Goal: Task Accomplishment & Management: Use online tool/utility

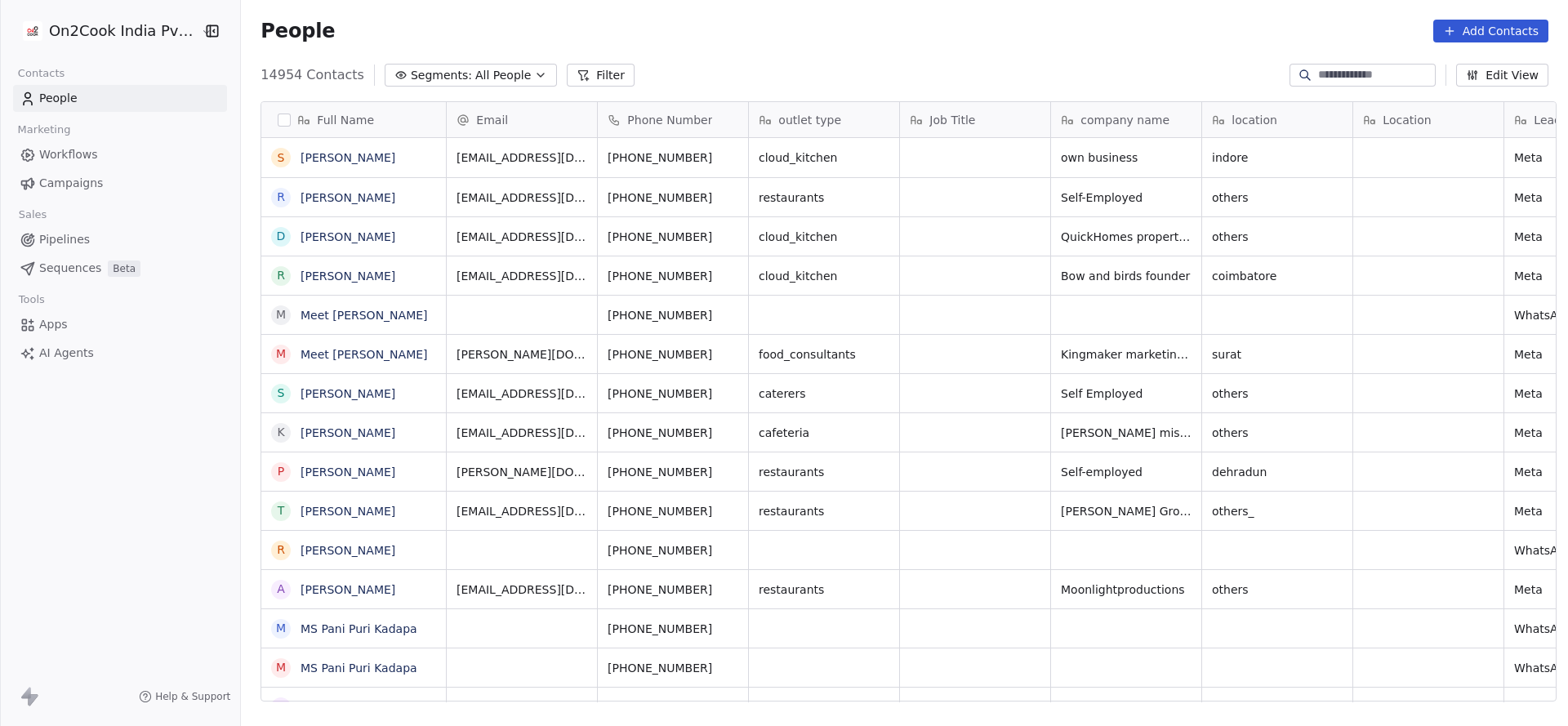
scroll to position [619, 1315]
click at [576, 72] on icon at bounding box center [582, 75] width 13 height 13
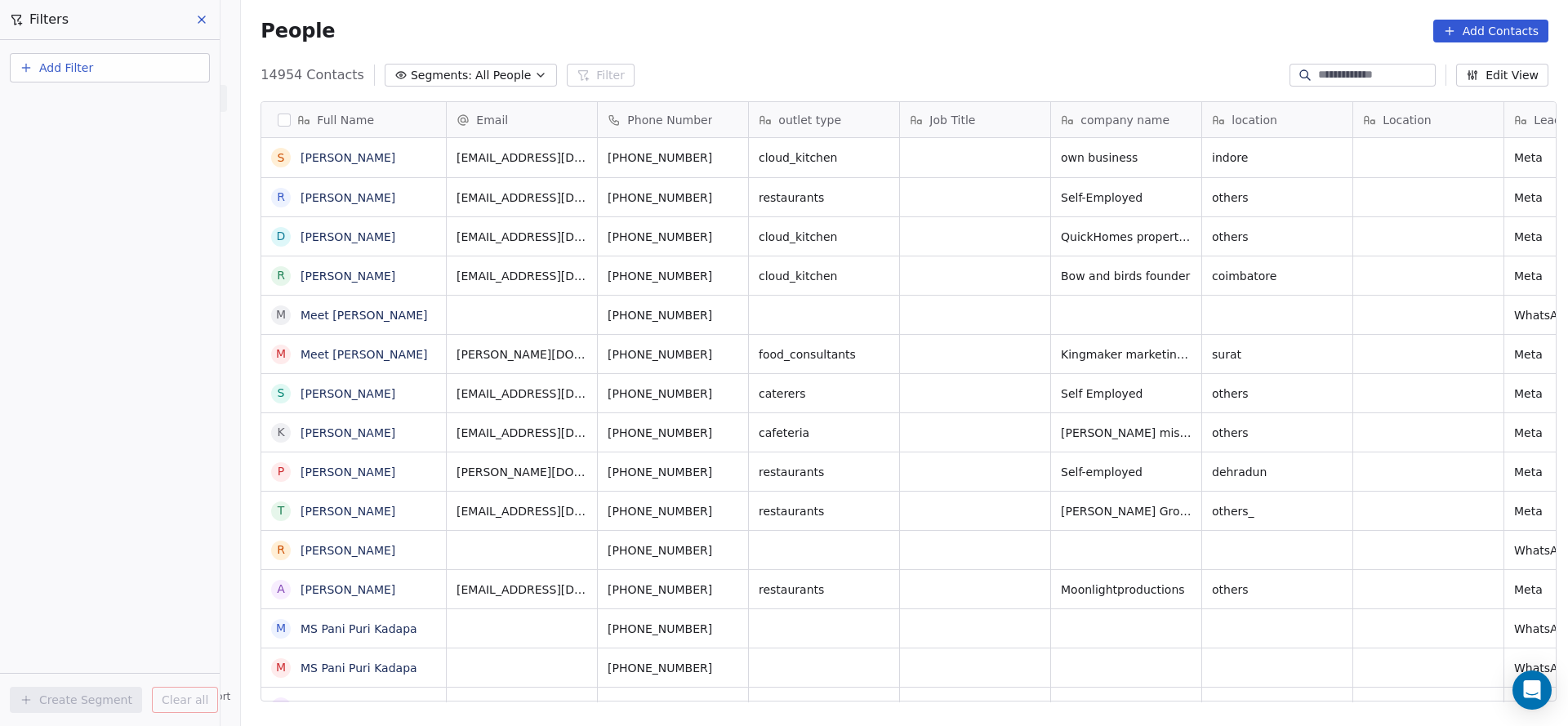
click at [167, 80] on button "Add Filter" at bounding box center [109, 68] width 200 height 29
drag, startPoint x: 758, startPoint y: 63, endPoint x: 734, endPoint y: 165, distance: 104.8
click at [759, 63] on html "On2Cook India Pvt. Ltd. Contacts People Marketing Workflows Campaigns Sales Pip…" at bounding box center [784, 363] width 1568 height 726
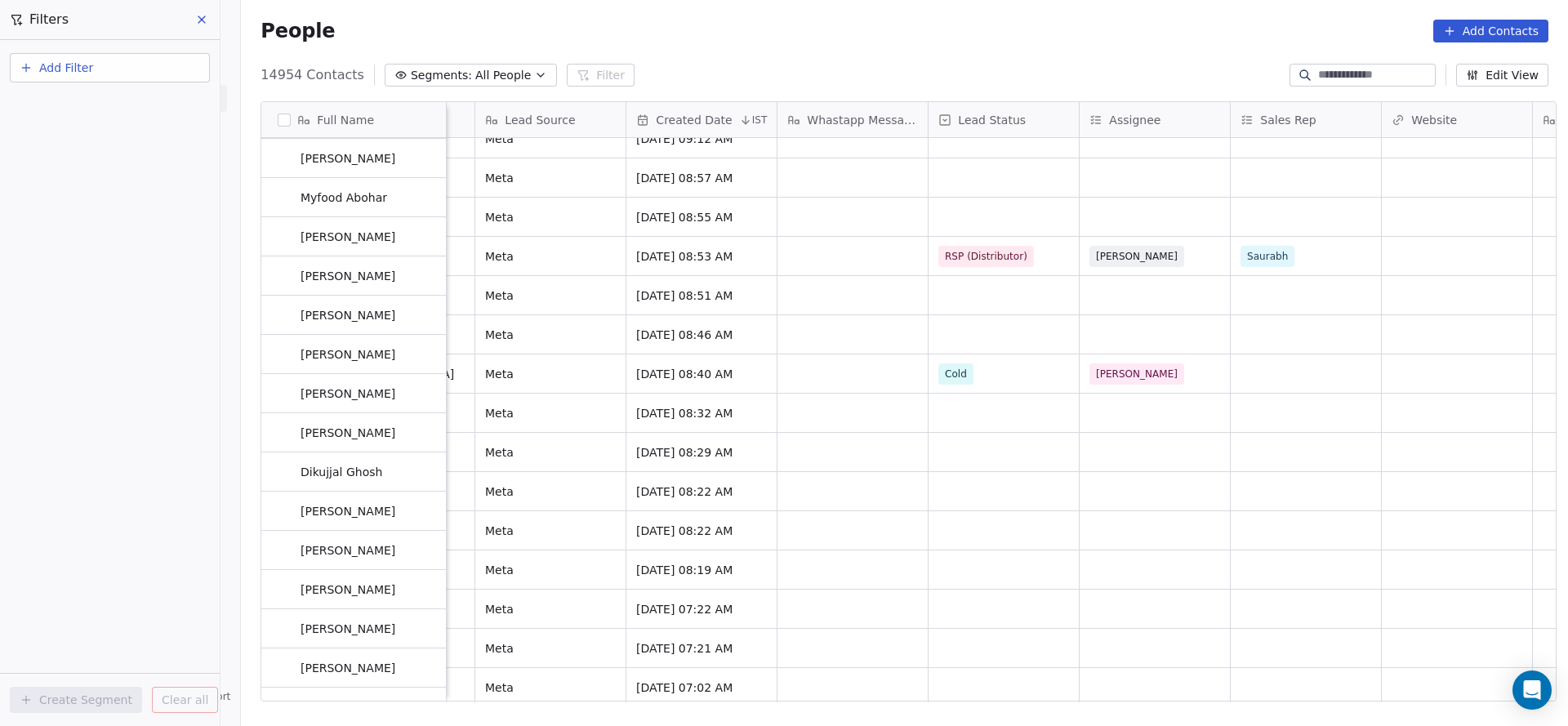
scroll to position [0, 0]
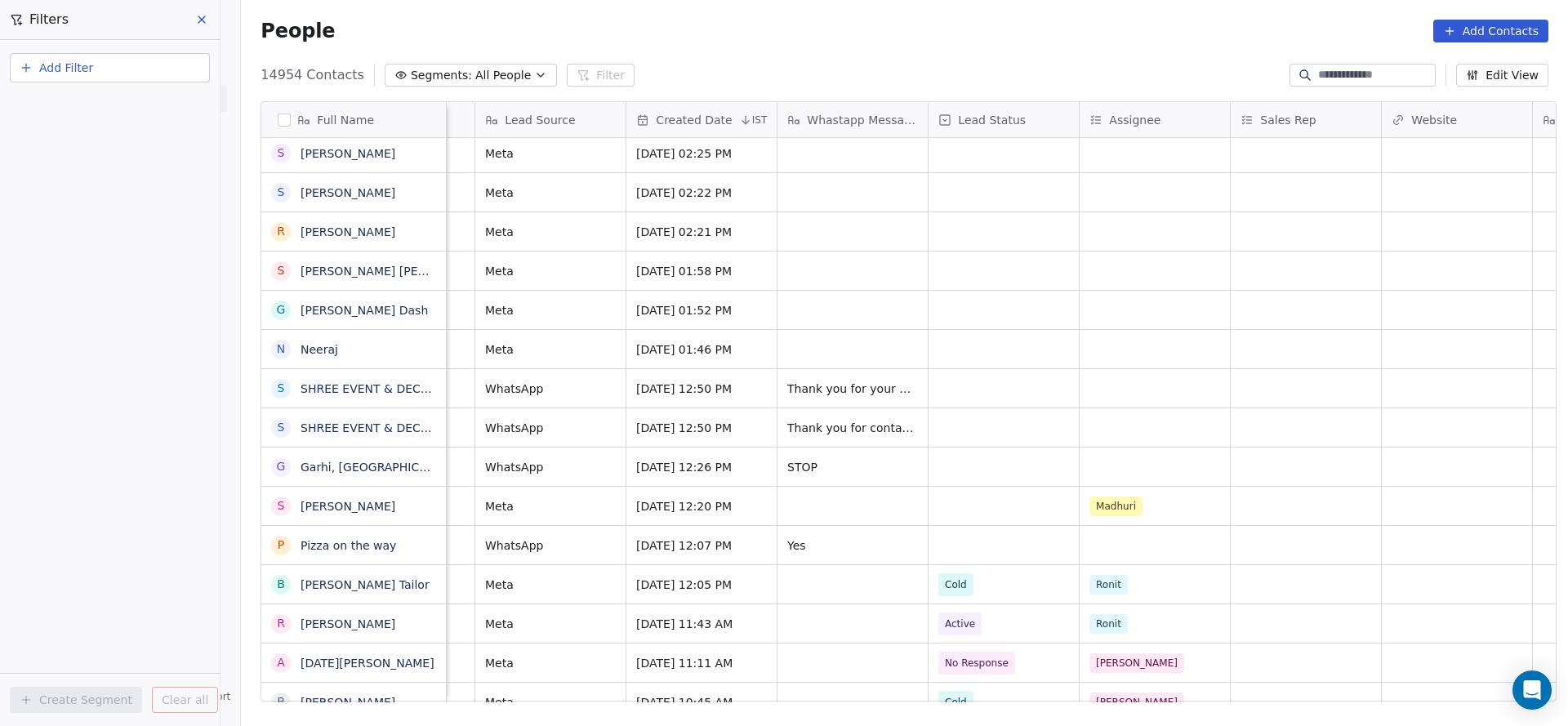
click at [172, 78] on button "Add Filter" at bounding box center [109, 68] width 200 height 29
click at [162, 113] on div "Contact properties" at bounding box center [109, 107] width 166 height 17
type input "***"
click at [114, 169] on div "Created Date" at bounding box center [109, 164] width 166 height 16
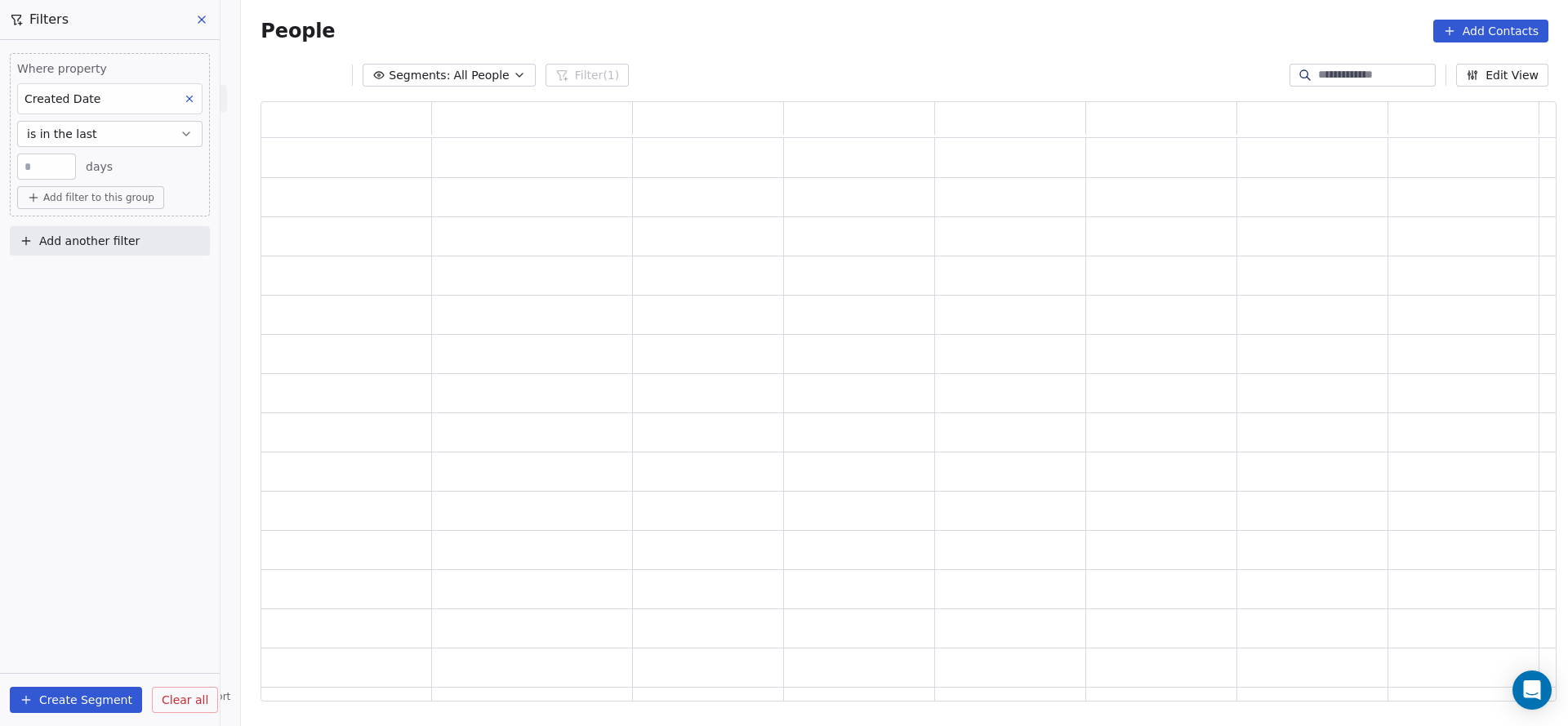
click at [101, 120] on button "is in the last" at bounding box center [109, 133] width 185 height 26
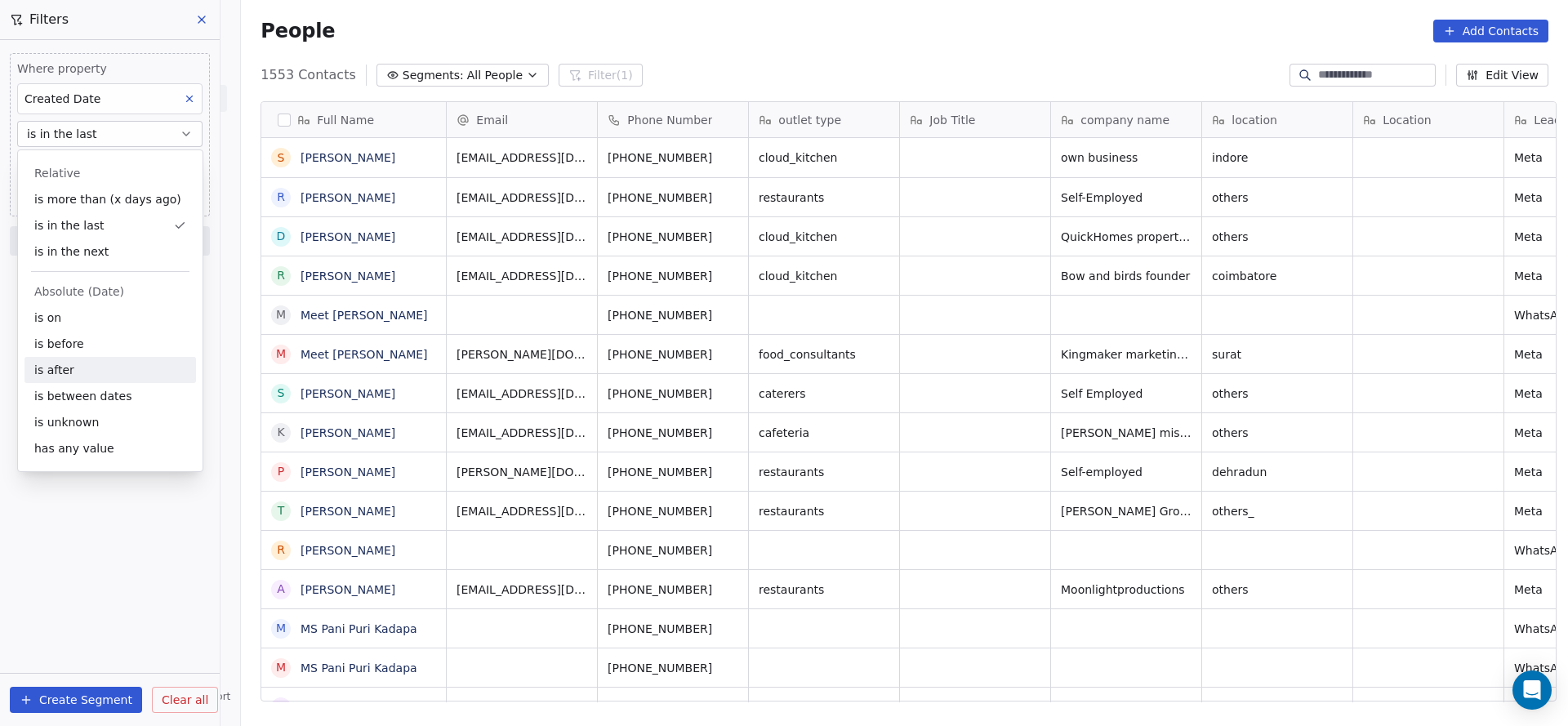
click at [108, 374] on div "is after" at bounding box center [109, 370] width 171 height 26
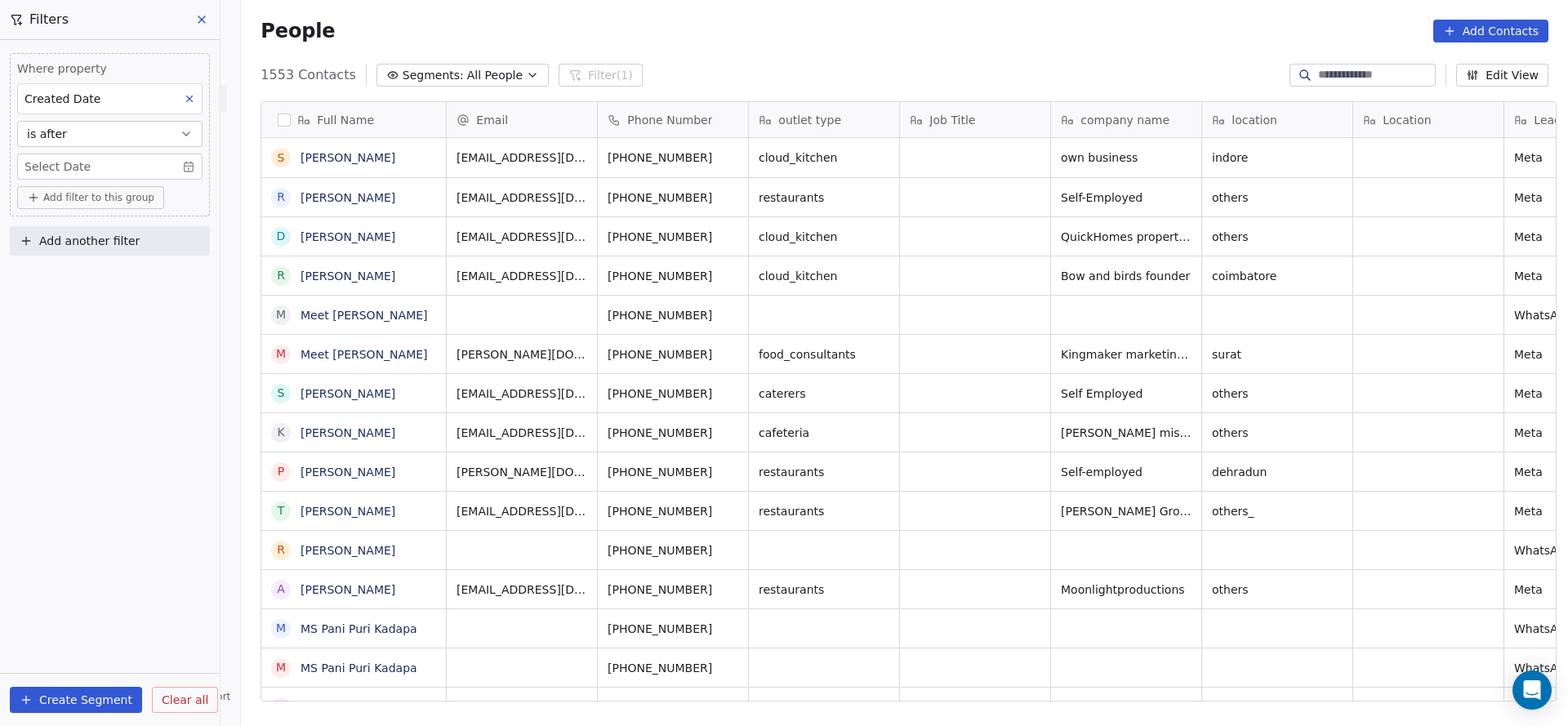
click at [128, 153] on body "On2Cook India Pvt. Ltd. Contacts People Marketing Workflows Campaigns Sales Pip…" at bounding box center [784, 363] width 1568 height 726
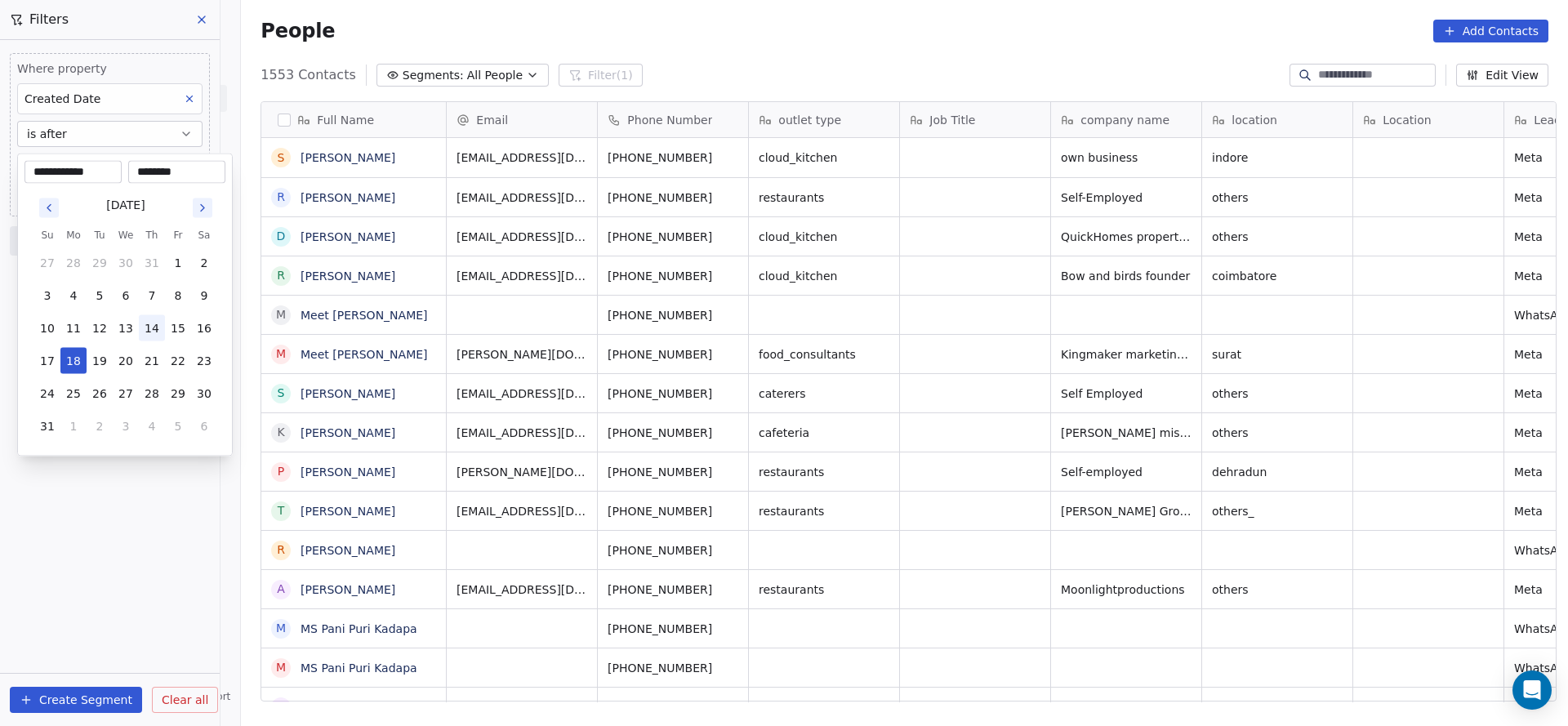
click at [153, 330] on button "14" at bounding box center [151, 328] width 26 height 26
type input "**********"
click at [163, 165] on input "********" at bounding box center [176, 172] width 90 height 16
type input "********"
click at [478, 313] on html "On2Cook India Pvt. Ltd. Contacts People Marketing Workflows Campaigns Sales Pip…" at bounding box center [784, 363] width 1568 height 726
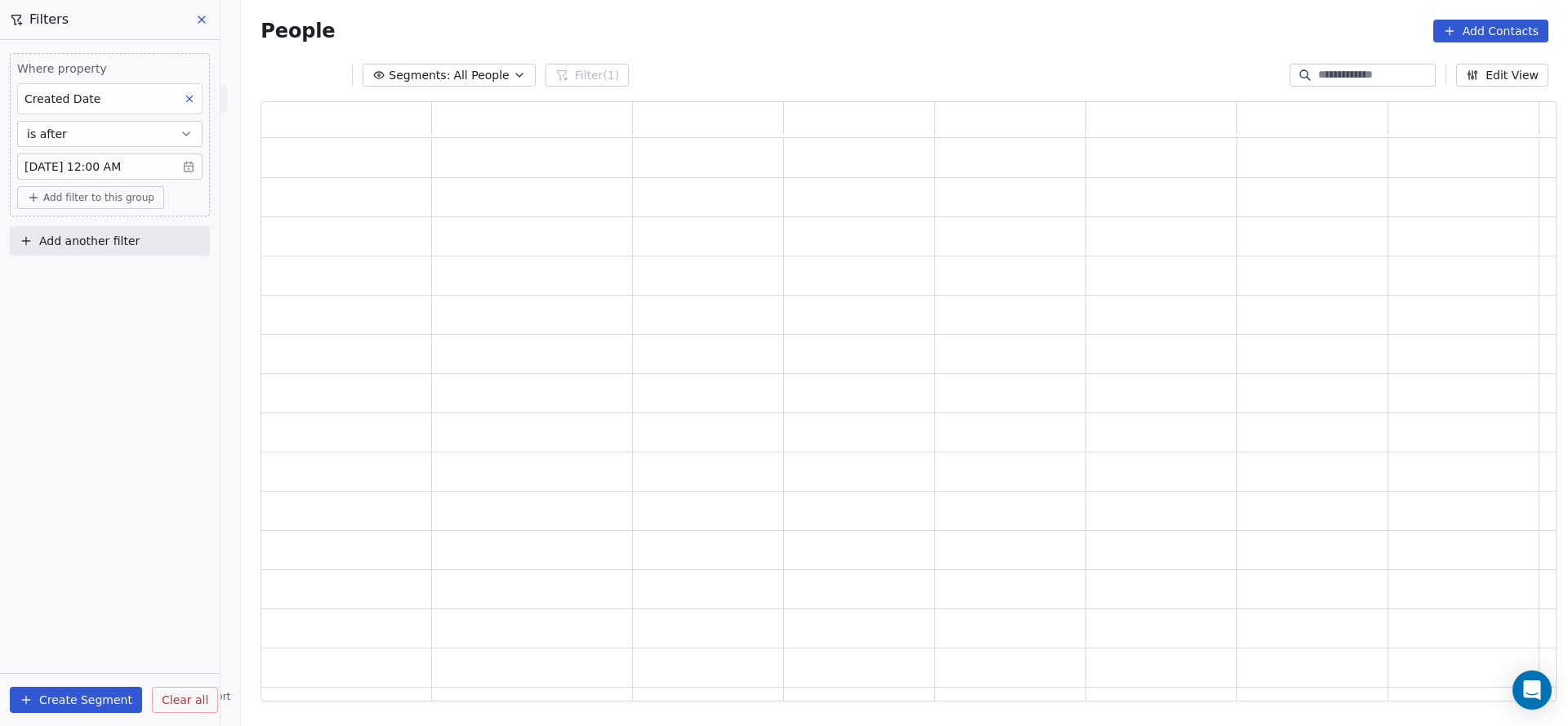
click at [140, 243] on button "Add another filter" at bounding box center [109, 241] width 200 height 29
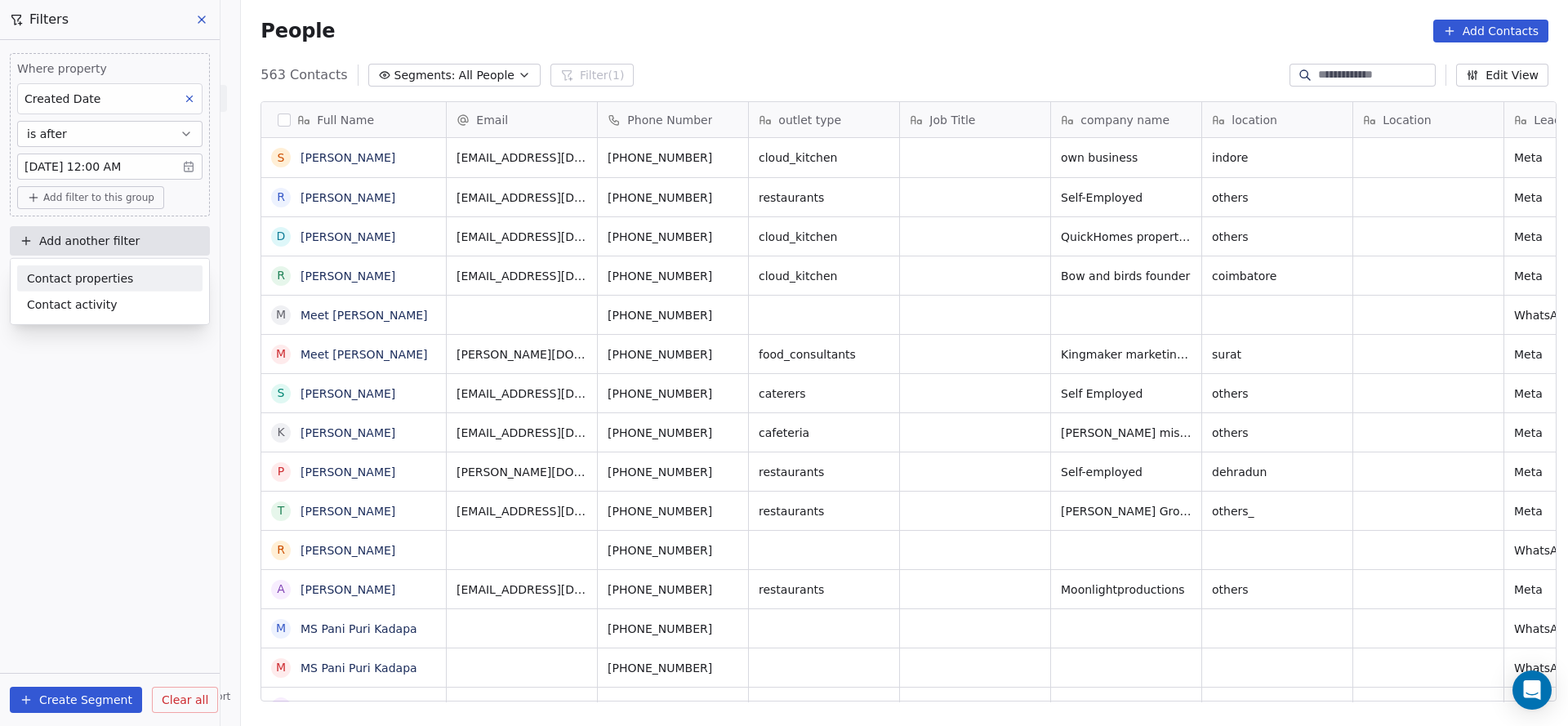
click at [77, 282] on span "Contact properties" at bounding box center [79, 278] width 106 height 17
type input "***"
click at [72, 335] on span "Assignee" at bounding box center [52, 337] width 52 height 16
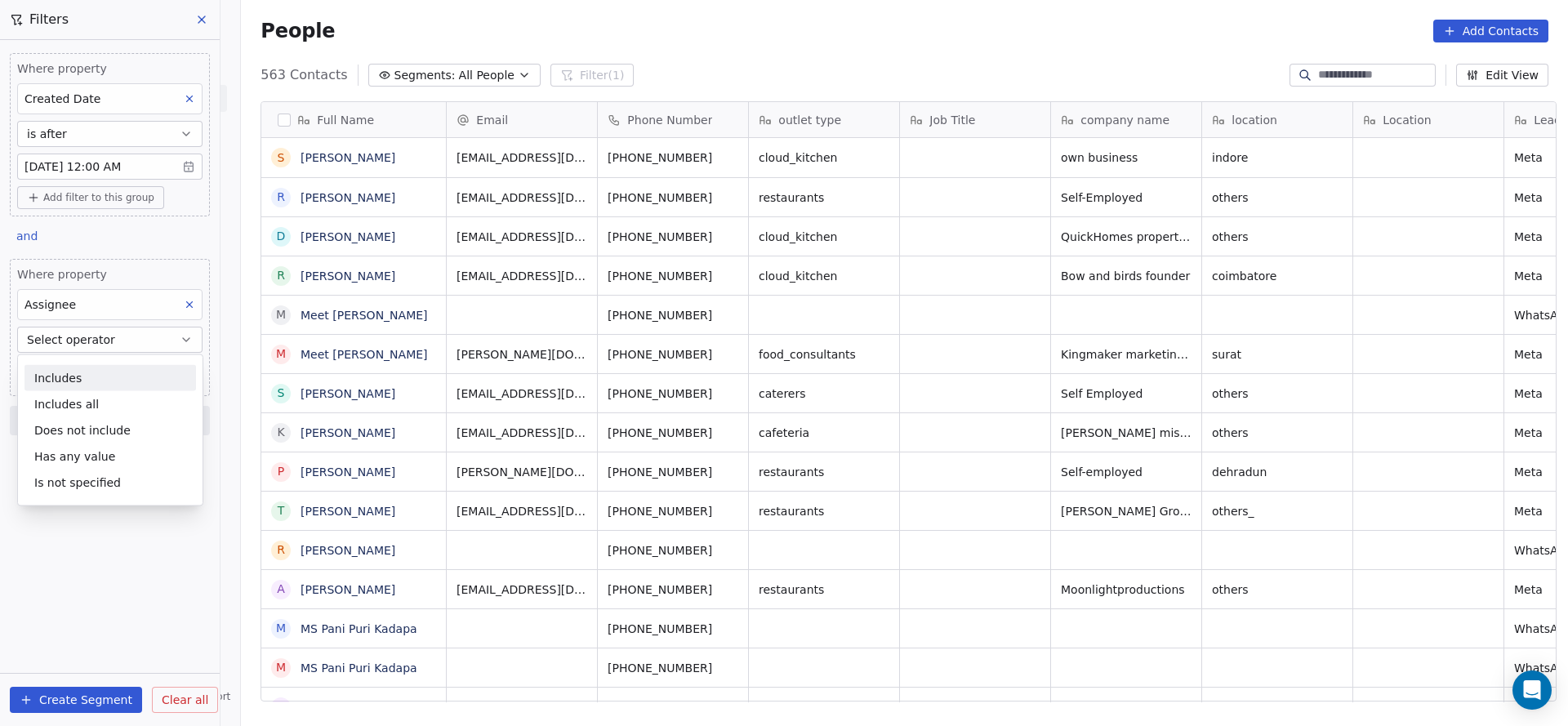
click at [58, 365] on div "Includes" at bounding box center [109, 378] width 171 height 26
click at [96, 368] on body "On2Cook India Pvt. Ltd. Contacts People Marketing Workflows Campaigns Sales Pip…" at bounding box center [784, 363] width 1568 height 726
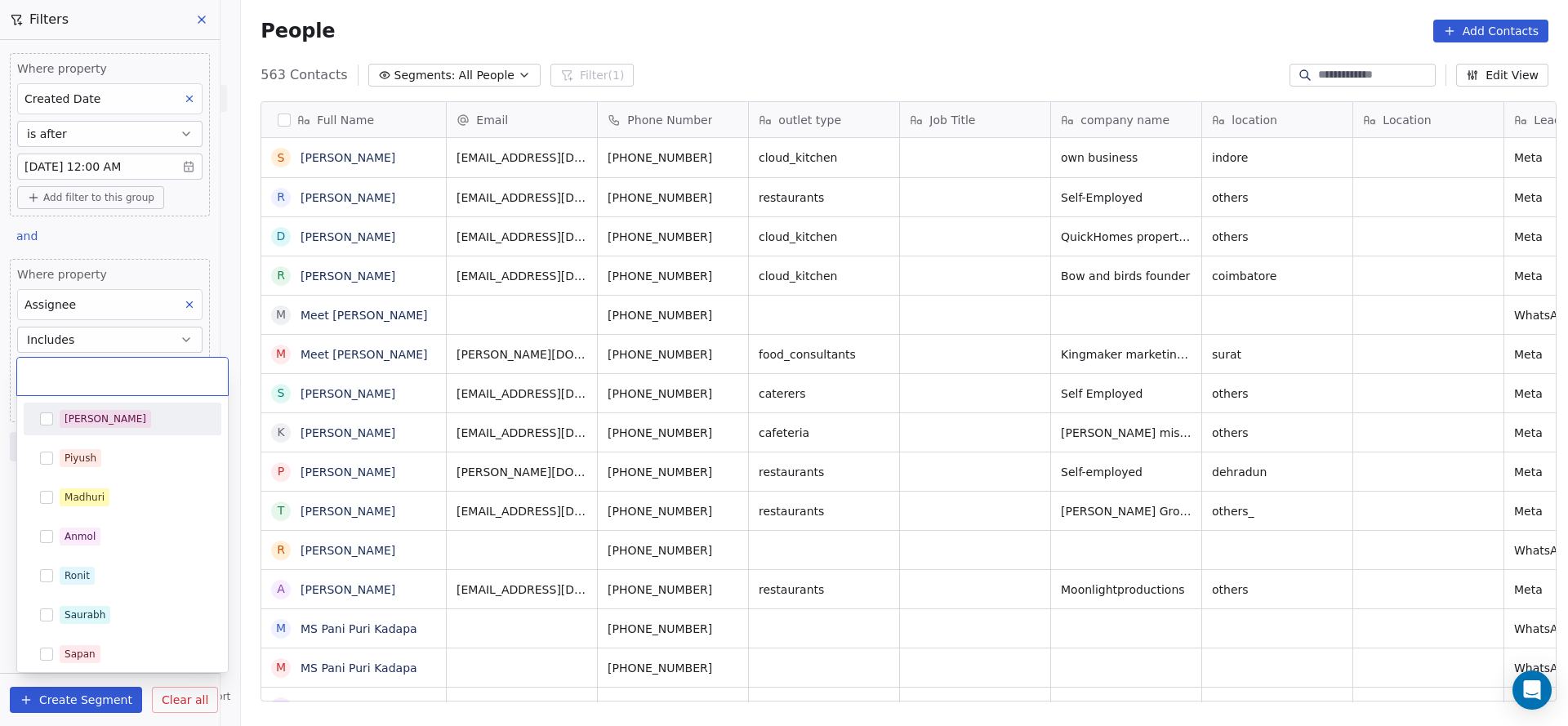
click at [98, 348] on html "On2Cook India Pvt. Ltd. Contacts People Marketing Workflows Campaigns Sales Pip…" at bounding box center [784, 363] width 1568 height 726
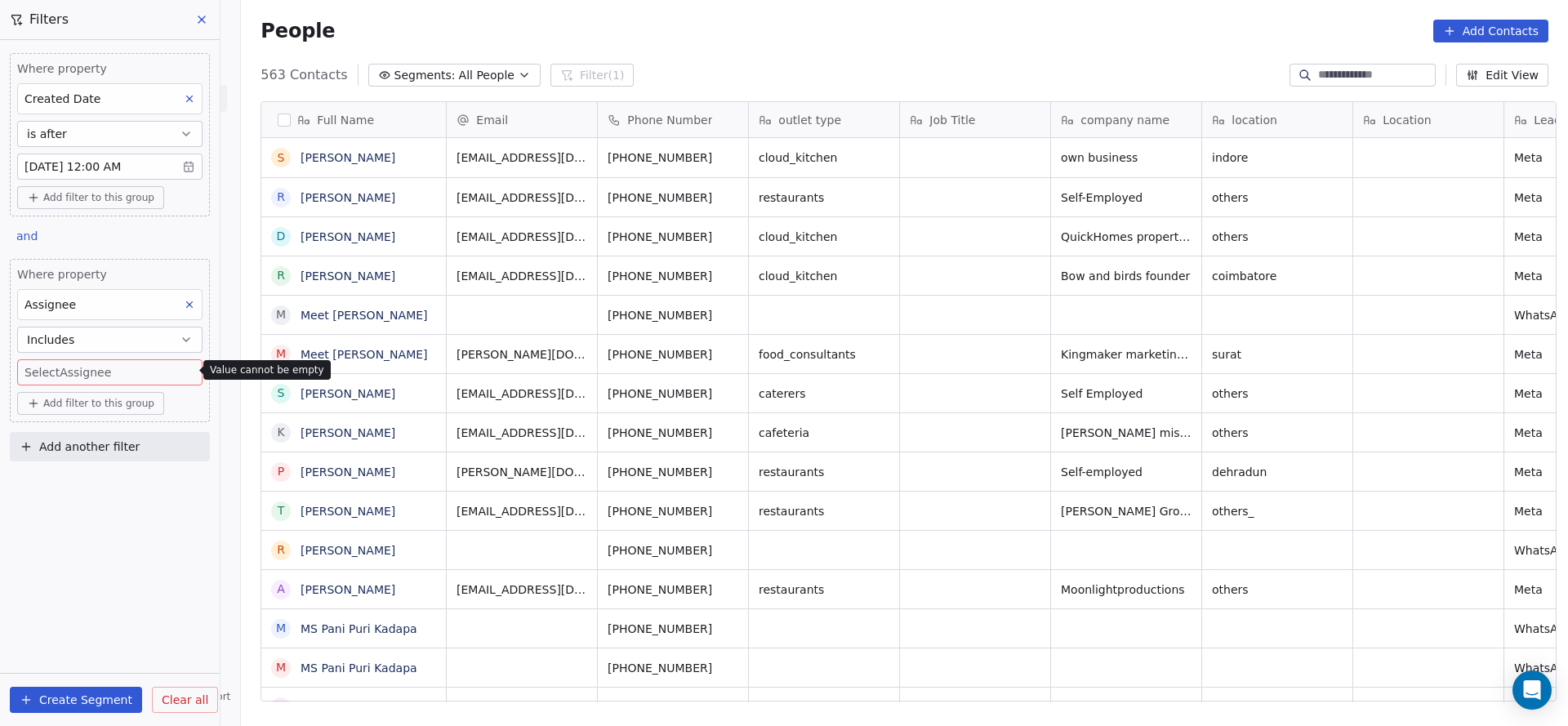
click at [113, 335] on button "Includes" at bounding box center [109, 340] width 185 height 26
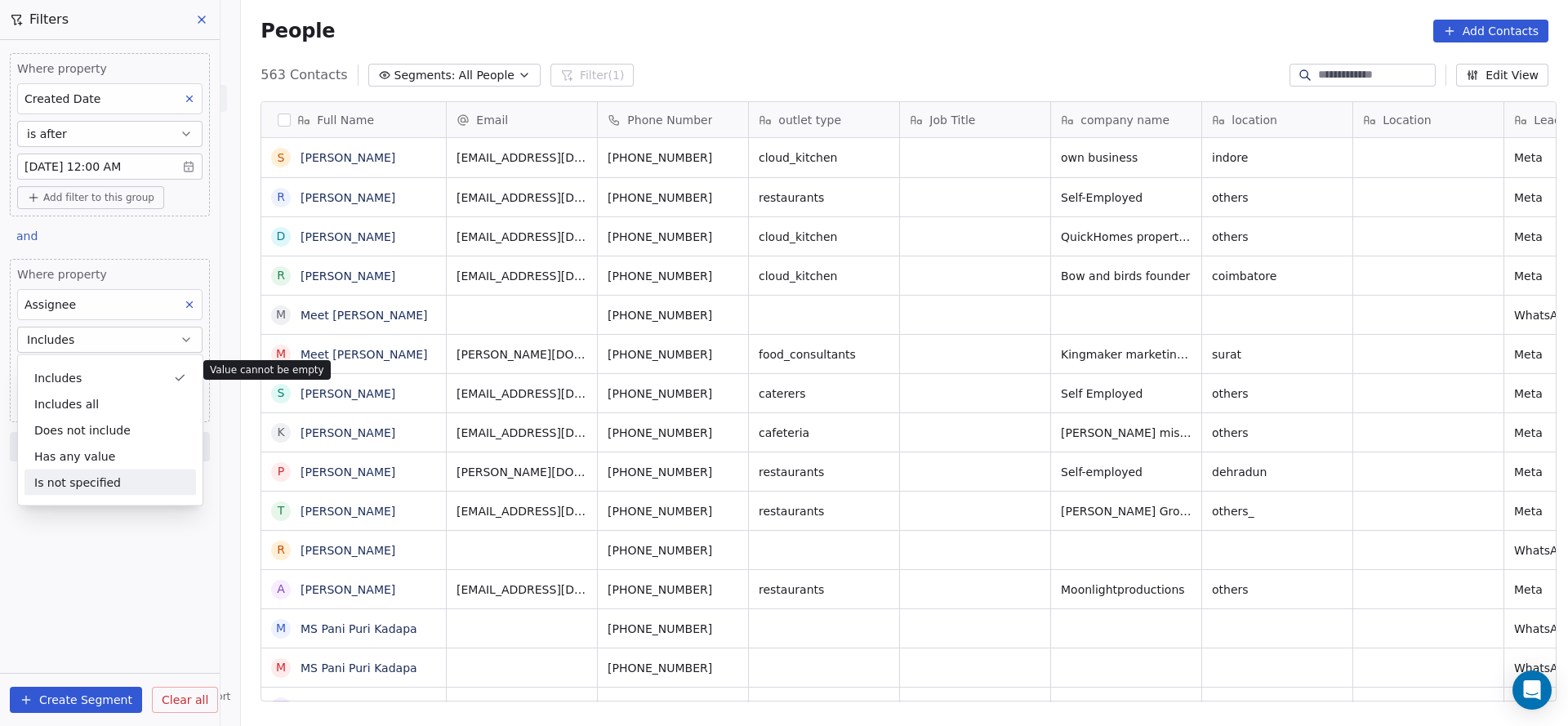
click at [104, 473] on div "Is not specified" at bounding box center [109, 483] width 171 height 26
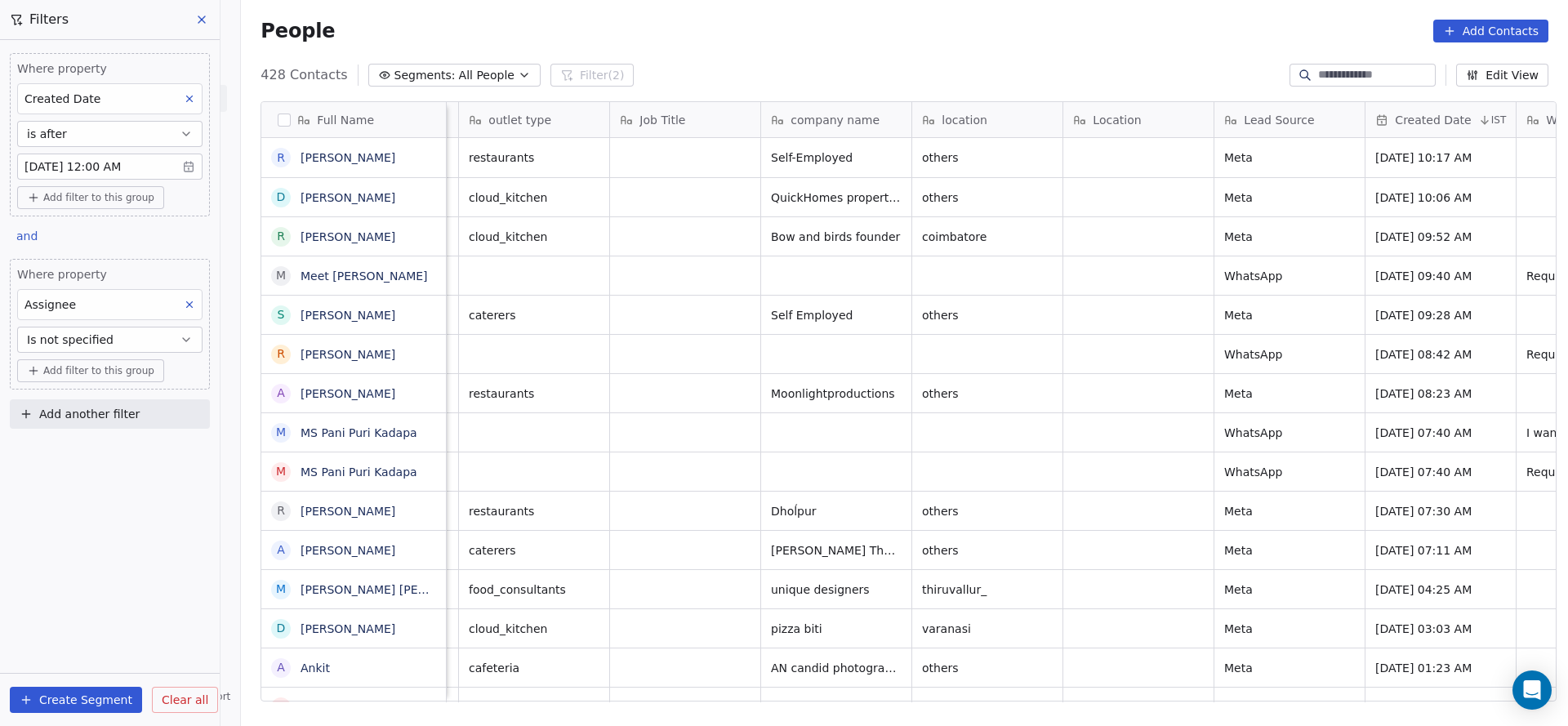
click at [115, 348] on button "Is not specified" at bounding box center [109, 340] width 185 height 26
click at [127, 421] on div "Does not include" at bounding box center [109, 430] width 171 height 26
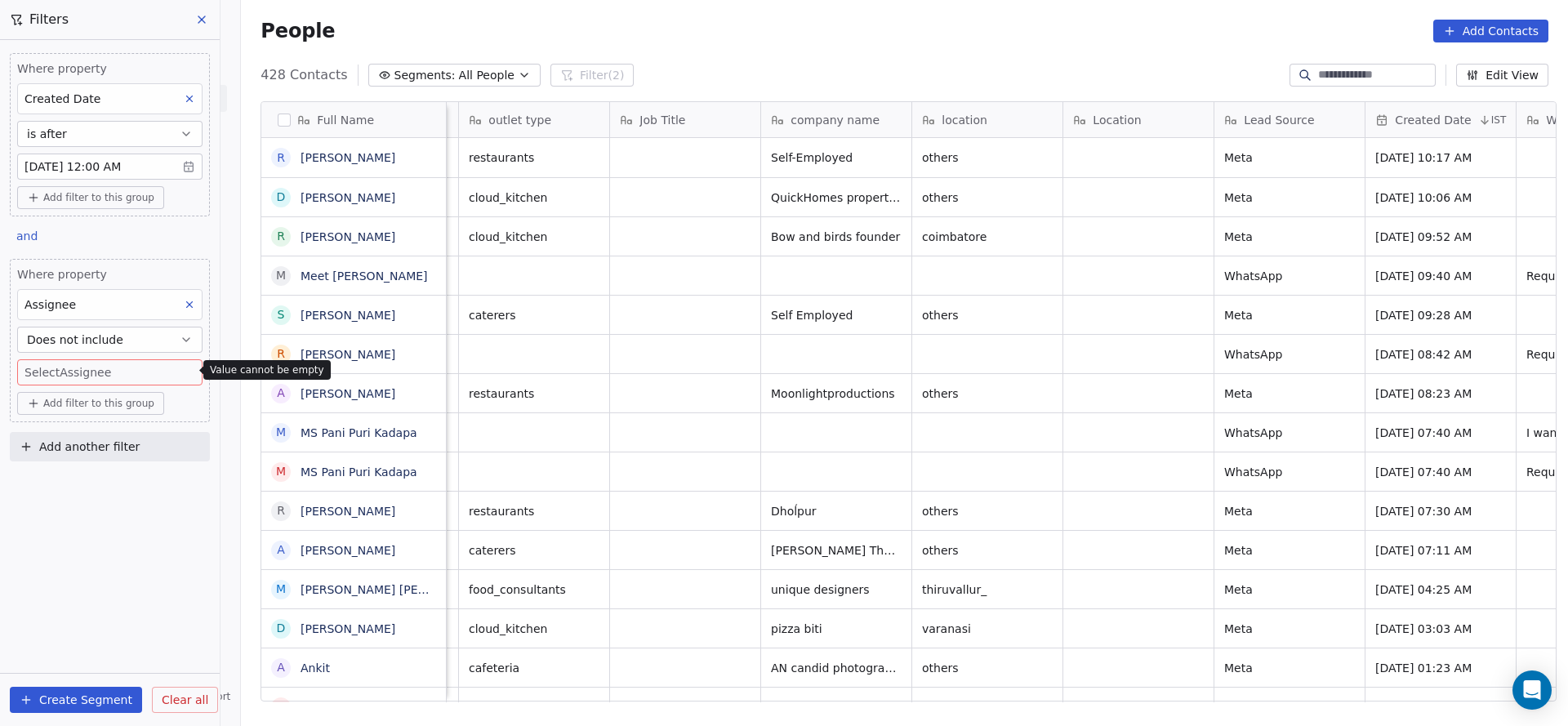
click at [140, 377] on body "On2Cook India Pvt. Ltd. Contacts People Marketing Workflows Campaigns Sales Pip…" at bounding box center [784, 363] width 1568 height 726
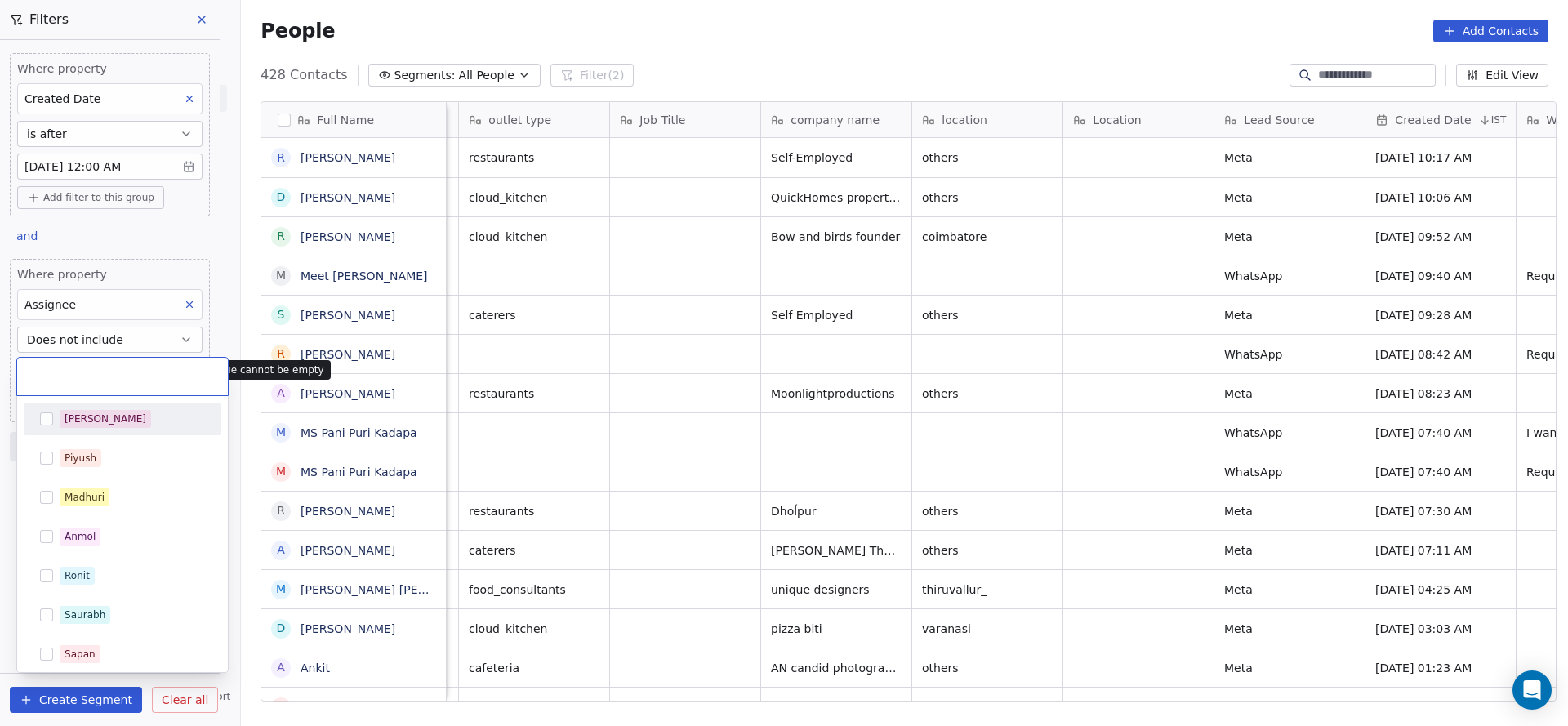
click at [105, 416] on div "[PERSON_NAME]" at bounding box center [132, 419] width 145 height 18
click at [77, 458] on div "Piyush" at bounding box center [80, 458] width 32 height 15
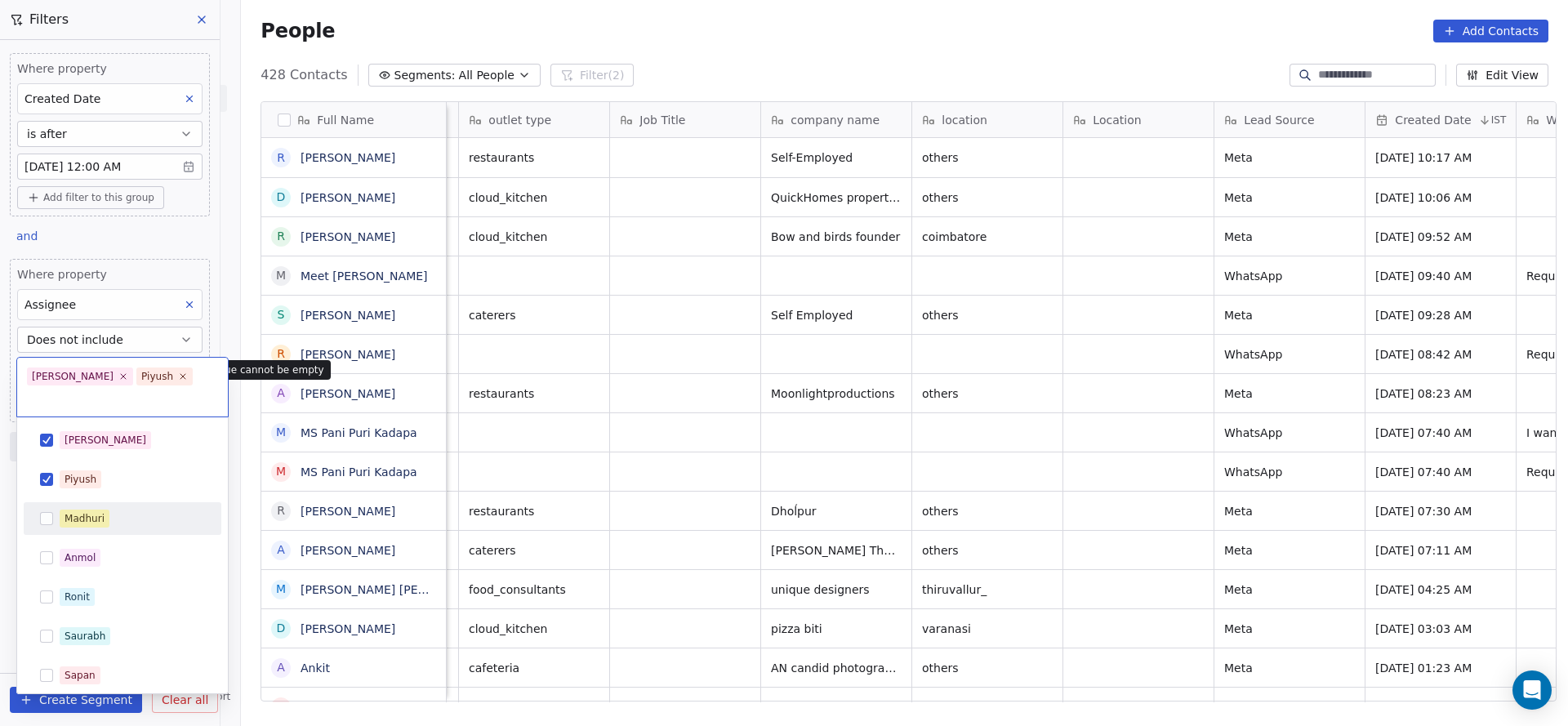
click at [72, 511] on div "Madhuri" at bounding box center [84, 518] width 40 height 15
click at [62, 542] on div "Anmol" at bounding box center [123, 557] width 198 height 33
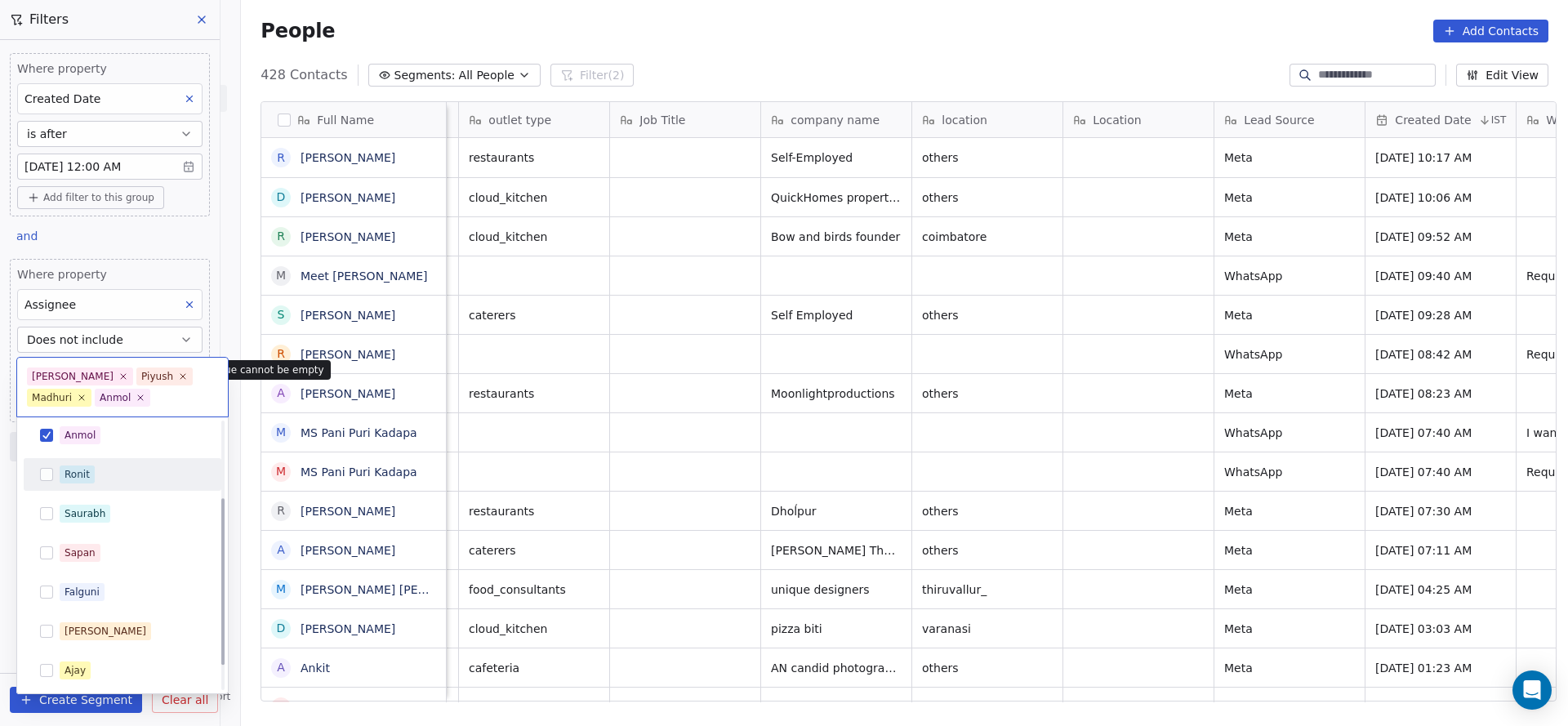
click at [89, 479] on span "Ronit" at bounding box center [77, 474] width 35 height 18
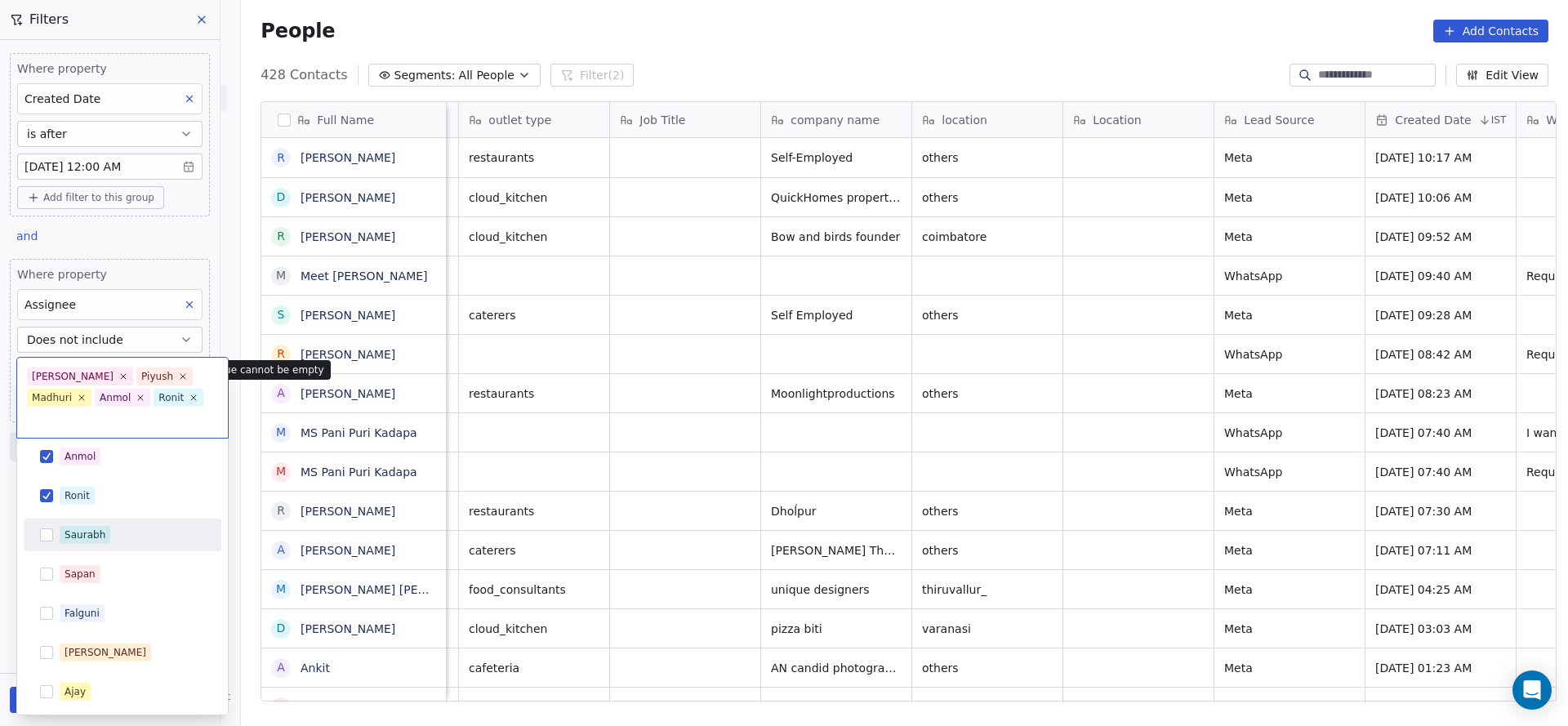
click at [83, 527] on div "Saurabh" at bounding box center [84, 534] width 40 height 15
click at [74, 567] on div "Sapan" at bounding box center [80, 574] width 31 height 15
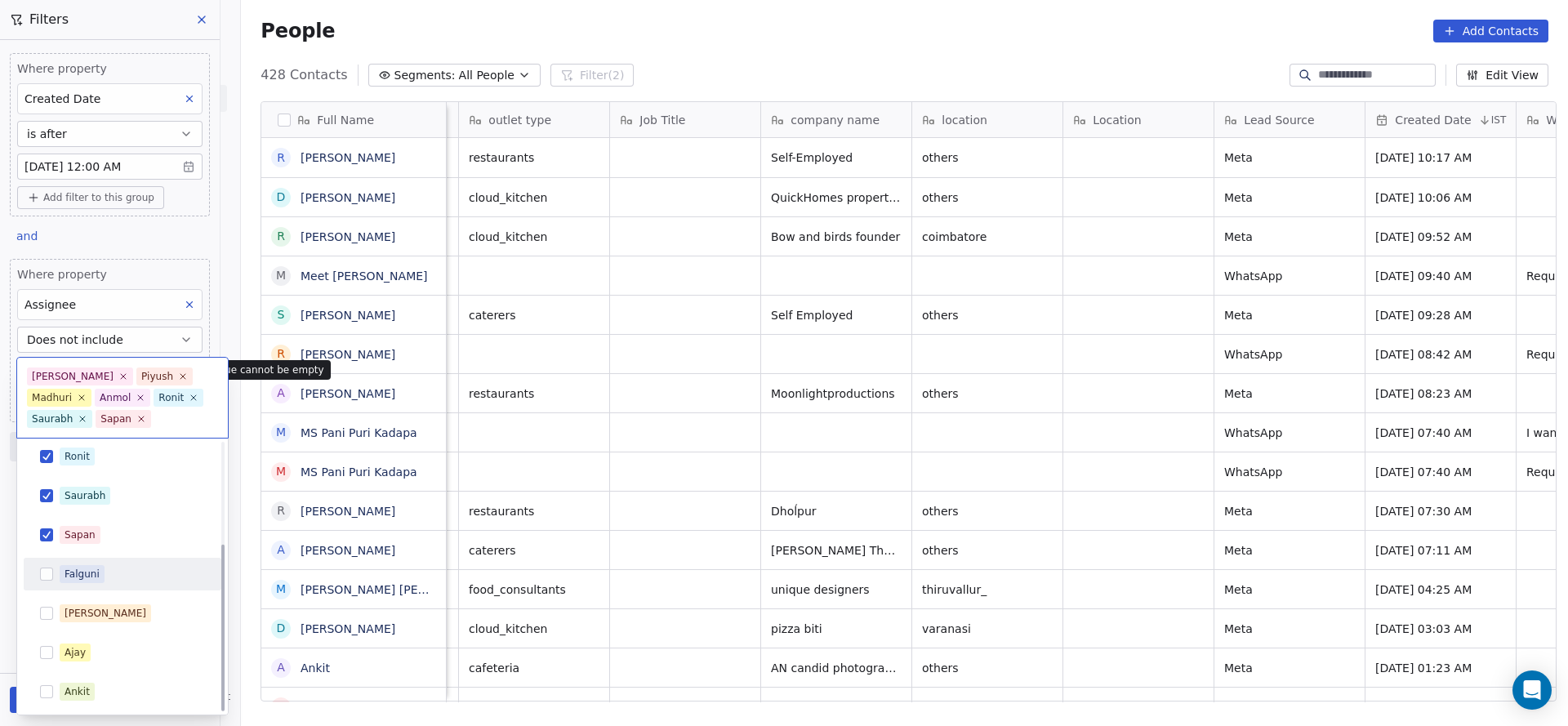
click at [76, 567] on div "Falguni" at bounding box center [82, 574] width 35 height 15
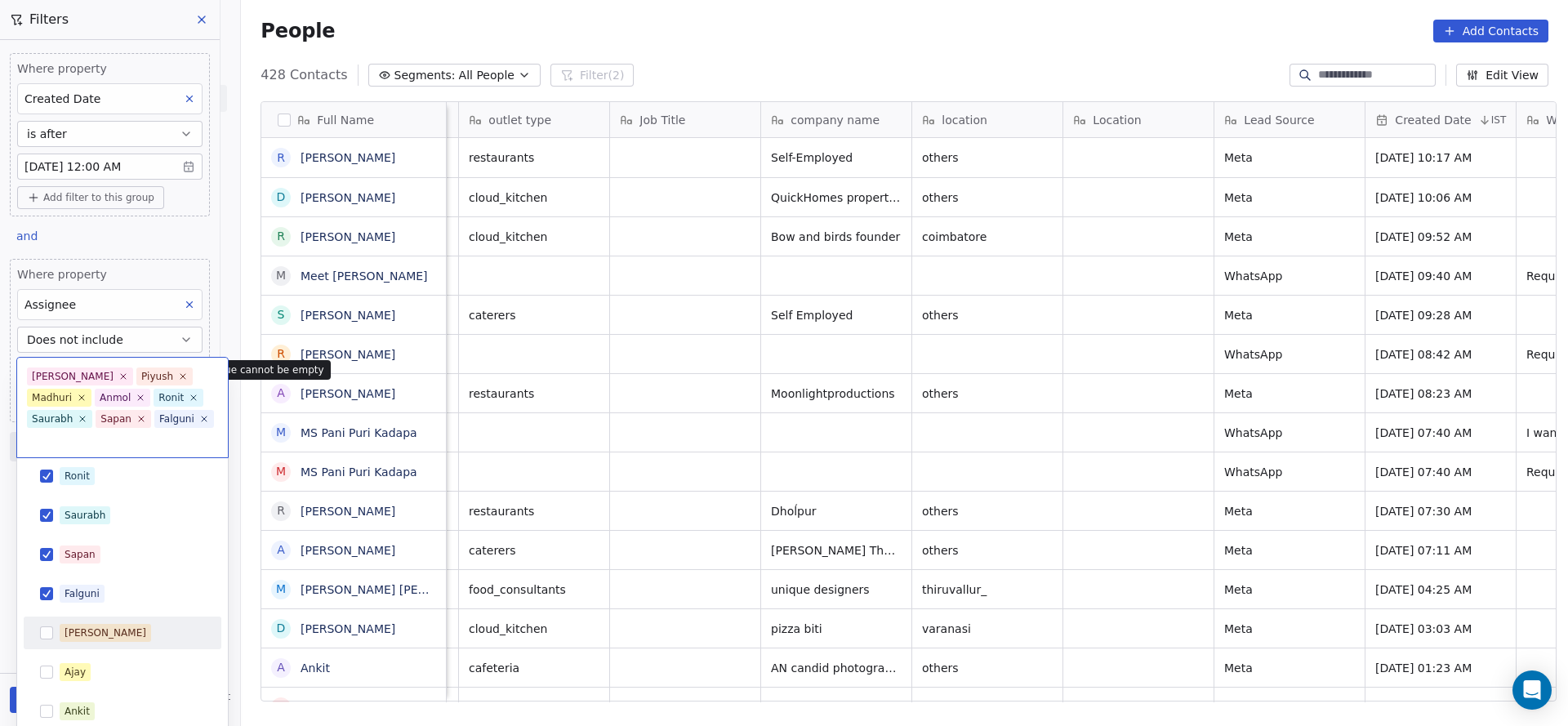
click at [82, 625] on div "[PERSON_NAME]" at bounding box center [105, 632] width 82 height 15
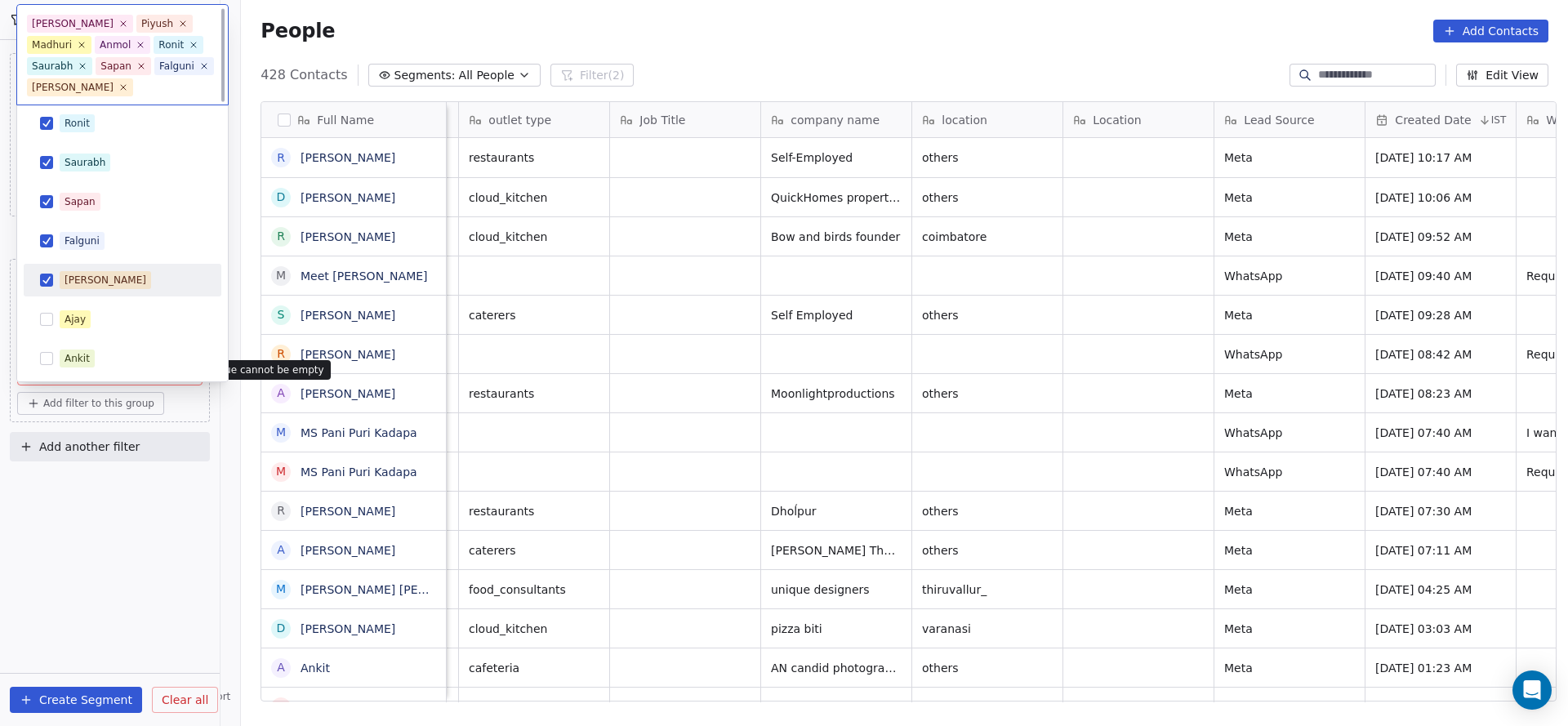
scroll to position [0, 0]
click at [104, 330] on div "Ajay" at bounding box center [122, 319] width 185 height 26
click at [98, 370] on div "Ankit" at bounding box center [122, 359] width 185 height 26
click at [635, 372] on html "On2Cook India Pvt. Ltd. Contacts People Marketing Workflows Campaigns Sales Pip…" at bounding box center [784, 363] width 1568 height 726
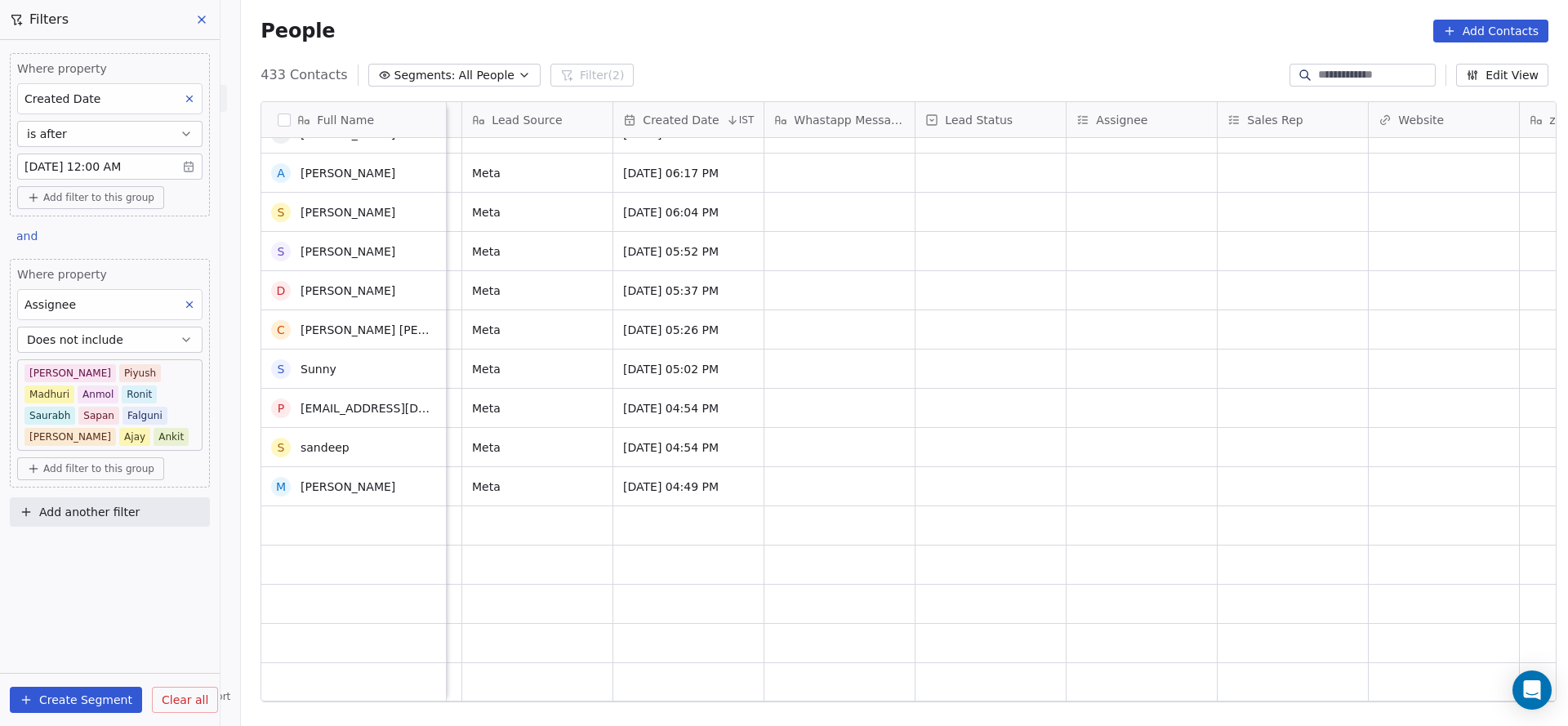
scroll to position [8942, 0]
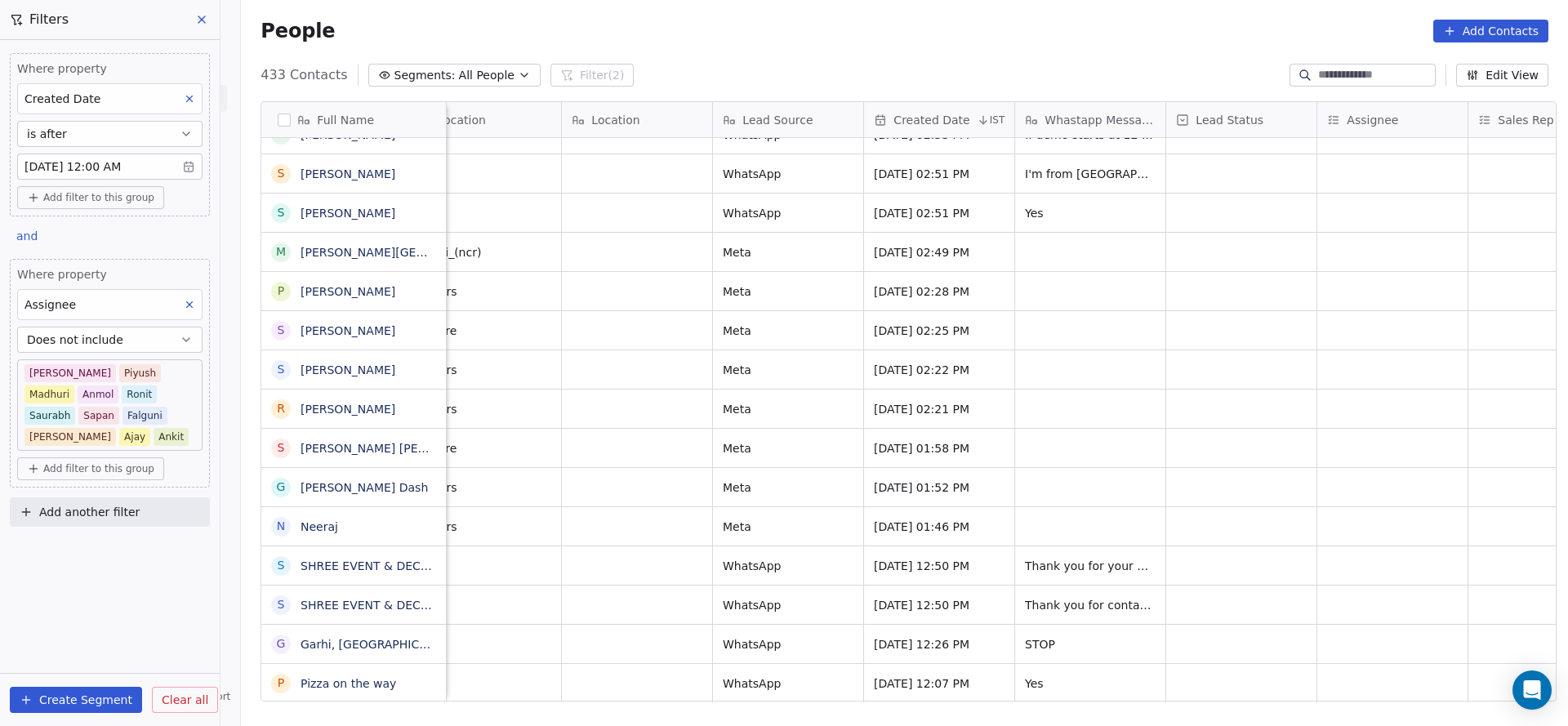
click at [382, 573] on div "S SHREE EVENT & DECORATION" at bounding box center [354, 565] width 165 height 20
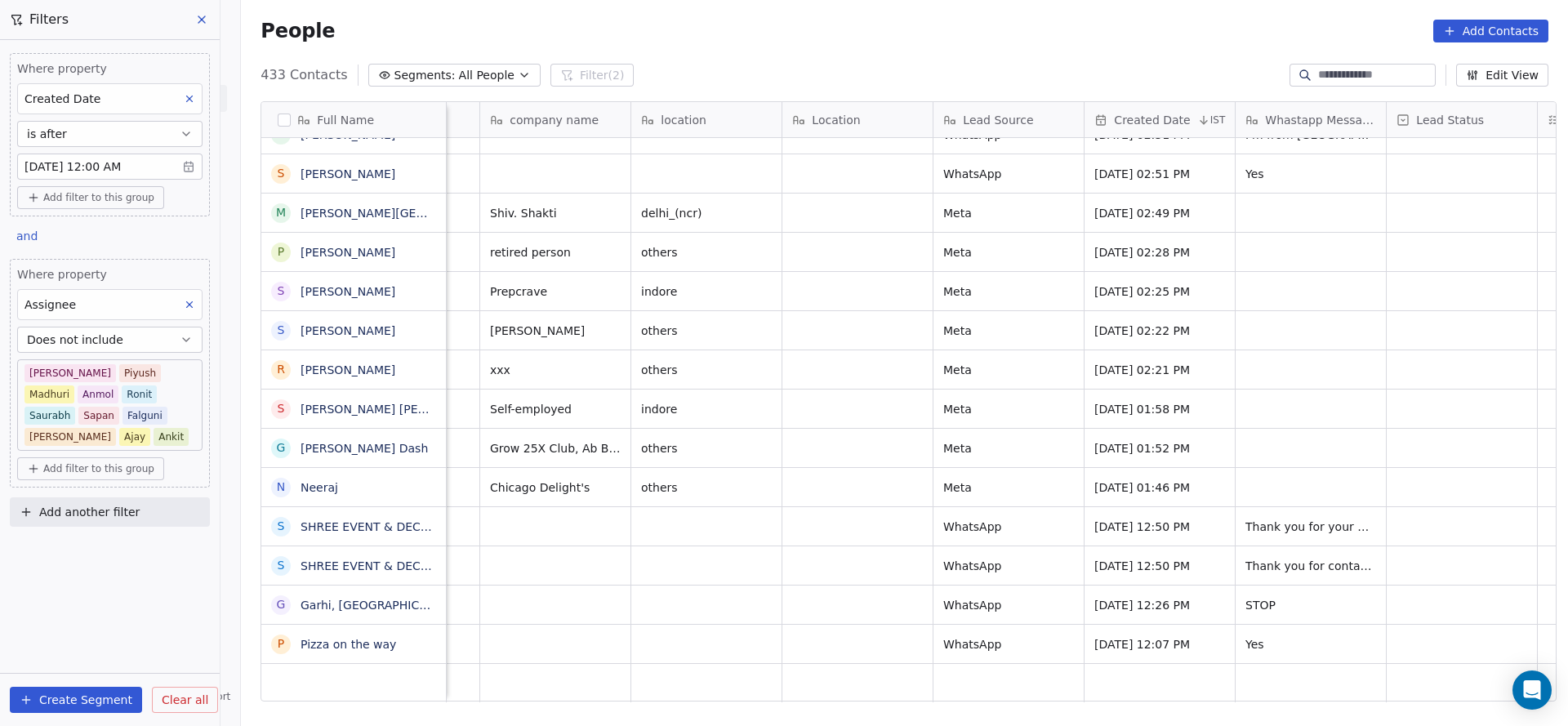
drag, startPoint x: 942, startPoint y: 706, endPoint x: 998, endPoint y: 703, distance: 56.1
click at [998, 703] on div "Full Name R Rahul I Irshad Nadaf N Navin Aroma A Arpita Tutu Bhattacharjee R Ra…" at bounding box center [904, 408] width 1327 height 638
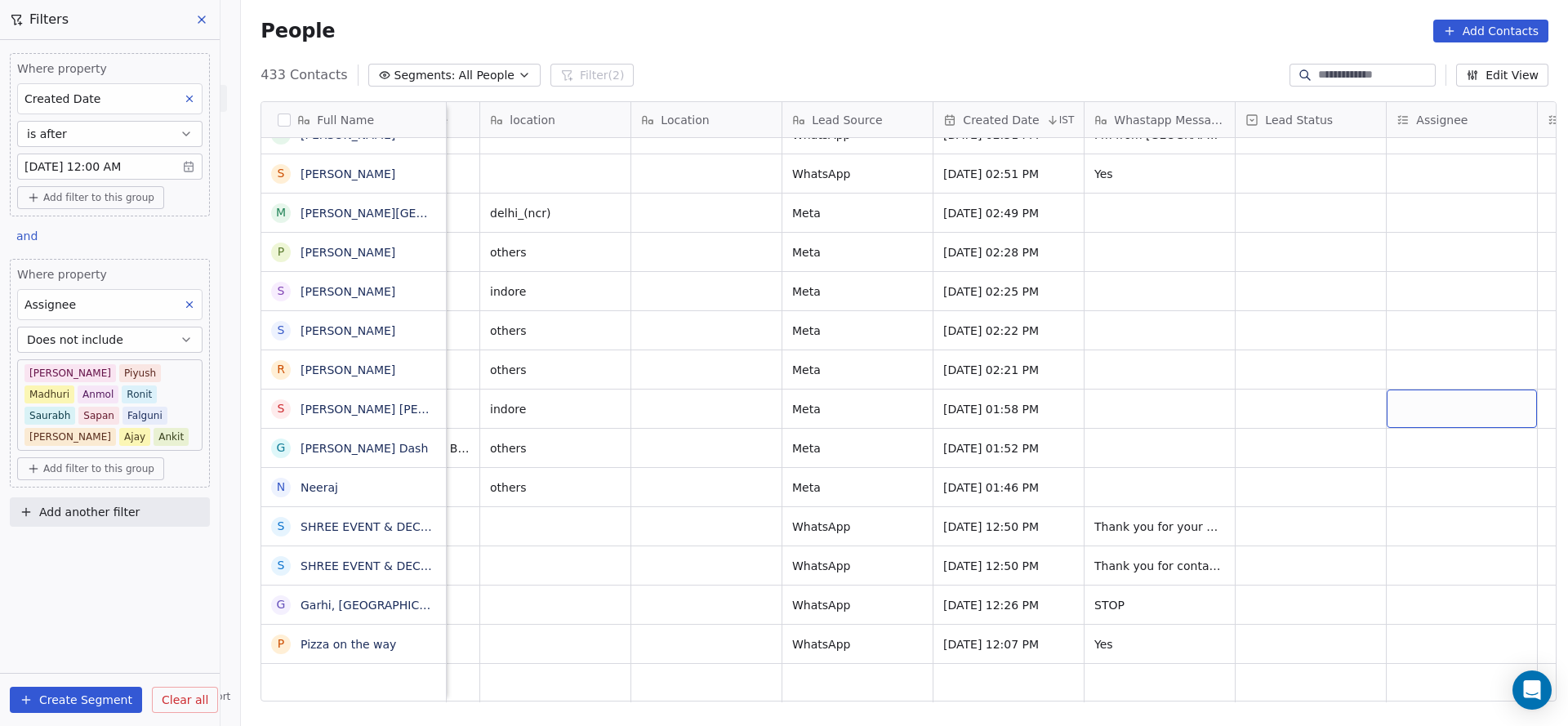
click at [1452, 394] on div "grid" at bounding box center [1461, 409] width 151 height 39
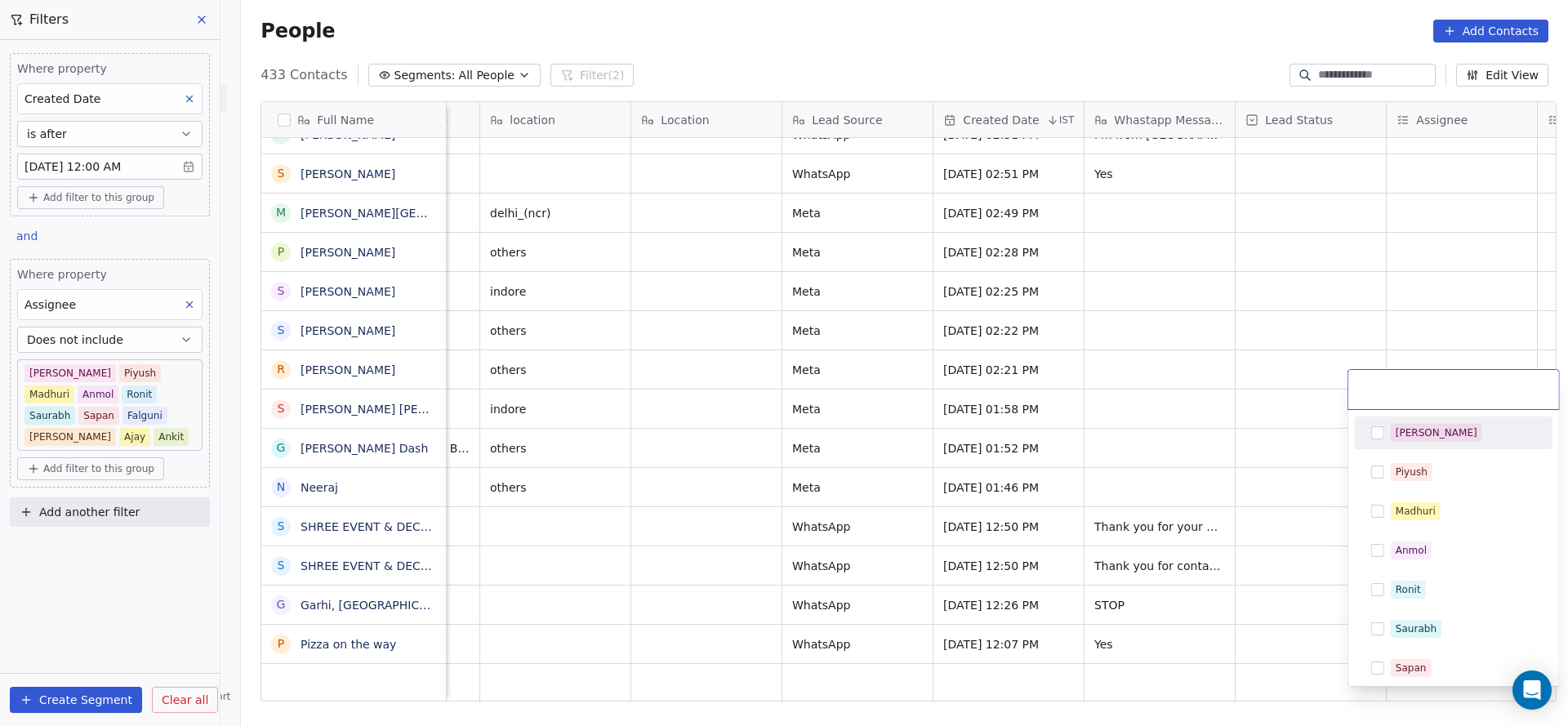
click at [1395, 428] on div "[PERSON_NAME]" at bounding box center [1436, 433] width 82 height 15
click at [1139, 304] on html "On2Cook India Pvt. Ltd. Contacts People Marketing Workflows Campaigns Sales Pip…" at bounding box center [784, 363] width 1568 height 726
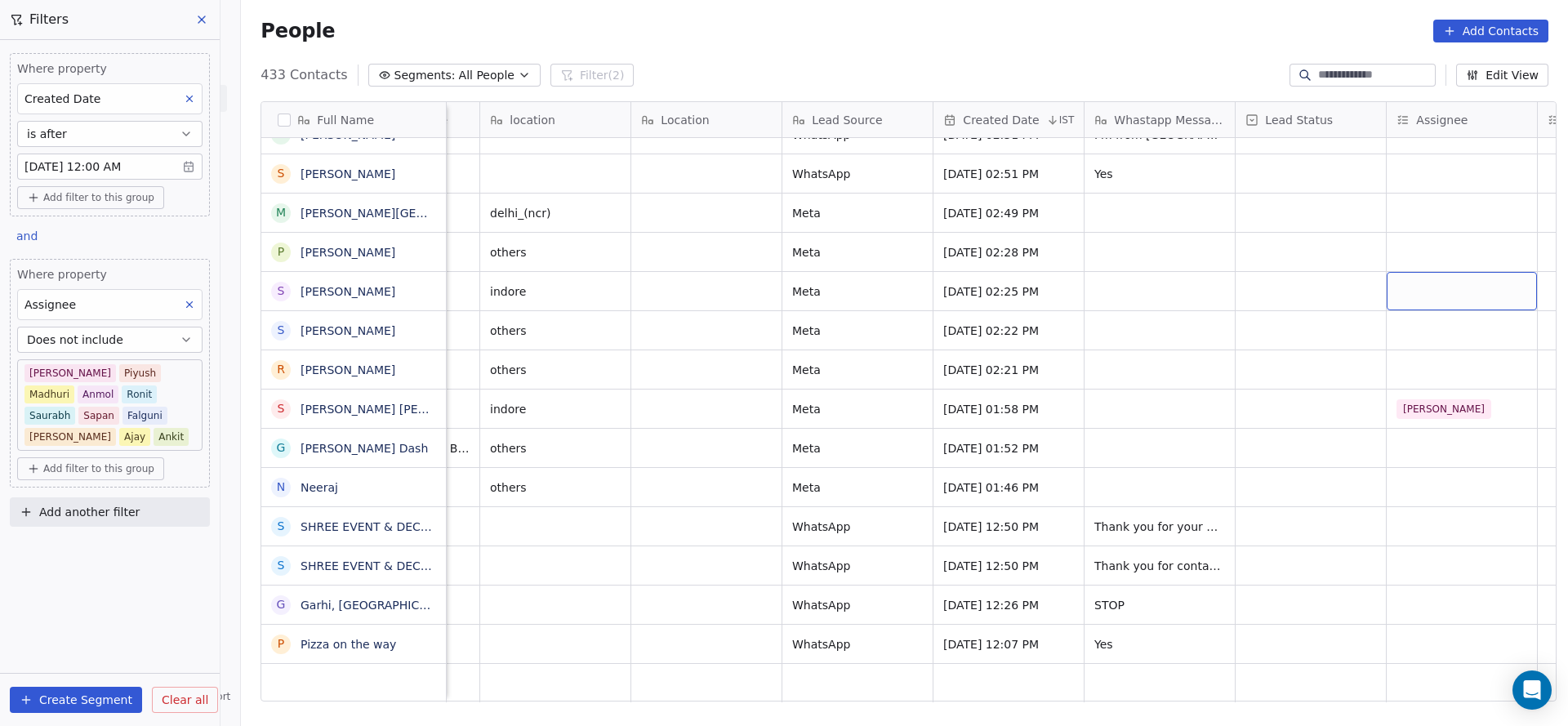
click at [1407, 272] on div "grid" at bounding box center [1461, 291] width 151 height 39
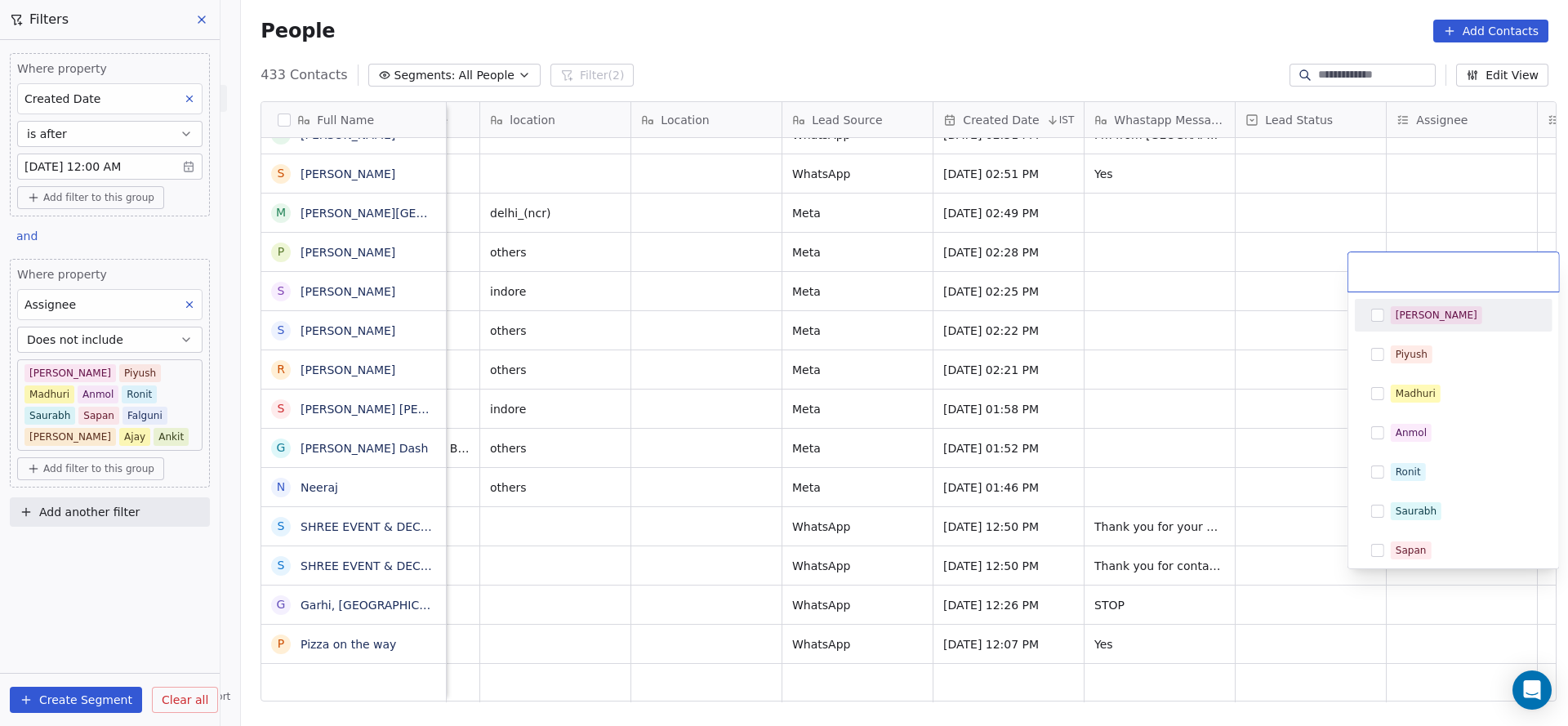
click at [1442, 329] on div "[PERSON_NAME]" at bounding box center [1454, 315] width 198 height 33
click at [1117, 354] on html "On2Cook India Pvt. Ltd. Contacts People Marketing Workflows Campaigns Sales Pip…" at bounding box center [784, 363] width 1568 height 726
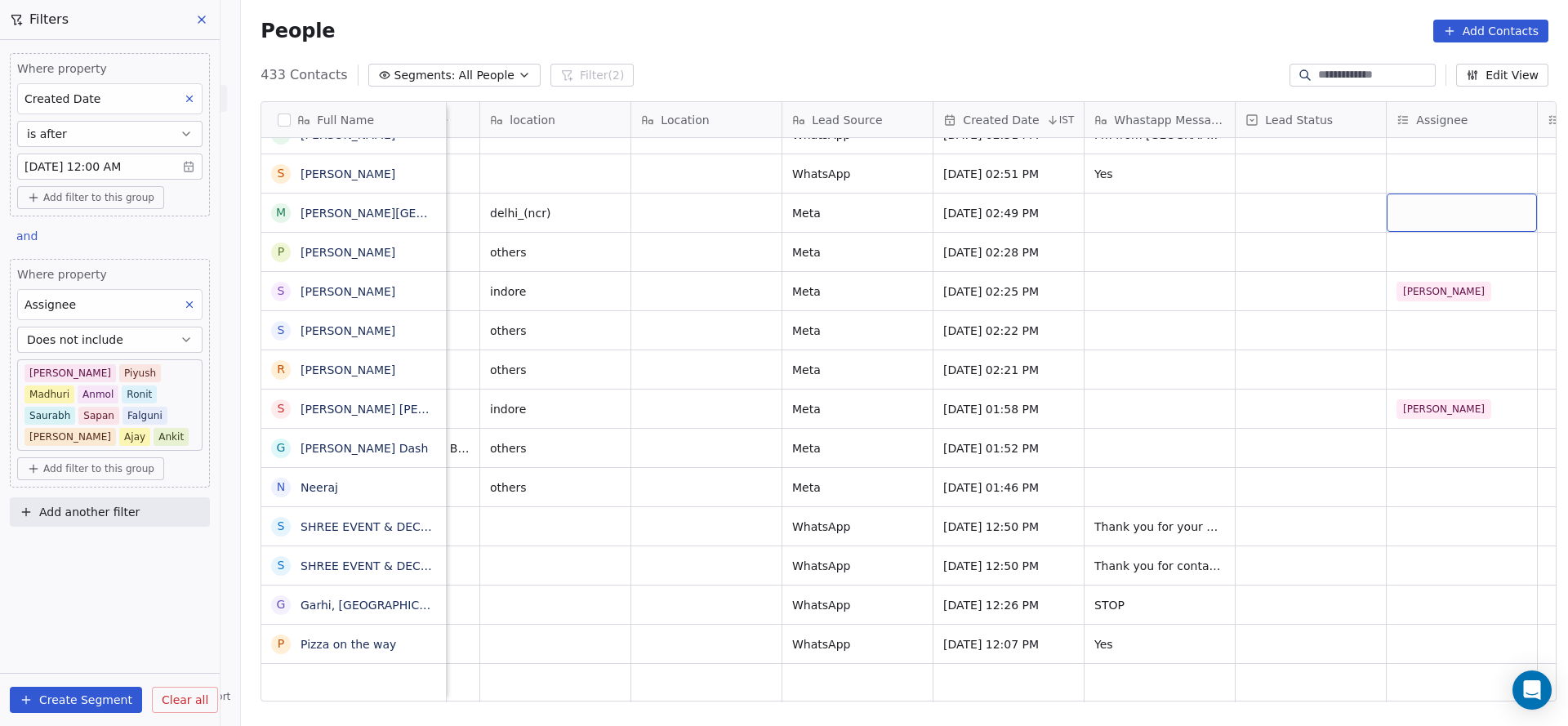
click at [1387, 194] on div "grid" at bounding box center [1461, 212] width 151 height 39
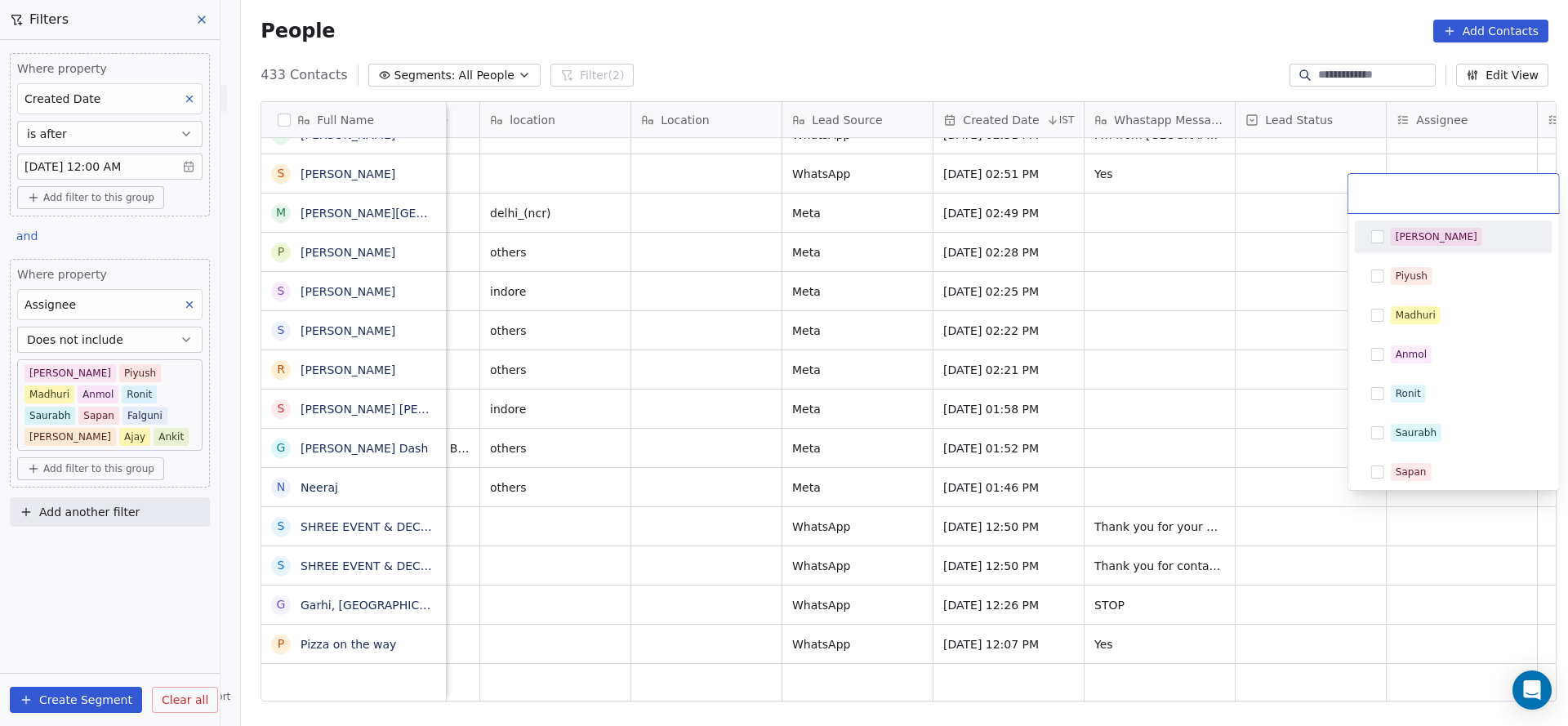
click at [1431, 235] on div "[PERSON_NAME]" at bounding box center [1463, 237] width 145 height 18
click at [1144, 323] on html "On2Cook India Pvt. Ltd. Contacts People Marketing Workflows Campaigns Sales Pip…" at bounding box center [784, 363] width 1568 height 726
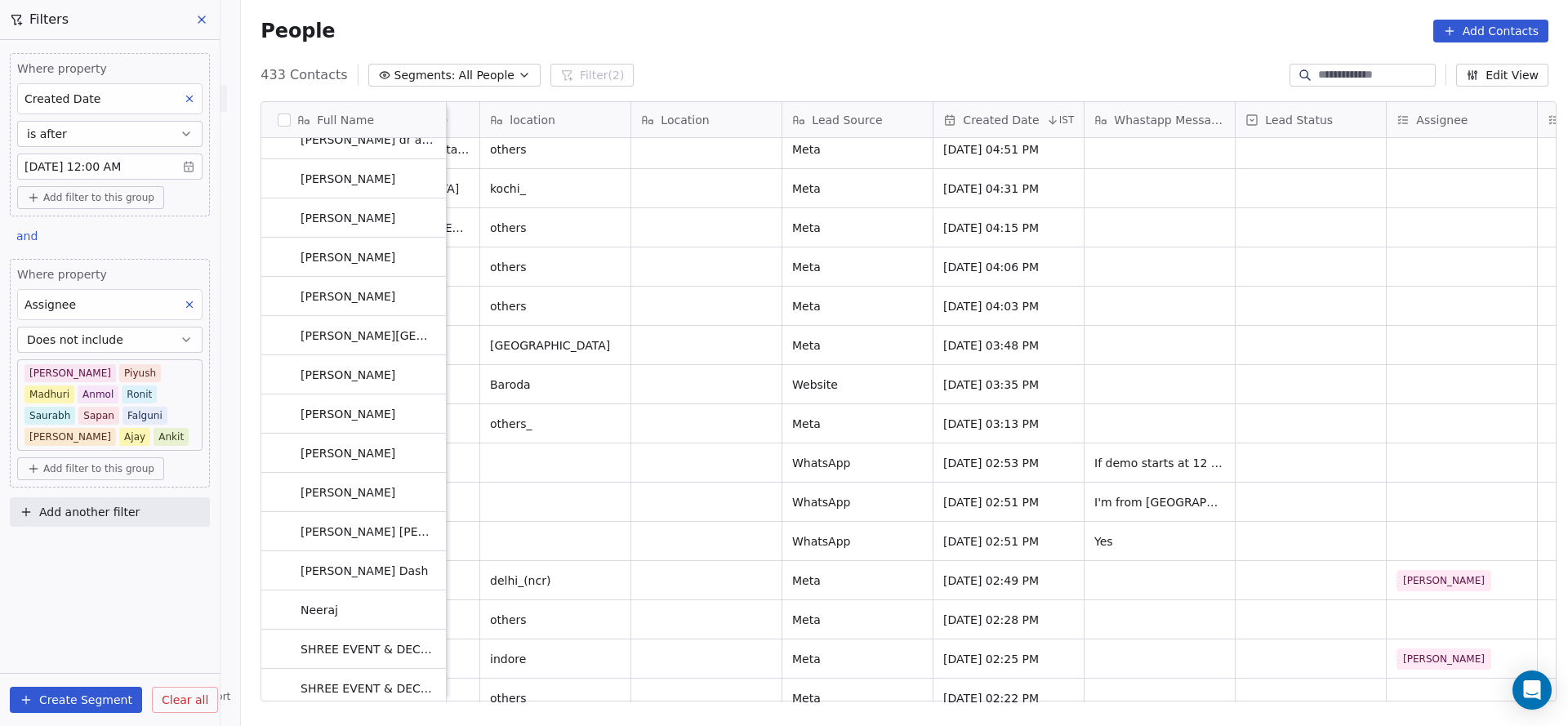
scroll to position [16040, 0]
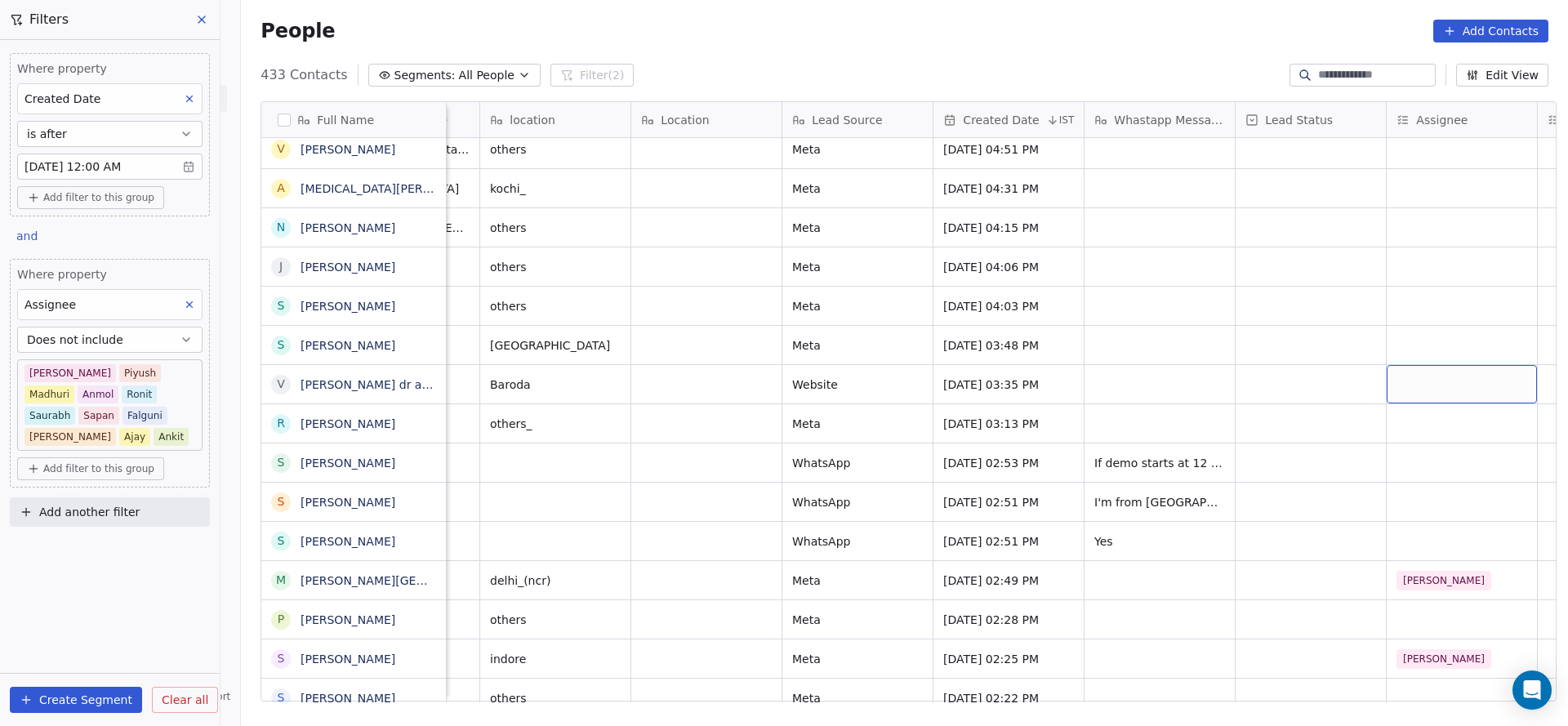
click at [1425, 367] on div "grid" at bounding box center [1461, 384] width 151 height 39
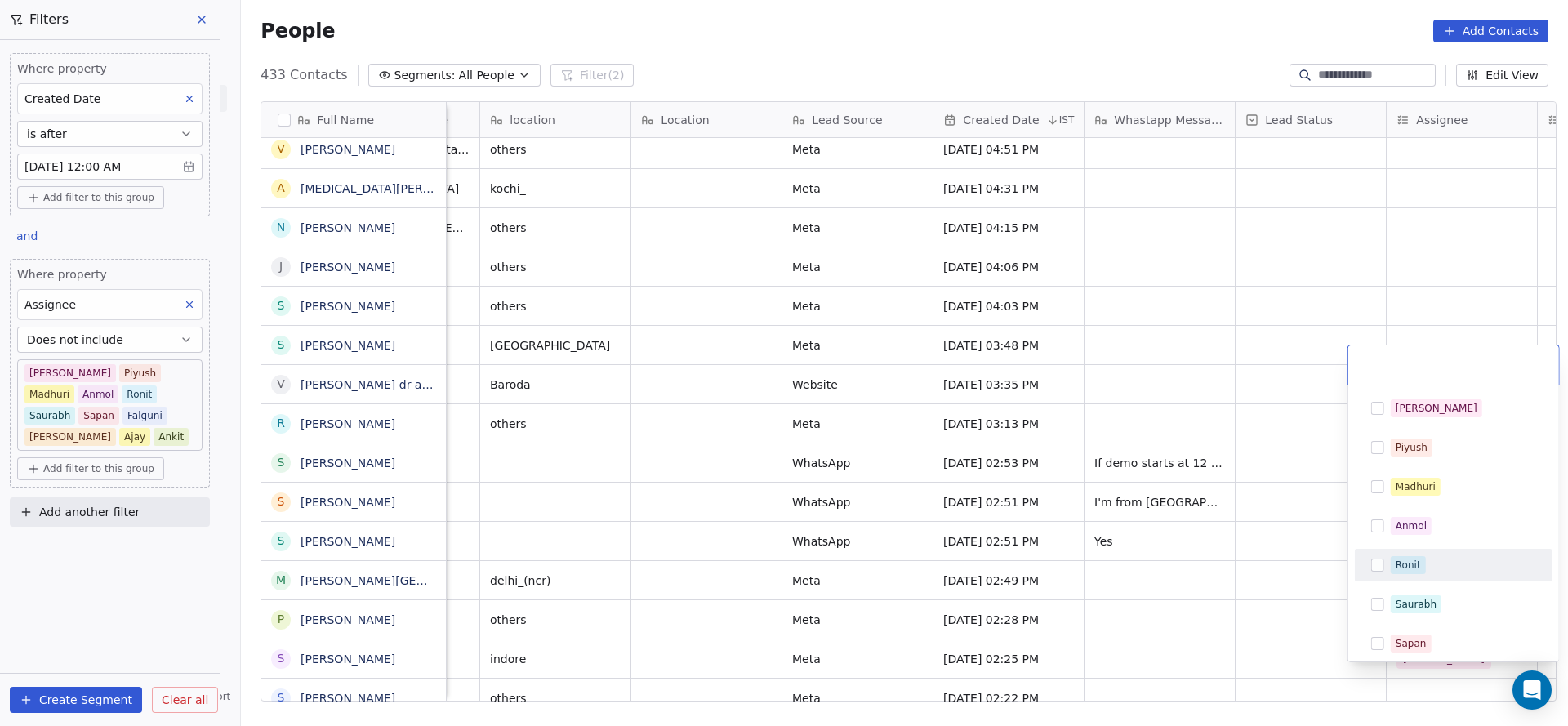
drag, startPoint x: 1407, startPoint y: 559, endPoint x: 1383, endPoint y: 538, distance: 31.9
click at [1407, 561] on div "Ronit" at bounding box center [1407, 564] width 25 height 15
click at [1139, 355] on html "On2Cook India Pvt. Ltd. Contacts People Marketing Workflows Campaigns Sales Pip…" at bounding box center [784, 363] width 1568 height 726
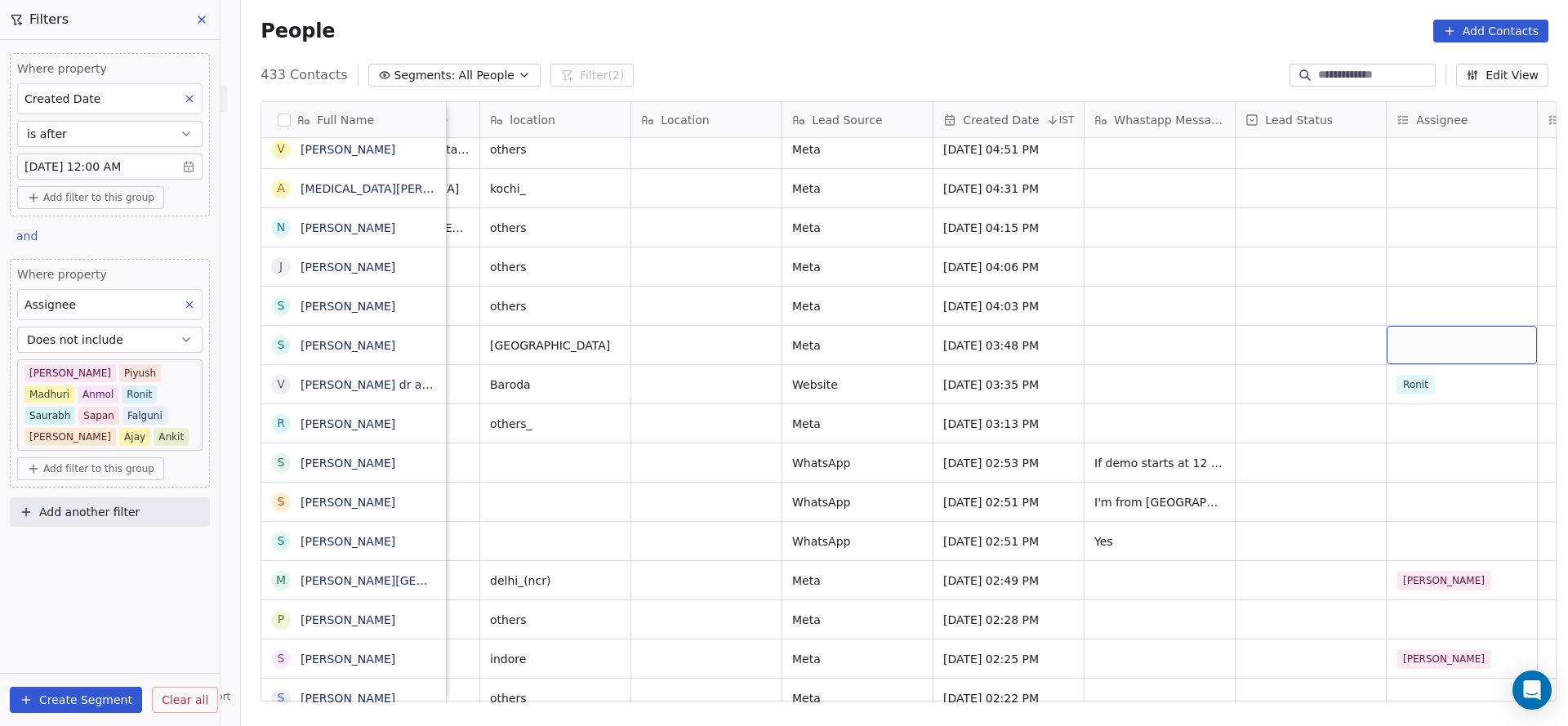
click at [1459, 333] on div "grid" at bounding box center [1461, 345] width 151 height 39
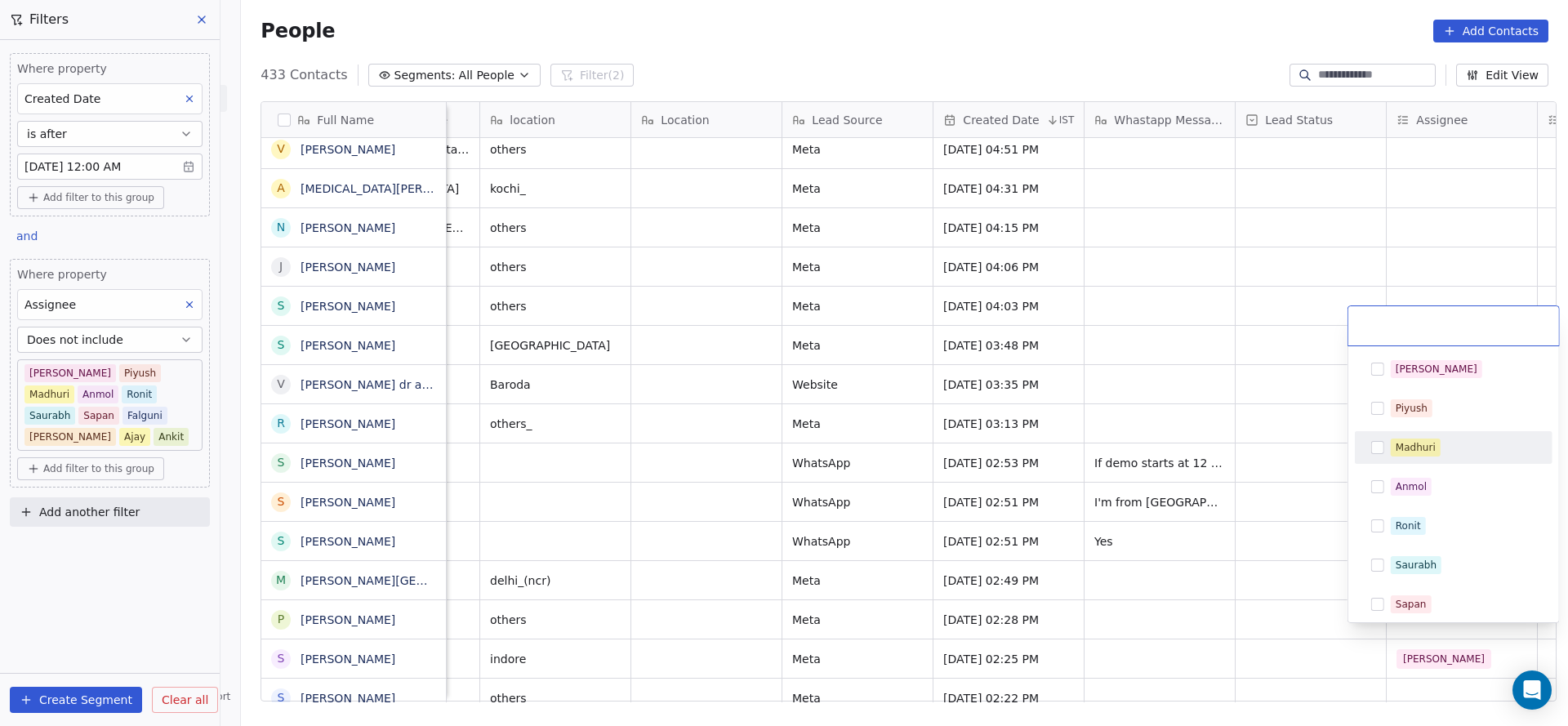
click at [1453, 443] on div "Madhuri" at bounding box center [1463, 447] width 145 height 18
click at [1104, 421] on html "On2Cook India Pvt. Ltd. Contacts People Marketing Workflows Campaigns Sales Pip…" at bounding box center [784, 363] width 1568 height 726
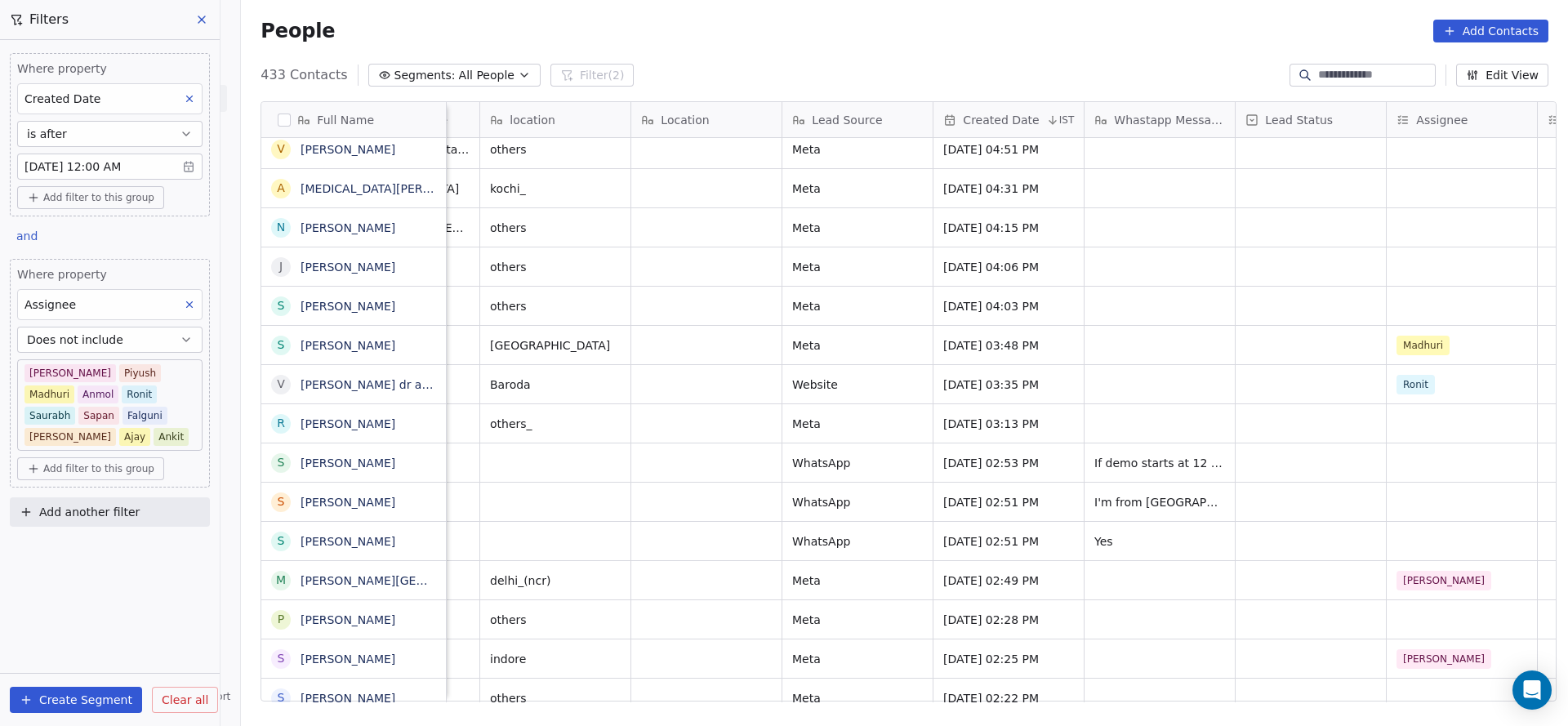
scroll to position [15917, 0]
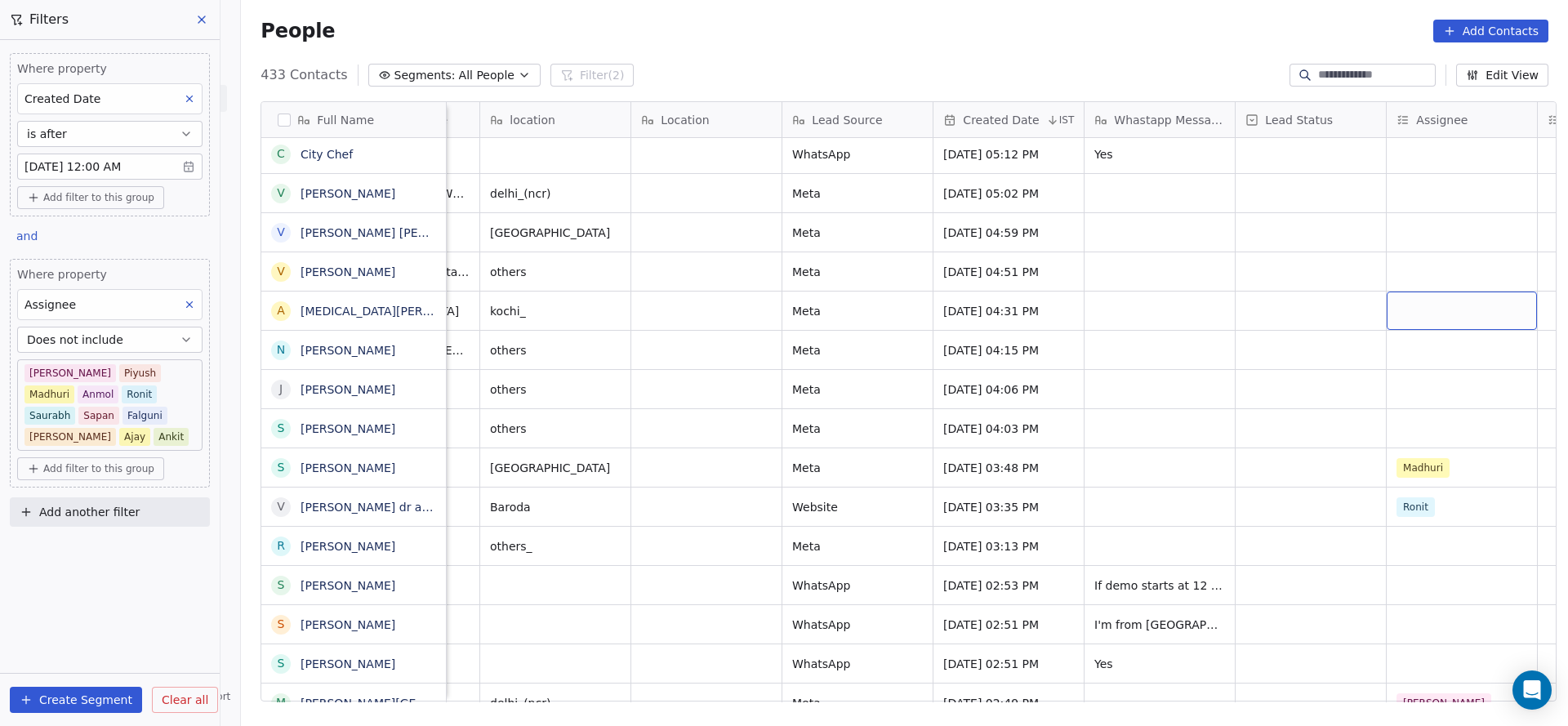
click at [1420, 301] on div "grid" at bounding box center [1461, 311] width 151 height 39
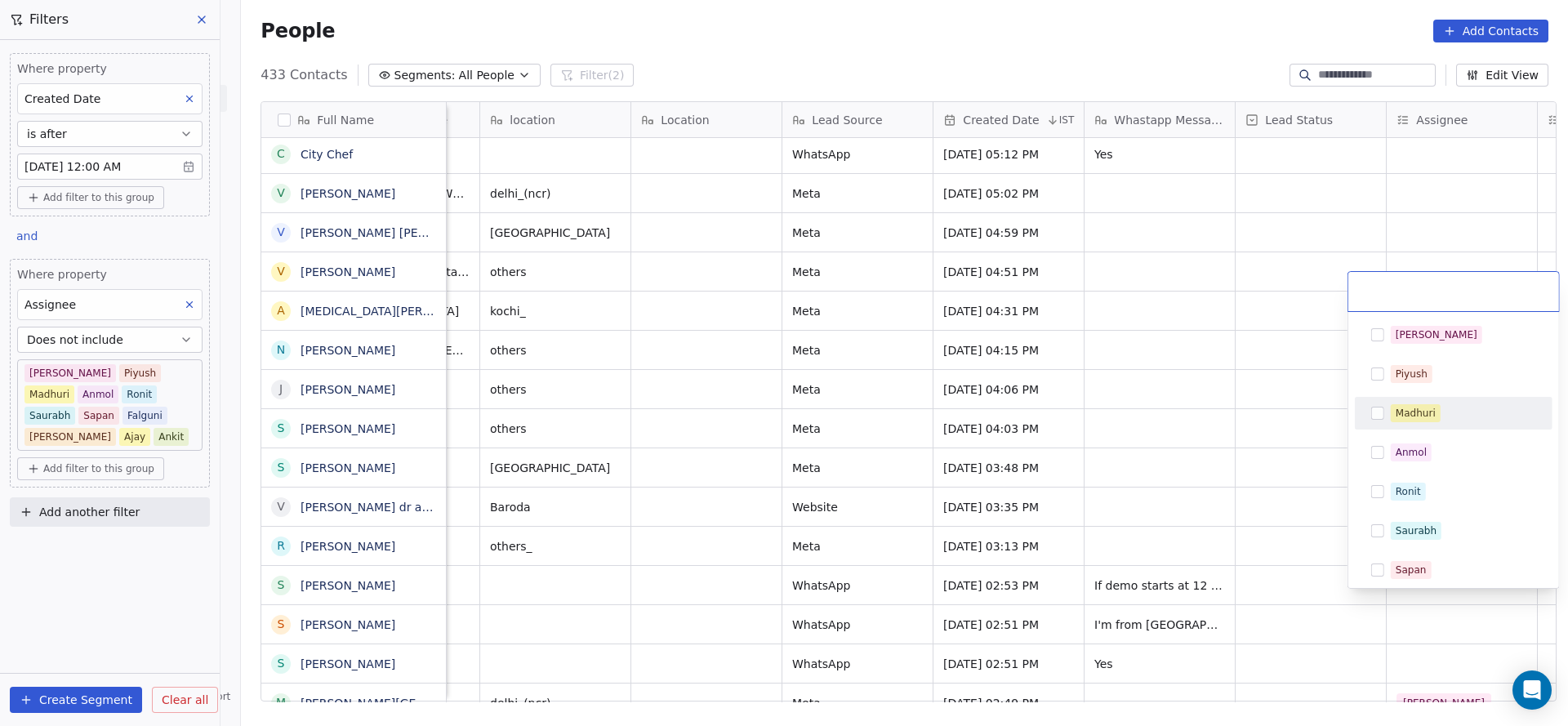
click at [1410, 414] on div "Madhuri" at bounding box center [1415, 413] width 40 height 15
click at [1176, 403] on html "On2Cook India Pvt. Ltd. Contacts People Marketing Workflows Campaigns Sales Pip…" at bounding box center [784, 363] width 1568 height 726
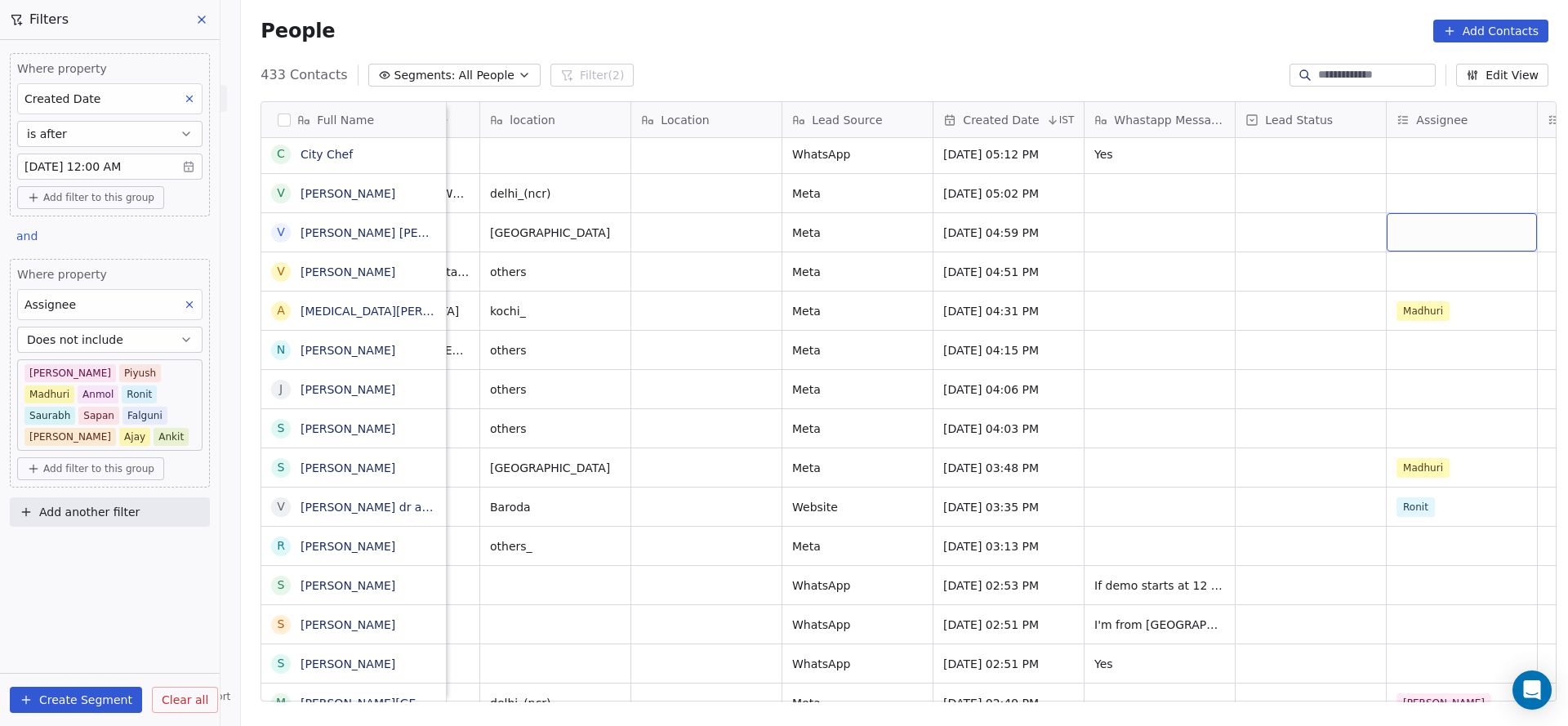
click at [1407, 218] on div "grid" at bounding box center [1461, 232] width 151 height 39
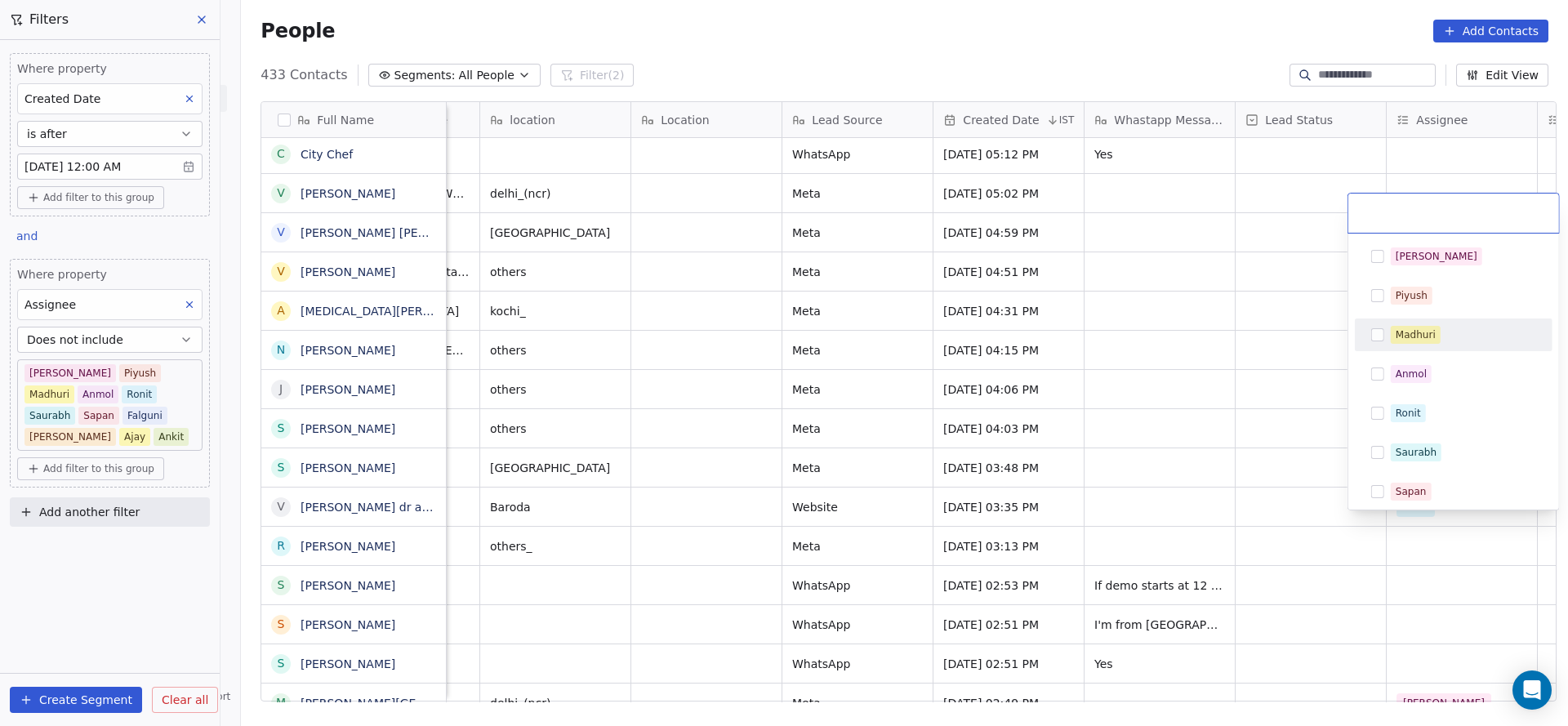
click at [1414, 339] on div "Madhuri" at bounding box center [1415, 335] width 40 height 15
click at [1148, 332] on html "On2Cook India Pvt. Ltd. Contacts People Marketing Workflows Campaigns Sales Pip…" at bounding box center [784, 363] width 1568 height 726
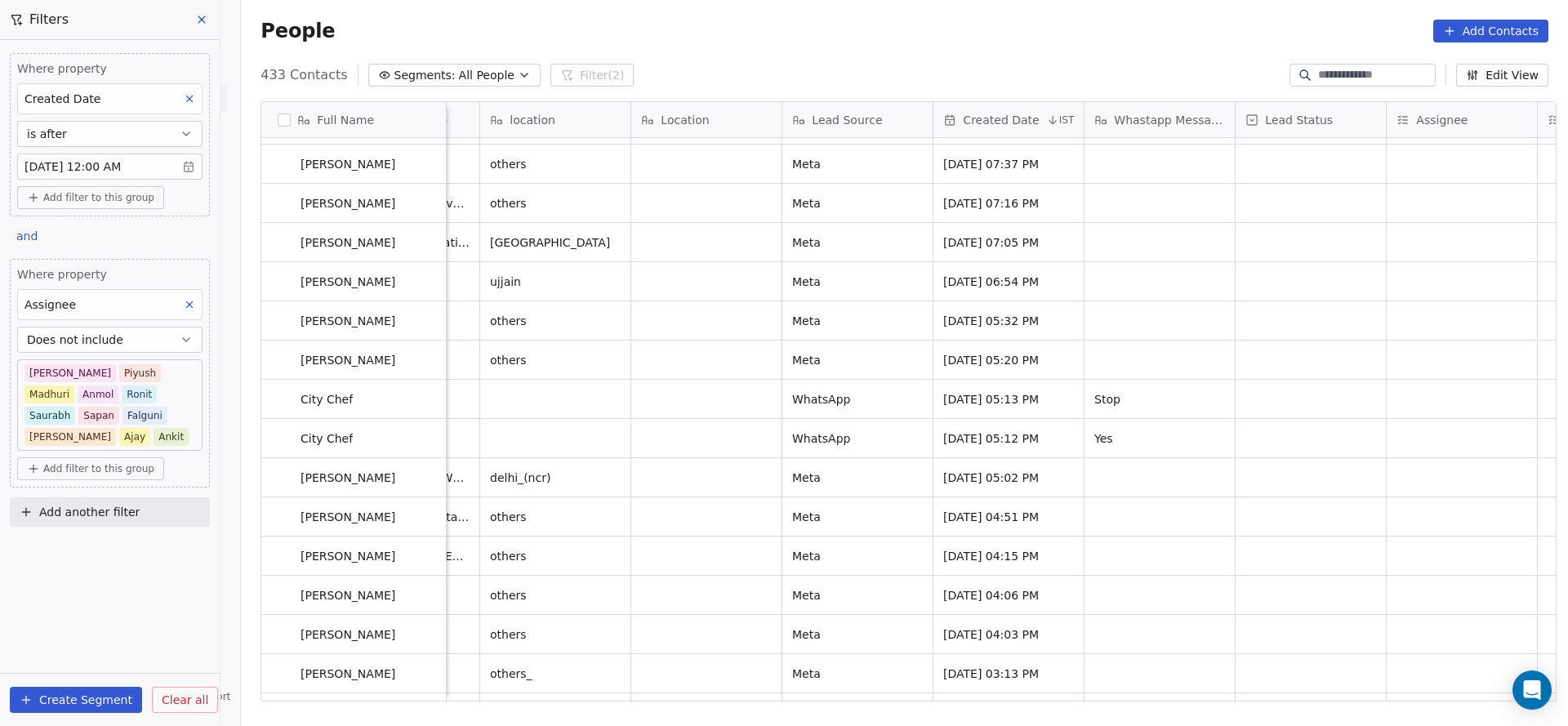
scroll to position [15550, 0]
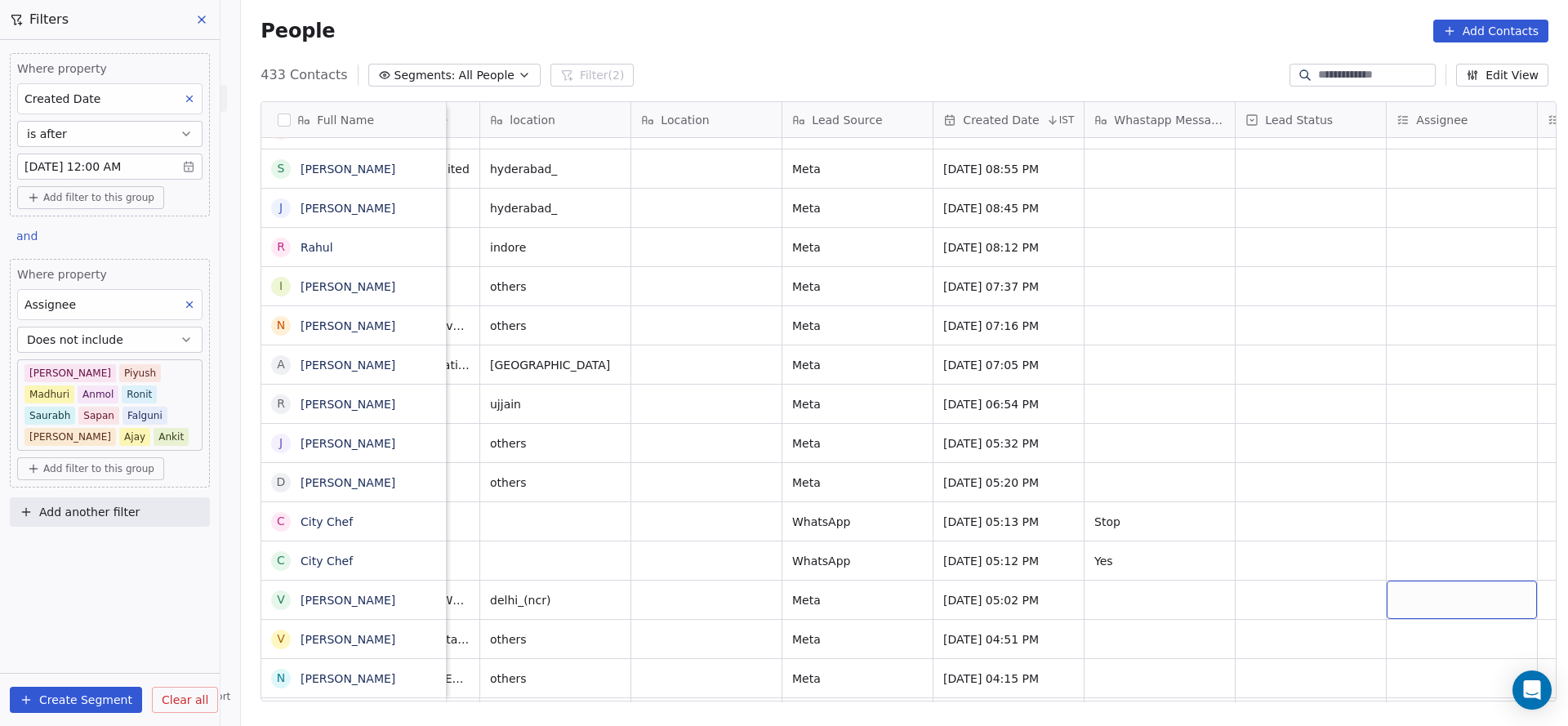
click at [1396, 581] on div "grid" at bounding box center [1461, 600] width 151 height 39
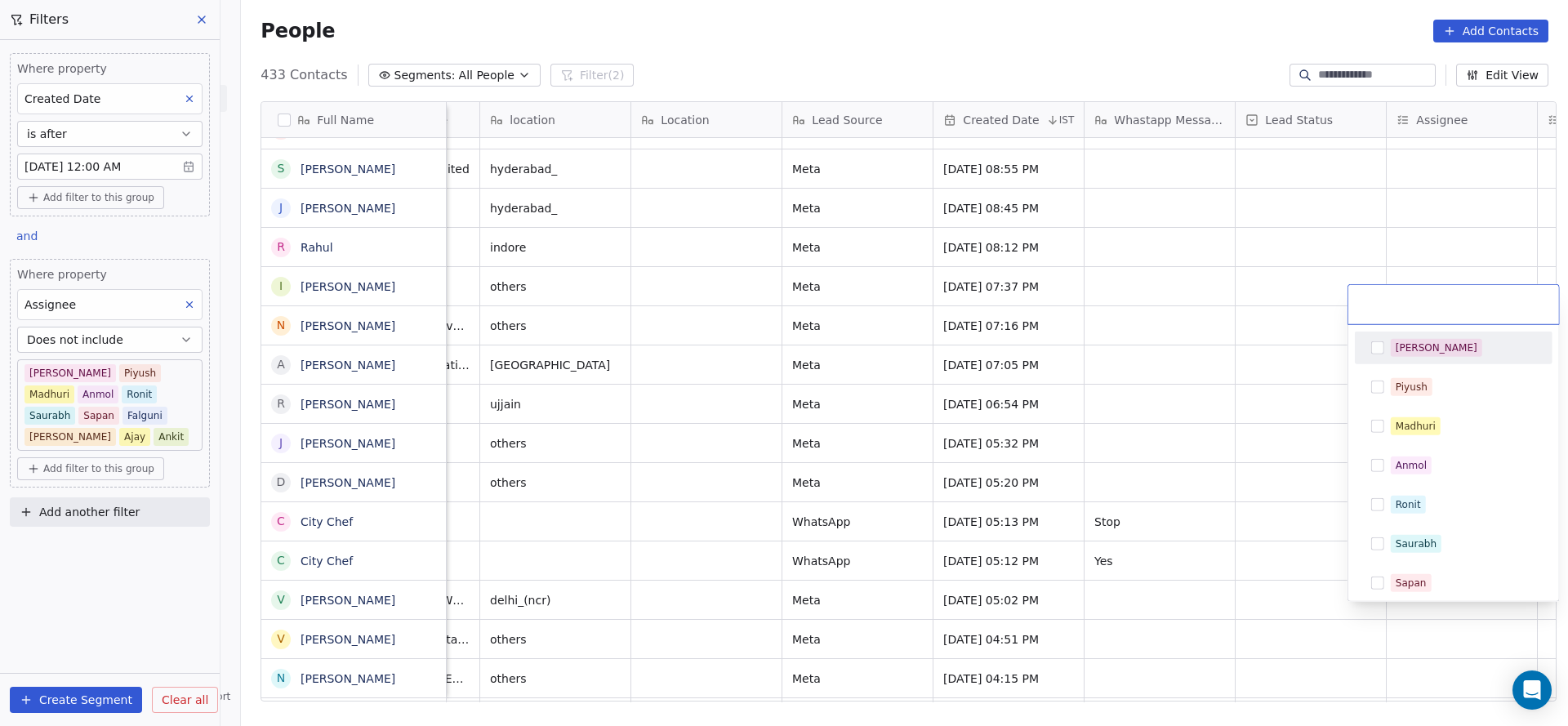
click at [1409, 342] on div "[PERSON_NAME]" at bounding box center [1436, 348] width 82 height 15
click at [890, 427] on html "On2Cook India Pvt. Ltd. Contacts People Marketing Workflows Campaigns Sales Pip…" at bounding box center [784, 363] width 1568 height 726
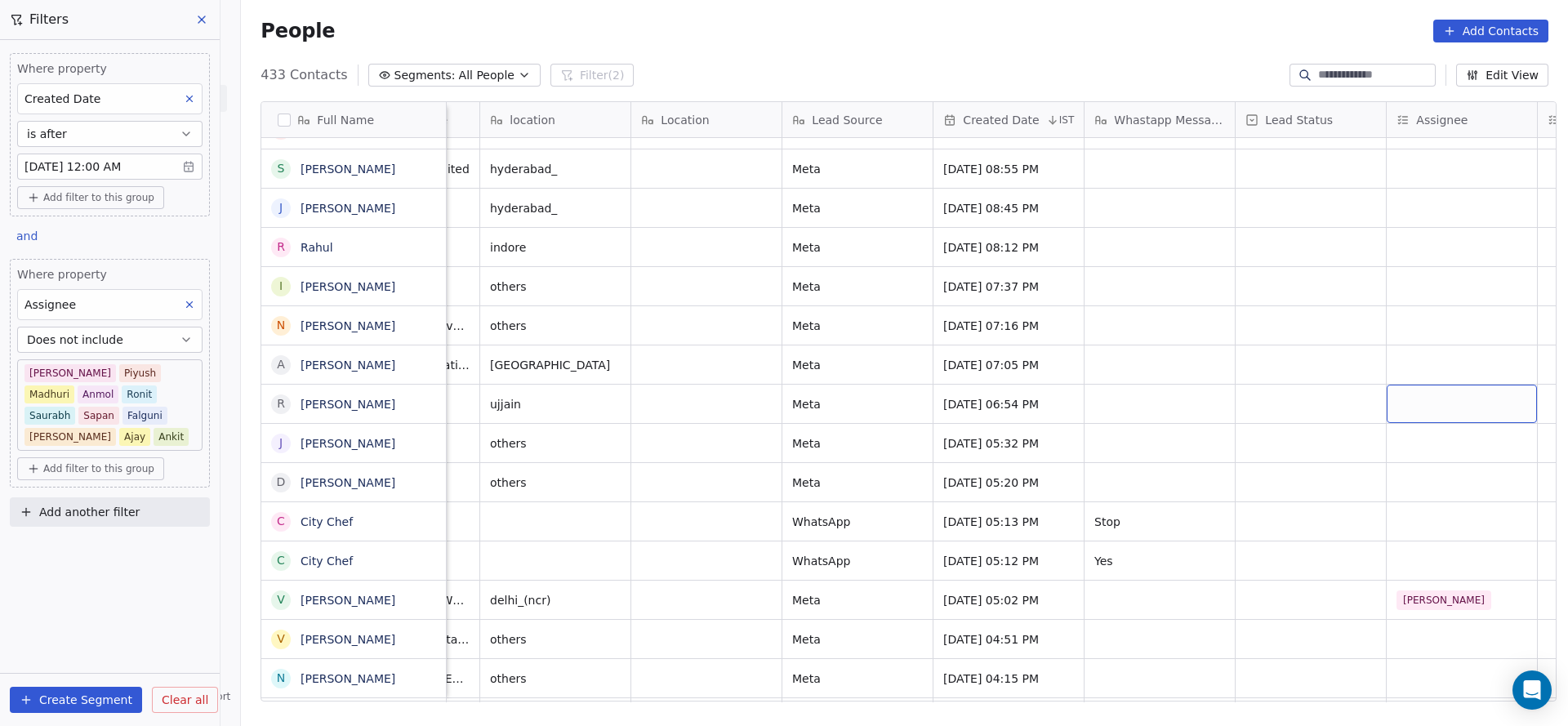
click at [1417, 385] on div "grid" at bounding box center [1461, 403] width 151 height 39
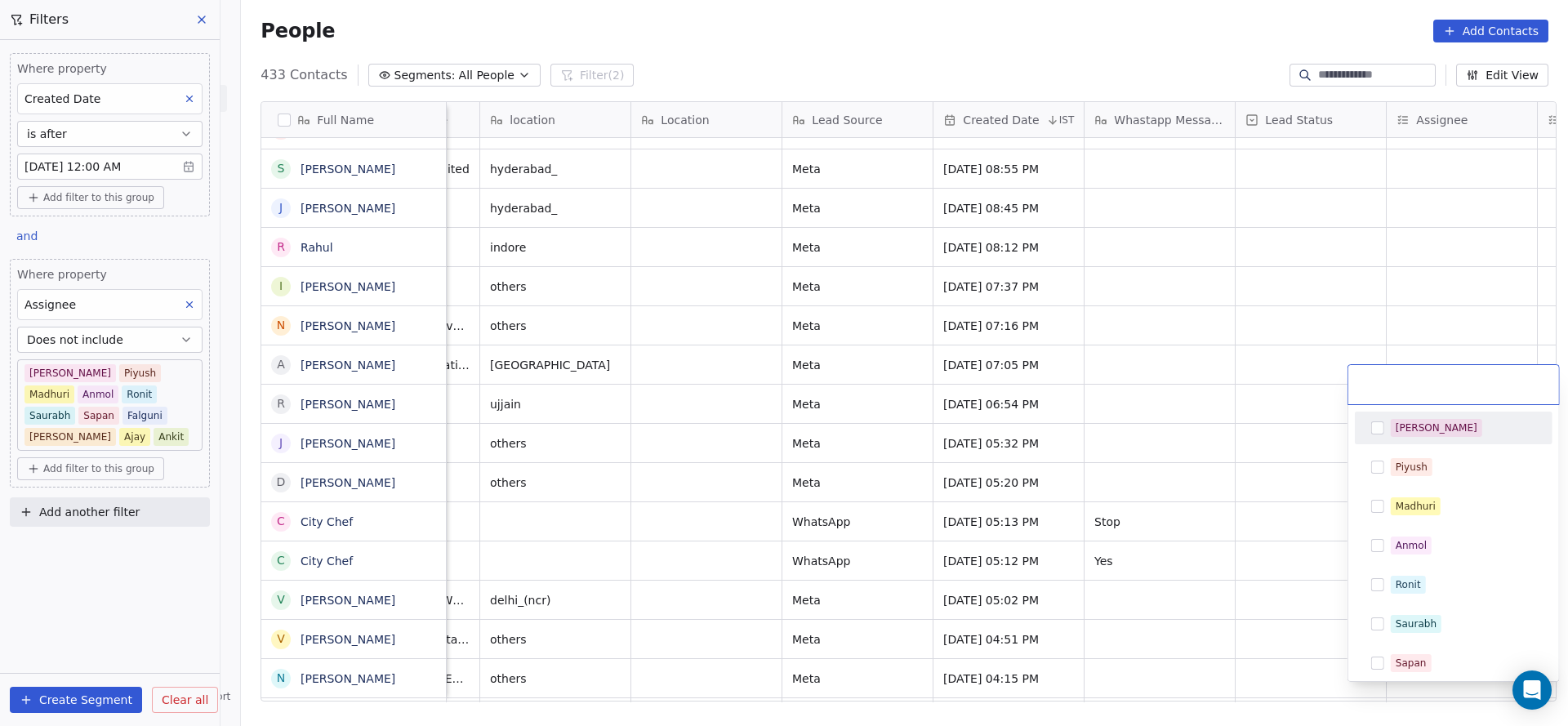
click at [1410, 434] on span "[PERSON_NAME]" at bounding box center [1436, 428] width 91 height 18
click at [1288, 456] on html "On2Cook India Pvt. Ltd. Contacts People Marketing Workflows Campaigns Sales Pip…" at bounding box center [784, 363] width 1568 height 726
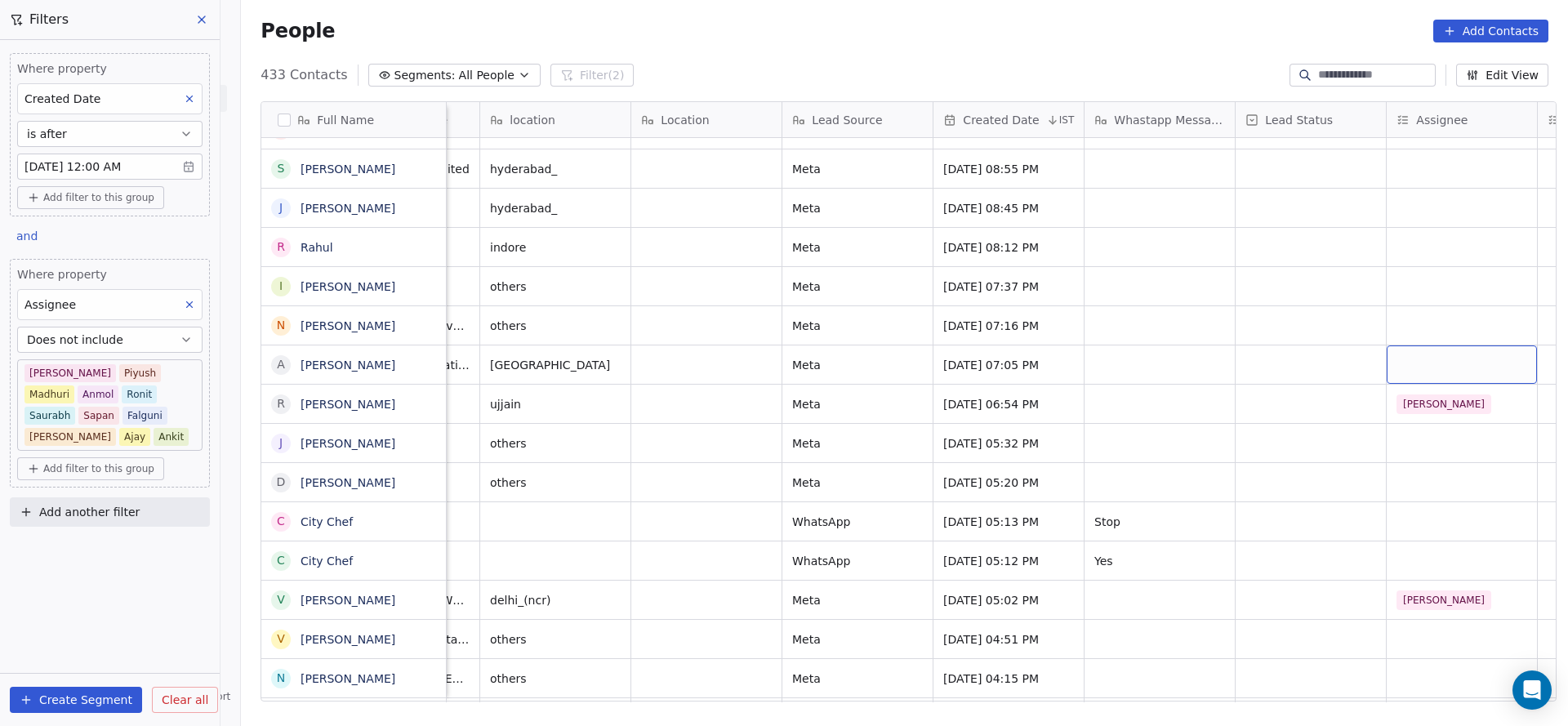
click at [1401, 346] on div "grid" at bounding box center [1461, 365] width 151 height 39
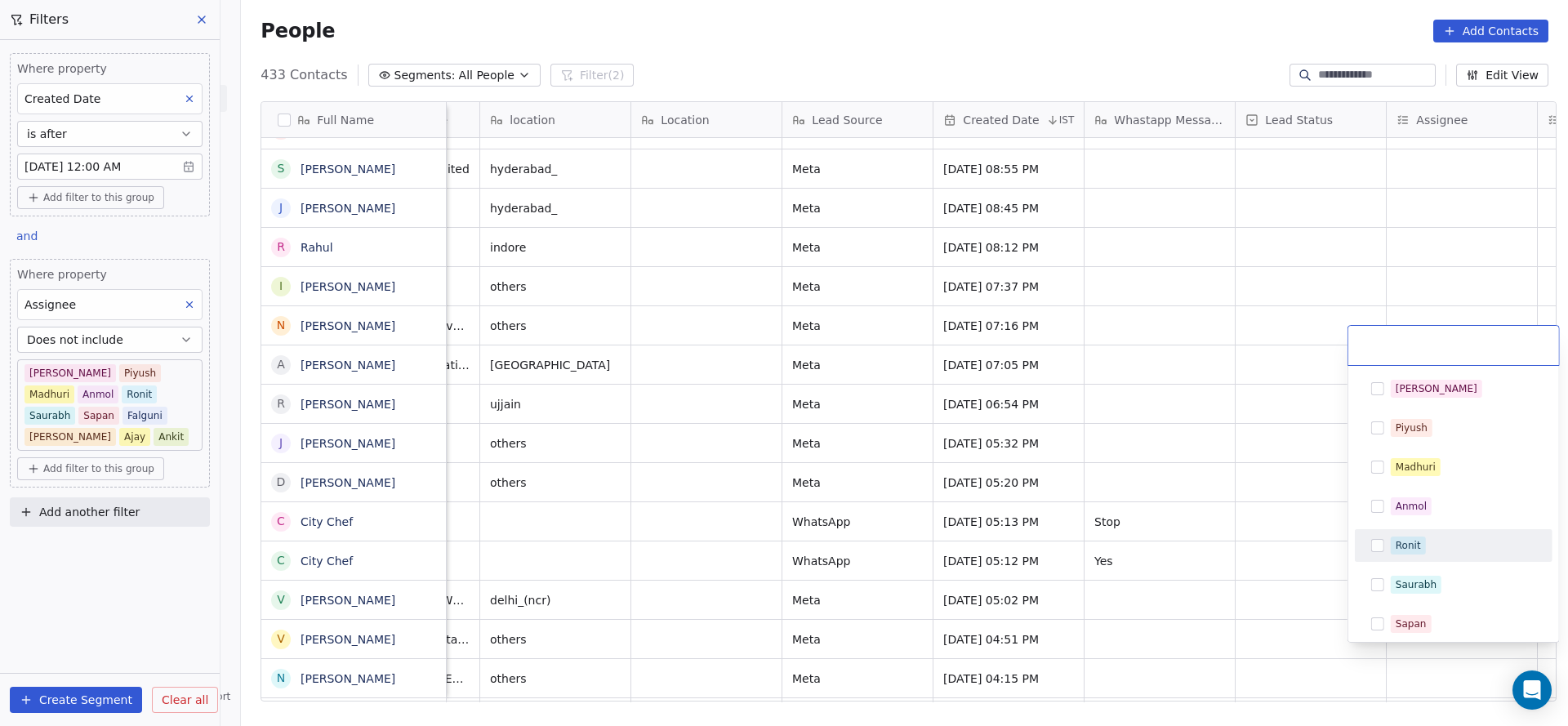
click at [1401, 539] on div "Ronit" at bounding box center [1407, 545] width 25 height 15
click at [1198, 591] on html "On2Cook India Pvt. Ltd. Contacts People Marketing Workflows Campaigns Sales Pip…" at bounding box center [784, 363] width 1568 height 726
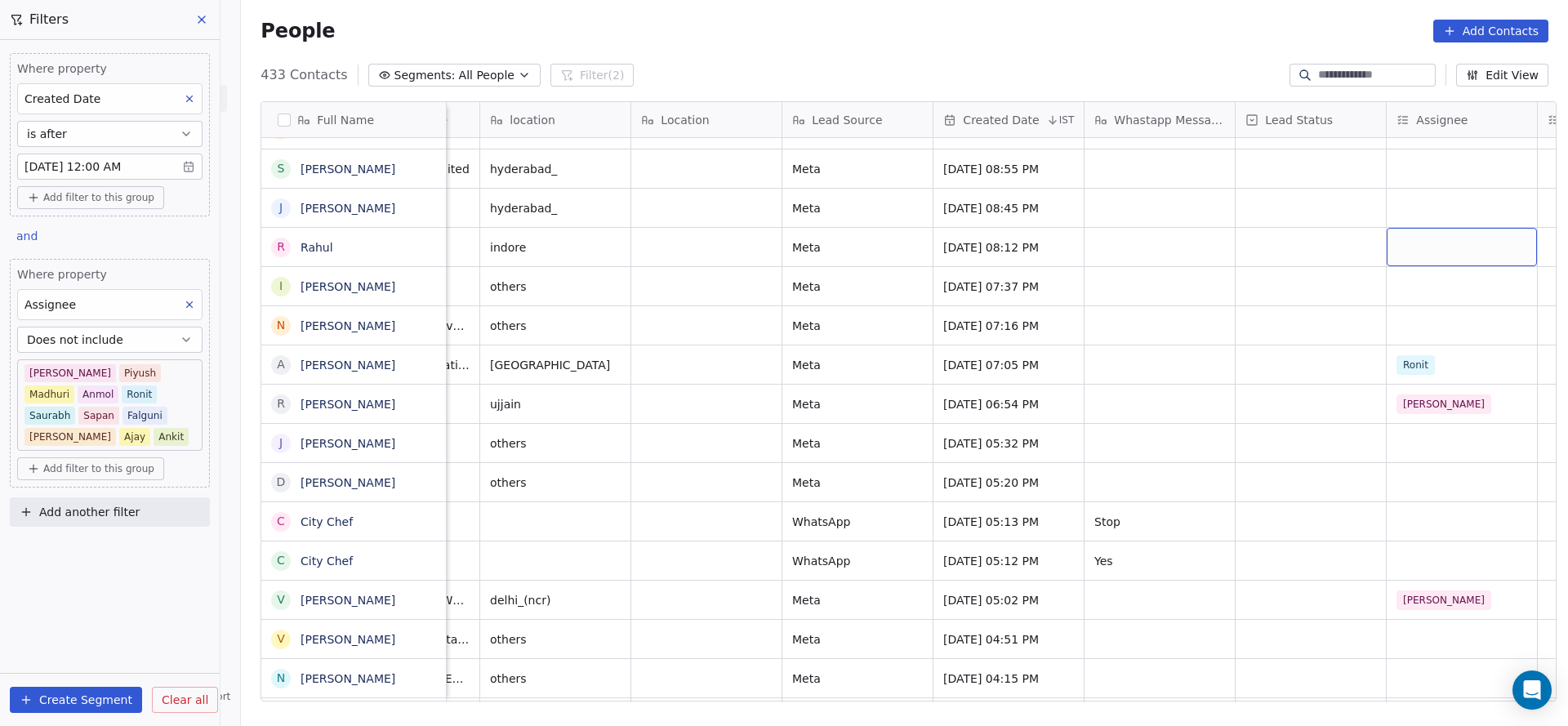
click at [1436, 230] on div "grid" at bounding box center [1461, 247] width 151 height 39
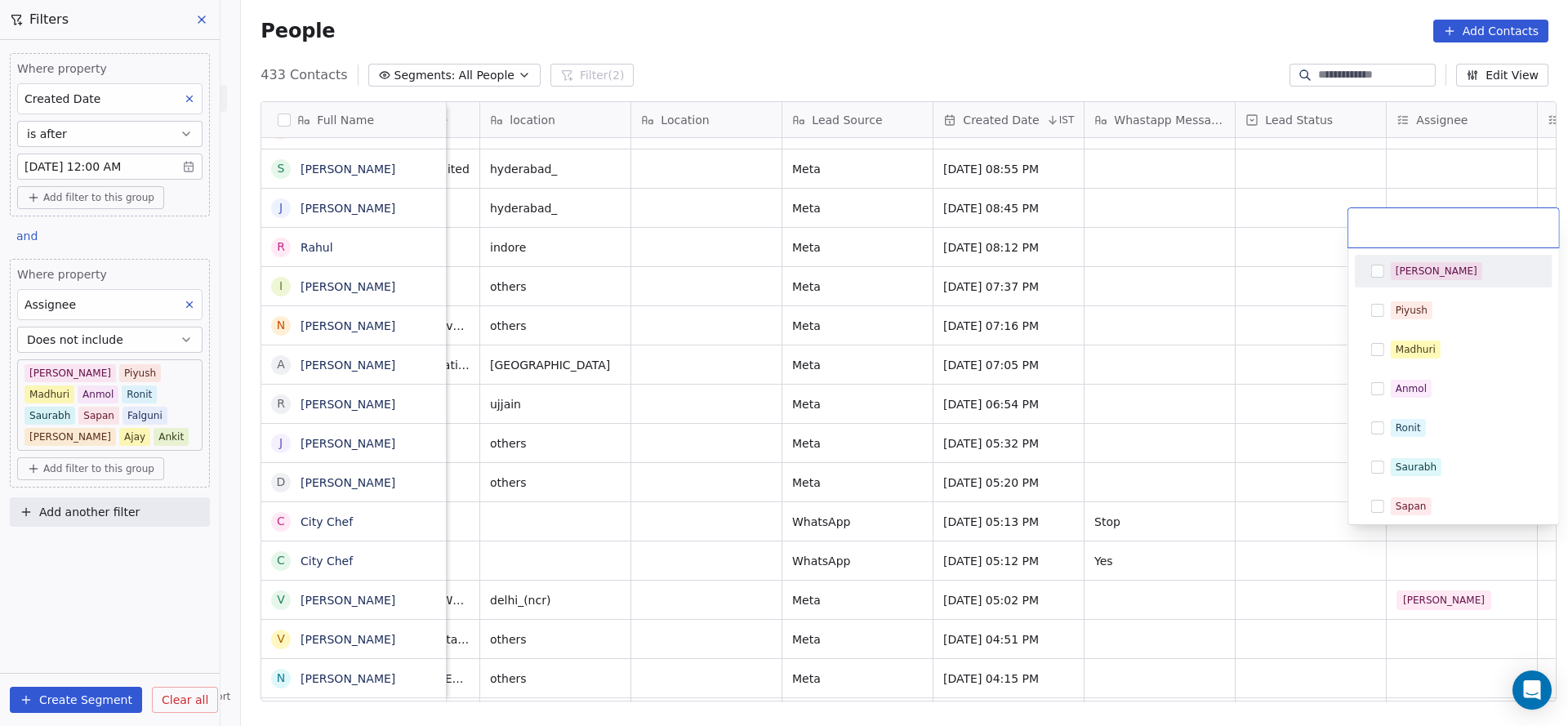
click at [1424, 284] on div "[PERSON_NAME]" at bounding box center [1454, 271] width 198 height 33
click at [1073, 329] on html "On2Cook India Pvt. Ltd. Contacts People Marketing Workflows Campaigns Sales Pip…" at bounding box center [784, 363] width 1568 height 726
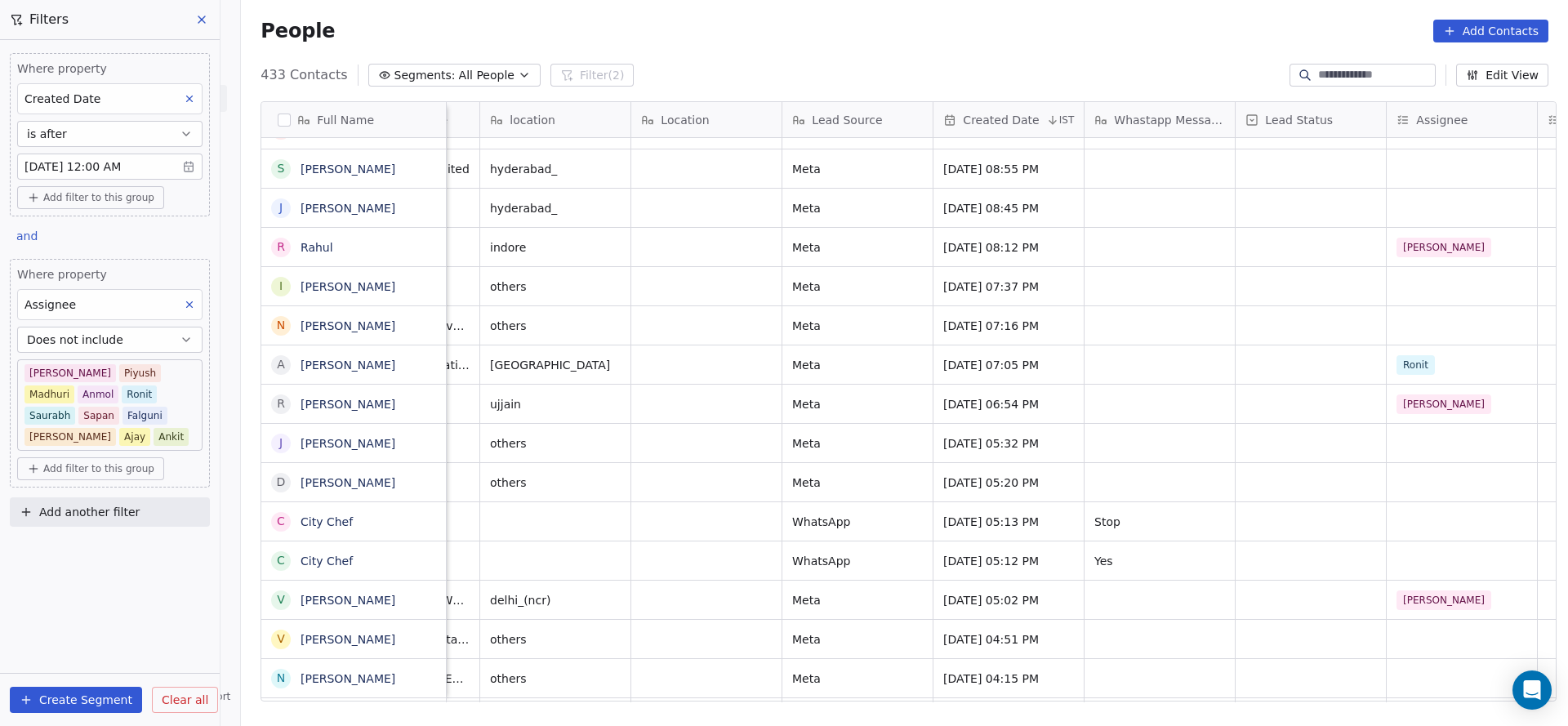
scroll to position [15304, 0]
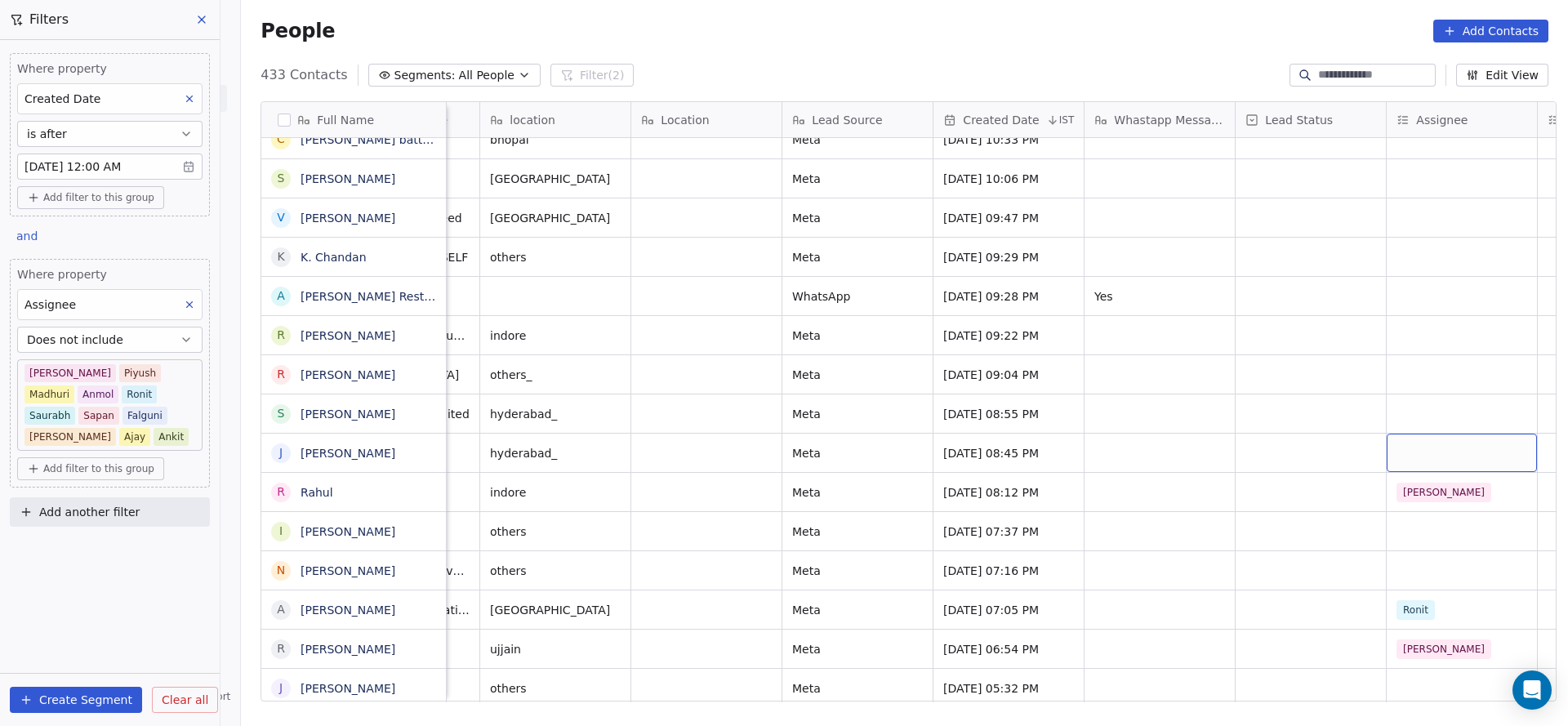
click at [1436, 434] on div "grid" at bounding box center [1461, 452] width 151 height 39
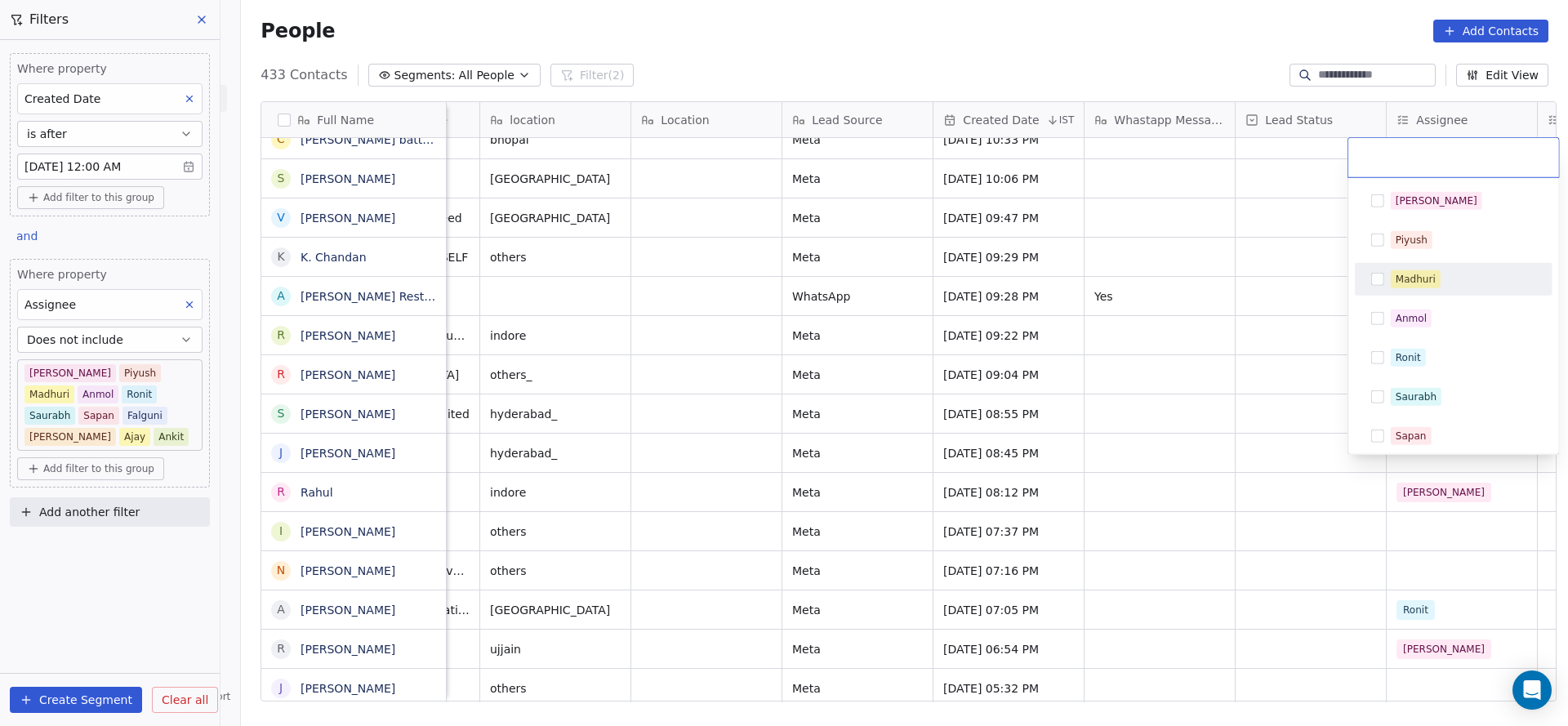
click at [1449, 291] on div "Madhuri" at bounding box center [1453, 279] width 185 height 26
click at [950, 406] on html "On2Cook India Pvt. Ltd. Contacts People Marketing Workflows Campaigns Sales Pip…" at bounding box center [784, 363] width 1568 height 726
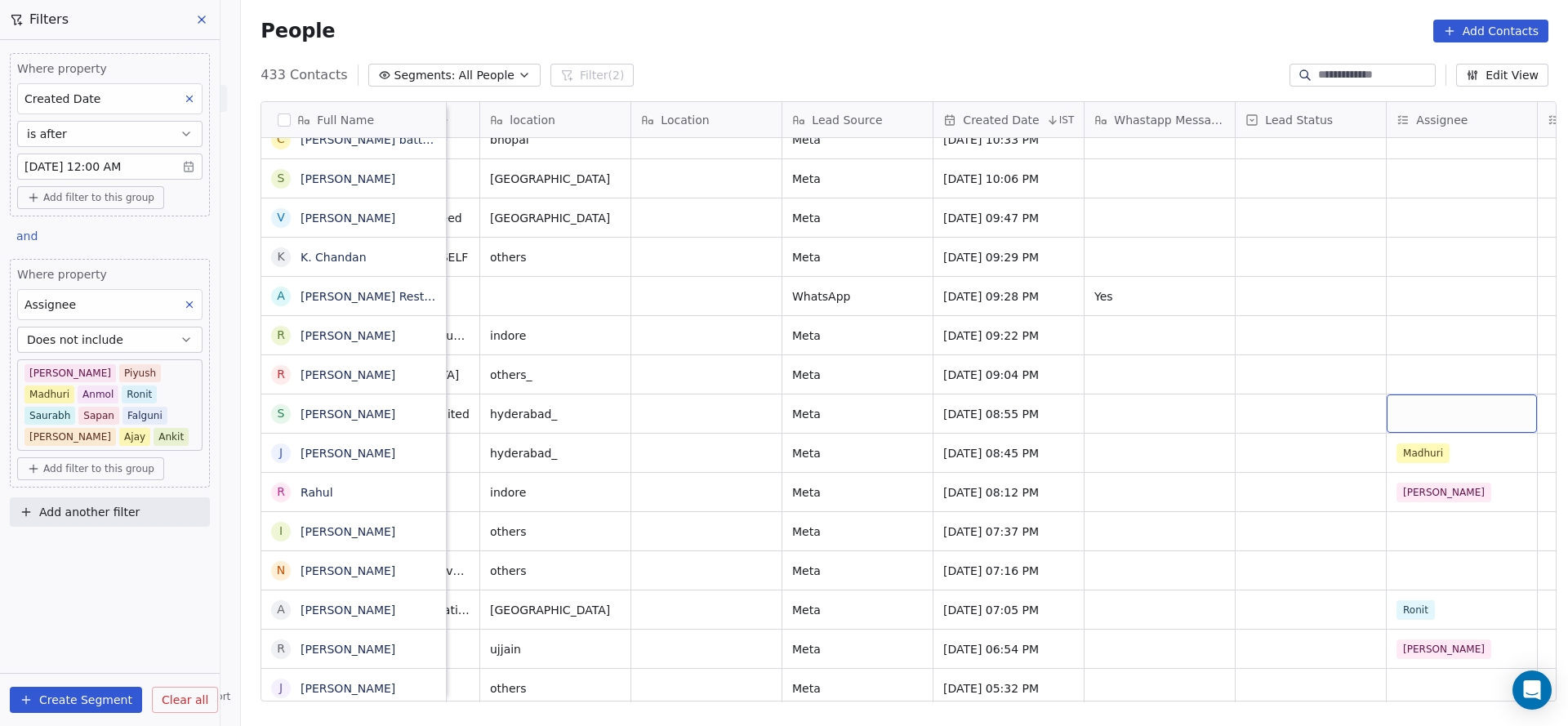
click at [1409, 394] on div "grid" at bounding box center [1461, 413] width 151 height 39
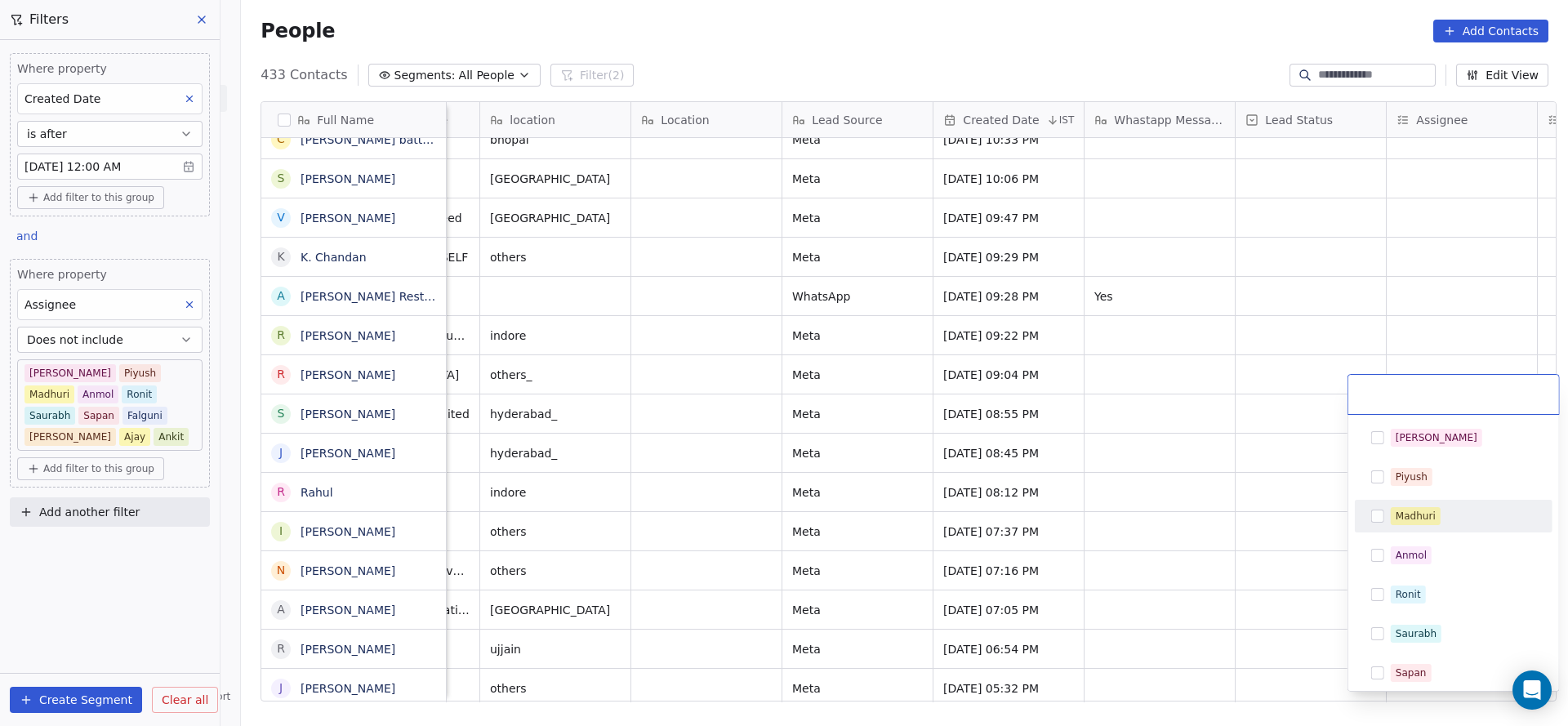
click at [1410, 517] on div "Madhuri" at bounding box center [1415, 515] width 40 height 15
click at [1190, 537] on html "On2Cook India Pvt. Ltd. Contacts People Marketing Workflows Campaigns Sales Pip…" at bounding box center [784, 363] width 1568 height 726
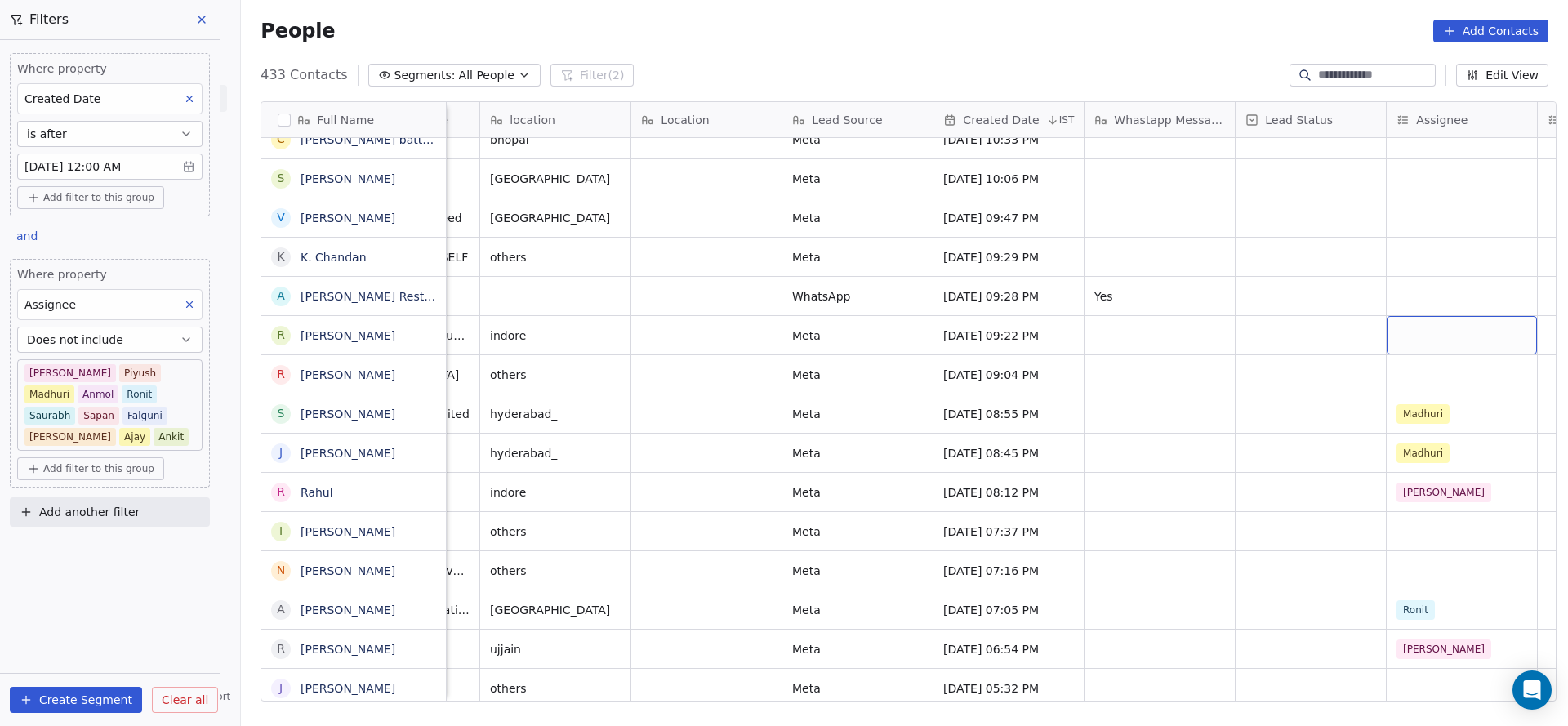
click at [1434, 316] on div "grid" at bounding box center [1461, 335] width 151 height 39
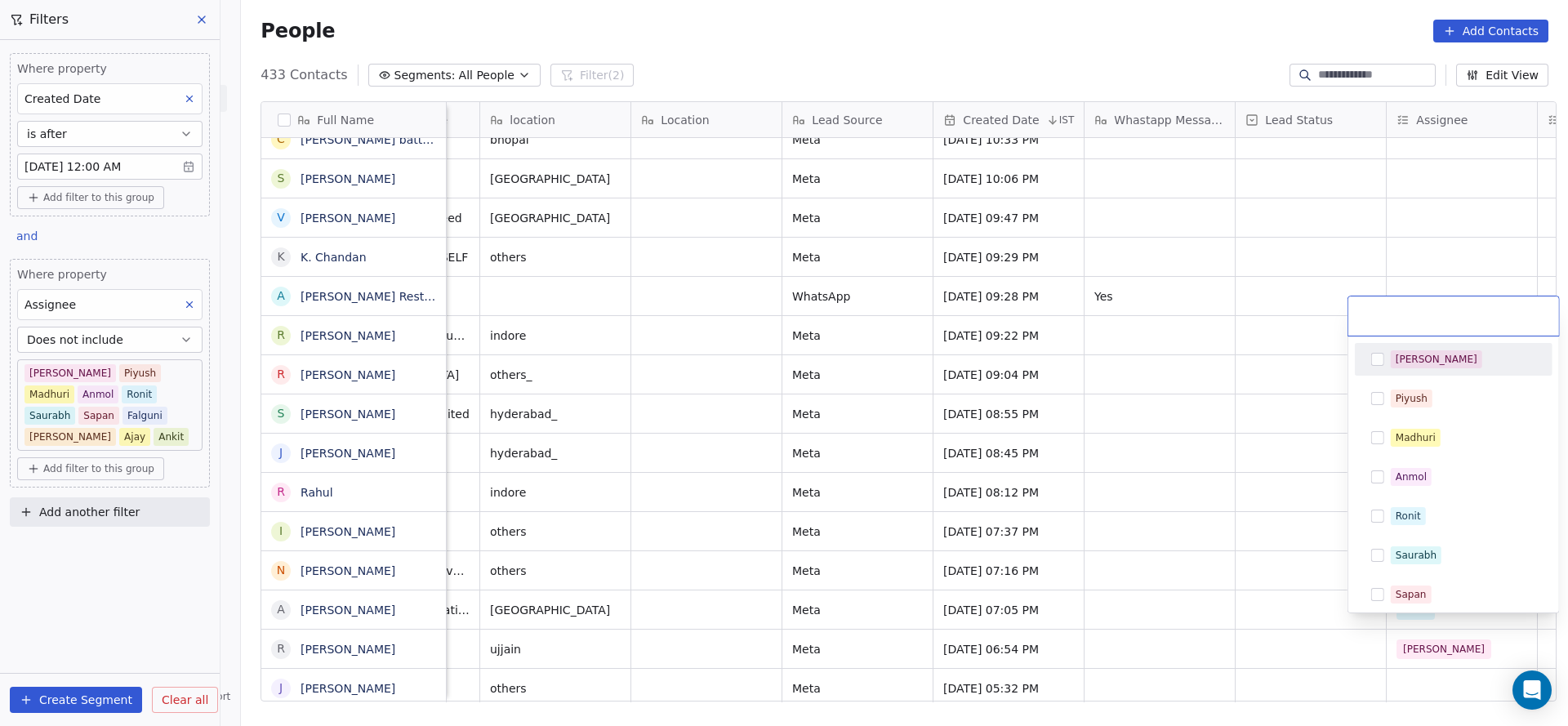
click at [1441, 370] on div "[PERSON_NAME]" at bounding box center [1453, 359] width 185 height 26
click at [1217, 419] on html "On2Cook India Pvt. Ltd. Contacts People Marketing Workflows Campaigns Sales Pip…" at bounding box center [784, 363] width 1568 height 726
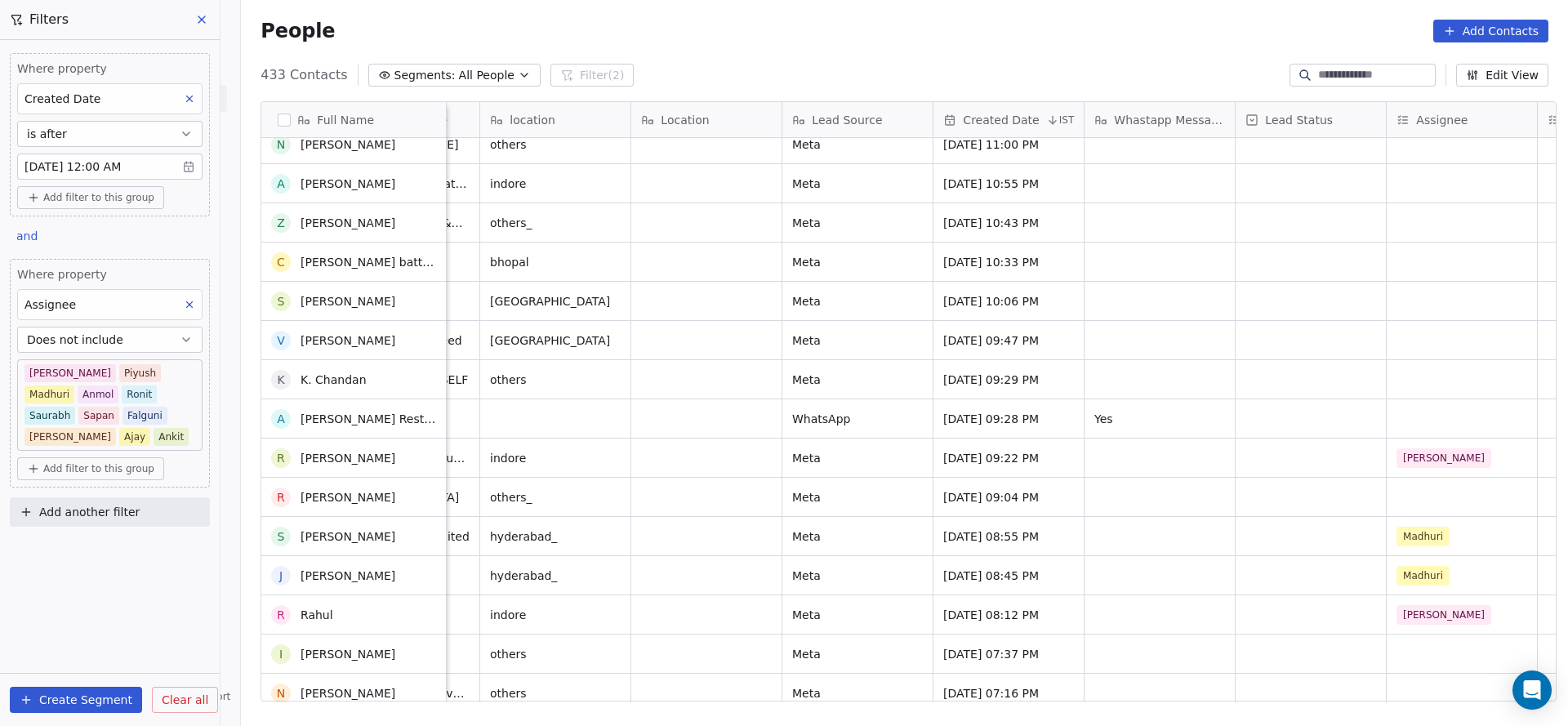
scroll to position [15059, 0]
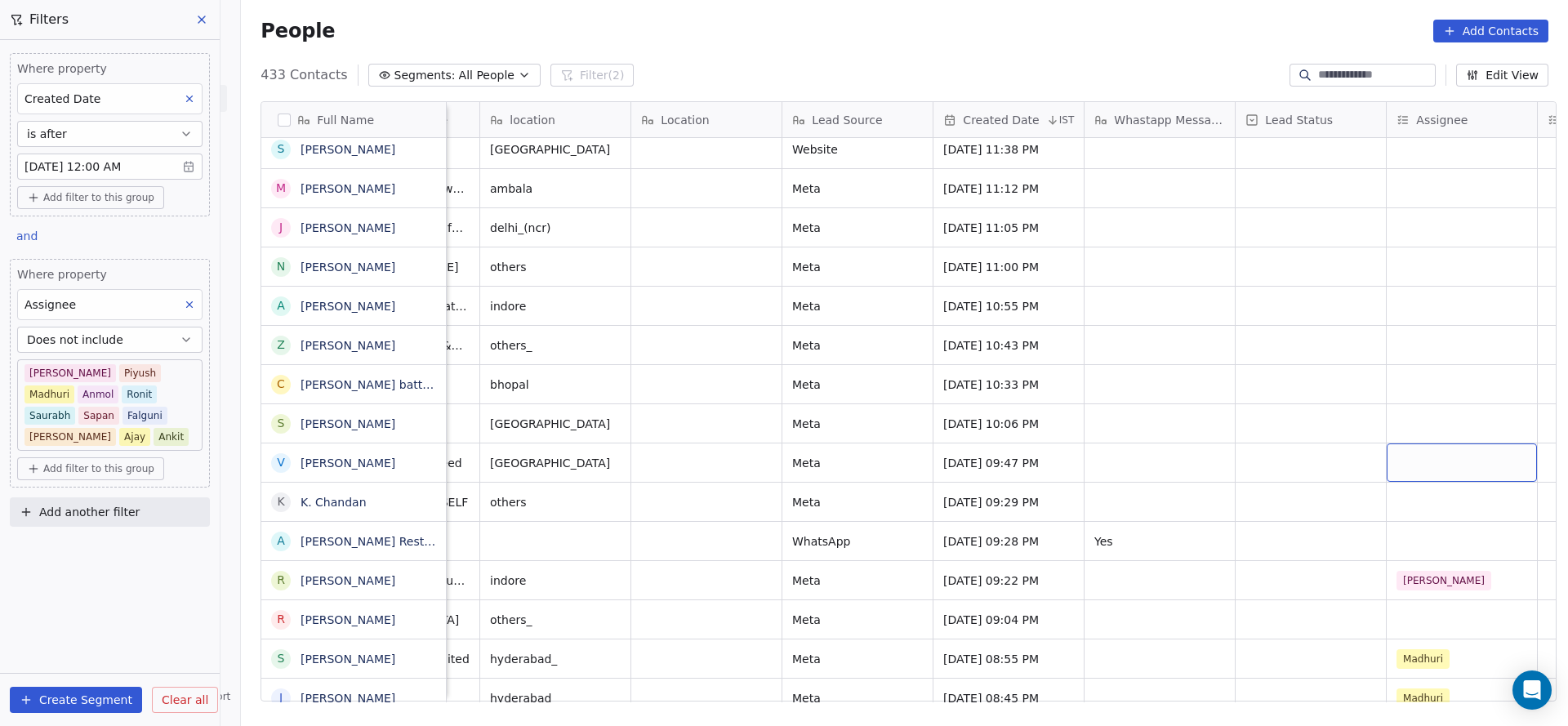
click at [1387, 443] on div "grid" at bounding box center [1461, 462] width 151 height 39
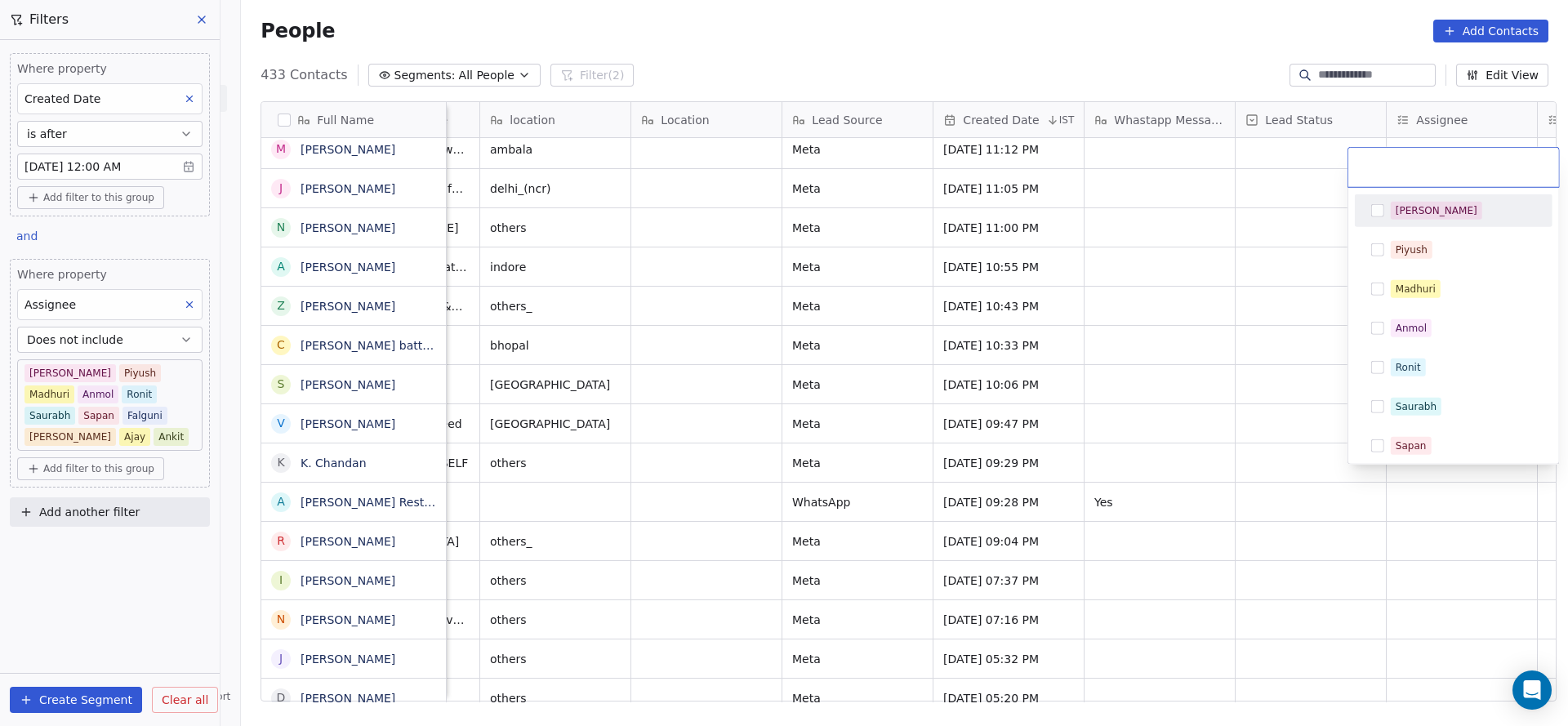
click at [1408, 218] on div "[PERSON_NAME]" at bounding box center [1453, 211] width 185 height 26
click at [1448, 166] on icon at bounding box center [1454, 167] width 10 height 10
click at [1092, 301] on html "On2Cook India Pvt. Ltd. Contacts People Marketing Workflows Campaigns Sales Pip…" at bounding box center [784, 363] width 1568 height 726
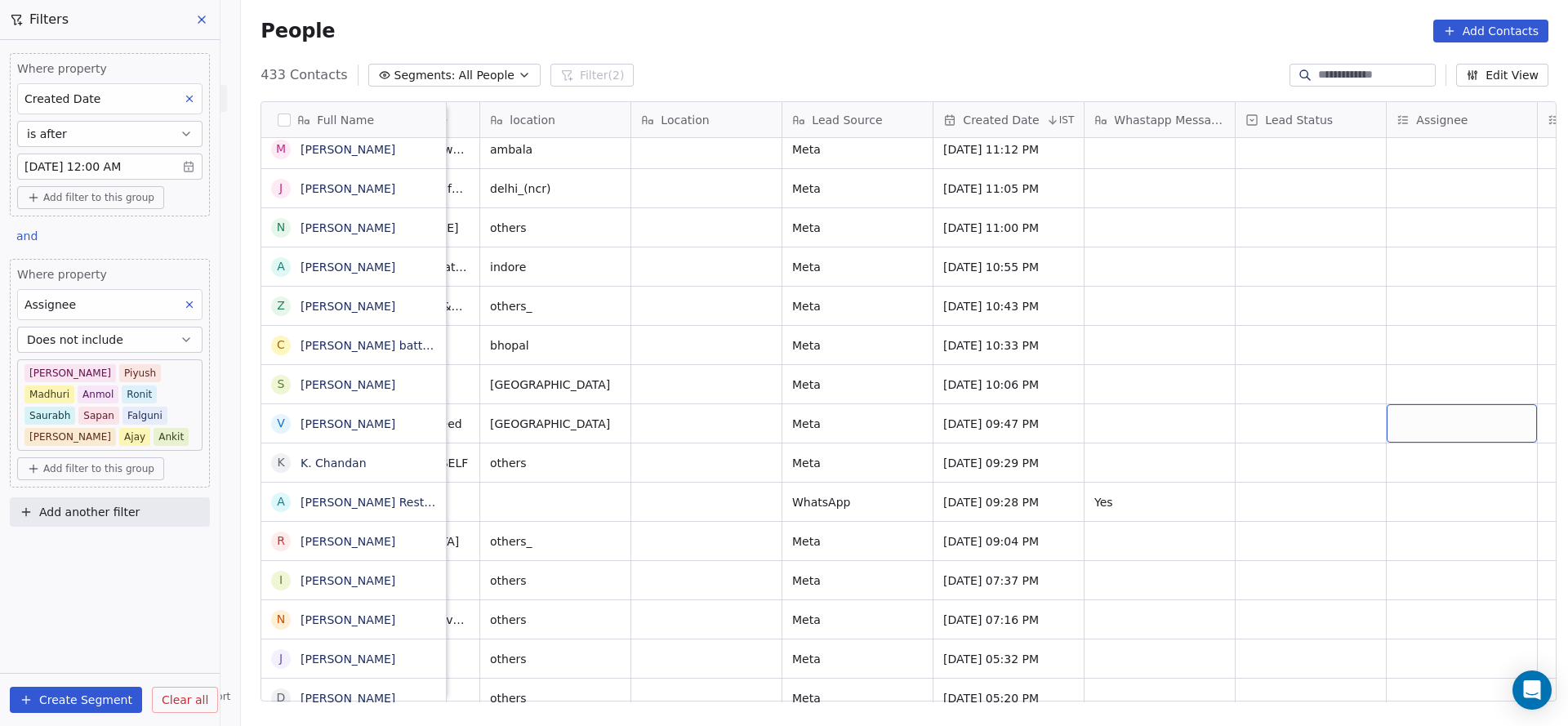
click at [1403, 404] on div "grid" at bounding box center [1461, 423] width 151 height 39
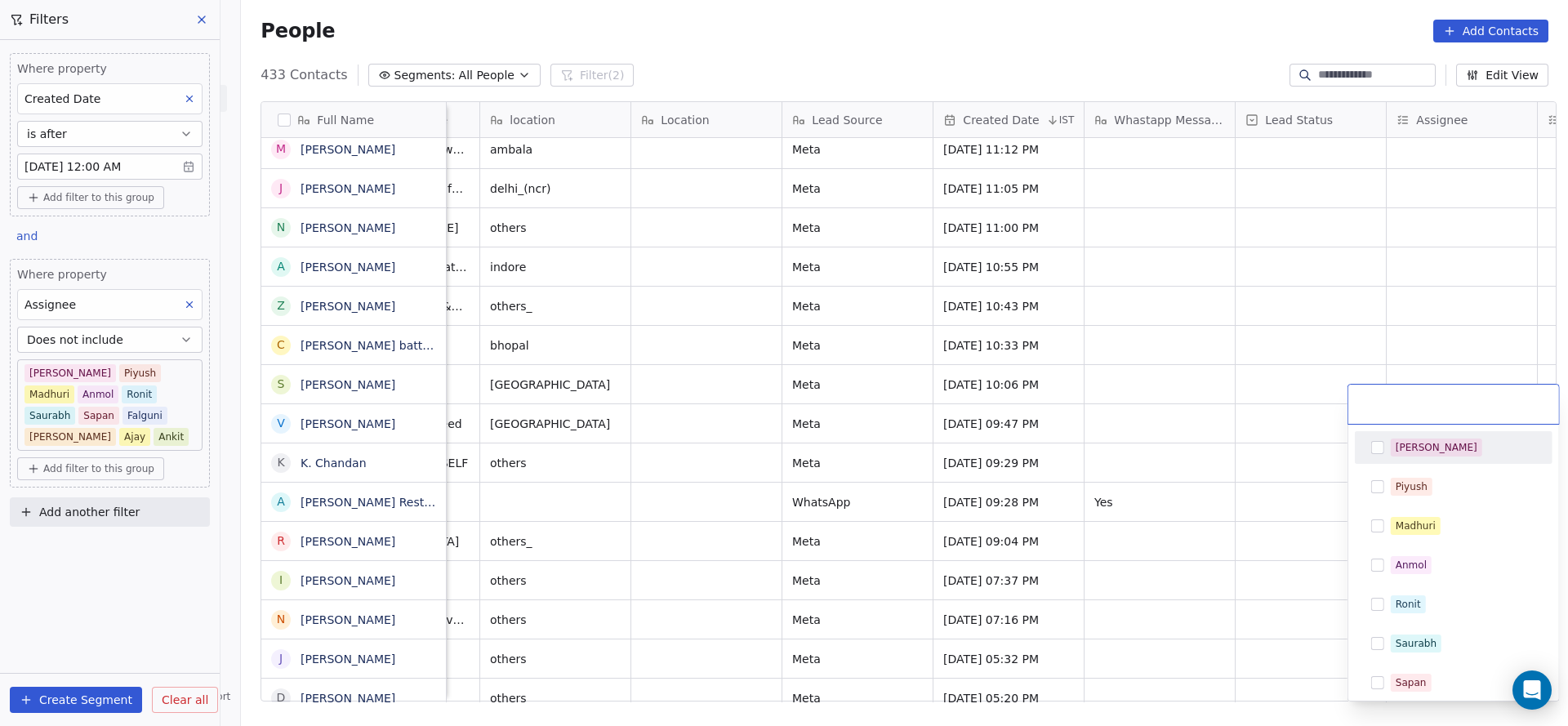
click at [1395, 443] on div "[PERSON_NAME]" at bounding box center [1436, 447] width 82 height 15
click at [1184, 450] on html "On2Cook India Pvt. Ltd. Contacts People Marketing Workflows Campaigns Sales Pip…" at bounding box center [784, 363] width 1568 height 726
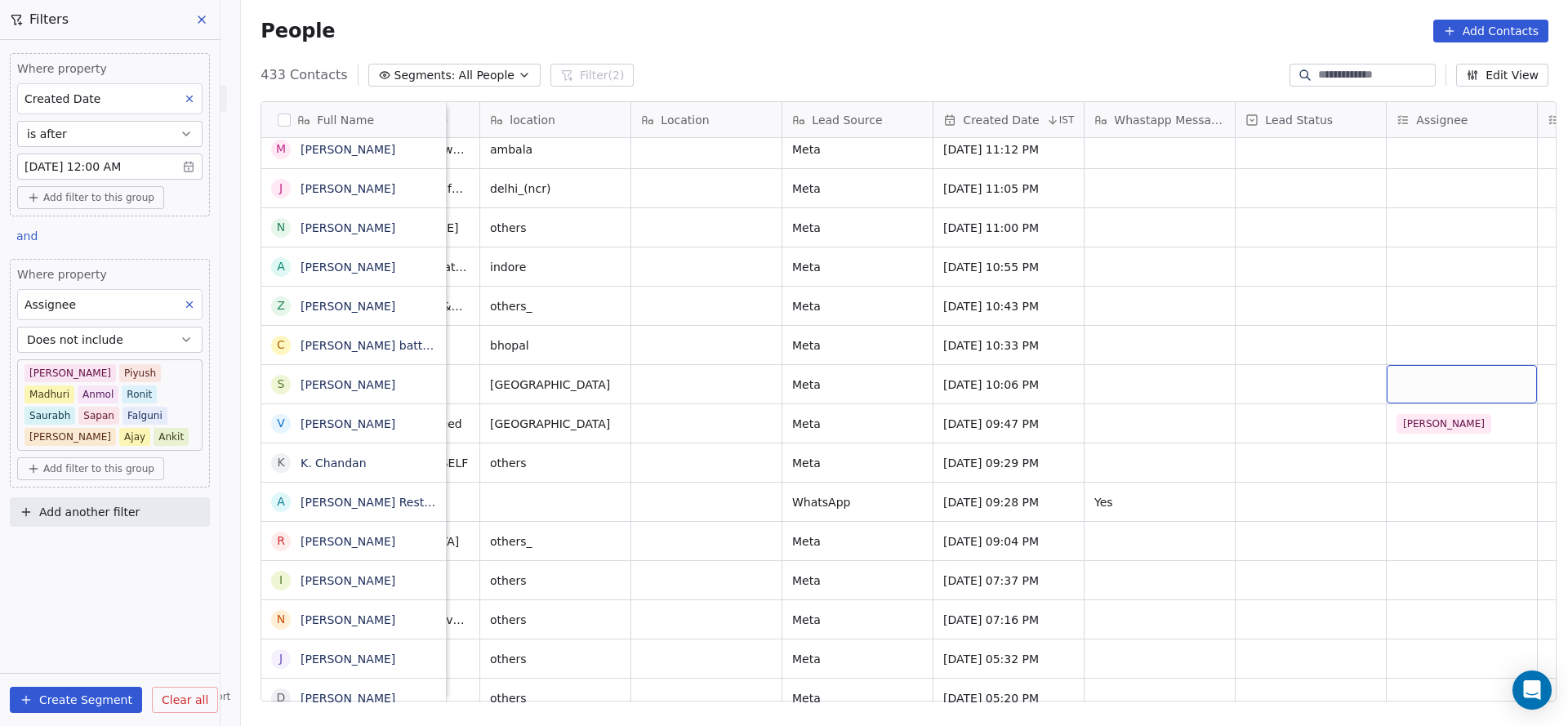
click at [1404, 365] on div "grid" at bounding box center [1461, 384] width 151 height 39
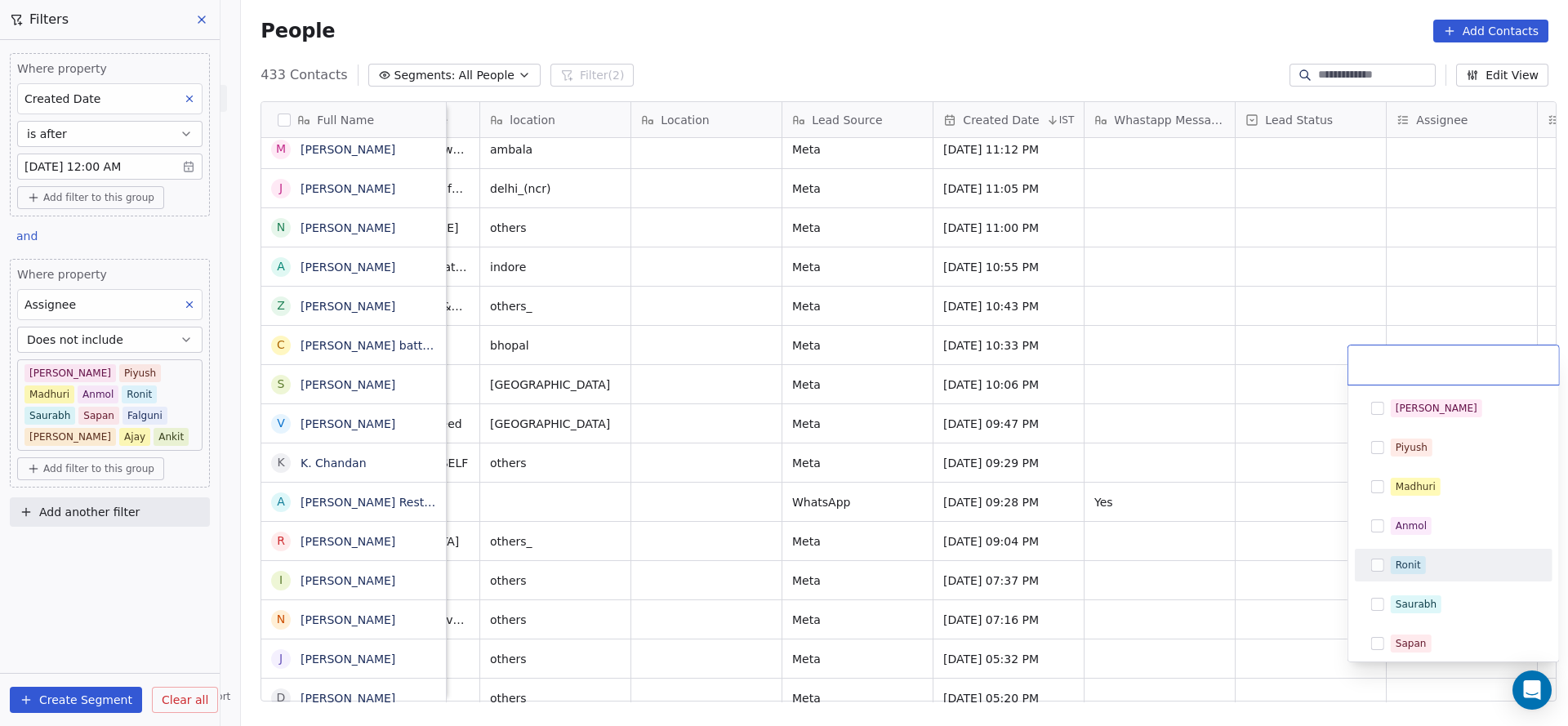
click at [1425, 554] on div "Ronit" at bounding box center [1453, 565] width 185 height 26
click at [1041, 444] on html "On2Cook India Pvt. Ltd. Contacts People Marketing Workflows Campaigns Sales Pip…" at bounding box center [784, 363] width 1568 height 726
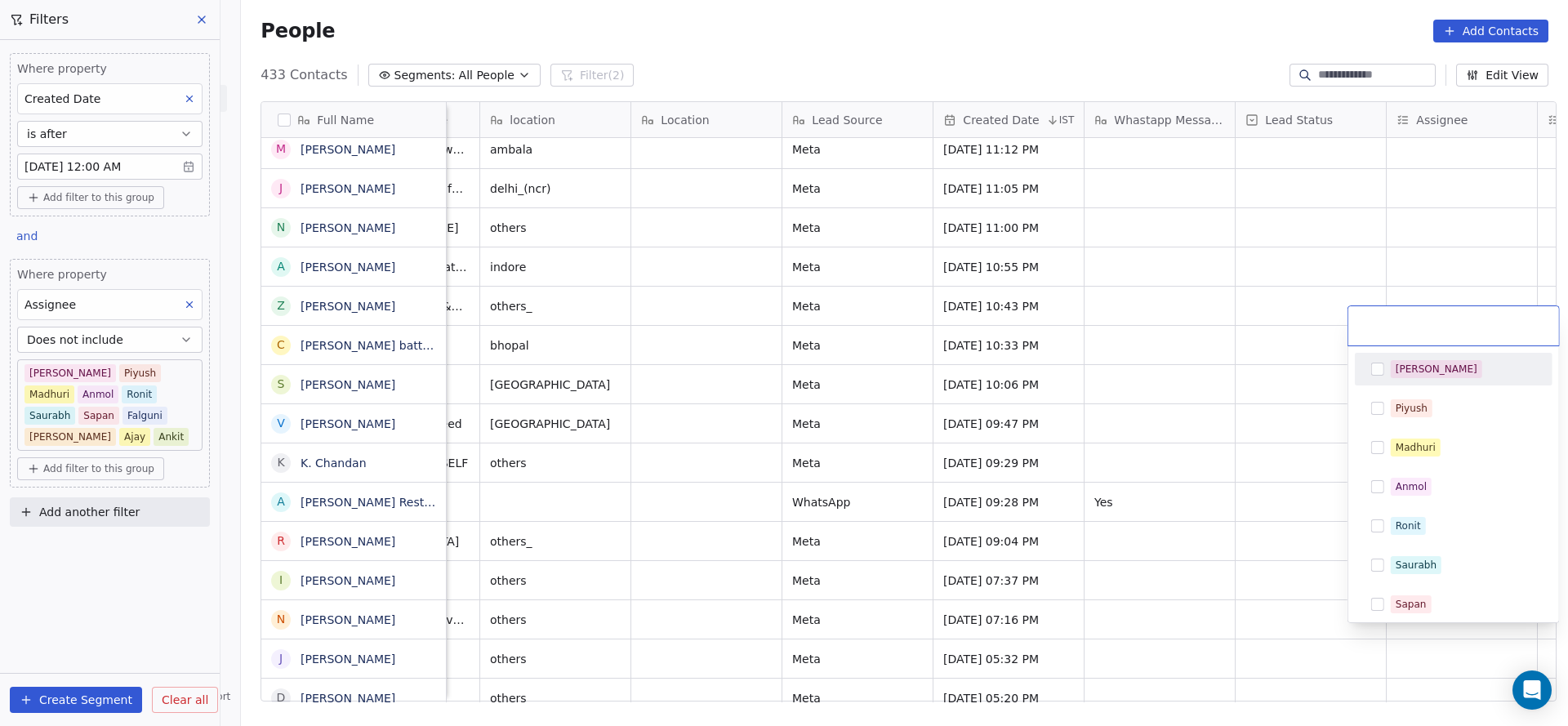
click at [1409, 375] on div "[PERSON_NAME]" at bounding box center [1436, 369] width 82 height 15
click at [1038, 374] on html "On2Cook India Pvt. Ltd. Contacts People Marketing Workflows Campaigns Sales Pip…" at bounding box center [784, 363] width 1568 height 726
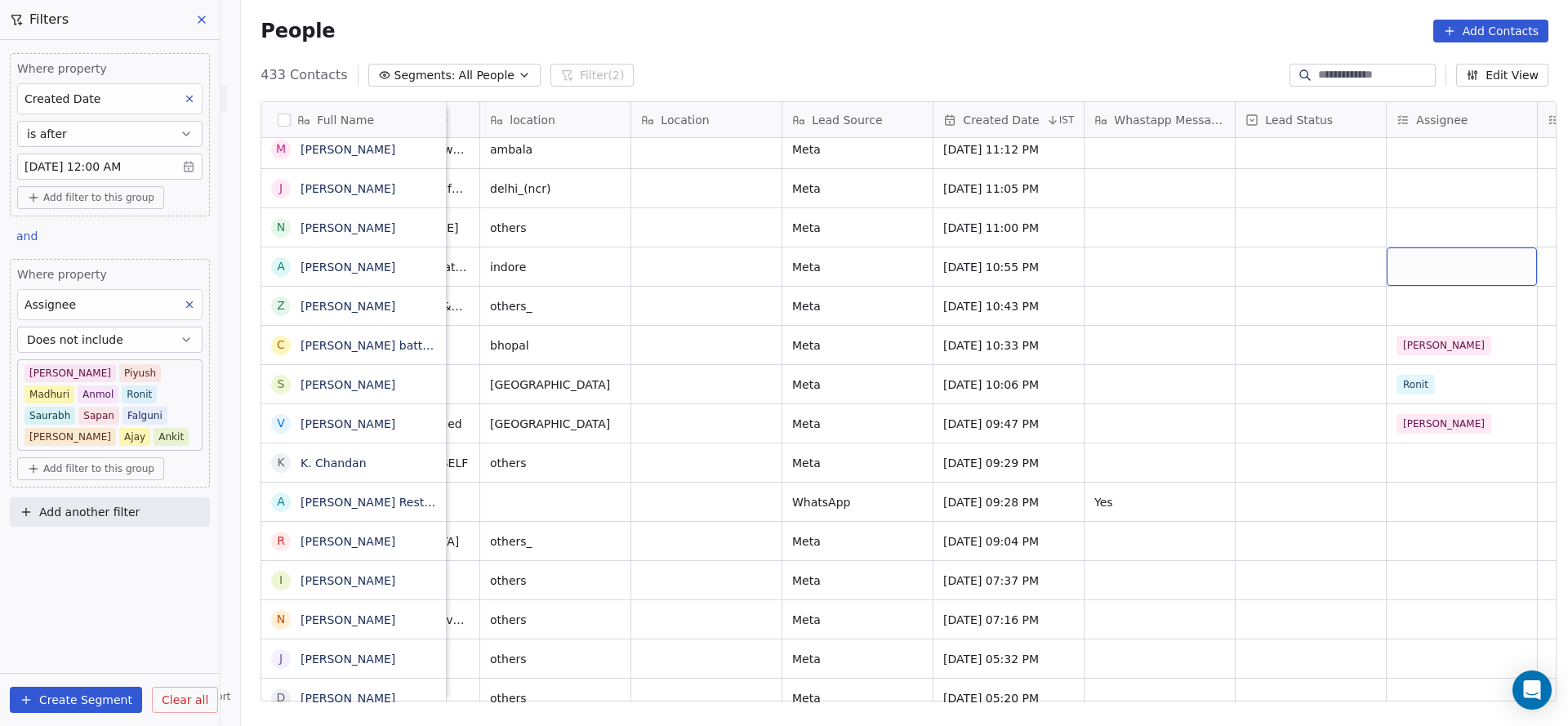
click at [1425, 248] on div "grid" at bounding box center [1461, 267] width 151 height 39
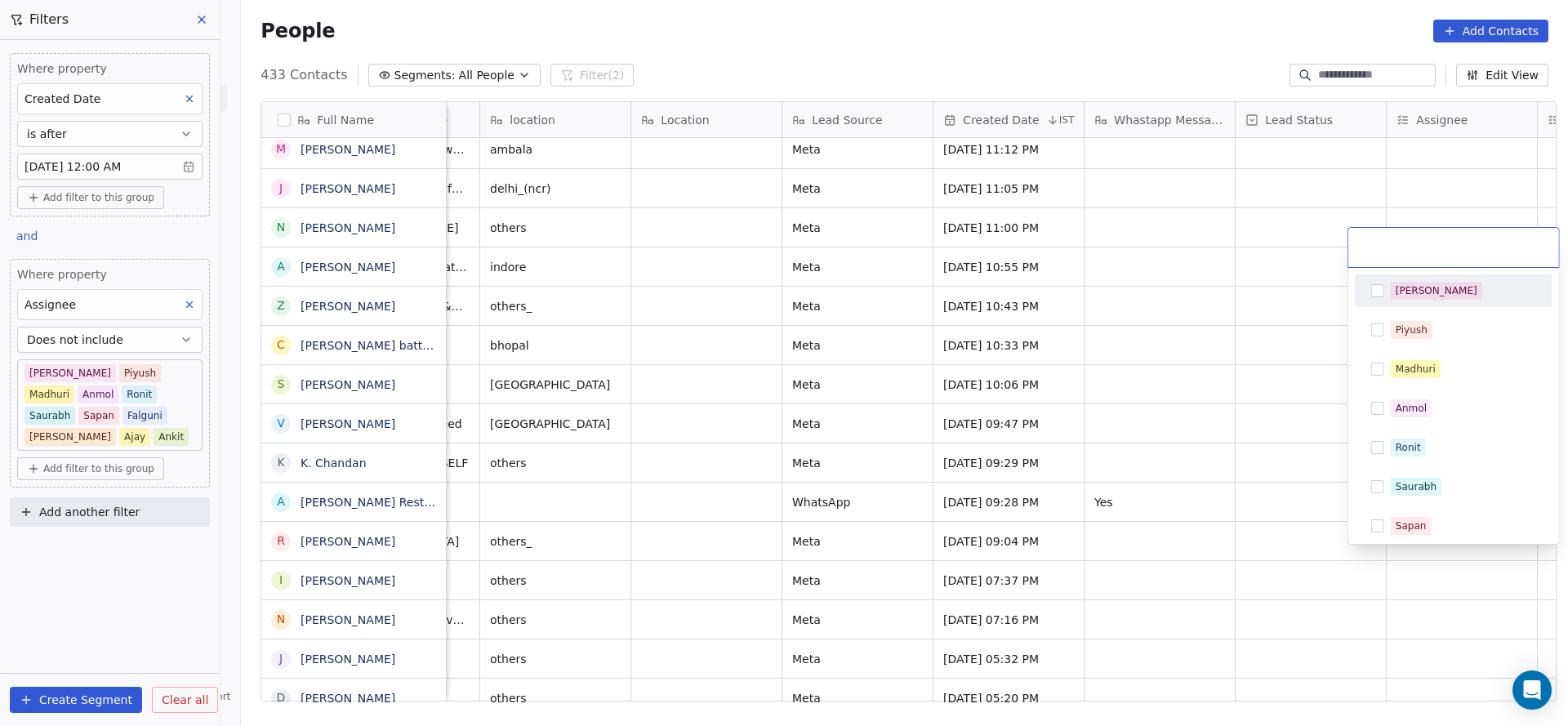
click at [1400, 291] on div "[PERSON_NAME]" at bounding box center [1436, 290] width 82 height 15
click at [1156, 304] on html "On2Cook India Pvt. Ltd. Contacts People Marketing Workflows Campaigns Sales Pip…" at bounding box center [784, 363] width 1568 height 726
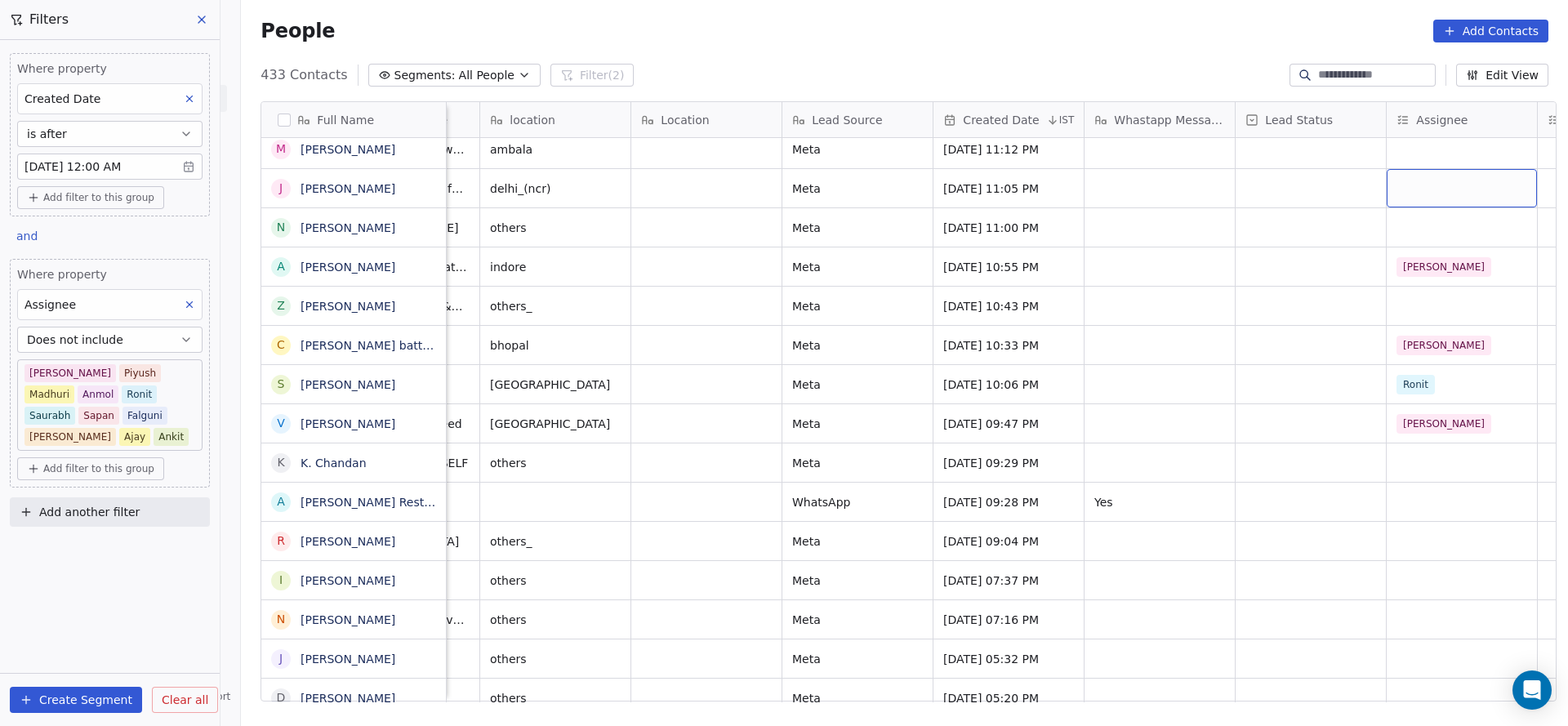
click at [1406, 169] on div "grid" at bounding box center [1461, 188] width 151 height 39
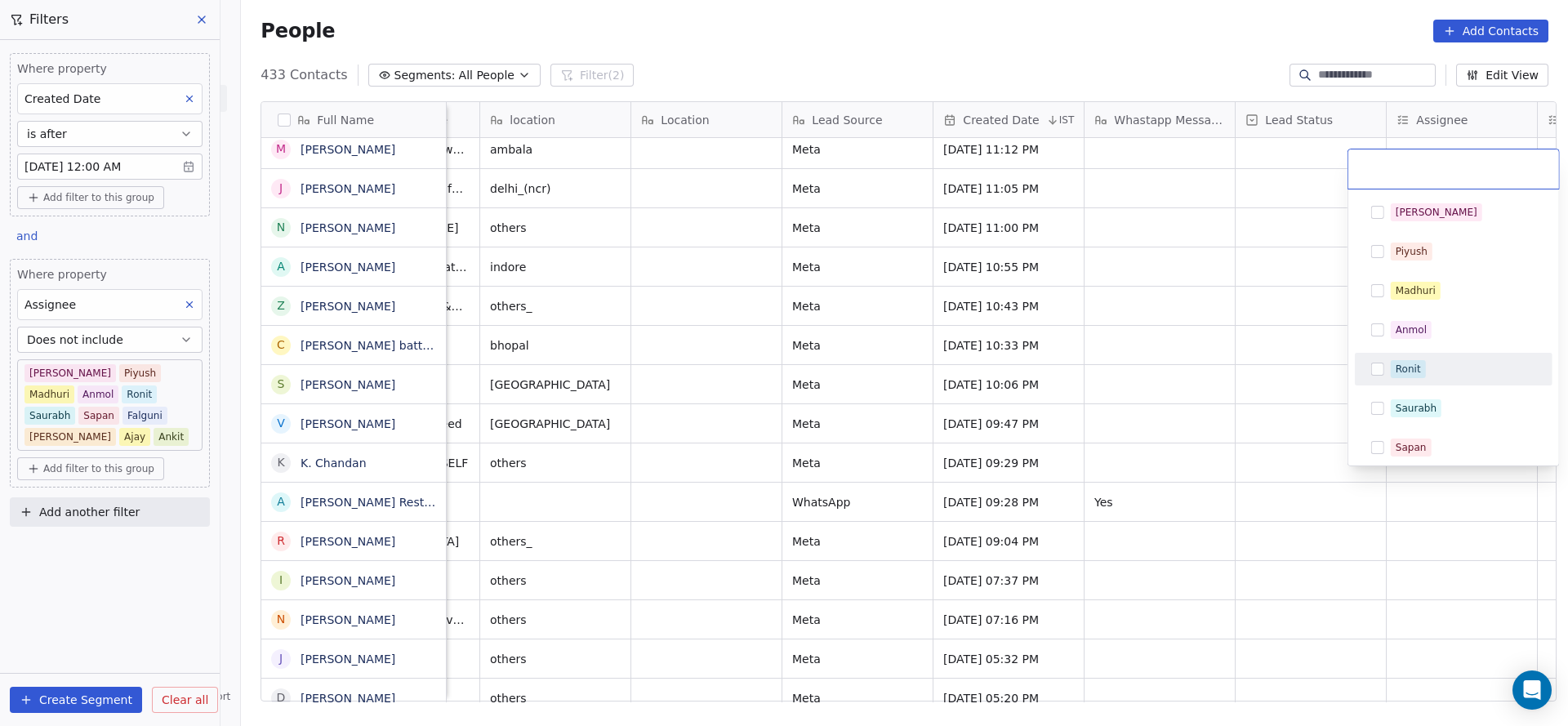
click at [1396, 362] on div "Ronit" at bounding box center [1407, 369] width 25 height 15
click at [1232, 366] on html "On2Cook India Pvt. Ltd. Contacts People Marketing Workflows Campaigns Sales Pip…" at bounding box center [784, 363] width 1568 height 726
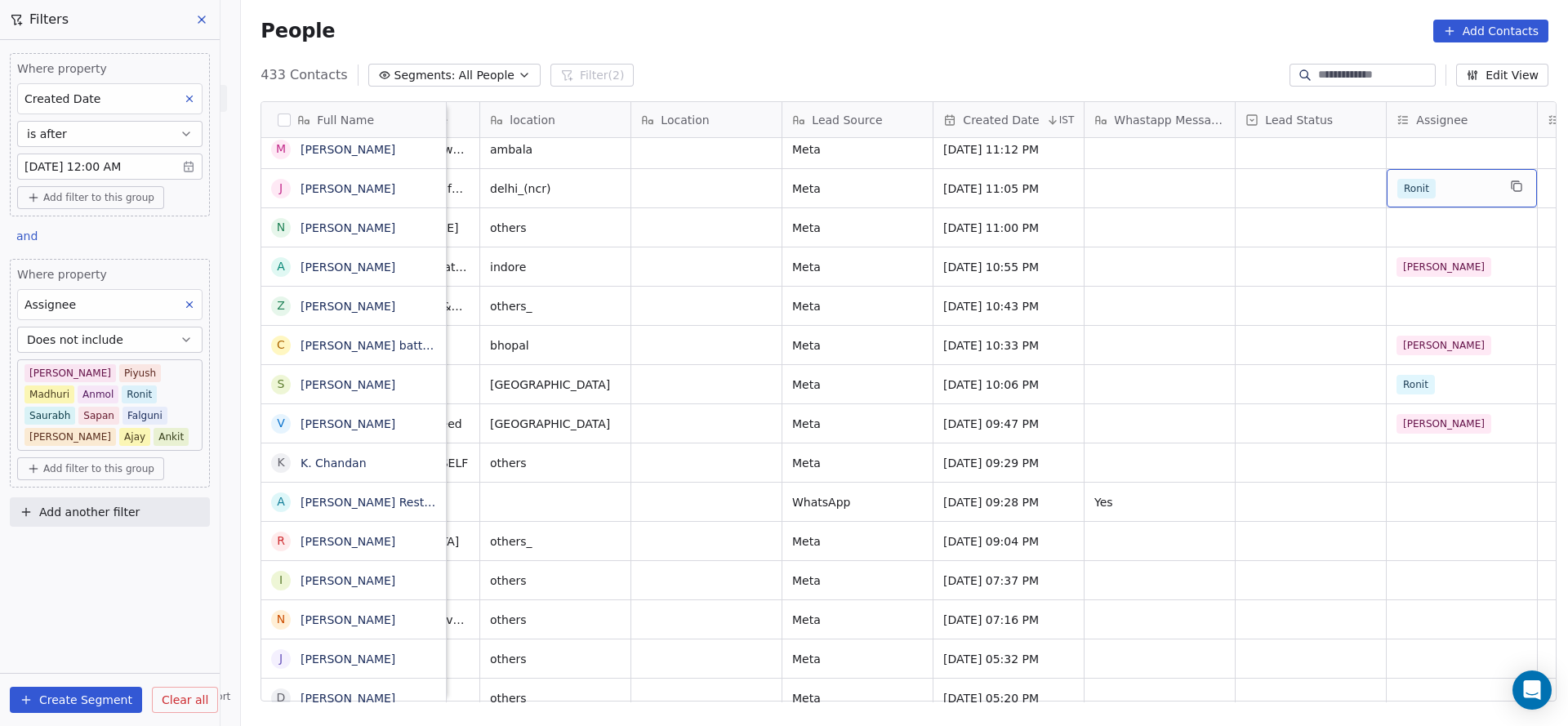
click at [1440, 179] on div "Ronit" at bounding box center [1447, 188] width 100 height 20
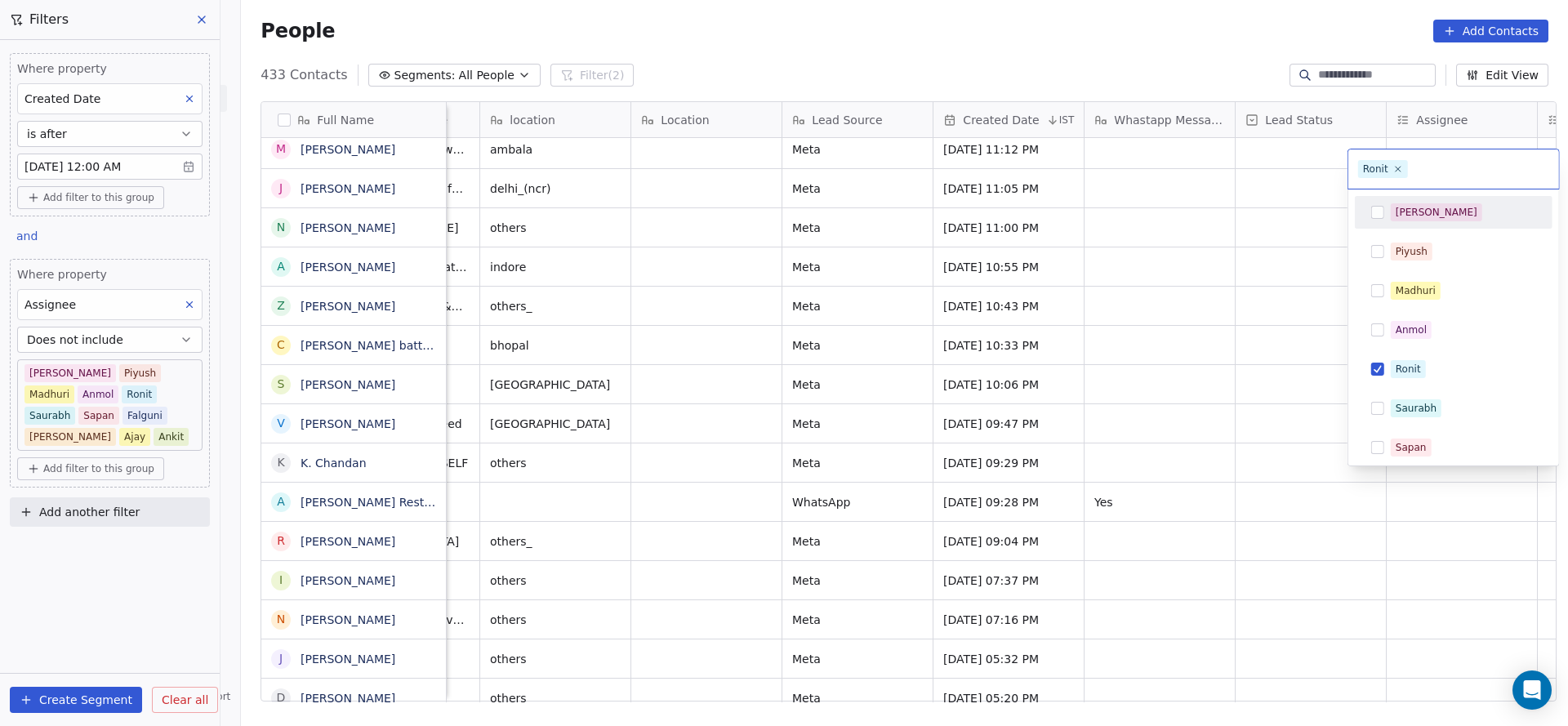
click at [1423, 218] on span "[PERSON_NAME]" at bounding box center [1436, 212] width 91 height 18
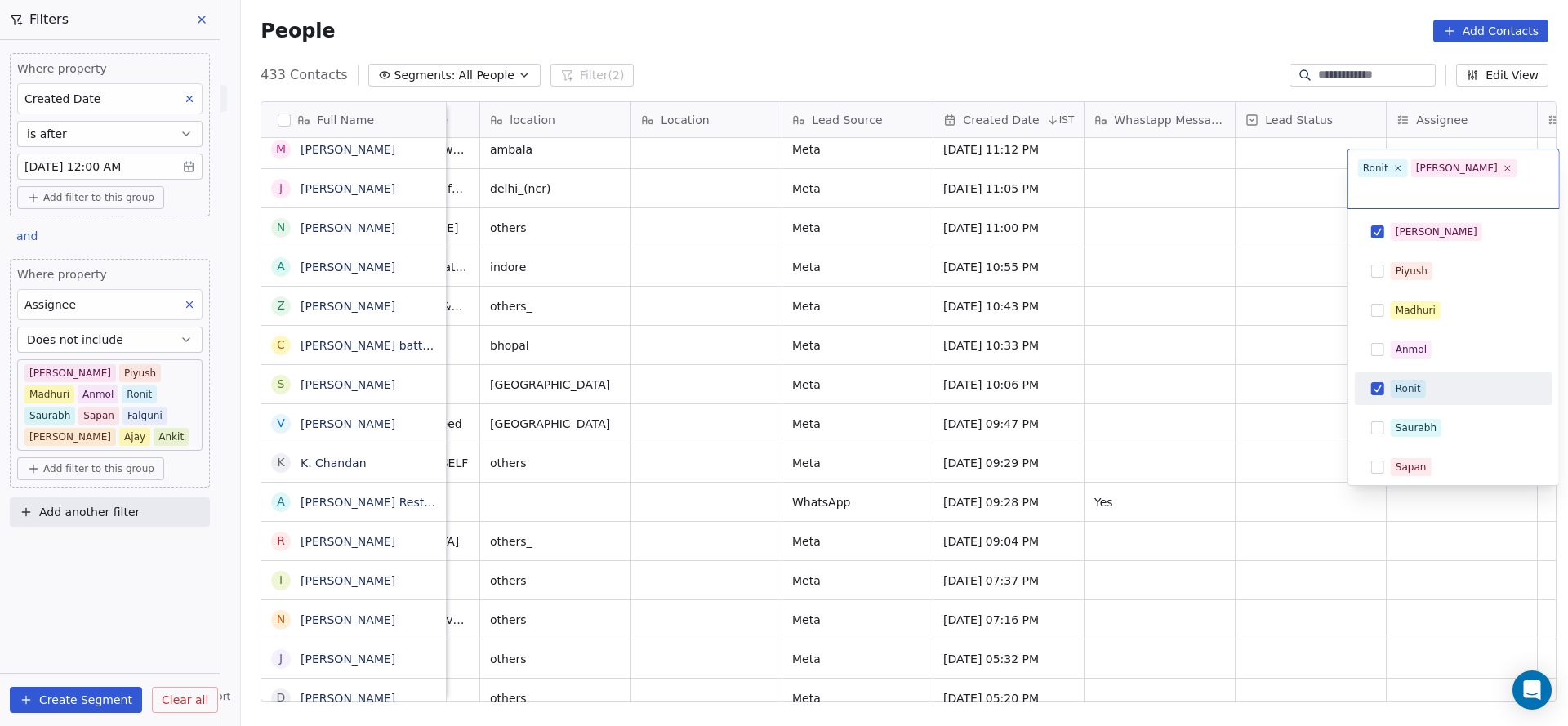
click at [1402, 381] on div "Ronit" at bounding box center [1407, 388] width 25 height 15
click at [1228, 369] on html "On2Cook India Pvt. Ltd. Contacts People Marketing Workflows Campaigns Sales Pip…" at bounding box center [784, 363] width 1568 height 726
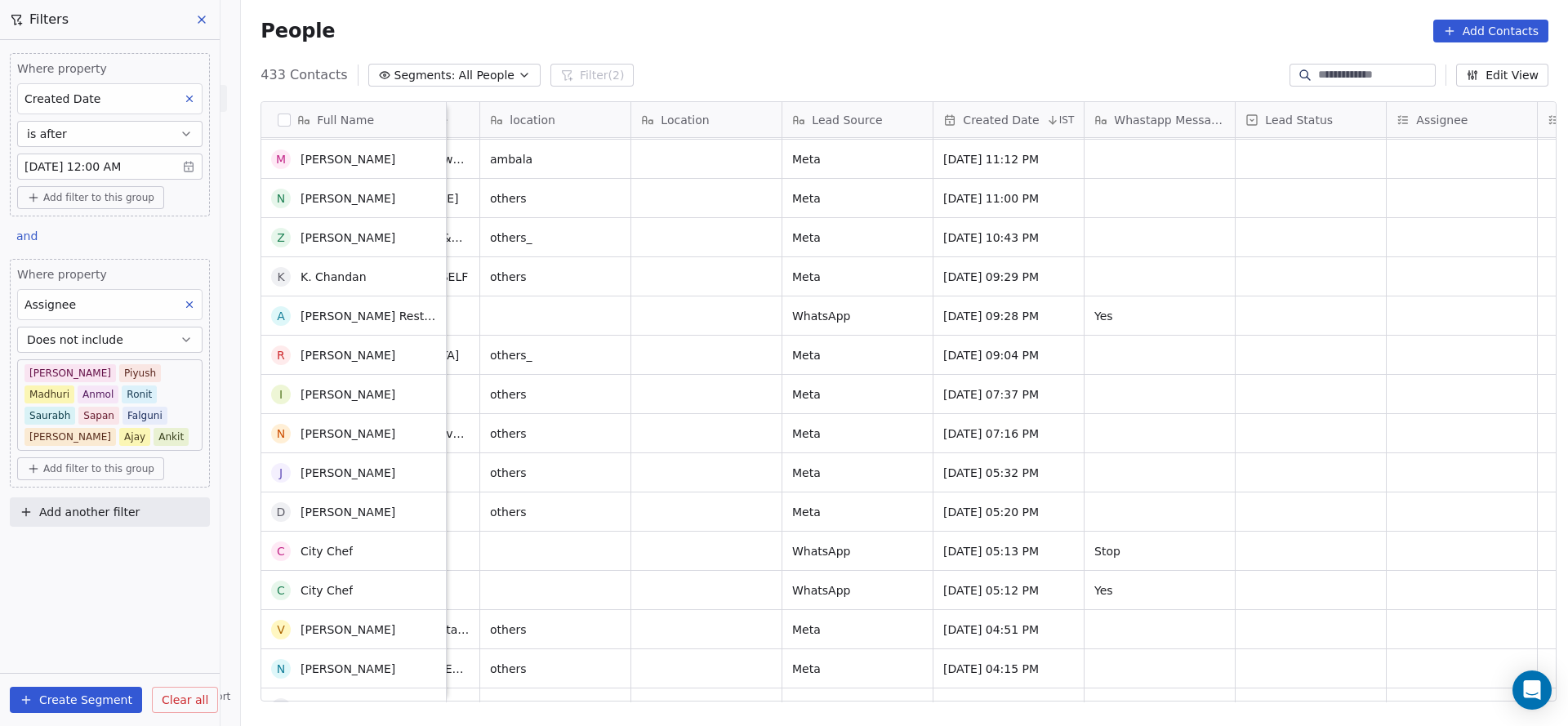
scroll to position [14447, 0]
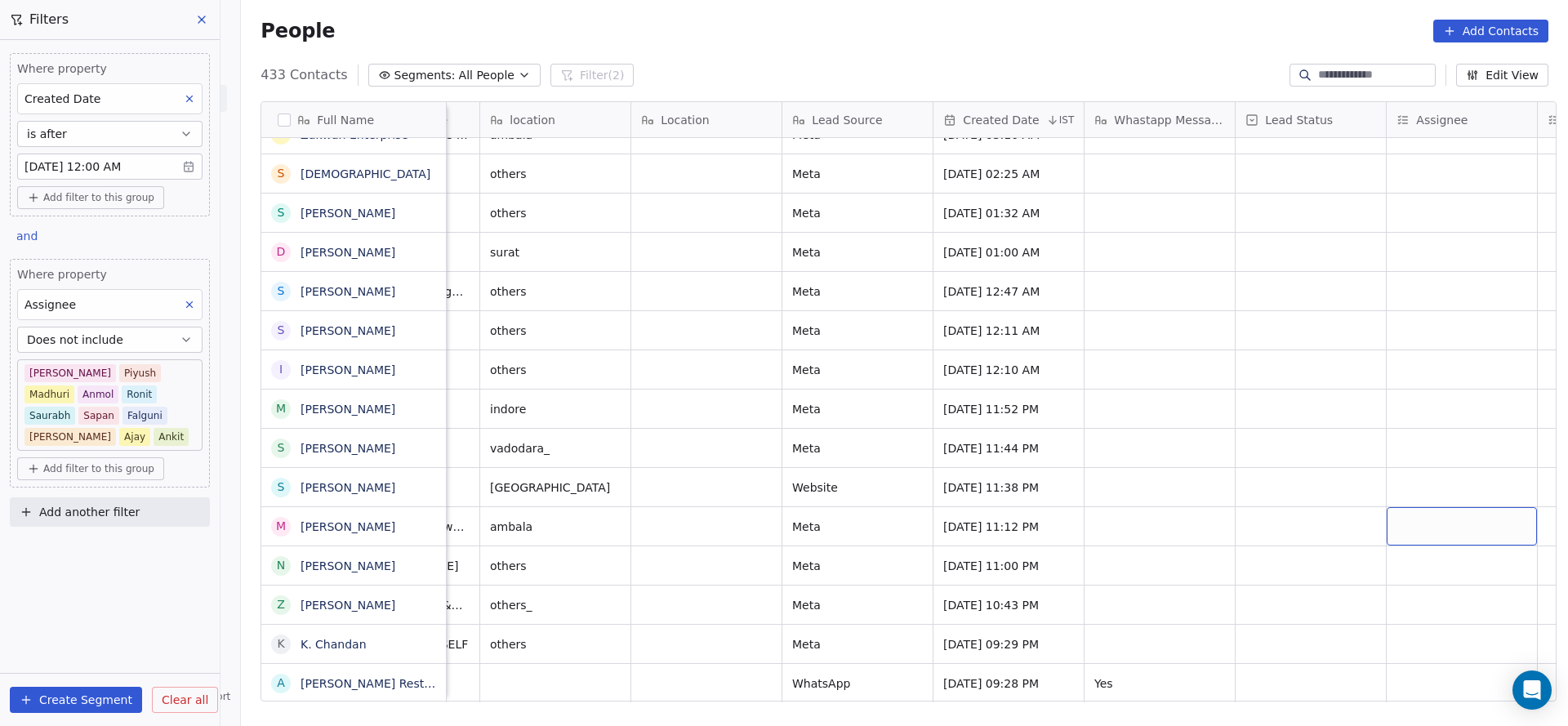
click at [1411, 514] on div "grid" at bounding box center [1461, 526] width 151 height 39
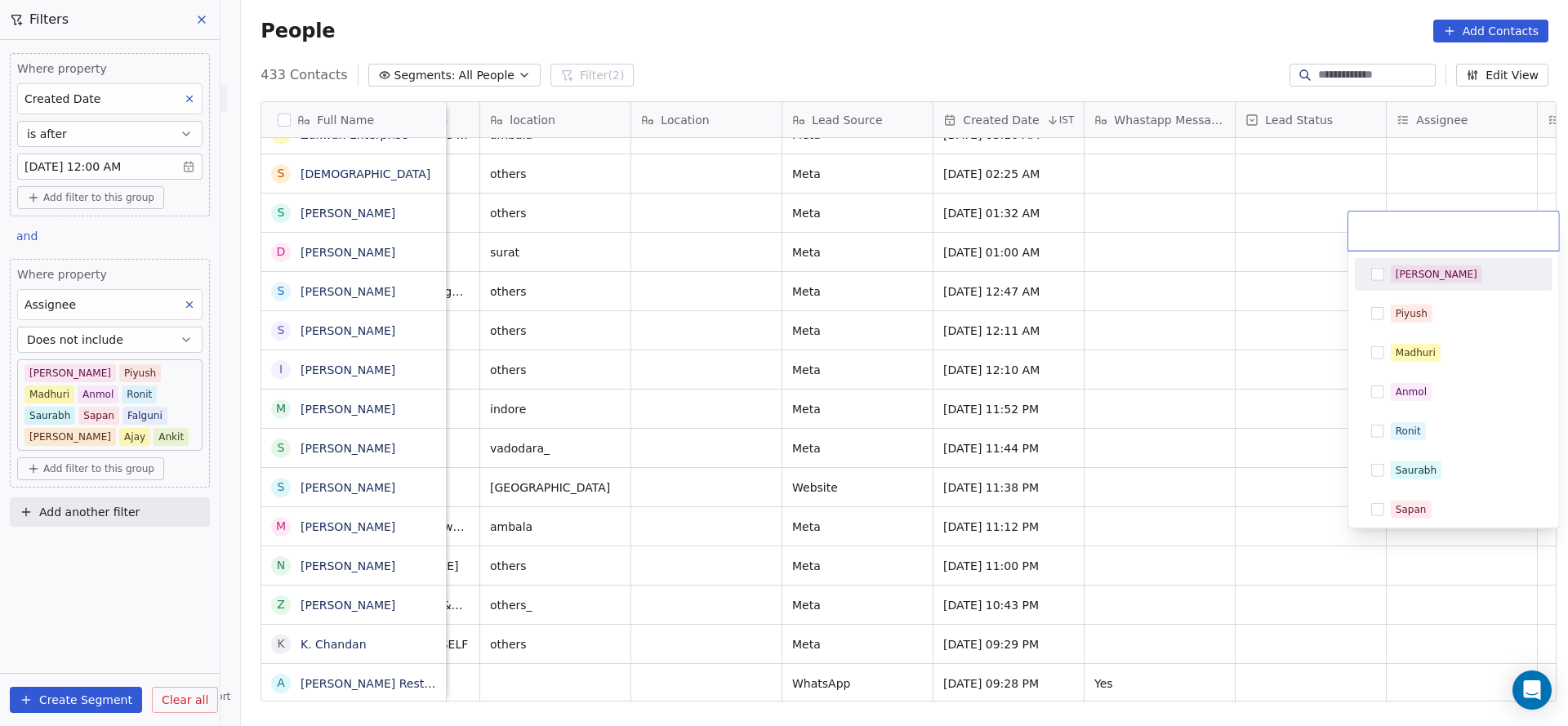
click at [1433, 281] on div "[PERSON_NAME]" at bounding box center [1463, 274] width 145 height 18
click at [1118, 482] on html "On2Cook India Pvt. Ltd. Contacts People Marketing Workflows Campaigns Sales Pip…" at bounding box center [784, 363] width 1568 height 726
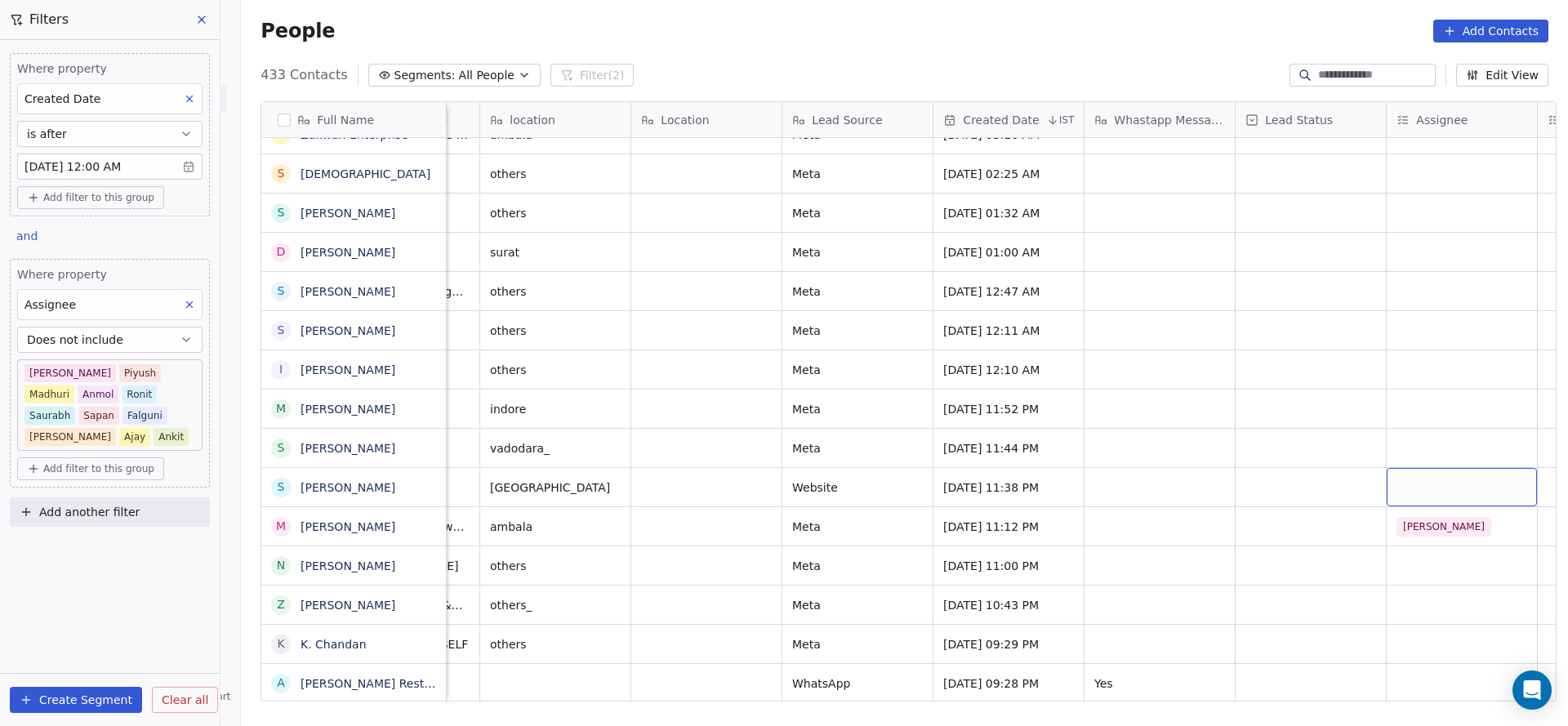
click at [1400, 468] on div "grid" at bounding box center [1461, 487] width 151 height 39
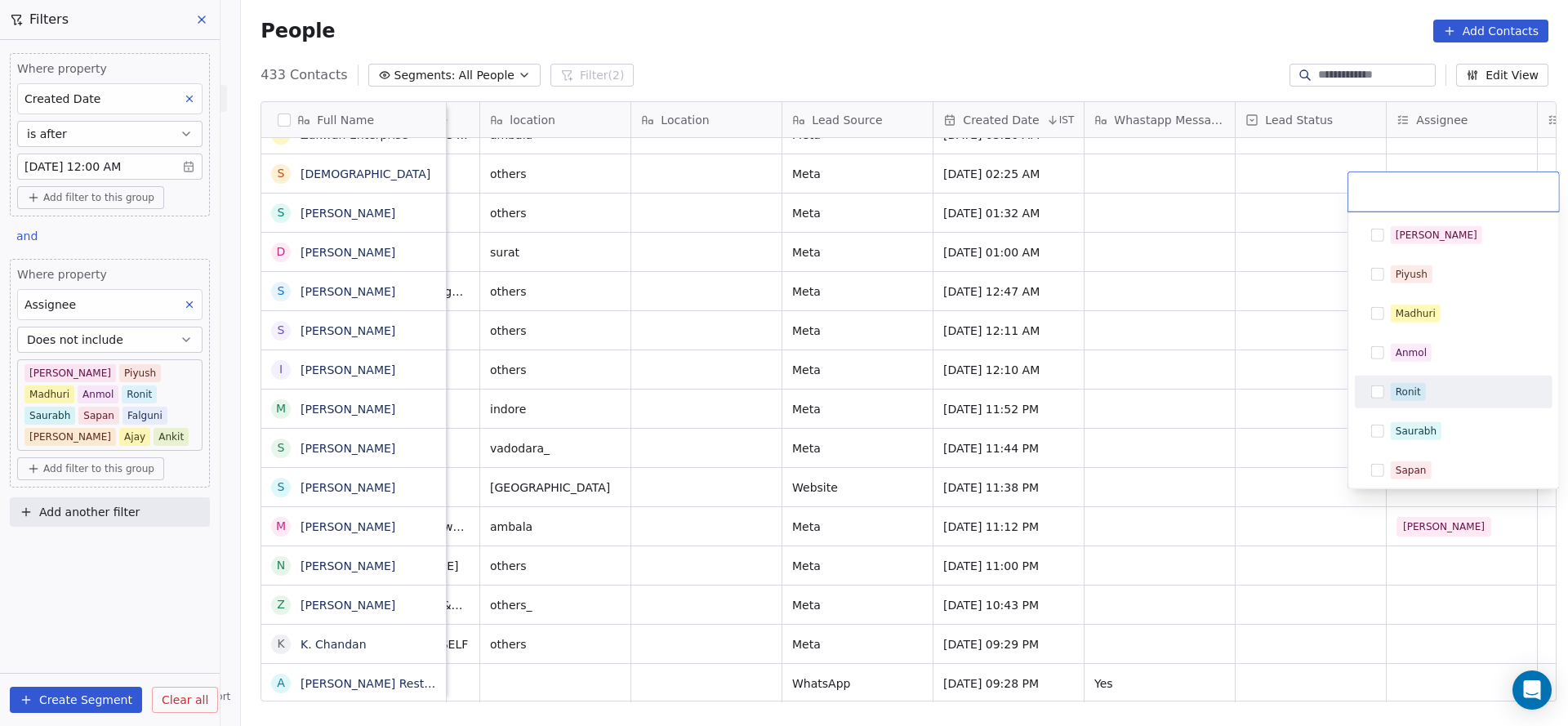
click at [1396, 388] on div "Ronit" at bounding box center [1407, 391] width 25 height 15
click at [1176, 501] on html "On2Cook India Pvt. Ltd. Contacts People Marketing Workflows Campaigns Sales Pip…" at bounding box center [784, 363] width 1568 height 726
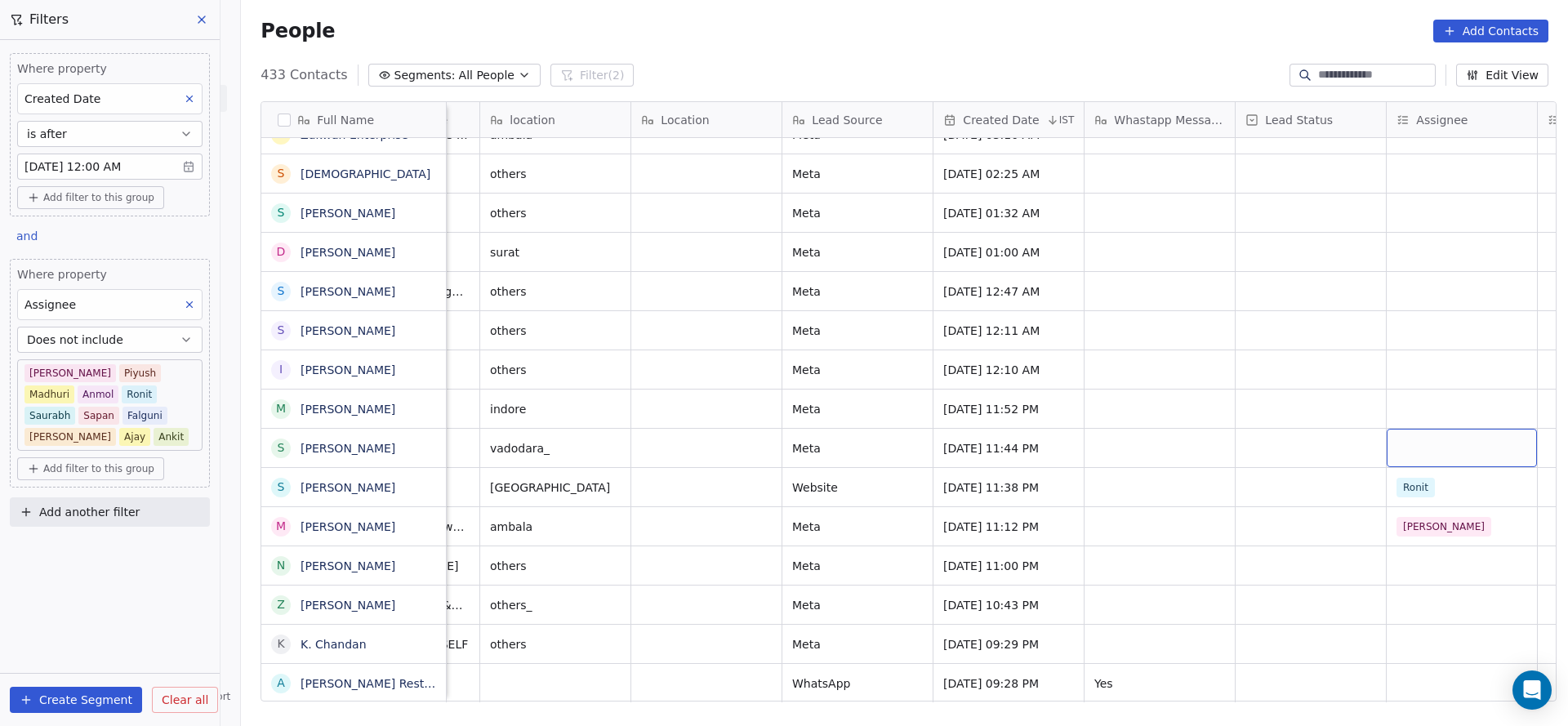
click at [1408, 433] on div "grid" at bounding box center [1461, 447] width 151 height 39
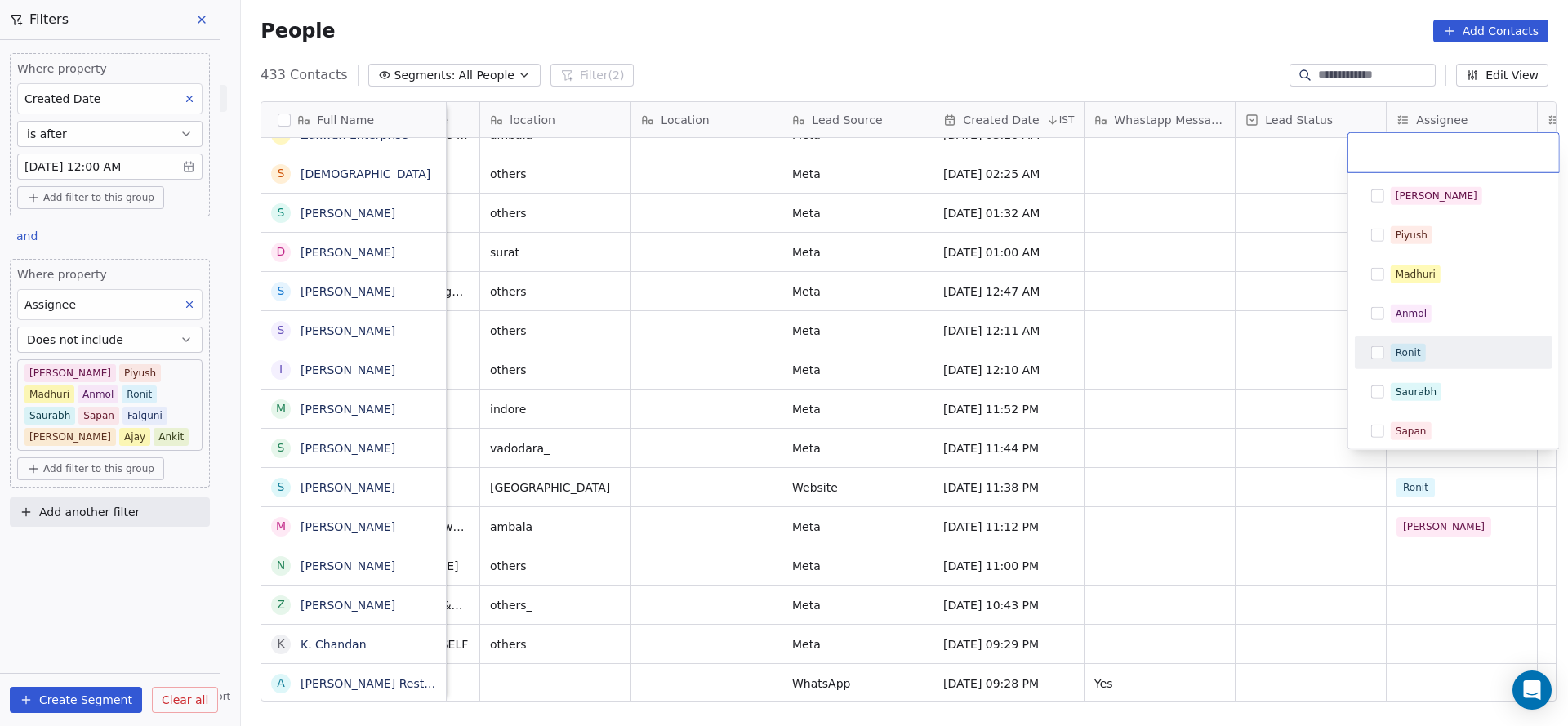
click at [1412, 362] on div "Ronit" at bounding box center [1453, 353] width 185 height 26
click at [1208, 445] on html "On2Cook India Pvt. Ltd. Contacts People Marketing Workflows Campaigns Sales Pip…" at bounding box center [784, 363] width 1568 height 726
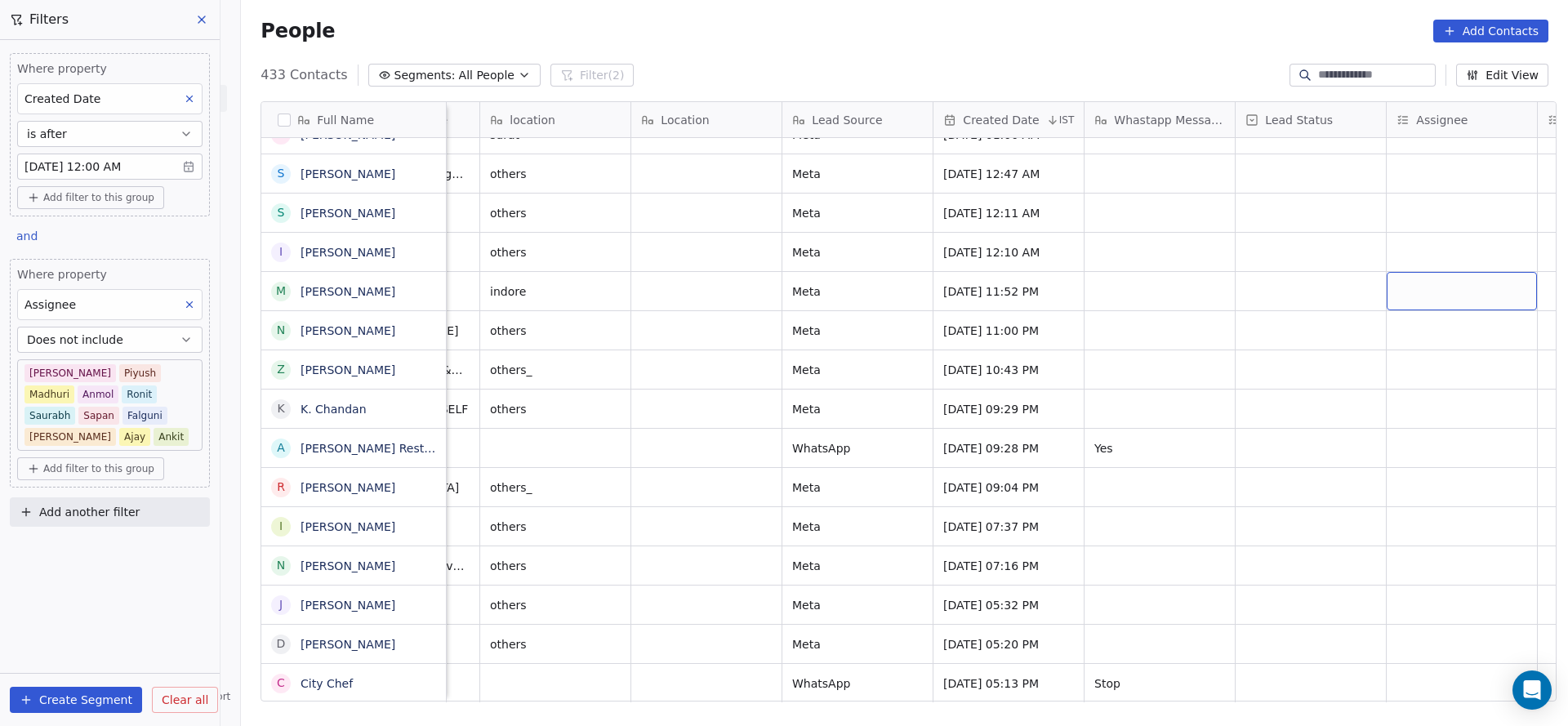
click at [1401, 272] on div "grid" at bounding box center [1461, 291] width 151 height 39
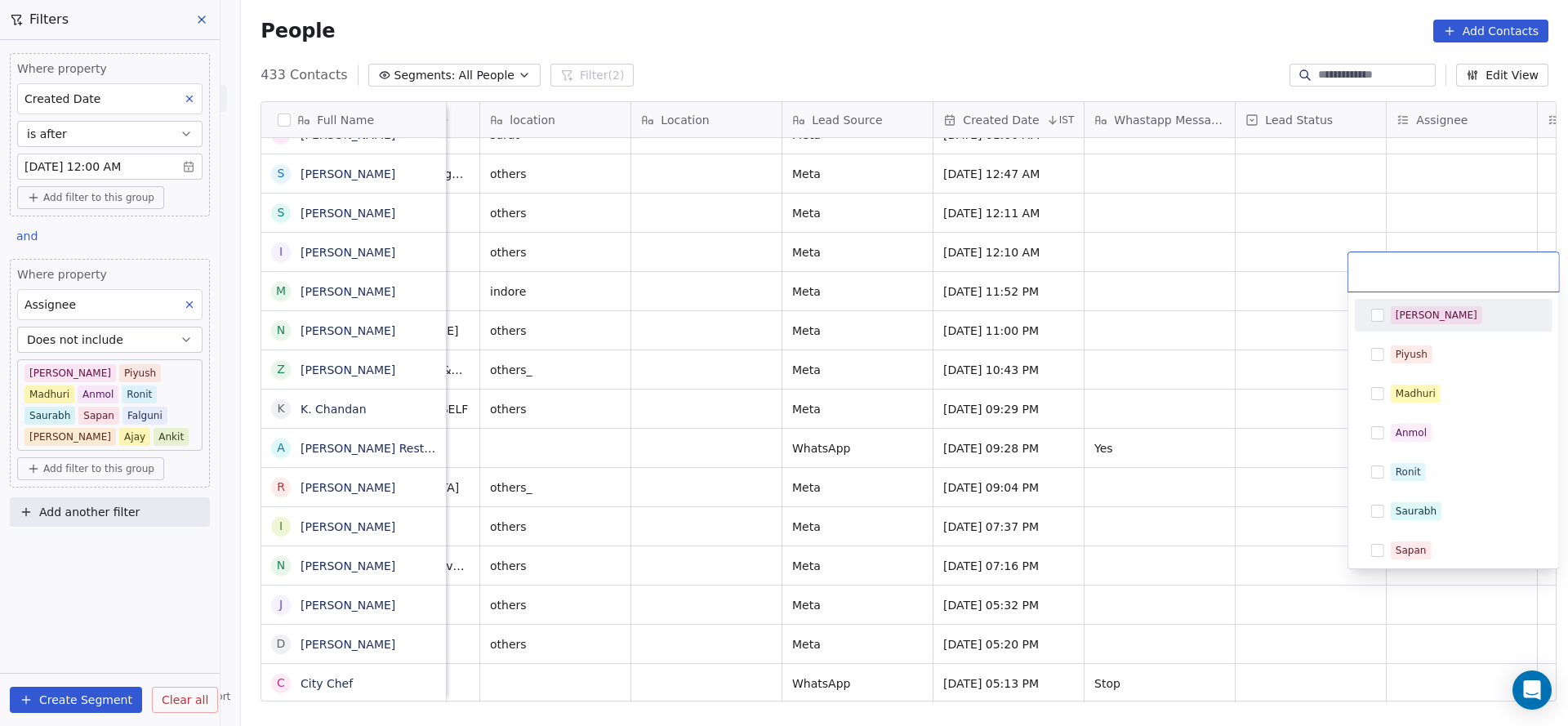
click at [1393, 317] on span "[PERSON_NAME]" at bounding box center [1436, 315] width 91 height 18
click at [1095, 460] on html "On2Cook India Pvt. Ltd. Contacts People Marketing Workflows Campaigns Sales Pip…" at bounding box center [784, 363] width 1568 height 726
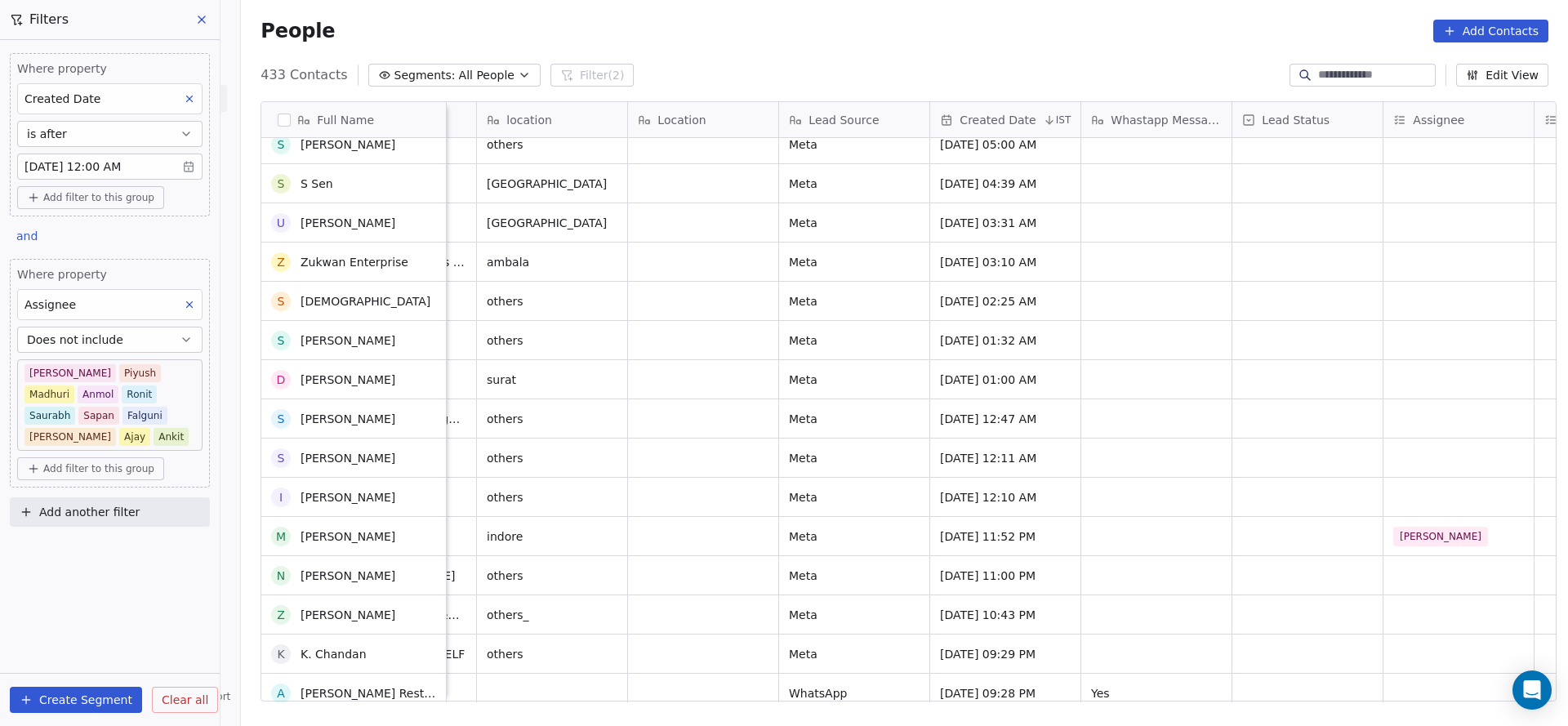
scroll to position [14080, 0]
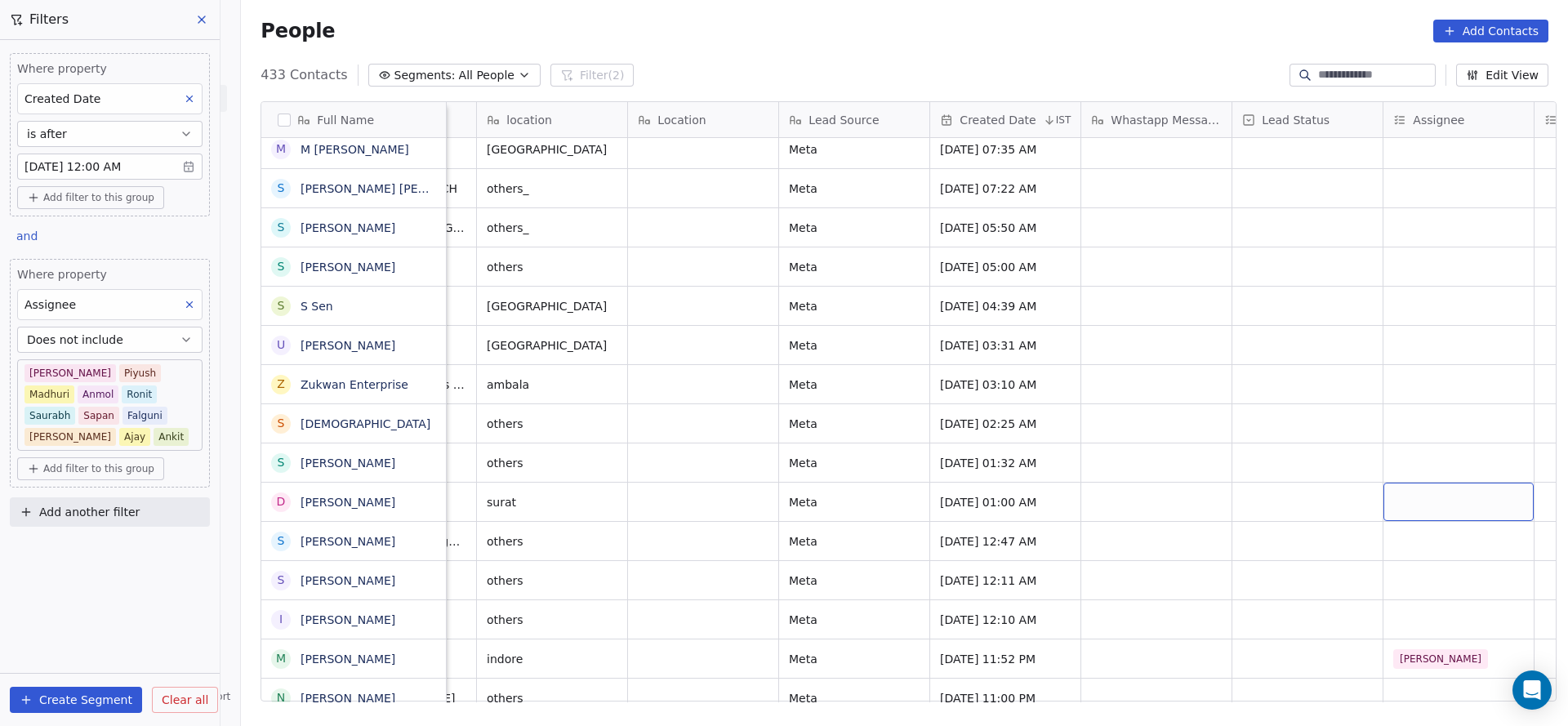
click at [1398, 483] on div "grid" at bounding box center [1458, 501] width 151 height 39
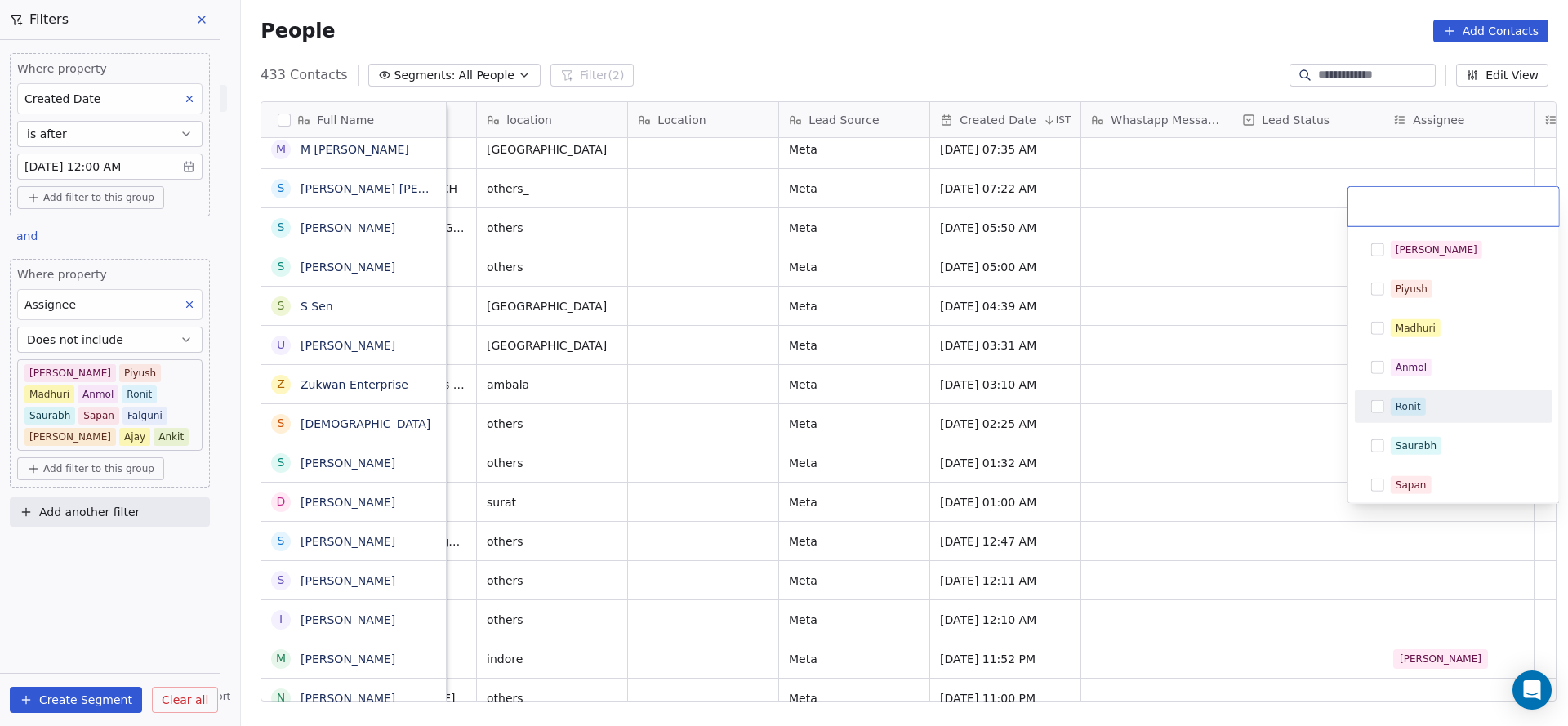
click at [1404, 396] on div "Ronit" at bounding box center [1453, 407] width 185 height 26
click at [1166, 532] on html "On2Cook India Pvt. Ltd. Contacts People Marketing Workflows Campaigns Sales Pip…" at bounding box center [784, 363] width 1568 height 726
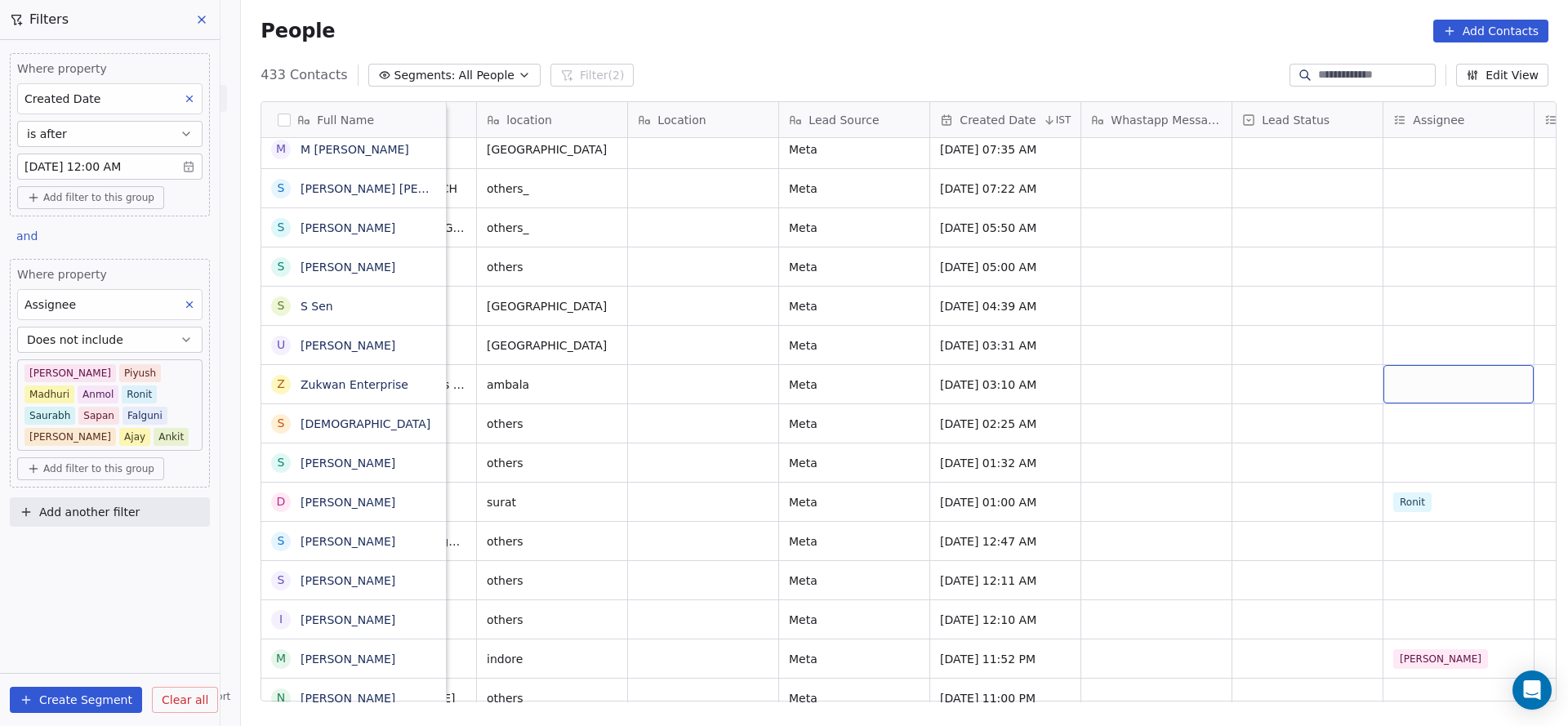
click at [1424, 367] on div "grid" at bounding box center [1458, 384] width 151 height 39
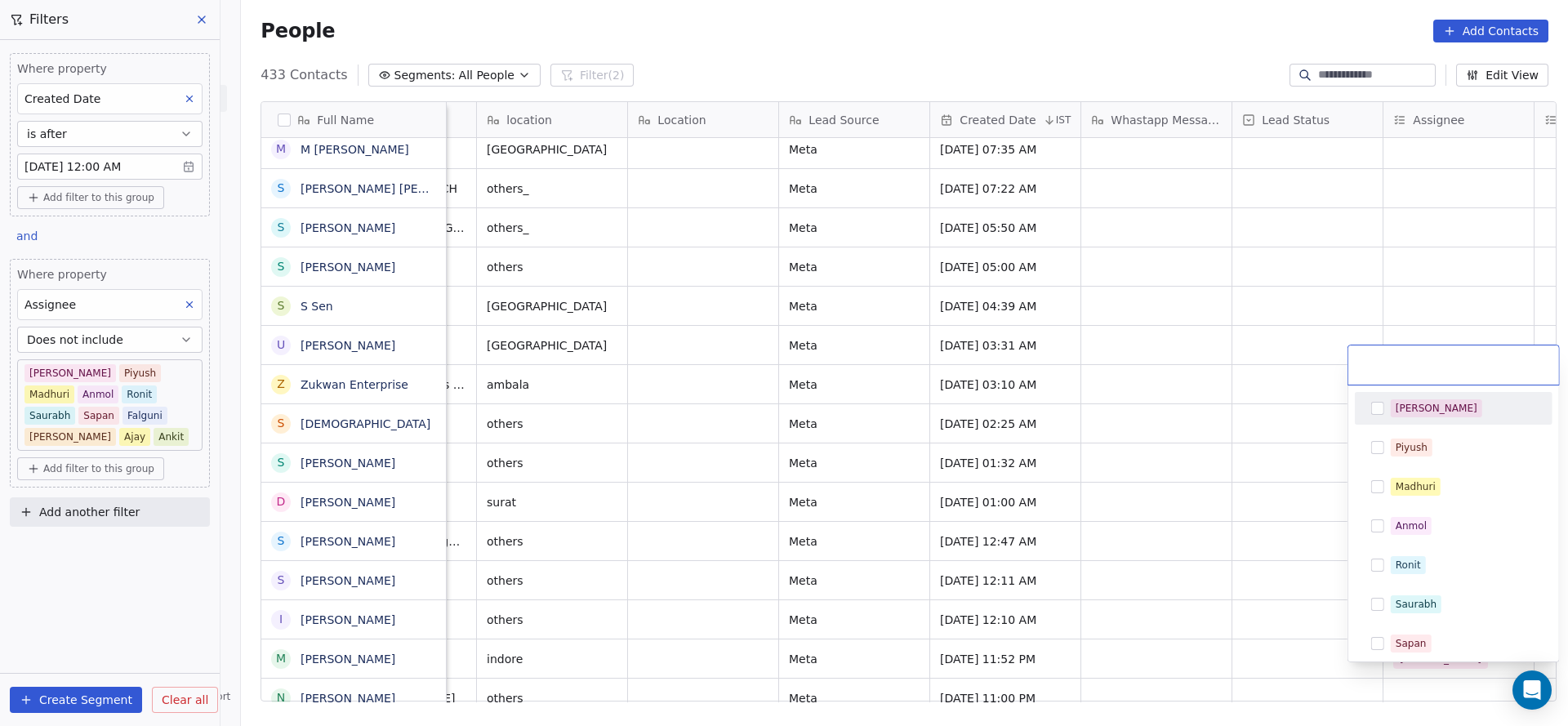
click at [1180, 431] on html "On2Cook India Pvt. Ltd. Contacts People Marketing Workflows Campaigns Sales Pip…" at bounding box center [784, 363] width 1568 height 726
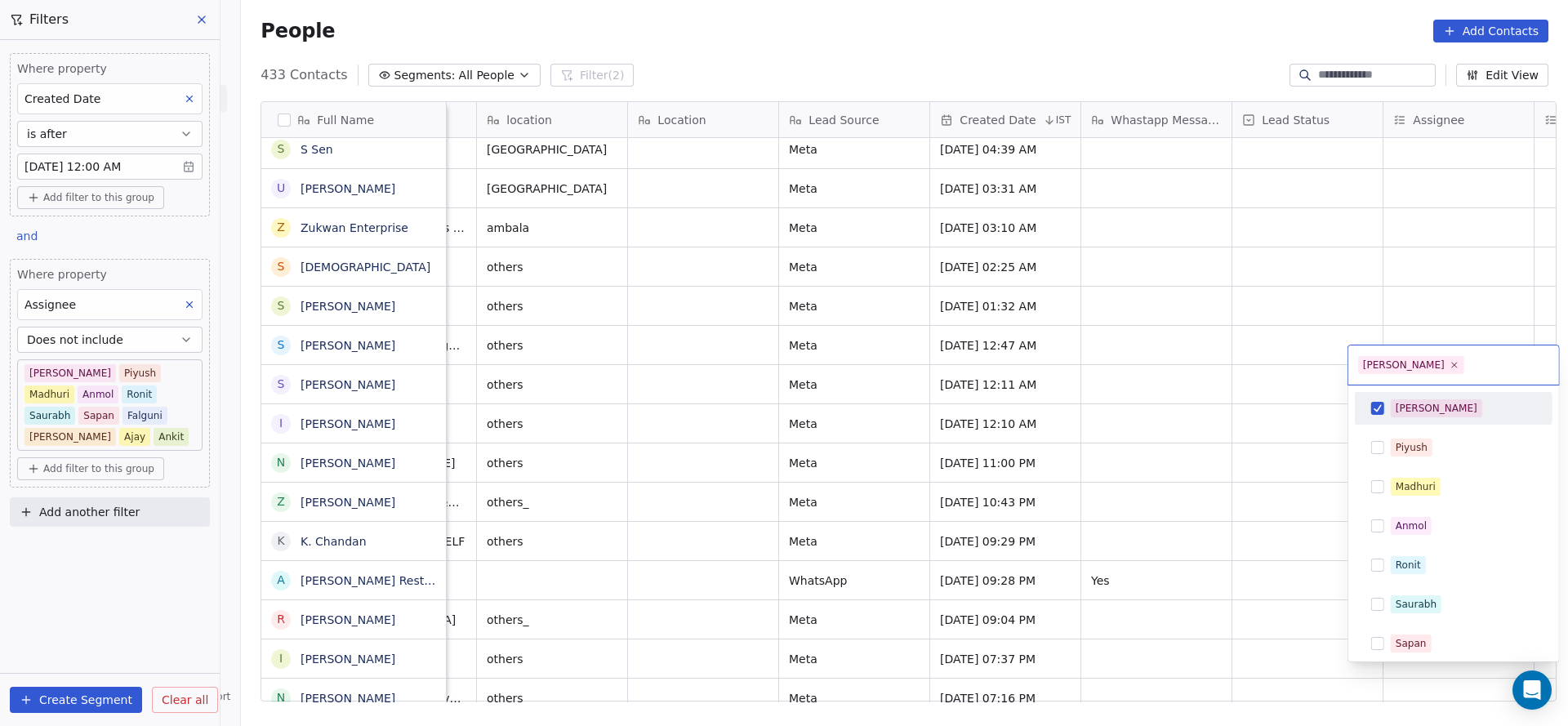
click at [1403, 366] on span "[PERSON_NAME]" at bounding box center [1411, 365] width 106 height 18
click at [1029, 429] on html "On2Cook India Pvt. Ltd. Contacts People Marketing Workflows Campaigns Sales Pip…" at bounding box center [784, 363] width 1568 height 726
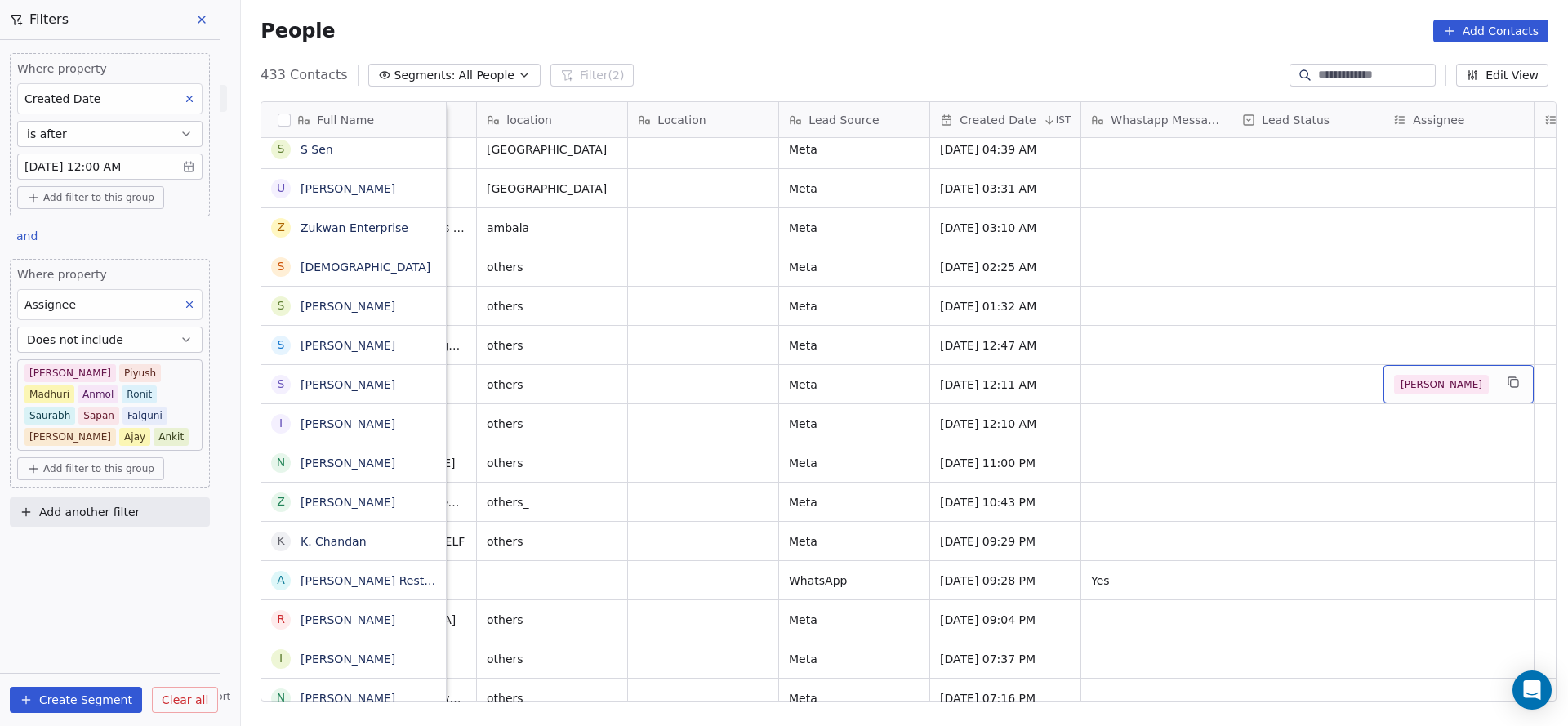
click at [1441, 375] on div "[PERSON_NAME]" at bounding box center [1443, 385] width 100 height 20
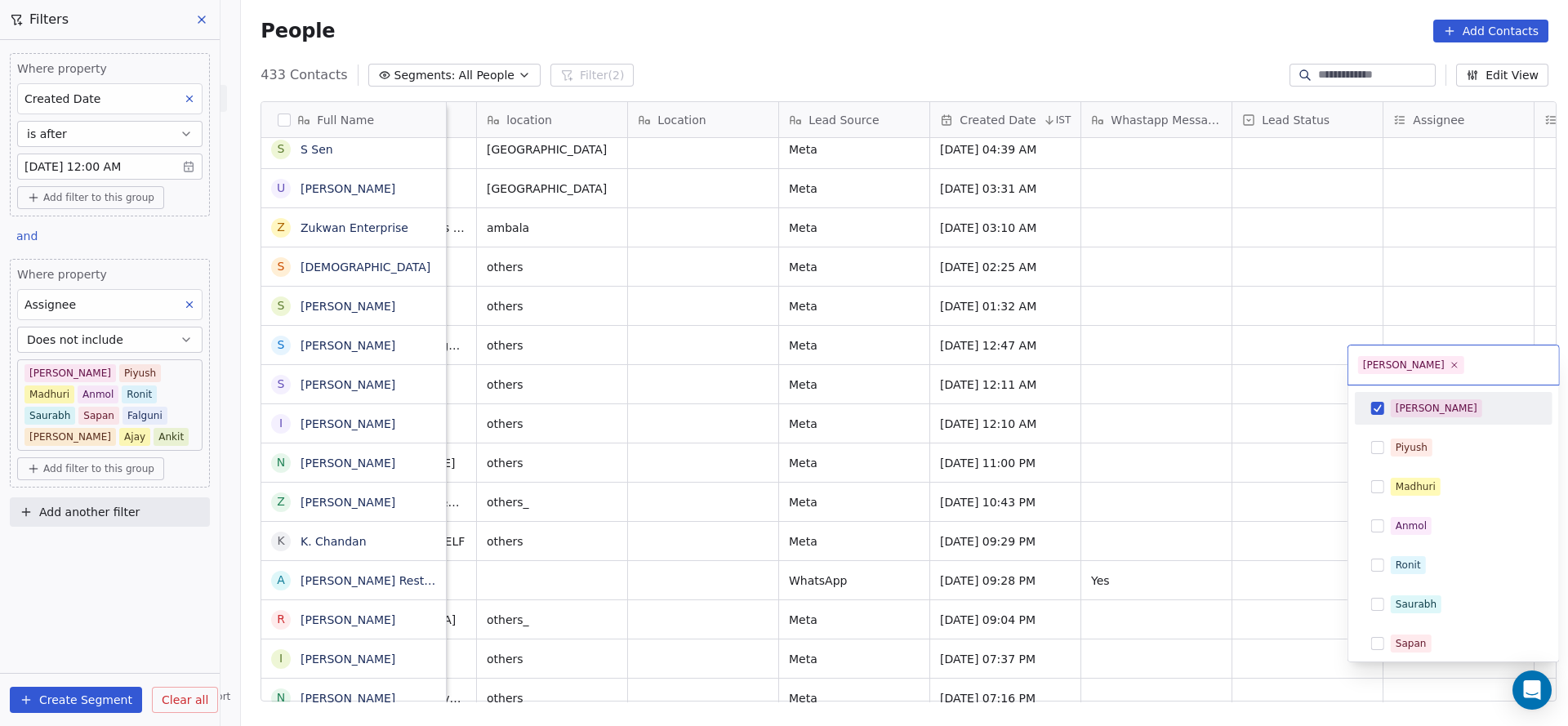
click at [1401, 370] on span "[PERSON_NAME]" at bounding box center [1411, 365] width 106 height 18
click at [1448, 365] on icon at bounding box center [1454, 365] width 10 height 10
click at [1071, 434] on html "On2Cook India Pvt. Ltd. Contacts People Marketing Workflows Campaigns Sales Pip…" at bounding box center [784, 363] width 1568 height 726
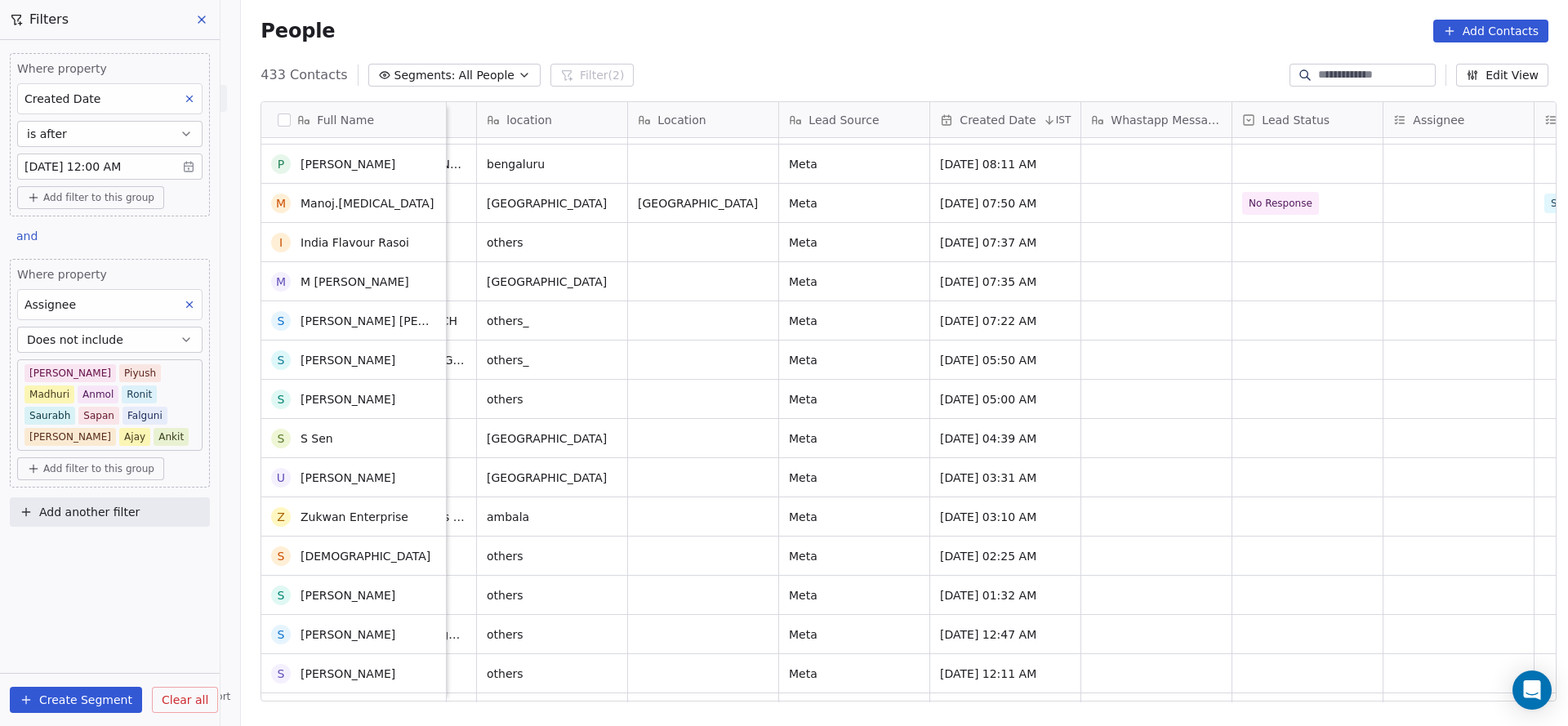
scroll to position [13590, 0]
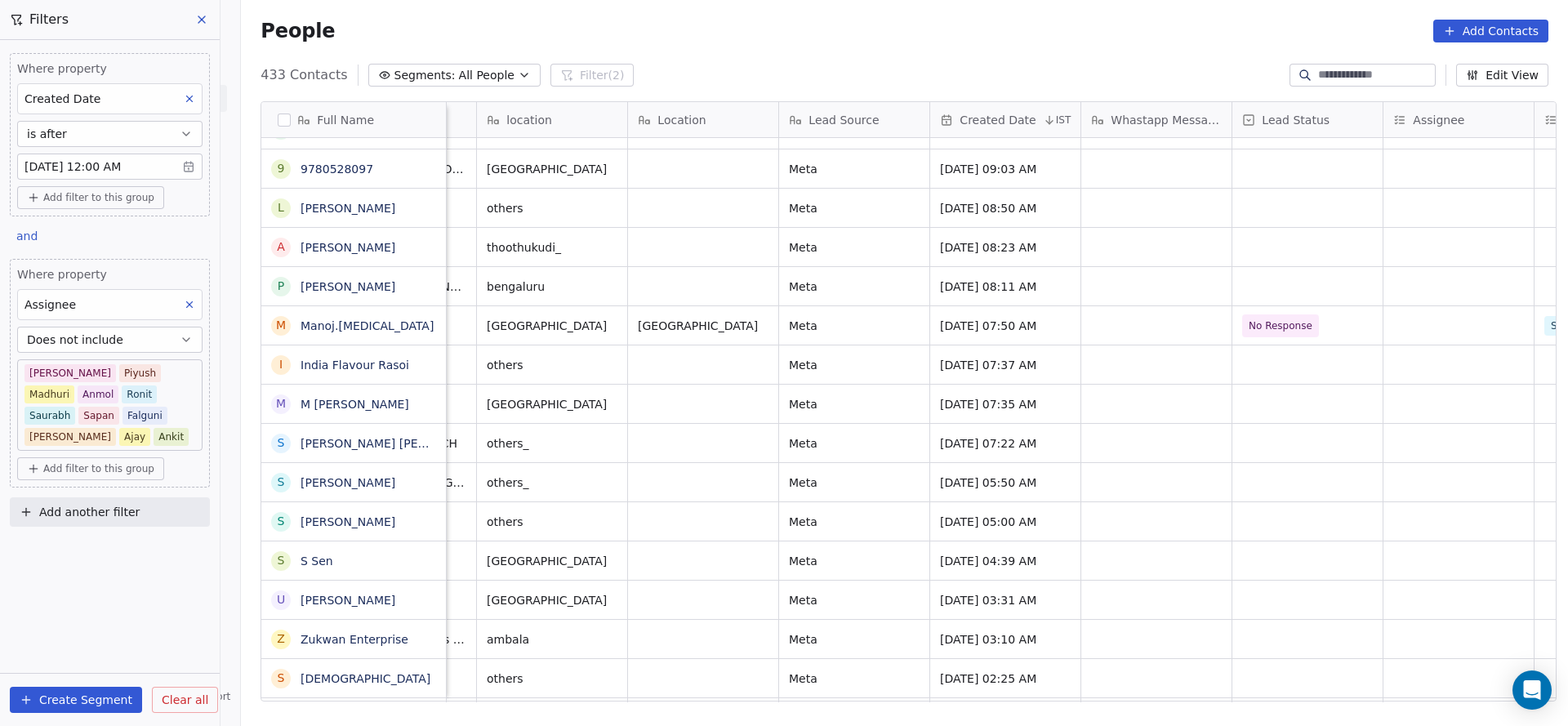
click at [1396, 624] on div "+917067695366 WhatsApp Aug 15, 2025 12:14 PM Welcome to Sonia's Kitchen 🫕 This …" at bounding box center [1251, 420] width 3060 height 564
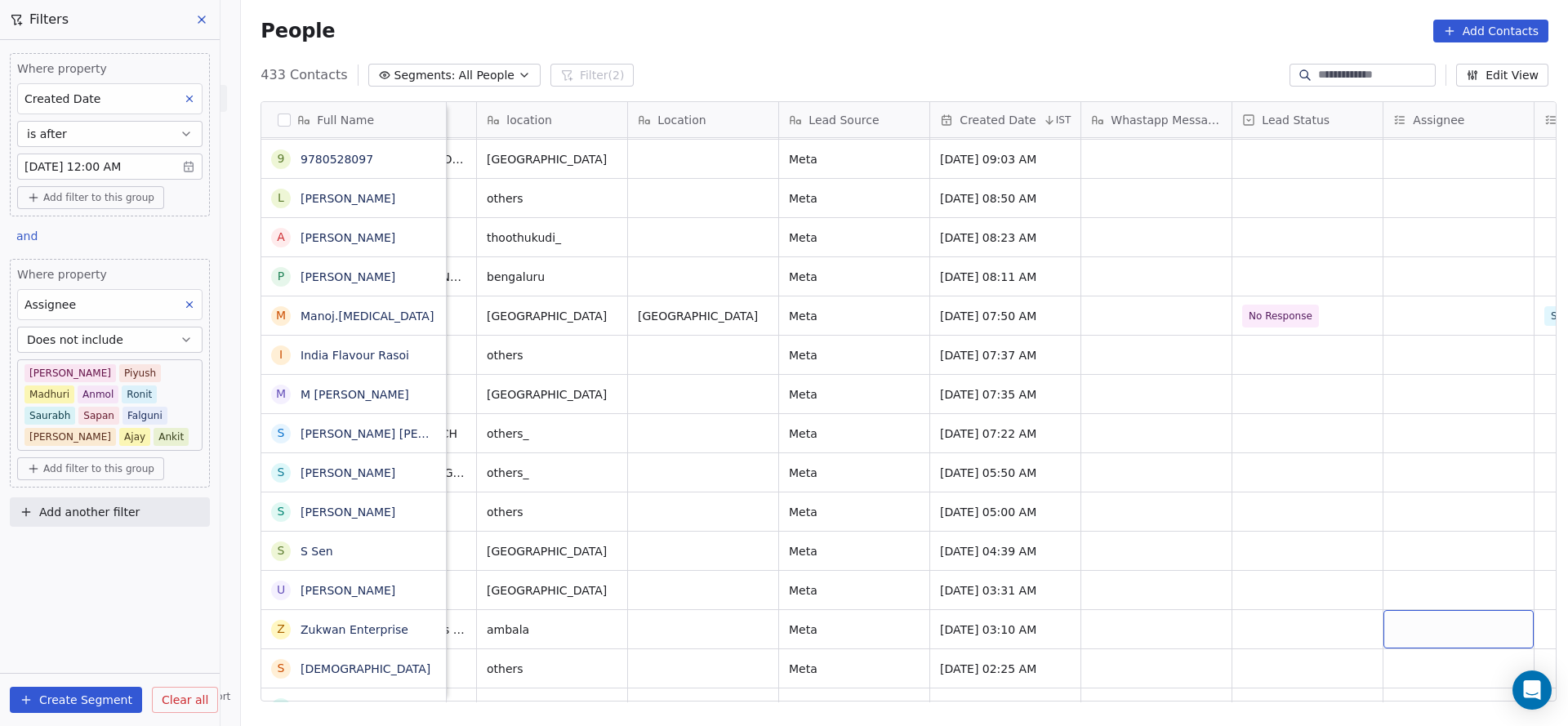
click at [1408, 610] on div "grid" at bounding box center [1458, 629] width 151 height 39
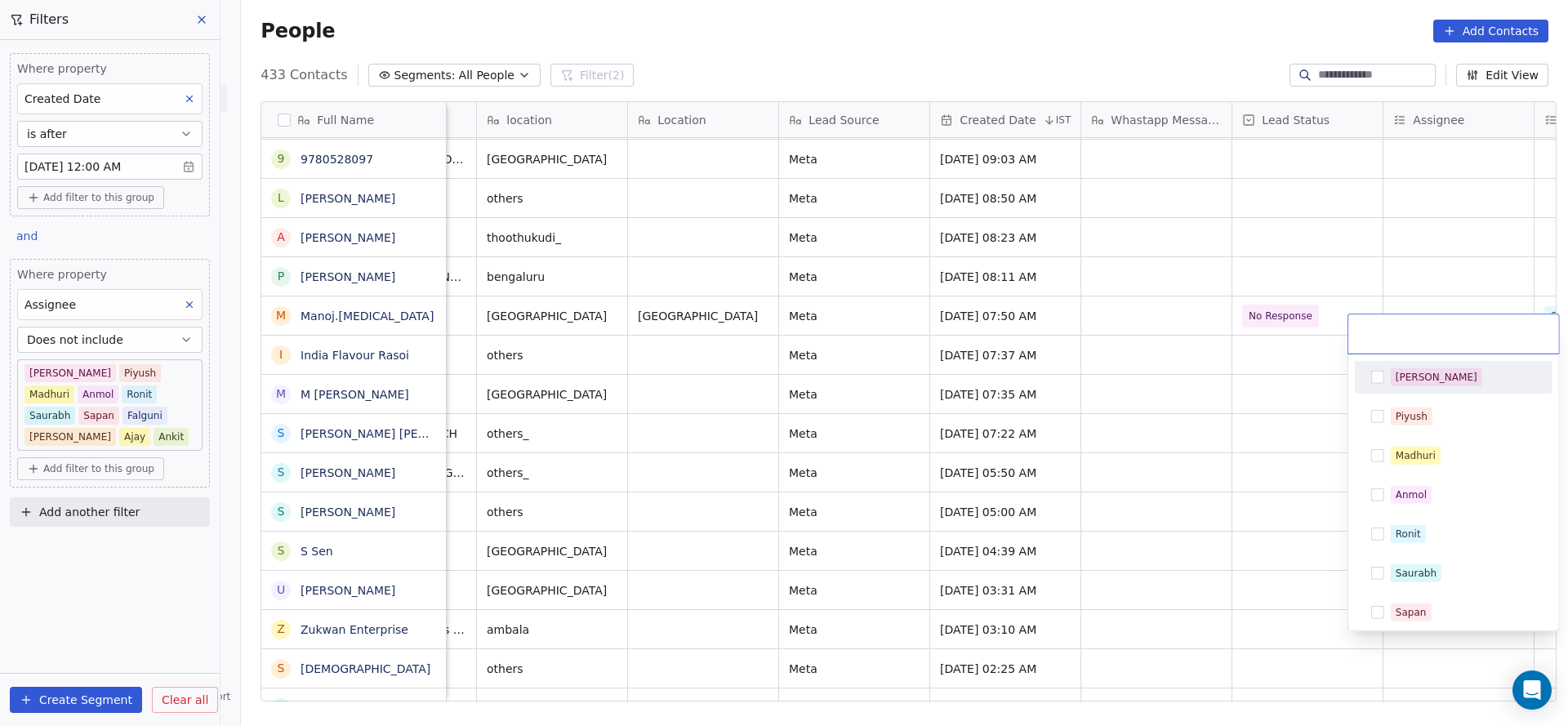
click at [1428, 388] on div "[PERSON_NAME]" at bounding box center [1453, 377] width 185 height 26
click at [1098, 529] on html "On2Cook India Pvt. Ltd. Contacts People Marketing Workflows Campaigns Sales Pip…" at bounding box center [784, 363] width 1568 height 726
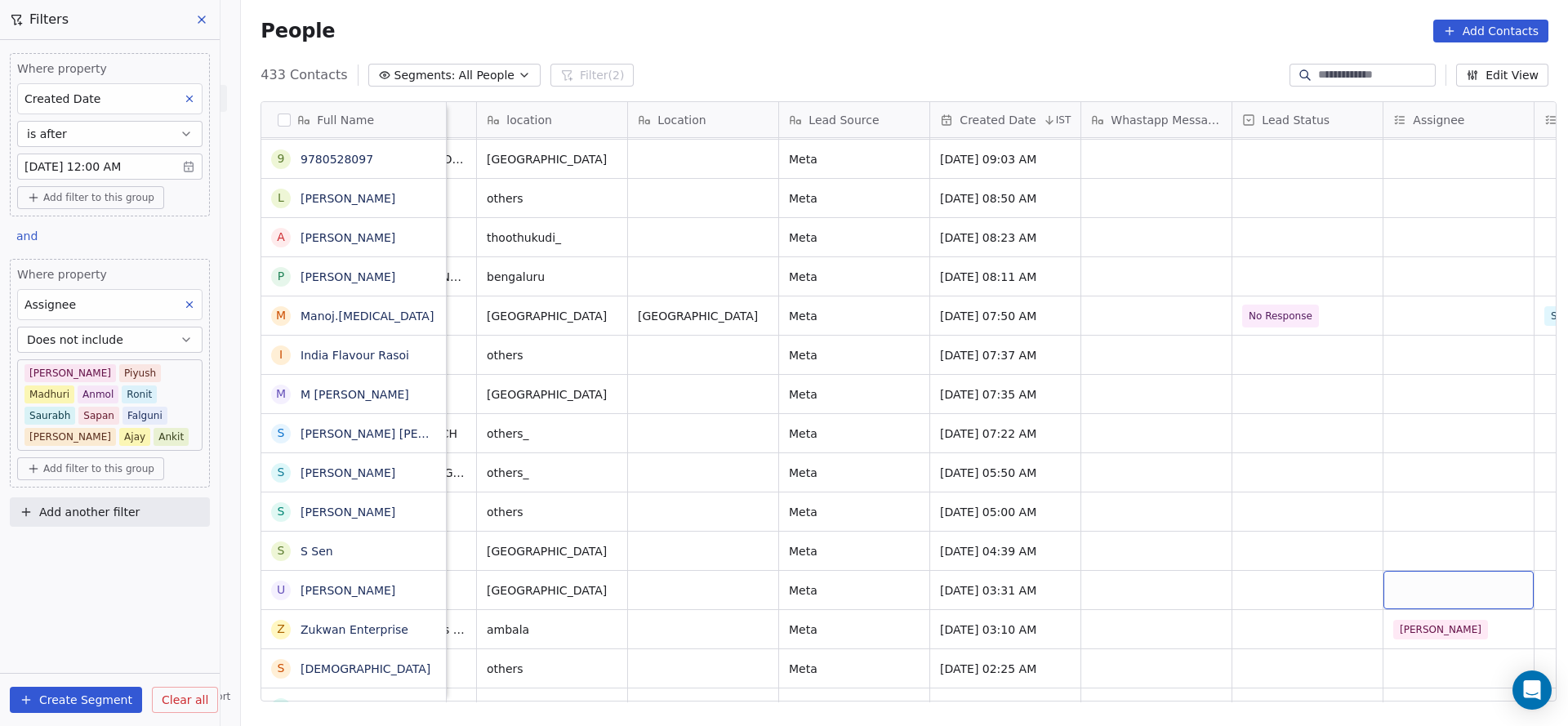
click at [1419, 571] on div "grid" at bounding box center [1458, 590] width 151 height 39
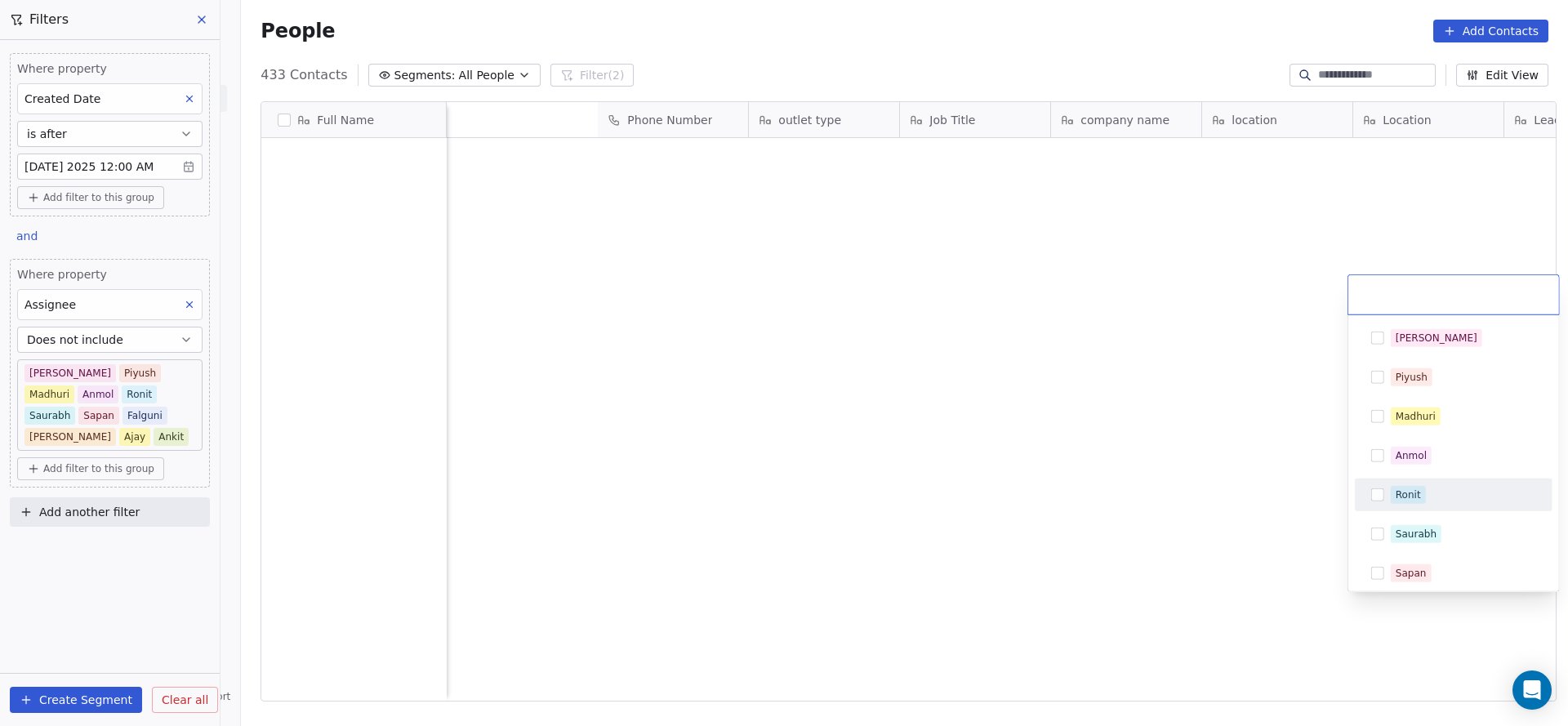
click at [1413, 497] on div "Ronit" at bounding box center [1407, 495] width 25 height 15
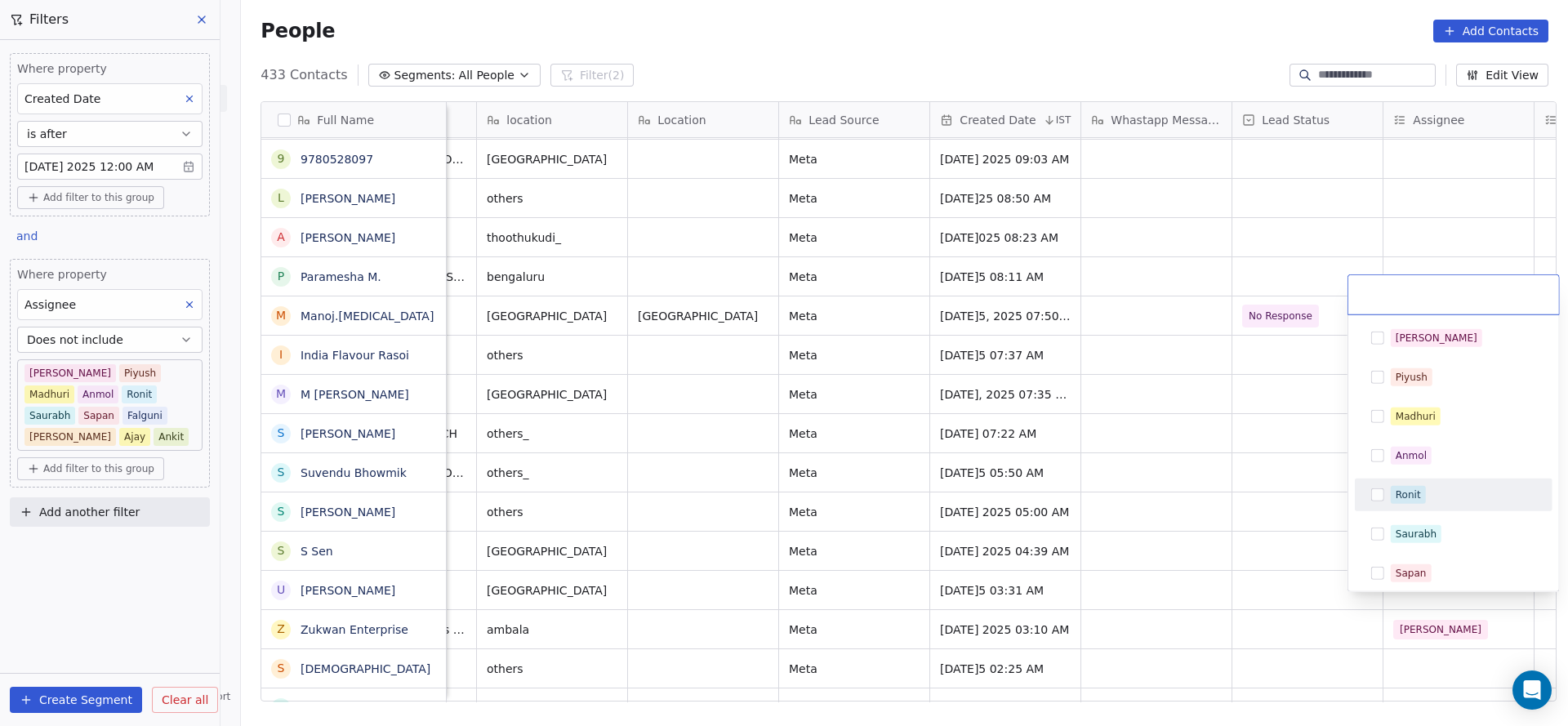
click at [1156, 601] on html "On2Cook India Pvt. Ltd. Contacts People Marketing Workflows Campaigns Sales Pip…" at bounding box center [784, 363] width 1568 height 726
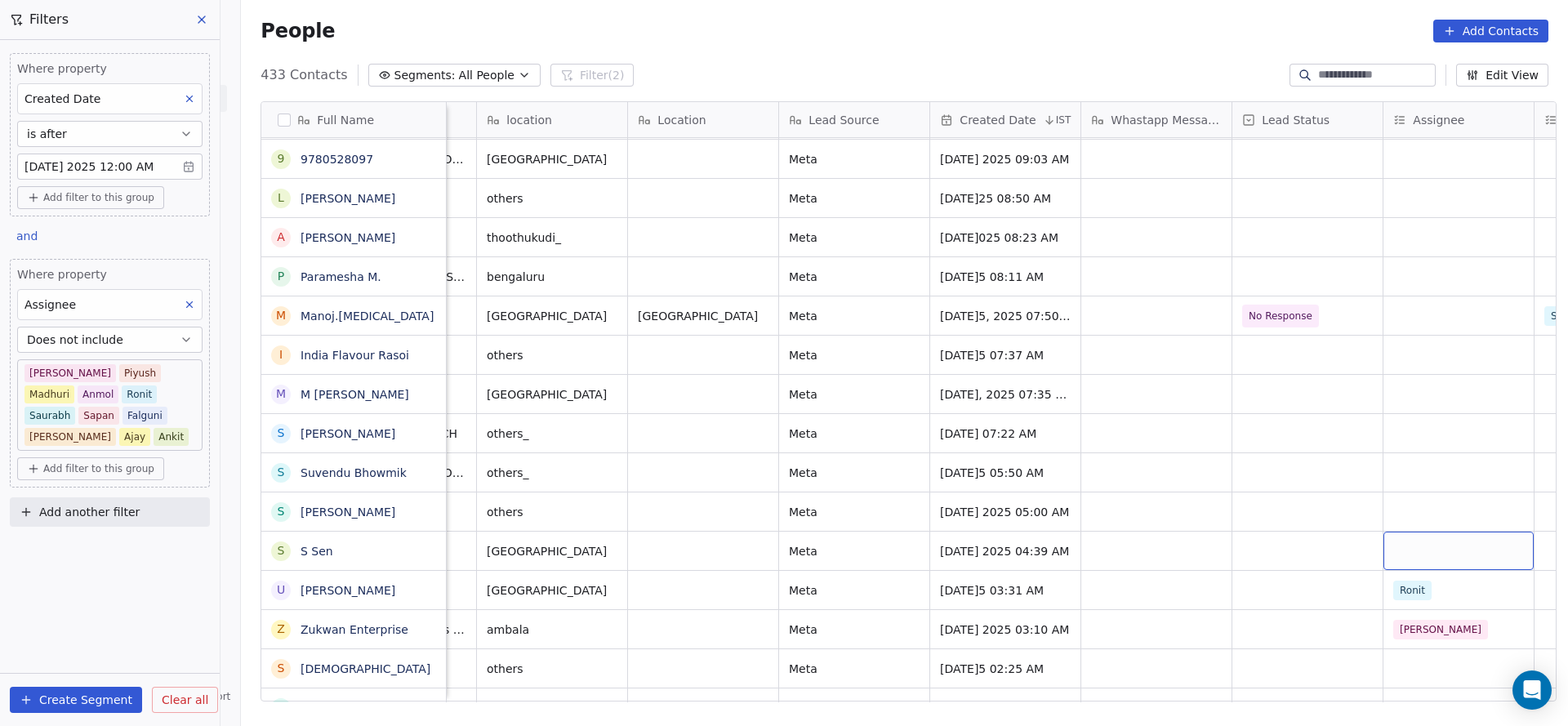
click at [1442, 535] on div "grid" at bounding box center [1458, 551] width 151 height 39
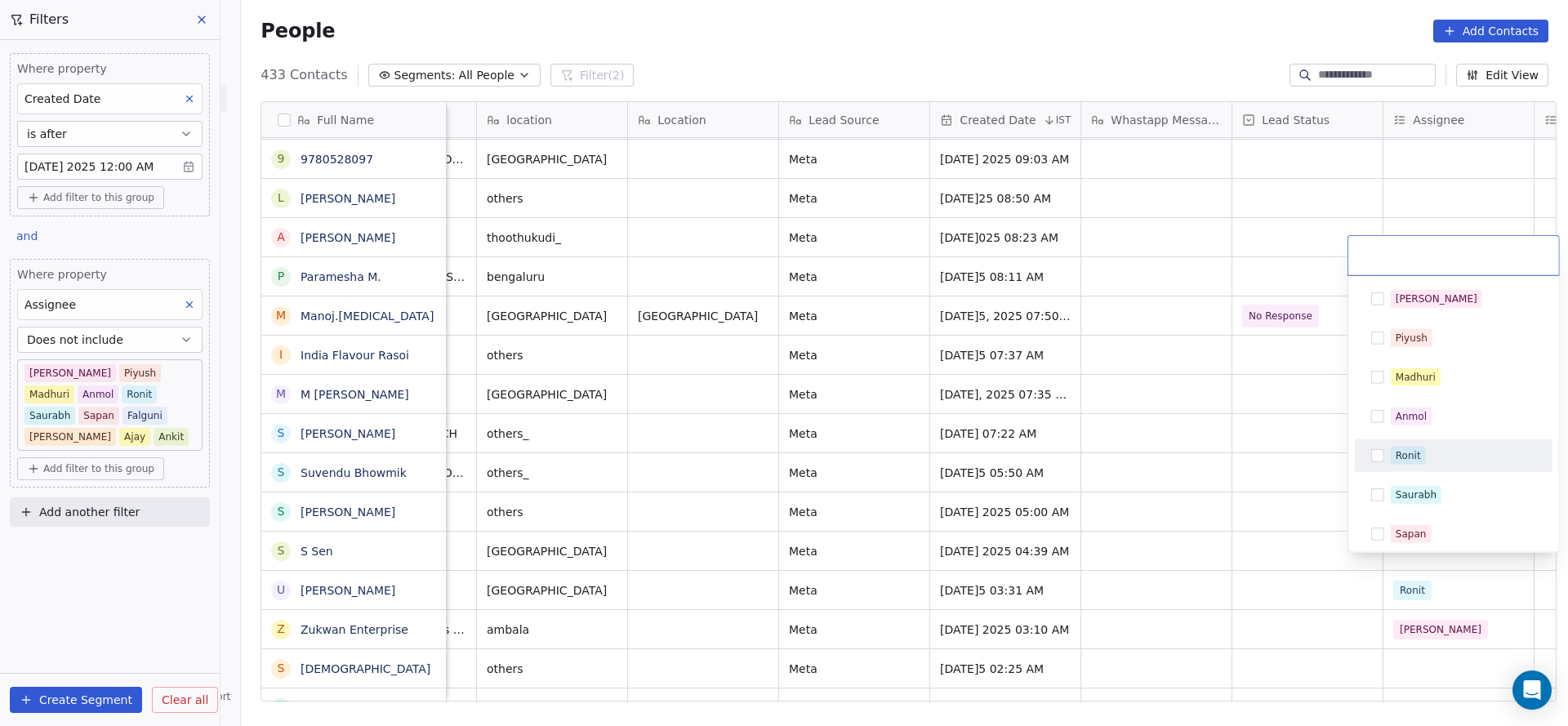
click at [1437, 453] on div "Ronit" at bounding box center [1463, 455] width 145 height 18
click at [1035, 589] on html "On2Cook India Pvt. Ltd. Contacts People Marketing Workflows Campaigns Sales Pip…" at bounding box center [784, 363] width 1568 height 726
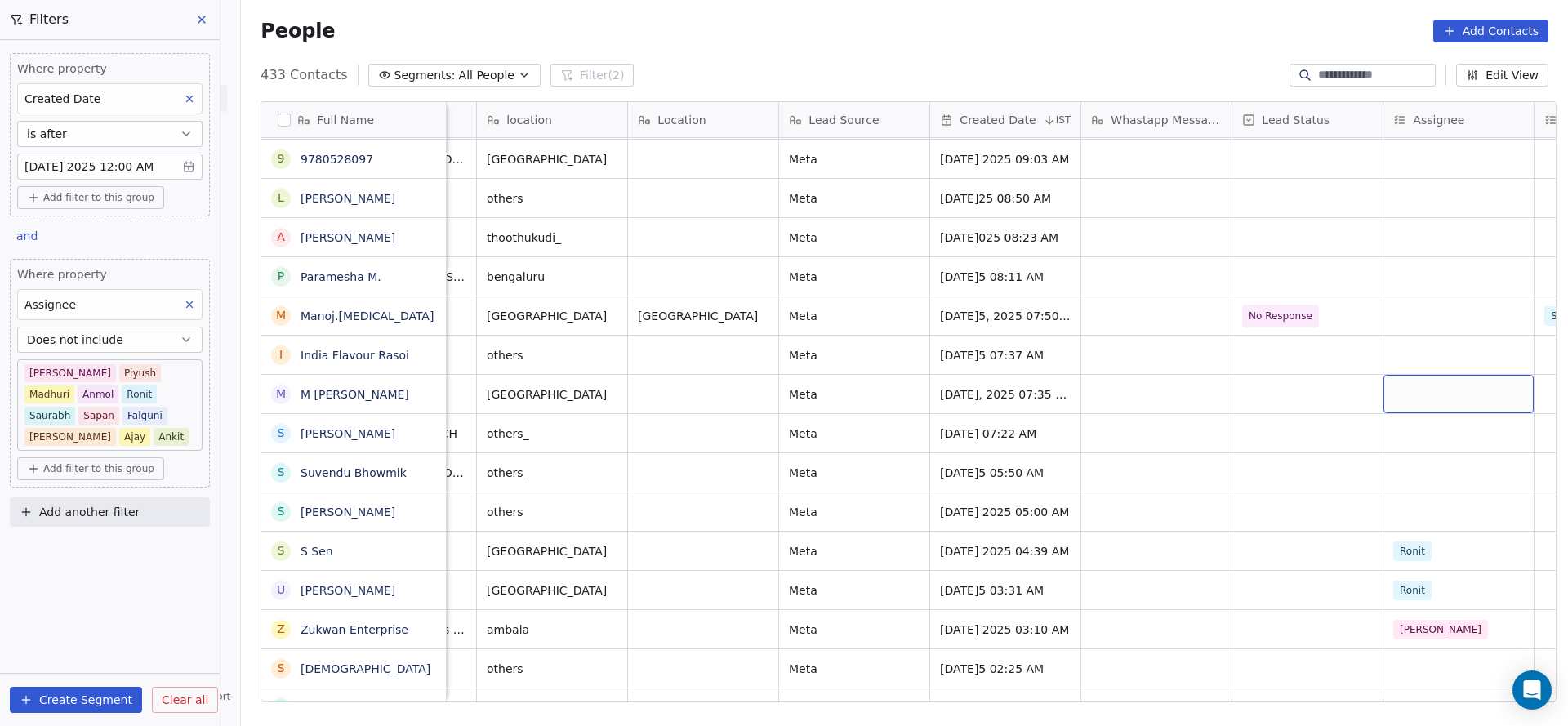
click at [1421, 376] on div "grid" at bounding box center [1458, 394] width 151 height 39
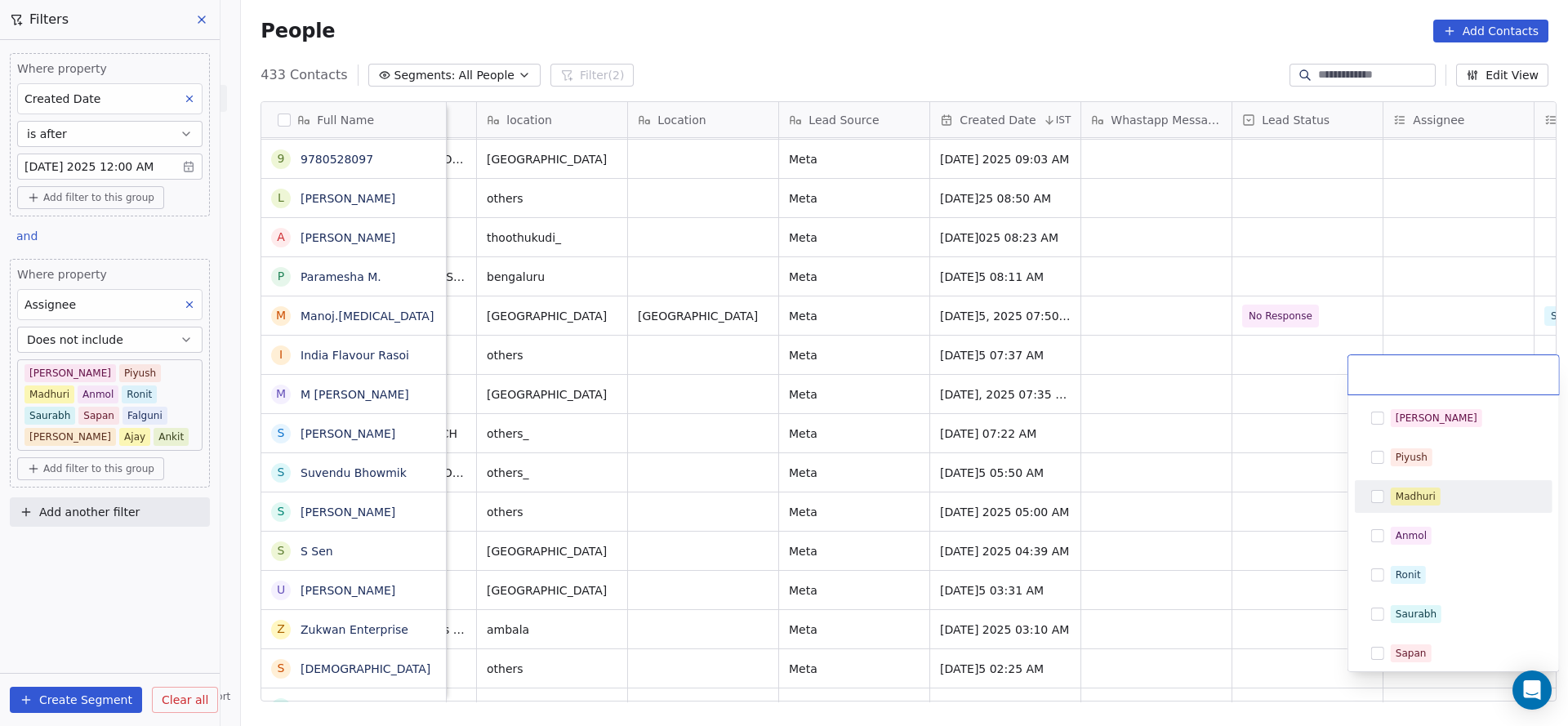
click at [1399, 489] on div "Madhuri" at bounding box center [1415, 496] width 40 height 15
click at [1229, 536] on html "On2Cook India Pvt. Ltd. Contacts People Marketing Workflows Campaigns Sales Pip…" at bounding box center [784, 363] width 1568 height 726
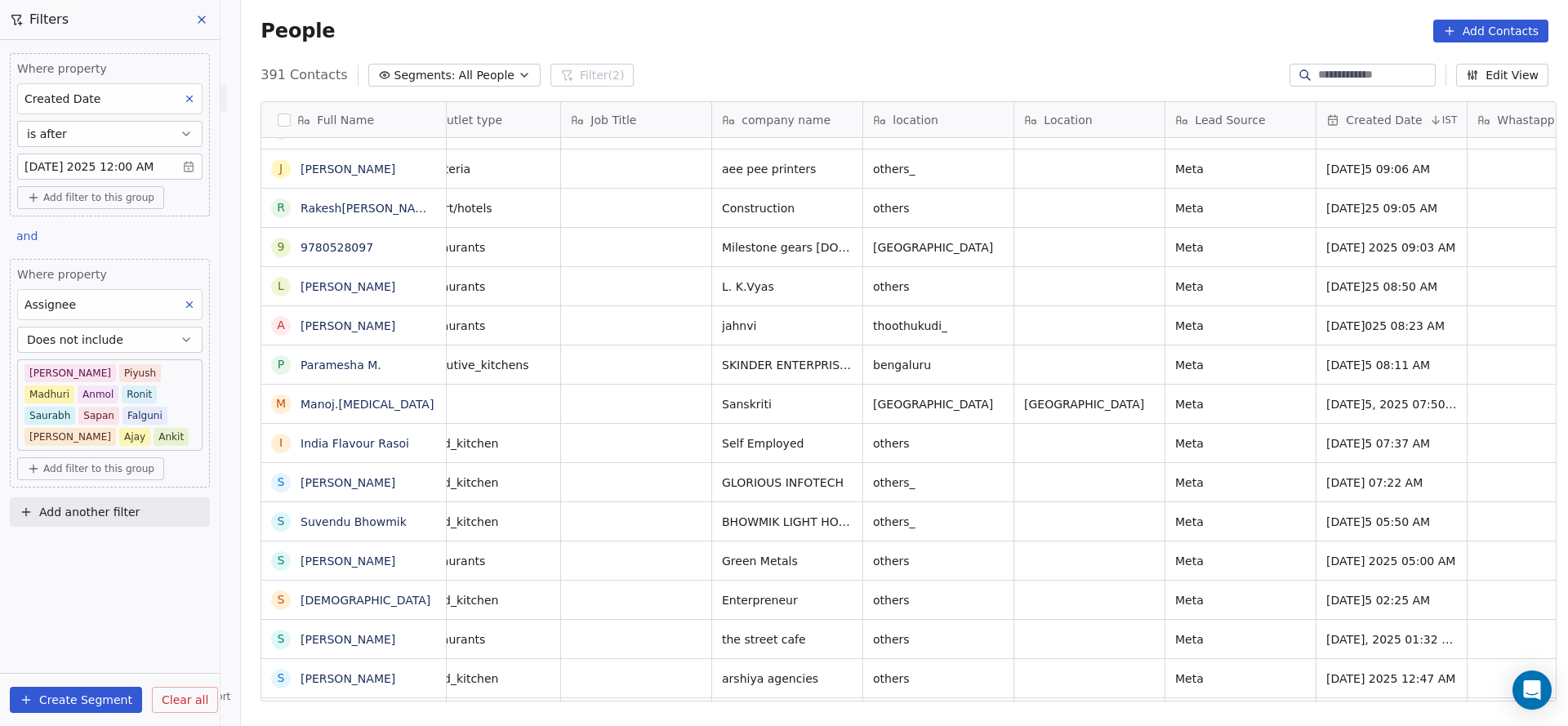
scroll to position [18, 0]
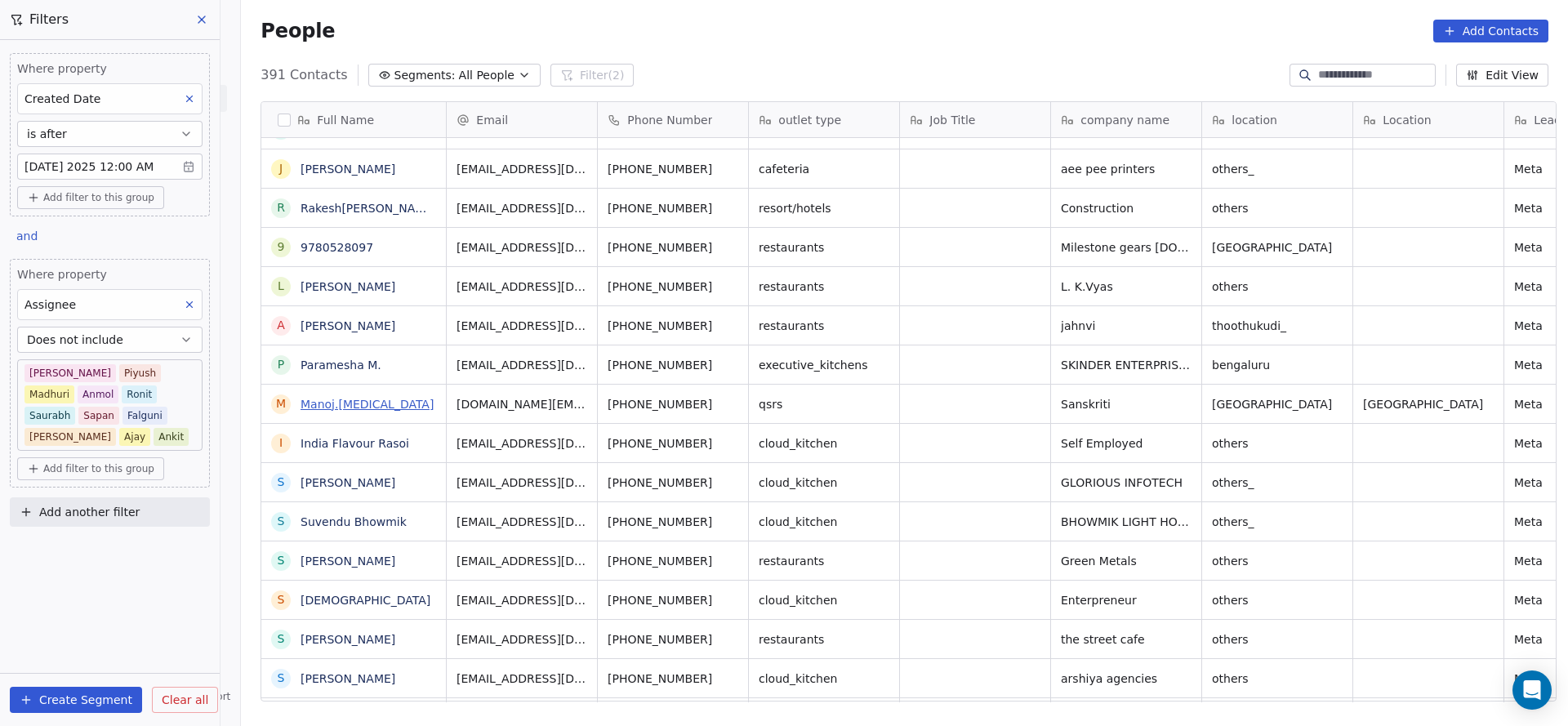
click at [329, 406] on link "Manoj.[MEDICAL_DATA]" at bounding box center [366, 403] width 133 height 13
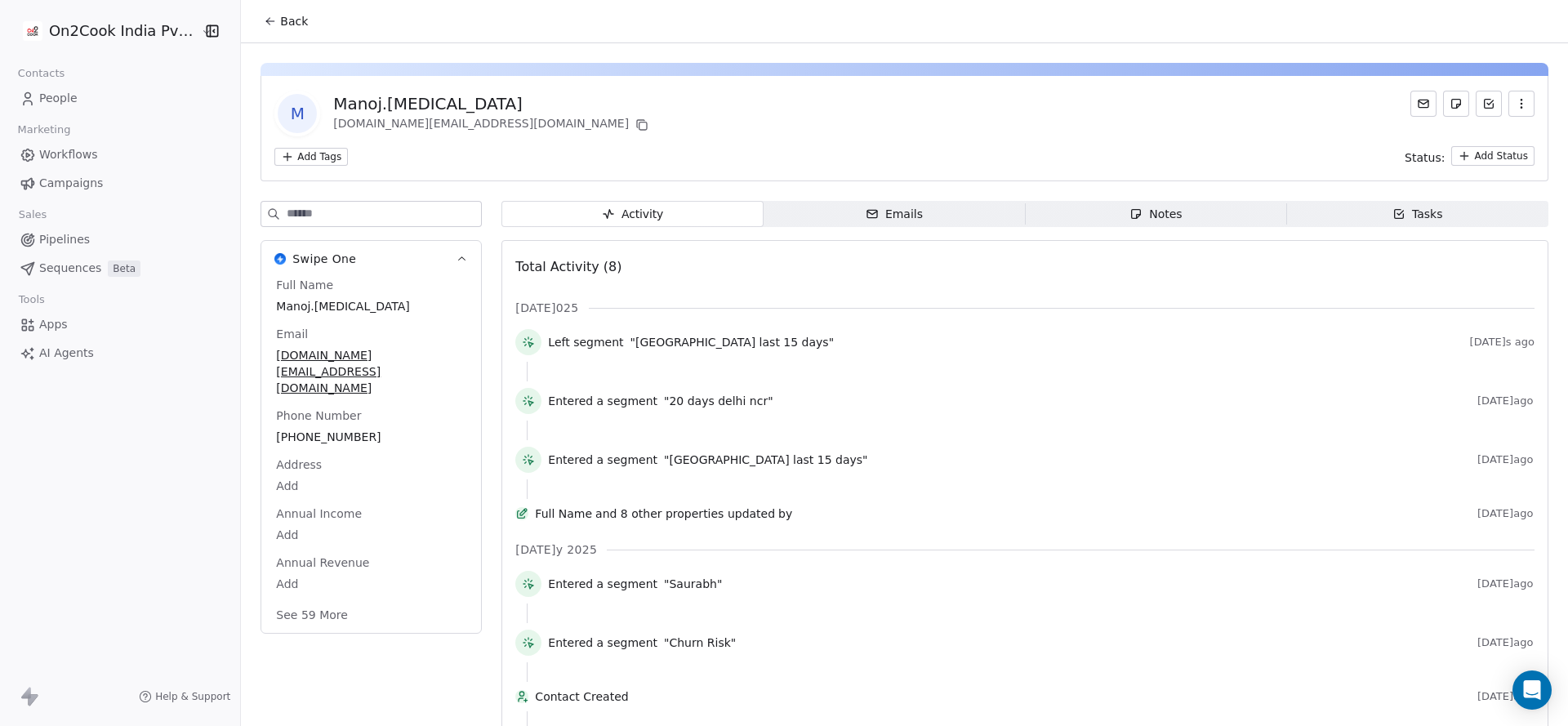
click at [298, 27] on button "Back" at bounding box center [286, 22] width 64 height 29
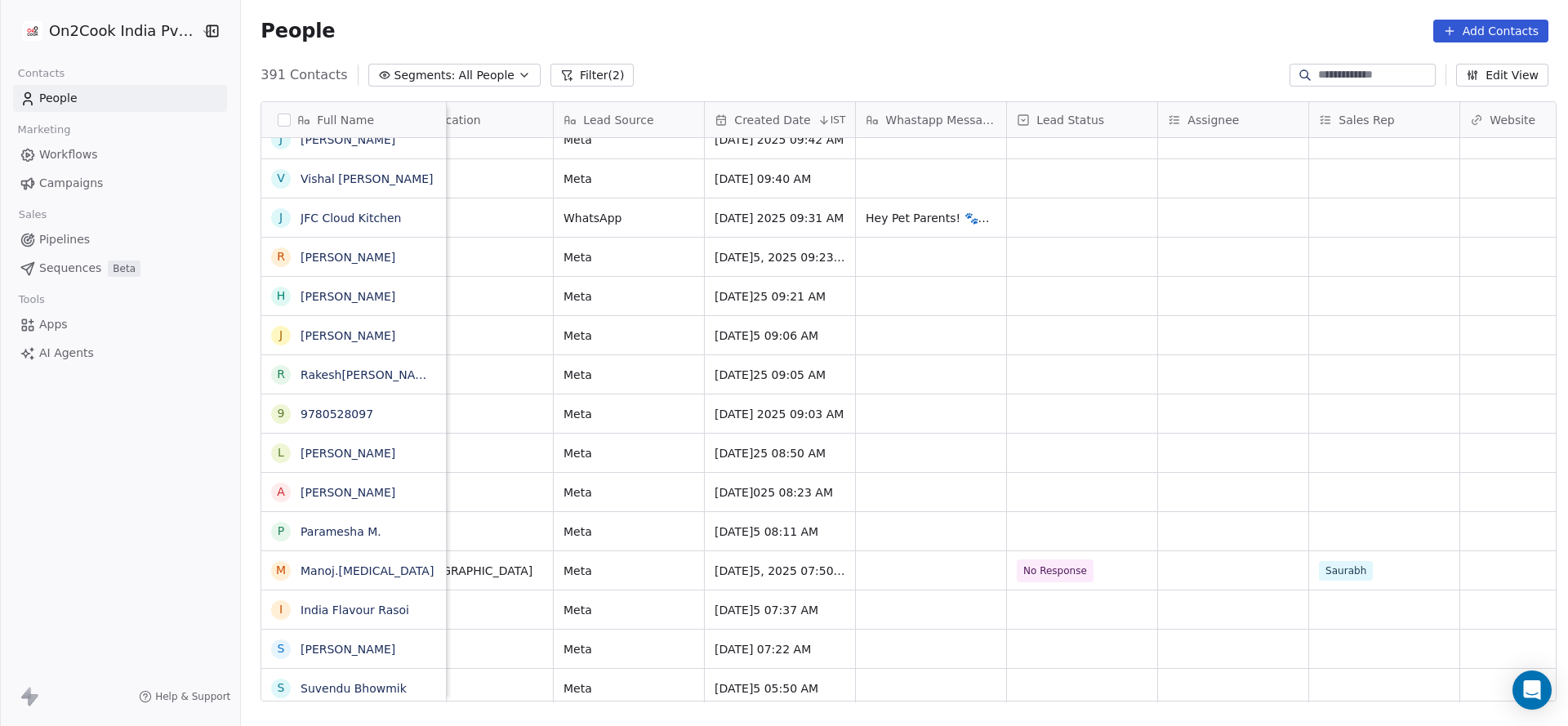
scroll to position [0, 1072]
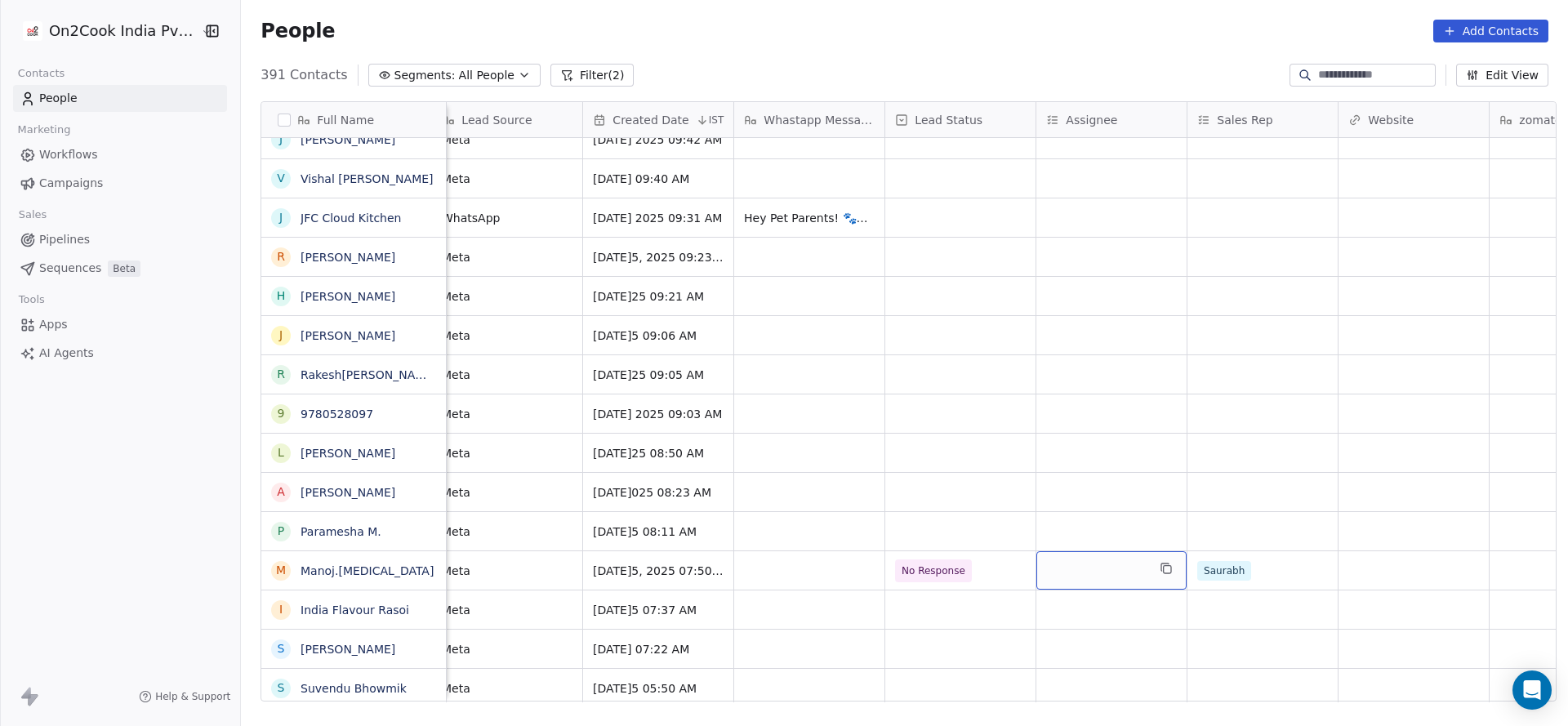
click at [1092, 578] on div "grid" at bounding box center [1111, 570] width 151 height 39
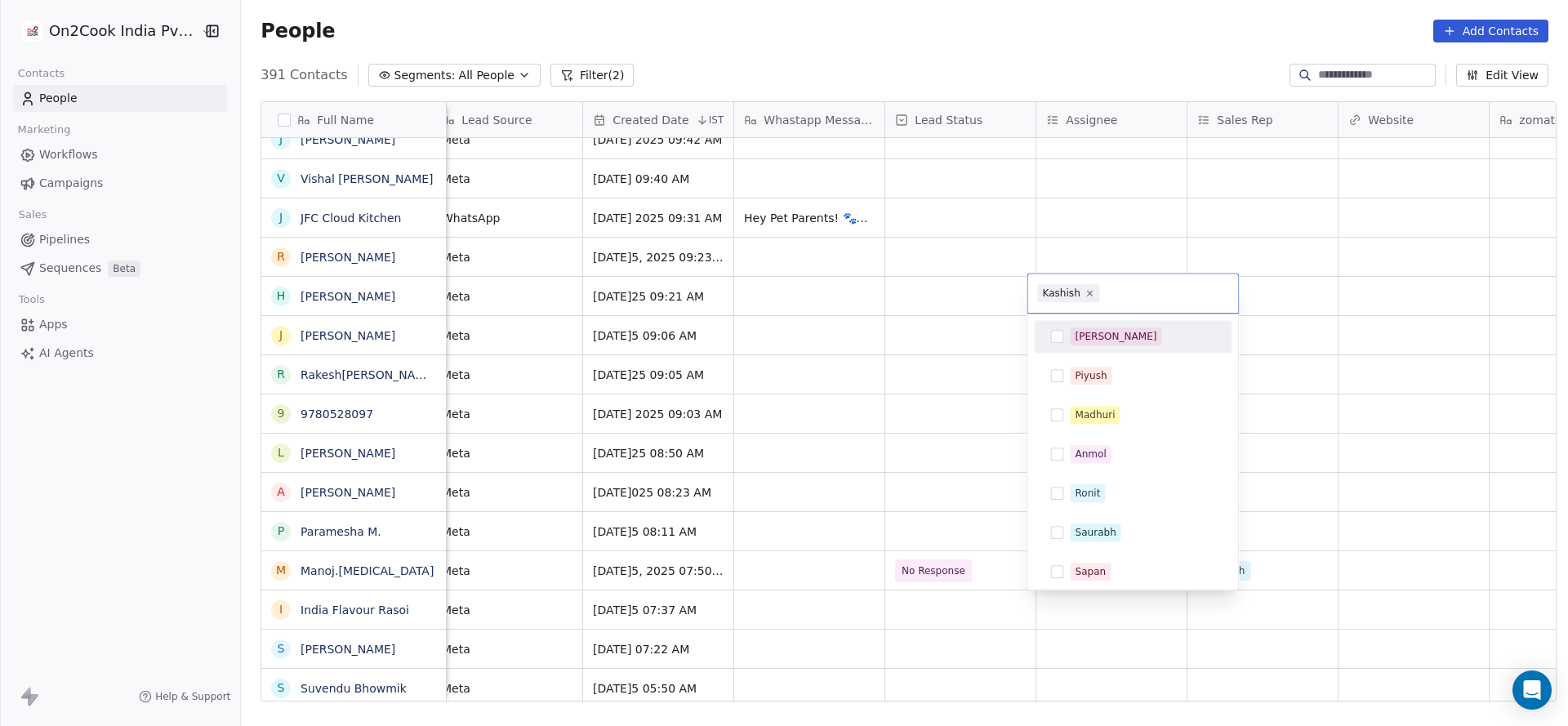
click at [1107, 342] on div "[PERSON_NAME]" at bounding box center [1142, 336] width 145 height 18
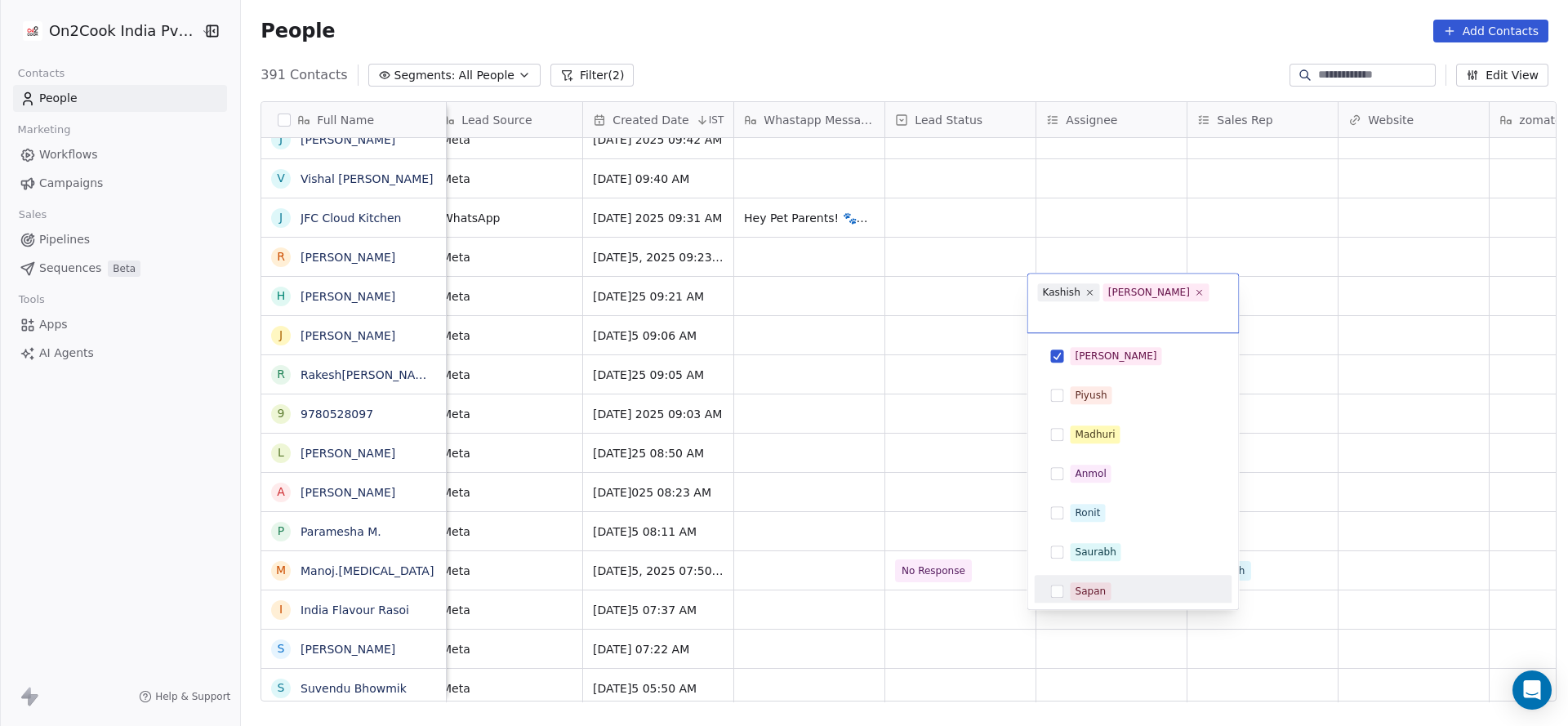
click at [1034, 641] on html "On2Cook India Pvt. Ltd. Contacts People Marketing Workflows Campaigns Sales Pip…" at bounding box center [784, 363] width 1568 height 726
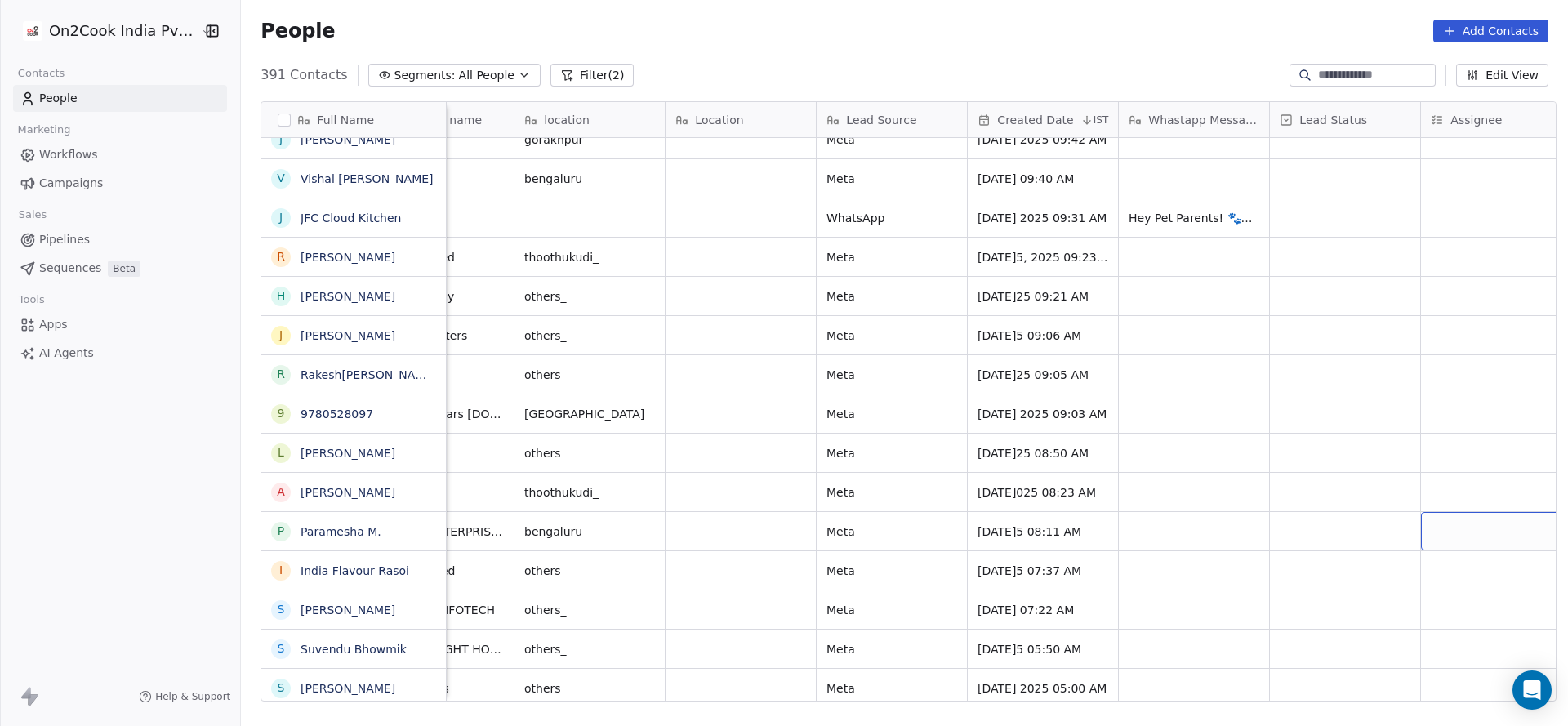
scroll to position [0, 722]
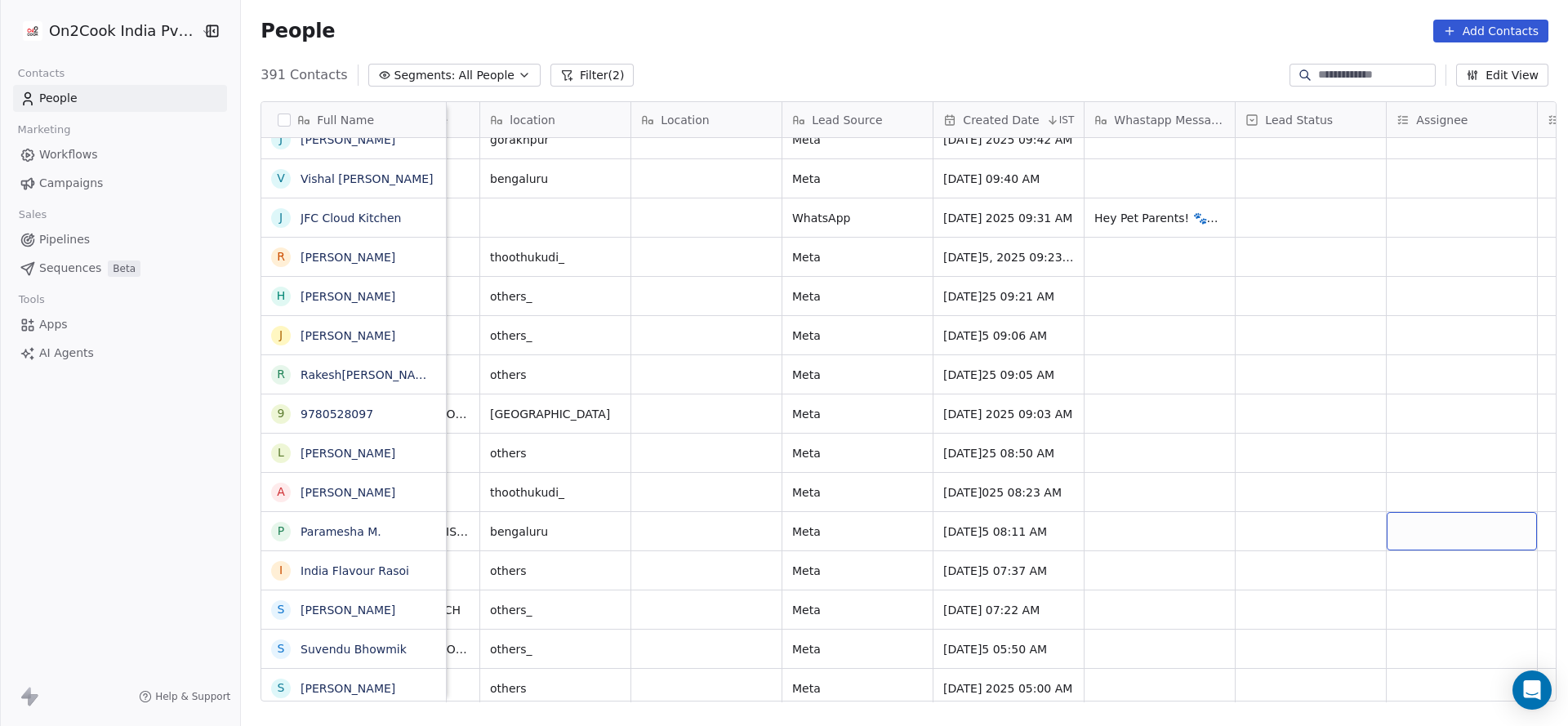
click at [1448, 536] on div "grid" at bounding box center [1461, 531] width 151 height 39
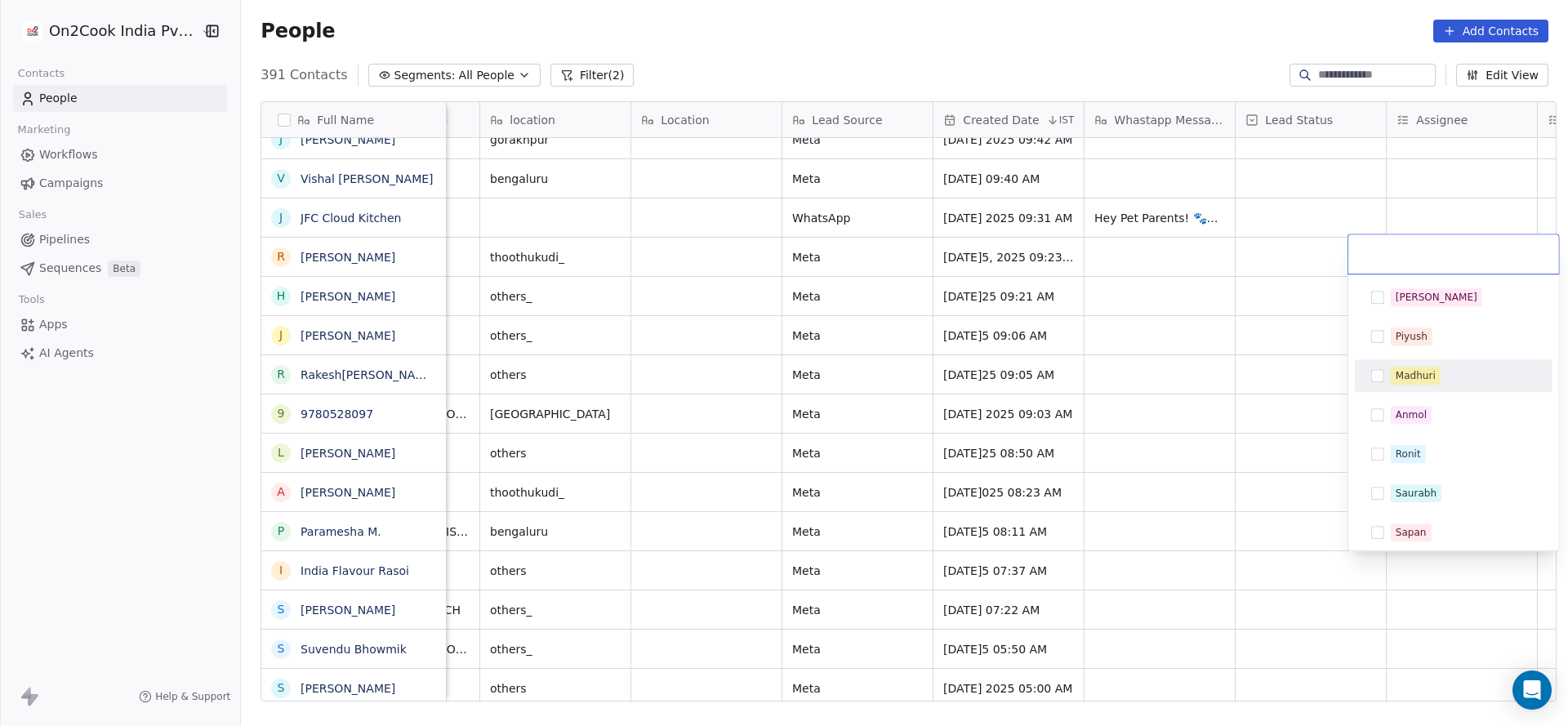
click at [1443, 380] on div "Madhuri" at bounding box center [1463, 375] width 145 height 18
click at [963, 705] on html "On2Cook India Pvt. Ltd. Contacts People Marketing Workflows Campaigns Sales Pip…" at bounding box center [784, 363] width 1568 height 726
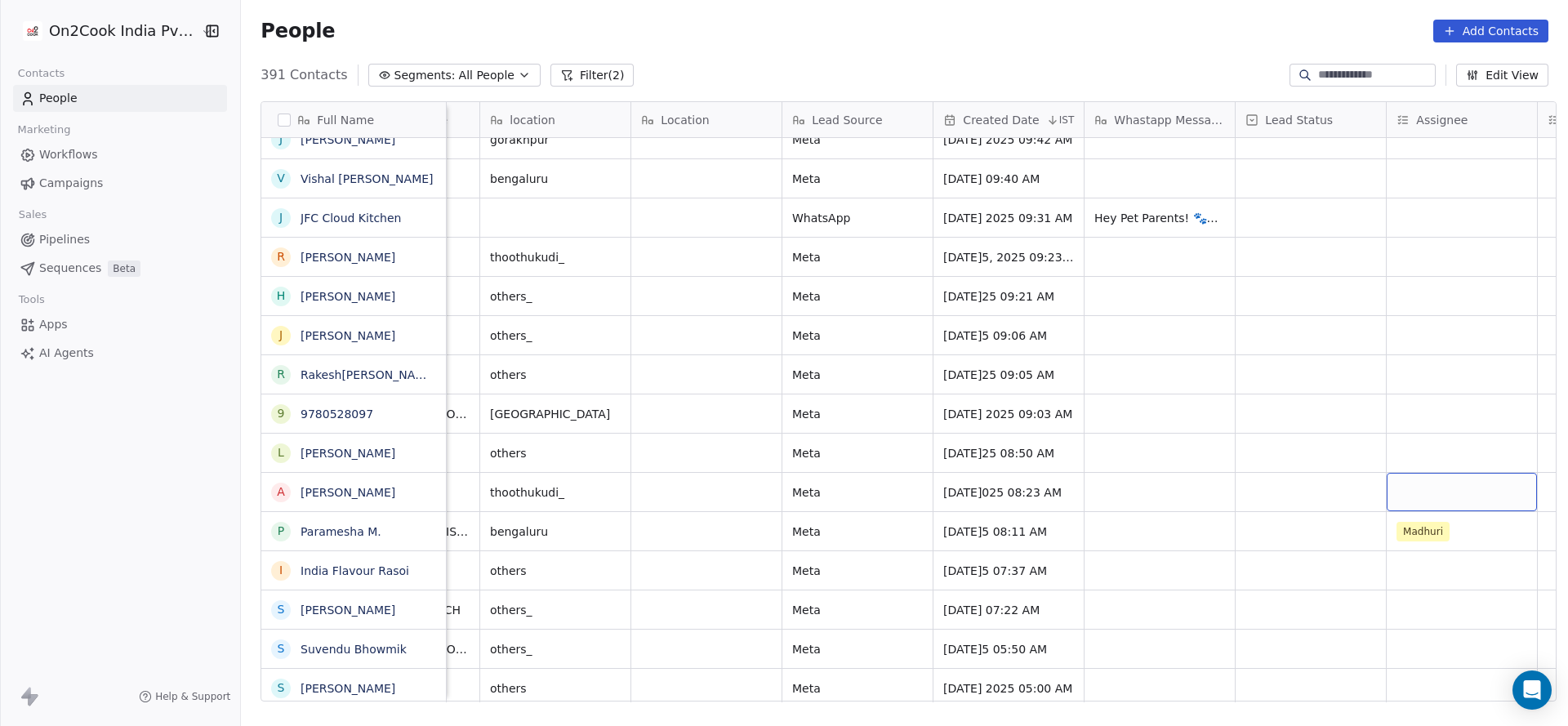
click at [1406, 485] on div "grid" at bounding box center [1461, 492] width 151 height 39
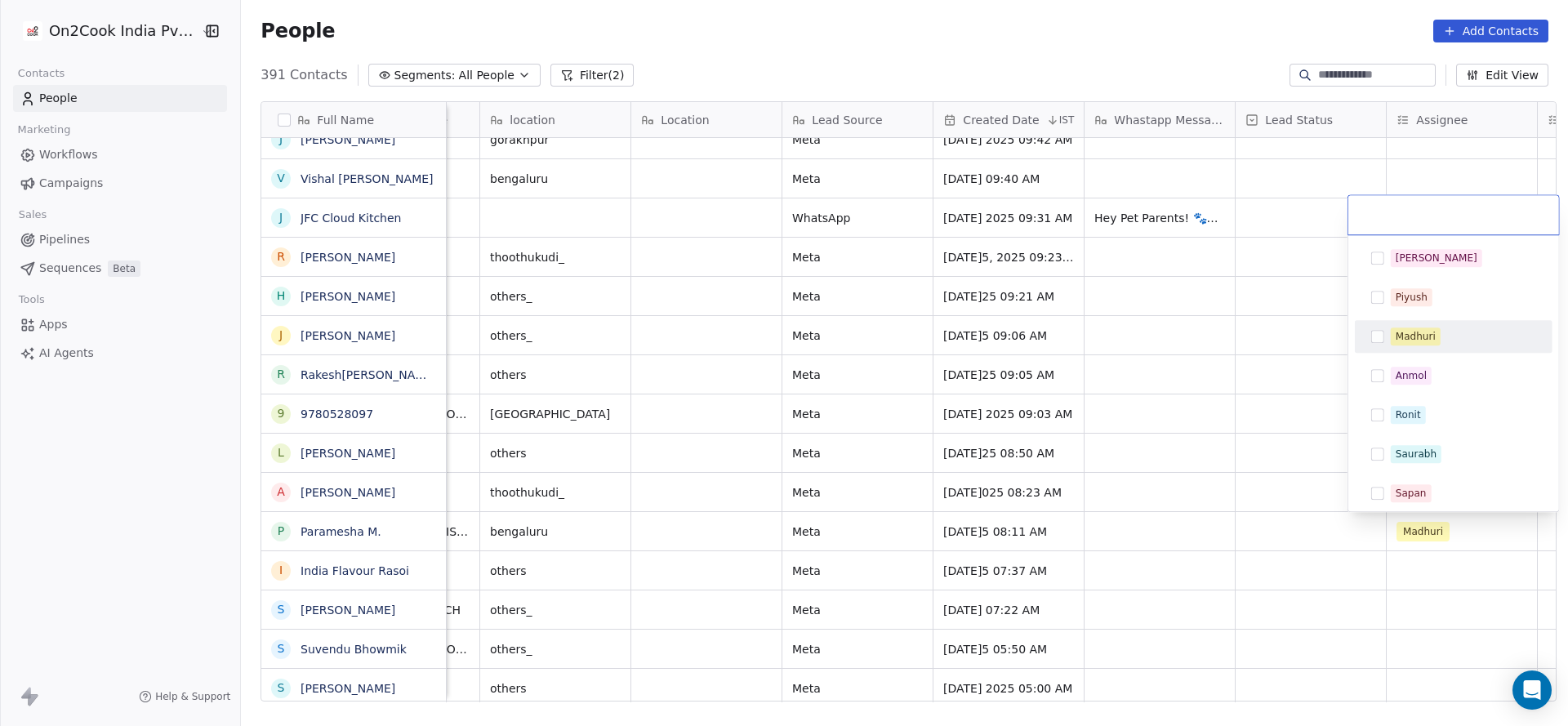
click at [1451, 329] on div "Madhuri" at bounding box center [1463, 336] width 145 height 18
click at [1089, 551] on html "On2Cook India Pvt. Ltd. Contacts People Marketing Workflows Campaigns Sales Pip…" at bounding box center [784, 363] width 1568 height 726
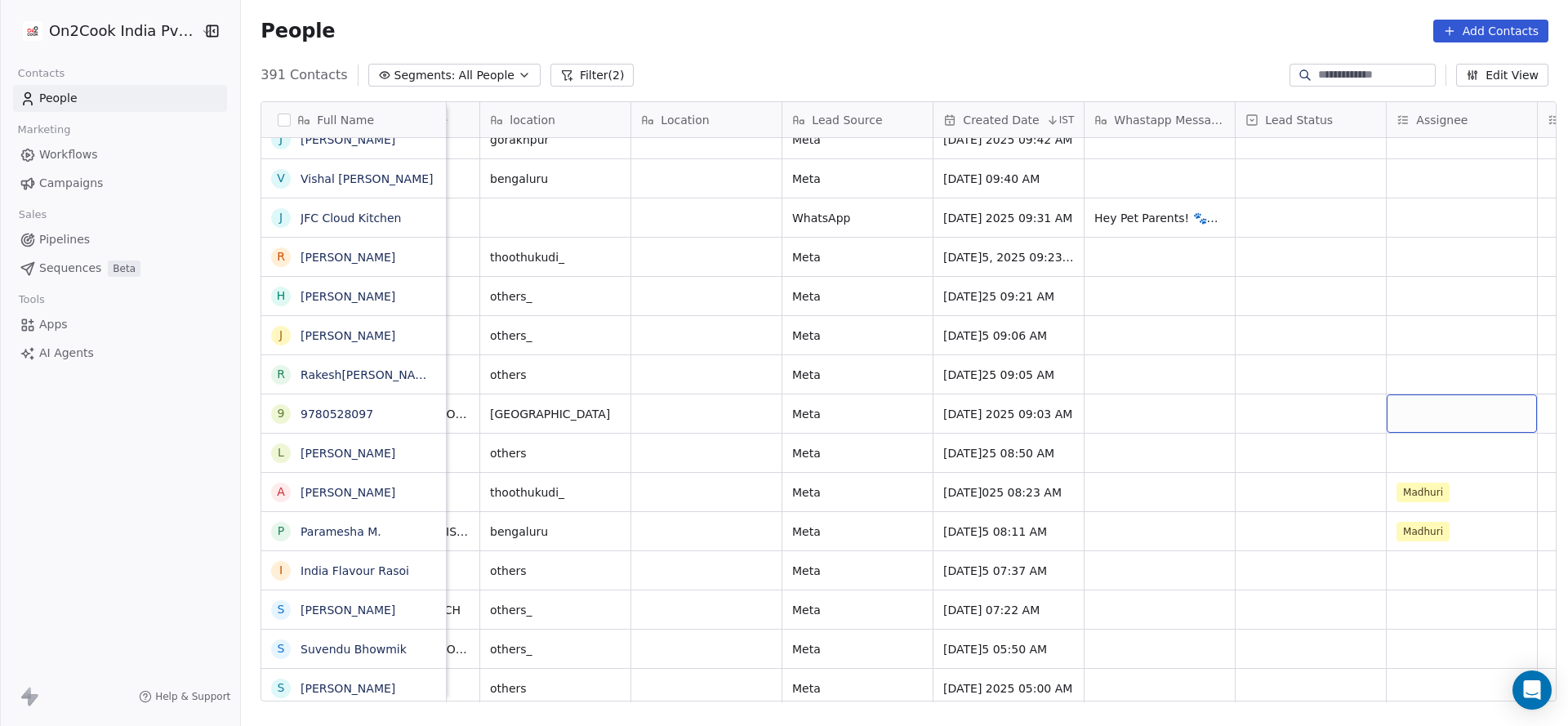
click at [1404, 421] on div "grid" at bounding box center [1461, 413] width 151 height 39
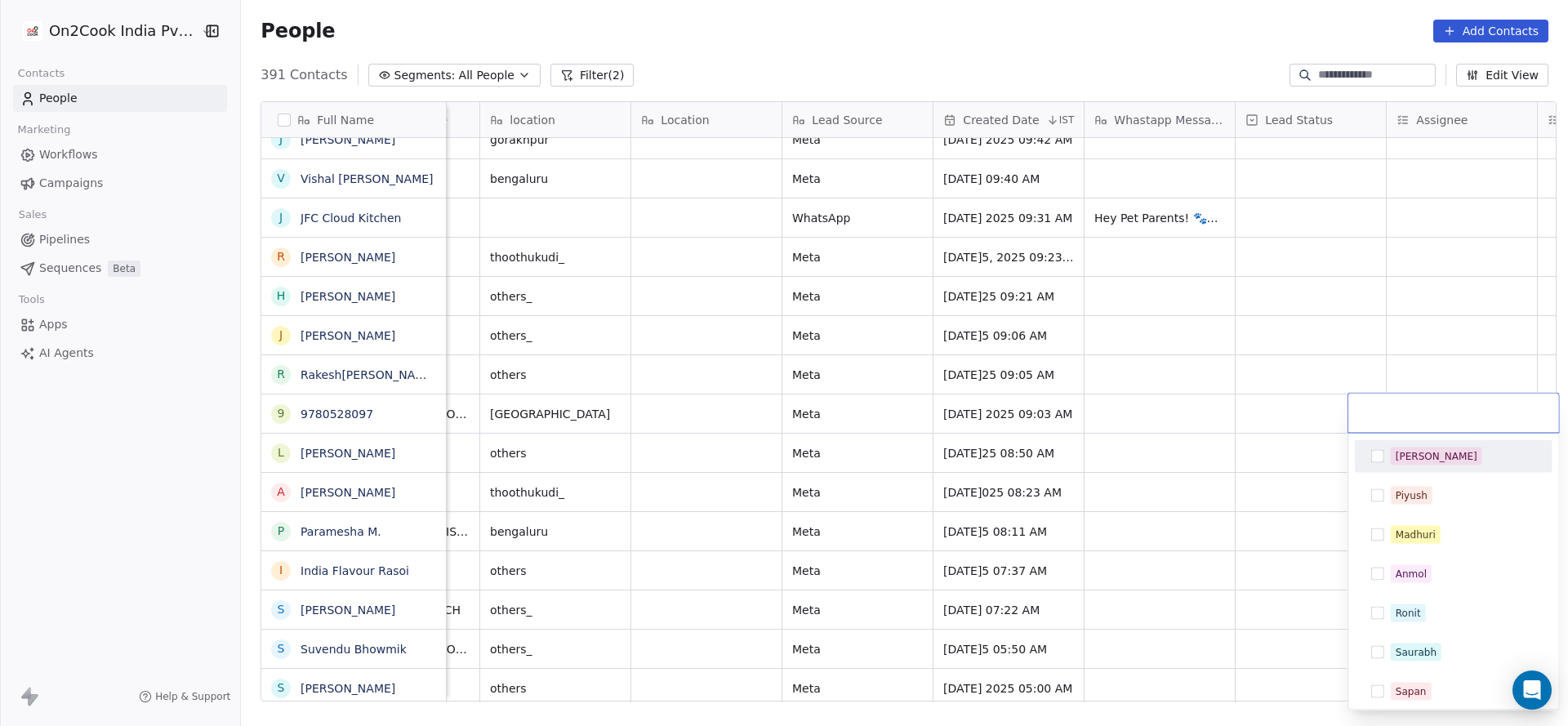
click at [1396, 469] on div "[PERSON_NAME]" at bounding box center [1454, 457] width 198 height 33
click at [1104, 510] on html "On2Cook India Pvt. Ltd. Contacts People Marketing Workflows Campaigns Sales Pip…" at bounding box center [784, 363] width 1568 height 726
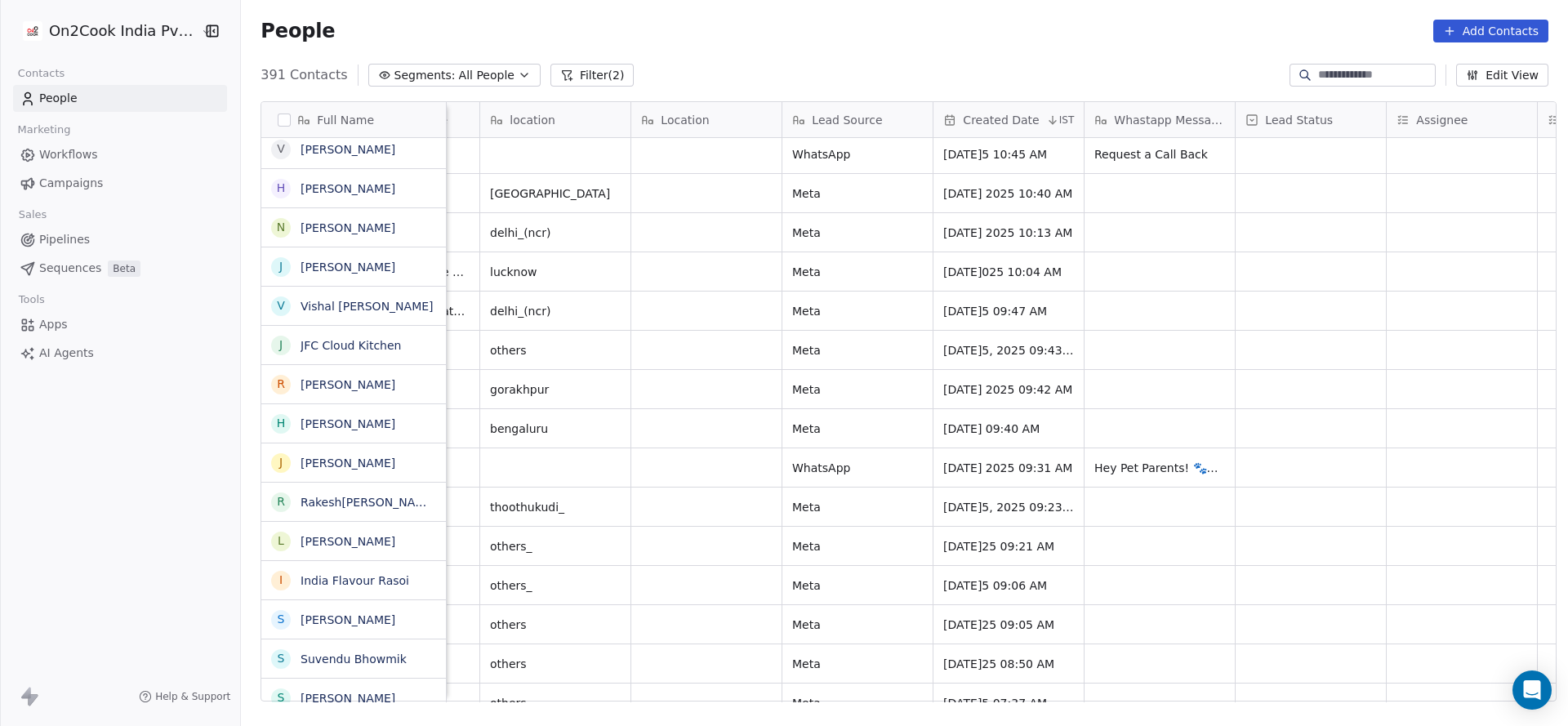
scroll to position [12742, 0]
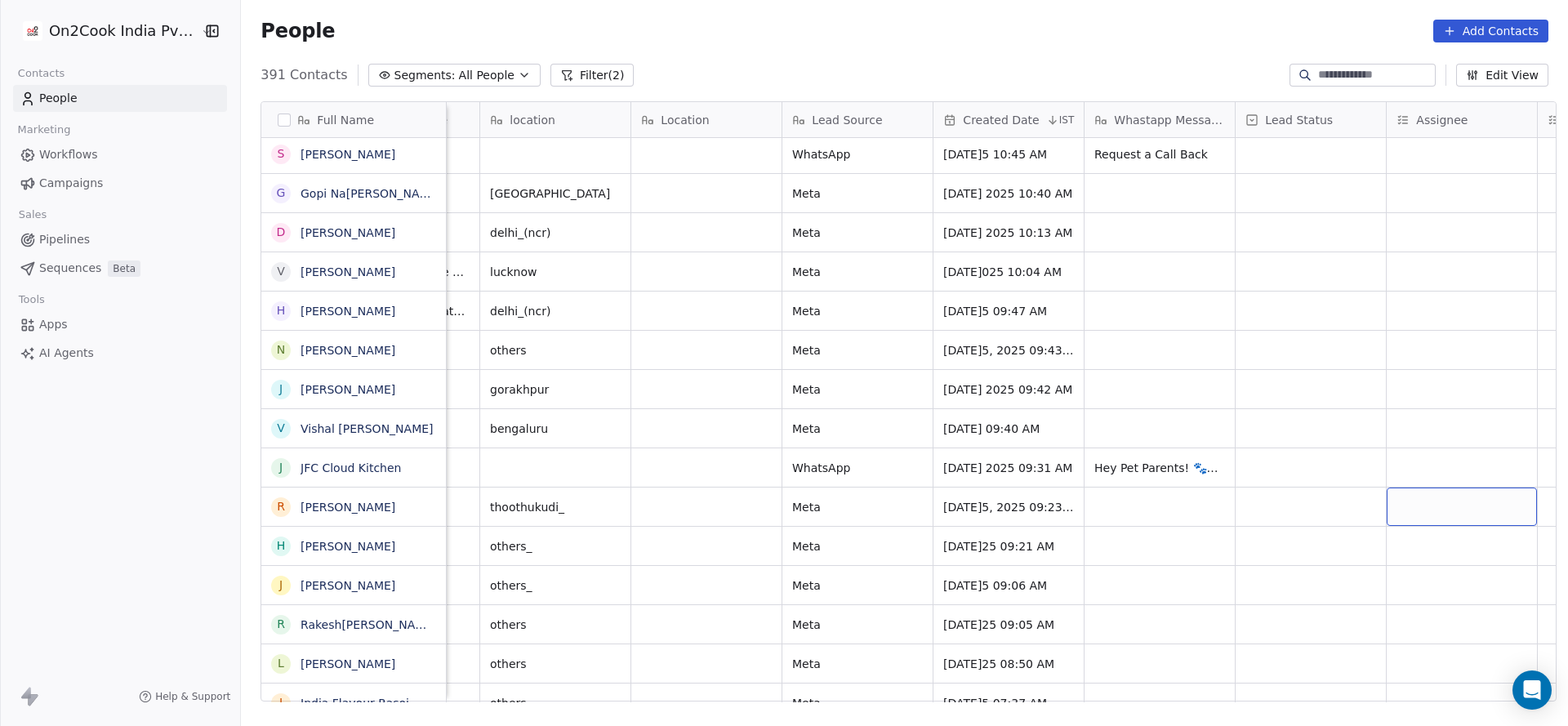
click at [1406, 496] on div "grid" at bounding box center [1461, 507] width 151 height 39
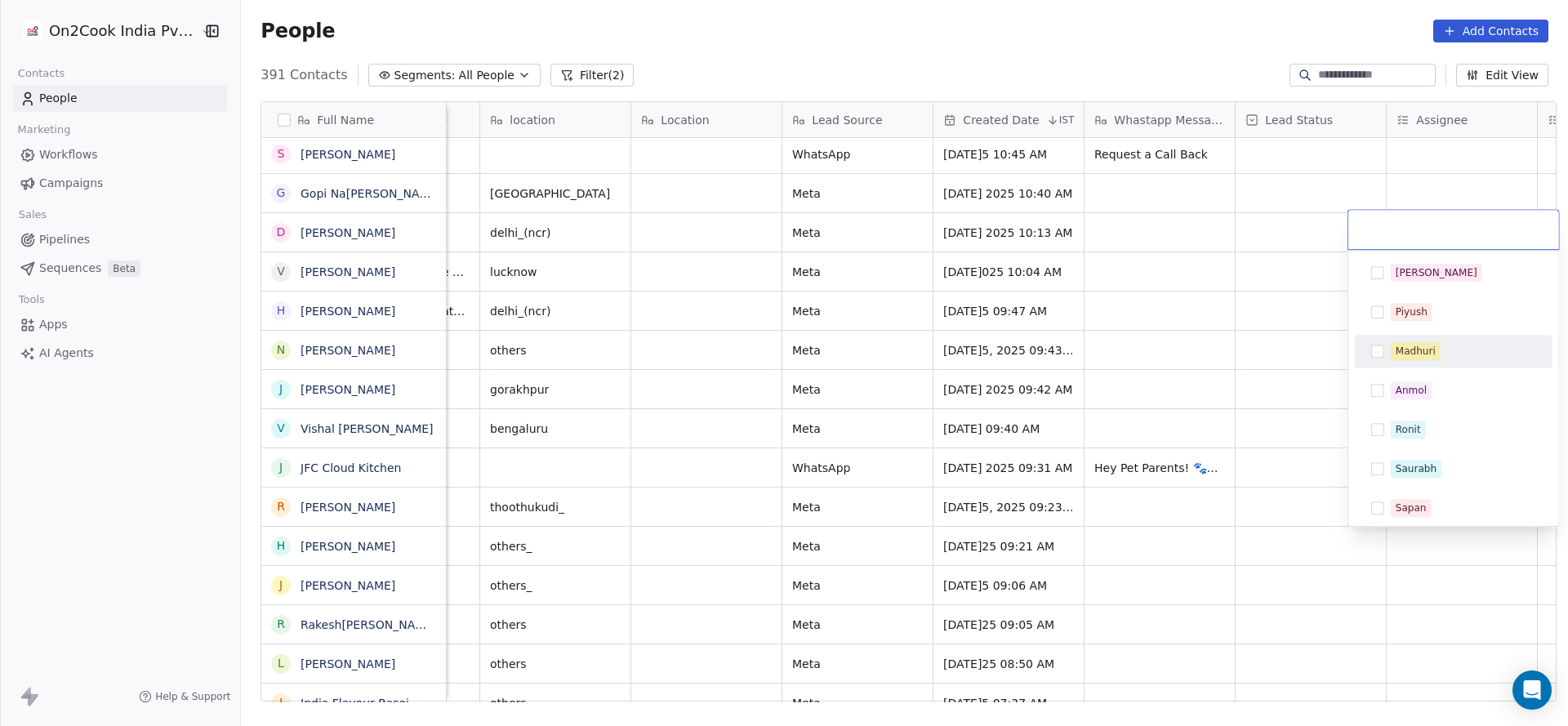
click at [1438, 358] on span "Madhuri" at bounding box center [1416, 351] width 50 height 18
click at [1072, 547] on html "On2Cook India Pvt. Ltd. Contacts People Marketing Workflows Campaigns Sales Pip…" at bounding box center [784, 363] width 1568 height 726
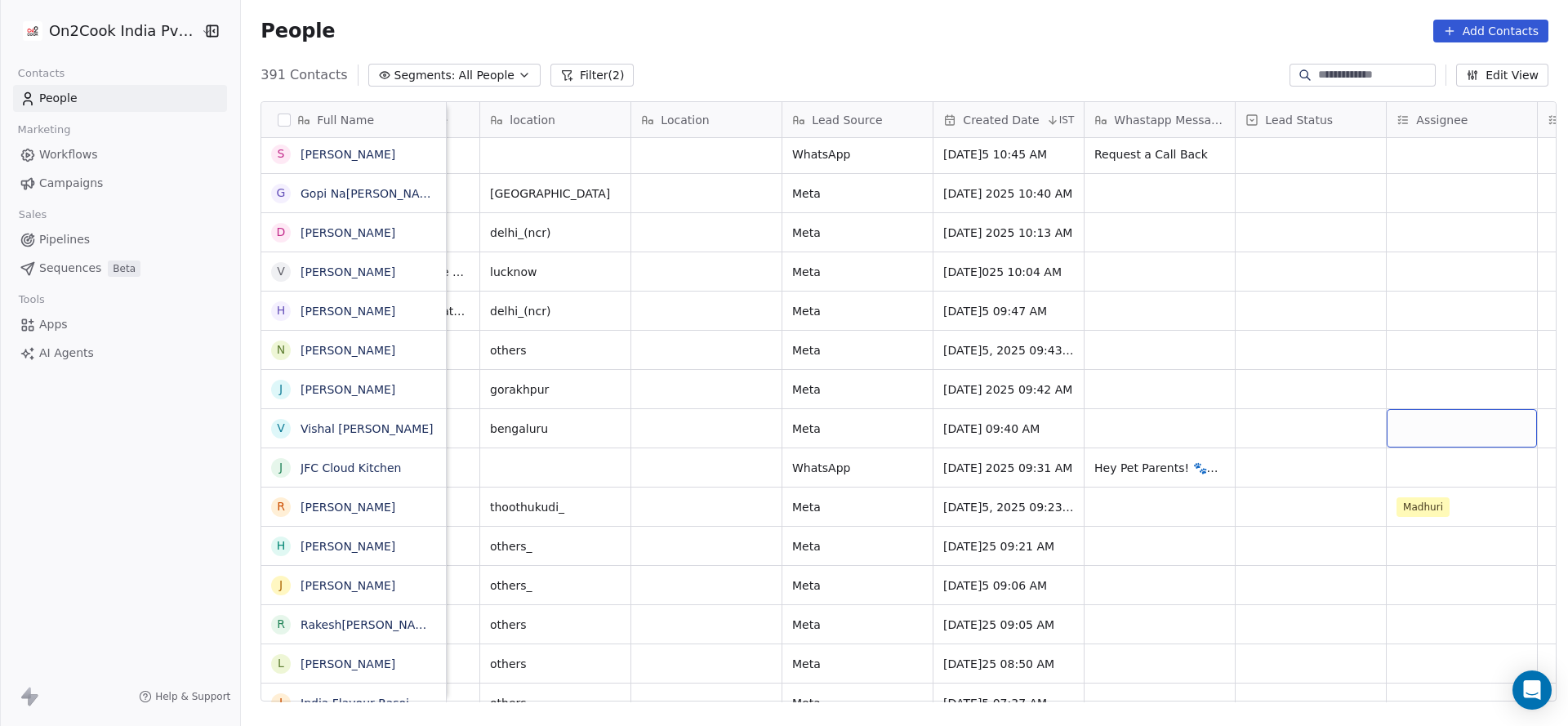
click at [1393, 430] on div "grid" at bounding box center [1461, 428] width 151 height 39
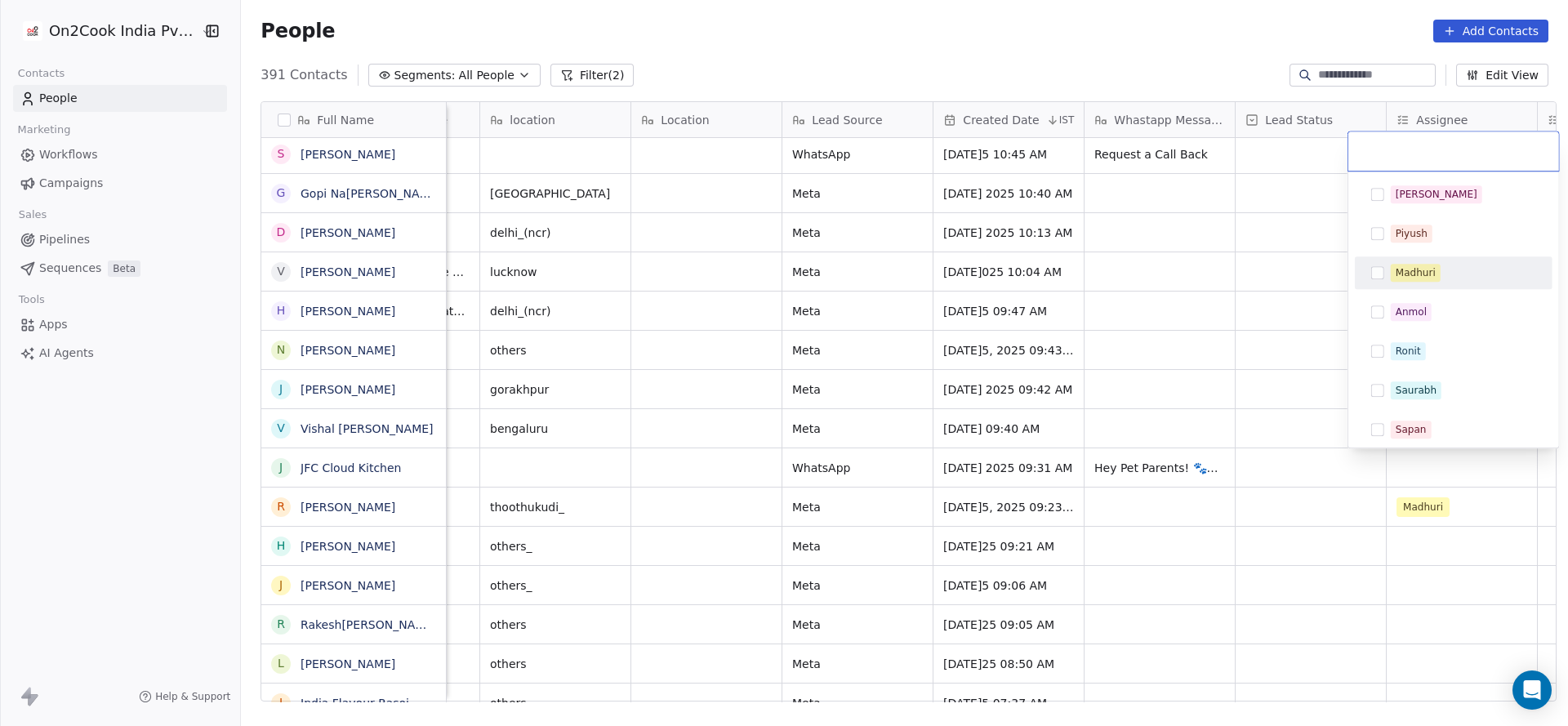
click at [1413, 257] on div "Madhuri" at bounding box center [1454, 273] width 198 height 33
click at [1166, 428] on html "On2Cook India Pvt. Ltd. Contacts People Marketing Workflows Campaigns Sales Pip…" at bounding box center [784, 363] width 1568 height 726
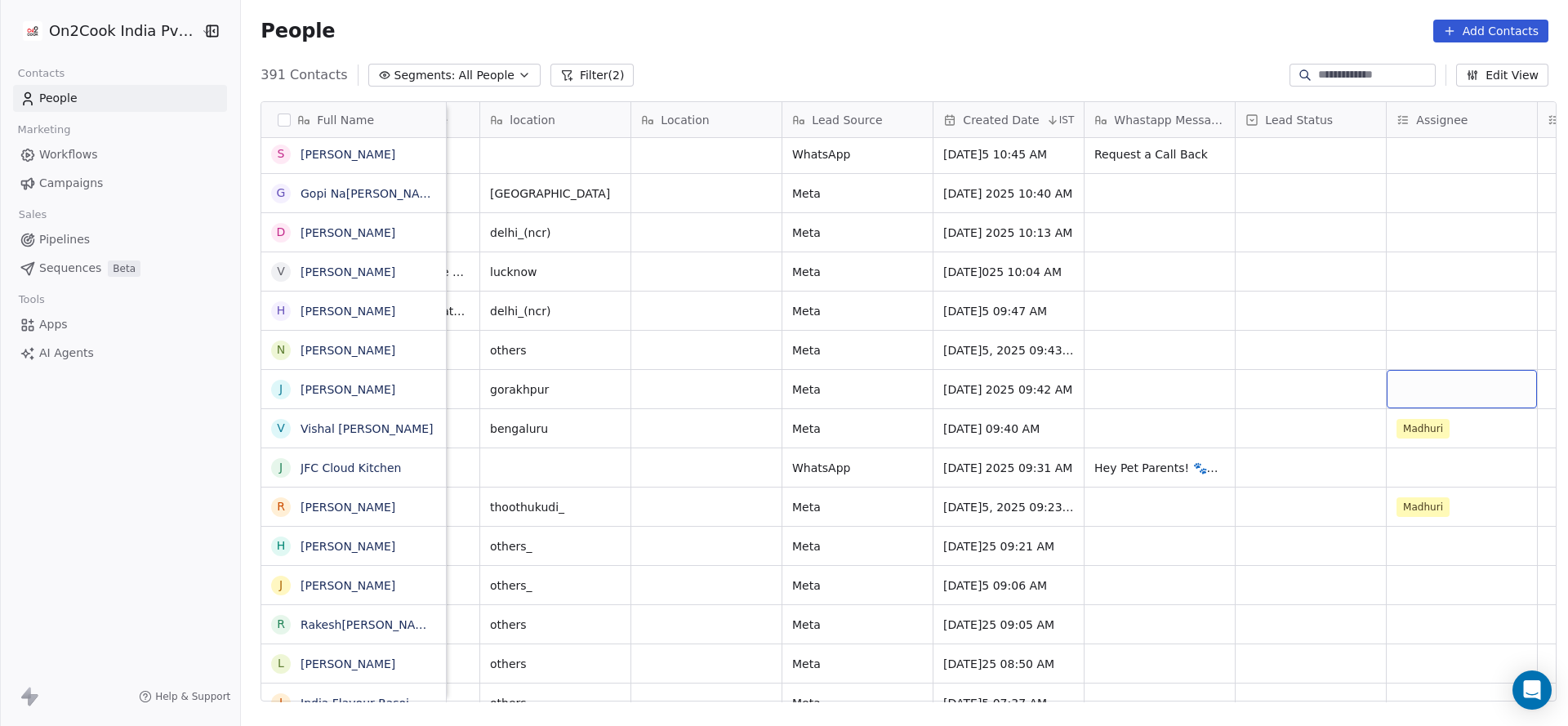
click at [1417, 384] on div "grid" at bounding box center [1461, 389] width 151 height 39
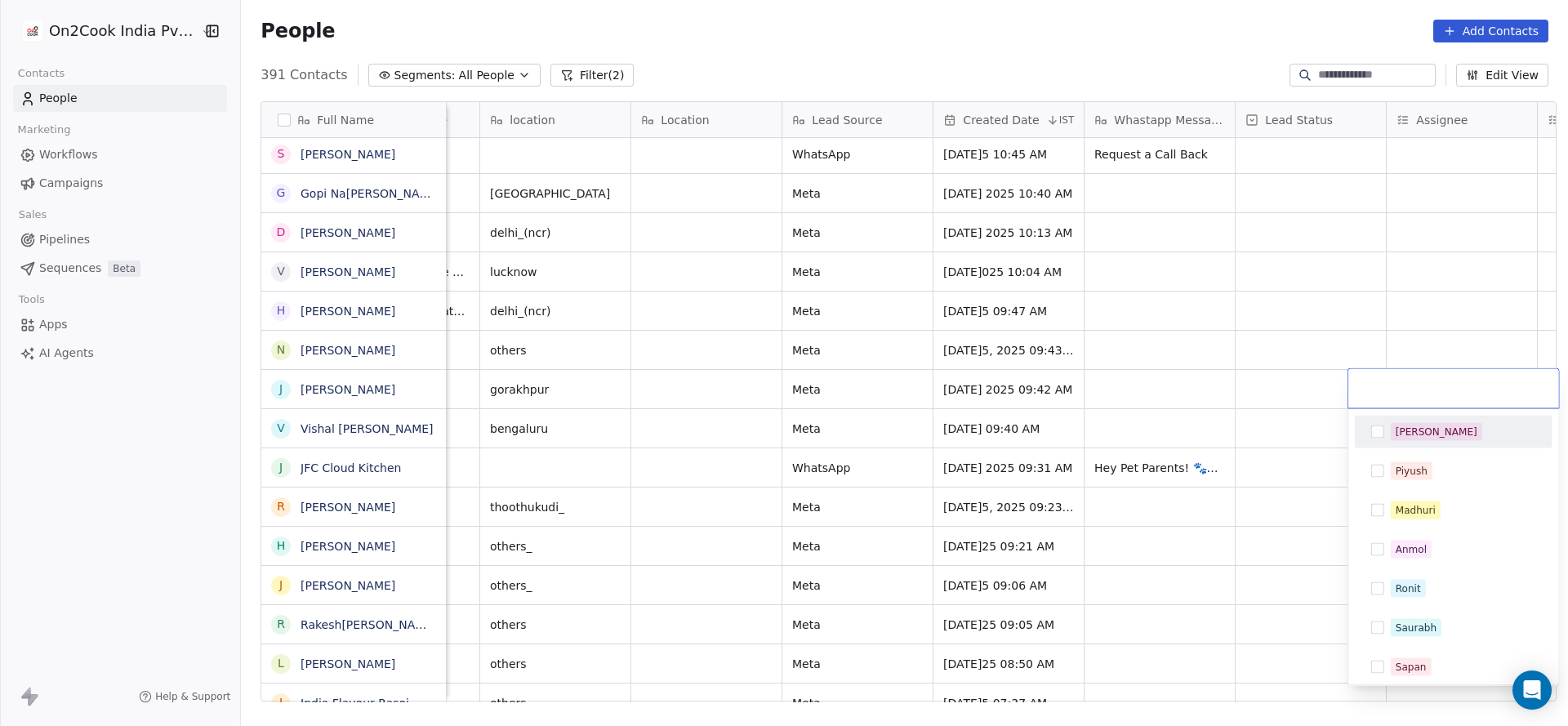
click at [1178, 505] on html "On2Cook India Pvt. Ltd. Contacts People Marketing Workflows Campaigns Sales Pip…" at bounding box center [784, 363] width 1568 height 726
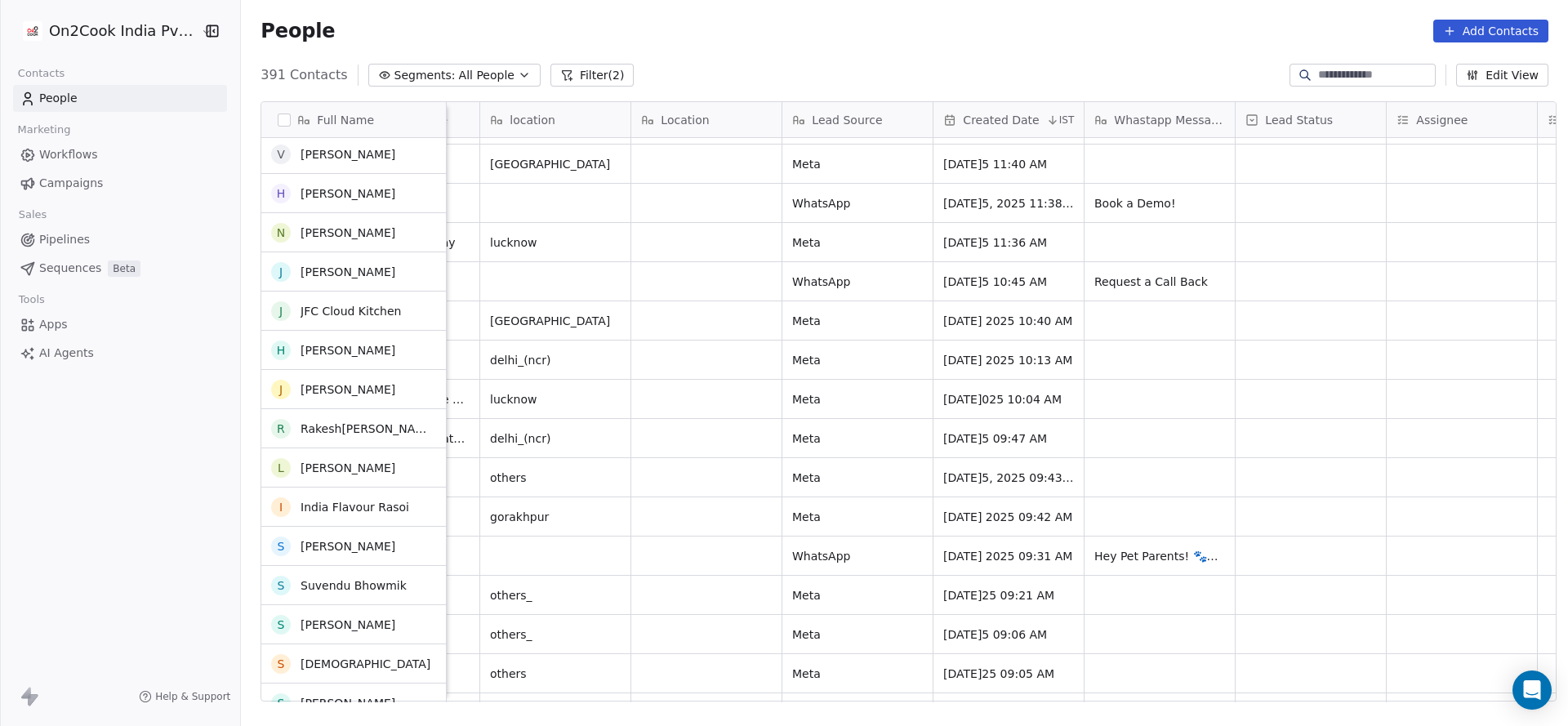
scroll to position [12498, 0]
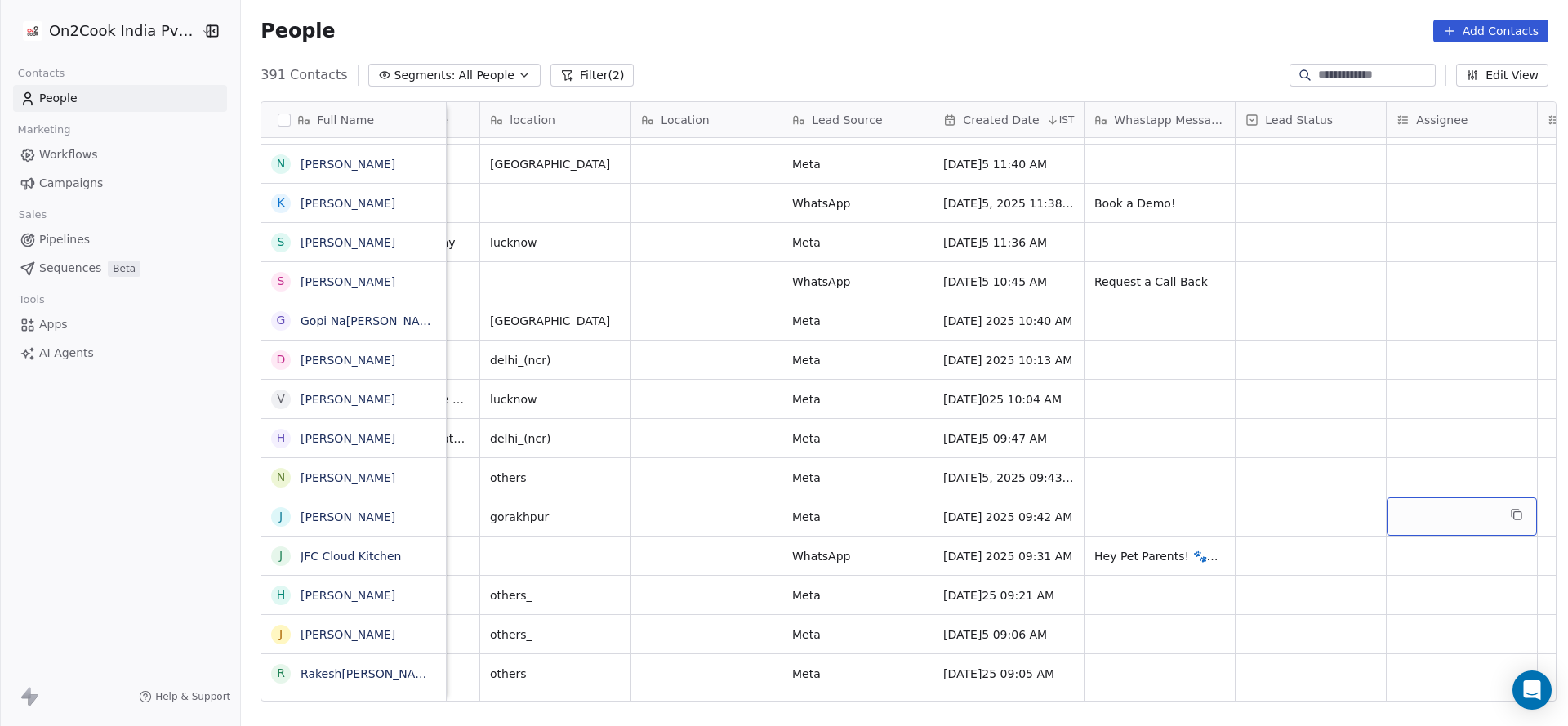
click at [1408, 507] on div "grid" at bounding box center [1461, 516] width 151 height 39
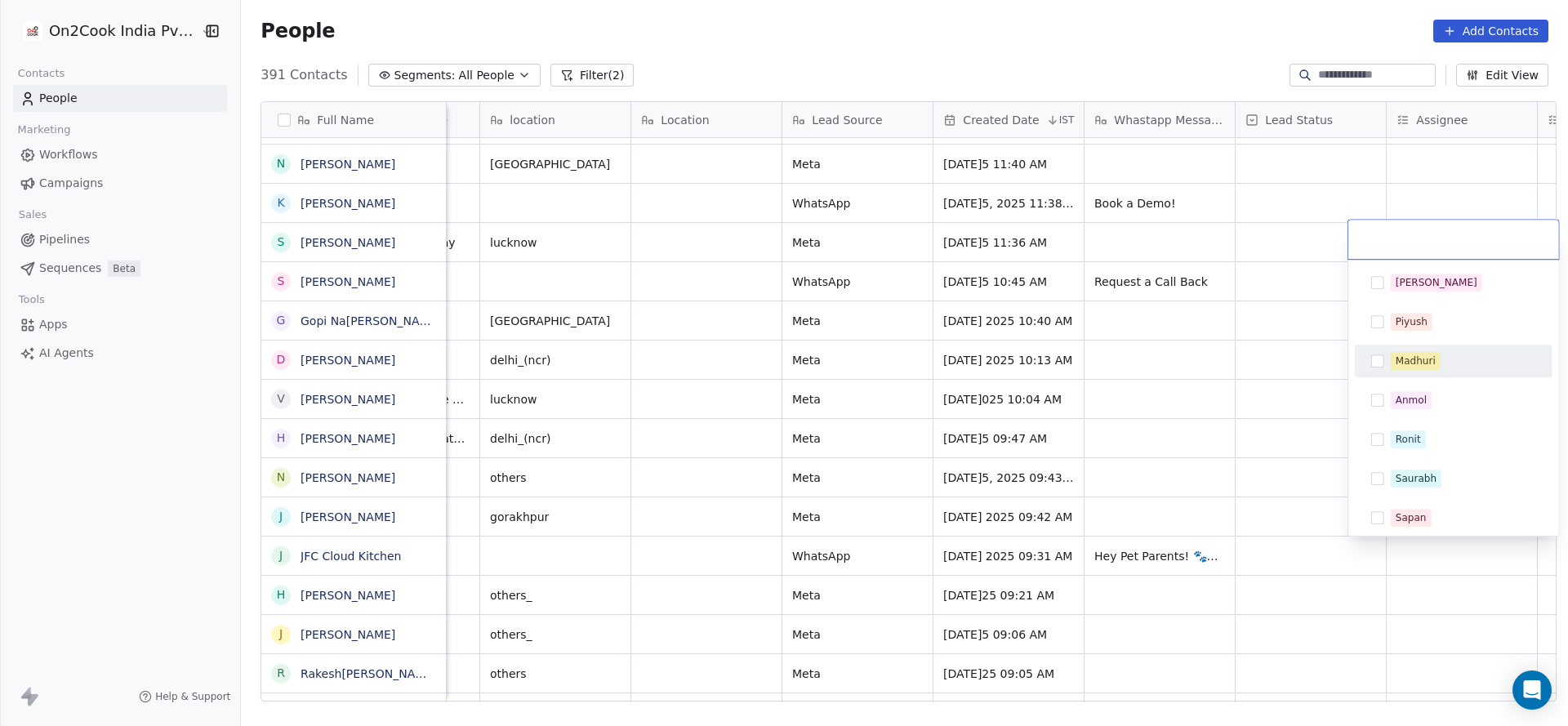
click at [1413, 355] on div "Madhuri" at bounding box center [1415, 360] width 40 height 15
click at [975, 569] on html "On2Cook India Pvt. Ltd. Contacts People Marketing Workflows Campaigns Sales Pip…" at bounding box center [784, 363] width 1568 height 726
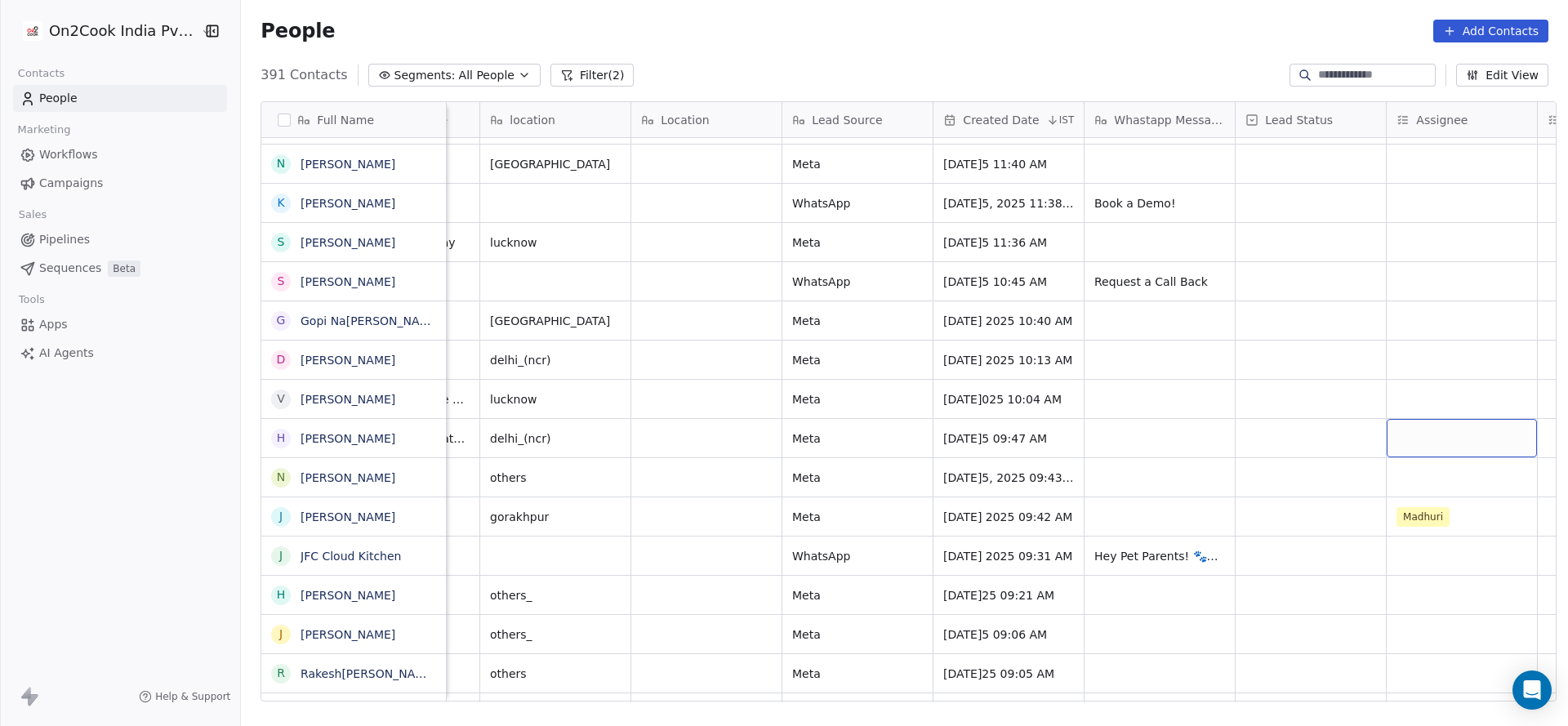
click at [1408, 443] on div "grid" at bounding box center [1461, 438] width 151 height 39
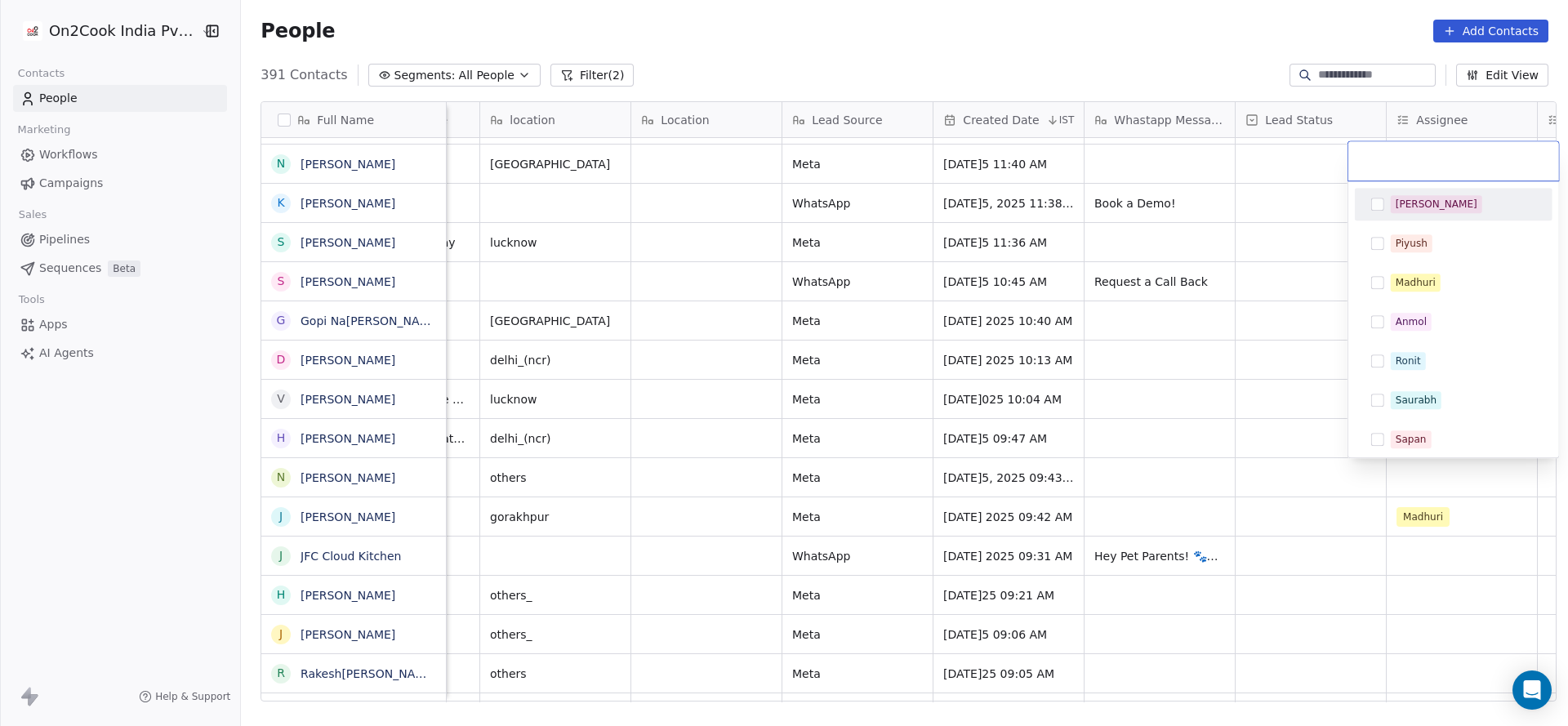
click at [1436, 206] on div "[PERSON_NAME]" at bounding box center [1463, 204] width 145 height 18
click at [1170, 389] on html "On2Cook India Pvt. Ltd. Contacts People Marketing Workflows Campaigns Sales Pip…" at bounding box center [784, 363] width 1568 height 726
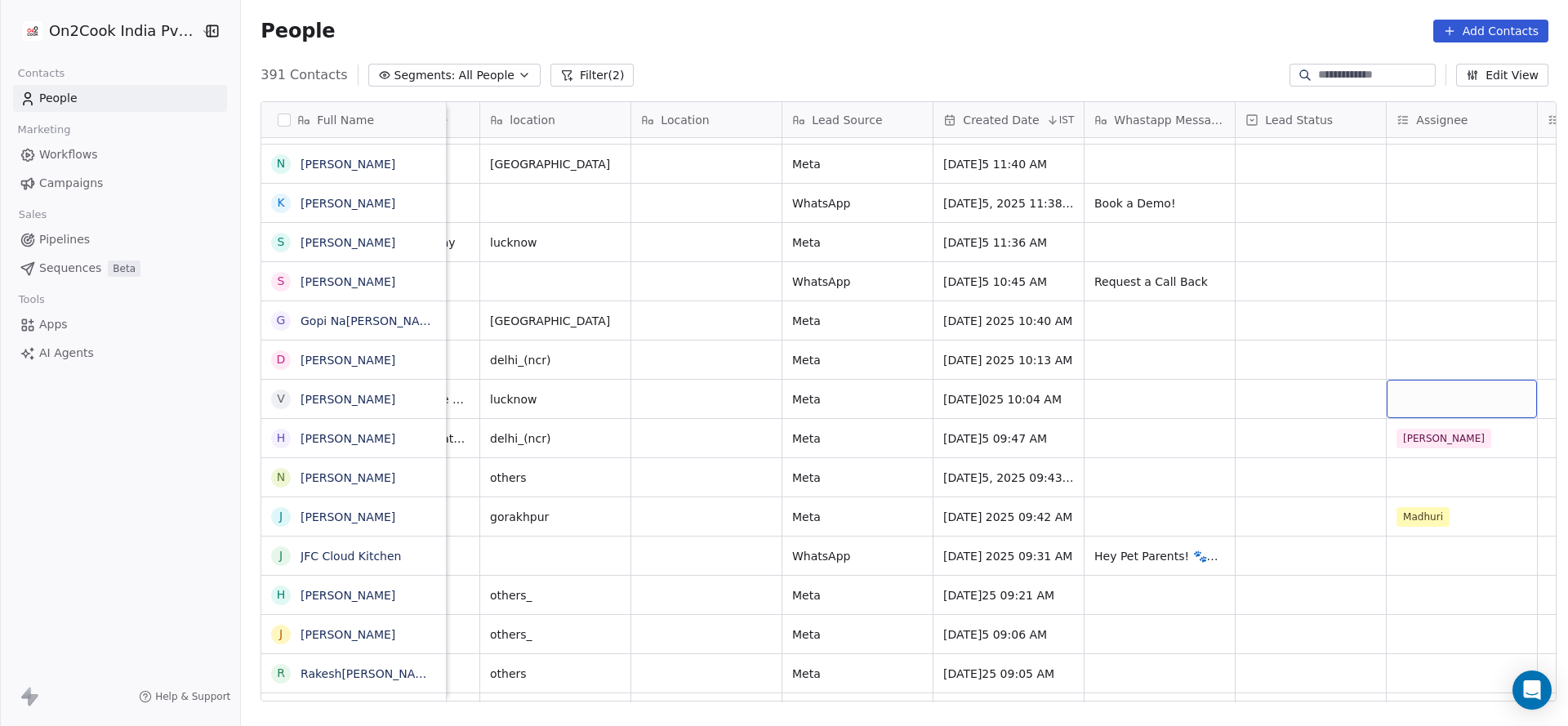
click at [1400, 405] on div "grid" at bounding box center [1461, 398] width 151 height 39
click at [1446, 534] on div "Madhuri" at bounding box center [1454, 520] width 198 height 33
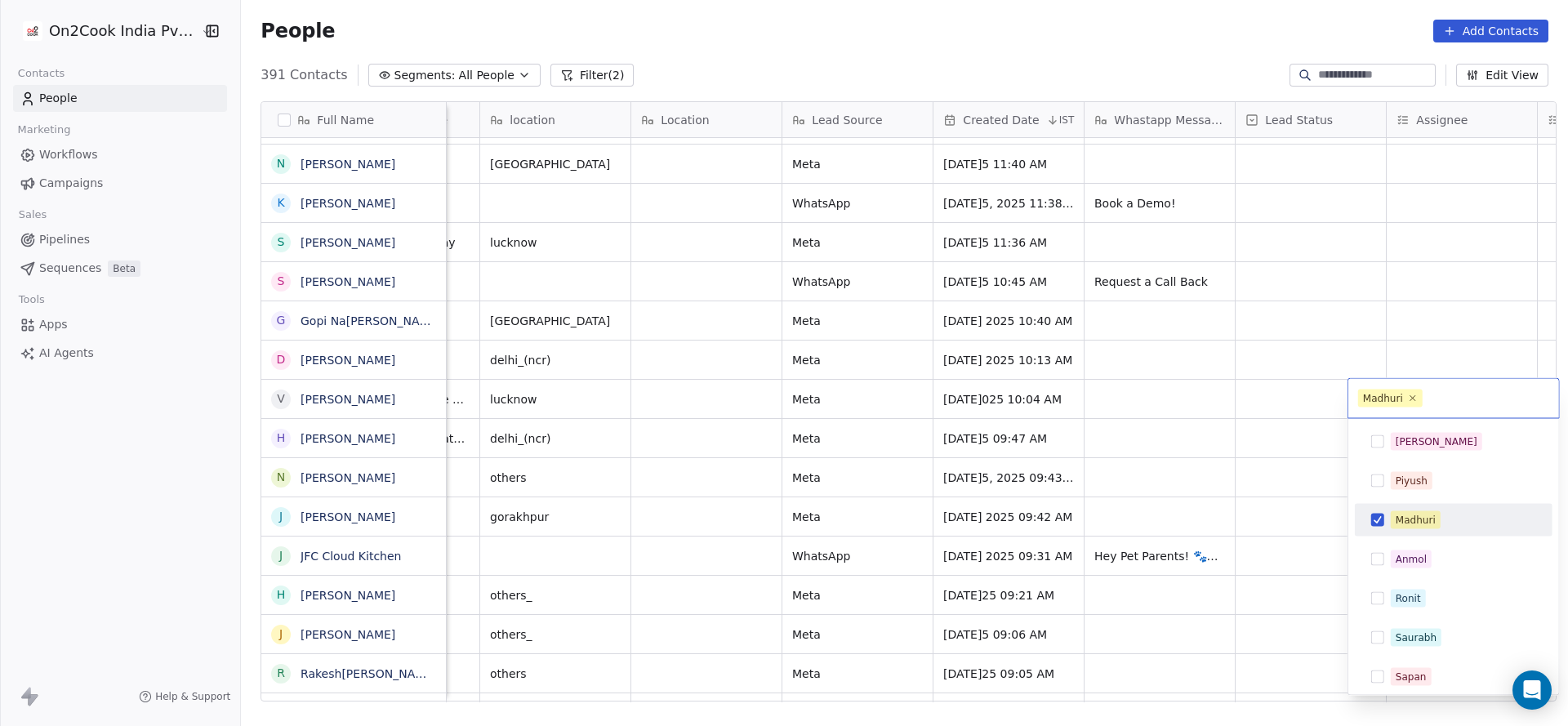
click at [1068, 533] on html "On2Cook India Pvt. Ltd. Contacts People Marketing Workflows Campaigns Sales Pip…" at bounding box center [784, 363] width 1568 height 726
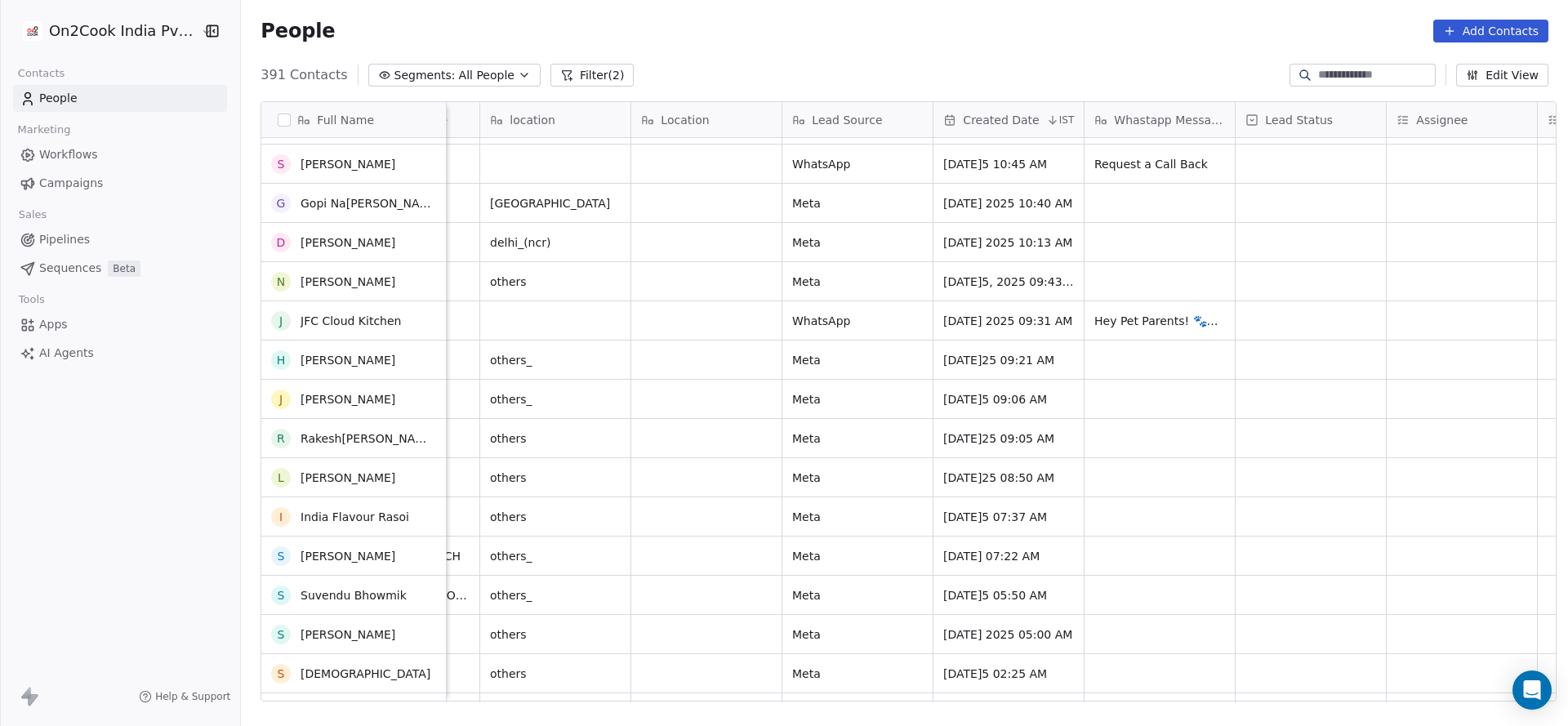
scroll to position [12253, 0]
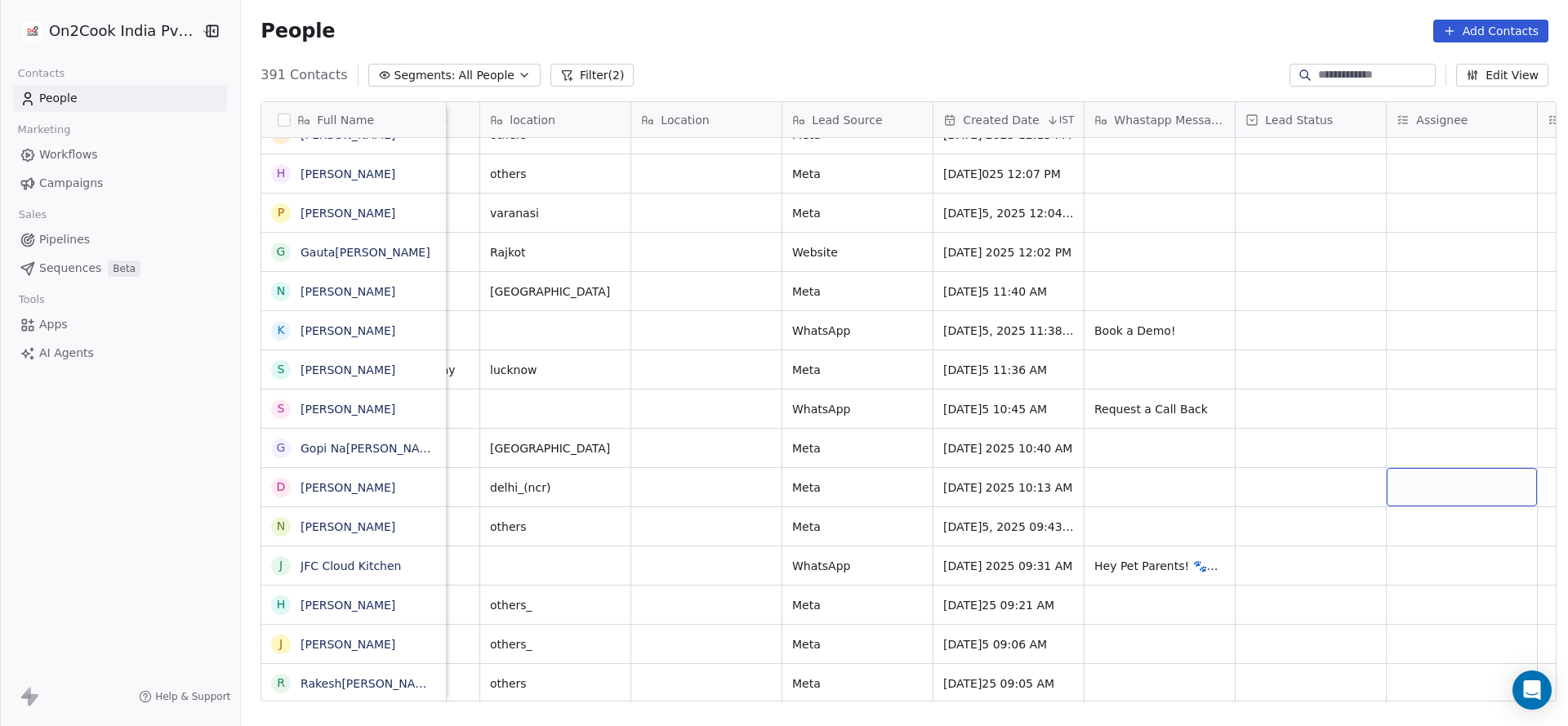
click at [1404, 484] on div "grid" at bounding box center [1461, 487] width 151 height 39
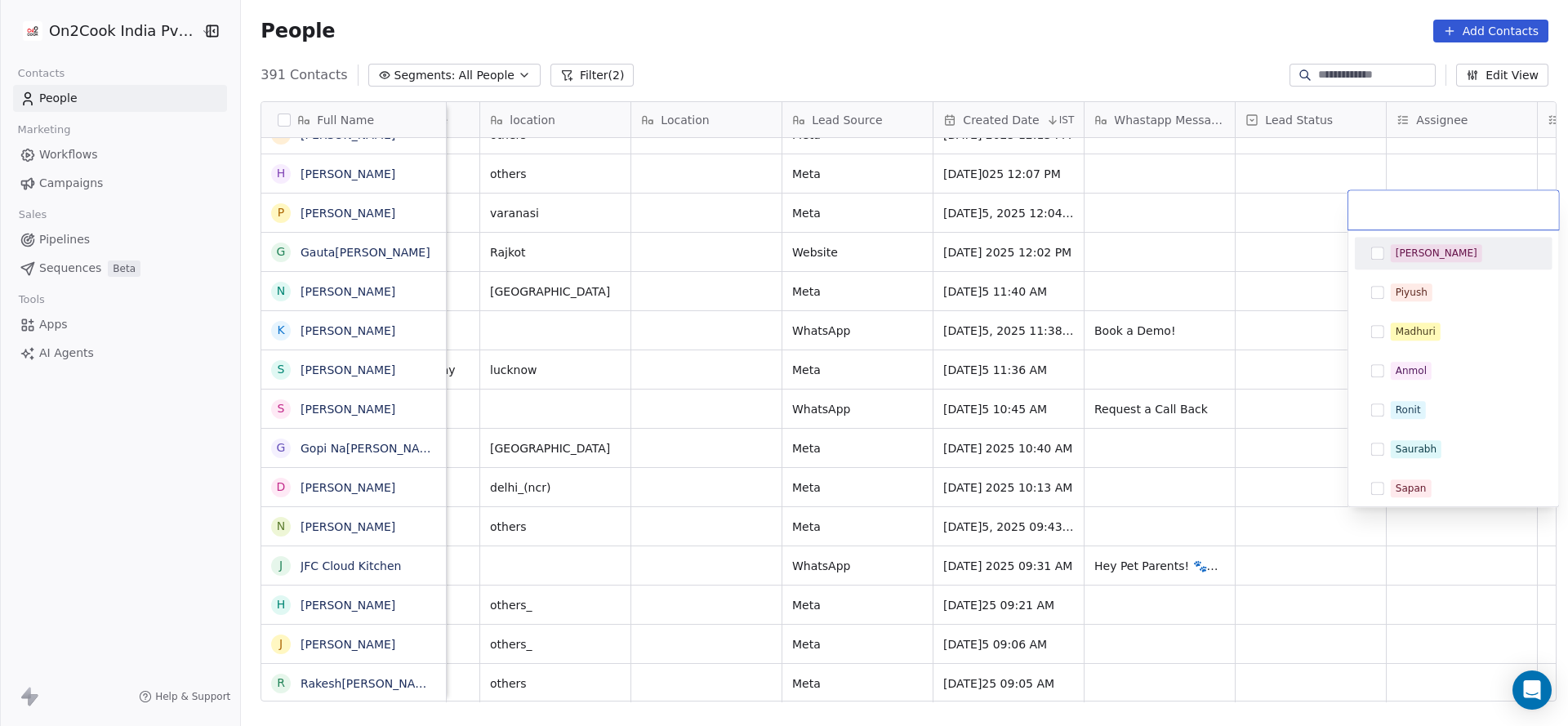
click at [1448, 265] on div "[PERSON_NAME]" at bounding box center [1453, 253] width 185 height 26
click at [1038, 482] on html "On2Cook India Pvt. Ltd. Contacts People Marketing Workflows Campaigns Sales Pip…" at bounding box center [784, 363] width 1568 height 726
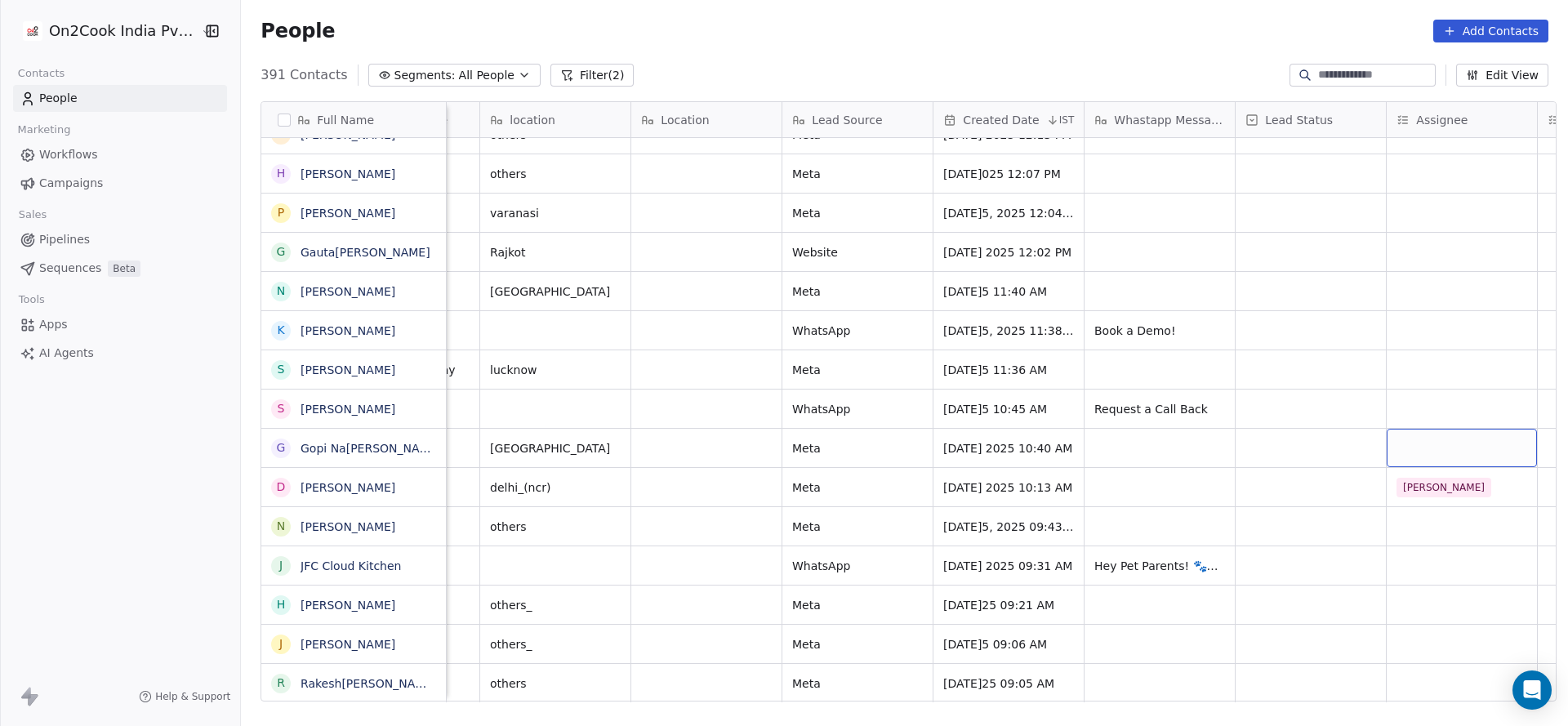
click at [1433, 438] on div "grid" at bounding box center [1461, 447] width 151 height 39
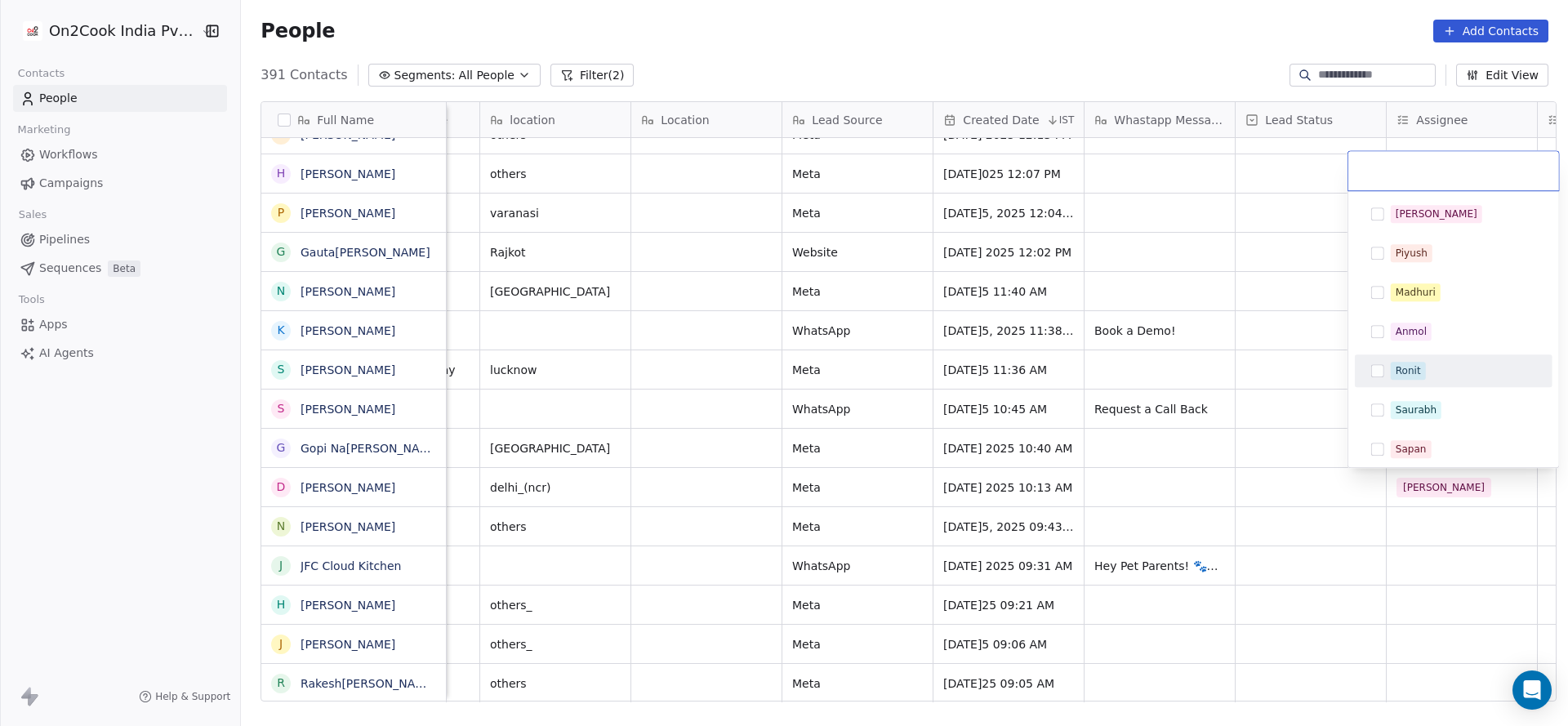
click at [1445, 365] on div "Ronit" at bounding box center [1463, 371] width 145 height 18
click at [1151, 484] on html "On2Cook India Pvt. Ltd. Contacts People Marketing Workflows Campaigns Sales Pip…" at bounding box center [784, 363] width 1568 height 726
click at [1423, 362] on div "grid" at bounding box center [1461, 369] width 151 height 39
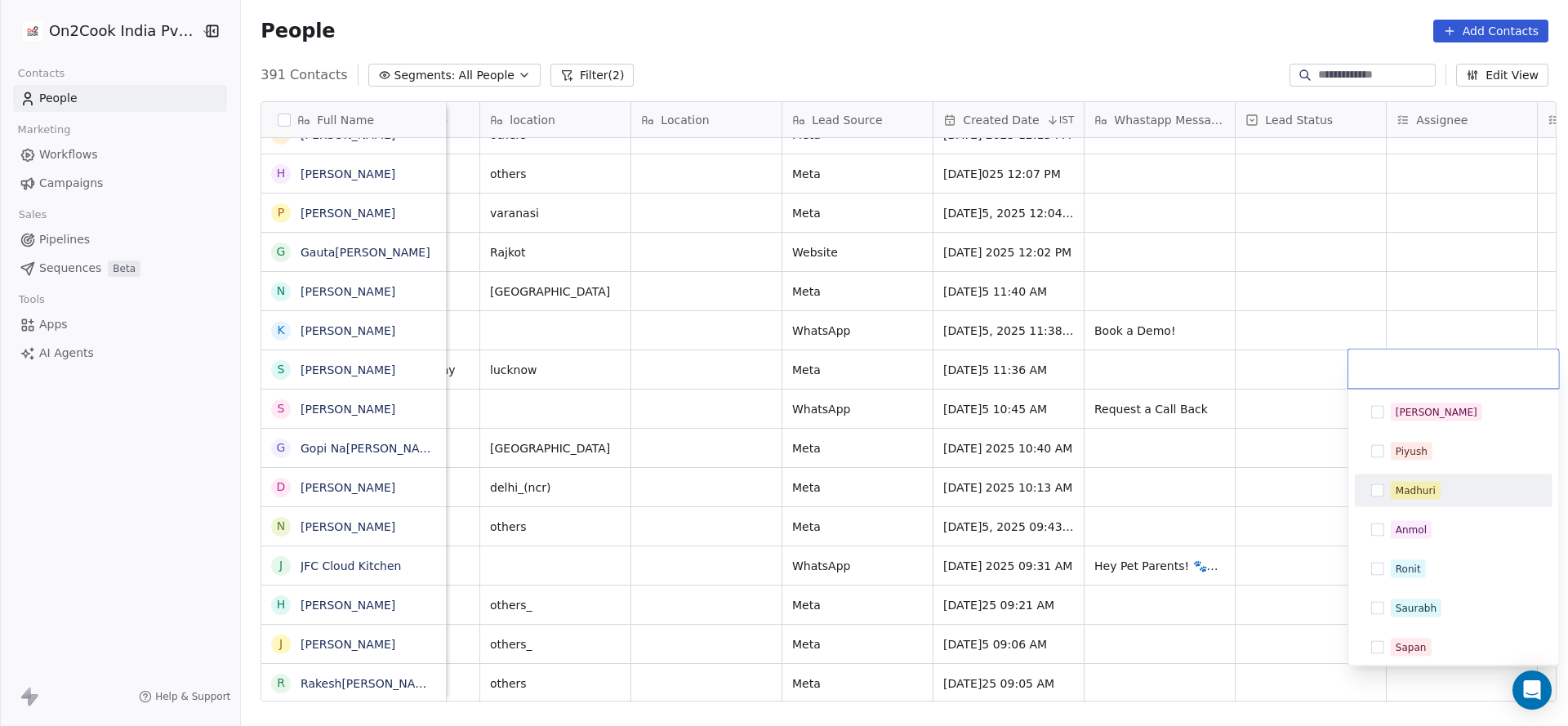
click at [1403, 489] on div "Madhuri" at bounding box center [1415, 490] width 40 height 15
click at [1115, 514] on html "On2Cook India Pvt. Ltd. Contacts People Marketing Workflows Campaigns Sales Pip…" at bounding box center [784, 363] width 1568 height 726
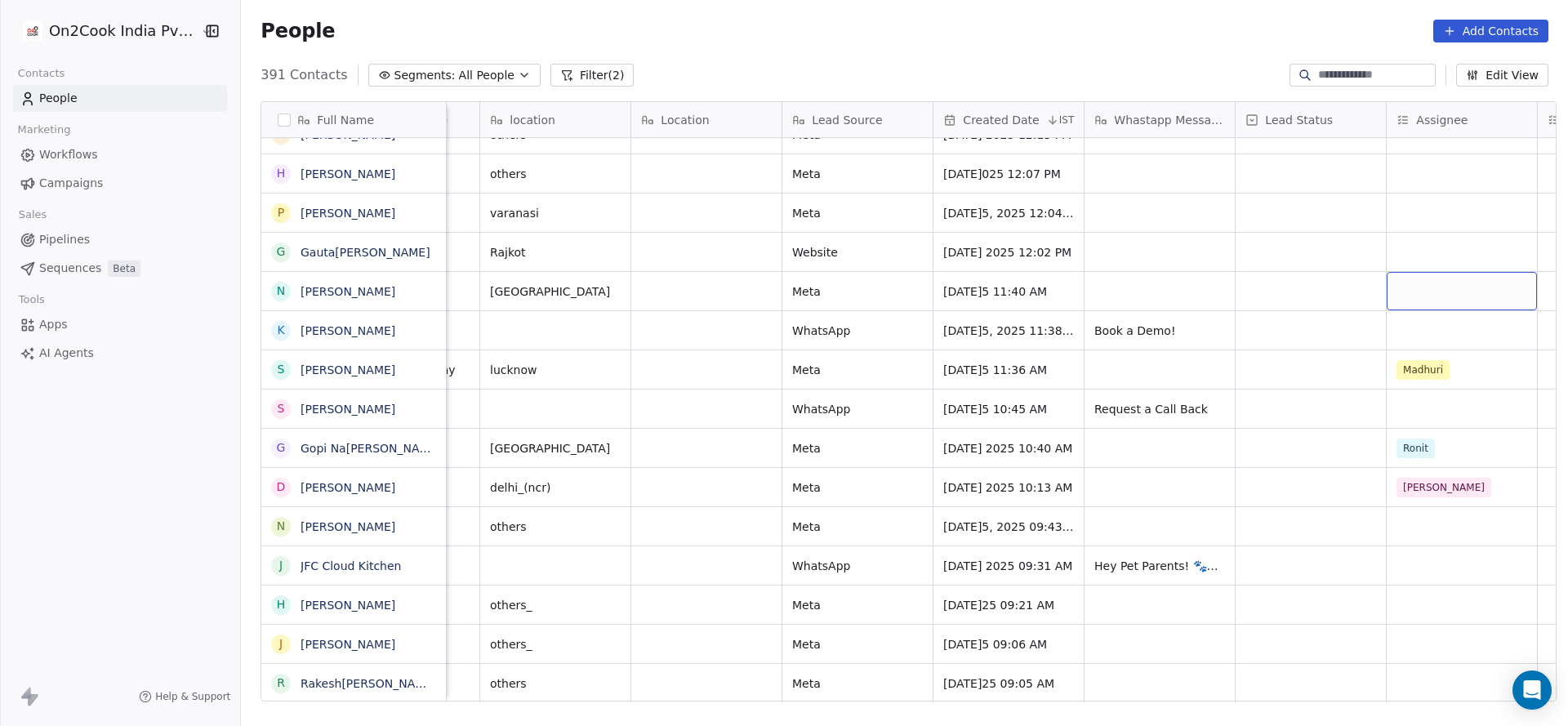
click at [1463, 285] on div "grid" at bounding box center [1461, 291] width 151 height 39
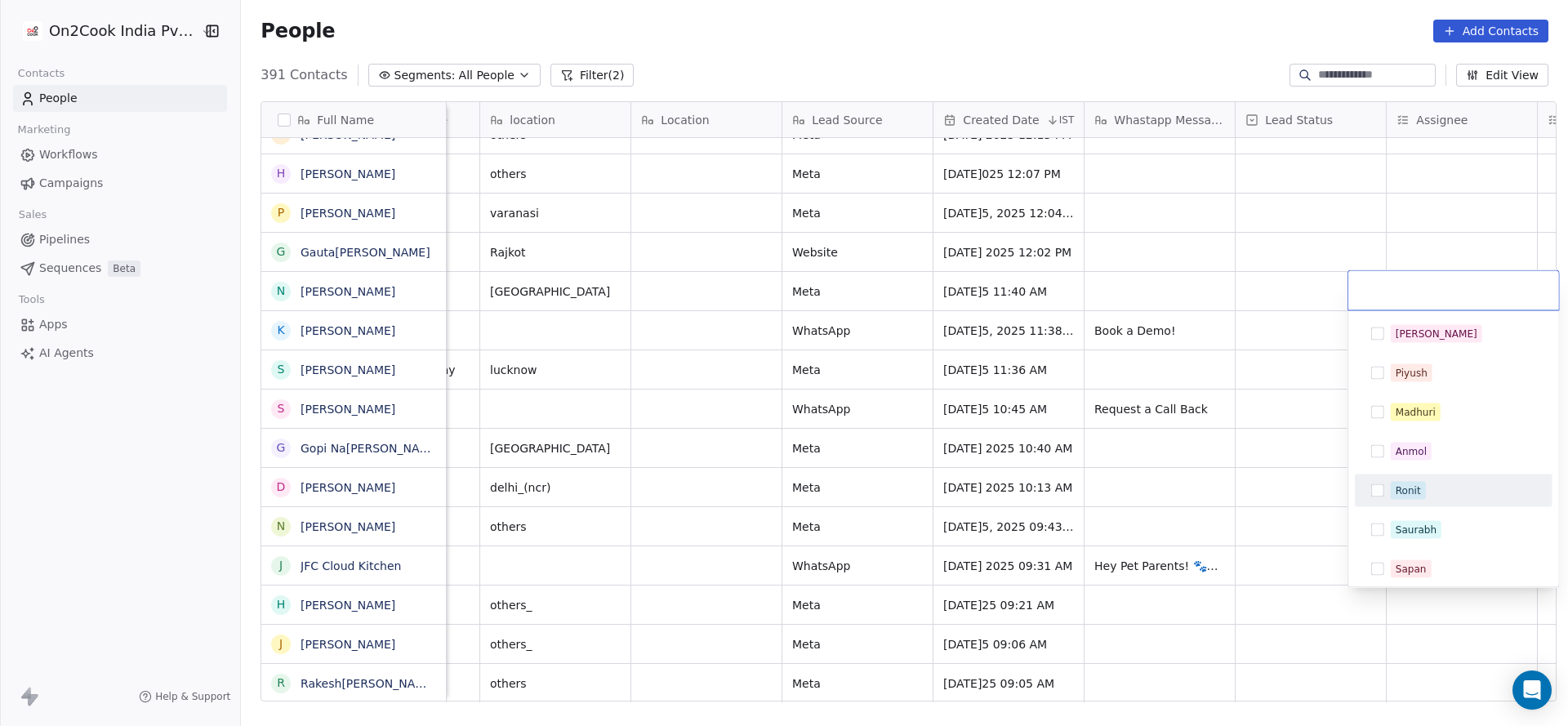
click at [1380, 475] on div "Ronit" at bounding box center [1454, 491] width 198 height 33
click at [1151, 473] on html "On2Cook India Pvt. Ltd. Contacts People Marketing Workflows Campaigns Sales Pip…" at bounding box center [784, 363] width 1568 height 726
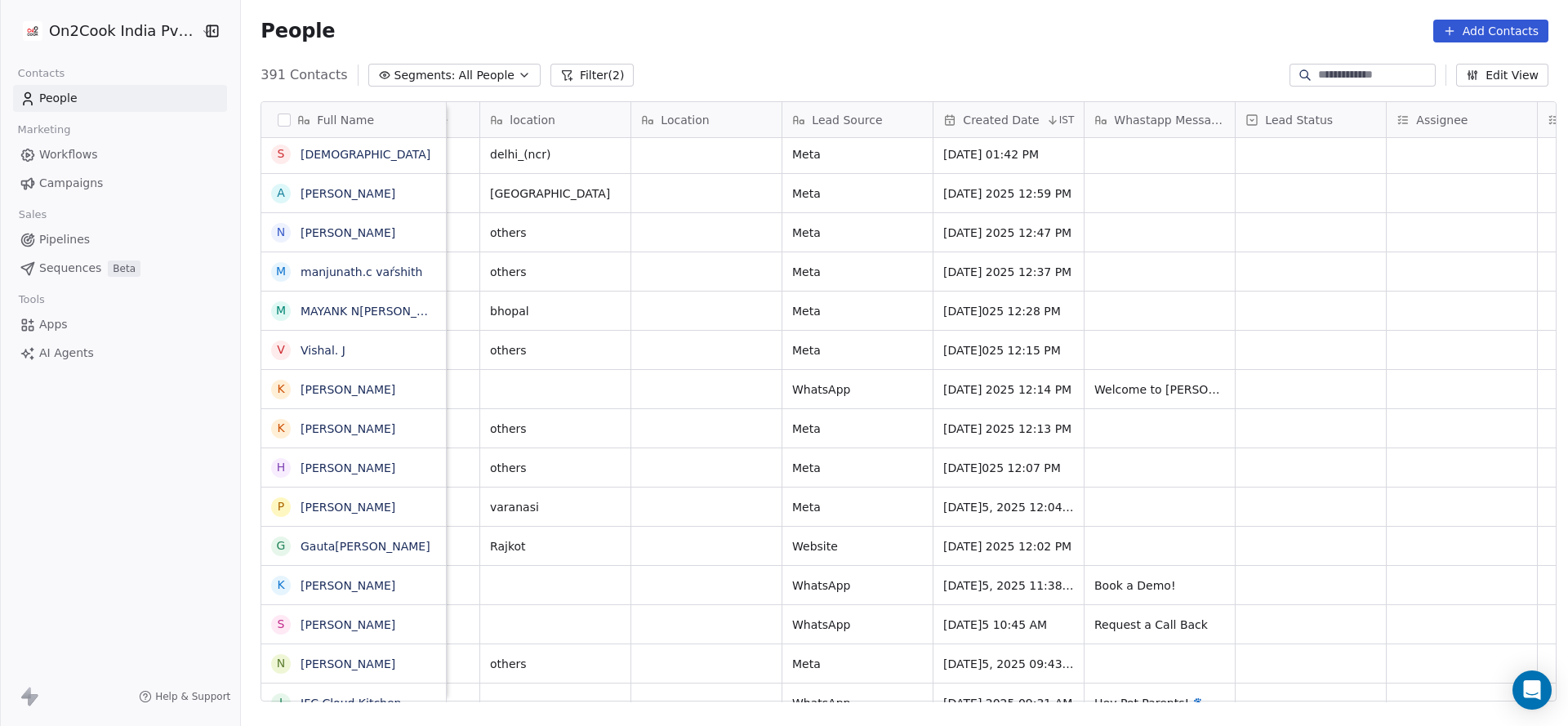
scroll to position [11762, 0]
click at [1396, 538] on div "grid" at bounding box center [1461, 545] width 151 height 39
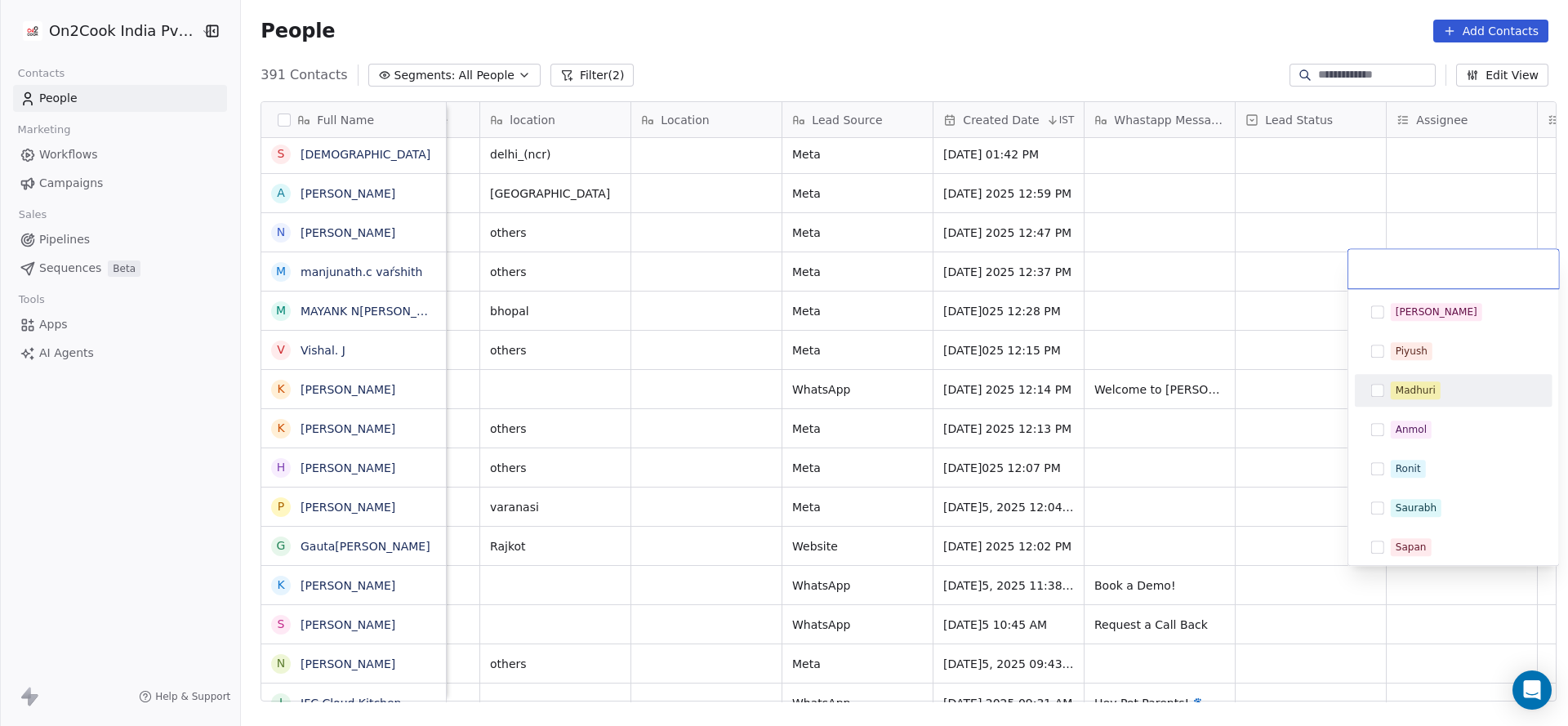
click at [1460, 384] on div "Madhuri" at bounding box center [1463, 390] width 145 height 18
click at [1145, 520] on html "On2Cook India Pvt. Ltd. Contacts People Marketing Workflows Campaigns Sales Pip…" at bounding box center [784, 363] width 1568 height 726
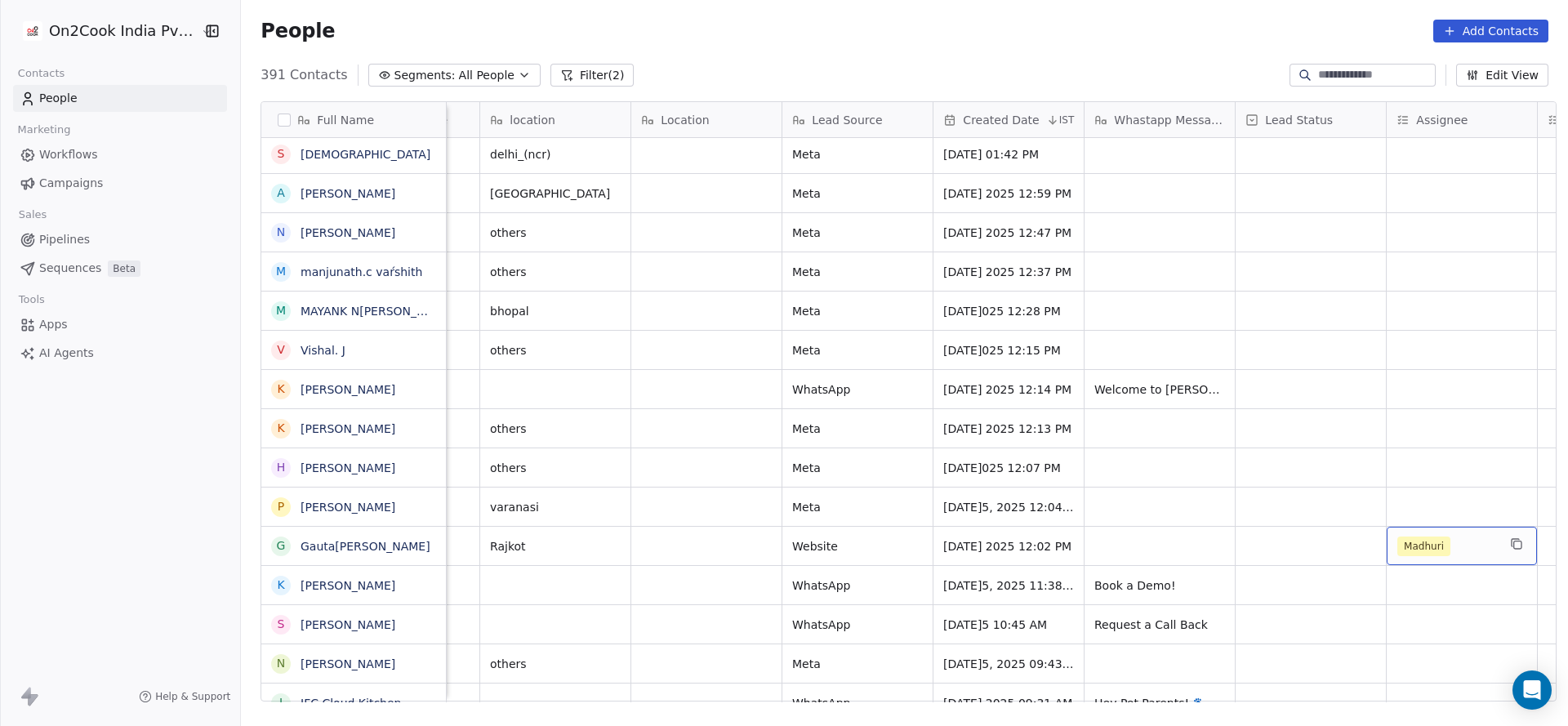
click at [1422, 551] on span "Madhuri" at bounding box center [1423, 546] width 53 height 20
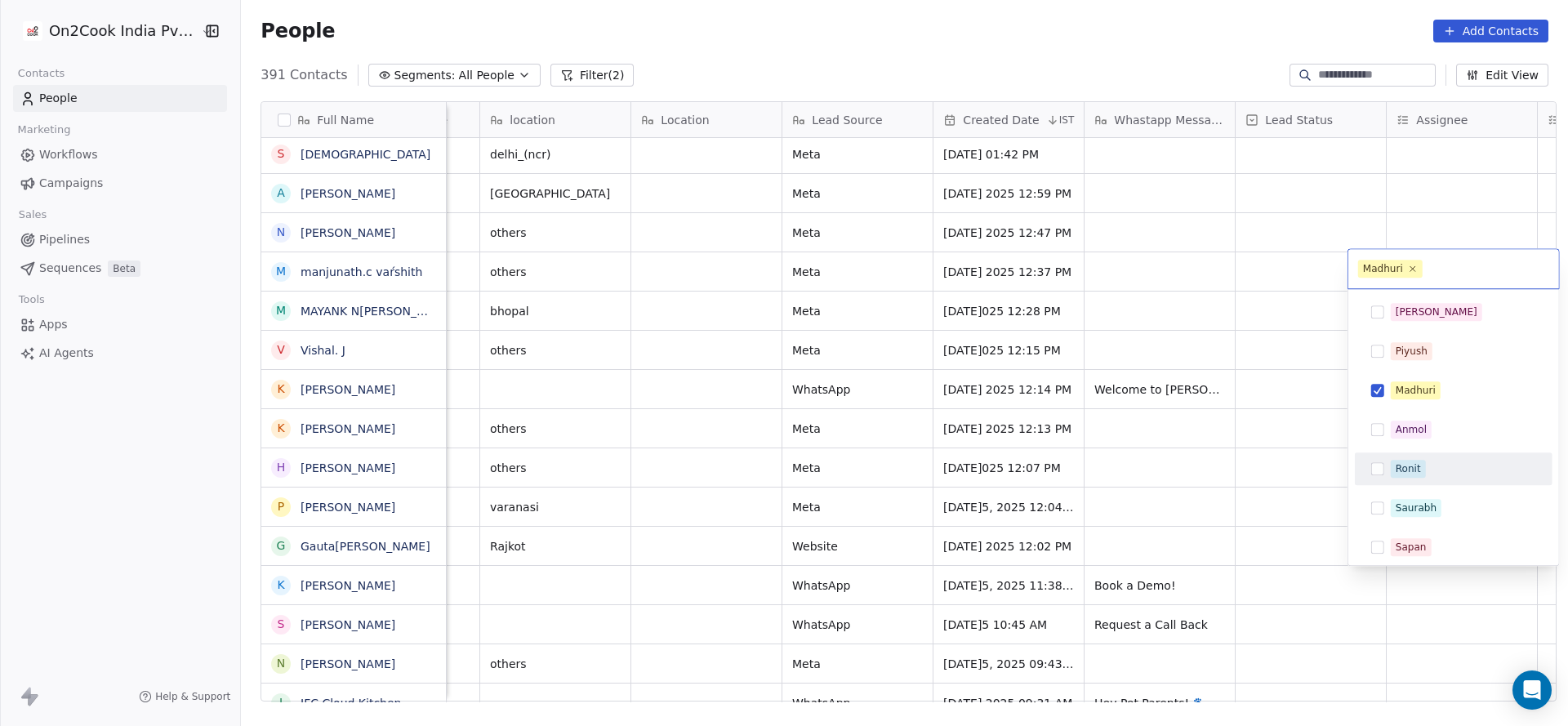
click at [1404, 466] on div "Ronit" at bounding box center [1407, 468] width 25 height 15
click at [1427, 392] on div "Madhuri" at bounding box center [1415, 390] width 40 height 15
click at [1063, 571] on html "On2Cook India Pvt. Ltd. Contacts People Marketing Workflows Campaigns Sales Pip…" at bounding box center [784, 363] width 1568 height 726
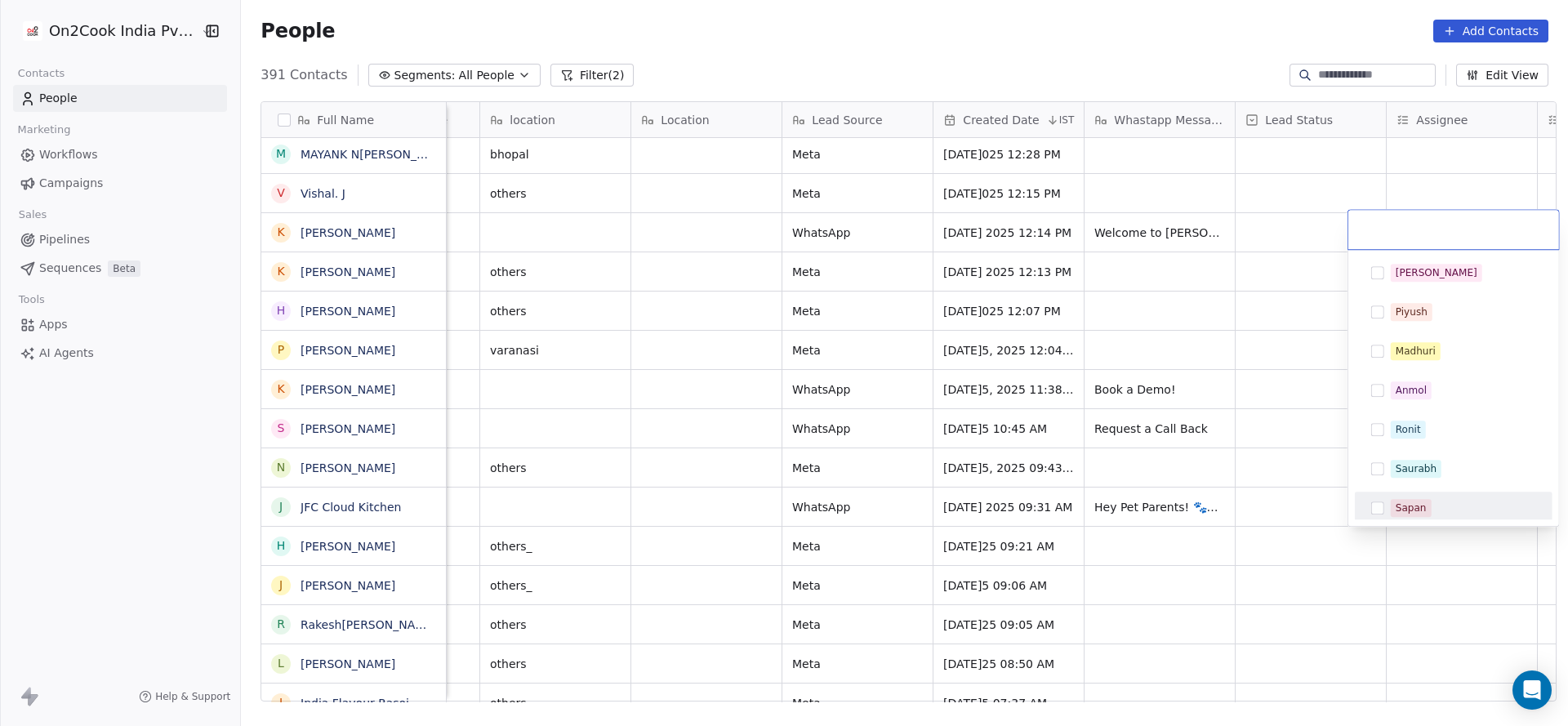
click at [1067, 598] on html "On2Cook India Pvt. Ltd. Contacts People Marketing Workflows Campaigns Sales Pip…" at bounding box center [784, 363] width 1568 height 726
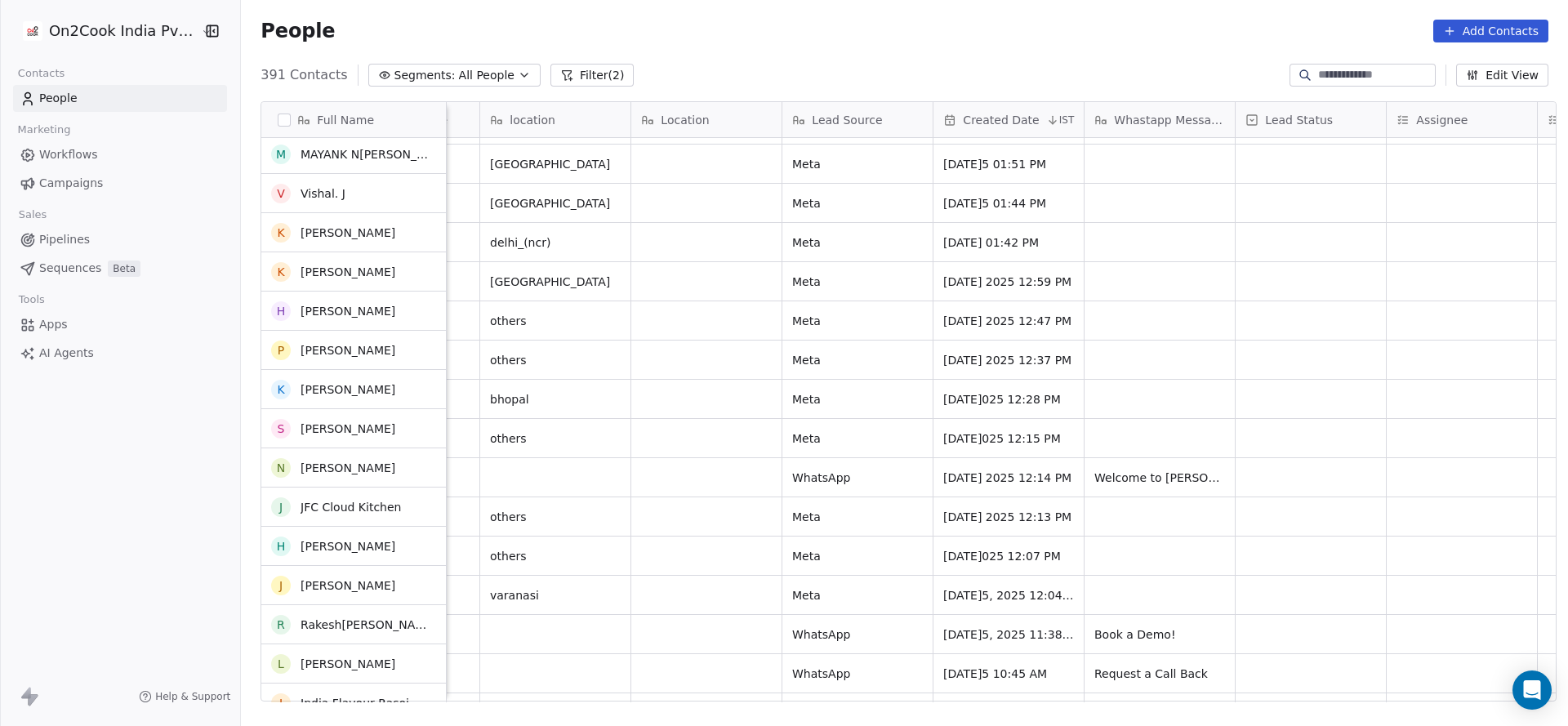
scroll to position [11517, 0]
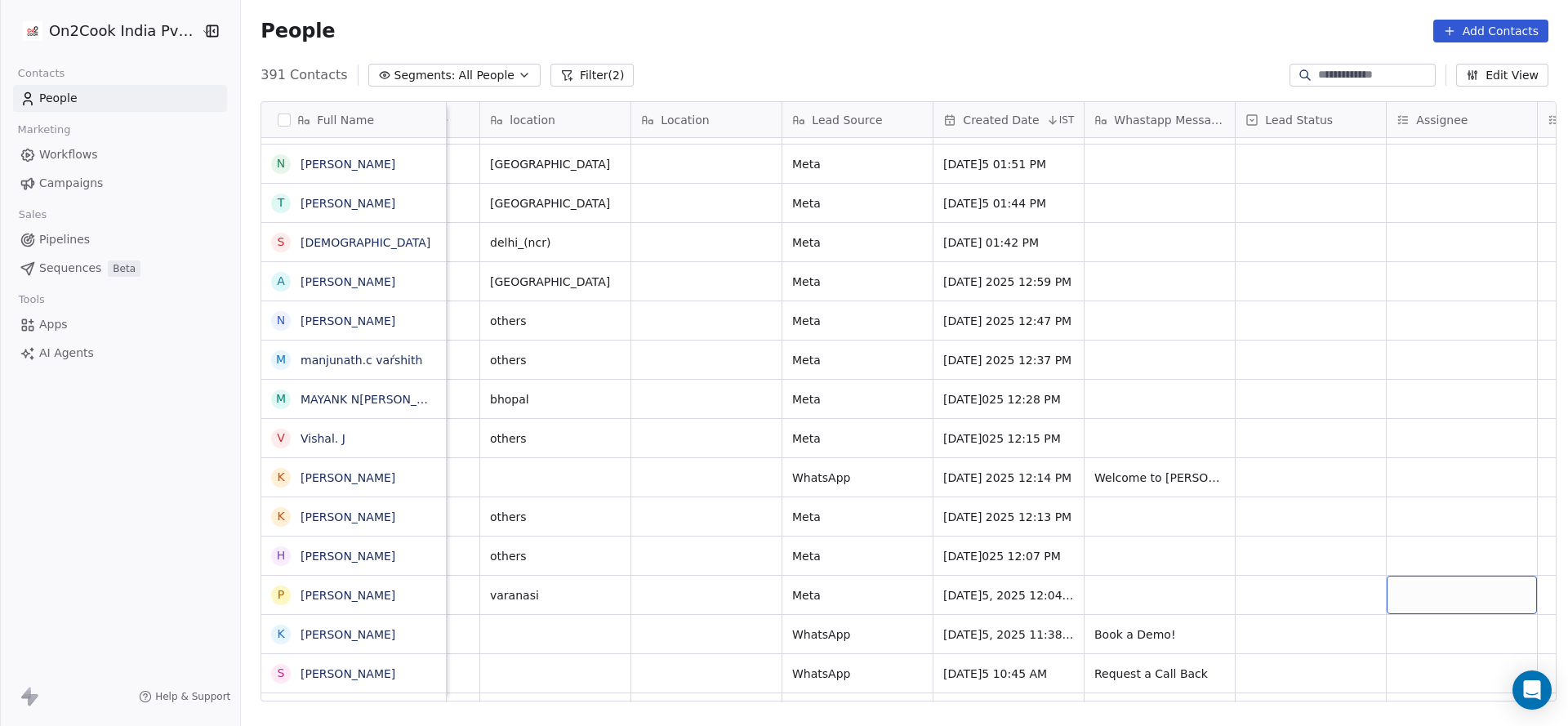
click at [1424, 594] on div "grid" at bounding box center [1461, 594] width 151 height 39
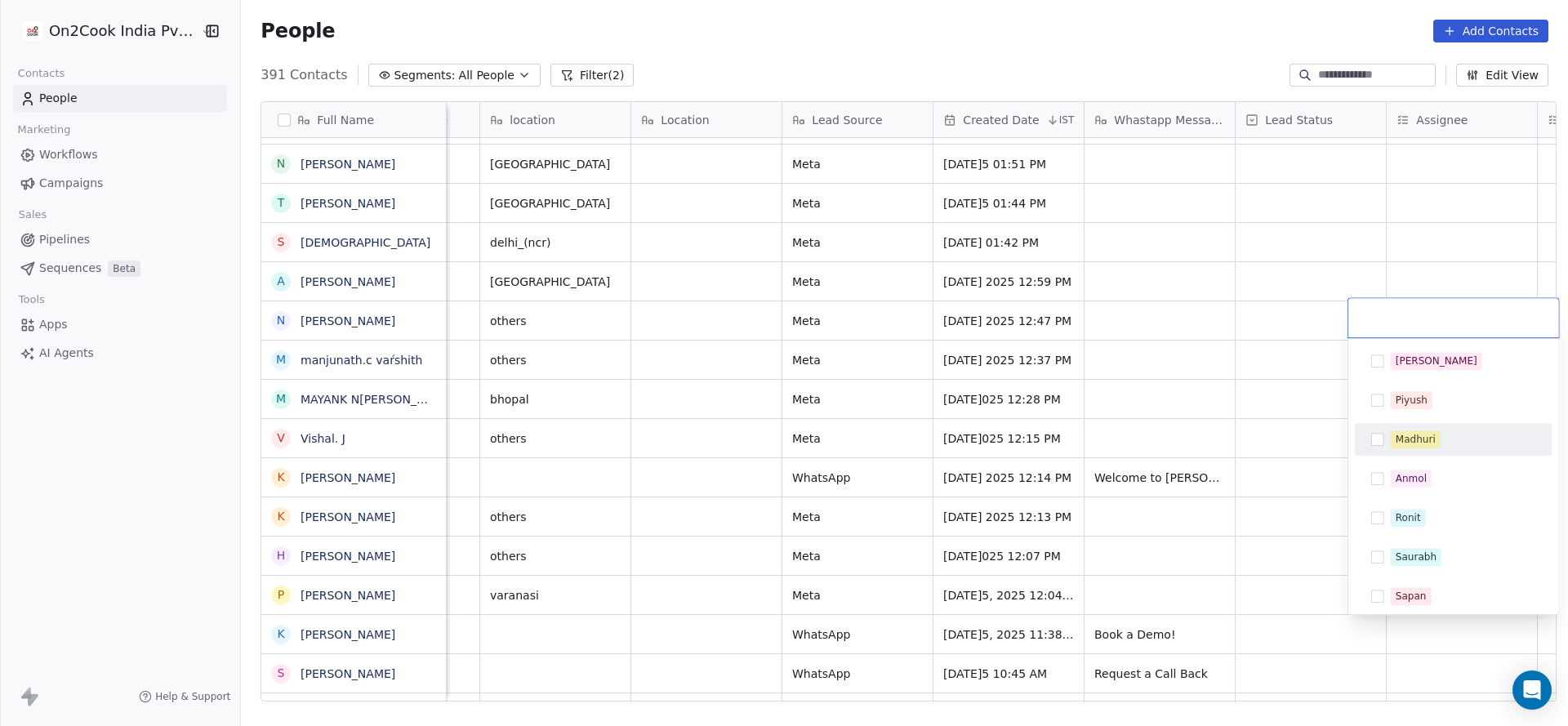
click at [1442, 446] on div "Madhuri" at bounding box center [1463, 439] width 145 height 18
click at [870, 620] on html "On2Cook India Pvt. Ltd. Contacts People Marketing Workflows Campaigns Sales Pip…" at bounding box center [784, 363] width 1568 height 726
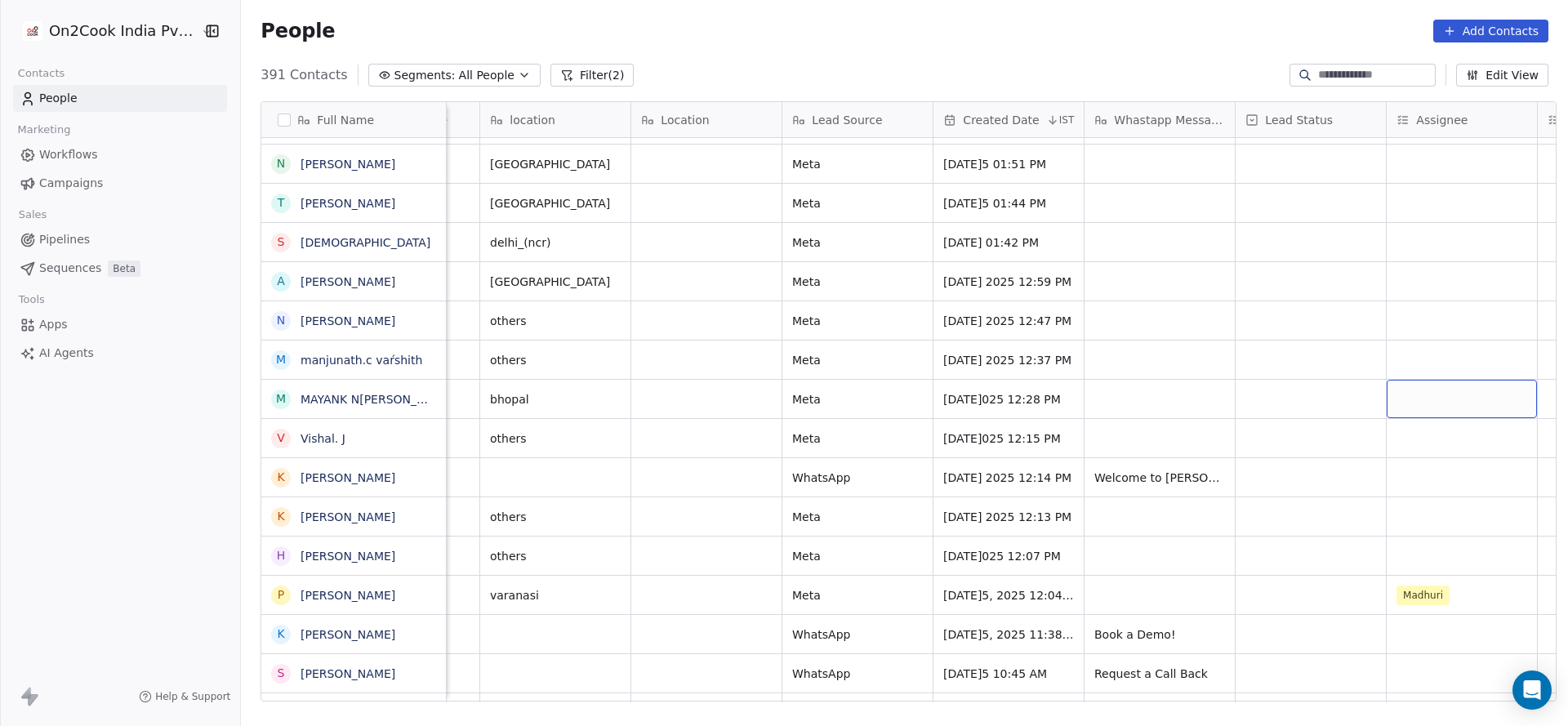
click at [1405, 384] on div "grid" at bounding box center [1461, 398] width 151 height 39
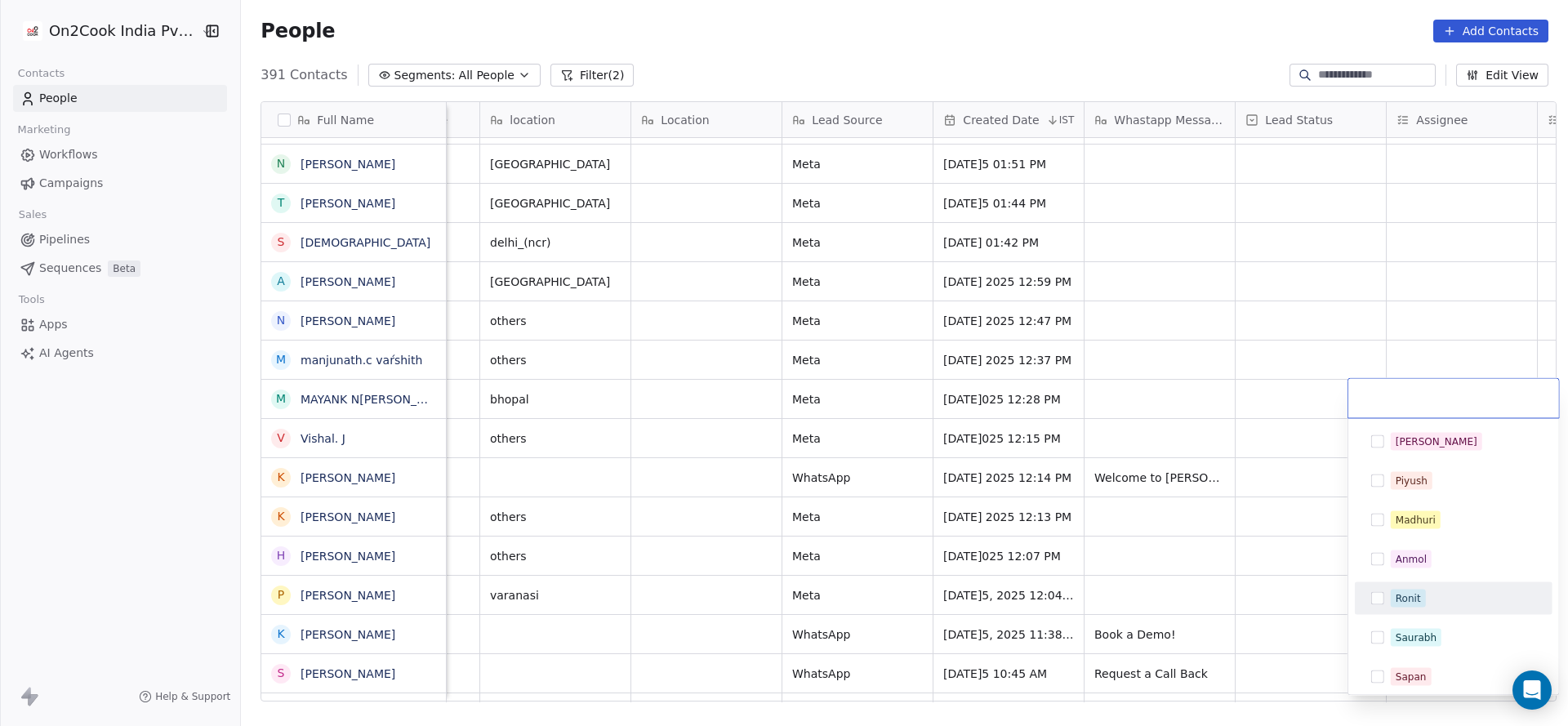
click at [1376, 588] on div "Ronit" at bounding box center [1453, 599] width 185 height 26
click at [1028, 509] on html "On2Cook India Pvt. Ltd. Contacts People Marketing Workflows Campaigns Sales Pip…" at bounding box center [784, 363] width 1568 height 726
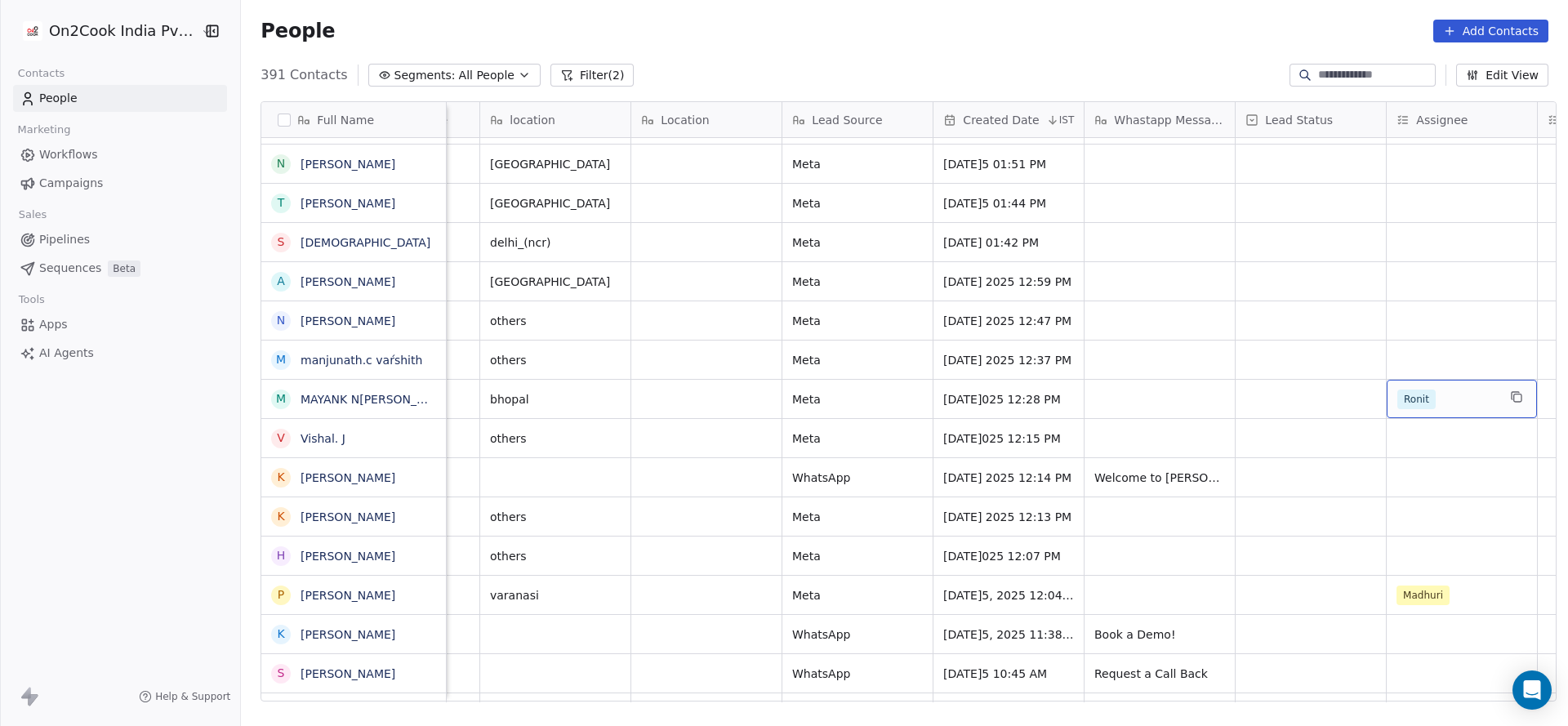
click at [1413, 394] on span "Ronit" at bounding box center [1416, 399] width 39 height 20
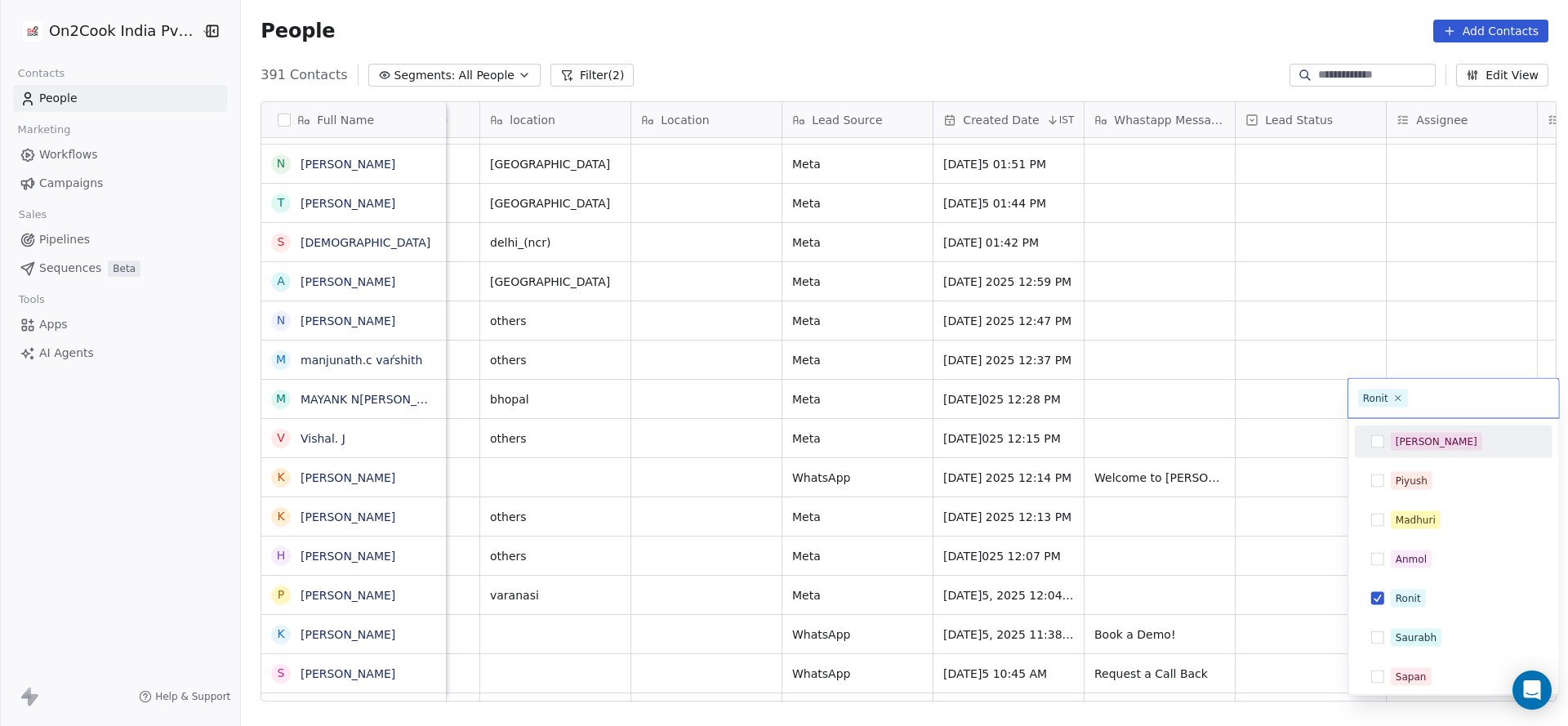
click at [1406, 437] on div "[PERSON_NAME]" at bounding box center [1436, 441] width 82 height 15
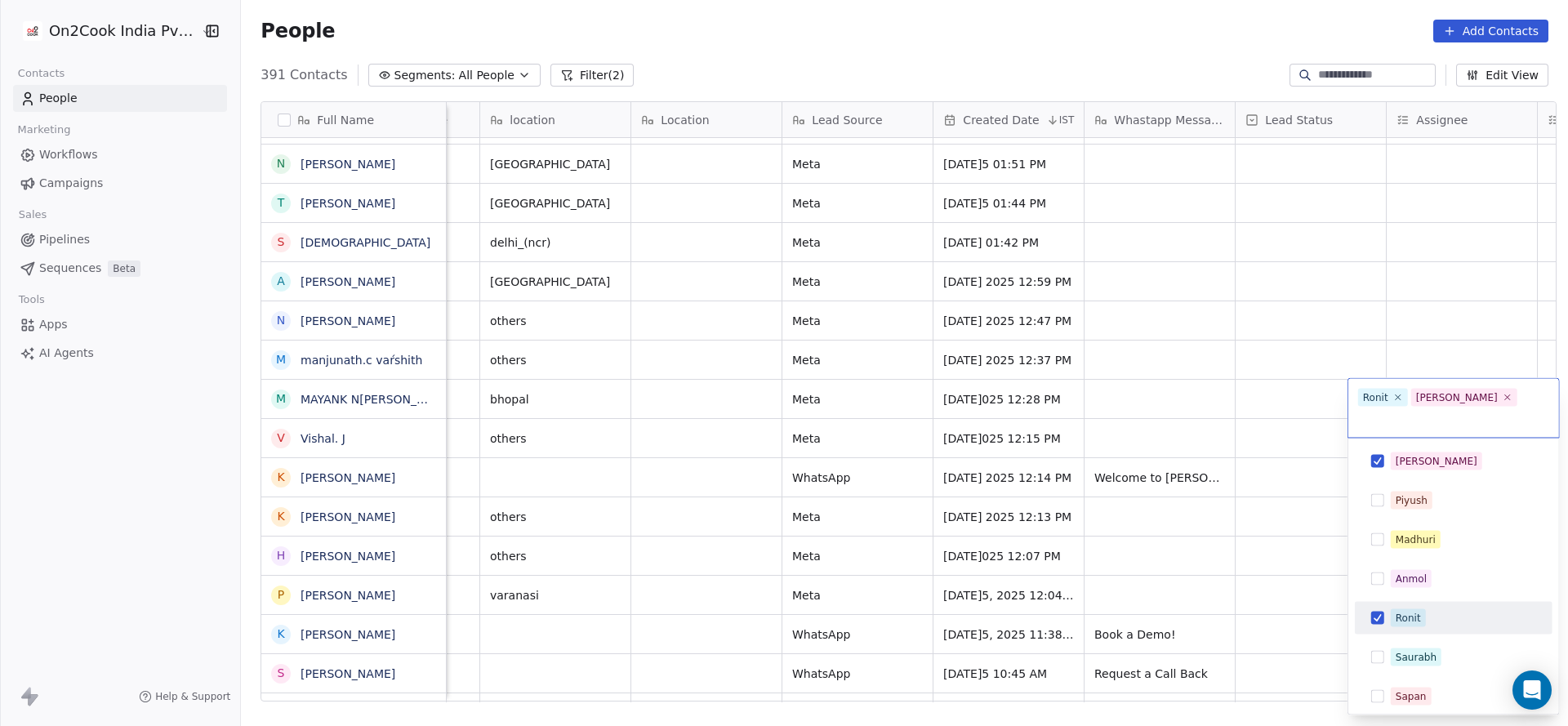
click at [1380, 612] on button "Suggestions" at bounding box center [1377, 618] width 13 height 13
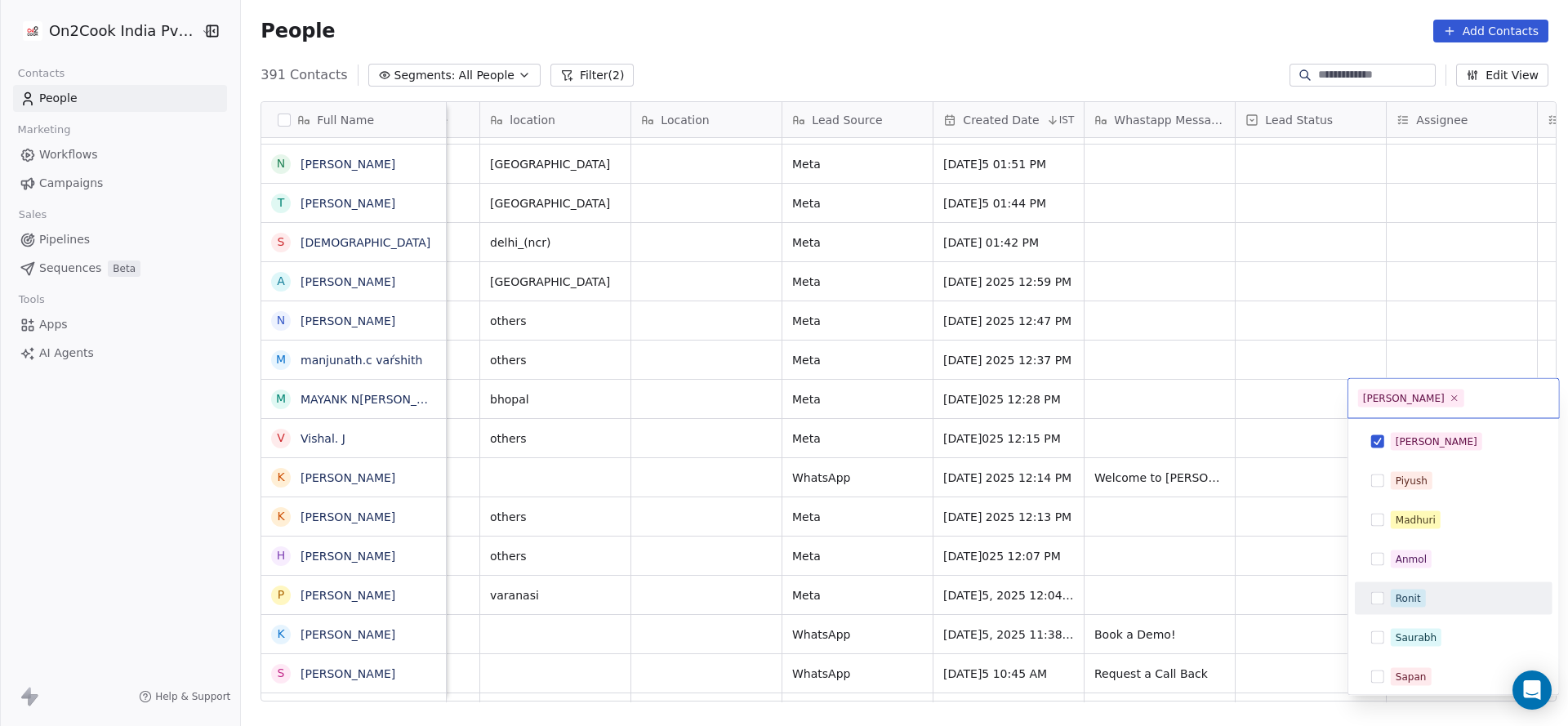
click at [1286, 583] on html "On2Cook India Pvt. Ltd. Contacts People Marketing Workflows Campaigns Sales Pip…" at bounding box center [784, 363] width 1568 height 726
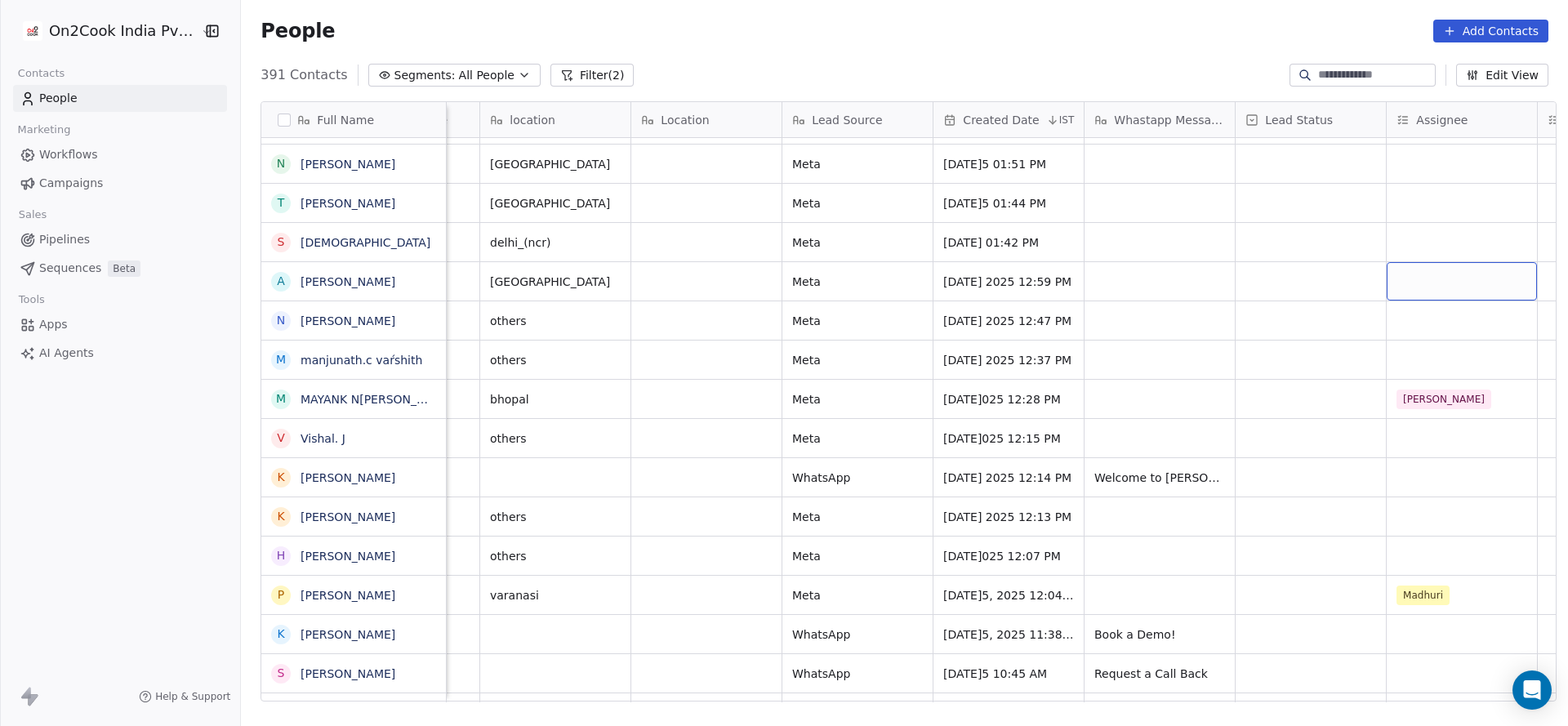
click at [1404, 281] on div "grid" at bounding box center [1461, 281] width 151 height 39
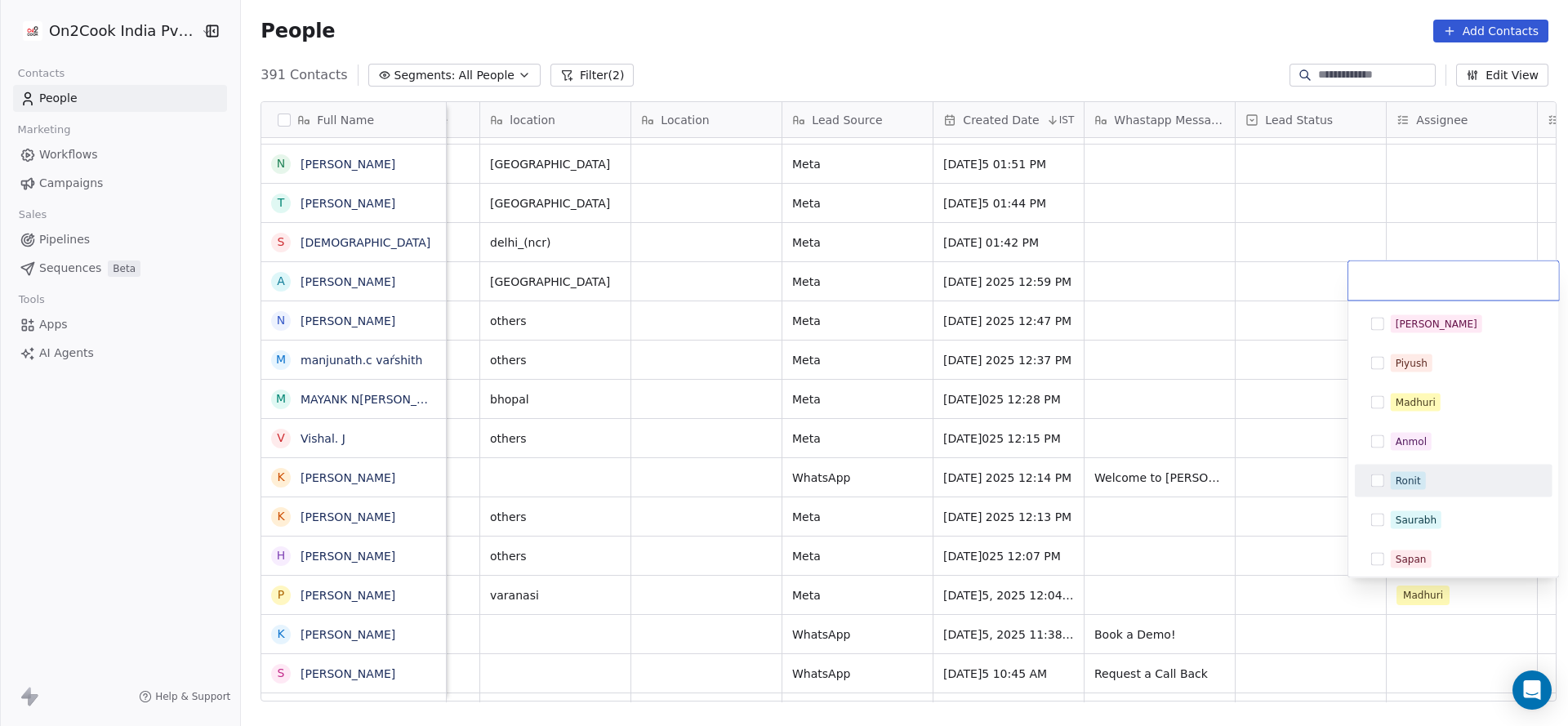
click at [1418, 477] on div "Ronit" at bounding box center [1407, 481] width 25 height 15
click at [1046, 476] on html "On2Cook India Pvt. Ltd. Contacts People Marketing Workflows Campaigns Sales Pip…" at bounding box center [784, 363] width 1568 height 726
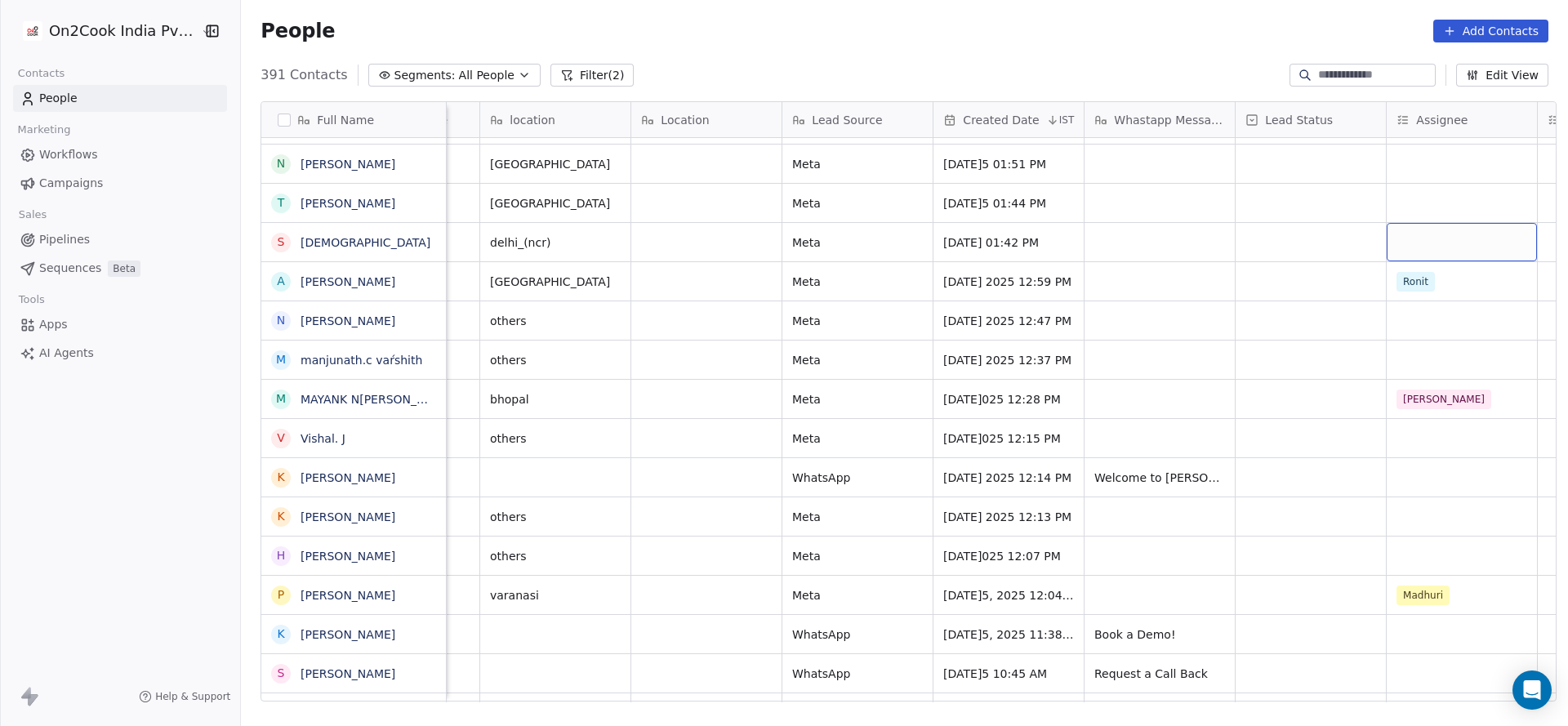
click at [1430, 237] on div "grid" at bounding box center [1461, 242] width 151 height 39
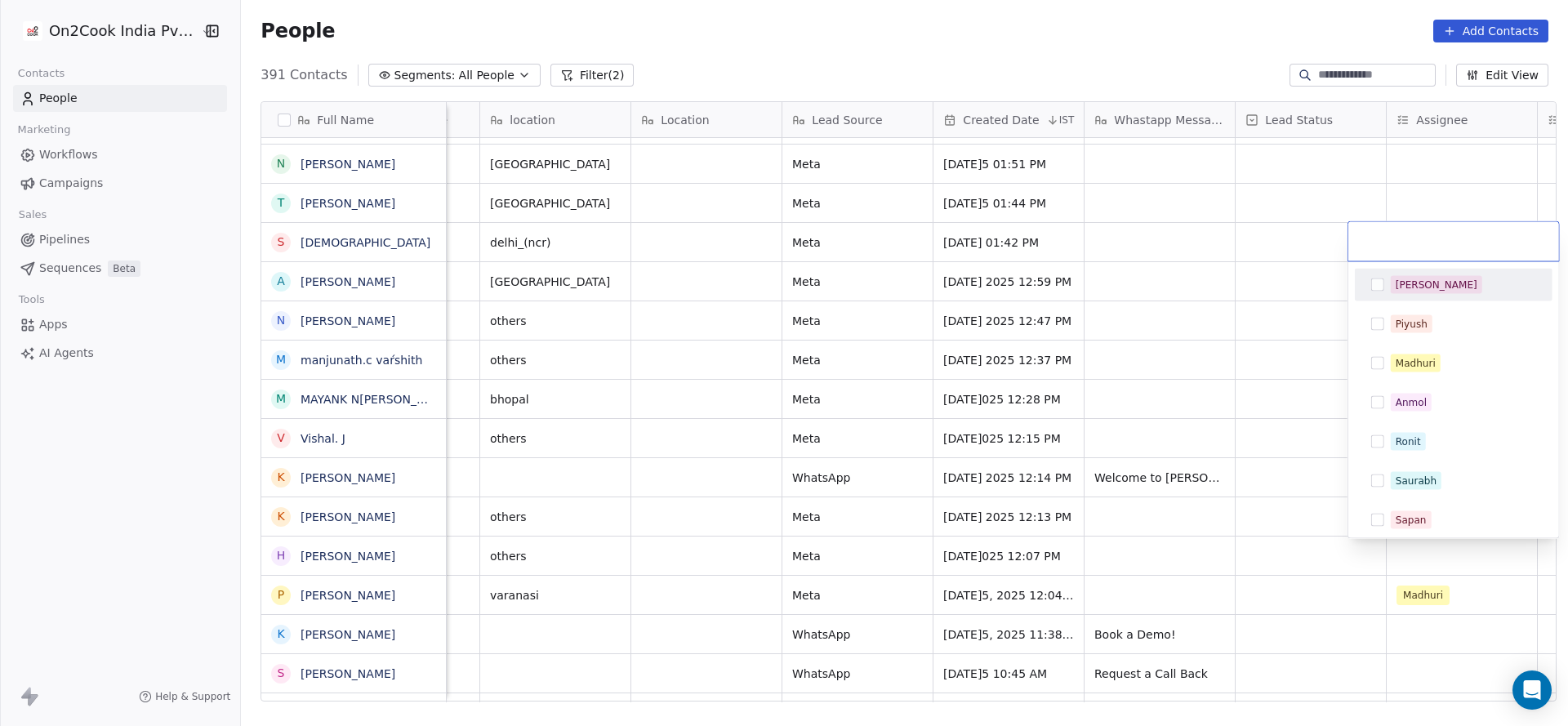
click at [1383, 290] on button "Suggestions" at bounding box center [1377, 285] width 13 height 13
click at [1245, 372] on html "On2Cook India Pvt. Ltd. Contacts People Marketing Workflows Campaigns Sales Pip…" at bounding box center [784, 363] width 1568 height 726
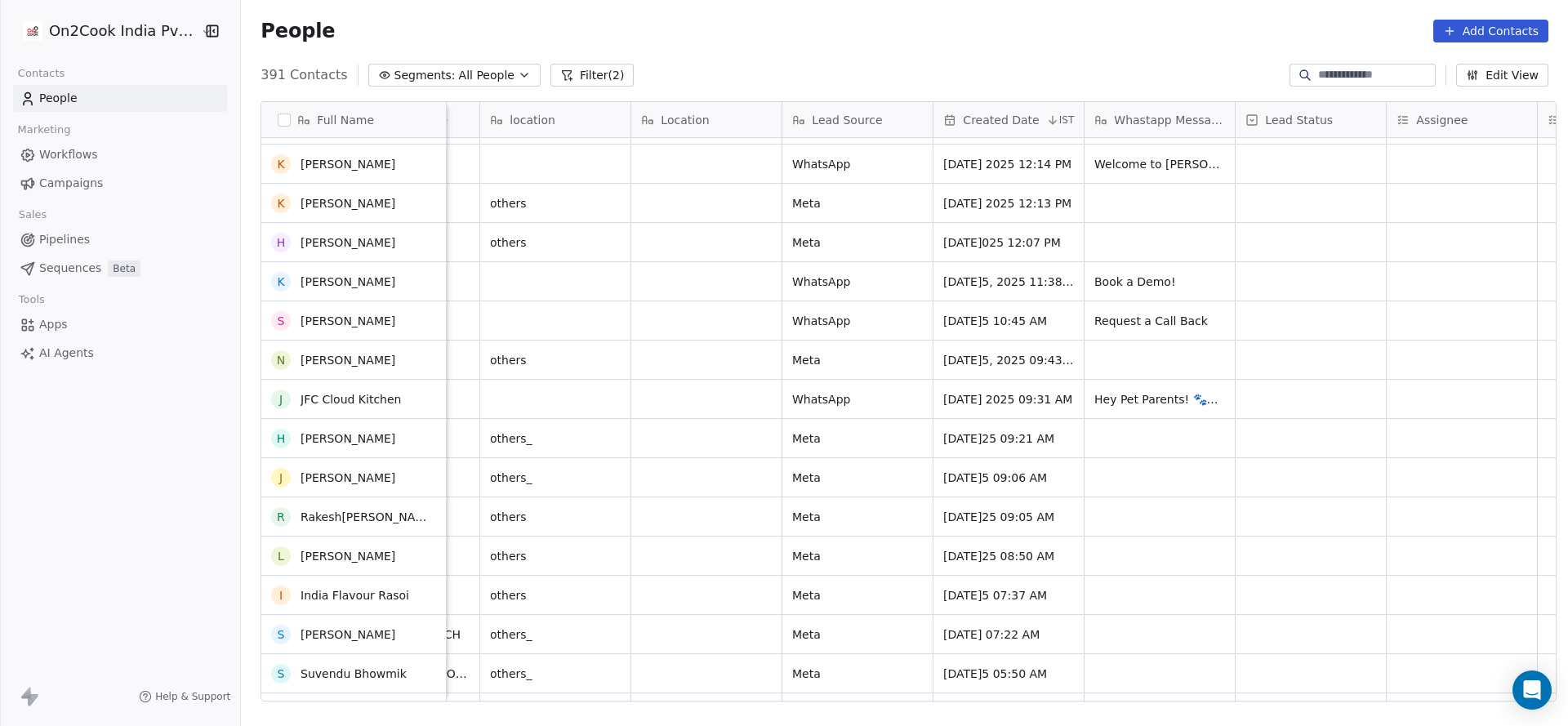
scroll to position [11028, 0]
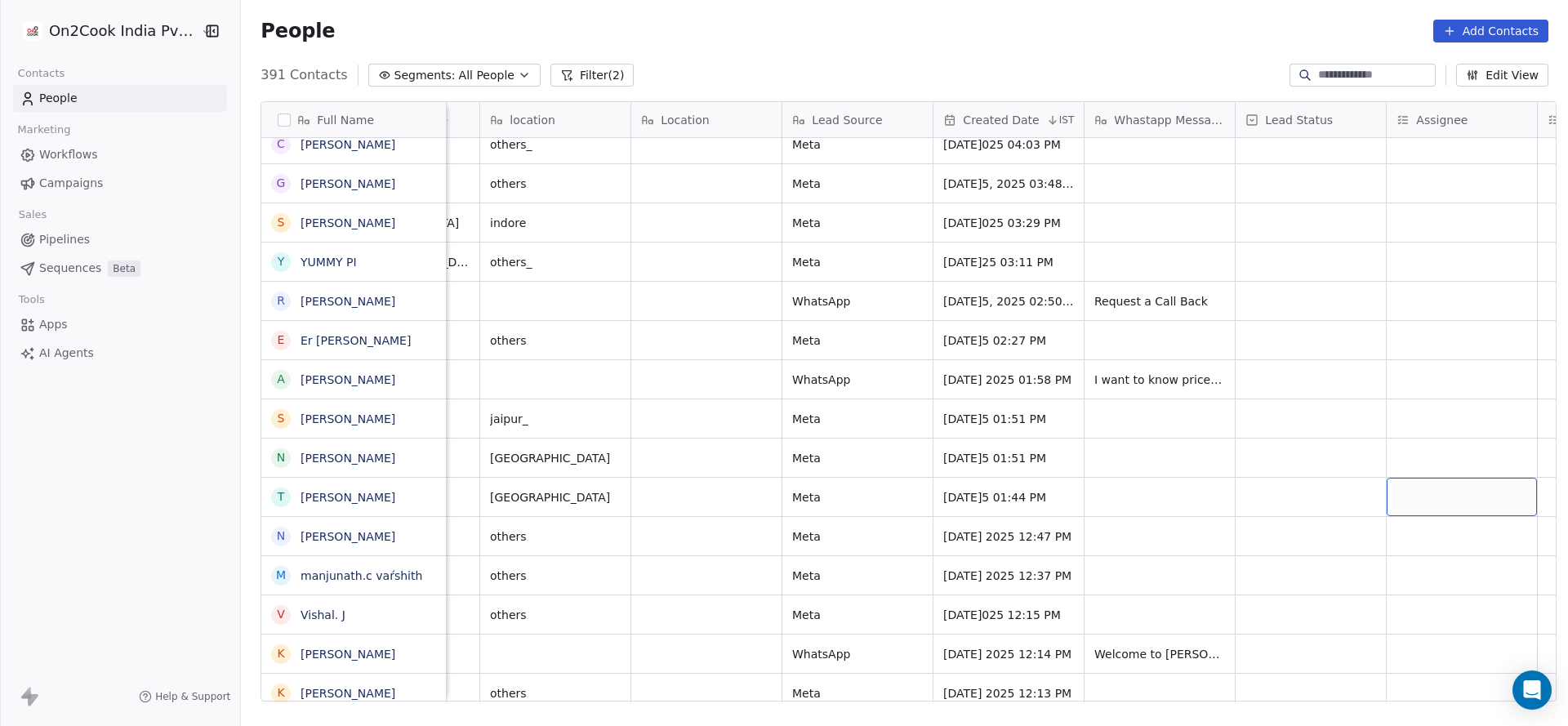
click at [1433, 492] on div "grid" at bounding box center [1461, 496] width 151 height 39
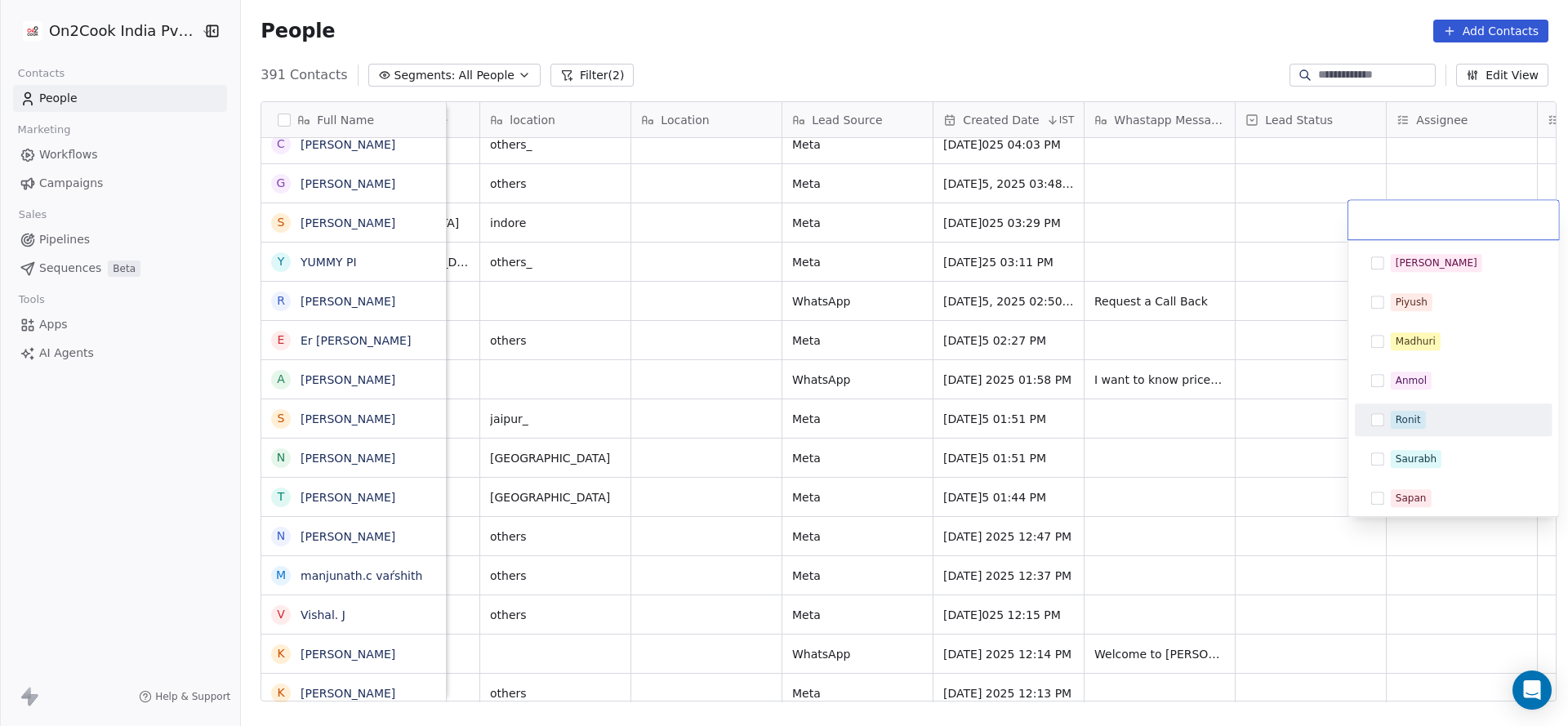
click at [1427, 421] on div "Ronit" at bounding box center [1463, 419] width 145 height 18
click at [644, 505] on html "On2Cook India Pvt. Ltd. Contacts People Marketing Workflows Campaigns Sales Pip…" at bounding box center [784, 363] width 1568 height 726
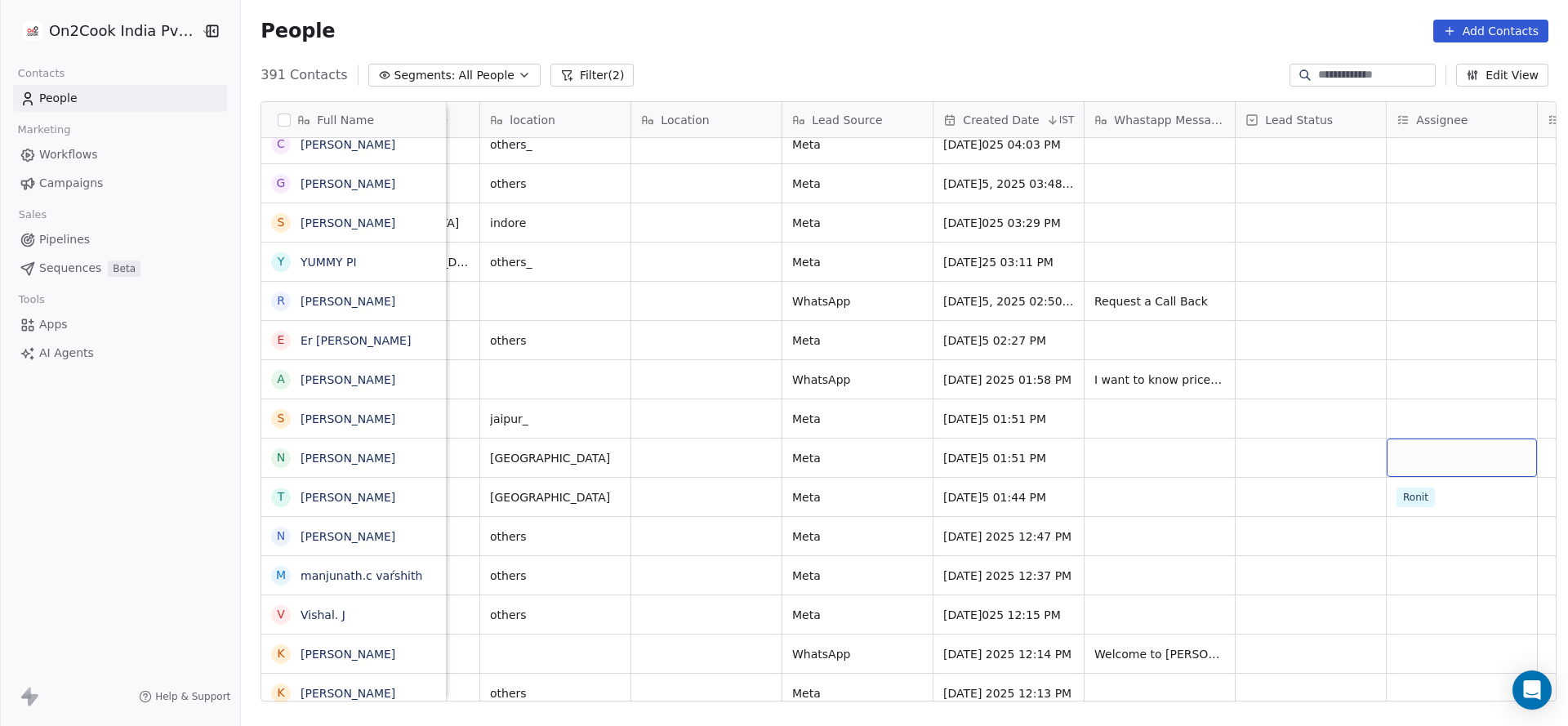
click at [1425, 454] on div "grid" at bounding box center [1461, 458] width 151 height 39
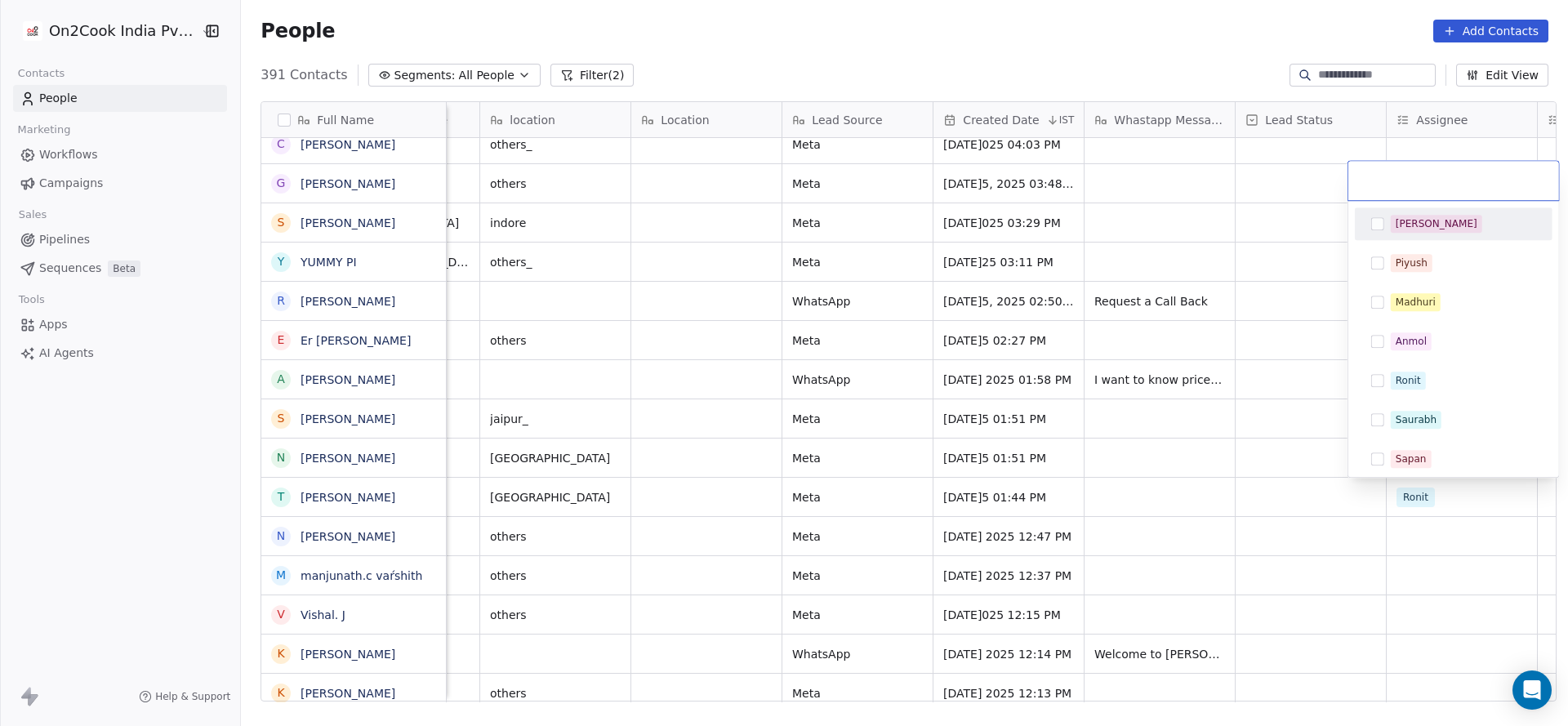
click at [1398, 225] on div "[PERSON_NAME]" at bounding box center [1436, 224] width 82 height 15
click at [999, 447] on html "On2Cook India Pvt. Ltd. Contacts People Marketing Workflows Campaigns Sales Pip…" at bounding box center [784, 363] width 1568 height 726
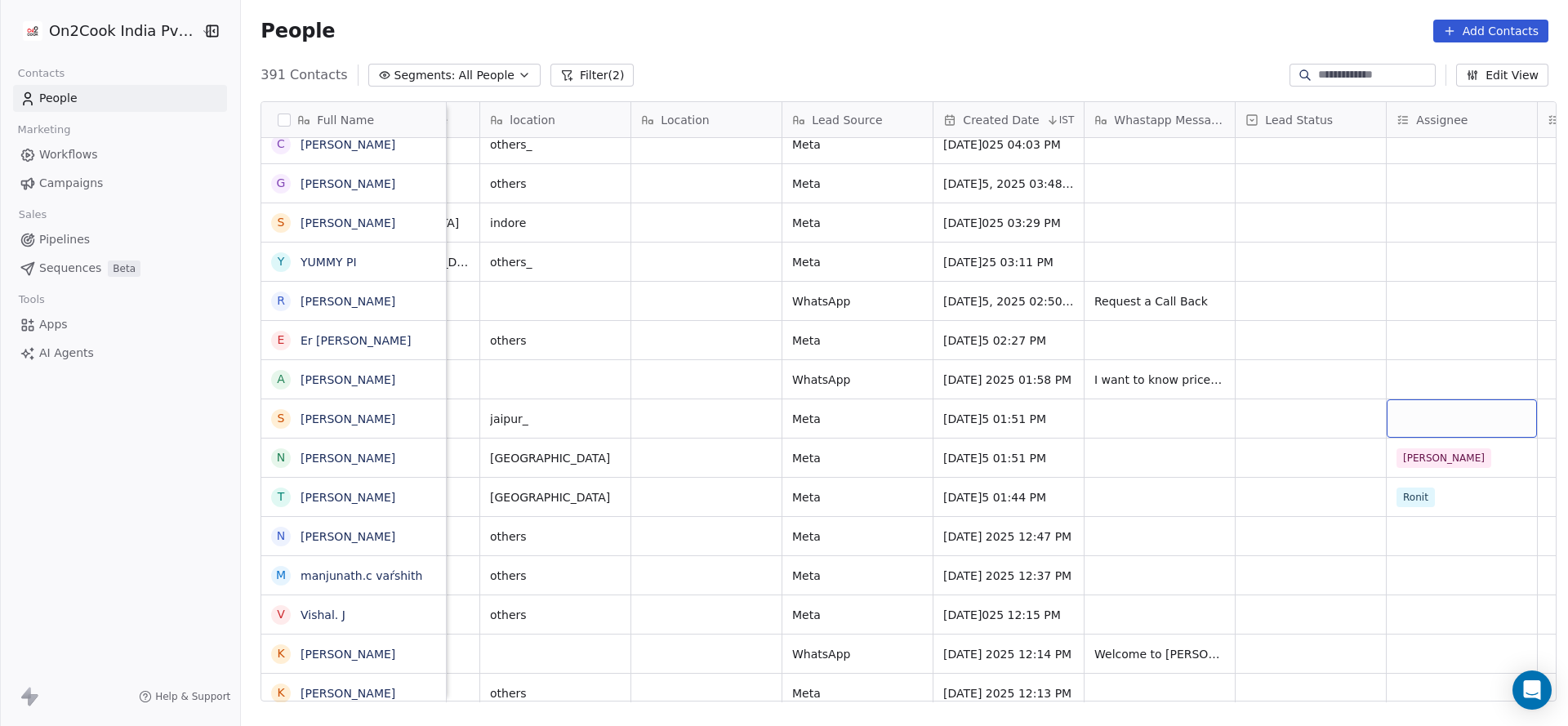
click at [1387, 414] on div "grid" at bounding box center [1461, 418] width 151 height 39
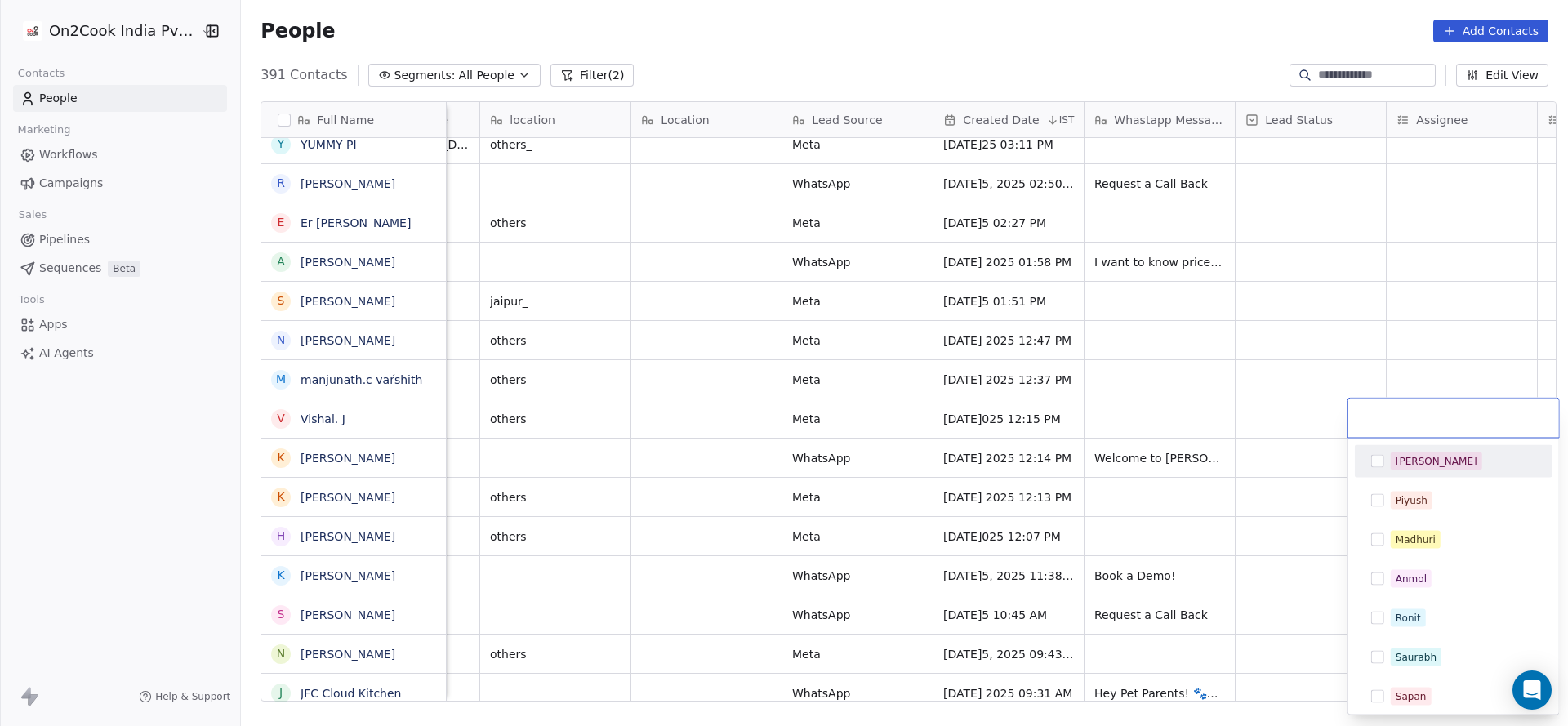
click at [1024, 696] on html "On2Cook India Pvt. Ltd. Contacts People Marketing Workflows Campaigns Sales Pip…" at bounding box center [784, 363] width 1568 height 726
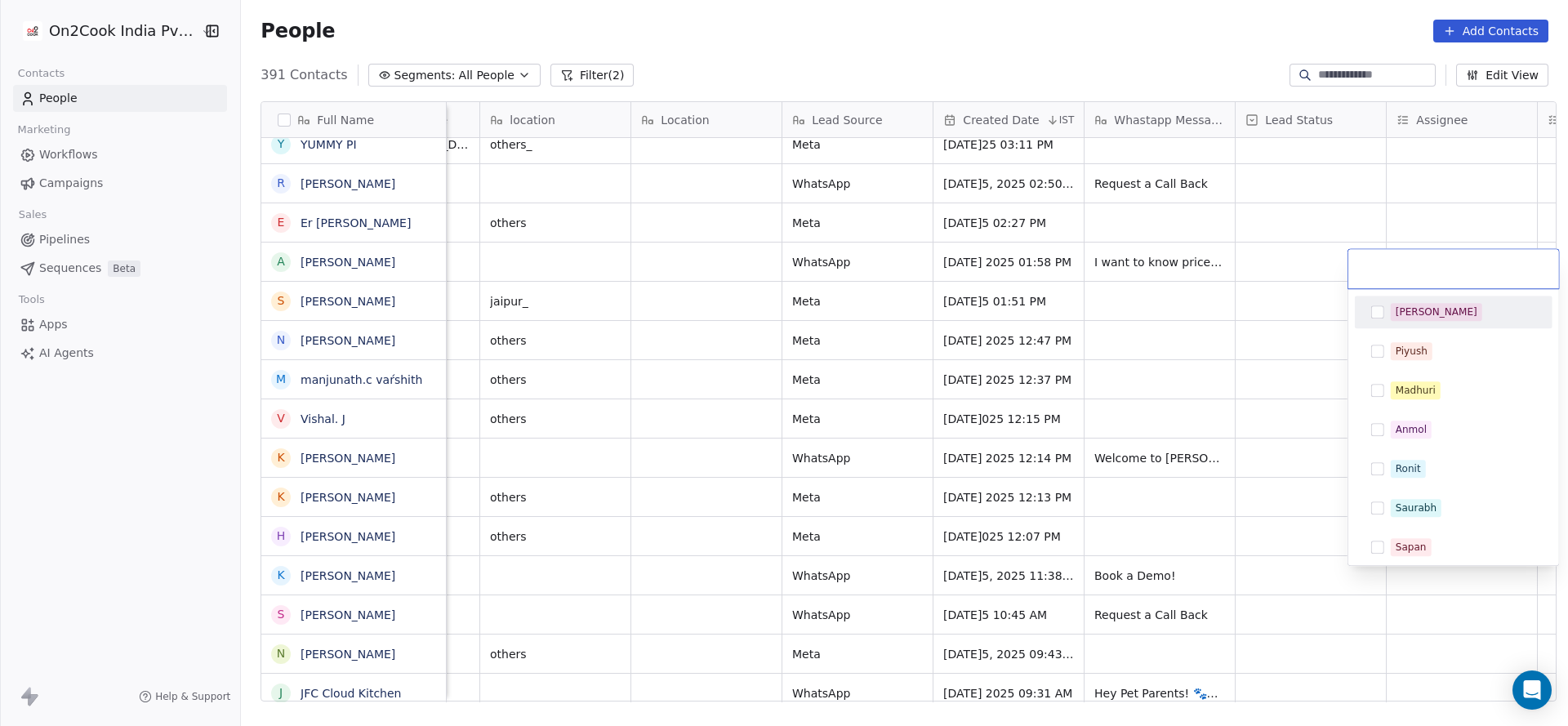
scroll to position [10782, 0]
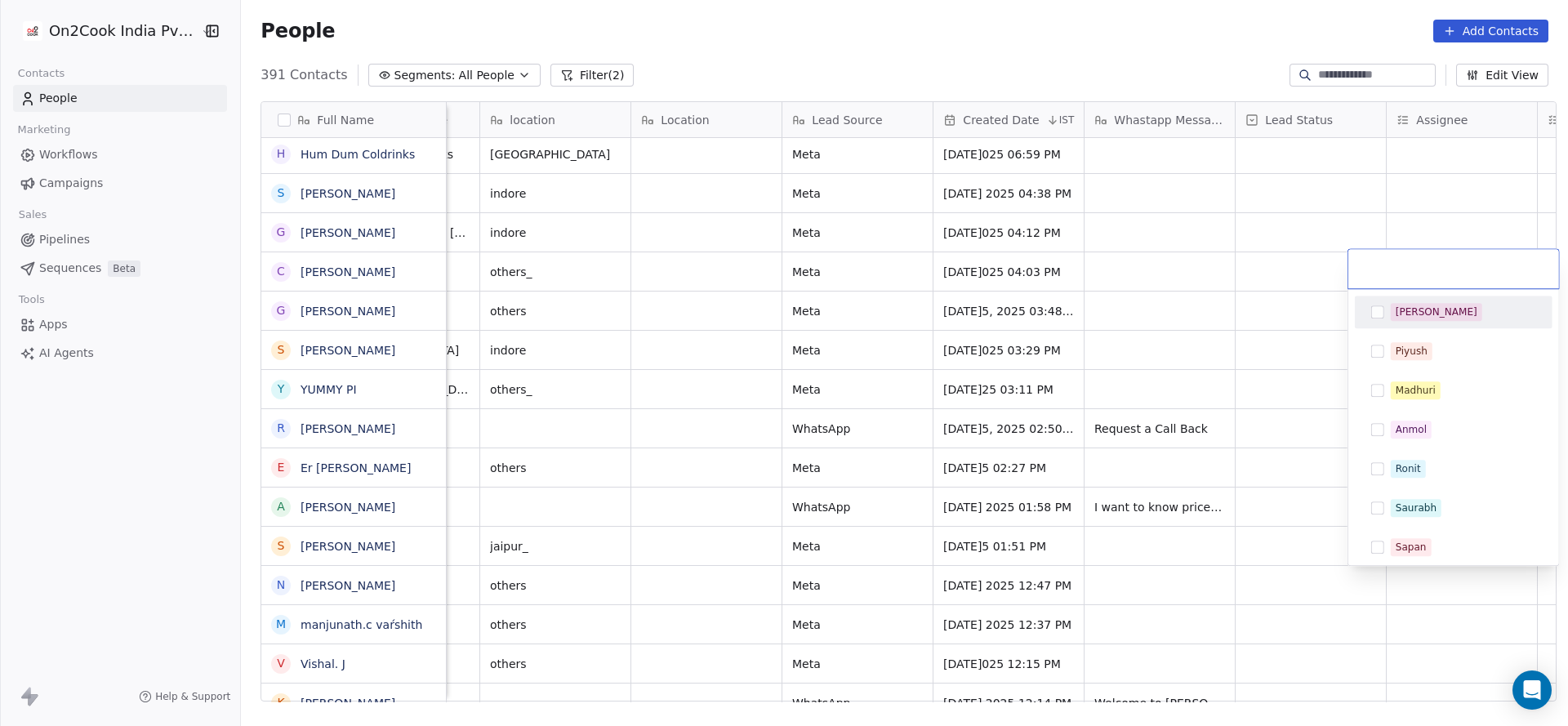
click at [1394, 319] on span "[PERSON_NAME]" at bounding box center [1436, 311] width 91 height 18
click at [990, 492] on html "On2Cook India Pvt. Ltd. Contacts People Marketing Workflows Campaigns Sales Pip…" at bounding box center [784, 363] width 1568 height 726
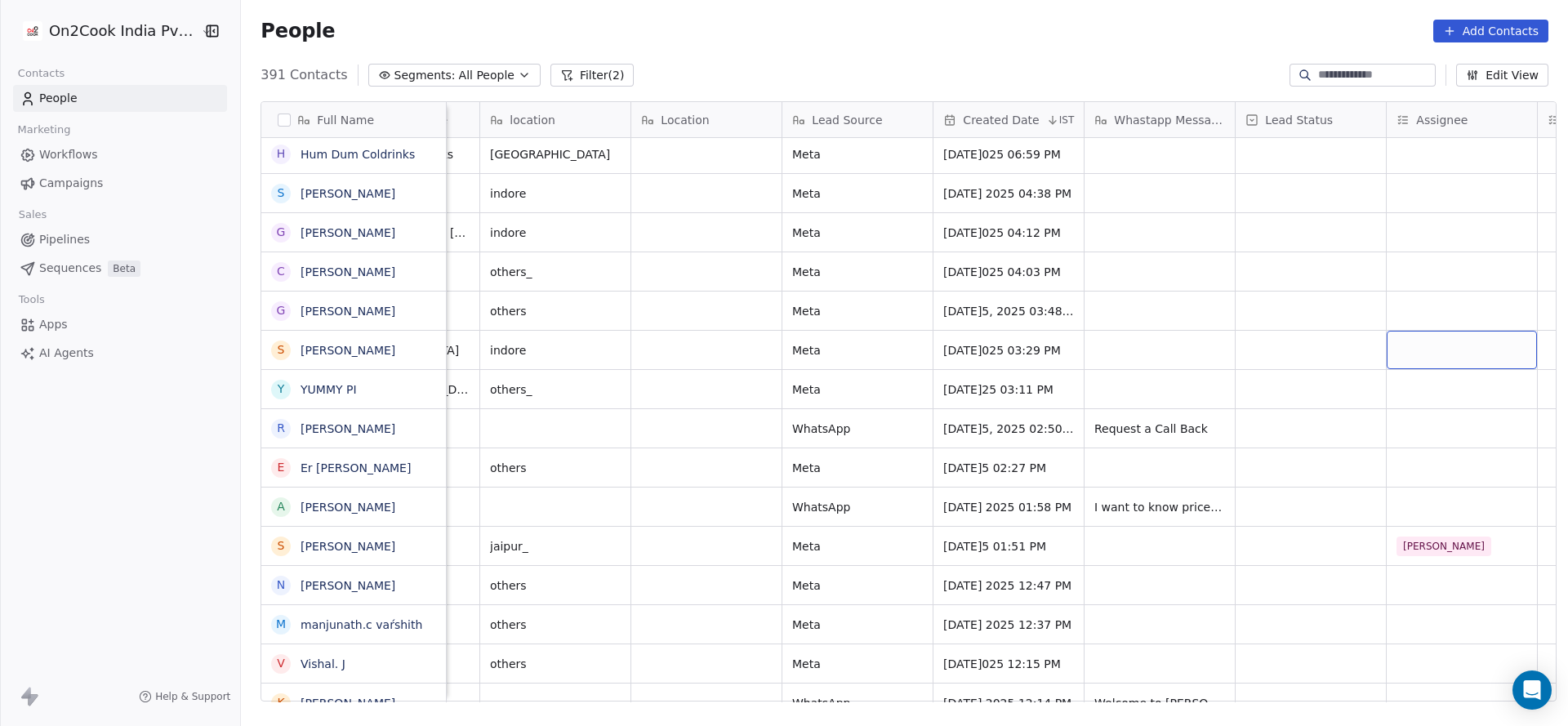
click at [1451, 348] on div "grid" at bounding box center [1461, 349] width 151 height 39
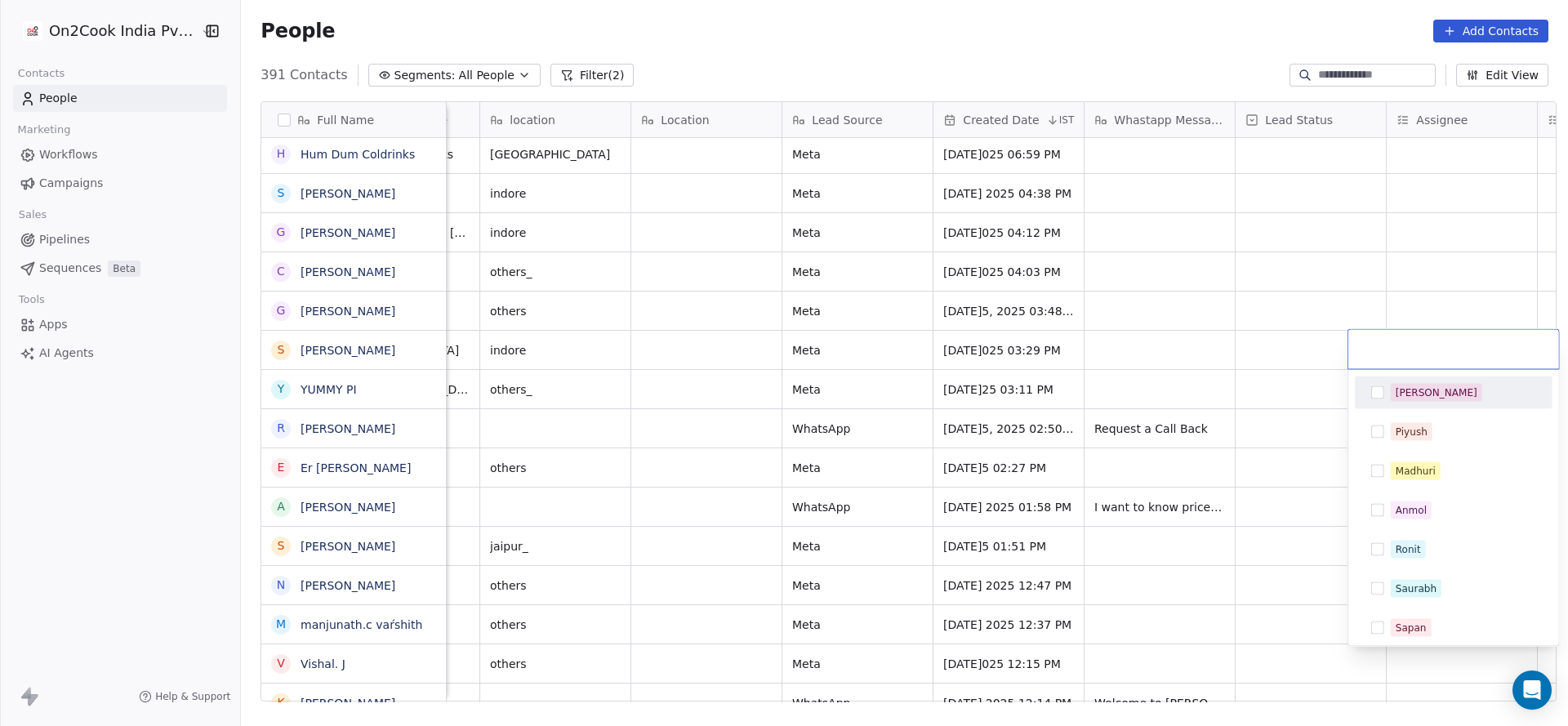
click at [1414, 397] on div "[PERSON_NAME]" at bounding box center [1436, 392] width 82 height 15
click at [957, 485] on html "On2Cook India Pvt. Ltd. Contacts People Marketing Workflows Campaigns Sales Pip…" at bounding box center [784, 363] width 1568 height 726
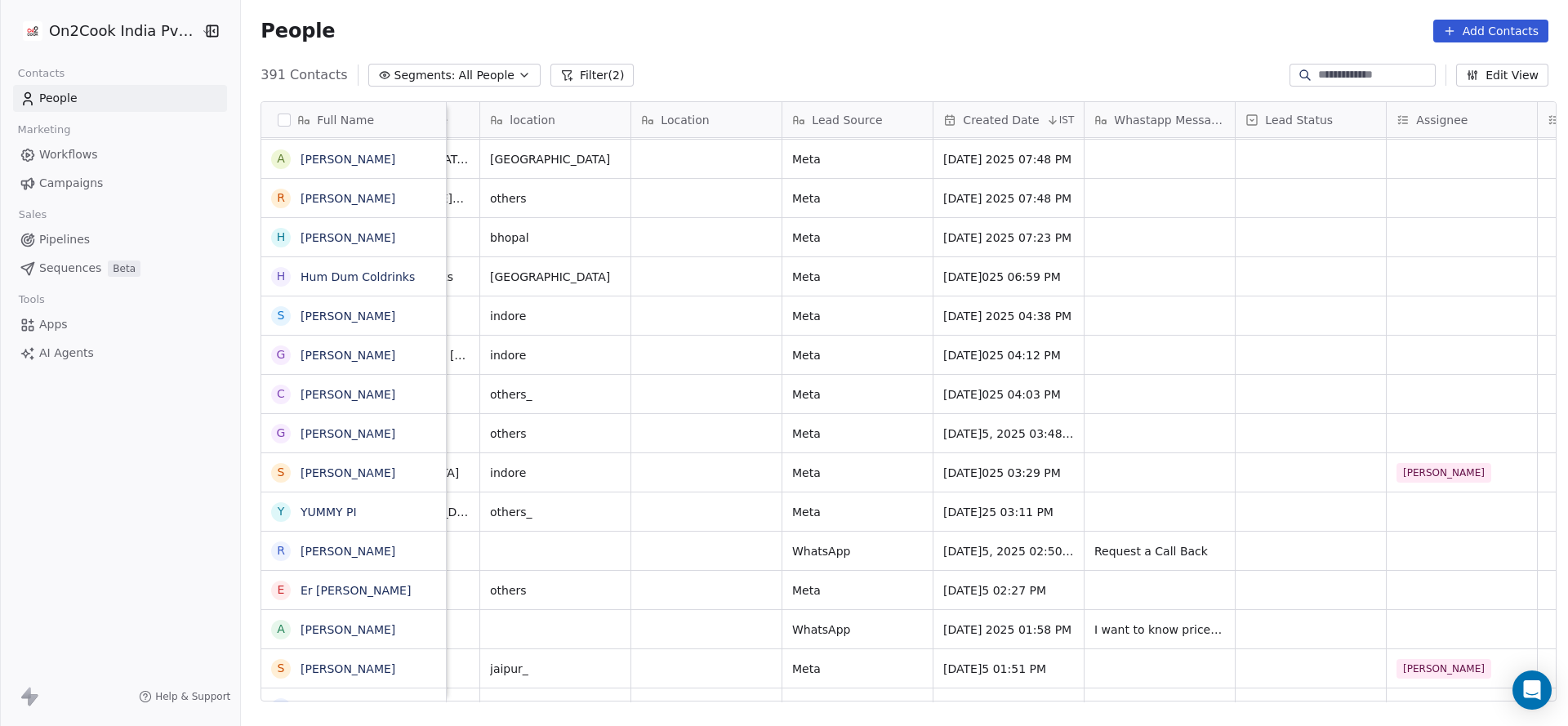
scroll to position [10537, 0]
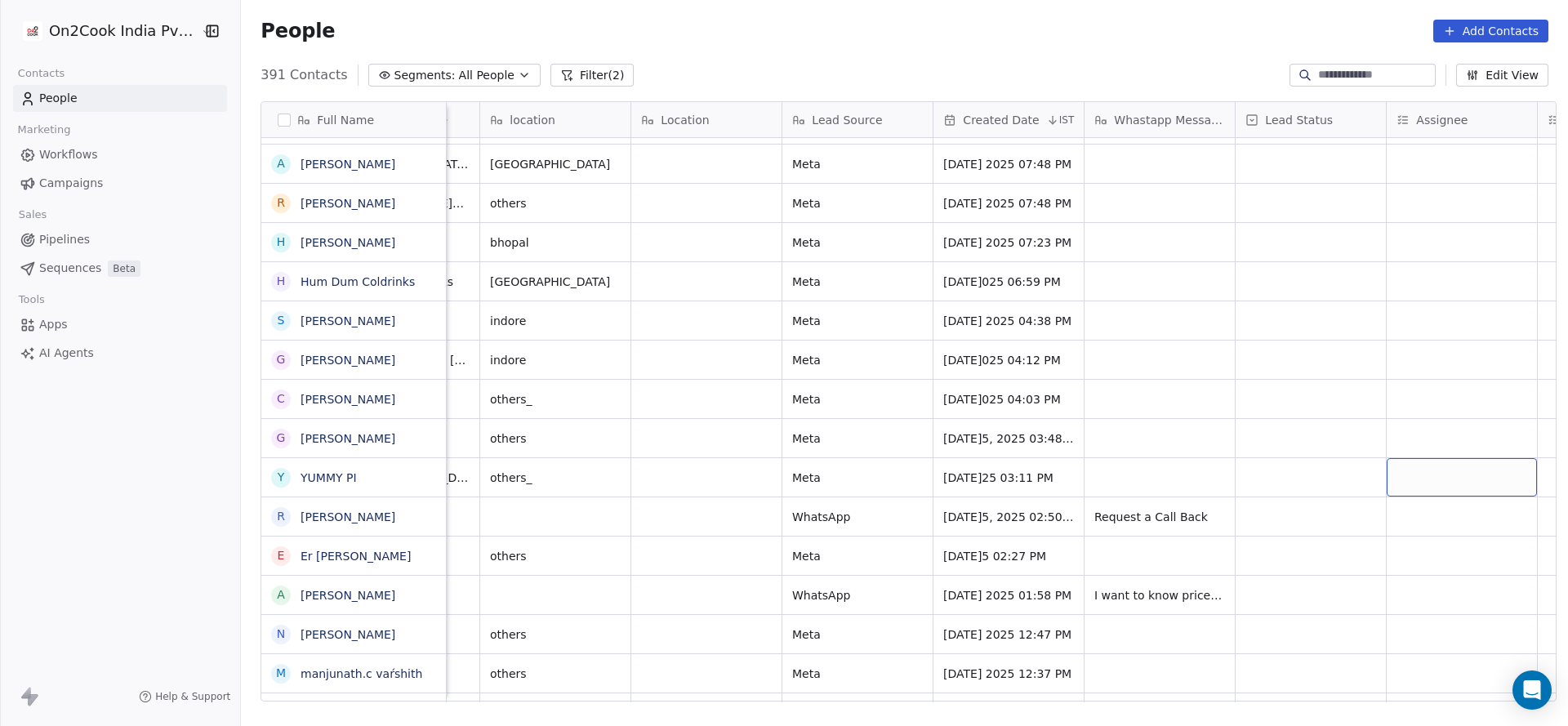
click at [1417, 471] on div "grid" at bounding box center [1461, 477] width 151 height 39
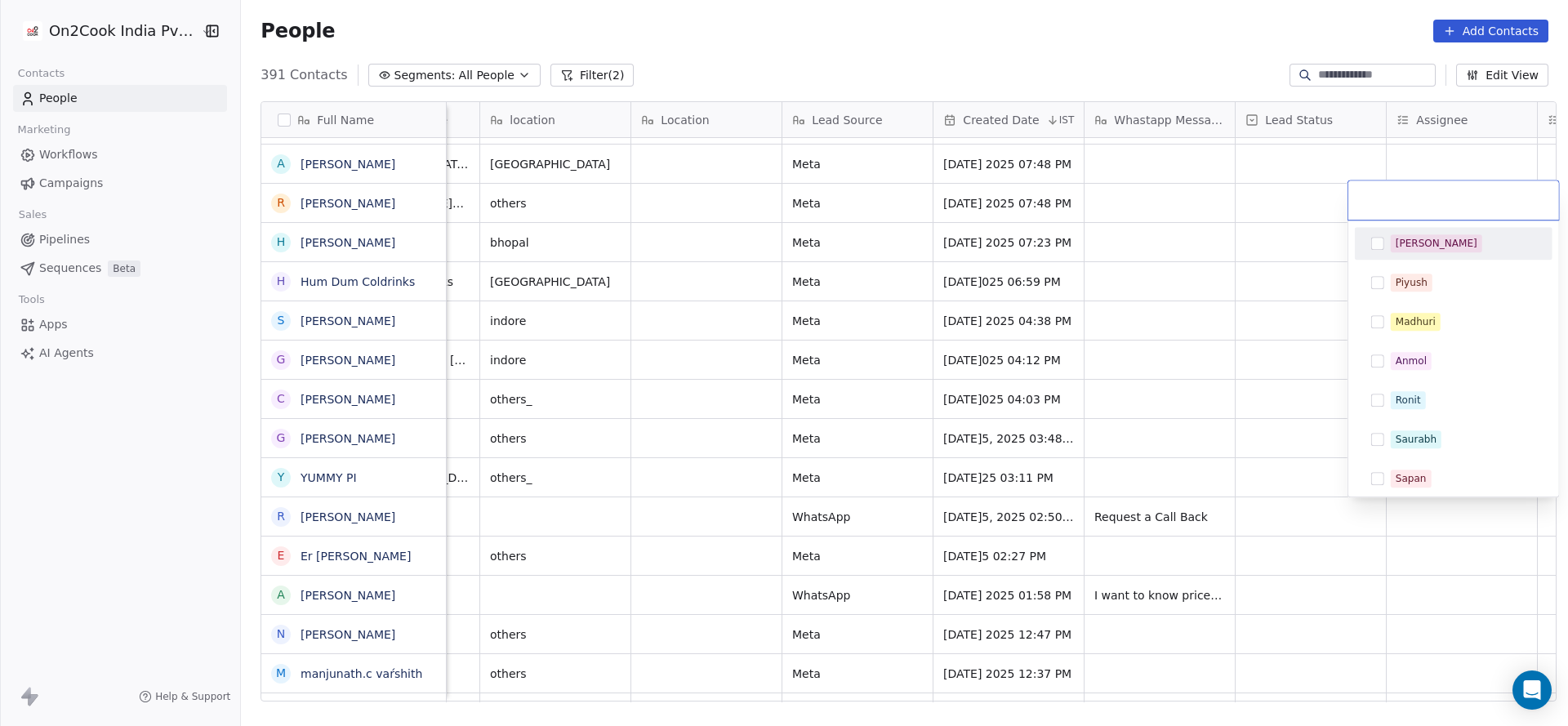
click at [1054, 539] on html "On2Cook India Pvt. Ltd. Contacts People Marketing Workflows Campaigns Sales Pip…" at bounding box center [784, 363] width 1568 height 726
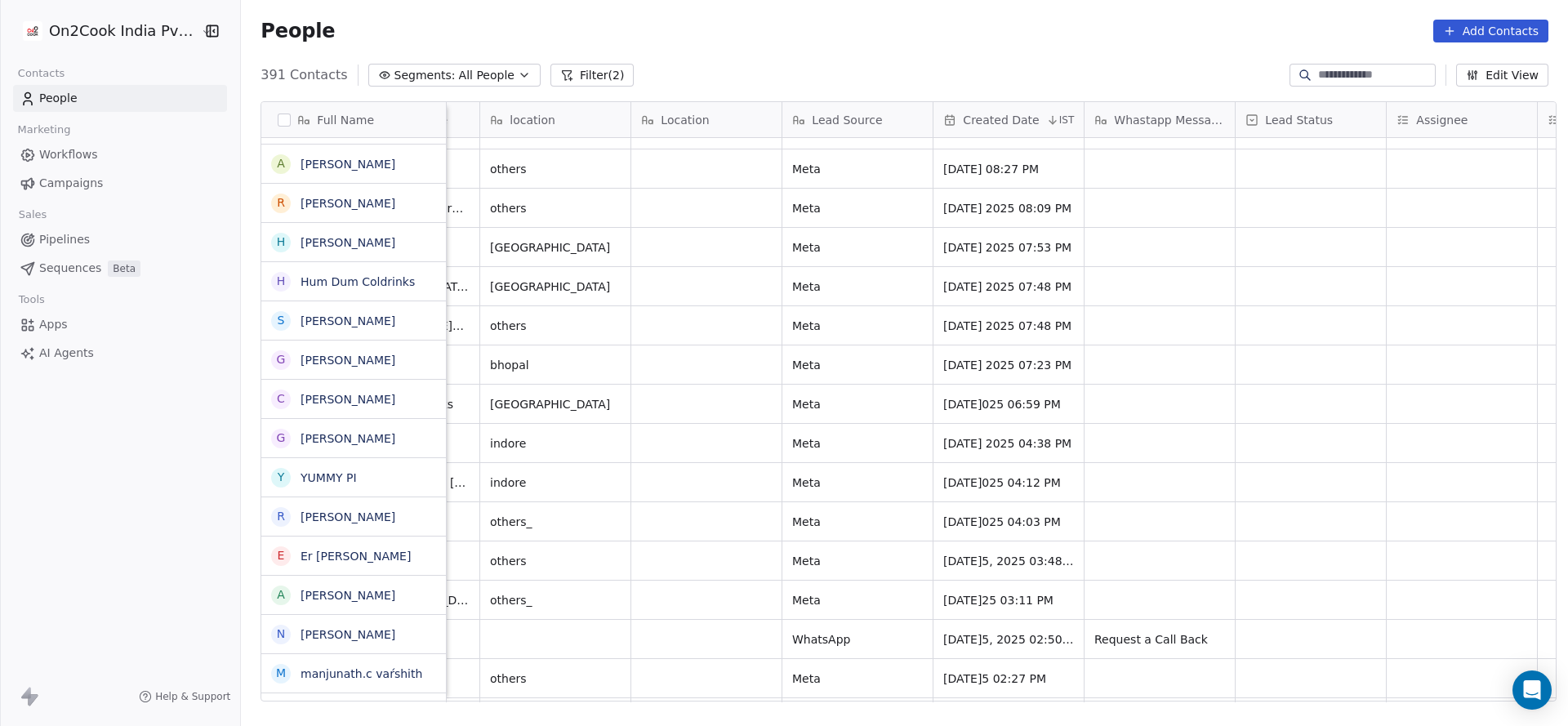
scroll to position [10415, 0]
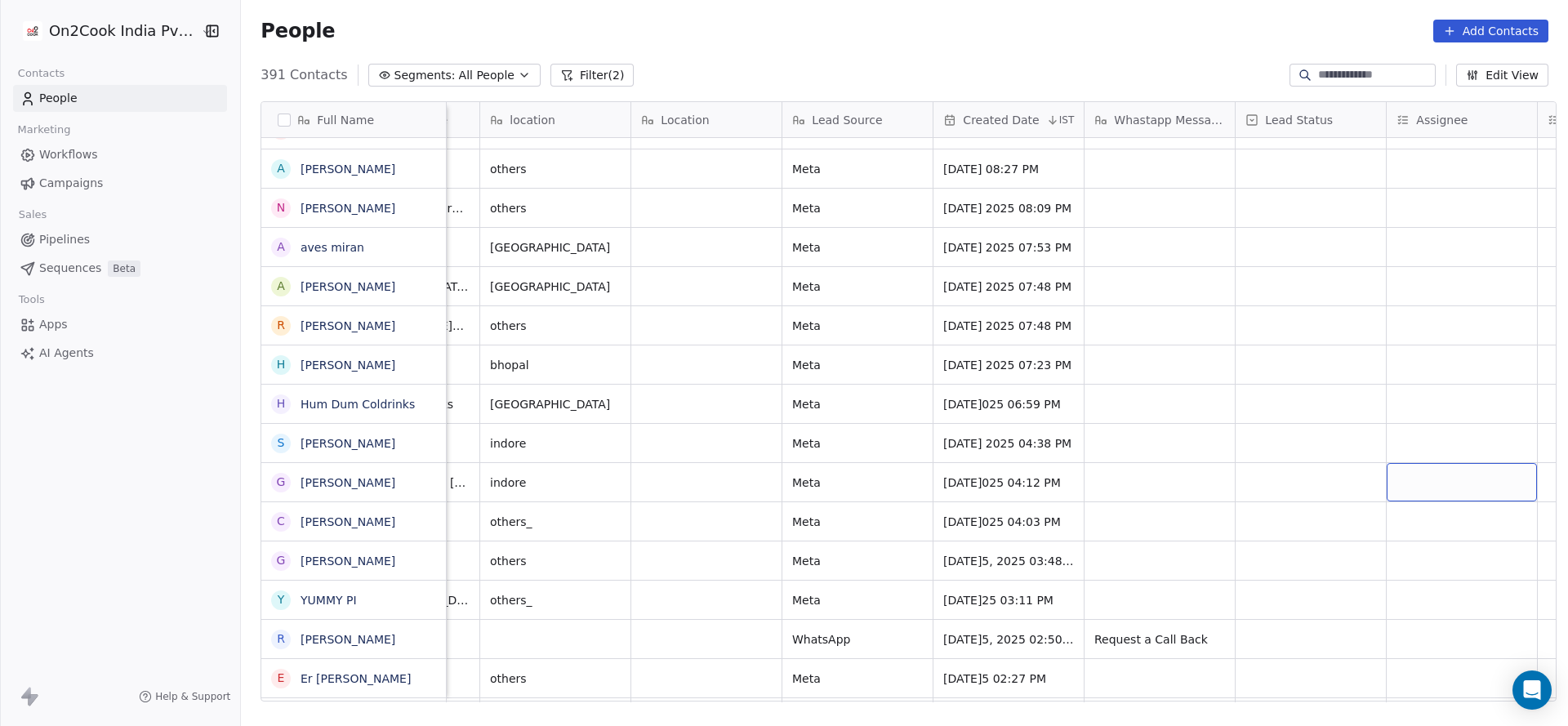
click at [1448, 487] on div "grid" at bounding box center [1461, 482] width 151 height 39
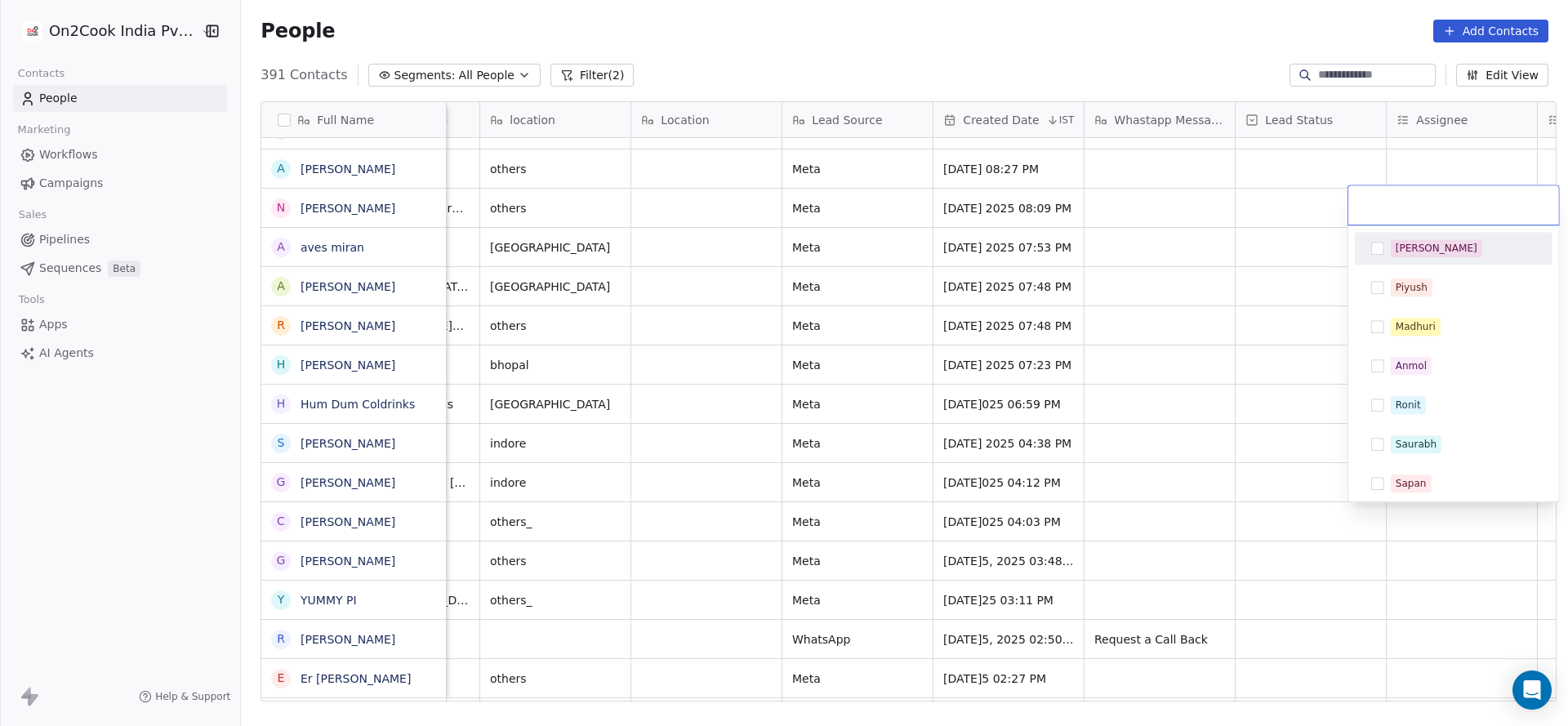
click at [1421, 250] on span "[PERSON_NAME]" at bounding box center [1436, 248] width 91 height 18
click at [1134, 475] on html "On2Cook India Pvt. Ltd. Contacts People Marketing Workflows Campaigns Sales Pip…" at bounding box center [784, 363] width 1568 height 726
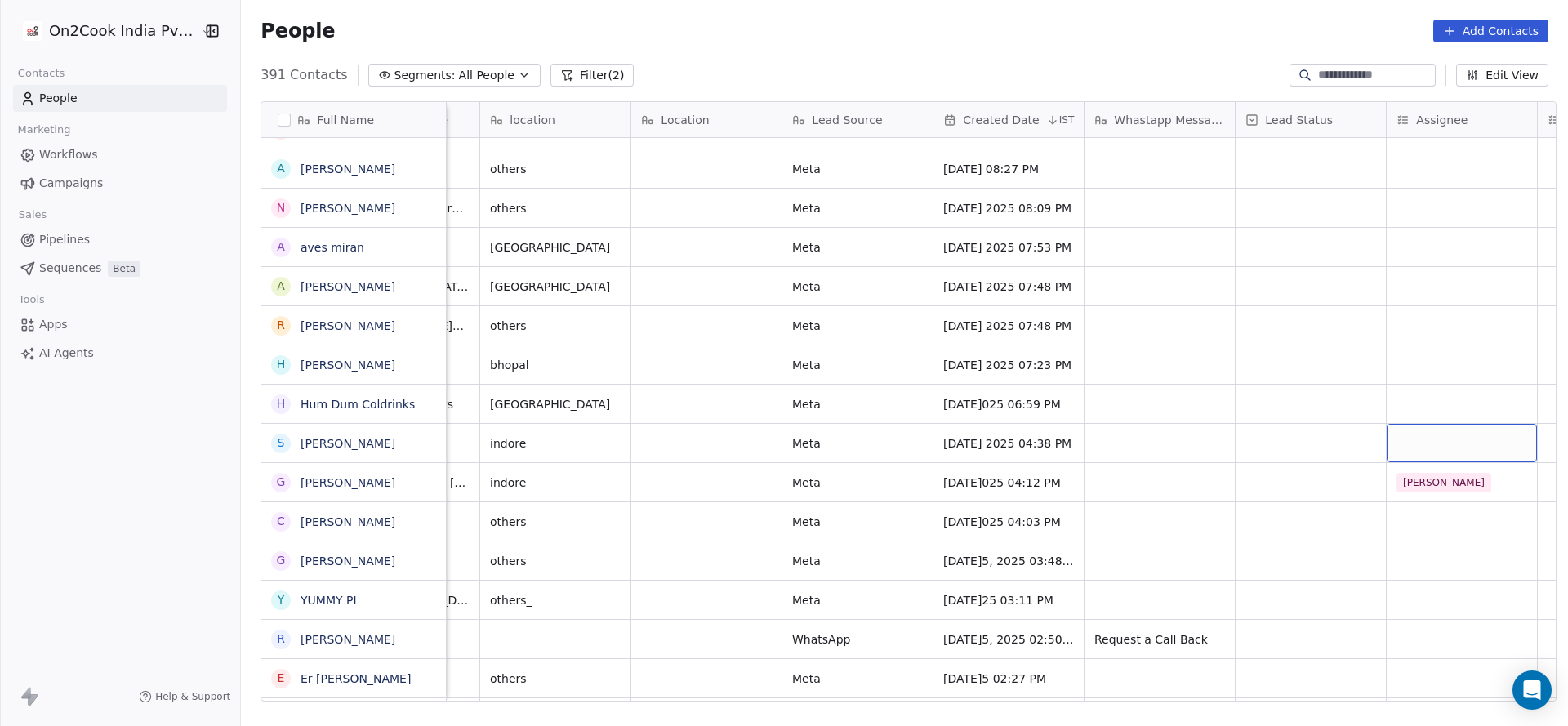
click at [1414, 458] on div "grid" at bounding box center [1461, 443] width 151 height 39
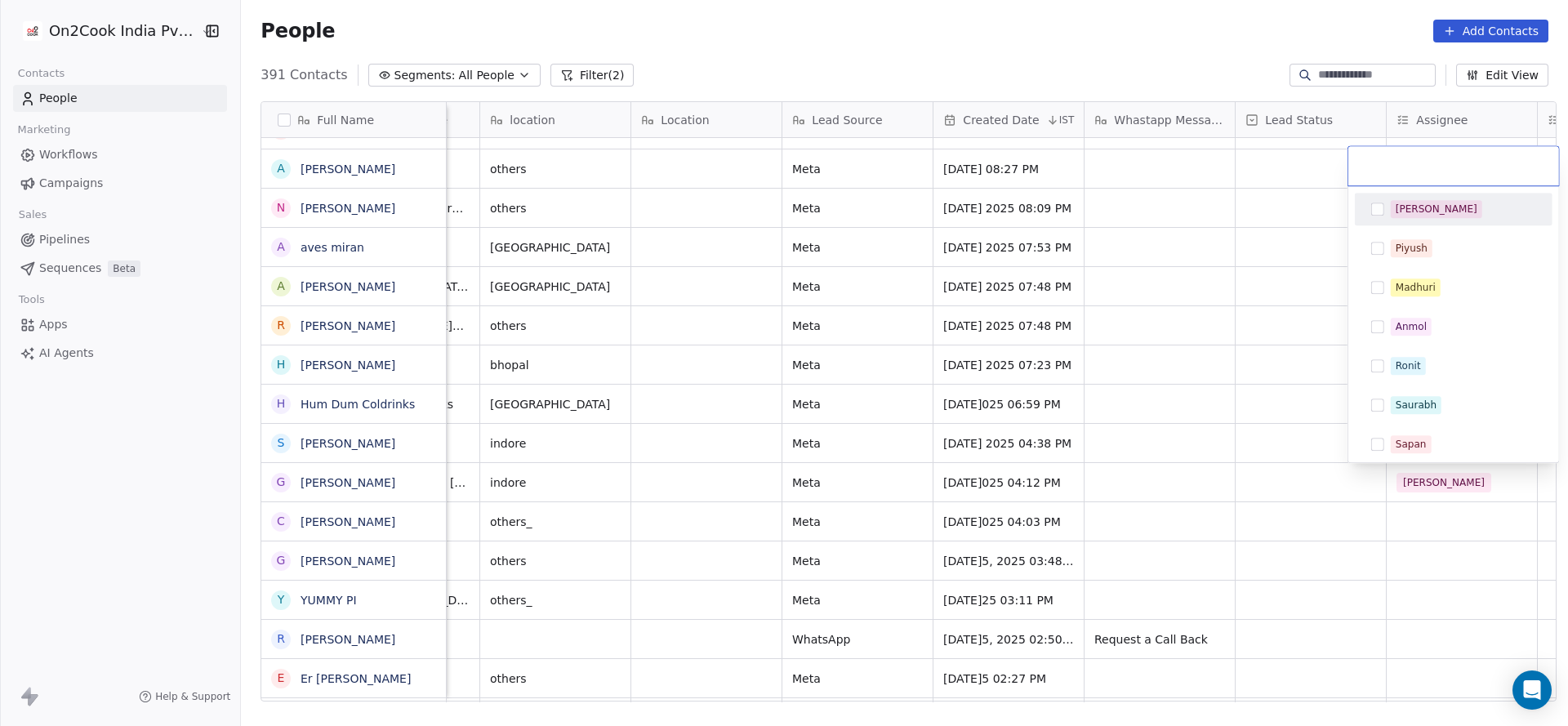
click at [1430, 212] on div "[PERSON_NAME]" at bounding box center [1463, 209] width 145 height 18
click at [1117, 368] on html "On2Cook India Pvt. Ltd. Contacts People Marketing Workflows Campaigns Sales Pip…" at bounding box center [784, 363] width 1568 height 726
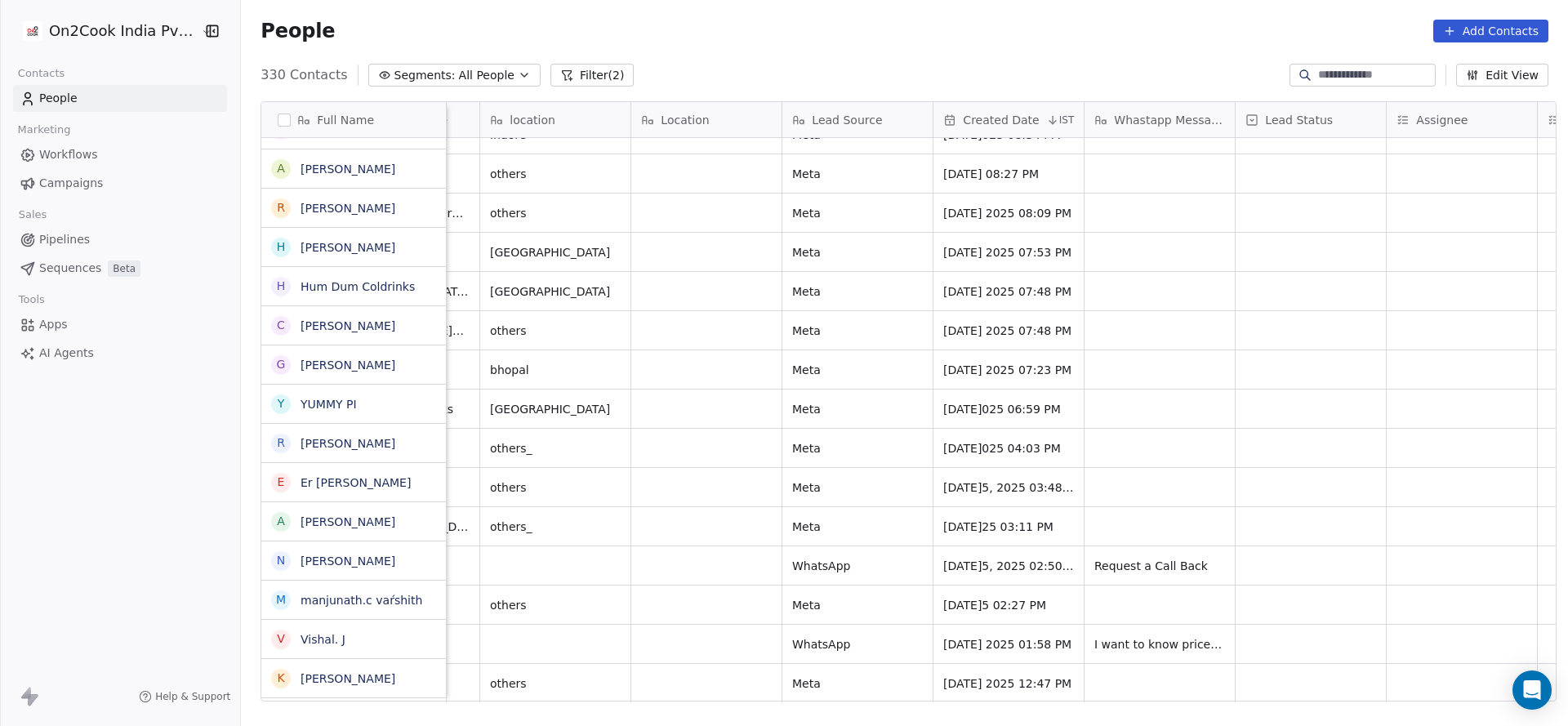
scroll to position [10293, 0]
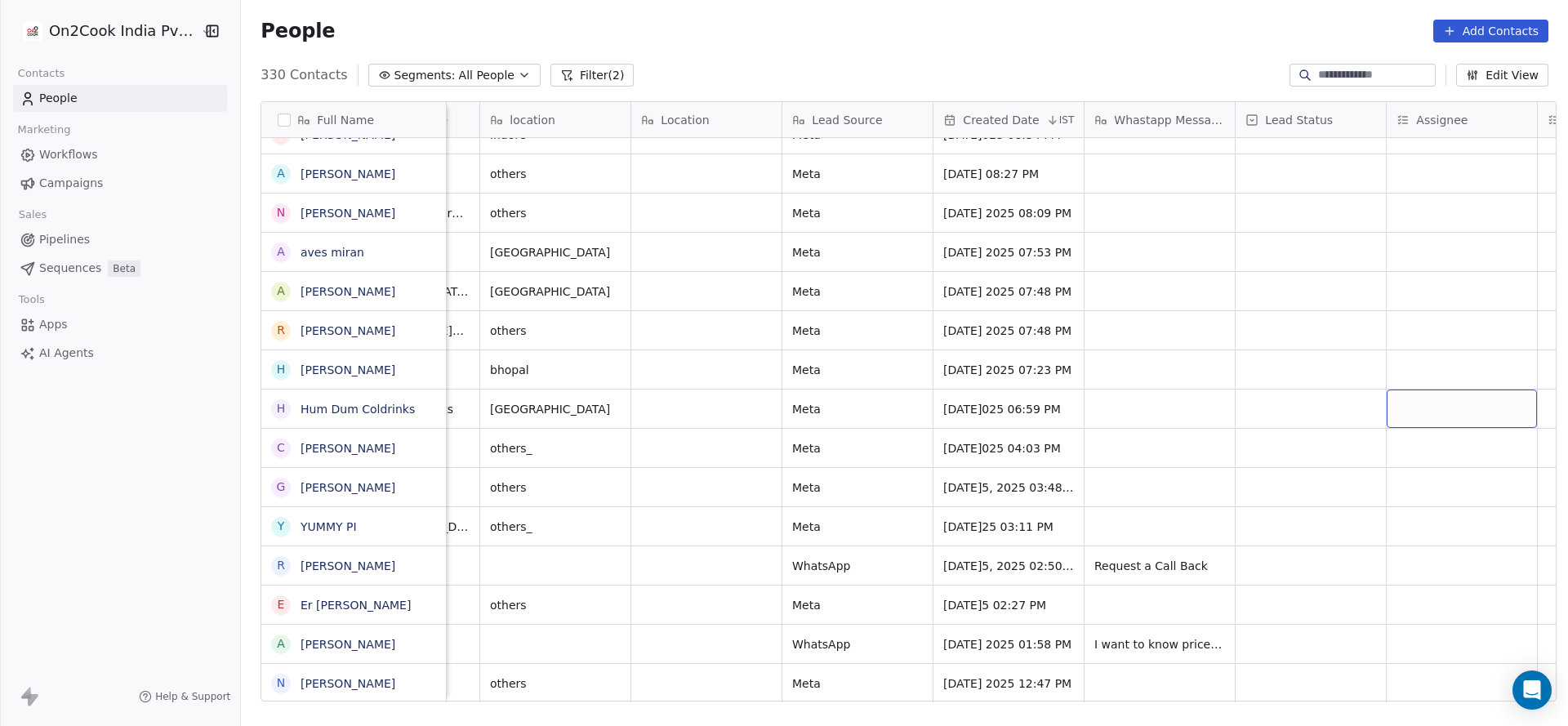
click at [1393, 400] on div "grid" at bounding box center [1461, 409] width 151 height 39
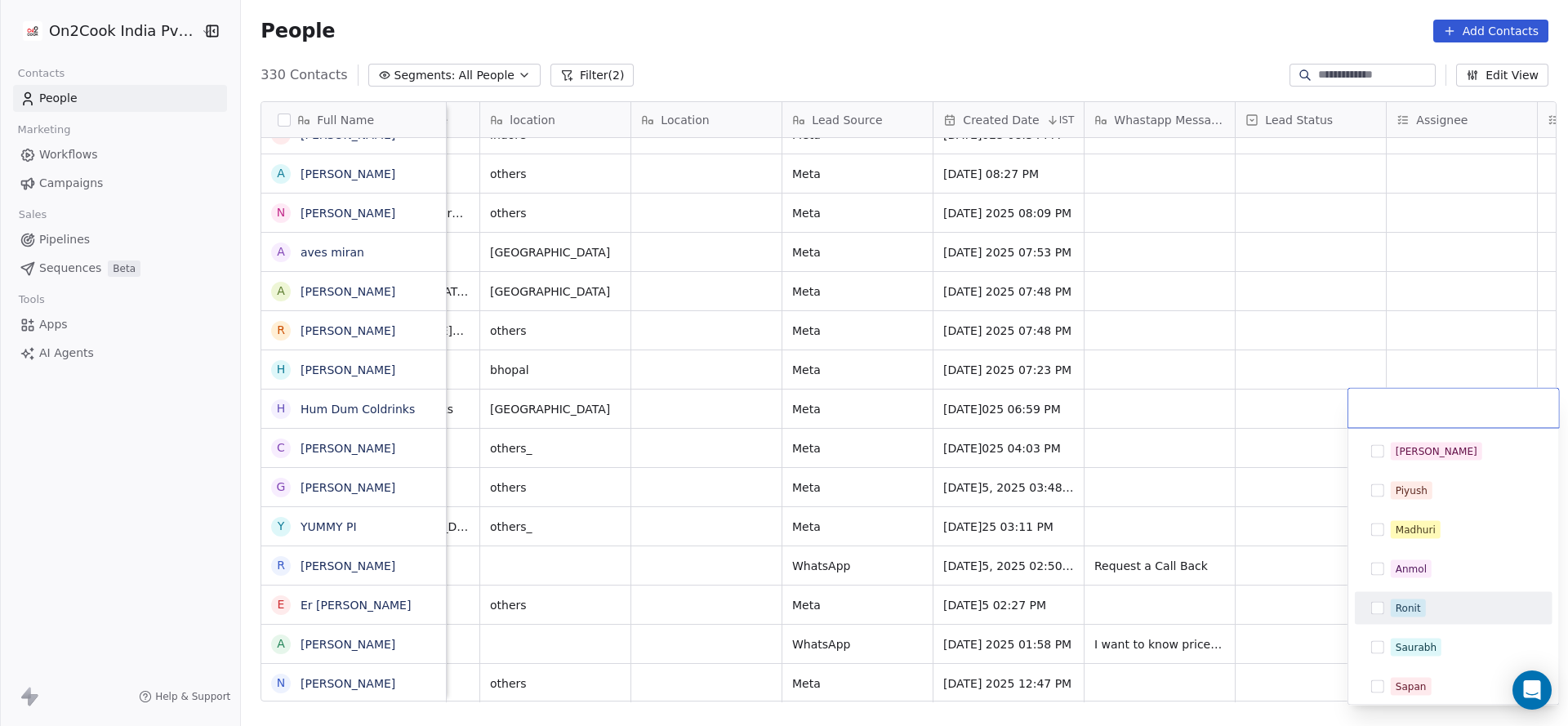
click at [1431, 621] on div "Ronit" at bounding box center [1454, 608] width 198 height 33
click at [1238, 612] on html "On2Cook India Pvt. Ltd. Contacts People Marketing Workflows Campaigns Sales Pip…" at bounding box center [784, 363] width 1568 height 726
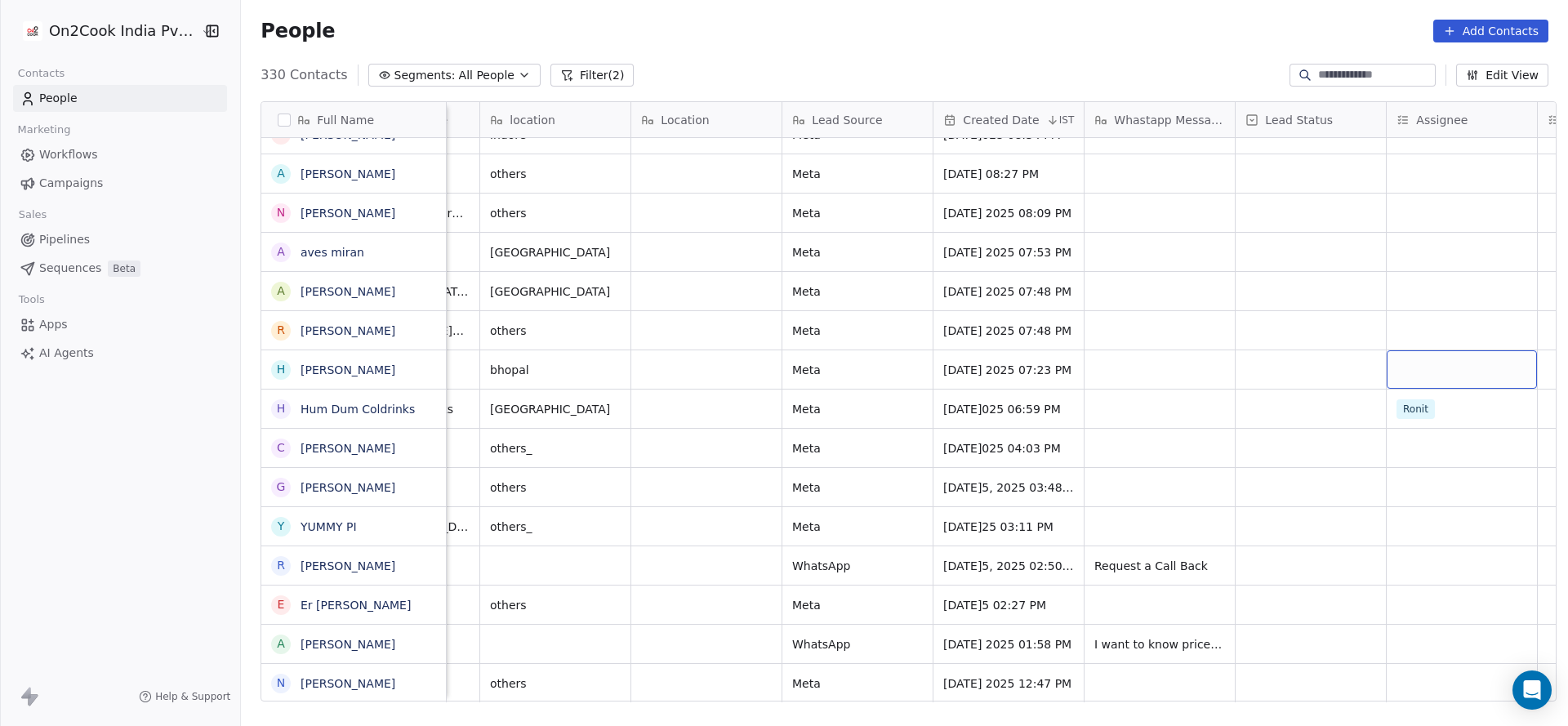
click at [1436, 361] on div "grid" at bounding box center [1461, 369] width 151 height 39
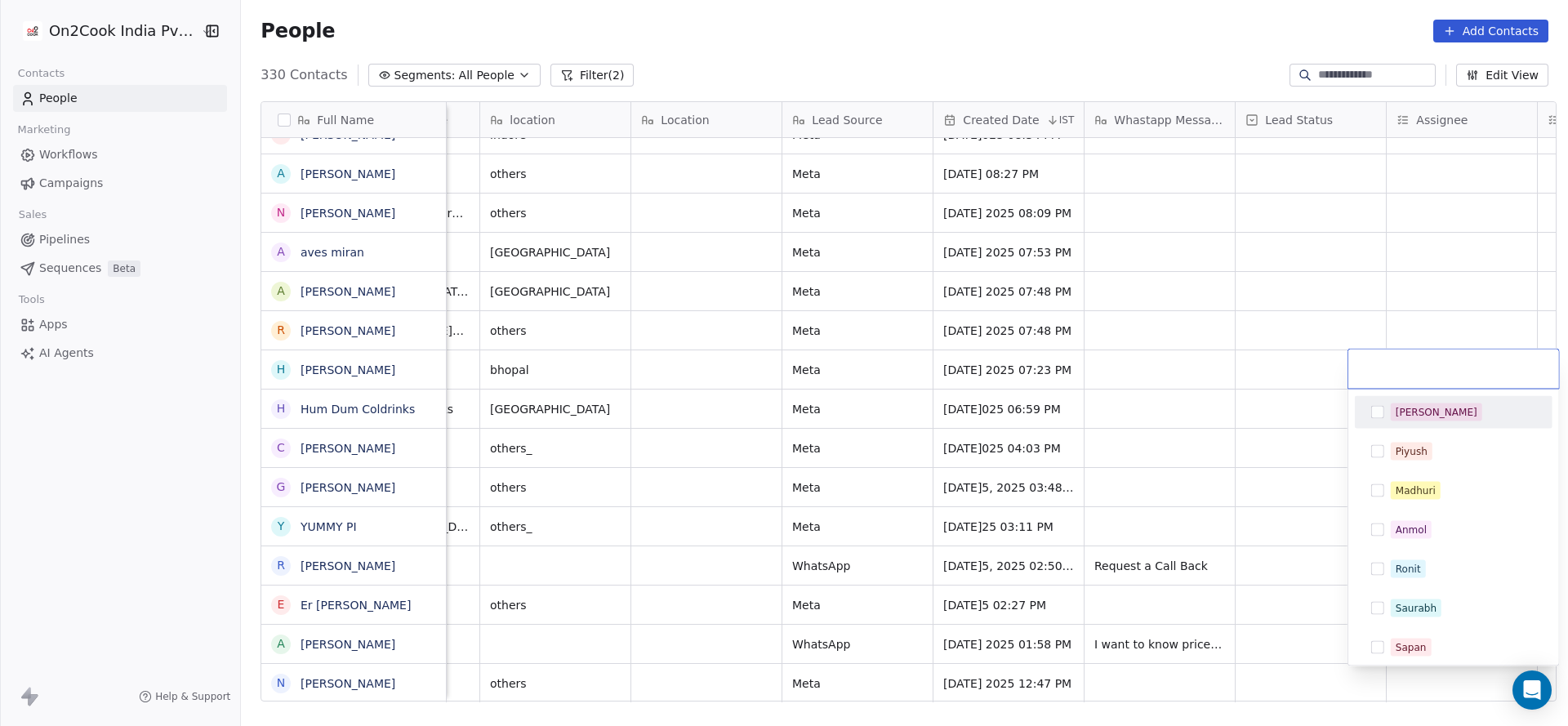
click at [1438, 414] on div "[PERSON_NAME]" at bounding box center [1463, 412] width 145 height 18
click at [1139, 458] on html "On2Cook India Pvt. Ltd. Contacts People Marketing Workflows Campaigns Sales Pip…" at bounding box center [784, 363] width 1568 height 726
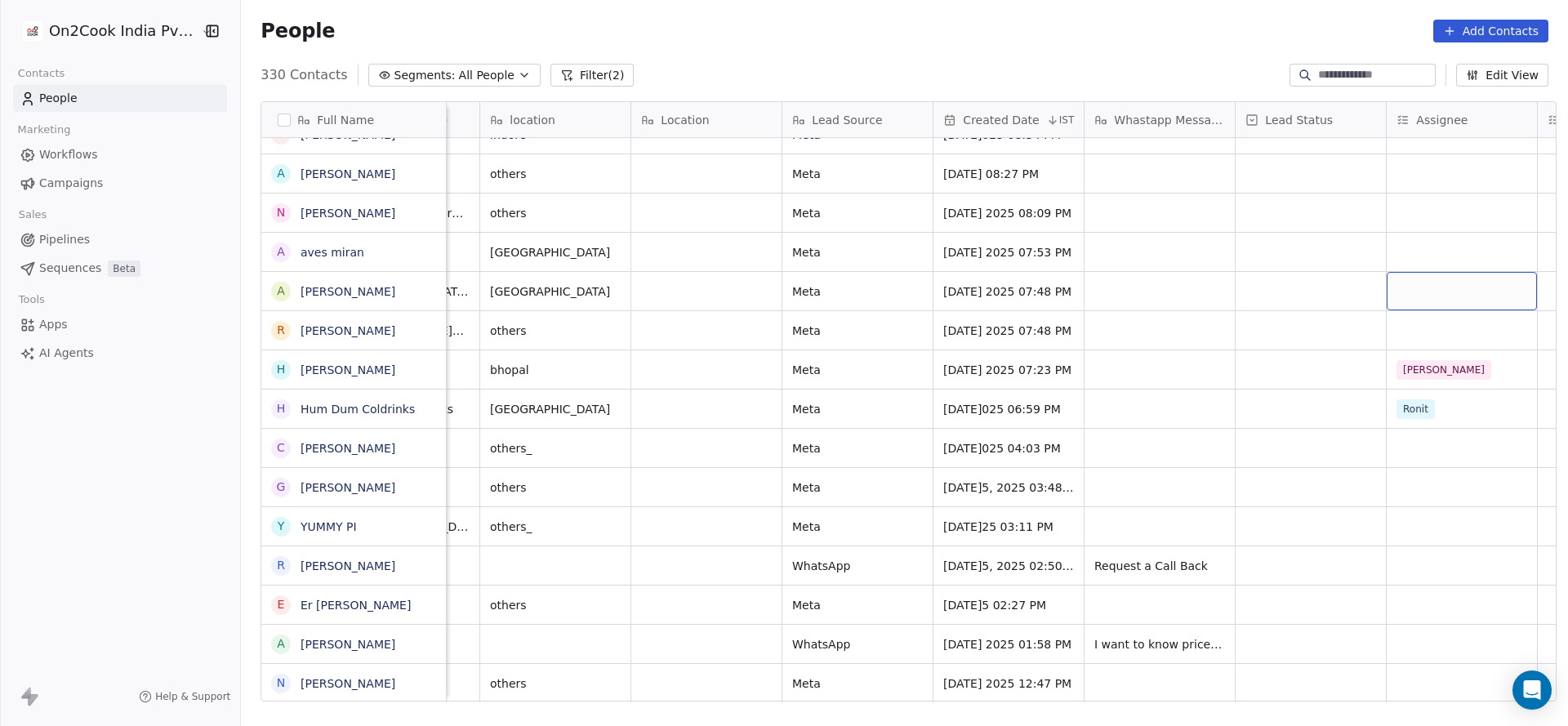
click at [1404, 299] on div "grid" at bounding box center [1461, 291] width 151 height 39
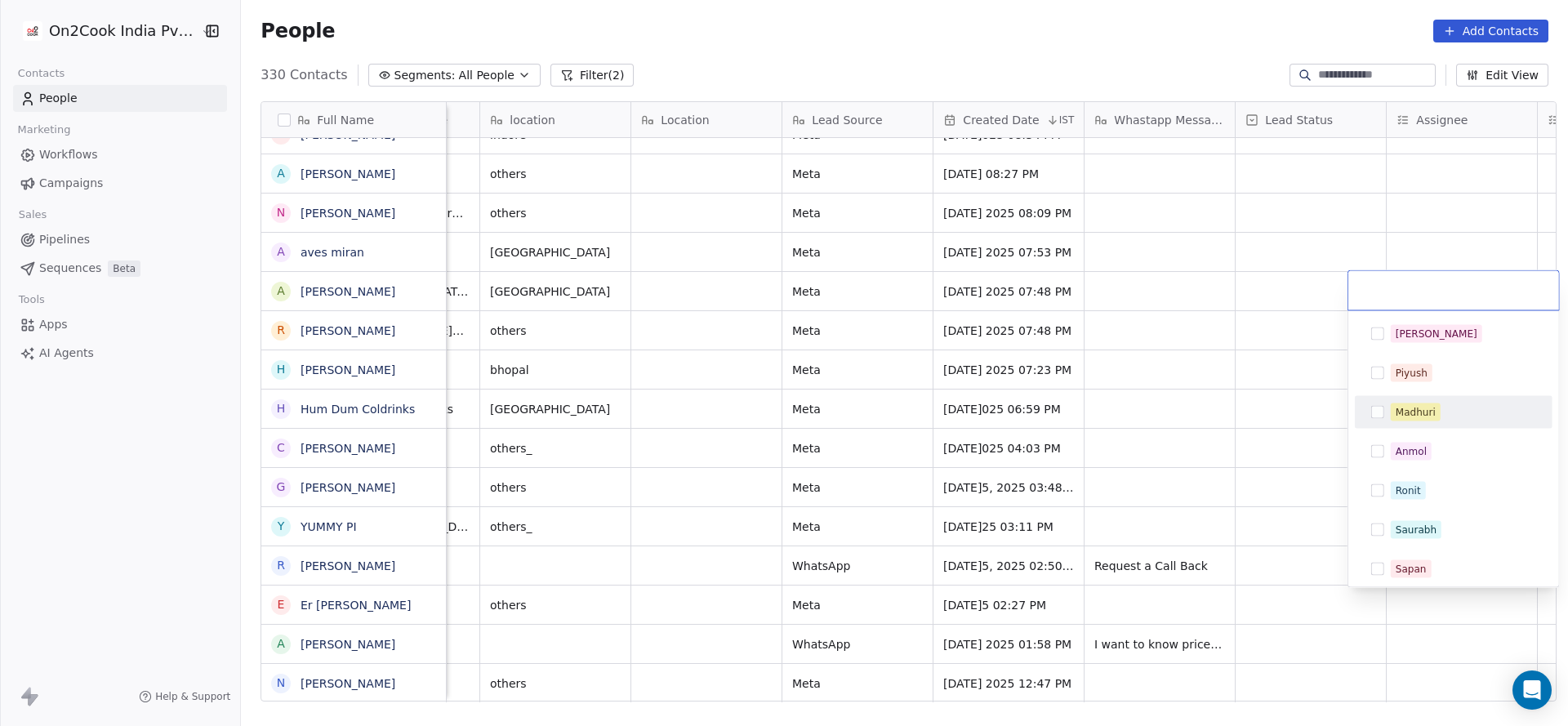
click at [1417, 427] on div "Madhuri" at bounding box center [1454, 412] width 198 height 33
click at [1076, 429] on html "On2Cook India Pvt. Ltd. Contacts People Marketing Workflows Campaigns Sales Pip…" at bounding box center [784, 363] width 1568 height 726
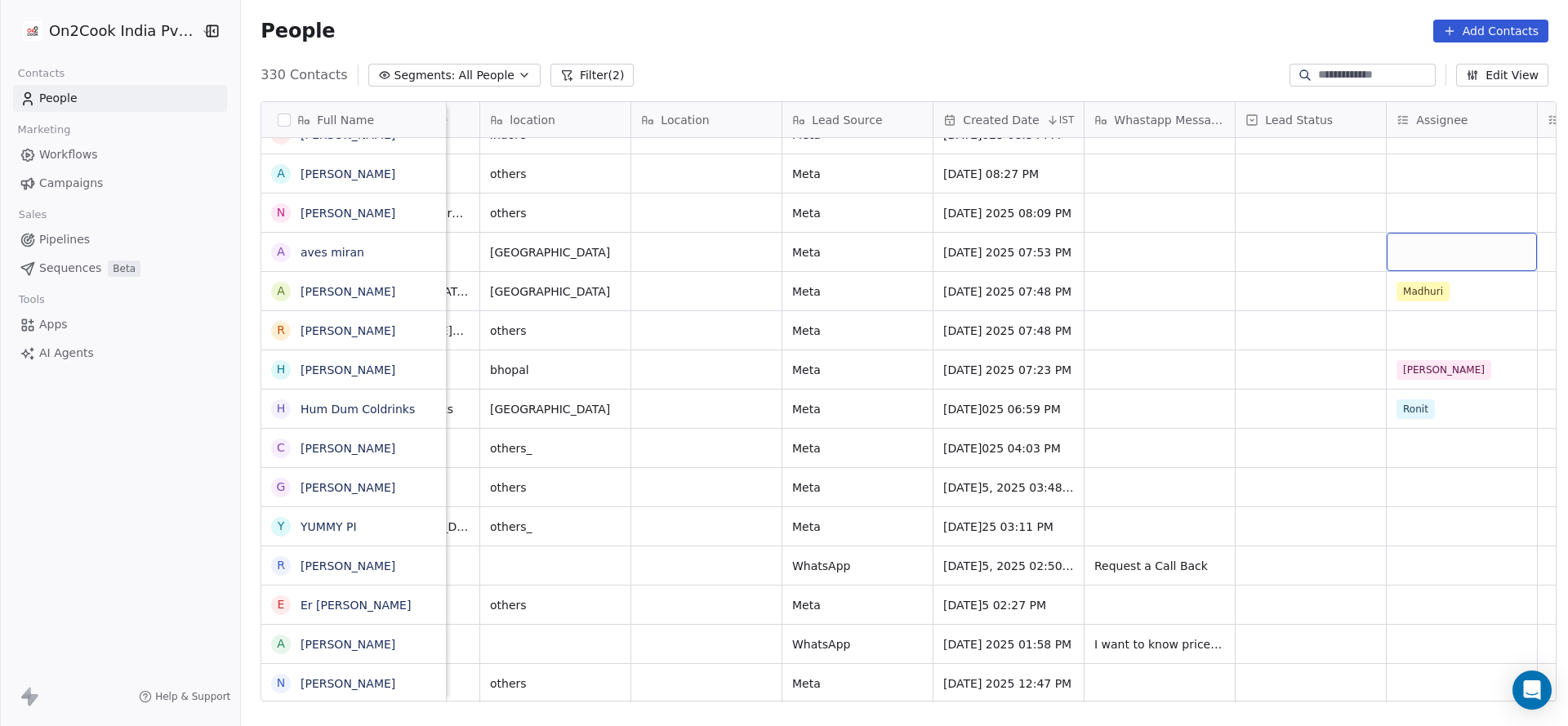
click at [1434, 259] on div "grid" at bounding box center [1461, 252] width 151 height 39
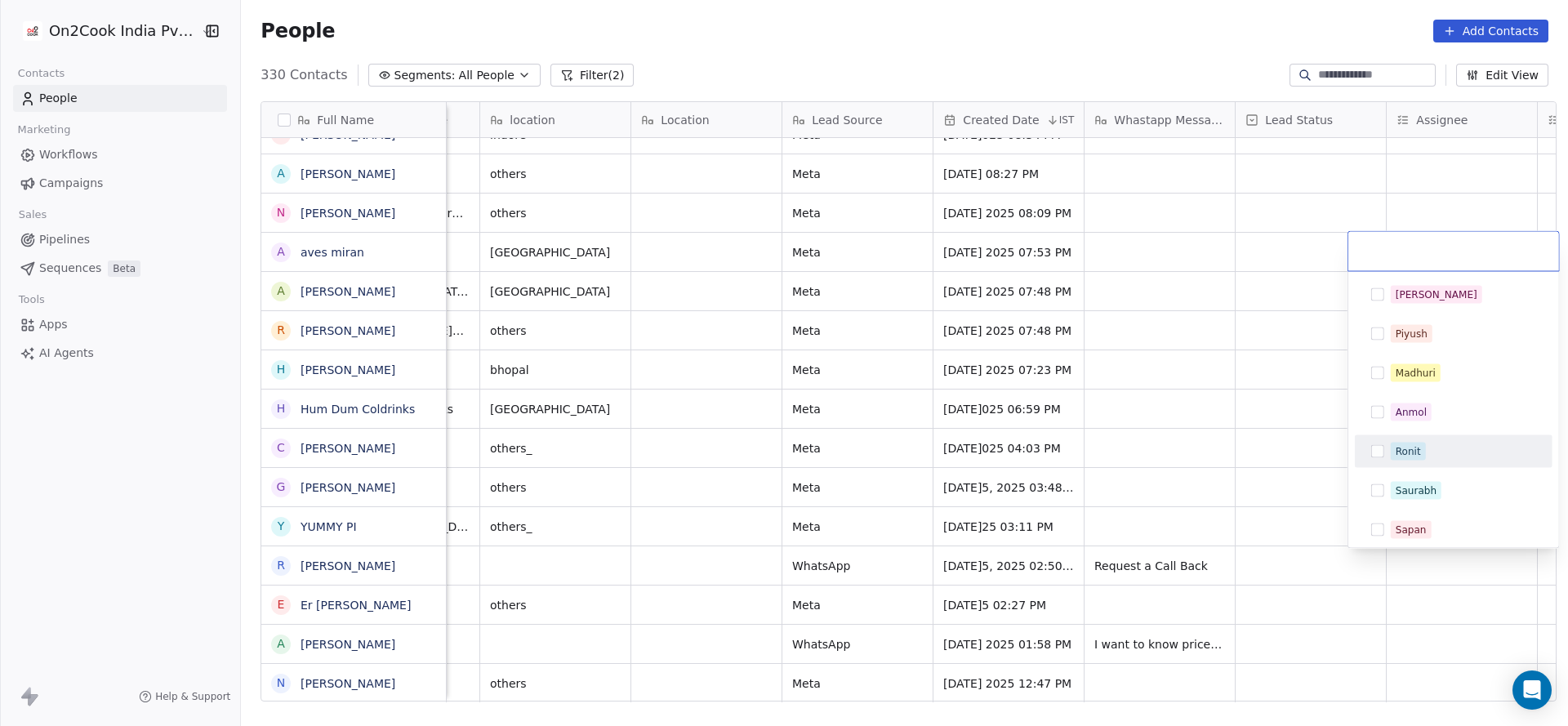
click at [1433, 451] on div "Ronit" at bounding box center [1463, 452] width 145 height 18
click at [1014, 492] on html "On2Cook India Pvt. Ltd. Contacts People Marketing Workflows Campaigns Sales Pip…" at bounding box center [784, 363] width 1568 height 726
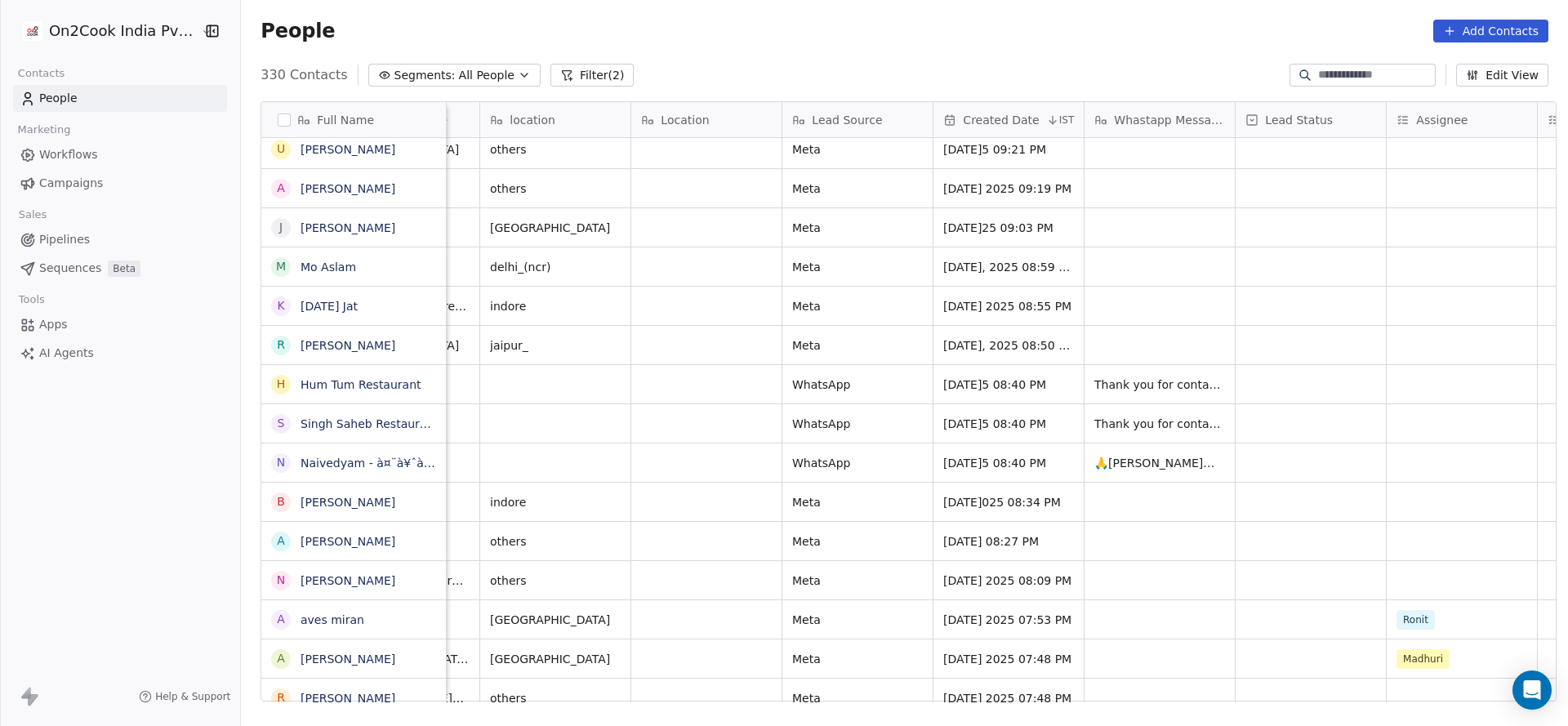
scroll to position [9925, 0]
click at [1414, 501] on div "grid" at bounding box center [1461, 501] width 151 height 39
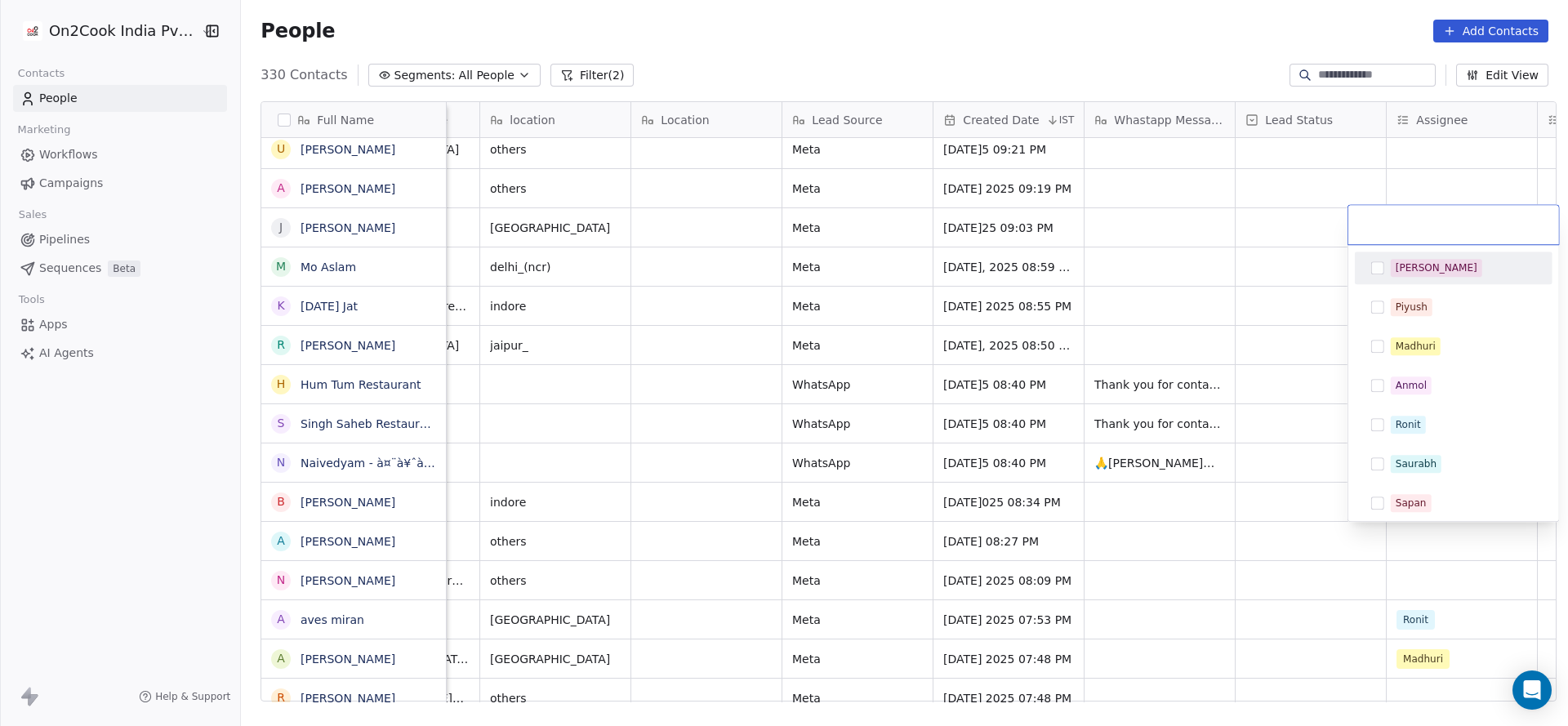
click at [989, 502] on html "On2Cook India Pvt. Ltd. Contacts People Marketing Workflows Campaigns Sales Pip…" at bounding box center [784, 363] width 1568 height 726
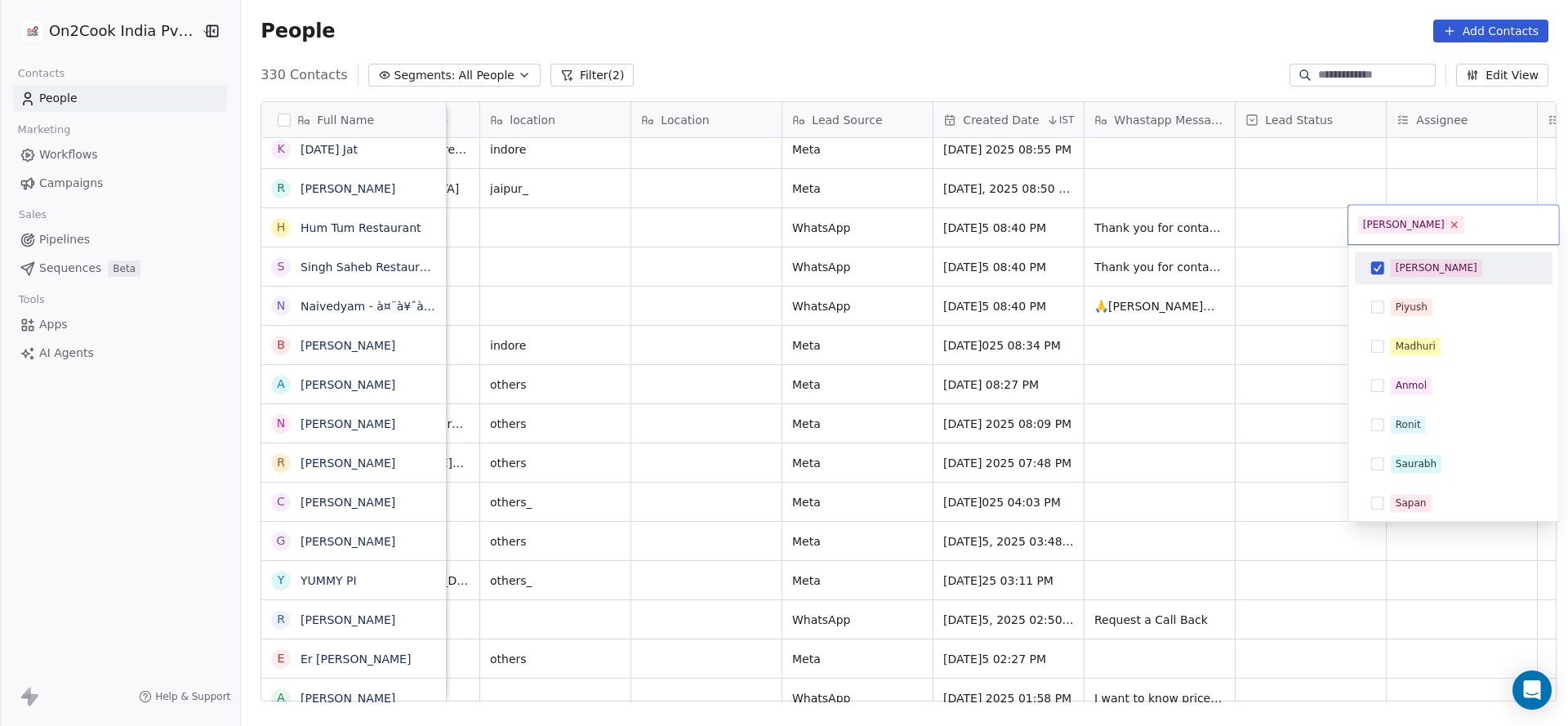
click at [1448, 219] on icon at bounding box center [1454, 225] width 10 height 10
click at [1086, 453] on html "On2Cook India Pvt. Ltd. Contacts People Marketing Workflows Campaigns Sales Pip…" at bounding box center [784, 363] width 1568 height 726
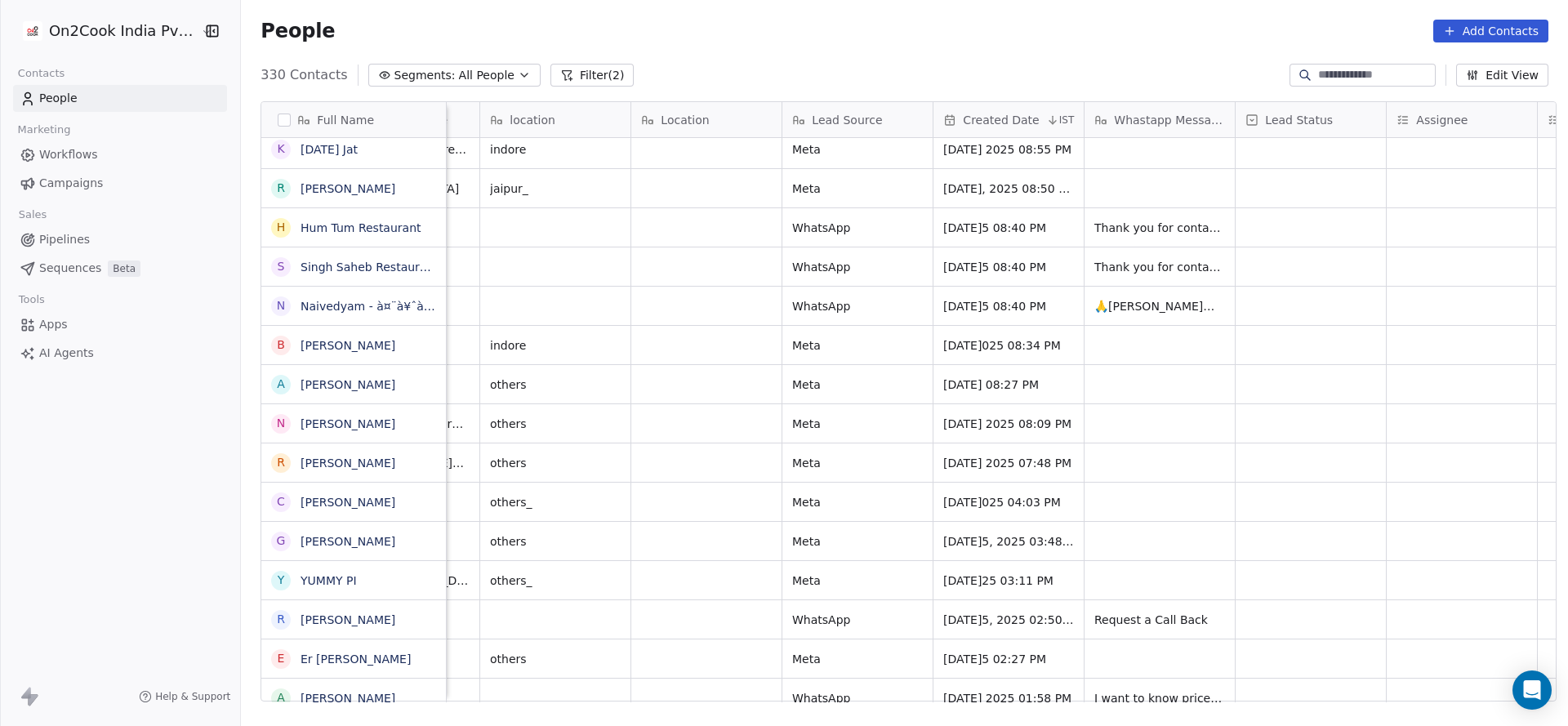
scroll to position [9681, 0]
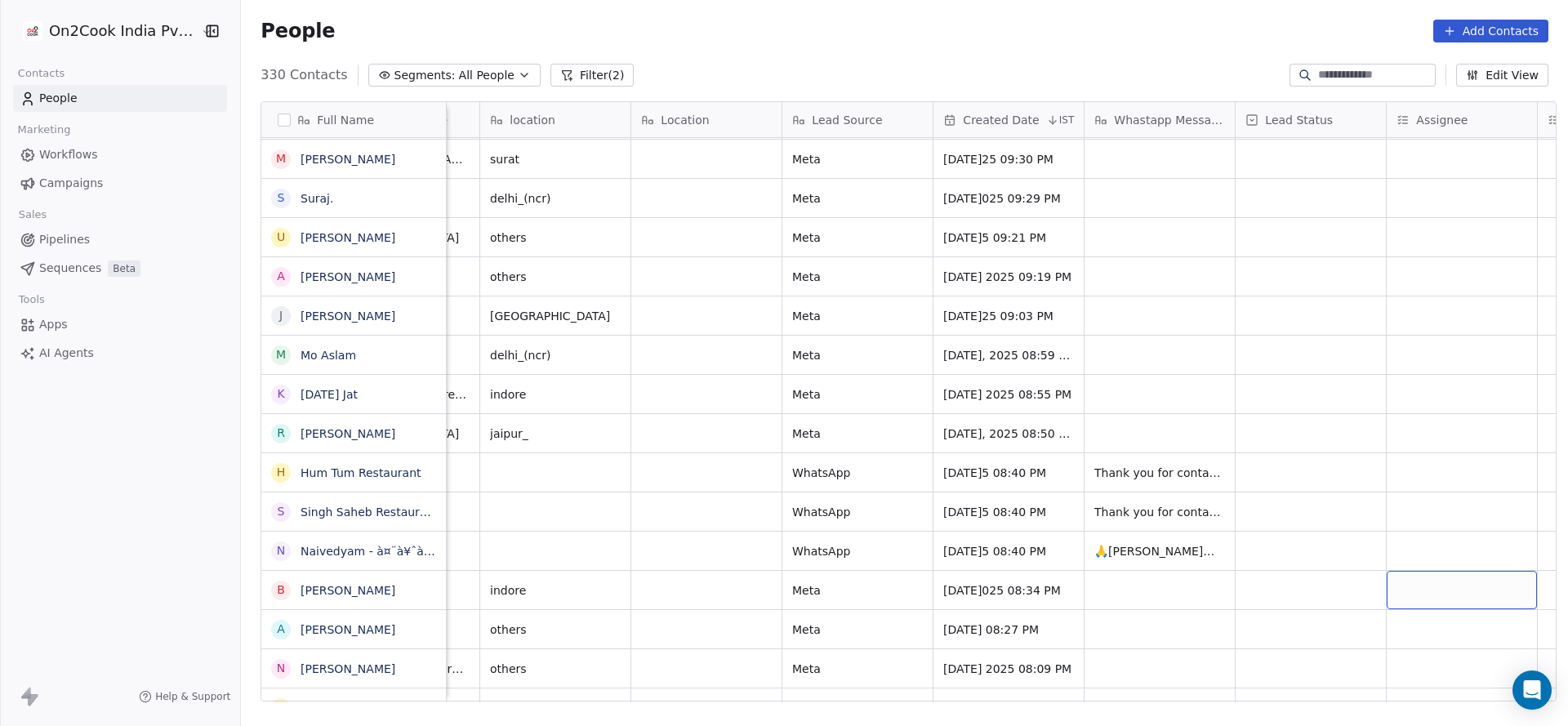
click at [1439, 588] on div "grid" at bounding box center [1461, 590] width 151 height 39
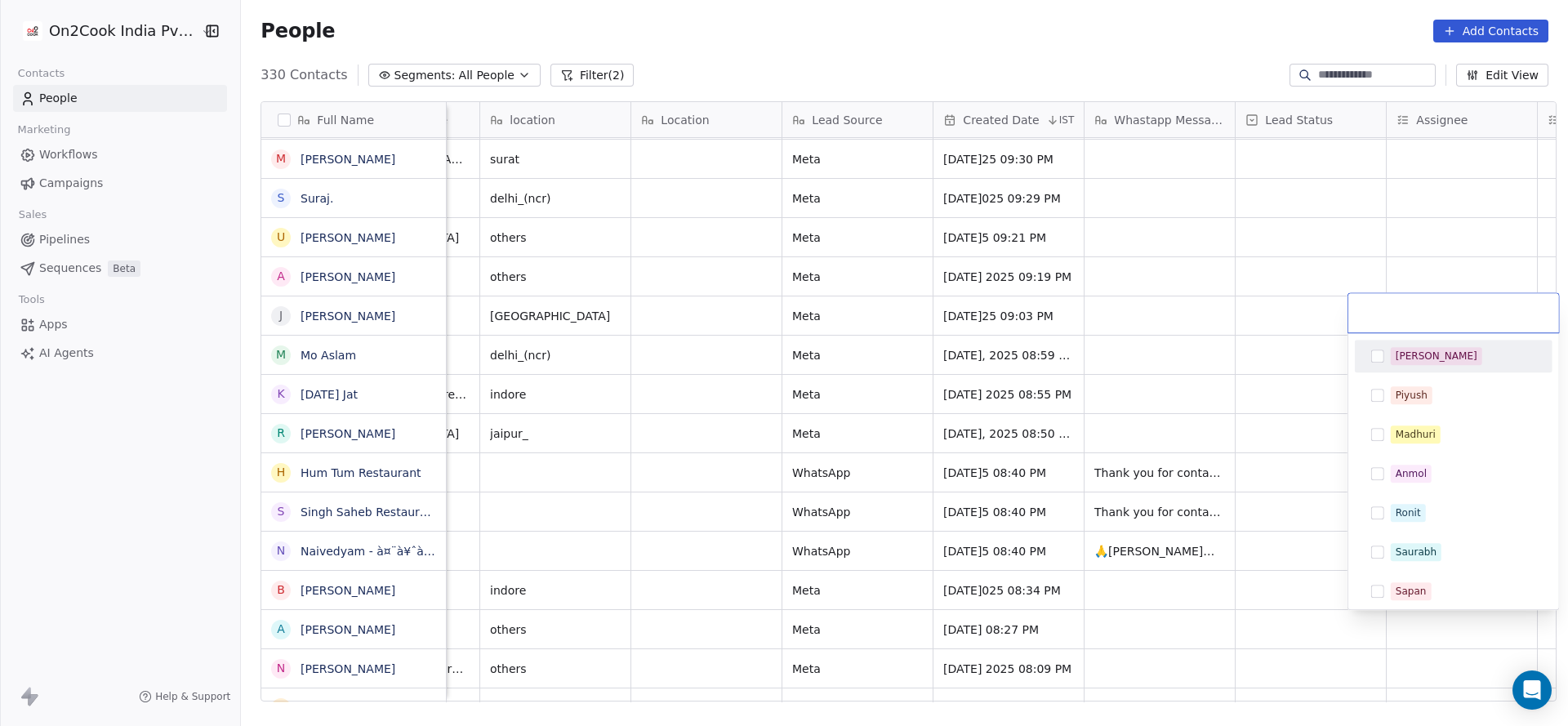
click at [1470, 360] on div "[PERSON_NAME]" at bounding box center [1463, 355] width 145 height 18
click at [876, 549] on html "On2Cook India Pvt. Ltd. Contacts People Marketing Workflows Campaigns Sales Pip…" at bounding box center [784, 363] width 1568 height 726
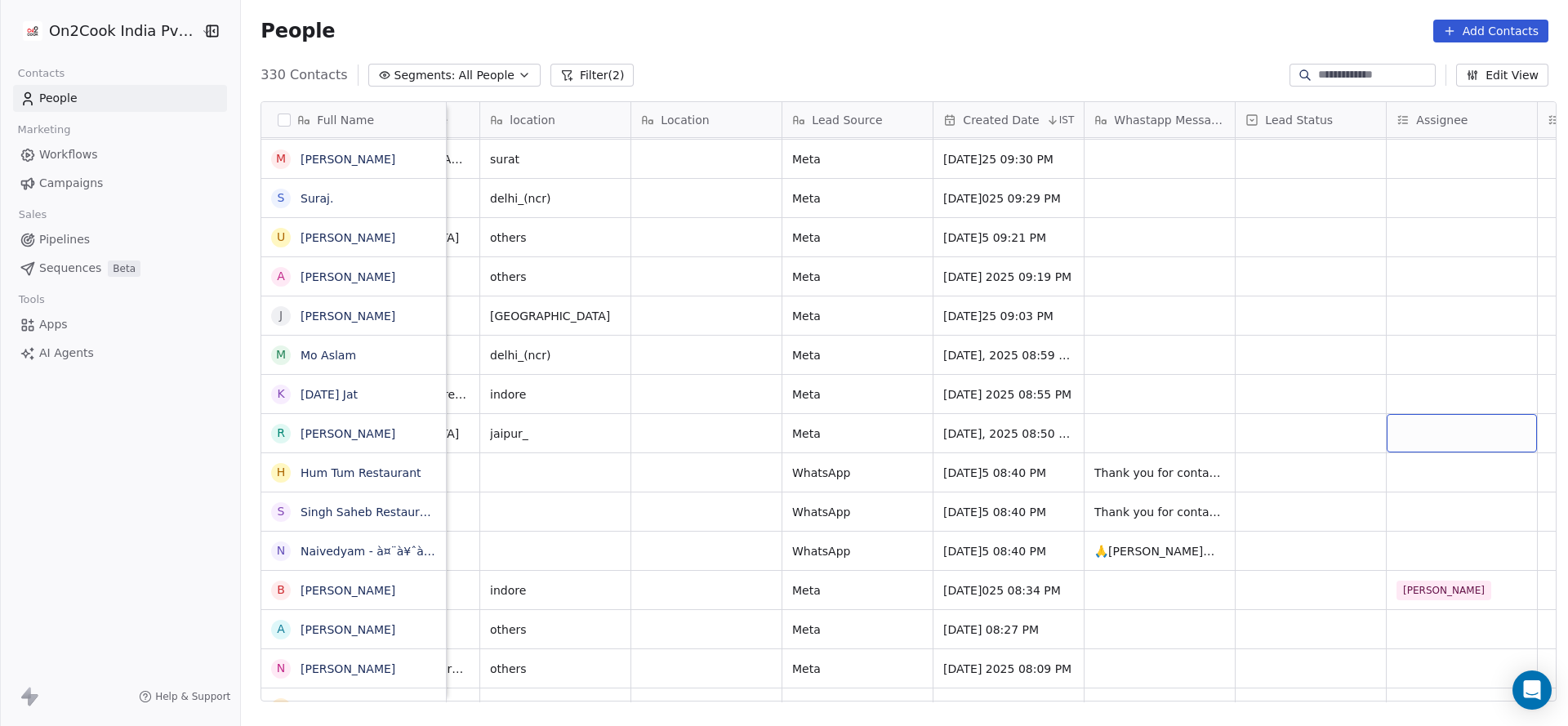
click at [1428, 427] on div "grid" at bounding box center [1461, 433] width 151 height 39
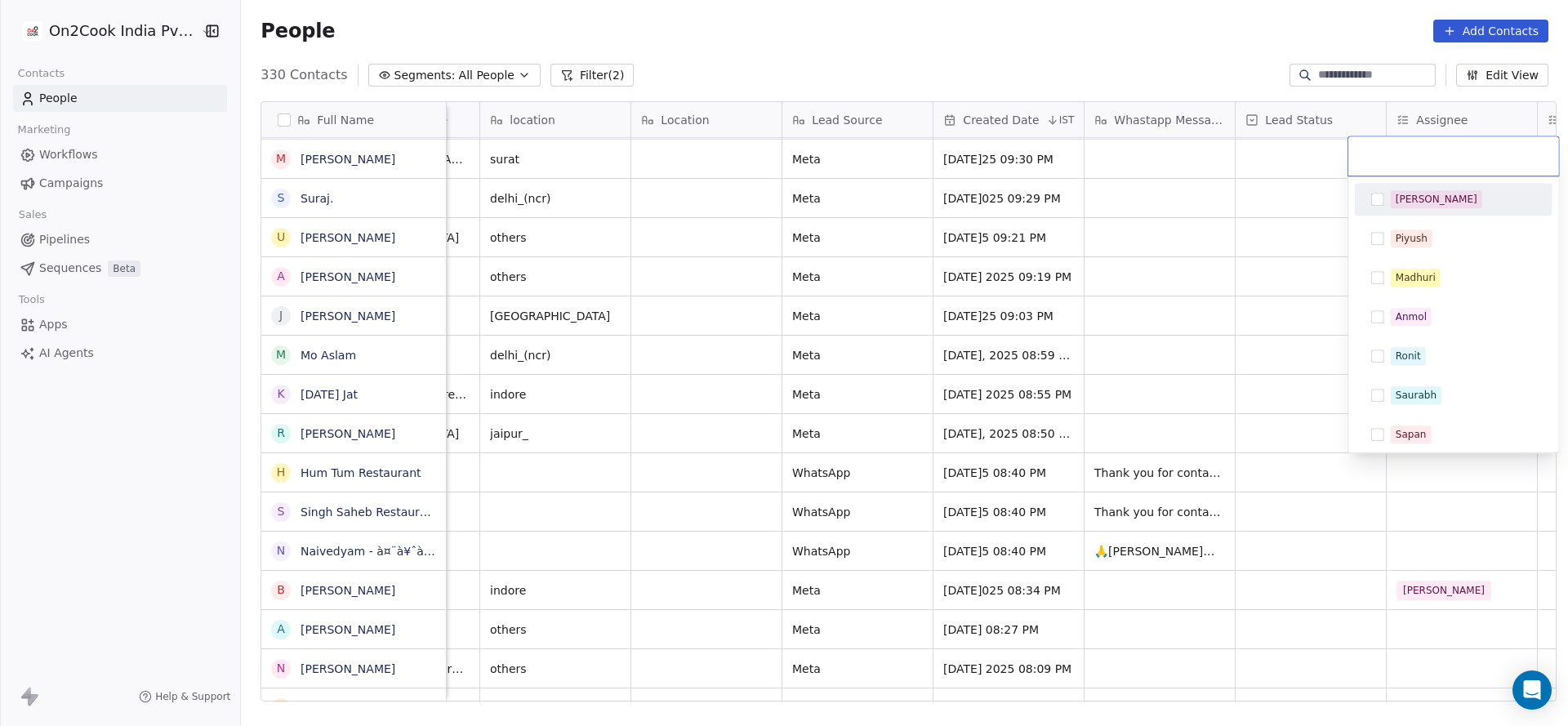
click at [1429, 201] on div "[PERSON_NAME]" at bounding box center [1463, 199] width 145 height 18
click at [600, 540] on html "On2Cook India Pvt. Ltd. Contacts People Marketing Workflows Campaigns Sales Pip…" at bounding box center [784, 363] width 1568 height 726
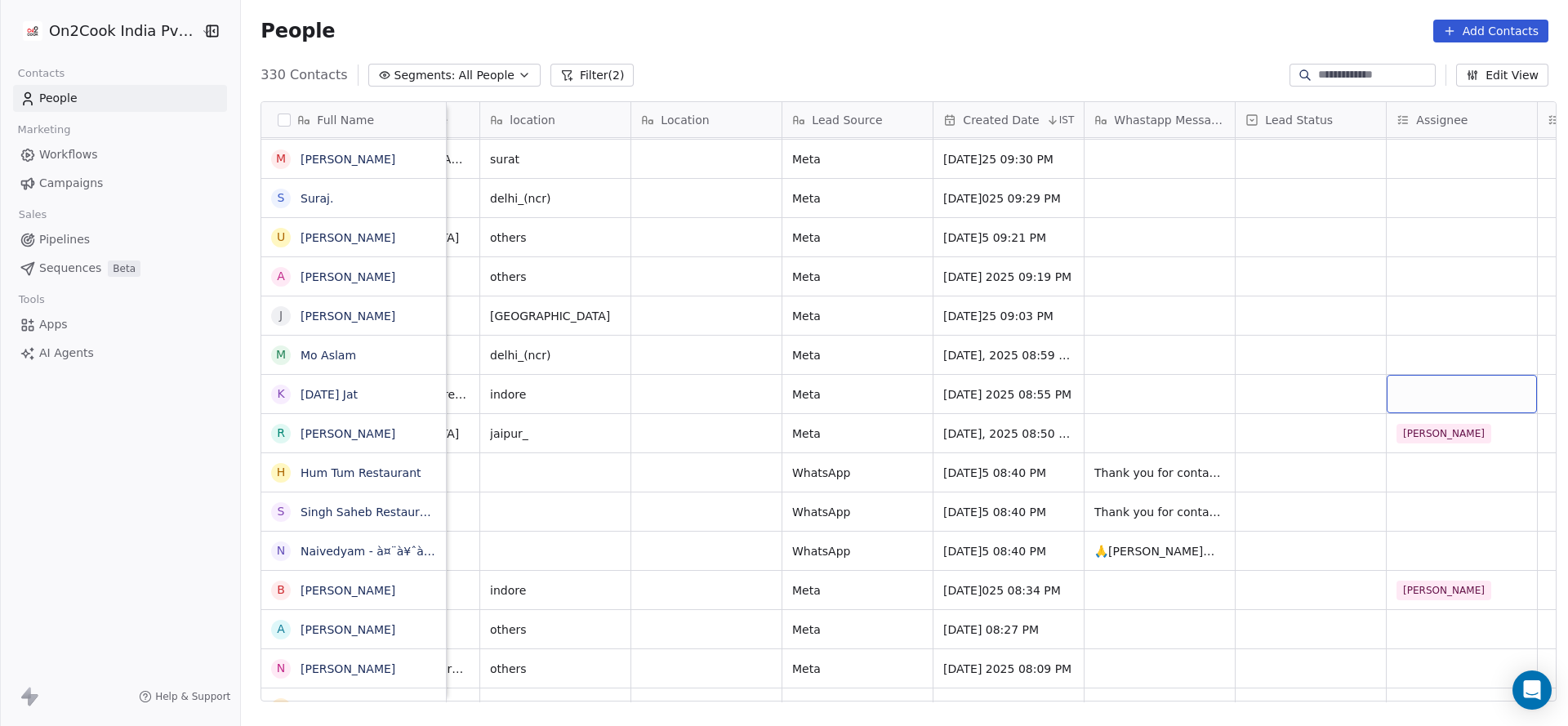
click at [1424, 391] on div "grid" at bounding box center [1461, 394] width 151 height 39
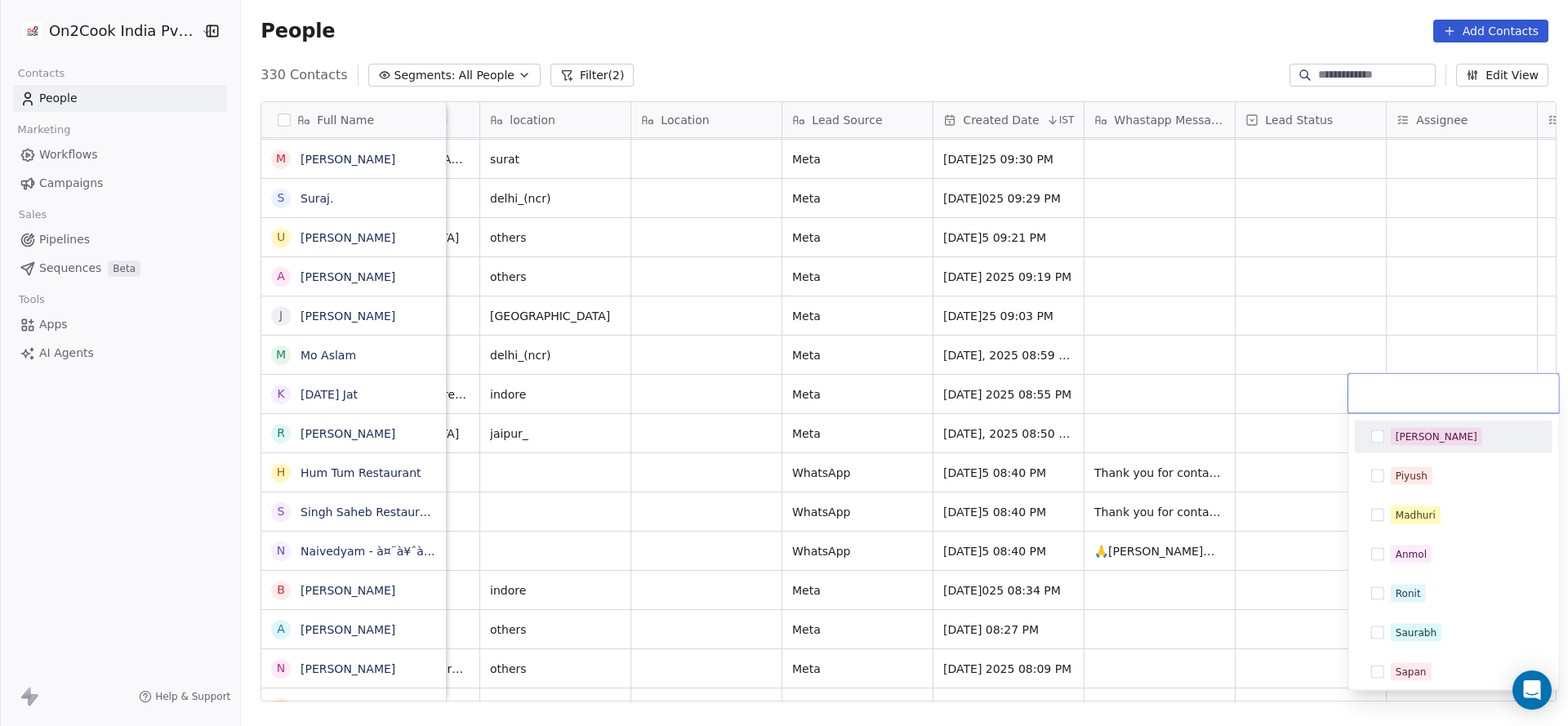
click at [1429, 445] on div "[PERSON_NAME]" at bounding box center [1453, 437] width 185 height 26
click at [945, 479] on html "On2Cook India Pvt. Ltd. Contacts People Marketing Workflows Campaigns Sales Pip…" at bounding box center [784, 363] width 1568 height 726
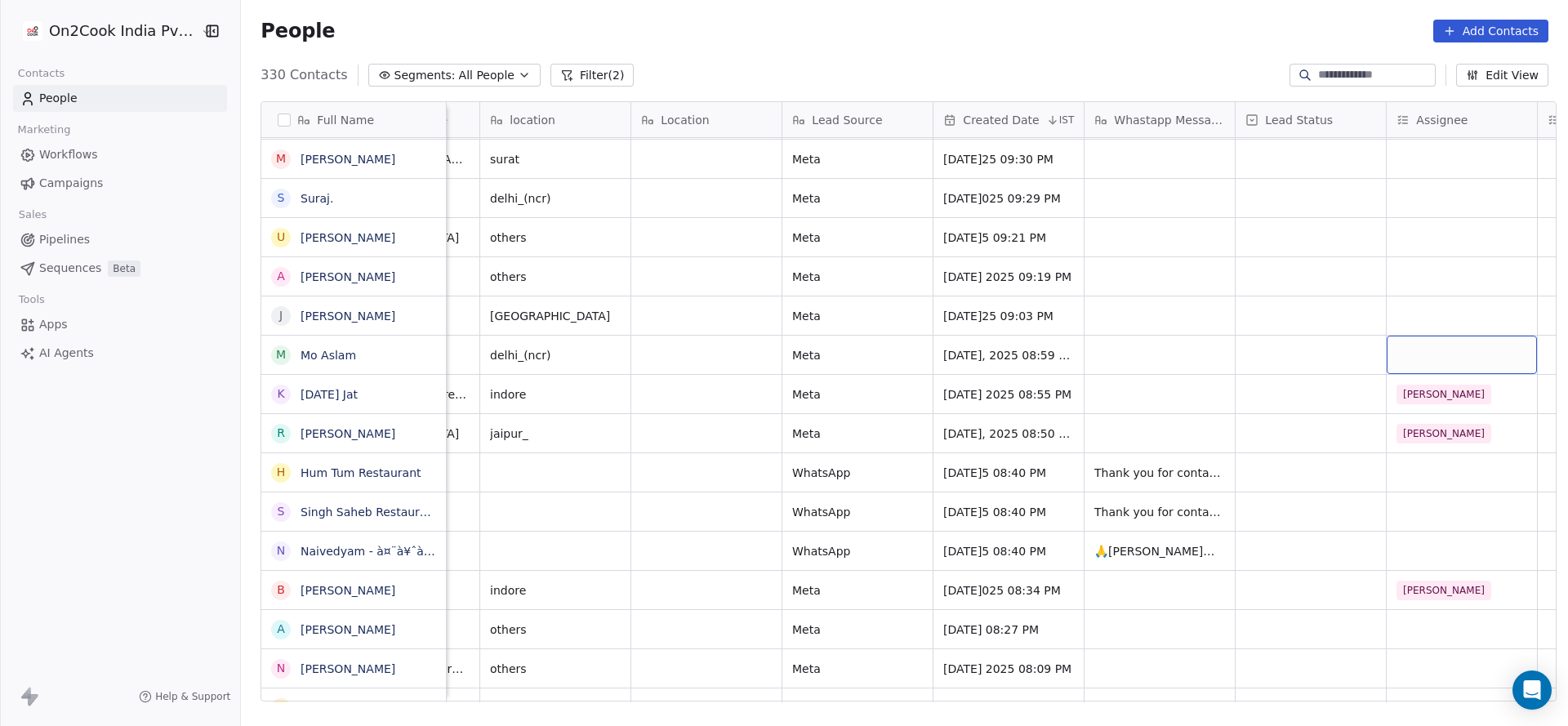
click at [1411, 356] on div "grid" at bounding box center [1461, 354] width 151 height 39
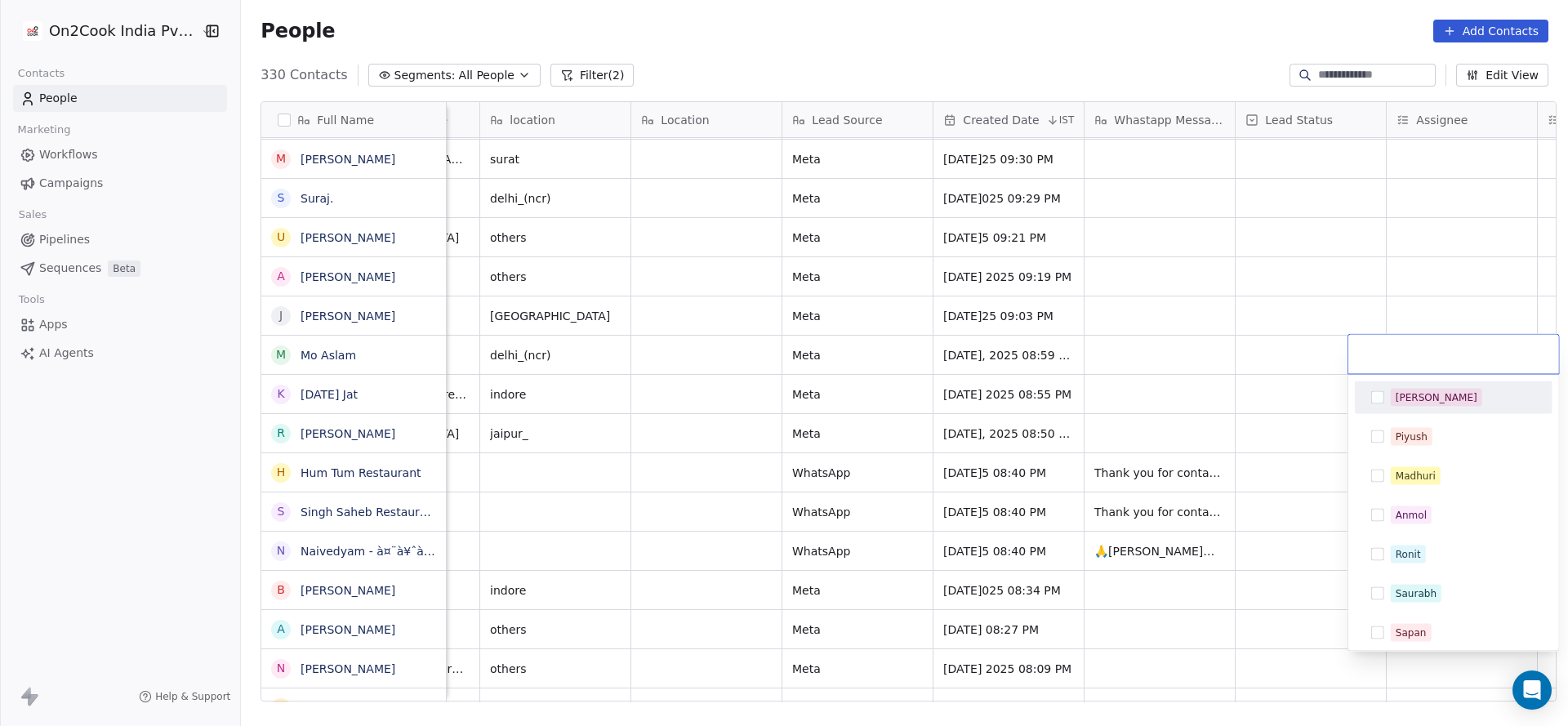
click at [1411, 407] on div "[PERSON_NAME]" at bounding box center [1453, 397] width 185 height 26
click at [1070, 501] on html "On2Cook India Pvt. Ltd. Contacts People Marketing Workflows Campaigns Sales Pip…" at bounding box center [784, 363] width 1568 height 726
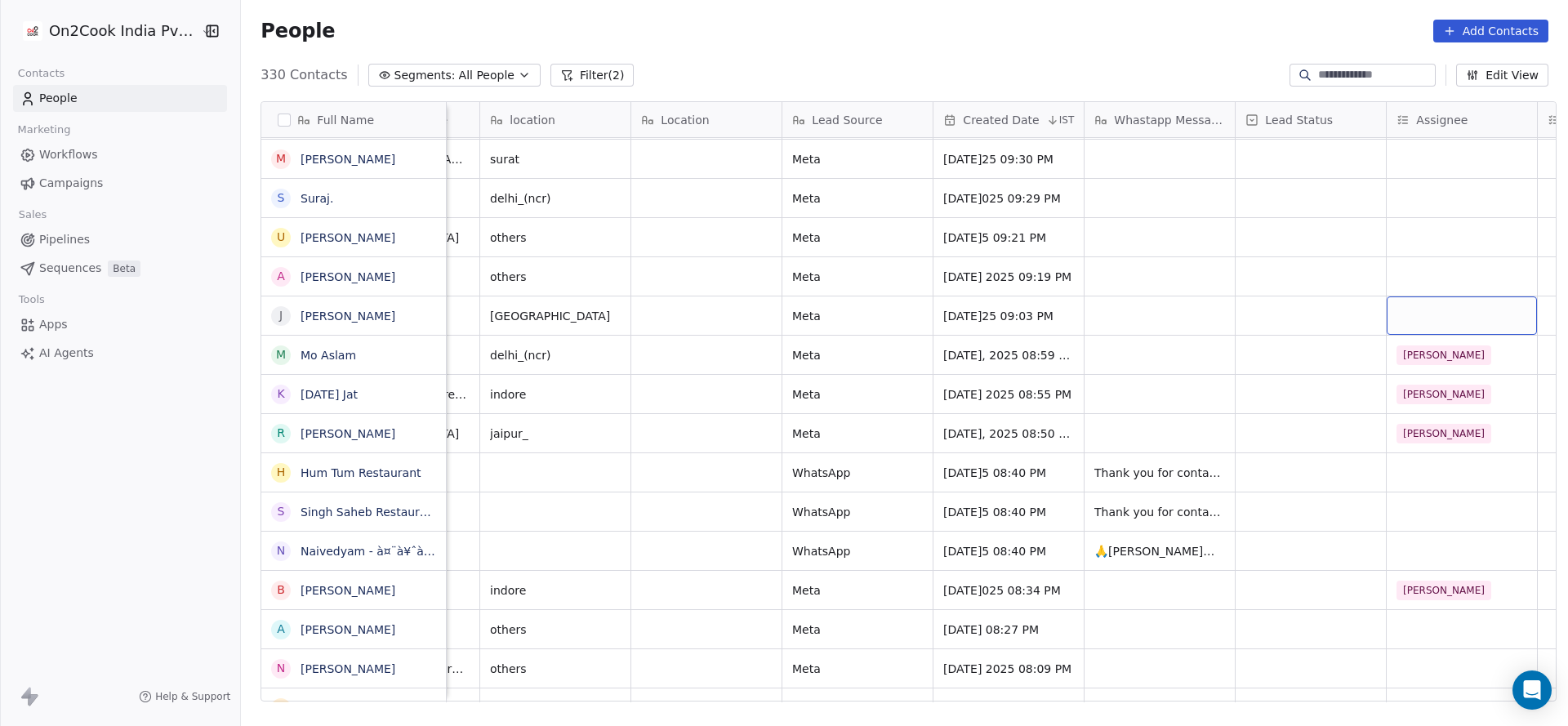
click at [1402, 322] on div "grid" at bounding box center [1461, 316] width 151 height 39
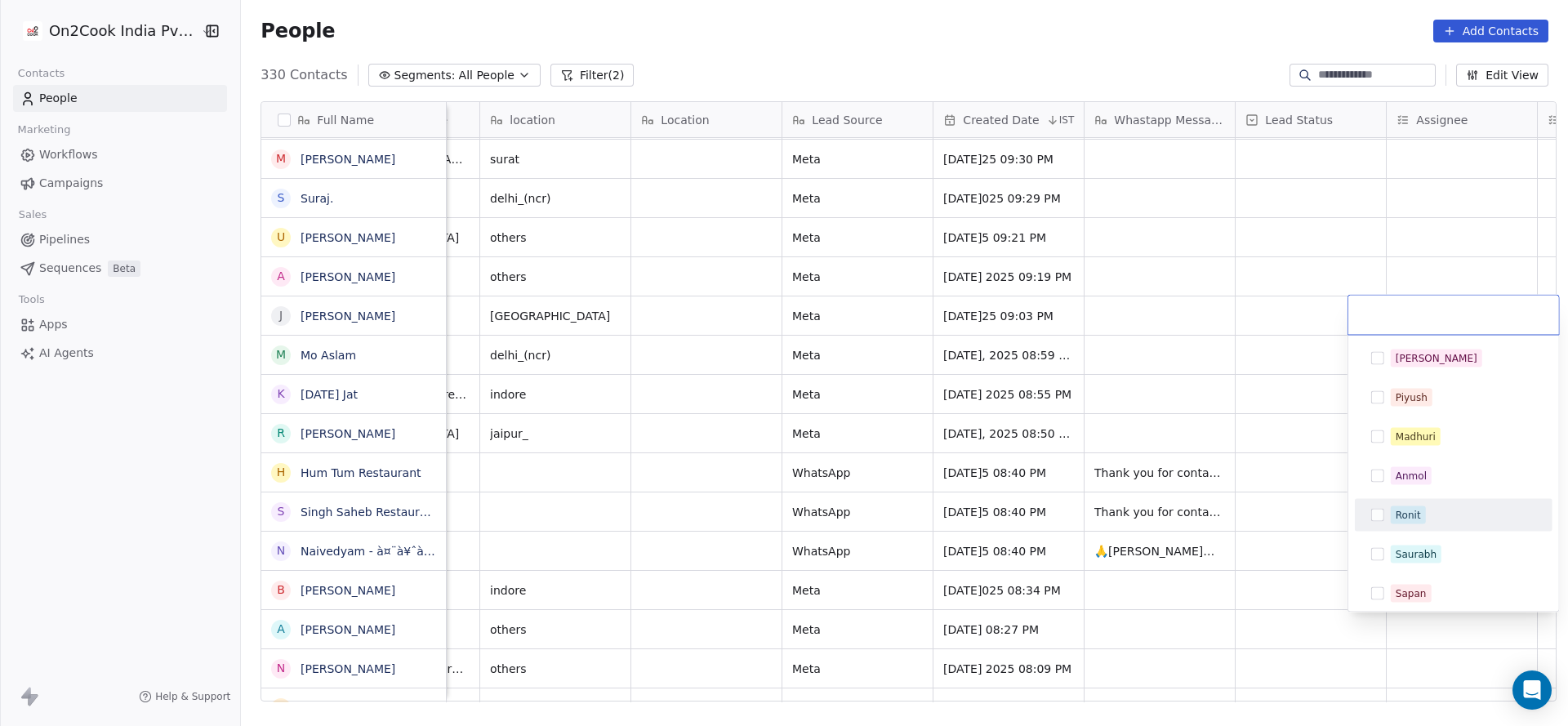
click at [1413, 513] on div "Ronit" at bounding box center [1407, 514] width 25 height 15
click at [1136, 510] on html "On2Cook India Pvt. Ltd. Contacts People Marketing Workflows Campaigns Sales Pip…" at bounding box center [784, 363] width 1568 height 726
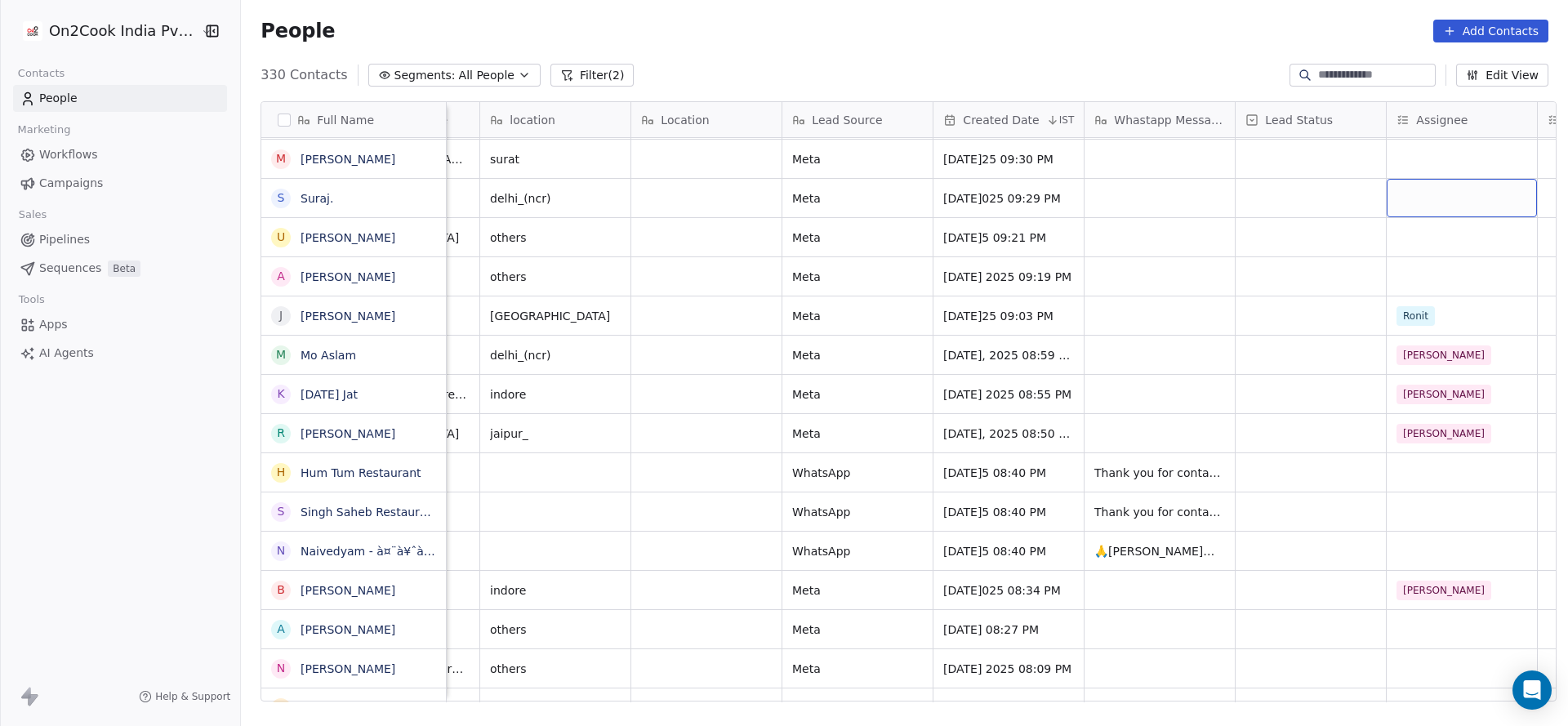
click at [1420, 196] on div "grid" at bounding box center [1461, 198] width 151 height 39
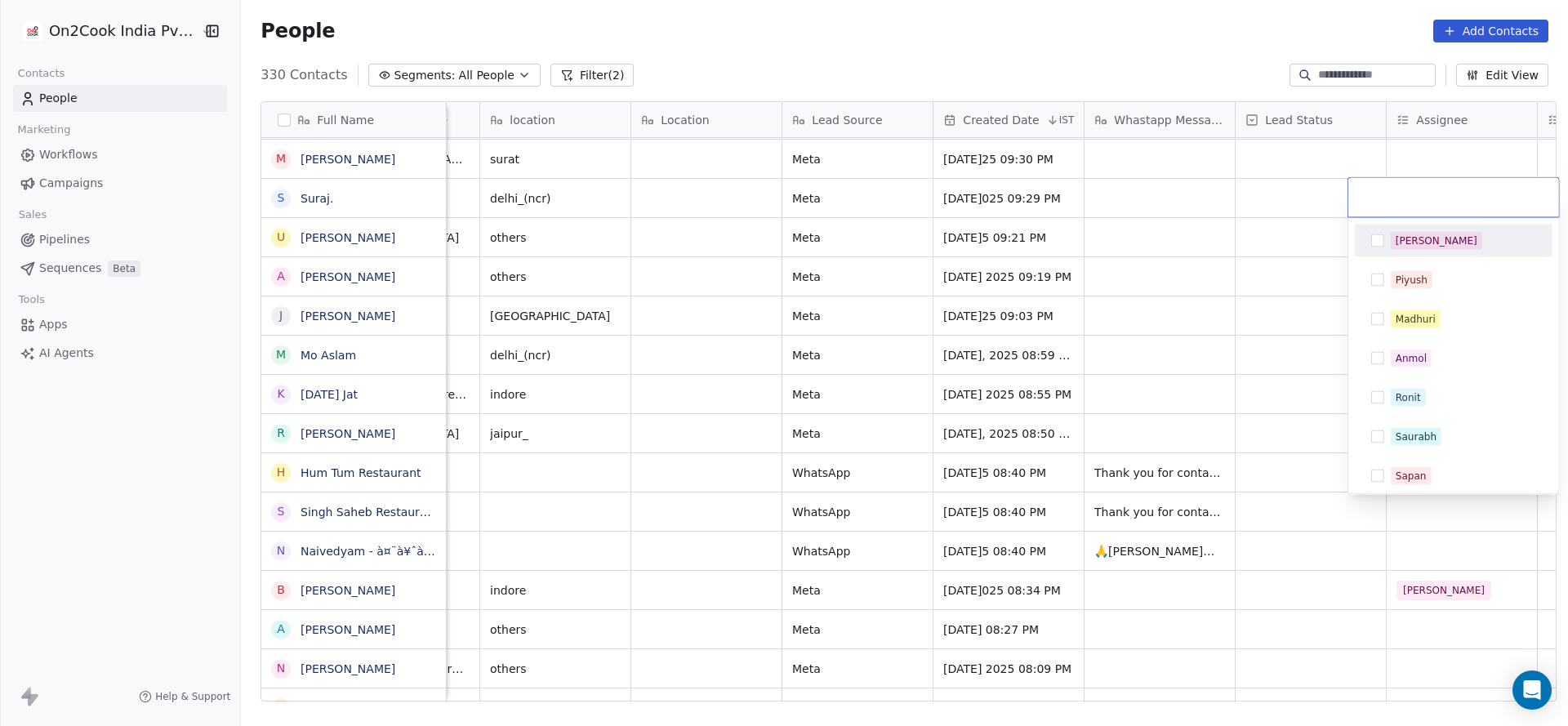
click at [1002, 385] on html "On2Cook India Pvt. Ltd. Contacts People Marketing Workflows Campaigns Sales Pip…" at bounding box center [784, 363] width 1568 height 726
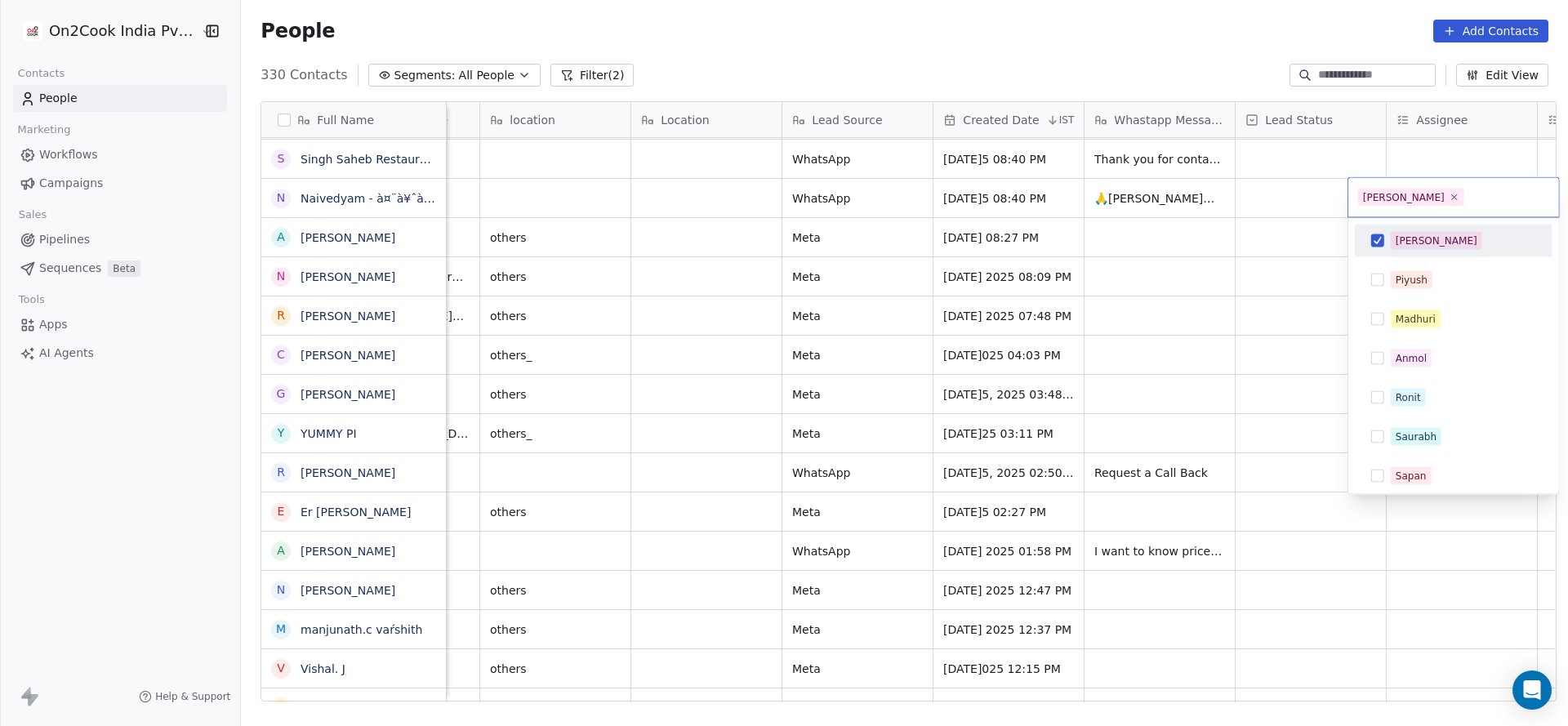
click at [1002, 402] on html "On2Cook India Pvt. Ltd. Contacts People Marketing Workflows Campaigns Sales Pip…" at bounding box center [784, 363] width 1568 height 726
click at [1116, 387] on html "On2Cook India Pvt. Ltd. Contacts People Marketing Workflows Campaigns Sales Pip…" at bounding box center [784, 363] width 1568 height 726
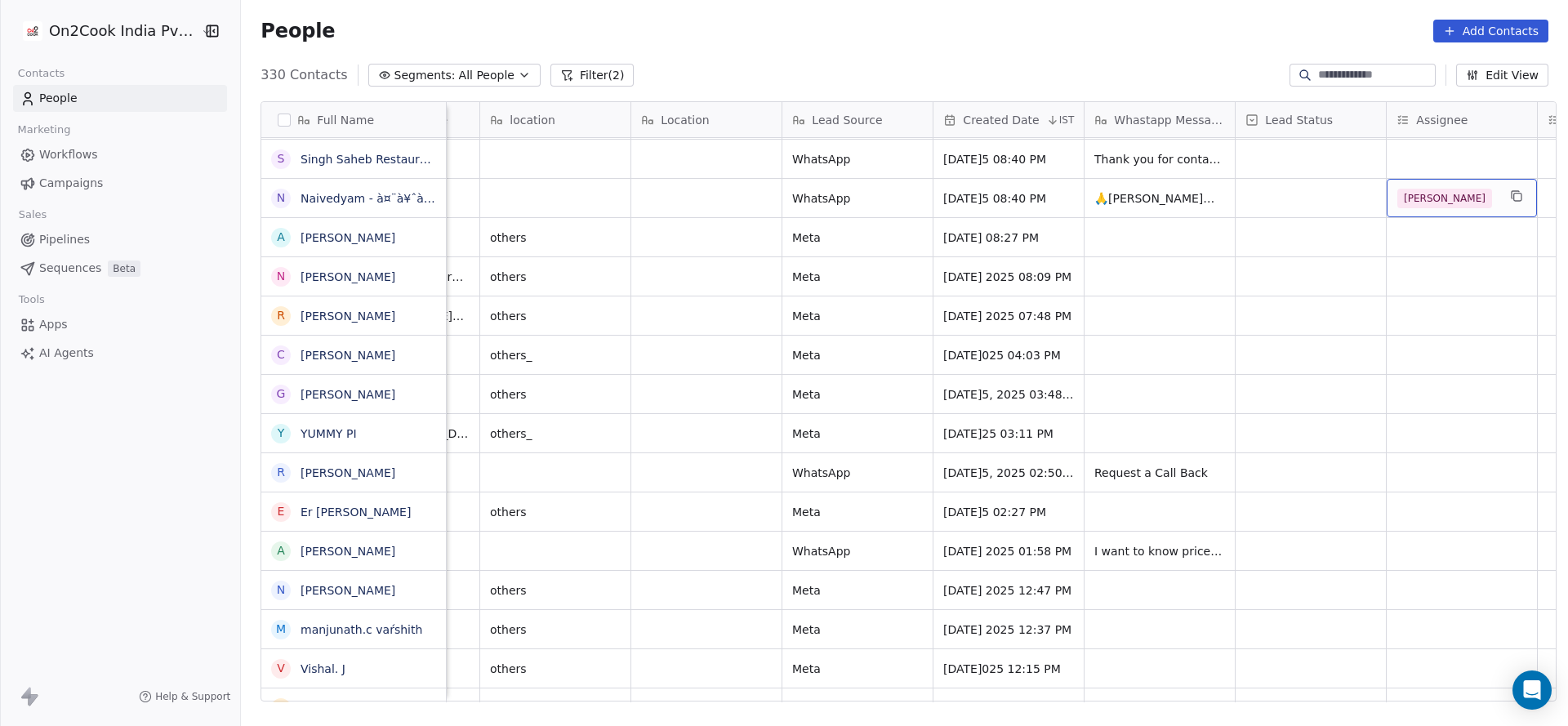
click at [1423, 186] on div "[PERSON_NAME]" at bounding box center [1461, 198] width 151 height 39
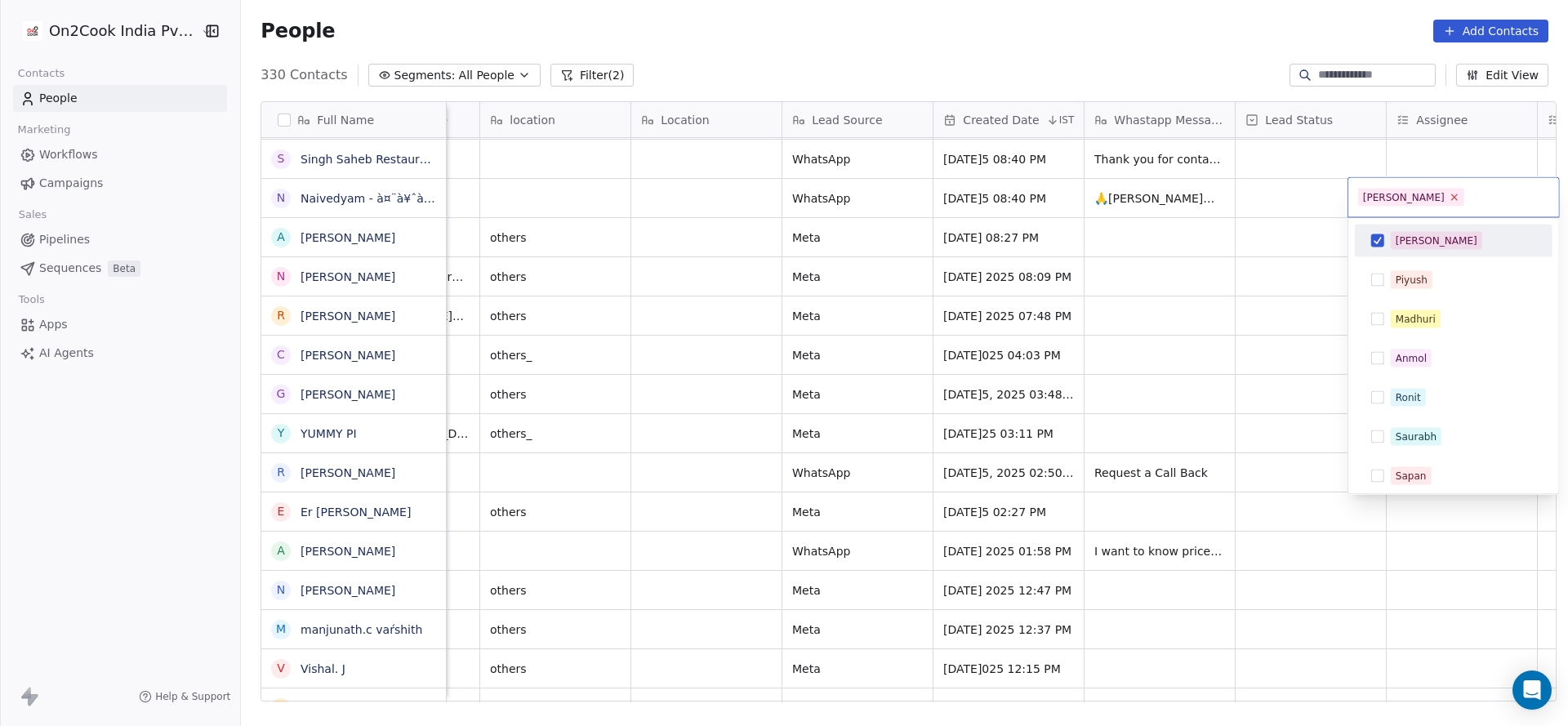
click at [1452, 197] on icon at bounding box center [1454, 197] width 6 height 6
click at [1168, 299] on html "On2Cook India Pvt. Ltd. Contacts People Marketing Workflows Campaigns Sales Pip…" at bounding box center [784, 363] width 1568 height 726
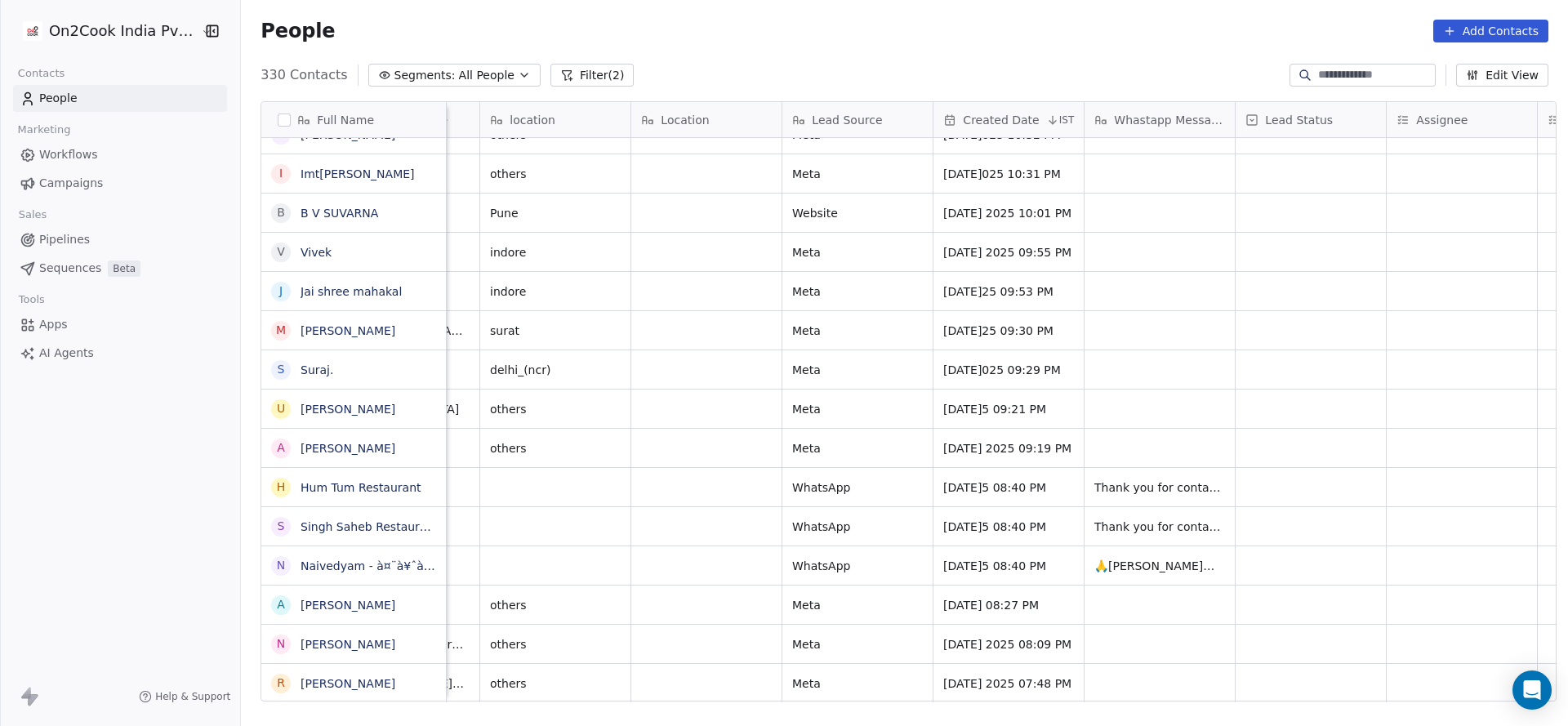
scroll to position [9068, 0]
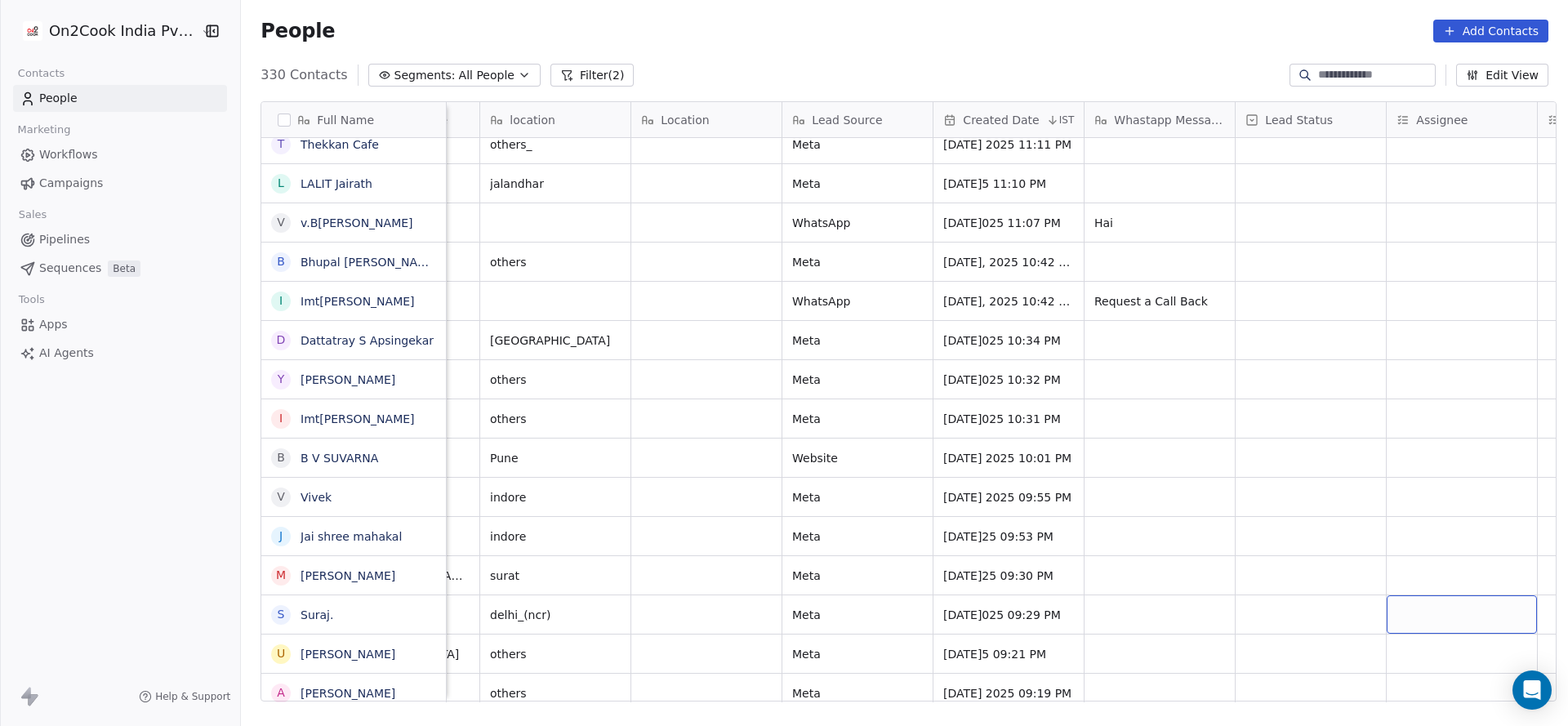
click at [1427, 616] on div "grid" at bounding box center [1461, 614] width 151 height 39
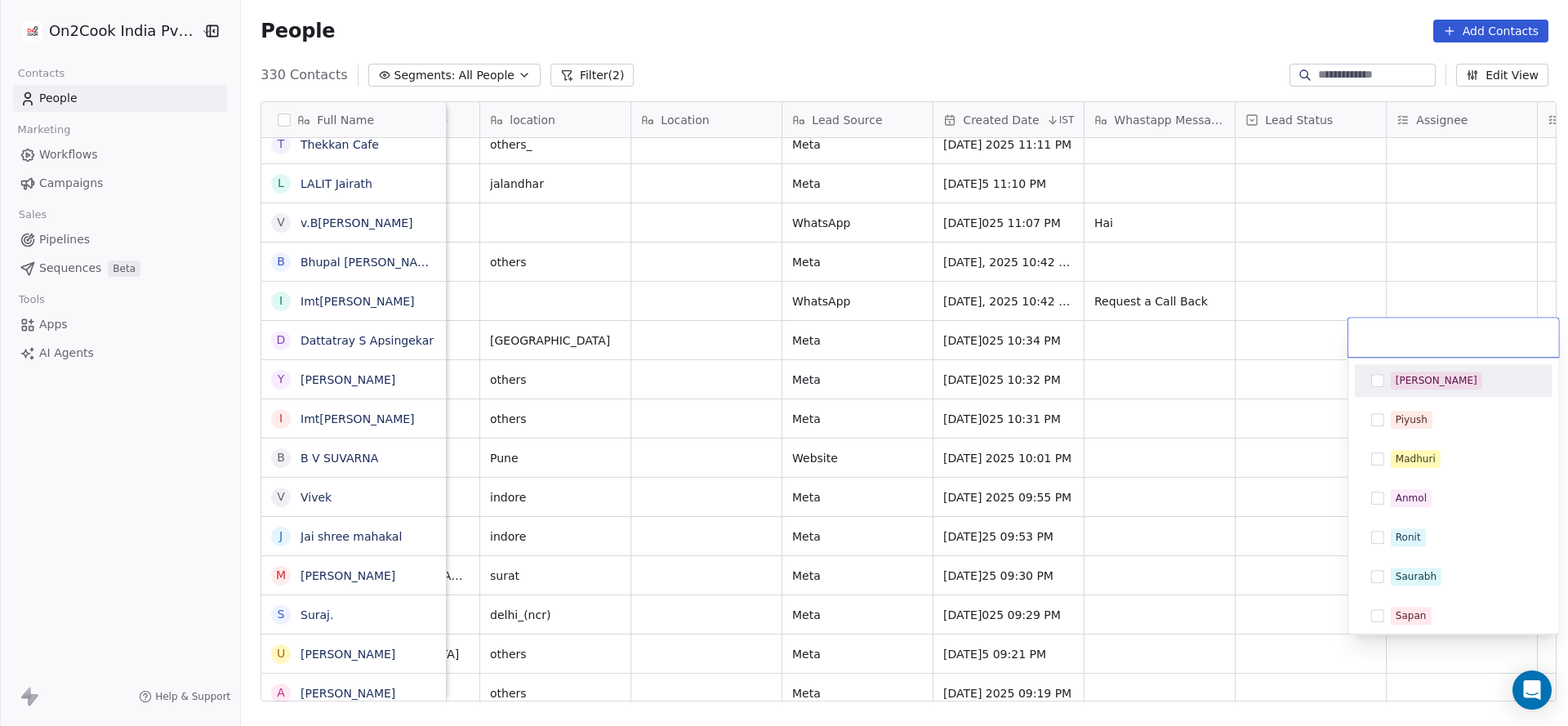
click at [1424, 382] on div "[PERSON_NAME]" at bounding box center [1463, 380] width 145 height 18
click at [570, 635] on html "On2Cook India Pvt. Ltd. Contacts People Marketing Workflows Campaigns Sales Pip…" at bounding box center [784, 363] width 1568 height 726
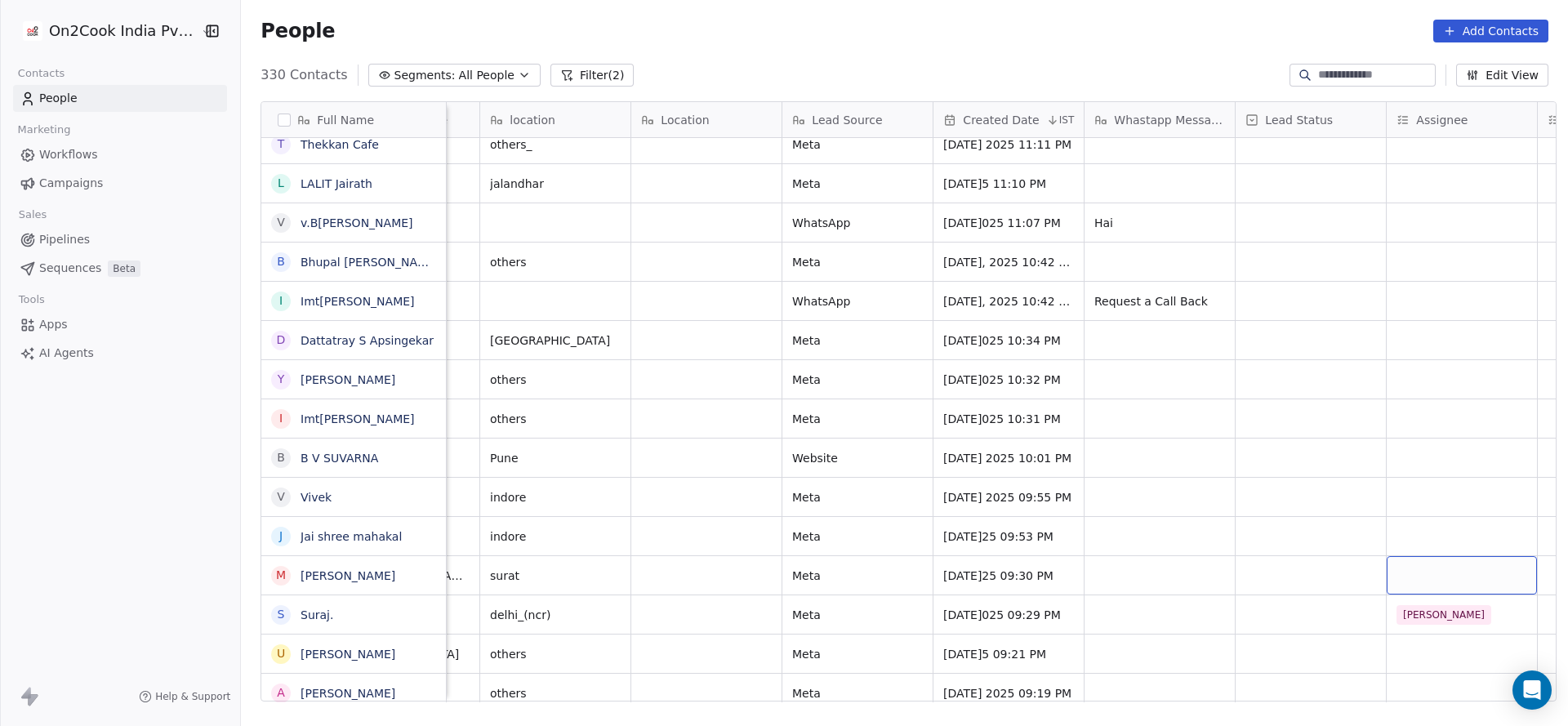
click at [1400, 566] on div "grid" at bounding box center [1461, 575] width 151 height 39
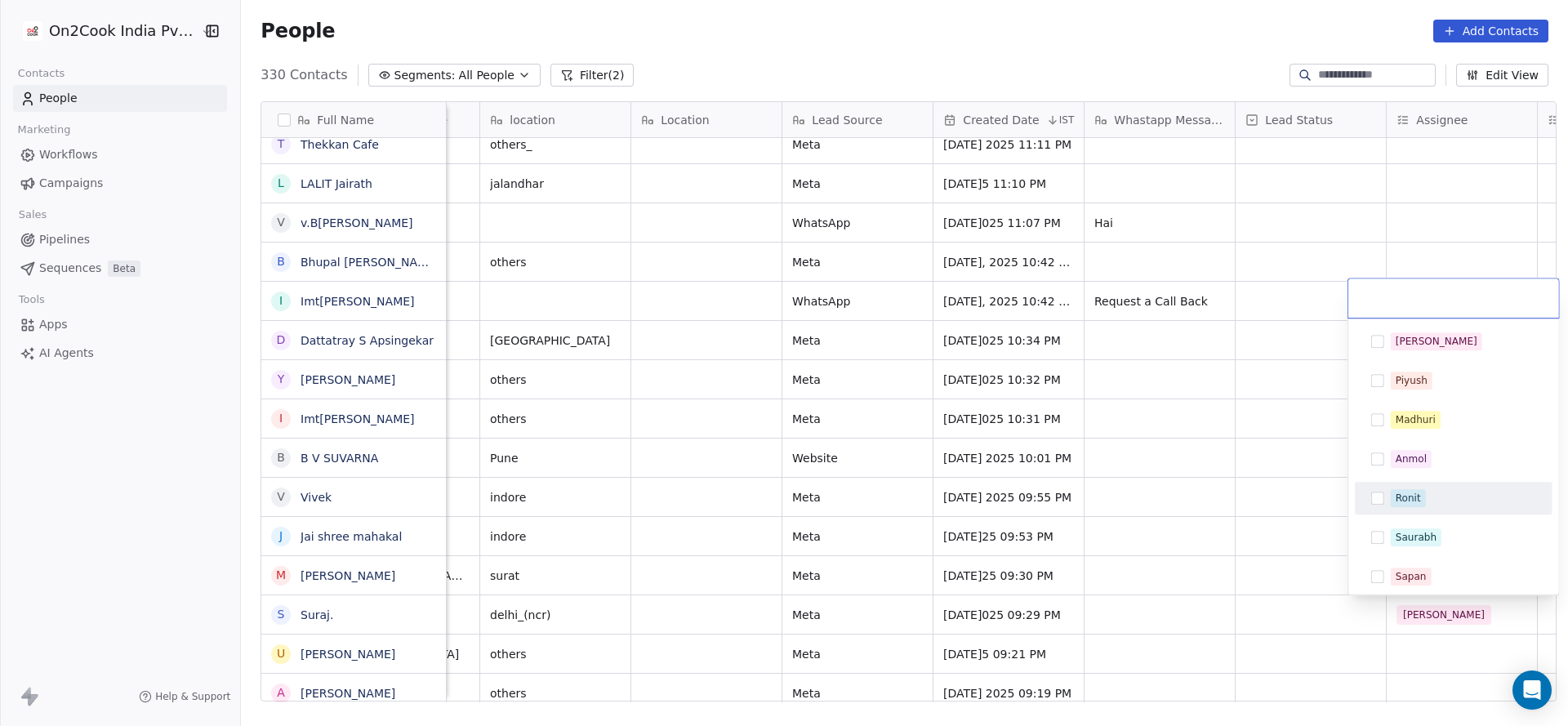
click at [1436, 485] on div "Ronit" at bounding box center [1453, 498] width 185 height 26
click at [1173, 622] on html "On2Cook India Pvt. Ltd. Contacts People Marketing Workflows Campaigns Sales Pip…" at bounding box center [784, 363] width 1568 height 726
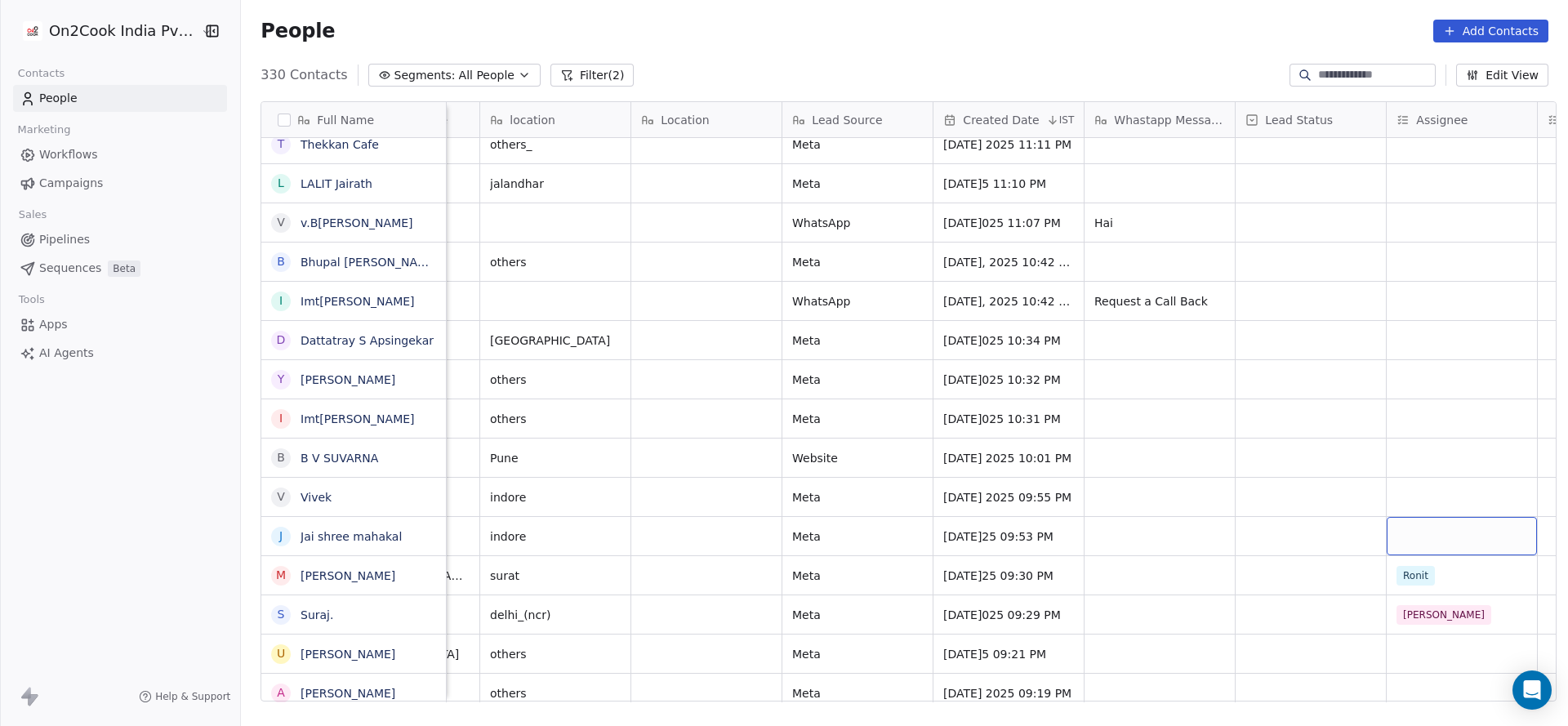
click at [1424, 527] on div "grid" at bounding box center [1461, 536] width 151 height 39
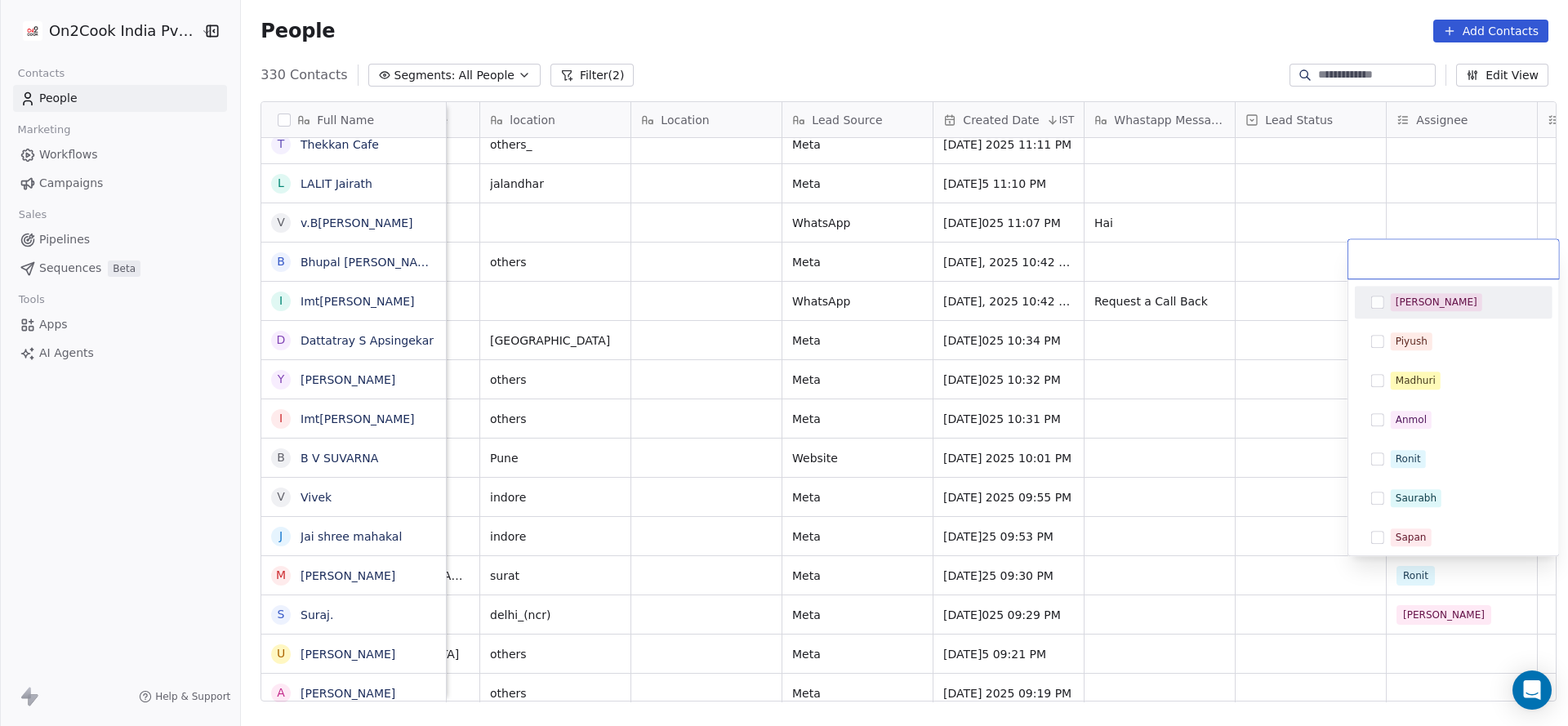
click at [1434, 312] on div "[PERSON_NAME]" at bounding box center [1453, 302] width 185 height 26
click at [1194, 428] on html "On2Cook India Pvt. Ltd. Contacts People Marketing Workflows Campaigns Sales Pip…" at bounding box center [784, 363] width 1568 height 726
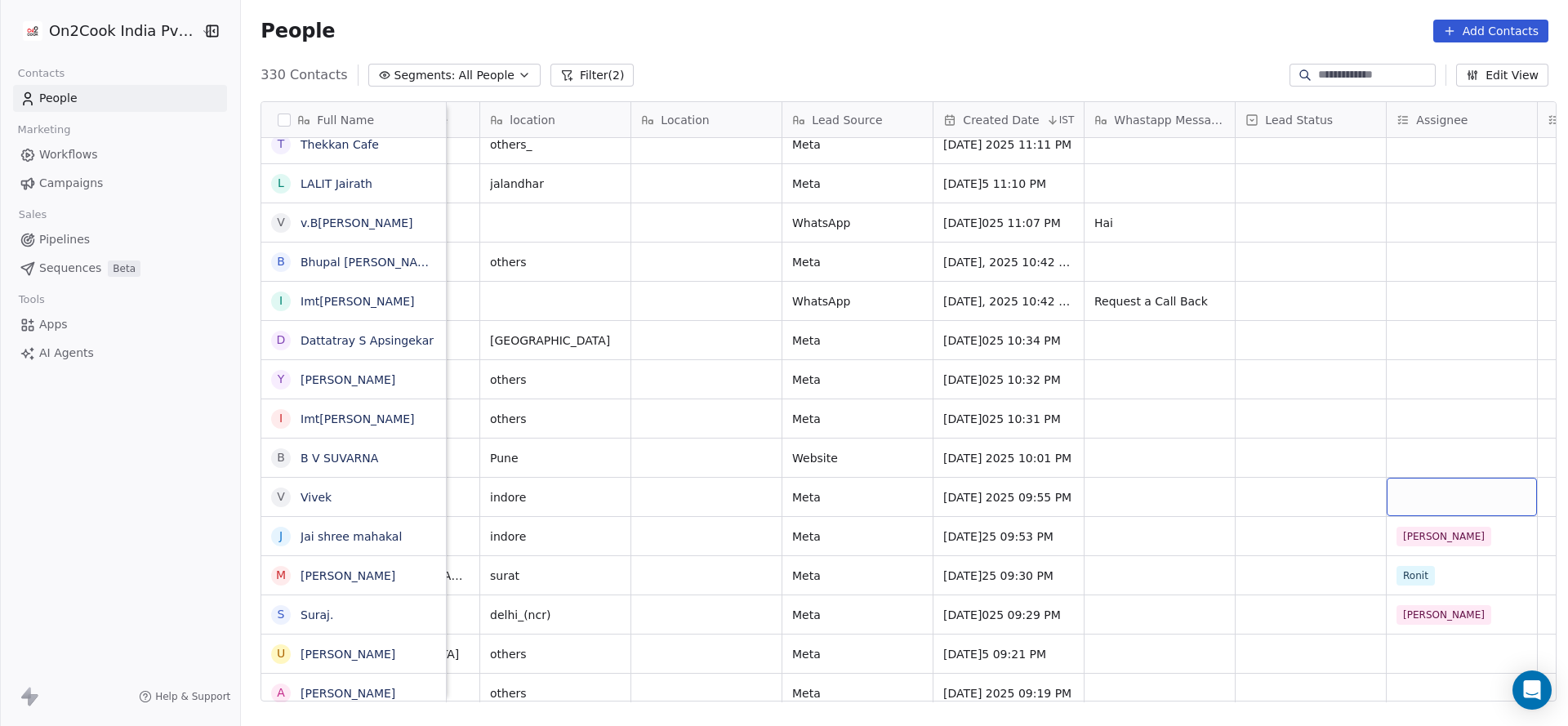
click at [1446, 499] on div "grid" at bounding box center [1461, 496] width 151 height 39
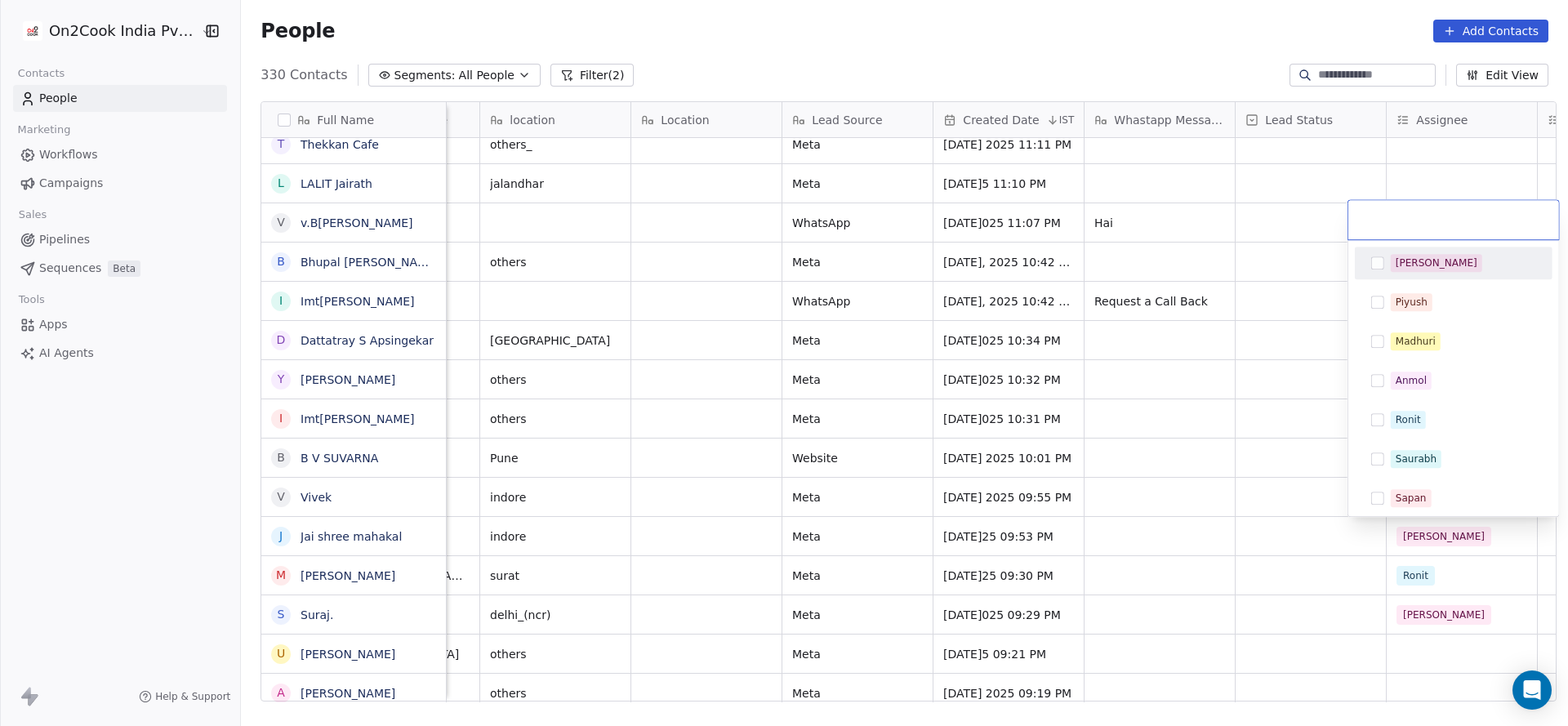
click at [1433, 254] on div "[PERSON_NAME]" at bounding box center [1463, 262] width 145 height 18
click at [725, 441] on html "On2Cook India Pvt. Ltd. Contacts People Marketing Workflows Campaigns Sales Pip…" at bounding box center [784, 363] width 1568 height 726
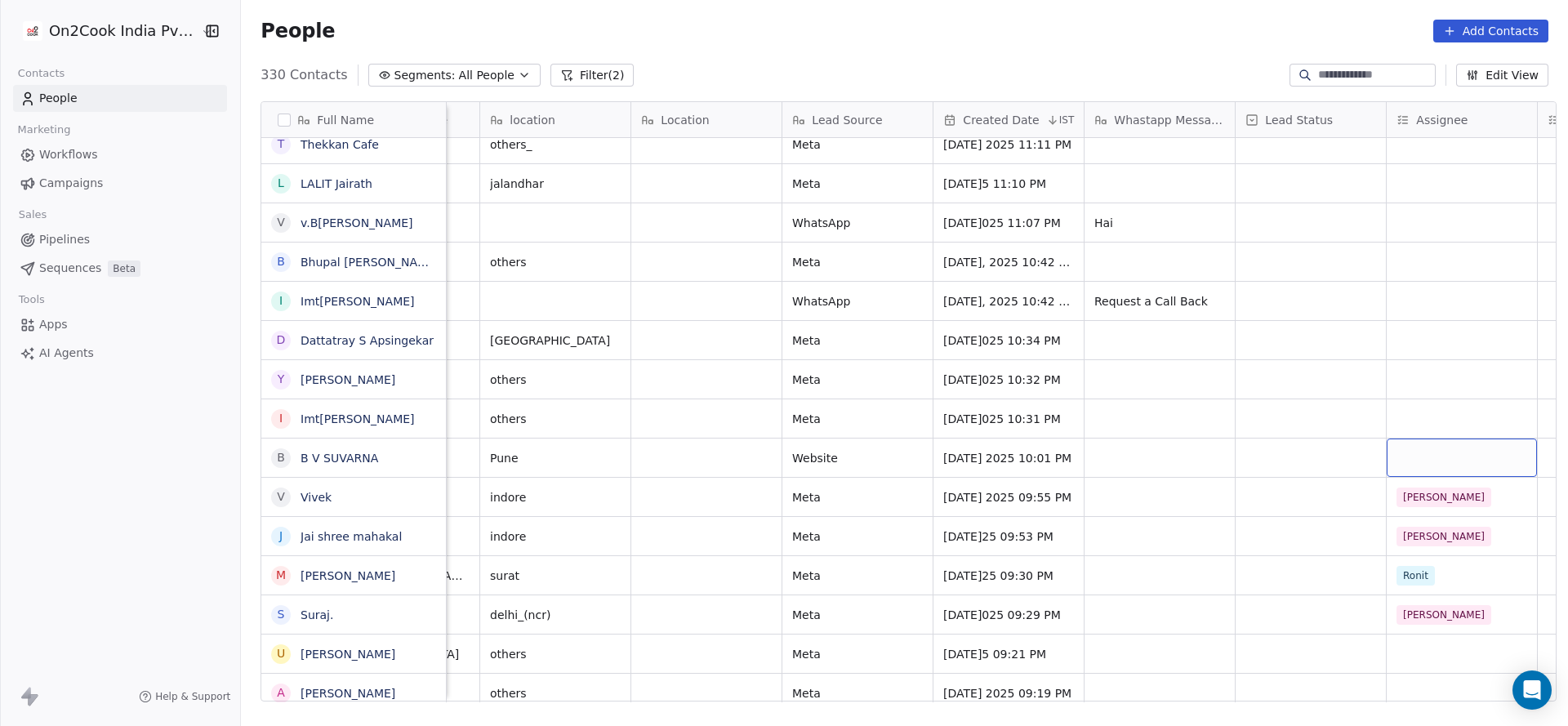
click at [1422, 466] on div "grid" at bounding box center [1461, 458] width 151 height 39
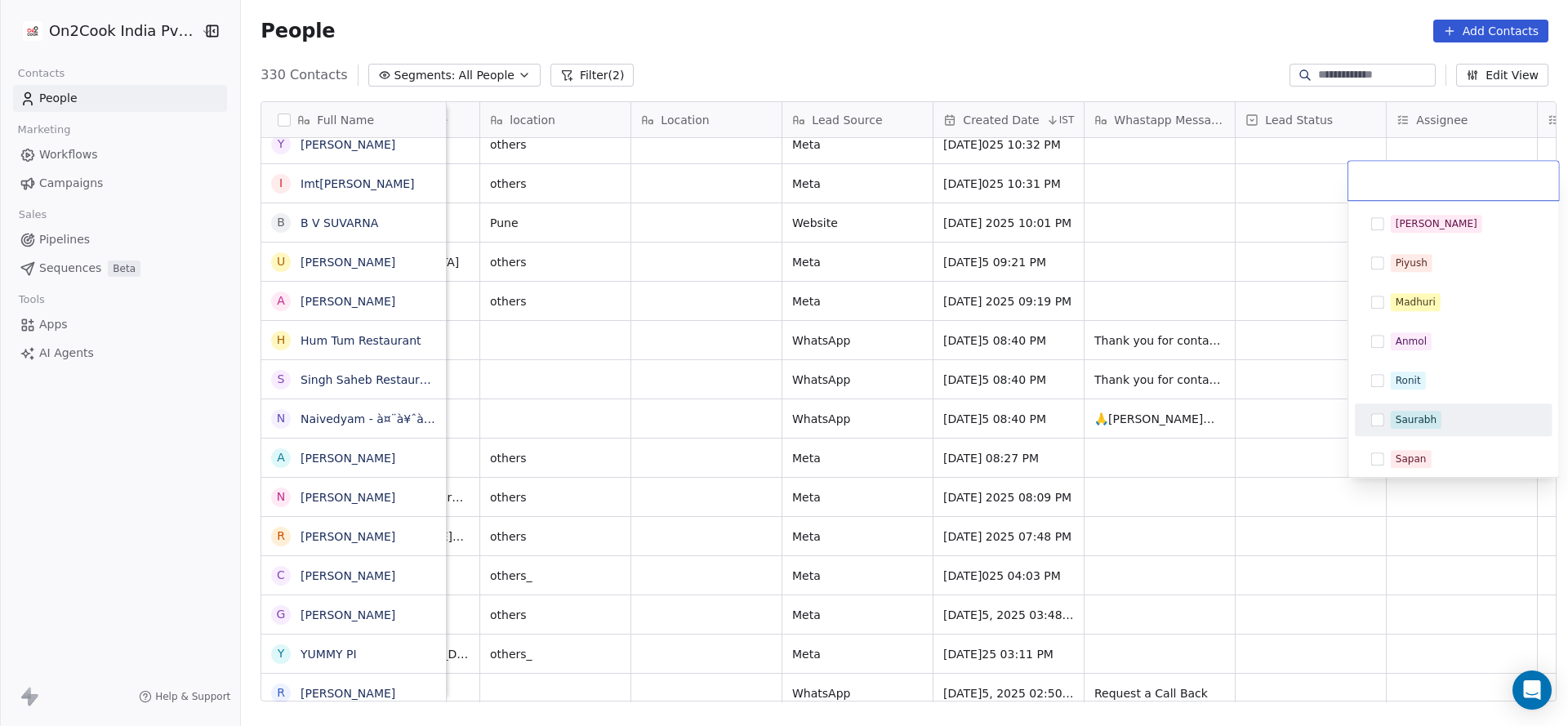
click at [1123, 526] on html "On2Cook India Pvt. Ltd. Contacts People Marketing Workflows Campaigns Sales Pip…" at bounding box center [784, 363] width 1568 height 726
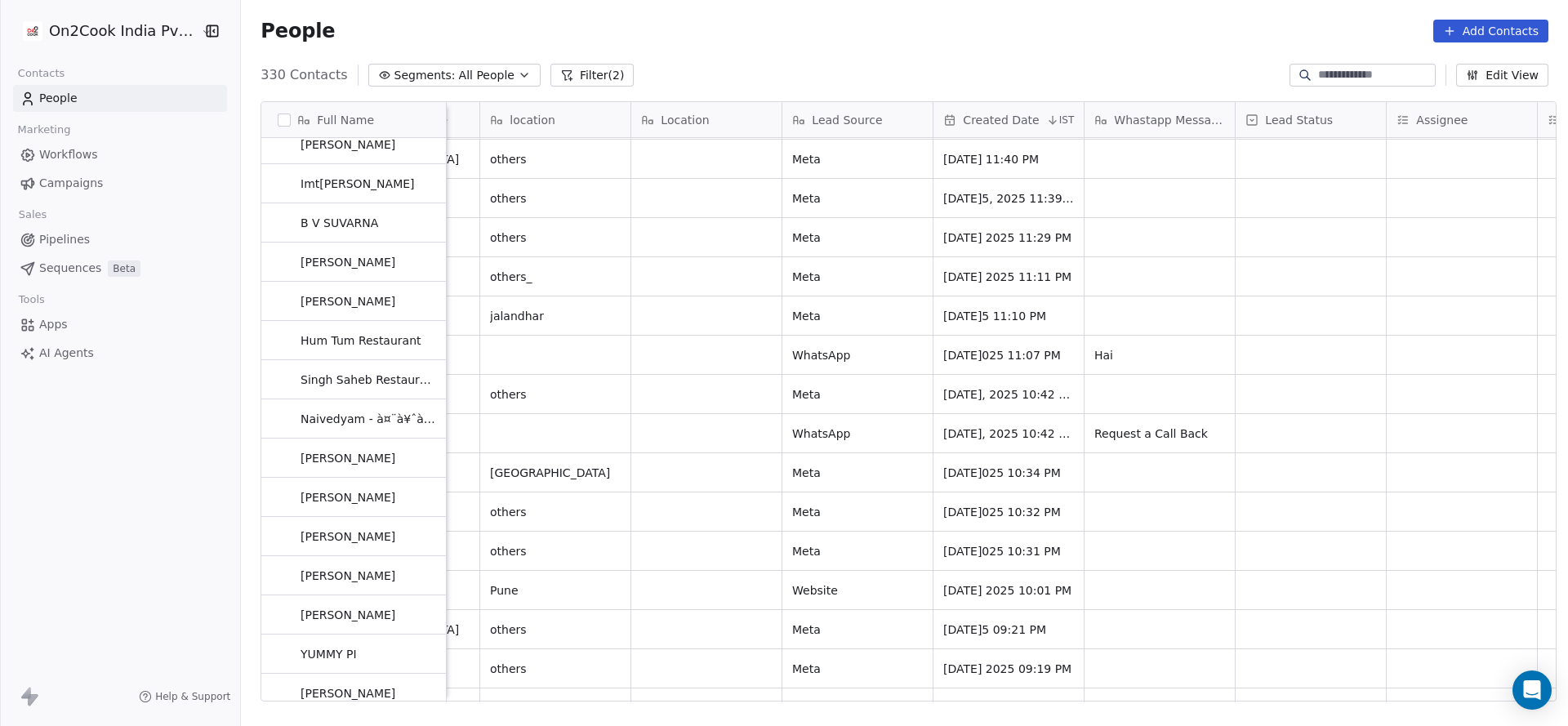
scroll to position [8700, 0]
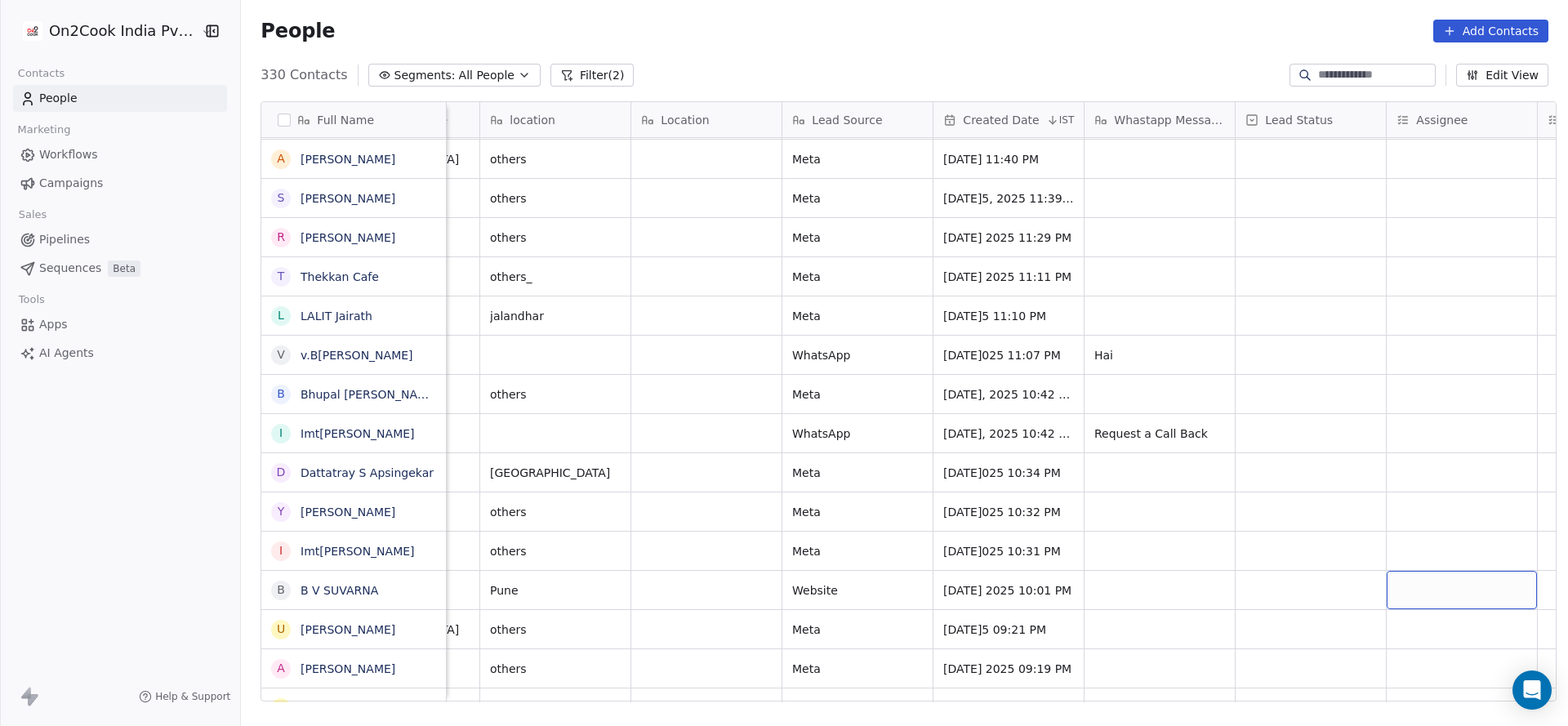
click at [1430, 576] on div "grid" at bounding box center [1461, 590] width 151 height 39
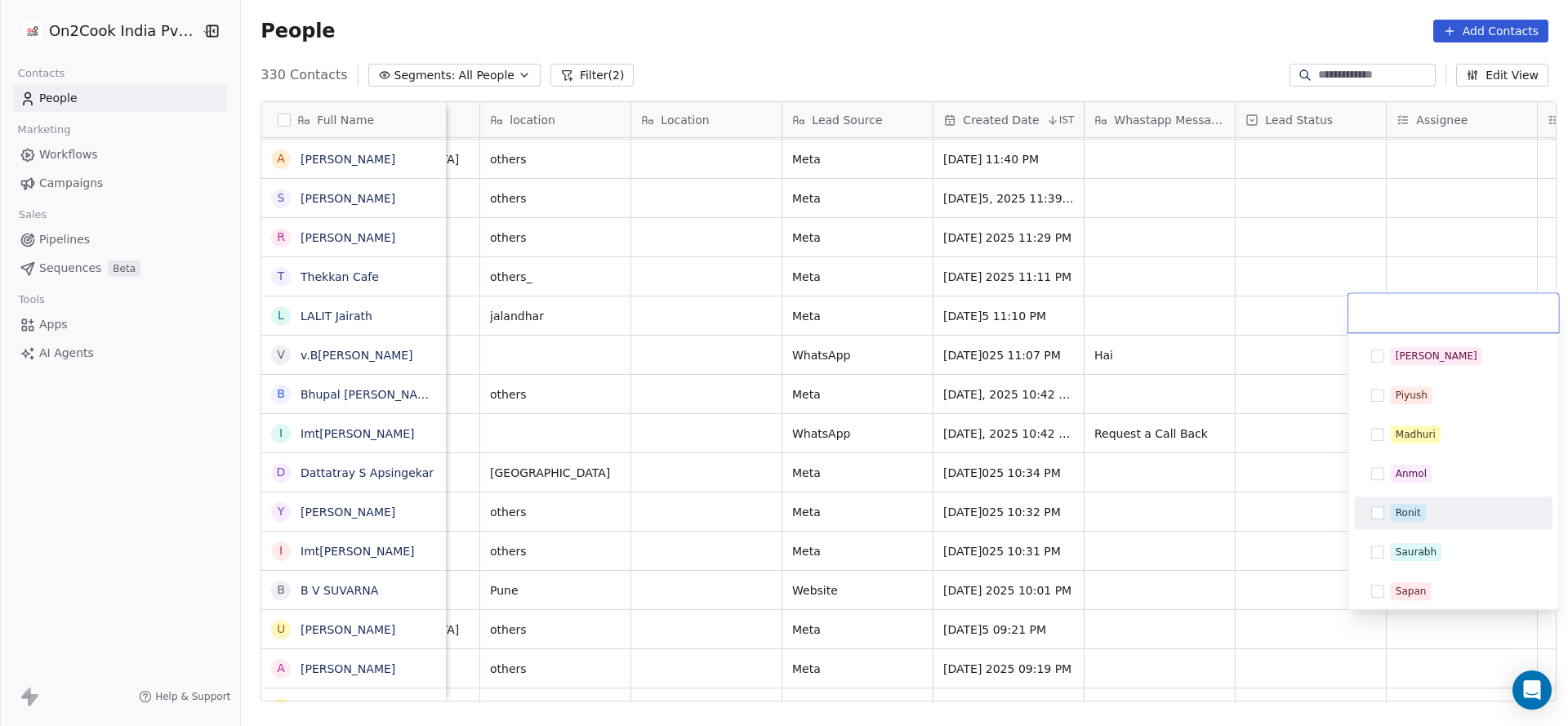
click at [1425, 507] on div "Ronit" at bounding box center [1463, 513] width 145 height 18
click at [1062, 672] on html "On2Cook India Pvt. Ltd. Contacts People Marketing Workflows Campaigns Sales Pip…" at bounding box center [784, 363] width 1568 height 726
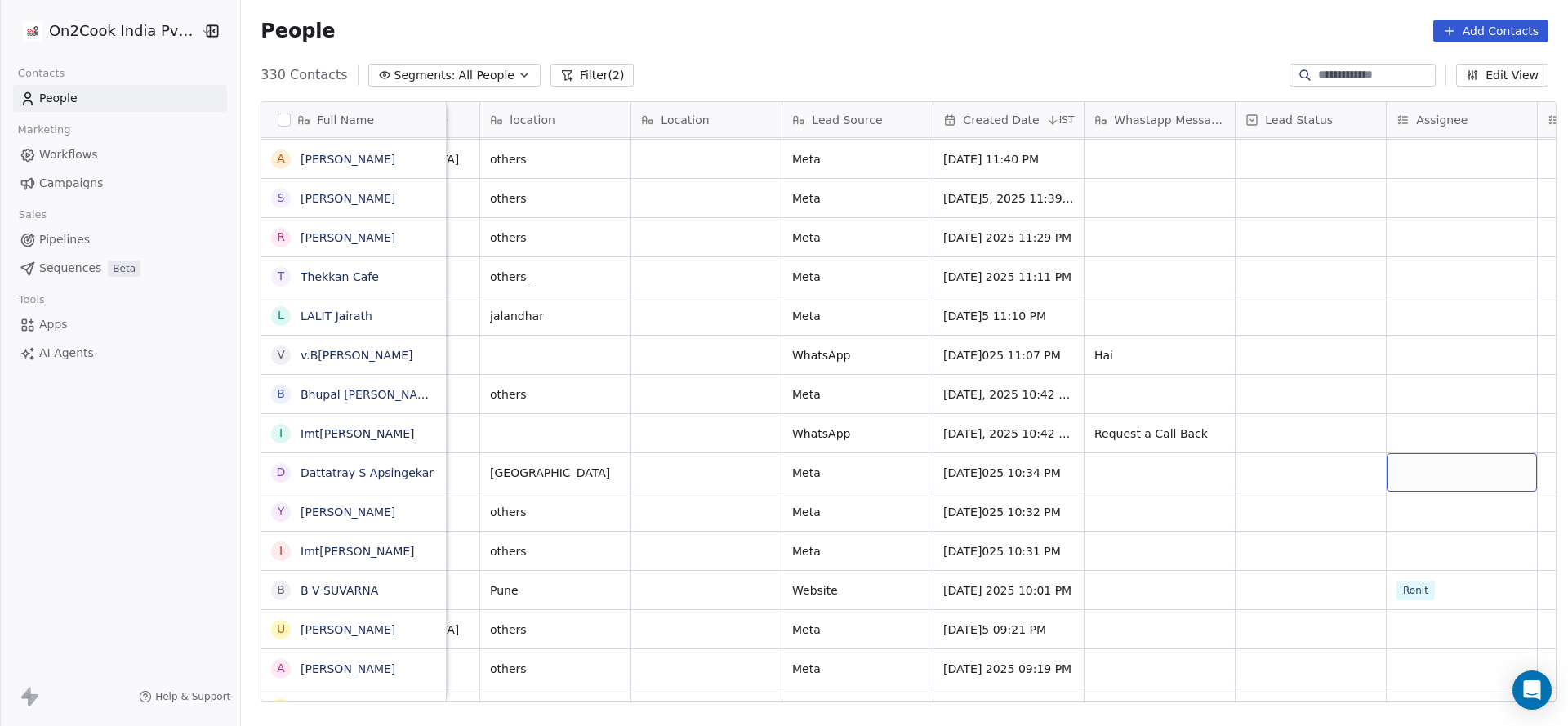
click at [1423, 471] on div "grid" at bounding box center [1461, 472] width 151 height 39
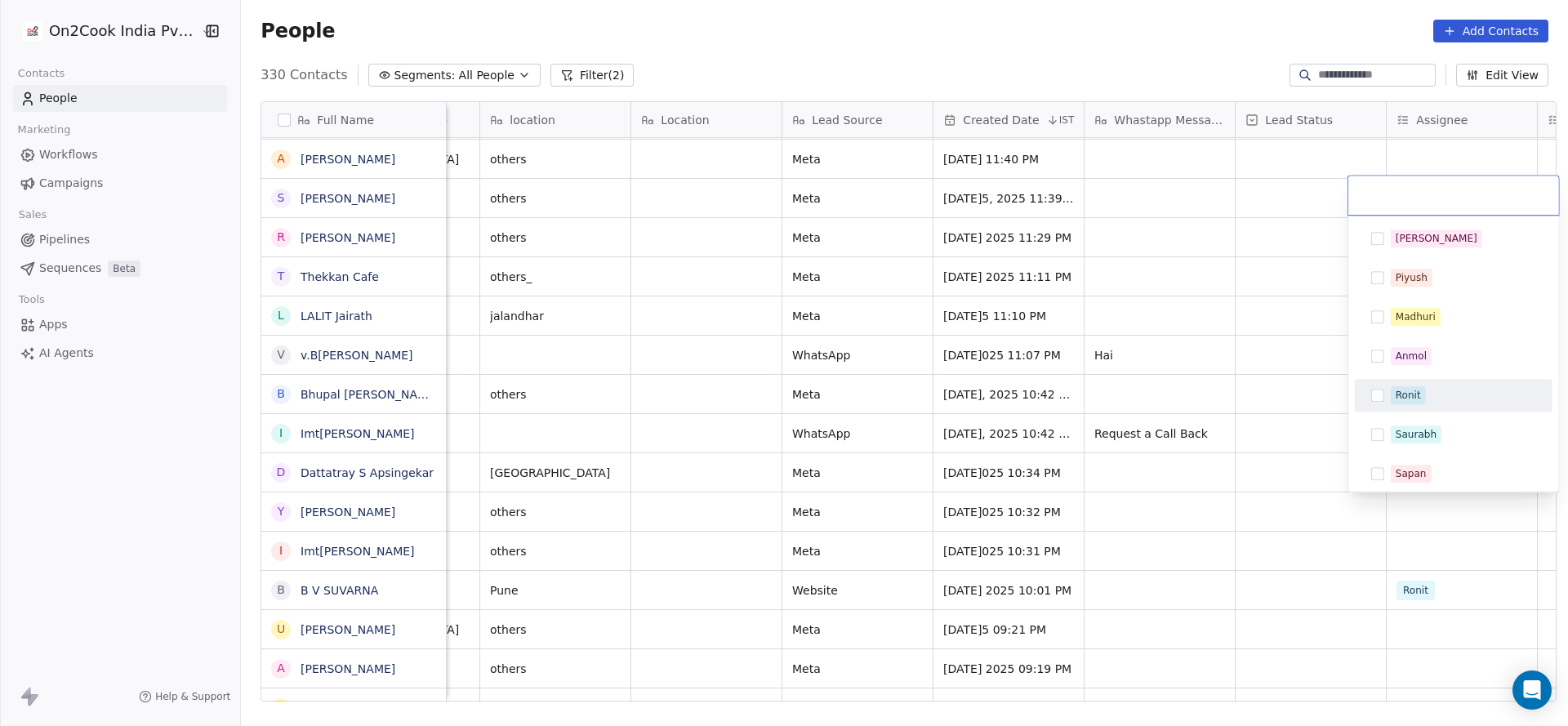
click at [1447, 397] on div "Ronit" at bounding box center [1463, 395] width 145 height 18
click at [1079, 530] on html "On2Cook India Pvt. Ltd. Contacts People Marketing Workflows Campaigns Sales Pip…" at bounding box center [784, 363] width 1568 height 726
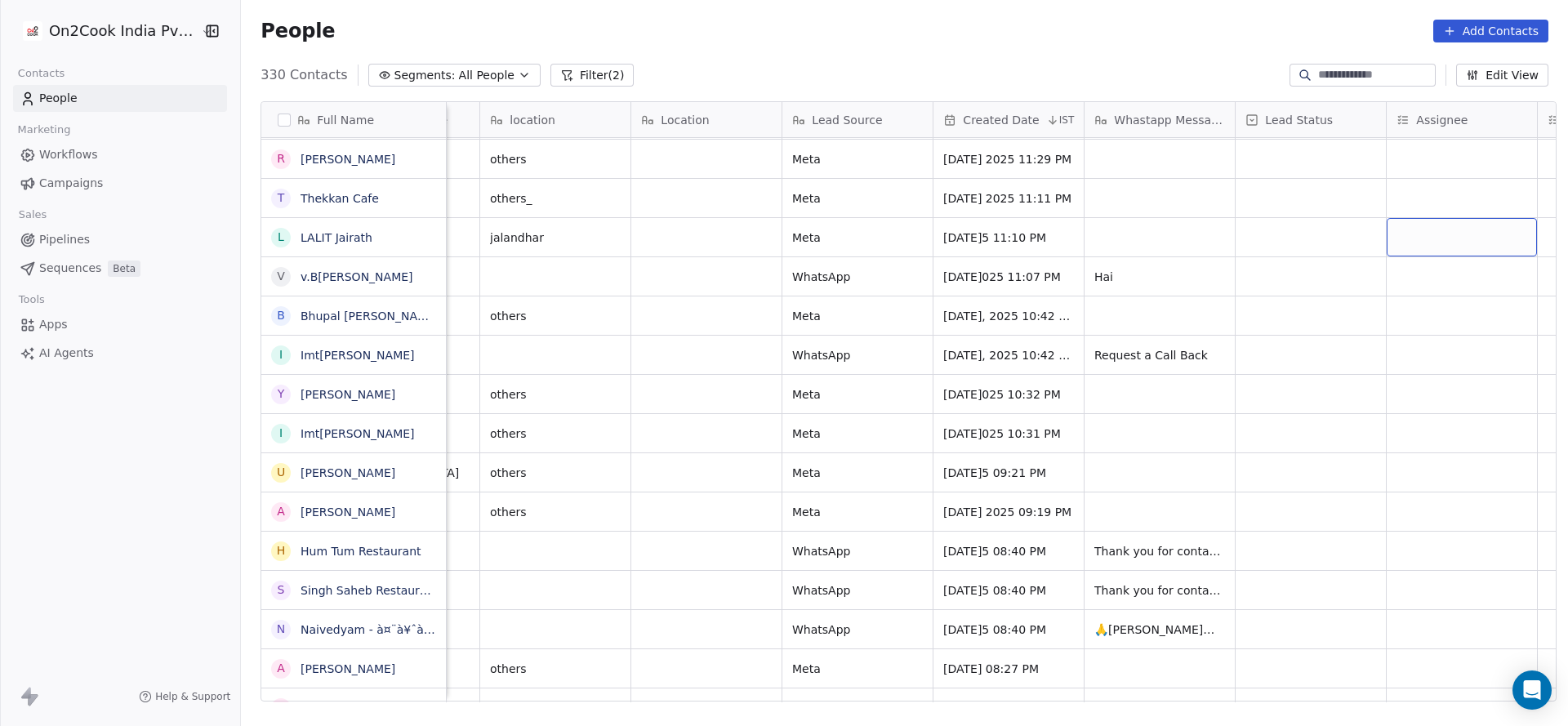
click at [1415, 243] on div "grid" at bounding box center [1461, 237] width 151 height 39
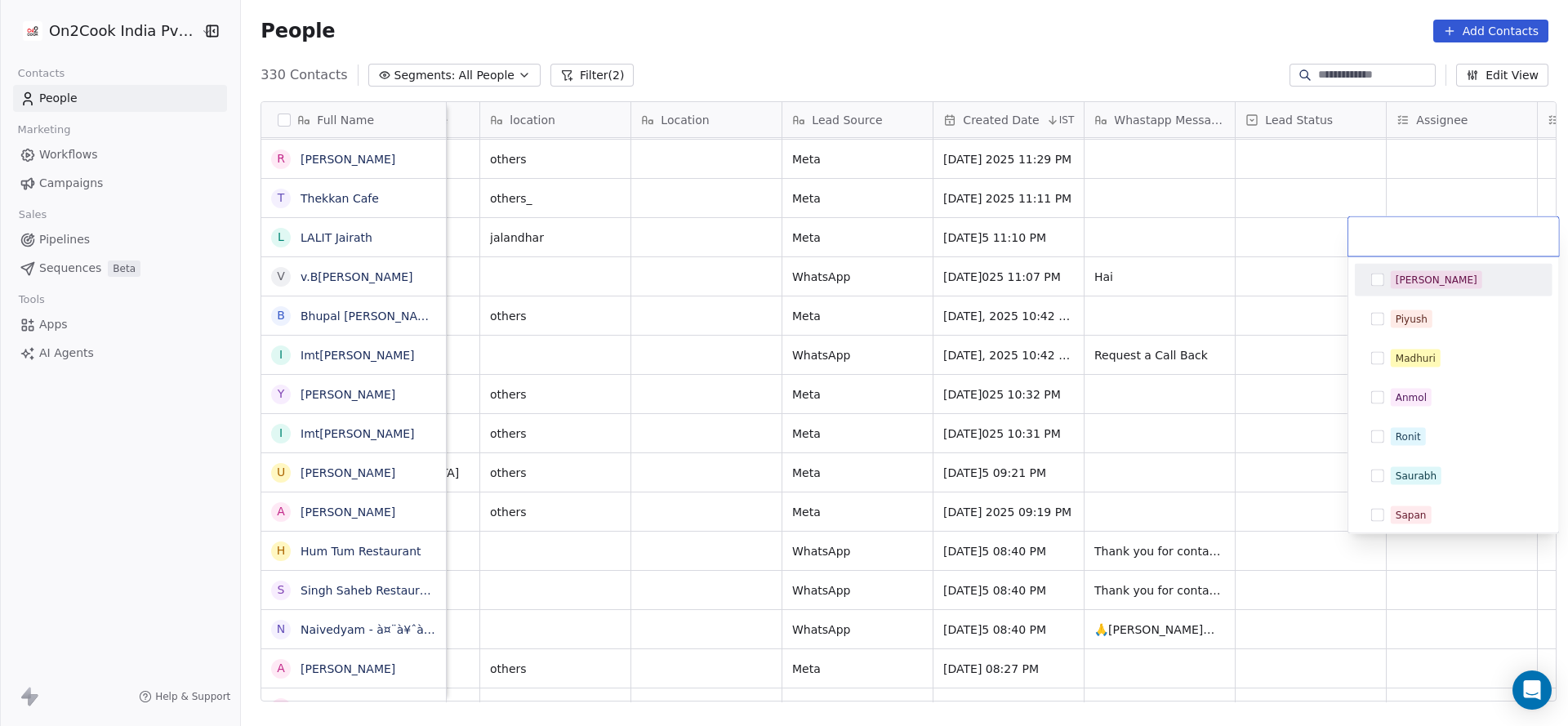
click at [1428, 286] on div "[PERSON_NAME]" at bounding box center [1463, 280] width 145 height 18
click at [1128, 359] on html "On2Cook India Pvt. Ltd. Contacts People Marketing Workflows Campaigns Sales Pip…" at bounding box center [784, 363] width 1568 height 726
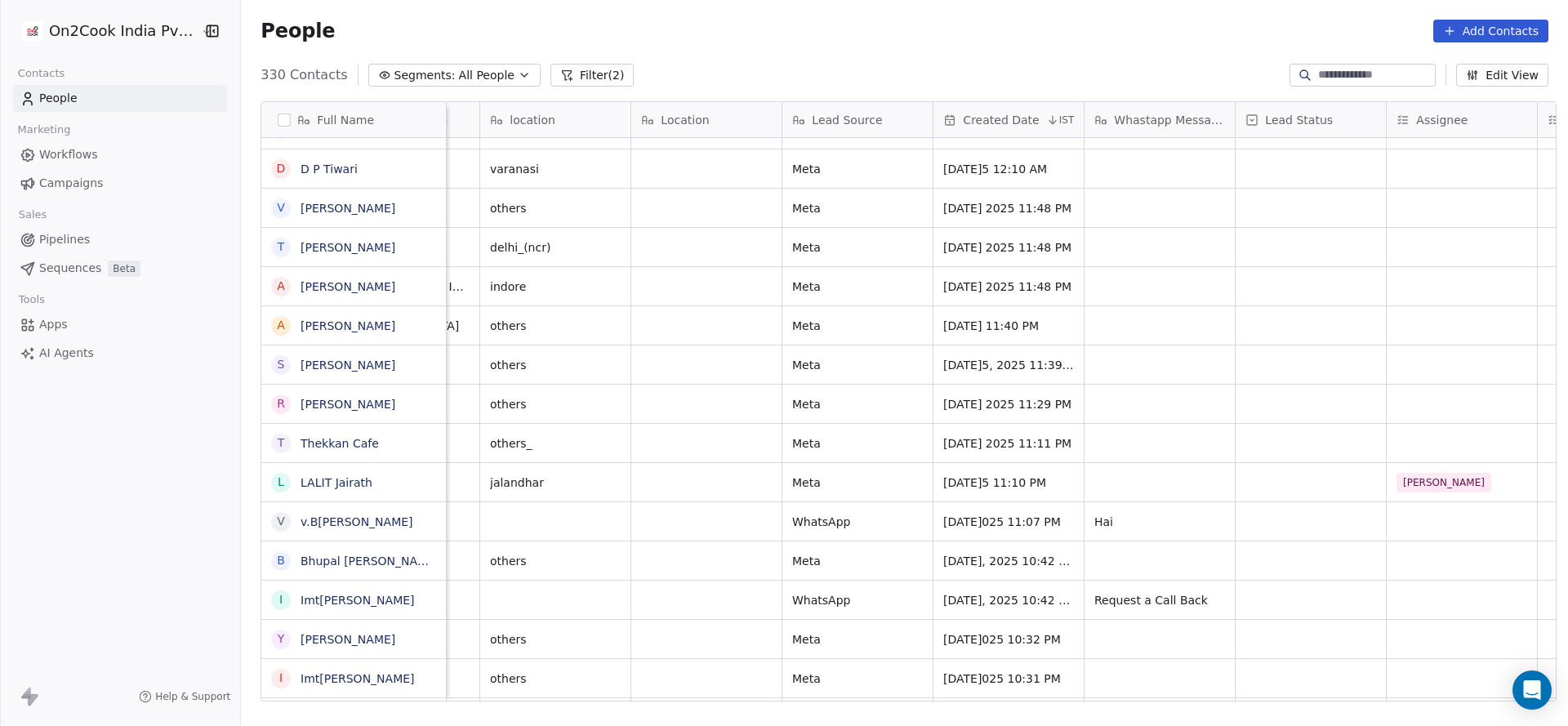
scroll to position [8333, 0]
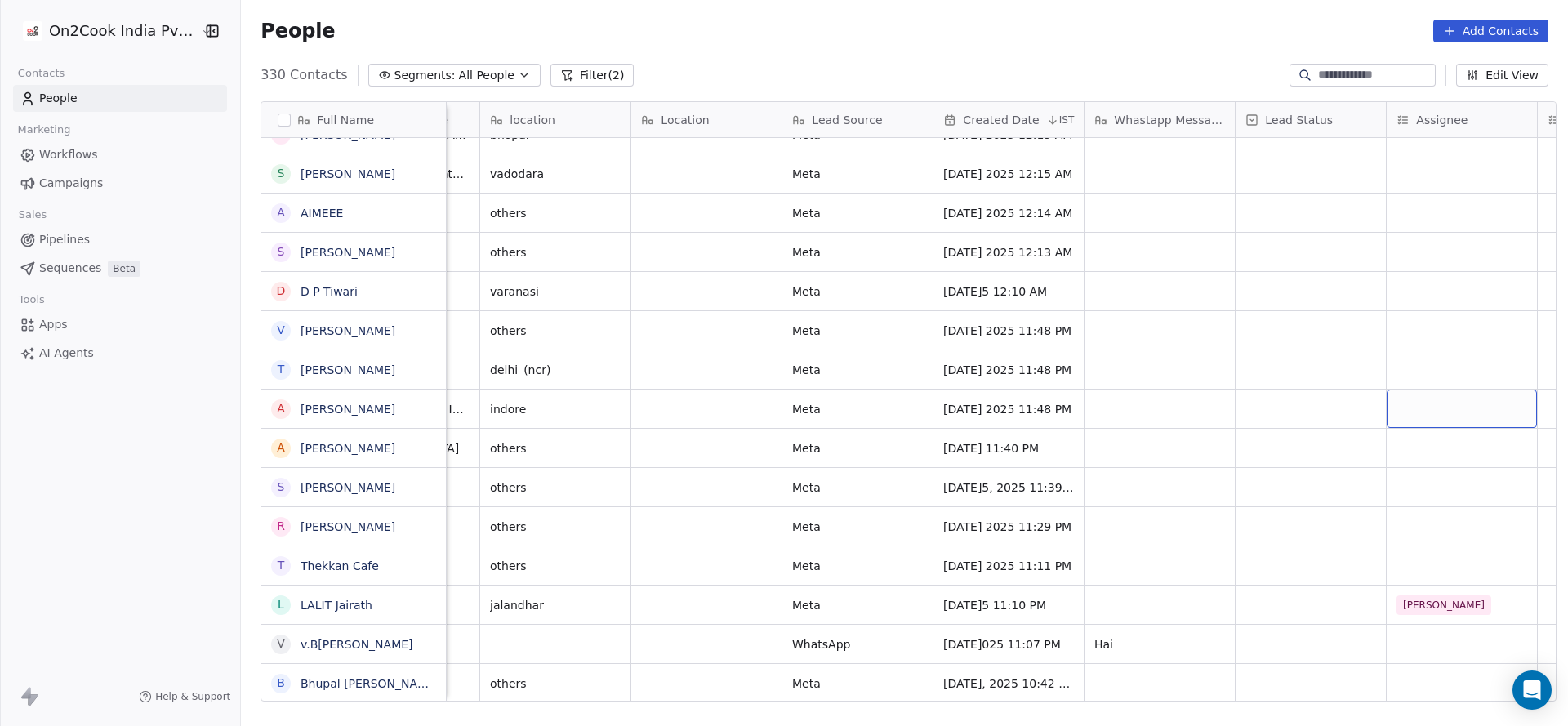
click at [1410, 407] on div "grid" at bounding box center [1461, 409] width 151 height 39
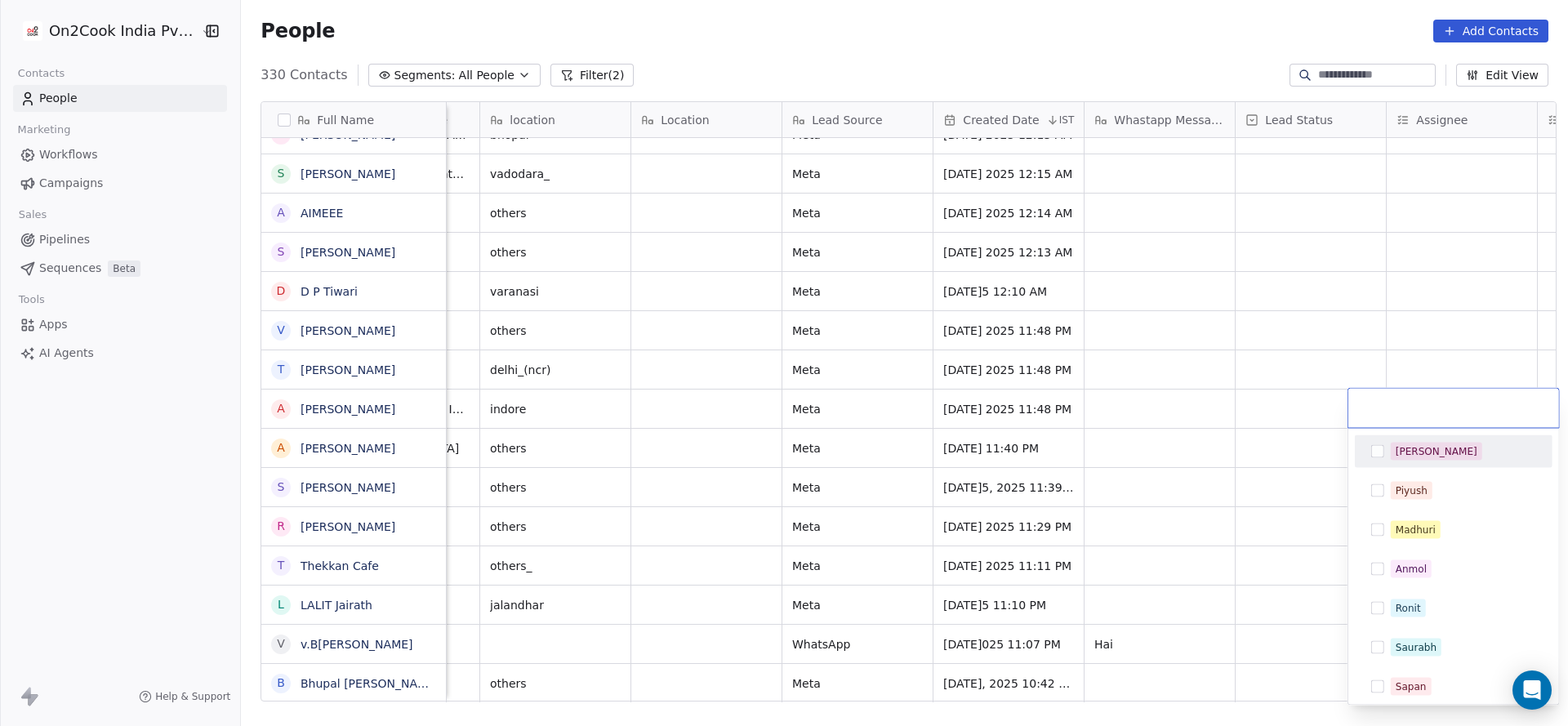
click at [1421, 446] on span "[PERSON_NAME]" at bounding box center [1436, 452] width 91 height 18
click at [777, 480] on html "On2Cook India Pvt. Ltd. Contacts People Marketing Workflows Campaigns Sales Pip…" at bounding box center [784, 363] width 1568 height 726
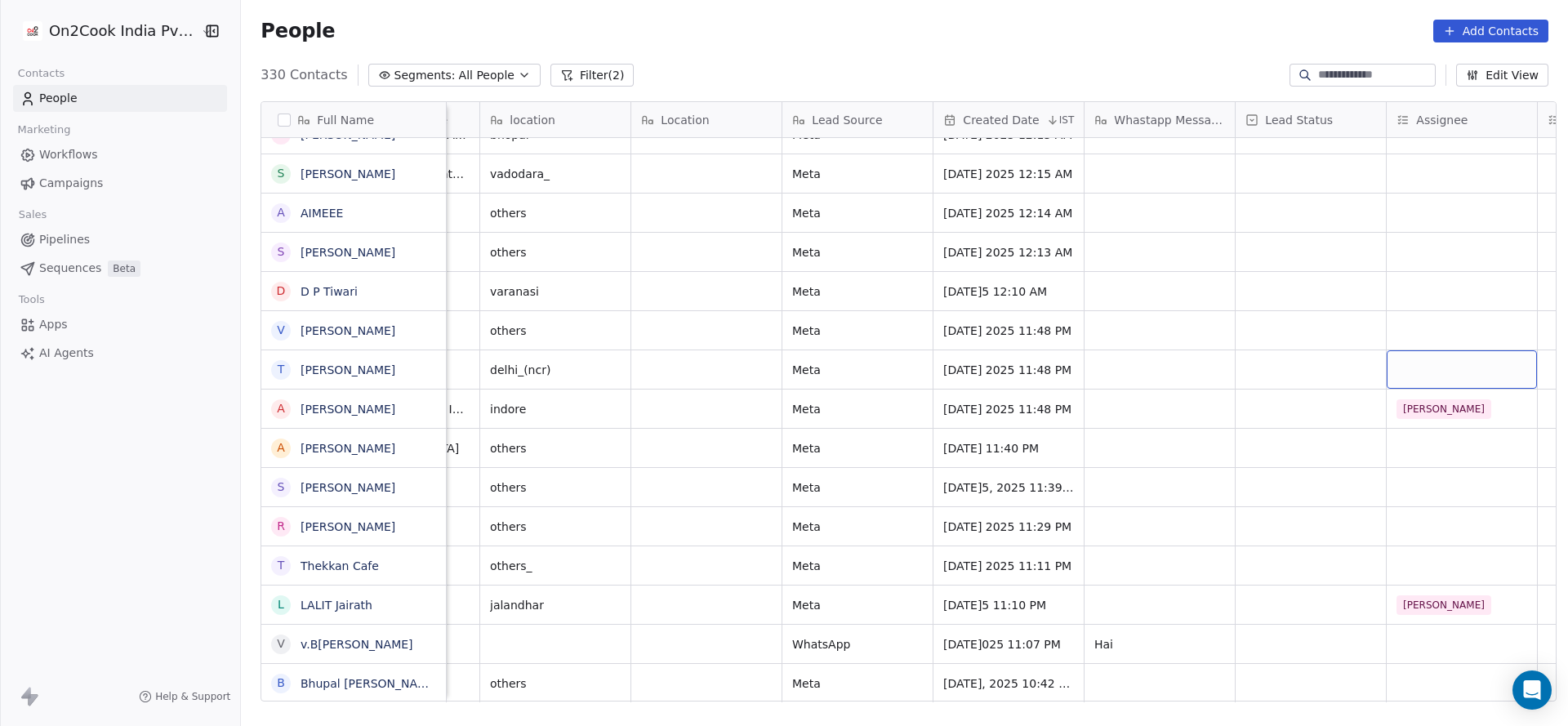
click at [1401, 368] on div "grid" at bounding box center [1461, 369] width 151 height 39
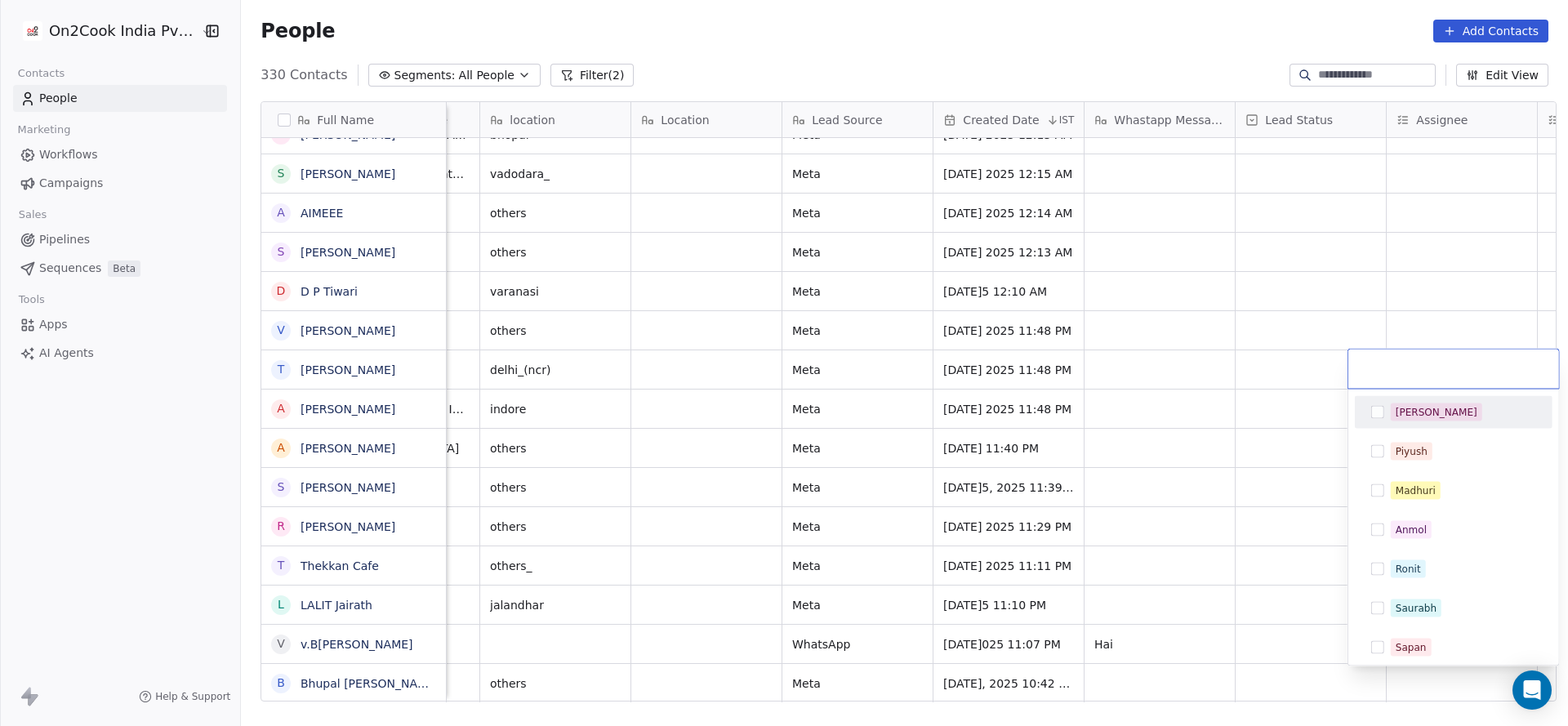
click at [1423, 408] on span "[PERSON_NAME]" at bounding box center [1436, 412] width 91 height 18
click at [1262, 428] on html "On2Cook India Pvt. Ltd. Contacts People Marketing Workflows Campaigns Sales Pip…" at bounding box center [784, 363] width 1568 height 726
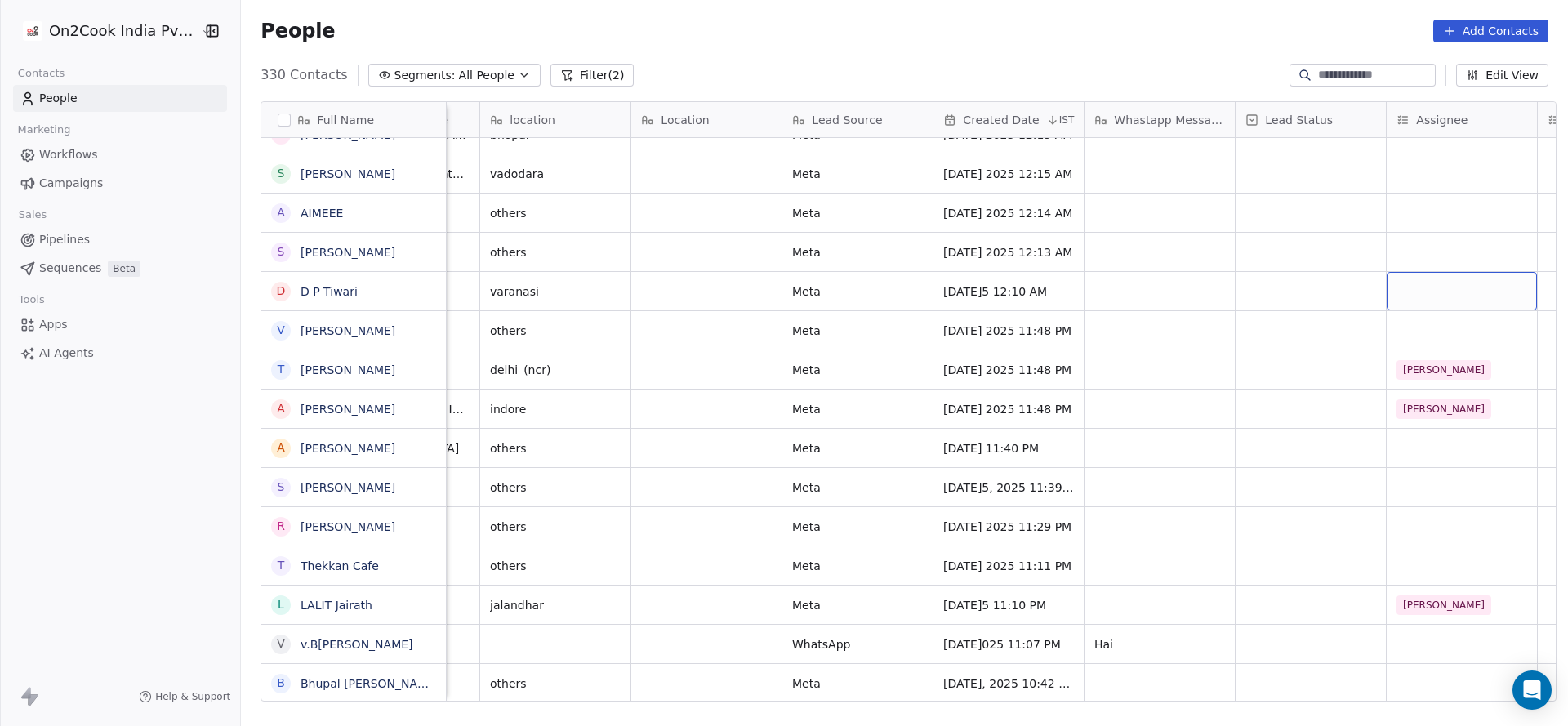
click at [1387, 284] on div "grid" at bounding box center [1461, 291] width 151 height 39
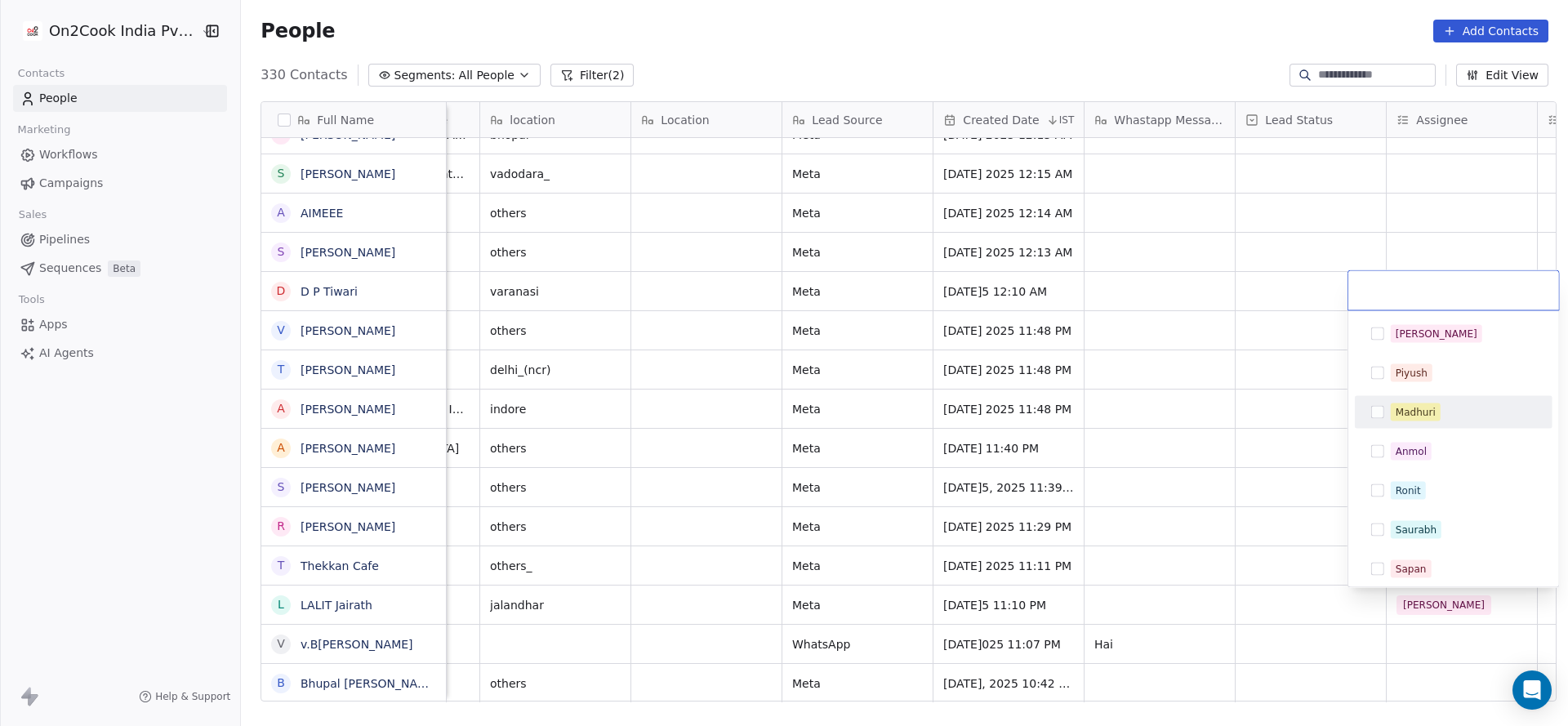
click at [1417, 403] on span "Madhuri" at bounding box center [1416, 412] width 50 height 18
click at [965, 424] on html "On2Cook India Pvt. Ltd. Contacts People Marketing Workflows Campaigns Sales Pip…" at bounding box center [784, 363] width 1568 height 726
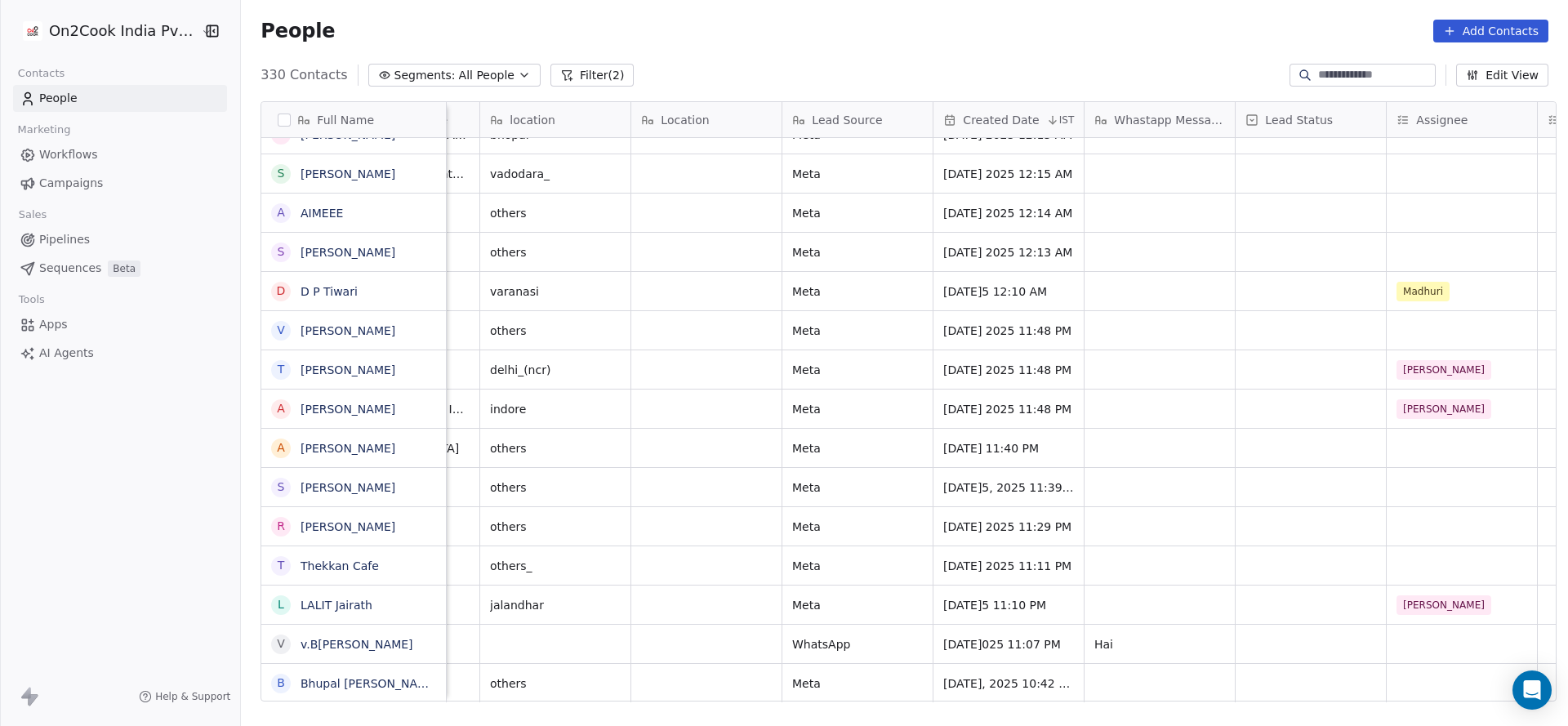
click at [570, 71] on button "Filter (2)" at bounding box center [593, 75] width 84 height 23
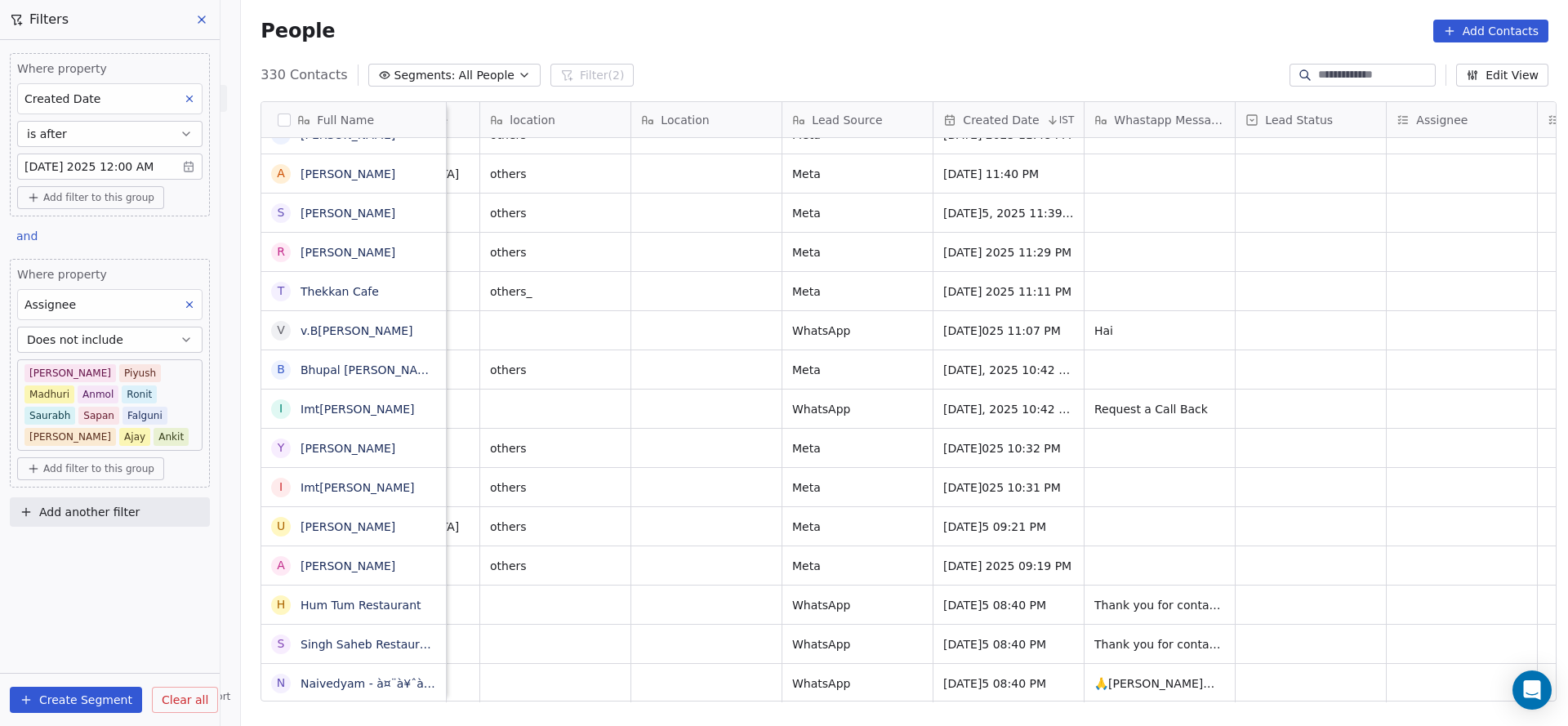
click at [146, 297] on div "Assignee" at bounding box center [109, 305] width 185 height 31
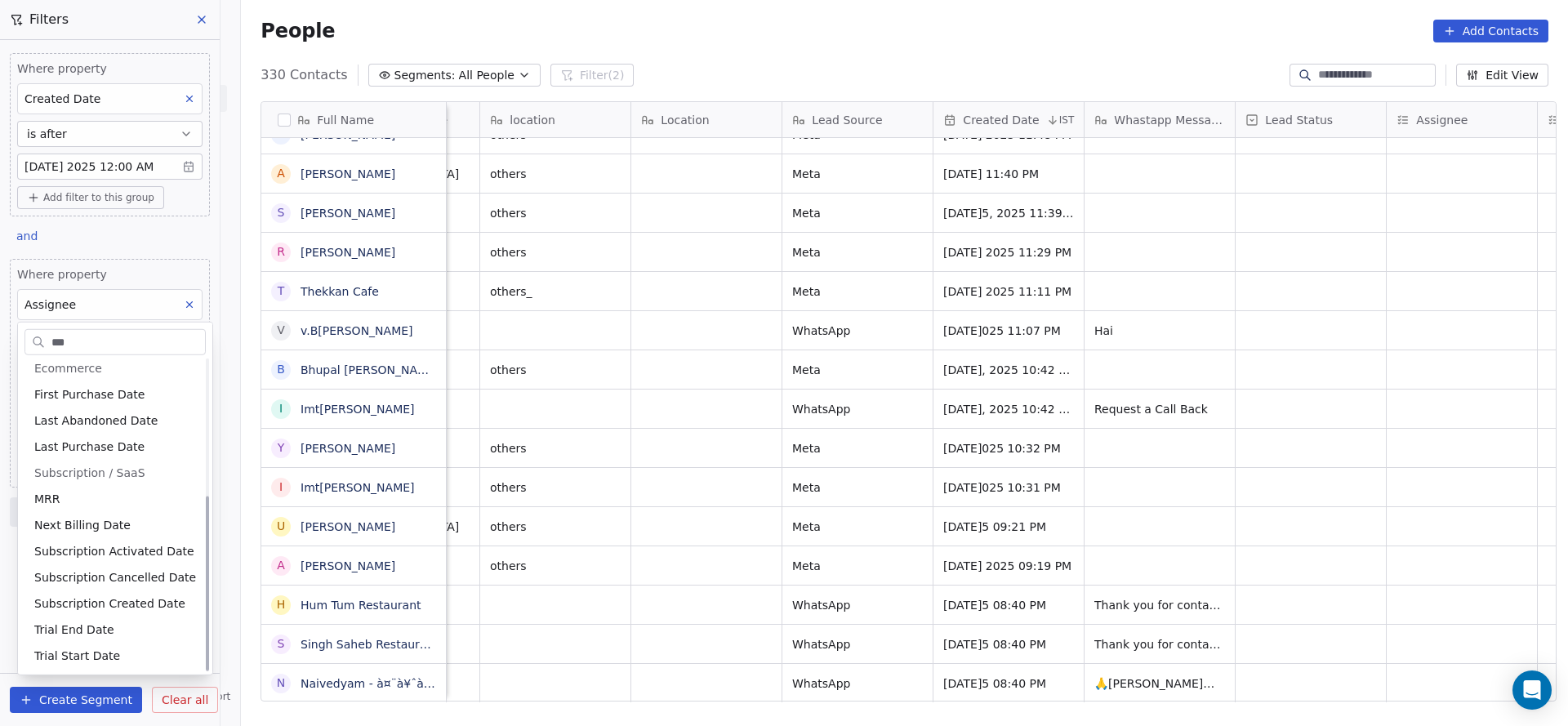
scroll to position [0, 0]
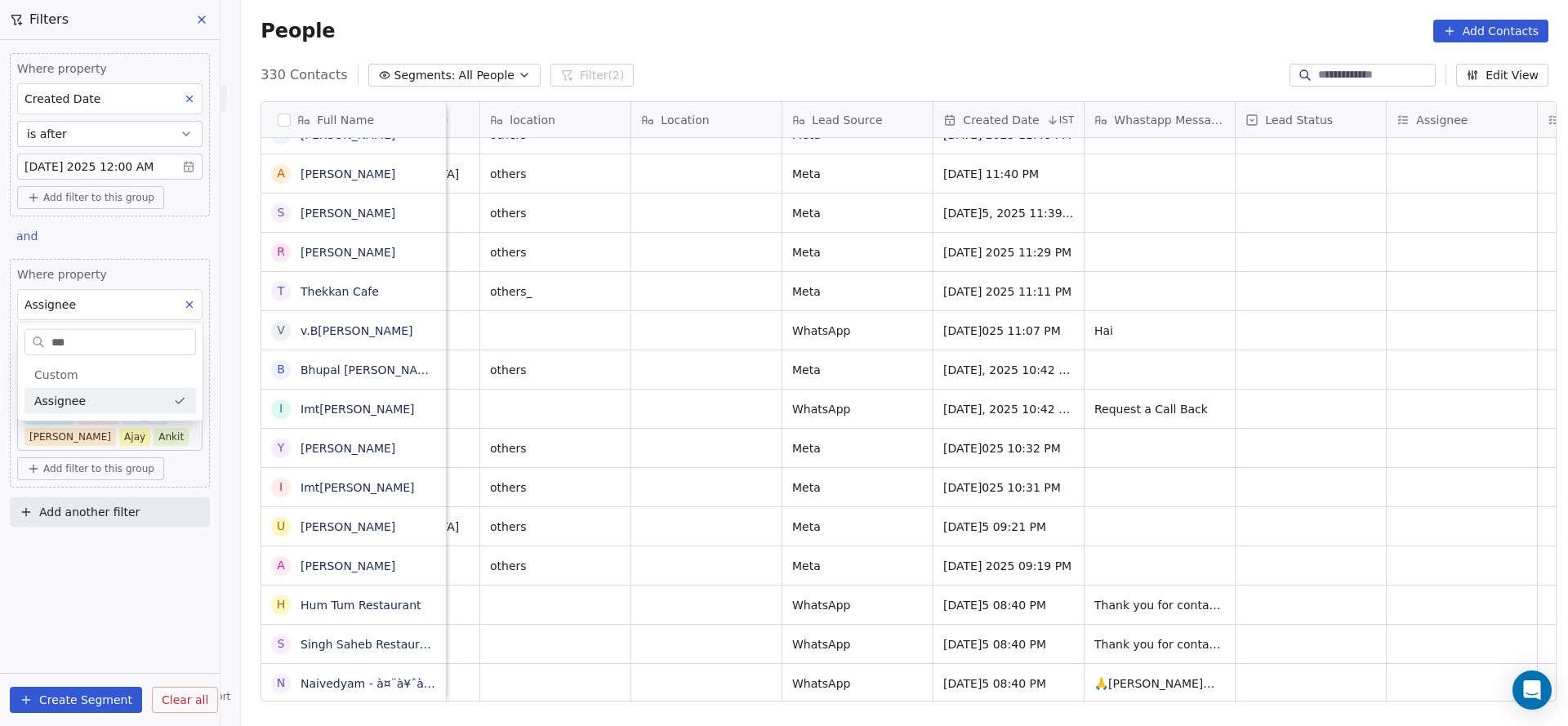
type input "***"
click at [122, 404] on div "Assignee" at bounding box center [101, 401] width 132 height 16
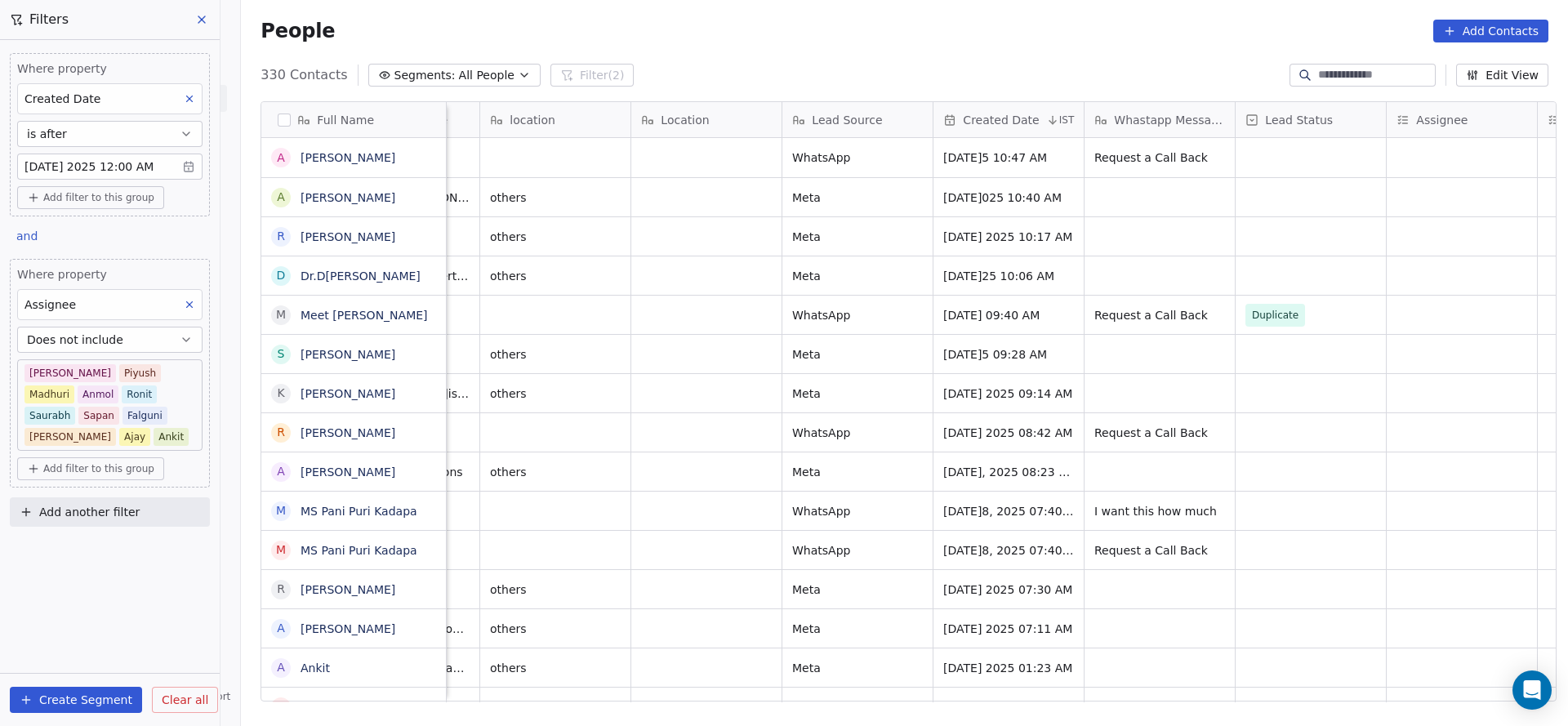
click at [118, 339] on button "Does not include" at bounding box center [109, 340] width 185 height 26
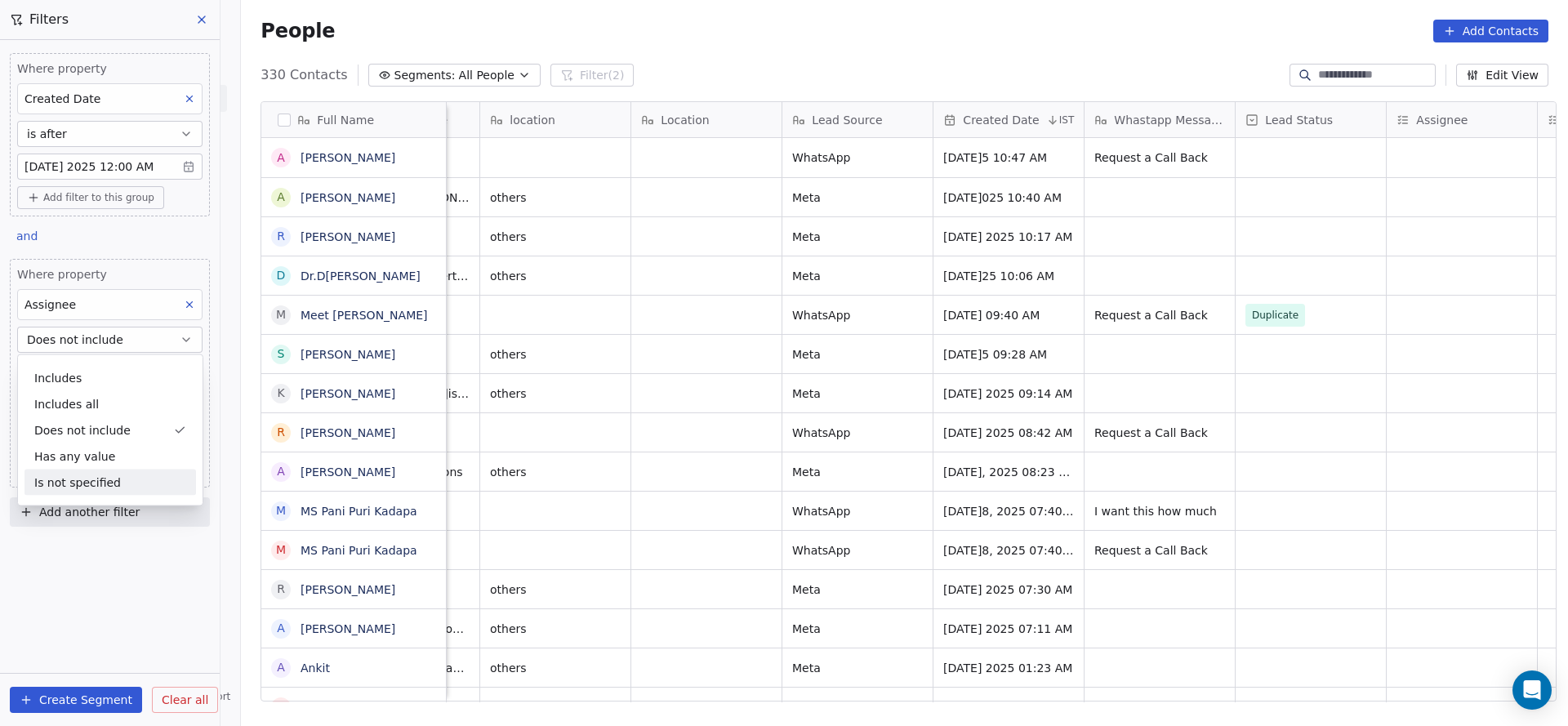
click at [93, 477] on div "Is not specified" at bounding box center [109, 483] width 171 height 26
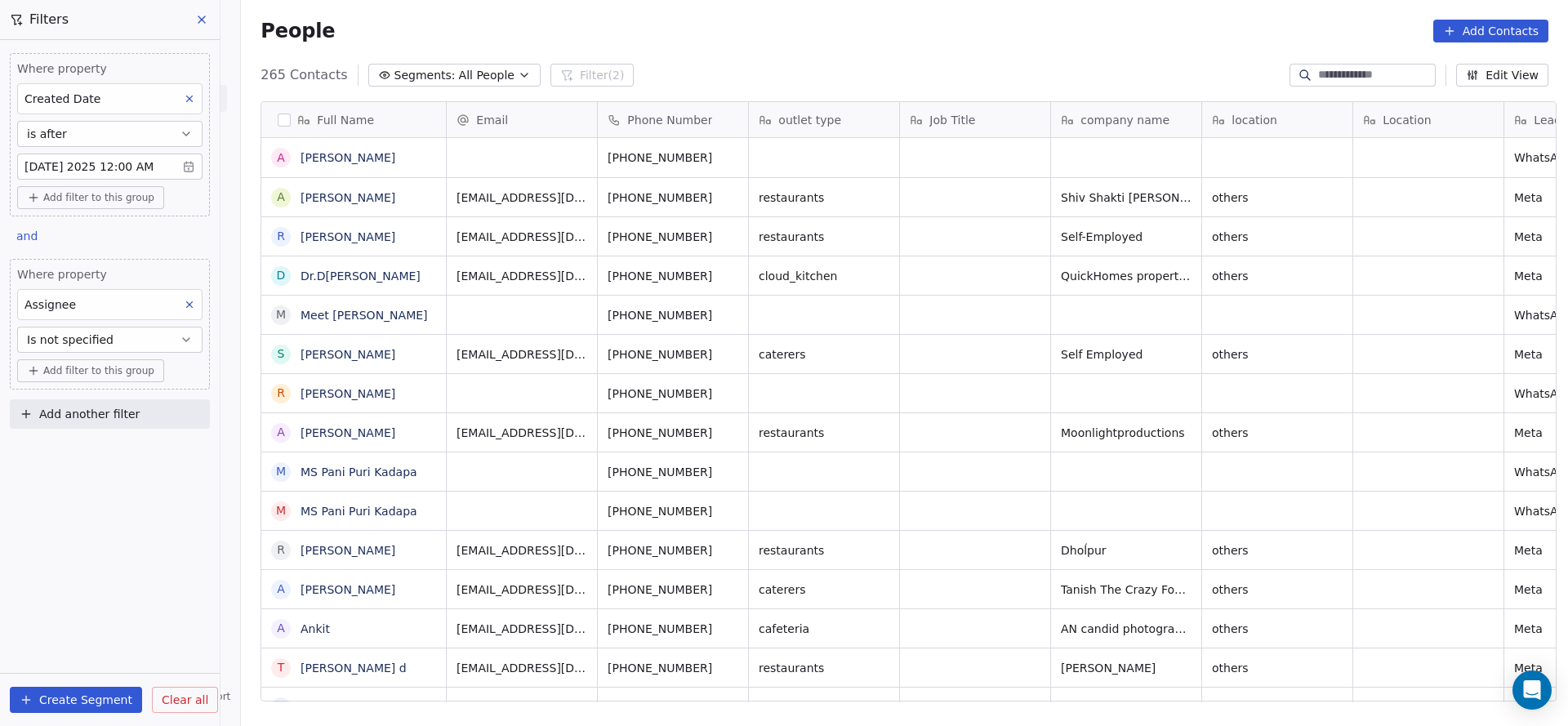
scroll to position [619, 1315]
click at [145, 341] on button "Is not specified" at bounding box center [109, 340] width 185 height 26
click at [130, 438] on div "Does not include" at bounding box center [109, 430] width 171 height 26
click at [110, 375] on body "On2Cook India Pvt. Ltd. Contacts People Marketing Workflows Campaigns Sales Pip…" at bounding box center [784, 363] width 1568 height 726
click at [111, 416] on div "[PERSON_NAME]" at bounding box center [132, 419] width 145 height 18
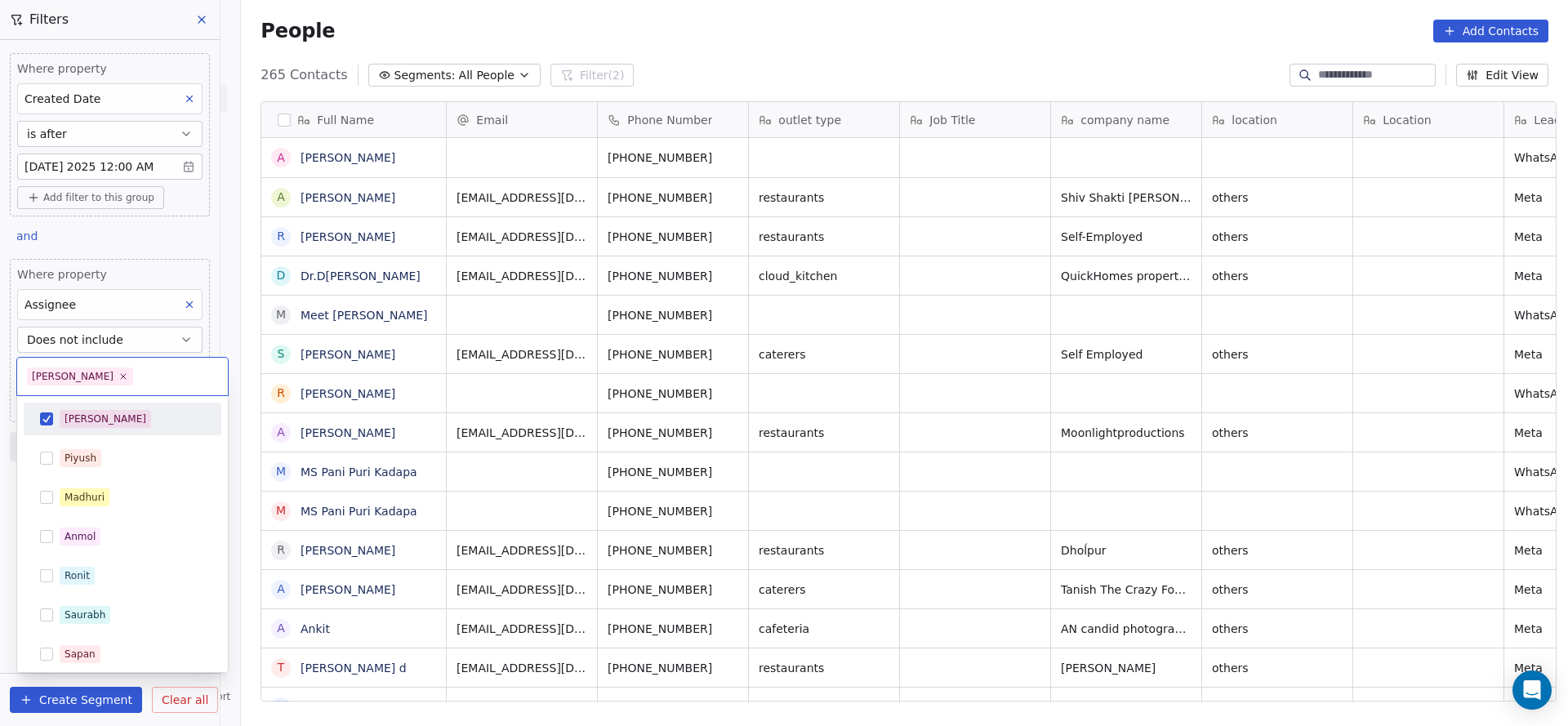
click at [108, 456] on div "Piyush" at bounding box center [132, 458] width 145 height 18
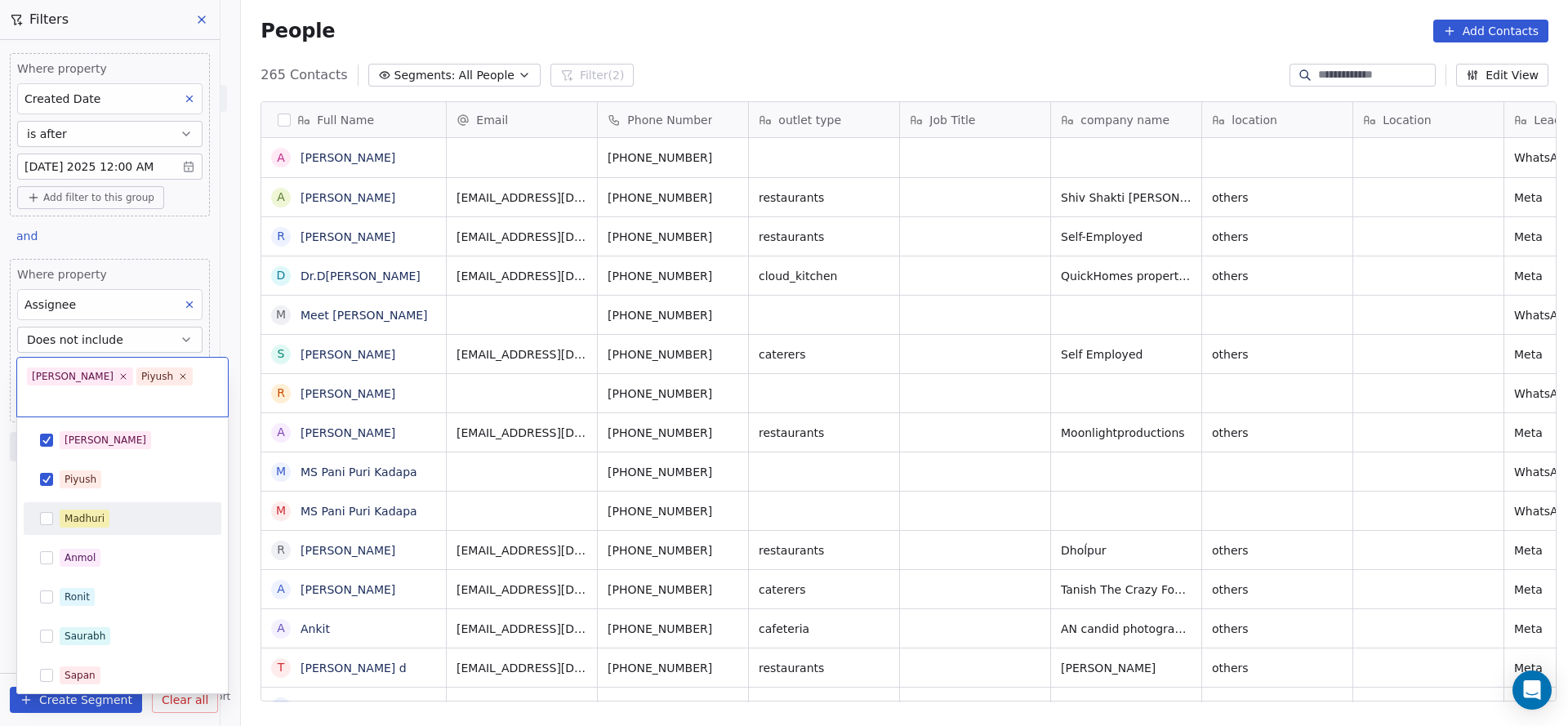
click at [105, 509] on span "Madhuri" at bounding box center [84, 518] width 50 height 18
click at [93, 566] on span "Anmol" at bounding box center [79, 557] width 40 height 18
drag, startPoint x: 130, startPoint y: 610, endPoint x: 72, endPoint y: 661, distance: 77.2
click at [127, 610] on div "Ronit" at bounding box center [123, 597] width 198 height 33
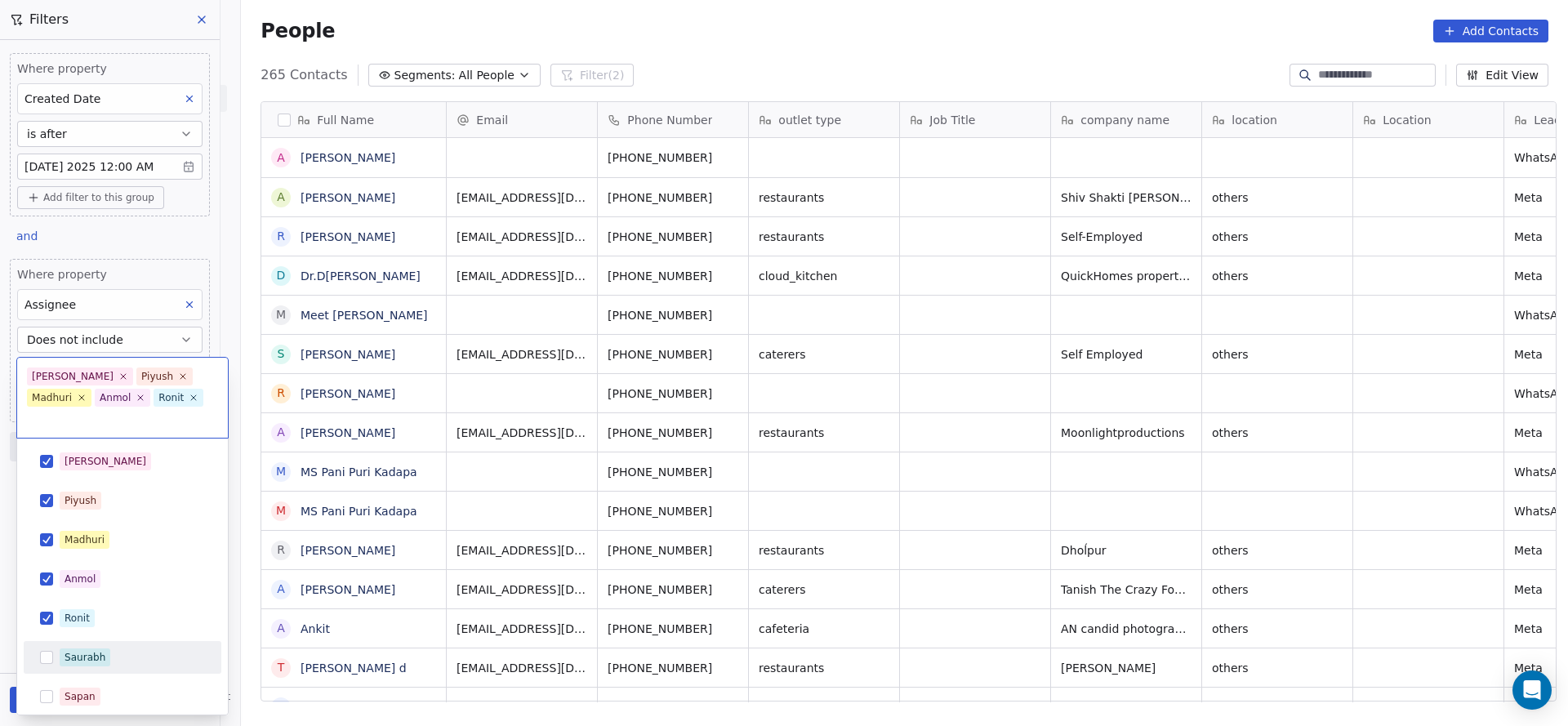
click at [78, 650] on div "Saurabh" at bounding box center [84, 657] width 40 height 15
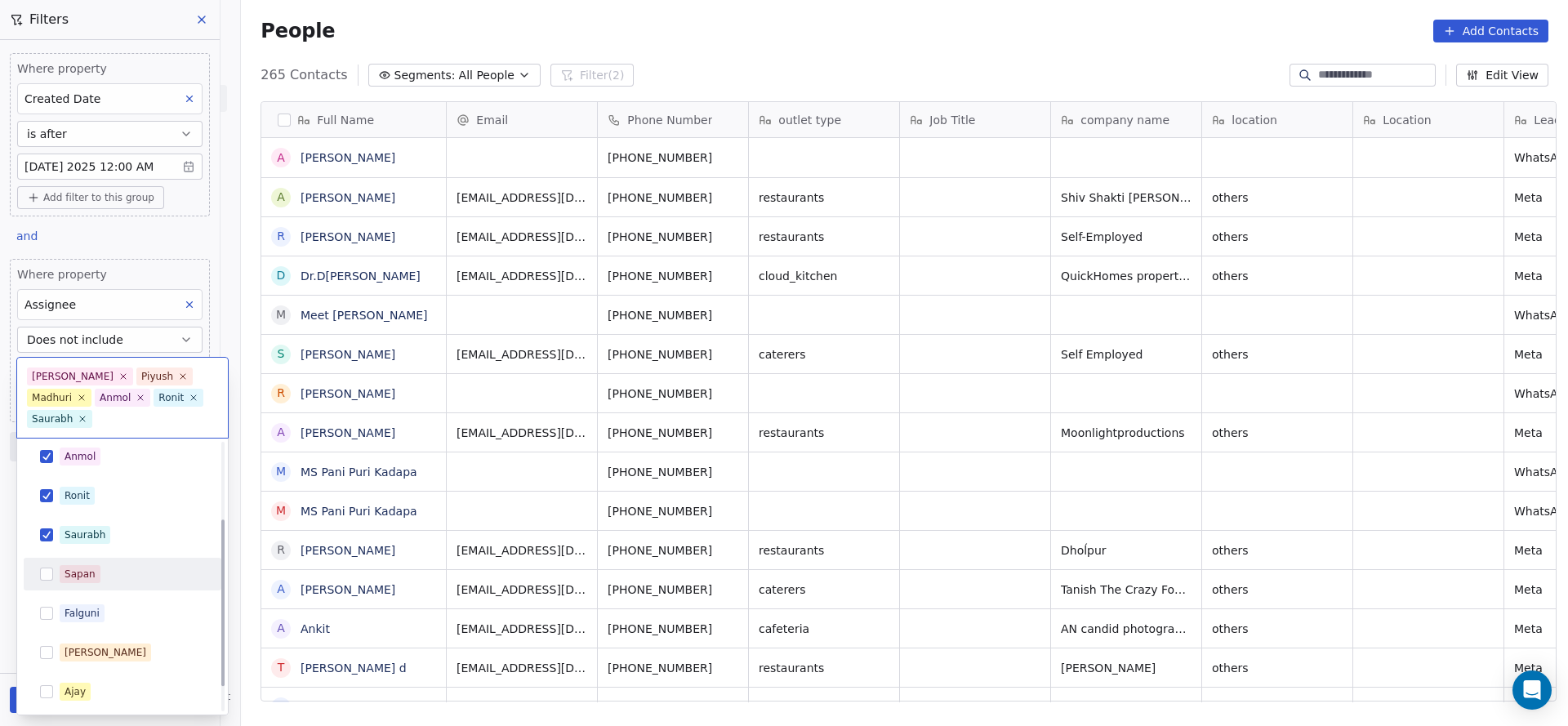
click at [113, 565] on div "Sapan" at bounding box center [132, 574] width 145 height 18
click at [100, 604] on span "Falguni" at bounding box center [82, 612] width 45 height 18
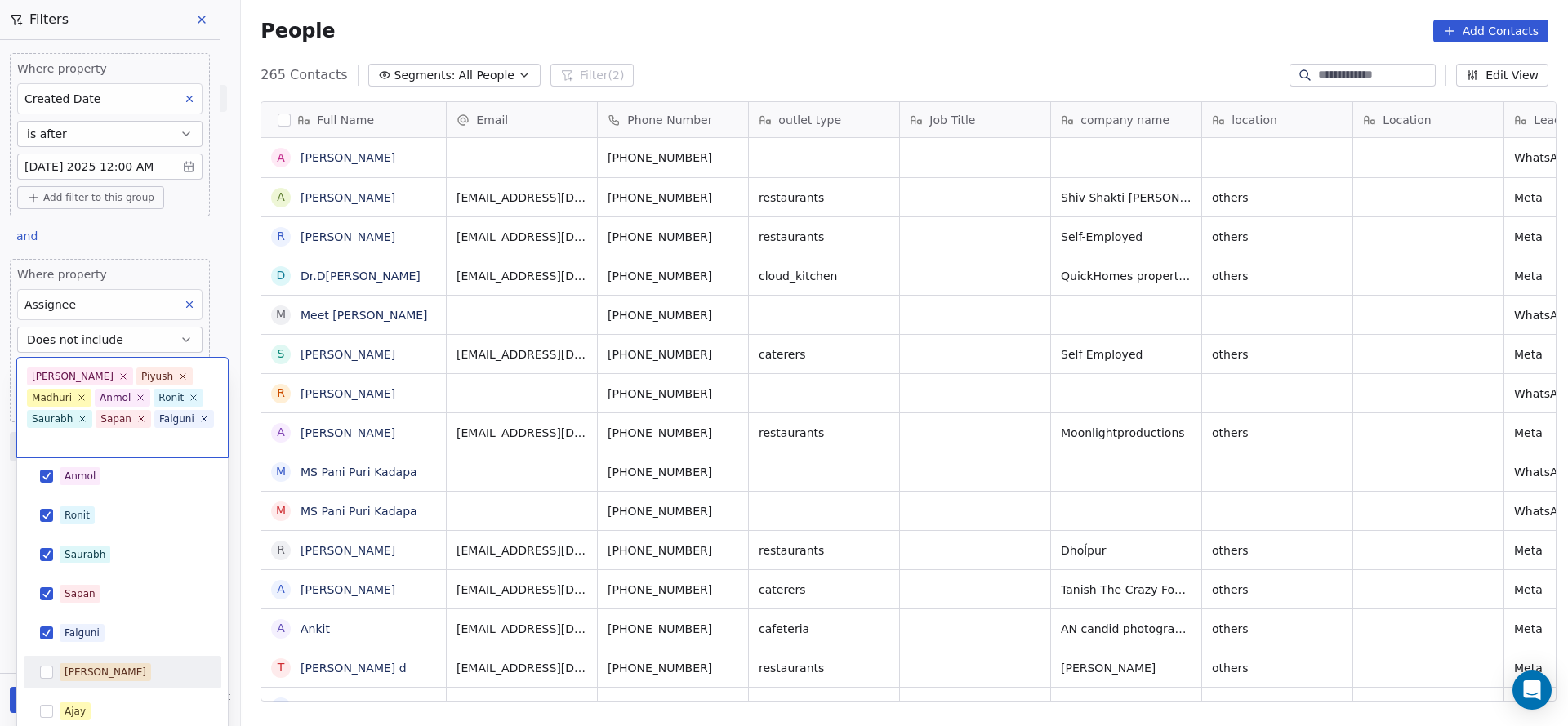
click at [91, 663] on span "[PERSON_NAME]" at bounding box center [105, 672] width 91 height 18
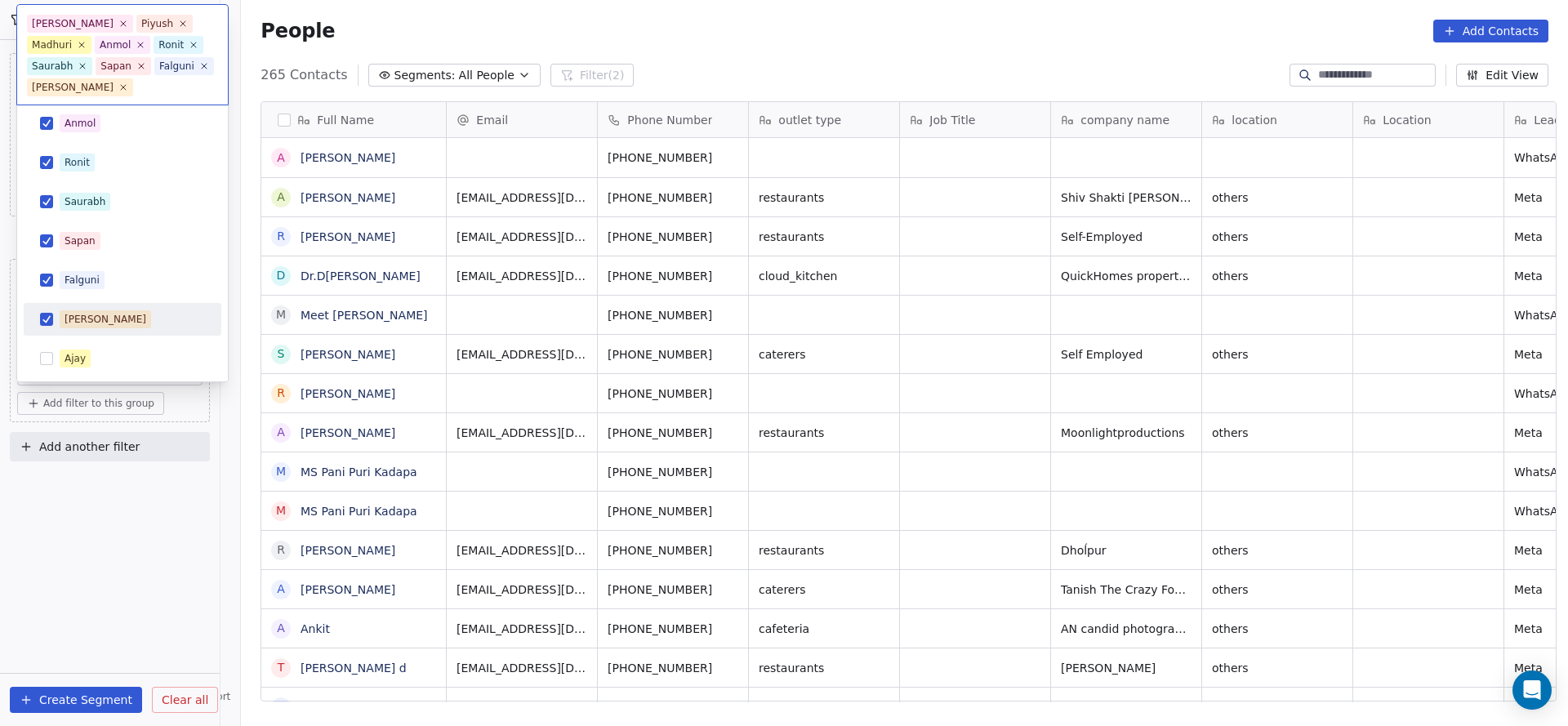
scroll to position [0, 0]
click at [98, 357] on div "Ajay" at bounding box center [132, 358] width 145 height 18
click at [717, 586] on html "On2Cook India Pvt. Ltd. Contacts People Marketing Workflows Campaigns Sales Pip…" at bounding box center [784, 363] width 1568 height 726
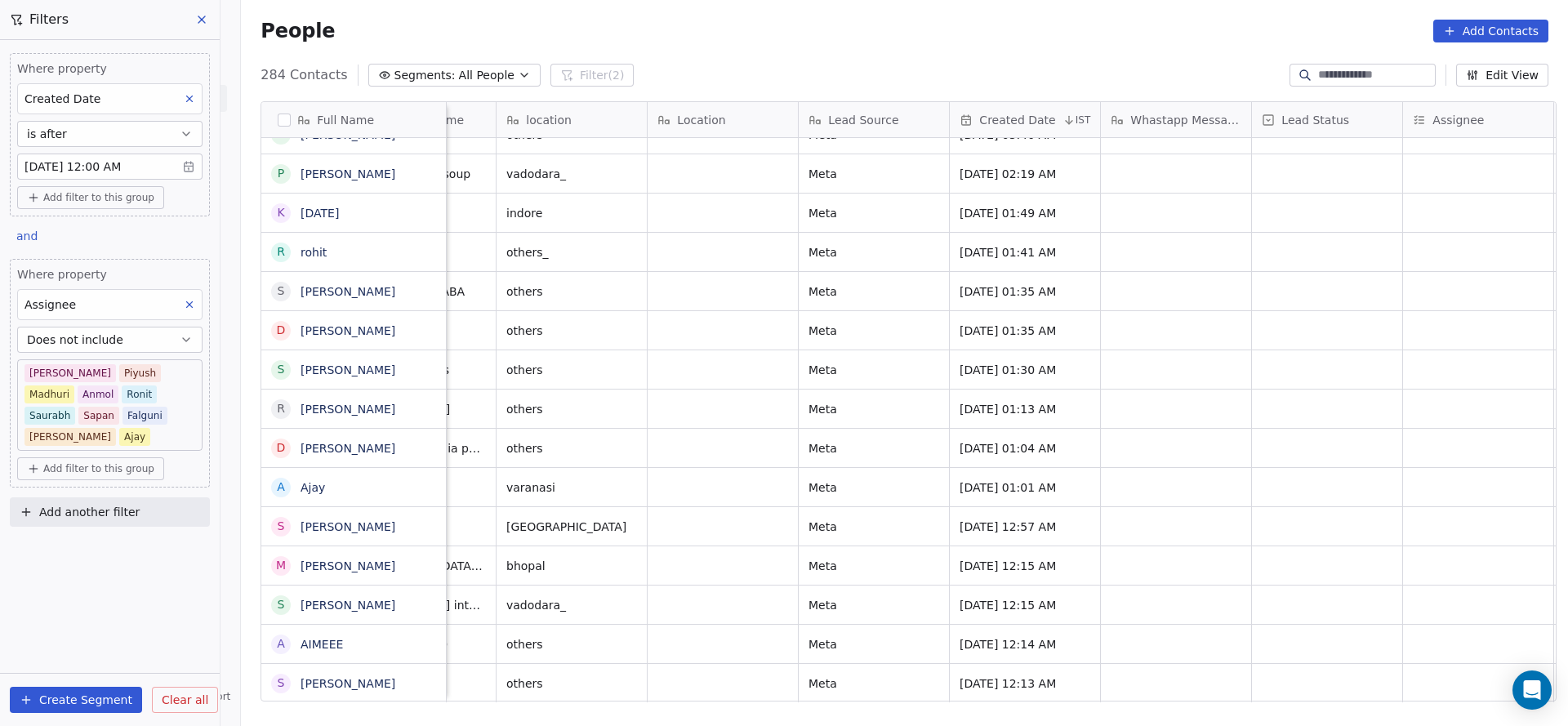
scroll to position [18, 732]
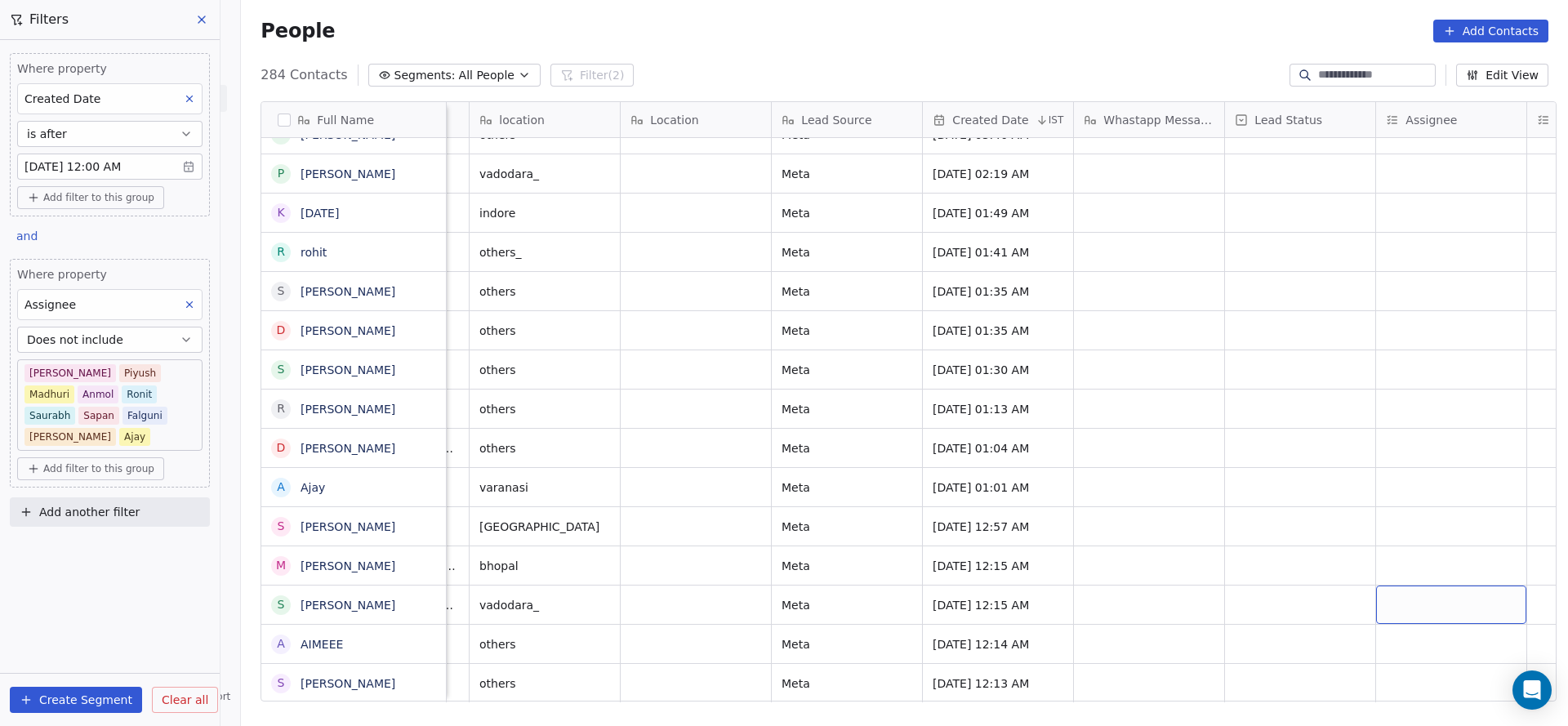
click at [1436, 589] on div "grid" at bounding box center [1451, 605] width 151 height 39
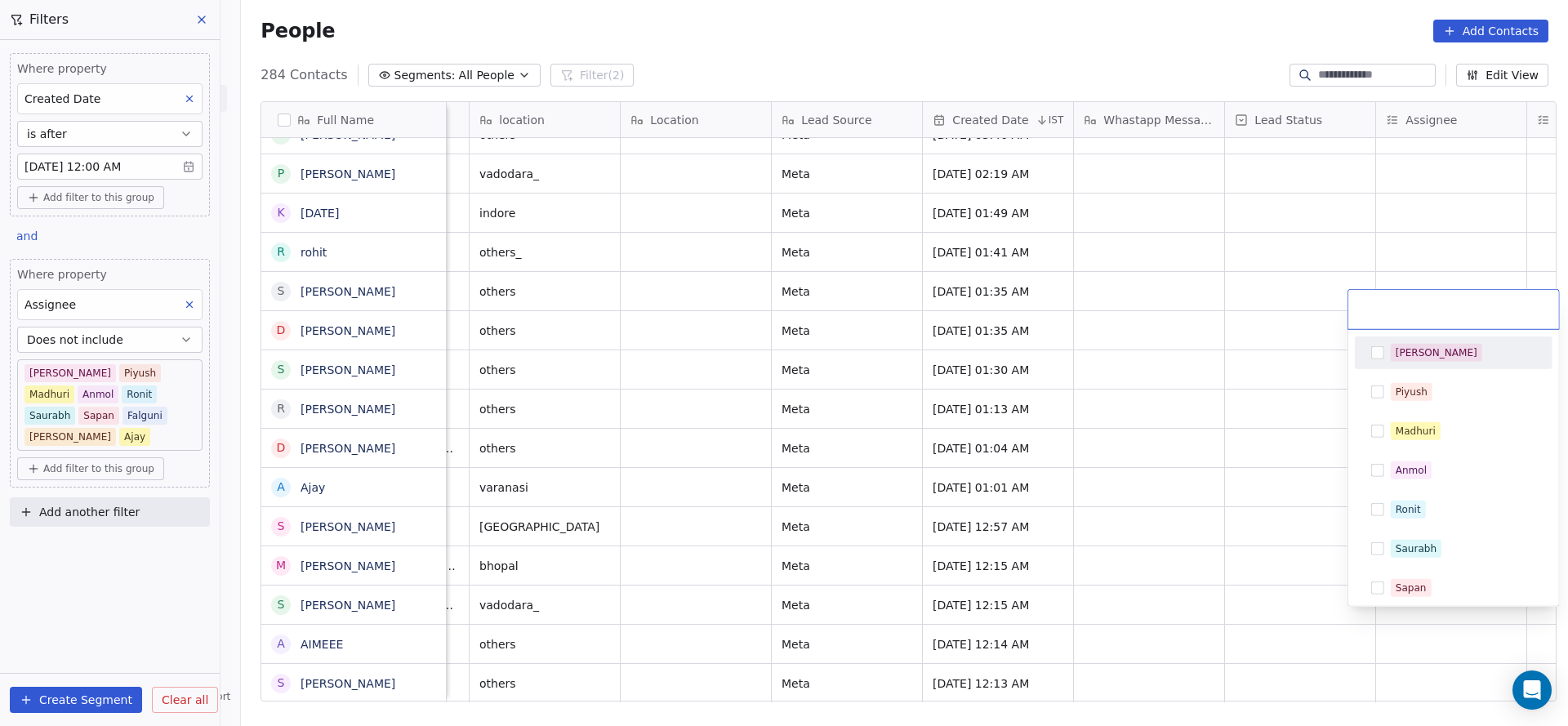
click at [1480, 364] on div "[PERSON_NAME]" at bounding box center [1453, 353] width 185 height 26
click at [1405, 507] on div "Ronit" at bounding box center [1407, 509] width 25 height 15
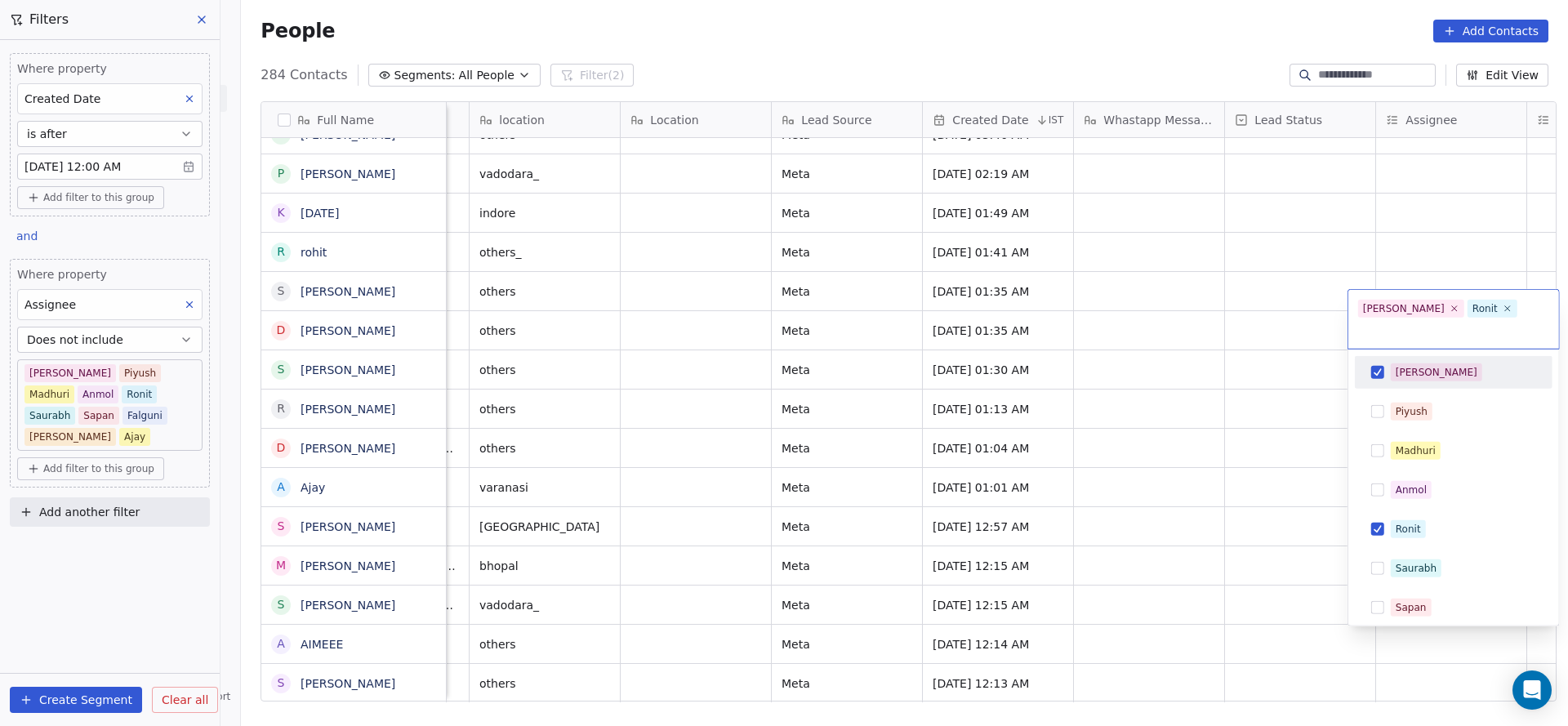
click at [1439, 363] on div "[PERSON_NAME]" at bounding box center [1463, 372] width 145 height 18
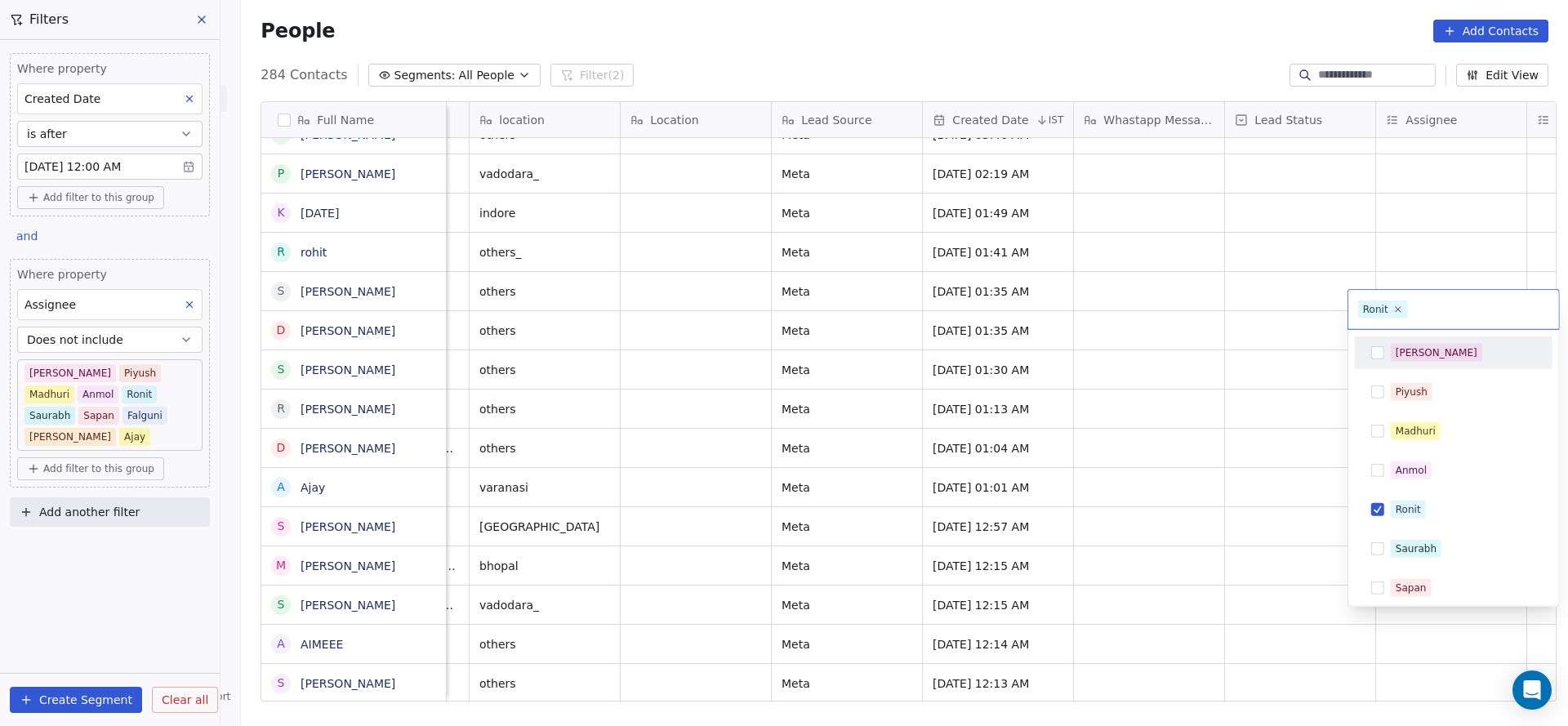
click at [1215, 441] on html "On2Cook India Pvt. Ltd. Contacts People Marketing Workflows Campaigns Sales Pip…" at bounding box center [784, 363] width 1568 height 726
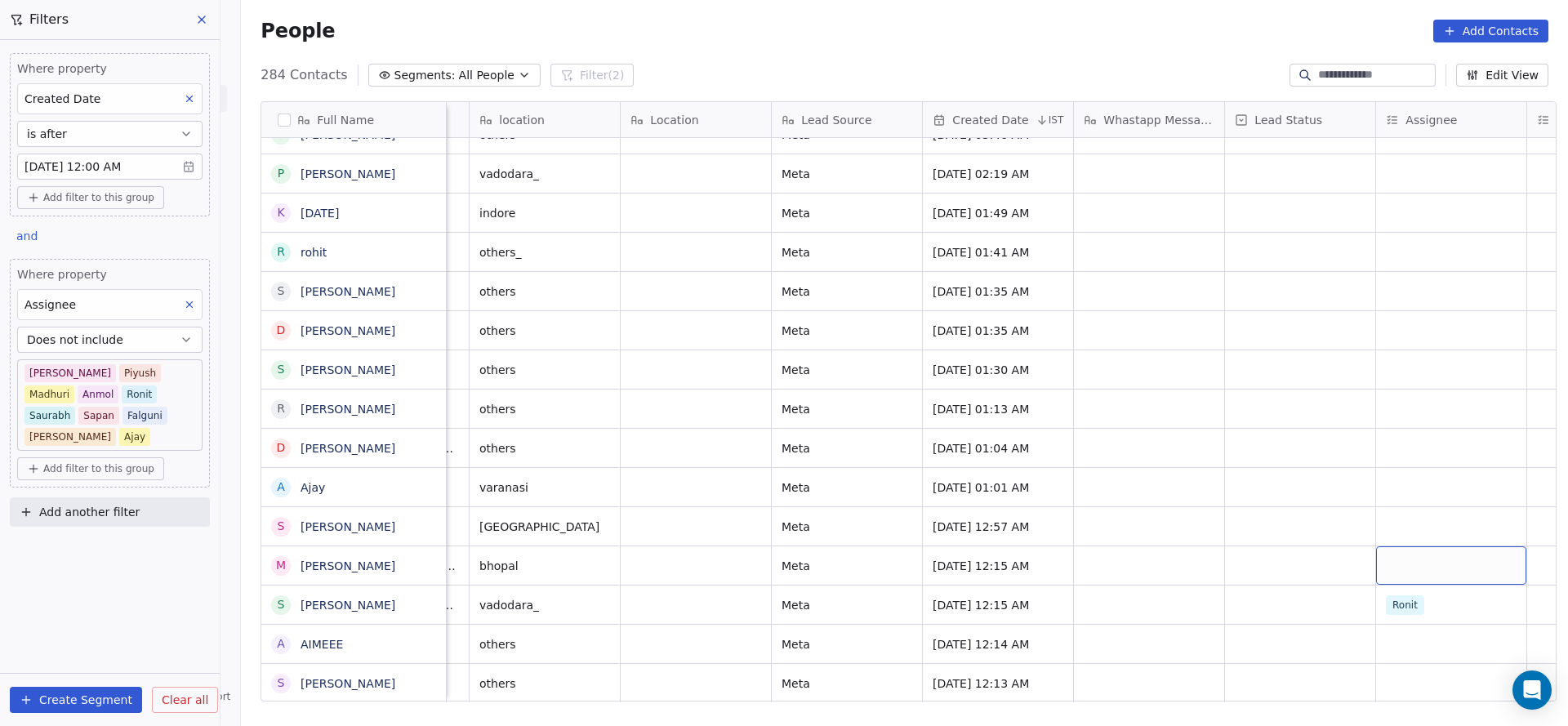
click at [1440, 546] on div "grid" at bounding box center [1451, 565] width 151 height 39
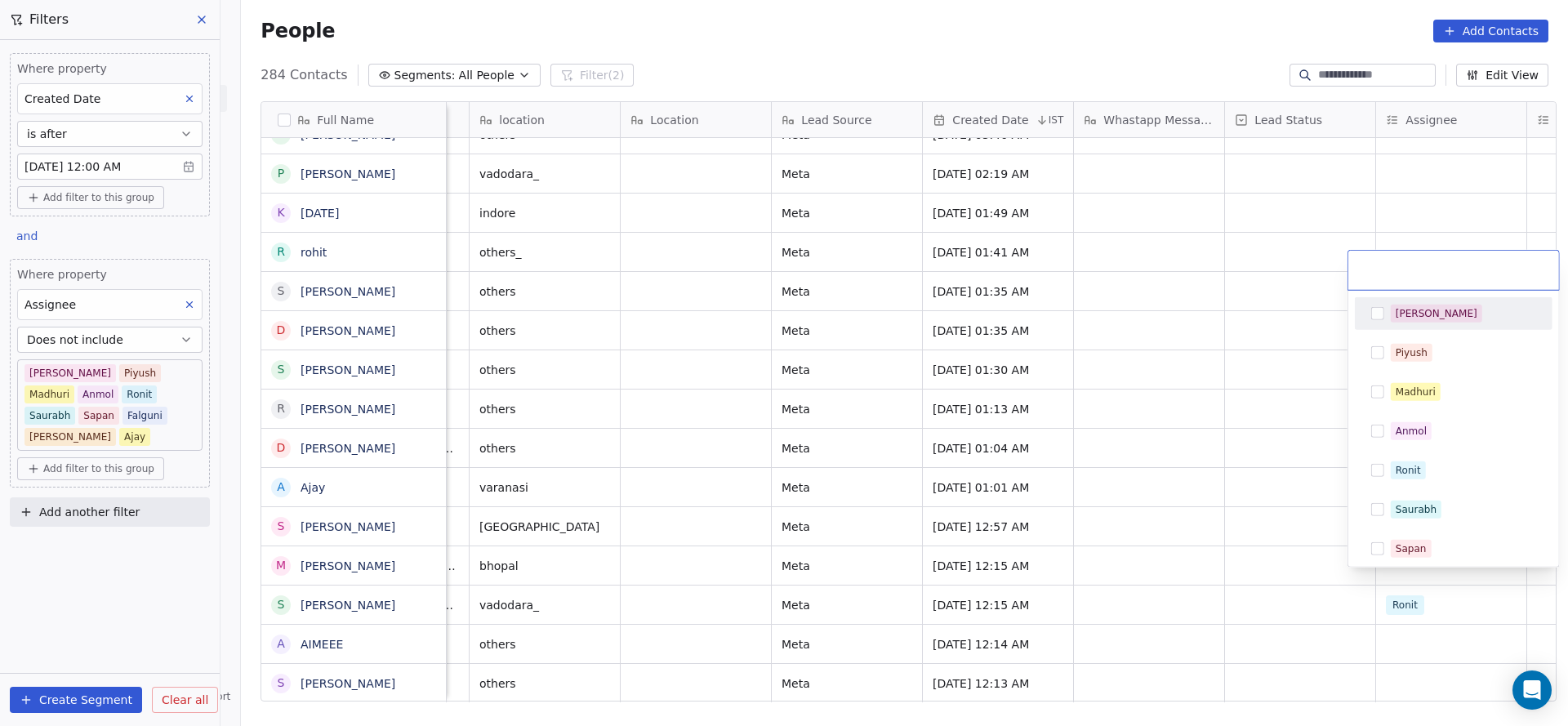
click at [1435, 319] on div "[PERSON_NAME]" at bounding box center [1463, 313] width 145 height 18
click at [710, 503] on html "On2Cook India Pvt. Ltd. Contacts People Marketing Workflows Campaigns Sales Pip…" at bounding box center [784, 363] width 1568 height 726
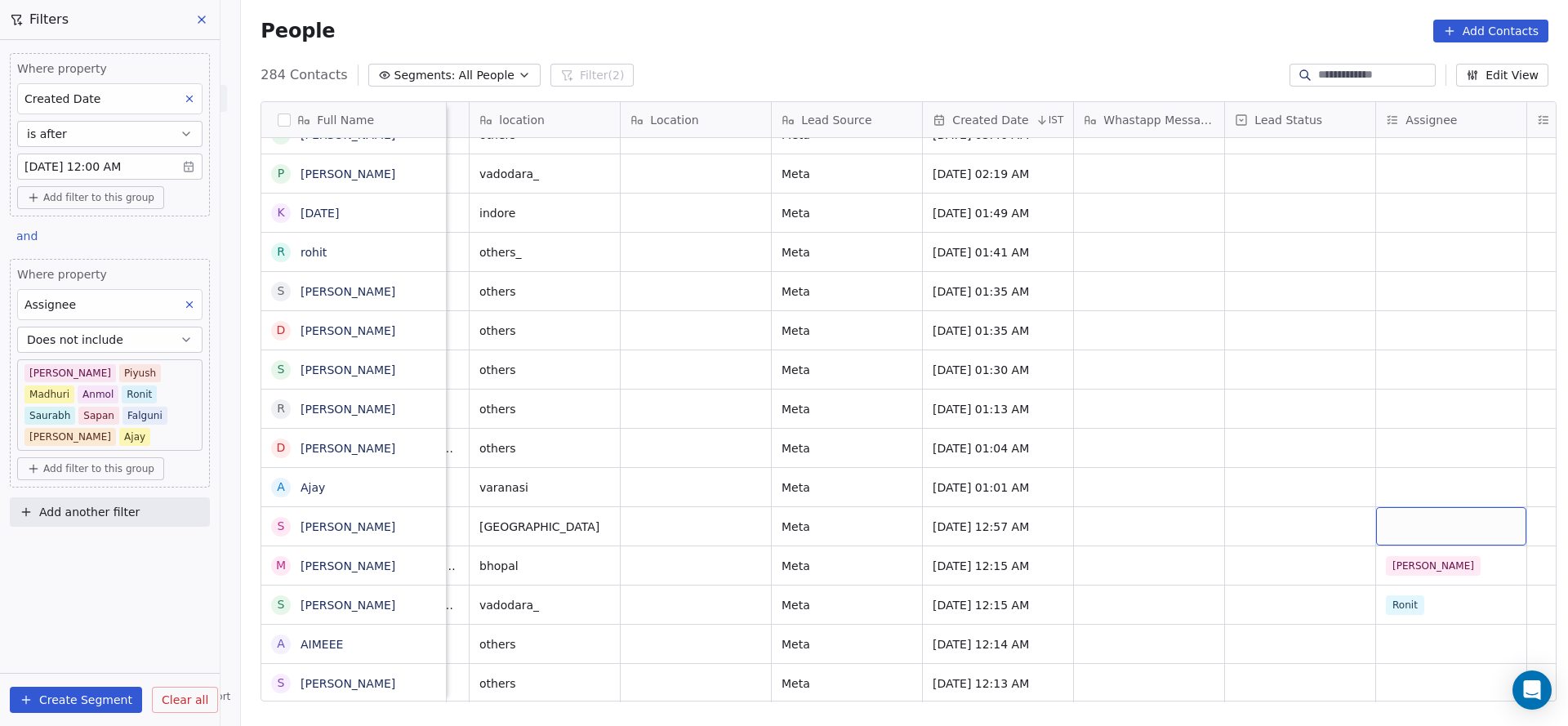
click at [1420, 507] on div "grid" at bounding box center [1451, 526] width 151 height 39
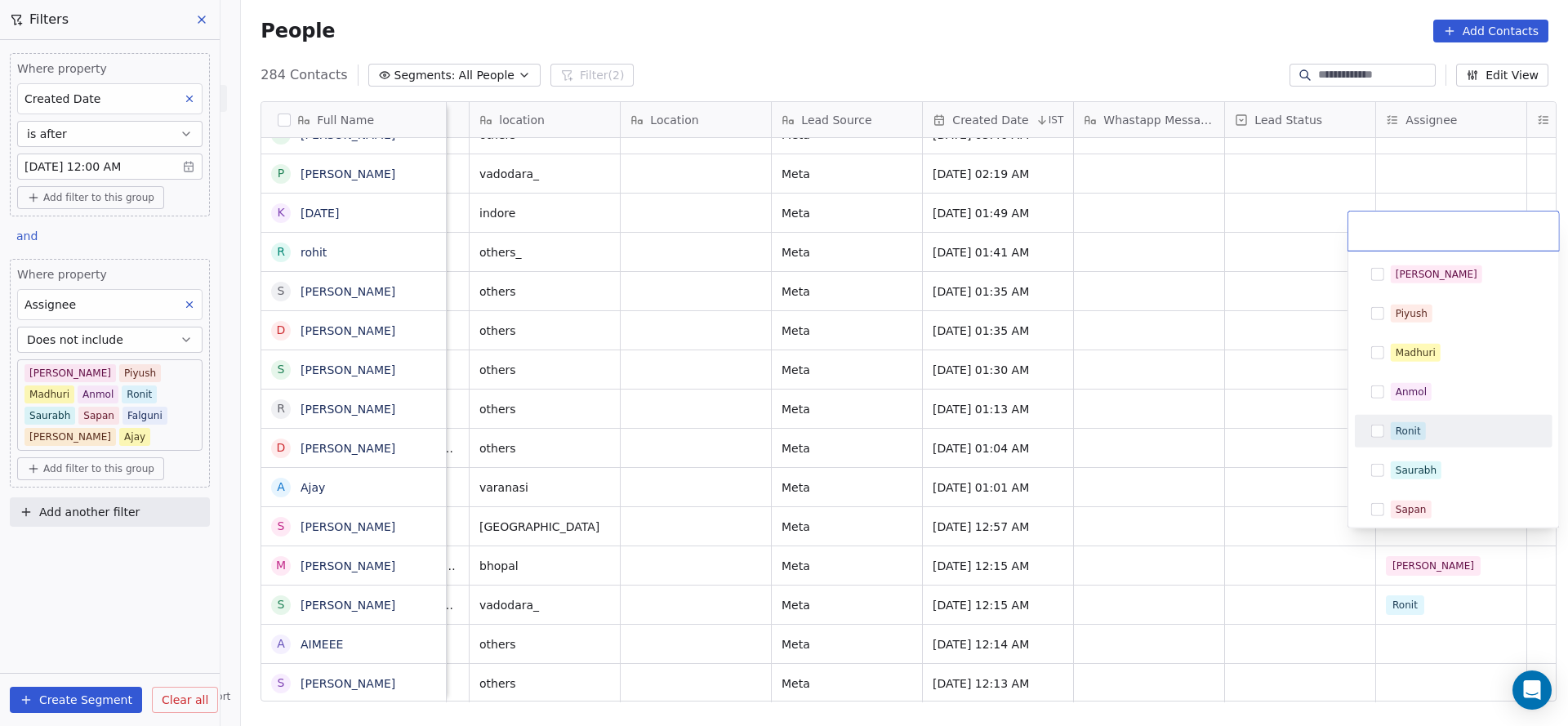
click at [1450, 439] on div "Ronit" at bounding box center [1463, 431] width 145 height 18
click at [852, 520] on html "On2Cook India Pvt. Ltd. Contacts People Marketing Workflows Campaigns Sales Pip…" at bounding box center [784, 363] width 1568 height 726
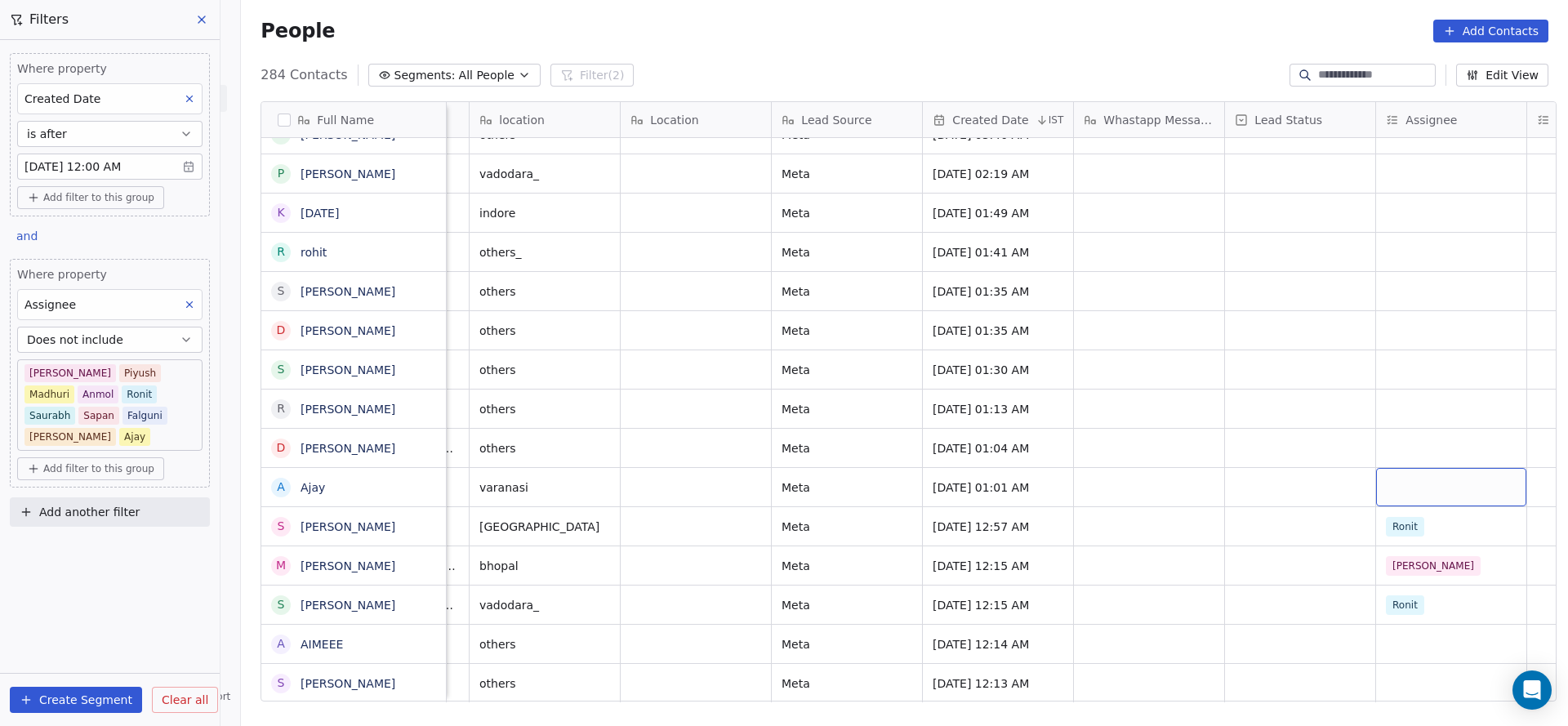
click at [1380, 478] on div "grid" at bounding box center [1451, 487] width 151 height 39
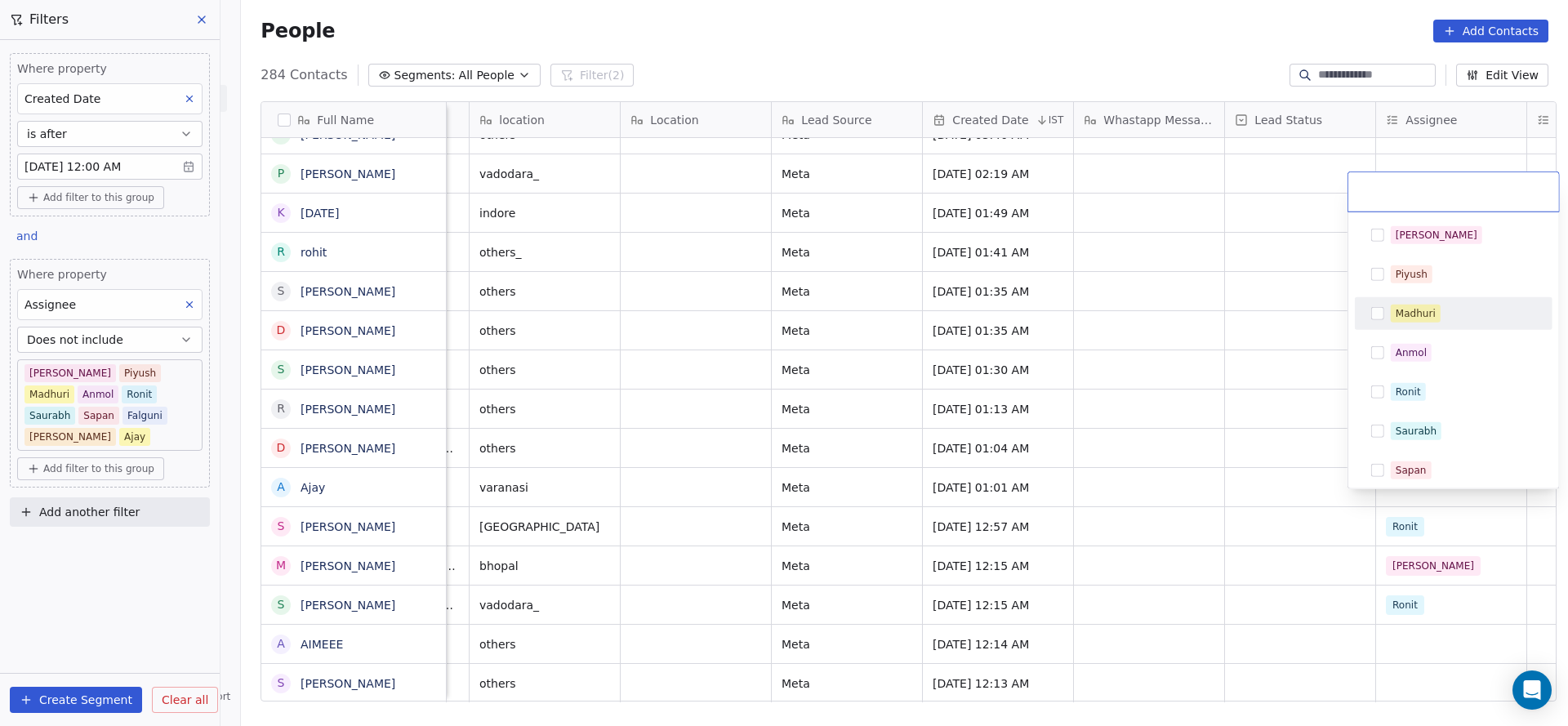
click at [1438, 312] on span "Madhuri" at bounding box center [1416, 313] width 50 height 18
click at [964, 465] on html "On2Cook India Pvt. Ltd. Contacts People Marketing Workflows Campaigns Sales Pip…" at bounding box center [784, 363] width 1568 height 726
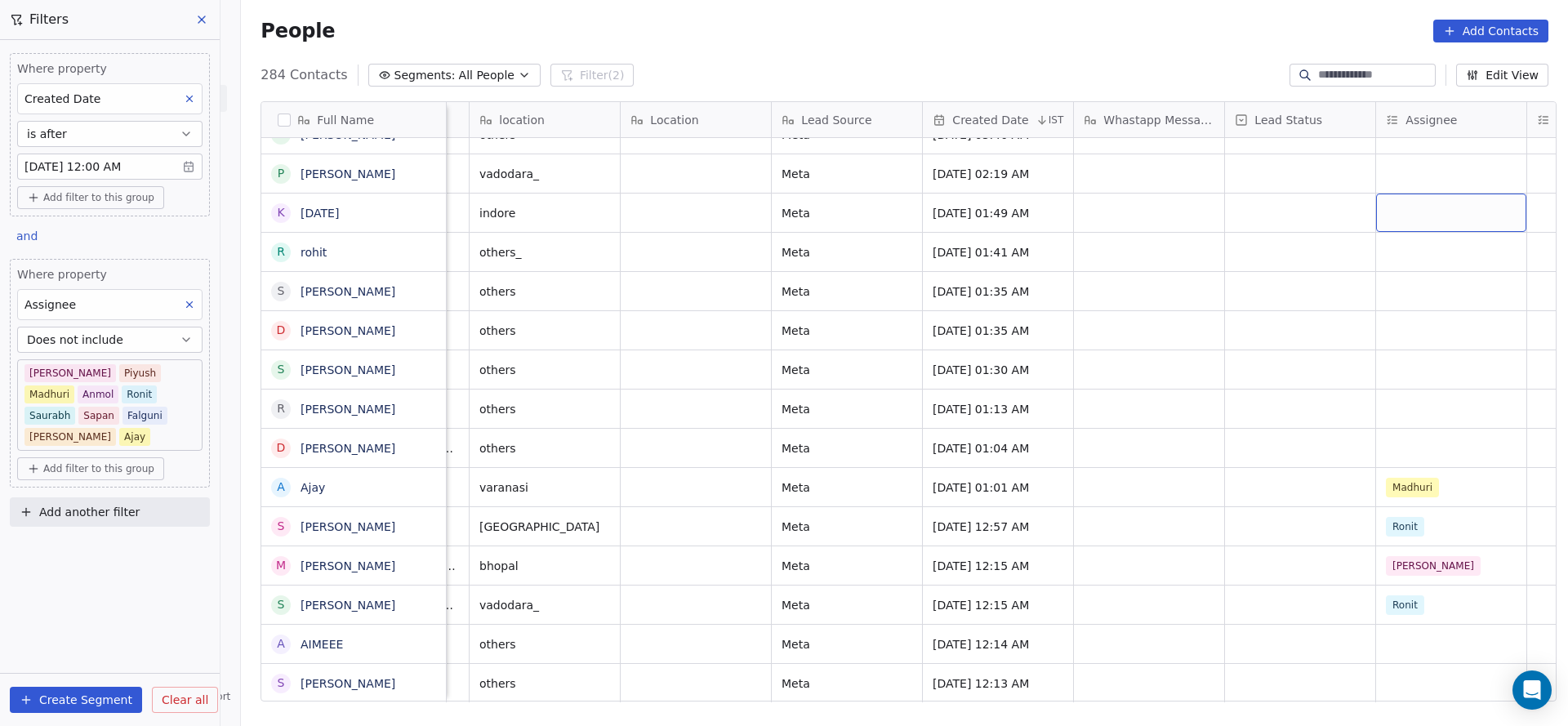
click at [1436, 203] on div "grid" at bounding box center [1451, 212] width 151 height 39
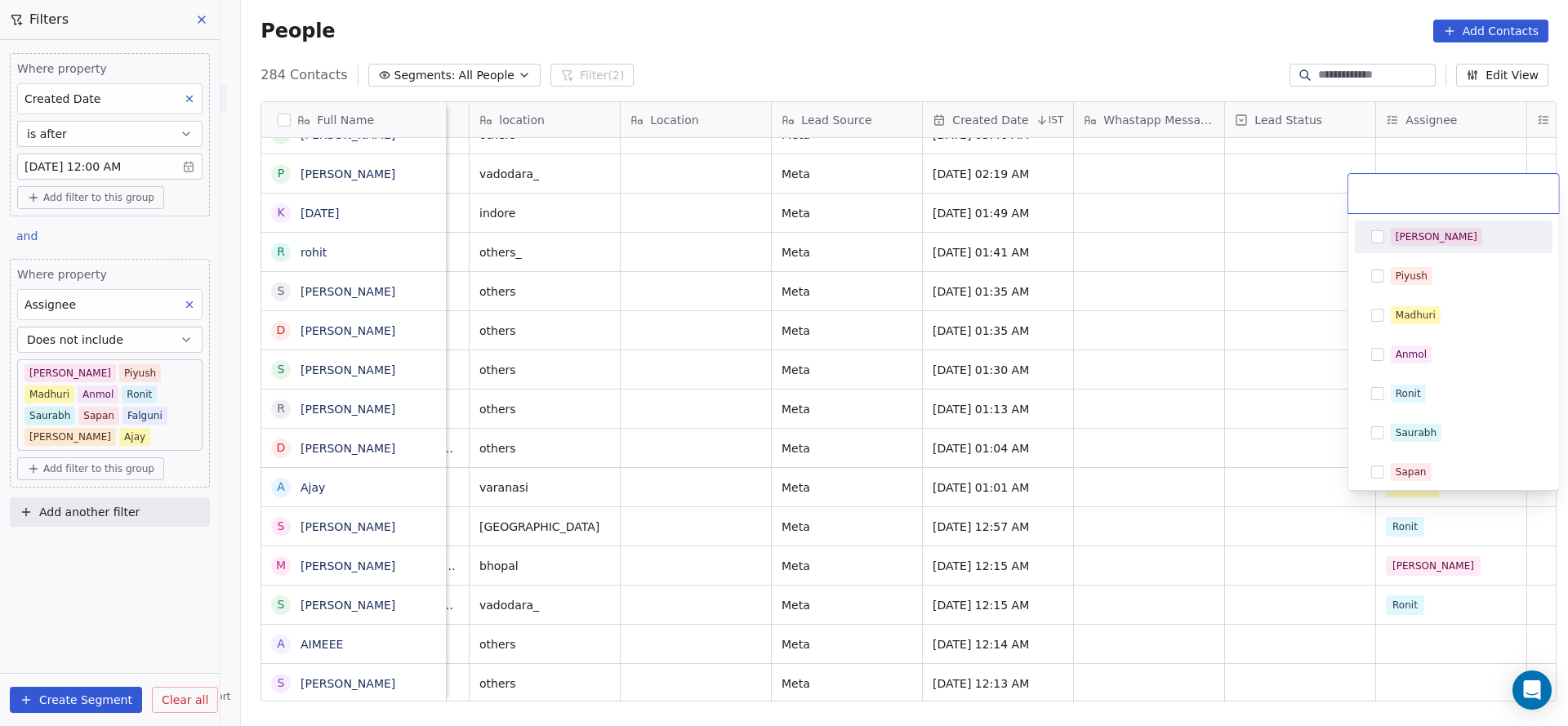
click at [1424, 235] on div "[PERSON_NAME]" at bounding box center [1463, 237] width 145 height 18
click at [812, 343] on html "On2Cook India Pvt. Ltd. Contacts People Marketing Workflows Campaigns Sales Pip…" at bounding box center [784, 363] width 1568 height 726
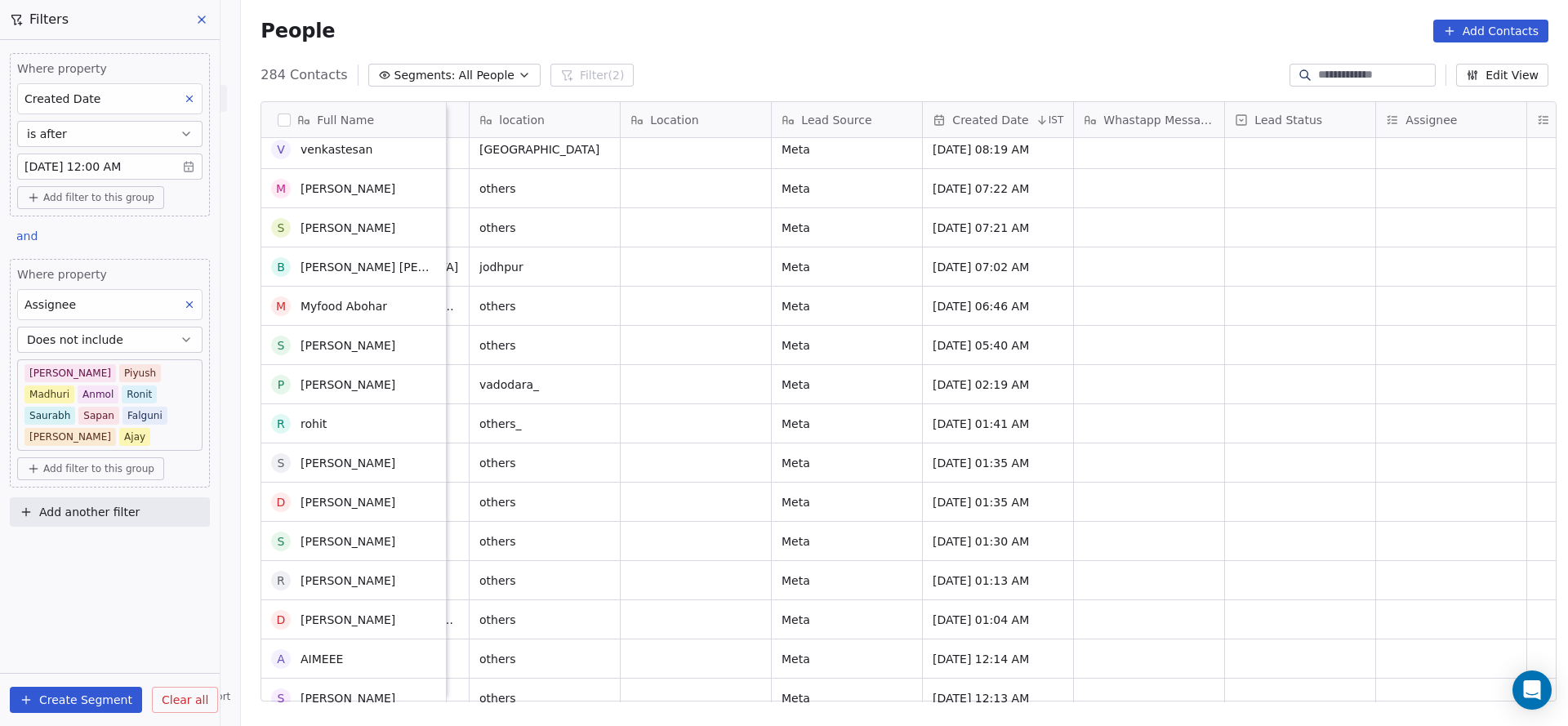
scroll to position [7138, 0]
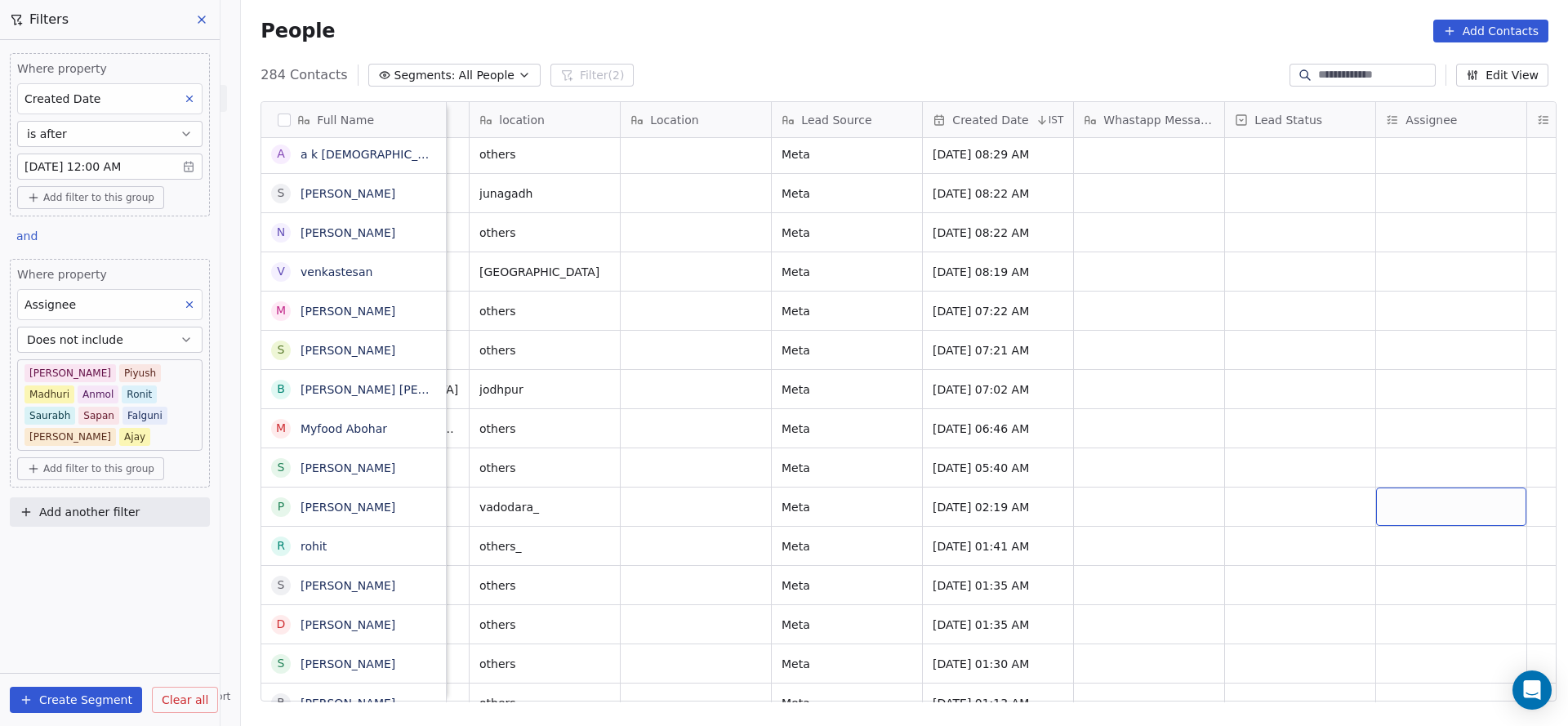
click at [1413, 491] on div "grid" at bounding box center [1451, 507] width 151 height 39
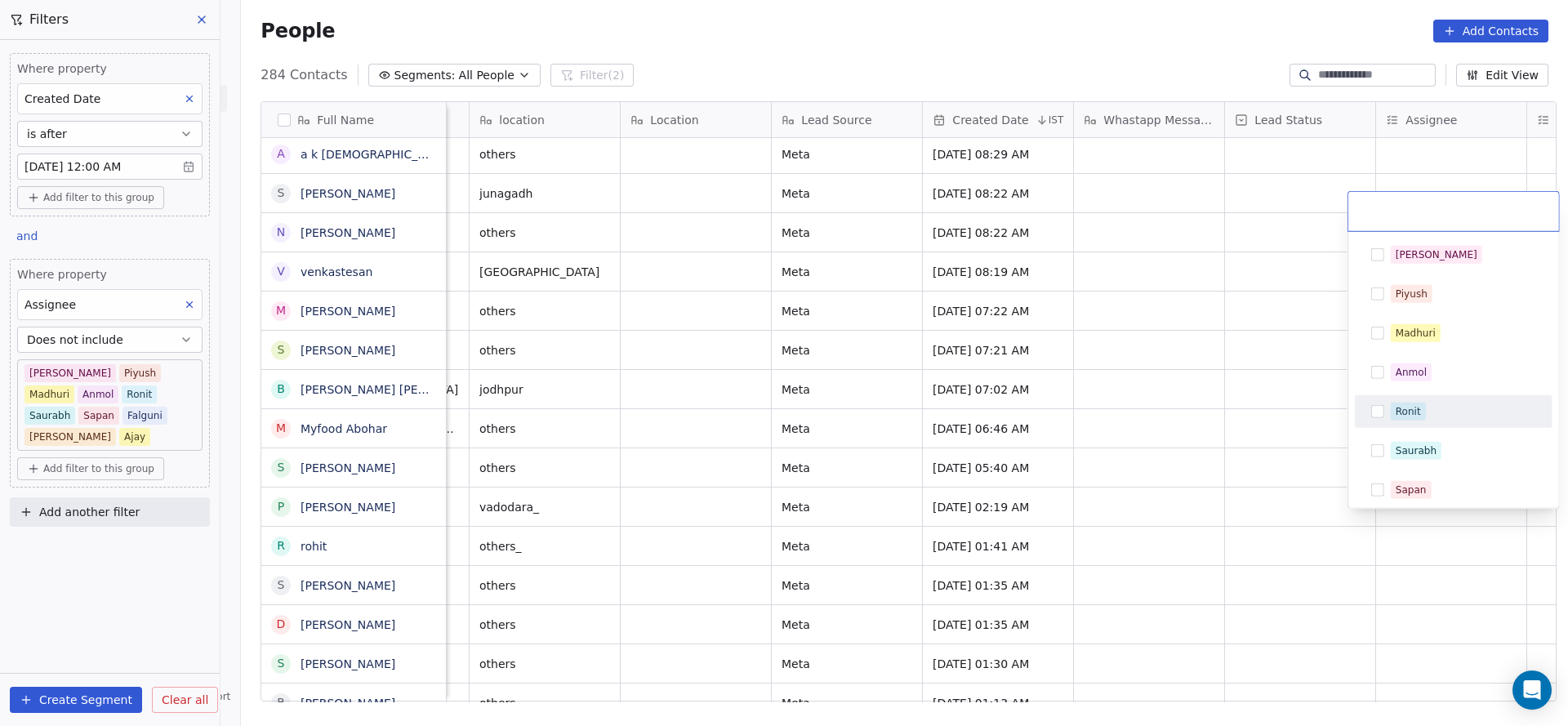
click at [1429, 413] on div "Ronit" at bounding box center [1463, 411] width 145 height 18
click at [978, 458] on html "On2Cook India Pvt. Ltd. Contacts People Marketing Workflows Campaigns Sales Pip…" at bounding box center [784, 363] width 1568 height 726
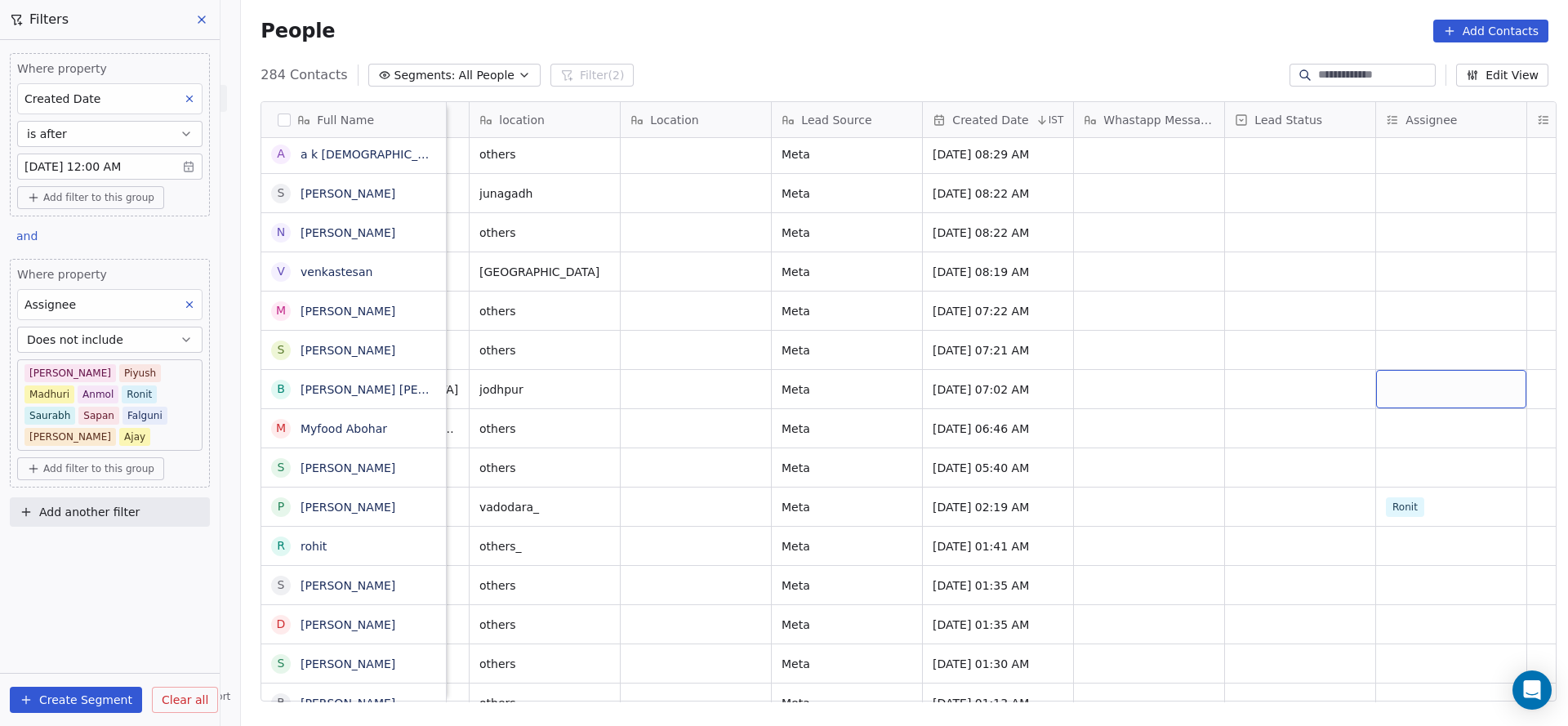
click at [1406, 378] on div "grid" at bounding box center [1451, 389] width 151 height 39
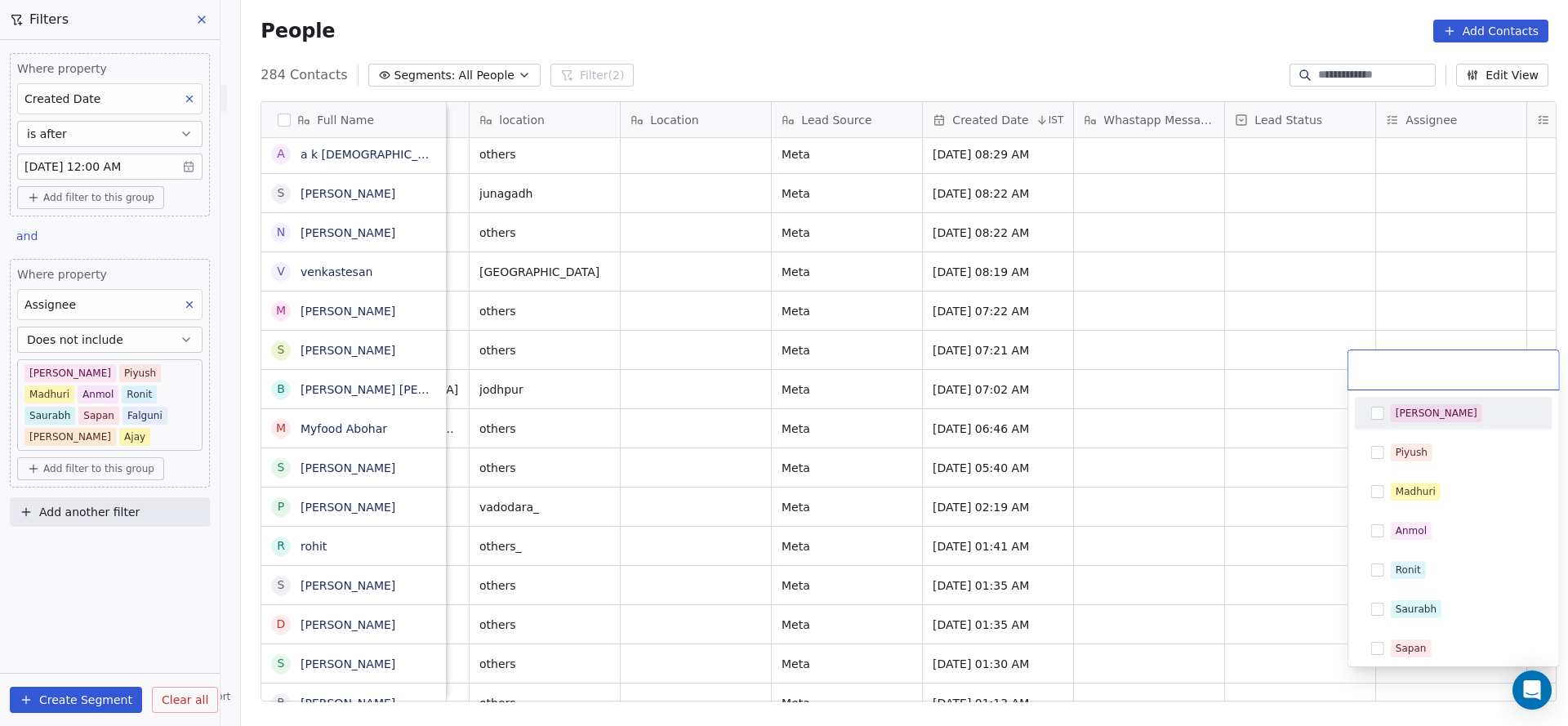
click at [1057, 495] on html "On2Cook India Pvt. Ltd. Contacts People Marketing Workflows Campaigns Sales Pip…" at bounding box center [784, 363] width 1568 height 726
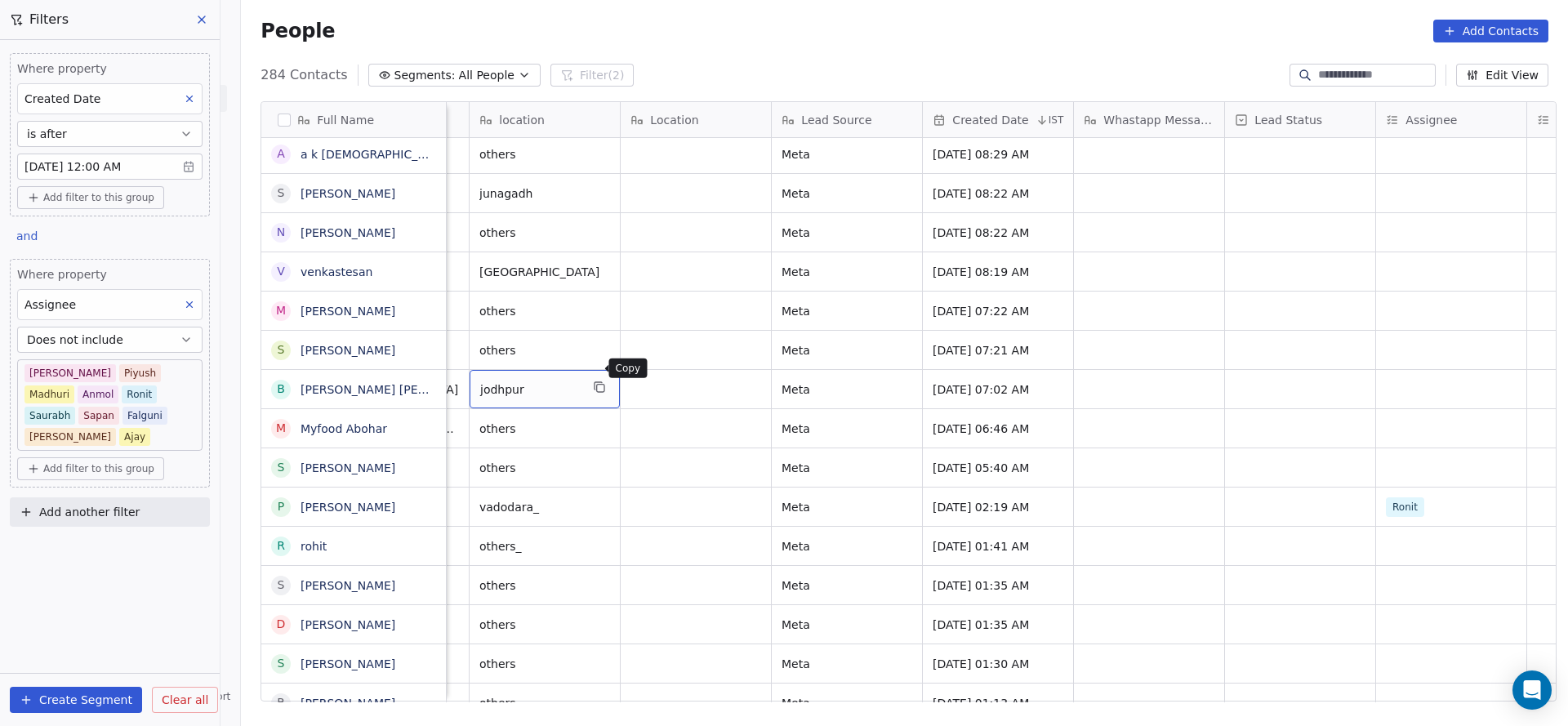
click at [589, 378] on button "grid" at bounding box center [599, 387] width 20 height 20
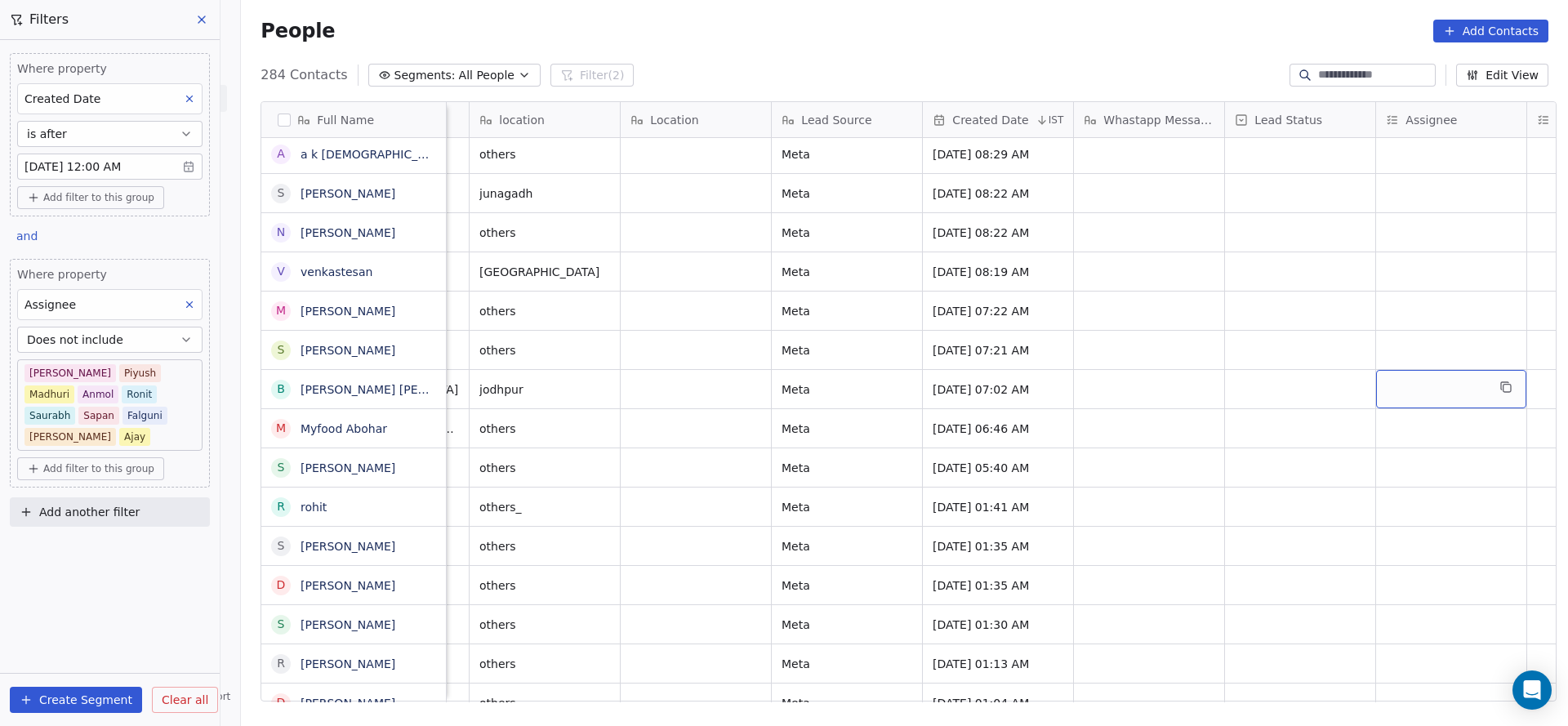
click at [1428, 370] on div "grid" at bounding box center [1451, 389] width 151 height 39
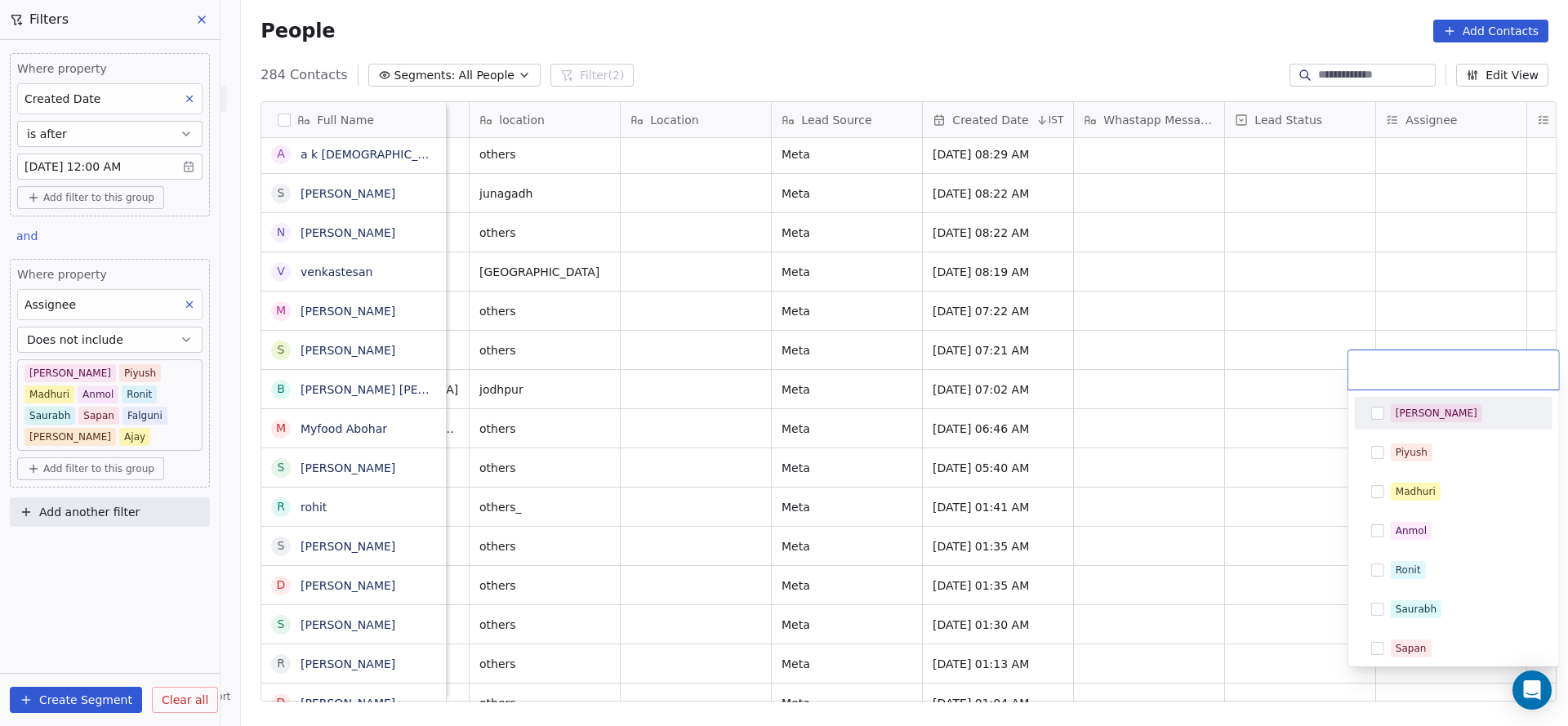
click at [1427, 405] on div "[PERSON_NAME]" at bounding box center [1463, 413] width 145 height 18
click at [822, 413] on html "On2Cook India Pvt. Ltd. Contacts People Marketing Workflows Campaigns Sales Pip…" at bounding box center [784, 363] width 1568 height 726
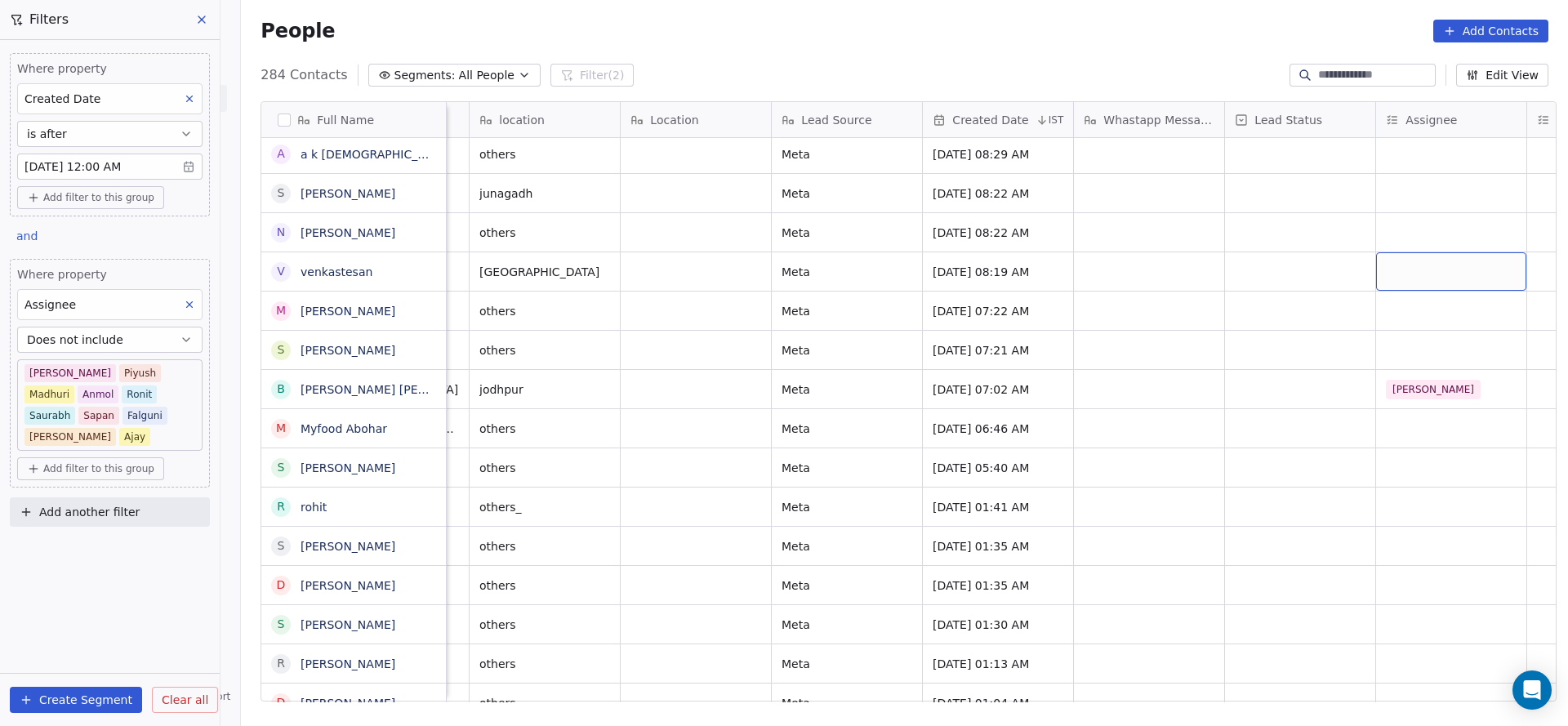
click at [1406, 252] on div "grid" at bounding box center [1451, 271] width 151 height 39
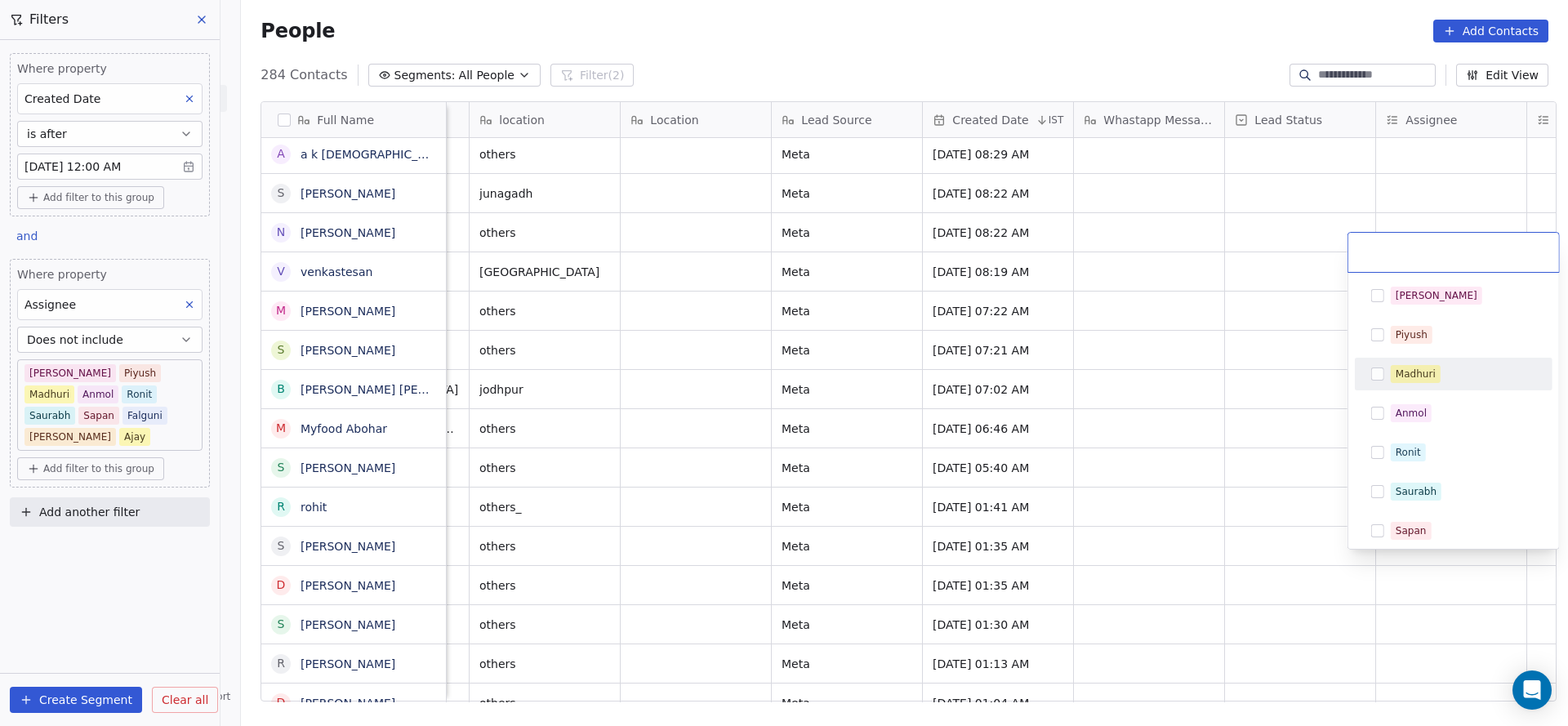
click at [1427, 376] on div "Madhuri" at bounding box center [1415, 373] width 40 height 15
click at [907, 448] on html "On2Cook India Pvt. Ltd. Contacts People Marketing Workflows Campaigns Sales Pip…" at bounding box center [784, 363] width 1568 height 726
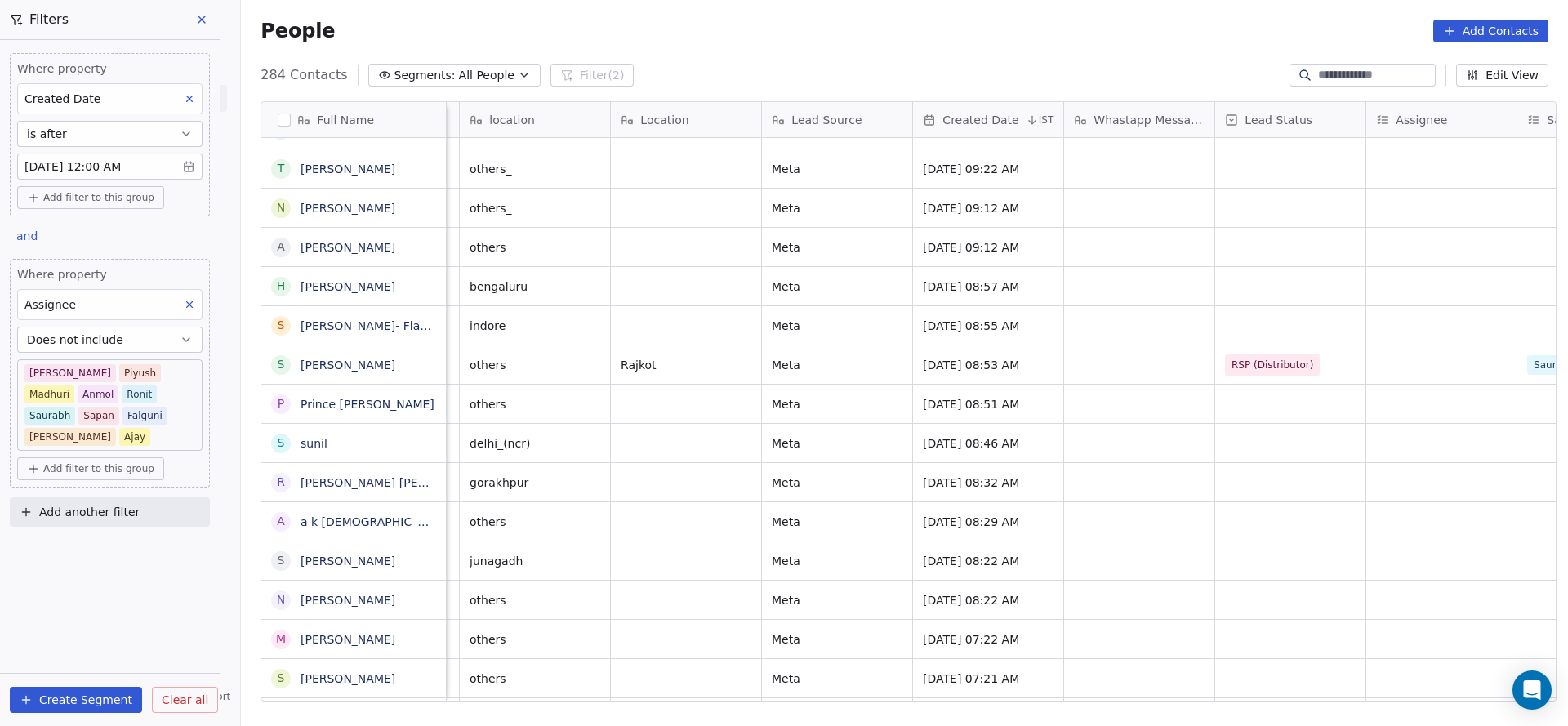
scroll to position [18, 745]
click at [1406, 544] on div "grid" at bounding box center [1438, 560] width 151 height 39
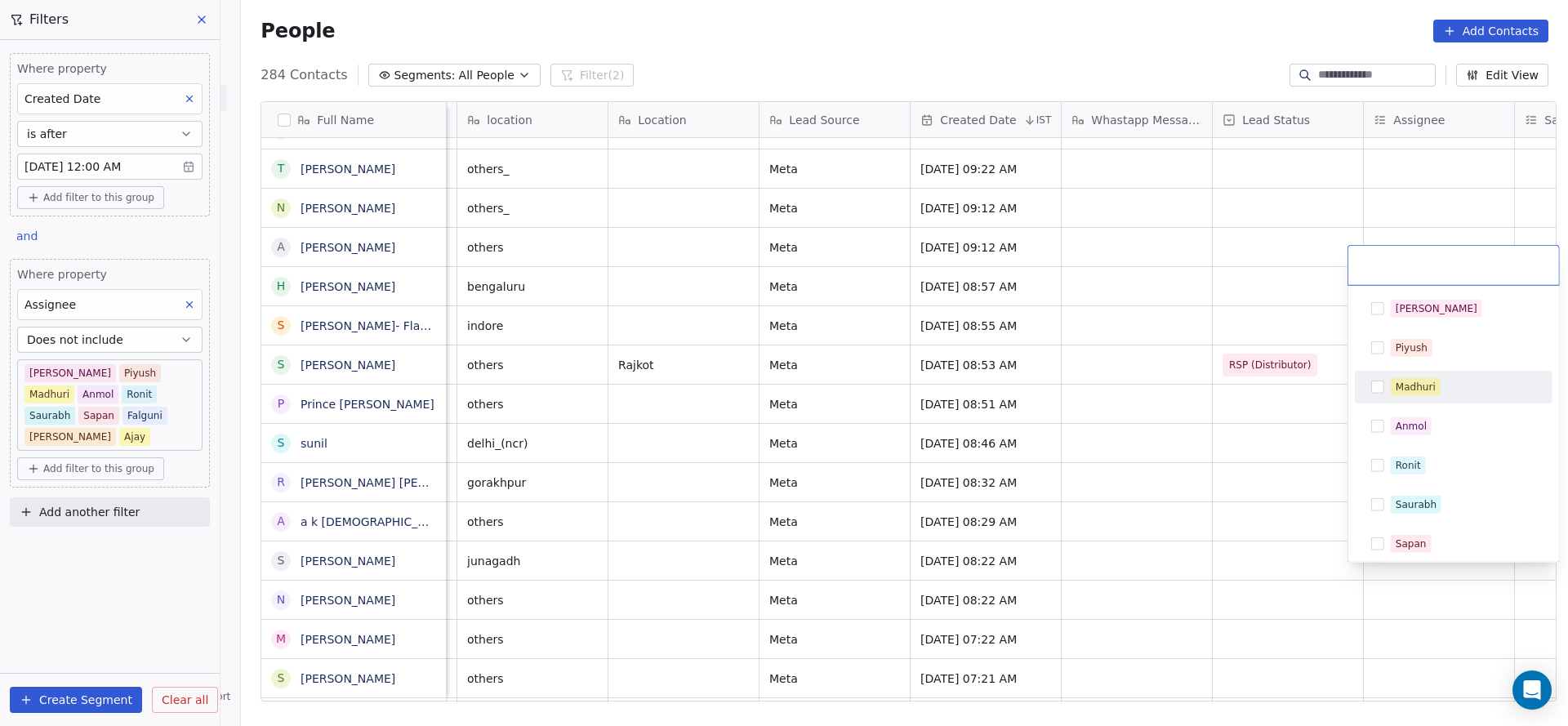
click at [623, 581] on html "On2Cook India Pvt. Ltd. Contacts People Marketing Workflows Campaigns Sales Pip…" at bounding box center [784, 363] width 1568 height 726
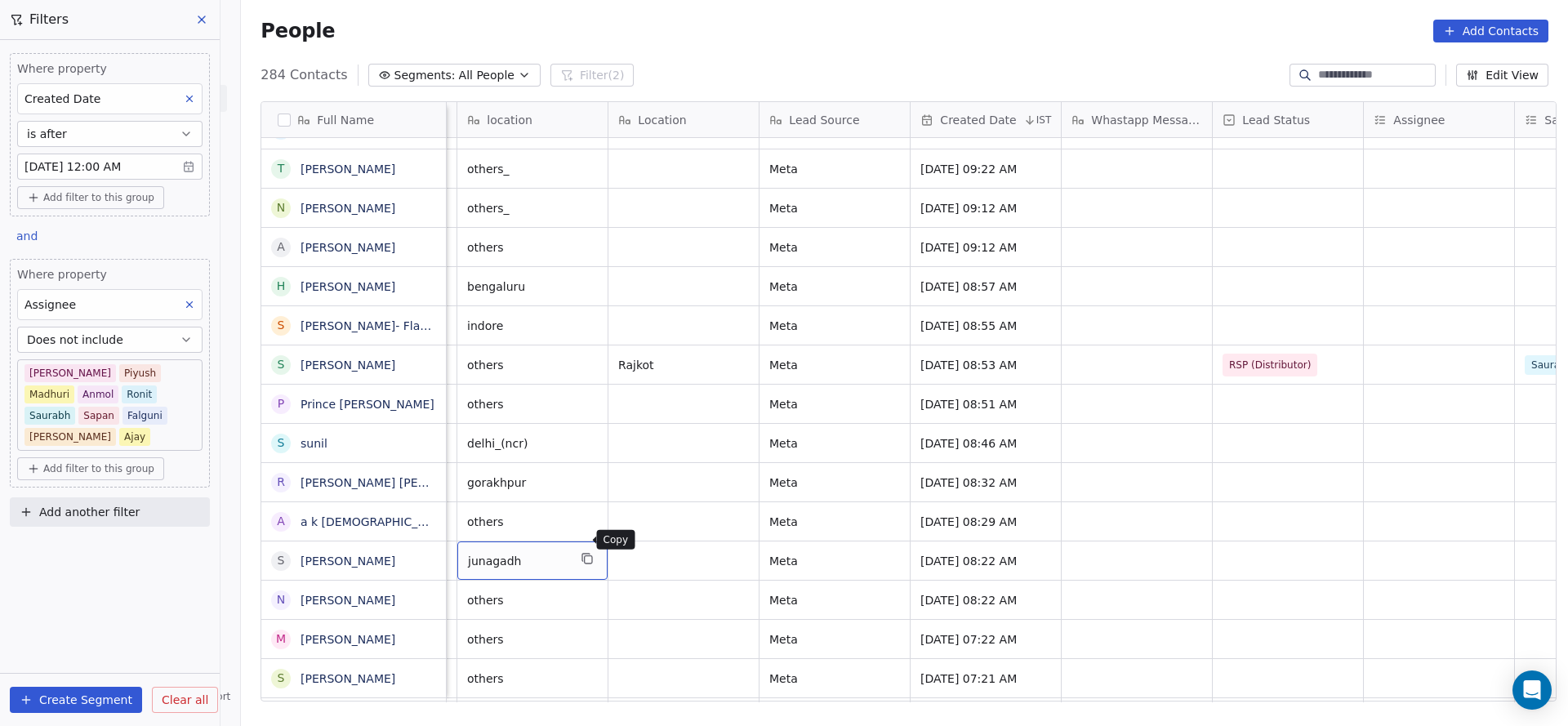
click at [581, 552] on icon "grid" at bounding box center [587, 558] width 13 height 13
click at [1399, 546] on div "grid" at bounding box center [1438, 560] width 151 height 39
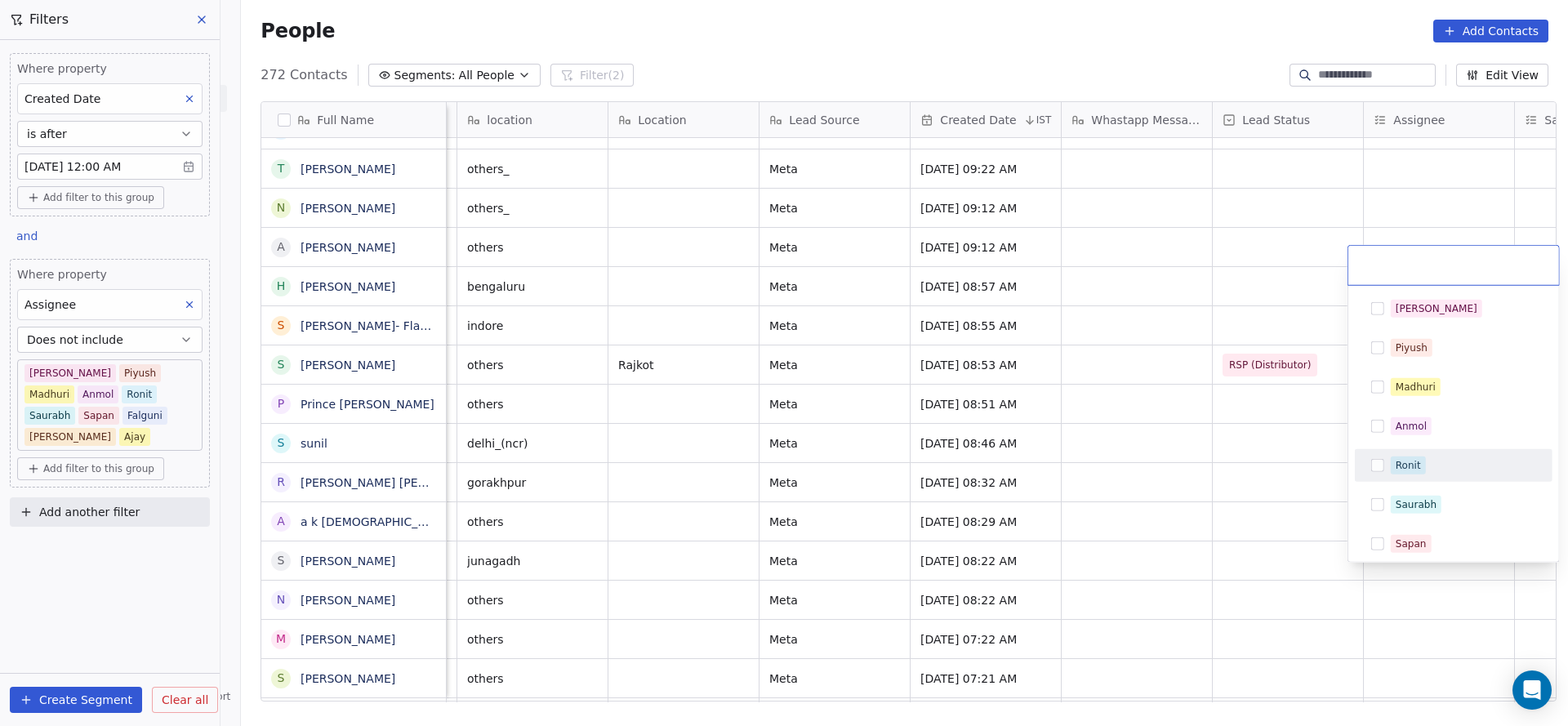
click at [1379, 456] on div "Ronit" at bounding box center [1453, 465] width 185 height 26
click at [1254, 501] on html "On2Cook India Pvt. Ltd. Contacts People Marketing Workflows Campaigns Sales Pip…" at bounding box center [784, 363] width 1568 height 726
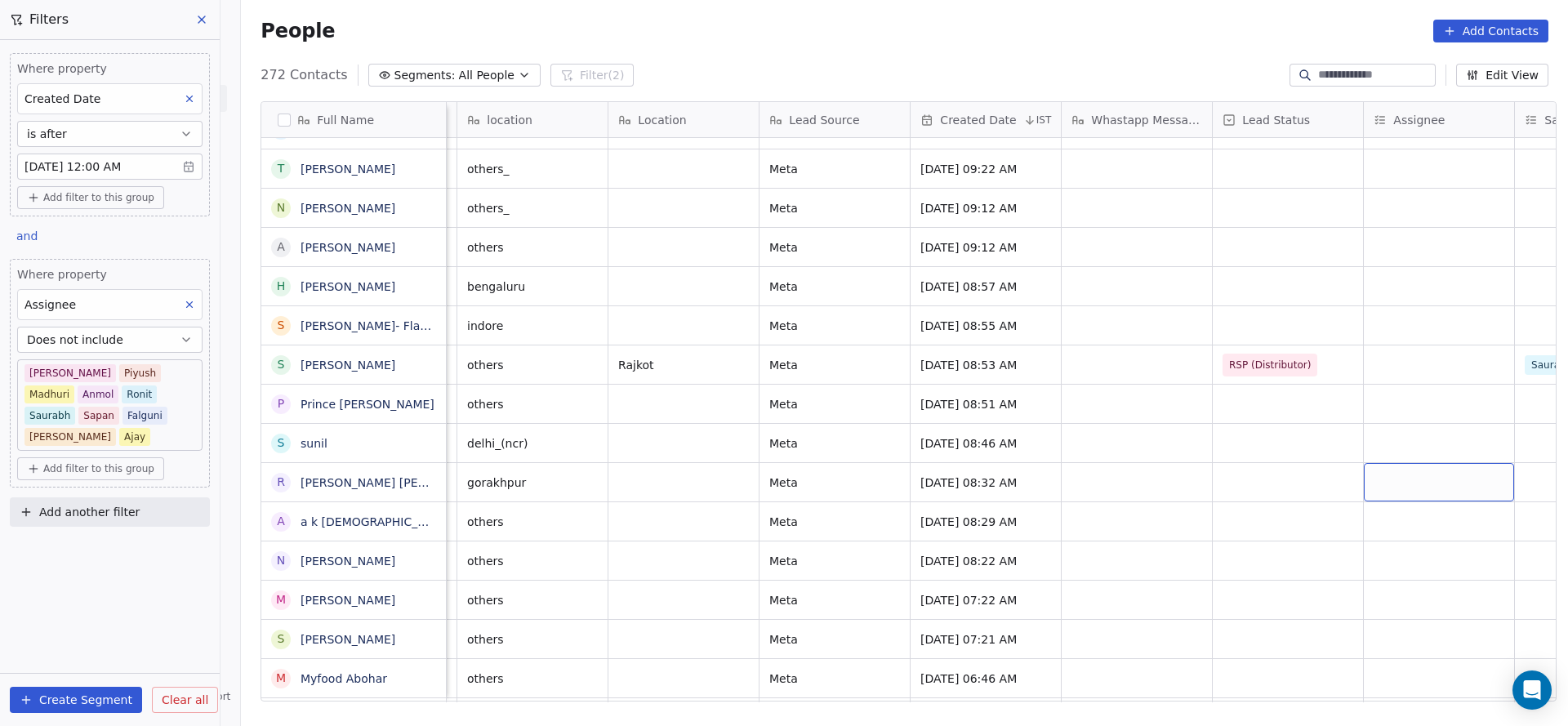
click at [1421, 463] on div "grid" at bounding box center [1438, 482] width 151 height 39
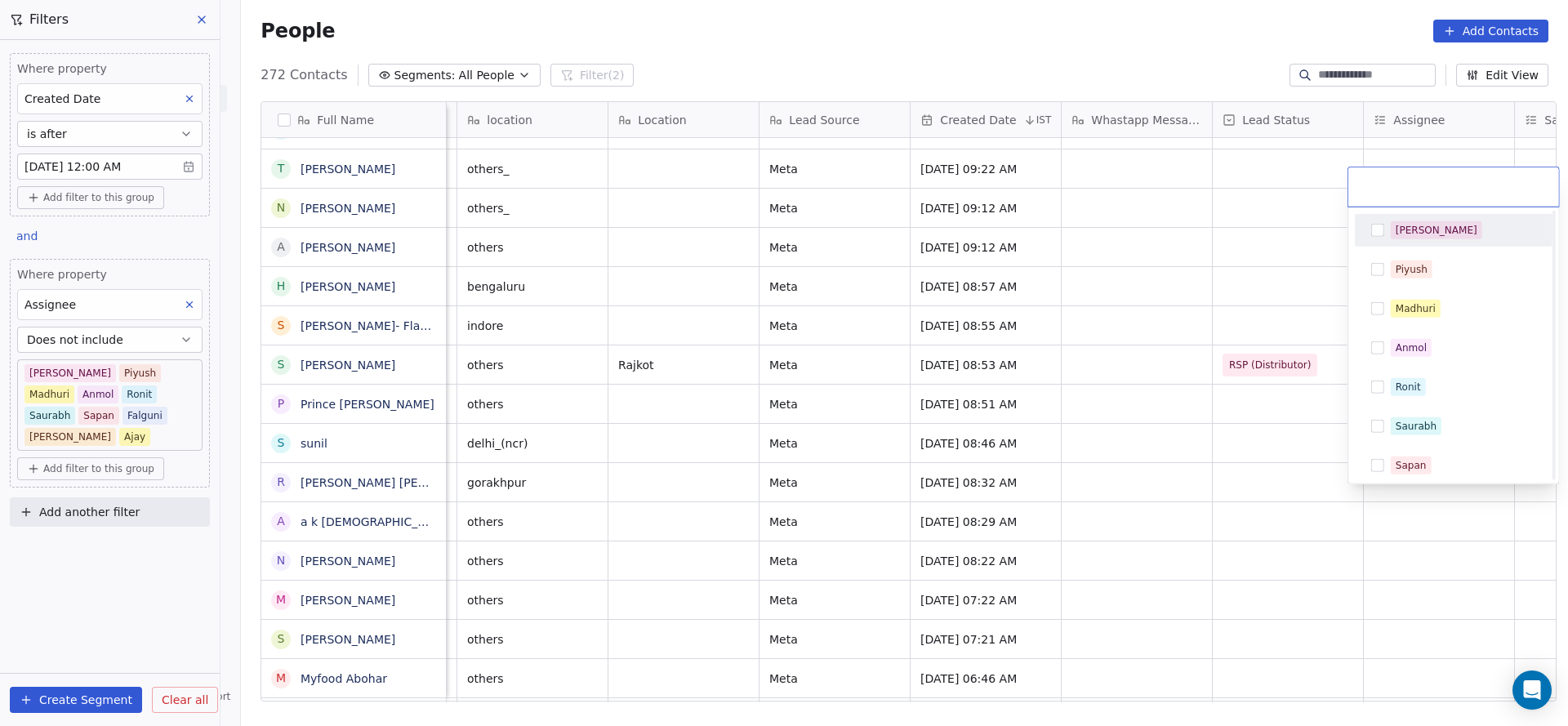
scroll to position [122, 0]
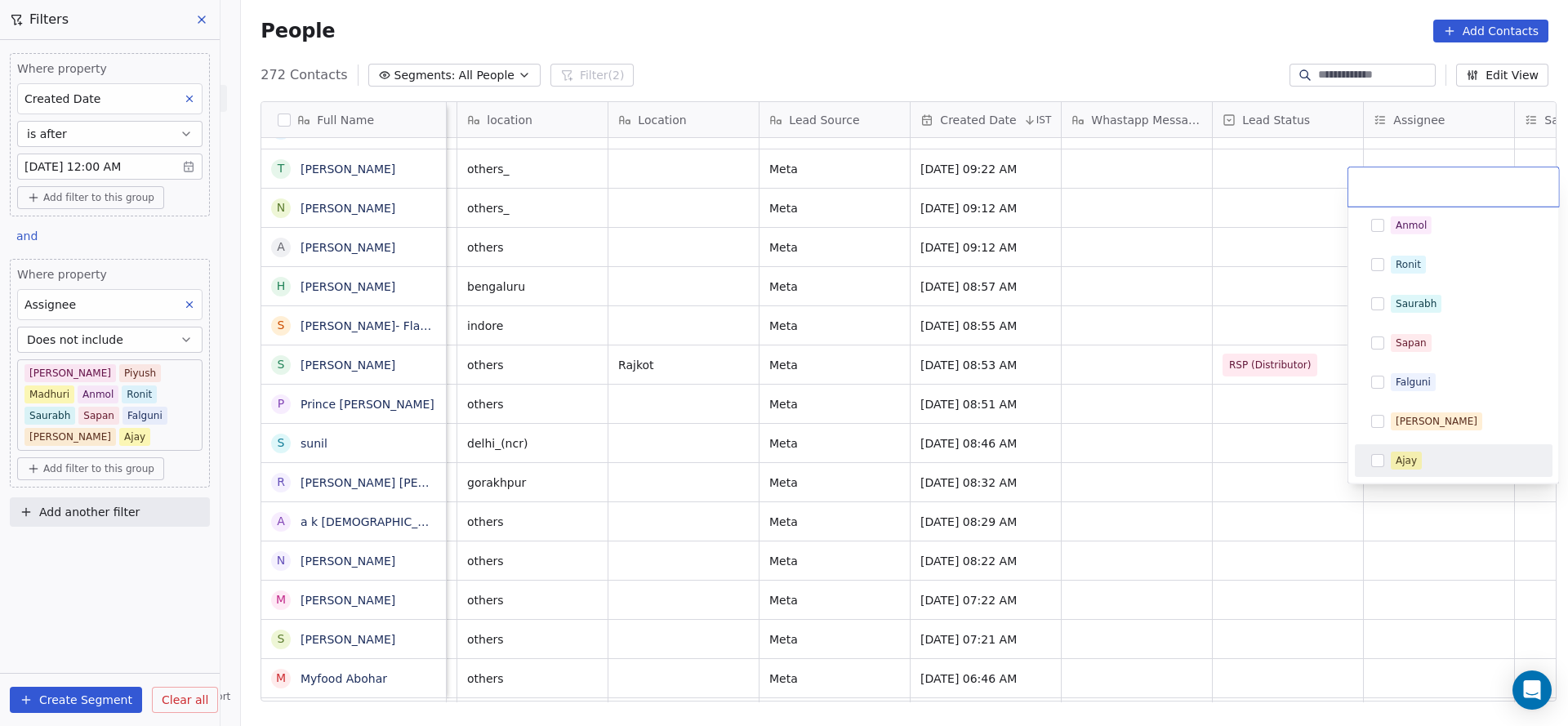
click at [641, 519] on html "On2Cook India Pvt. Ltd. Contacts People Marketing Workflows Campaigns Sales Pip…" at bounding box center [784, 363] width 1568 height 726
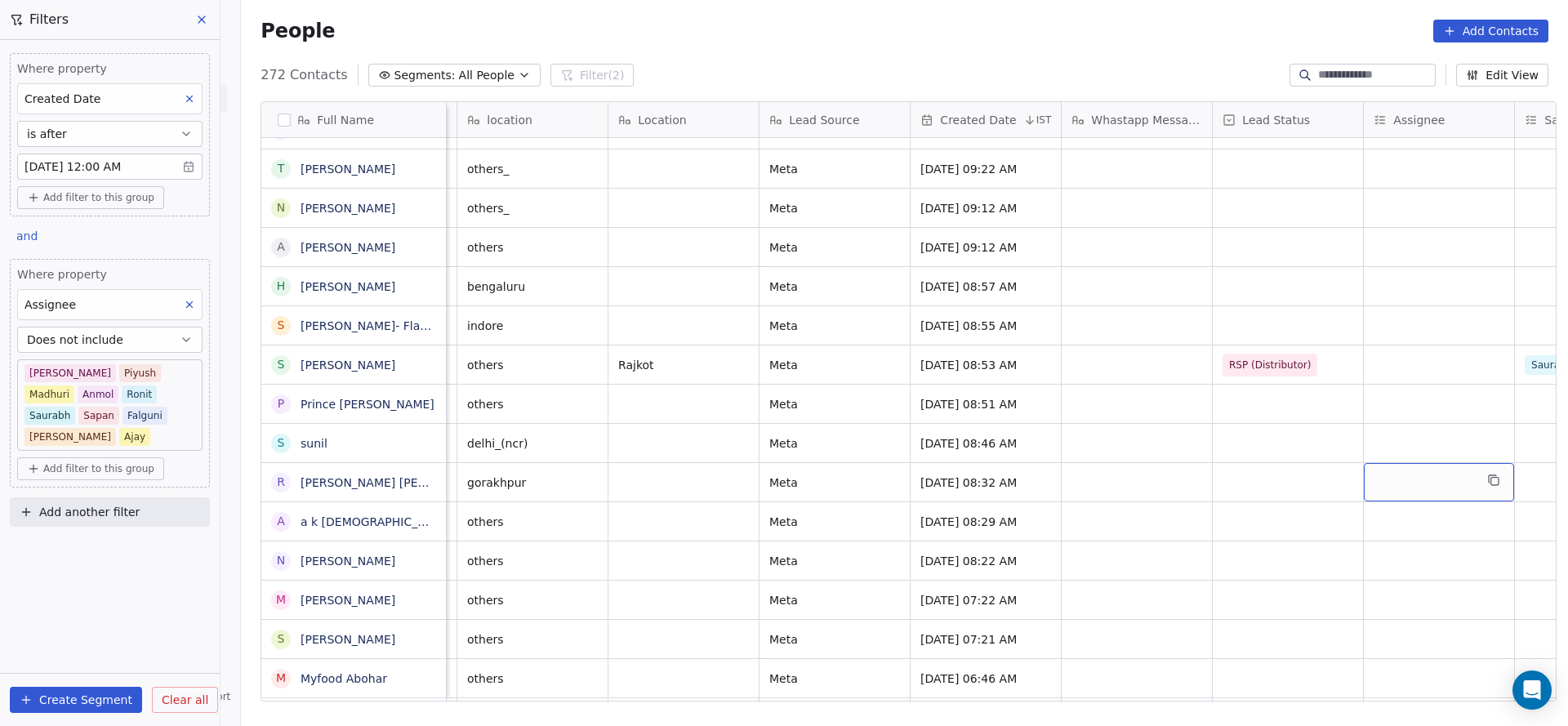
click at [1369, 463] on div "grid" at bounding box center [1438, 482] width 151 height 39
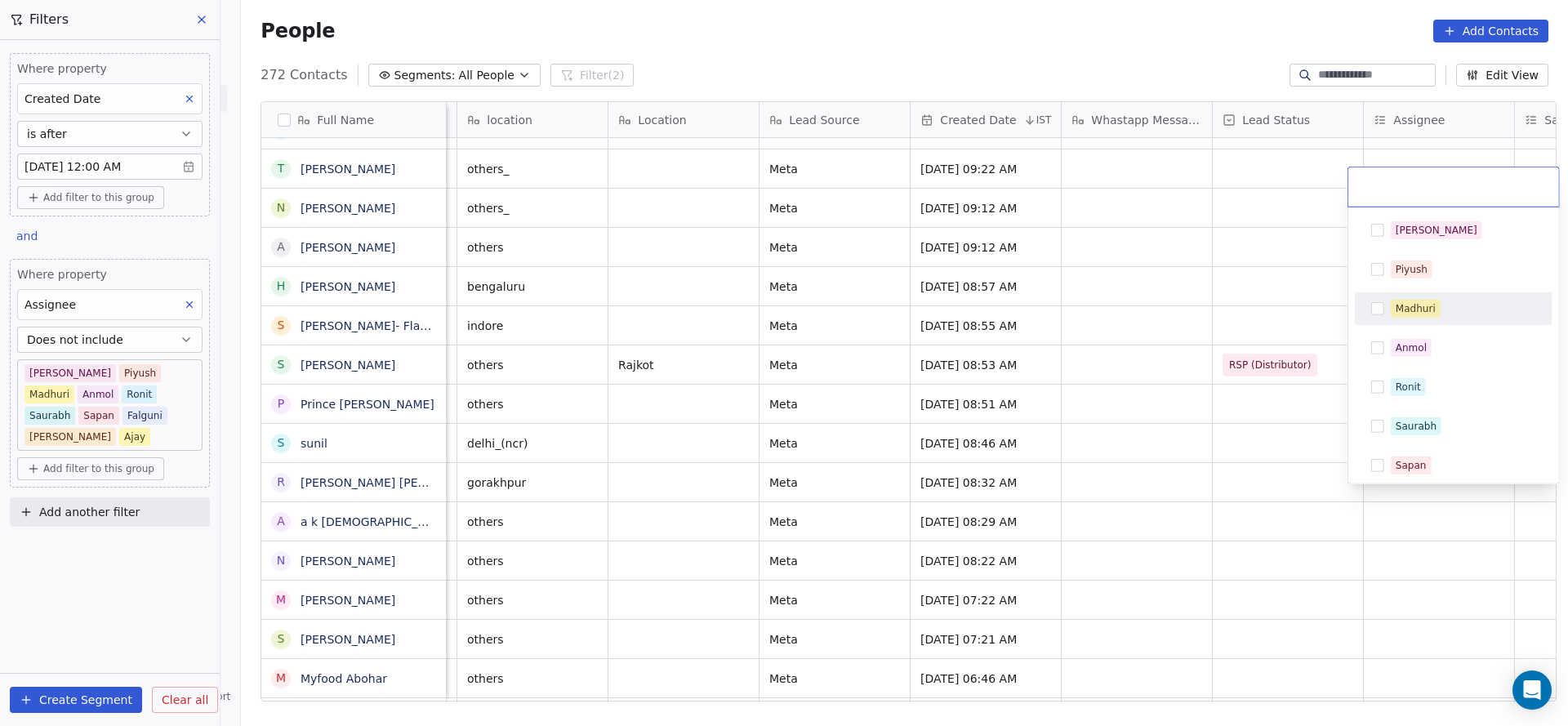
click at [1402, 312] on div "Madhuri" at bounding box center [1415, 308] width 40 height 15
click at [874, 588] on html "On2Cook India Pvt. Ltd. Contacts People Marketing Workflows Campaigns Sales Pip…" at bounding box center [784, 363] width 1568 height 726
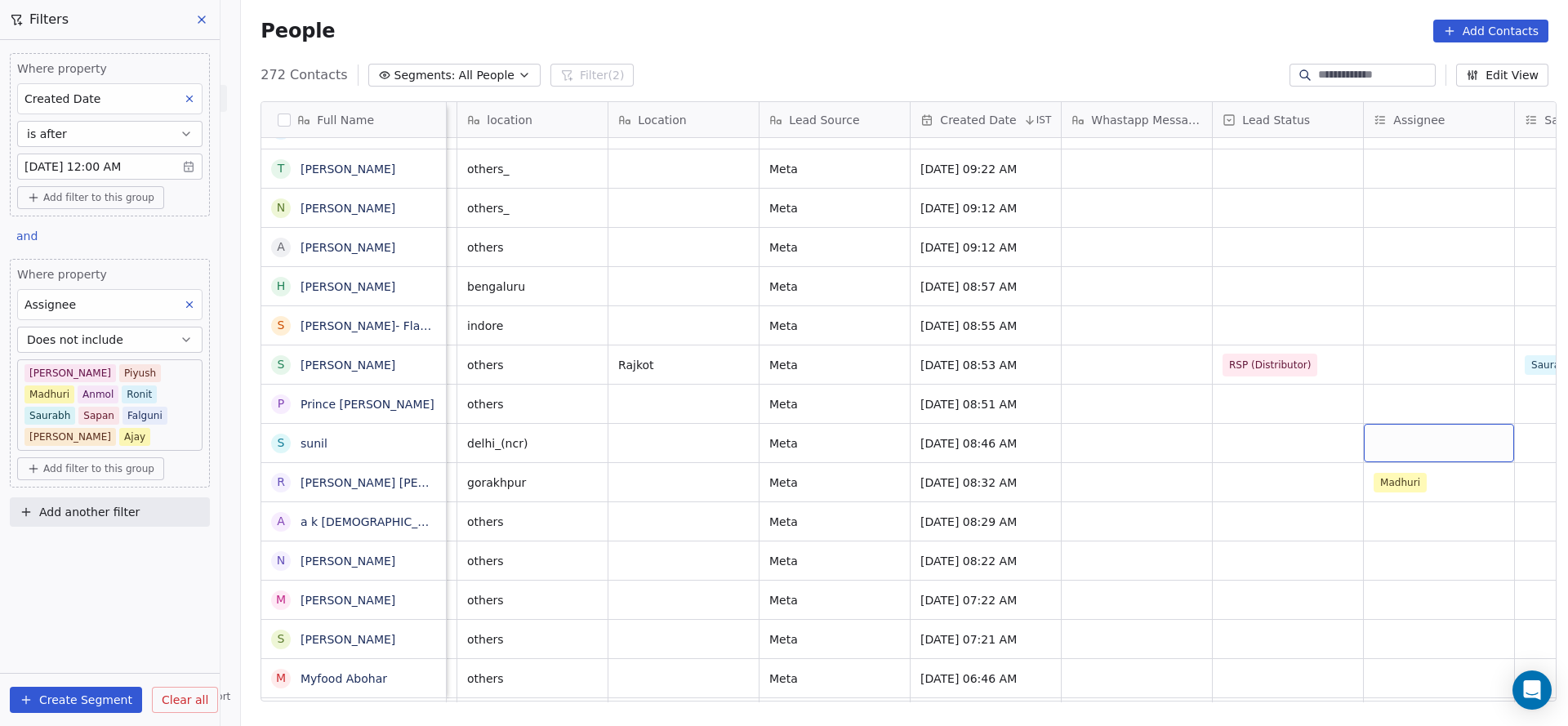
click at [1401, 430] on div "grid" at bounding box center [1438, 443] width 151 height 39
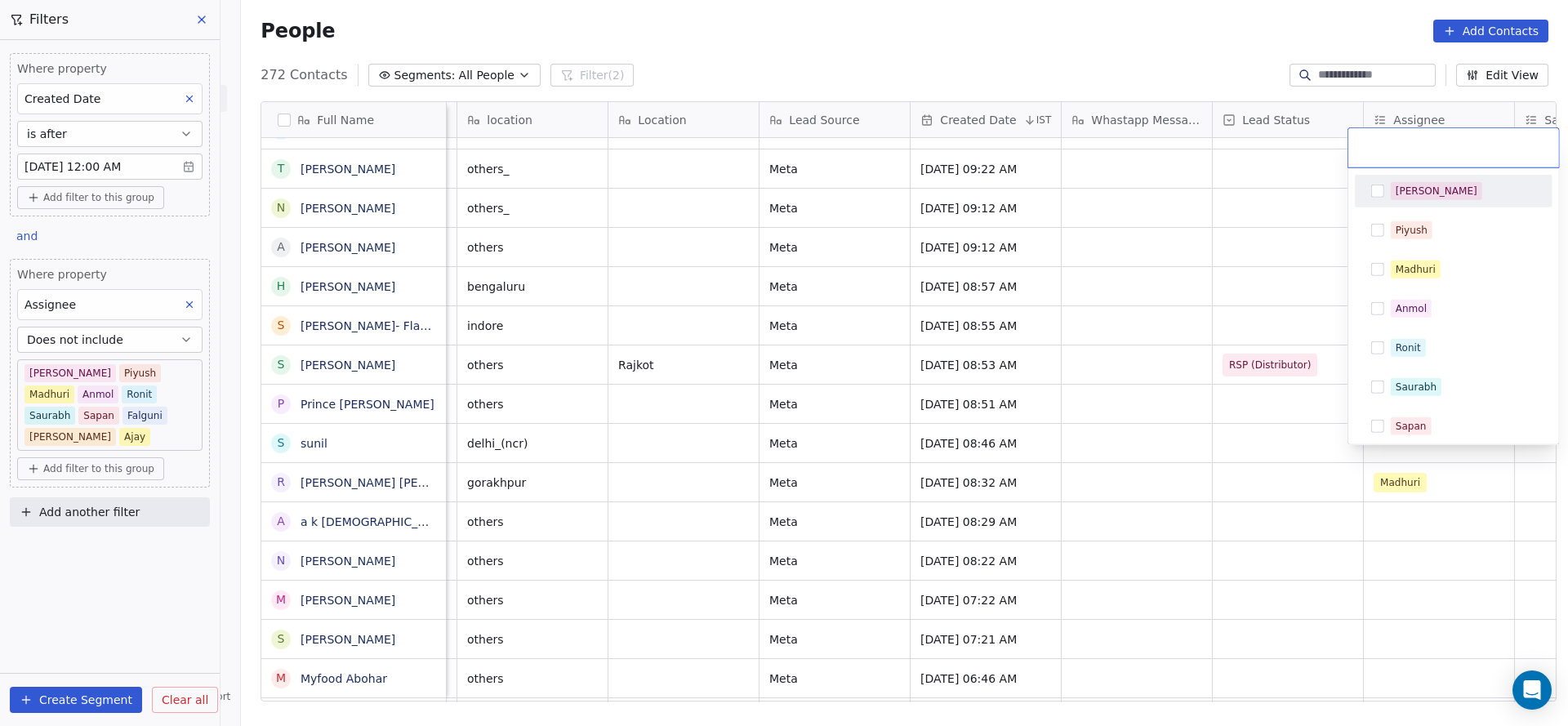
click at [1424, 179] on div "[PERSON_NAME]" at bounding box center [1453, 191] width 185 height 26
click at [923, 482] on html "On2Cook India Pvt. Ltd. Contacts People Marketing Workflows Campaigns Sales Pip…" at bounding box center [784, 363] width 1568 height 726
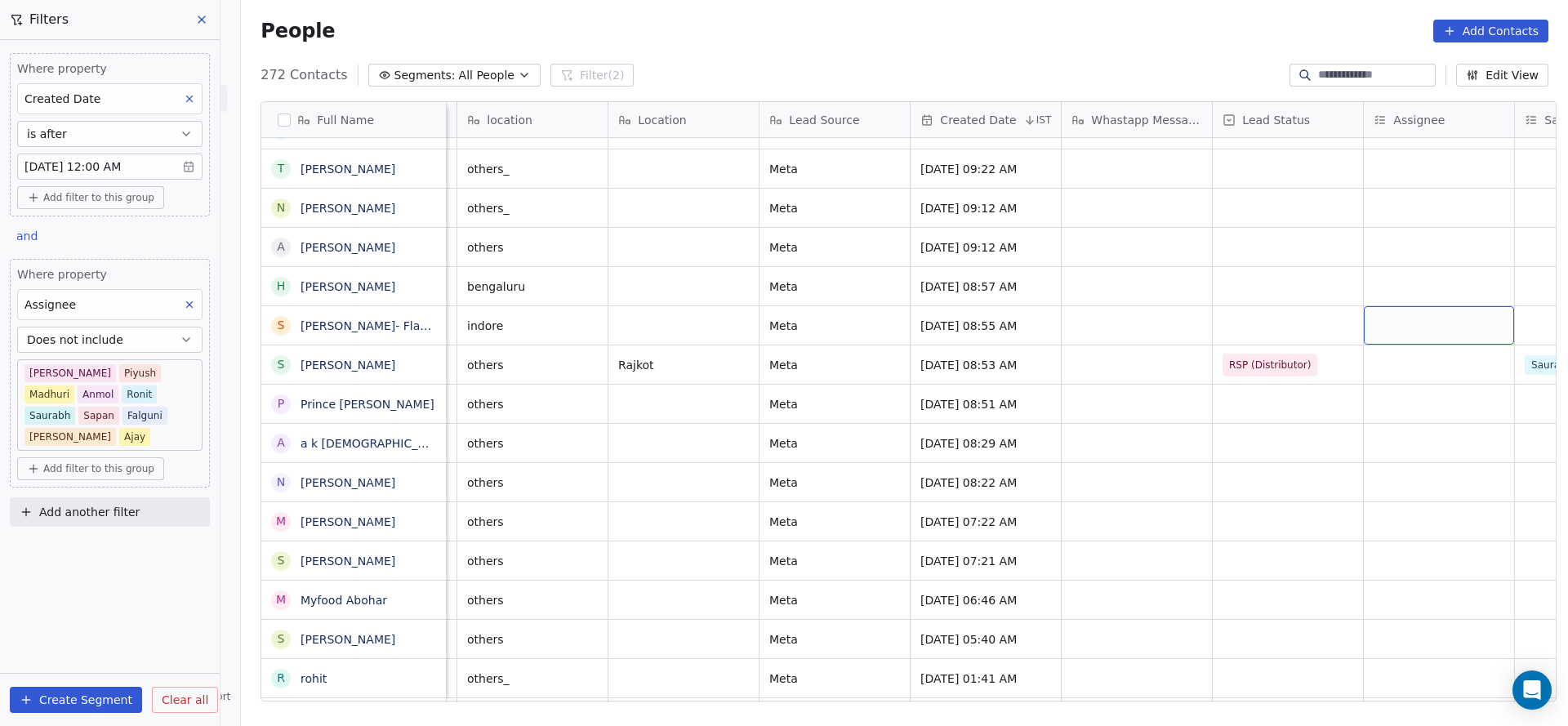
click at [1399, 314] on div "grid" at bounding box center [1438, 325] width 151 height 39
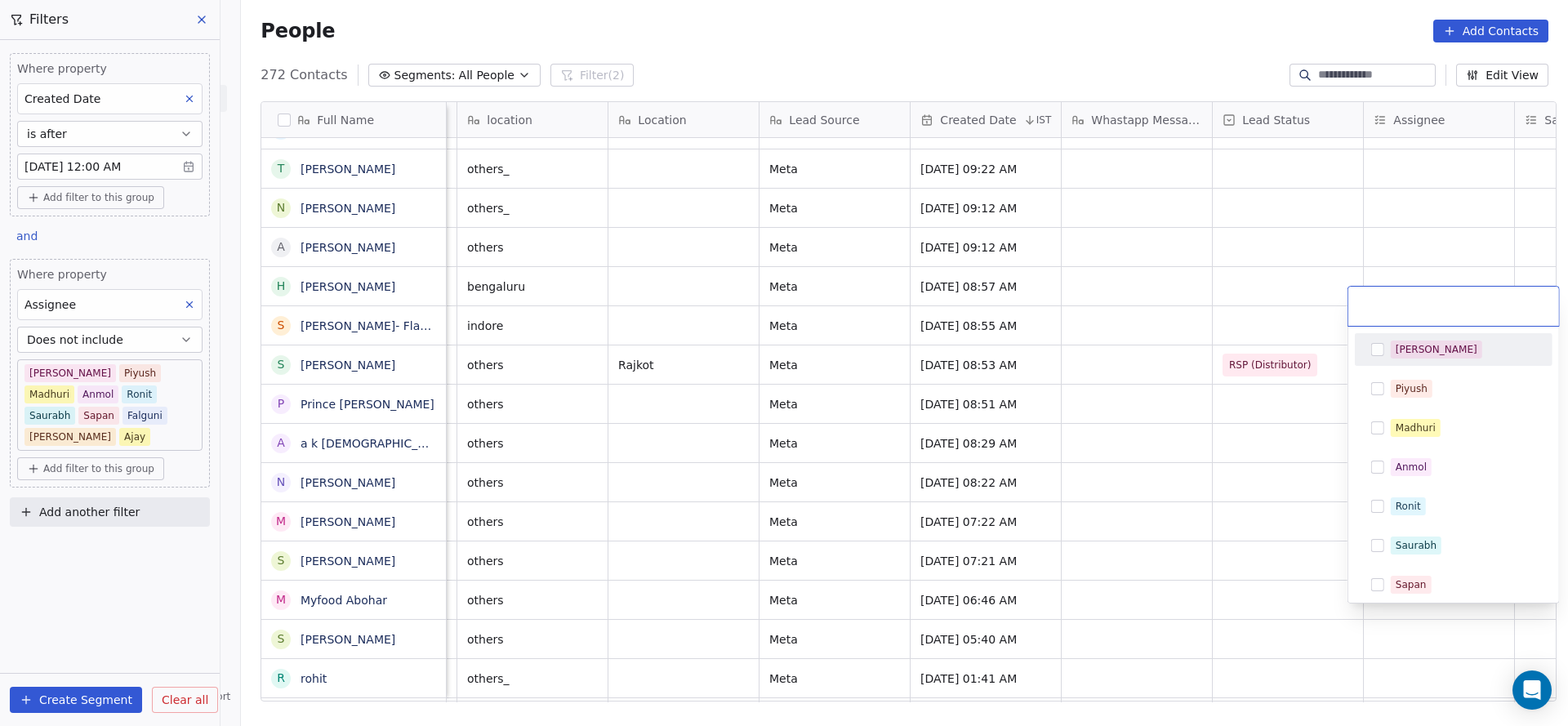
click at [1399, 354] on div "[PERSON_NAME]" at bounding box center [1436, 349] width 82 height 15
click at [1185, 414] on html "On2Cook India Pvt. Ltd. Contacts People Marketing Workflows Campaigns Sales Pip…" at bounding box center [784, 363] width 1568 height 726
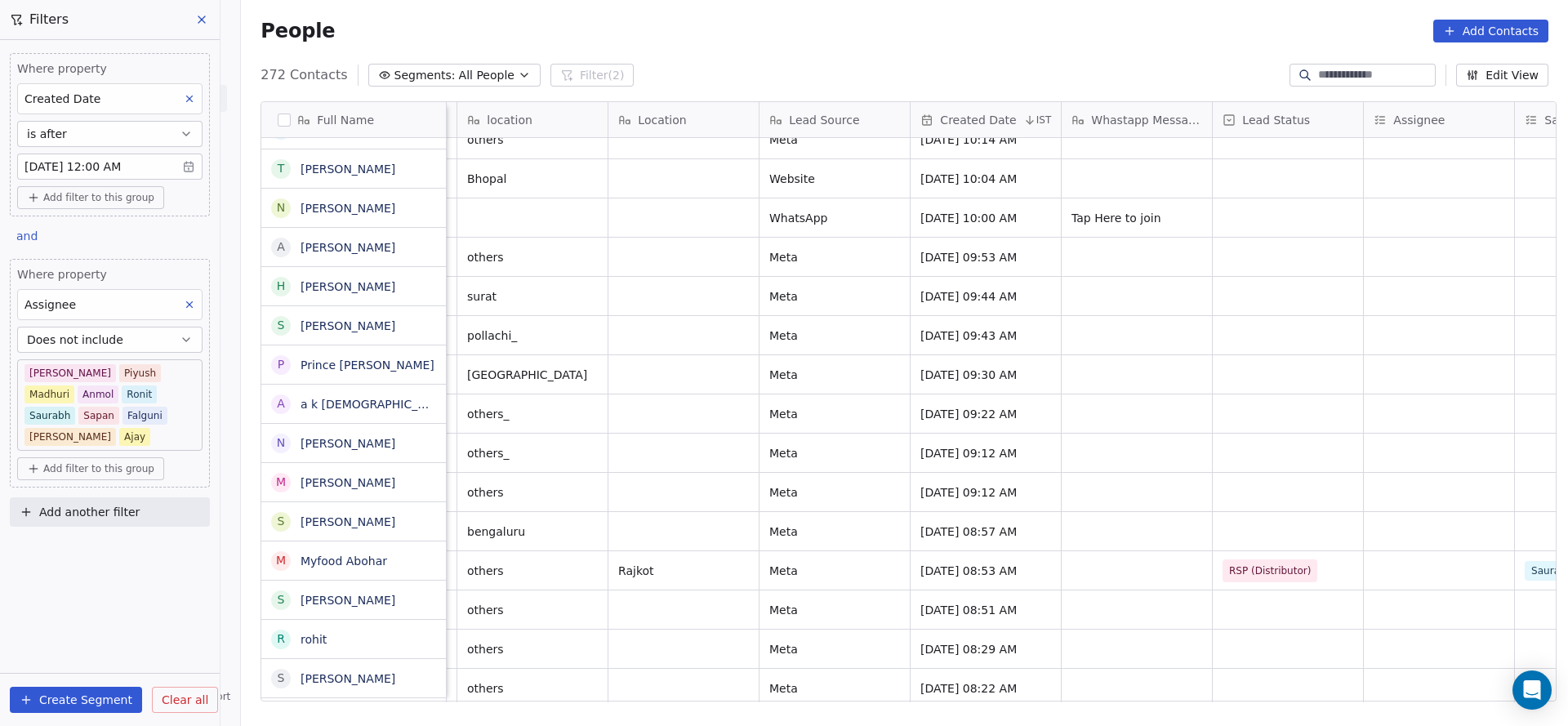
scroll to position [6525, 0]
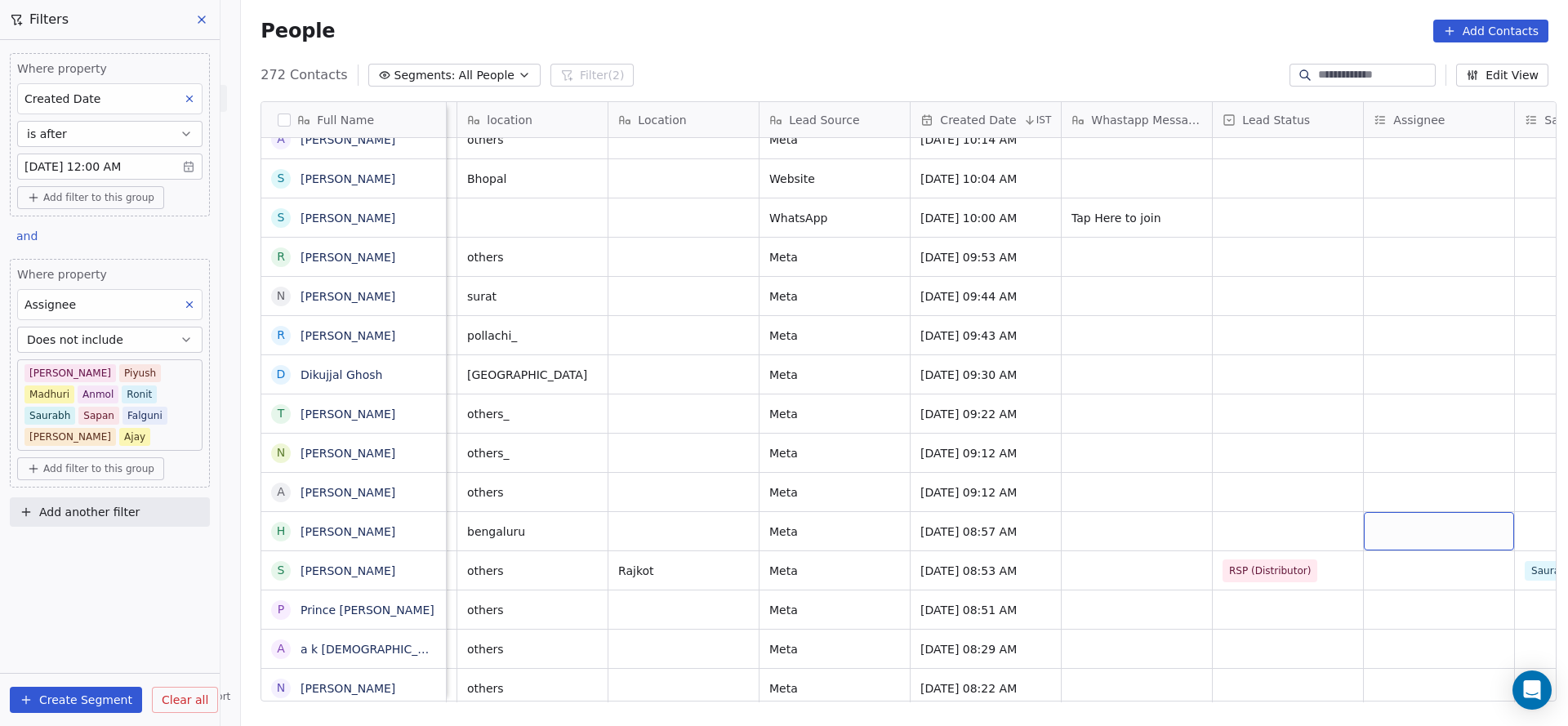
click at [1438, 512] on div "grid" at bounding box center [1438, 531] width 151 height 39
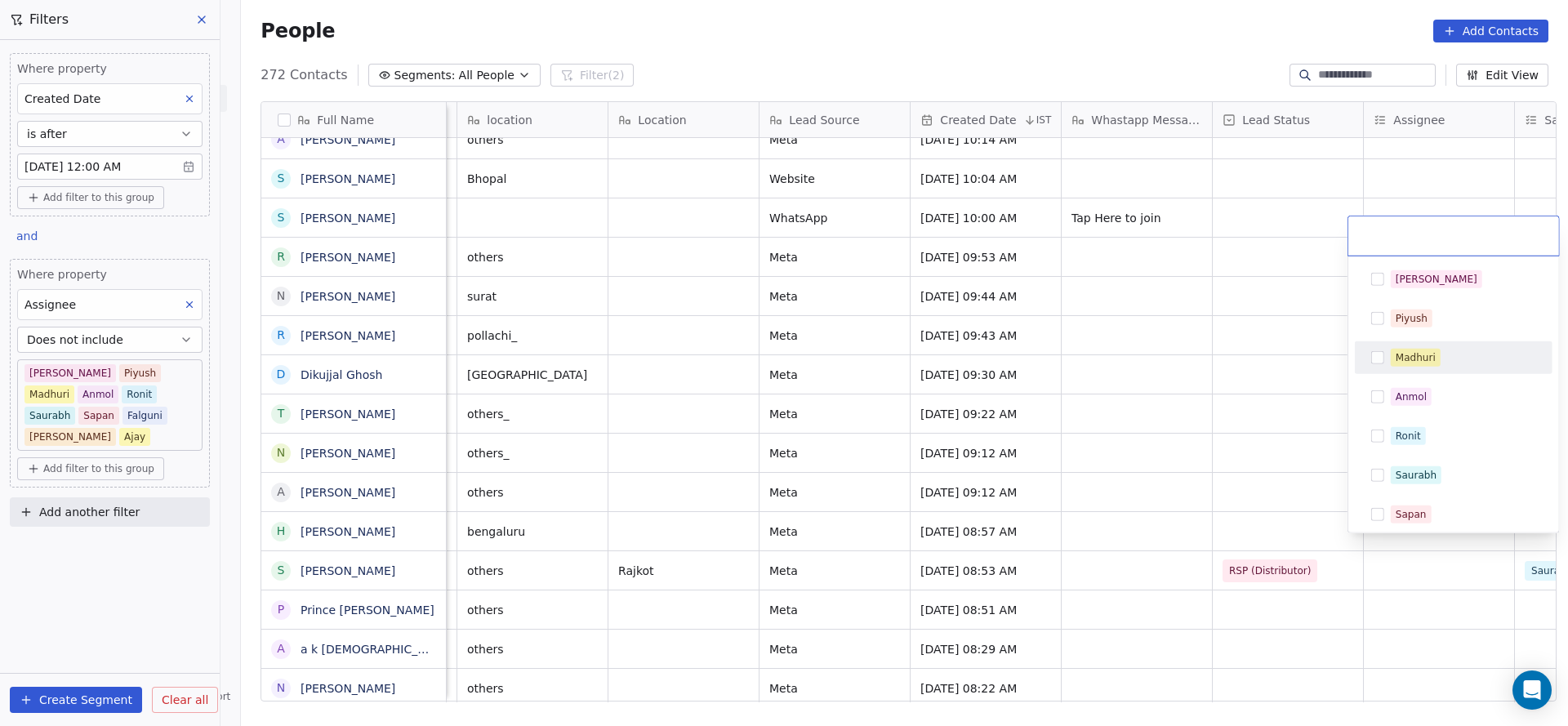
click at [1450, 362] on div "Madhuri" at bounding box center [1463, 357] width 145 height 18
click at [635, 539] on html "On2Cook India Pvt. Ltd. Contacts People Marketing Workflows Campaigns Sales Pip…" at bounding box center [784, 363] width 1568 height 726
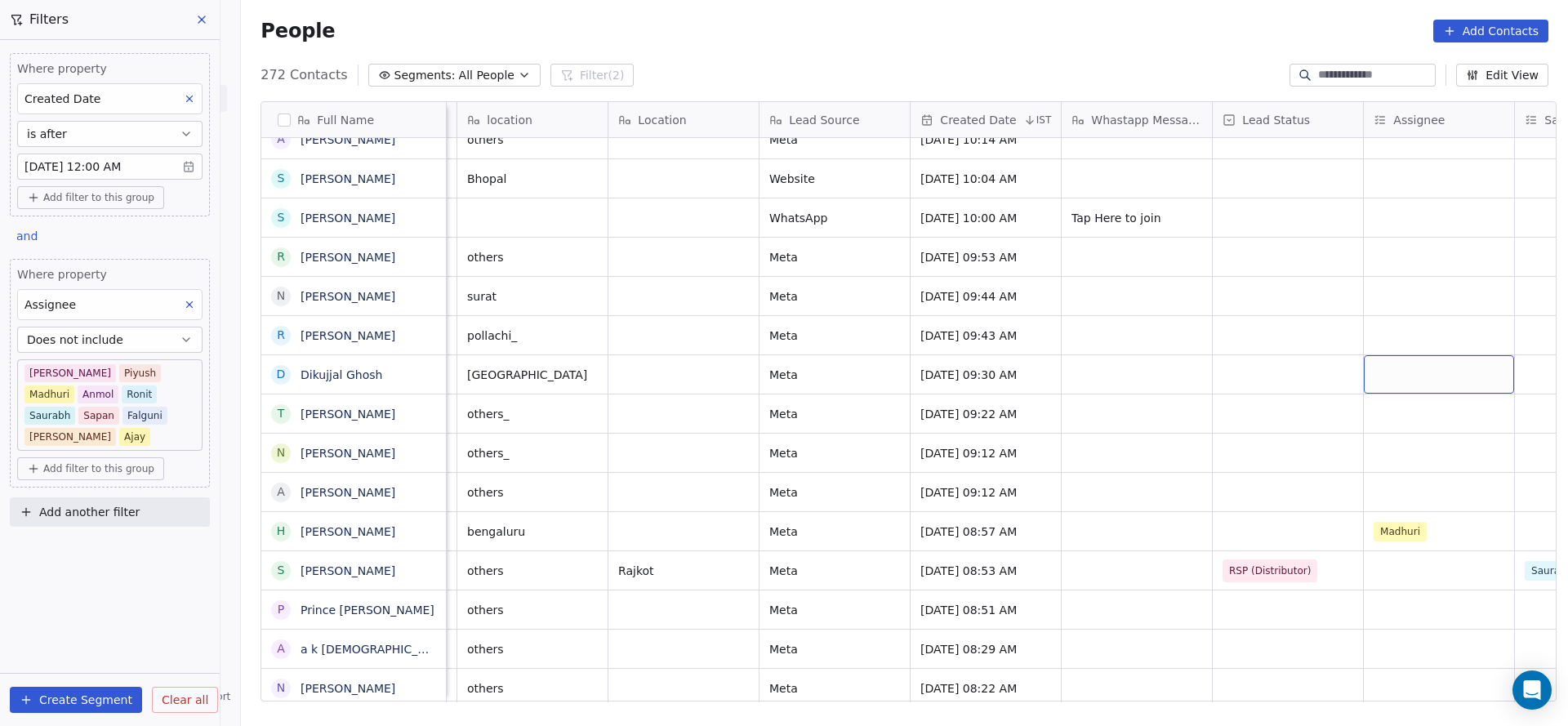
click at [1404, 364] on div "grid" at bounding box center [1438, 374] width 151 height 39
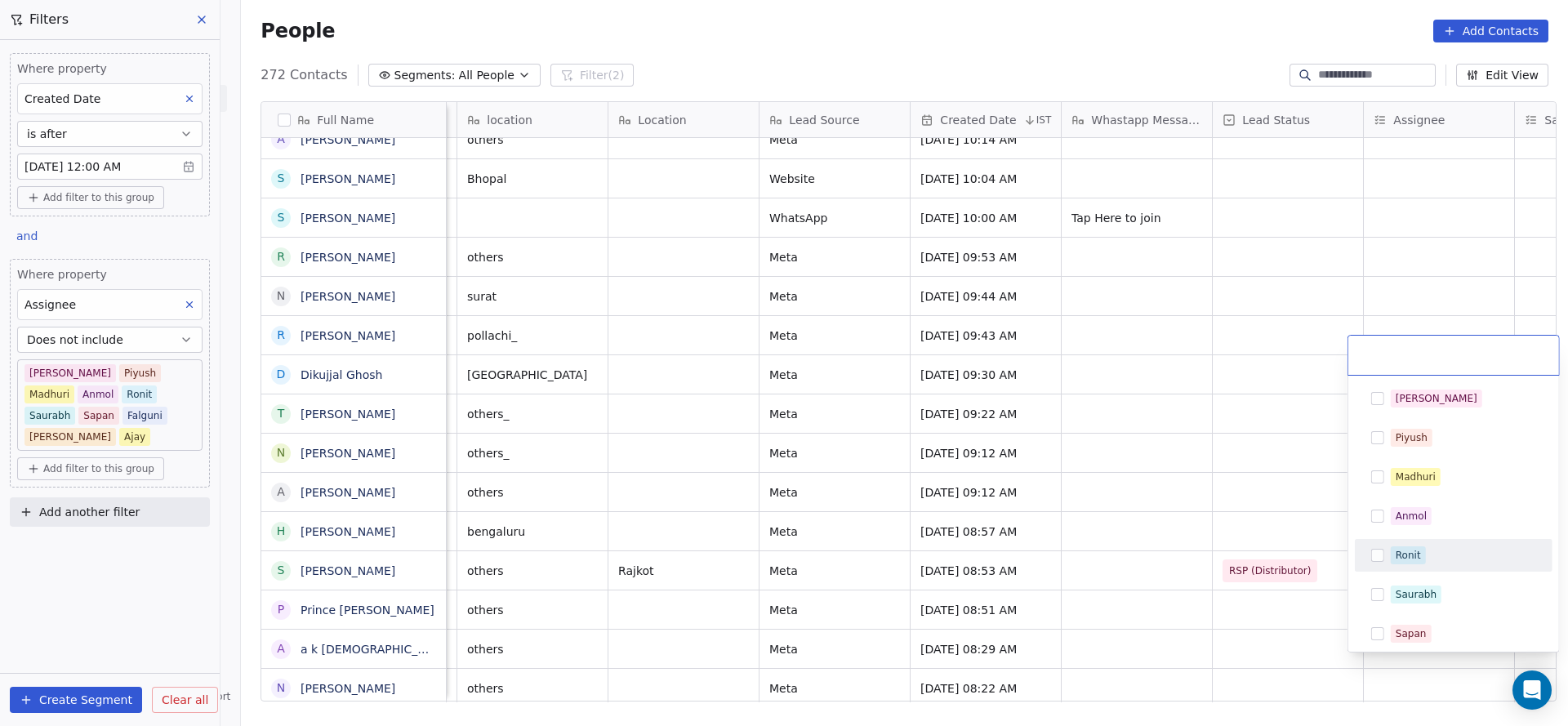
click at [1409, 565] on div "Ronit" at bounding box center [1453, 555] width 185 height 26
click at [973, 566] on html "On2Cook India Pvt. Ltd. Contacts People Marketing Workflows Campaigns Sales Pip…" at bounding box center [784, 363] width 1568 height 726
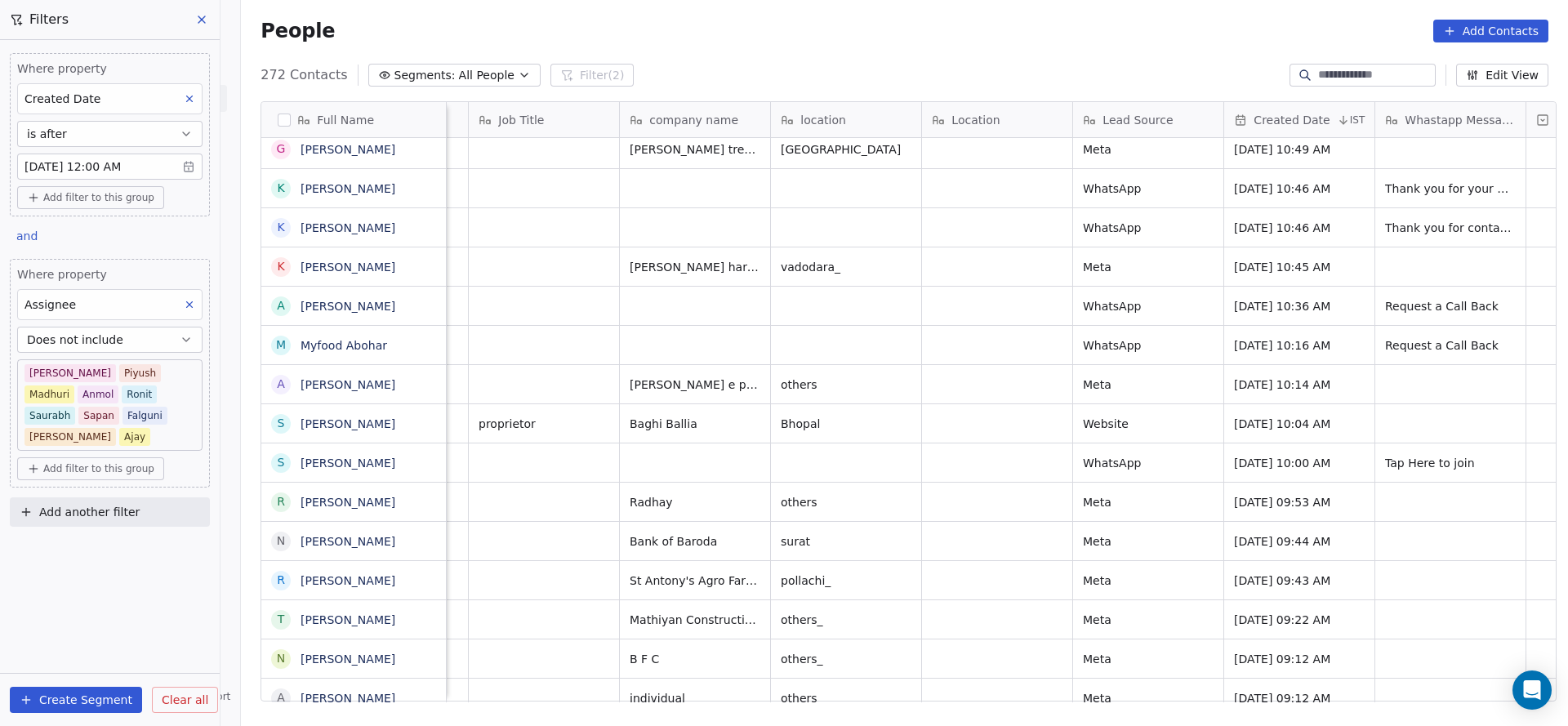
scroll to position [18, 643]
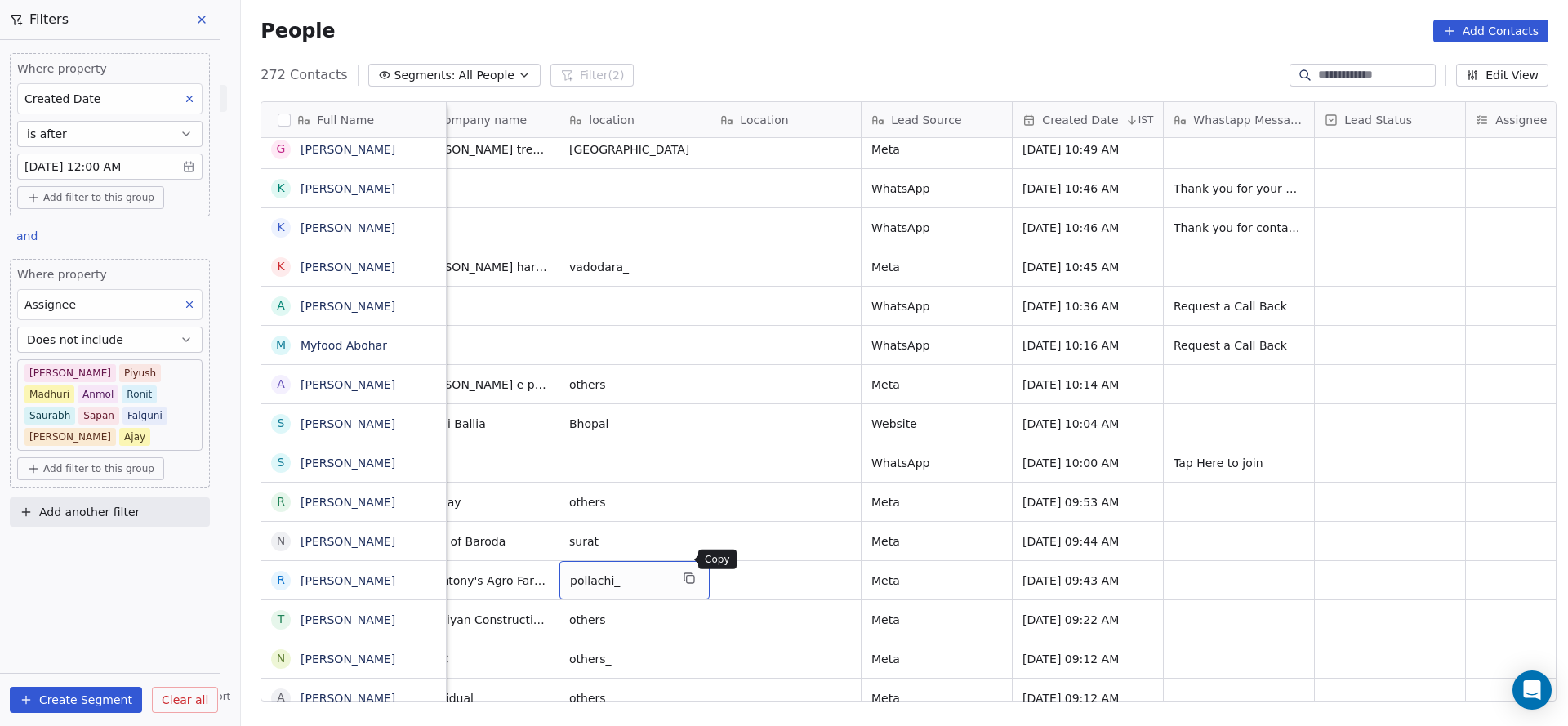
click at [683, 571] on icon "grid" at bounding box center [689, 577] width 13 height 13
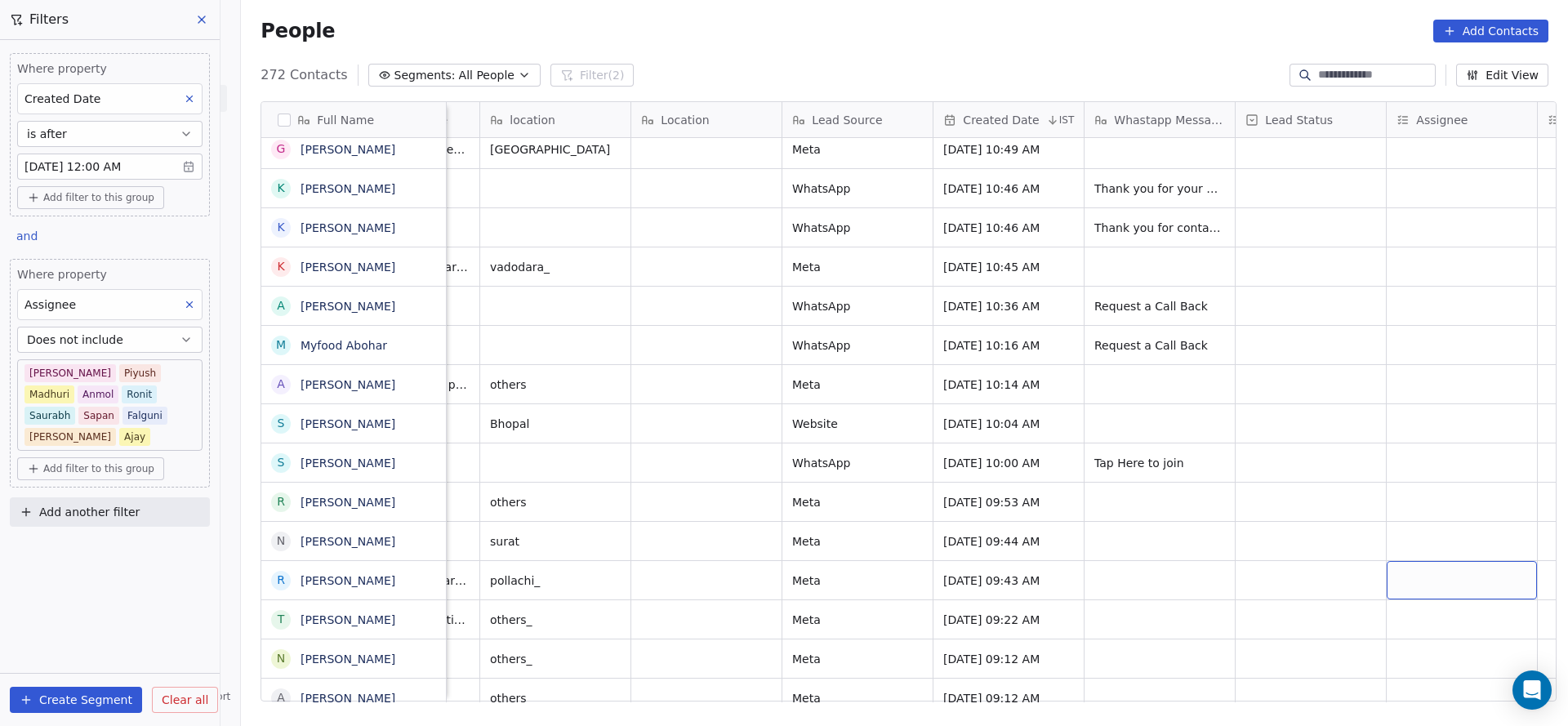
click at [1489, 561] on div "grid" at bounding box center [1461, 580] width 151 height 39
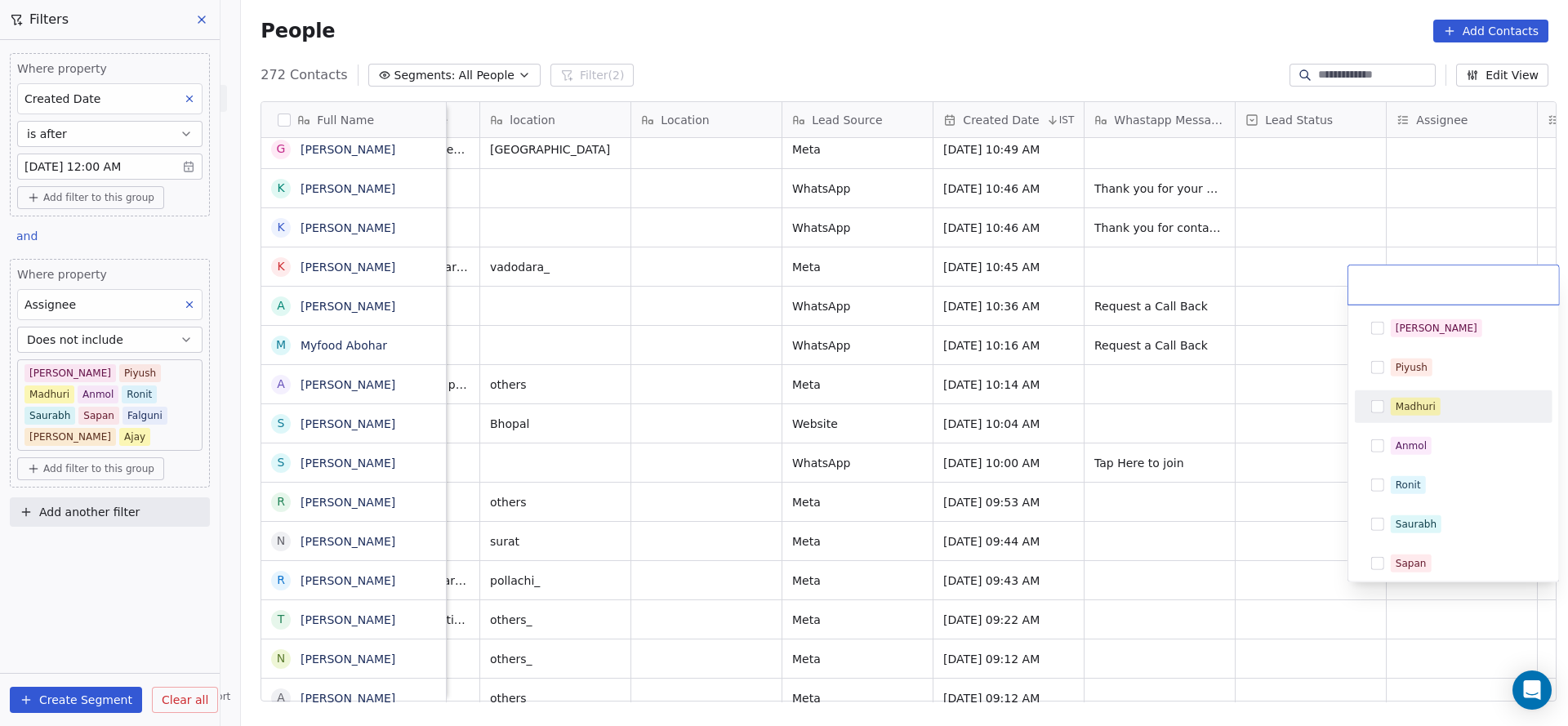
click at [1455, 397] on div "Madhuri" at bounding box center [1463, 406] width 145 height 18
click at [737, 546] on html "On2Cook India Pvt. Ltd. Contacts People Marketing Workflows Campaigns Sales Pip…" at bounding box center [784, 363] width 1568 height 726
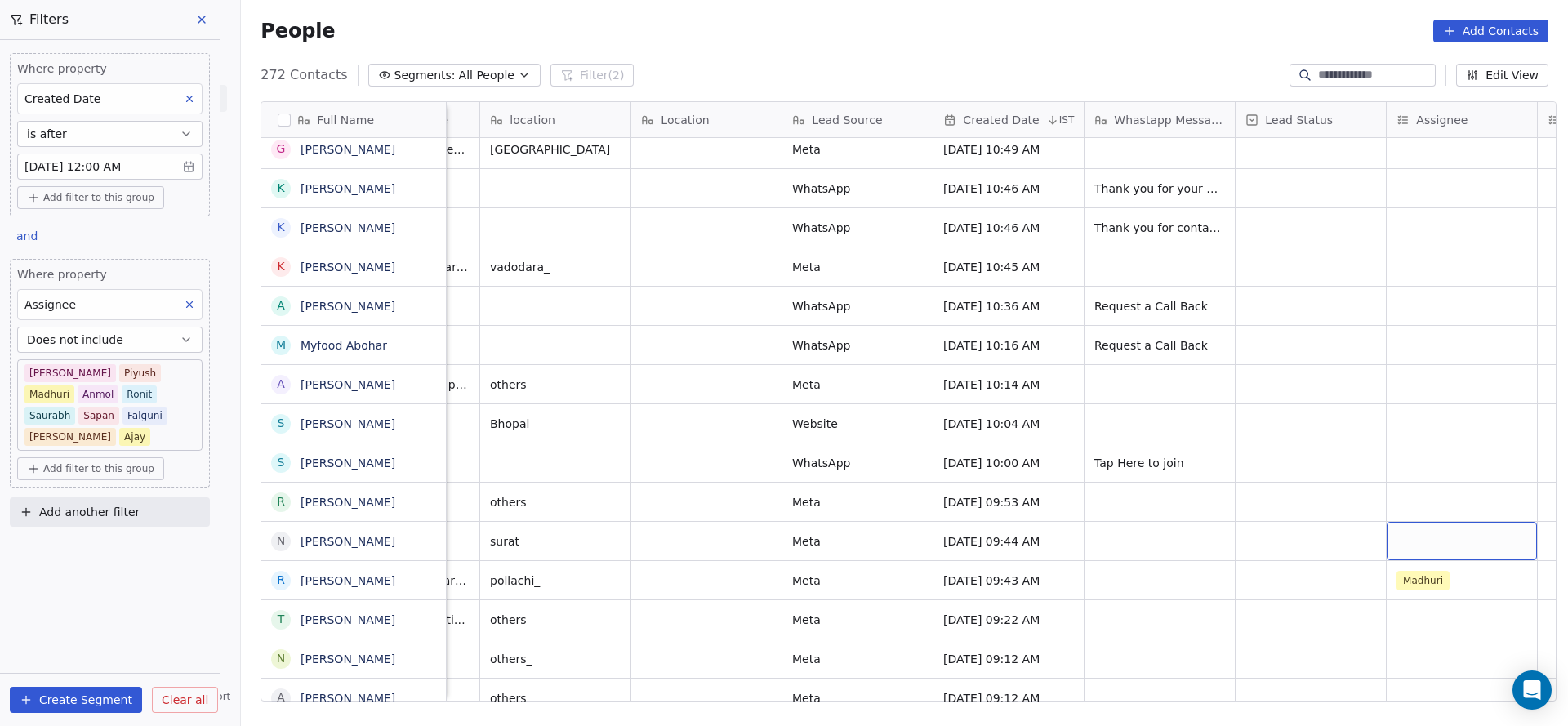
click at [1436, 522] on div "grid" at bounding box center [1461, 541] width 151 height 39
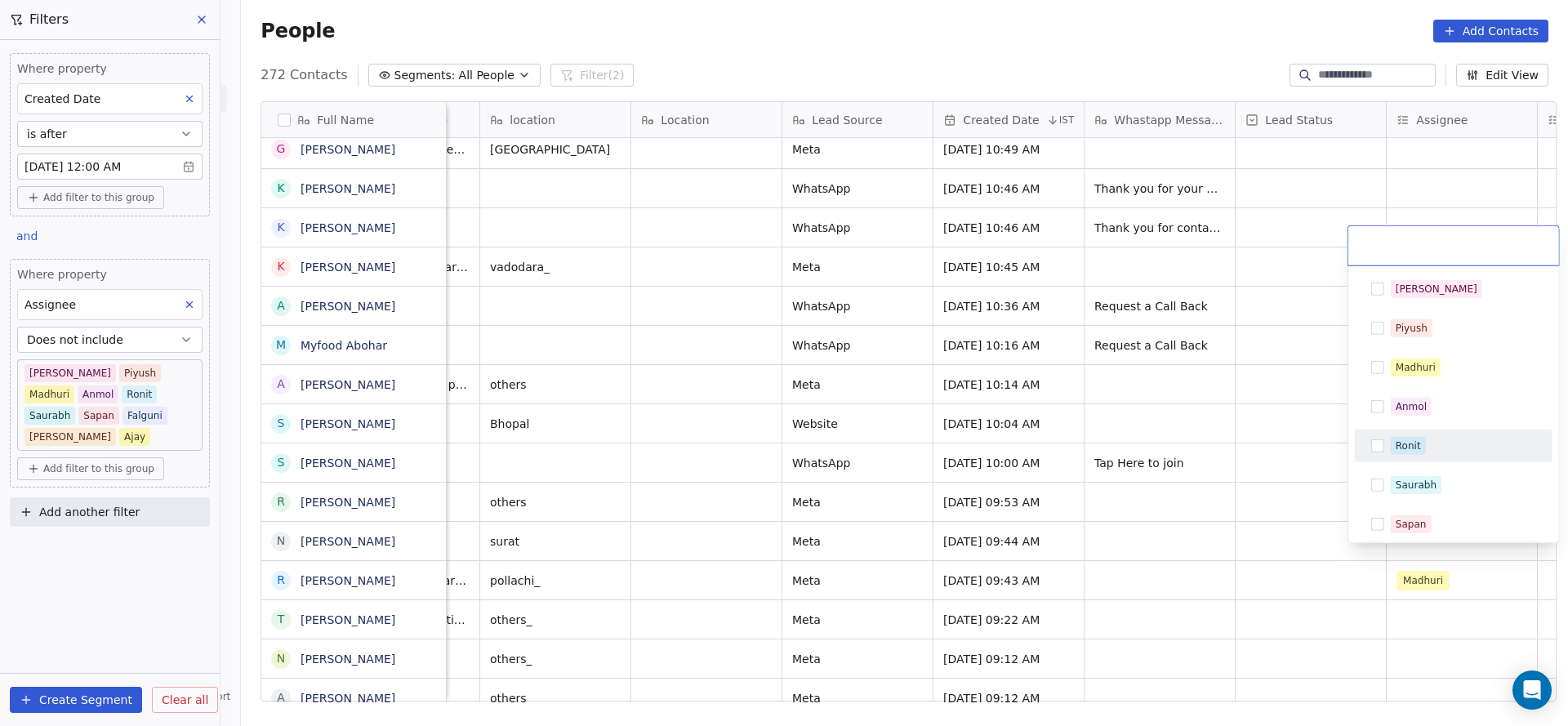
click at [1425, 433] on div "Ronit" at bounding box center [1453, 446] width 185 height 26
click at [937, 511] on html "On2Cook India Pvt. Ltd. Contacts People Marketing Workflows Campaigns Sales Pip…" at bounding box center [784, 363] width 1568 height 726
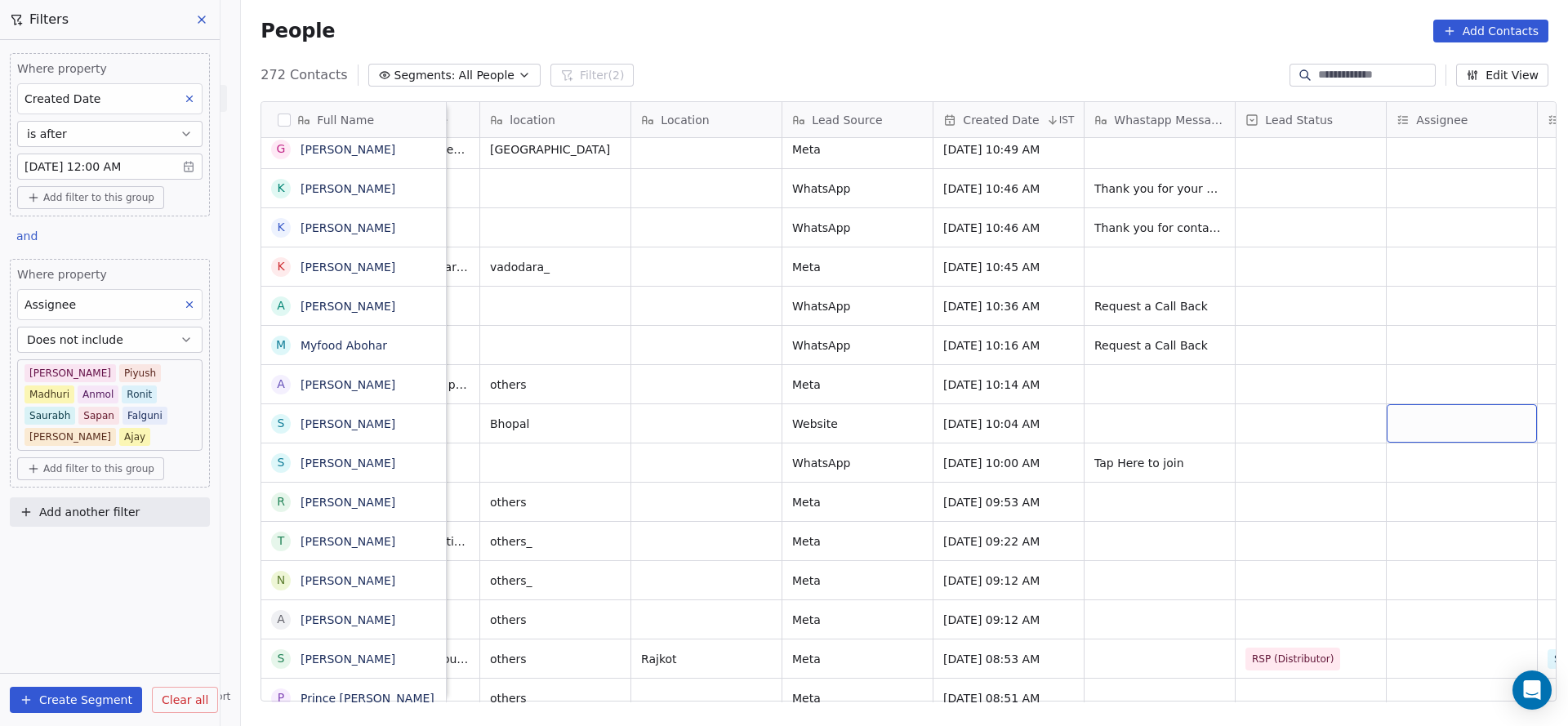
click at [1418, 404] on div "grid" at bounding box center [1461, 423] width 151 height 39
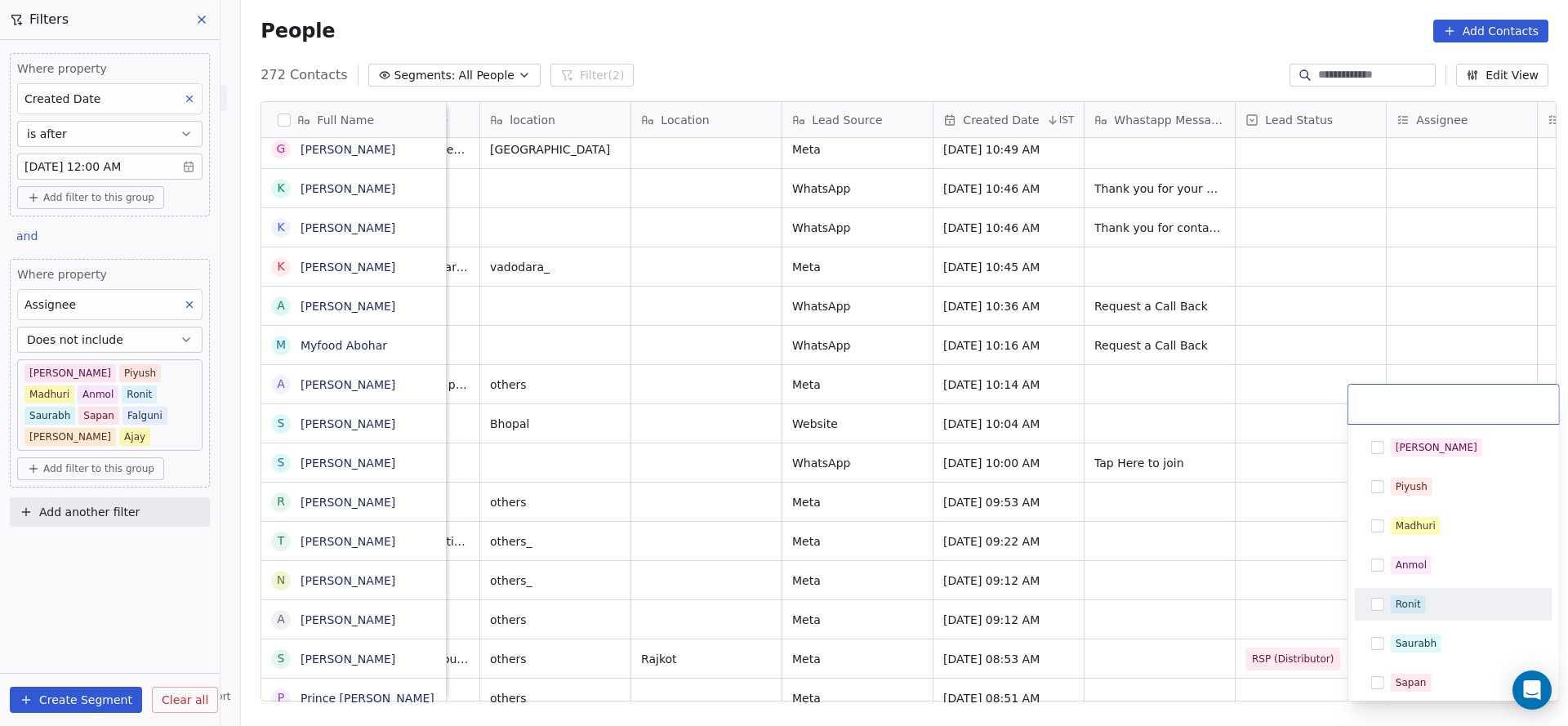
click at [1408, 601] on div "Ronit" at bounding box center [1407, 604] width 25 height 15
click at [1014, 556] on html "On2Cook India Pvt. Ltd. Contacts People Marketing Workflows Campaigns Sales Pip…" at bounding box center [784, 363] width 1568 height 726
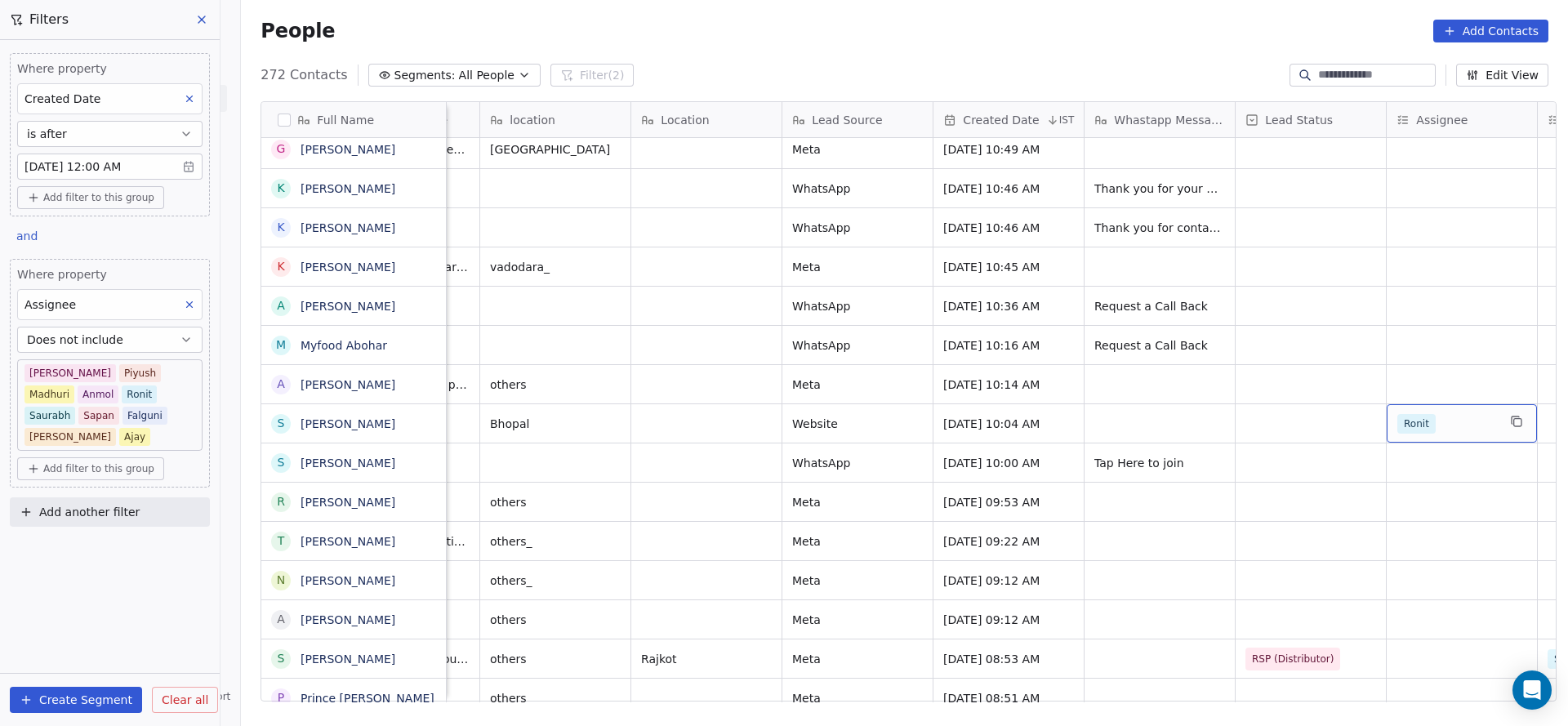
click at [1442, 414] on div "Ronit" at bounding box center [1447, 423] width 100 height 20
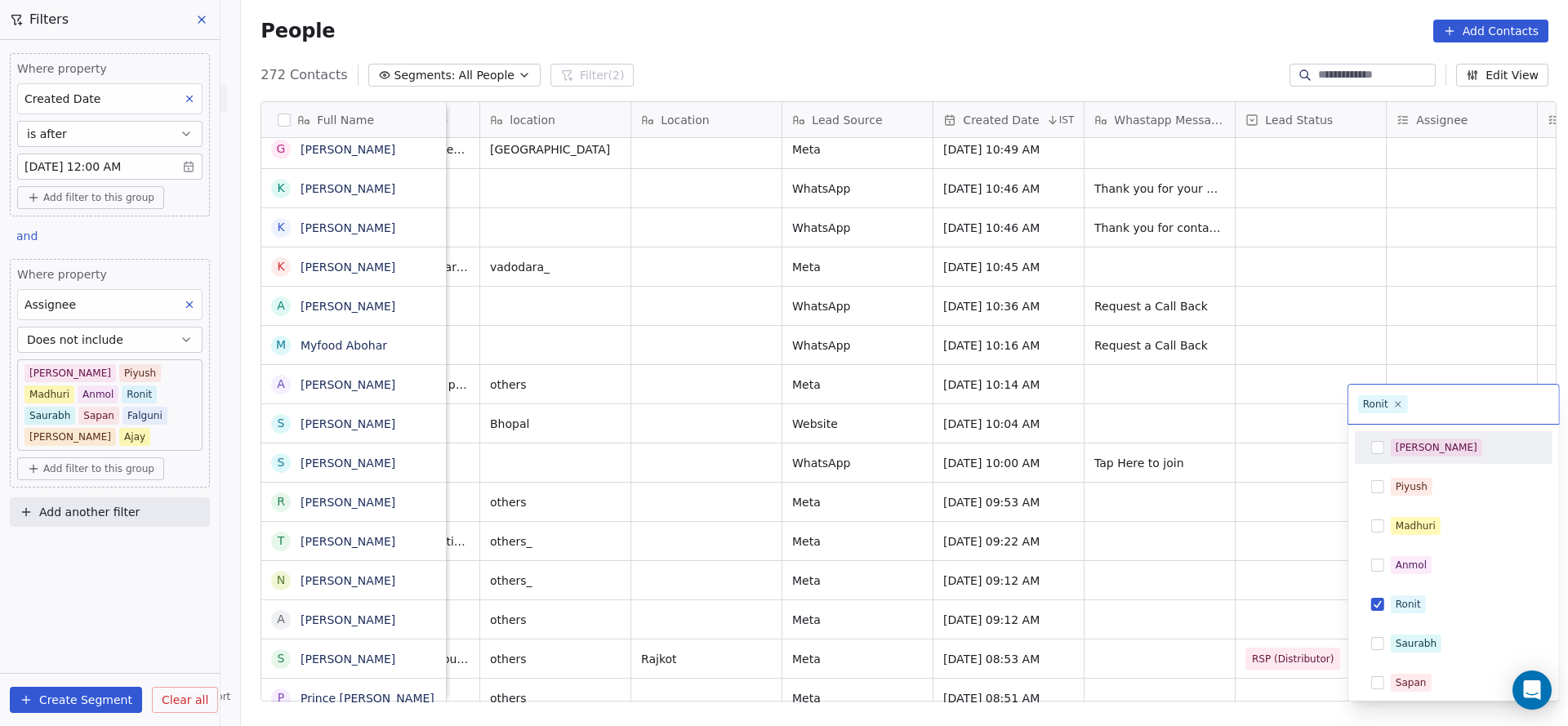
click at [1415, 440] on div "[PERSON_NAME]" at bounding box center [1436, 447] width 82 height 15
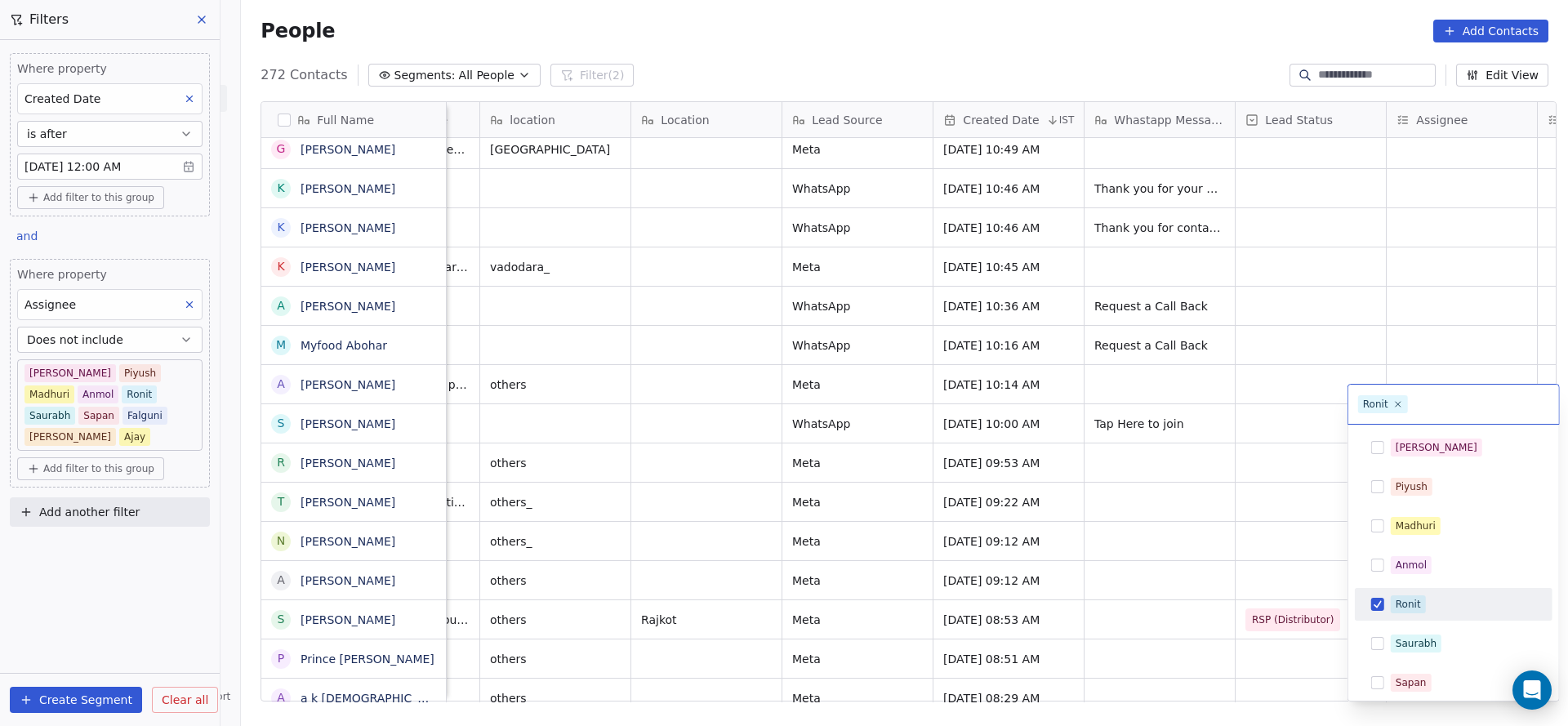
click at [1084, 583] on html "On2Cook India Pvt. Ltd. Contacts People Marketing Workflows Campaigns Sales Pip…" at bounding box center [784, 363] width 1568 height 726
click at [1393, 407] on icon at bounding box center [1398, 403] width 10 height 10
click at [1128, 453] on html "On2Cook India Pvt. Ltd. Contacts People Marketing Workflows Campaigns Sales Pip…" at bounding box center [784, 363] width 1568 height 726
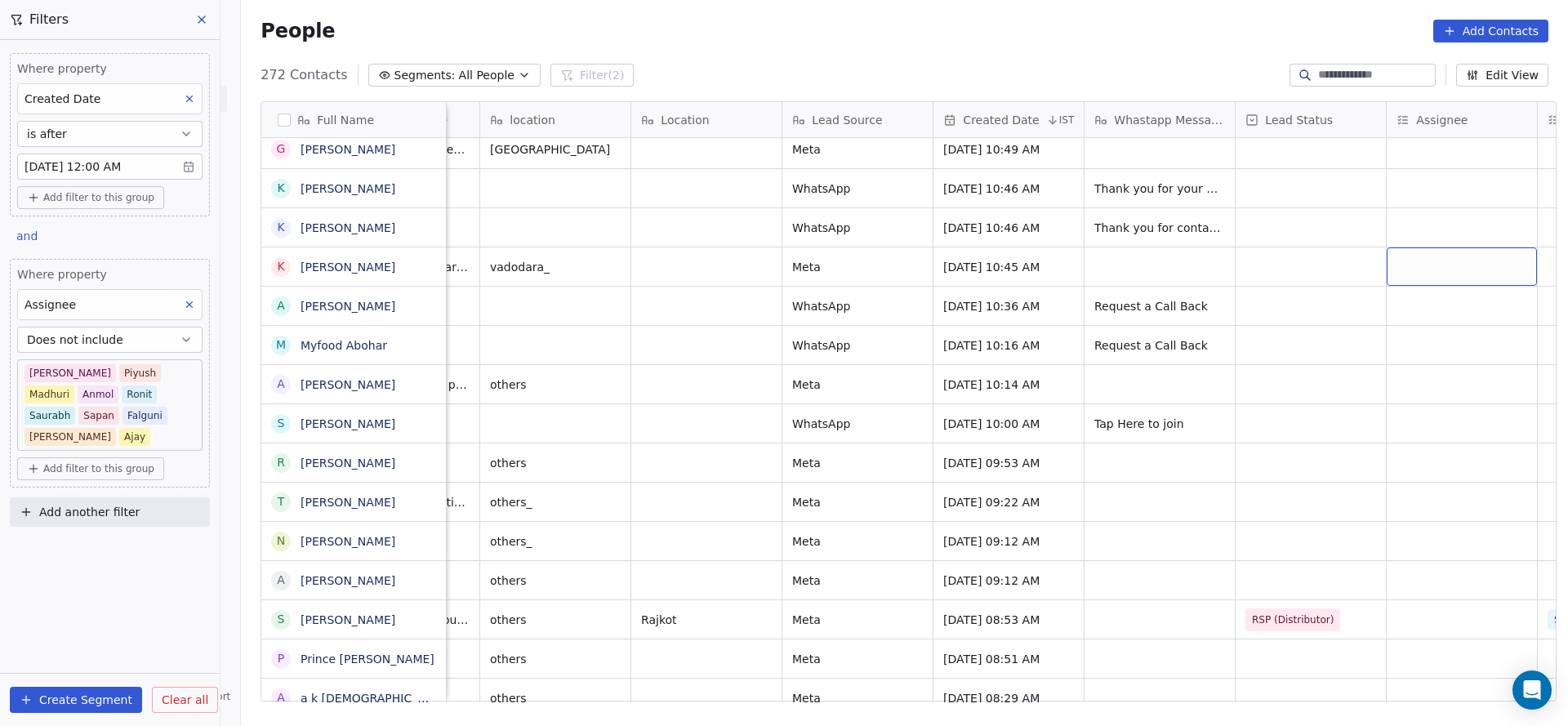
click at [1408, 248] on div "grid" at bounding box center [1461, 267] width 151 height 39
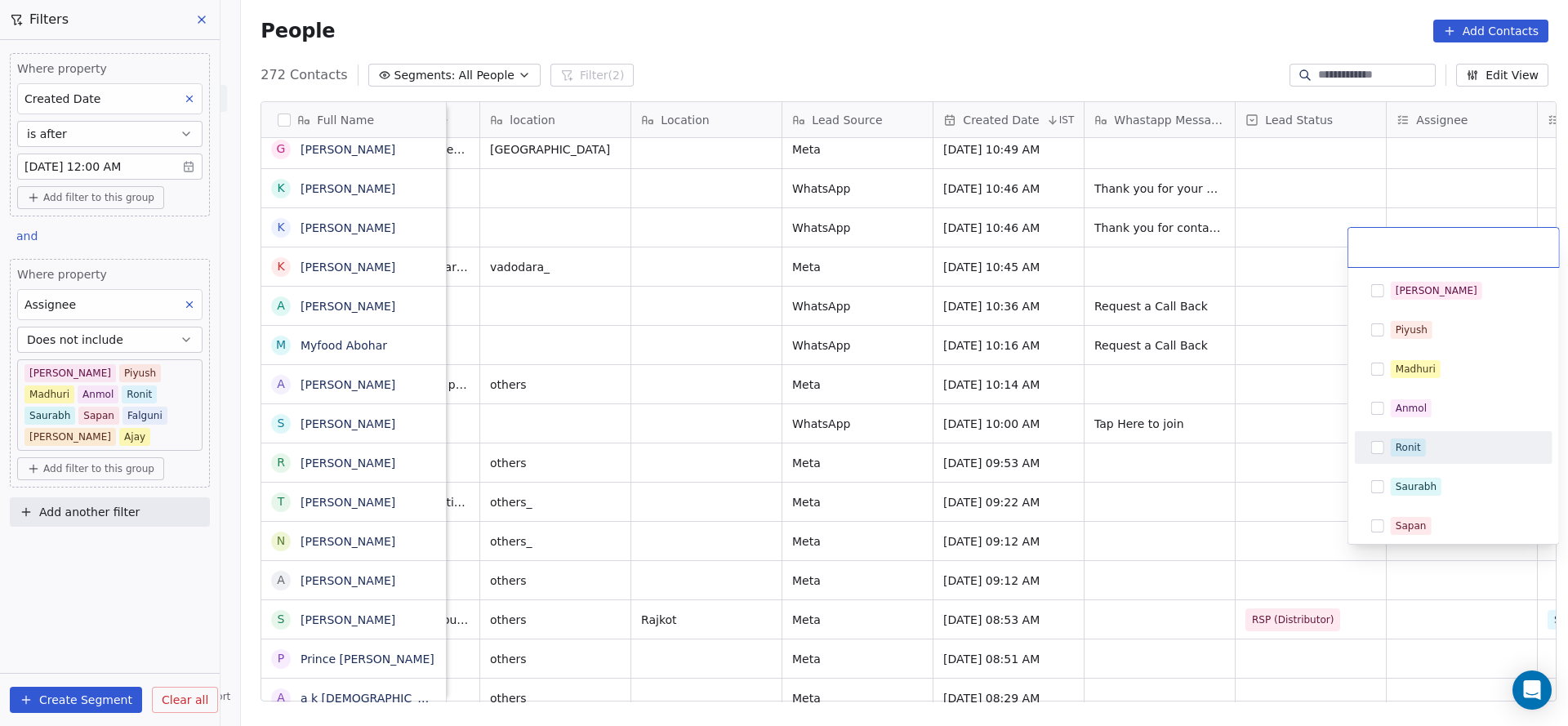
click at [1379, 458] on div "Ronit" at bounding box center [1453, 447] width 185 height 26
click at [965, 483] on html "On2Cook India Pvt. Ltd. Contacts People Marketing Workflows Campaigns Sales Pip…" at bounding box center [784, 363] width 1568 height 726
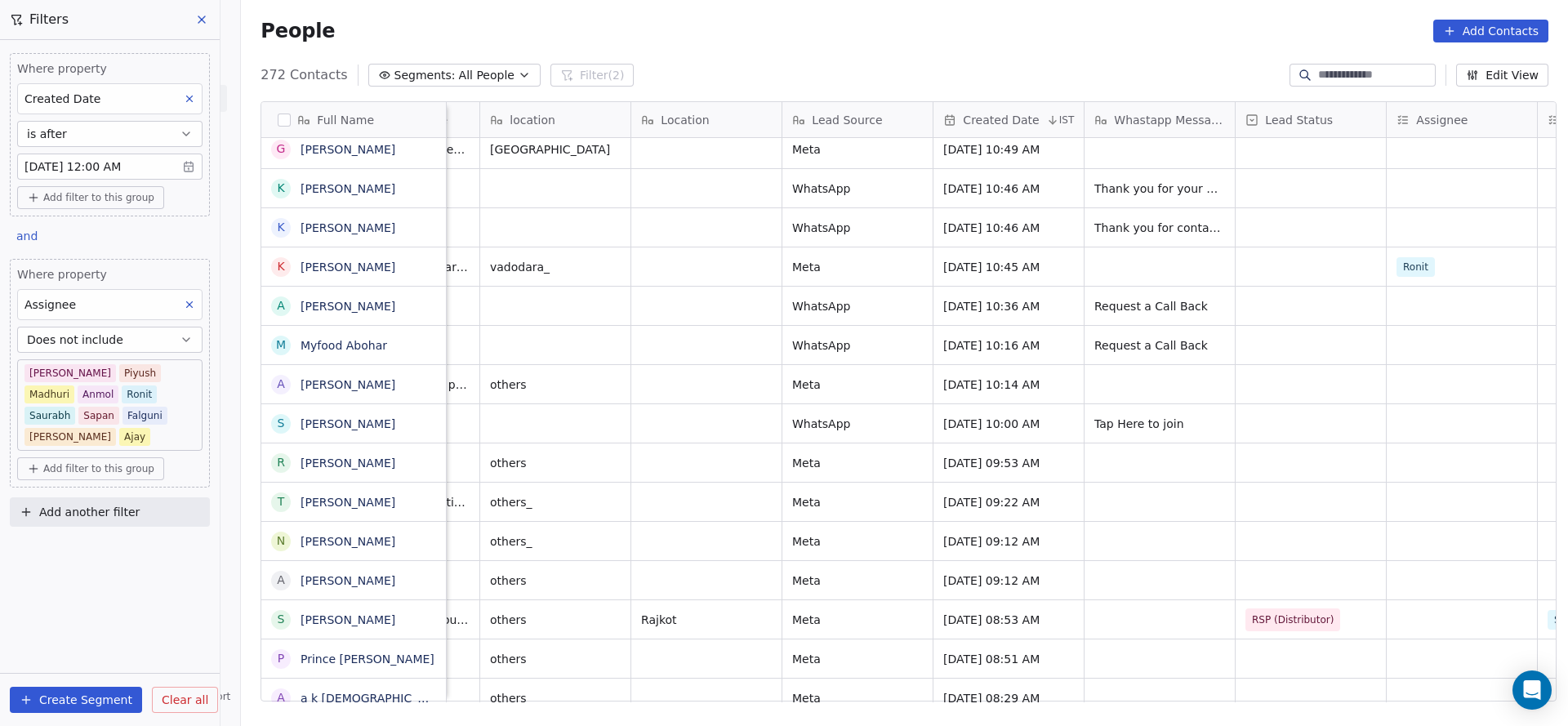
scroll to position [6157, 0]
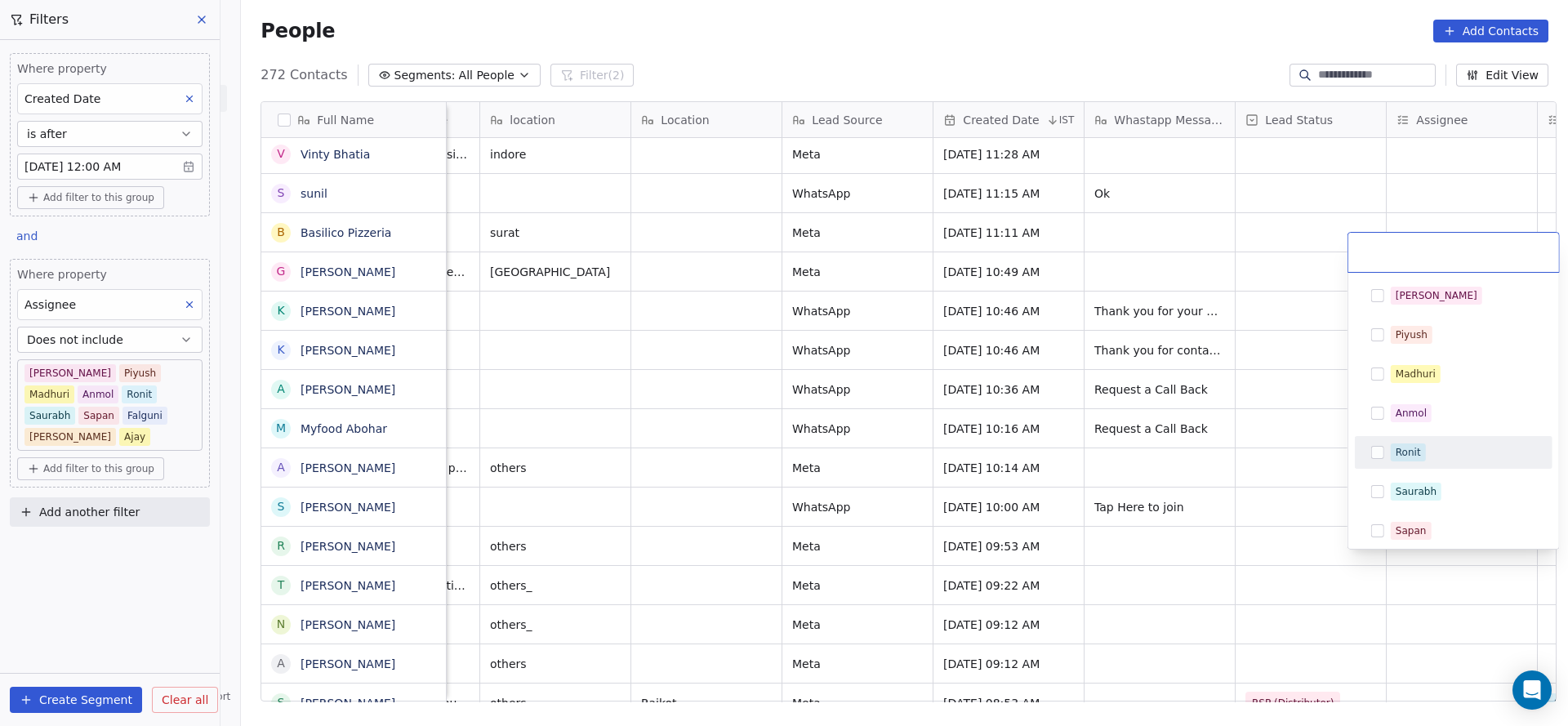
click at [1400, 456] on div "Ronit" at bounding box center [1407, 452] width 25 height 15
click at [1009, 459] on html "On2Cook India Pvt. Ltd. Contacts People Marketing Workflows Campaigns Sales Pip…" at bounding box center [784, 363] width 1568 height 726
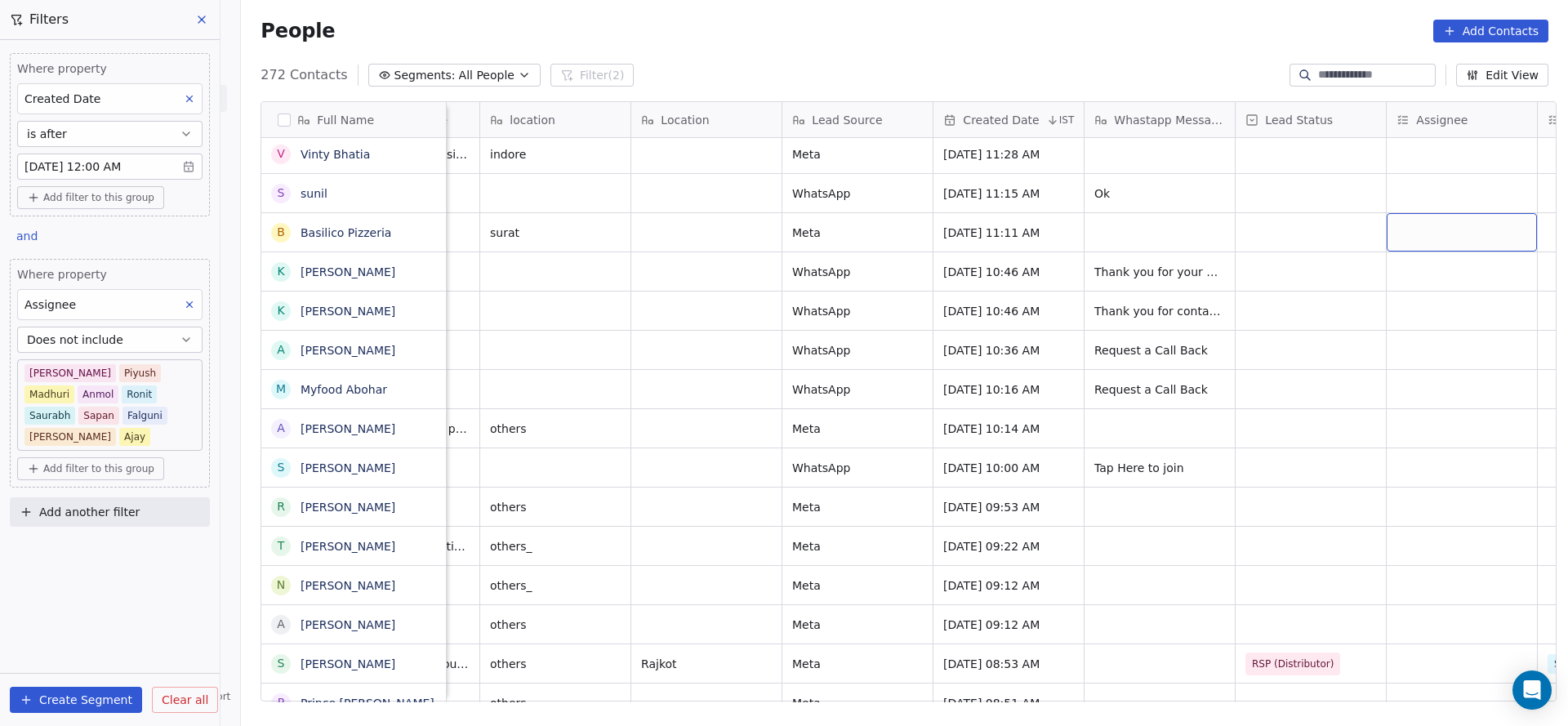
click at [1419, 213] on div "grid" at bounding box center [1461, 232] width 151 height 39
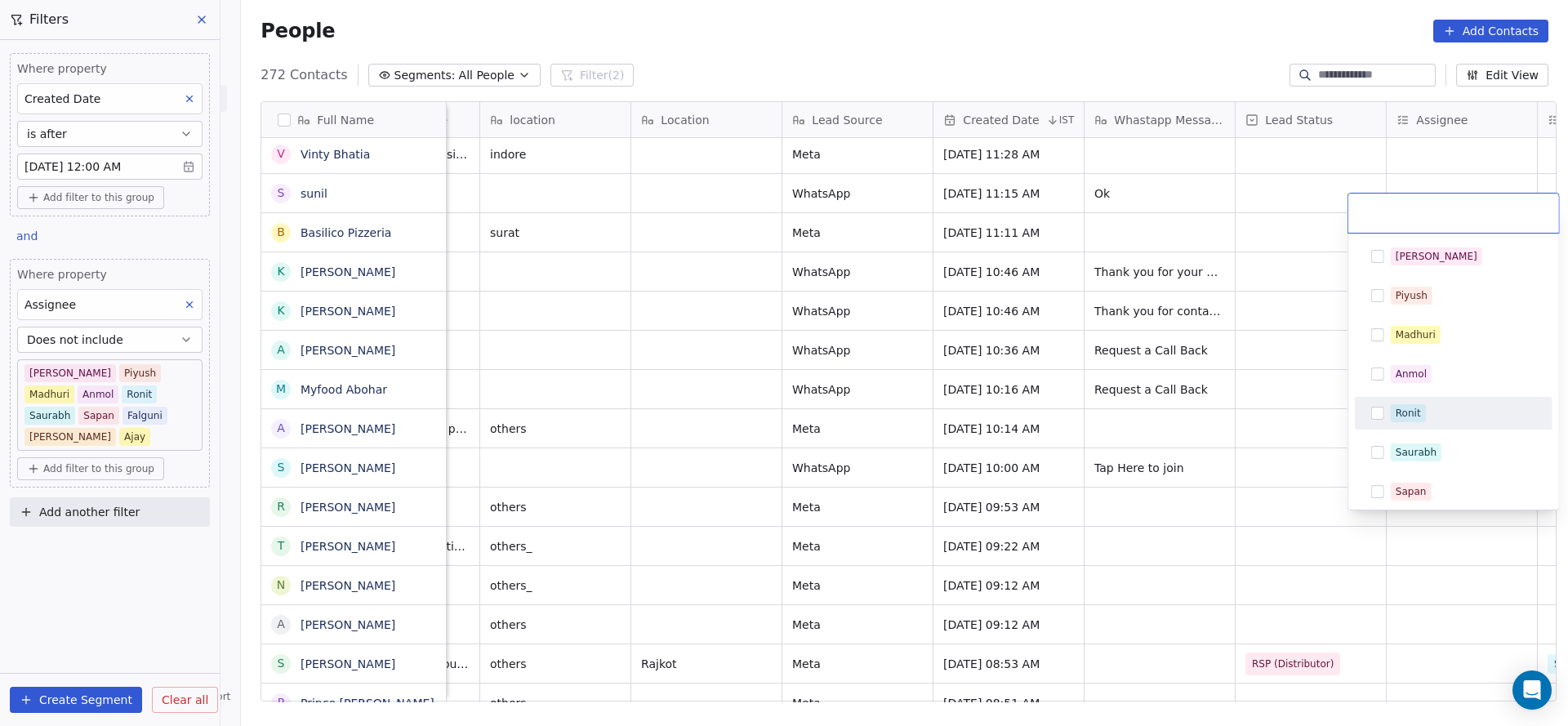
click at [1408, 417] on div "Ronit" at bounding box center [1407, 413] width 25 height 15
click at [1132, 463] on html "On2Cook India Pvt. Ltd. Contacts People Marketing Workflows Campaigns Sales Pip…" at bounding box center [784, 363] width 1568 height 726
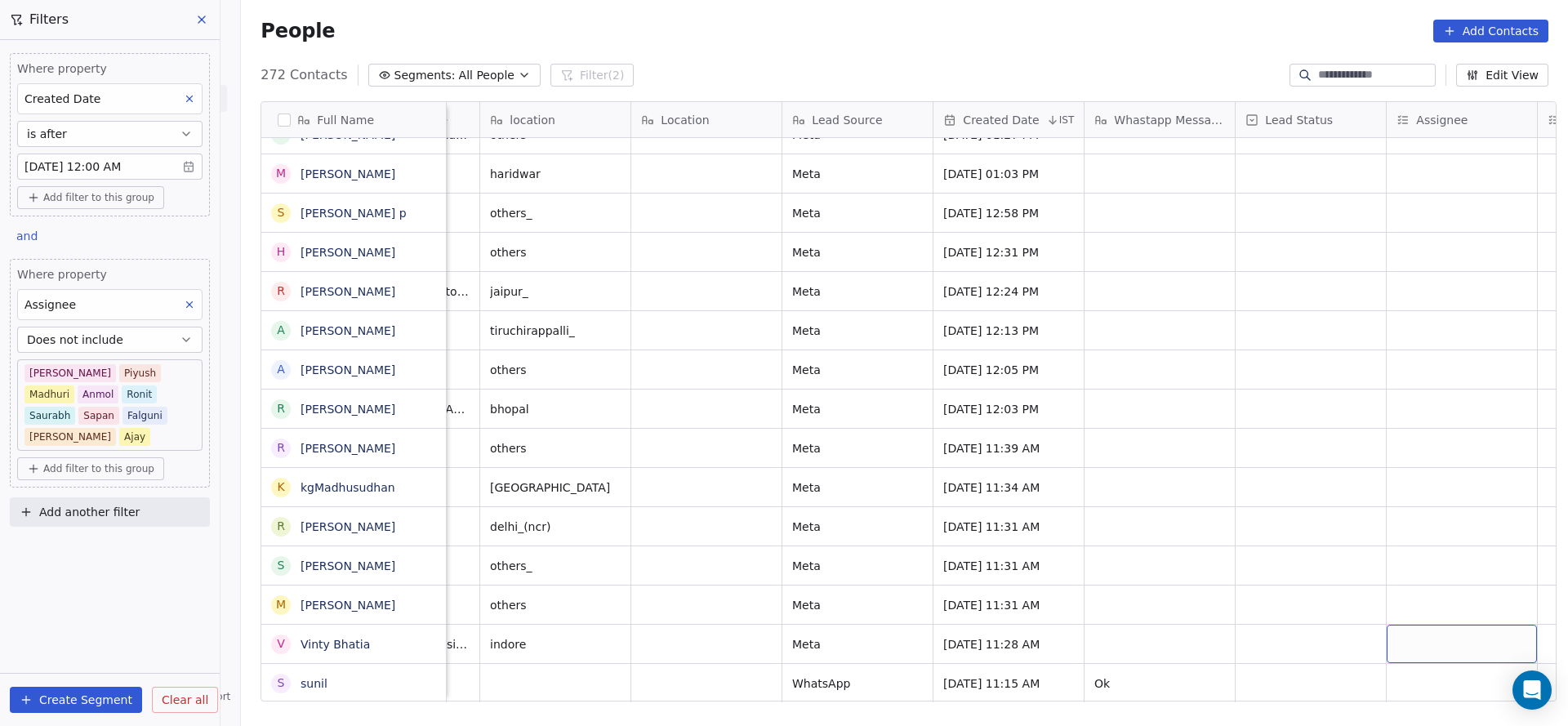
scroll to position [5682, 0]
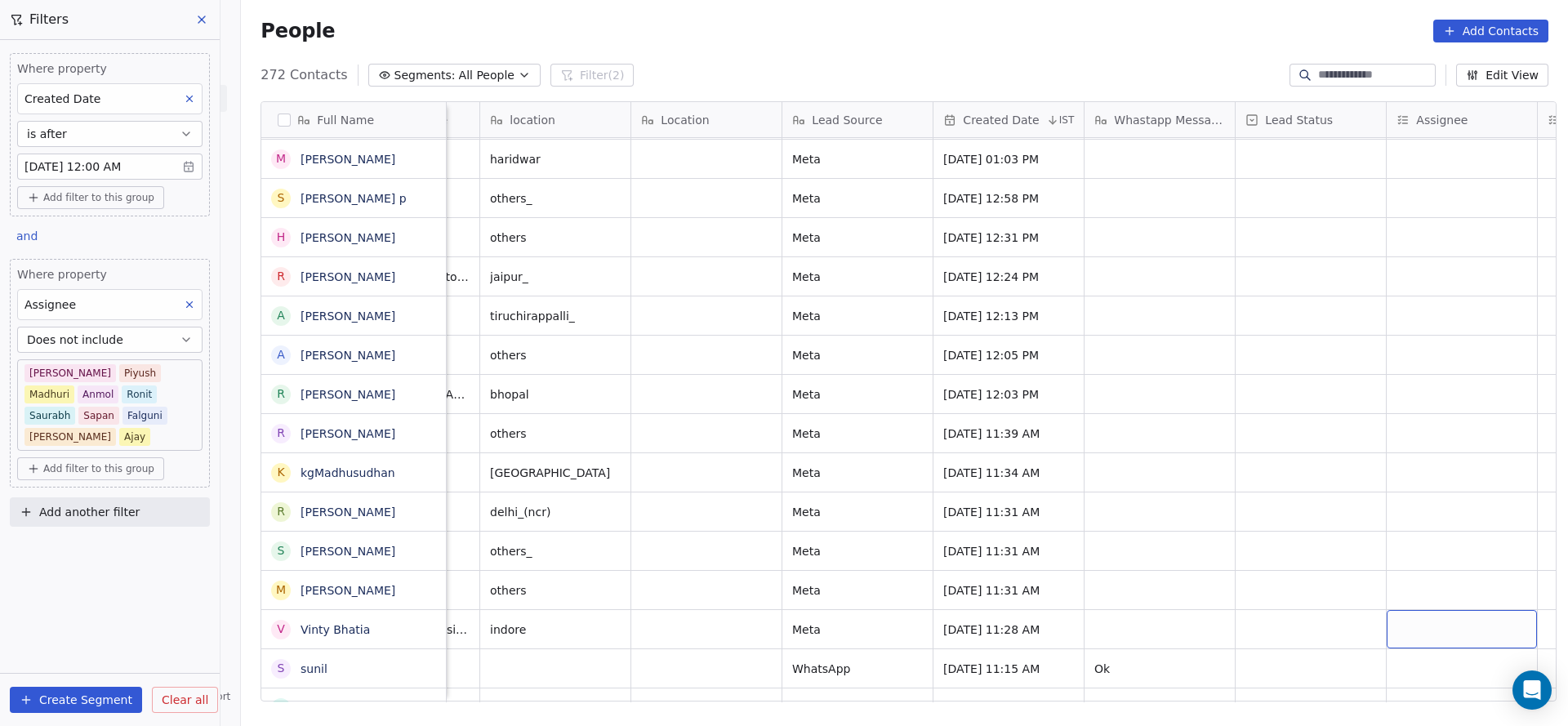
click at [1430, 612] on div "grid" at bounding box center [1461, 629] width 151 height 39
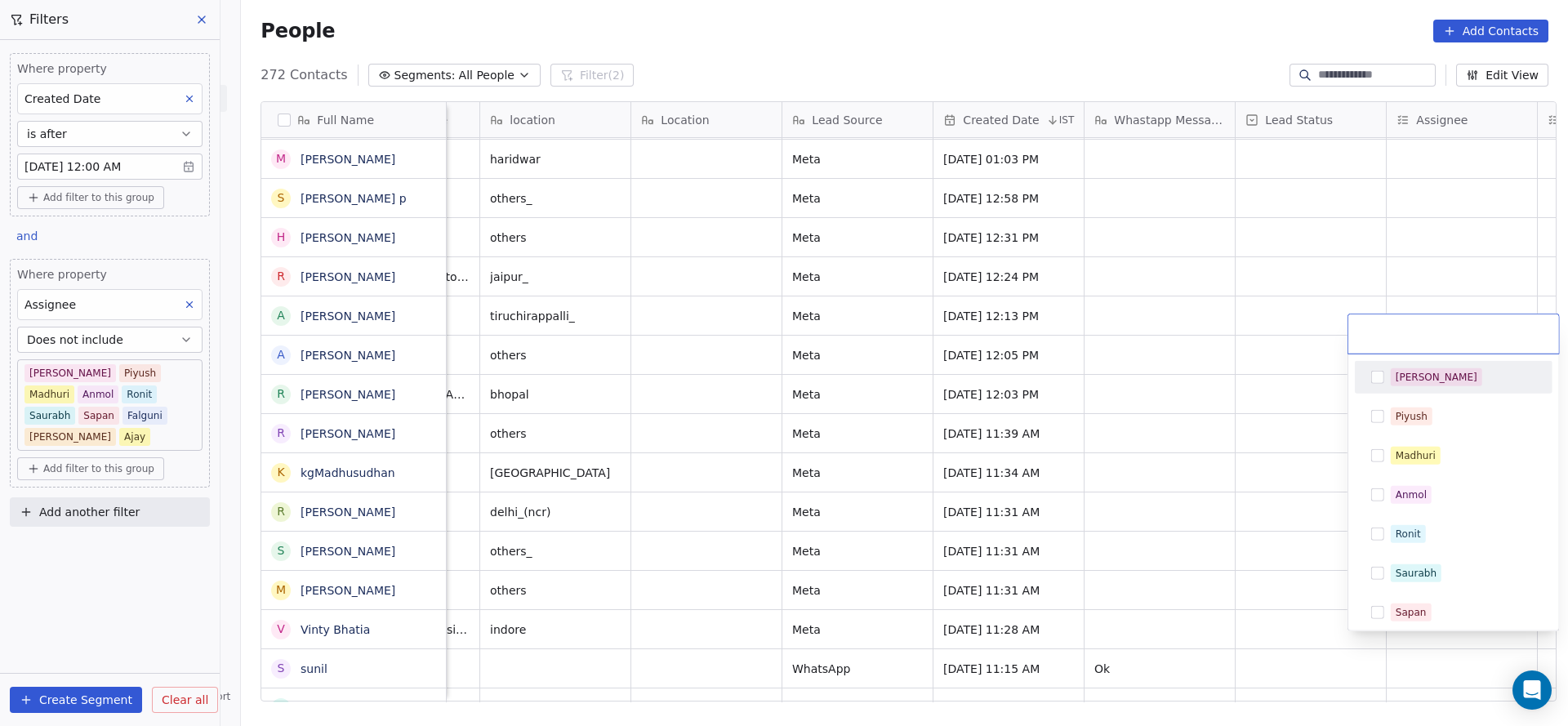
click at [1391, 381] on span "[PERSON_NAME]" at bounding box center [1436, 377] width 91 height 18
click at [804, 469] on html "On2Cook India Pvt. Ltd. Contacts People Marketing Workflows Campaigns Sales Pip…" at bounding box center [784, 363] width 1568 height 726
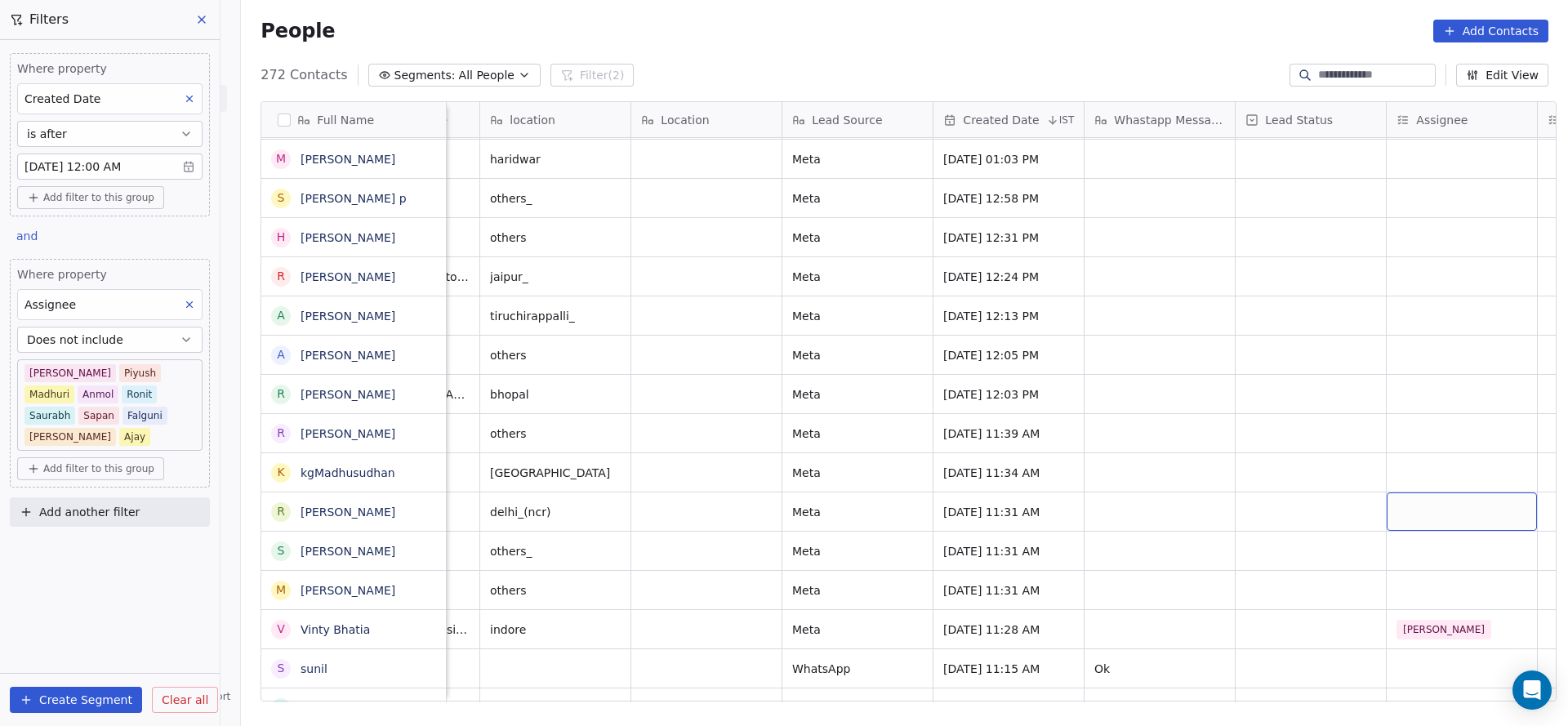
click at [1408, 492] on div "grid" at bounding box center [1461, 511] width 151 height 39
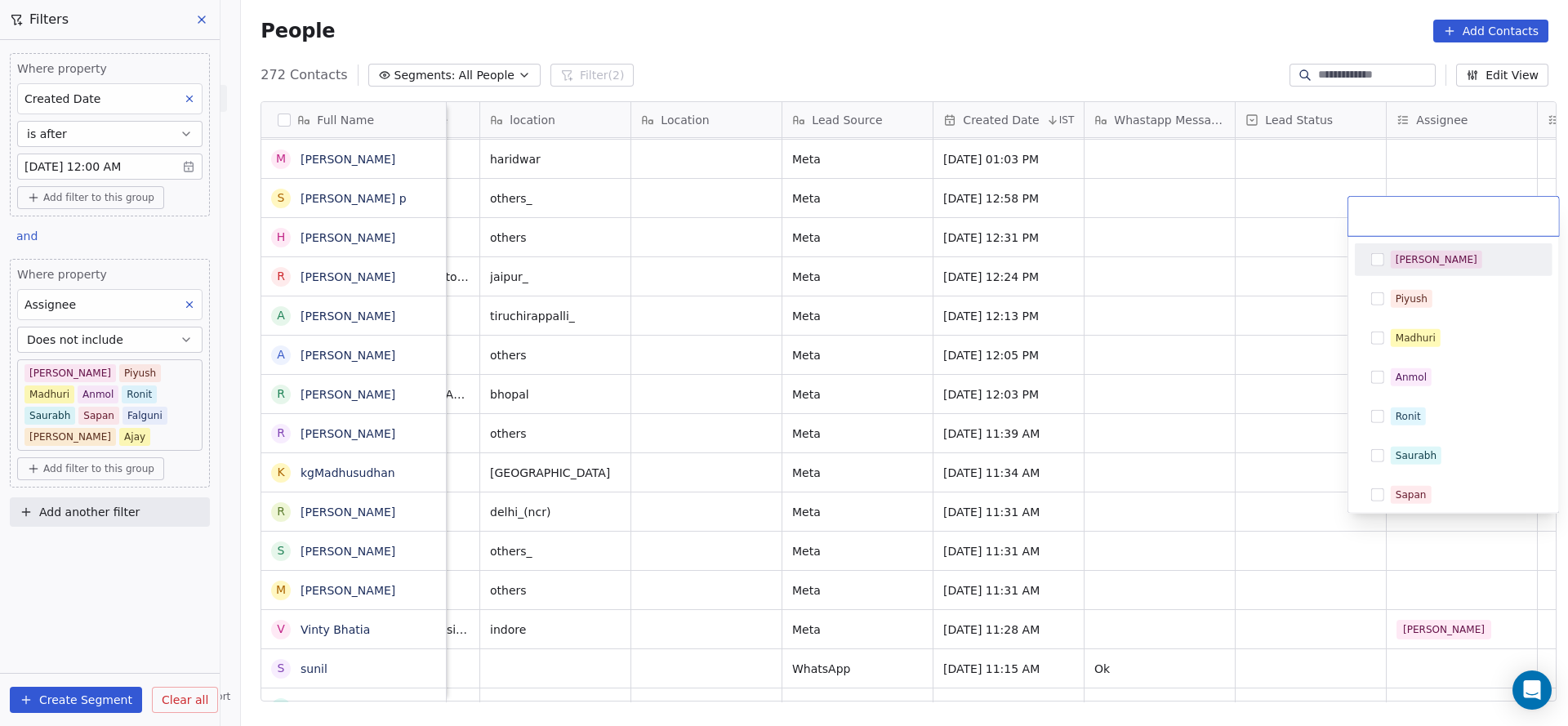
click at [1424, 270] on div "[PERSON_NAME]" at bounding box center [1453, 260] width 185 height 26
click at [1223, 391] on html "On2Cook India Pvt. Ltd. Contacts People Marketing Workflows Campaigns Sales Pip…" at bounding box center [784, 363] width 1568 height 726
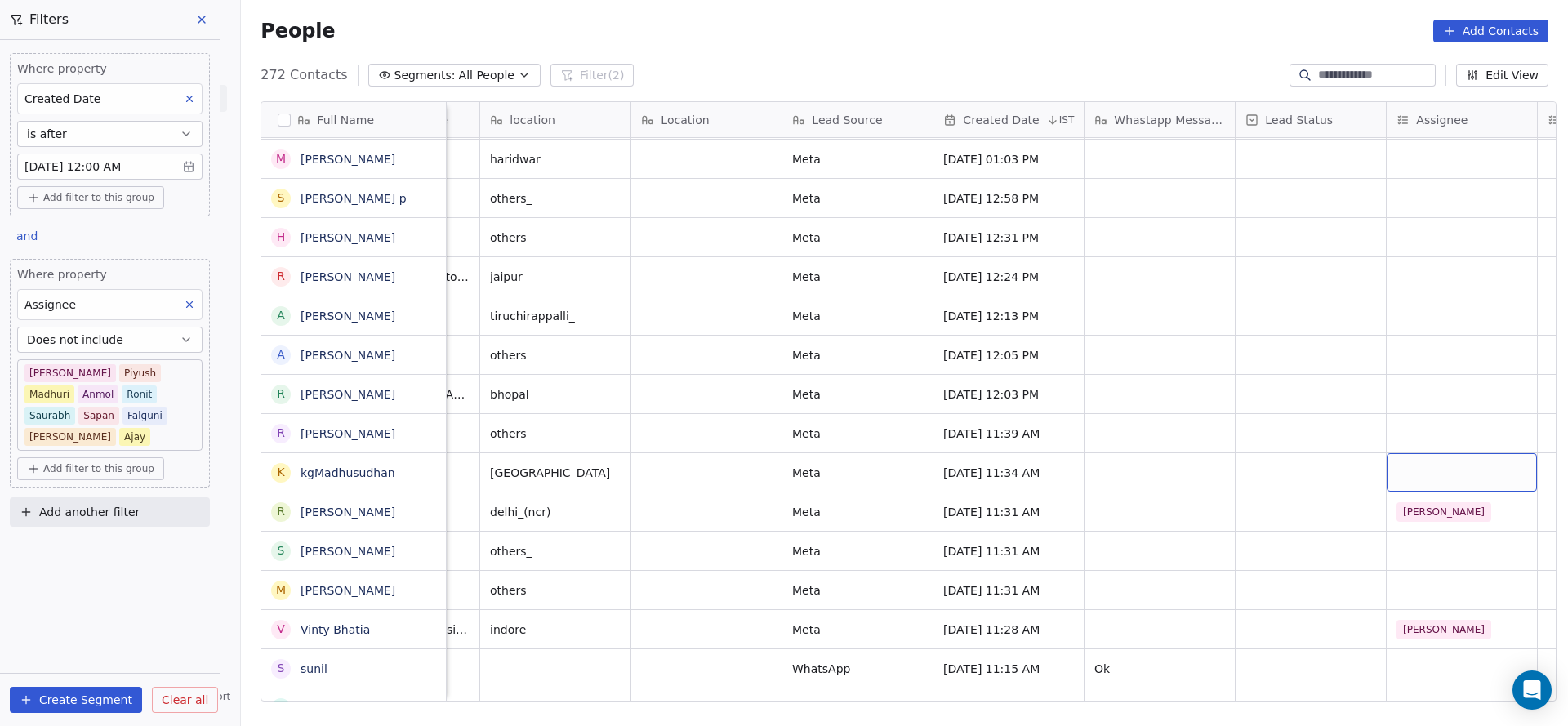
click at [1430, 453] on div "grid" at bounding box center [1461, 472] width 151 height 39
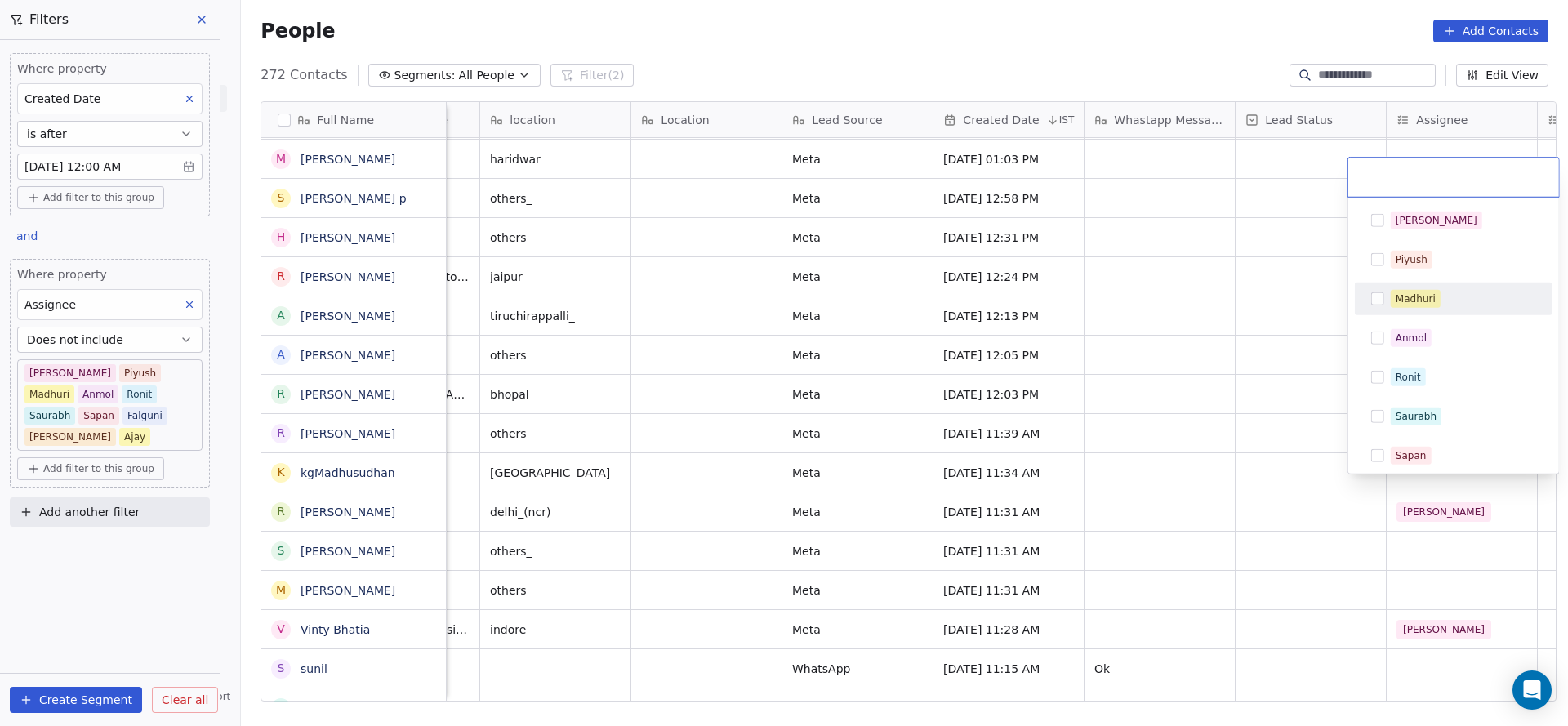
click at [1474, 286] on div "Madhuri" at bounding box center [1453, 298] width 185 height 26
click at [1256, 451] on html "On2Cook India Pvt. Ltd. Contacts People Marketing Workflows Campaigns Sales Pip…" at bounding box center [784, 363] width 1568 height 726
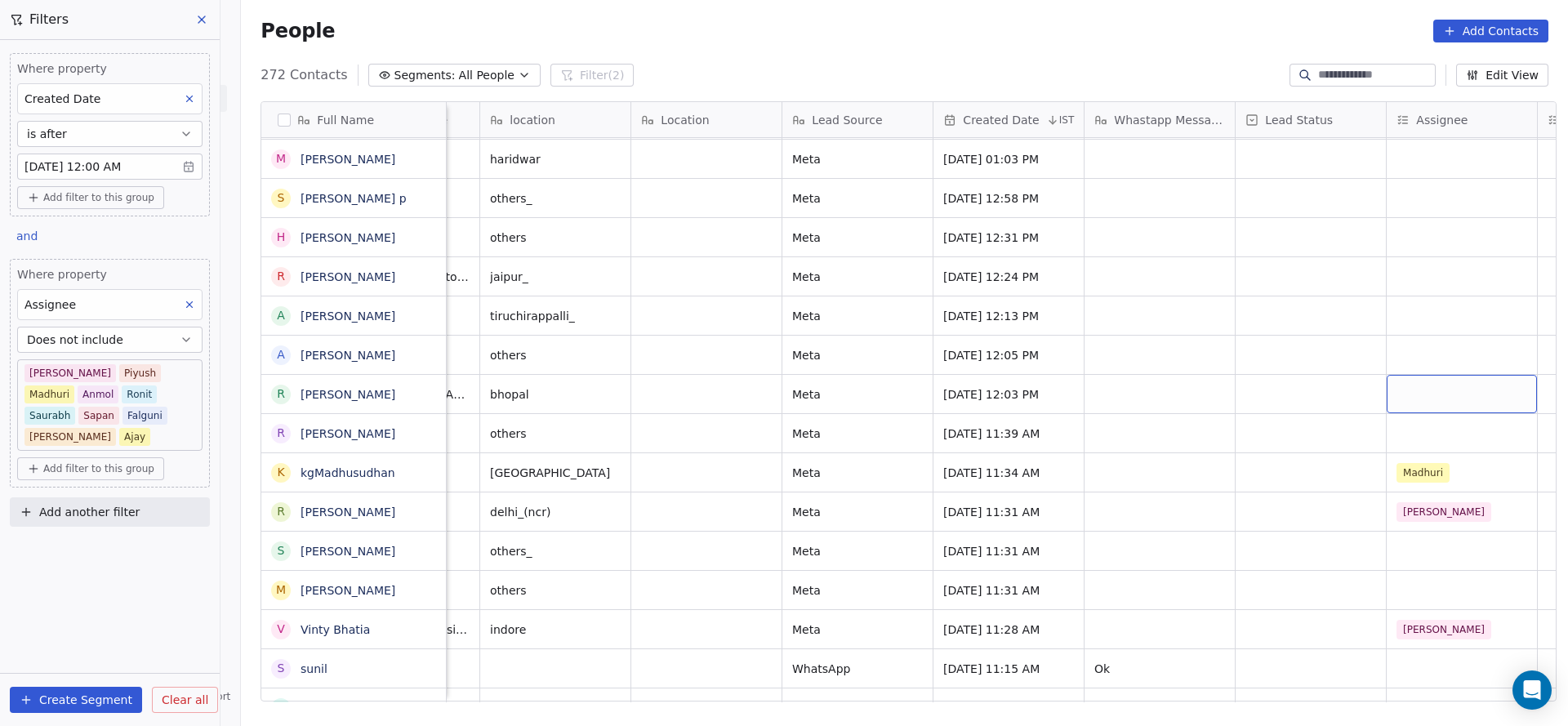
click at [1433, 375] on div "grid" at bounding box center [1461, 394] width 151 height 39
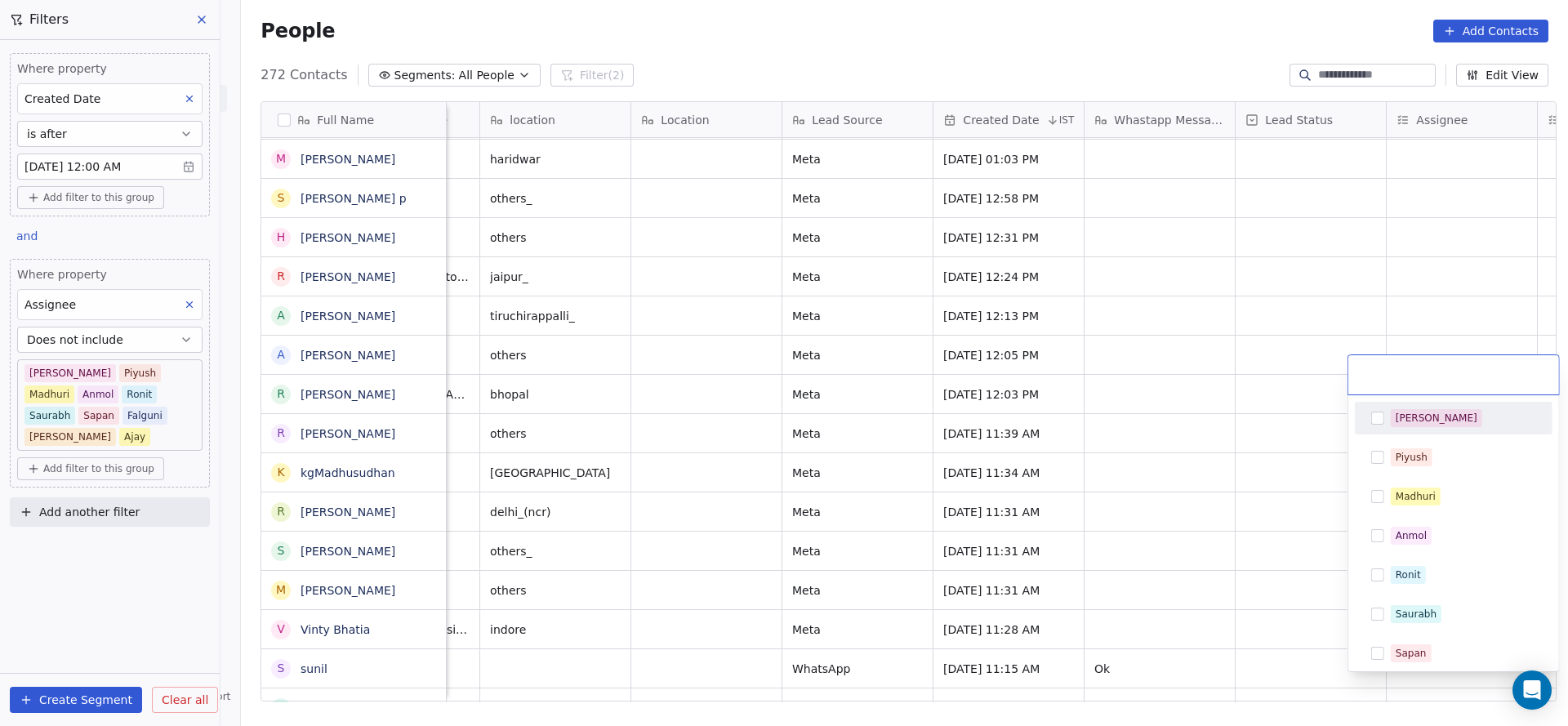
click at [1408, 416] on div "[PERSON_NAME]" at bounding box center [1436, 417] width 82 height 15
click at [1405, 287] on html "On2Cook India Pvt. Ltd. Contacts People Marketing Workflows Campaigns Sales Pip…" at bounding box center [784, 363] width 1568 height 726
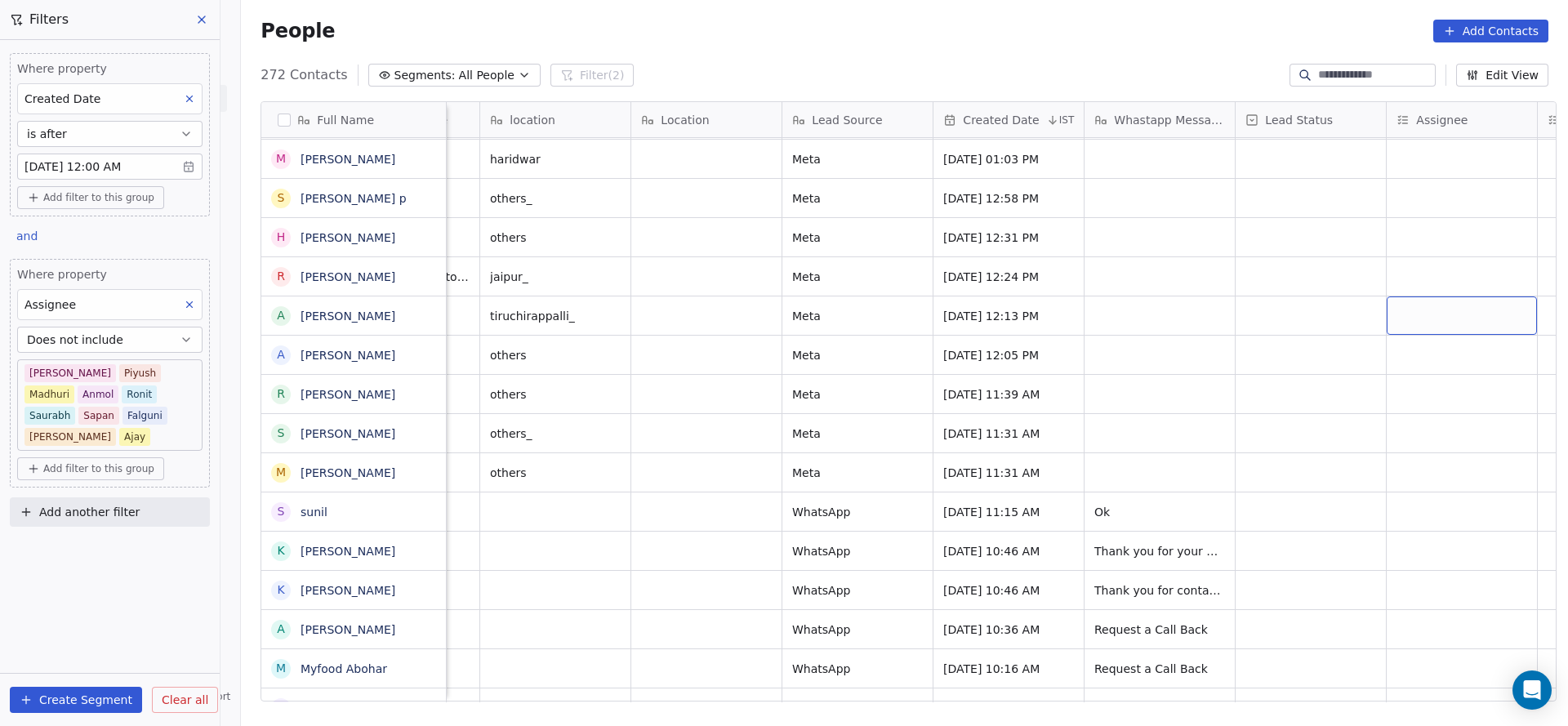
click at [1418, 297] on div "grid" at bounding box center [1461, 316] width 151 height 39
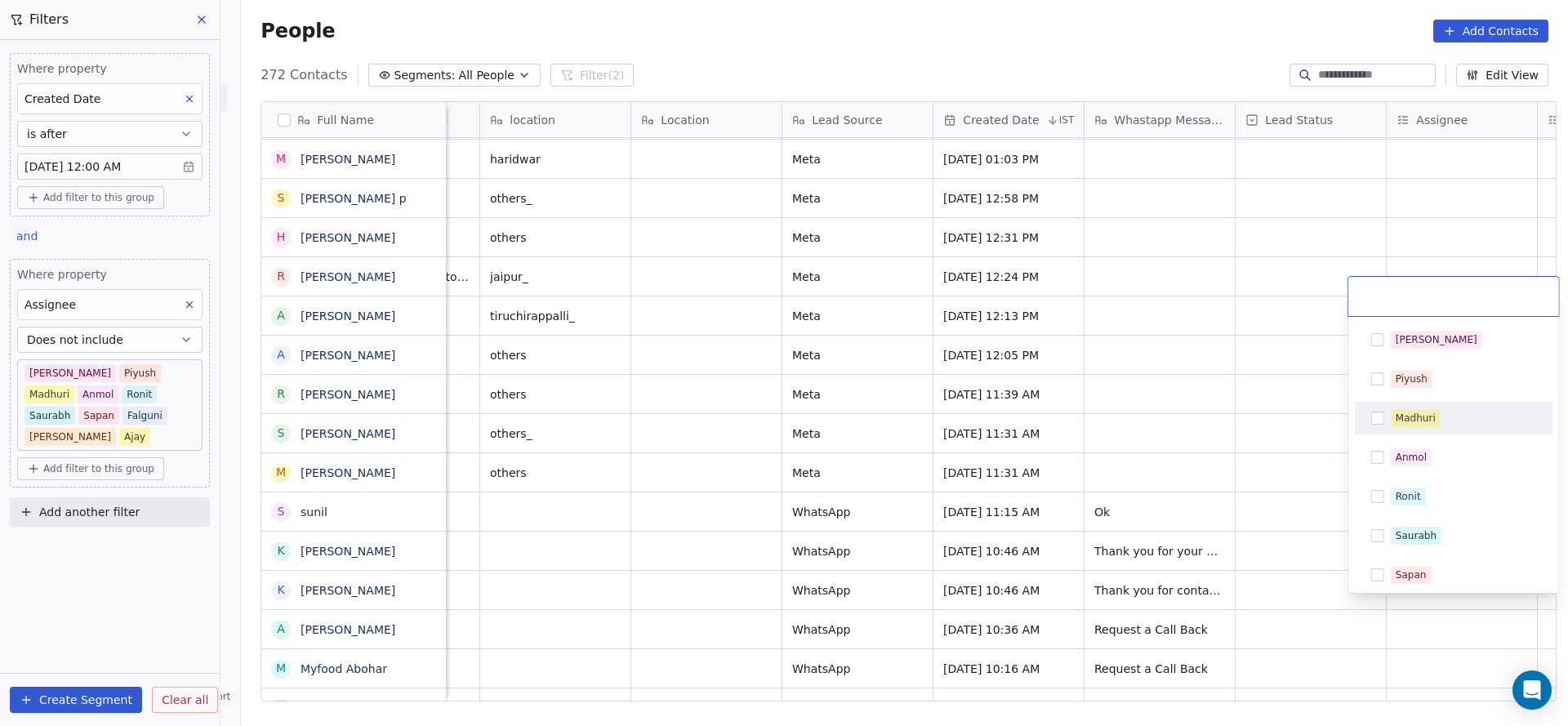
click at [1434, 434] on div "Madhuri" at bounding box center [1454, 418] width 198 height 33
click at [1048, 446] on html "On2Cook India Pvt. Ltd. Contacts People Marketing Workflows Campaigns Sales Pip…" at bounding box center [784, 363] width 1568 height 726
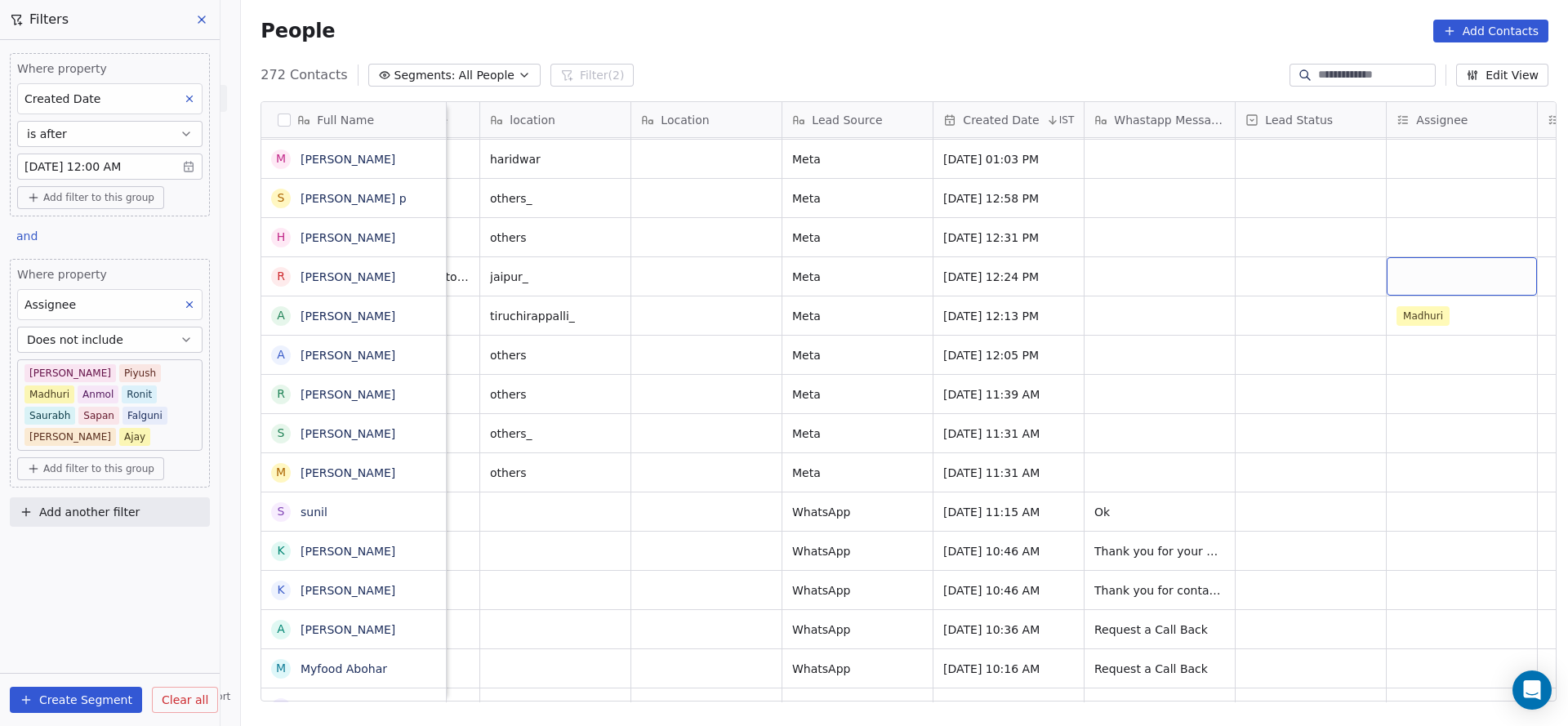
click at [1430, 259] on div "grid" at bounding box center [1461, 276] width 151 height 39
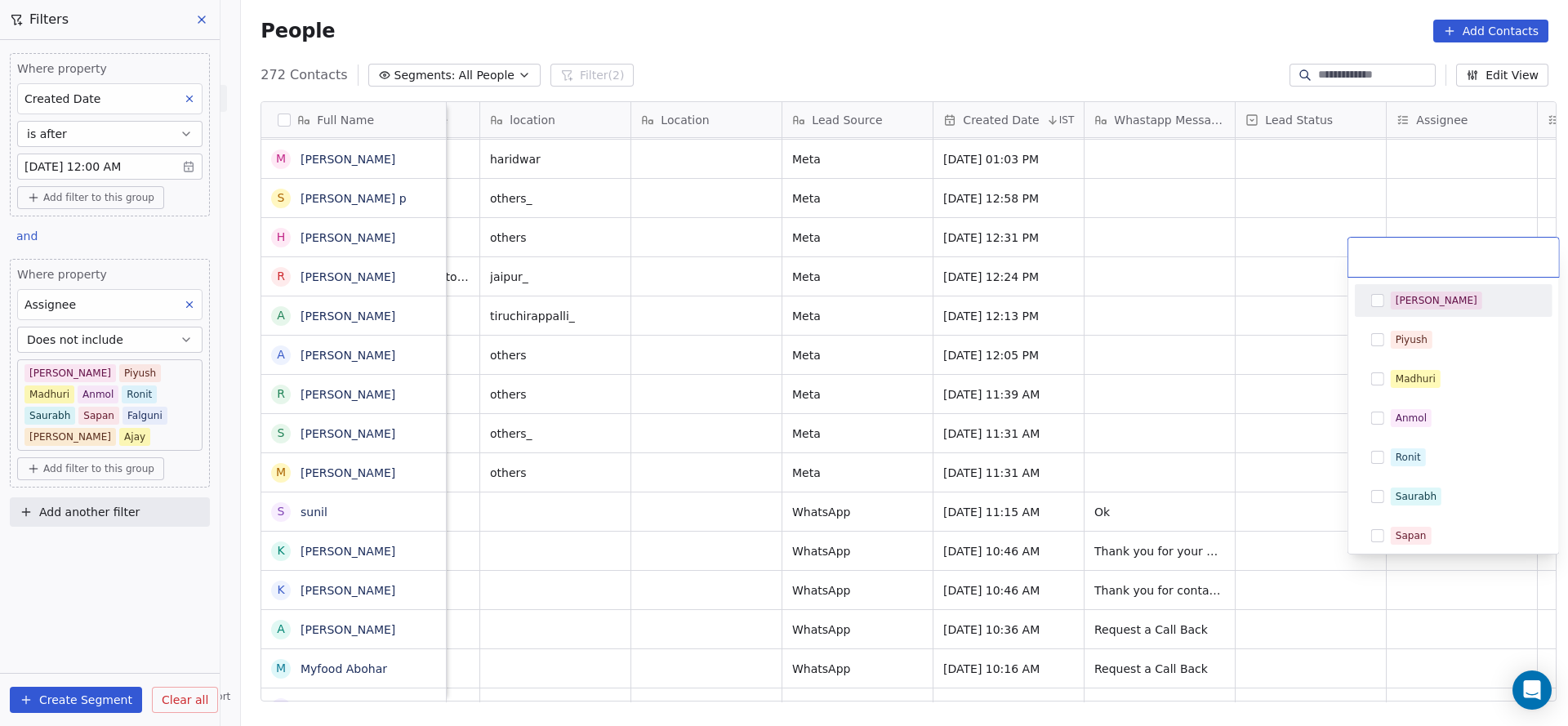
click at [1416, 304] on div "[PERSON_NAME]" at bounding box center [1436, 300] width 82 height 15
click at [1080, 410] on html "On2Cook India Pvt. Ltd. Contacts People Marketing Workflows Campaigns Sales Pip…" at bounding box center [784, 363] width 1568 height 726
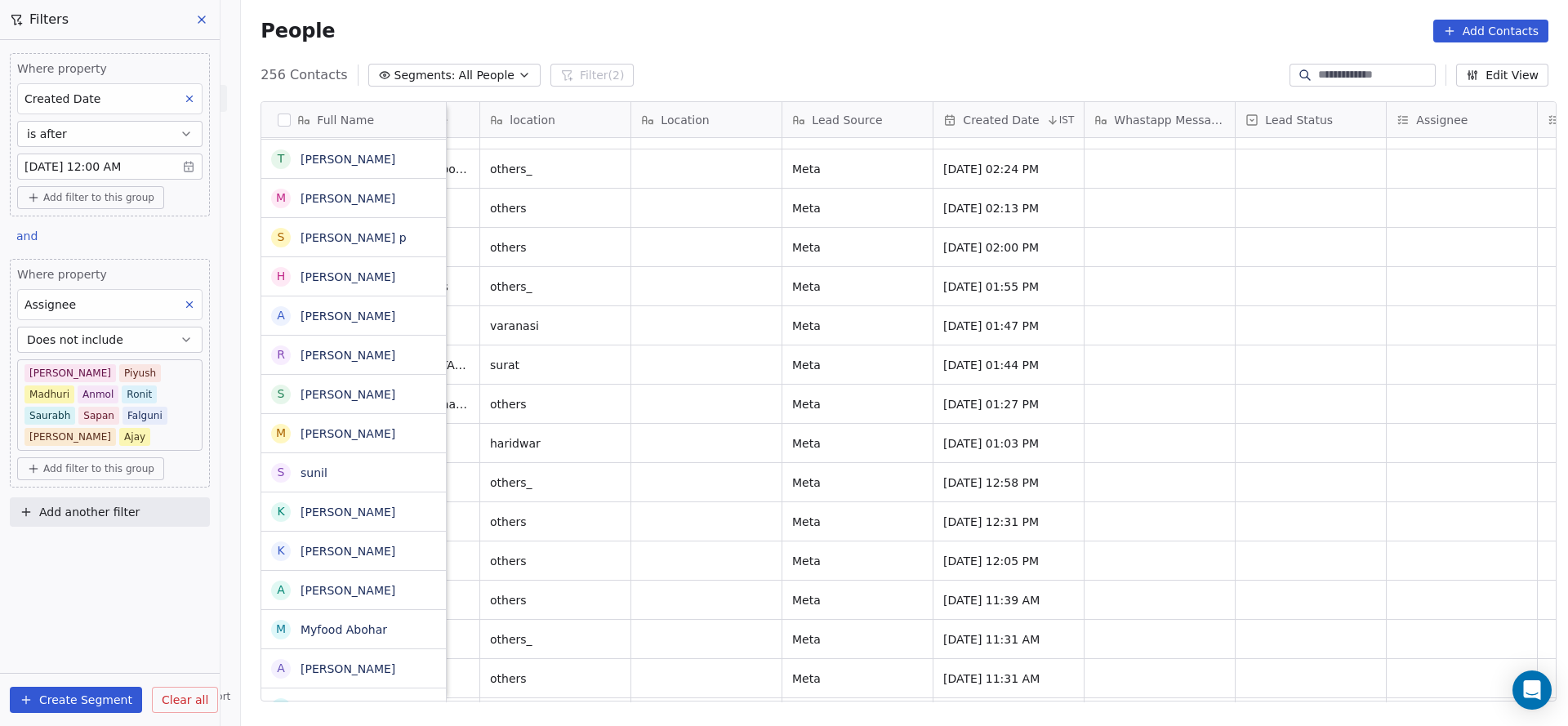
scroll to position [5437, 0]
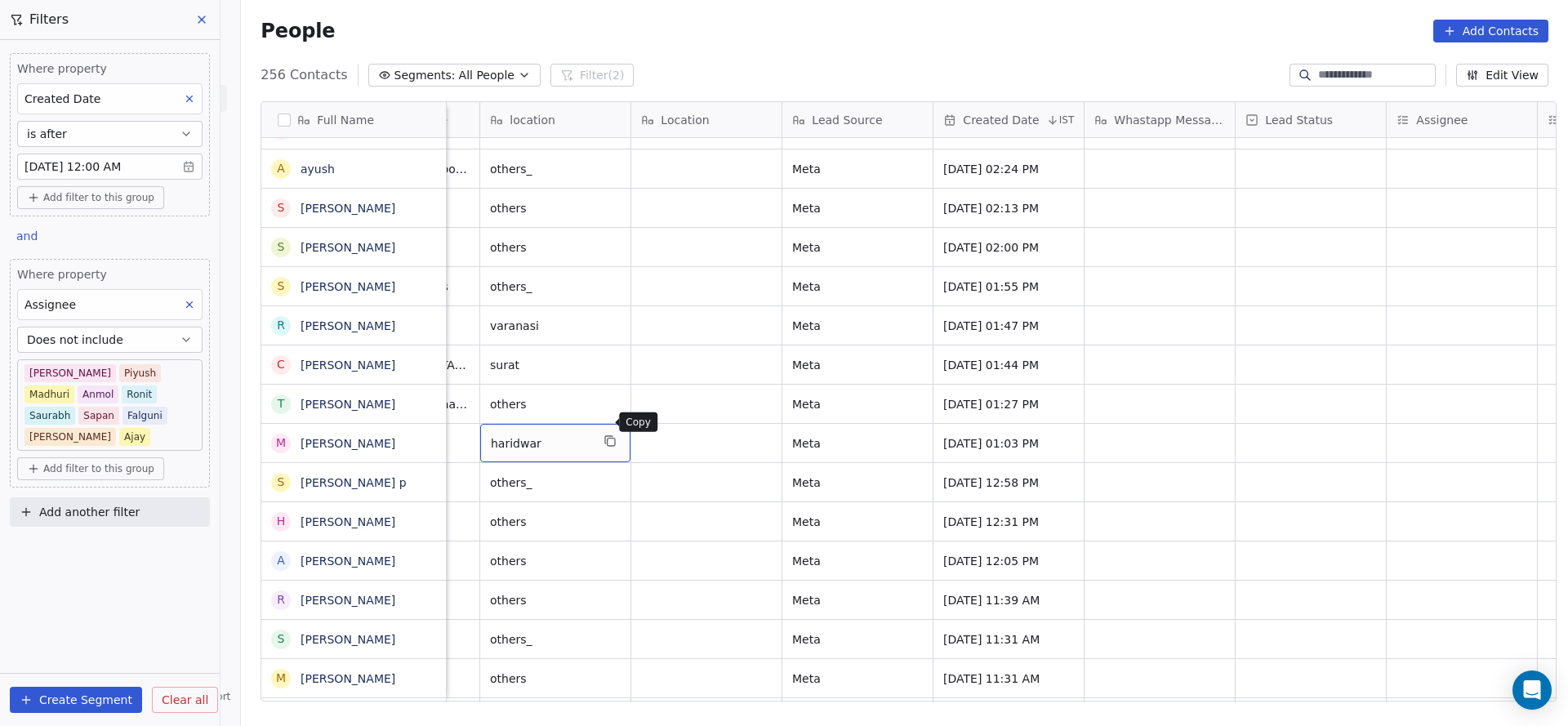
click at [604, 434] on icon "grid" at bounding box center [610, 440] width 13 height 13
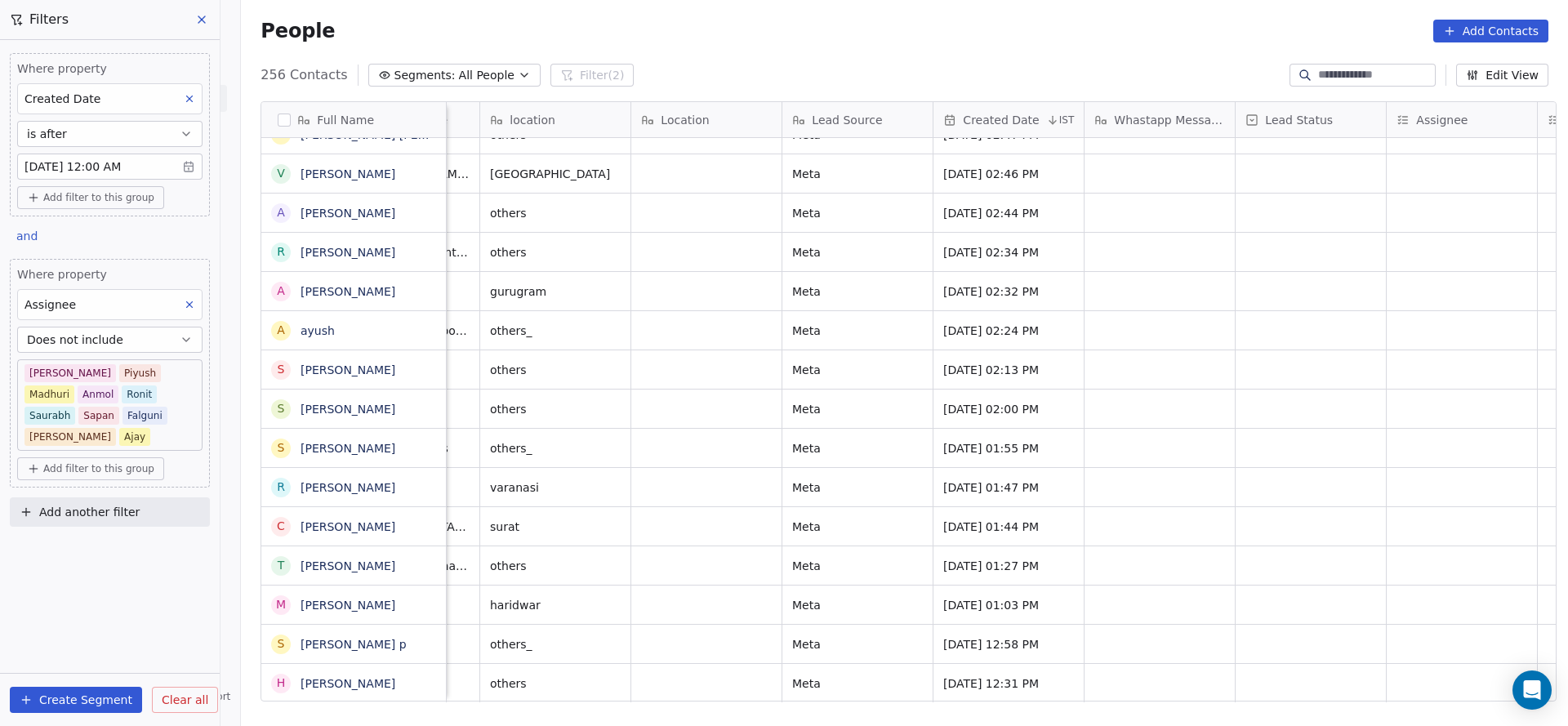
scroll to position [18, 732]
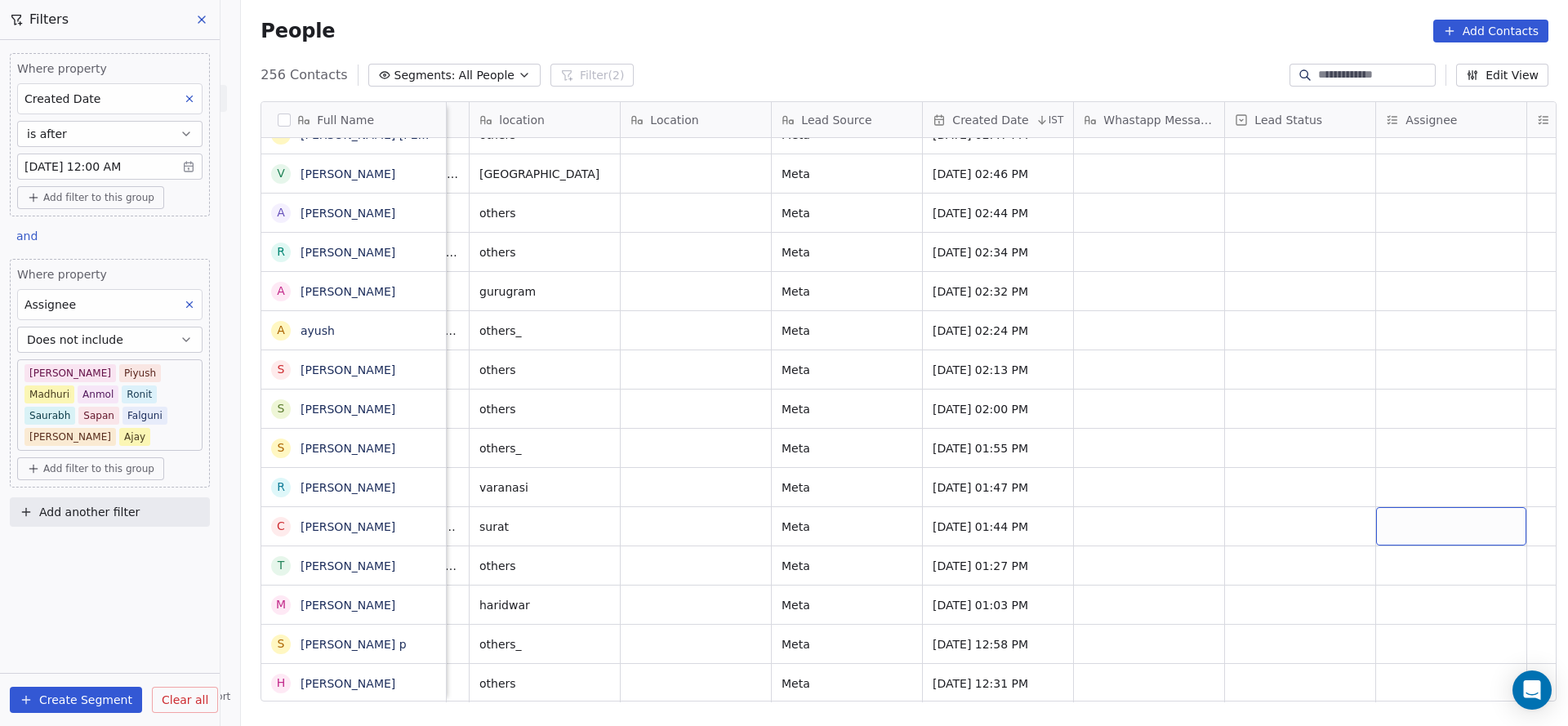
click at [1416, 512] on div "grid" at bounding box center [1451, 526] width 151 height 39
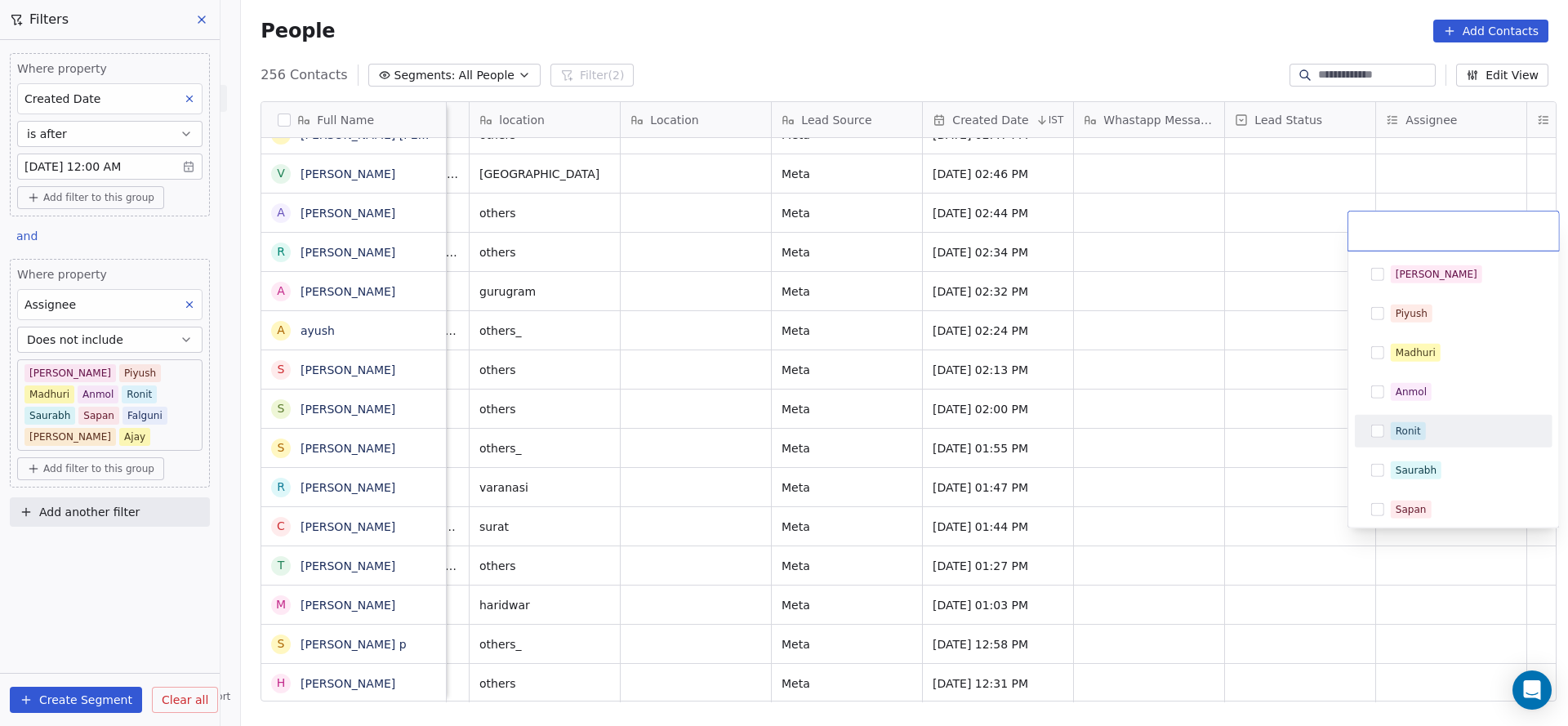
click at [1426, 443] on div "Ronit" at bounding box center [1453, 431] width 185 height 26
click at [679, 560] on html "On2Cook India Pvt. Ltd. Contacts People Marketing Workflows Campaigns Sales Pip…" at bounding box center [784, 363] width 1568 height 726
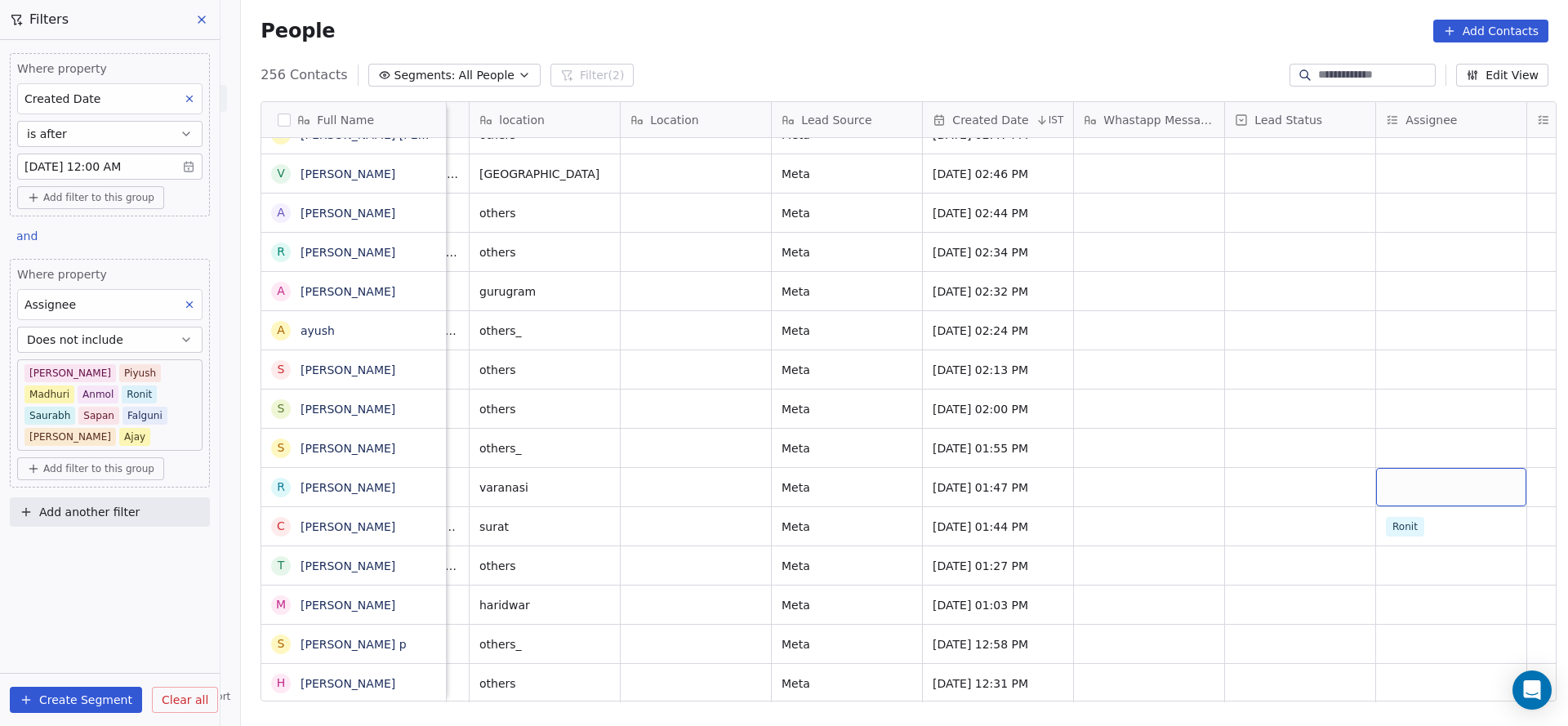
click at [1411, 468] on div "grid" at bounding box center [1451, 487] width 151 height 39
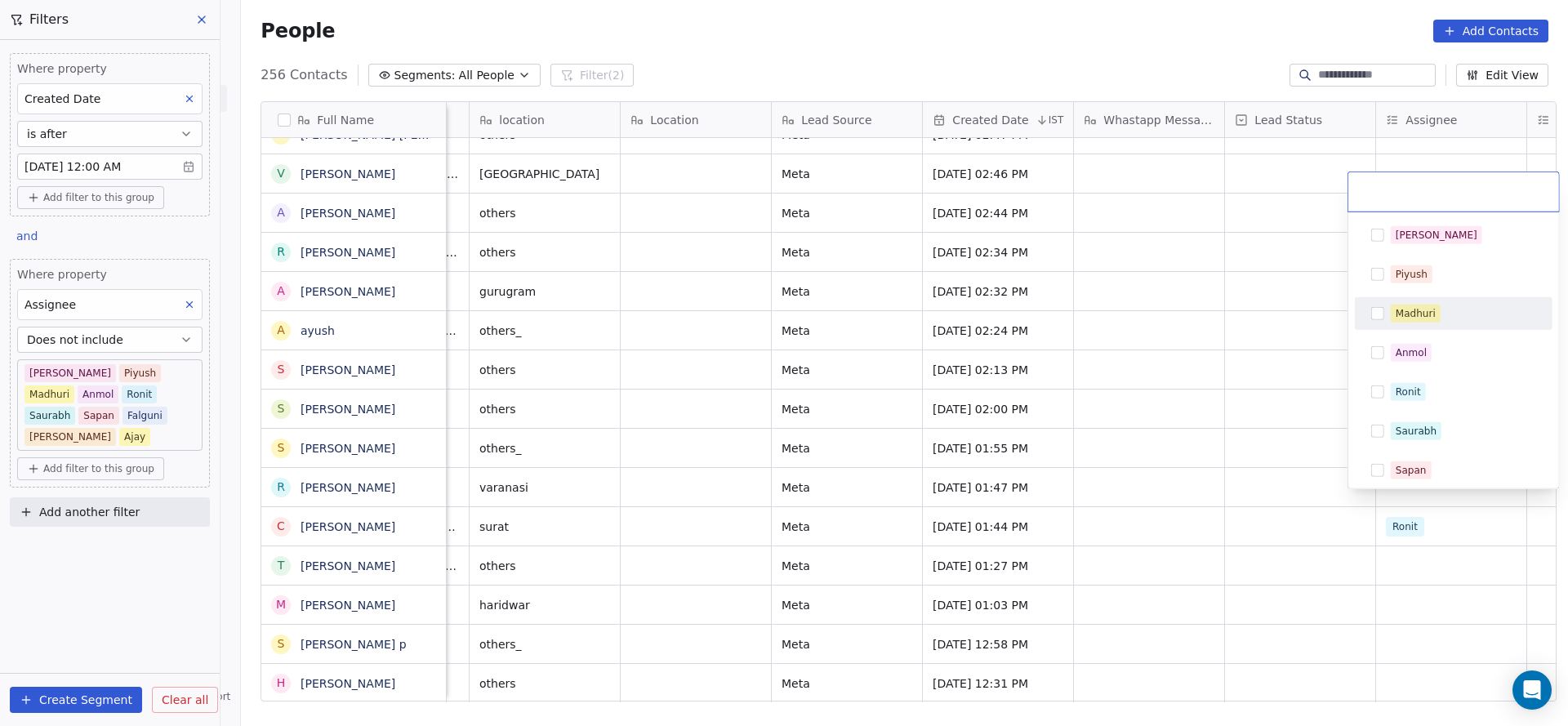
click at [1411, 308] on div "Madhuri" at bounding box center [1415, 313] width 40 height 15
click at [867, 492] on html "On2Cook India Pvt. Ltd. Contacts People Marketing Workflows Campaigns Sales Pip…" at bounding box center [784, 363] width 1568 height 726
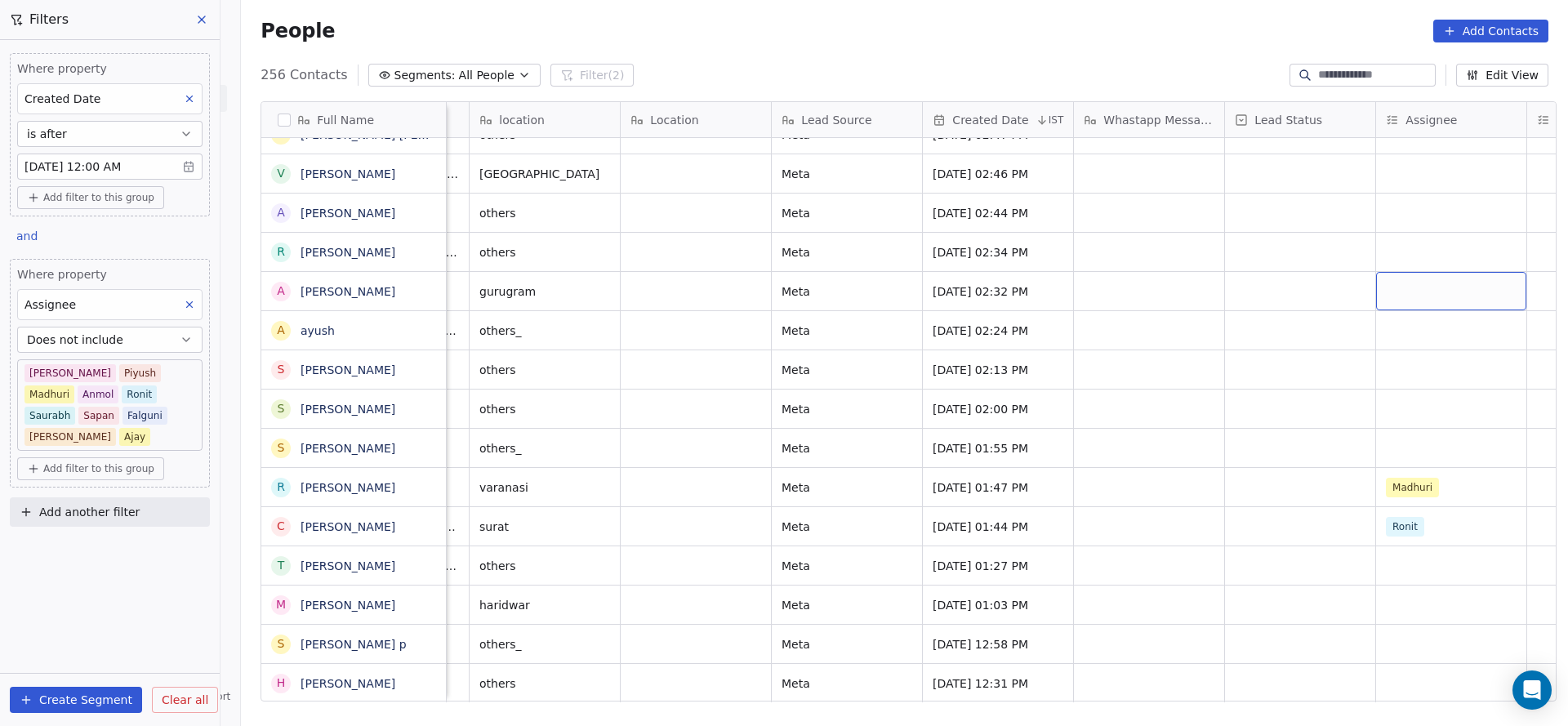
click at [1417, 277] on div "grid" at bounding box center [1451, 291] width 151 height 39
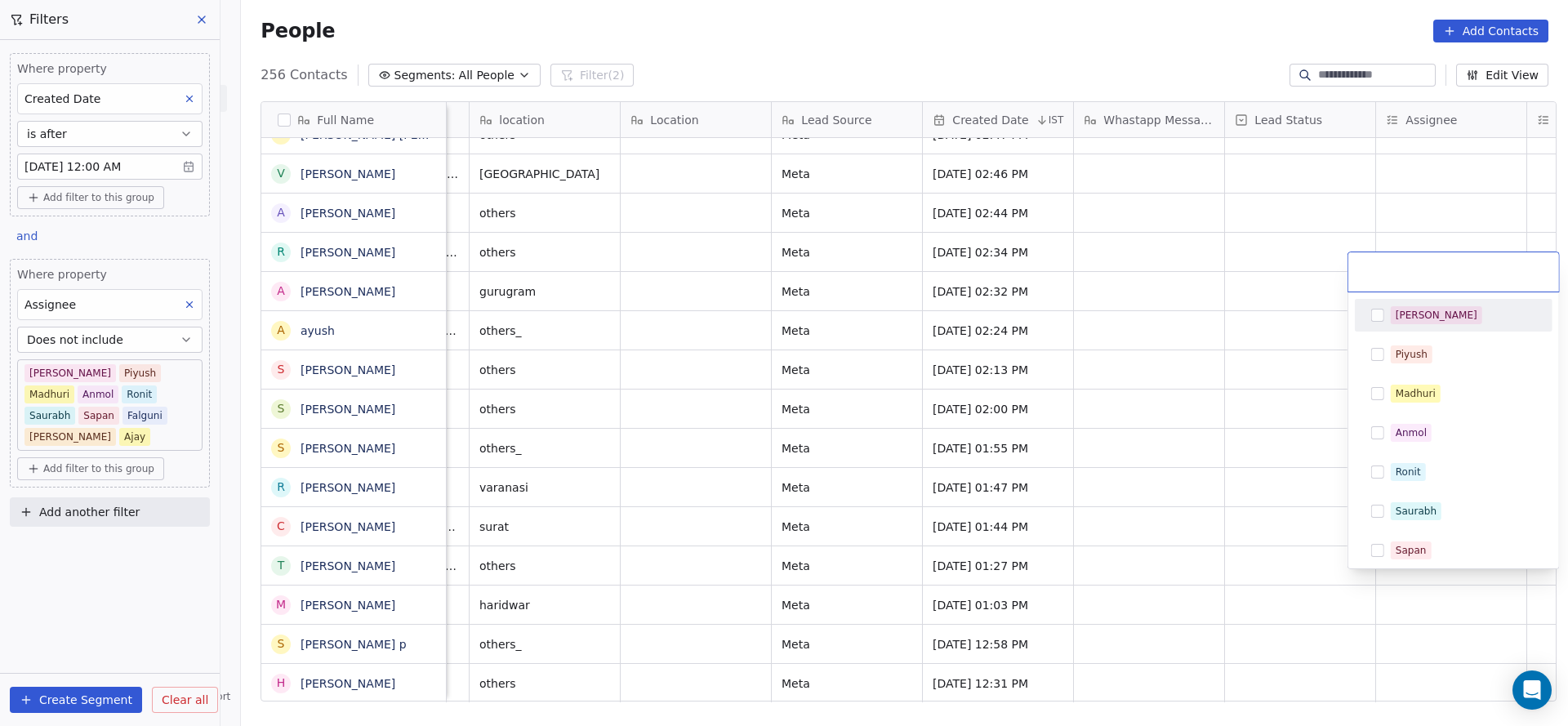
click at [1430, 304] on div "[PERSON_NAME]" at bounding box center [1453, 315] width 185 height 26
click at [1141, 387] on html "On2Cook India Pvt. Ltd. Contacts People Marketing Workflows Campaigns Sales Pip…" at bounding box center [784, 363] width 1568 height 726
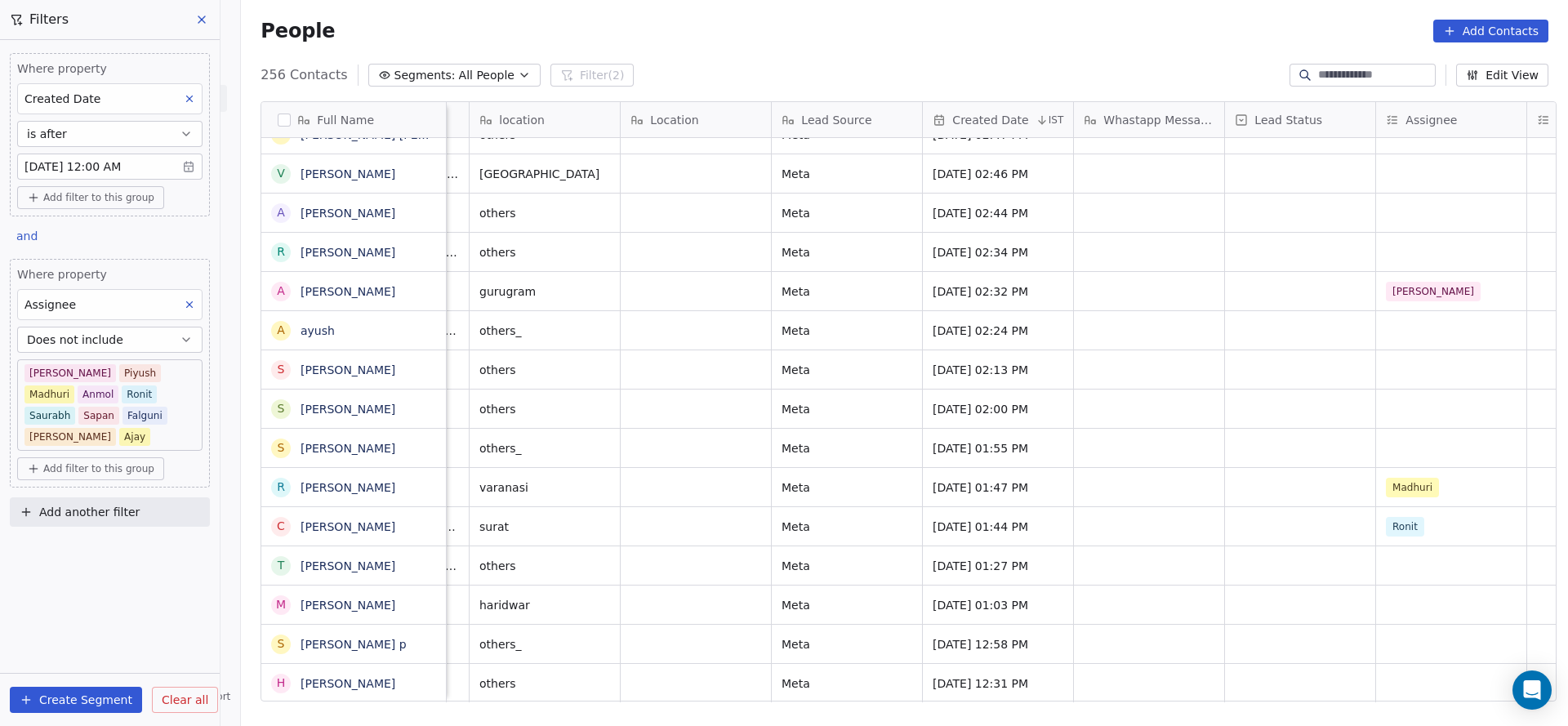
scroll to position [5070, 0]
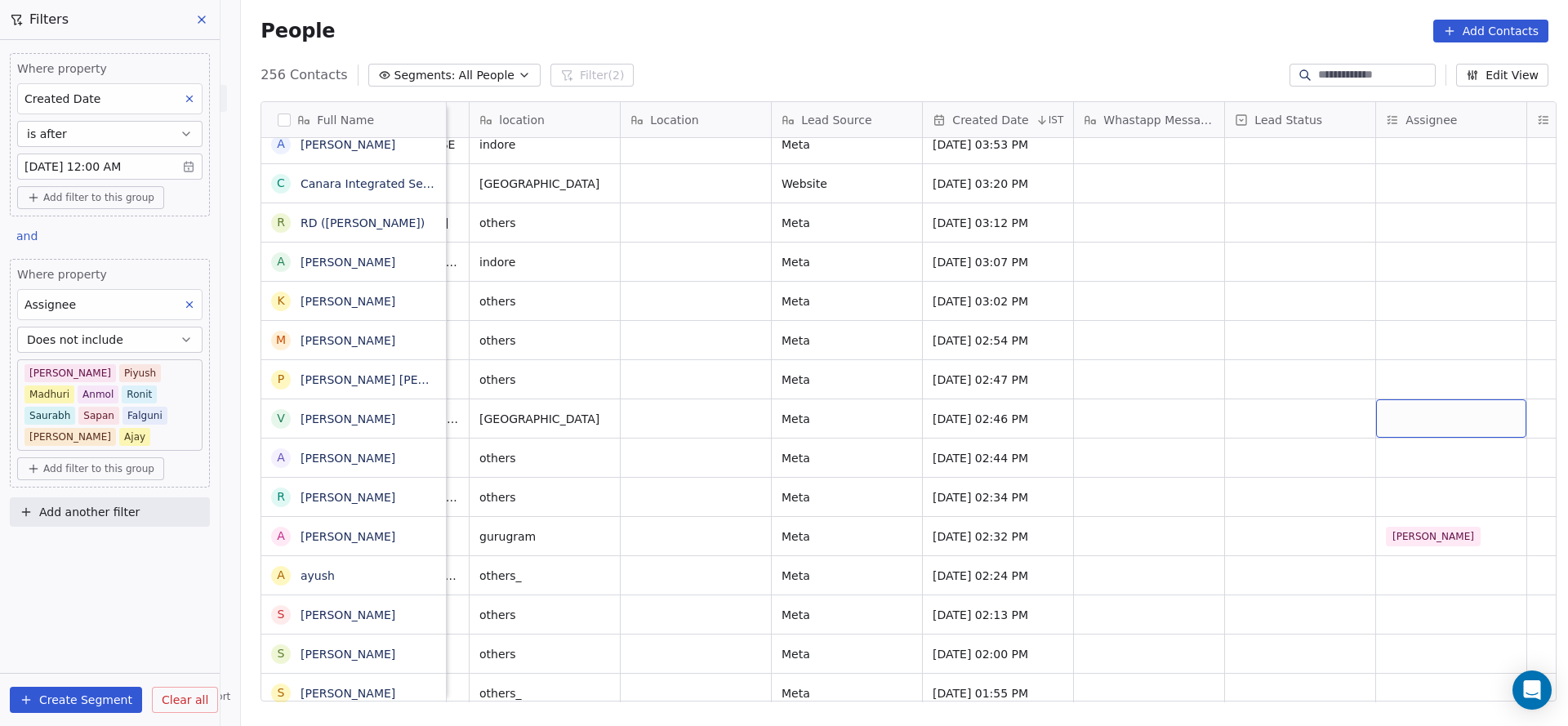
click at [1397, 399] on div "grid" at bounding box center [1451, 418] width 151 height 39
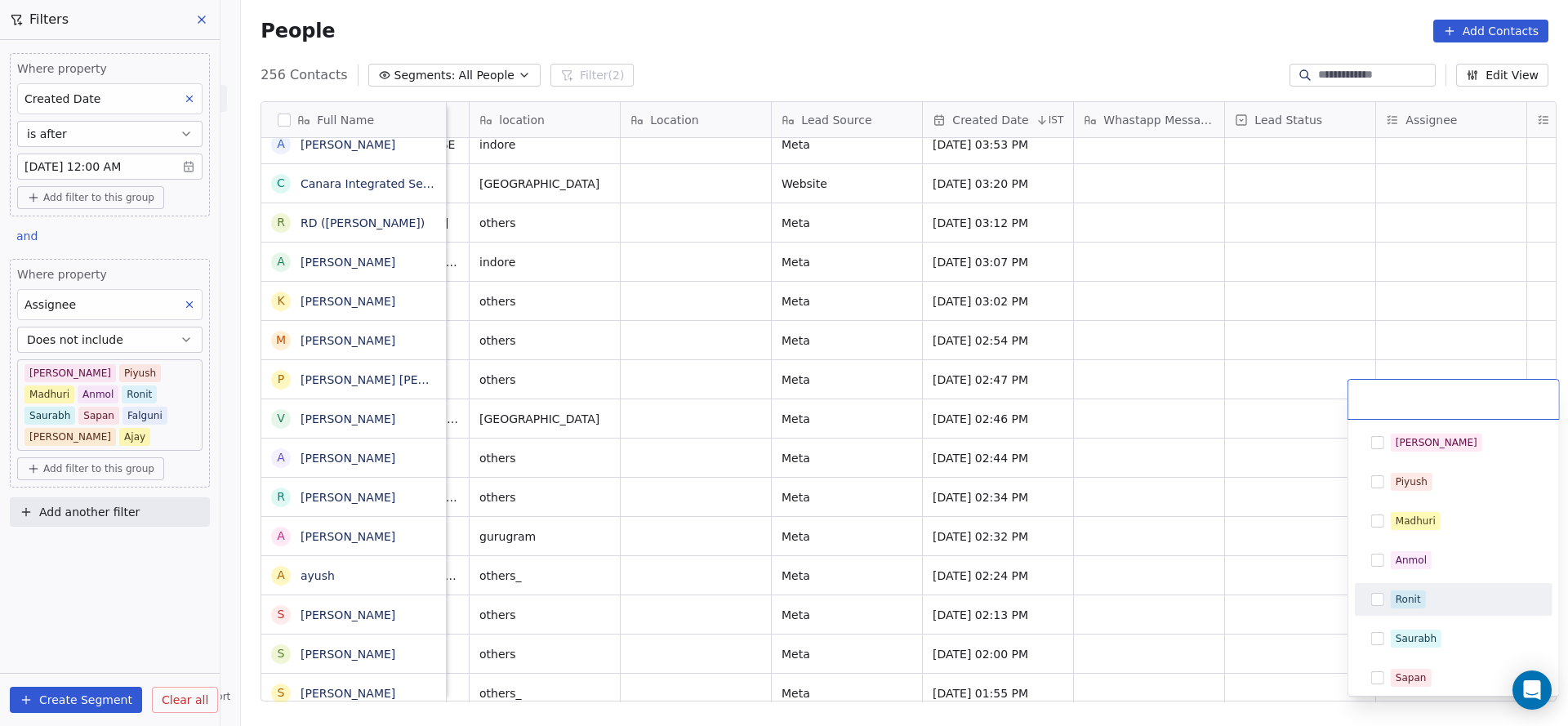
click at [1418, 598] on div "Ronit" at bounding box center [1407, 599] width 25 height 15
click at [1301, 630] on html "On2Cook India Pvt. Ltd. Contacts People Marketing Workflows Campaigns Sales Pip…" at bounding box center [784, 363] width 1568 height 726
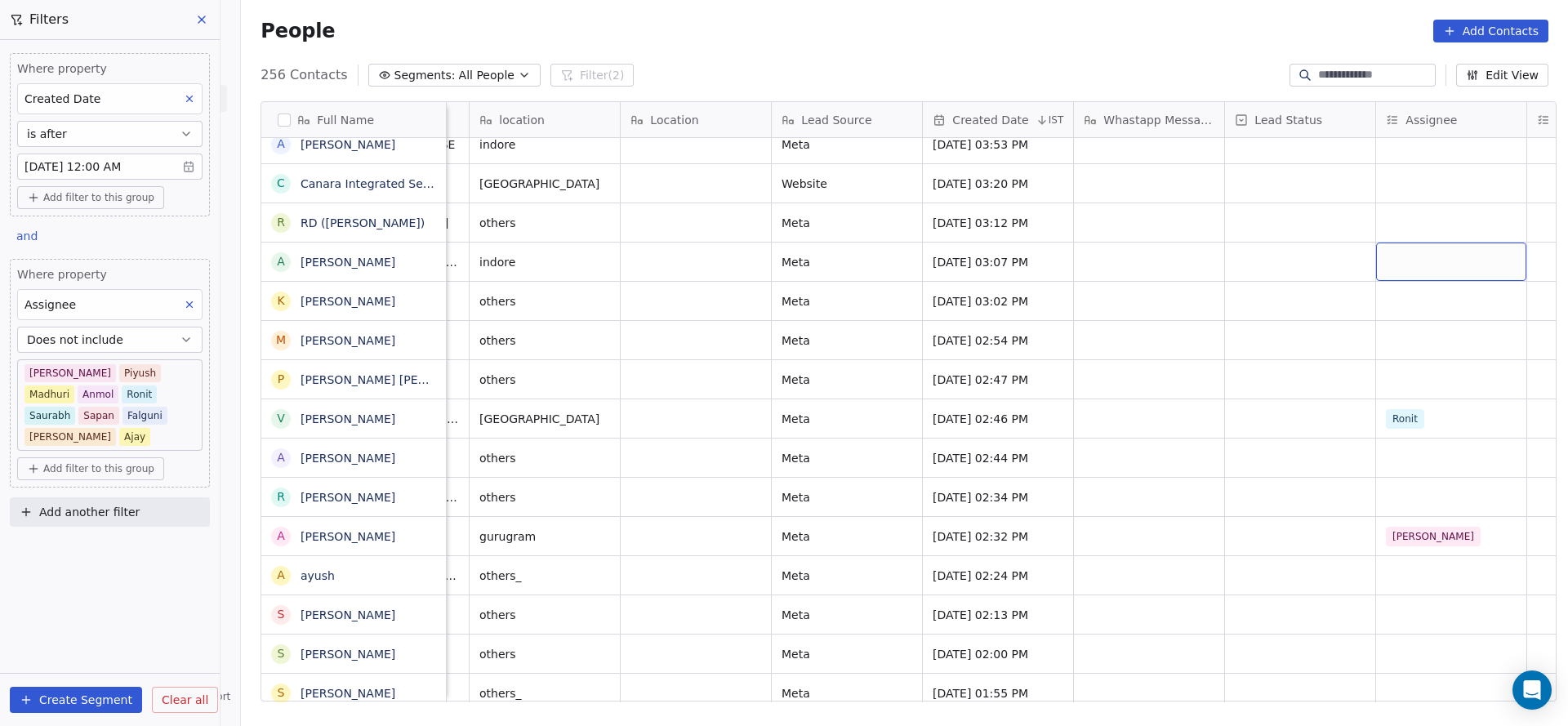
click at [1421, 245] on div "grid" at bounding box center [1451, 261] width 151 height 39
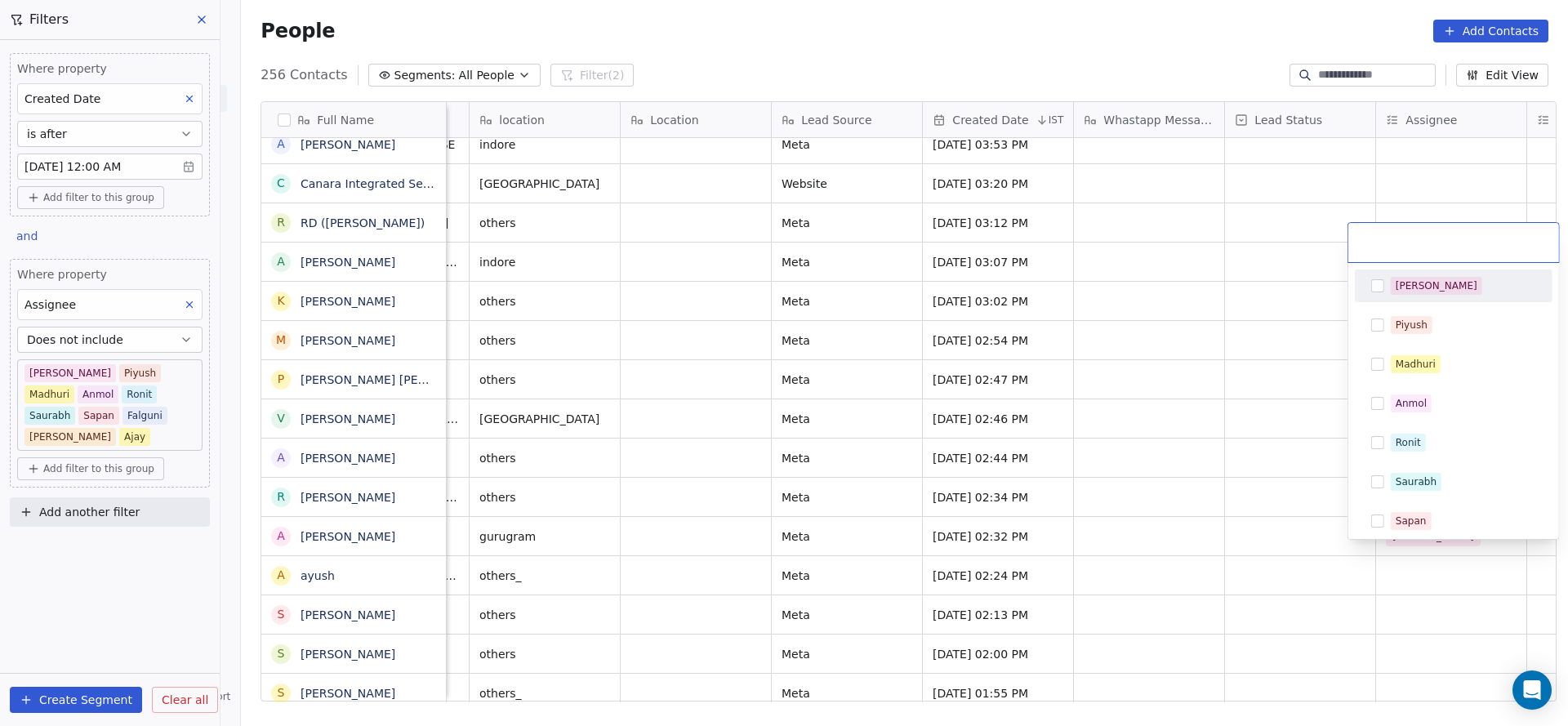
click at [1416, 289] on div "[PERSON_NAME]" at bounding box center [1436, 286] width 82 height 15
click at [824, 370] on html "On2Cook India Pvt. Ltd. Contacts People Marketing Workflows Campaigns Sales Pip…" at bounding box center [784, 363] width 1568 height 726
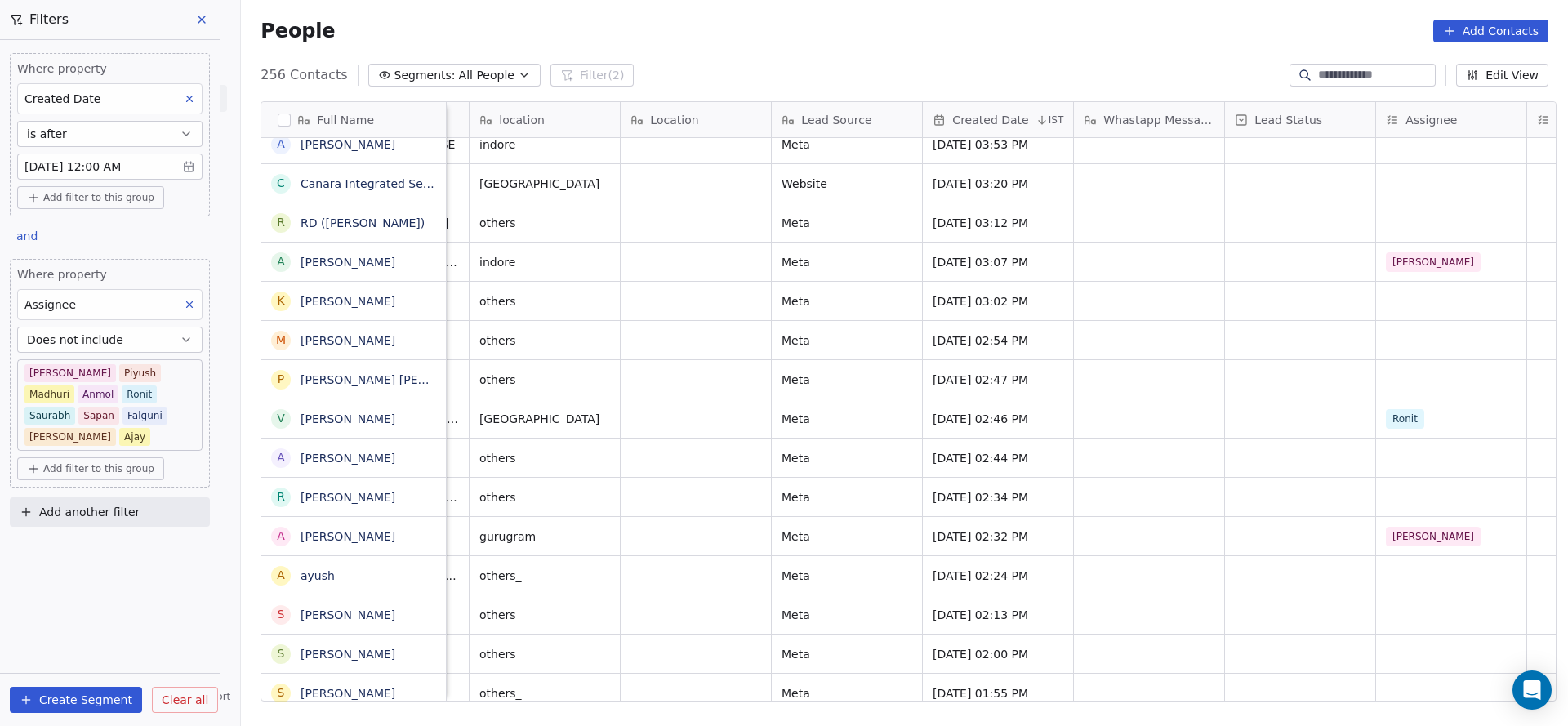
scroll to position [4825, 0]
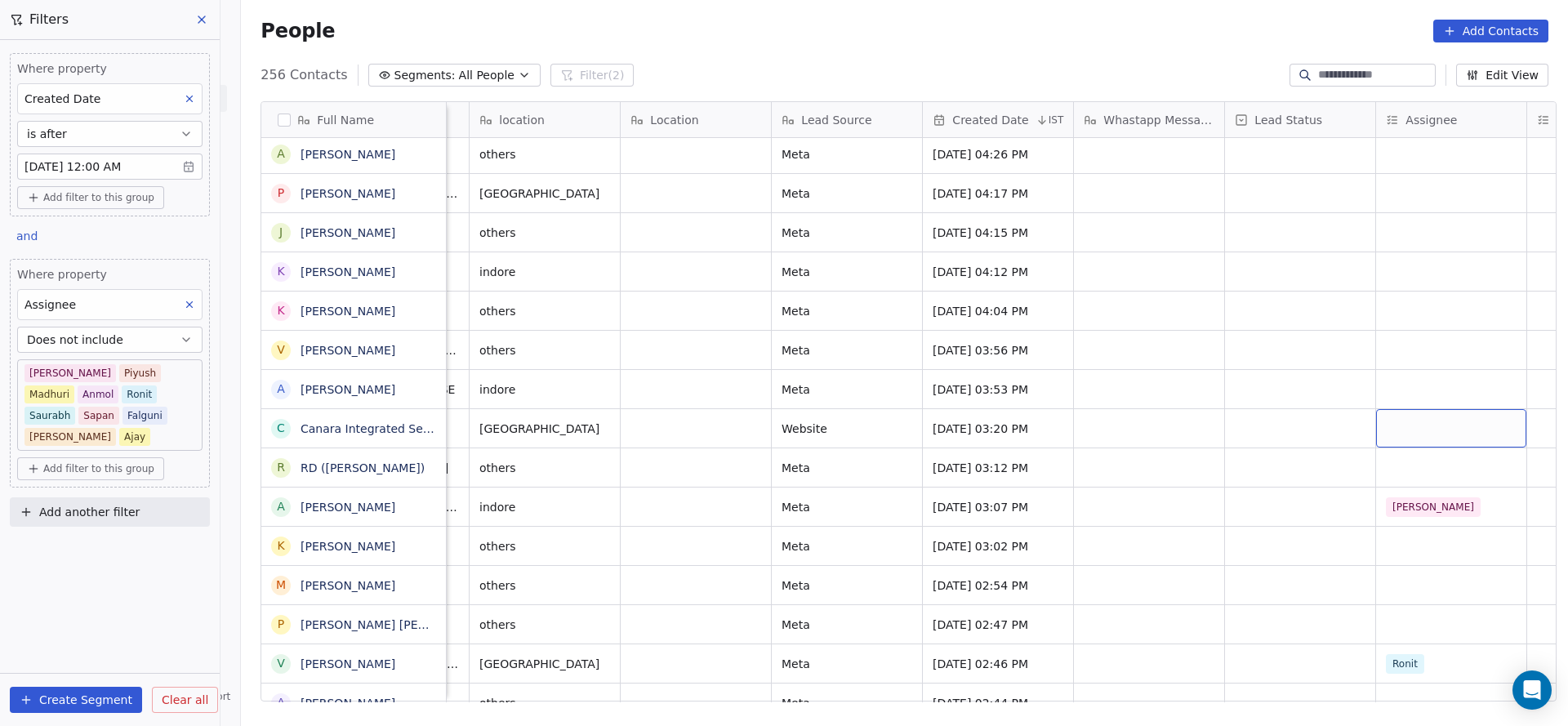
click at [1441, 412] on div "grid" at bounding box center [1451, 428] width 151 height 39
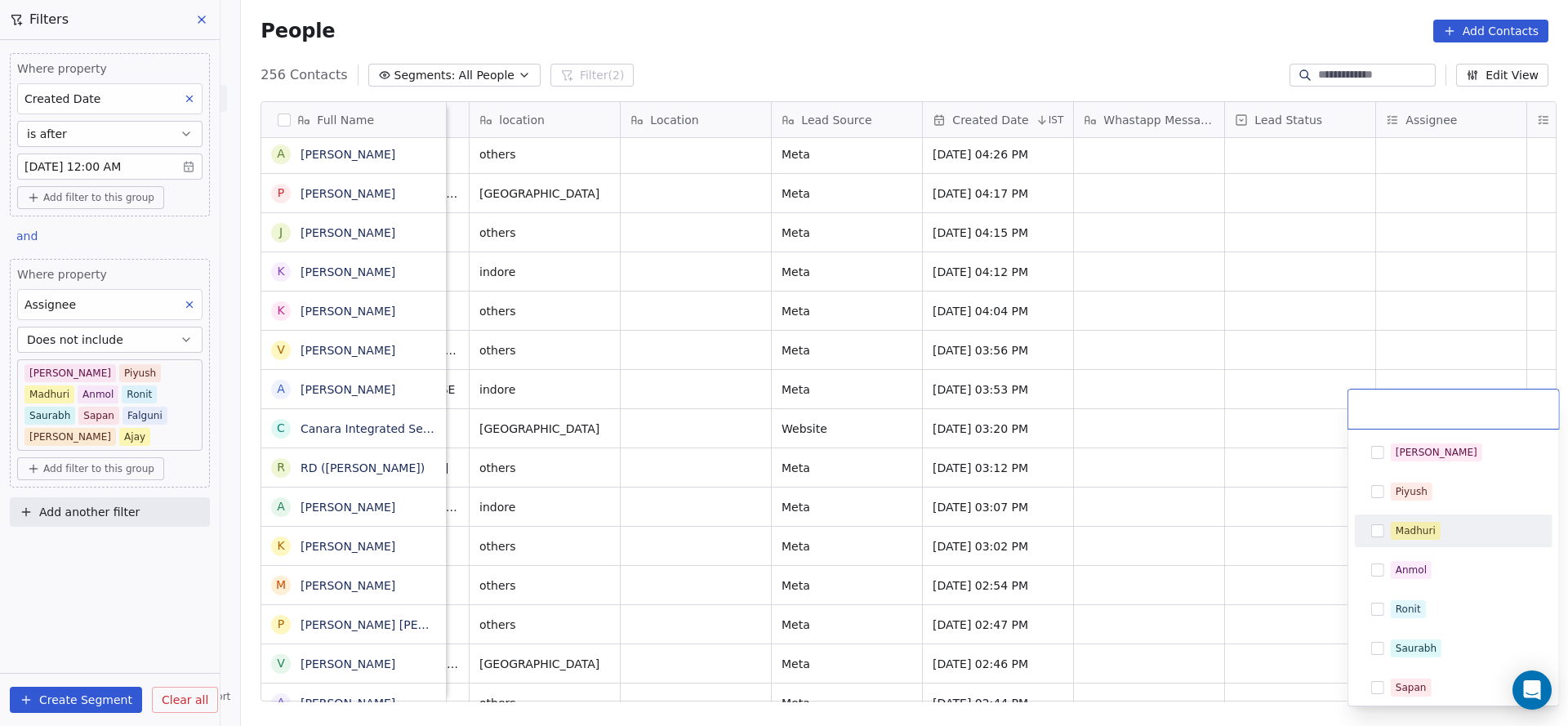
click at [1407, 532] on div "Madhuri" at bounding box center [1415, 530] width 40 height 15
click at [1116, 517] on html "On2Cook India Pvt. Ltd. Contacts People Marketing Workflows Campaigns Sales Pip…" at bounding box center [784, 363] width 1568 height 726
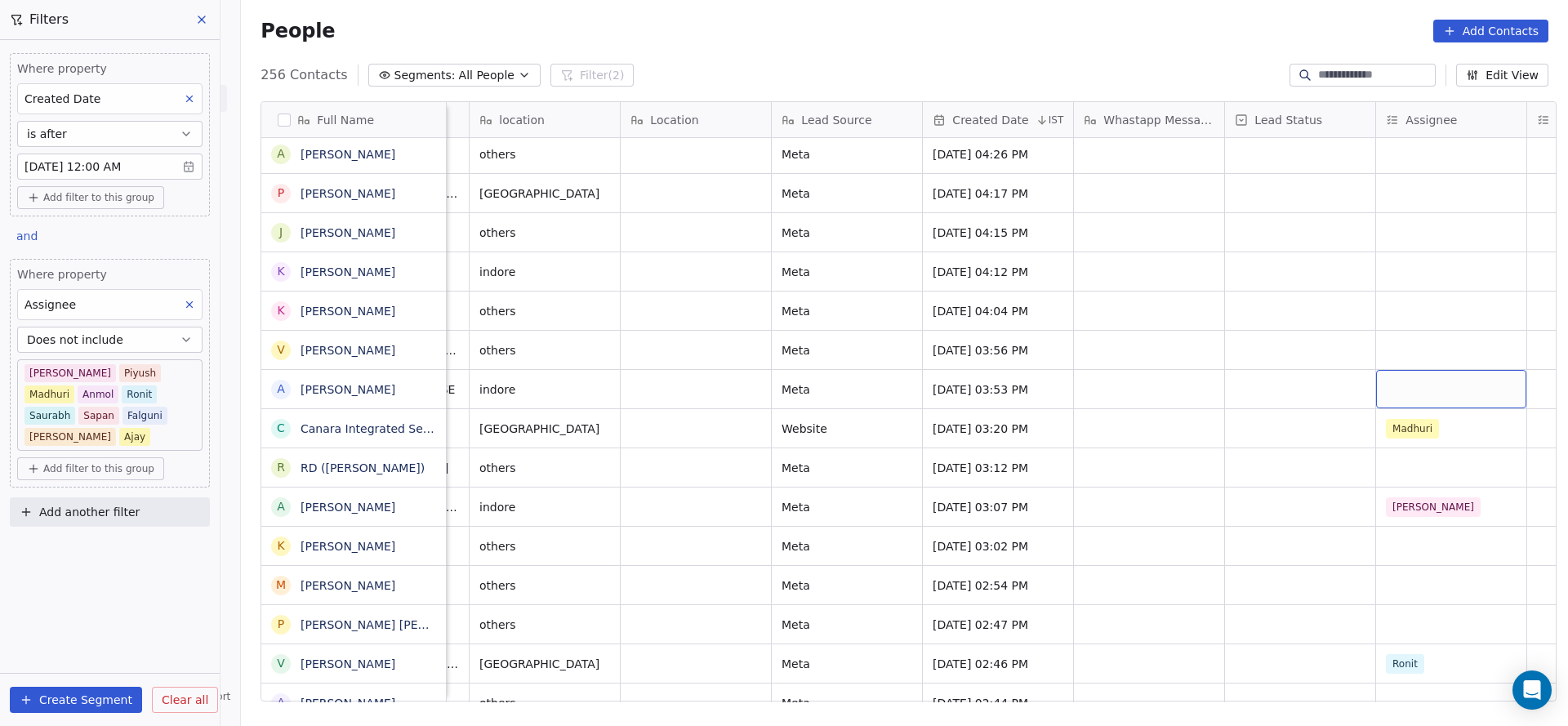
click at [1395, 370] on div "grid" at bounding box center [1451, 389] width 151 height 39
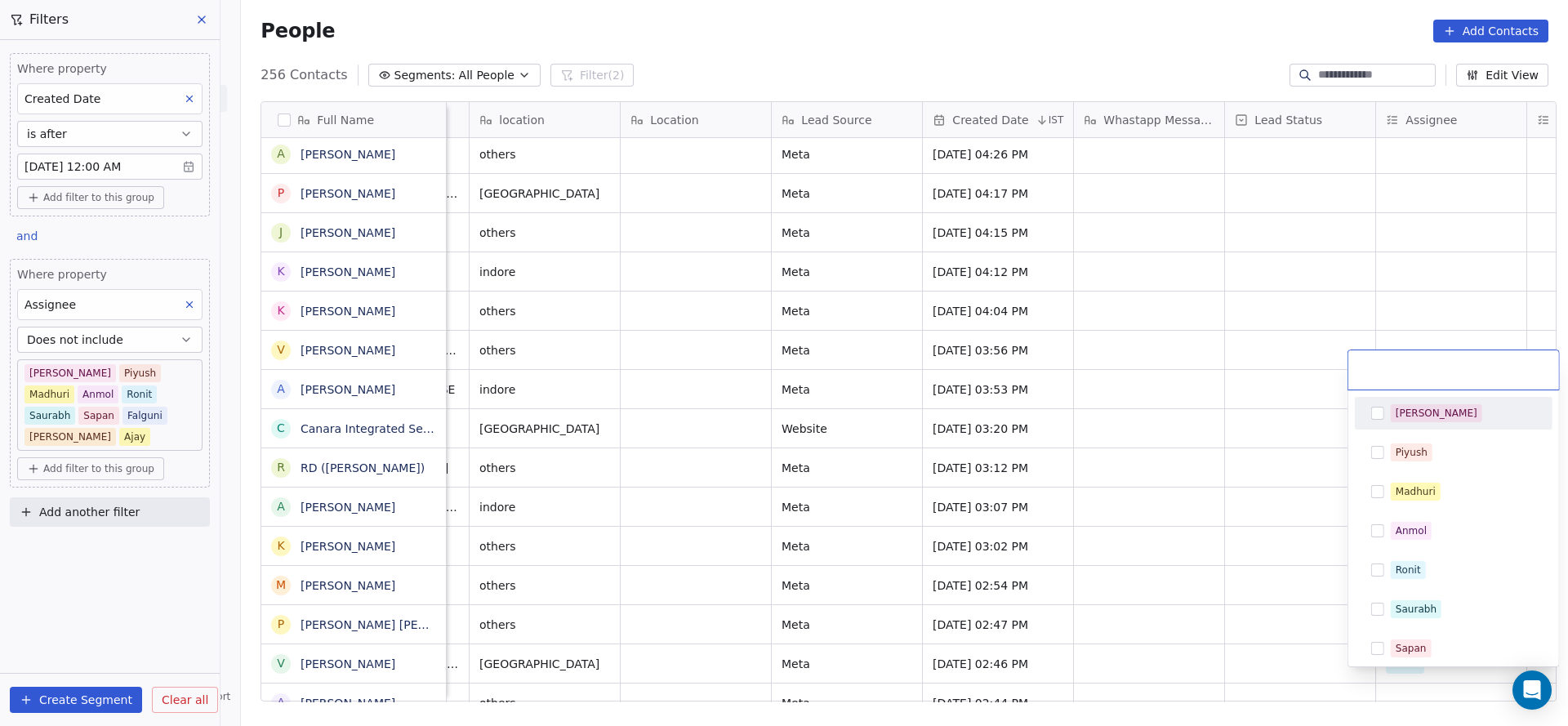
click at [1413, 415] on div "[PERSON_NAME]" at bounding box center [1436, 413] width 82 height 15
click at [1138, 422] on html "On2Cook India Pvt. Ltd. Contacts People Marketing Workflows Campaigns Sales Pip…" at bounding box center [784, 363] width 1568 height 726
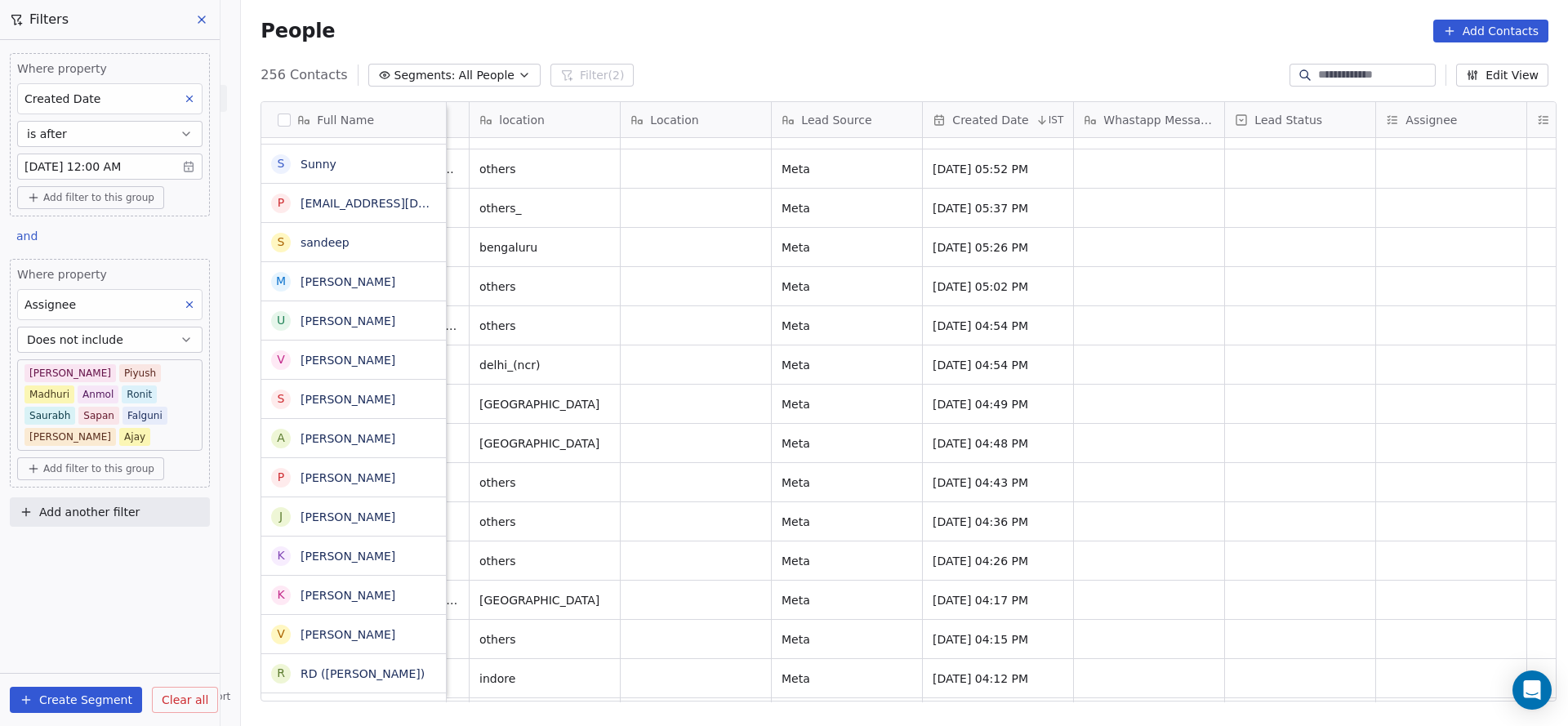
scroll to position [4458, 0]
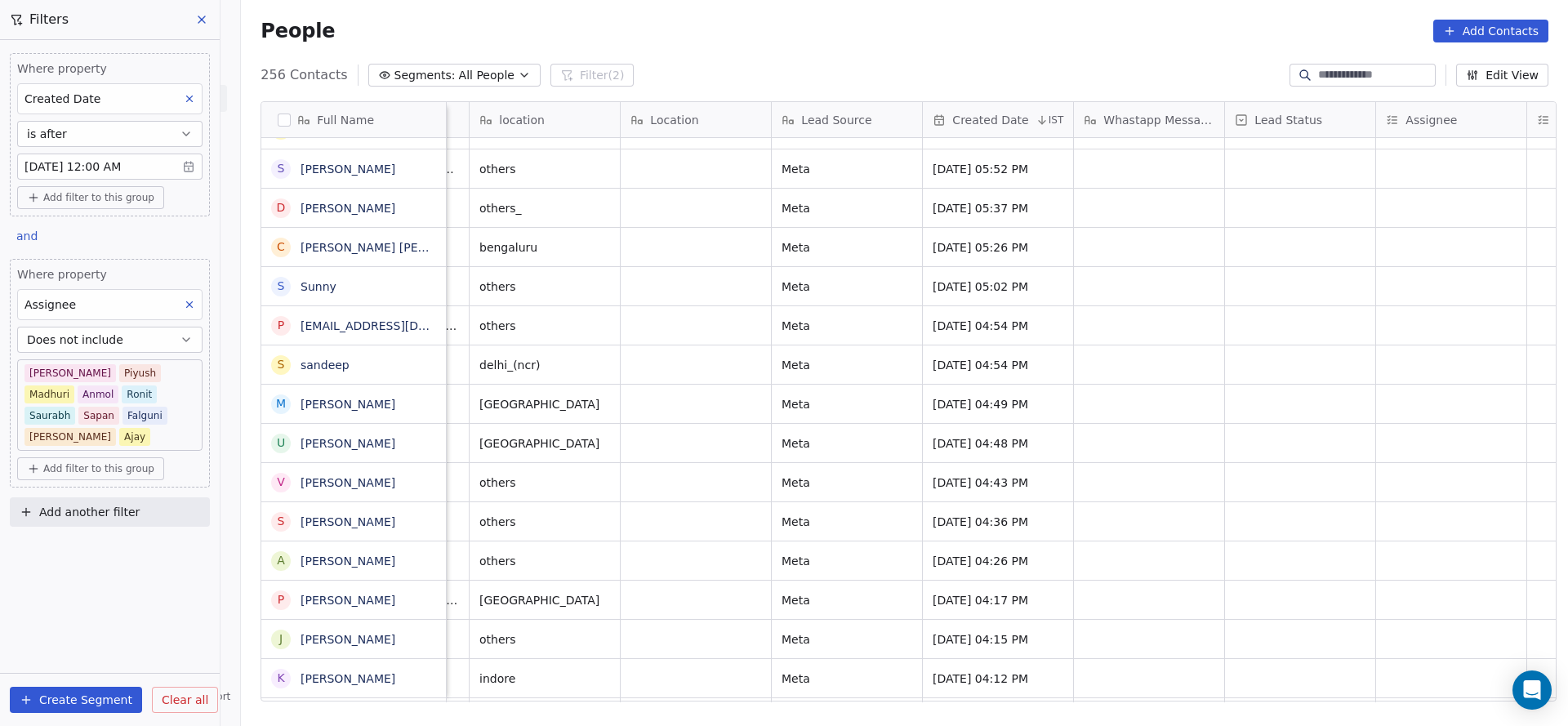
click at [1399, 668] on div "+918875219031 cloud_kitchen naresh vadodara_ Meta Aug 16, 2025 09:51 PM +919824…" at bounding box center [1245, 420] width 3060 height 564
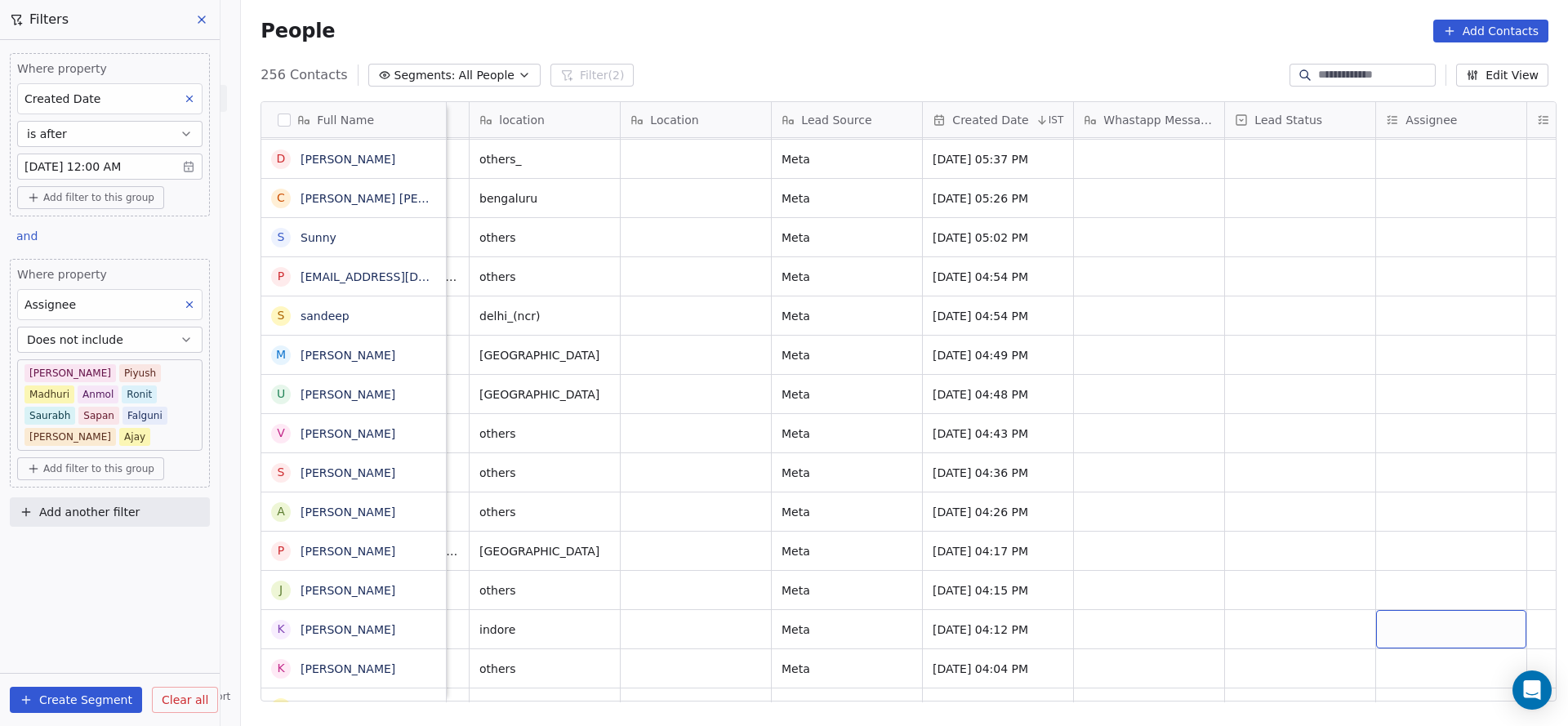
click at [1421, 624] on div "grid" at bounding box center [1451, 629] width 151 height 39
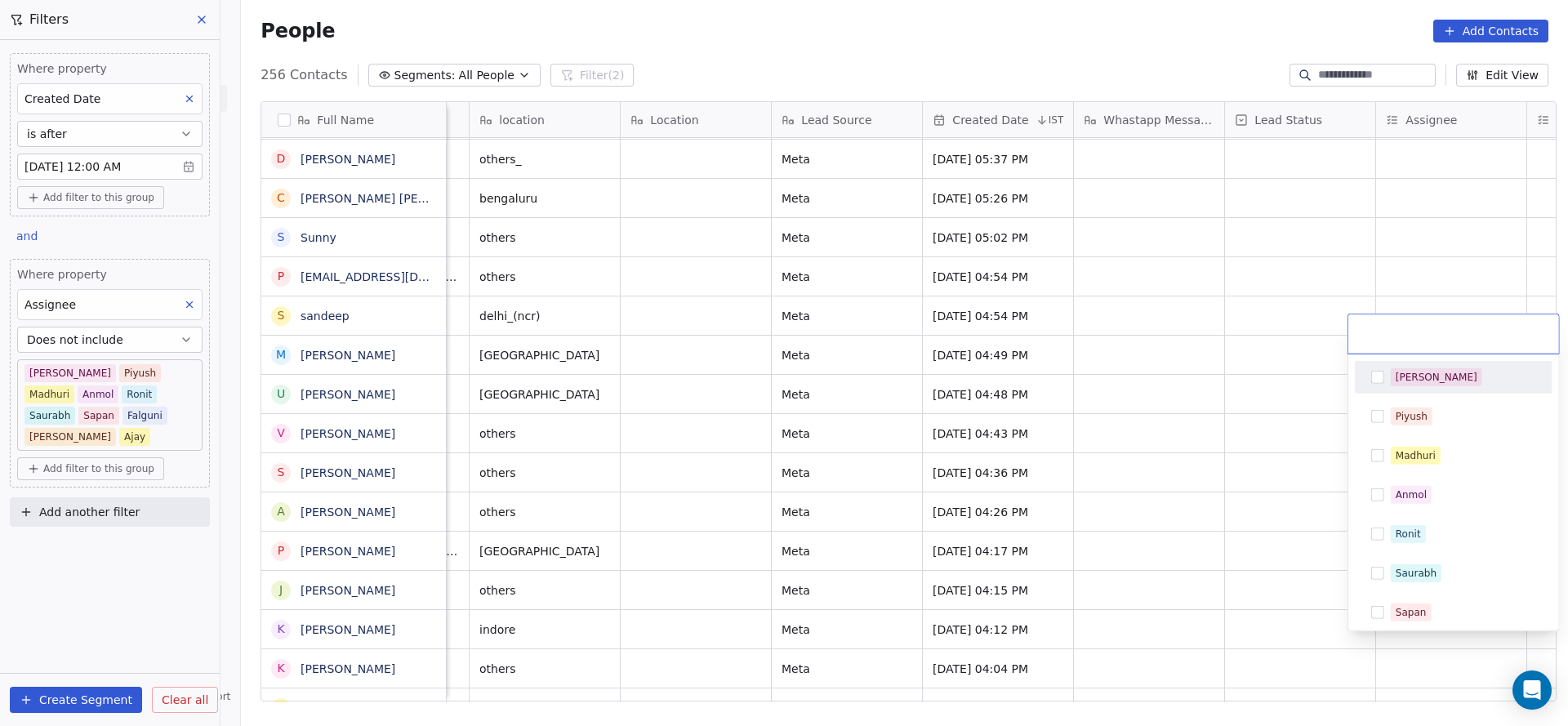
click at [1431, 383] on div "[PERSON_NAME]" at bounding box center [1463, 377] width 145 height 18
click at [953, 529] on html "On2Cook India Pvt. Ltd. Contacts People Marketing Workflows Campaigns Sales Pip…" at bounding box center [784, 363] width 1568 height 726
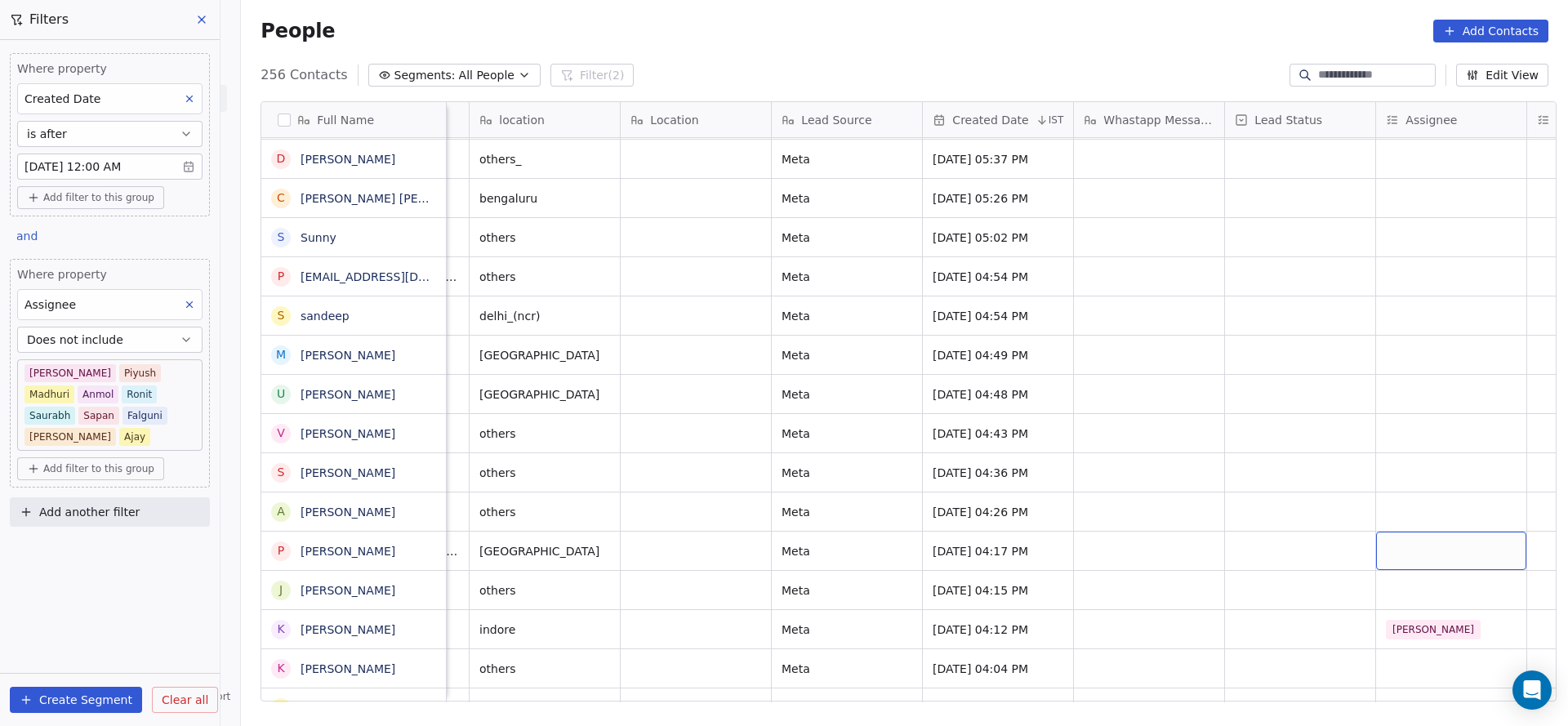
click at [1430, 544] on div "grid" at bounding box center [1451, 551] width 151 height 39
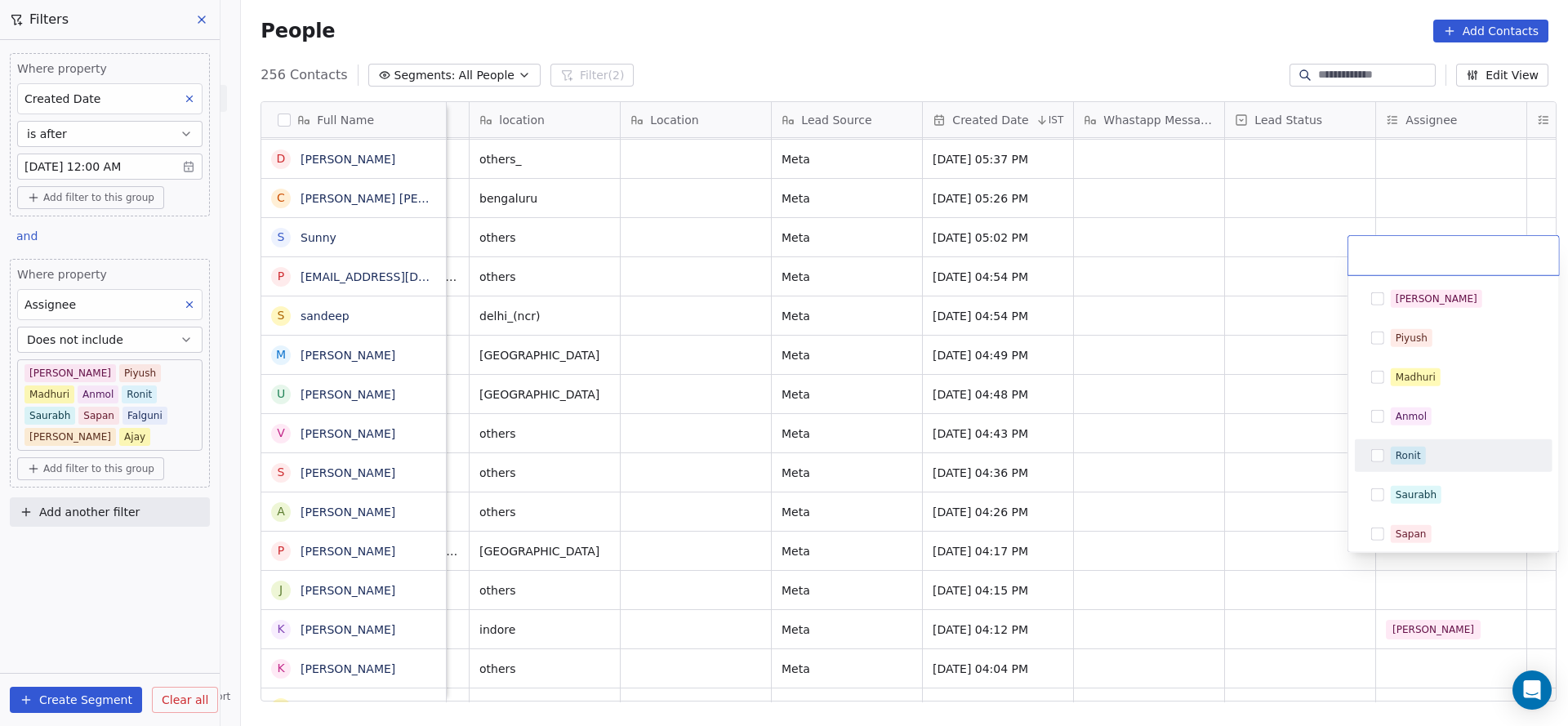
drag, startPoint x: 1447, startPoint y: 451, endPoint x: 1002, endPoint y: 494, distance: 447.1
click at [1447, 452] on div "Ronit" at bounding box center [1463, 455] width 145 height 18
click at [790, 514] on html "On2Cook India Pvt. Ltd. Contacts People Marketing Workflows Campaigns Sales Pip…" at bounding box center [784, 363] width 1568 height 726
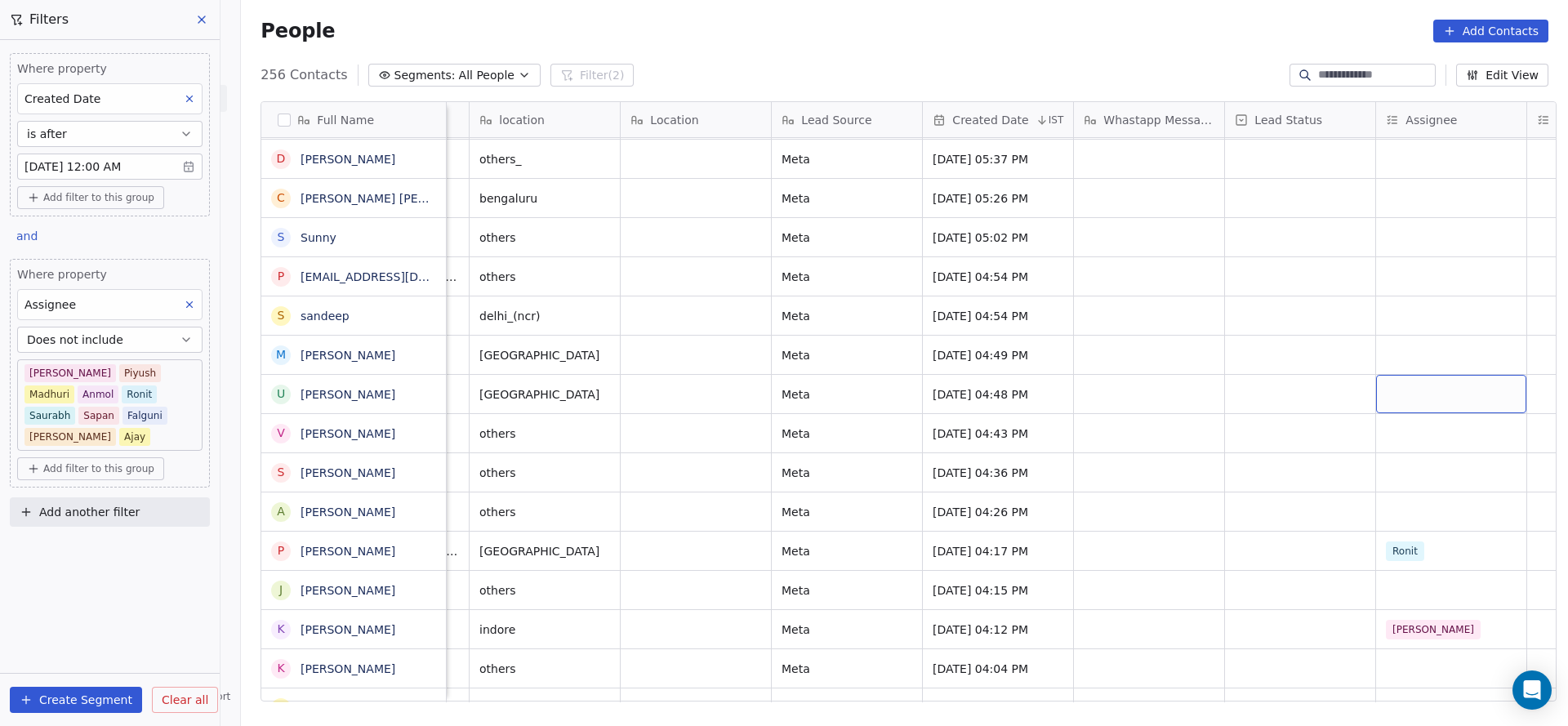
click at [1436, 381] on div "grid" at bounding box center [1451, 394] width 151 height 39
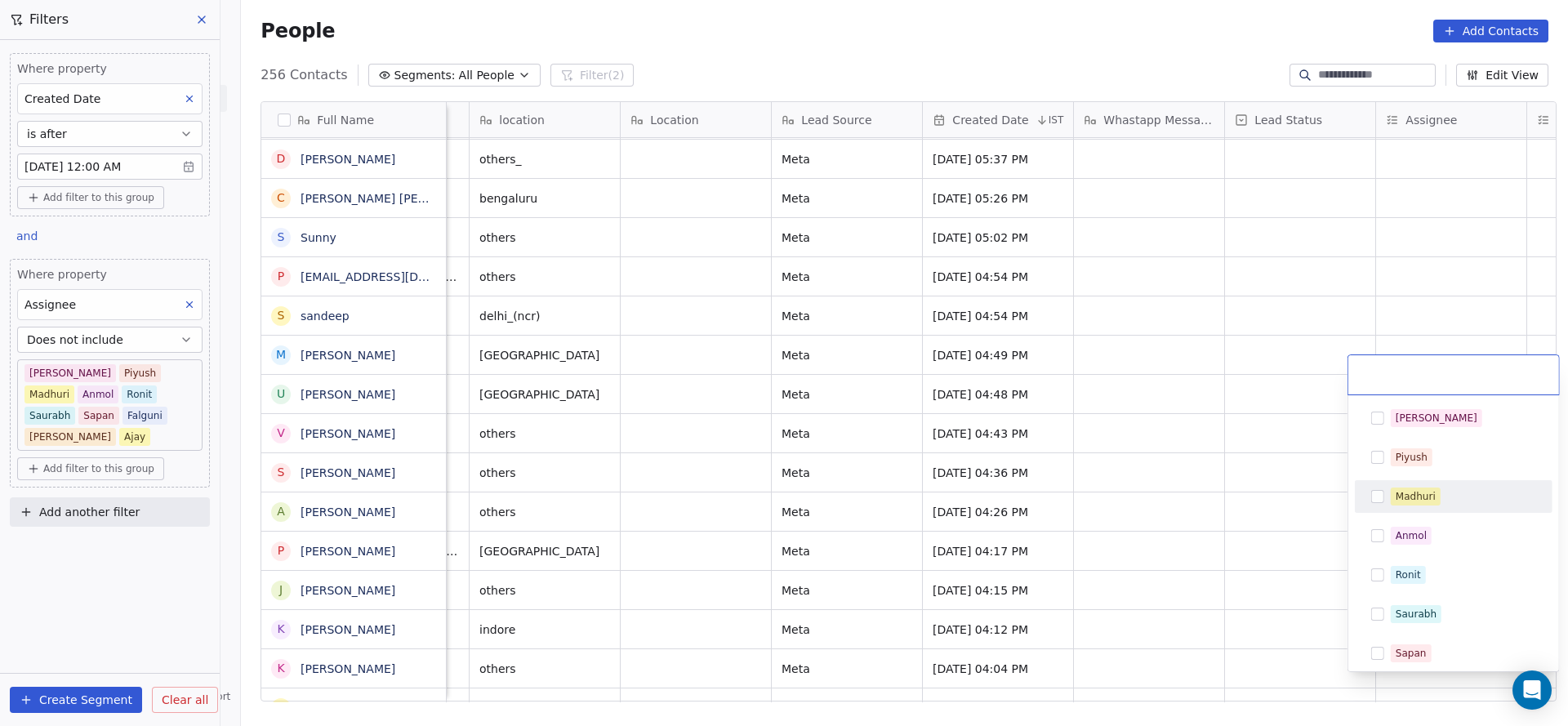
click at [1438, 499] on span "Madhuri" at bounding box center [1416, 496] width 50 height 18
click at [957, 522] on html "On2Cook India Pvt. Ltd. Contacts People Marketing Workflows Campaigns Sales Pip…" at bounding box center [784, 363] width 1568 height 726
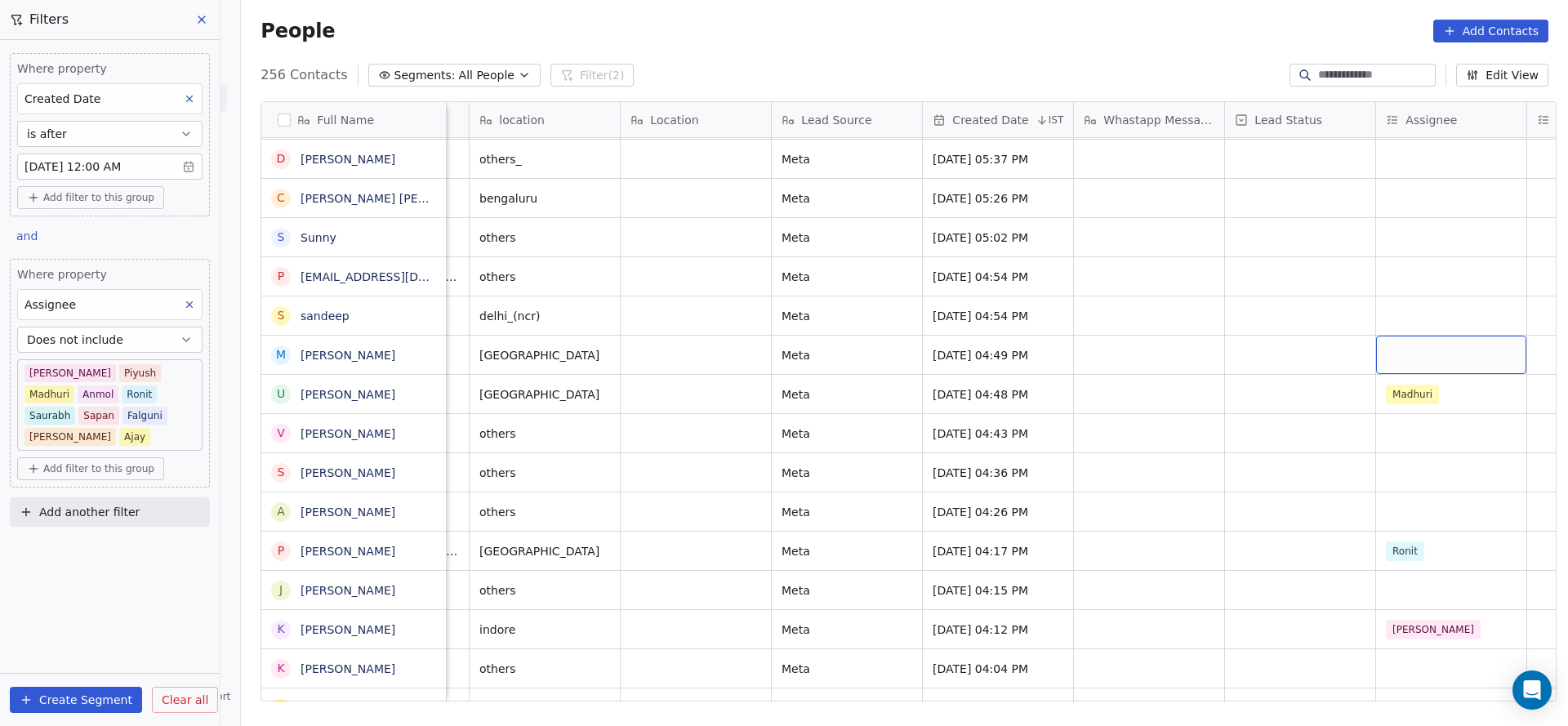
click at [1396, 335] on div "grid" at bounding box center [1451, 354] width 151 height 39
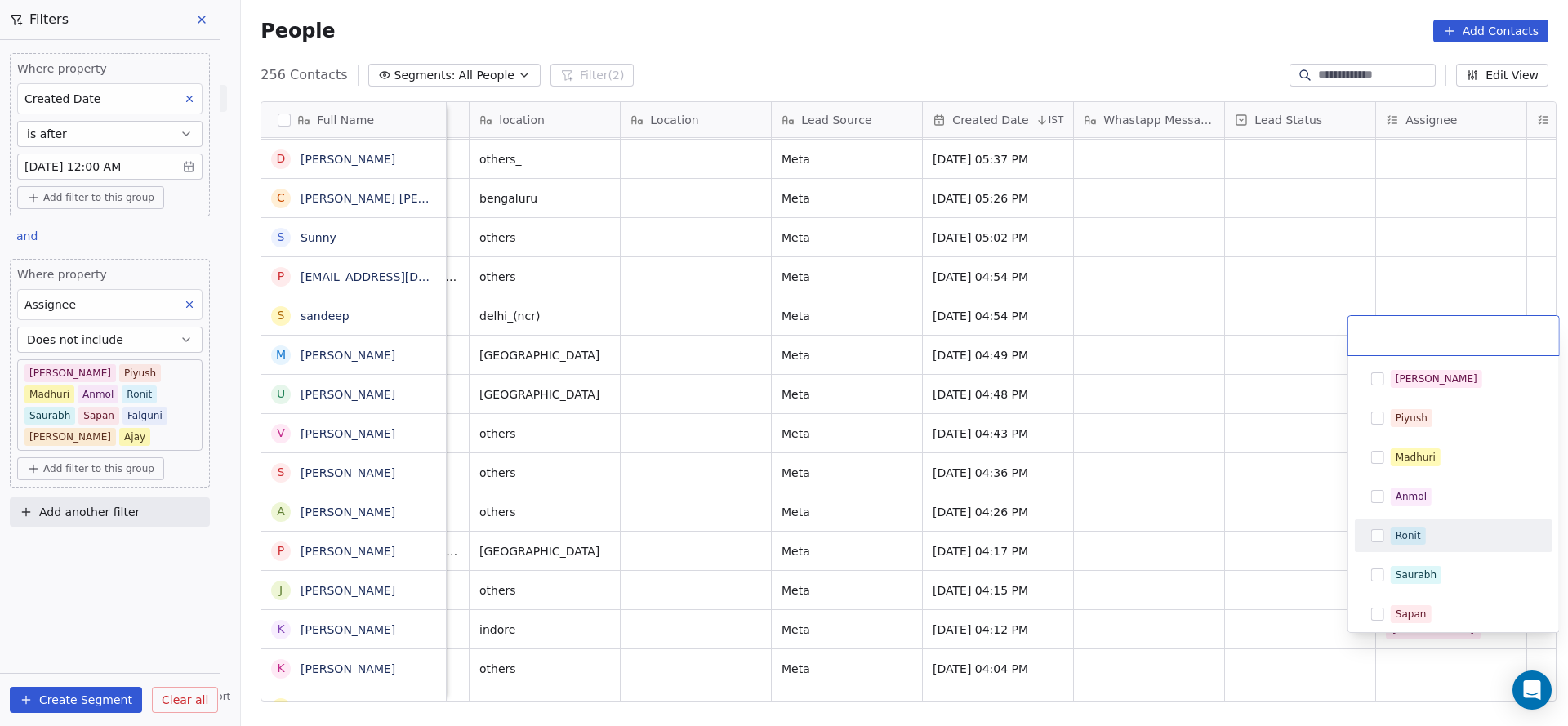
click at [1427, 520] on div "Ronit" at bounding box center [1454, 536] width 198 height 33
click at [1093, 520] on html "On2Cook India Pvt. Ltd. Contacts People Marketing Workflows Campaigns Sales Pip…" at bounding box center [784, 363] width 1568 height 726
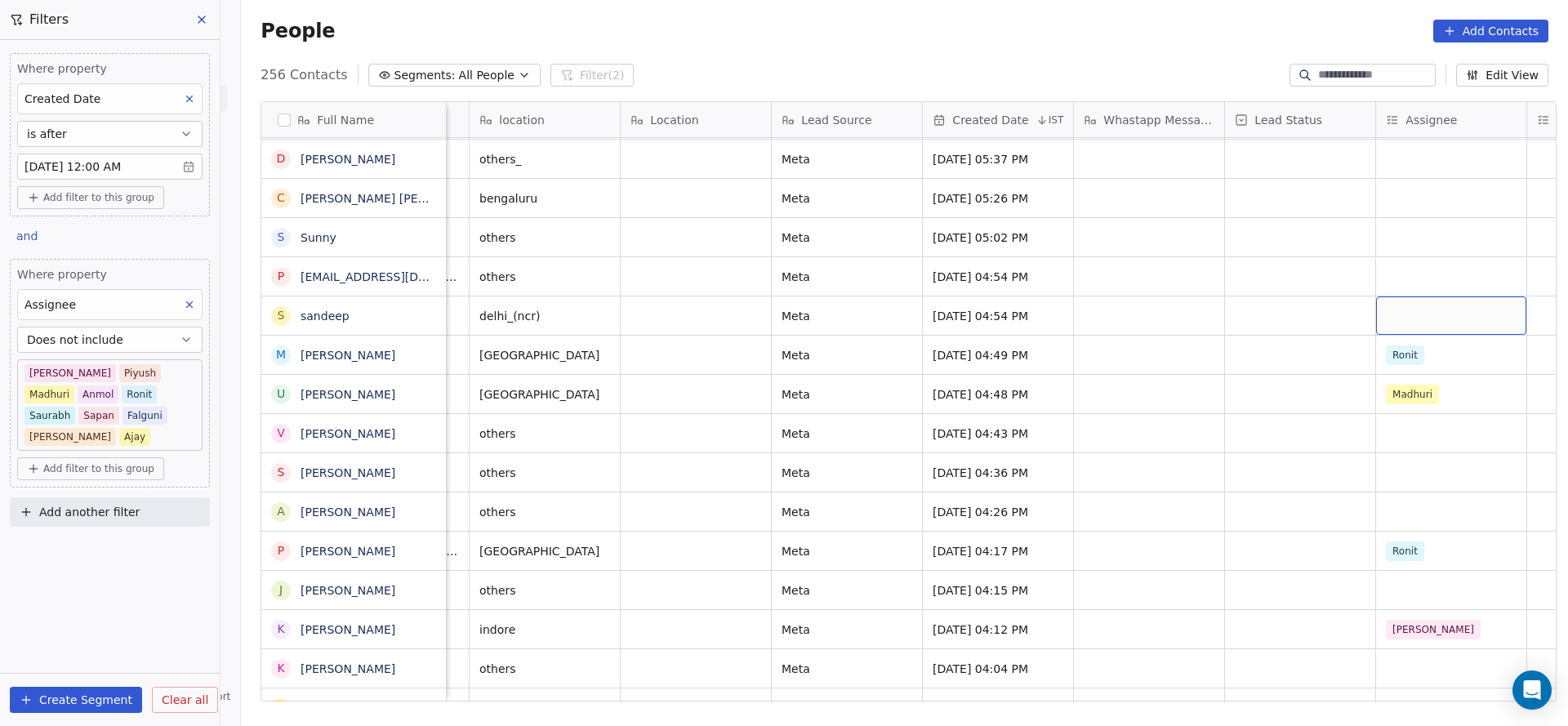
click at [1427, 299] on div "grid" at bounding box center [1451, 316] width 151 height 39
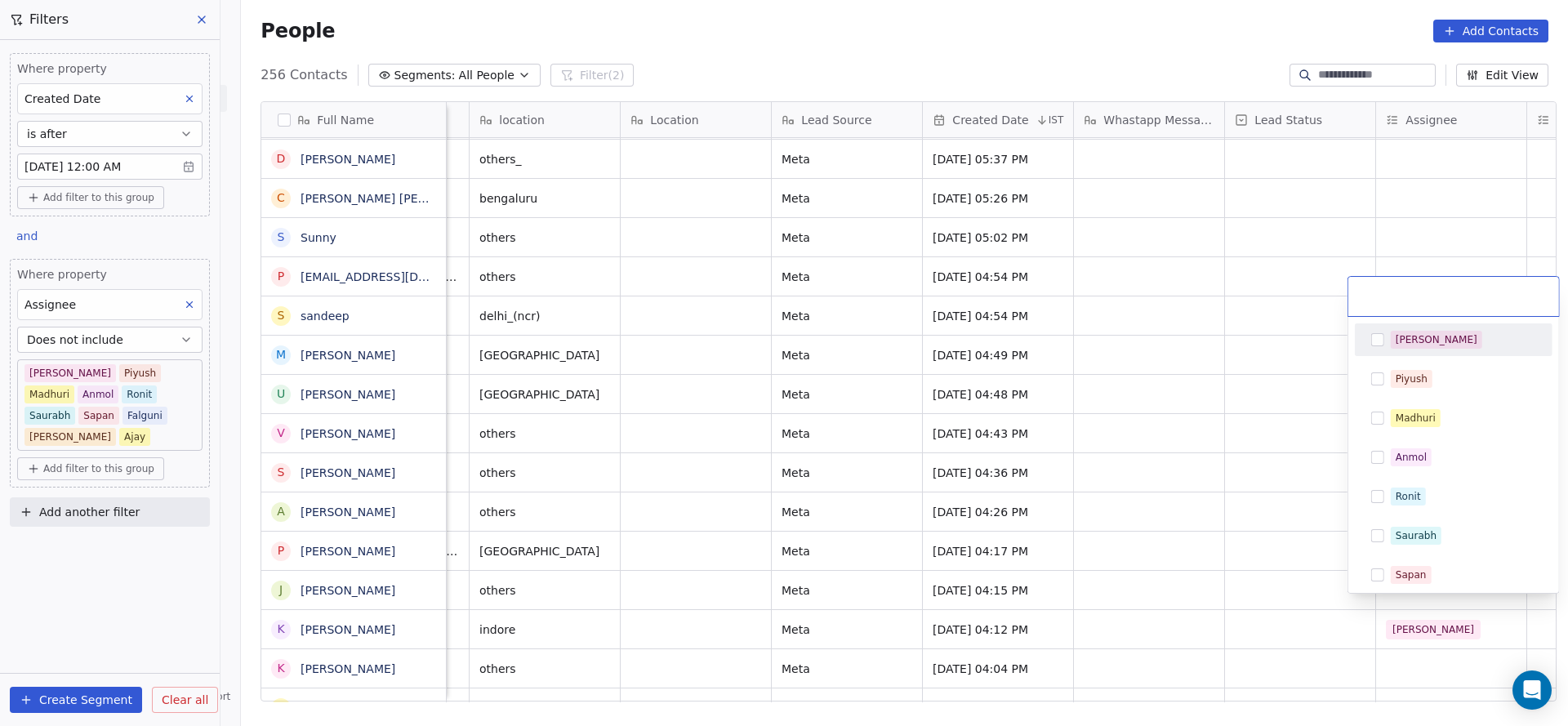
click at [1400, 334] on div "[PERSON_NAME]" at bounding box center [1436, 339] width 82 height 15
click at [1112, 410] on html "On2Cook India Pvt. Ltd. Contacts People Marketing Workflows Campaigns Sales Pip…" at bounding box center [784, 363] width 1568 height 726
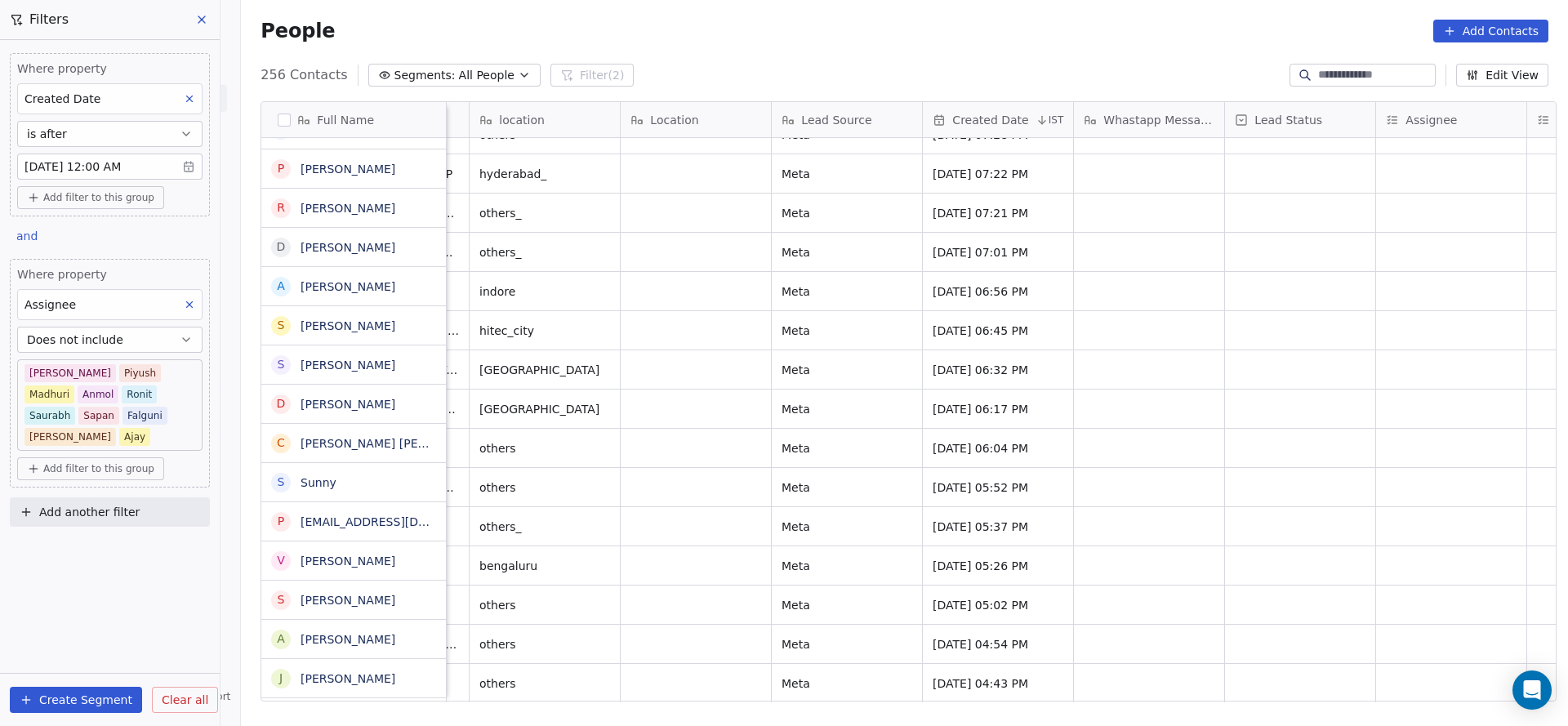
scroll to position [4139, 0]
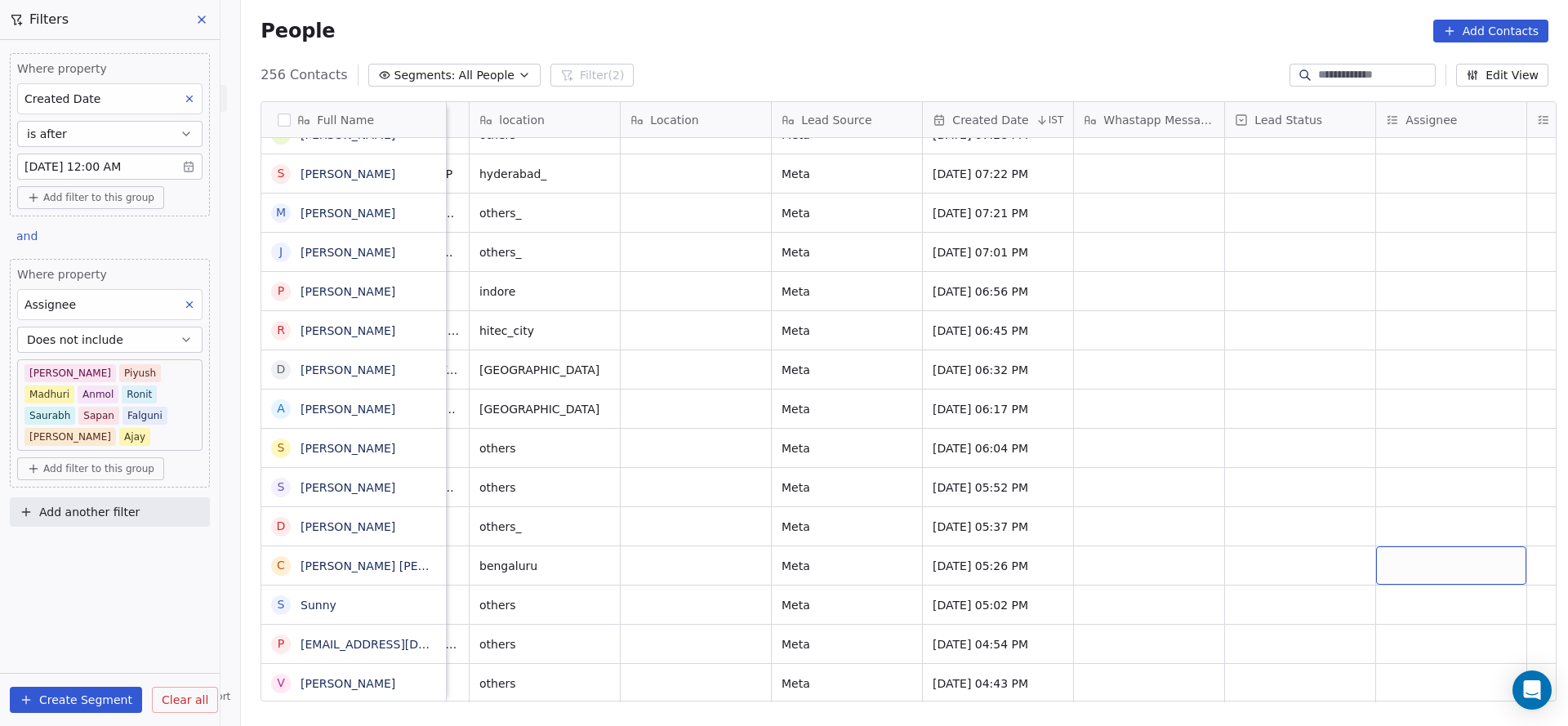
click at [1418, 546] on div "grid" at bounding box center [1451, 565] width 151 height 39
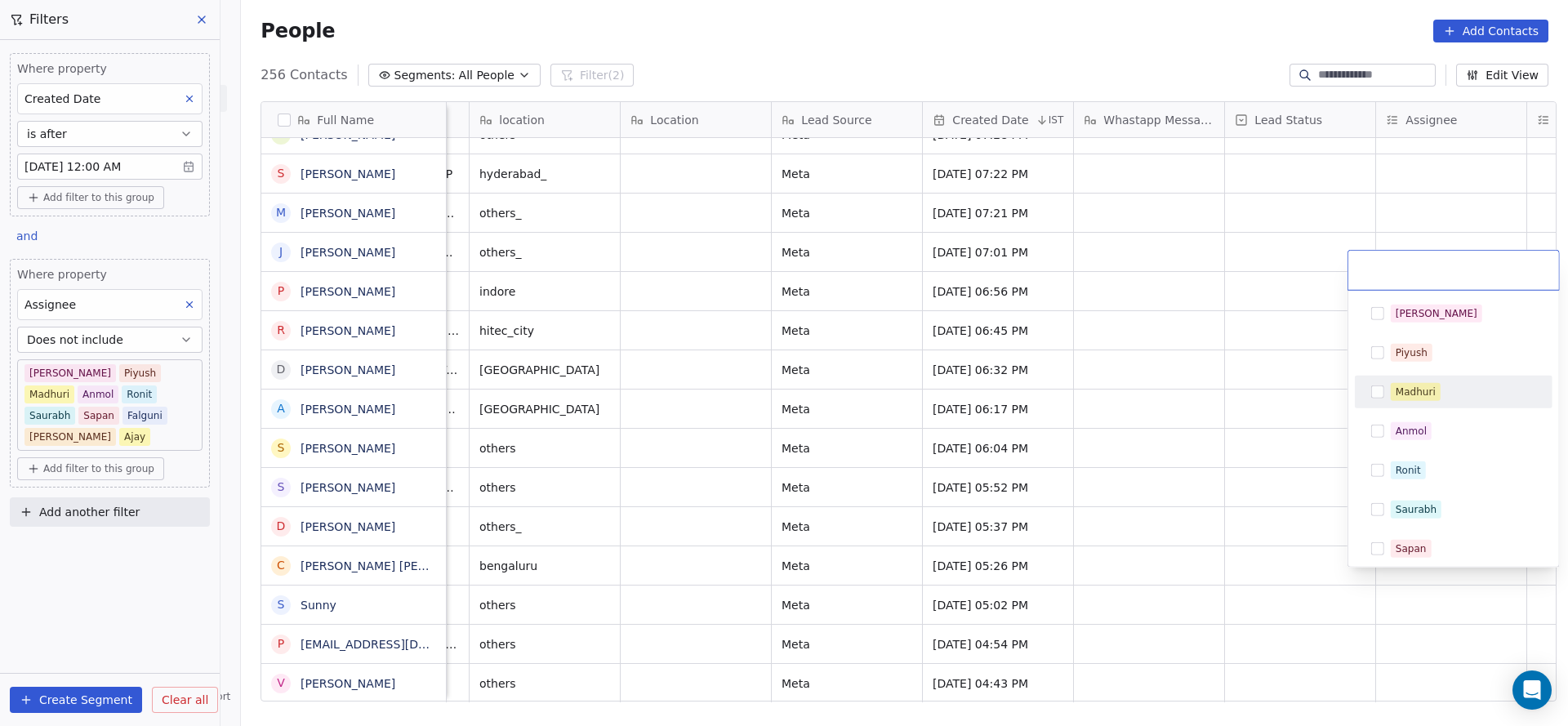
click at [1428, 385] on div "Madhuri" at bounding box center [1415, 391] width 40 height 15
click at [1181, 495] on html "On2Cook India Pvt. Ltd. Contacts People Marketing Workflows Campaigns Sales Pip…" at bounding box center [784, 363] width 1568 height 726
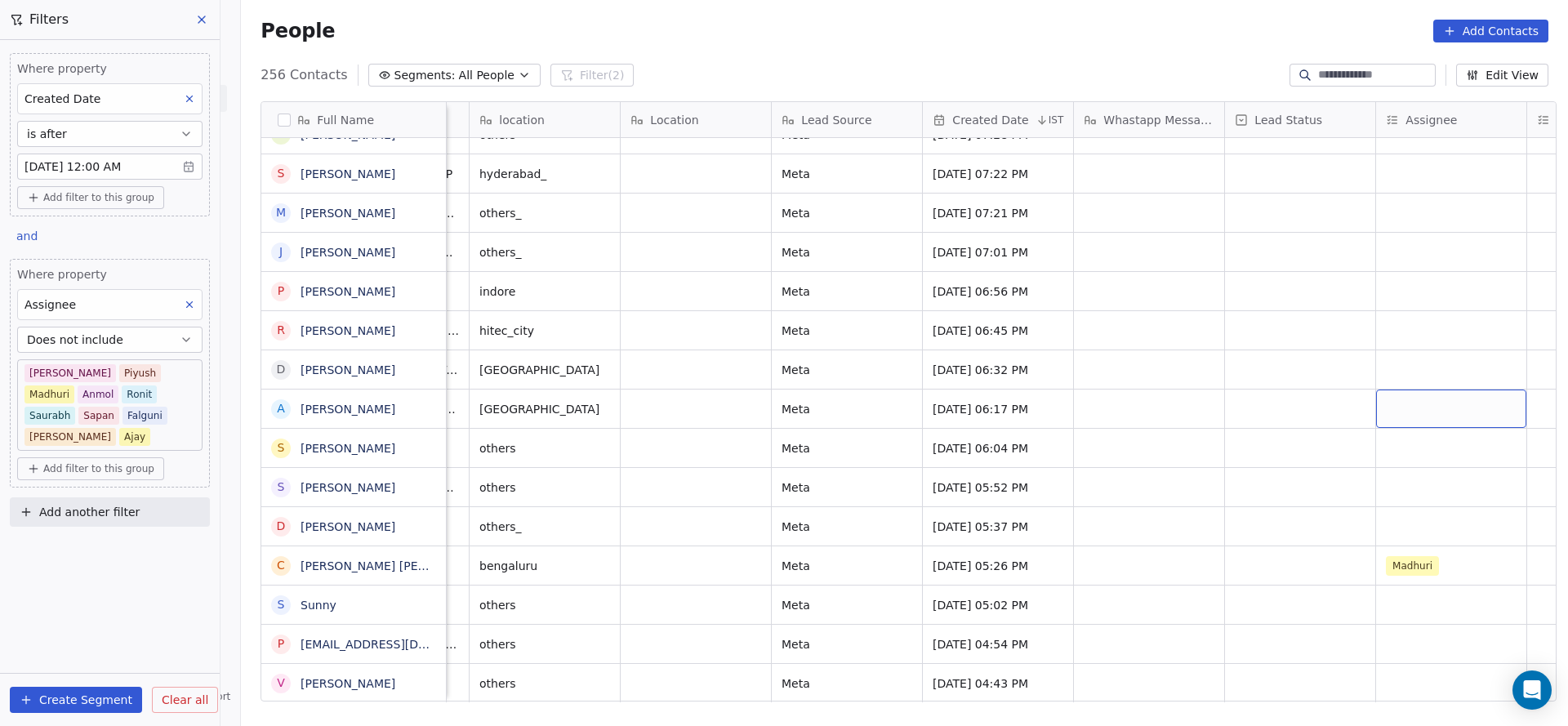
click at [1385, 400] on div "grid" at bounding box center [1451, 409] width 151 height 39
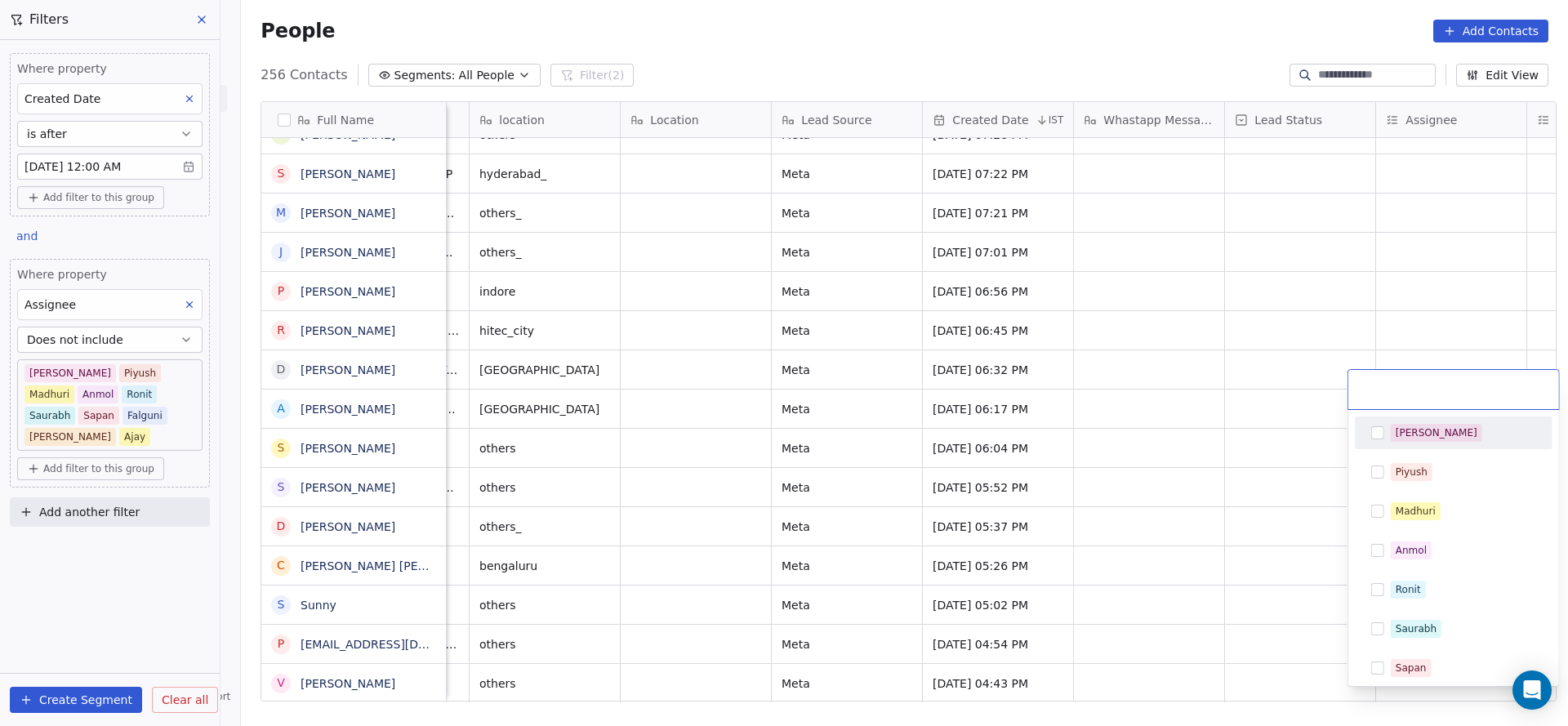
click at [1371, 436] on button "Suggestions" at bounding box center [1377, 433] width 13 height 13
click at [1122, 522] on html "On2Cook India Pvt. Ltd. Contacts People Marketing Workflows Campaigns Sales Pip…" at bounding box center [784, 363] width 1568 height 726
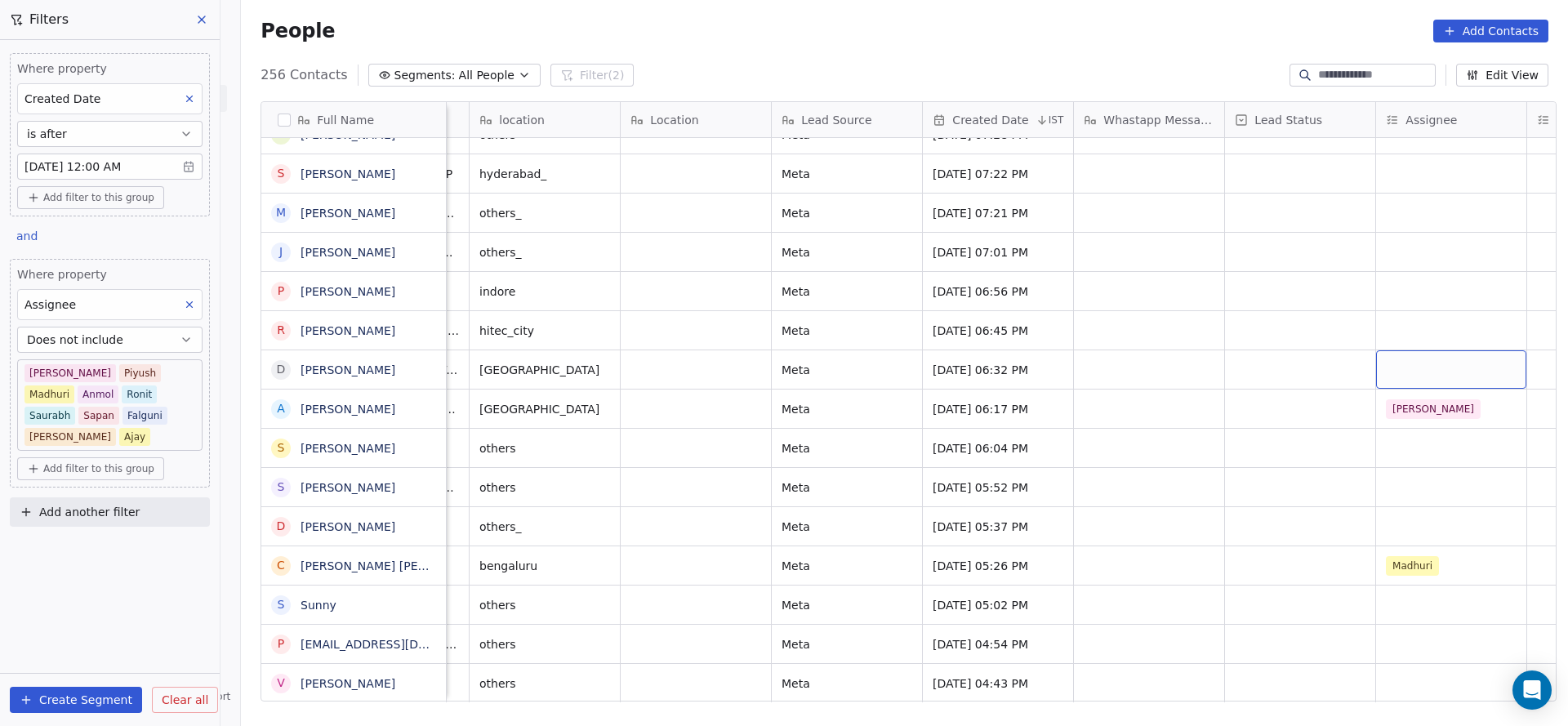
click at [1384, 350] on div "grid" at bounding box center [1451, 369] width 151 height 39
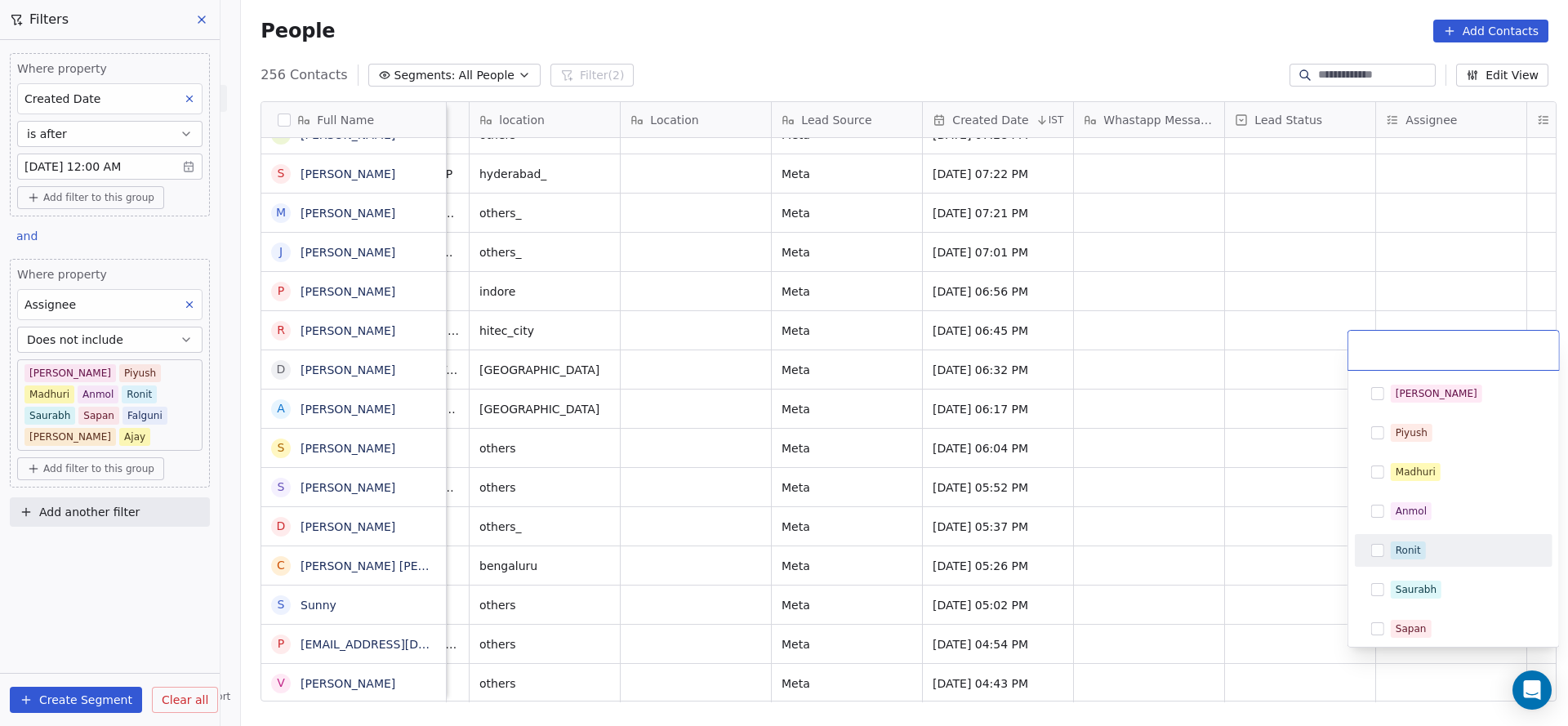
click at [1365, 549] on div "Ronit" at bounding box center [1453, 551] width 185 height 26
click at [1116, 549] on html "On2Cook India Pvt. Ltd. Contacts People Marketing Workflows Campaigns Sales Pip…" at bounding box center [784, 363] width 1568 height 726
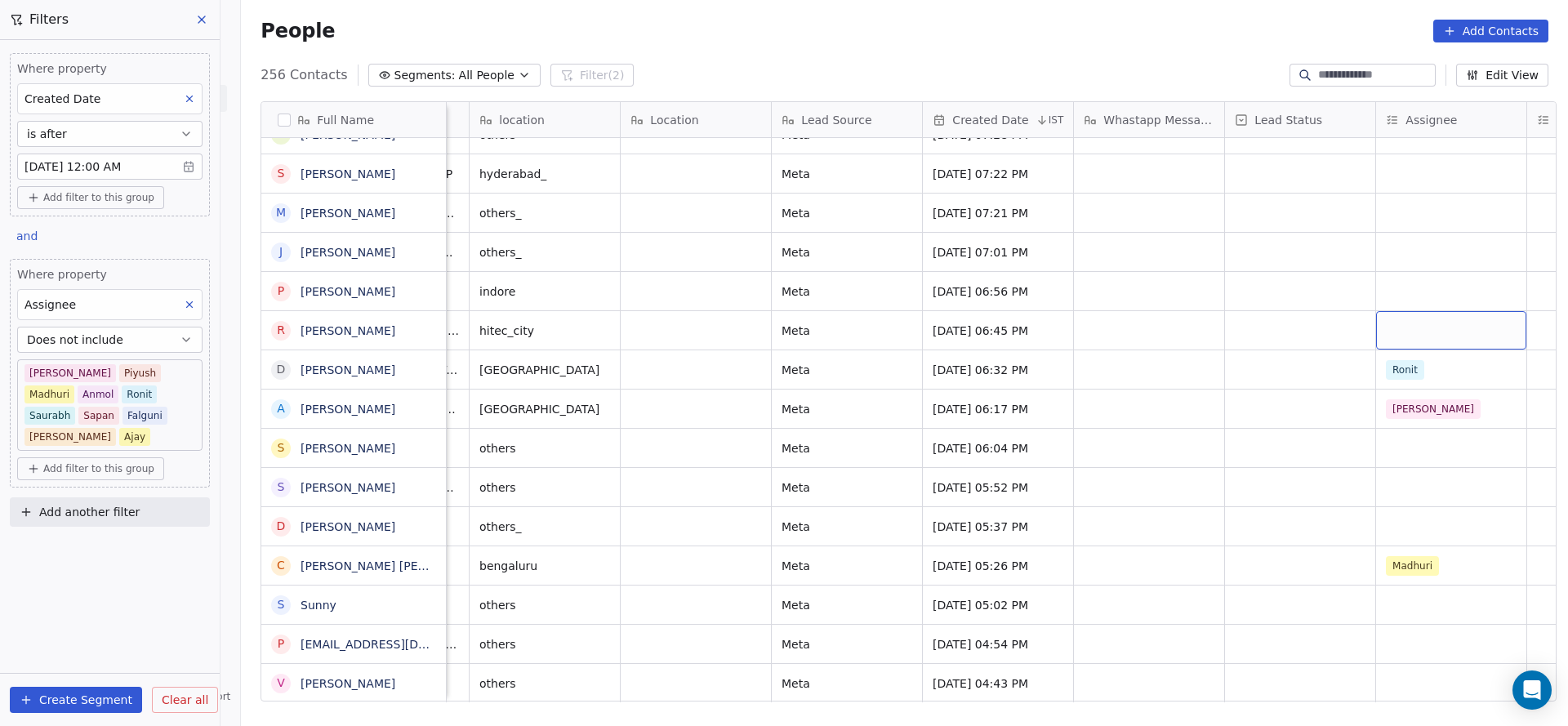
click at [1402, 312] on div "grid" at bounding box center [1451, 330] width 151 height 39
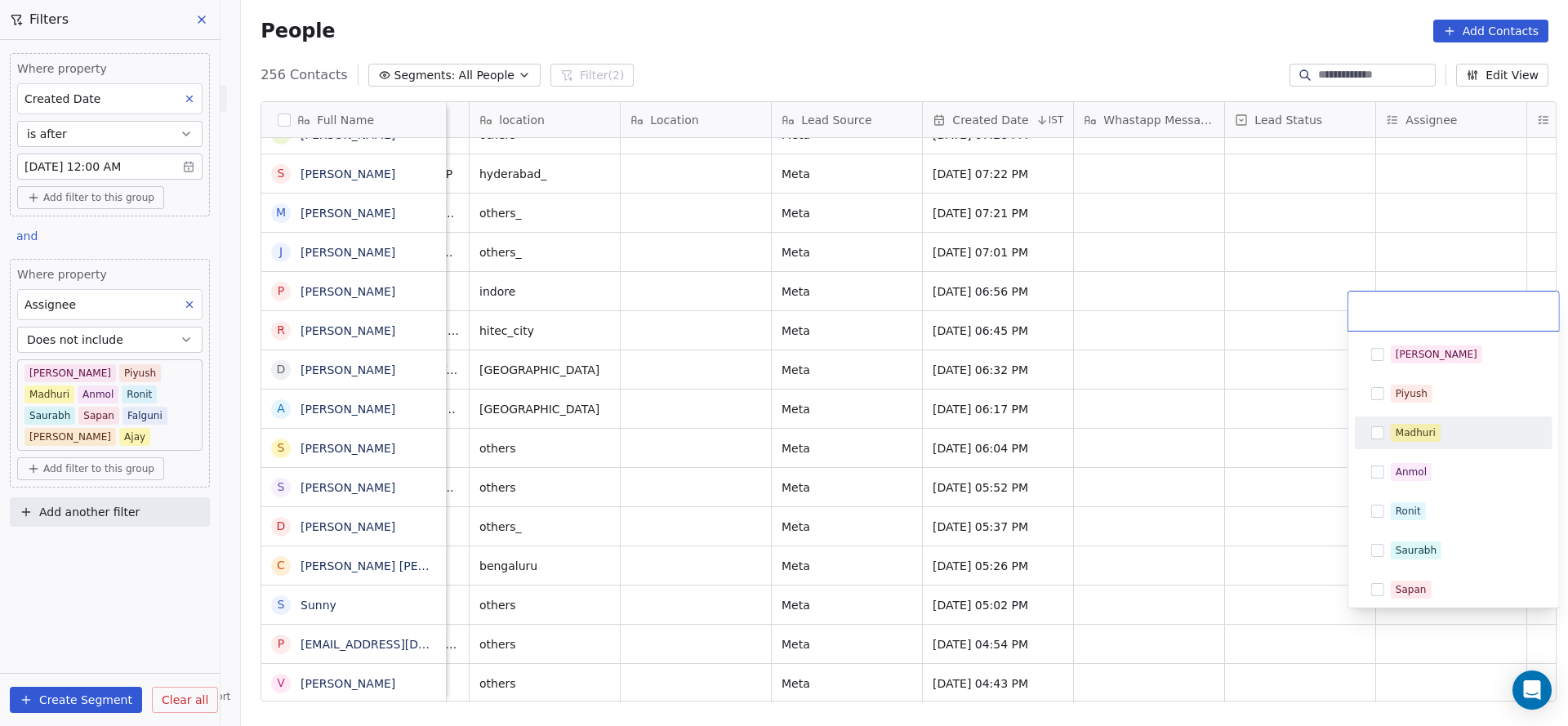
click at [1416, 439] on div "Madhuri" at bounding box center [1415, 433] width 40 height 15
click at [1041, 478] on html "On2Cook India Pvt. Ltd. Contacts People Marketing Workflows Campaigns Sales Pip…" at bounding box center [784, 363] width 1568 height 726
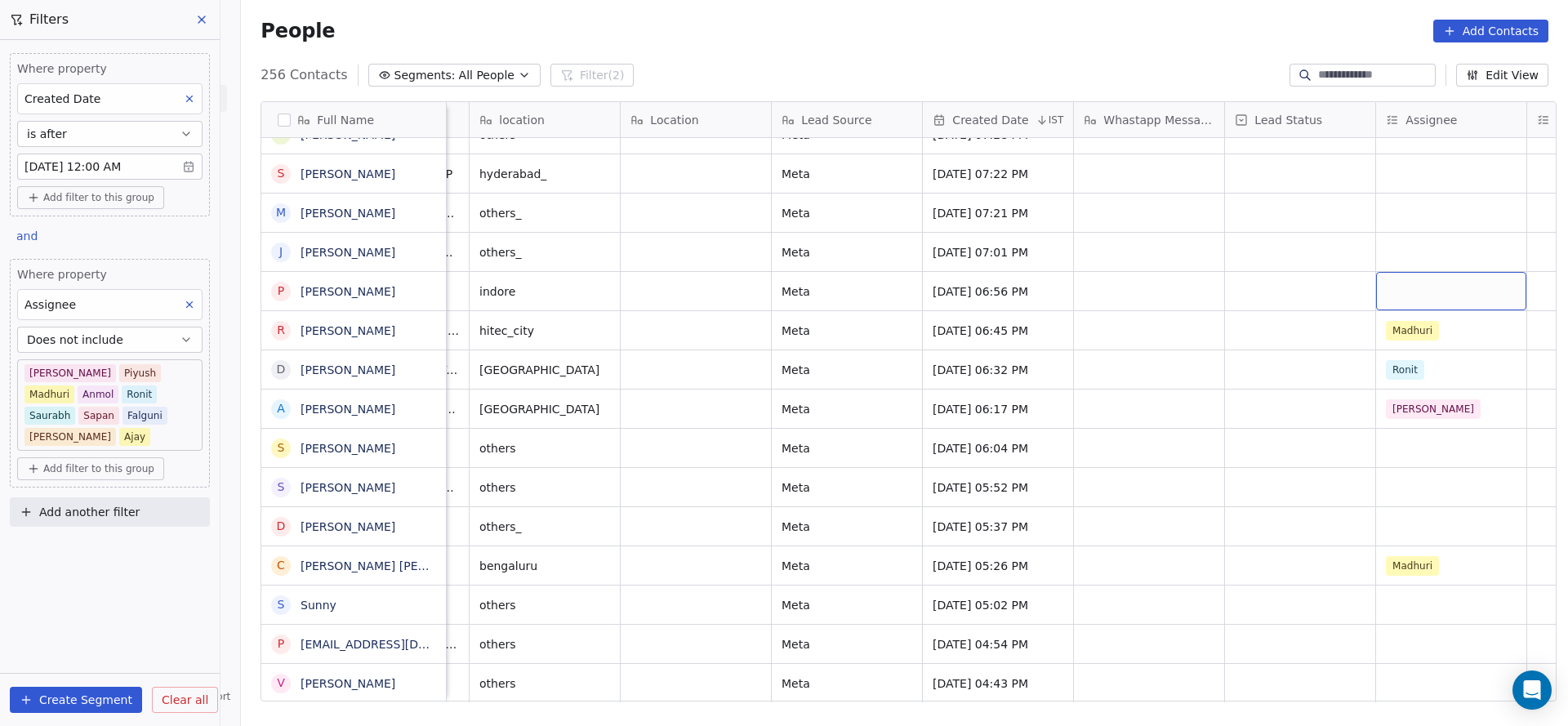
click at [1393, 272] on div "grid" at bounding box center [1451, 291] width 151 height 39
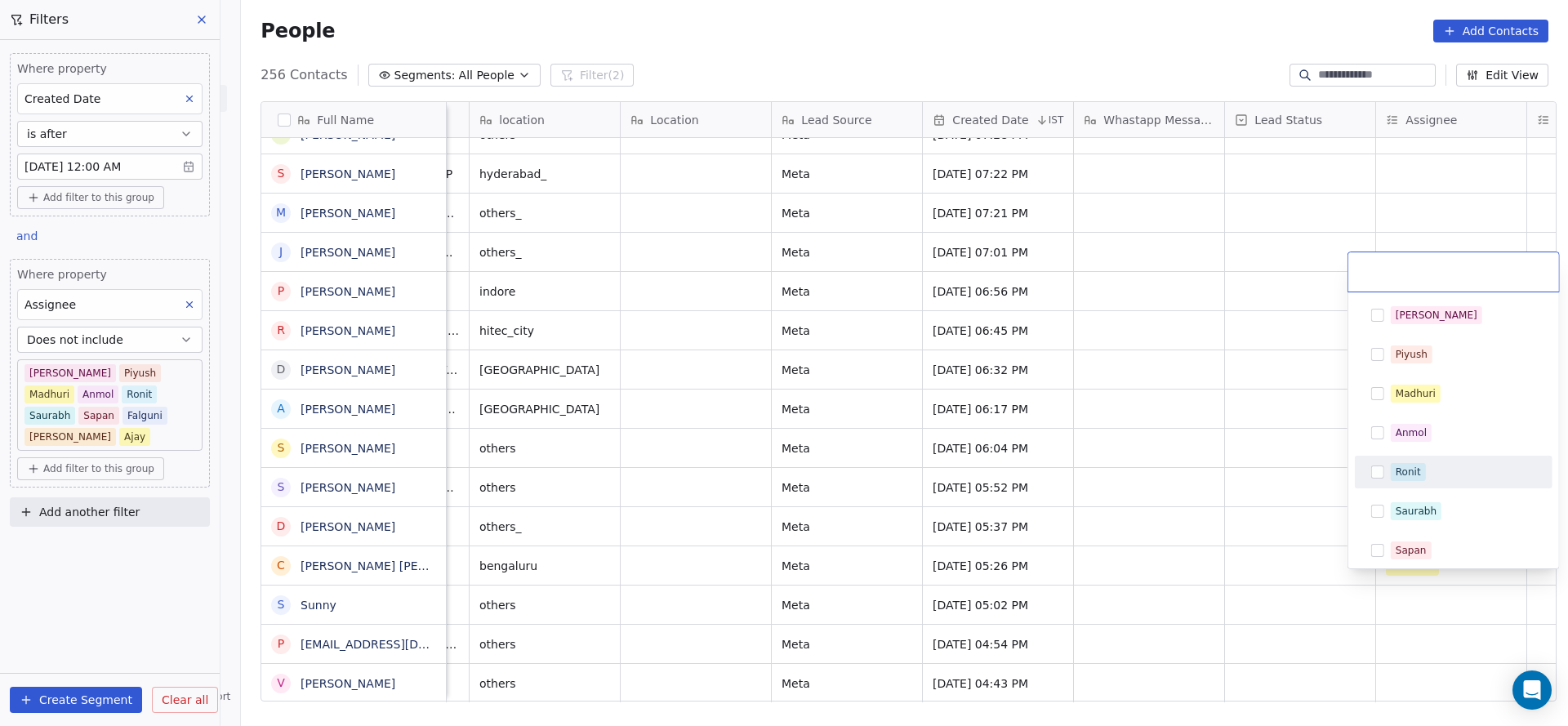
click at [1413, 480] on div "Ronit" at bounding box center [1453, 471] width 185 height 26
click at [1241, 501] on html "On2Cook India Pvt. Ltd. Contacts People Marketing Workflows Campaigns Sales Pip…" at bounding box center [784, 363] width 1568 height 726
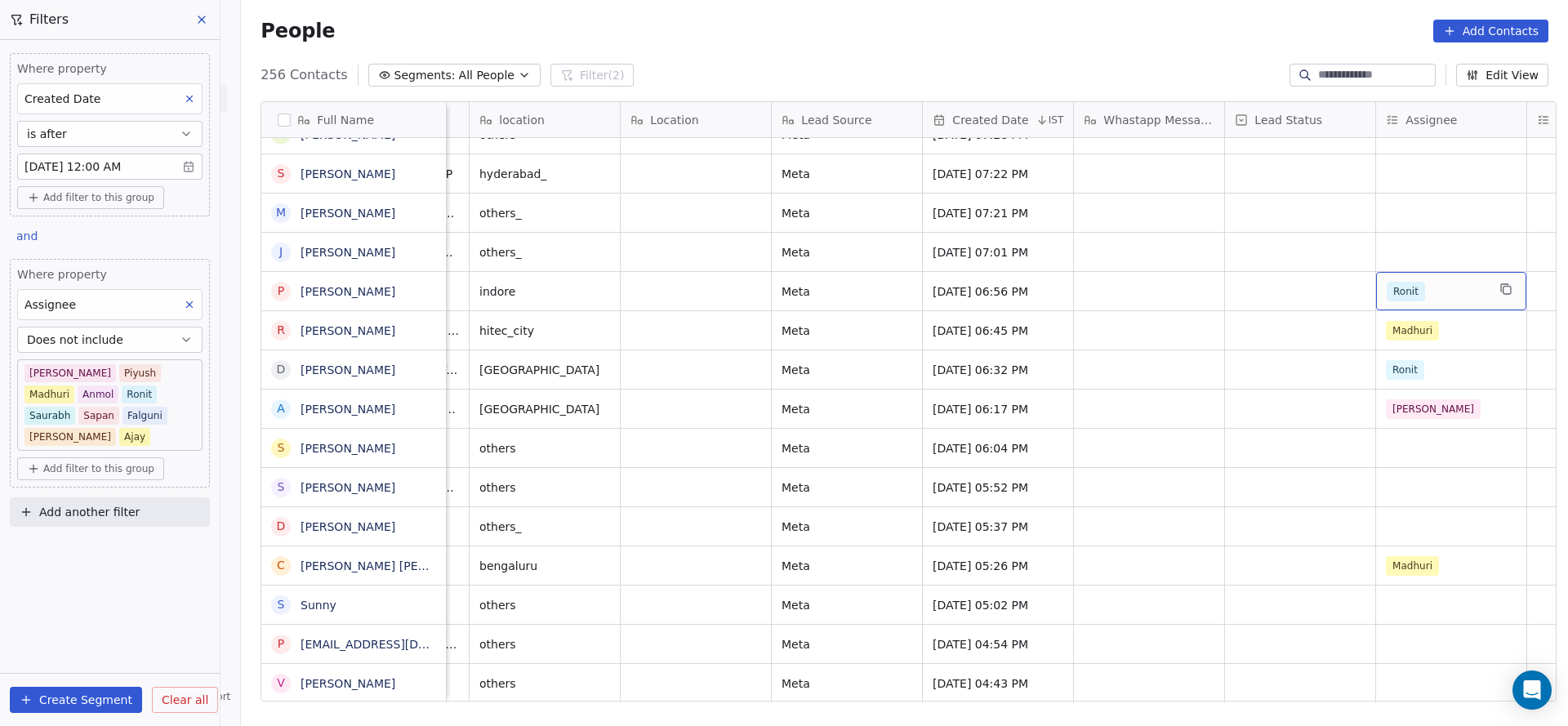
click at [1393, 281] on span "Ronit" at bounding box center [1405, 291] width 39 height 20
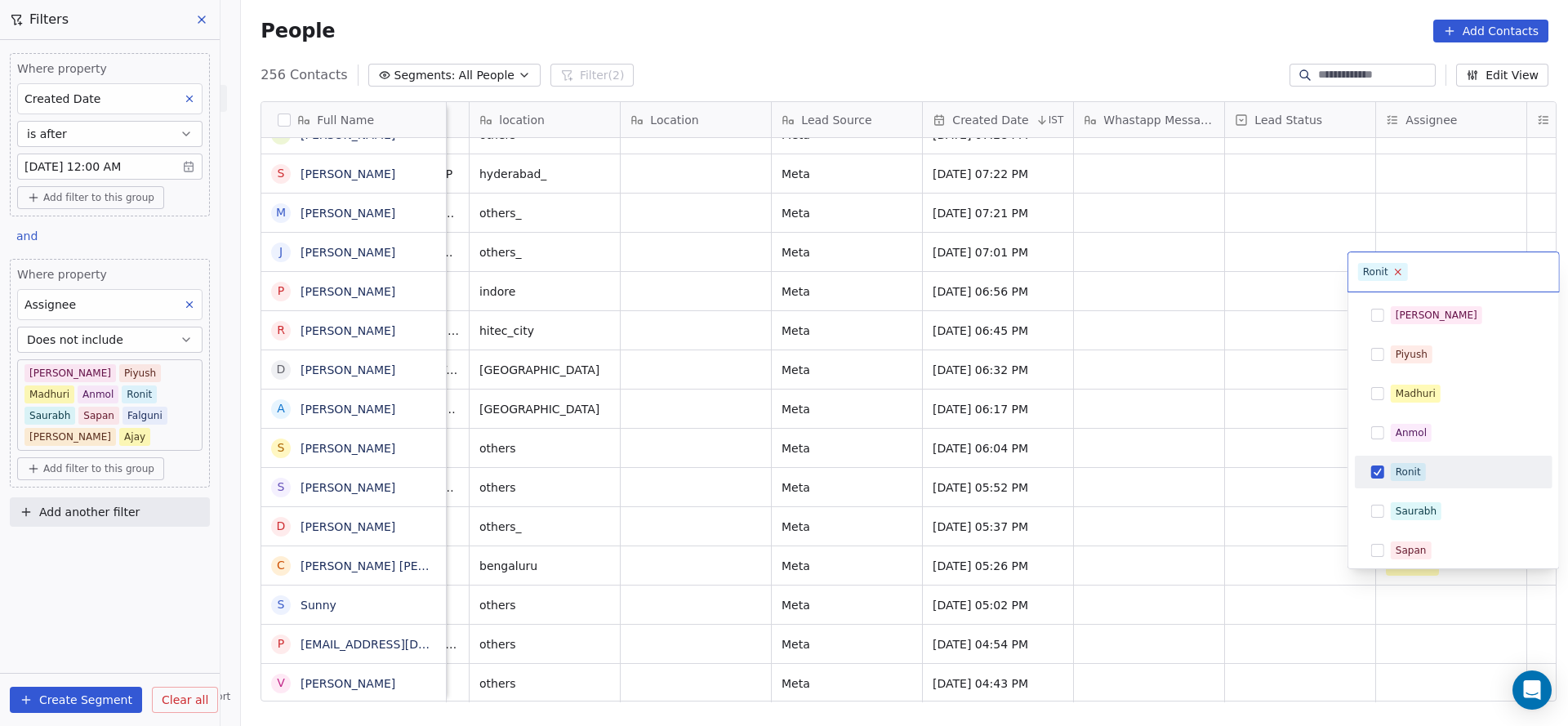
click at [1397, 272] on icon at bounding box center [1398, 271] width 10 height 10
click at [1206, 315] on html "On2Cook India Pvt. Ltd. Contacts People Marketing Workflows Campaigns Sales Pip…" at bounding box center [784, 363] width 1568 height 726
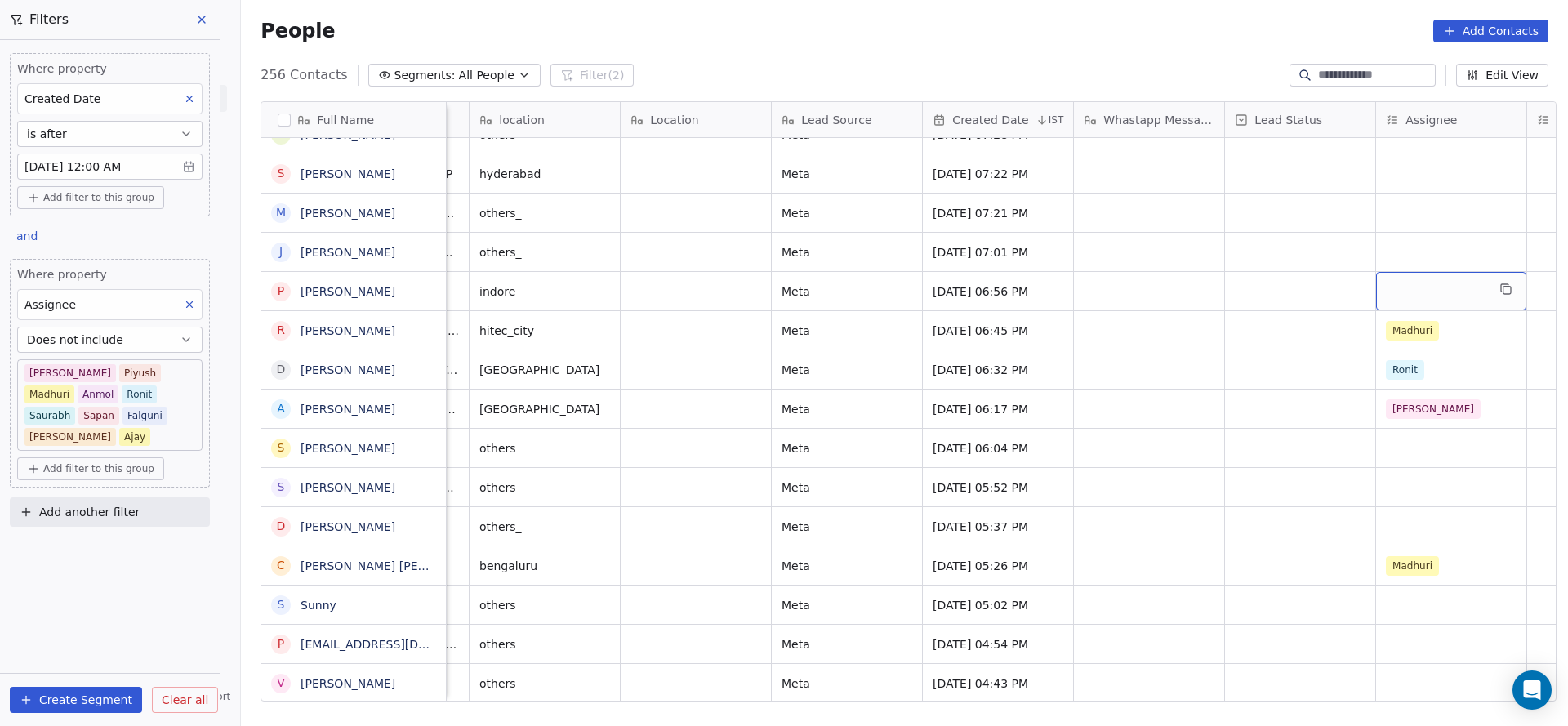
click at [1411, 273] on div "grid" at bounding box center [1451, 291] width 151 height 39
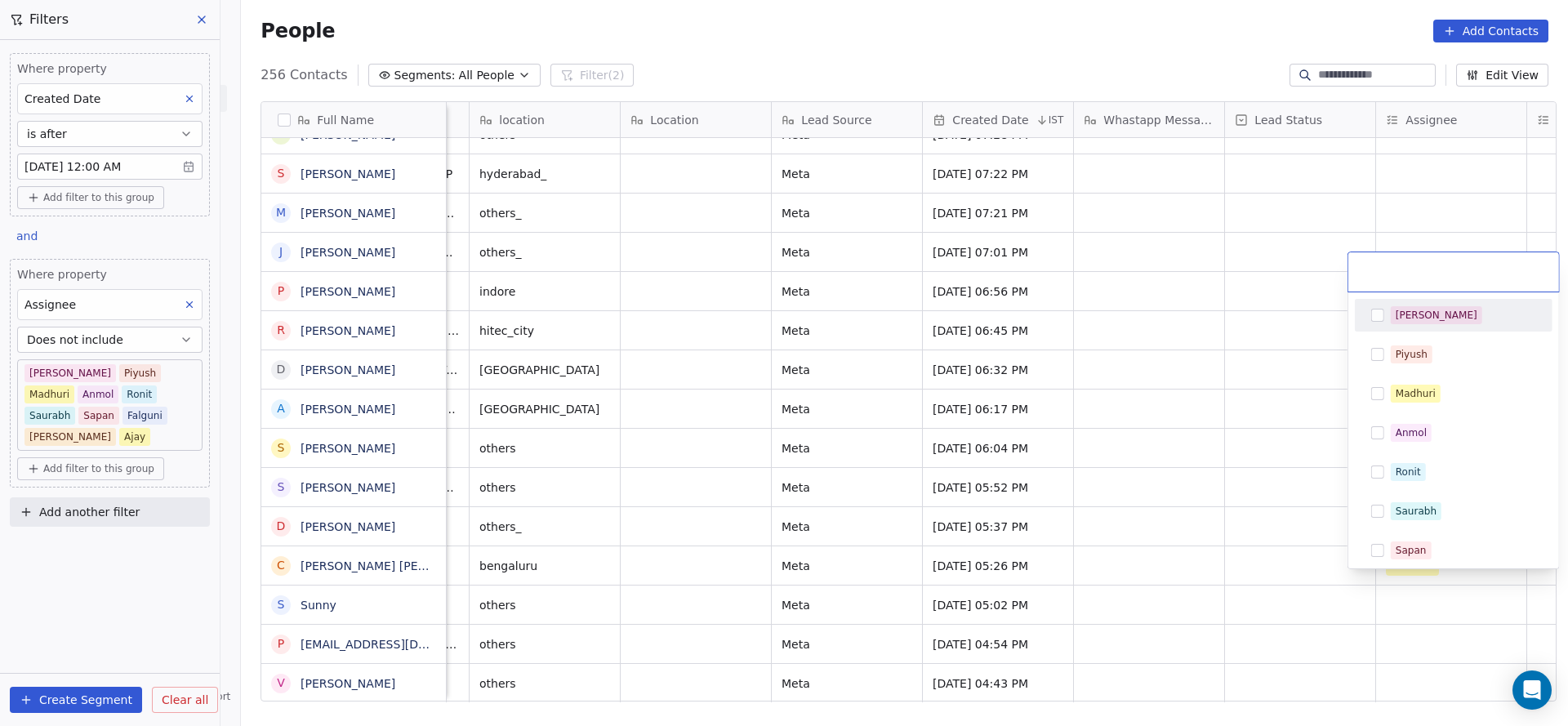
click at [1414, 317] on div "[PERSON_NAME]" at bounding box center [1436, 315] width 82 height 15
click at [1281, 367] on html "On2Cook India Pvt. Ltd. Contacts People Marketing Workflows Campaigns Sales Pip…" at bounding box center [784, 363] width 1568 height 726
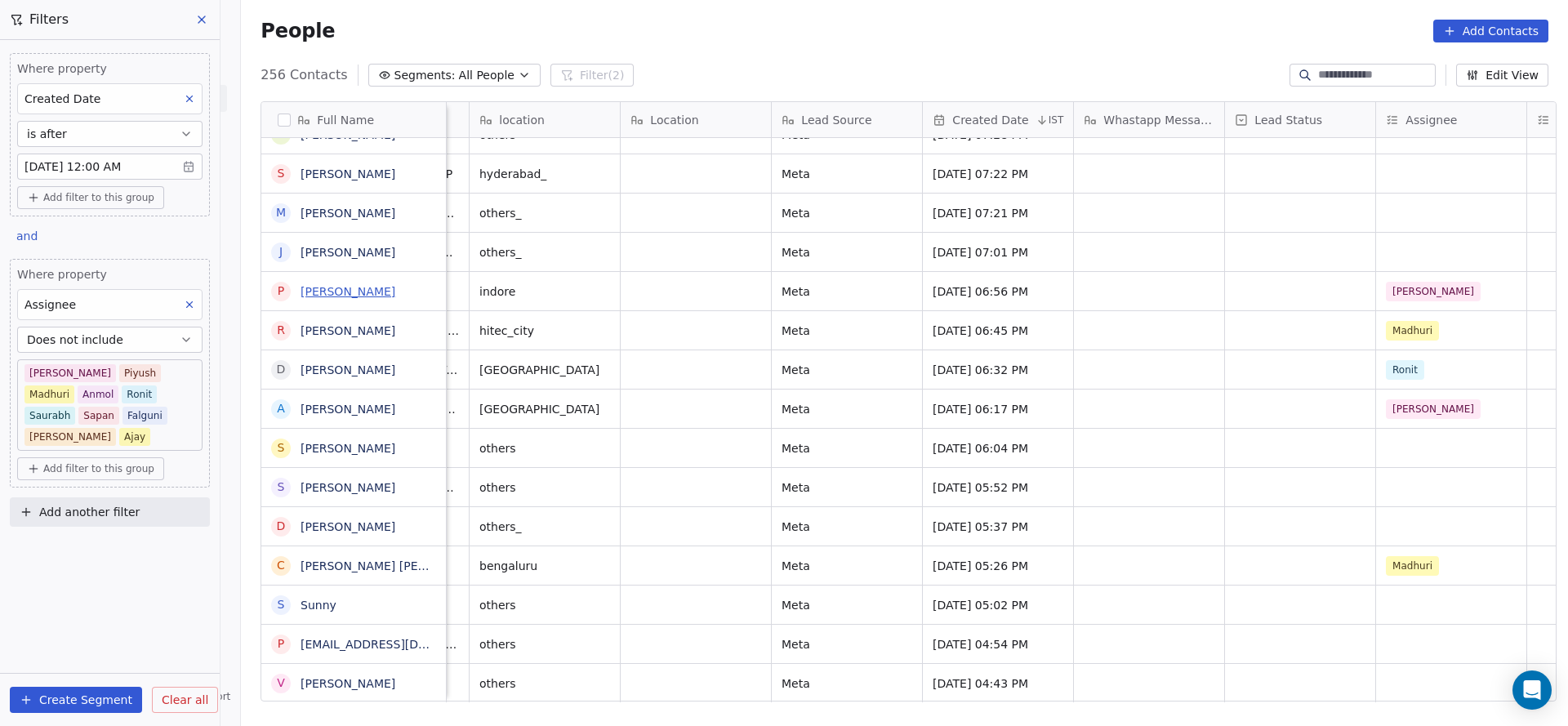
click at [346, 290] on link "Priyank Saraf" at bounding box center [347, 291] width 95 height 13
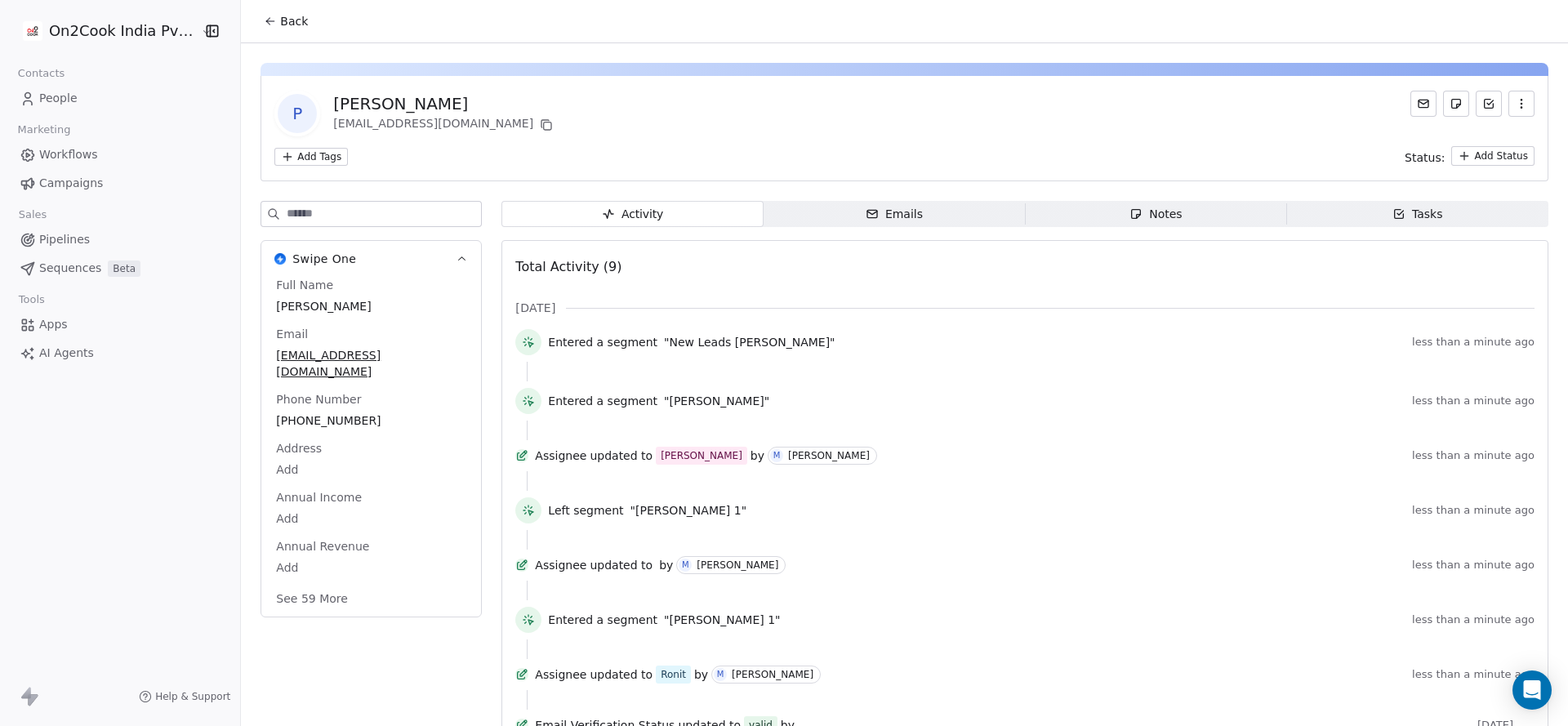
click at [271, 27] on button "Back" at bounding box center [286, 22] width 64 height 29
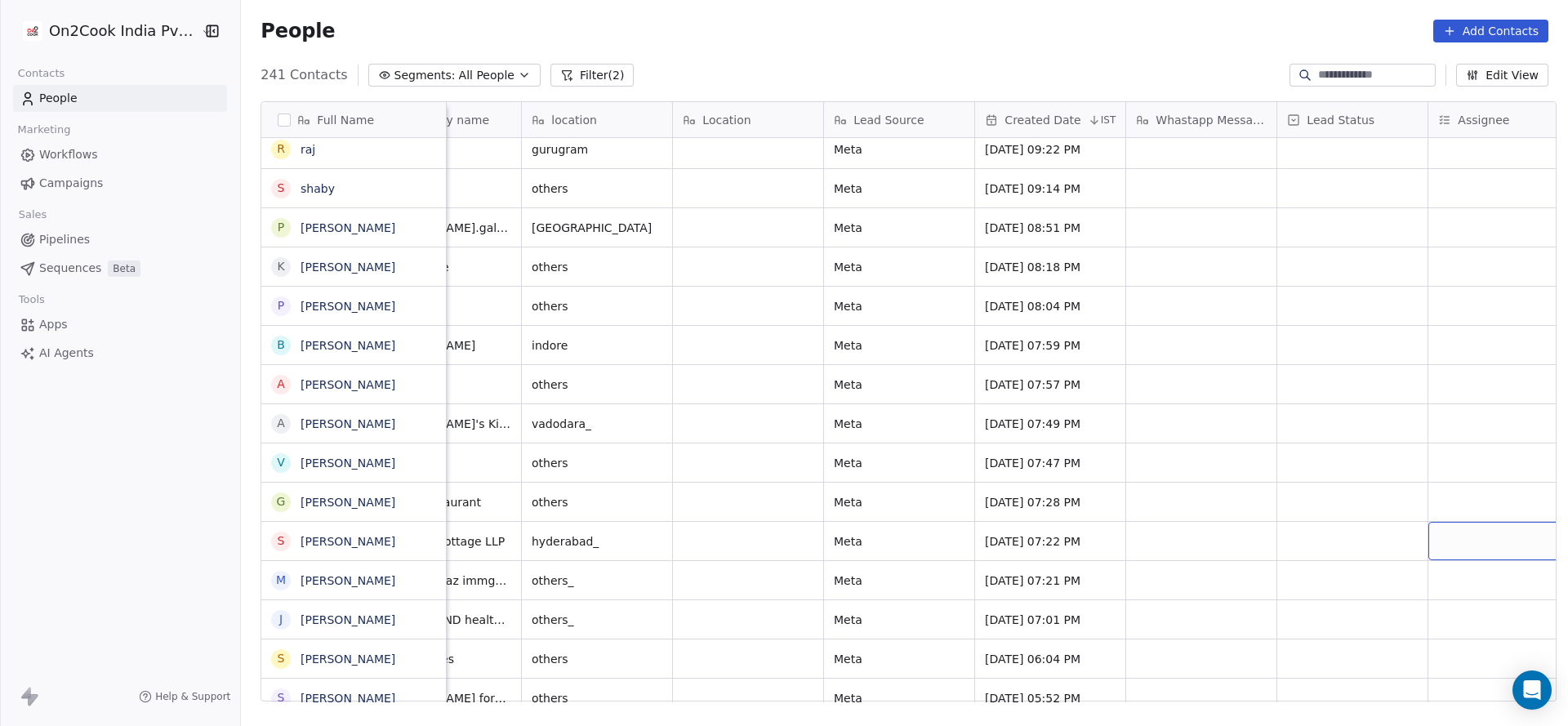
scroll to position [0, 722]
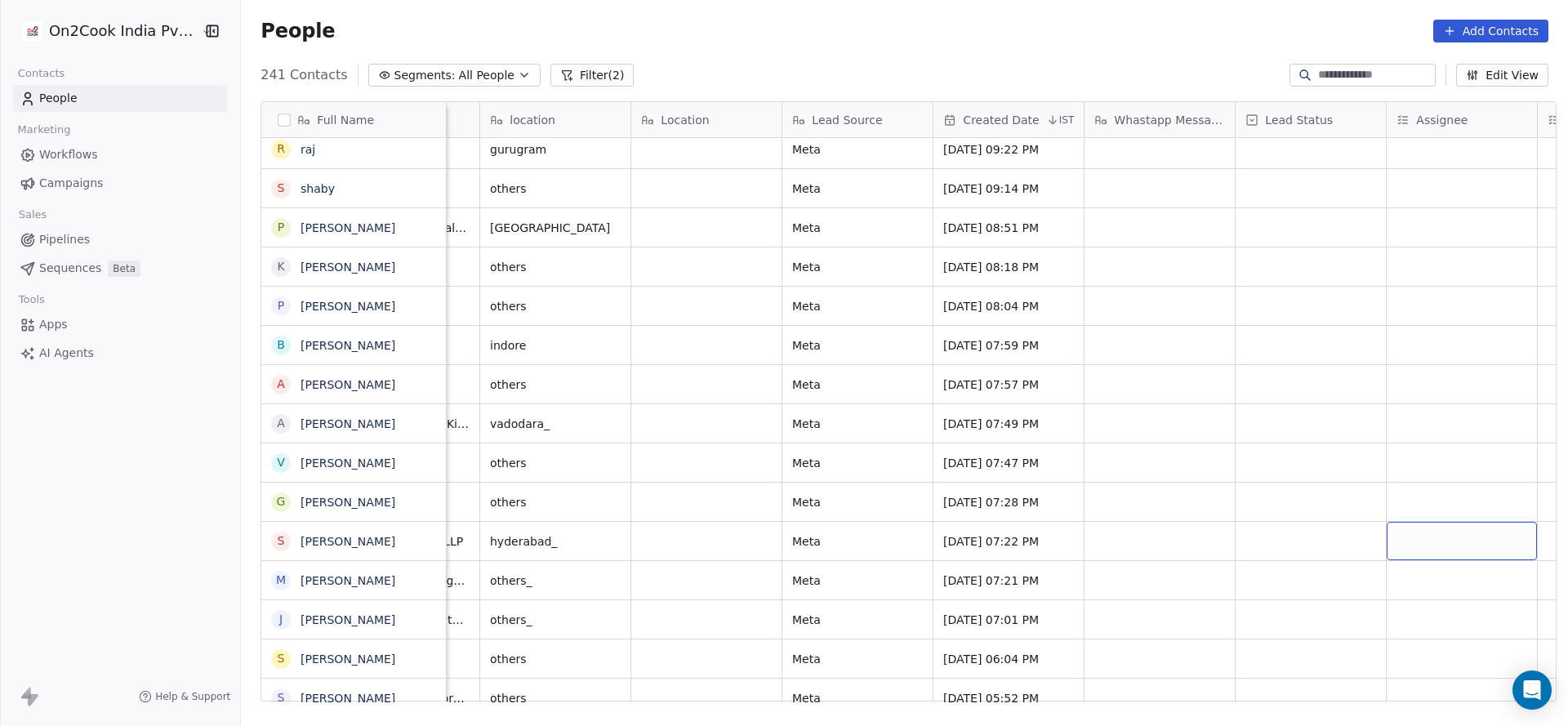
click at [1426, 537] on div "grid" at bounding box center [1461, 541] width 151 height 39
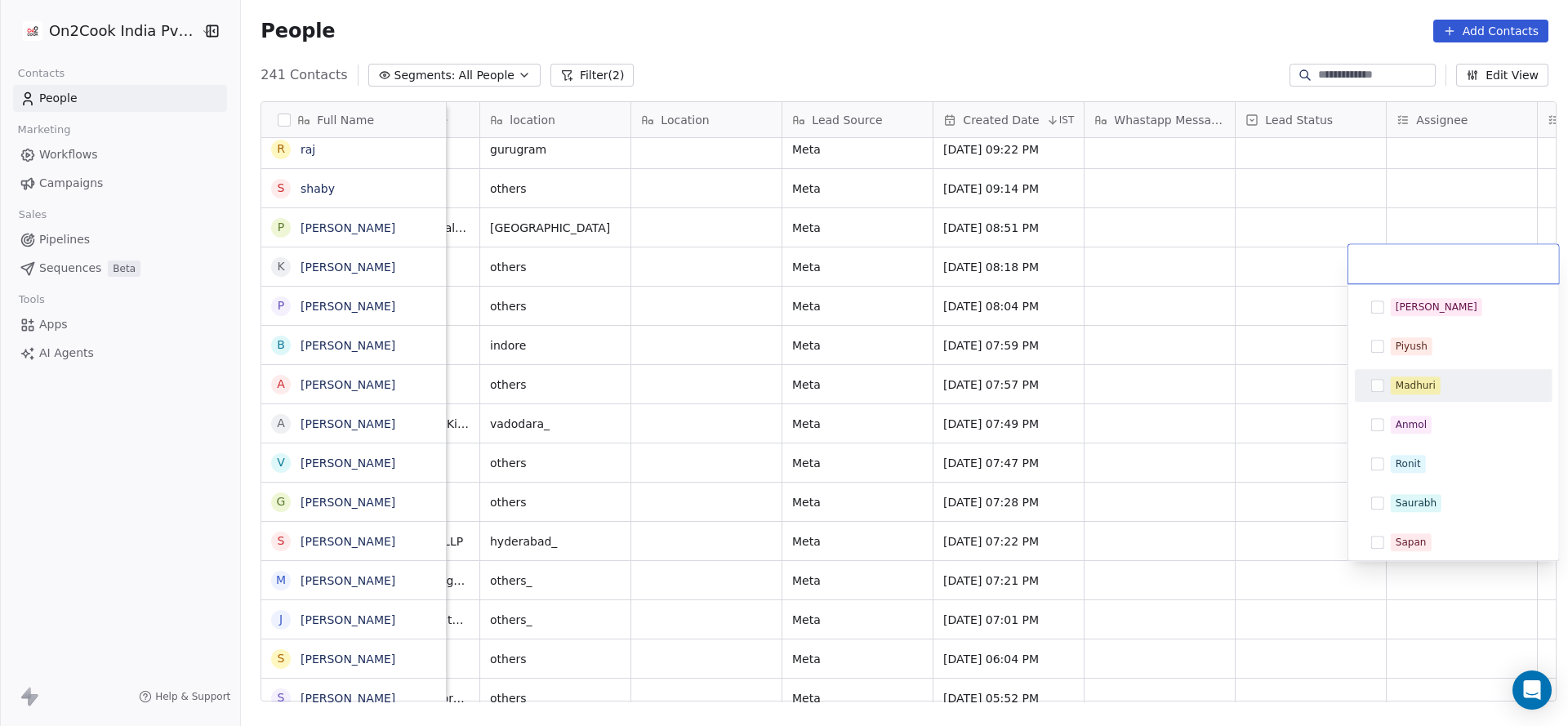
click at [1430, 396] on div "Madhuri" at bounding box center [1453, 385] width 185 height 26
click at [1029, 522] on html "On2Cook India Pvt. Ltd. Contacts People Marketing Workflows Campaigns Sales Pip…" at bounding box center [784, 363] width 1568 height 726
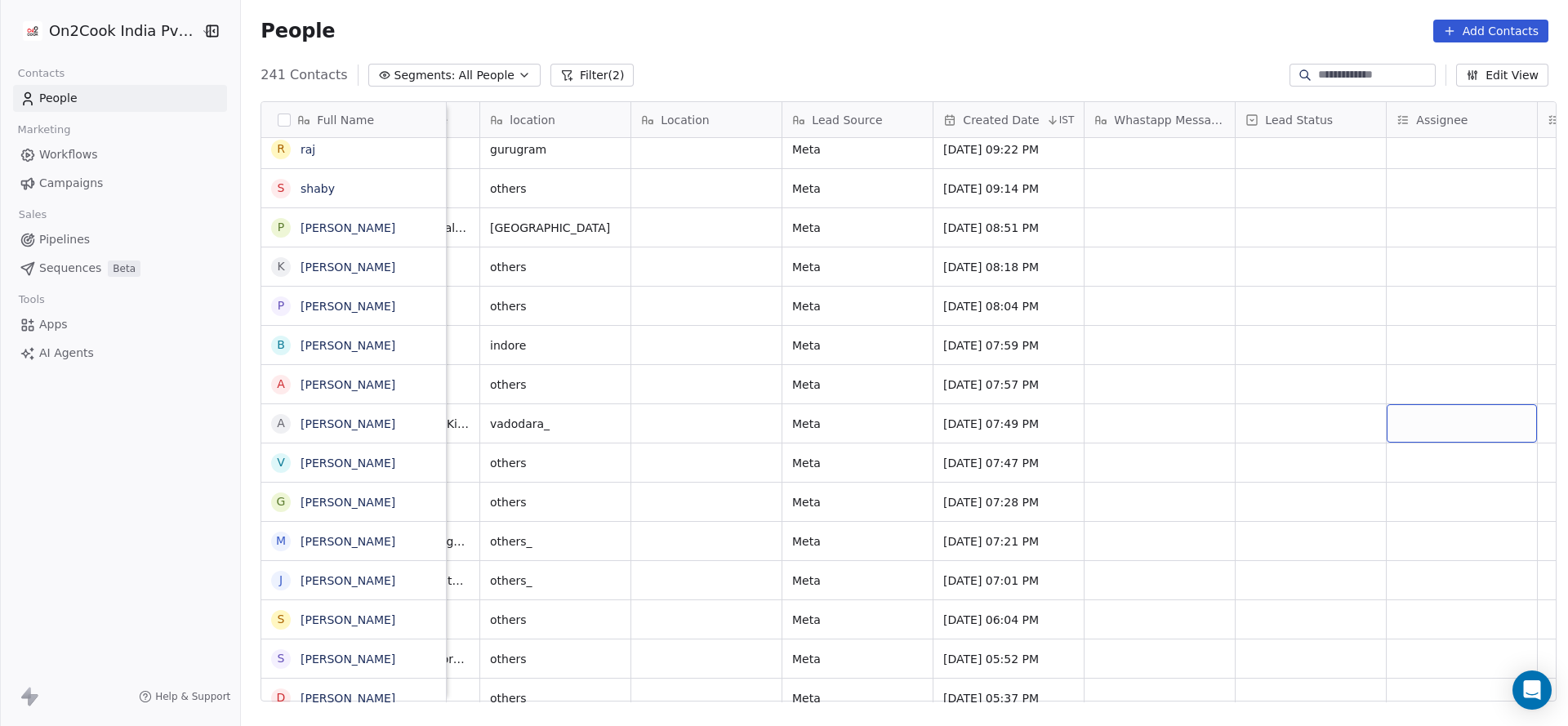
click at [1413, 427] on div "grid" at bounding box center [1461, 423] width 151 height 39
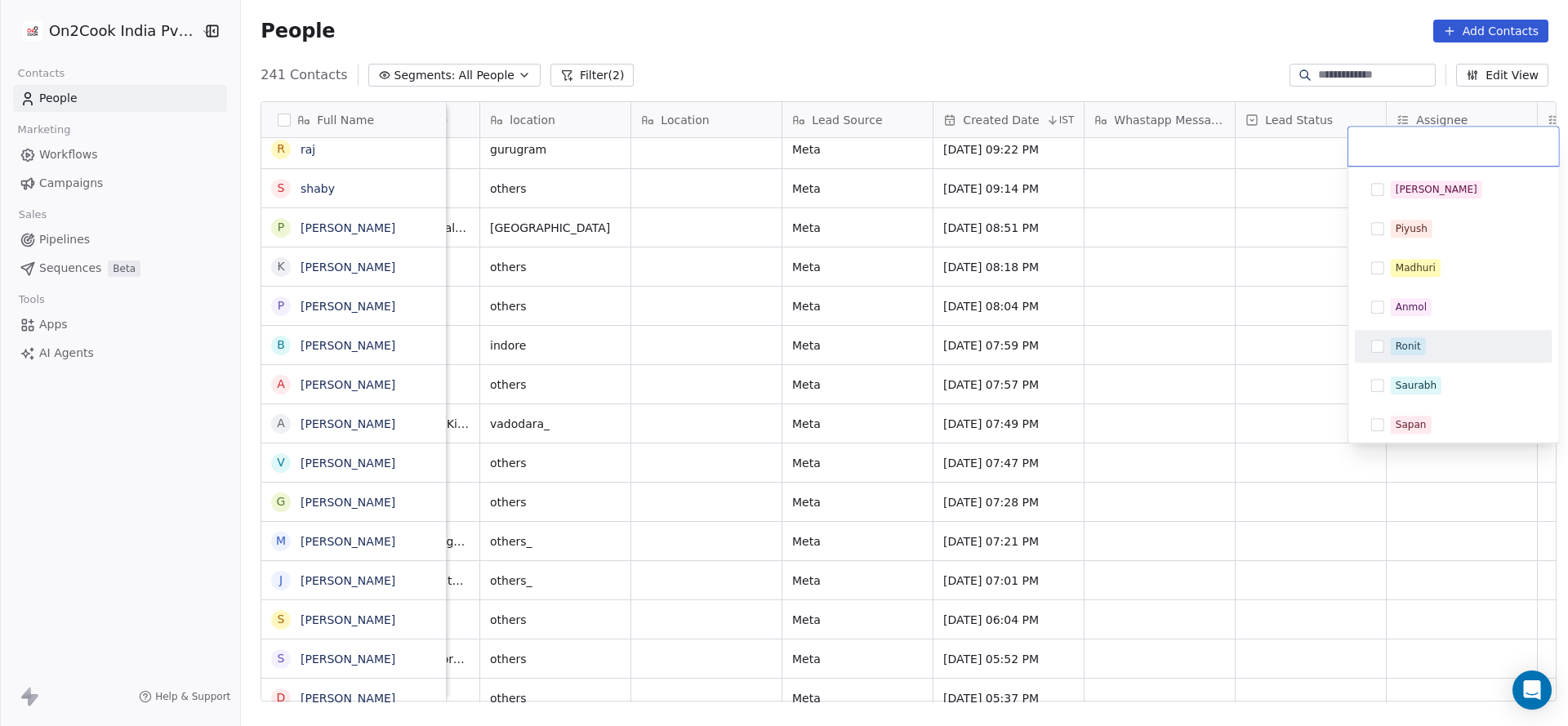
click at [1408, 352] on div "Ronit" at bounding box center [1407, 346] width 25 height 15
drag, startPoint x: 814, startPoint y: 411, endPoint x: 1379, endPoint y: 335, distance: 570.1
click at [813, 411] on html "On2Cook India Pvt. Ltd. Contacts People Marketing Workflows Campaigns Sales Pip…" at bounding box center [784, 363] width 1568 height 726
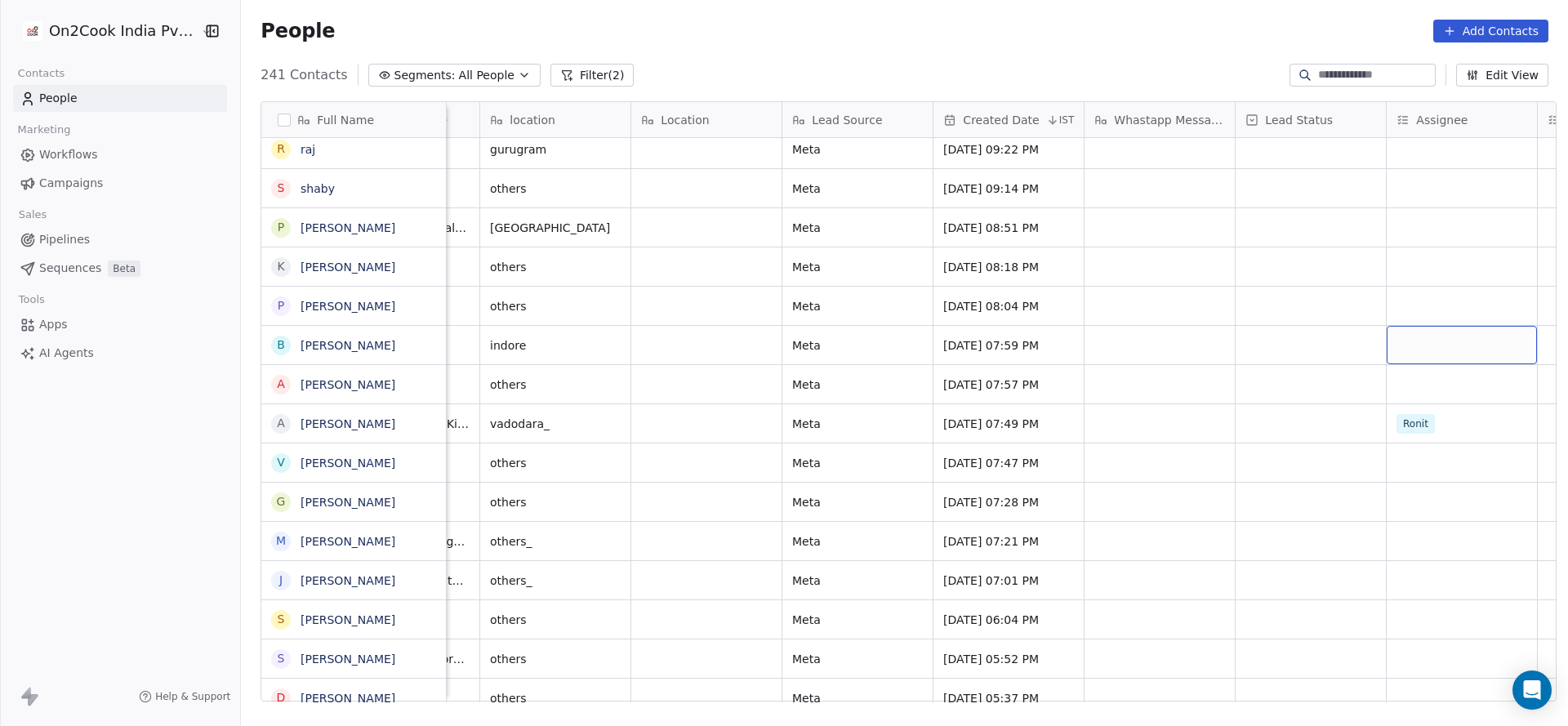
click at [1404, 343] on div "grid" at bounding box center [1461, 345] width 151 height 39
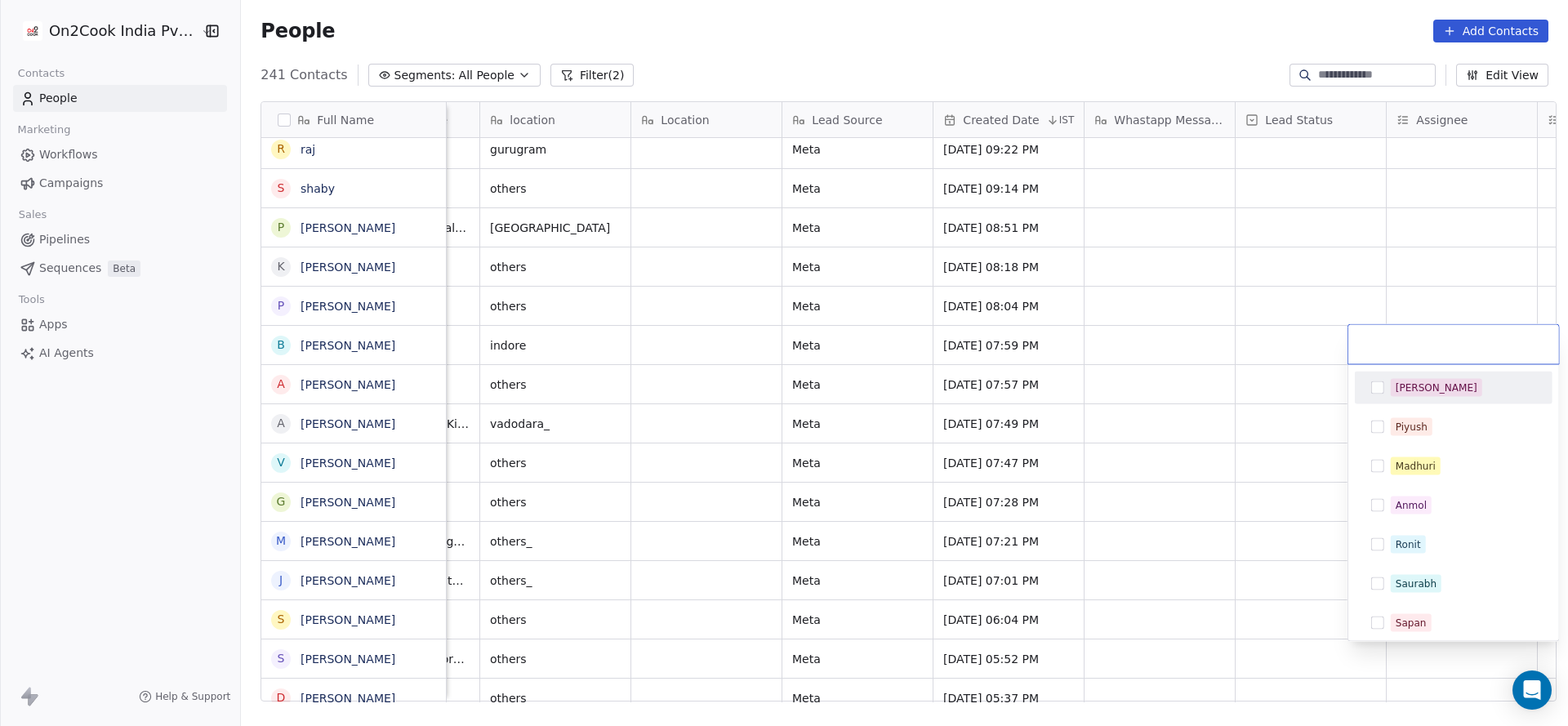
click at [1421, 372] on div "[PERSON_NAME]" at bounding box center [1454, 388] width 198 height 33
click at [1237, 395] on html "On2Cook India Pvt. Ltd. Contacts People Marketing Workflows Campaigns Sales Pip…" at bounding box center [784, 363] width 1568 height 726
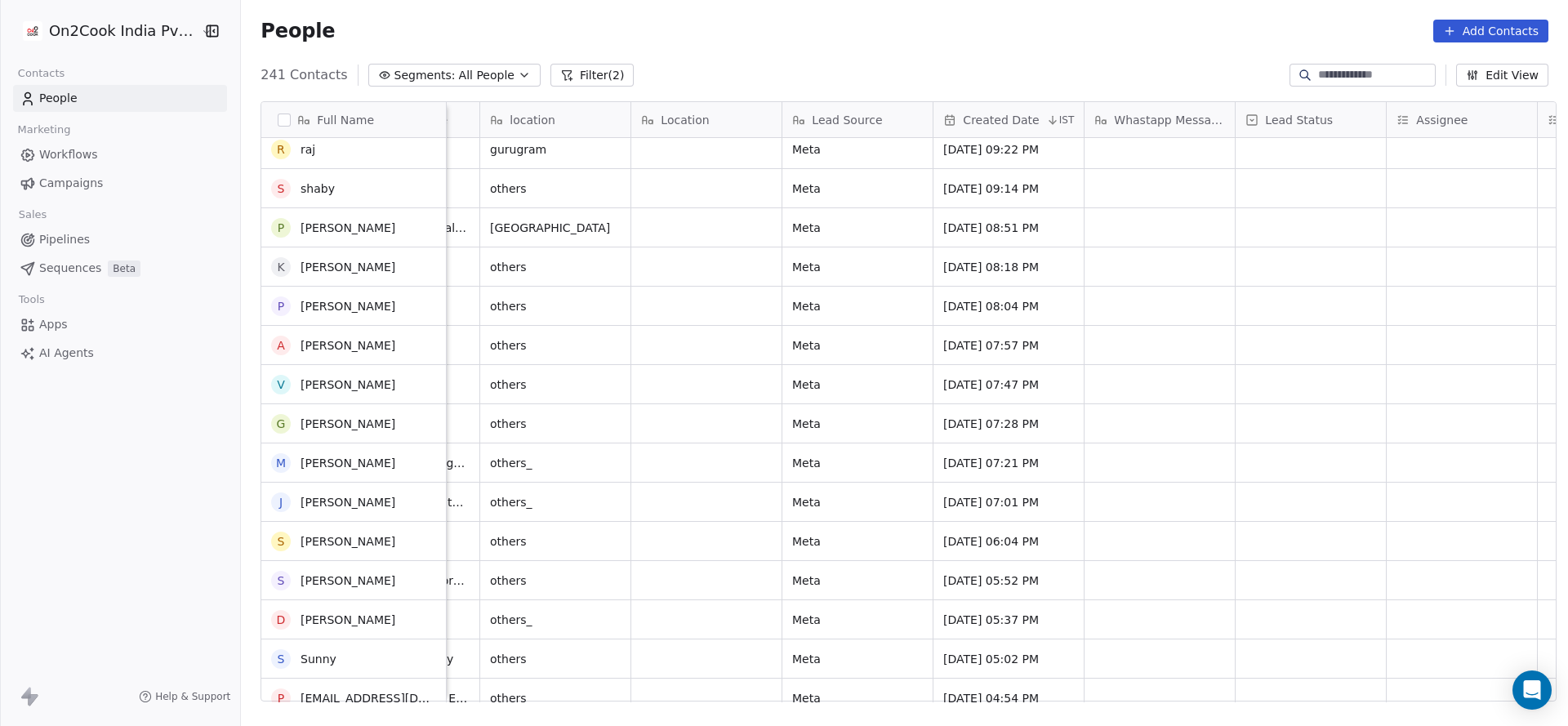
scroll to position [3405, 0]
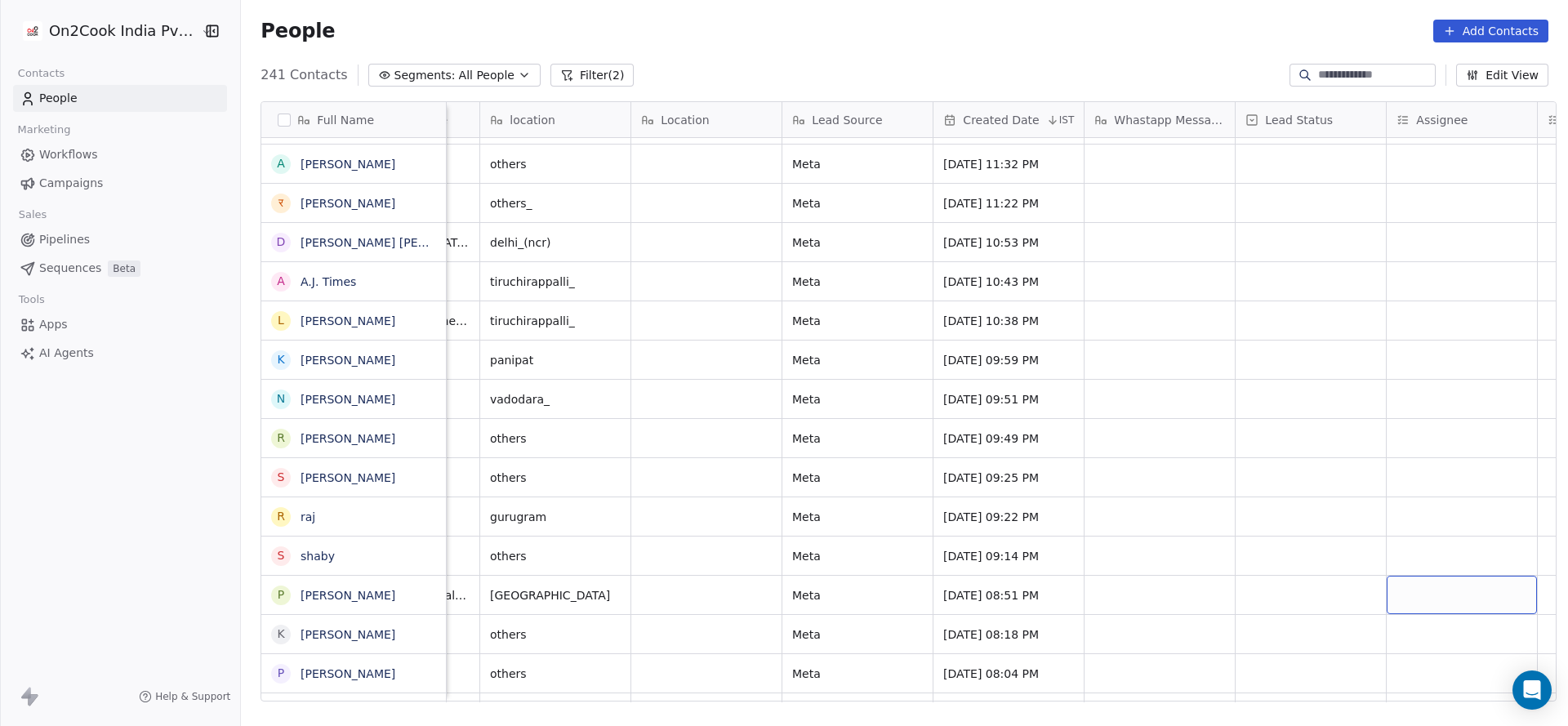
click at [1411, 600] on div "grid" at bounding box center [1461, 594] width 151 height 39
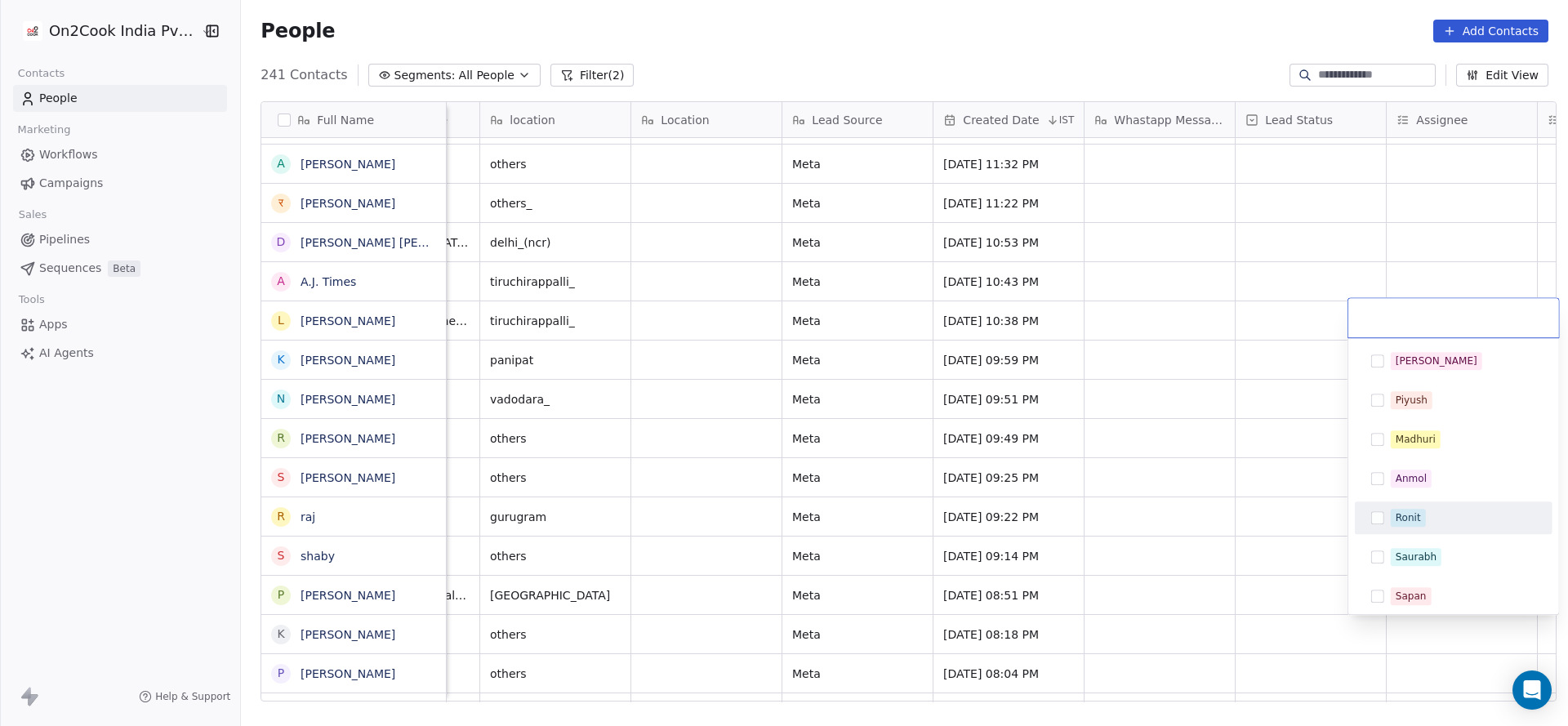
click at [1423, 512] on span "Ronit" at bounding box center [1408, 517] width 35 height 18
click at [1185, 569] on html "On2Cook India Pvt. Ltd. Contacts People Marketing Workflows Campaigns Sales Pip…" at bounding box center [784, 363] width 1568 height 726
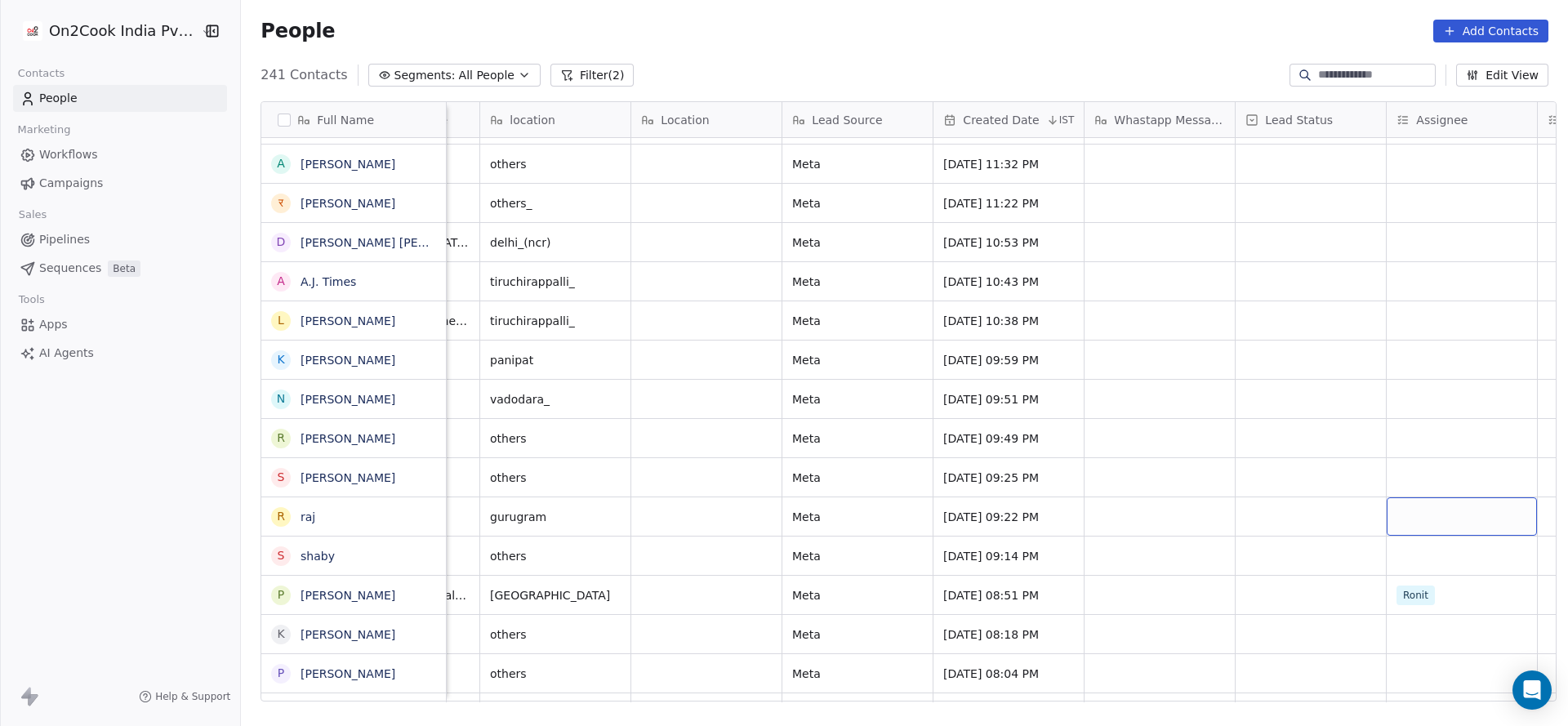
click at [1457, 519] on div "grid" at bounding box center [1461, 516] width 151 height 39
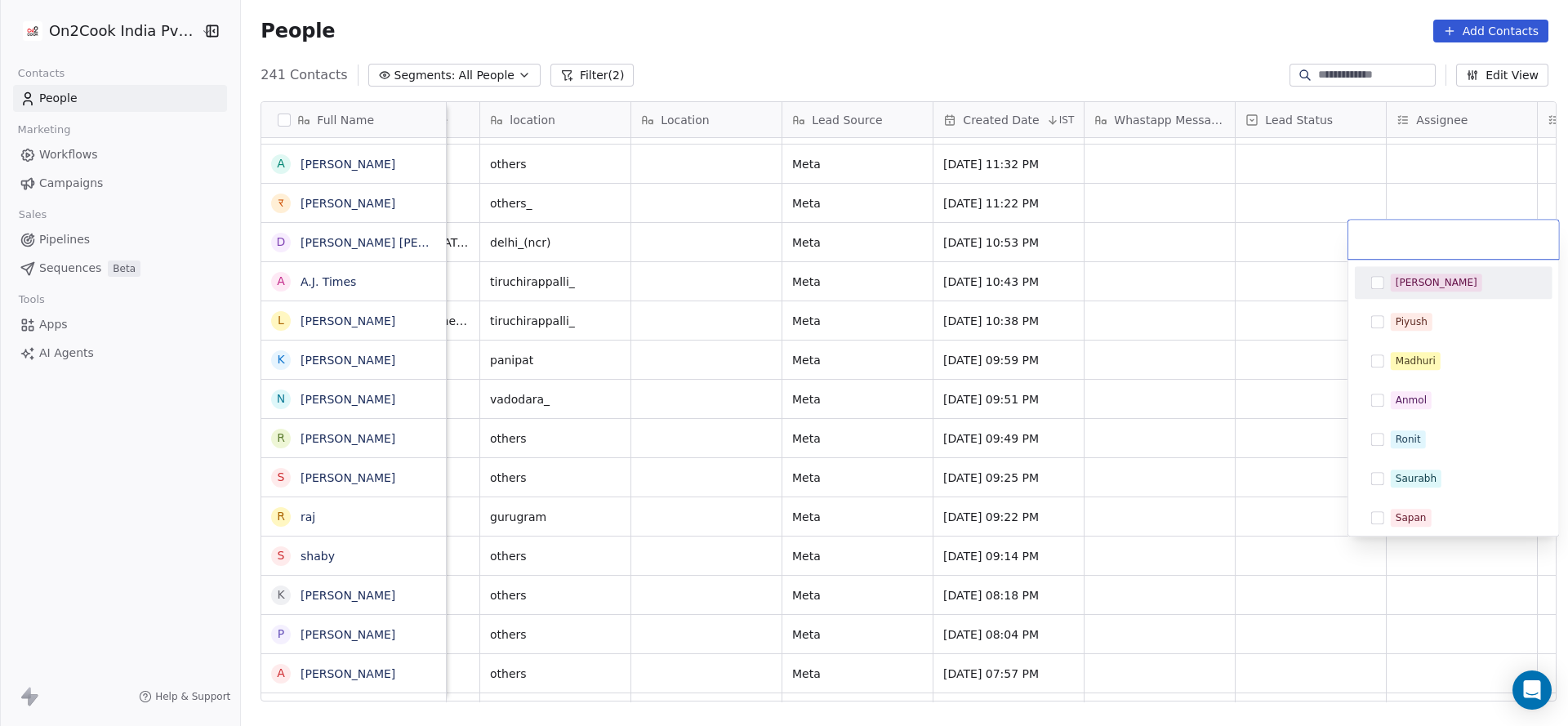
click at [1448, 289] on div "[PERSON_NAME]" at bounding box center [1463, 282] width 145 height 18
click at [1448, 235] on icon at bounding box center [1454, 239] width 10 height 10
click at [1051, 517] on html "On2Cook India Pvt. Ltd. Contacts People Marketing Workflows Campaigns Sales Pip…" at bounding box center [784, 363] width 1568 height 726
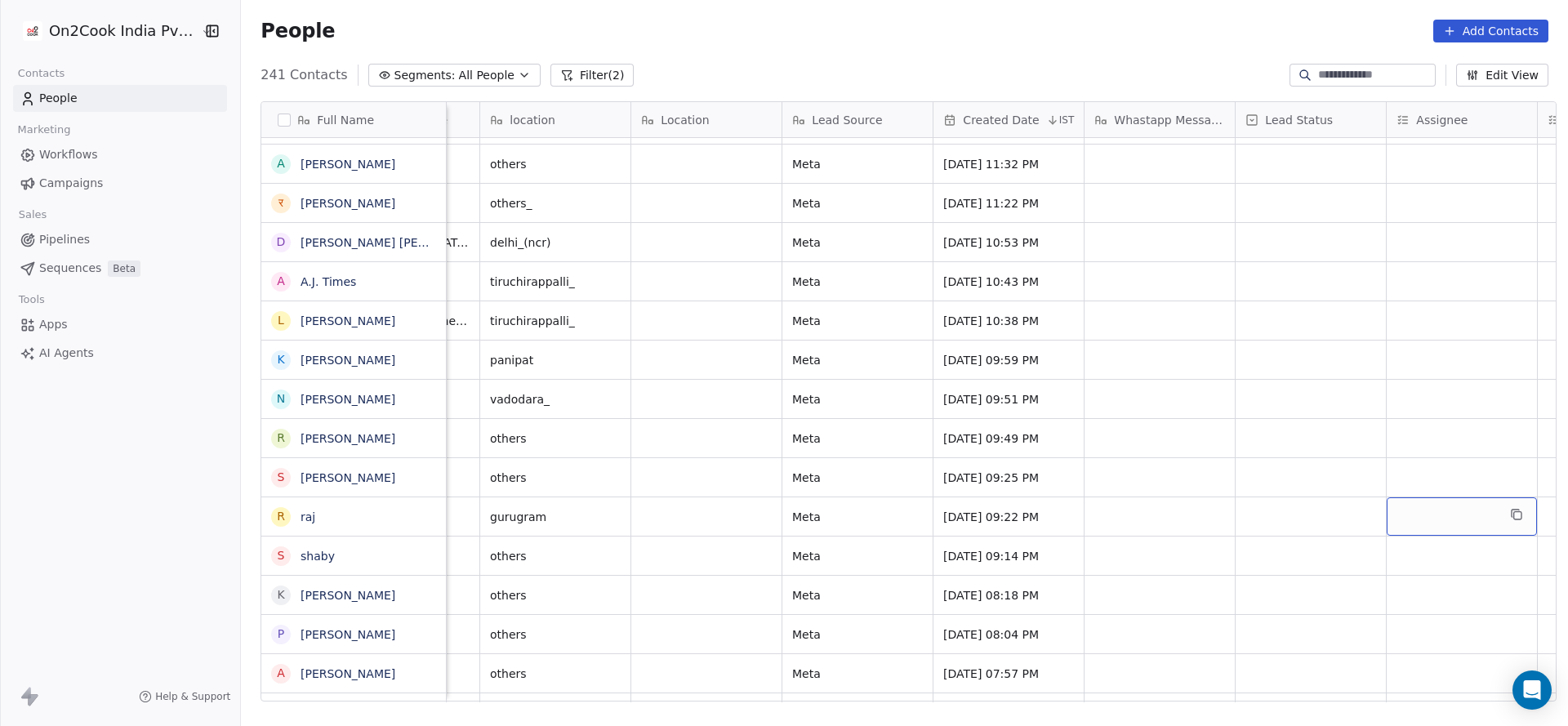
click at [1406, 522] on div "grid" at bounding box center [1461, 516] width 151 height 39
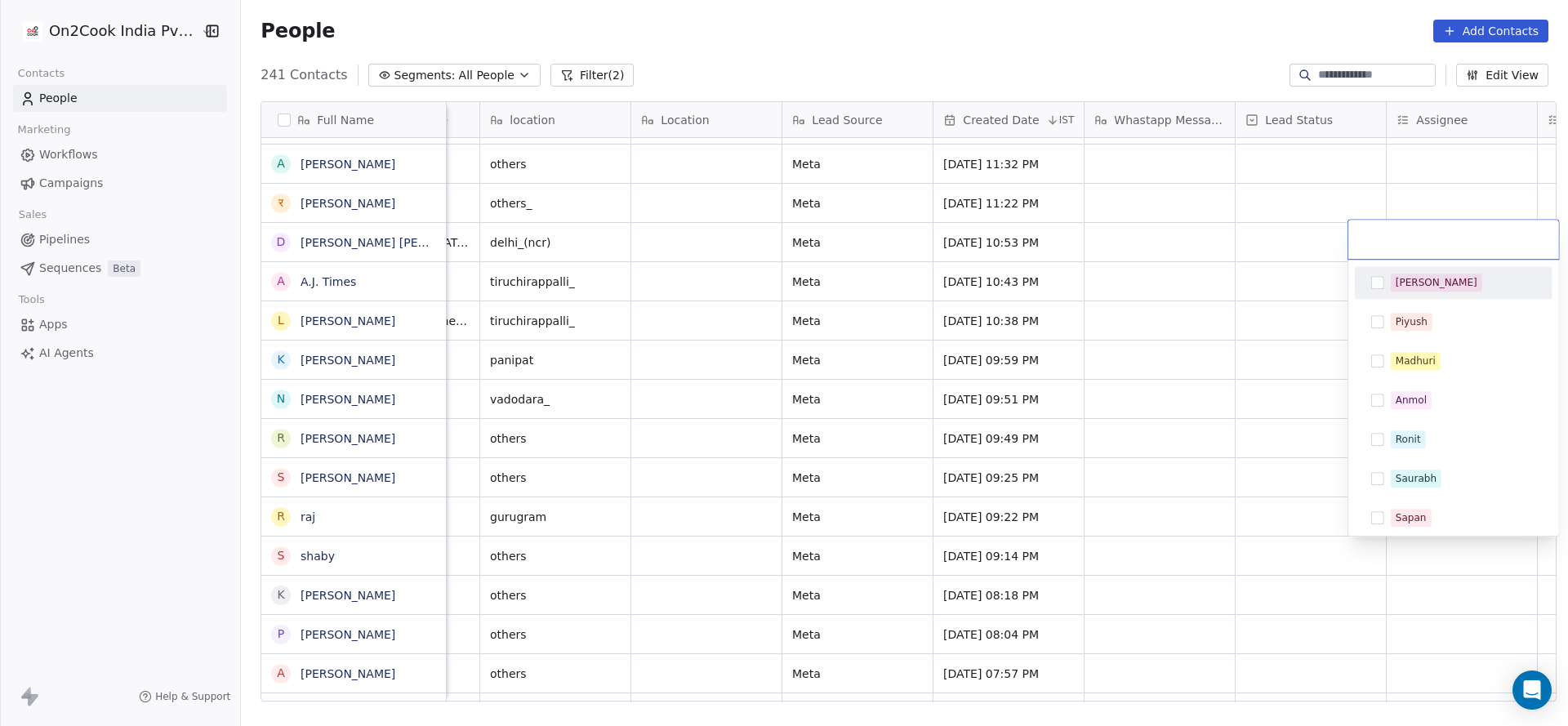
click at [1411, 294] on div "[PERSON_NAME]" at bounding box center [1453, 282] width 185 height 26
click at [1168, 468] on html "On2Cook India Pvt. Ltd. Contacts People Marketing Workflows Campaigns Sales Pip…" at bounding box center [784, 363] width 1568 height 726
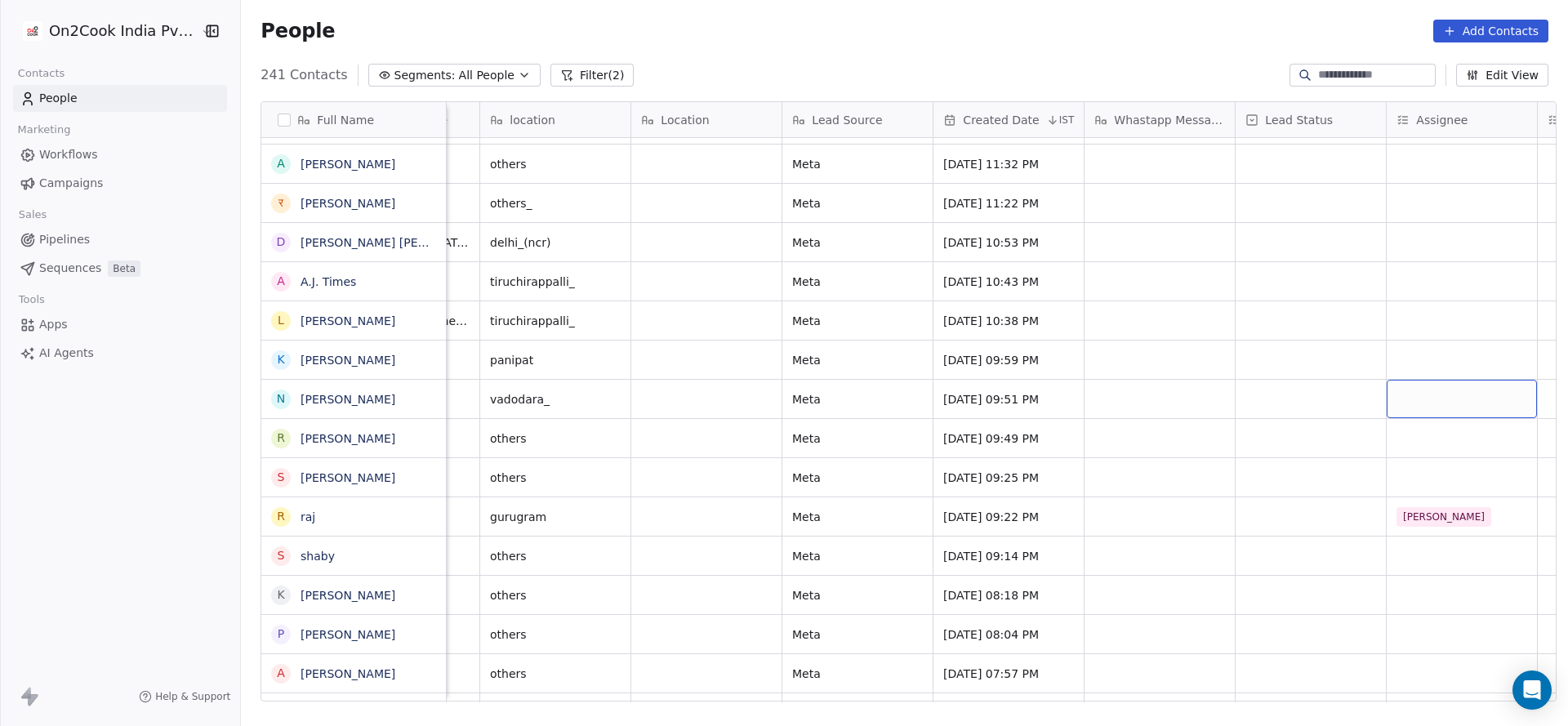
click at [1416, 409] on div "grid" at bounding box center [1461, 398] width 151 height 39
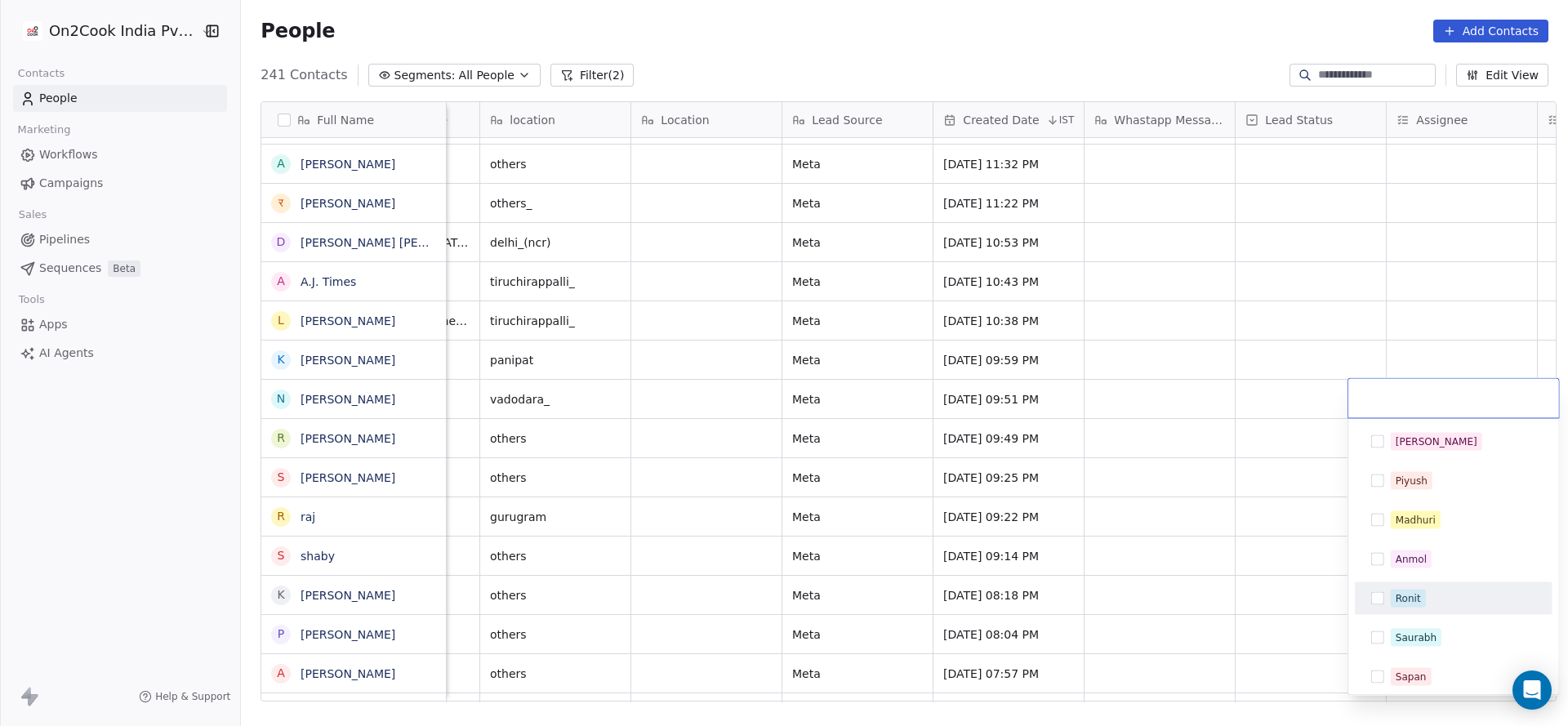
click at [1389, 606] on div "Ronit" at bounding box center [1453, 599] width 185 height 26
click at [1073, 547] on html "On2Cook India Pvt. Ltd. Contacts People Marketing Workflows Campaigns Sales Pip…" at bounding box center [784, 363] width 1568 height 726
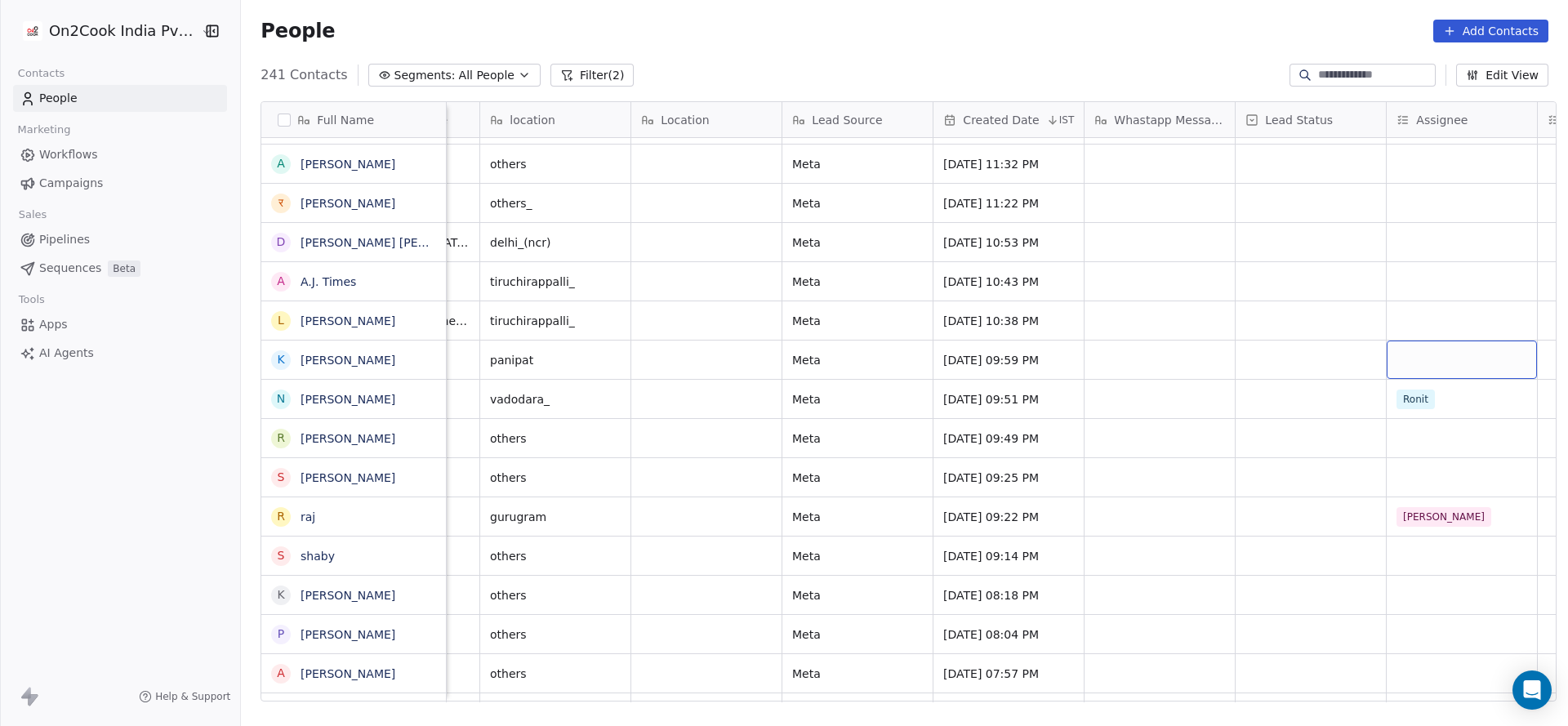
click at [1425, 359] on div "grid" at bounding box center [1461, 360] width 151 height 39
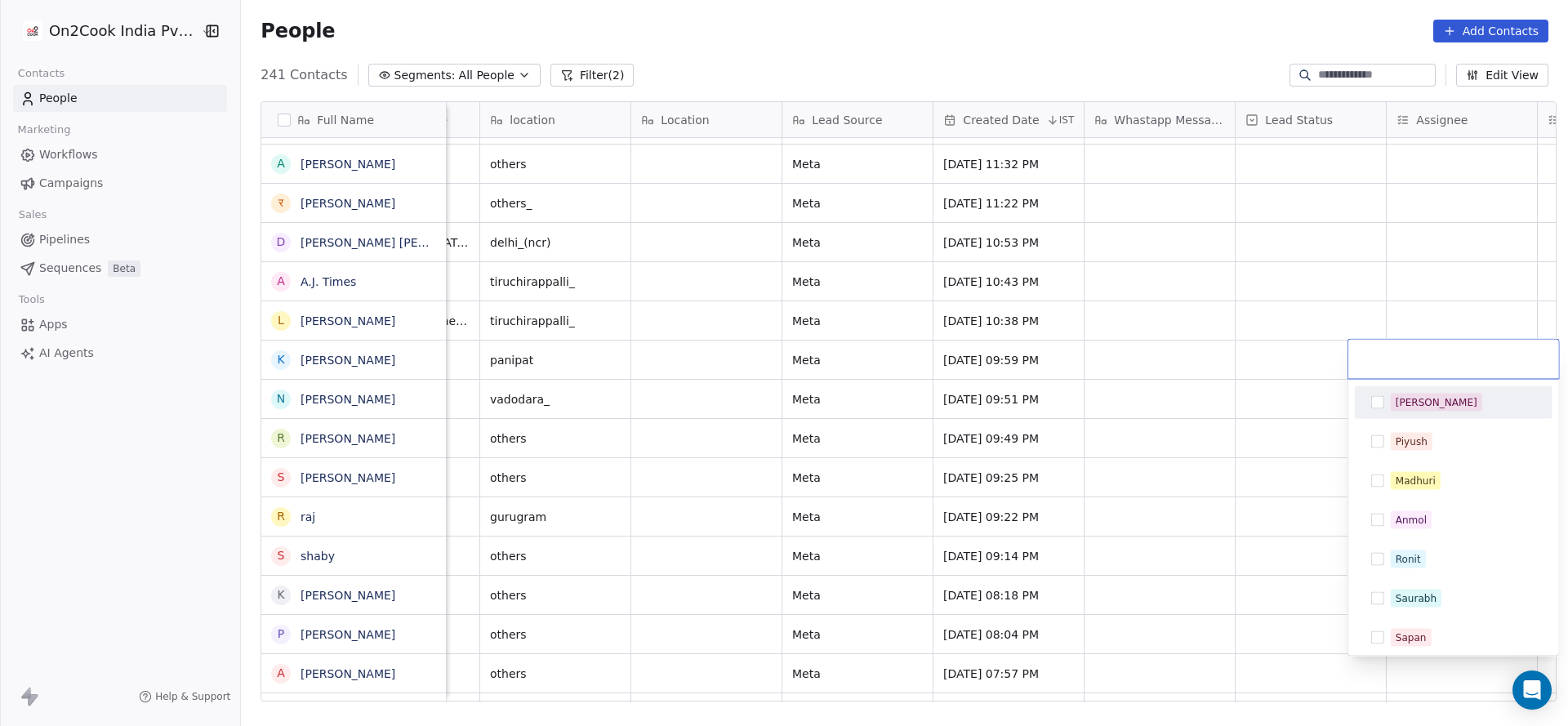
click at [1154, 287] on html "On2Cook India Pvt. Ltd. Contacts People Marketing Workflows Campaigns Sales Pip…" at bounding box center [784, 363] width 1568 height 726
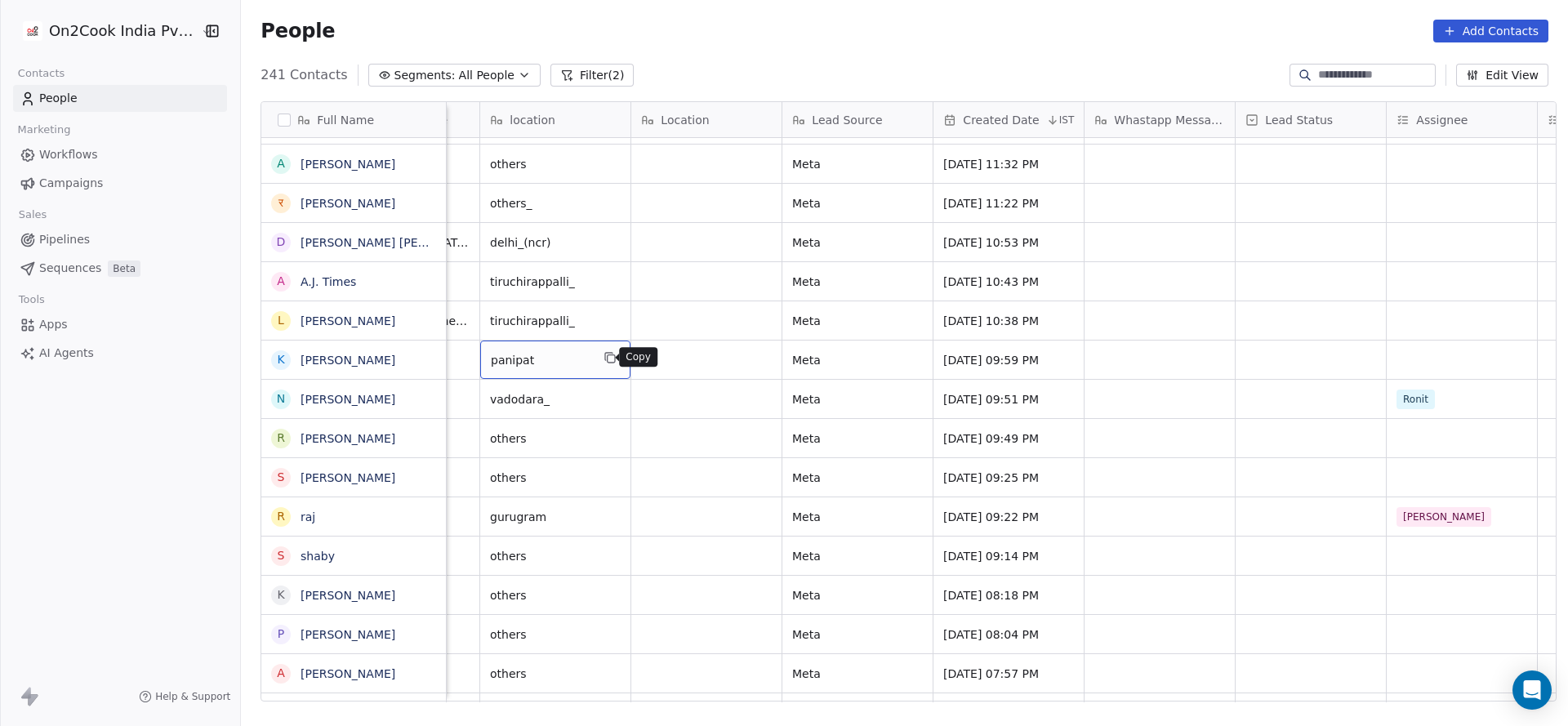
click at [604, 358] on icon "grid" at bounding box center [610, 357] width 13 height 13
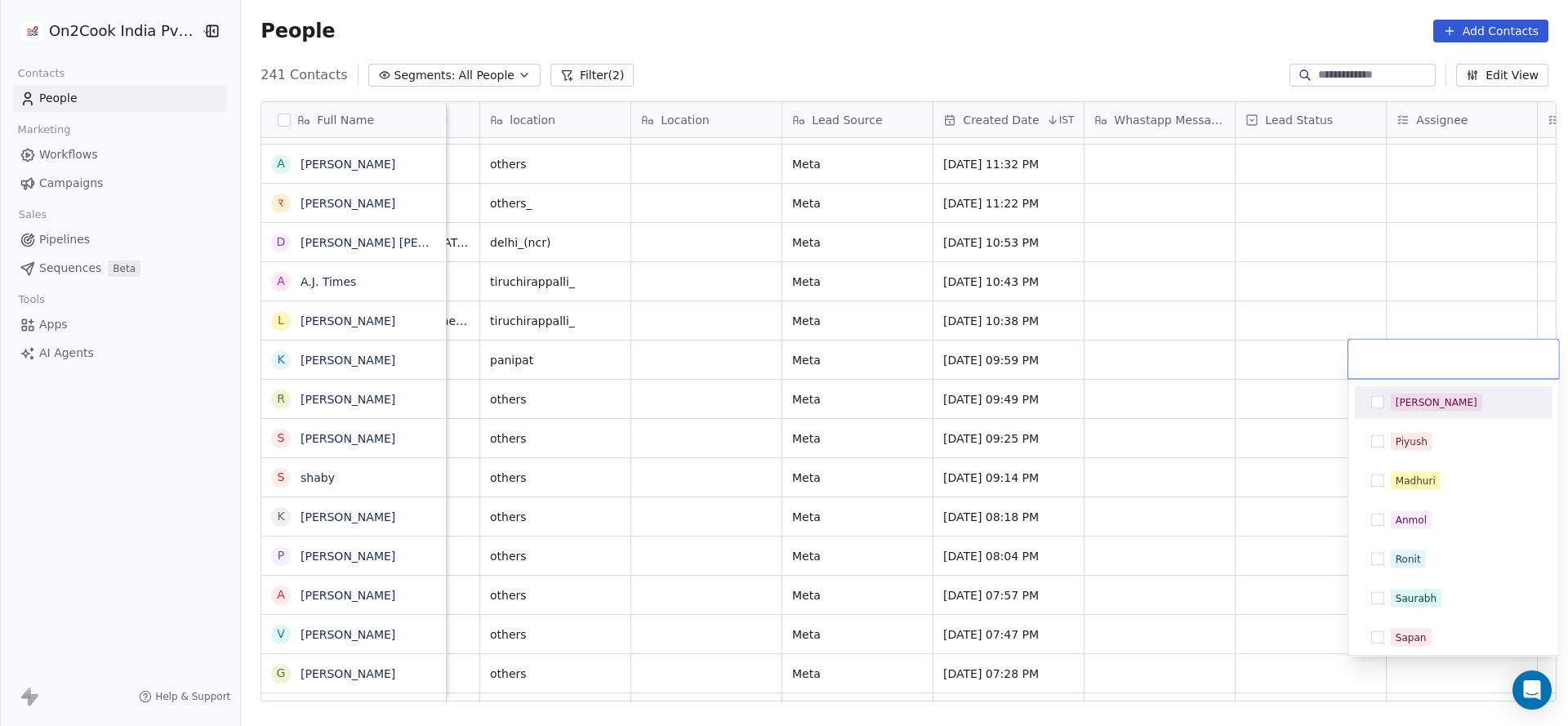
click at [1406, 394] on span "[PERSON_NAME]" at bounding box center [1436, 403] width 91 height 18
click at [1205, 399] on html "On2Cook India Pvt. Ltd. Contacts People Marketing Workflows Campaigns Sales Pip…" at bounding box center [784, 363] width 1568 height 726
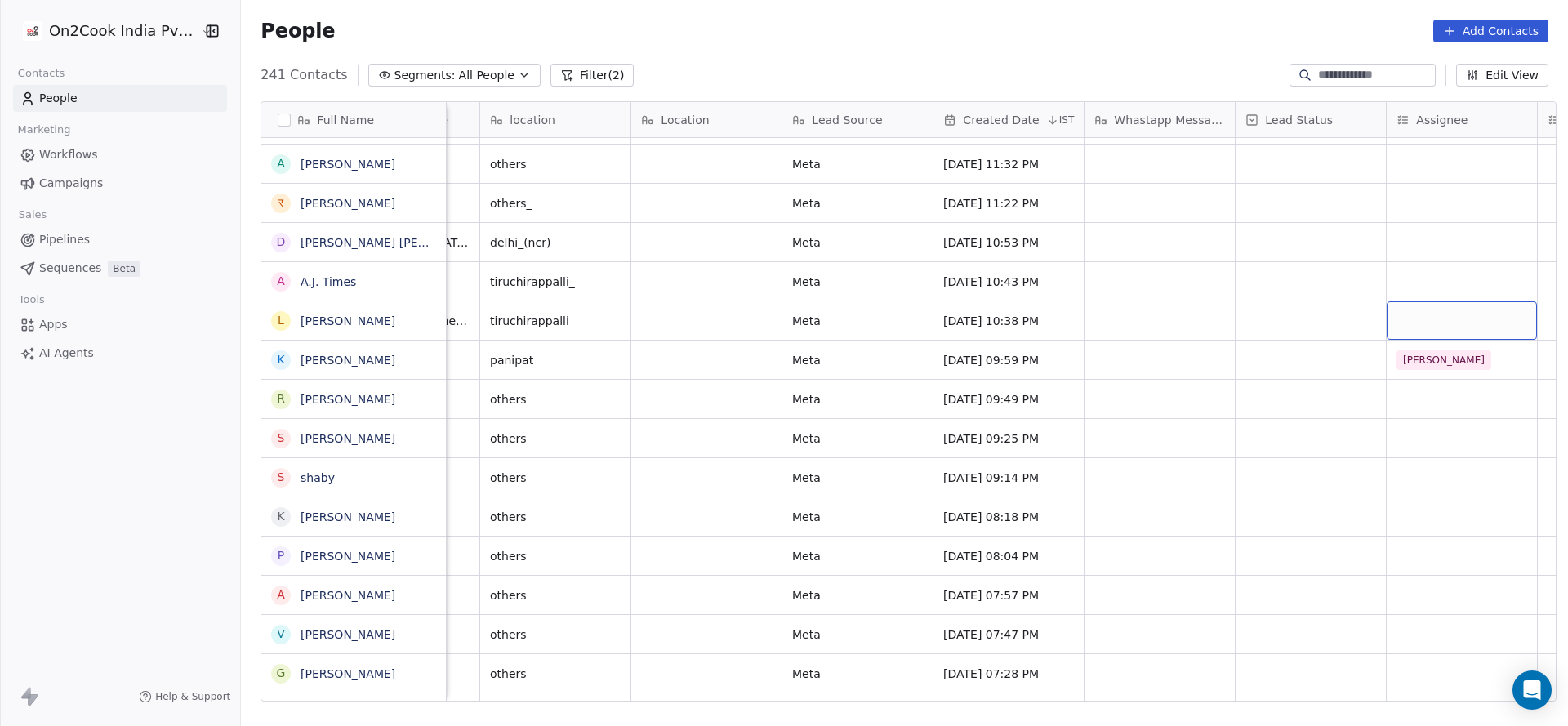
click at [1411, 314] on div "grid" at bounding box center [1461, 320] width 151 height 39
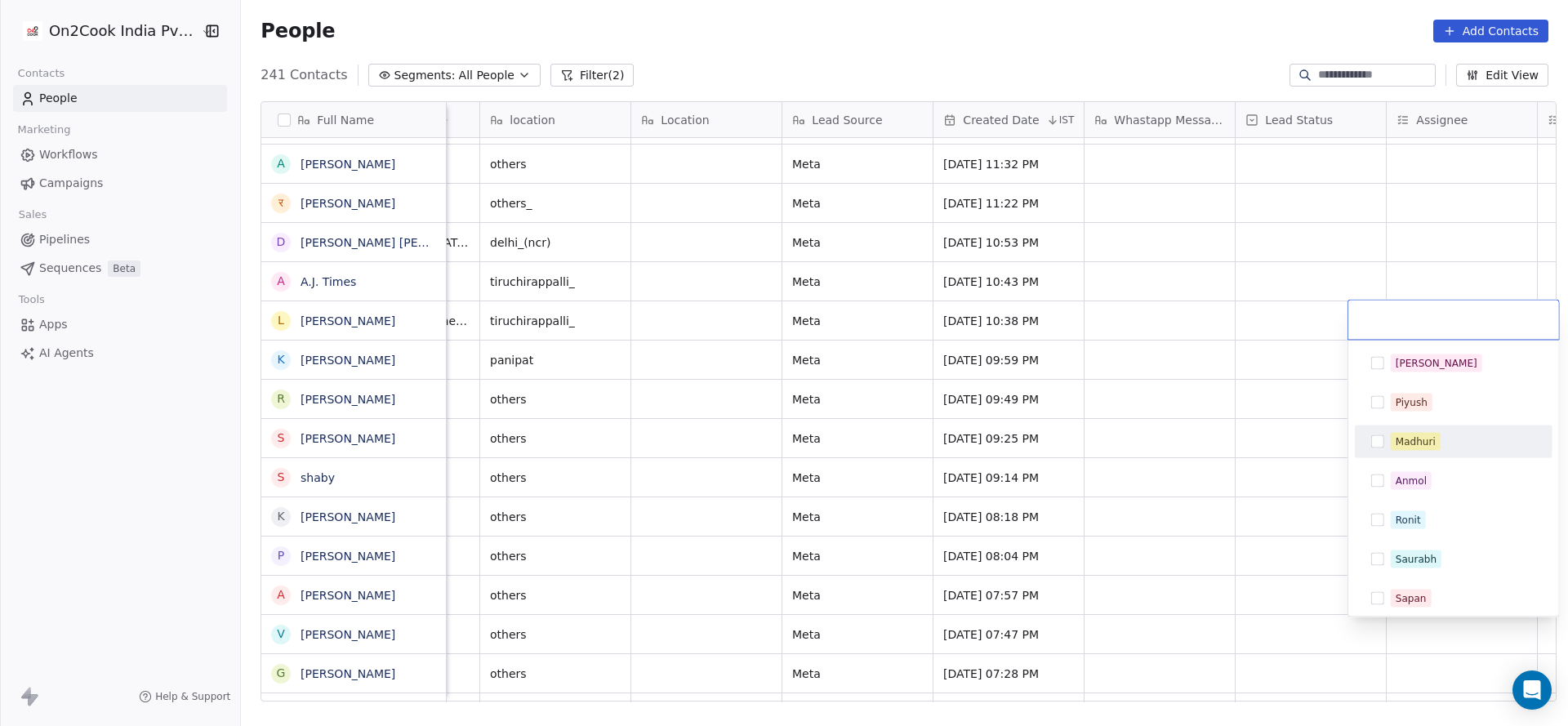
click at [1410, 441] on div "Madhuri" at bounding box center [1415, 441] width 40 height 15
click at [1117, 424] on html "On2Cook India Pvt. Ltd. Contacts People Marketing Workflows Campaigns Sales Pip…" at bounding box center [784, 363] width 1568 height 726
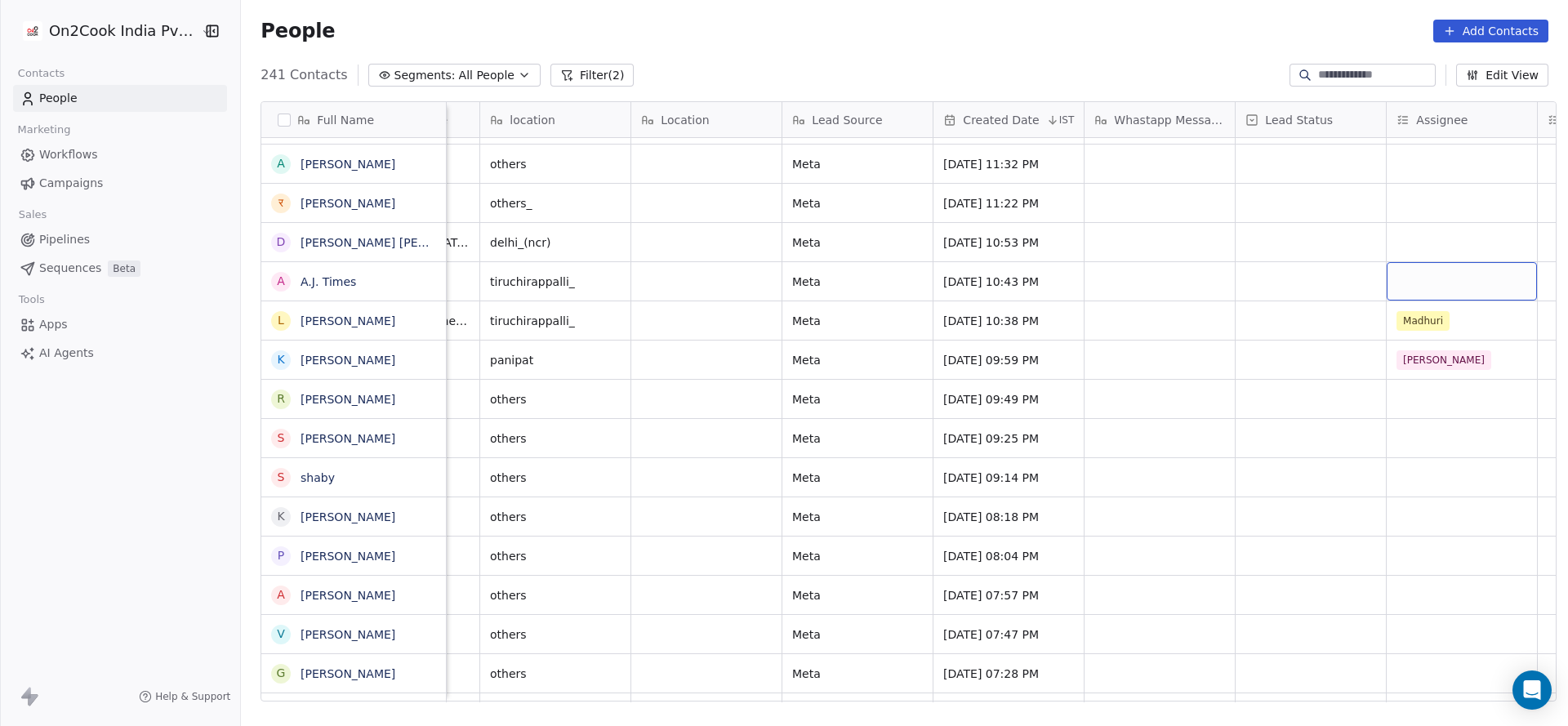
click at [1416, 269] on div "grid" at bounding box center [1461, 281] width 151 height 39
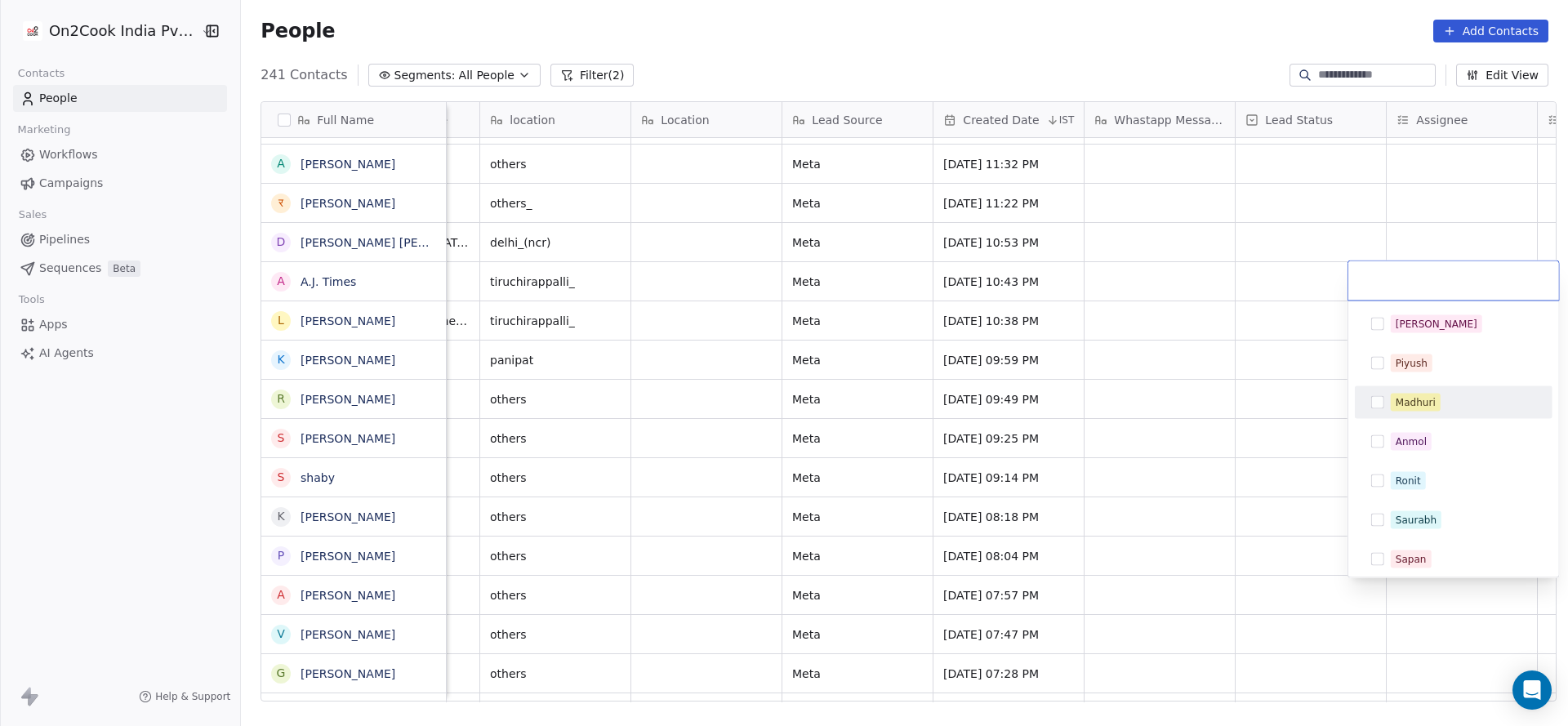
click at [1408, 413] on div "Madhuri" at bounding box center [1453, 403] width 185 height 26
click at [1282, 427] on html "On2Cook India Pvt. Ltd. Contacts People Marketing Workflows Campaigns Sales Pip…" at bounding box center [784, 363] width 1568 height 726
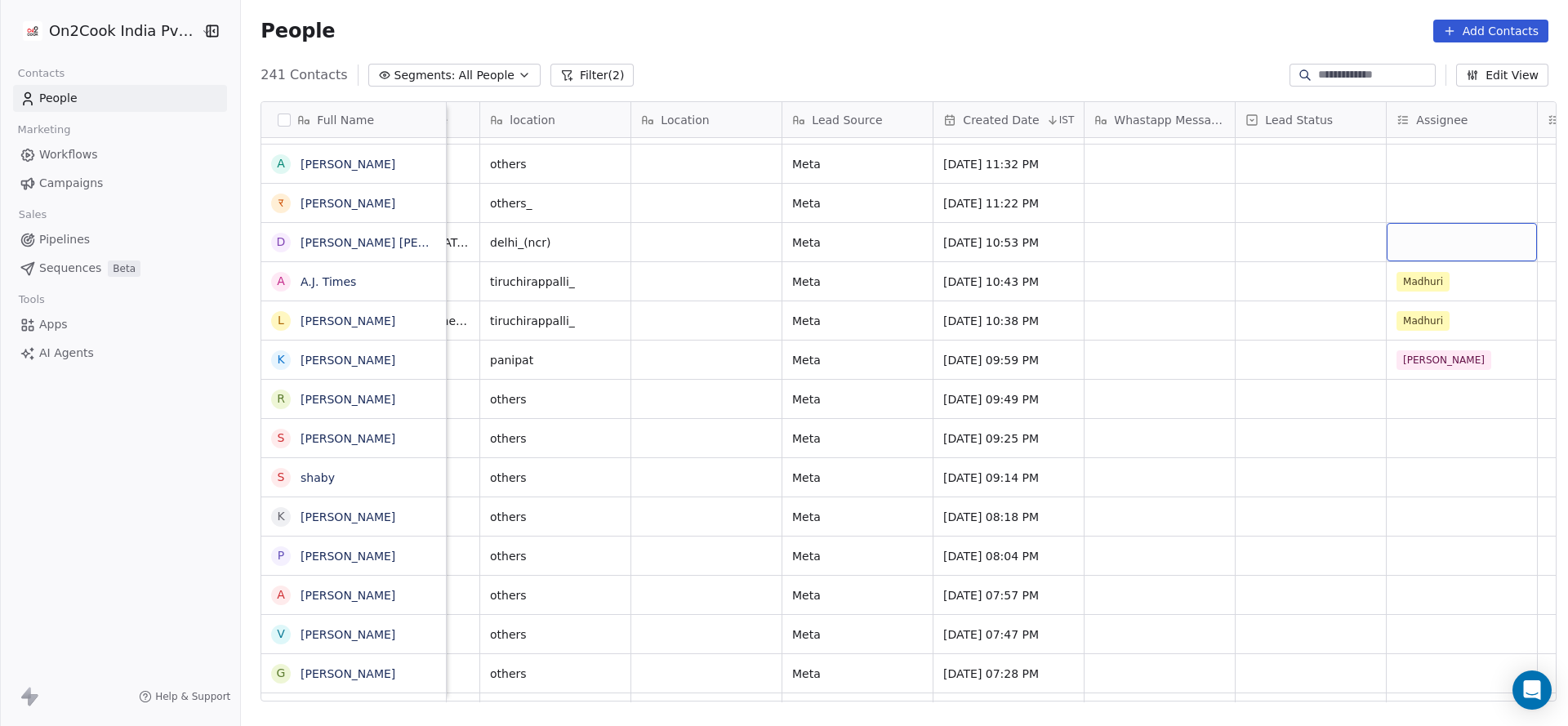
click at [1414, 250] on div "grid" at bounding box center [1461, 242] width 151 height 39
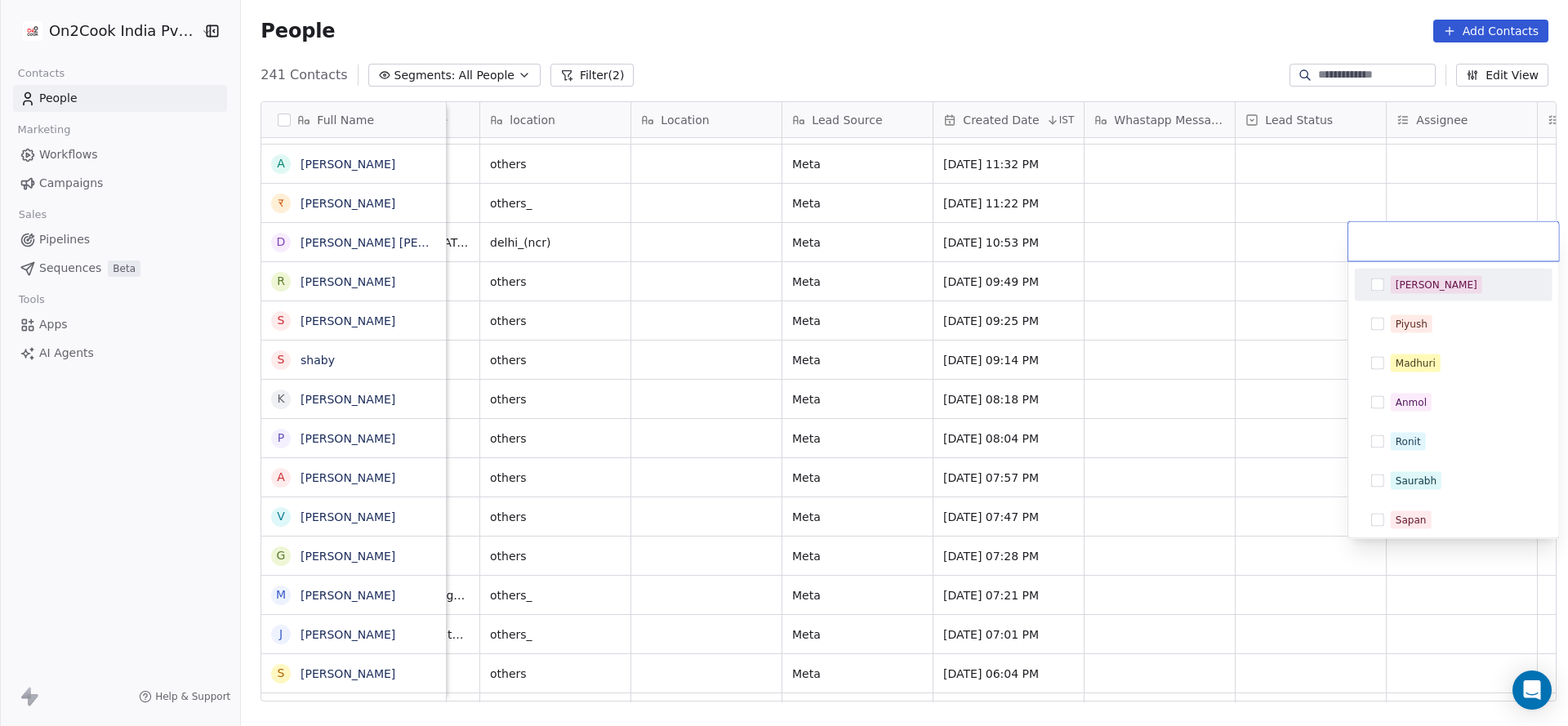
click at [1417, 289] on div "[PERSON_NAME]" at bounding box center [1436, 285] width 82 height 15
click at [1137, 360] on html "On2Cook India Pvt. Ltd. Contacts People Marketing Workflows Campaigns Sales Pip…" at bounding box center [784, 363] width 1568 height 726
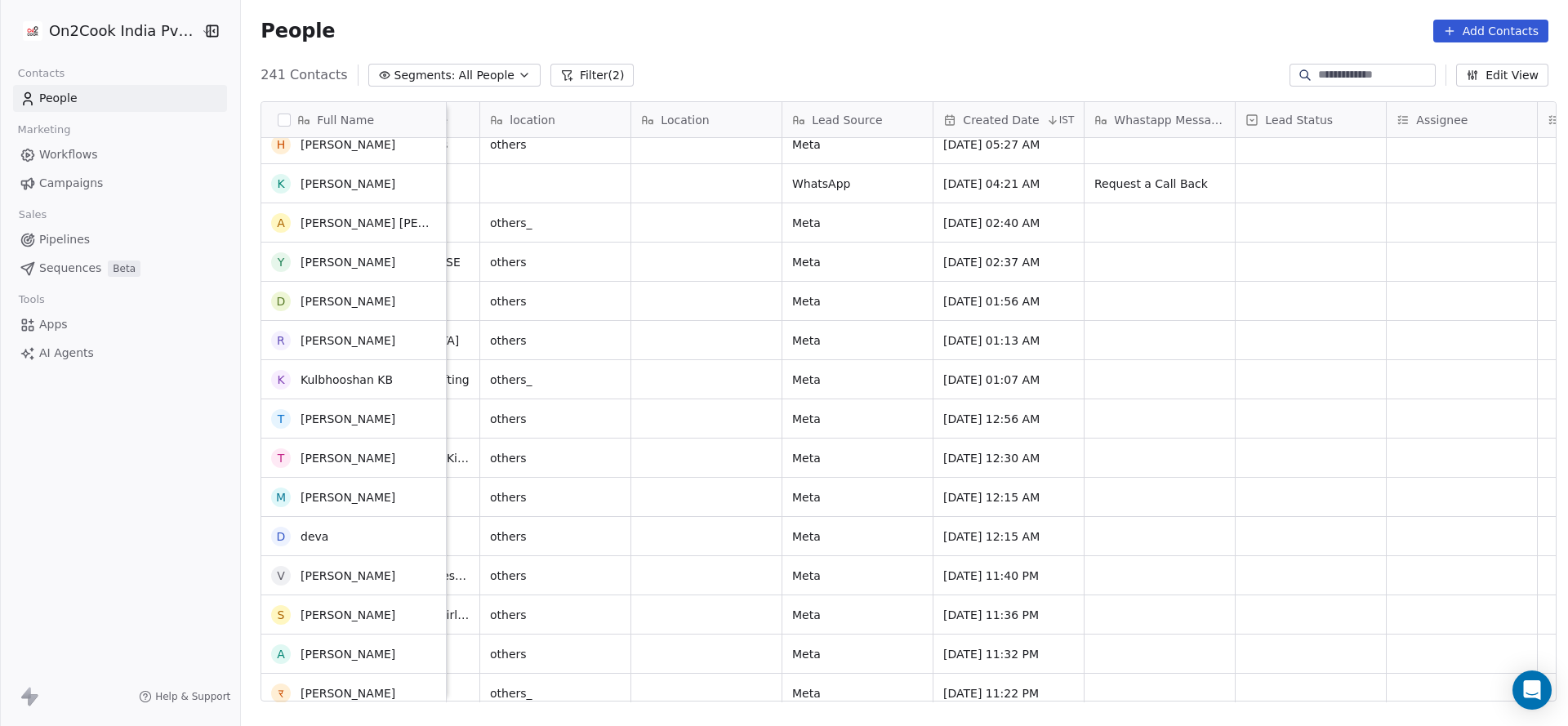
scroll to position [2180, 0]
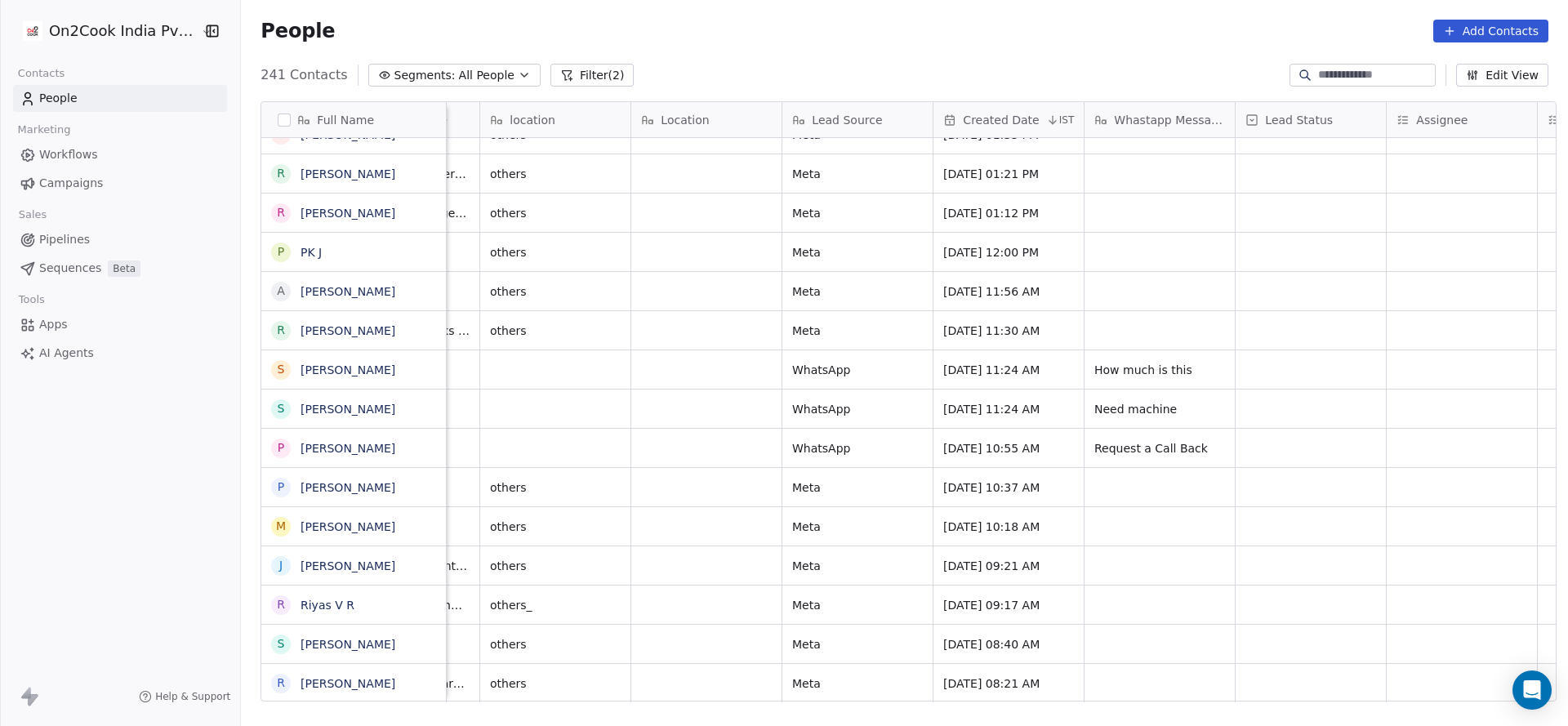
click at [561, 77] on button "Filter (2)" at bounding box center [593, 75] width 84 height 23
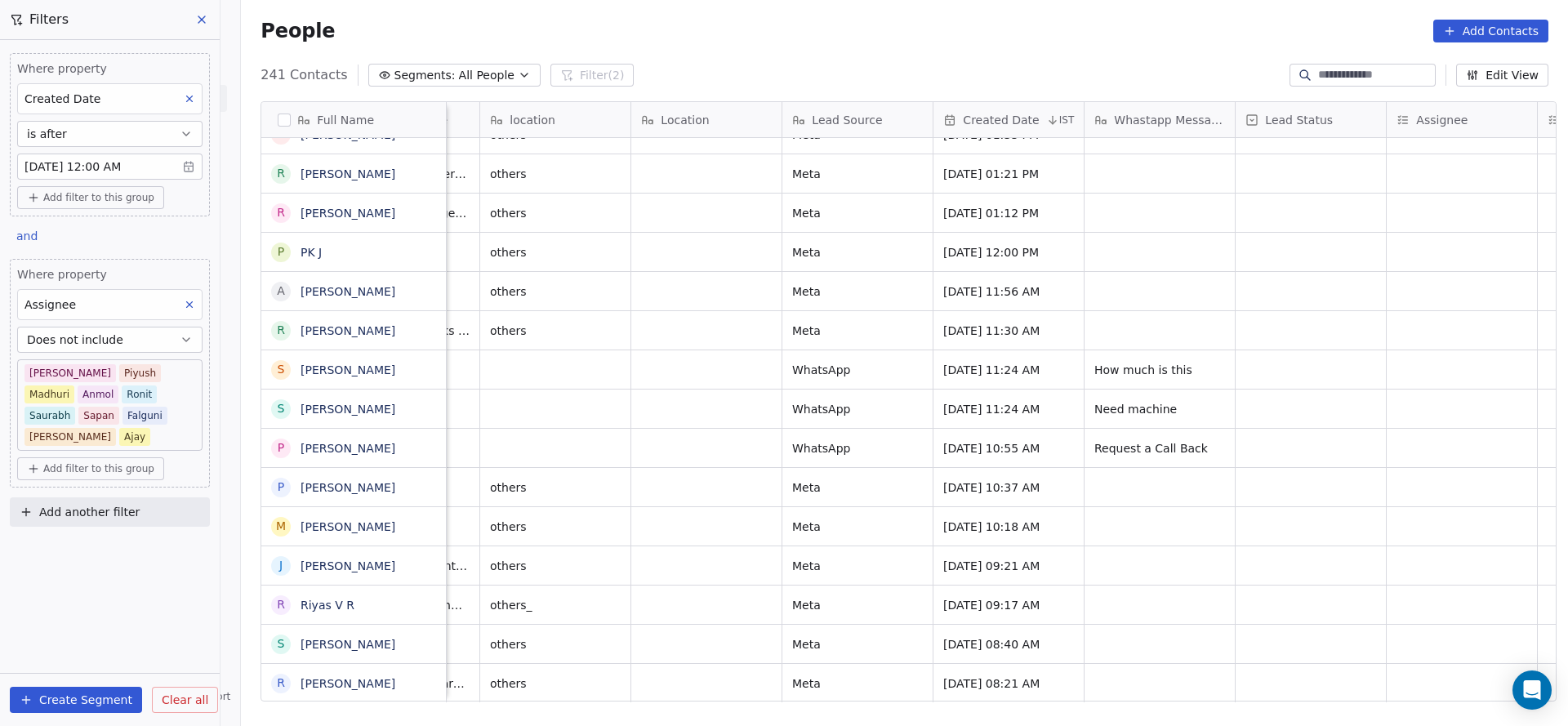
click at [181, 297] on button at bounding box center [189, 305] width 22 height 22
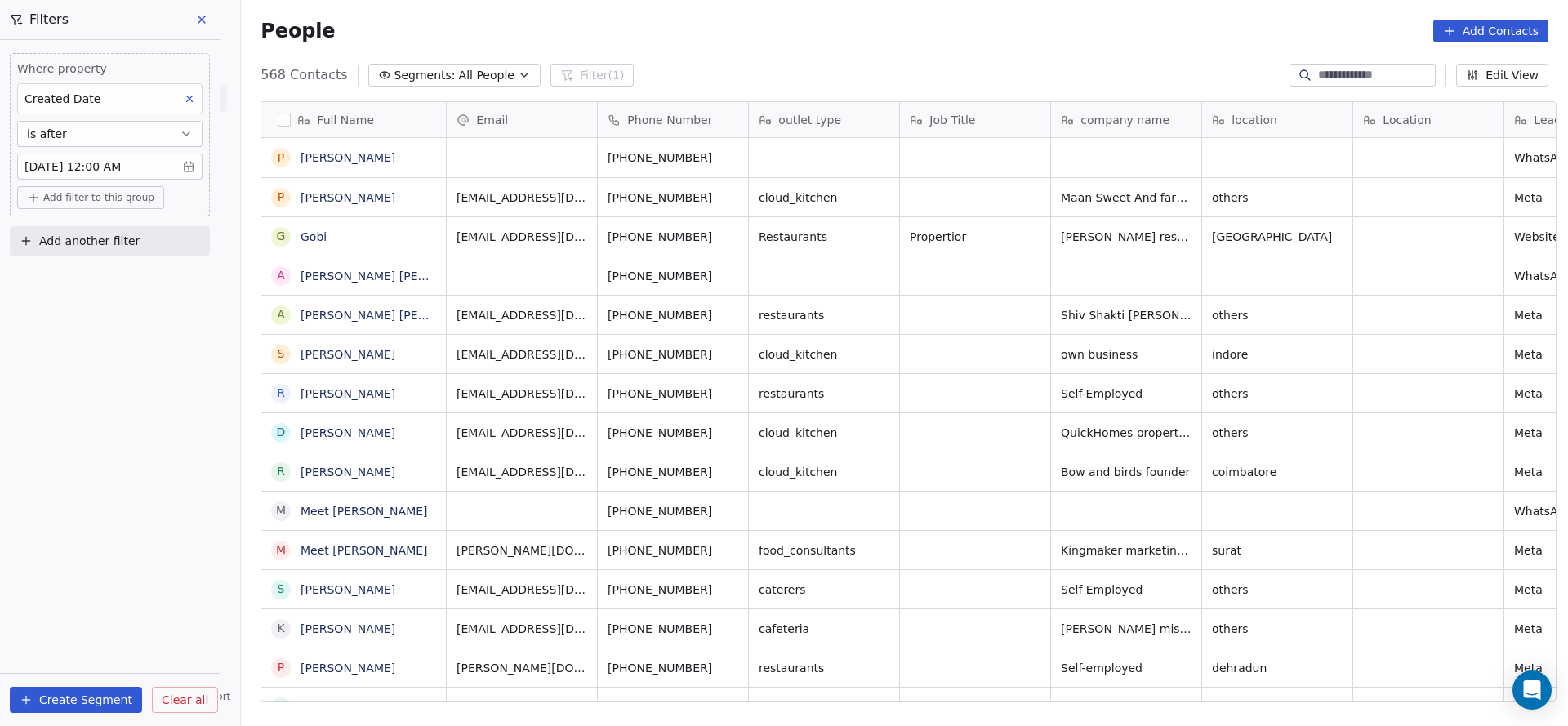
scroll to position [619, 1315]
click at [148, 240] on button "Add another filter" at bounding box center [109, 241] width 200 height 29
click at [105, 276] on span "Contact properties" at bounding box center [79, 278] width 106 height 17
type input "***"
click at [89, 324] on div "Assignee" at bounding box center [109, 337] width 185 height 26
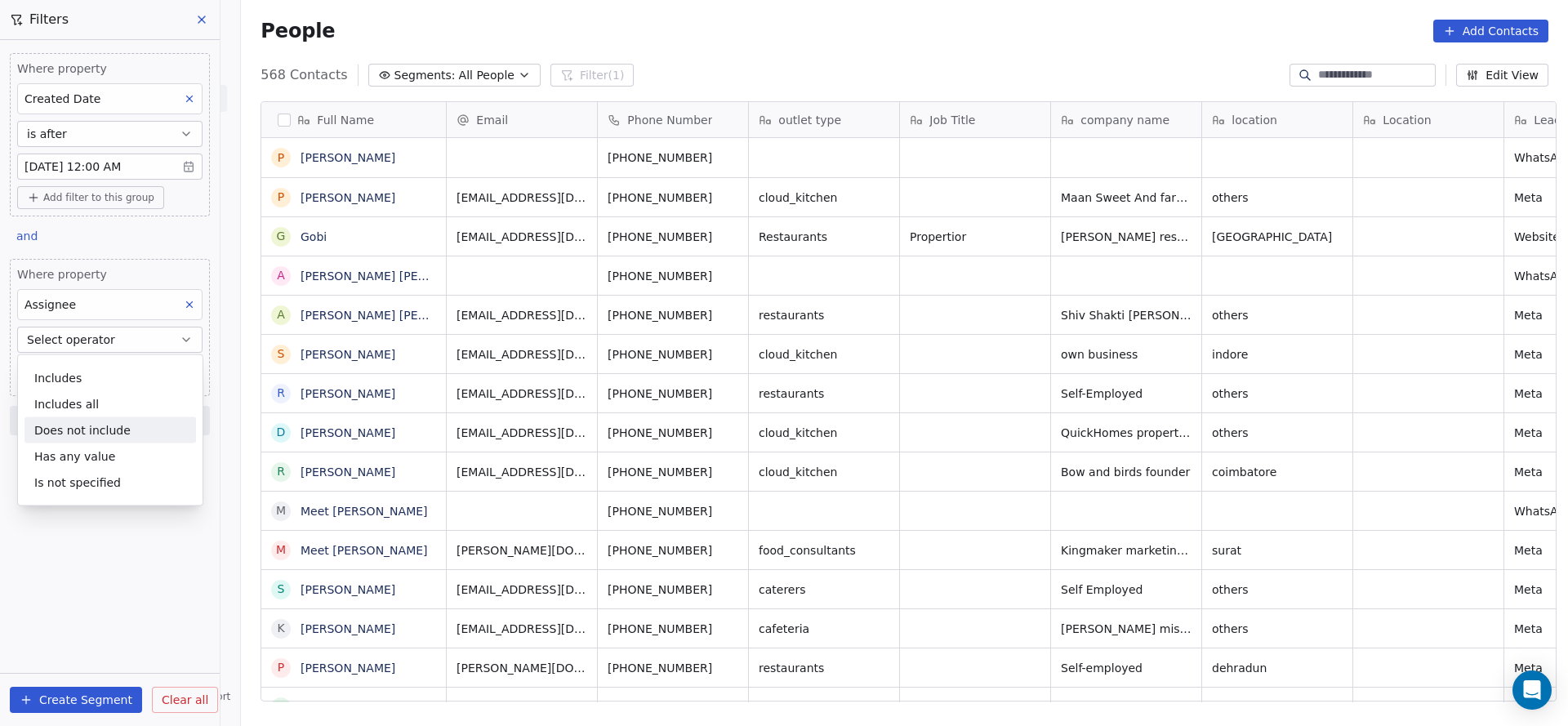
click at [116, 428] on div "Does not include" at bounding box center [109, 430] width 171 height 26
click at [78, 366] on body "On2Cook India Pvt. Ltd. Contacts People Marketing Workflows Campaigns Sales Pip…" at bounding box center [784, 363] width 1568 height 726
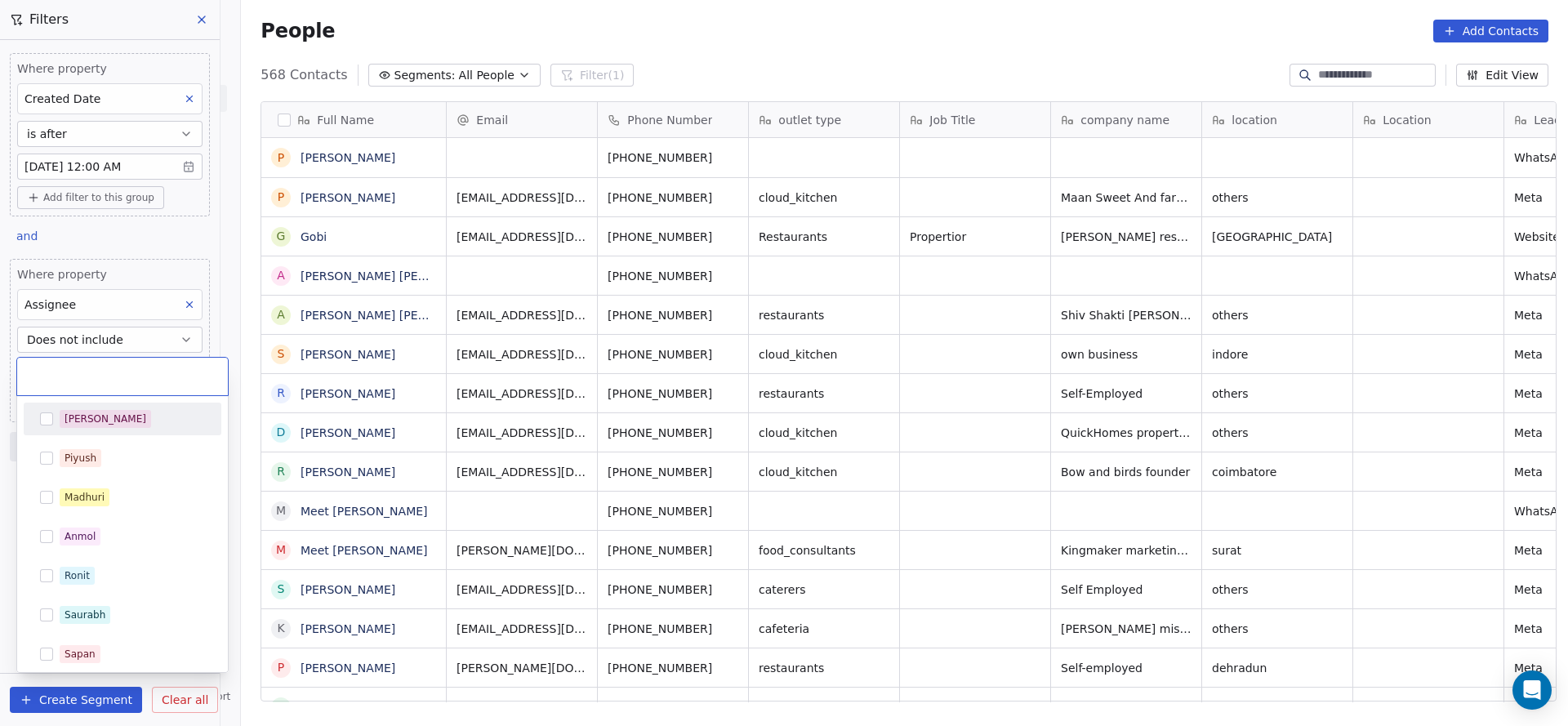
click at [73, 406] on div "[PERSON_NAME]" at bounding box center [122, 419] width 185 height 26
click at [73, 455] on div "Piyush" at bounding box center [80, 458] width 32 height 15
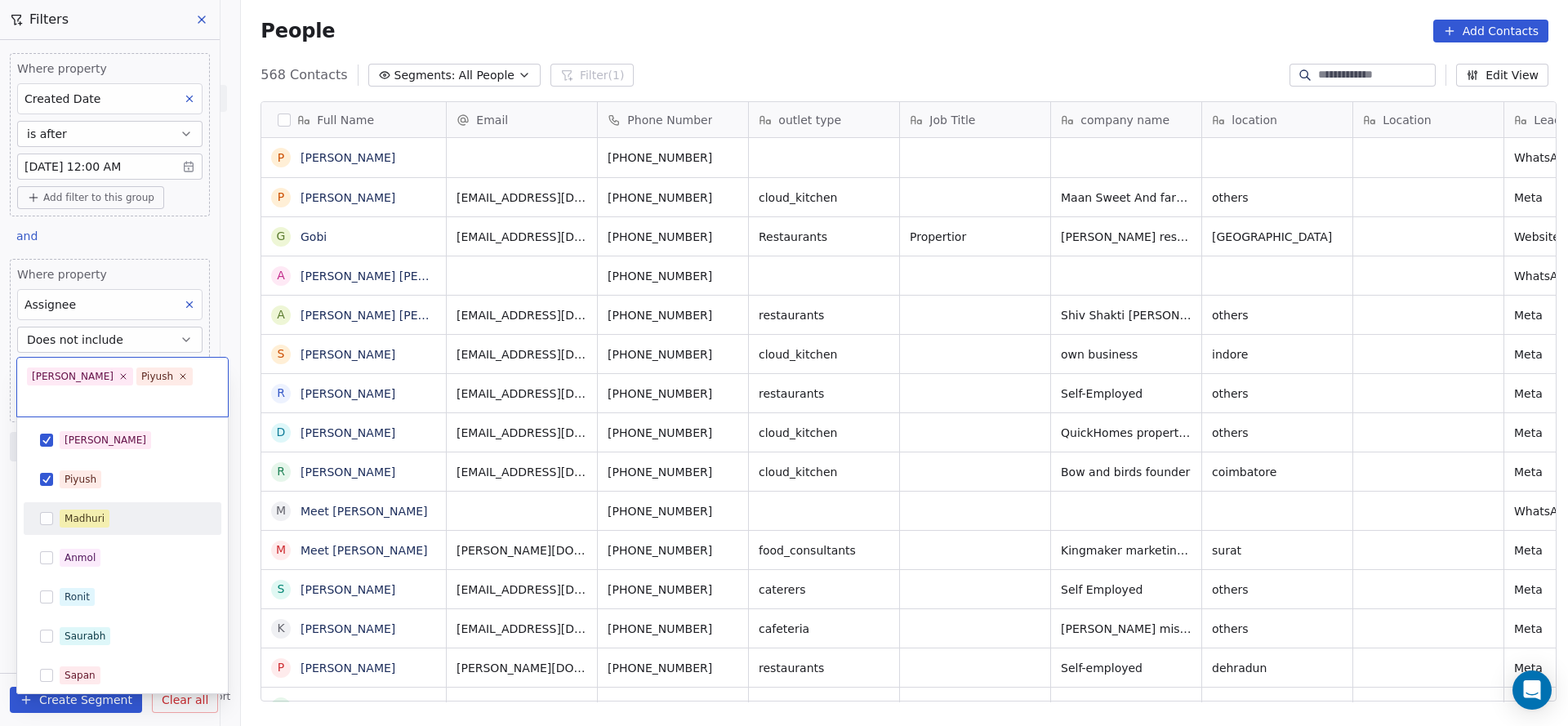
click at [92, 509] on span "Madhuri" at bounding box center [84, 518] width 50 height 18
click at [76, 546] on div "Anmol" at bounding box center [122, 557] width 185 height 26
click at [69, 589] on div "Ronit" at bounding box center [77, 596] width 25 height 15
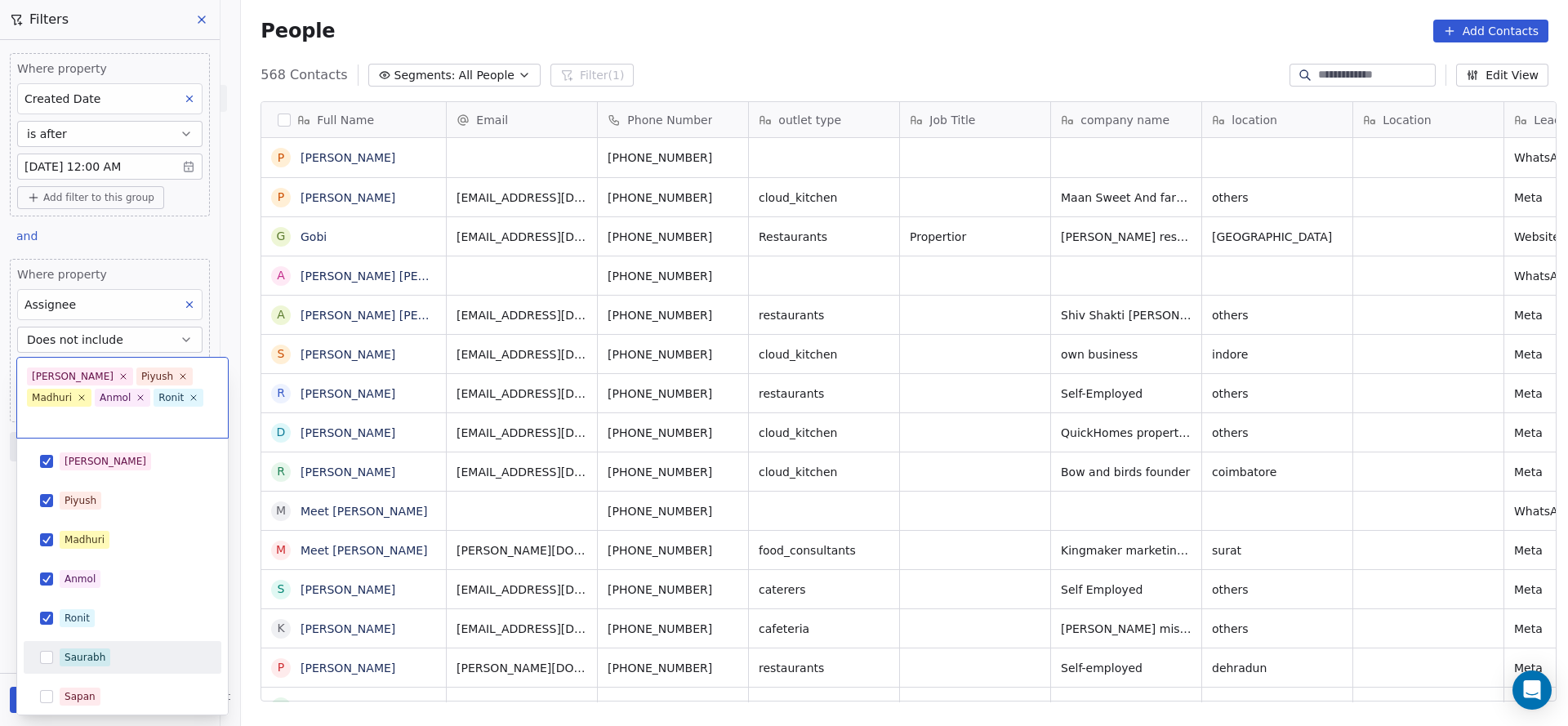
drag, startPoint x: 60, startPoint y: 624, endPoint x: 67, endPoint y: 632, distance: 10.6
click at [61, 644] on div "Saurabh" at bounding box center [122, 657] width 185 height 26
click at [90, 689] on div "Sapan" at bounding box center [80, 696] width 31 height 15
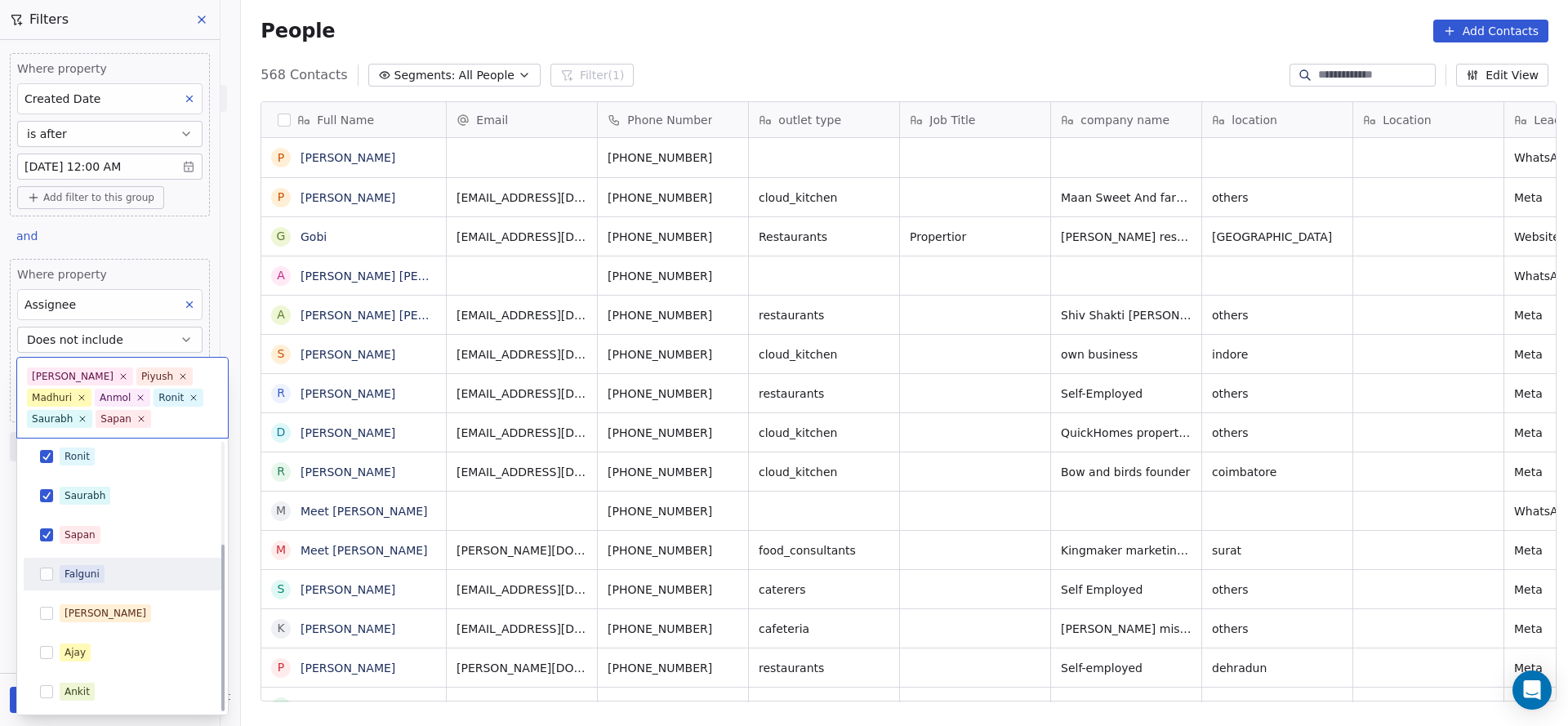
click at [42, 573] on button "Suggestions" at bounding box center [46, 574] width 13 height 13
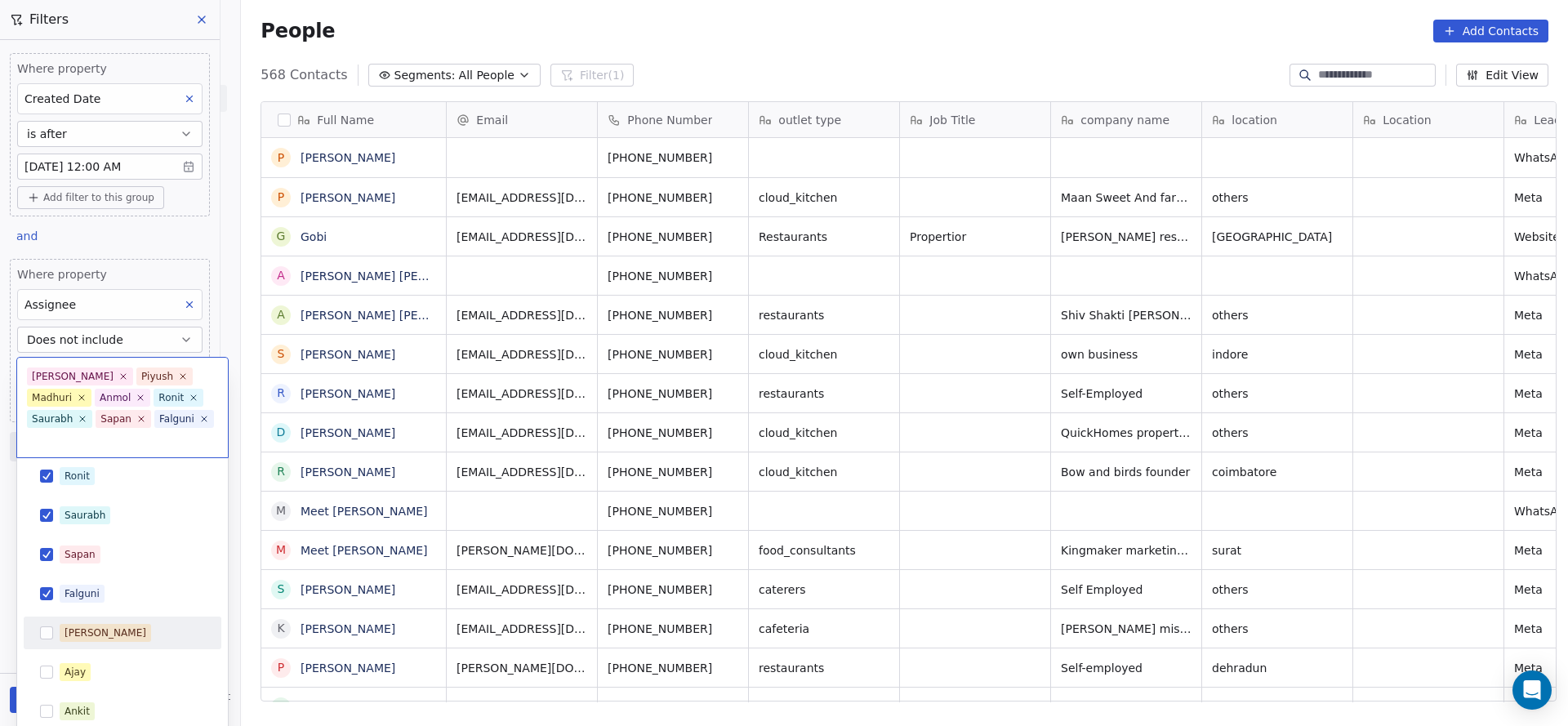
click at [45, 619] on div "Mary" at bounding box center [122, 632] width 185 height 26
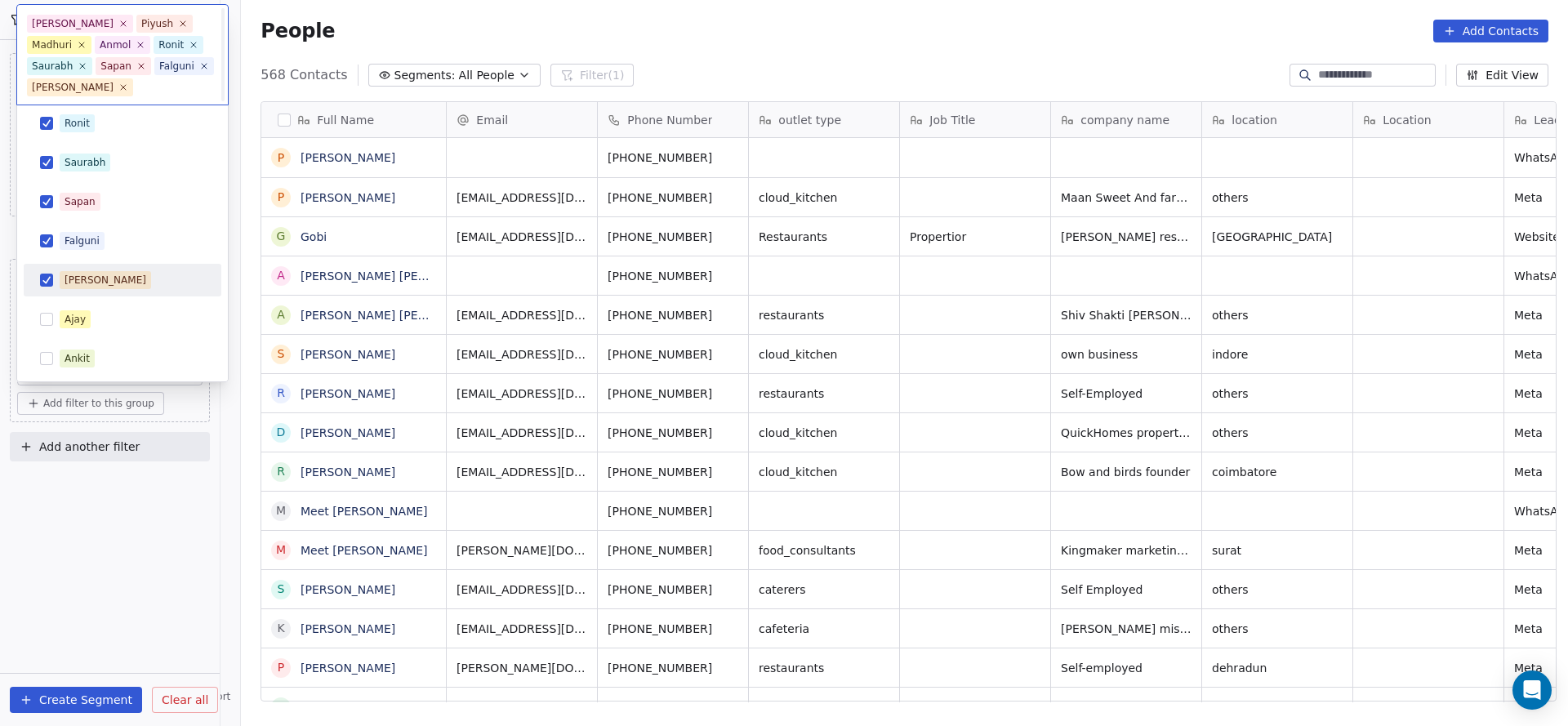
scroll to position [0, 0]
click at [82, 311] on span "Ajay" at bounding box center [75, 319] width 31 height 18
click at [73, 355] on div "Ankit" at bounding box center [77, 358] width 25 height 15
click at [704, 366] on html "On2Cook India Pvt. Ltd. Contacts People Marketing Workflows Campaigns Sales Pip…" at bounding box center [784, 363] width 1568 height 726
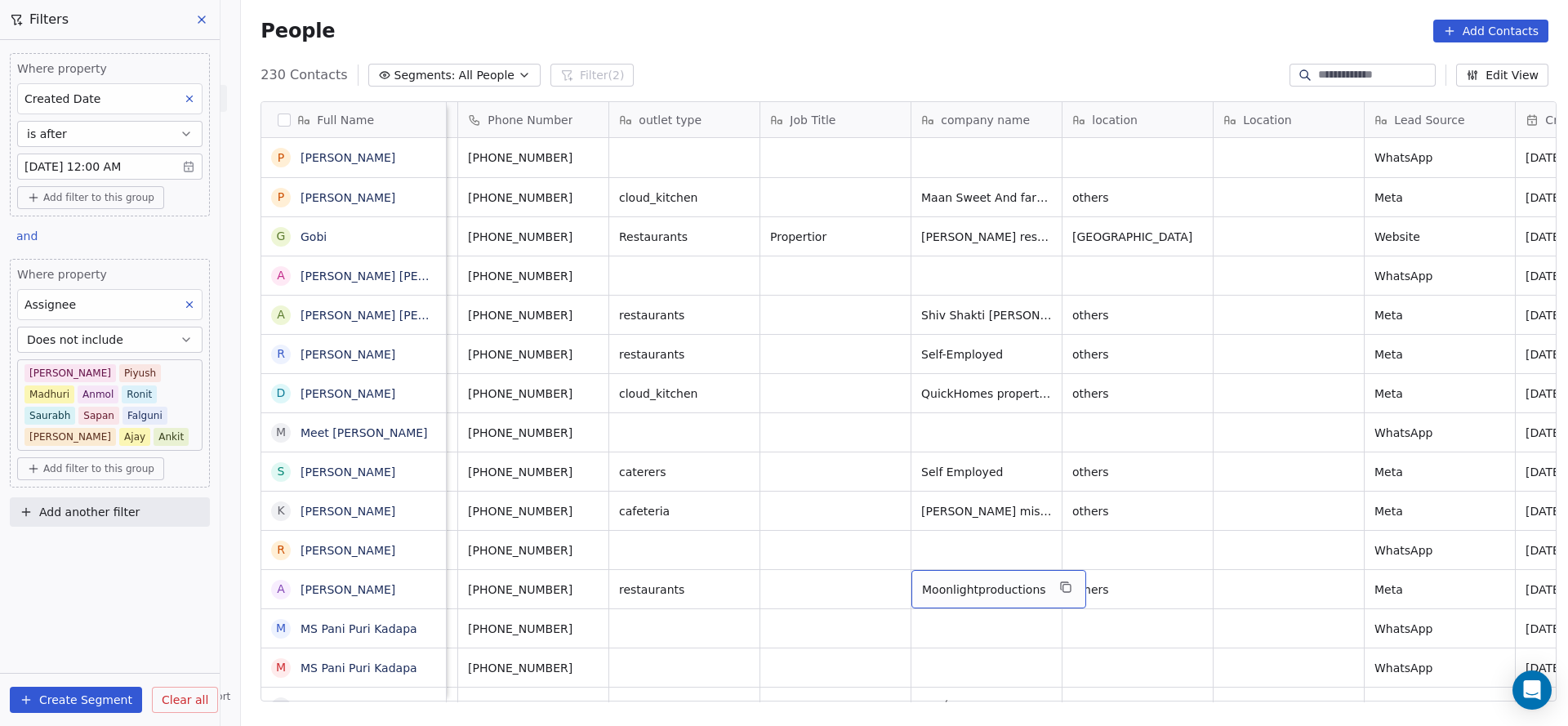
scroll to position [367, 0]
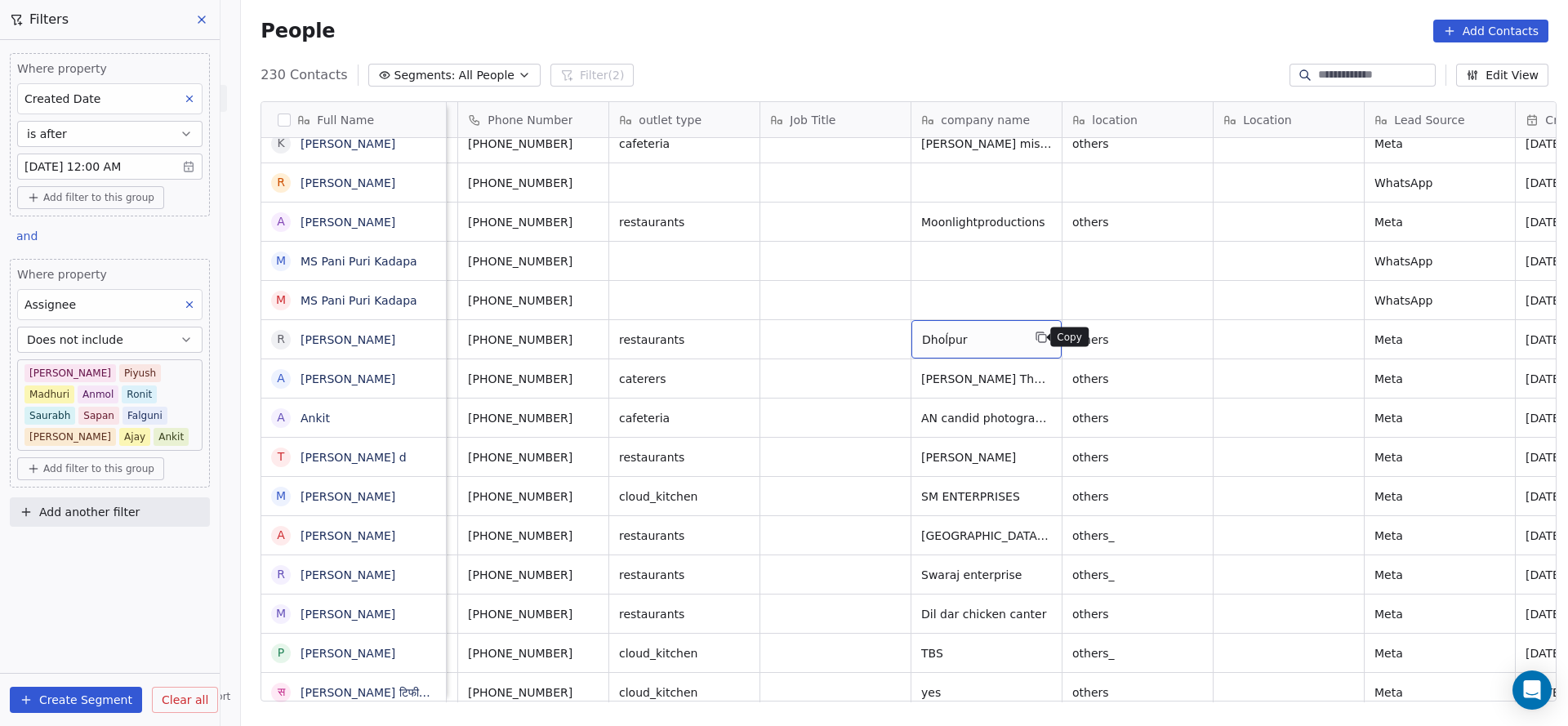
click at [1036, 335] on icon "grid" at bounding box center [1041, 336] width 13 height 13
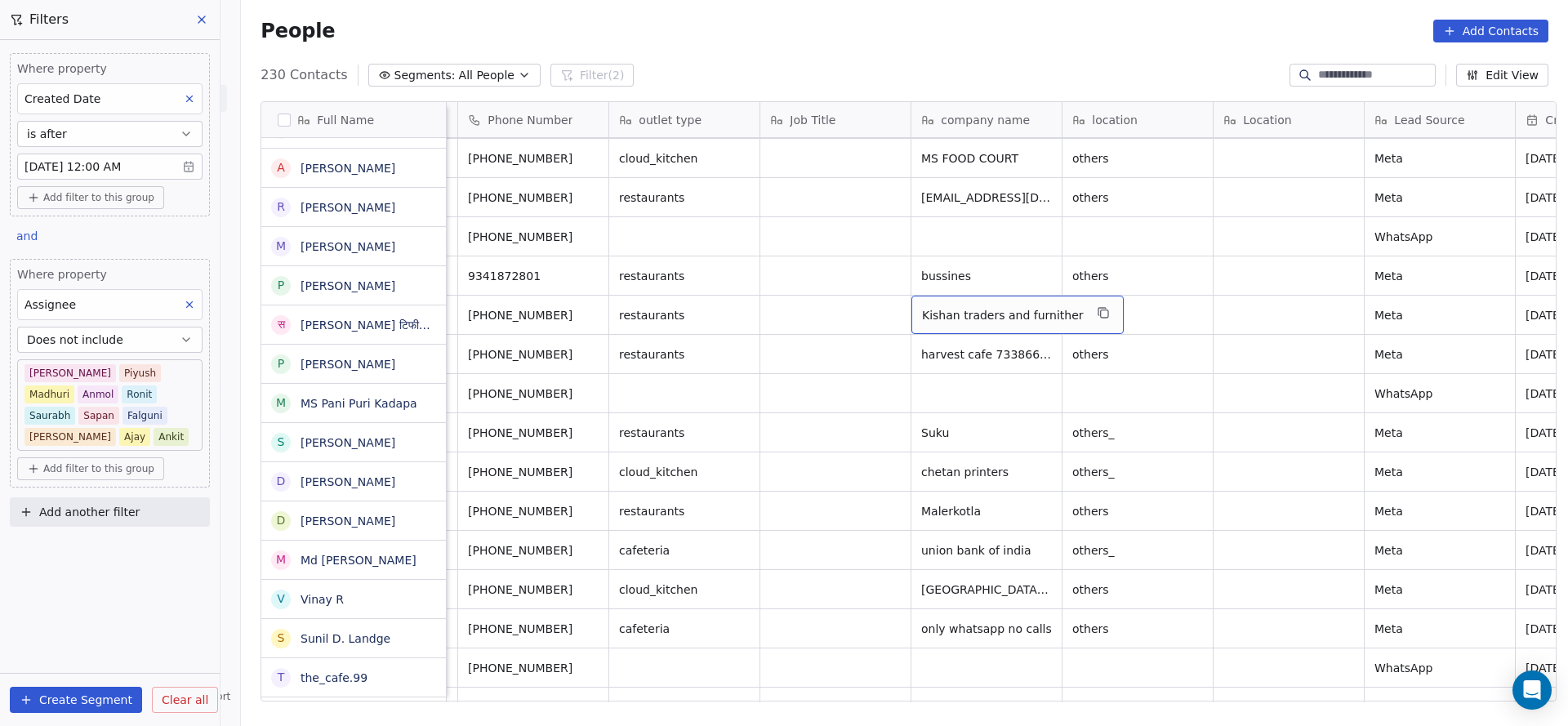
scroll to position [980, 0]
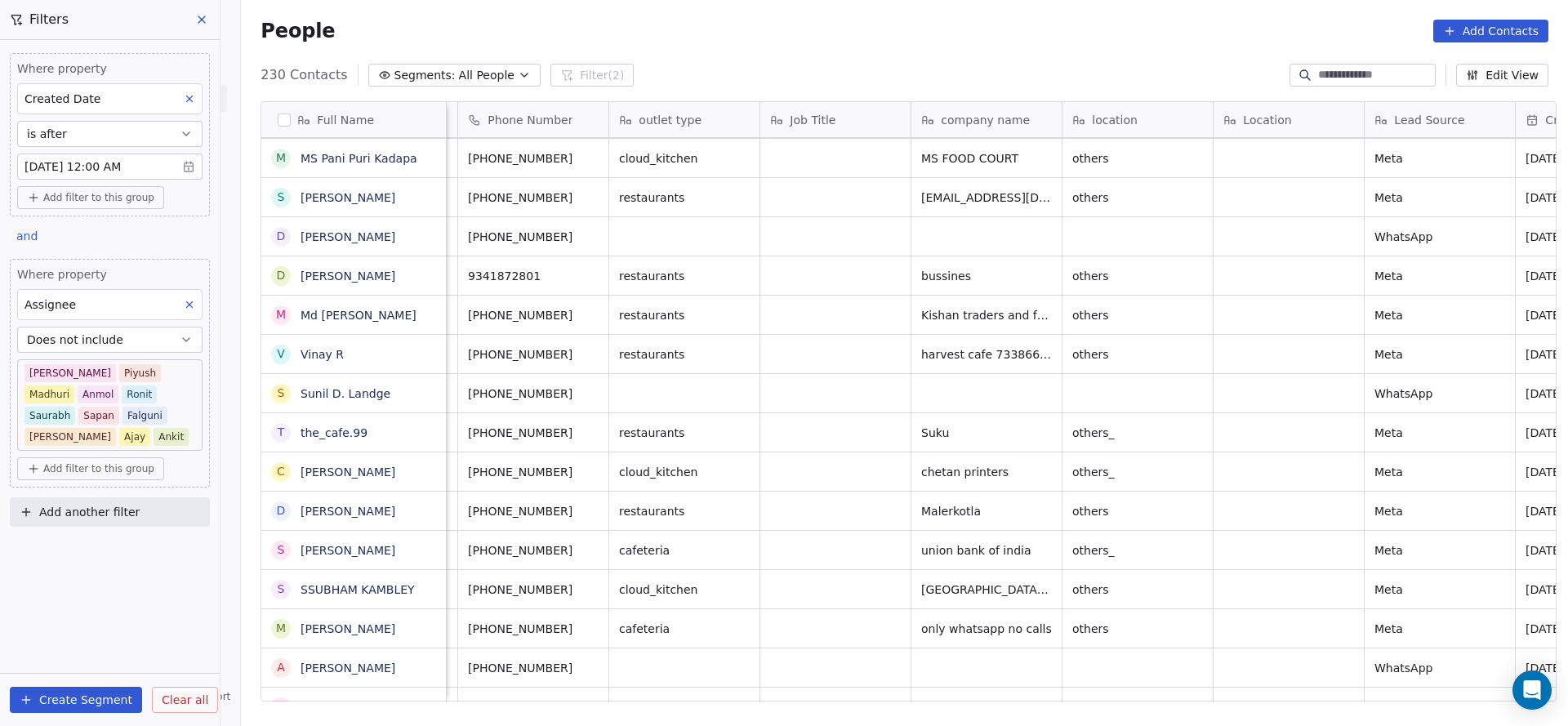
drag, startPoint x: 793, startPoint y: 708, endPoint x: 822, endPoint y: 699, distance: 30.4
click at [818, 700] on div "Full Name R Ramesh Kumar D Dr.Dinesh Doiphode M Meet Upadhyay S Shamindra Das K…" at bounding box center [904, 408] width 1327 height 638
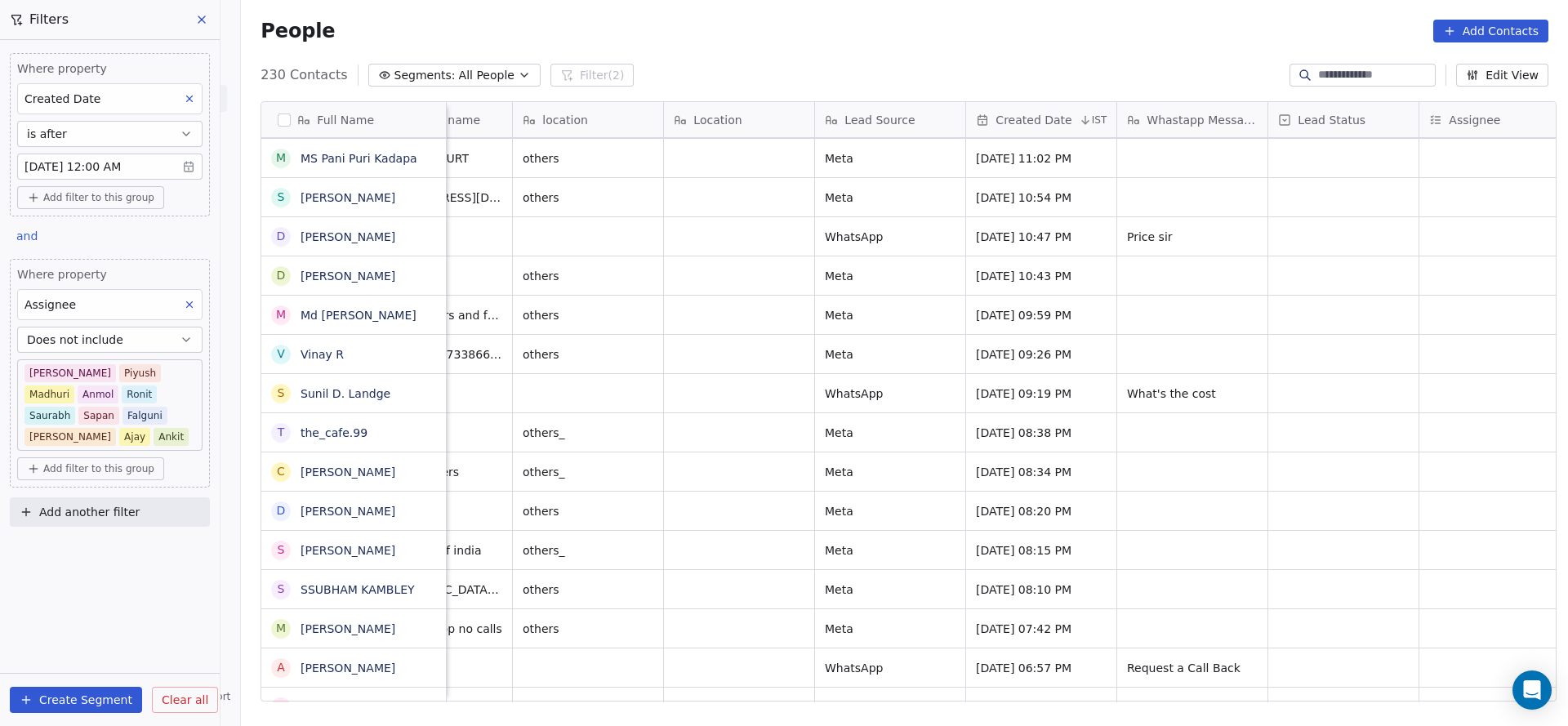
scroll to position [0, 732]
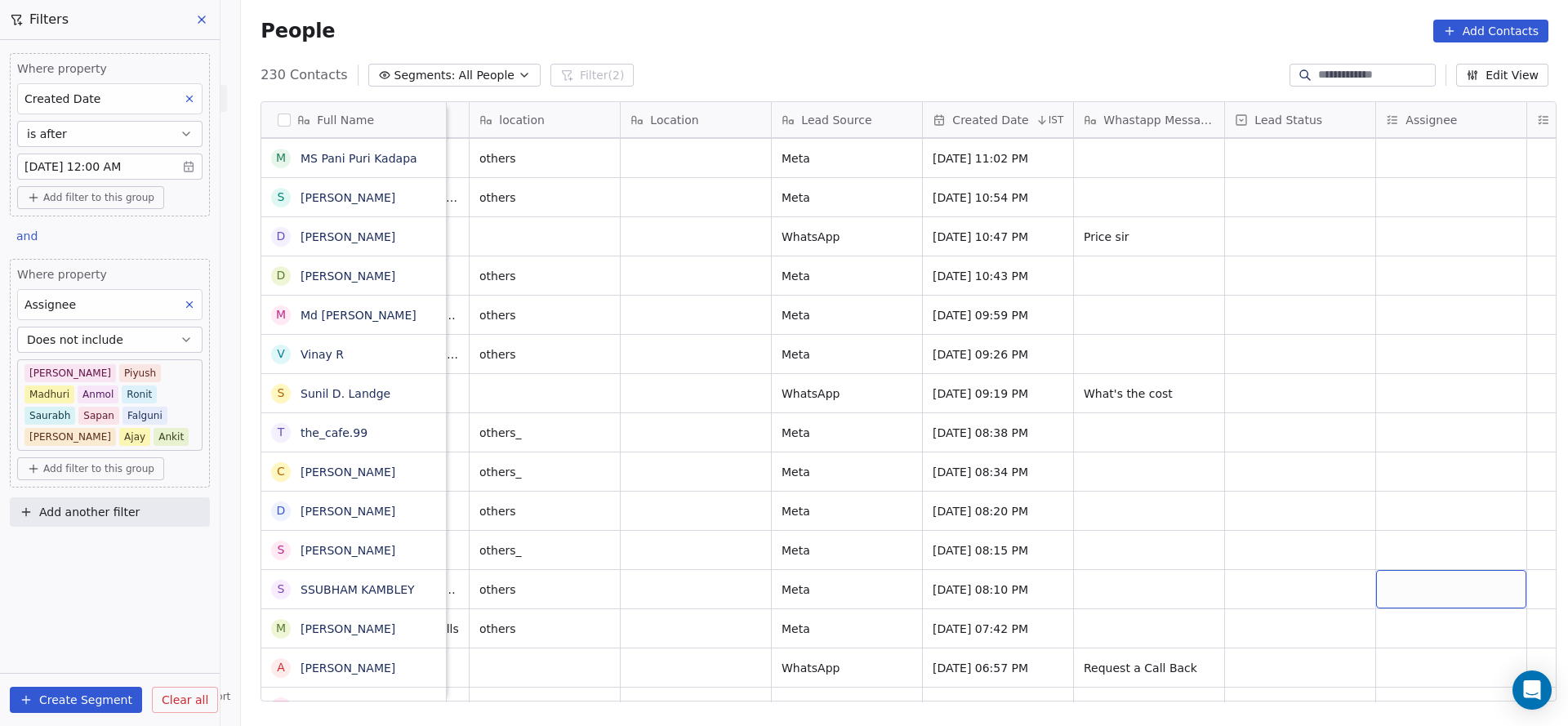
click at [1385, 583] on div "grid" at bounding box center [1451, 589] width 151 height 39
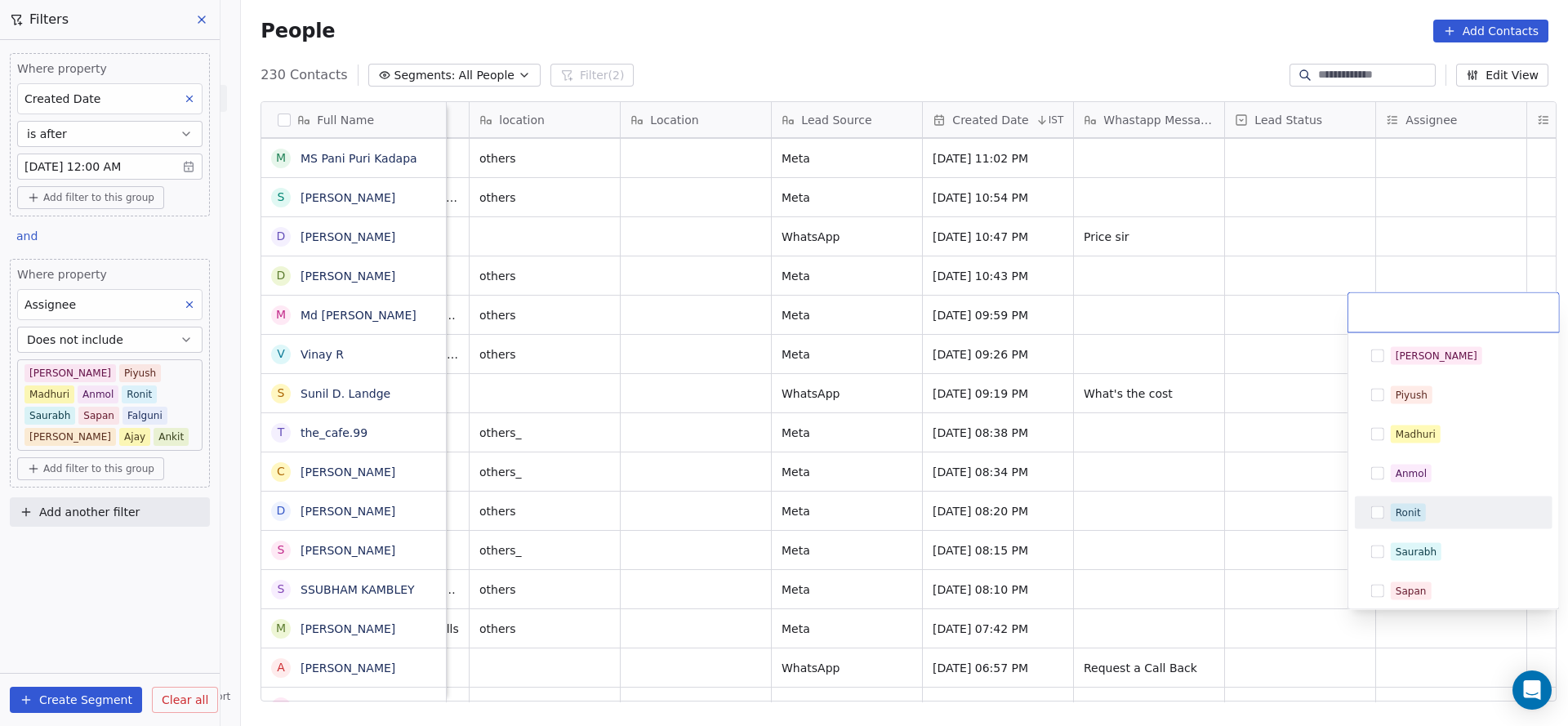
click at [1409, 506] on div "Ronit" at bounding box center [1407, 513] width 25 height 15
click at [897, 529] on html "On2Cook India Pvt. Ltd. Contacts People Marketing Workflows Campaigns Sales Pip…" at bounding box center [784, 363] width 1568 height 726
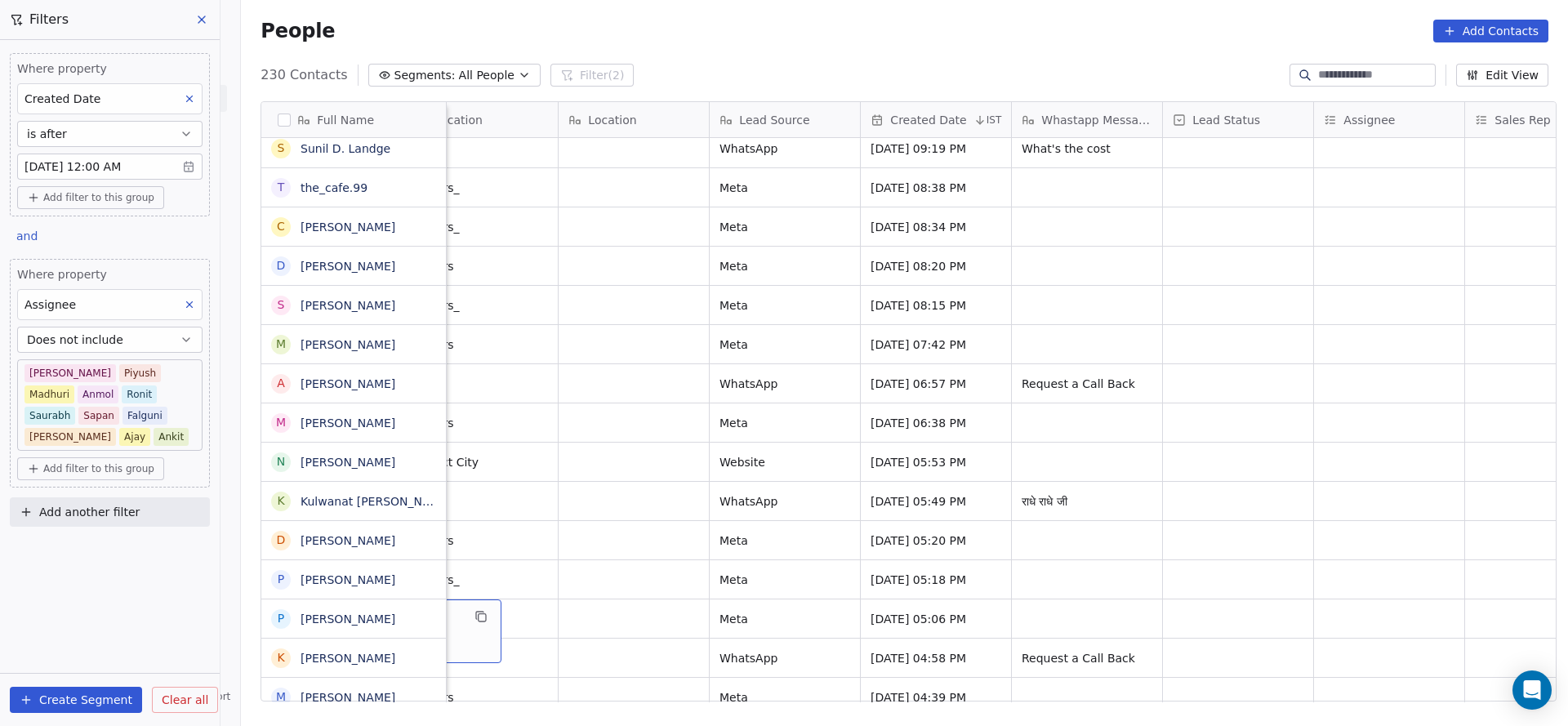
scroll to position [0, 796]
click at [1348, 623] on div "grid" at bounding box center [1387, 618] width 151 height 39
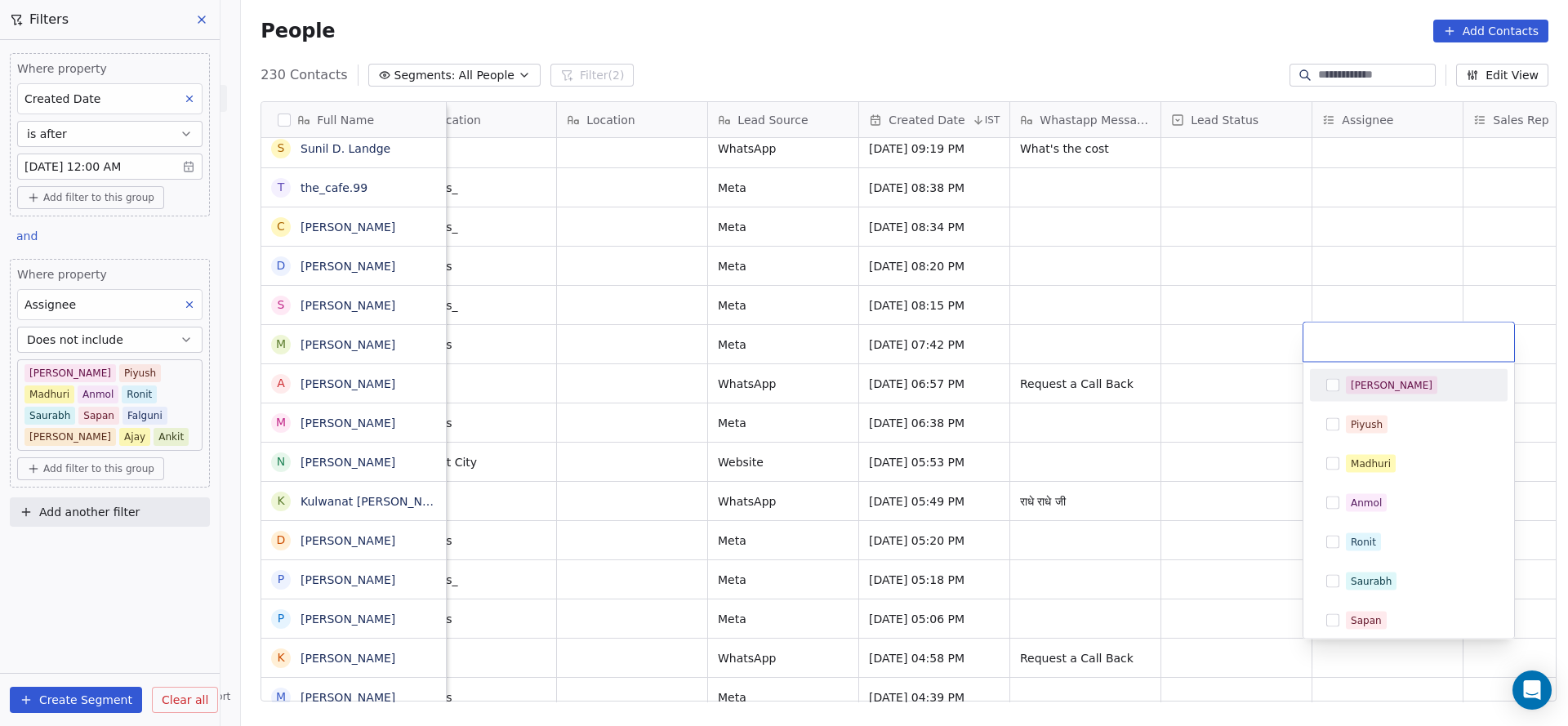
click at [1398, 394] on div "[PERSON_NAME]" at bounding box center [1408, 385] width 185 height 26
click at [925, 475] on html "On2Cook India Pvt. Ltd. Contacts People Marketing Workflows Campaigns Sales Pip…" at bounding box center [784, 363] width 1568 height 726
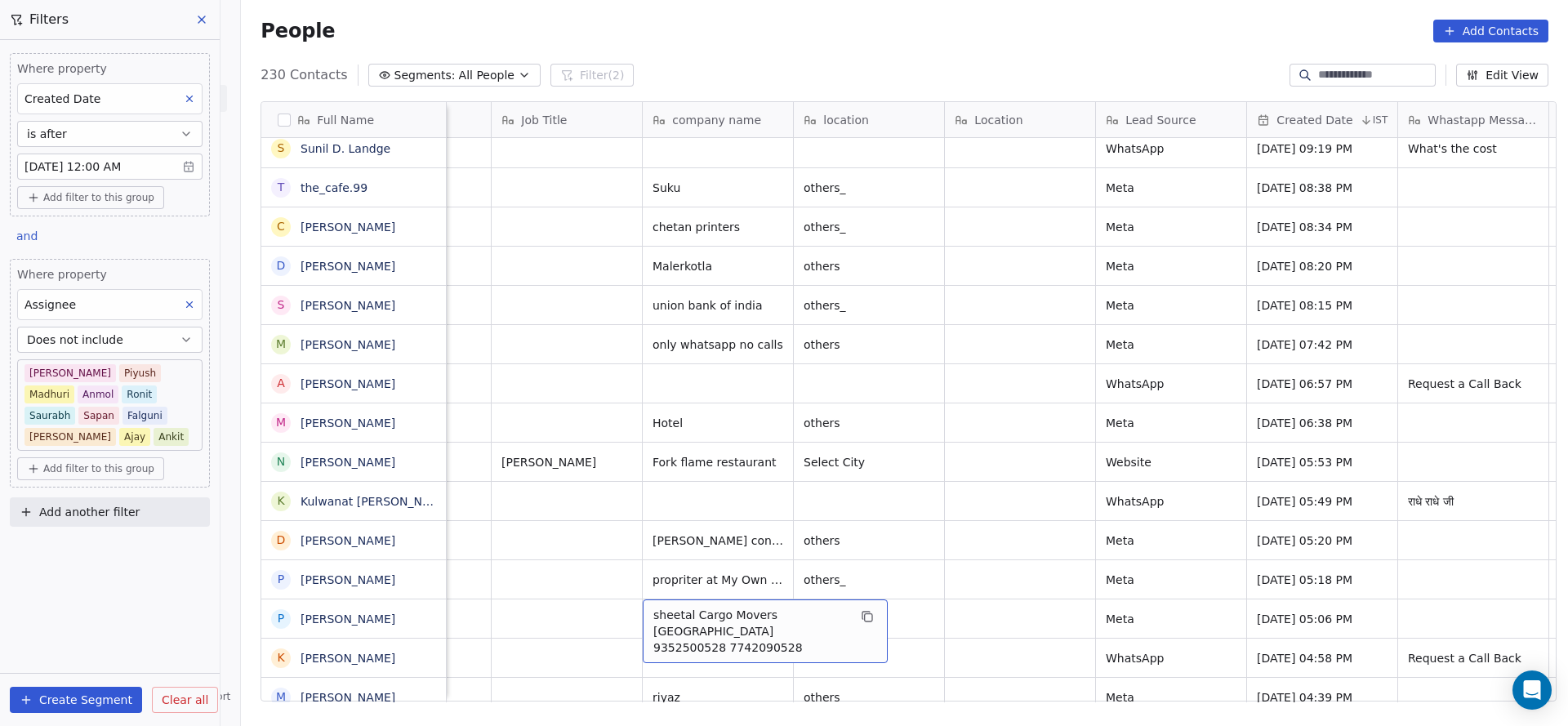
scroll to position [1347, 0]
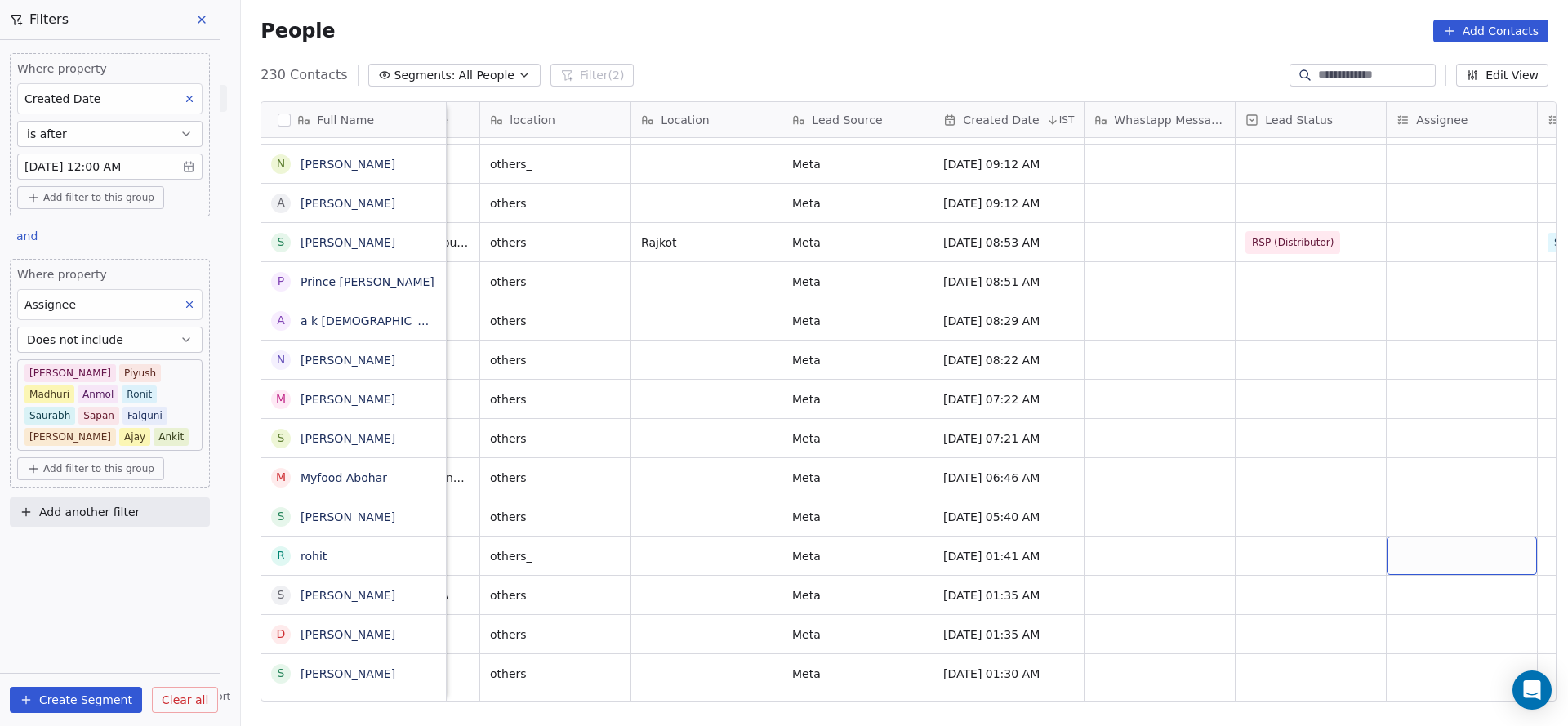
click at [1495, 557] on div "grid" at bounding box center [1461, 556] width 151 height 39
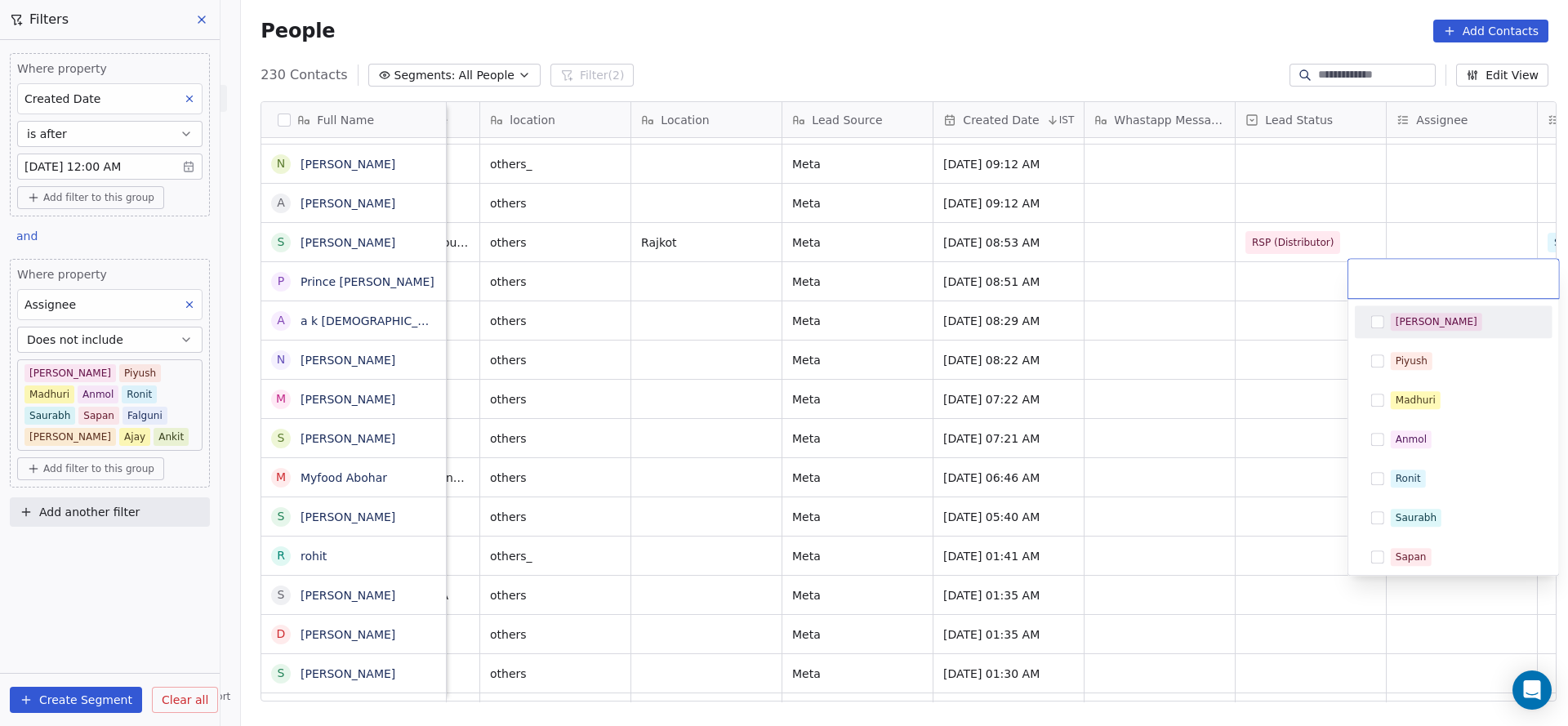
click at [1397, 330] on div "[PERSON_NAME]" at bounding box center [1453, 322] width 185 height 26
click at [1246, 376] on html "On2Cook India Pvt. Ltd. Contacts People Marketing Workflows Campaigns Sales Pip…" at bounding box center [784, 363] width 1568 height 726
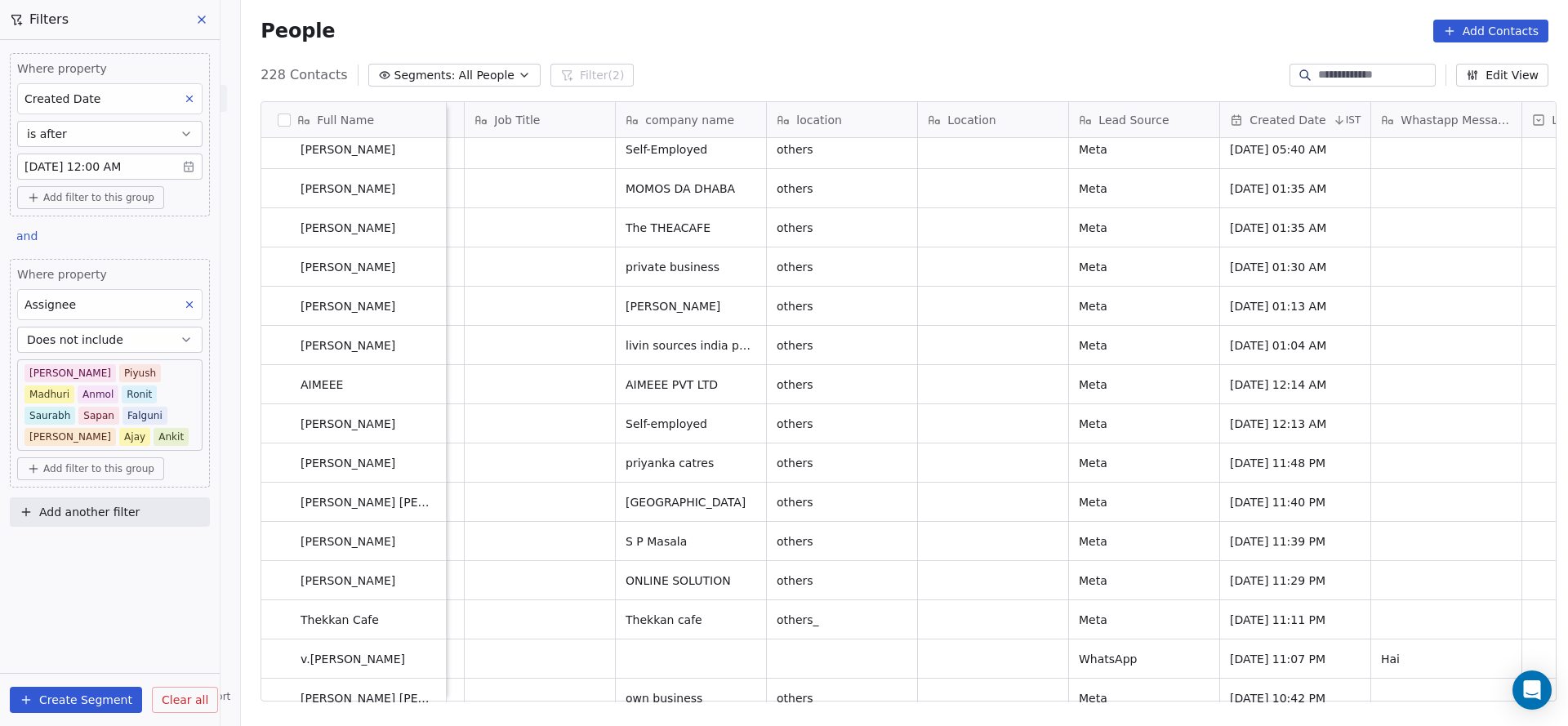
scroll to position [5898, 0]
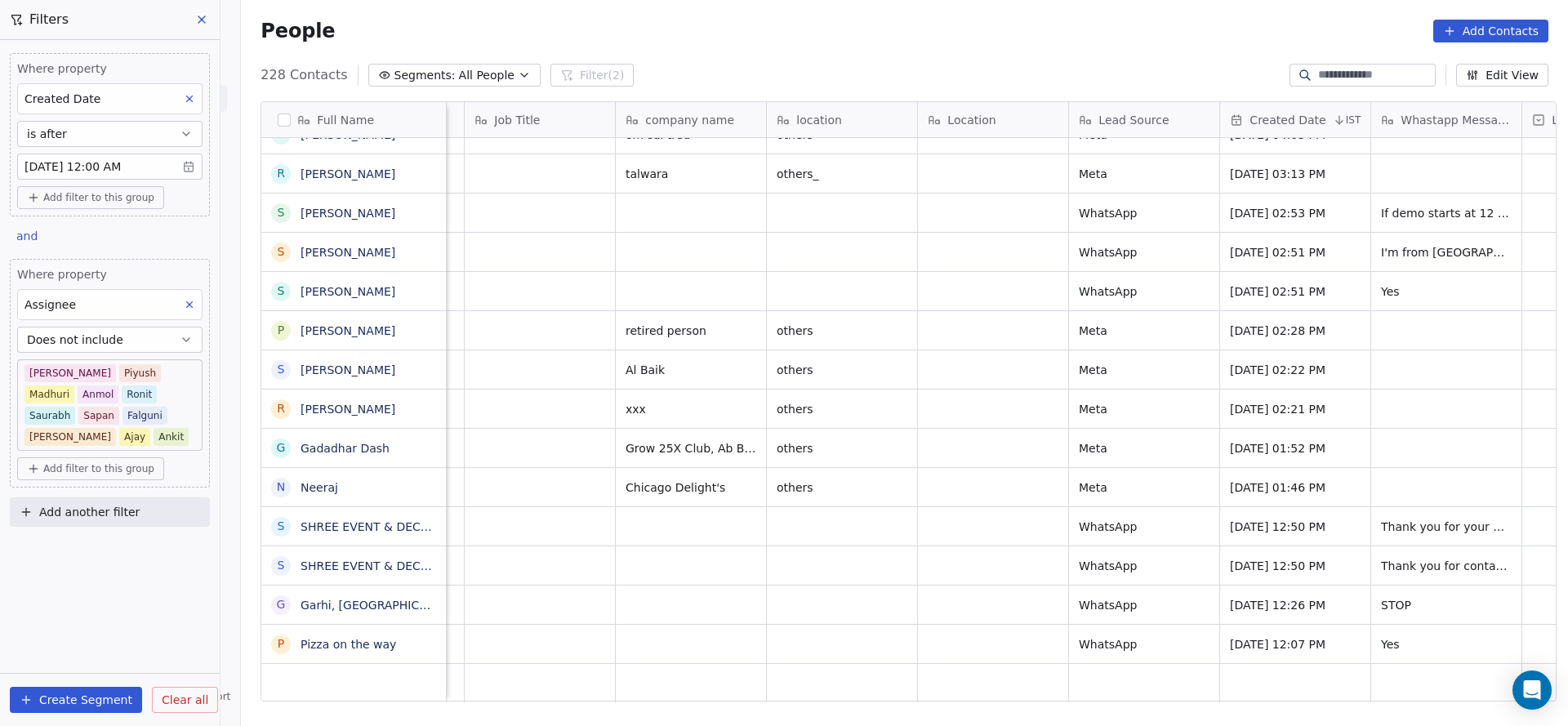
drag, startPoint x: 759, startPoint y: 703, endPoint x: 813, endPoint y: 692, distance: 55.1
click at [813, 692] on div "Full Name S [PERSON_NAME] s [PERSON_NAME] [PERSON_NAME] S [PERSON_NAME] S [PERS…" at bounding box center [904, 408] width 1327 height 638
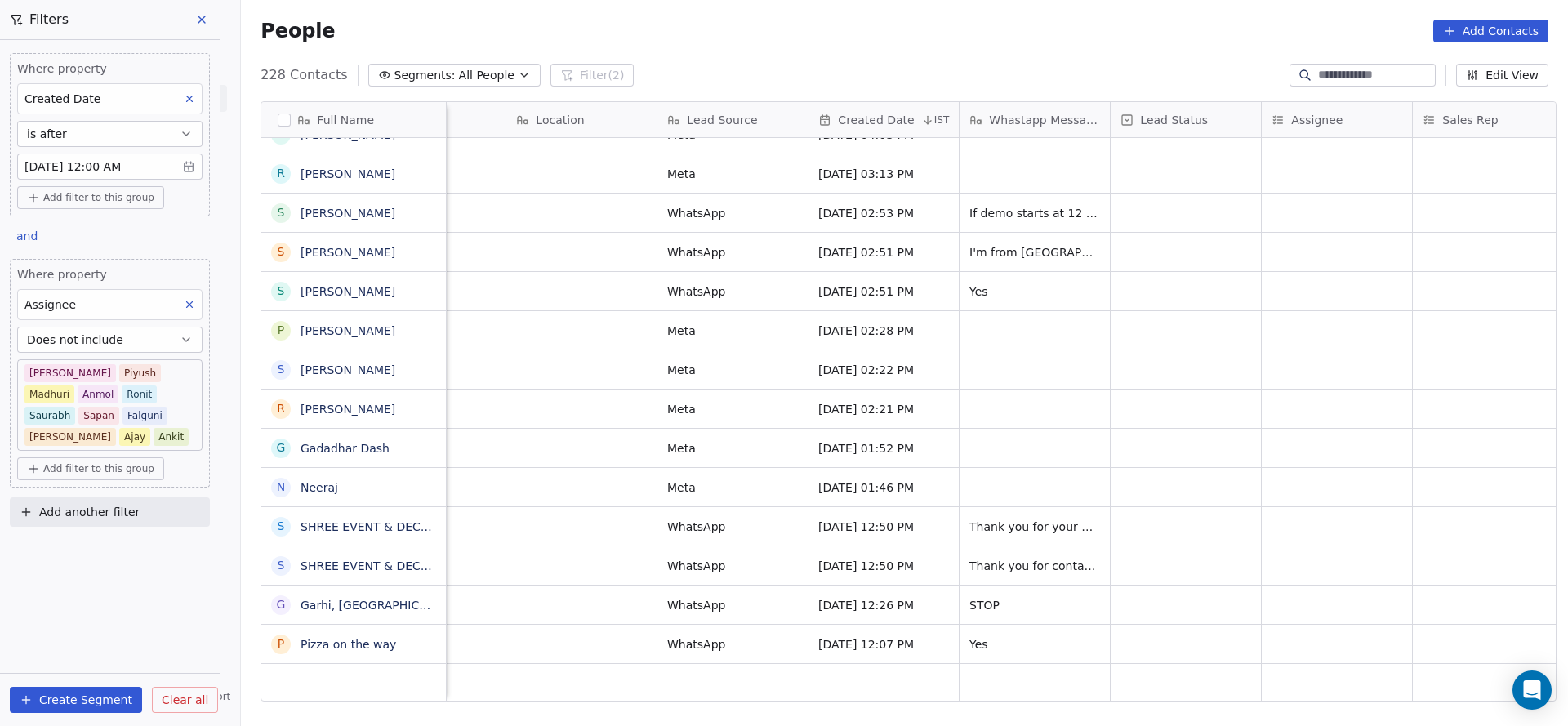
click at [136, 334] on button "Does not include" at bounding box center [109, 340] width 185 height 26
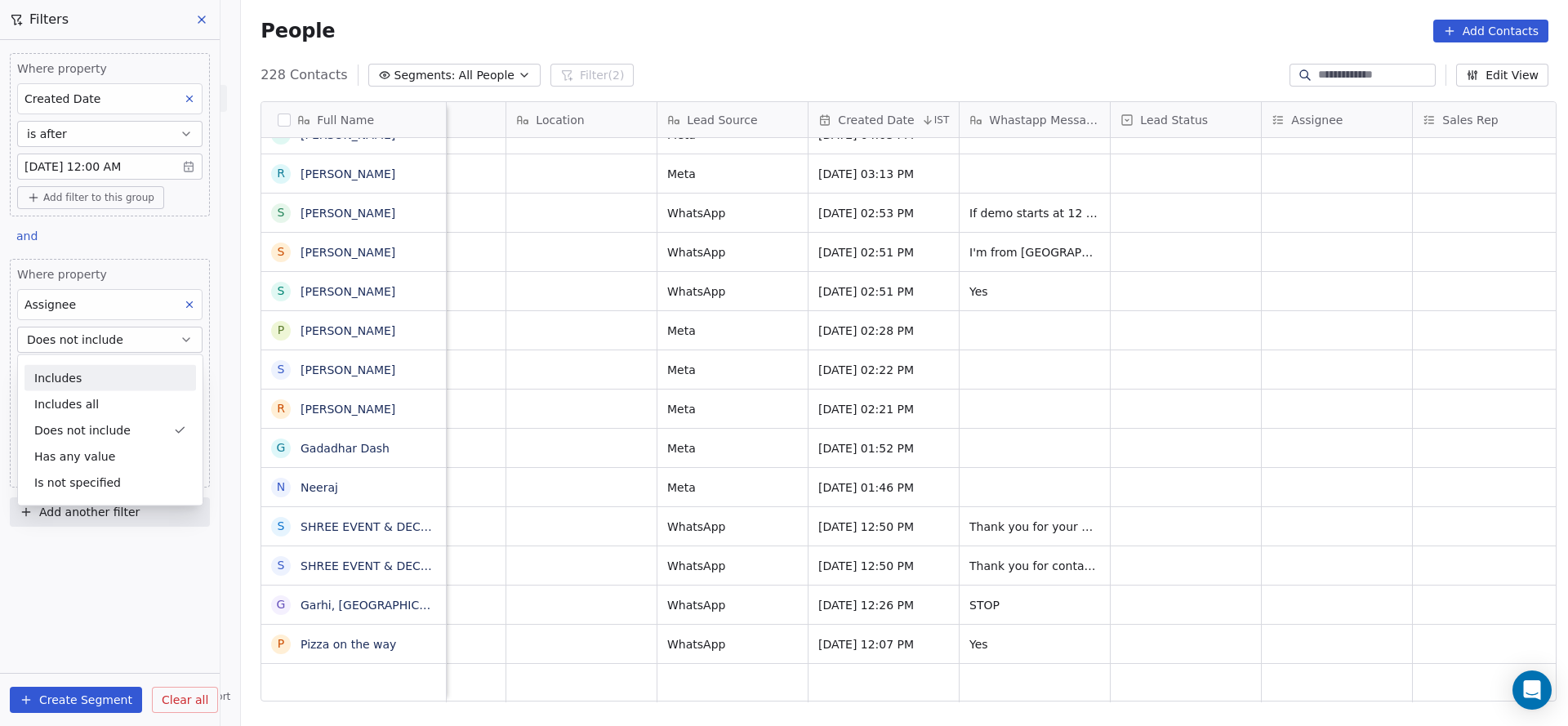
click at [122, 387] on div "Includes" at bounding box center [109, 378] width 171 height 26
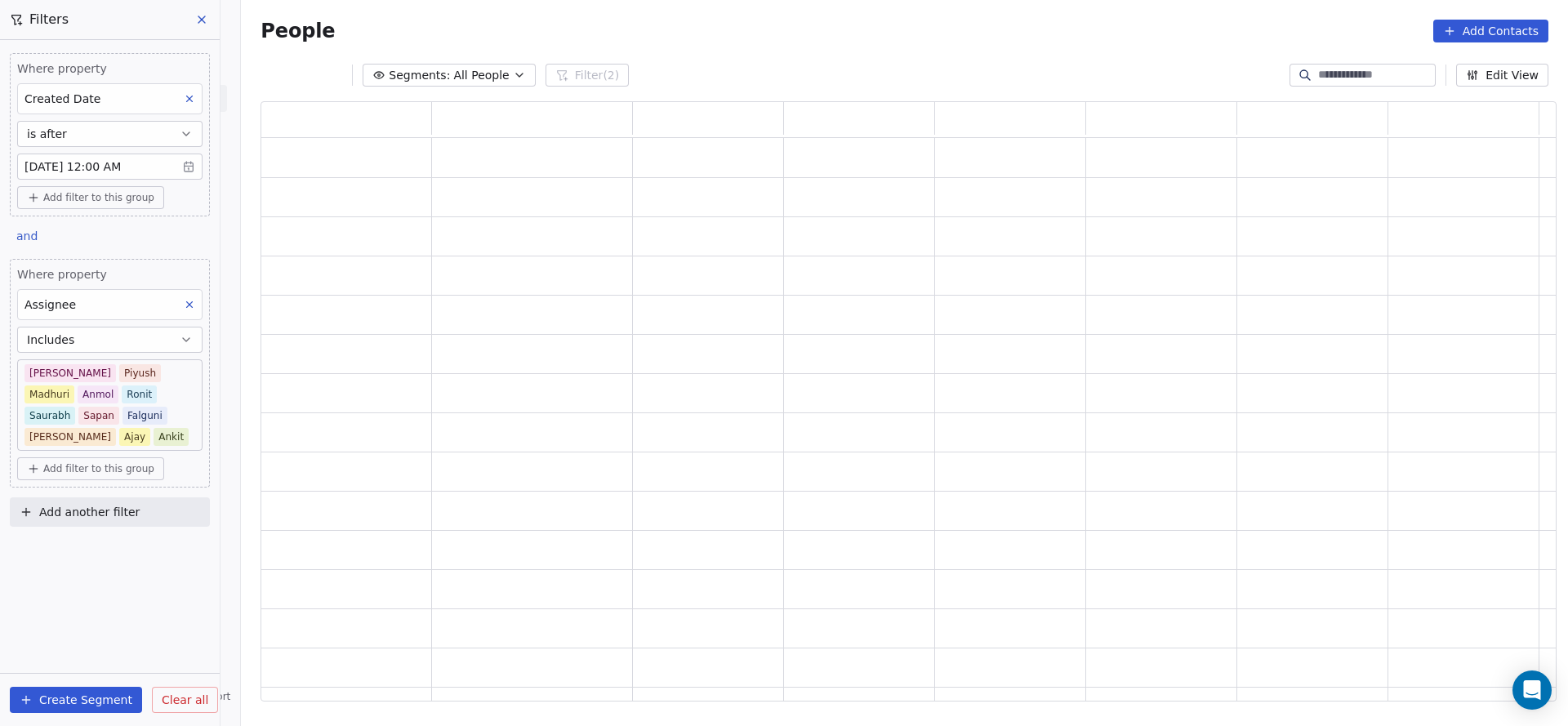
click at [128, 337] on button "Includes" at bounding box center [109, 340] width 185 height 26
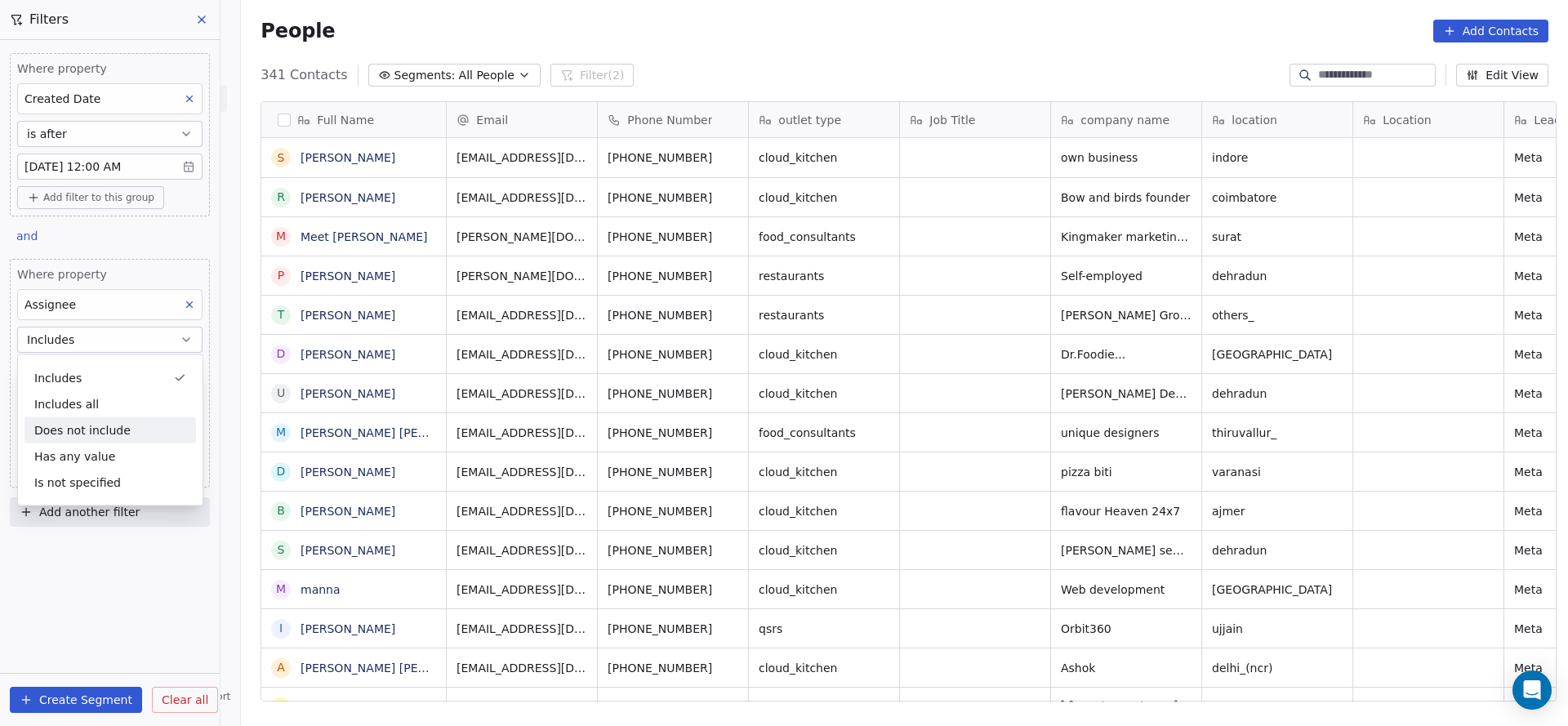
click at [120, 434] on div "Does not include" at bounding box center [109, 430] width 171 height 26
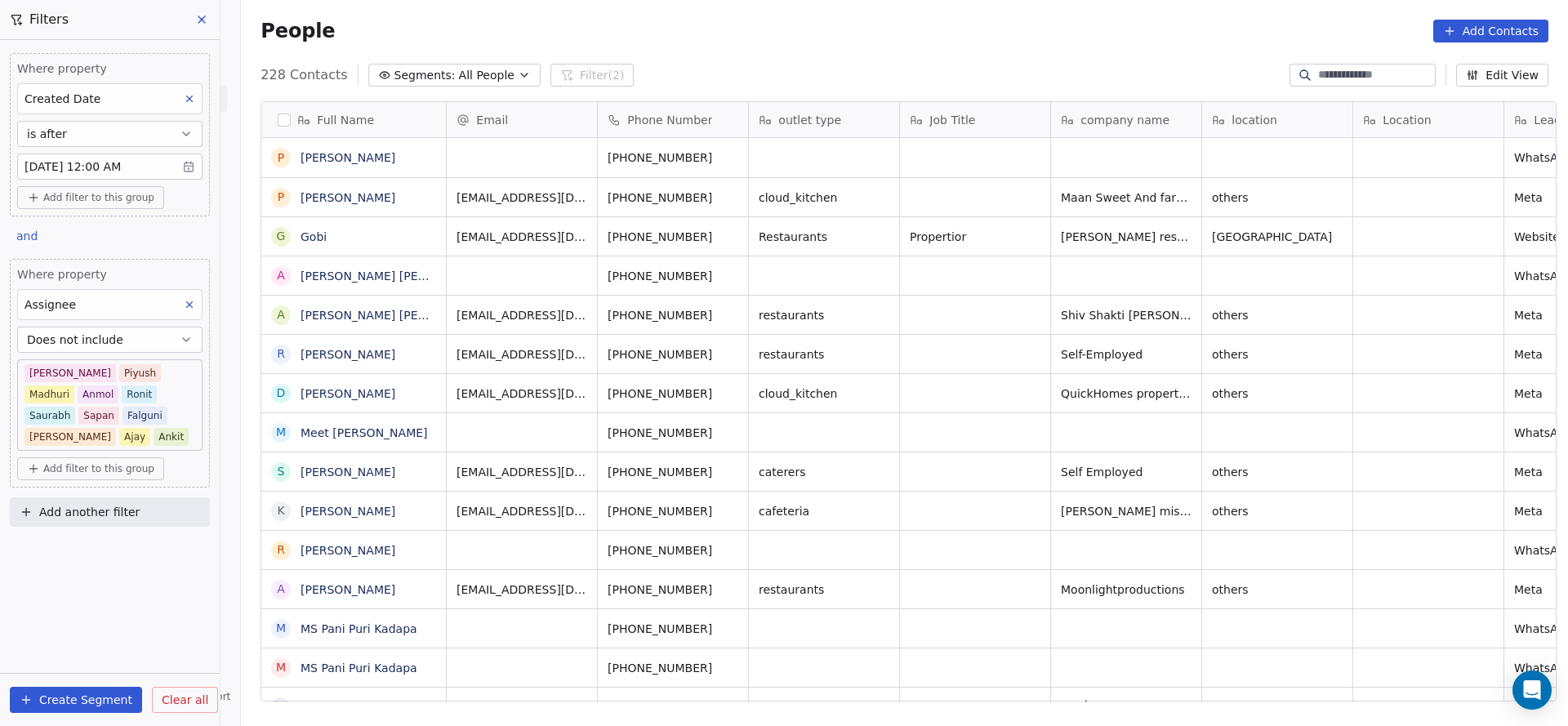
click at [157, 371] on body "On2Cook India Pvt. Ltd. Contacts People Marketing Workflows Campaigns Sales Pip…" at bounding box center [784, 363] width 1568 height 726
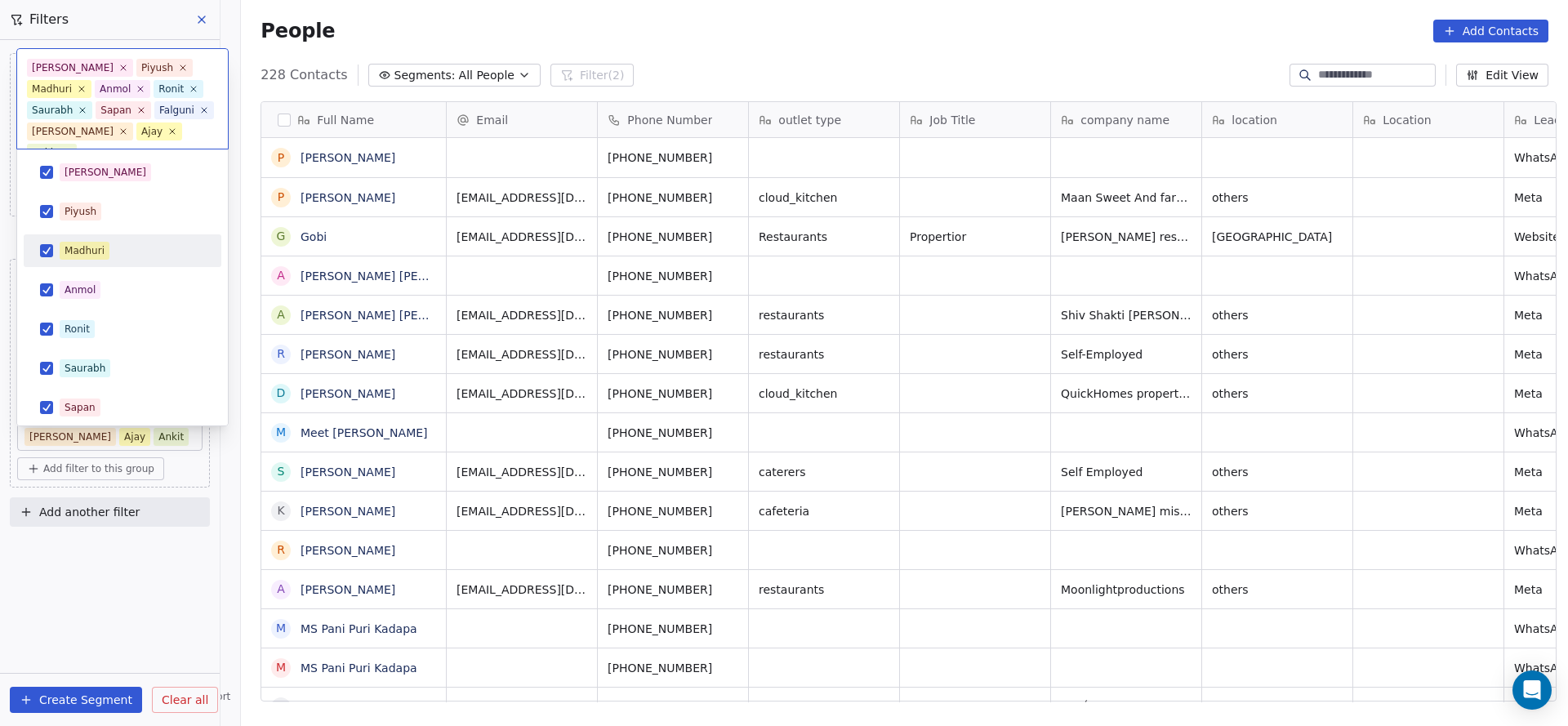
click at [231, 316] on html "On2Cook India Pvt. Ltd. Contacts People Marketing Workflows Campaigns Sales Pip…" at bounding box center [784, 363] width 1568 height 726
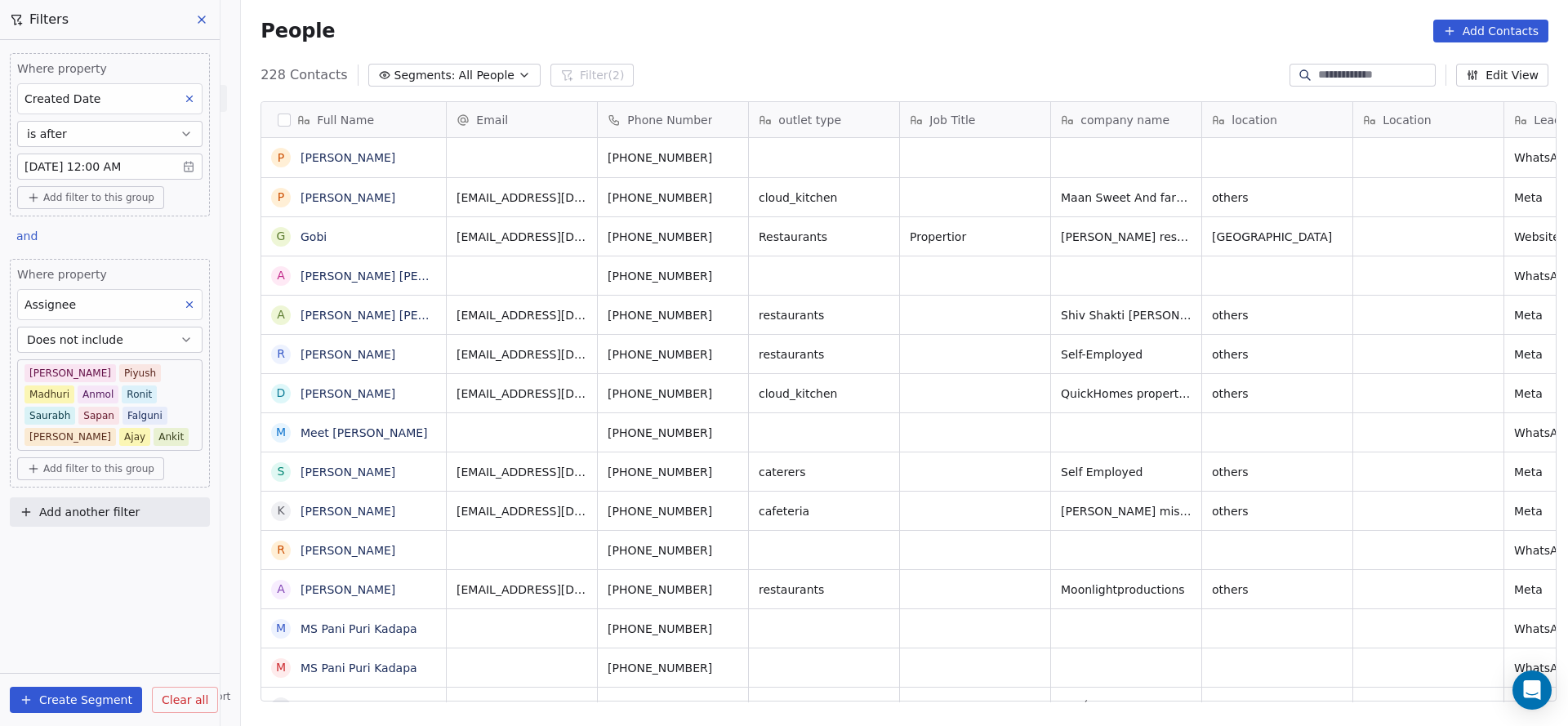
click at [194, 298] on icon at bounding box center [189, 304] width 11 height 11
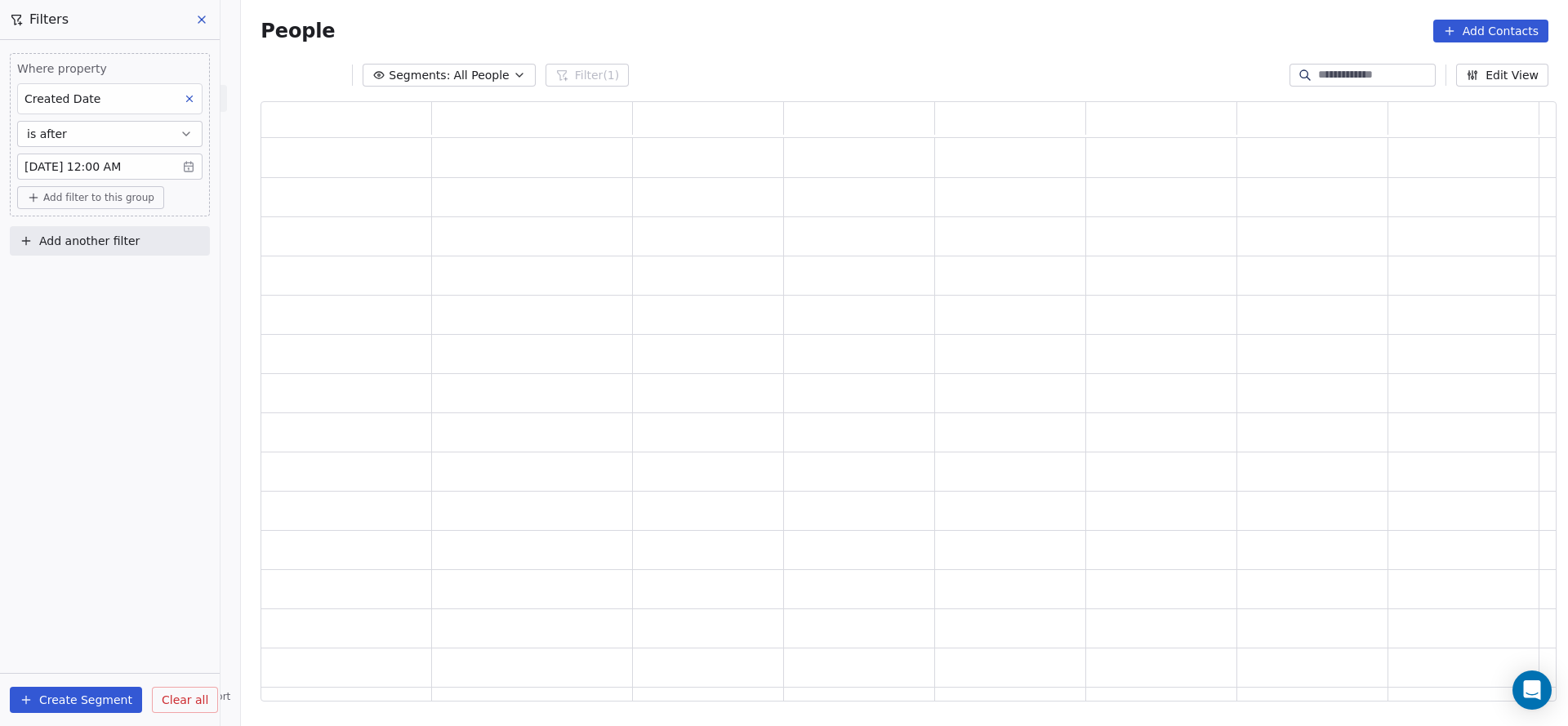
click at [163, 235] on button "Add another filter" at bounding box center [109, 241] width 200 height 29
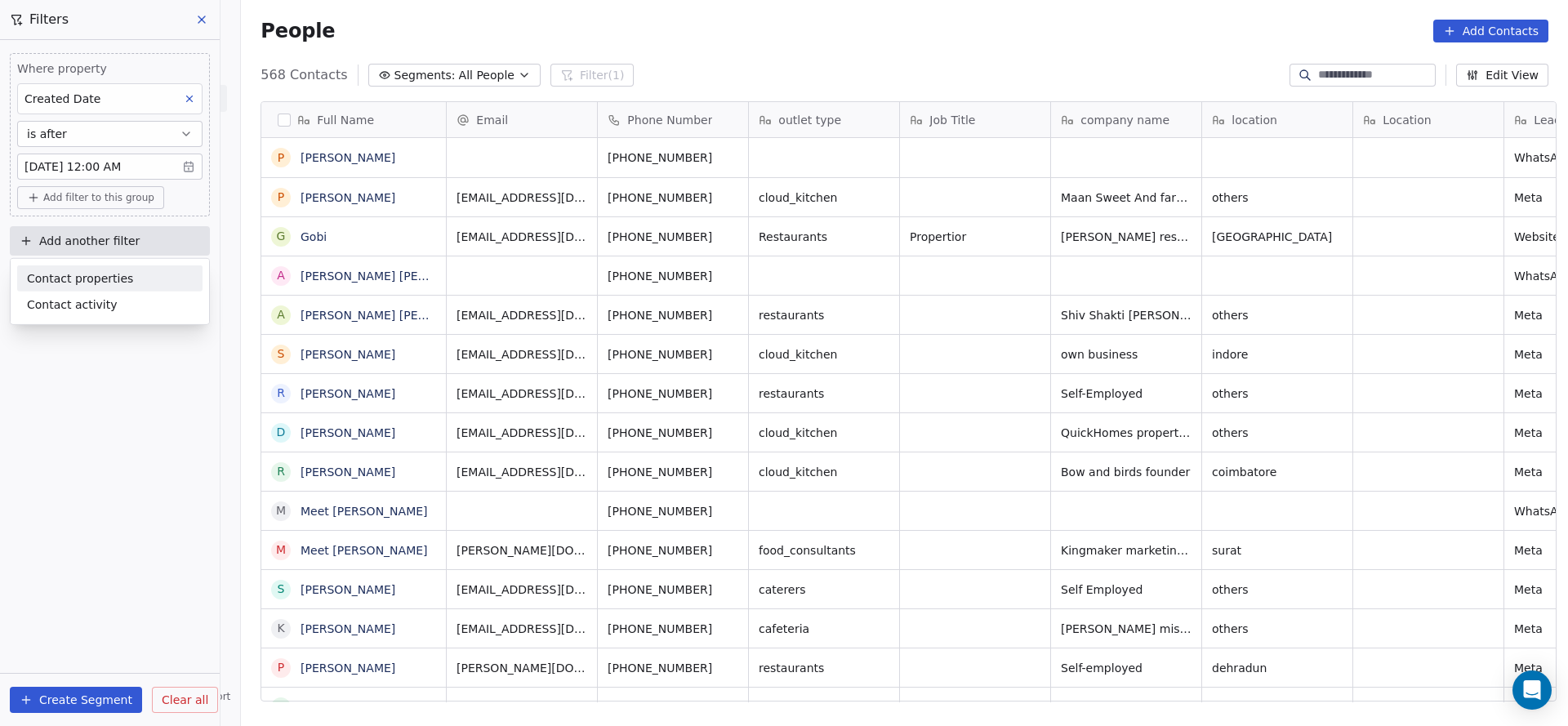
click at [114, 281] on span "Contact properties" at bounding box center [79, 278] width 106 height 17
type input "***"
click at [110, 344] on div "Assignee" at bounding box center [109, 337] width 166 height 16
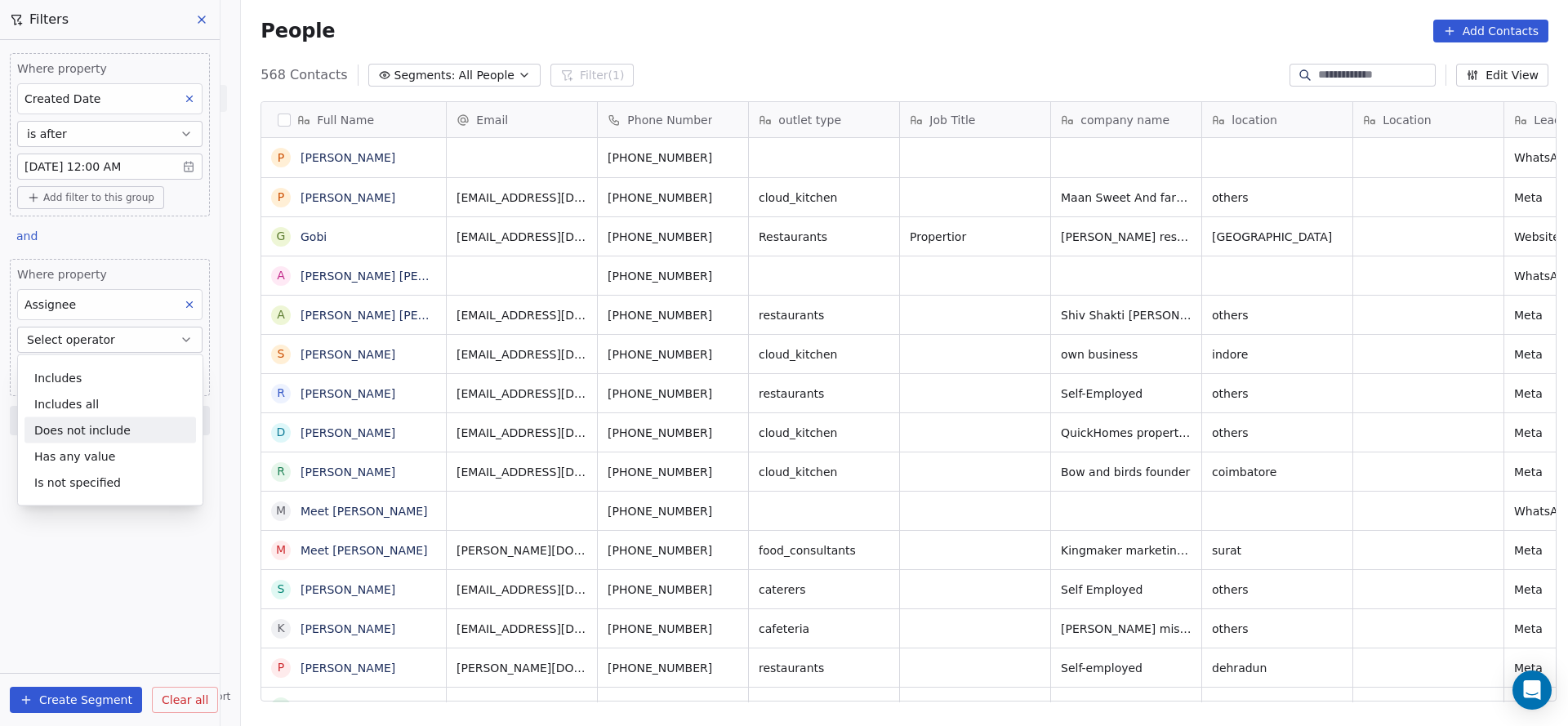
click at [131, 428] on div "Does not include" at bounding box center [109, 430] width 171 height 26
click at [130, 378] on body "On2Cook India Pvt. Ltd. Contacts People Marketing Workflows Campaigns Sales Pip…" at bounding box center [784, 363] width 1568 height 726
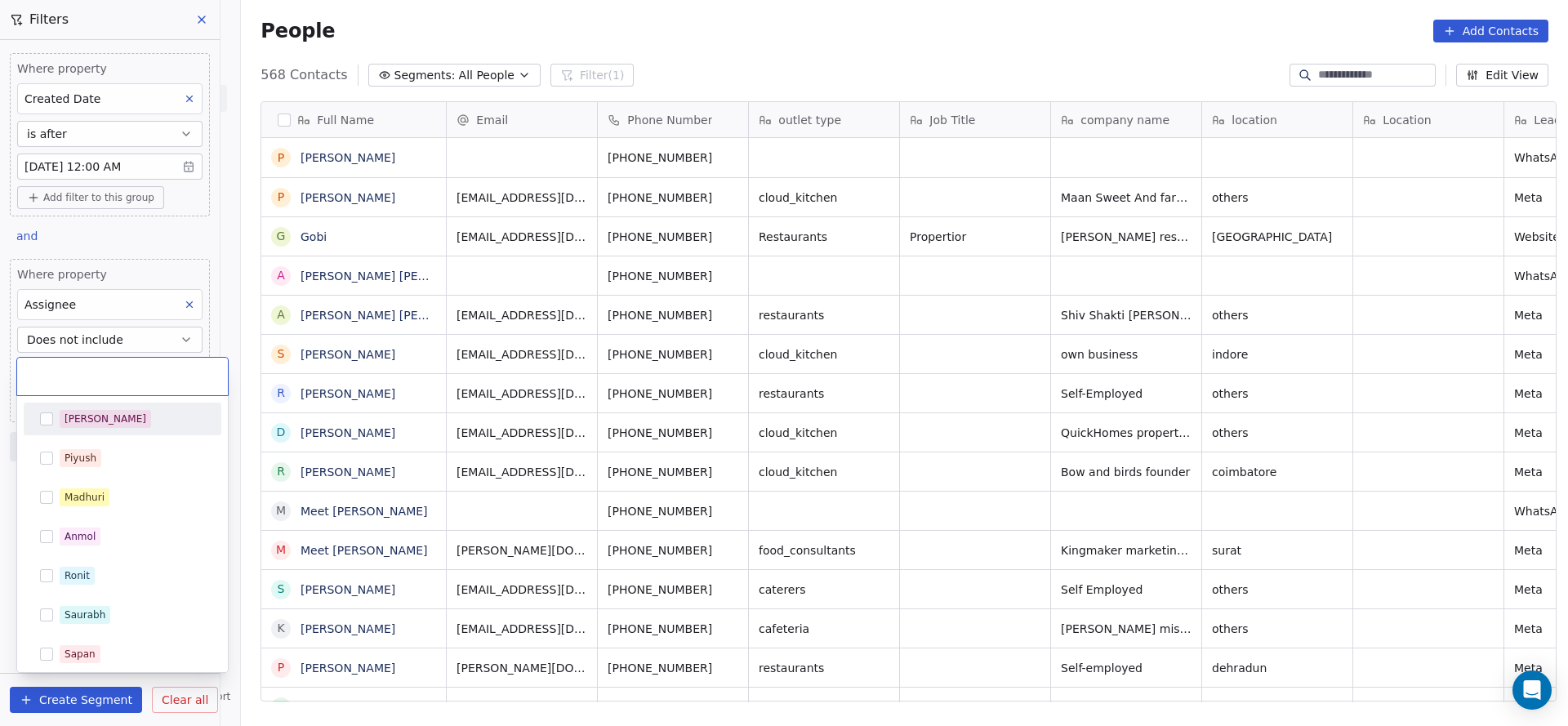
click at [90, 429] on div "[PERSON_NAME]" at bounding box center [122, 419] width 185 height 26
click at [86, 458] on div "Piyush" at bounding box center [80, 458] width 32 height 15
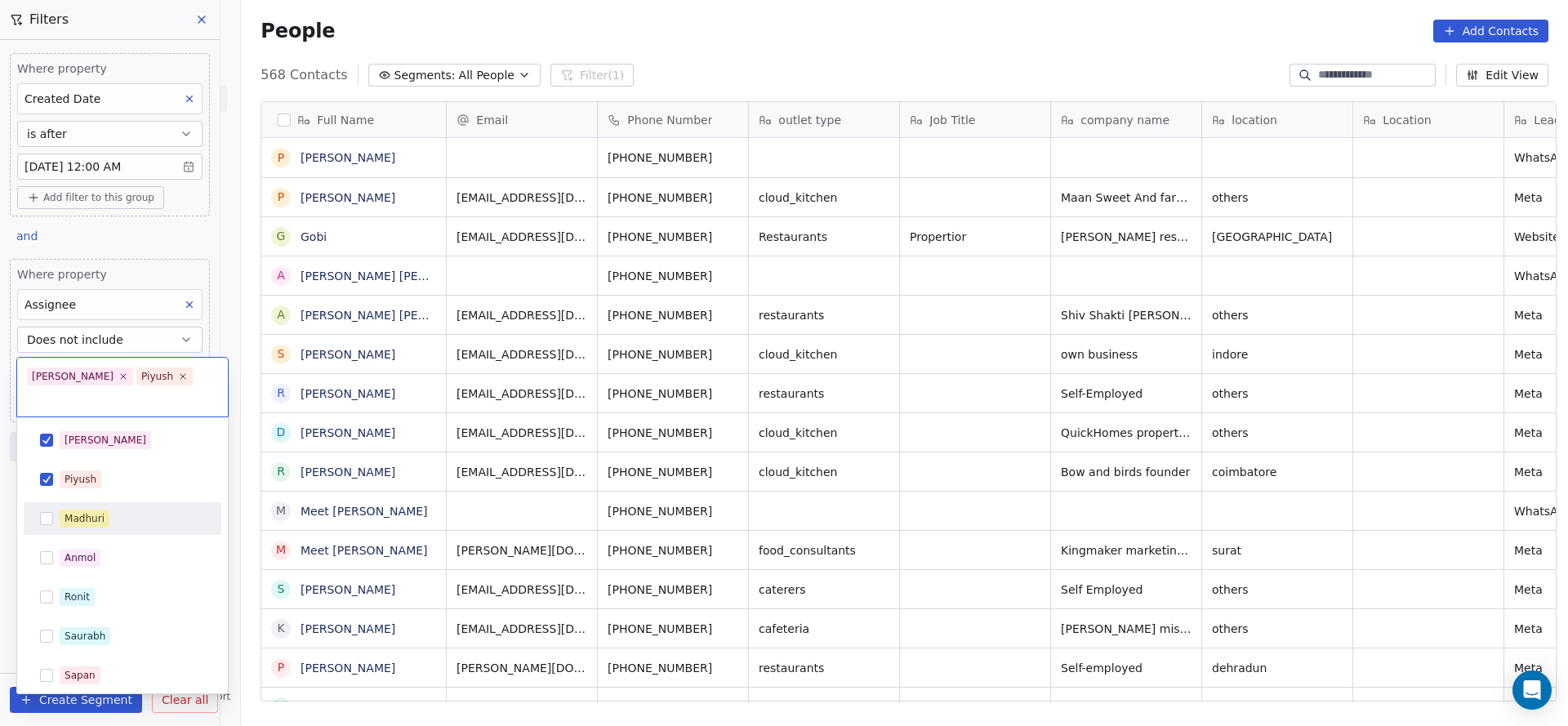
click at [83, 509] on span "Madhuri" at bounding box center [84, 518] width 50 height 18
click at [77, 560] on div "Anmol" at bounding box center [80, 557] width 31 height 15
click at [72, 597] on div "Ronit" at bounding box center [77, 596] width 25 height 15
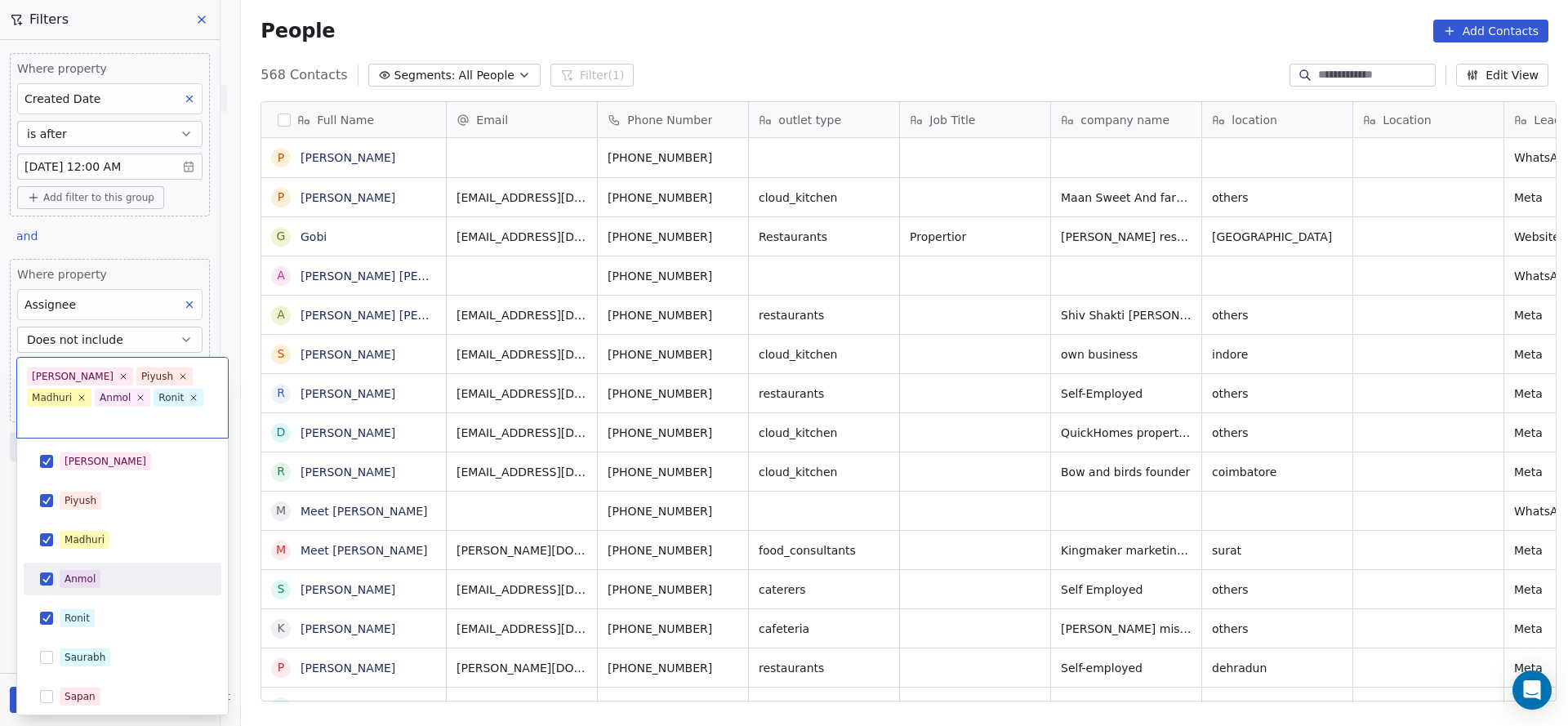
scroll to position [122, 0]
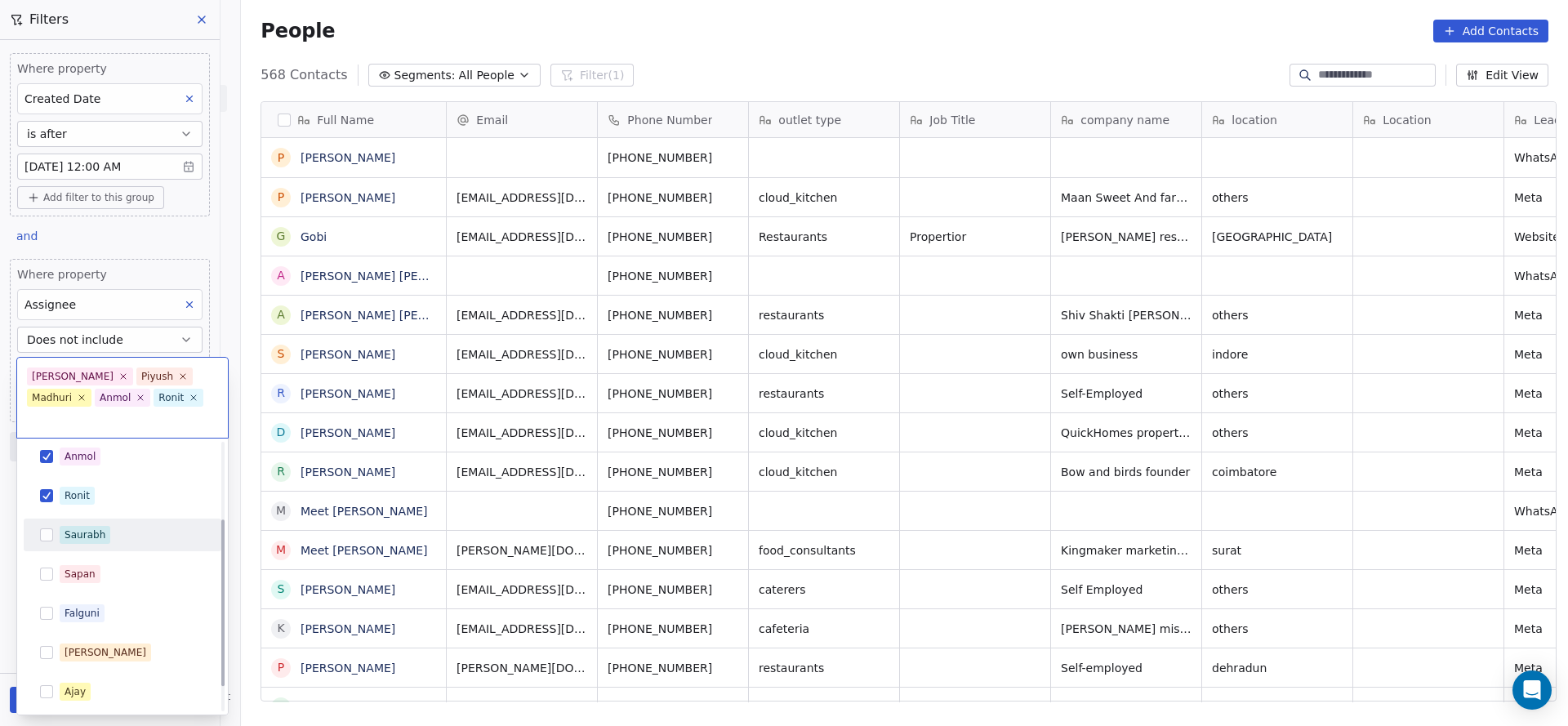
click at [83, 525] on div "Saurabh" at bounding box center [122, 535] width 185 height 26
click at [77, 562] on div "Sapan" at bounding box center [122, 574] width 185 height 26
click at [79, 599] on div "Falguni" at bounding box center [123, 613] width 198 height 33
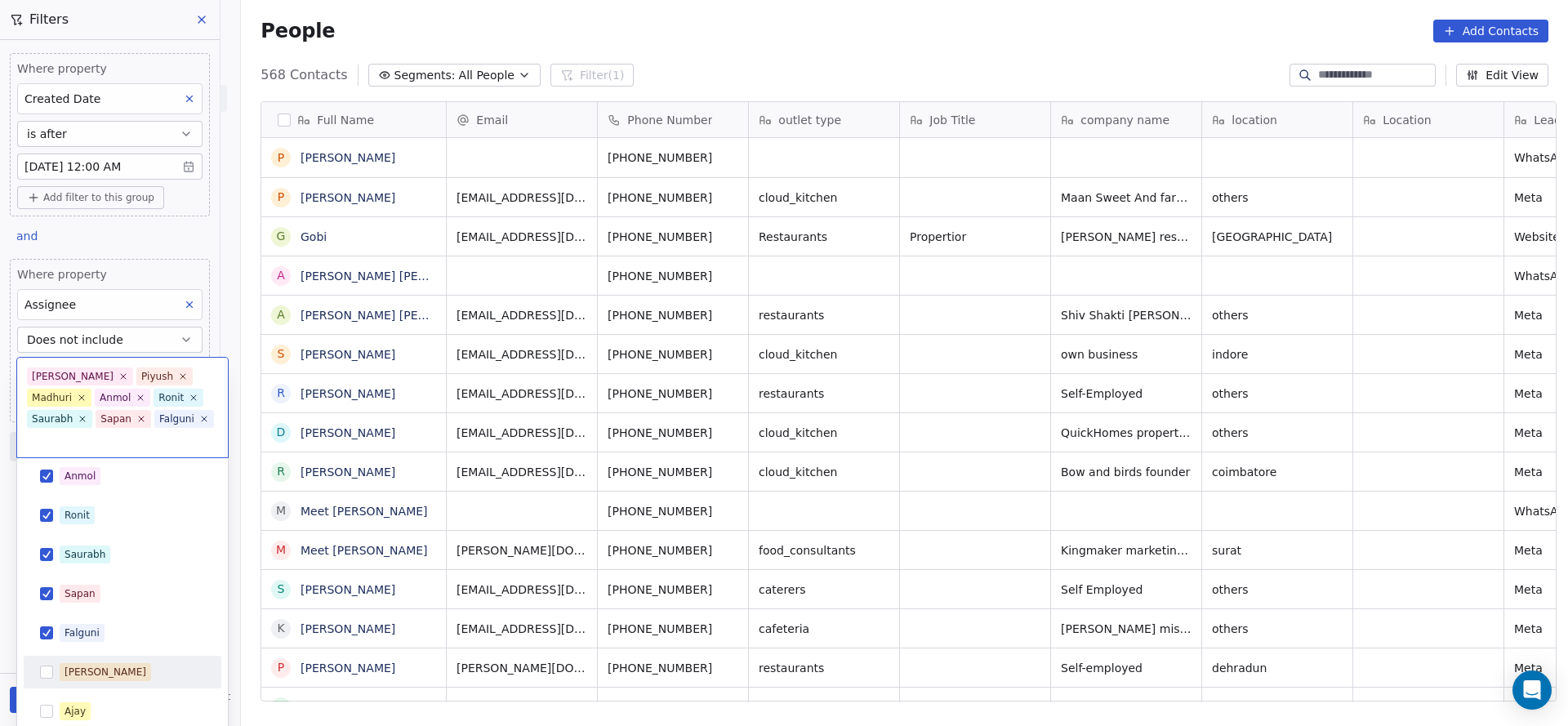
click at [78, 665] on div "[PERSON_NAME]" at bounding box center [105, 672] width 82 height 15
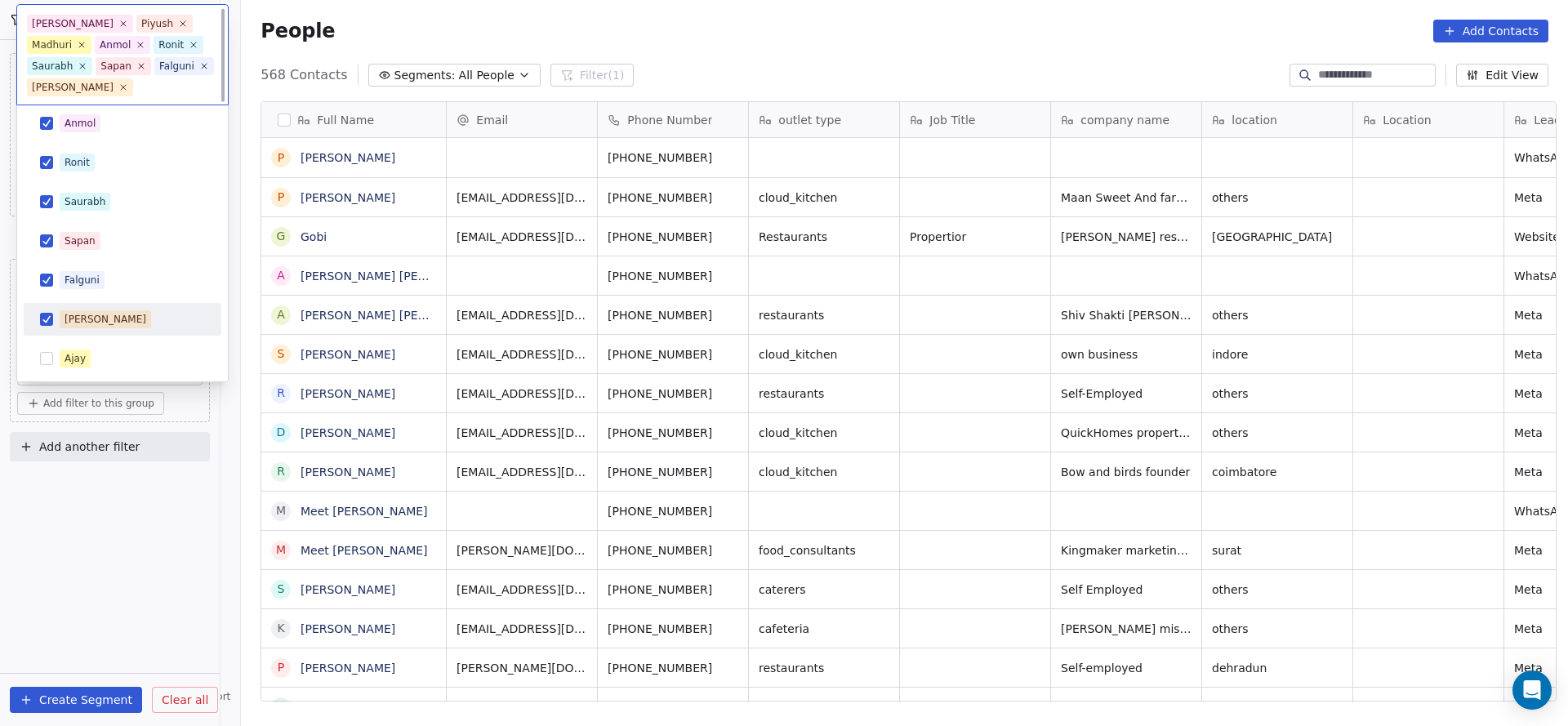
scroll to position [0, 0]
click at [105, 356] on div "Ajay" at bounding box center [132, 358] width 145 height 18
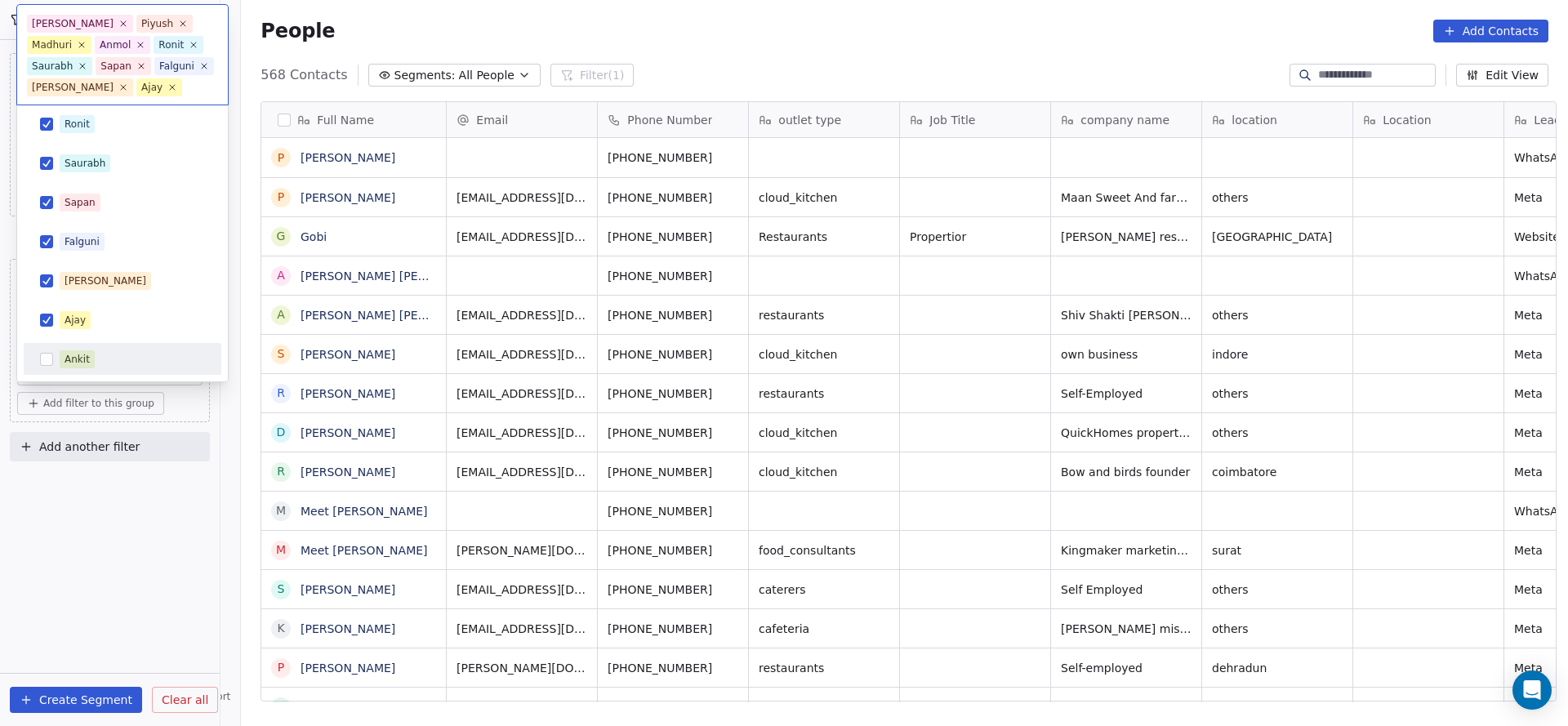
click at [72, 354] on div "Ankit" at bounding box center [77, 359] width 25 height 15
click at [64, 543] on html "On2Cook India Pvt. Ltd. Contacts People Marketing Workflows Campaigns Sales Pip…" at bounding box center [784, 363] width 1568 height 726
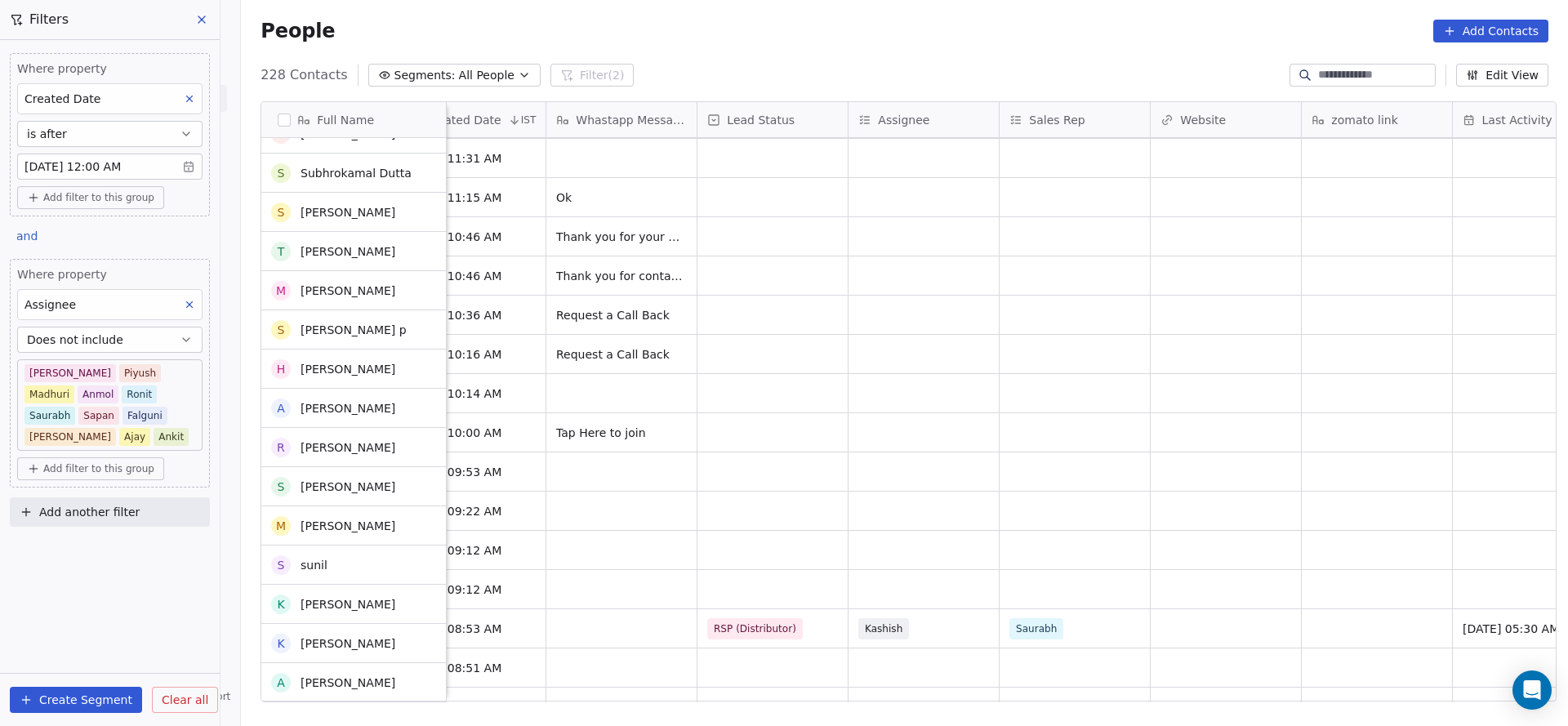
scroll to position [4900, 0]
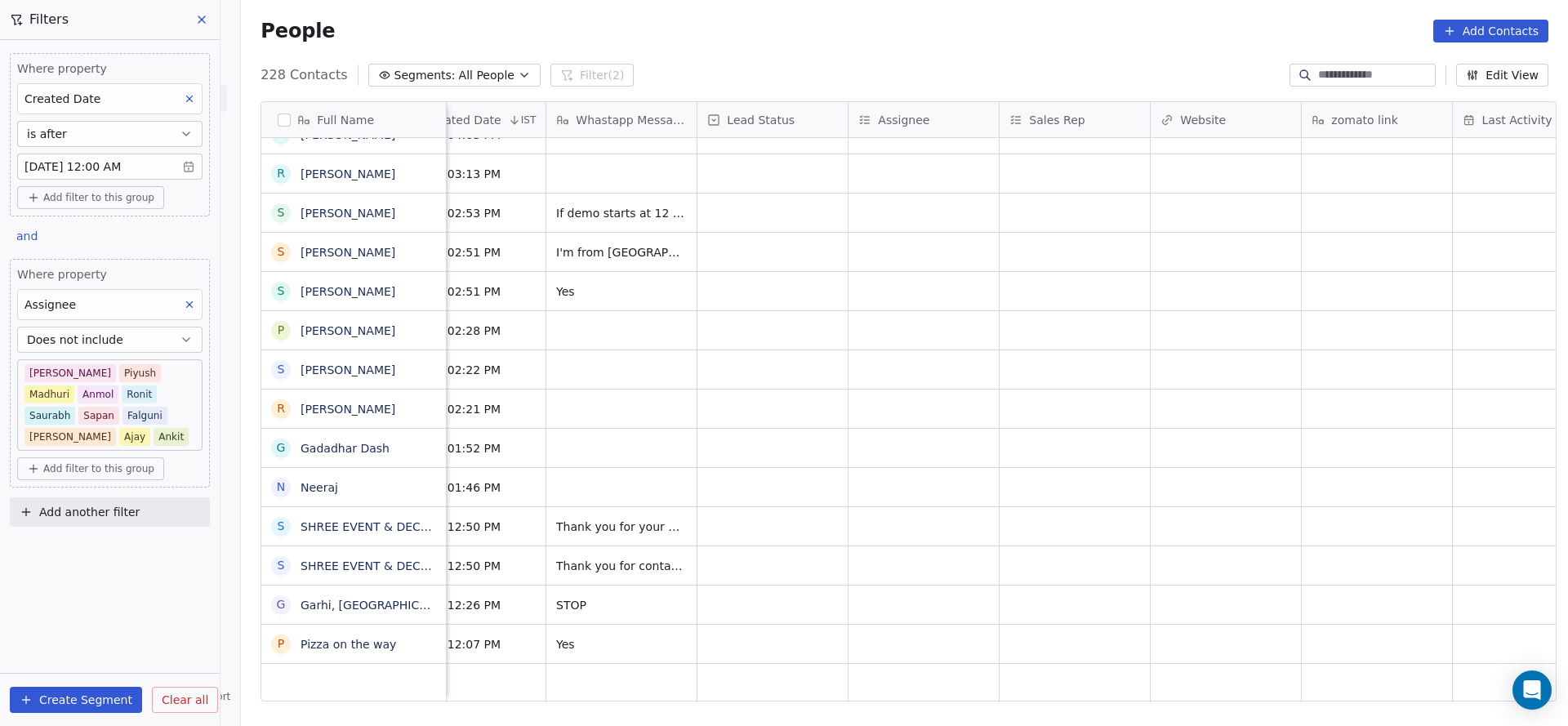
click at [157, 335] on button "Does not include" at bounding box center [109, 340] width 185 height 26
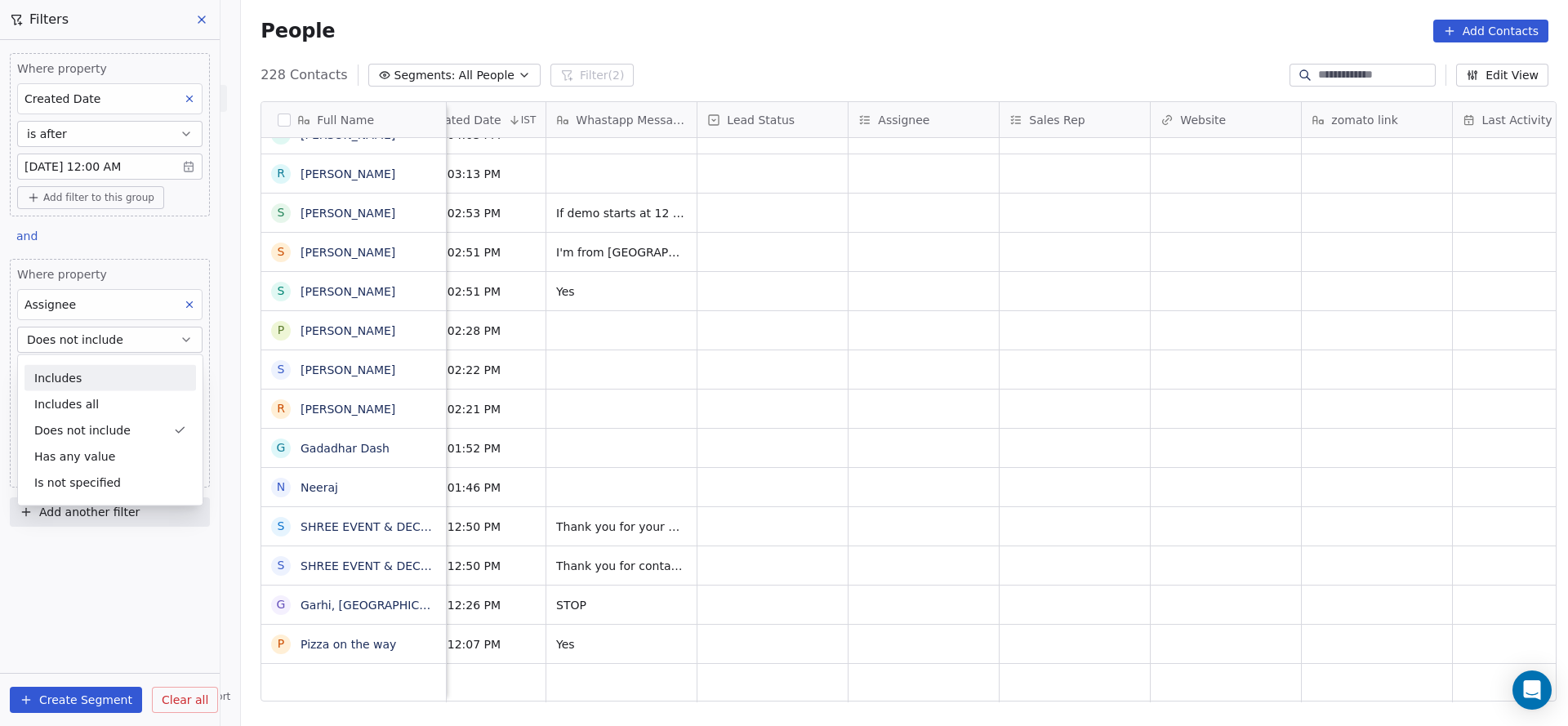
click at [110, 385] on div "Includes" at bounding box center [109, 378] width 171 height 26
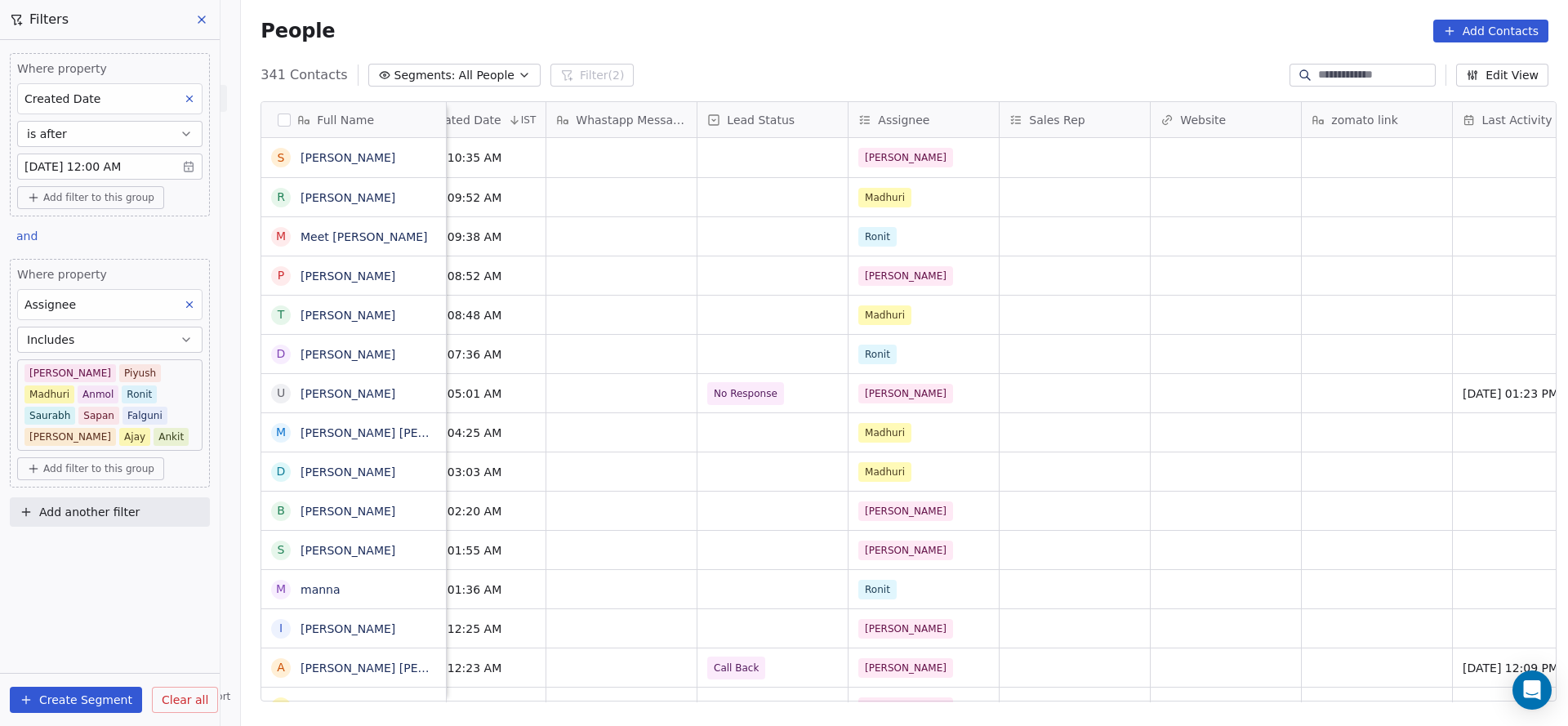
click at [157, 369] on body "On2Cook India Pvt. Ltd. Contacts People Marketing Workflows Campaigns Sales Pip…" at bounding box center [784, 363] width 1568 height 726
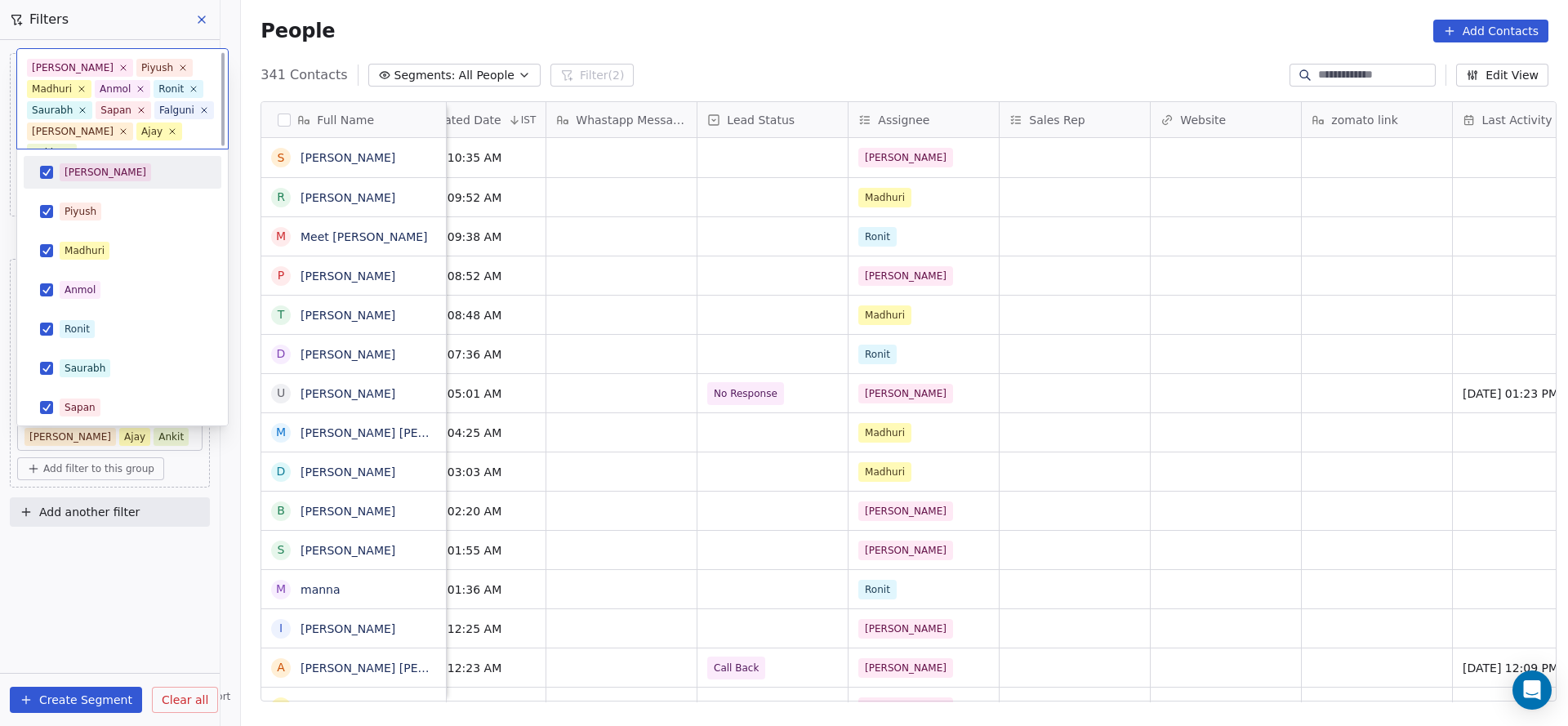
click at [169, 182] on div "[PERSON_NAME]" at bounding box center [122, 172] width 185 height 26
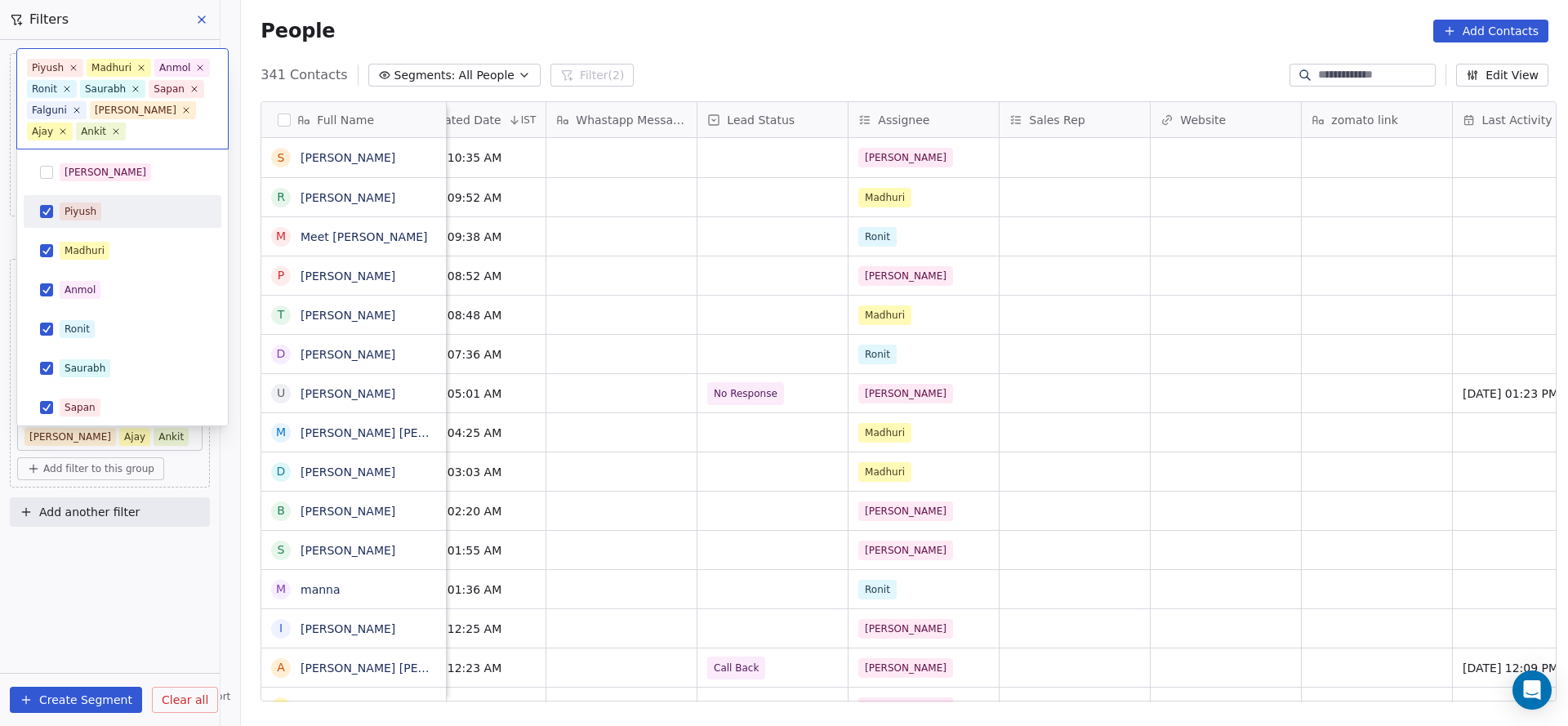
click at [156, 206] on div "Piyush" at bounding box center [132, 211] width 145 height 18
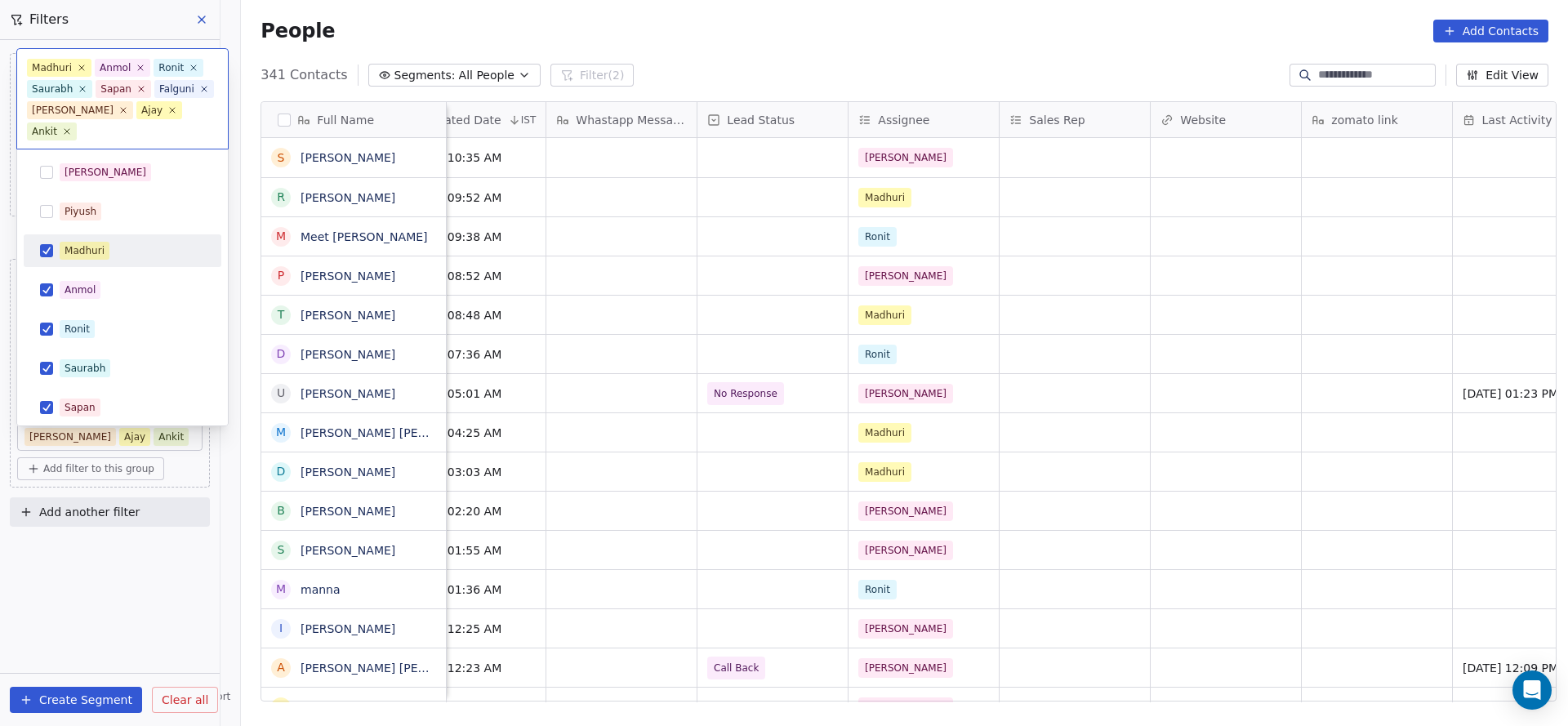
click at [141, 248] on div "Madhuri" at bounding box center [132, 250] width 145 height 18
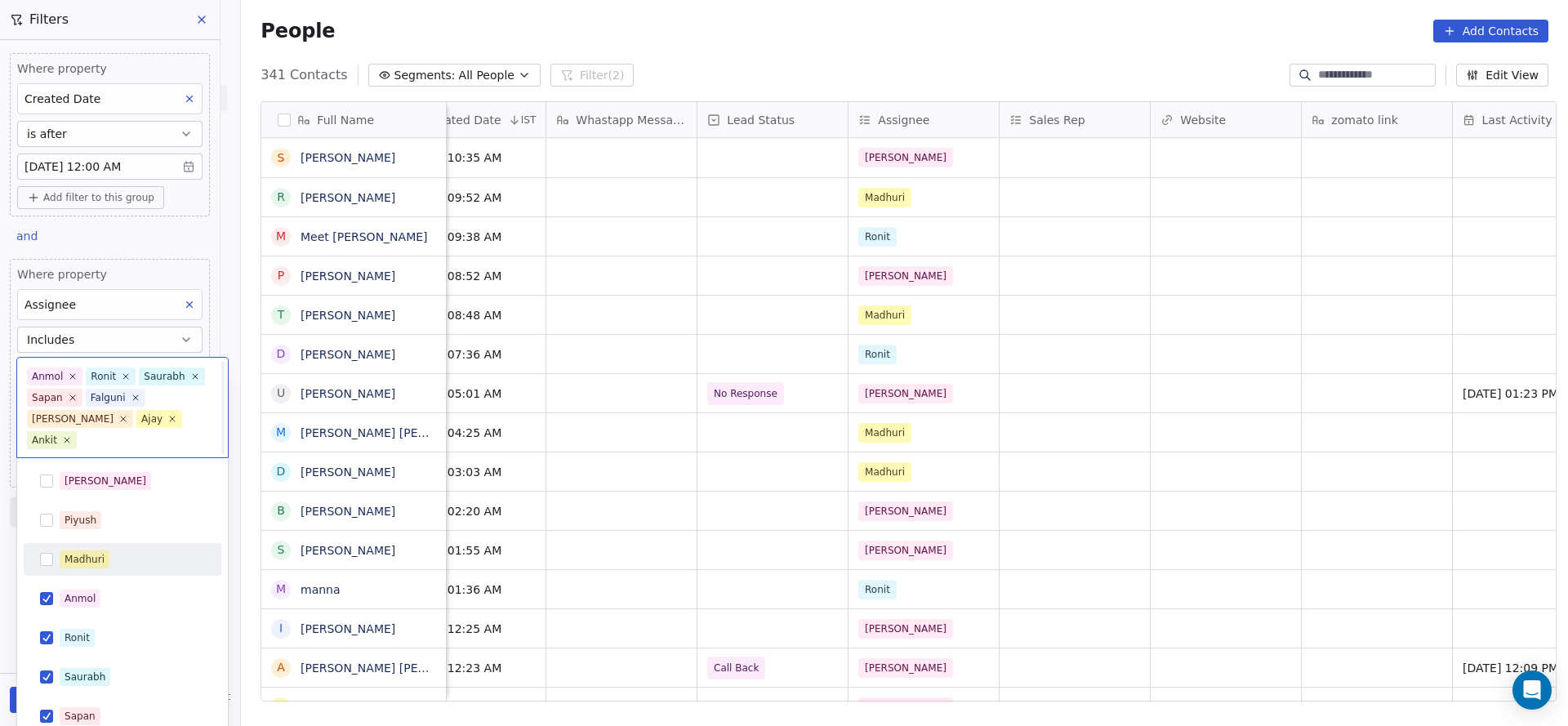
click at [133, 284] on html "On2Cook India Pvt. Ltd. Contacts People Marketing Workflows Campaigns Sales Pip…" at bounding box center [784, 363] width 1568 height 726
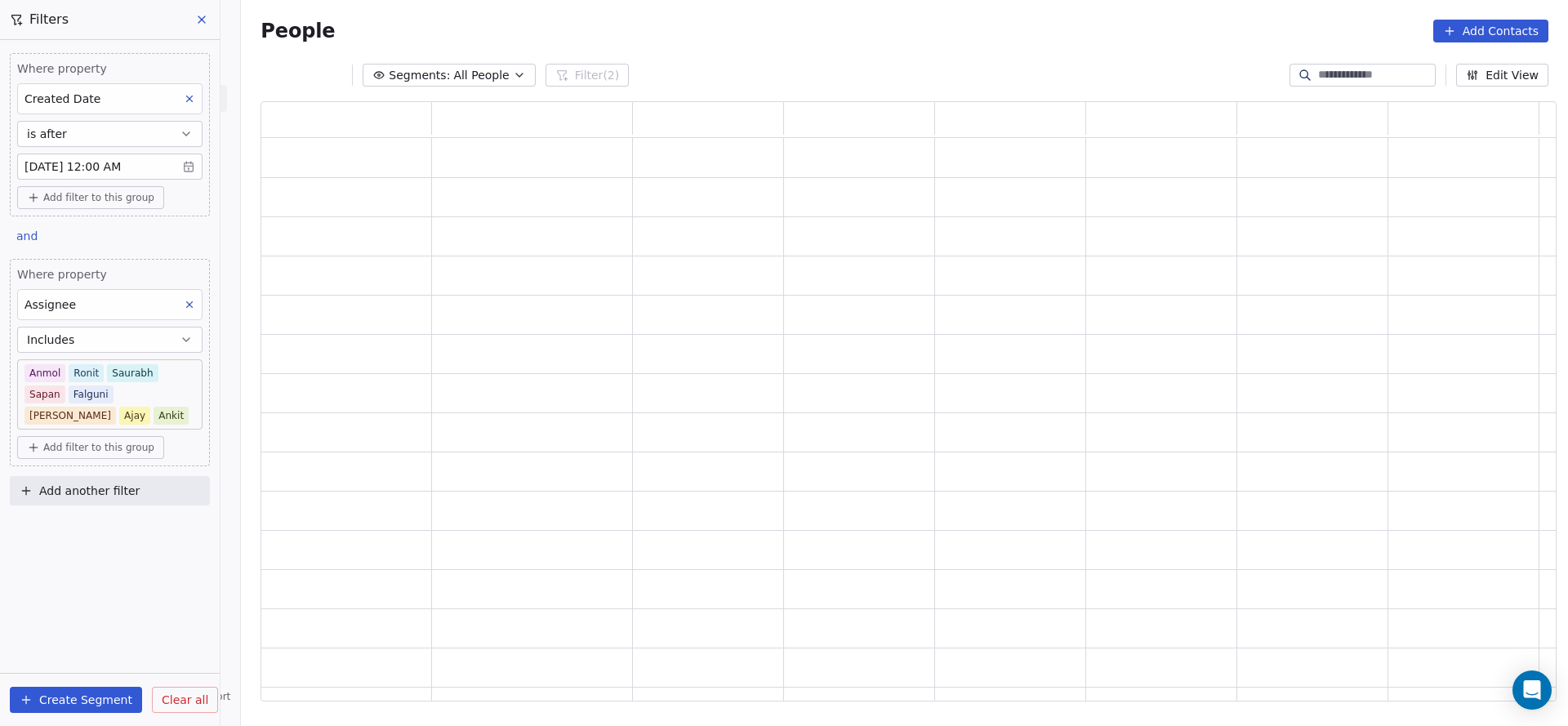
click at [139, 381] on body "On2Cook India Pvt. Ltd. Contacts People Marketing Workflows Campaigns Sales Pip…" at bounding box center [784, 363] width 1568 height 726
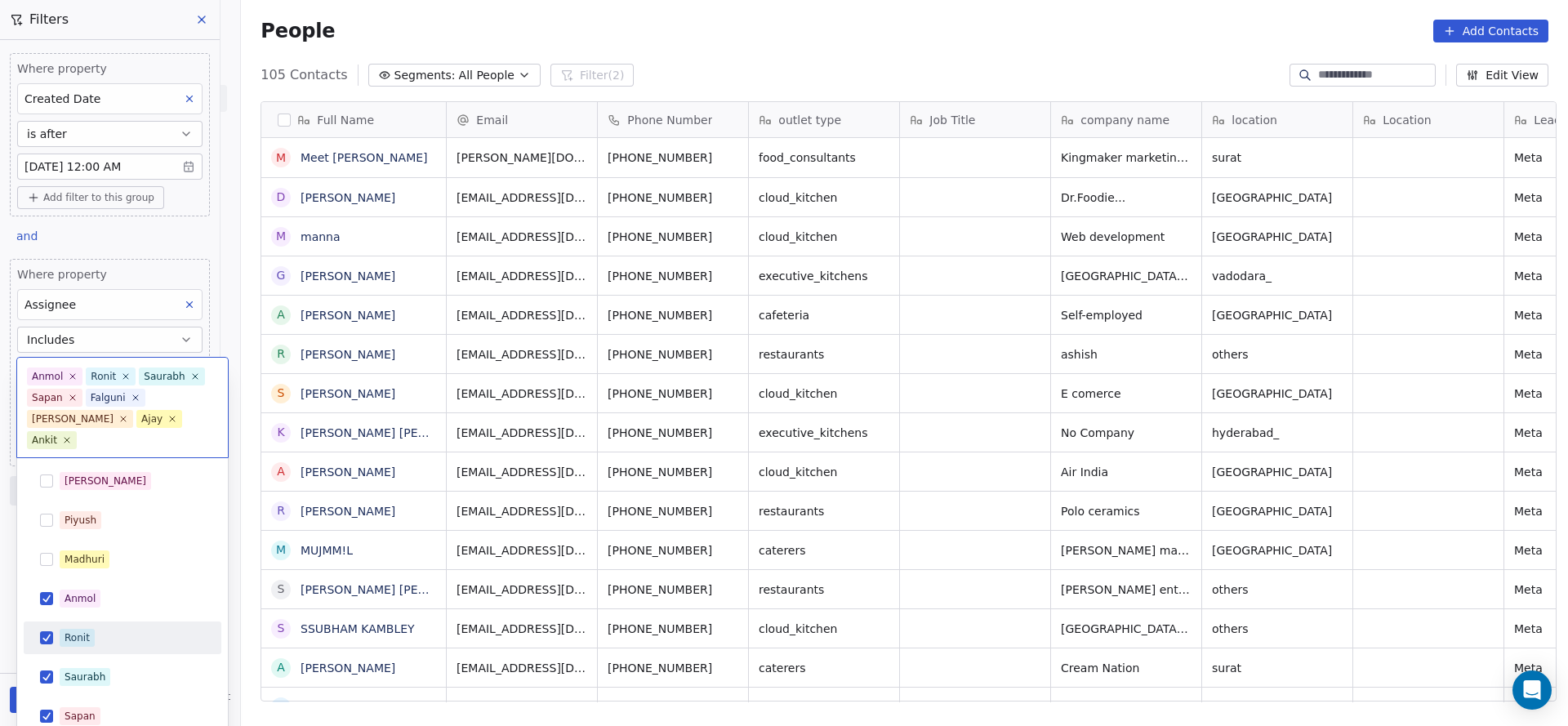
click at [103, 624] on div "Ronit" at bounding box center [122, 637] width 185 height 26
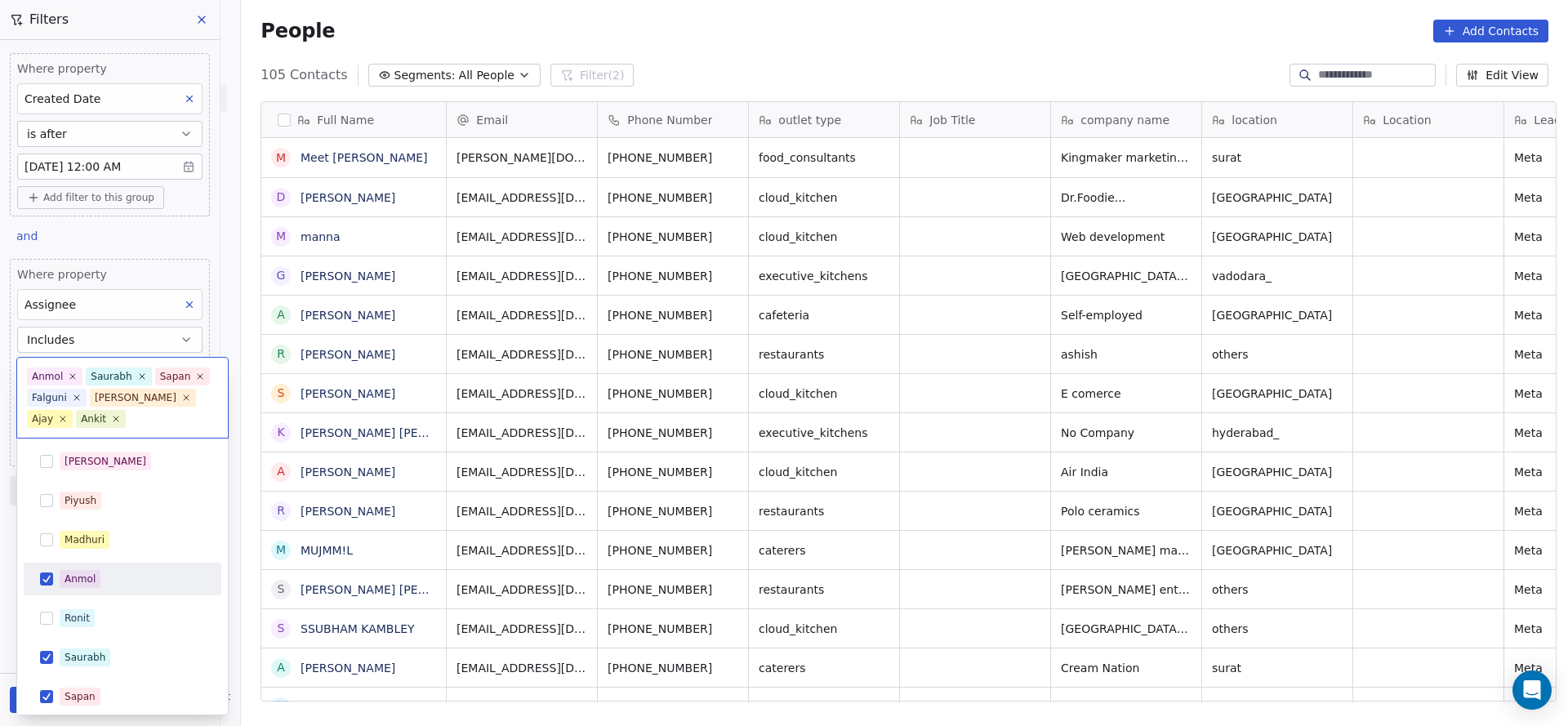
click at [99, 579] on span "Anmol" at bounding box center [79, 579] width 40 height 18
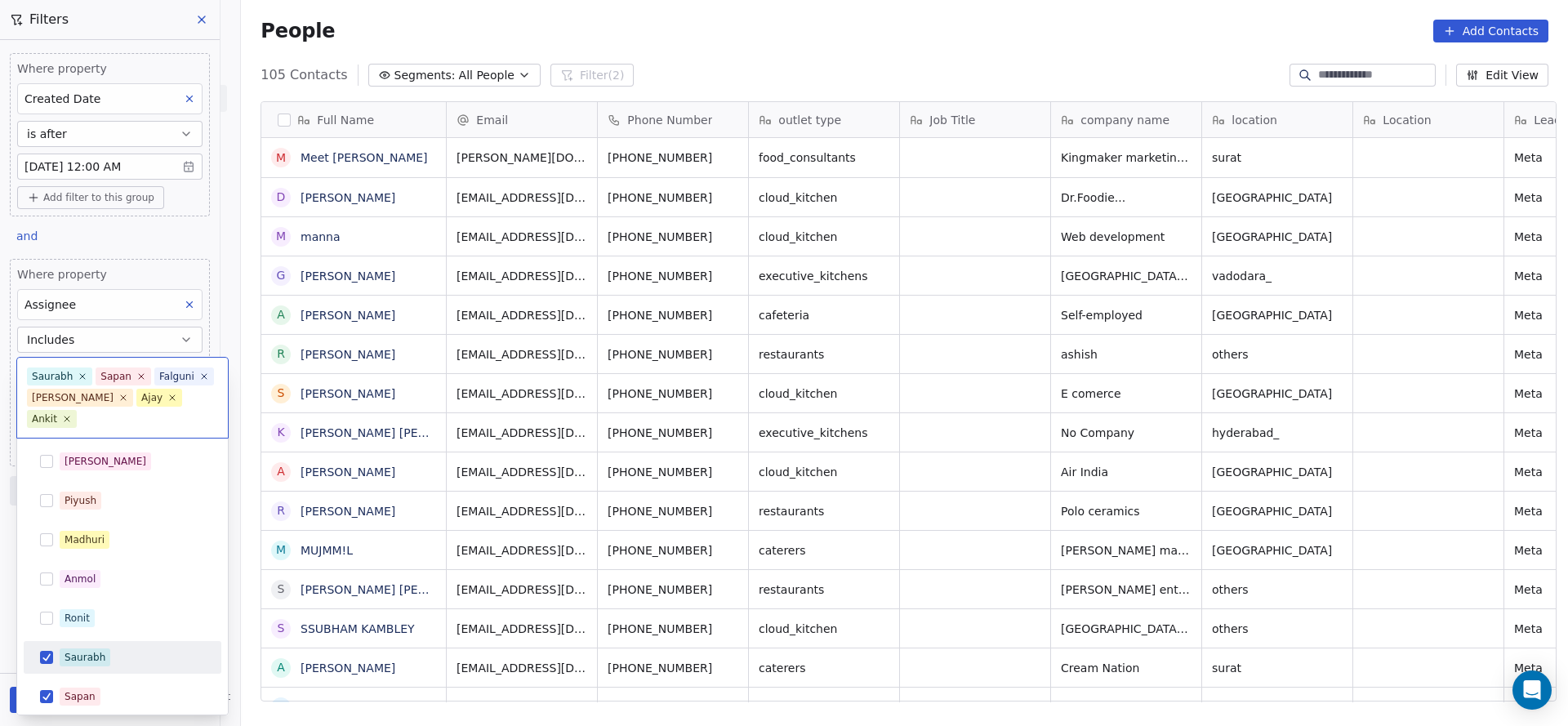
click at [104, 654] on span "Saurabh" at bounding box center [84, 657] width 51 height 18
click at [107, 687] on div "Sapan" at bounding box center [132, 696] width 145 height 18
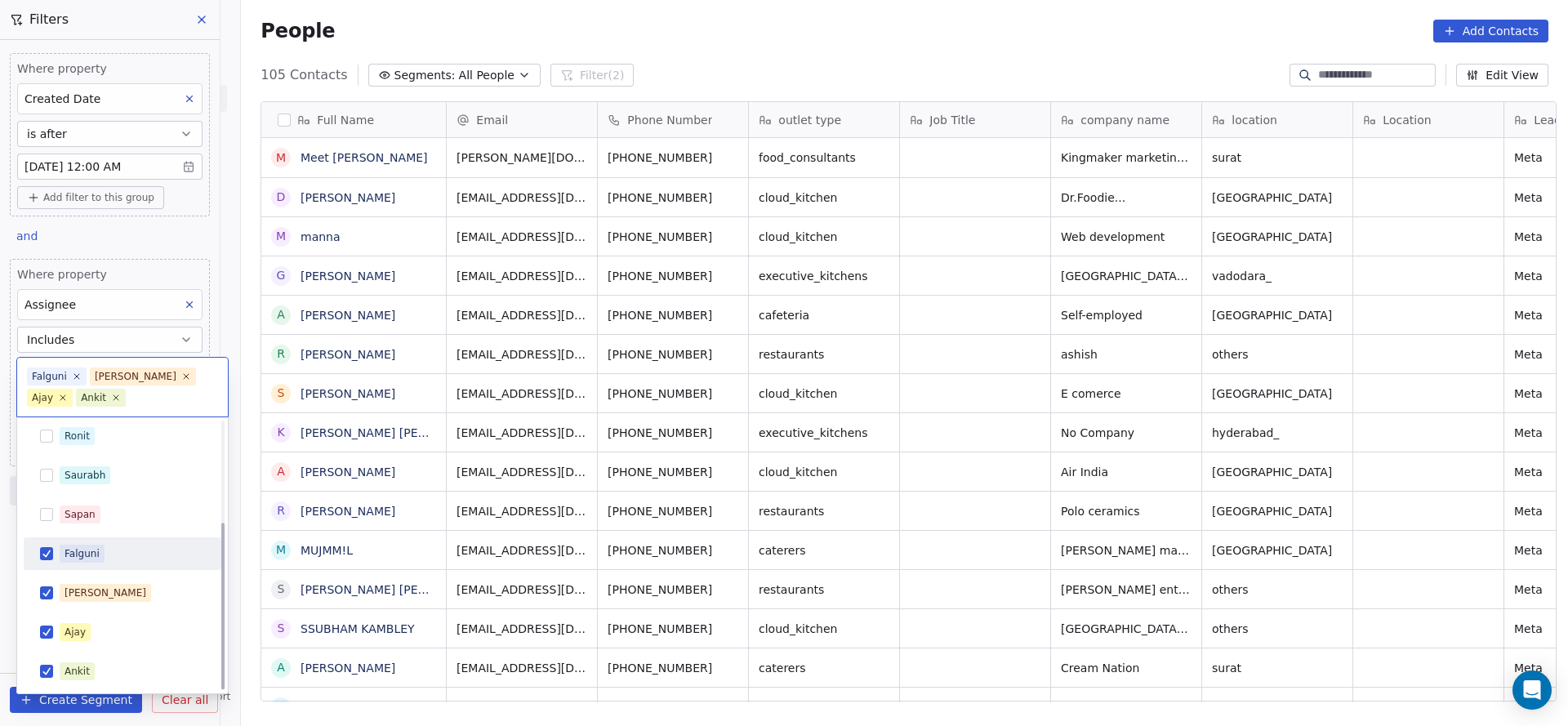
click at [108, 542] on div "Falguni" at bounding box center [122, 553] width 185 height 26
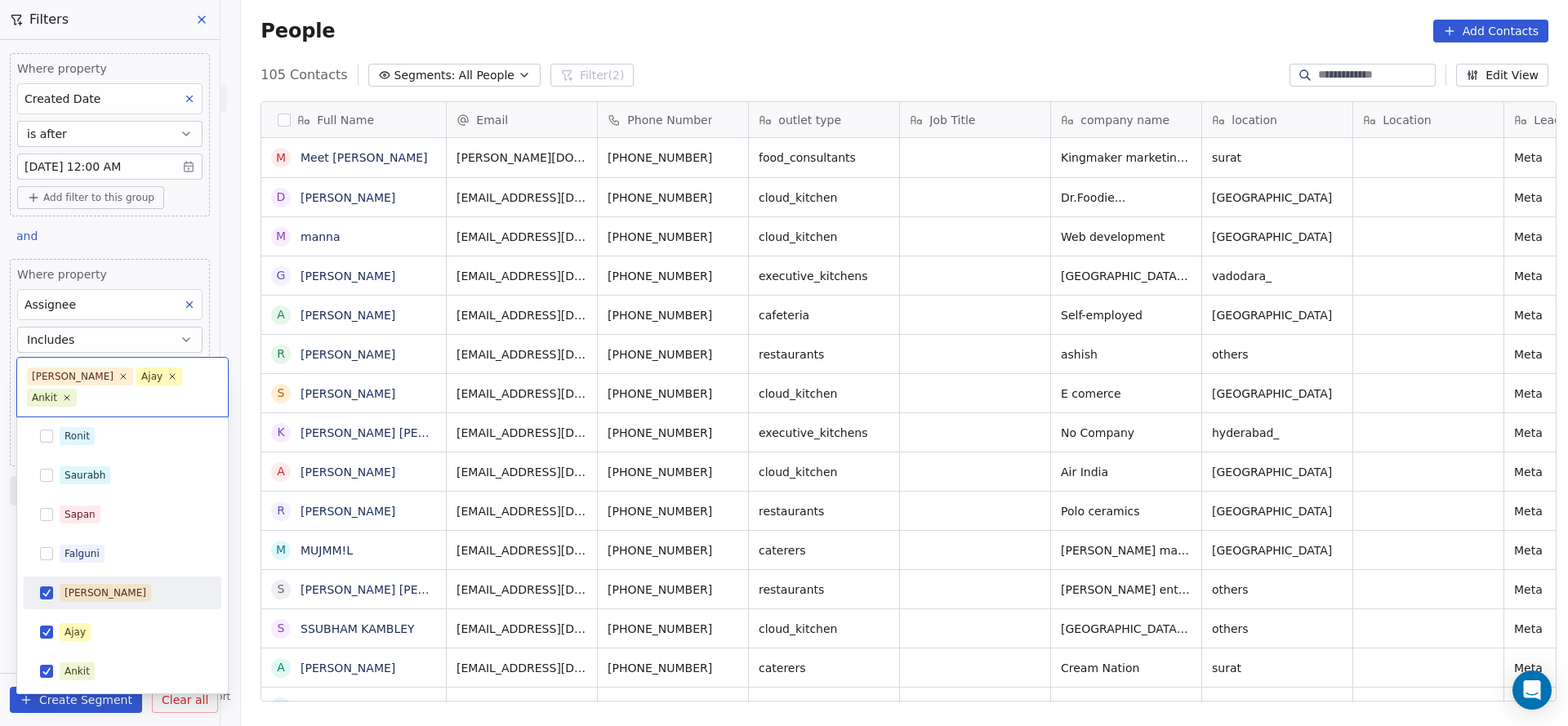
click at [93, 596] on div "[PERSON_NAME]" at bounding box center [132, 593] width 145 height 18
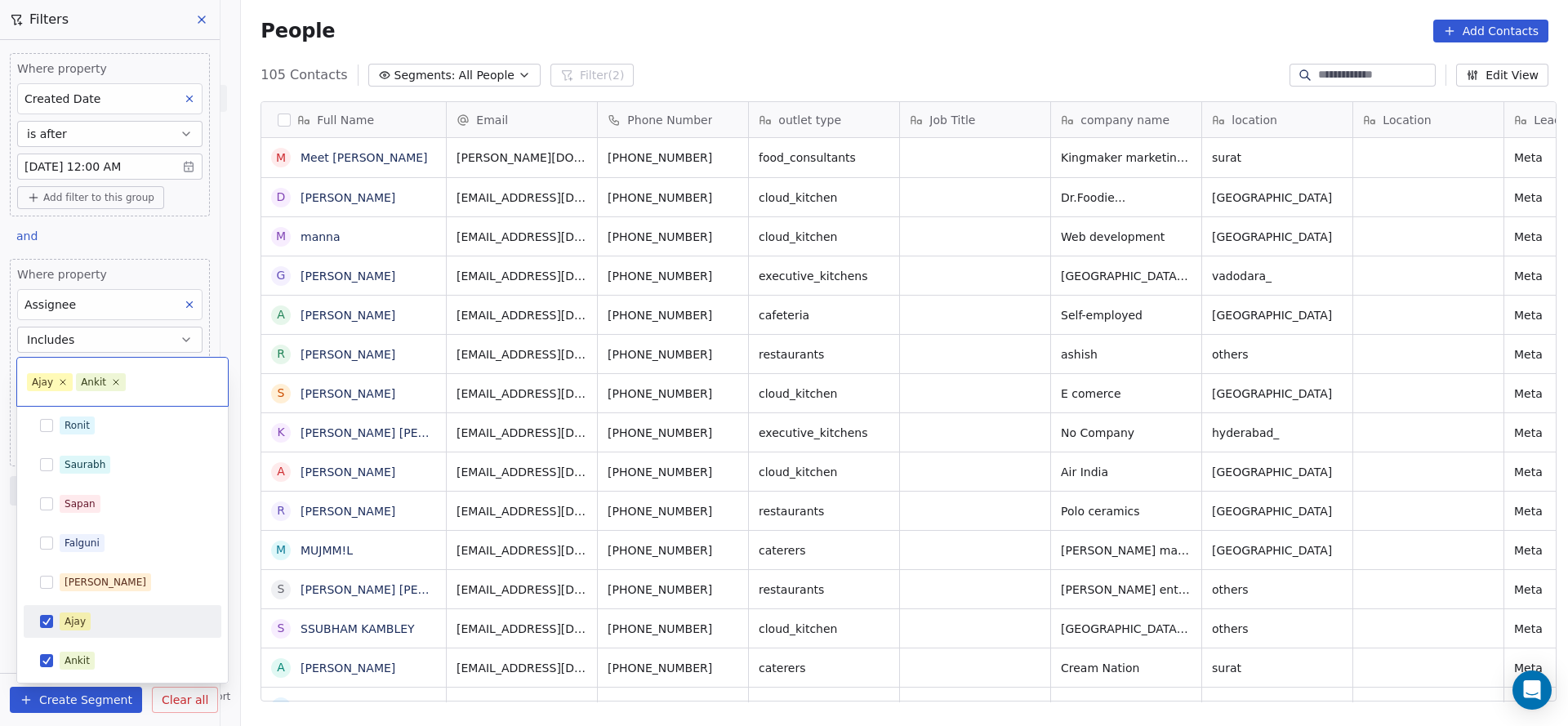
click at [90, 629] on div "Ajay" at bounding box center [132, 621] width 145 height 18
click at [93, 662] on div "Ankit" at bounding box center [132, 661] width 145 height 18
click at [562, 575] on html "On2Cook India Pvt. Ltd. Contacts People Marketing Workflows Campaigns Sales Pip…" at bounding box center [784, 363] width 1568 height 726
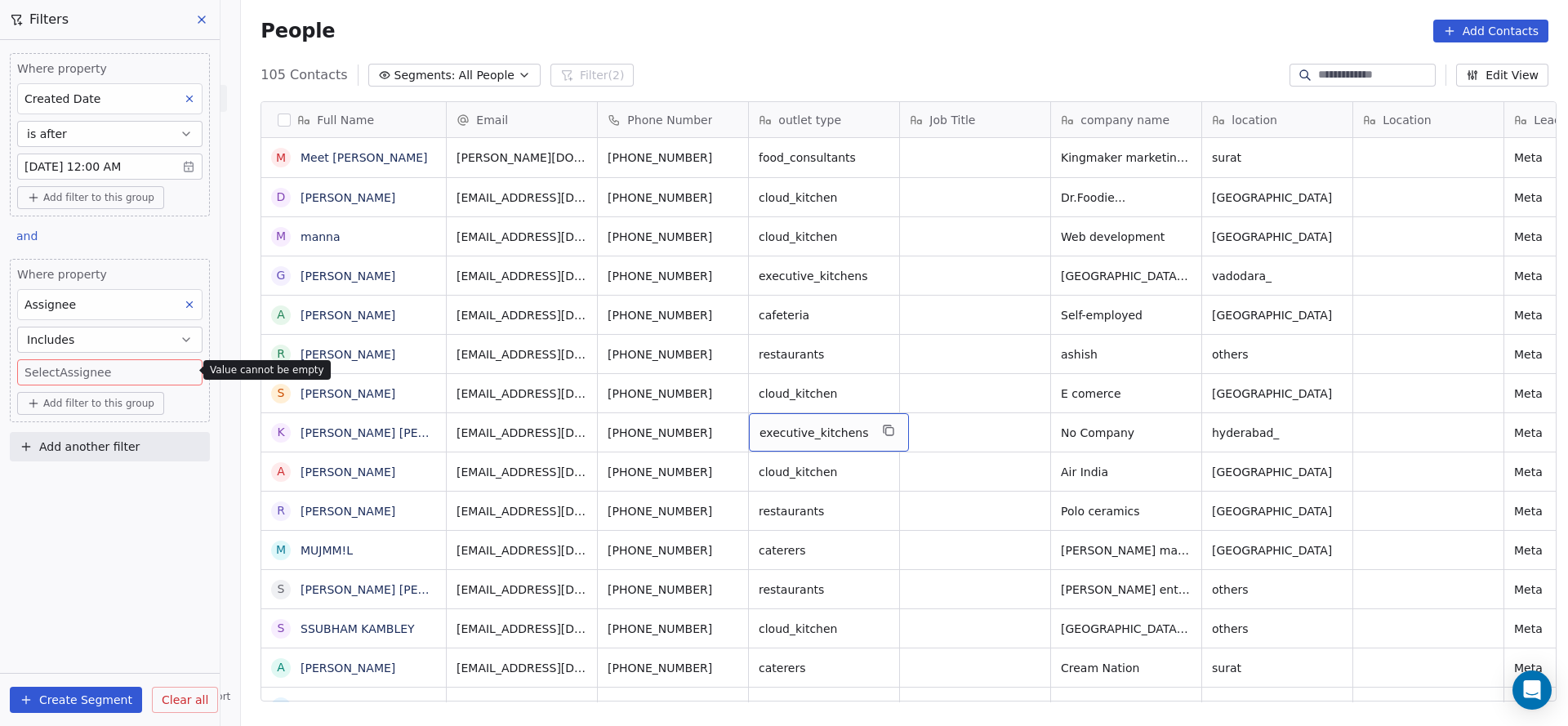
click at [117, 372] on body "On2Cook India Pvt. Ltd. Contacts People Marketing Workflows Campaigns Sales Pip…" at bounding box center [784, 363] width 1568 height 726
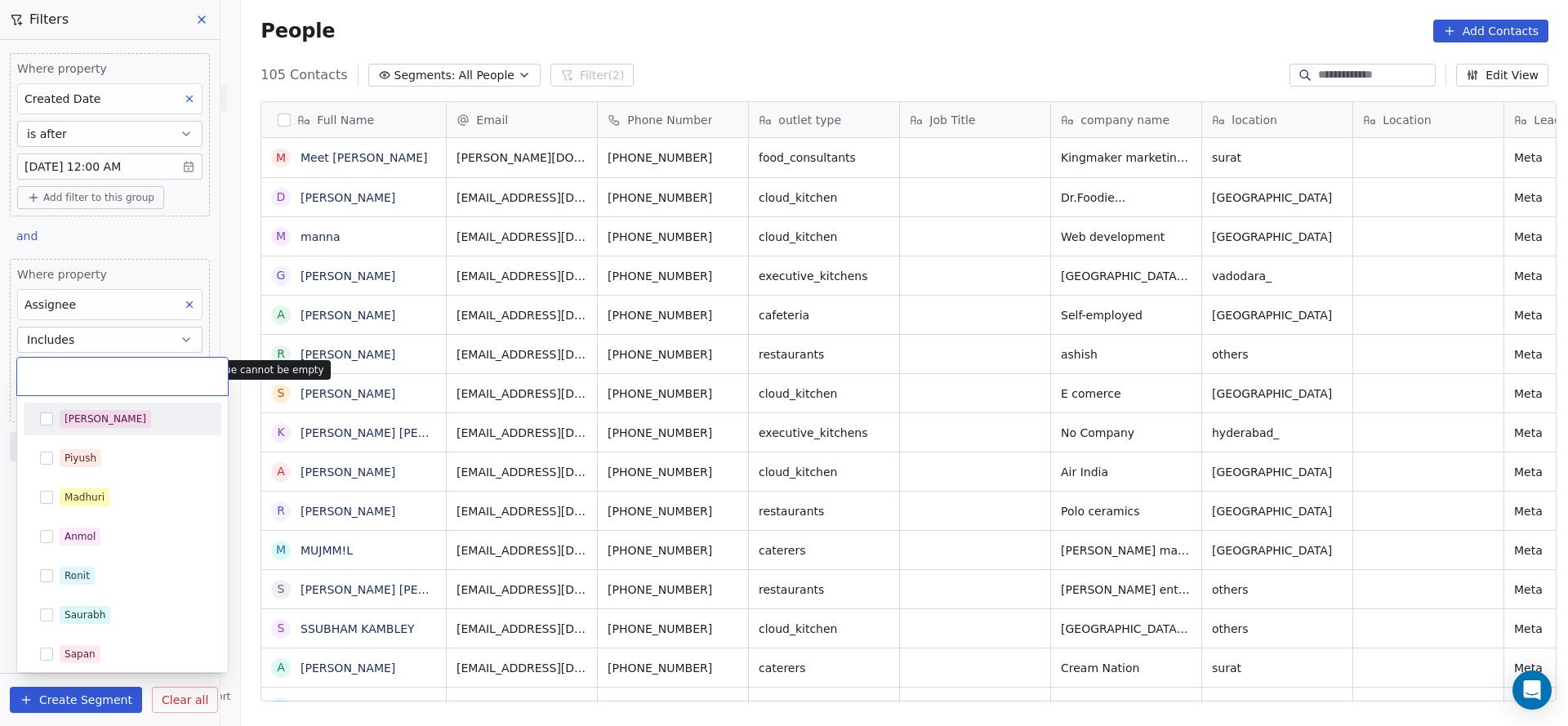
click at [80, 415] on div "[PERSON_NAME]" at bounding box center [105, 418] width 82 height 15
click at [791, 404] on html "On2Cook India Pvt. Ltd. Contacts People Marketing Workflows Campaigns Sales Pip…" at bounding box center [784, 363] width 1568 height 726
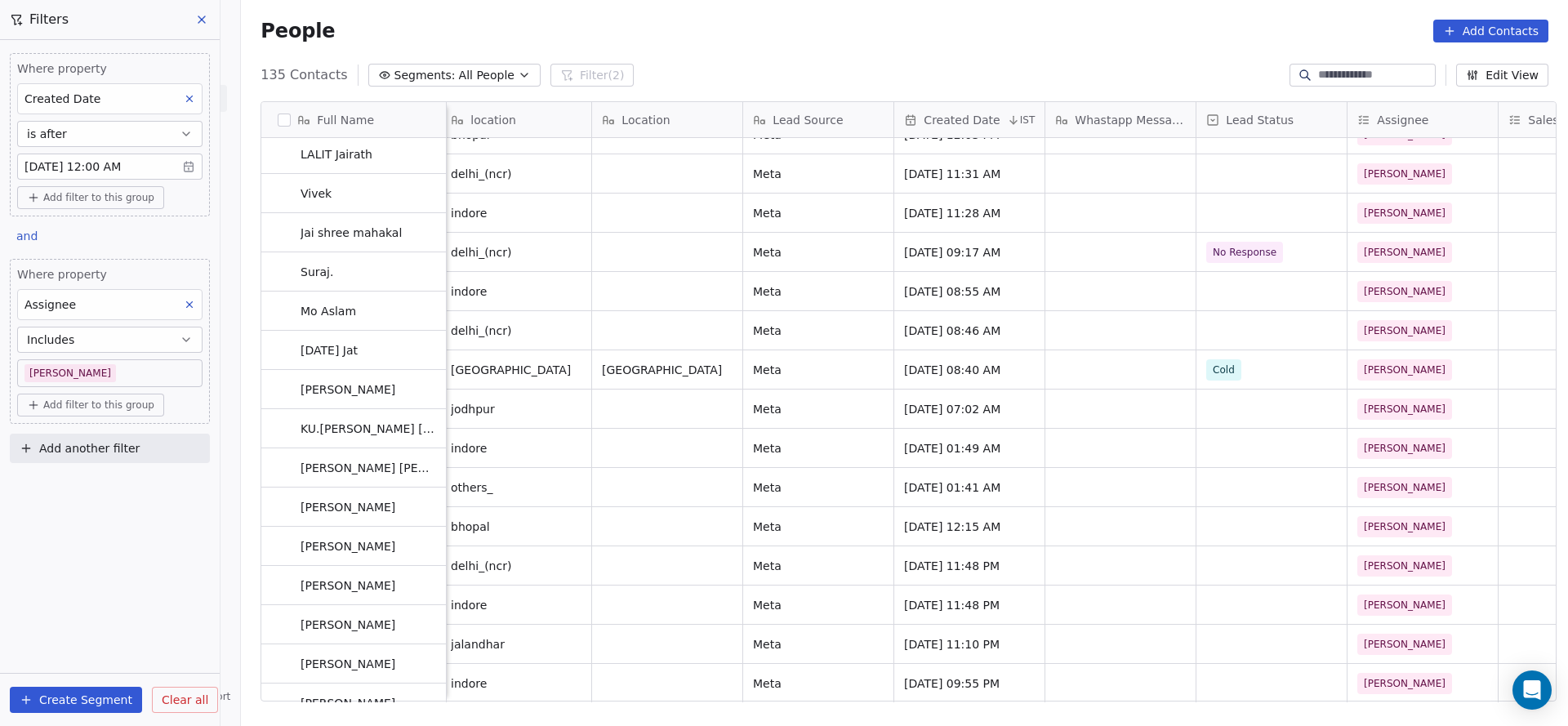
click at [177, 372] on body "On2Cook India Pvt. Ltd. Contacts People Marketing Workflows Campaigns Sales Pip…" at bounding box center [784, 363] width 1568 height 726
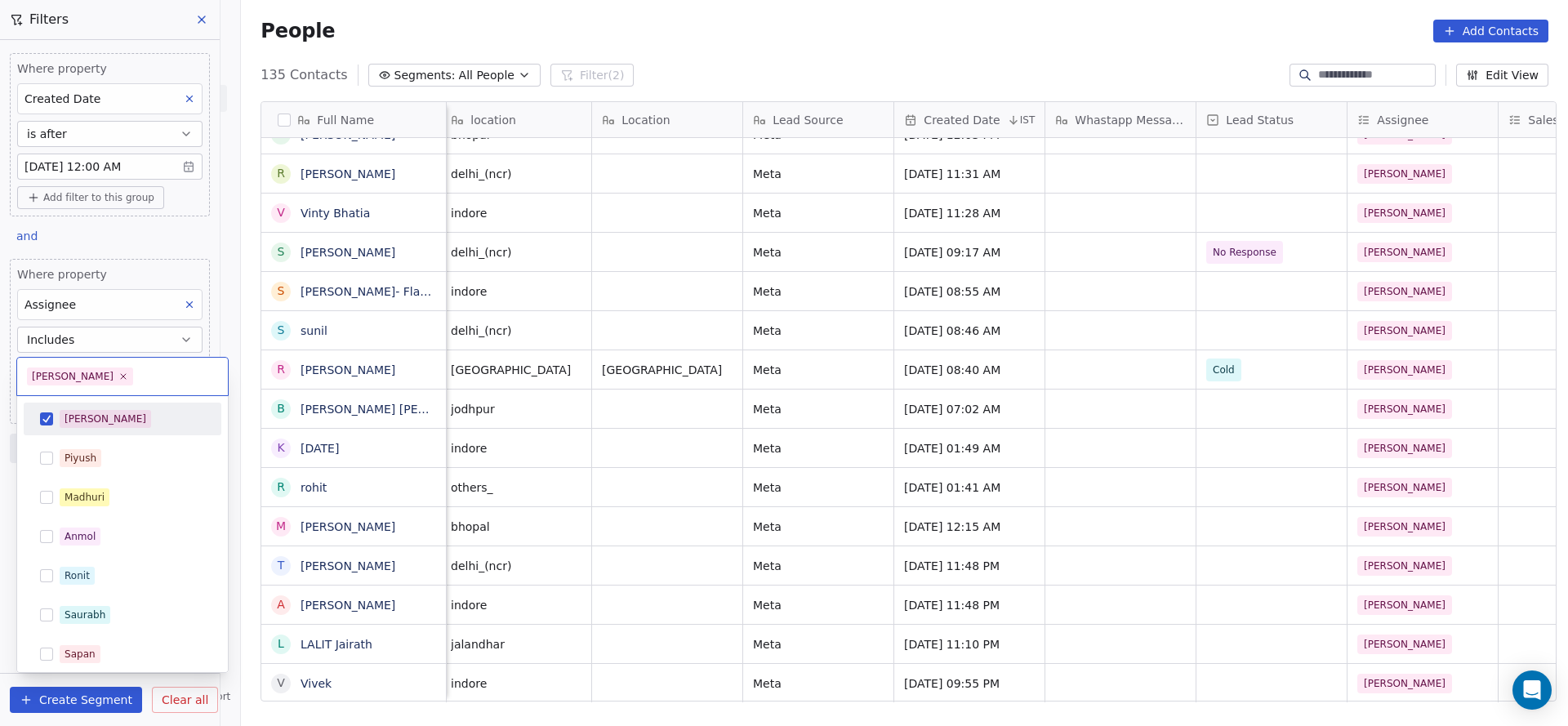
click at [590, 330] on html "On2Cook India Pvt. Ltd. Contacts People Marketing Workflows Campaigns Sales Pip…" at bounding box center [784, 363] width 1568 height 726
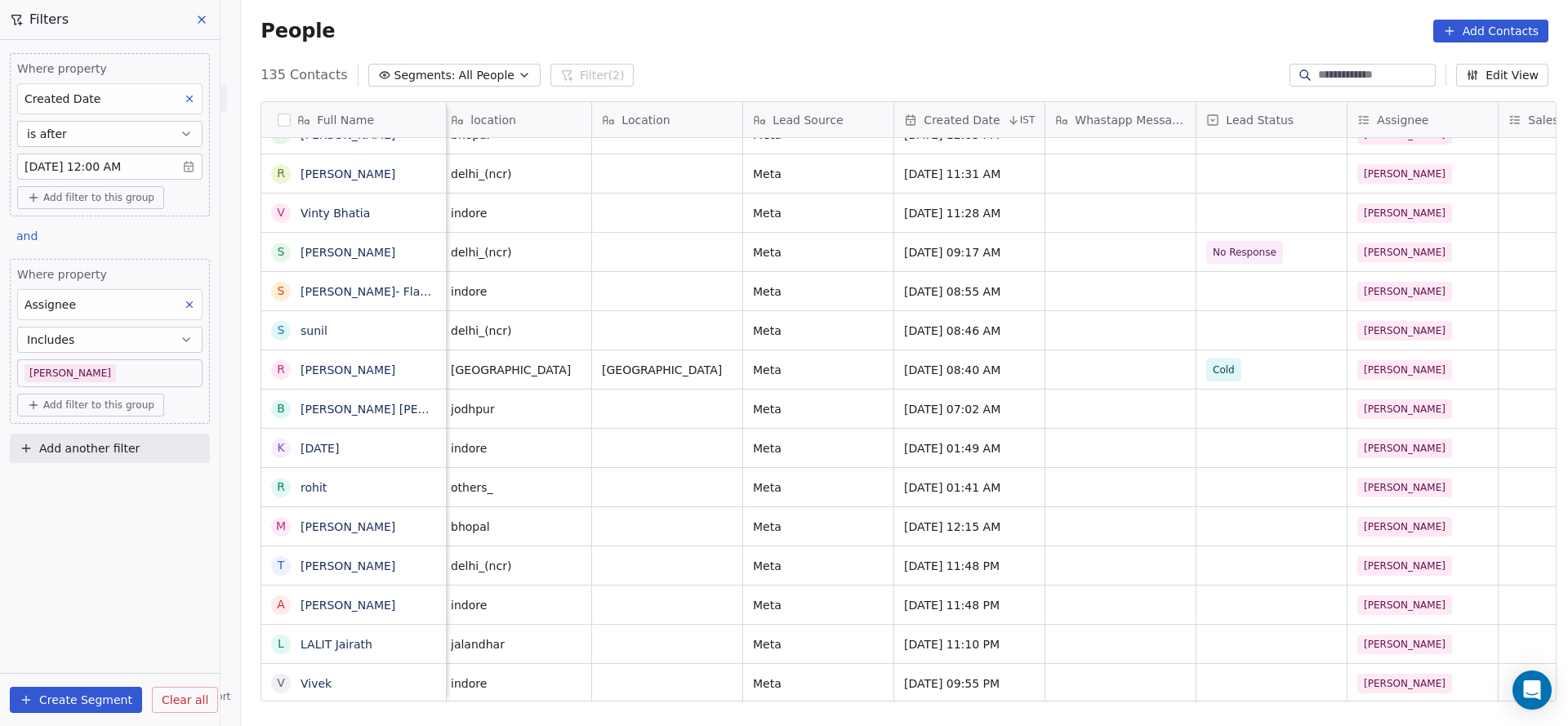
click at [66, 366] on body "On2Cook India Pvt. Ltd. Contacts People Marketing Workflows Campaigns Sales Pip…" at bounding box center [784, 363] width 1568 height 726
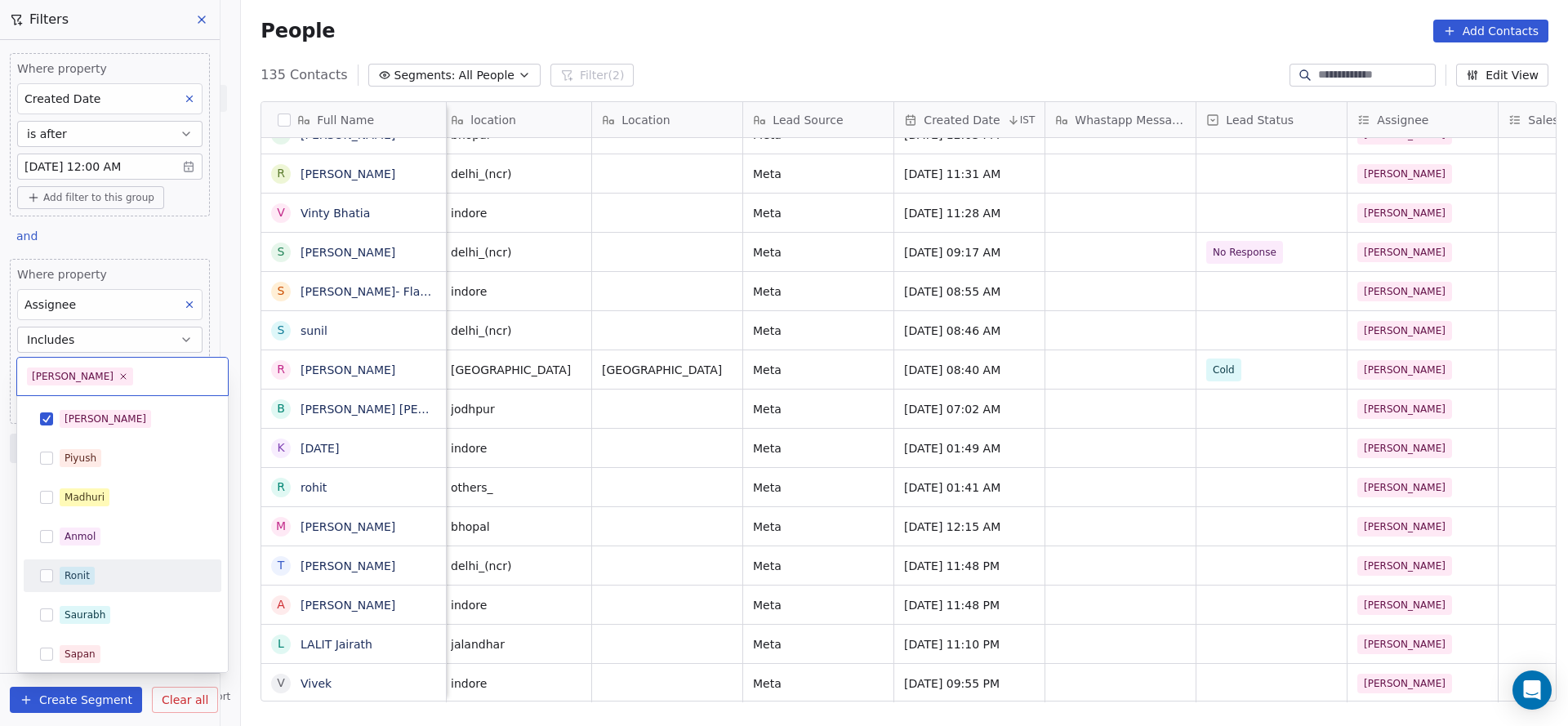
click at [117, 580] on div "Ronit" at bounding box center [132, 575] width 145 height 18
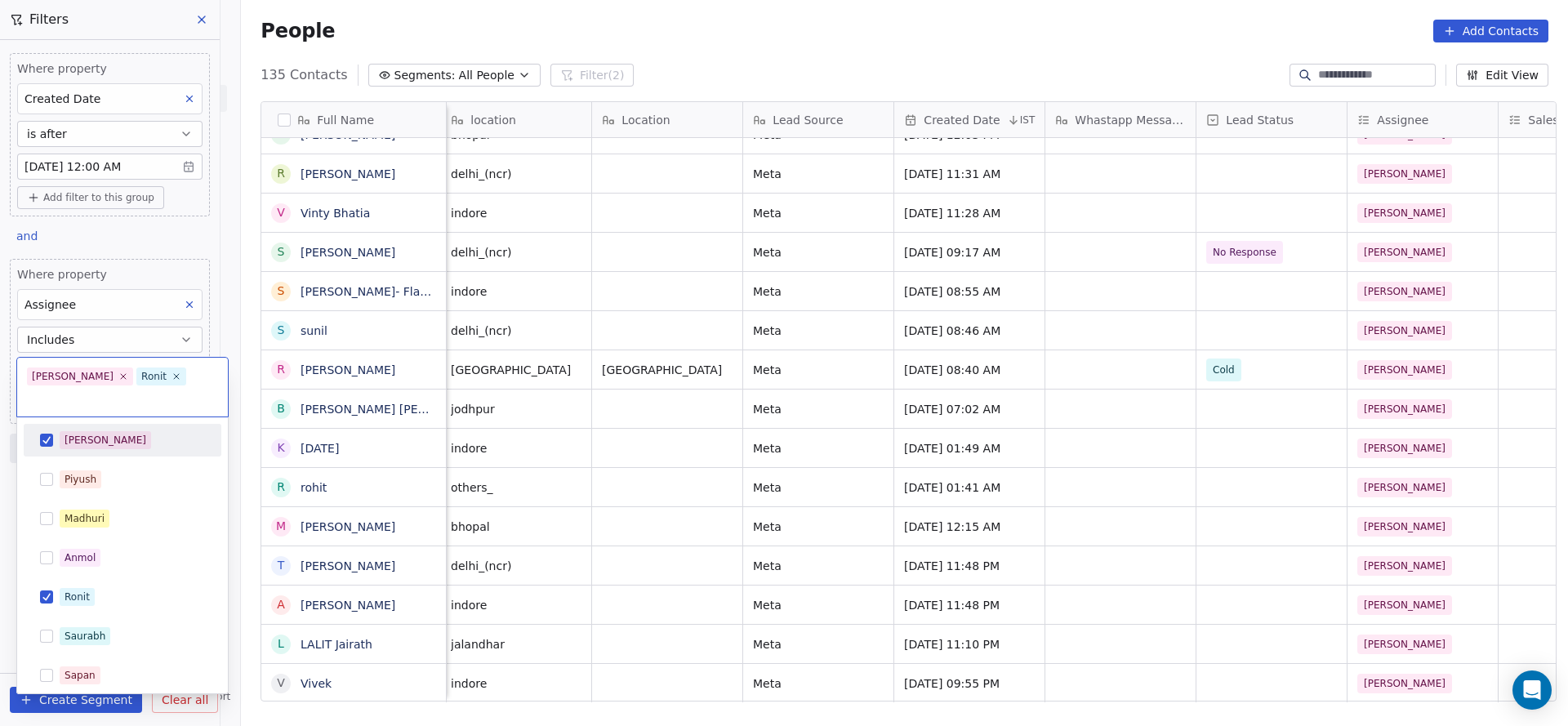
click at [139, 431] on div "[PERSON_NAME]" at bounding box center [132, 440] width 145 height 18
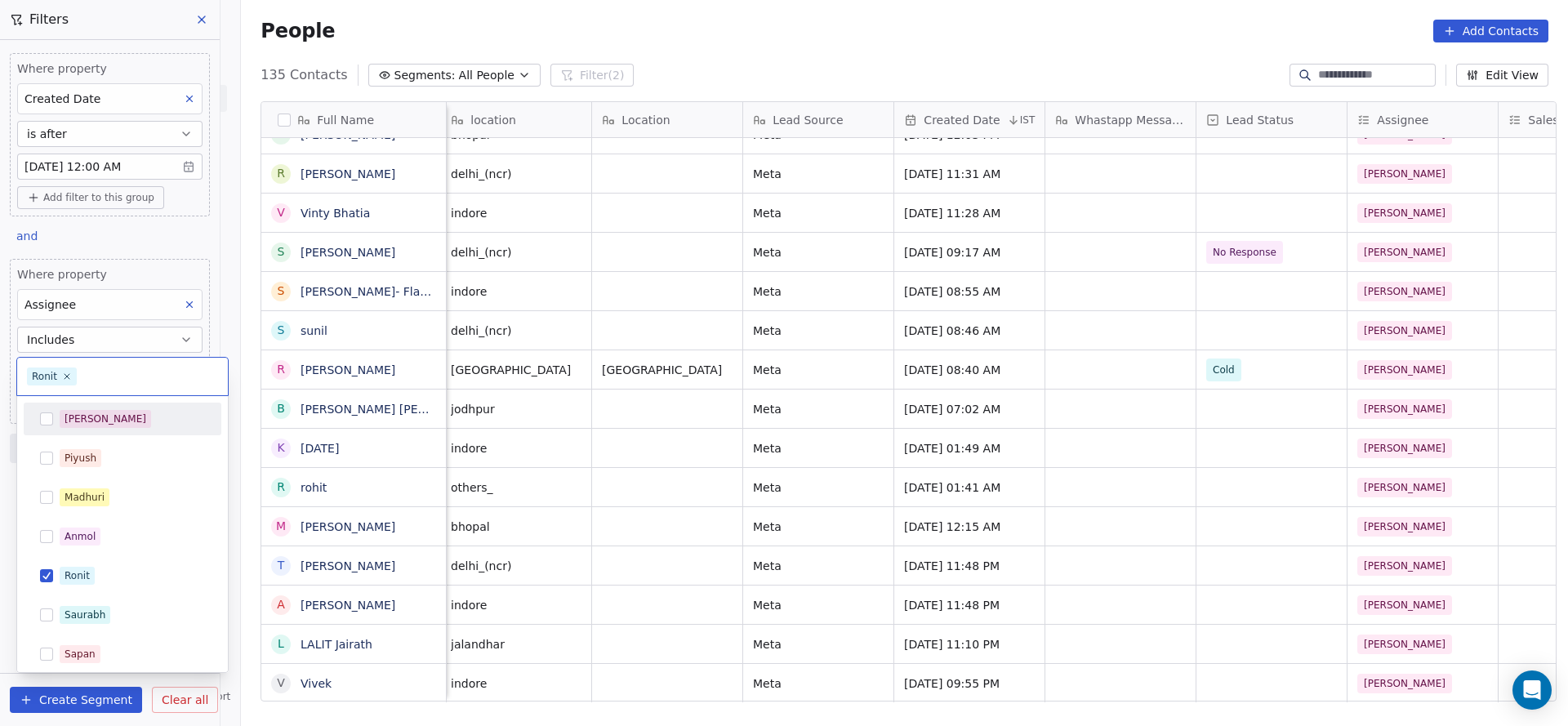
click at [585, 335] on html "On2Cook India Pvt. Ltd. Contacts People Marketing Workflows Campaigns Sales Pip…" at bounding box center [784, 363] width 1568 height 726
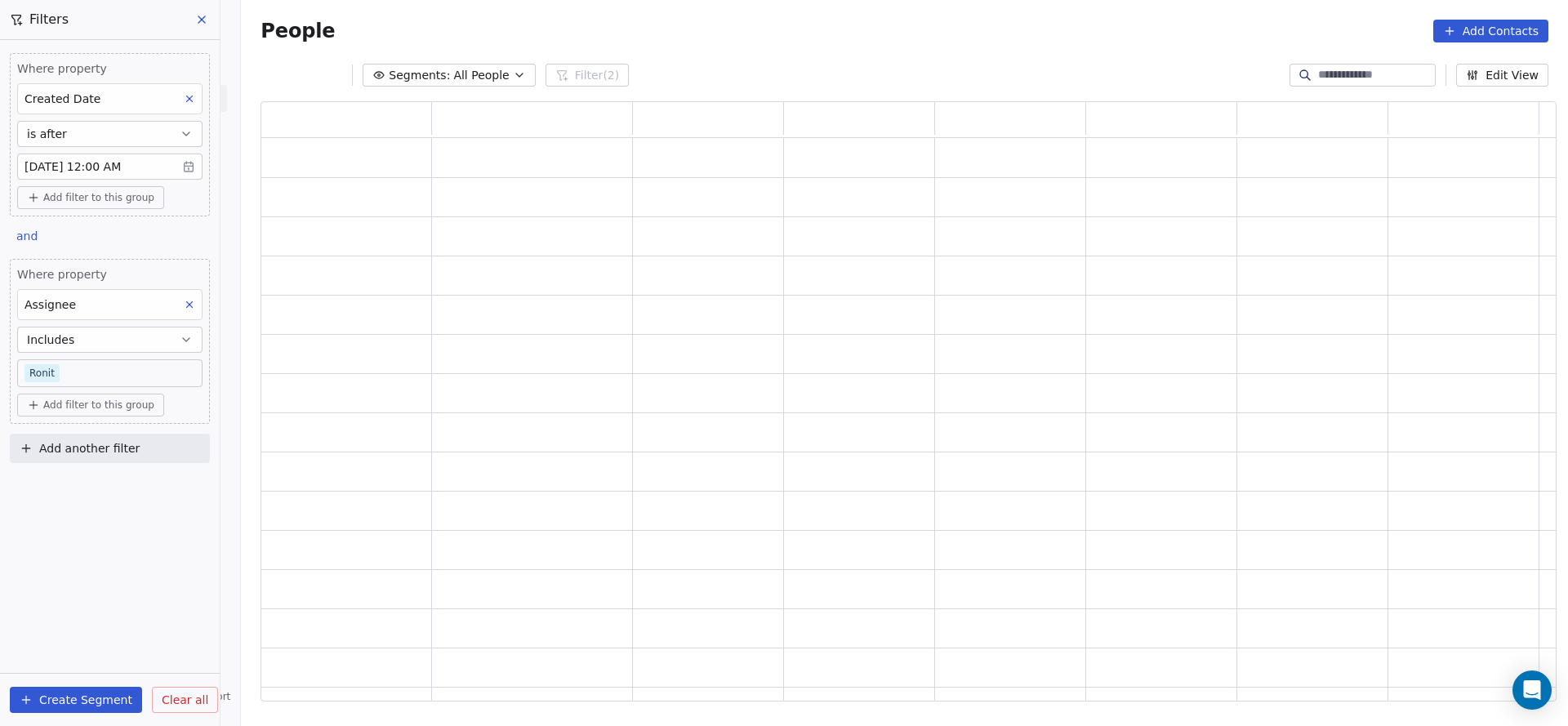
scroll to position [581, 1276]
click at [585, 335] on div "grid" at bounding box center [532, 354] width 201 height 39
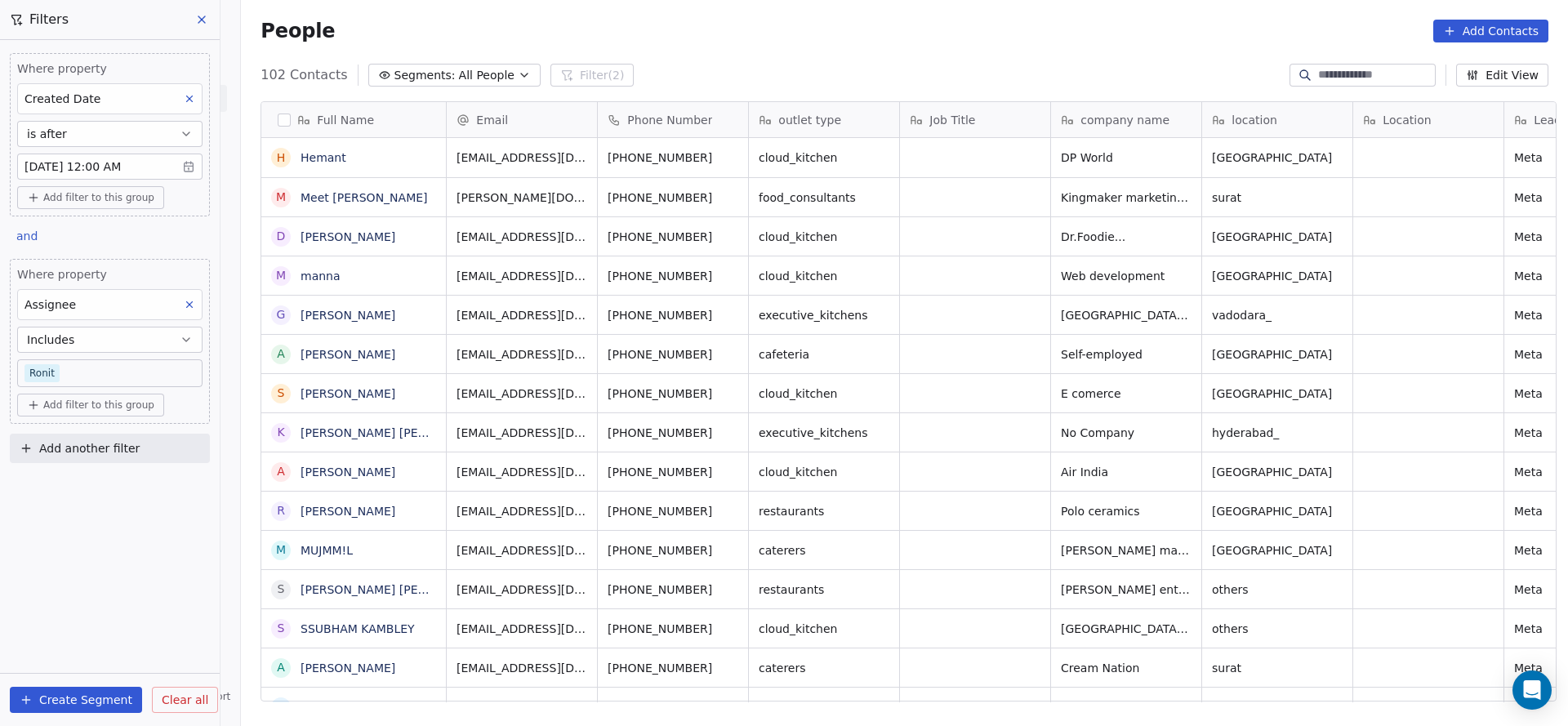
scroll to position [619, 1315]
click at [115, 374] on body "On2Cook India Pvt. Ltd. Contacts People Marketing Workflows Campaigns Sales Pip…" at bounding box center [784, 363] width 1568 height 726
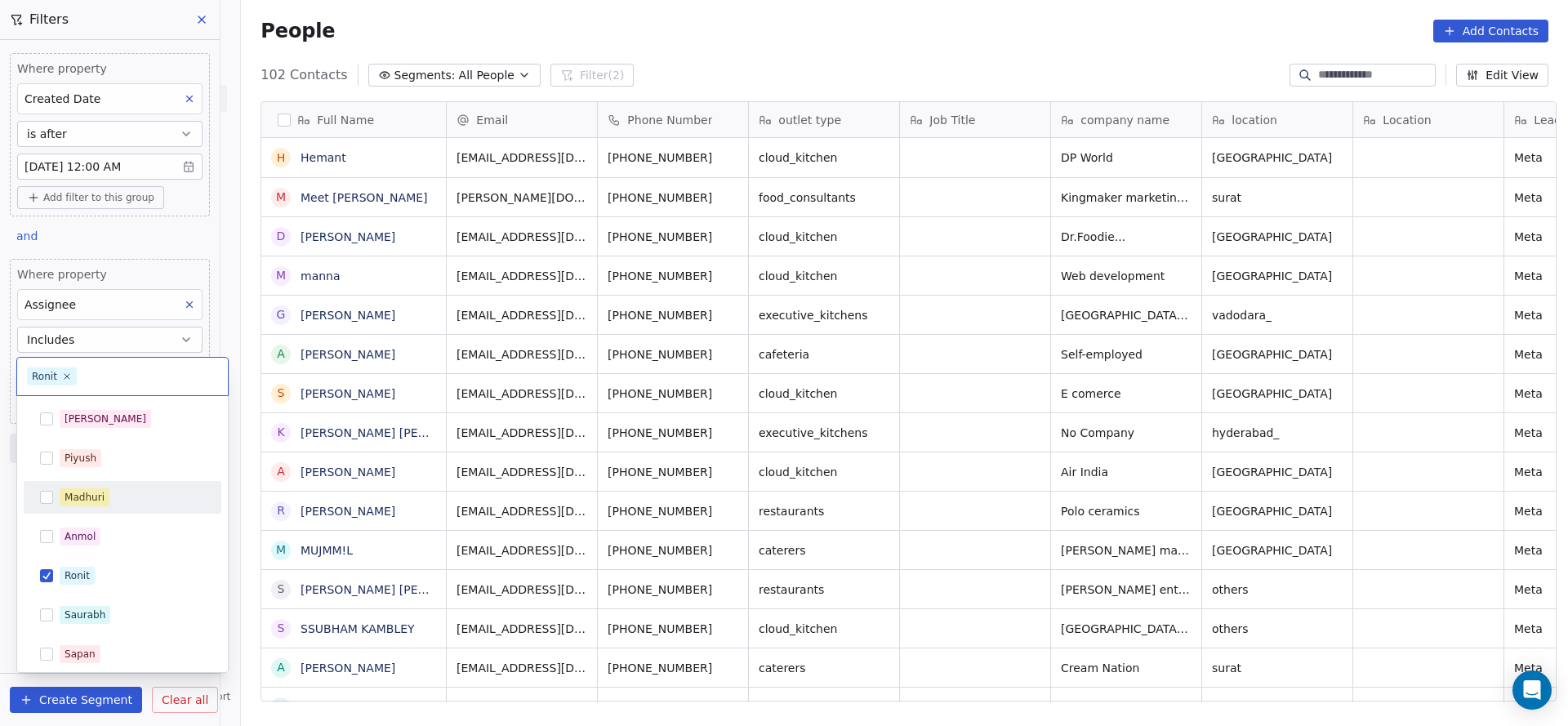
click at [126, 497] on div "Madhuri" at bounding box center [132, 497] width 145 height 18
click at [126, 563] on div "Ronit" at bounding box center [122, 575] width 185 height 26
click at [673, 468] on html "On2Cook India Pvt. Ltd. Contacts People Marketing Workflows Campaigns Sales Pip…" at bounding box center [784, 363] width 1568 height 726
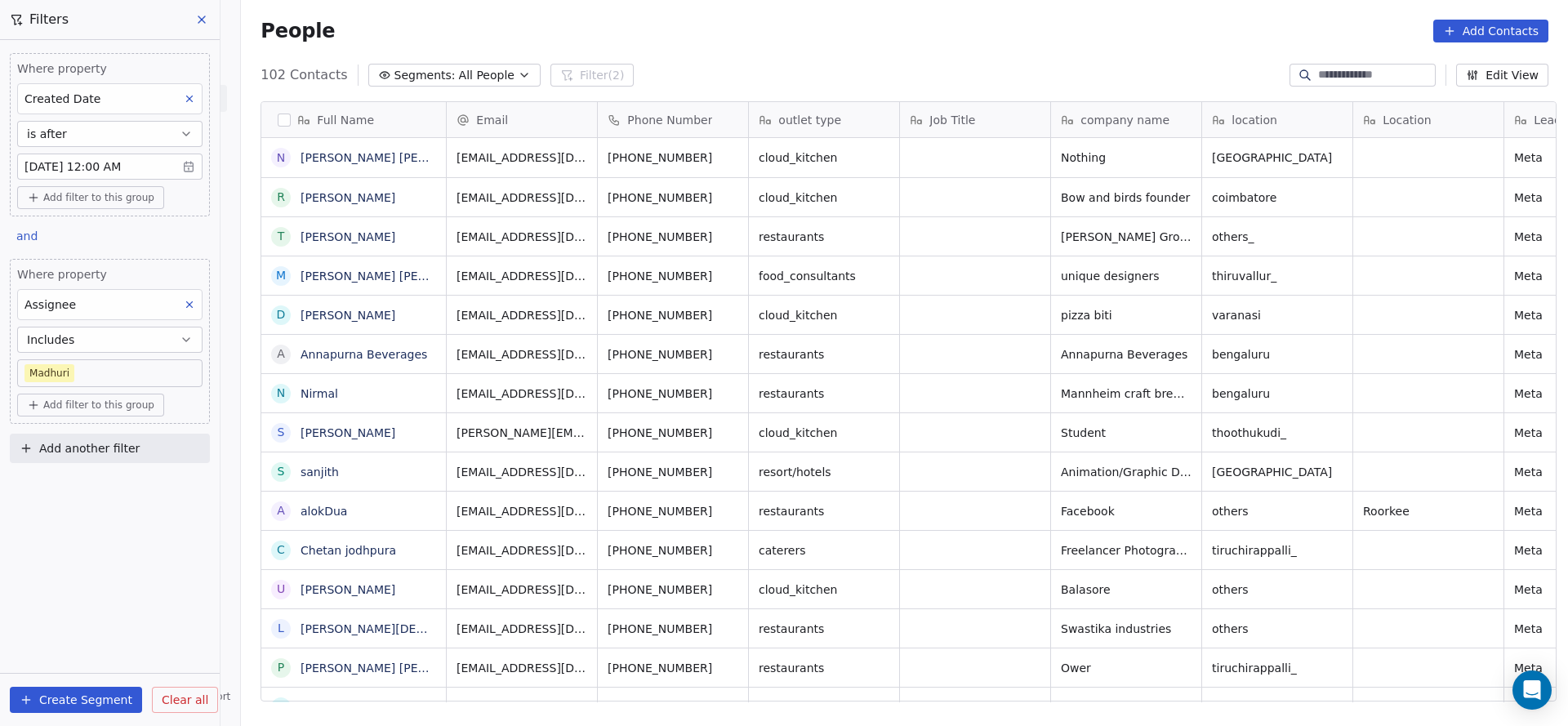
click at [115, 371] on body "On2Cook India Pvt. Ltd. Contacts People Marketing Workflows Campaigns Sales Pip…" at bounding box center [784, 363] width 1568 height 726
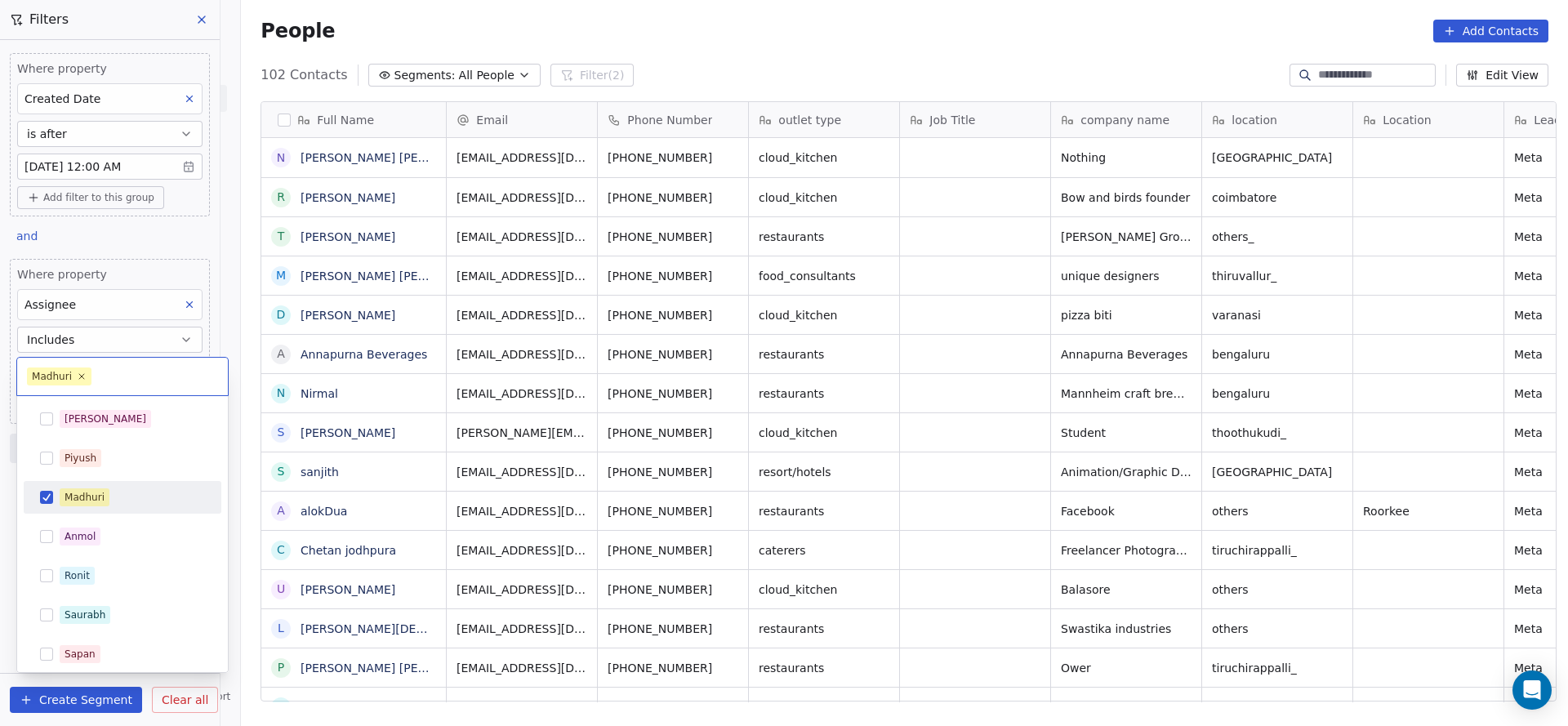
click at [72, 491] on div "Madhuri" at bounding box center [84, 497] width 40 height 15
click at [110, 507] on div "Madhuri" at bounding box center [122, 497] width 185 height 26
click at [566, 453] on html "On2Cook India Pvt. Ltd. Contacts People Marketing Workflows Campaigns Sales Pip…" at bounding box center [784, 363] width 1568 height 726
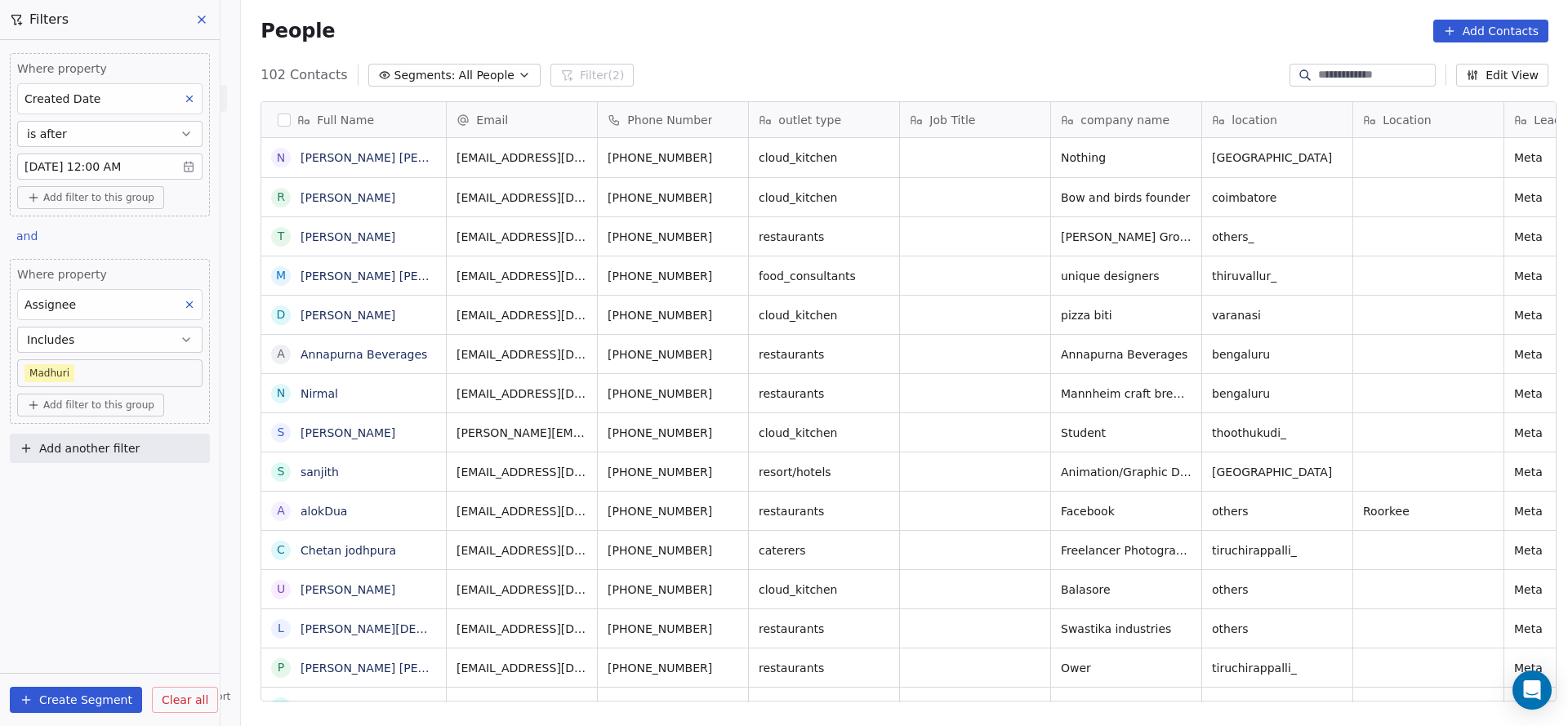
click at [194, 298] on icon at bounding box center [189, 304] width 11 height 11
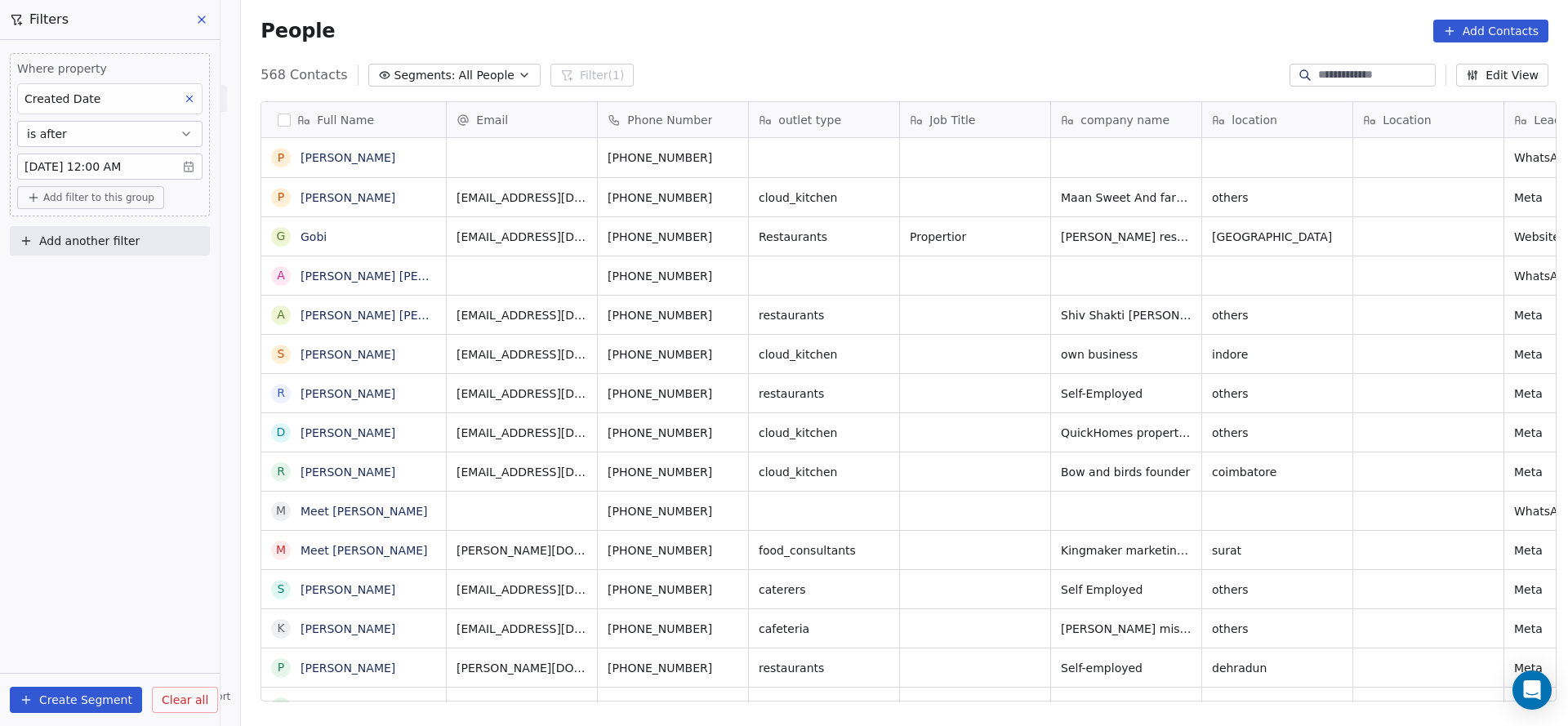
click at [157, 240] on button "Add another filter" at bounding box center [109, 241] width 200 height 29
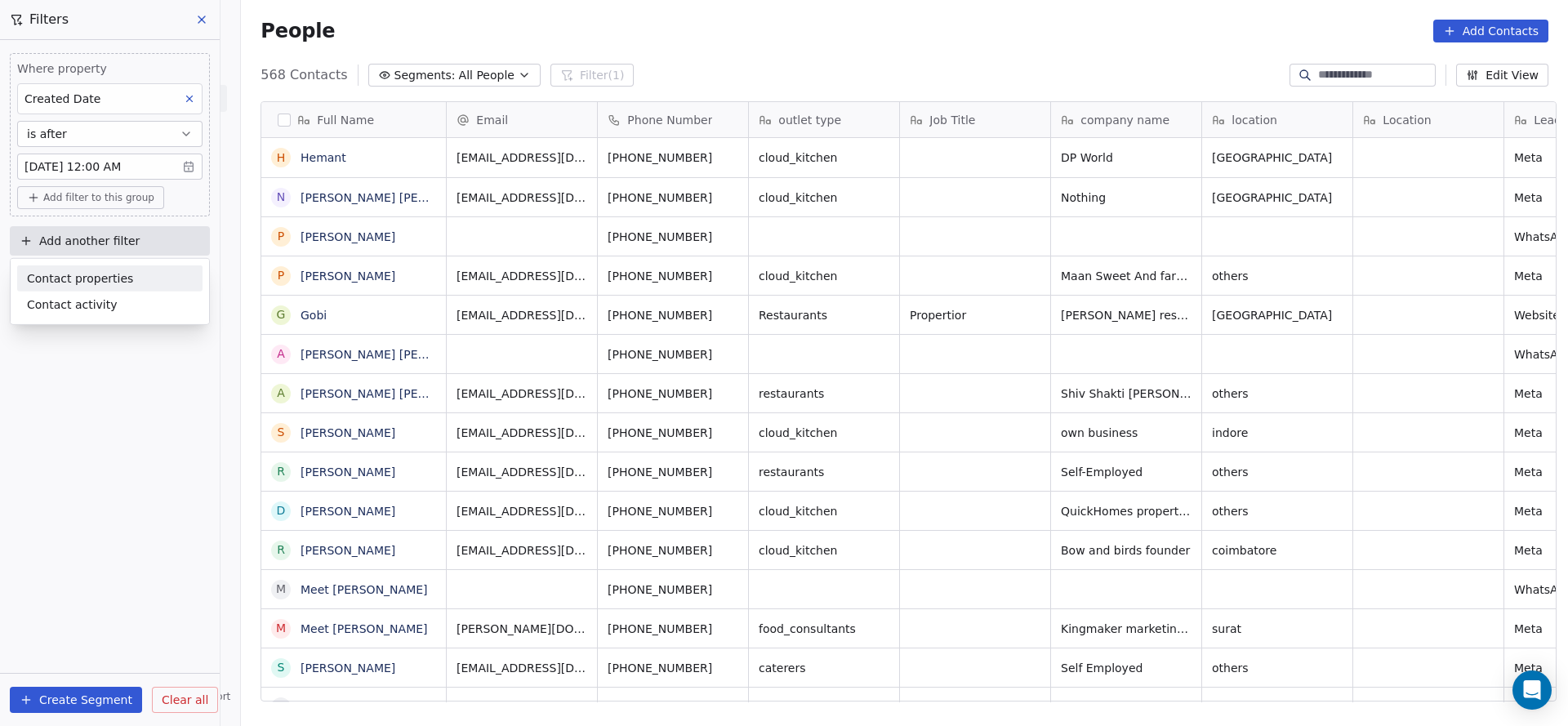
click at [119, 274] on span "Contact properties" at bounding box center [79, 278] width 106 height 17
type input "***"
click at [108, 333] on div "Assignee" at bounding box center [109, 337] width 166 height 16
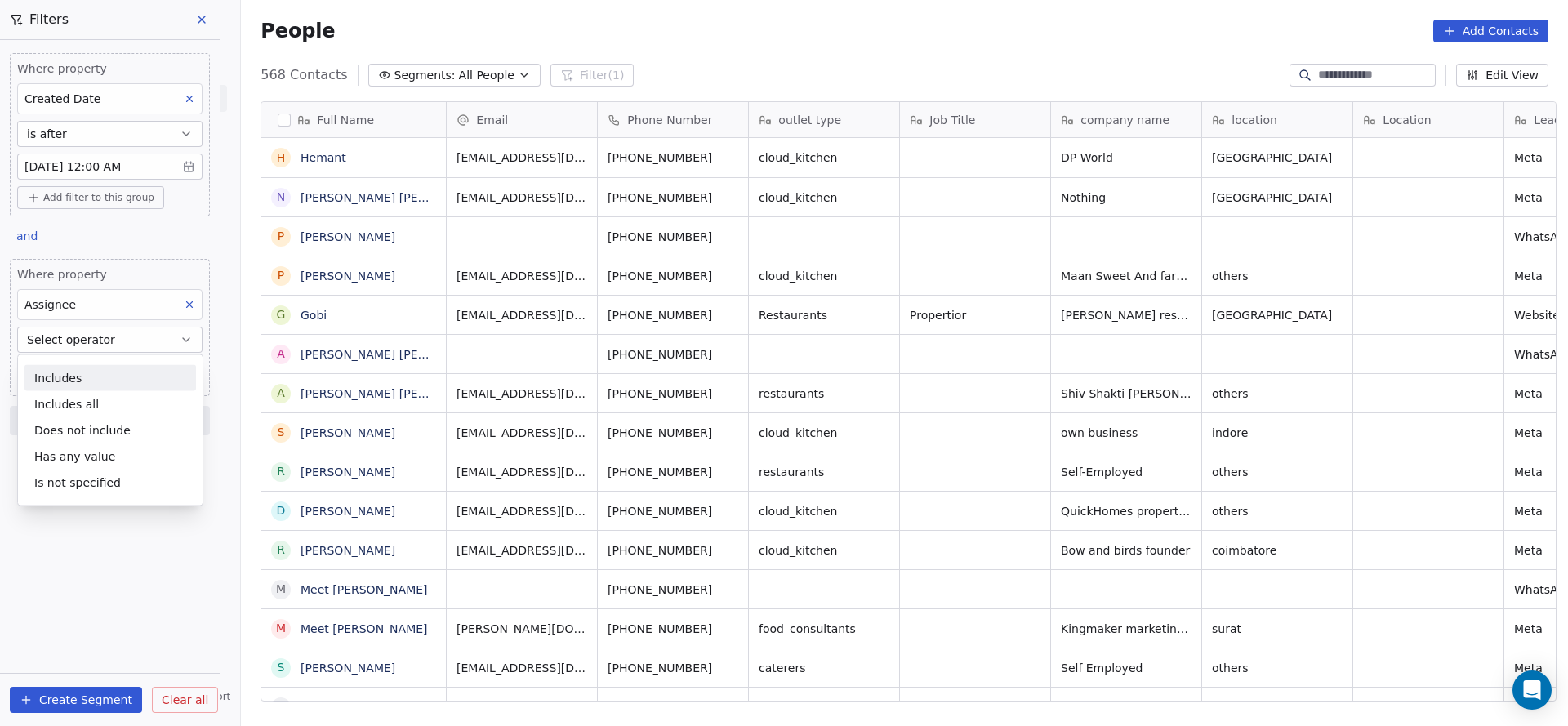
click at [108, 341] on span "Select operator" at bounding box center [71, 339] width 89 height 16
click at [97, 408] on div "Includes all" at bounding box center [109, 404] width 171 height 26
click at [101, 367] on body "On2Cook India Pvt. Ltd. Contacts People Marketing Workflows Campaigns Sales Pip…" at bounding box center [784, 363] width 1568 height 726
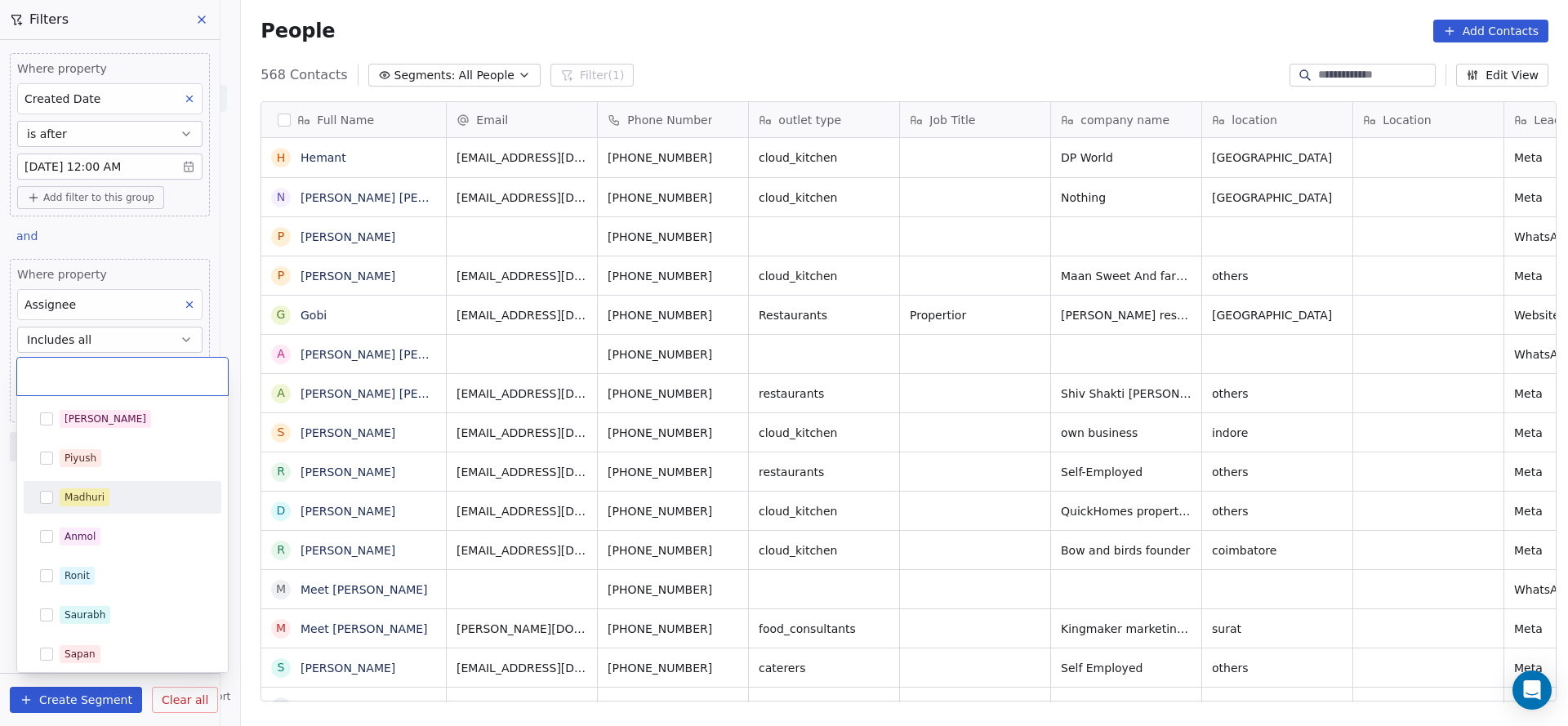
click at [100, 491] on div "Madhuri" at bounding box center [84, 497] width 40 height 15
click at [592, 433] on html "On2Cook India Pvt. Ltd. Contacts People Marketing Workflows Campaigns Sales Pip…" at bounding box center [784, 363] width 1568 height 726
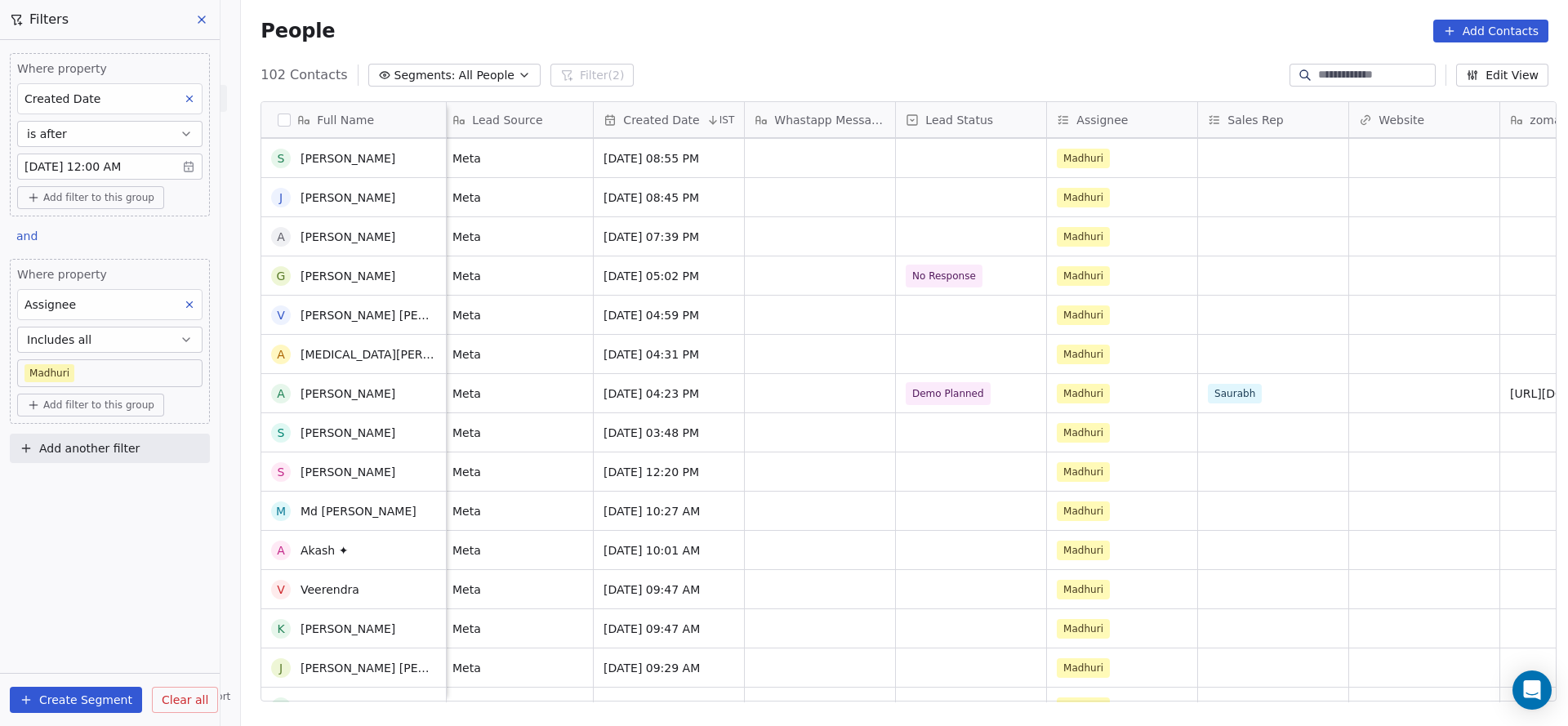
scroll to position [3434, 0]
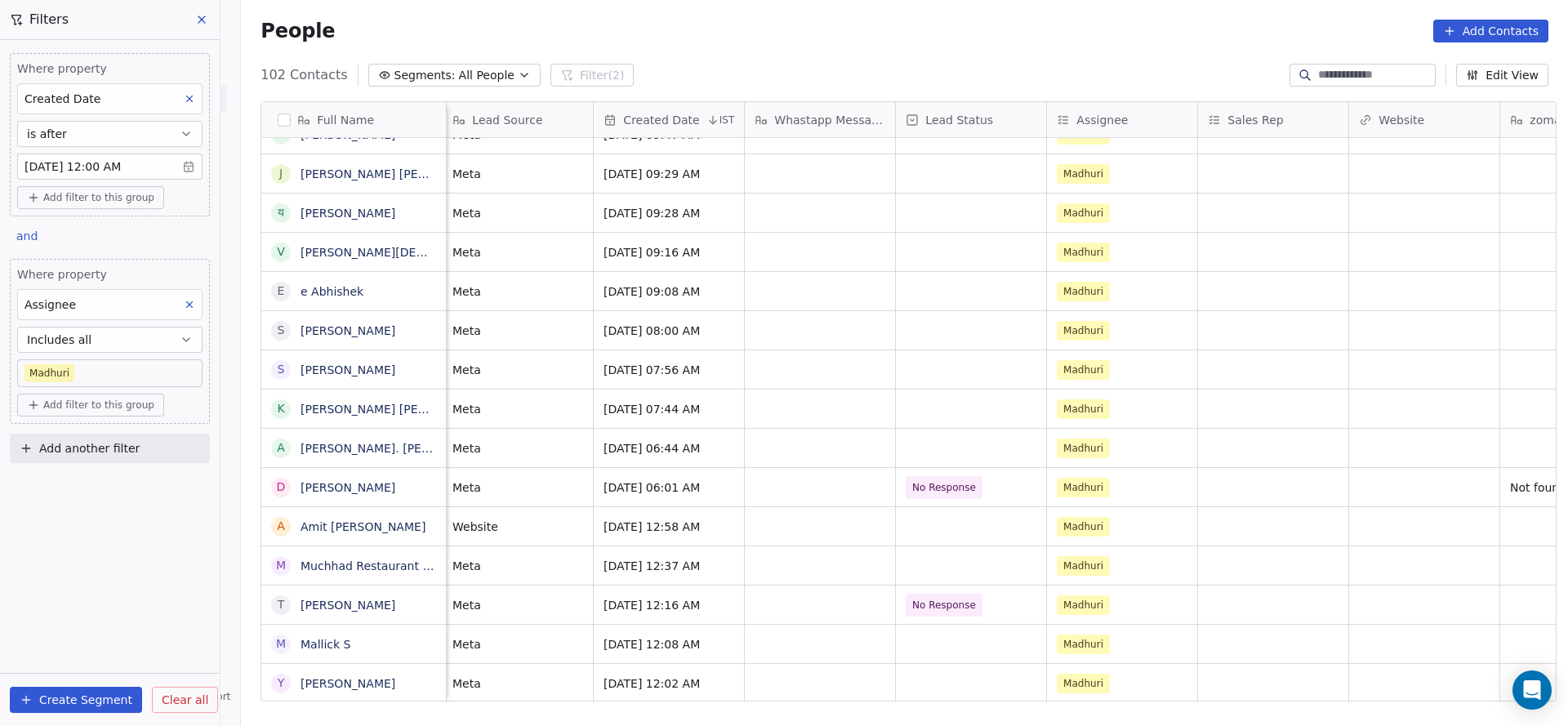
click at [76, 376] on body "On2Cook India Pvt. Ltd. Contacts People Marketing Workflows Campaigns Sales Pip…" at bounding box center [784, 363] width 1568 height 726
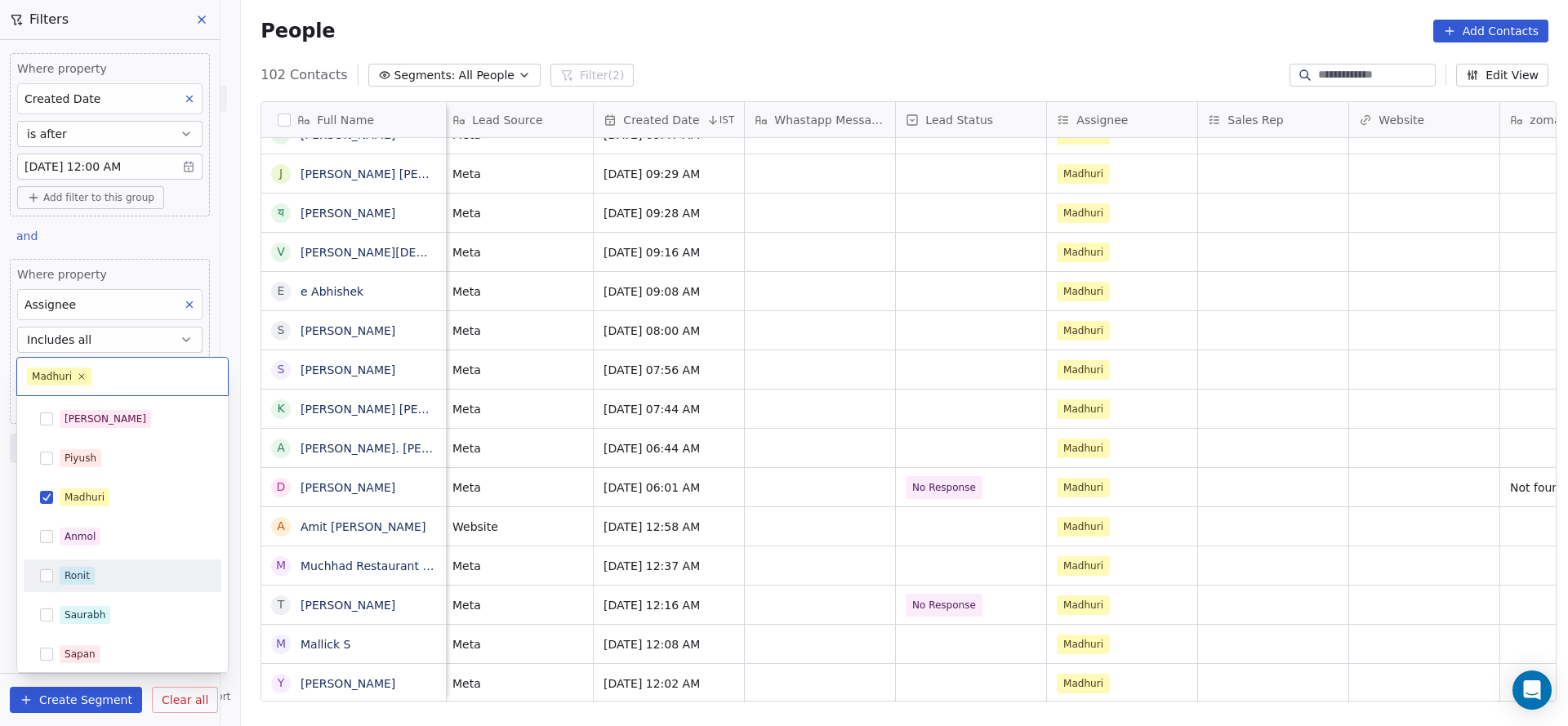
drag, startPoint x: 76, startPoint y: 571, endPoint x: 102, endPoint y: 514, distance: 62.6
click at [76, 569] on div "Ronit" at bounding box center [77, 575] width 25 height 15
click at [130, 496] on div "Madhuri" at bounding box center [132, 497] width 145 height 18
click at [693, 433] on html "On2Cook India Pvt. Ltd. Contacts People Marketing Workflows Campaigns Sales Pip…" at bounding box center [784, 363] width 1568 height 726
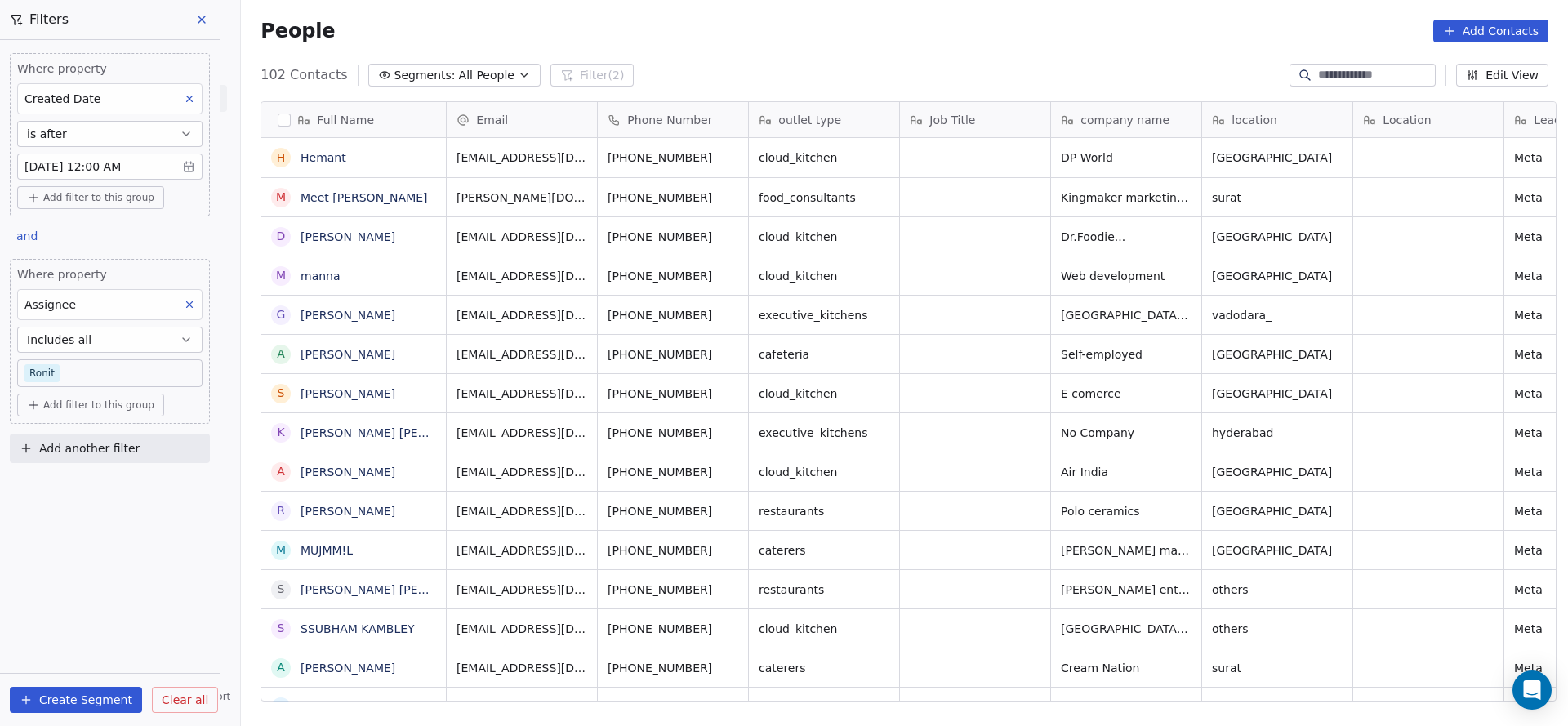
scroll to position [619, 1315]
click at [126, 374] on body "On2Cook India Pvt. Ltd. Contacts People Marketing Workflows Campaigns Sales Pip…" at bounding box center [784, 363] width 1568 height 726
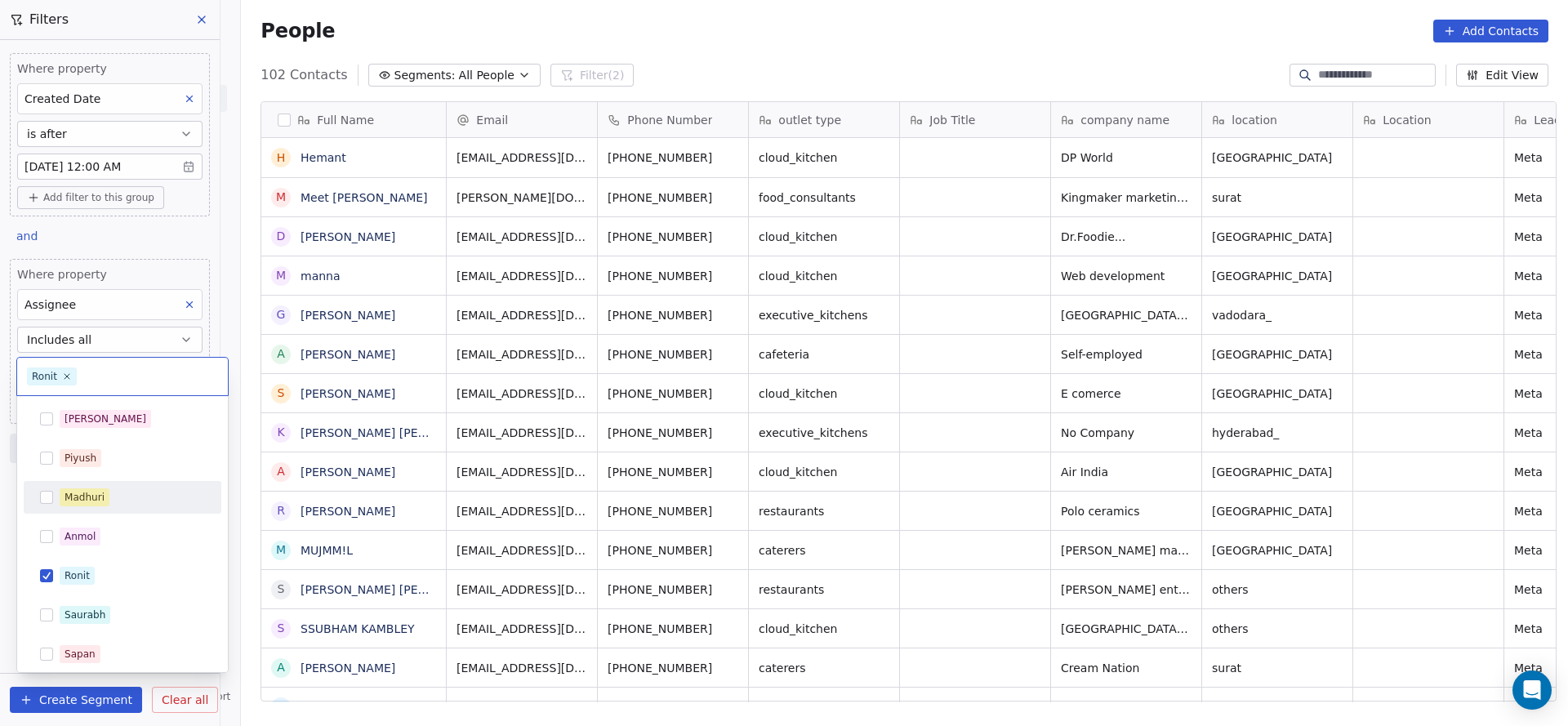
click at [123, 501] on div "Madhuri" at bounding box center [132, 497] width 145 height 18
click at [98, 571] on div "Ronit" at bounding box center [132, 575] width 145 height 18
click at [536, 538] on html "On2Cook India Pvt. Ltd. Contacts People Marketing Workflows Campaigns Sales Pip…" at bounding box center [784, 363] width 1568 height 726
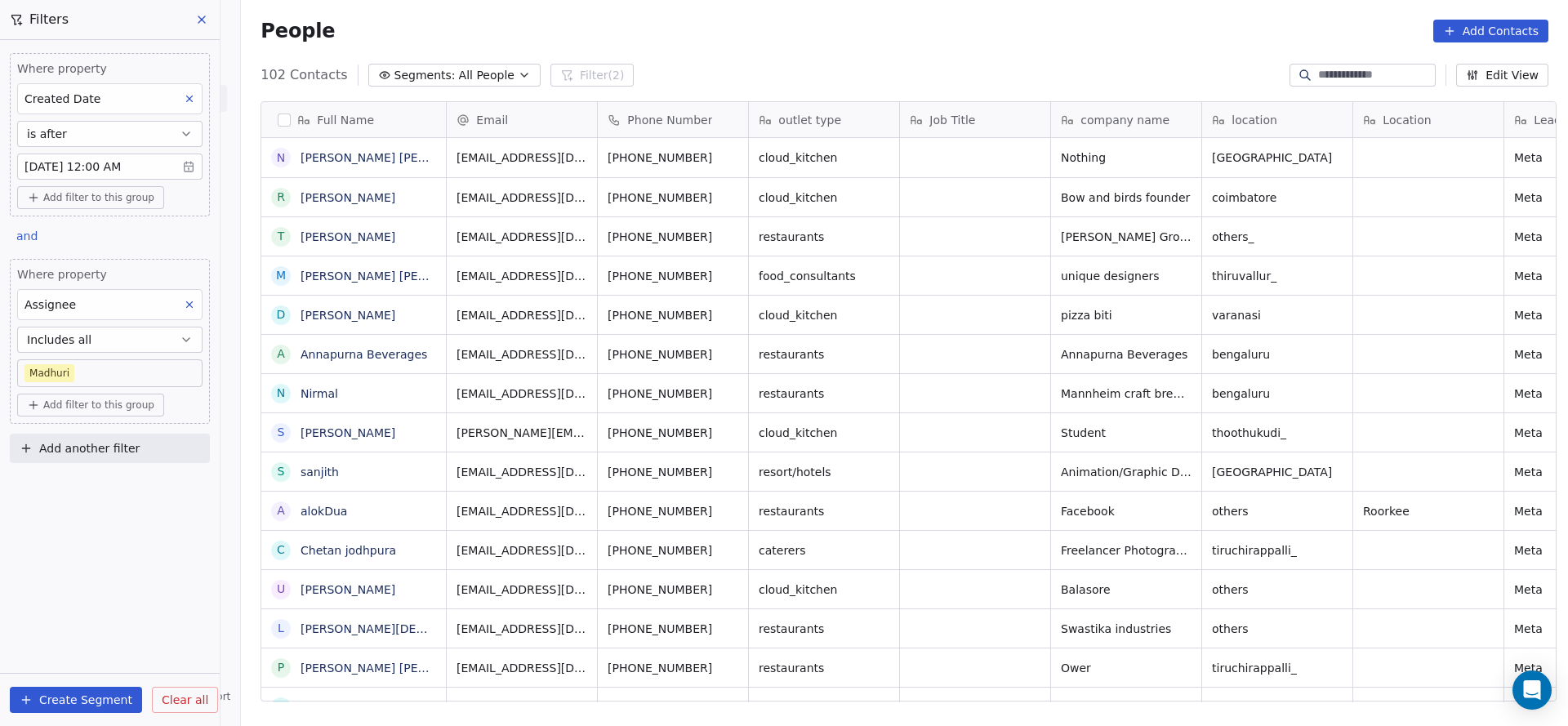
click at [92, 309] on div "Assignee" at bounding box center [109, 305] width 185 height 31
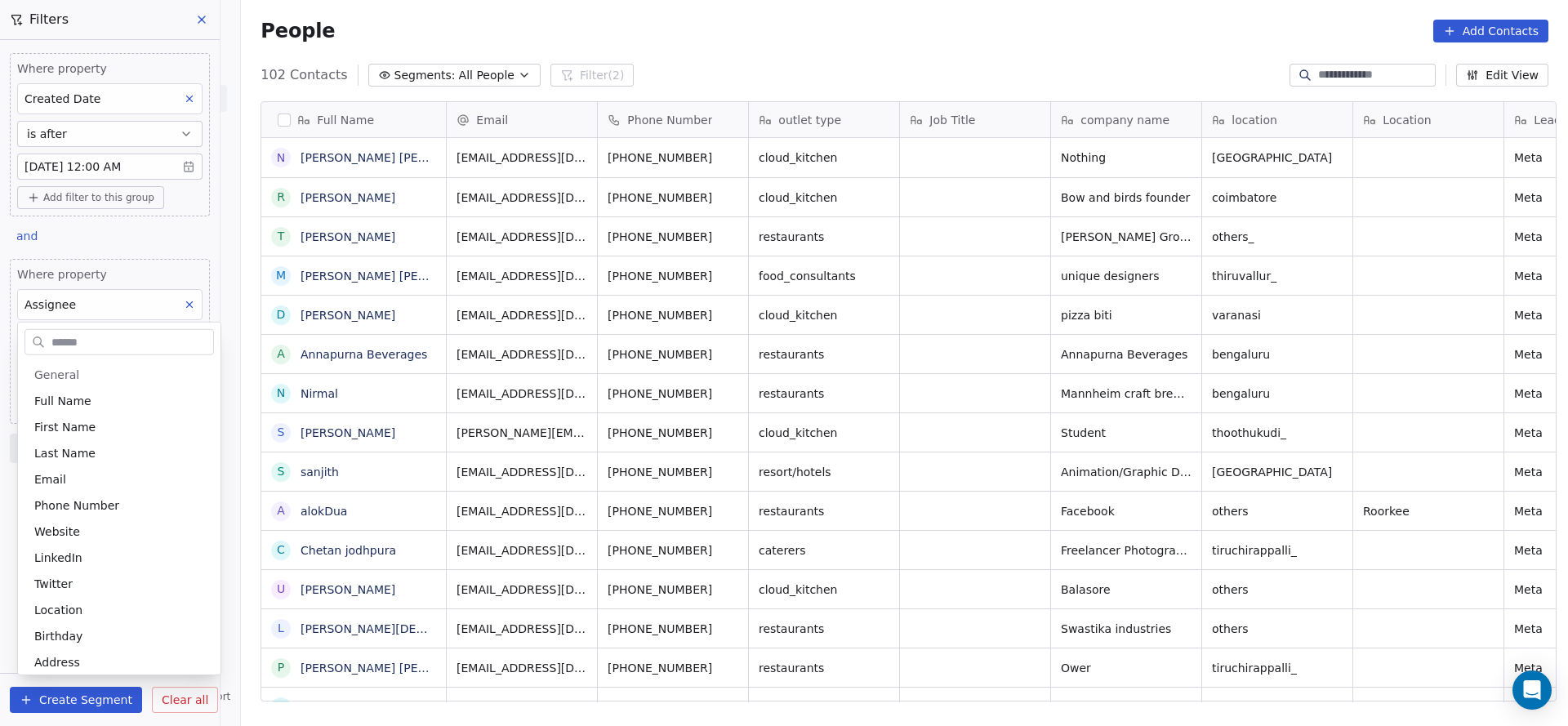
scroll to position [662, 0]
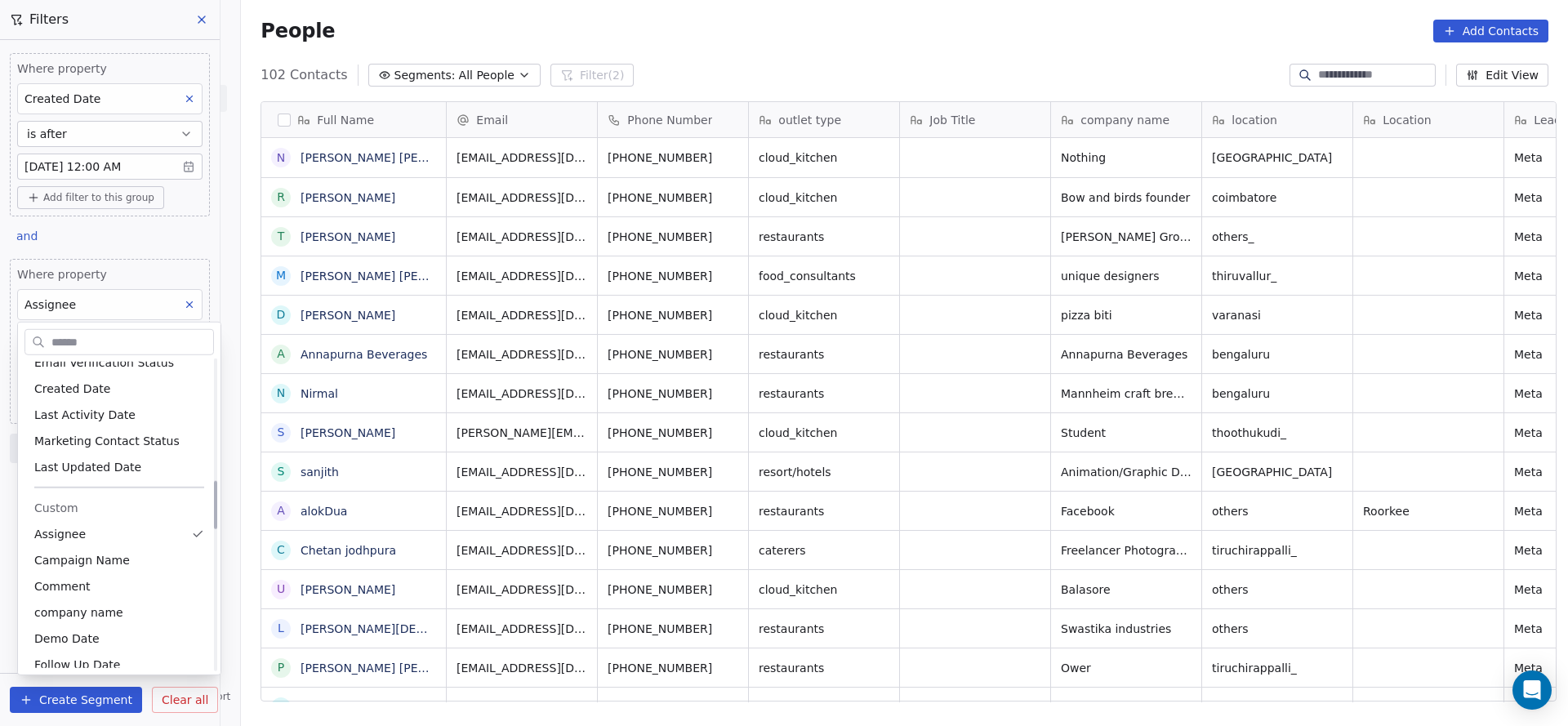
scroll to position [662, 0]
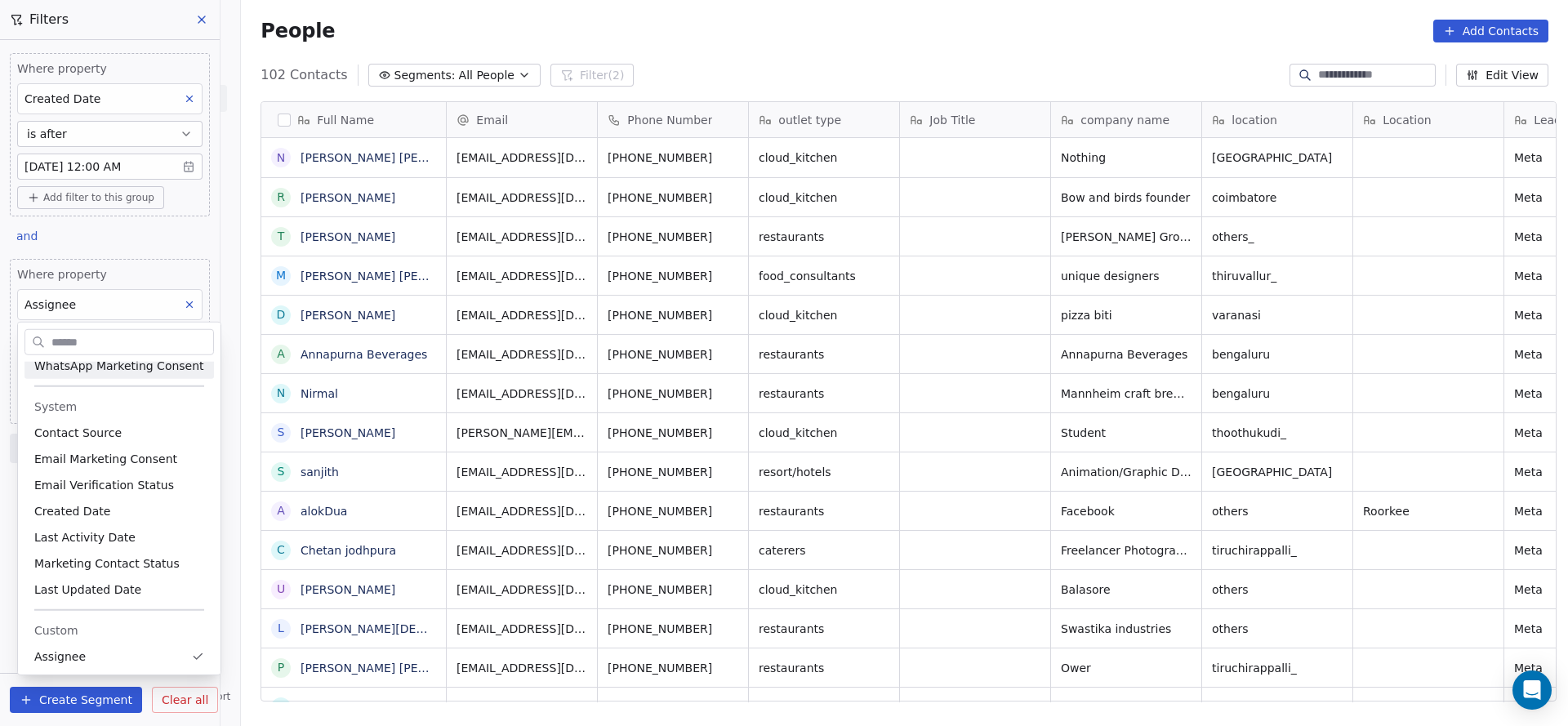
click at [77, 166] on html "On2Cook India Pvt. Ltd. Contacts People Marketing Workflows Campaigns Sales Pip…" at bounding box center [784, 363] width 1568 height 726
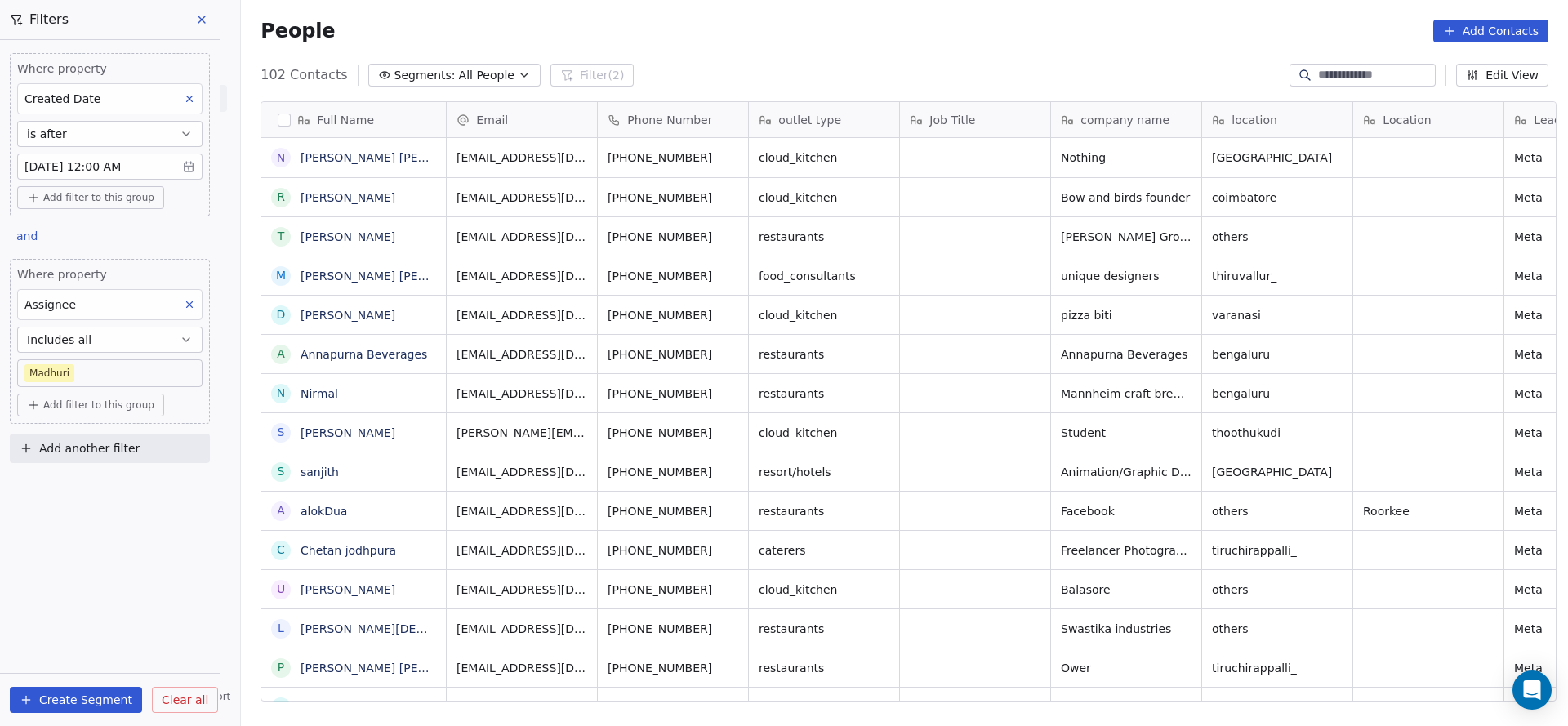
click at [61, 169] on body "On2Cook India Pvt. Ltd. Contacts People Marketing Workflows Campaigns Sales Pip…" at bounding box center [784, 363] width 1568 height 726
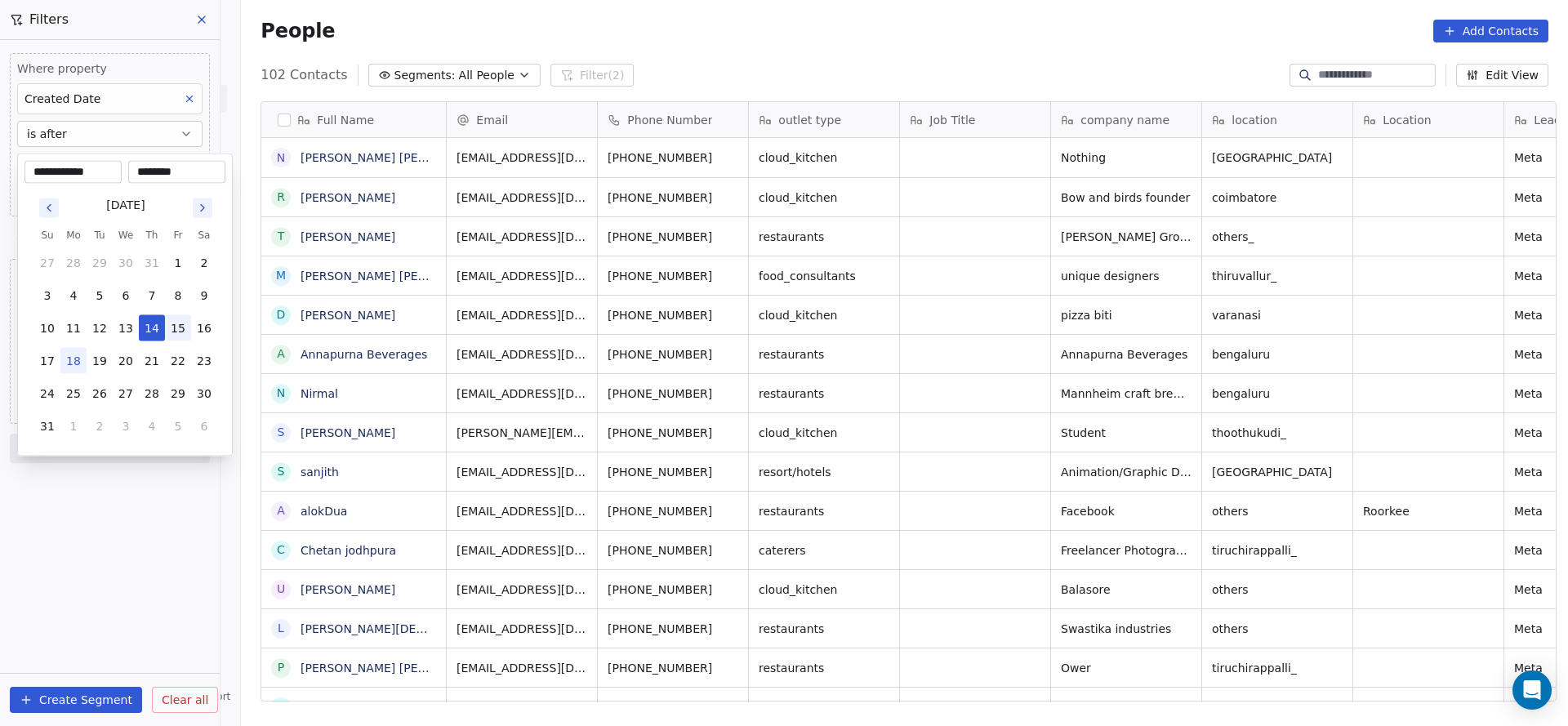
click at [171, 330] on button "15" at bounding box center [178, 328] width 26 height 26
type input "**********"
click at [409, 395] on html "On2Cook India Pvt. Ltd. Contacts People Marketing Workflows Campaigns Sales Pip…" at bounding box center [784, 363] width 1568 height 726
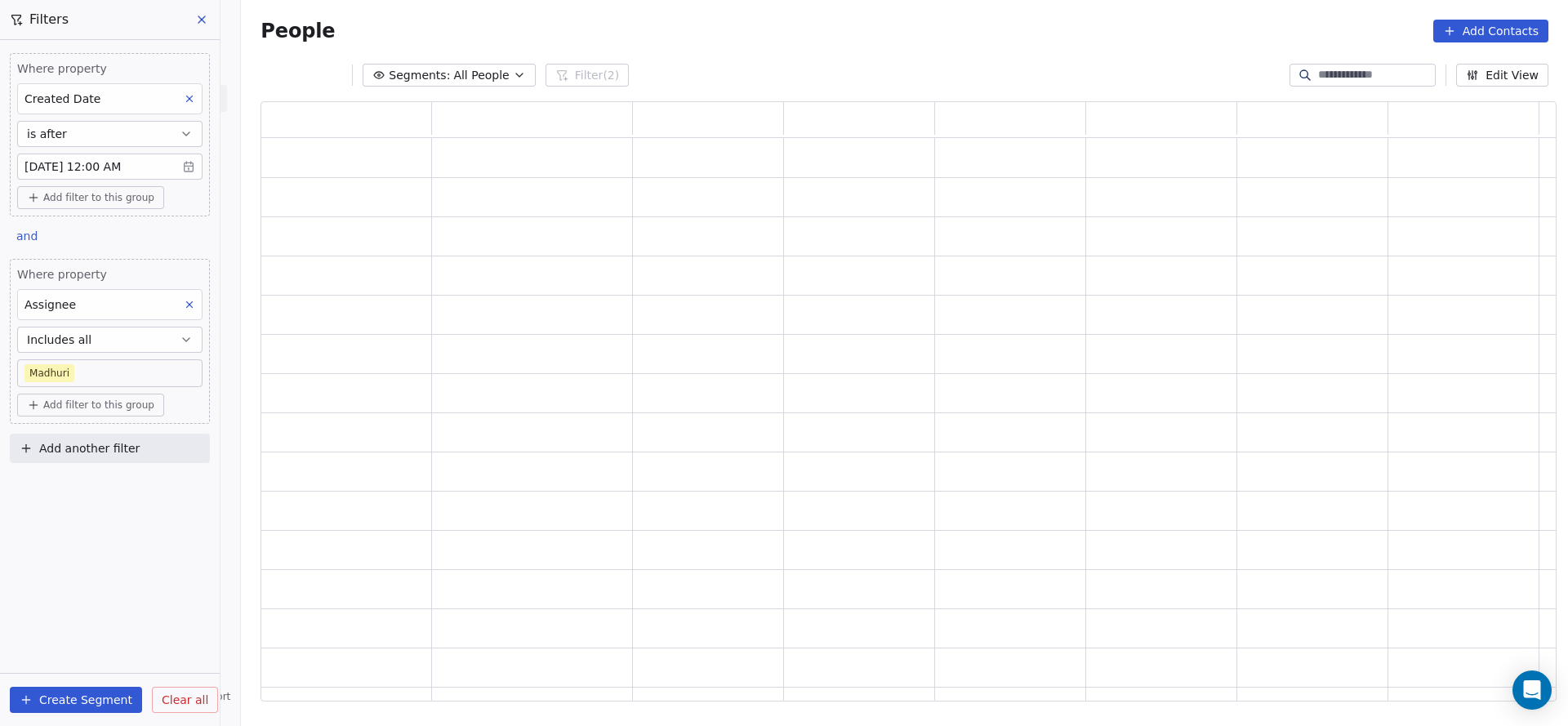
scroll to position [581, 1276]
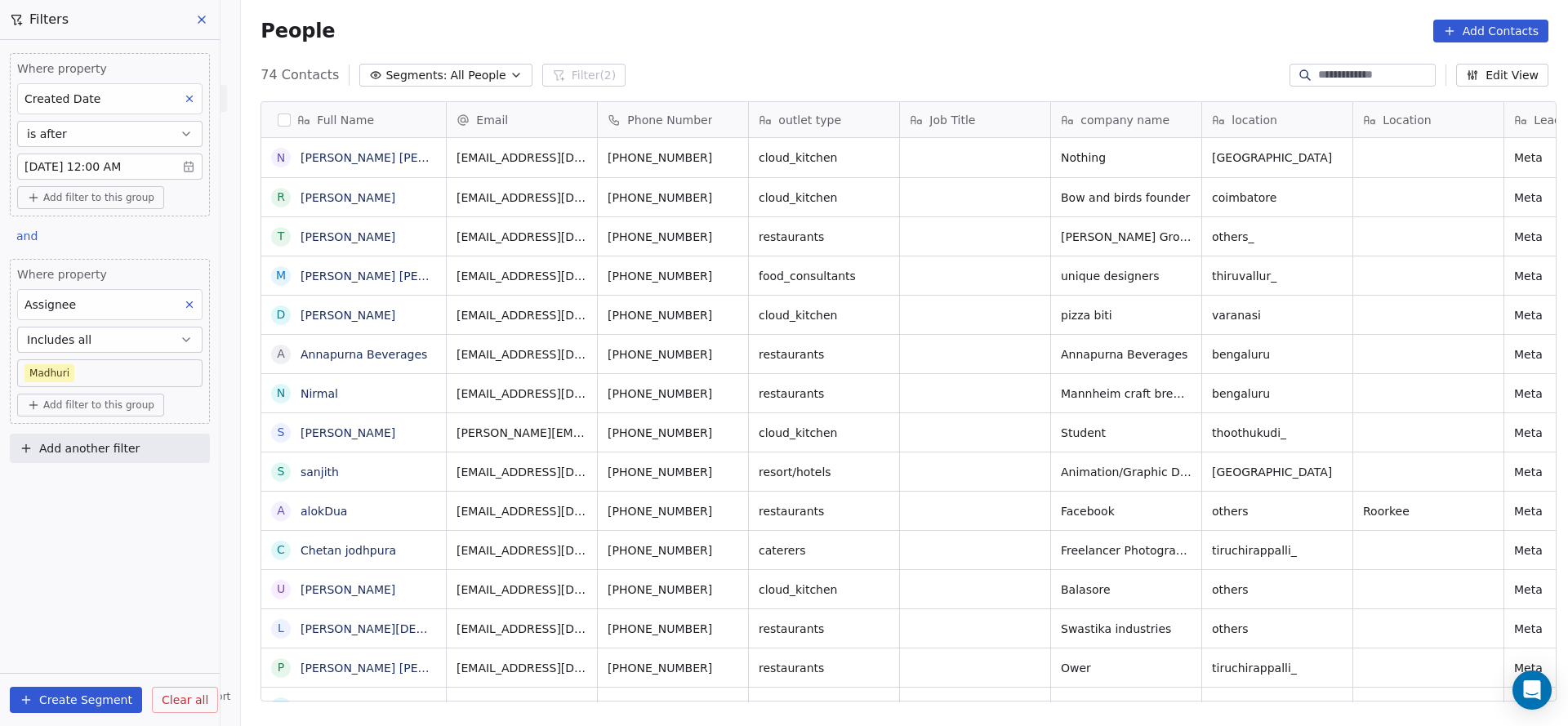
click at [121, 176] on body "On2Cook India Pvt. Ltd. Contacts People Marketing Workflows Campaigns Sales Pip…" at bounding box center [784, 363] width 1568 height 726
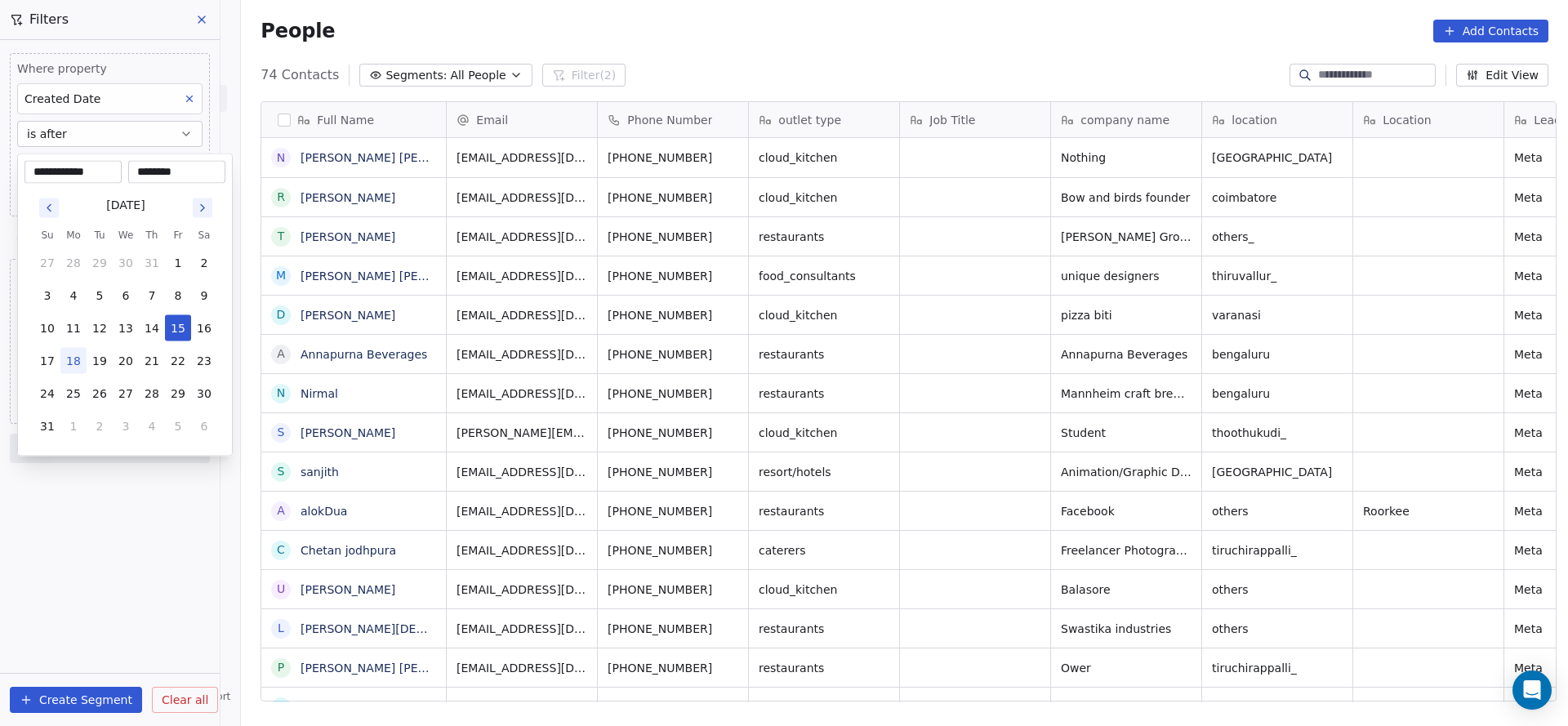
scroll to position [619, 1315]
click at [152, 324] on button "14" at bounding box center [151, 328] width 26 height 26
type input "**********"
click at [151, 167] on input "********" at bounding box center [176, 172] width 90 height 16
click at [172, 167] on input "********" at bounding box center [176, 172] width 90 height 16
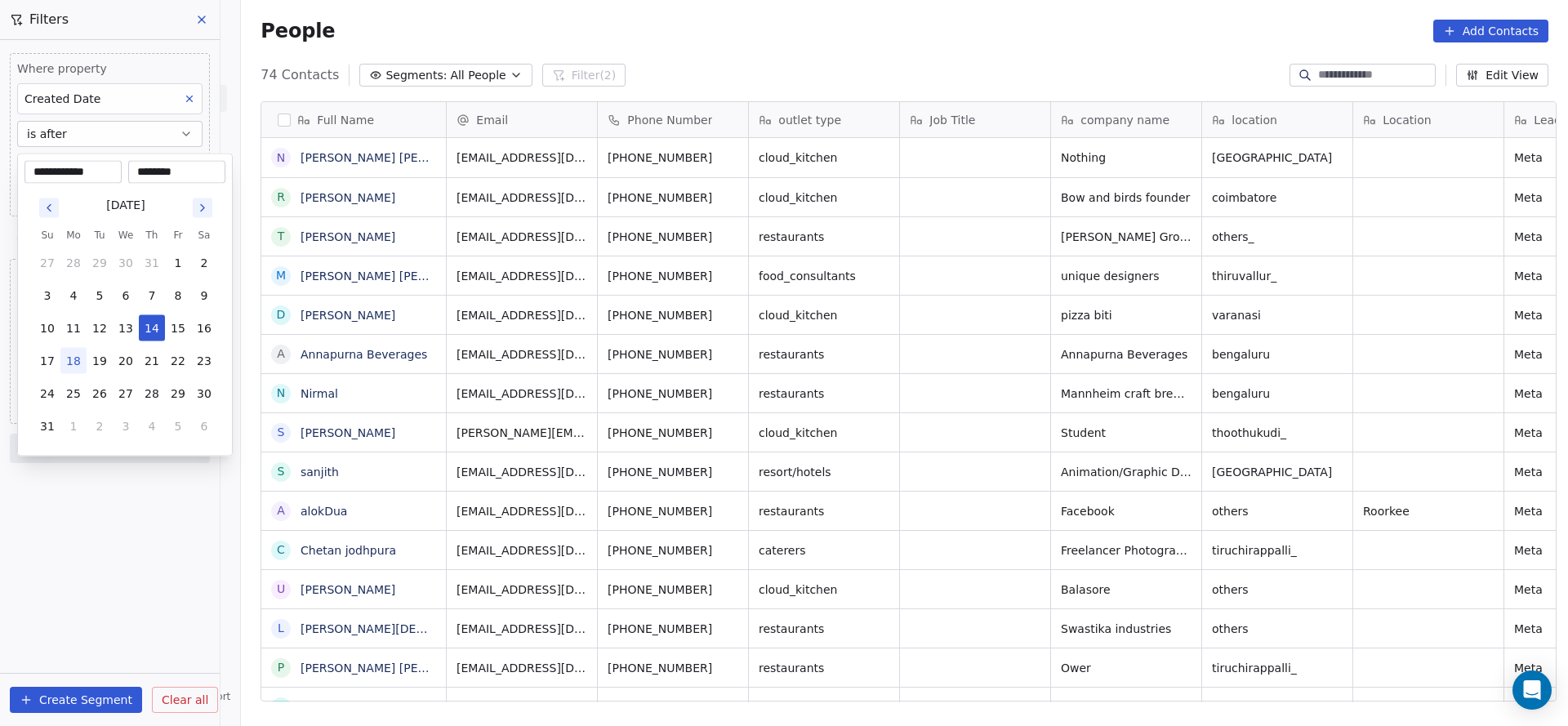
type input "********"
click at [295, 264] on html "On2Cook India Pvt. Ltd. Contacts People Marketing Workflows Campaigns Sales Pip…" at bounding box center [784, 363] width 1568 height 726
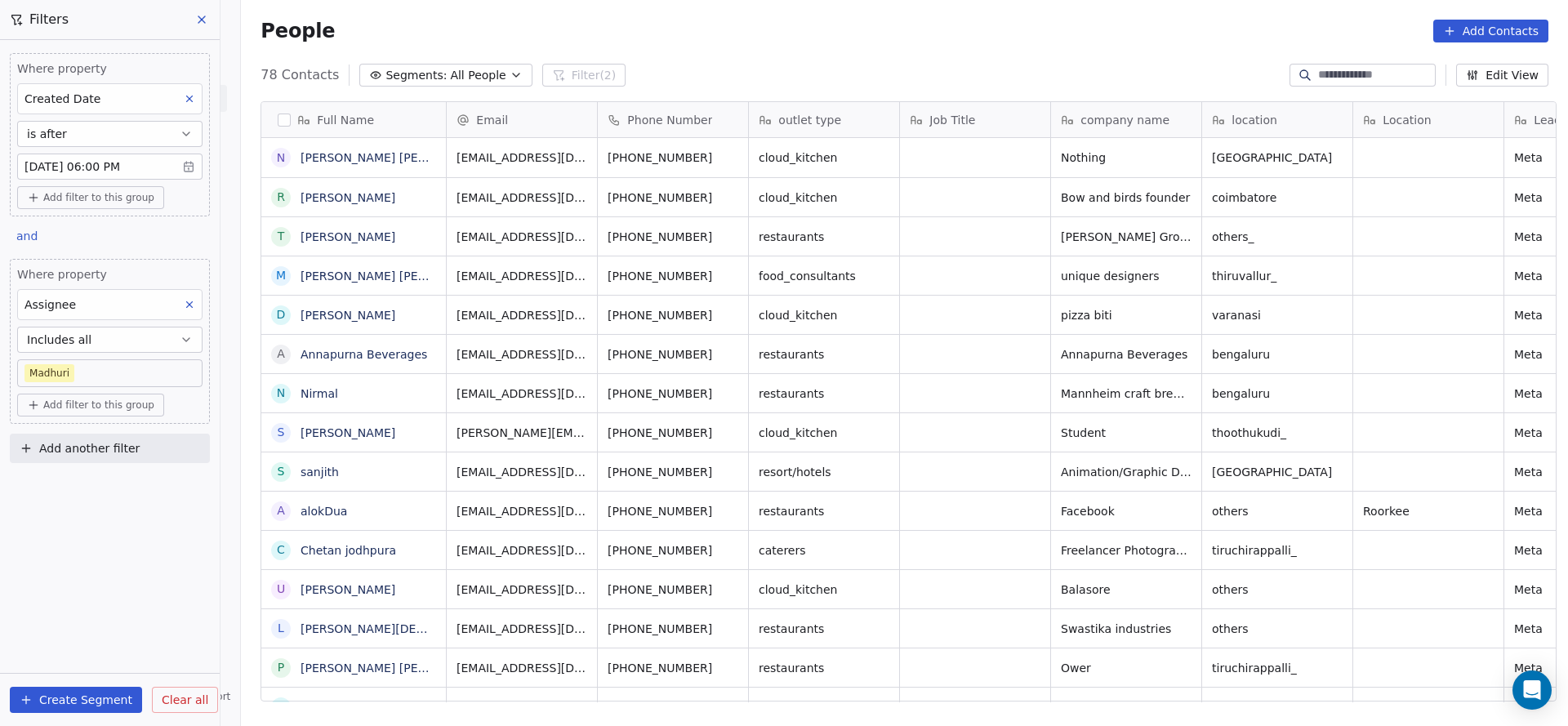
click at [120, 360] on body "On2Cook India Pvt. Ltd. Contacts People Marketing Workflows Campaigns Sales Pip…" at bounding box center [784, 363] width 1568 height 726
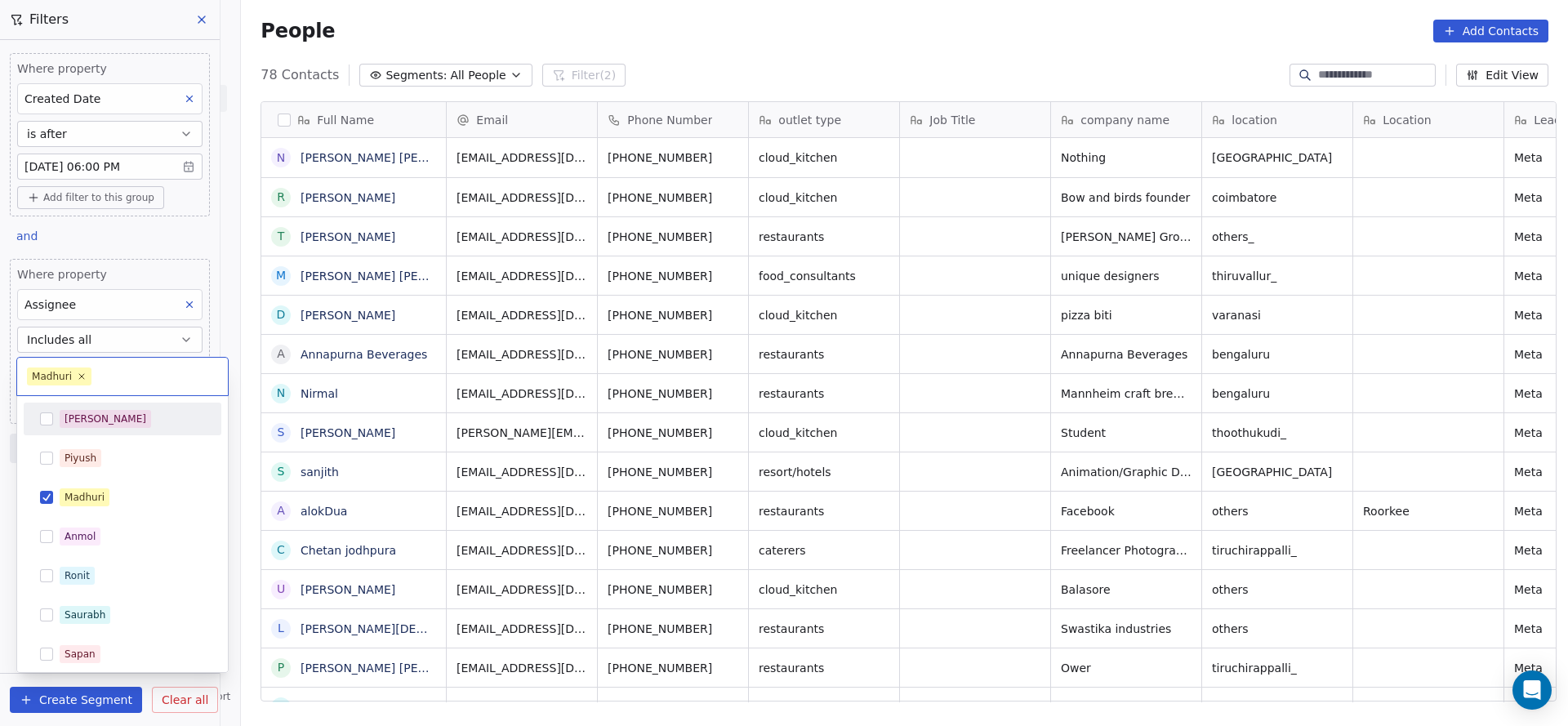
click at [110, 427] on div "[PERSON_NAME]" at bounding box center [132, 419] width 145 height 18
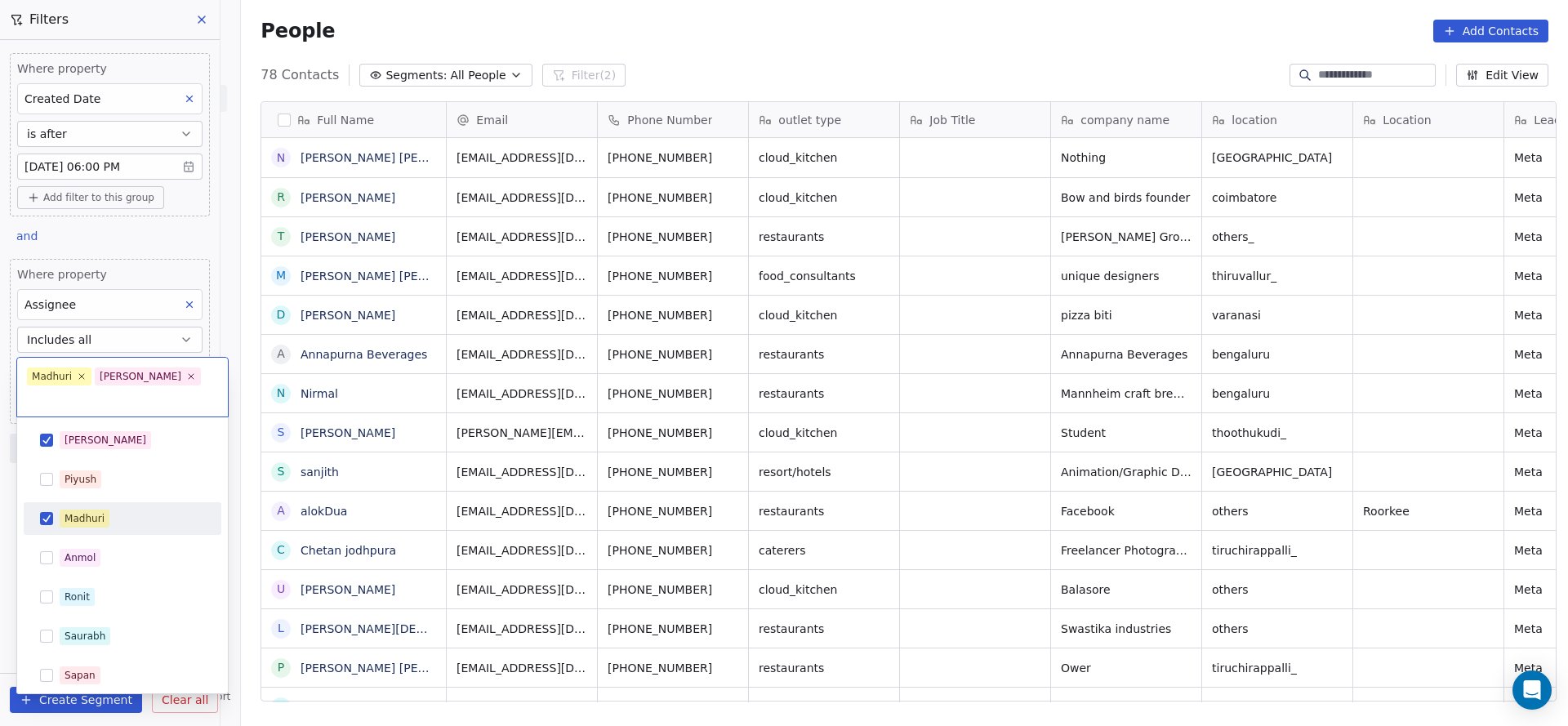
click at [84, 511] on div "Madhuri" at bounding box center [84, 518] width 40 height 15
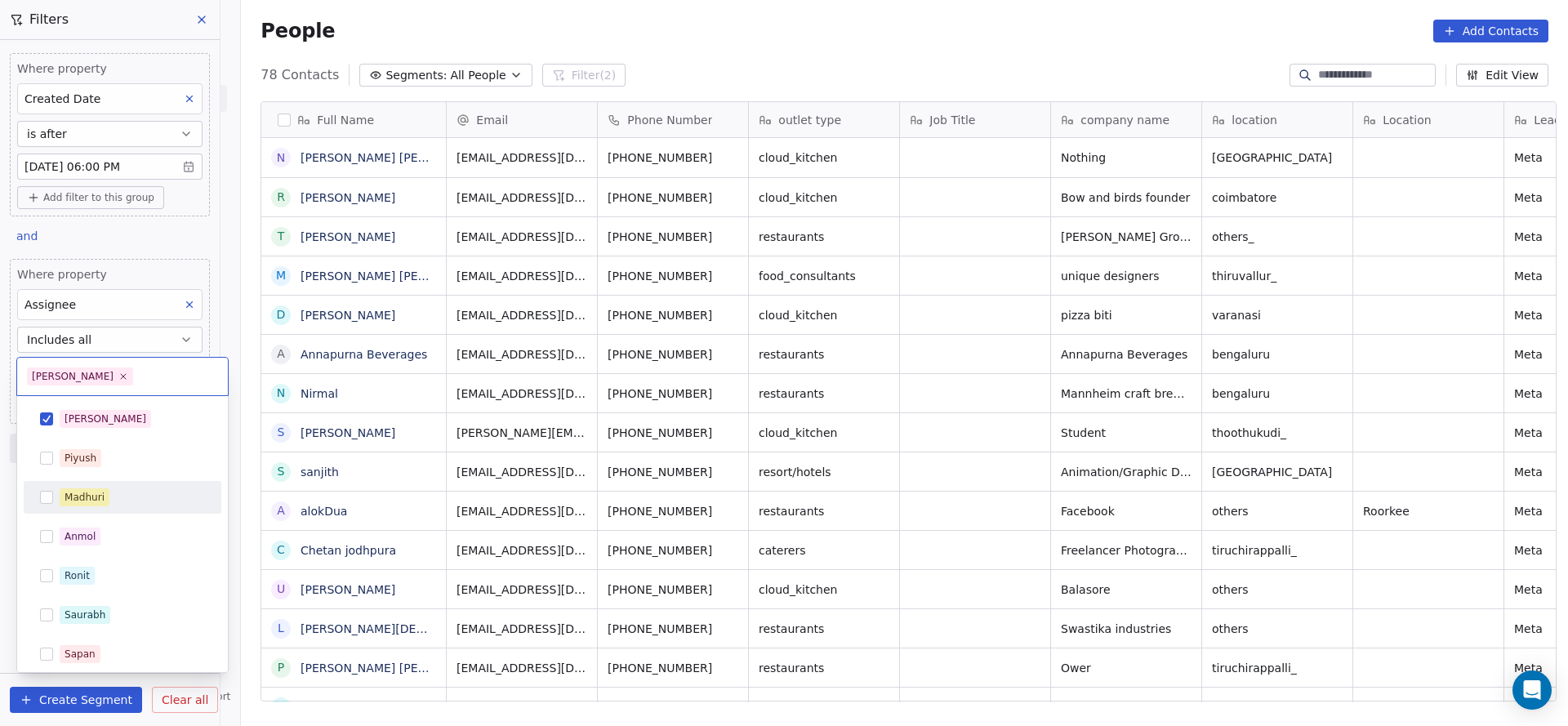
click at [357, 469] on html "On2Cook India Pvt. Ltd. Contacts People Marketing Workflows Campaigns Sales Pip…" at bounding box center [784, 363] width 1568 height 726
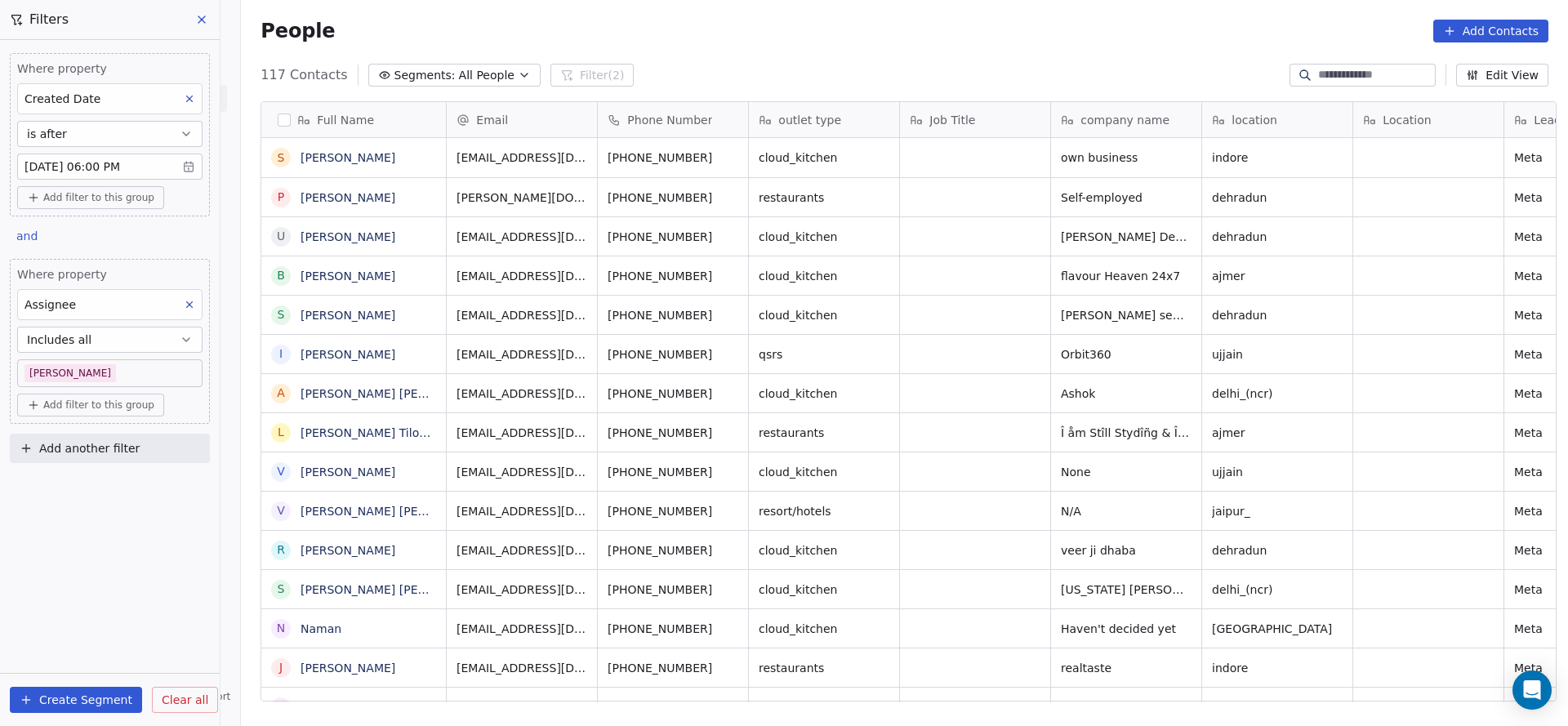
click at [107, 372] on body "On2Cook India Pvt. Ltd. Contacts People Marketing Workflows Campaigns Sales Pip…" at bounding box center [784, 363] width 1568 height 726
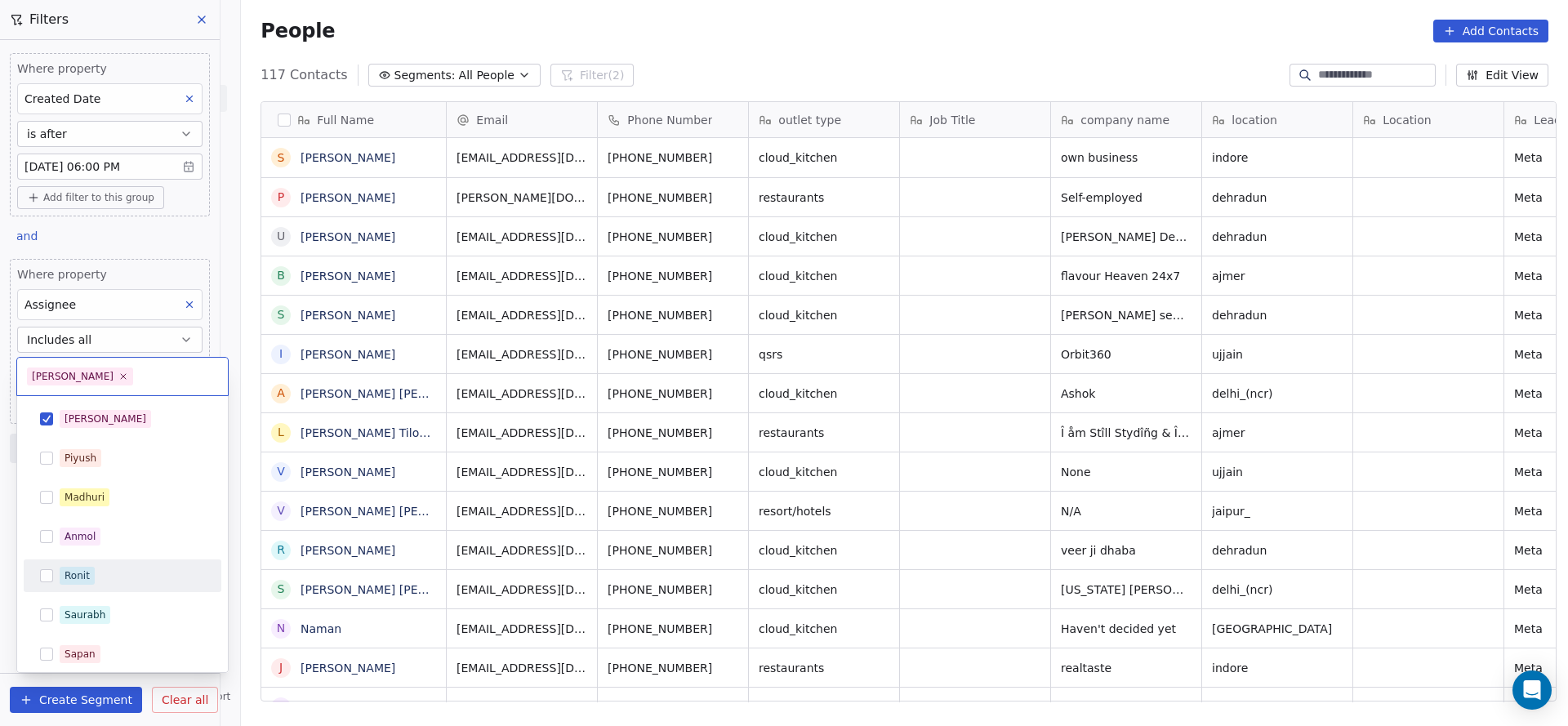
click at [114, 577] on div "Ronit" at bounding box center [132, 575] width 145 height 18
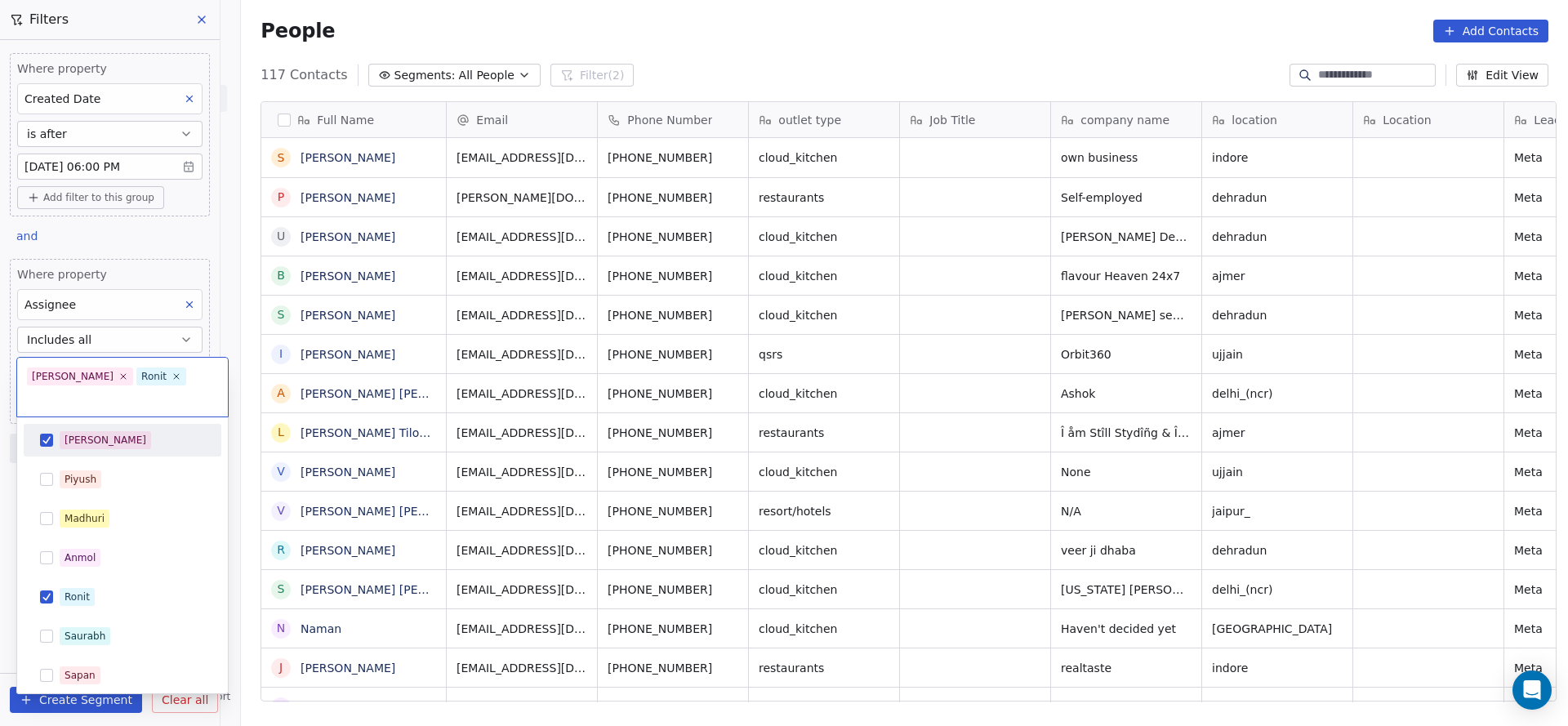
click at [137, 428] on div "[PERSON_NAME]" at bounding box center [122, 440] width 185 height 26
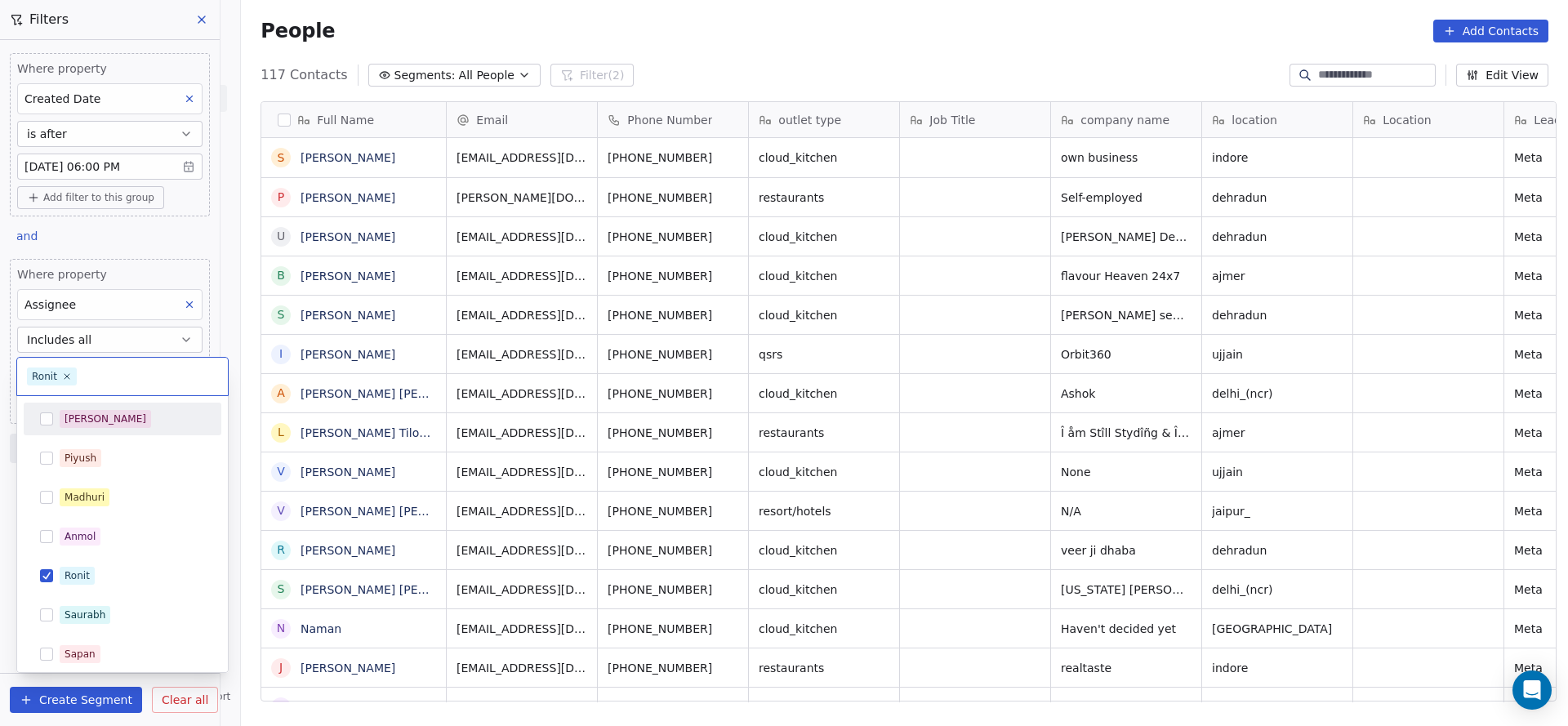
click at [351, 419] on html "On2Cook India Pvt. Ltd. Contacts People Marketing Workflows Campaigns Sales Pip…" at bounding box center [784, 363] width 1568 height 726
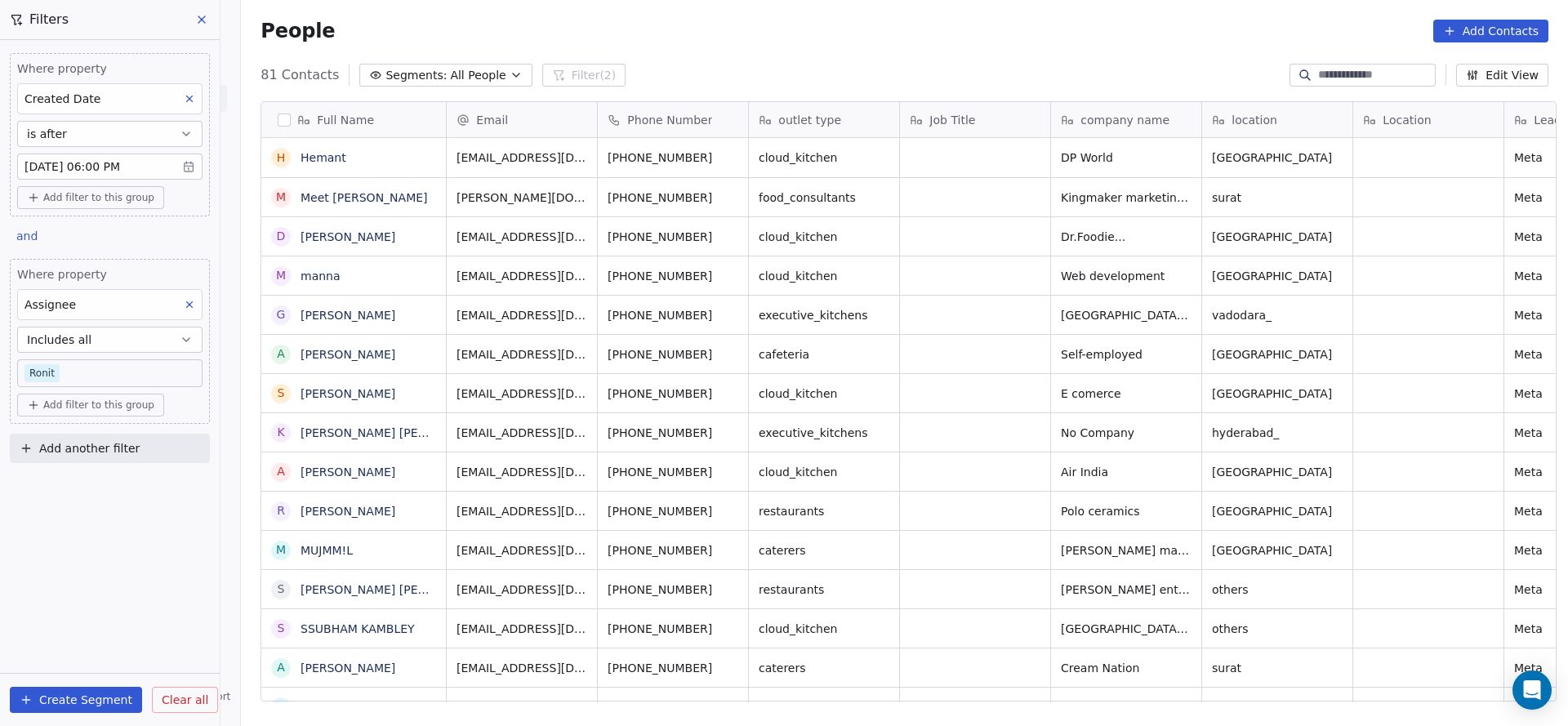
click at [140, 154] on body "On2Cook India Pvt. Ltd. Contacts People Marketing Workflows Campaigns Sales Pip…" at bounding box center [784, 363] width 1568 height 726
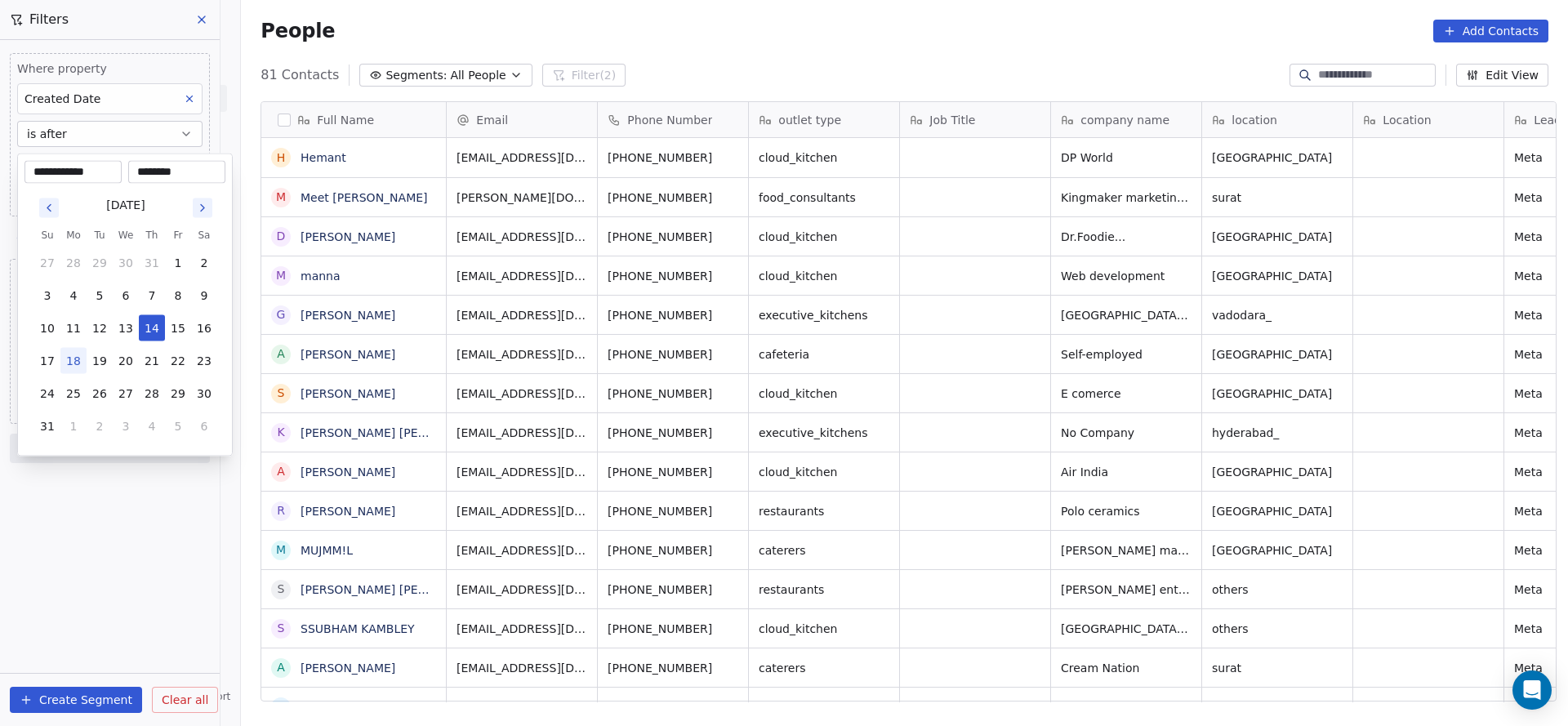
click at [460, 350] on html "On2Cook India Pvt. Ltd. Contacts People Marketing Workflows Campaigns Sales Pip…" at bounding box center [784, 363] width 1568 height 726
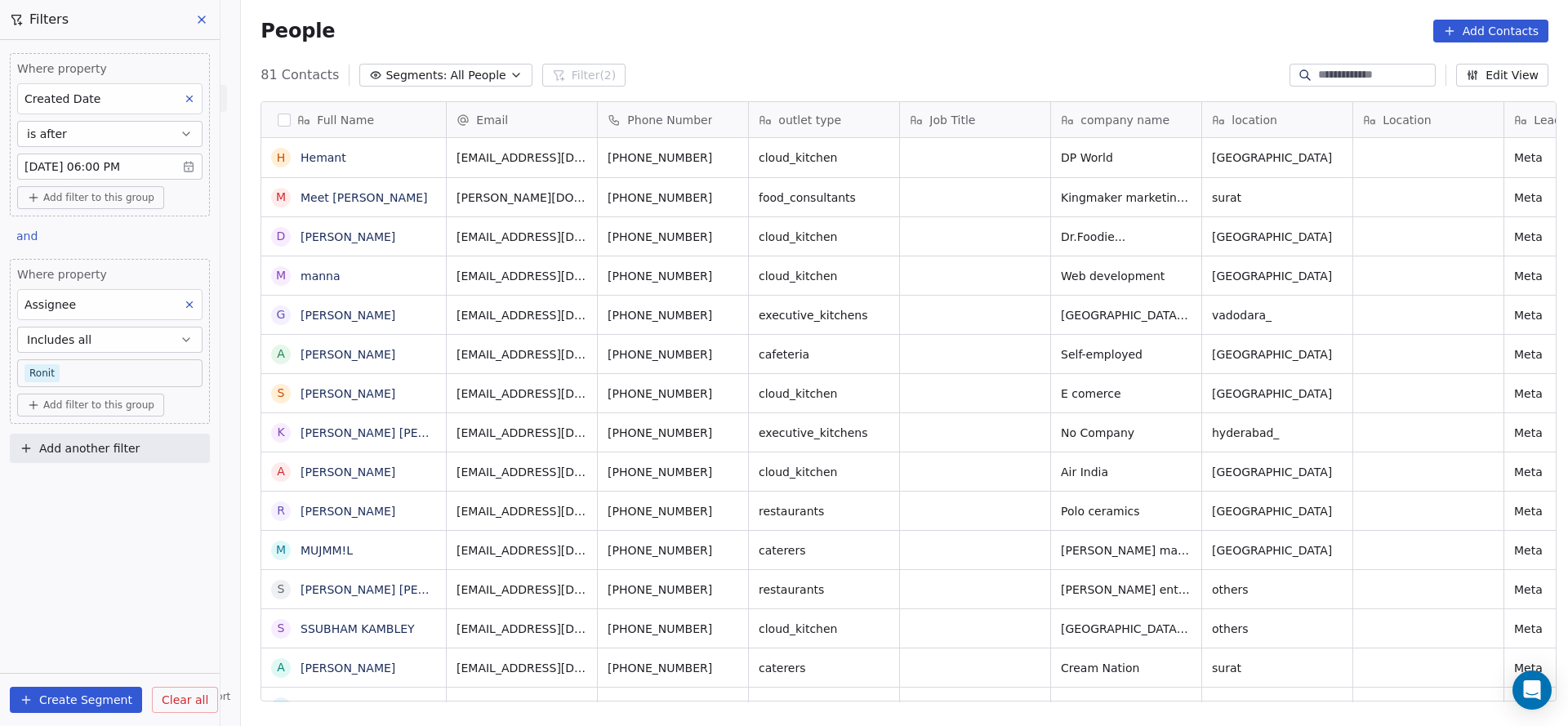
click at [81, 344] on span "Includes all" at bounding box center [58, 339] width 65 height 16
click at [110, 429] on div "Does not include" at bounding box center [109, 430] width 171 height 26
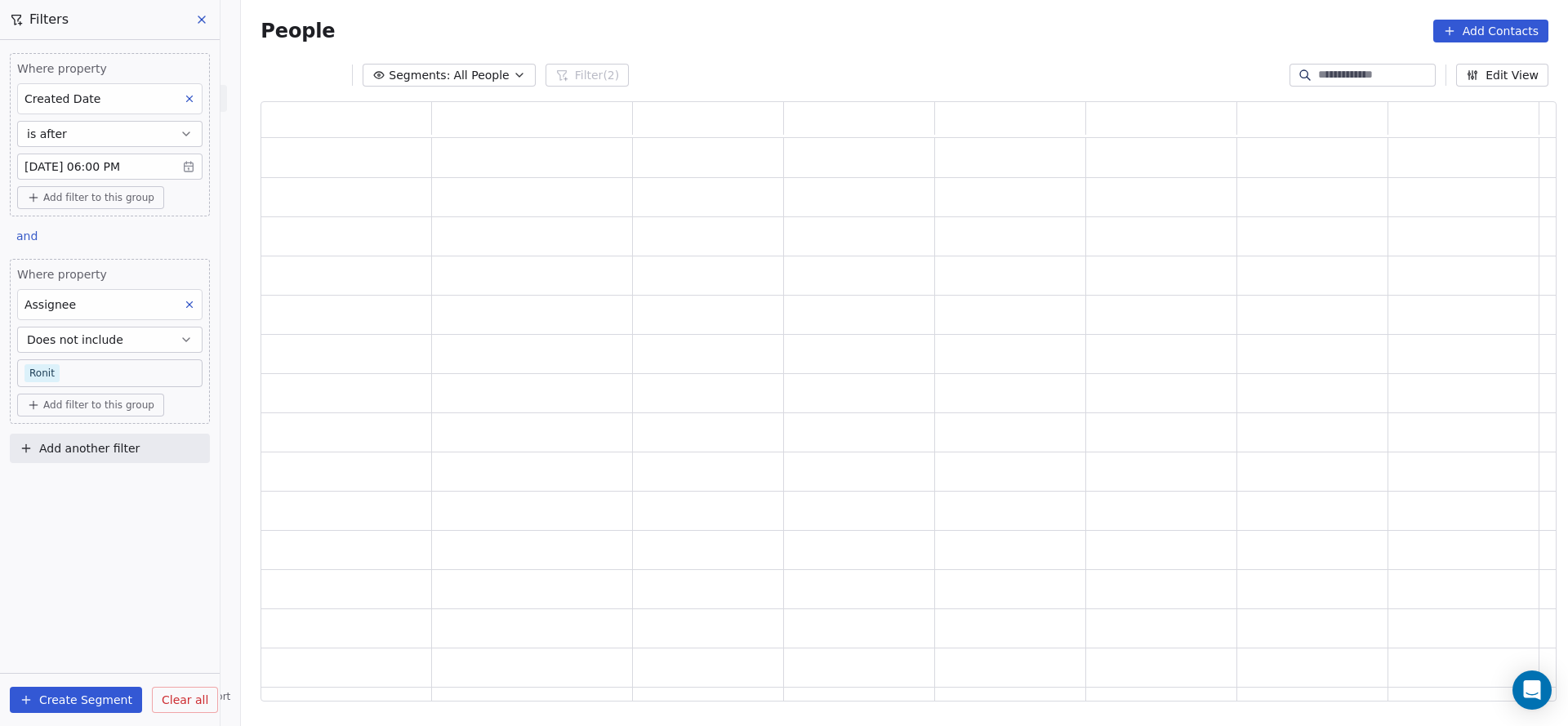
scroll to position [581, 1276]
click at [116, 376] on body "On2Cook India Pvt. Ltd. Contacts People Marketing Workflows Campaigns Sales Pip…" at bounding box center [784, 363] width 1568 height 726
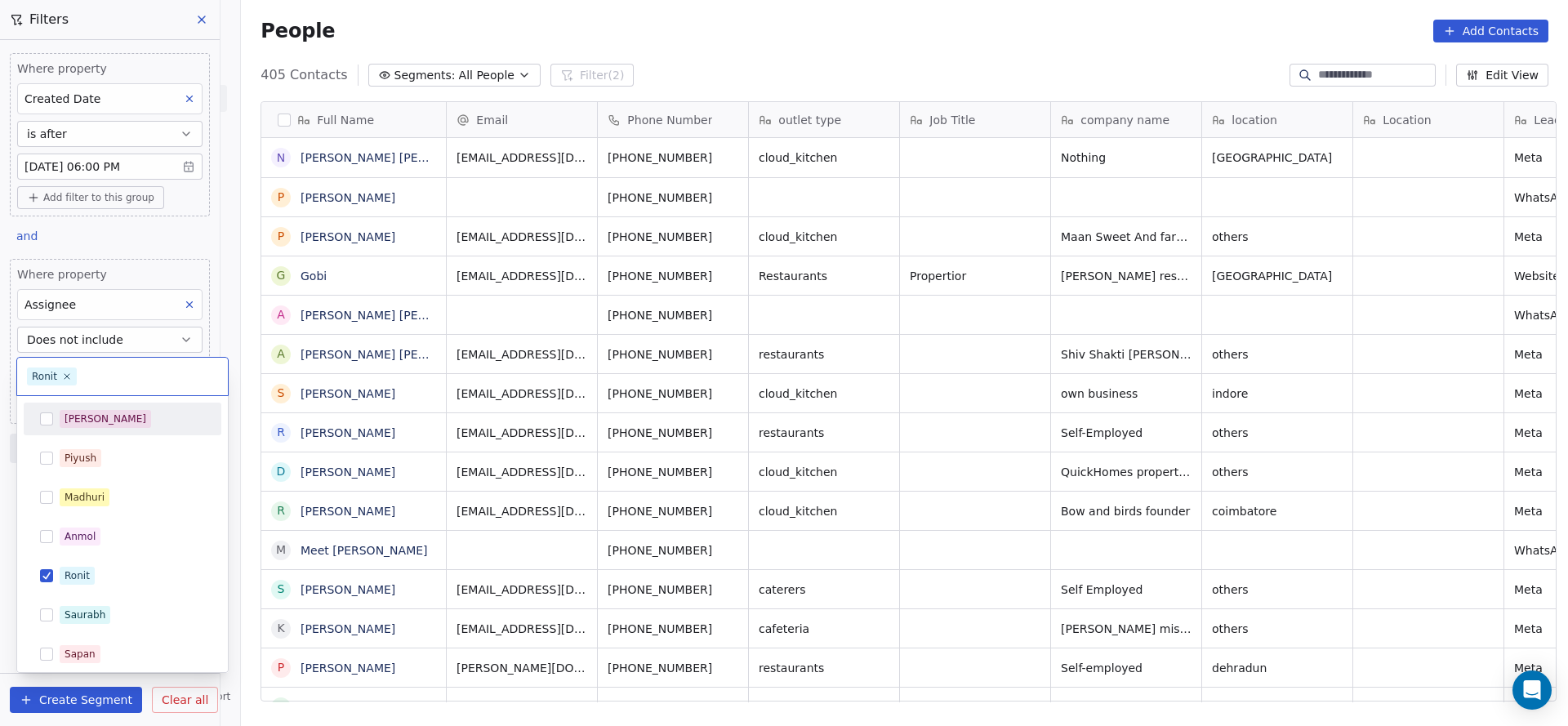
click at [95, 429] on div "[PERSON_NAME]" at bounding box center [122, 419] width 185 height 26
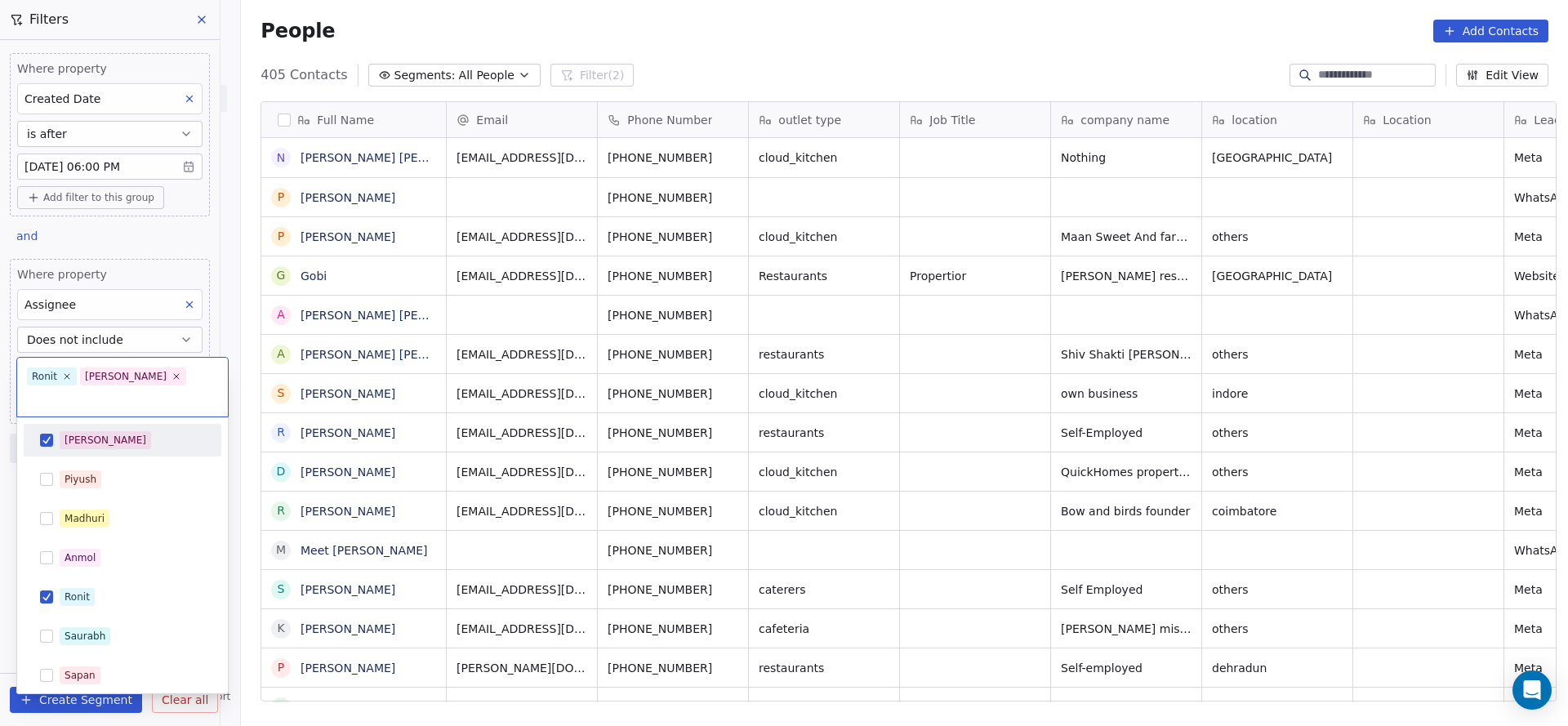
scroll to position [619, 1315]
click at [83, 519] on div "Madhuri" at bounding box center [84, 518] width 40 height 15
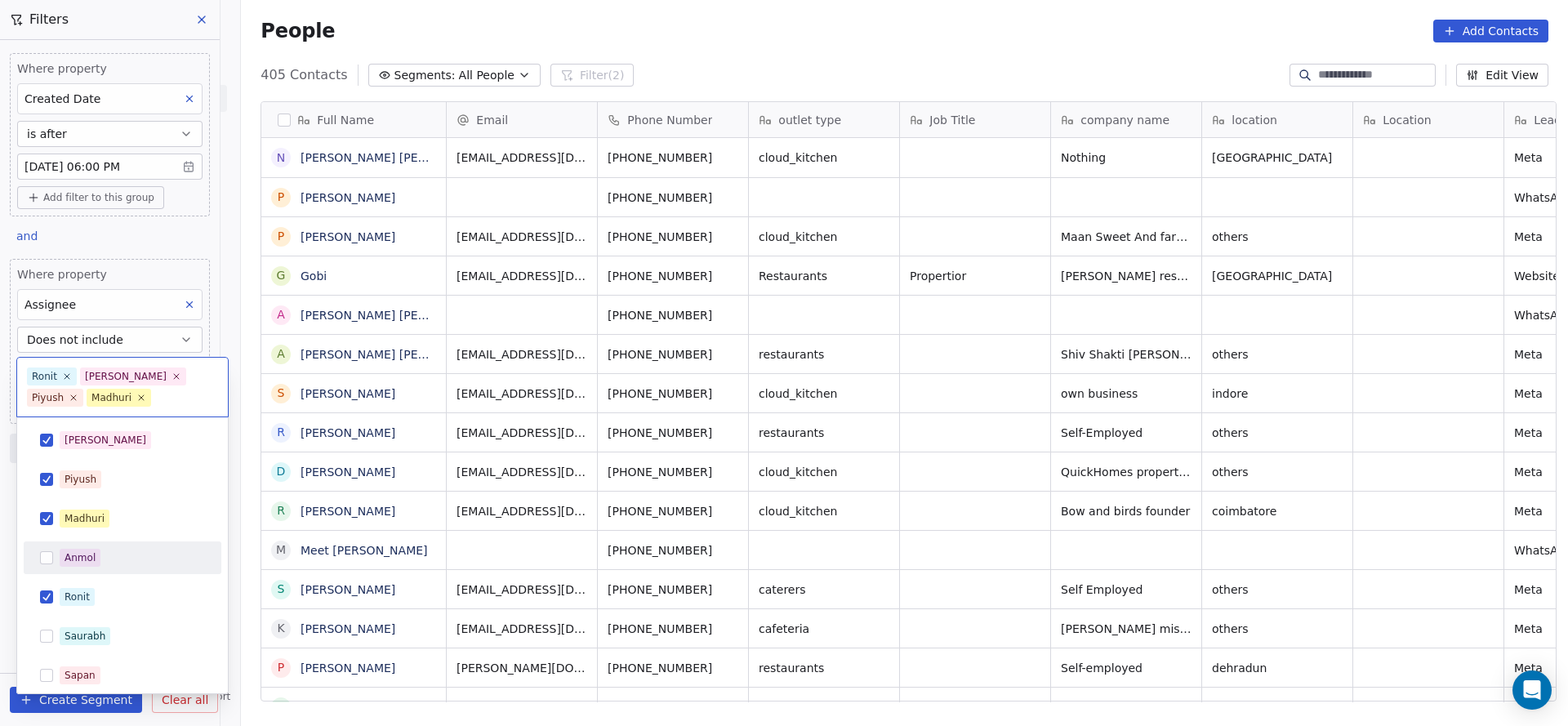
click at [81, 557] on div "Anmol" at bounding box center [80, 557] width 31 height 15
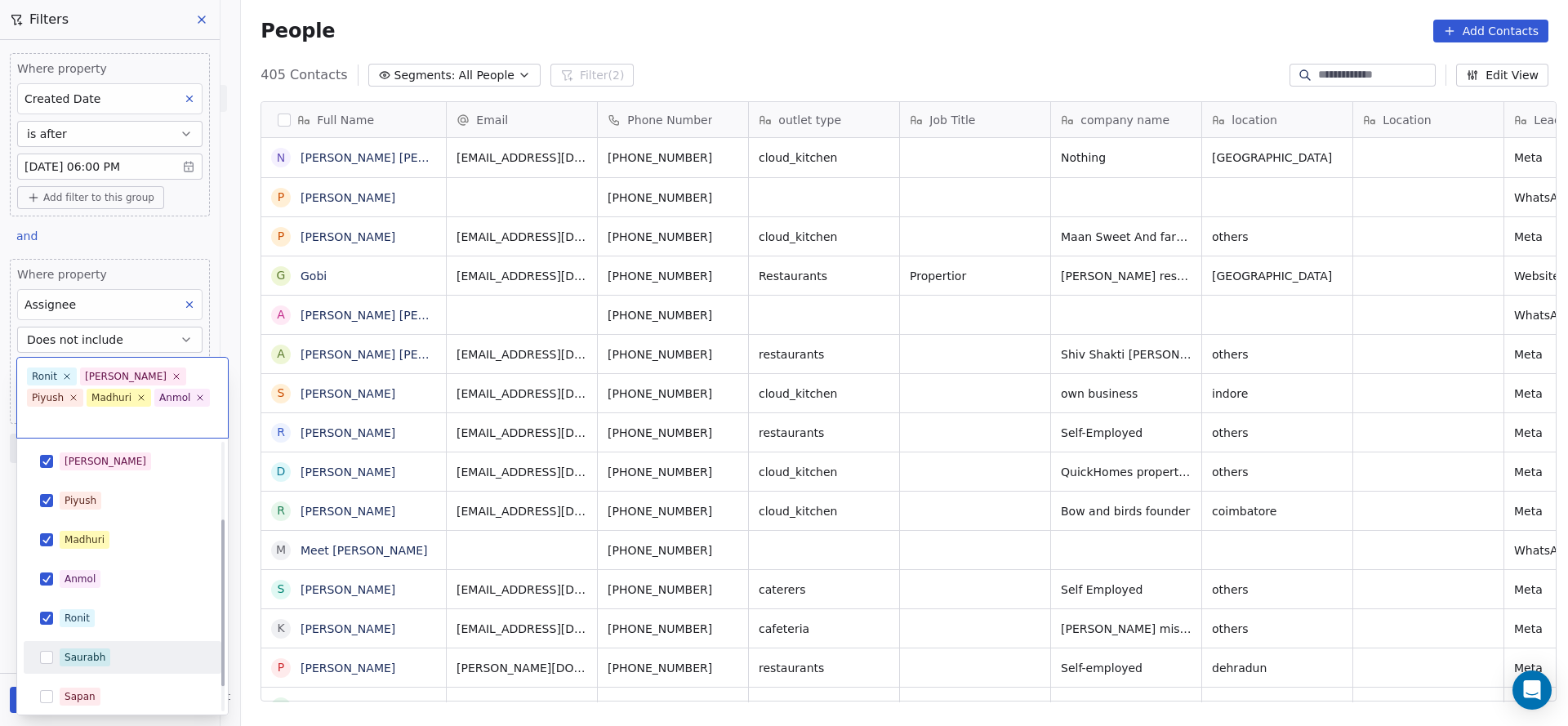
scroll to position [122, 0]
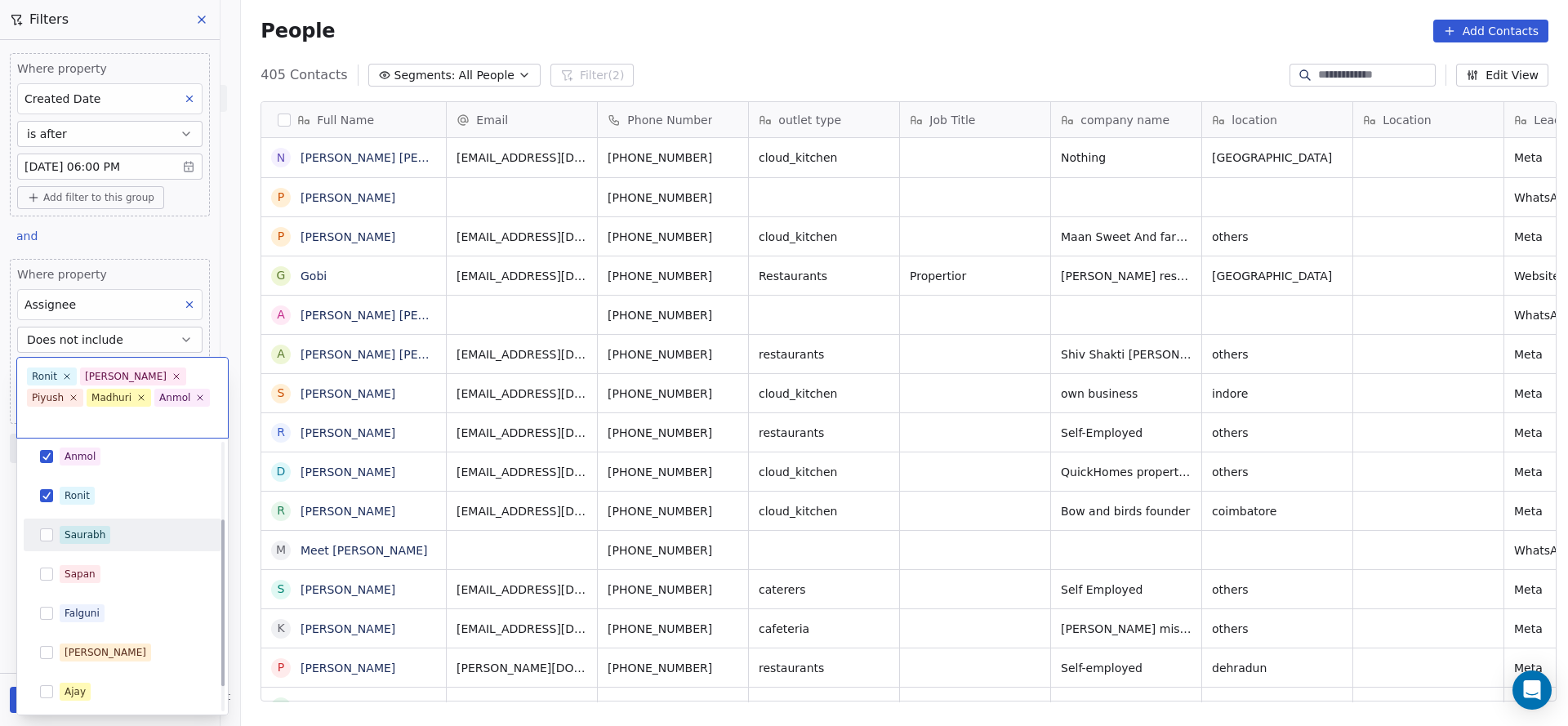
click at [86, 527] on div "Saurabh" at bounding box center [84, 534] width 40 height 15
click at [76, 539] on div "Saurabh" at bounding box center [84, 534] width 40 height 15
click at [80, 567] on div "Sapan" at bounding box center [80, 574] width 31 height 15
click at [83, 537] on div "Saurabh" at bounding box center [84, 534] width 40 height 15
click at [68, 606] on div "Falguni" at bounding box center [82, 612] width 35 height 15
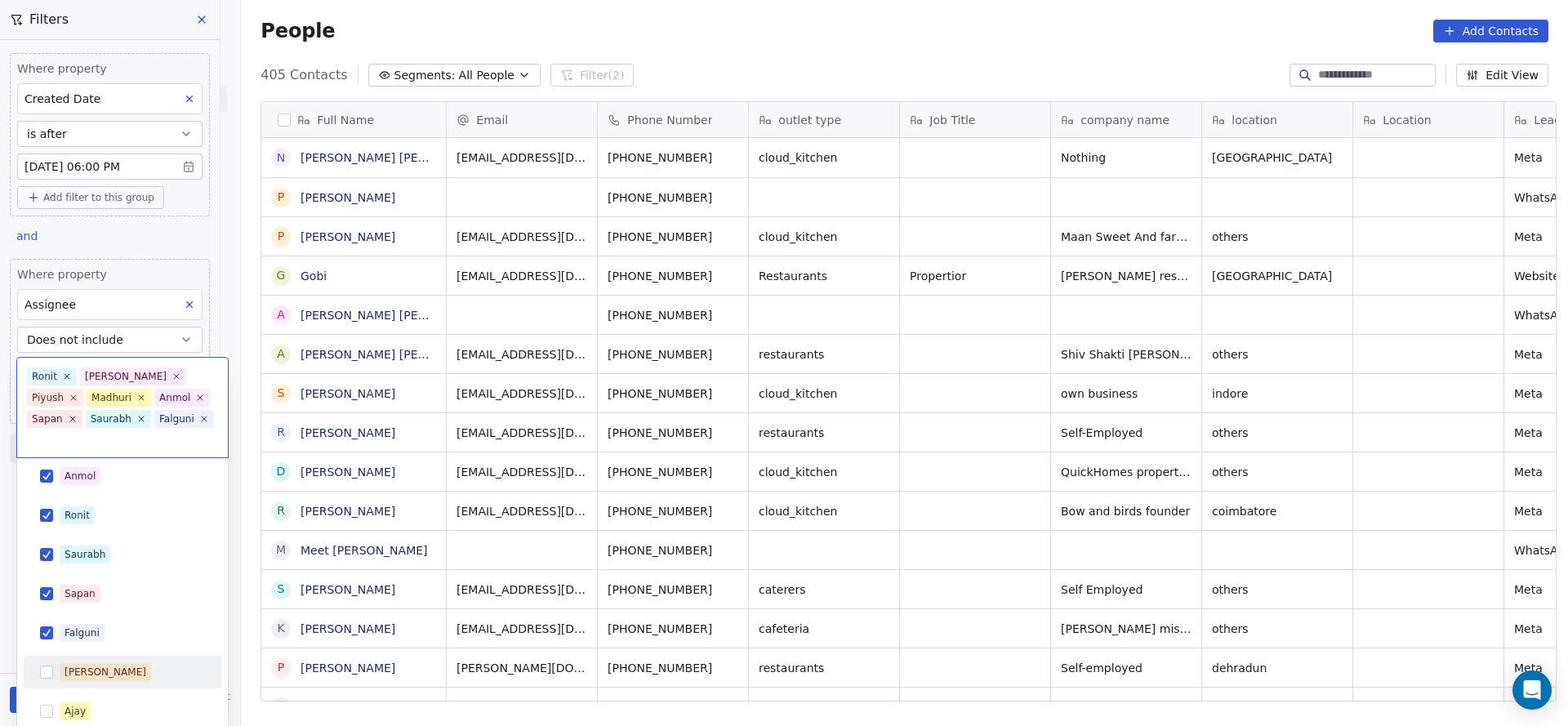
click at [103, 663] on div "[PERSON_NAME]" at bounding box center [132, 672] width 145 height 18
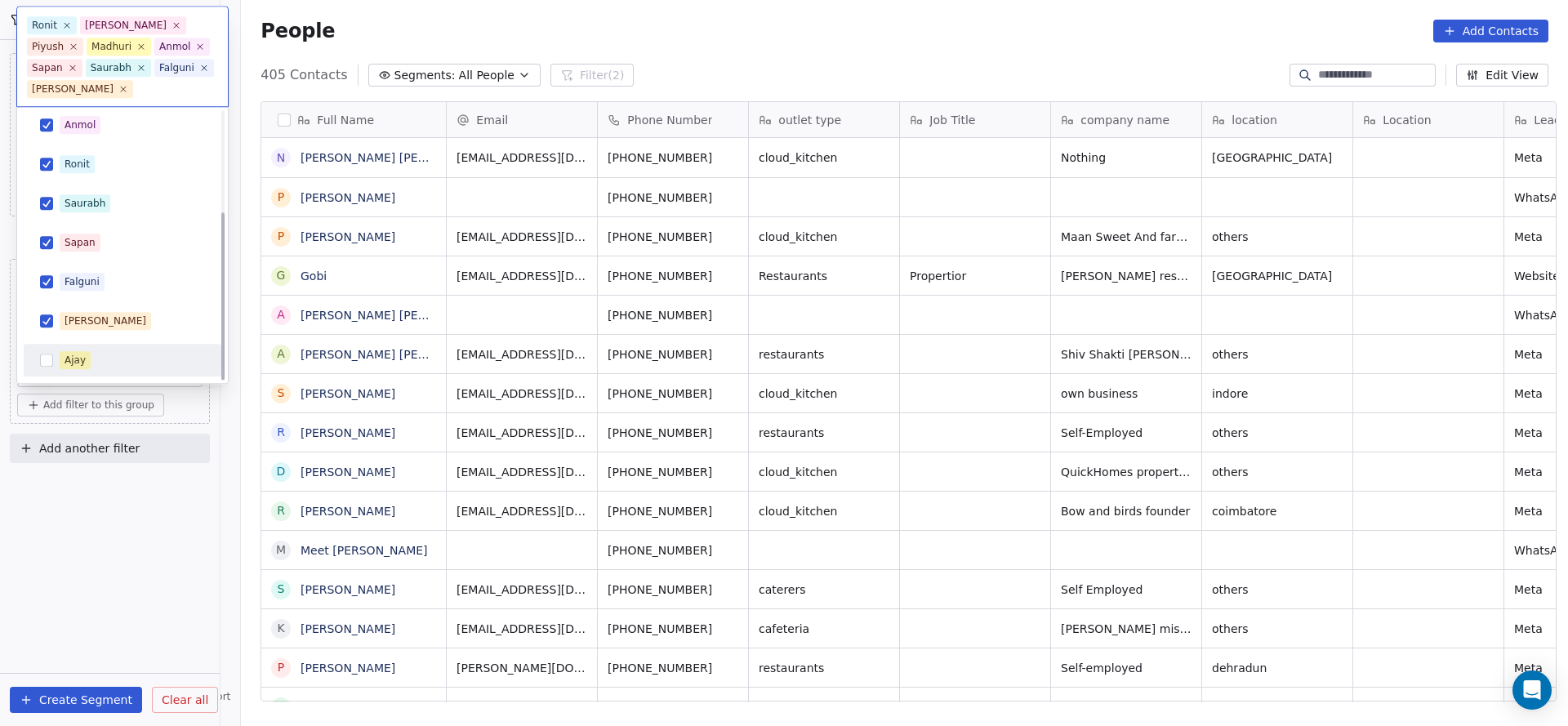
scroll to position [161, 0]
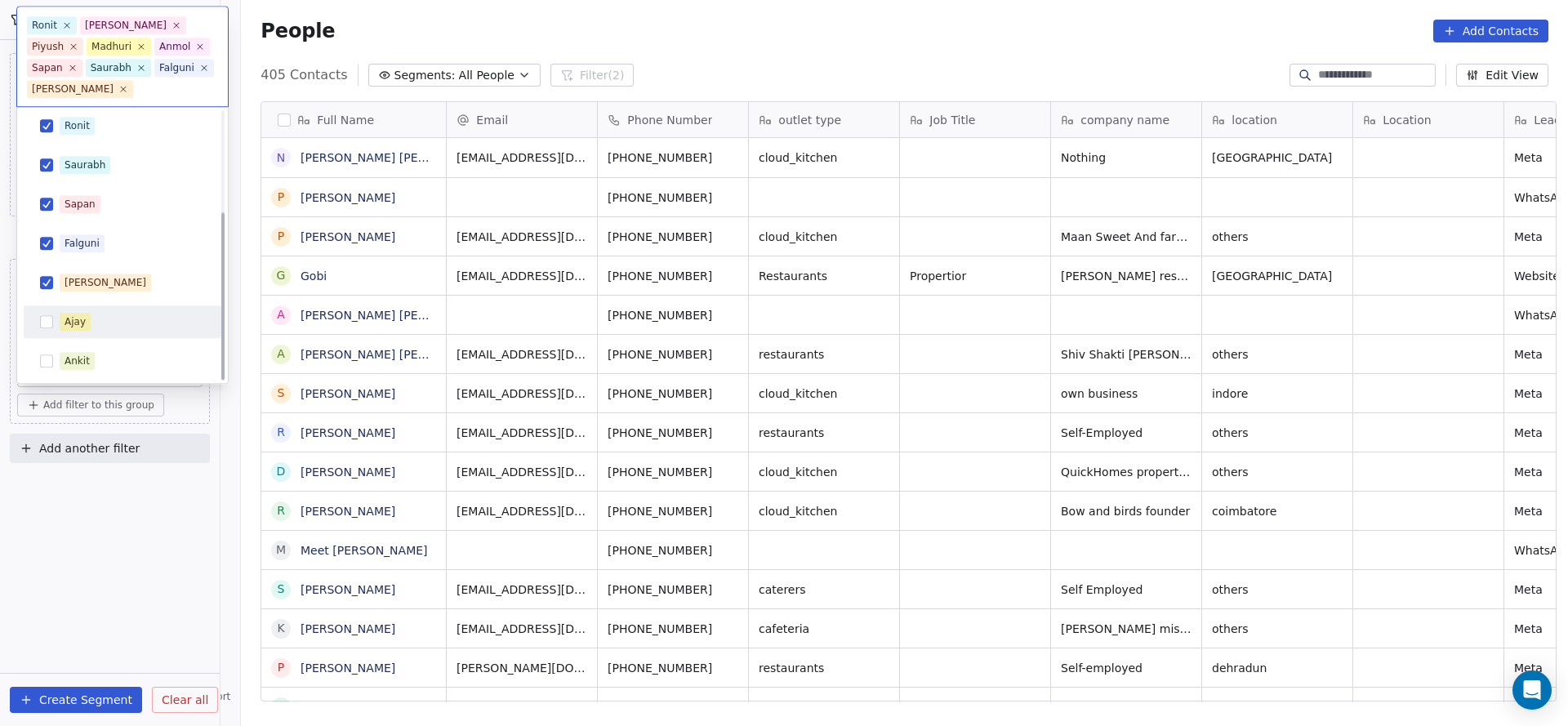
click at [83, 332] on div "Ajay" at bounding box center [122, 323] width 185 height 26
click at [82, 359] on div "Ankit" at bounding box center [77, 361] width 25 height 15
click at [522, 343] on html "On2Cook India Pvt. Ltd. Contacts People Marketing Workflows Campaigns Sales Pip…" at bounding box center [784, 363] width 1568 height 726
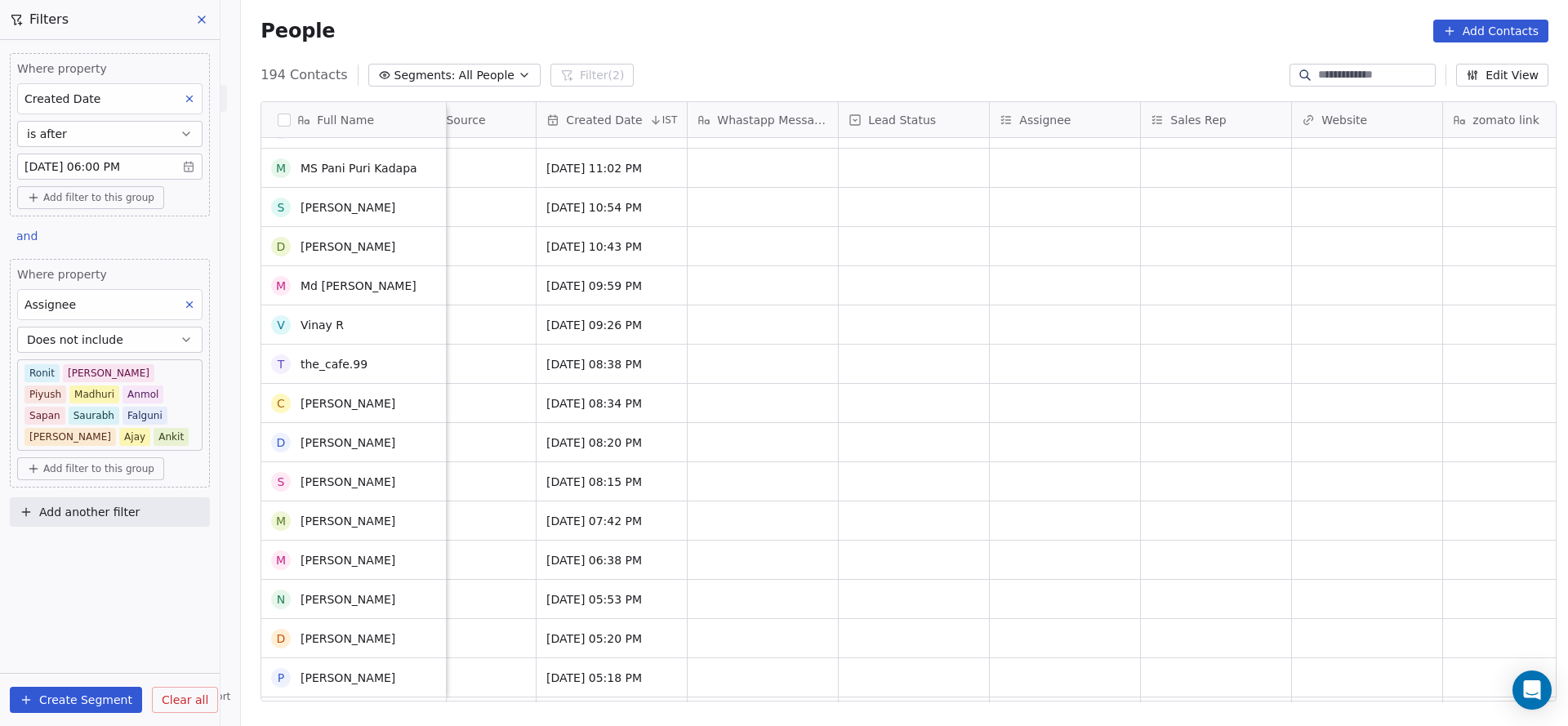
scroll to position [1347, 0]
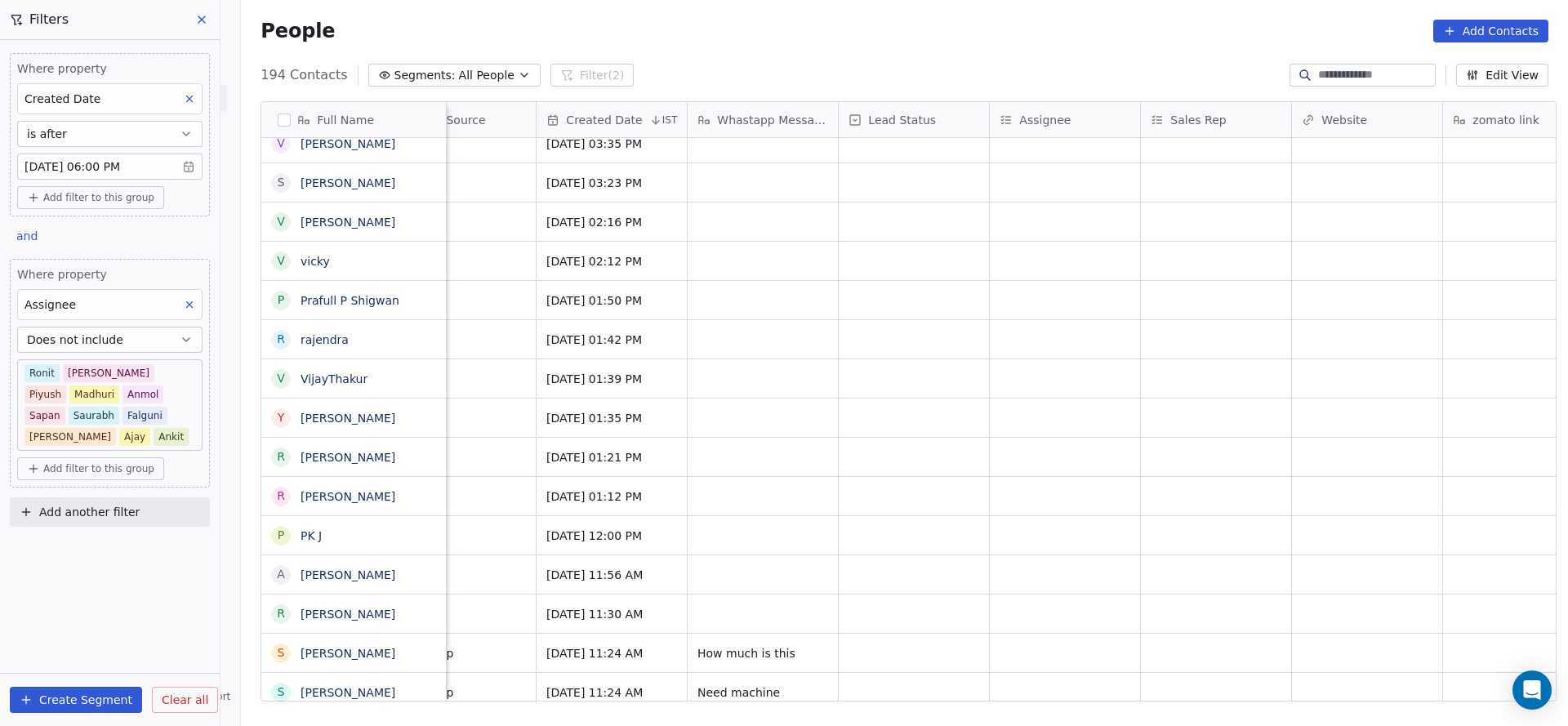
click at [103, 153] on body "On2Cook India Pvt. Ltd. Contacts People Marketing Workflows Campaigns Sales Pip…" at bounding box center [784, 363] width 1568 height 726
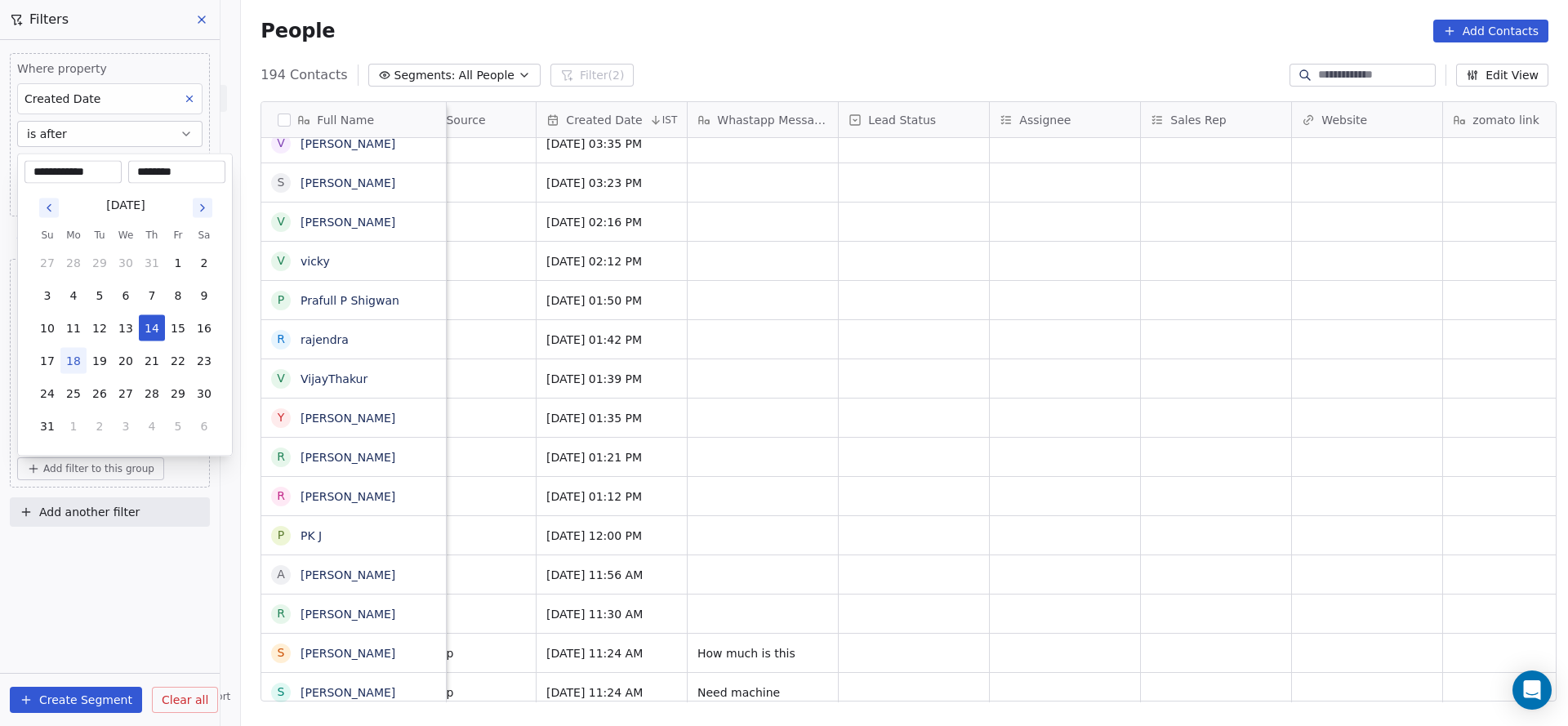
click at [145, 171] on input "********" at bounding box center [176, 172] width 90 height 16
click at [169, 170] on input "********" at bounding box center [176, 172] width 90 height 16
type input "********"
click at [698, 228] on html "On2Cook India Pvt. Ltd. Contacts People Marketing Workflows Campaigns Sales Pip…" at bounding box center [784, 363] width 1568 height 726
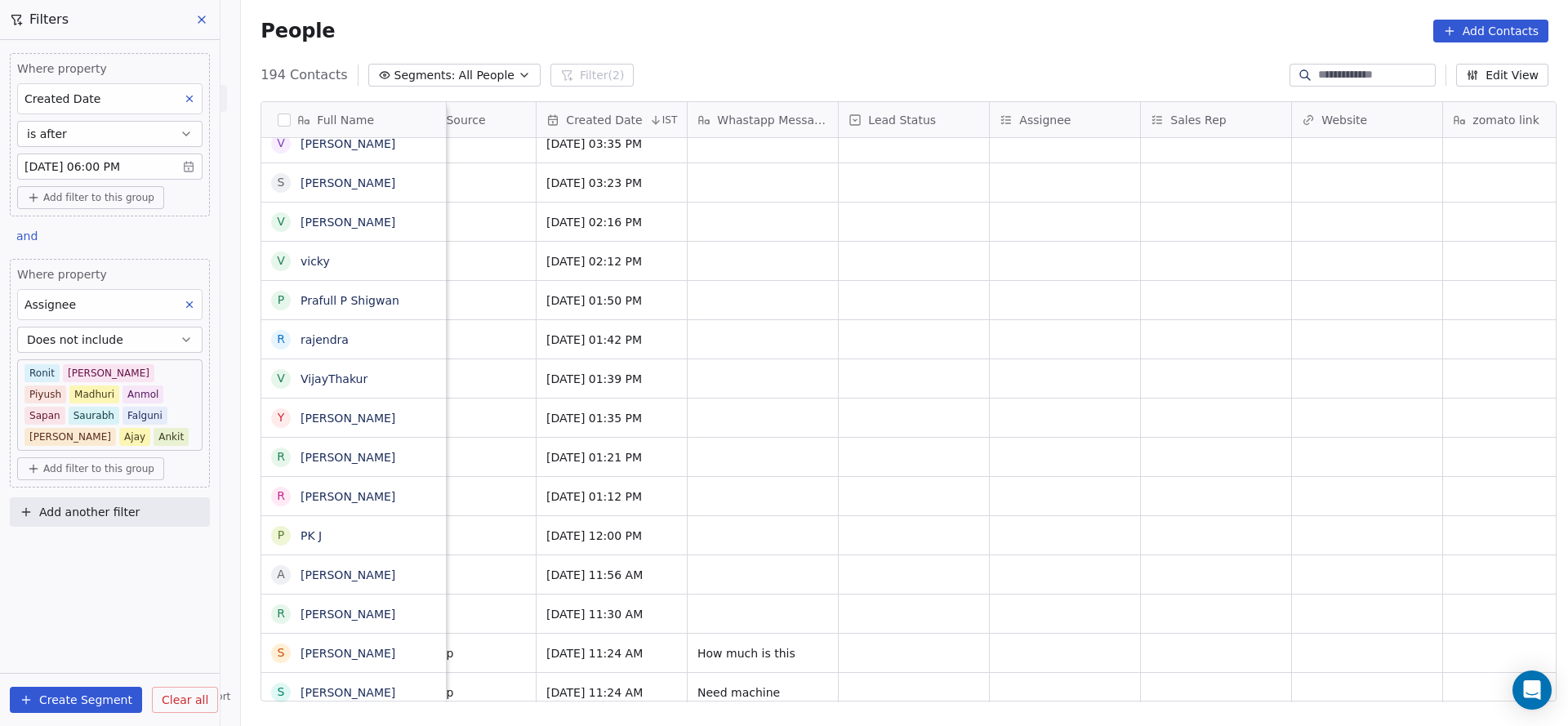
click at [109, 153] on body "On2Cook India Pvt. Ltd. Contacts People Marketing Workflows Campaigns Sales Pip…" at bounding box center [784, 363] width 1568 height 726
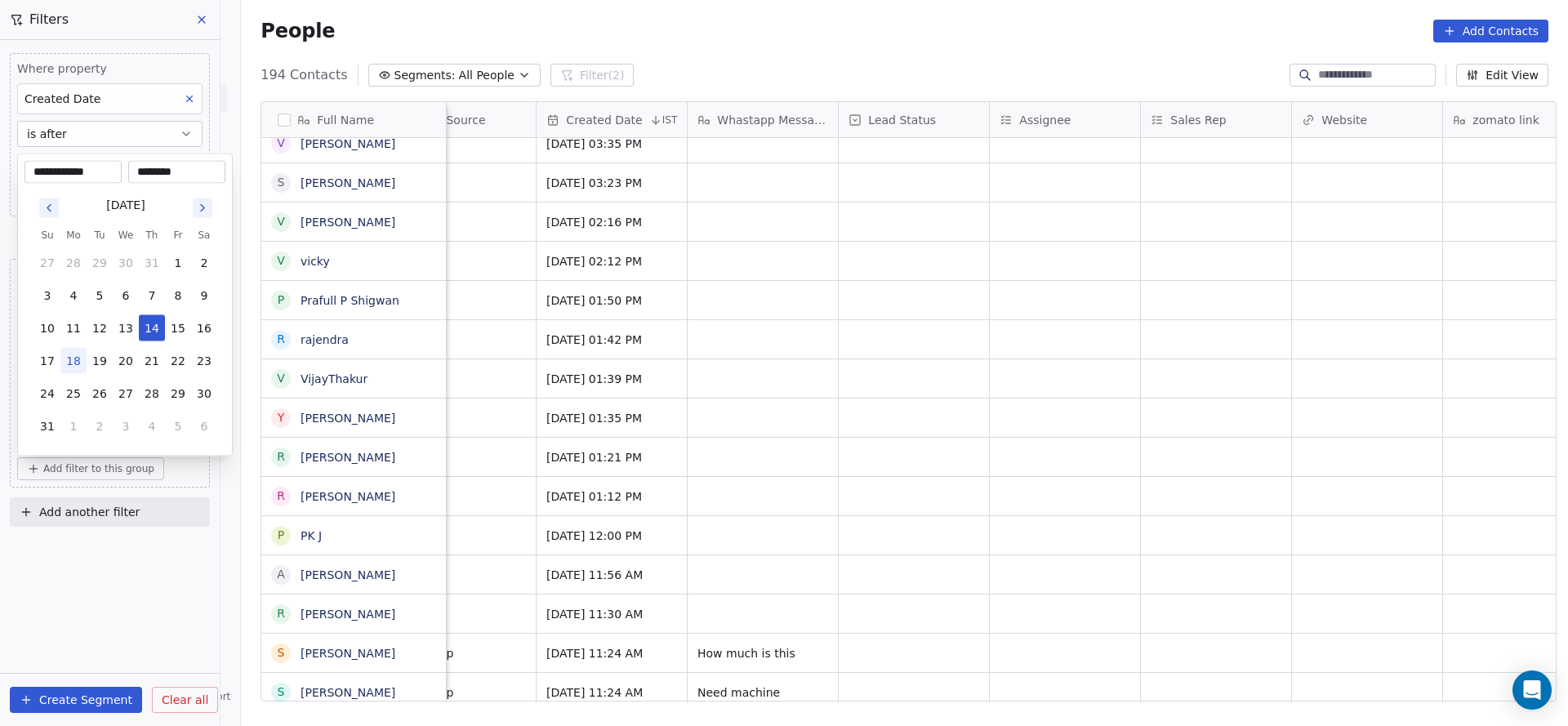
click at [154, 167] on input "********" at bounding box center [176, 172] width 90 height 16
click at [157, 169] on input "********" at bounding box center [176, 172] width 90 height 16
click at [174, 169] on input "********" at bounding box center [176, 172] width 90 height 16
type input "********"
click at [1067, 281] on html "On2Cook India Pvt. Ltd. Contacts People Marketing Workflows Campaigns Sales Pip…" at bounding box center [784, 363] width 1568 height 726
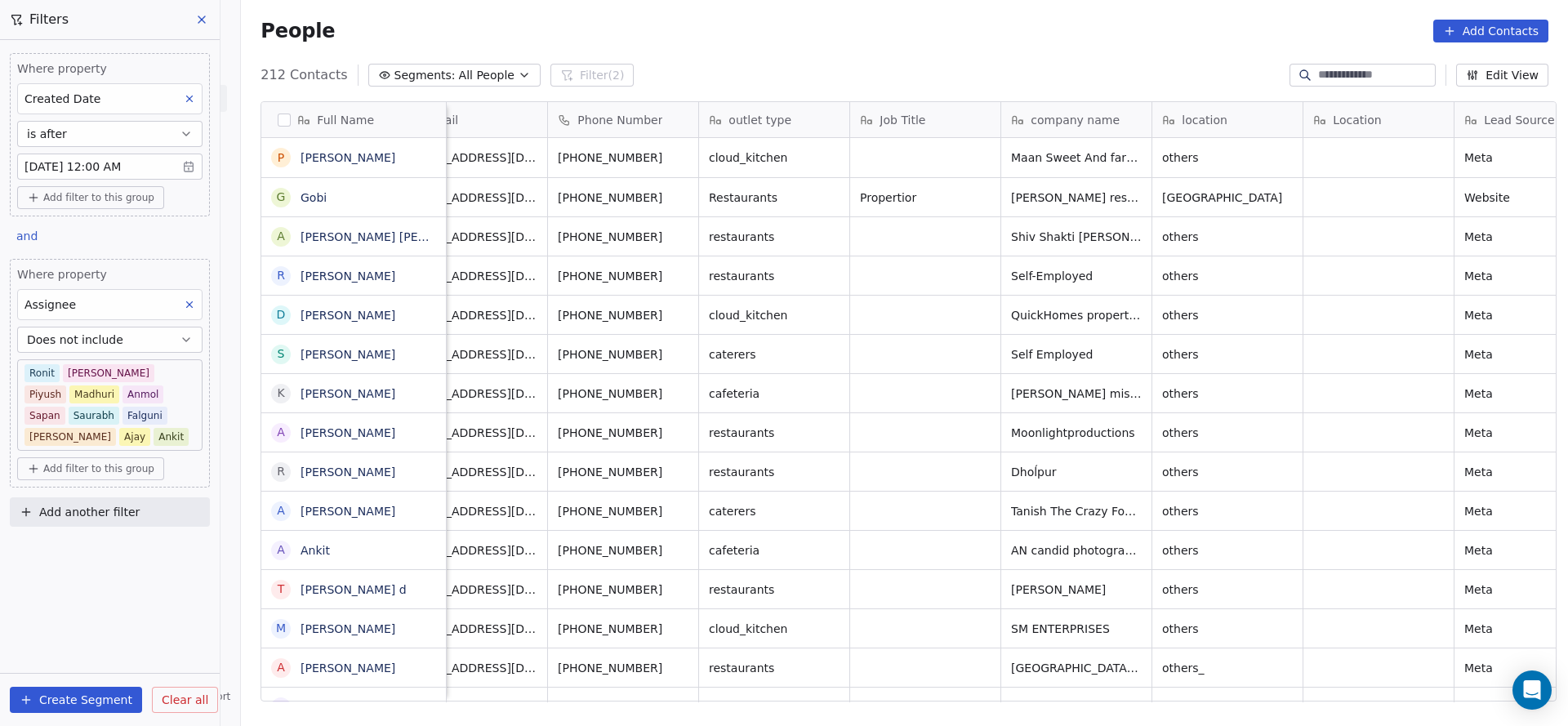
scroll to position [0, 0]
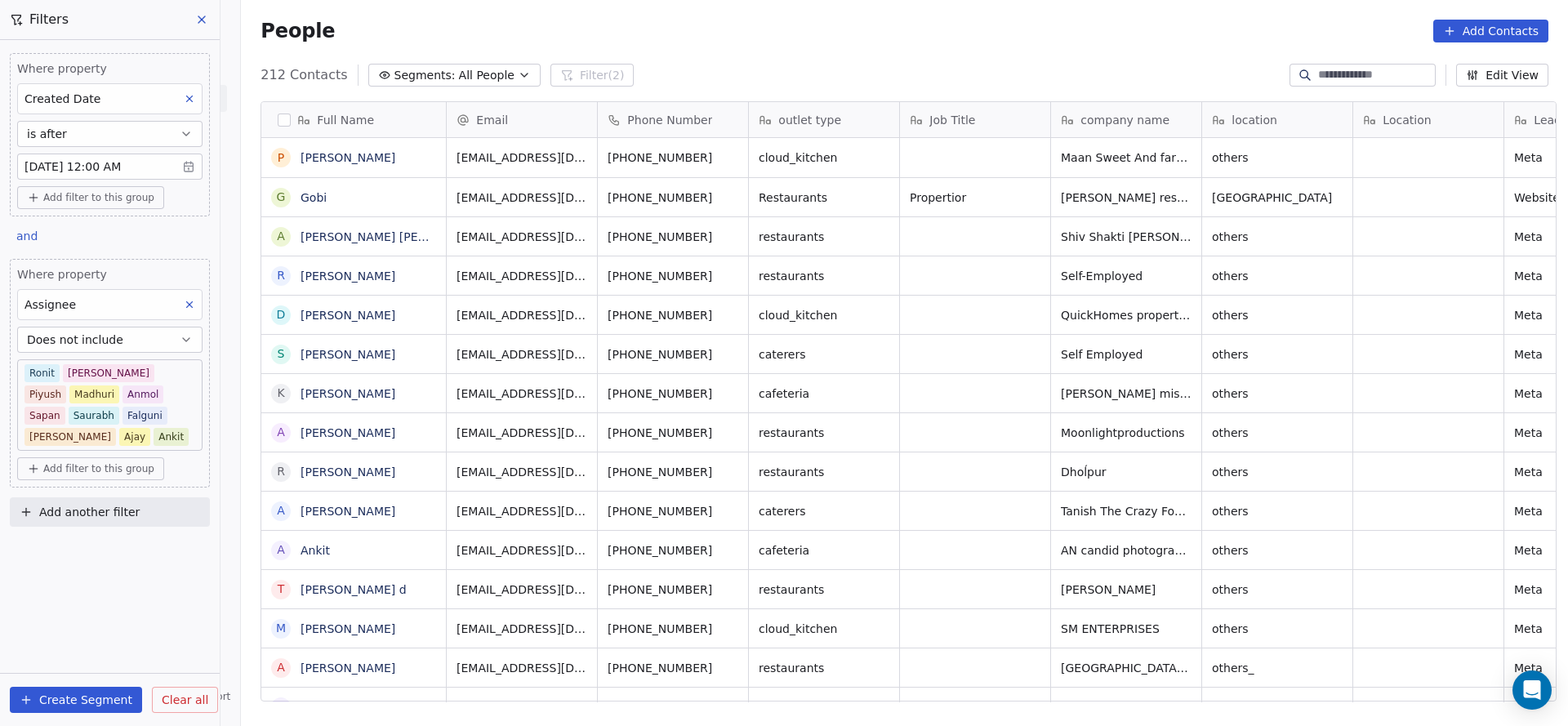
click at [162, 387] on body "On2Cook India Pvt. Ltd. Contacts People Marketing Workflows Campaigns Sales Pip…" at bounding box center [784, 363] width 1568 height 726
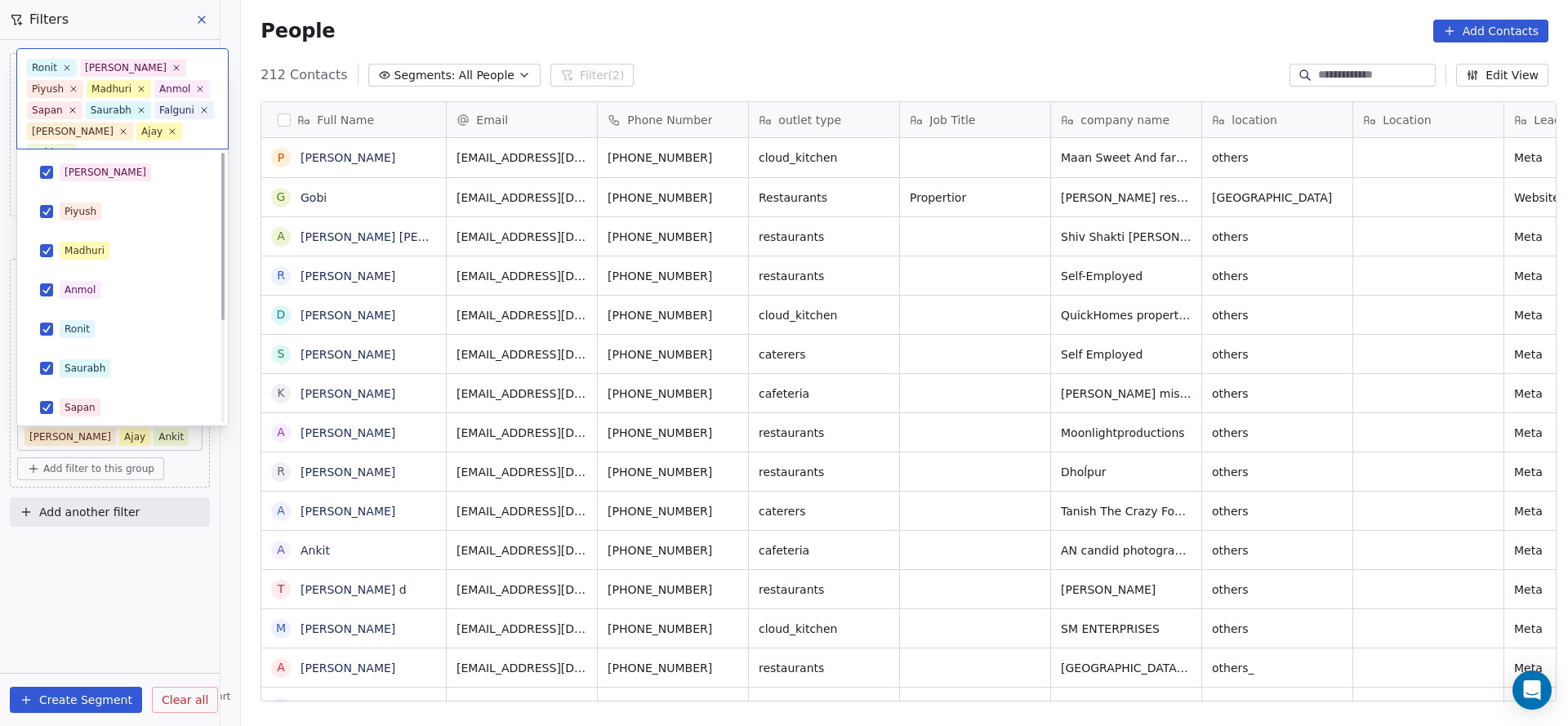
click at [968, 473] on html "On2Cook India Pvt. Ltd. Contacts People Marketing Workflows Campaigns Sales Pip…" at bounding box center [784, 363] width 1568 height 726
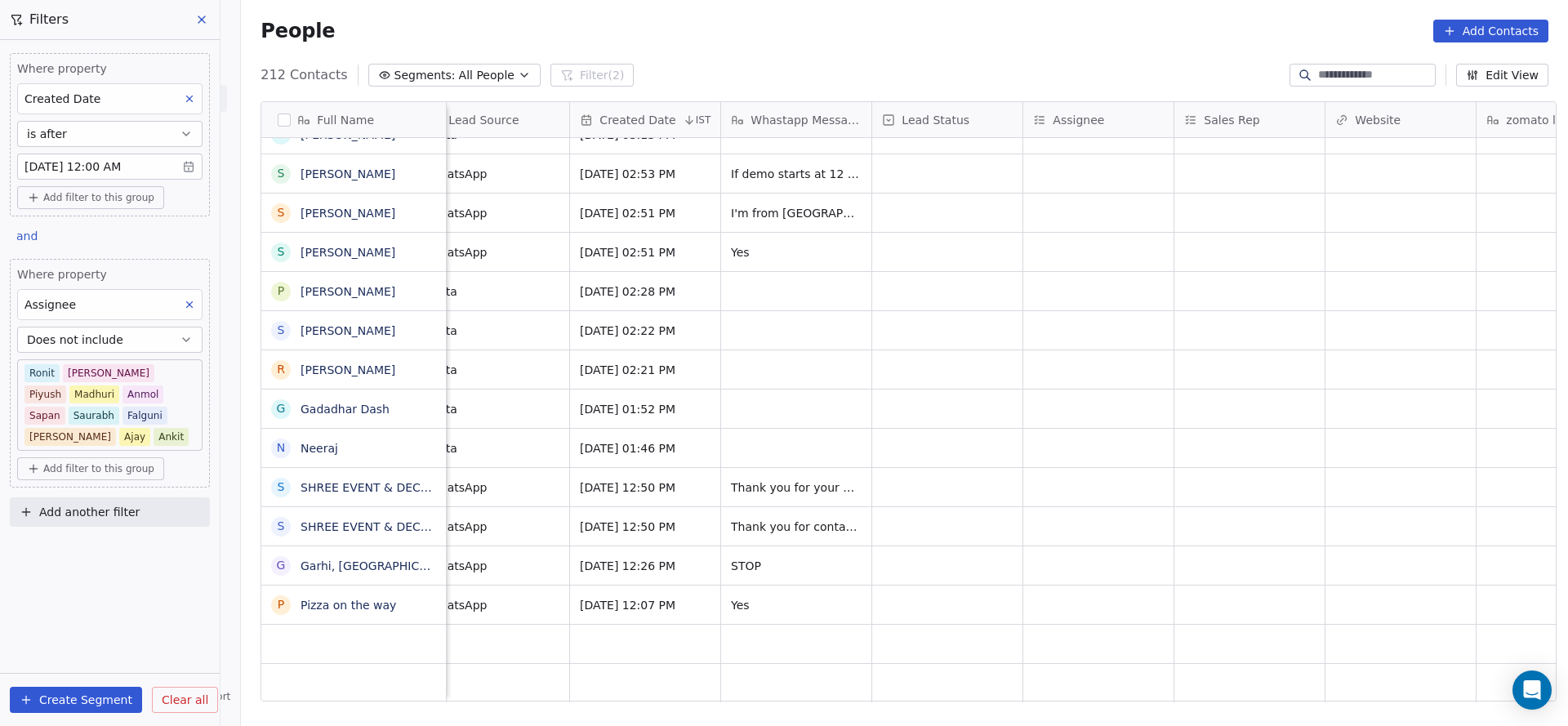
click at [169, 404] on body "On2Cook India Pvt. Ltd. Contacts People Marketing Workflows Campaigns Sales Pip…" at bounding box center [784, 363] width 1568 height 726
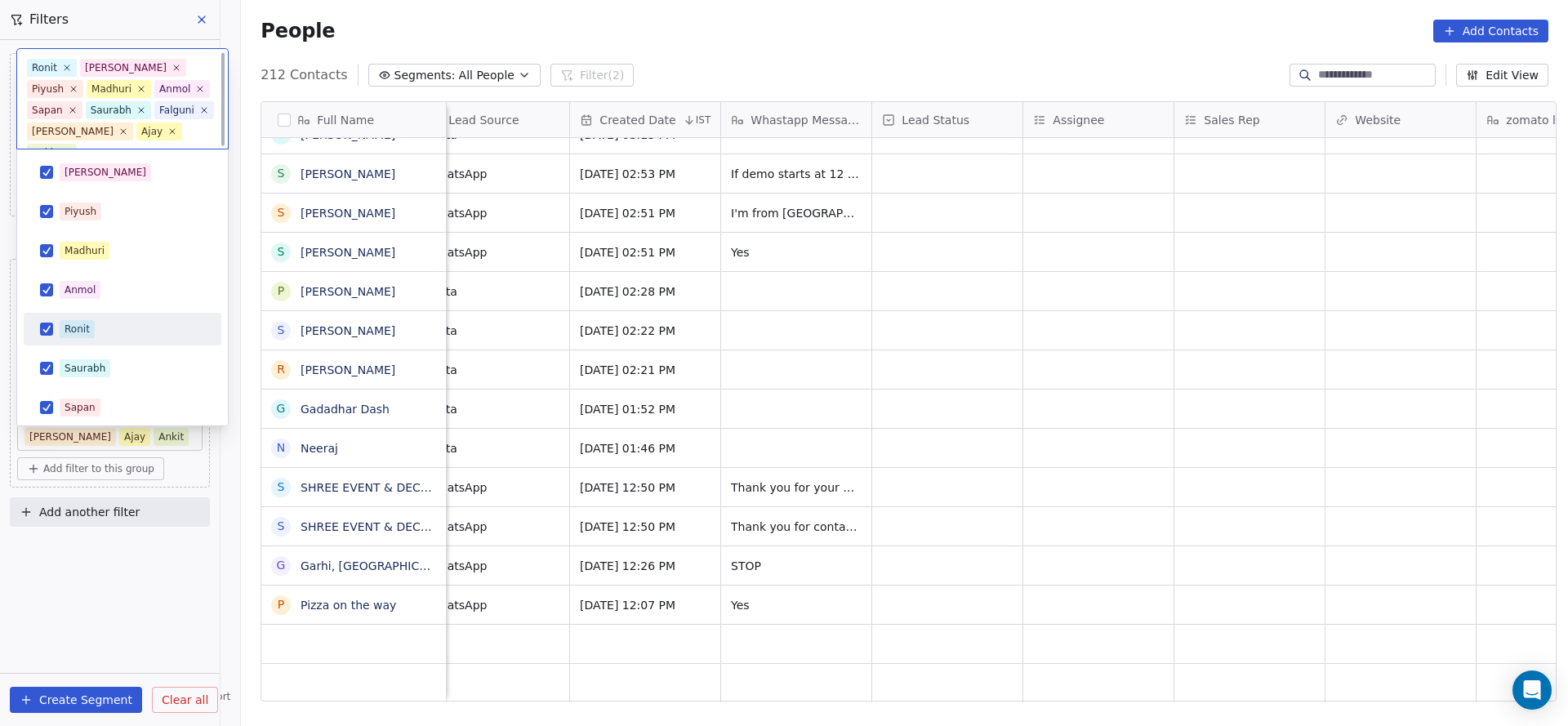
scroll to position [161, 0]
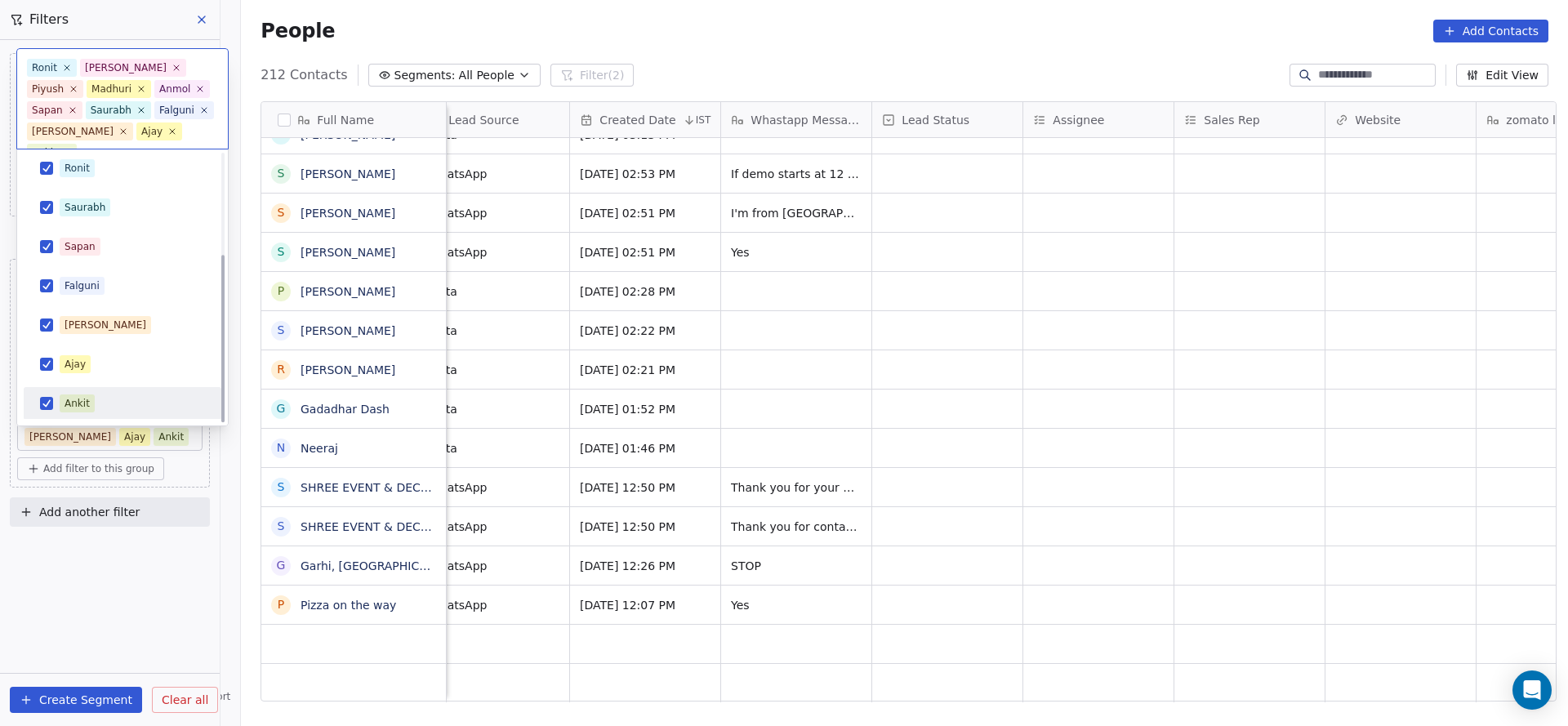
click at [82, 399] on div "Ankit" at bounding box center [77, 403] width 25 height 15
click at [769, 379] on html "On2Cook India Pvt. Ltd. Contacts People Marketing Workflows Campaigns Sales Pip…" at bounding box center [784, 363] width 1568 height 726
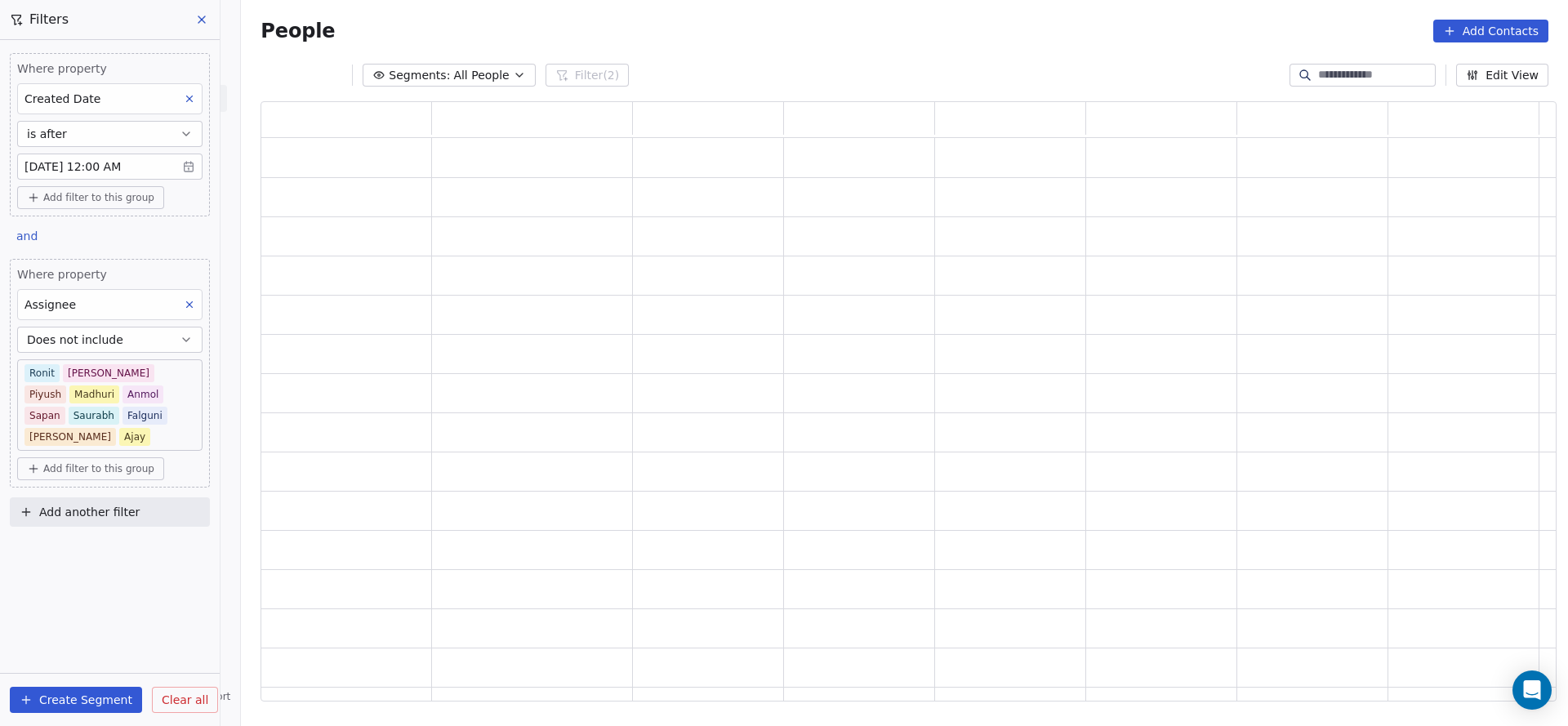
scroll to position [581, 1276]
click at [168, 410] on body "On2Cook India Pvt. Ltd. Contacts People Marketing Workflows Campaigns Sales Pip…" at bounding box center [784, 363] width 1568 height 726
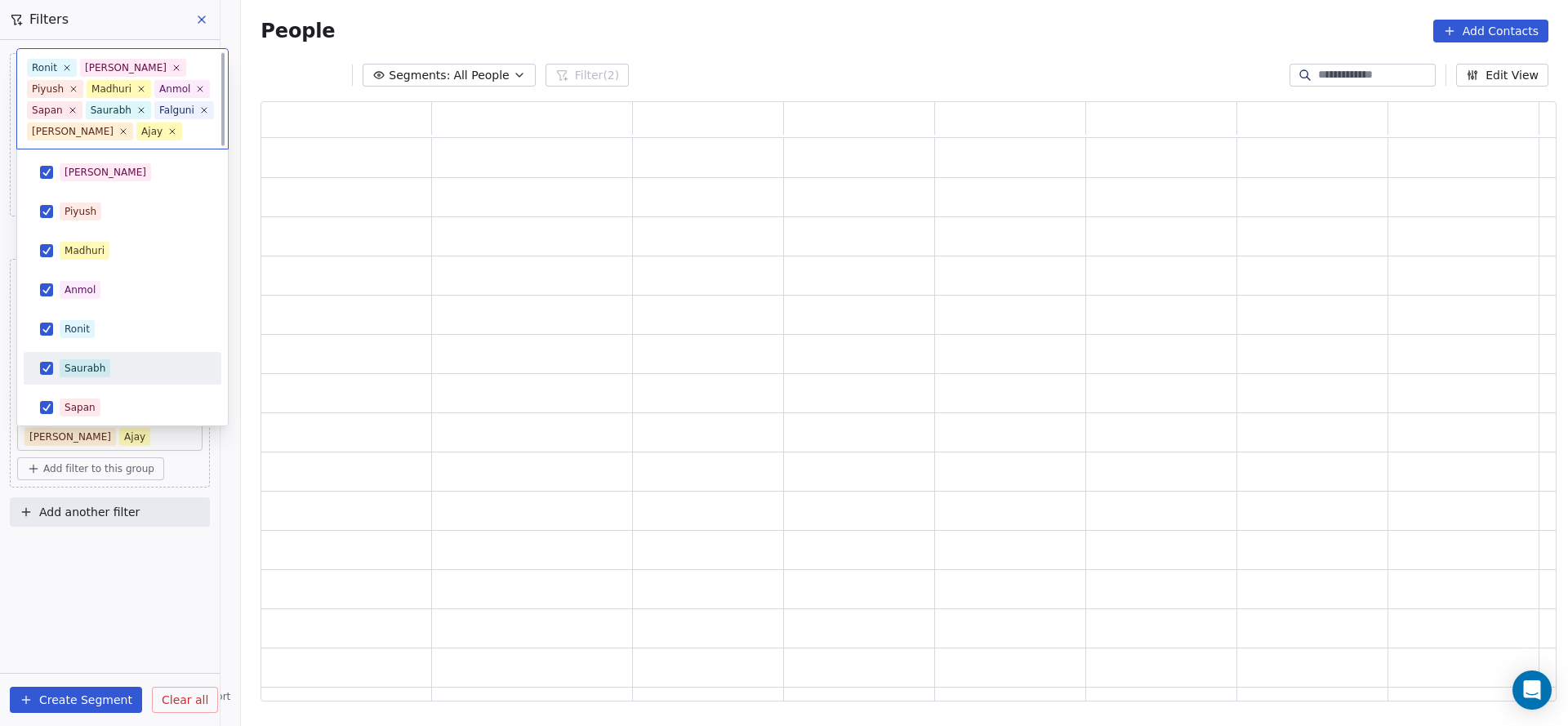
scroll to position [161, 0]
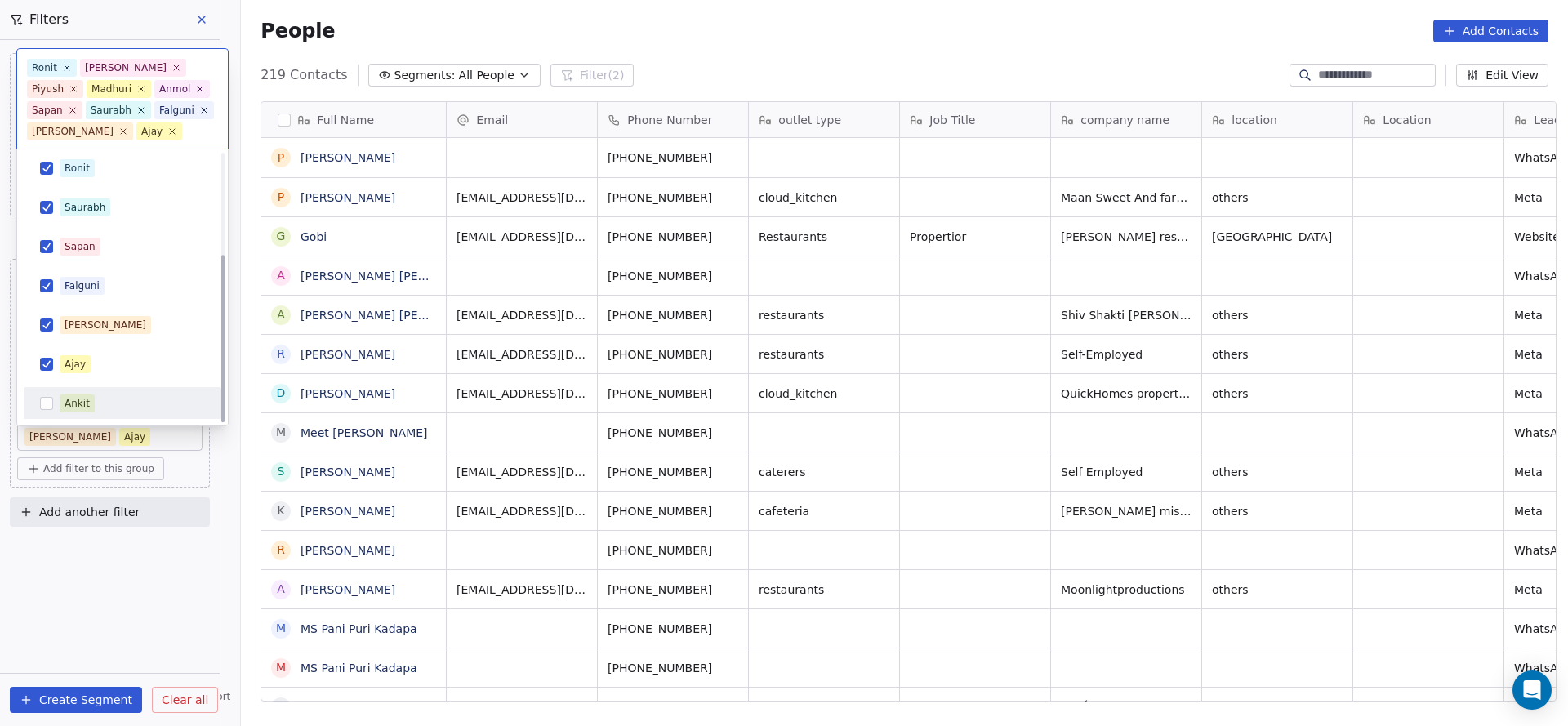
click at [42, 405] on button "Suggestions" at bounding box center [46, 403] width 13 height 13
click at [463, 391] on html "On2Cook India Pvt. Ltd. Contacts People Marketing Workflows Campaigns Sales Pip…" at bounding box center [784, 363] width 1568 height 726
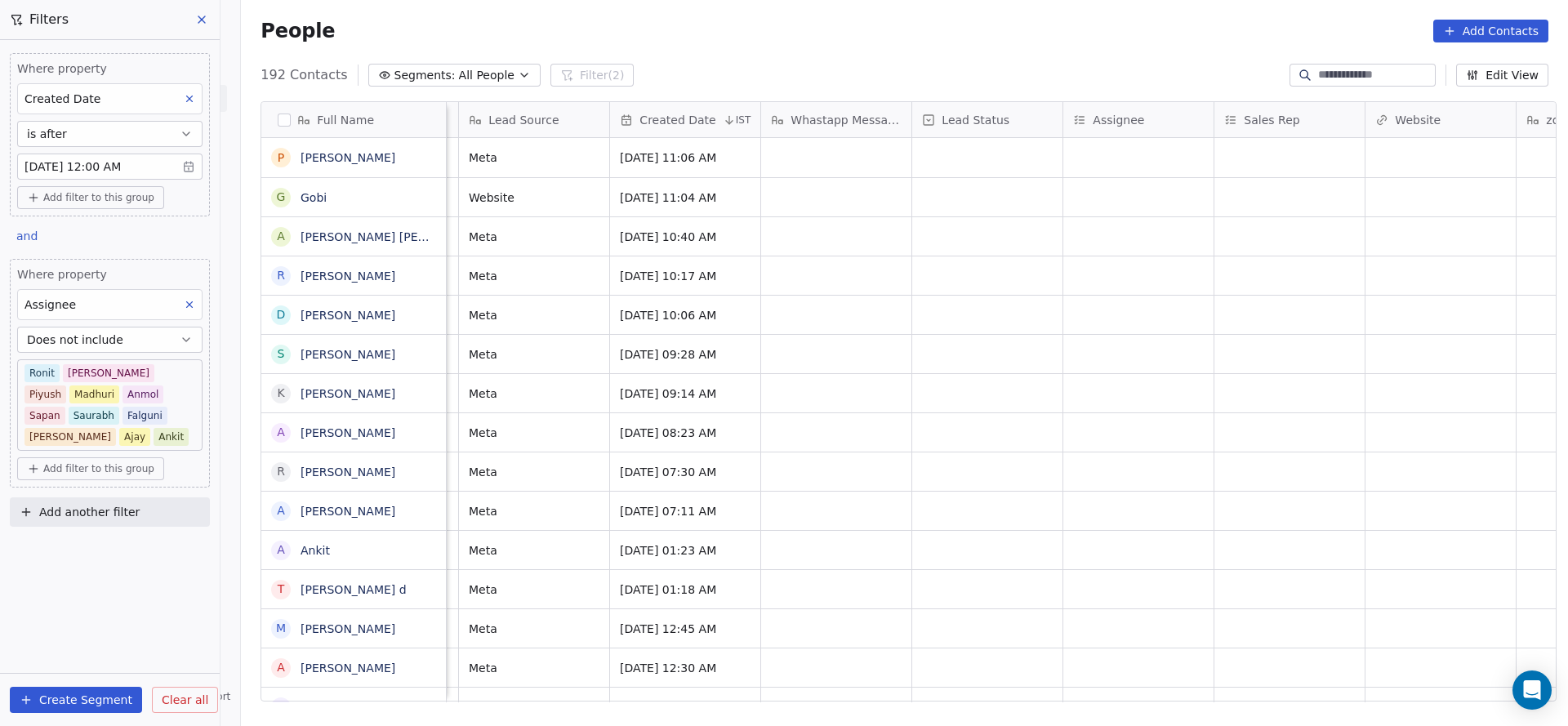
scroll to position [0, 1124]
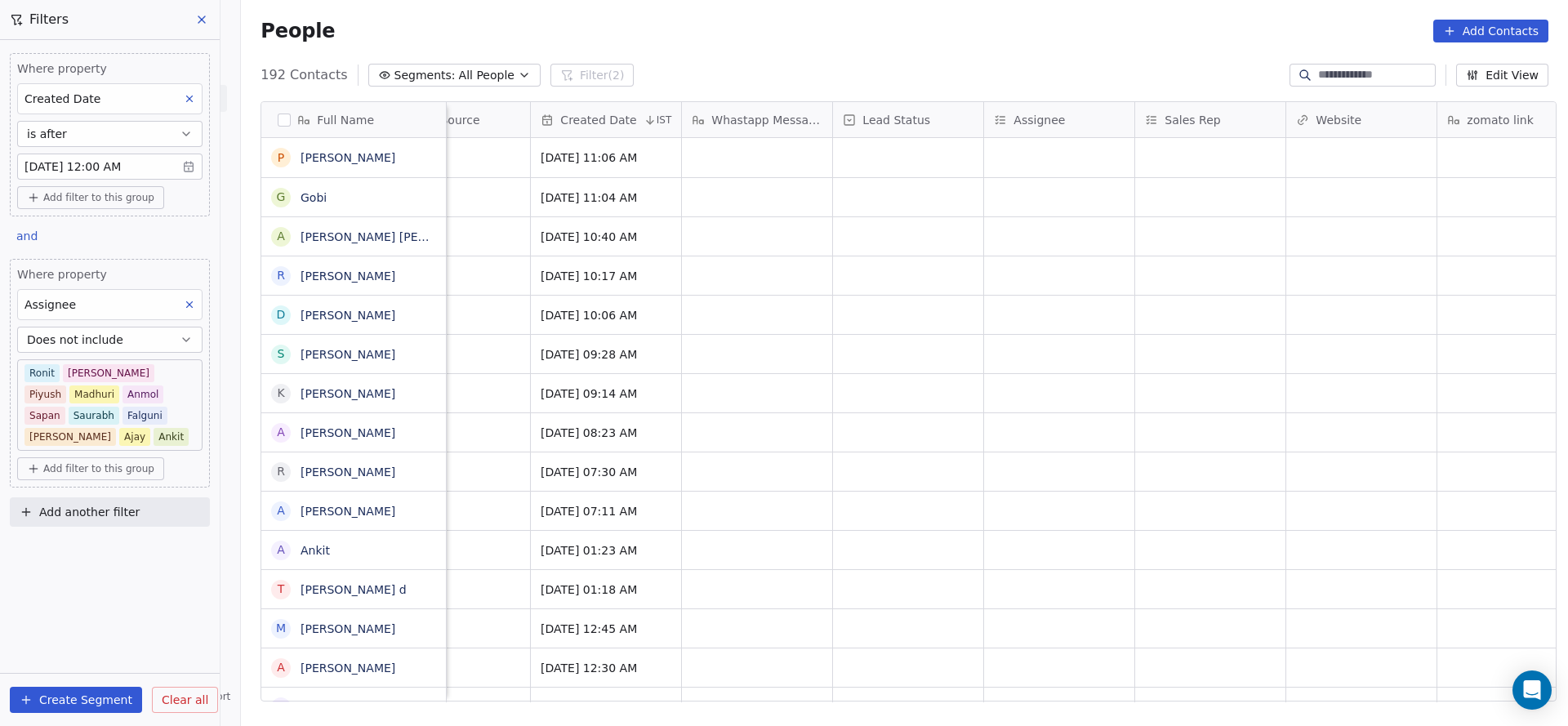
click at [164, 571] on div "Where property Created Date is after [DATE] 12:00 AM Add filter to this group a…" at bounding box center [109, 383] width 219 height 686
click at [129, 346] on button "Does not include" at bounding box center [109, 340] width 185 height 26
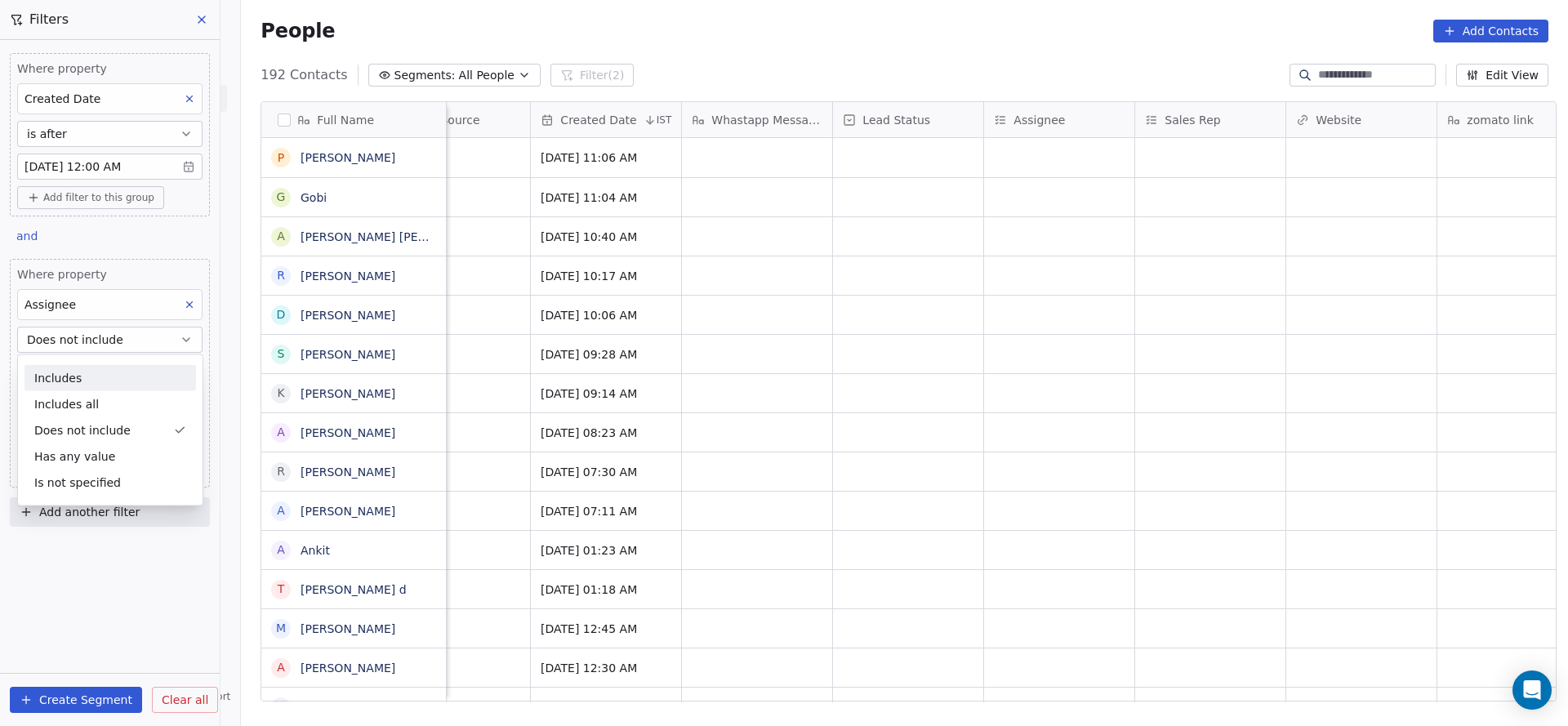
click at [137, 378] on div "Includes" at bounding box center [109, 378] width 171 height 26
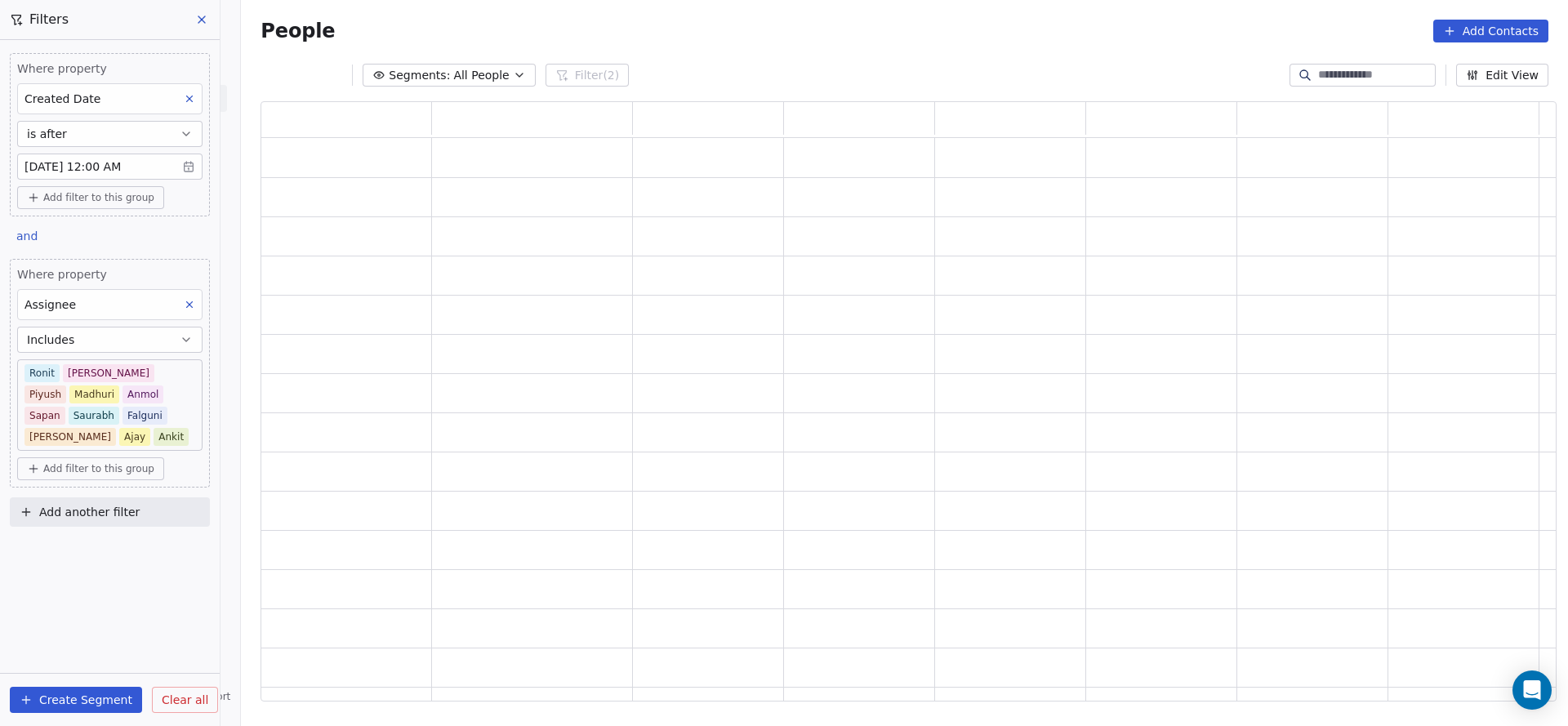
scroll to position [581, 1276]
click at [158, 372] on body "On2Cook India Pvt. Ltd. Contacts People Marketing Workflows Campaigns Sales Pip…" at bounding box center [784, 363] width 1568 height 726
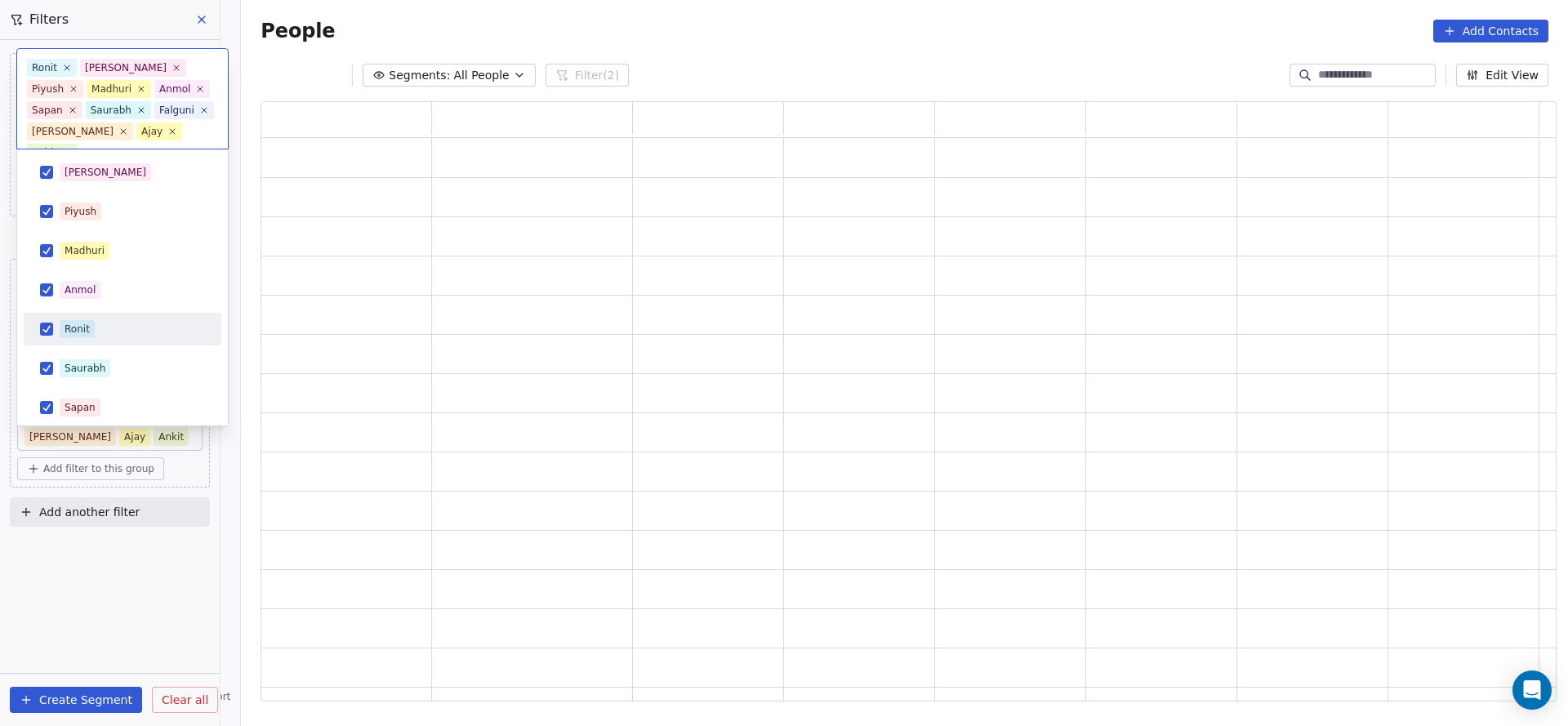
scroll to position [0, 0]
click at [78, 355] on div "Saurabh" at bounding box center [123, 368] width 198 height 33
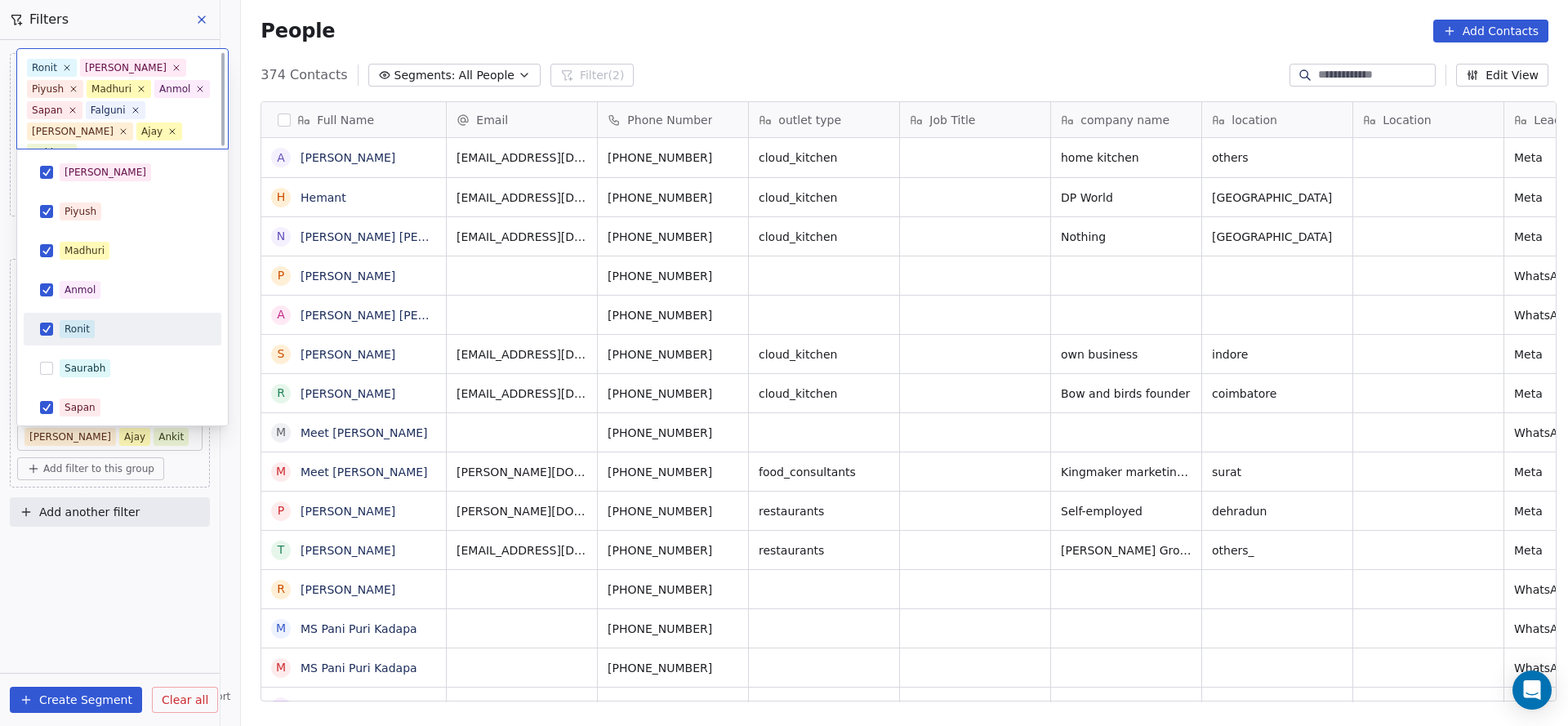
scroll to position [619, 1315]
click at [99, 293] on span "Anmol" at bounding box center [79, 290] width 40 height 18
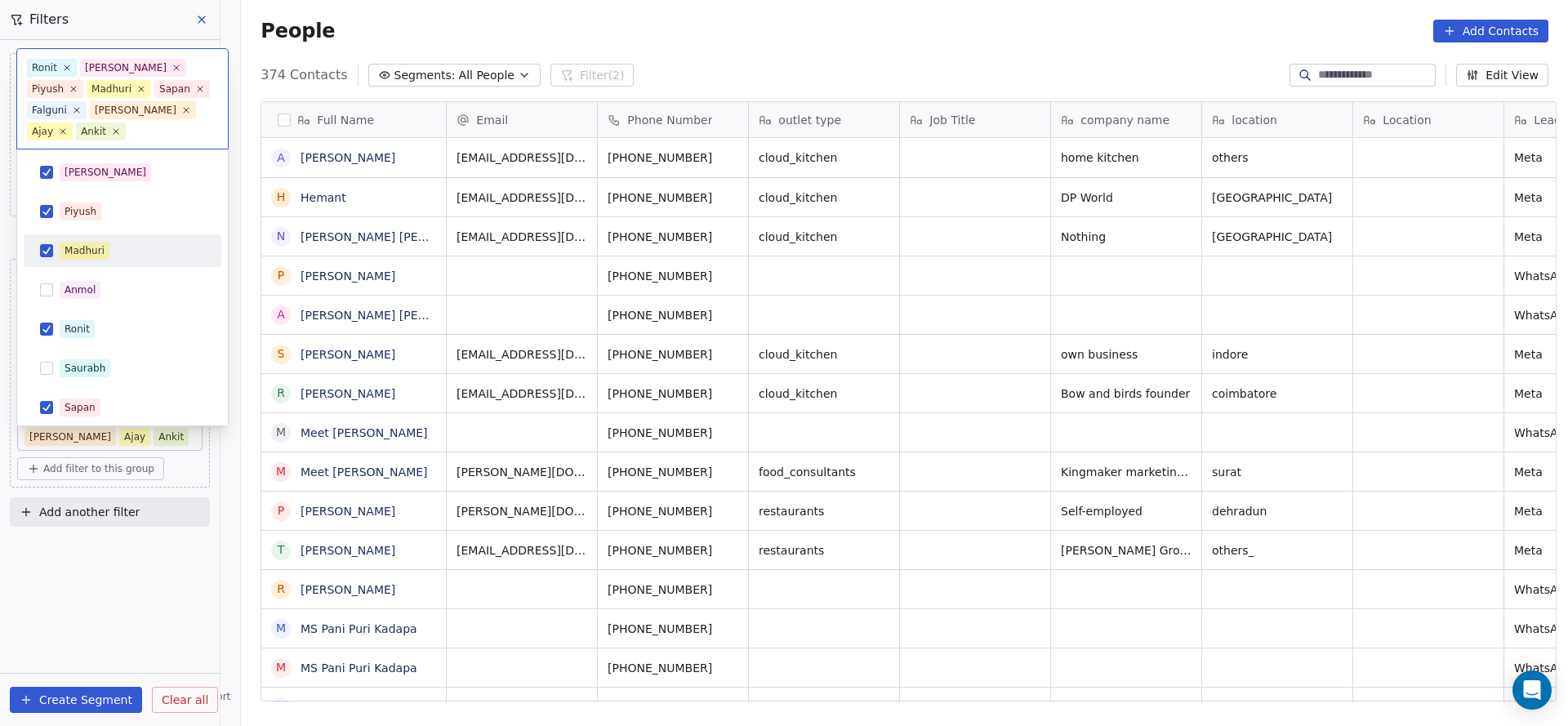
click at [108, 251] on div "Madhuri" at bounding box center [132, 250] width 145 height 18
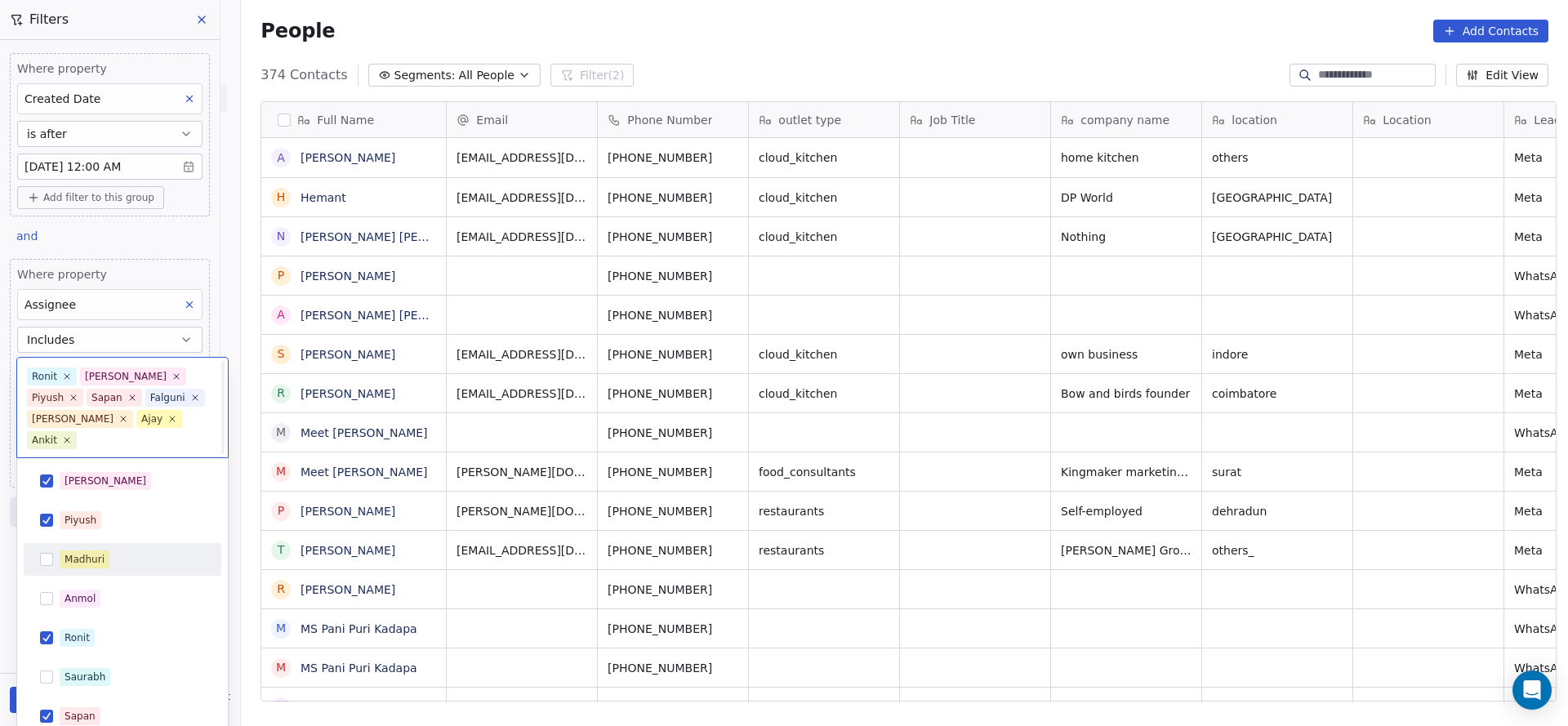
scroll to position [0, 0]
click at [101, 511] on div "Piyush" at bounding box center [132, 520] width 145 height 18
click at [113, 472] on div "[PERSON_NAME]" at bounding box center [132, 481] width 145 height 18
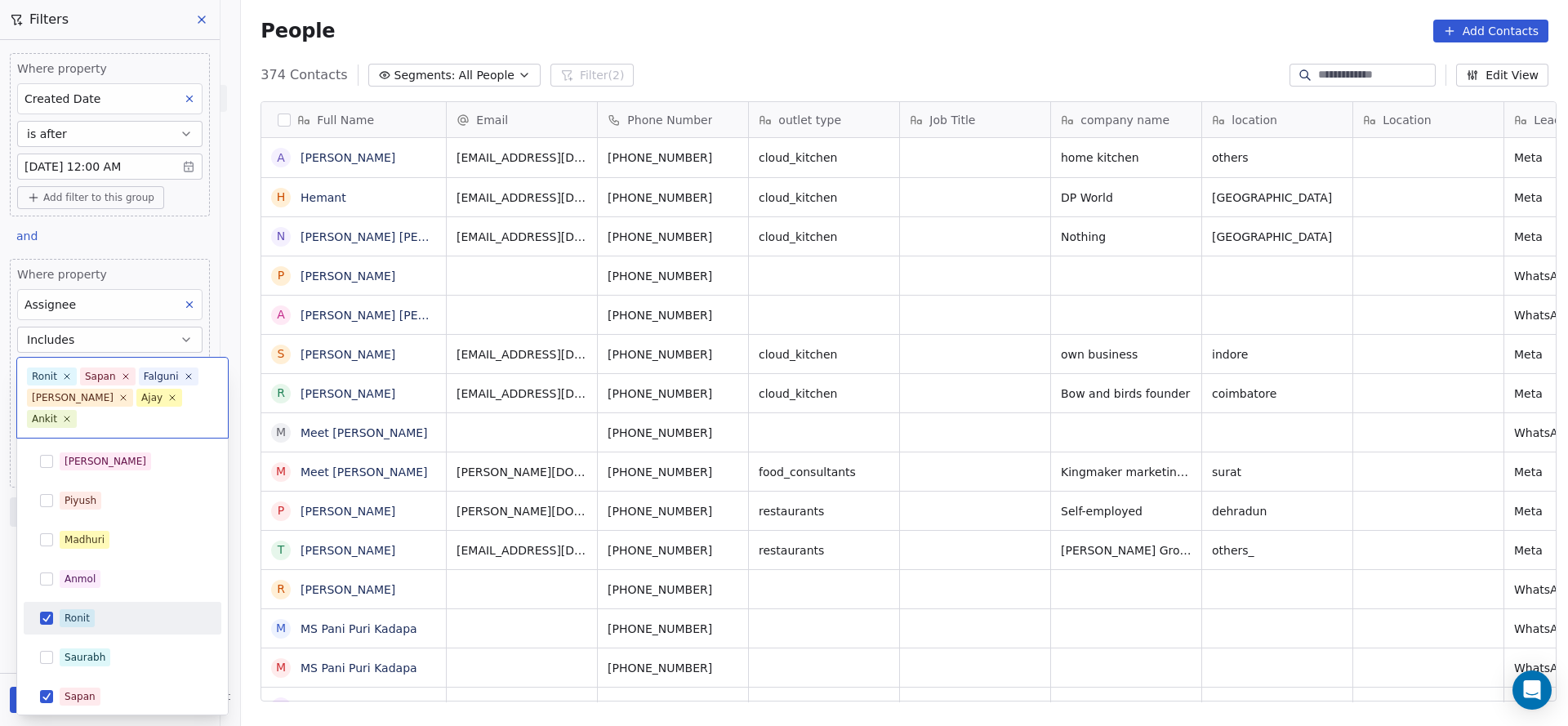
click at [109, 609] on div "Ronit" at bounding box center [132, 618] width 145 height 18
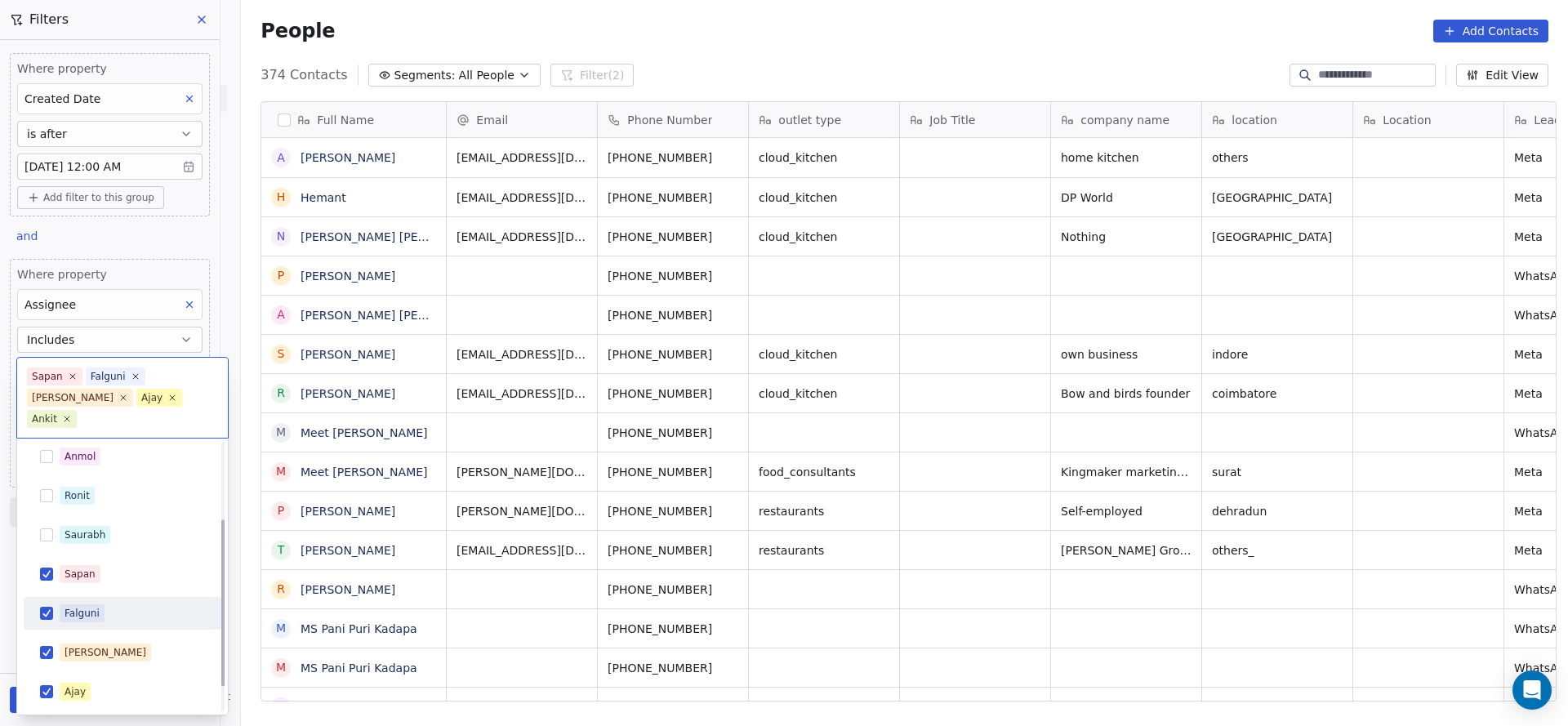
click at [119, 604] on div "Falguni" at bounding box center [132, 612] width 145 height 18
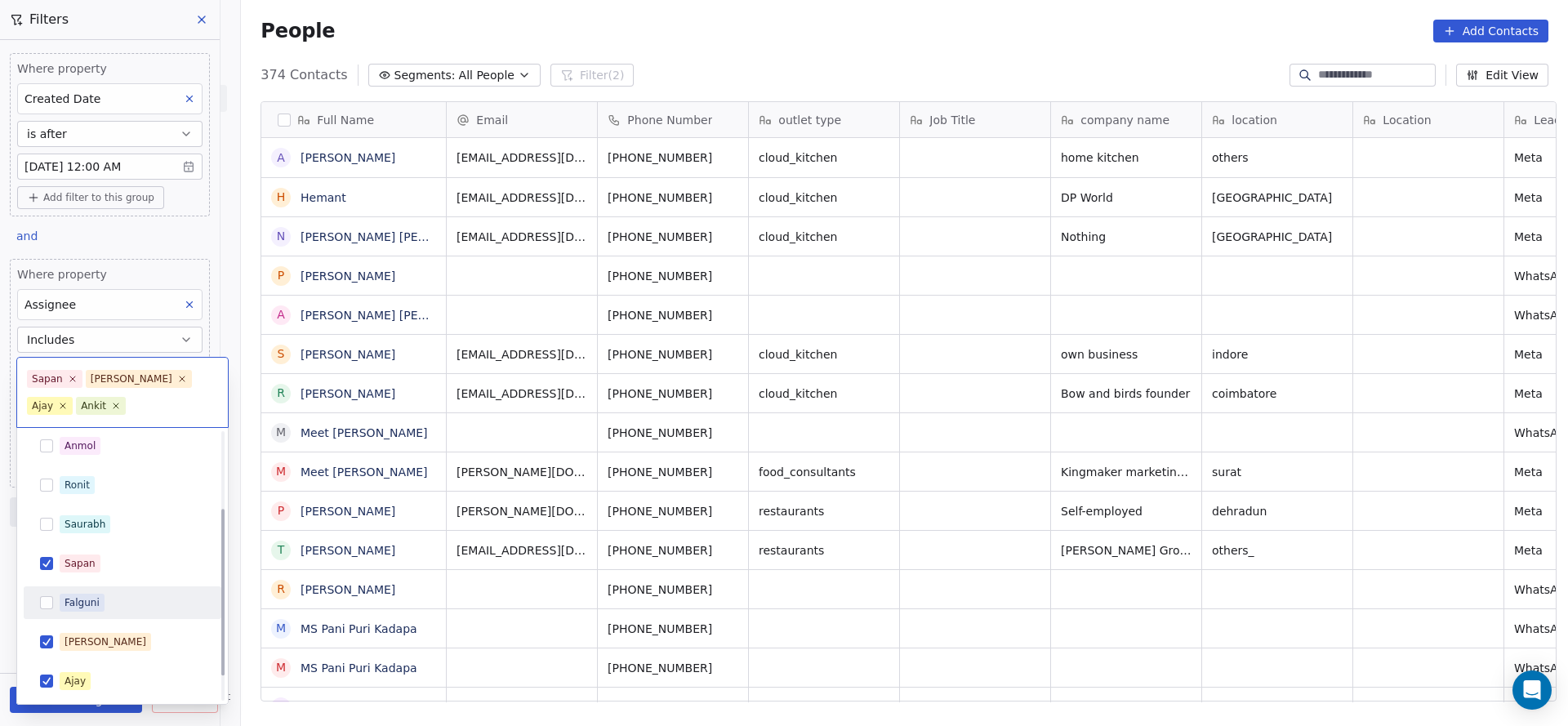
click at [120, 579] on div "[PERSON_NAME] [PERSON_NAME] [PERSON_NAME] [PERSON_NAME] Saurabh [PERSON_NAME] […" at bounding box center [123, 525] width 198 height 425
click at [86, 647] on div "[PERSON_NAME]" at bounding box center [105, 642] width 82 height 15
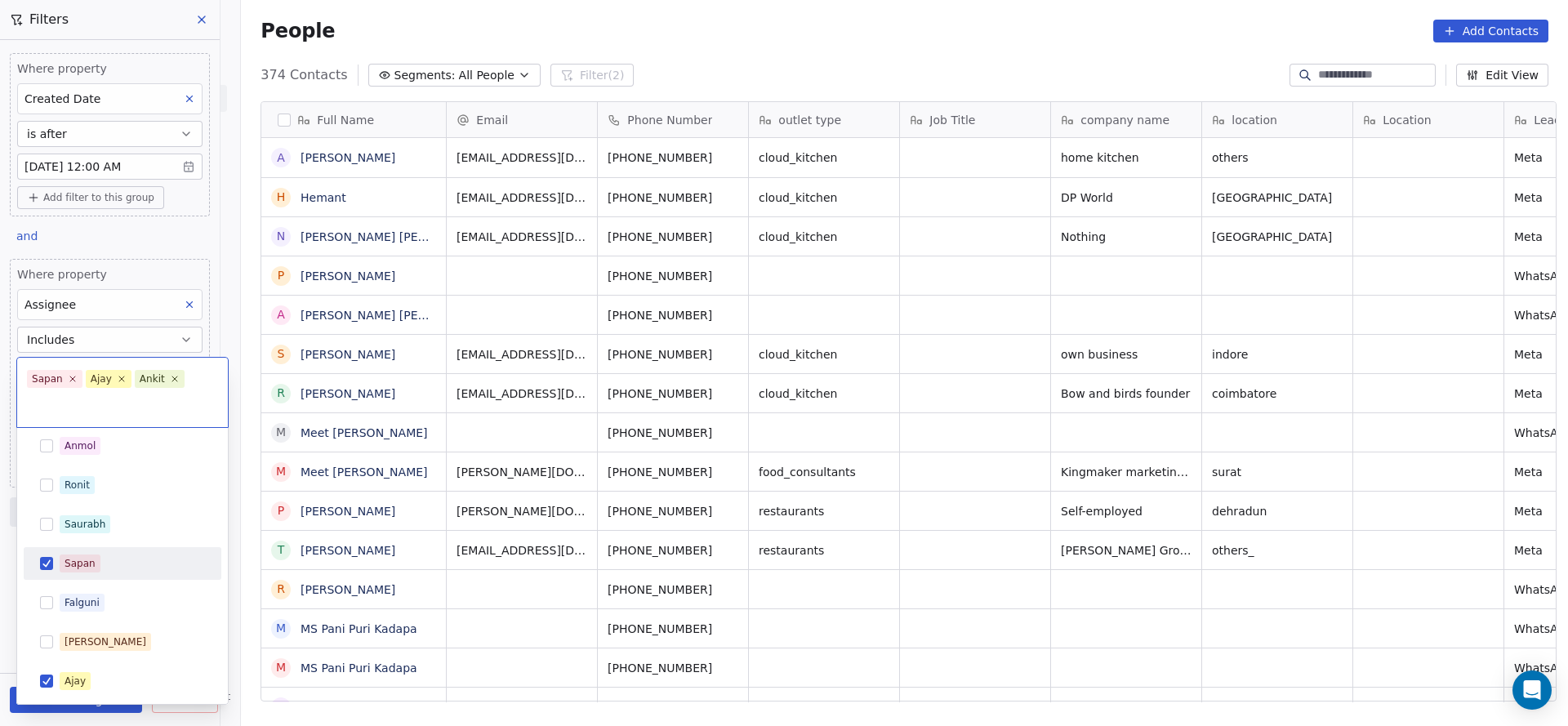
click at [95, 560] on span "Sapan" at bounding box center [79, 563] width 40 height 18
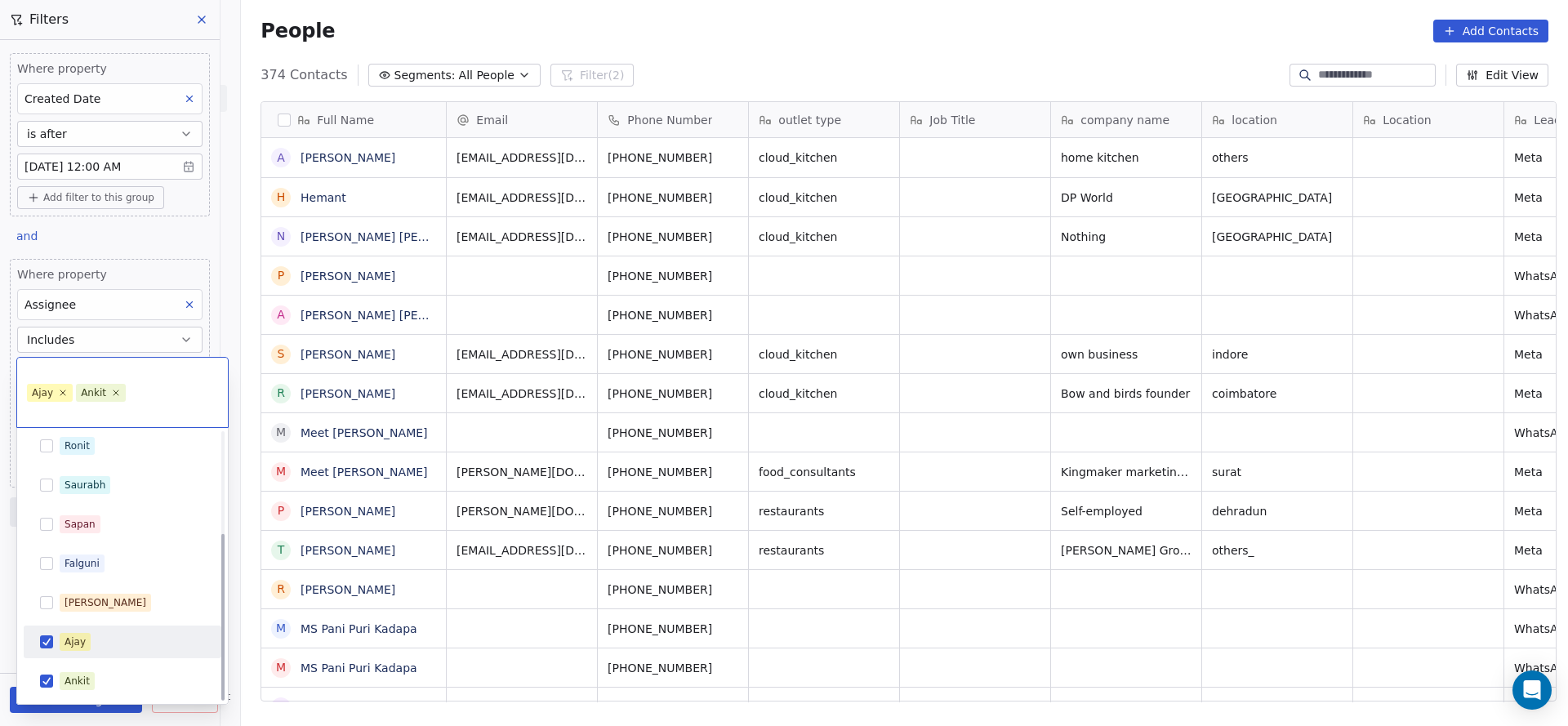
drag, startPoint x: 75, startPoint y: 635, endPoint x: 226, endPoint y: 610, distance: 153.1
click at [115, 635] on div "Ajay" at bounding box center [132, 642] width 145 height 18
click at [421, 575] on html "On2Cook India Pvt. Ltd. Contacts People Marketing Workflows Campaigns Sales Pip…" at bounding box center [784, 363] width 1568 height 726
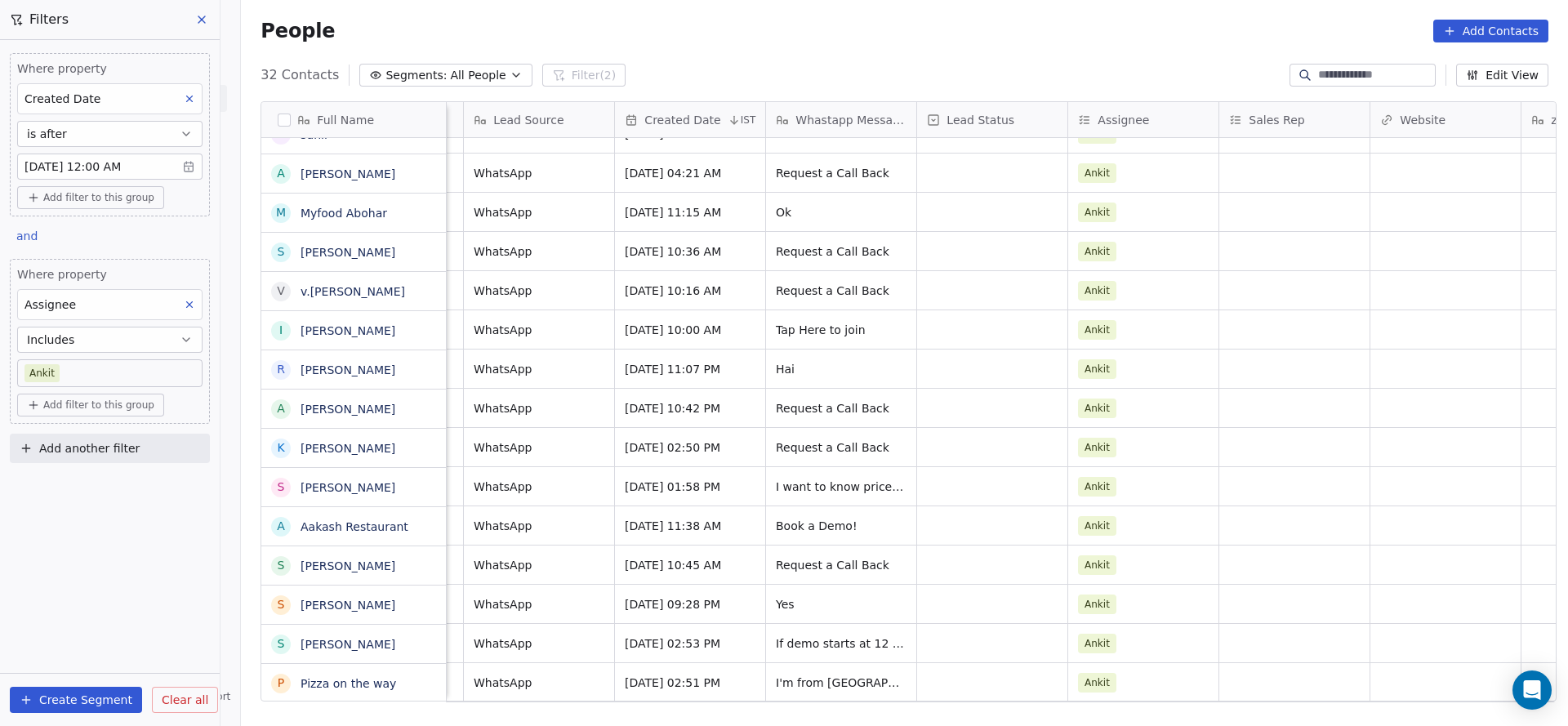
scroll to position [690, 0]
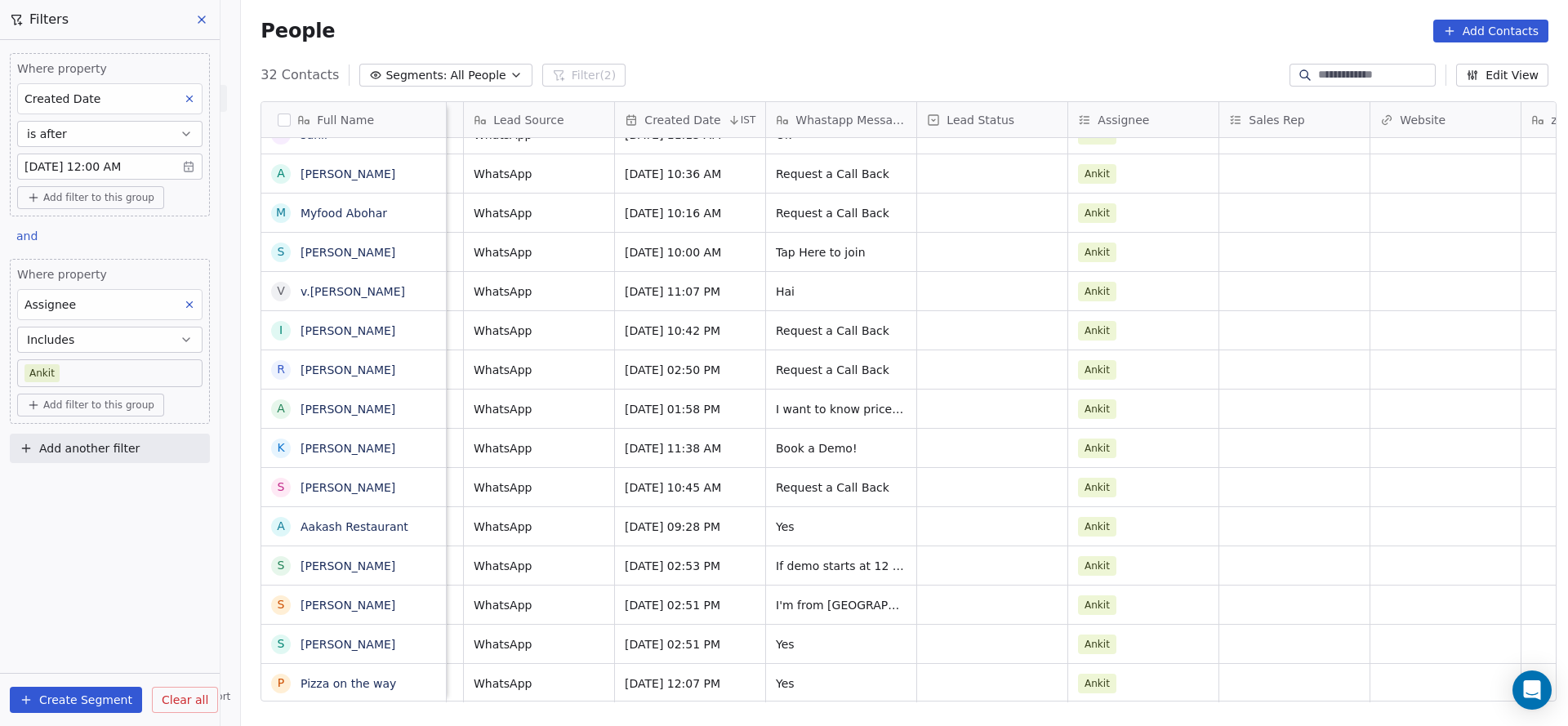
click at [118, 369] on body "On2Cook India Pvt. Ltd. Contacts People Marketing Workflows Campaigns Sales Pip…" at bounding box center [784, 363] width 1568 height 726
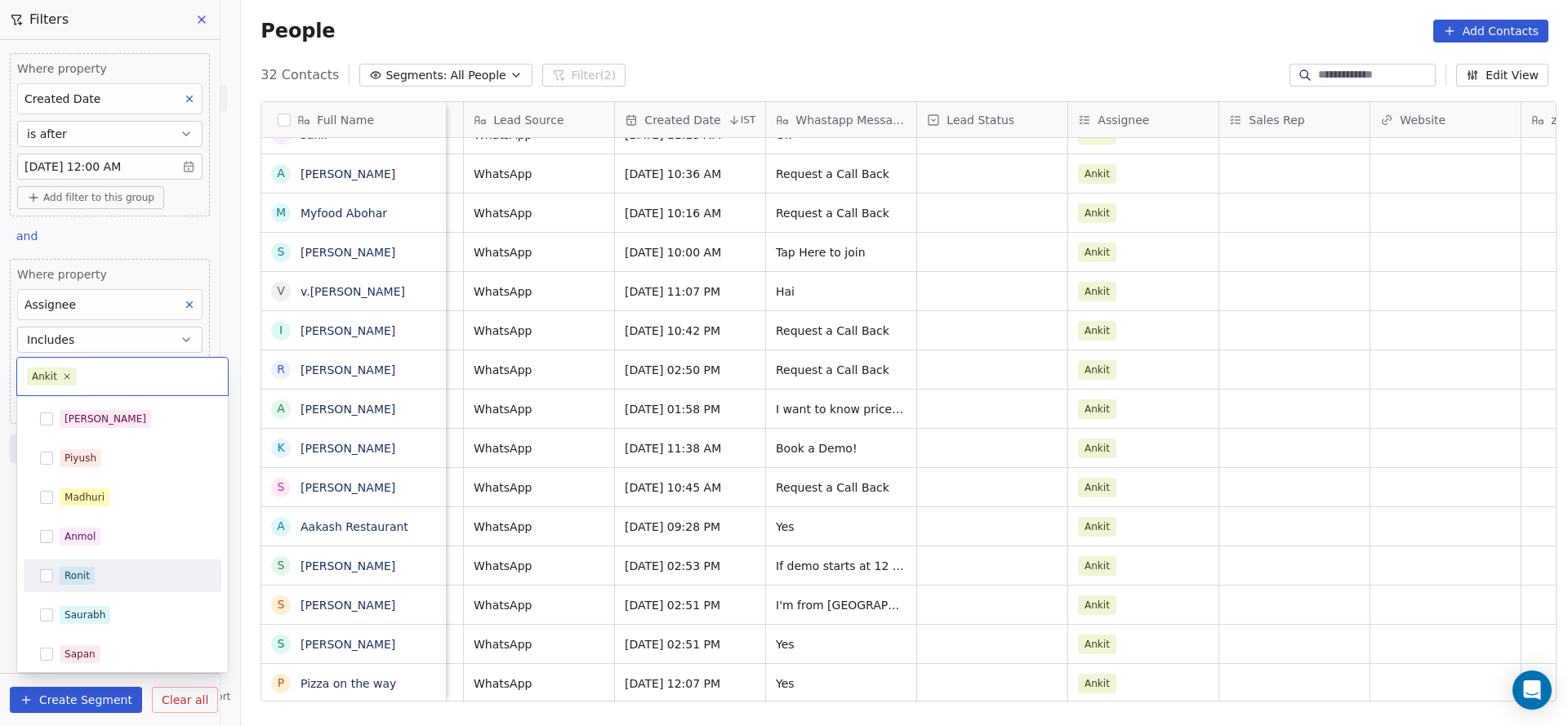
scroll to position [162, 0]
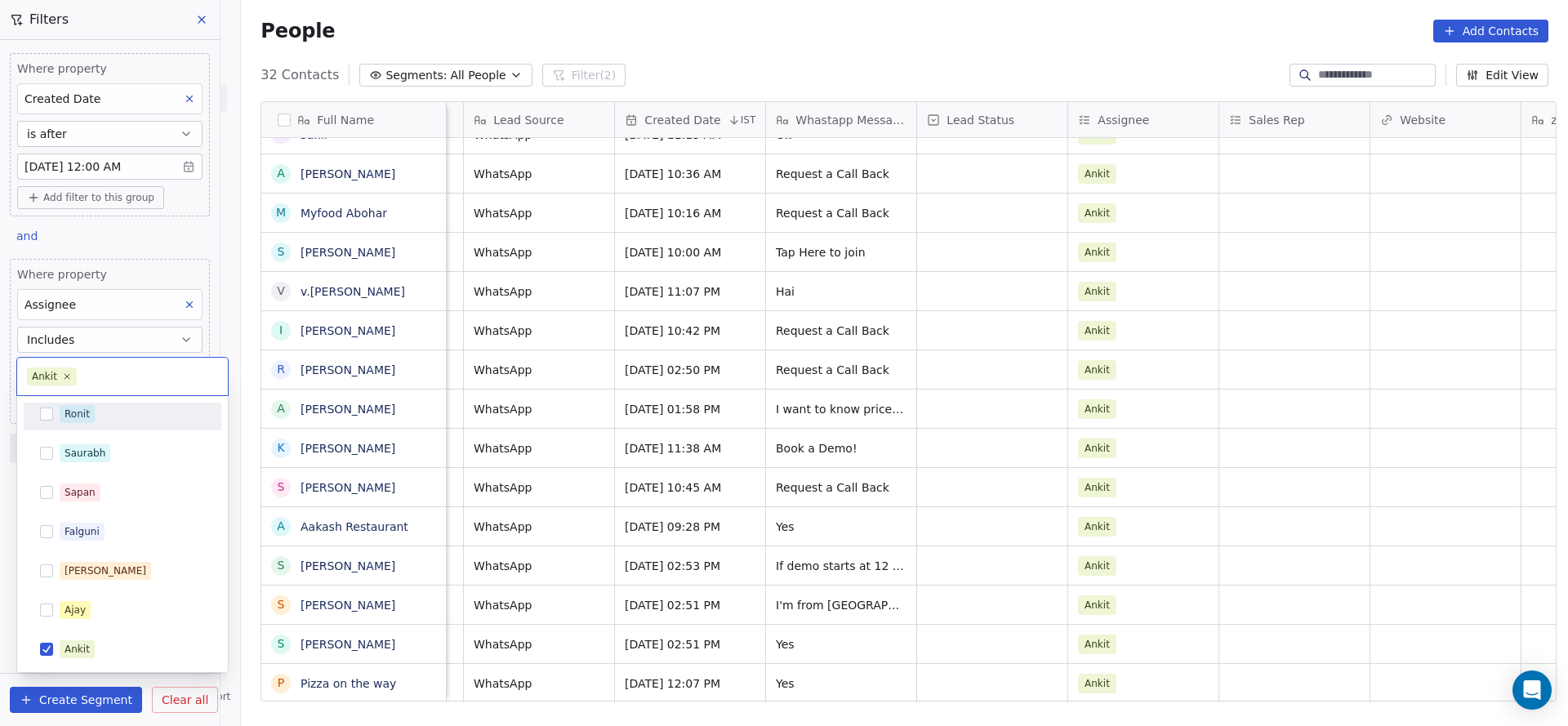
click at [55, 407] on div "Ronit" at bounding box center [122, 414] width 185 height 26
click at [79, 471] on div "[PERSON_NAME] [PERSON_NAME] [PERSON_NAME] [PERSON_NAME] Saurabh [PERSON_NAME] […" at bounding box center [123, 453] width 198 height 425
click at [76, 490] on div "Sapan" at bounding box center [80, 492] width 31 height 15
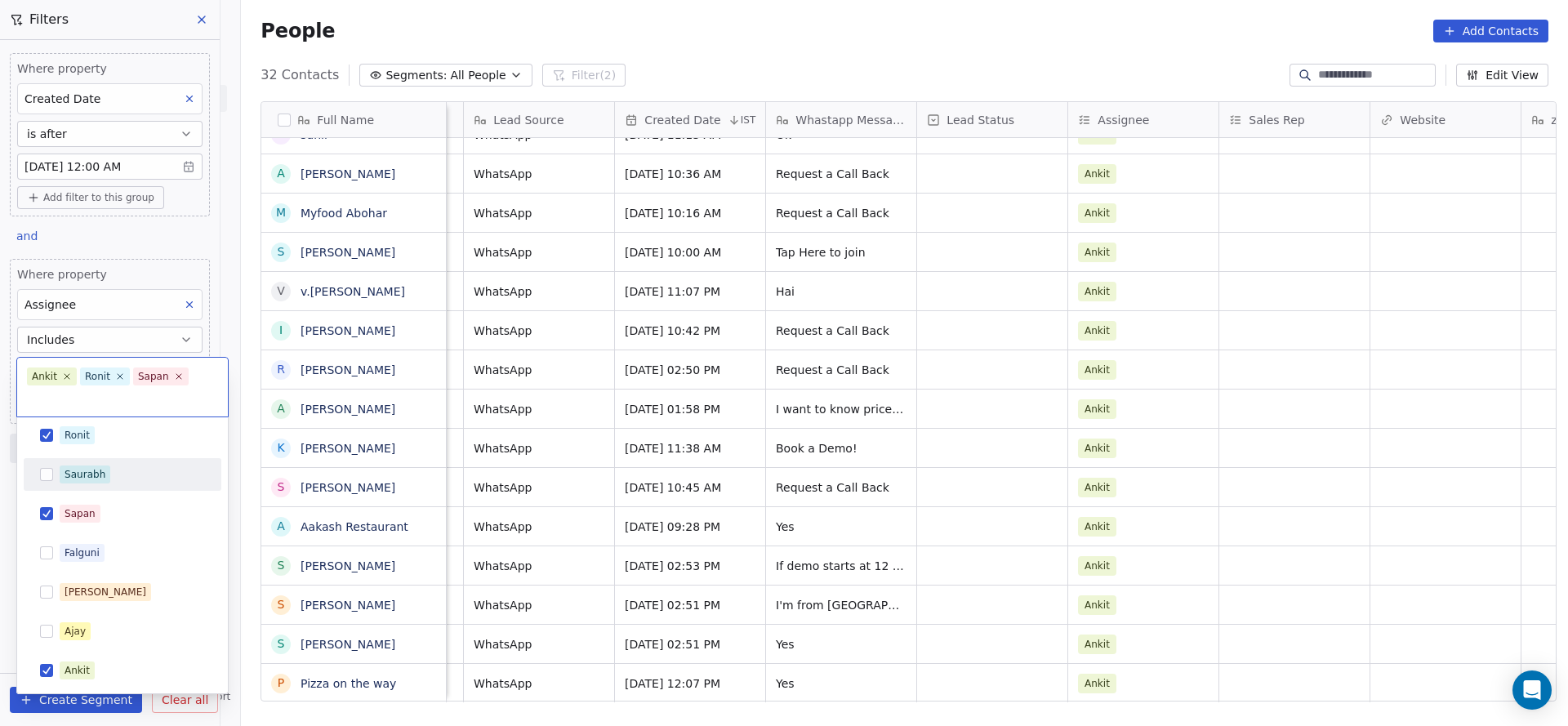
click at [86, 463] on div "Saurabh" at bounding box center [122, 474] width 185 height 26
click at [75, 558] on div "Falguni" at bounding box center [82, 552] width 35 height 15
click at [57, 584] on div "[PERSON_NAME]" at bounding box center [122, 592] width 185 height 26
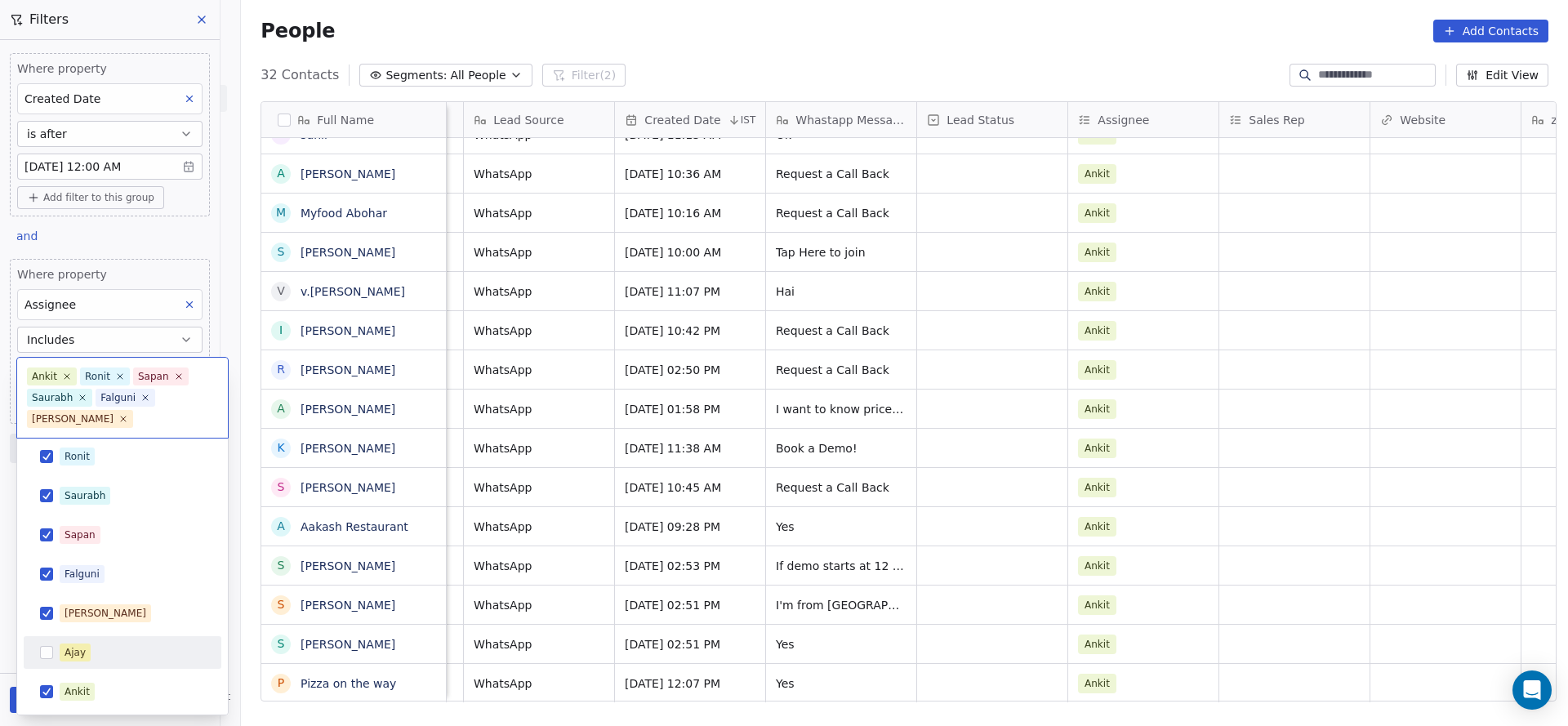
click at [58, 655] on div "Ajay" at bounding box center [122, 652] width 185 height 26
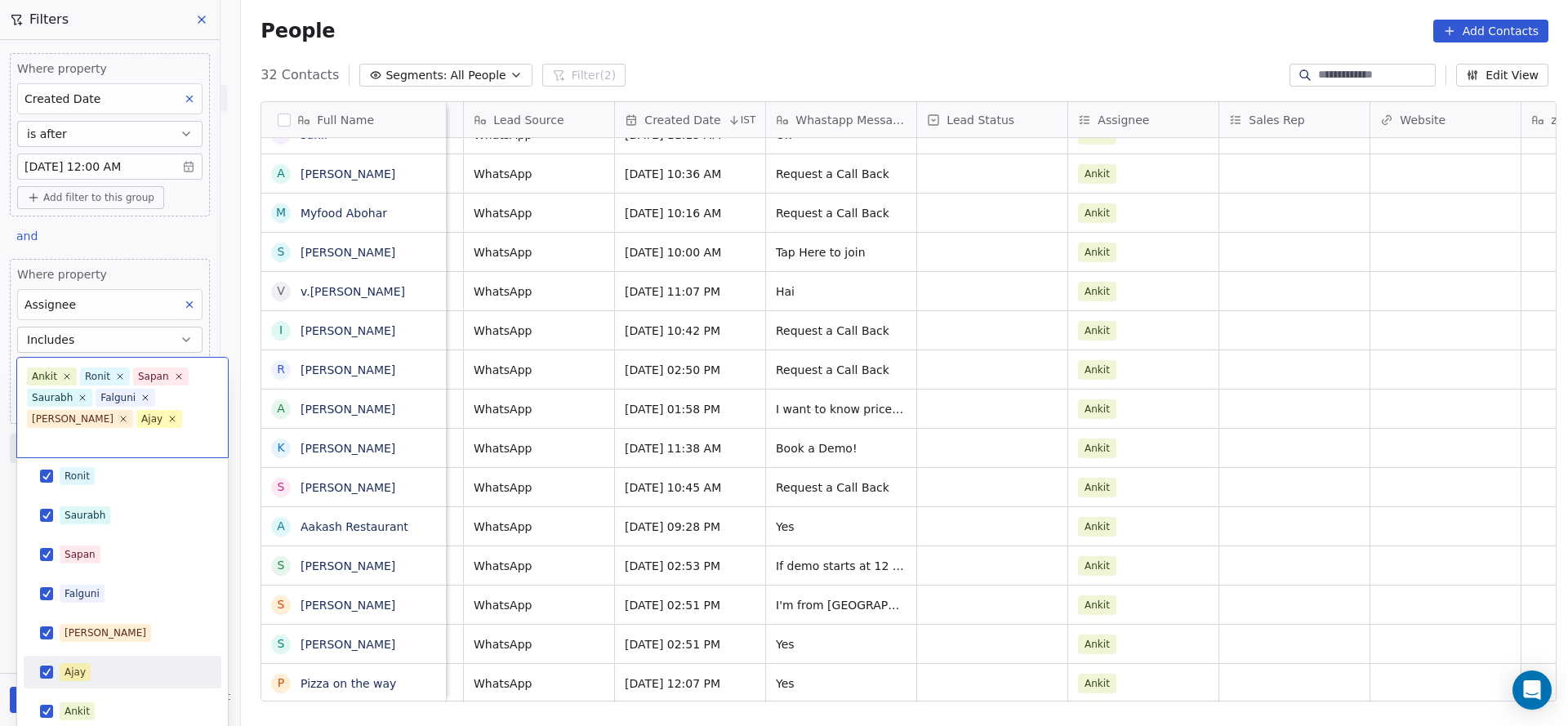
scroll to position [0, 0]
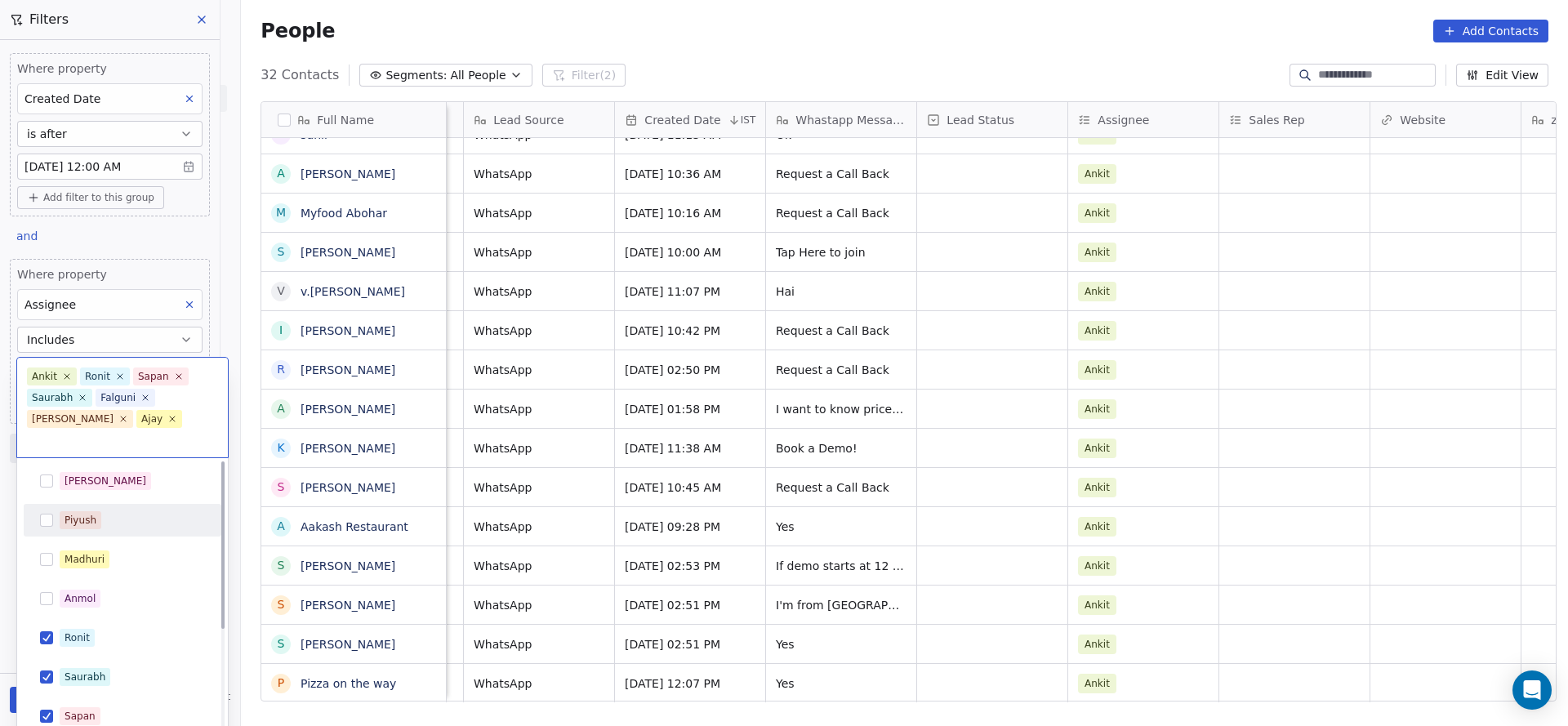
click at [71, 473] on div "[PERSON_NAME]" at bounding box center [122, 481] width 185 height 26
click at [69, 513] on div "Piyush" at bounding box center [80, 520] width 32 height 15
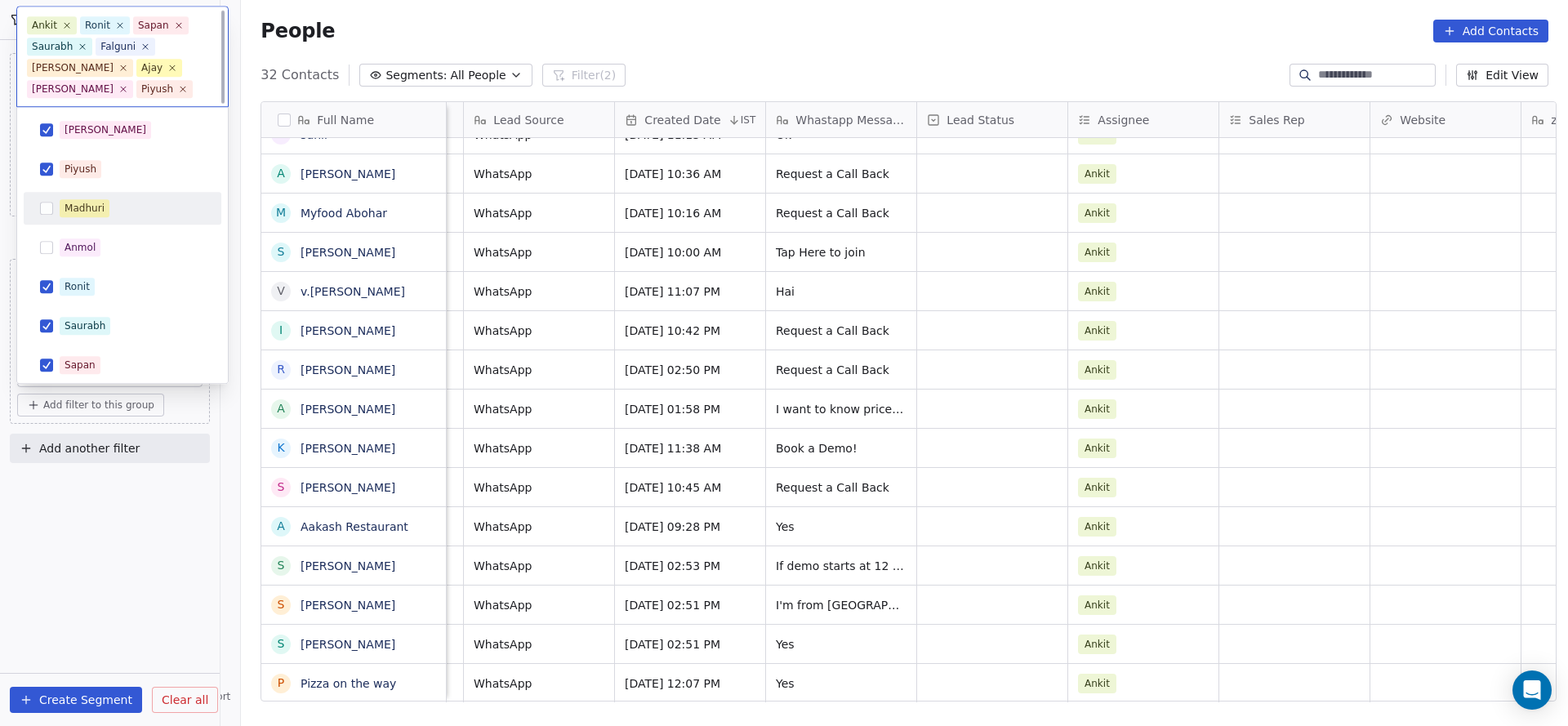
click at [66, 213] on div "Madhuri" at bounding box center [84, 208] width 40 height 15
click at [103, 249] on div "Anmol" at bounding box center [132, 248] width 145 height 18
click at [862, 336] on html "On2Cook India Pvt. Ltd. Contacts People Marketing Workflows Campaigns Sales Pip…" at bounding box center [784, 363] width 1568 height 726
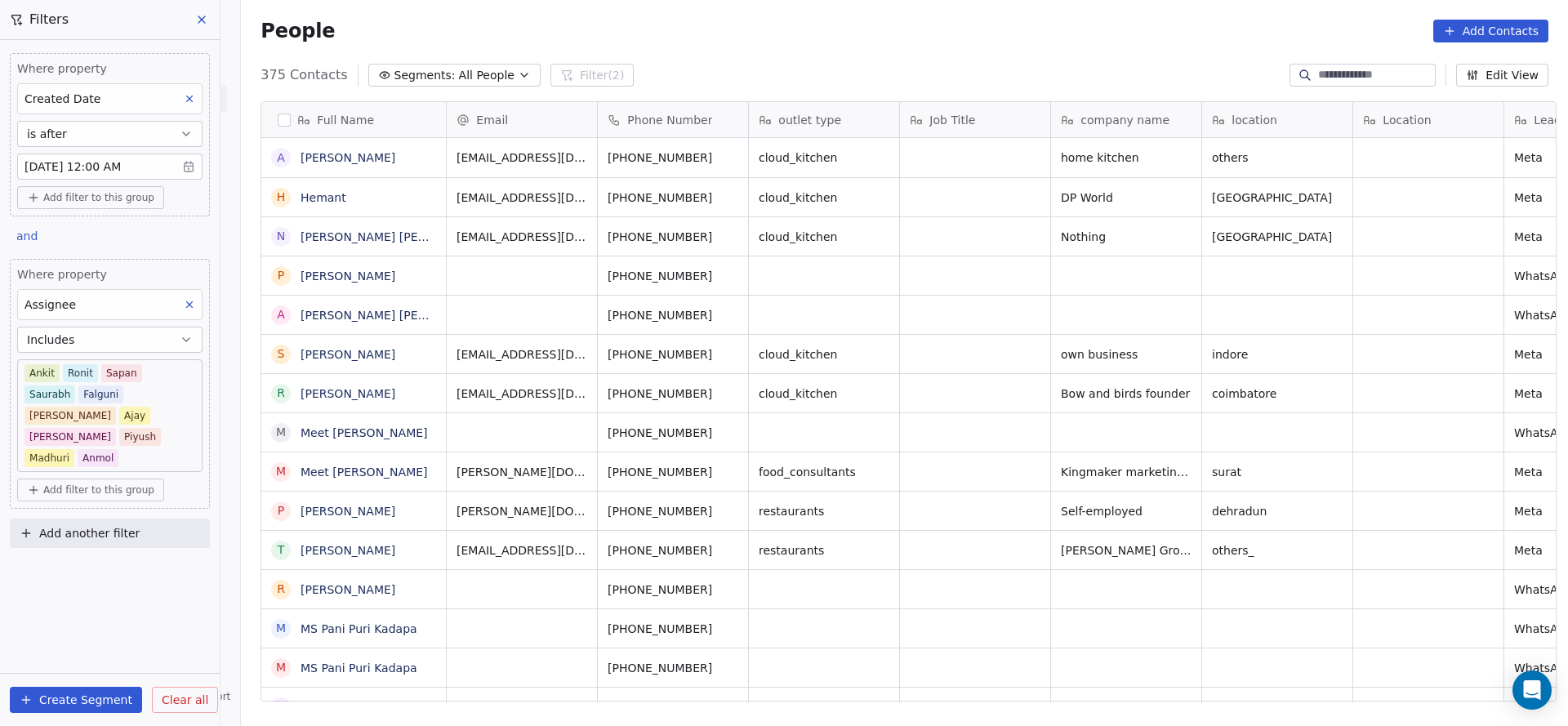
scroll to position [619, 1315]
click at [102, 341] on button "Includes" at bounding box center [109, 340] width 185 height 26
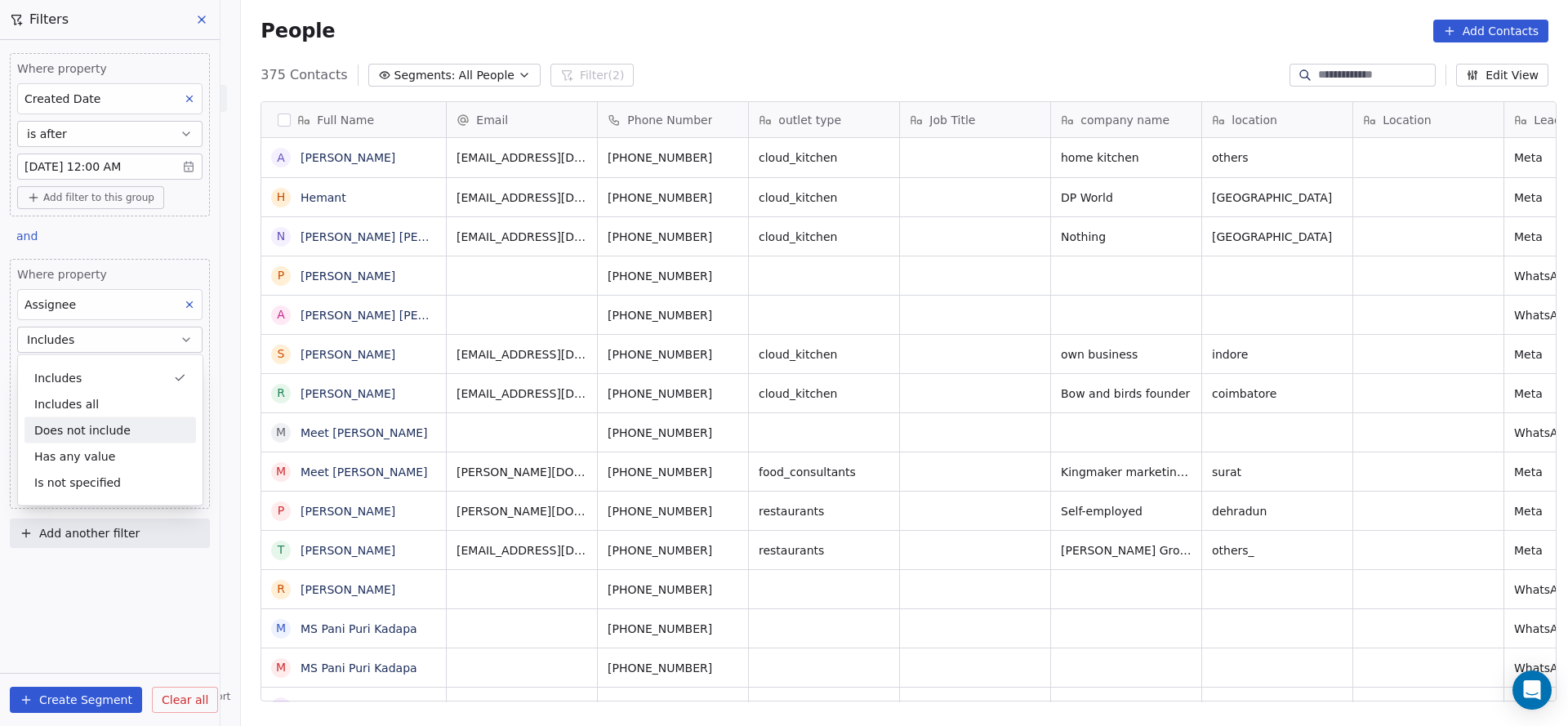
click at [93, 426] on div "Does not include" at bounding box center [109, 430] width 171 height 26
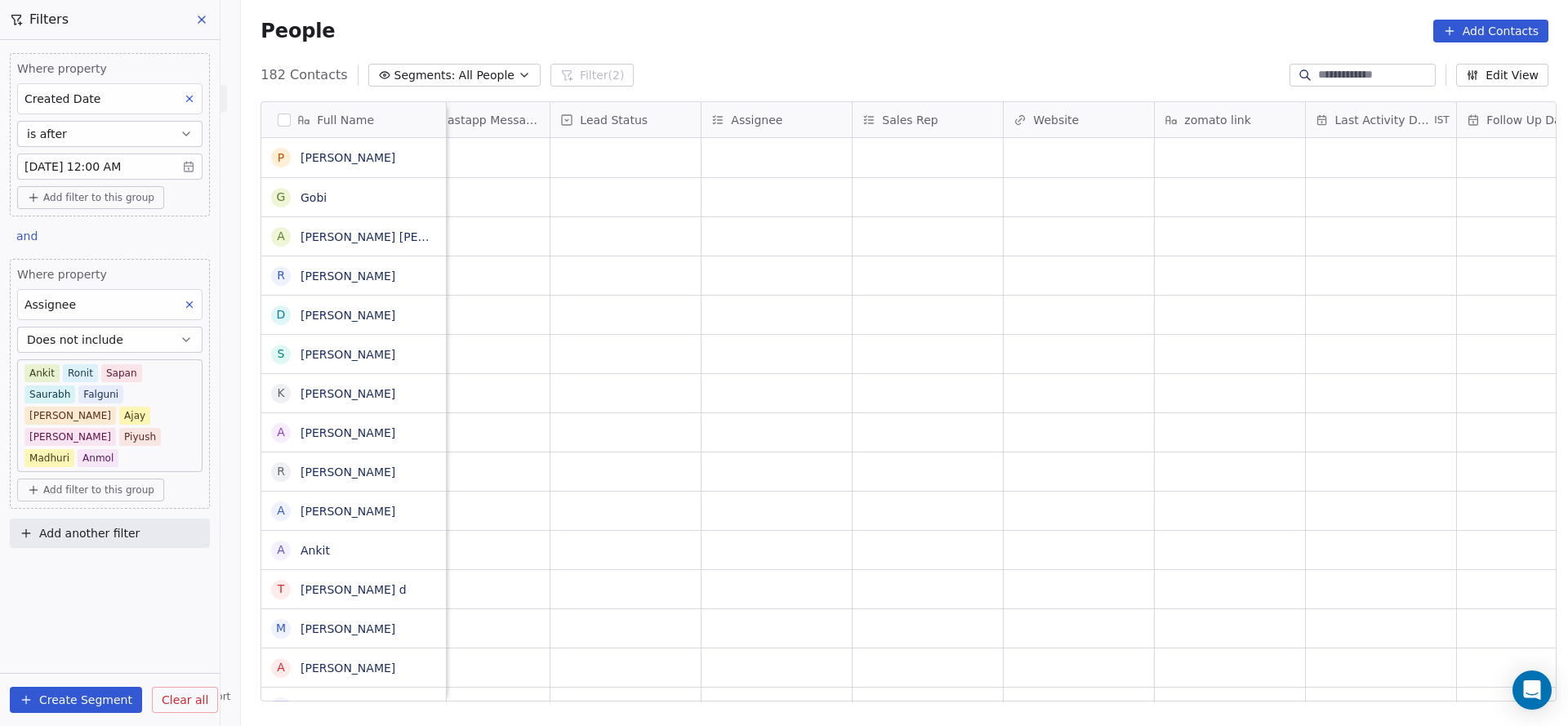
scroll to position [0, 1095]
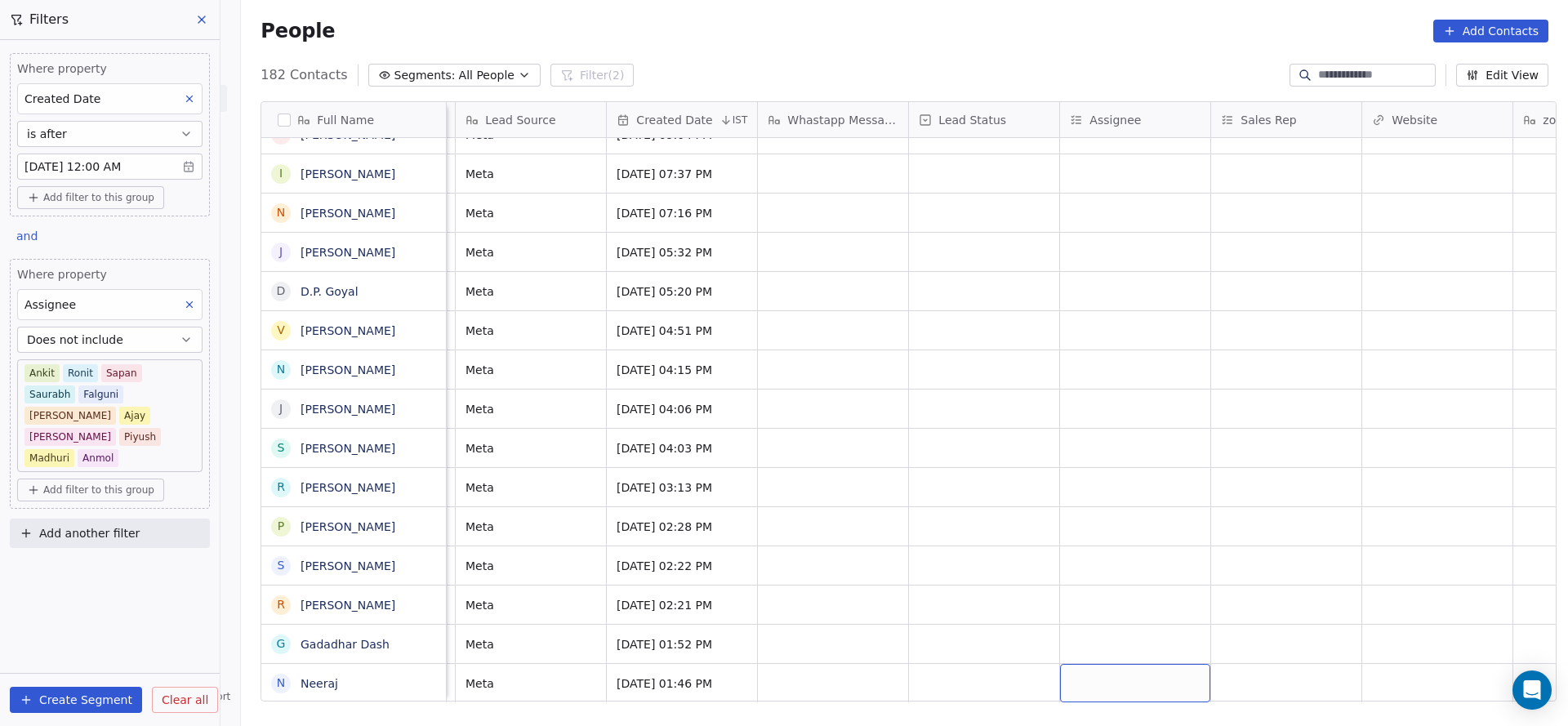
click at [1088, 664] on div "grid" at bounding box center [1134, 683] width 151 height 39
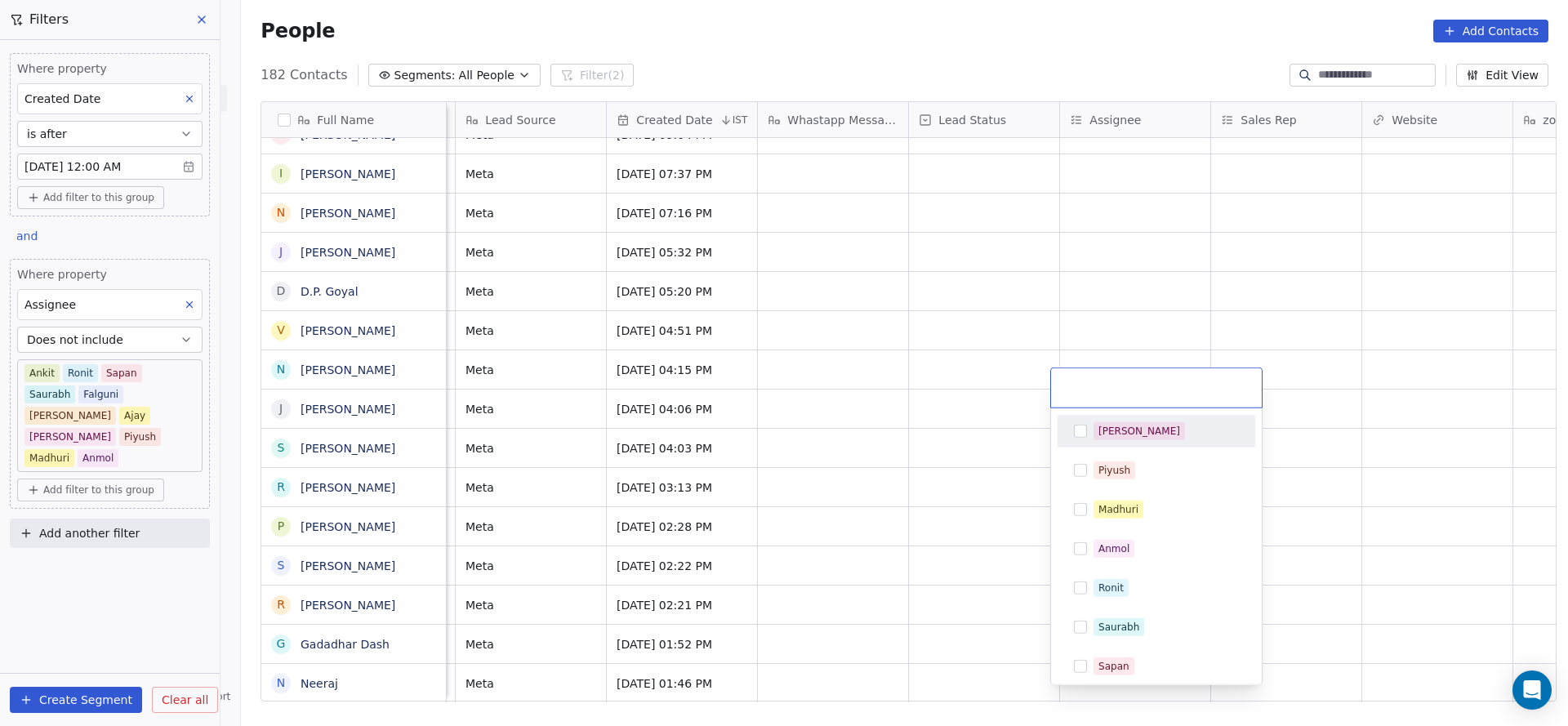
click at [1132, 441] on div "[PERSON_NAME]" at bounding box center [1156, 431] width 185 height 26
click at [947, 490] on html "On2Cook India Pvt. Ltd. Contacts People Marketing Workflows Campaigns Sales Pip…" at bounding box center [784, 363] width 1568 height 726
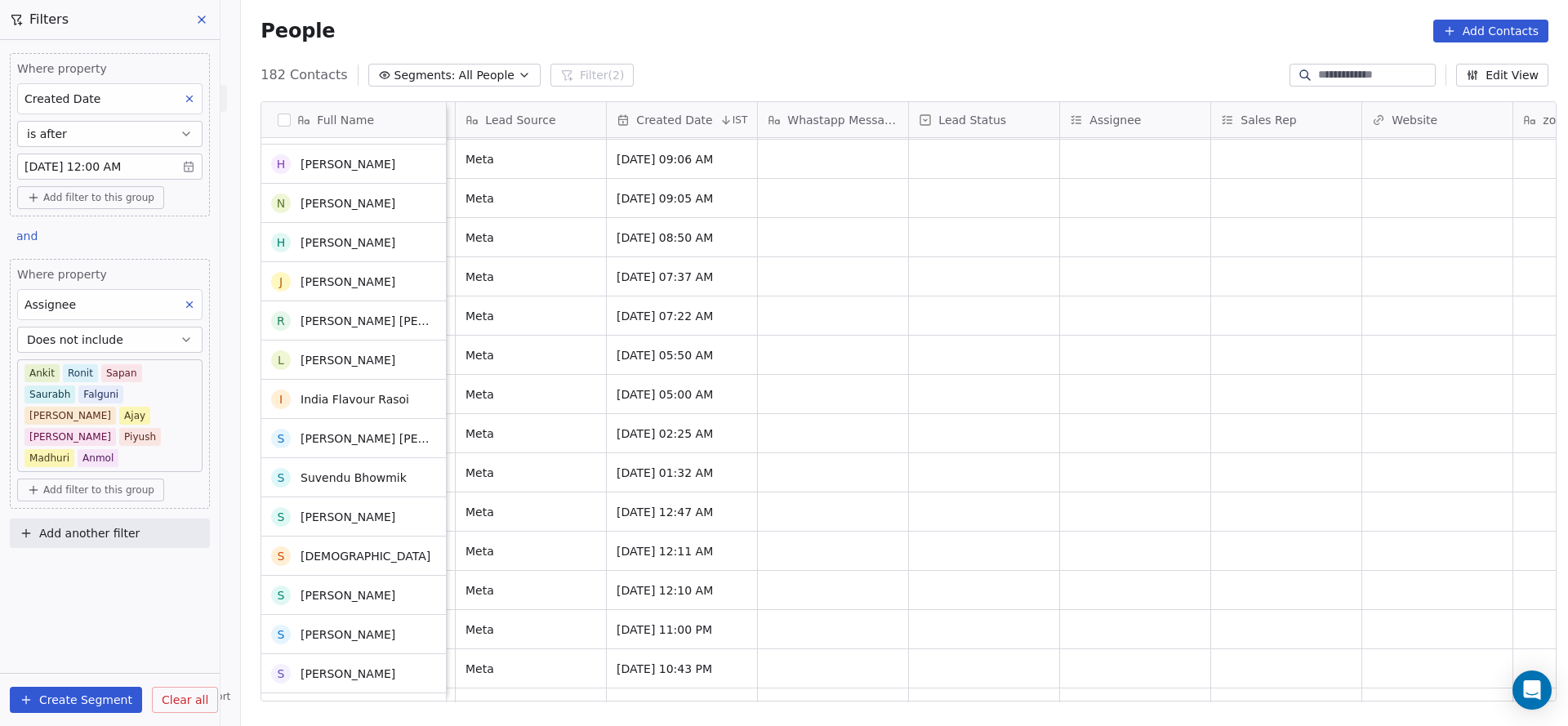
scroll to position [6569, 0]
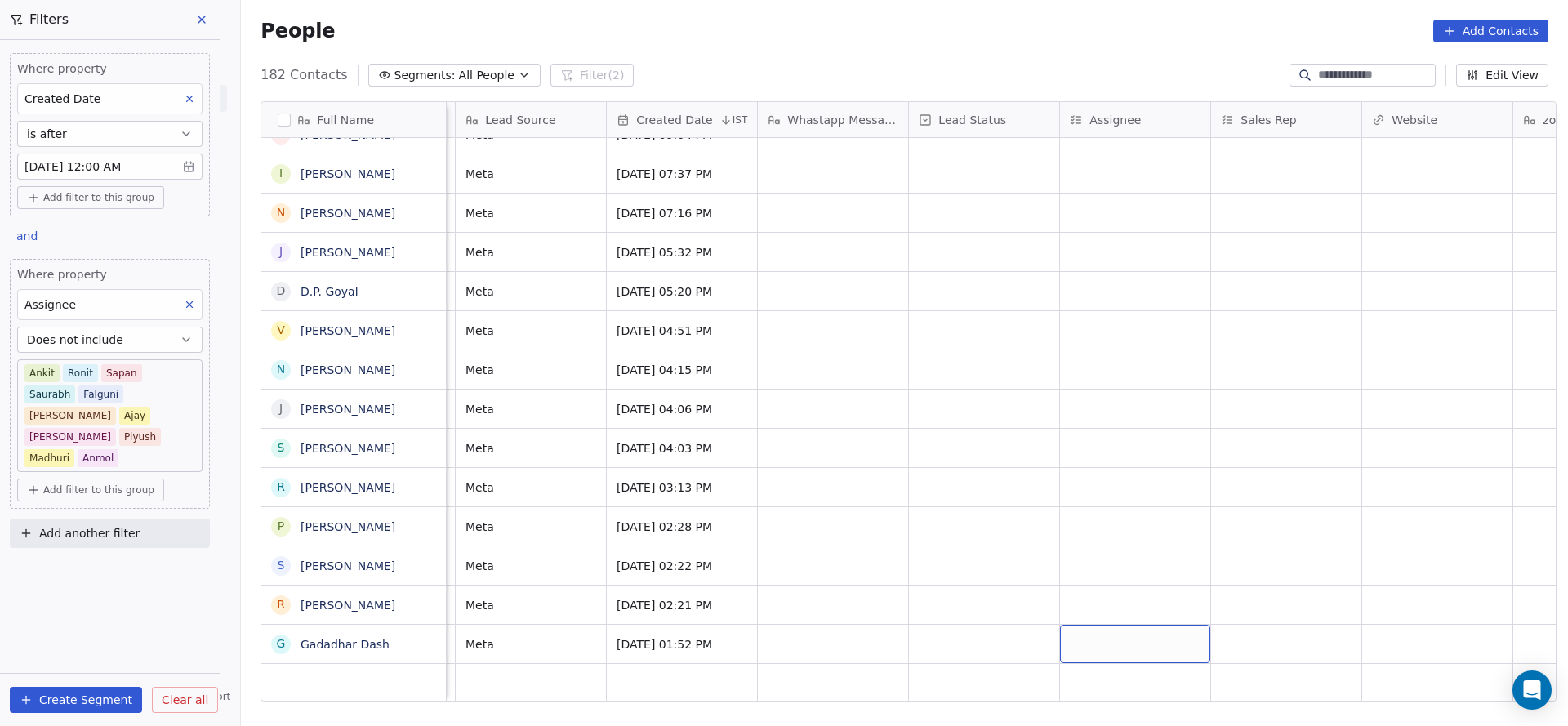
click at [1128, 624] on div "grid" at bounding box center [1134, 643] width 151 height 39
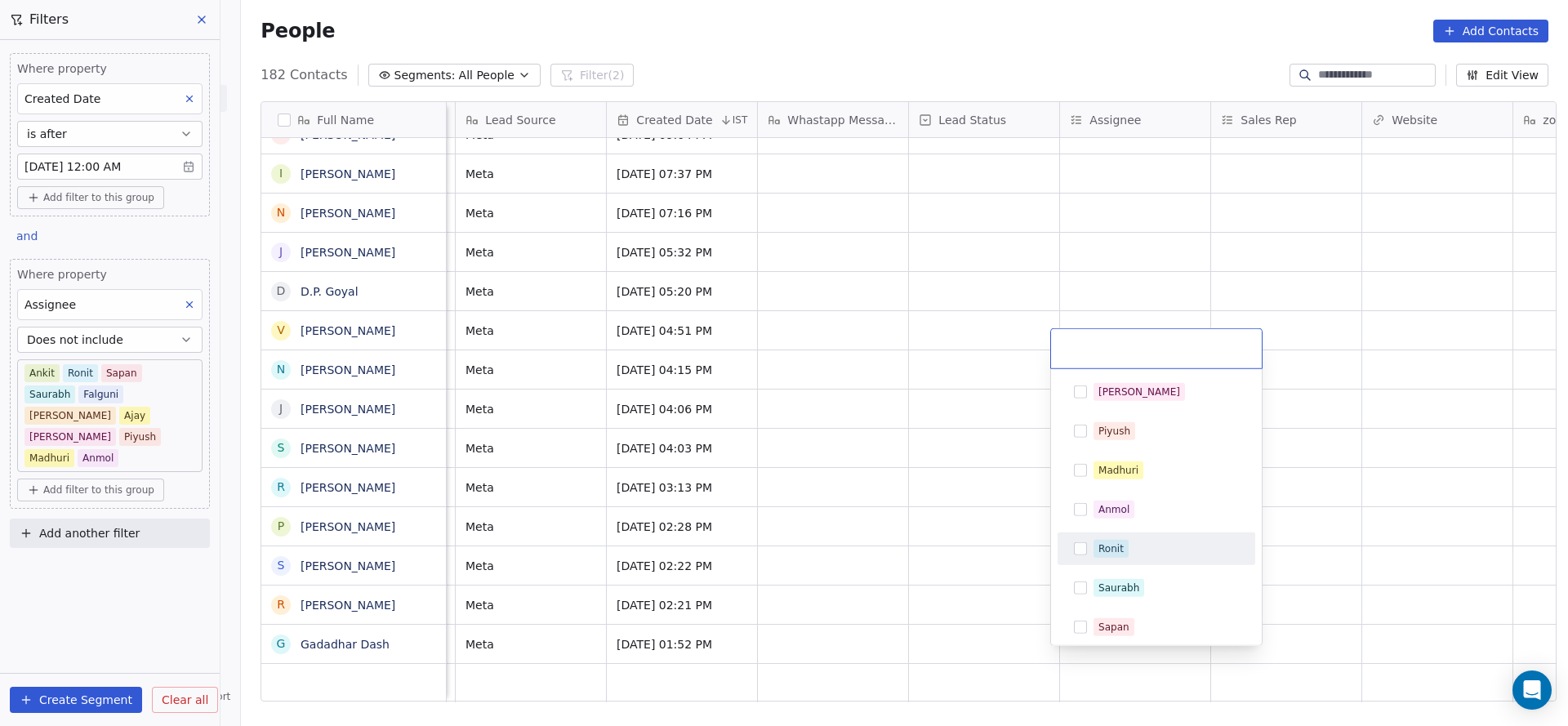
click at [1138, 556] on div "Ronit" at bounding box center [1165, 548] width 145 height 18
click at [833, 605] on html "On2Cook India Pvt. Ltd. Contacts People Marketing Workflows Campaigns Sales Pip…" at bounding box center [784, 363] width 1568 height 726
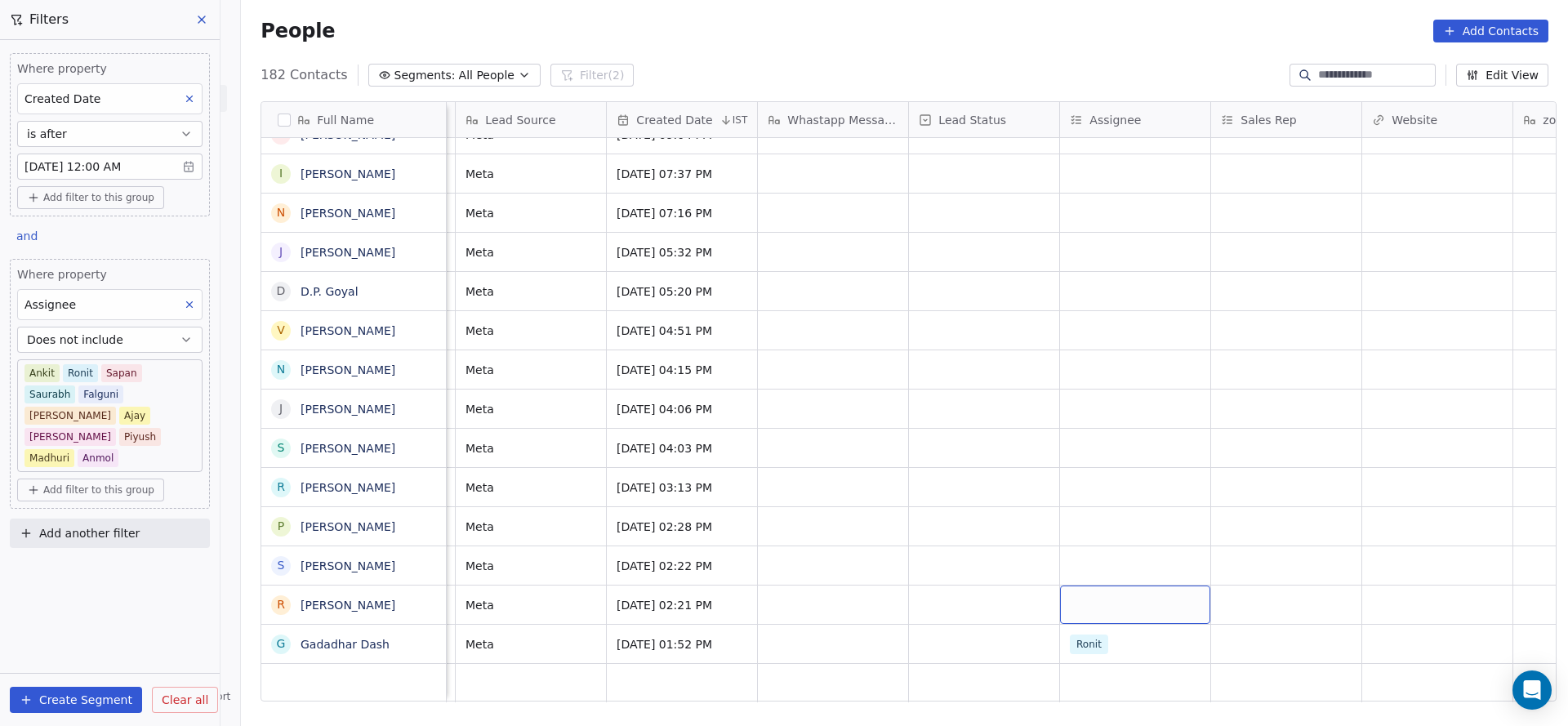
click at [1103, 588] on div "grid" at bounding box center [1134, 605] width 151 height 39
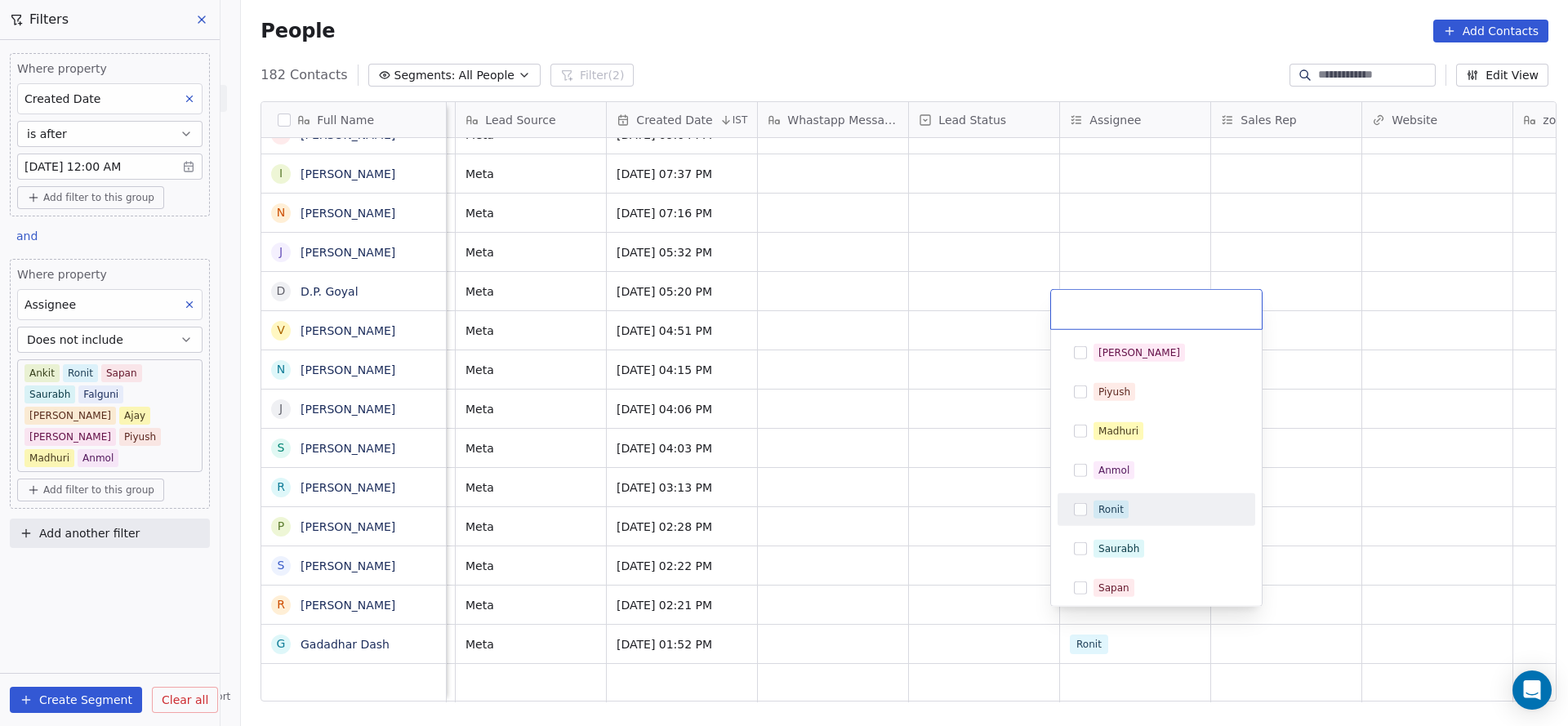
click at [1128, 499] on div "Ronit" at bounding box center [1156, 509] width 185 height 26
click at [901, 557] on html "On2Cook India Pvt. Ltd. Contacts People Marketing Workflows Campaigns Sales Pip…" at bounding box center [784, 363] width 1568 height 726
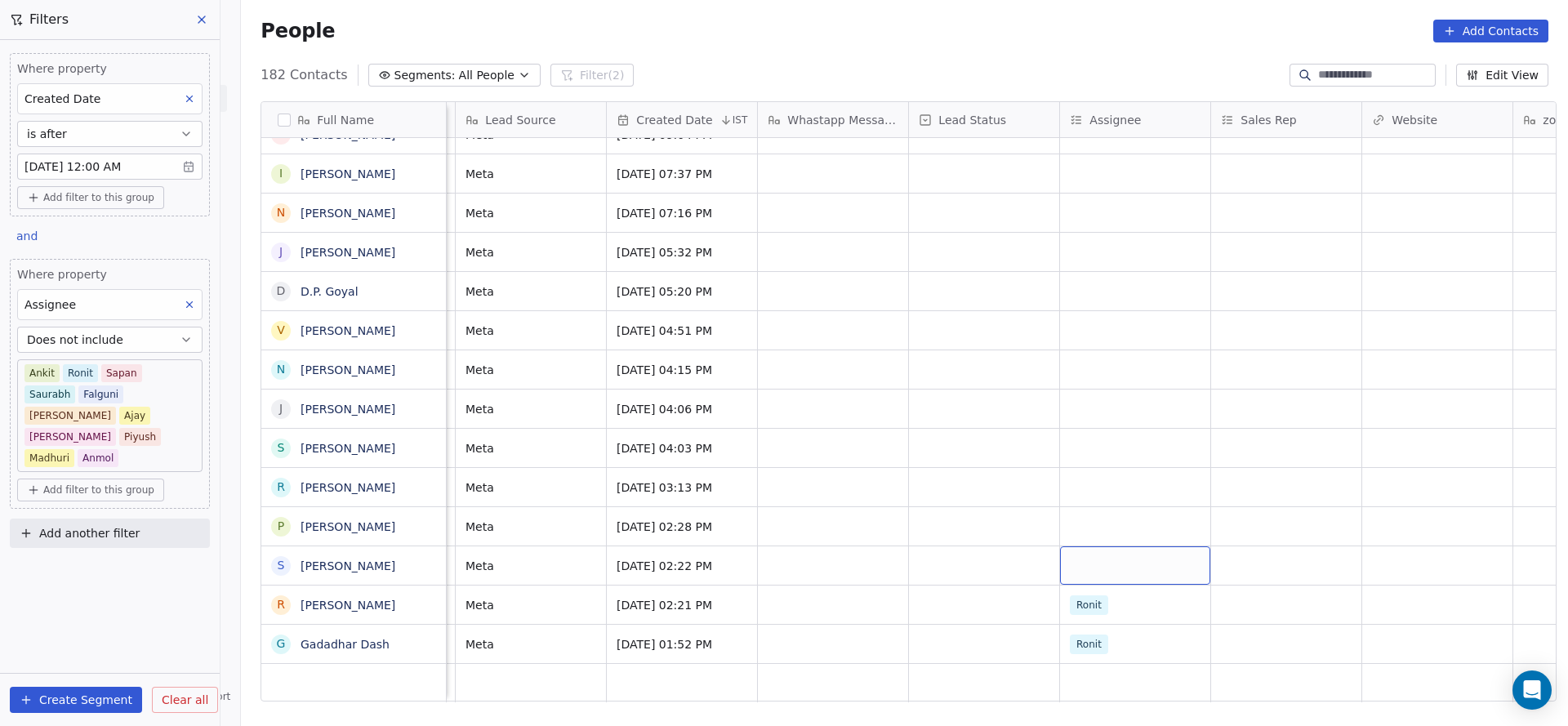
click at [1090, 551] on div "grid" at bounding box center [1134, 565] width 151 height 39
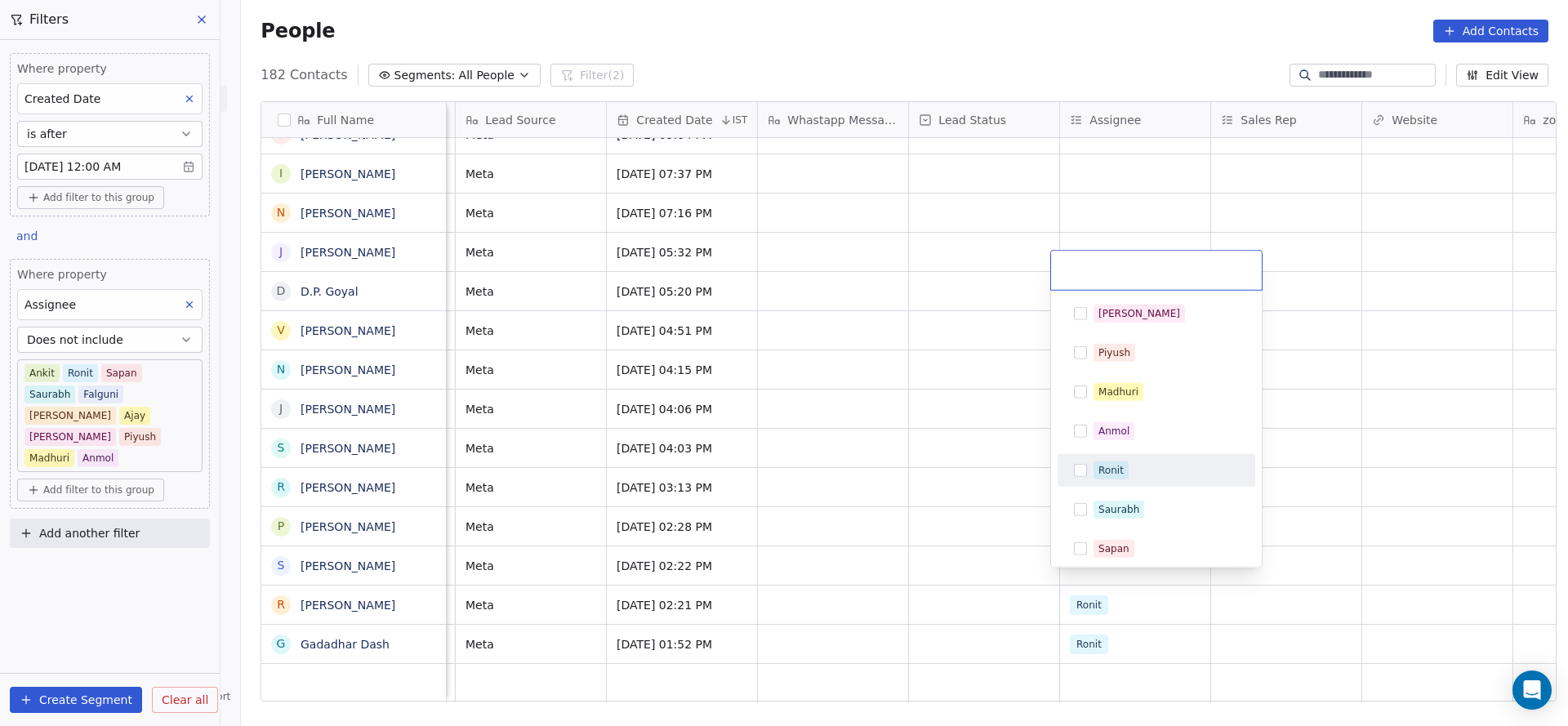
click at [1116, 480] on div "Ronit" at bounding box center [1156, 471] width 185 height 26
click at [748, 563] on html "On2Cook India Pvt. Ltd. Contacts People Marketing Workflows Campaigns Sales Pip…" at bounding box center [784, 363] width 1568 height 726
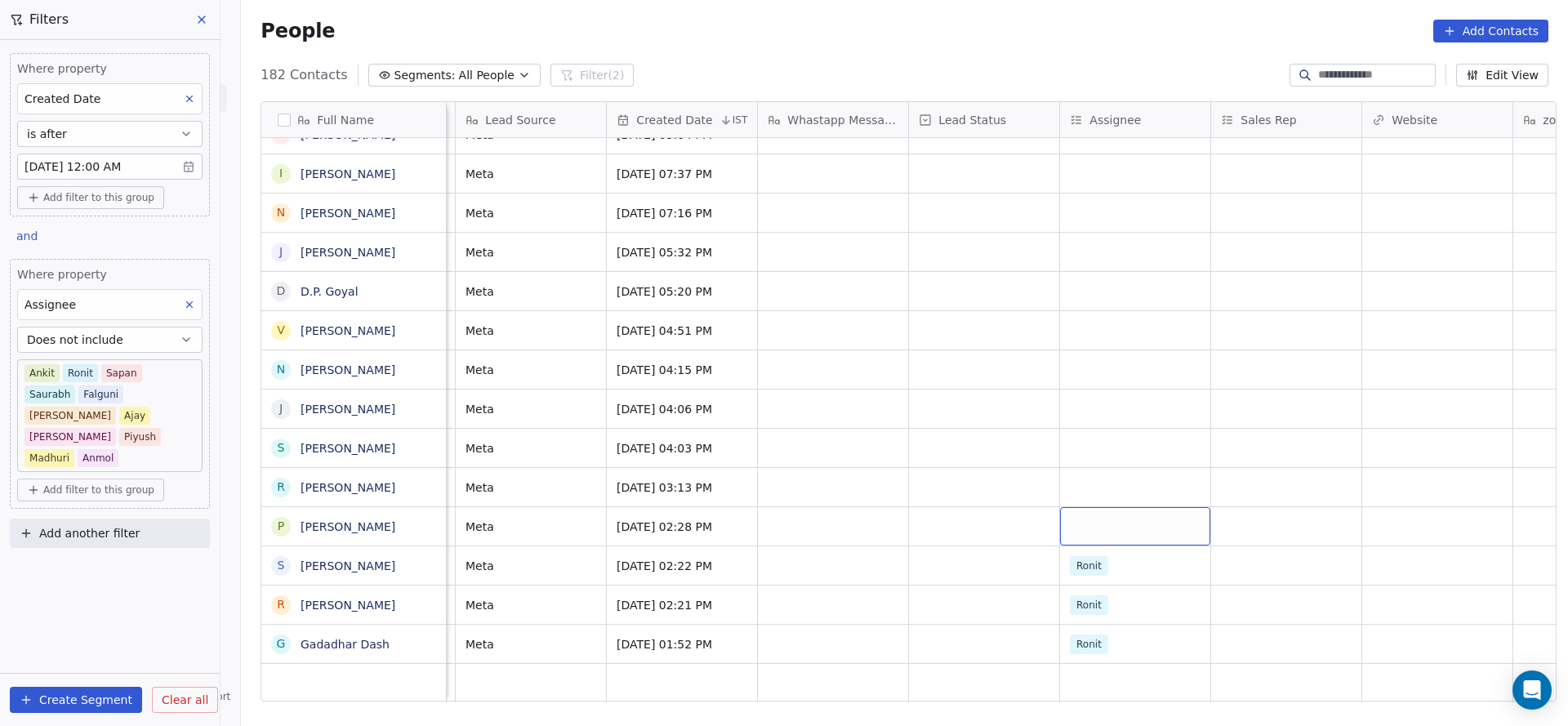
click at [1085, 514] on div "grid" at bounding box center [1134, 526] width 151 height 39
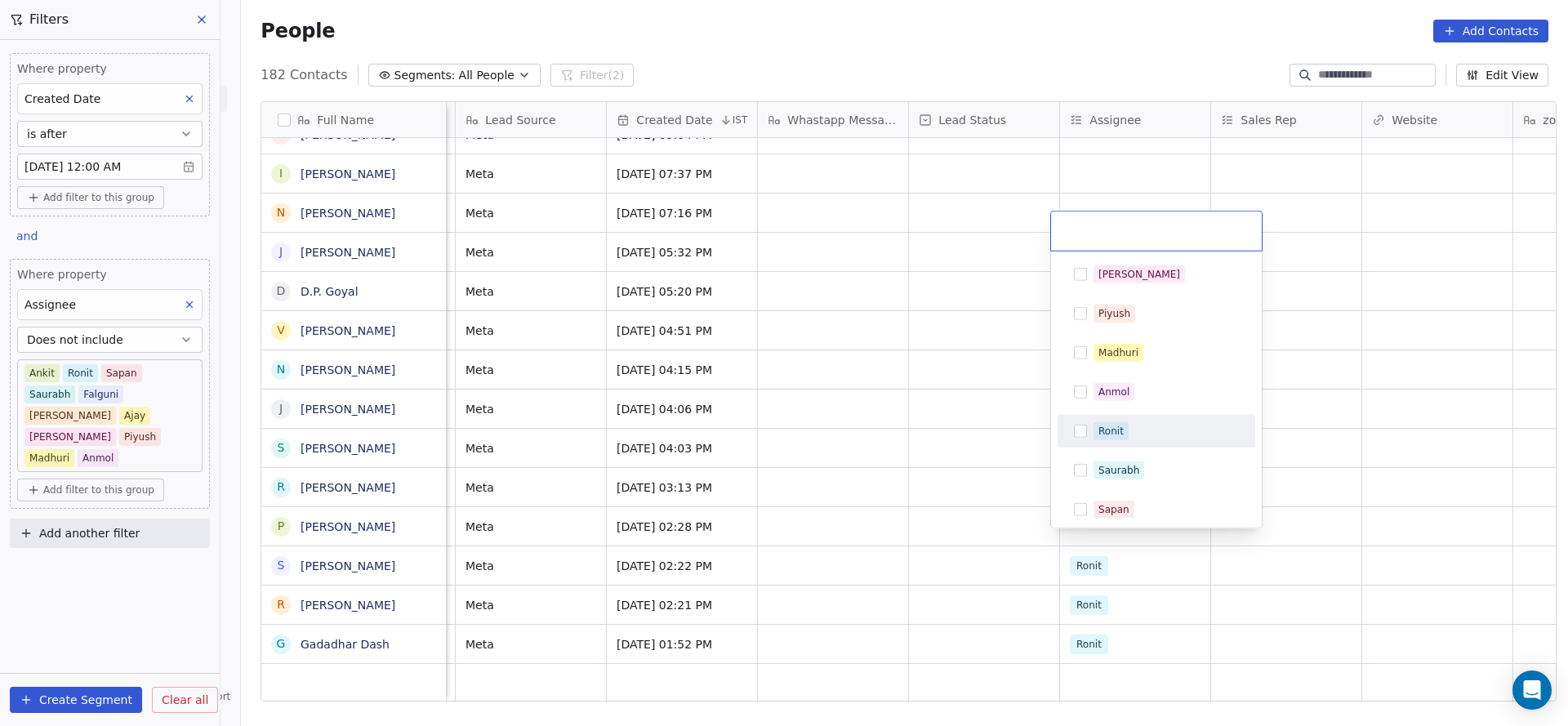
click at [1091, 411] on div "[PERSON_NAME] [PERSON_NAME] [PERSON_NAME] [PERSON_NAME] Saurabh [PERSON_NAME] […" at bounding box center [1156, 471] width 198 height 425
click at [1091, 419] on div "Ronit" at bounding box center [1156, 431] width 185 height 26
click at [966, 448] on html "On2Cook India Pvt. Ltd. Contacts People Marketing Workflows Campaigns Sales Pip…" at bounding box center [784, 363] width 1568 height 726
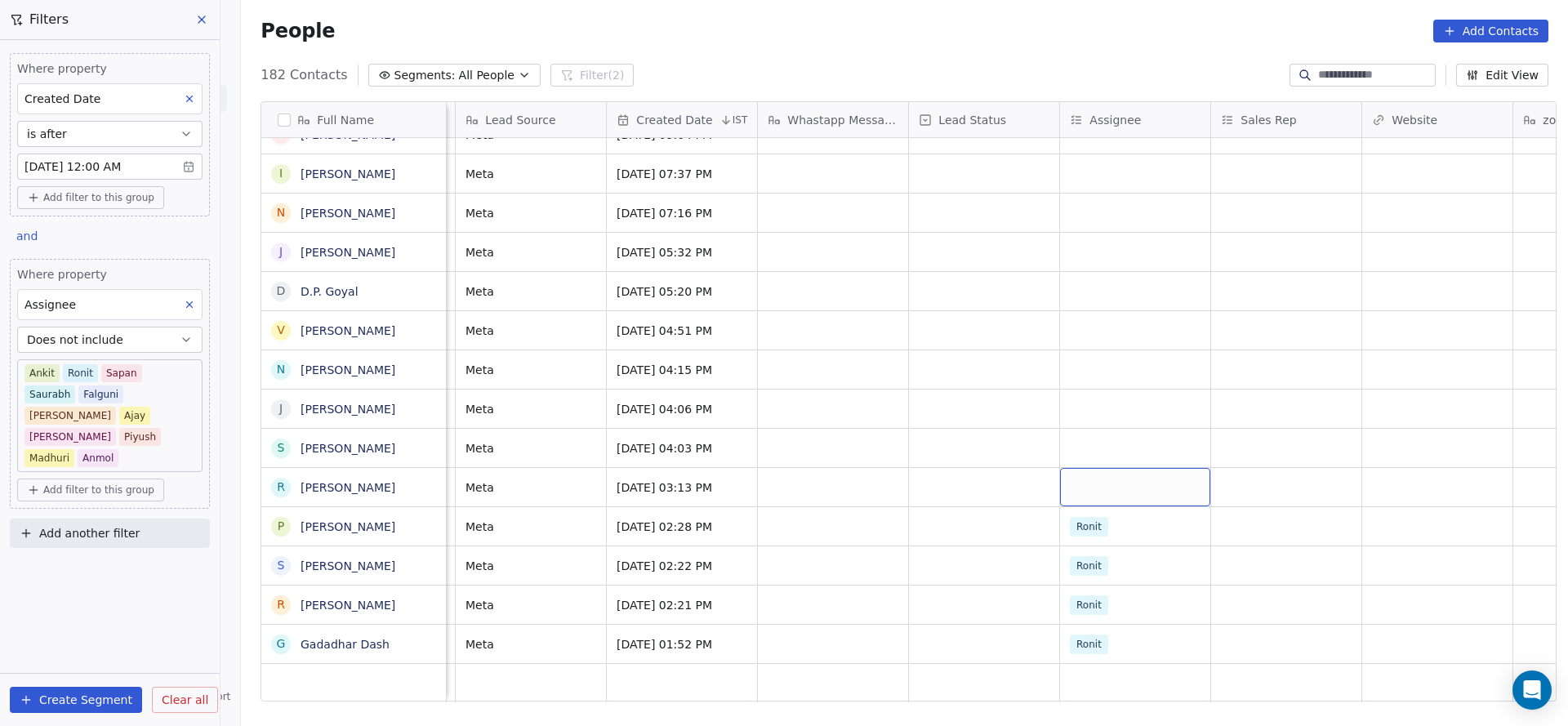
click at [1079, 468] on div "grid" at bounding box center [1134, 487] width 151 height 39
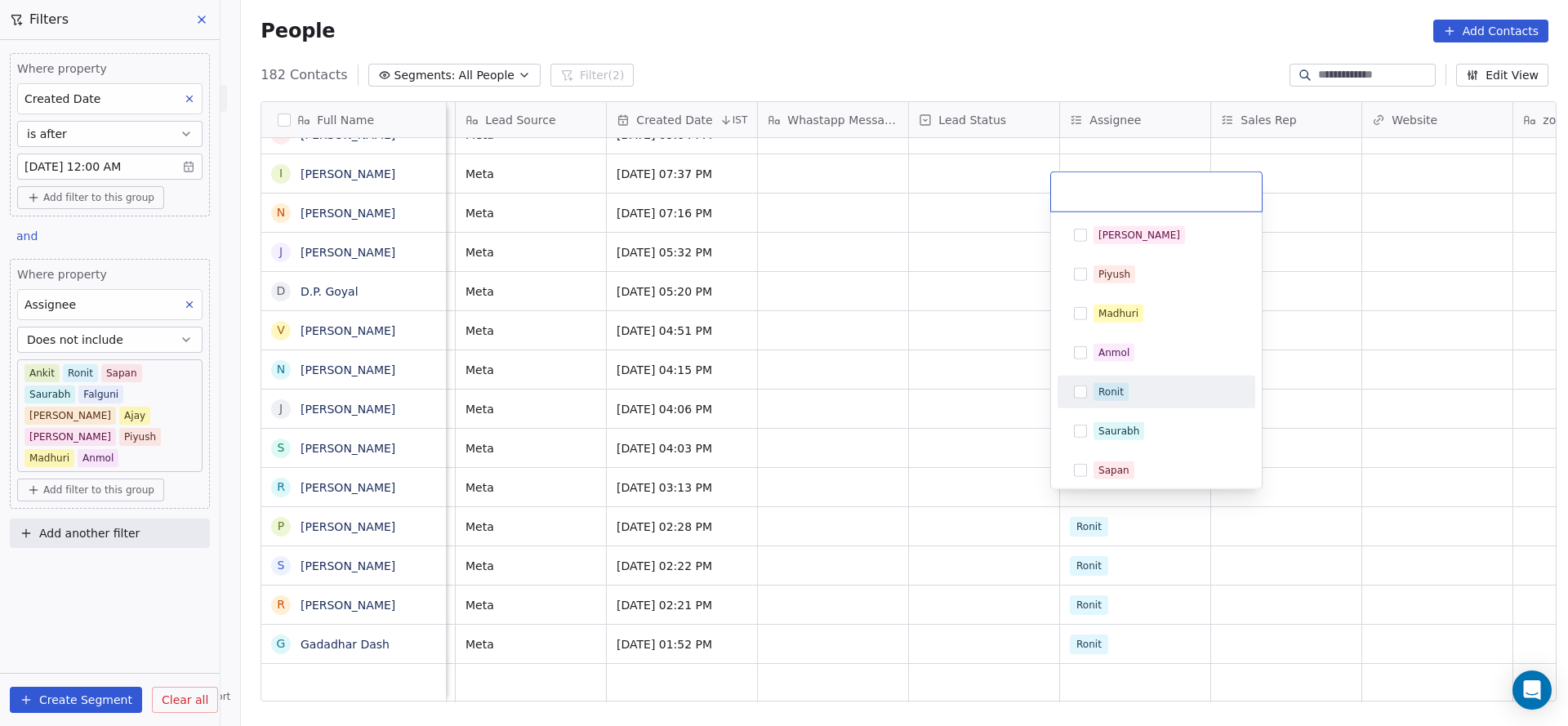
click at [1107, 394] on div "Ronit" at bounding box center [1110, 391] width 25 height 15
click at [870, 475] on html "On2Cook India Pvt. Ltd. Contacts People Marketing Workflows Campaigns Sales Pip…" at bounding box center [784, 363] width 1568 height 726
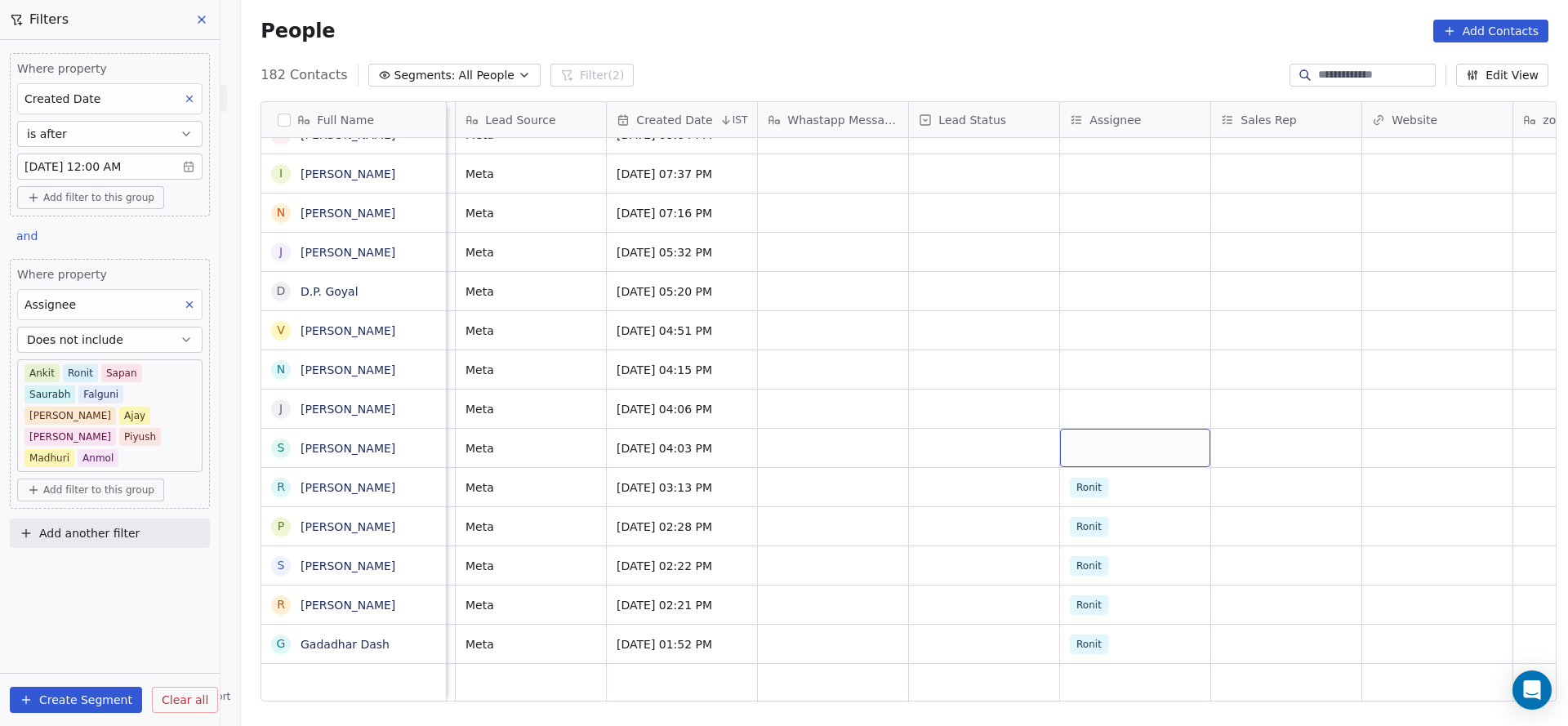
click at [1097, 428] on div "grid" at bounding box center [1134, 447] width 151 height 39
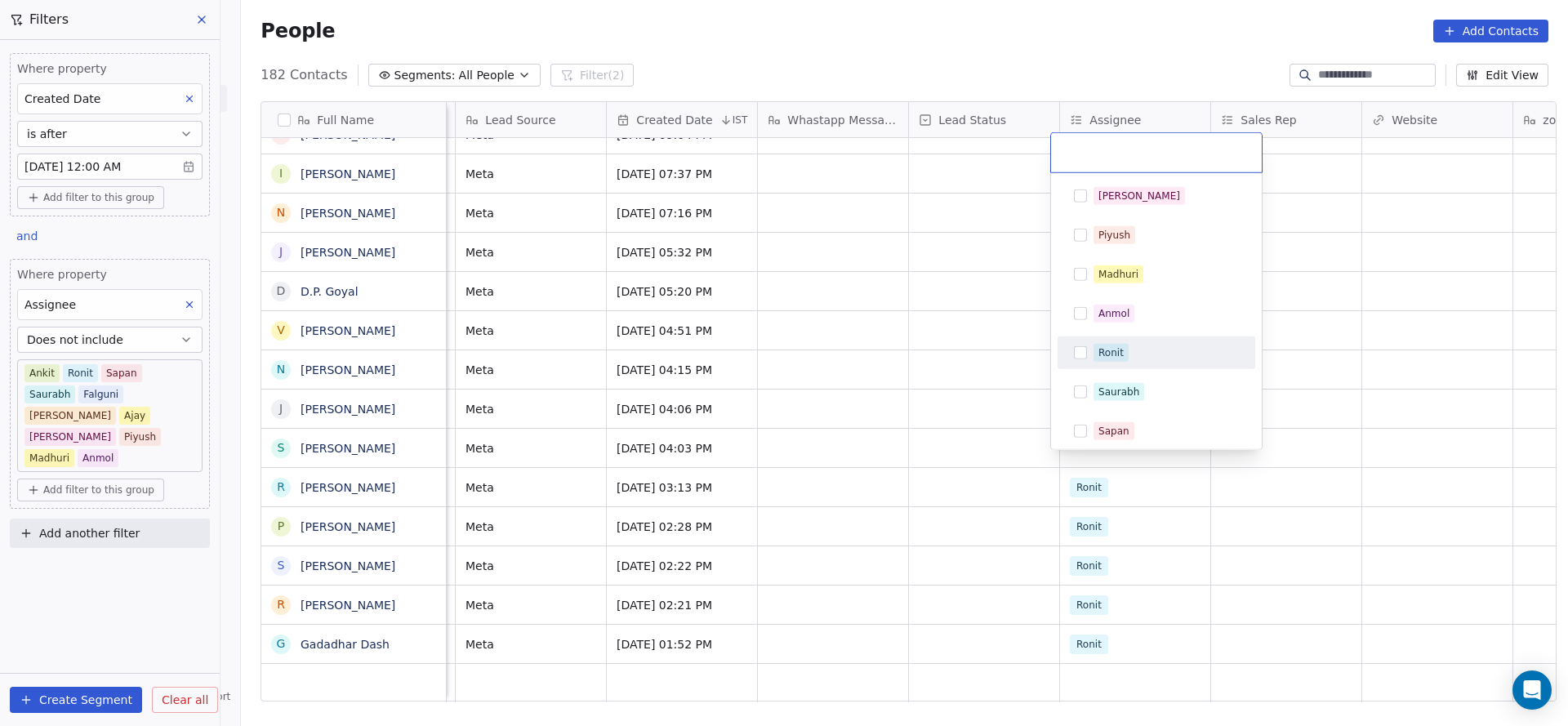
click at [1108, 360] on span "Ronit" at bounding box center [1110, 353] width 35 height 18
click at [916, 411] on html "On2Cook India Pvt. Ltd. Contacts People Marketing Workflows Campaigns Sales Pip…" at bounding box center [784, 363] width 1568 height 726
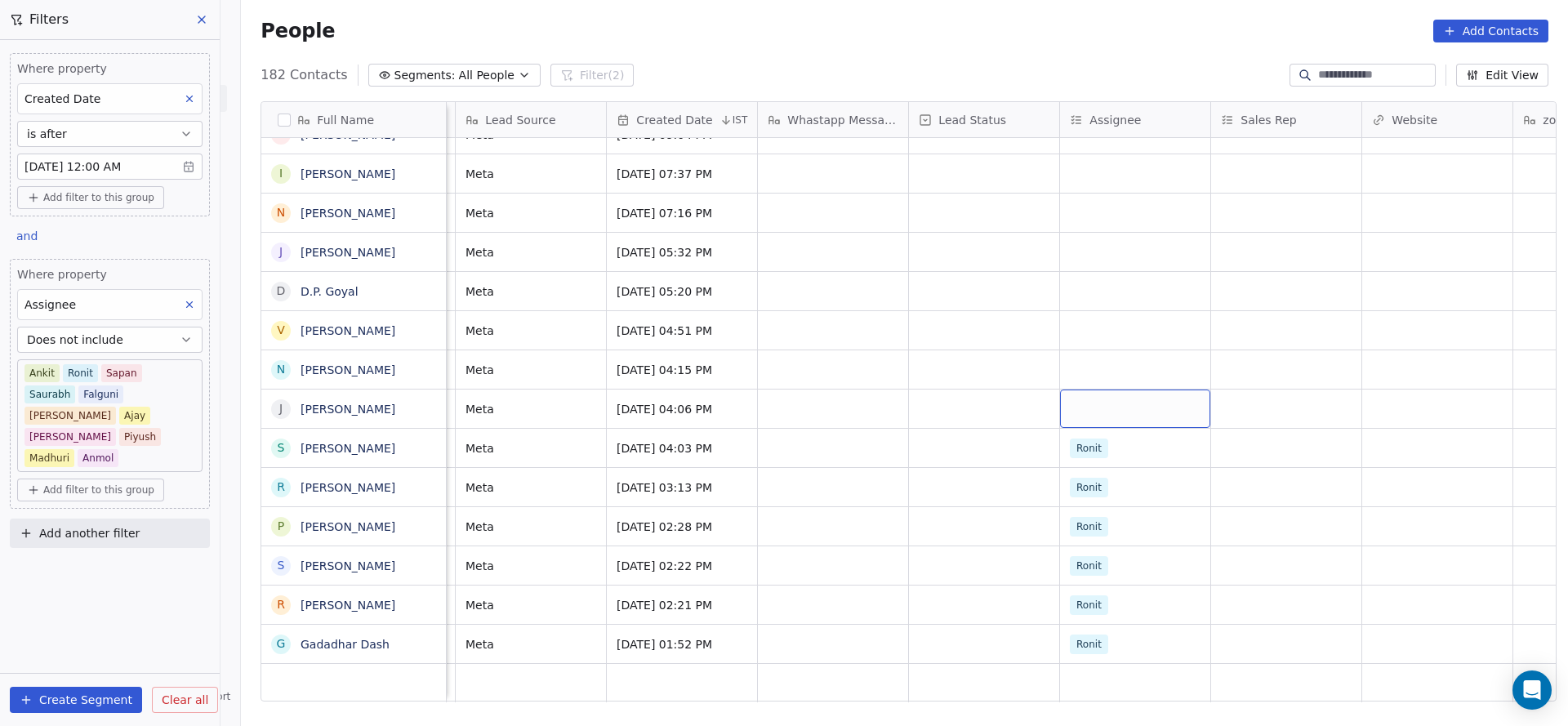
click at [1075, 391] on div "grid" at bounding box center [1134, 409] width 151 height 39
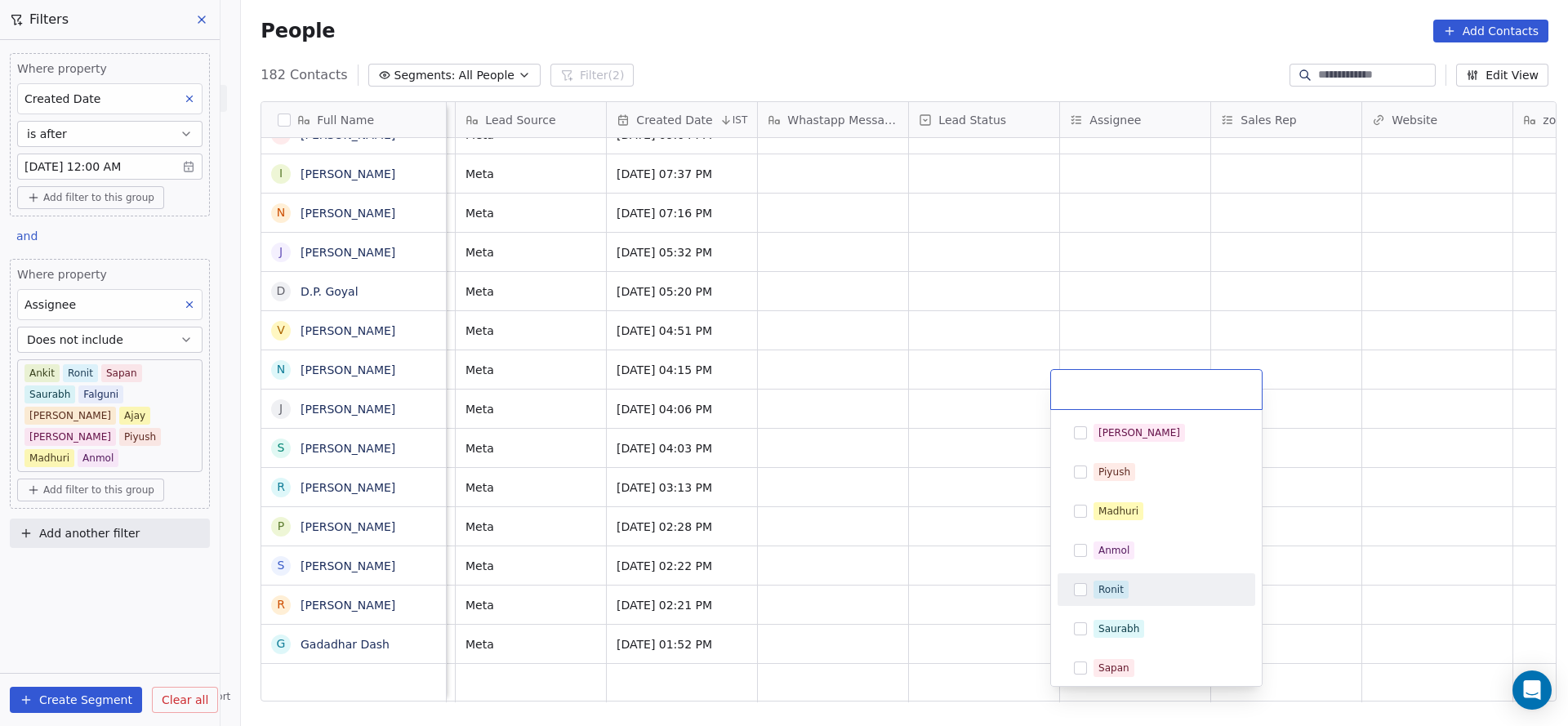
click at [1104, 589] on div "Ronit" at bounding box center [1110, 589] width 25 height 15
click at [909, 571] on html "On2Cook India Pvt. Ltd. Contacts People Marketing Workflows Campaigns Sales Pip…" at bounding box center [784, 363] width 1568 height 726
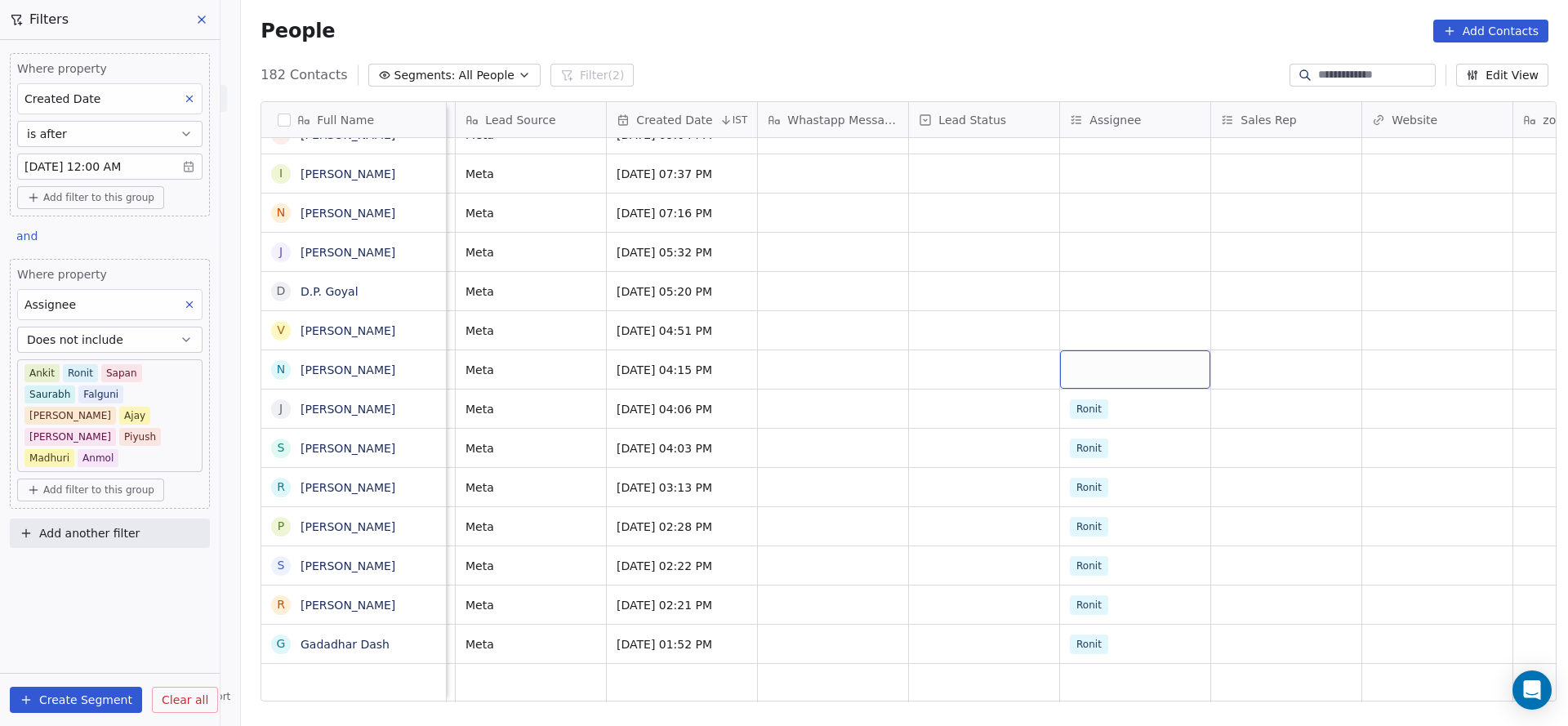
click at [1093, 350] on div "grid" at bounding box center [1134, 369] width 151 height 39
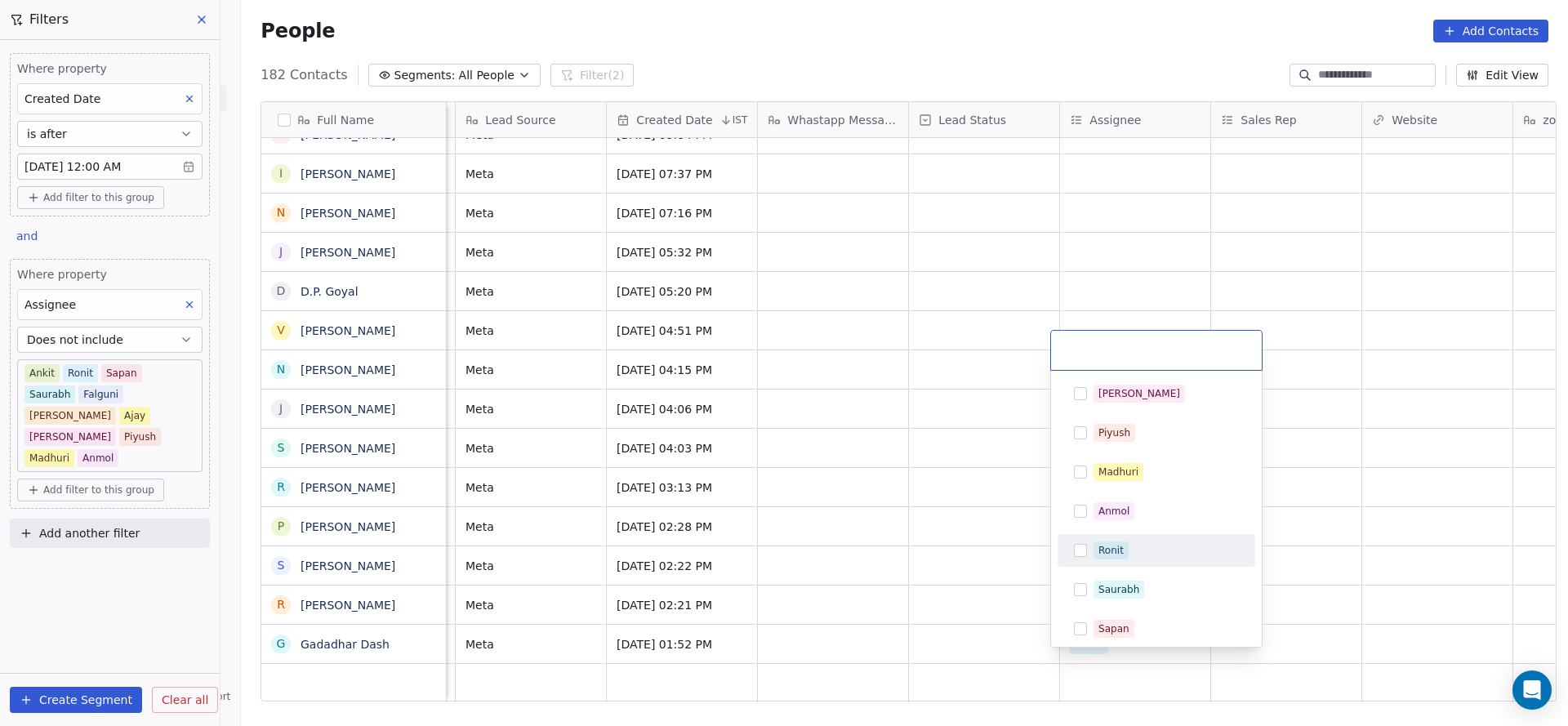
click at [1125, 537] on div "Ronit" at bounding box center [1156, 551] width 198 height 33
click at [767, 538] on html "On2Cook India Pvt. Ltd. Contacts People Marketing Workflows Campaigns Sales Pip…" at bounding box center [784, 363] width 1568 height 726
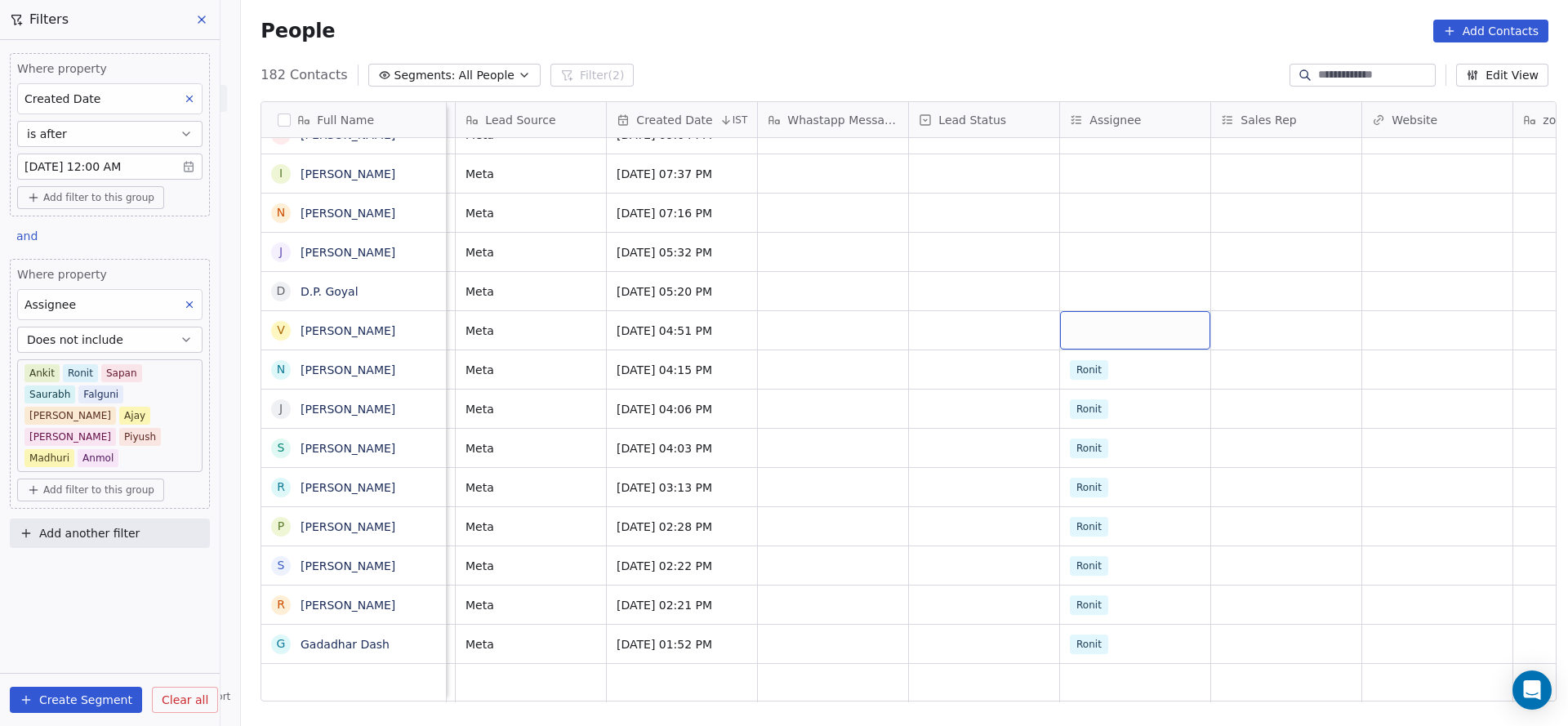
click at [1091, 311] on div "grid" at bounding box center [1134, 330] width 151 height 39
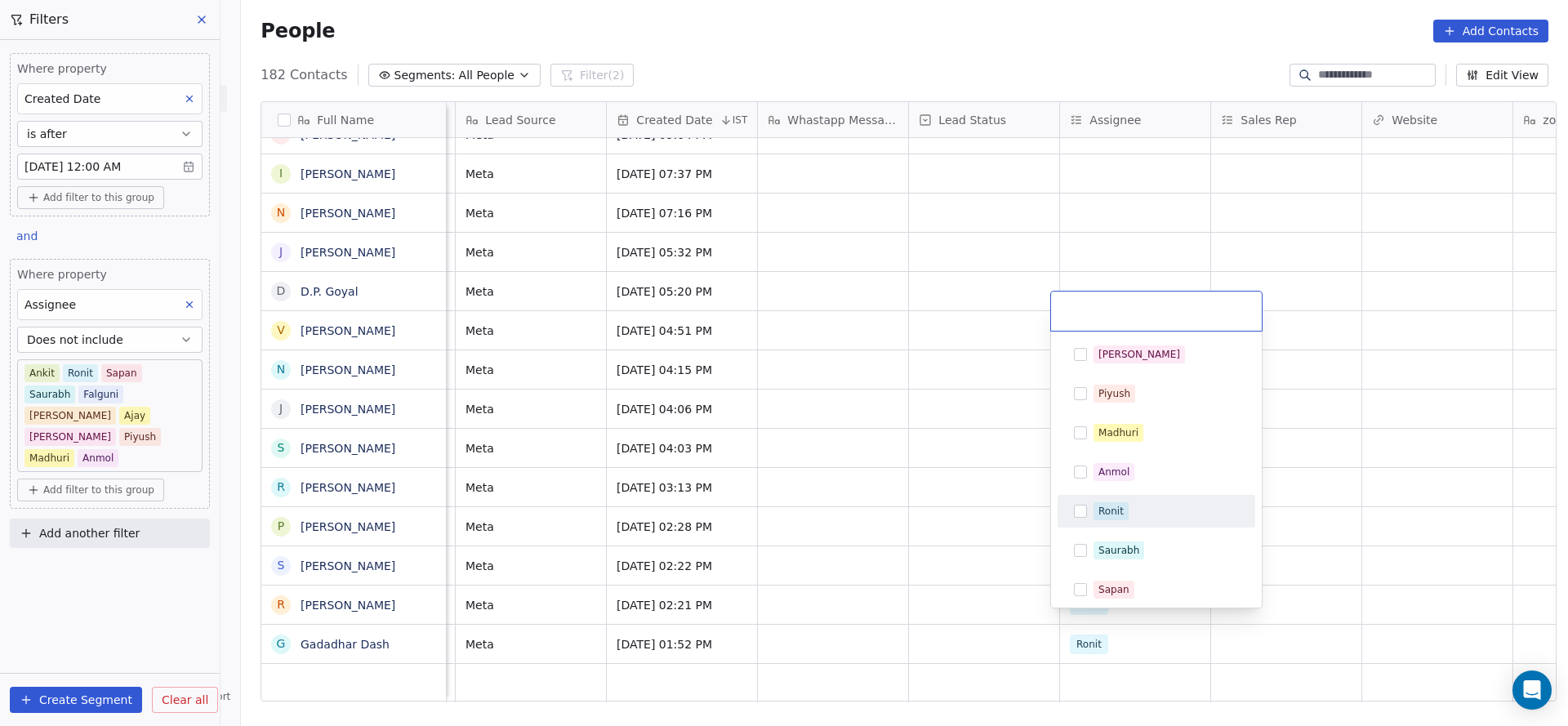
click at [1149, 508] on div "Ronit" at bounding box center [1165, 511] width 145 height 18
click at [798, 422] on html "On2Cook India Pvt. Ltd. Contacts People Marketing Workflows Campaigns Sales Pip…" at bounding box center [784, 363] width 1568 height 726
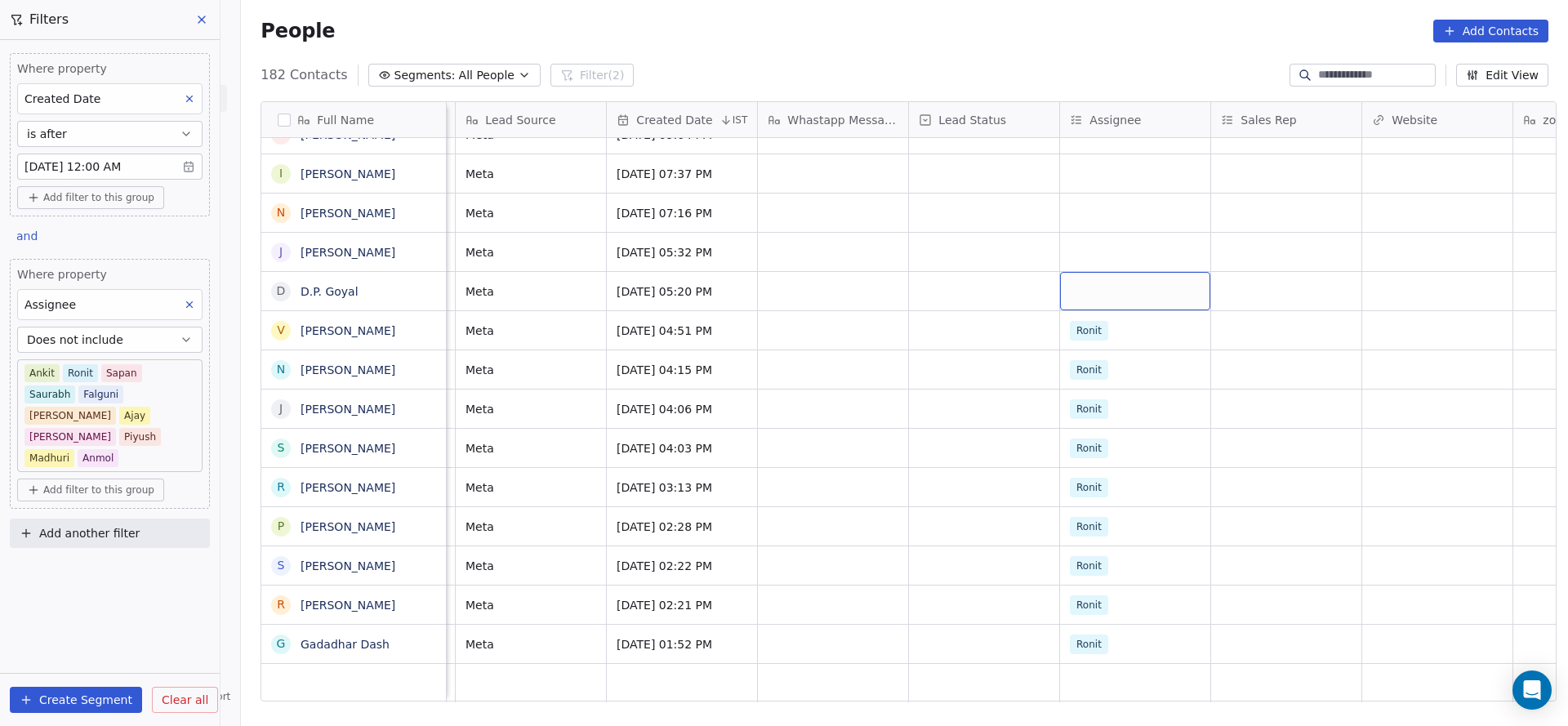
click at [1063, 272] on div "grid" at bounding box center [1134, 291] width 151 height 39
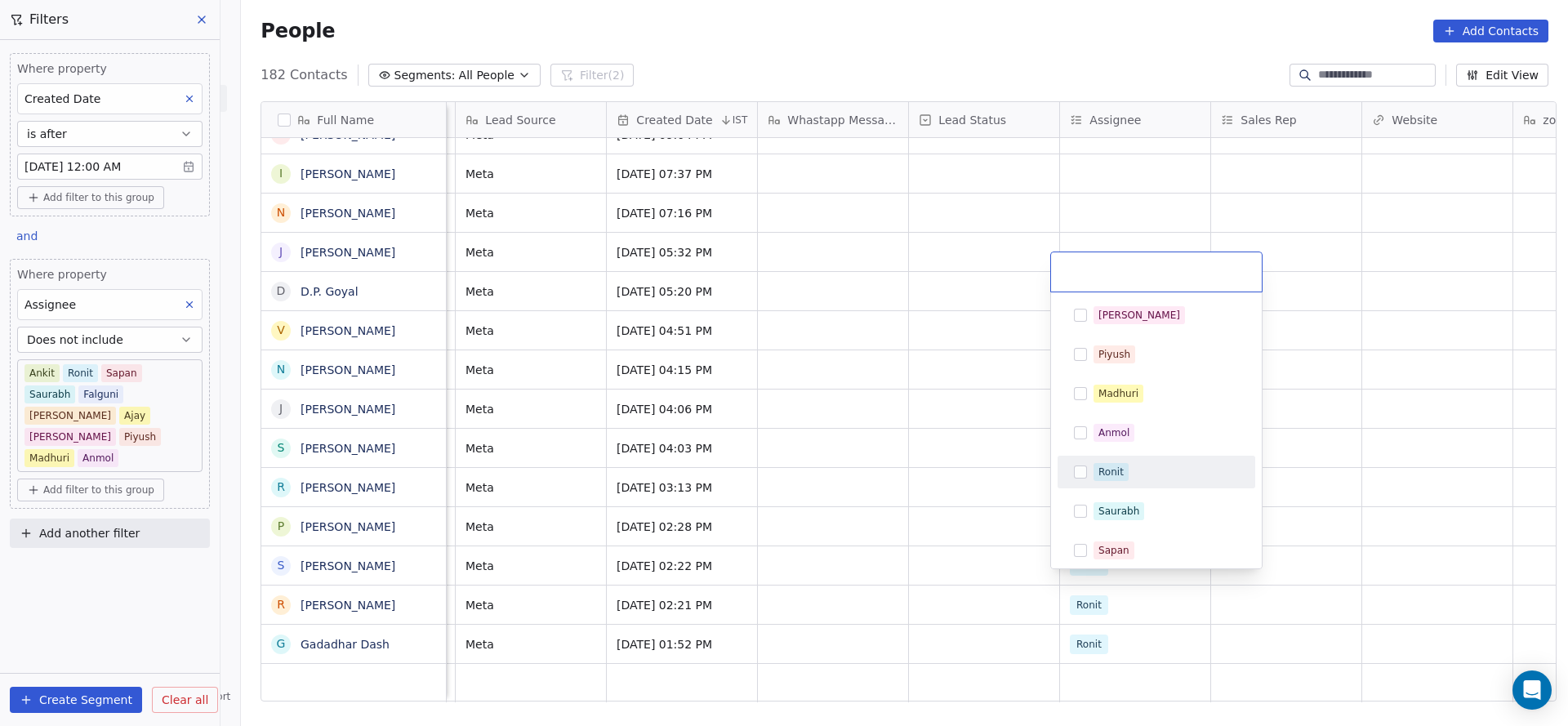
click at [1117, 476] on div "Ronit" at bounding box center [1110, 471] width 25 height 15
click at [856, 508] on html "On2Cook India Pvt. Ltd. Contacts People Marketing Workflows Campaigns Sales Pip…" at bounding box center [784, 363] width 1568 height 726
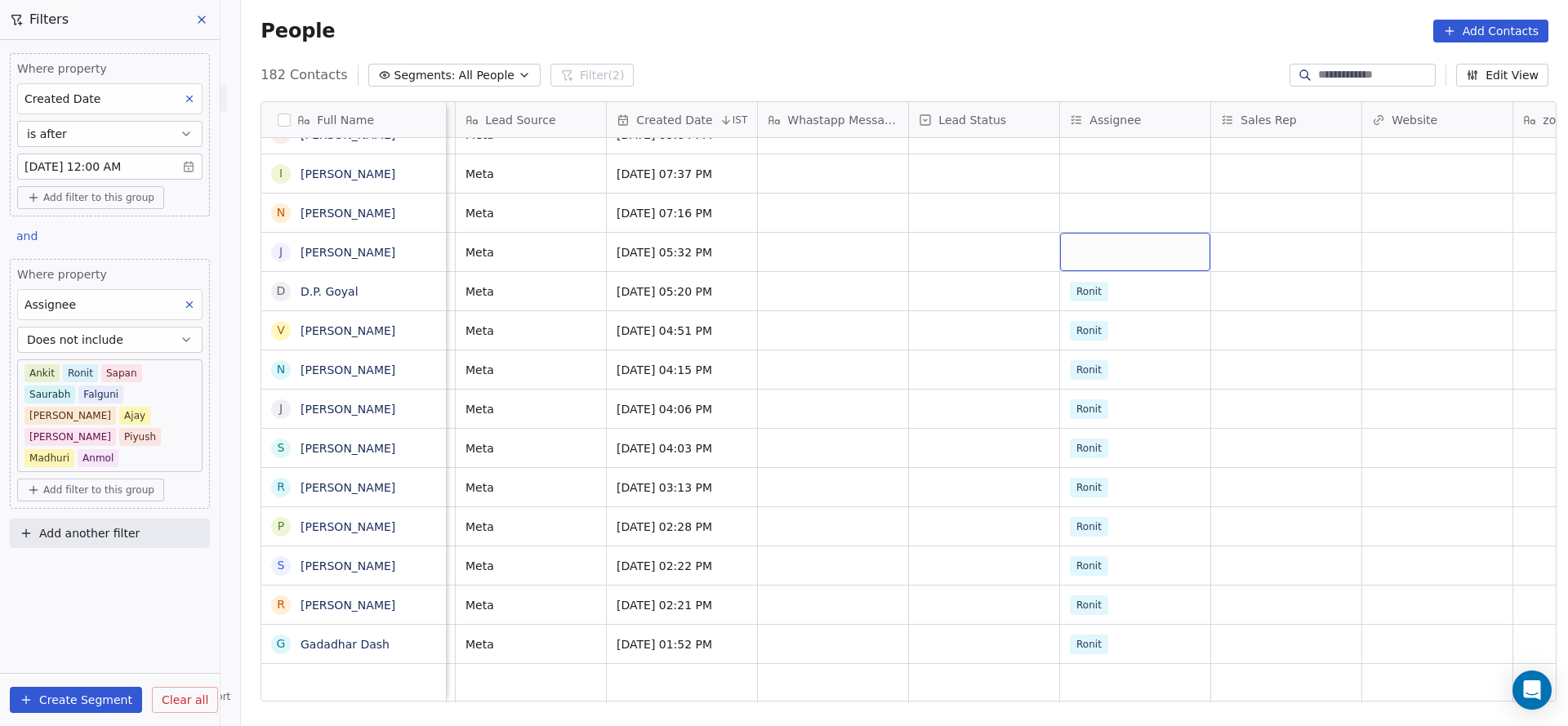
click at [1100, 243] on div "grid" at bounding box center [1134, 252] width 151 height 39
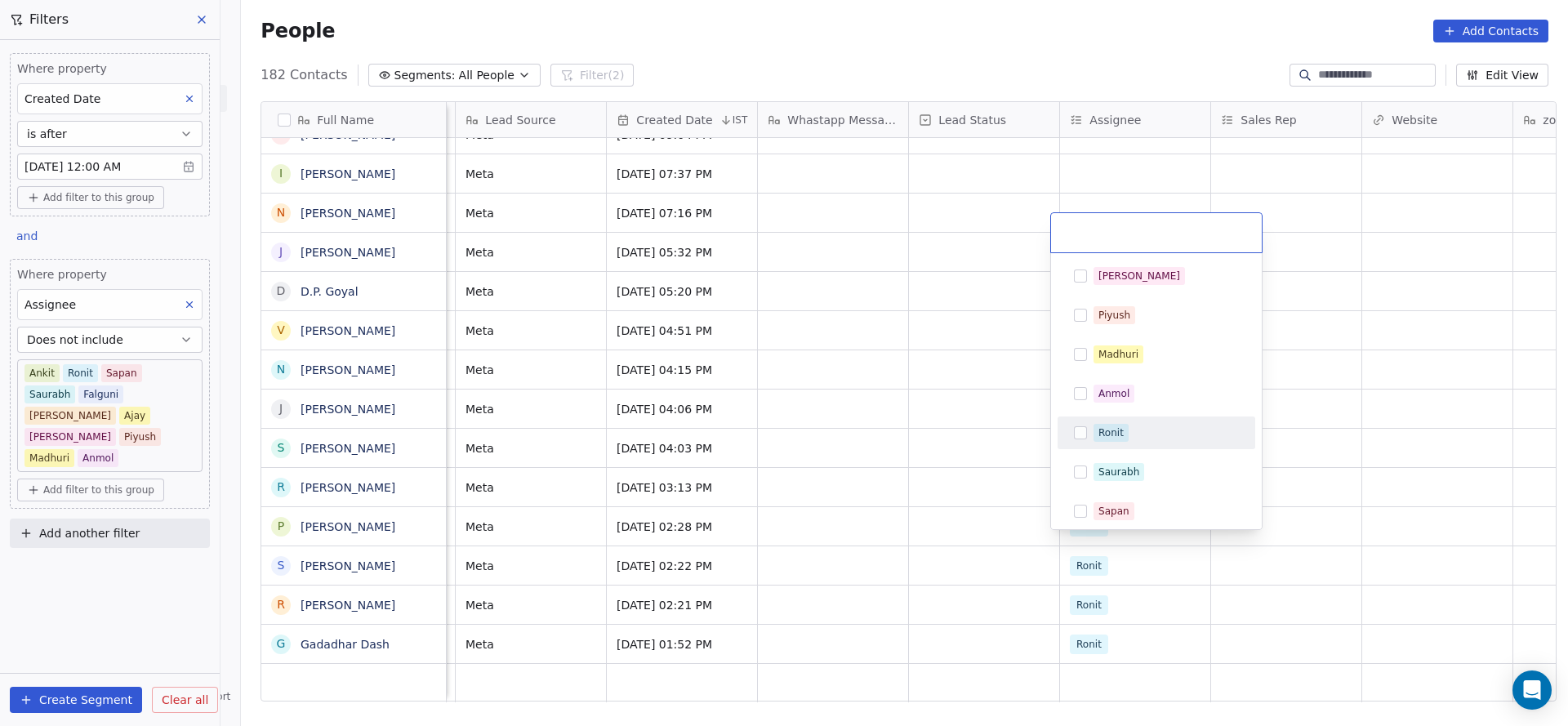
click at [1116, 431] on div "Ronit" at bounding box center [1110, 433] width 25 height 15
click at [867, 475] on html "On2Cook India Pvt. Ltd. Contacts People Marketing Workflows Campaigns Sales Pip…" at bounding box center [784, 363] width 1568 height 726
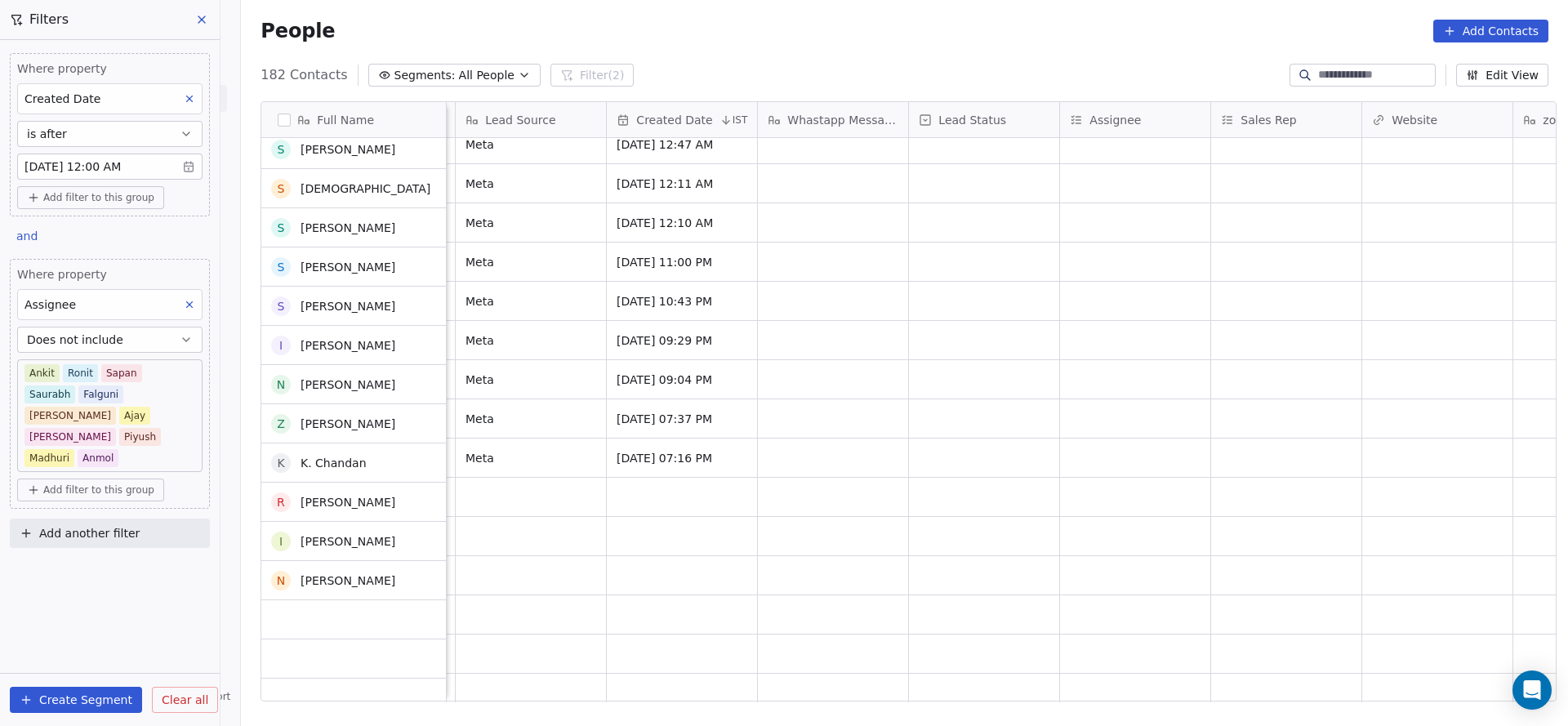
scroll to position [6324, 0]
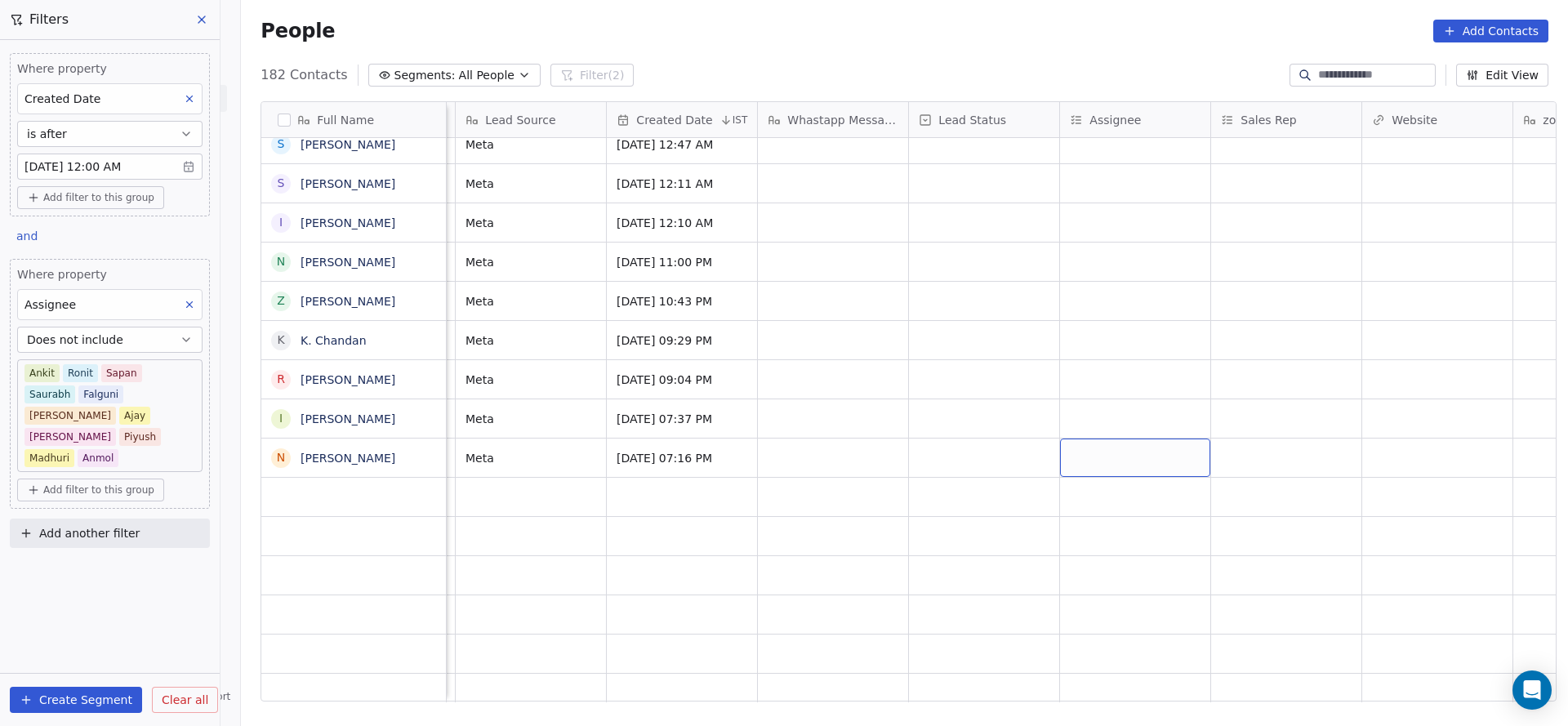
click at [1094, 439] on div "grid" at bounding box center [1134, 458] width 151 height 39
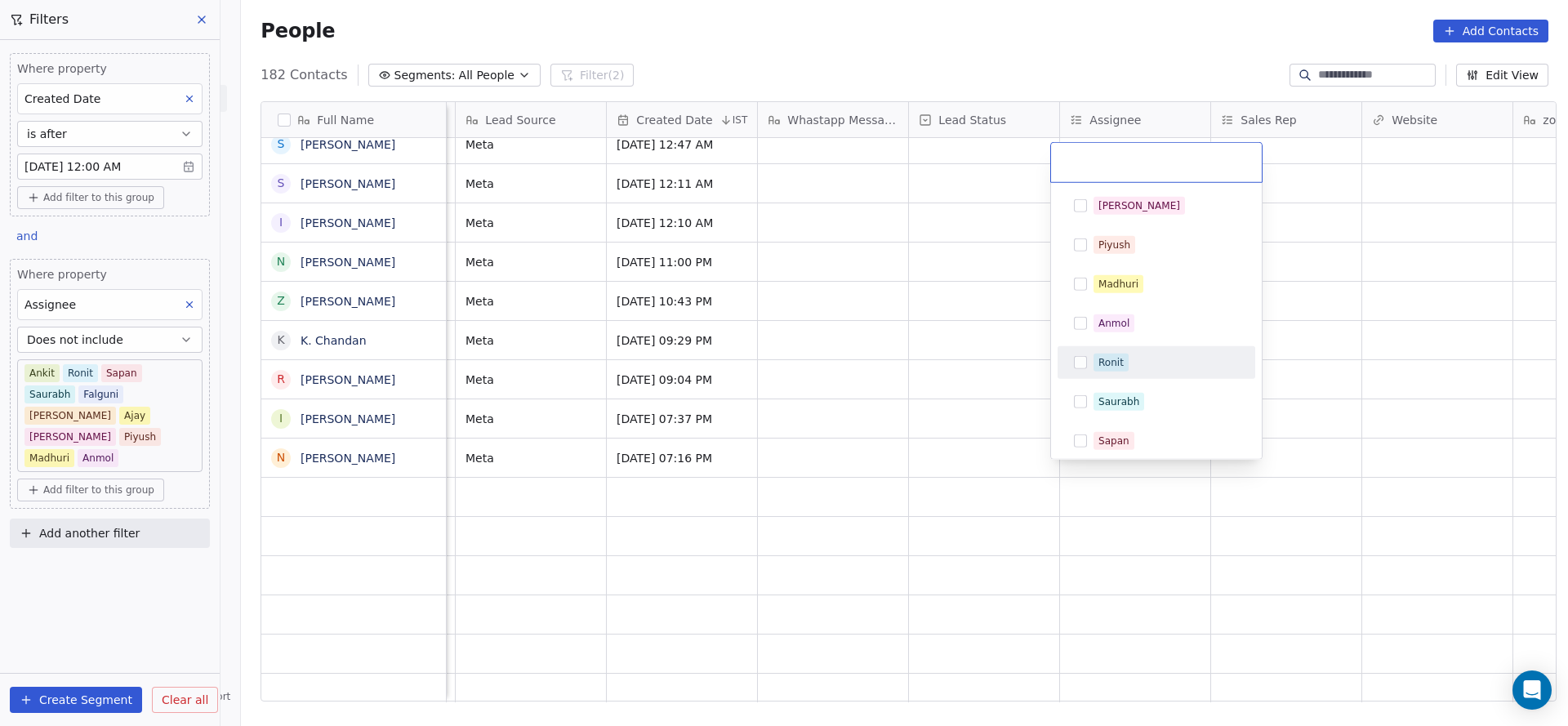
click at [1108, 367] on div "Ronit" at bounding box center [1110, 362] width 25 height 15
click at [860, 477] on html "On2Cook India Pvt. Ltd. Contacts People Marketing Workflows Campaigns Sales Pip…" at bounding box center [784, 363] width 1568 height 726
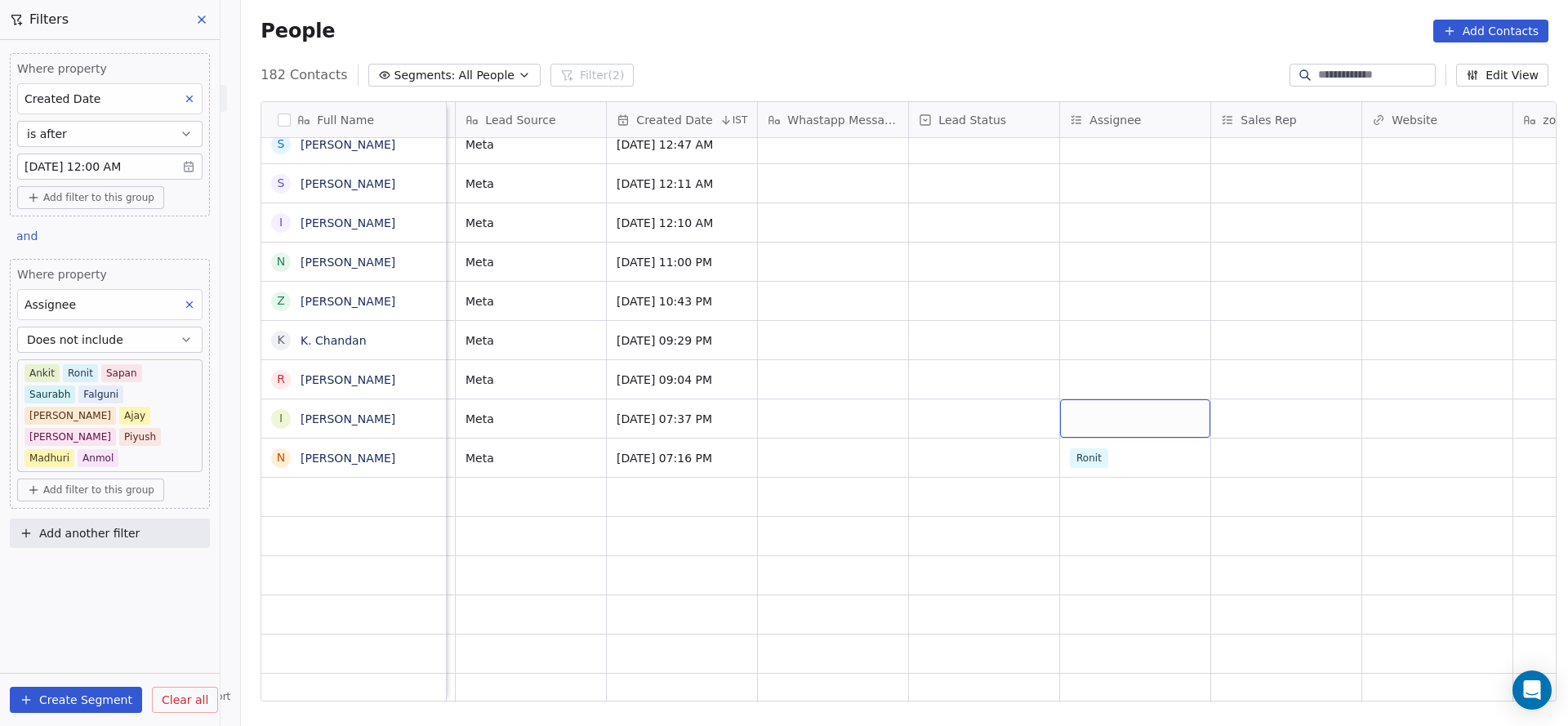
click at [1095, 399] on div "grid" at bounding box center [1134, 418] width 151 height 39
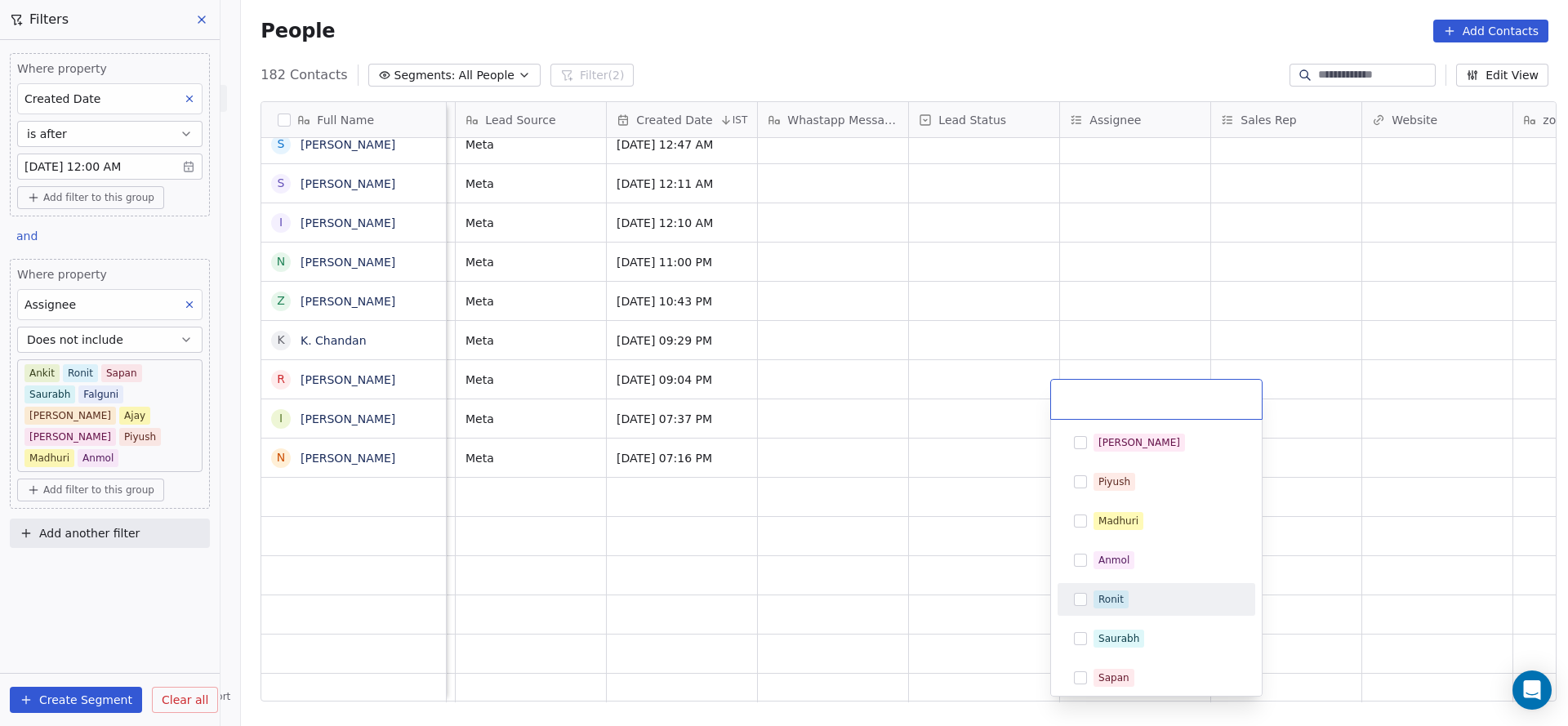
click at [1098, 600] on div "Ronit" at bounding box center [1110, 599] width 25 height 15
click at [949, 531] on html "On2Cook India Pvt. Ltd. Contacts People Marketing Workflows Campaigns Sales Pip…" at bounding box center [784, 363] width 1568 height 726
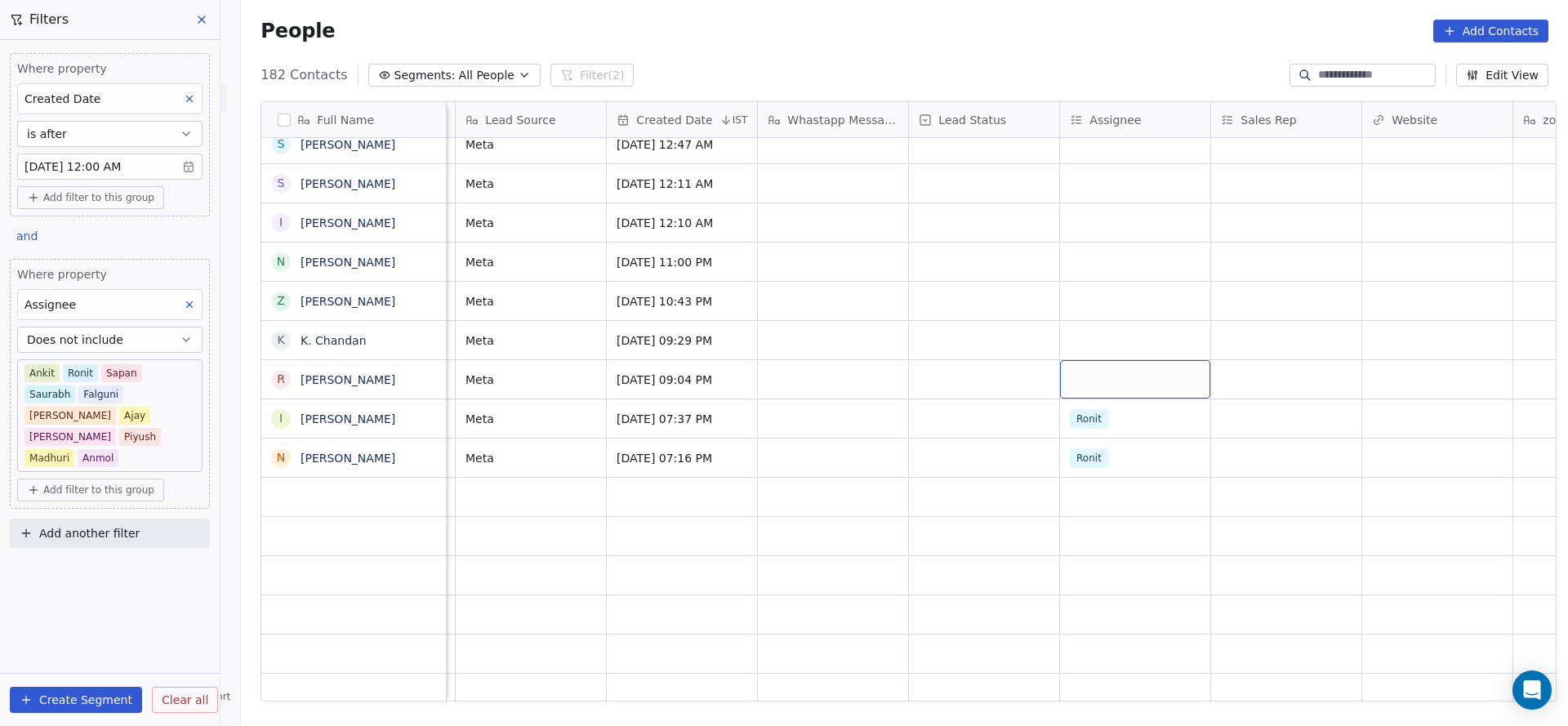
click at [1085, 360] on div "grid" at bounding box center [1134, 379] width 151 height 39
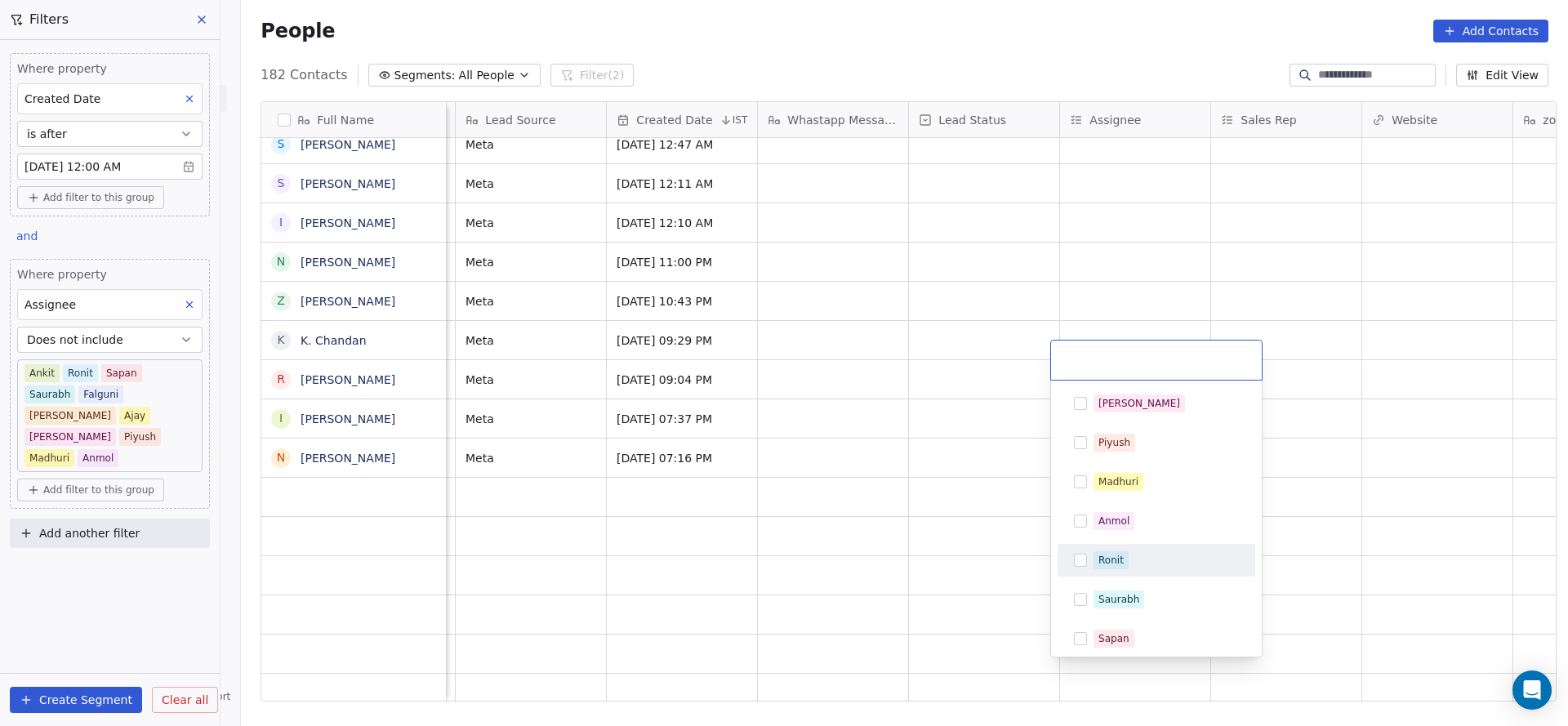
click at [1119, 553] on div "Ronit" at bounding box center [1110, 560] width 25 height 15
click at [852, 443] on html "On2Cook India Pvt. Ltd. Contacts People Marketing Workflows Campaigns Sales Pip…" at bounding box center [784, 363] width 1568 height 726
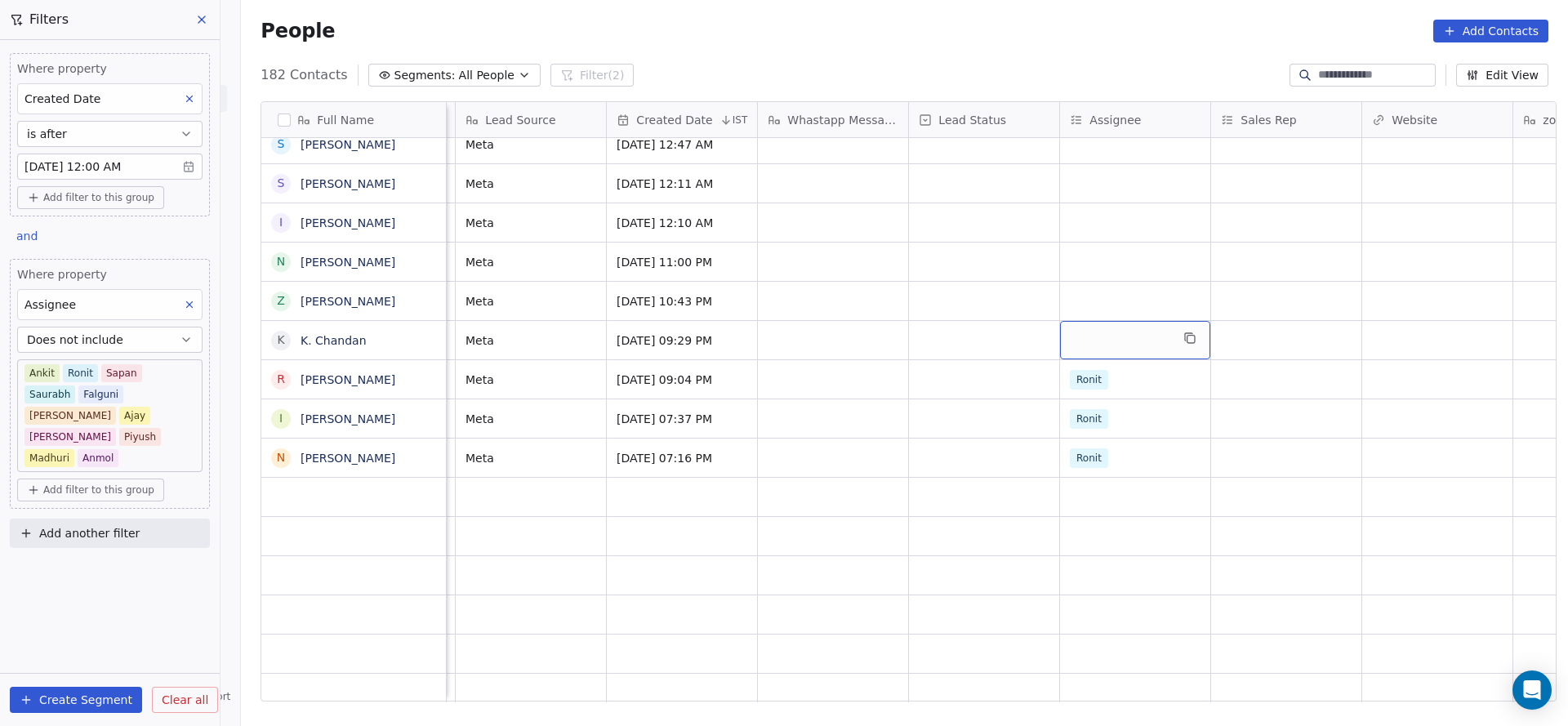
click at [1080, 321] on div "grid" at bounding box center [1134, 340] width 151 height 39
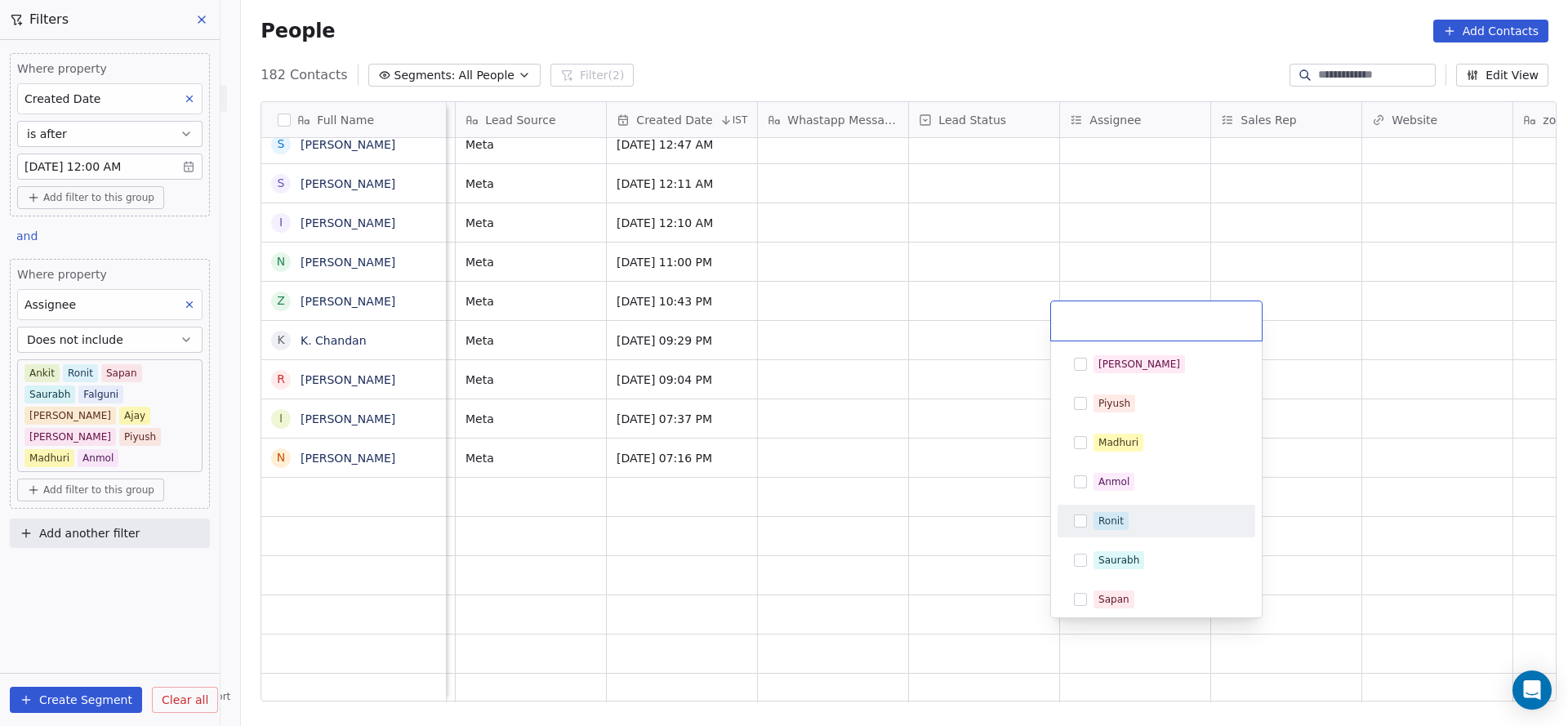
click at [1087, 528] on div "Ronit" at bounding box center [1156, 520] width 185 height 26
click at [845, 385] on html "On2Cook India Pvt. Ltd. Contacts People Marketing Workflows Campaigns Sales Pip…" at bounding box center [784, 363] width 1568 height 726
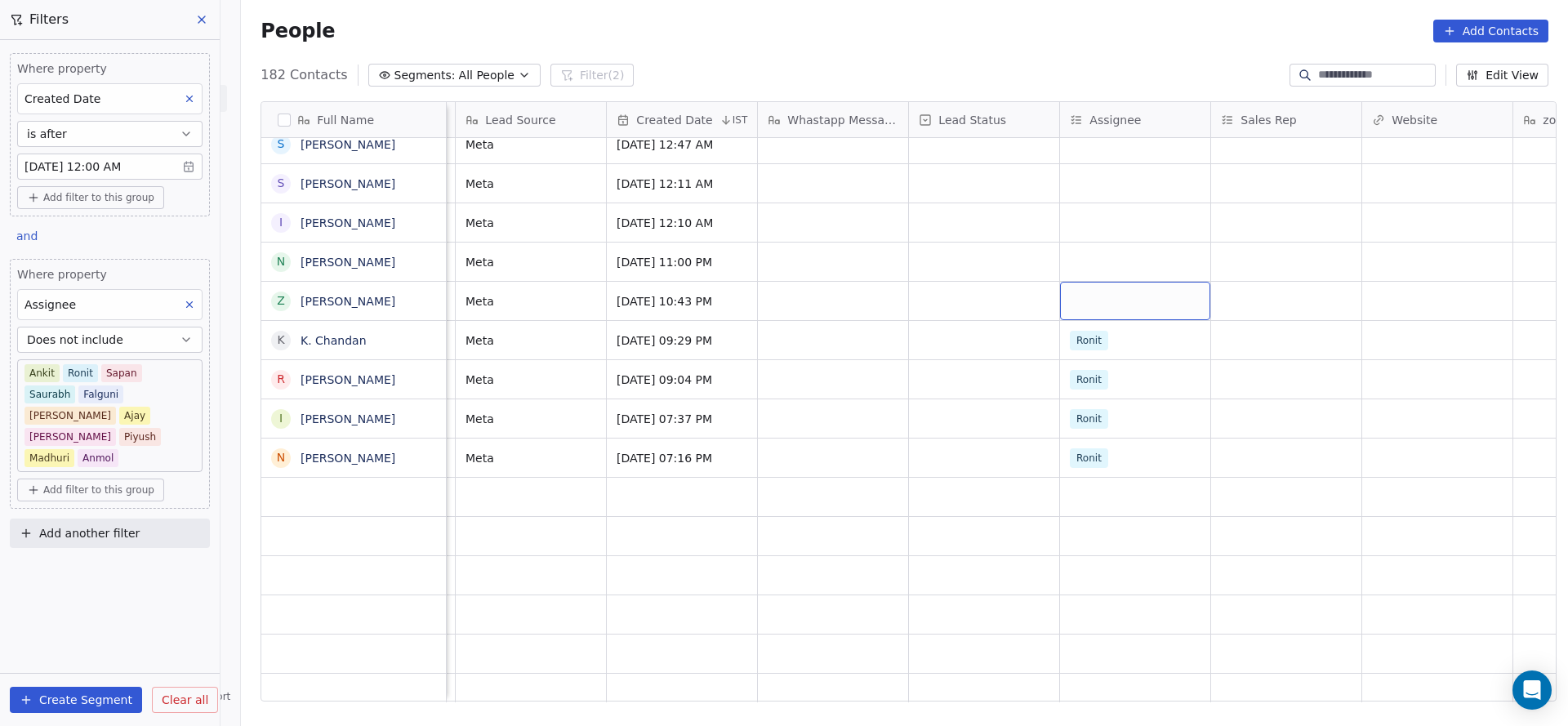
click at [1115, 289] on div "grid" at bounding box center [1134, 300] width 151 height 39
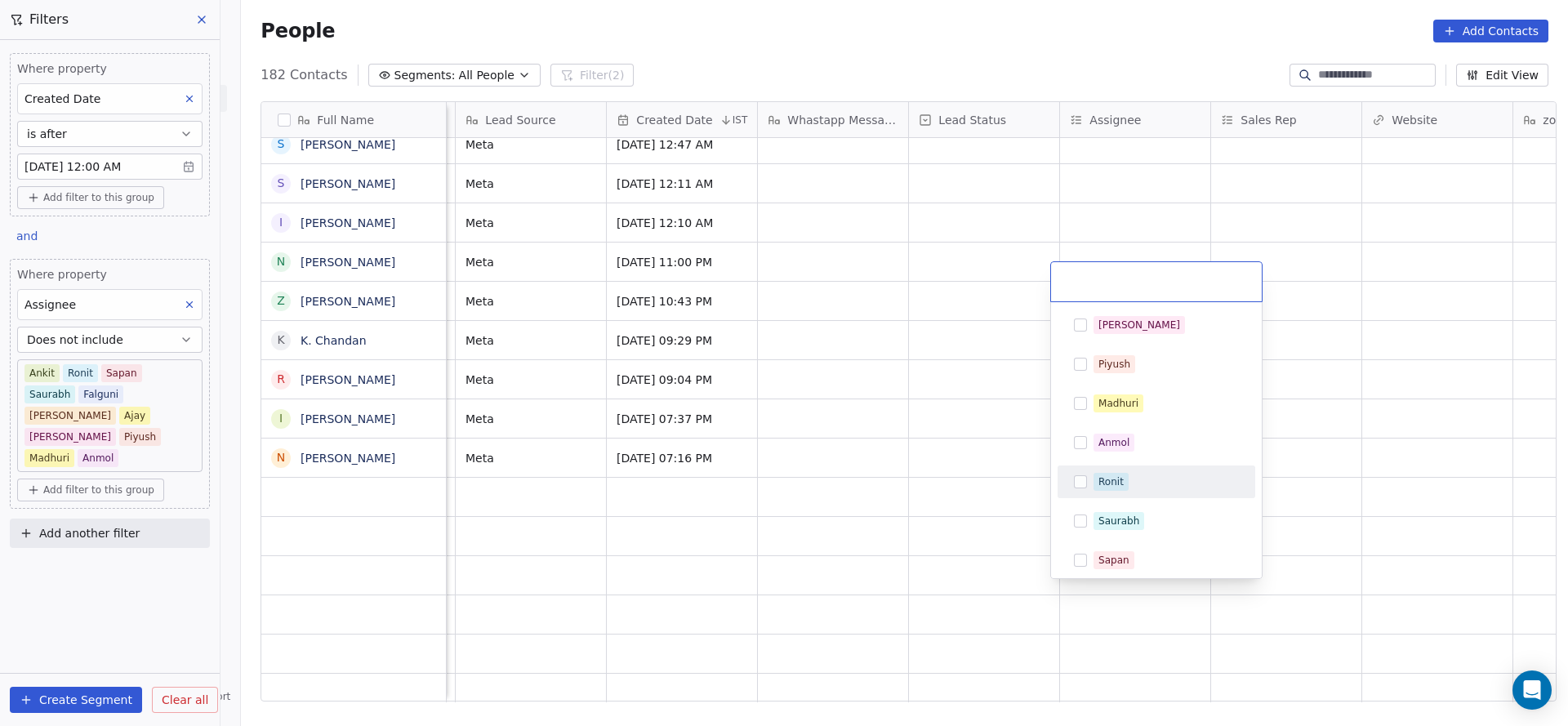
click at [1110, 475] on div "Ronit" at bounding box center [1110, 482] width 25 height 15
click at [867, 489] on html "On2Cook India Pvt. Ltd. Contacts People Marketing Workflows Campaigns Sales Pip…" at bounding box center [784, 363] width 1568 height 726
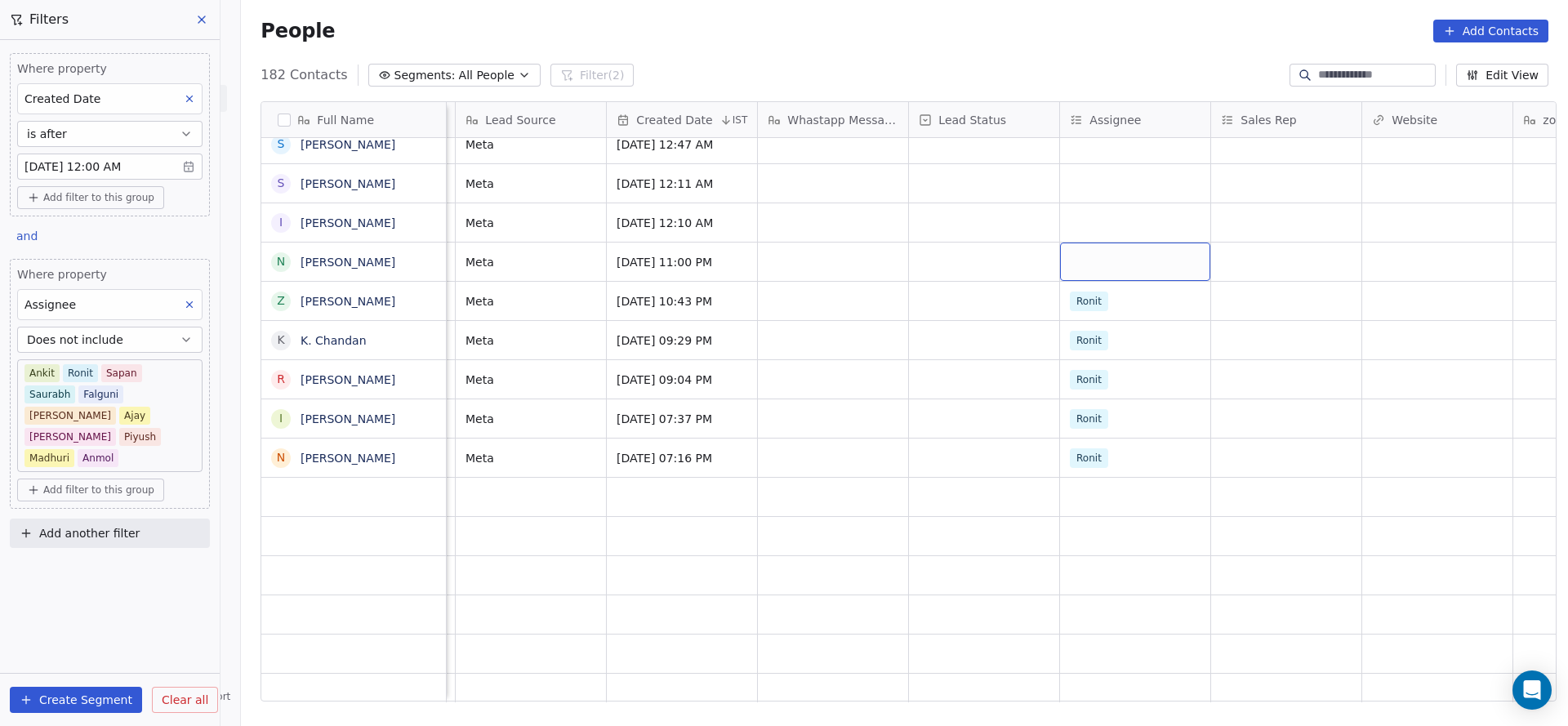
click at [1078, 248] on div "grid" at bounding box center [1134, 261] width 151 height 39
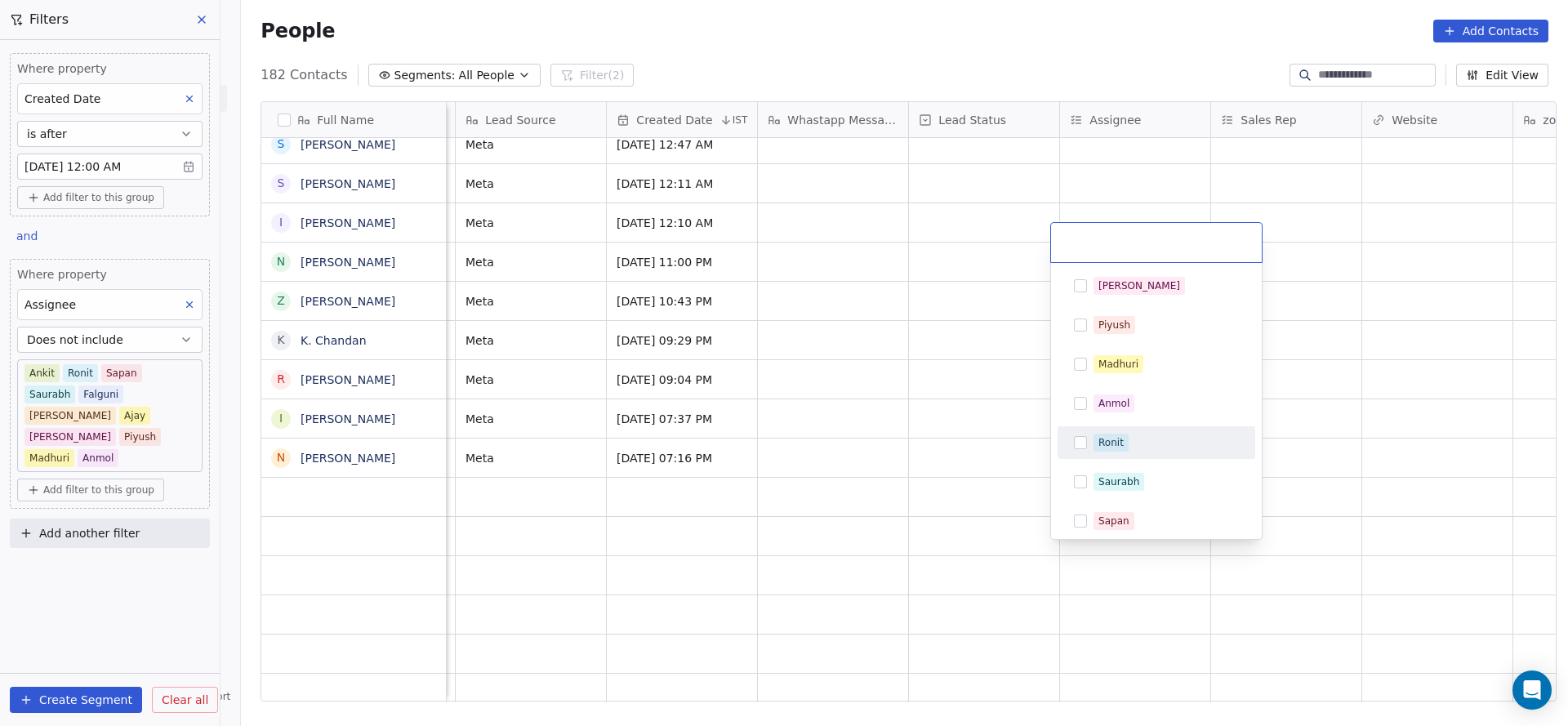
click at [1128, 452] on div "Ronit" at bounding box center [1156, 442] width 185 height 26
click at [884, 443] on html "On2Cook India Pvt. Ltd. Contacts People Marketing Workflows Campaigns Sales Pip…" at bounding box center [784, 363] width 1568 height 726
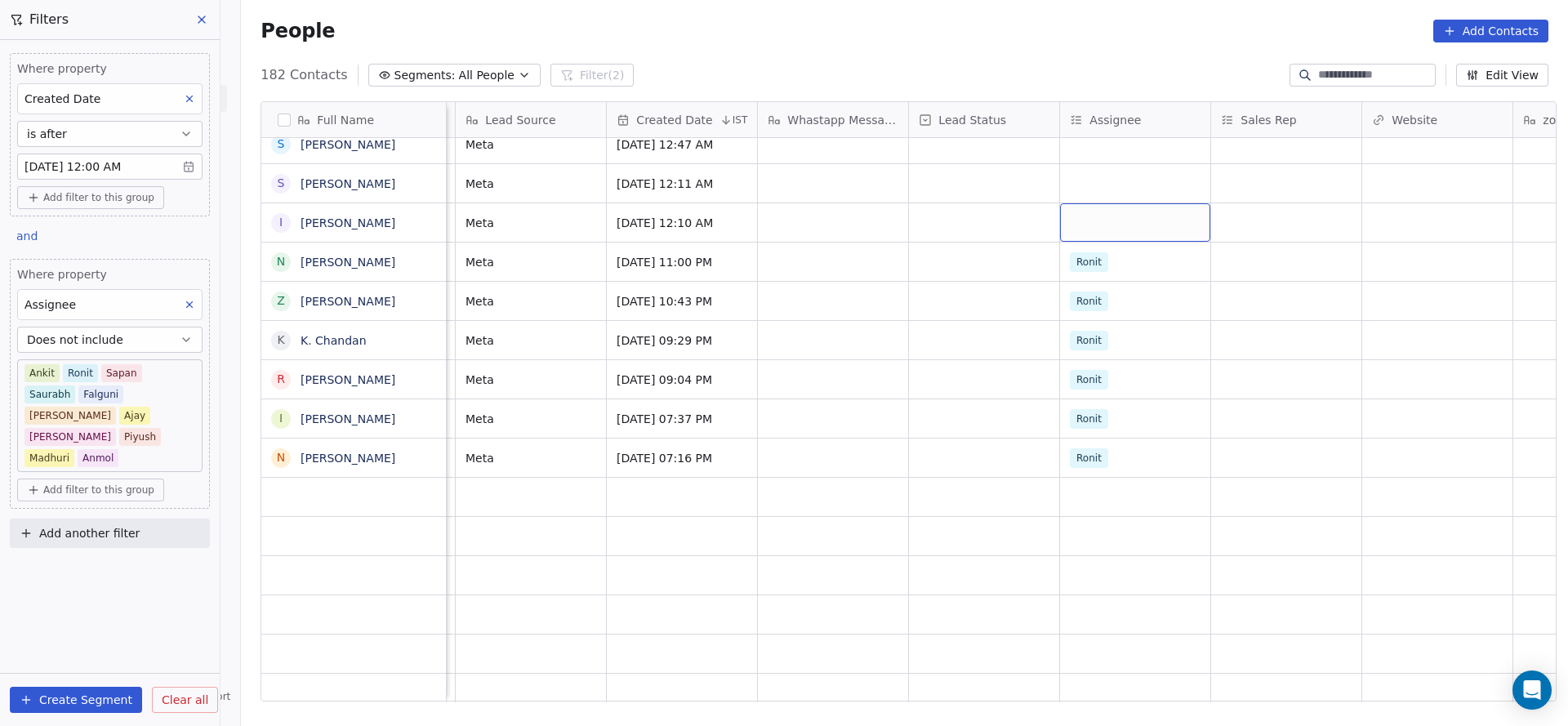
click at [1110, 212] on div "grid" at bounding box center [1134, 222] width 151 height 39
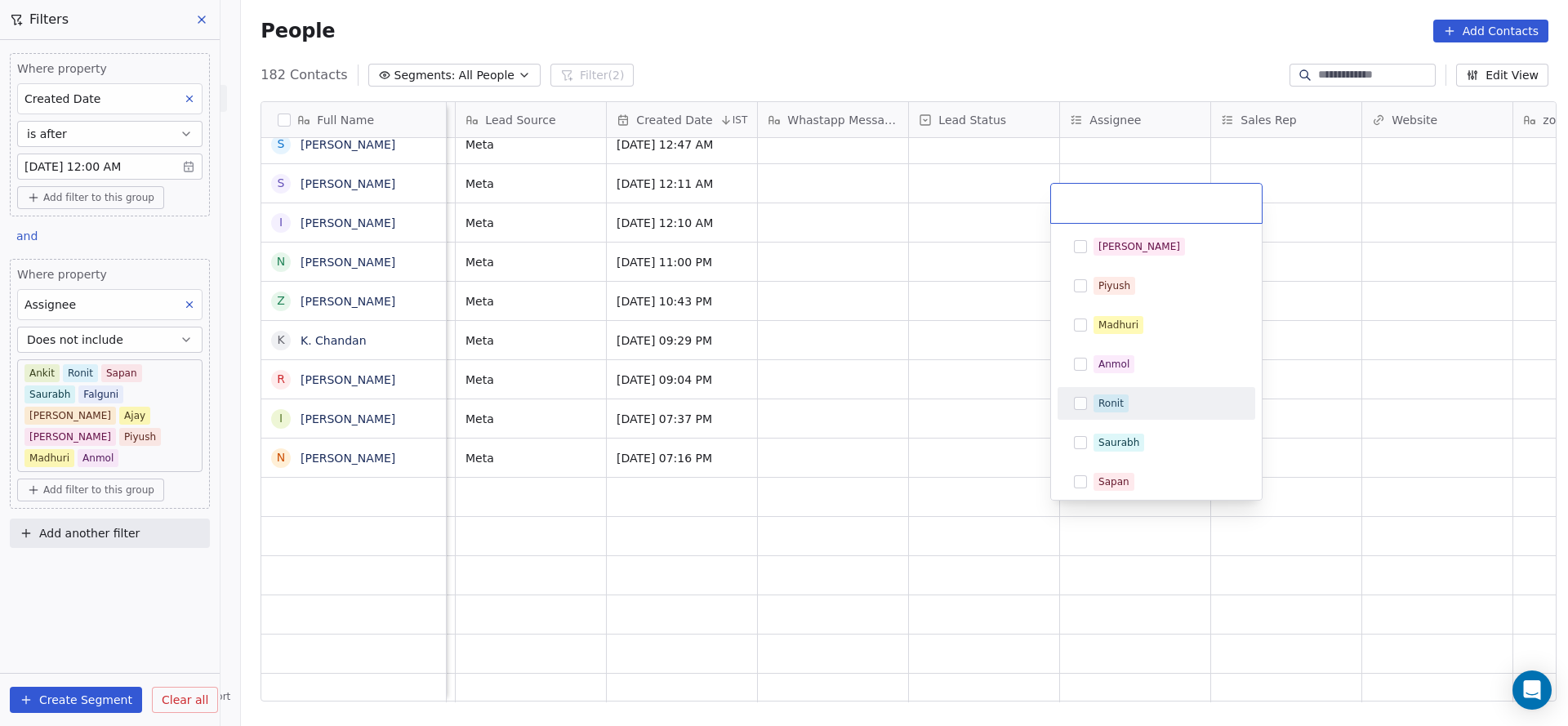
click at [1117, 397] on div "Ronit" at bounding box center [1110, 403] width 25 height 15
click at [938, 373] on html "On2Cook India Pvt. Ltd. Contacts People Marketing Workflows Campaigns Sales Pip…" at bounding box center [784, 363] width 1568 height 726
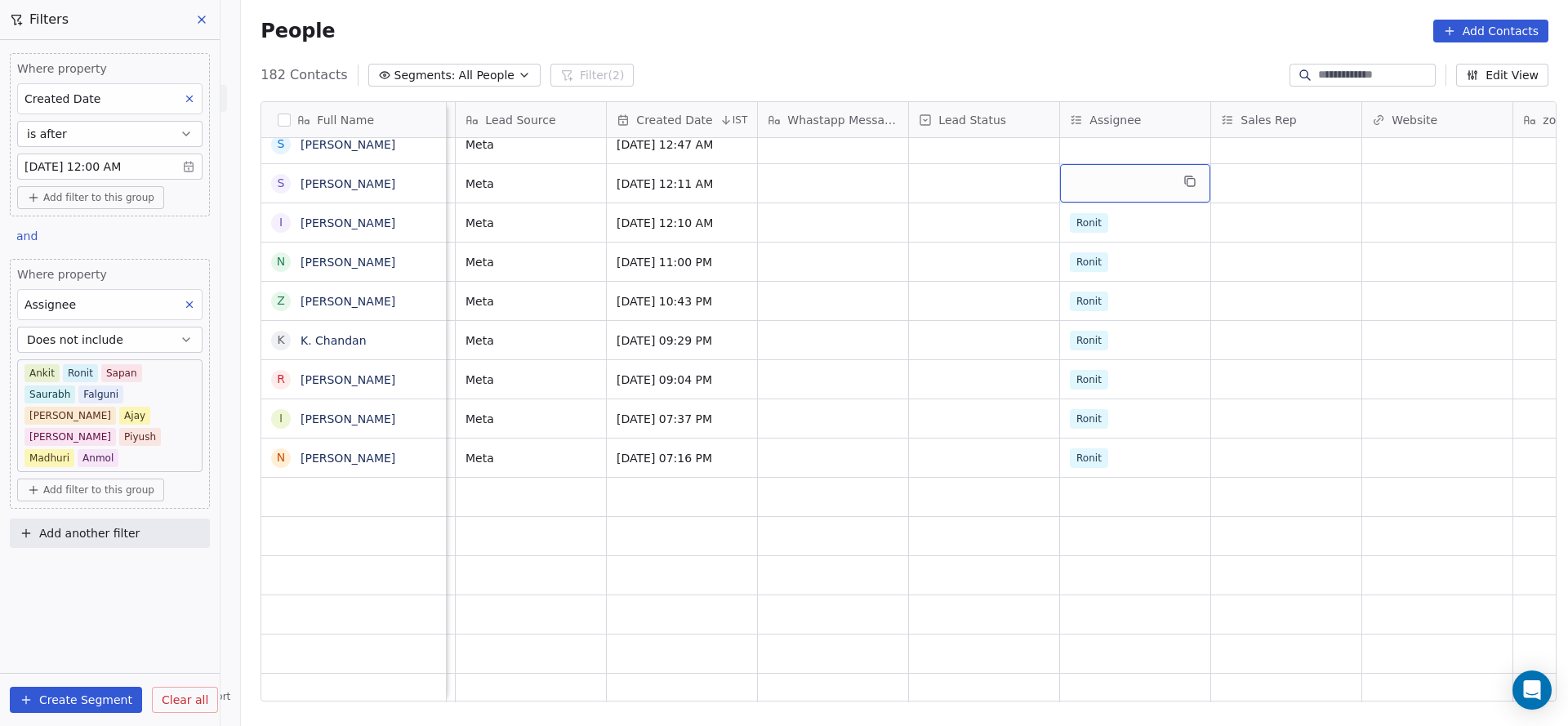
click at [1110, 164] on div "grid" at bounding box center [1134, 183] width 151 height 39
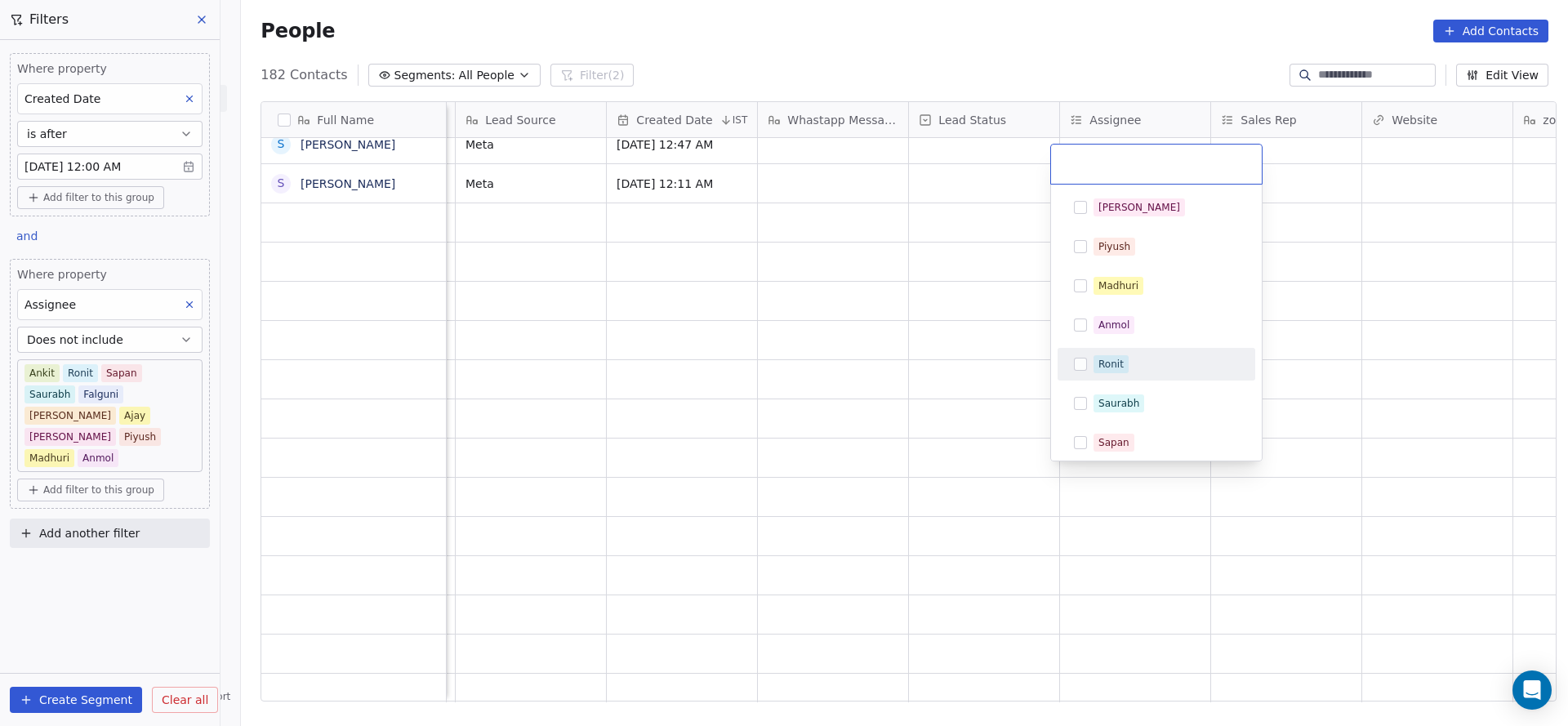
click at [1119, 376] on div "Ronit" at bounding box center [1156, 364] width 185 height 26
click at [949, 346] on html "On2Cook India Pvt. Ltd. Contacts People Marketing Workflows Campaigns Sales Pip…" at bounding box center [784, 363] width 1568 height 726
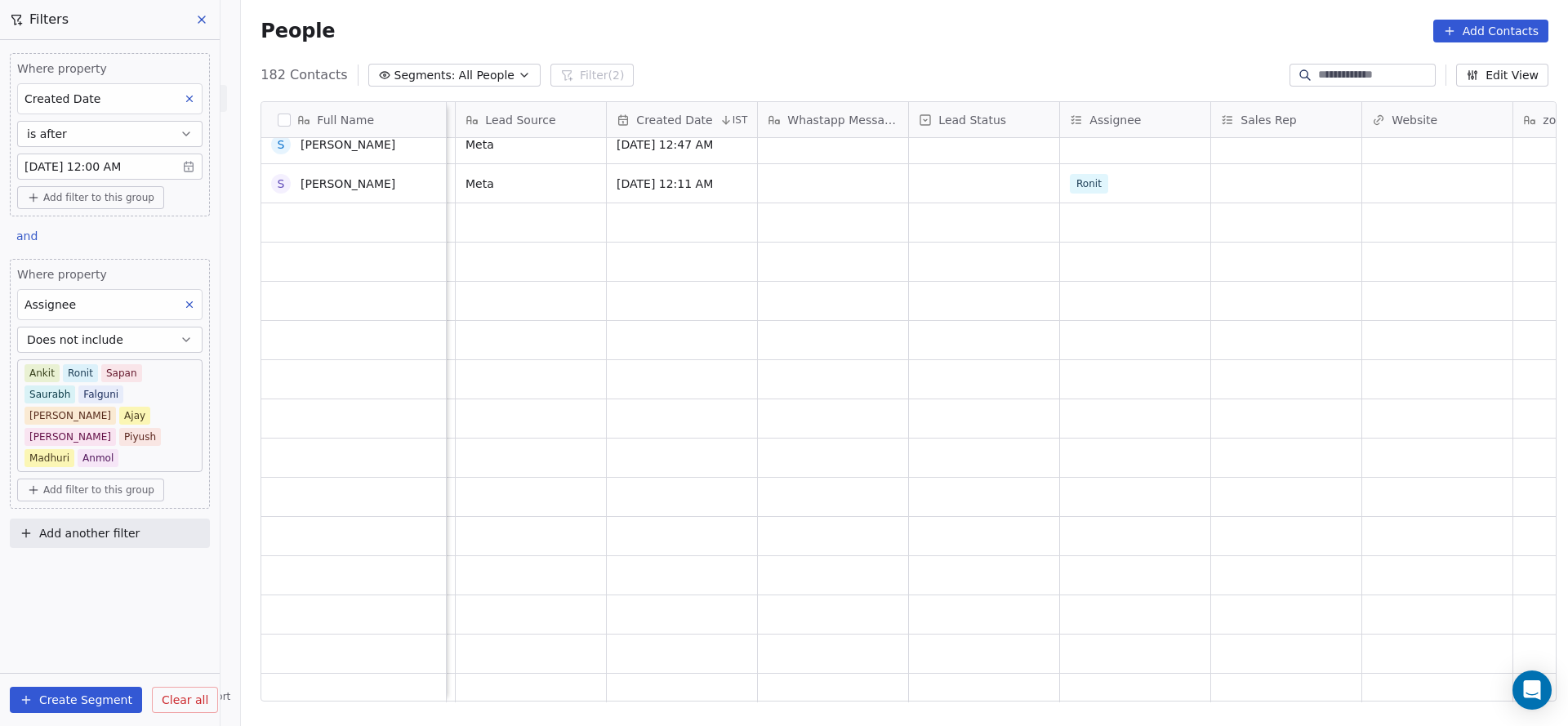
scroll to position [5957, 0]
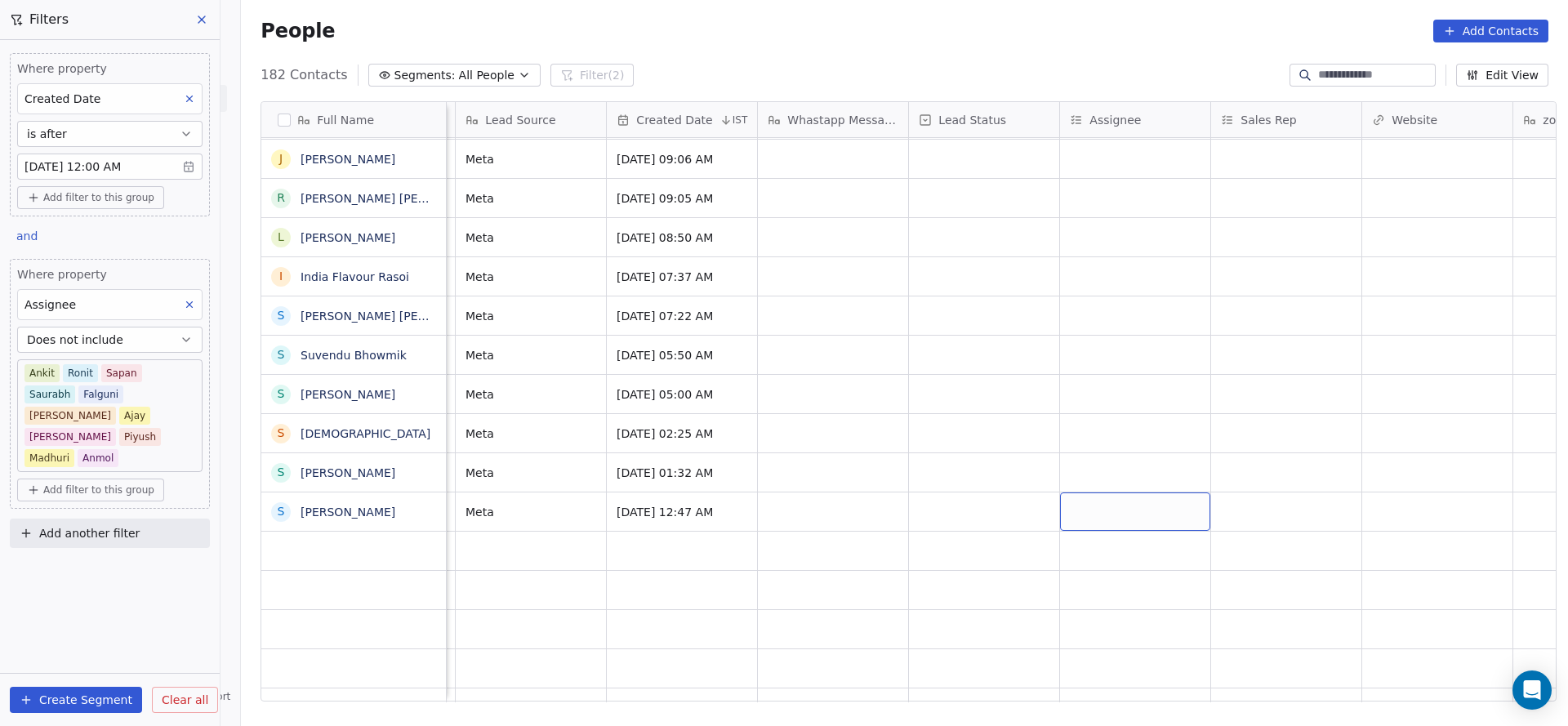
click at [1087, 494] on div "grid" at bounding box center [1134, 511] width 151 height 39
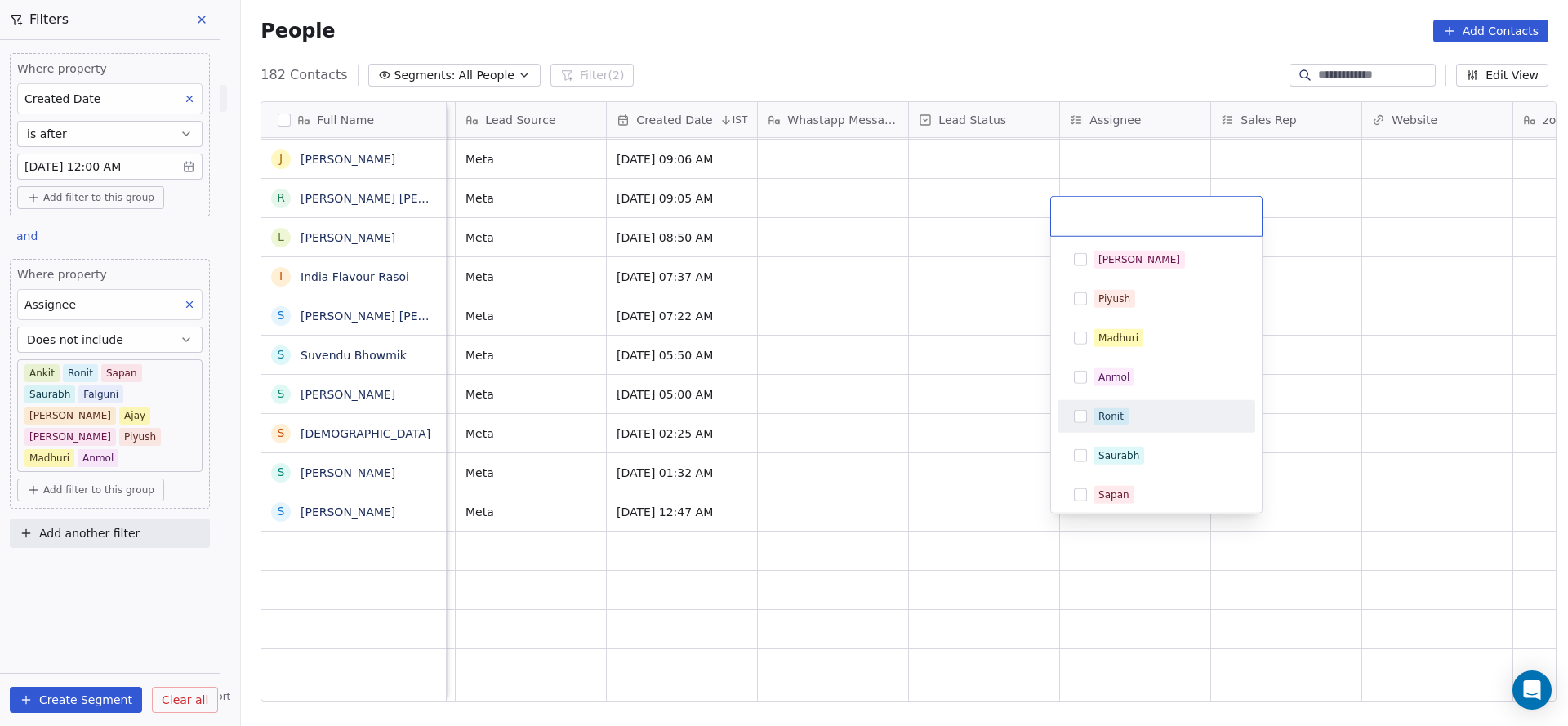
click at [1132, 404] on div "Ronit" at bounding box center [1156, 416] width 185 height 26
click at [925, 501] on html "On2Cook India Pvt. Ltd. Contacts People Marketing Workflows Campaigns Sales Pip…" at bounding box center [784, 363] width 1568 height 726
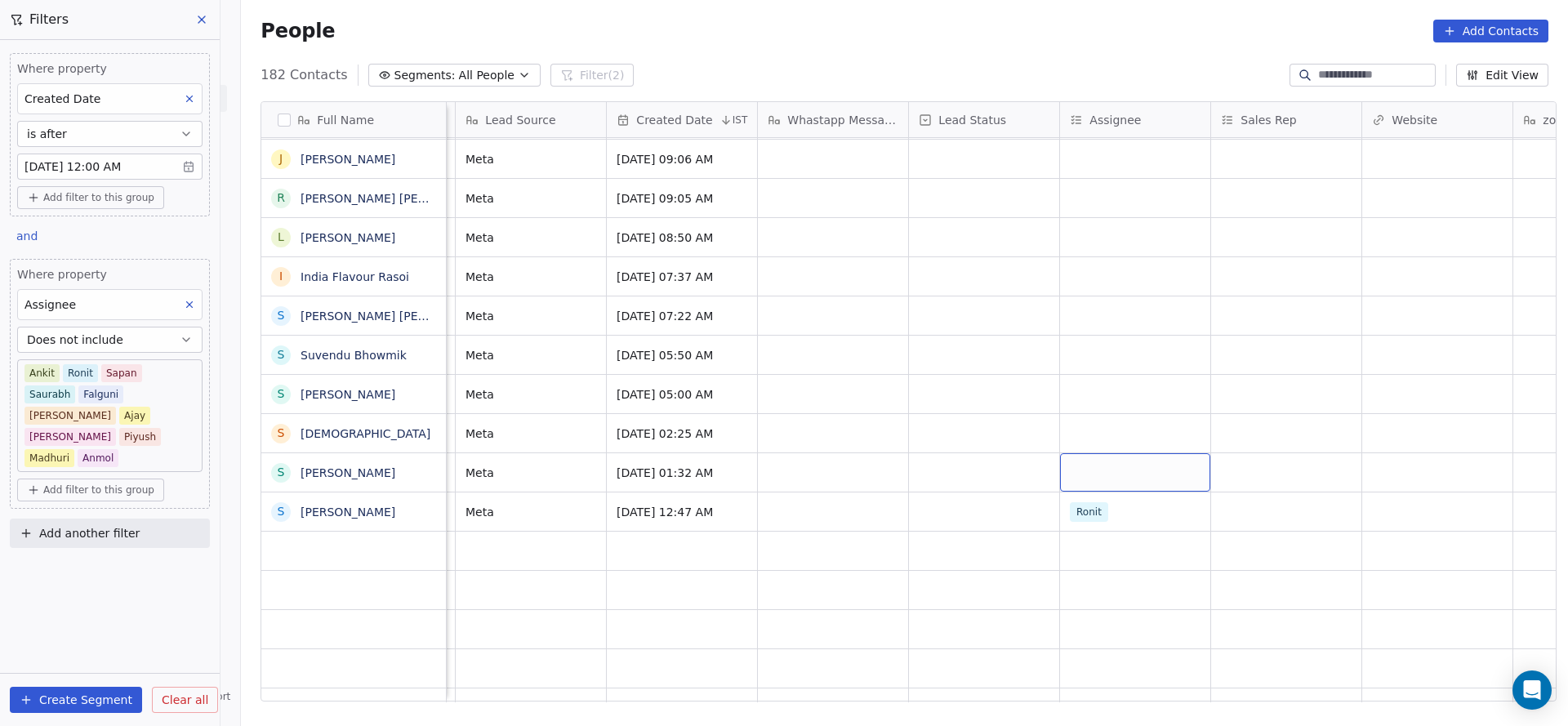
click at [1129, 453] on div "grid" at bounding box center [1134, 472] width 151 height 39
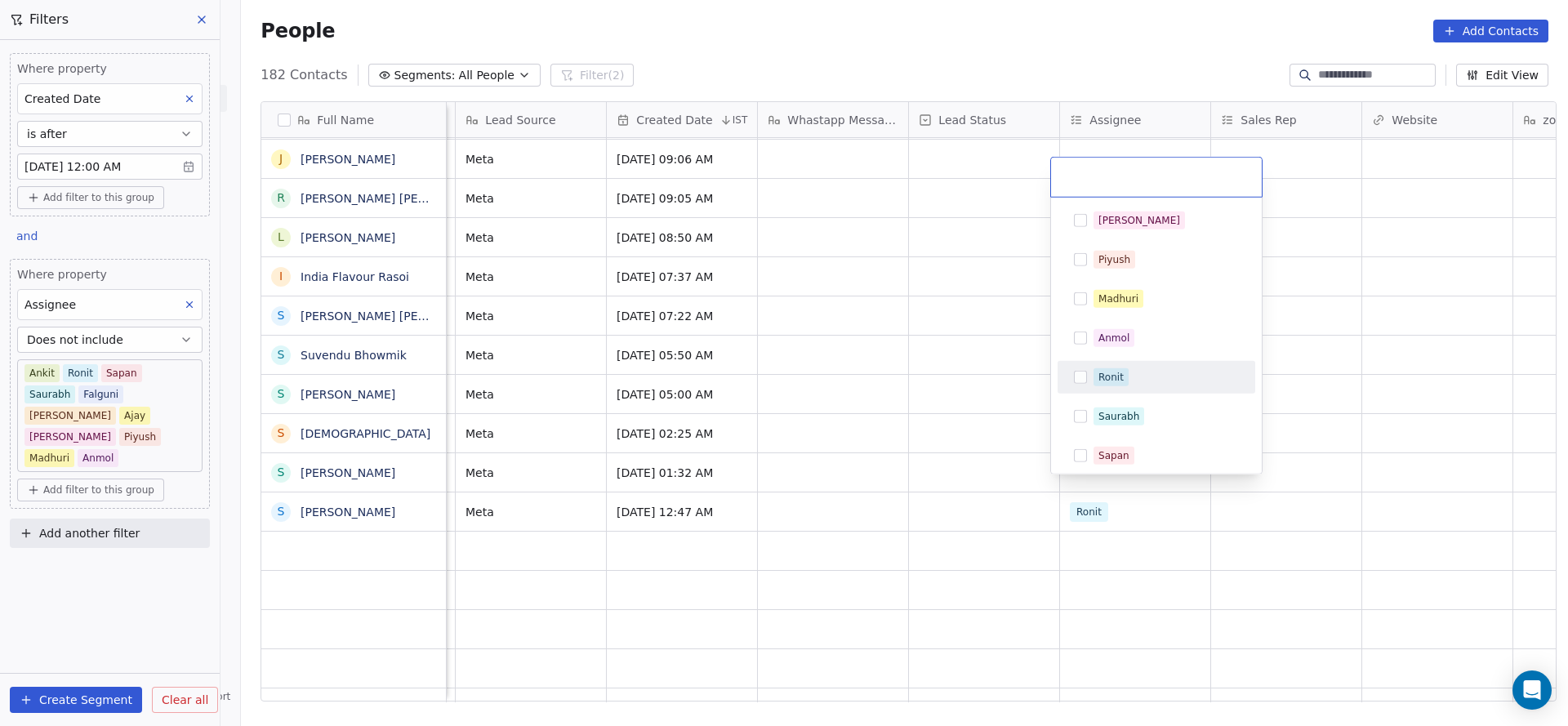
click at [1143, 379] on div "Ronit" at bounding box center [1165, 377] width 145 height 18
click at [789, 503] on html "On2Cook India Pvt. Ltd. Contacts People Marketing Workflows Campaigns Sales Pip…" at bounding box center [784, 363] width 1568 height 726
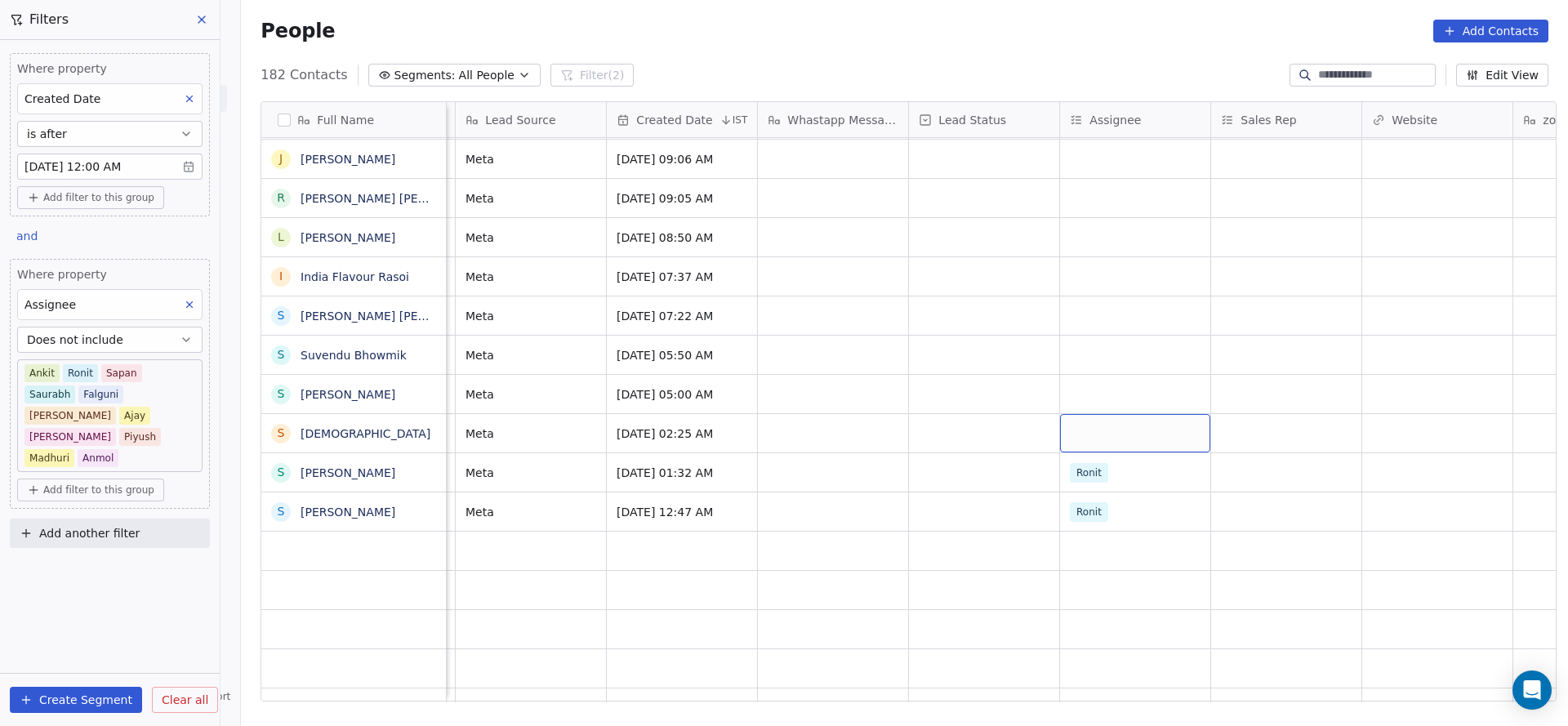
click at [1098, 414] on div "grid" at bounding box center [1134, 433] width 151 height 39
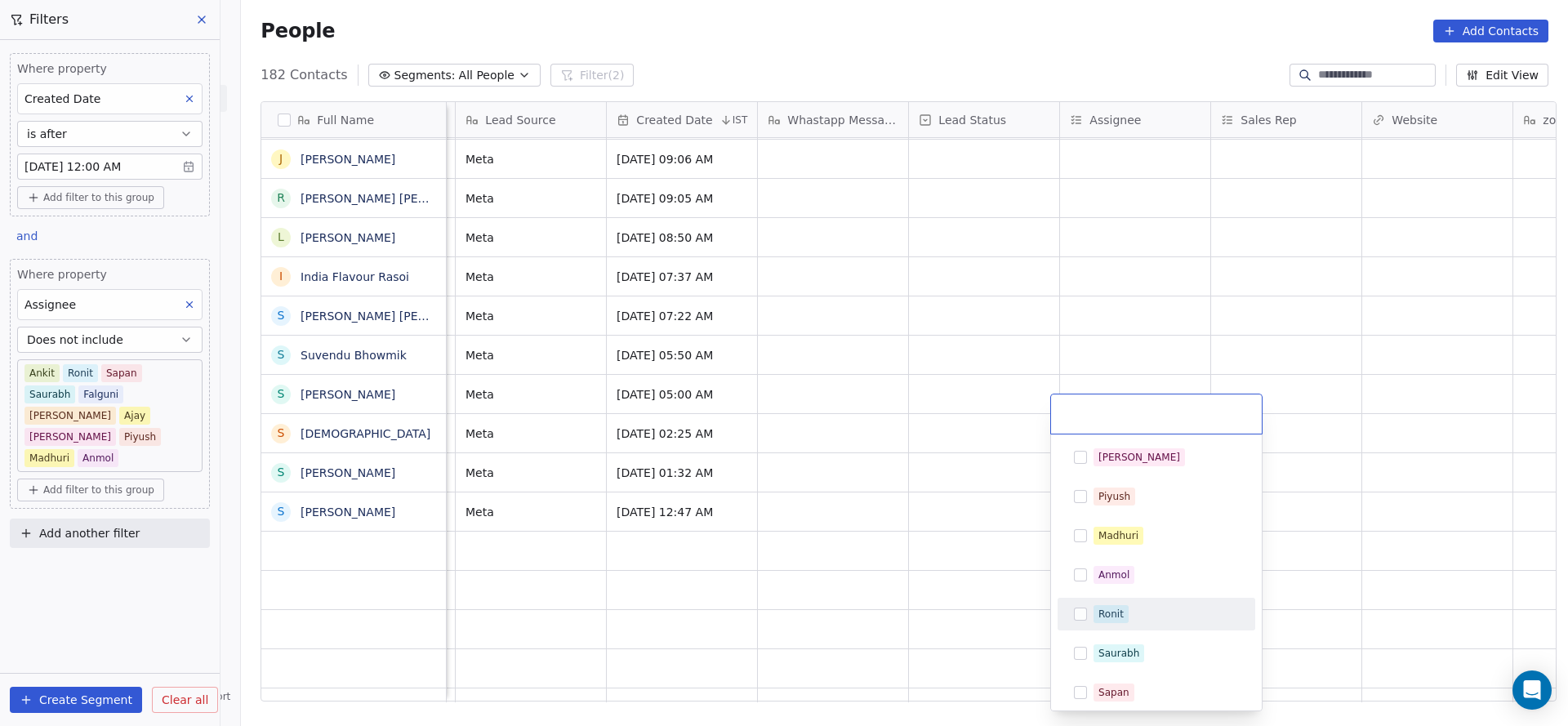
click at [1107, 615] on div "Ronit" at bounding box center [1110, 613] width 25 height 15
click at [923, 453] on html "On2Cook India Pvt. Ltd. Contacts People Marketing Workflows Campaigns Sales Pip…" at bounding box center [784, 363] width 1568 height 726
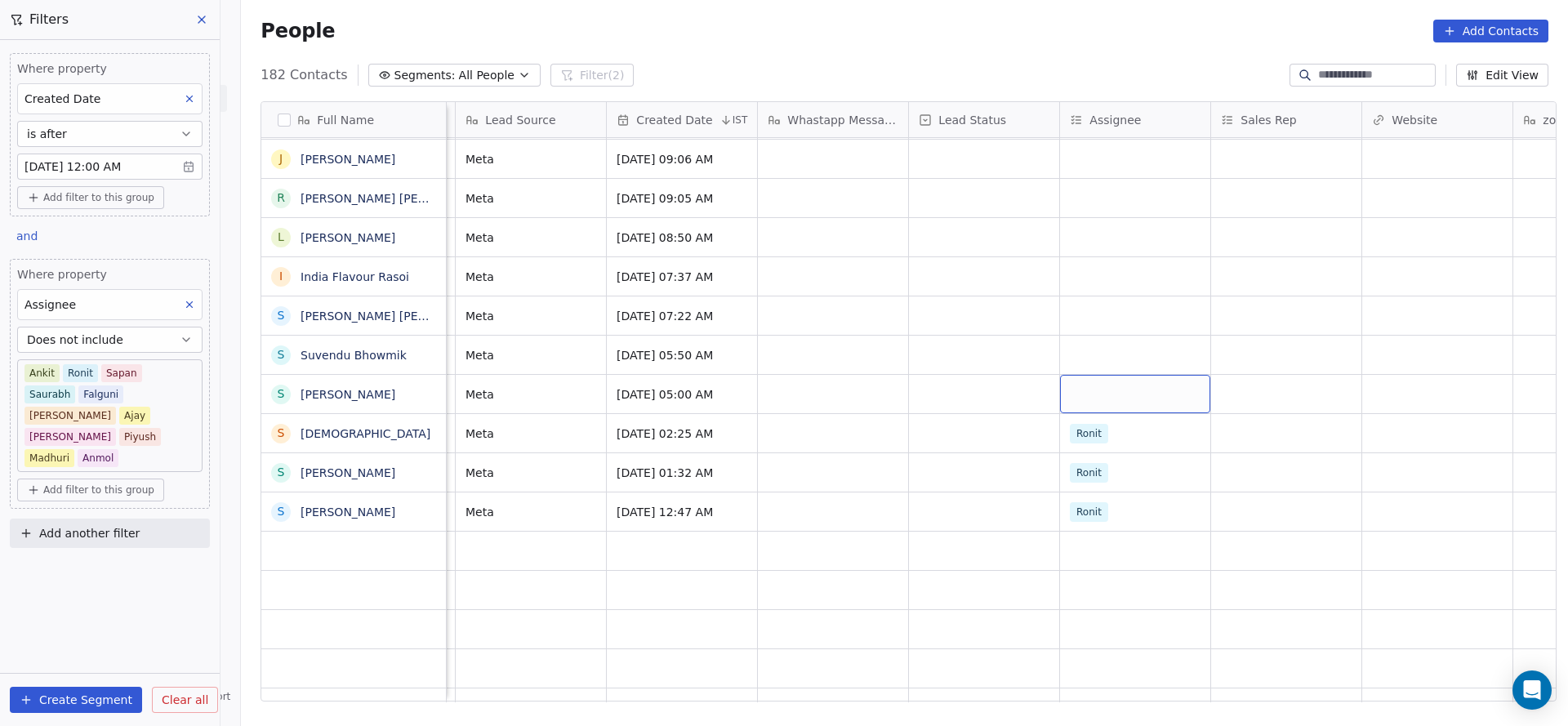
click at [1101, 375] on div "grid" at bounding box center [1134, 394] width 151 height 39
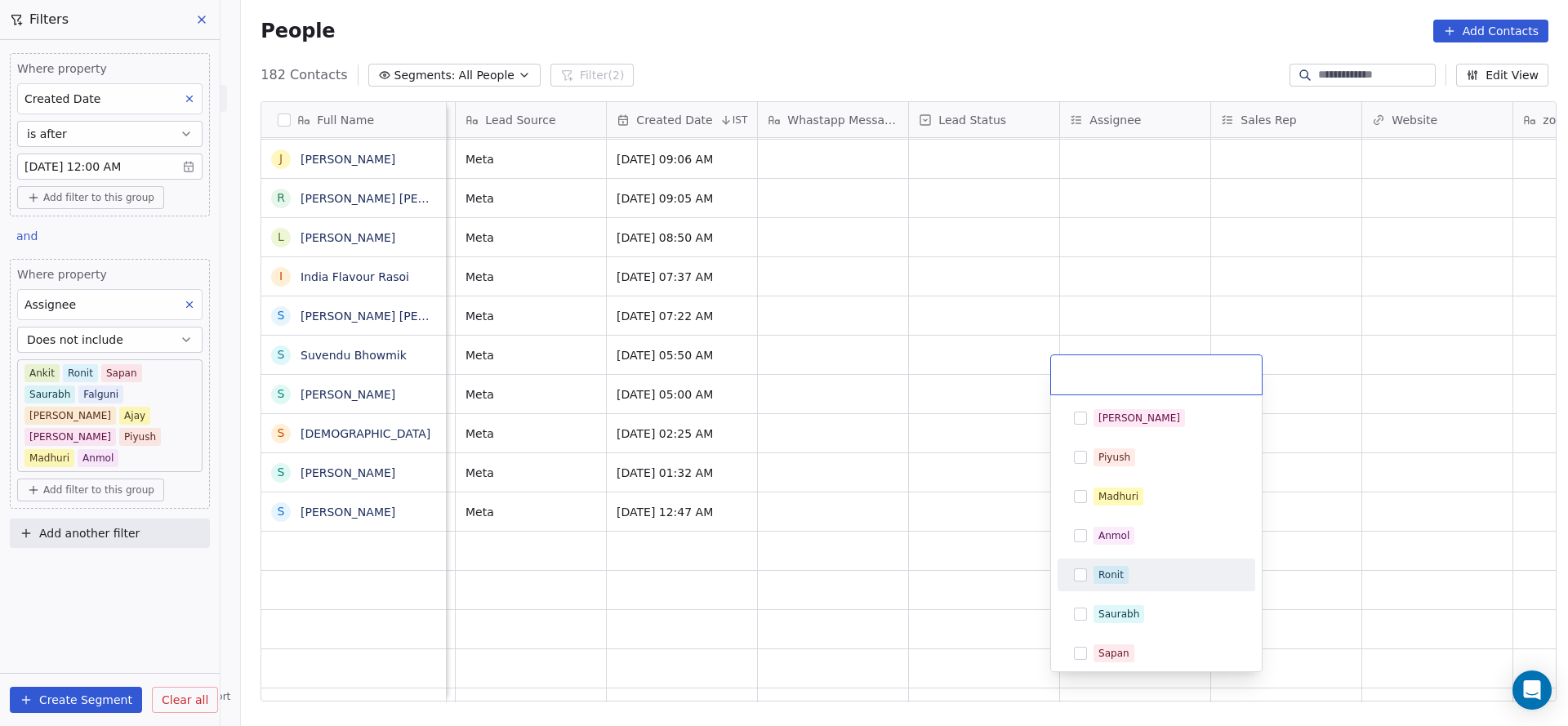
drag, startPoint x: 1112, startPoint y: 570, endPoint x: 953, endPoint y: 495, distance: 175.8
click at [1115, 568] on div "Ronit" at bounding box center [1110, 575] width 25 height 15
click at [862, 475] on html "On2Cook India Pvt. Ltd. Contacts People Marketing Workflows Campaigns Sales Pip…" at bounding box center [784, 363] width 1568 height 726
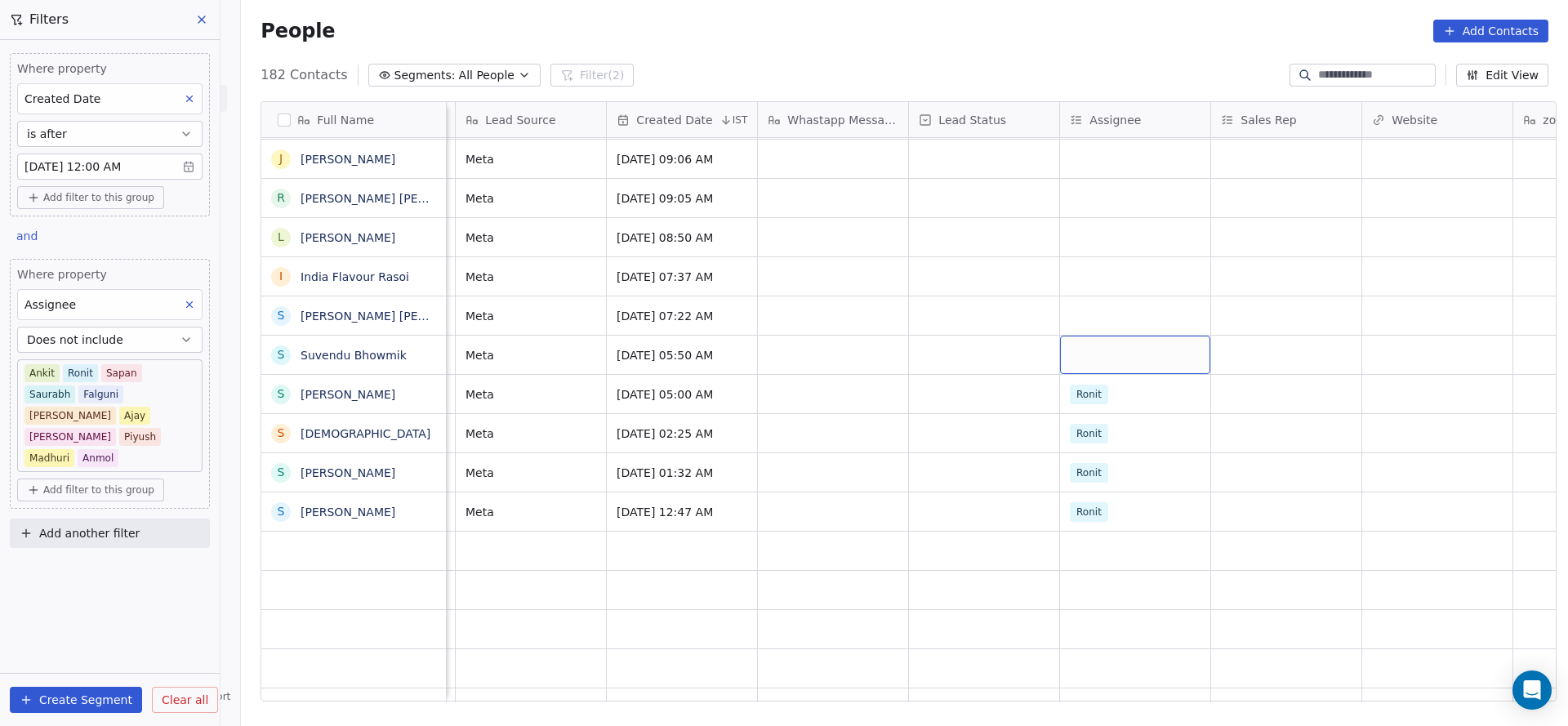
click at [1096, 338] on div "grid" at bounding box center [1134, 354] width 151 height 39
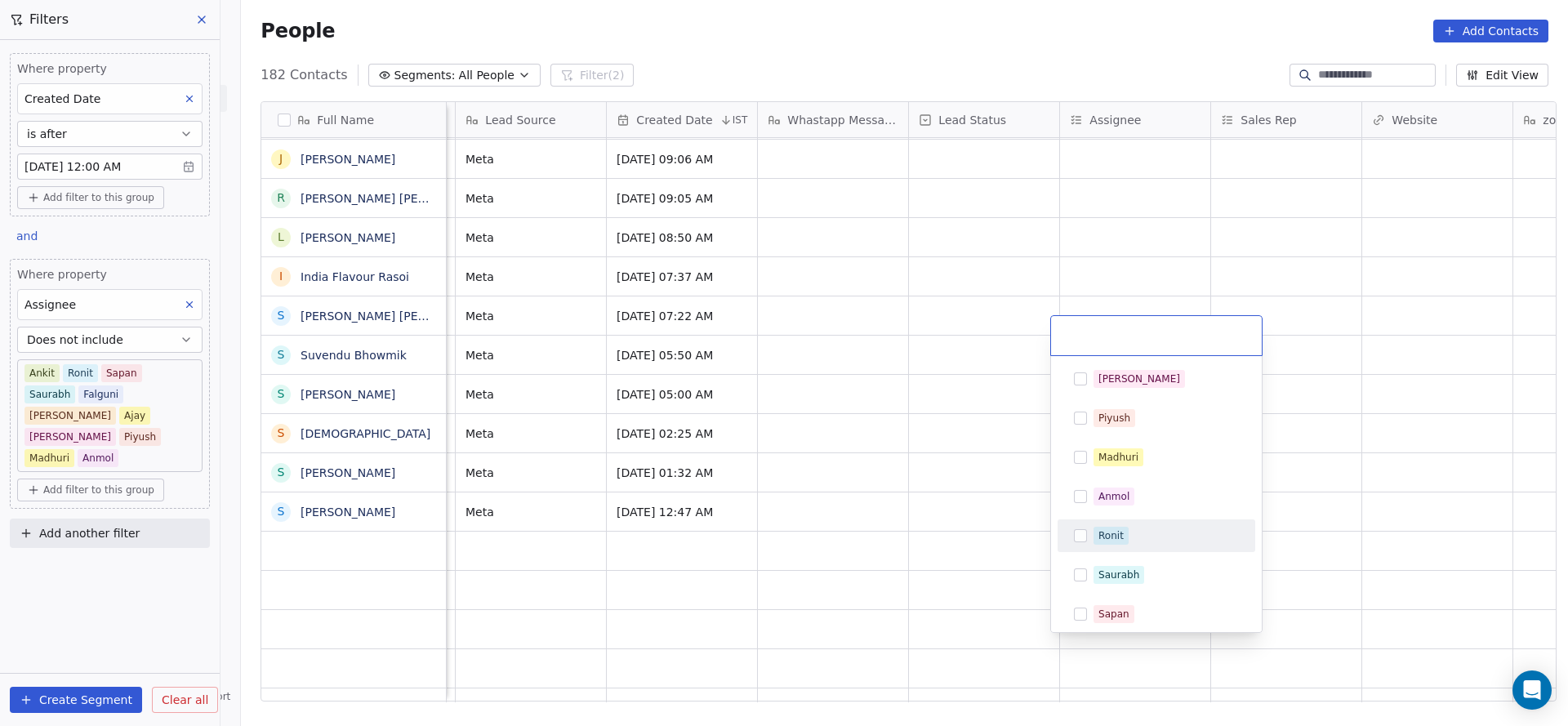
drag, startPoint x: 1116, startPoint y: 545, endPoint x: 1027, endPoint y: 485, distance: 107.3
click at [1117, 544] on div "Ronit" at bounding box center [1156, 536] width 185 height 26
click at [941, 439] on html "On2Cook India Pvt. Ltd. Contacts People Marketing Workflows Campaigns Sales Pip…" at bounding box center [784, 363] width 1568 height 726
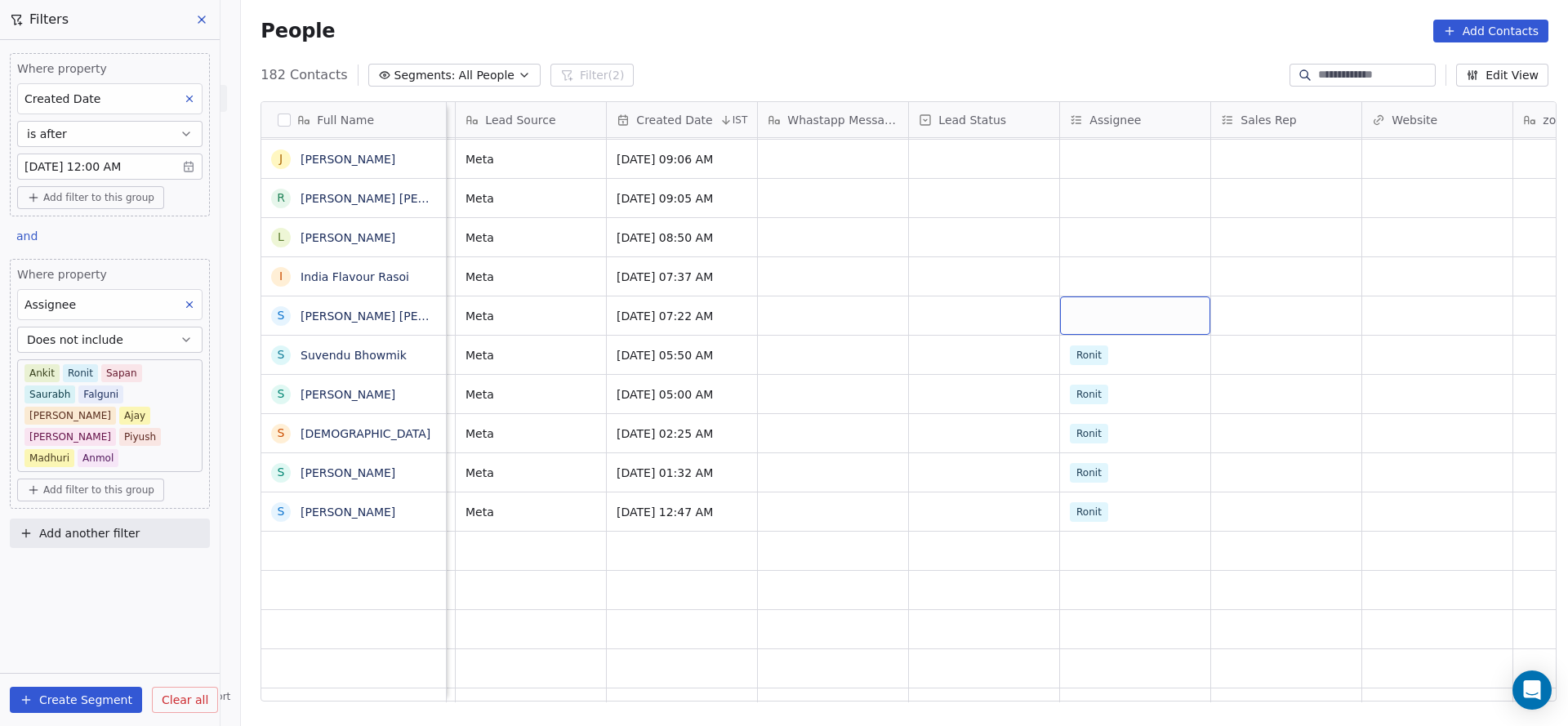
click at [1095, 299] on div "grid" at bounding box center [1134, 316] width 151 height 39
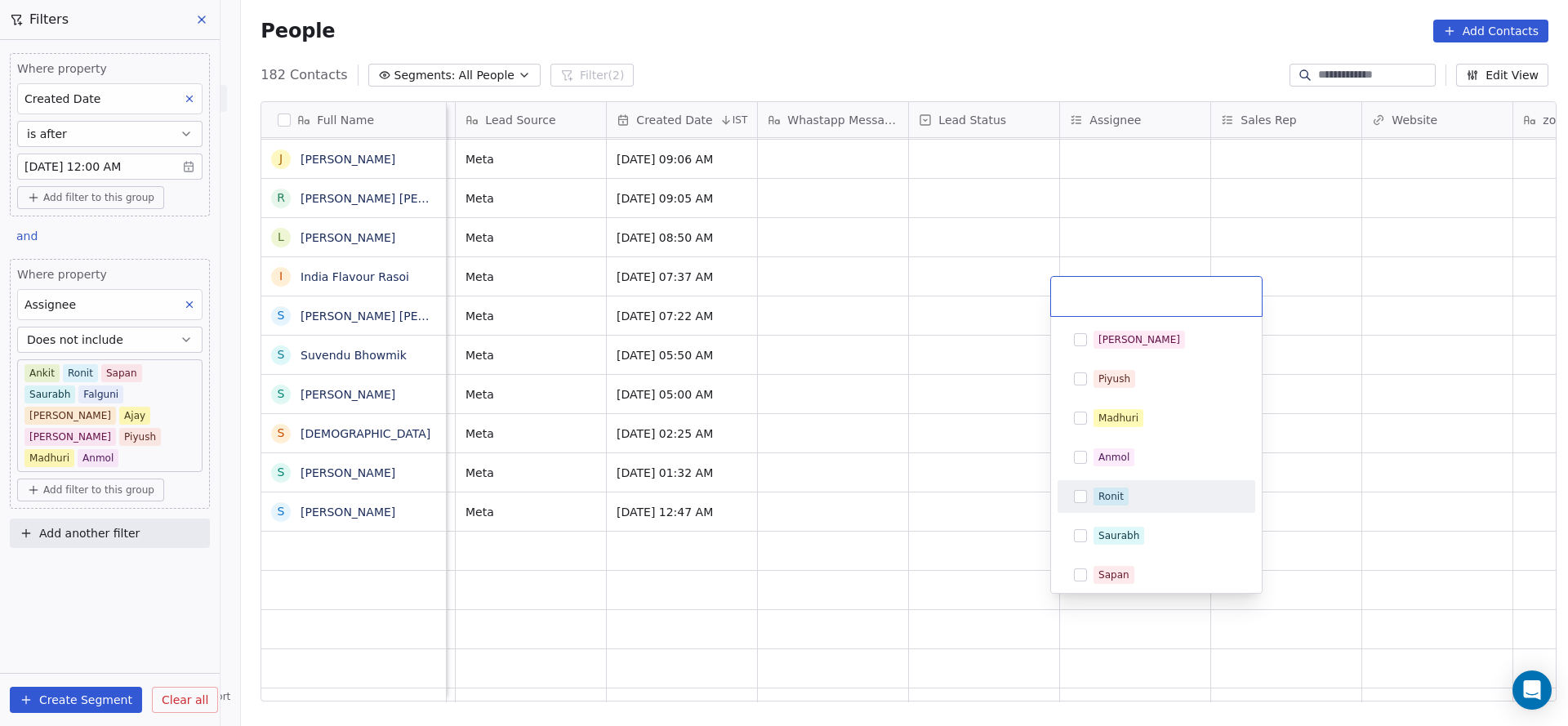
click at [1115, 505] on div "Ronit" at bounding box center [1156, 496] width 185 height 26
click at [975, 466] on html "On2Cook India Pvt. Ltd. Contacts People Marketing Workflows Campaigns Sales Pip…" at bounding box center [784, 363] width 1568 height 726
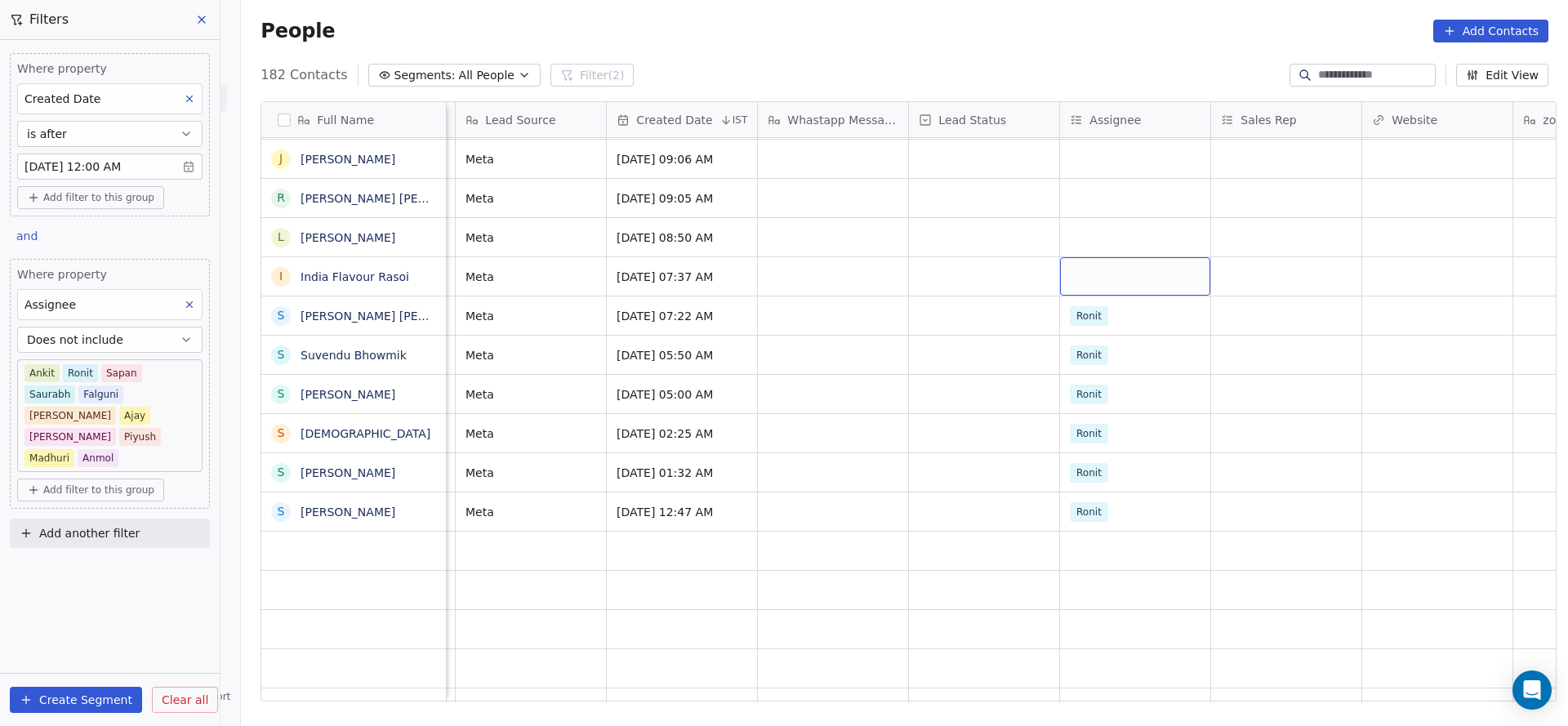
click at [1101, 257] on div "grid" at bounding box center [1134, 276] width 151 height 39
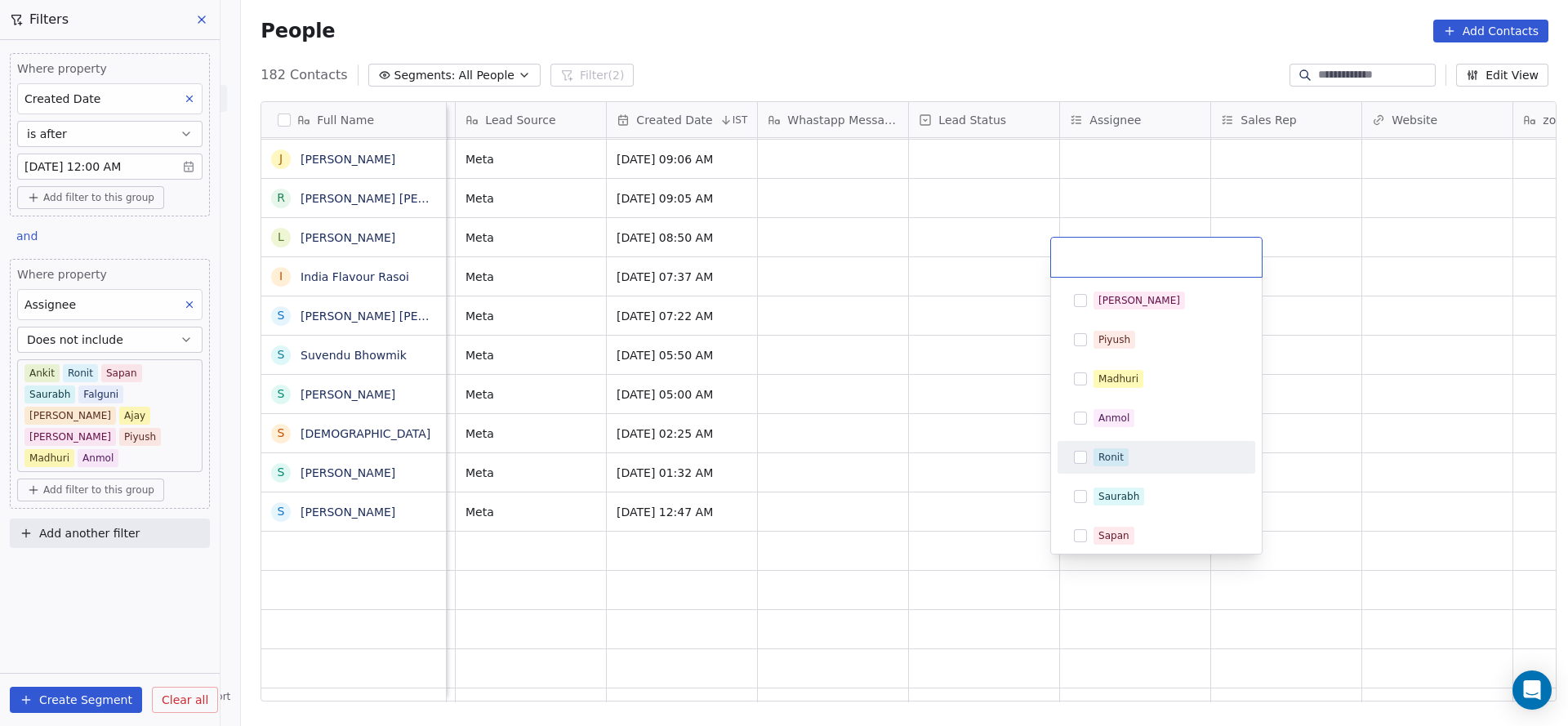
click at [1108, 456] on div "Ronit" at bounding box center [1110, 457] width 25 height 15
click at [950, 427] on html "On2Cook India Pvt. Ltd. Contacts People Marketing Workflows Campaigns Sales Pip…" at bounding box center [784, 363] width 1568 height 726
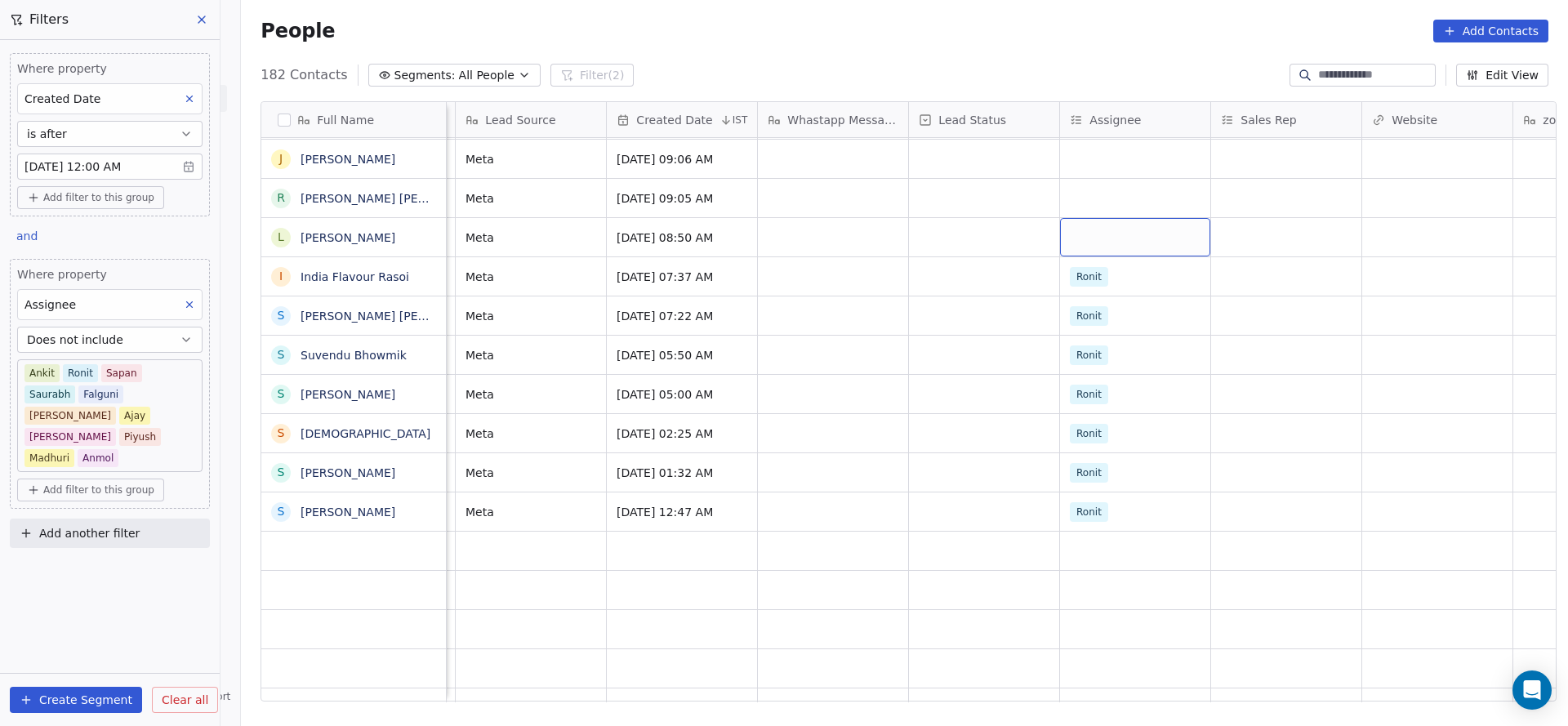
click at [1082, 218] on div "grid" at bounding box center [1134, 237] width 151 height 39
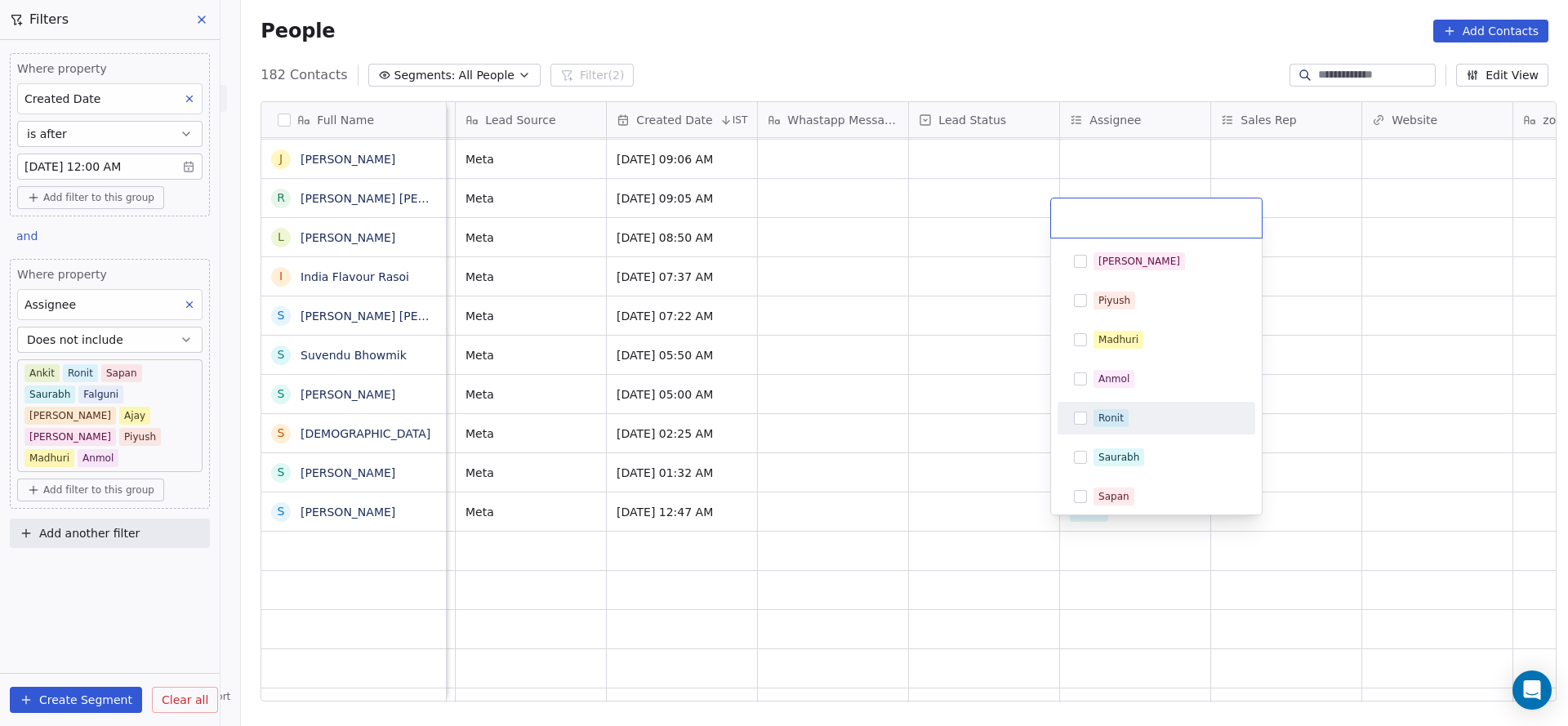
click at [1116, 411] on div "Ronit" at bounding box center [1110, 417] width 25 height 15
click at [972, 400] on html "On2Cook India Pvt. Ltd. Contacts People Marketing Workflows Campaigns Sales Pip…" at bounding box center [784, 363] width 1568 height 726
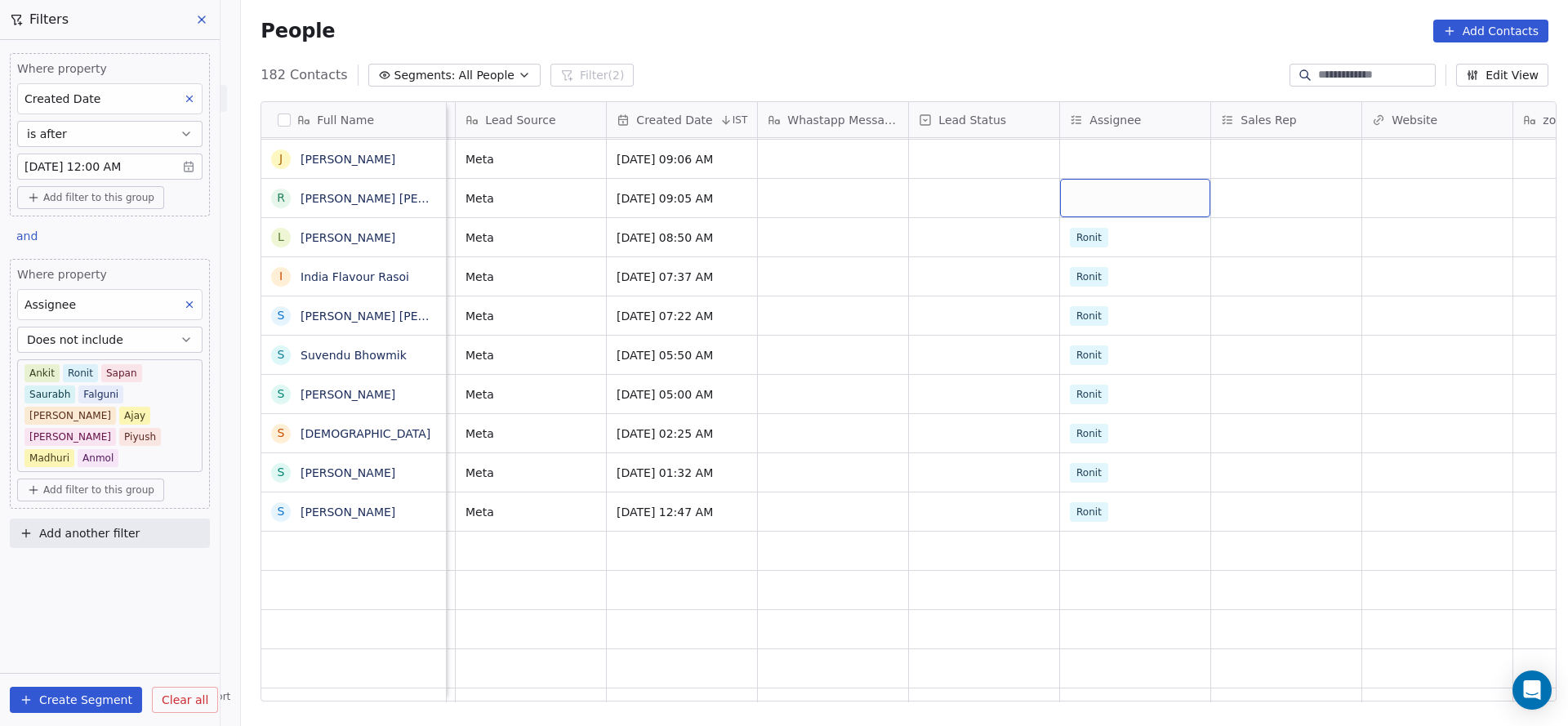
click at [1081, 179] on div "grid" at bounding box center [1134, 198] width 151 height 39
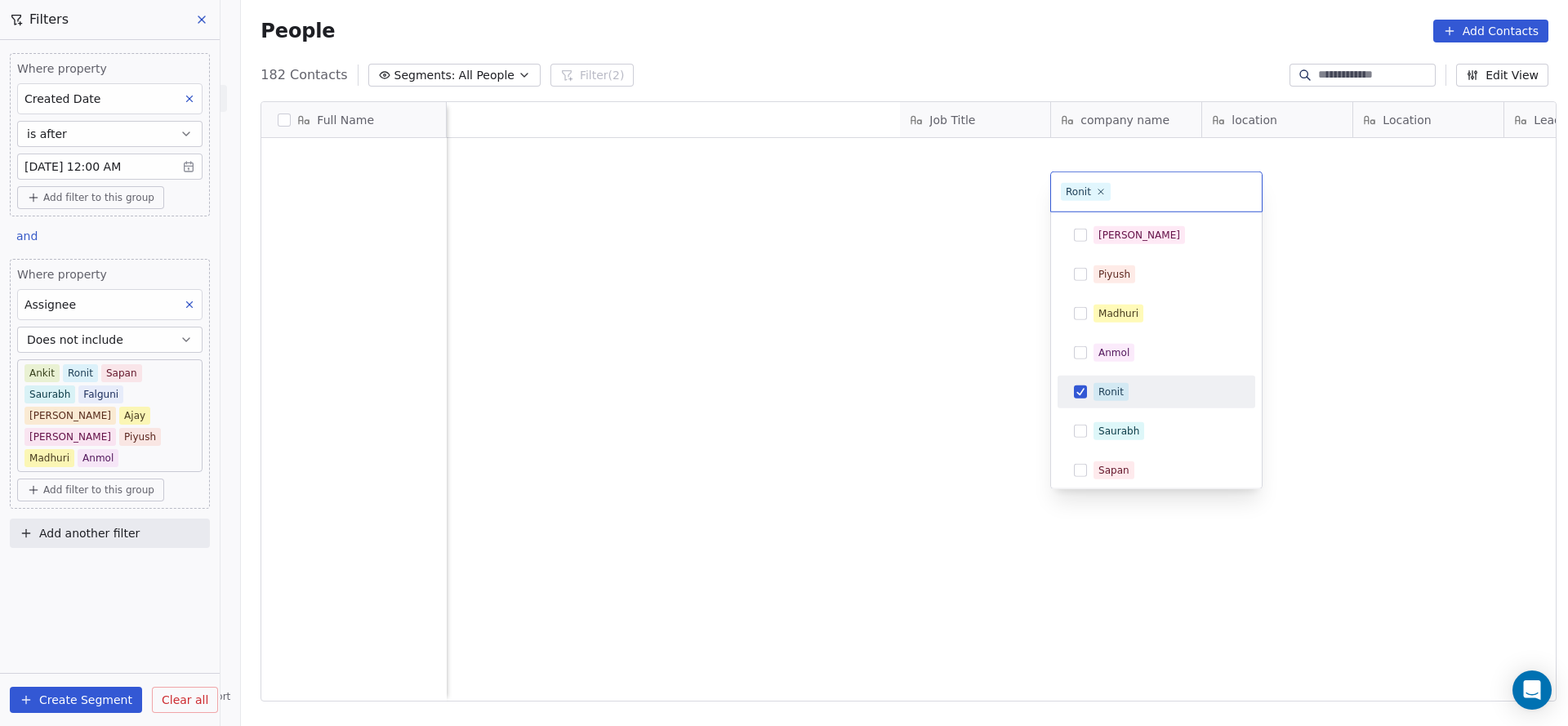
click at [975, 447] on html "On2Cook India Pvt. Ltd. Contacts People Marketing Workflows Campaigns Sales Pip…" at bounding box center [784, 363] width 1568 height 726
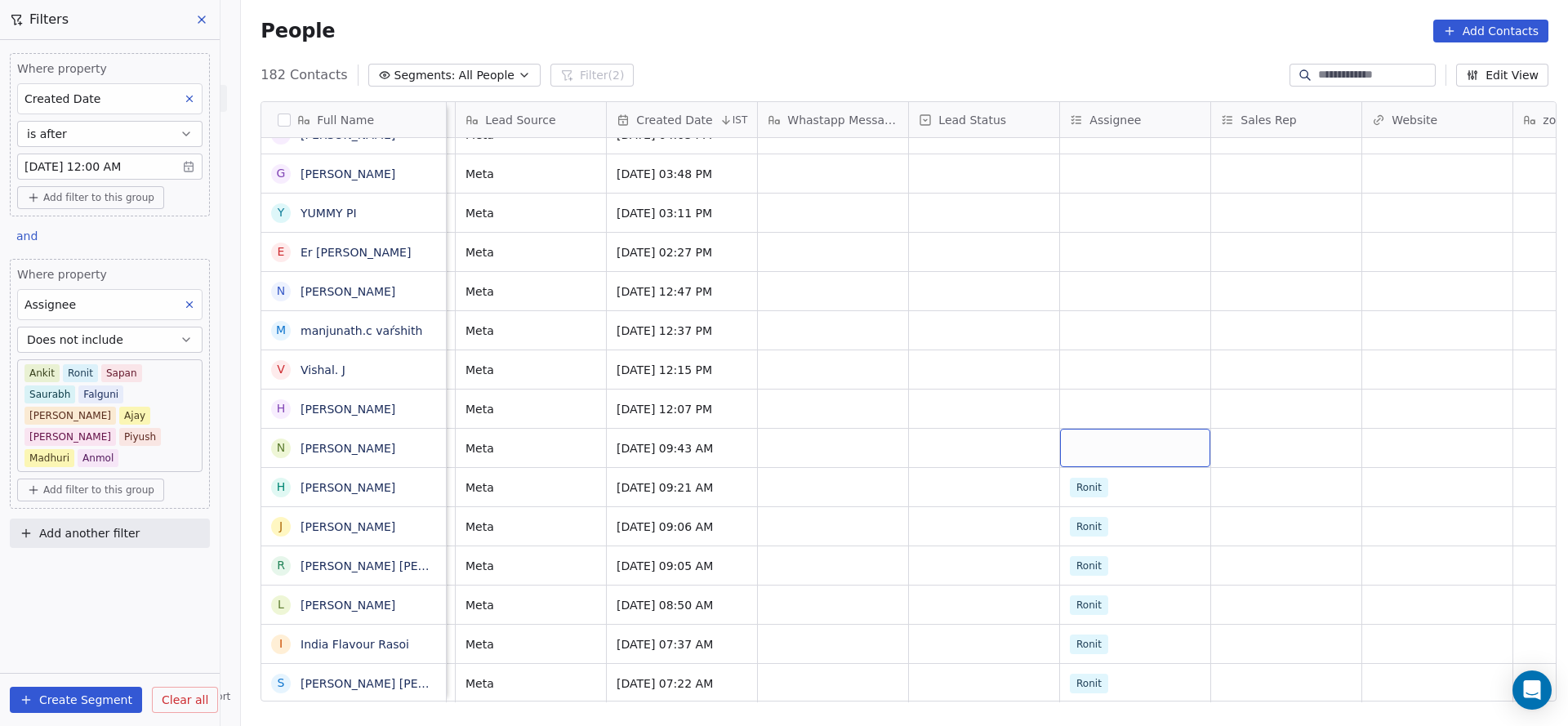
click at [1092, 431] on div "grid" at bounding box center [1134, 447] width 151 height 39
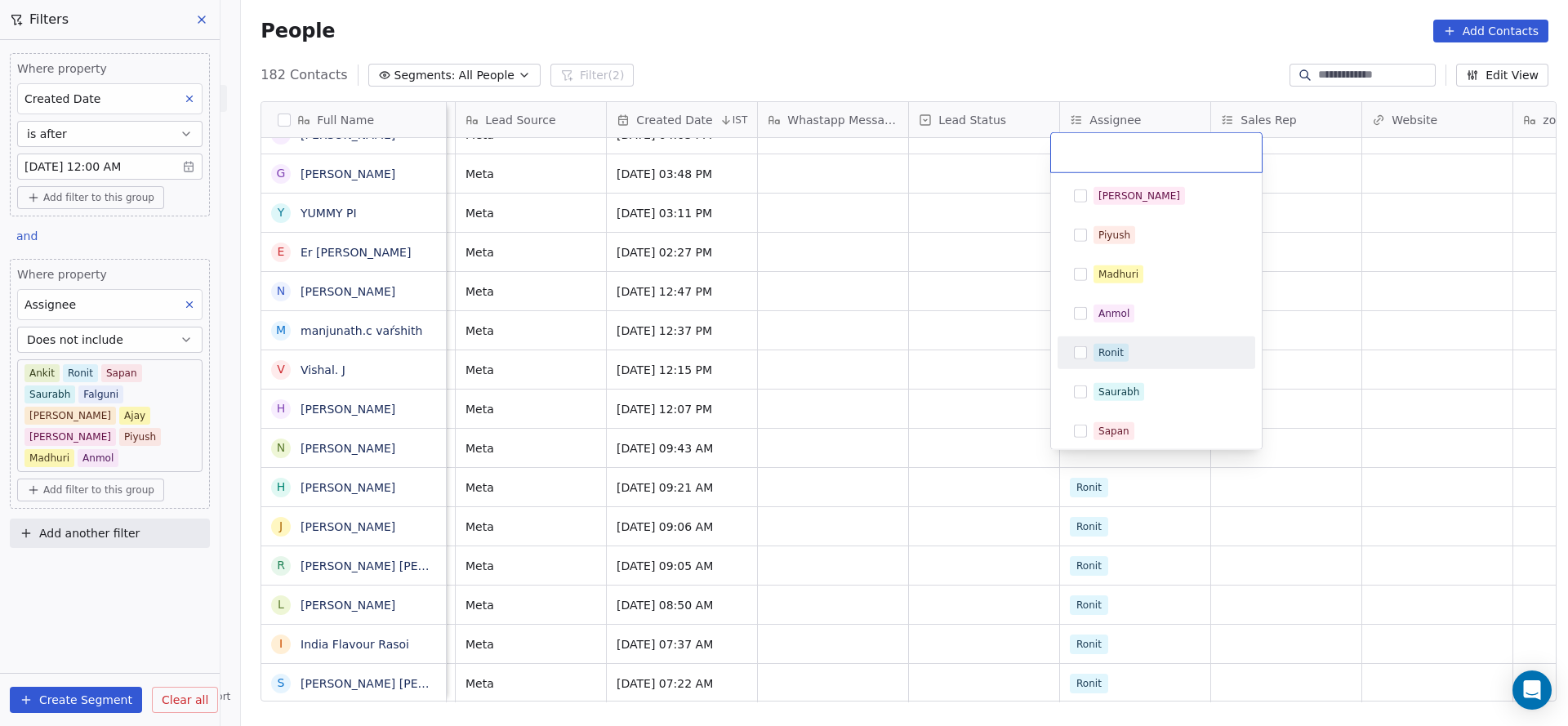
click at [1136, 357] on div "Ronit" at bounding box center [1165, 353] width 145 height 18
click at [953, 460] on html "On2Cook India Pvt. Ltd. Contacts People Marketing Workflows Campaigns Sales Pip…" at bounding box center [784, 363] width 1568 height 726
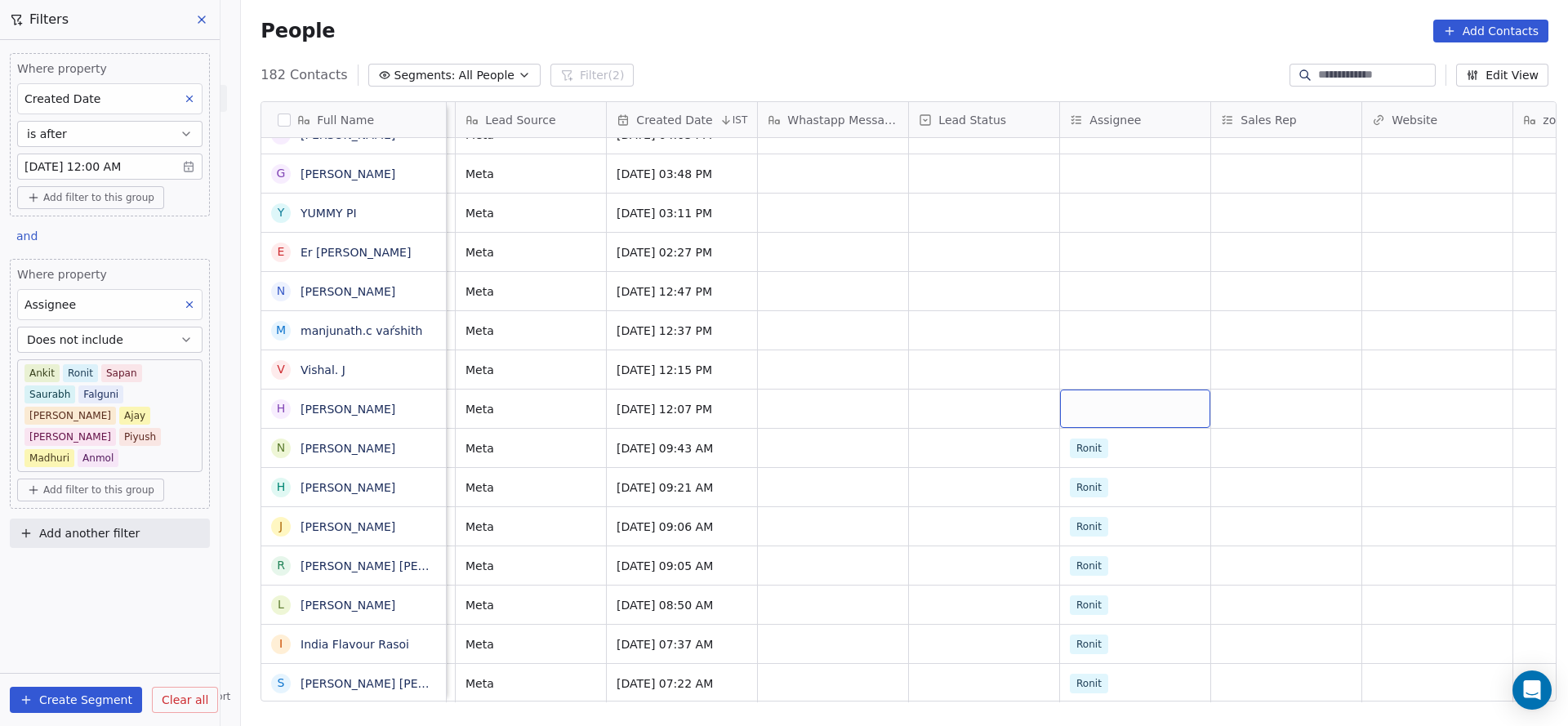
click at [1075, 407] on div "grid" at bounding box center [1134, 409] width 151 height 39
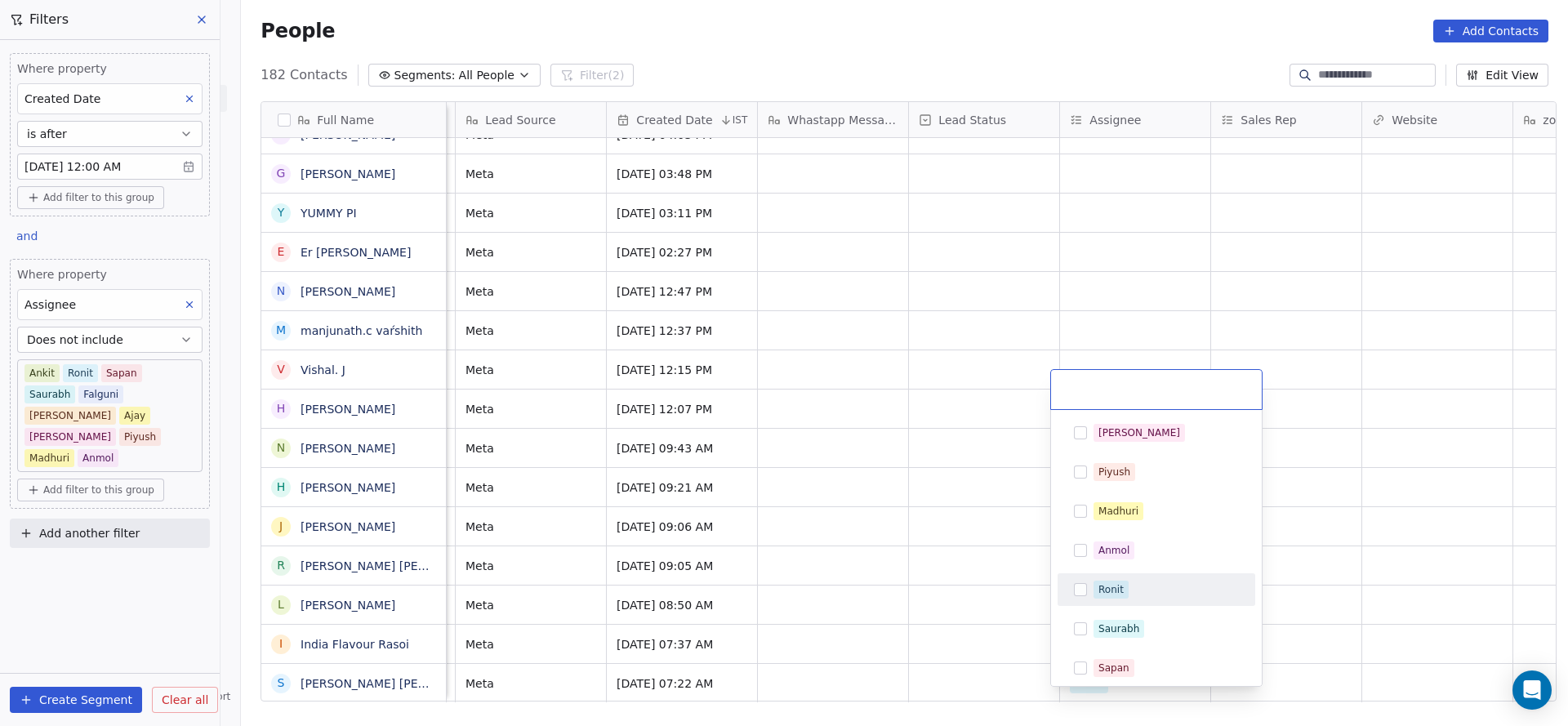
click at [1081, 581] on div "Ronit" at bounding box center [1156, 589] width 185 height 26
click at [953, 524] on html "On2Cook India Pvt. Ltd. Contacts People Marketing Workflows Campaigns Sales Pip…" at bounding box center [784, 363] width 1568 height 726
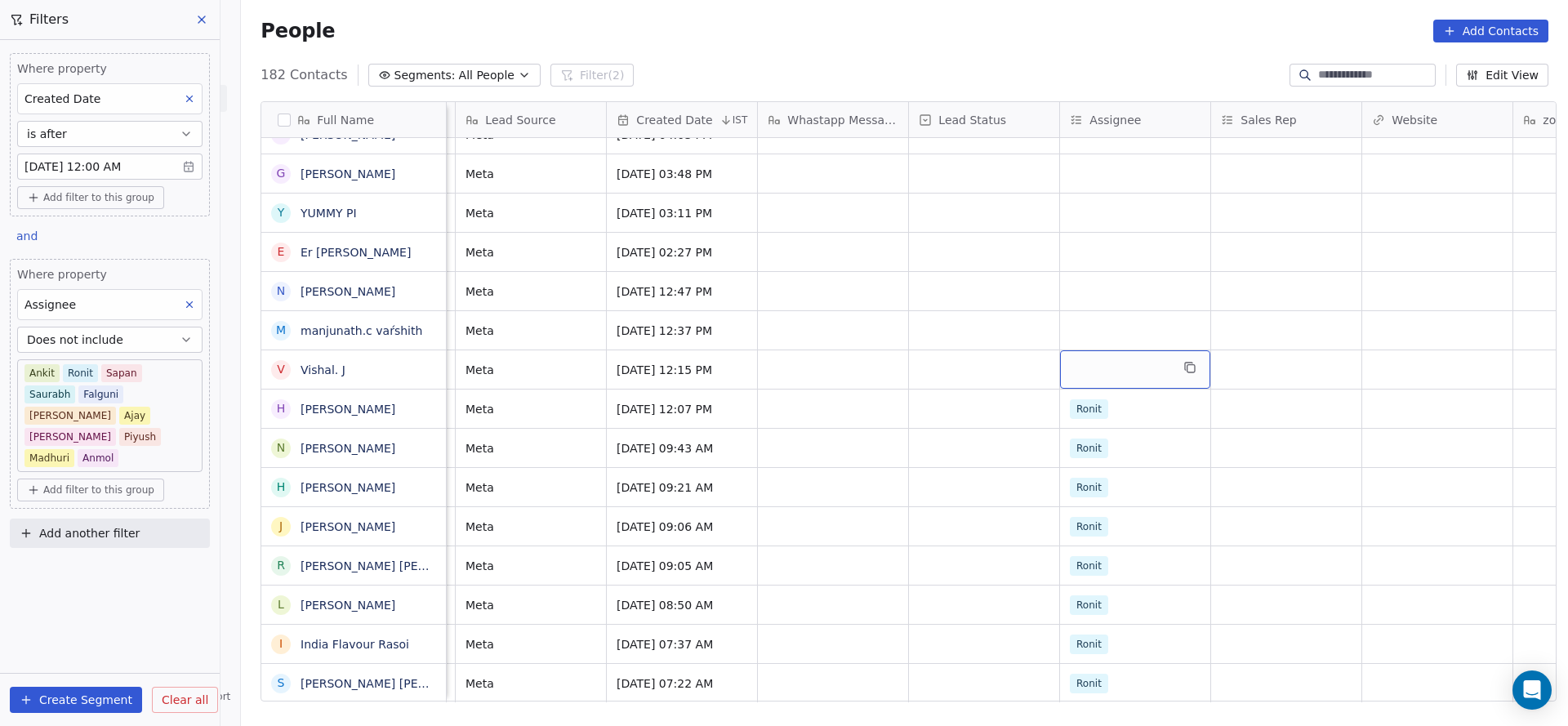
click at [1074, 350] on div "grid" at bounding box center [1134, 369] width 151 height 39
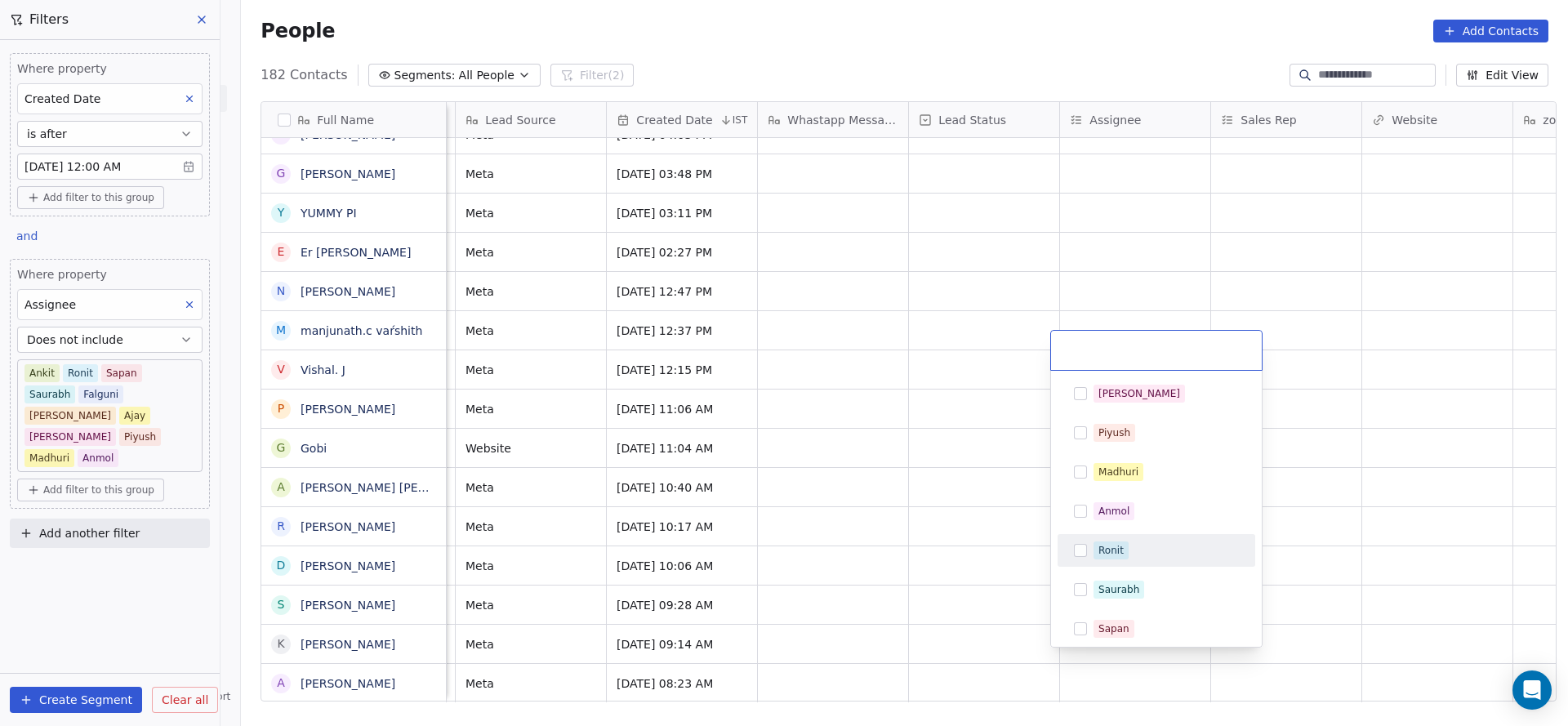
click at [919, 502] on html "On2Cook India Pvt. Ltd. Contacts People Marketing Workflows Campaigns Sales Pip…" at bounding box center [784, 363] width 1568 height 726
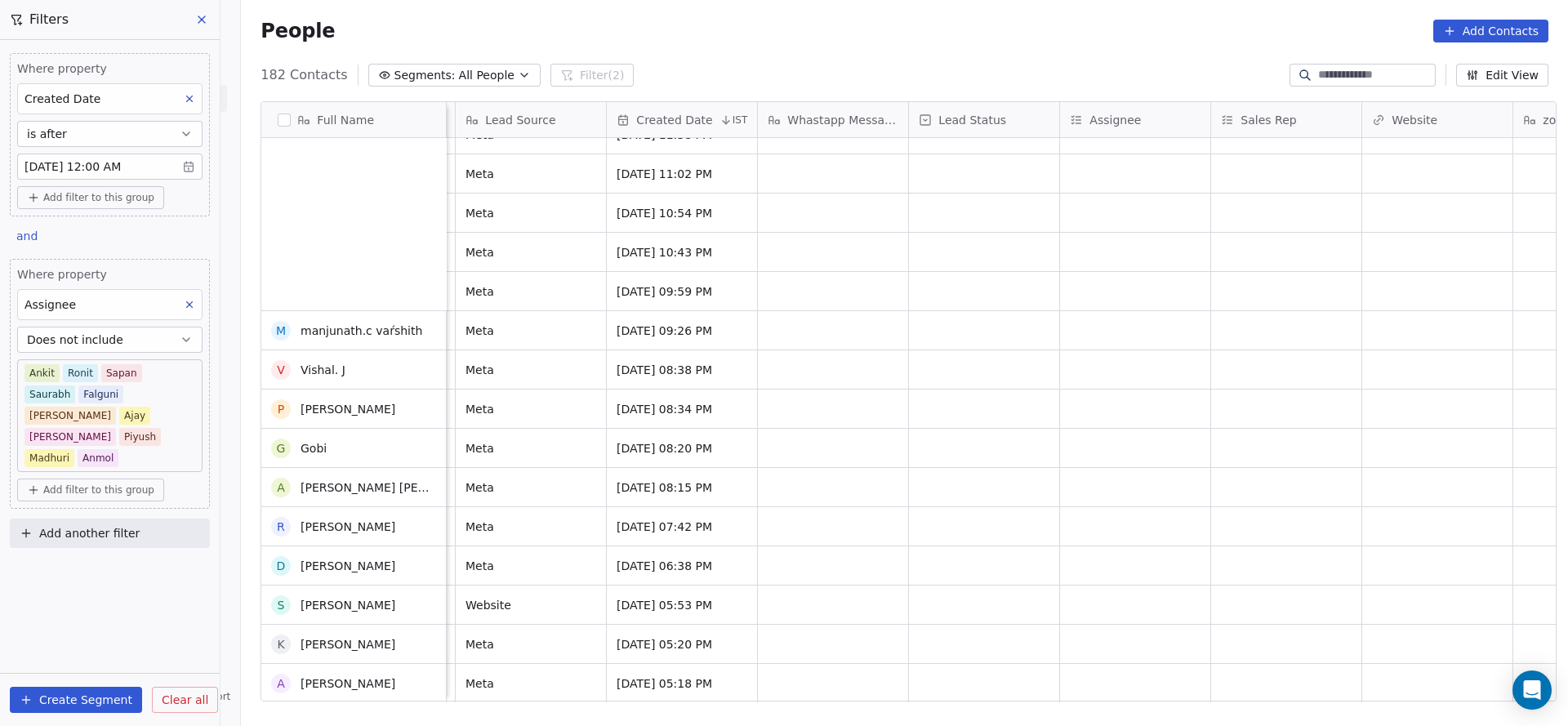
scroll to position [6569, 0]
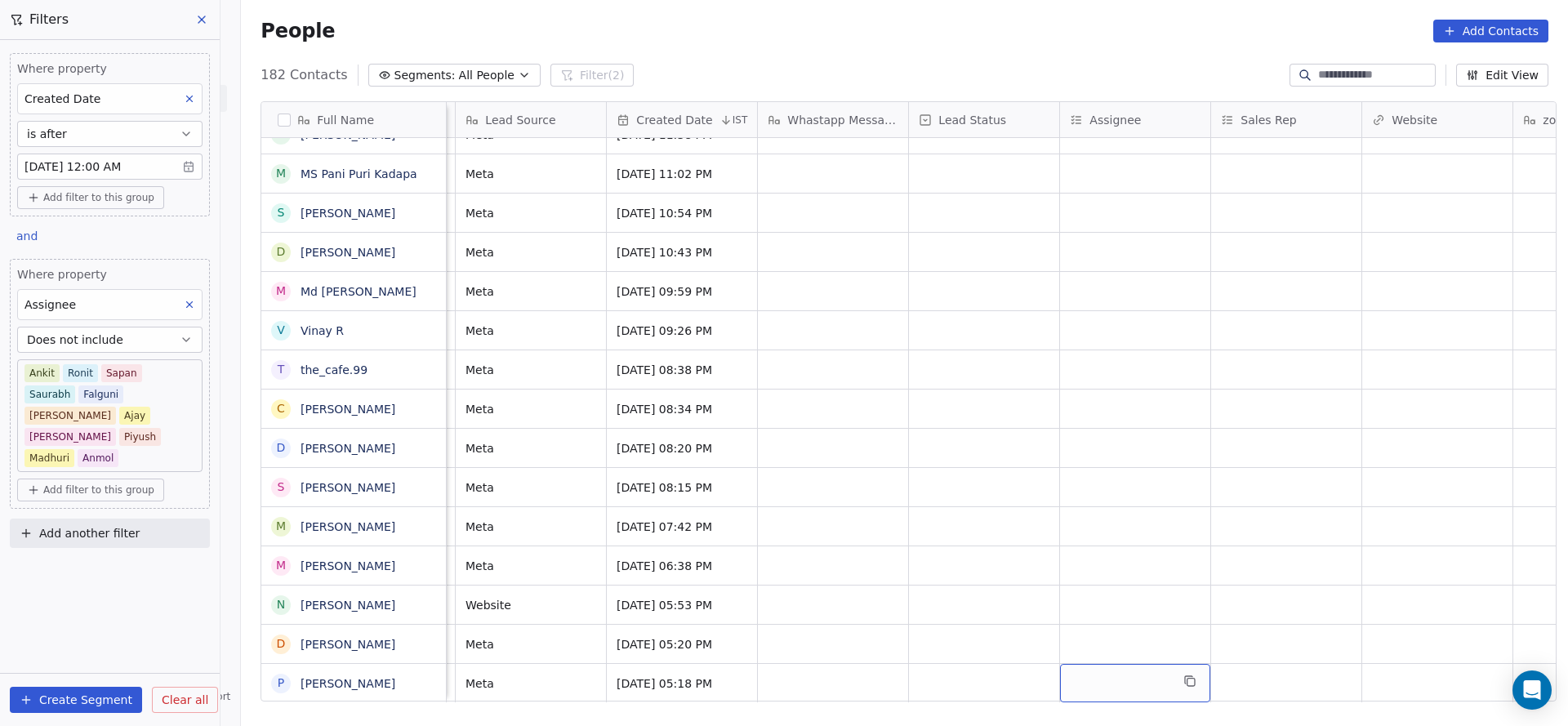
click at [1081, 664] on div "grid" at bounding box center [1134, 683] width 151 height 39
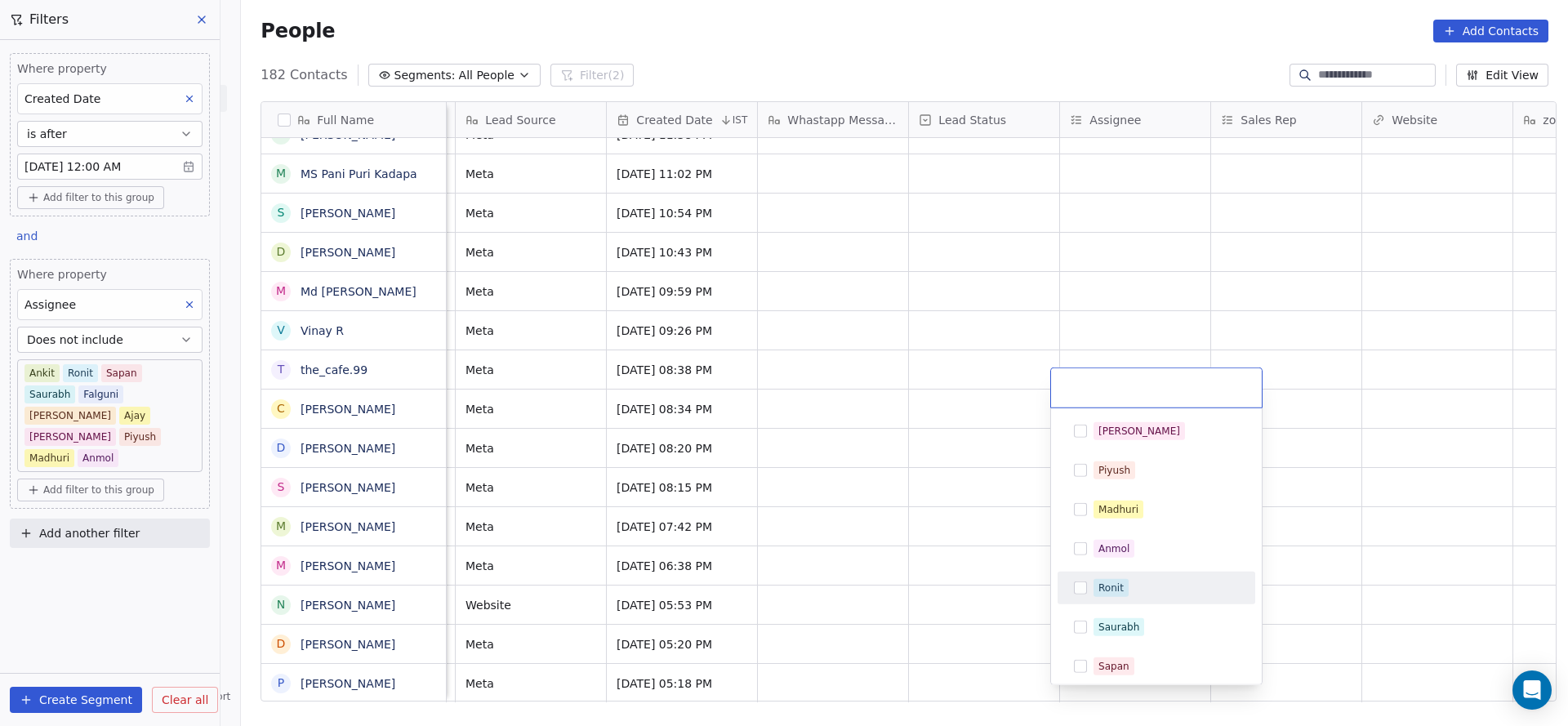
click at [1128, 591] on div "Ronit" at bounding box center [1165, 588] width 145 height 18
click at [983, 637] on html "On2Cook India Pvt. Ltd. Contacts People Marketing Workflows Campaigns Sales Pip…" at bounding box center [784, 363] width 1568 height 726
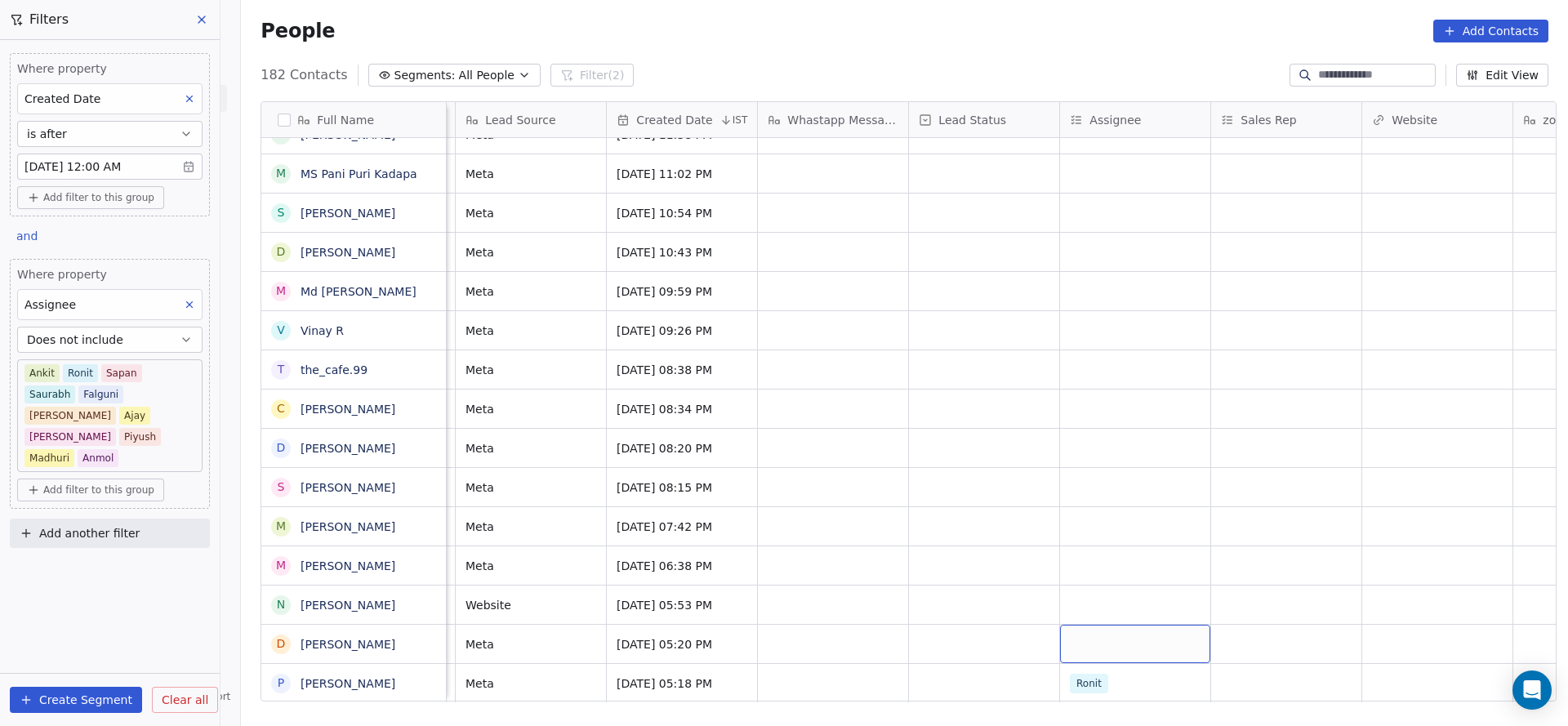
click at [1073, 627] on div "grid" at bounding box center [1134, 643] width 151 height 39
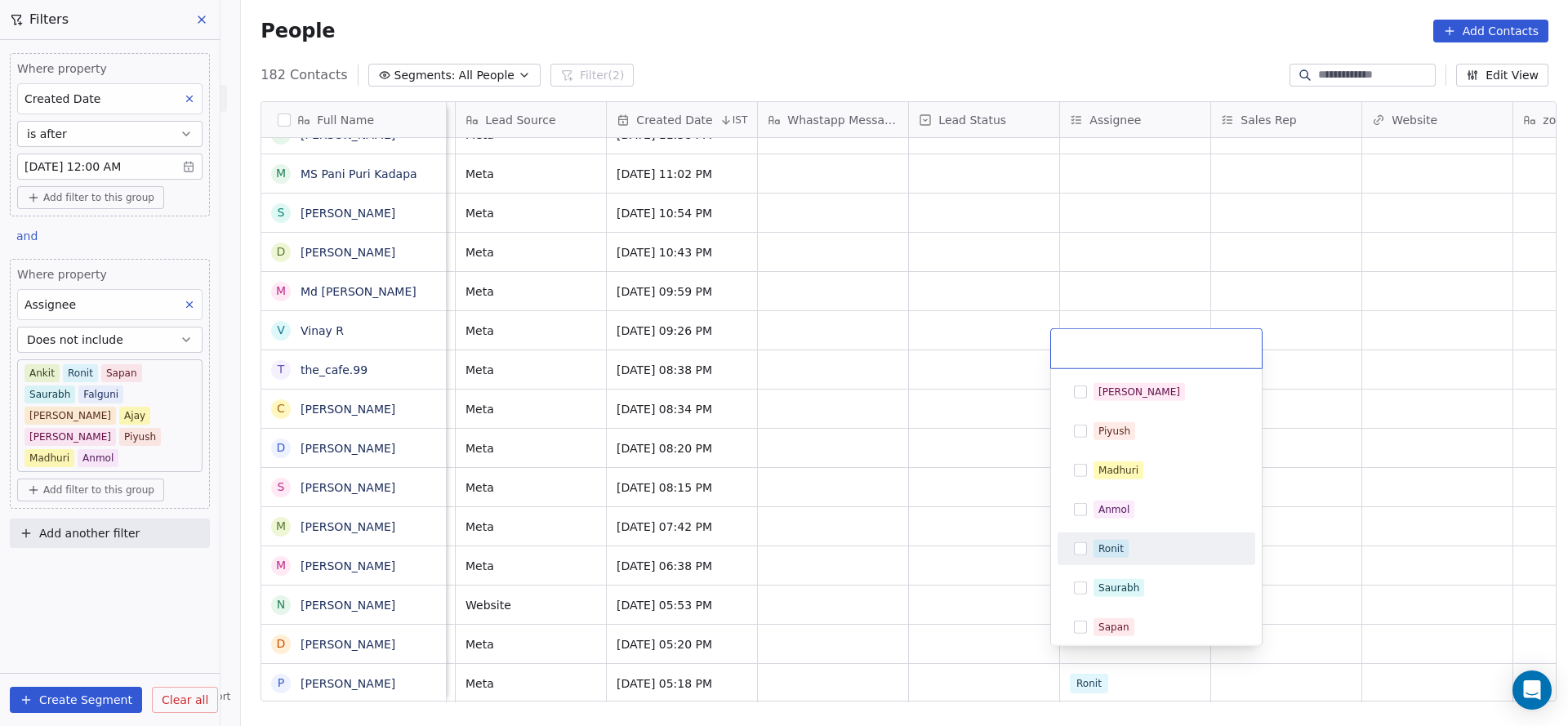
click at [1122, 556] on span "Ronit" at bounding box center [1110, 548] width 35 height 18
click at [974, 611] on html "On2Cook India Pvt. Ltd. Contacts People Marketing Workflows Campaigns Sales Pip…" at bounding box center [784, 363] width 1568 height 726
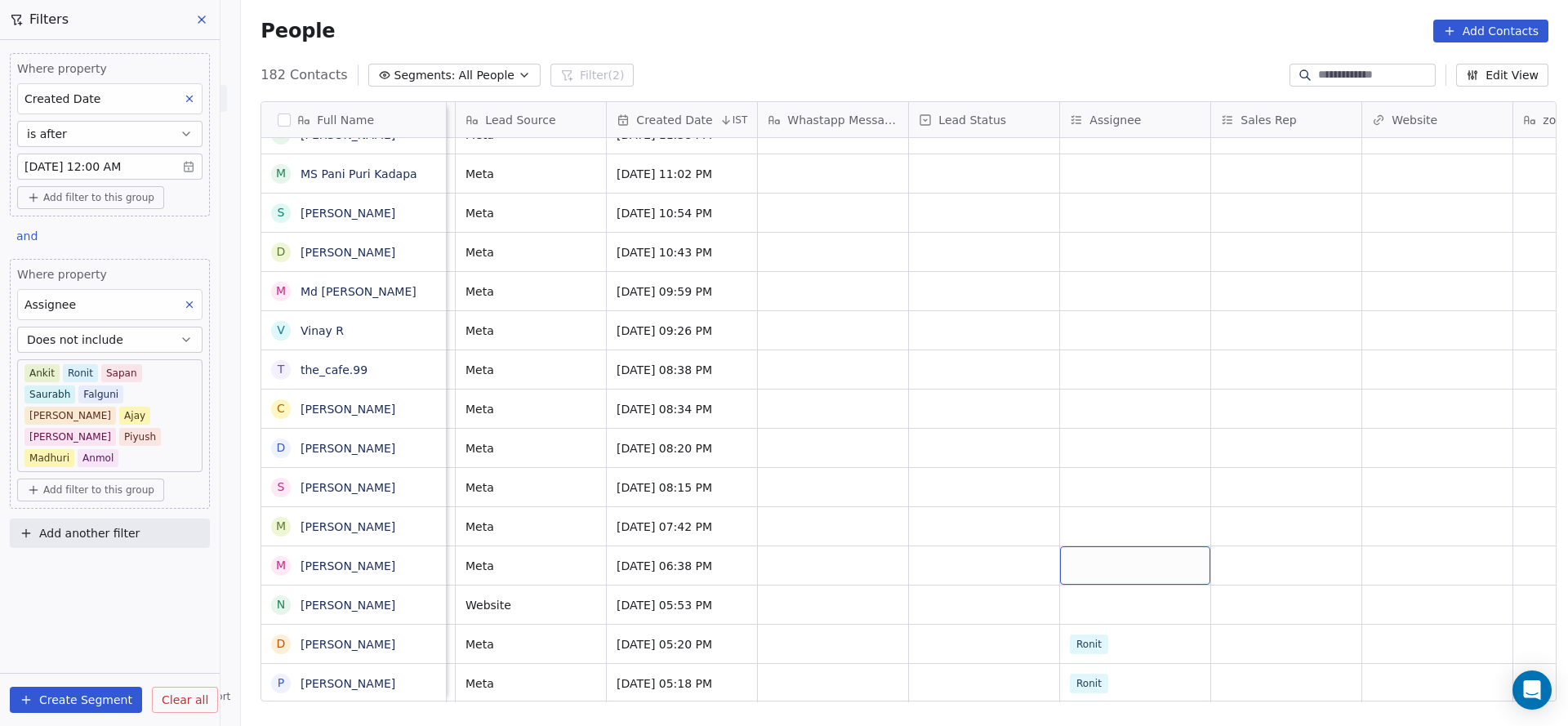
click at [1070, 557] on div "grid" at bounding box center [1134, 565] width 151 height 39
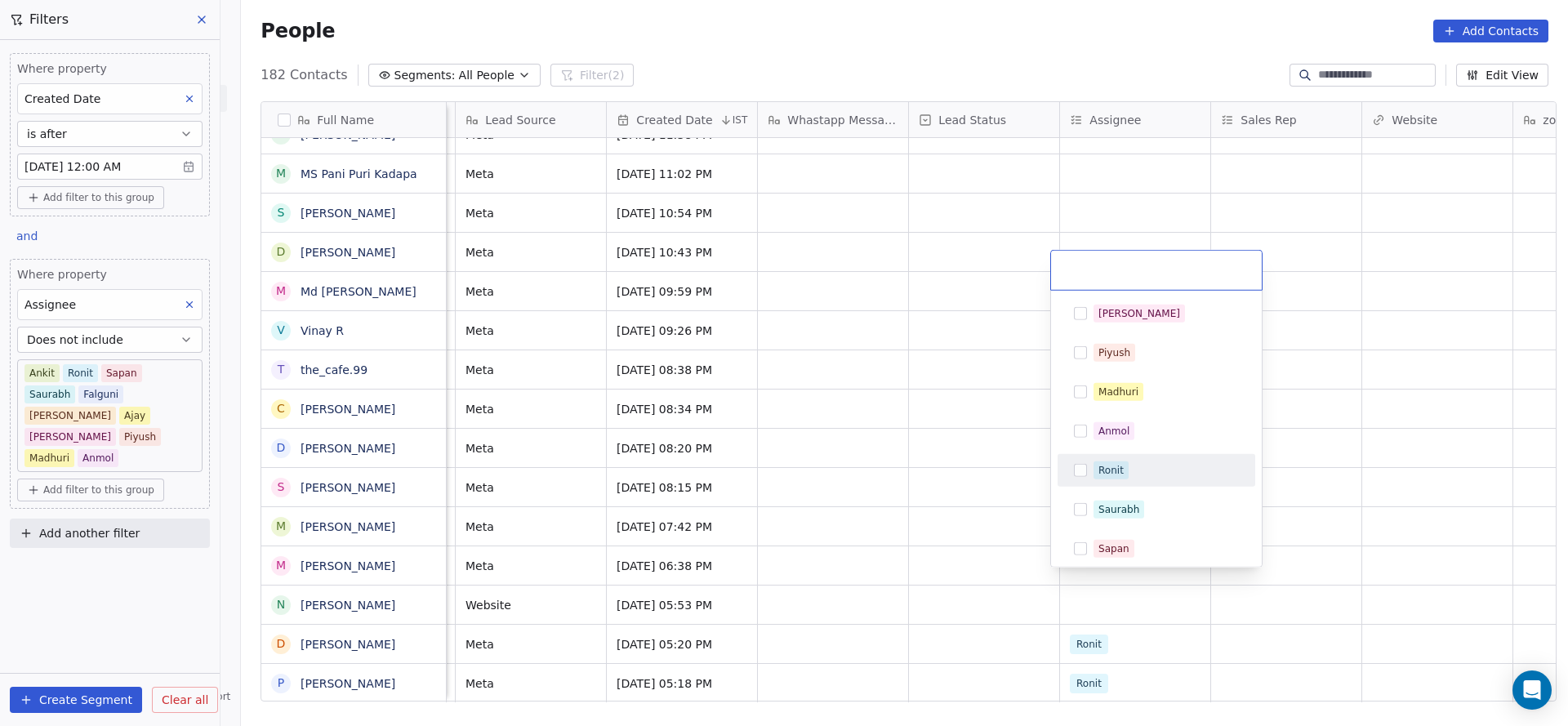
click at [1142, 461] on div "Ronit" at bounding box center [1165, 470] width 145 height 18
click at [962, 557] on html "On2Cook India Pvt. Ltd. Contacts People Marketing Workflows Campaigns Sales Pip…" at bounding box center [784, 363] width 1568 height 726
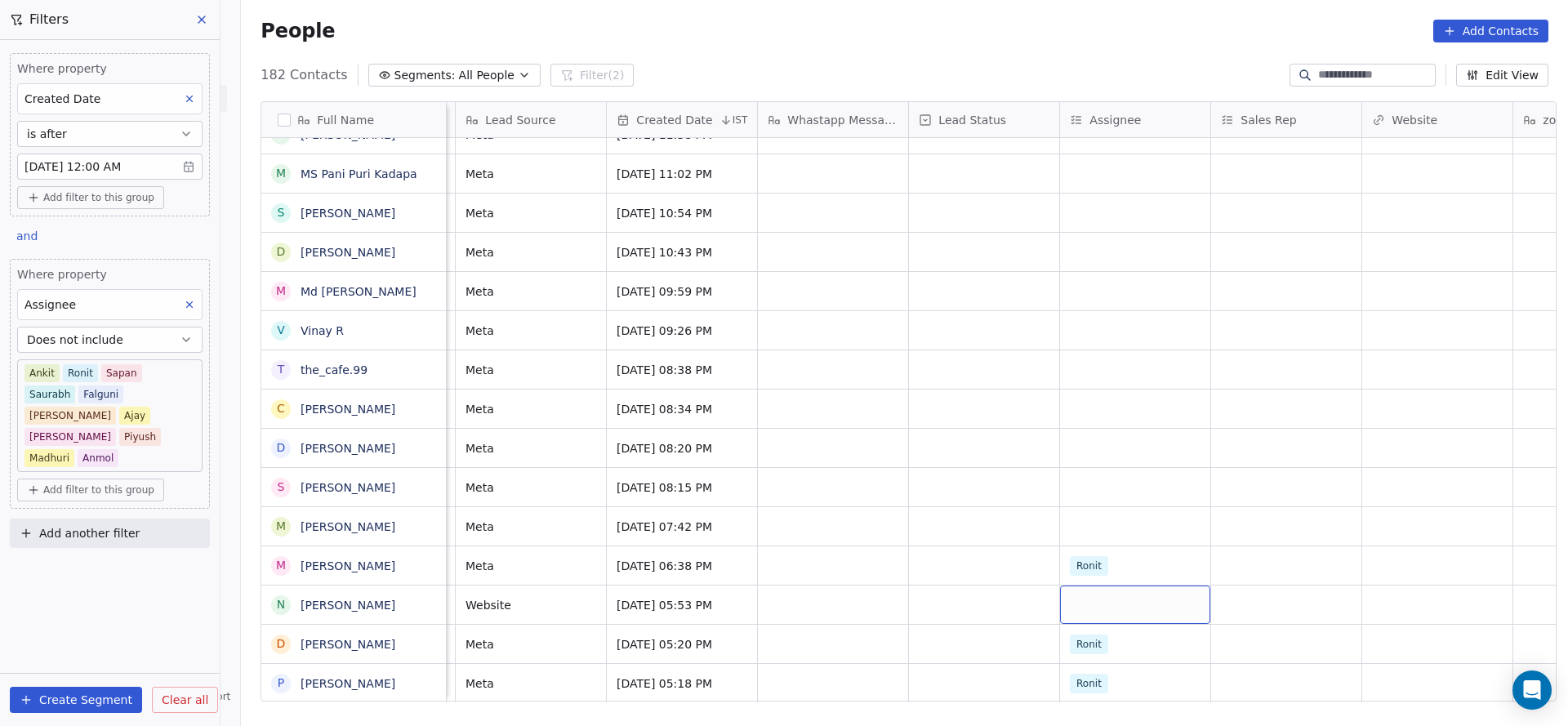
click at [1068, 588] on div "grid" at bounding box center [1134, 605] width 151 height 39
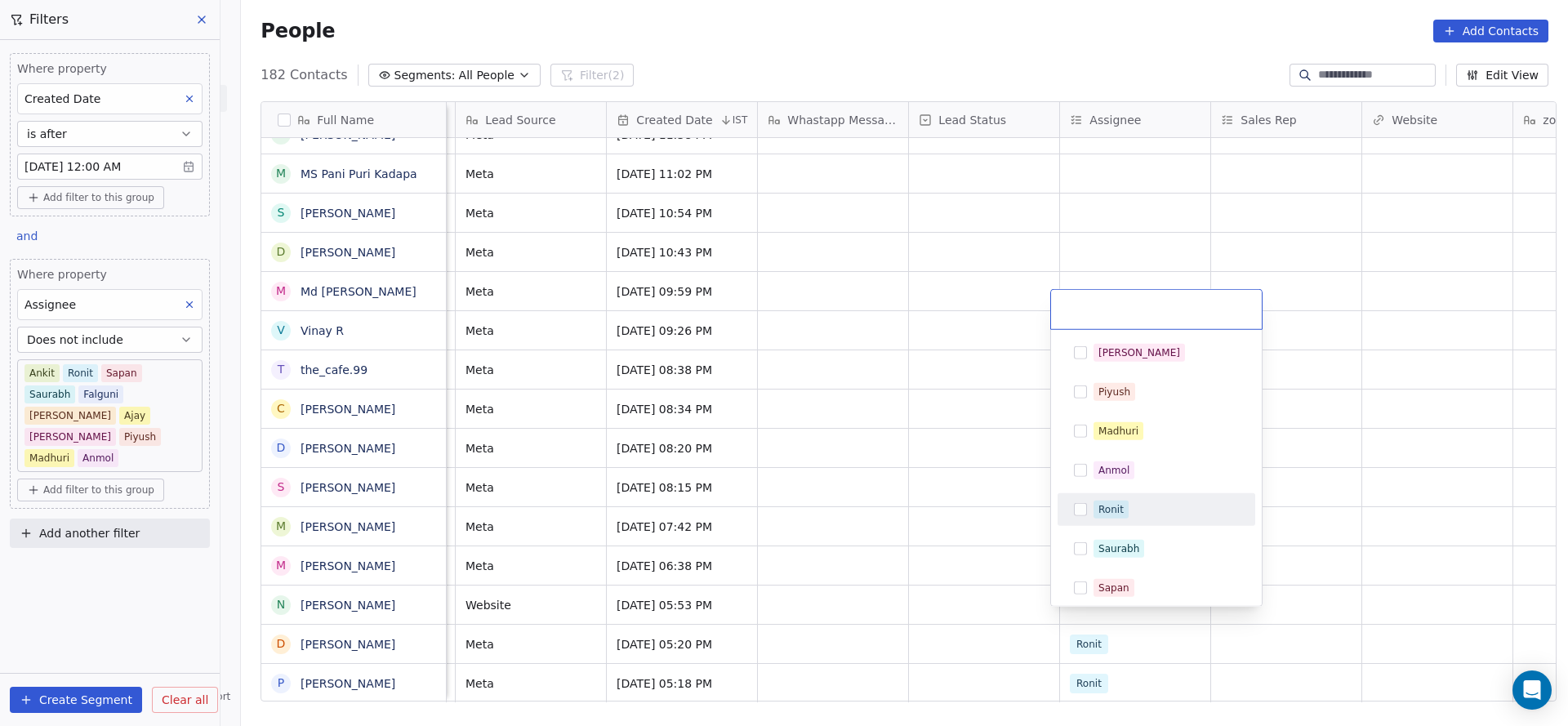
click at [1102, 505] on div "Ronit" at bounding box center [1110, 509] width 25 height 15
click at [916, 580] on html "On2Cook India Pvt. Ltd. Contacts People Marketing Workflows Campaigns Sales Pip…" at bounding box center [784, 363] width 1568 height 726
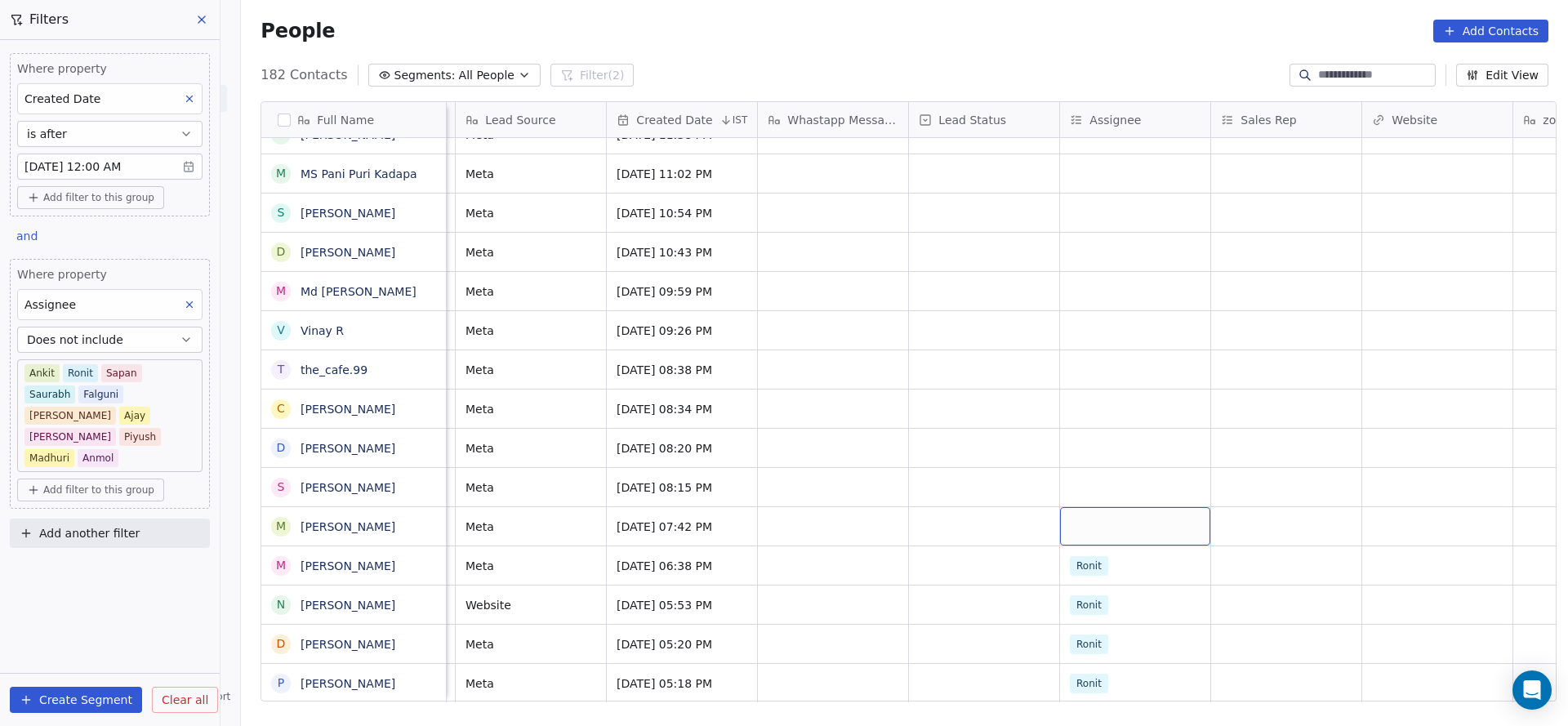
click at [1077, 508] on div "grid" at bounding box center [1134, 526] width 151 height 39
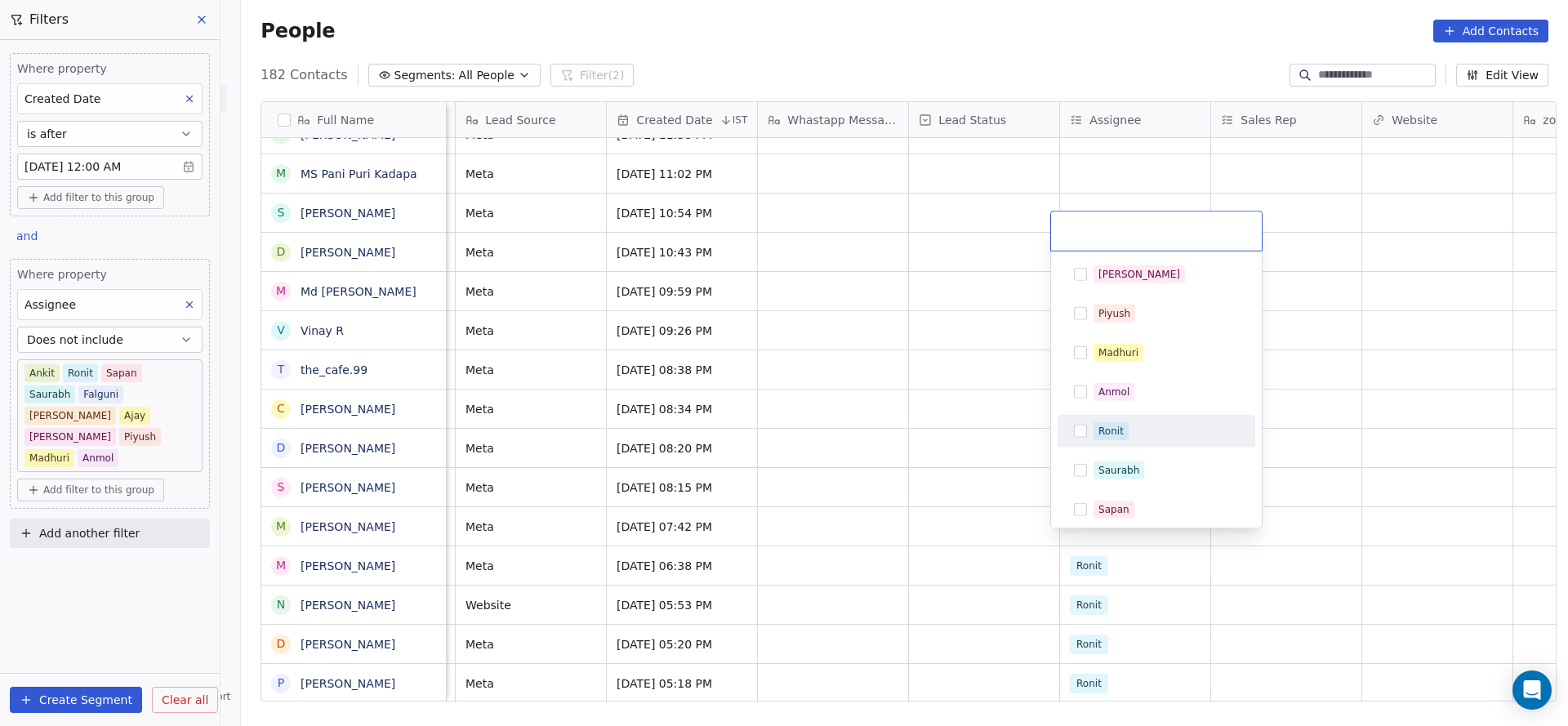
click at [1092, 440] on div "Ronit" at bounding box center [1156, 431] width 185 height 26
click at [942, 480] on html "On2Cook India Pvt. Ltd. Contacts People Marketing Workflows Campaigns Sales Pip…" at bounding box center [784, 363] width 1568 height 726
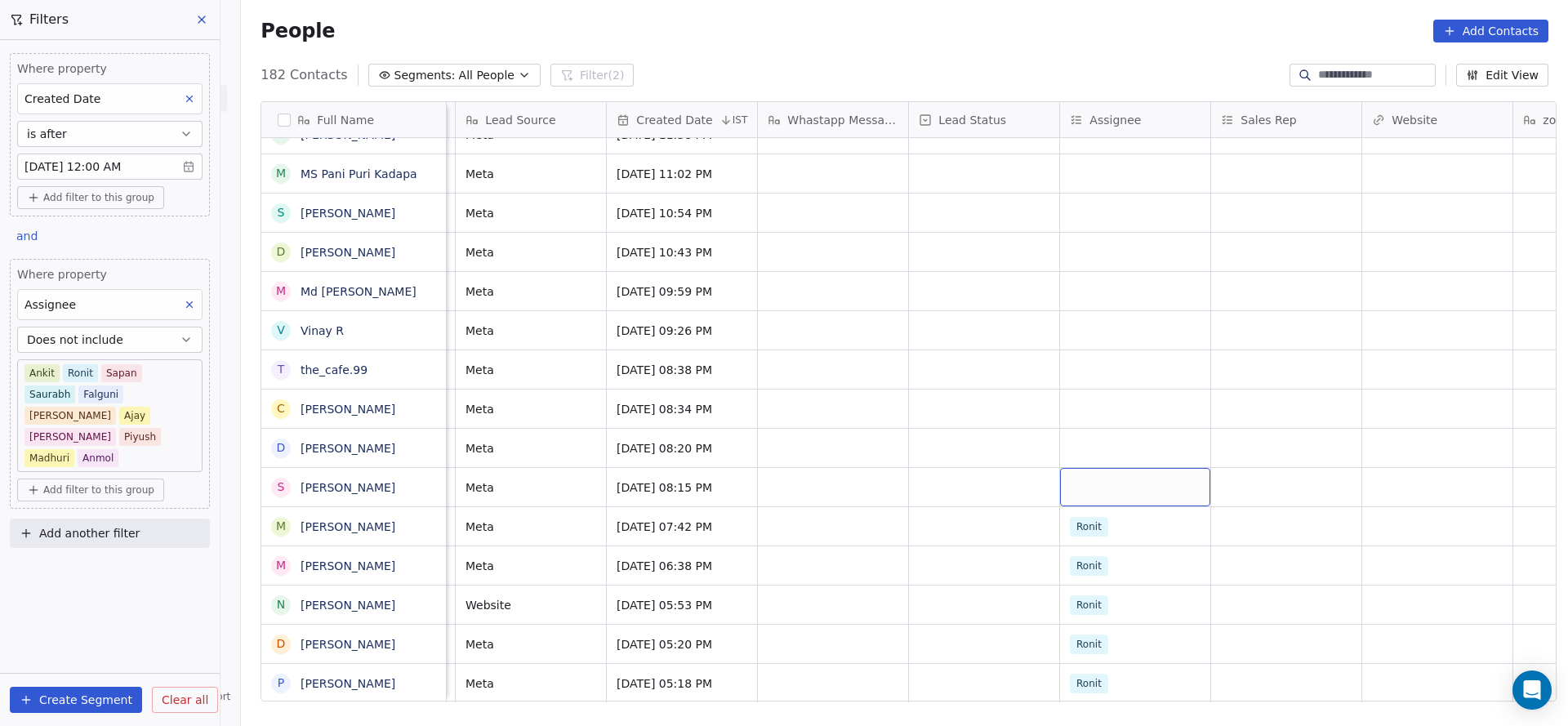
click at [1103, 468] on div "grid" at bounding box center [1134, 487] width 151 height 39
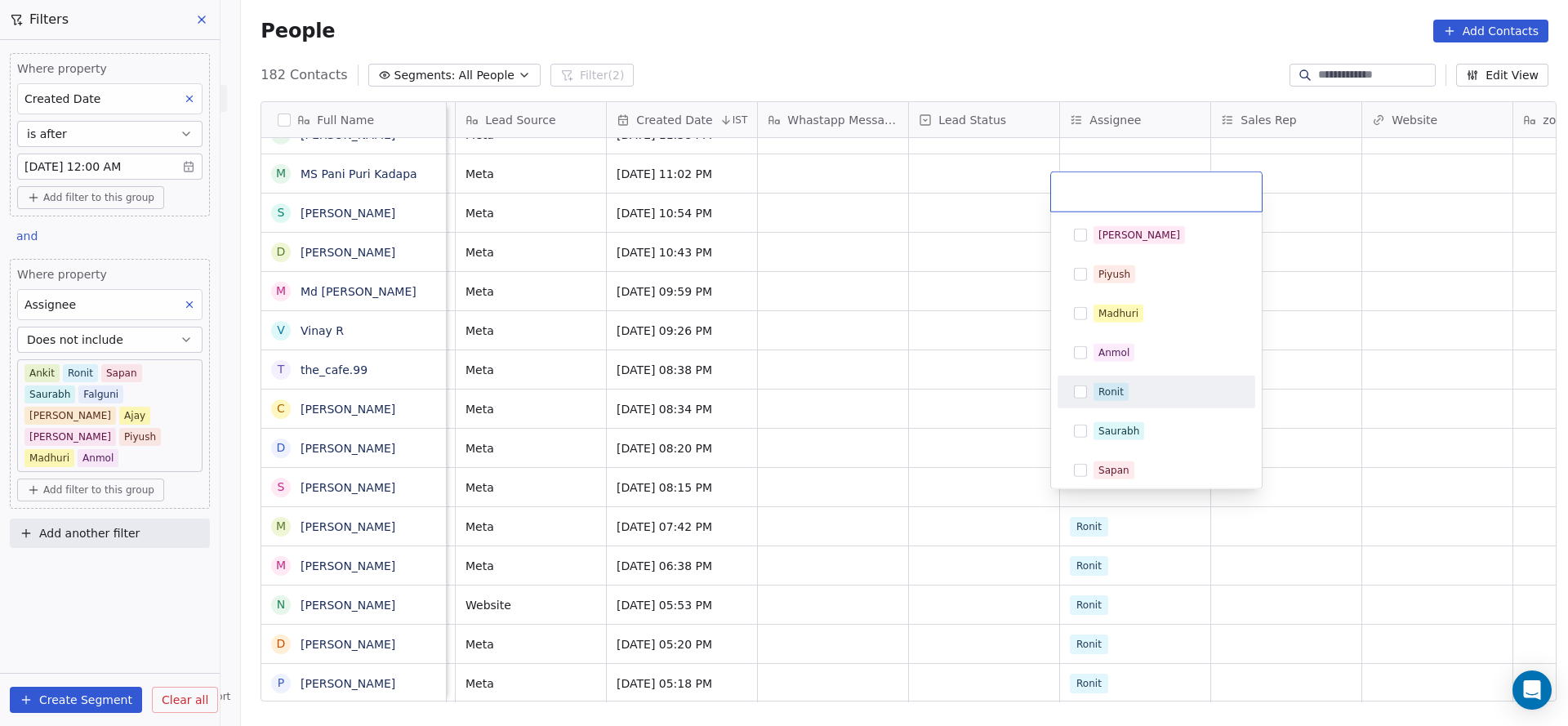
click at [1110, 396] on div "Ronit" at bounding box center [1110, 391] width 25 height 15
click at [872, 460] on html "On2Cook India Pvt. Ltd. Contacts People Marketing Workflows Campaigns Sales Pip…" at bounding box center [784, 363] width 1568 height 726
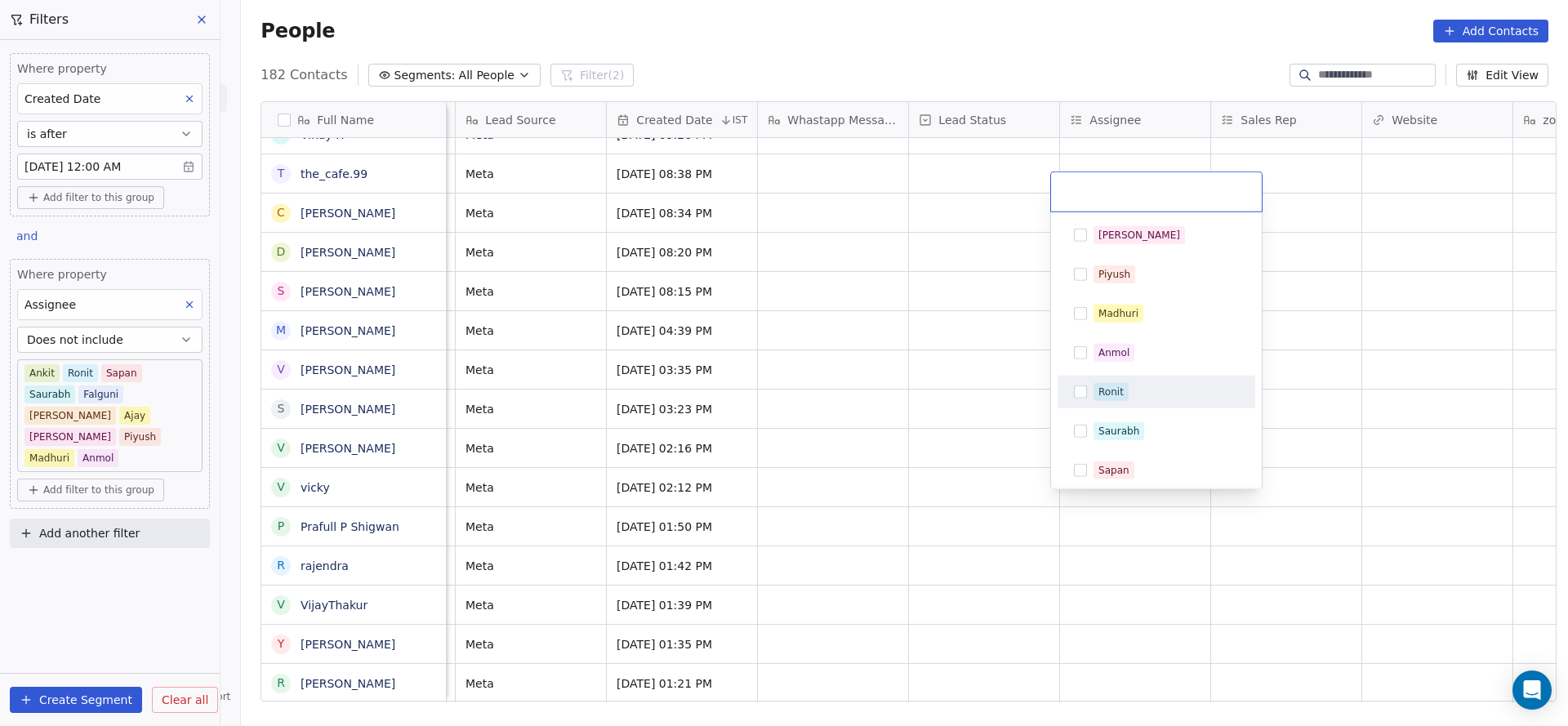
click at [906, 544] on html "On2Cook India Pvt. Ltd. Contacts People Marketing Workflows Campaigns Sales Pip…" at bounding box center [784, 363] width 1568 height 726
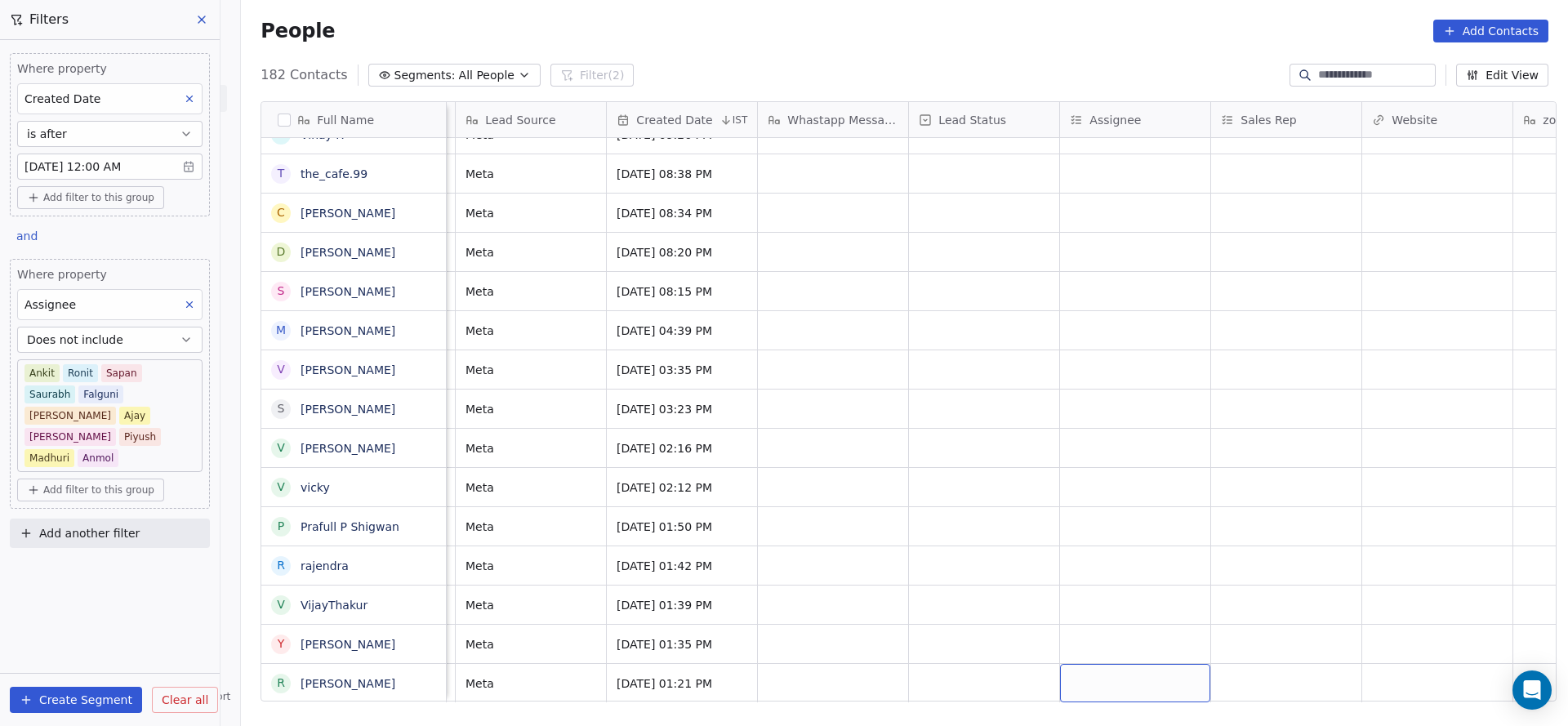
click at [1119, 664] on div "grid" at bounding box center [1134, 683] width 151 height 39
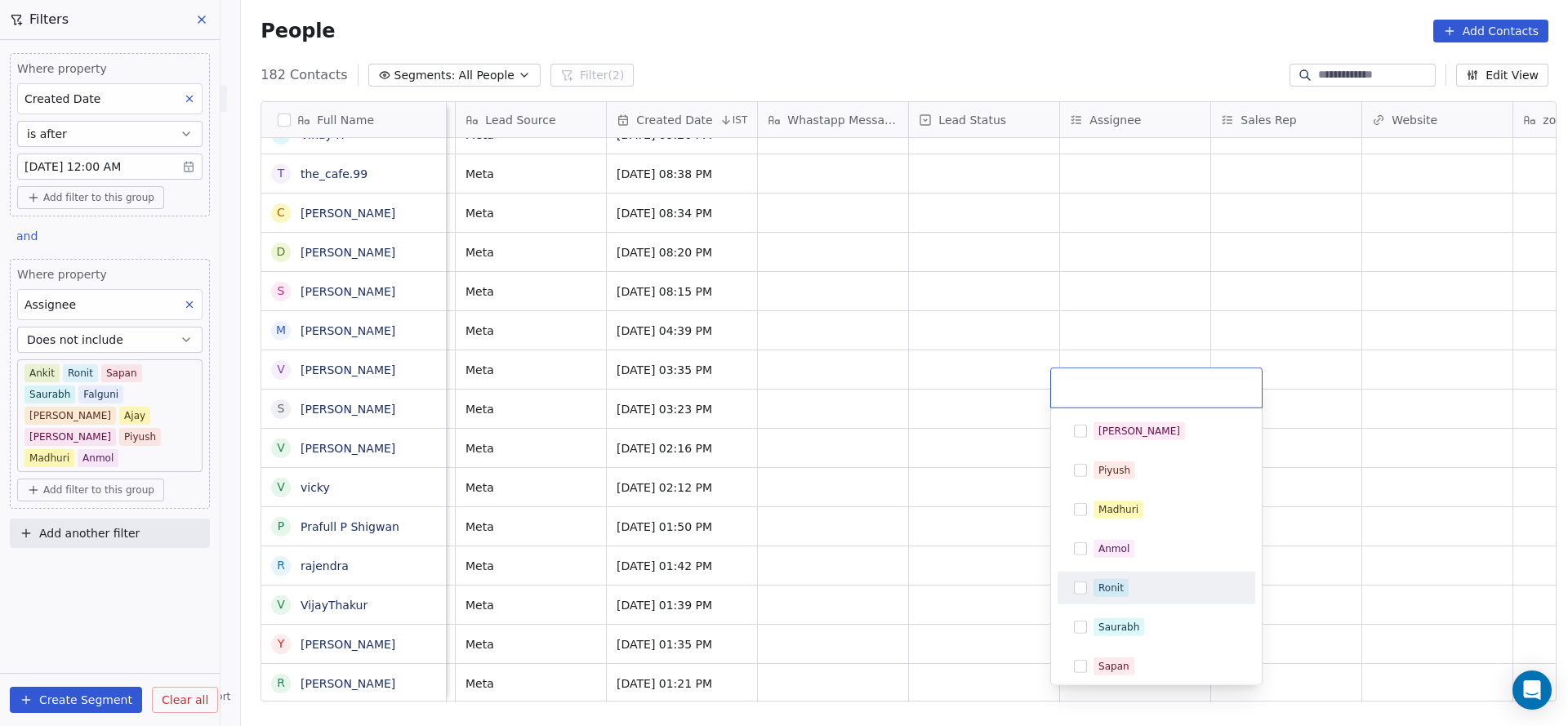
click at [1117, 583] on div "Ronit" at bounding box center [1110, 588] width 25 height 15
click at [942, 637] on html "On2Cook India Pvt. Ltd. Contacts People Marketing Workflows Campaigns Sales Pip…" at bounding box center [784, 363] width 1568 height 726
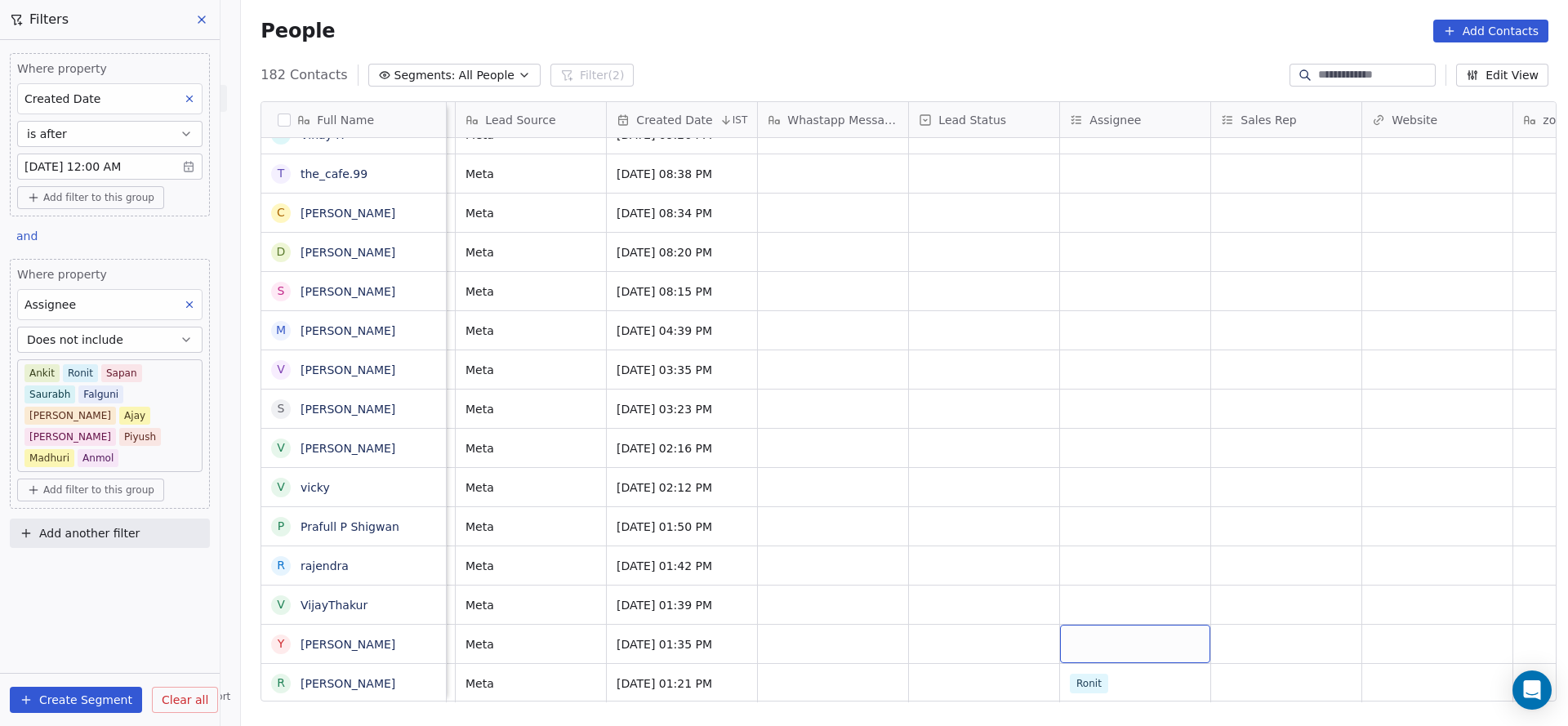
click at [1094, 624] on div "grid" at bounding box center [1134, 643] width 151 height 39
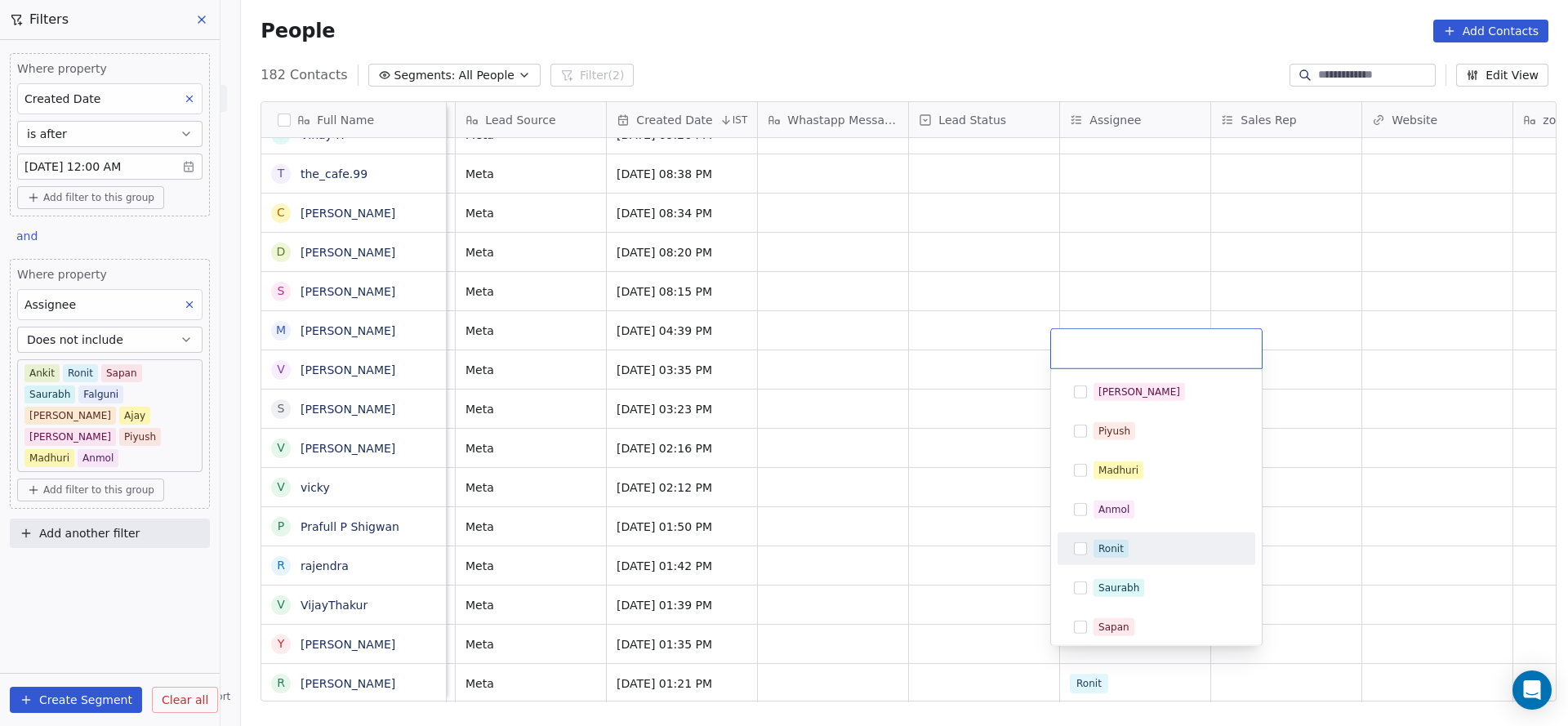
click at [1112, 554] on div "Ronit" at bounding box center [1110, 548] width 25 height 15
click at [861, 608] on html "On2Cook India Pvt. Ltd. Contacts People Marketing Workflows Campaigns Sales Pip…" at bounding box center [784, 363] width 1568 height 726
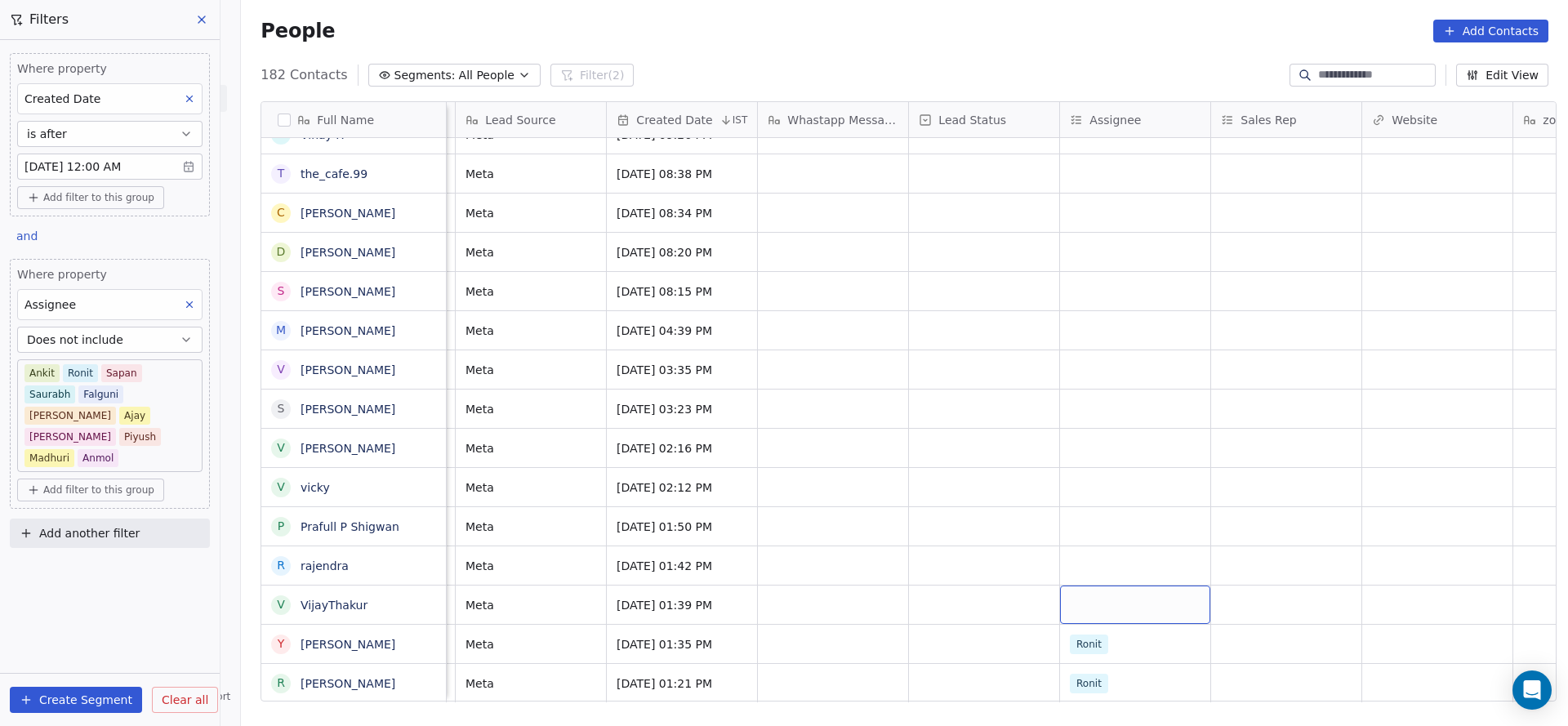
click at [1061, 586] on div "grid" at bounding box center [1134, 605] width 151 height 39
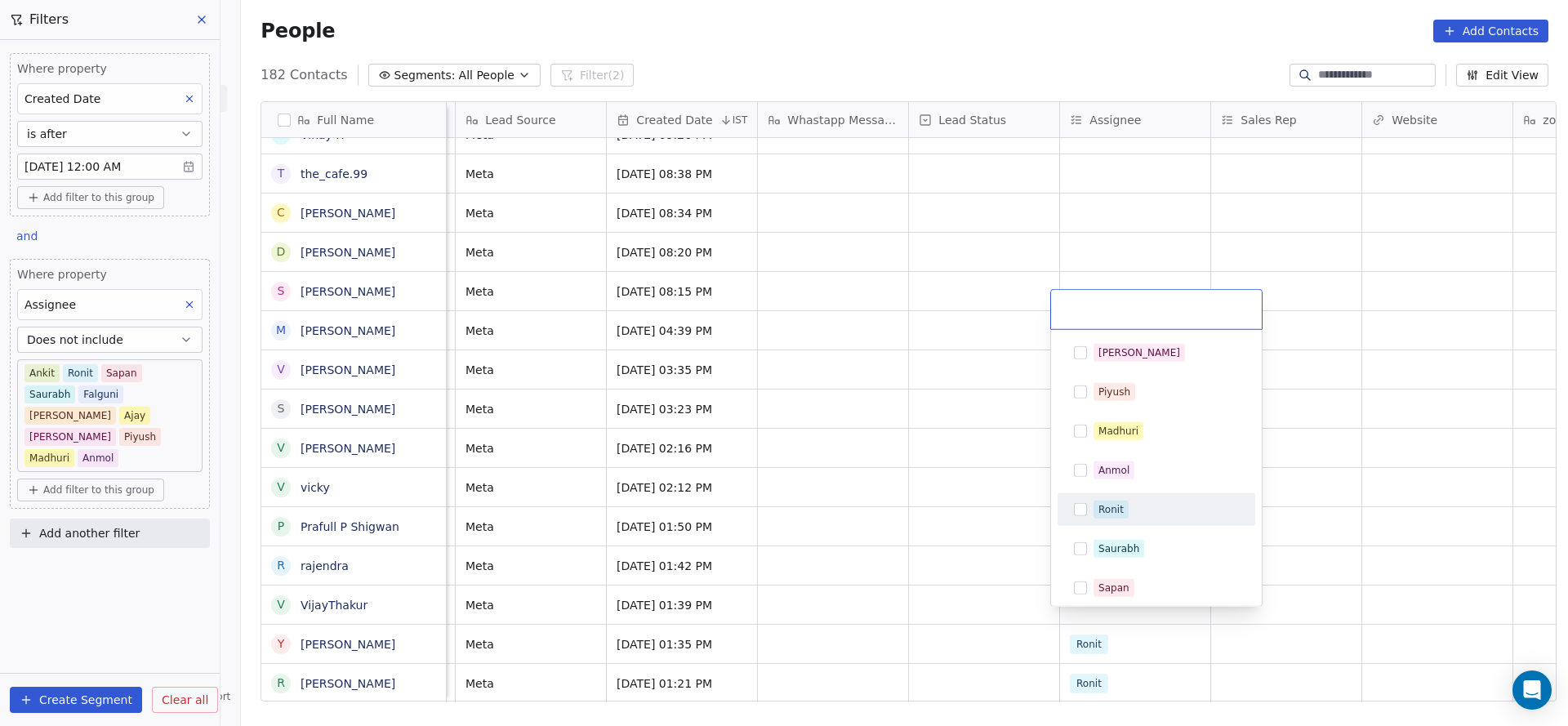
click at [1091, 509] on div "Ronit" at bounding box center [1156, 509] width 185 height 26
click at [833, 581] on html "On2Cook India Pvt. Ltd. Contacts People Marketing Workflows Campaigns Sales Pip…" at bounding box center [784, 363] width 1568 height 726
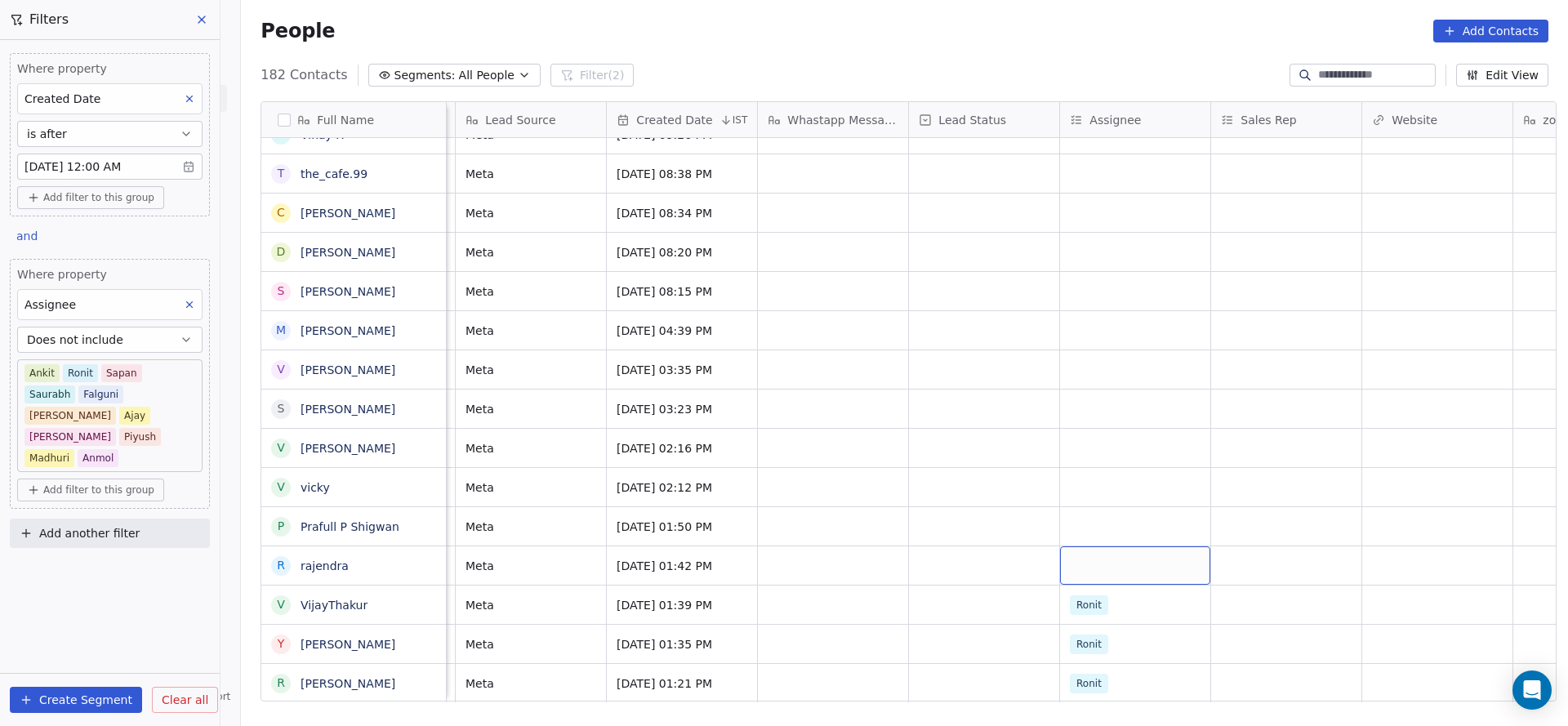
click at [1068, 546] on div "grid" at bounding box center [1134, 565] width 151 height 39
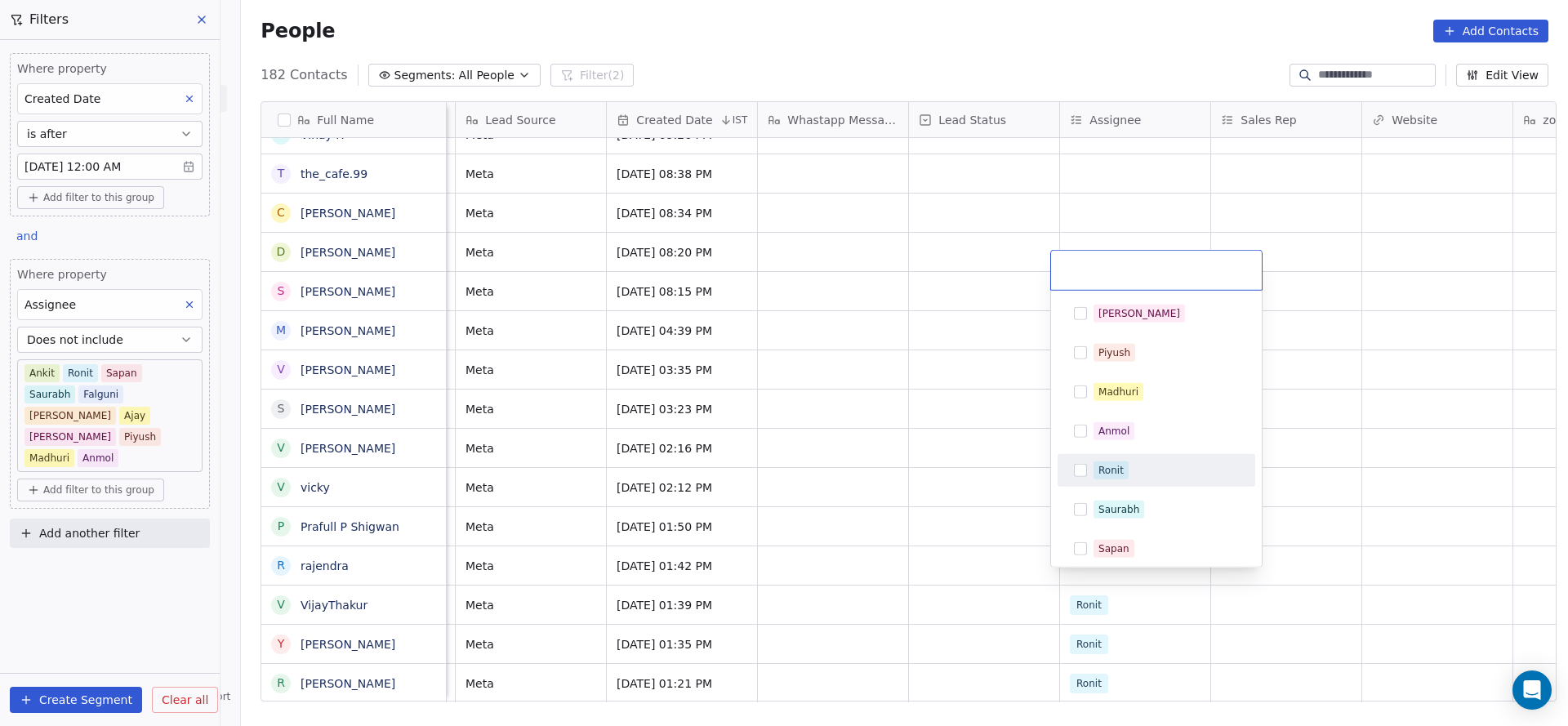
click at [1127, 474] on div "Ronit" at bounding box center [1165, 470] width 145 height 18
click at [937, 526] on html "On2Cook India Pvt. Ltd. Contacts People Marketing Workflows Campaigns Sales Pip…" at bounding box center [784, 363] width 1568 height 726
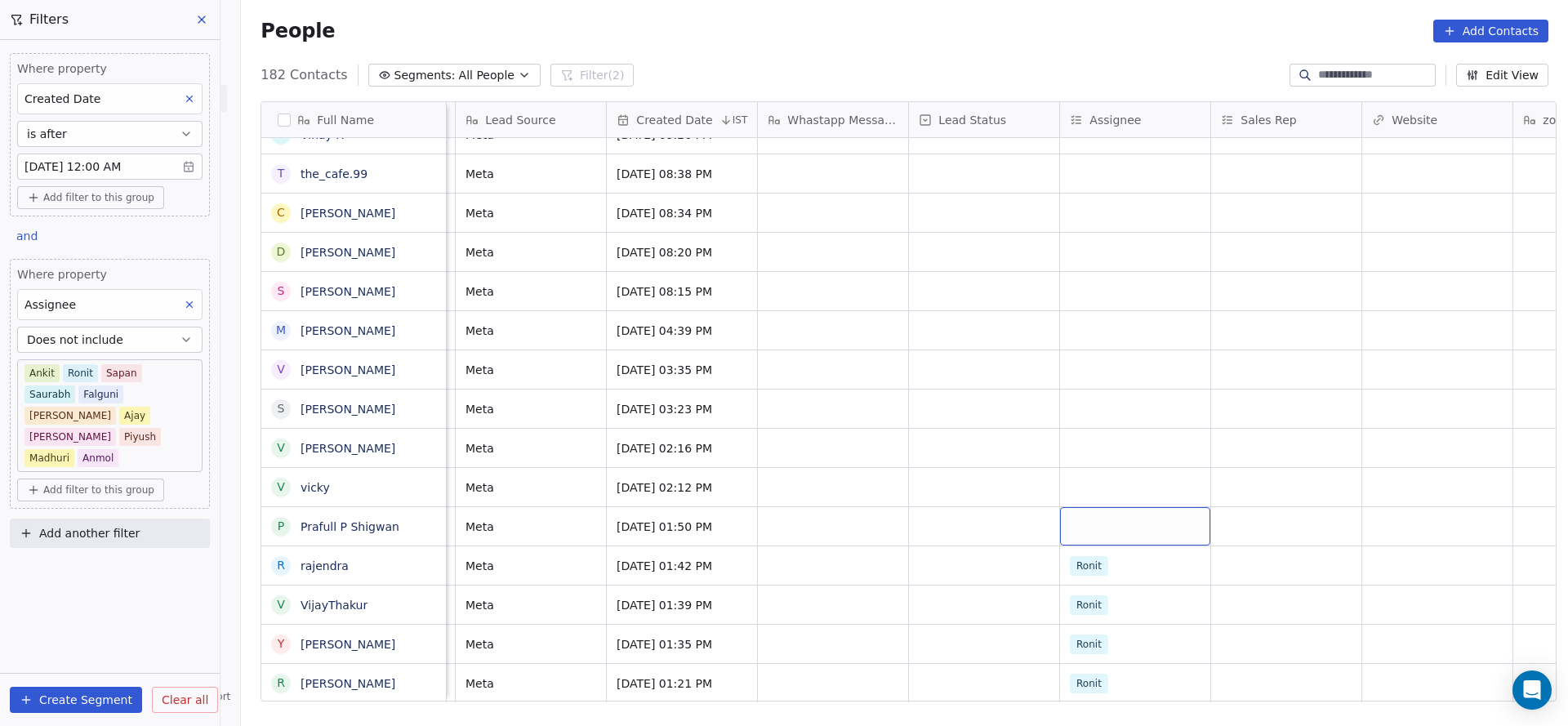
click at [1086, 512] on div "grid" at bounding box center [1134, 526] width 151 height 39
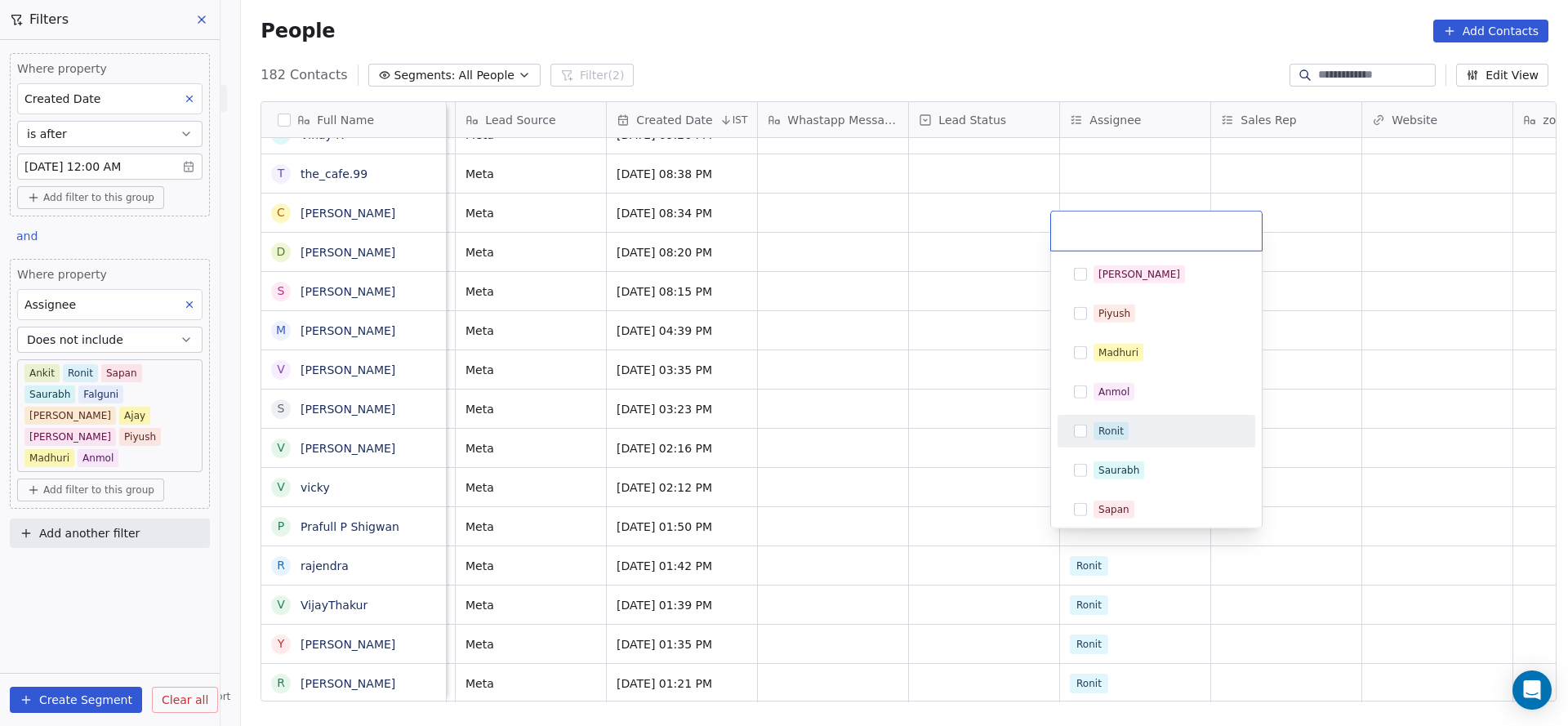
click at [1090, 445] on div "Ronit" at bounding box center [1156, 431] width 198 height 33
click at [759, 519] on html "On2Cook India Pvt. Ltd. Contacts People Marketing Workflows Campaigns Sales Pip…" at bounding box center [784, 363] width 1568 height 726
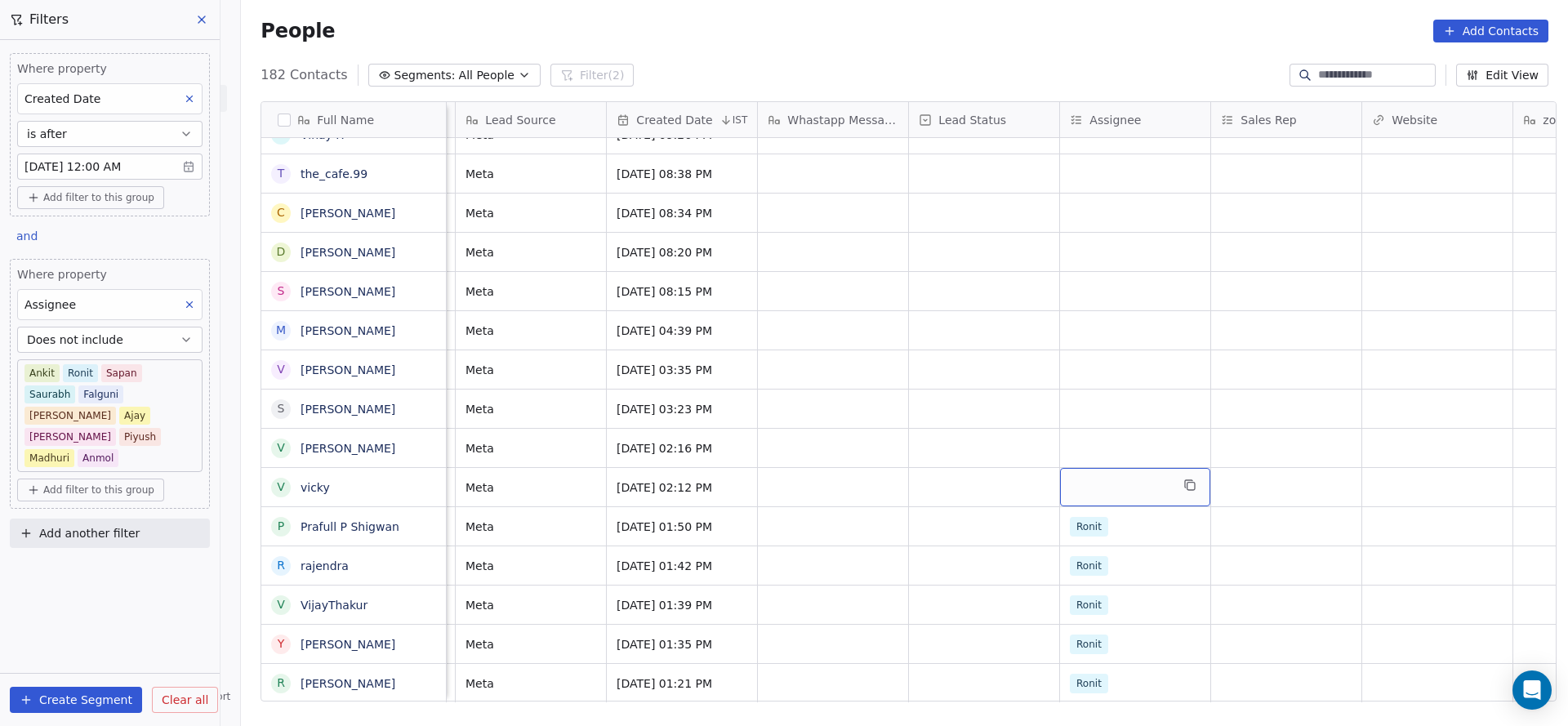
click at [1070, 468] on div "grid" at bounding box center [1134, 487] width 151 height 39
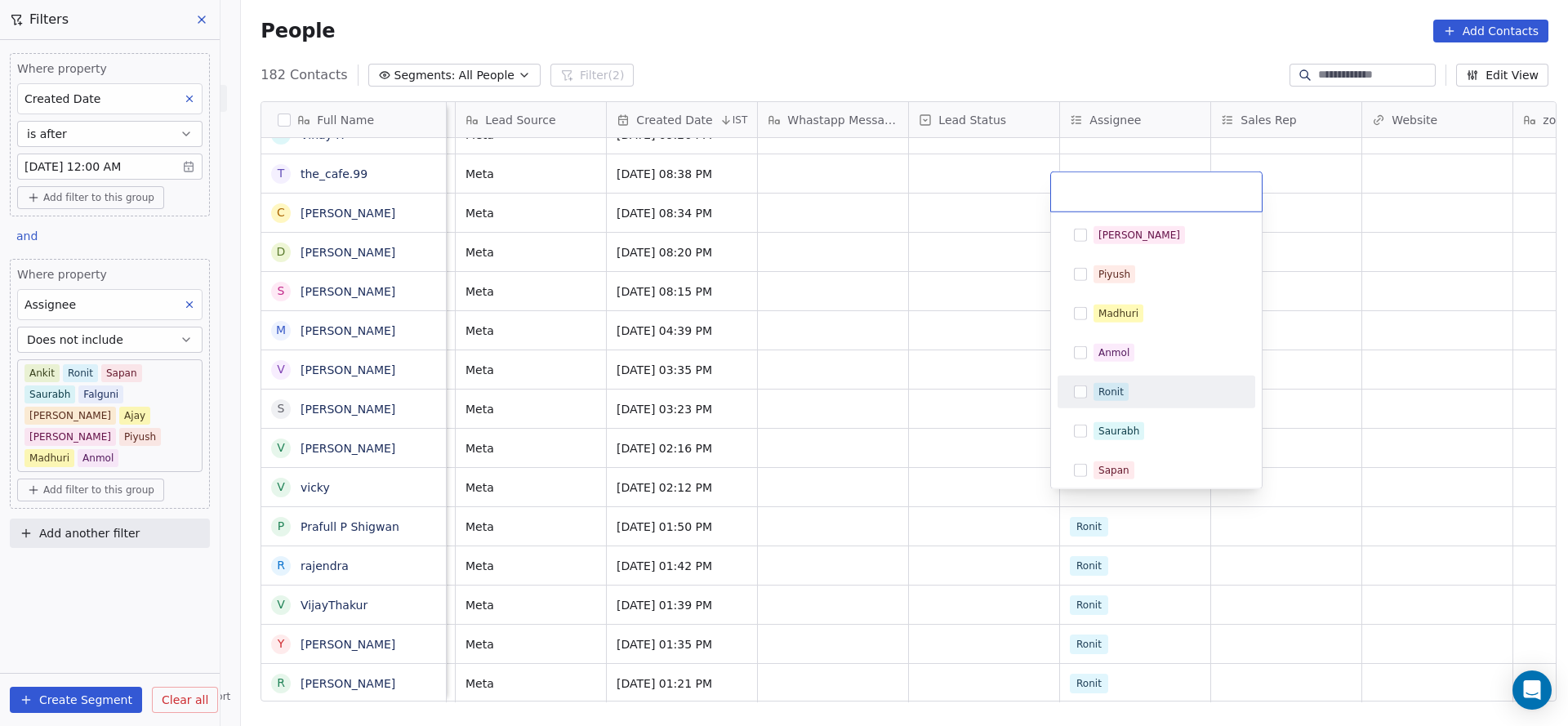
click at [1110, 385] on div "Ronit" at bounding box center [1110, 391] width 25 height 15
click at [885, 469] on html "On2Cook India Pvt. Ltd. Contacts People Marketing Workflows Campaigns Sales Pip…" at bounding box center [784, 363] width 1568 height 726
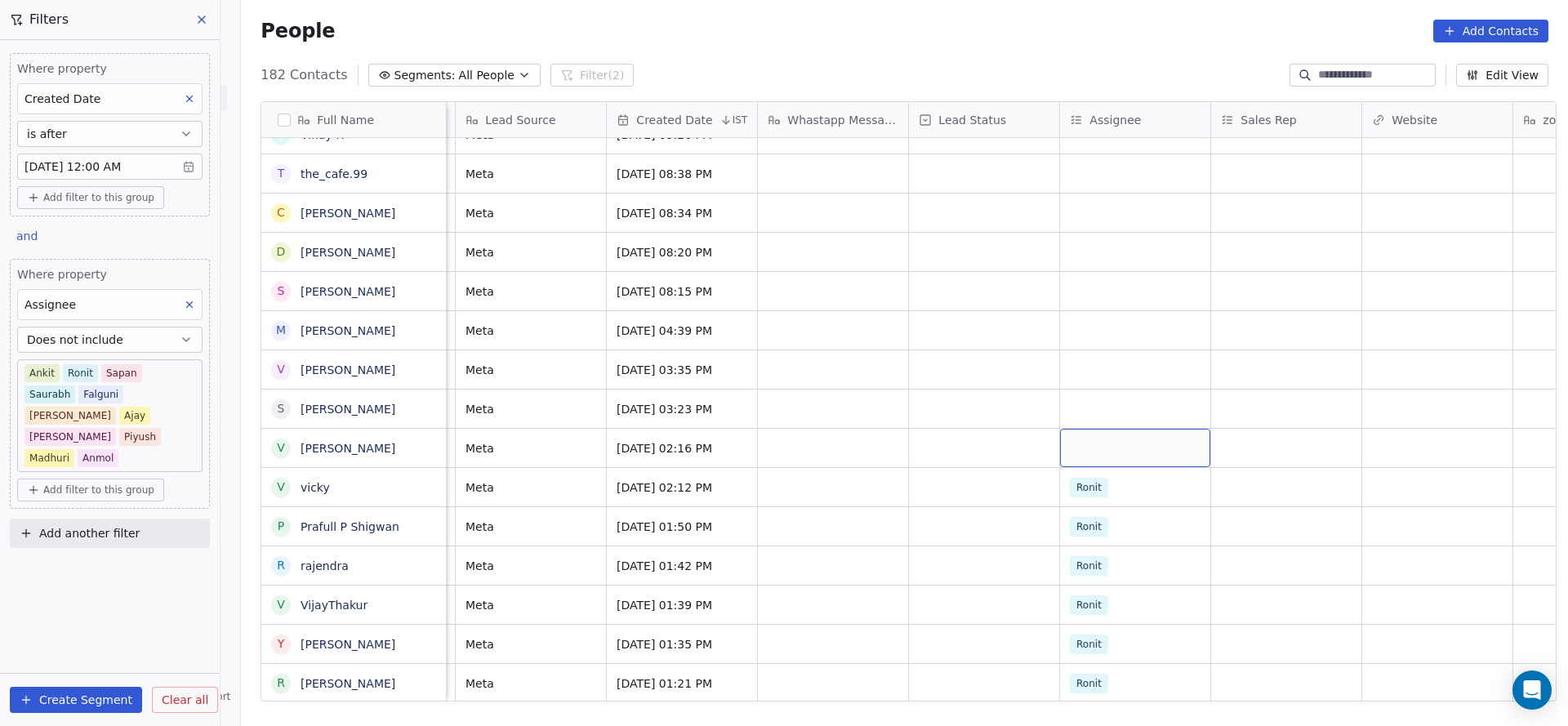
click at [1090, 428] on div "grid" at bounding box center [1134, 447] width 151 height 39
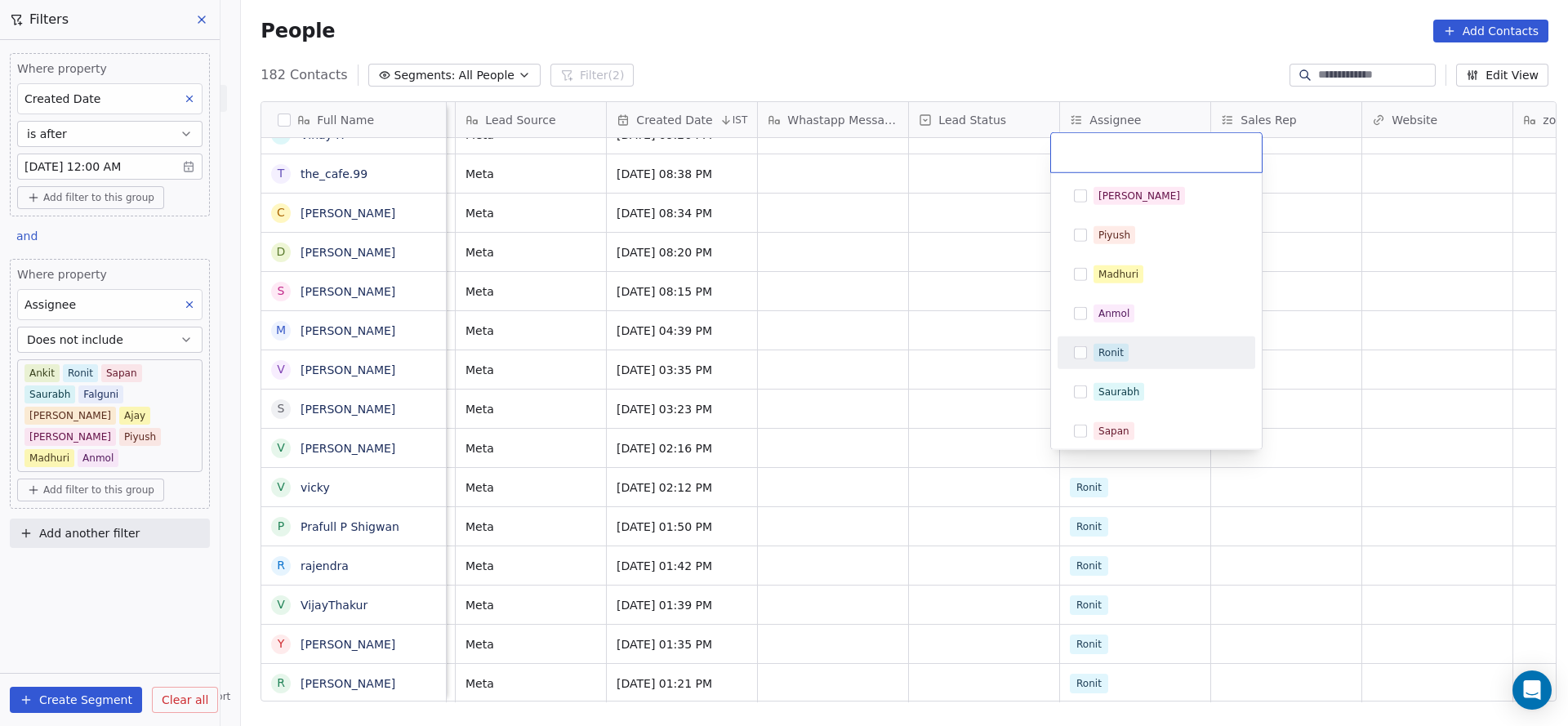
click at [1122, 358] on div "Ronit" at bounding box center [1110, 353] width 25 height 15
click at [893, 479] on html "On2Cook India Pvt. Ltd. Contacts People Marketing Workflows Campaigns Sales Pip…" at bounding box center [784, 363] width 1568 height 726
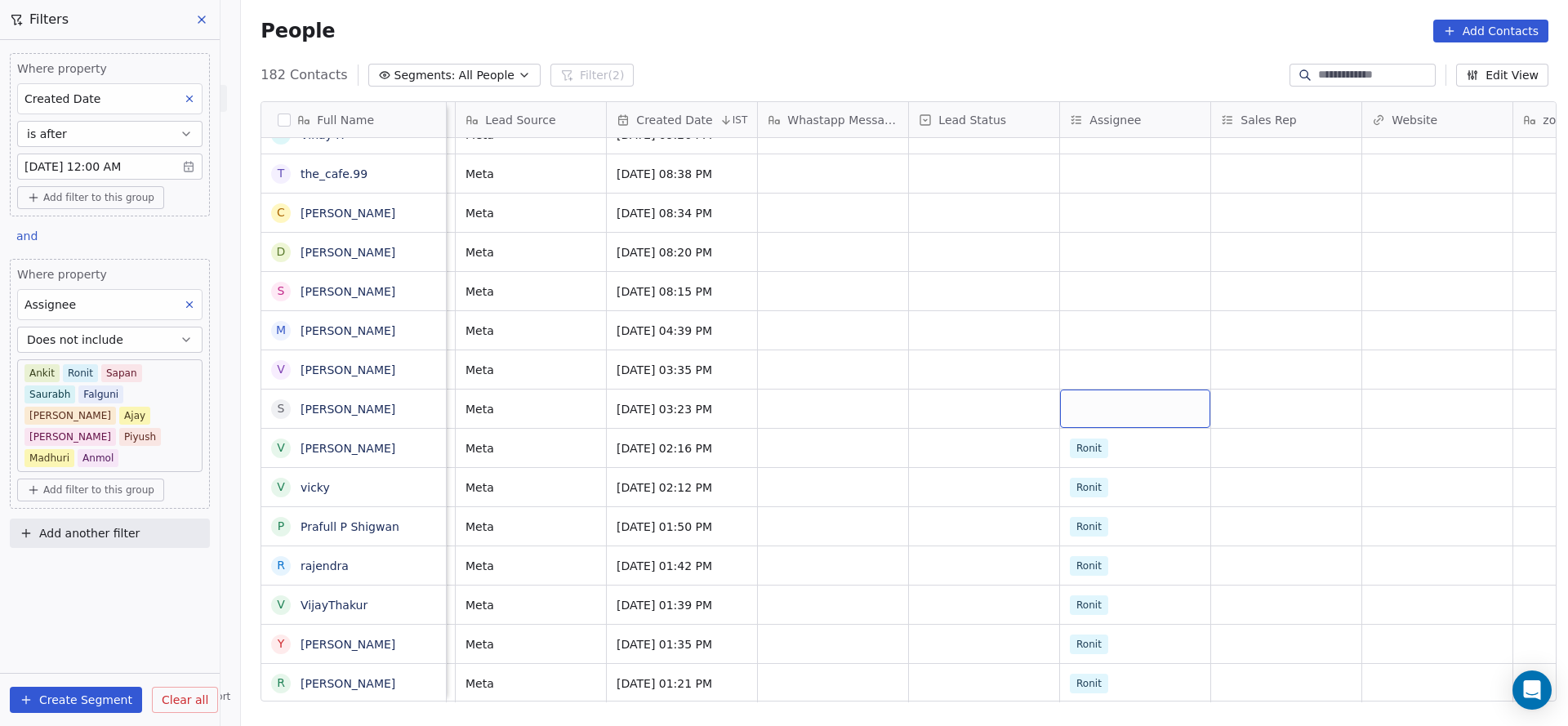
click at [1093, 390] on div "grid" at bounding box center [1134, 409] width 151 height 39
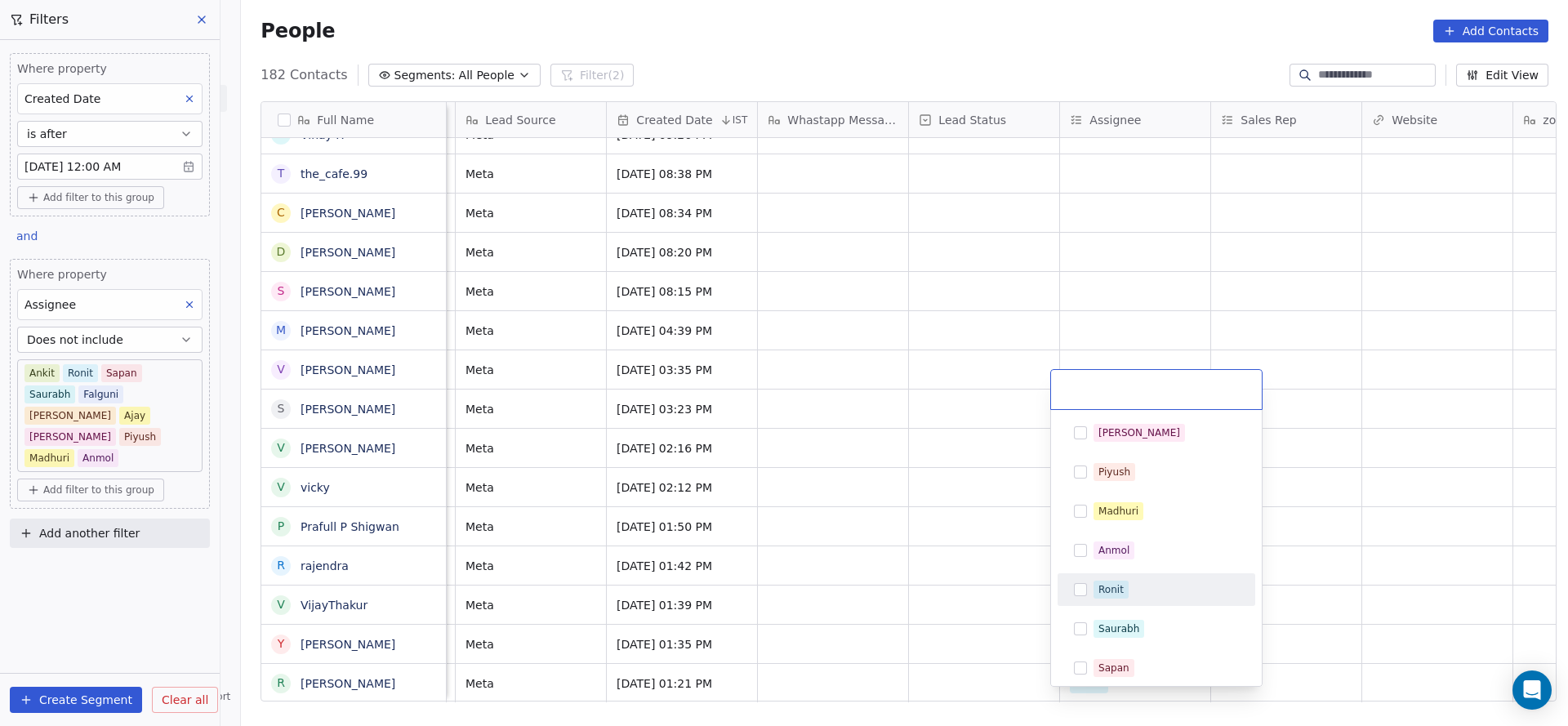
click at [1136, 595] on div "Ronit" at bounding box center [1165, 589] width 145 height 18
click at [882, 603] on html "On2Cook India Pvt. Ltd. Contacts People Marketing Workflows Campaigns Sales Pip…" at bounding box center [784, 363] width 1568 height 726
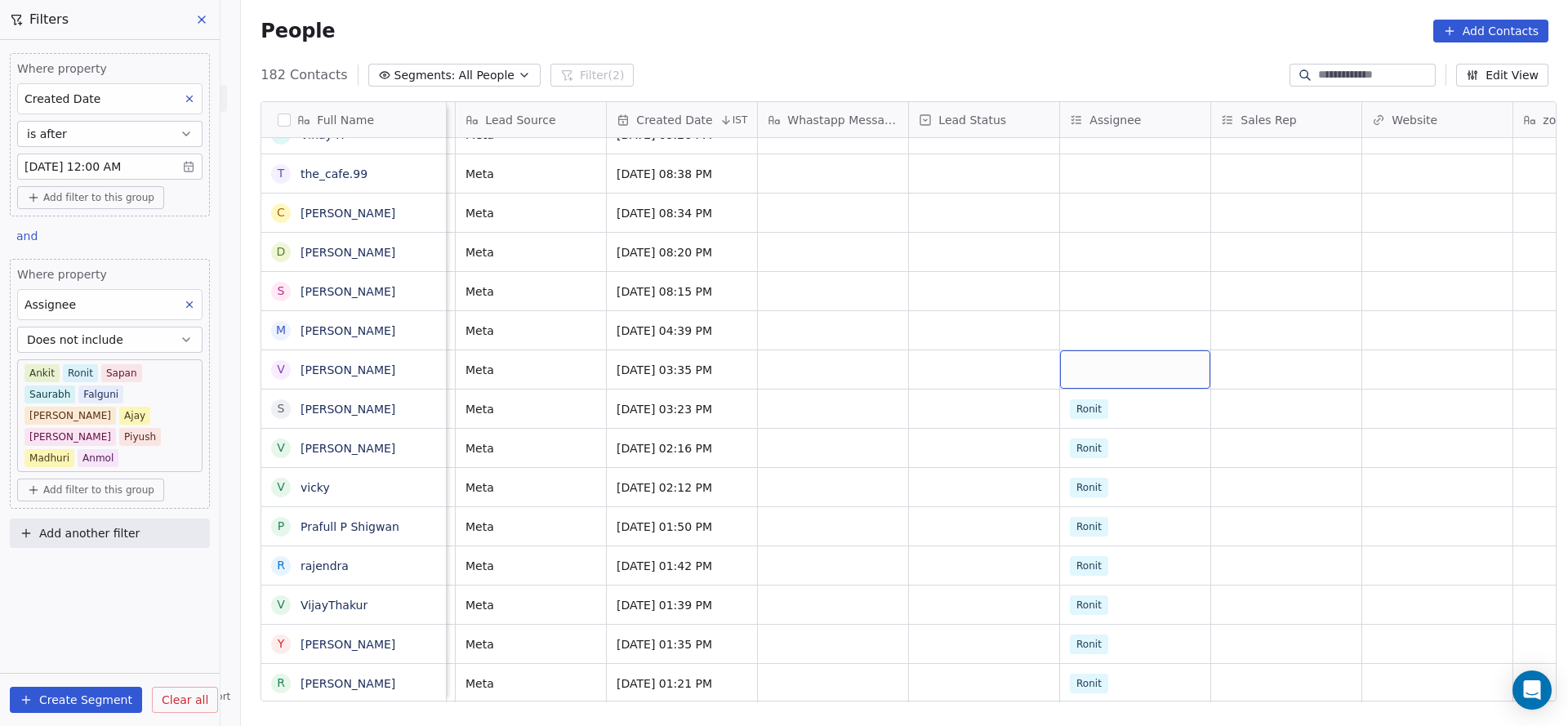
click at [1073, 350] on div "grid" at bounding box center [1134, 369] width 151 height 39
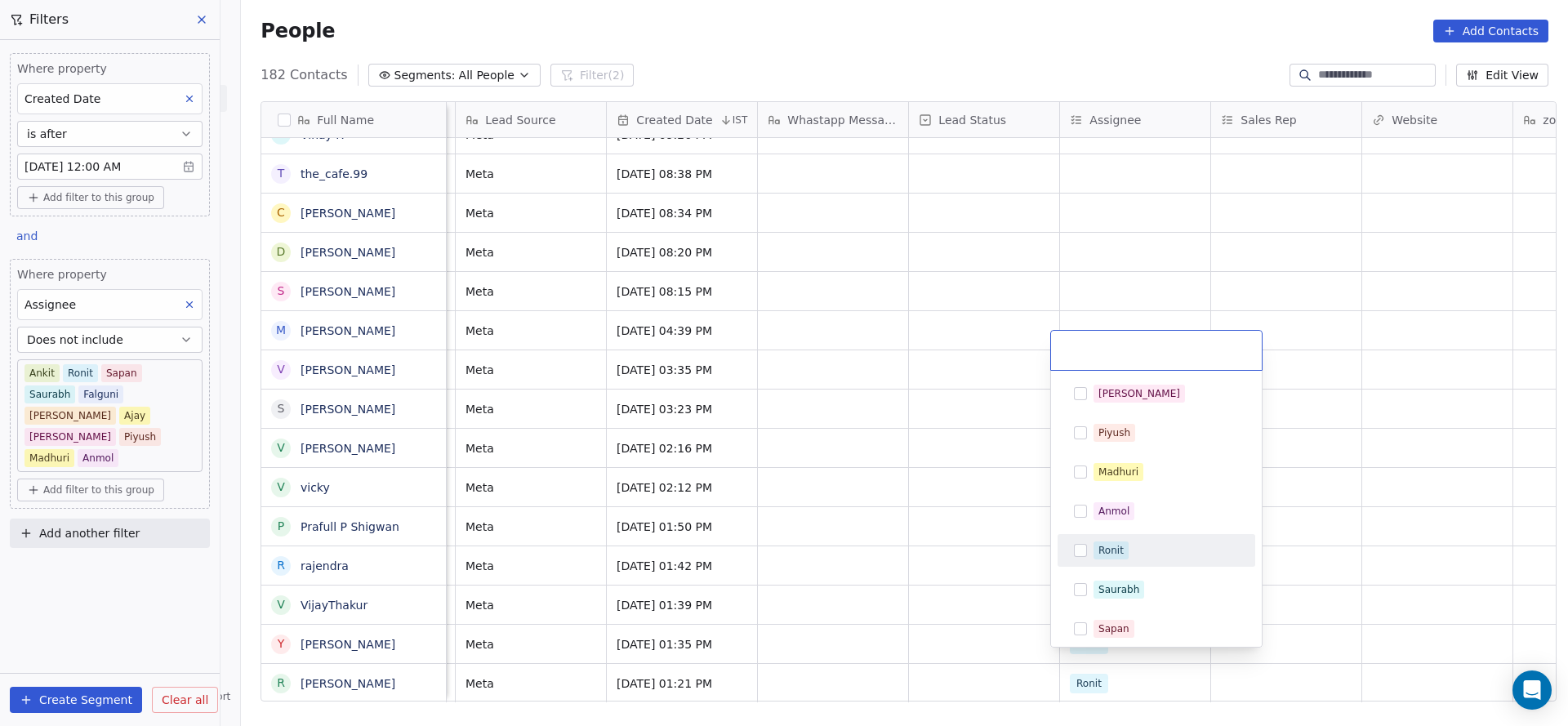
click at [1122, 563] on div "Ronit" at bounding box center [1156, 551] width 198 height 33
click at [862, 509] on html "On2Cook India Pvt. Ltd. Contacts People Marketing Workflows Campaigns Sales Pip…" at bounding box center [784, 363] width 1568 height 726
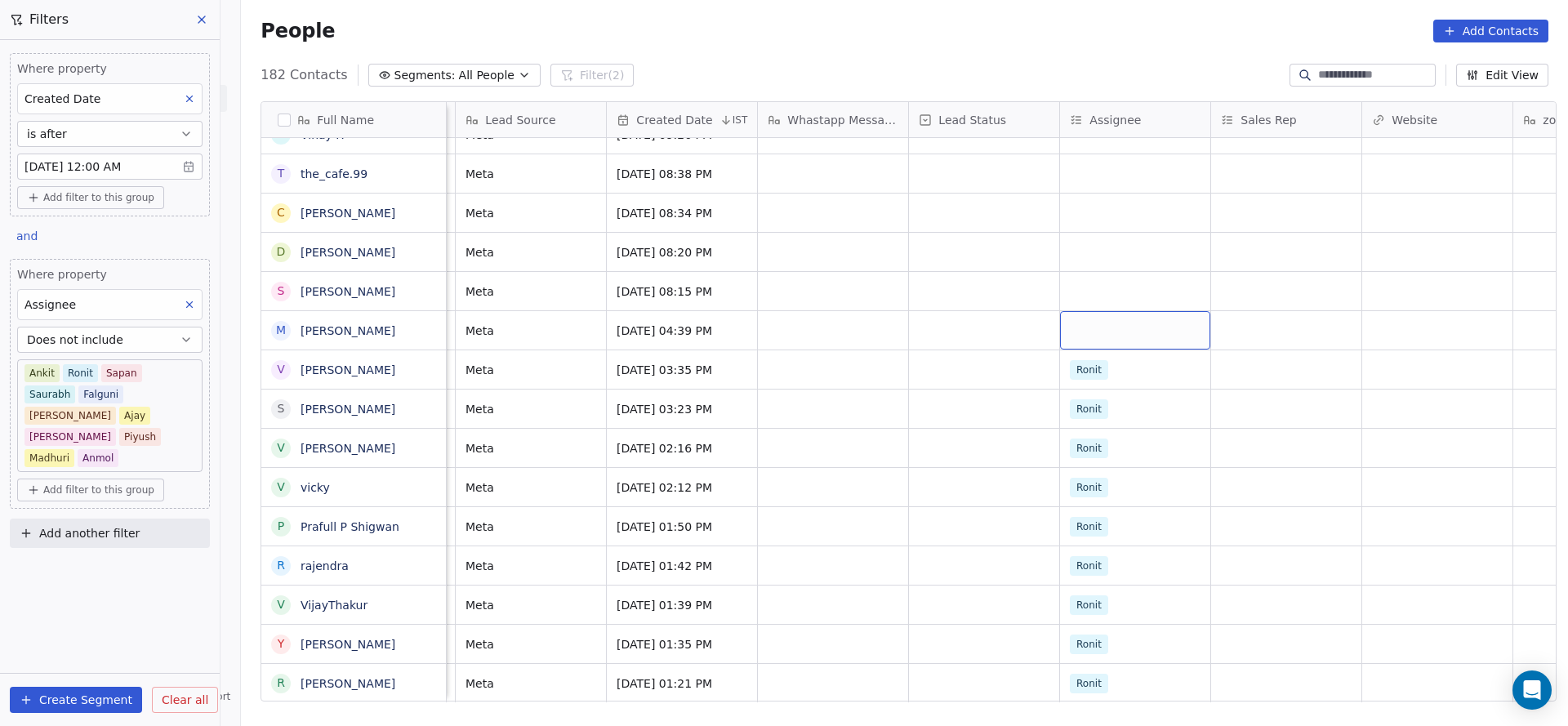
click at [1060, 311] on div "grid" at bounding box center [1134, 330] width 151 height 39
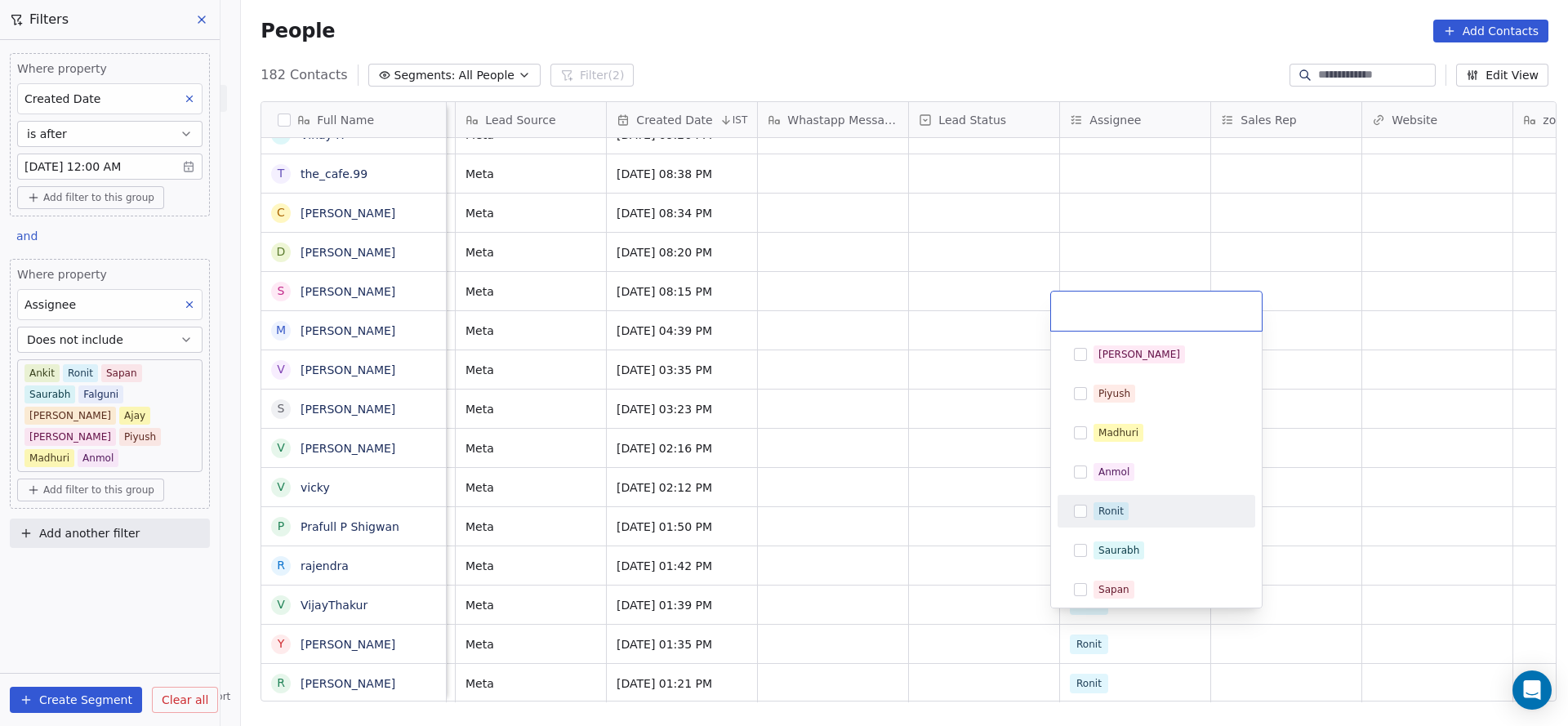
click at [1110, 526] on div "Ronit" at bounding box center [1156, 511] width 198 height 33
click at [1064, 536] on div "Saurabh" at bounding box center [1156, 551] width 198 height 33
click at [1081, 545] on button "Suggestions" at bounding box center [1079, 550] width 13 height 13
click at [878, 558] on html "On2Cook India Pvt. Ltd. Contacts People Marketing Workflows Campaigns Sales Pip…" at bounding box center [784, 363] width 1568 height 726
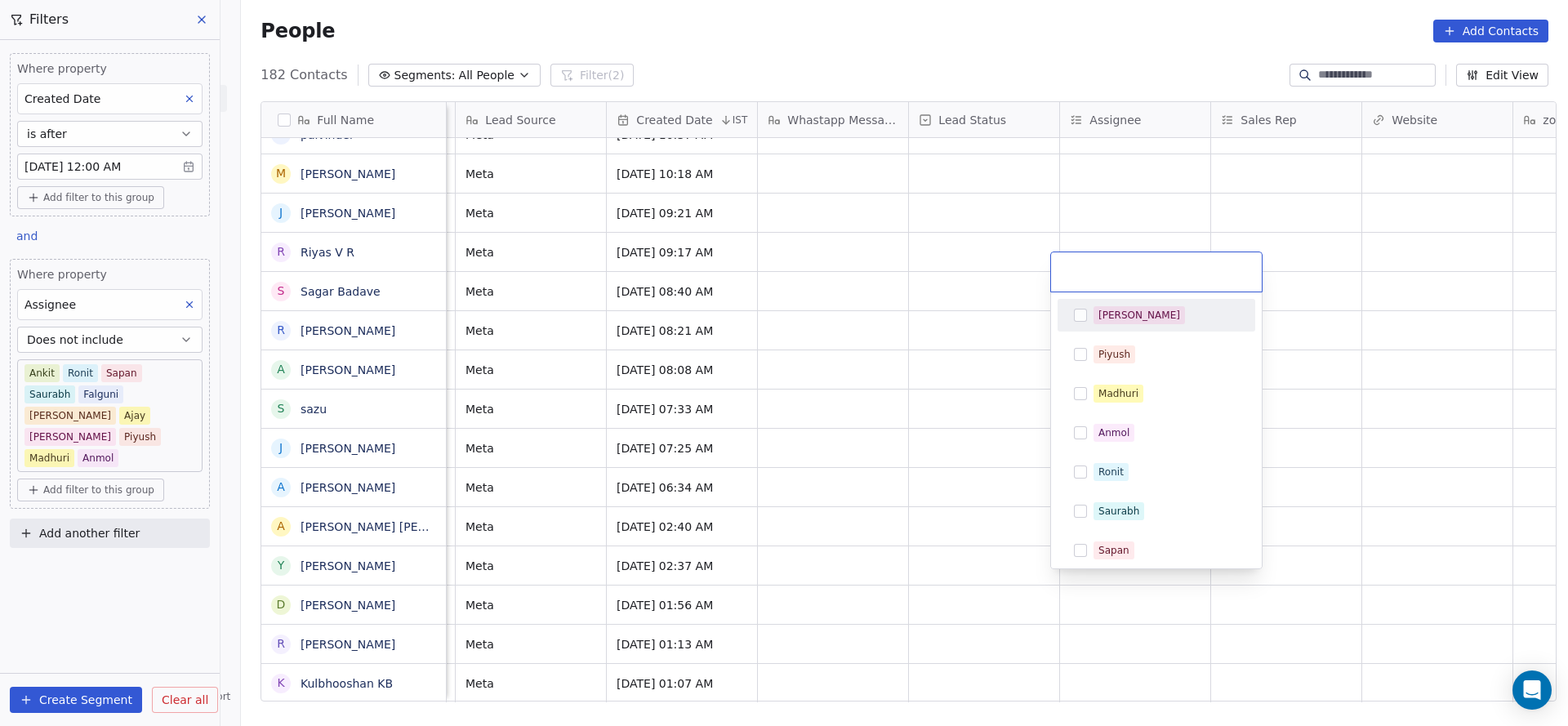
click at [837, 362] on html "On2Cook India Pvt. Ltd. Contacts People Marketing Workflows Campaigns Sales Pip…" at bounding box center [784, 363] width 1568 height 726
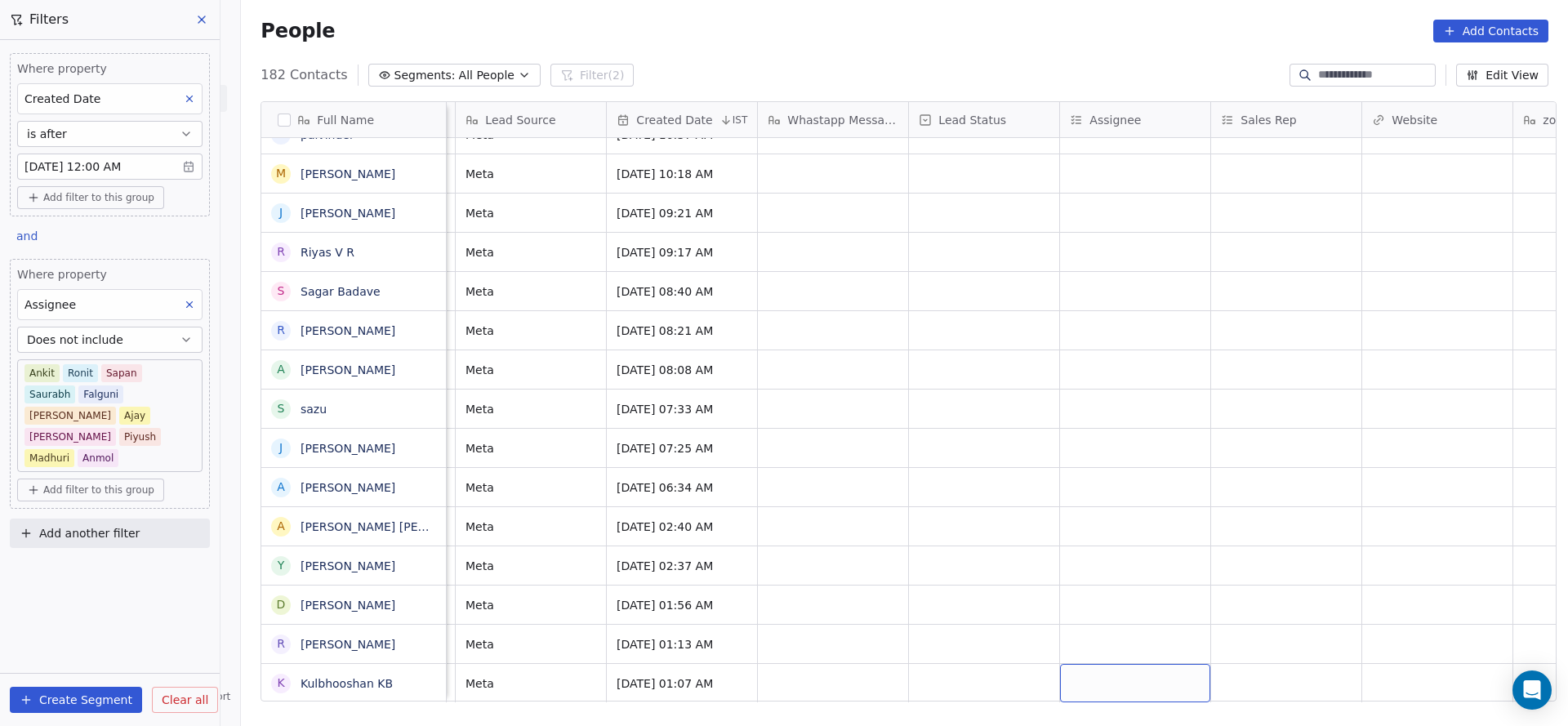
click at [1078, 664] on div "grid" at bounding box center [1134, 683] width 151 height 39
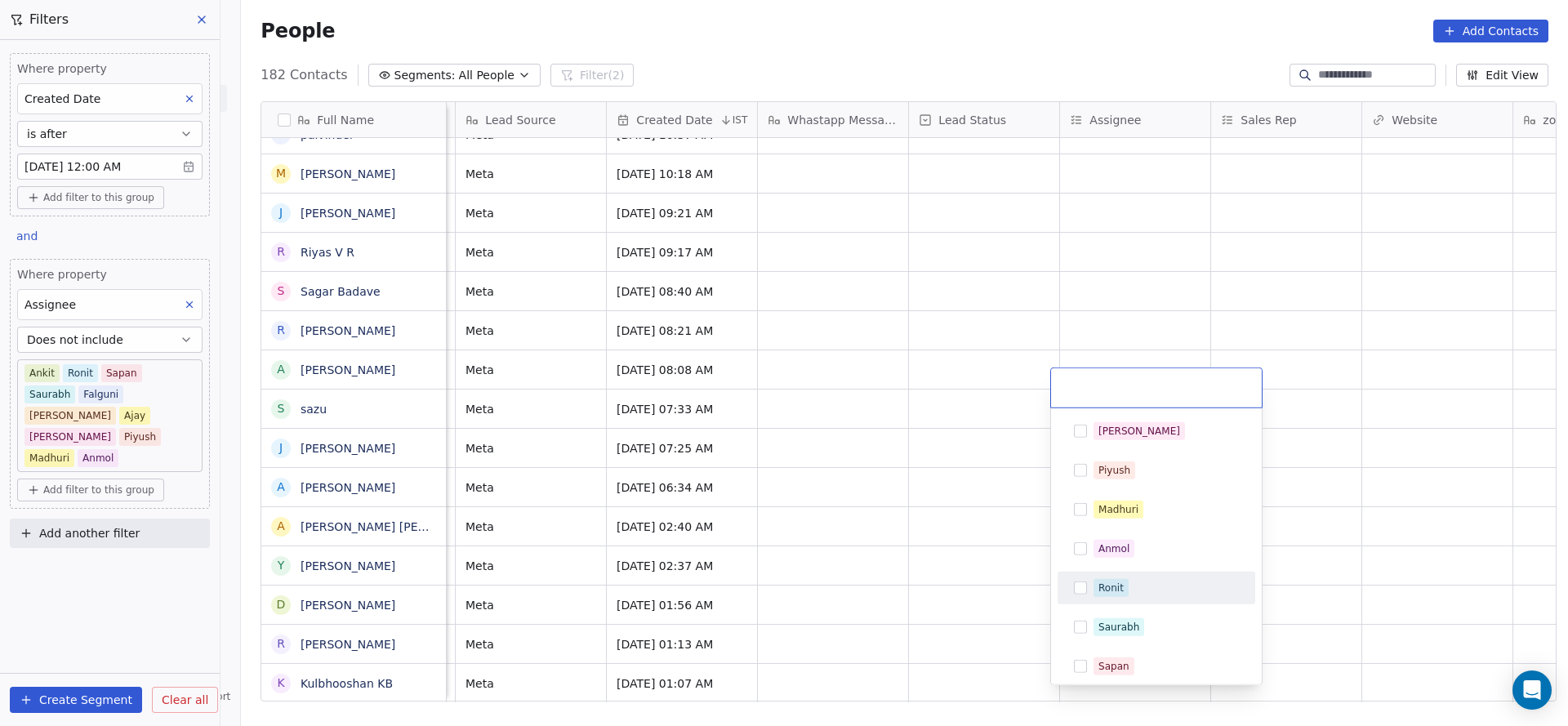
click at [1105, 588] on div "Ronit" at bounding box center [1110, 588] width 25 height 15
click at [948, 615] on html "On2Cook India Pvt. Ltd. Contacts People Marketing Workflows Campaigns Sales Pip…" at bounding box center [784, 363] width 1568 height 726
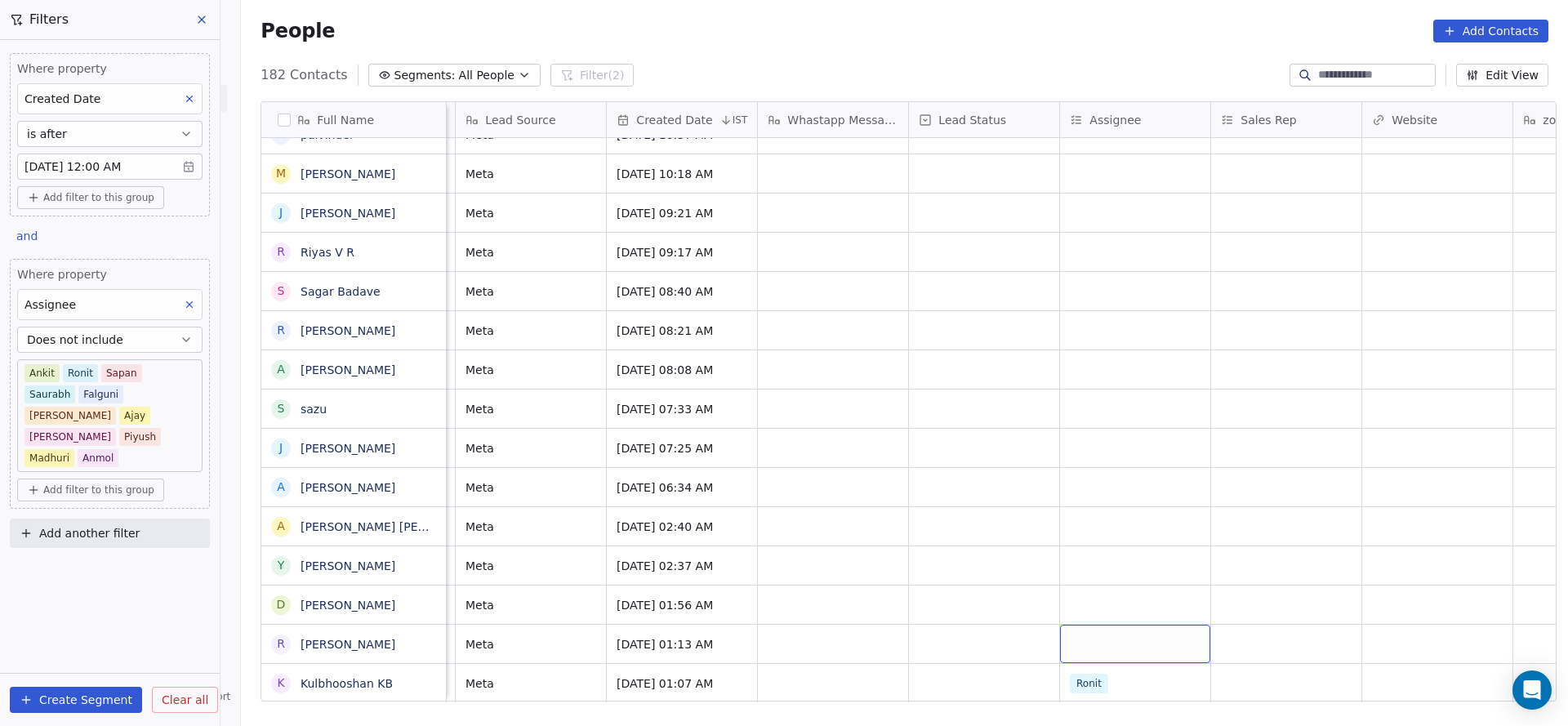
click at [1113, 627] on div "grid" at bounding box center [1134, 643] width 151 height 39
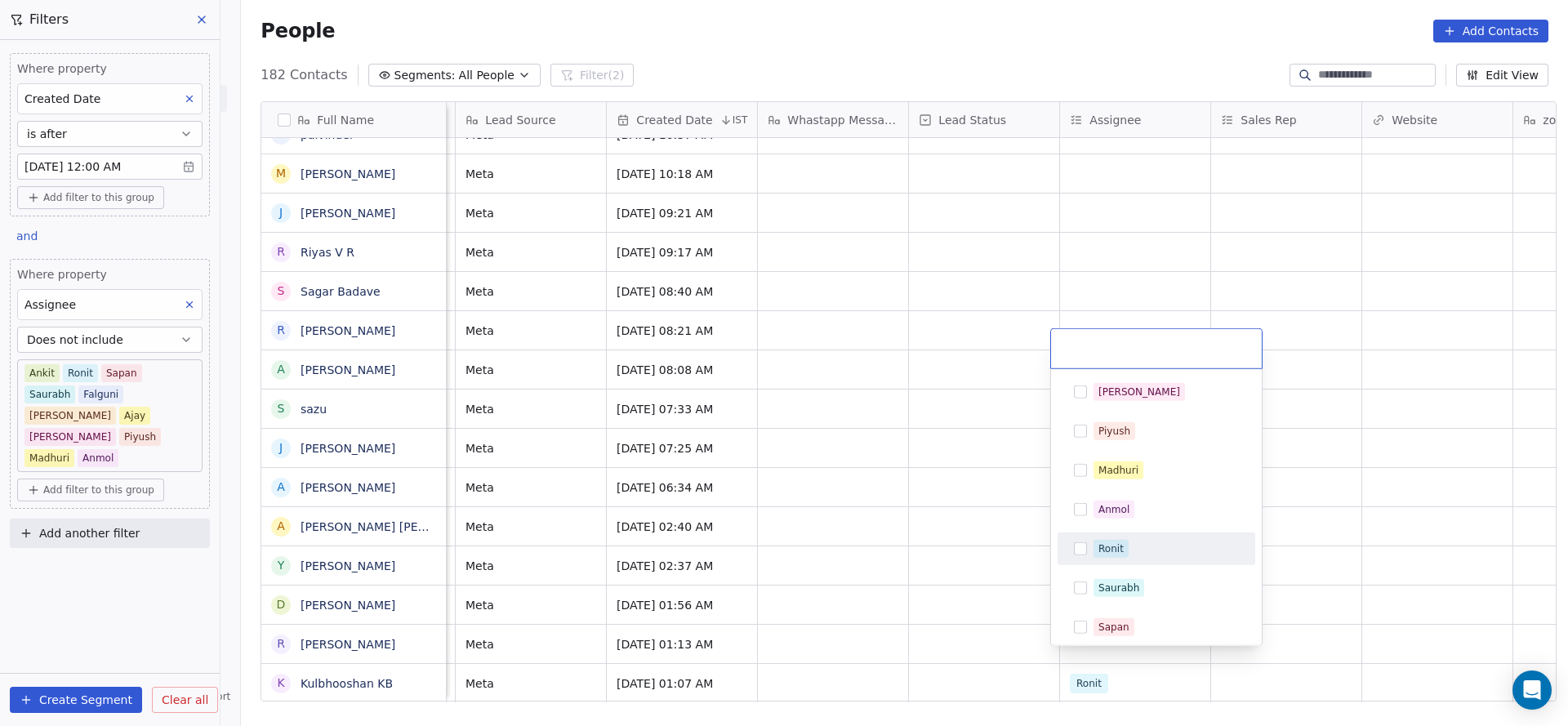
click at [1119, 556] on span "Ronit" at bounding box center [1110, 548] width 35 height 18
click at [892, 612] on html "On2Cook India Pvt. Ltd. Contacts People Marketing Workflows Campaigns Sales Pip…" at bounding box center [784, 363] width 1568 height 726
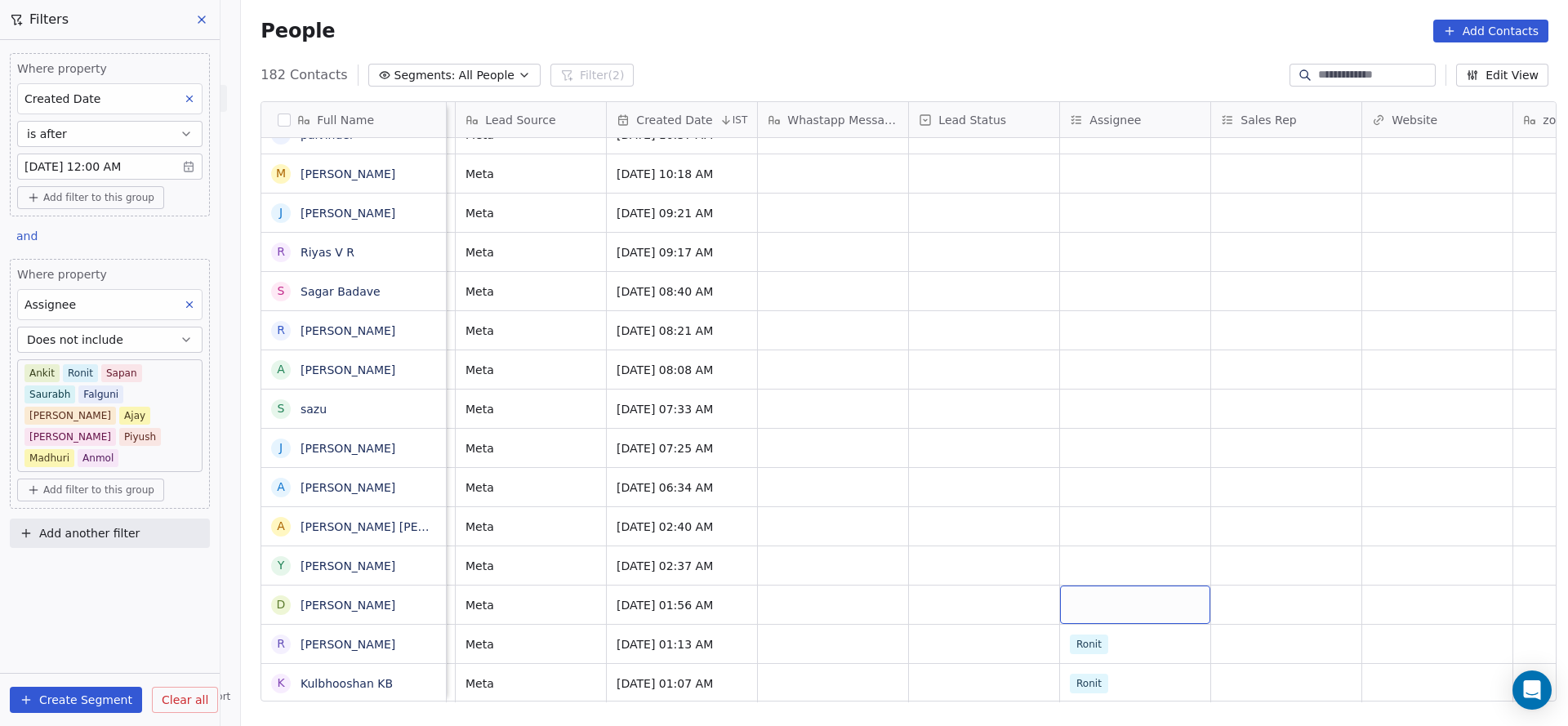
click at [1099, 586] on div "grid" at bounding box center [1134, 605] width 151 height 39
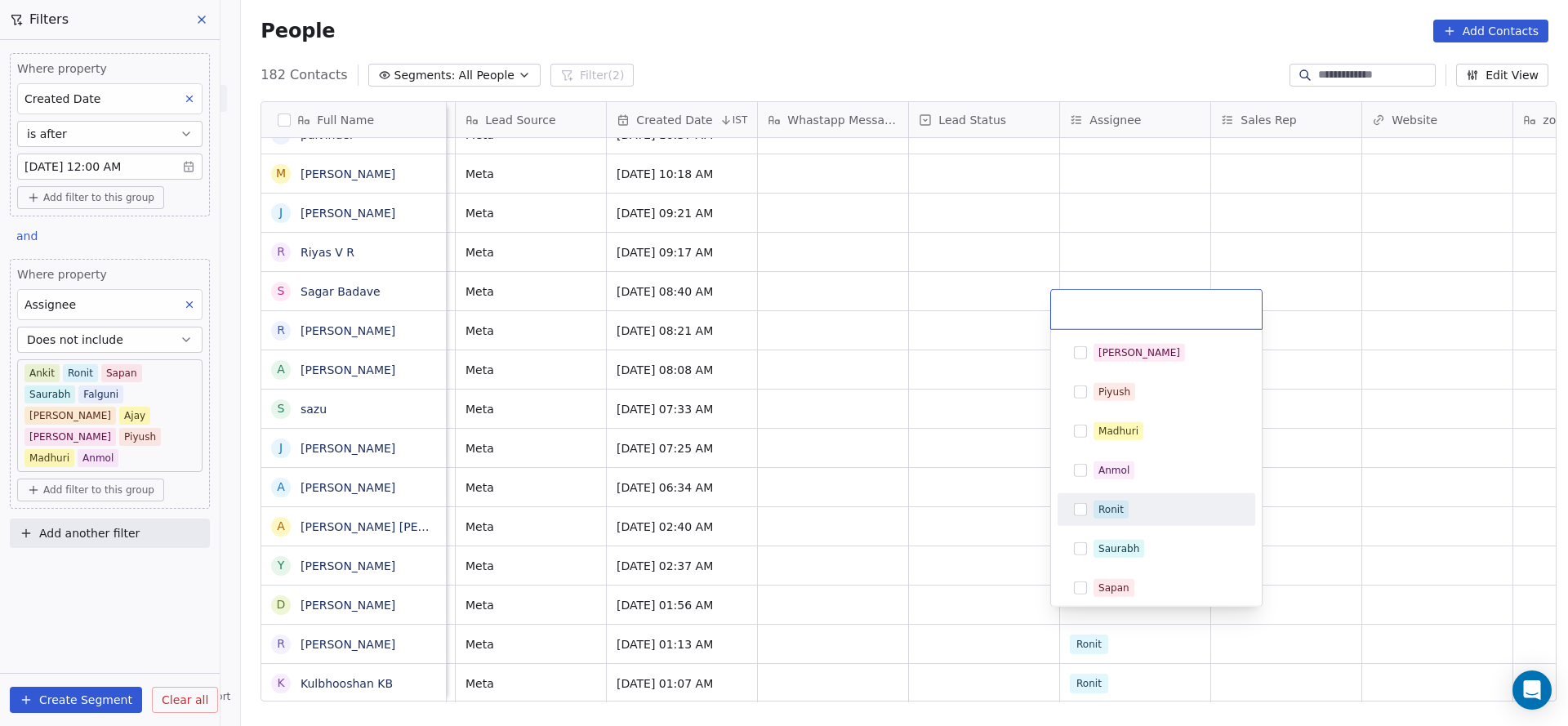
click at [1110, 502] on div "Ronit" at bounding box center [1110, 509] width 25 height 15
click at [927, 576] on html "On2Cook India Pvt. Ltd. Contacts People Marketing Workflows Campaigns Sales Pip…" at bounding box center [784, 363] width 1568 height 726
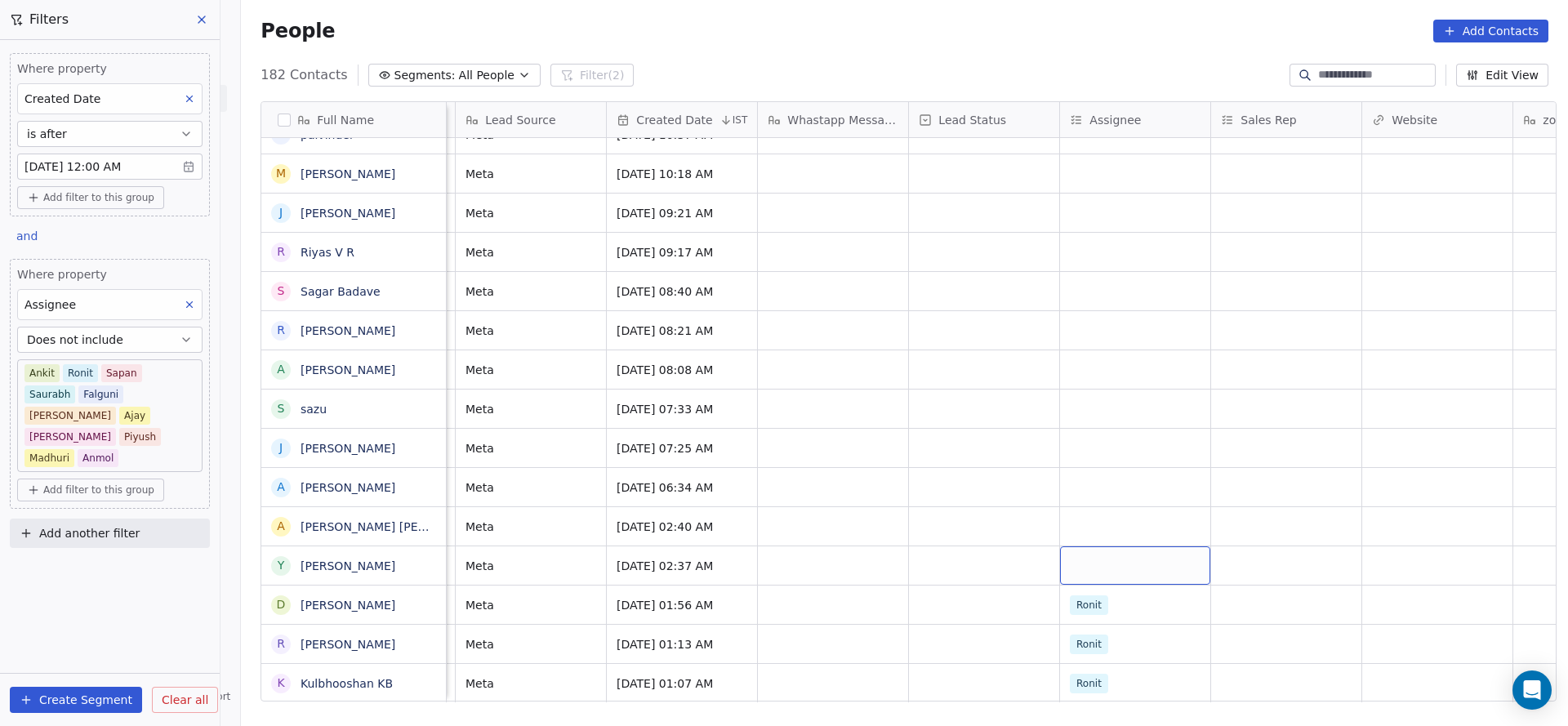
click at [1093, 546] on div "grid" at bounding box center [1134, 565] width 151 height 39
click at [1095, 546] on div "grid" at bounding box center [1134, 565] width 151 height 39
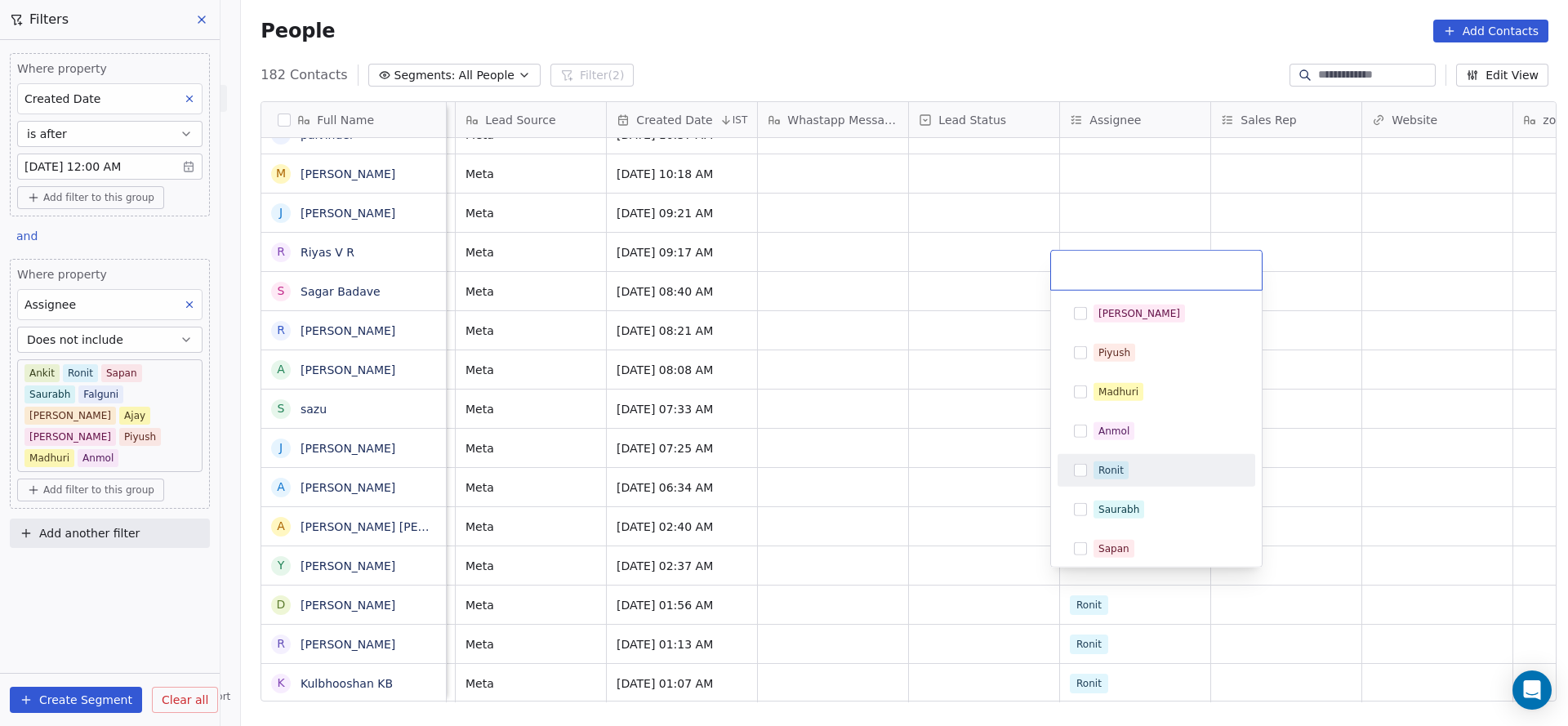
click at [867, 554] on html "On2Cook India Pvt. Ltd. Contacts People Marketing Workflows Campaigns Sales Pip…" at bounding box center [784, 363] width 1568 height 726
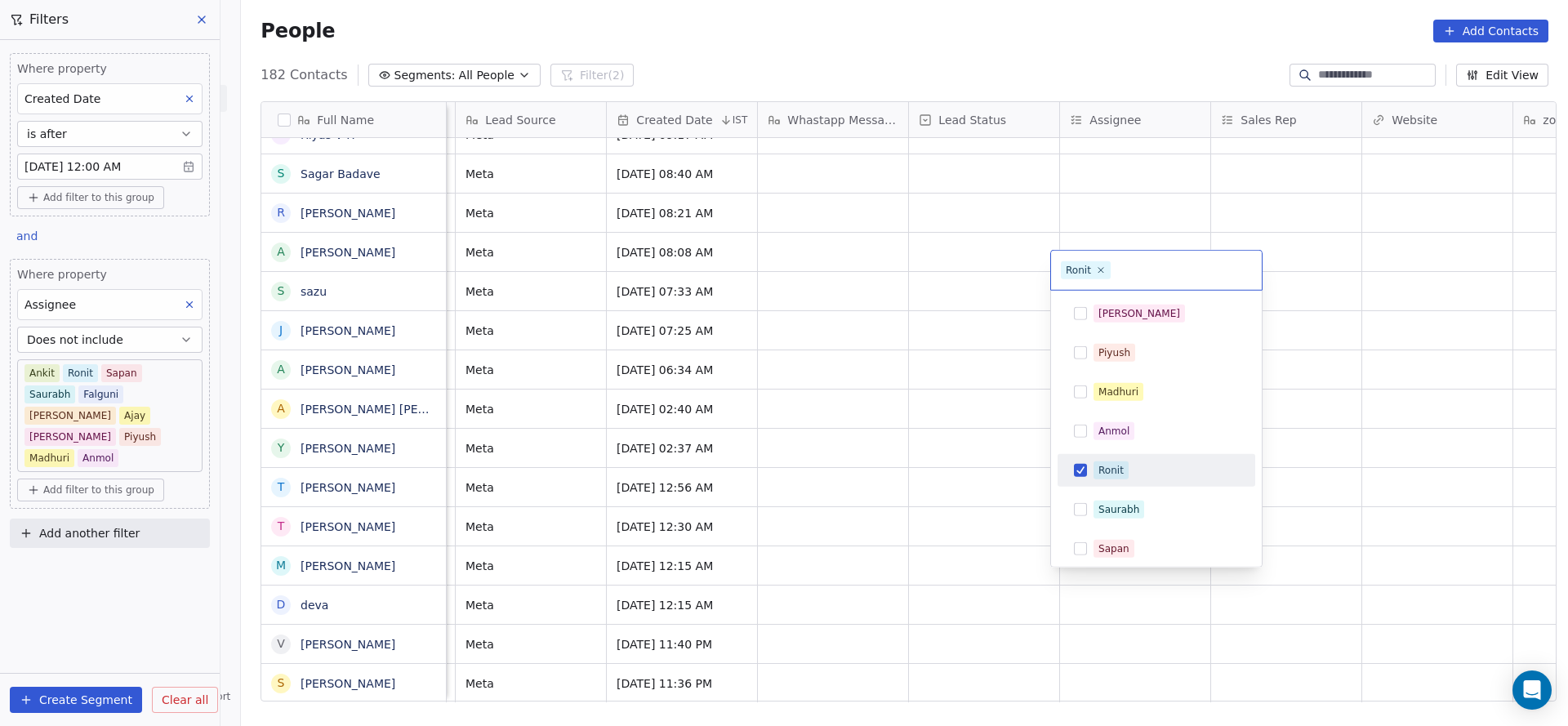
click at [1122, 475] on div "Ronit" at bounding box center [1110, 470] width 25 height 15
click at [839, 561] on html "On2Cook India Pvt. Ltd. Contacts People Marketing Workflows Campaigns Sales Pip…" at bounding box center [784, 363] width 1568 height 726
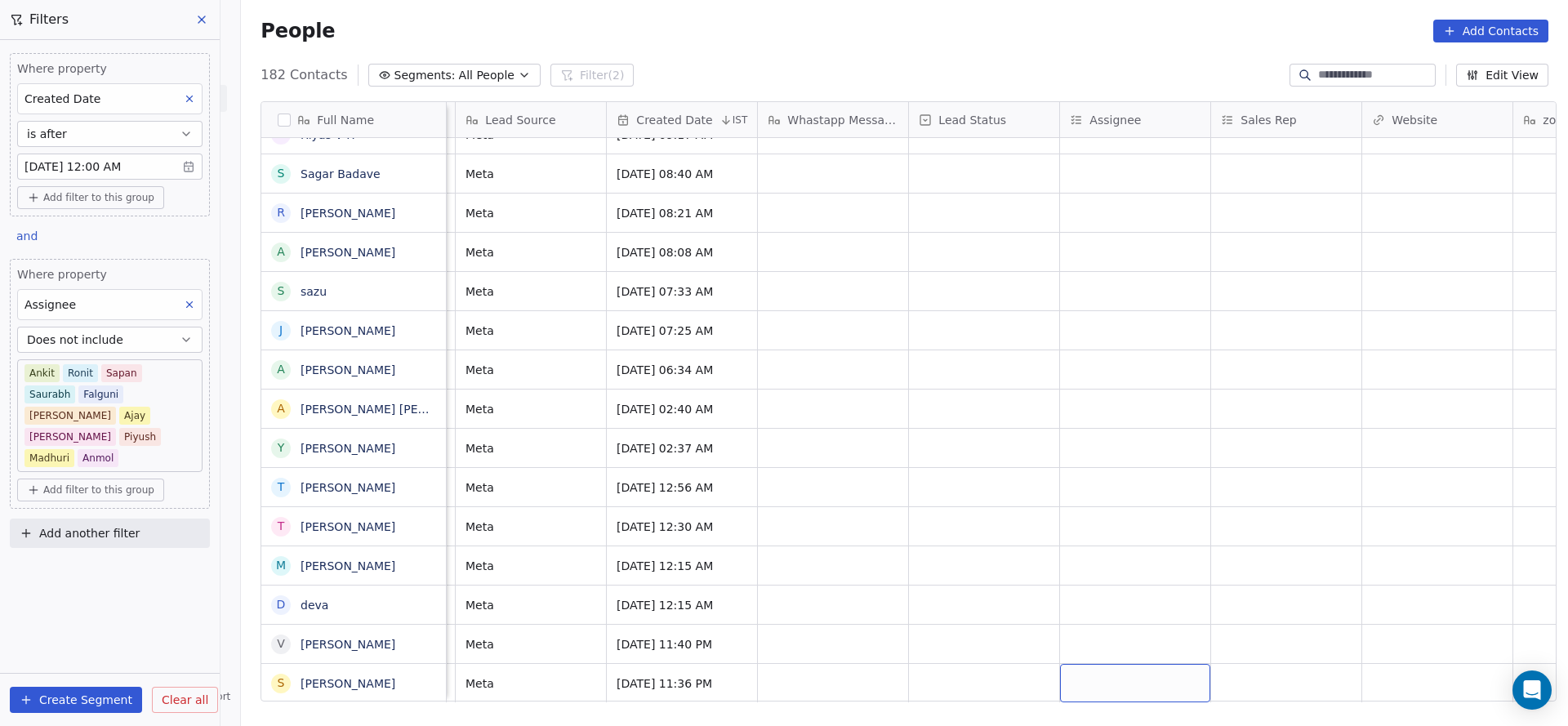
click at [1139, 664] on div "grid" at bounding box center [1134, 683] width 151 height 39
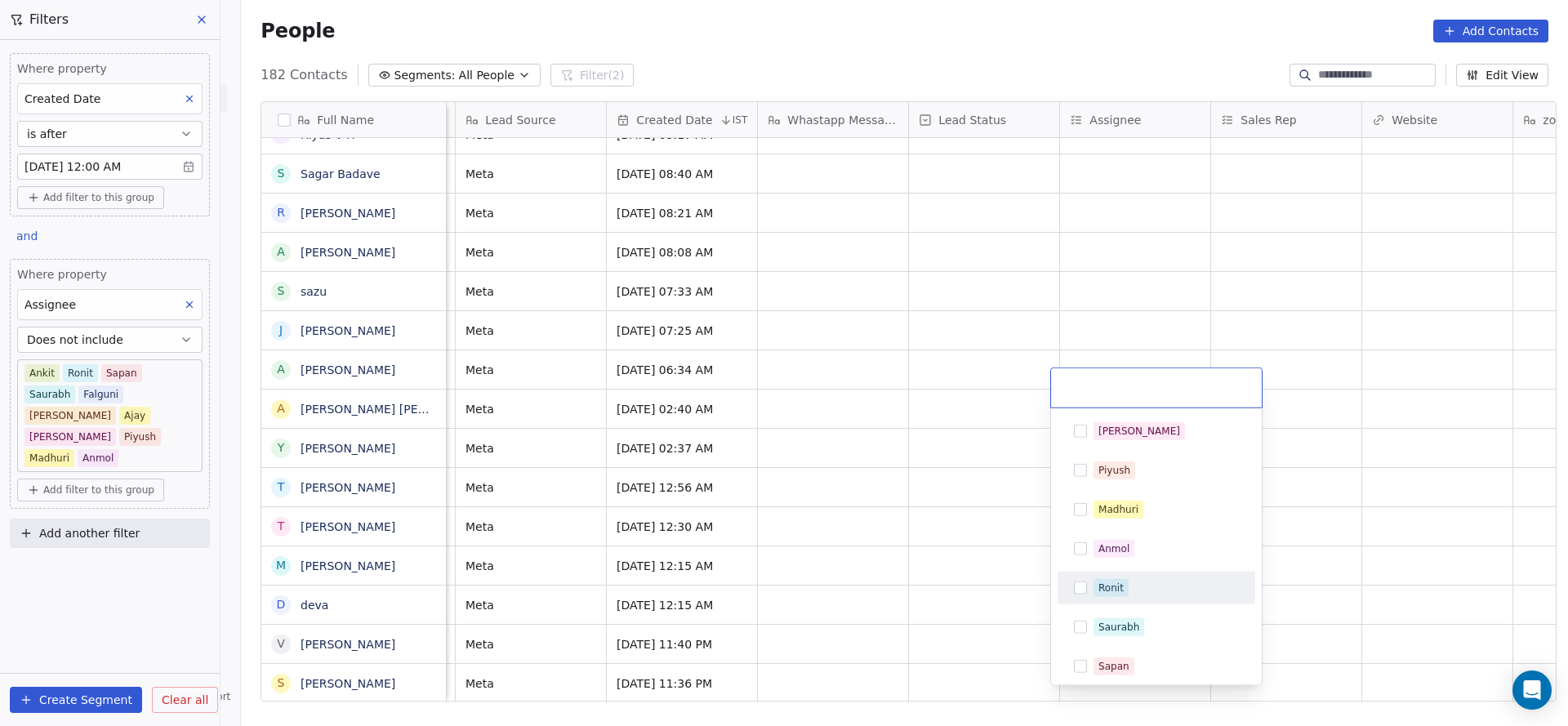
click at [1124, 583] on span "Ronit" at bounding box center [1110, 588] width 35 height 18
click at [907, 637] on html "On2Cook India Pvt. Ltd. Contacts People Marketing Workflows Campaigns Sales Pip…" at bounding box center [784, 363] width 1568 height 726
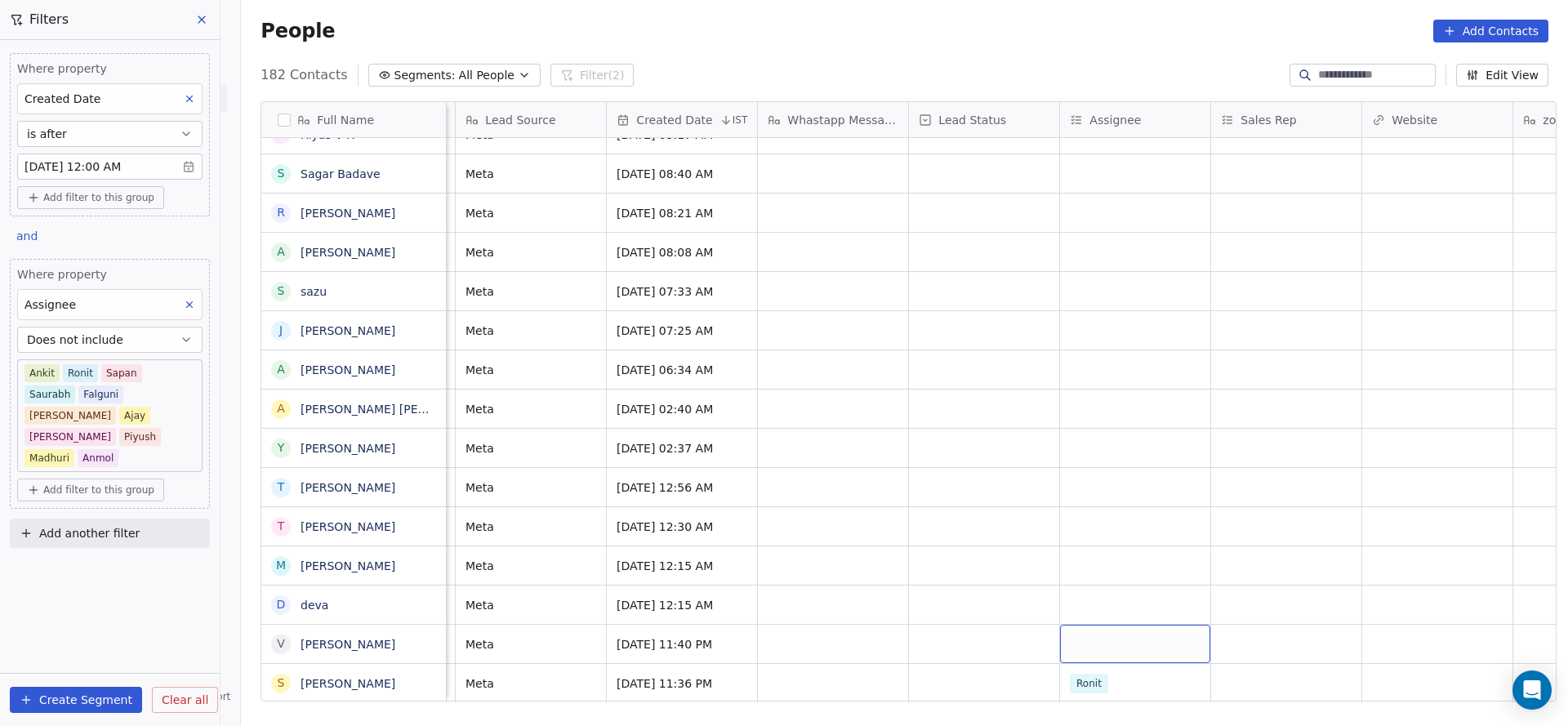
click at [1066, 638] on div "grid" at bounding box center [1134, 643] width 151 height 39
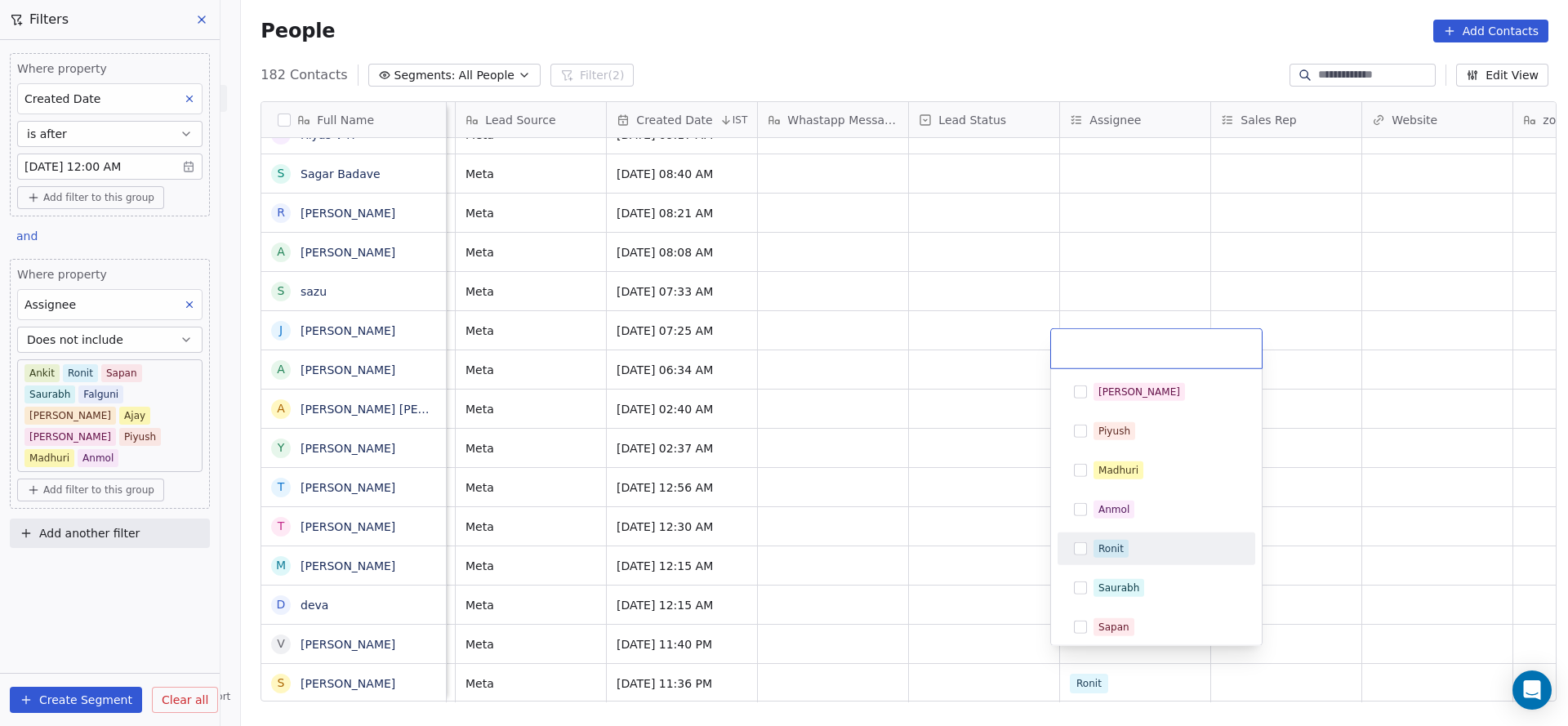
click at [1102, 546] on div "Ronit" at bounding box center [1110, 548] width 25 height 15
click at [961, 581] on html "On2Cook India Pvt. Ltd. Contacts People Marketing Workflows Campaigns Sales Pip…" at bounding box center [784, 363] width 1568 height 726
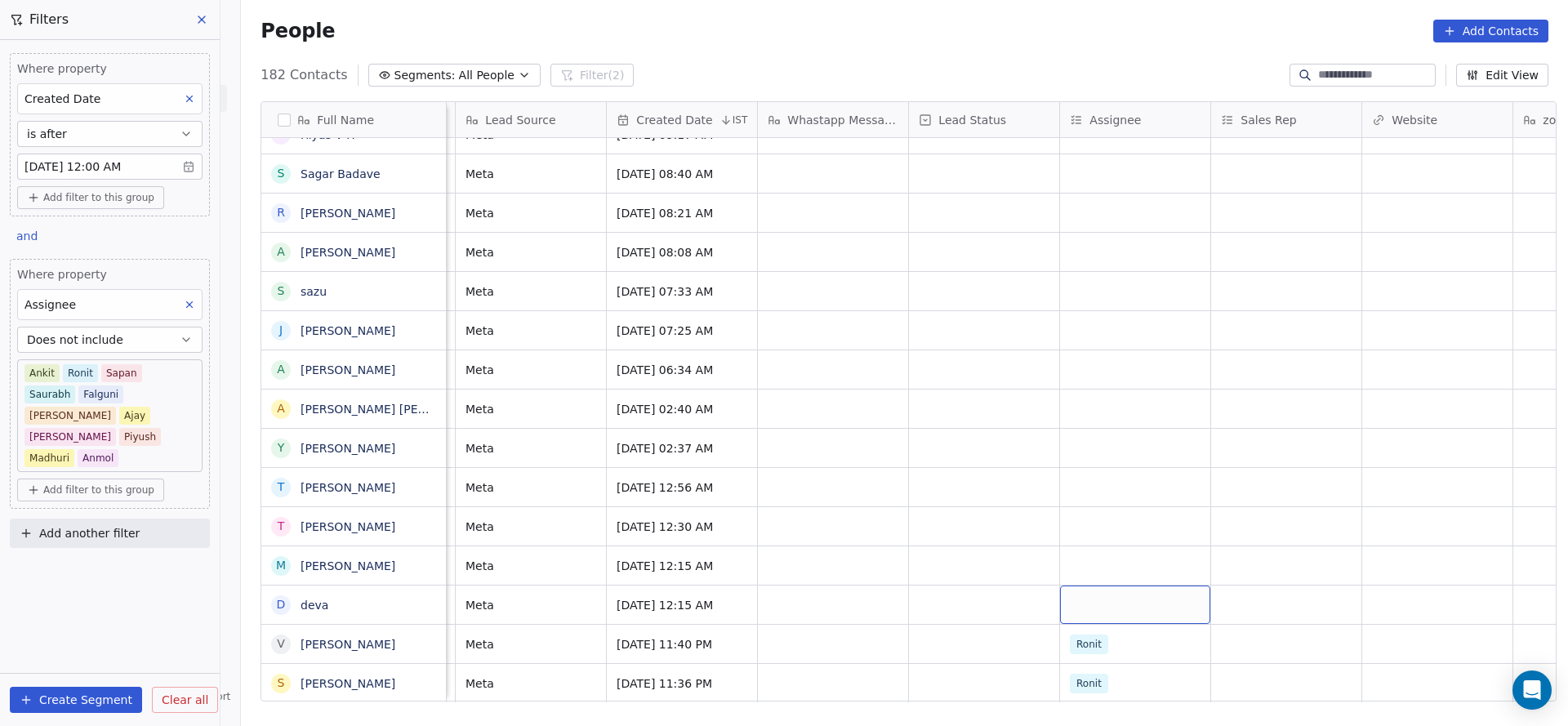
click at [1069, 586] on div "grid" at bounding box center [1134, 605] width 151 height 39
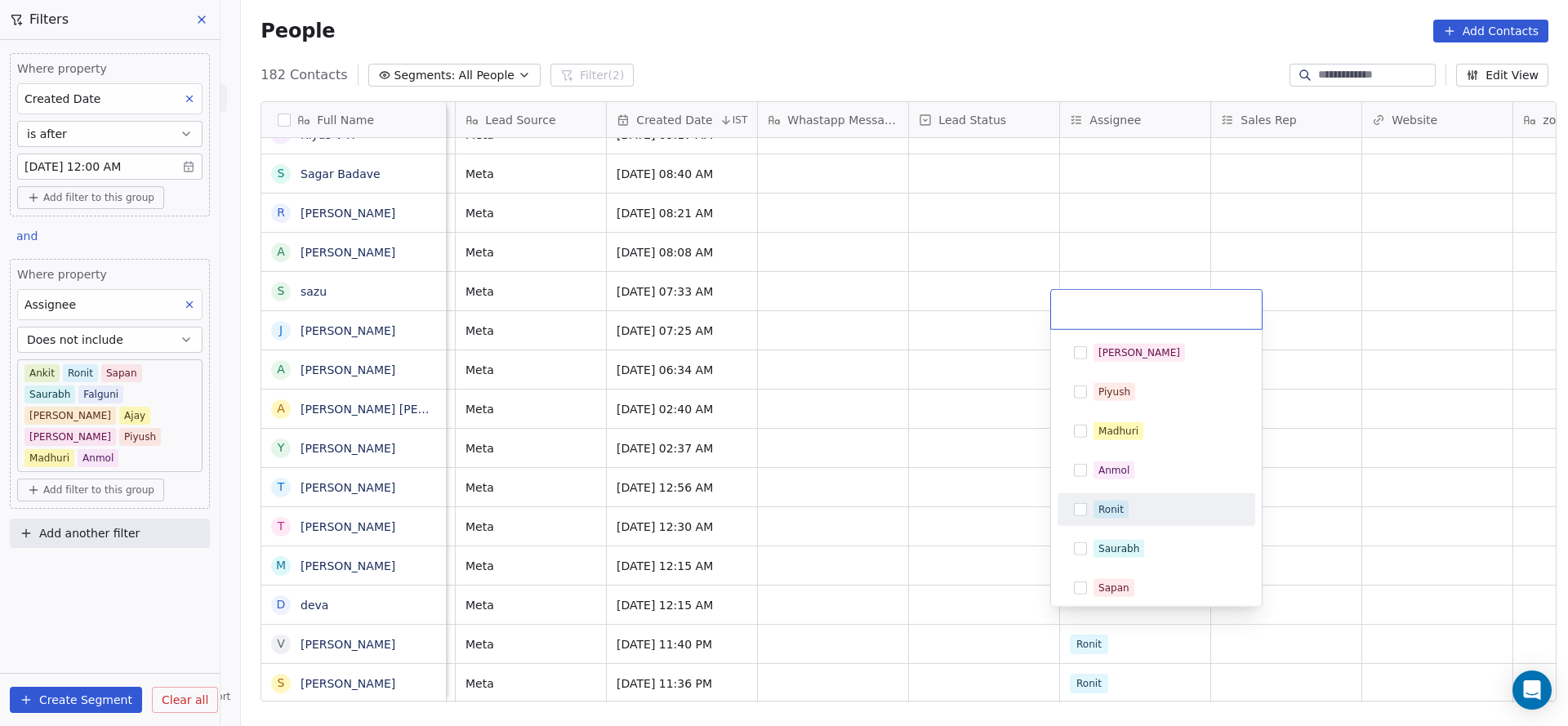
click at [1102, 516] on span "Ronit" at bounding box center [1110, 509] width 35 height 18
click at [807, 628] on html "On2Cook India Pvt. Ltd. Contacts People Marketing Workflows Campaigns Sales Pip…" at bounding box center [784, 363] width 1568 height 726
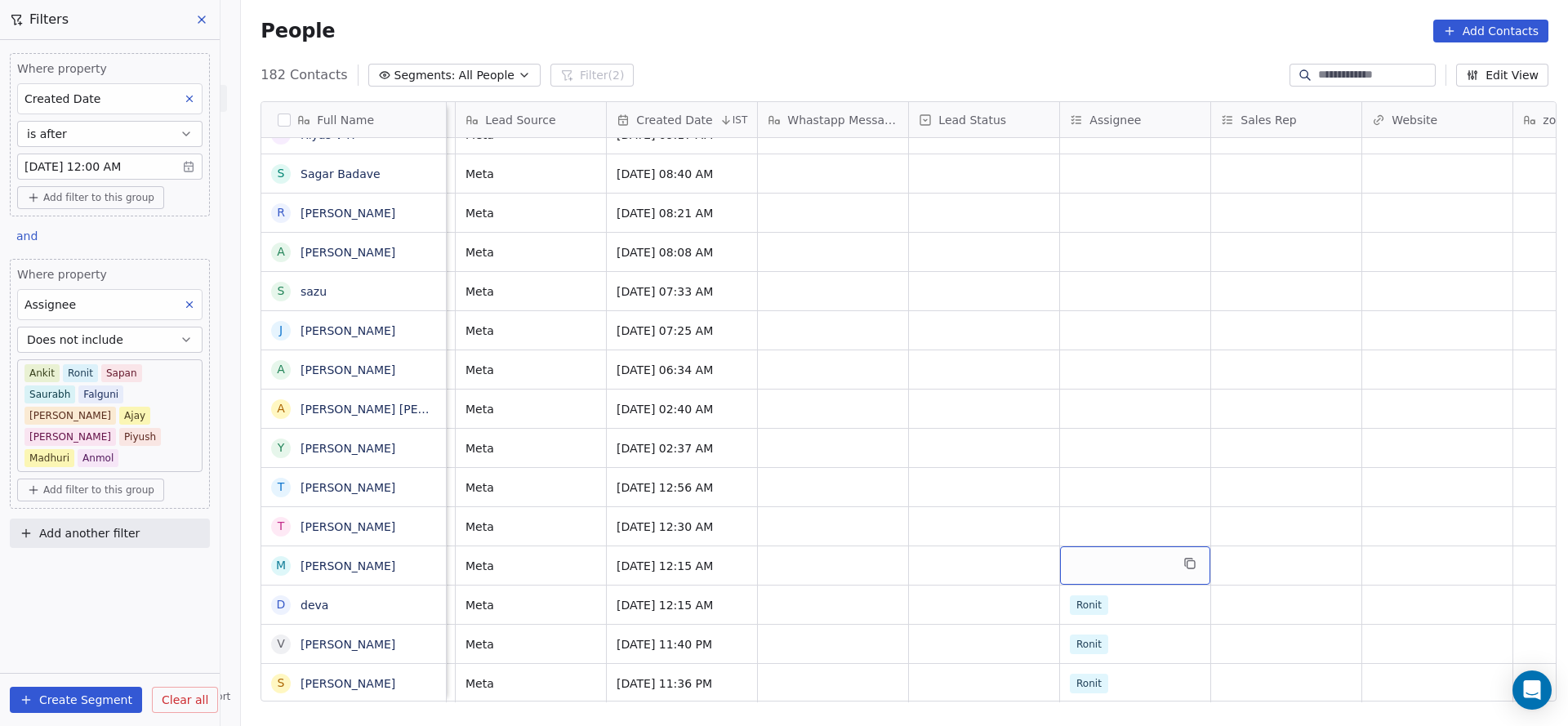
click at [1073, 546] on div "grid" at bounding box center [1134, 565] width 151 height 39
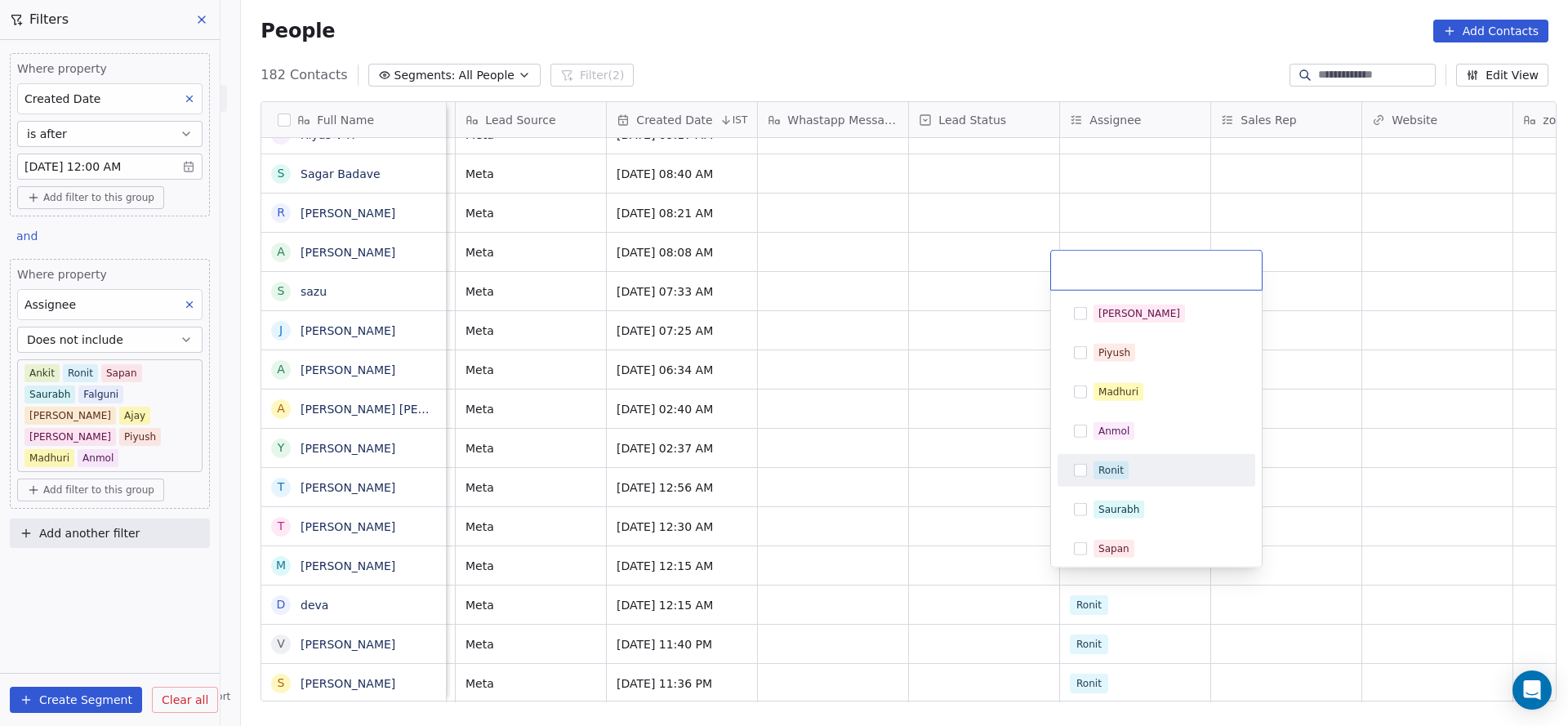
click at [1128, 458] on div "Ronit" at bounding box center [1156, 471] width 185 height 26
click at [954, 507] on html "On2Cook India Pvt. Ltd. Contacts People Marketing Workflows Campaigns Sales Pip…" at bounding box center [784, 363] width 1568 height 726
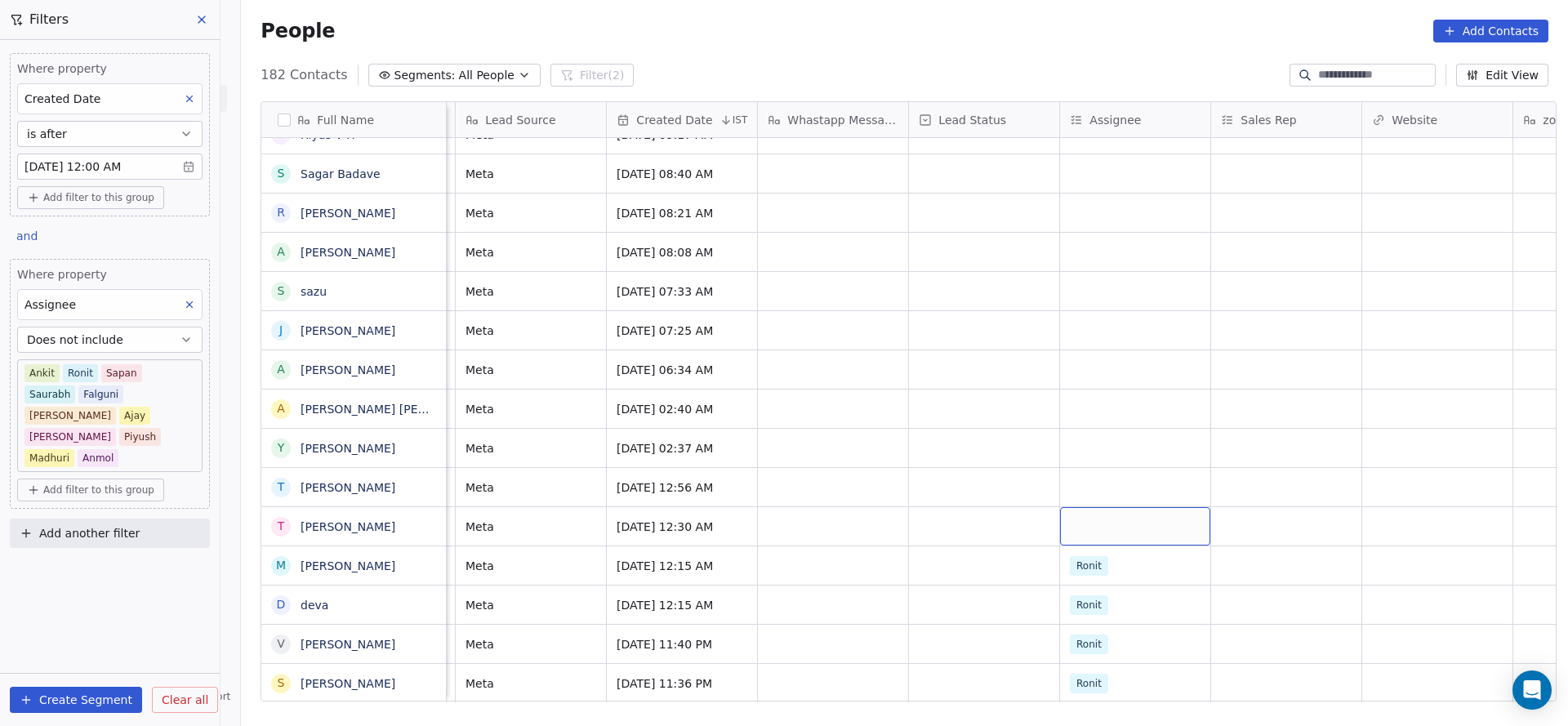
click at [1067, 507] on div "grid" at bounding box center [1134, 526] width 151 height 39
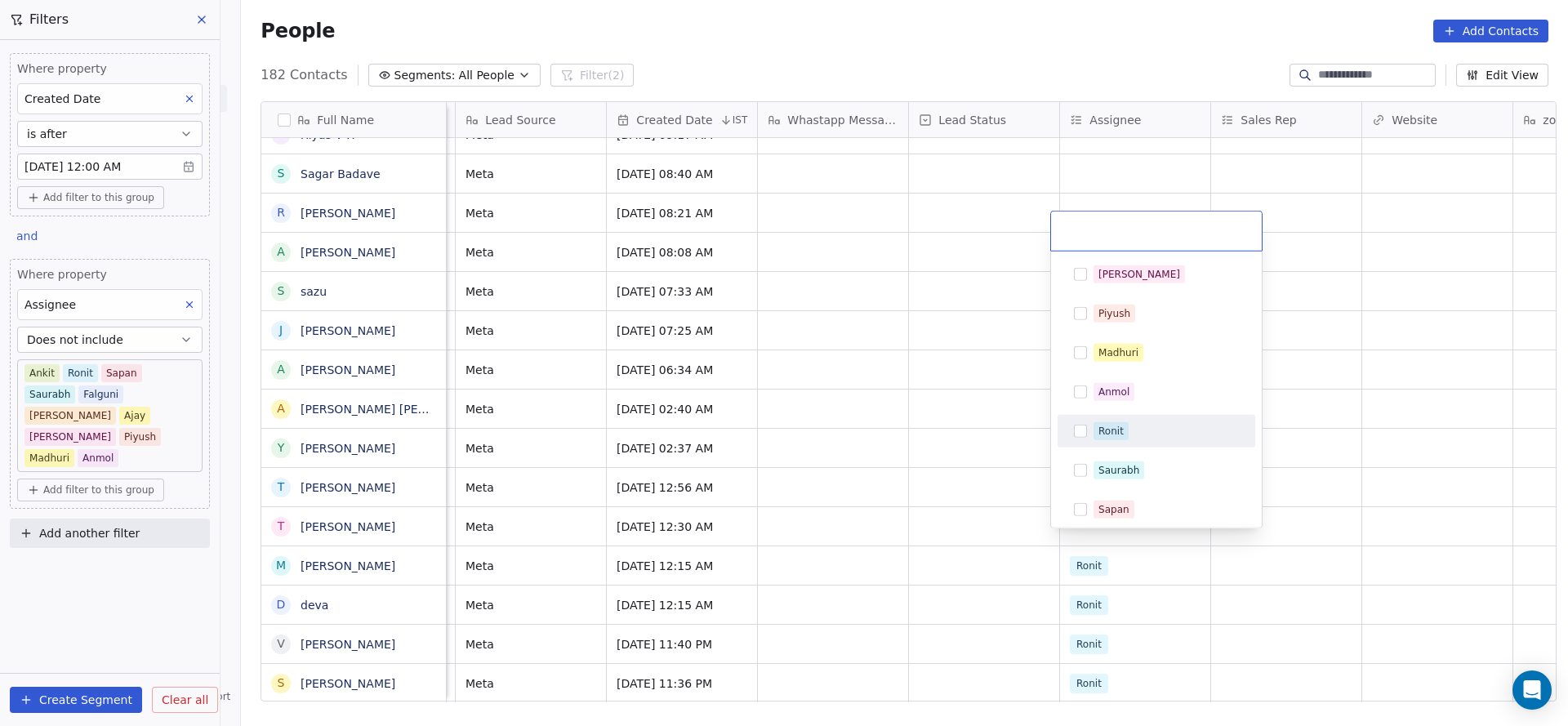
click at [1122, 420] on div "Ronit" at bounding box center [1156, 431] width 185 height 26
click at [906, 501] on html "On2Cook India Pvt. Ltd. Contacts People Marketing Workflows Campaigns Sales Pip…" at bounding box center [784, 363] width 1568 height 726
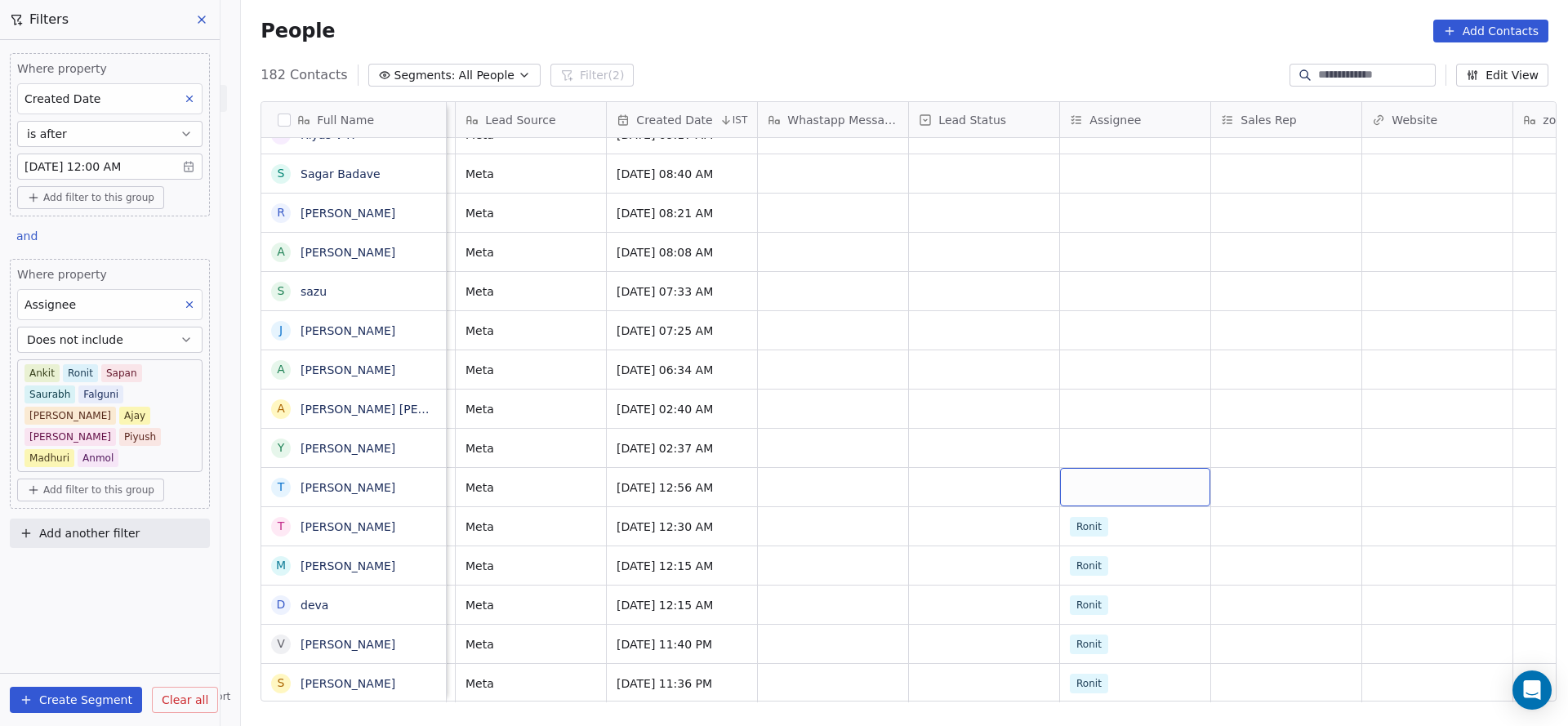
click at [1084, 468] on div "grid" at bounding box center [1134, 487] width 151 height 39
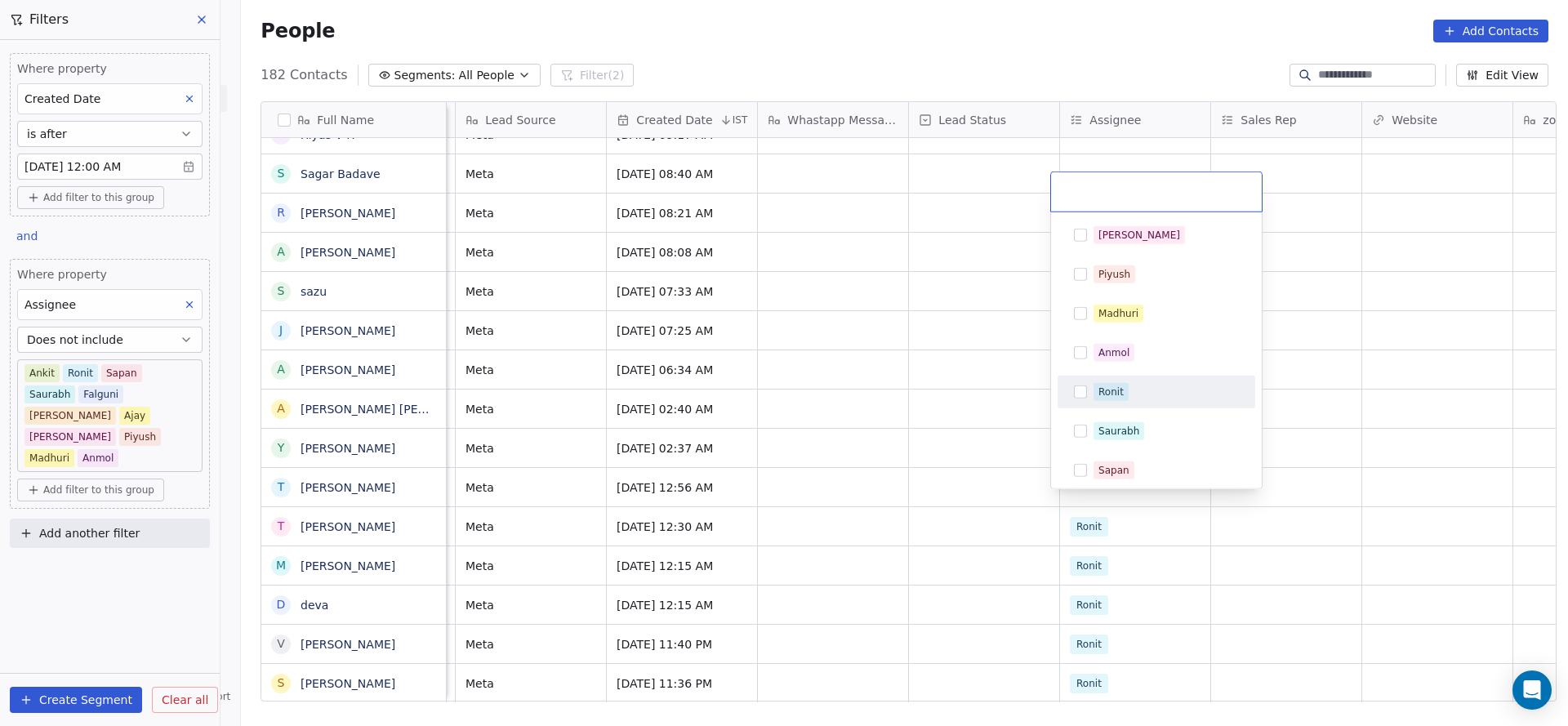
click at [1109, 392] on div "Ronit" at bounding box center [1110, 391] width 25 height 15
click at [887, 477] on html "On2Cook India Pvt. Ltd. Contacts People Marketing Workflows Campaigns Sales Pip…" at bounding box center [784, 363] width 1568 height 726
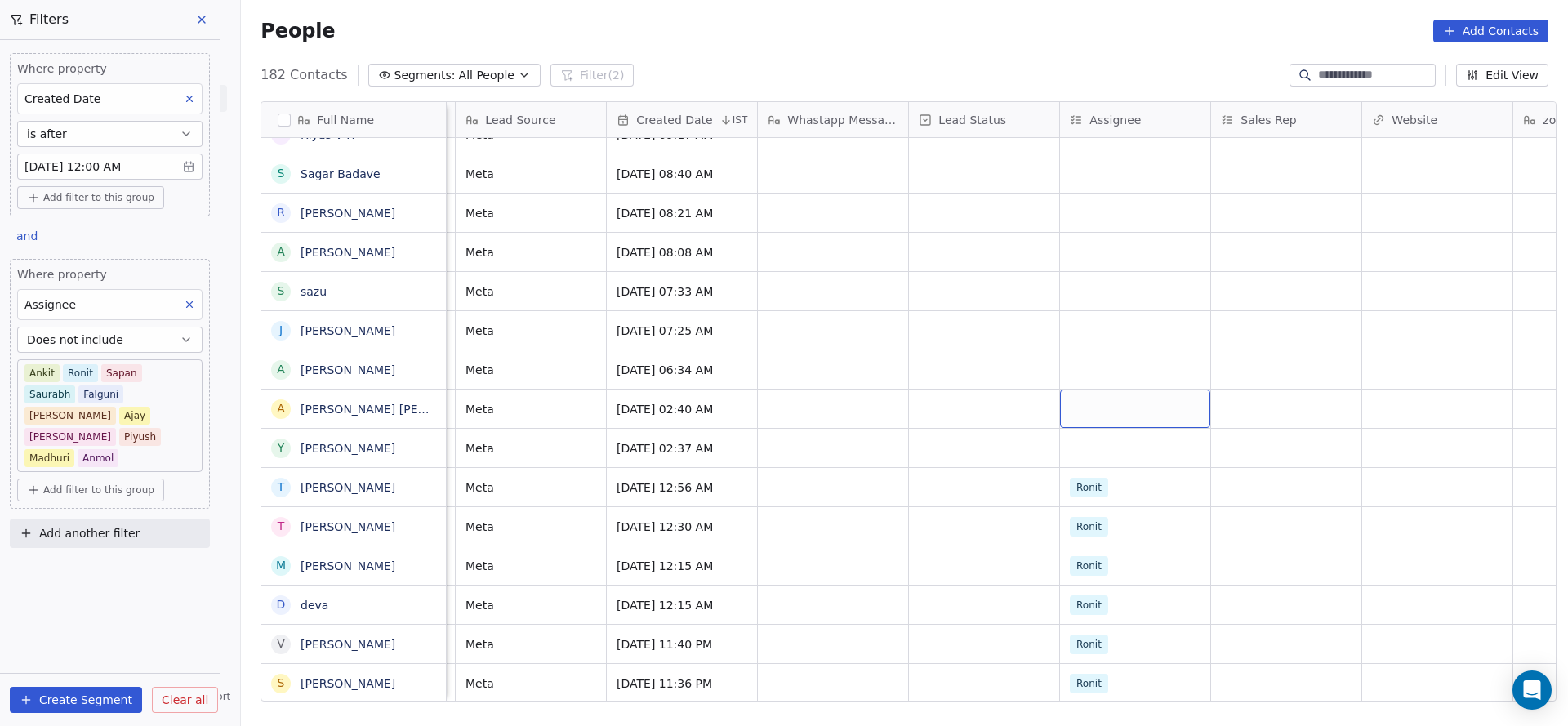
click at [1108, 390] on div "grid" at bounding box center [1134, 409] width 151 height 39
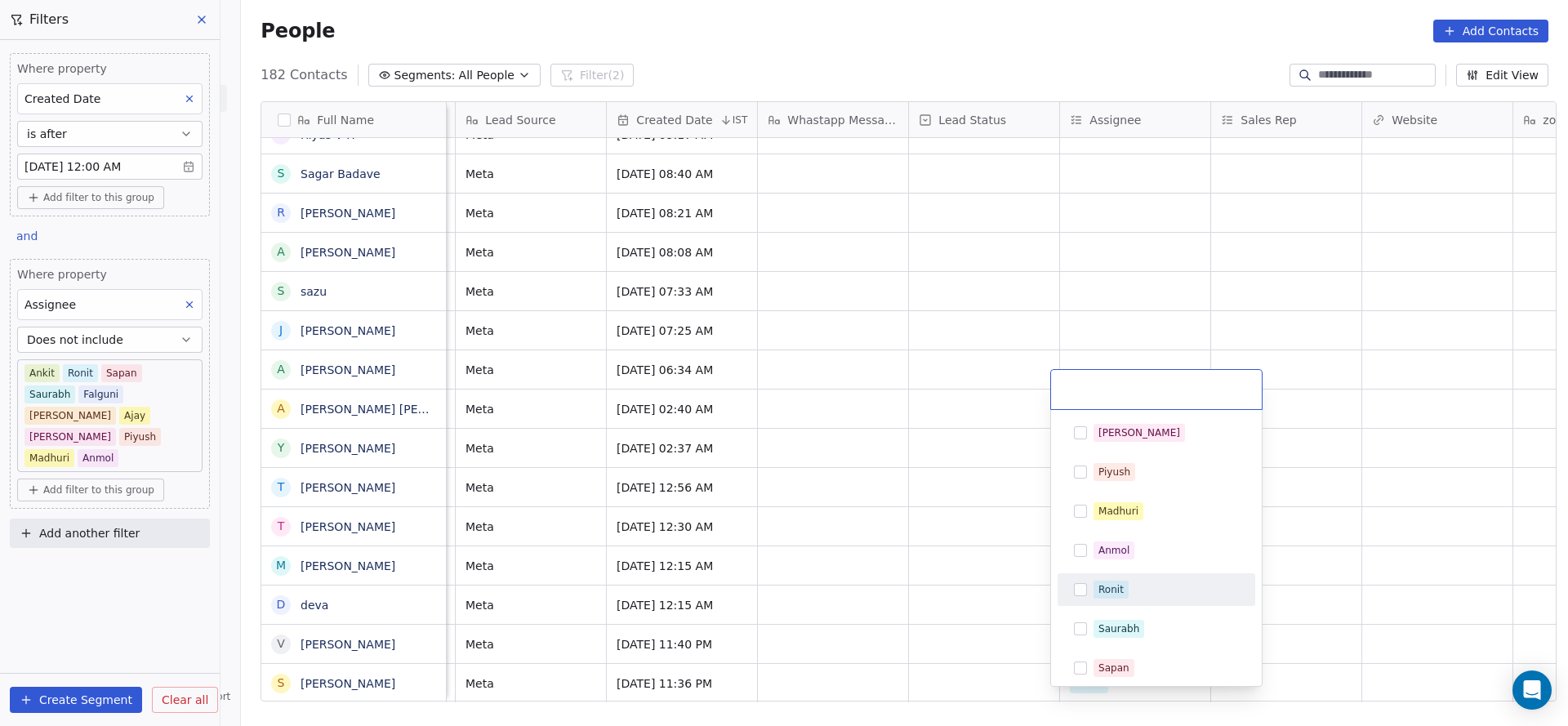
click at [1112, 605] on div "[PERSON_NAME] [PERSON_NAME] [PERSON_NAME] [PERSON_NAME] Saurabh [PERSON_NAME] […" at bounding box center [1156, 629] width 198 height 425
click at [974, 595] on html "On2Cook India Pvt. Ltd. Contacts People Marketing Workflows Campaigns Sales Pip…" at bounding box center [784, 363] width 1568 height 726
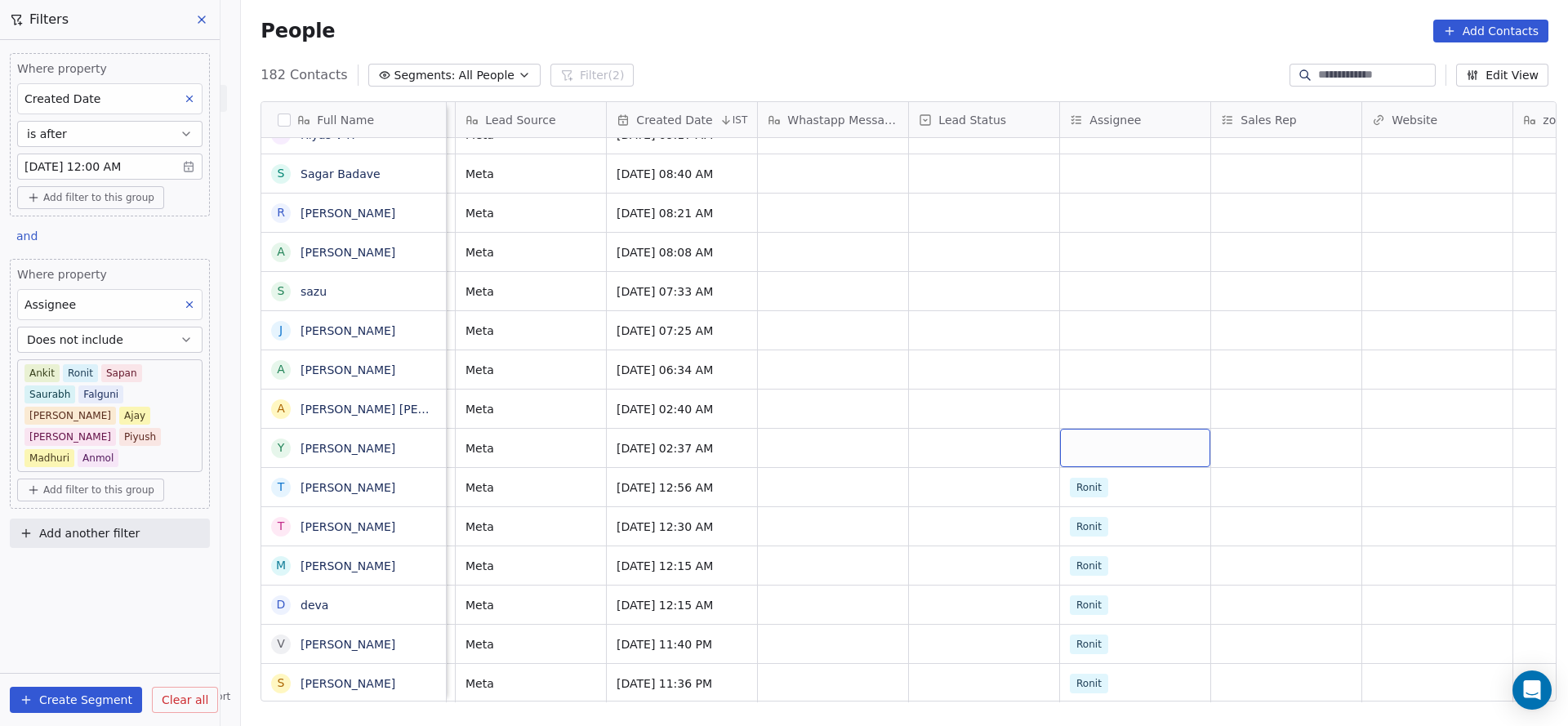
click at [1087, 429] on div "grid" at bounding box center [1134, 447] width 151 height 39
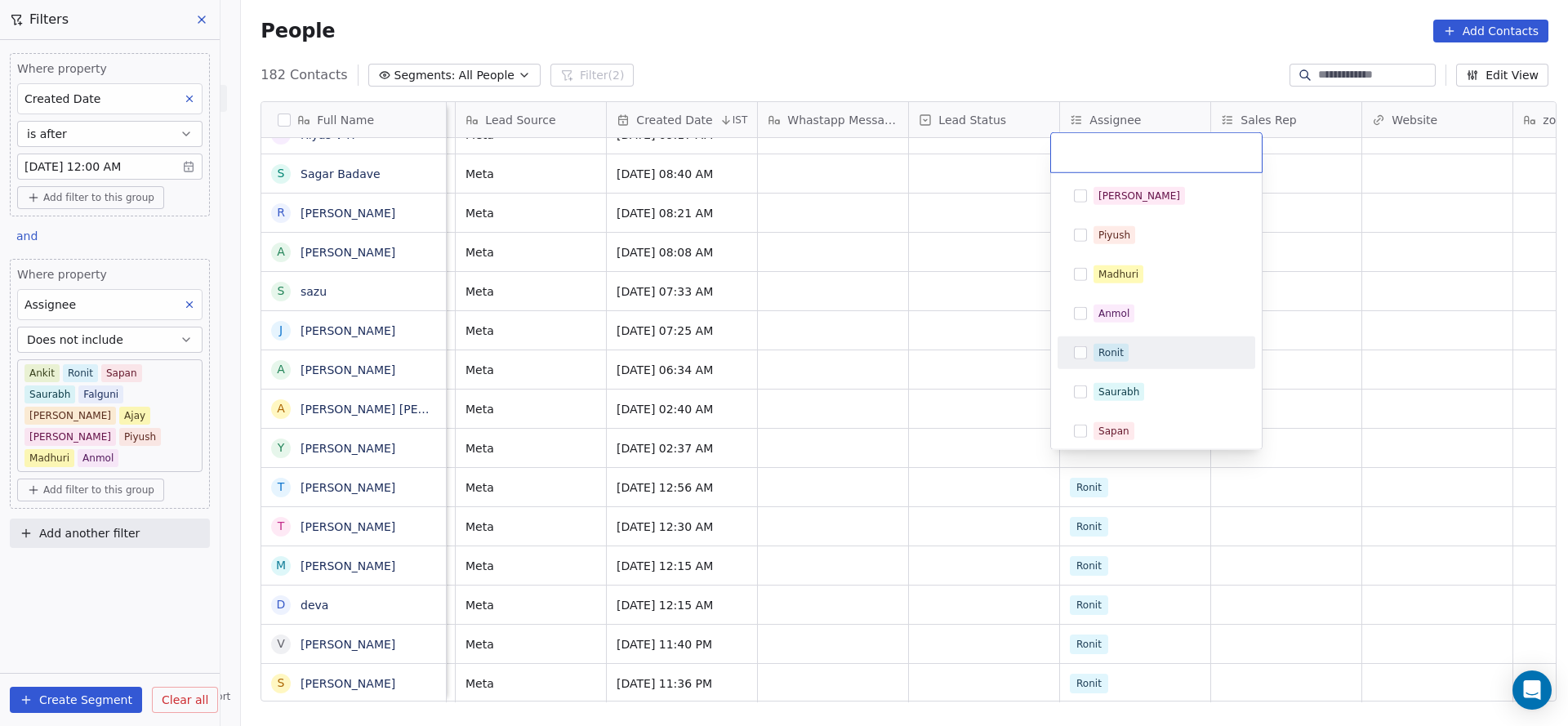
click at [1096, 361] on div "Ronit" at bounding box center [1156, 353] width 185 height 26
click at [912, 446] on html "On2Cook India Pvt. Ltd. Contacts People Marketing Workflows Campaigns Sales Pip…" at bounding box center [784, 363] width 1568 height 726
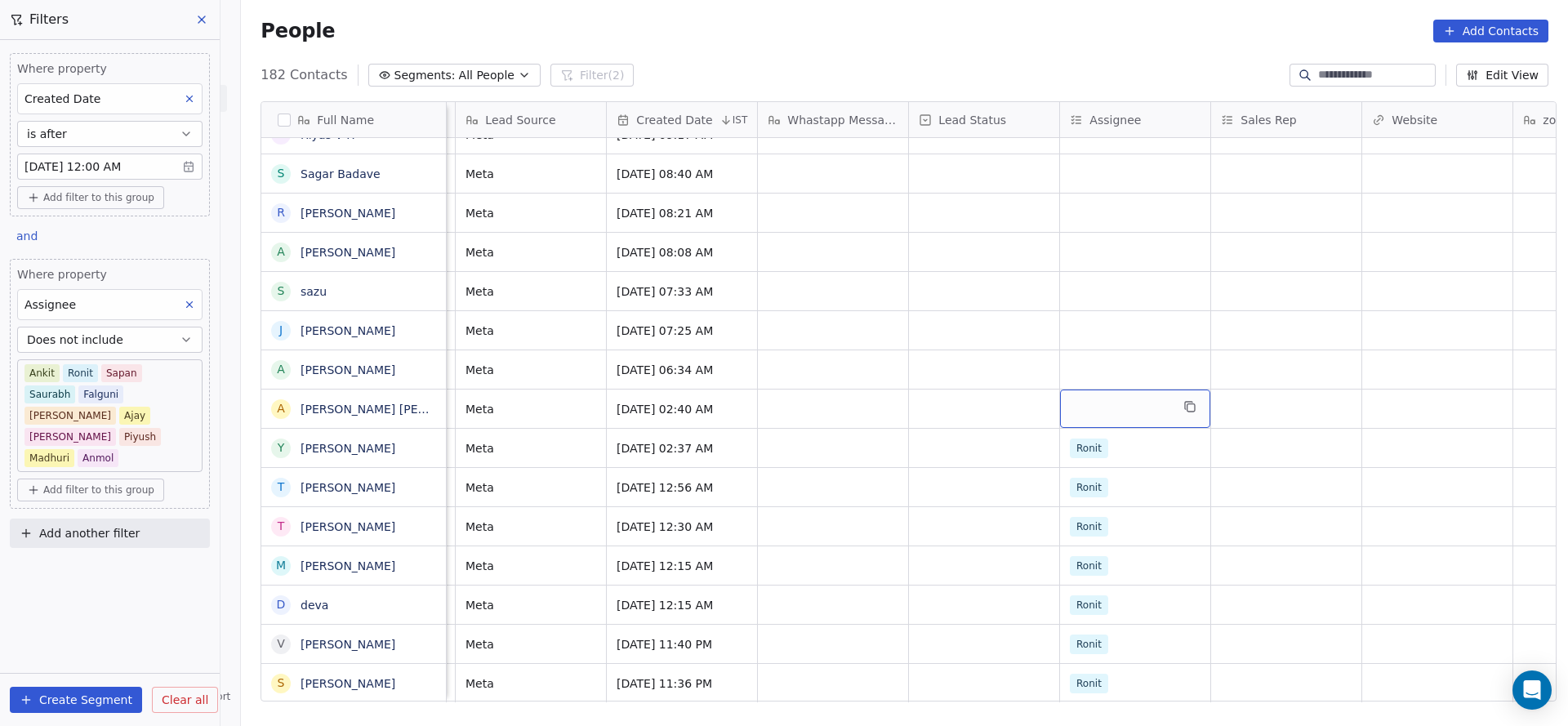
click at [1095, 390] on div "grid" at bounding box center [1134, 409] width 151 height 39
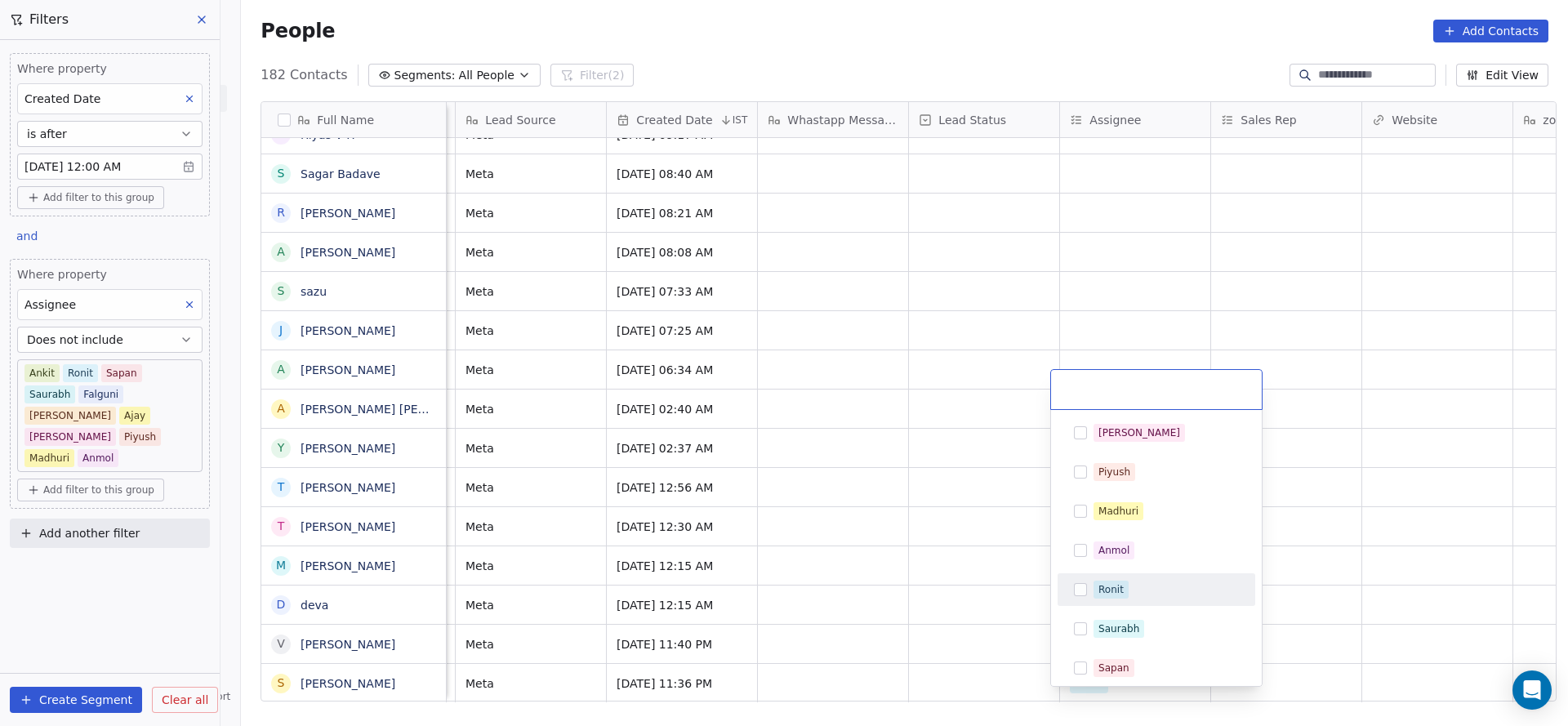
click at [1126, 593] on span "Ronit" at bounding box center [1110, 589] width 35 height 18
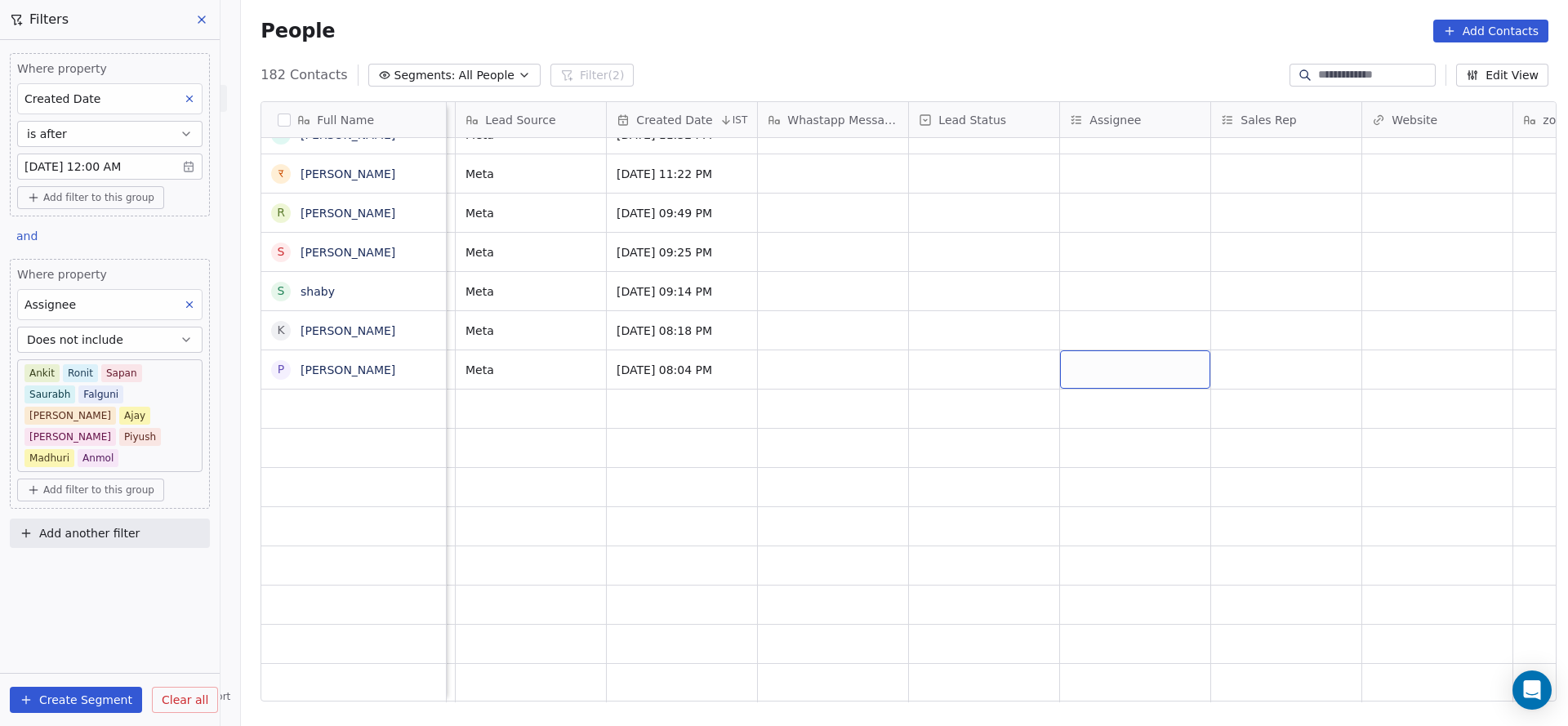
click at [1063, 359] on div "grid" at bounding box center [1134, 369] width 151 height 39
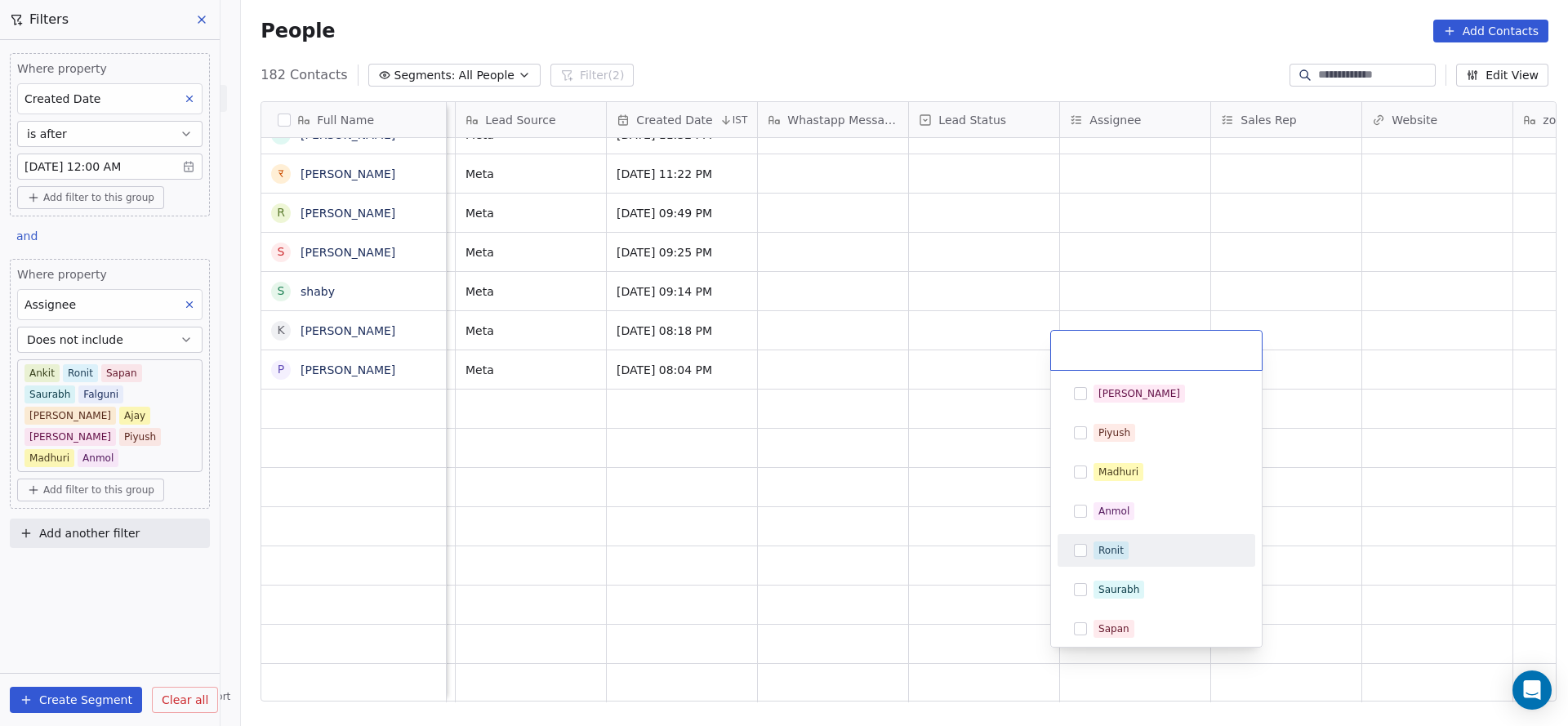
drag, startPoint x: 1118, startPoint y: 558, endPoint x: 993, endPoint y: 551, distance: 125.2
click at [1119, 558] on span "Ronit" at bounding box center [1110, 550] width 35 height 18
click at [896, 515] on html "On2Cook India Pvt. Ltd. Contacts People Marketing Workflows Campaigns Sales Pip…" at bounding box center [784, 363] width 1568 height 726
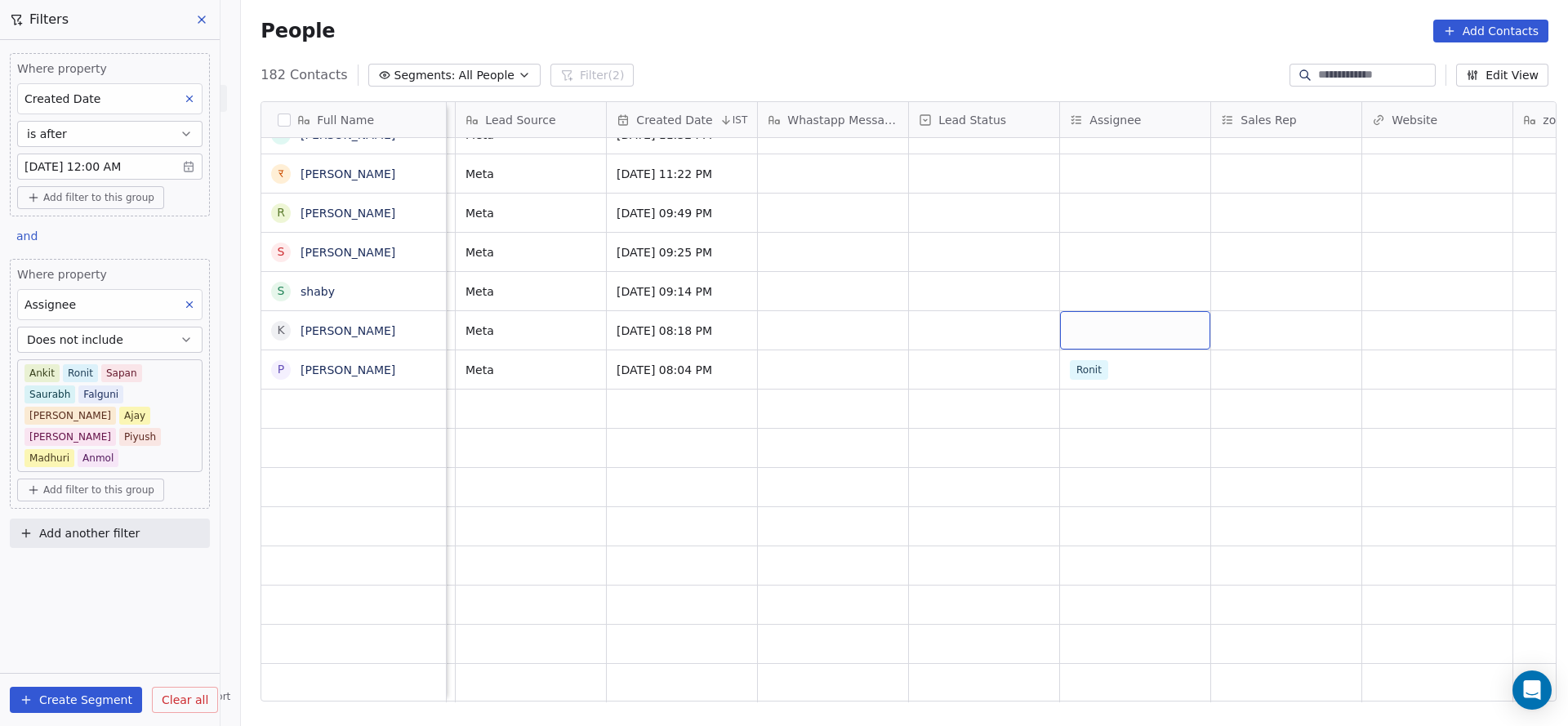
click at [1107, 319] on div "grid" at bounding box center [1134, 330] width 151 height 39
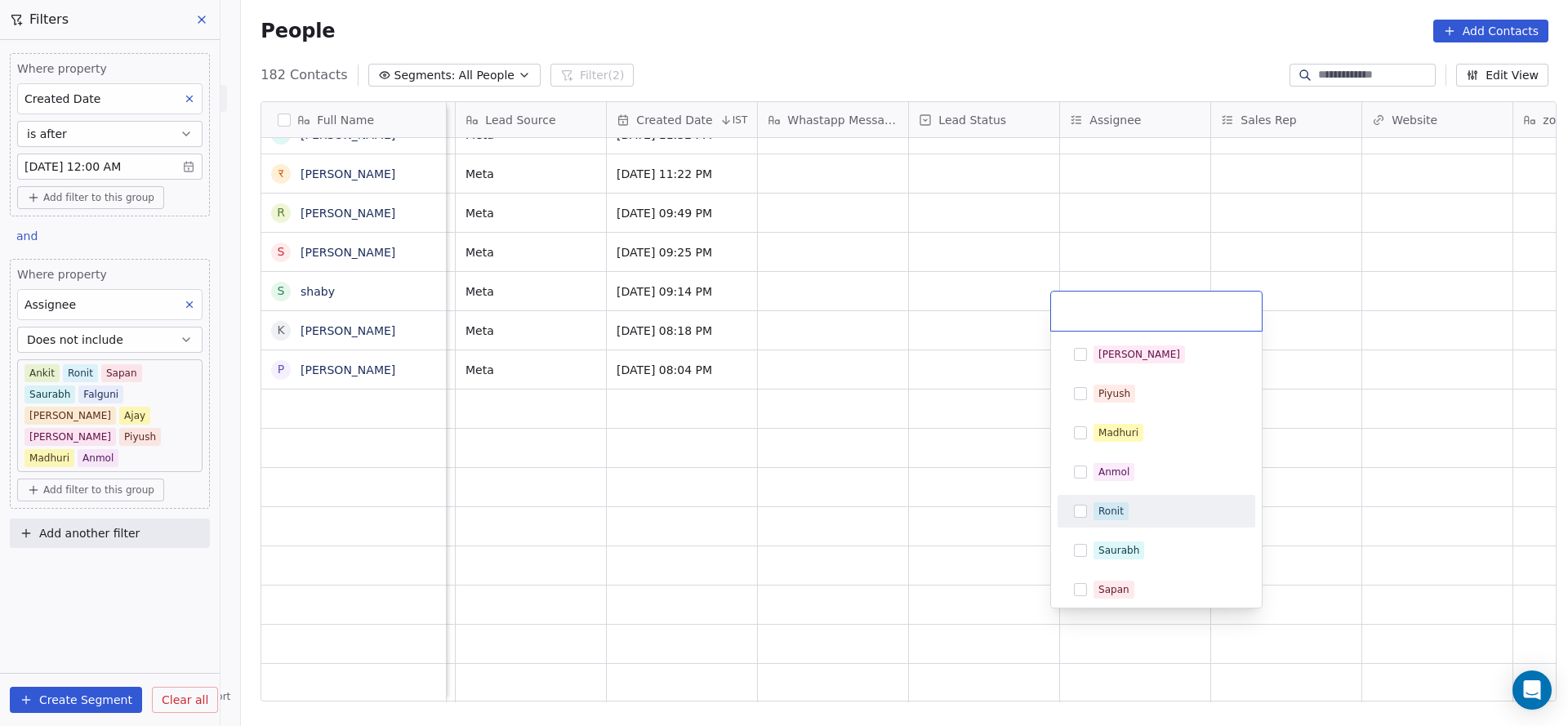
click at [1131, 502] on div "Ronit" at bounding box center [1165, 511] width 145 height 18
click at [797, 393] on html "On2Cook India Pvt. Ltd. Contacts People Marketing Workflows Campaigns Sales Pip…" at bounding box center [784, 363] width 1568 height 726
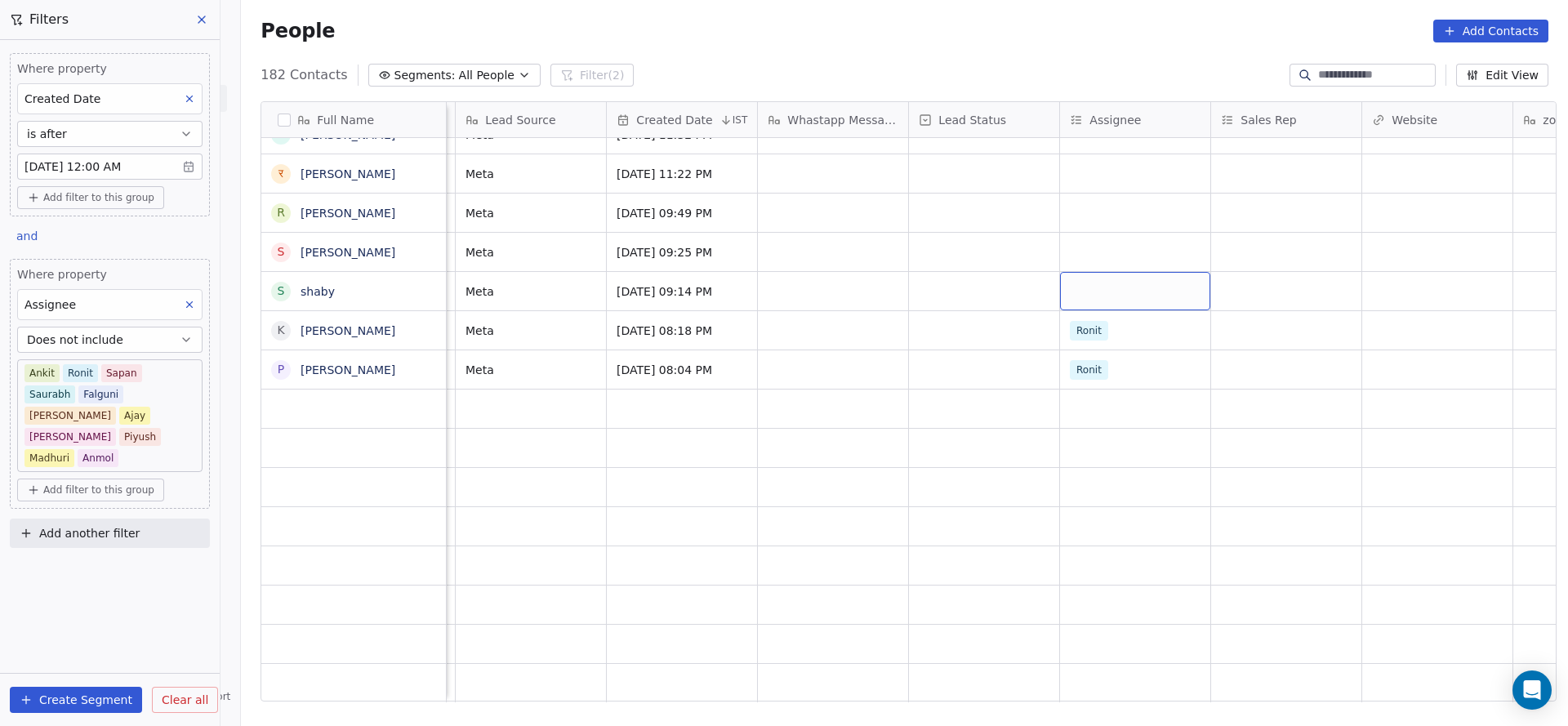
click at [1063, 272] on div "grid" at bounding box center [1134, 291] width 151 height 39
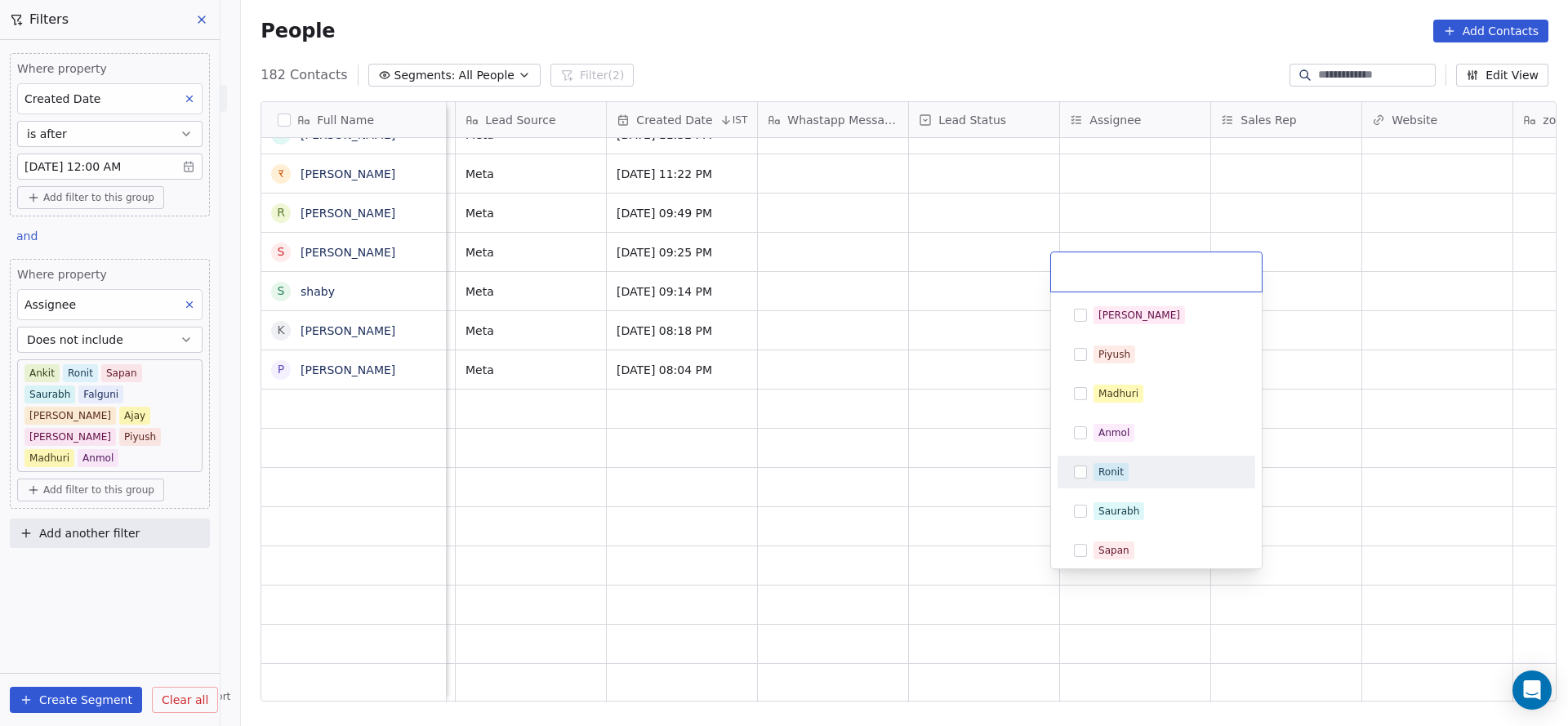
drag, startPoint x: 1122, startPoint y: 463, endPoint x: 791, endPoint y: 404, distance: 336.2
click at [1125, 460] on div "Ronit" at bounding box center [1156, 471] width 185 height 26
click at [791, 404] on html "On2Cook India Pvt. Ltd. Contacts People Marketing Workflows Campaigns Sales Pip…" at bounding box center [784, 363] width 1568 height 726
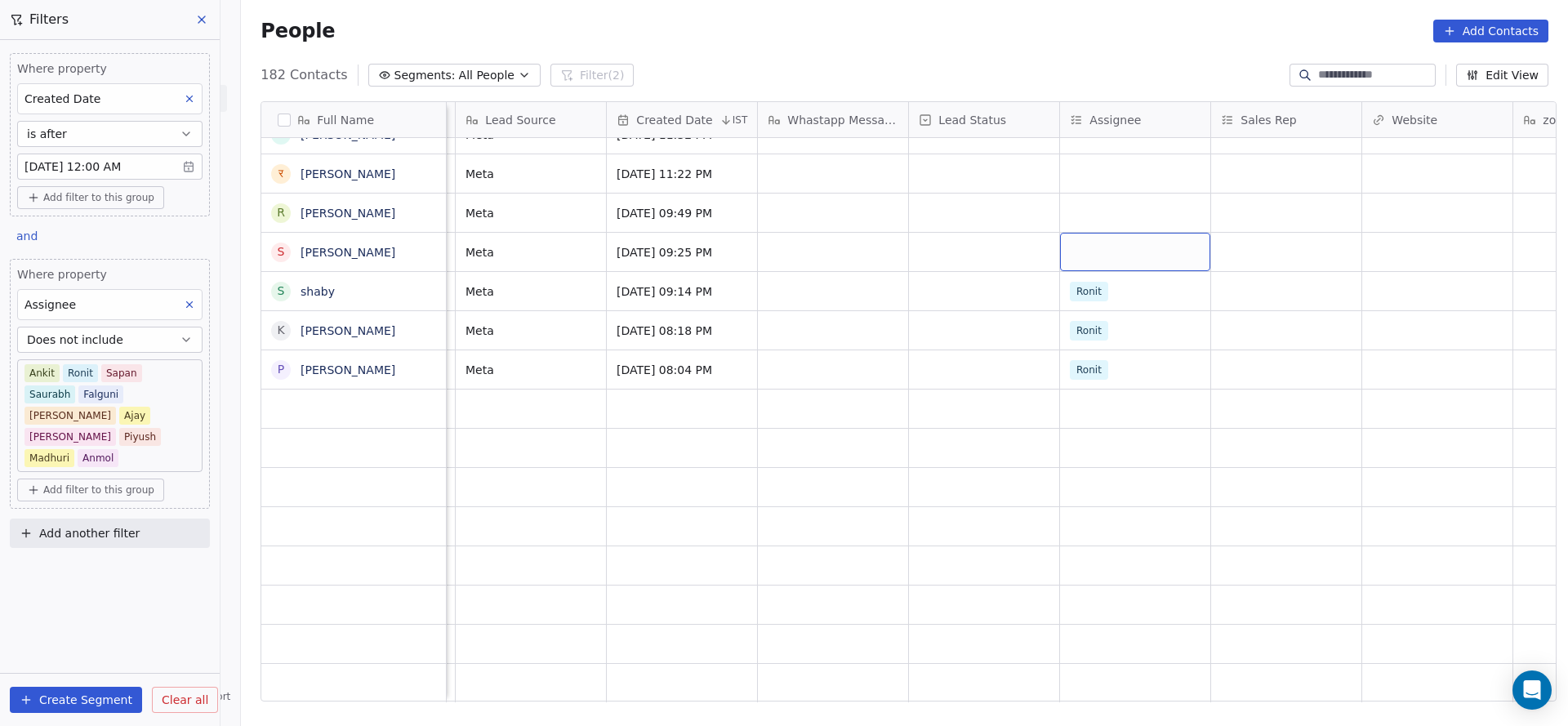
click at [1066, 236] on div "grid" at bounding box center [1134, 252] width 151 height 39
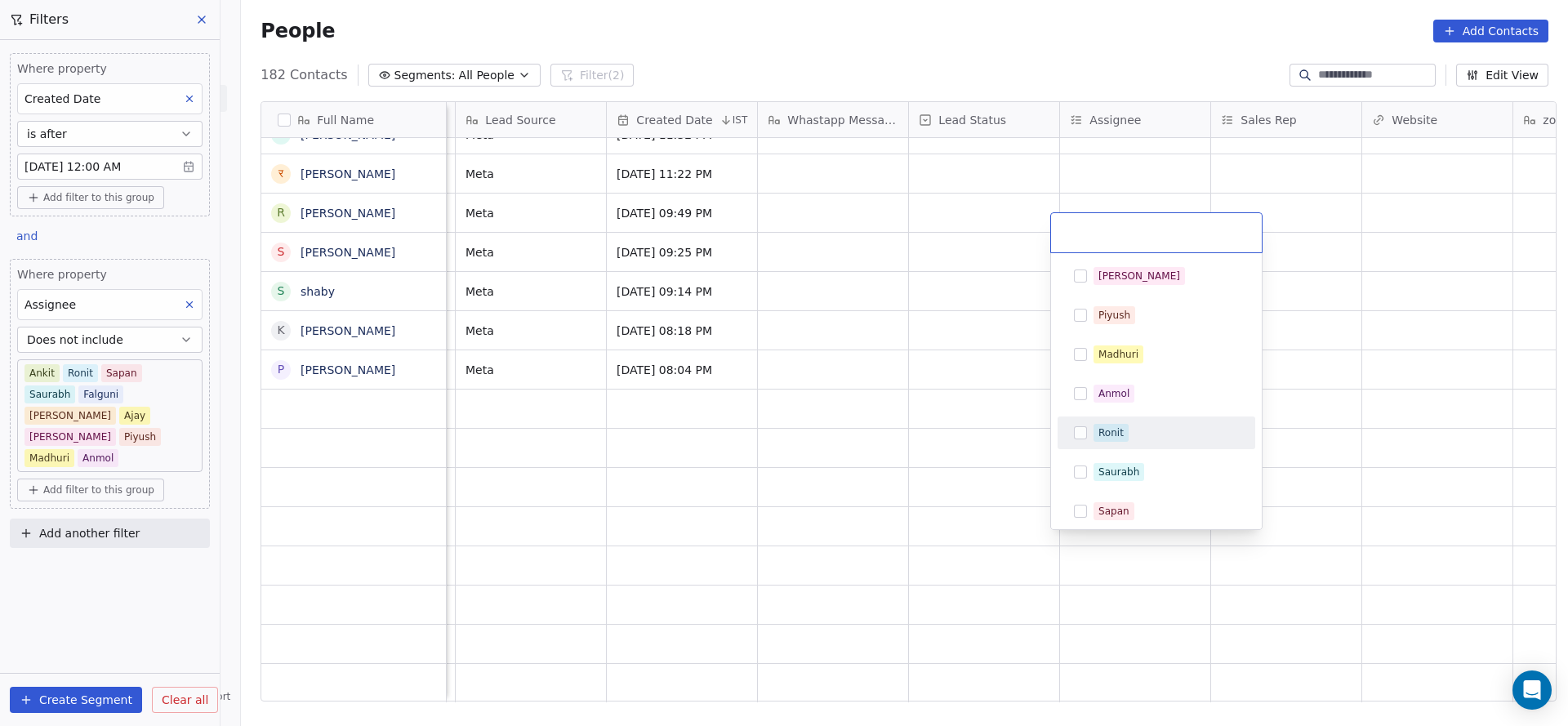
click at [1111, 424] on span "Ronit" at bounding box center [1110, 433] width 35 height 18
drag, startPoint x: 945, startPoint y: 378, endPoint x: 1098, endPoint y: 188, distance: 243.9
click at [944, 378] on html "On2Cook India Pvt. Ltd. Contacts People Marketing Workflows Campaigns Sales Pip…" at bounding box center [784, 363] width 1568 height 726
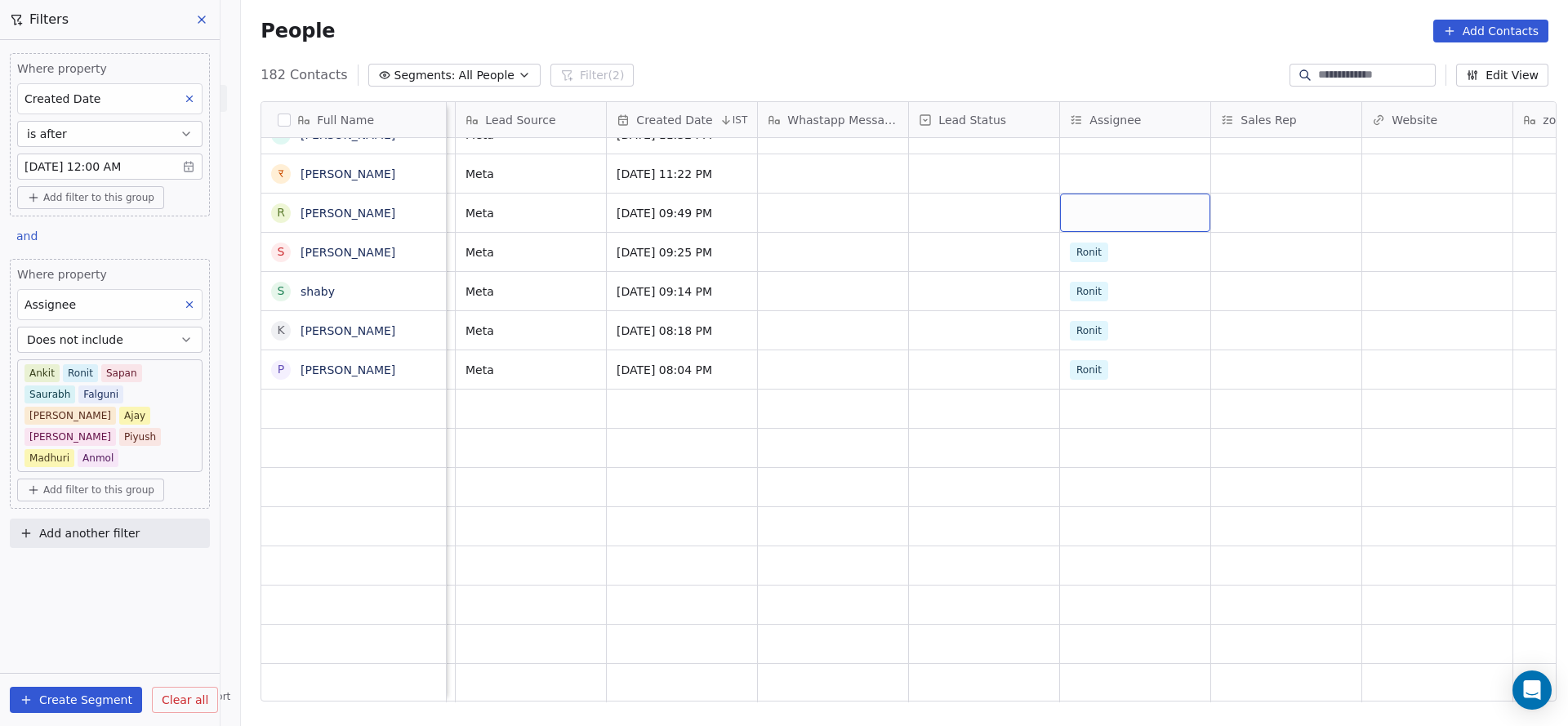
click at [1098, 194] on div "grid" at bounding box center [1134, 212] width 151 height 39
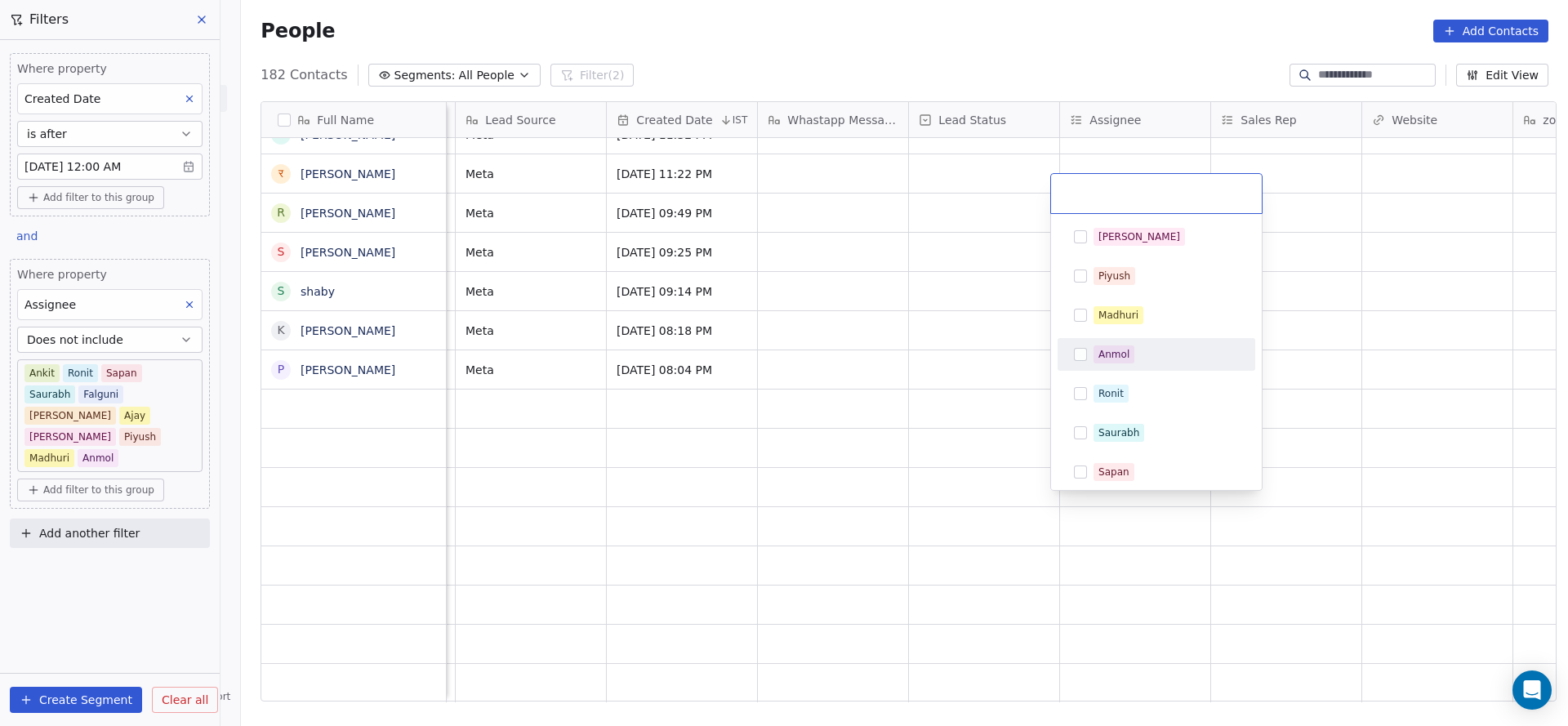
click at [1125, 388] on span "Ronit" at bounding box center [1110, 393] width 35 height 18
click at [872, 385] on html "On2Cook India Pvt. Ltd. Contacts People Marketing Workflows Campaigns Sales Pip…" at bounding box center [784, 363] width 1568 height 726
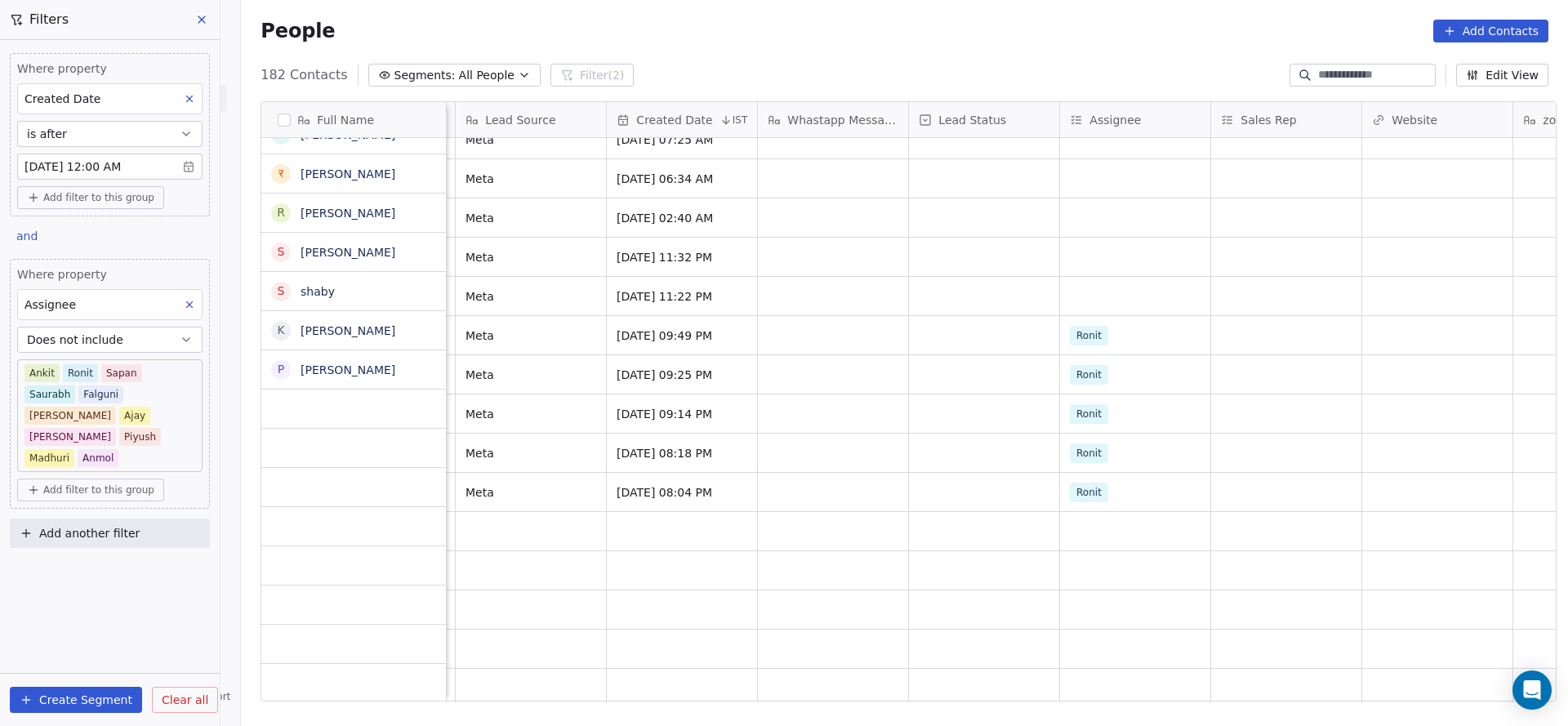
scroll to position [6447, 0]
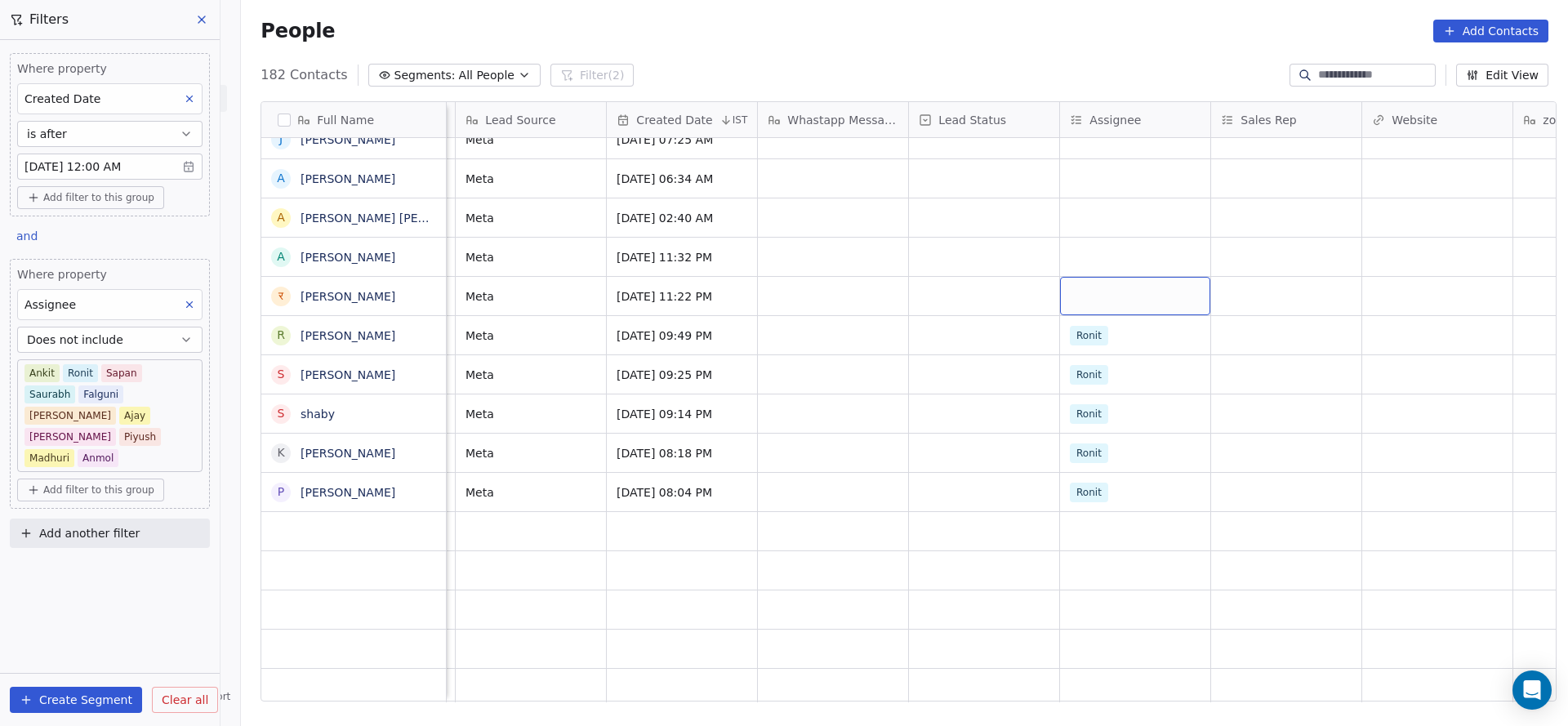
click at [1115, 277] on div "grid" at bounding box center [1134, 296] width 151 height 39
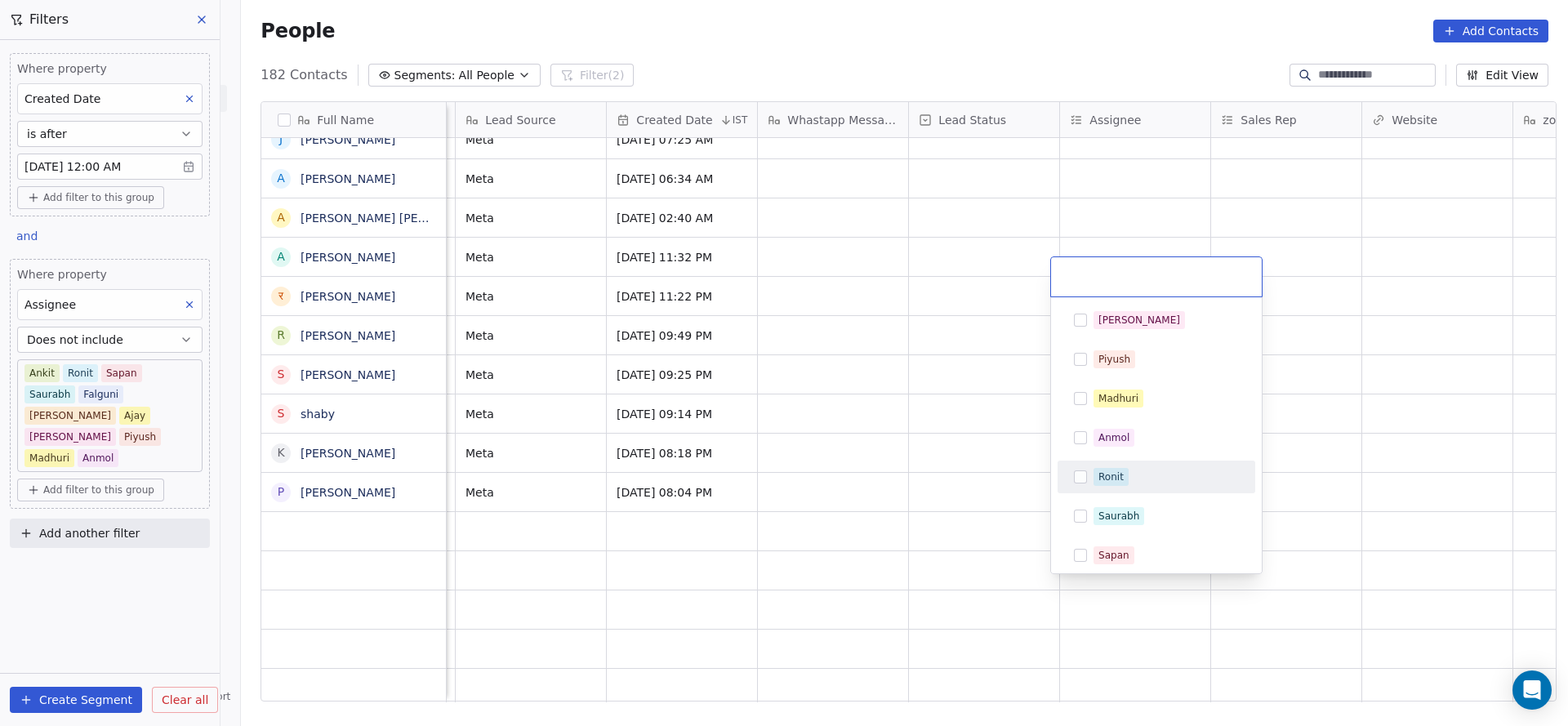
click at [1080, 468] on div "Ronit" at bounding box center [1156, 477] width 185 height 26
click at [924, 419] on html "On2Cook India Pvt. Ltd. Contacts People Marketing Workflows Campaigns Sales Pip…" at bounding box center [784, 363] width 1568 height 726
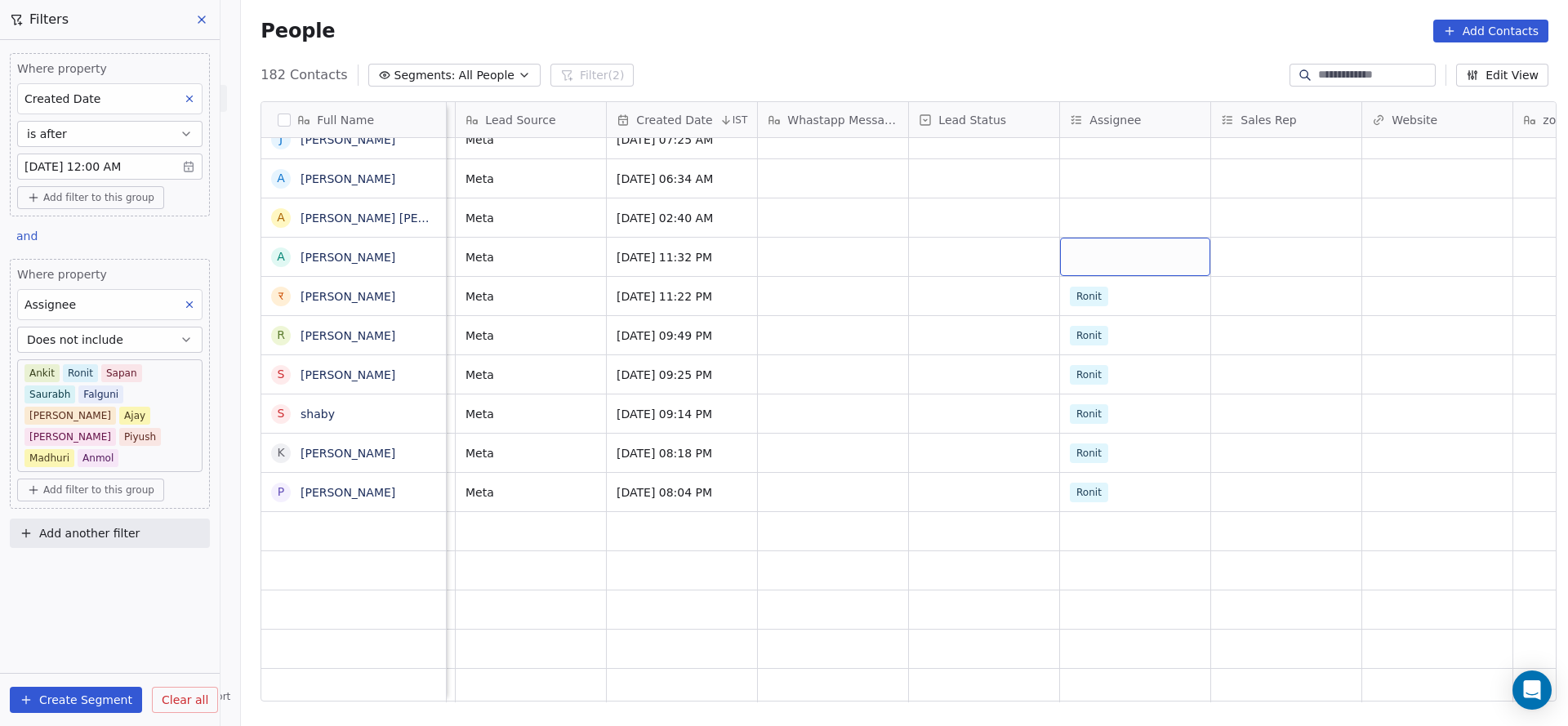
click at [1075, 238] on div "grid" at bounding box center [1134, 256] width 151 height 39
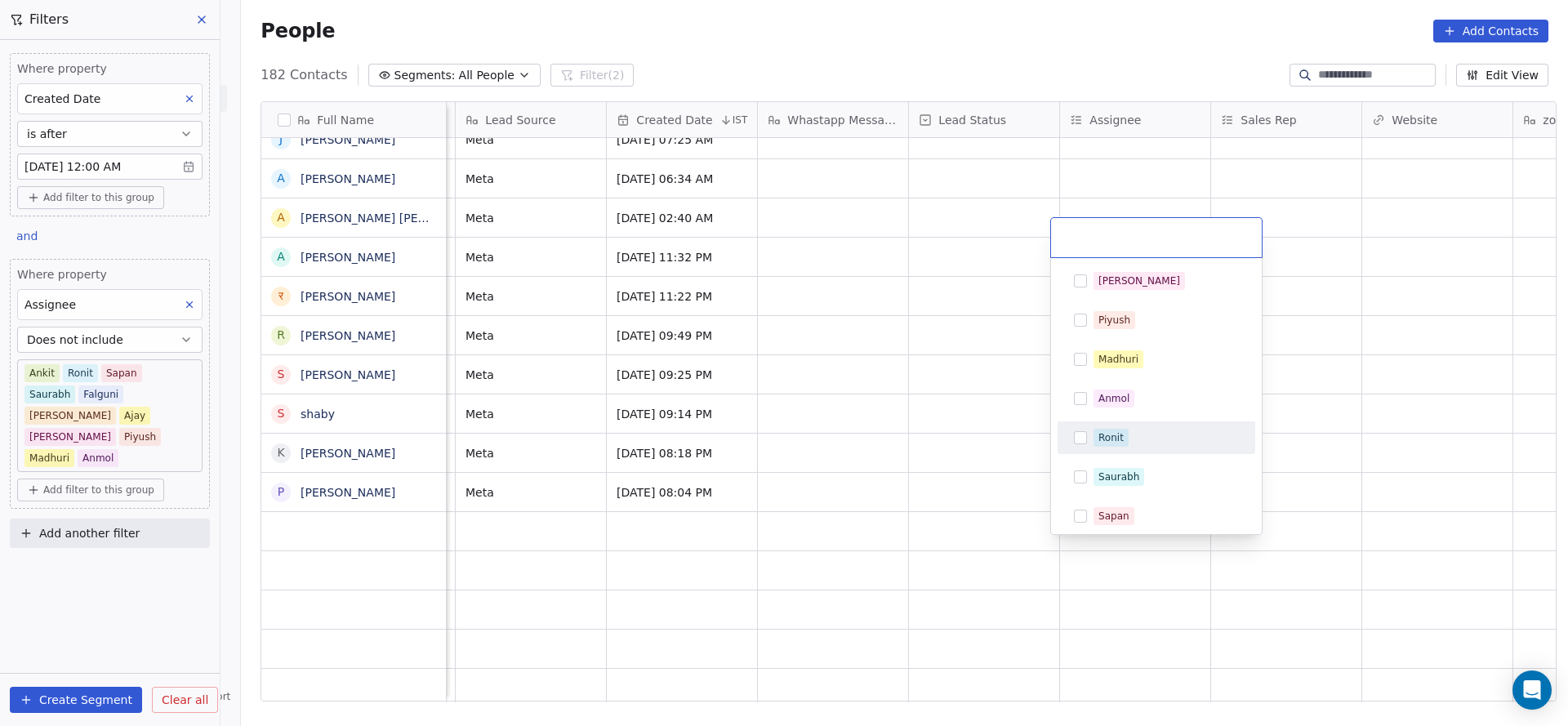
click at [1106, 436] on div "Ronit" at bounding box center [1110, 437] width 25 height 15
click at [852, 449] on html "On2Cook India Pvt. Ltd. Contacts People Marketing Workflows Campaigns Sales Pip…" at bounding box center [784, 363] width 1568 height 726
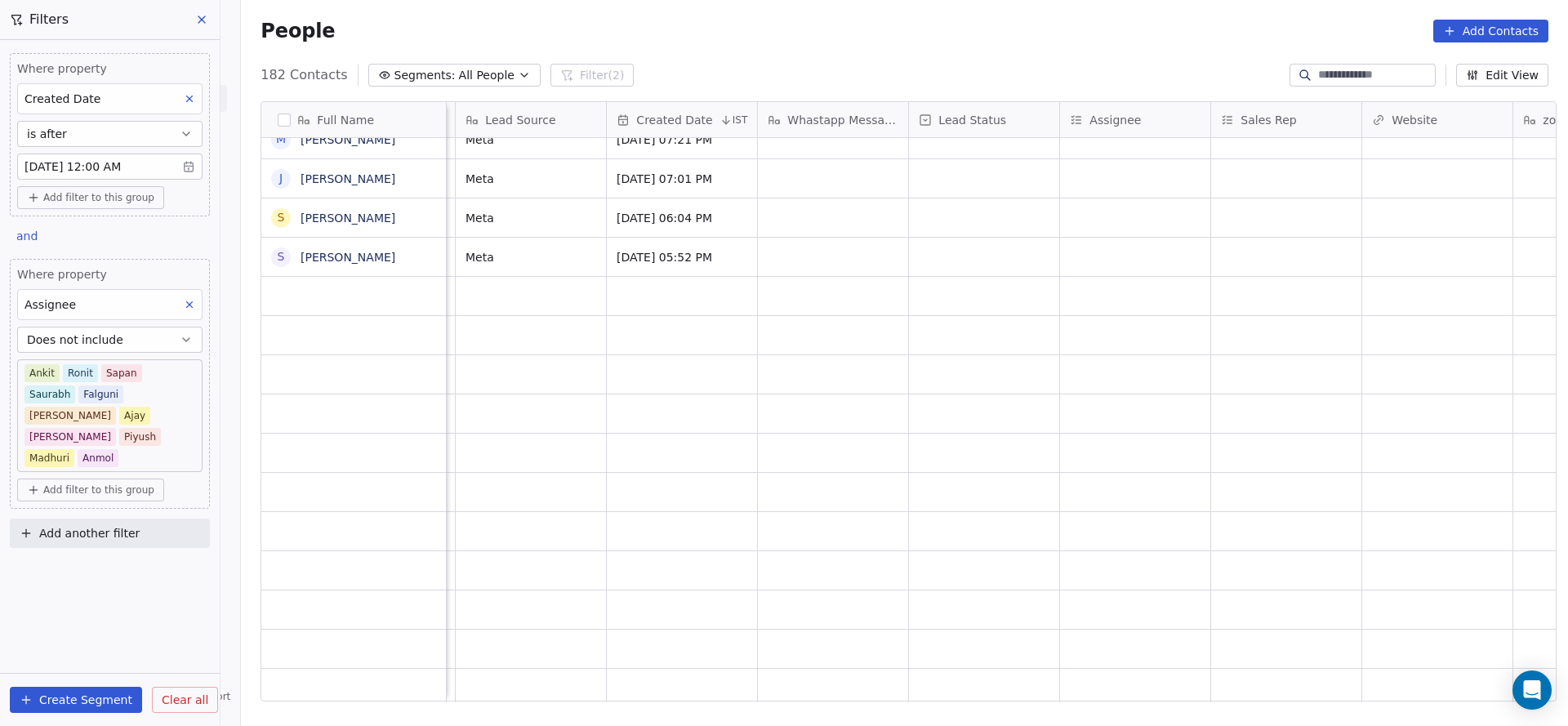
click at [126, 346] on button "Does not include" at bounding box center [109, 340] width 185 height 26
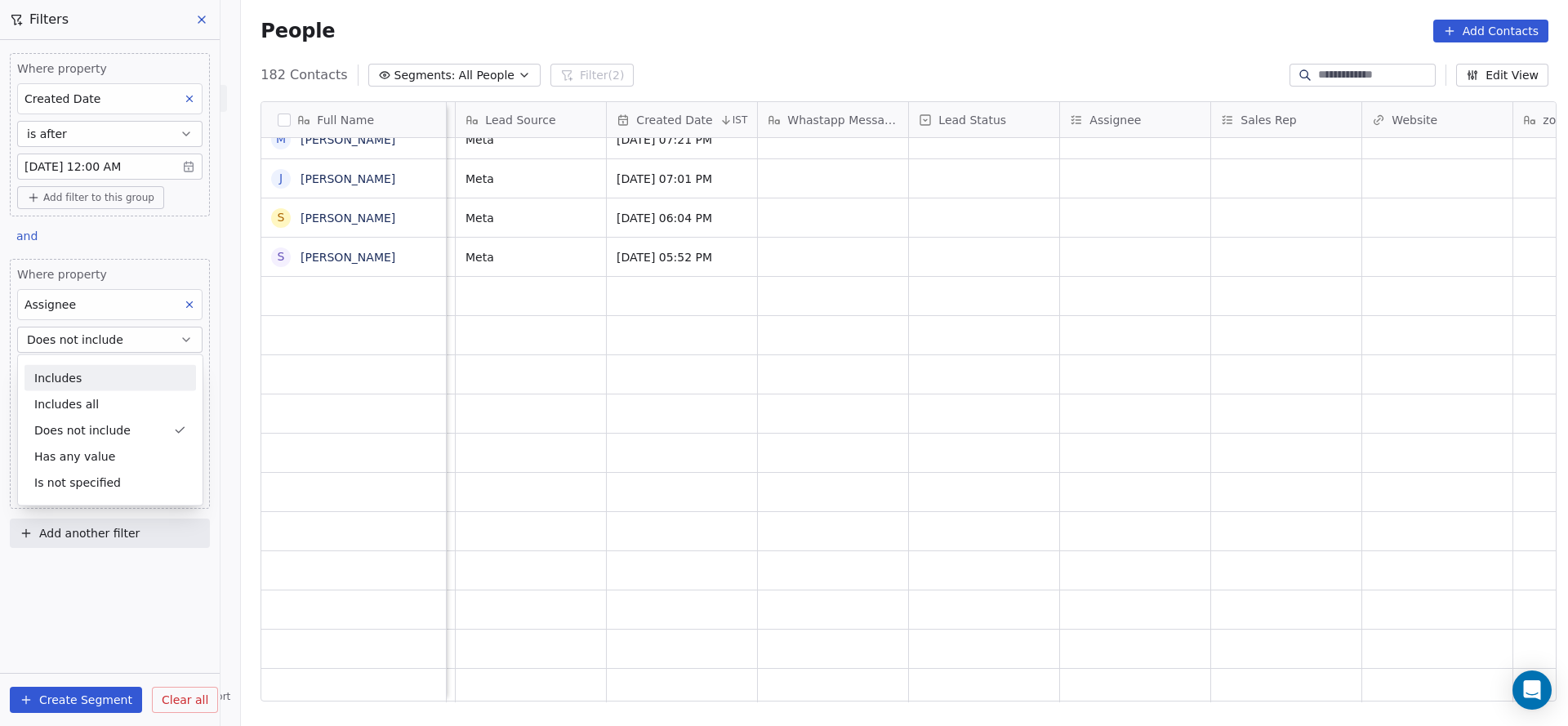
click at [88, 373] on div "Includes" at bounding box center [109, 378] width 171 height 26
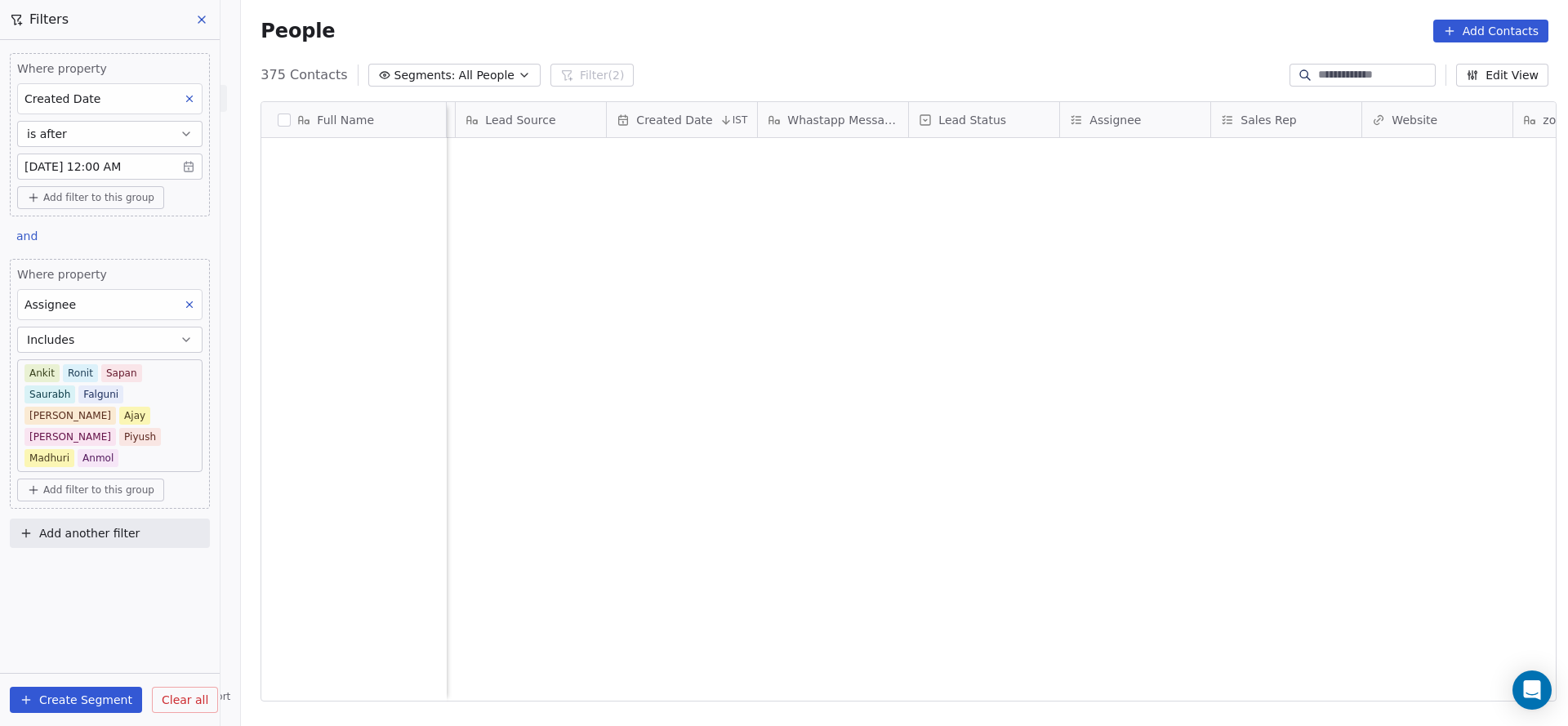
scroll to position [0, 0]
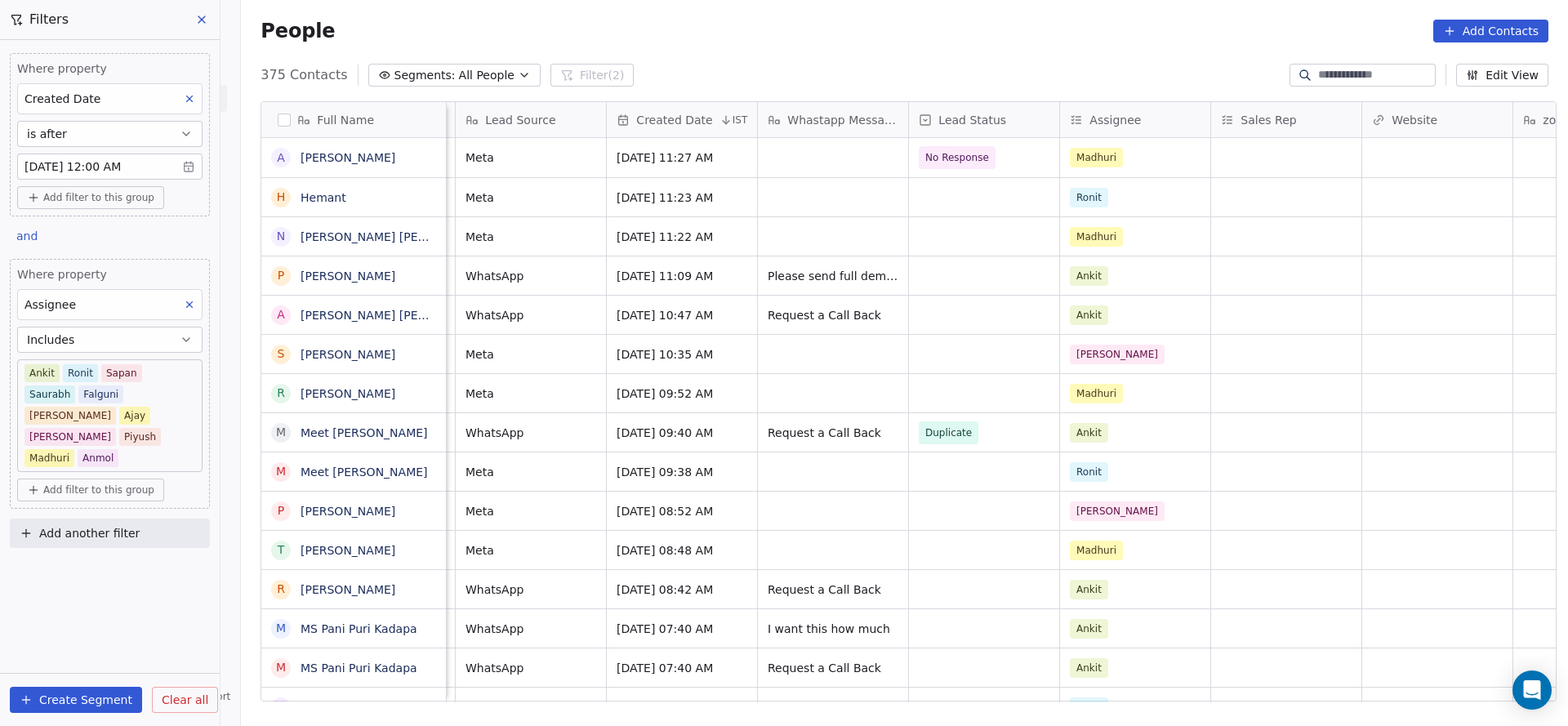
click at [86, 385] on body "On2Cook India Pvt. Ltd. Contacts People Marketing Workflows Campaigns Sales Pip…" at bounding box center [784, 363] width 1568 height 726
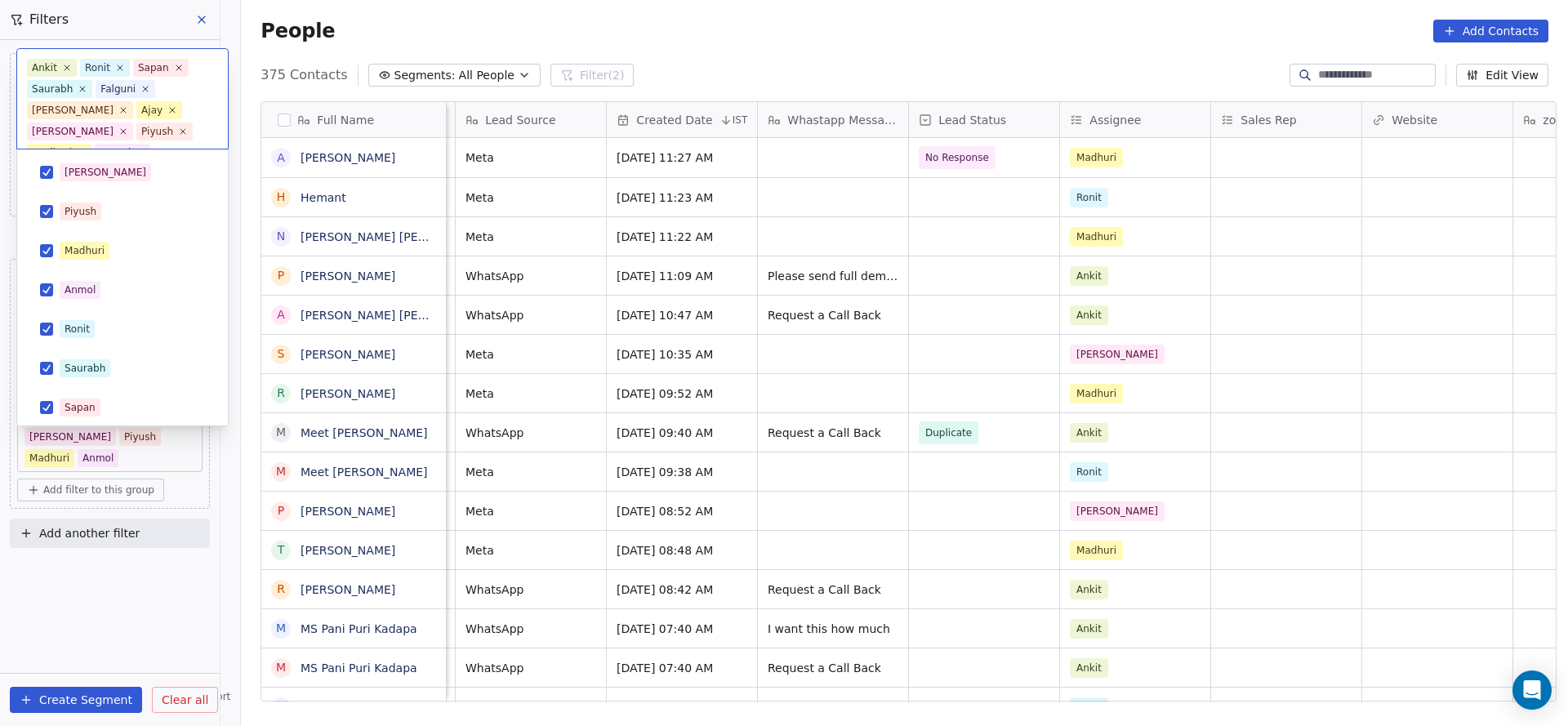
scroll to position [162, 0]
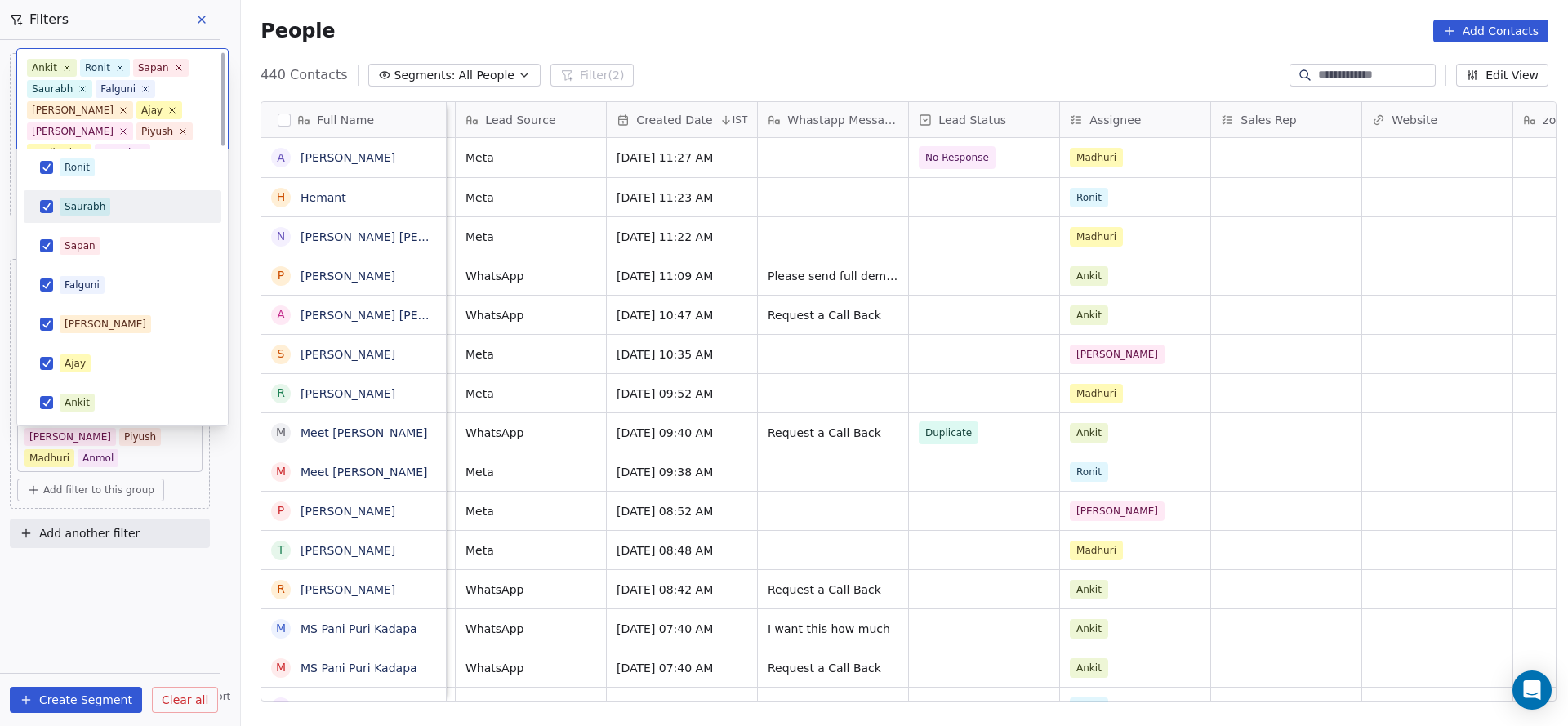
click at [99, 206] on div "Saurabh" at bounding box center [84, 206] width 40 height 15
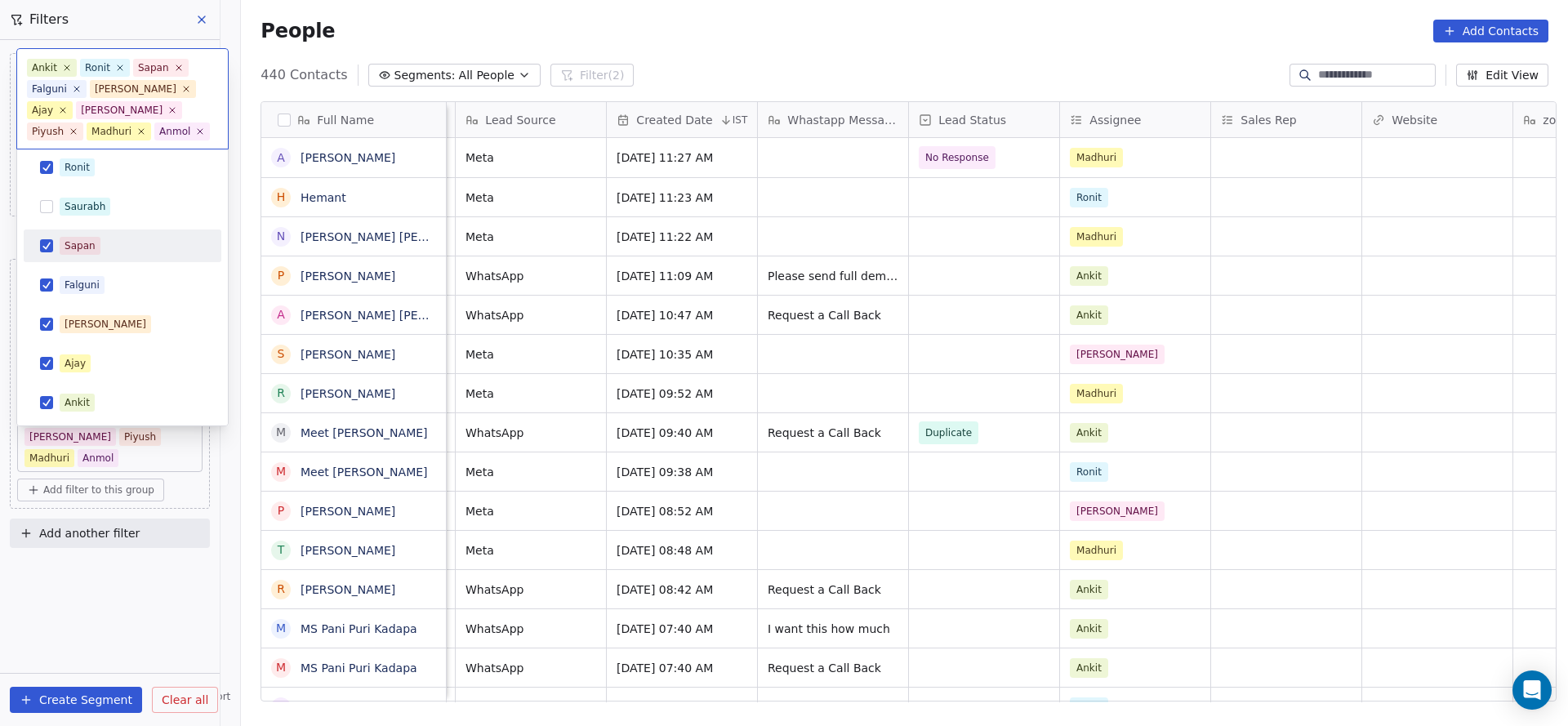
click at [95, 231] on div "Sapan" at bounding box center [123, 246] width 198 height 33
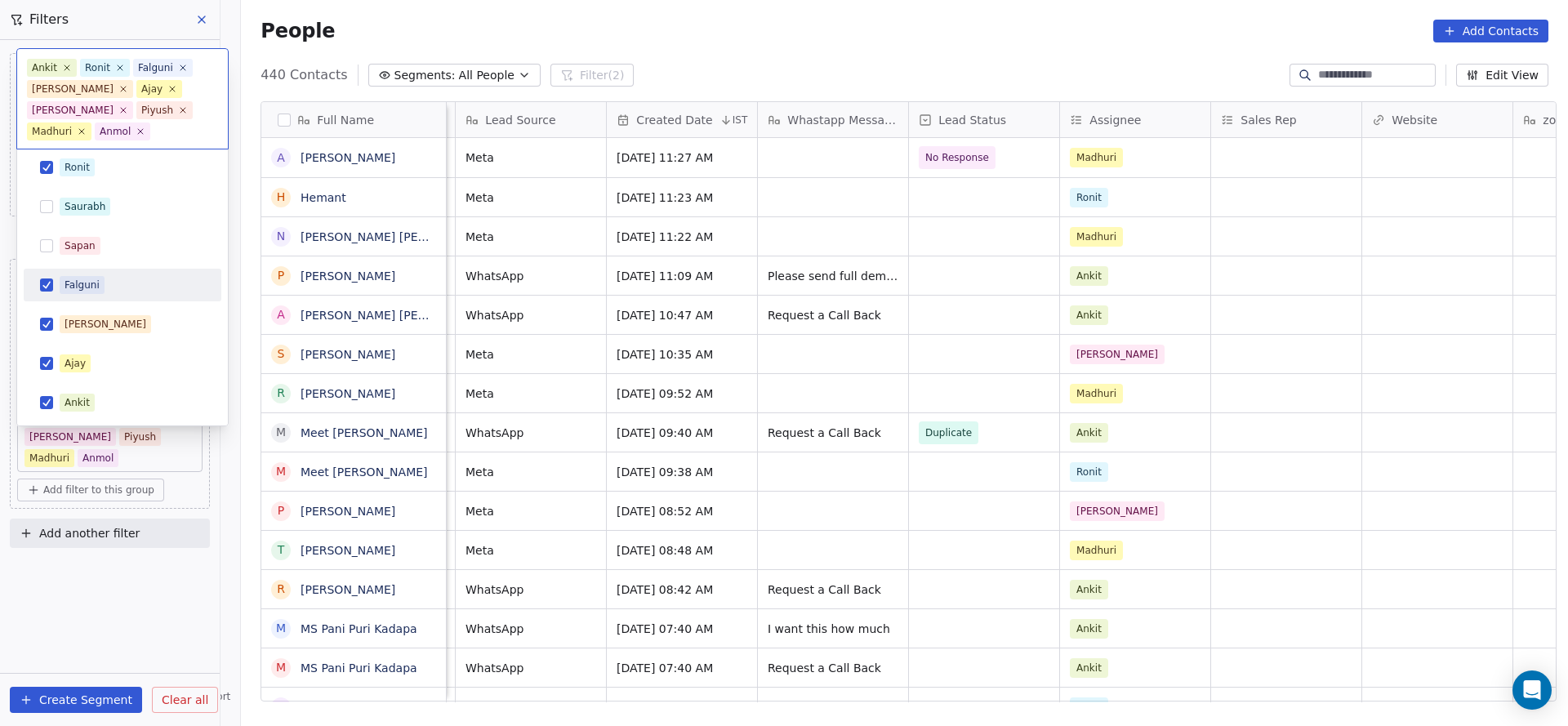
click at [89, 286] on div "Falguni" at bounding box center [82, 285] width 35 height 15
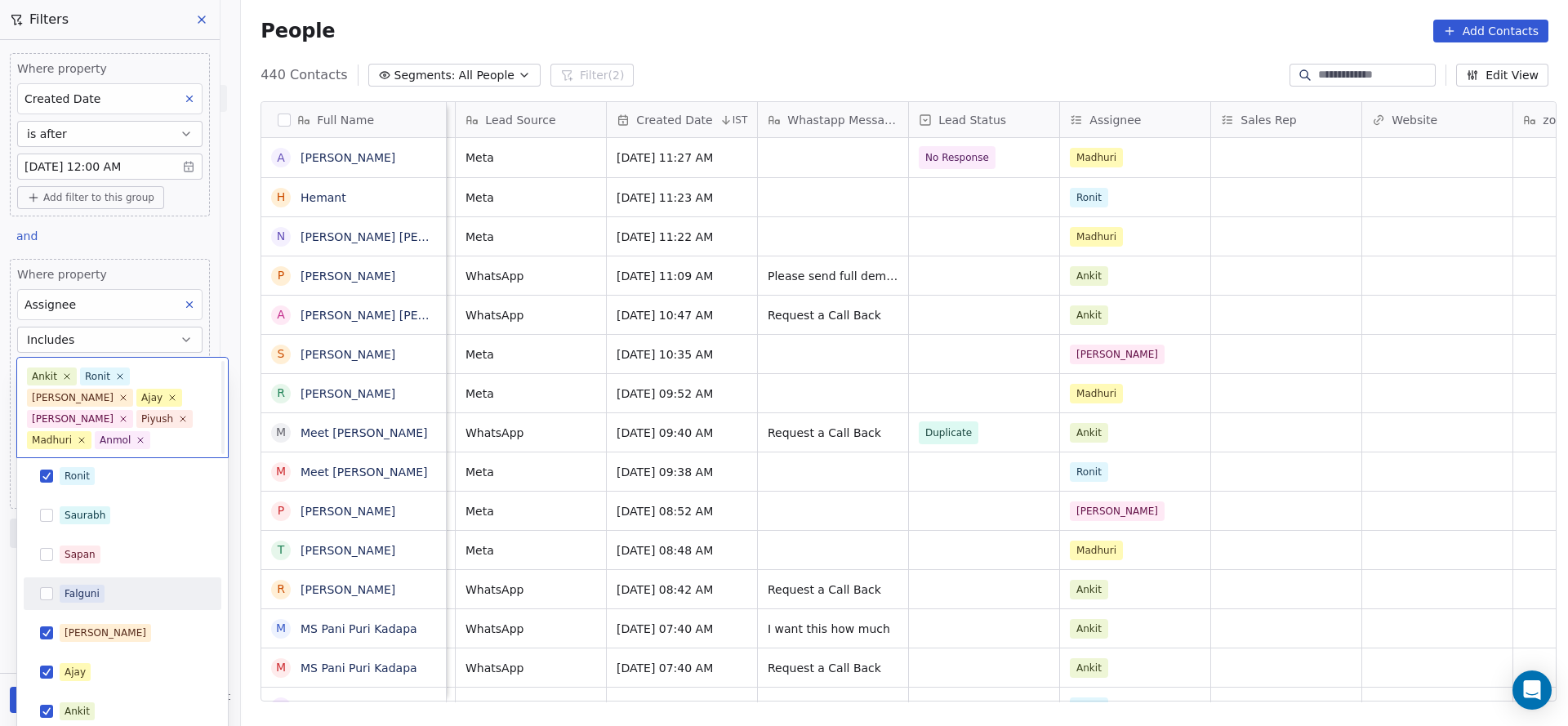
scroll to position [0, 0]
click at [78, 626] on div "[PERSON_NAME]" at bounding box center [123, 633] width 198 height 33
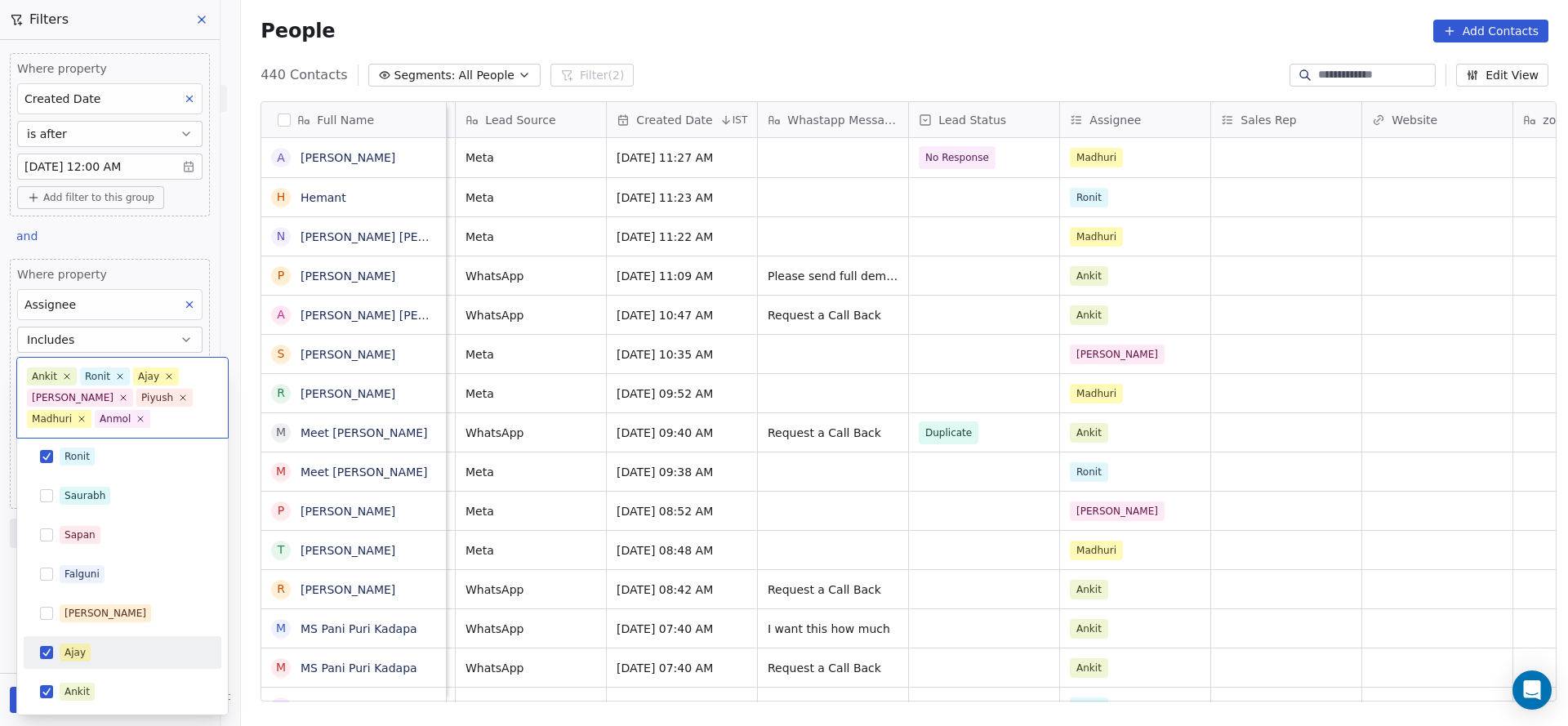
click at [78, 649] on div "Ajay" at bounding box center [75, 652] width 22 height 15
click at [67, 689] on div "Ankit" at bounding box center [77, 691] width 25 height 15
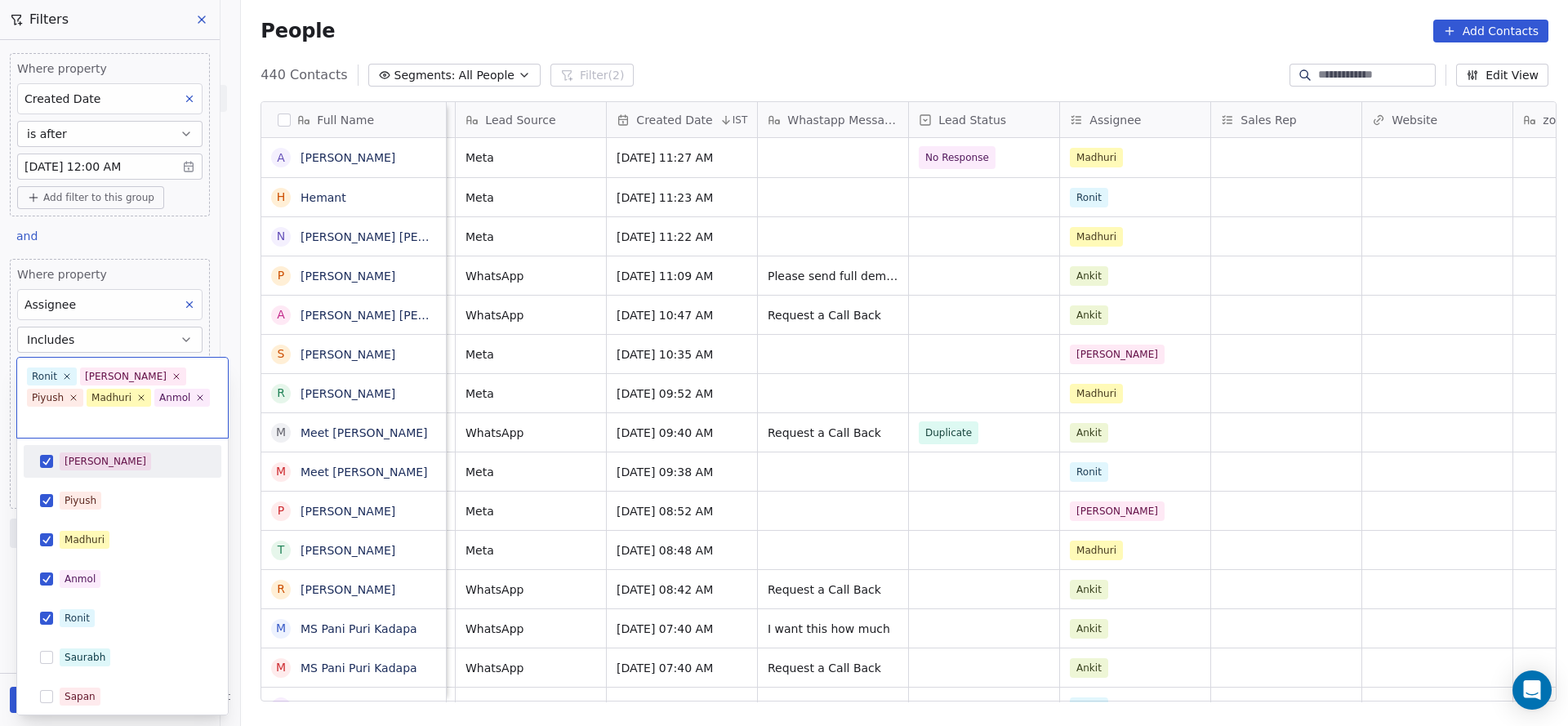
click at [83, 454] on div "[PERSON_NAME]" at bounding box center [105, 461] width 82 height 15
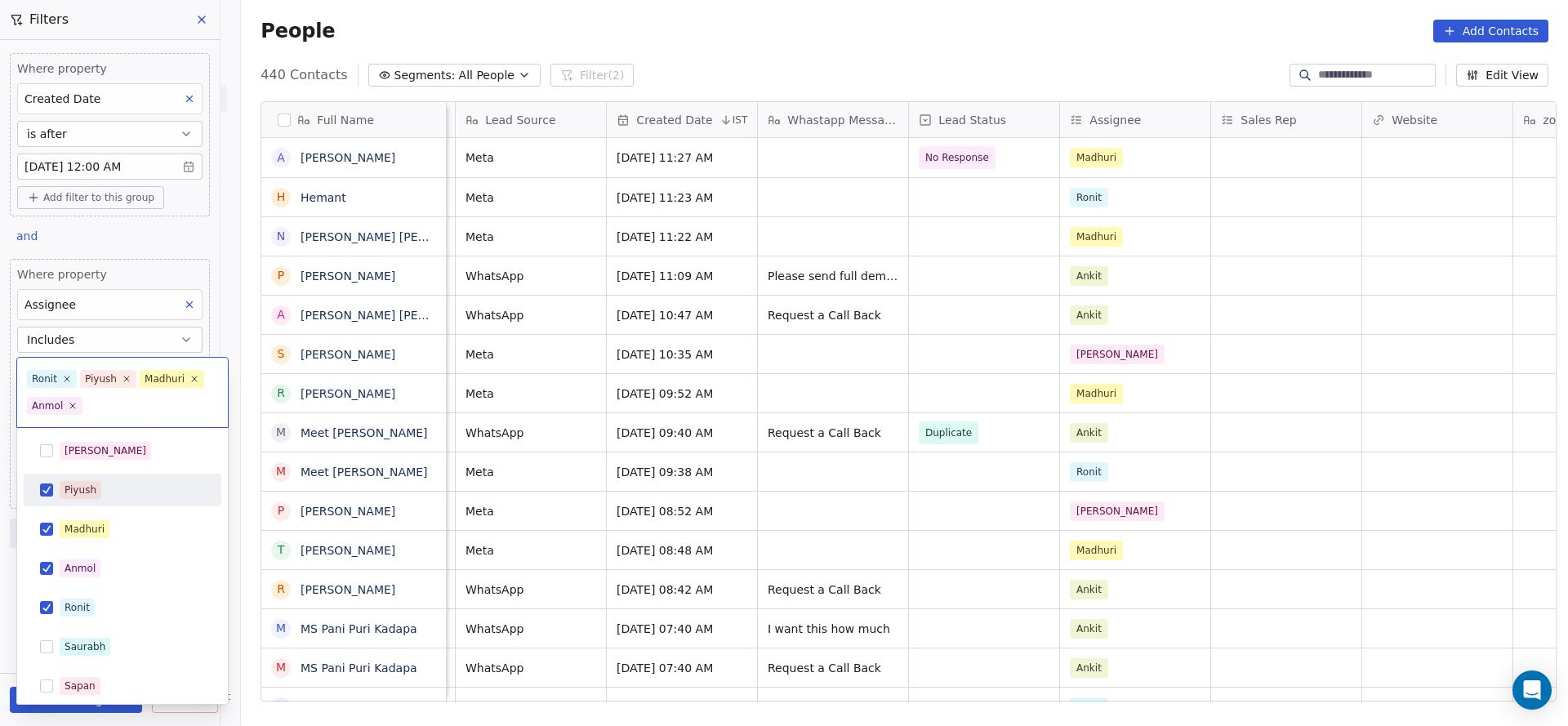
click at [73, 494] on div "Piyush" at bounding box center [80, 489] width 32 height 15
click at [77, 526] on div "Madhuri" at bounding box center [84, 529] width 40 height 15
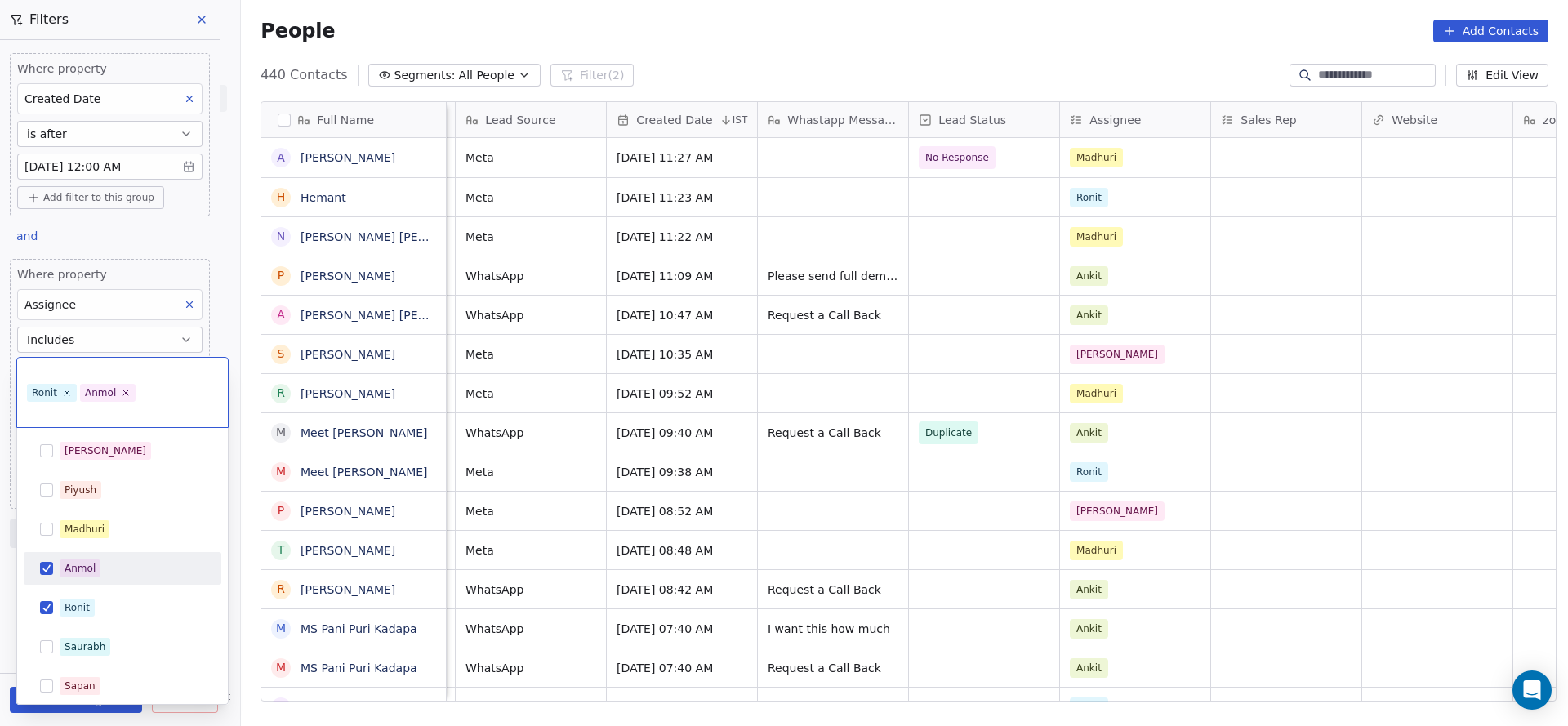
click at [81, 559] on span "Anmol" at bounding box center [79, 568] width 40 height 18
click at [562, 501] on html "On2Cook India Pvt. Ltd. Contacts People Marketing Workflows Campaigns Sales Pip…" at bounding box center [784, 363] width 1568 height 726
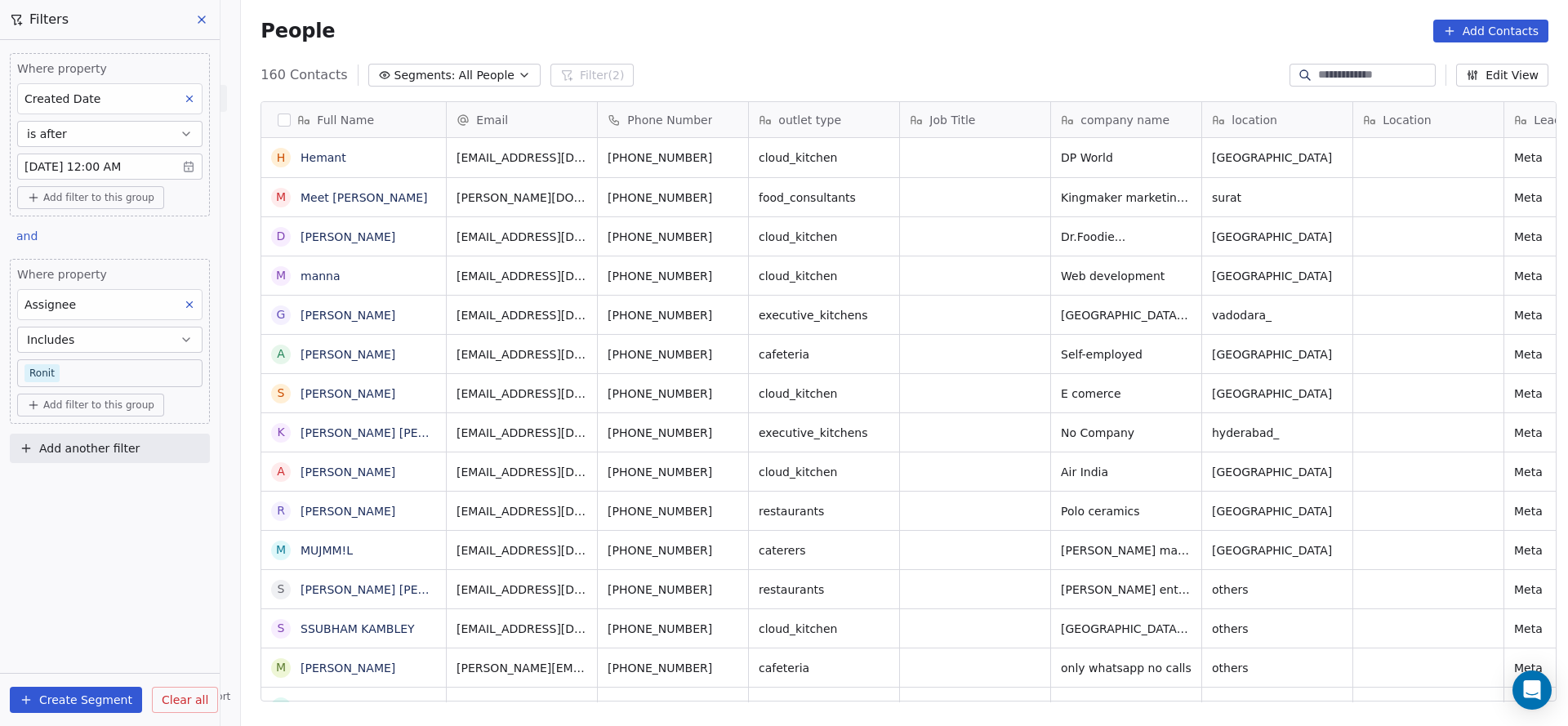
click at [105, 378] on body "On2Cook India Pvt. Ltd. Contacts People Marketing Workflows Campaigns Sales Pip…" at bounding box center [784, 363] width 1568 height 726
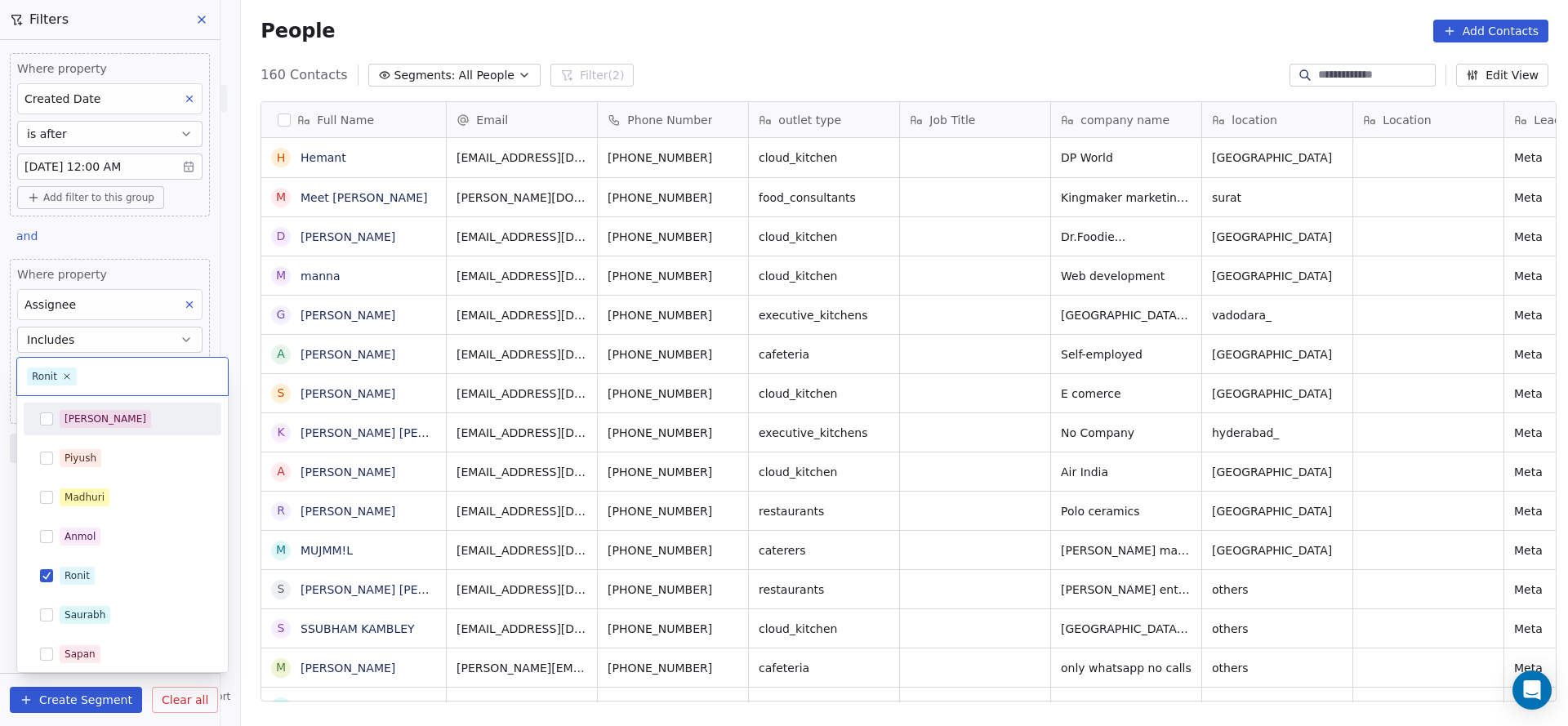
click at [98, 423] on div "[PERSON_NAME]" at bounding box center [132, 419] width 145 height 18
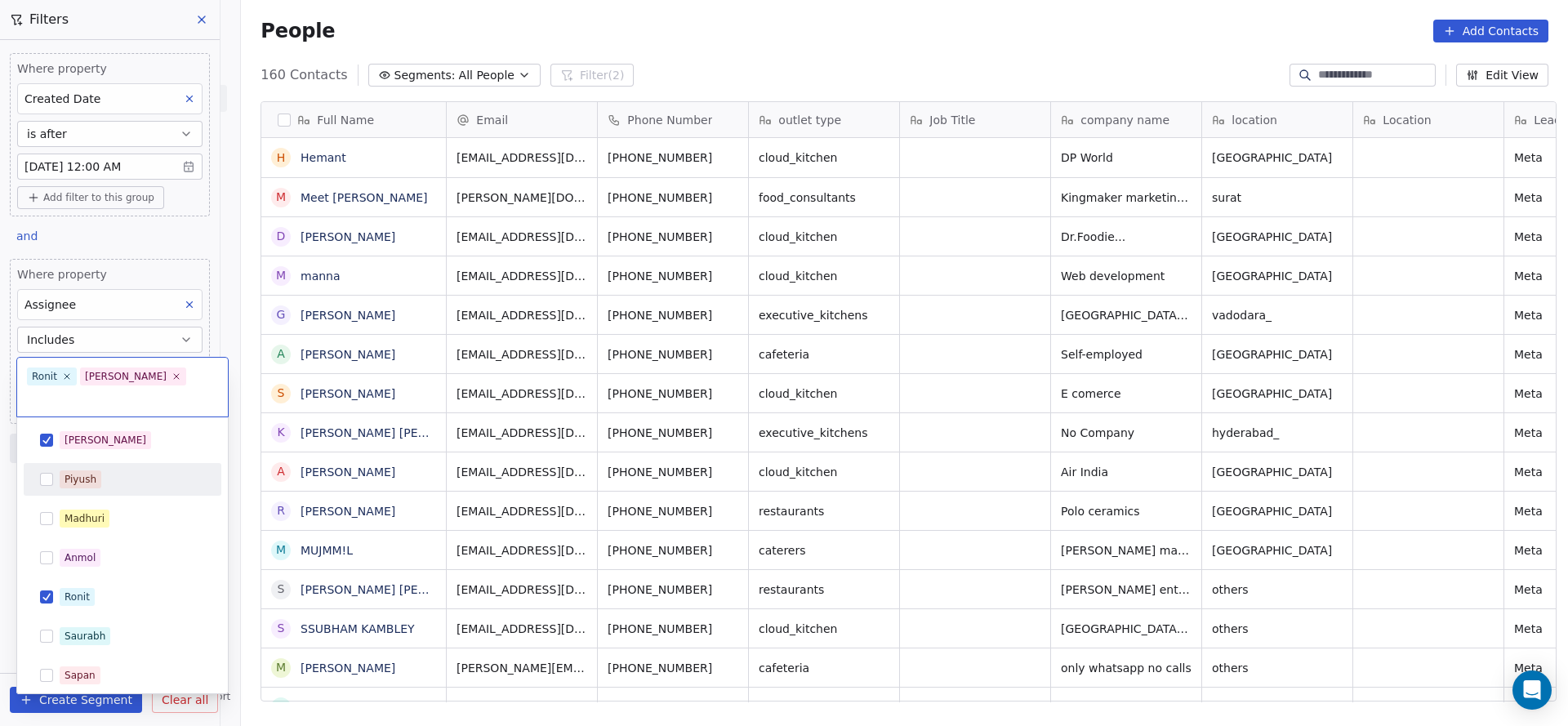
click at [95, 471] on span "Piyush" at bounding box center [80, 479] width 41 height 18
click at [103, 541] on div "[PERSON_NAME] [PERSON_NAME] [PERSON_NAME] [PERSON_NAME] Saurabh [PERSON_NAME] […" at bounding box center [123, 637] width 198 height 425
click at [108, 531] on div "Madhuri" at bounding box center [122, 519] width 185 height 26
click at [98, 567] on div "Anmol" at bounding box center [122, 557] width 185 height 26
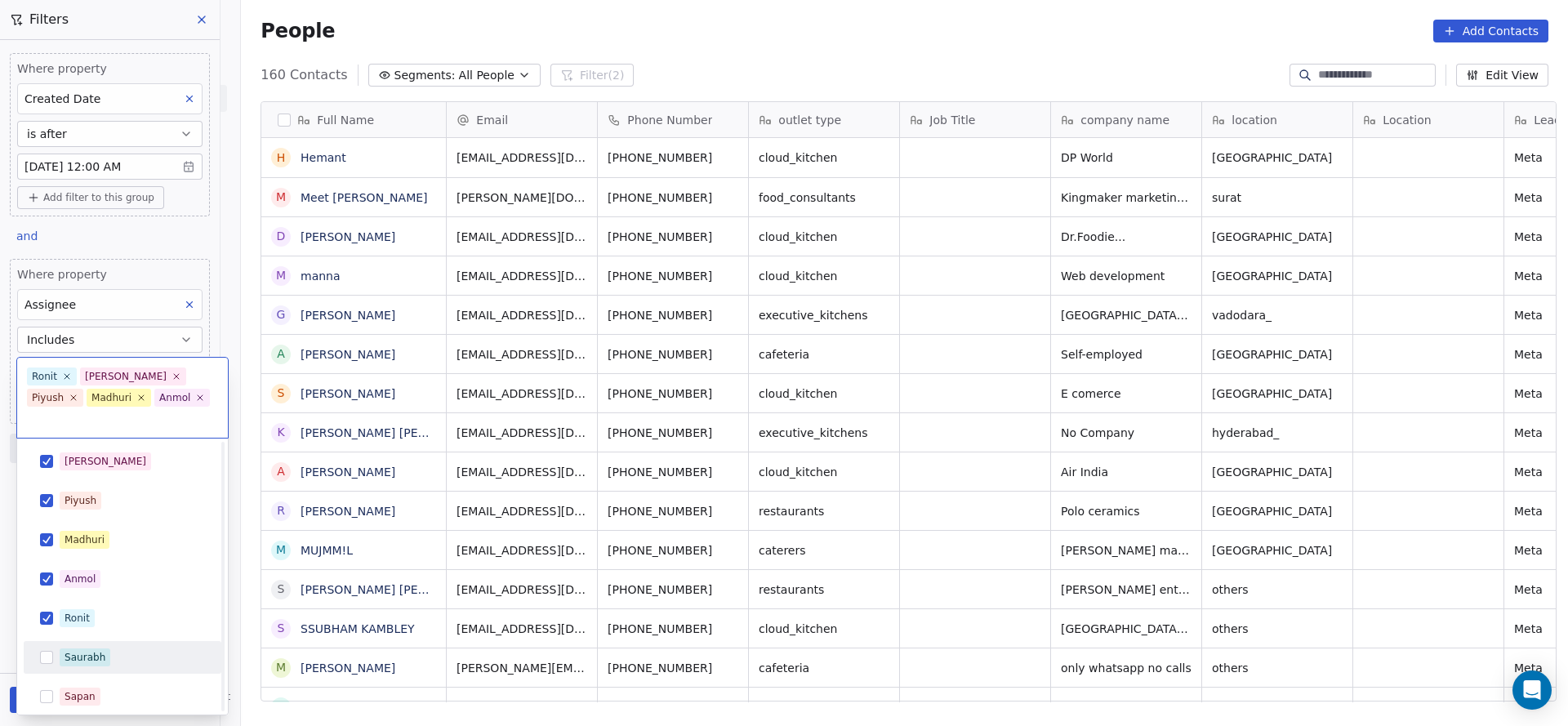
scroll to position [161, 0]
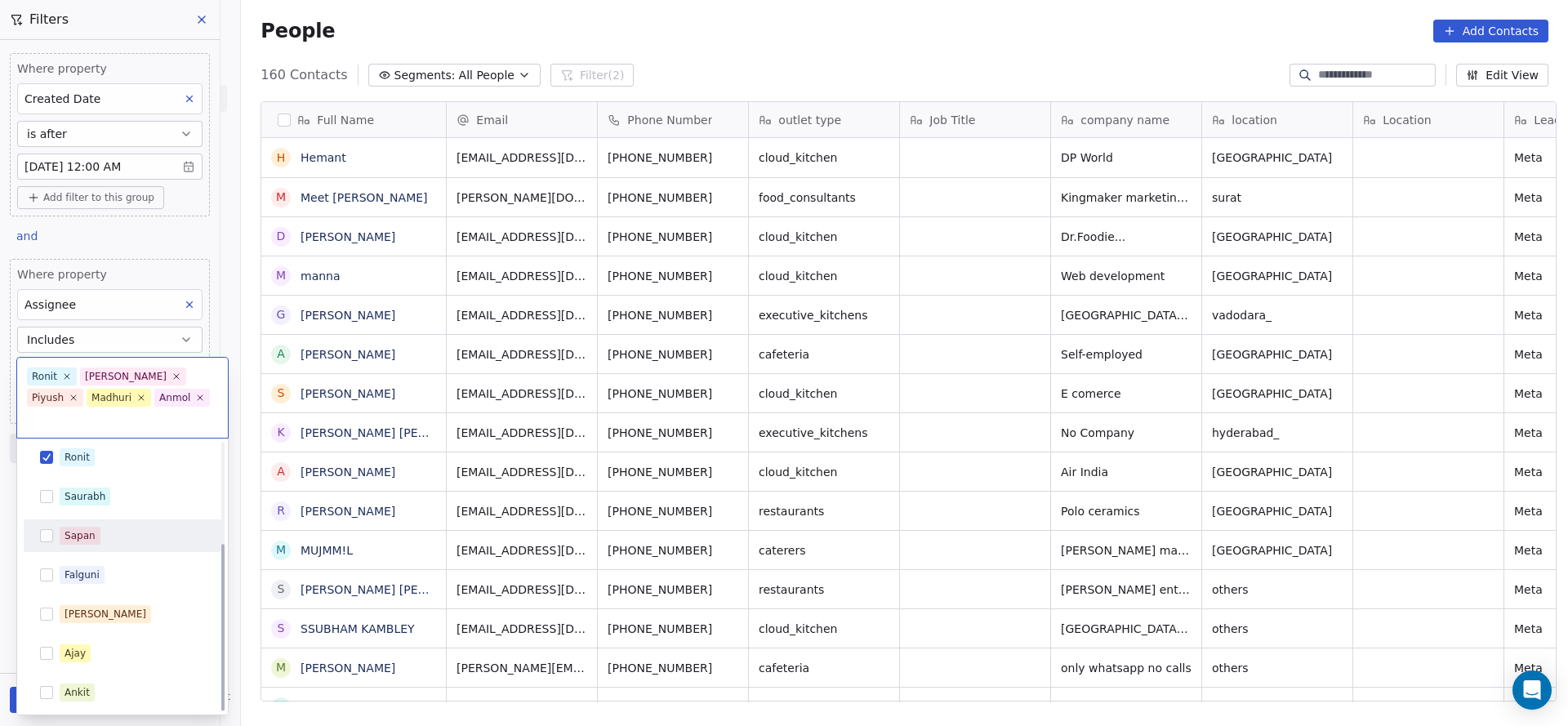
click at [101, 493] on div "[PERSON_NAME] [PERSON_NAME] [PERSON_NAME] [PERSON_NAME] Saurabh [PERSON_NAME] […" at bounding box center [123, 496] width 198 height 425
click at [103, 488] on span "Saurabh" at bounding box center [84, 496] width 51 height 18
click at [84, 566] on span "Falguni" at bounding box center [82, 575] width 45 height 18
click at [87, 537] on div "Sapan" at bounding box center [80, 535] width 31 height 15
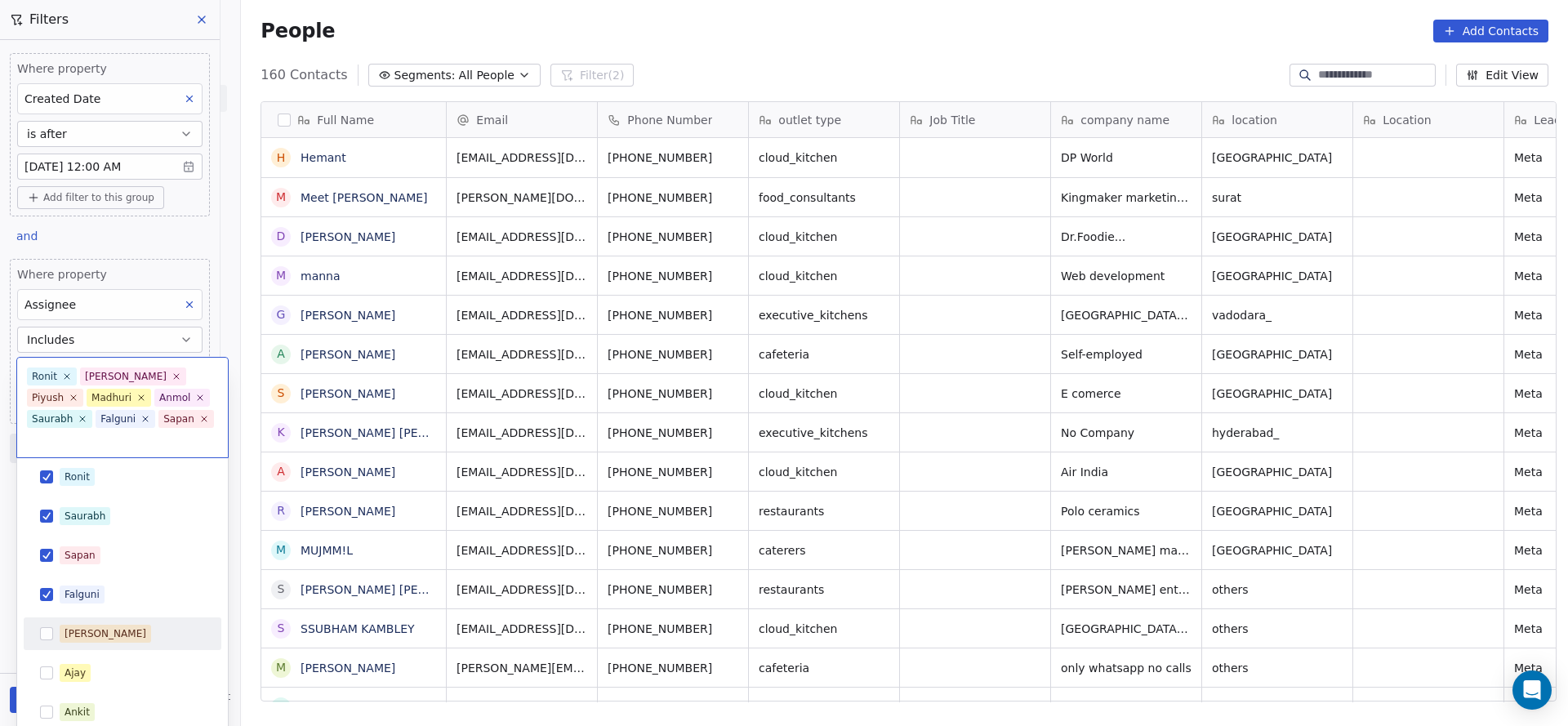
click at [81, 626] on div "[PERSON_NAME]" at bounding box center [105, 633] width 82 height 15
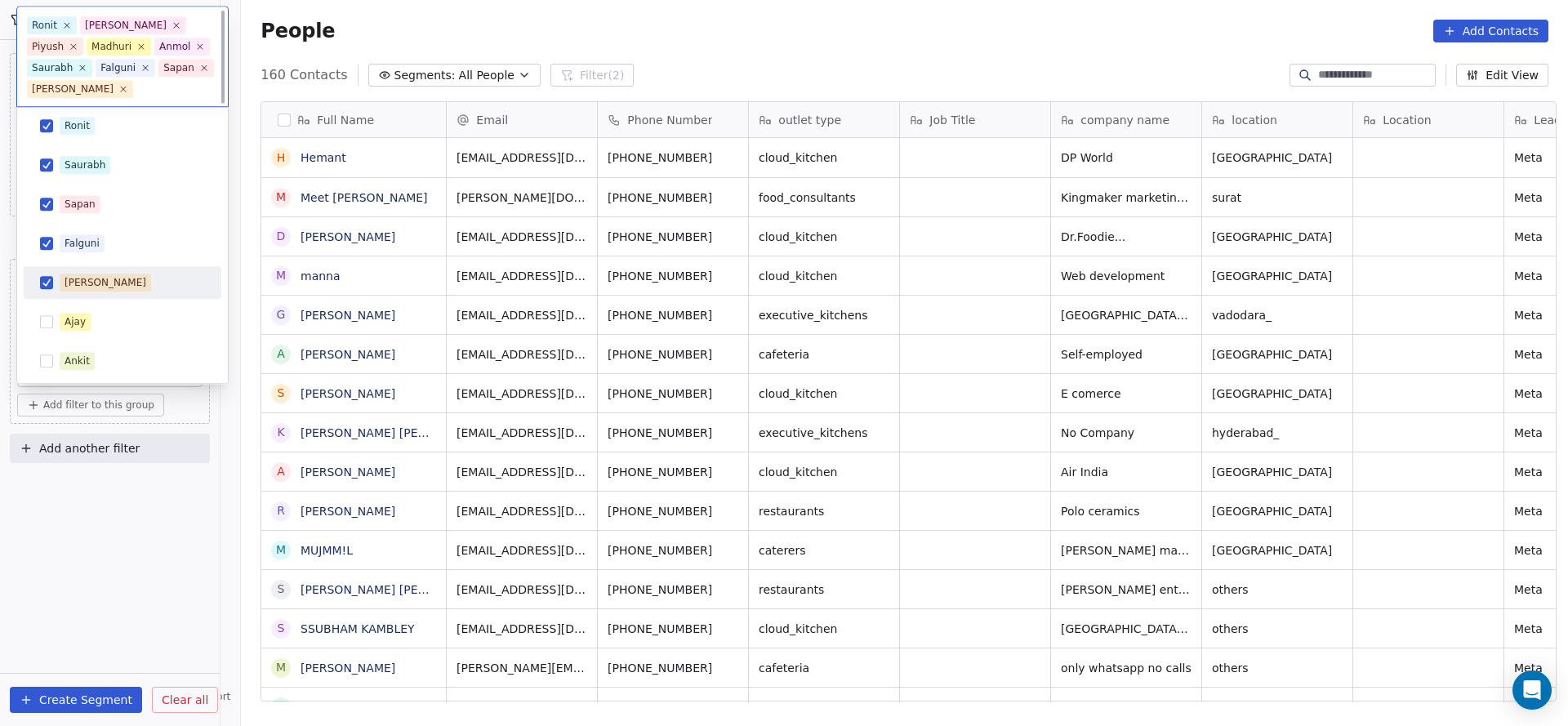
scroll to position [0, 0]
click at [89, 316] on div "Ajay" at bounding box center [132, 323] width 145 height 18
click at [81, 360] on div "Ankit" at bounding box center [77, 361] width 25 height 15
click at [105, 566] on html "On2Cook India Pvt. Ltd. Contacts People Marketing Workflows Campaigns Sales Pip…" at bounding box center [784, 363] width 1568 height 726
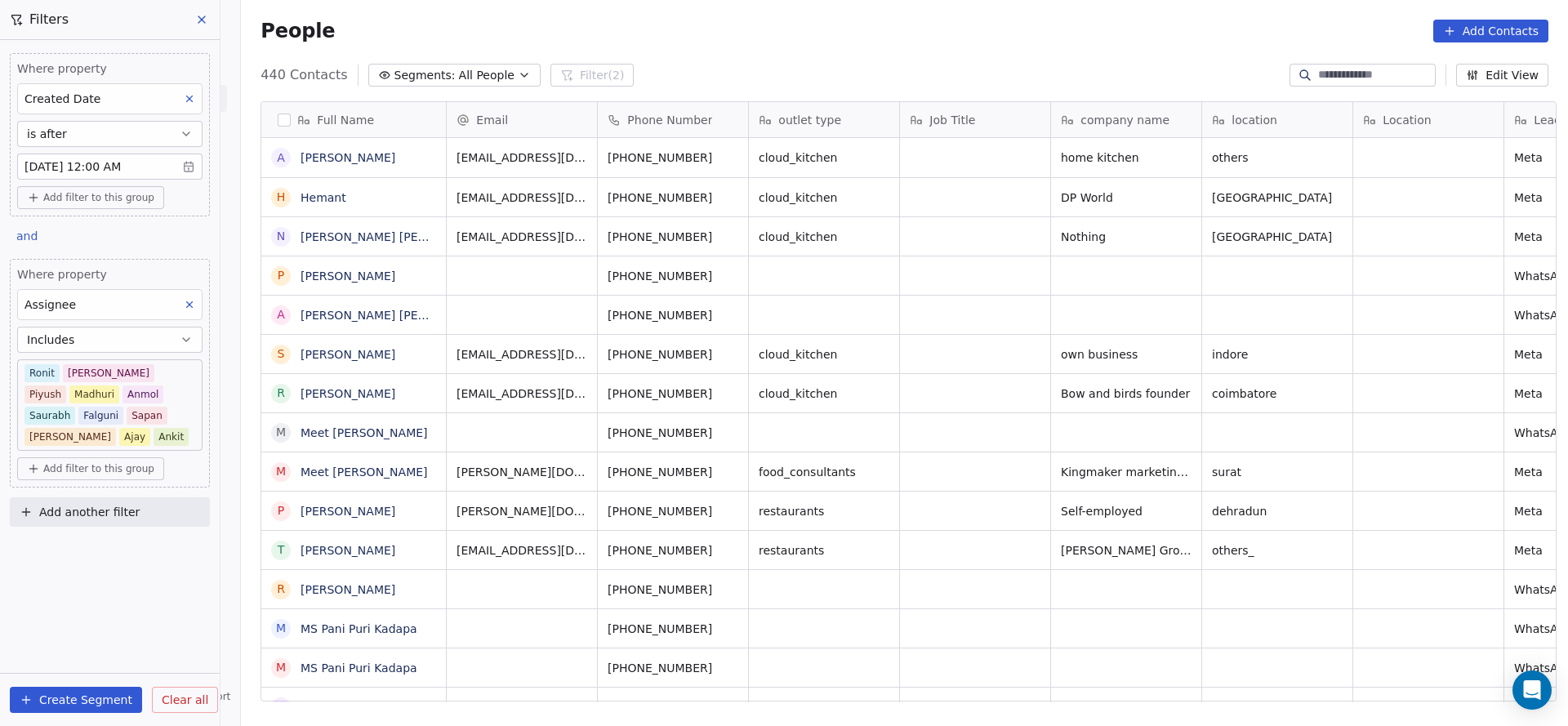
scroll to position [619, 1315]
click at [89, 335] on button "Includes" at bounding box center [109, 340] width 185 height 26
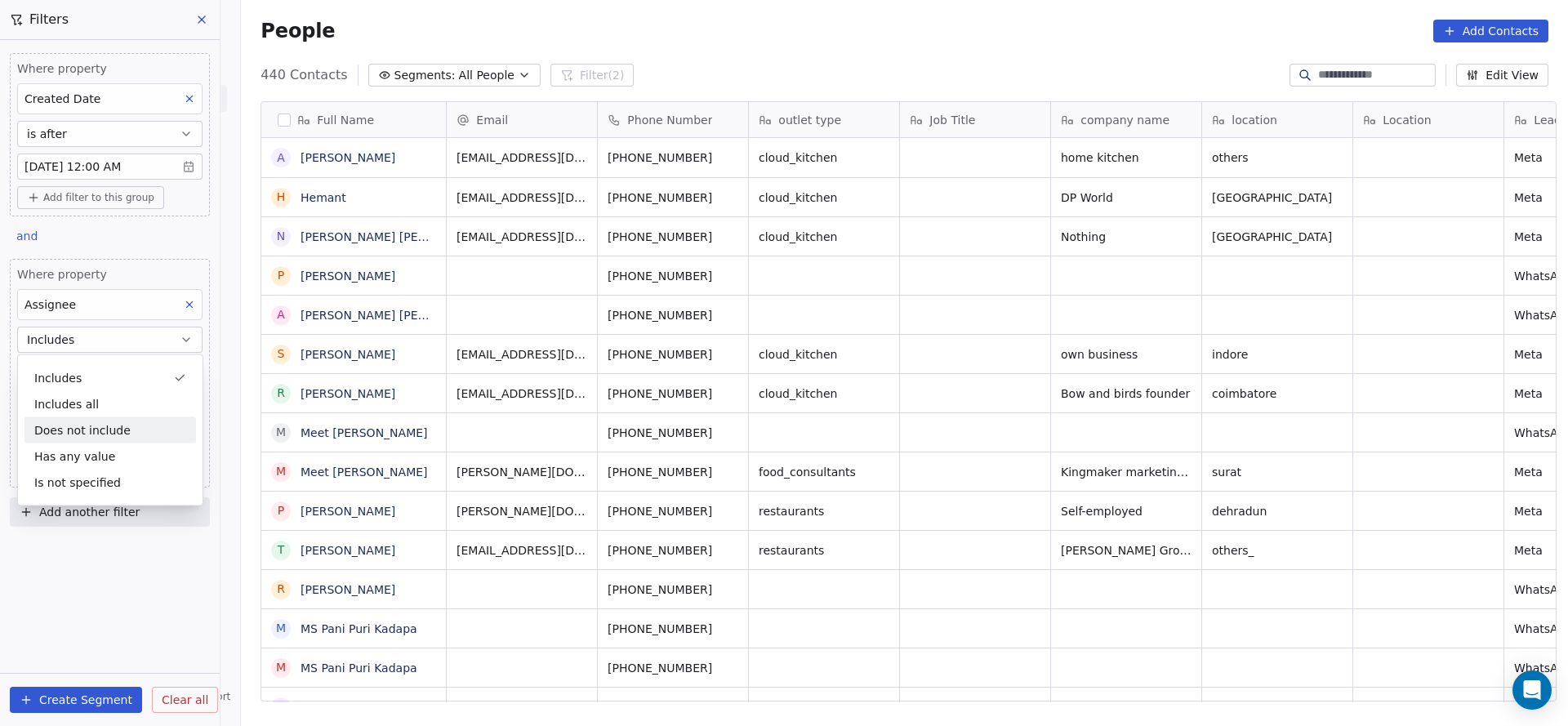
click at [114, 430] on div "Does not include" at bounding box center [109, 430] width 171 height 26
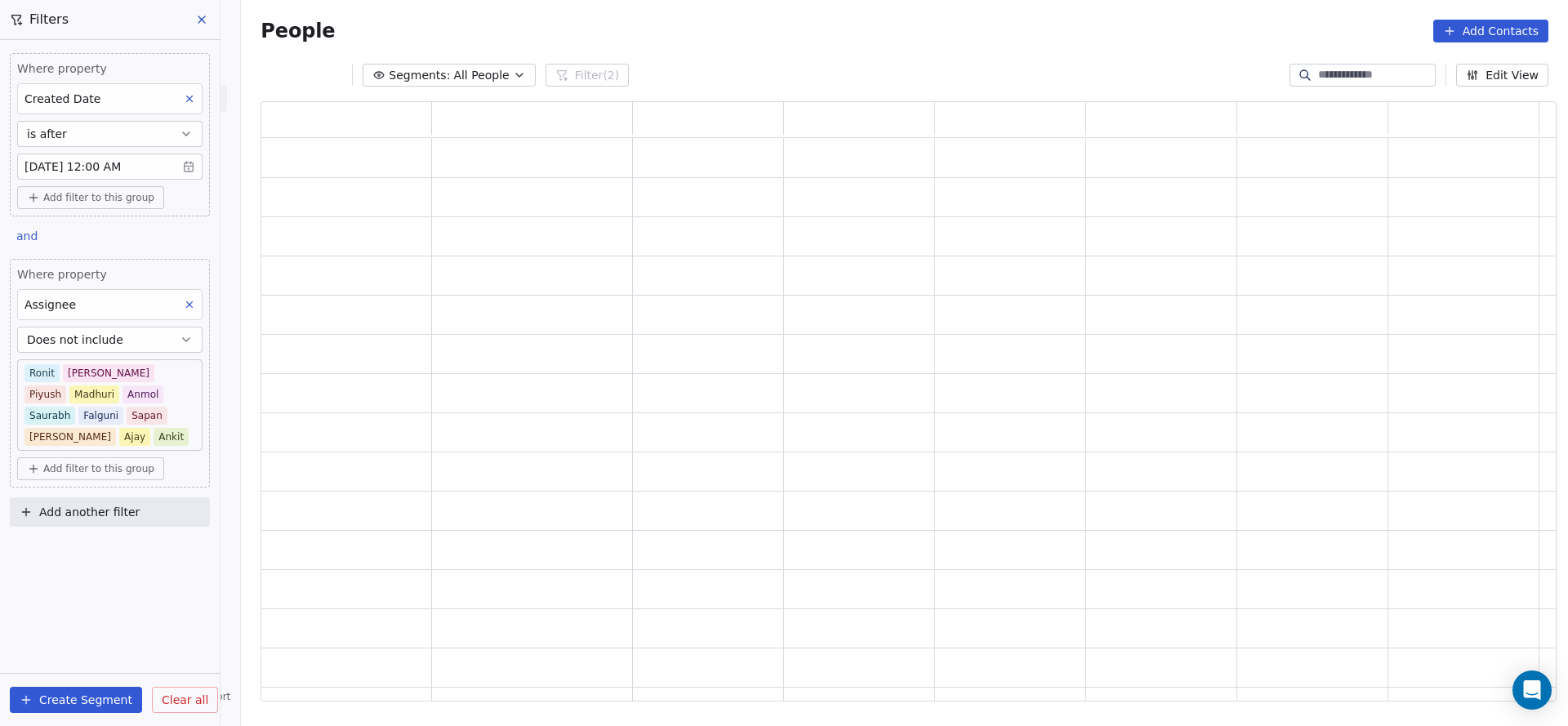
scroll to position [581, 1276]
click at [388, 405] on div "grid" at bounding box center [346, 392] width 157 height 25
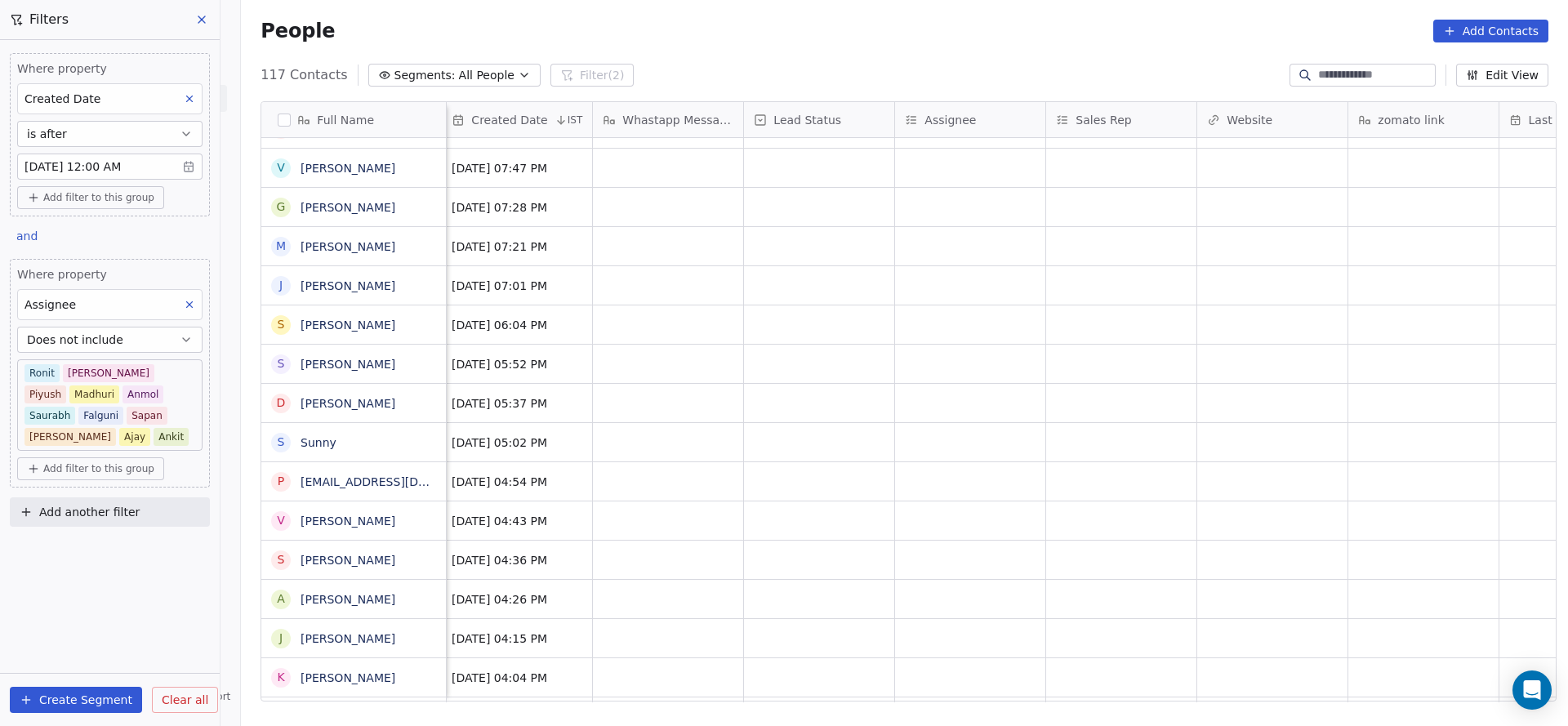
scroll to position [0, 0]
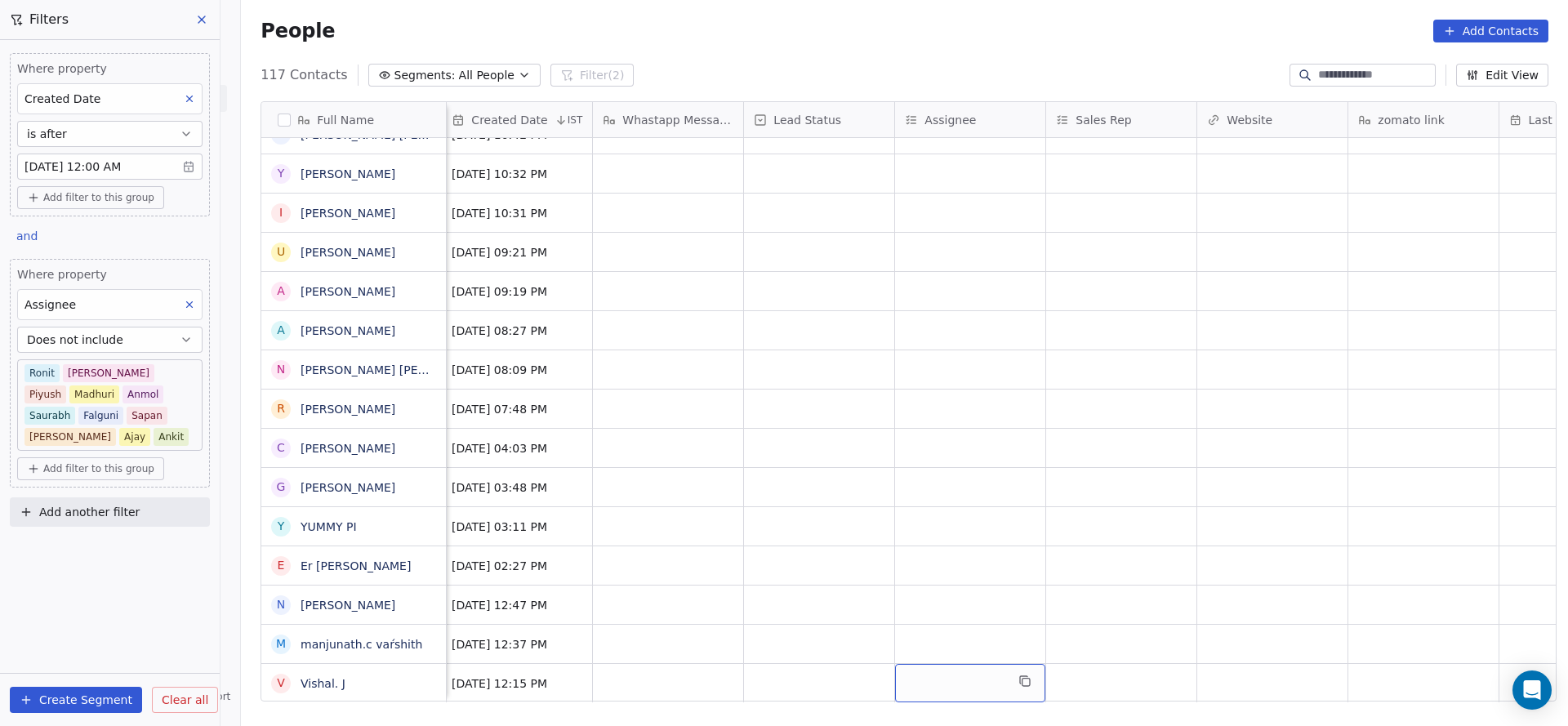
drag, startPoint x: 1024, startPoint y: 676, endPoint x: 970, endPoint y: 645, distance: 62.3
click at [943, 664] on div "grid" at bounding box center [969, 683] width 151 height 39
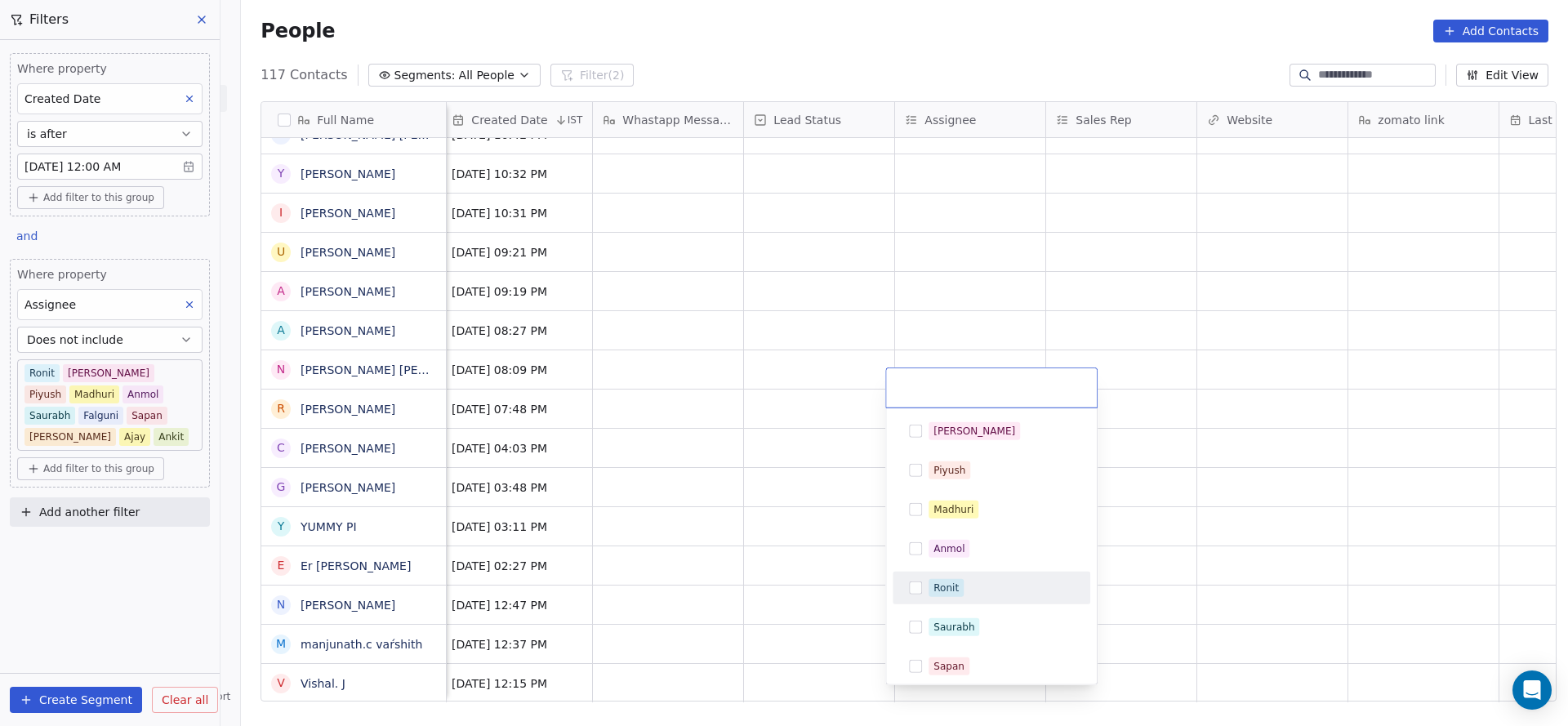
click at [952, 585] on div "Ronit" at bounding box center [945, 588] width 25 height 15
click at [847, 615] on html "On2Cook India Pvt. Ltd. Contacts People Marketing Workflows Campaigns Sales Pip…" at bounding box center [784, 363] width 1568 height 726
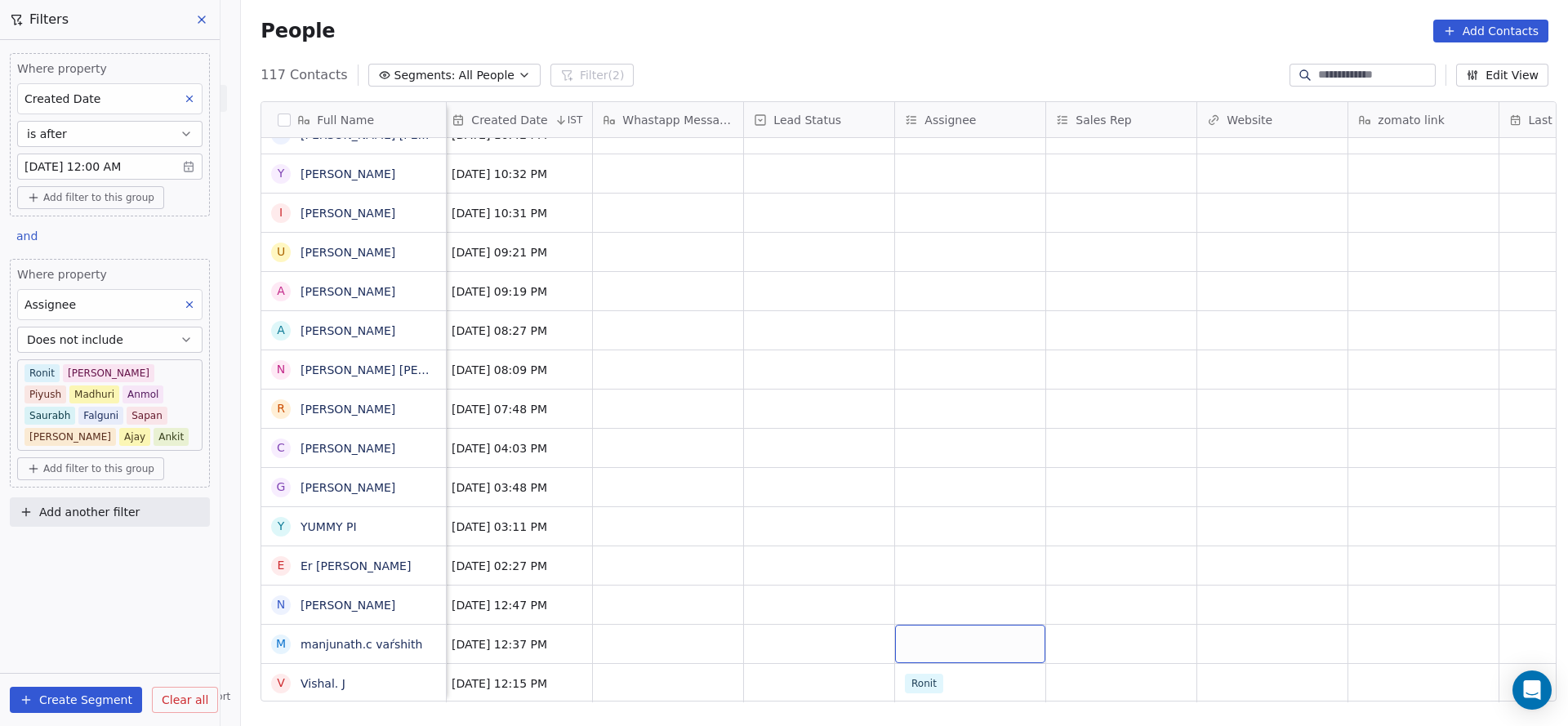
click at [909, 624] on div "grid" at bounding box center [969, 643] width 151 height 39
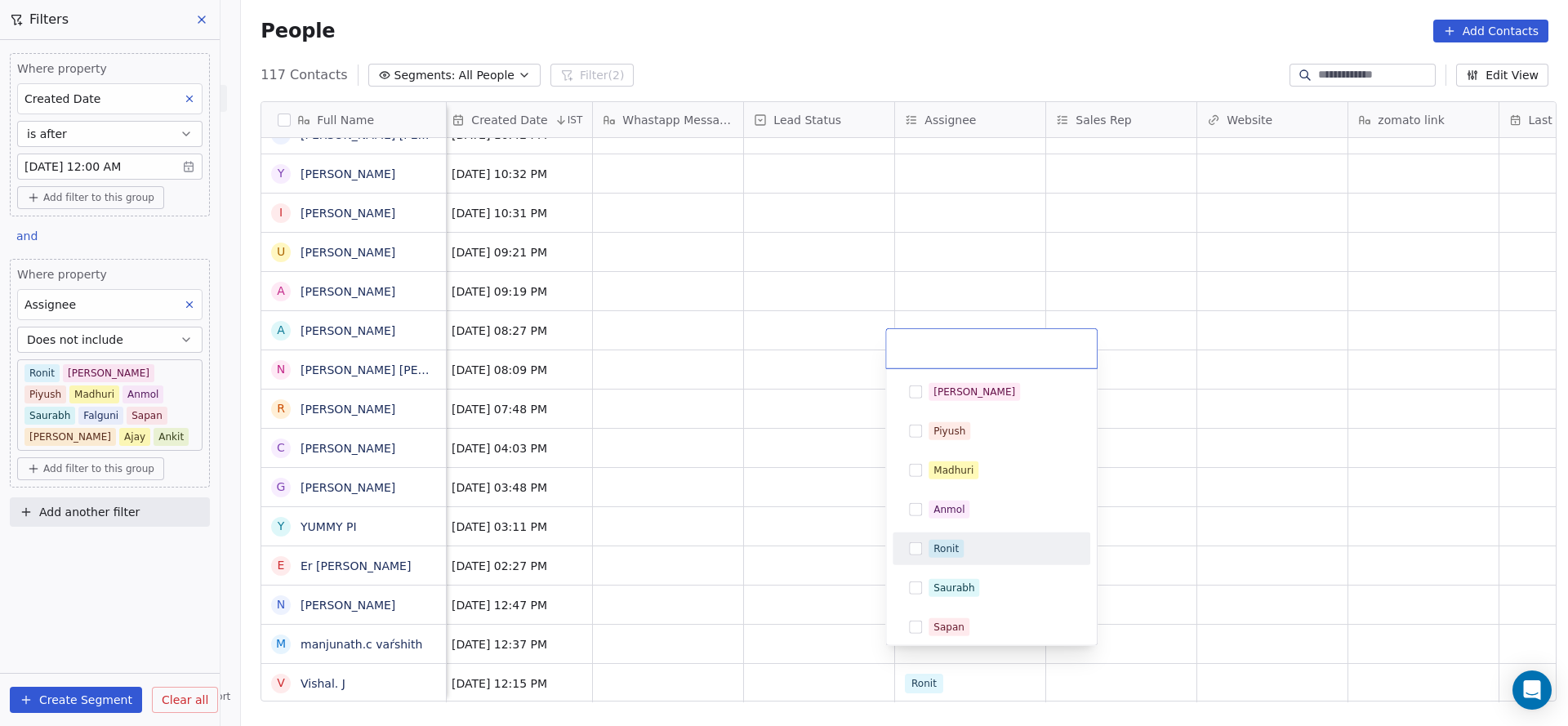
click at [948, 539] on span "Ronit" at bounding box center [945, 548] width 35 height 18
click at [778, 585] on html "On2Cook India Pvt. Ltd. Contacts People Marketing Workflows Campaigns Sales Pip…" at bounding box center [784, 363] width 1568 height 726
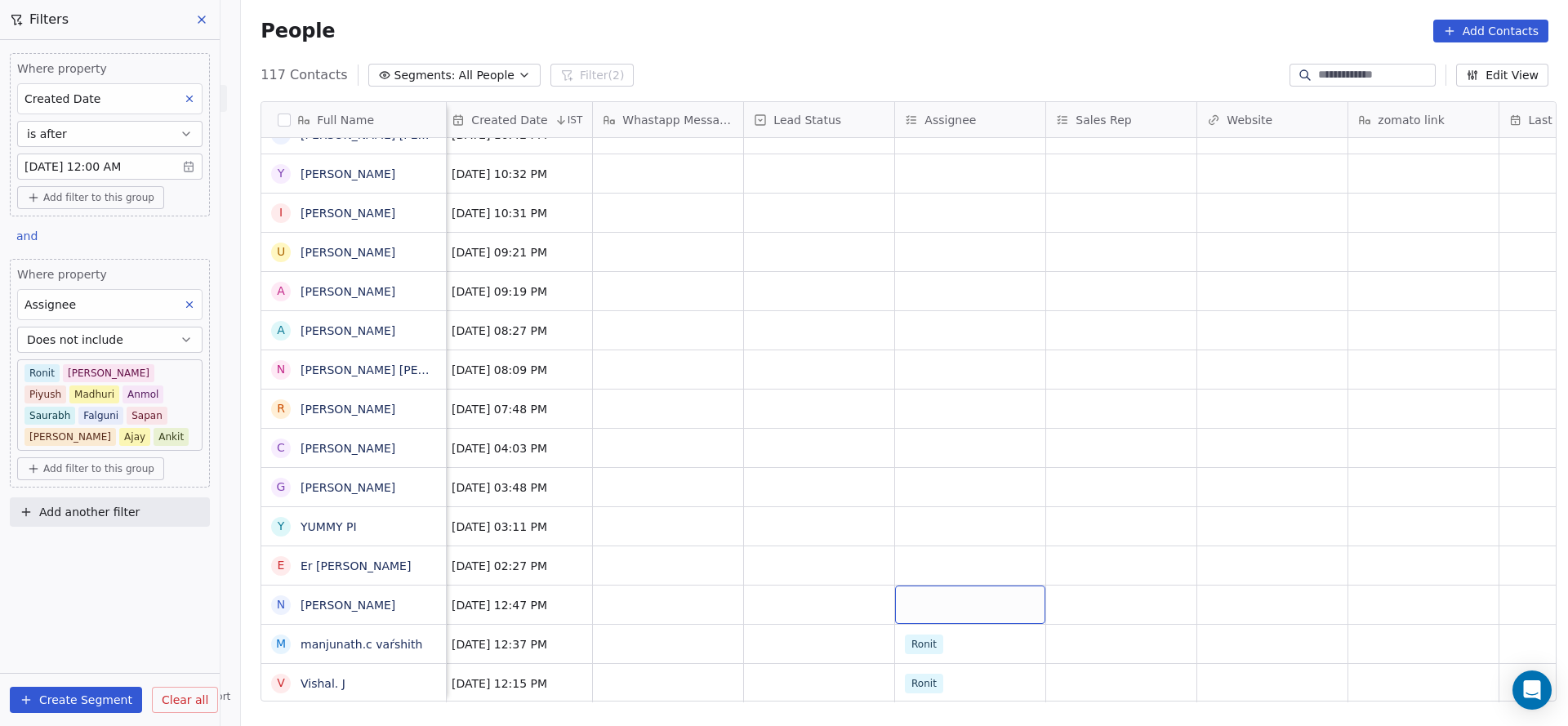
click at [929, 586] on div "grid" at bounding box center [969, 605] width 151 height 39
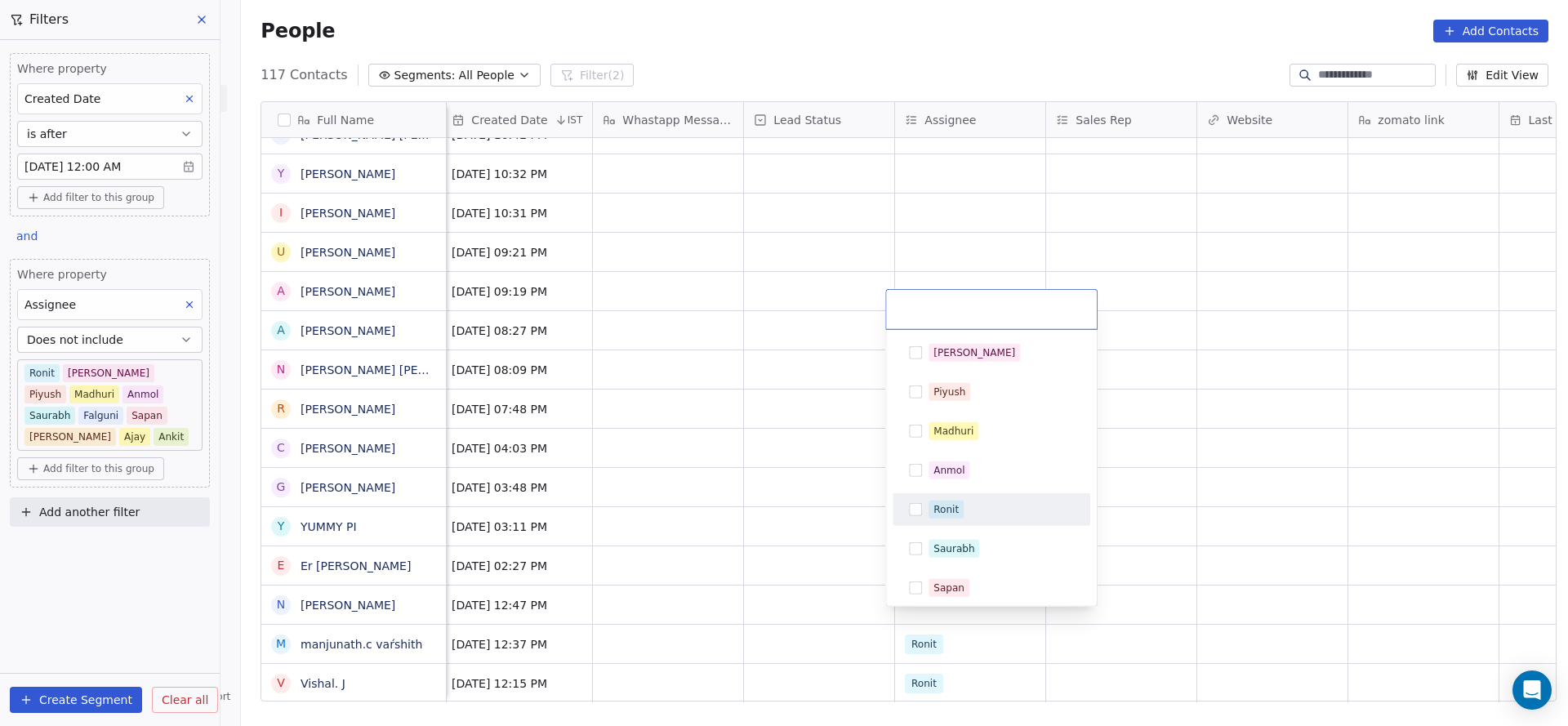
click at [950, 507] on div "Ronit" at bounding box center [945, 509] width 25 height 15
click at [638, 552] on html "On2Cook India Pvt. Ltd. Contacts People Marketing Workflows Campaigns Sales Pip…" at bounding box center [784, 363] width 1568 height 726
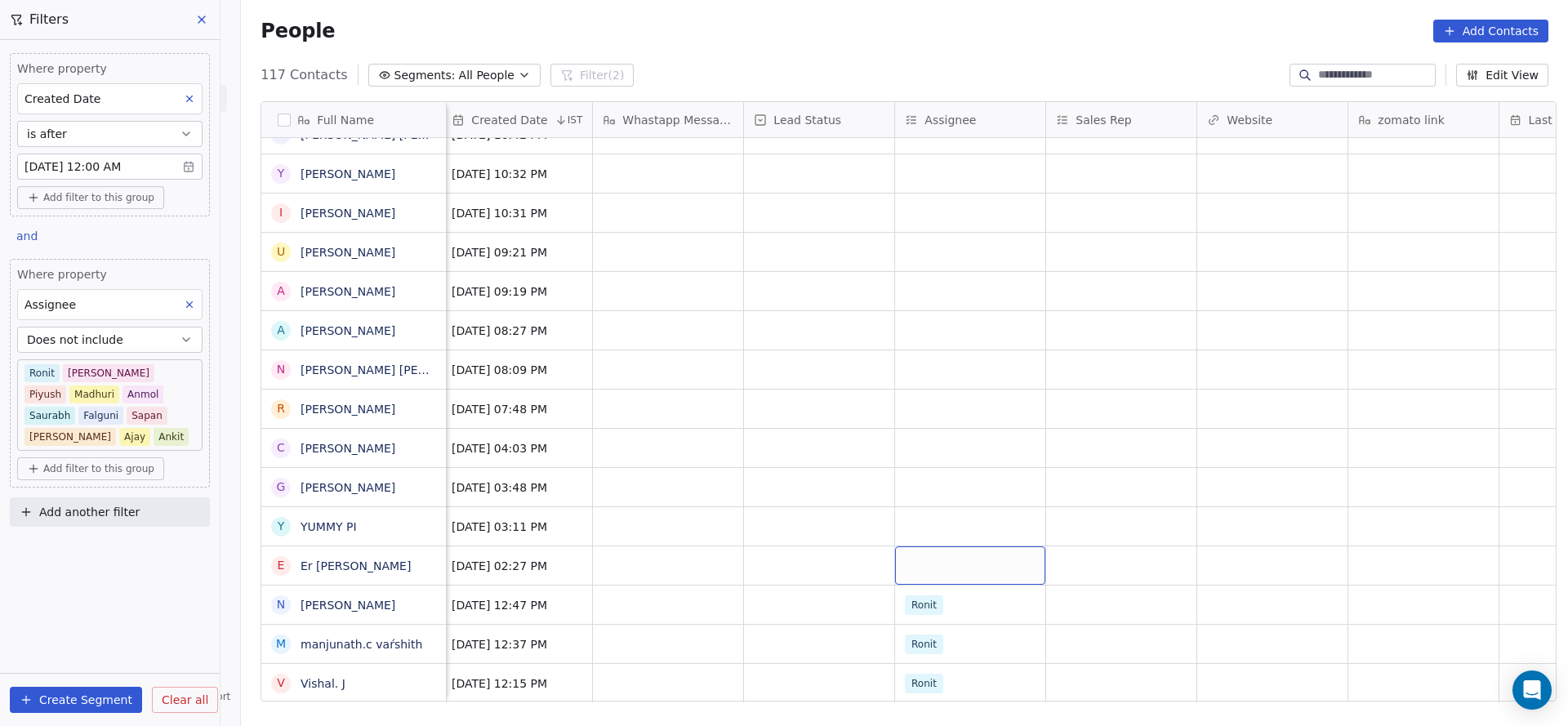
click at [925, 551] on div "grid" at bounding box center [969, 565] width 151 height 39
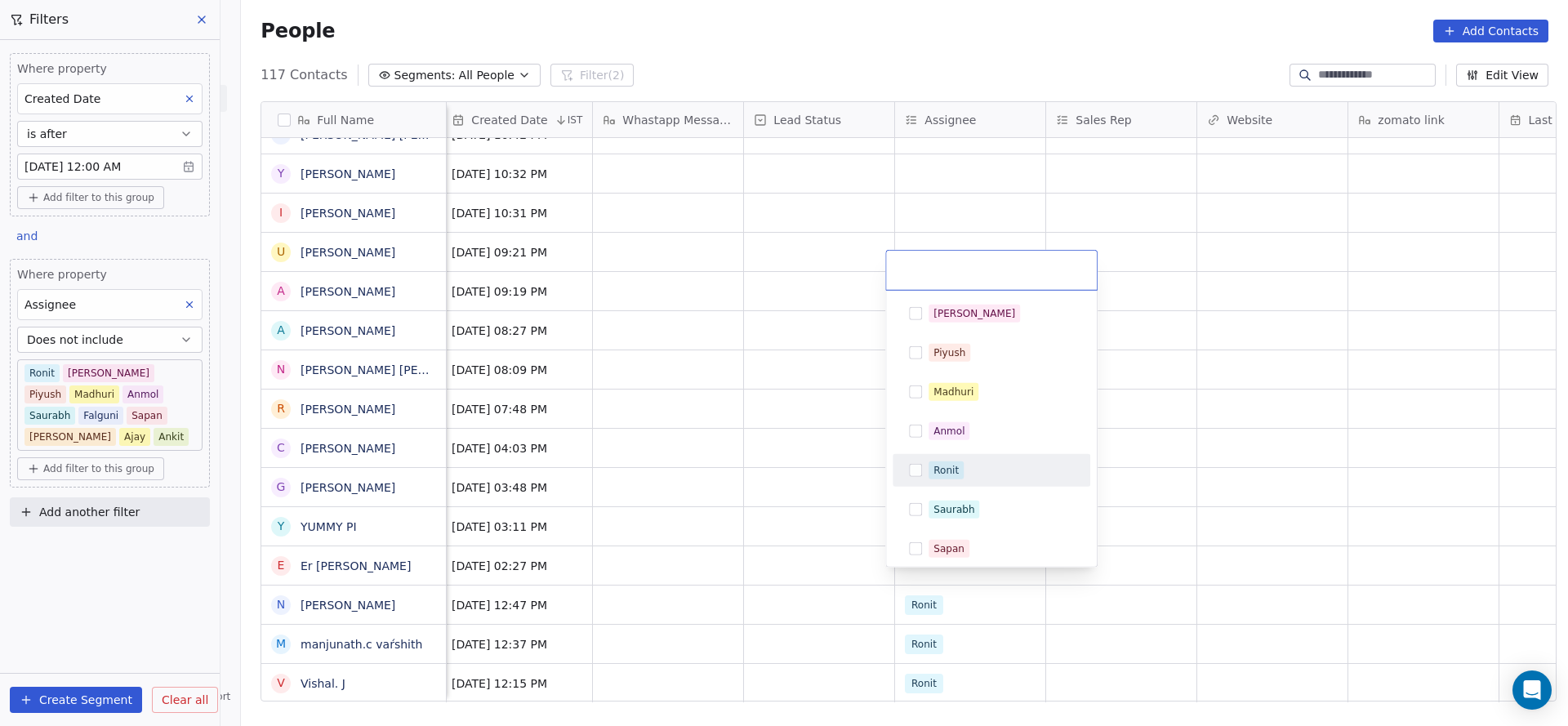
click at [965, 471] on div "Ronit" at bounding box center [1000, 470] width 145 height 18
click at [716, 518] on html "On2Cook India Pvt. Ltd. Contacts People Marketing Workflows Campaigns Sales Pip…" at bounding box center [784, 363] width 1568 height 726
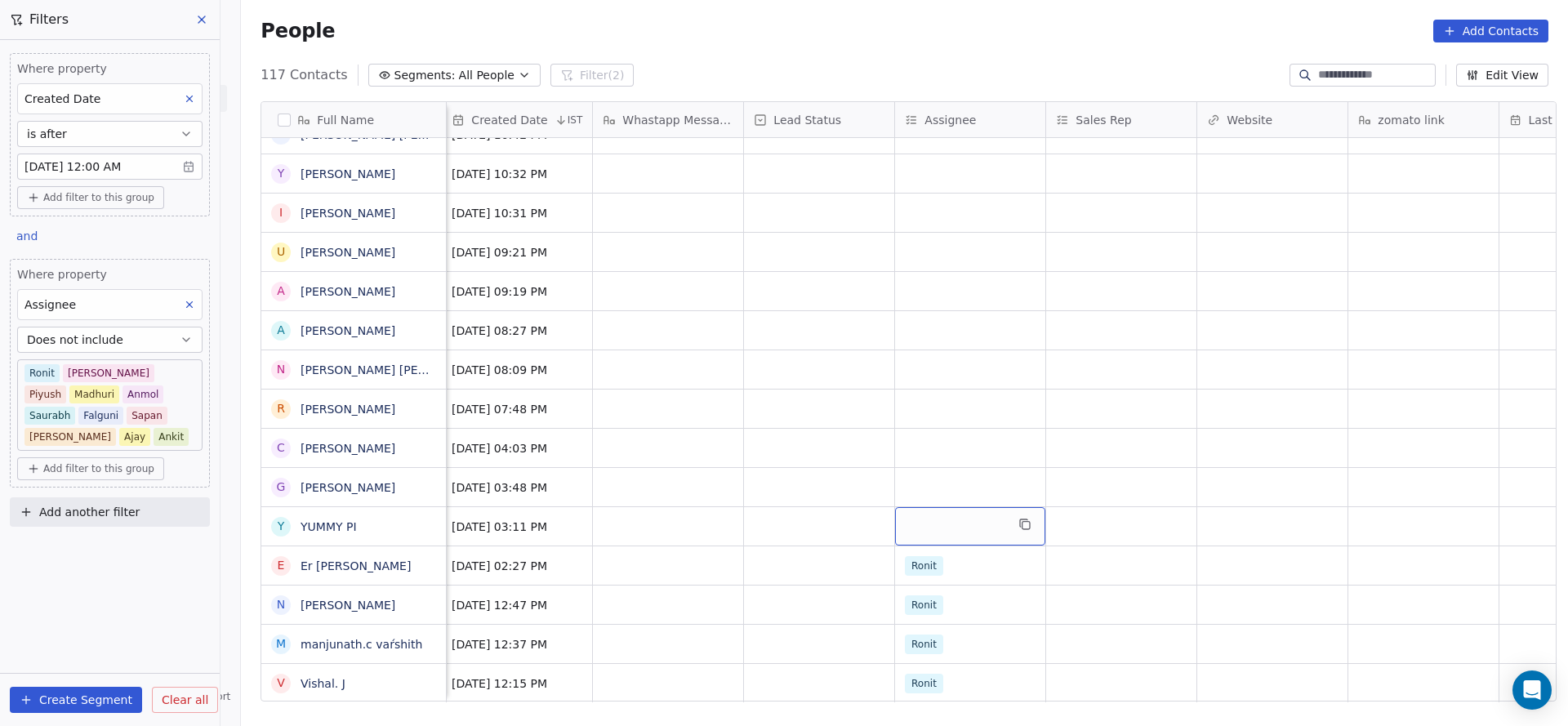
click at [899, 507] on div "grid" at bounding box center [969, 526] width 151 height 39
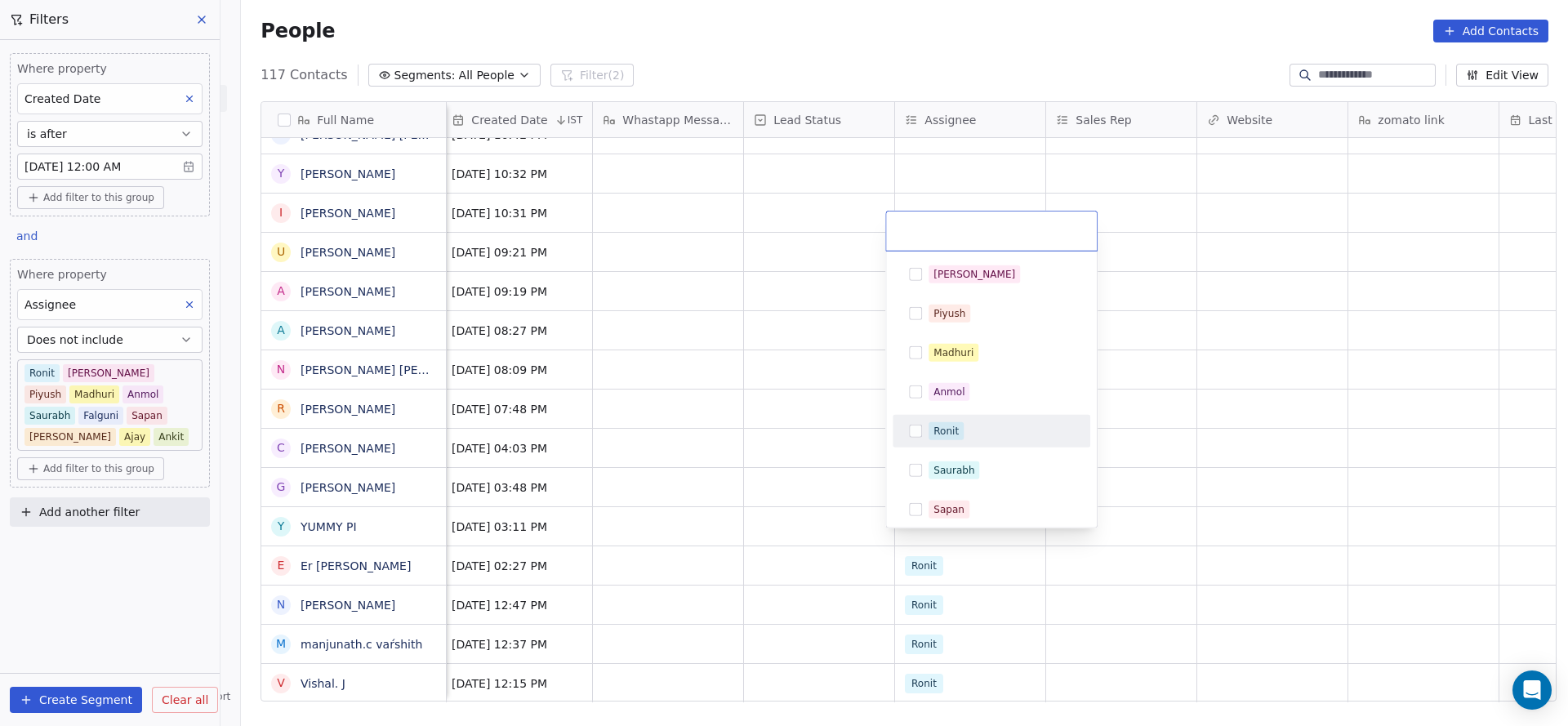
click at [965, 434] on div "Ronit" at bounding box center [1000, 431] width 145 height 18
click at [711, 489] on html "On2Cook India Pvt. Ltd. Contacts People Marketing Workflows Campaigns Sales Pip…" at bounding box center [784, 363] width 1568 height 726
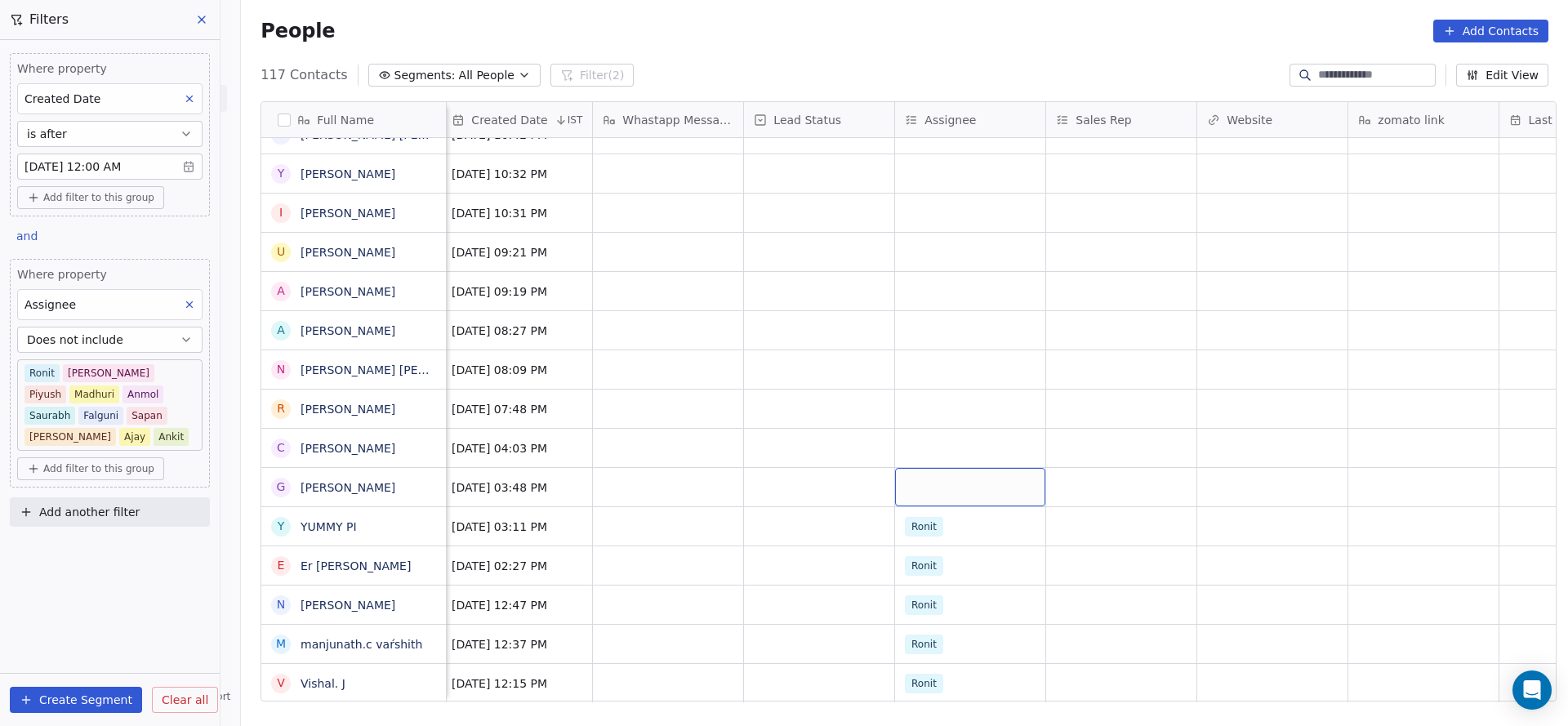
click at [909, 468] on div "grid" at bounding box center [969, 487] width 151 height 39
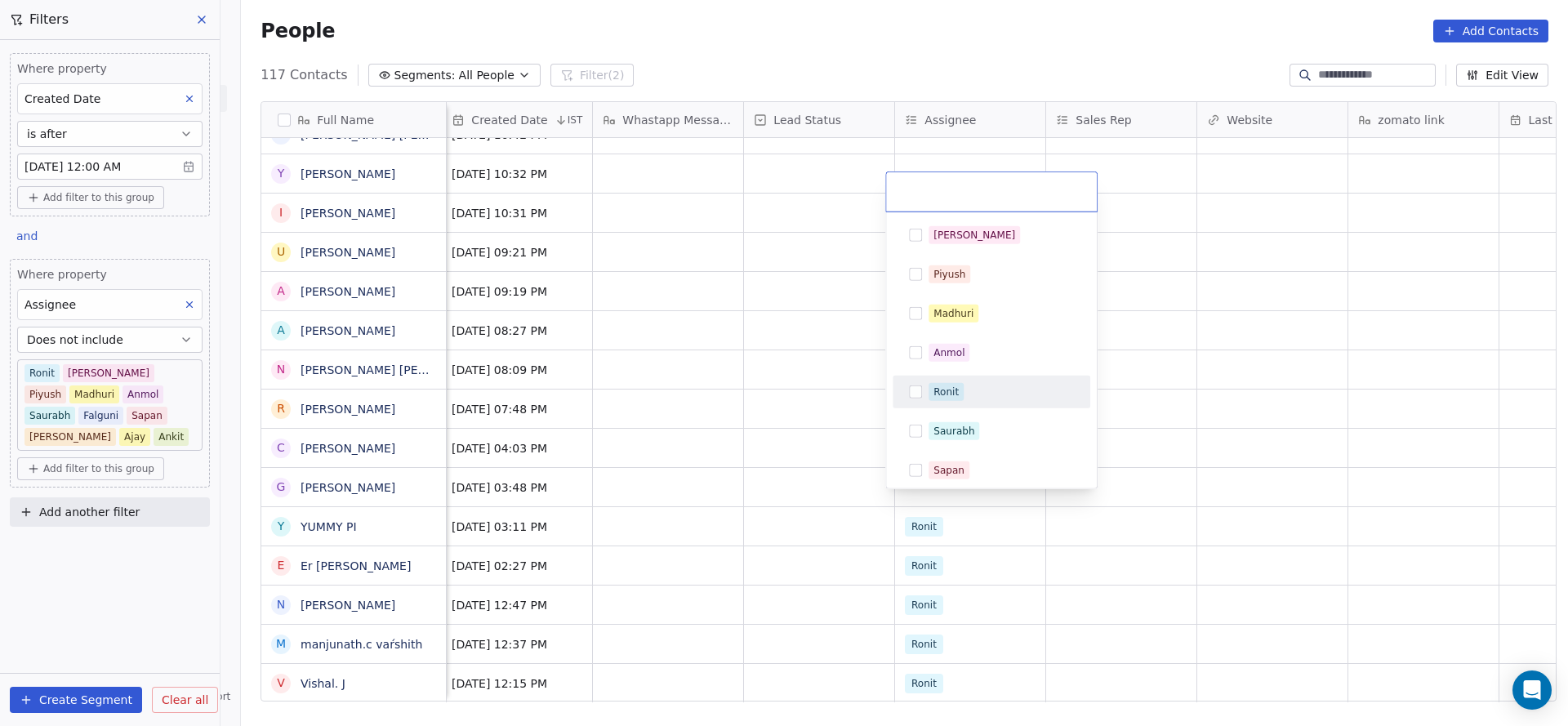
click at [963, 401] on div "Ronit" at bounding box center [991, 391] width 185 height 26
click at [655, 477] on html "On2Cook India Pvt. Ltd. Contacts People Marketing Workflows Campaigns Sales Pip…" at bounding box center [784, 363] width 1568 height 726
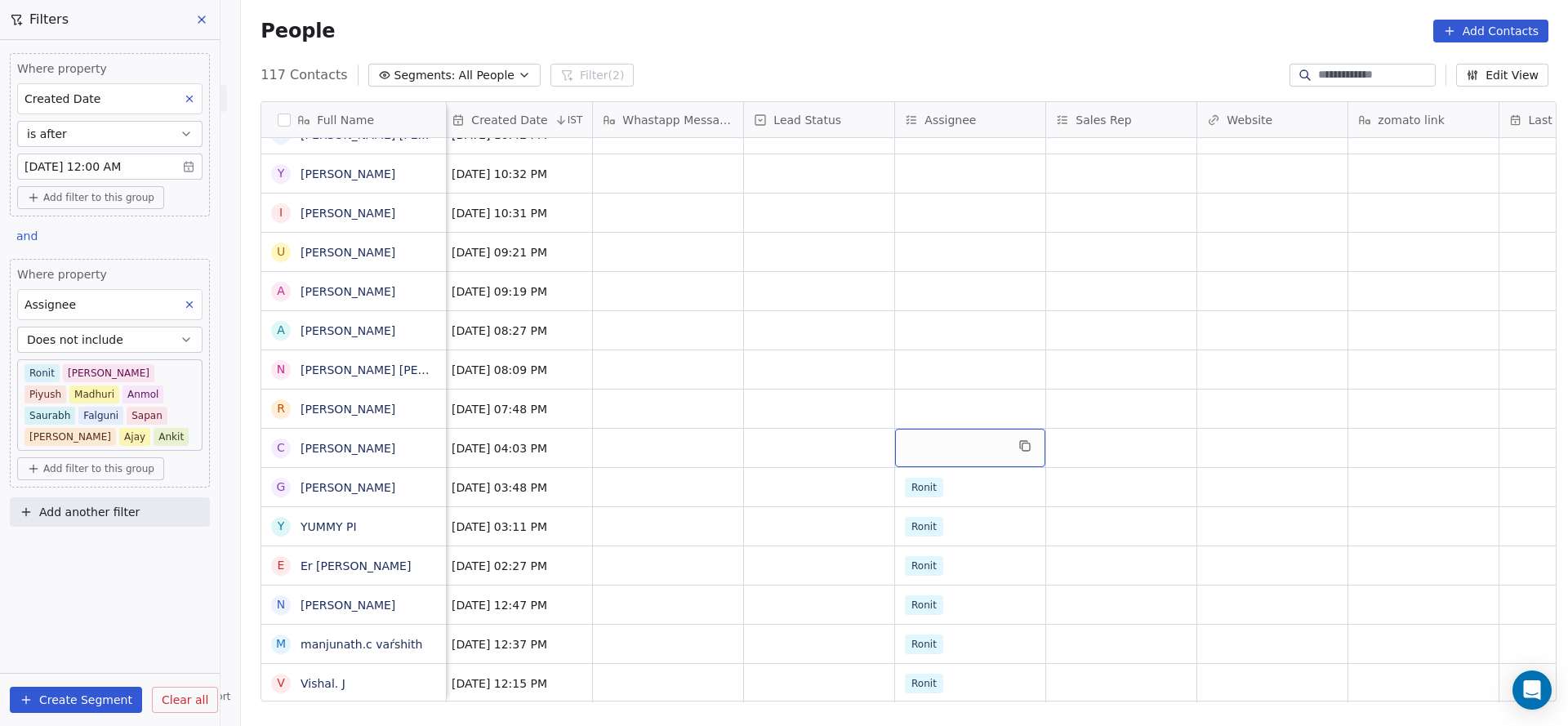
click at [895, 431] on div "grid" at bounding box center [969, 447] width 151 height 39
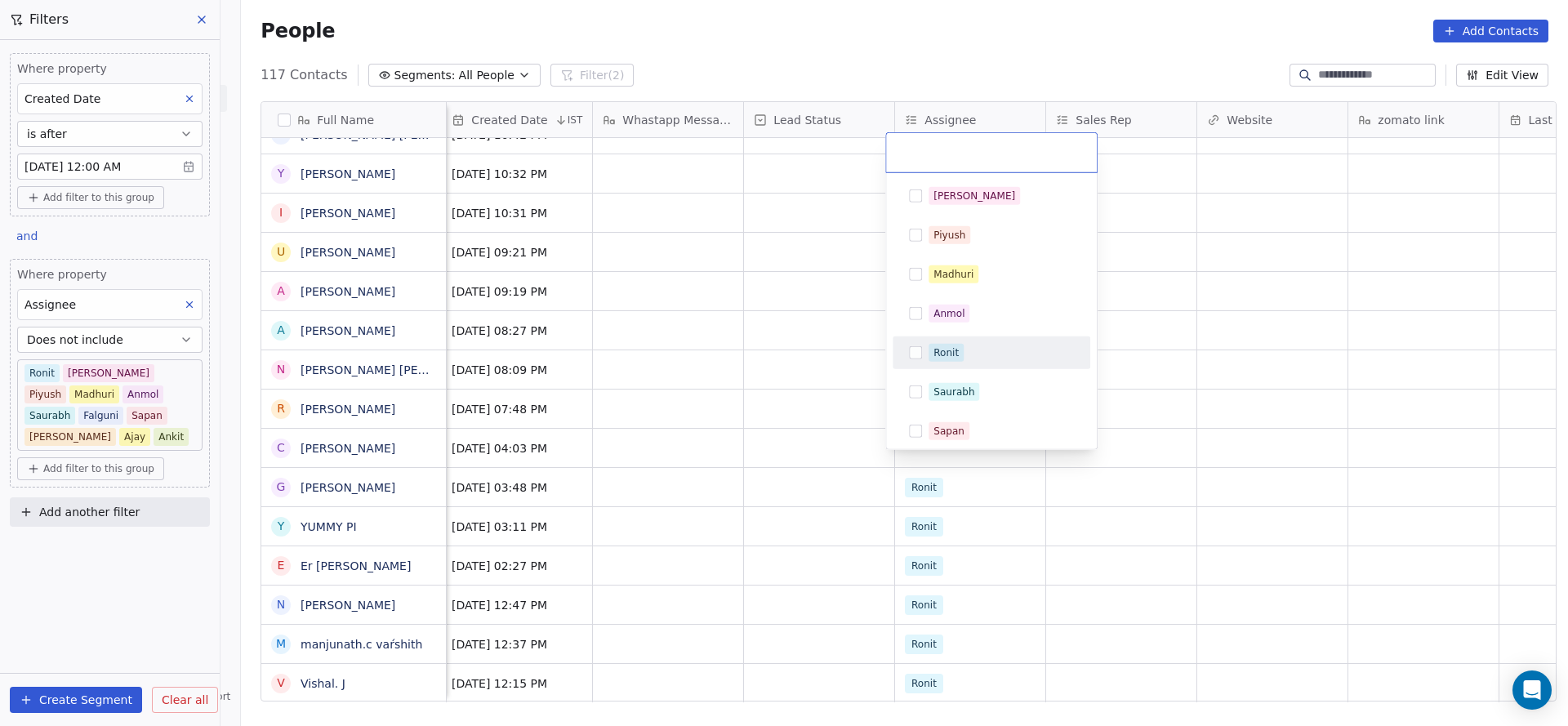
click at [970, 361] on div "Ronit" at bounding box center [991, 353] width 185 height 26
click at [652, 416] on html "On2Cook India Pvt. Ltd. Contacts People Marketing Workflows Campaigns Sales Pip…" at bounding box center [784, 363] width 1568 height 726
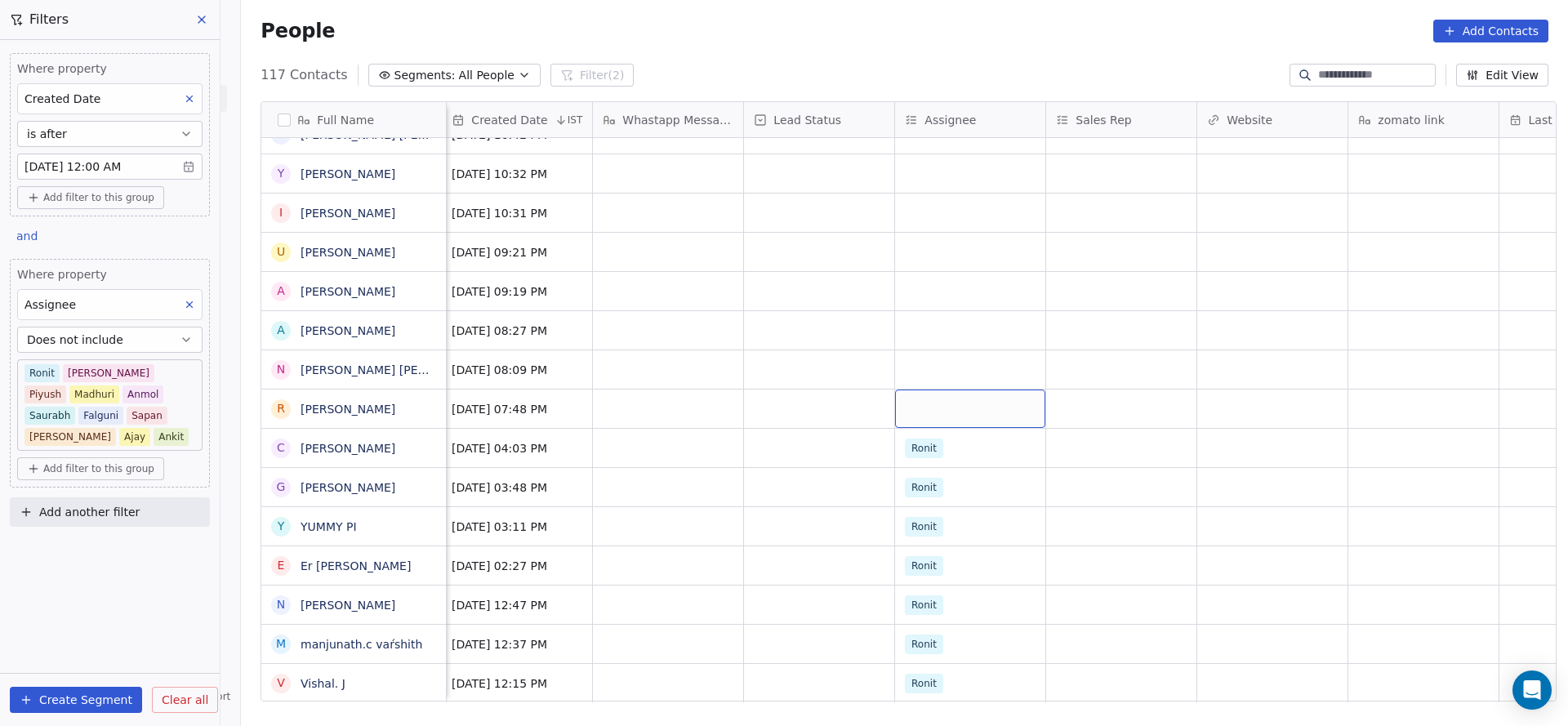
click at [956, 390] on div "grid" at bounding box center [969, 409] width 151 height 39
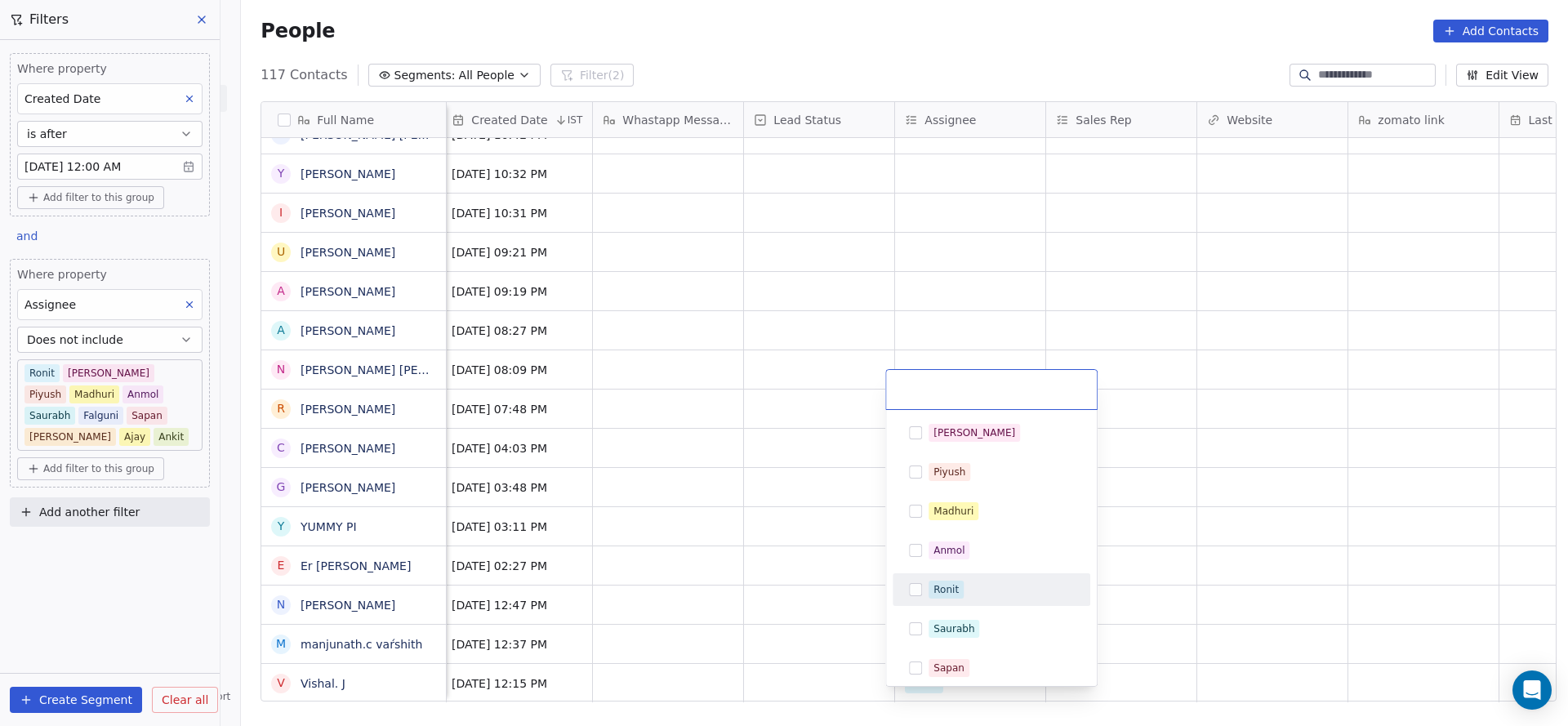
click at [932, 584] on span "Ronit" at bounding box center [945, 589] width 35 height 18
click at [703, 516] on html "On2Cook India Pvt. Ltd. Contacts People Marketing Workflows Campaigns Sales Pip…" at bounding box center [784, 363] width 1568 height 726
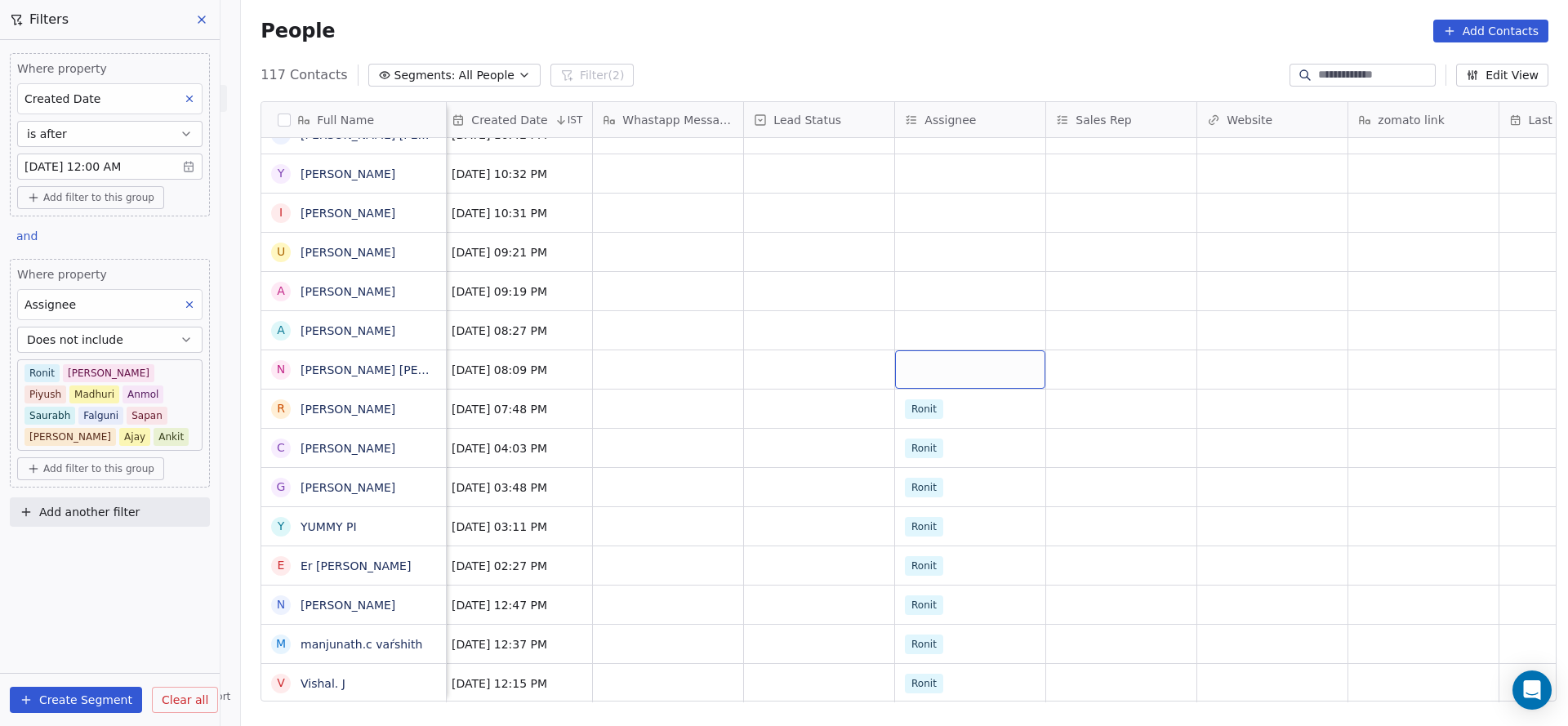
click at [944, 358] on div "grid" at bounding box center [969, 369] width 151 height 39
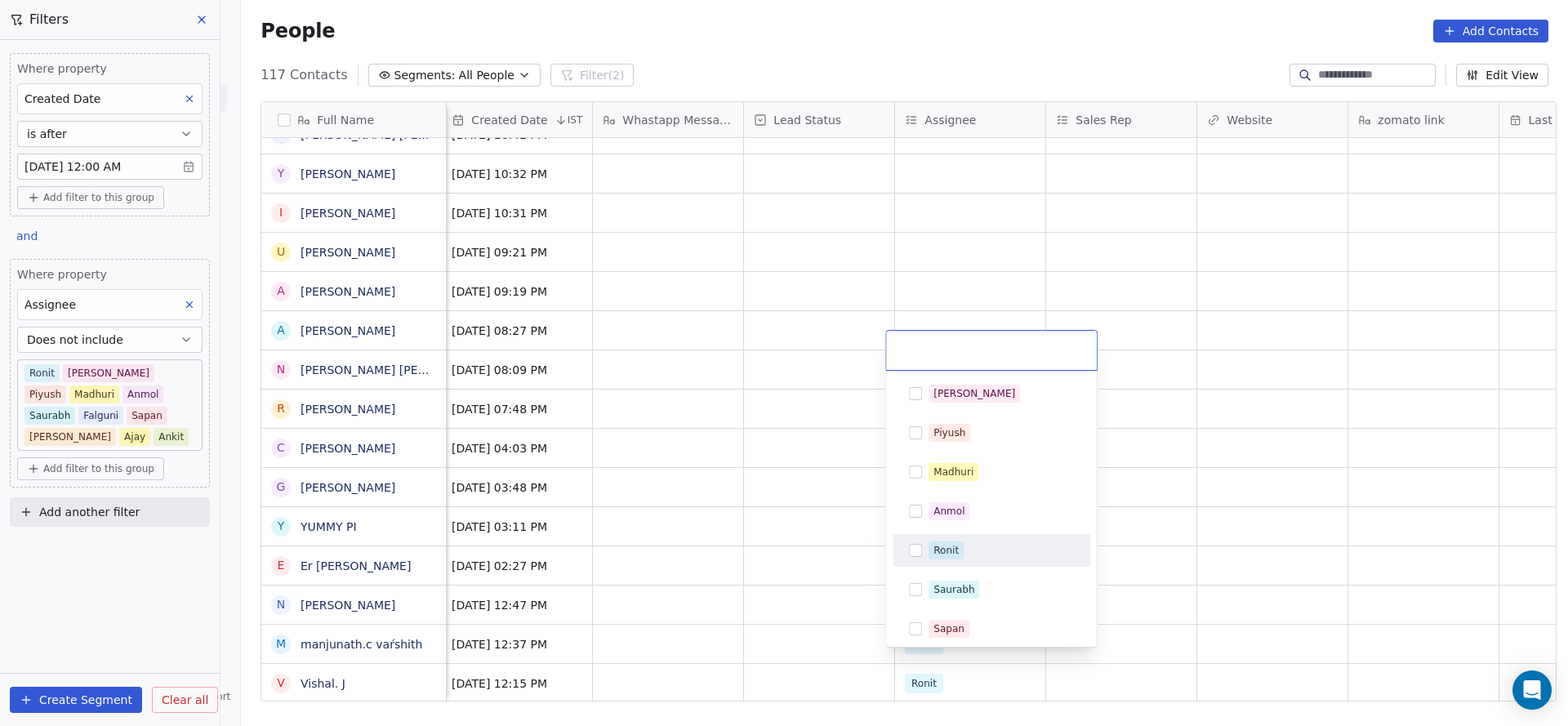
click at [948, 539] on div "Ronit" at bounding box center [991, 551] width 185 height 26
click at [657, 545] on html "On2Cook India Pvt. Ltd. Contacts People Marketing Workflows Campaigns Sales Pip…" at bounding box center [784, 363] width 1568 height 726
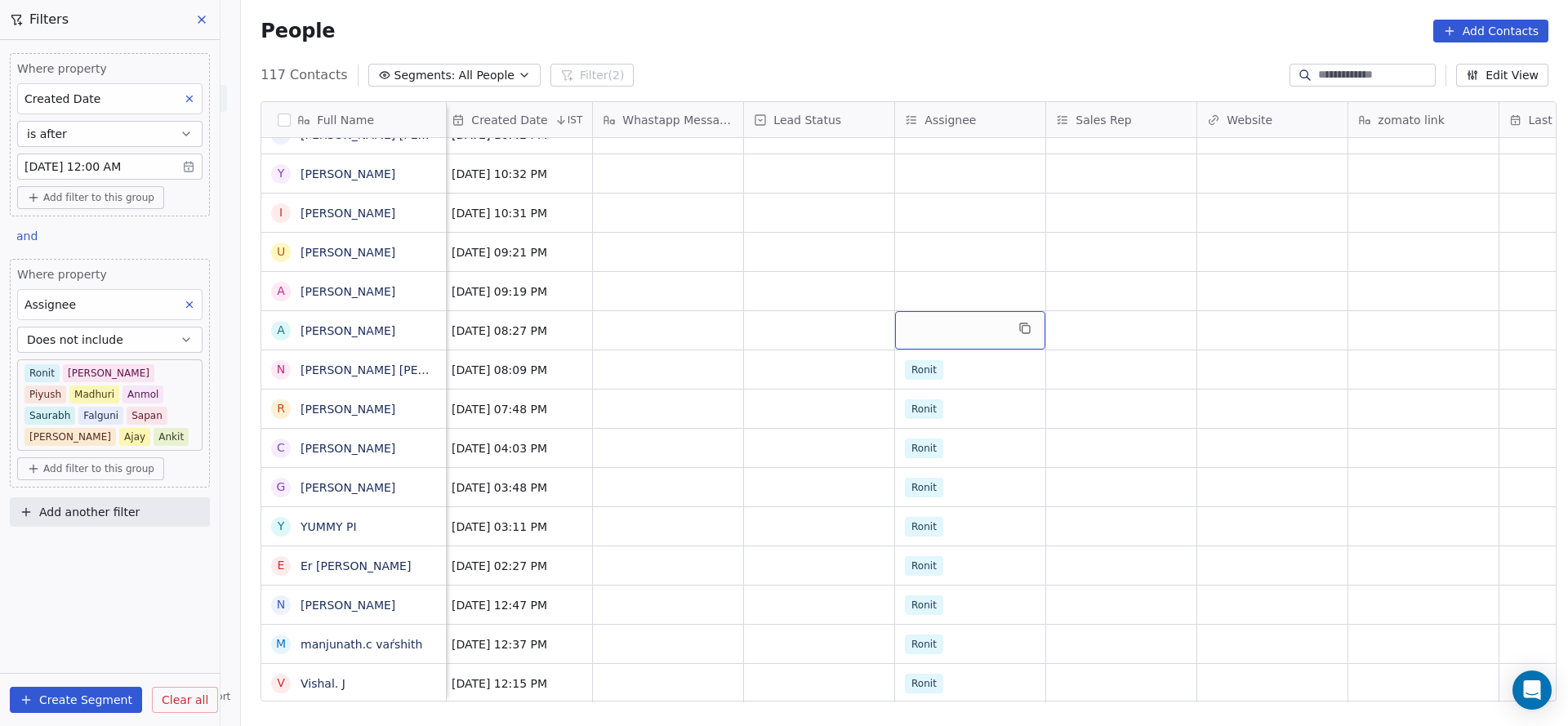
click at [938, 311] on div "grid" at bounding box center [969, 330] width 151 height 39
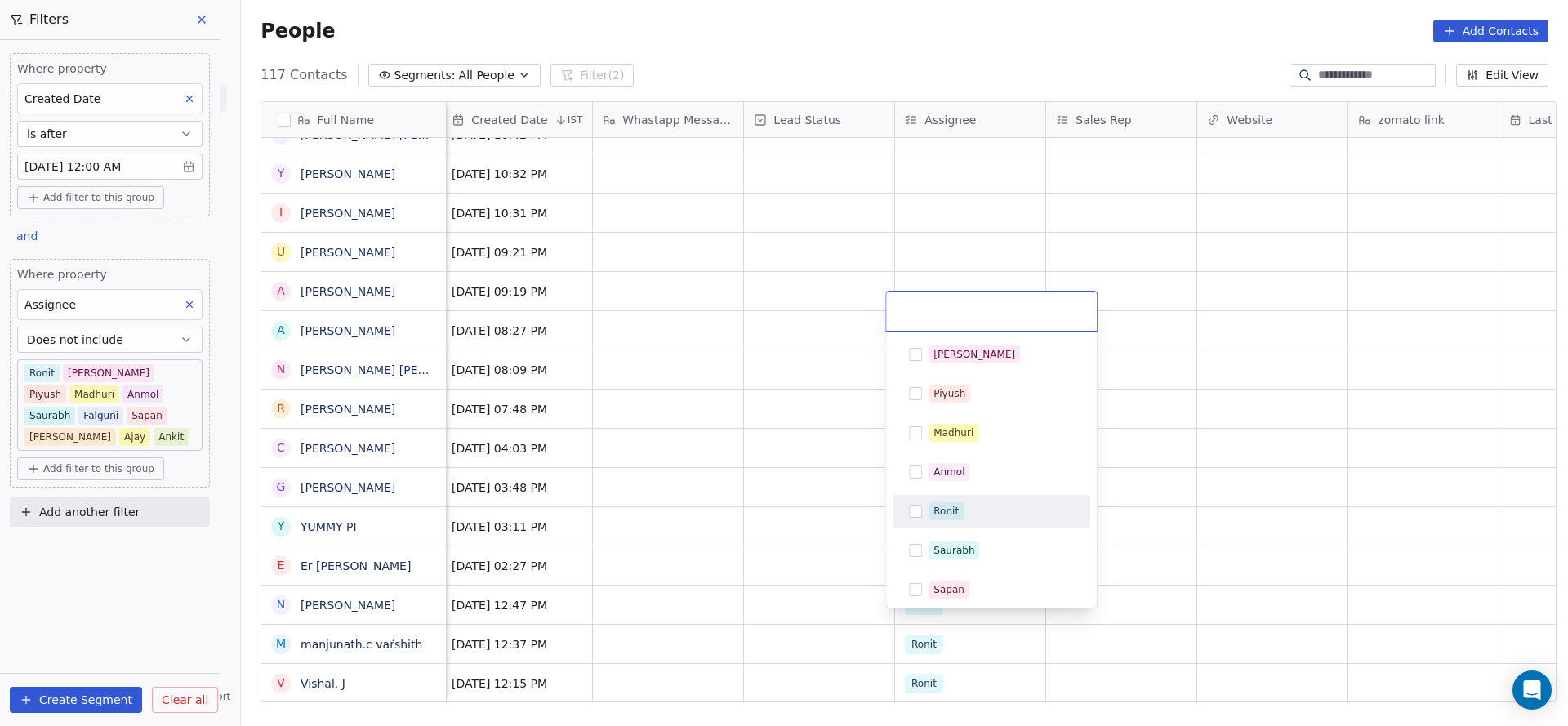
click at [925, 501] on div "Ronit" at bounding box center [991, 511] width 185 height 26
click at [745, 487] on html "On2Cook India Pvt. Ltd. Contacts People Marketing Workflows Campaigns Sales Pip…" at bounding box center [784, 363] width 1568 height 726
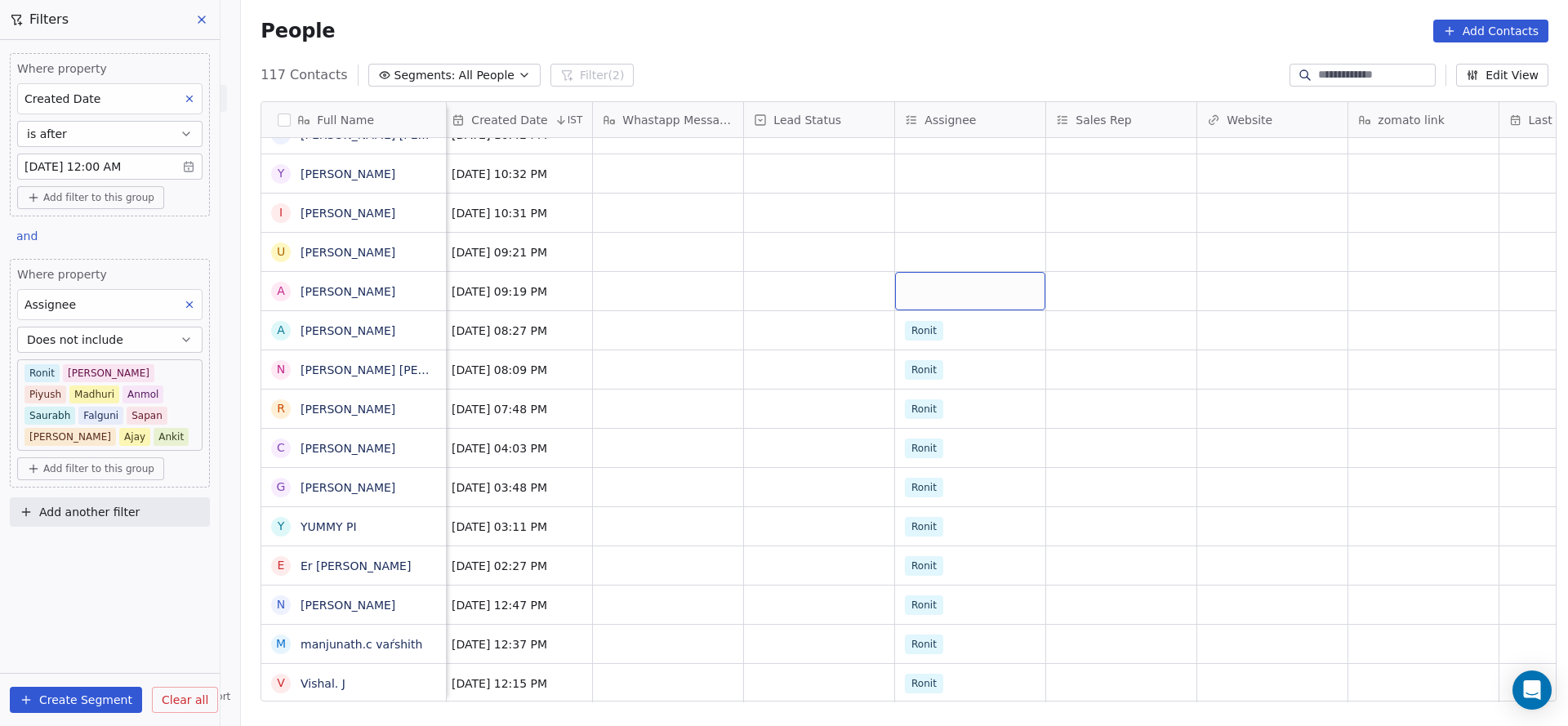
click at [938, 272] on div "grid" at bounding box center [969, 291] width 151 height 39
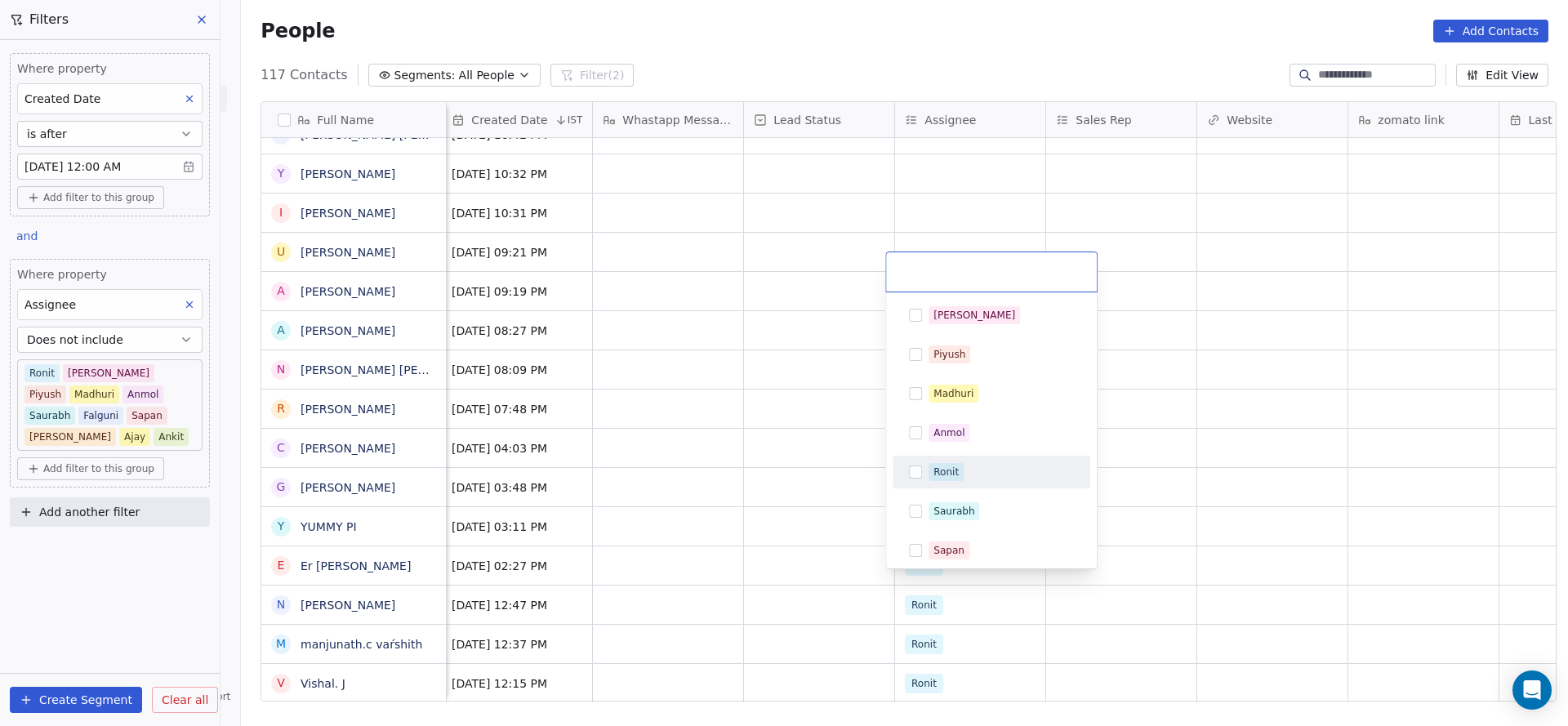
click at [945, 468] on div "Ronit" at bounding box center [945, 471] width 25 height 15
click at [785, 431] on html "On2Cook India Pvt. Ltd. Contacts People Marketing Workflows Campaigns Sales Pip…" at bounding box center [784, 363] width 1568 height 726
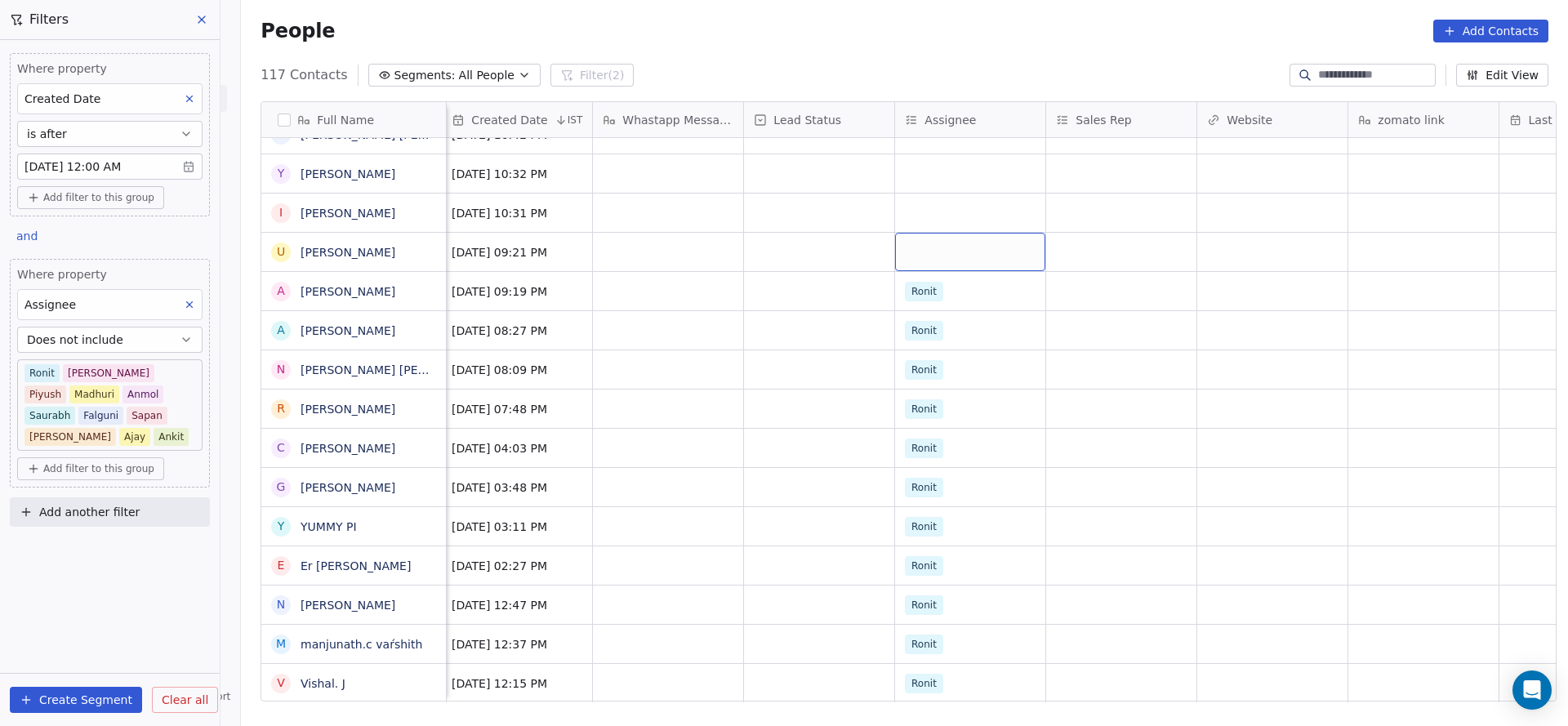
click at [953, 233] on div "grid" at bounding box center [969, 252] width 151 height 39
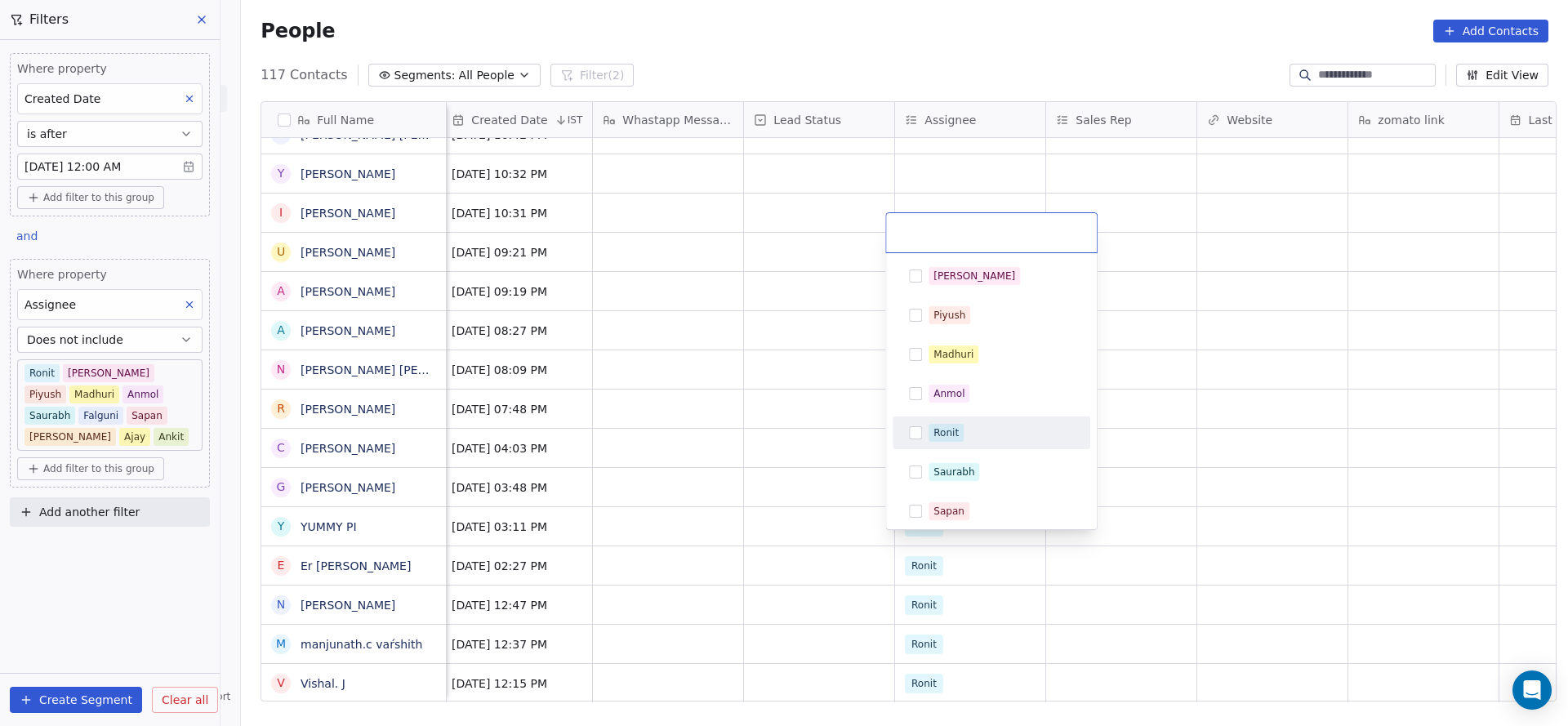
click at [963, 428] on div "Ronit" at bounding box center [1000, 433] width 145 height 18
click at [710, 413] on html "On2Cook India Pvt. Ltd. Contacts People Marketing Workflows Campaigns Sales Pip…" at bounding box center [784, 363] width 1568 height 726
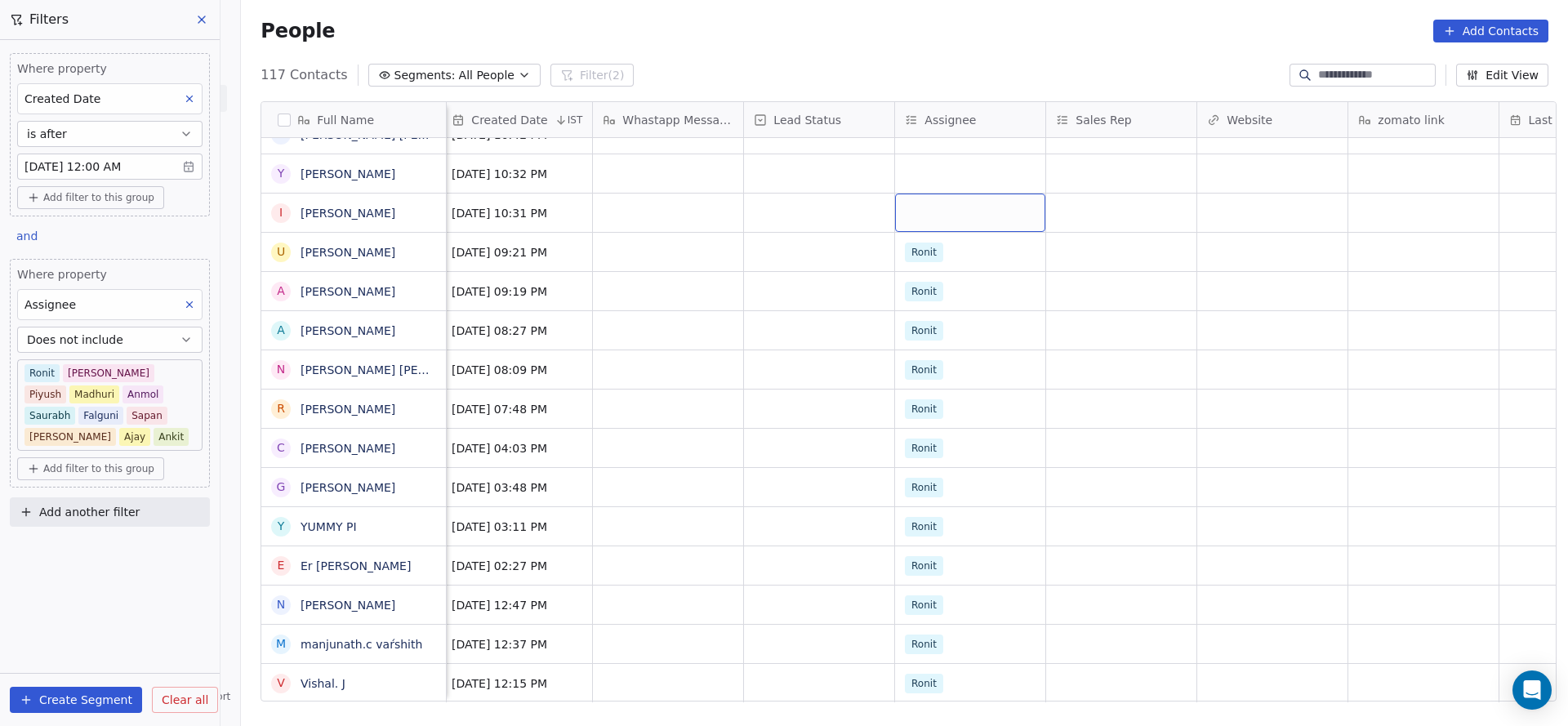
click at [936, 194] on div "grid" at bounding box center [969, 212] width 151 height 39
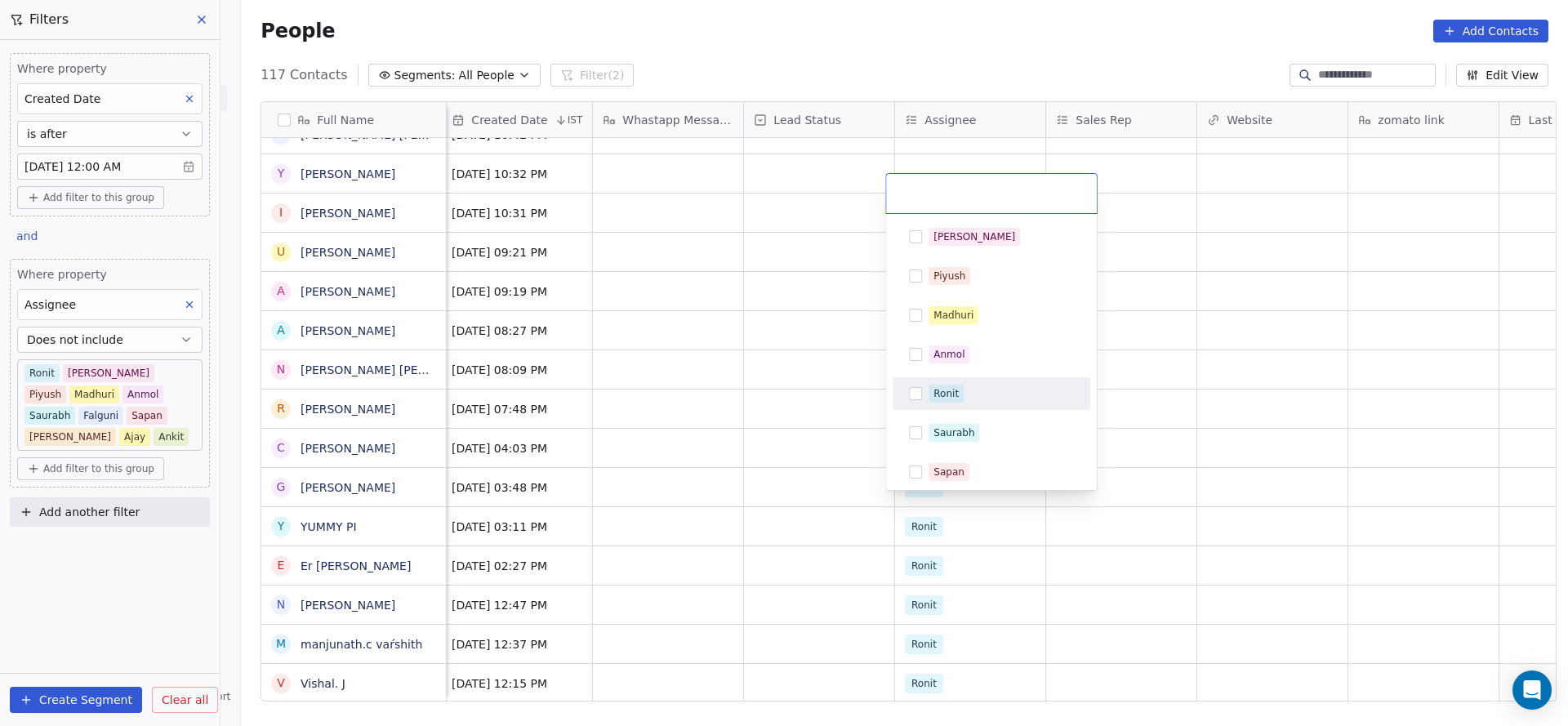
click at [942, 397] on div "Ronit" at bounding box center [945, 393] width 25 height 15
click at [664, 440] on html "On2Cook India Pvt. Ltd. Contacts People Marketing Workflows Campaigns Sales Pip…" at bounding box center [784, 363] width 1568 height 726
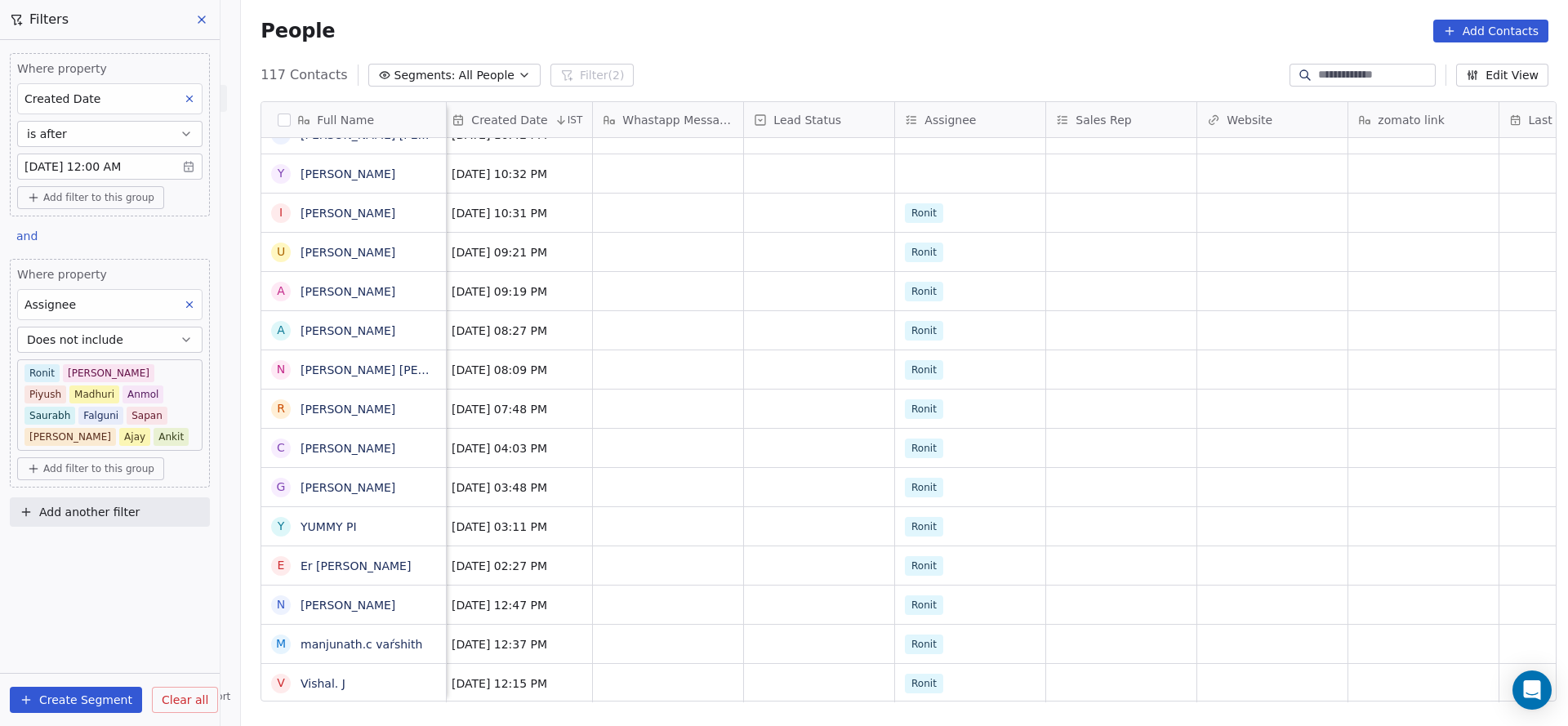
click at [115, 327] on button "Does not include" at bounding box center [109, 340] width 185 height 26
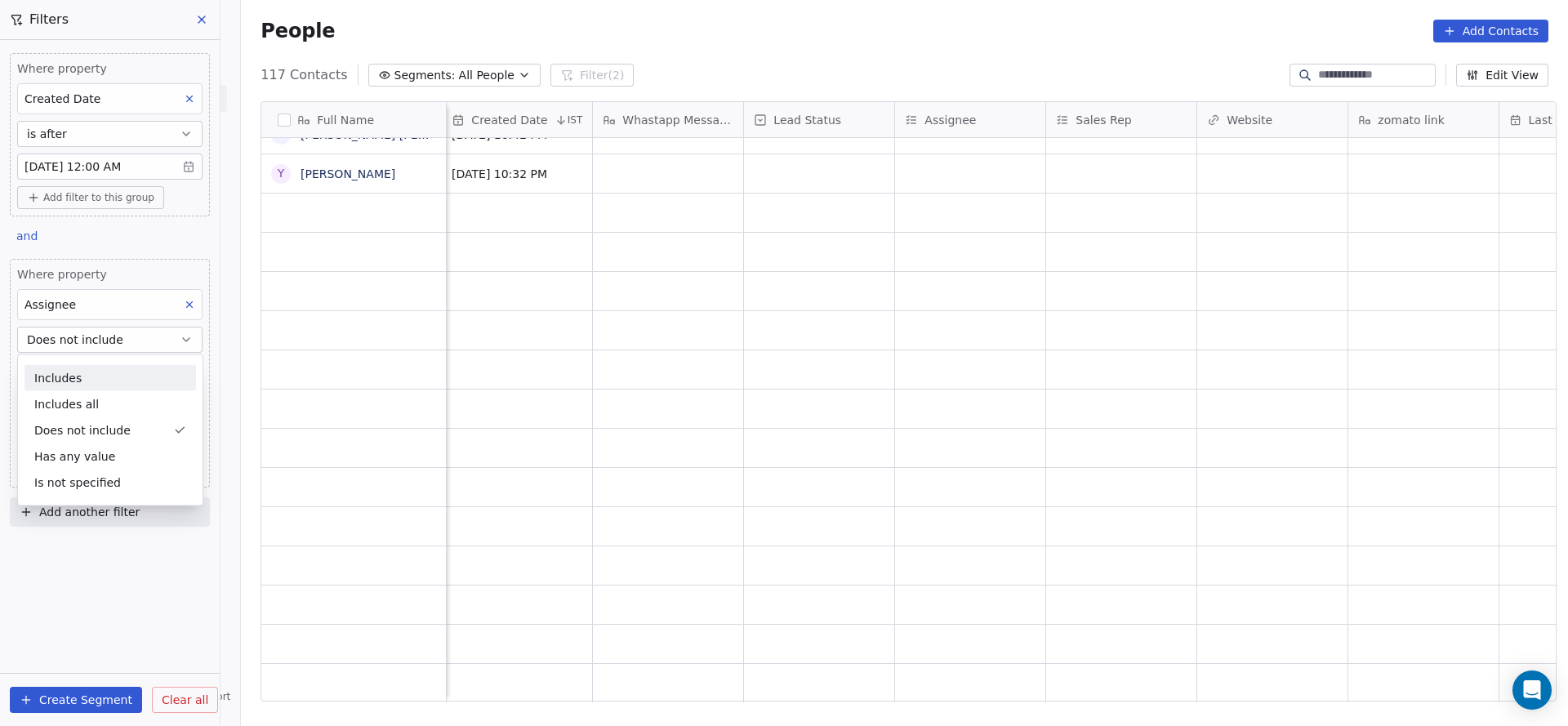
click at [93, 385] on div "Includes" at bounding box center [109, 378] width 171 height 26
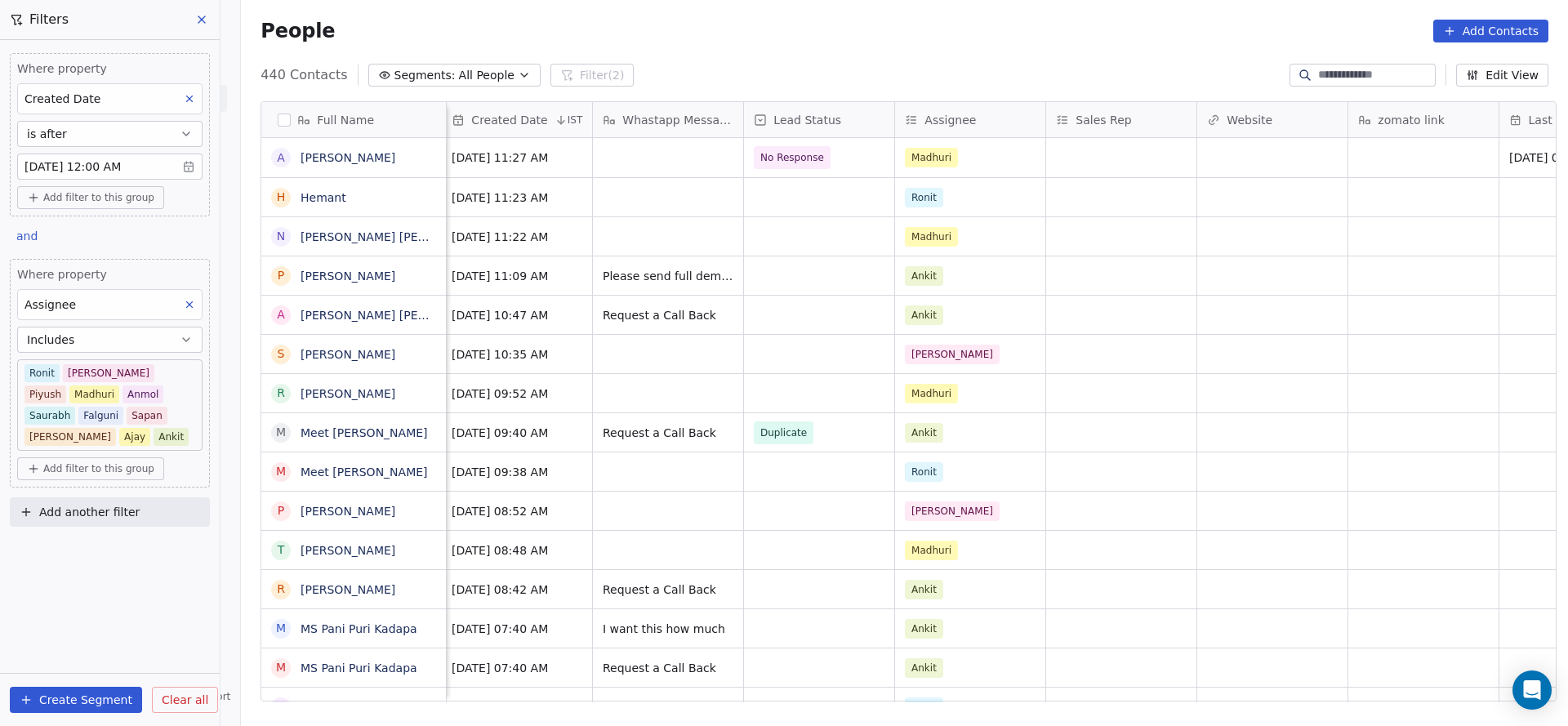
click at [112, 327] on button "Includes" at bounding box center [109, 340] width 185 height 26
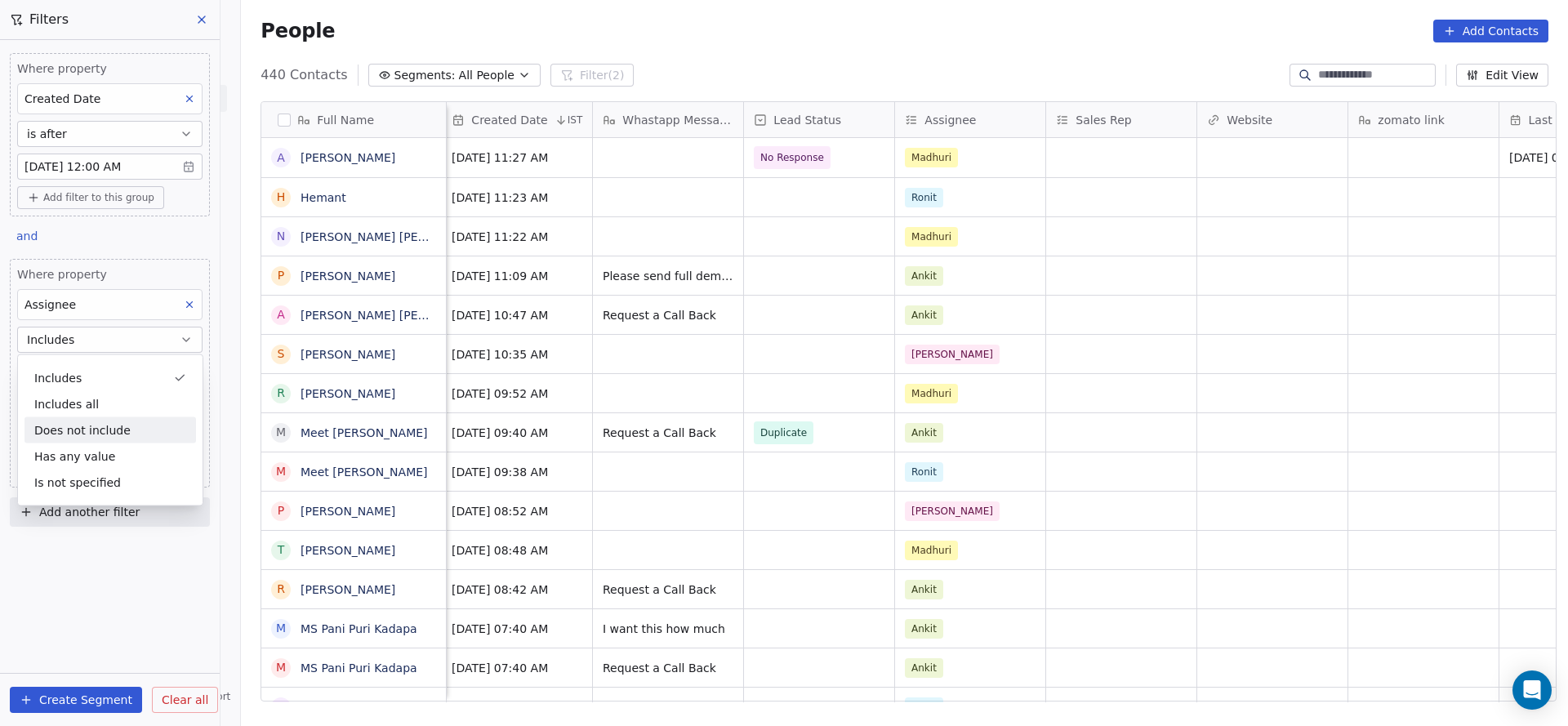
click at [113, 428] on div "Does not include" at bounding box center [109, 430] width 171 height 26
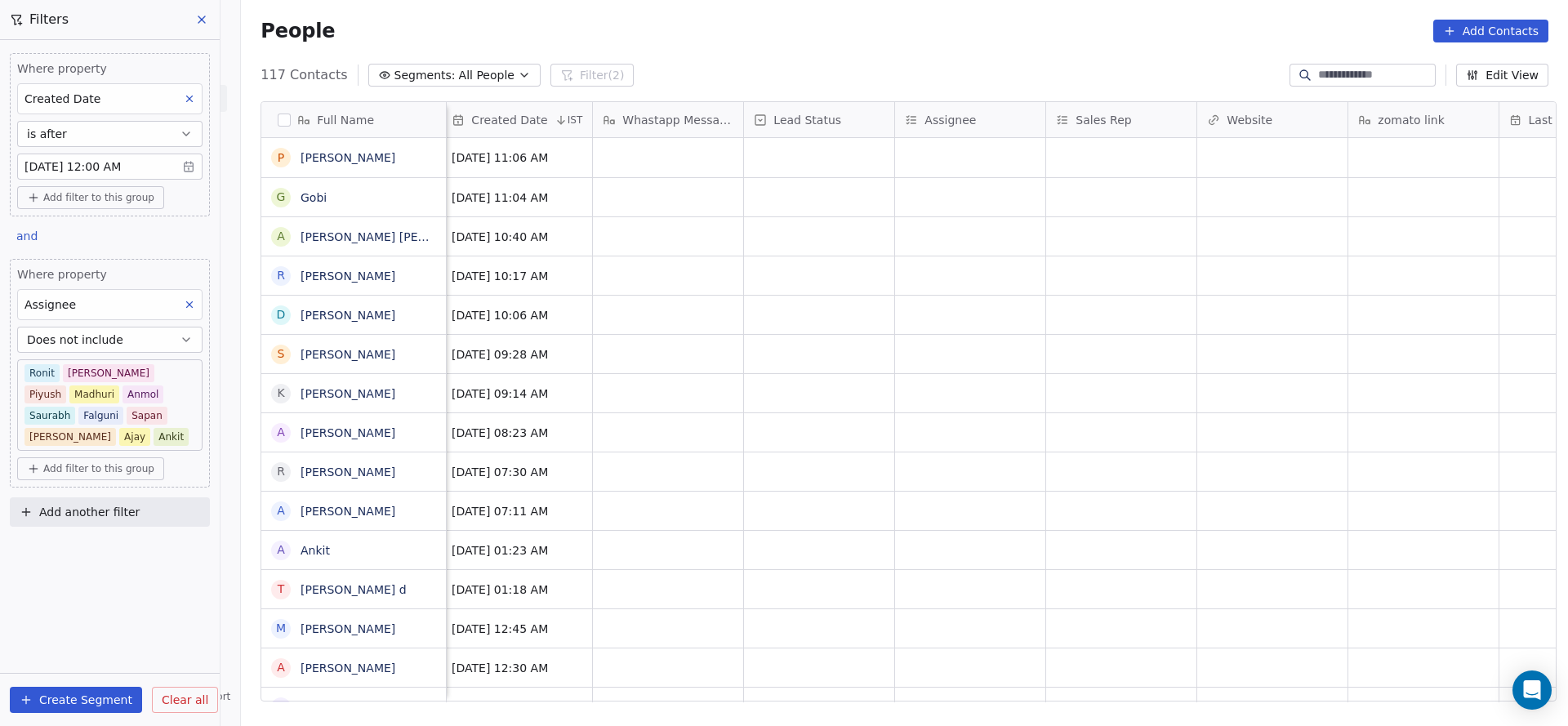
click at [115, 382] on body "On2Cook India Pvt. Ltd. Contacts People Marketing Workflows Campaigns Sales Pip…" at bounding box center [784, 363] width 1568 height 726
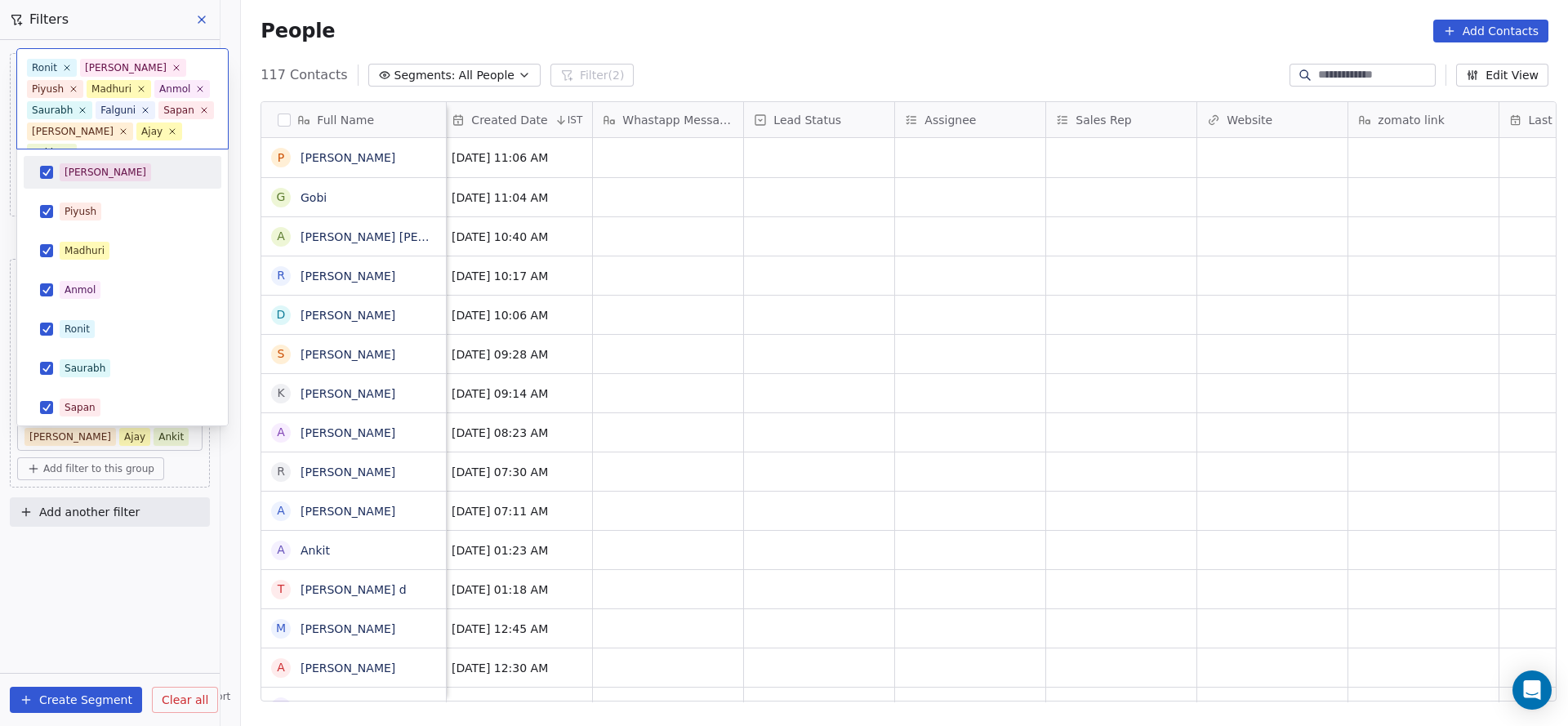
click at [83, 176] on div "[PERSON_NAME]" at bounding box center [105, 172] width 82 height 15
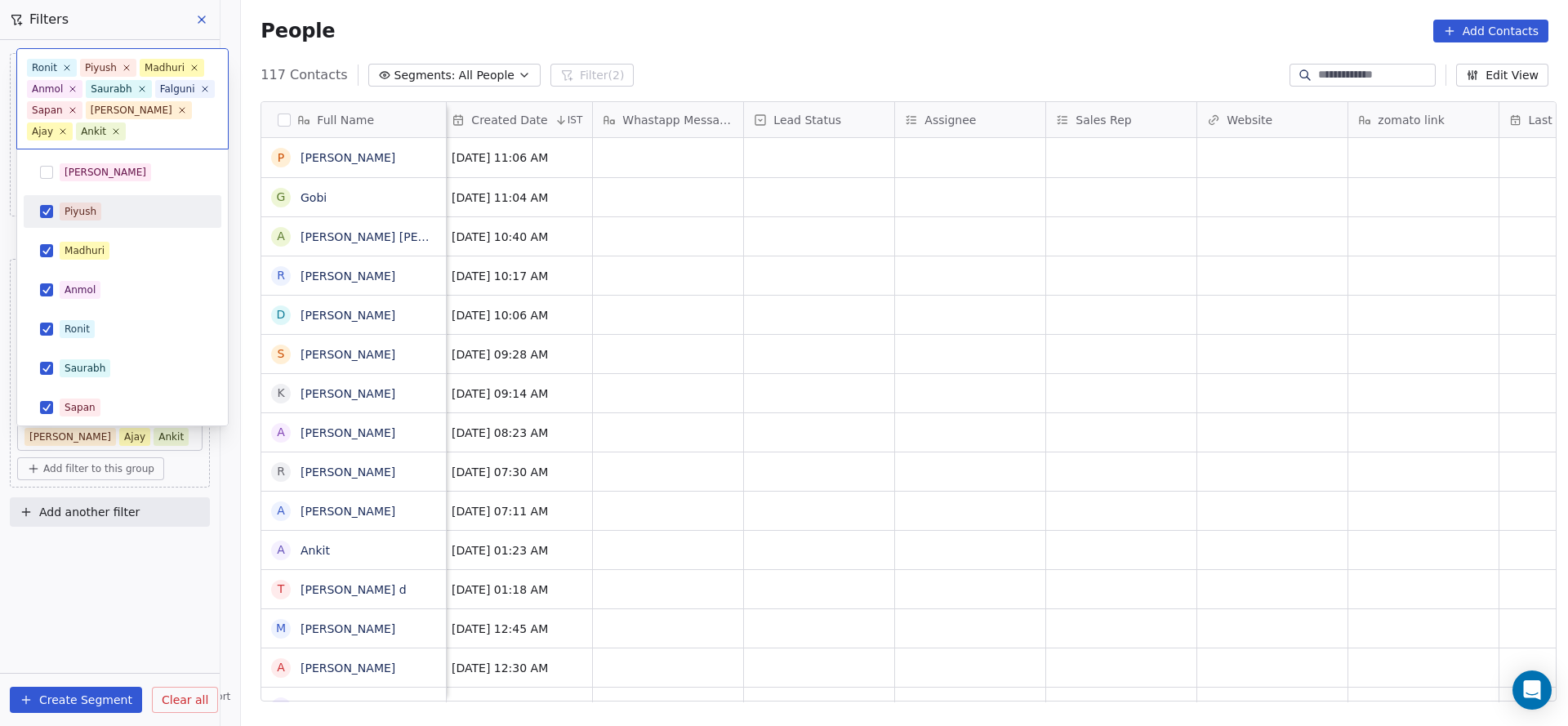
click at [86, 221] on div "Piyush" at bounding box center [122, 212] width 185 height 26
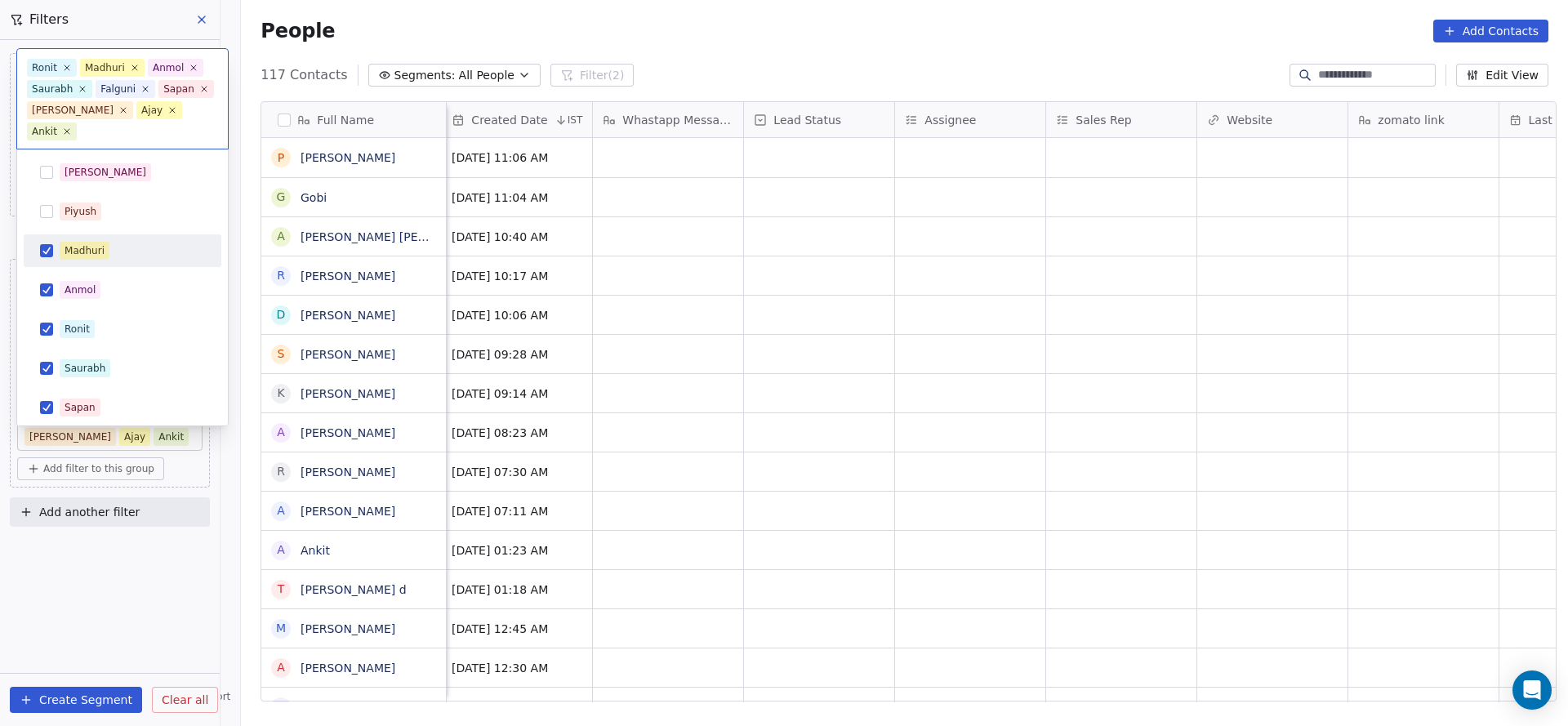
click at [95, 255] on div "Madhuri" at bounding box center [84, 250] width 40 height 15
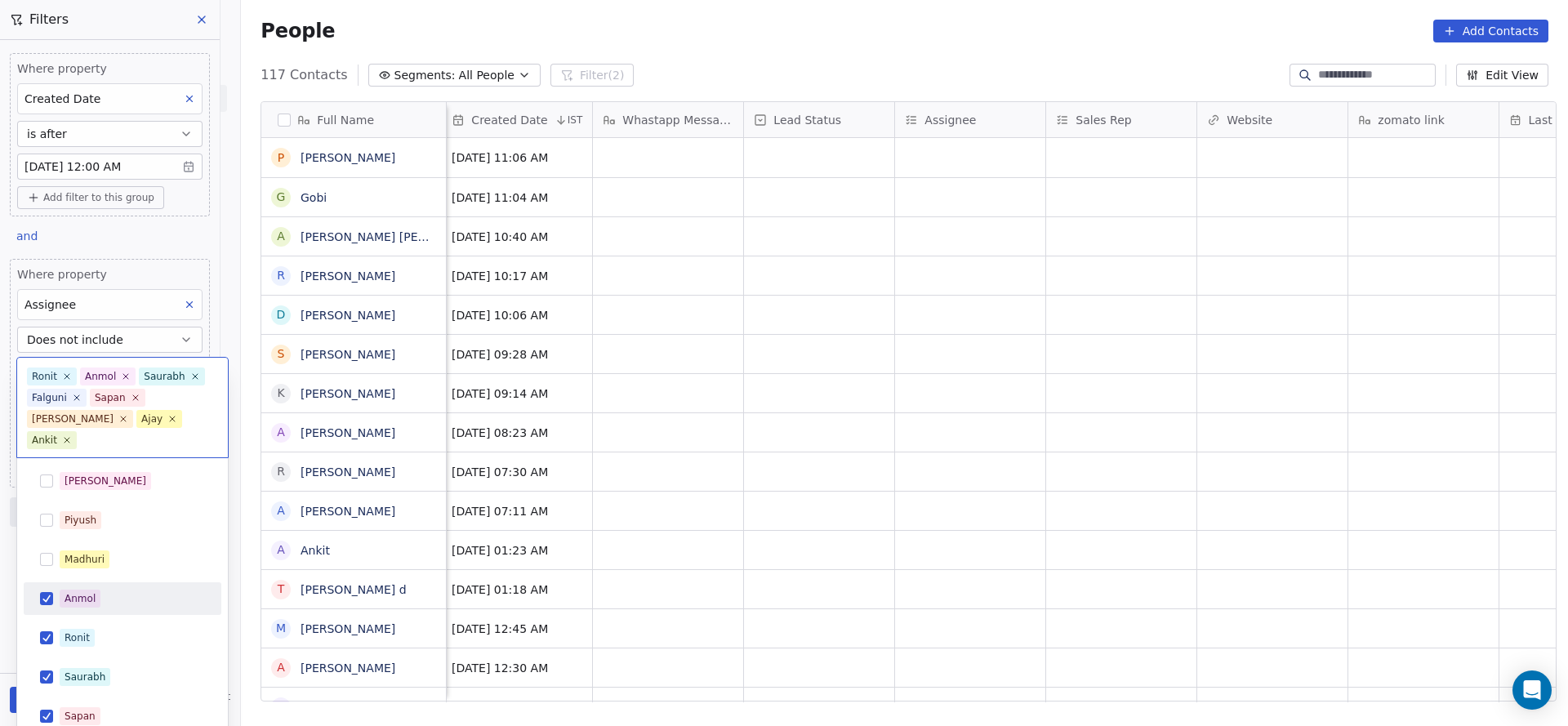
click at [58, 586] on div "Anmol" at bounding box center [122, 599] width 185 height 26
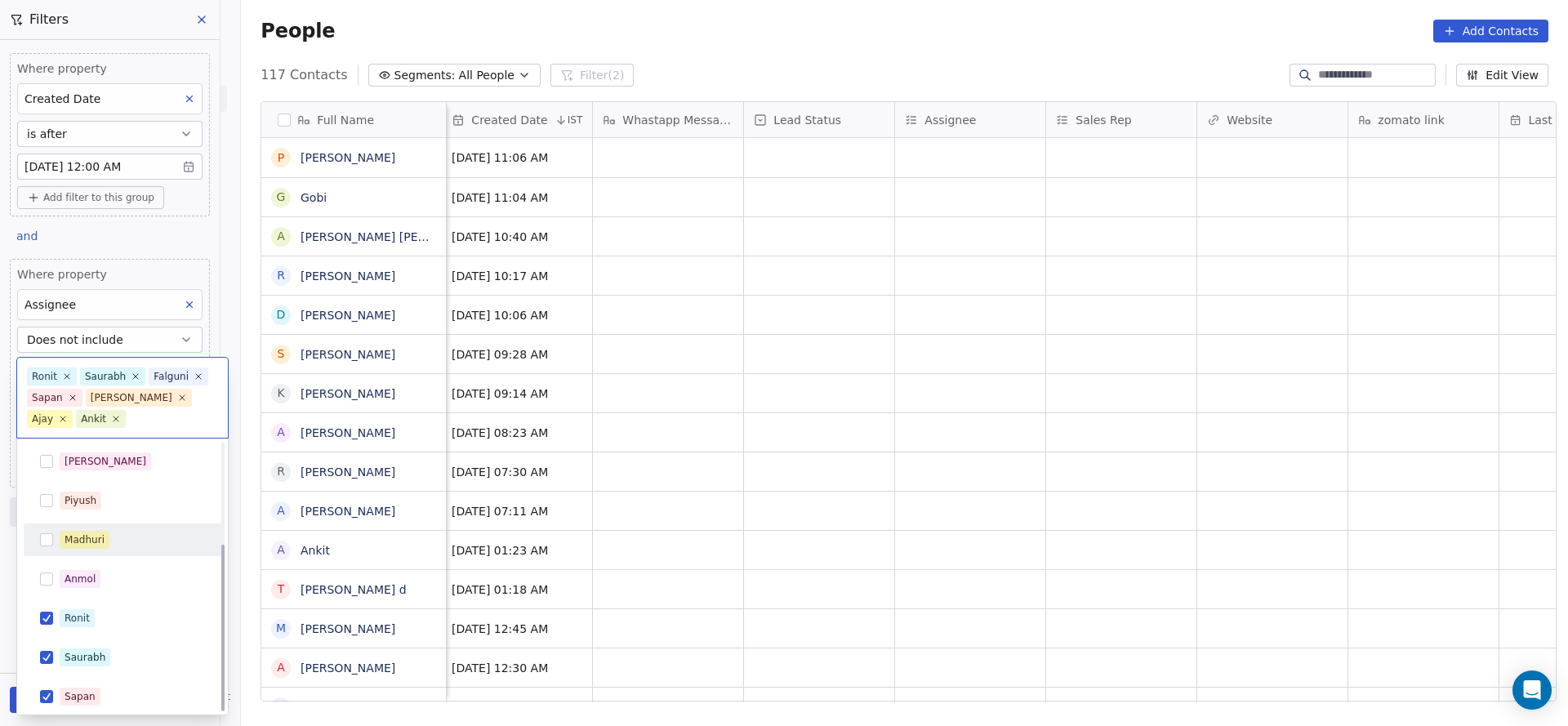
scroll to position [162, 0]
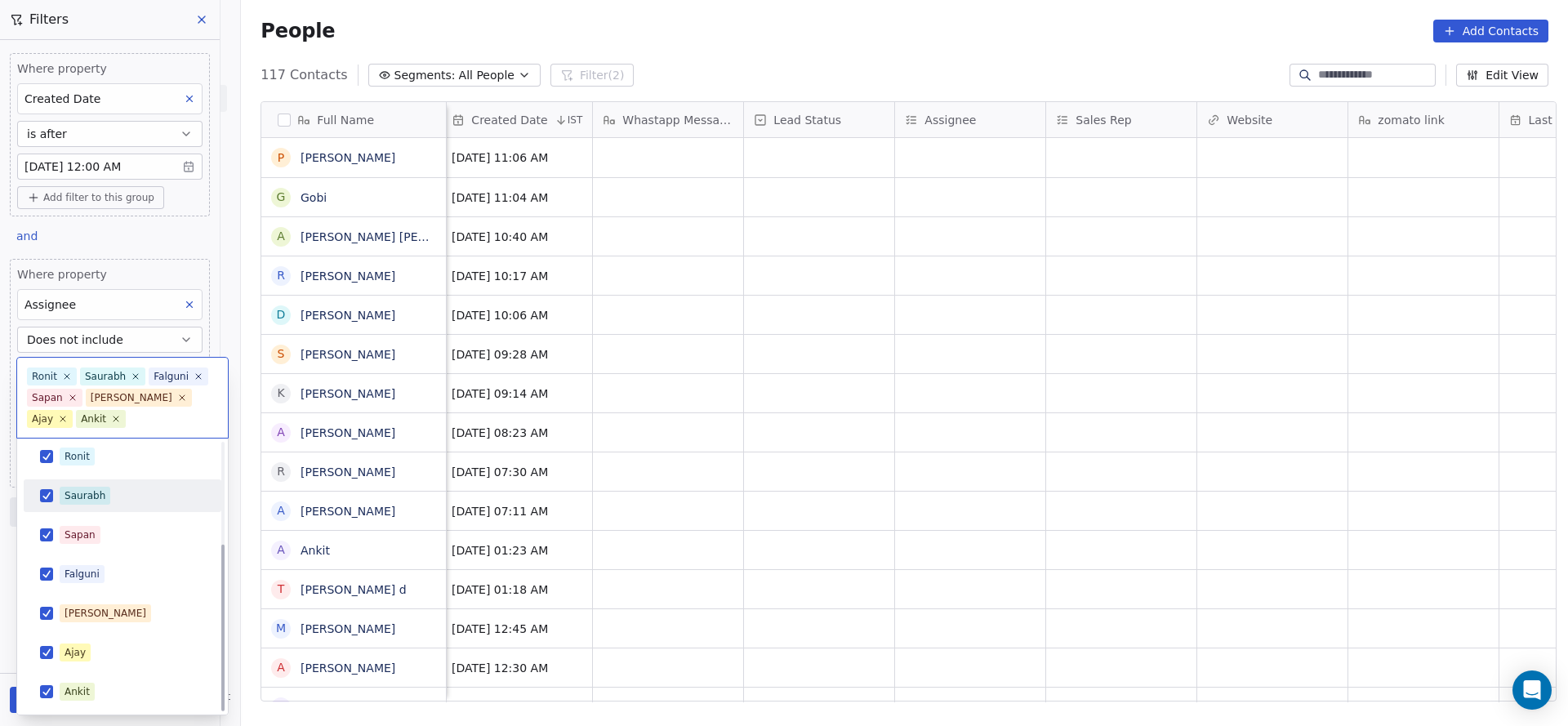
click at [93, 502] on span "Saurabh" at bounding box center [84, 495] width 51 height 18
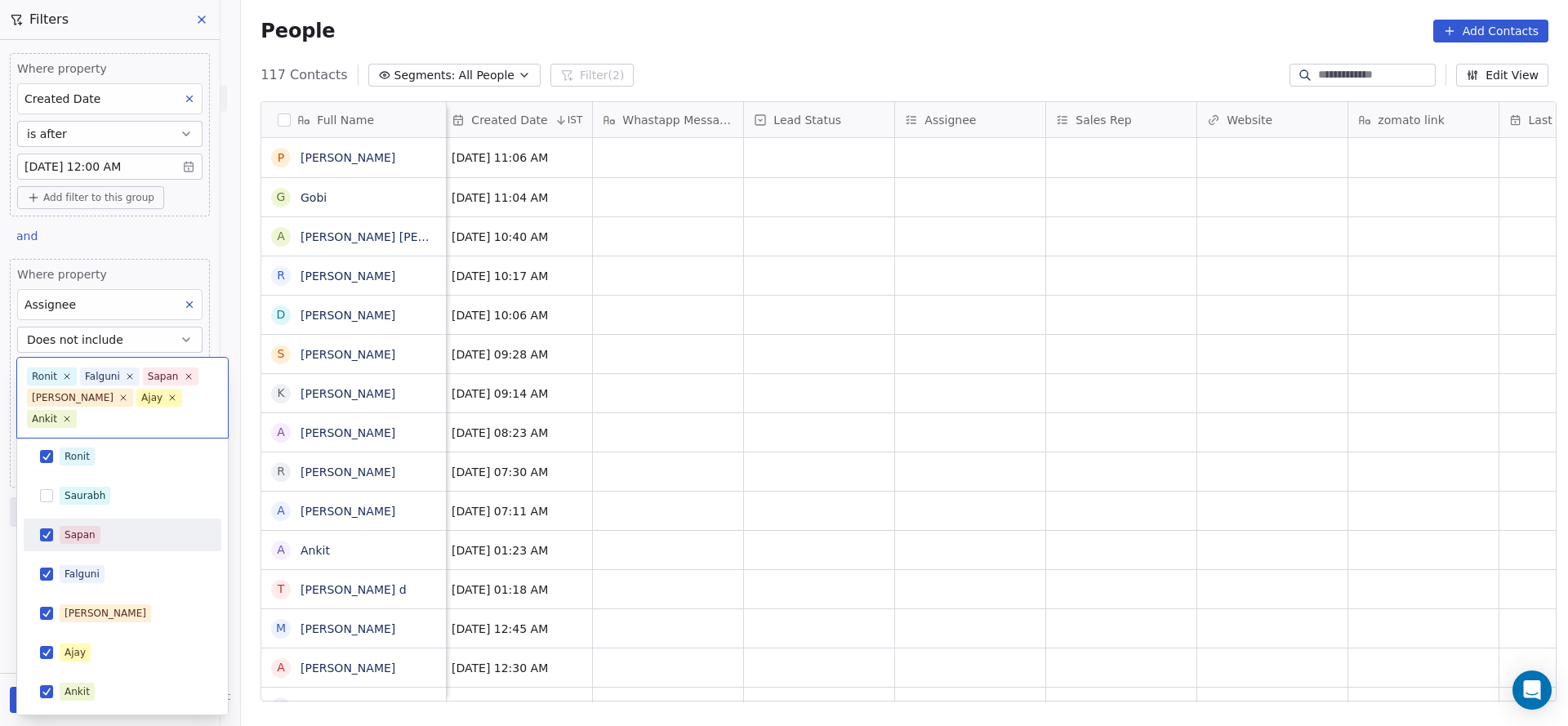
click at [80, 551] on div "[PERSON_NAME] [PERSON_NAME] [PERSON_NAME] [PERSON_NAME] Saurabh [PERSON_NAME] […" at bounding box center [123, 495] width 198 height 425
click at [78, 586] on div "Falguni" at bounding box center [122, 574] width 185 height 26
click at [91, 527] on div "Sapan" at bounding box center [80, 534] width 31 height 15
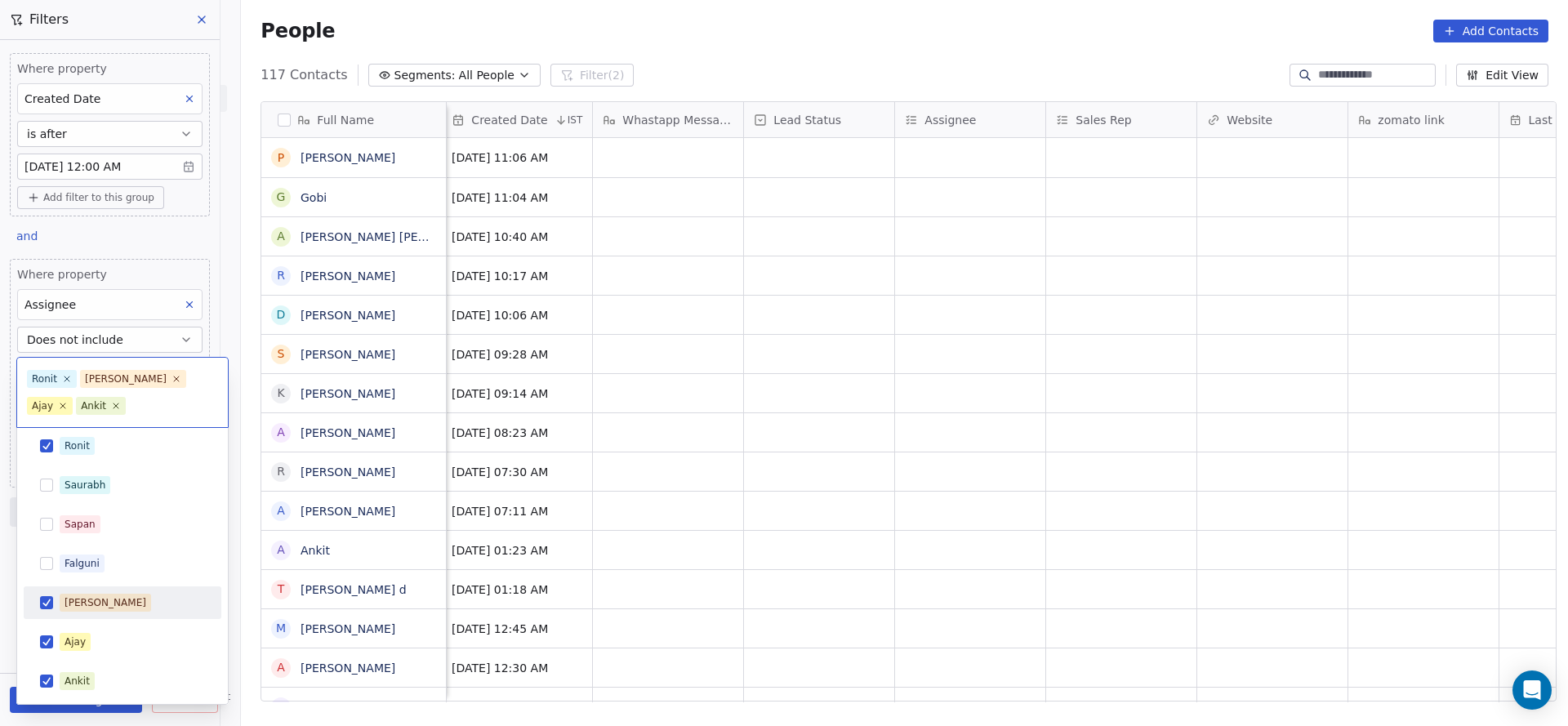
click at [89, 606] on span "[PERSON_NAME]" at bounding box center [105, 602] width 91 height 18
click at [77, 638] on div "Ajay" at bounding box center [75, 642] width 22 height 15
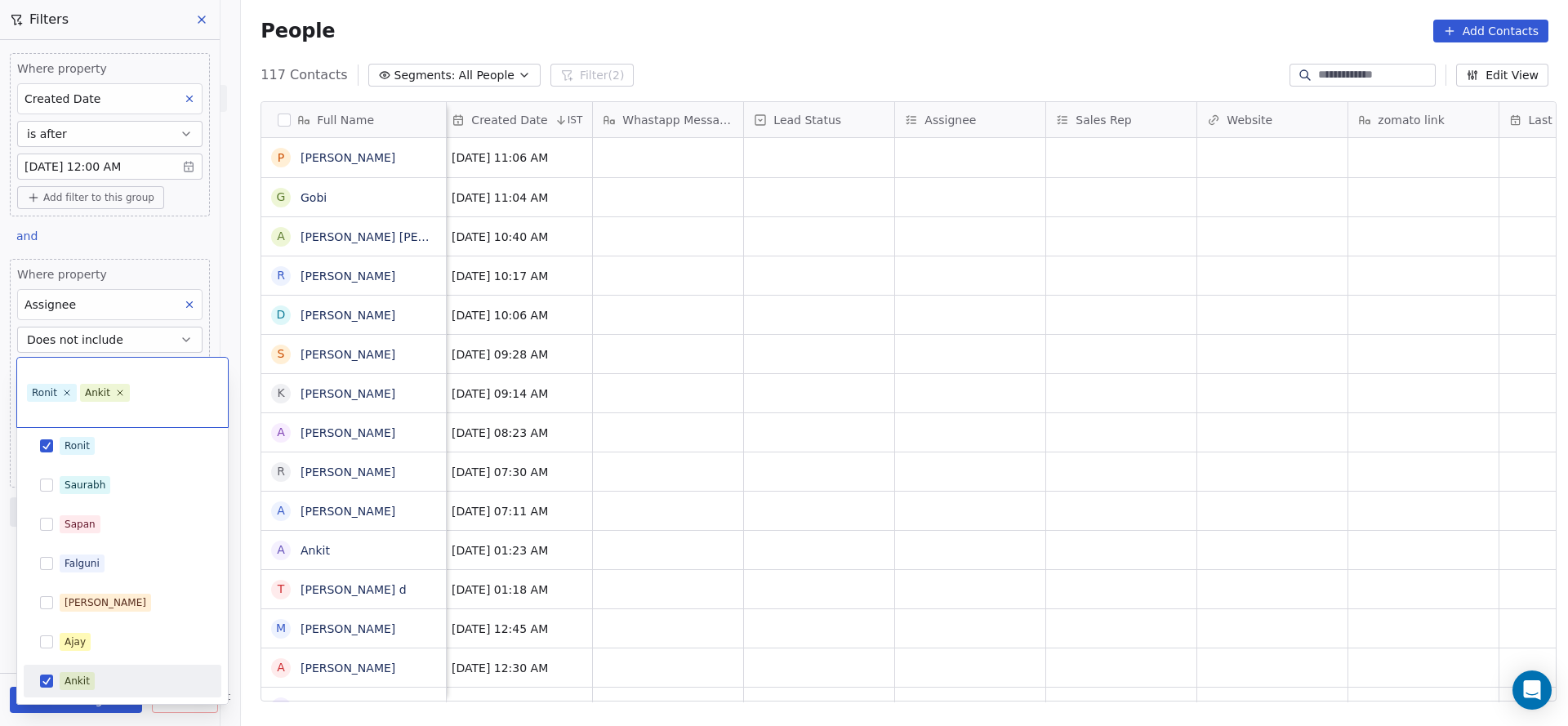
click at [85, 677] on div "Ankit" at bounding box center [77, 680] width 25 height 15
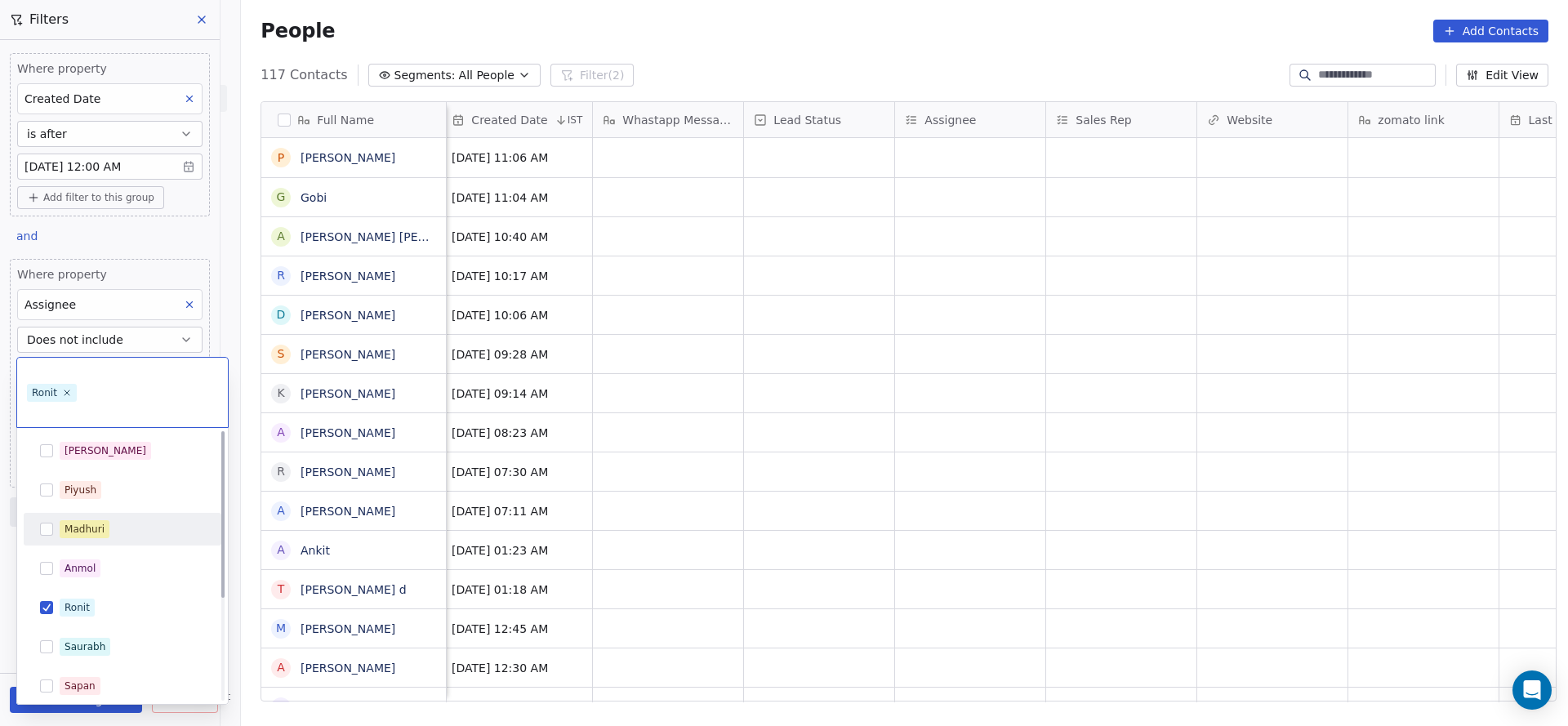
click at [777, 421] on html "On2Cook India Pvt. Ltd. Contacts People Marketing Workflows Campaigns Sales Pip…" at bounding box center [784, 363] width 1568 height 726
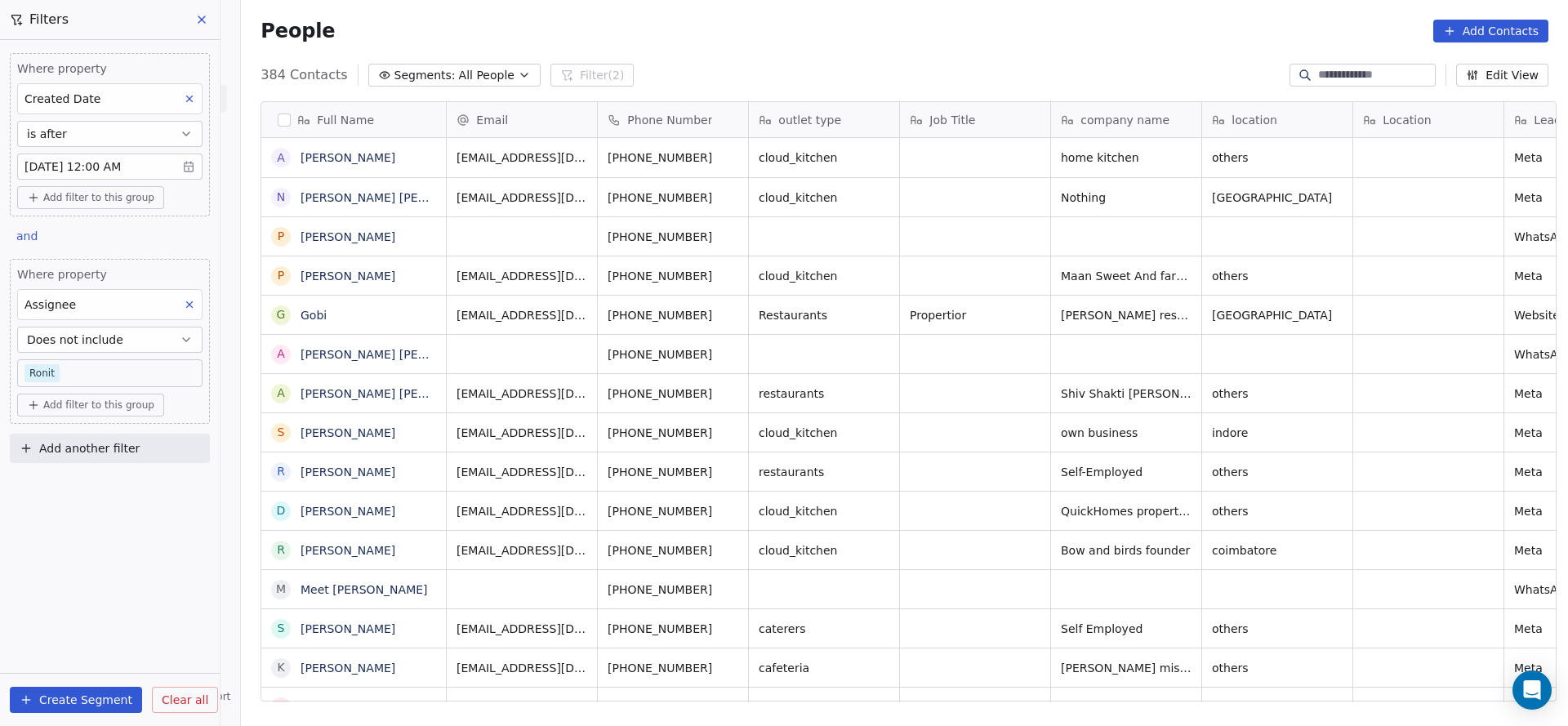
scroll to position [619, 1315]
click at [123, 337] on button "Does not include" at bounding box center [109, 340] width 185 height 26
click at [108, 378] on div "Includes" at bounding box center [109, 378] width 171 height 26
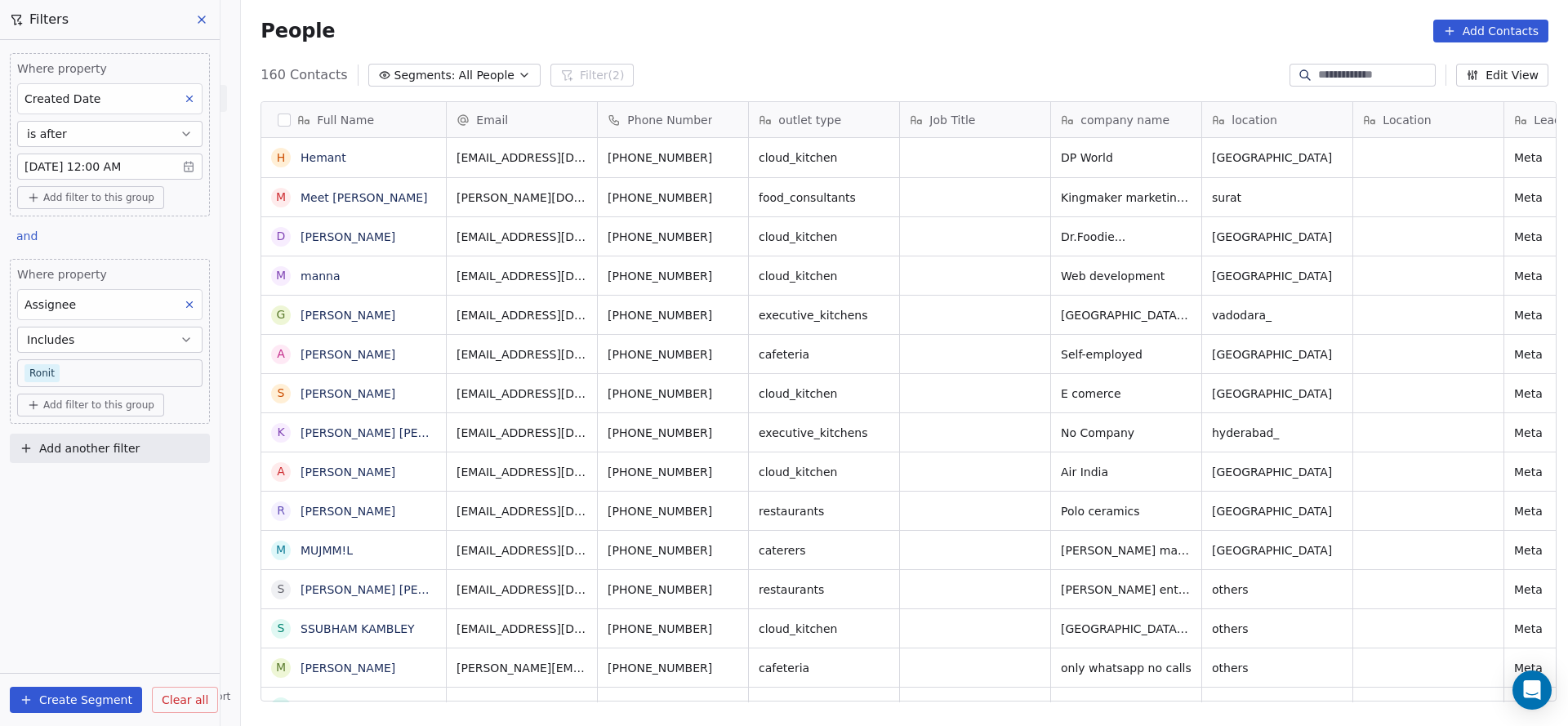
click at [81, 523] on div "Where property Created Date is after Aug 14, 2025 12:00 AM Add filter to this g…" at bounding box center [109, 383] width 219 height 686
click at [89, 362] on body "On2Cook India Pvt. Ltd. Contacts People Marketing Workflows Campaigns Sales Pip…" at bounding box center [784, 363] width 1568 height 726
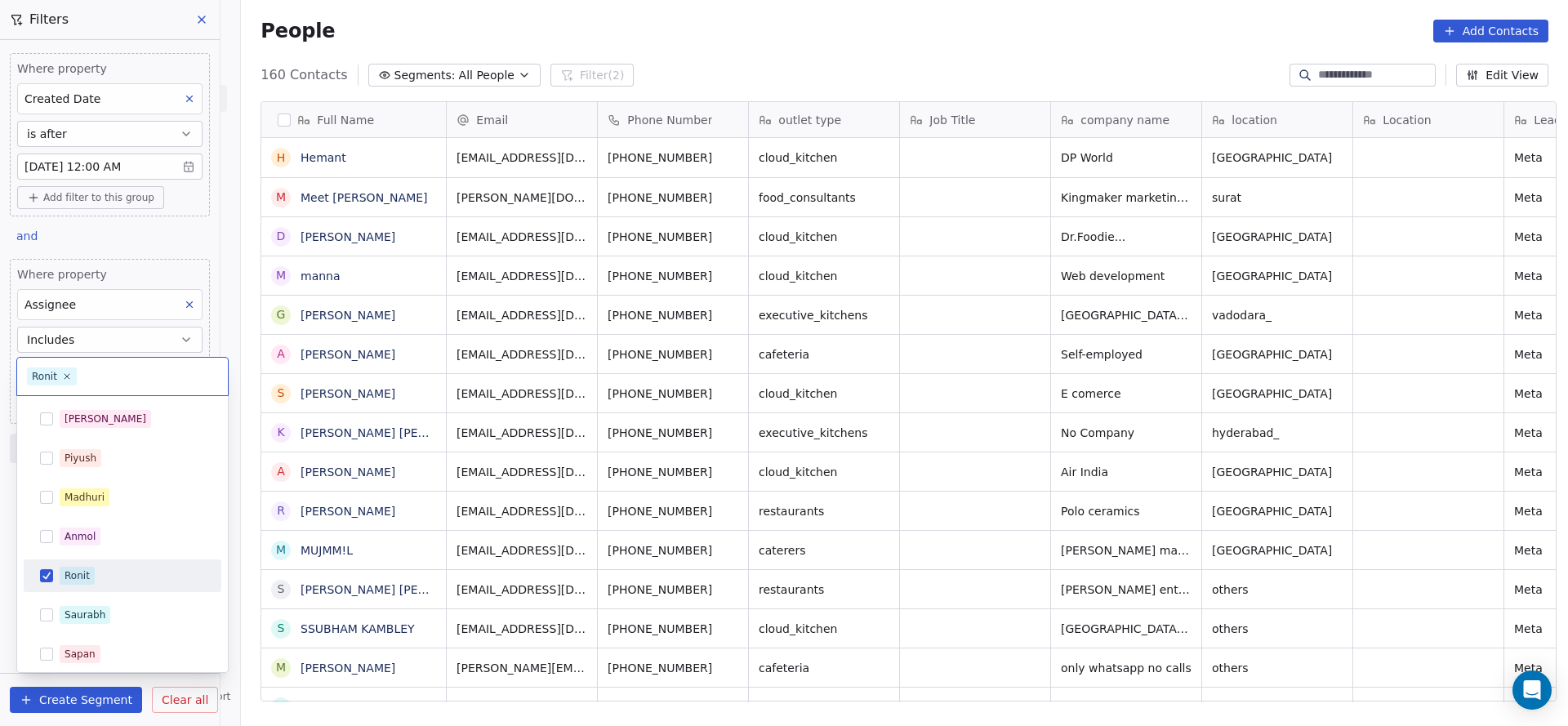
click at [191, 297] on html "On2Cook India Pvt. Ltd. Contacts People Marketing Workflows Campaigns Sales Pip…" at bounding box center [784, 363] width 1568 height 726
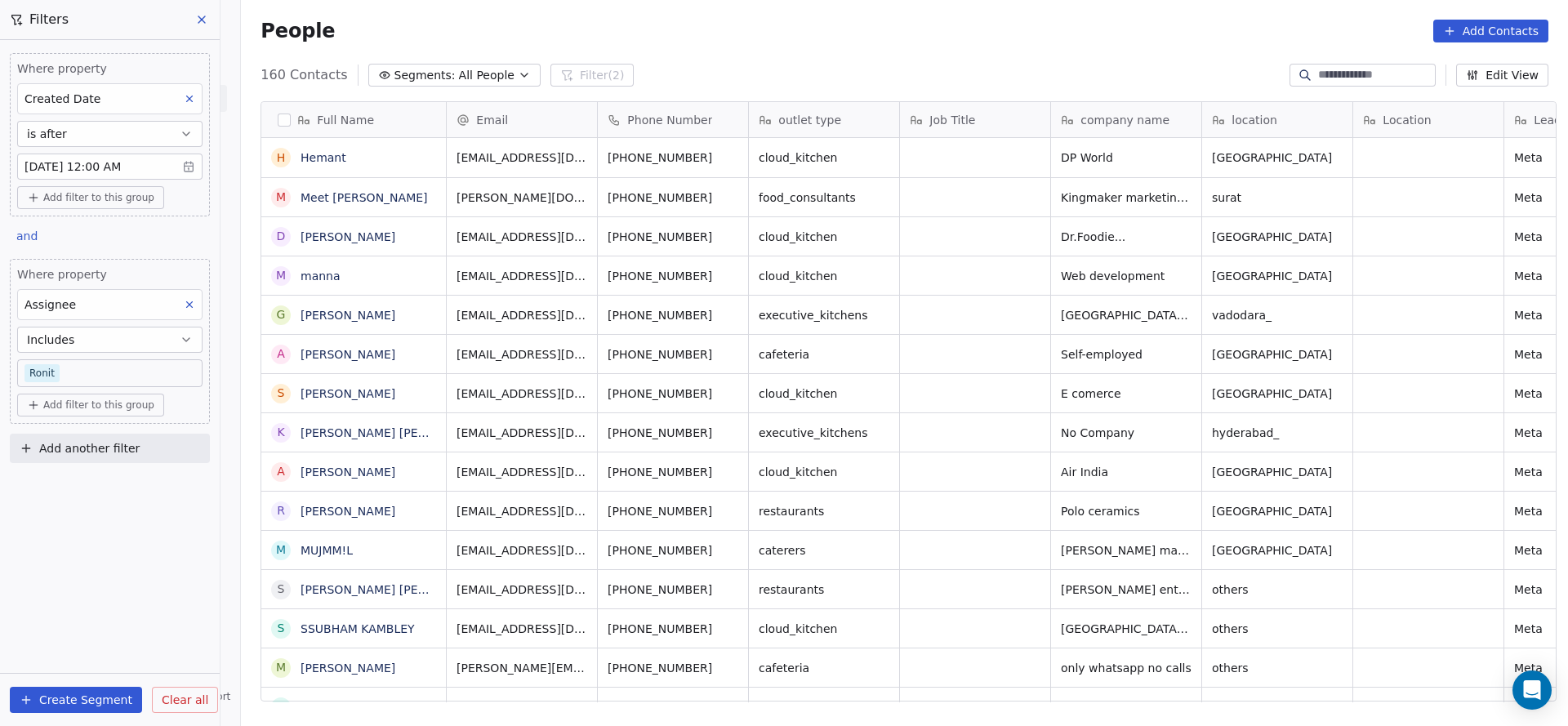
click at [189, 304] on icon at bounding box center [189, 304] width 11 height 11
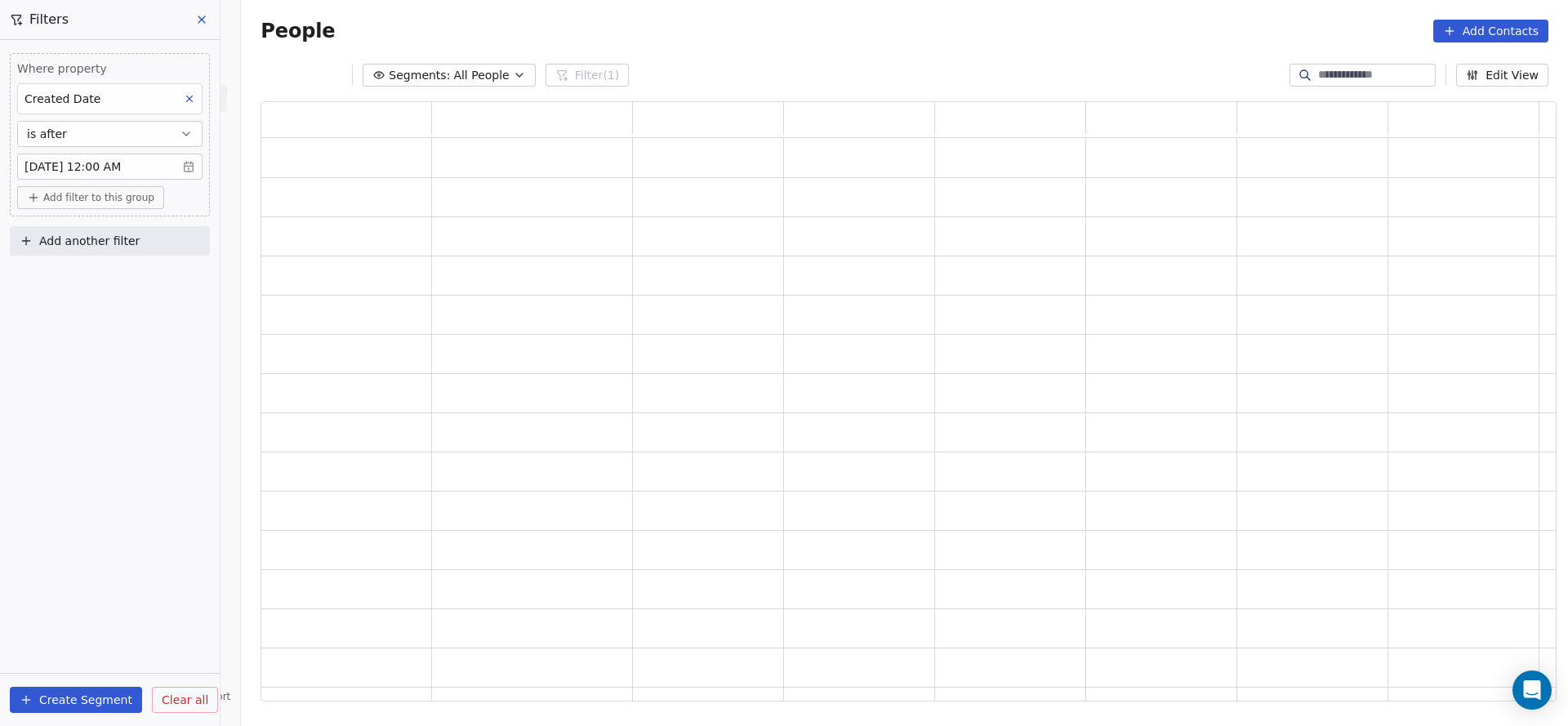
scroll to position [581, 1276]
click at [145, 248] on button "Add another filter" at bounding box center [109, 241] width 200 height 29
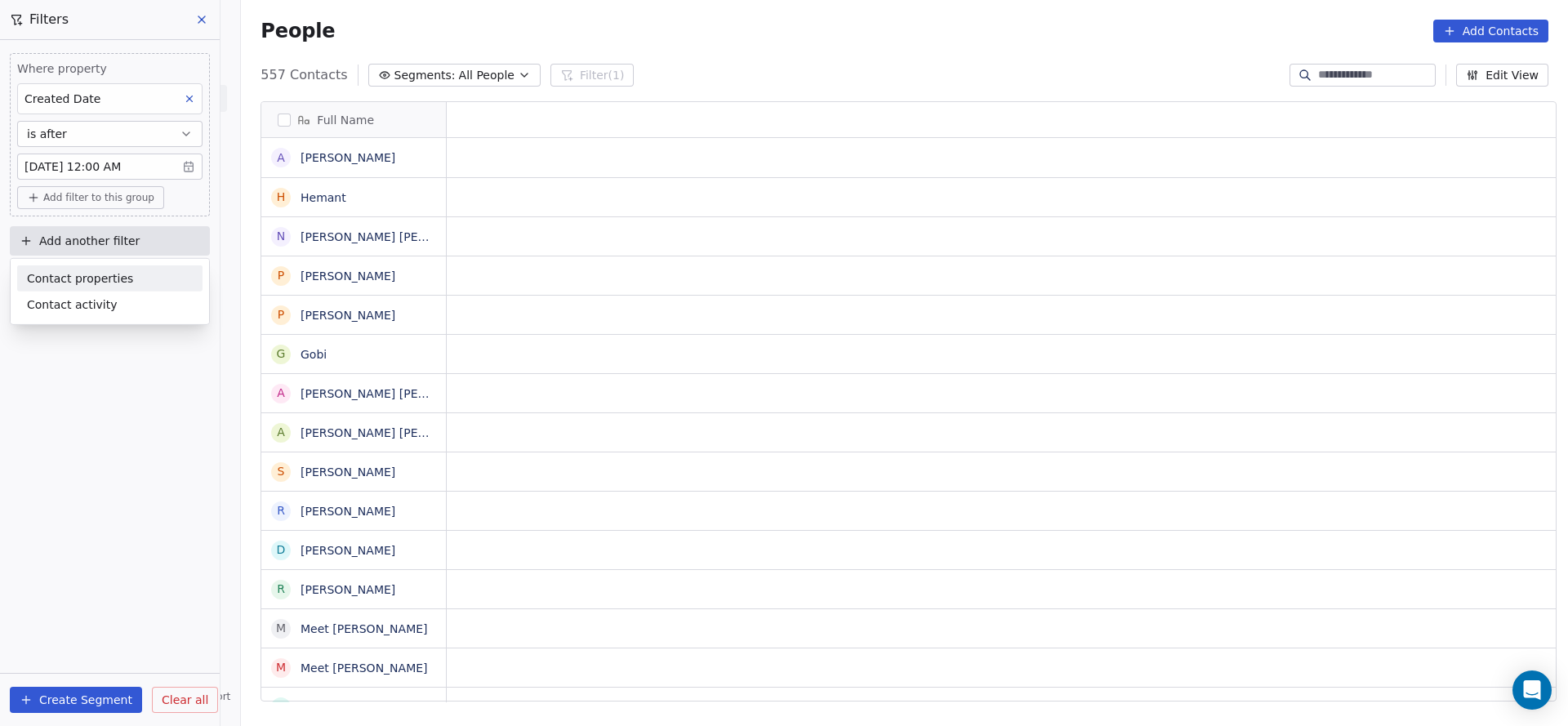
click at [126, 267] on div "Contact properties" at bounding box center [109, 279] width 185 height 26
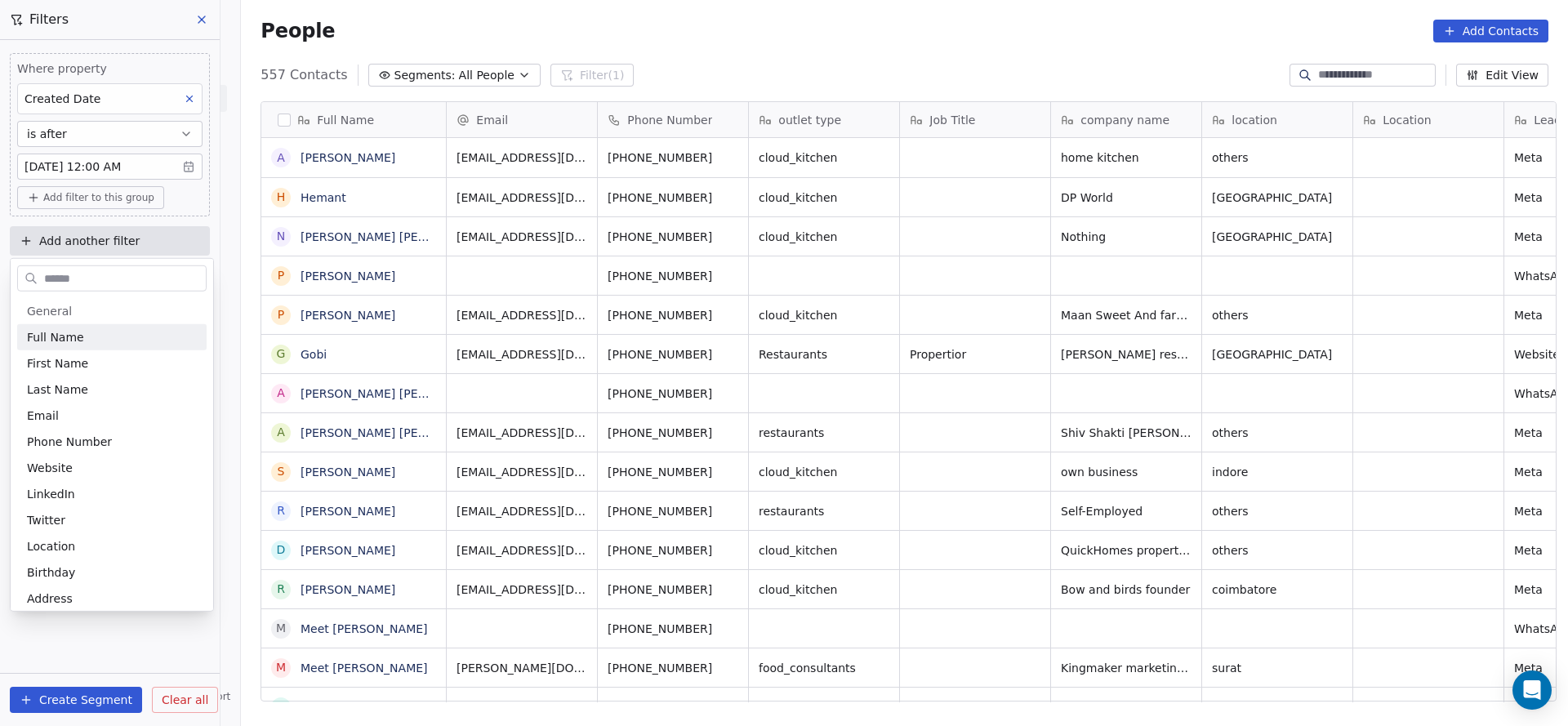
scroll to position [619, 1315]
type input "***"
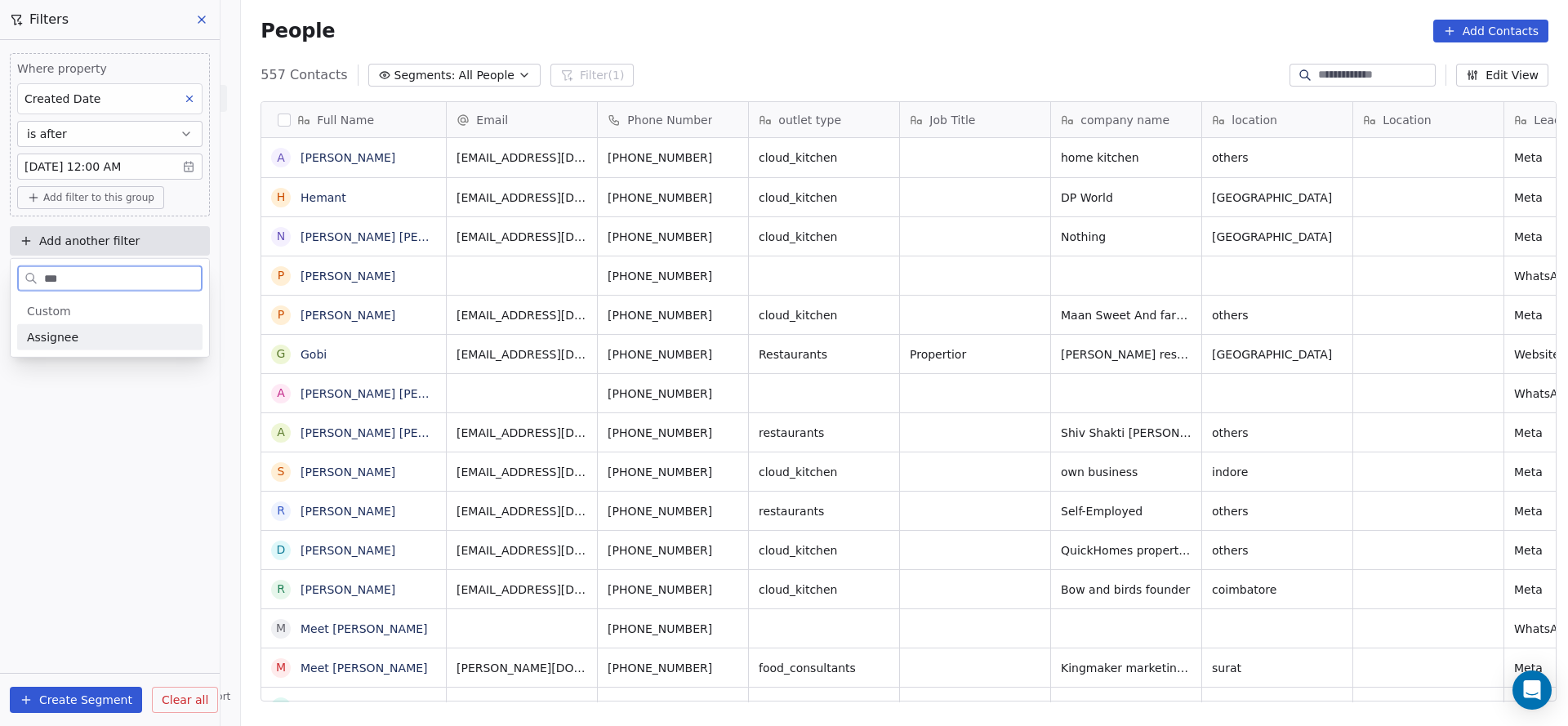
click at [108, 342] on div "Assignee" at bounding box center [109, 337] width 166 height 16
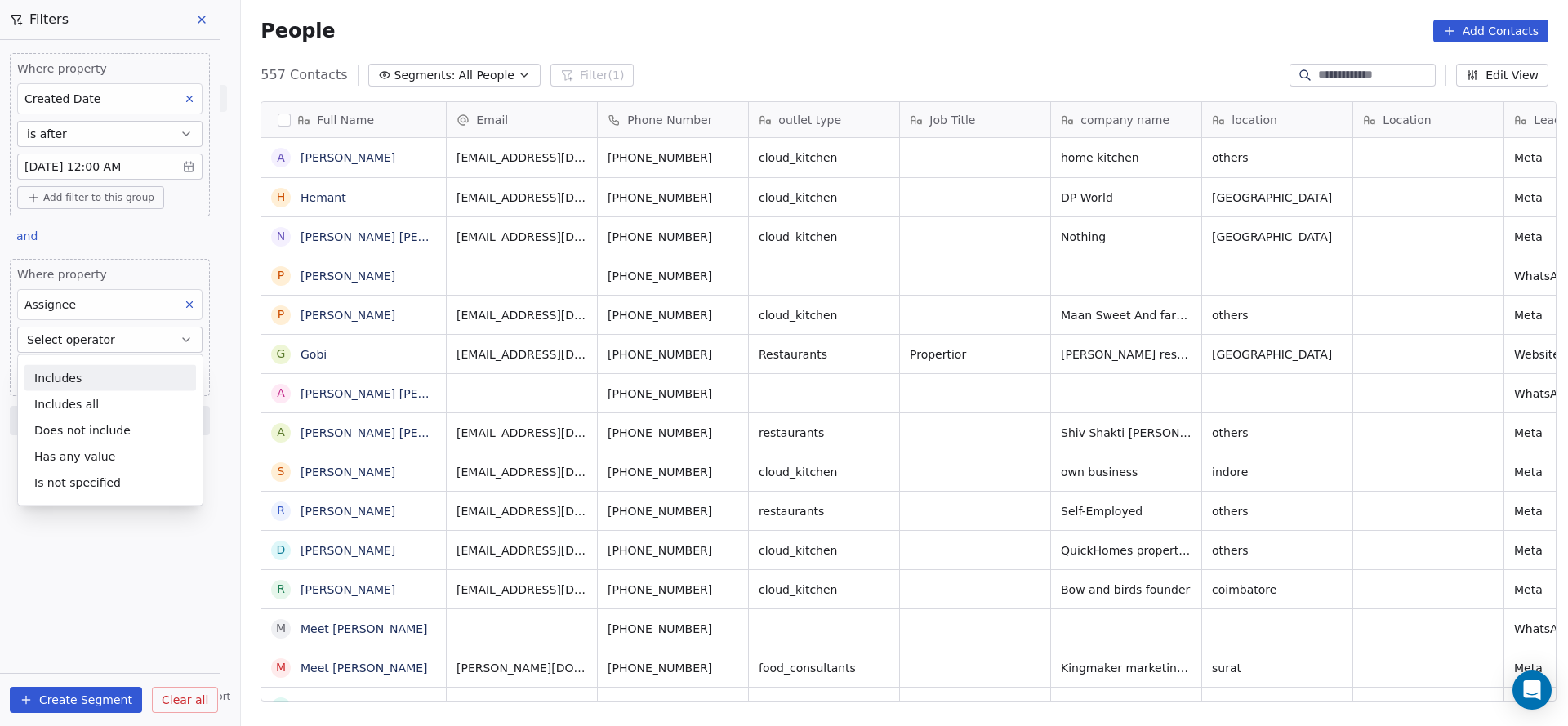
click at [95, 370] on div "Includes" at bounding box center [109, 378] width 171 height 26
click at [89, 375] on body "On2Cook India Pvt. Ltd. Contacts People Marketing Workflows Campaigns Sales Pip…" at bounding box center [784, 363] width 1568 height 726
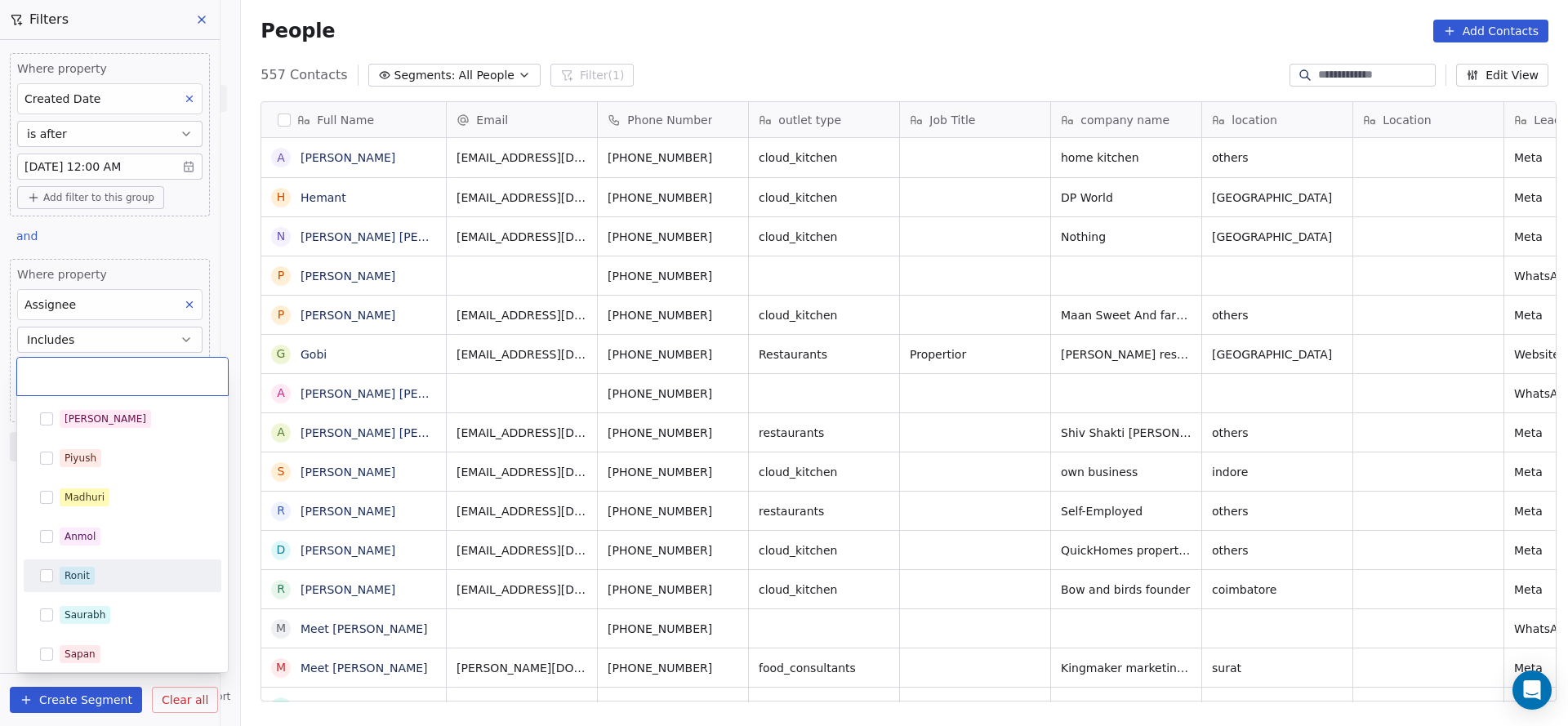
click at [93, 573] on div "Ronit" at bounding box center [132, 575] width 145 height 18
click at [565, 497] on html "On2Cook India Pvt. Ltd. Contacts People Marketing Workflows Campaigns Sales Pip…" at bounding box center [784, 363] width 1568 height 726
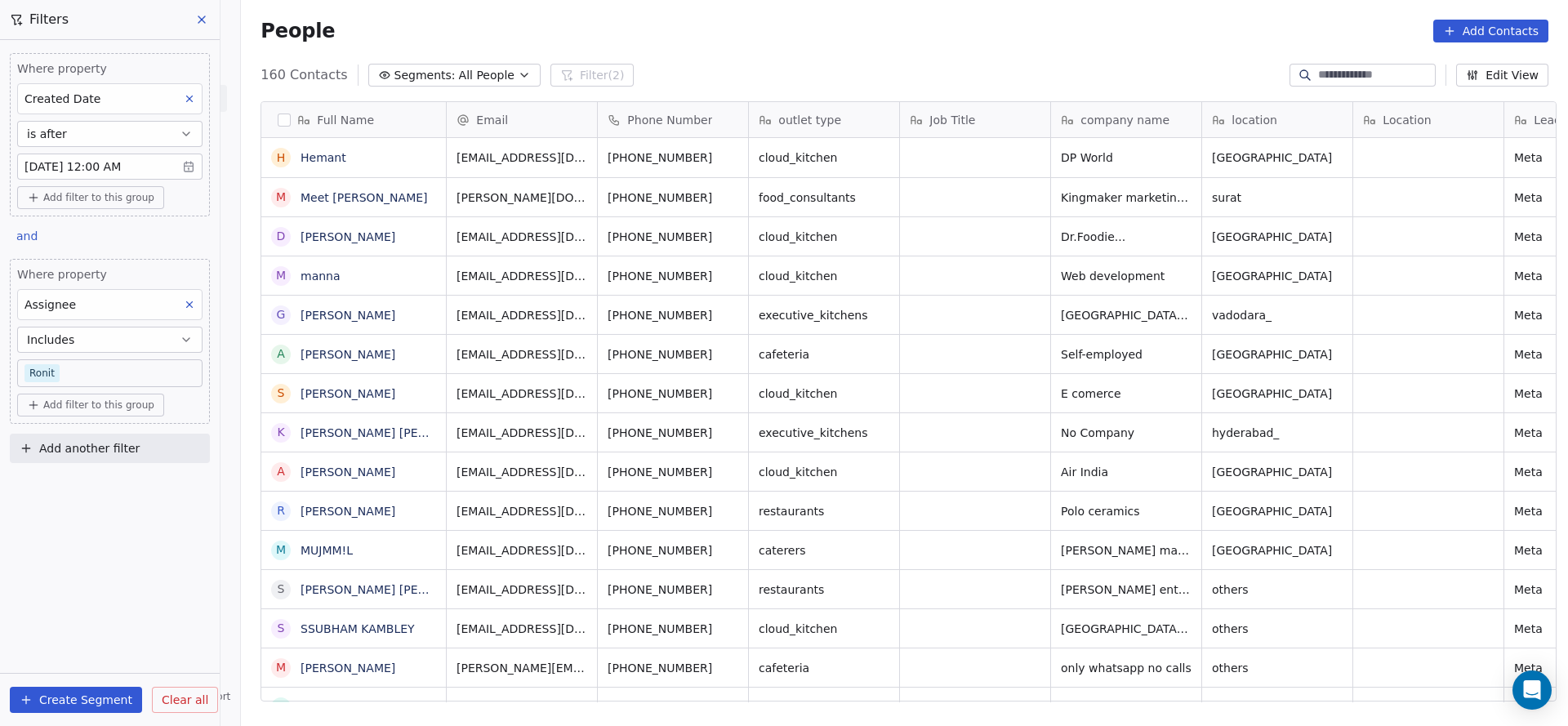
click at [135, 384] on body "On2Cook India Pvt. Ltd. Contacts People Marketing Workflows Campaigns Sales Pip…" at bounding box center [784, 363] width 1568 height 726
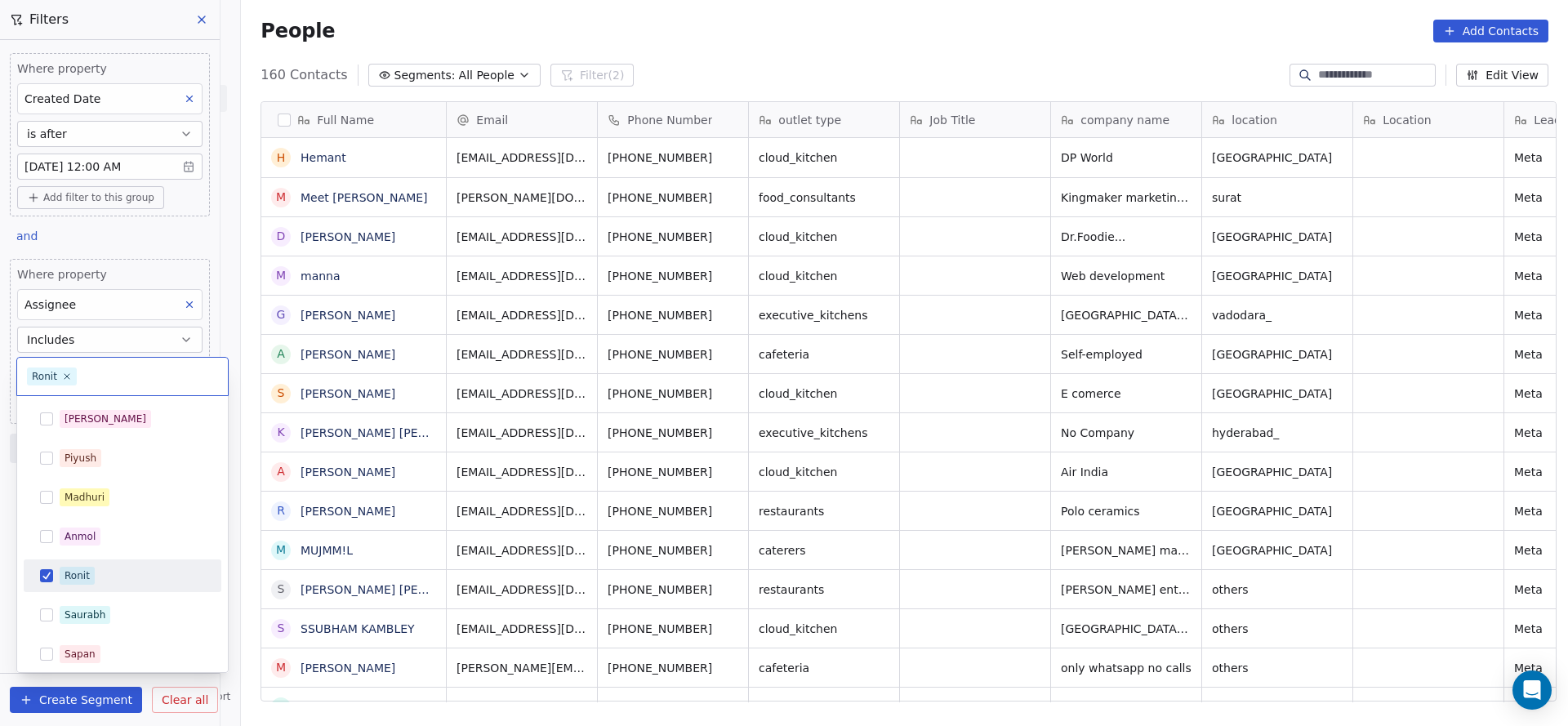
click at [102, 569] on div "Ronit" at bounding box center [132, 575] width 145 height 18
click at [578, 569] on html "On2Cook India Pvt. Ltd. Contacts People Marketing Workflows Campaigns Sales Pip…" at bounding box center [784, 363] width 1568 height 726
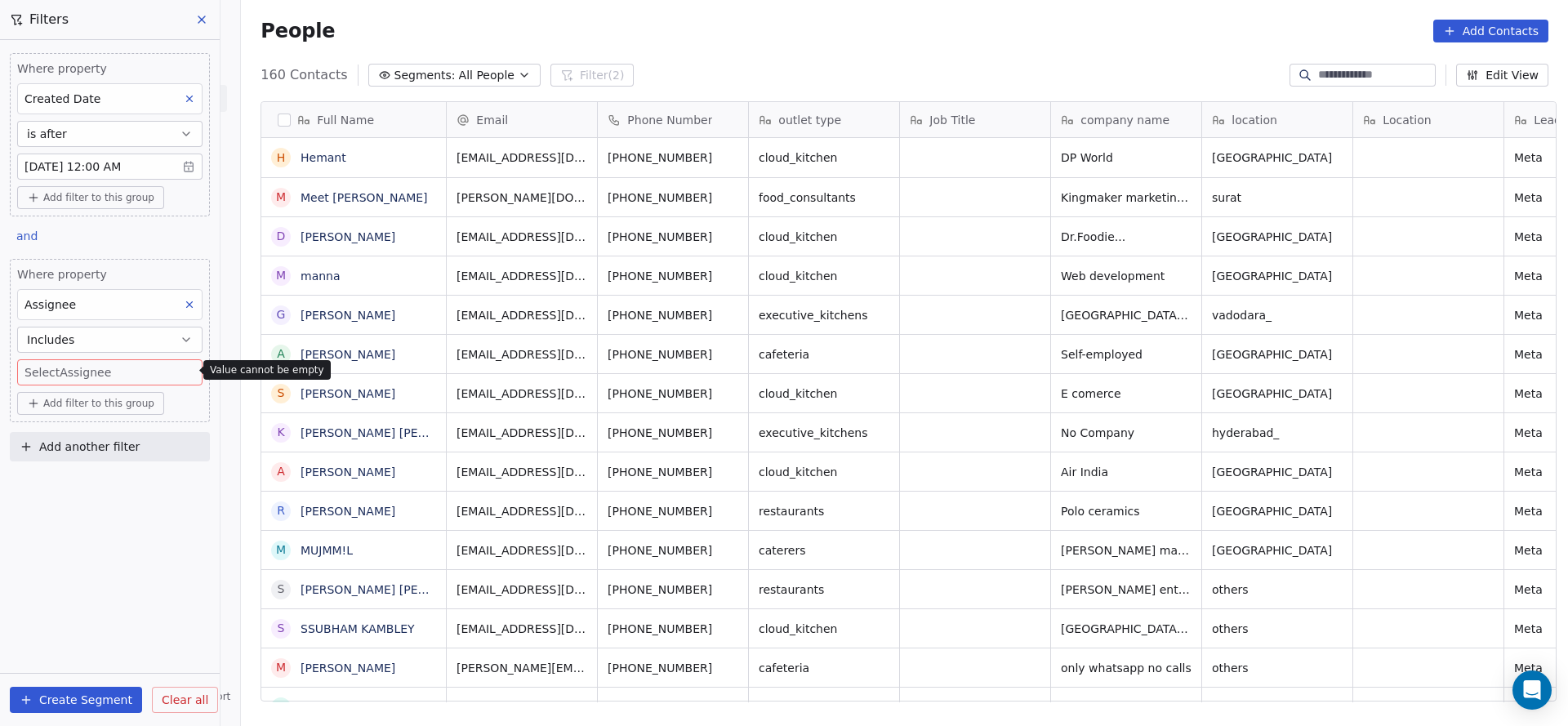
click at [133, 372] on body "On2Cook India Pvt. Ltd. Contacts People Marketing Workflows Campaigns Sales Pip…" at bounding box center [784, 363] width 1568 height 726
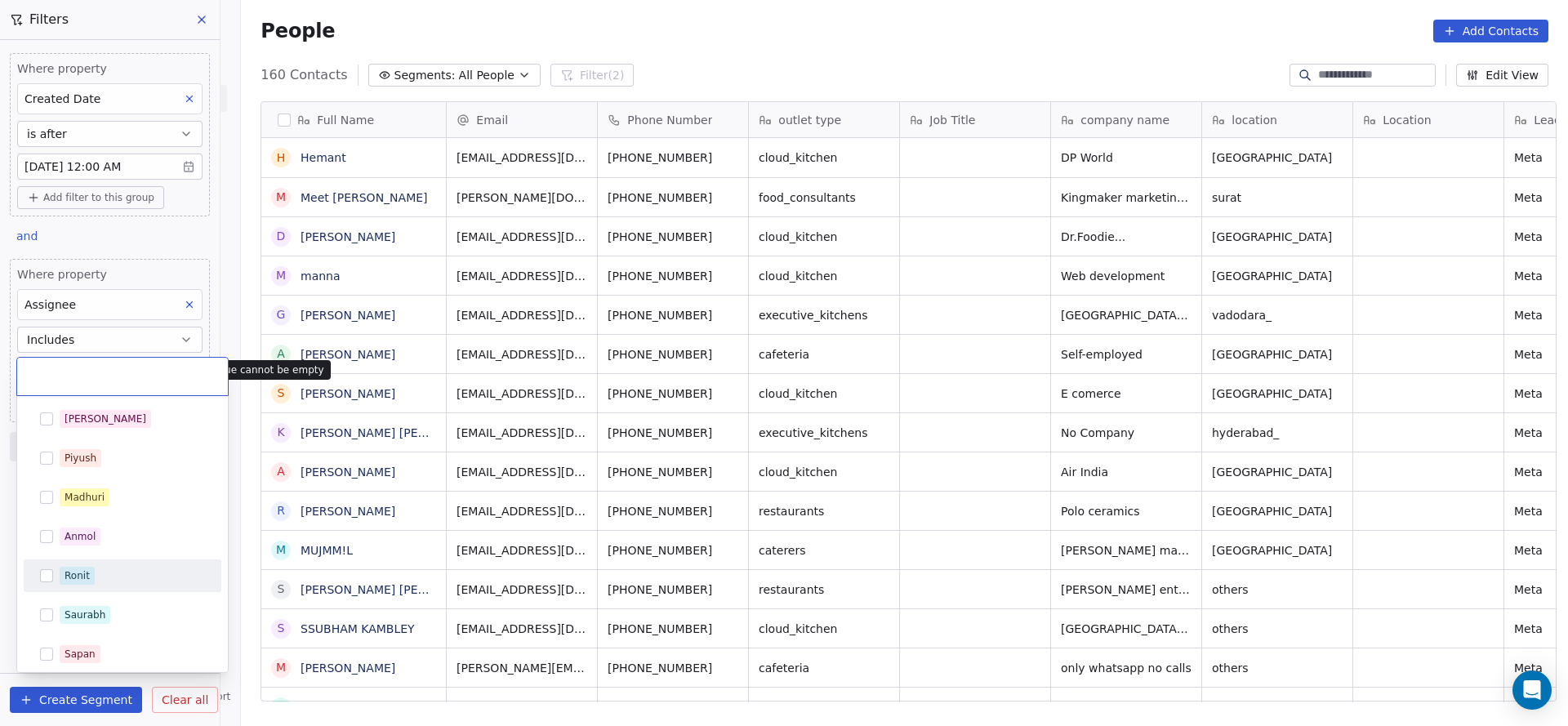
click at [72, 575] on div "Ronit" at bounding box center [77, 575] width 25 height 15
click at [624, 563] on html "On2Cook India Pvt. Ltd. Contacts People Marketing Workflows Campaigns Sales Pip…" at bounding box center [784, 363] width 1568 height 726
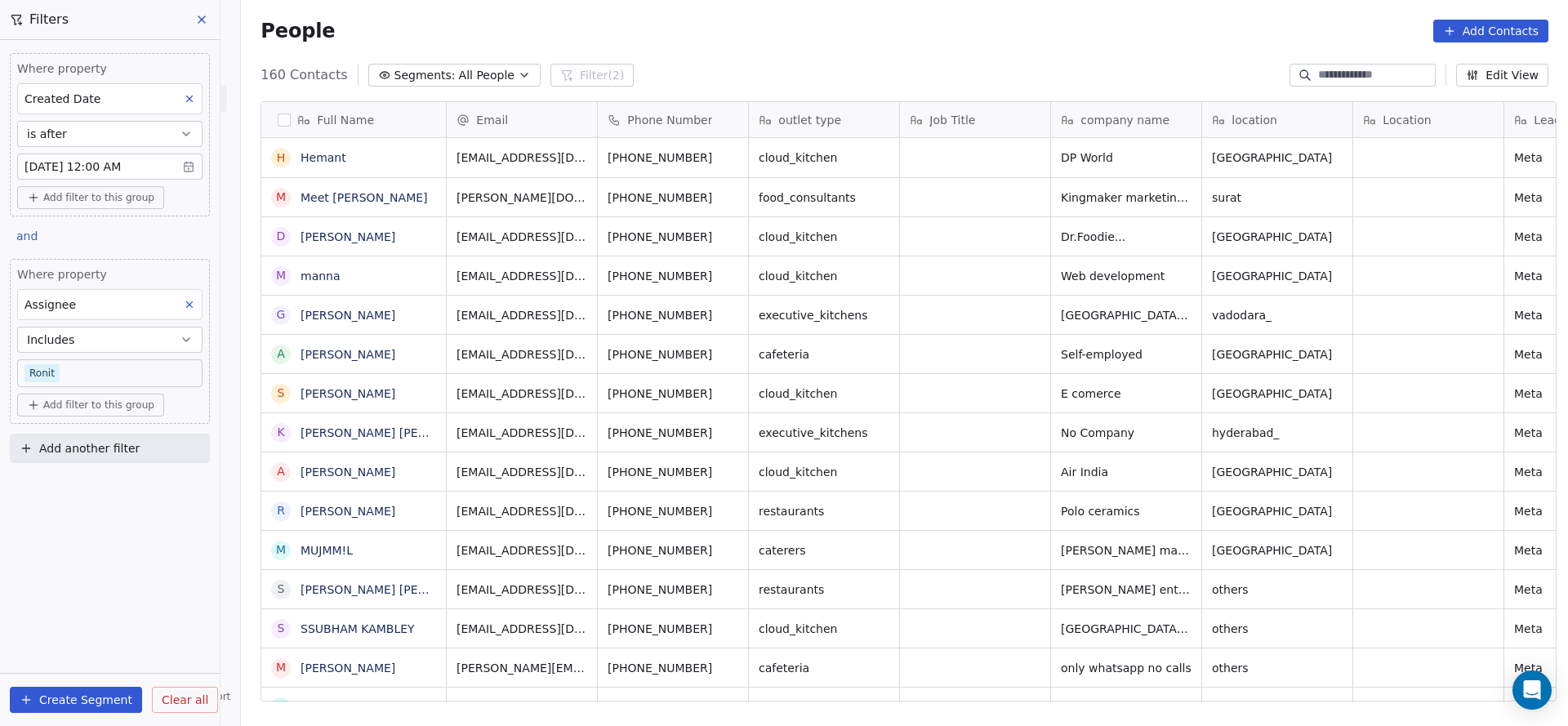
click at [191, 313] on button at bounding box center [189, 305] width 22 height 22
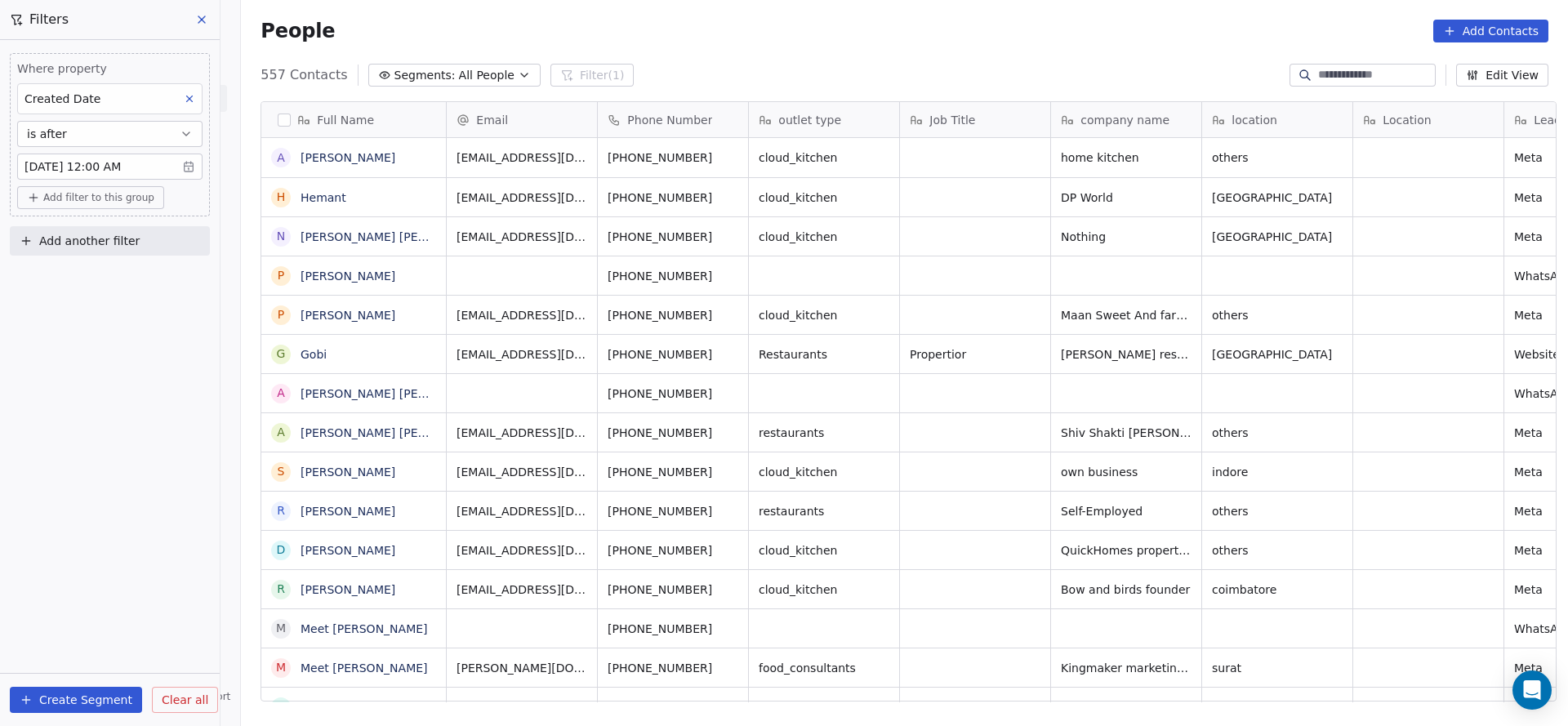
click at [116, 231] on button "Add another filter" at bounding box center [109, 241] width 200 height 29
click at [89, 292] on div "Contact activity" at bounding box center [109, 305] width 185 height 26
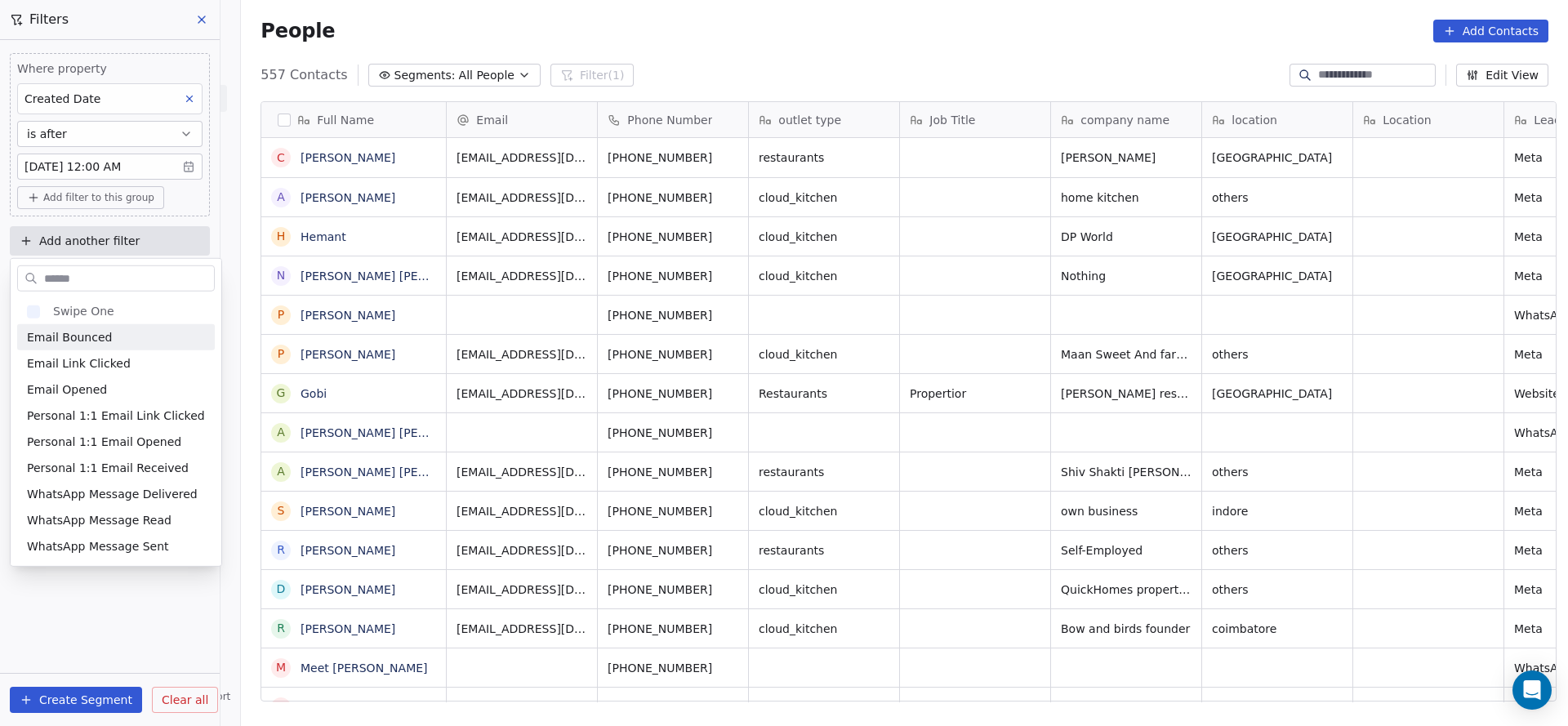
click at [388, 309] on html "On2Cook India Pvt. Ltd. Contacts People Marketing Workflows Campaigns Sales Pip…" at bounding box center [784, 363] width 1568 height 726
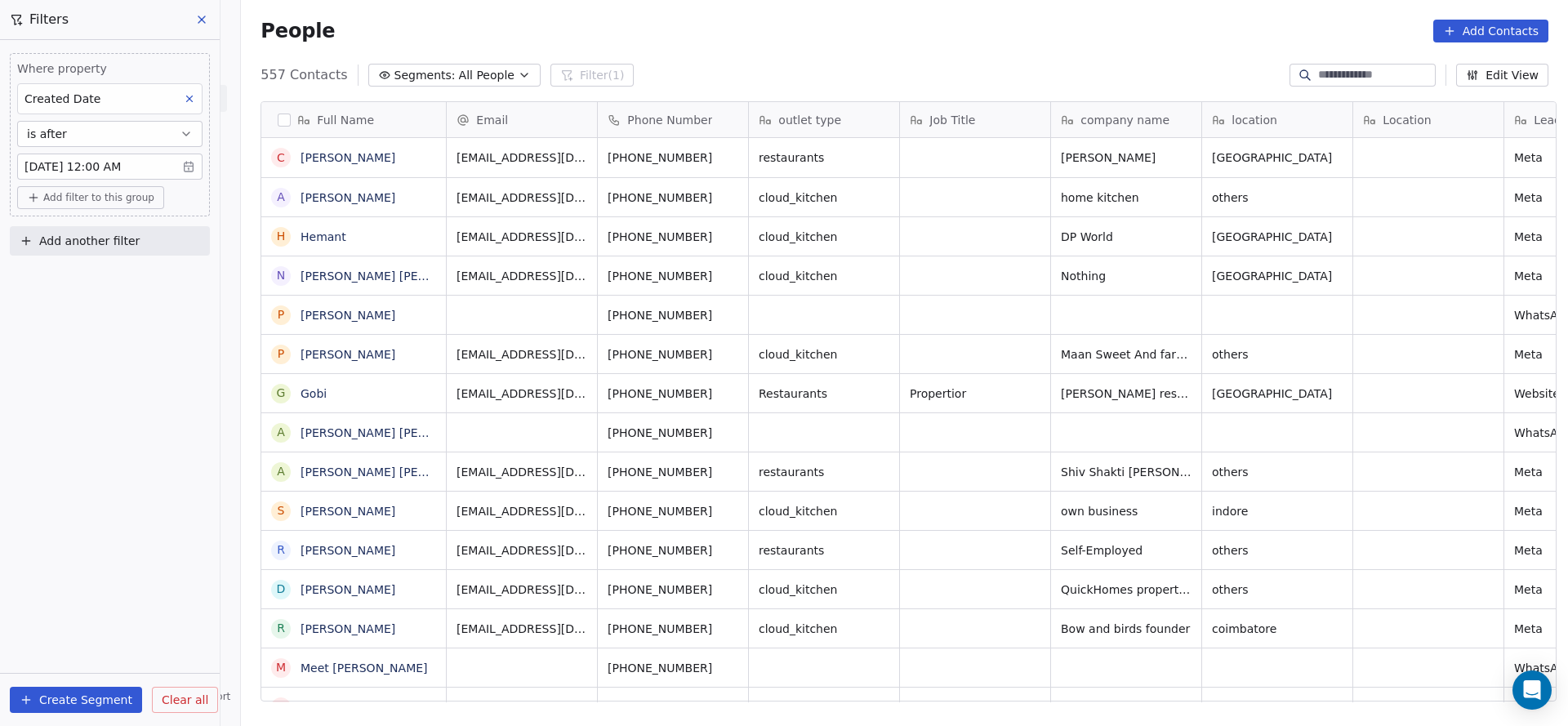
click at [105, 258] on div "Add another filter" at bounding box center [109, 244] width 200 height 36
click at [152, 239] on button "Add another filter" at bounding box center [109, 241] width 200 height 29
click at [118, 284] on span "Contact properties" at bounding box center [79, 278] width 106 height 17
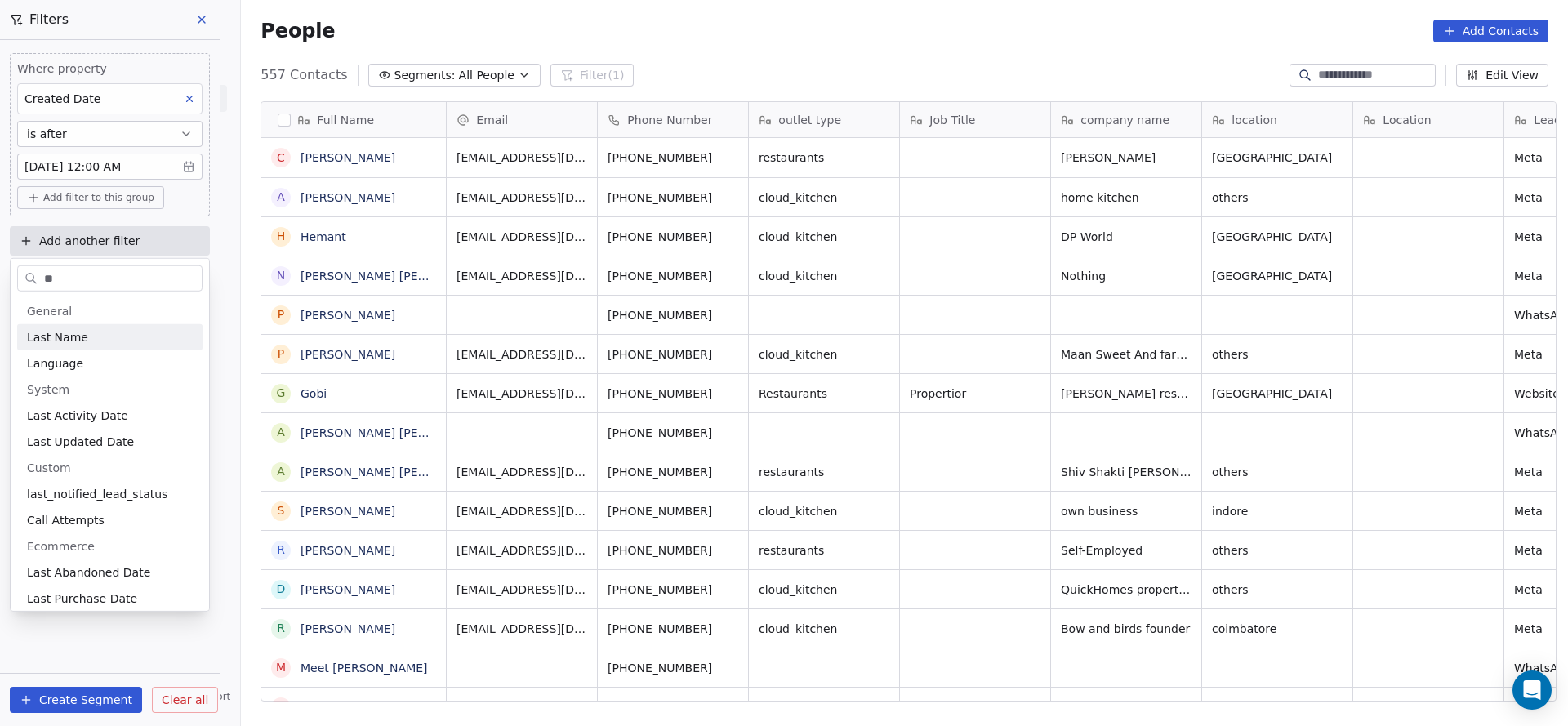
type input "*"
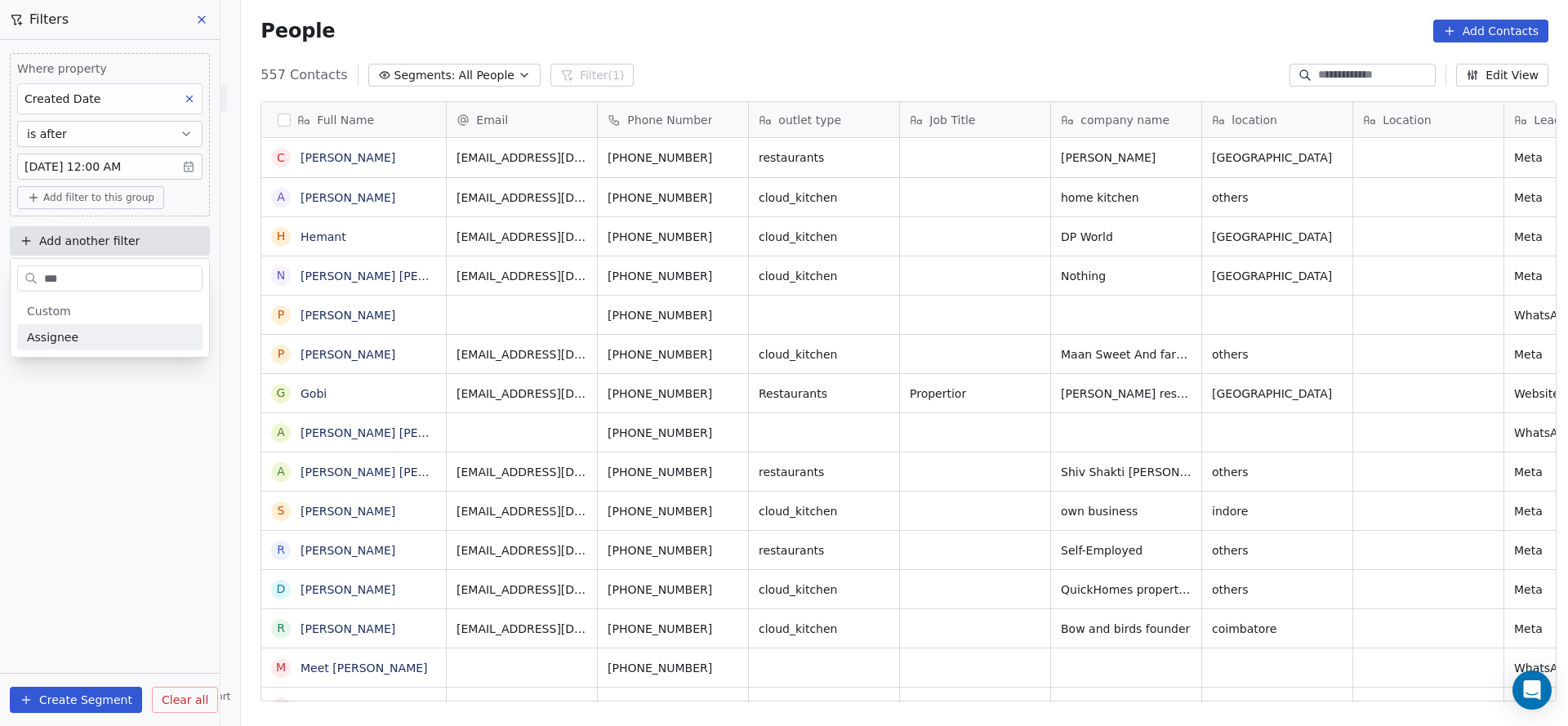
type input "***"
click at [121, 343] on div "Assignee" at bounding box center [109, 337] width 166 height 16
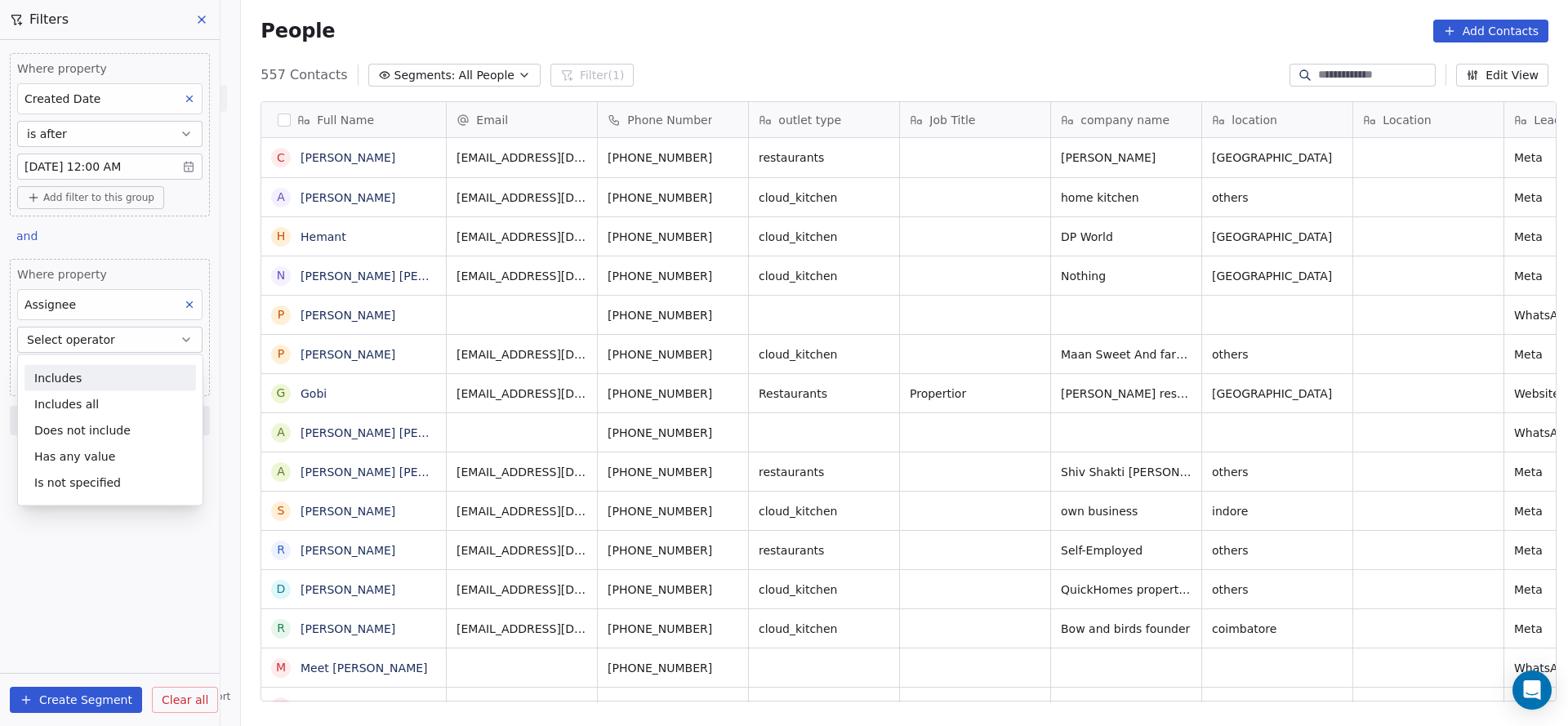
click at [101, 375] on div "Includes" at bounding box center [109, 378] width 171 height 26
click at [101, 375] on body "On2Cook India Pvt. Ltd. Contacts People Marketing Workflows Campaigns Sales Pip…" at bounding box center [784, 363] width 1568 height 726
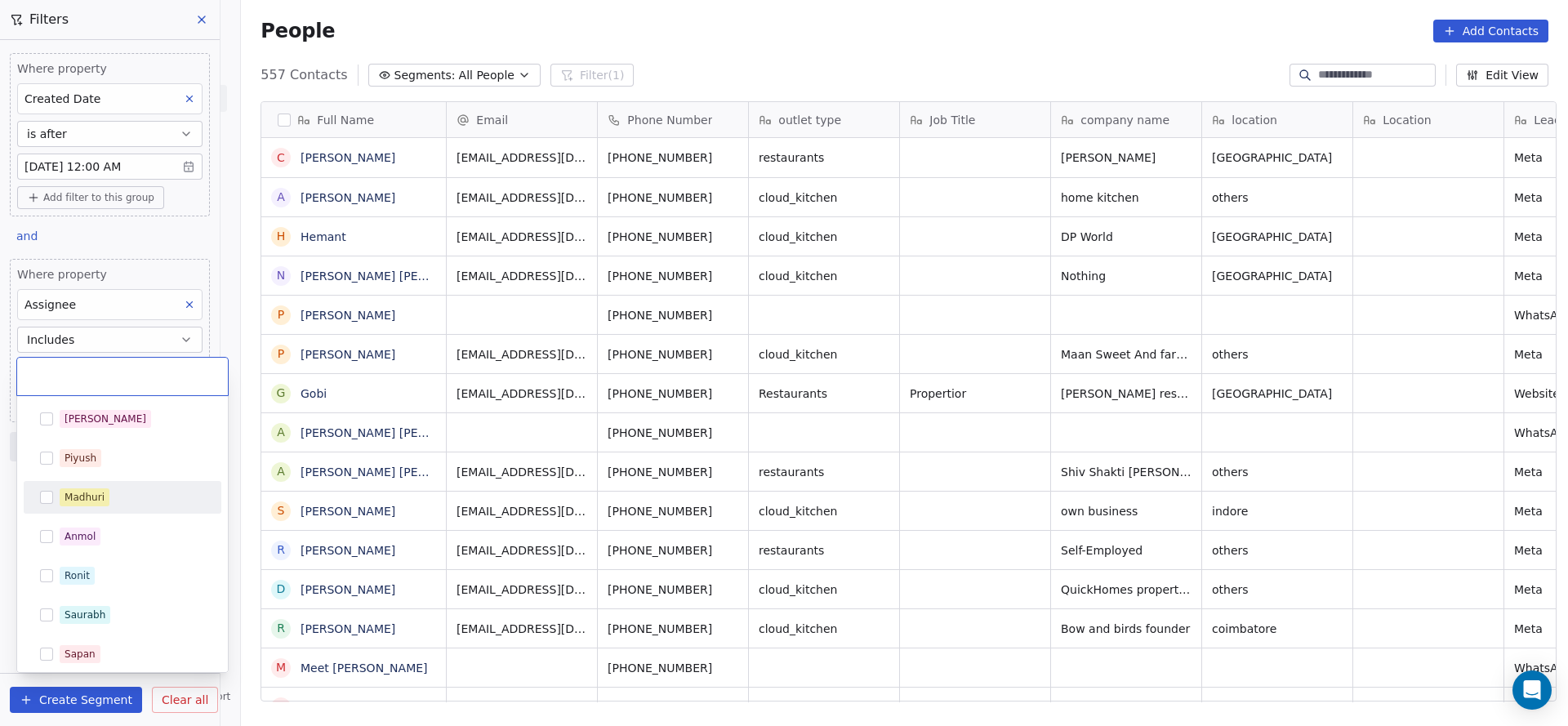
click at [98, 485] on div "Madhuri" at bounding box center [122, 497] width 185 height 26
click at [276, 437] on html "On2Cook India Pvt. Ltd. Contacts People Marketing Workflows Campaigns Sales Pip…" at bounding box center [784, 363] width 1568 height 726
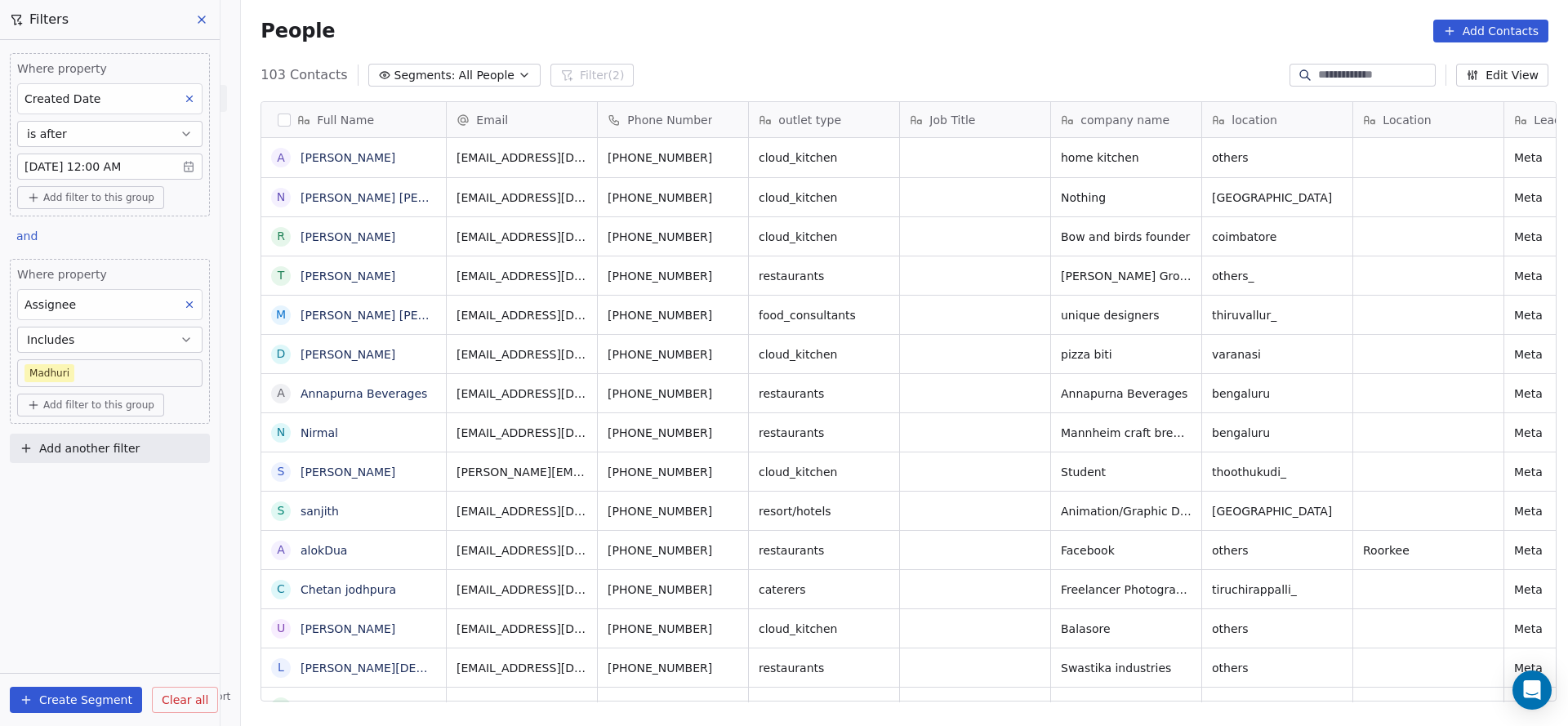
click at [76, 381] on body "On2Cook India Pvt. Ltd. Contacts People Marketing Workflows Campaigns Sales Pip…" at bounding box center [784, 363] width 1568 height 726
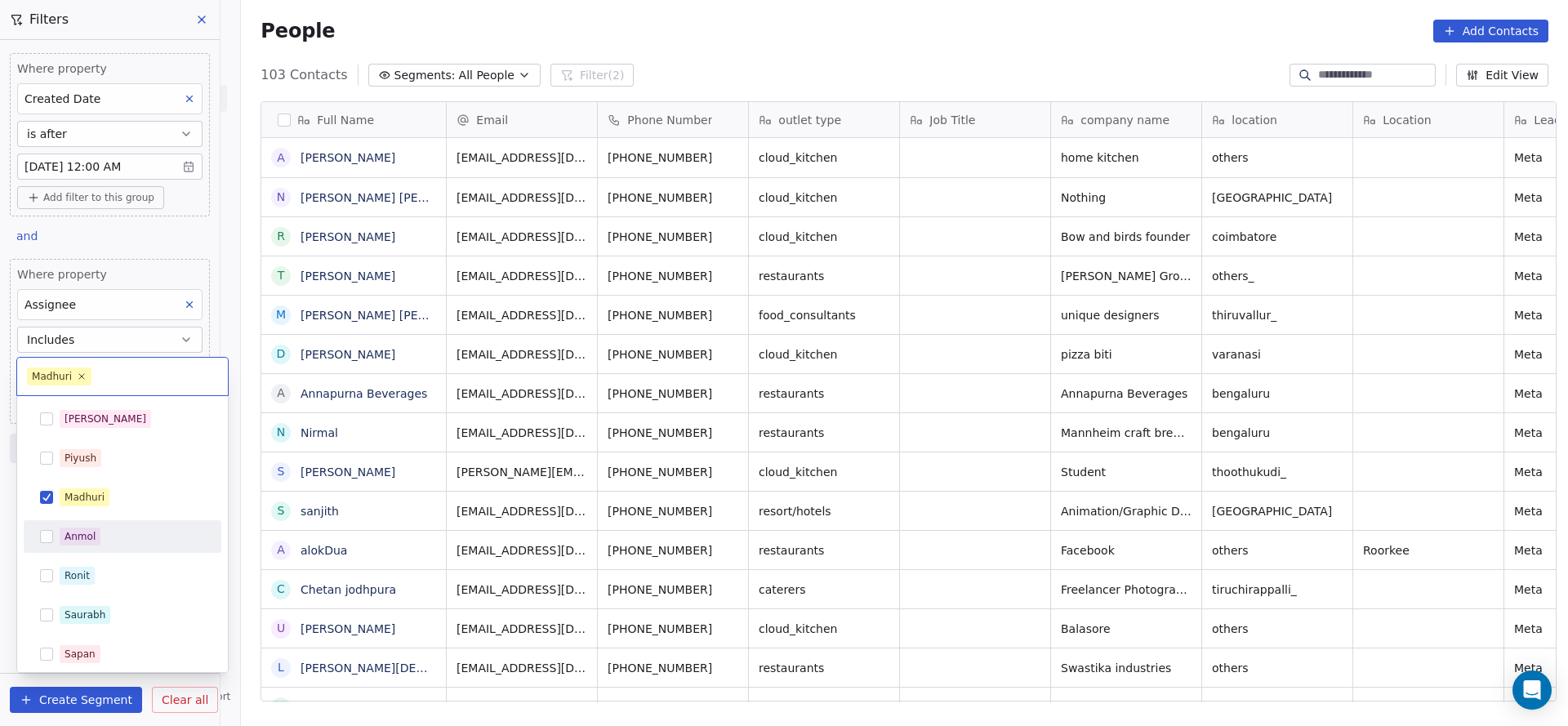
click at [75, 561] on div "Ronit" at bounding box center [123, 575] width 198 height 33
click at [85, 500] on div "Madhuri" at bounding box center [84, 497] width 40 height 15
click at [395, 486] on html "On2Cook India Pvt. Ltd. Contacts People Marketing Workflows Campaigns Sales Pip…" at bounding box center [784, 363] width 1568 height 726
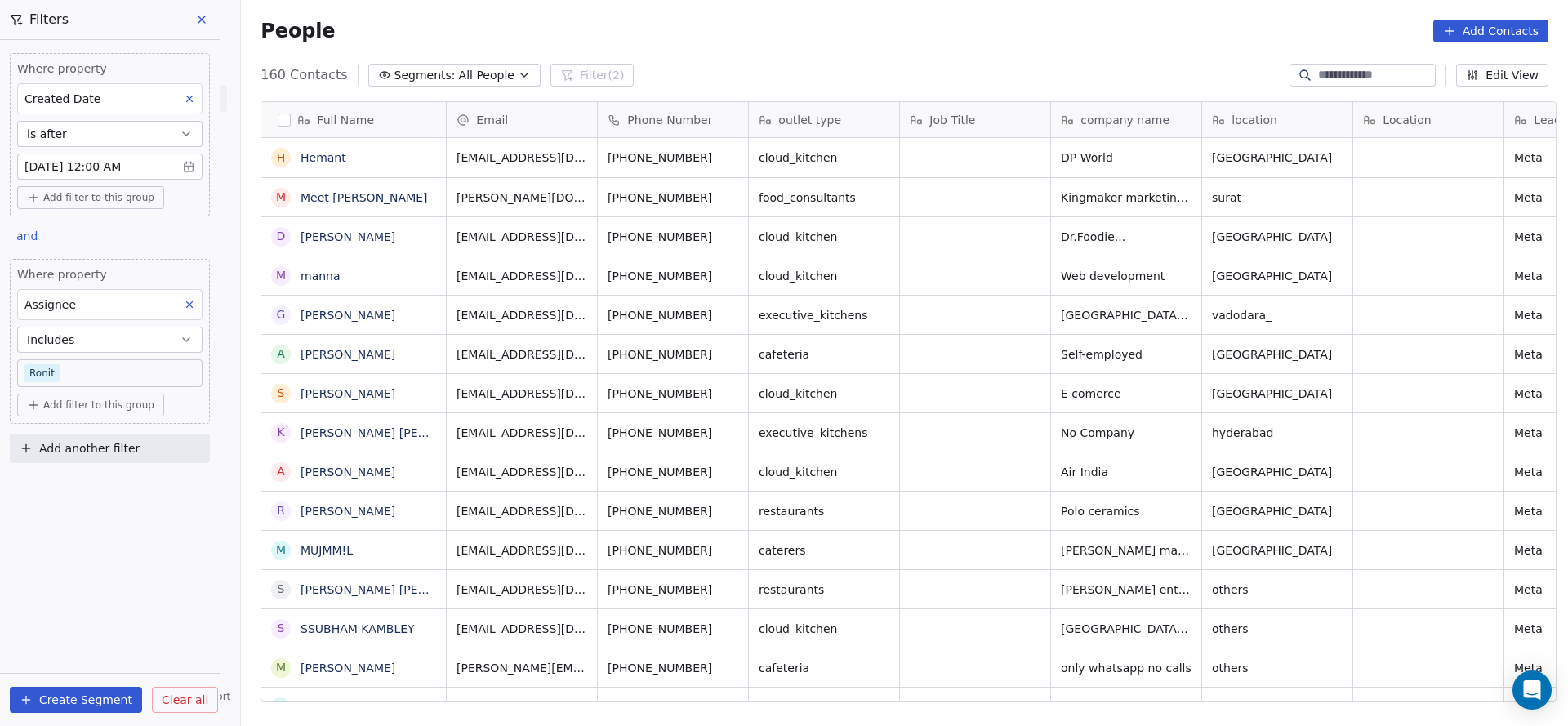
click at [53, 376] on body "On2Cook India Pvt. Ltd. Contacts People Marketing Workflows Campaigns Sales Pip…" at bounding box center [784, 363] width 1568 height 726
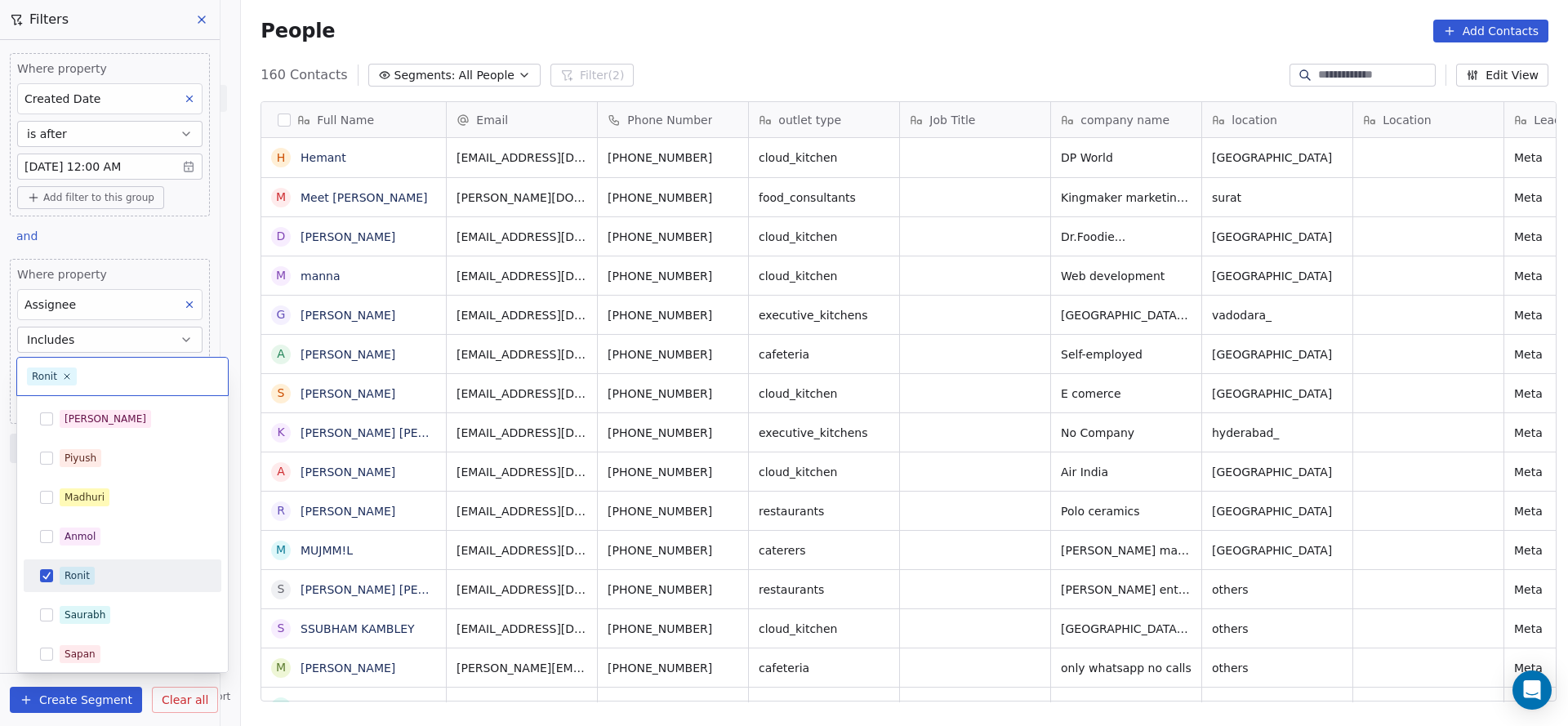
click at [101, 339] on html "On2Cook India Pvt. Ltd. Contacts People Marketing Workflows Campaigns Sales Pip…" at bounding box center [784, 363] width 1568 height 726
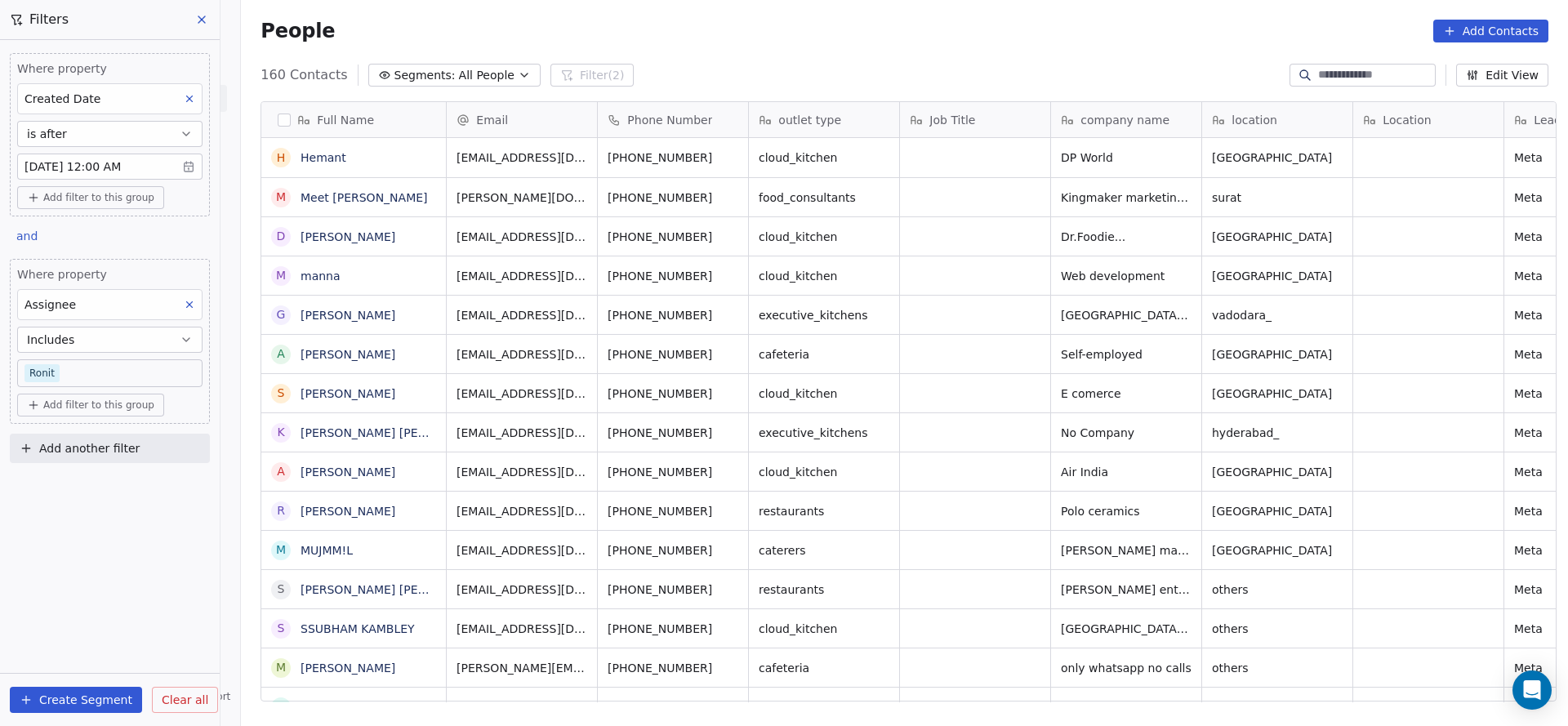
click at [118, 344] on button "Includes" at bounding box center [109, 340] width 185 height 26
click at [108, 428] on div "Does not include" at bounding box center [109, 430] width 171 height 26
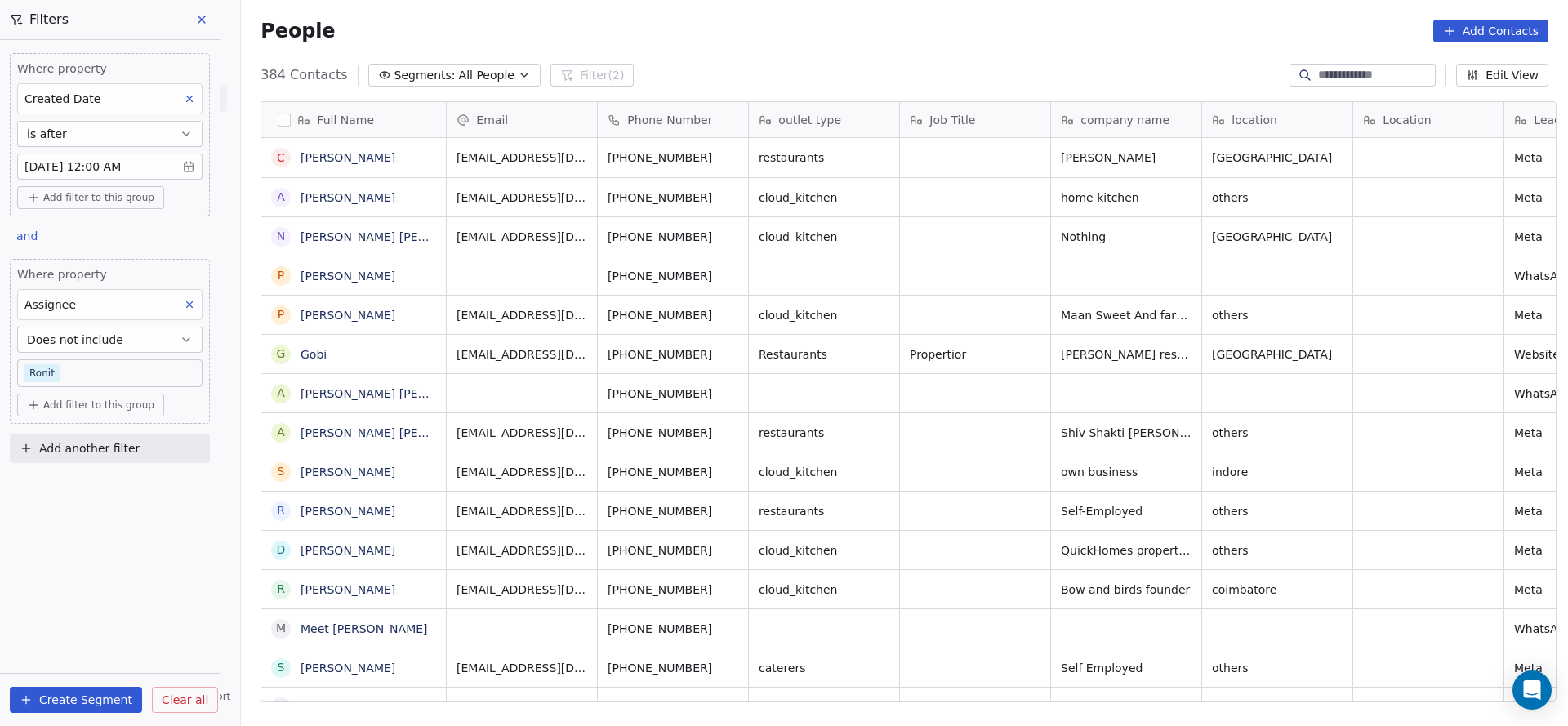
click at [71, 367] on body "On2Cook India Pvt. Ltd. Contacts People Marketing Workflows Campaigns Sales Pip…" at bounding box center [784, 363] width 1568 height 726
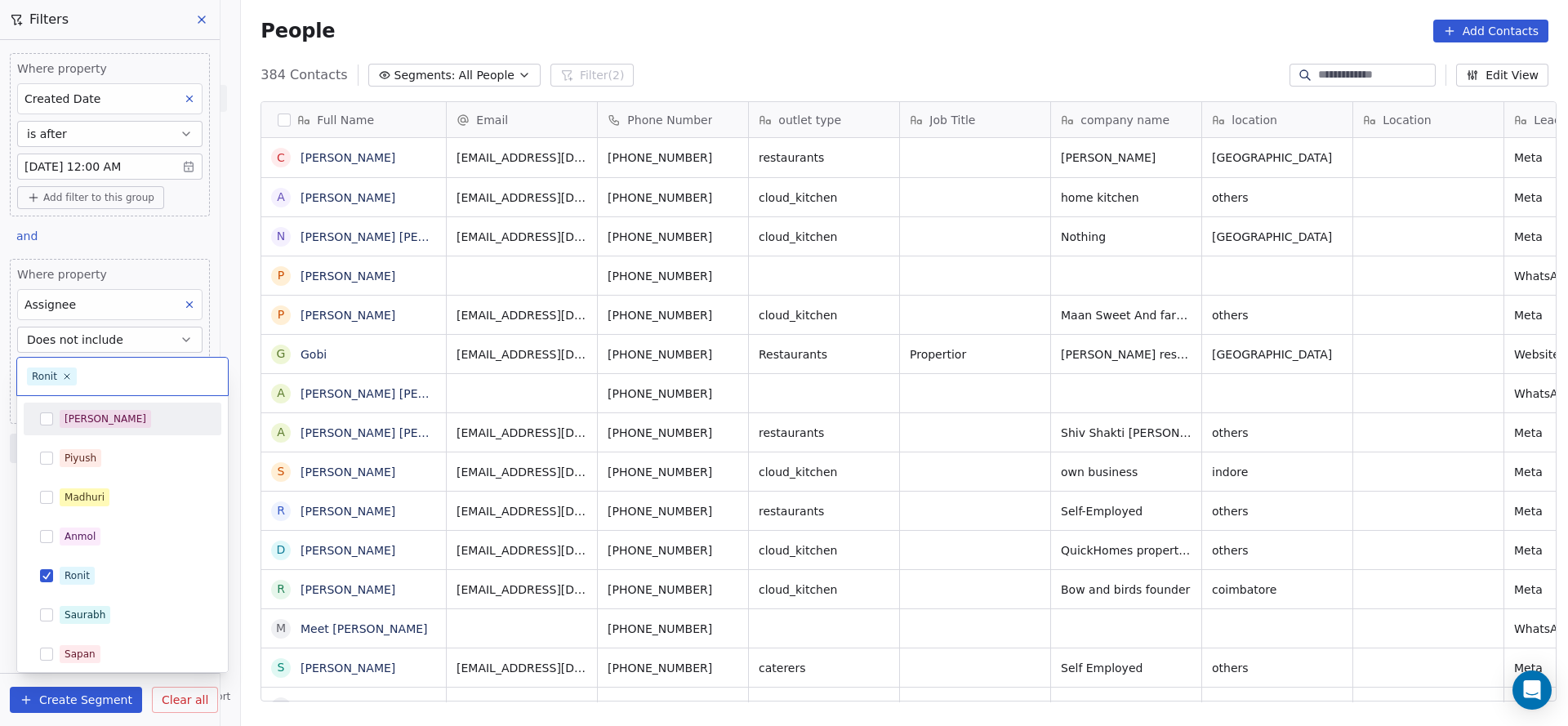
click at [66, 411] on div "[PERSON_NAME]" at bounding box center [105, 418] width 82 height 15
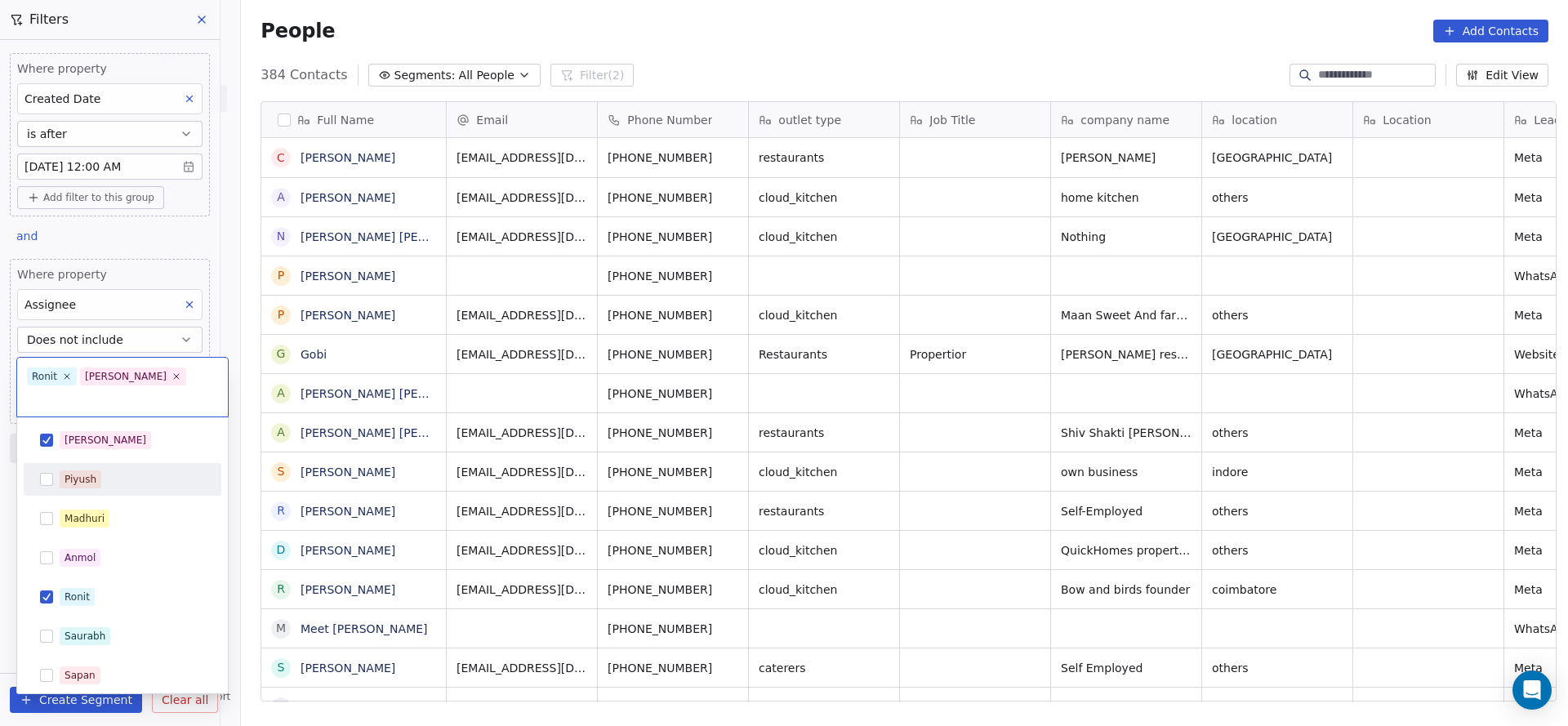
click at [66, 471] on span "Piyush" at bounding box center [80, 479] width 41 height 18
click at [73, 526] on span "Madhuri" at bounding box center [84, 518] width 50 height 18
click at [62, 563] on span "Anmol" at bounding box center [79, 557] width 40 height 18
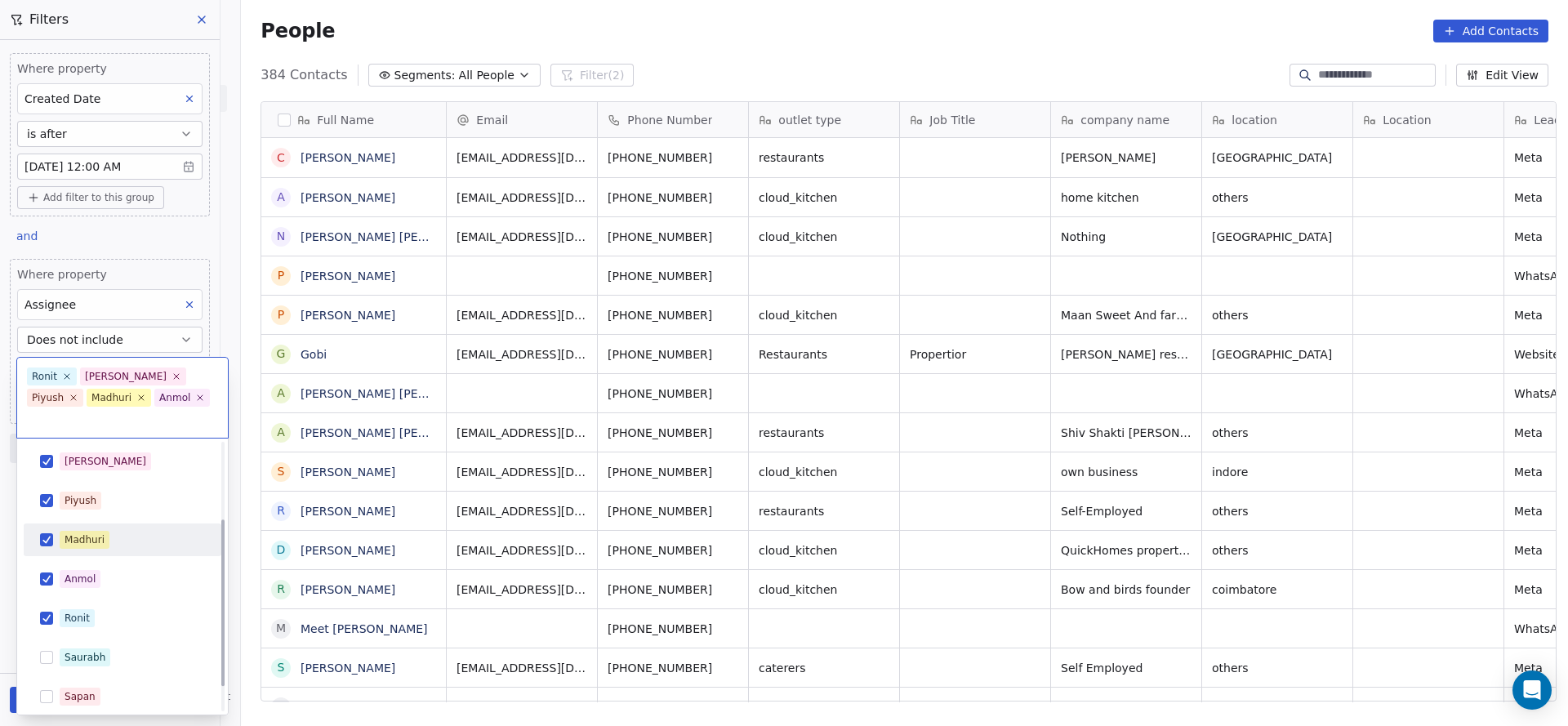
scroll to position [161, 0]
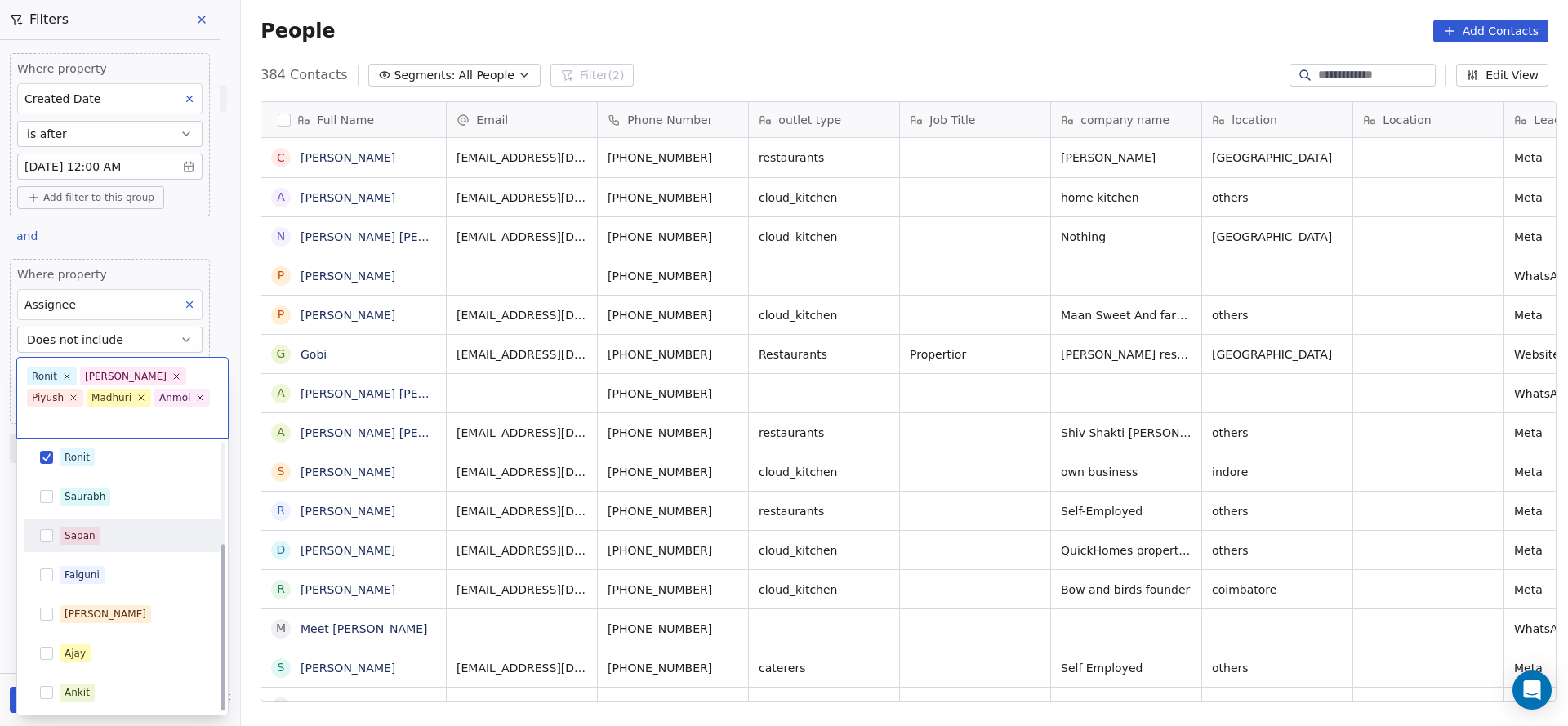
click at [79, 528] on div "Sapan" at bounding box center [80, 535] width 31 height 15
click at [60, 488] on span "Saurabh" at bounding box center [84, 496] width 51 height 18
click at [83, 577] on div "Falguni" at bounding box center [82, 575] width 35 height 15
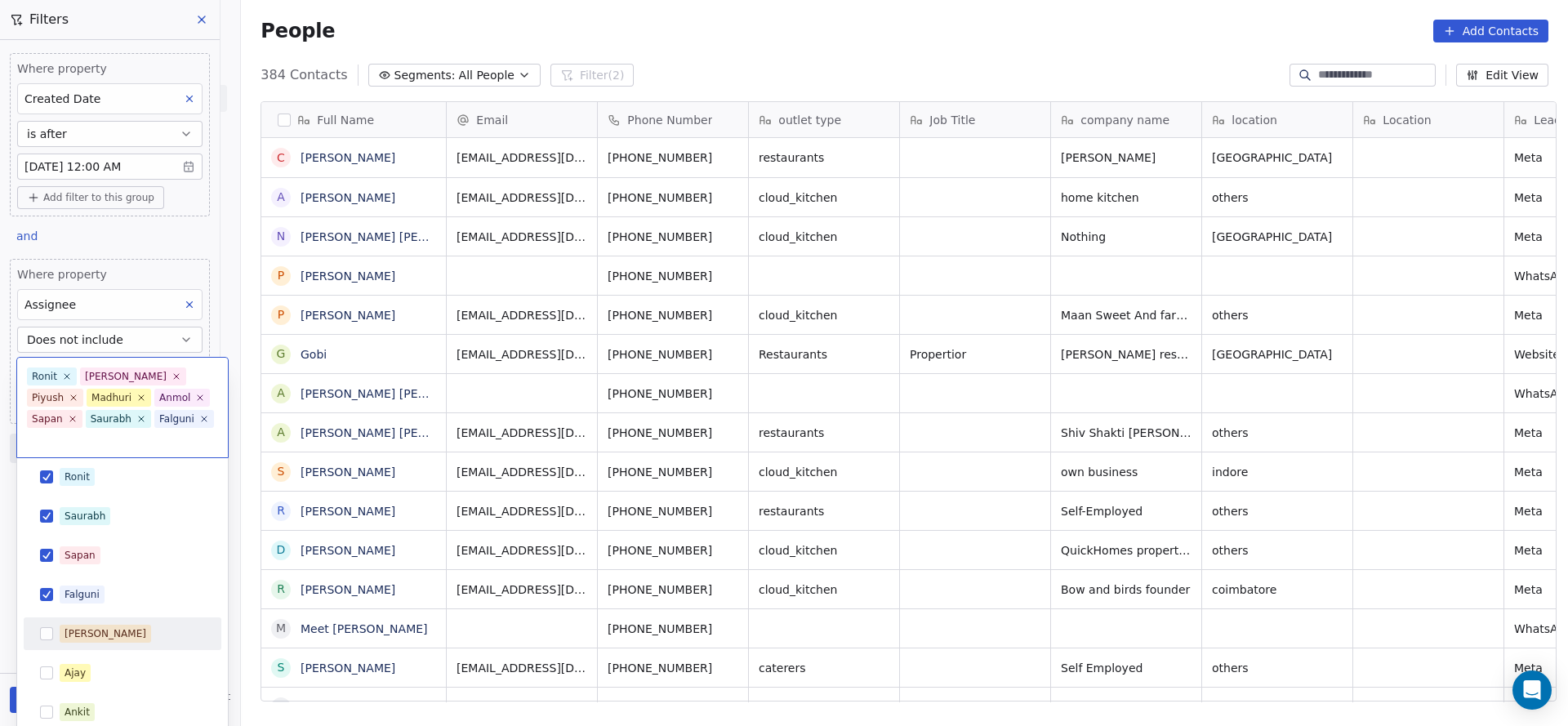
click at [83, 624] on span "Mary" at bounding box center [105, 633] width 91 height 18
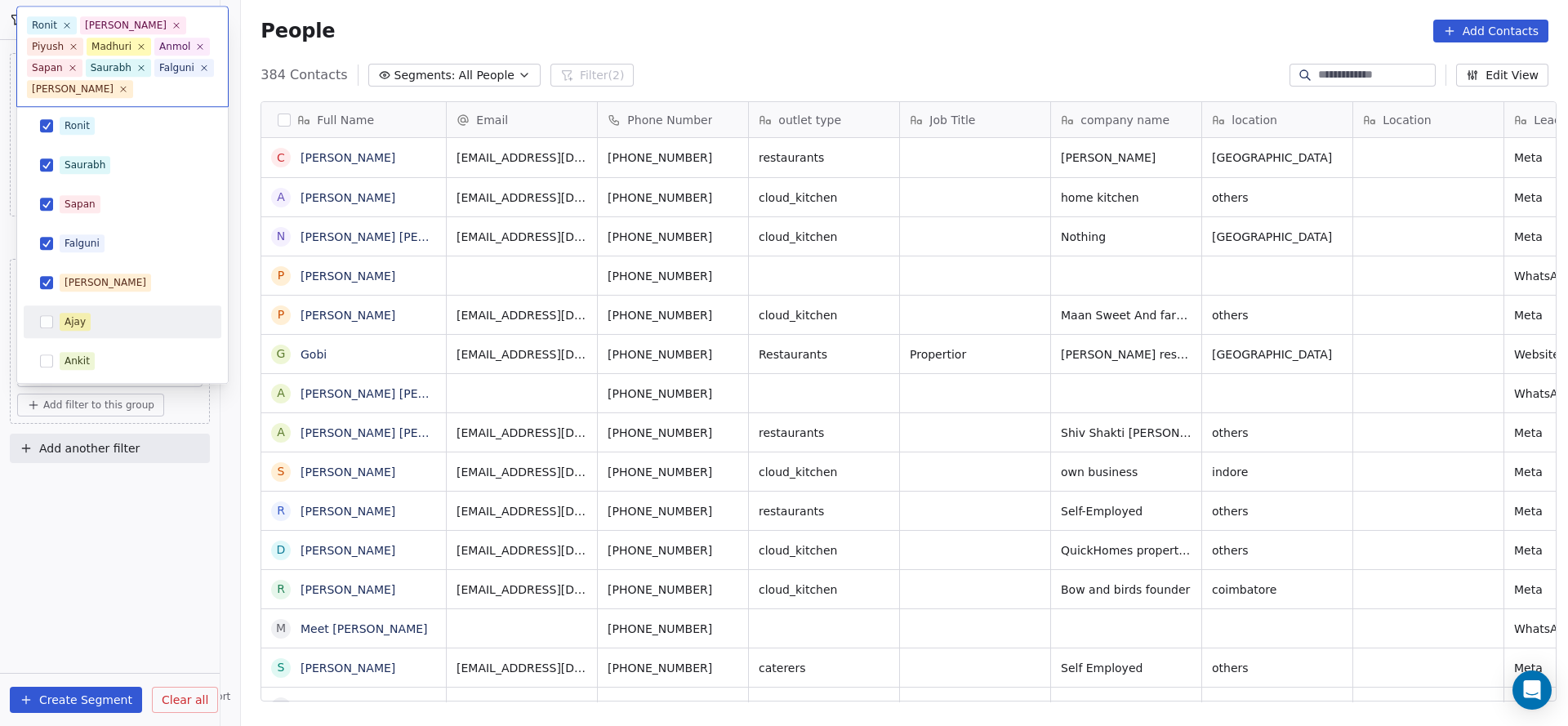
drag, startPoint x: 97, startPoint y: 309, endPoint x: 78, endPoint y: 348, distance: 43.4
click at [93, 313] on div "Ajay" at bounding box center [122, 323] width 185 height 26
click at [78, 362] on div "Ankit" at bounding box center [77, 361] width 25 height 15
click at [352, 346] on html "On2Cook India Pvt. Ltd. Contacts People Marketing Workflows Campaigns Sales Pip…" at bounding box center [784, 363] width 1568 height 726
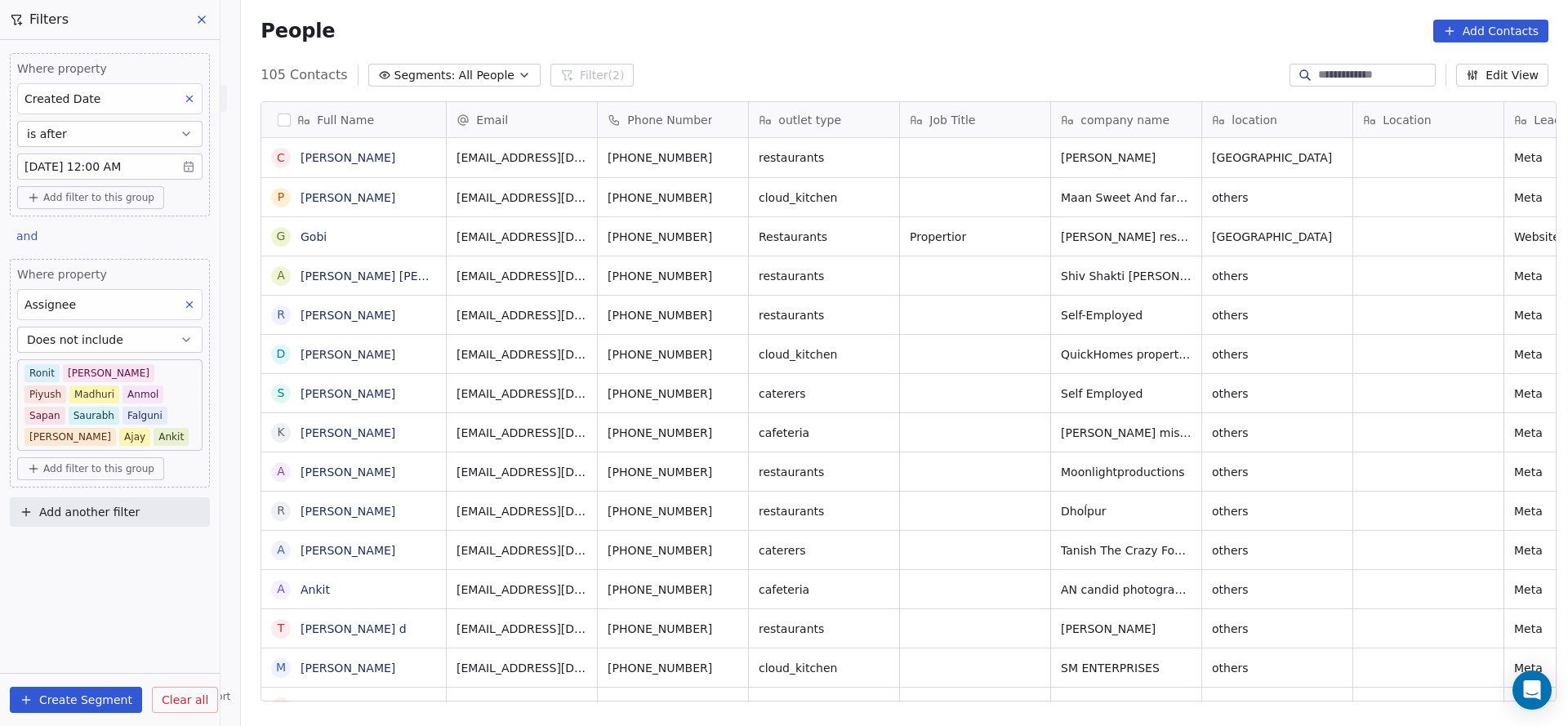
scroll to position [619, 1315]
click at [156, 575] on div "Where property Created Date is after Aug 14, 2025 12:00 AM Add filter to this g…" at bounding box center [109, 383] width 219 height 686
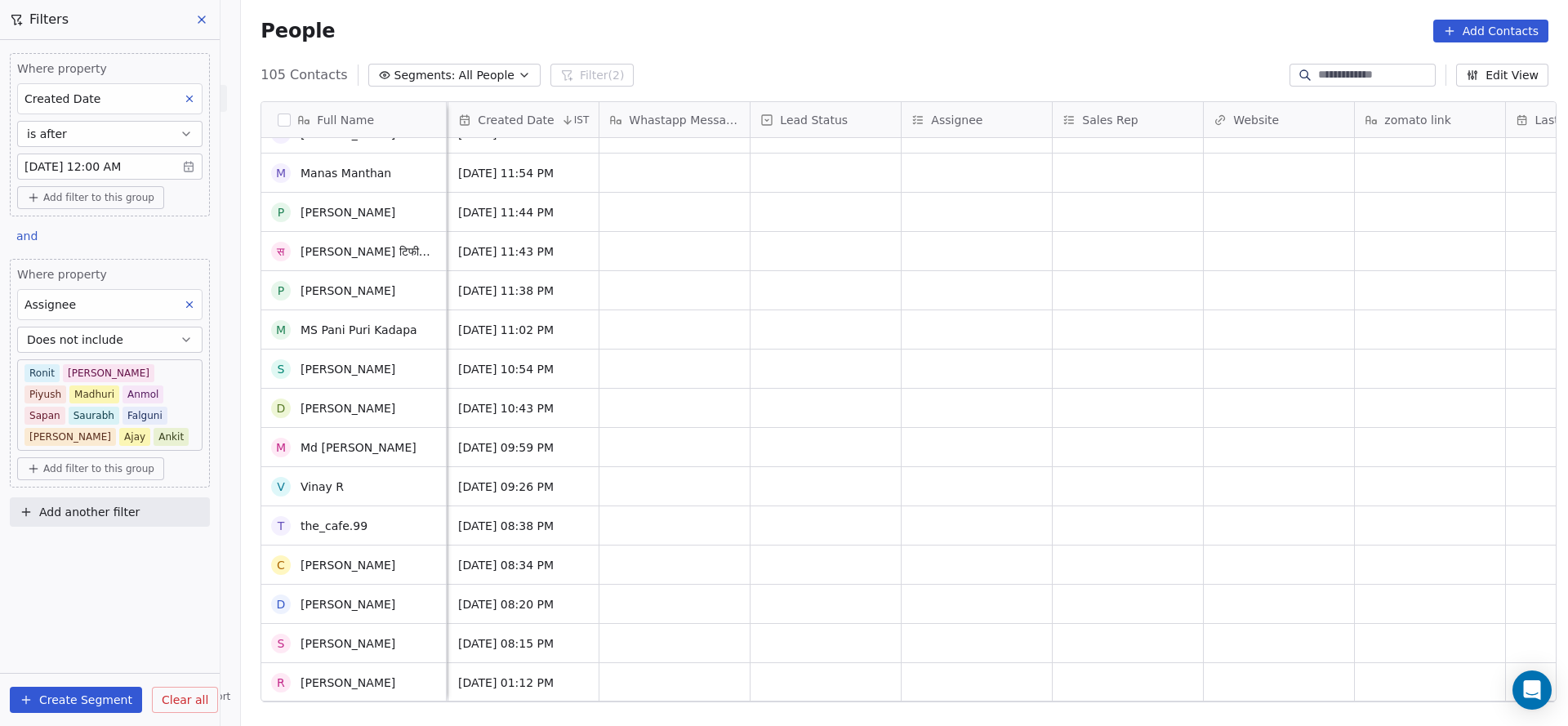
scroll to position [0, 0]
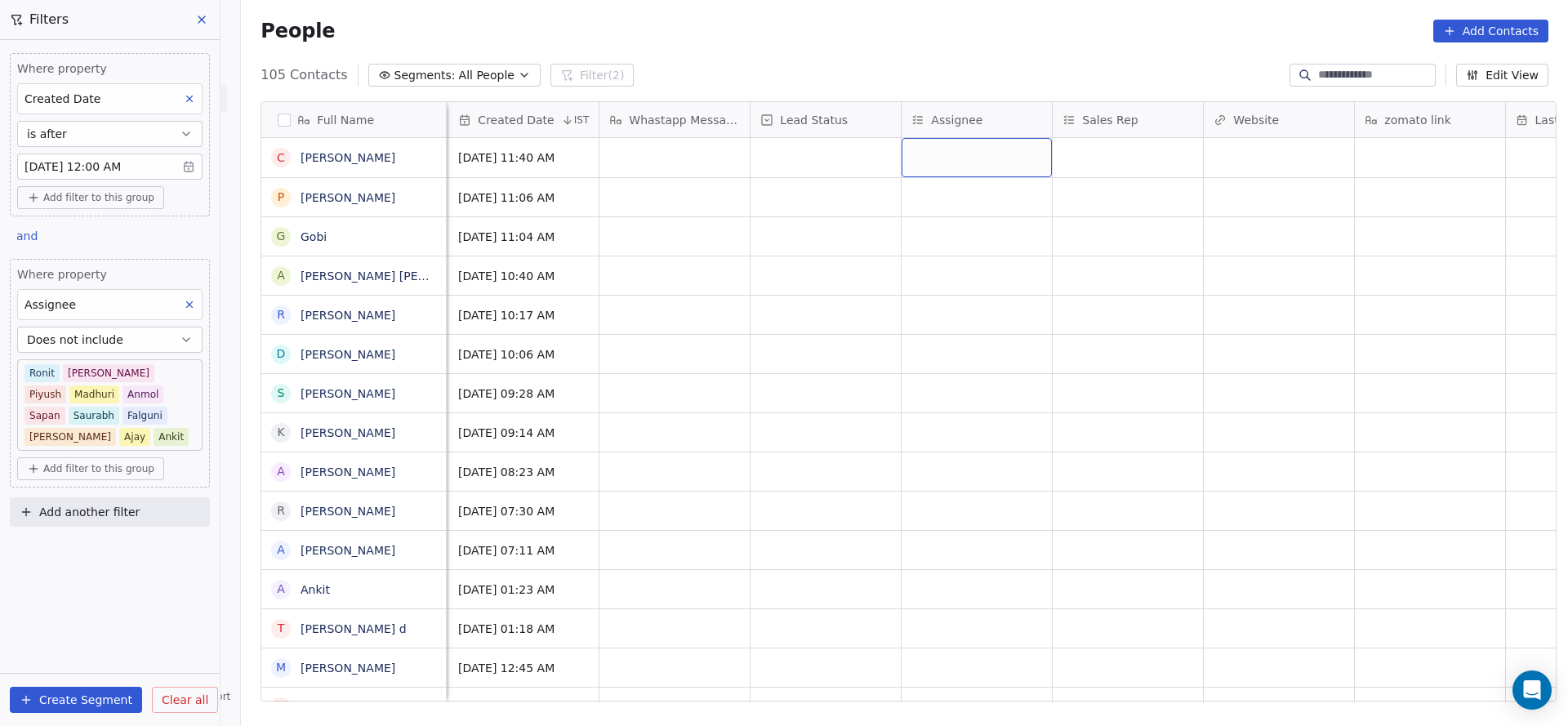
click at [971, 163] on div "grid" at bounding box center [976, 157] width 151 height 40
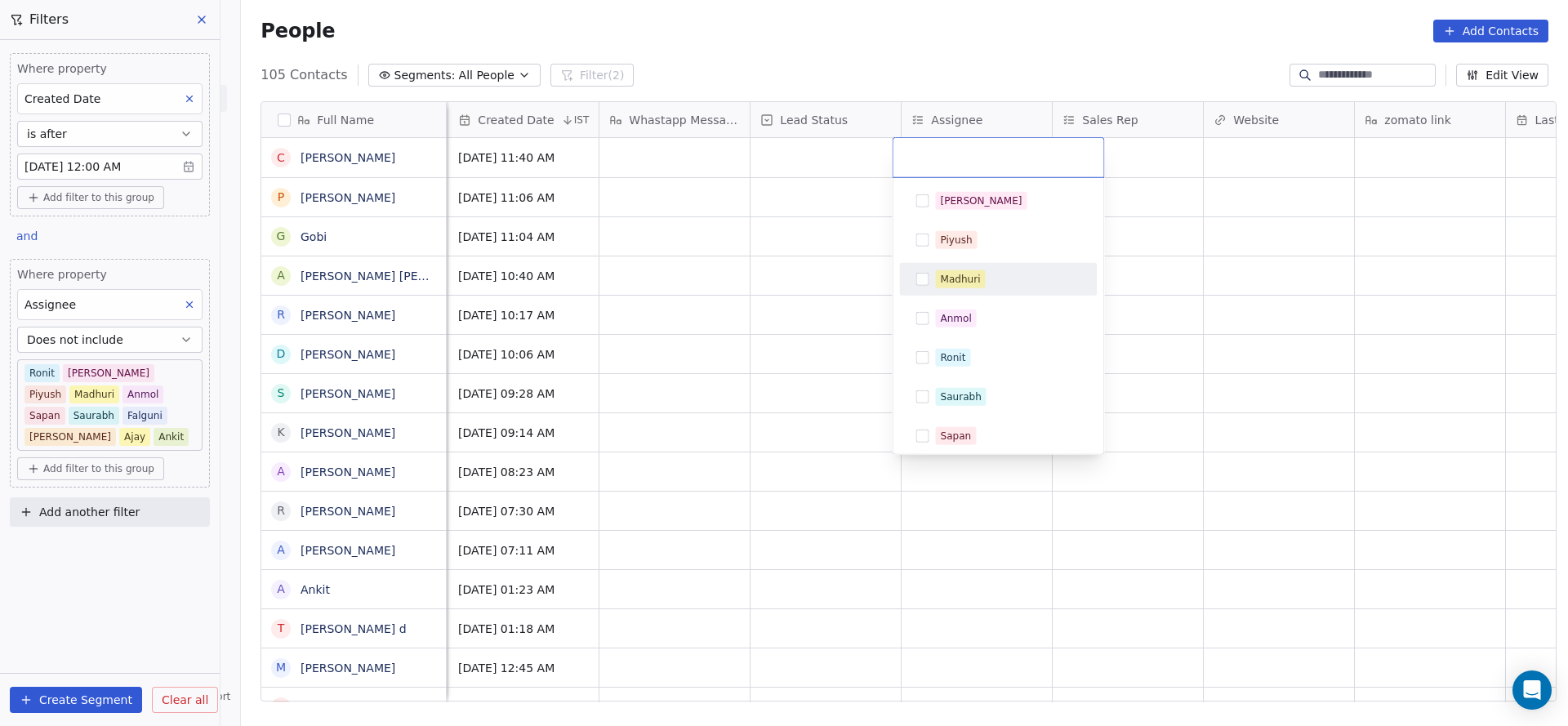
click at [952, 272] on div "Madhuri" at bounding box center [961, 279] width 40 height 15
drag, startPoint x: 681, startPoint y: 288, endPoint x: 919, endPoint y: 182, distance: 260.5
click at [681, 286] on html "On2Cook India Pvt. Ltd. Contacts People Marketing Workflows Campaigns Sales Pip…" at bounding box center [784, 363] width 1568 height 726
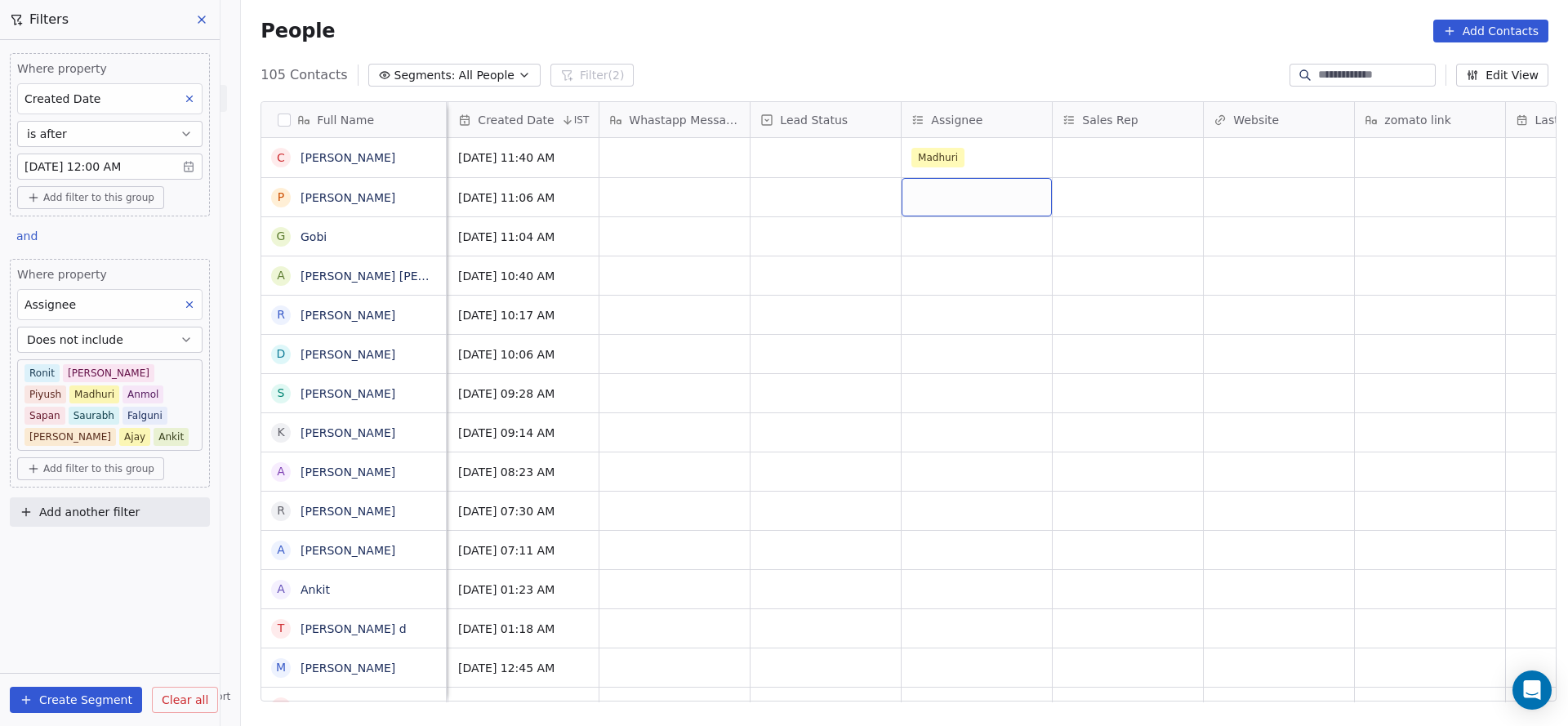
click at [931, 201] on div "grid" at bounding box center [976, 197] width 151 height 39
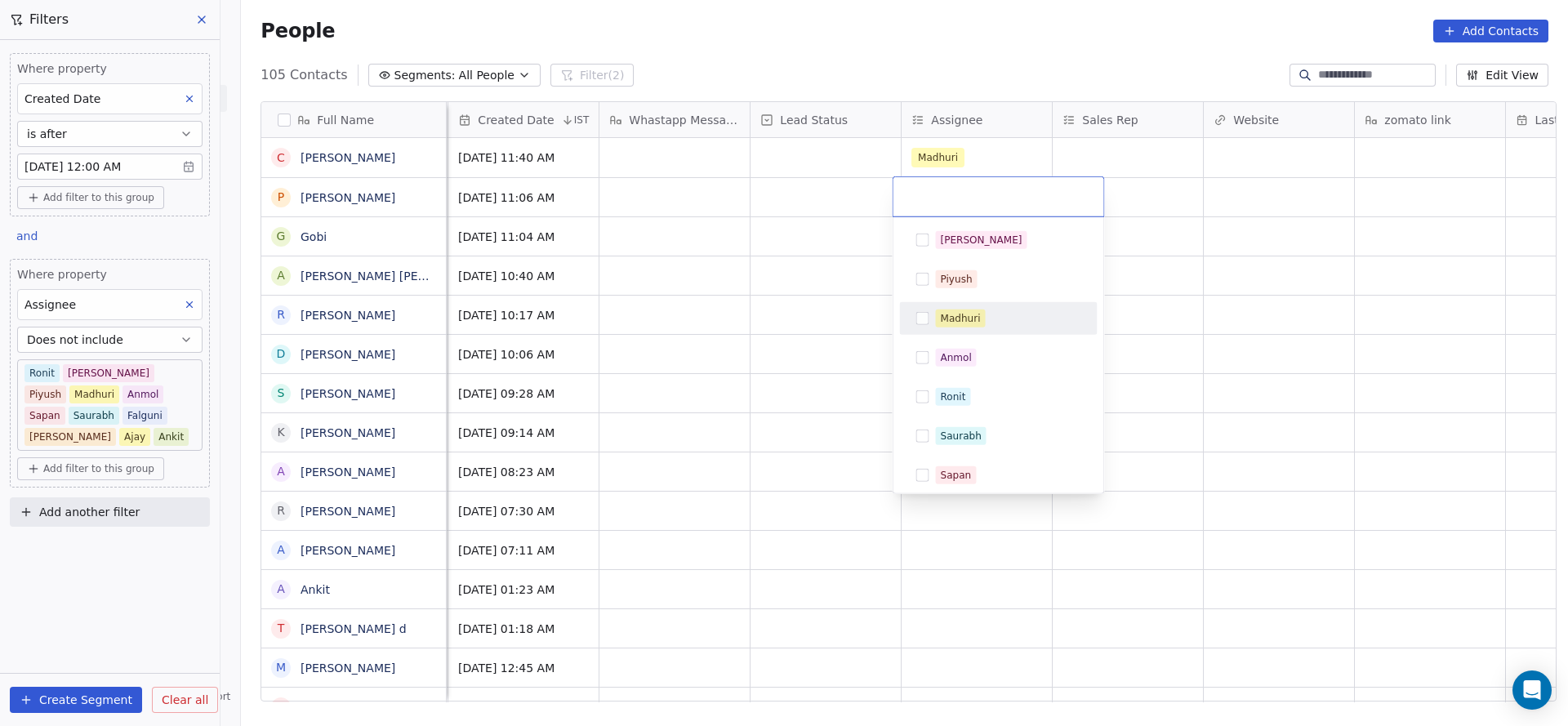
click at [957, 316] on div "Madhuri" at bounding box center [961, 318] width 40 height 15
click at [696, 316] on html "On2Cook India Pvt. Ltd. Contacts People Marketing Workflows Campaigns Sales Pip…" at bounding box center [784, 363] width 1568 height 726
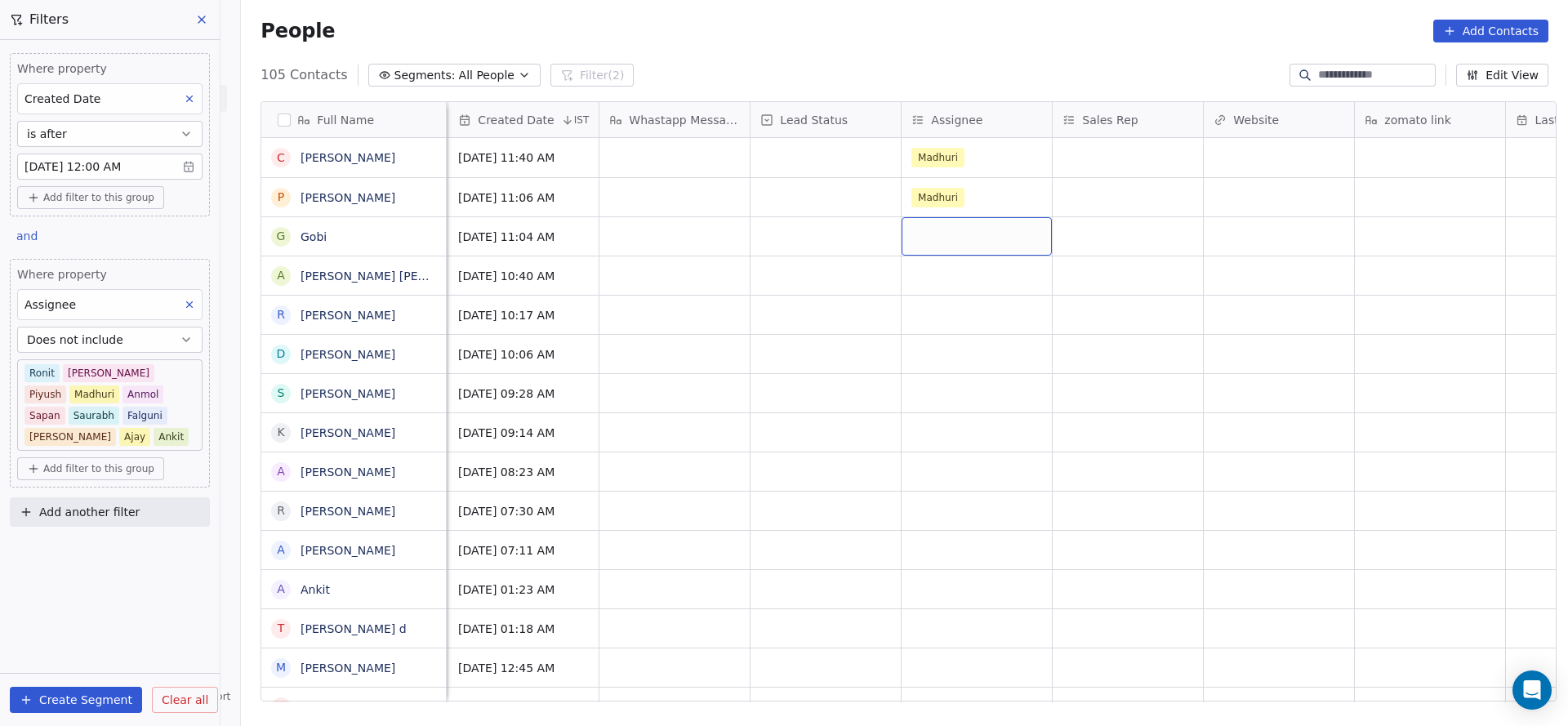
click at [945, 244] on div "grid" at bounding box center [976, 237] width 151 height 39
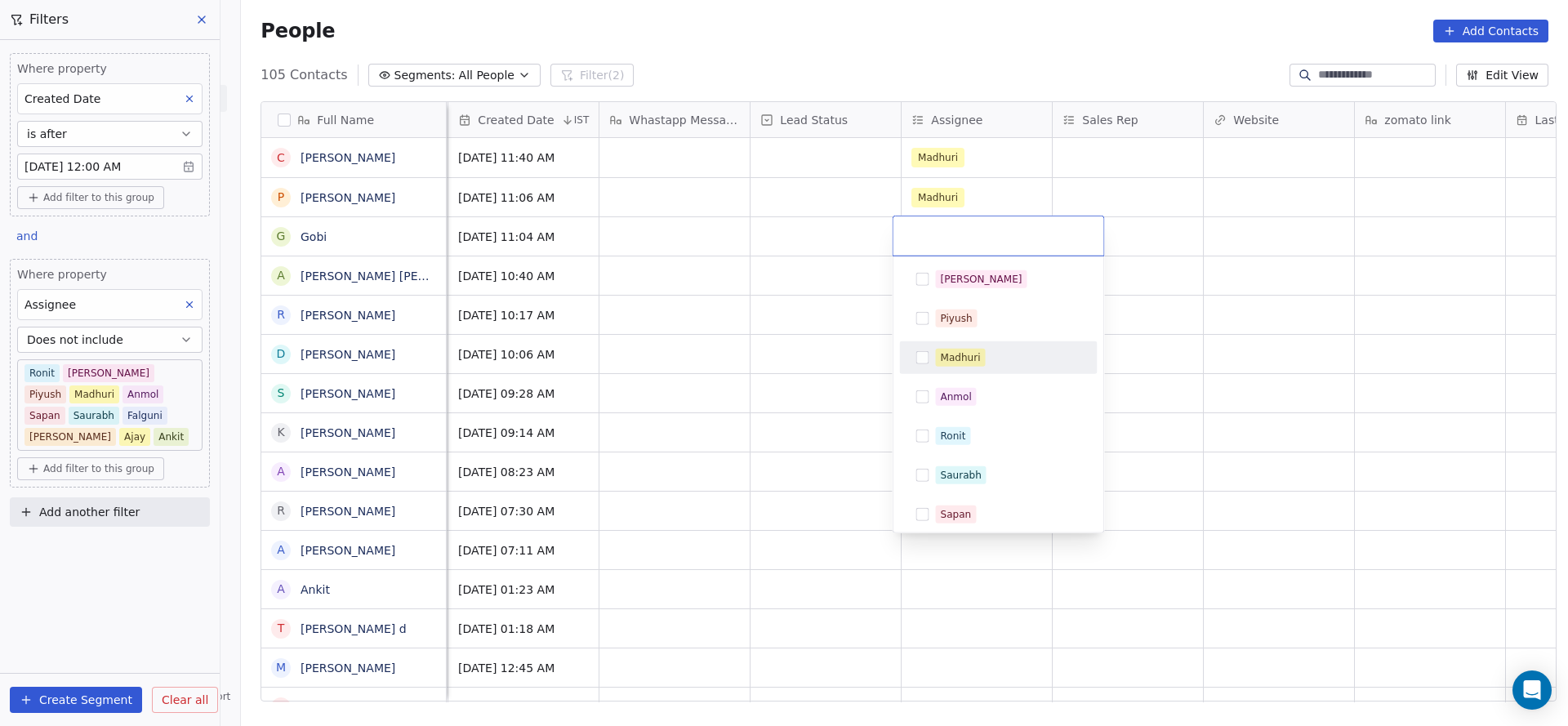
click at [945, 363] on div "Madhuri" at bounding box center [961, 357] width 40 height 15
click at [770, 329] on html "On2Cook India Pvt. Ltd. Contacts People Marketing Workflows Campaigns Sales Pip…" at bounding box center [784, 363] width 1568 height 726
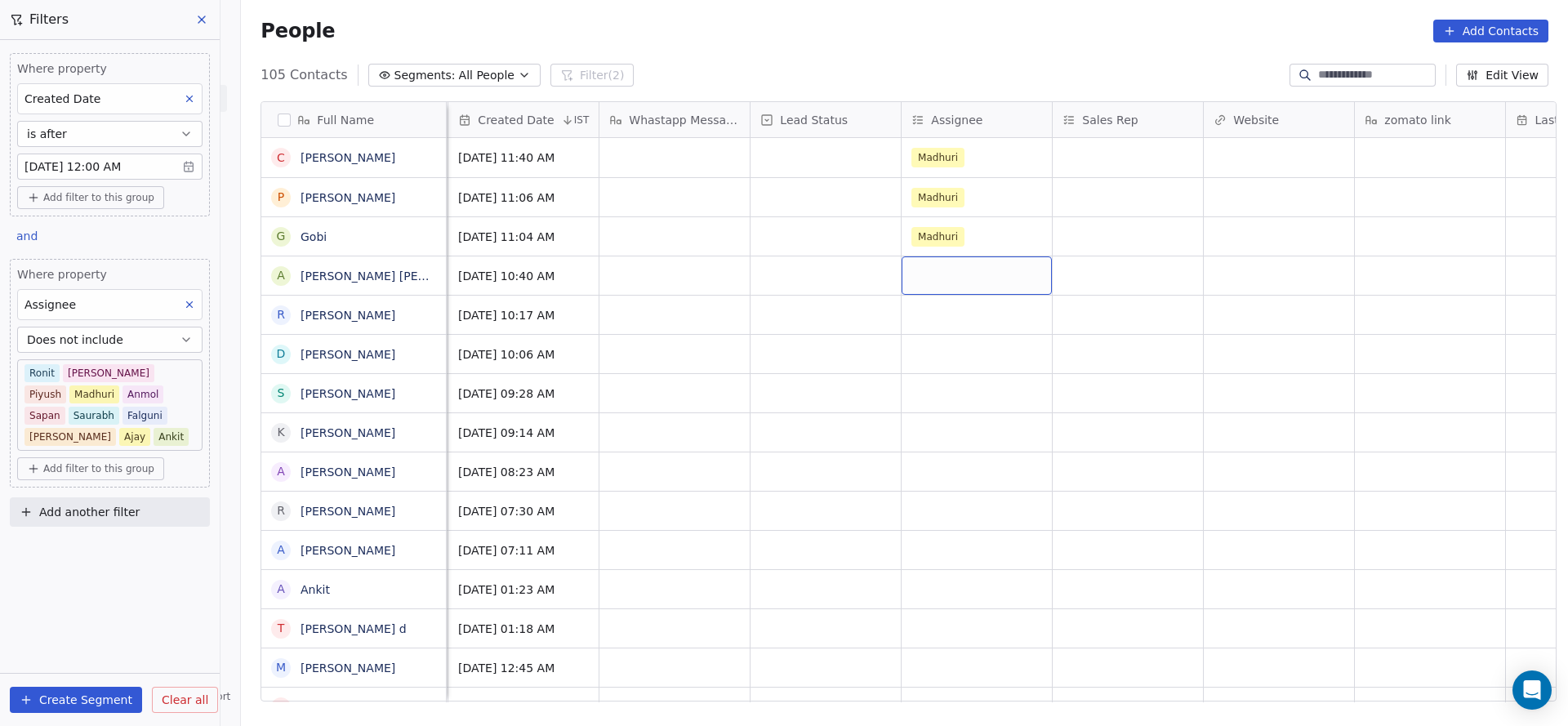
click at [941, 279] on div "grid" at bounding box center [976, 275] width 151 height 39
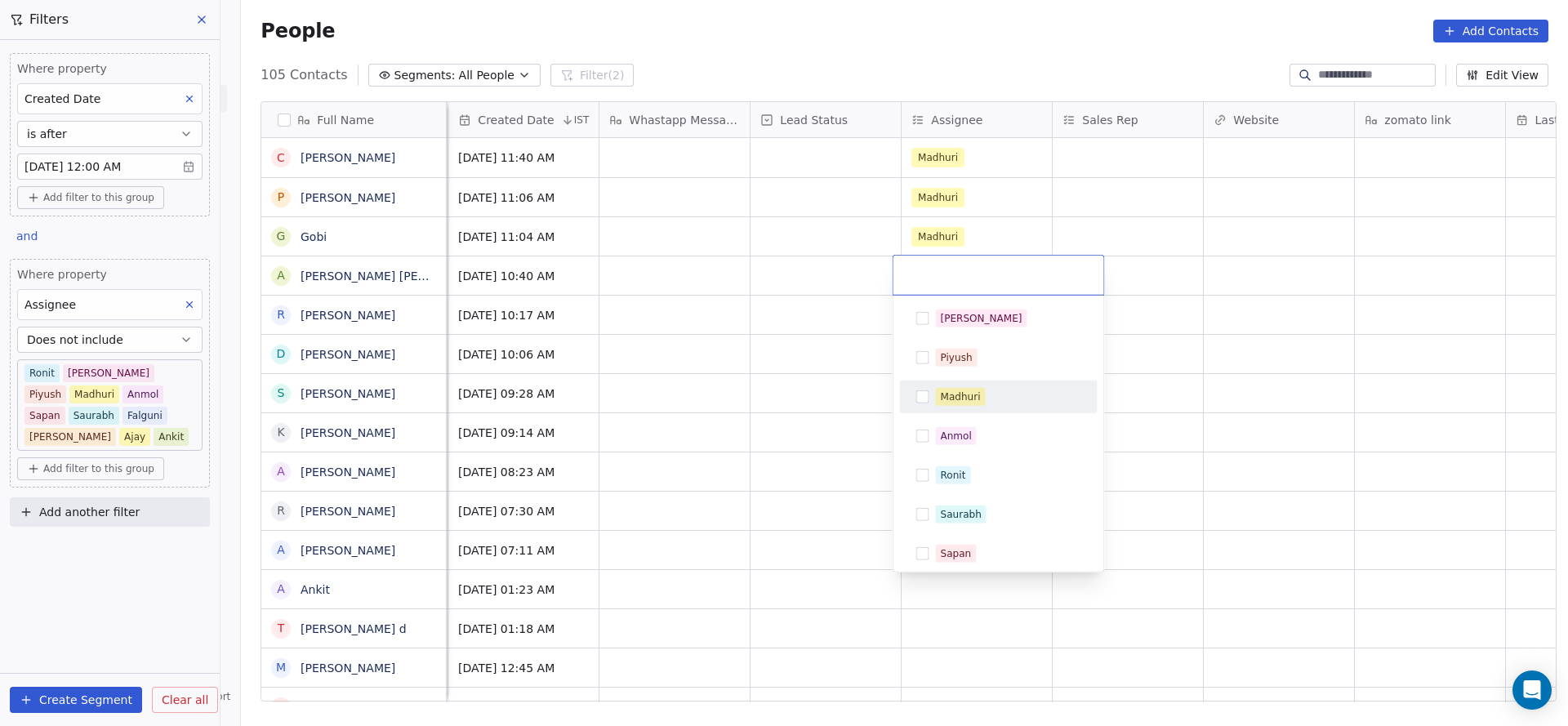
click at [948, 407] on div "Madhuri" at bounding box center [999, 397] width 185 height 26
click at [787, 403] on html "On2Cook India Pvt. Ltd. Contacts People Marketing Workflows Campaigns Sales Pip…" at bounding box center [784, 363] width 1568 height 726
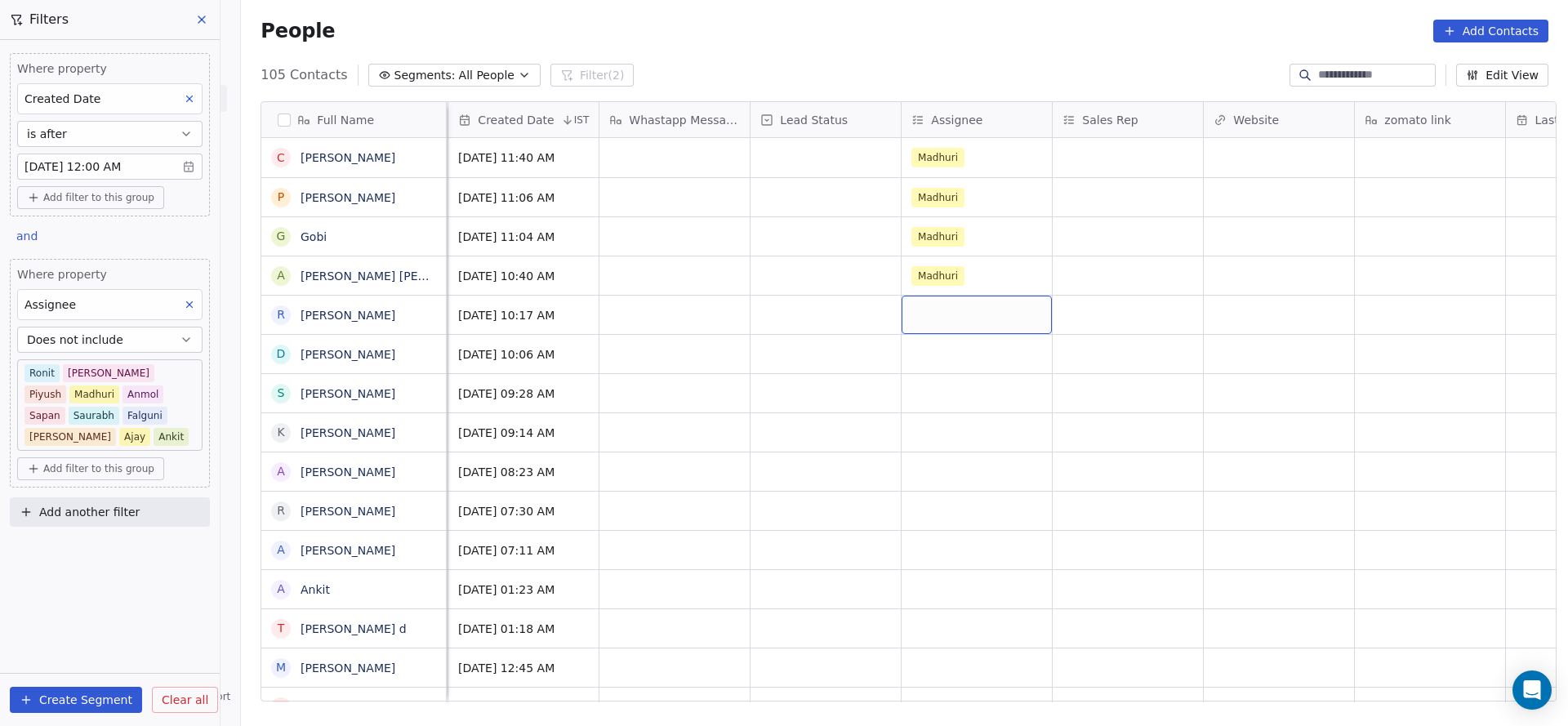
click at [951, 324] on div "grid" at bounding box center [976, 315] width 151 height 39
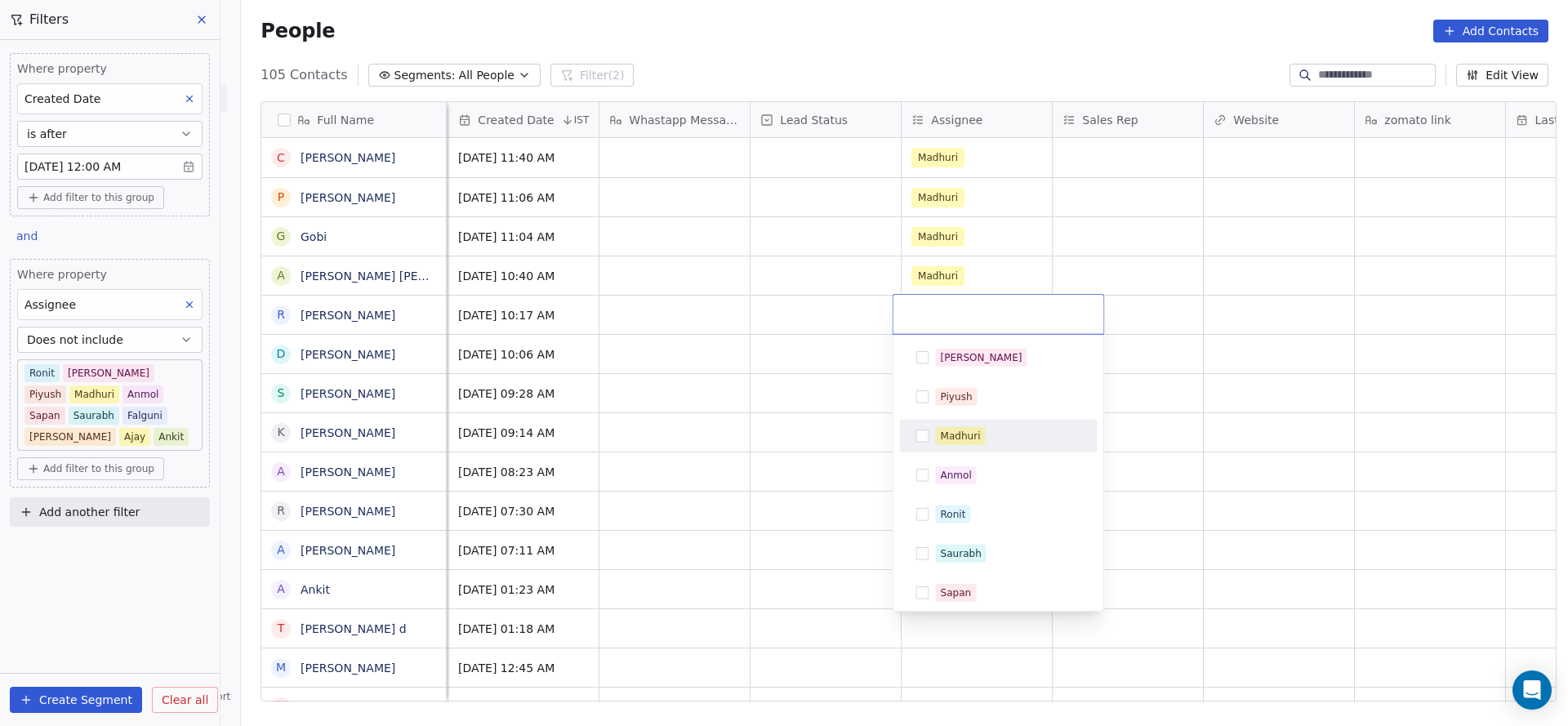
click at [959, 434] on div "Madhuri" at bounding box center [961, 435] width 40 height 15
click at [716, 397] on html "On2Cook India Pvt. Ltd. Contacts People Marketing Workflows Campaigns Sales Pip…" at bounding box center [784, 363] width 1568 height 726
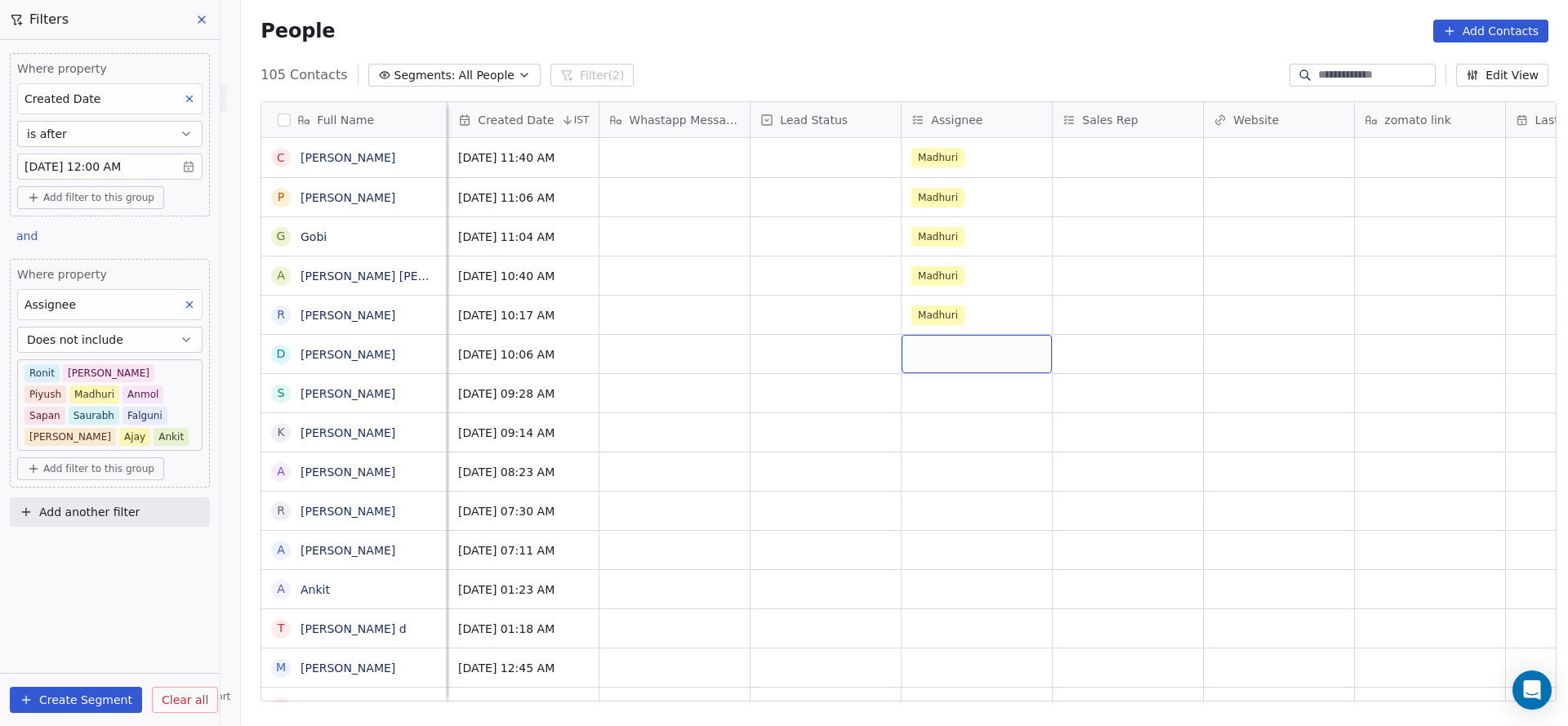
click at [957, 366] on div "grid" at bounding box center [976, 354] width 151 height 39
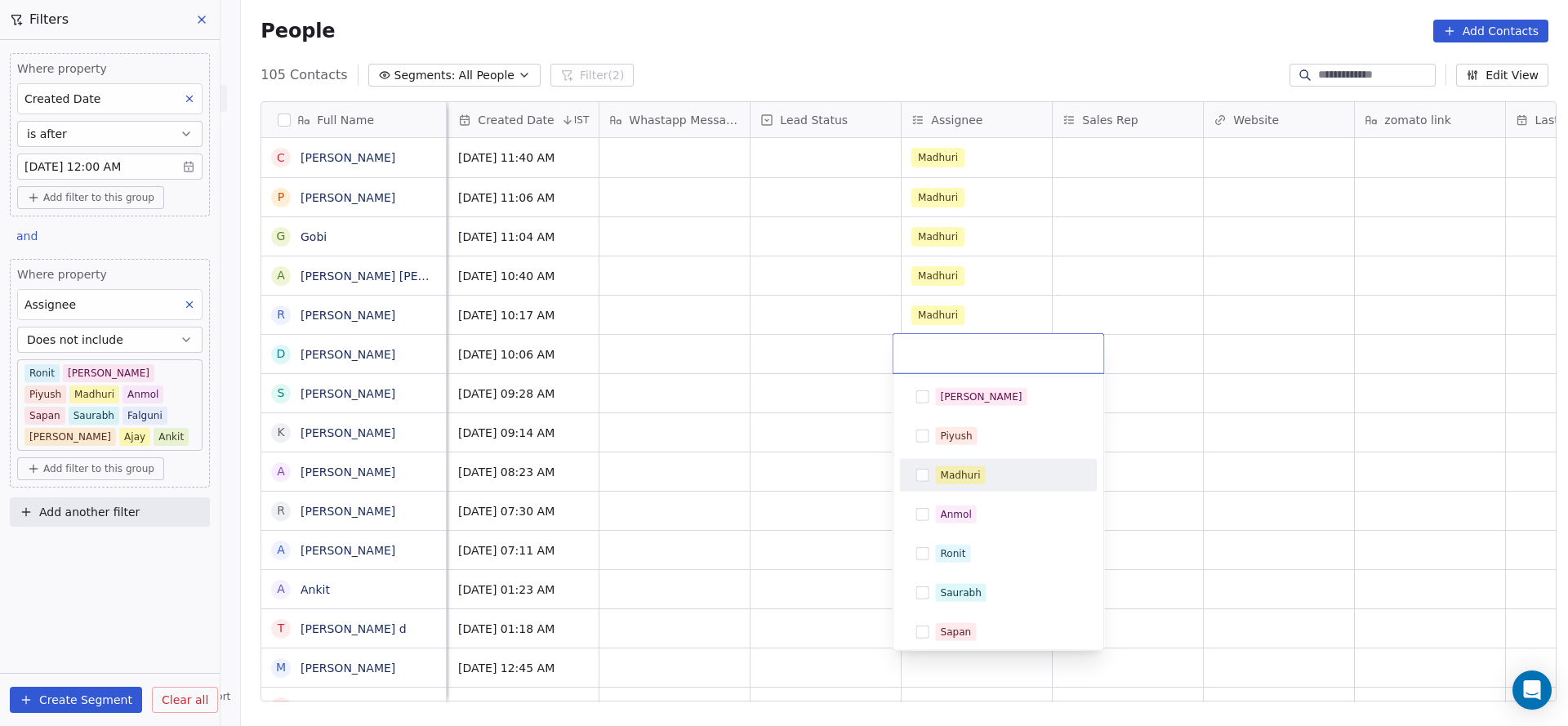
click at [957, 483] on span "Madhuri" at bounding box center [961, 475] width 50 height 18
click at [806, 463] on html "On2Cook India Pvt. Ltd. Contacts People Marketing Workflows Campaigns Sales Pip…" at bounding box center [784, 363] width 1568 height 726
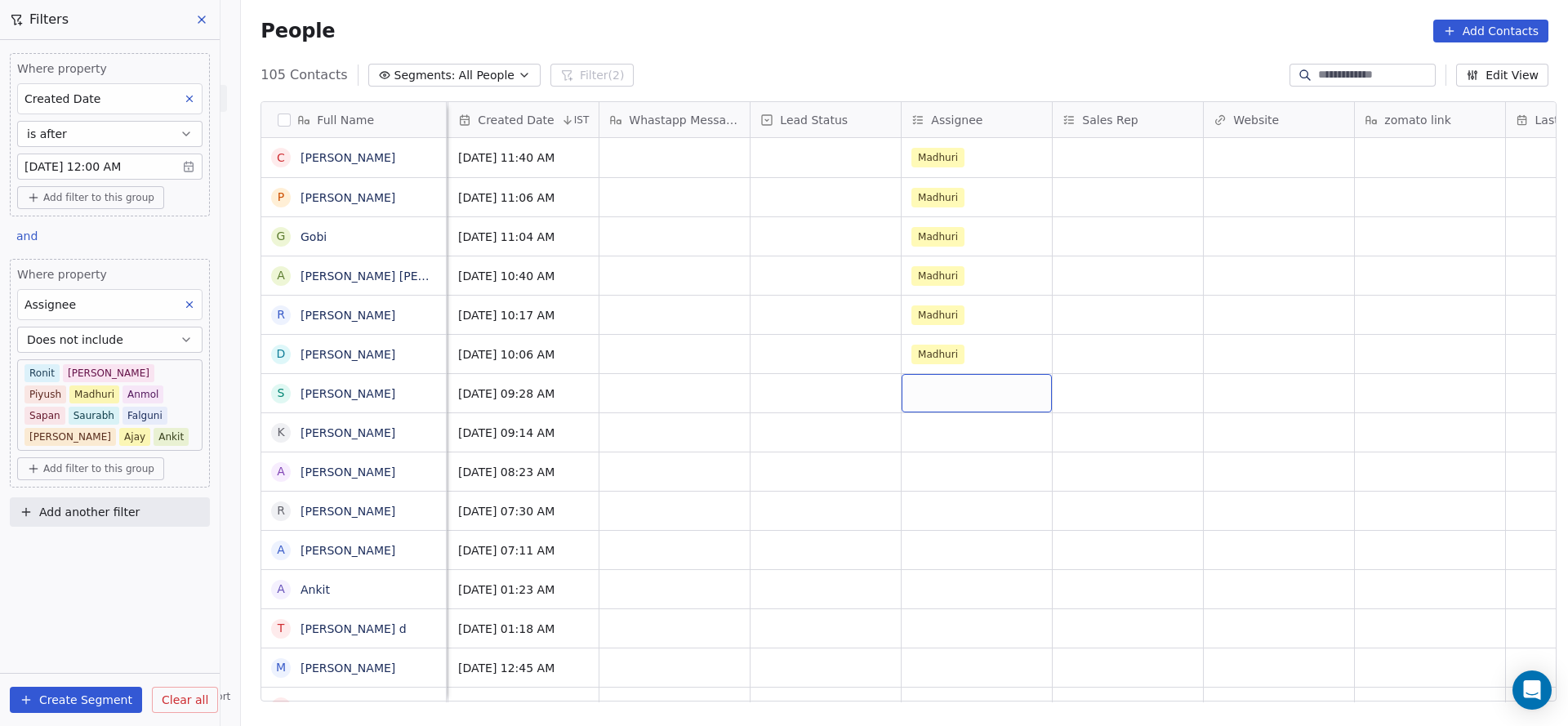
click at [944, 403] on div "grid" at bounding box center [976, 393] width 151 height 39
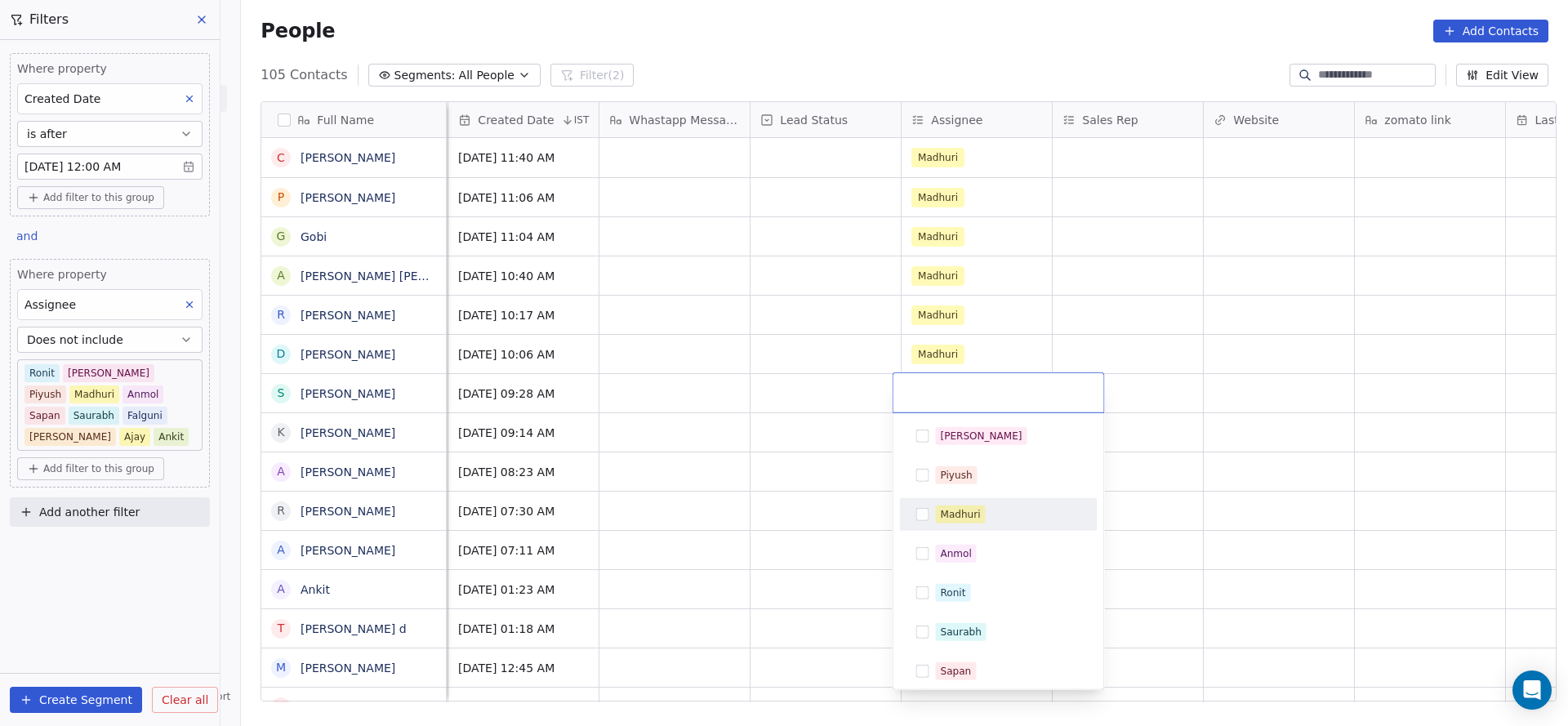
click at [952, 516] on div "Madhuri" at bounding box center [961, 514] width 40 height 15
click at [815, 458] on html "On2Cook India Pvt. Ltd. Contacts People Marketing Workflows Campaigns Sales Pip…" at bounding box center [784, 363] width 1568 height 726
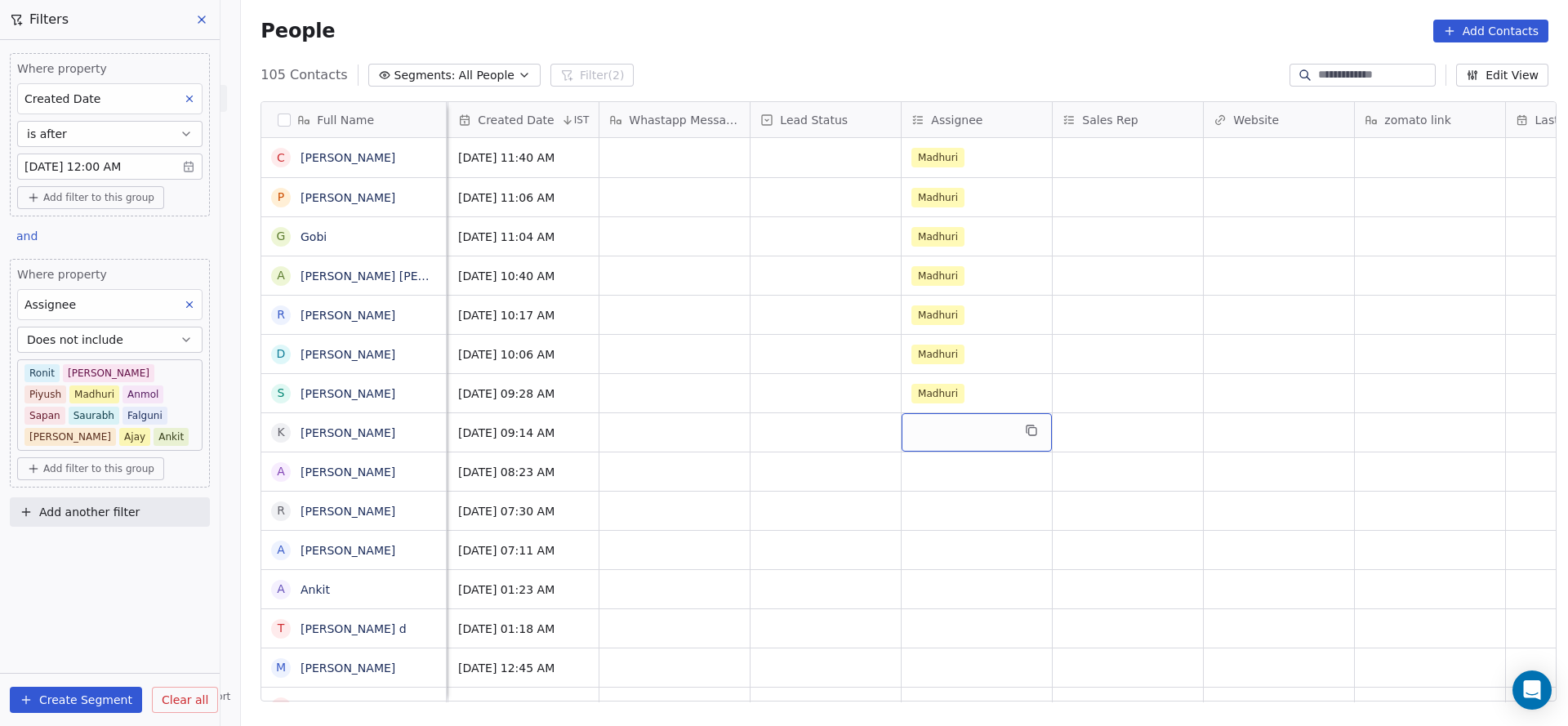
click at [951, 436] on div "grid" at bounding box center [976, 432] width 151 height 39
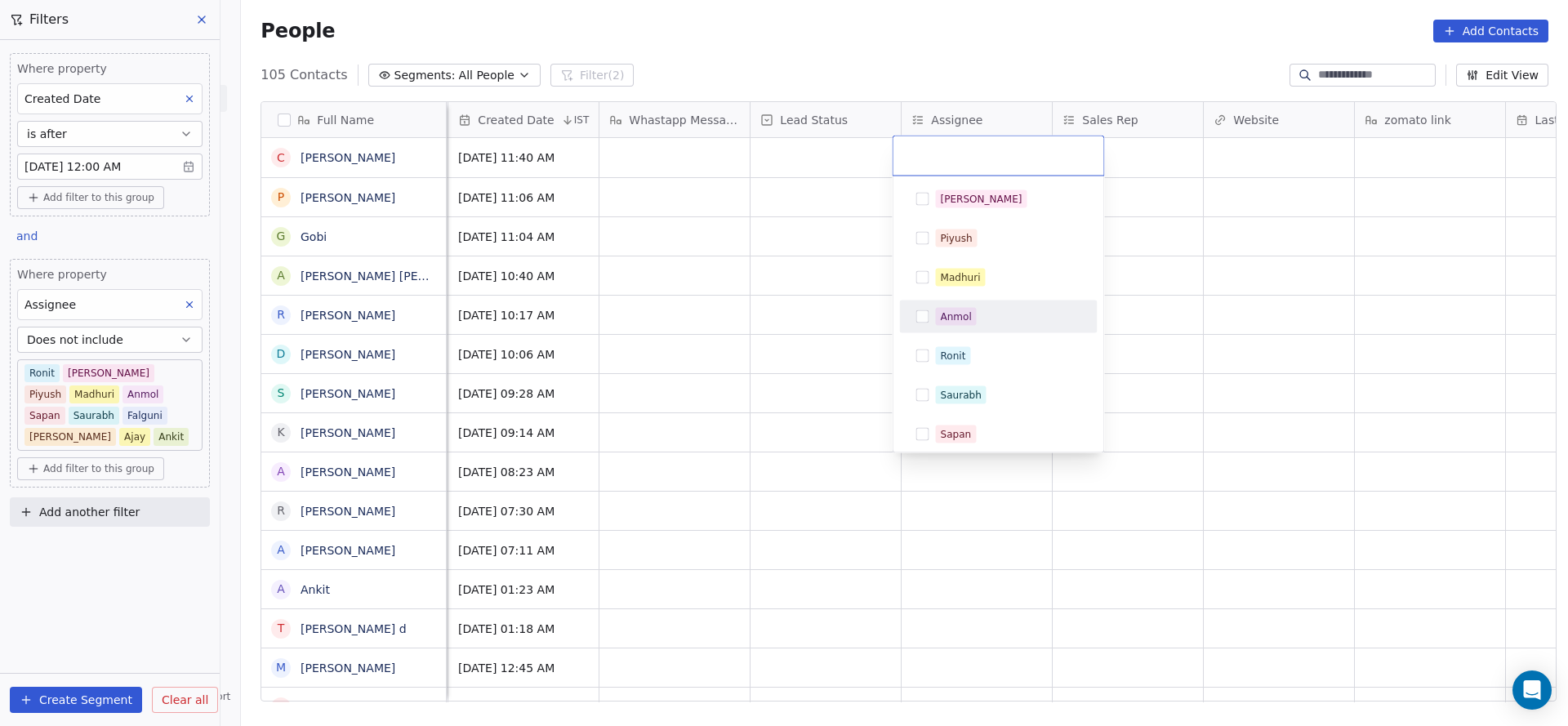
click at [968, 279] on div "Madhuri" at bounding box center [961, 277] width 40 height 15
click at [795, 407] on html "On2Cook India Pvt. Ltd. Contacts People Marketing Workflows Campaigns Sales Pip…" at bounding box center [784, 363] width 1568 height 726
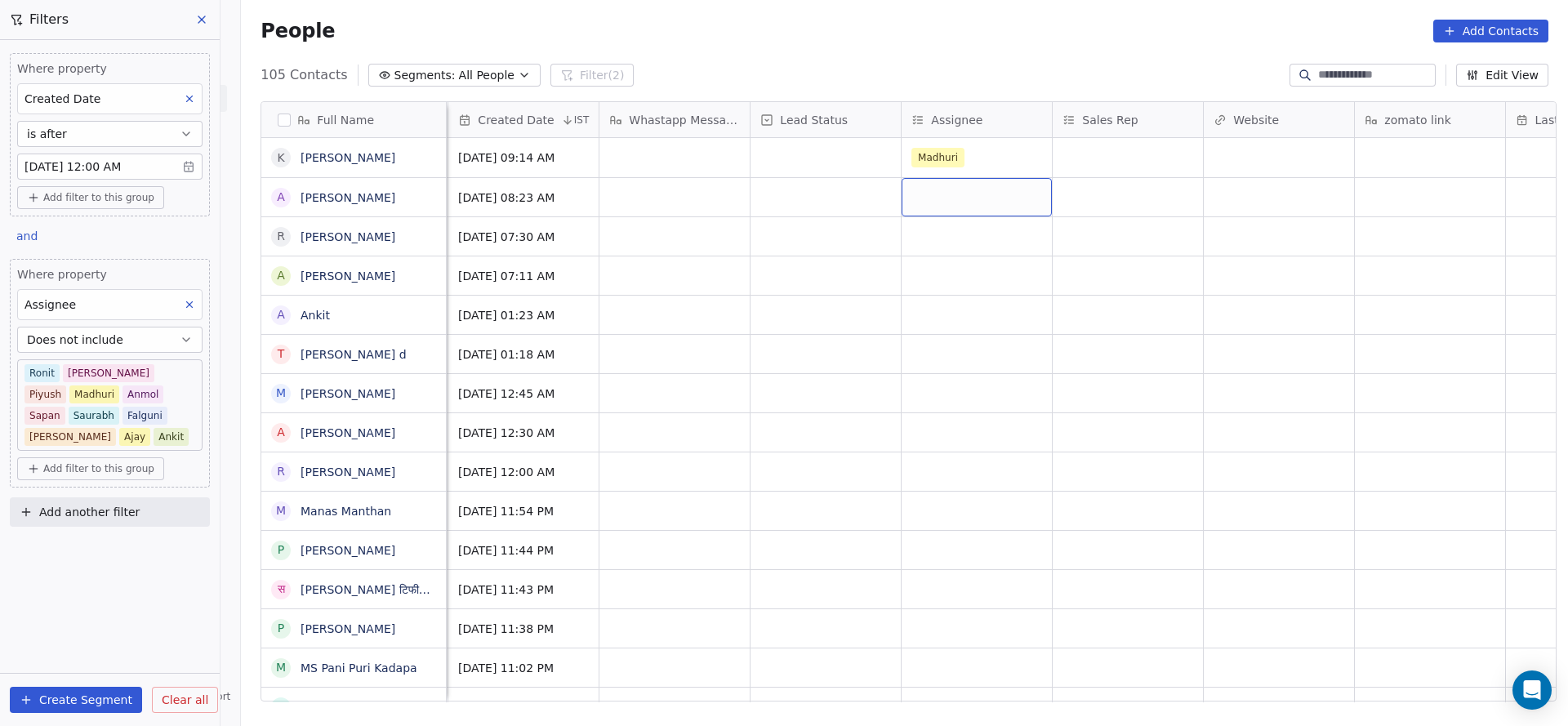
click at [935, 184] on div "grid" at bounding box center [976, 197] width 151 height 39
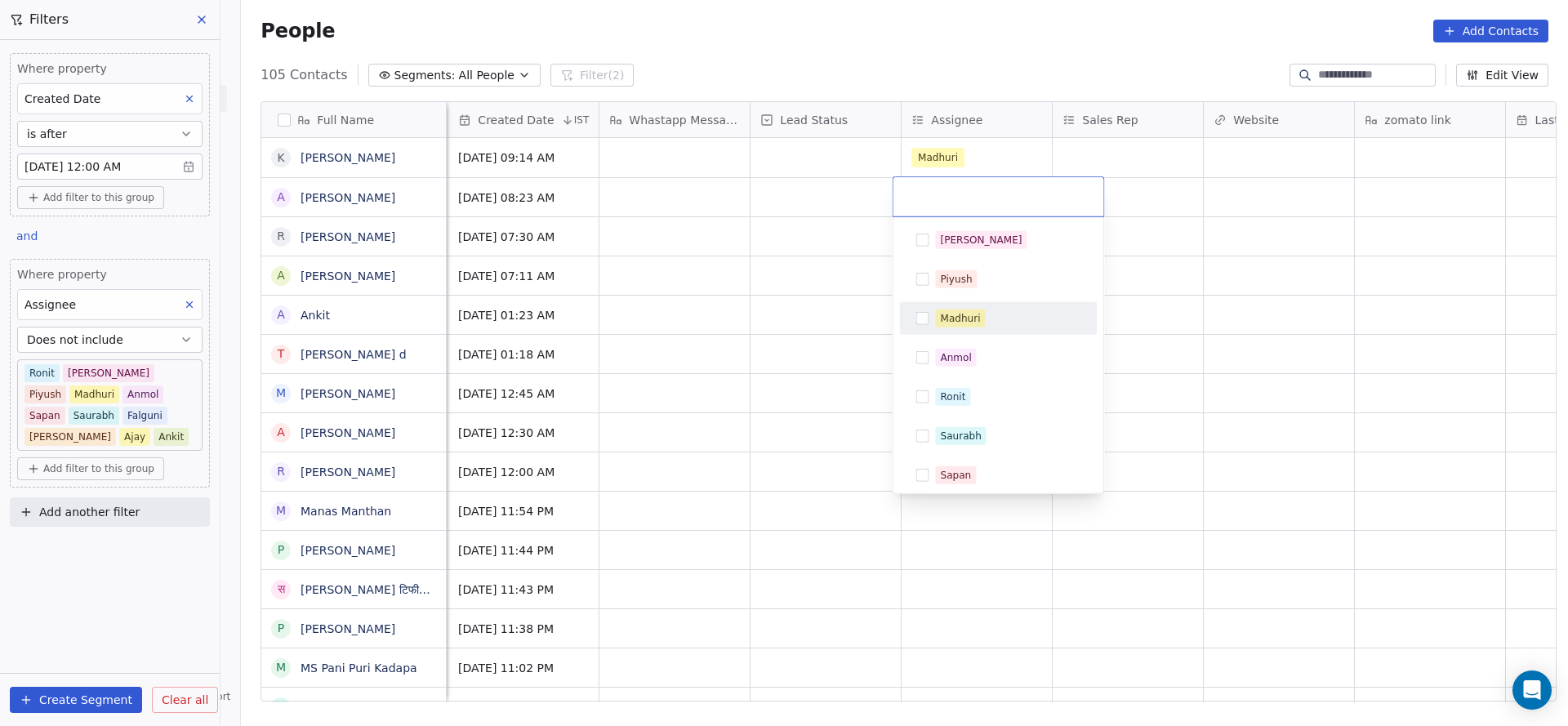
click at [970, 314] on div "Madhuri" at bounding box center [961, 318] width 40 height 15
drag, startPoint x: 757, startPoint y: 333, endPoint x: 945, endPoint y: 238, distance: 210.6
click at [756, 334] on html "On2Cook India Pvt. Ltd. Contacts People Marketing Workflows Campaigns Sales Pip…" at bounding box center [784, 363] width 1568 height 726
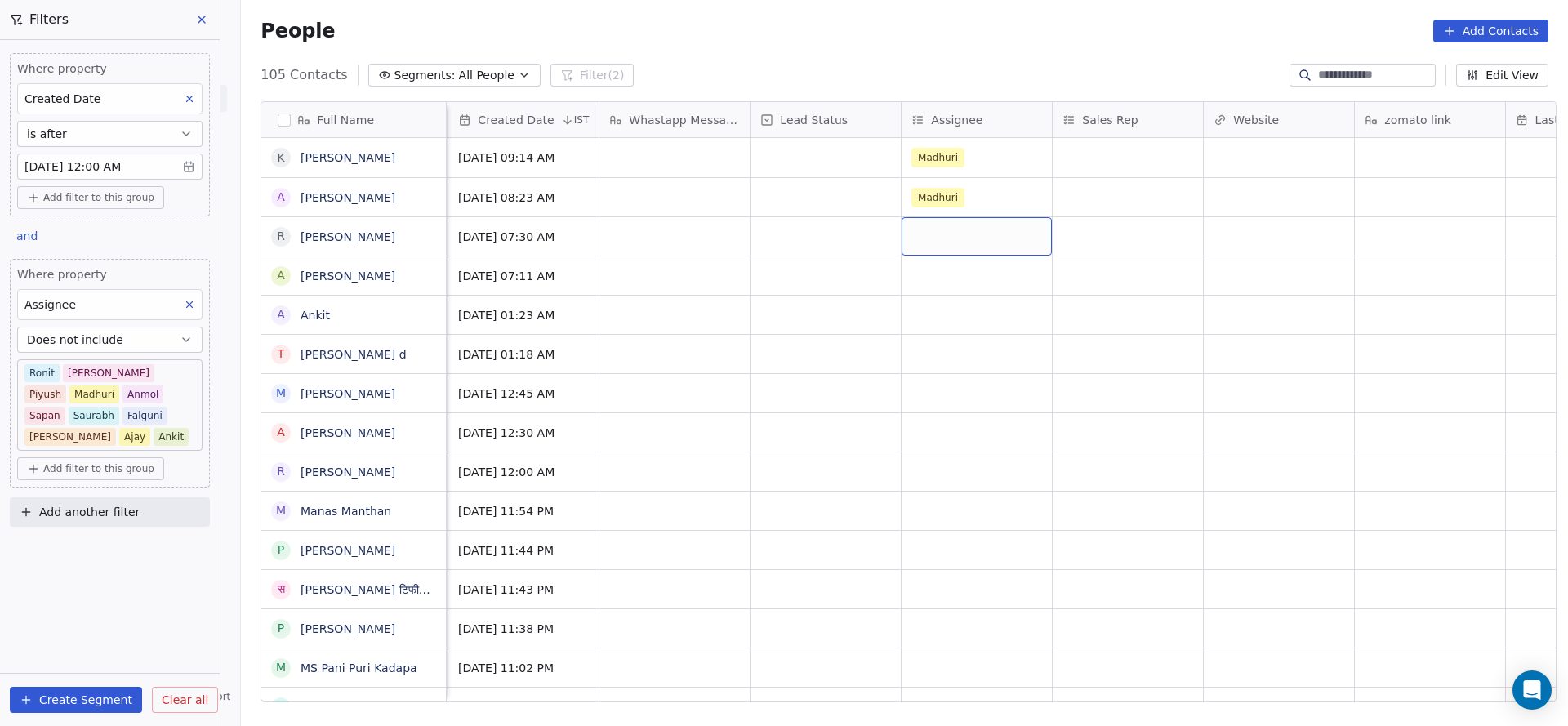
click at [949, 240] on div "grid" at bounding box center [976, 237] width 151 height 39
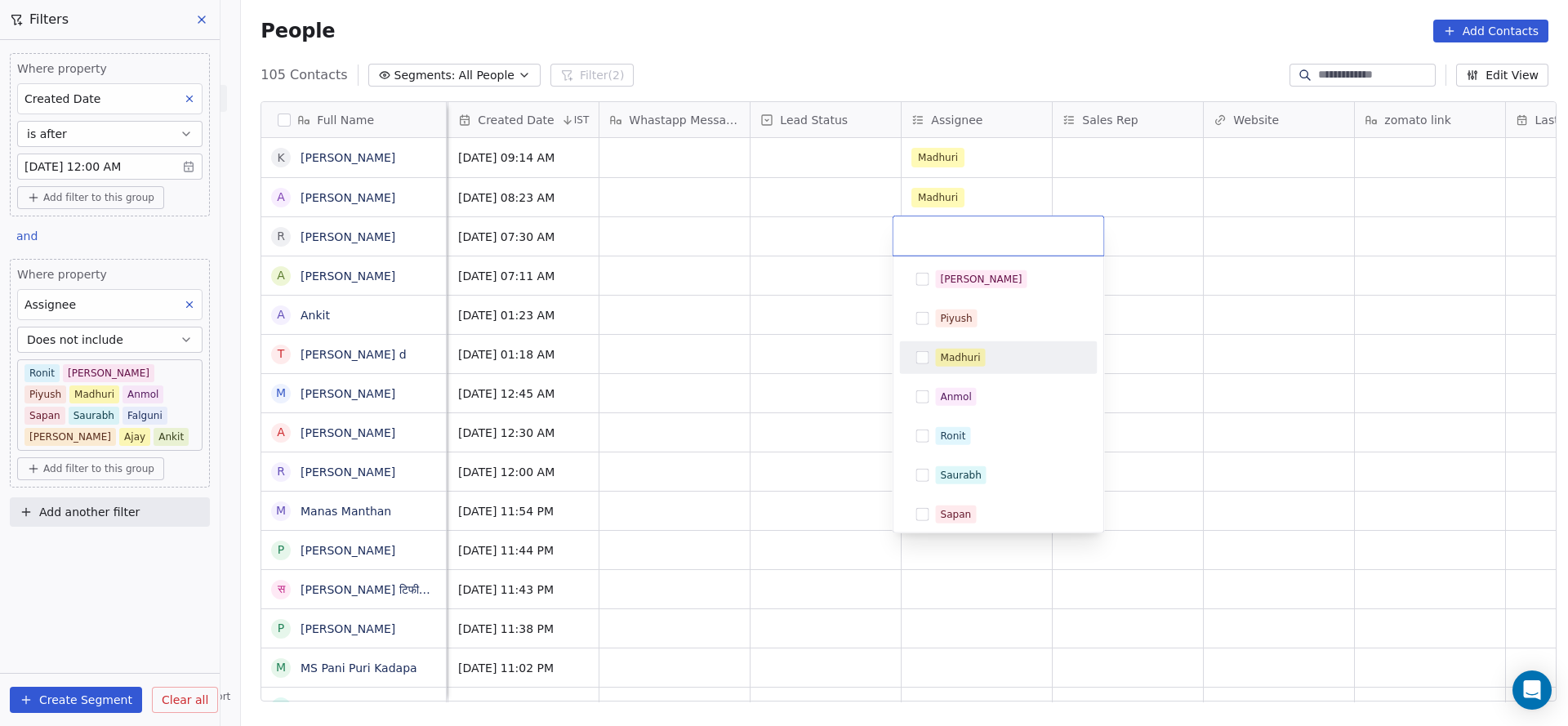
click at [957, 356] on div "Madhuri" at bounding box center [961, 357] width 40 height 15
click at [671, 355] on html "On2Cook India Pvt. Ltd. Contacts People Marketing Workflows Campaigns Sales Pip…" at bounding box center [784, 363] width 1568 height 726
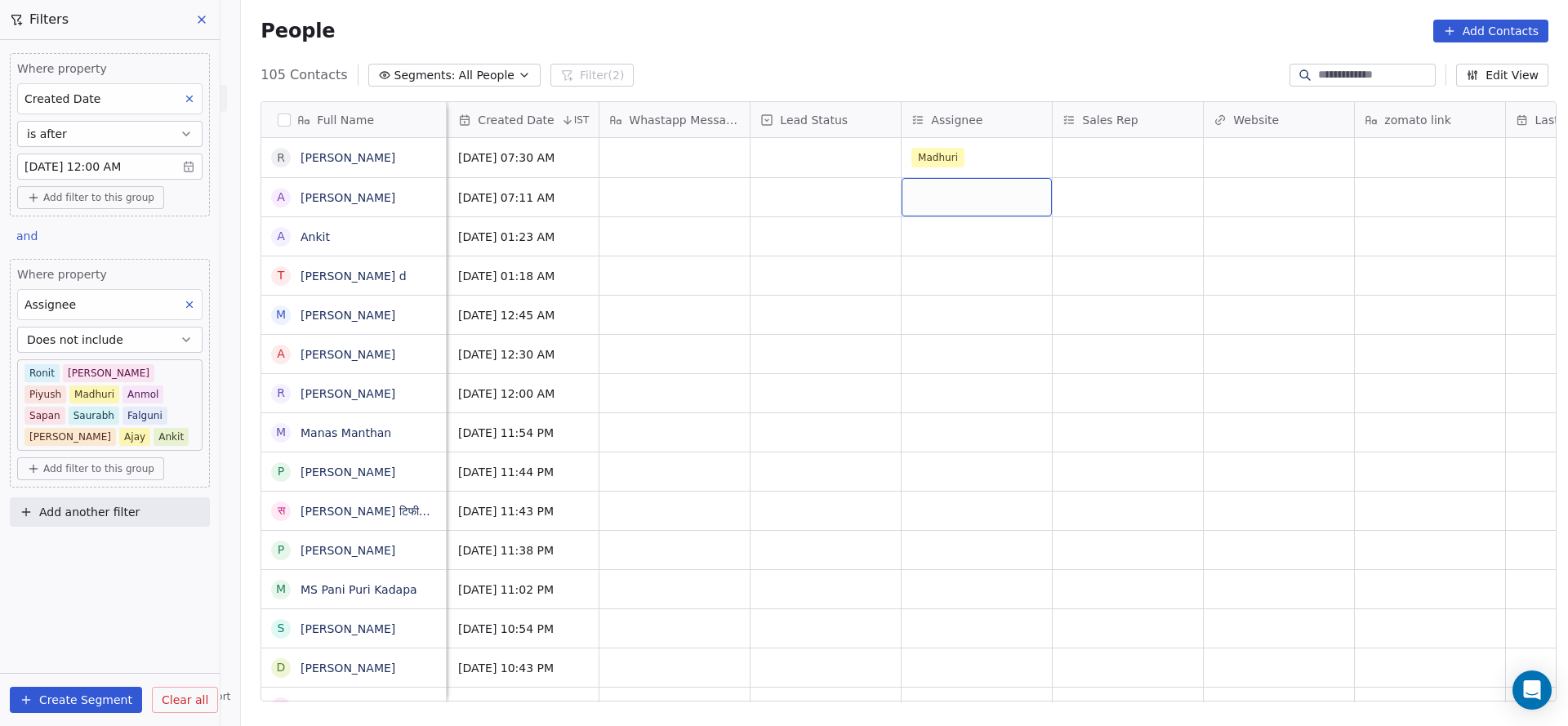
click at [963, 194] on div "grid" at bounding box center [976, 197] width 151 height 39
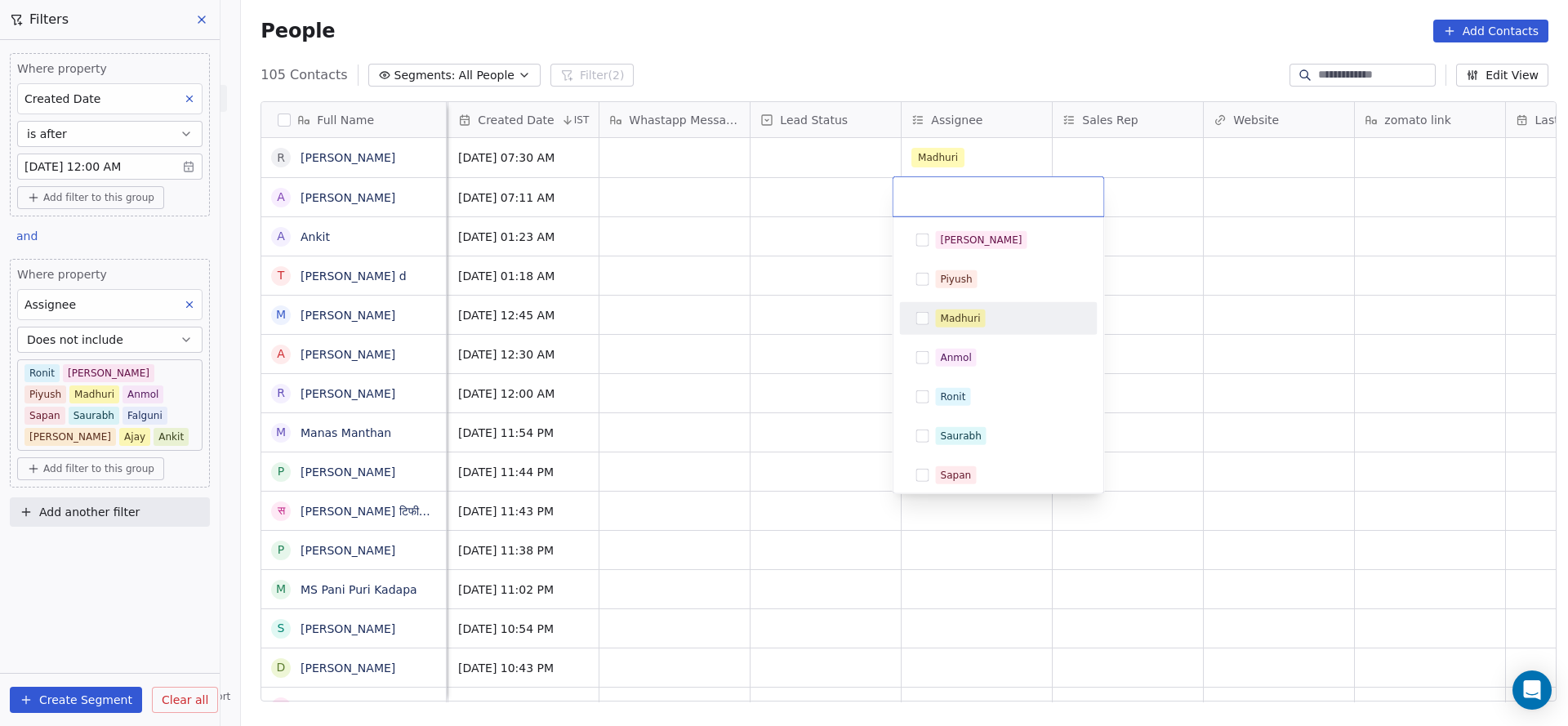
click at [941, 319] on div "Madhuri" at bounding box center [961, 318] width 40 height 15
drag, startPoint x: 864, startPoint y: 339, endPoint x: 944, endPoint y: 272, distance: 104.4
click at [864, 340] on html "On2Cook India Pvt. Ltd. Contacts People Marketing Workflows Campaigns Sales Pip…" at bounding box center [784, 363] width 1568 height 726
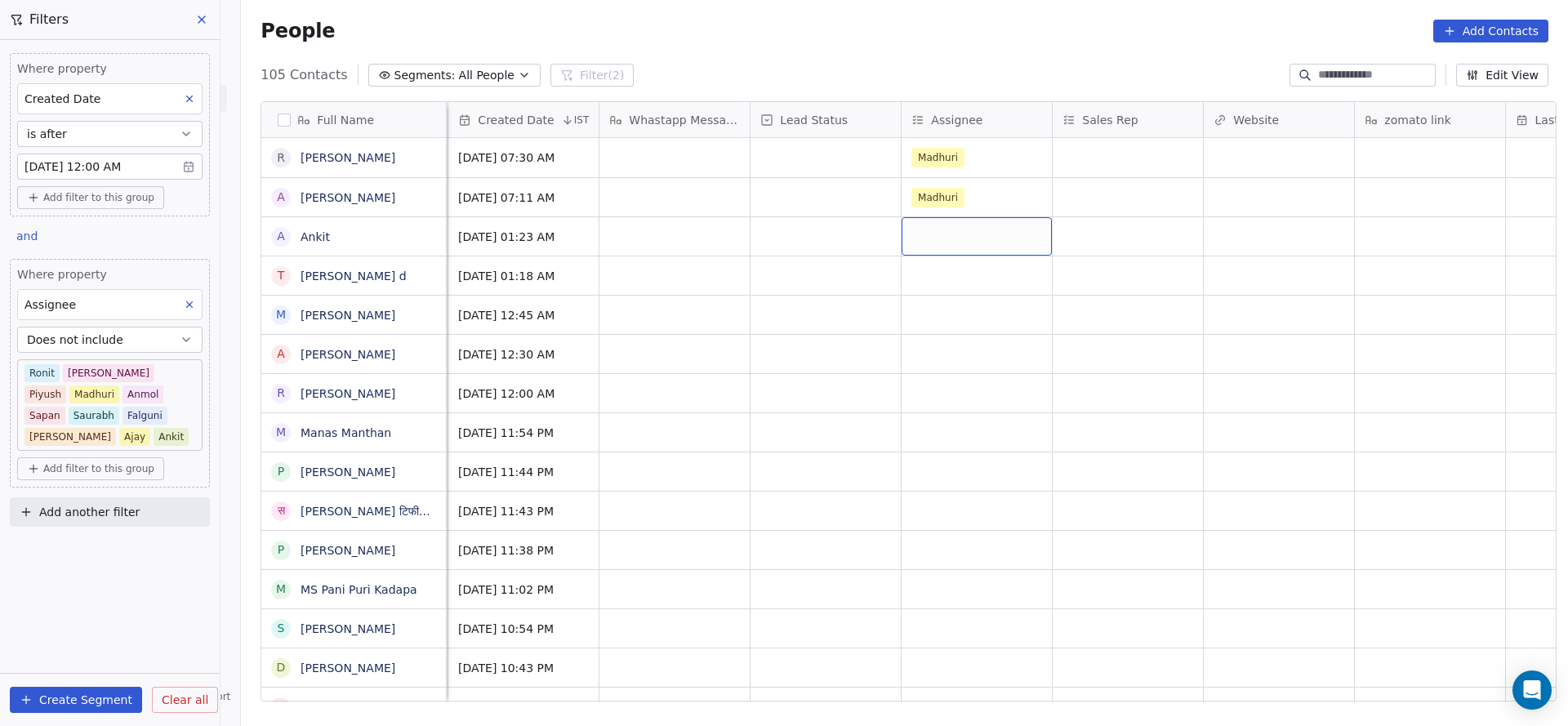
click at [978, 243] on div "grid" at bounding box center [976, 237] width 151 height 39
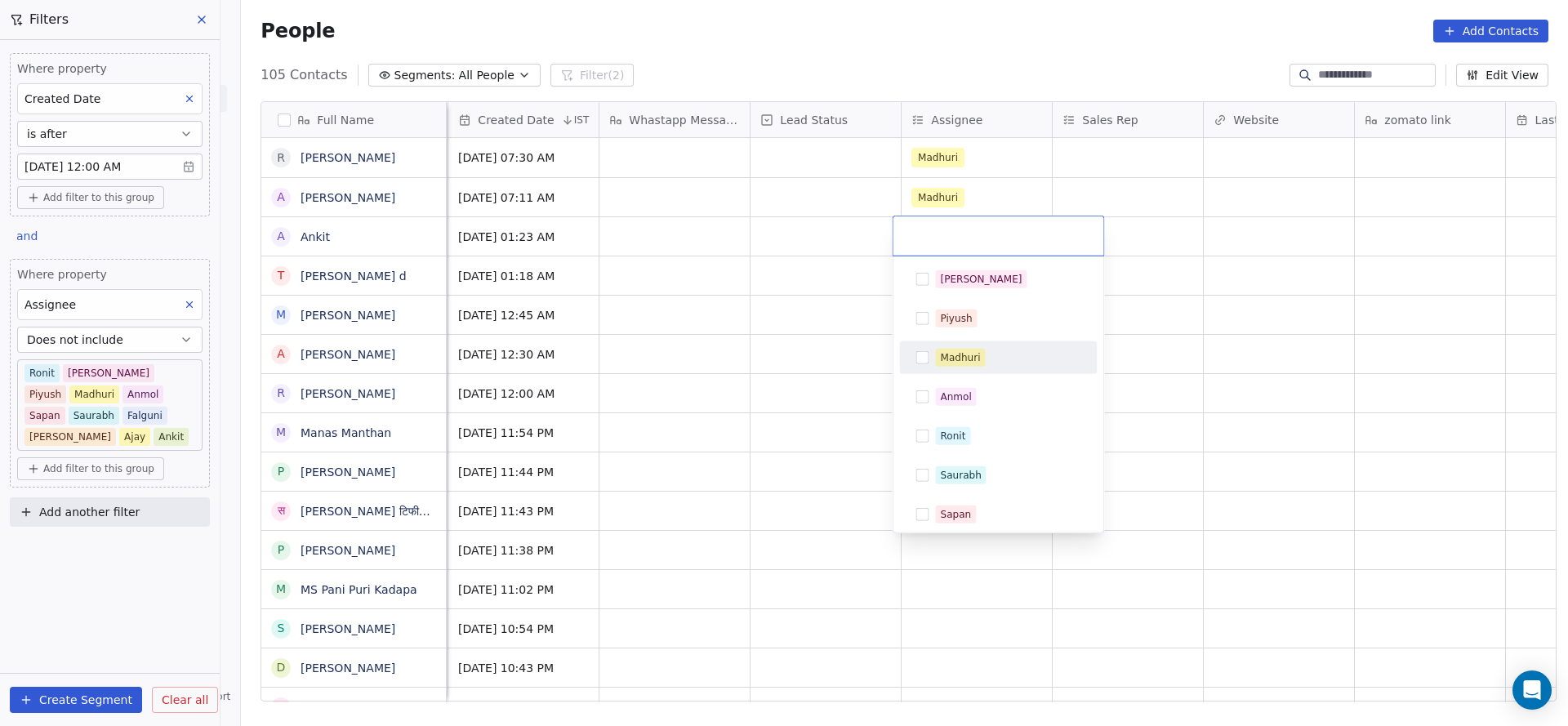
click at [968, 348] on span "Madhuri" at bounding box center [961, 357] width 50 height 18
click at [802, 364] on html "On2Cook India Pvt. Ltd. Contacts People Marketing Workflows Campaigns Sales Pip…" at bounding box center [784, 363] width 1568 height 726
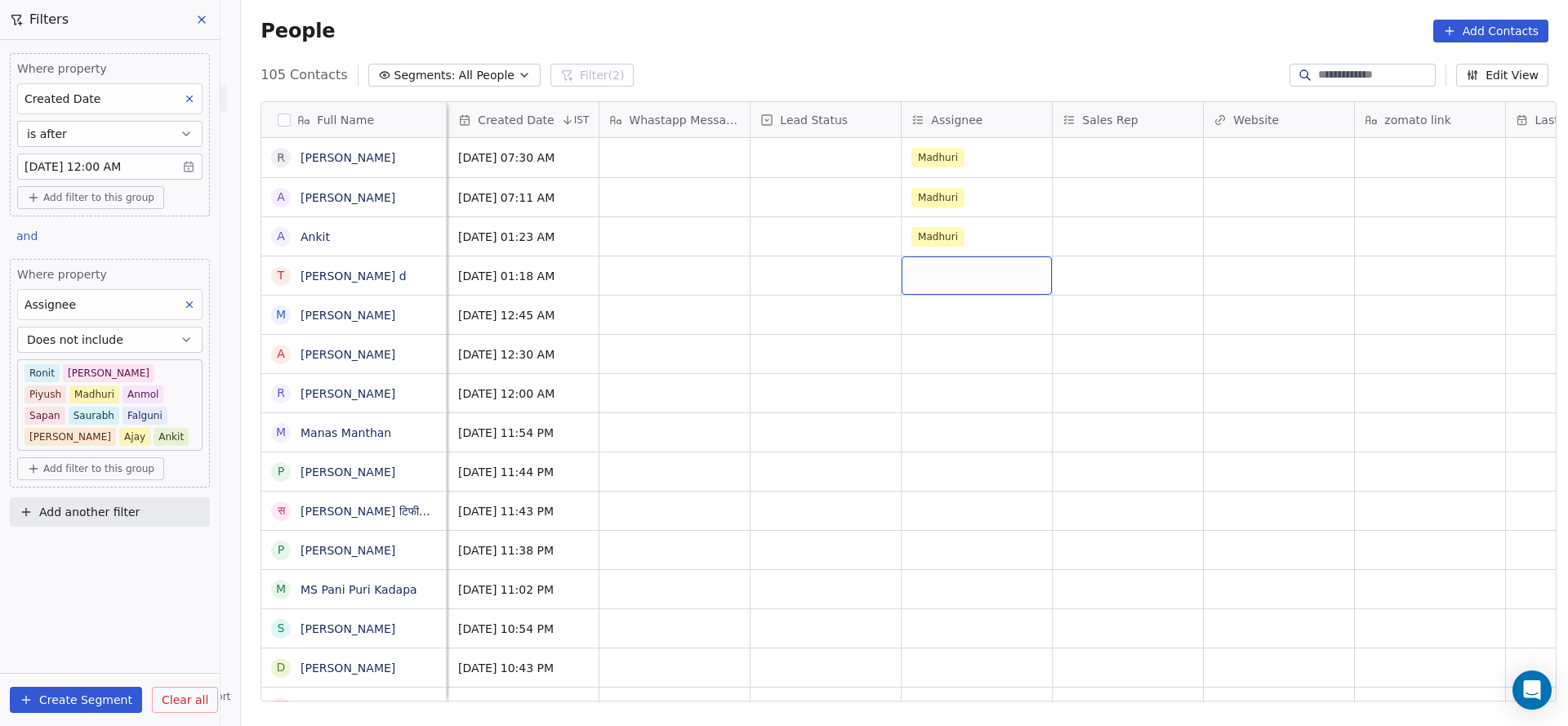
click at [950, 277] on div "grid" at bounding box center [976, 275] width 151 height 39
click at [950, 264] on div "grid" at bounding box center [976, 275] width 151 height 39
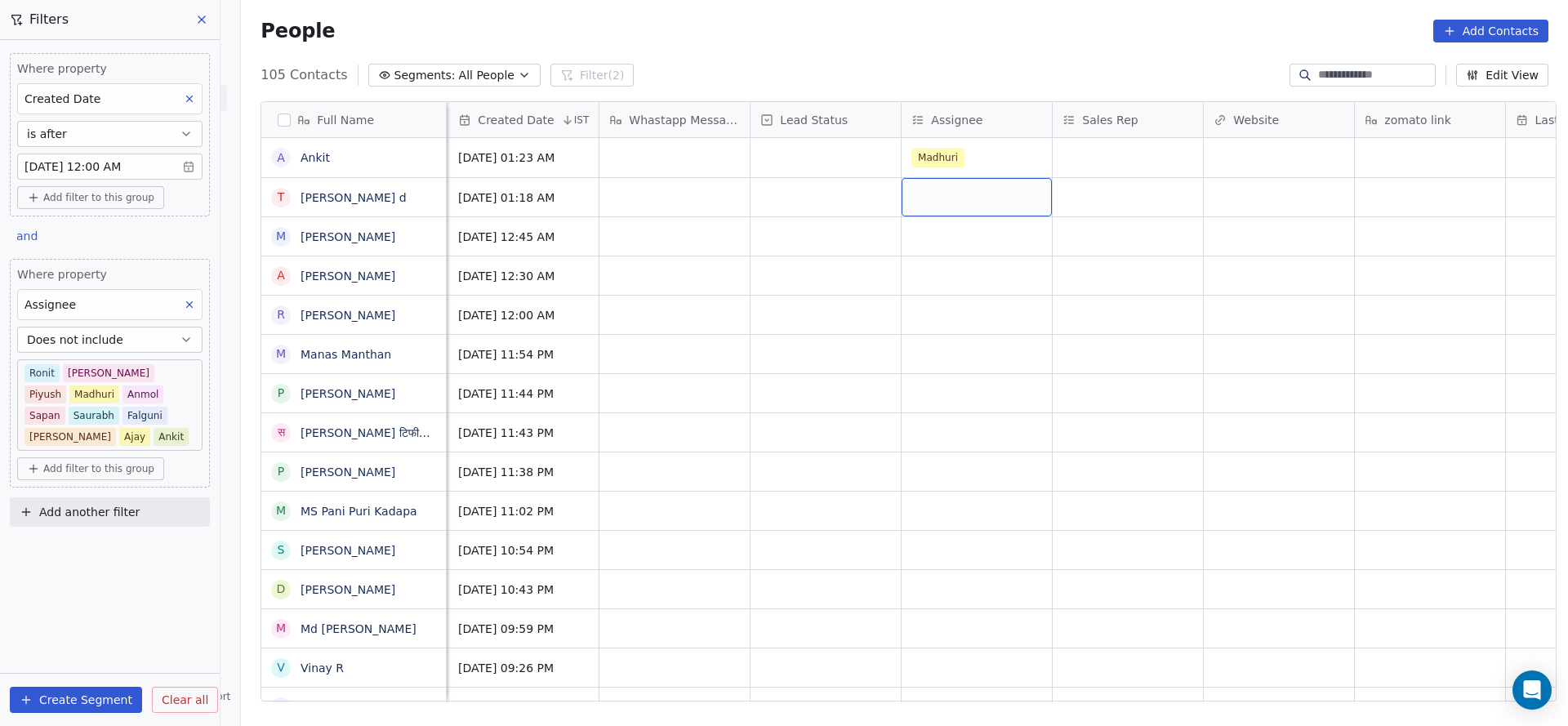
click at [921, 194] on div "grid" at bounding box center [976, 197] width 151 height 39
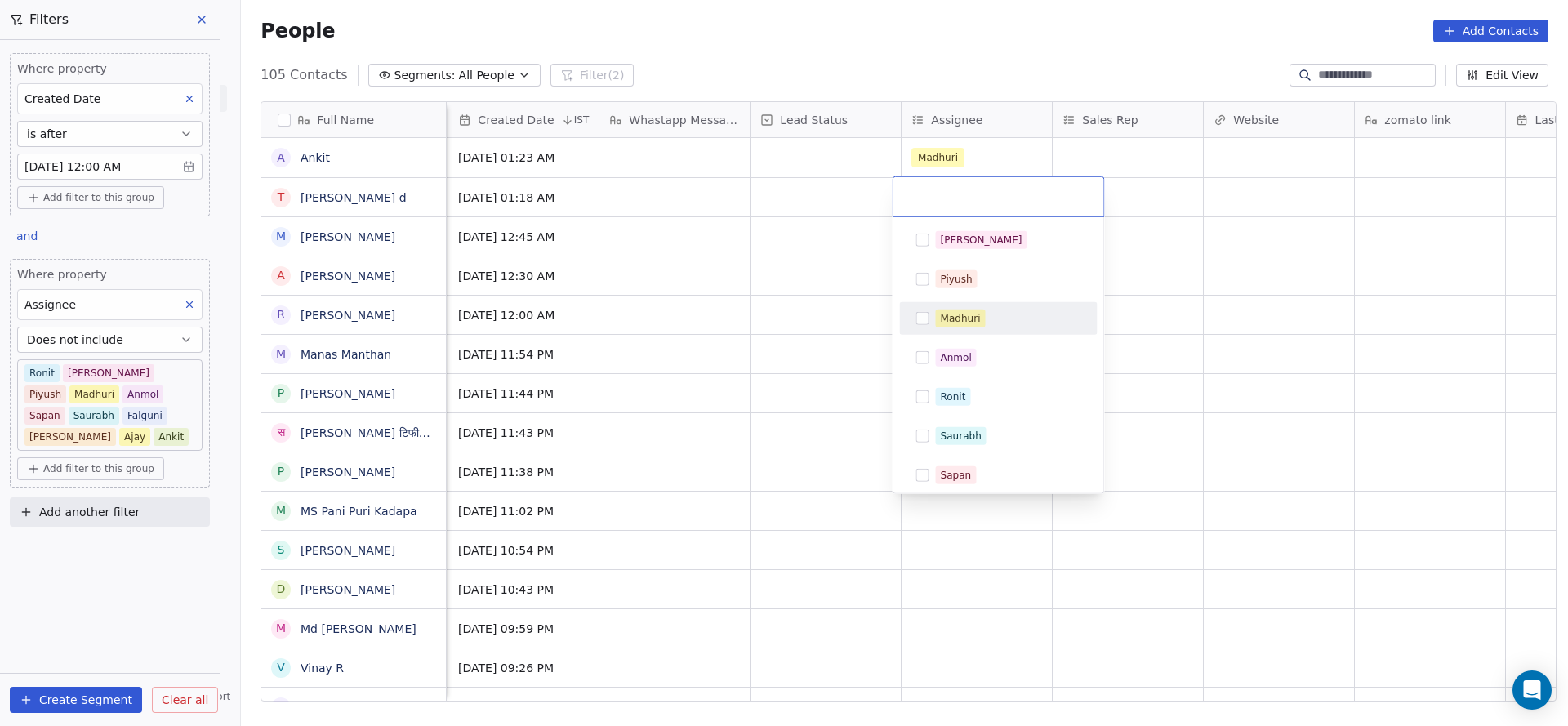
click at [938, 317] on span "Madhuri" at bounding box center [961, 318] width 50 height 18
click at [858, 349] on html "On2Cook India Pvt. Ltd. Contacts People Marketing Workflows Campaigns Sales Pip…" at bounding box center [784, 363] width 1568 height 726
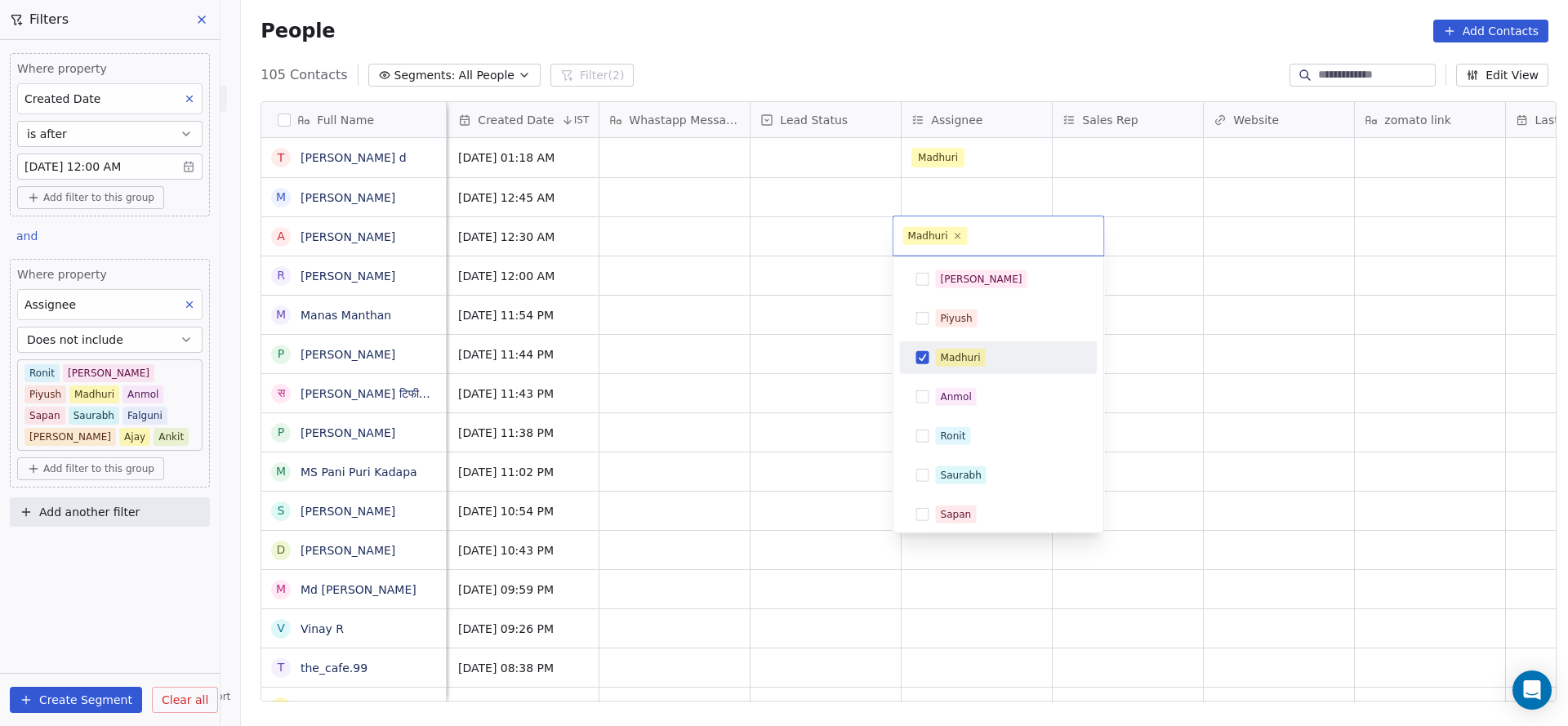
click at [870, 375] on html "On2Cook India Pvt. Ltd. Contacts People Marketing Workflows Campaigns Sales Pip…" at bounding box center [784, 363] width 1568 height 726
click at [948, 193] on html "On2Cook India Pvt. Ltd. Contacts People Marketing Workflows Campaigns Sales Pip…" at bounding box center [784, 363] width 1568 height 726
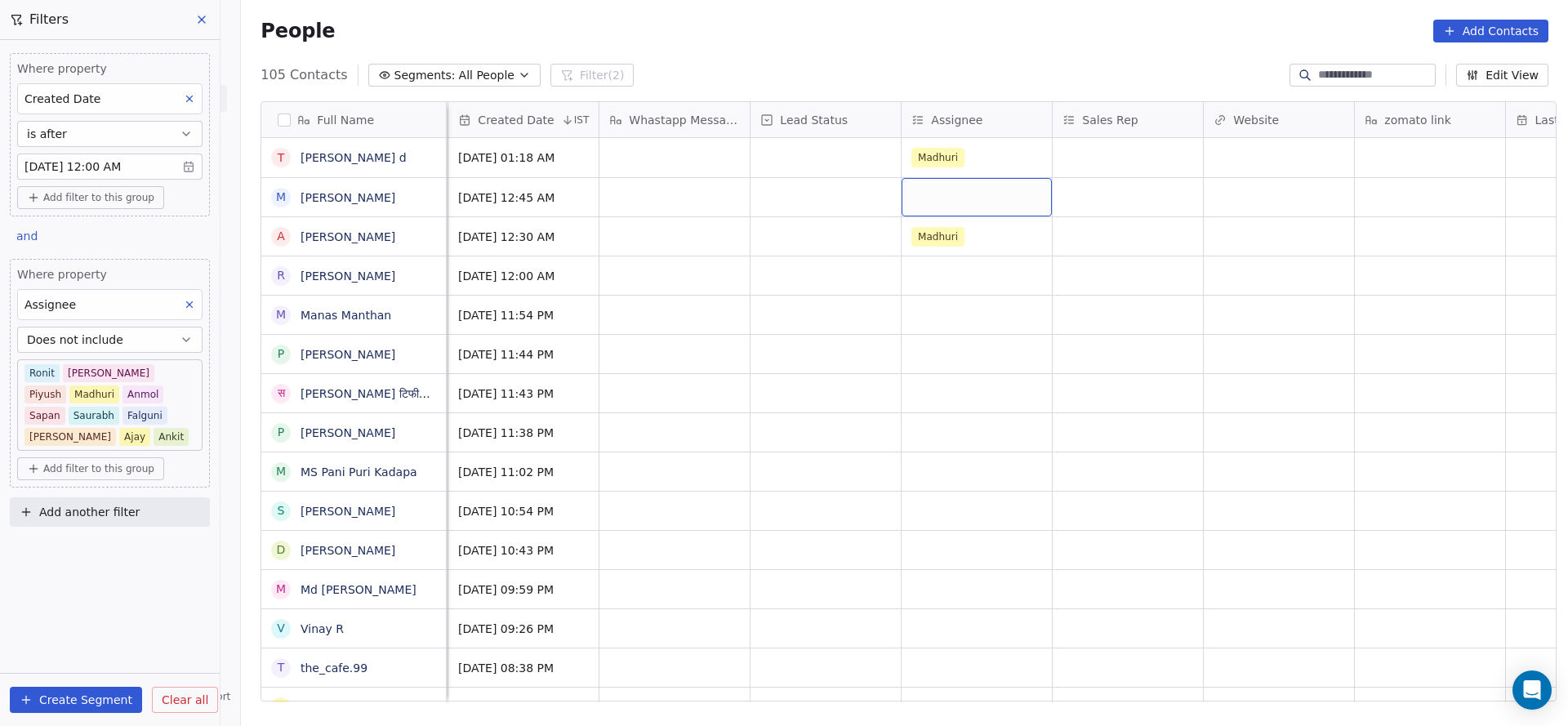
click at [948, 193] on div "grid" at bounding box center [976, 197] width 151 height 39
click at [960, 200] on div "grid" at bounding box center [976, 197] width 151 height 39
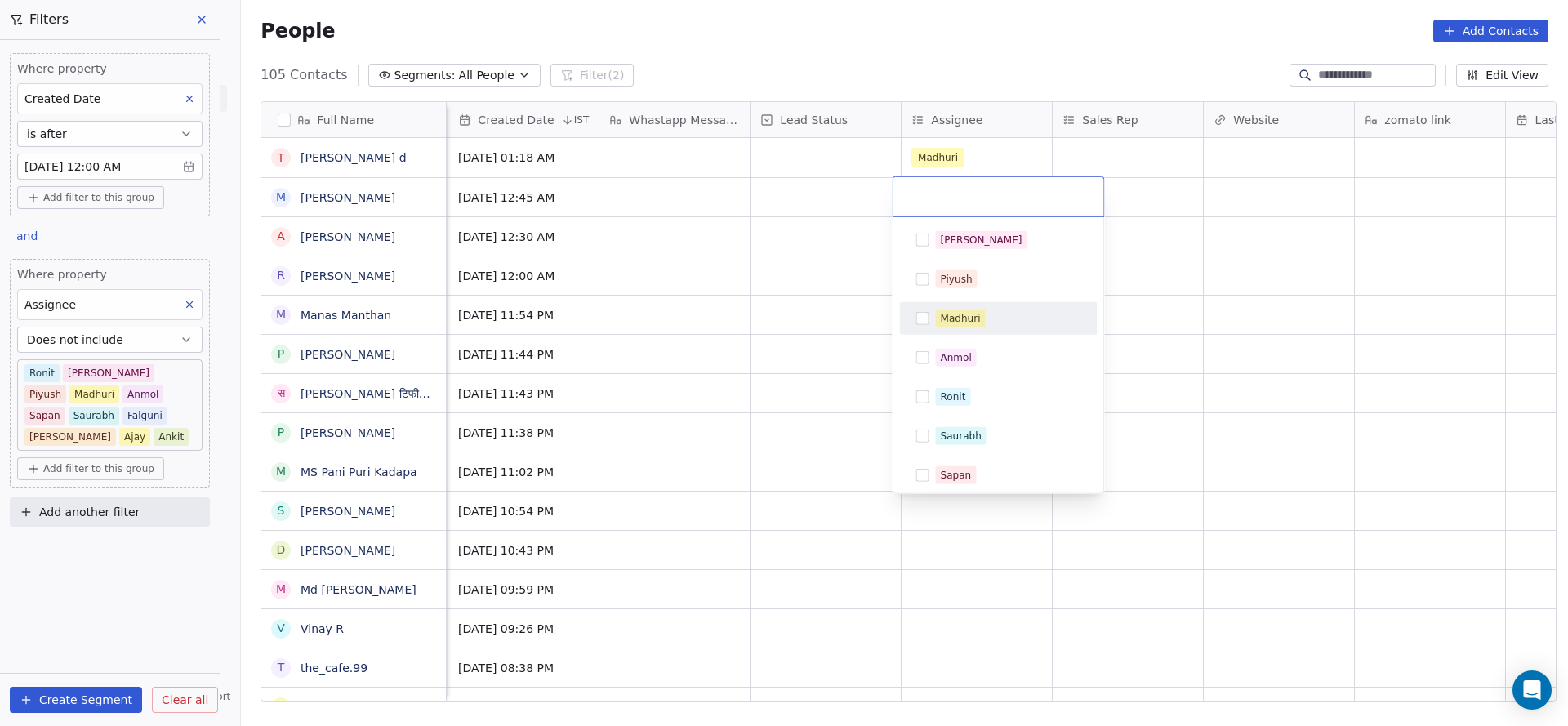
click at [957, 316] on div "Madhuri" at bounding box center [961, 318] width 40 height 15
click at [746, 322] on html "On2Cook India Pvt. Ltd. Contacts People Marketing Workflows Campaigns Sales Pip…" at bounding box center [784, 363] width 1568 height 726
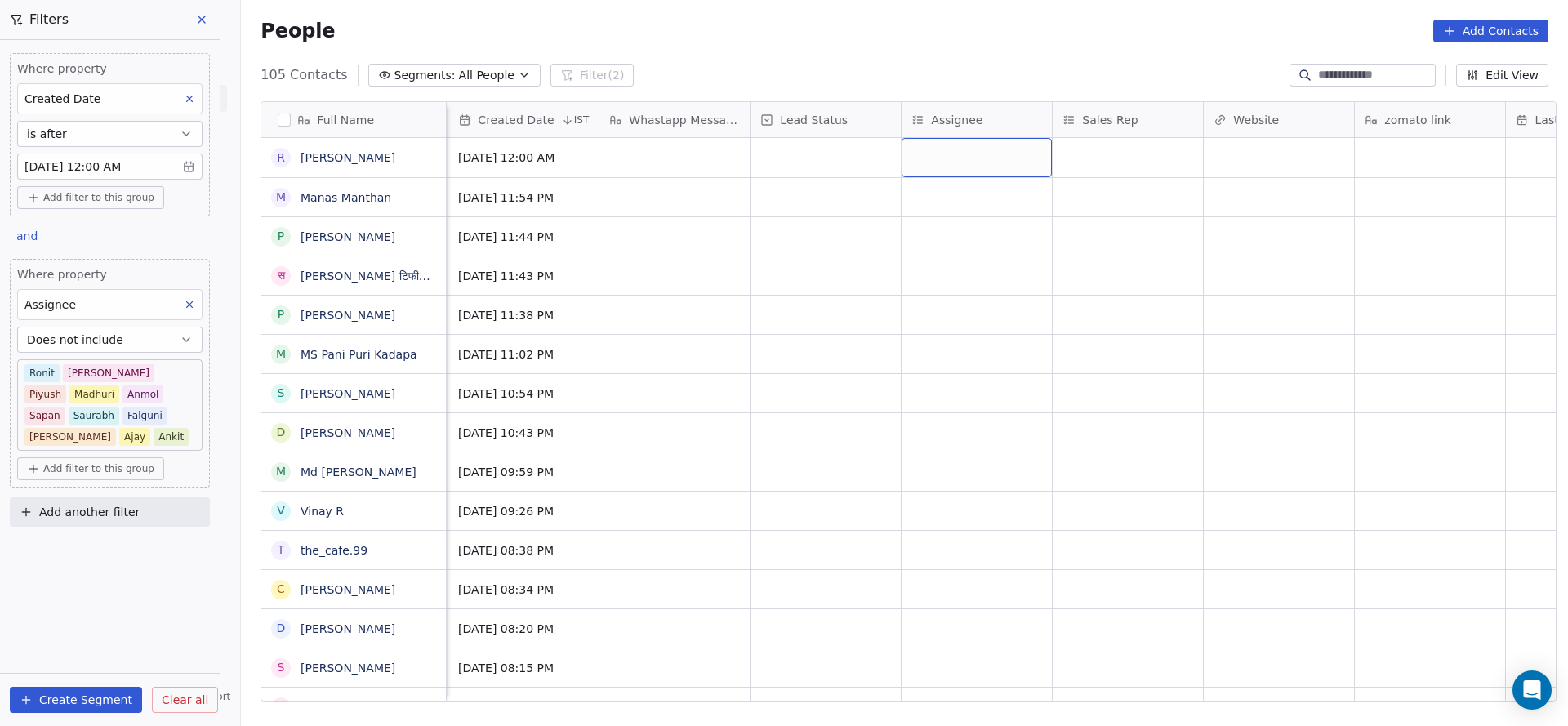
click at [972, 171] on div "grid" at bounding box center [976, 157] width 151 height 40
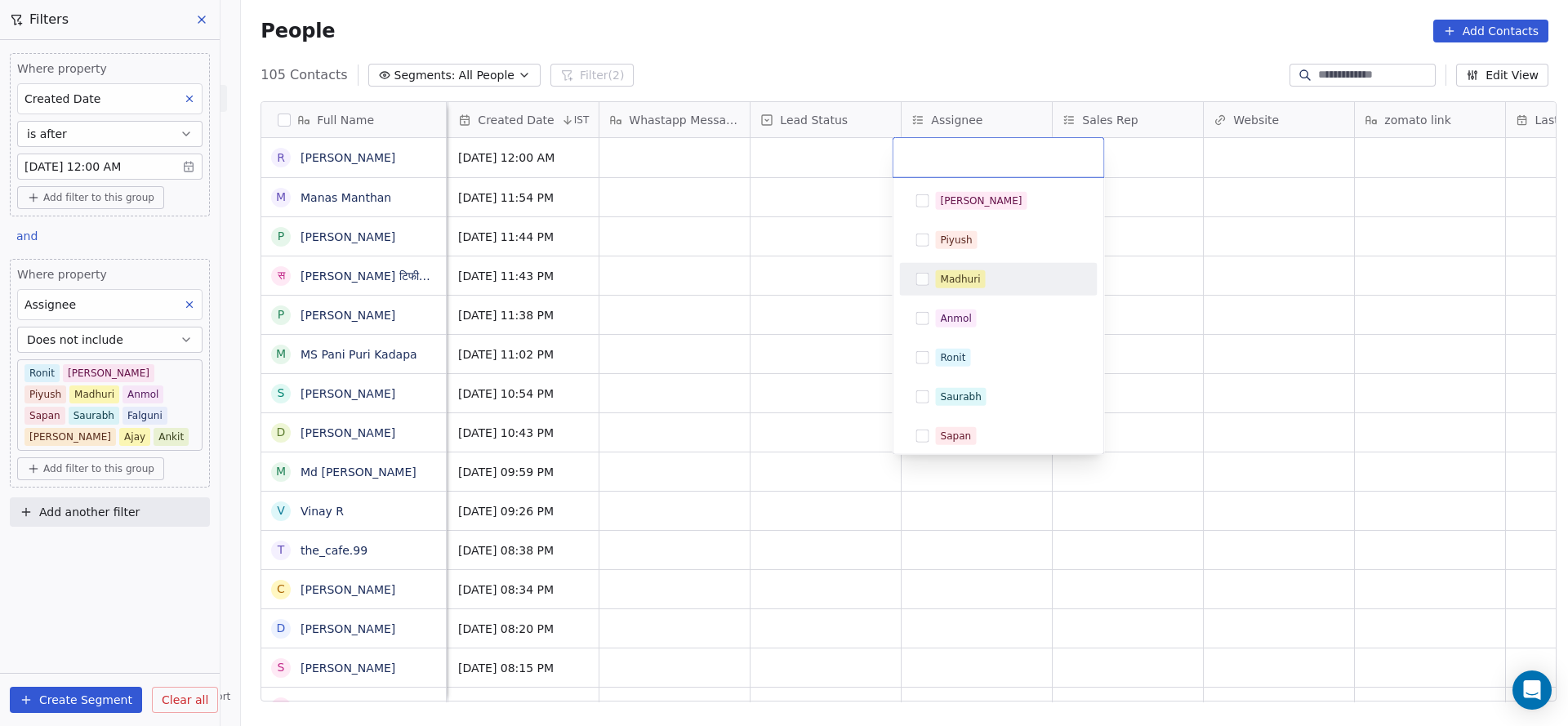
click at [962, 272] on div "Madhuri" at bounding box center [961, 279] width 40 height 15
click at [846, 284] on html "On2Cook India Pvt. Ltd. Contacts People Marketing Workflows Campaigns Sales Pip…" at bounding box center [784, 363] width 1568 height 726
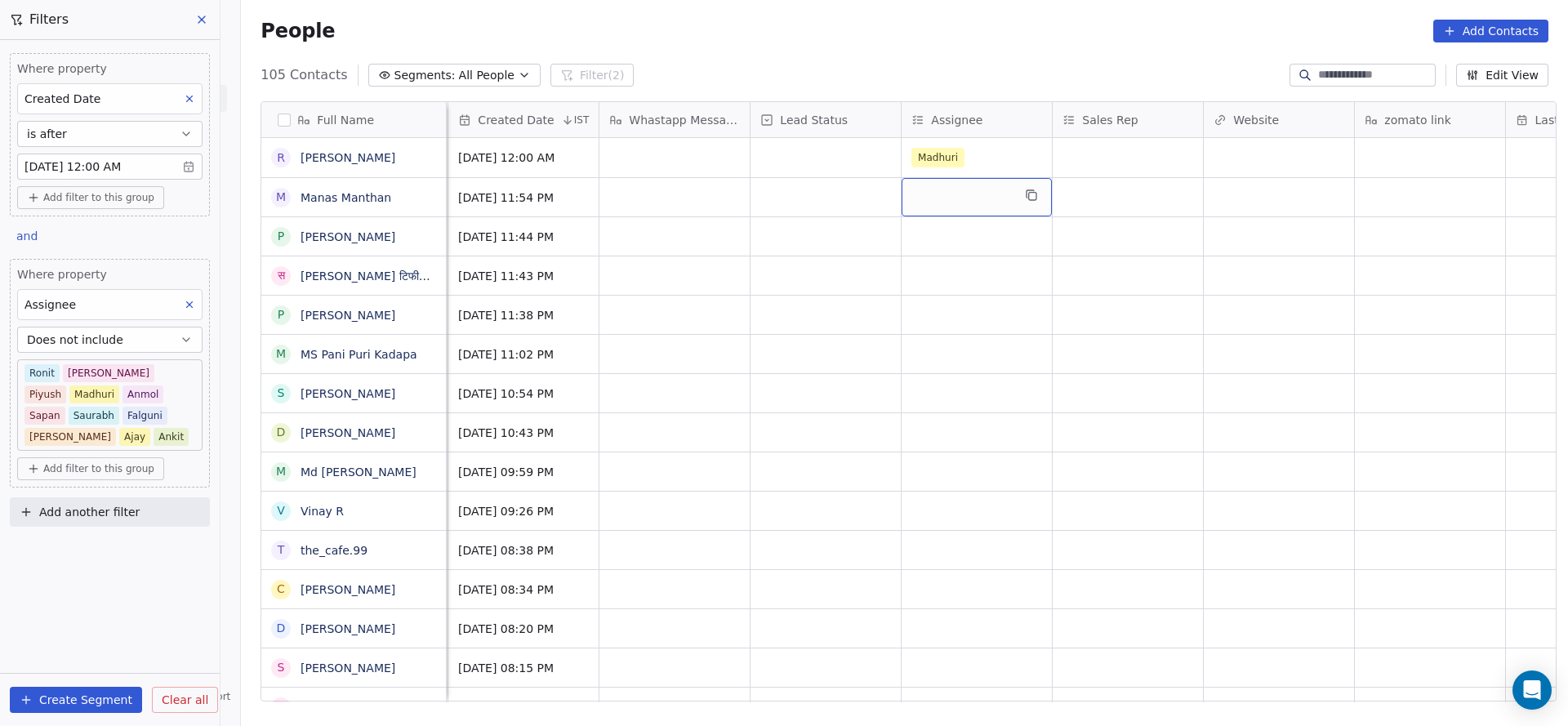
click at [985, 194] on div "grid" at bounding box center [976, 197] width 151 height 39
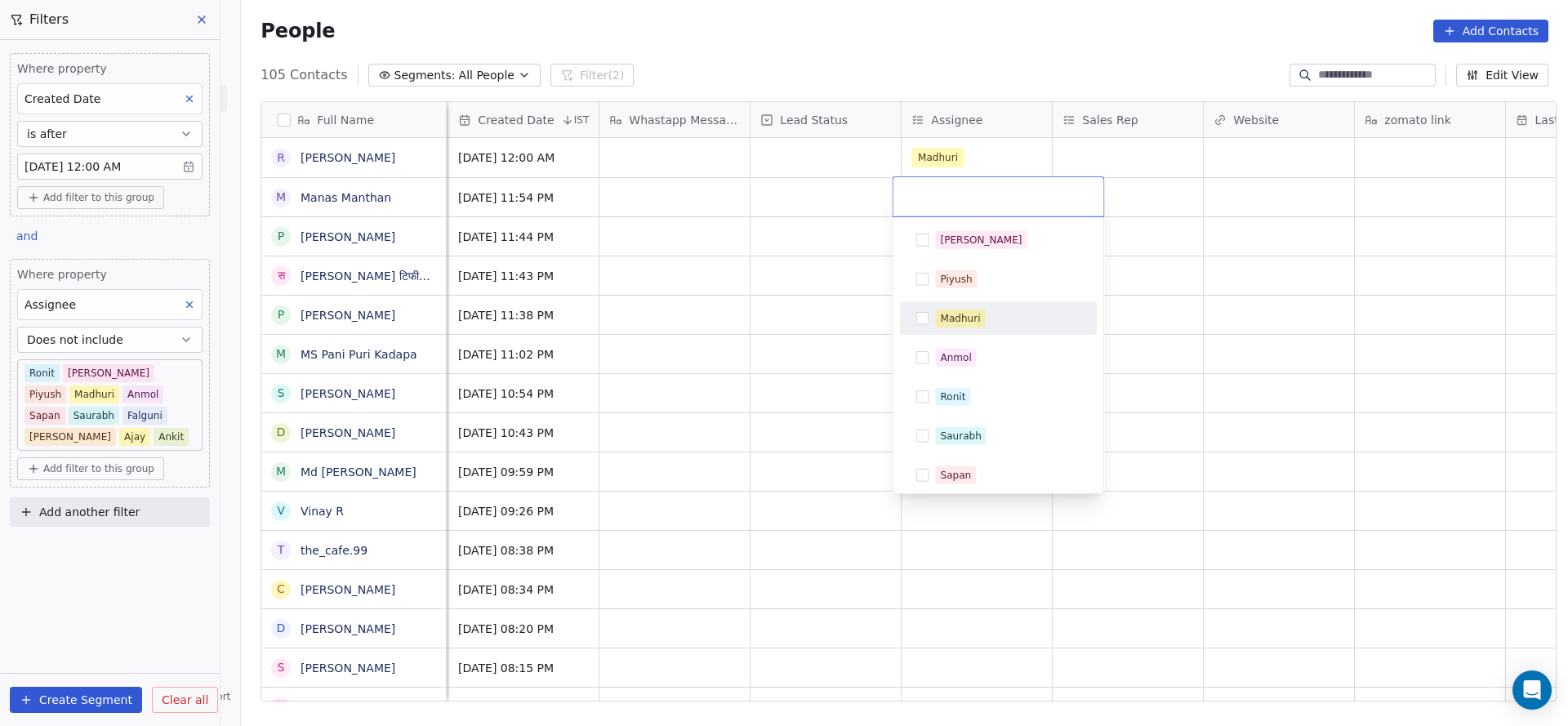
click at [965, 306] on div "Madhuri" at bounding box center [999, 318] width 185 height 26
click at [841, 298] on html "On2Cook India Pvt. Ltd. Contacts People Marketing Workflows Campaigns Sales Pip…" at bounding box center [784, 363] width 1568 height 726
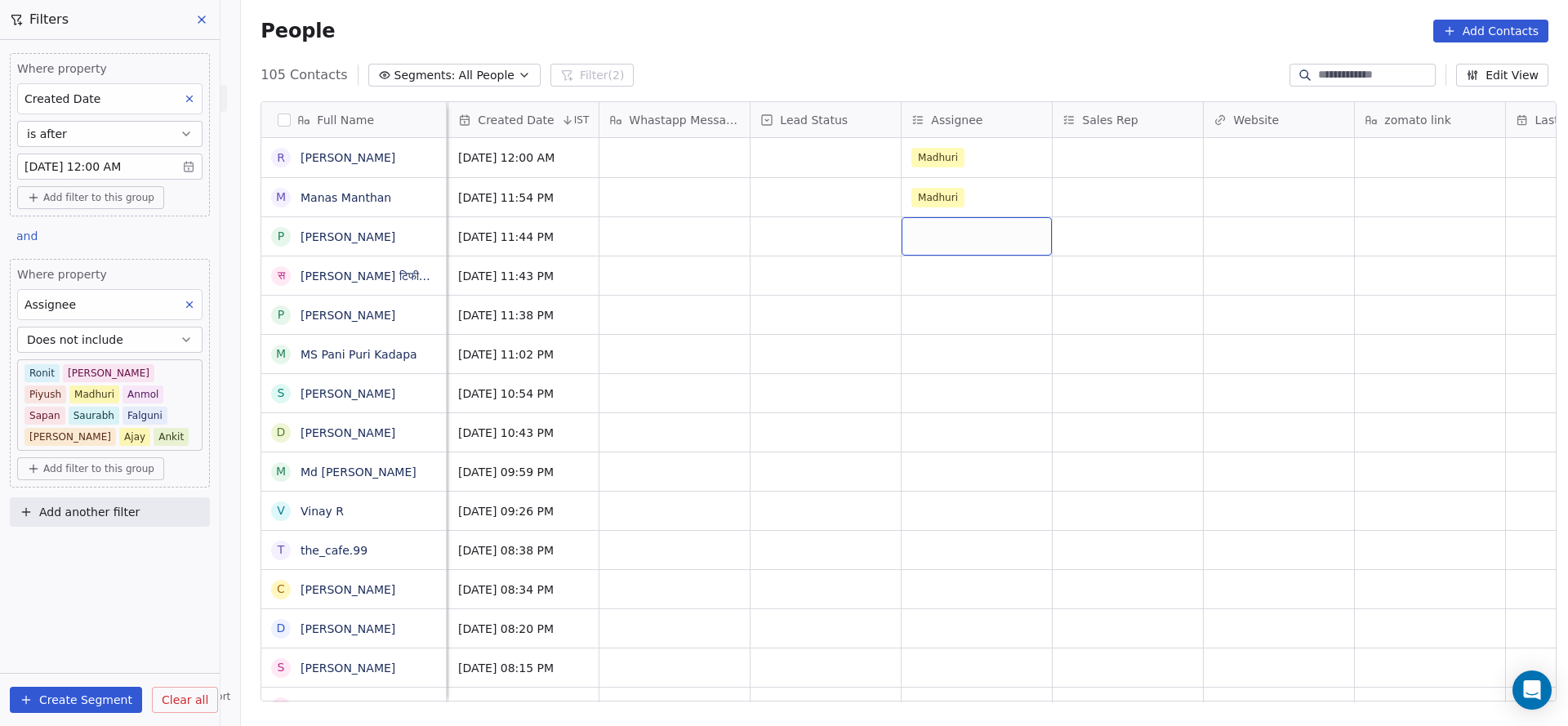
click at [913, 235] on div "grid" at bounding box center [976, 237] width 151 height 39
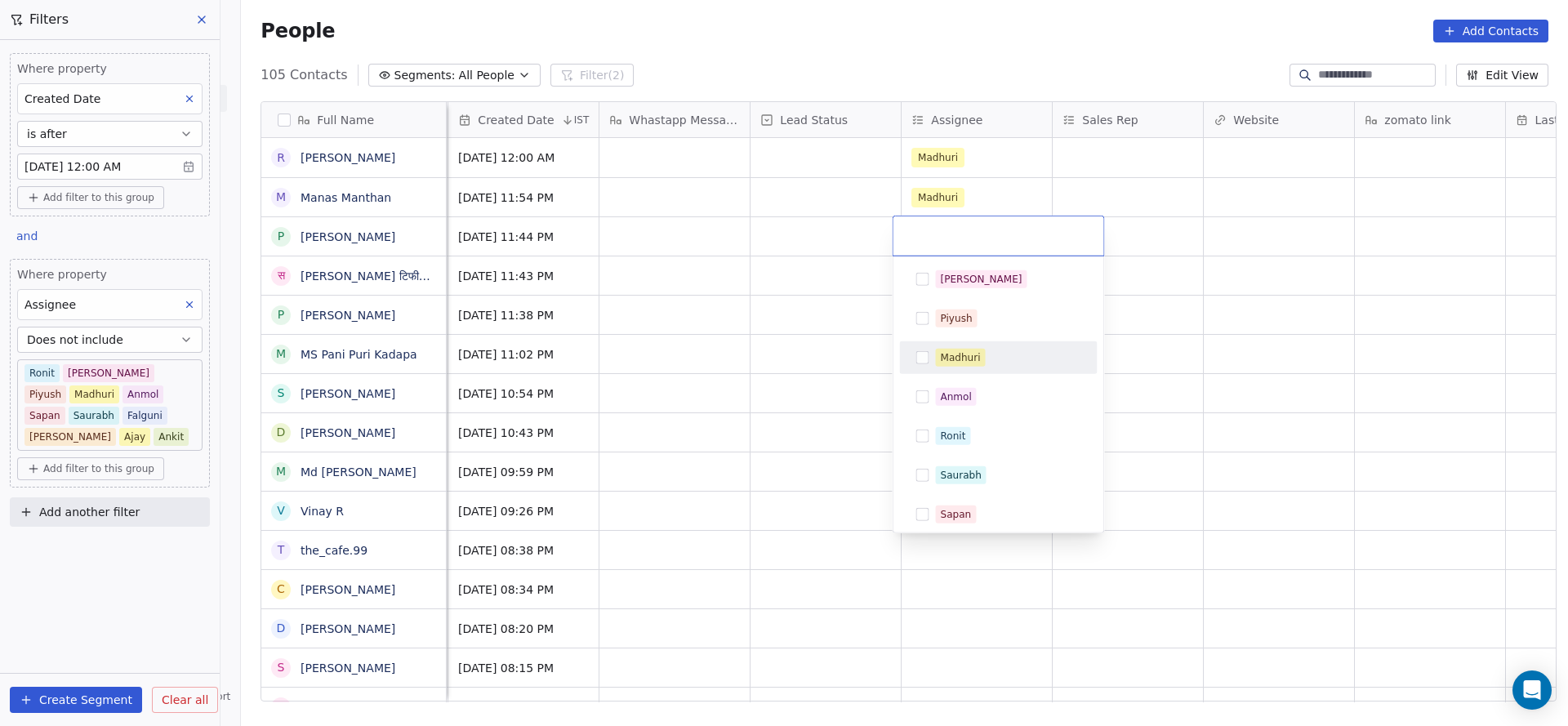
click at [949, 378] on div "Salim Piyush Madhuri Anmol Ronit Saurabh Sapan Falguni Mary Ajay Ankit" at bounding box center [999, 476] width 198 height 425
click at [818, 377] on html "On2Cook India Pvt. Ltd. Contacts People Marketing Workflows Campaigns Sales Pip…" at bounding box center [784, 363] width 1568 height 726
click at [894, 227] on div "Madhuri" at bounding box center [999, 237] width 211 height 40
click at [986, 182] on html "On2Cook India Pvt. Ltd. Contacts People Marketing Workflows Campaigns Sales Pip…" at bounding box center [784, 363] width 1568 height 726
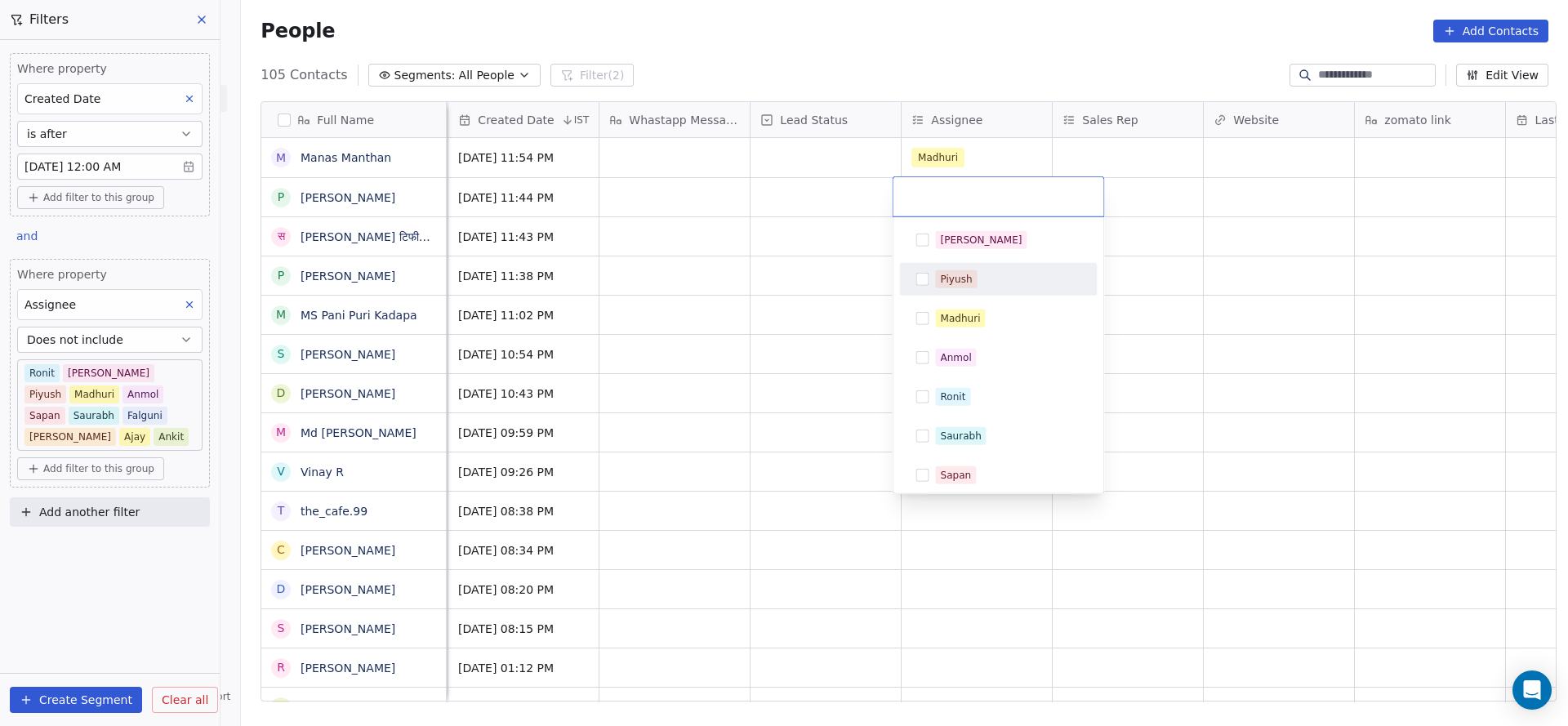
click at [933, 292] on div "Piyush" at bounding box center [999, 280] width 198 height 33
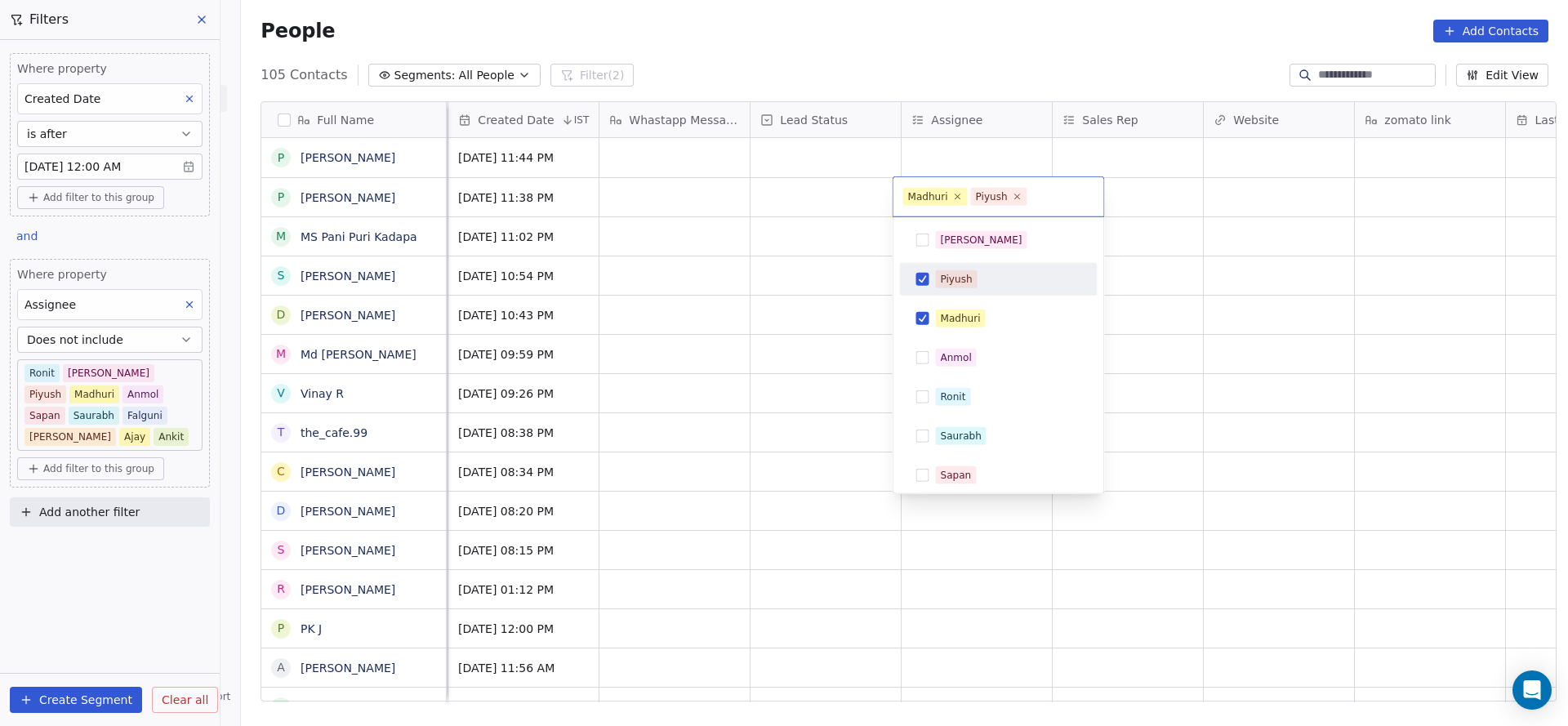
click at [942, 292] on div "Piyush" at bounding box center [999, 280] width 198 height 33
click at [756, 305] on html "On2Cook India Pvt. Ltd. Contacts People Marketing Workflows Campaigns Sales Pip…" at bounding box center [784, 363] width 1568 height 726
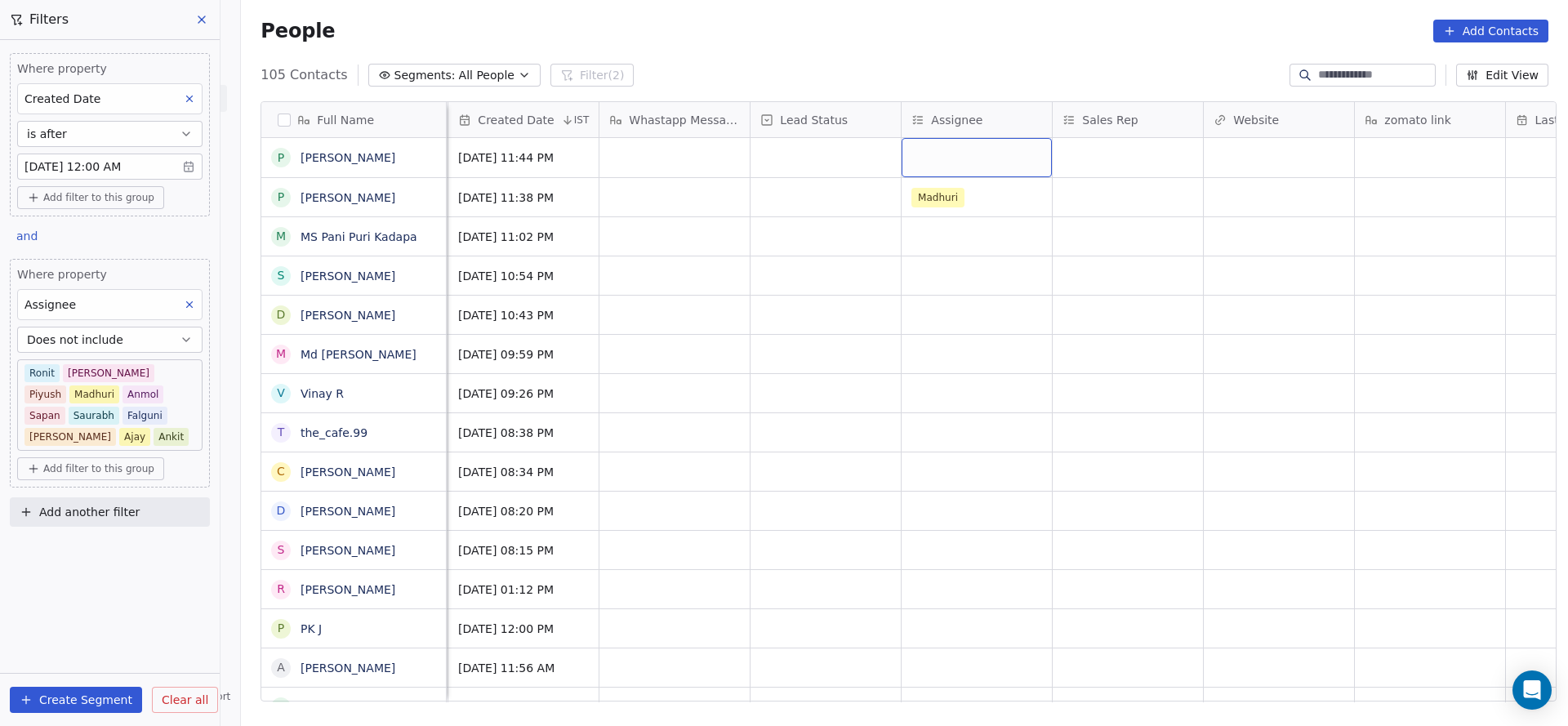
click at [924, 163] on div "grid" at bounding box center [976, 157] width 151 height 40
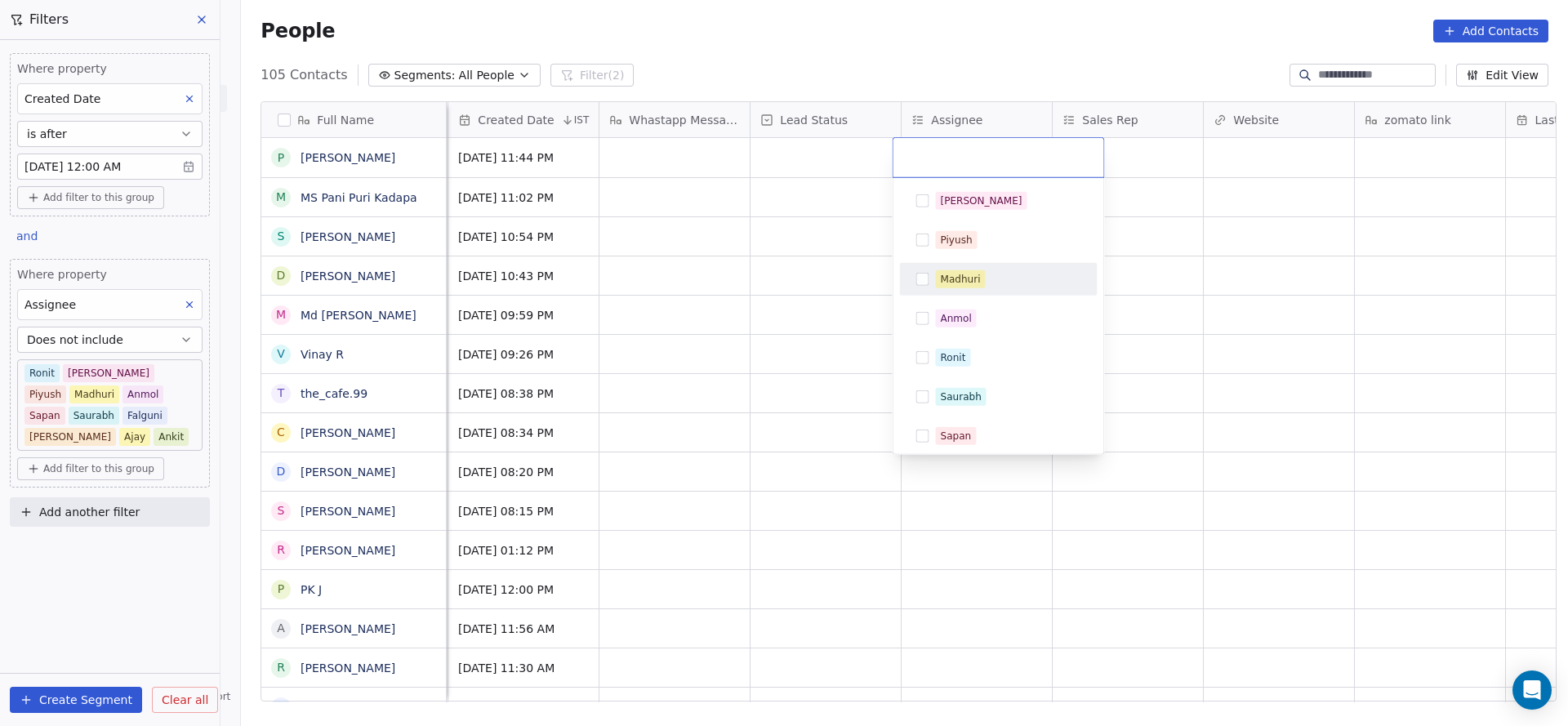
click at [936, 275] on span "Madhuri" at bounding box center [961, 279] width 50 height 18
click at [813, 292] on html "On2Cook India Pvt. Ltd. Contacts People Marketing Workflows Campaigns Sales Pip…" at bounding box center [784, 363] width 1568 height 726
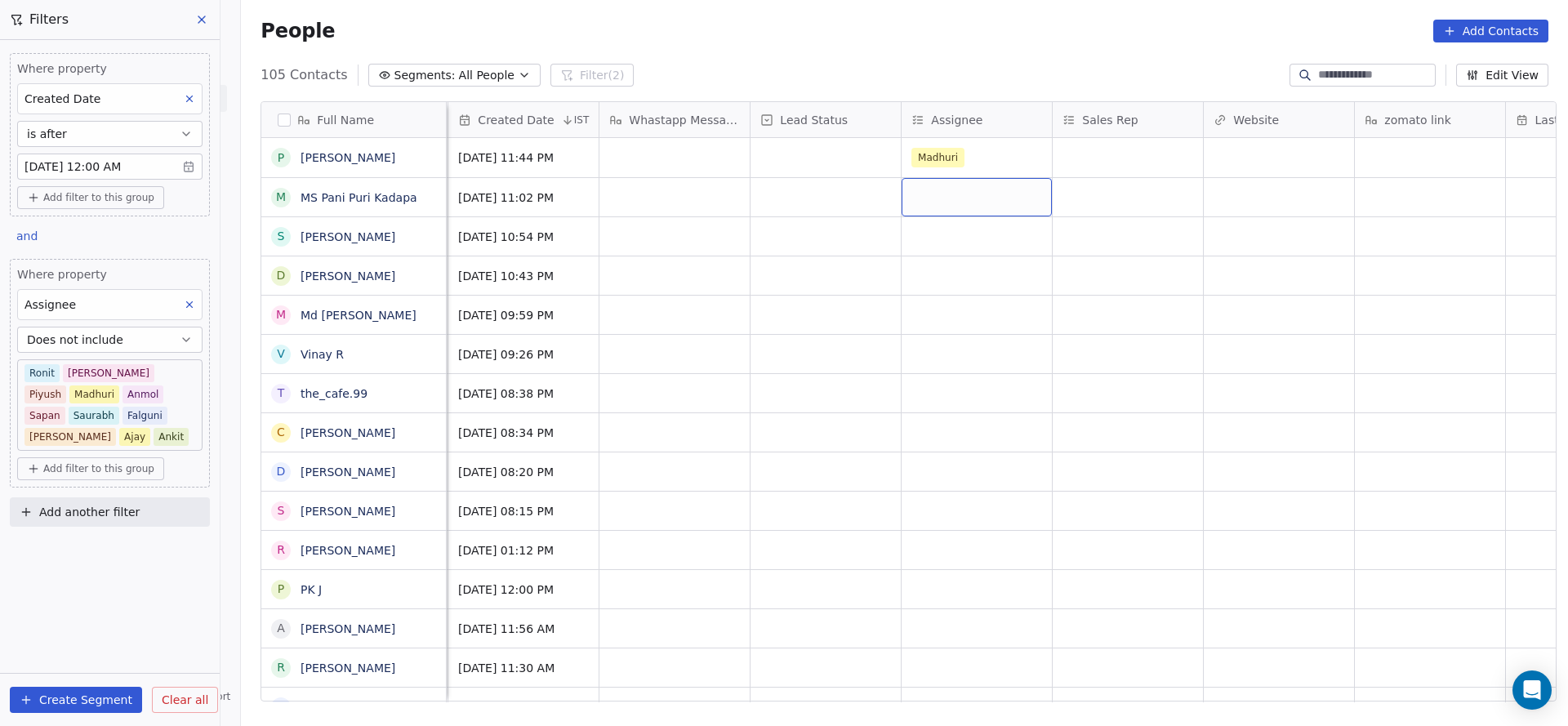
click at [948, 210] on div "grid" at bounding box center [976, 197] width 151 height 39
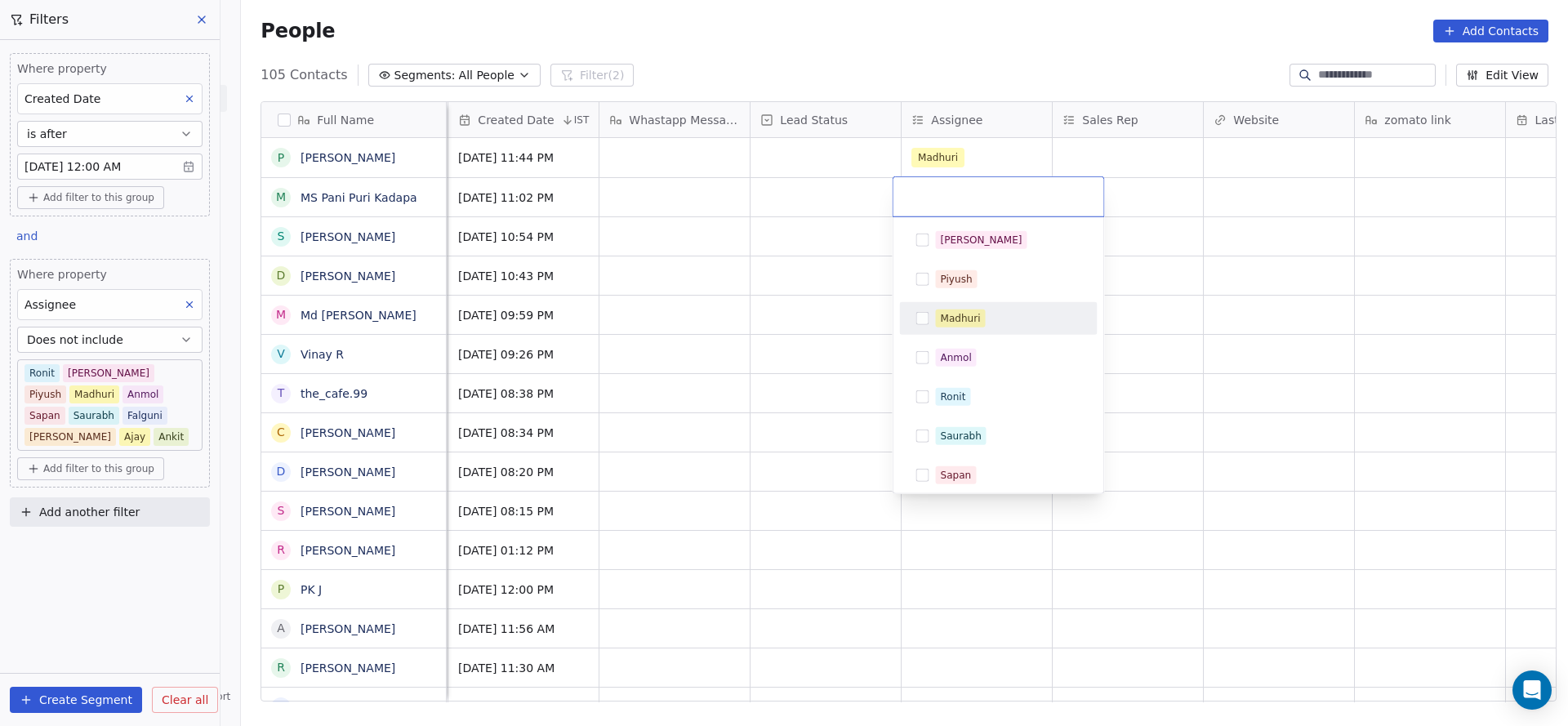
click at [953, 324] on div "Madhuri" at bounding box center [961, 318] width 40 height 15
click at [771, 318] on html "On2Cook India Pvt. Ltd. Contacts People Marketing Workflows Campaigns Sales Pip…" at bounding box center [784, 363] width 1568 height 726
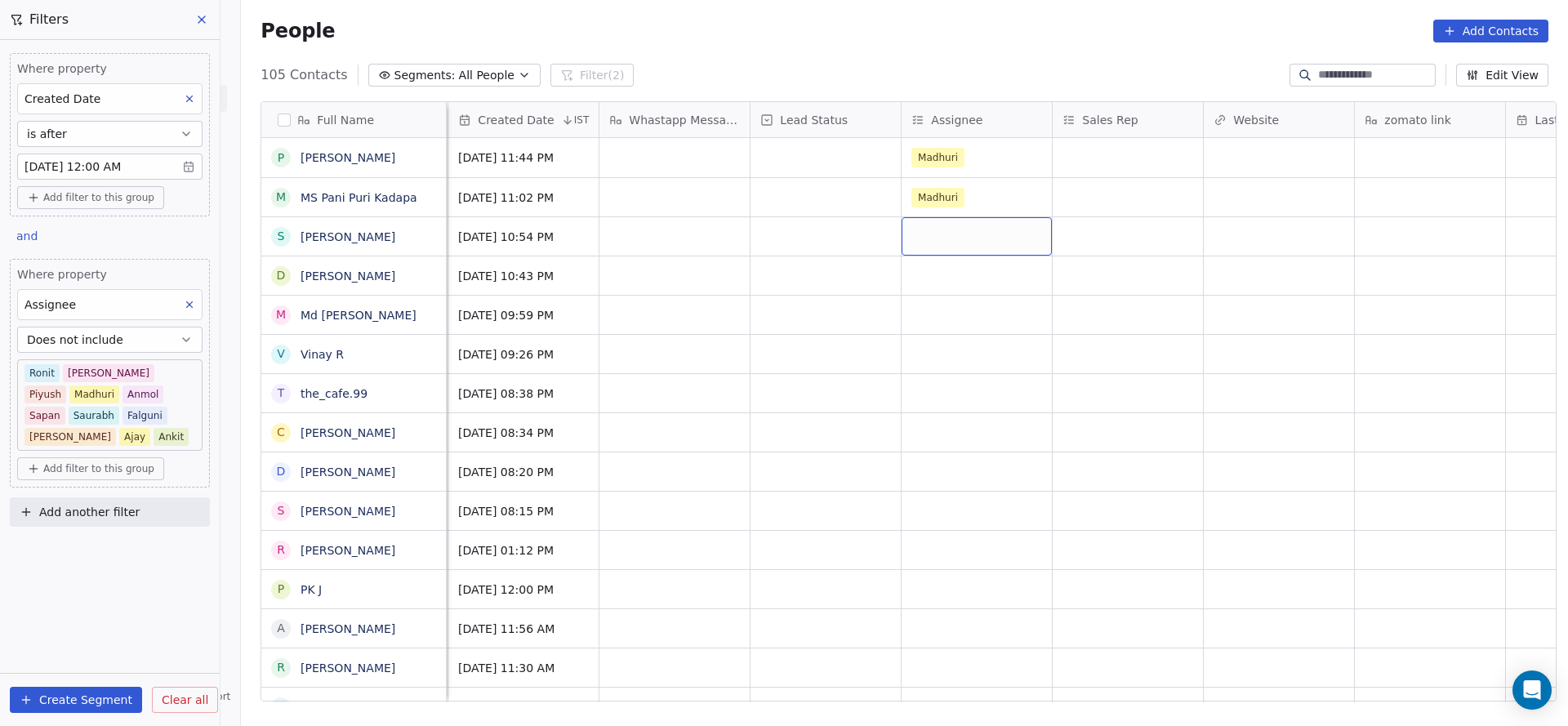
click at [934, 240] on div "grid" at bounding box center [976, 237] width 151 height 39
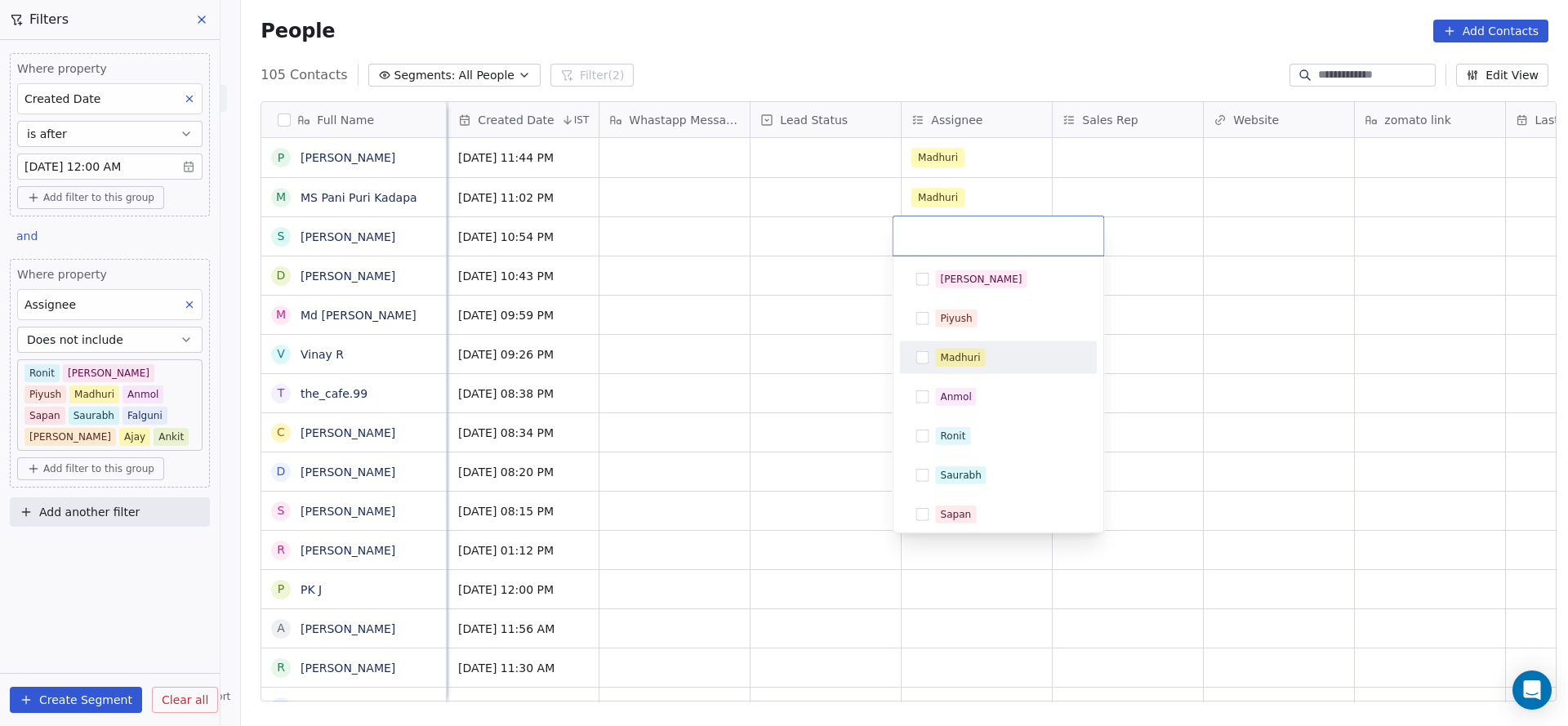
click at [958, 367] on div "Madhuri" at bounding box center [999, 358] width 185 height 26
click at [806, 369] on html "On2Cook India Pvt. Ltd. Contacts People Marketing Workflows Campaigns Sales Pip…" at bounding box center [784, 363] width 1568 height 726
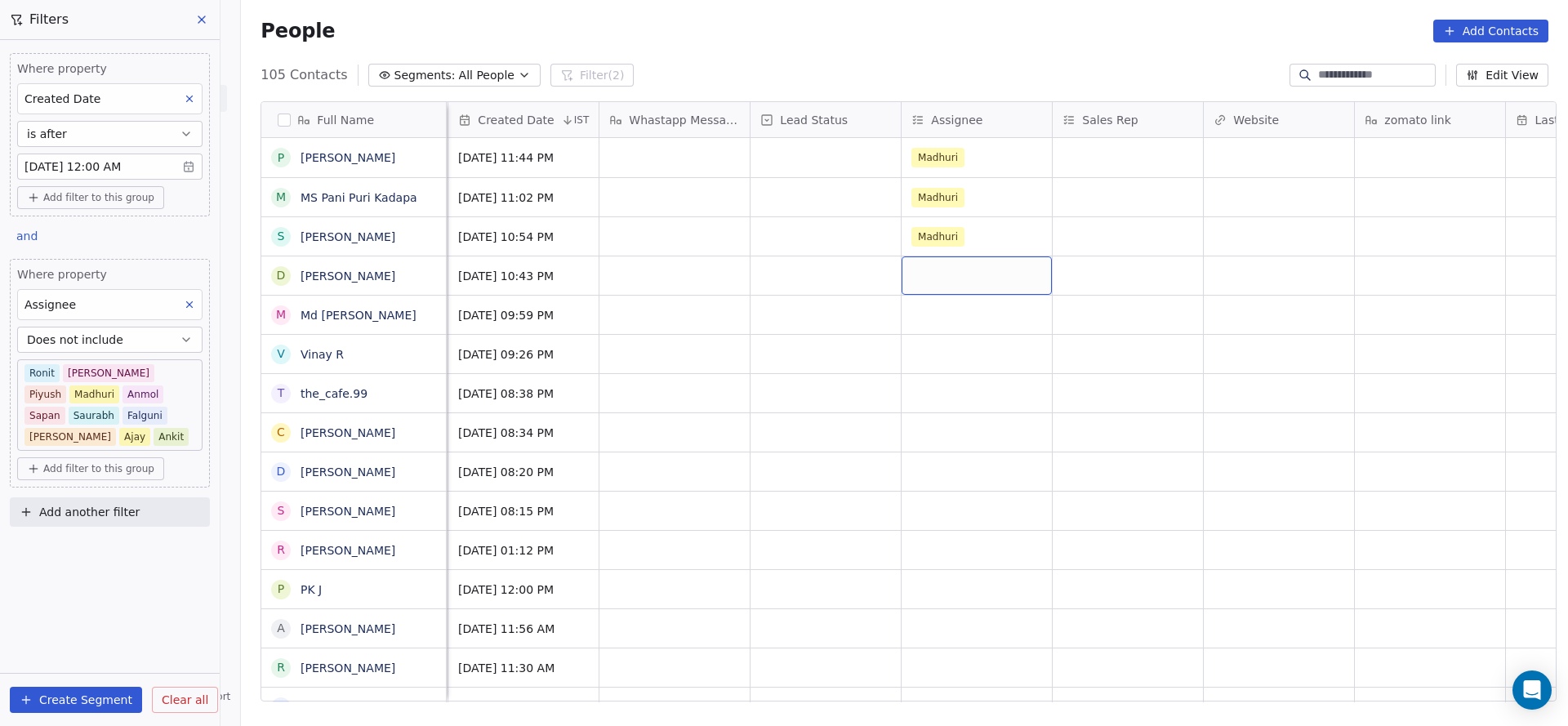
click at [953, 274] on div "grid" at bounding box center [976, 275] width 151 height 39
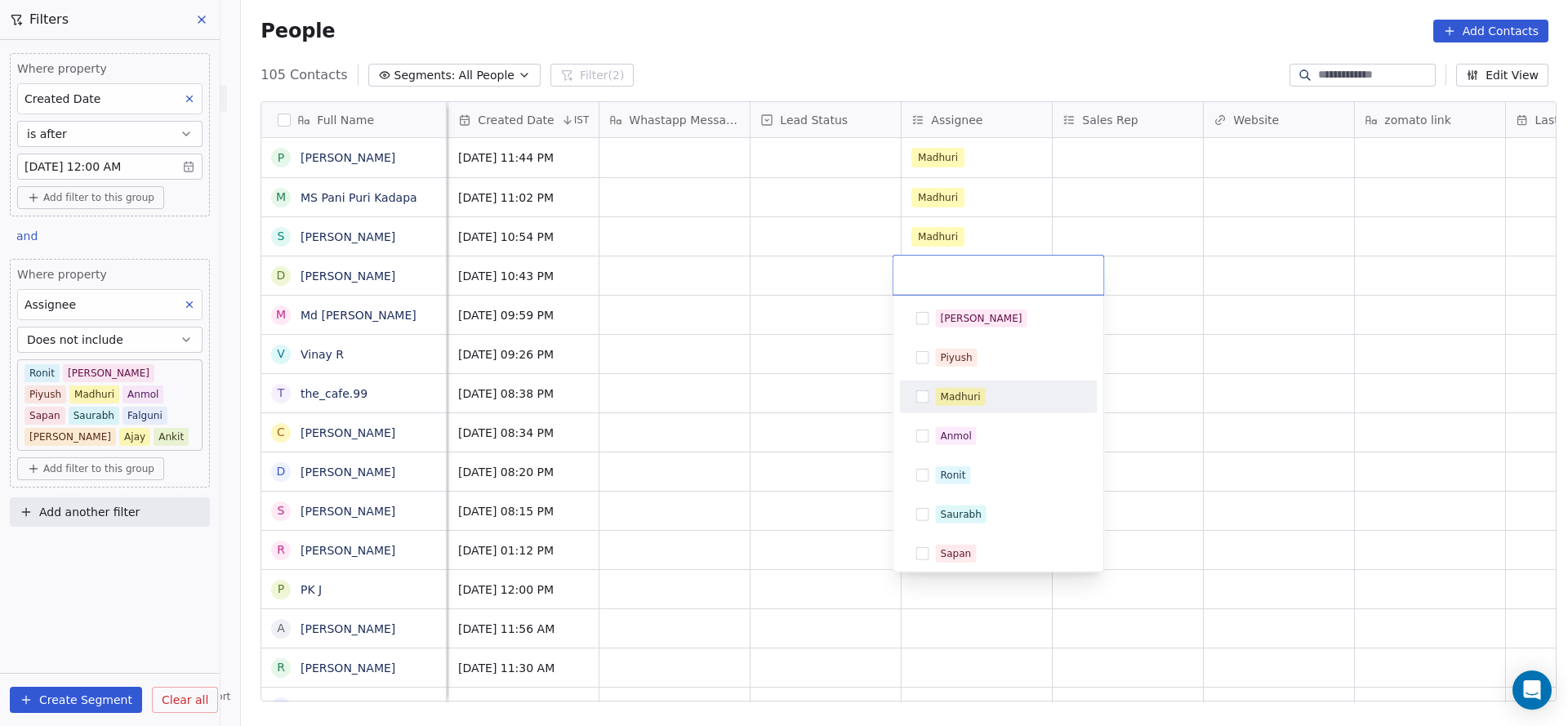
click at [950, 382] on div "Madhuri" at bounding box center [999, 397] width 198 height 33
click at [813, 386] on html "On2Cook India Pvt. Ltd. Contacts People Marketing Workflows Campaigns Sales Pip…" at bounding box center [784, 363] width 1568 height 726
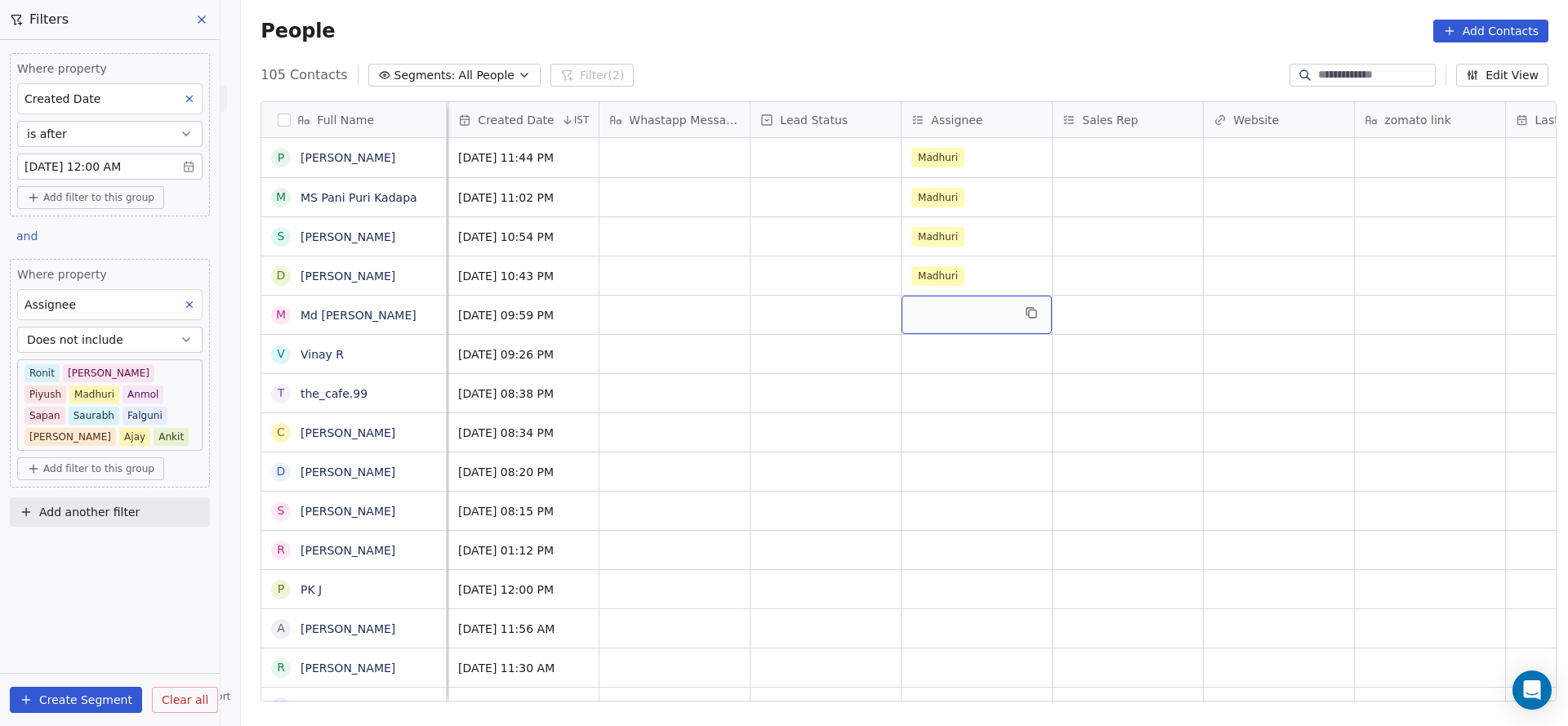
click at [960, 321] on div "grid" at bounding box center [976, 315] width 151 height 39
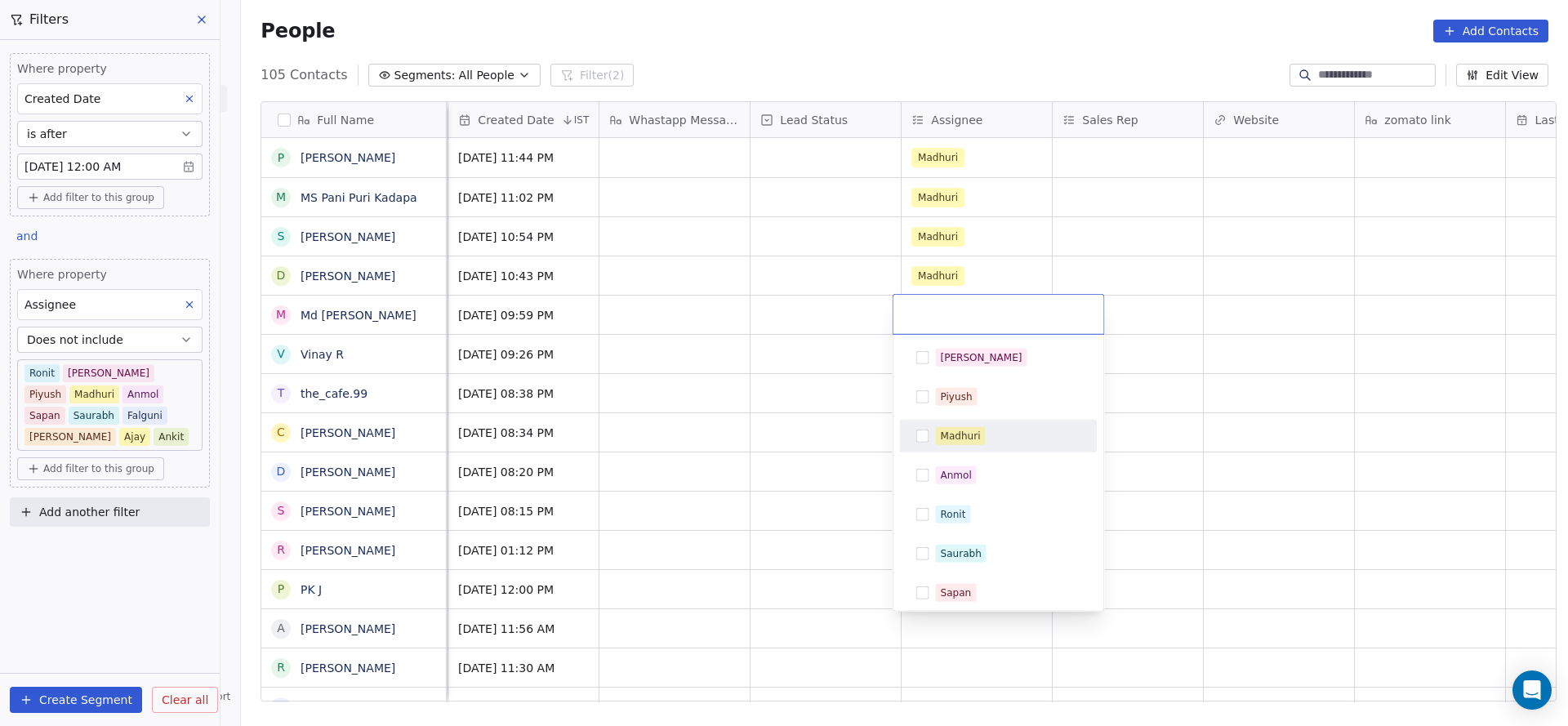
drag, startPoint x: 959, startPoint y: 427, endPoint x: 801, endPoint y: 410, distance: 158.9
click at [959, 427] on span "Madhuri" at bounding box center [961, 435] width 50 height 18
click at [801, 410] on html "On2Cook India Pvt. Ltd. Contacts People Marketing Workflows Campaigns Sales Pip…" at bounding box center [784, 363] width 1568 height 726
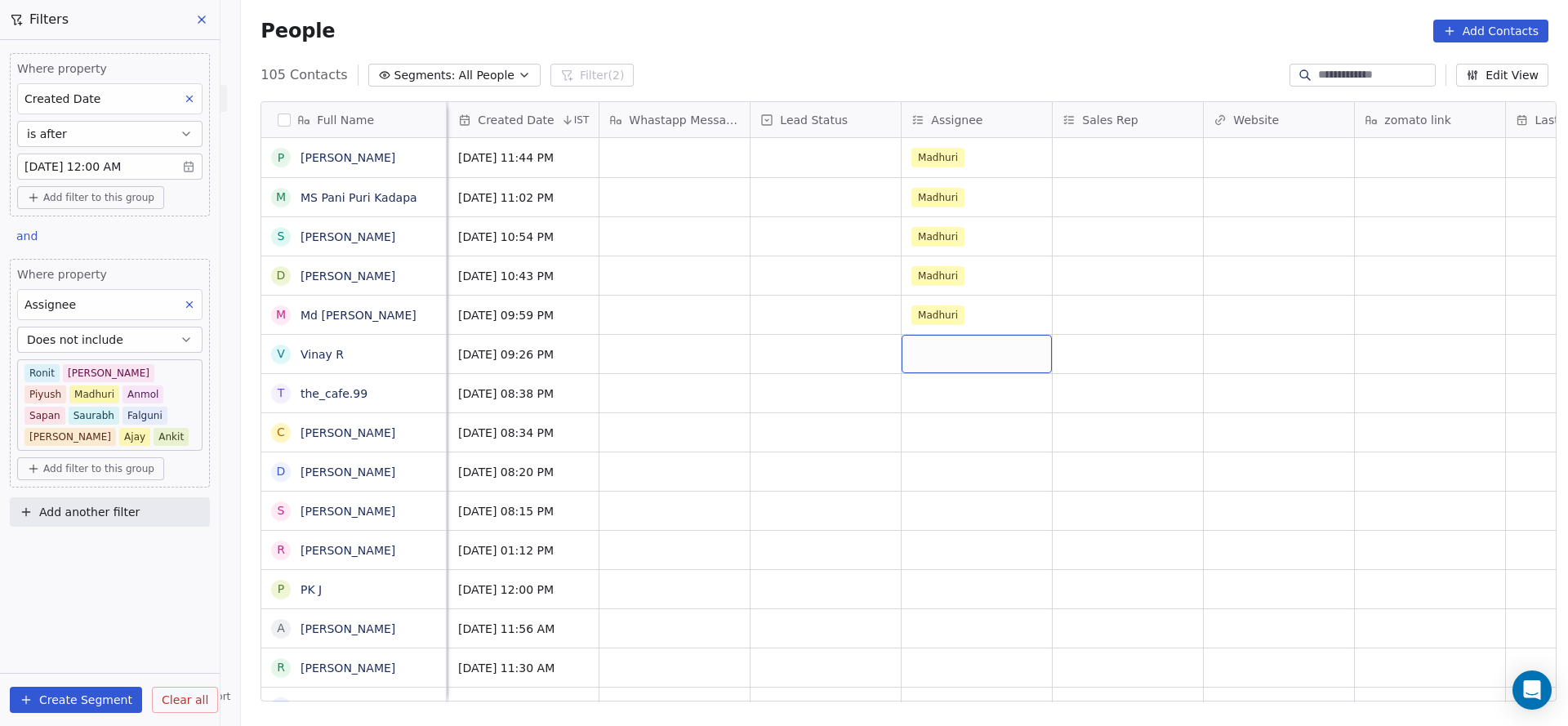
click at [916, 354] on div "grid" at bounding box center [976, 354] width 151 height 39
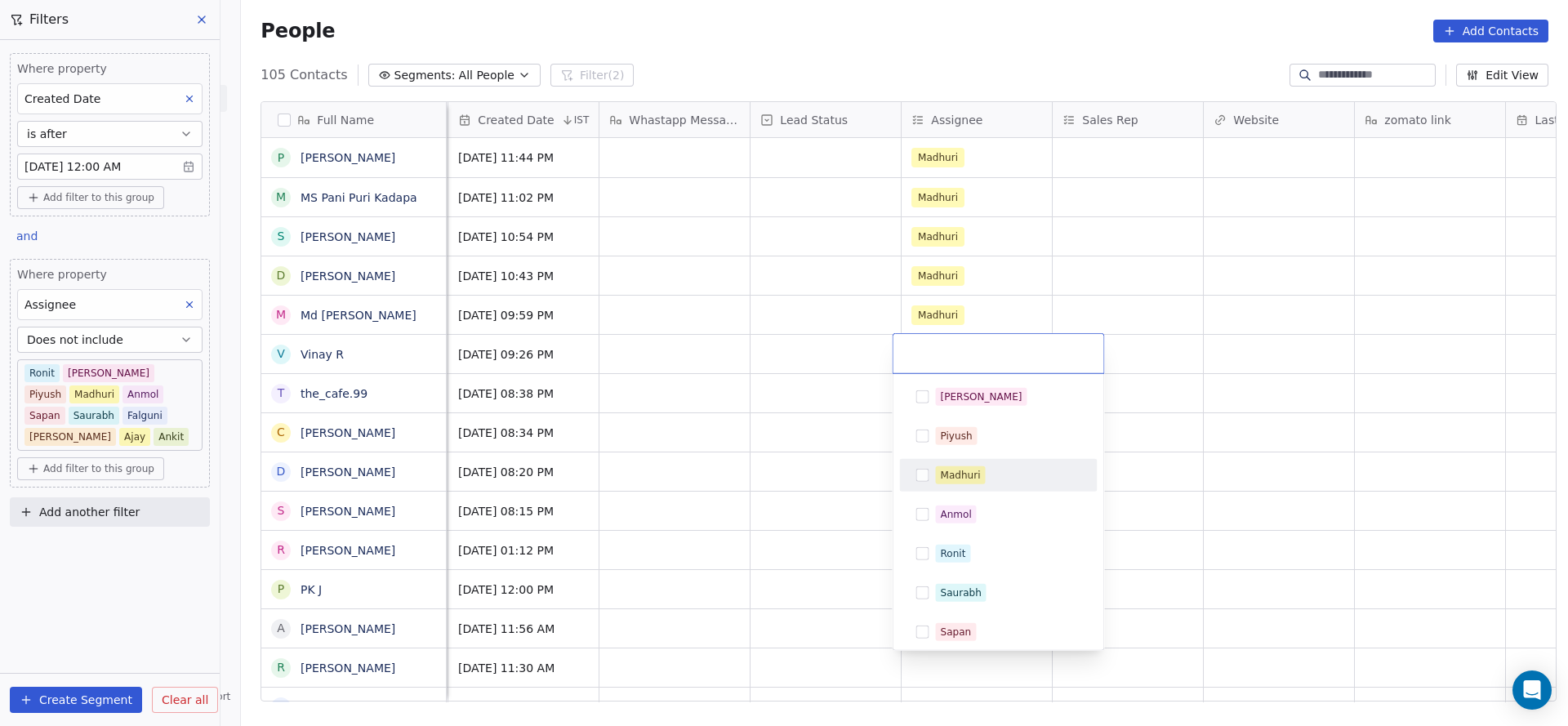
click at [962, 471] on div "Madhuri" at bounding box center [961, 475] width 40 height 15
click at [749, 468] on html "On2Cook India Pvt. Ltd. Contacts People Marketing Workflows Campaigns Sales Pip…" at bounding box center [784, 363] width 1568 height 726
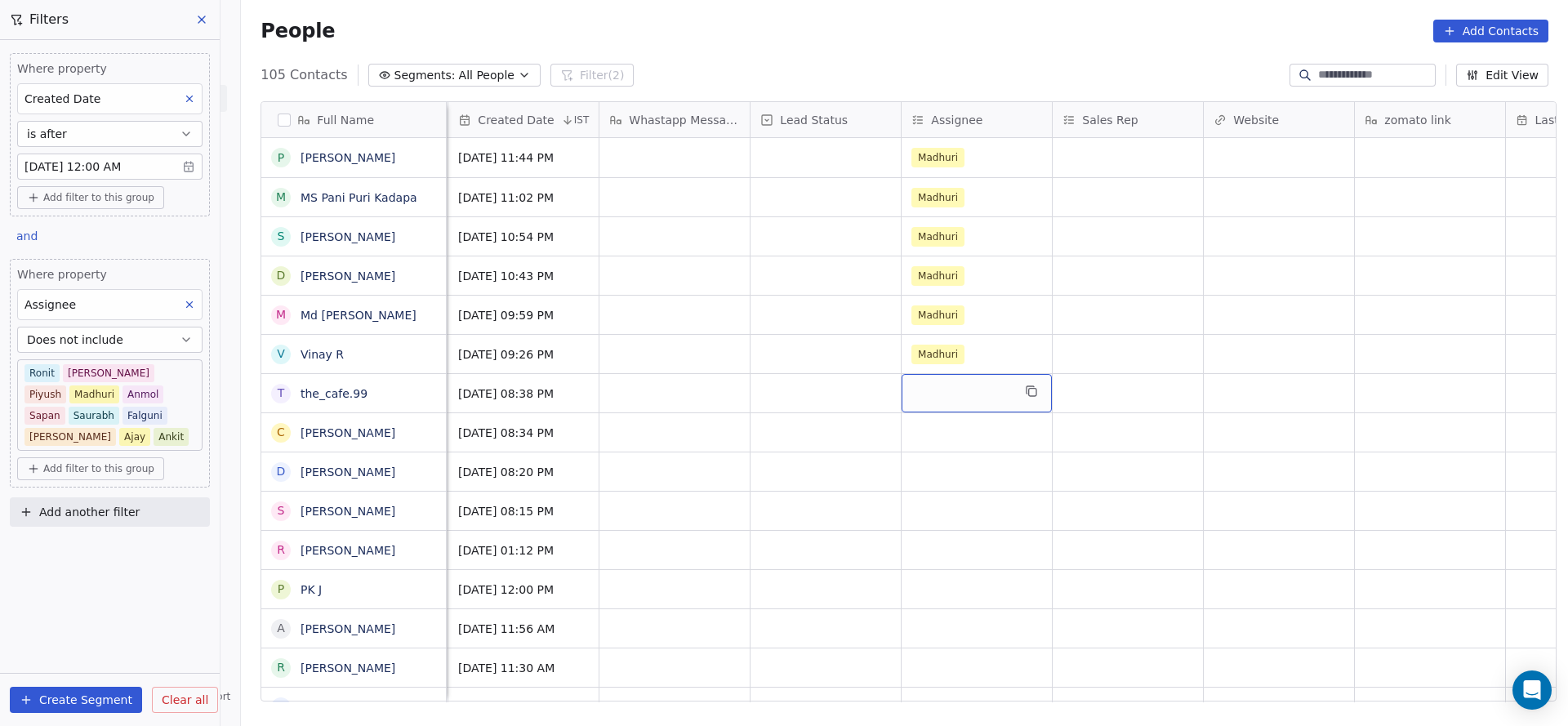
click at [952, 387] on div "grid" at bounding box center [976, 393] width 151 height 39
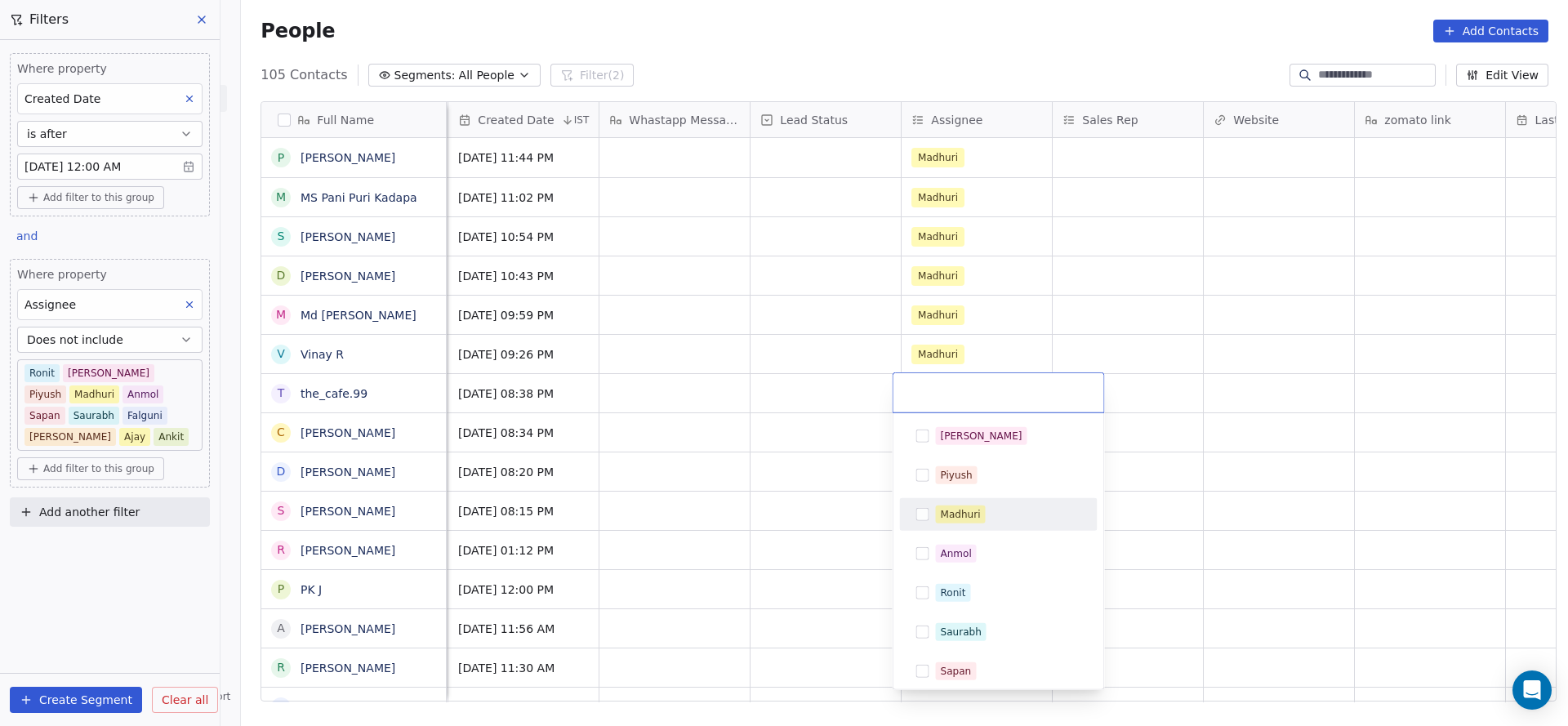
click at [957, 514] on div "Madhuri" at bounding box center [961, 514] width 40 height 15
click at [745, 511] on html "On2Cook India Pvt. Ltd. Contacts People Marketing Workflows Campaigns Sales Pip…" at bounding box center [784, 363] width 1568 height 726
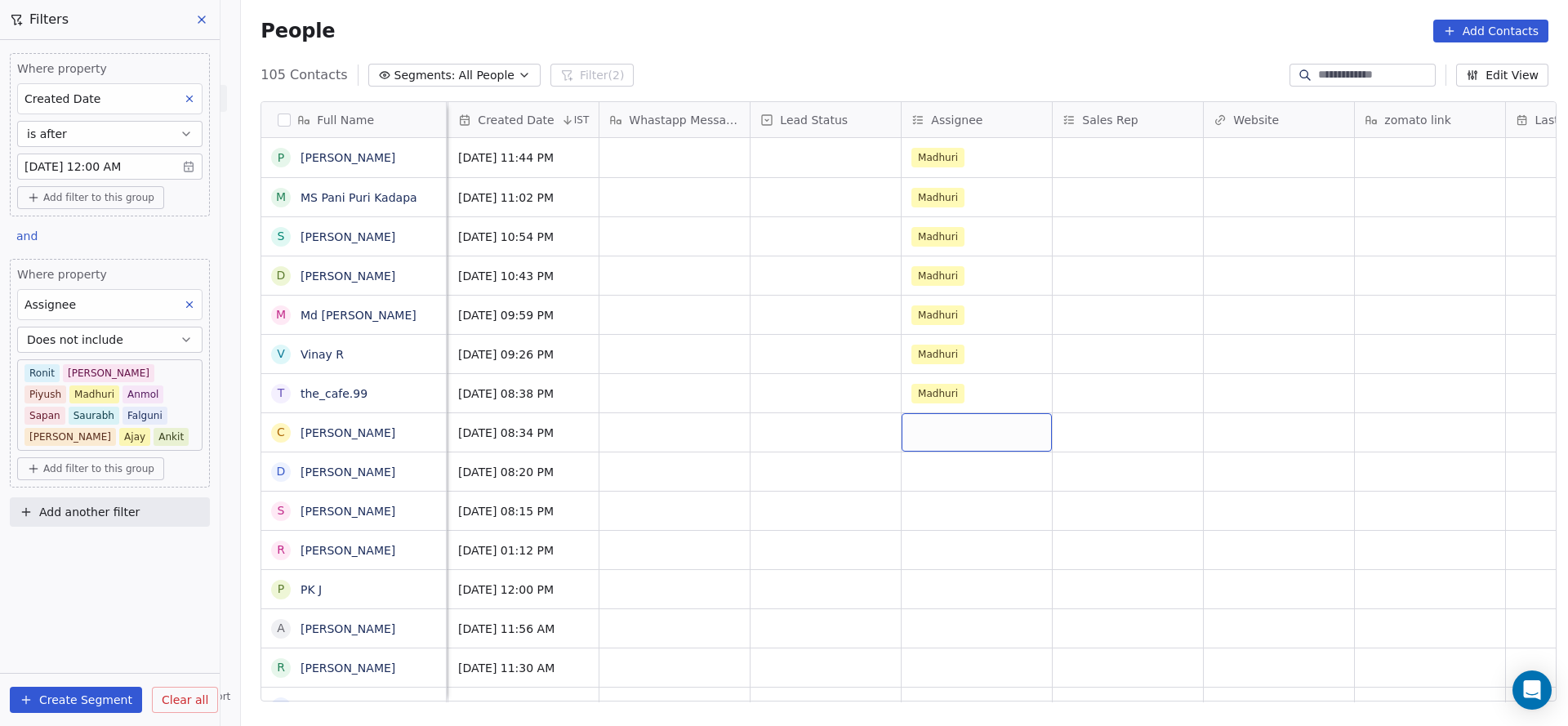
click at [957, 442] on div "grid" at bounding box center [976, 432] width 151 height 39
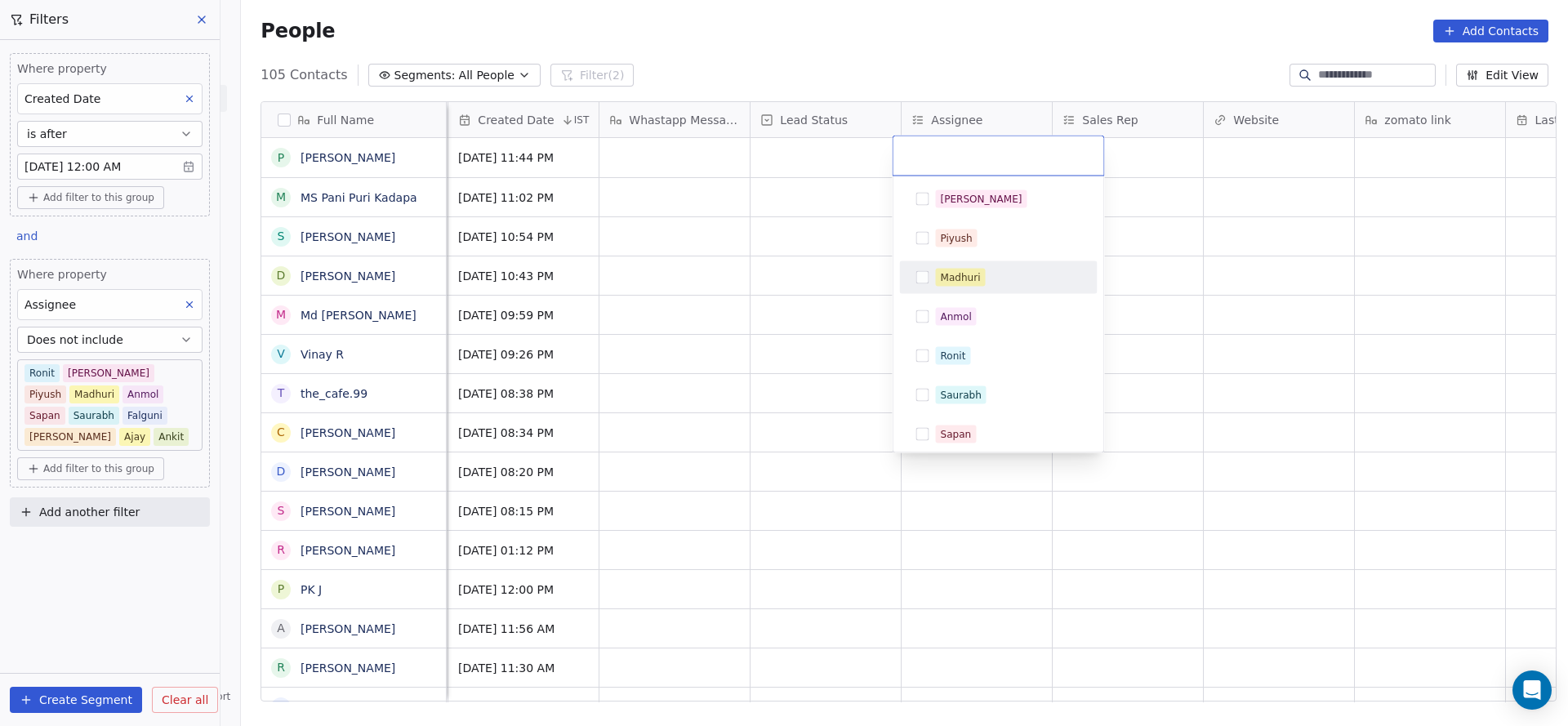
click at [956, 270] on div "Madhuri" at bounding box center [961, 277] width 40 height 15
click at [780, 357] on html "On2Cook India Pvt. Ltd. Contacts People Marketing Workflows Campaigns Sales Pip…" at bounding box center [784, 363] width 1568 height 726
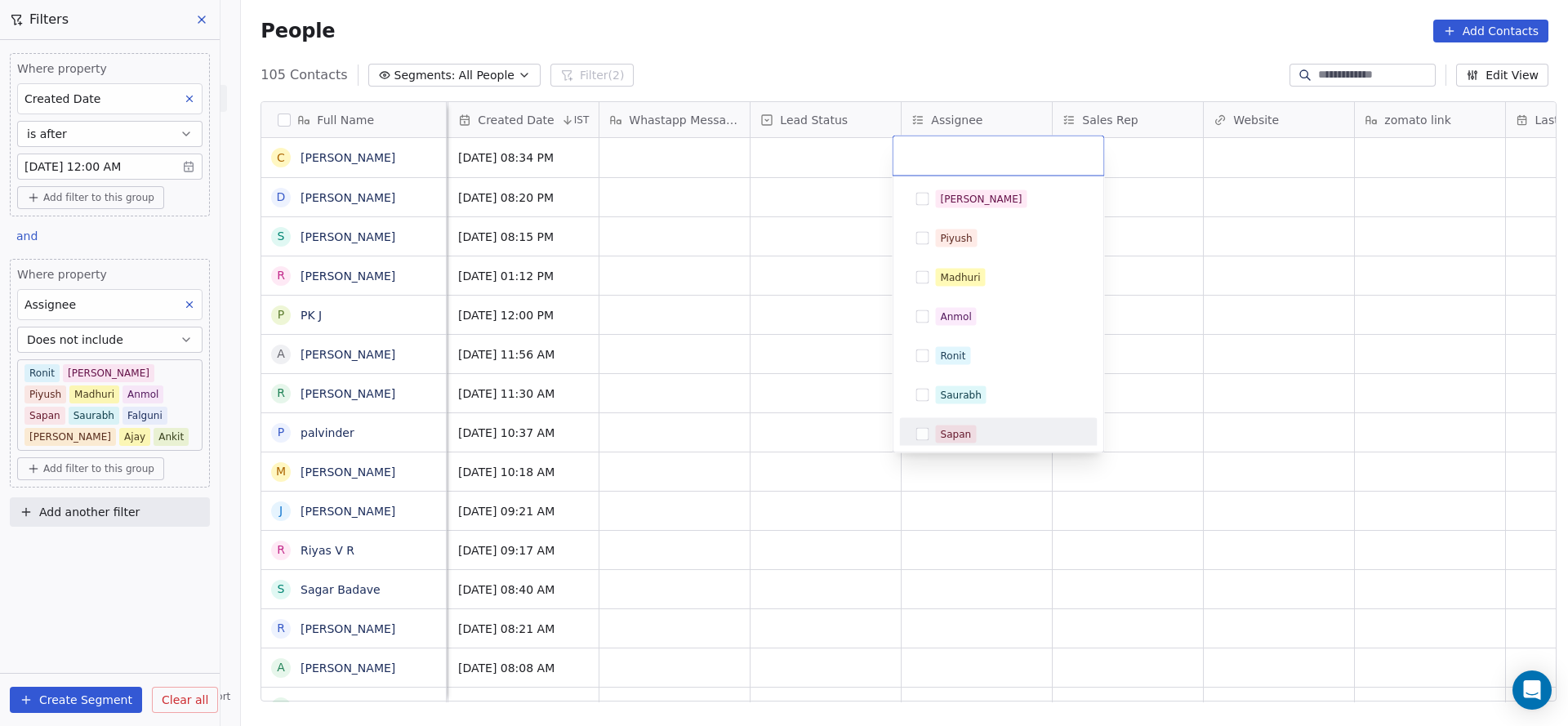
click at [781, 428] on html "On2Cook India Pvt. Ltd. Contacts People Marketing Workflows Campaigns Sales Pip…" at bounding box center [784, 363] width 1568 height 726
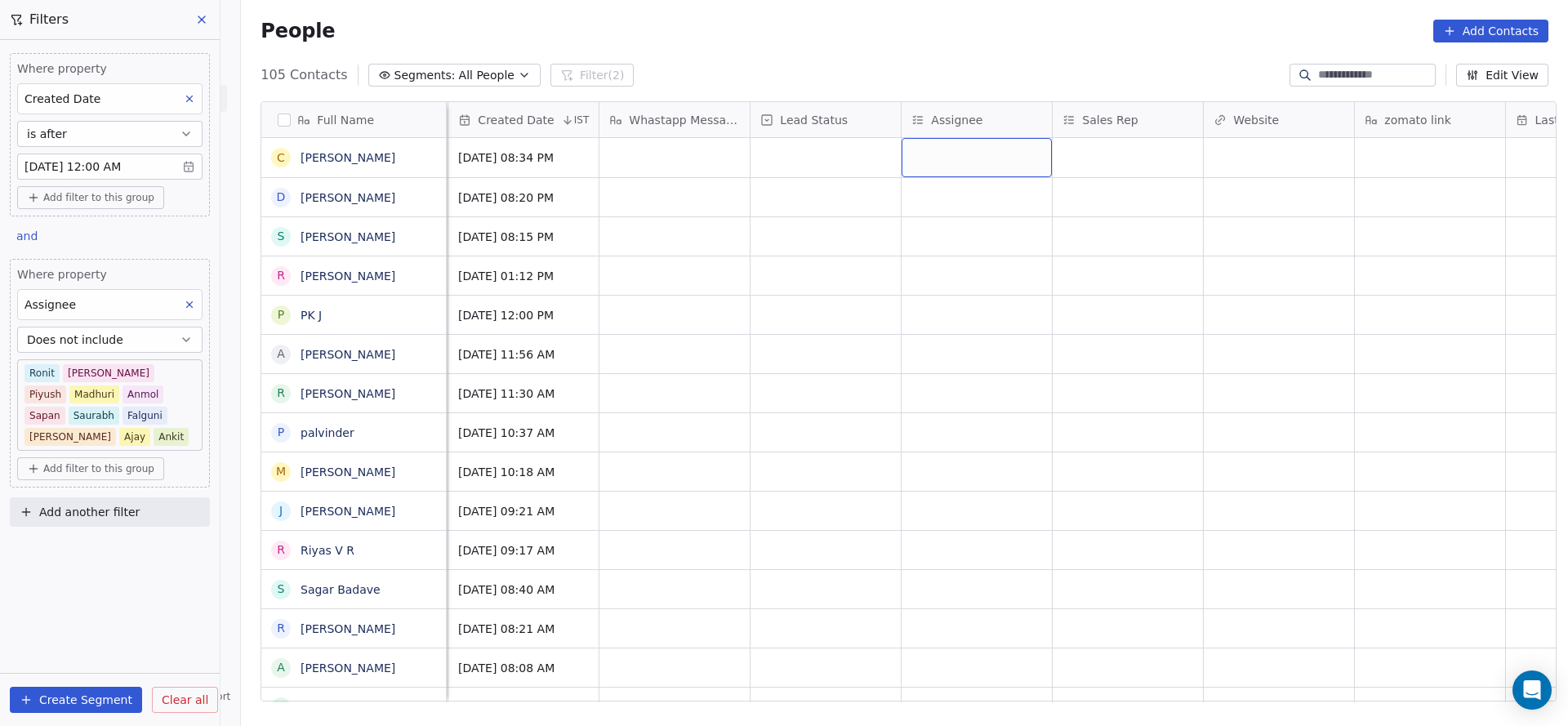
click at [913, 172] on div "grid" at bounding box center [976, 157] width 151 height 40
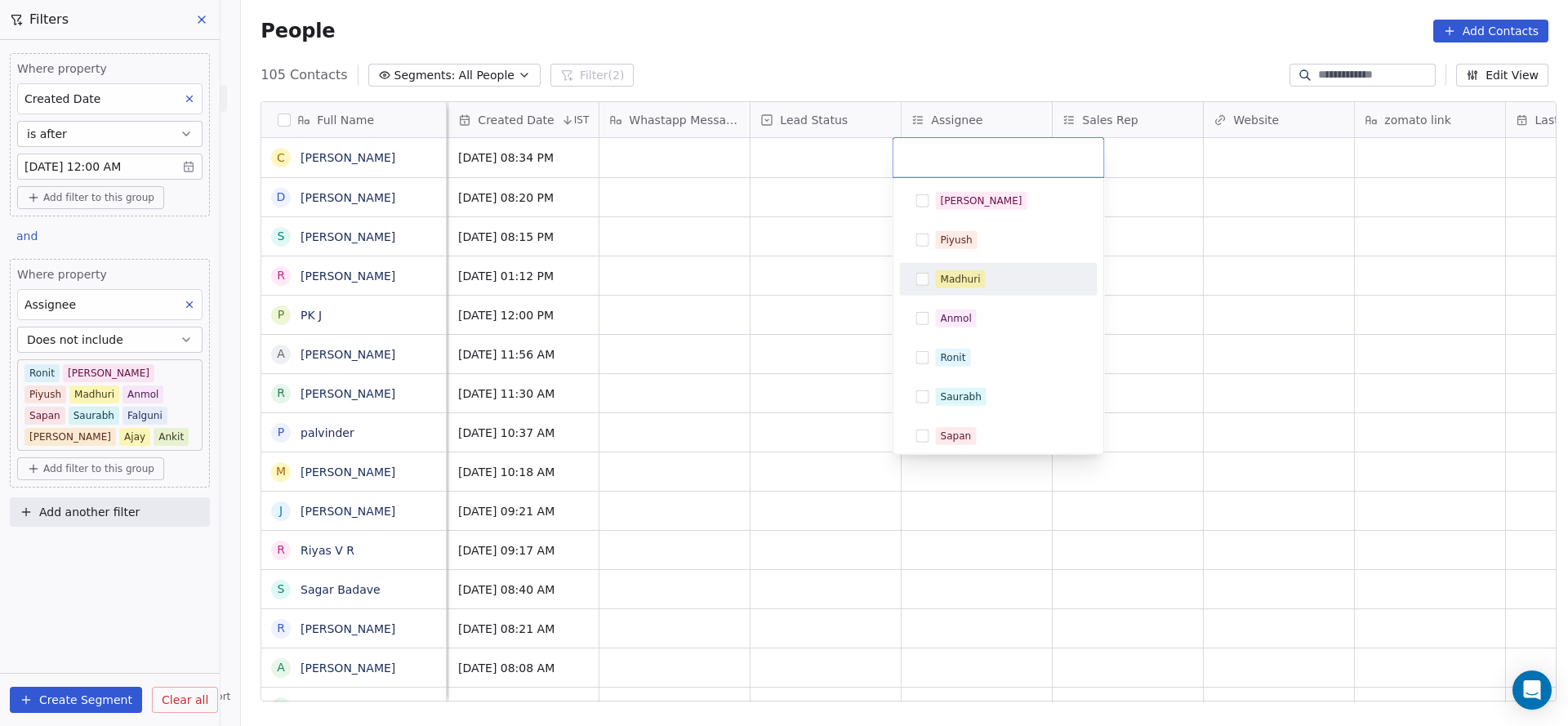
click at [930, 274] on div "Madhuri" at bounding box center [999, 279] width 185 height 26
click at [713, 312] on html "On2Cook India Pvt. Ltd. Contacts People Marketing Workflows Campaigns Sales Pip…" at bounding box center [784, 363] width 1568 height 726
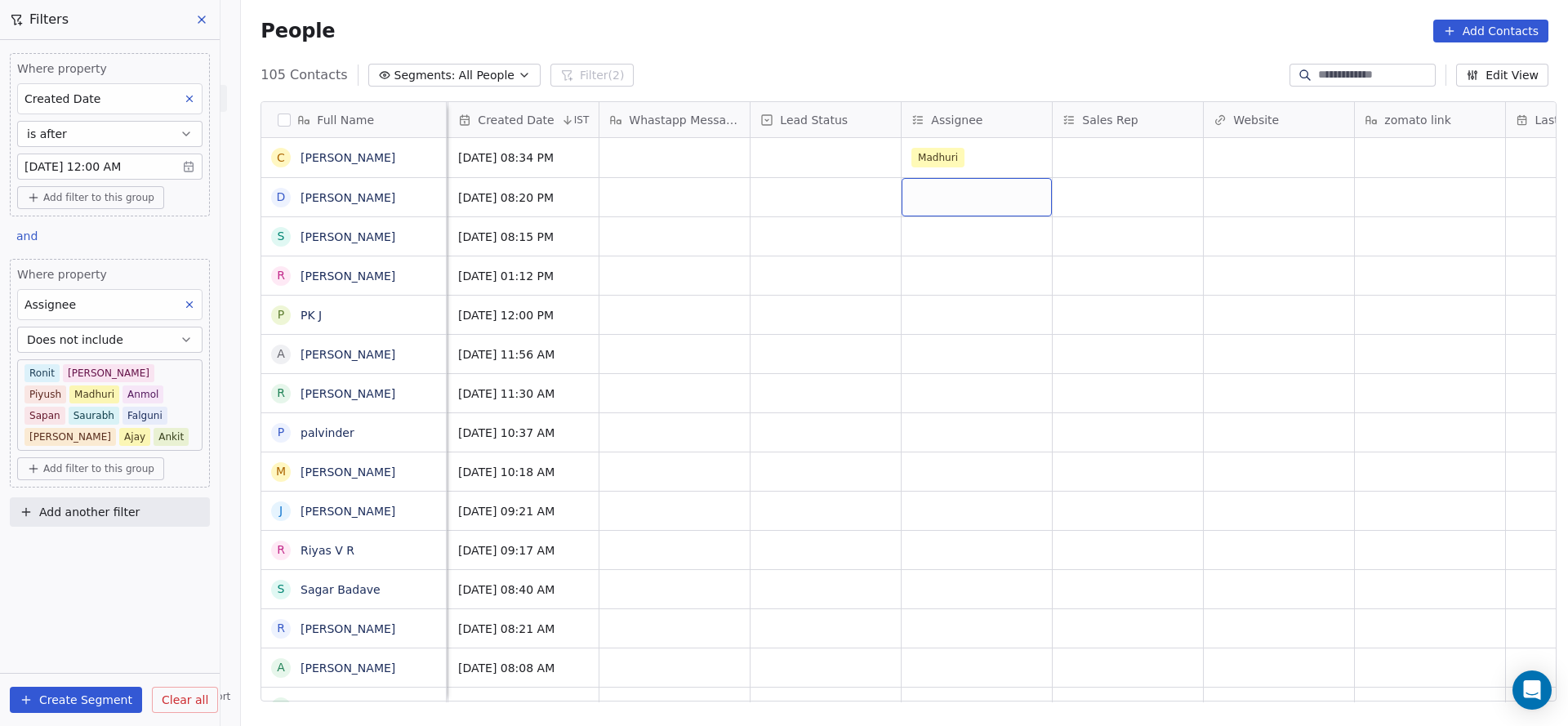
click at [931, 203] on div "grid" at bounding box center [976, 197] width 151 height 39
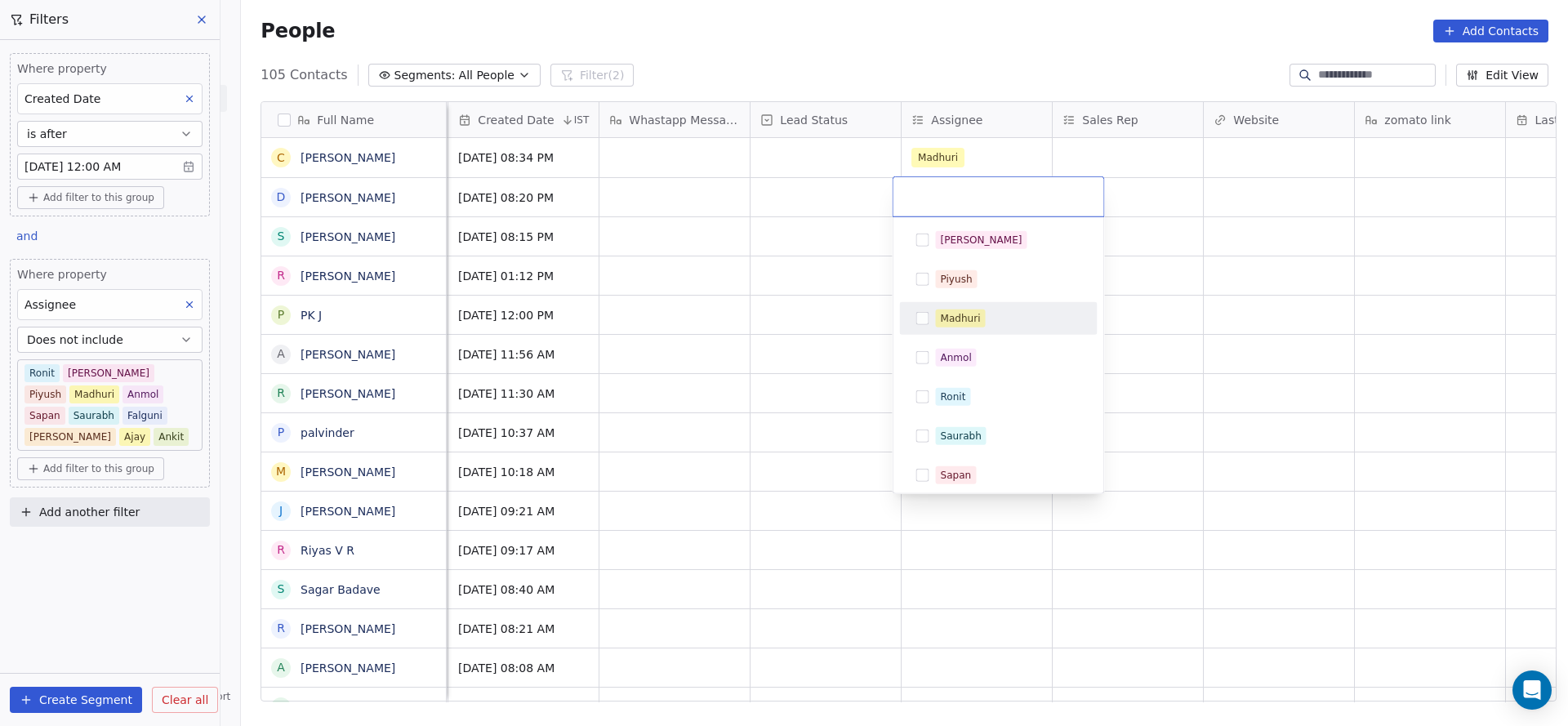
click at [936, 313] on span "Madhuri" at bounding box center [961, 318] width 50 height 18
click at [657, 329] on html "On2Cook India Pvt. Ltd. Contacts People Marketing Workflows Campaigns Sales Pip…" at bounding box center [784, 363] width 1568 height 726
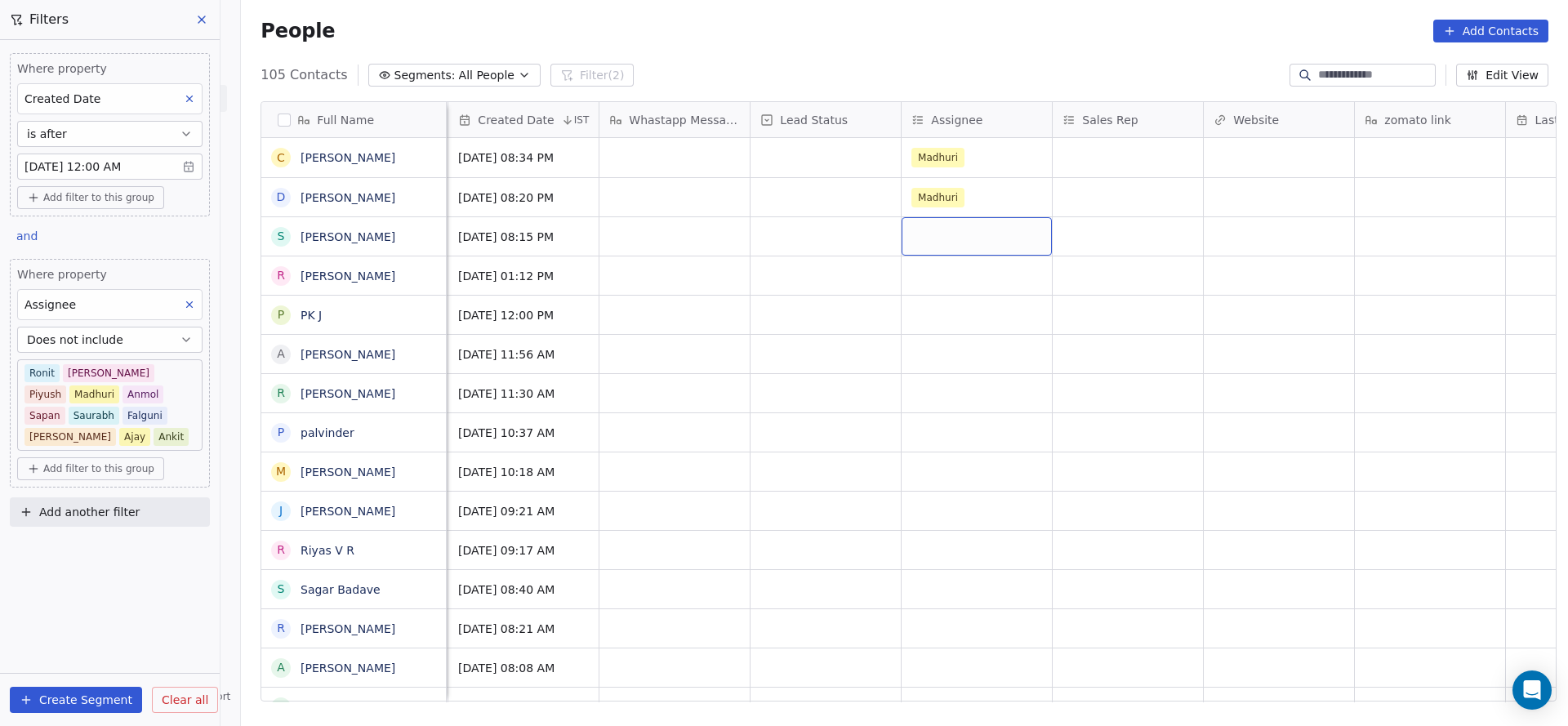
click at [919, 235] on div "grid" at bounding box center [976, 237] width 151 height 39
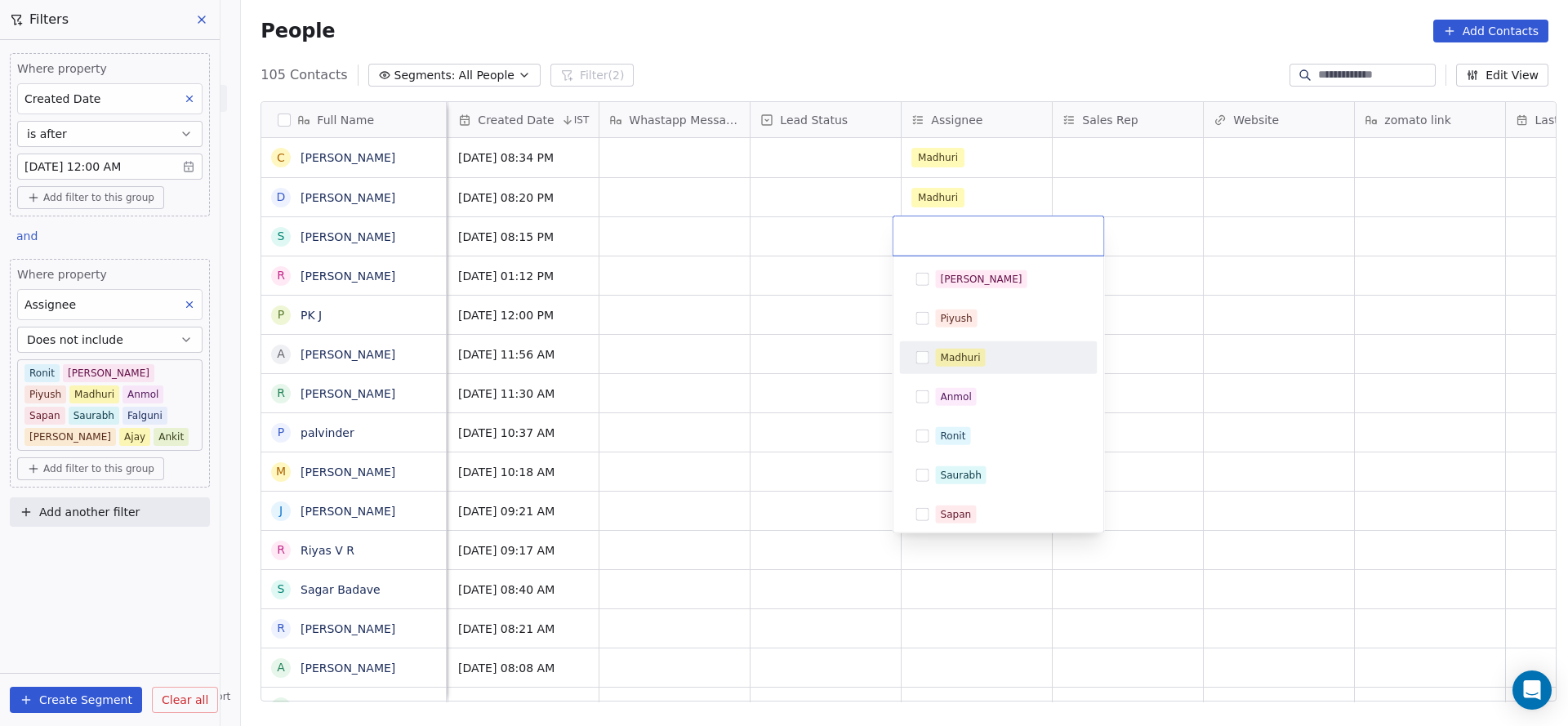
click at [932, 346] on div "Madhuri" at bounding box center [999, 358] width 185 height 26
click at [755, 365] on html "On2Cook India Pvt. Ltd. Contacts People Marketing Workflows Campaigns Sales Pip…" at bounding box center [784, 363] width 1568 height 726
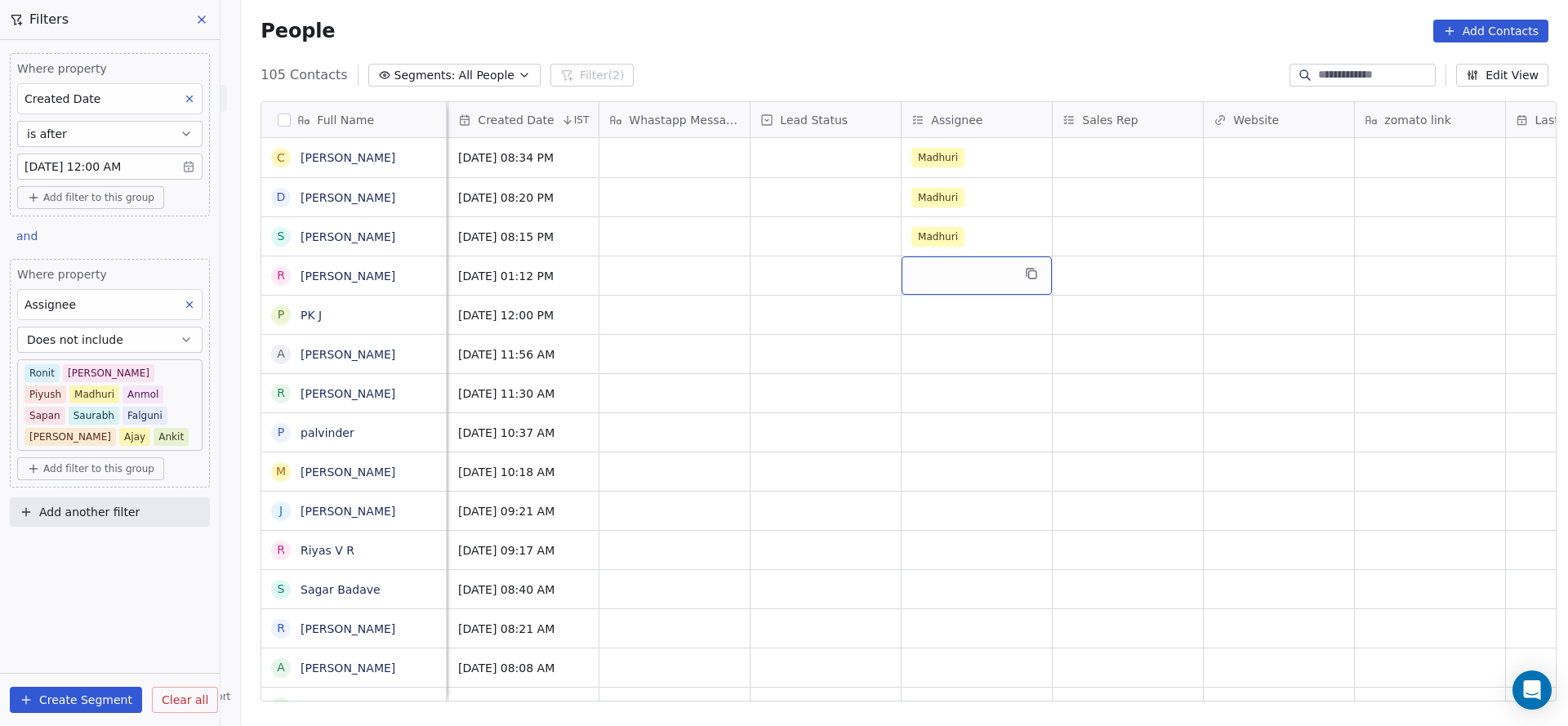
click at [931, 273] on div "grid" at bounding box center [976, 275] width 151 height 39
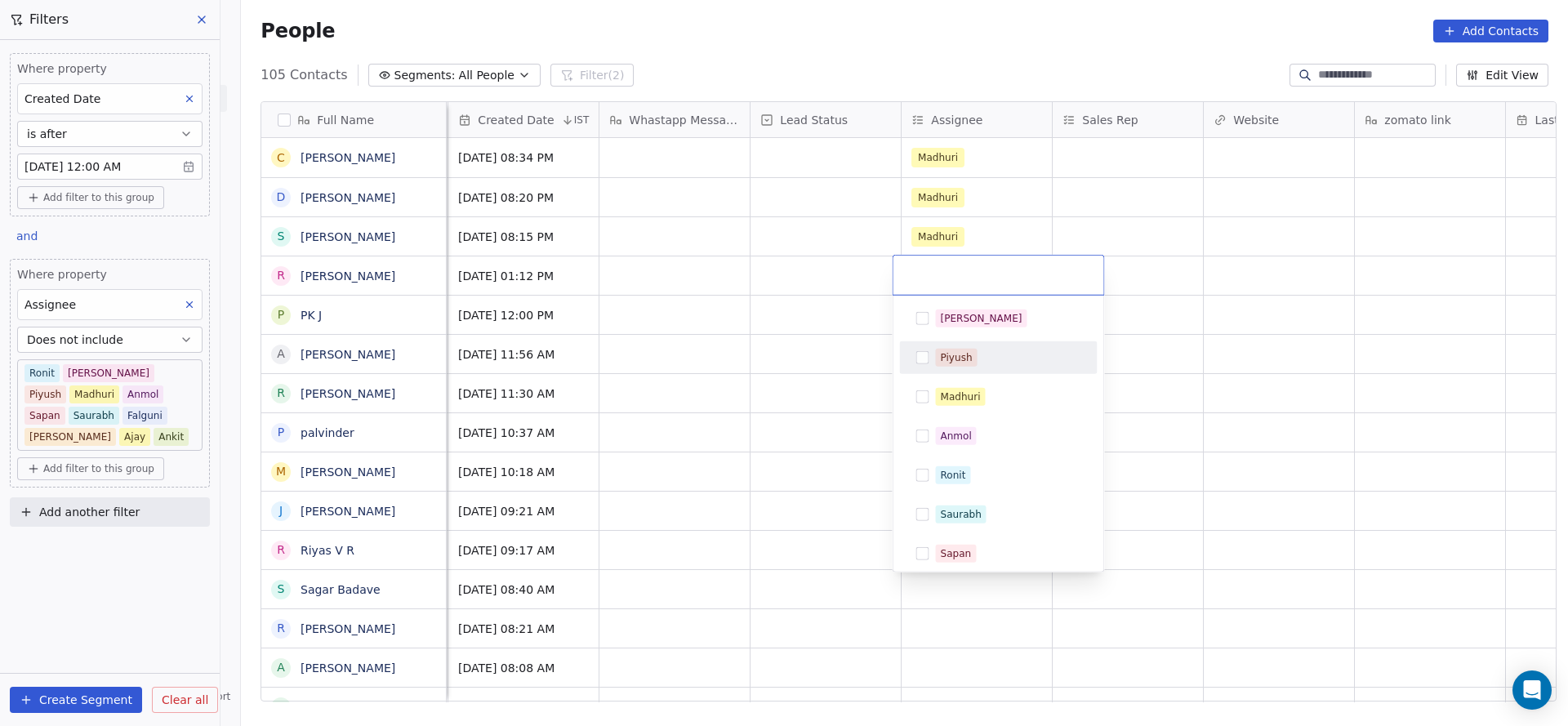
click at [948, 378] on div "Salim Piyush Madhuri Anmol Ronit Saurabh Sapan Falguni Mary Ajay Ankit" at bounding box center [999, 514] width 198 height 425
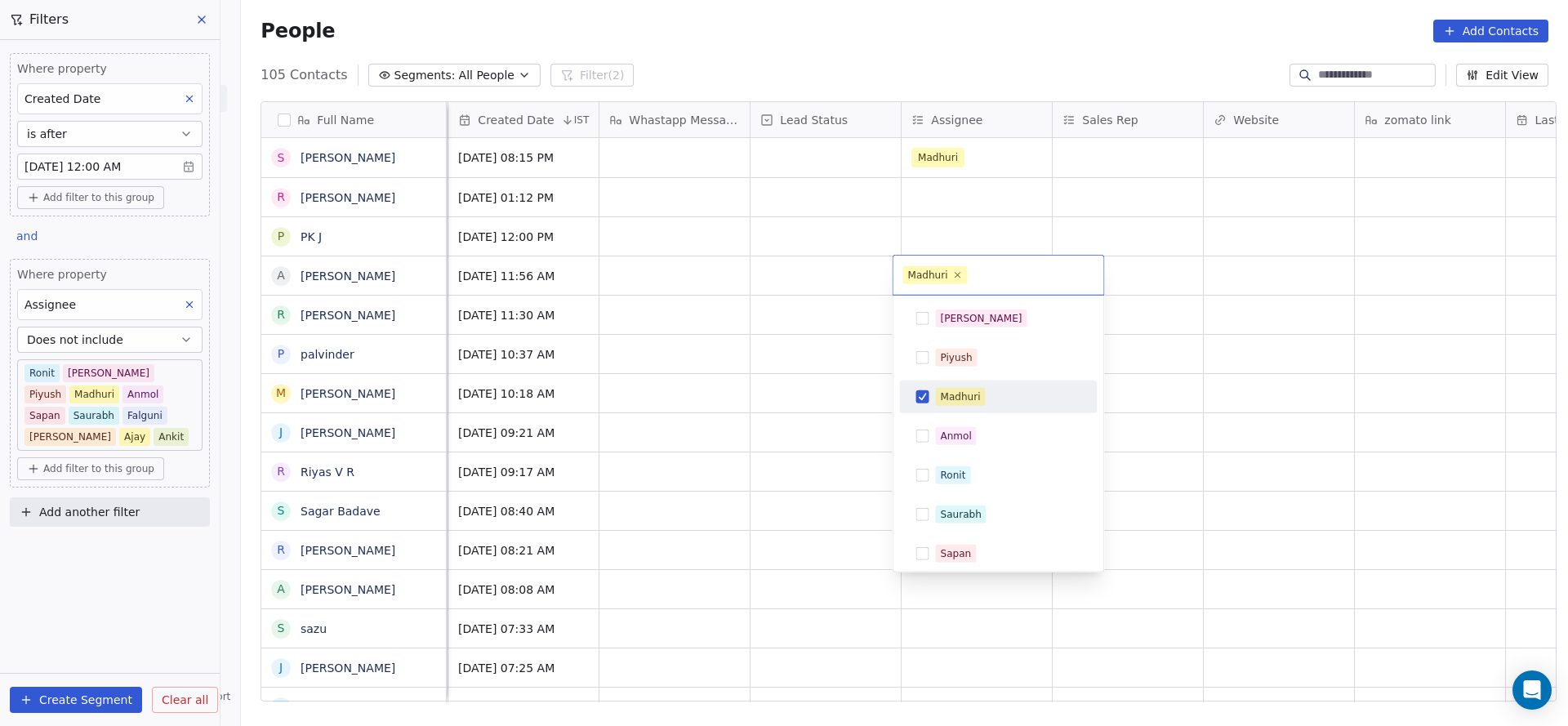
click at [780, 392] on html "On2Cook India Pvt. Ltd. Contacts People Marketing Workflows Campaigns Sales Pip…" at bounding box center [784, 363] width 1568 height 726
click at [895, 196] on html "On2Cook India Pvt. Ltd. Contacts People Marketing Workflows Campaigns Sales Pip…" at bounding box center [784, 363] width 1568 height 726
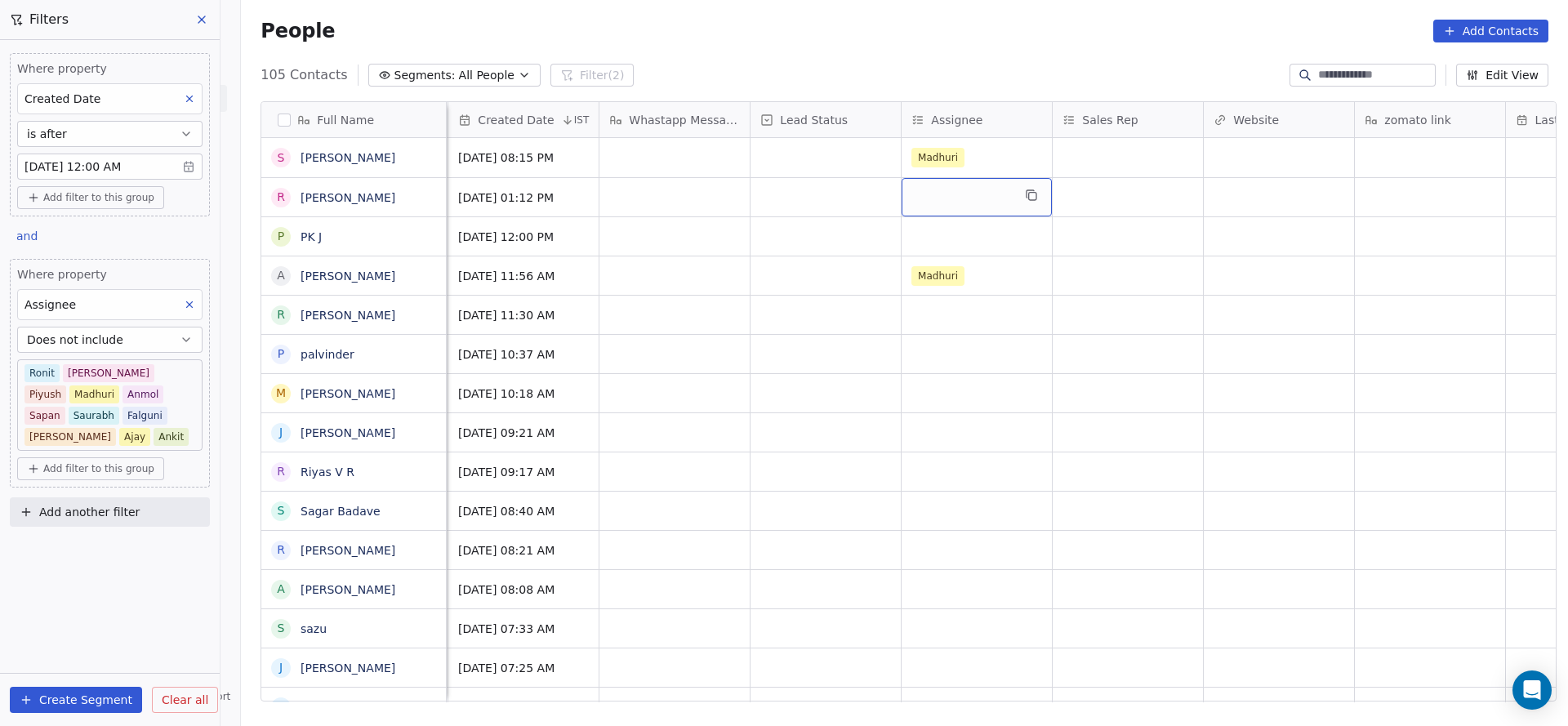
click at [941, 196] on div "grid" at bounding box center [976, 197] width 151 height 39
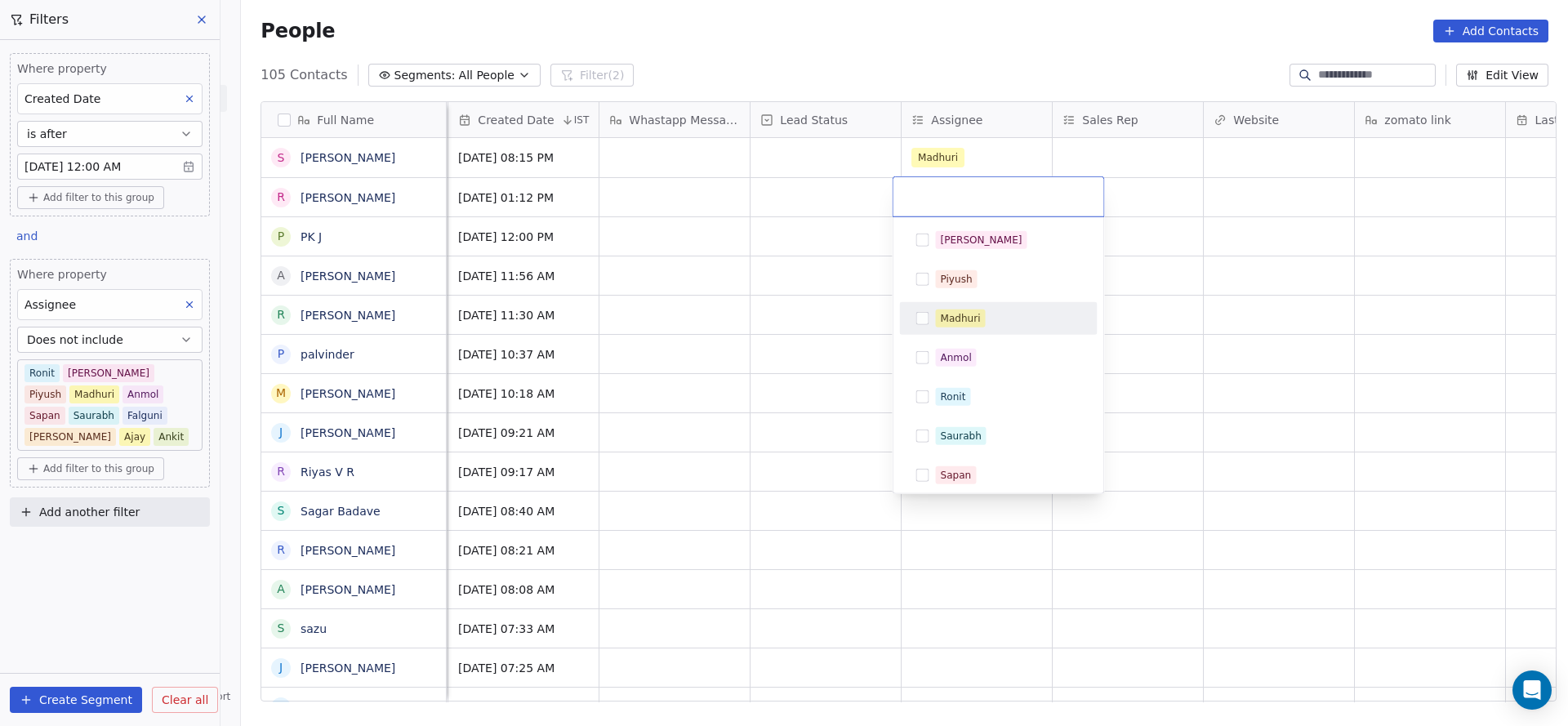
click at [975, 328] on div "Madhuri" at bounding box center [999, 318] width 185 height 26
click at [751, 357] on html "On2Cook India Pvt. Ltd. Contacts People Marketing Workflows Campaigns Sales Pip…" at bounding box center [784, 363] width 1568 height 726
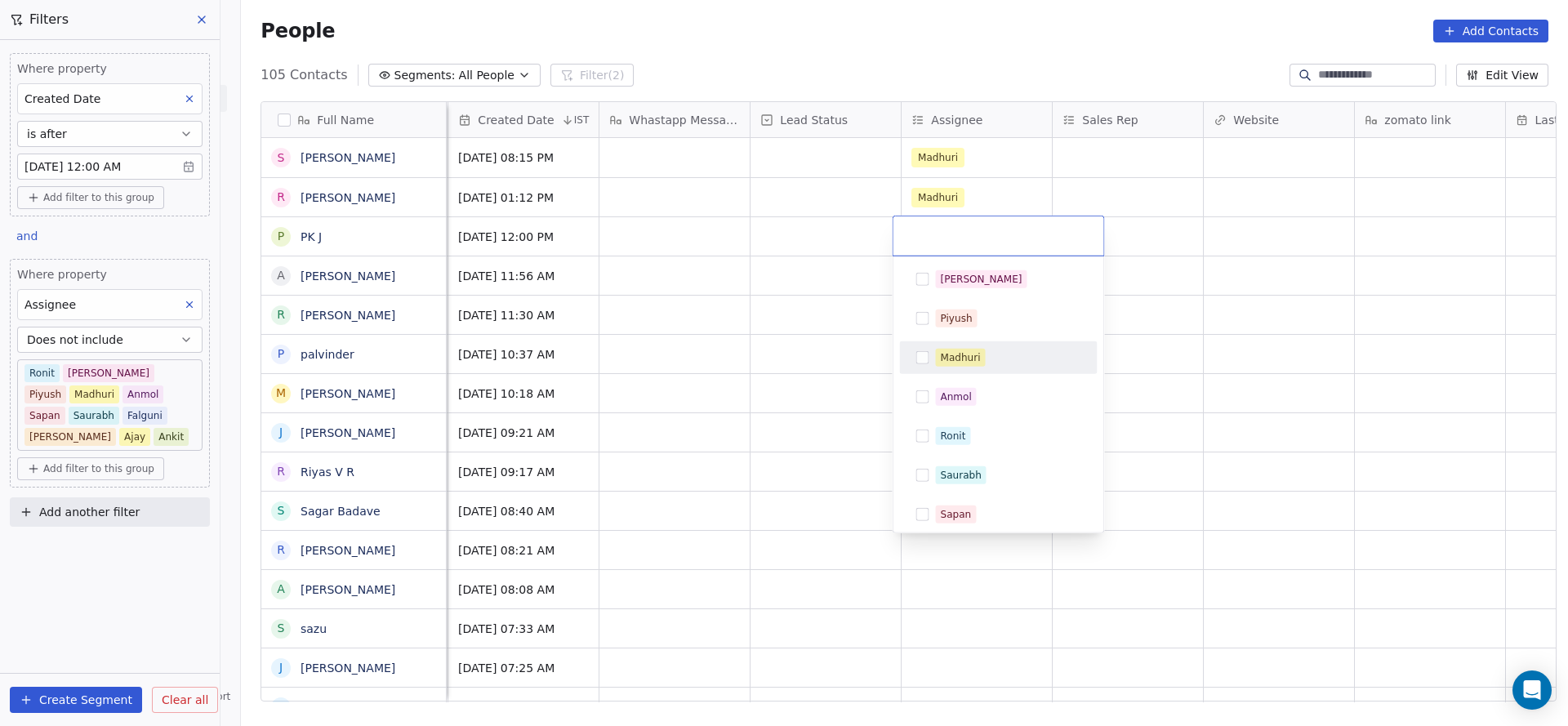
click at [936, 349] on span "Madhuri" at bounding box center [961, 357] width 50 height 18
click at [796, 356] on html "On2Cook India Pvt. Ltd. Contacts People Marketing Workflows Campaigns Sales Pip…" at bounding box center [784, 363] width 1568 height 726
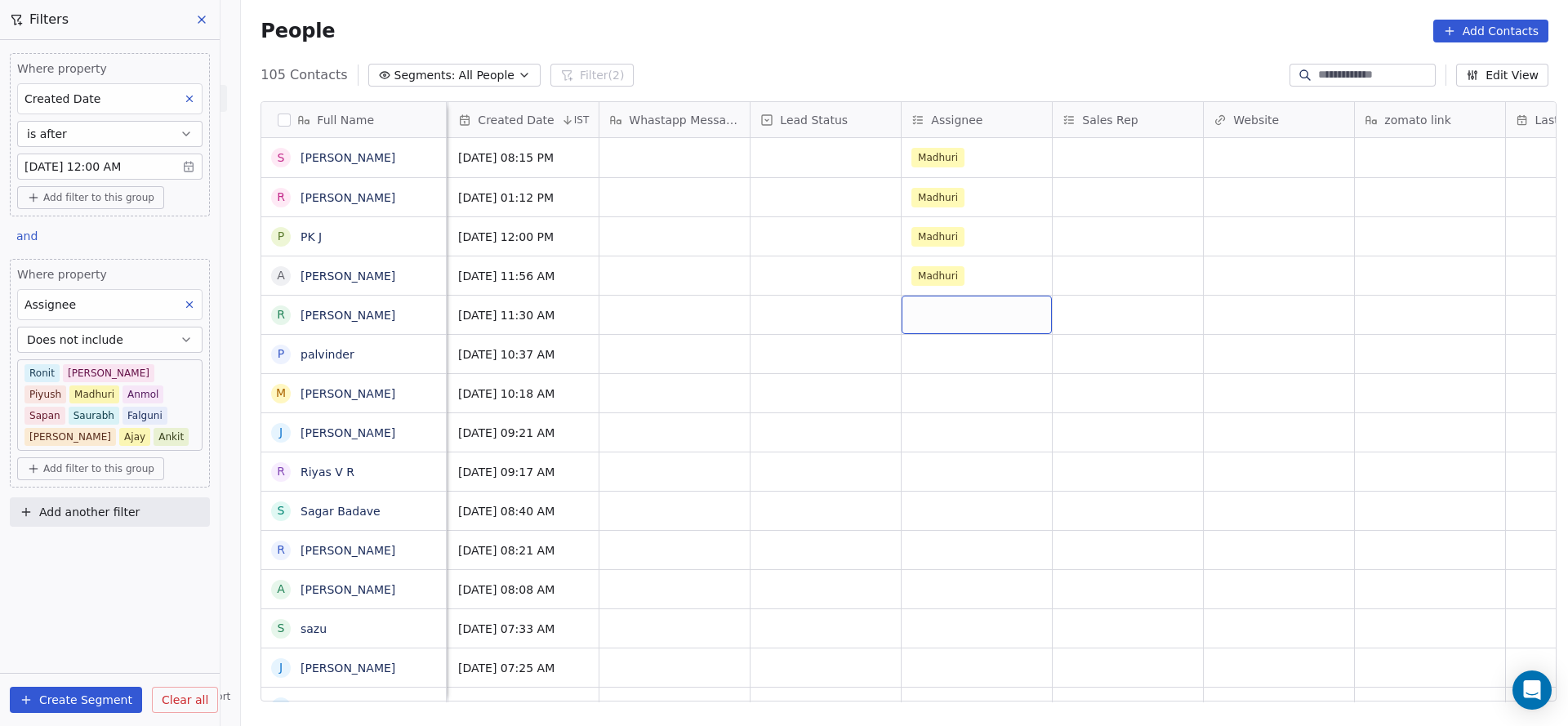
click at [926, 312] on div "grid" at bounding box center [976, 315] width 151 height 39
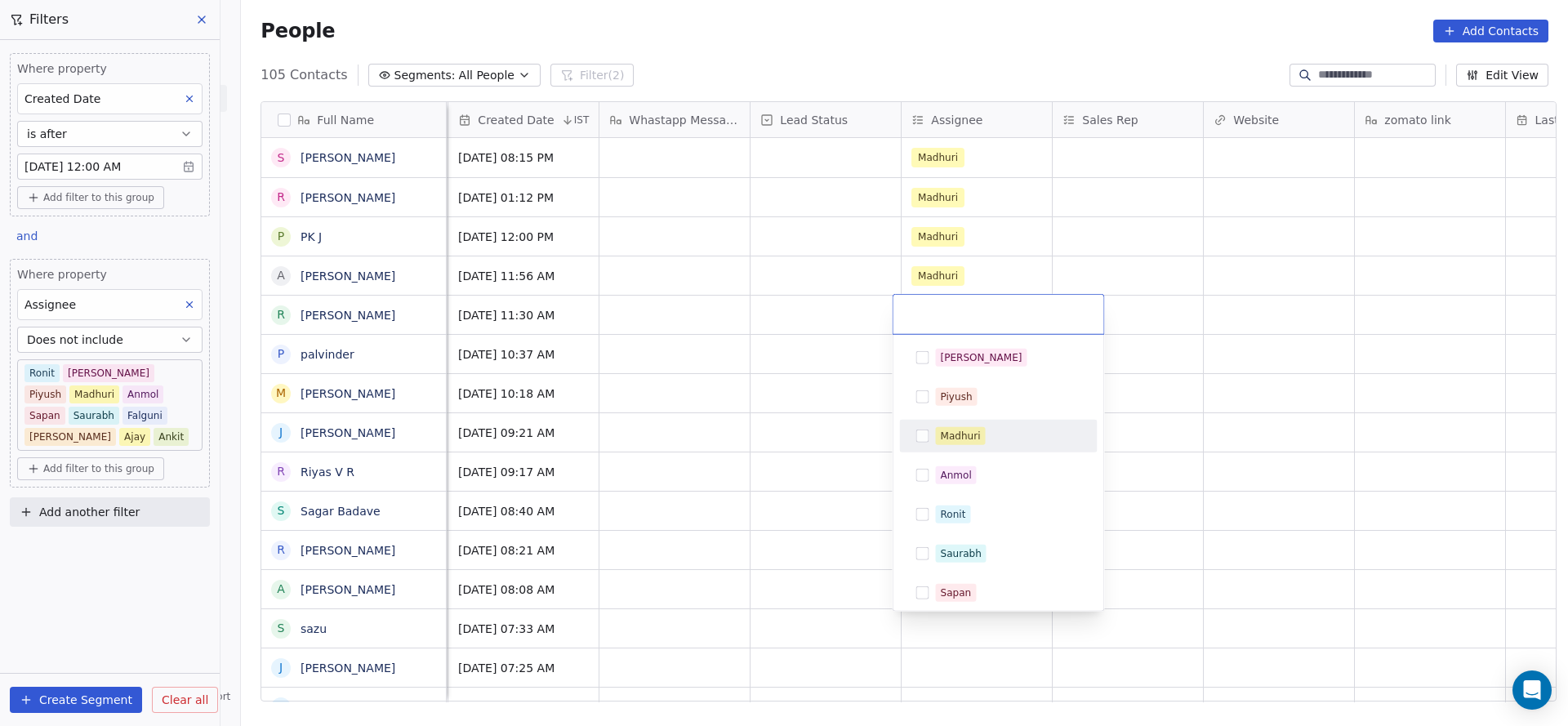
drag, startPoint x: 944, startPoint y: 441, endPoint x: 852, endPoint y: 432, distance: 92.4
click at [945, 441] on div "Madhuri" at bounding box center [961, 435] width 40 height 15
click at [632, 398] on html "On2Cook India Pvt. Ltd. Contacts People Marketing Workflows Campaigns Sales Pip…" at bounding box center [784, 363] width 1568 height 726
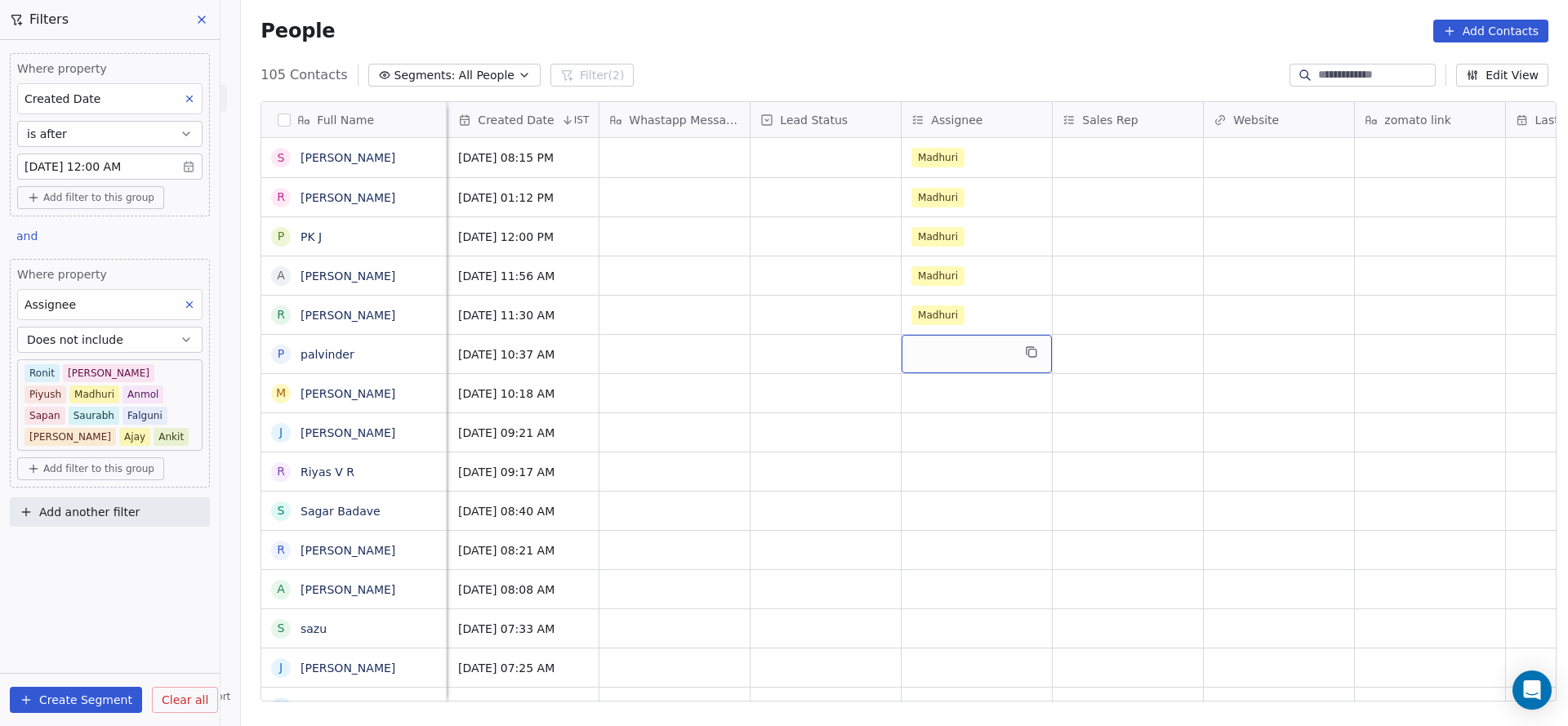
click at [950, 356] on div "grid" at bounding box center [976, 354] width 151 height 39
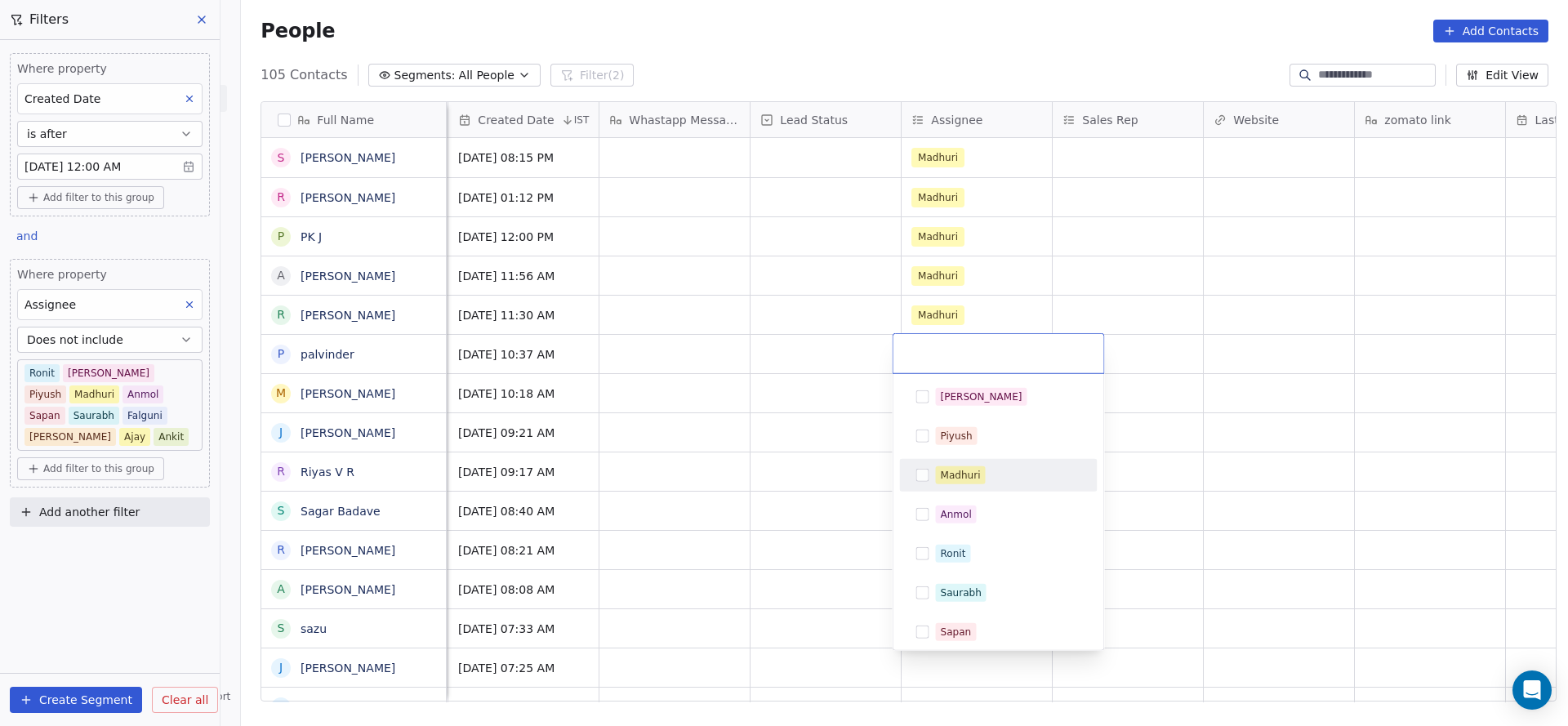
click at [941, 472] on div "Madhuri" at bounding box center [961, 475] width 40 height 15
click at [764, 453] on html "On2Cook India Pvt. Ltd. Contacts People Marketing Workflows Campaigns Sales Pip…" at bounding box center [784, 363] width 1568 height 726
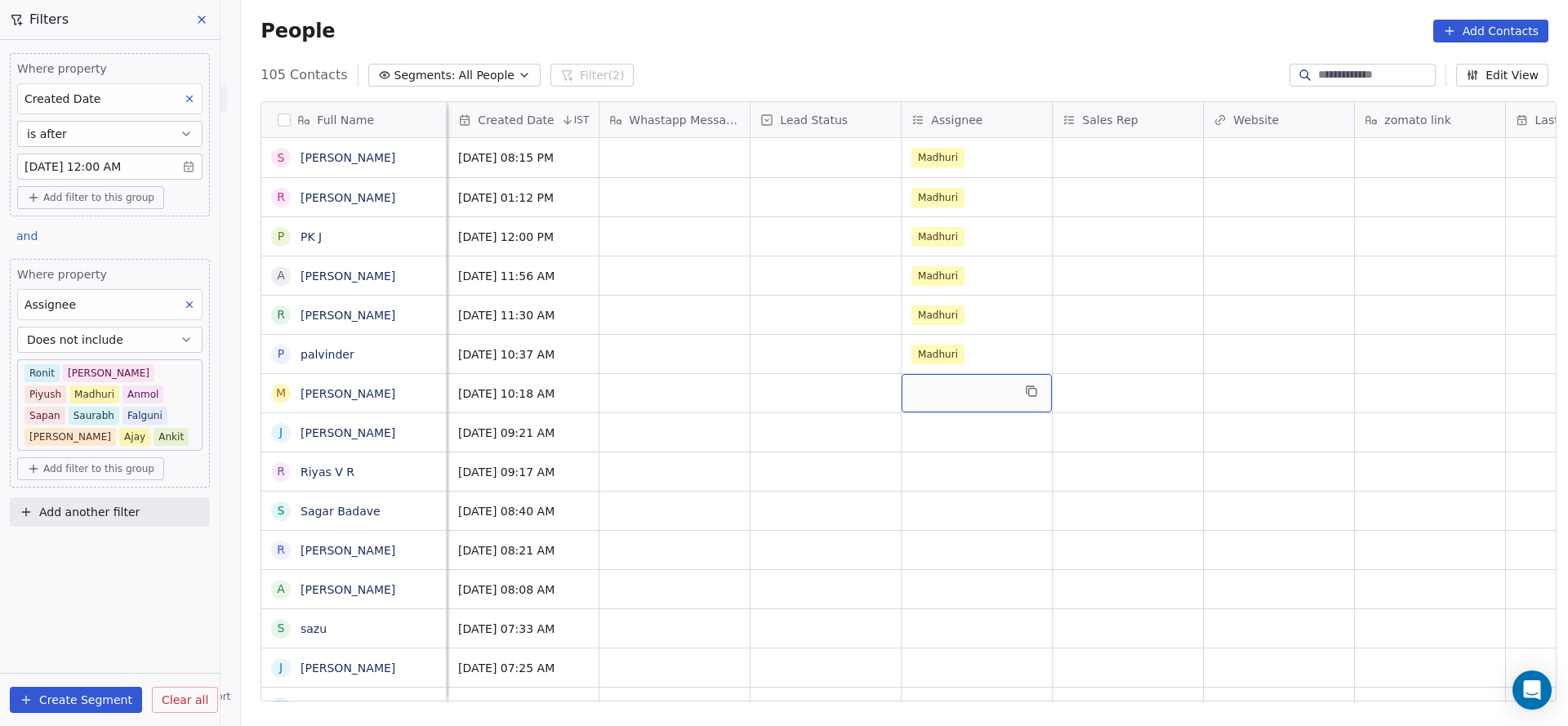
click at [921, 399] on div "grid" at bounding box center [976, 393] width 151 height 39
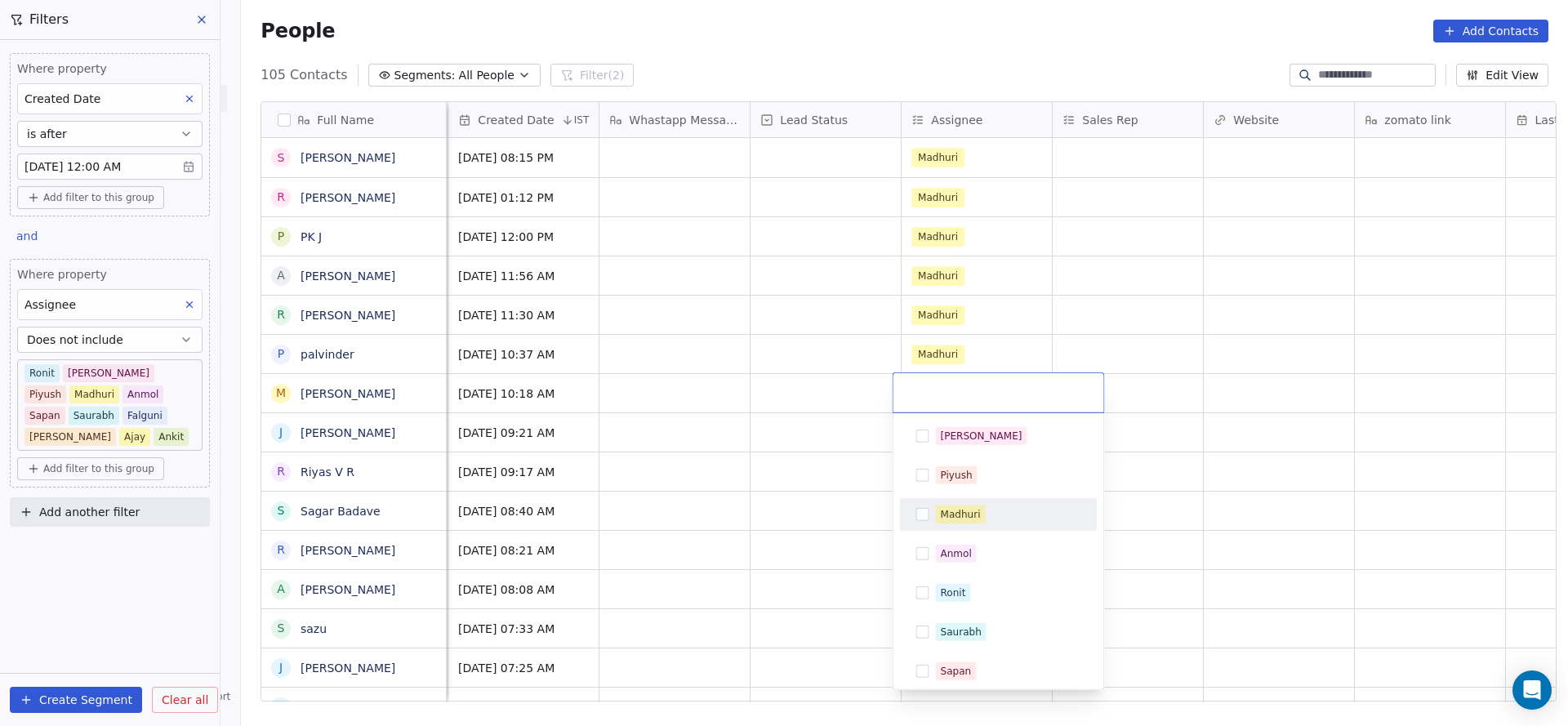
click at [938, 513] on span "Madhuri" at bounding box center [961, 514] width 50 height 18
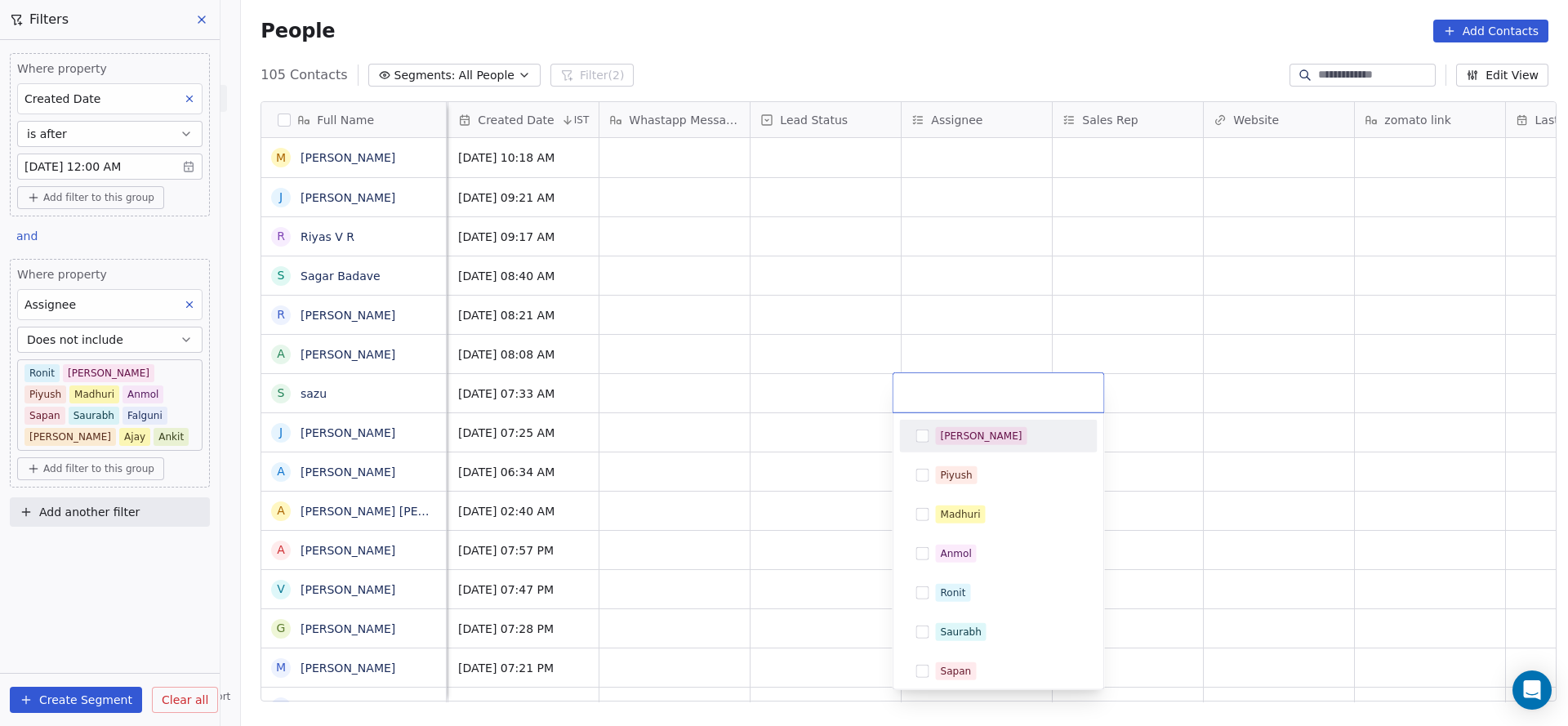
click at [832, 395] on html "On2Cook India Pvt. Ltd. Contacts People Marketing Workflows Campaigns Sales Pip…" at bounding box center [784, 363] width 1568 height 726
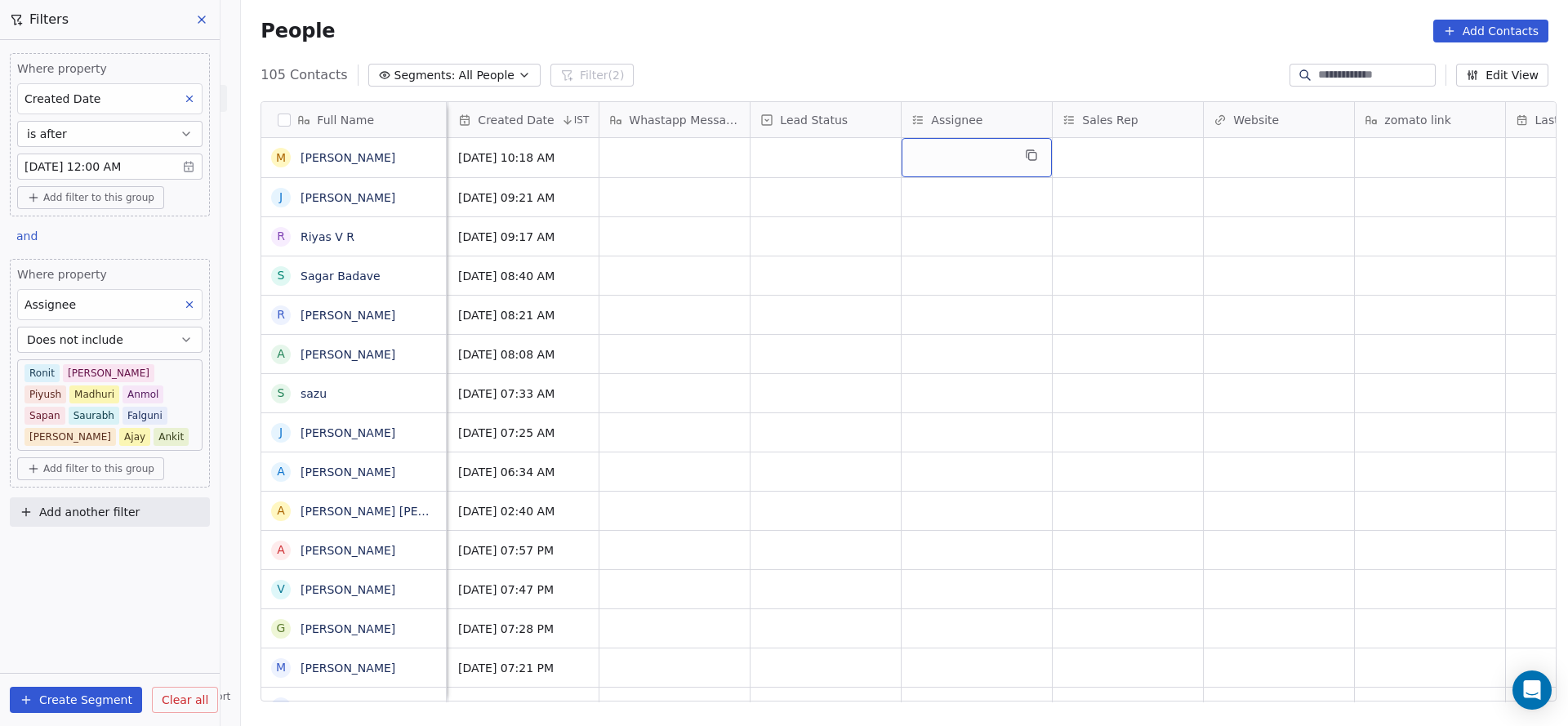
click at [945, 162] on div "grid" at bounding box center [976, 157] width 151 height 40
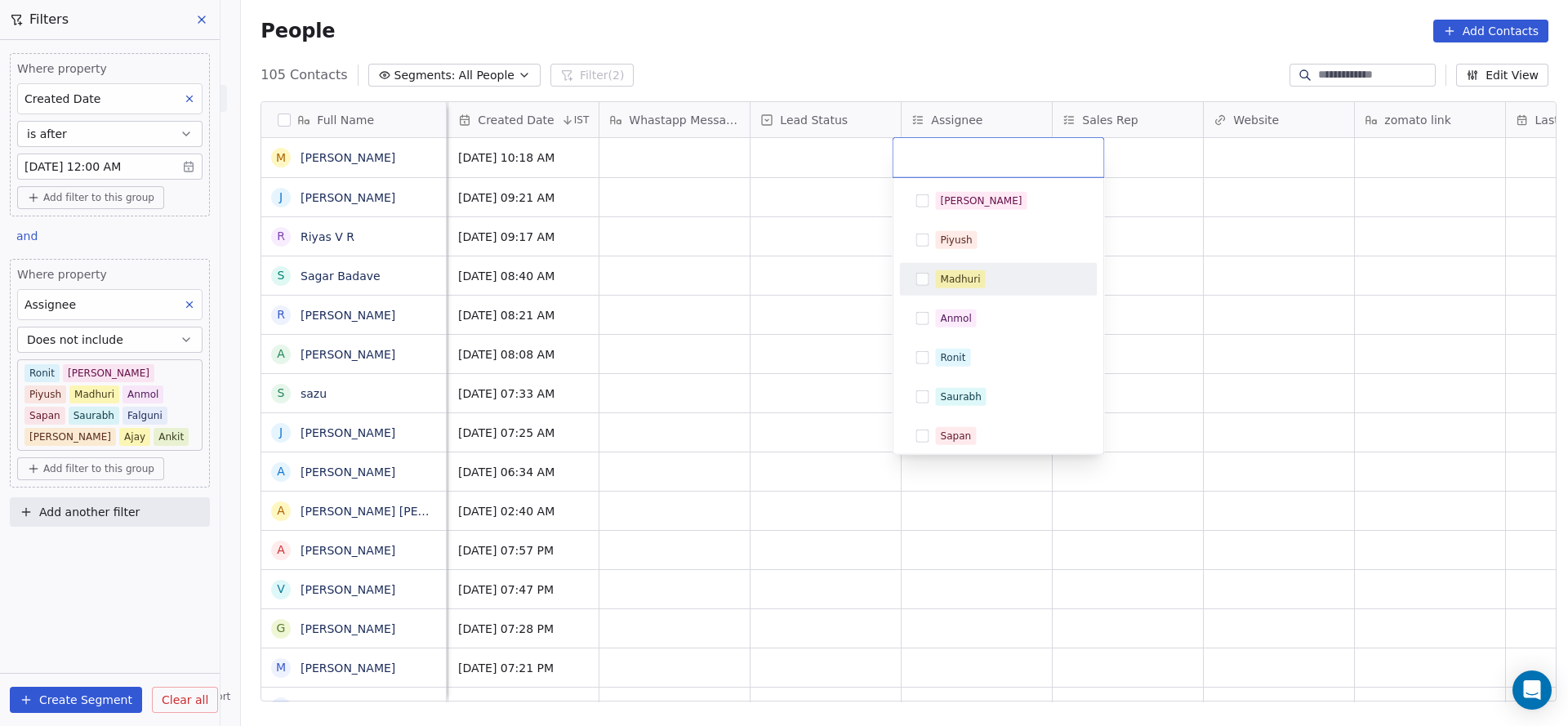
click at [941, 292] on div "Madhuri" at bounding box center [999, 280] width 198 height 33
click at [723, 297] on html "On2Cook India Pvt. Ltd. Contacts People Marketing Workflows Campaigns Sales Pip…" at bounding box center [784, 363] width 1568 height 726
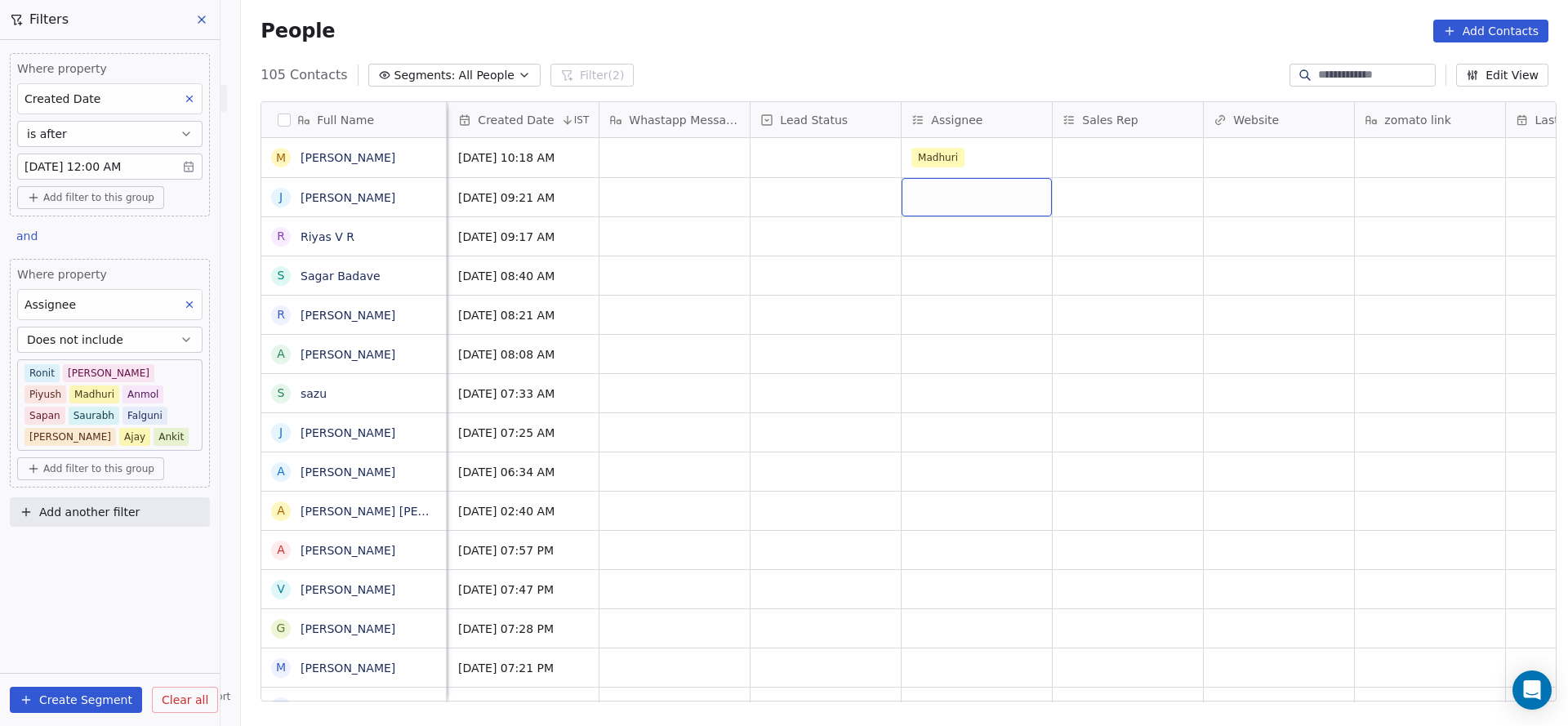
click at [903, 206] on div "grid" at bounding box center [976, 197] width 151 height 39
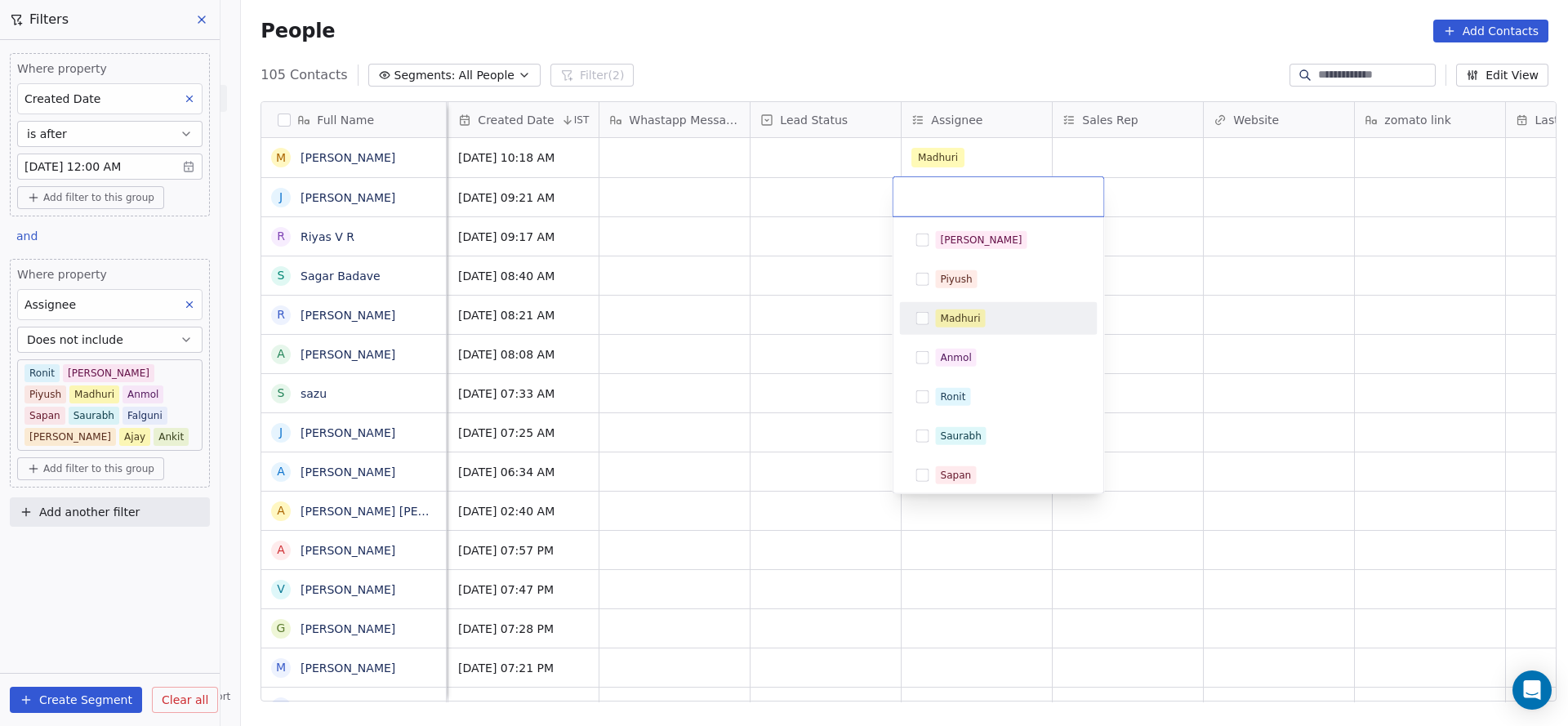
click at [927, 323] on button "Suggestions" at bounding box center [922, 318] width 13 height 13
click at [726, 354] on html "On2Cook India Pvt. Ltd. Contacts People Marketing Workflows Campaigns Sales Pip…" at bounding box center [784, 363] width 1568 height 726
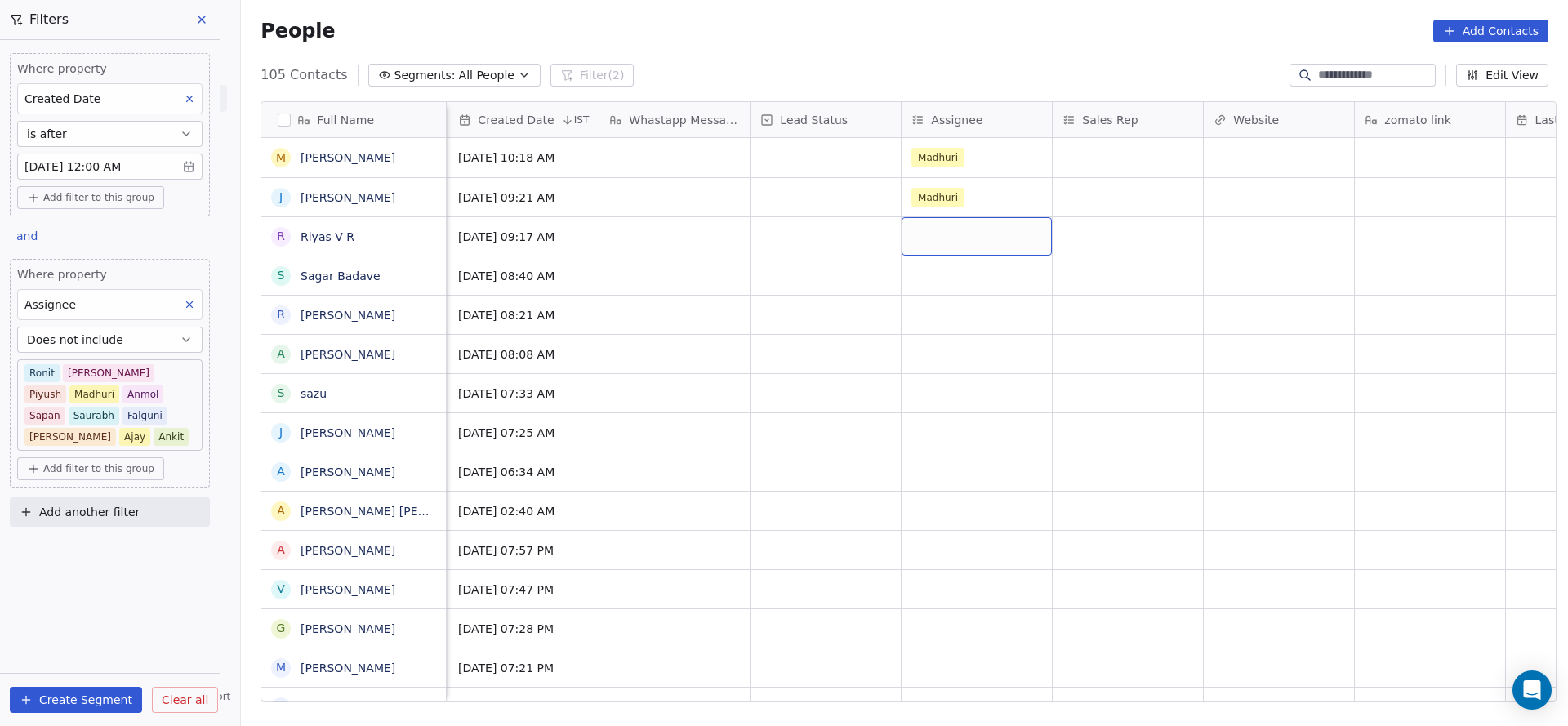
click at [936, 236] on div "grid" at bounding box center [976, 237] width 151 height 39
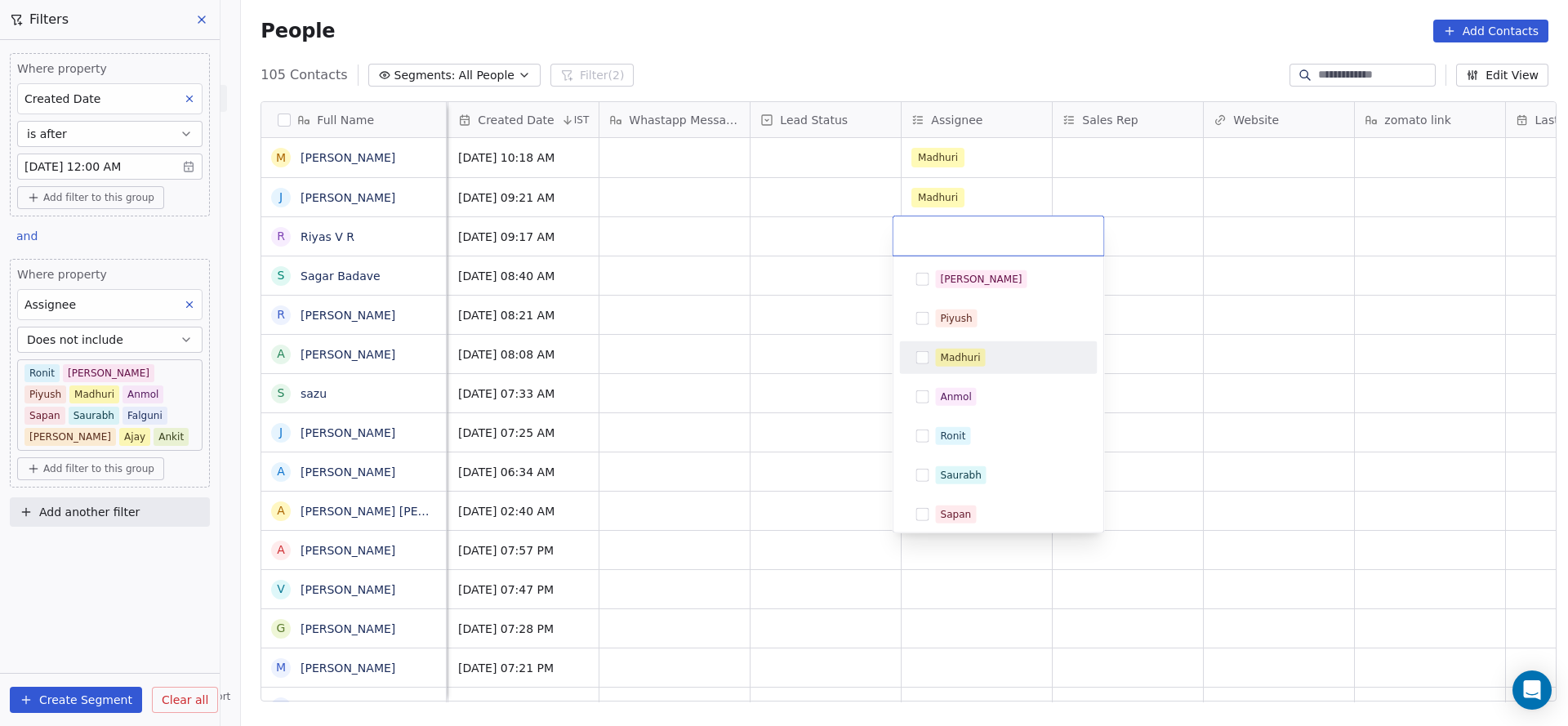
click at [966, 354] on div "Madhuri" at bounding box center [961, 357] width 40 height 15
click at [691, 341] on html "On2Cook India Pvt. Ltd. Contacts People Marketing Workflows Campaigns Sales Pip…" at bounding box center [784, 363] width 1568 height 726
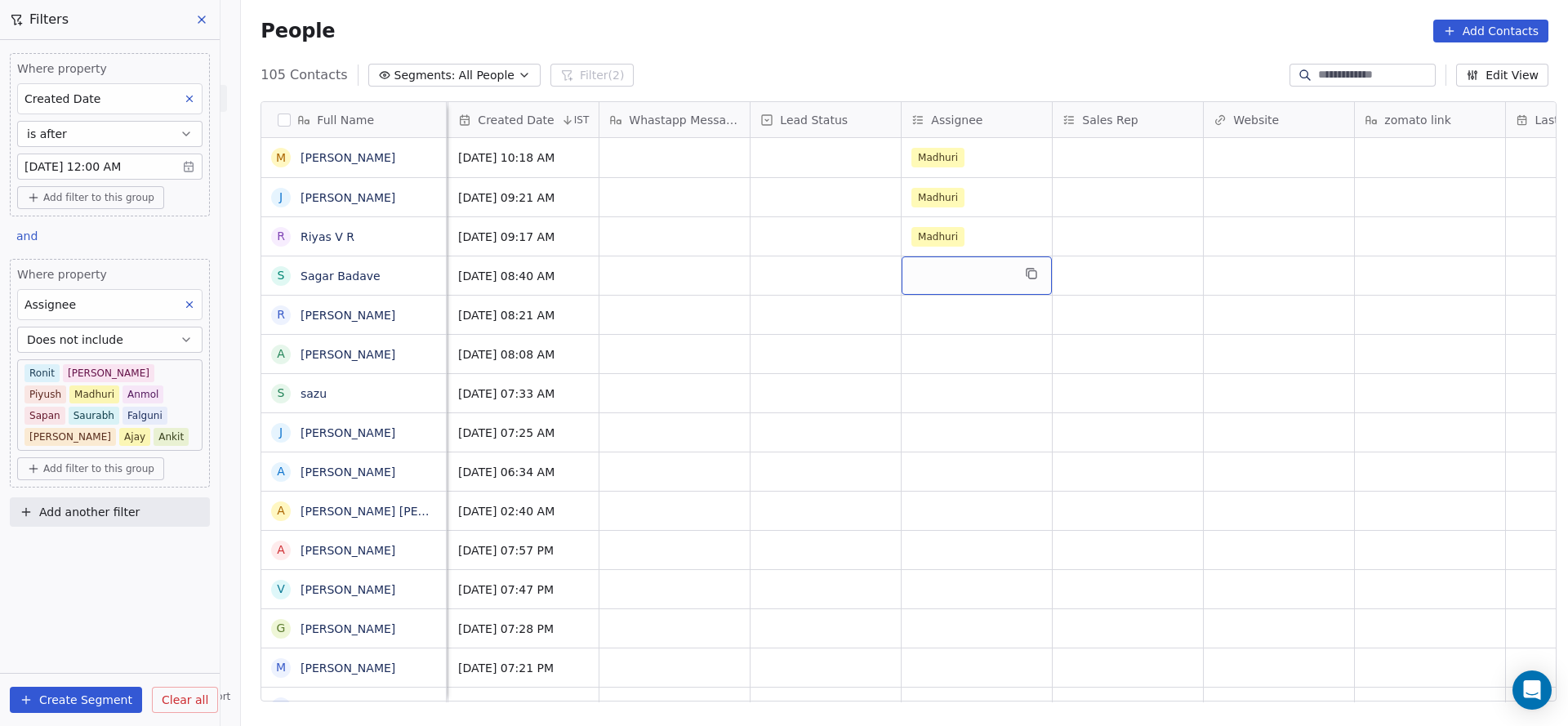
click at [931, 281] on div "grid" at bounding box center [976, 275] width 151 height 39
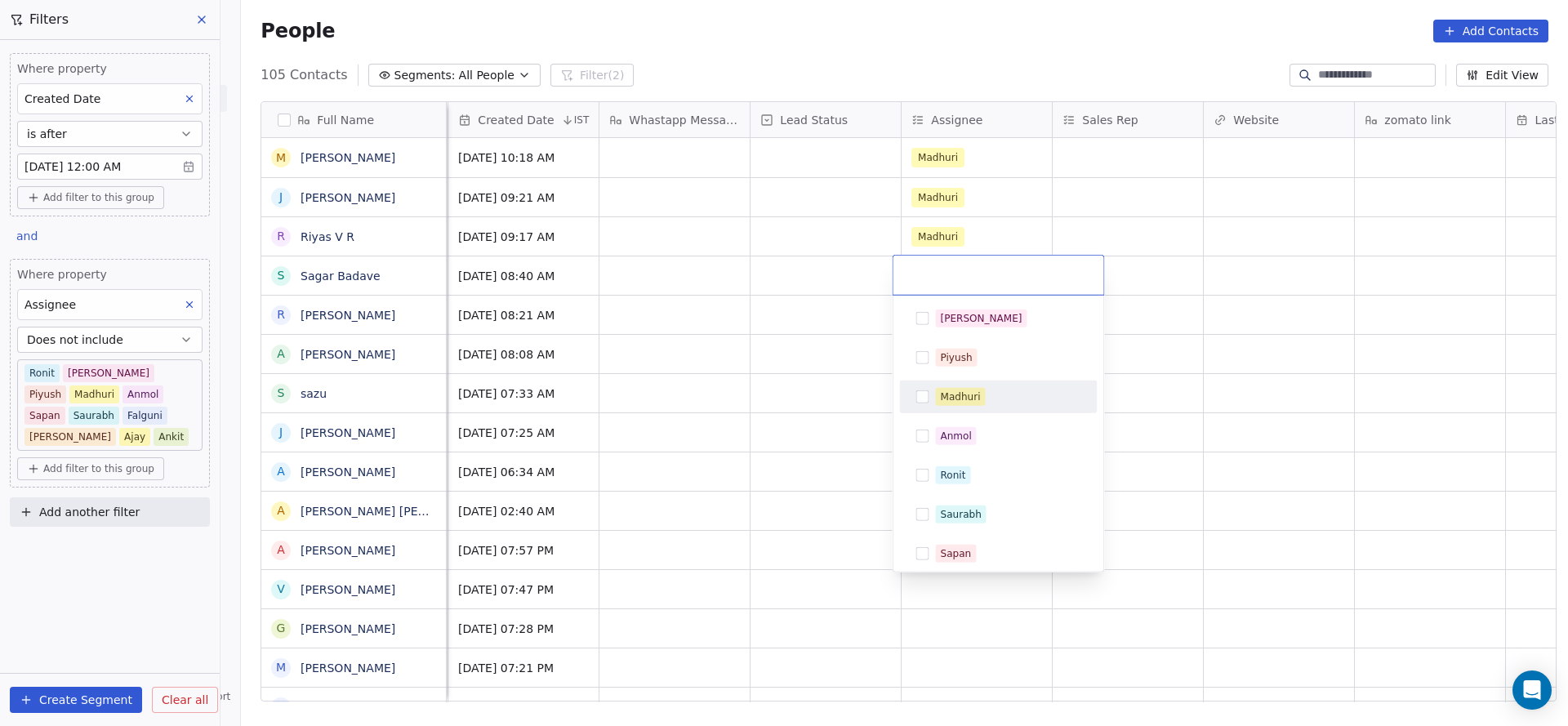
click at [962, 397] on div "Madhuri" at bounding box center [961, 397] width 40 height 15
click at [784, 426] on html "On2Cook India Pvt. Ltd. Contacts People Marketing Workflows Campaigns Sales Pip…" at bounding box center [784, 363] width 1568 height 726
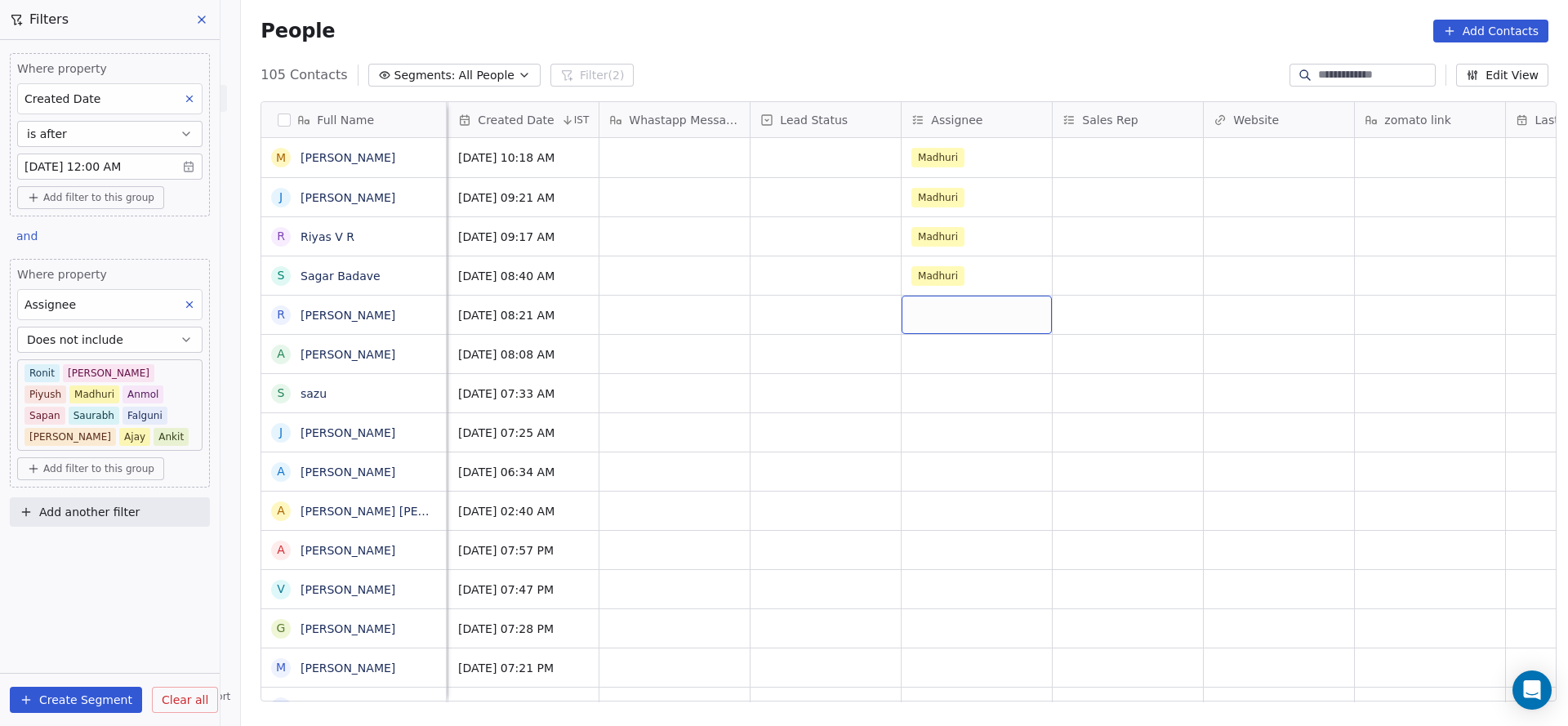
click at [950, 317] on div "grid" at bounding box center [976, 315] width 151 height 39
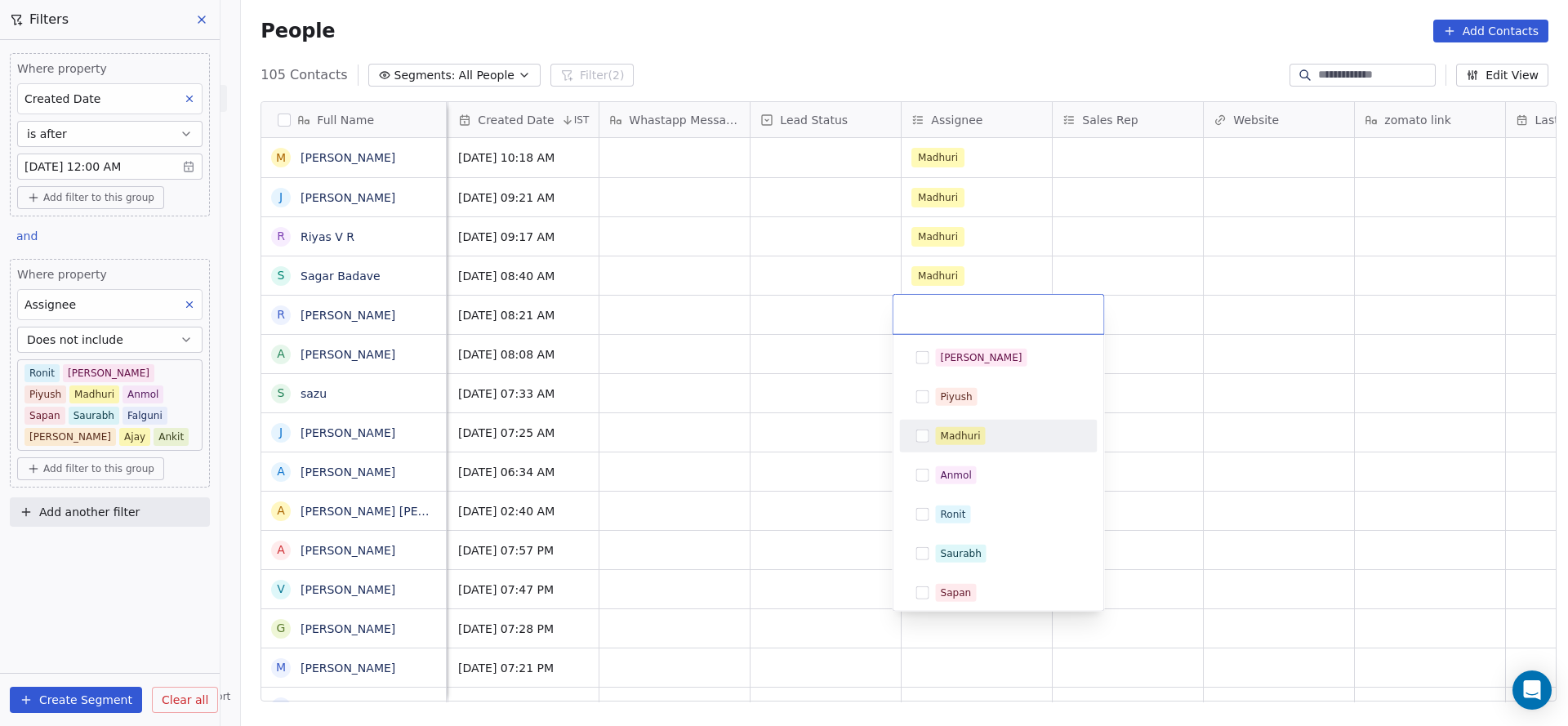
click at [964, 455] on div "Salim Piyush Madhuri Anmol Ronit Saurabh Sapan Falguni Mary Ajay Ankit" at bounding box center [999, 554] width 198 height 425
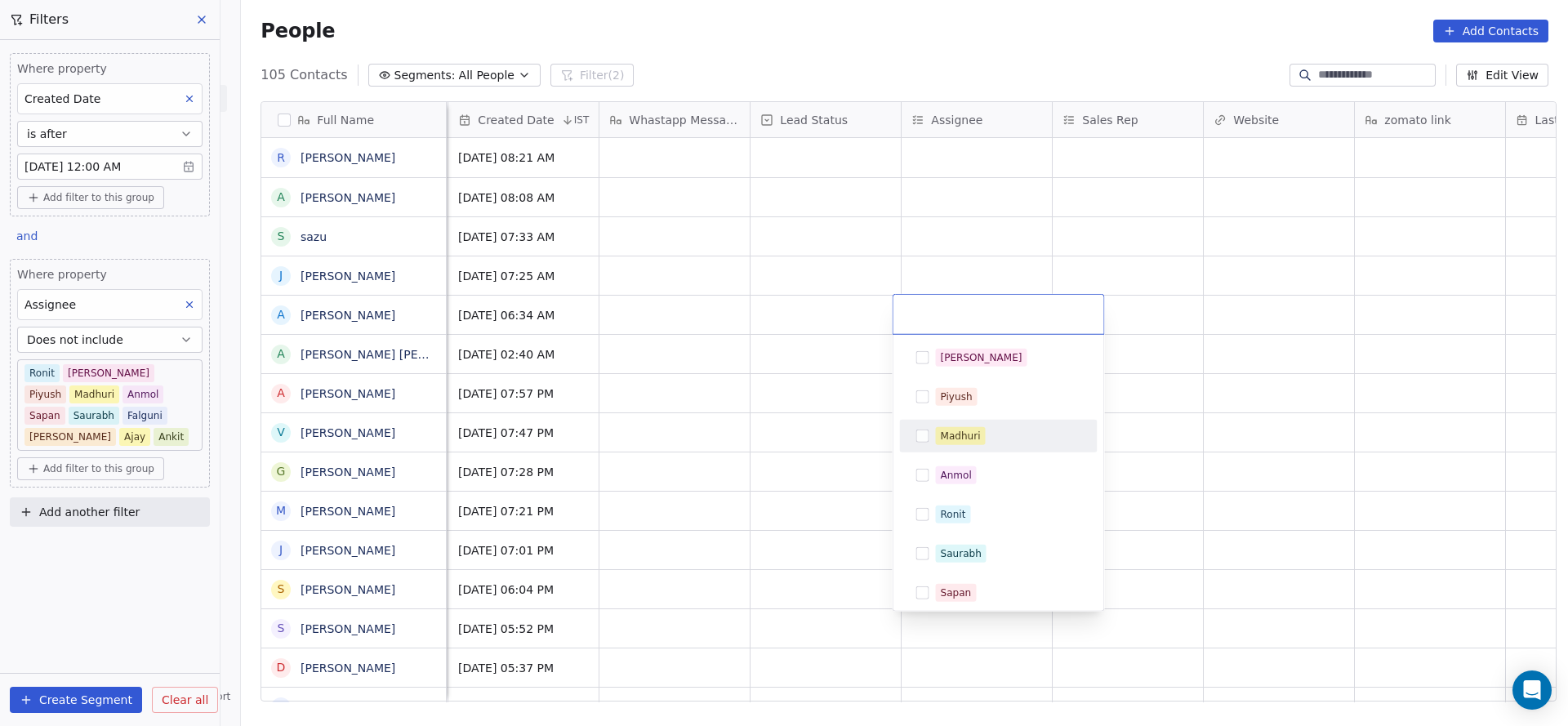
click at [931, 432] on div "Madhuri" at bounding box center [999, 436] width 185 height 26
click at [719, 330] on html "On2Cook India Pvt. Ltd. Contacts People Marketing Workflows Campaigns Sales Pip…" at bounding box center [784, 363] width 1568 height 726
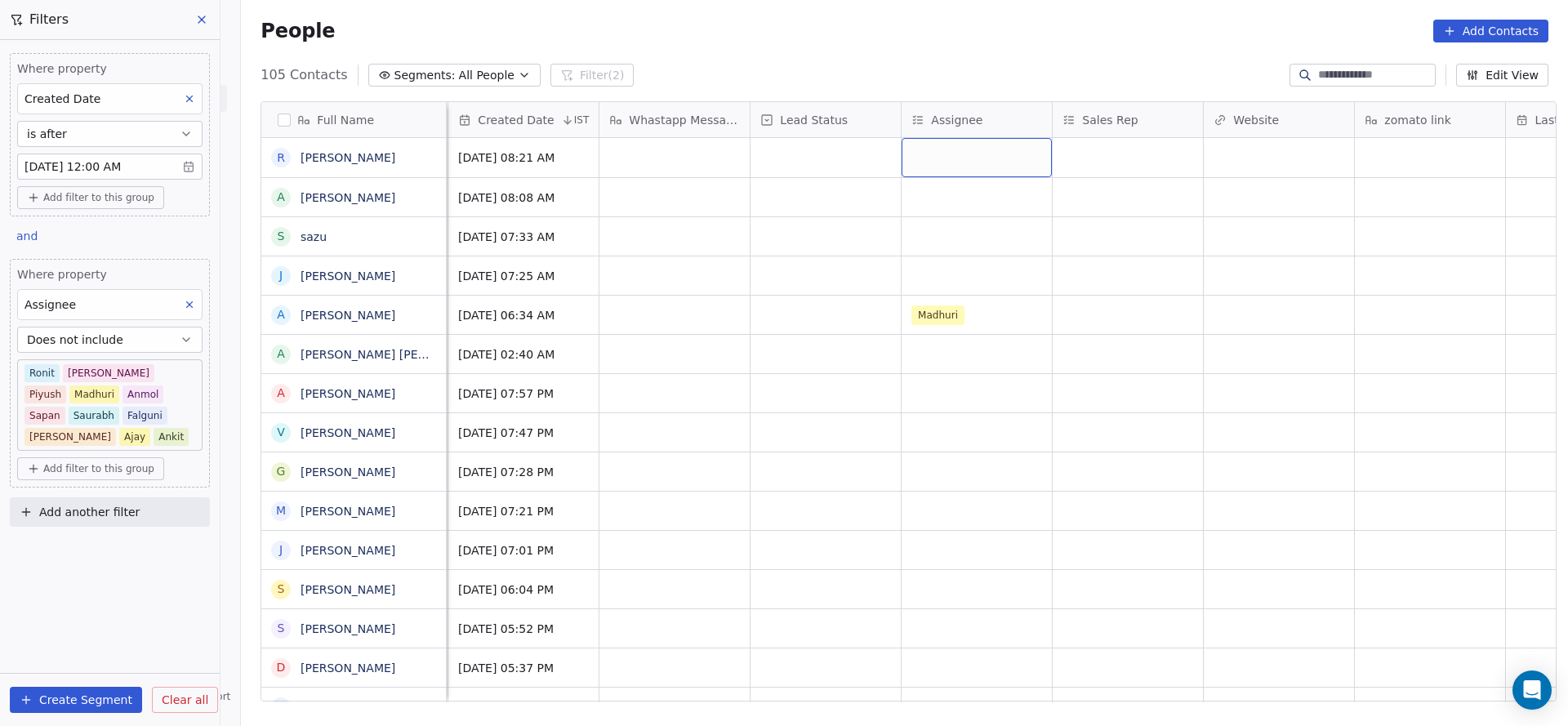
click at [927, 167] on div "grid" at bounding box center [976, 157] width 151 height 40
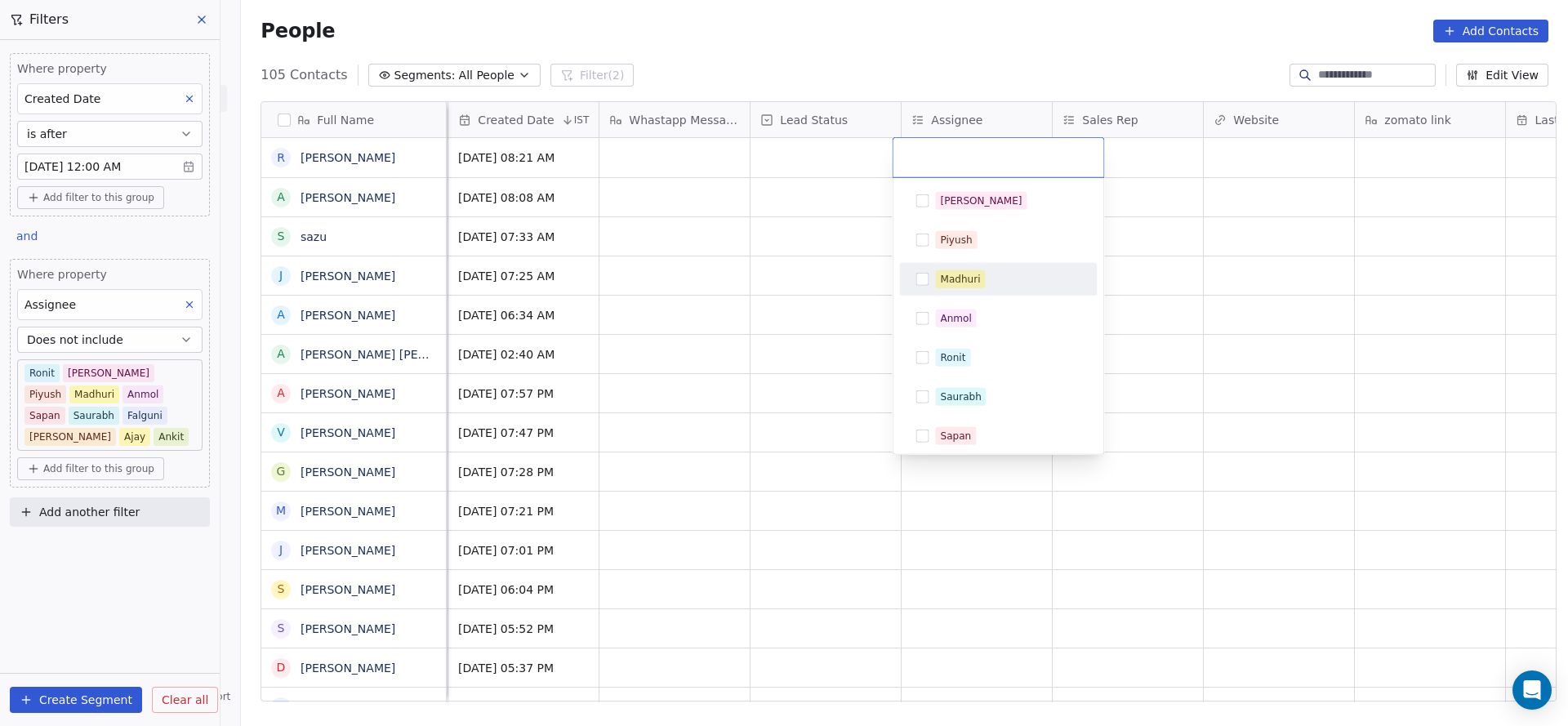
click at [973, 274] on div "Madhuri" at bounding box center [961, 279] width 40 height 15
click at [698, 274] on html "On2Cook India Pvt. Ltd. Contacts People Marketing Workflows Campaigns Sales Pip…" at bounding box center [784, 363] width 1568 height 726
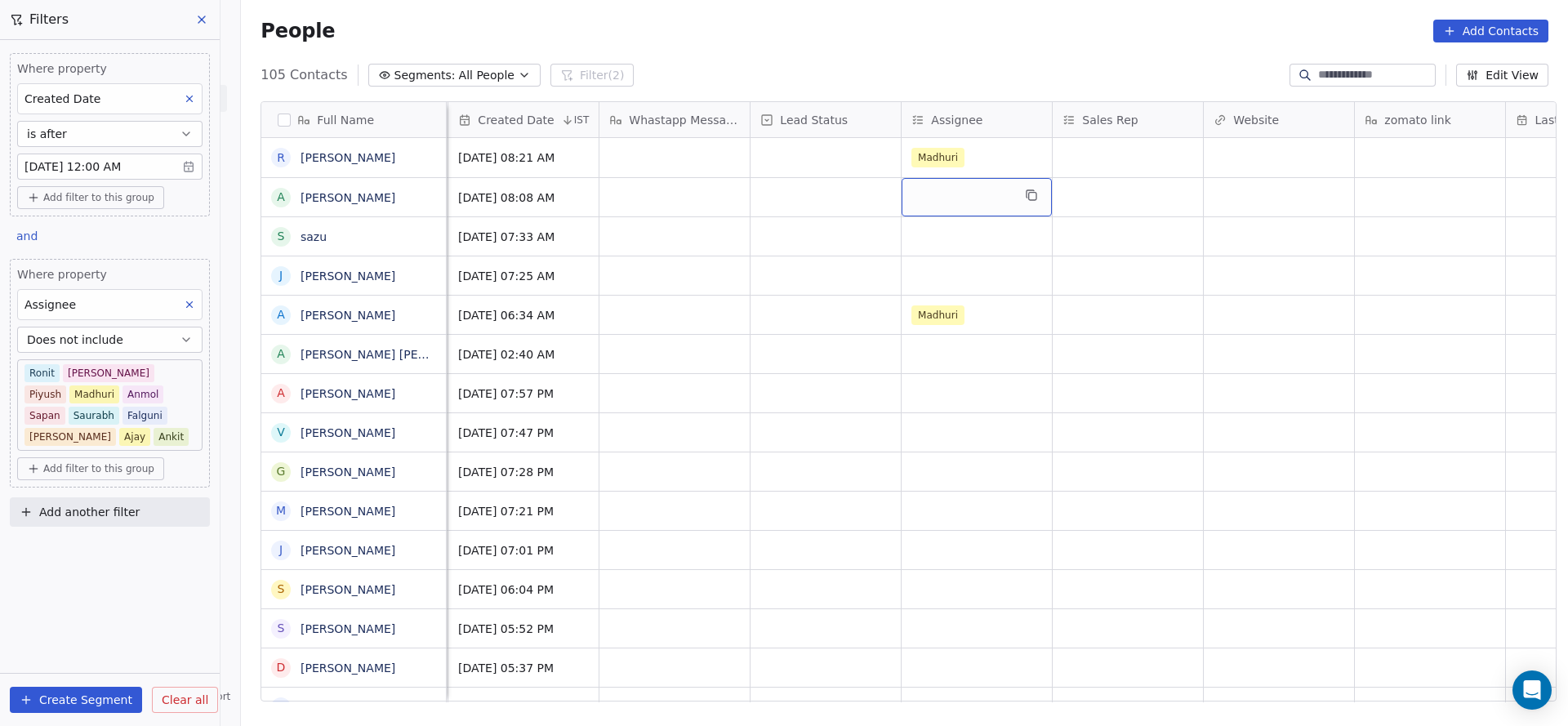
click at [970, 203] on div "grid" at bounding box center [976, 197] width 151 height 39
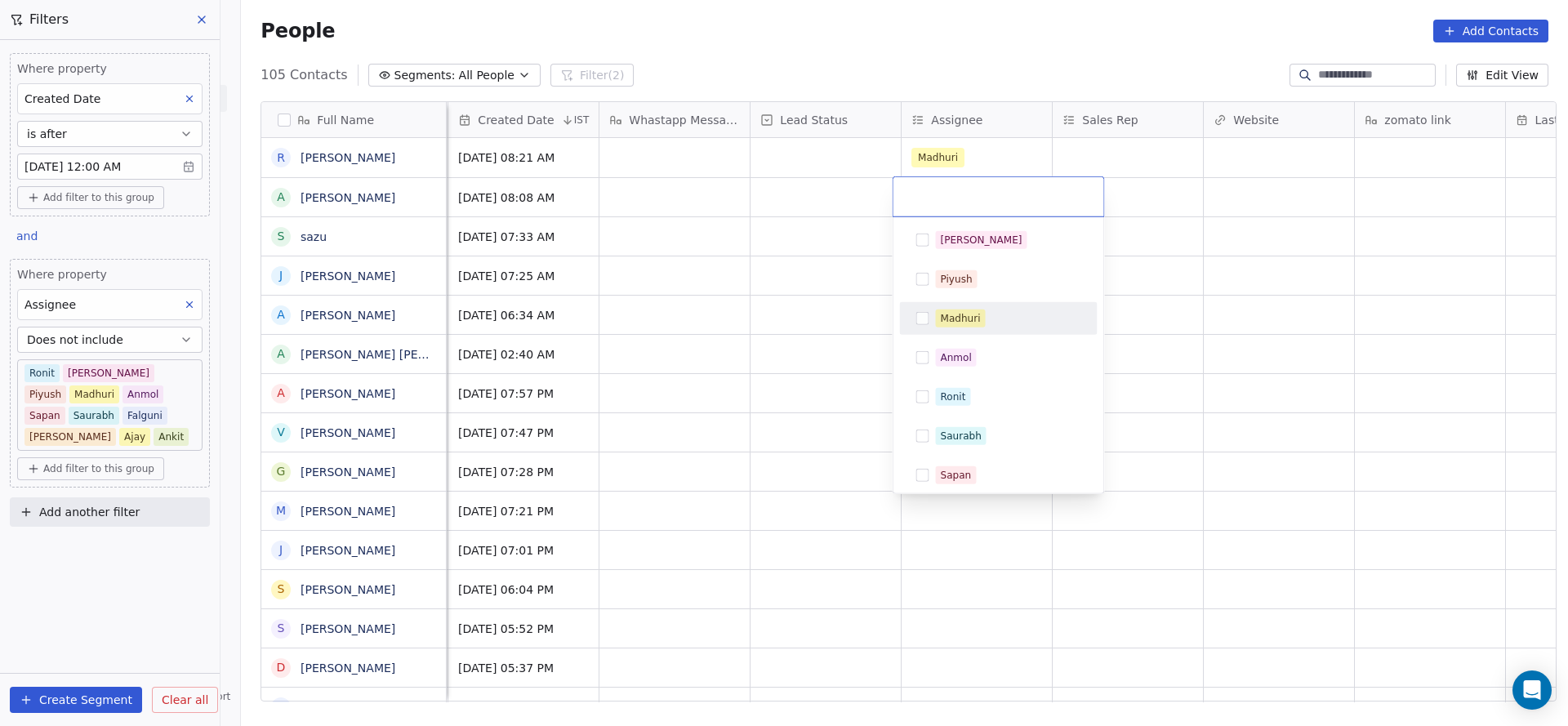
click at [956, 315] on div "Madhuri" at bounding box center [961, 318] width 40 height 15
click at [732, 330] on html "On2Cook India Pvt. Ltd. Contacts People Marketing Workflows Campaigns Sales Pip…" at bounding box center [784, 363] width 1568 height 726
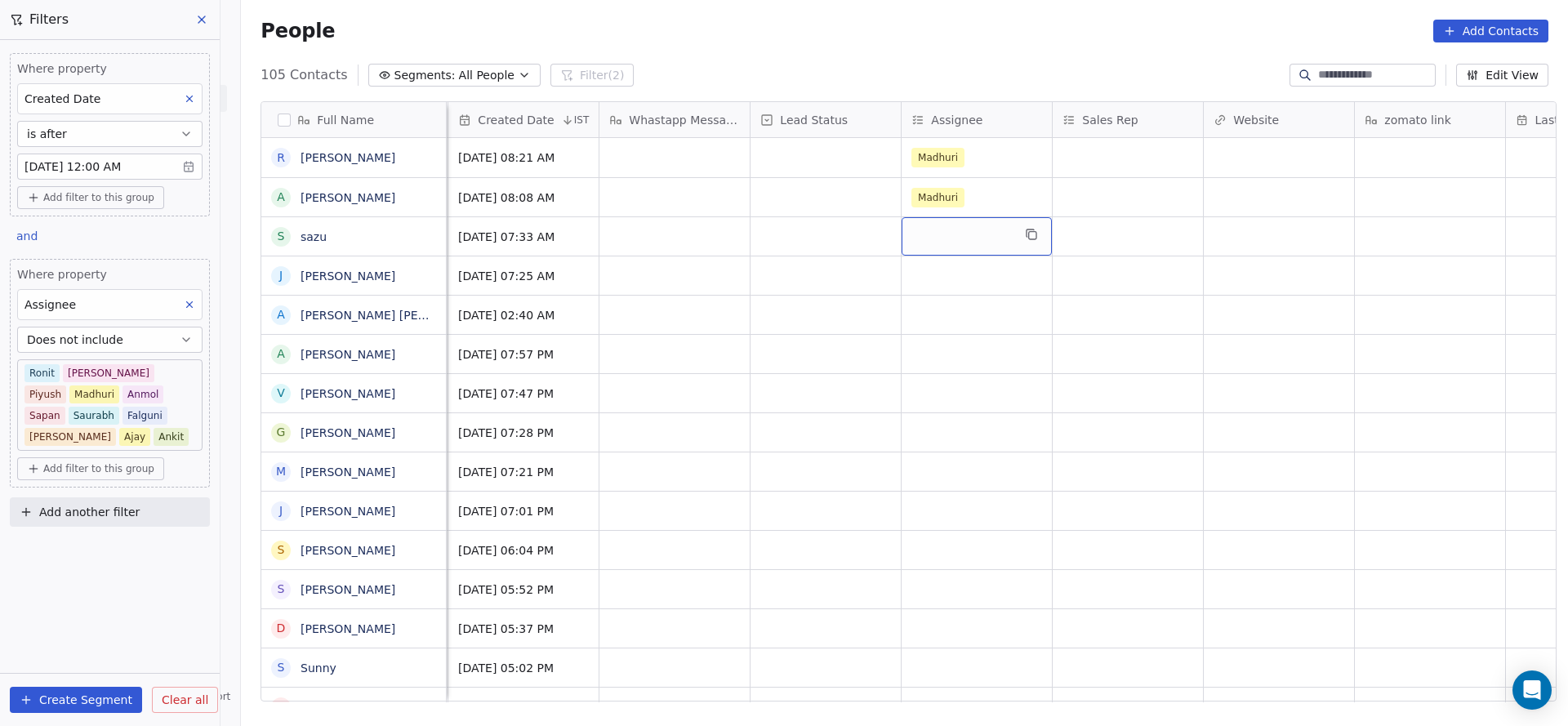
click at [941, 234] on div "grid" at bounding box center [976, 237] width 151 height 39
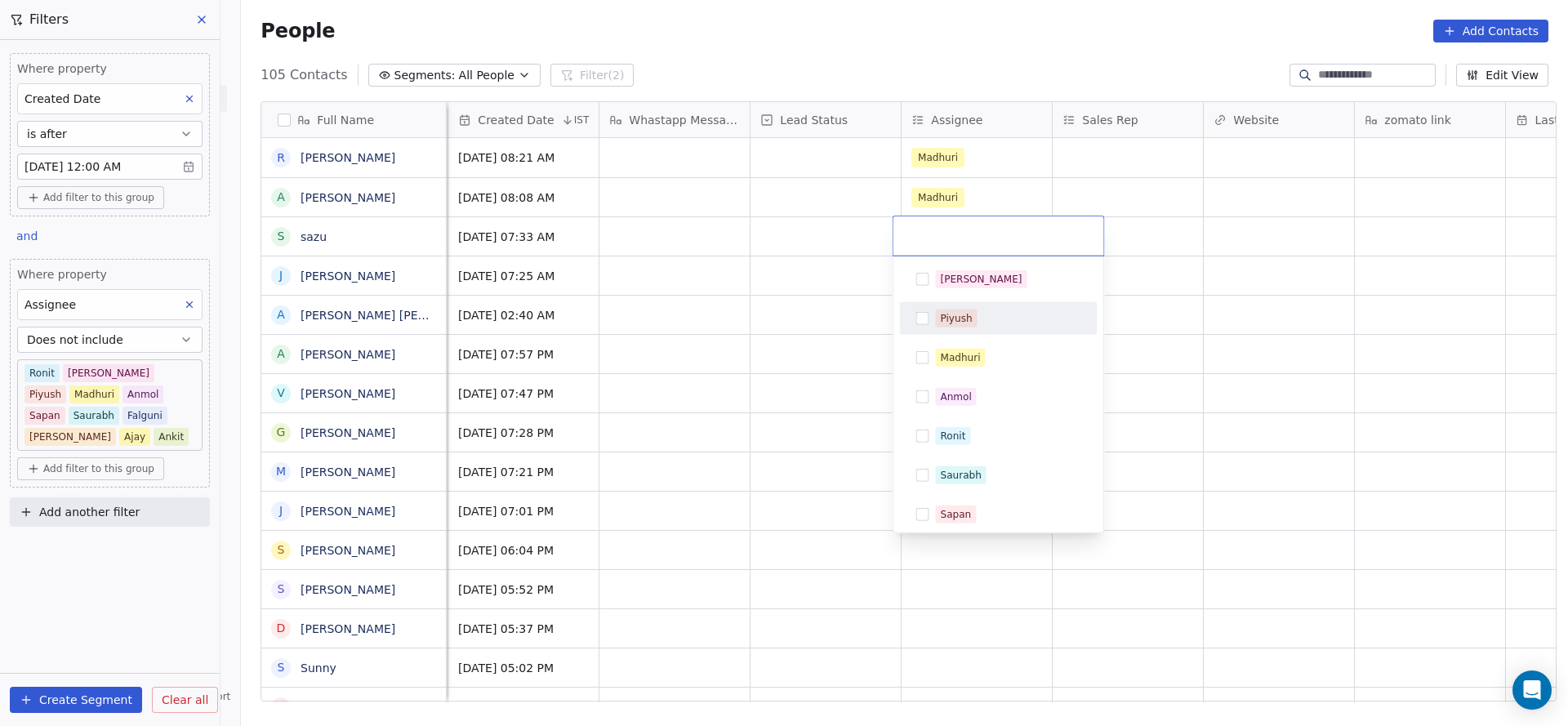
click at [972, 336] on div "Salim Piyush Madhuri Anmol Ronit Saurabh Sapan Falguni Mary Ajay Ankit" at bounding box center [999, 476] width 198 height 425
click at [972, 355] on div "Madhuri" at bounding box center [961, 357] width 40 height 15
click at [759, 357] on html "On2Cook India Pvt. Ltd. Contacts People Marketing Workflows Campaigns Sales Pip…" at bounding box center [784, 363] width 1568 height 726
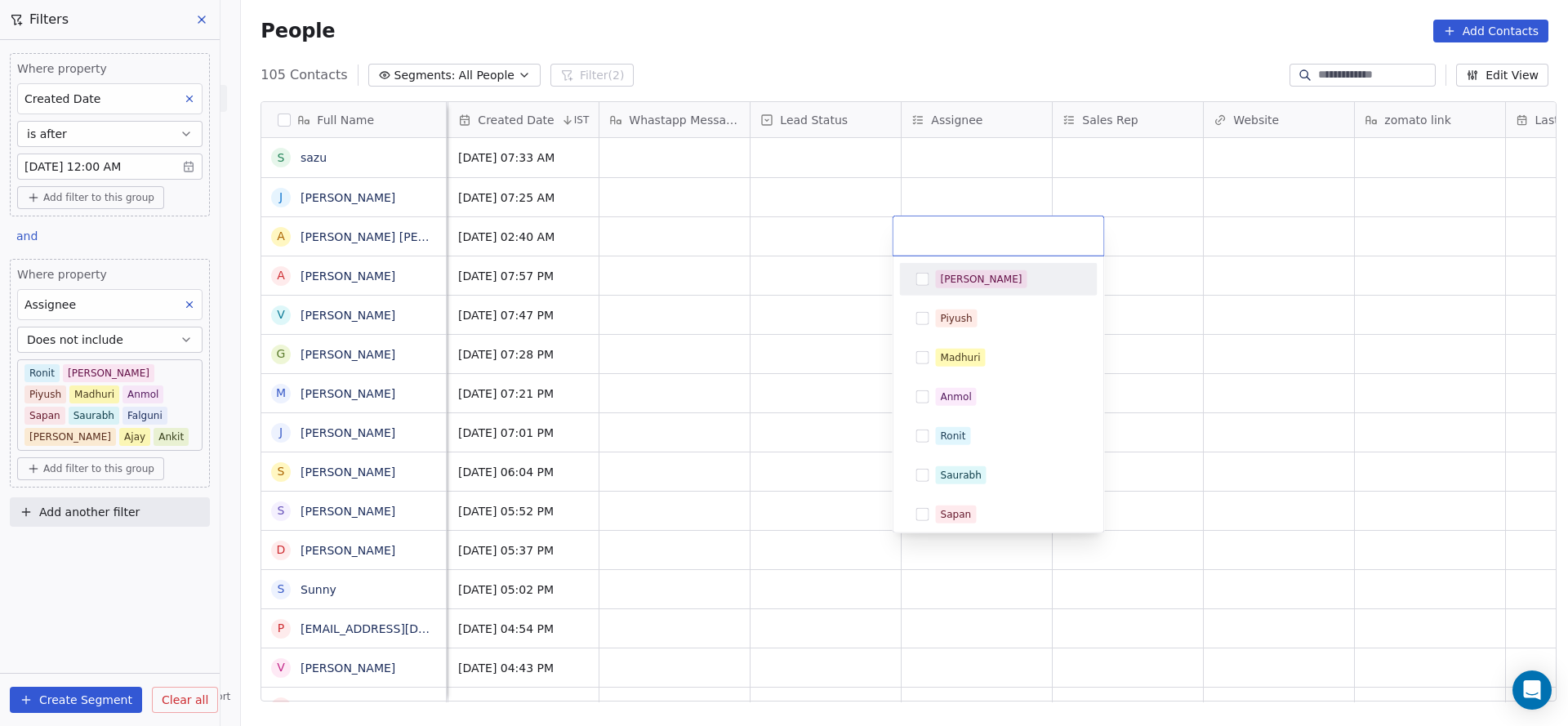
click at [942, 168] on html "On2Cook India Pvt. Ltd. Contacts People Marketing Workflows Campaigns Sales Pip…" at bounding box center [784, 363] width 1568 height 726
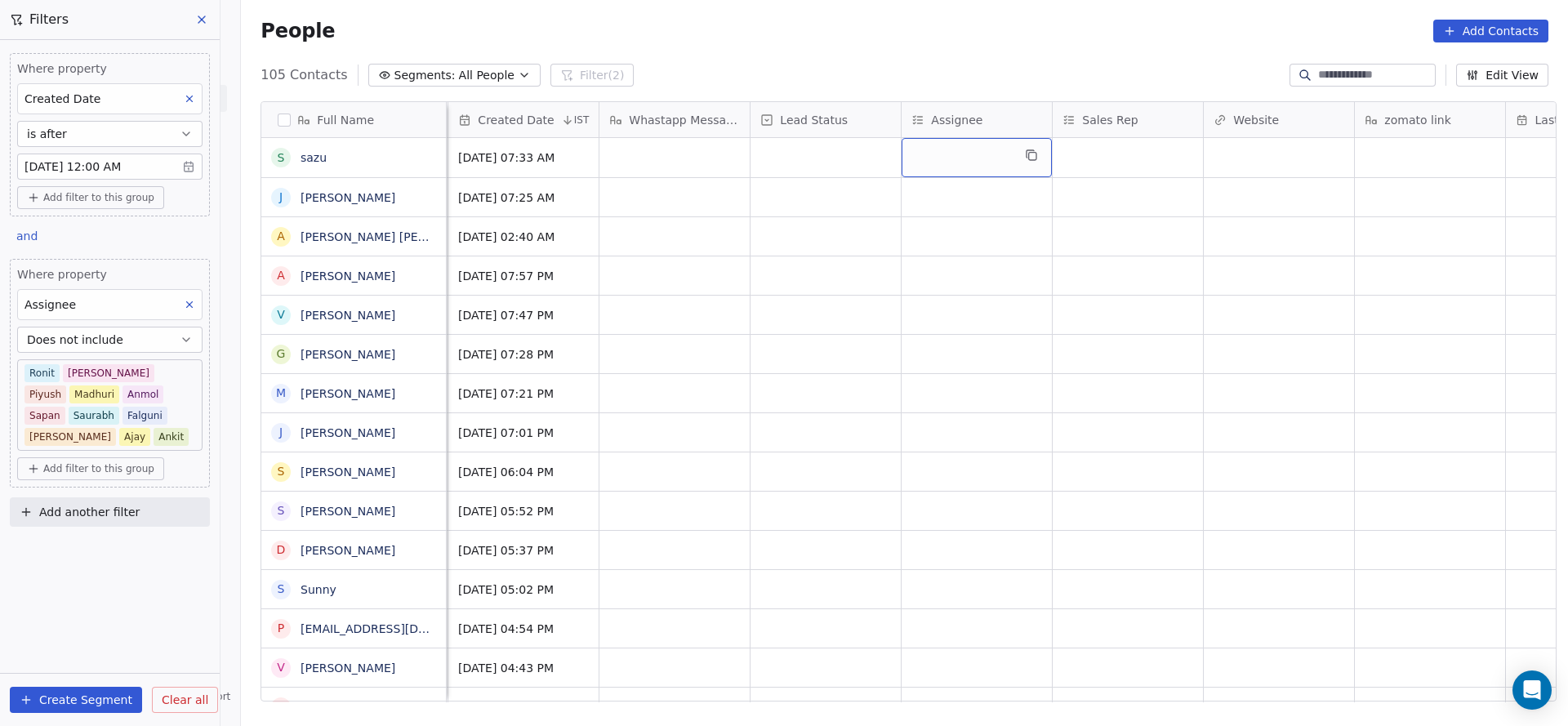
click at [942, 163] on div "grid" at bounding box center [976, 157] width 151 height 40
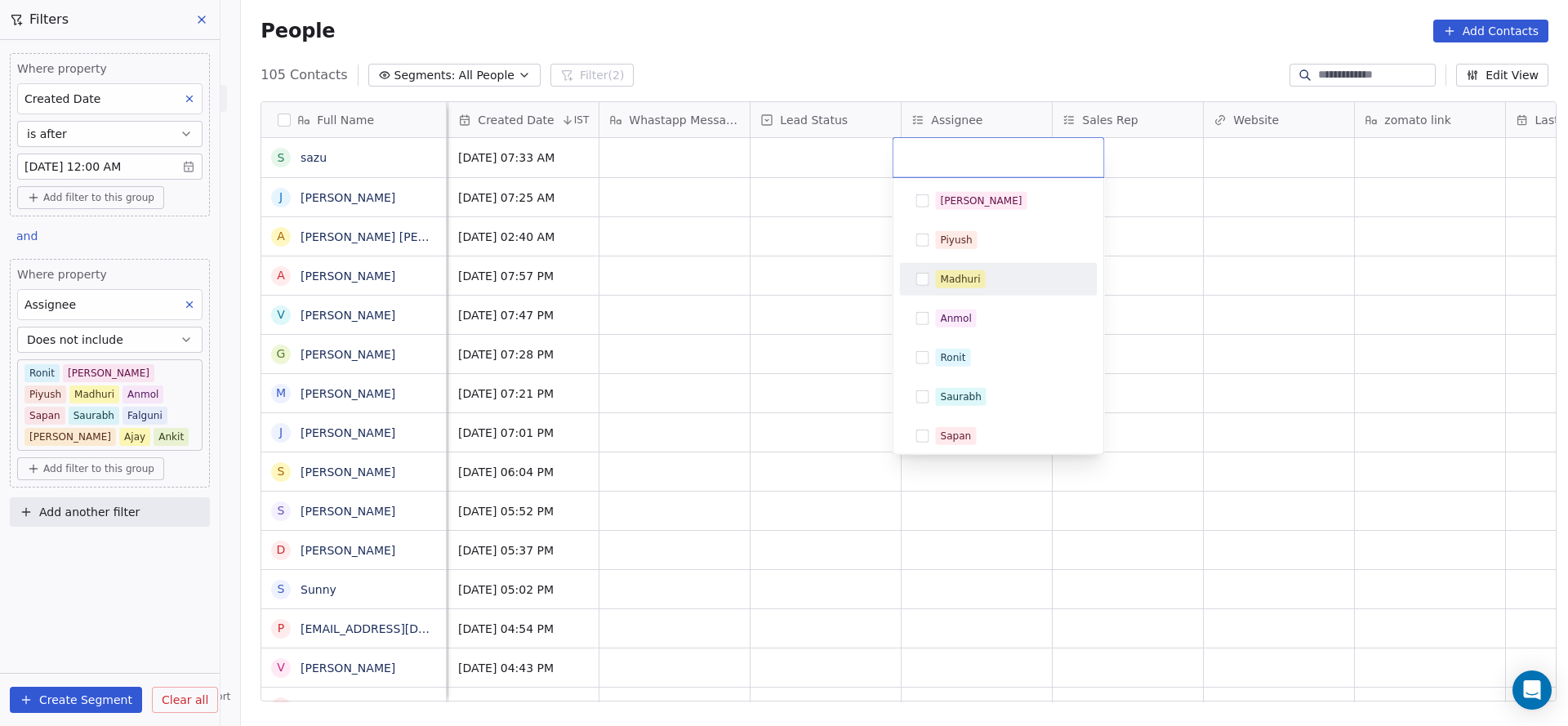
click at [963, 280] on div "Madhuri" at bounding box center [961, 279] width 40 height 15
click at [693, 301] on html "On2Cook India Pvt. Ltd. Contacts People Marketing Workflows Campaigns Sales Pip…" at bounding box center [784, 363] width 1568 height 726
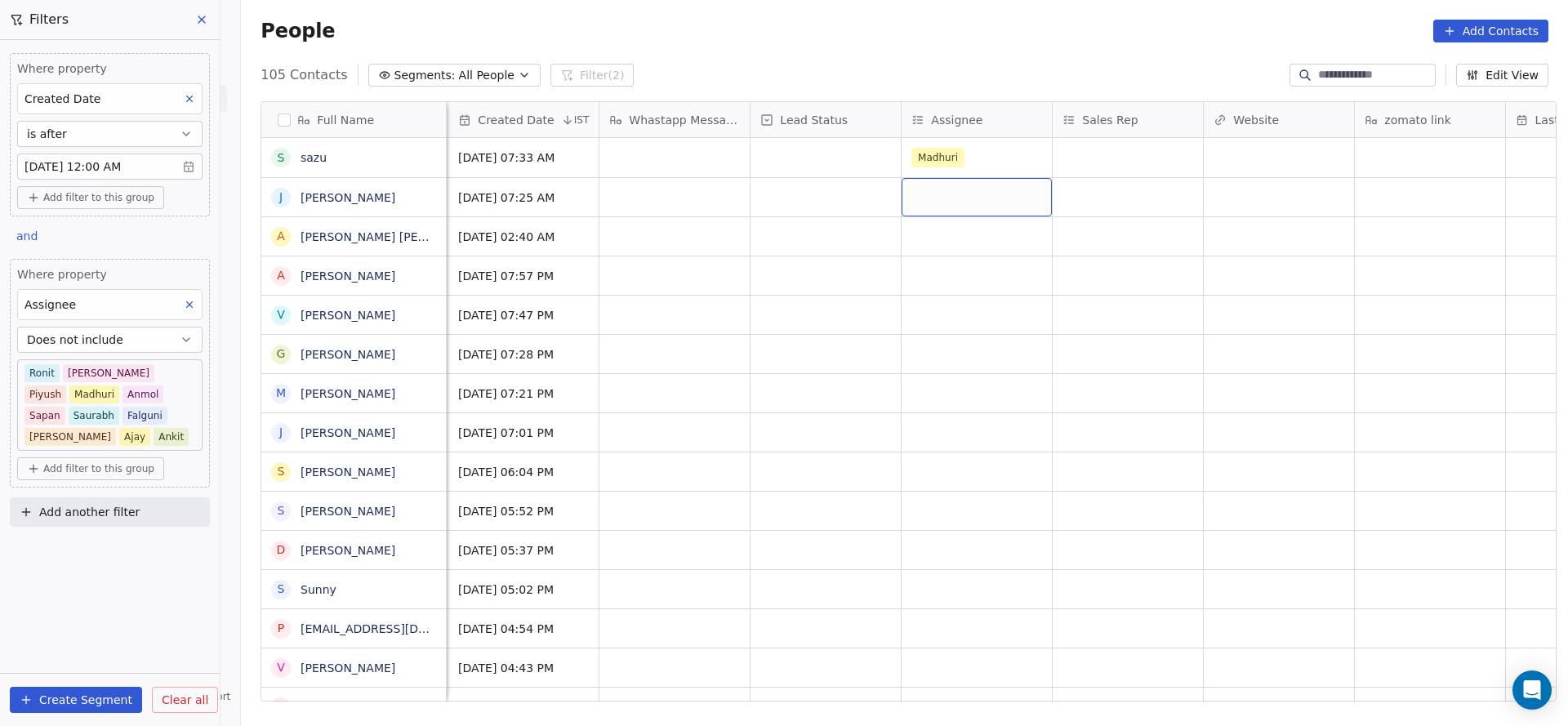
click at [911, 201] on div "grid" at bounding box center [976, 197] width 151 height 39
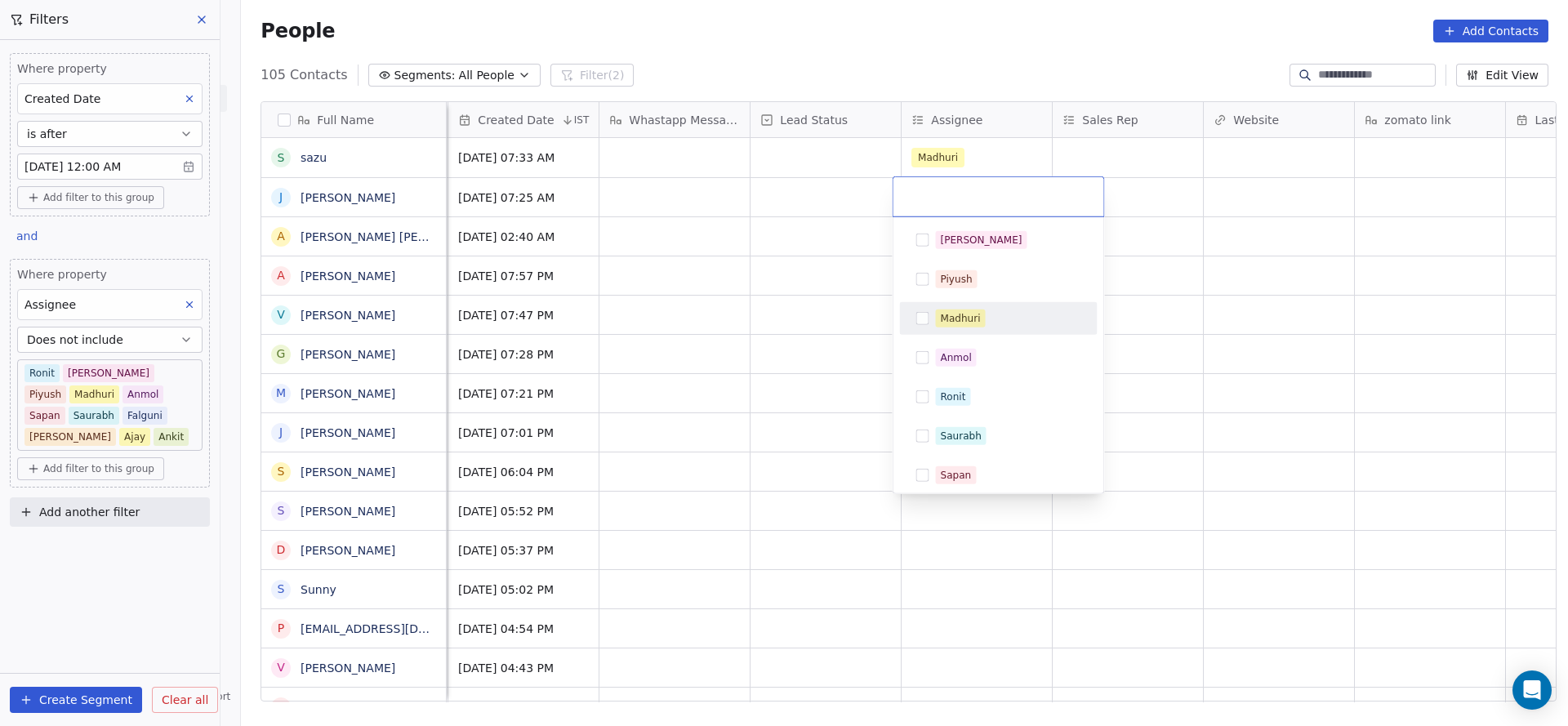
click at [944, 311] on div "Madhuri" at bounding box center [961, 318] width 40 height 15
click at [732, 317] on html "On2Cook India Pvt. Ltd. Contacts People Marketing Workflows Campaigns Sales Pip…" at bounding box center [784, 363] width 1568 height 726
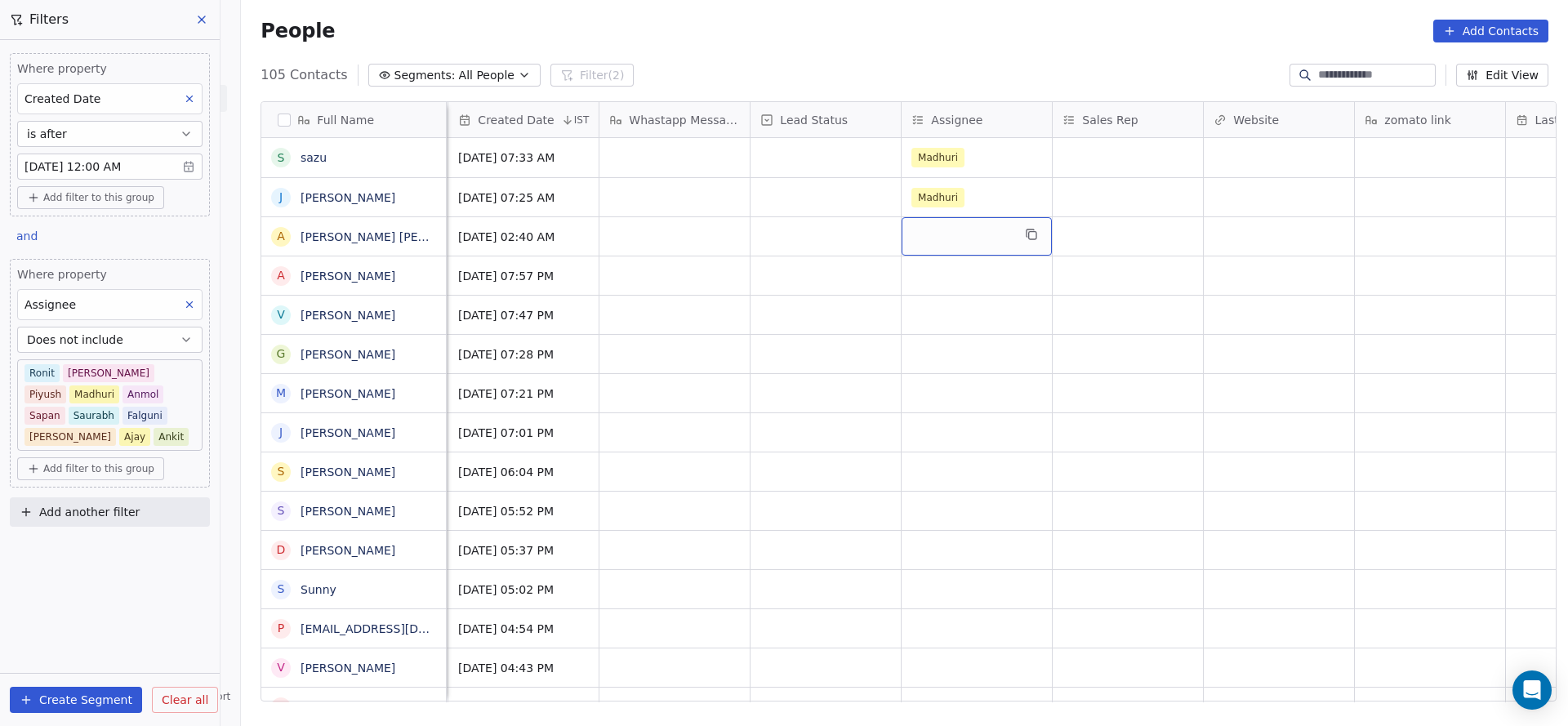
click at [940, 249] on div "grid" at bounding box center [976, 237] width 151 height 39
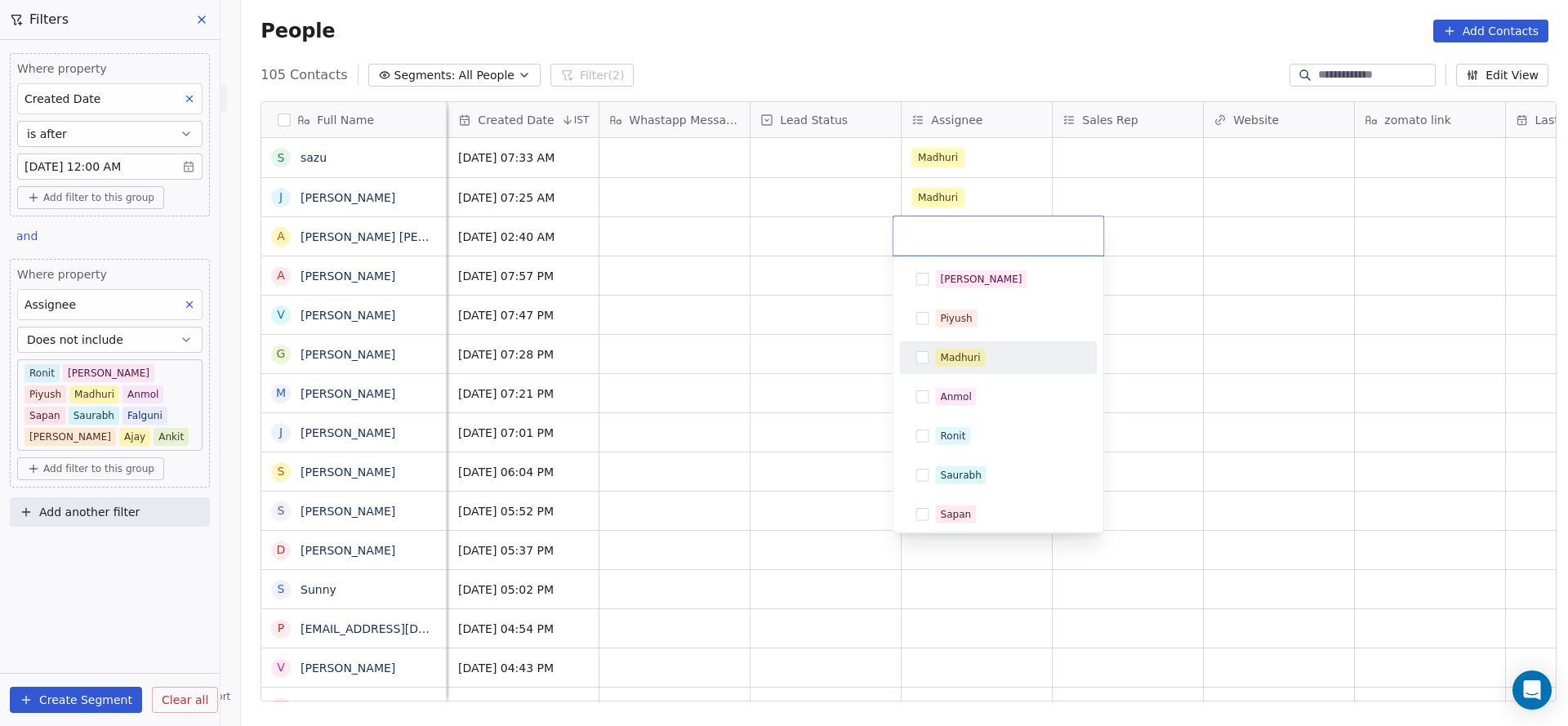
click at [951, 367] on div "Madhuri" at bounding box center [999, 358] width 185 height 26
click at [721, 338] on html "On2Cook India Pvt. Ltd. Contacts People Marketing Workflows Campaigns Sales Pip…" at bounding box center [784, 363] width 1568 height 726
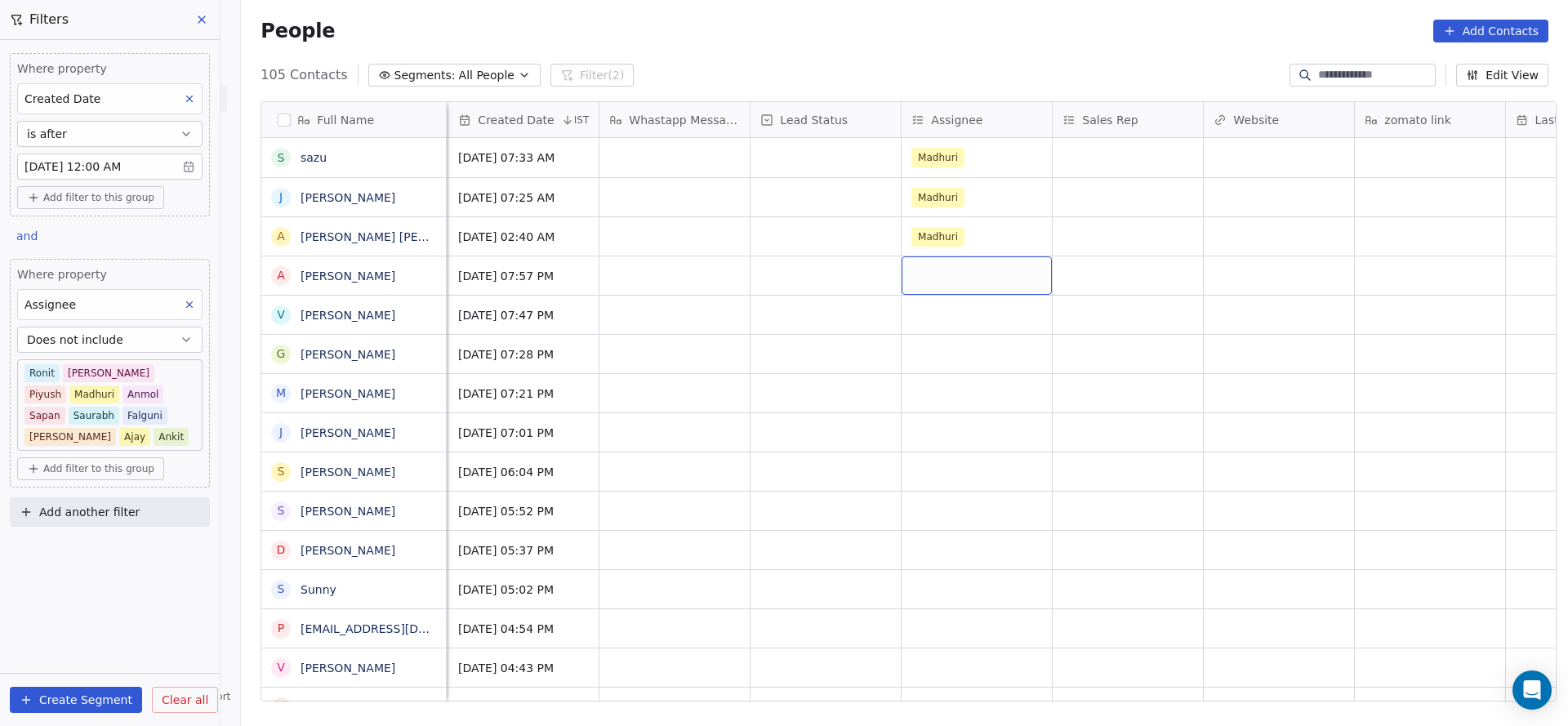
click at [932, 277] on div "grid" at bounding box center [976, 275] width 151 height 39
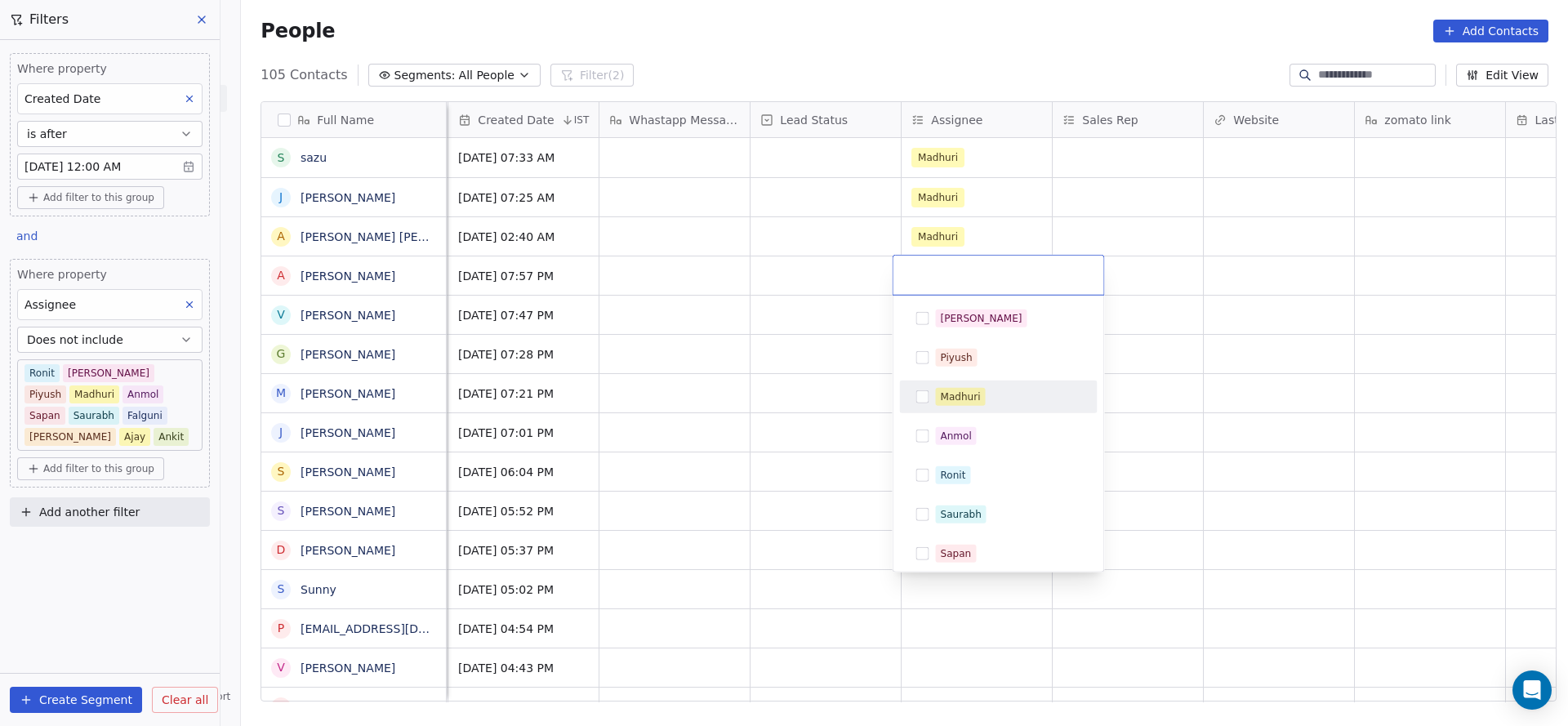
click at [965, 408] on div "Madhuri" at bounding box center [999, 397] width 185 height 26
click at [828, 407] on html "On2Cook India Pvt. Ltd. Contacts People Marketing Workflows Campaigns Sales Pip…" at bounding box center [784, 363] width 1568 height 726
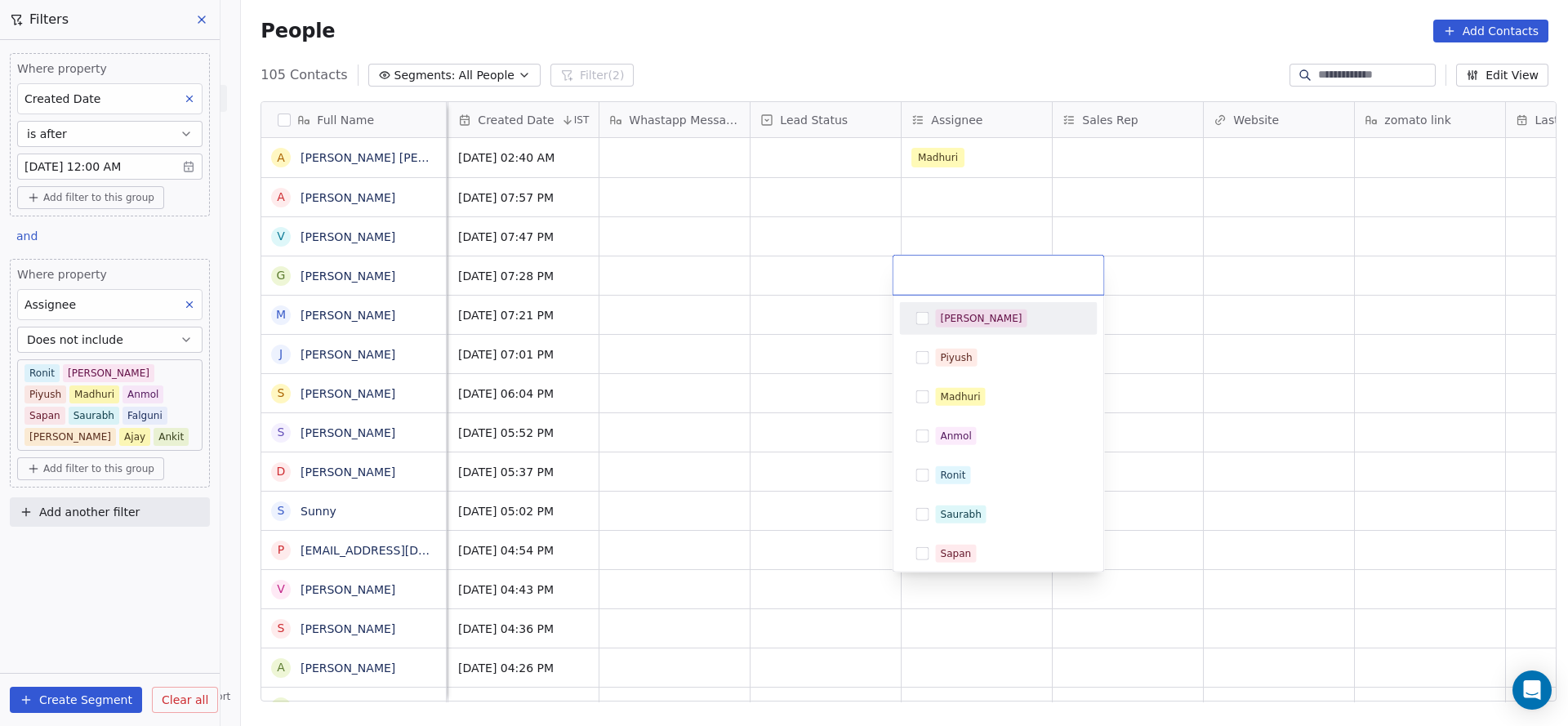
click at [923, 196] on html "On2Cook India Pvt. Ltd. Contacts People Marketing Workflows Campaigns Sales Pip…" at bounding box center [784, 363] width 1568 height 726
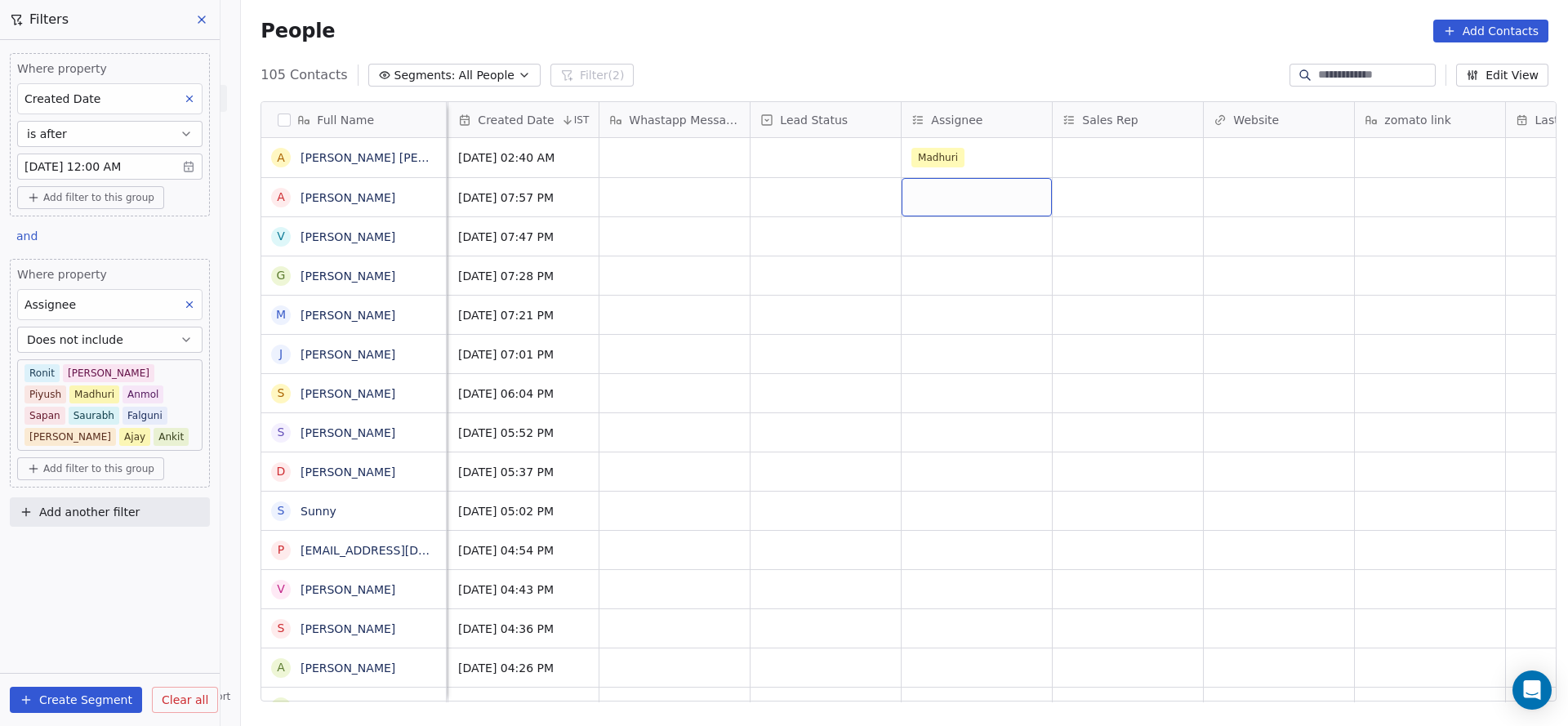
click at [923, 196] on div "grid" at bounding box center [976, 197] width 151 height 39
click at [945, 196] on div "grid" at bounding box center [976, 197] width 151 height 39
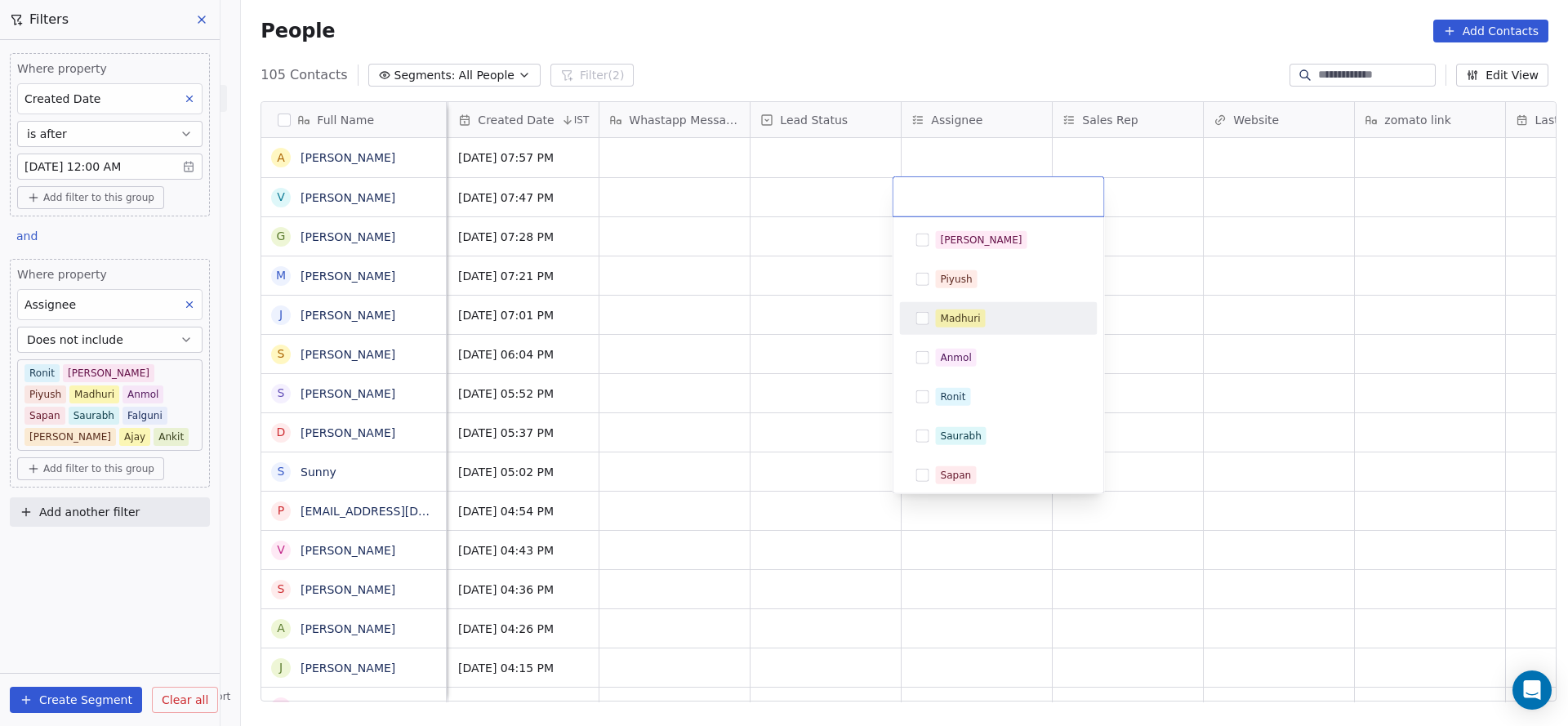
click at [949, 327] on div "Madhuri" at bounding box center [999, 318] width 185 height 26
click at [693, 330] on html "On2Cook India Pvt. Ltd. Contacts People Marketing Workflows Campaigns Sales Pip…" at bounding box center [784, 363] width 1568 height 726
click at [910, 139] on html "On2Cook India Pvt. Ltd. Contacts People Marketing Workflows Campaigns Sales Pip…" at bounding box center [784, 363] width 1568 height 726
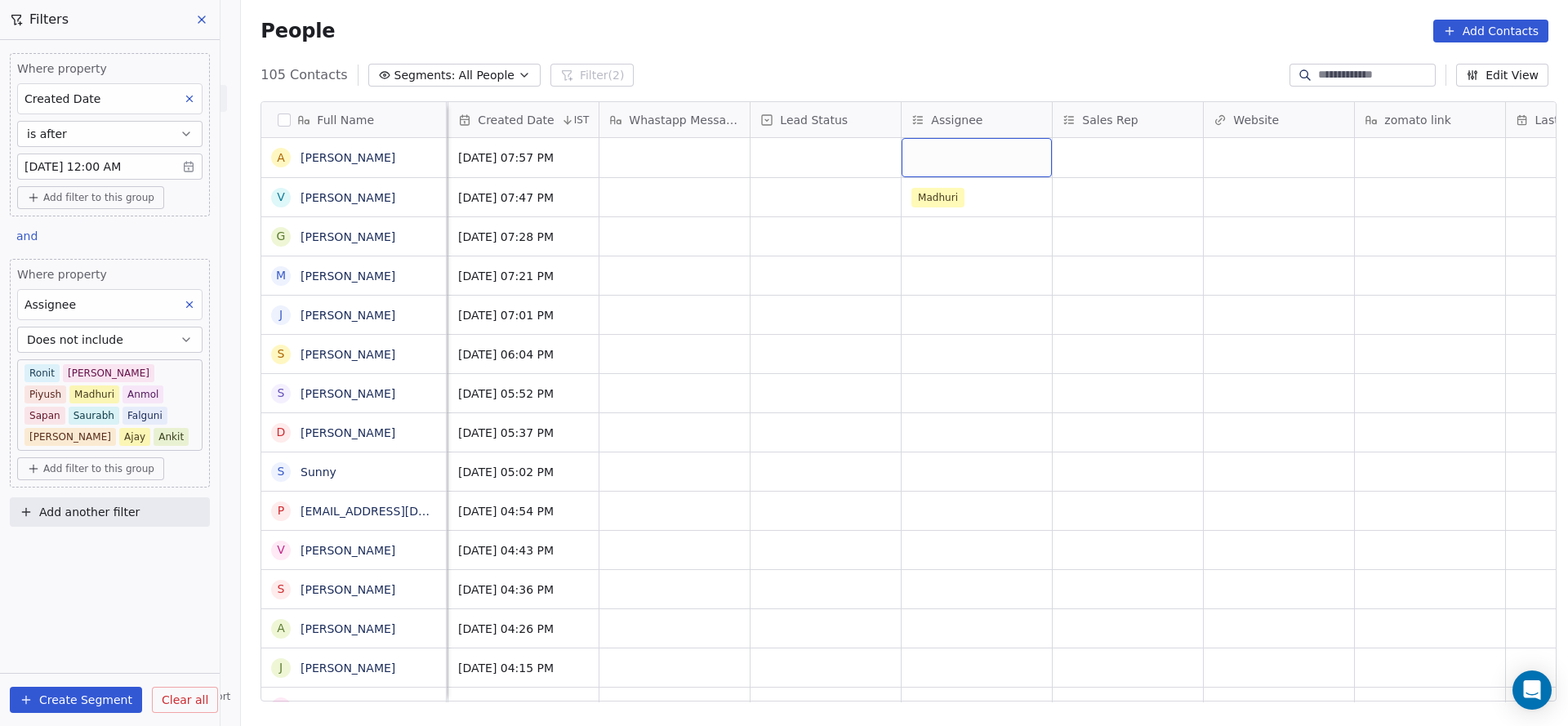
click at [915, 149] on div "grid" at bounding box center [976, 157] width 151 height 40
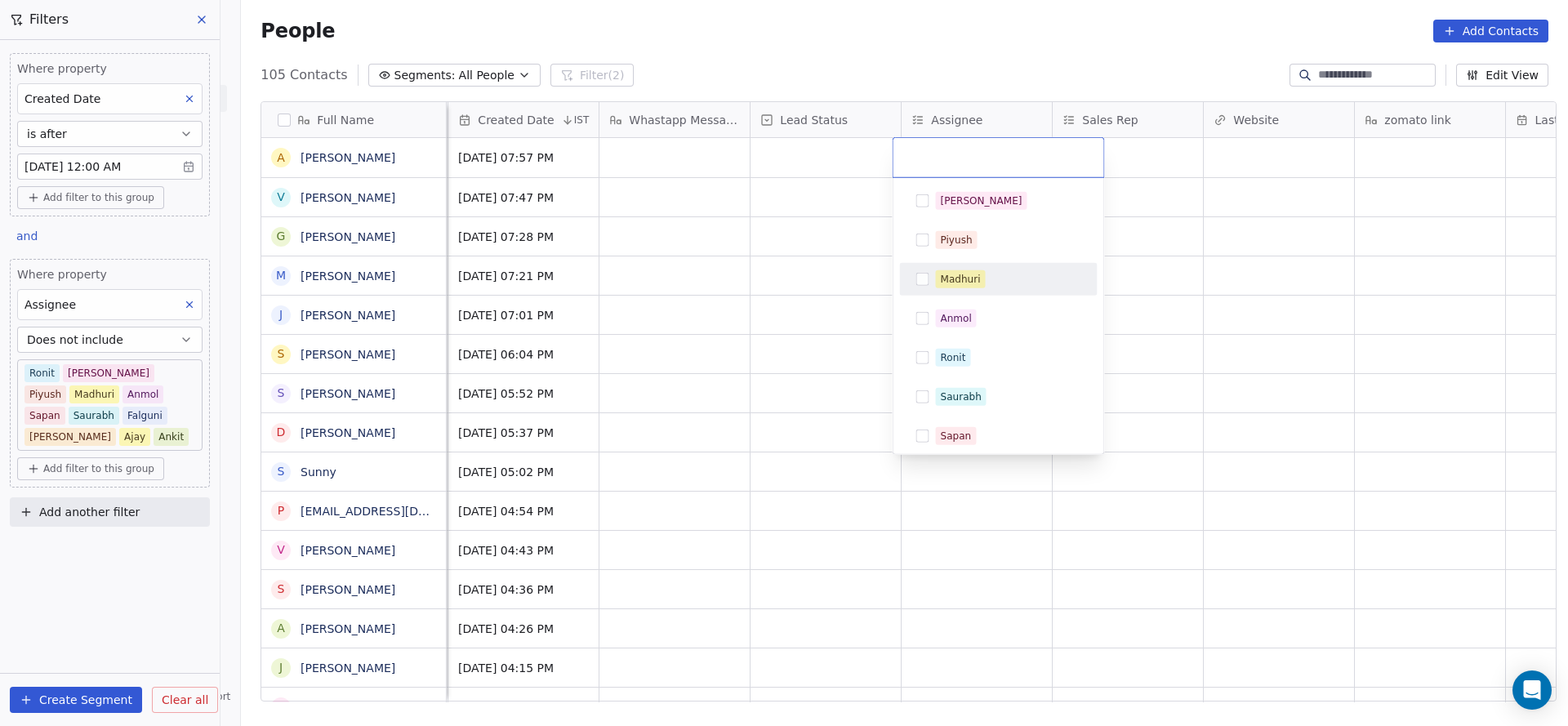
click at [970, 284] on div "Madhuri" at bounding box center [961, 279] width 40 height 15
click at [862, 289] on html "On2Cook India Pvt. Ltd. Contacts People Marketing Workflows Campaigns Sales Pip…" at bounding box center [784, 363] width 1568 height 726
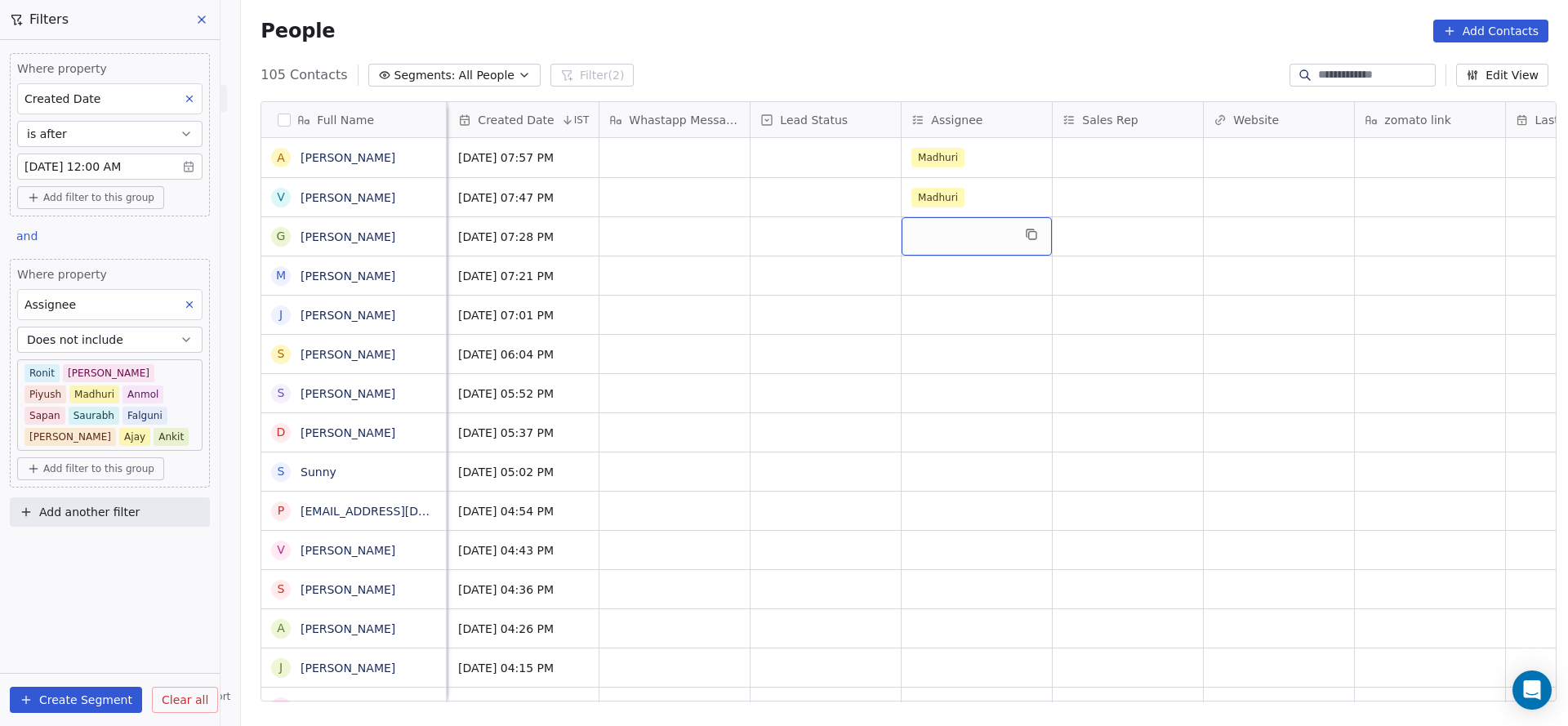
click at [960, 237] on div "grid" at bounding box center [976, 237] width 151 height 39
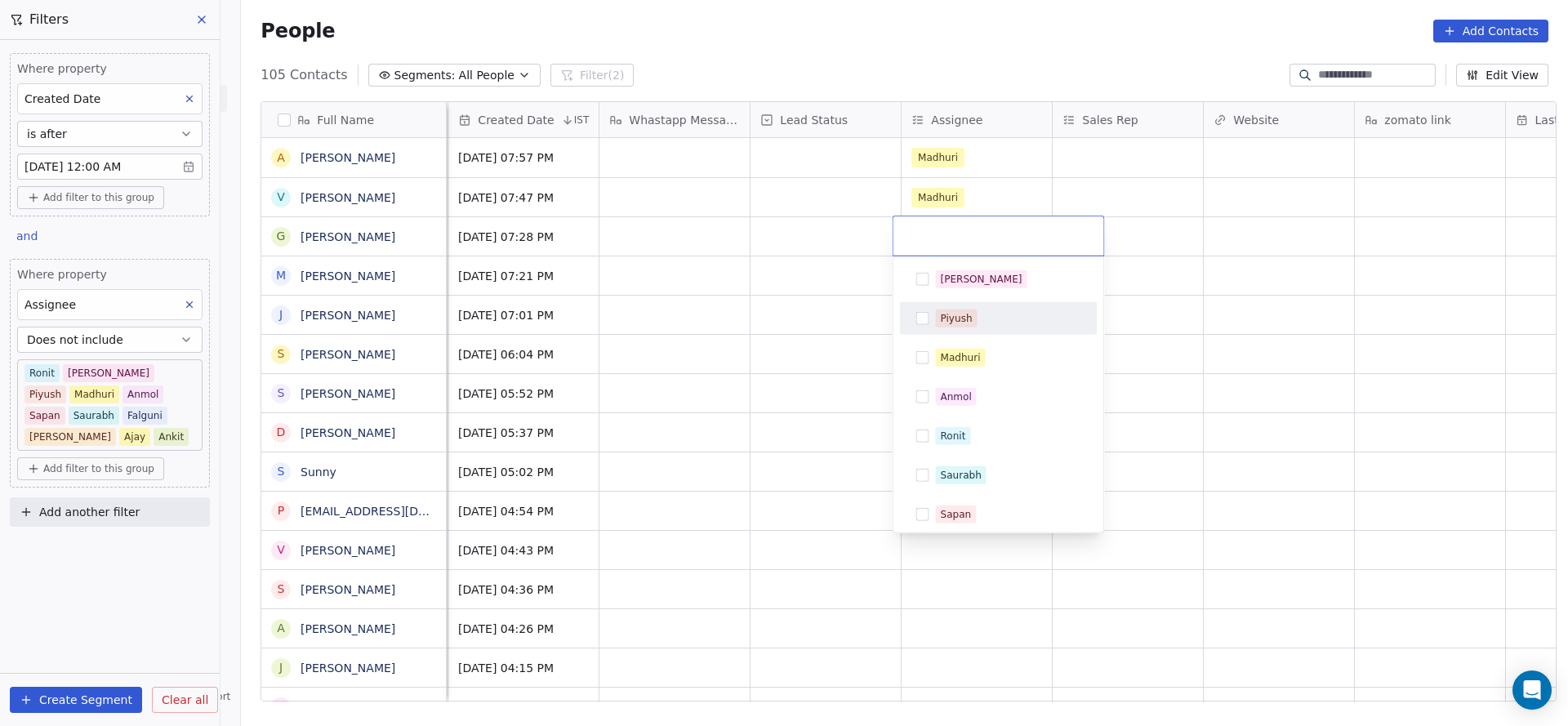
click at [959, 353] on div "Madhuri" at bounding box center [961, 357] width 40 height 15
click at [739, 354] on html "On2Cook India Pvt. Ltd. Contacts People Marketing Workflows Campaigns Sales Pip…" at bounding box center [784, 363] width 1568 height 726
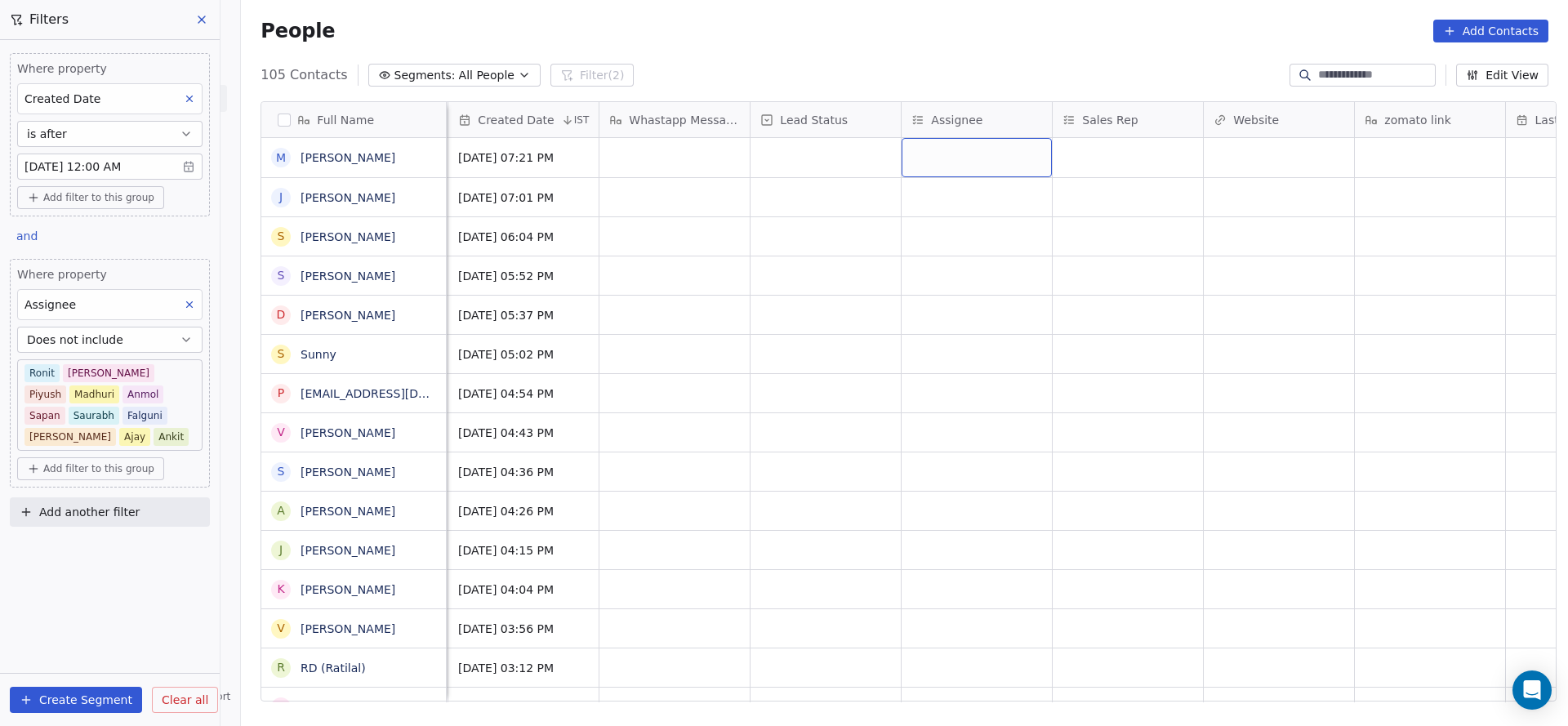
click at [967, 144] on div "grid" at bounding box center [976, 157] width 151 height 40
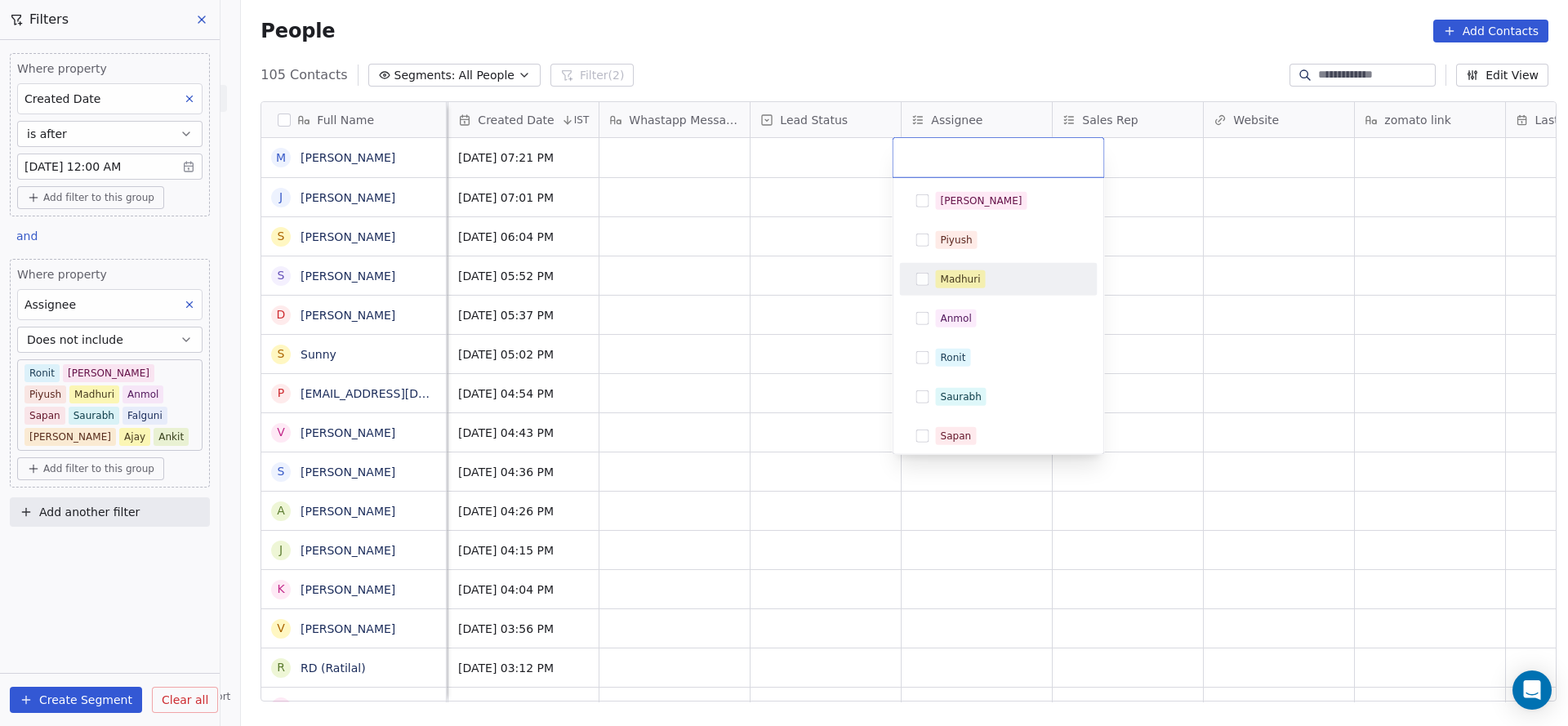
click at [987, 280] on div "Madhuri" at bounding box center [1008, 279] width 145 height 18
click at [796, 287] on html "On2Cook India Pvt. Ltd. Contacts People Marketing Workflows Campaigns Sales Pip…" at bounding box center [784, 363] width 1568 height 726
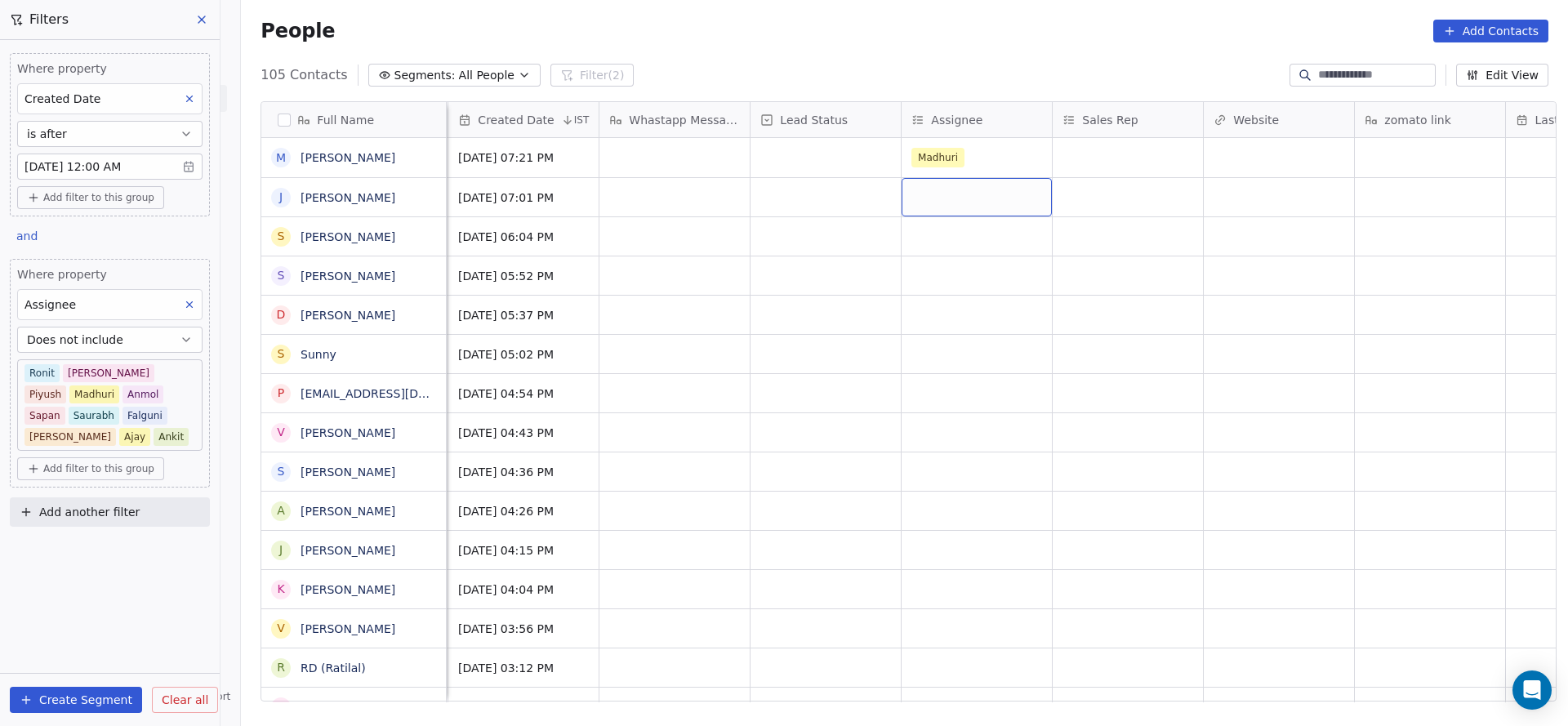
click at [912, 201] on div "grid" at bounding box center [976, 197] width 151 height 39
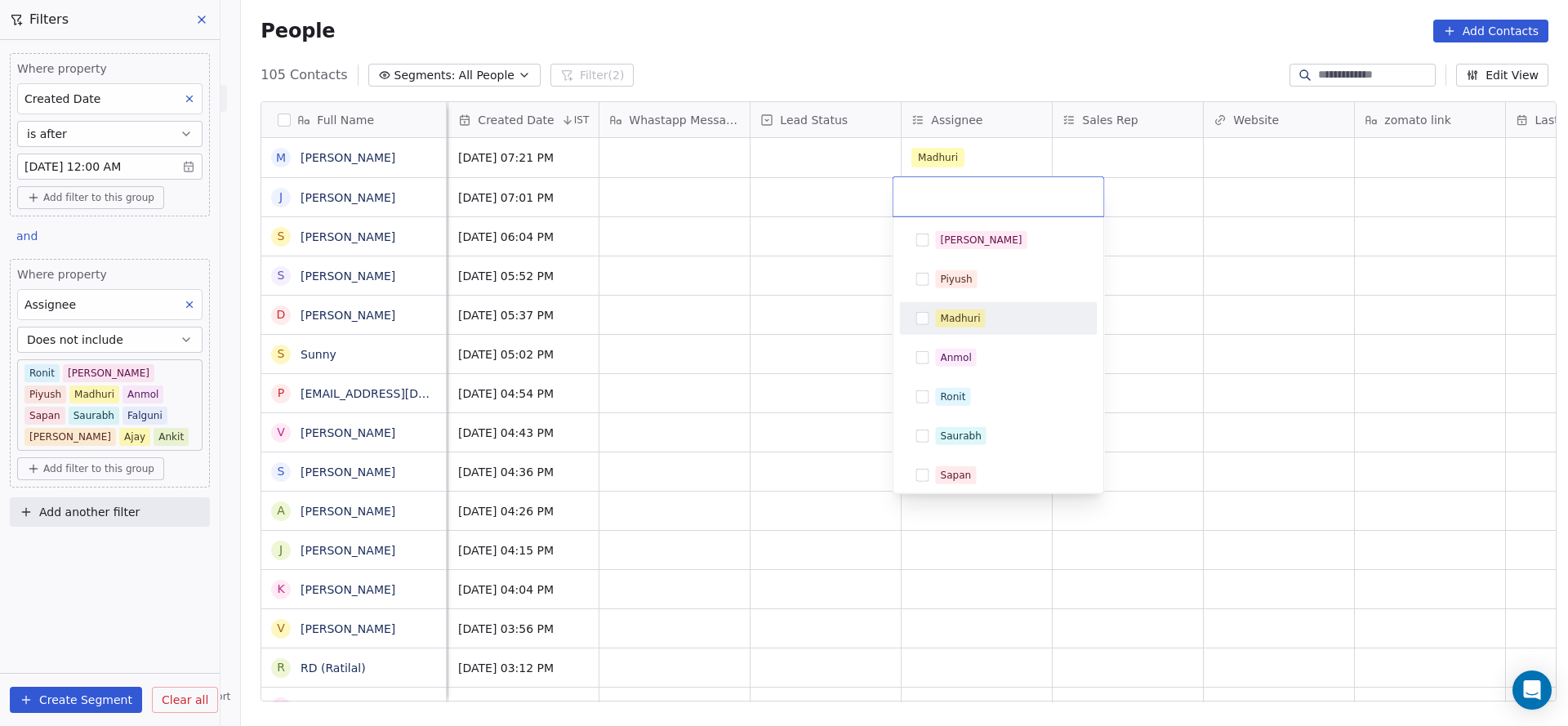
drag, startPoint x: 947, startPoint y: 324, endPoint x: 748, endPoint y: 312, distance: 199.4
click at [947, 325] on span "Madhuri" at bounding box center [961, 318] width 50 height 18
click at [702, 311] on html "On2Cook India Pvt. Ltd. Contacts People Marketing Workflows Campaigns Sales Pip…" at bounding box center [784, 363] width 1568 height 726
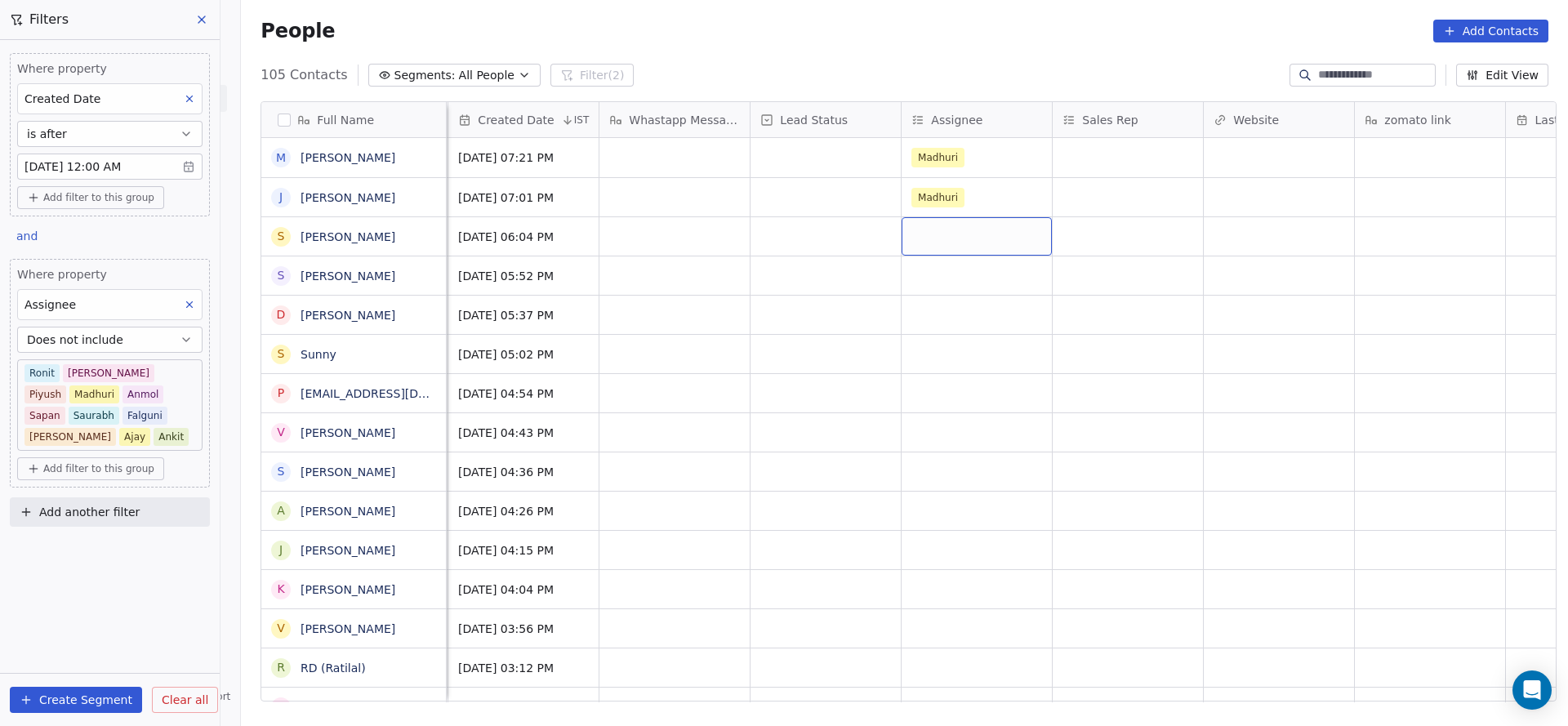
click at [901, 221] on div "grid" at bounding box center [976, 237] width 151 height 39
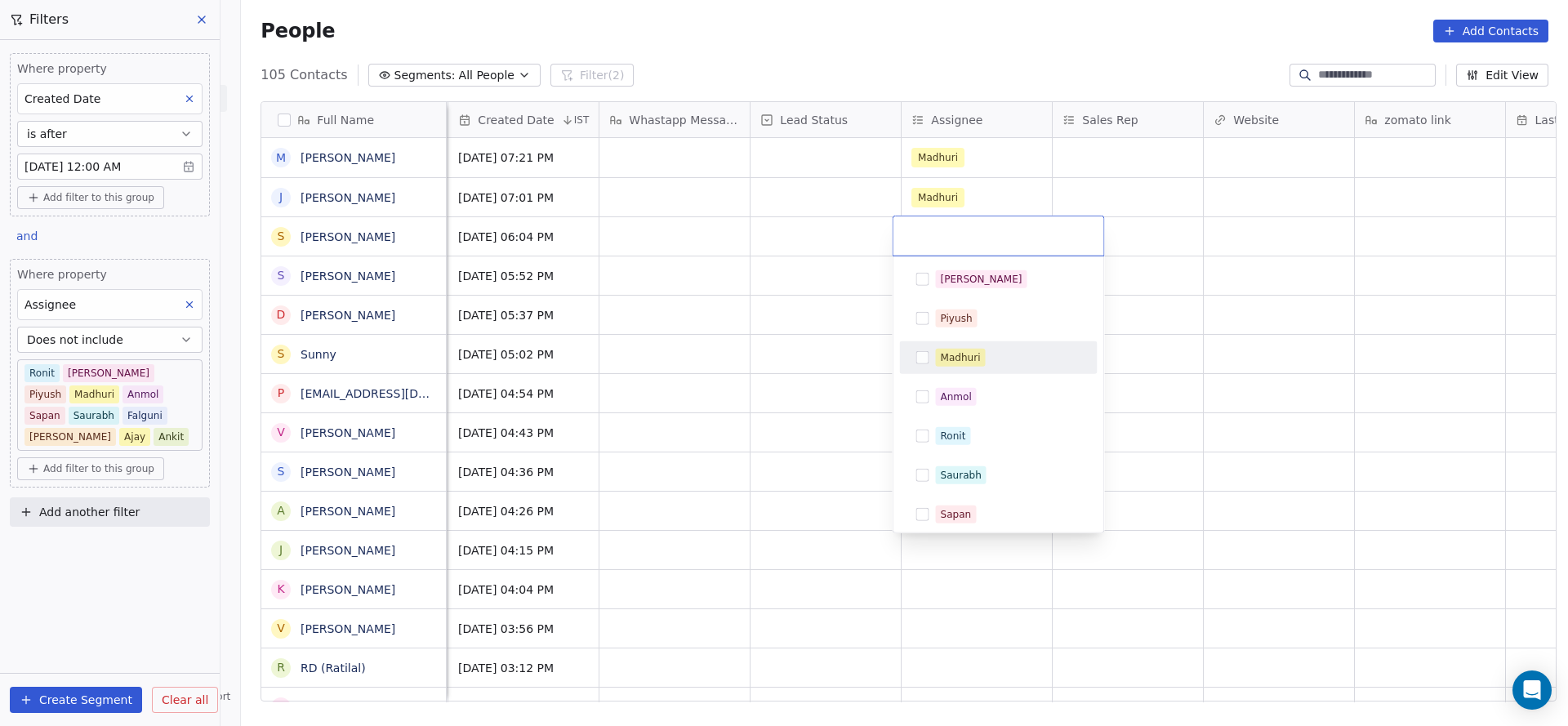
click at [931, 352] on div "Madhuri" at bounding box center [999, 358] width 185 height 26
click at [766, 362] on html "On2Cook India Pvt. Ltd. Contacts People Marketing Workflows Campaigns Sales Pip…" at bounding box center [784, 363] width 1568 height 726
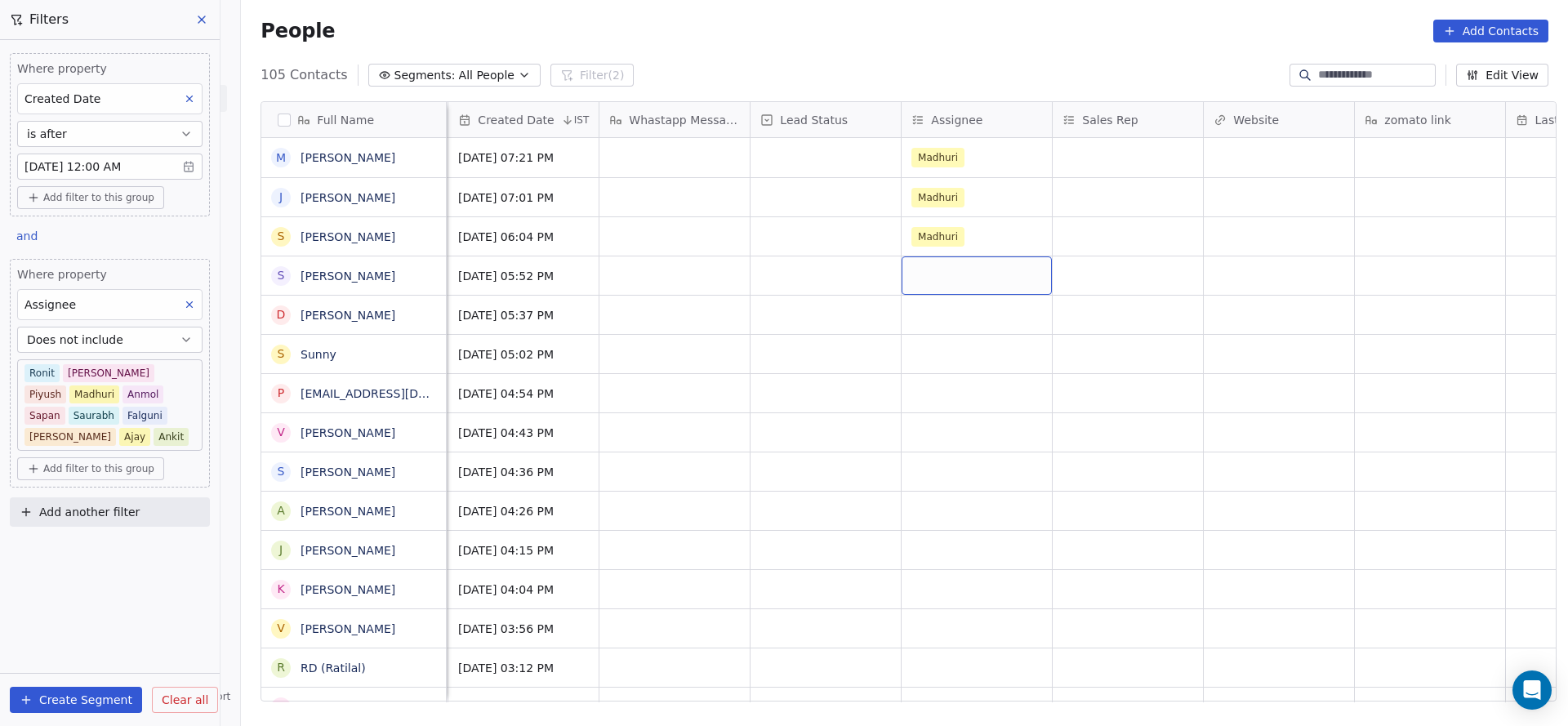
click at [938, 275] on div "grid" at bounding box center [976, 275] width 151 height 39
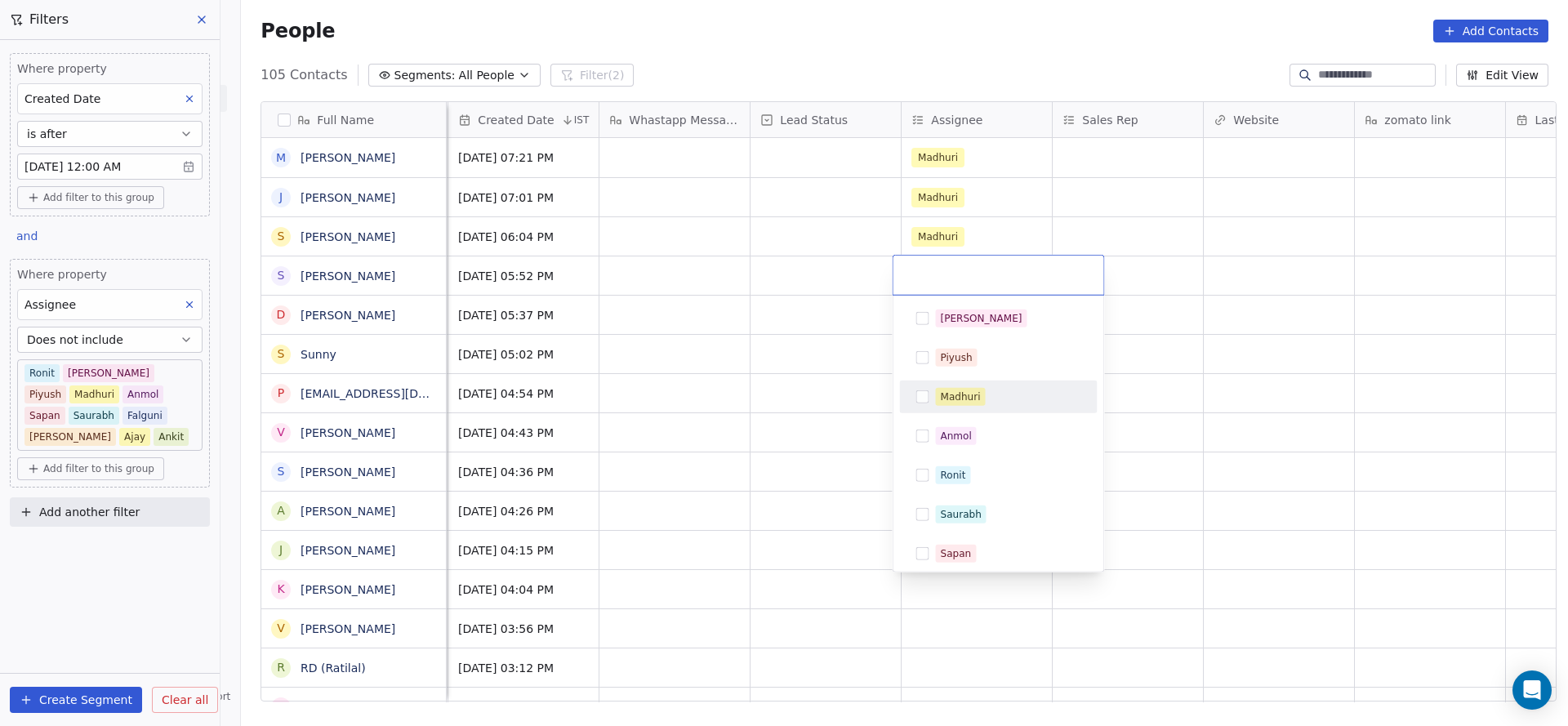
click at [958, 381] on div "Madhuri" at bounding box center [999, 397] width 198 height 33
click at [814, 398] on html "On2Cook India Pvt. Ltd. Contacts People Marketing Workflows Campaigns Sales Pip…" at bounding box center [784, 363] width 1568 height 726
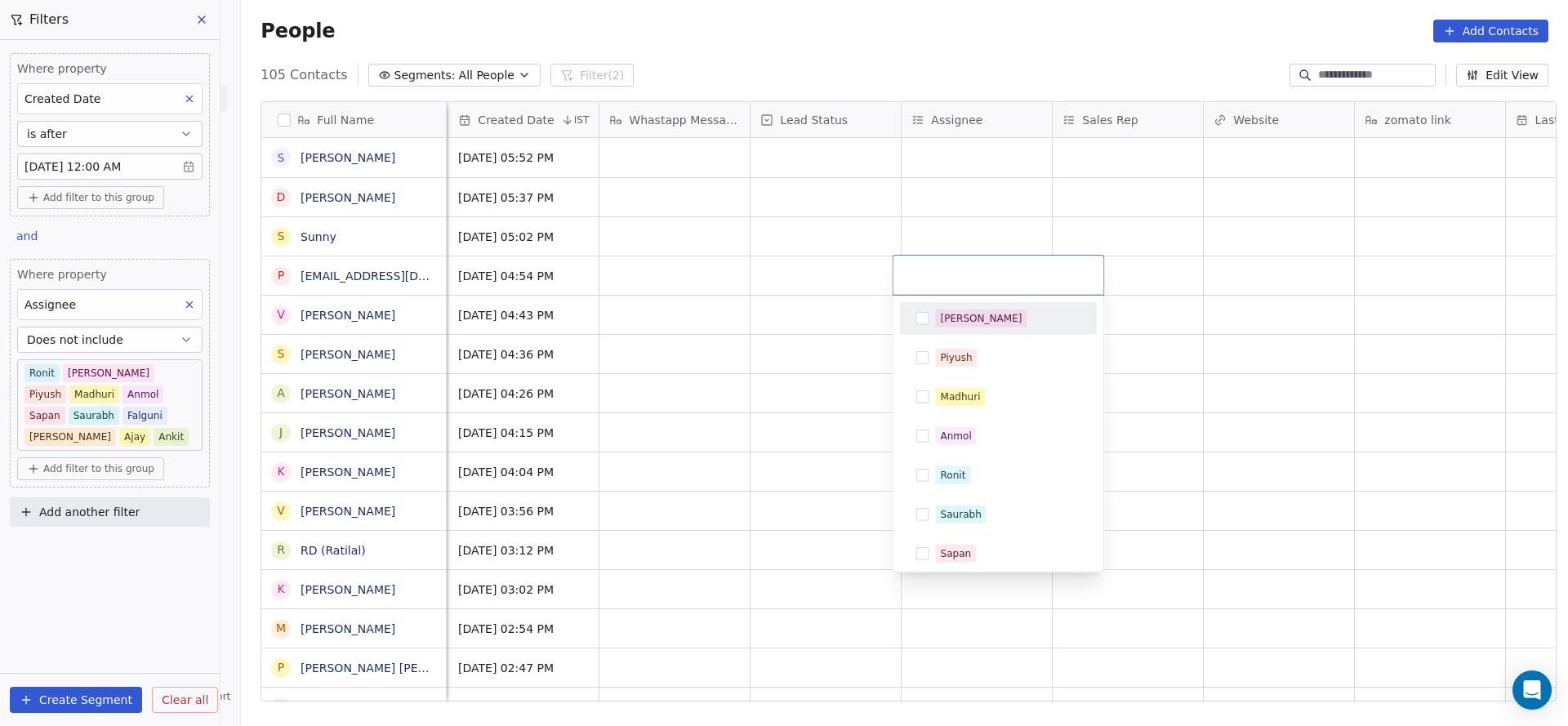
click at [931, 155] on html "On2Cook India Pvt. Ltd. Contacts People Marketing Workflows Campaigns Sales Pip…" at bounding box center [784, 363] width 1568 height 726
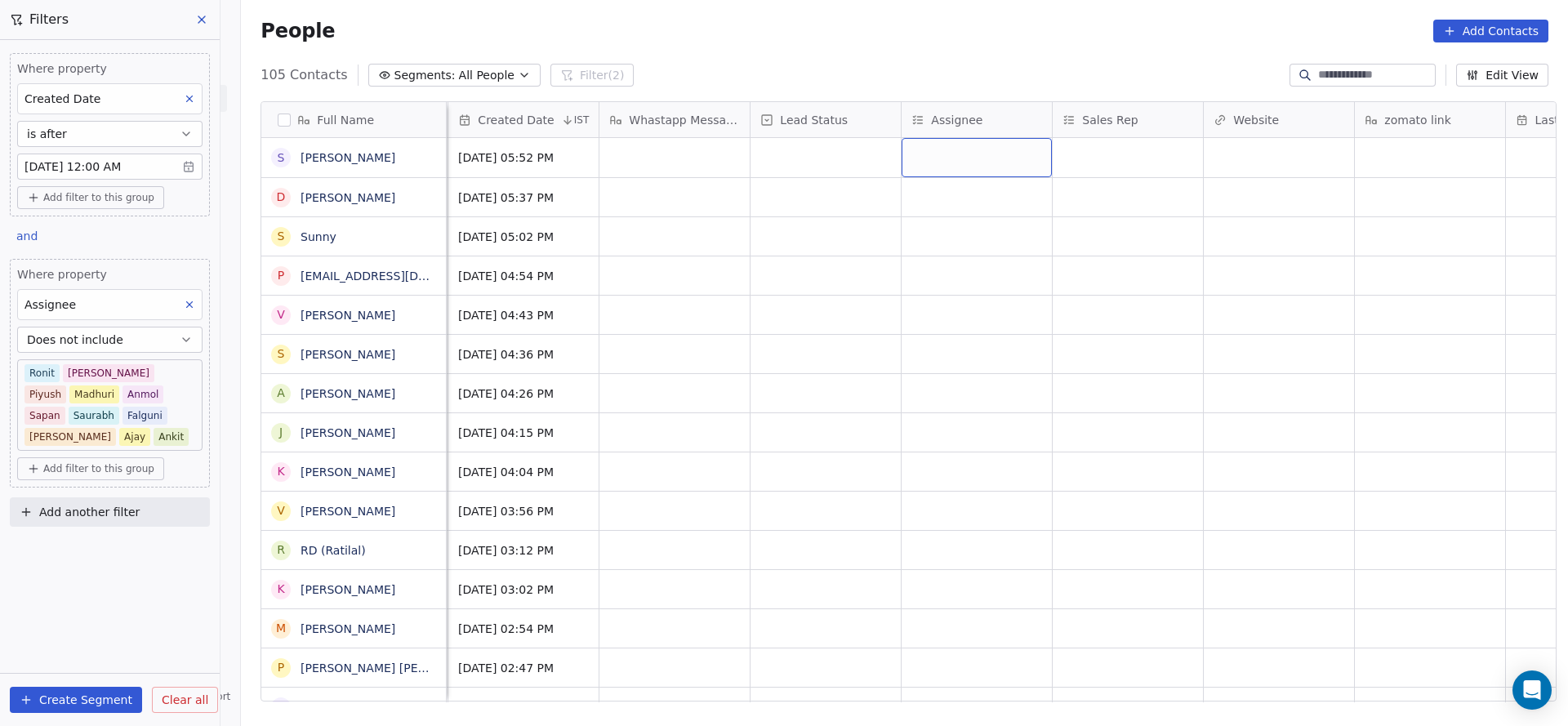
click at [931, 155] on div "grid" at bounding box center [976, 157] width 151 height 40
click at [931, 162] on div "grid" at bounding box center [976, 157] width 151 height 40
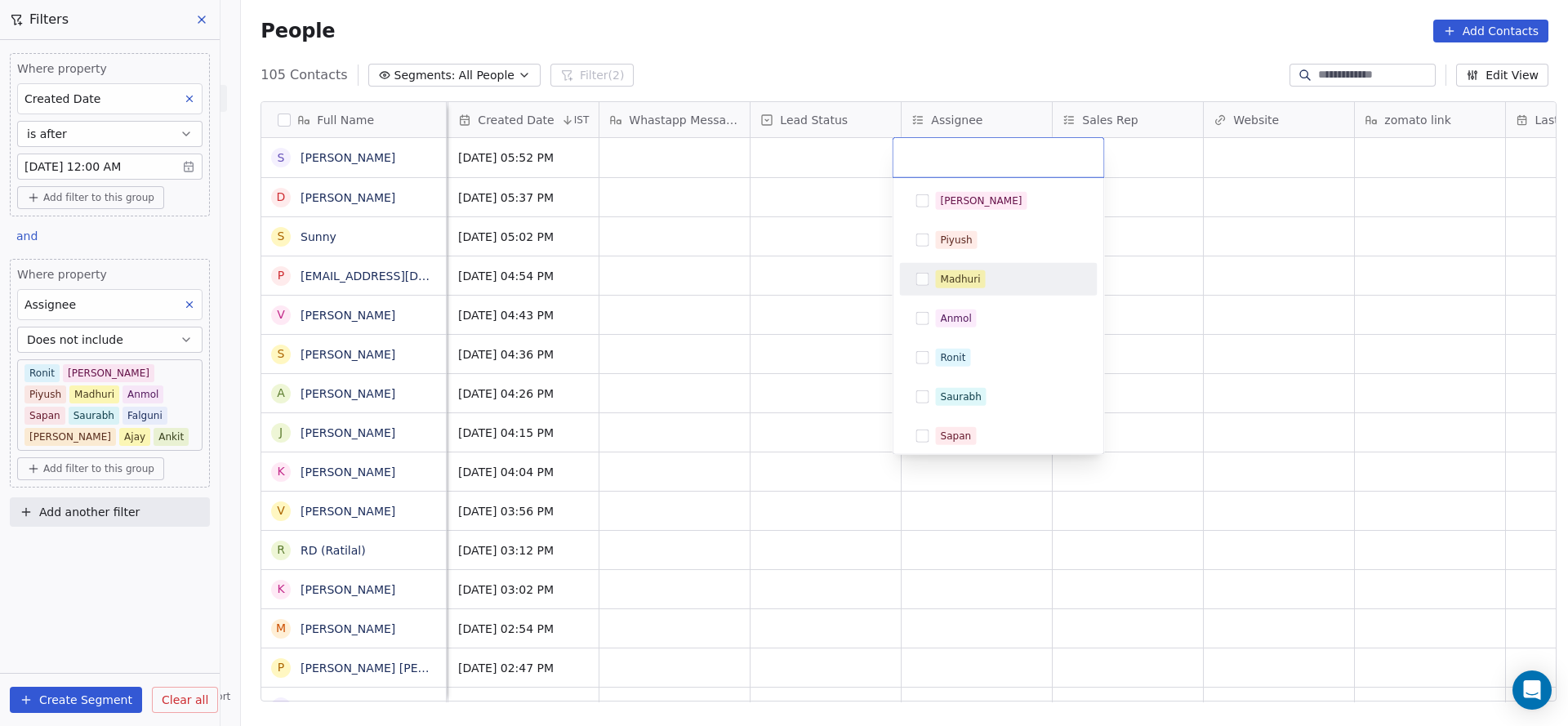
click at [945, 275] on div "Madhuri" at bounding box center [961, 279] width 40 height 15
click at [700, 307] on html "On2Cook India Pvt. Ltd. Contacts People Marketing Workflows Campaigns Sales Pip…" at bounding box center [784, 363] width 1568 height 726
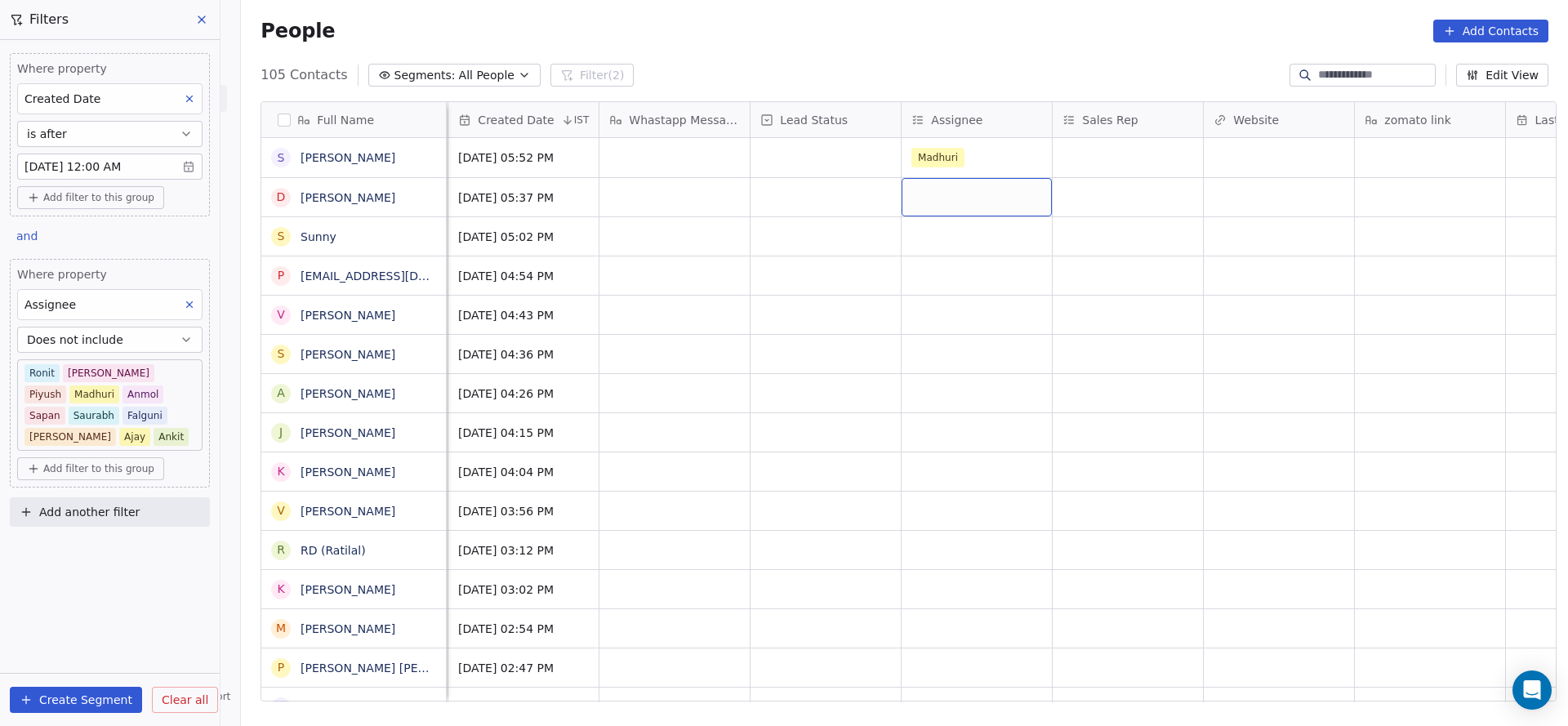
click at [913, 199] on div "grid" at bounding box center [976, 197] width 151 height 39
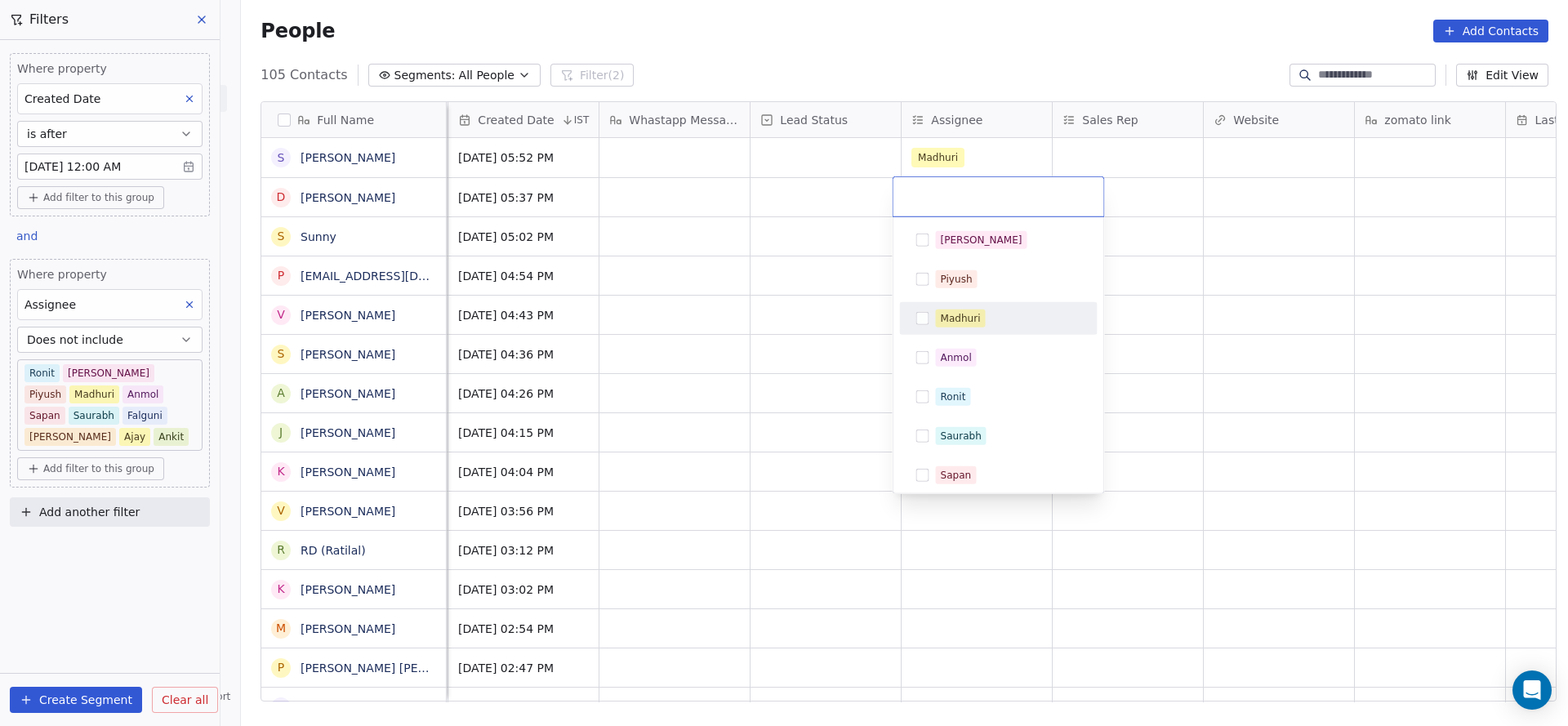
click at [942, 321] on div "Madhuri" at bounding box center [961, 318] width 40 height 15
click at [829, 326] on html "On2Cook India Pvt. Ltd. Contacts People Marketing Workflows Campaigns Sales Pip…" at bounding box center [784, 363] width 1568 height 726
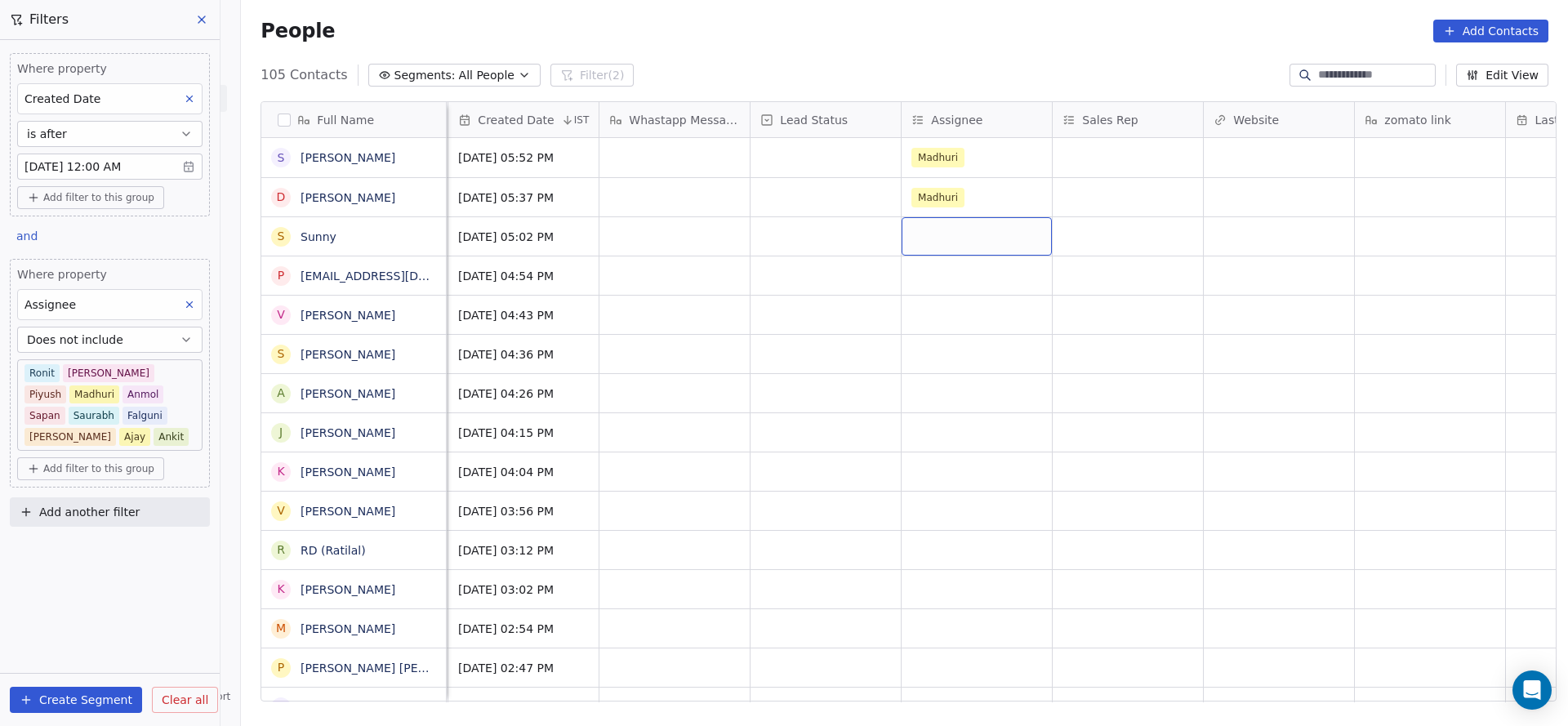
click at [942, 233] on div "grid" at bounding box center [976, 237] width 151 height 39
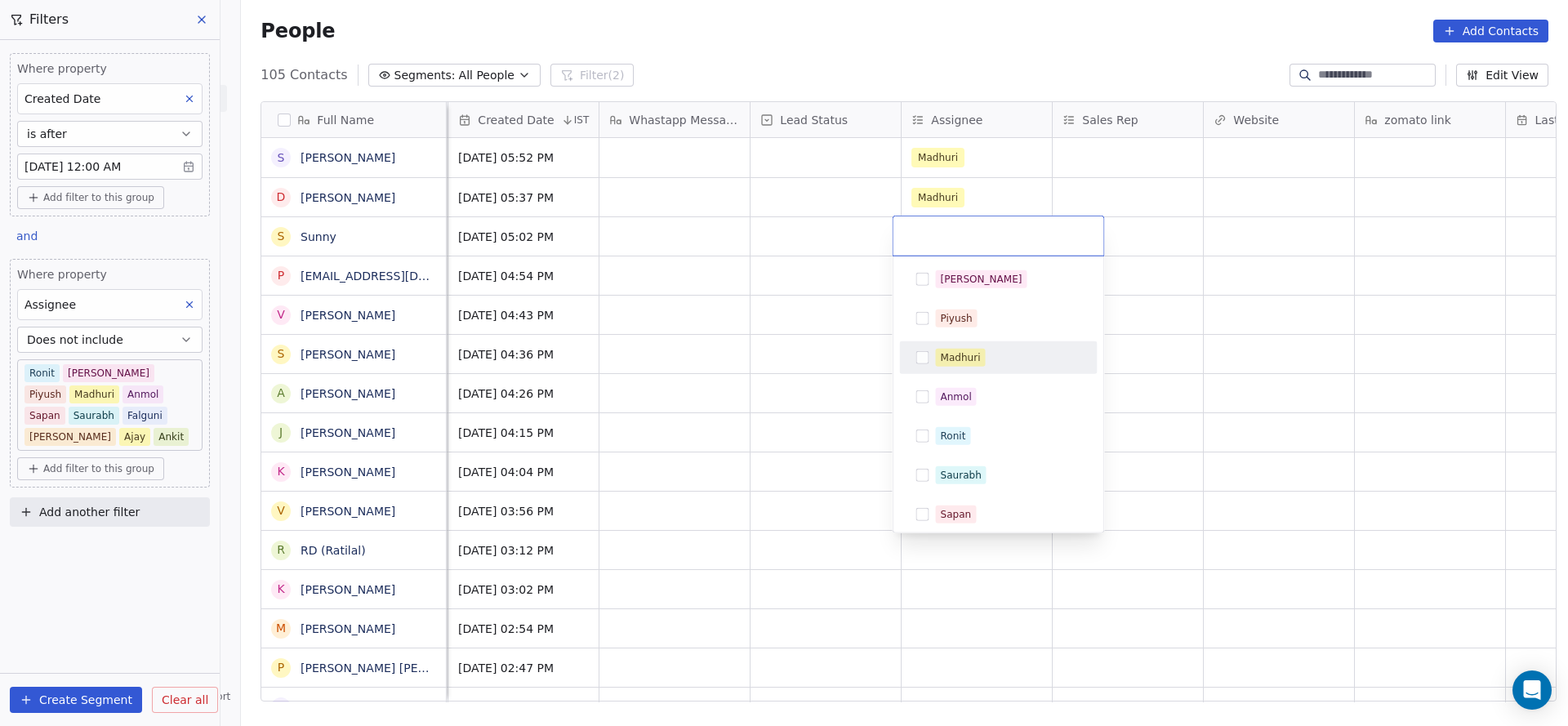
click at [953, 350] on div "Madhuri" at bounding box center [961, 357] width 40 height 15
click at [749, 348] on html "On2Cook India Pvt. Ltd. Contacts People Marketing Workflows Campaigns Sales Pip…" at bounding box center [784, 363] width 1568 height 726
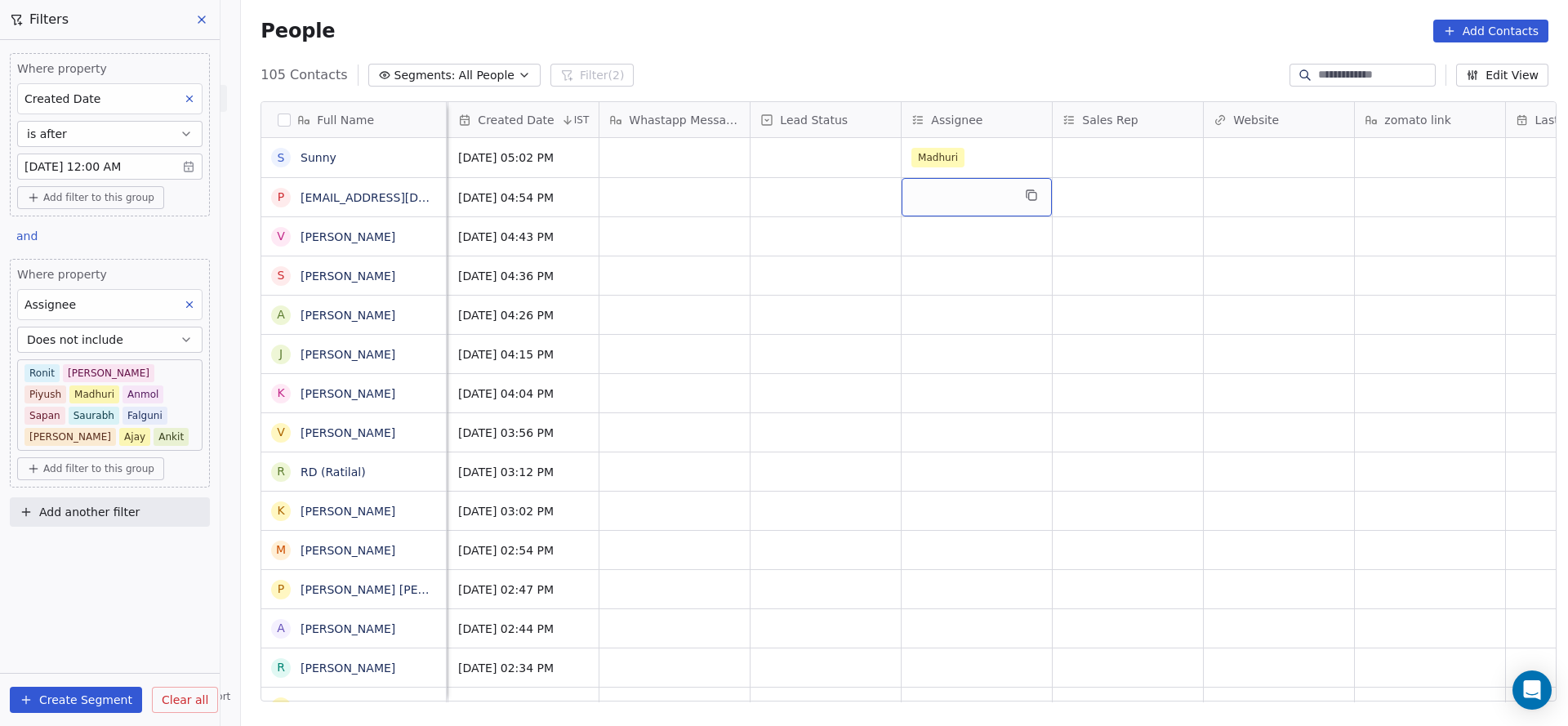
click at [925, 190] on div "grid" at bounding box center [976, 197] width 151 height 39
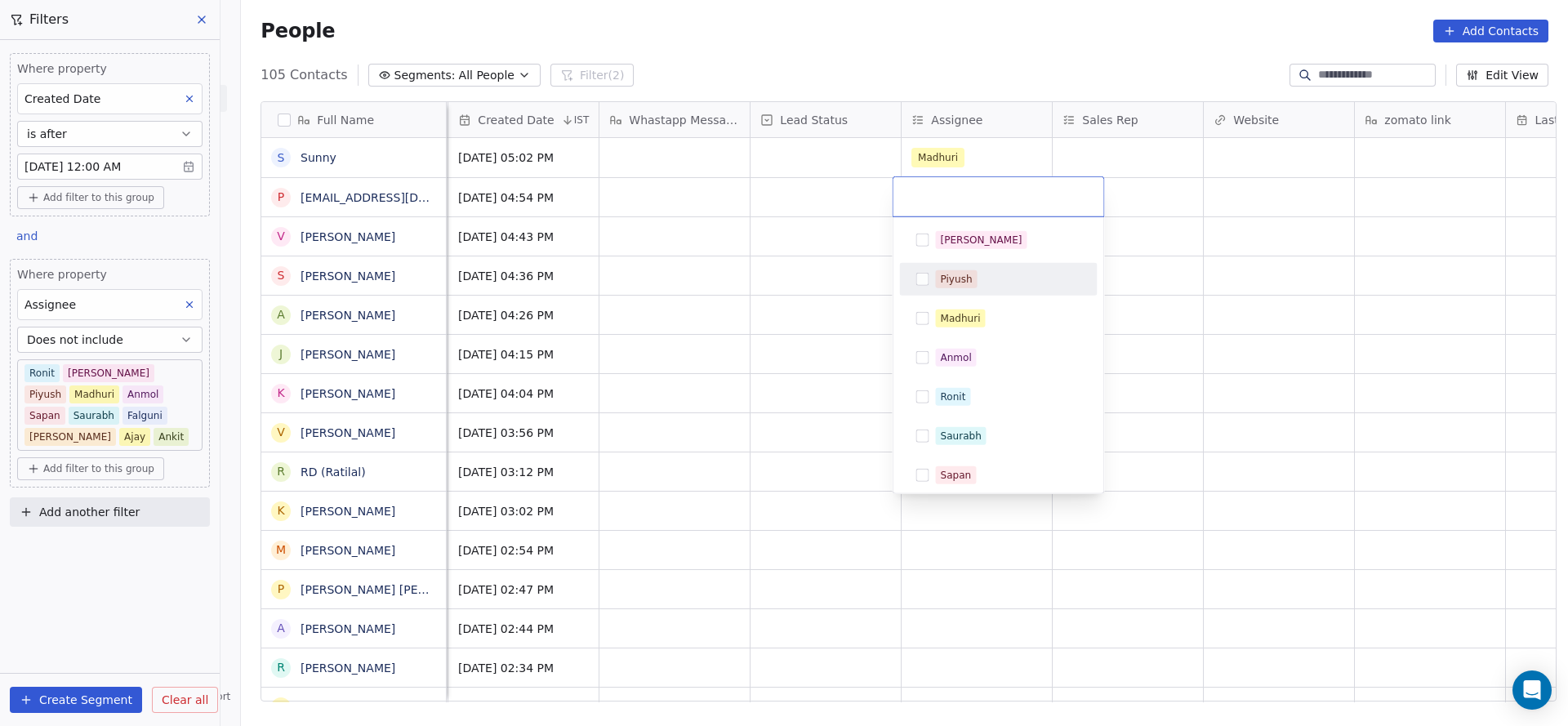
click at [956, 318] on div "Madhuri" at bounding box center [961, 318] width 40 height 15
click at [705, 307] on html "On2Cook India Pvt. Ltd. Contacts People Marketing Workflows Campaigns Sales Pip…" at bounding box center [784, 363] width 1568 height 726
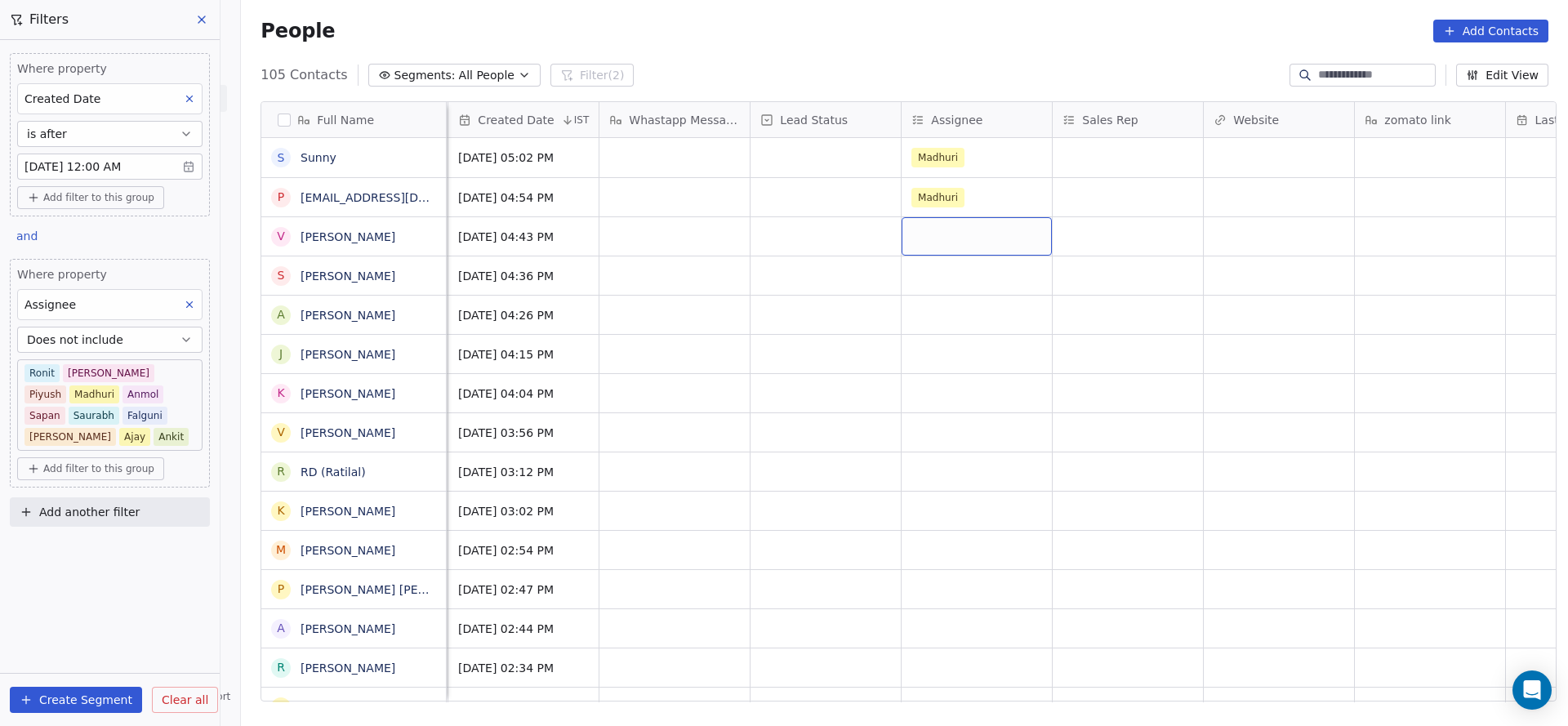
click at [901, 241] on div "grid" at bounding box center [976, 237] width 151 height 39
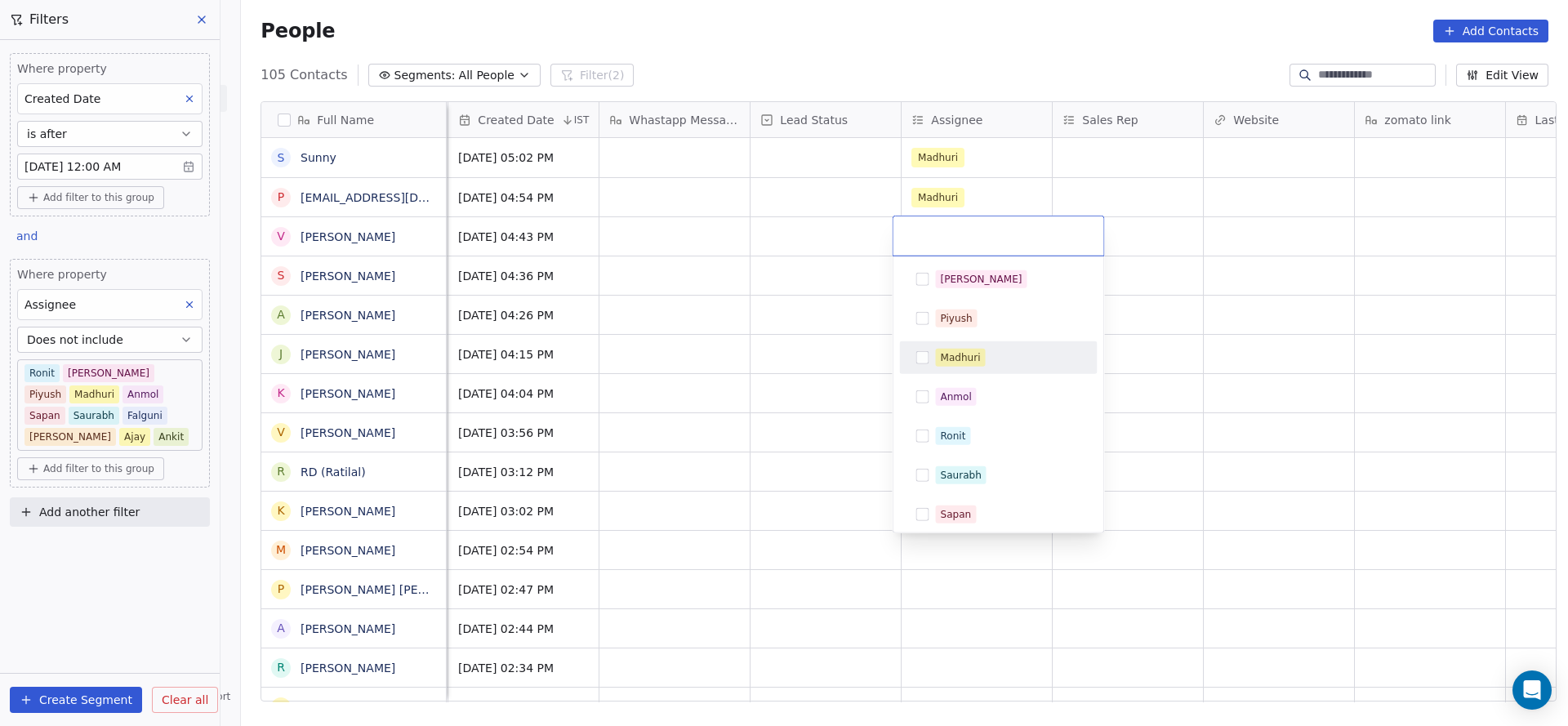
click at [928, 352] on div "Madhuri" at bounding box center [999, 358] width 185 height 26
click at [681, 348] on html "On2Cook India Pvt. Ltd. Contacts People Marketing Workflows Campaigns Sales Pip…" at bounding box center [784, 363] width 1568 height 726
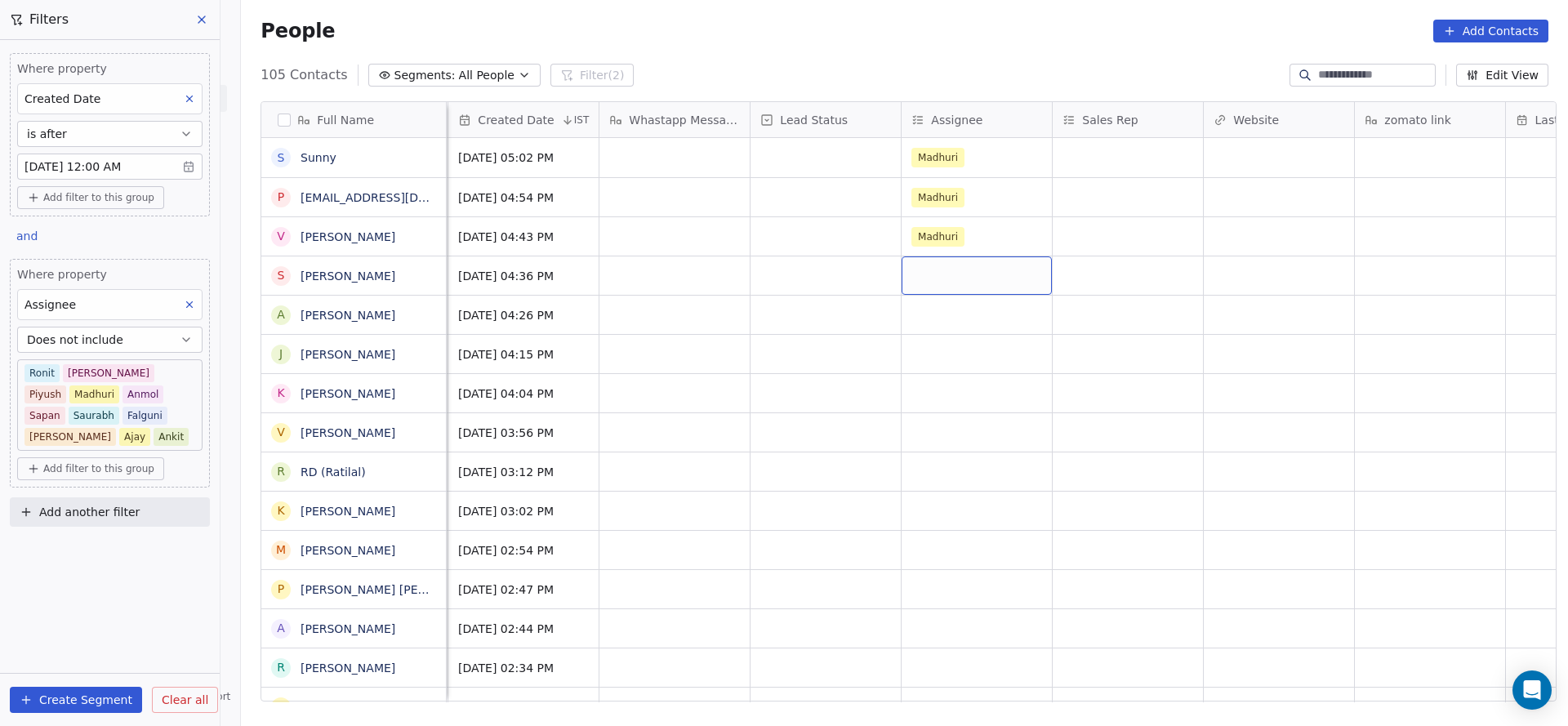
click at [901, 281] on div "grid" at bounding box center [976, 275] width 151 height 39
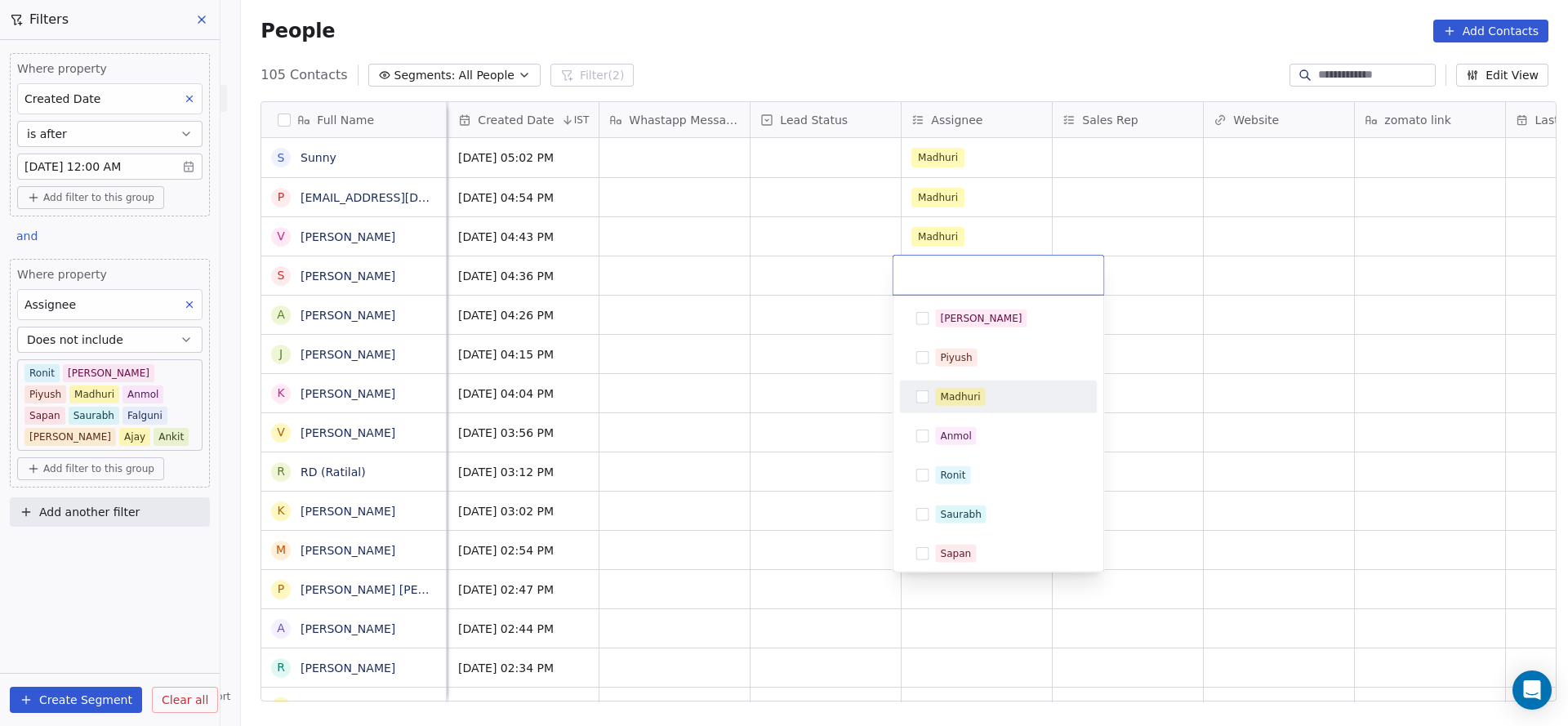
click at [945, 418] on div "Salim Piyush Madhuri Anmol Ronit Saurabh Sapan Falguni Mary Ajay Ankit" at bounding box center [999, 514] width 198 height 425
click at [809, 416] on html "On2Cook India Pvt. Ltd. Contacts People Marketing Workflows Campaigns Sales Pip…" at bounding box center [784, 363] width 1568 height 726
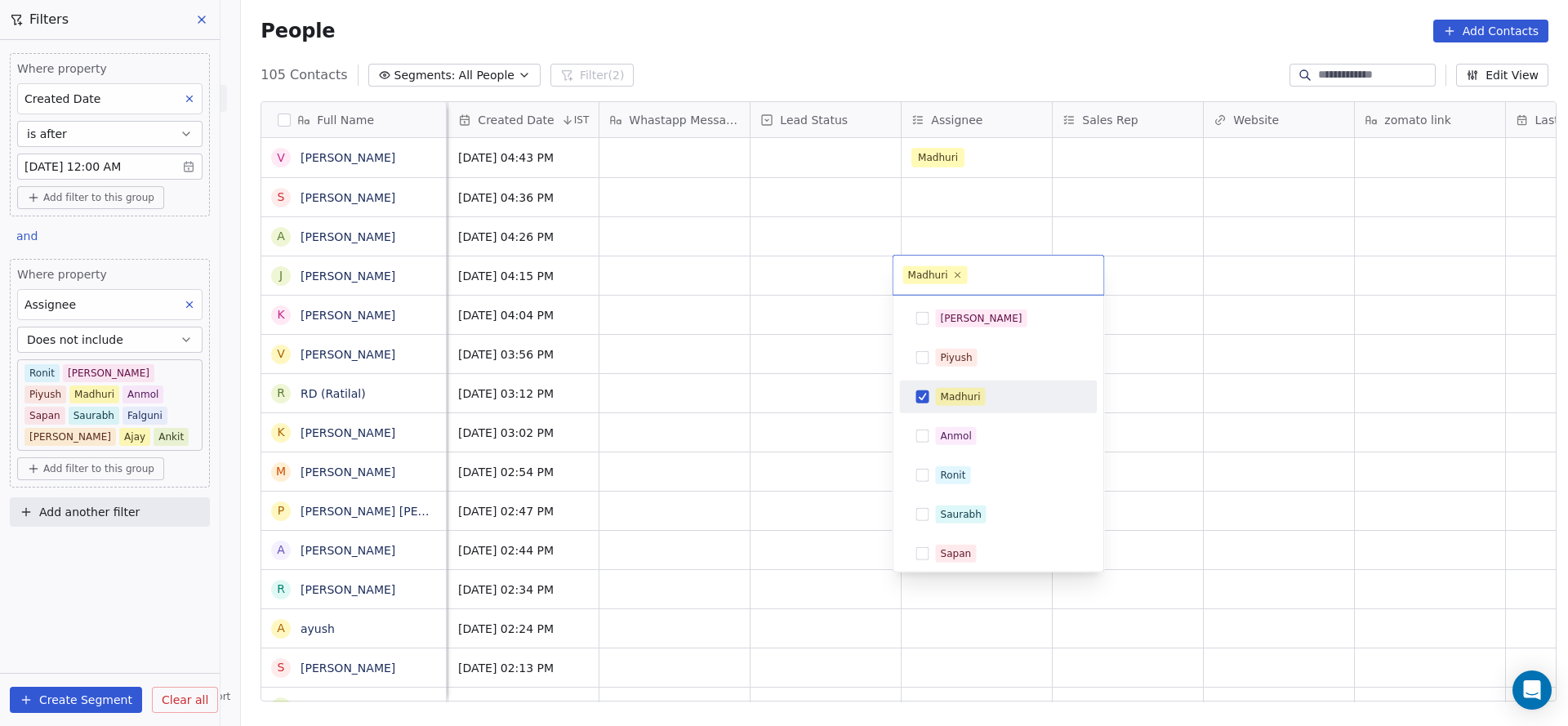
click at [818, 292] on html "On2Cook India Pvt. Ltd. Contacts People Marketing Workflows Campaigns Sales Pip…" at bounding box center [784, 363] width 1568 height 726
click at [928, 200] on html "On2Cook India Pvt. Ltd. Contacts People Marketing Workflows Campaigns Sales Pip…" at bounding box center [784, 363] width 1568 height 726
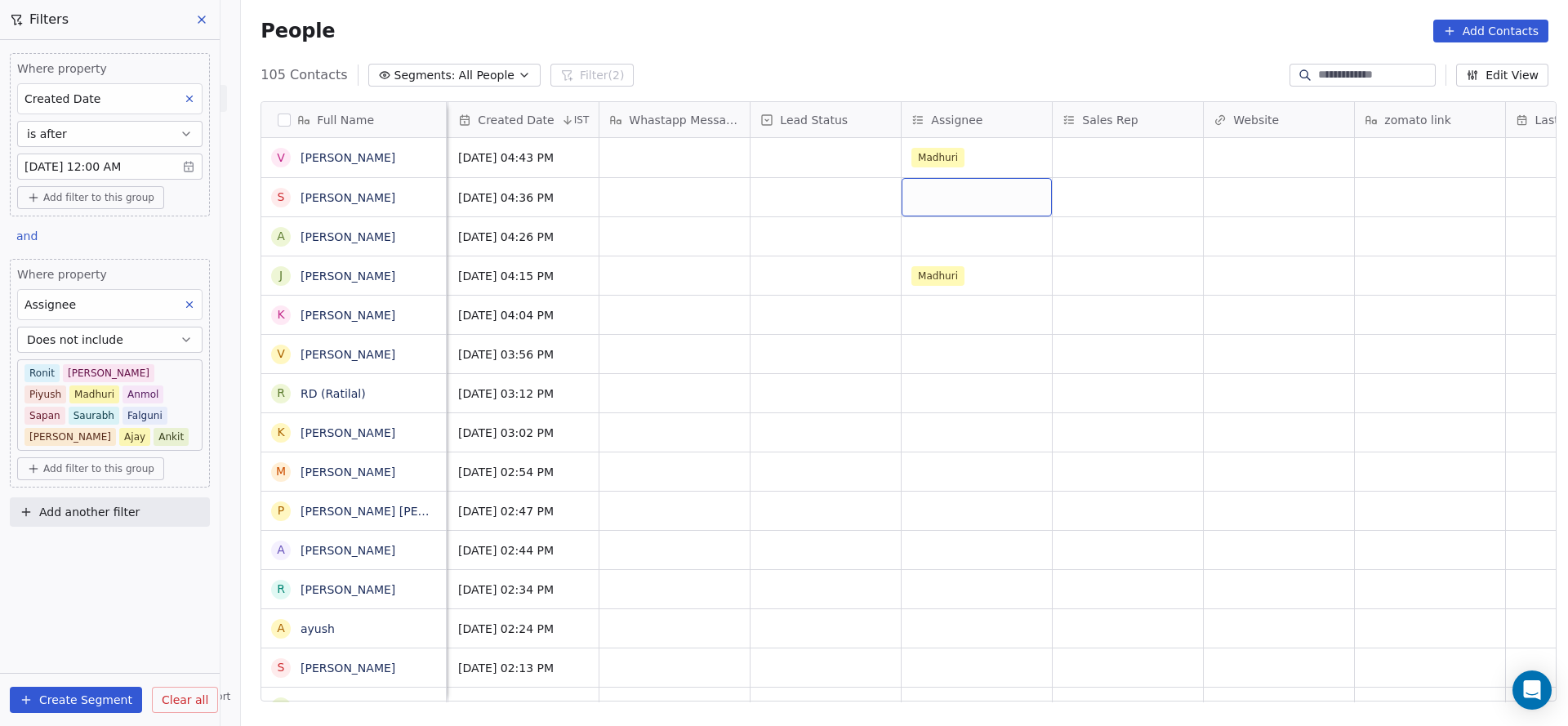
click at [920, 201] on div "grid" at bounding box center [976, 197] width 151 height 39
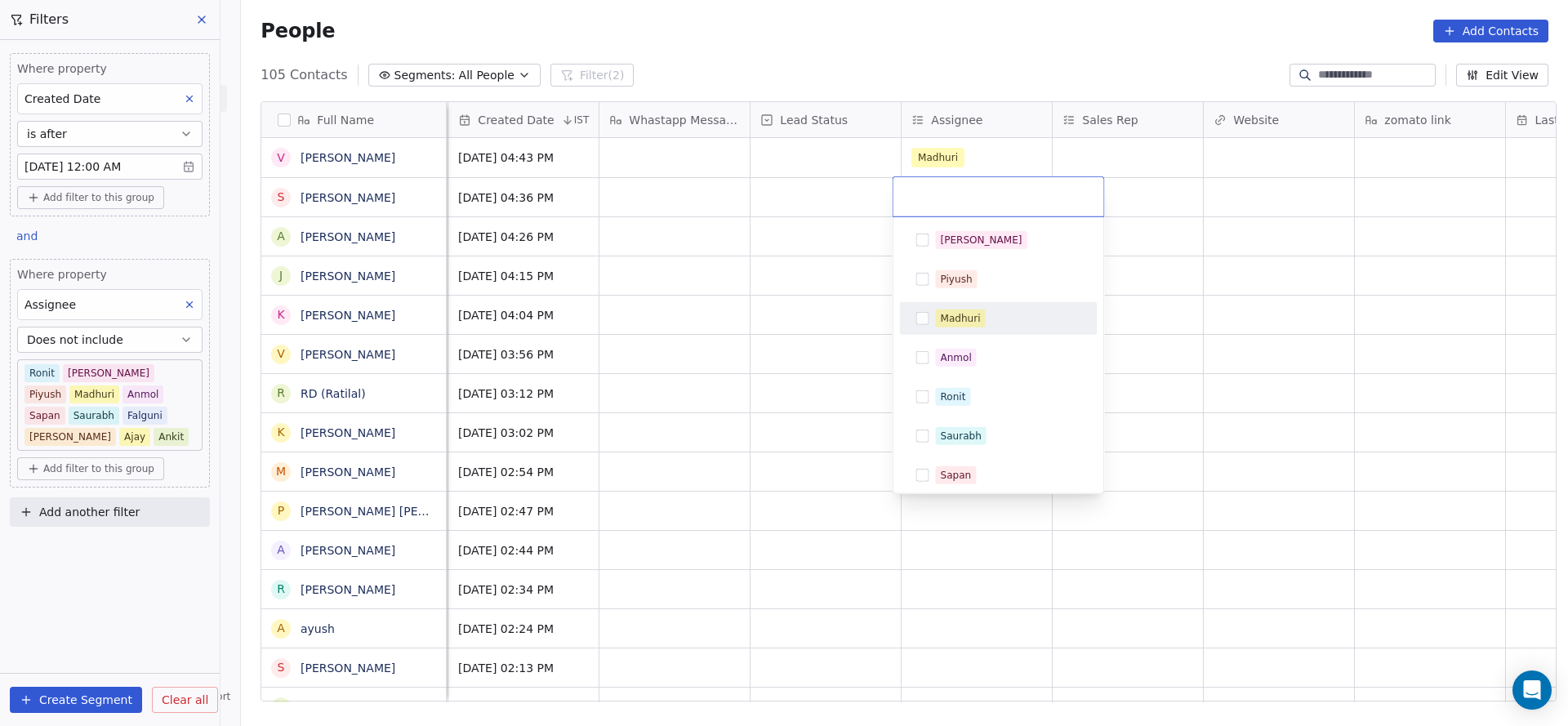
click at [928, 314] on button "Suggestions" at bounding box center [922, 318] width 13 height 13
click at [771, 304] on html "On2Cook India Pvt. Ltd. Contacts People Marketing Workflows Campaigns Sales Pip…" at bounding box center [784, 363] width 1568 height 726
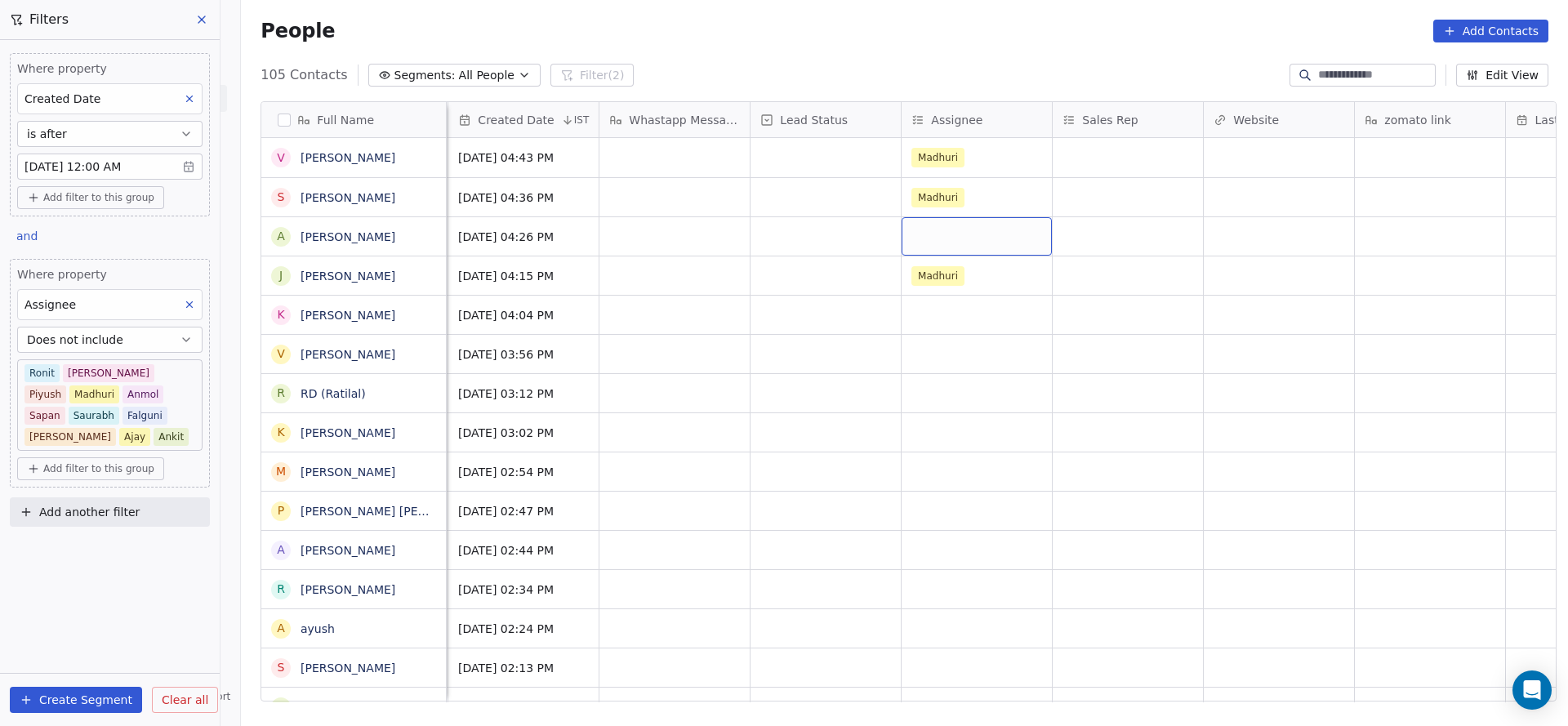
click at [905, 242] on div "grid" at bounding box center [976, 237] width 151 height 39
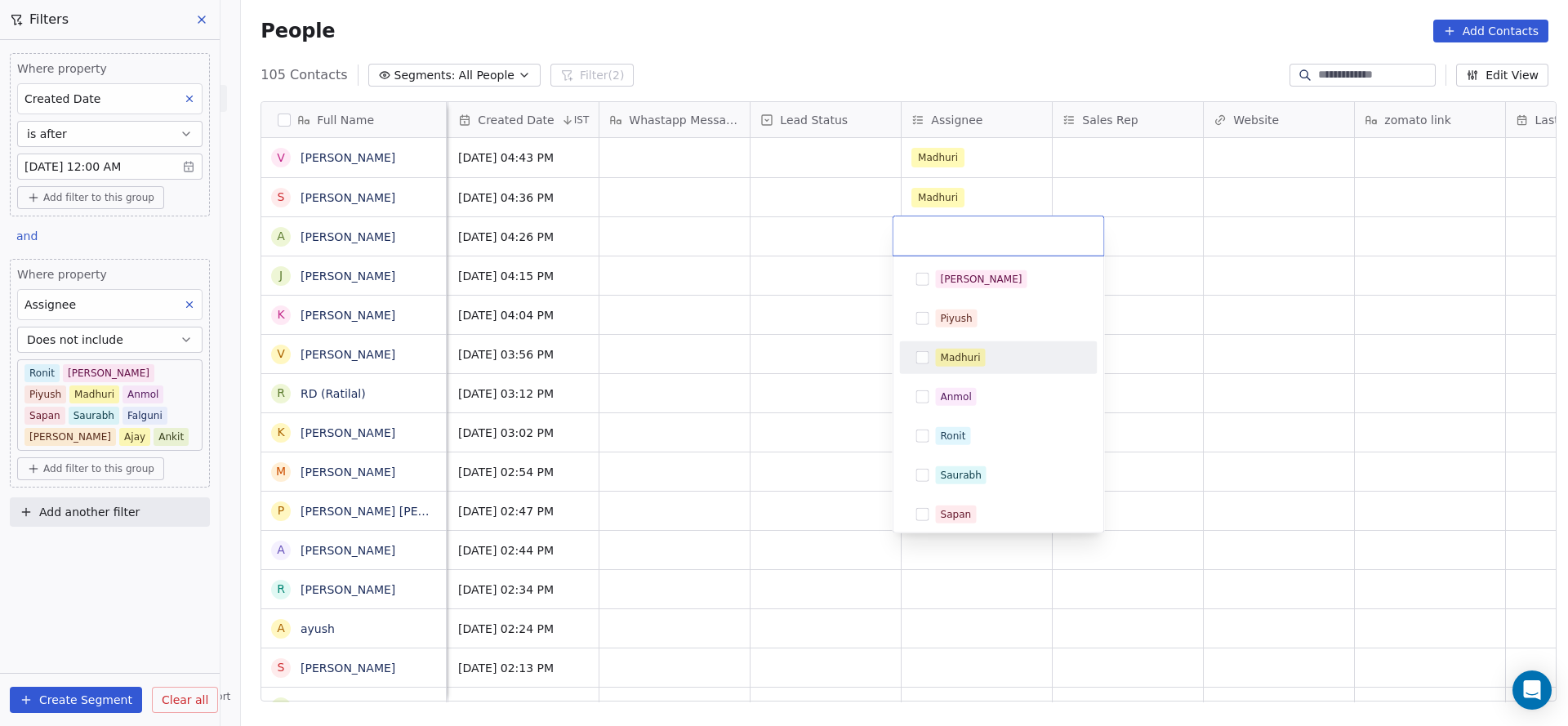
click at [919, 353] on button "Suggestions" at bounding box center [922, 357] width 13 height 13
click at [759, 355] on html "On2Cook India Pvt. Ltd. Contacts People Marketing Workflows Campaigns Sales Pip…" at bounding box center [784, 363] width 1568 height 726
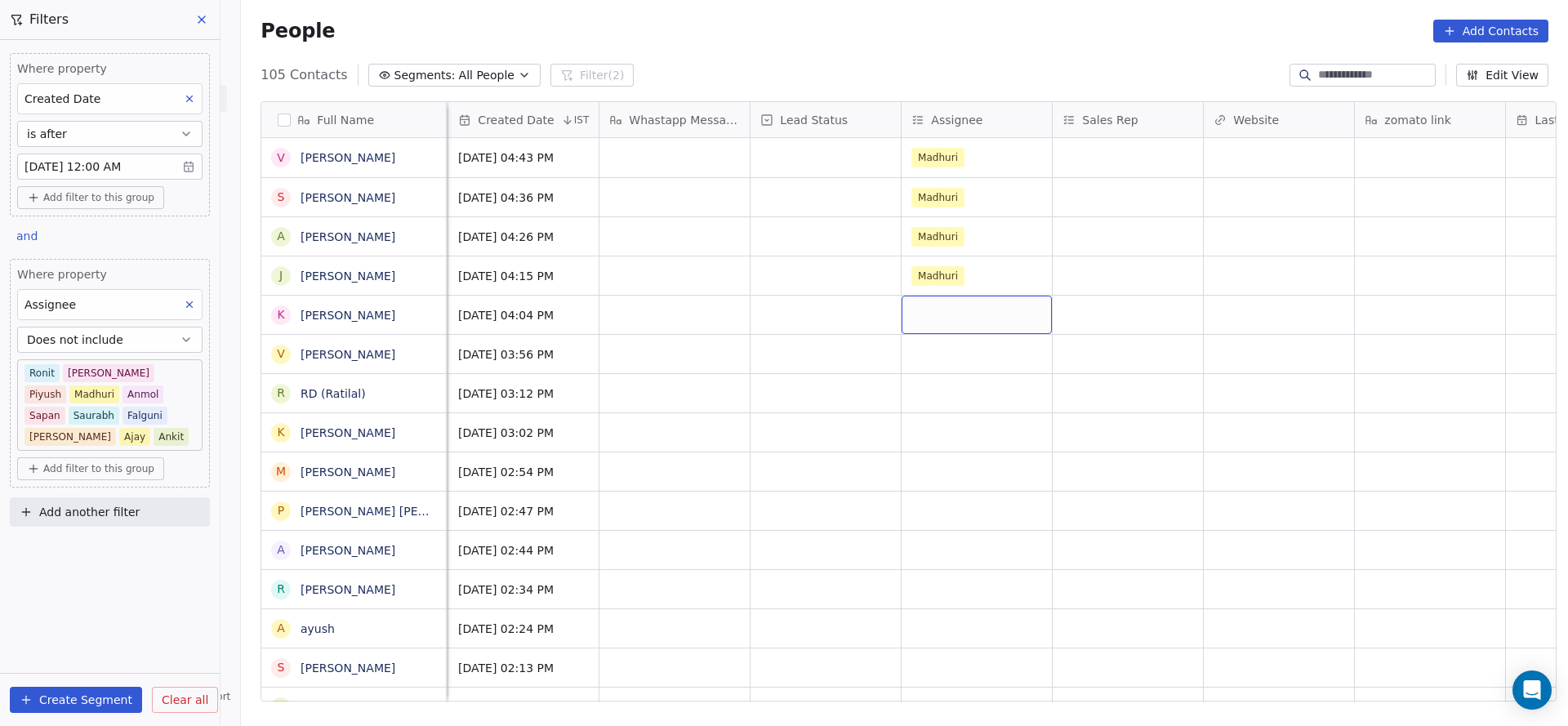
click at [925, 314] on div "grid" at bounding box center [976, 315] width 151 height 39
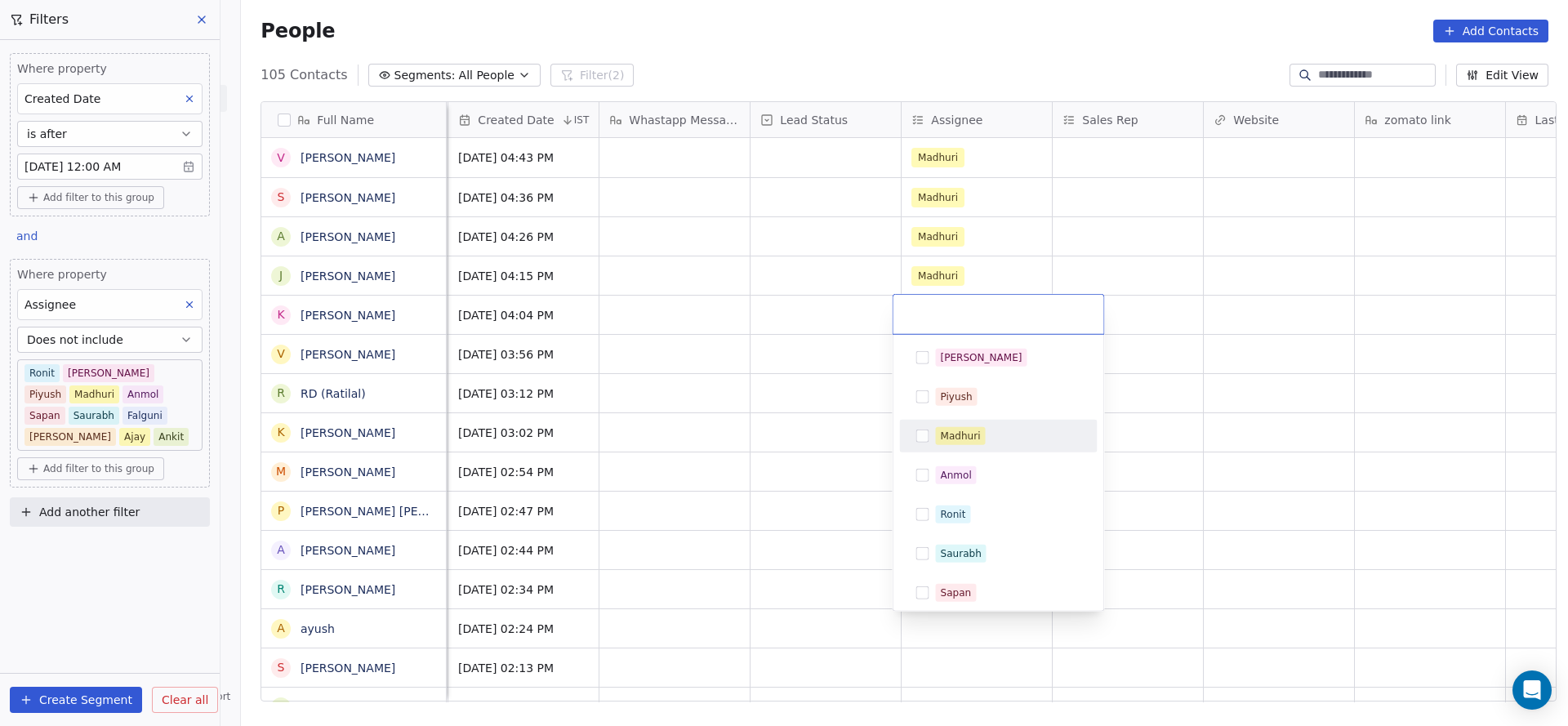
click at [929, 441] on div "Madhuri" at bounding box center [999, 436] width 185 height 26
click at [698, 417] on html "On2Cook India Pvt. Ltd. Contacts People Marketing Workflows Campaigns Sales Pip…" at bounding box center [784, 363] width 1568 height 726
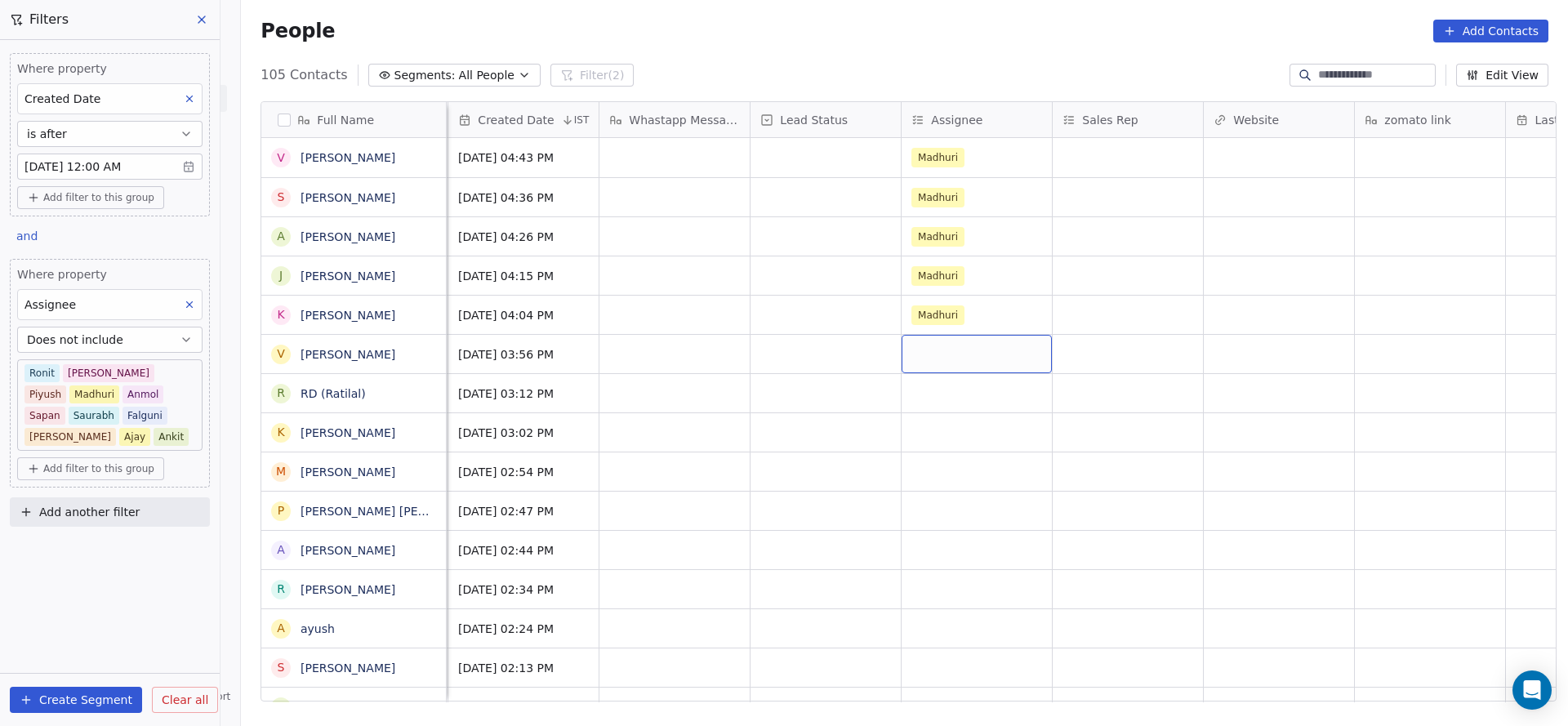
click at [929, 351] on div "grid" at bounding box center [976, 354] width 151 height 39
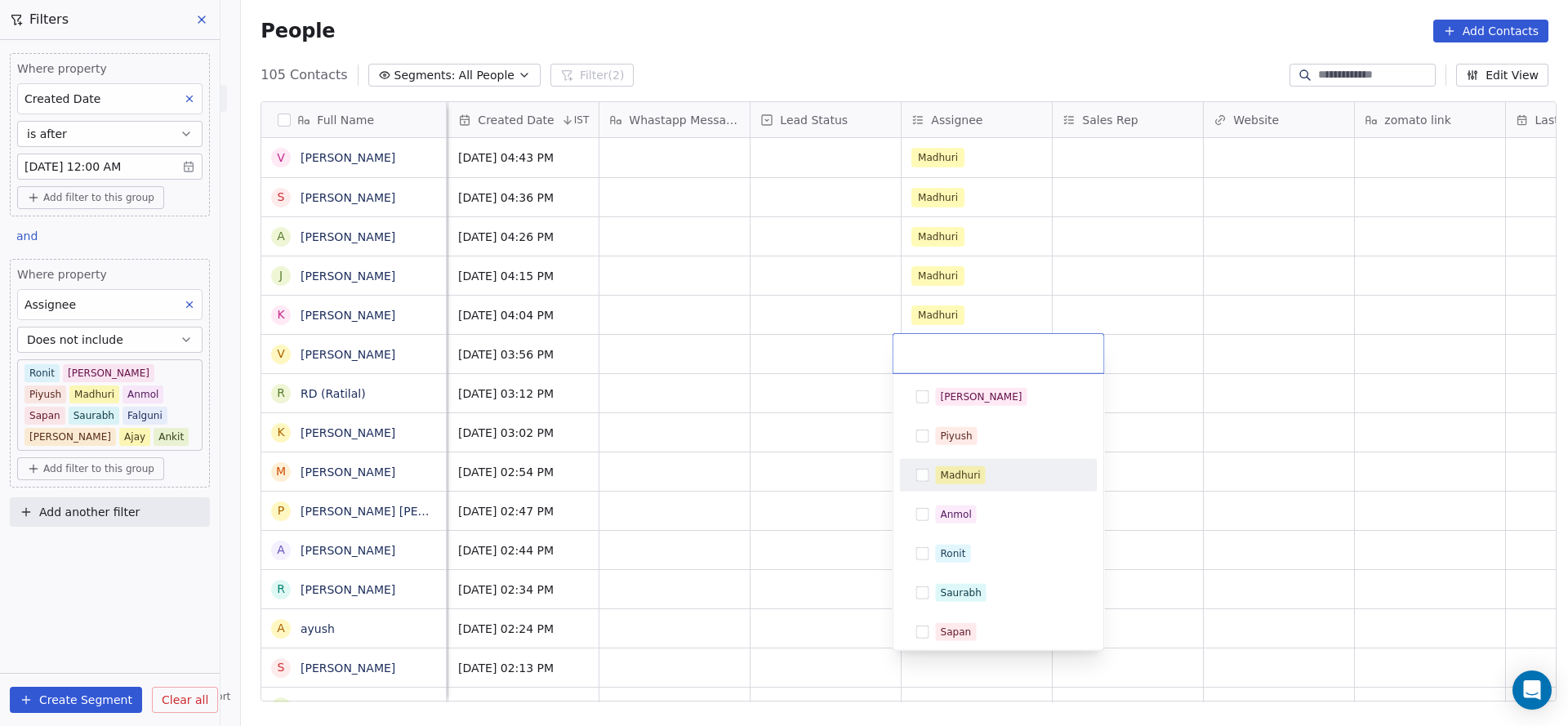
click at [942, 468] on div "Madhuri" at bounding box center [961, 475] width 40 height 15
click at [667, 452] on html "On2Cook India Pvt. Ltd. Contacts People Marketing Workflows Campaigns Sales Pip…" at bounding box center [784, 363] width 1568 height 726
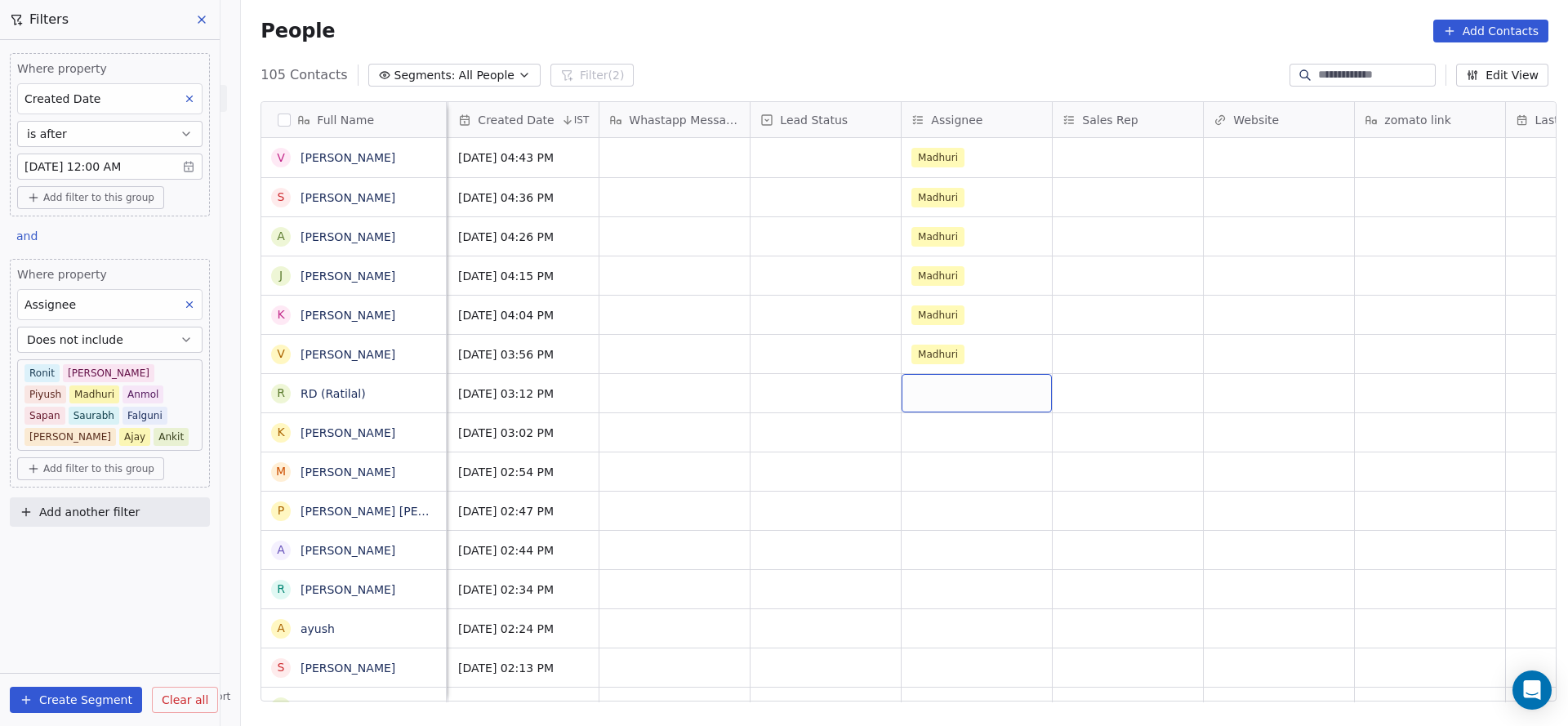
click at [944, 383] on div "grid" at bounding box center [976, 393] width 151 height 39
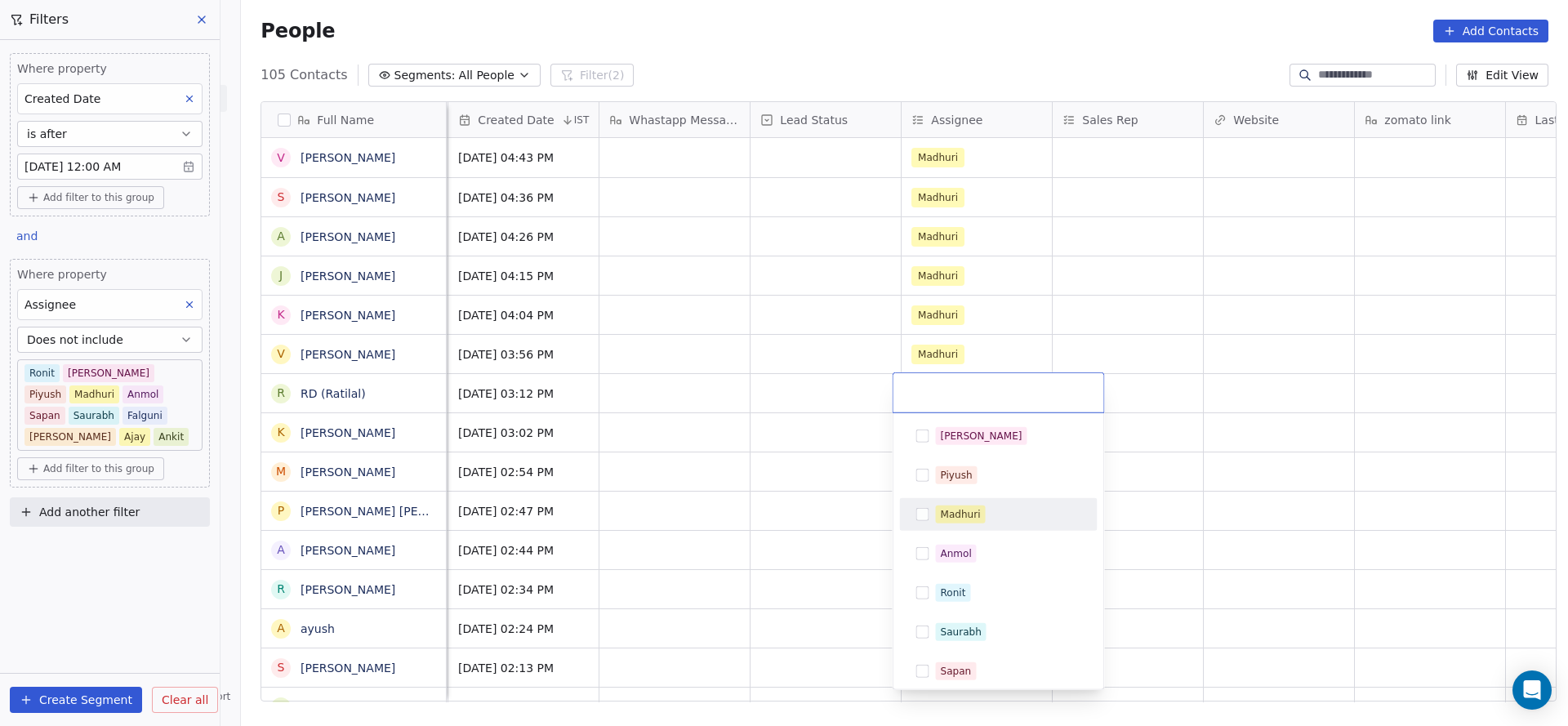
click at [946, 514] on div "Madhuri" at bounding box center [961, 514] width 40 height 15
click at [783, 477] on html "On2Cook India Pvt. Ltd. Contacts People Marketing Workflows Campaigns Sales Pip…" at bounding box center [784, 363] width 1568 height 726
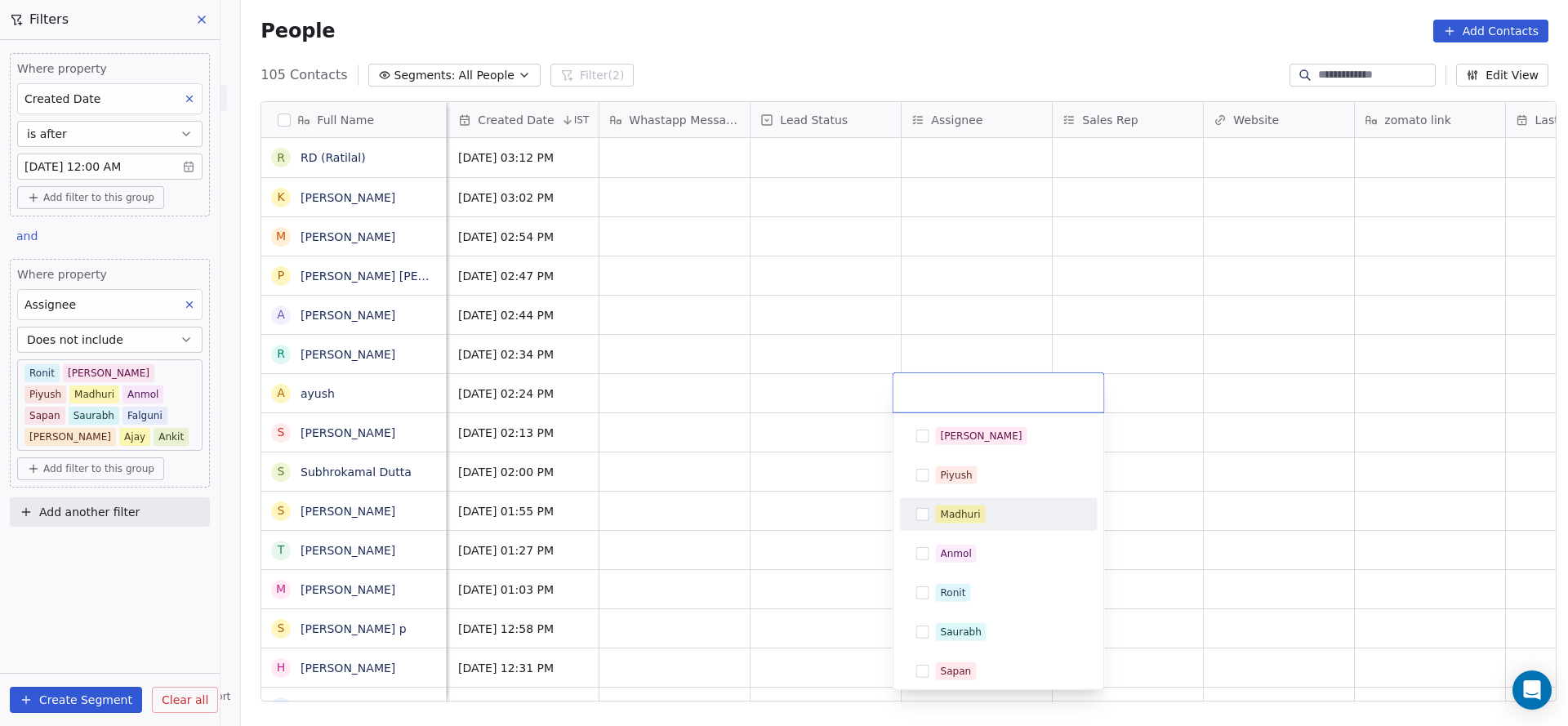
click at [952, 526] on div "Madhuri" at bounding box center [999, 514] width 185 height 26
click at [858, 218] on html "On2Cook India Pvt. Ltd. Contacts People Marketing Workflows Campaigns Sales Pip…" at bounding box center [784, 363] width 1568 height 726
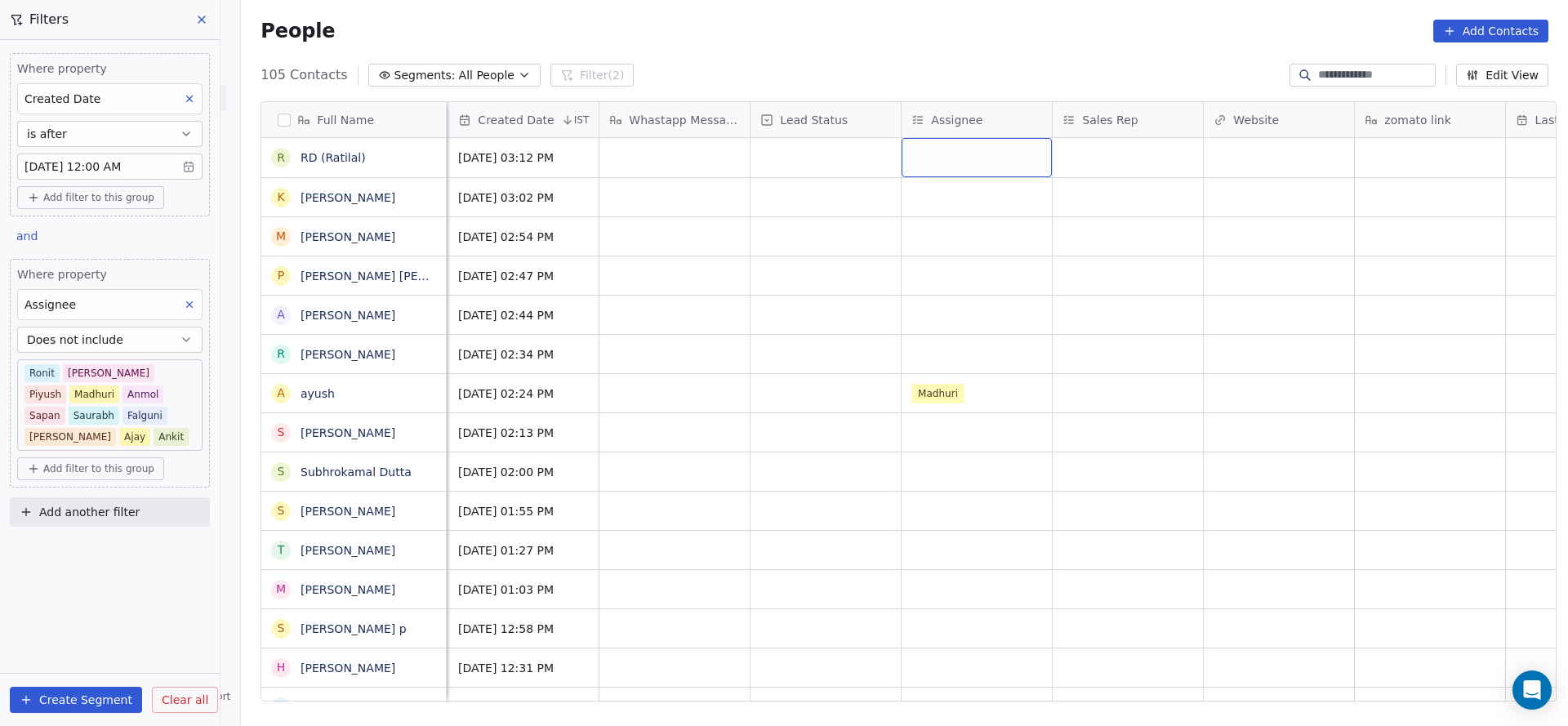
click at [925, 157] on div "grid" at bounding box center [976, 157] width 151 height 40
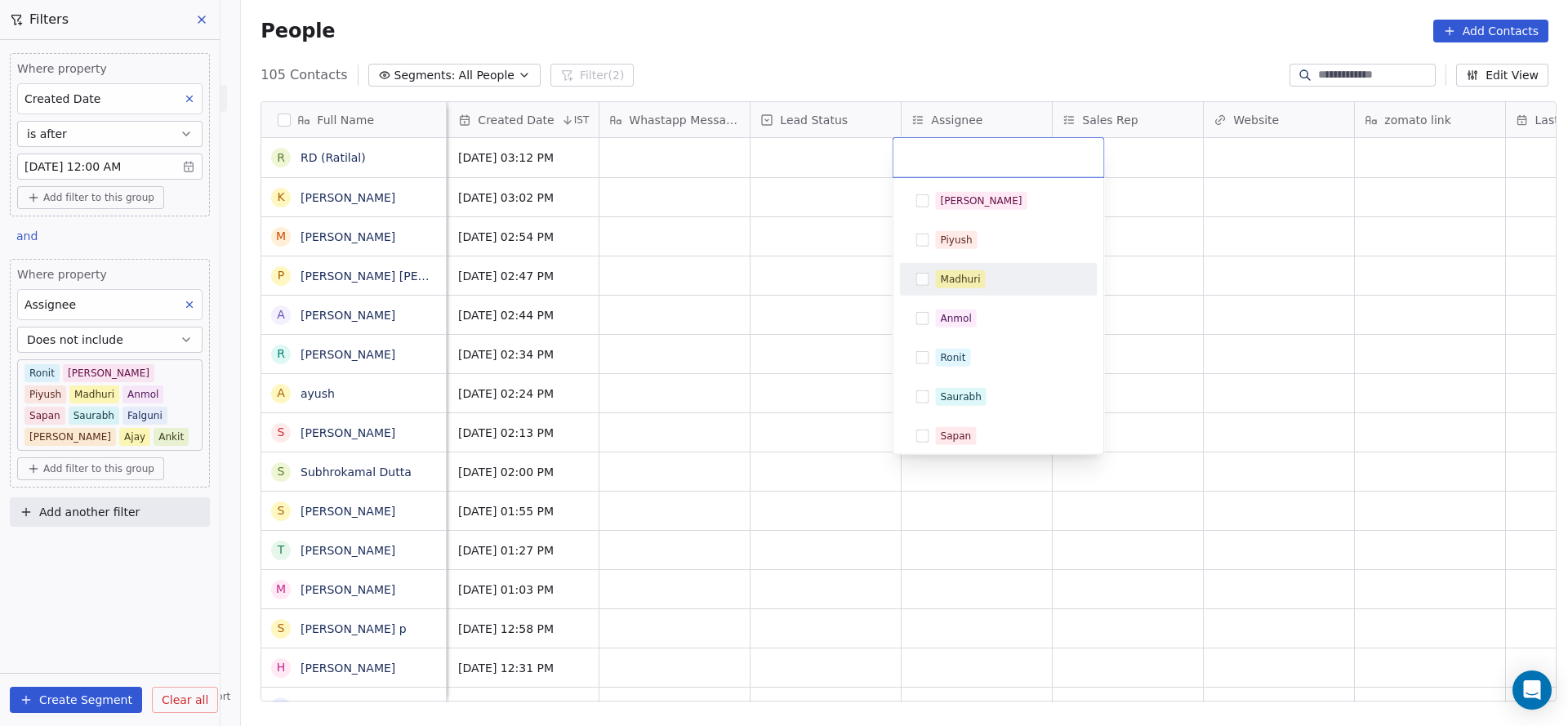
click at [958, 277] on div "Madhuri" at bounding box center [961, 279] width 40 height 15
click at [828, 341] on html "On2Cook India Pvt. Ltd. Contacts People Marketing Workflows Campaigns Sales Pip…" at bounding box center [784, 363] width 1568 height 726
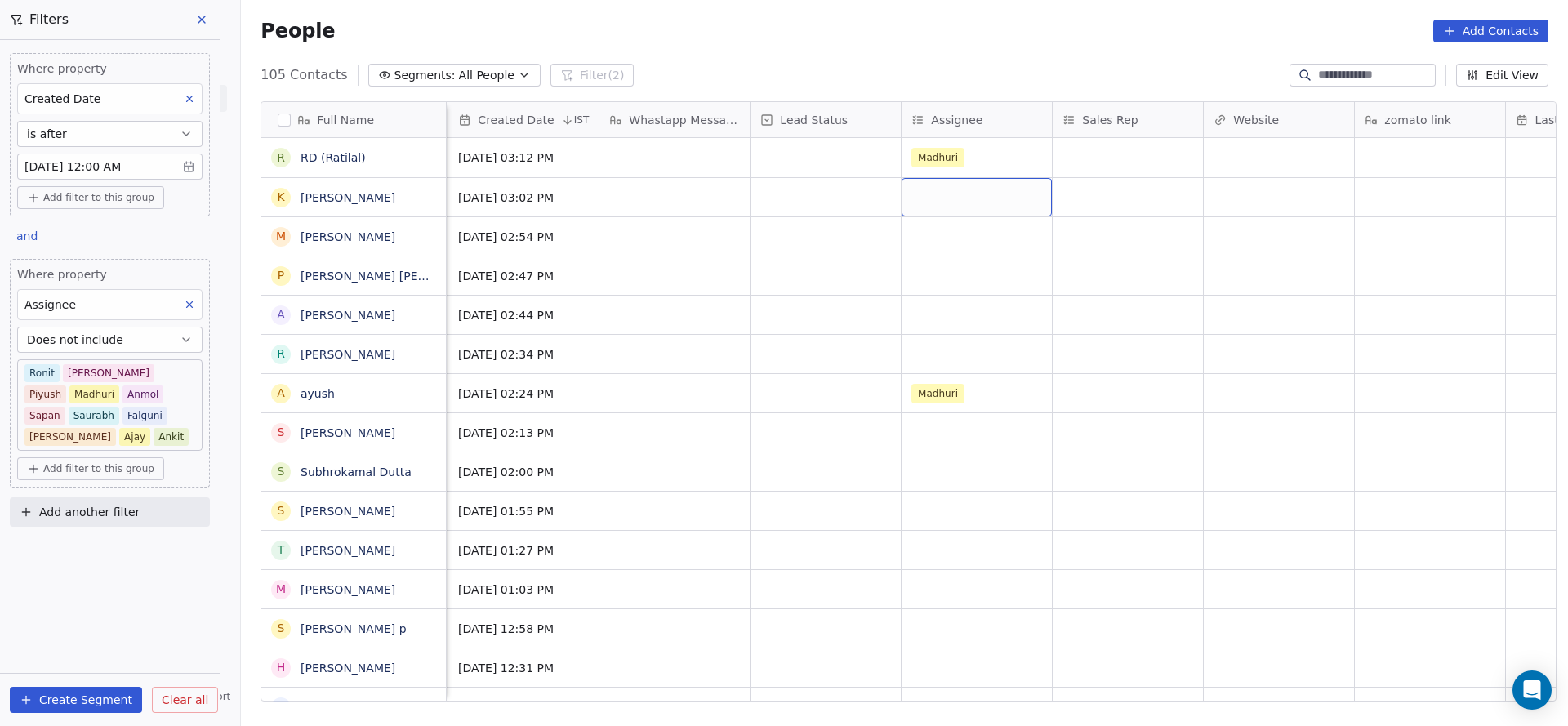
click at [934, 206] on div "grid" at bounding box center [976, 197] width 151 height 39
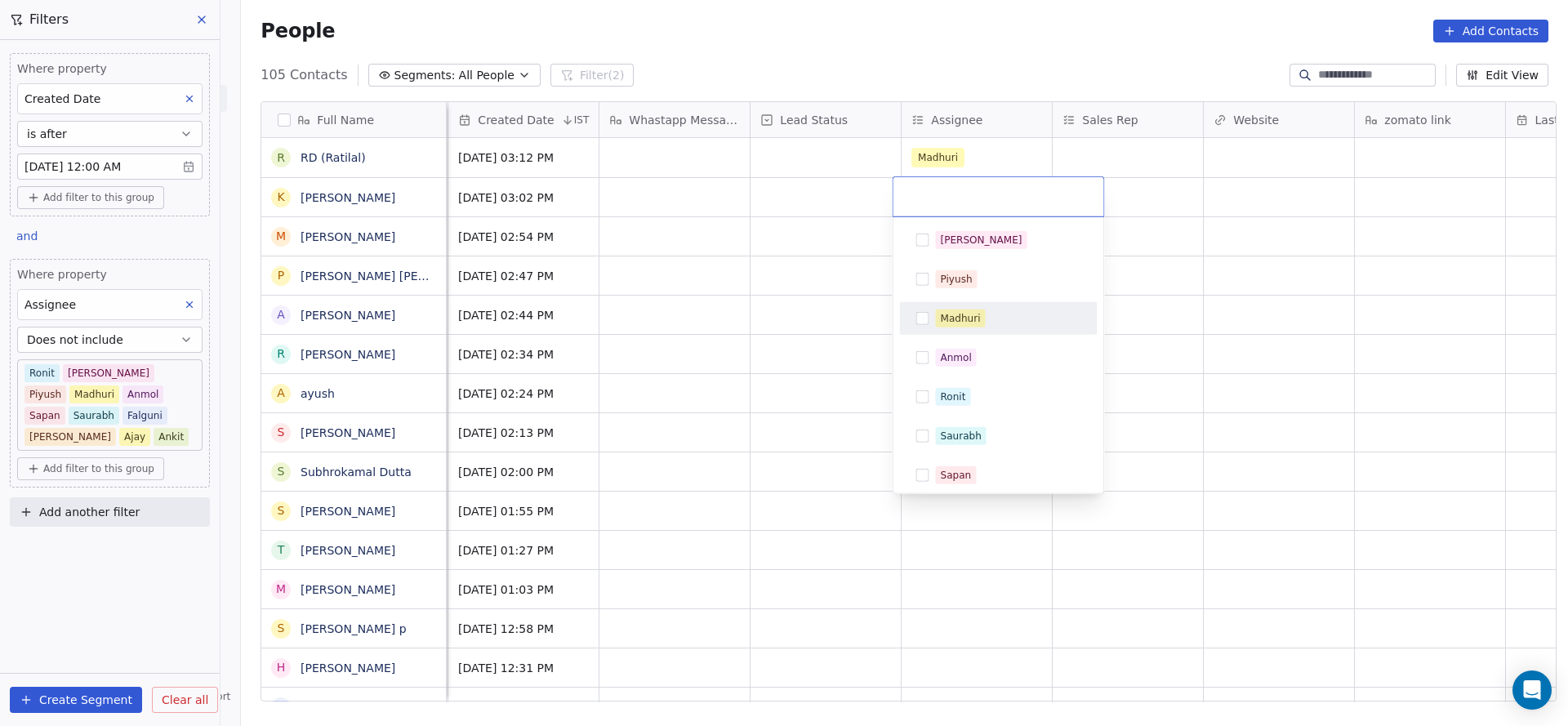
click at [958, 326] on span "Madhuri" at bounding box center [961, 318] width 50 height 18
click at [684, 345] on html "On2Cook India Pvt. Ltd. Contacts People Marketing Workflows Campaigns Sales Pip…" at bounding box center [784, 363] width 1568 height 726
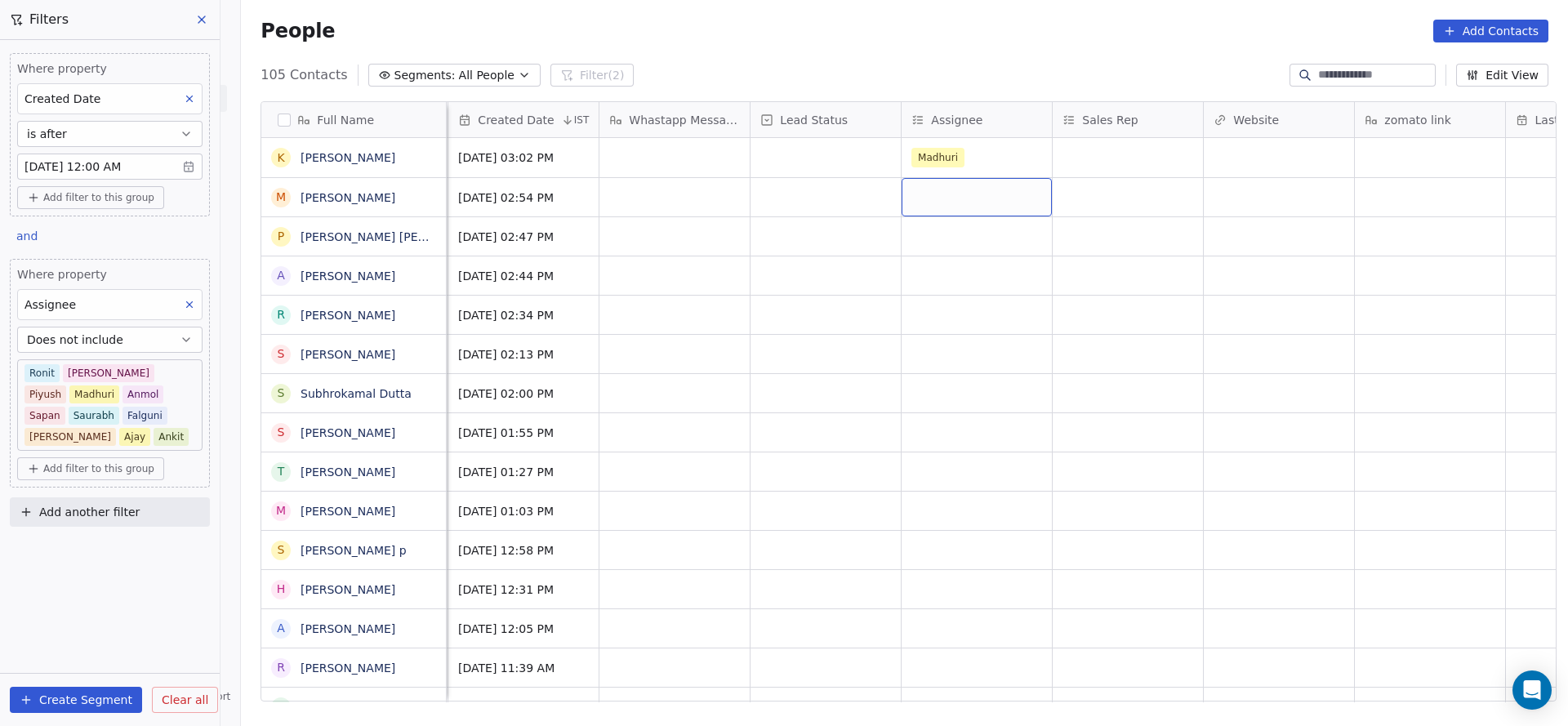
click at [948, 202] on div "grid" at bounding box center [976, 197] width 151 height 39
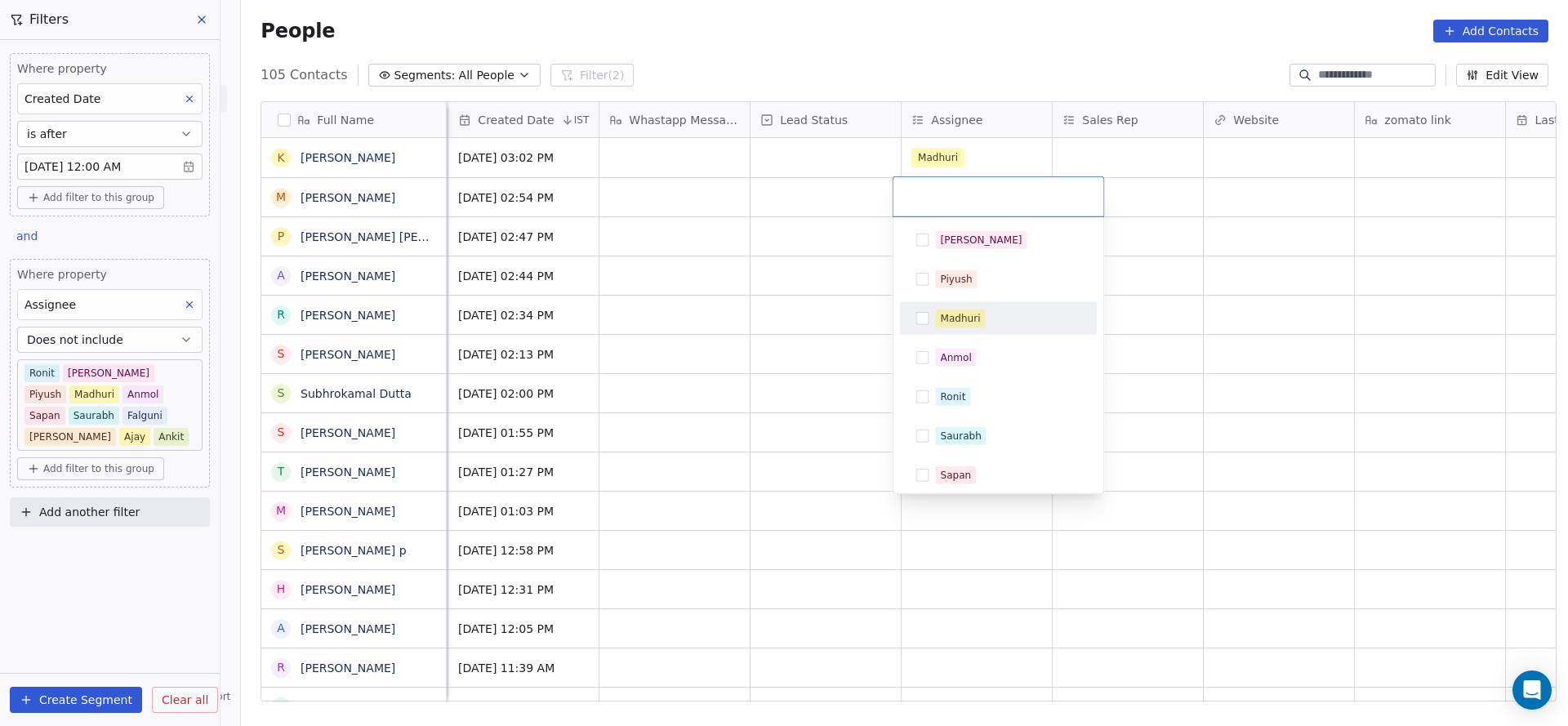
click at [948, 321] on div "Madhuri" at bounding box center [961, 318] width 40 height 15
click at [839, 335] on html "On2Cook India Pvt. Ltd. Contacts People Marketing Workflows Campaigns Sales Pip…" at bounding box center [784, 363] width 1568 height 726
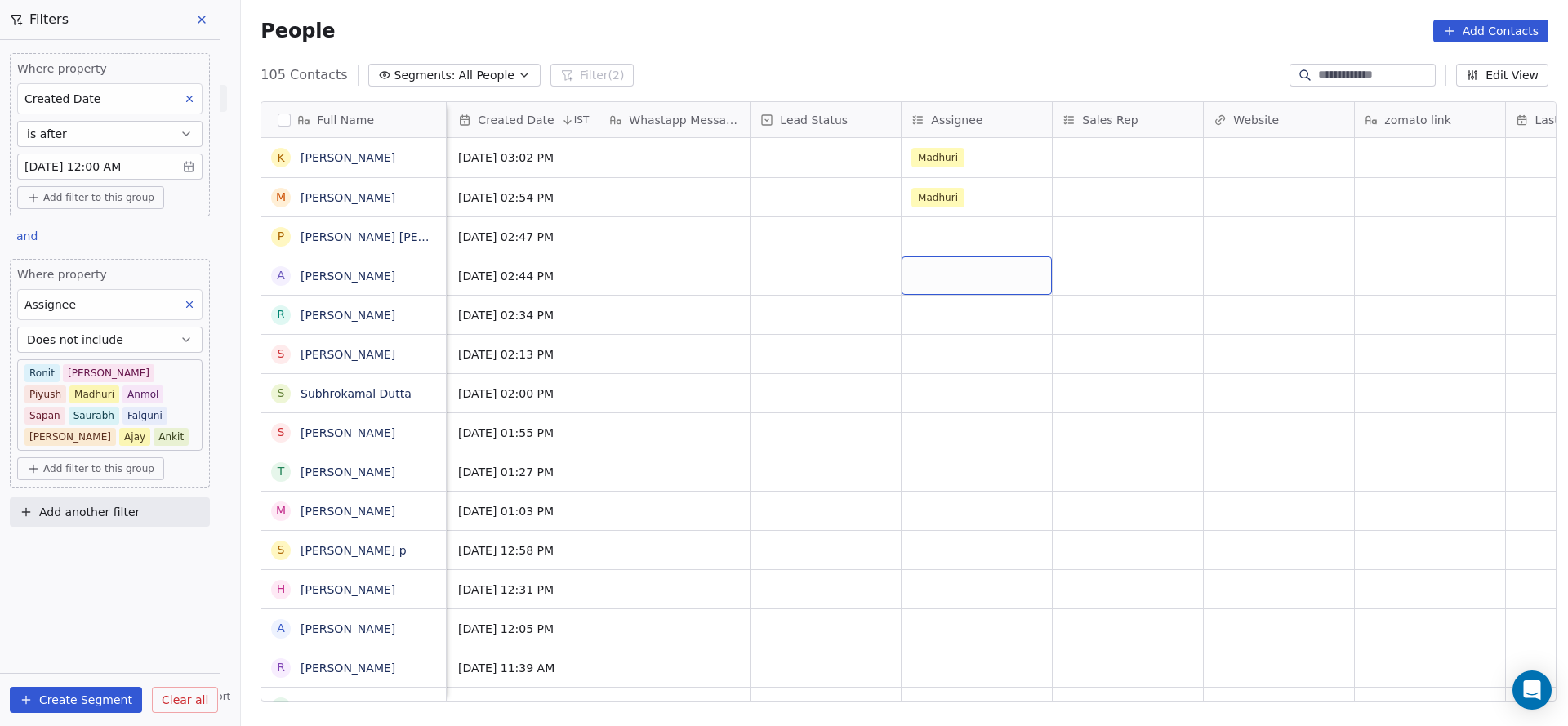
click at [940, 256] on div "grid" at bounding box center [976, 275] width 151 height 39
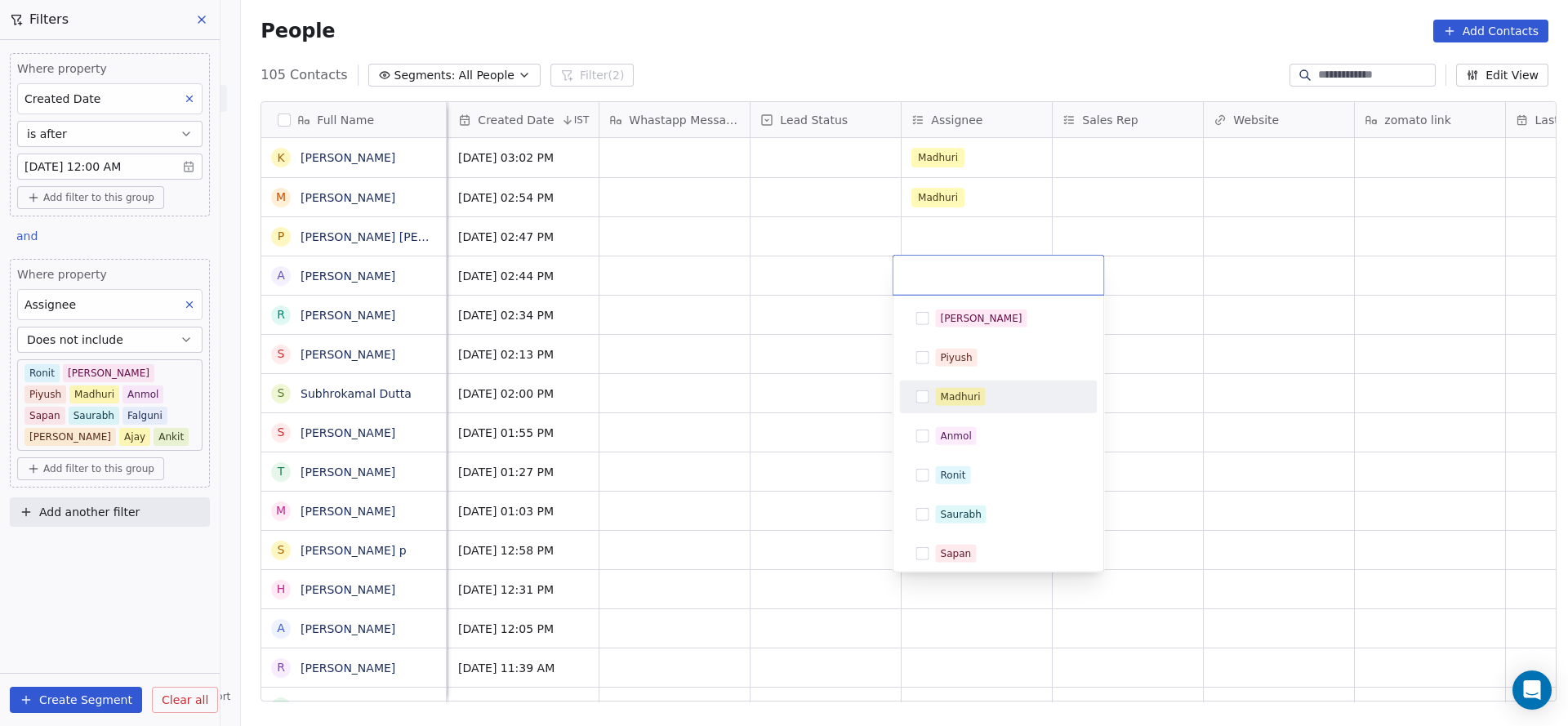
click at [967, 390] on div "Madhuri" at bounding box center [961, 397] width 40 height 15
drag, startPoint x: 778, startPoint y: 400, endPoint x: 939, endPoint y: 235, distance: 230.5
click at [781, 400] on html "On2Cook India Pvt. Ltd. Contacts People Marketing Workflows Campaigns Sales Pip…" at bounding box center [784, 363] width 1568 height 726
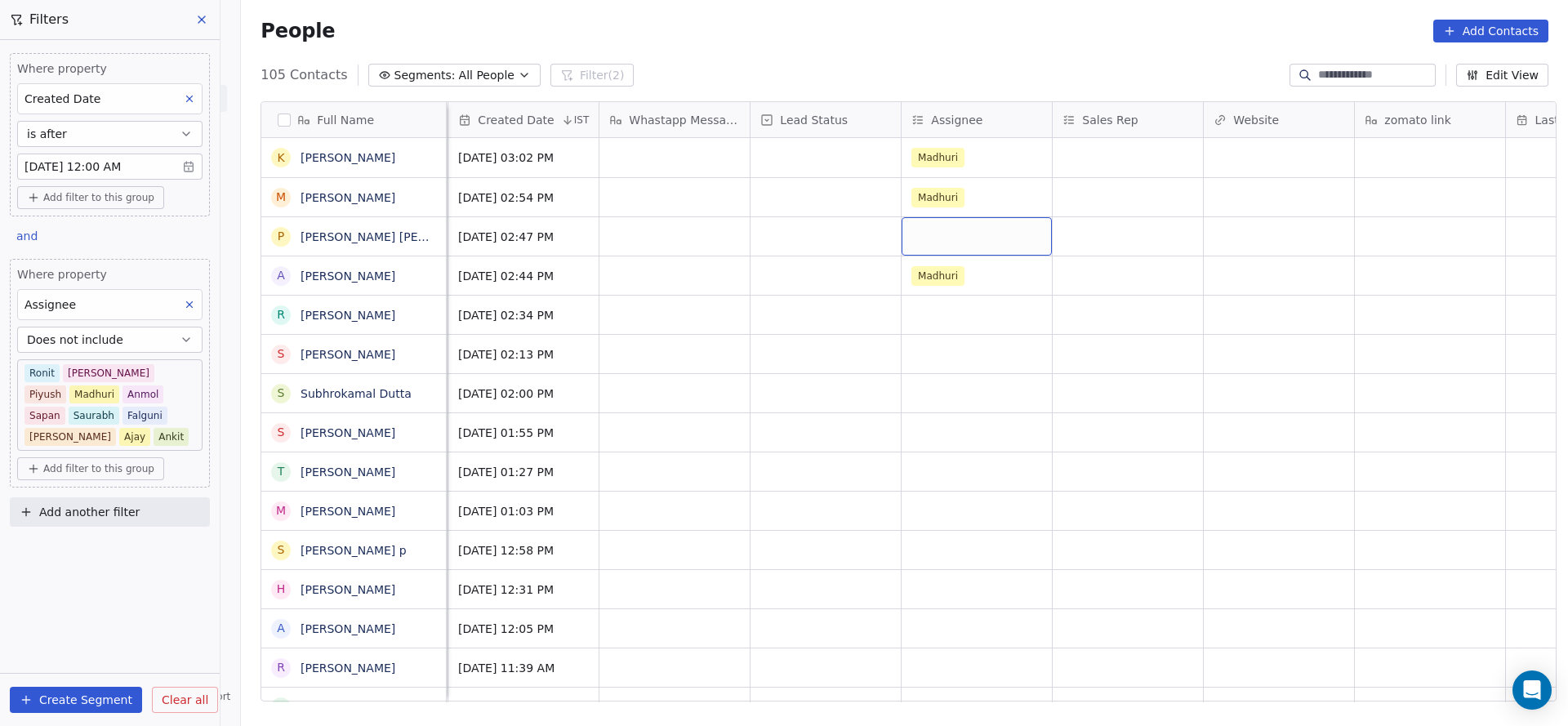
click at [940, 233] on div "grid" at bounding box center [976, 237] width 151 height 39
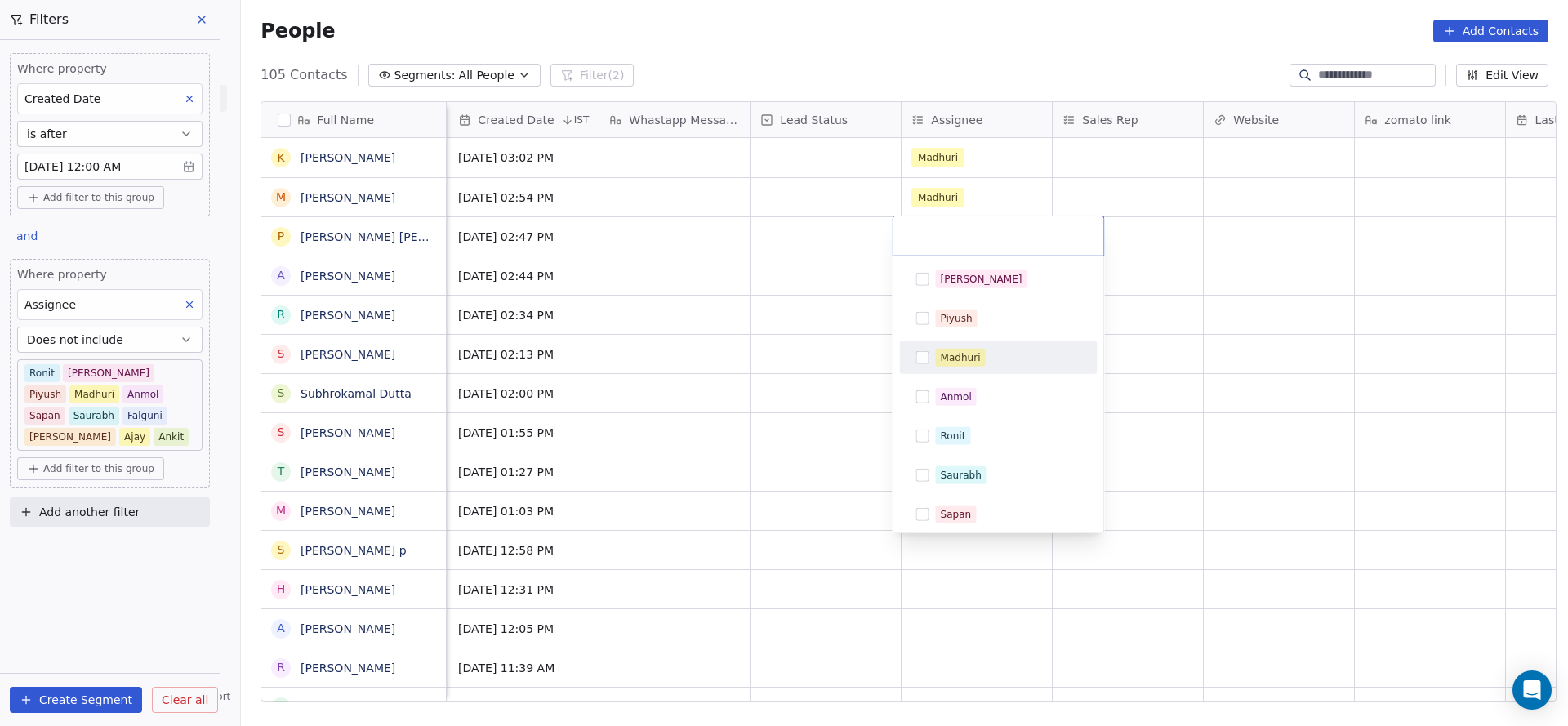
drag, startPoint x: 966, startPoint y: 362, endPoint x: 904, endPoint y: 362, distance: 62.0
click at [967, 362] on div "Madhuri" at bounding box center [961, 357] width 40 height 15
click at [803, 371] on html "On2Cook India Pvt. Ltd. Contacts People Marketing Workflows Campaigns Sales Pip…" at bounding box center [784, 363] width 1568 height 726
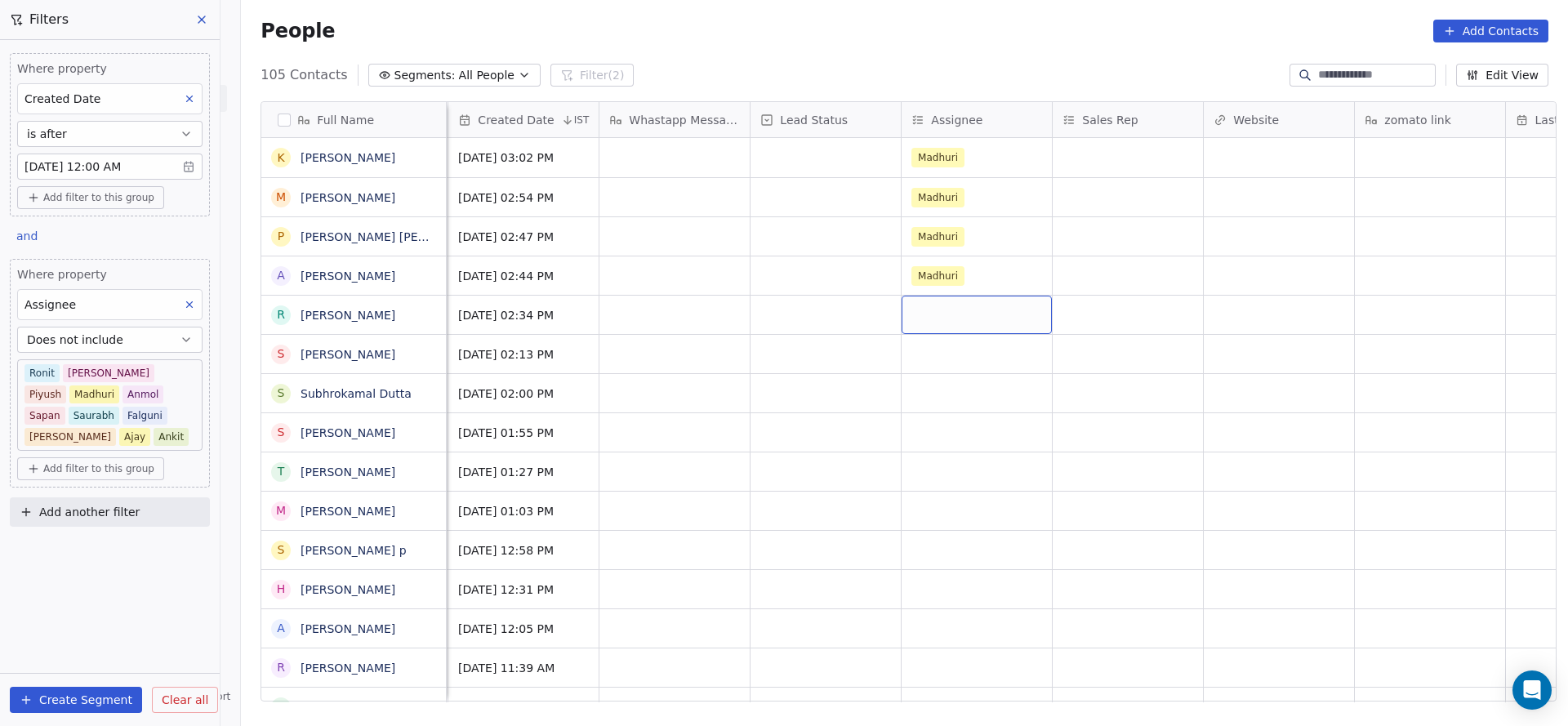
click at [956, 317] on div "grid" at bounding box center [976, 315] width 151 height 39
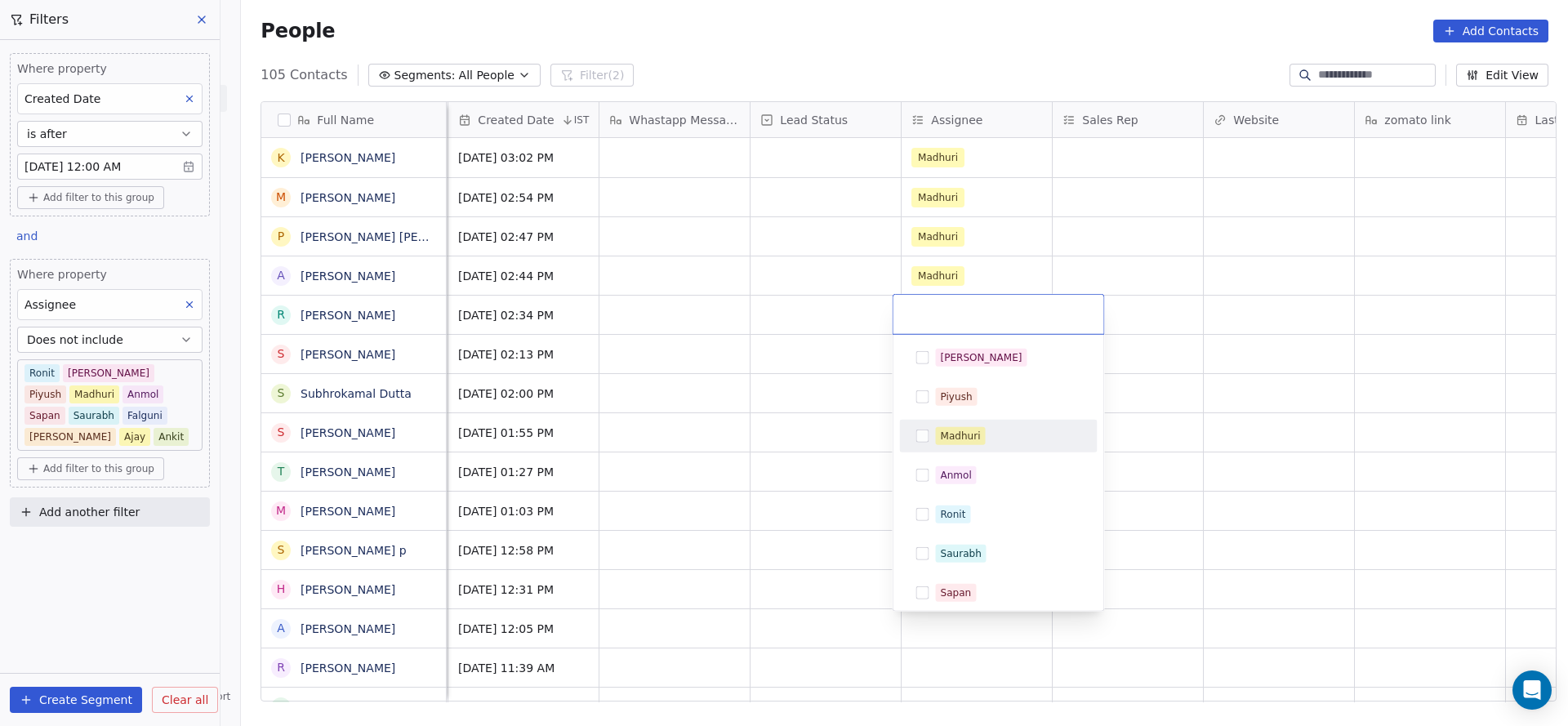
click at [948, 427] on span "Madhuri" at bounding box center [961, 435] width 50 height 18
click at [823, 416] on html "On2Cook India Pvt. Ltd. Contacts People Marketing Workflows Campaigns Sales Pip…" at bounding box center [784, 363] width 1568 height 726
click at [956, 428] on div "Madhuri" at bounding box center [961, 435] width 40 height 15
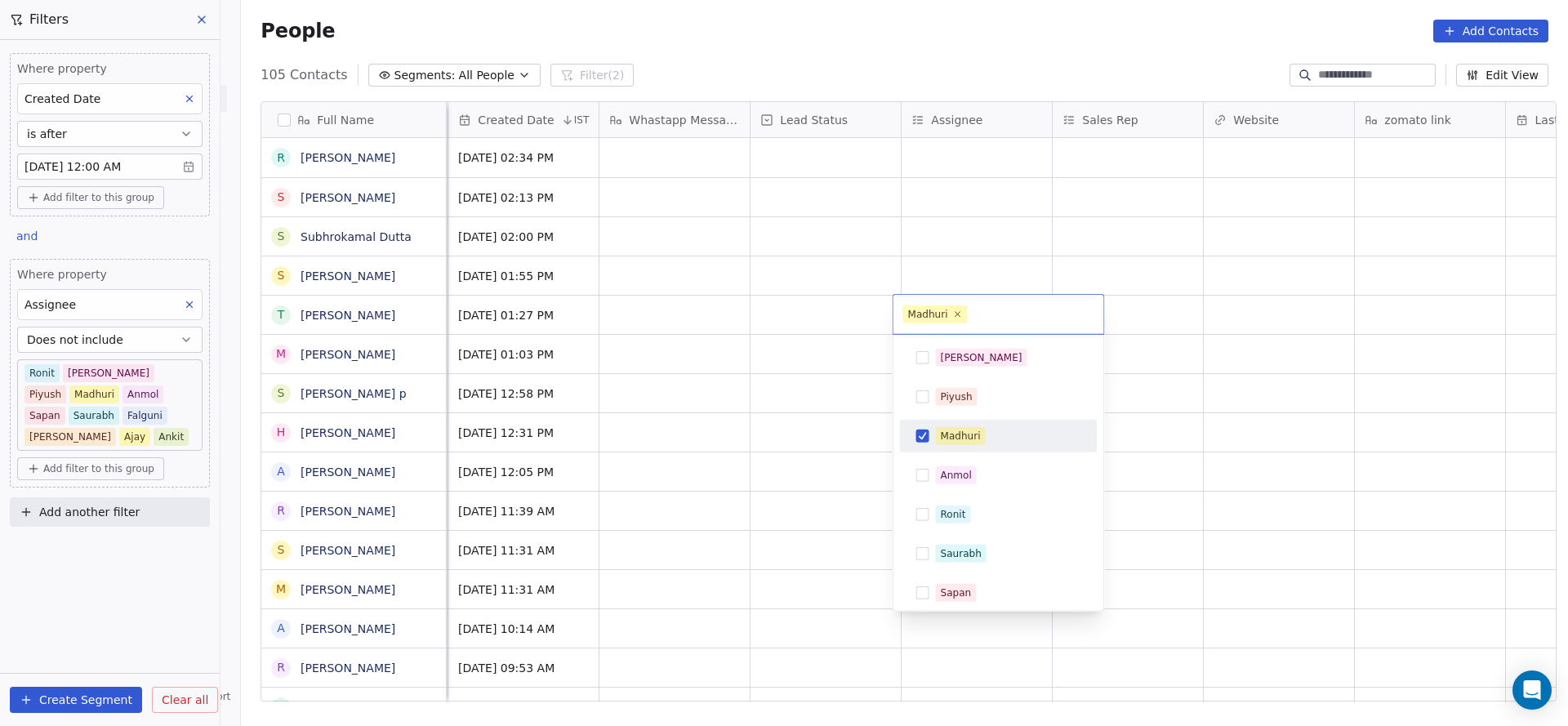
click at [798, 385] on html "On2Cook India Pvt. Ltd. Contacts People Marketing Workflows Campaigns Sales Pip…" at bounding box center [784, 363] width 1568 height 726
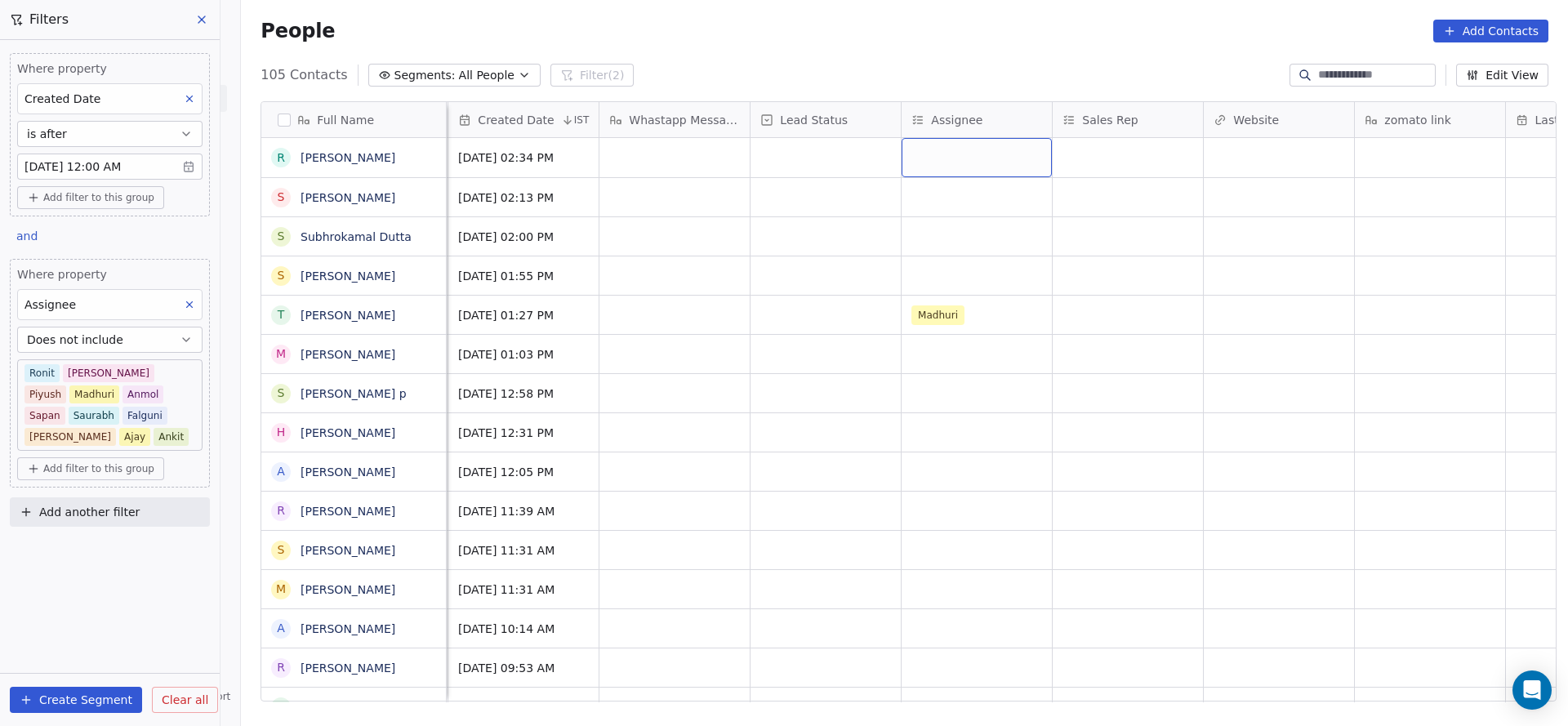
click at [925, 167] on div "grid" at bounding box center [976, 157] width 151 height 40
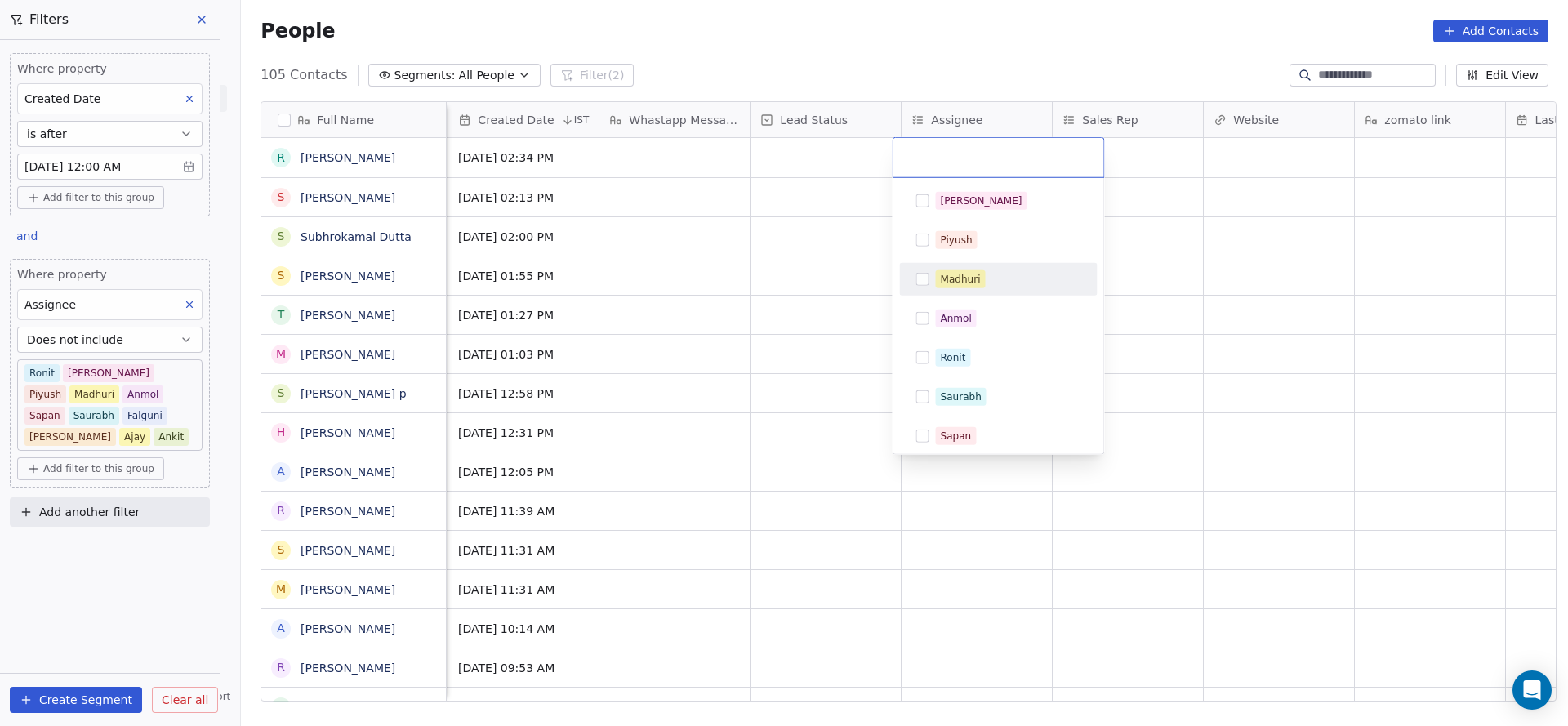
drag, startPoint x: 940, startPoint y: 292, endPoint x: 727, endPoint y: 306, distance: 213.5
click at [941, 291] on div "Madhuri" at bounding box center [999, 279] width 185 height 26
click at [727, 306] on html "On2Cook India Pvt. Ltd. Contacts People Marketing Workflows Campaigns Sales Pip…" at bounding box center [784, 363] width 1568 height 726
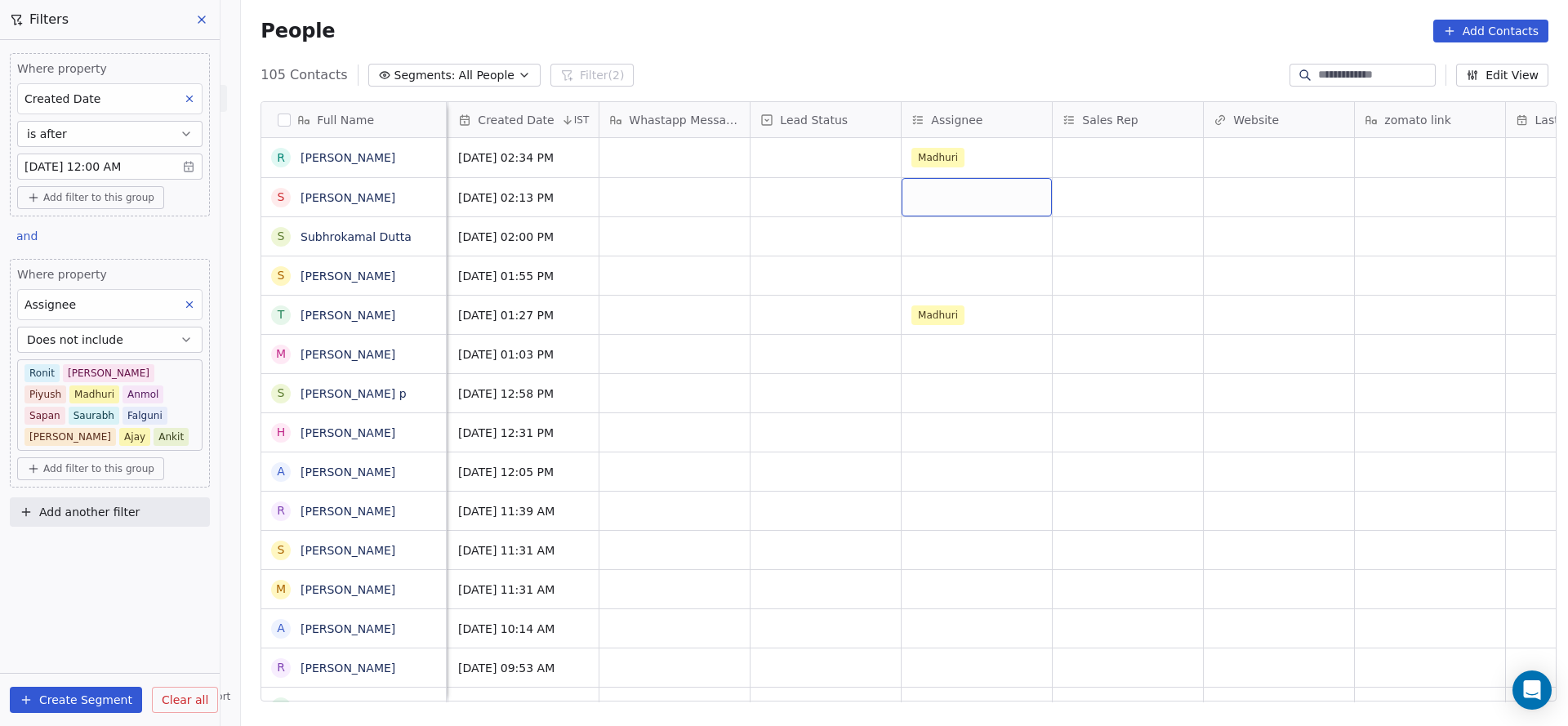
click at [930, 202] on div "grid" at bounding box center [976, 197] width 151 height 39
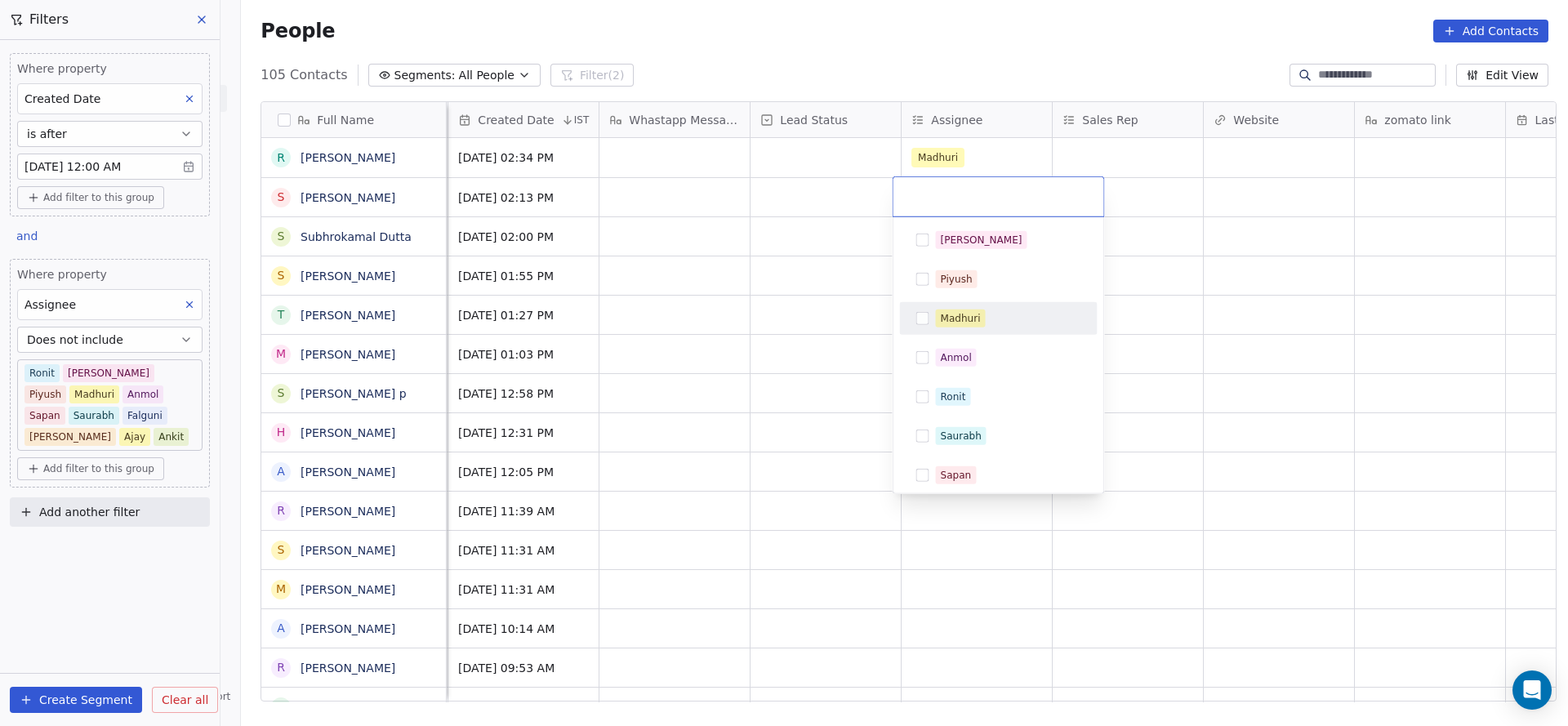
click at [946, 313] on div "Madhuri" at bounding box center [961, 318] width 40 height 15
click at [802, 314] on html "On2Cook India Pvt. Ltd. Contacts People Marketing Workflows Campaigns Sales Pip…" at bounding box center [784, 363] width 1568 height 726
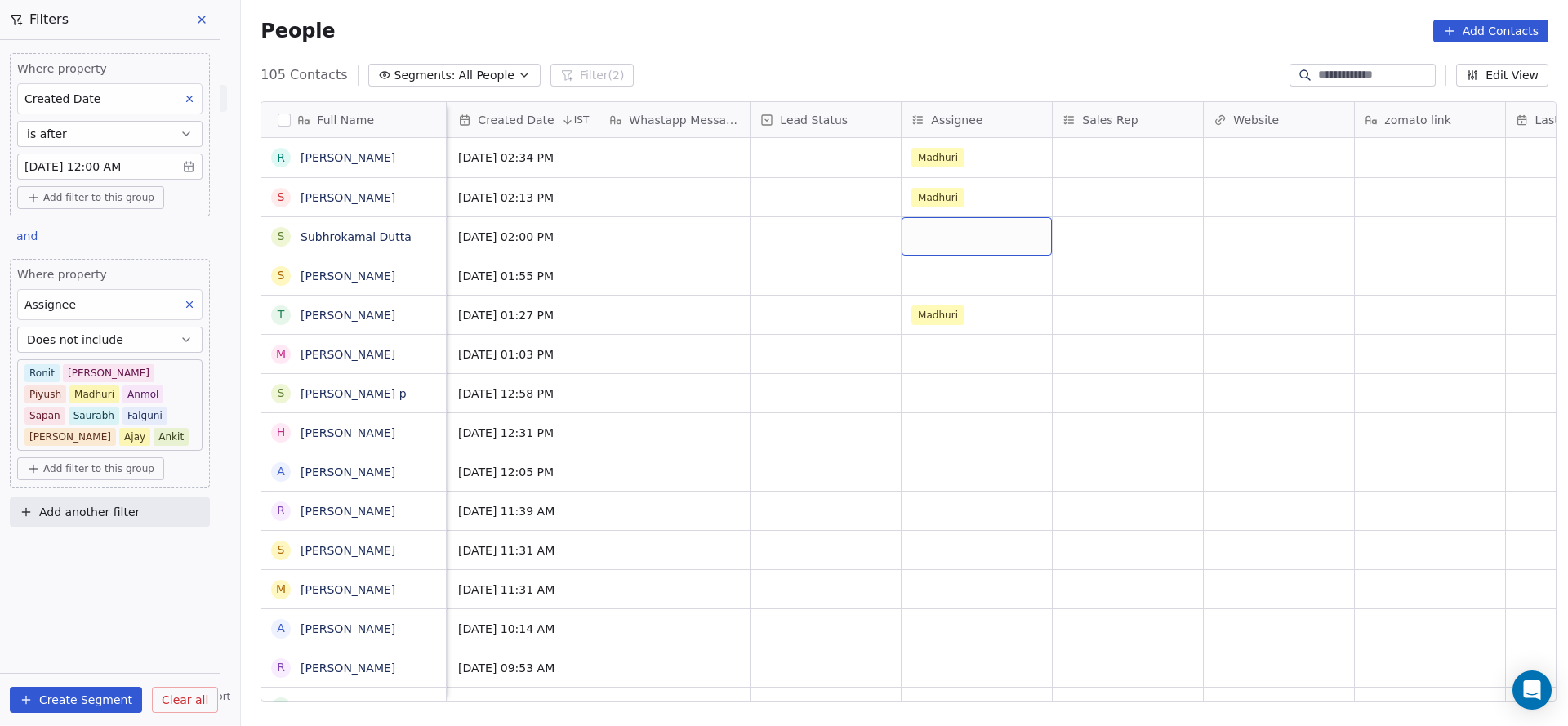
click at [932, 234] on div "grid" at bounding box center [976, 237] width 151 height 39
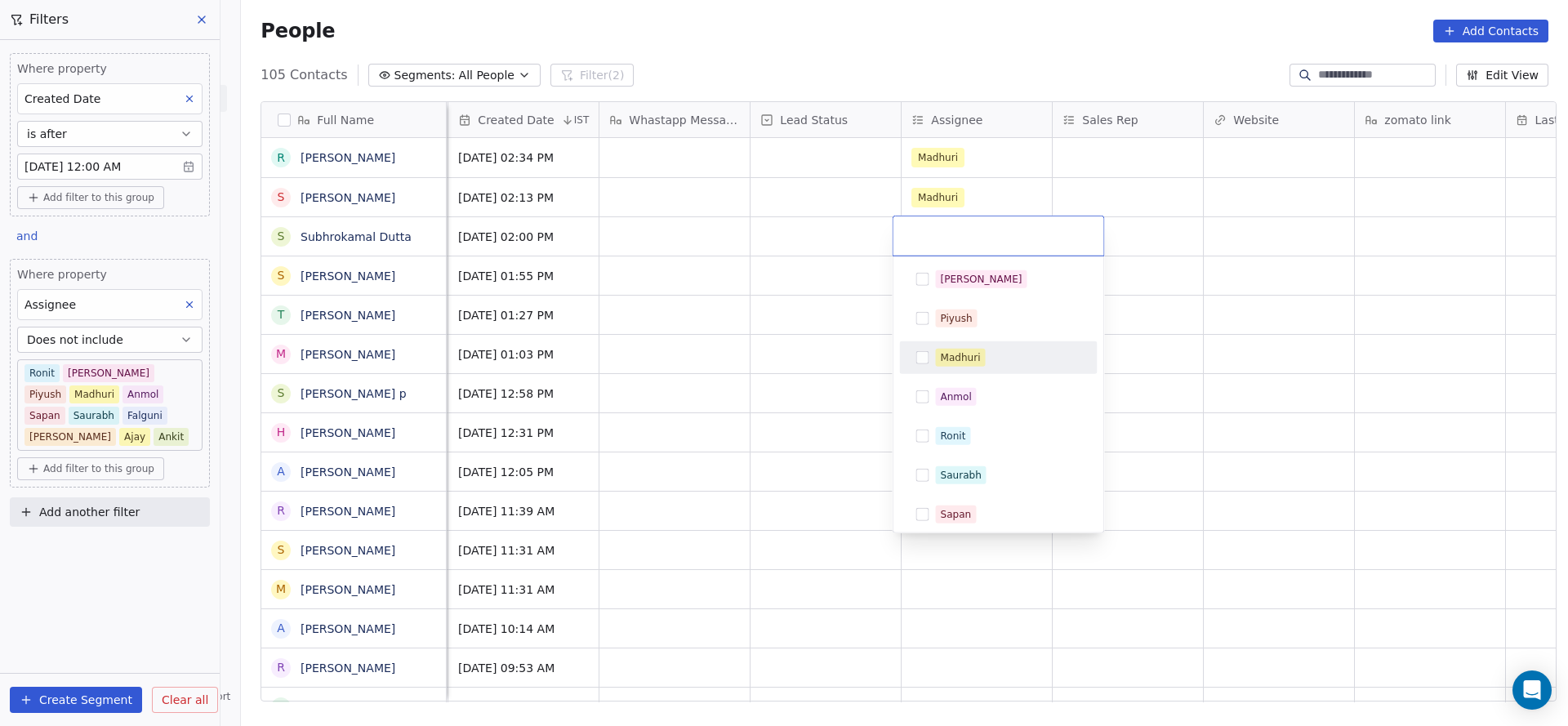
click at [937, 350] on span "Madhuri" at bounding box center [961, 357] width 50 height 18
drag, startPoint x: 822, startPoint y: 363, endPoint x: 907, endPoint y: 262, distance: 132.0
click at [822, 364] on html "On2Cook India Pvt. Ltd. Contacts People Marketing Workflows Campaigns Sales Pip…" at bounding box center [784, 363] width 1568 height 726
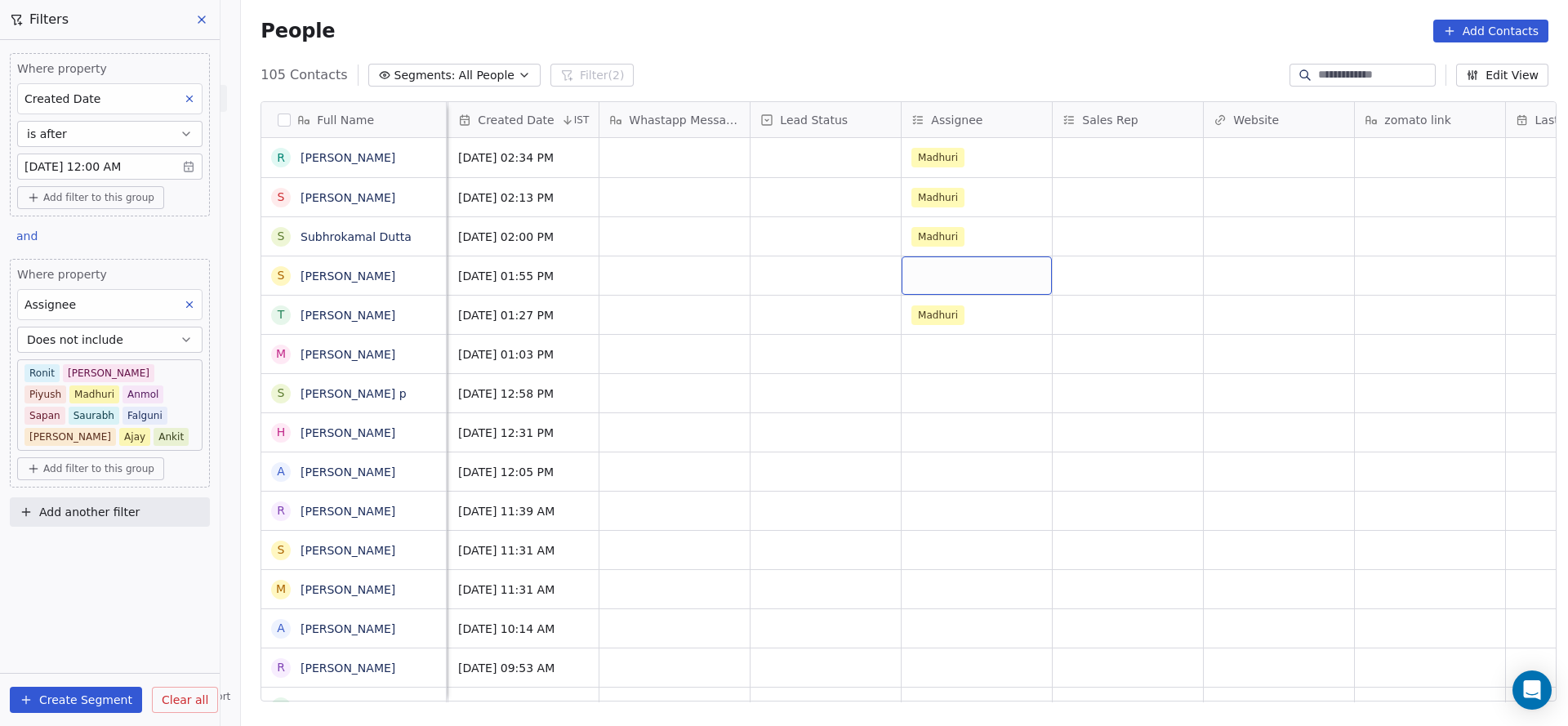
click at [932, 266] on div "grid" at bounding box center [976, 275] width 151 height 39
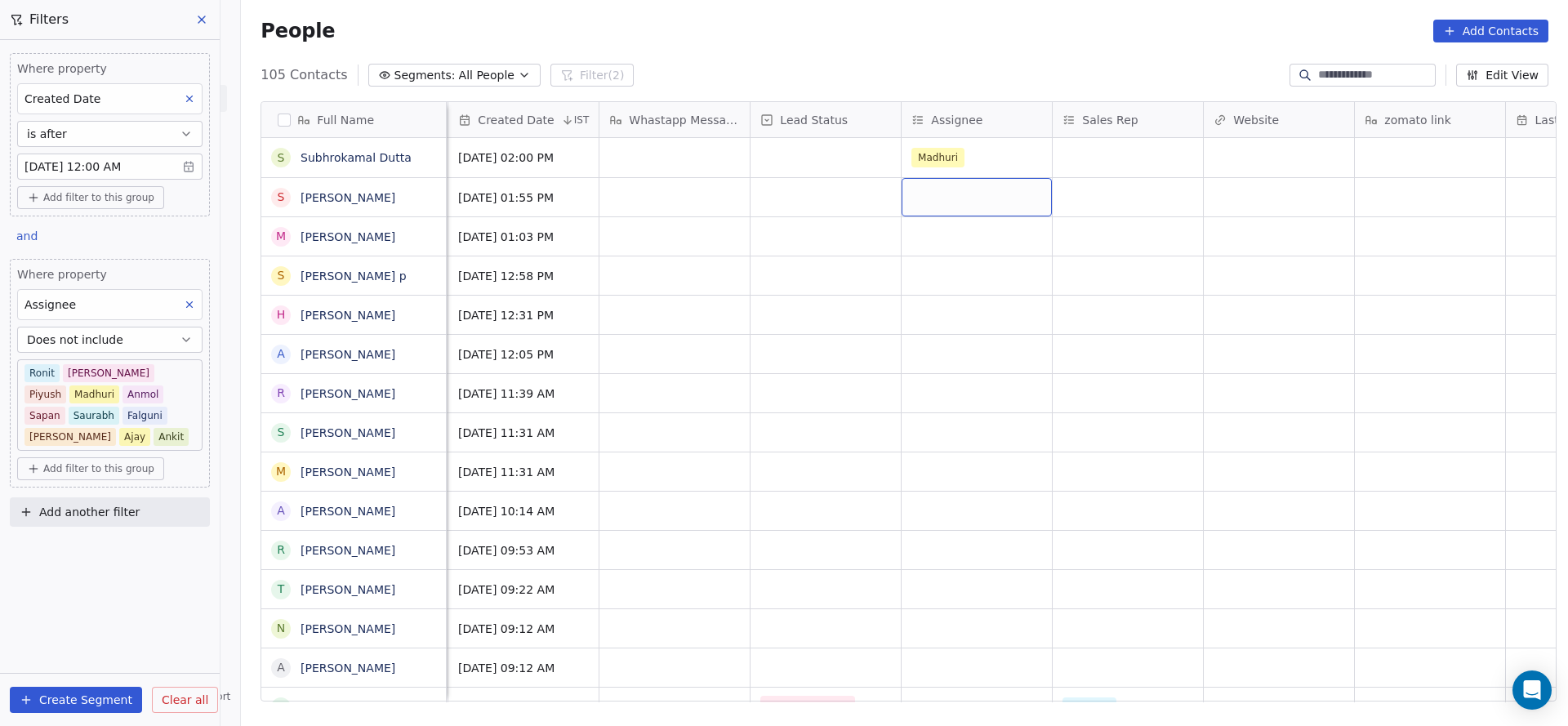
click at [919, 191] on div "grid" at bounding box center [976, 197] width 151 height 39
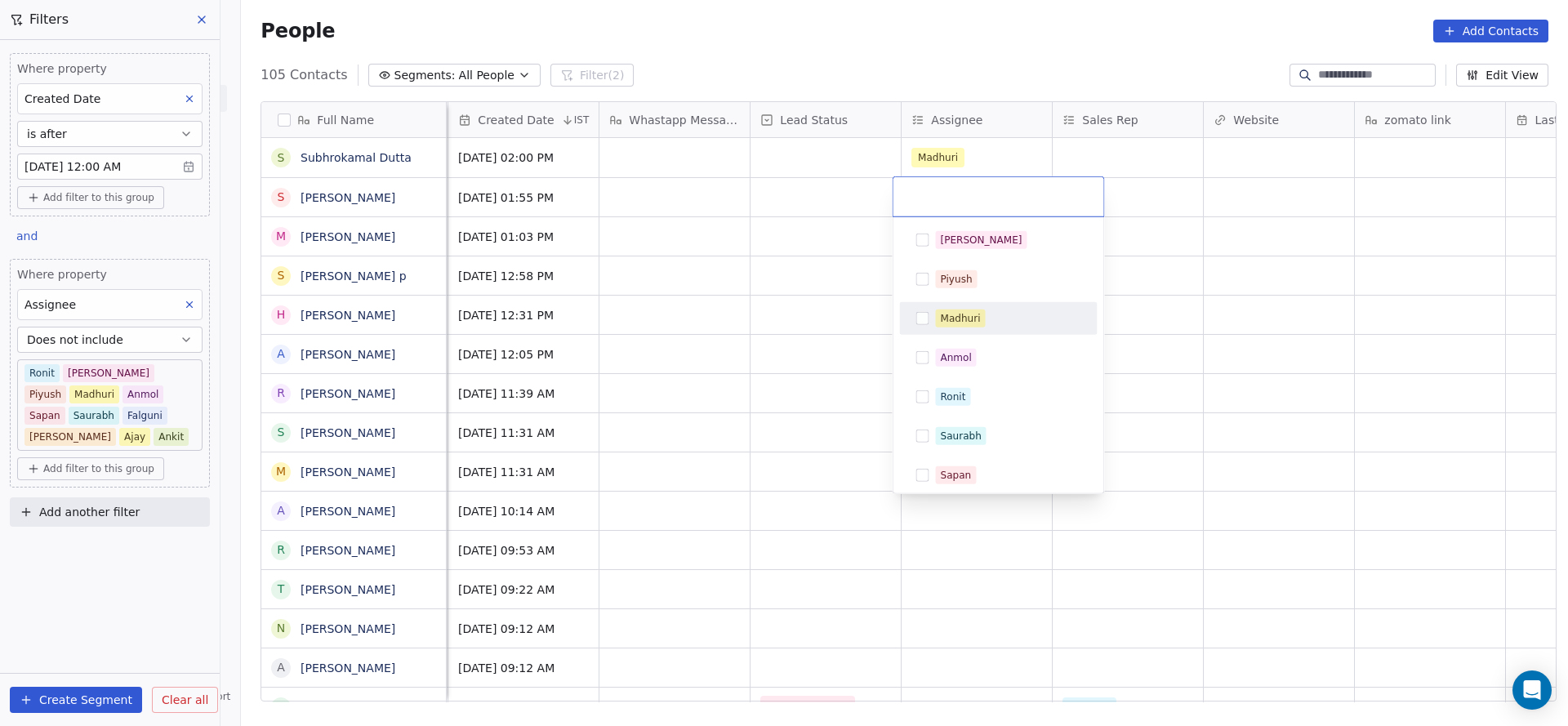
drag, startPoint x: 960, startPoint y: 323, endPoint x: 864, endPoint y: 318, distance: 96.1
click at [961, 322] on div "Madhuri" at bounding box center [961, 318] width 40 height 15
click at [759, 333] on html "On2Cook India Pvt. Ltd. Contacts People Marketing Workflows Campaigns Sales Pip…" at bounding box center [784, 363] width 1568 height 726
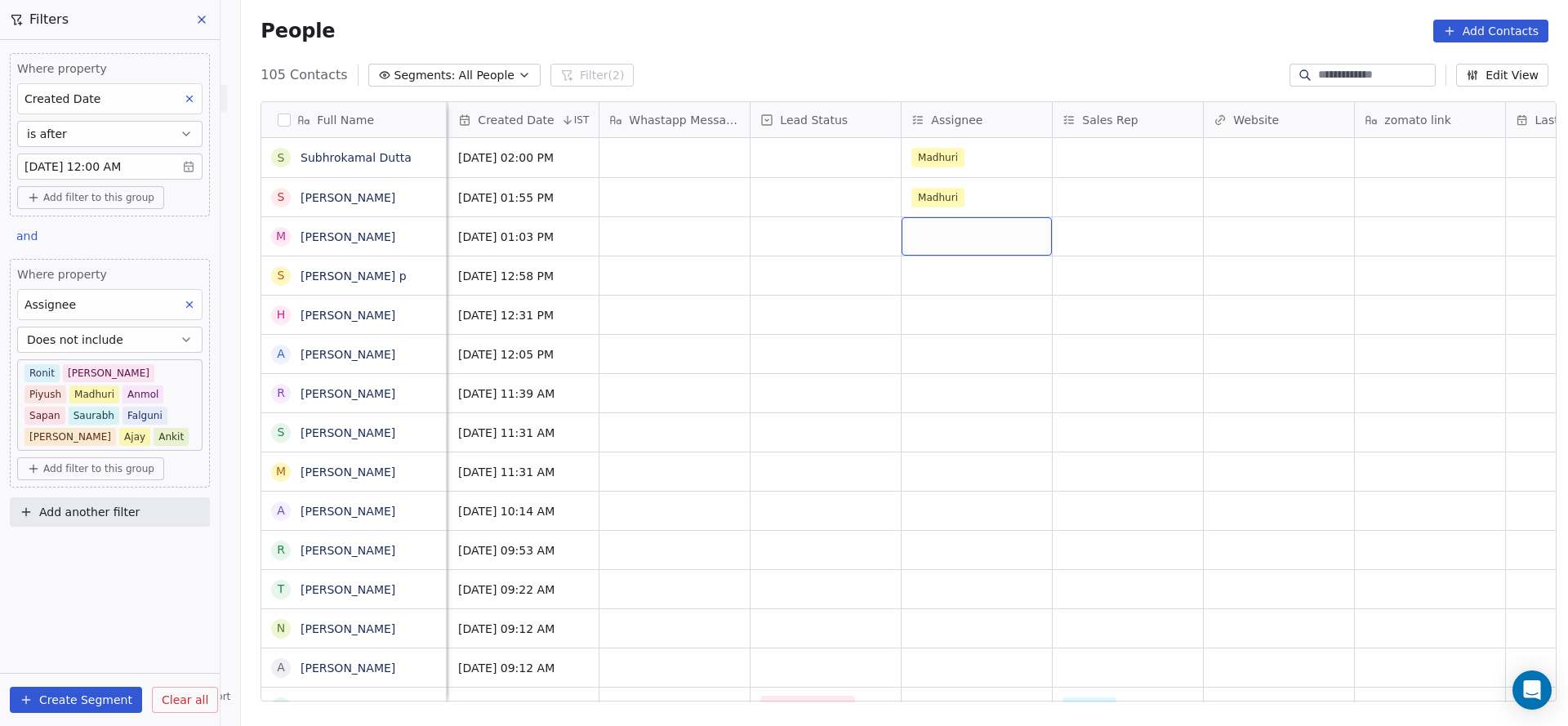
click at [920, 243] on div "grid" at bounding box center [976, 237] width 151 height 39
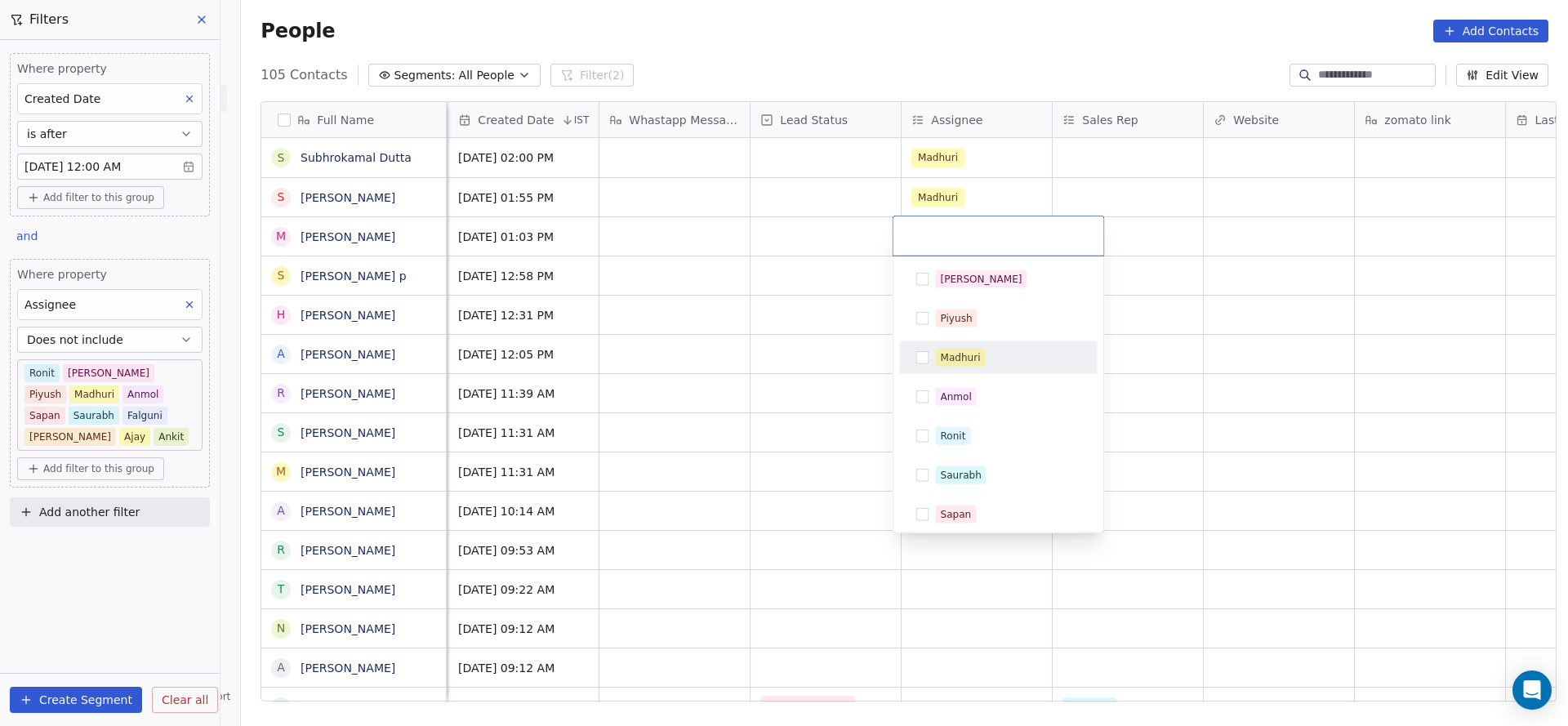
click at [937, 353] on span "Madhuri" at bounding box center [961, 357] width 50 height 18
click at [768, 365] on html "On2Cook India Pvt. Ltd. Contacts People Marketing Workflows Campaigns Sales Pip…" at bounding box center [784, 363] width 1568 height 726
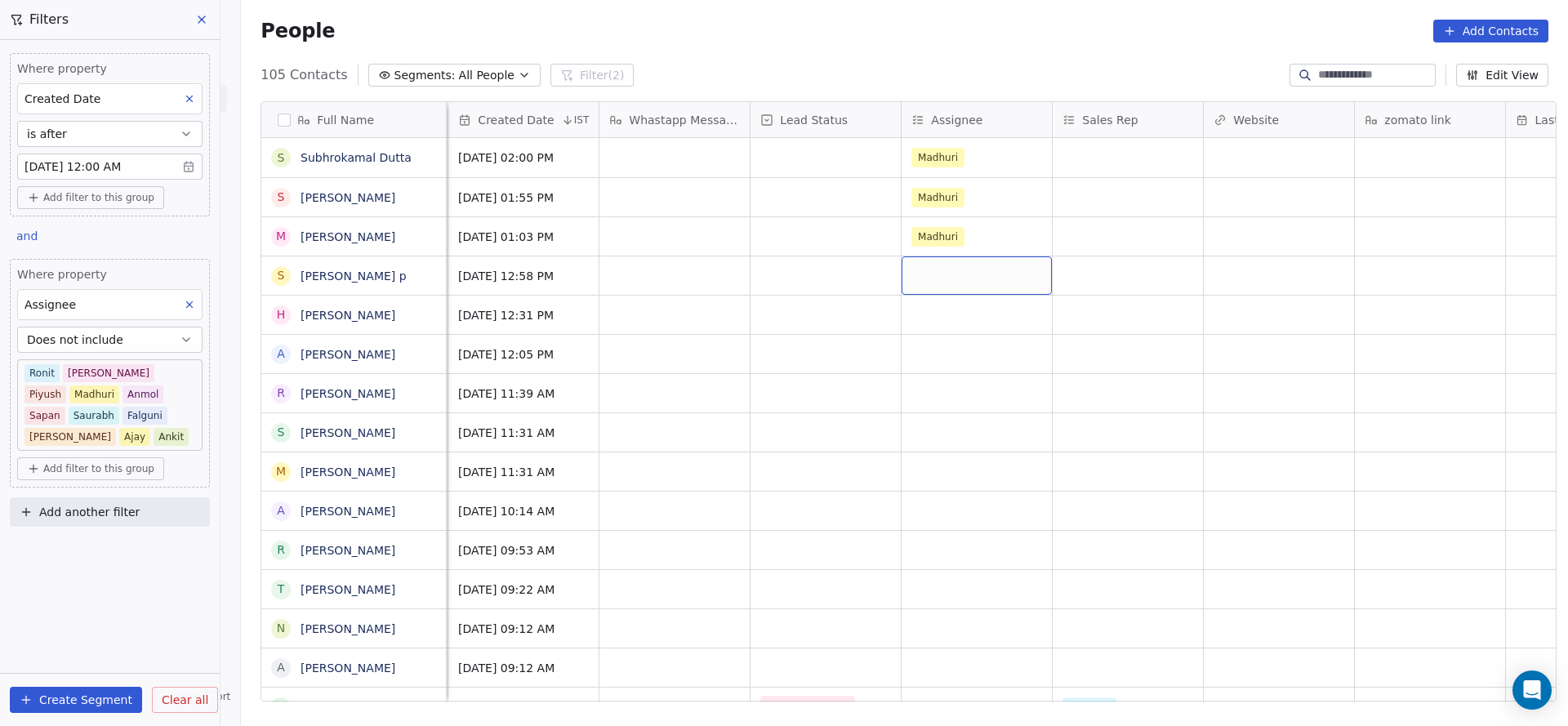
click at [942, 277] on div "grid" at bounding box center [976, 275] width 151 height 39
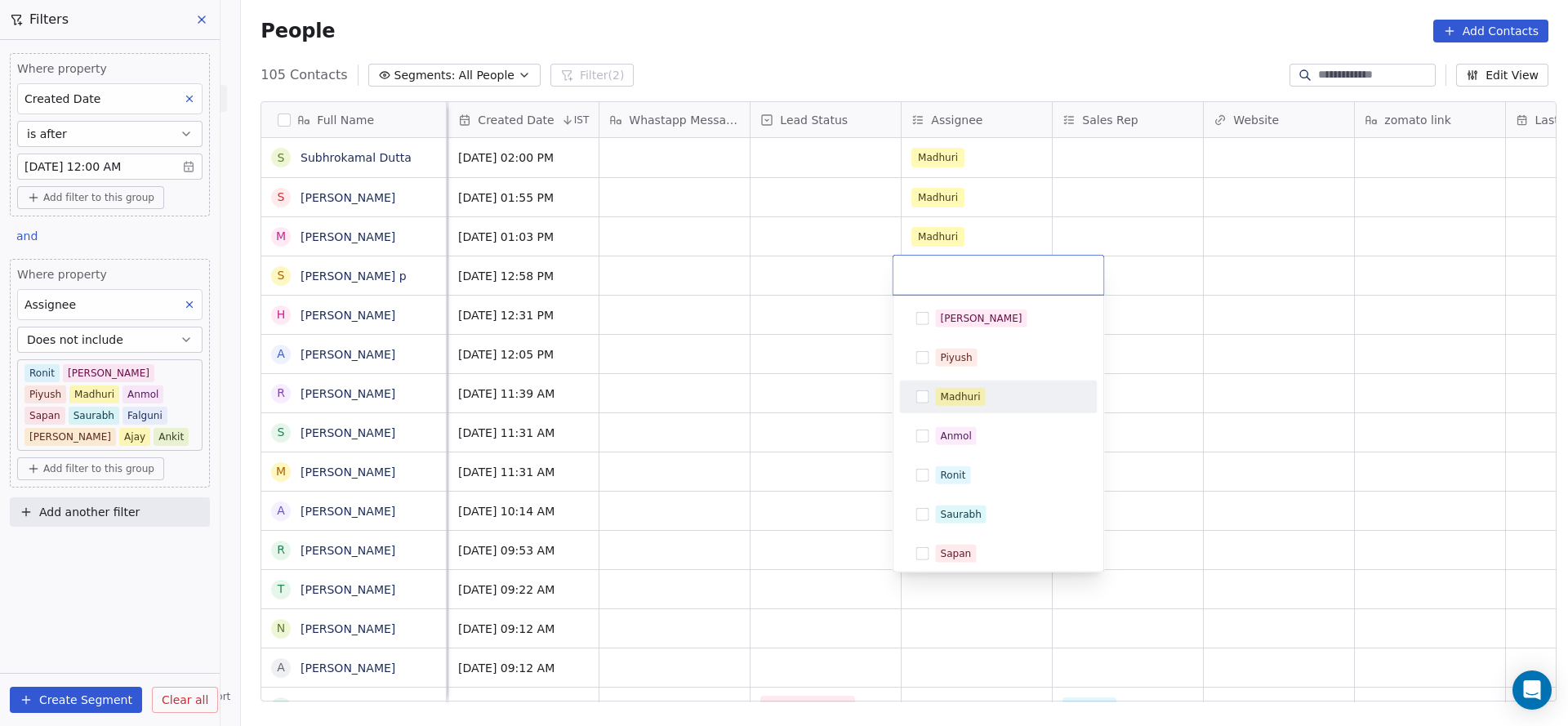
click at [947, 390] on div "Madhuri" at bounding box center [961, 397] width 40 height 15
click at [811, 380] on html "On2Cook India Pvt. Ltd. Contacts People Marketing Workflows Campaigns Sales Pip…" at bounding box center [784, 363] width 1568 height 726
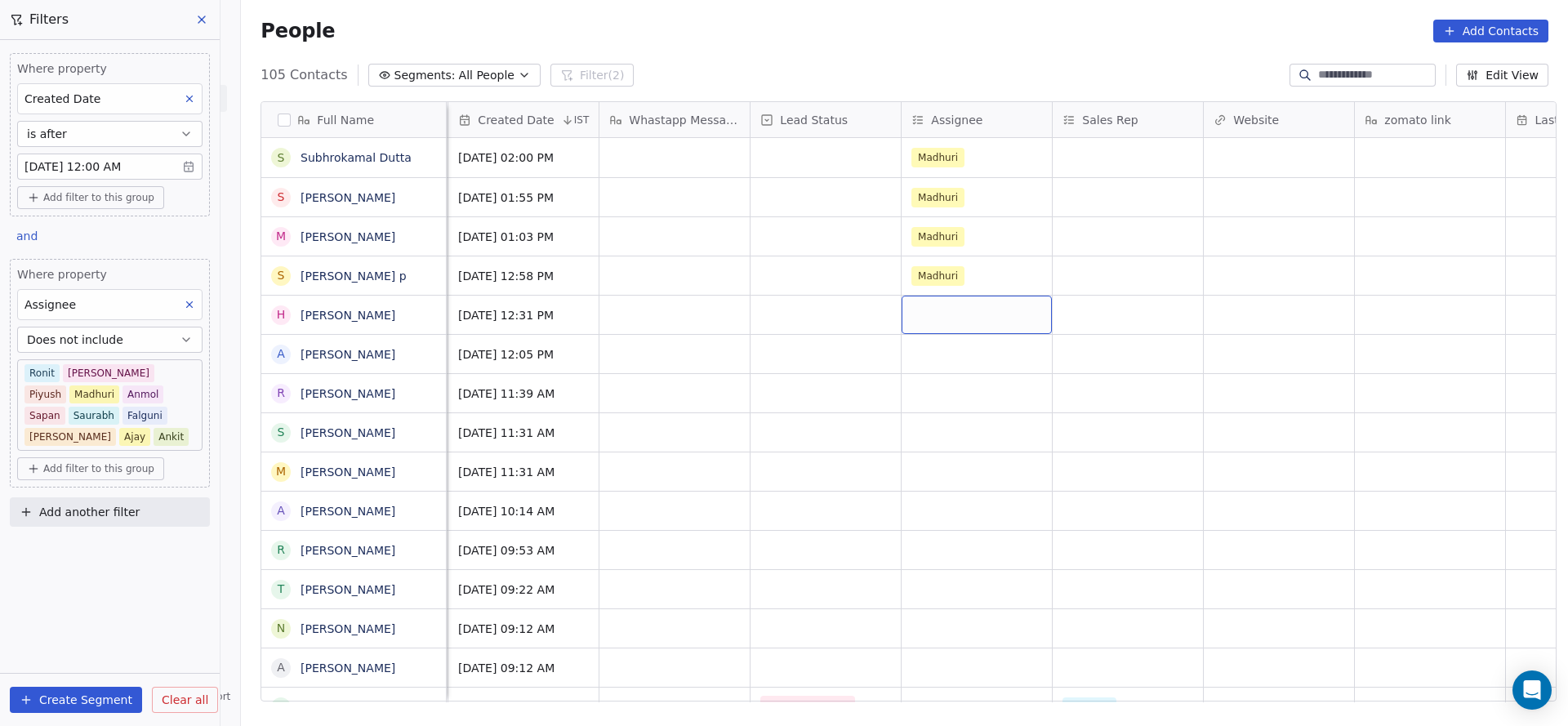
click at [959, 308] on div "grid" at bounding box center [976, 315] width 151 height 39
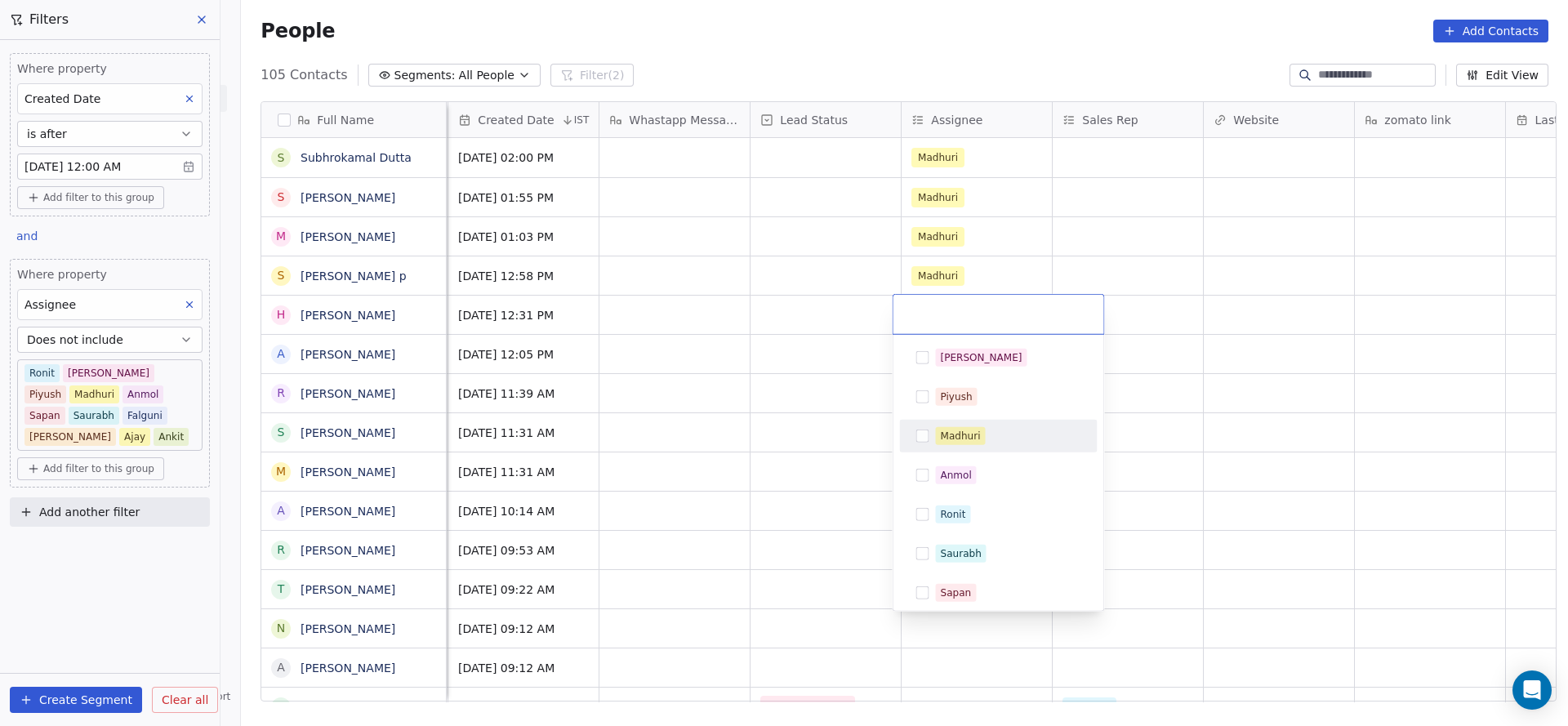
click at [953, 432] on div "Madhuri" at bounding box center [961, 435] width 40 height 15
click at [747, 421] on html "On2Cook India Pvt. Ltd. Contacts People Marketing Workflows Campaigns Sales Pip…" at bounding box center [784, 363] width 1568 height 726
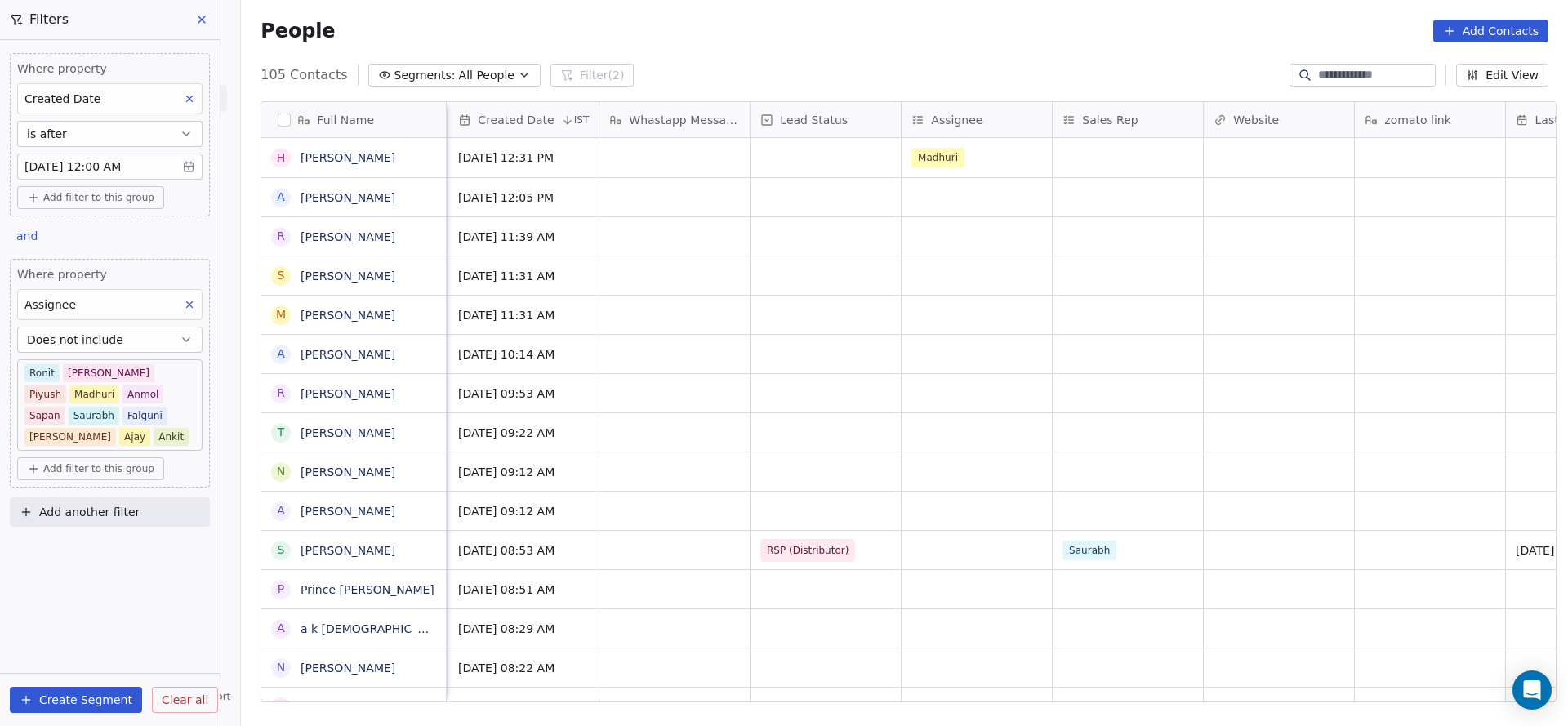
click at [143, 343] on button "Does not include" at bounding box center [109, 340] width 185 height 26
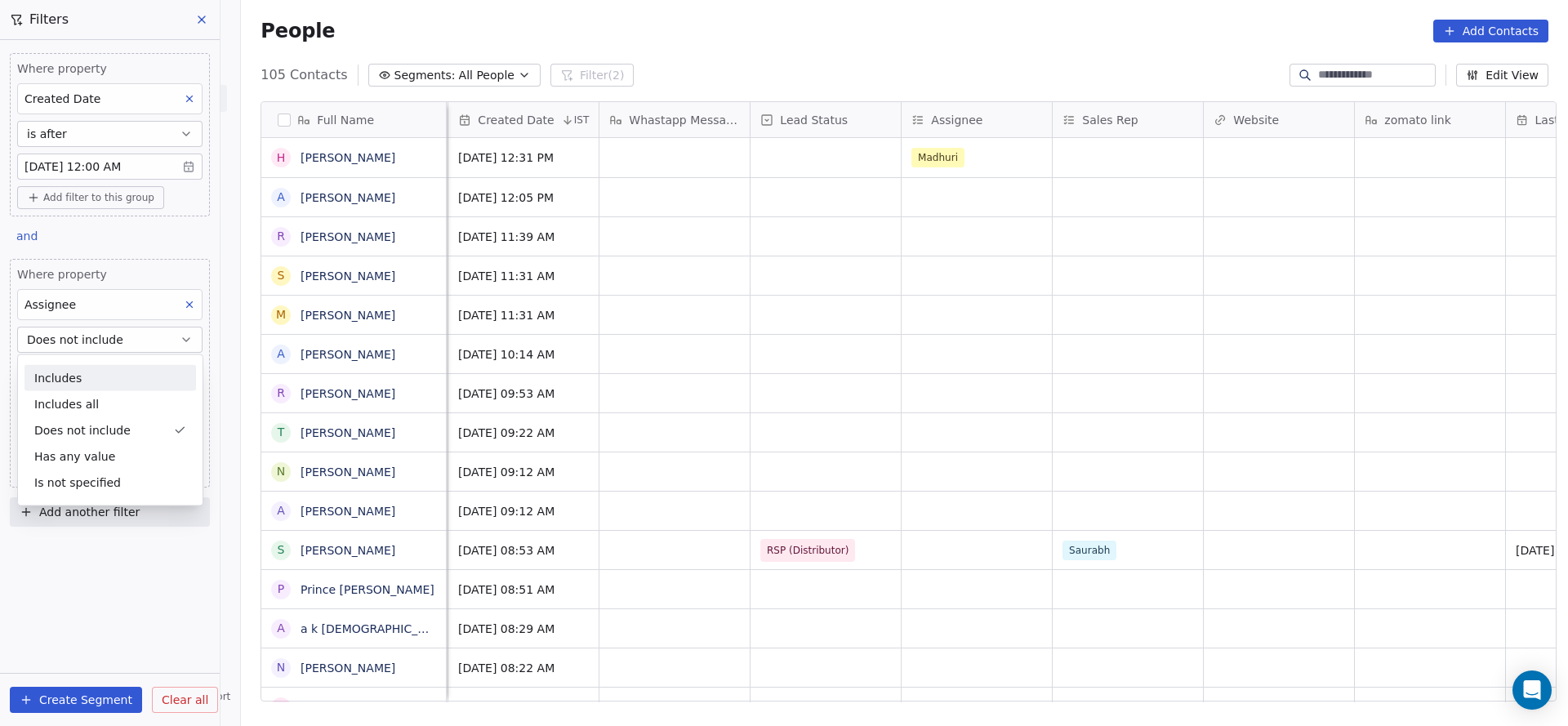
click at [101, 376] on div "Includes" at bounding box center [109, 378] width 171 height 26
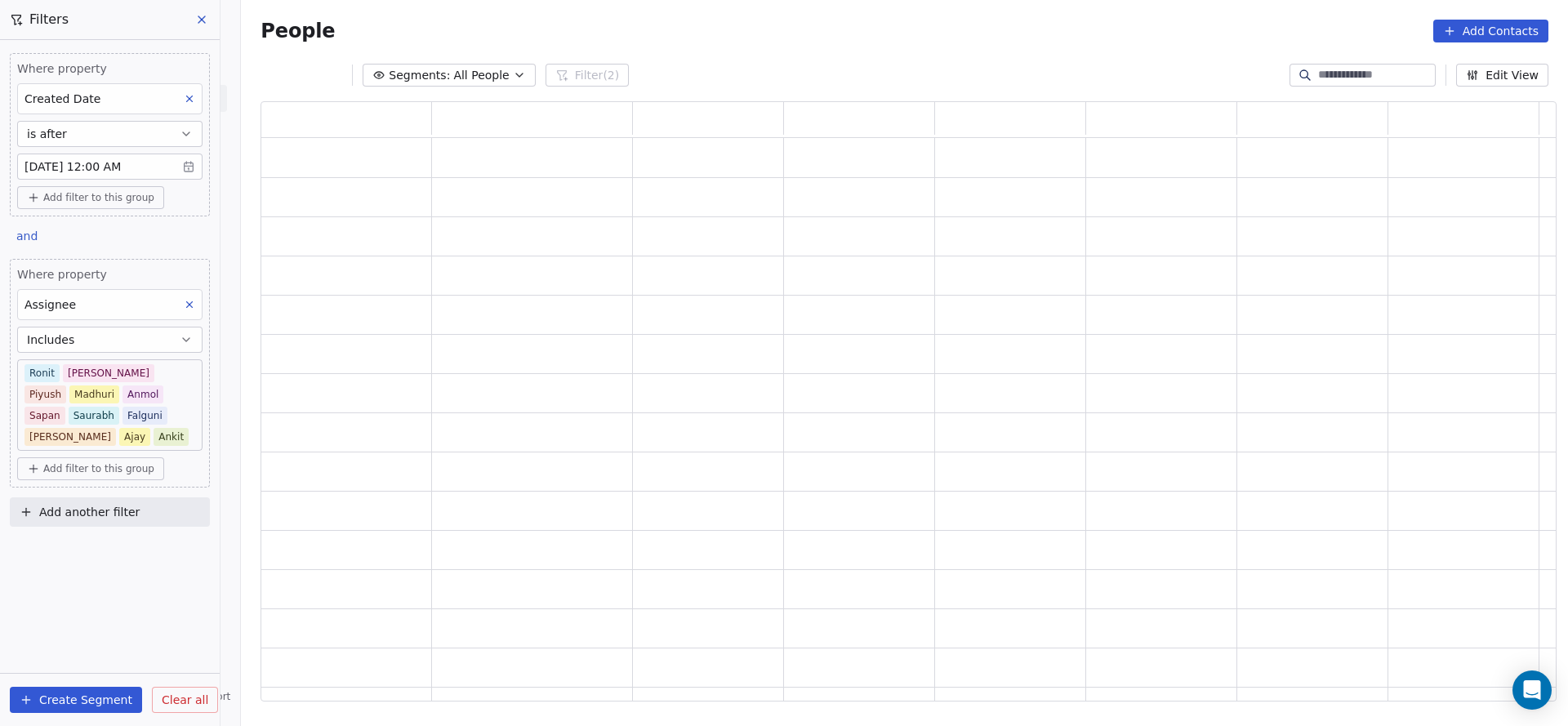
scroll to position [581, 1276]
click at [151, 414] on body "On2Cook India Pvt. Ltd. Contacts People Marketing Workflows Campaigns Sales Pip…" at bounding box center [784, 363] width 1568 height 726
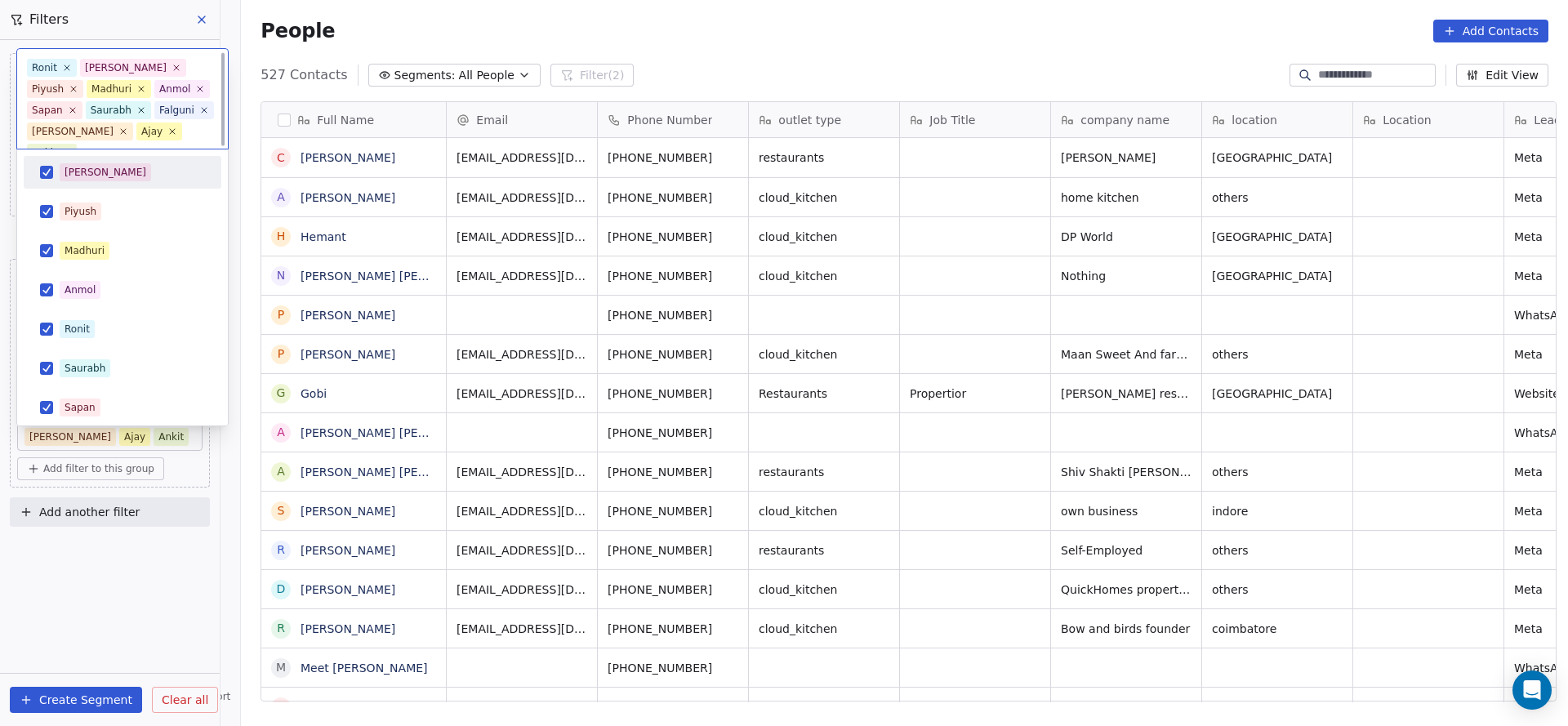
scroll to position [619, 1315]
click at [109, 157] on div "[PERSON_NAME]" at bounding box center [123, 172] width 198 height 33
click at [111, 209] on div "Piyush" at bounding box center [132, 211] width 145 height 18
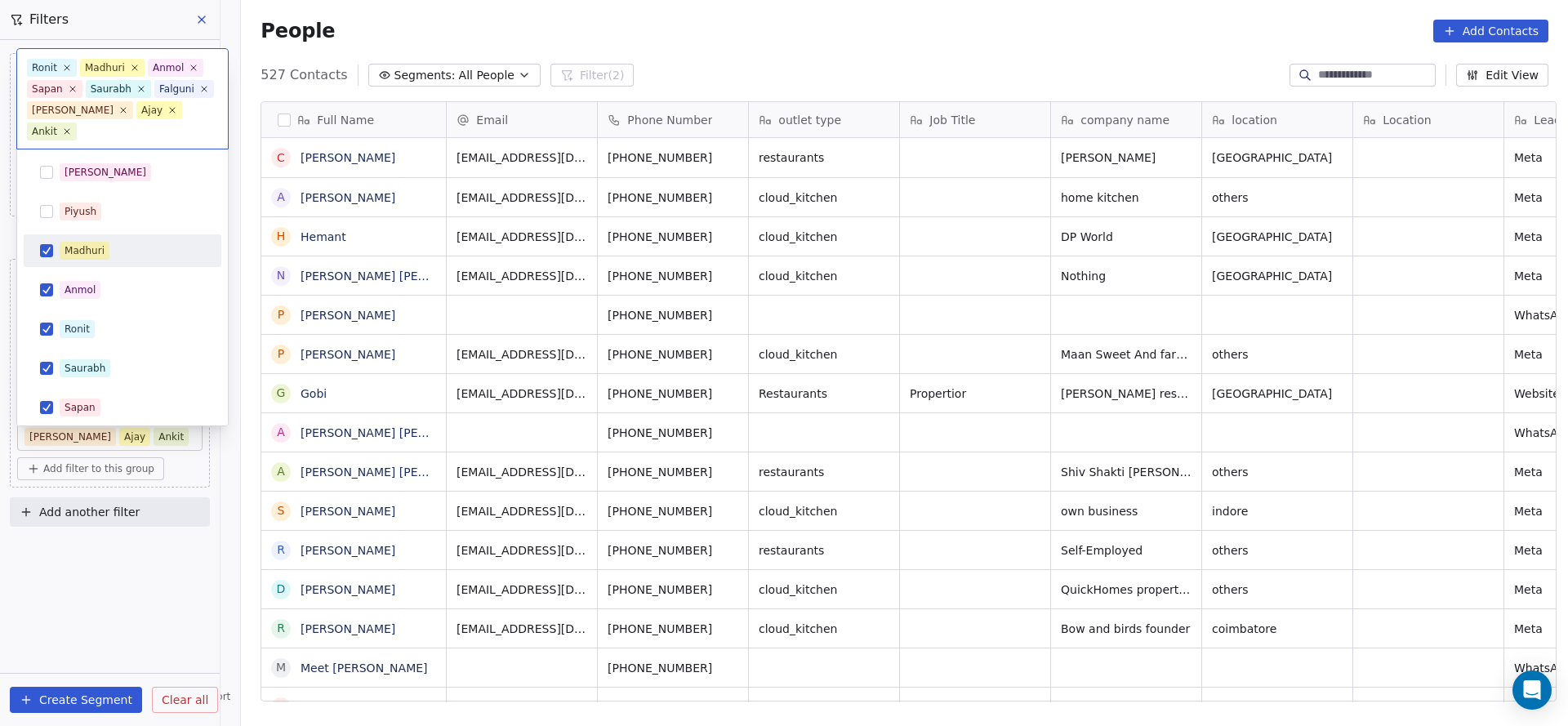
click at [105, 255] on span "Madhuri" at bounding box center [84, 250] width 50 height 18
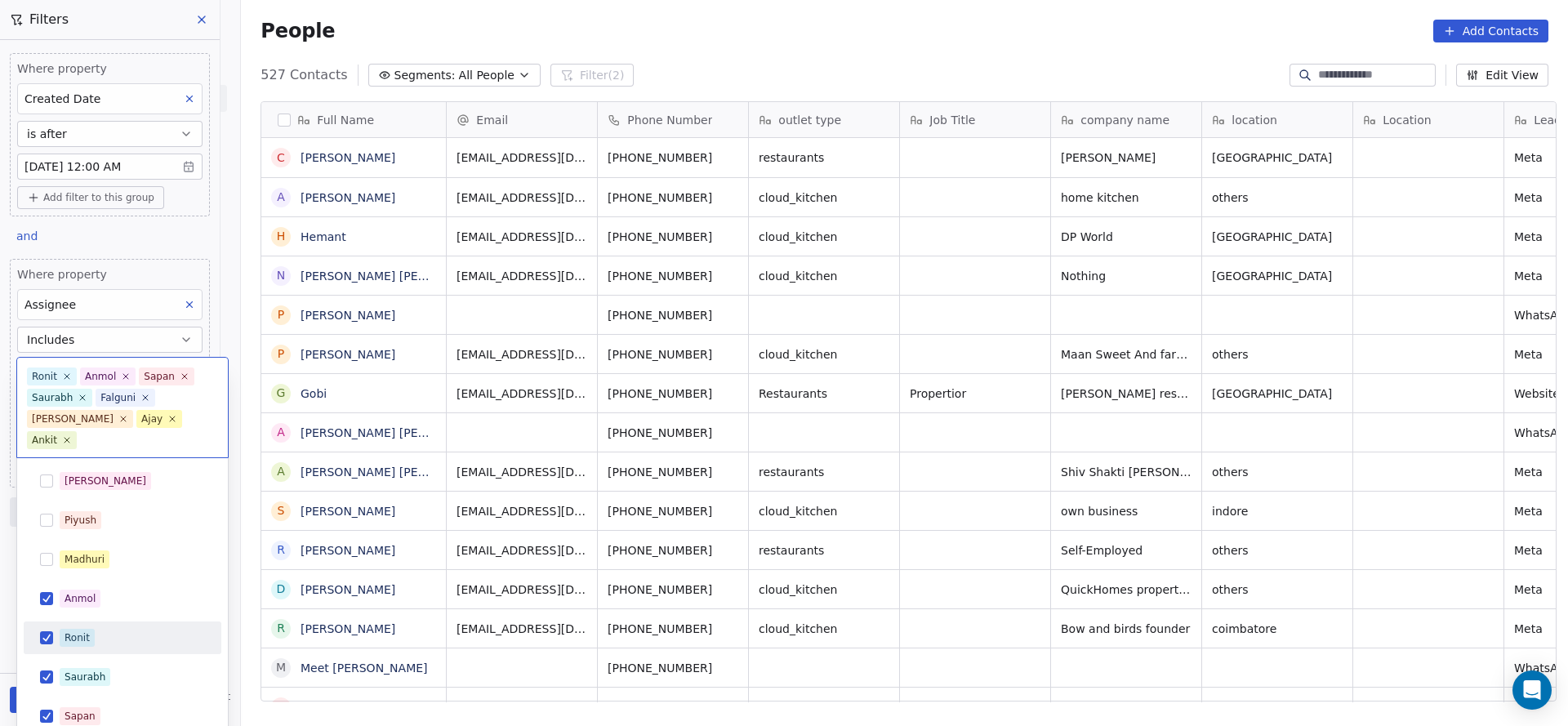
click at [155, 629] on div "Ronit" at bounding box center [132, 637] width 145 height 18
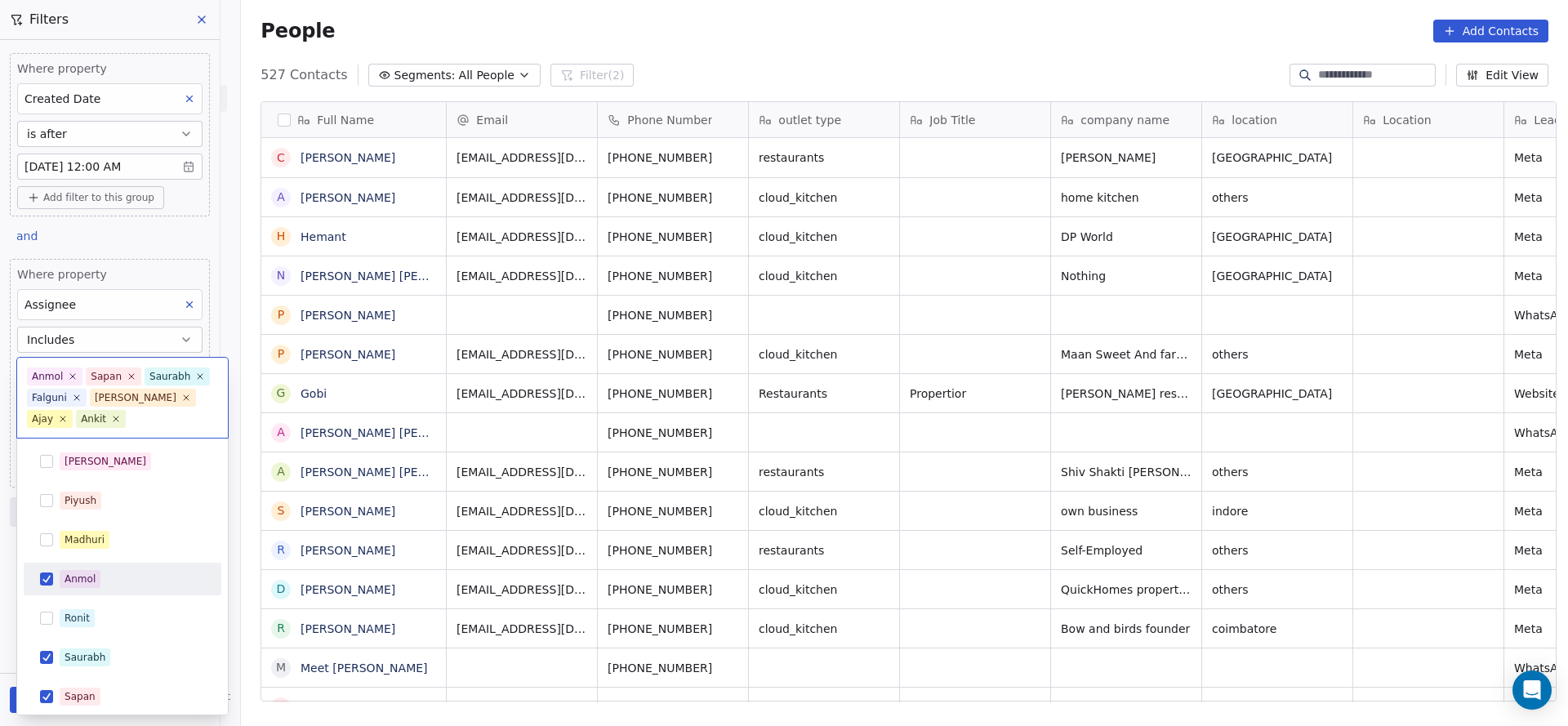
click at [149, 578] on div "Anmol" at bounding box center [132, 579] width 145 height 18
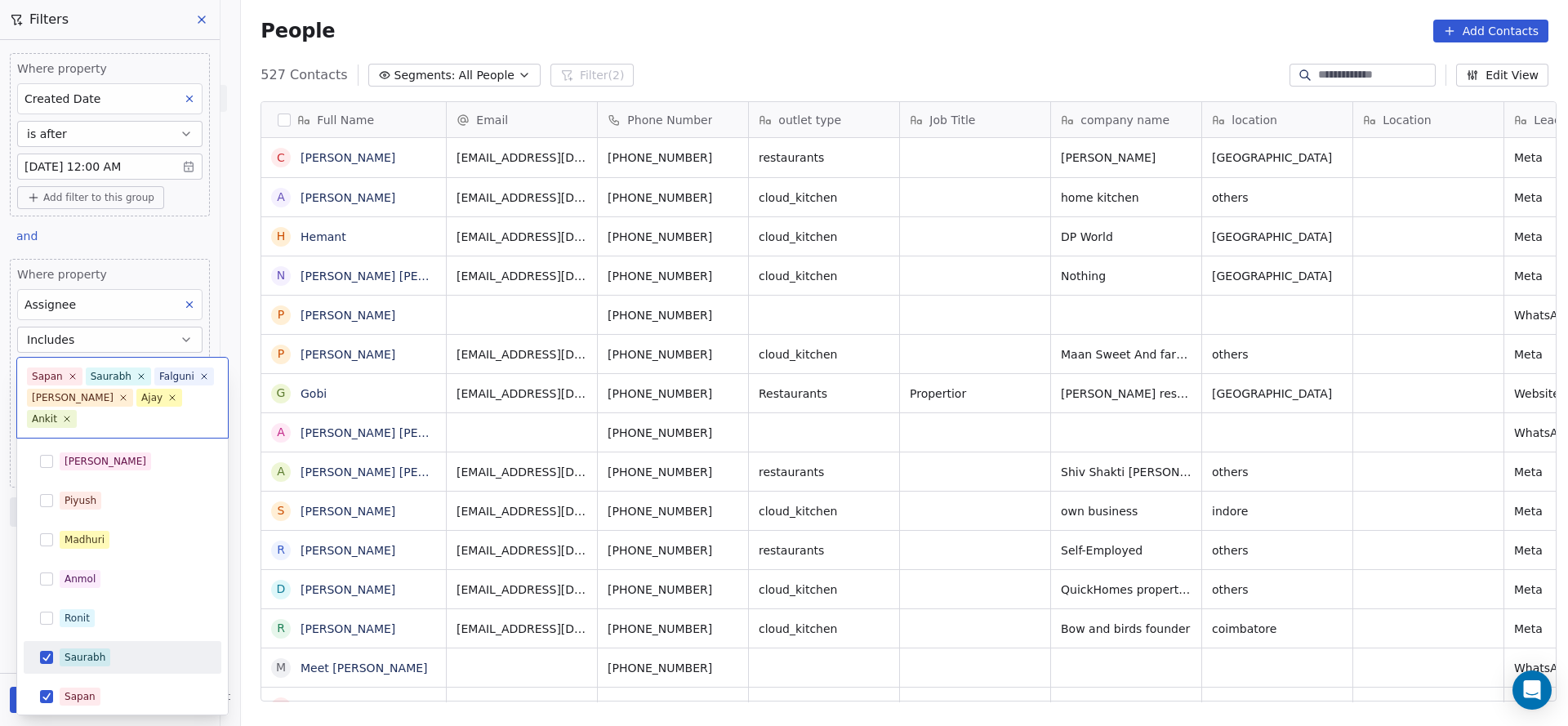
click at [115, 649] on div "Saurabh" at bounding box center [132, 657] width 145 height 18
click at [101, 687] on div "Sapan" at bounding box center [132, 696] width 145 height 18
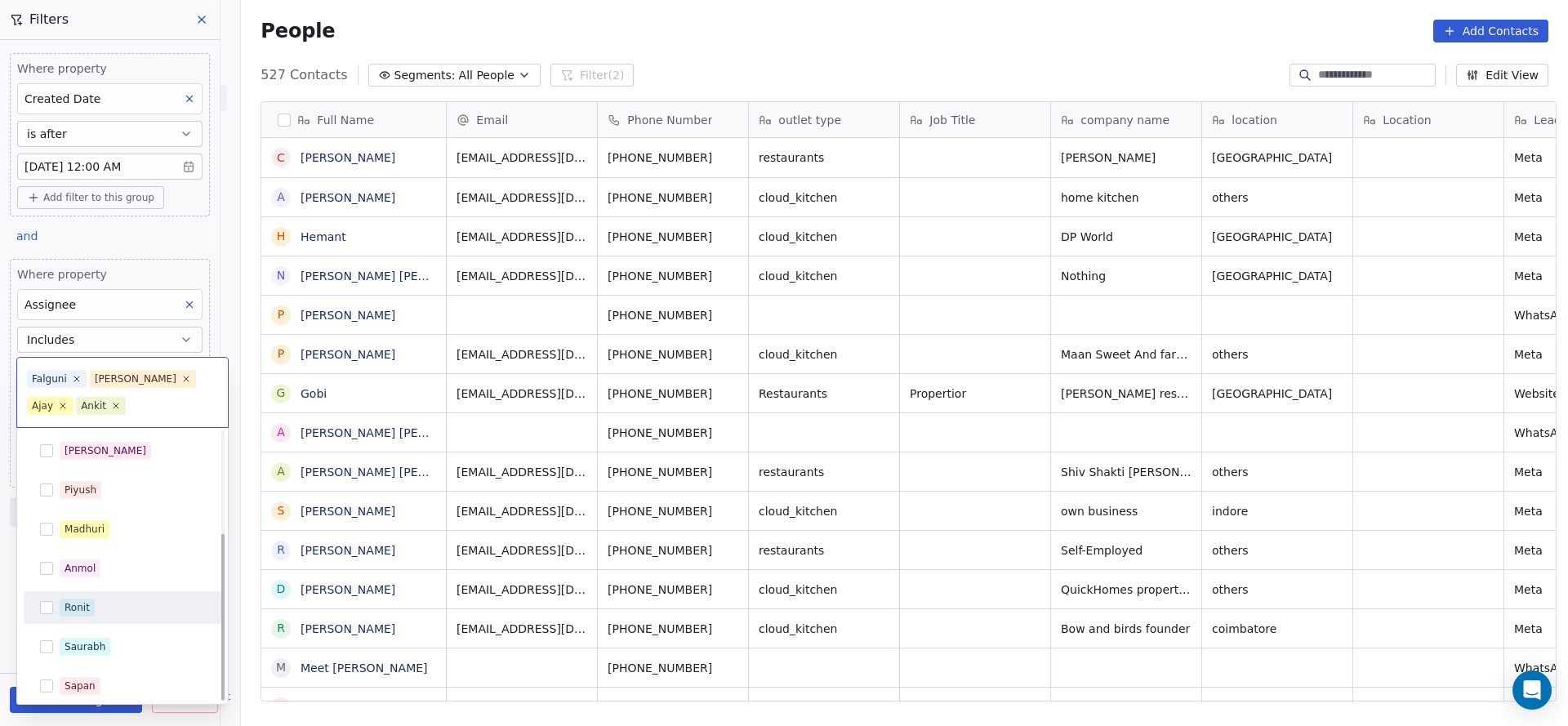
scroll to position [162, 0]
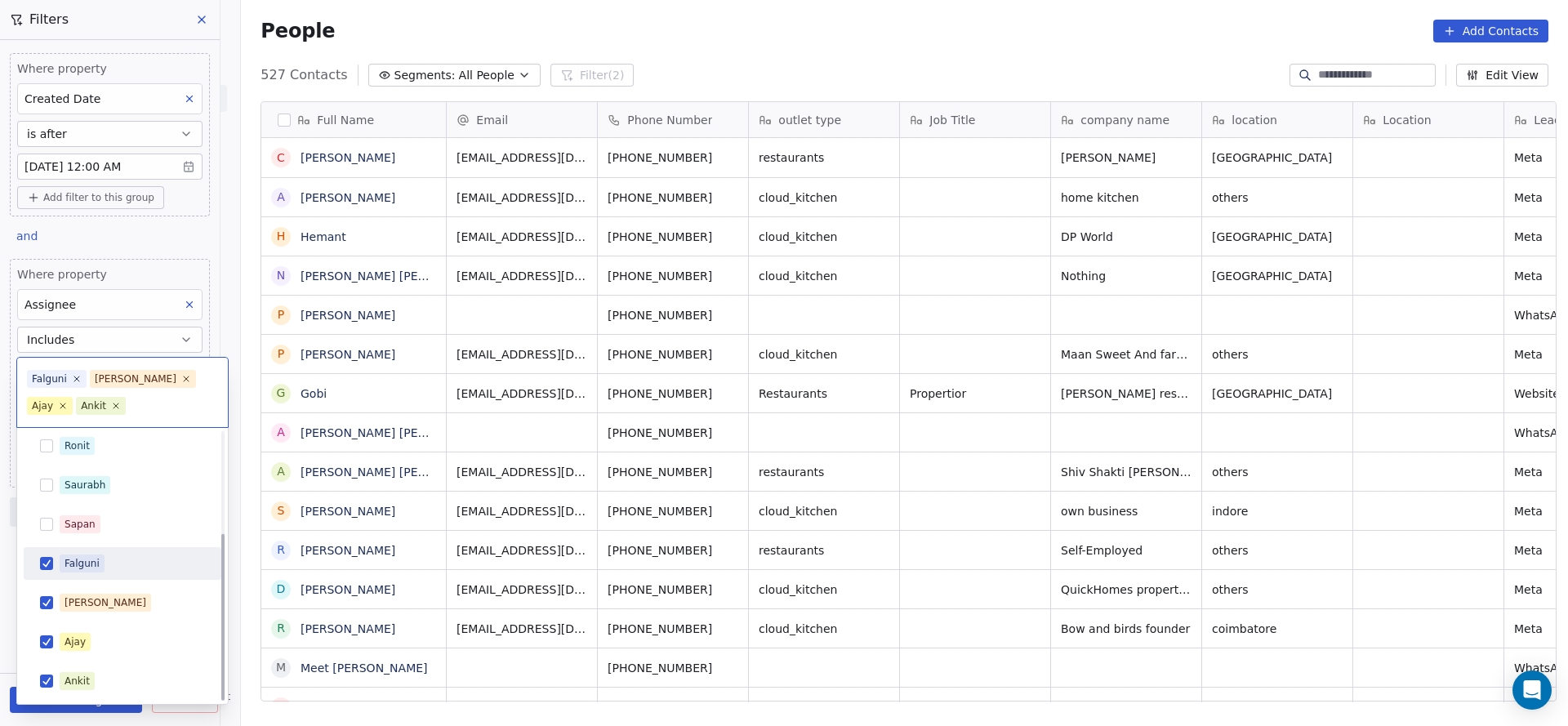
click at [95, 572] on div "Falguni" at bounding box center [122, 563] width 185 height 26
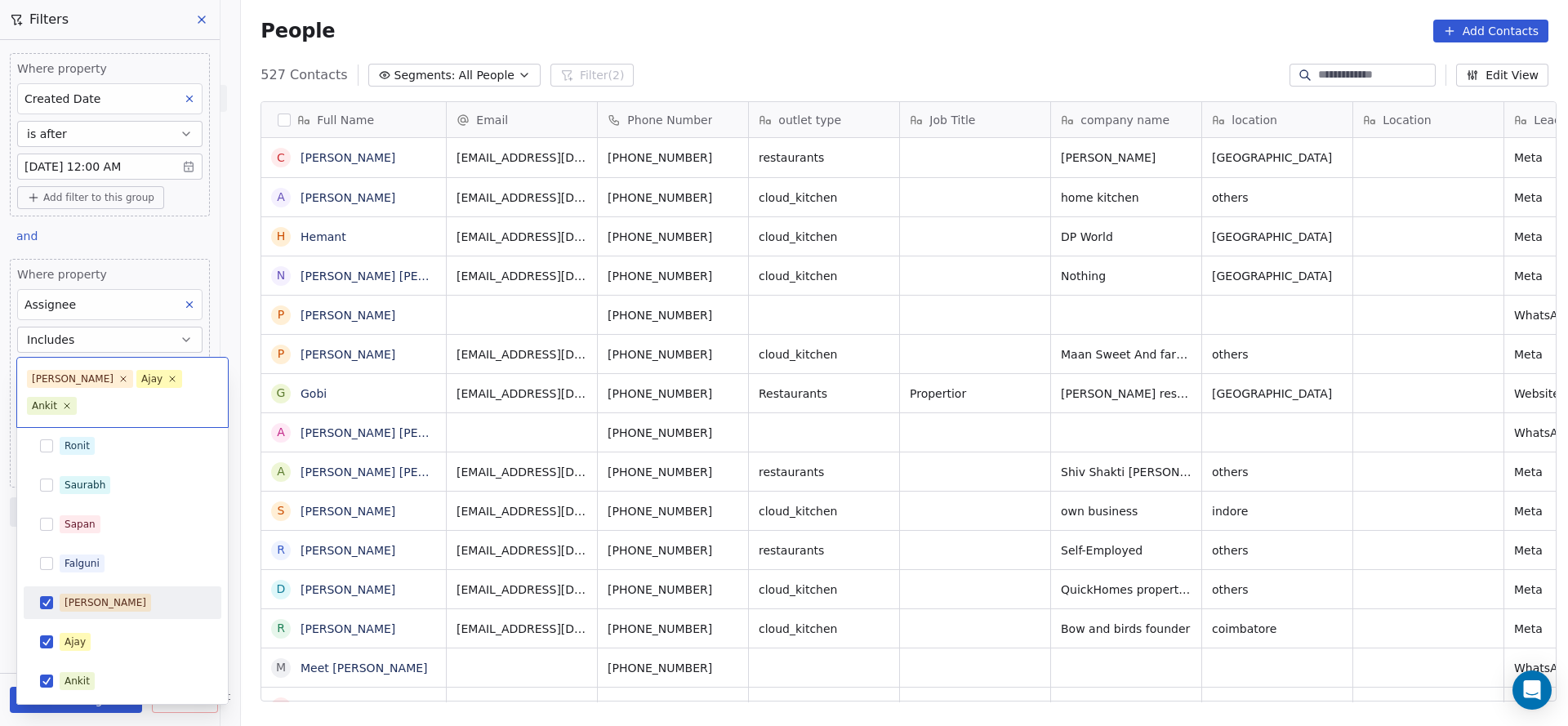
click at [80, 611] on div "Mary" at bounding box center [122, 602] width 185 height 26
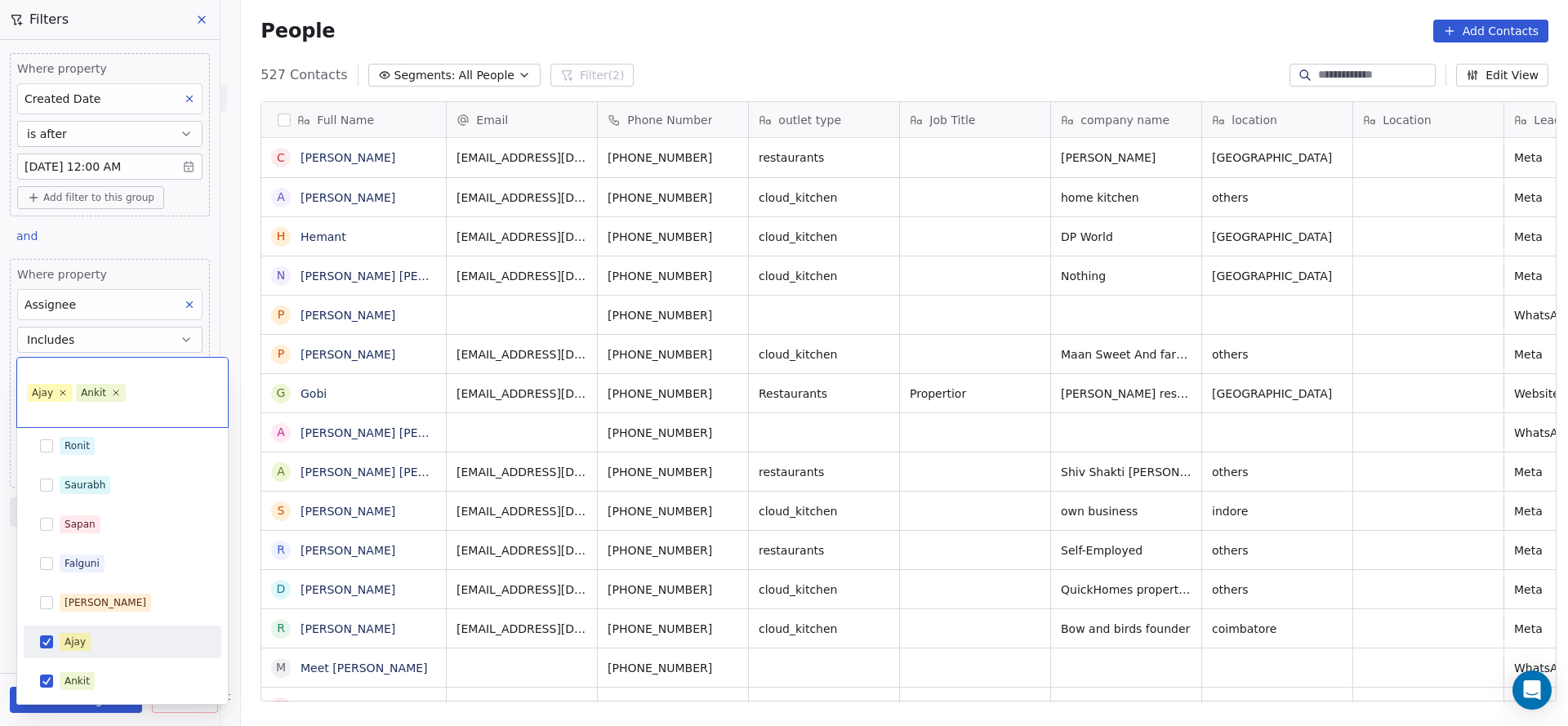
click at [71, 631] on div "Ajay" at bounding box center [122, 642] width 185 height 26
click at [85, 672] on span "Ankit" at bounding box center [77, 680] width 35 height 18
click at [485, 446] on html "On2Cook India Pvt. Ltd. Contacts People Marketing Workflows Campaigns Sales Pip…" at bounding box center [784, 363] width 1568 height 726
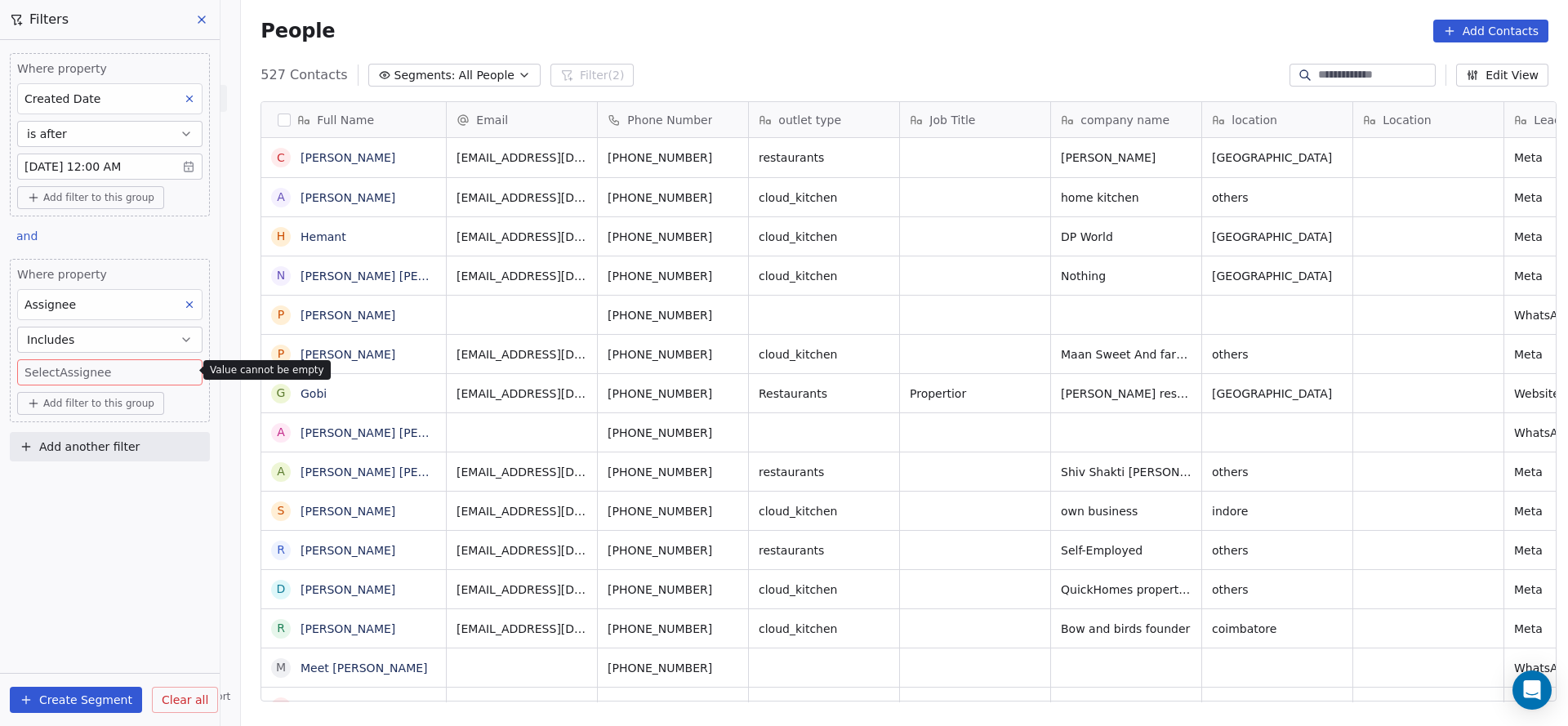
click at [76, 392] on button "Add filter to this group" at bounding box center [90, 403] width 147 height 23
click at [110, 363] on html "On2Cook India Pvt. Ltd. Contacts People Marketing Workflows Campaigns Sales Pip…" at bounding box center [784, 363] width 1568 height 726
click at [110, 363] on body "On2Cook India Pvt. Ltd. Contacts People Marketing Workflows Campaigns Sales Pip…" at bounding box center [784, 363] width 1568 height 726
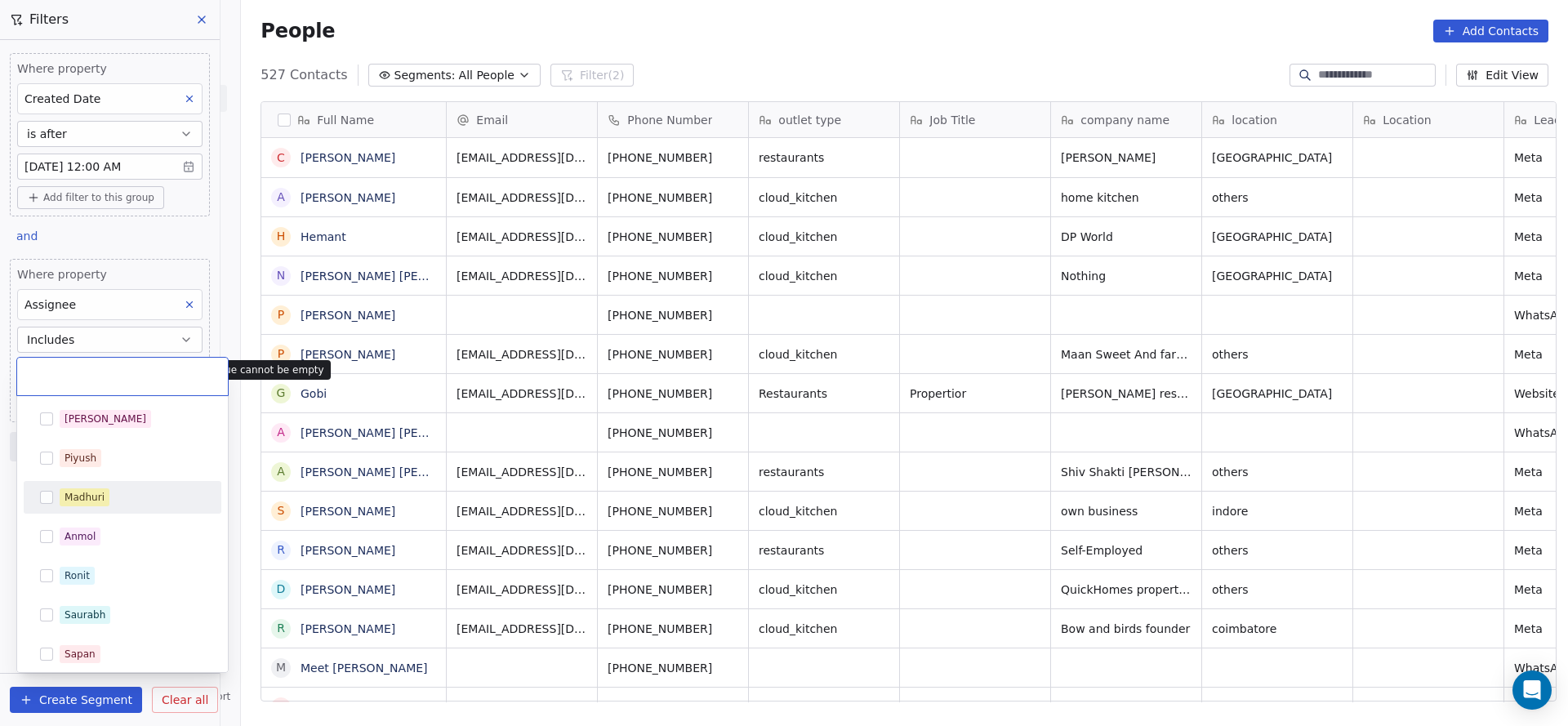
click at [104, 495] on span "Madhuri" at bounding box center [84, 497] width 50 height 18
click at [544, 403] on html "On2Cook India Pvt. Ltd. Contacts People Marketing Workflows Campaigns Sales Pip…" at bounding box center [784, 363] width 1568 height 726
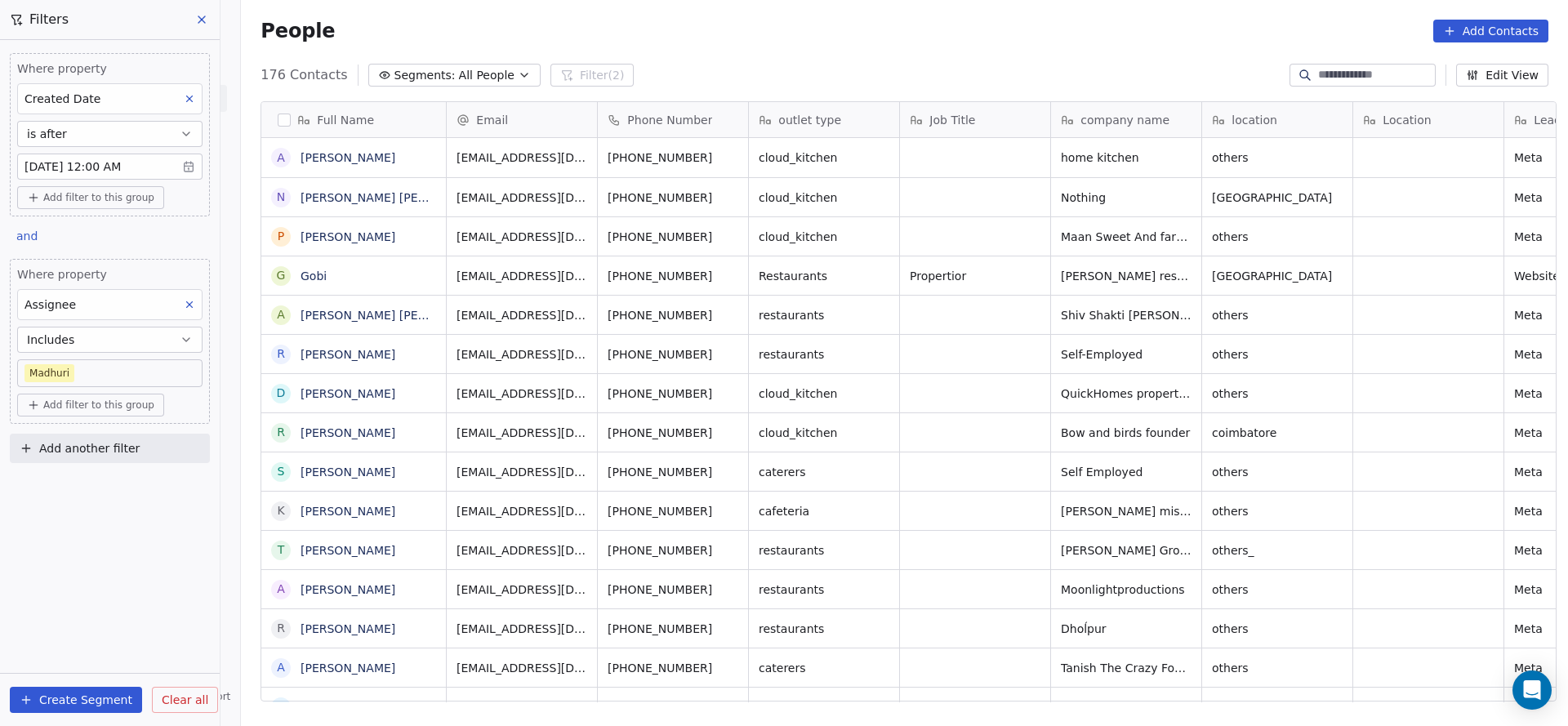
scroll to position [619, 1315]
click at [132, 370] on body "On2Cook India Pvt. Ltd. Contacts People Marketing Workflows Campaigns Sales Pip…" at bounding box center [784, 363] width 1568 height 726
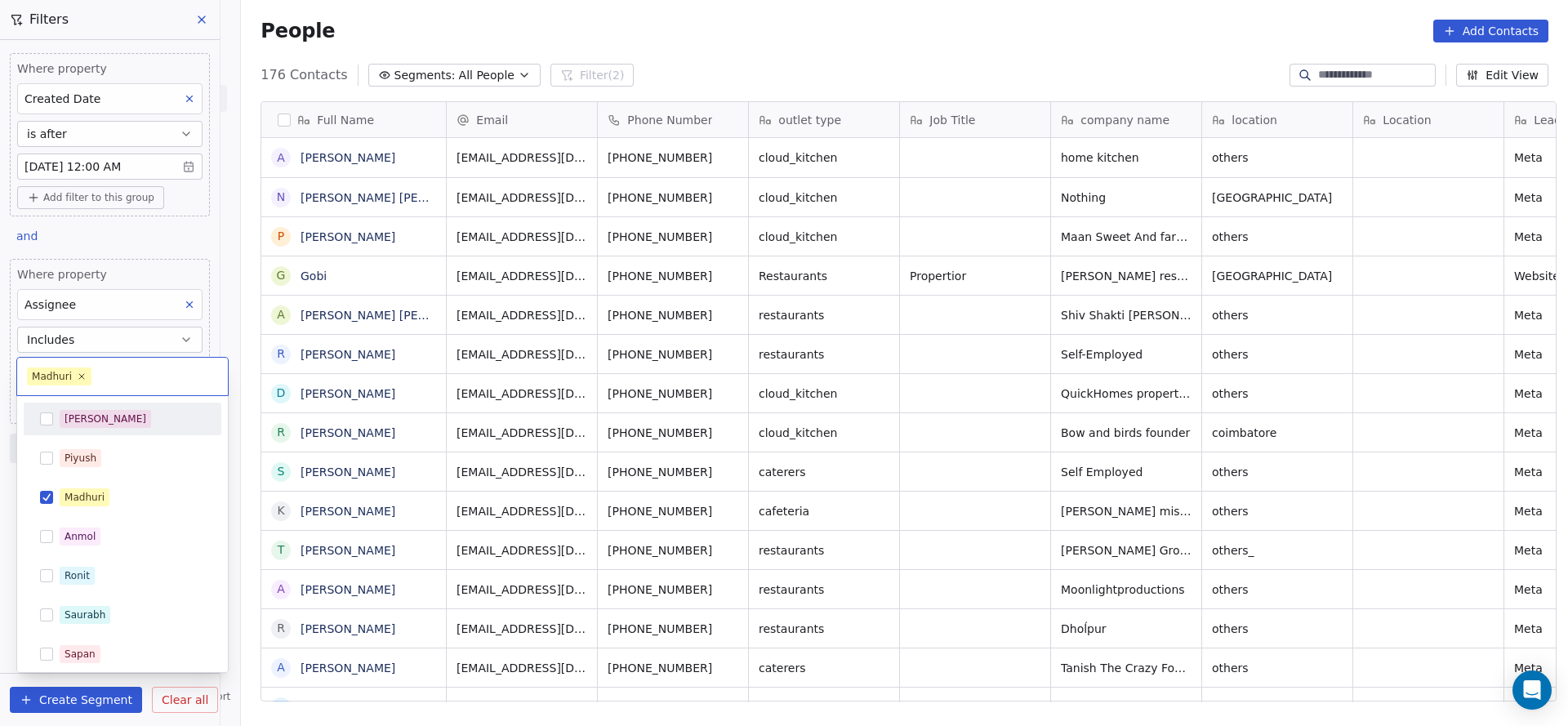
click at [617, 544] on html "On2Cook India Pvt. Ltd. Contacts People Marketing Workflows Campaigns Sales Pip…" at bounding box center [784, 363] width 1568 height 726
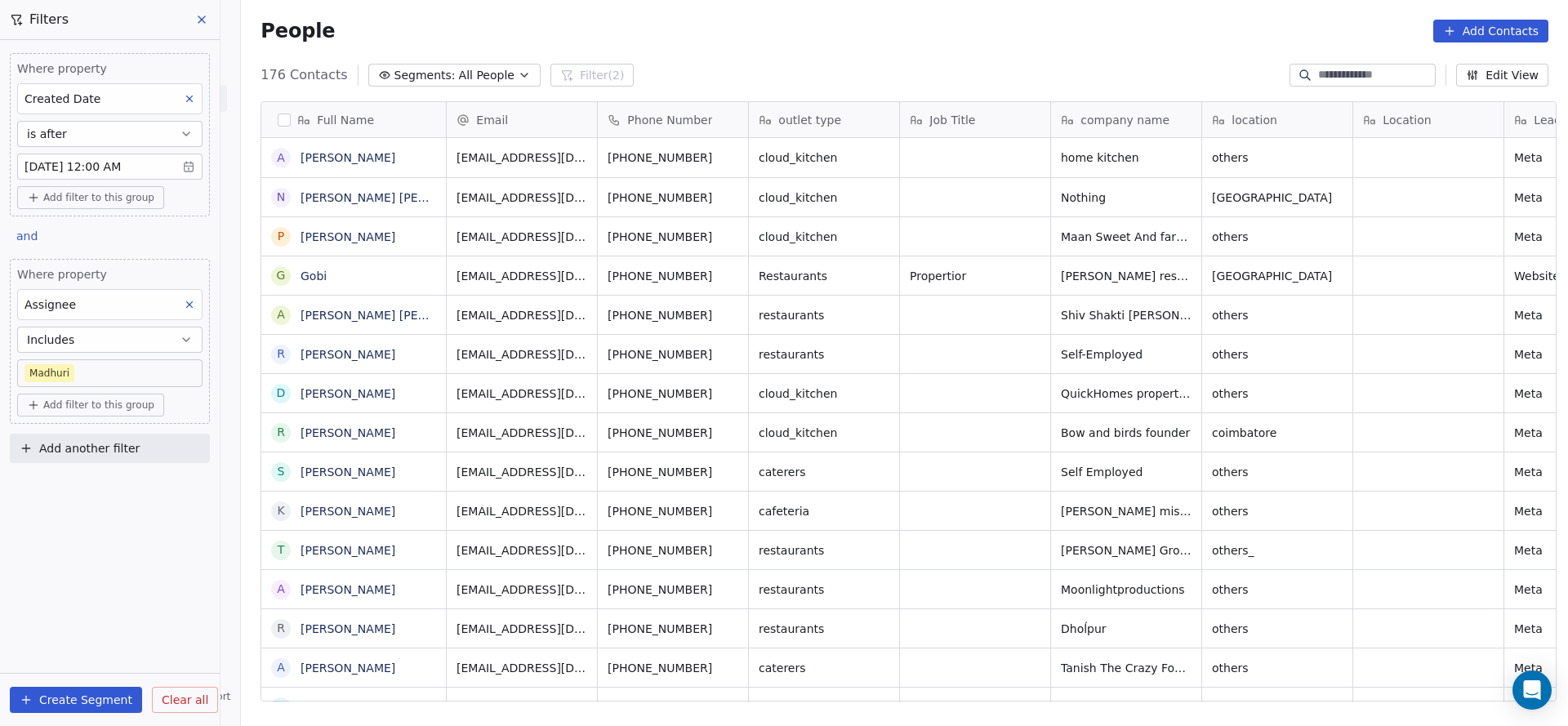
click at [119, 370] on body "On2Cook India Pvt. Ltd. Contacts People Marketing Workflows Campaigns Sales Pip…" at bounding box center [784, 363] width 1568 height 726
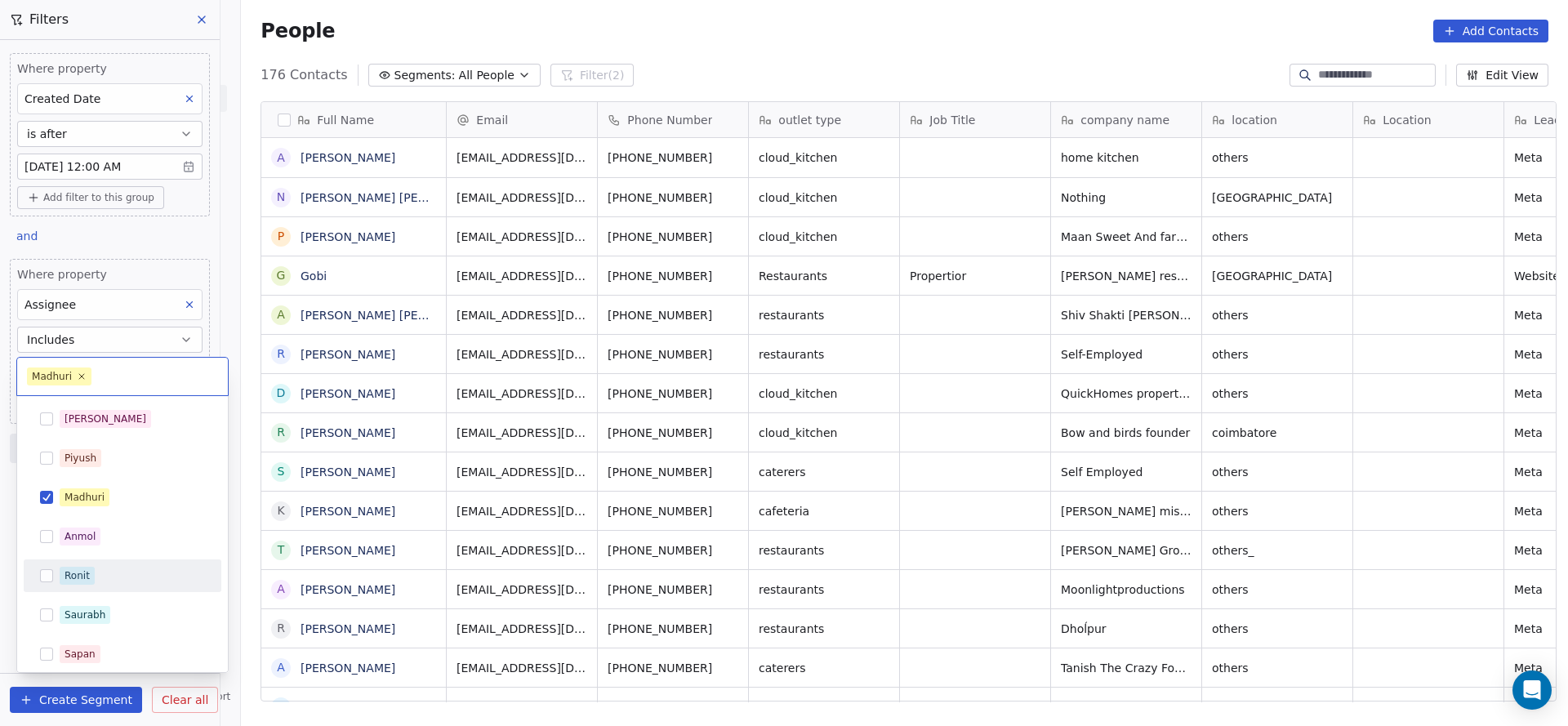
click at [105, 561] on div "Ronit" at bounding box center [123, 575] width 198 height 33
click at [128, 506] on div "Madhuri" at bounding box center [122, 497] width 185 height 26
click at [358, 413] on html "On2Cook India Pvt. Ltd. Contacts People Marketing Workflows Campaigns Sales Pip…" at bounding box center [784, 363] width 1568 height 726
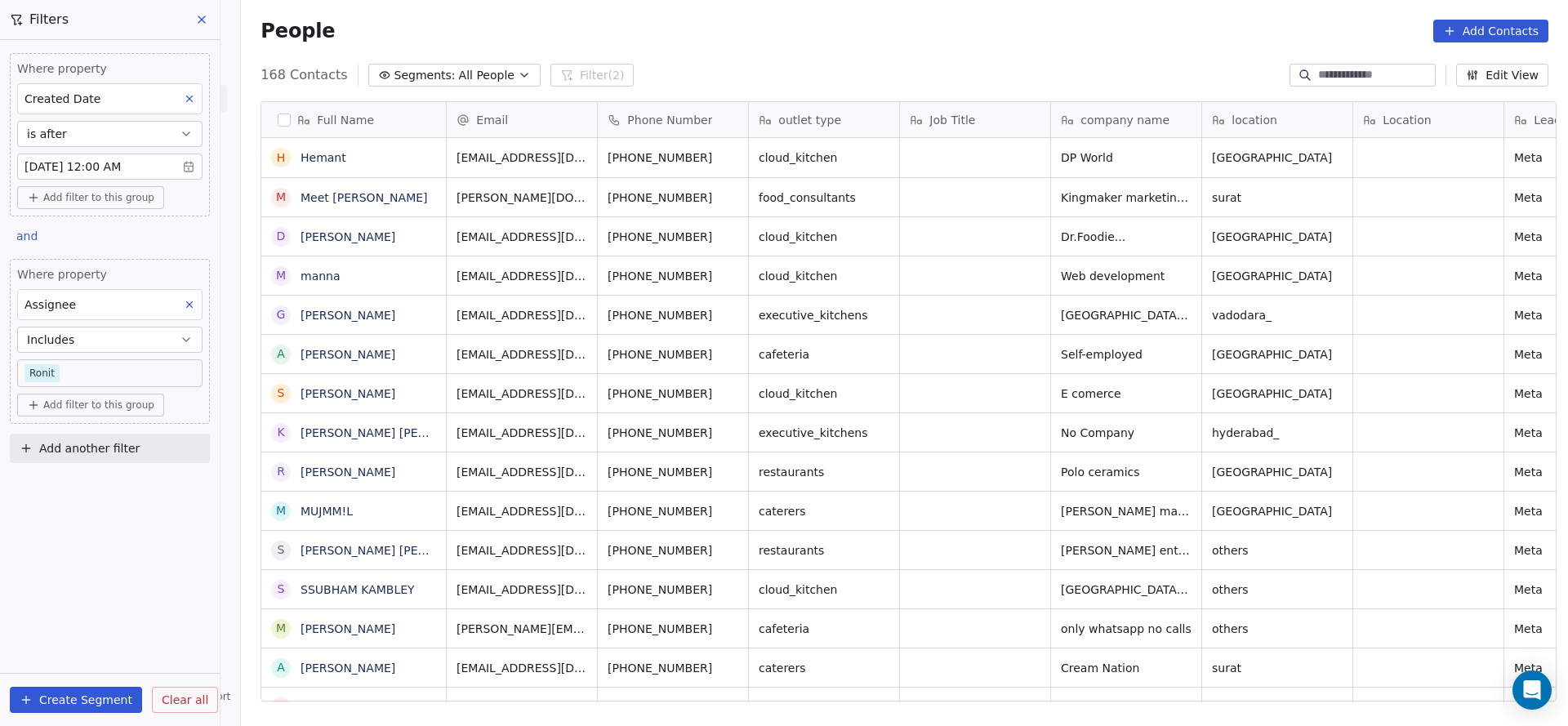
click at [120, 372] on body "On2Cook India Pvt. Ltd. Contacts People Marketing Workflows Campaigns Sales Pip…" at bounding box center [784, 363] width 1568 height 726
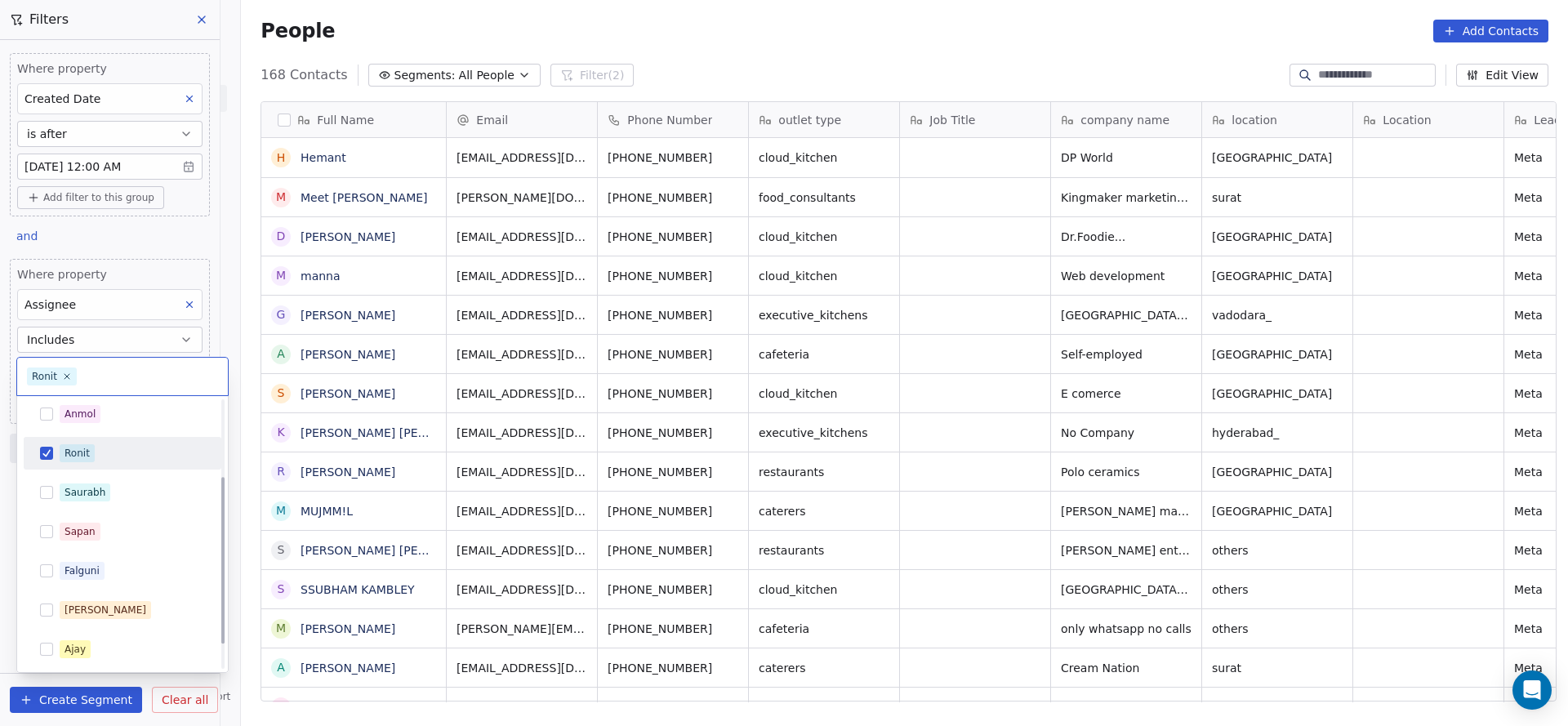
scroll to position [0, 0]
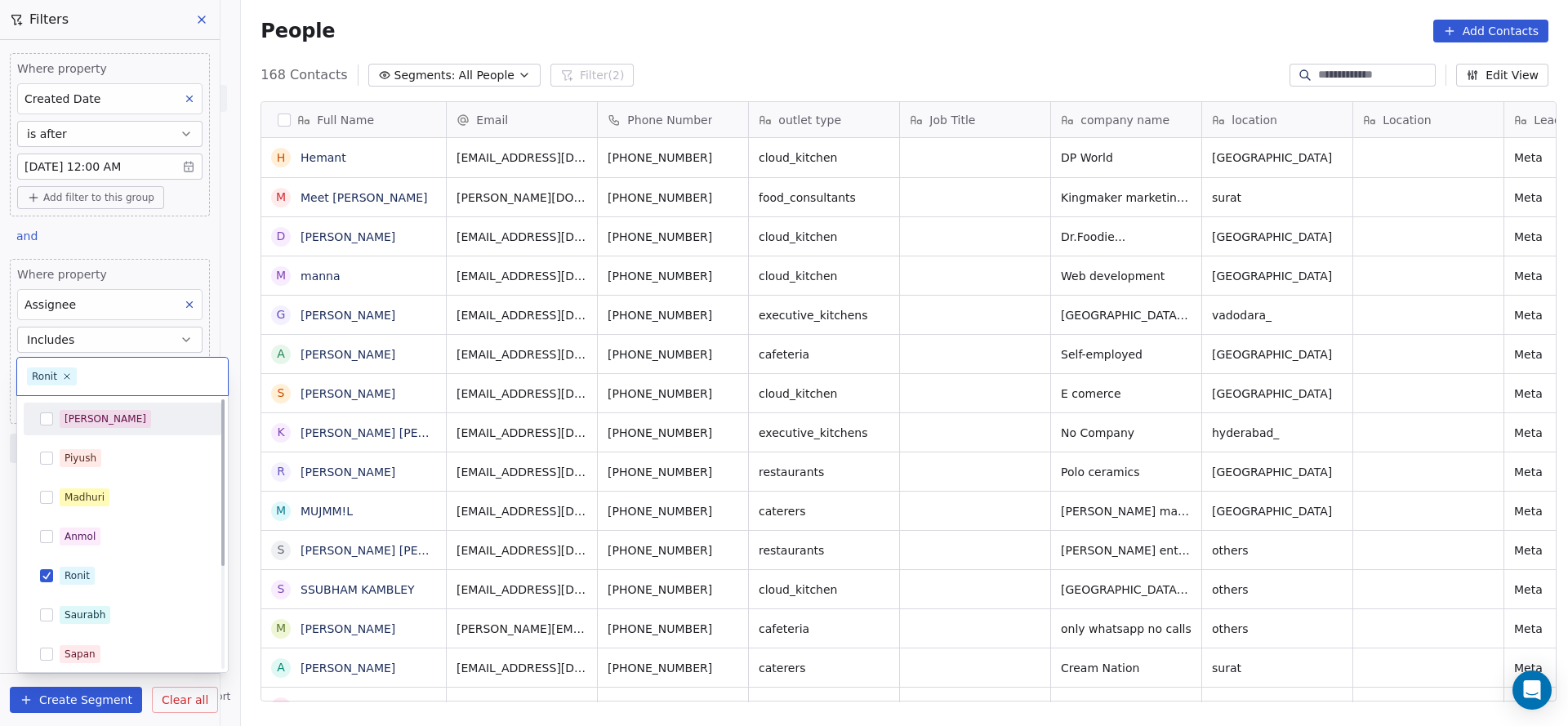
click at [121, 422] on div "[PERSON_NAME]" at bounding box center [132, 419] width 145 height 18
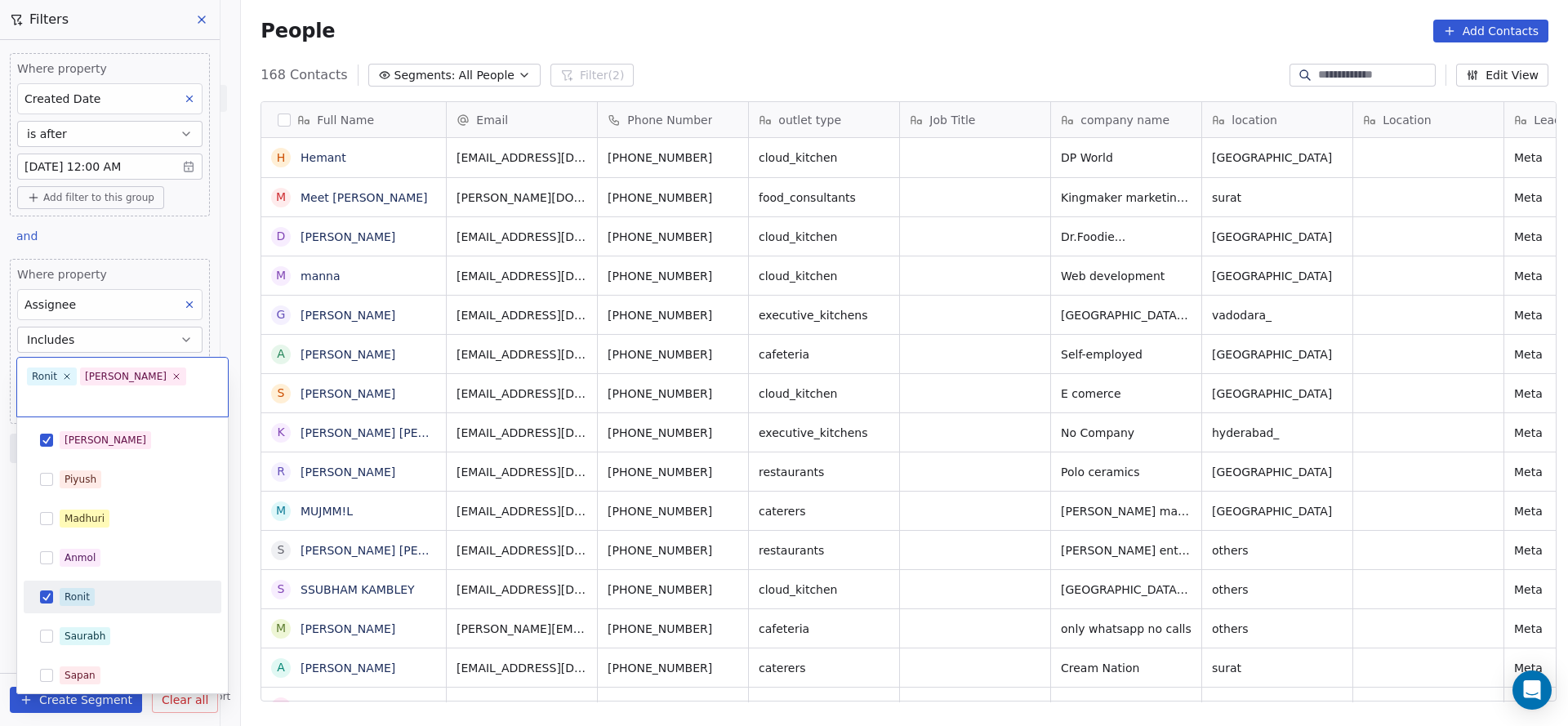
click at [95, 588] on div "Ronit" at bounding box center [132, 596] width 145 height 18
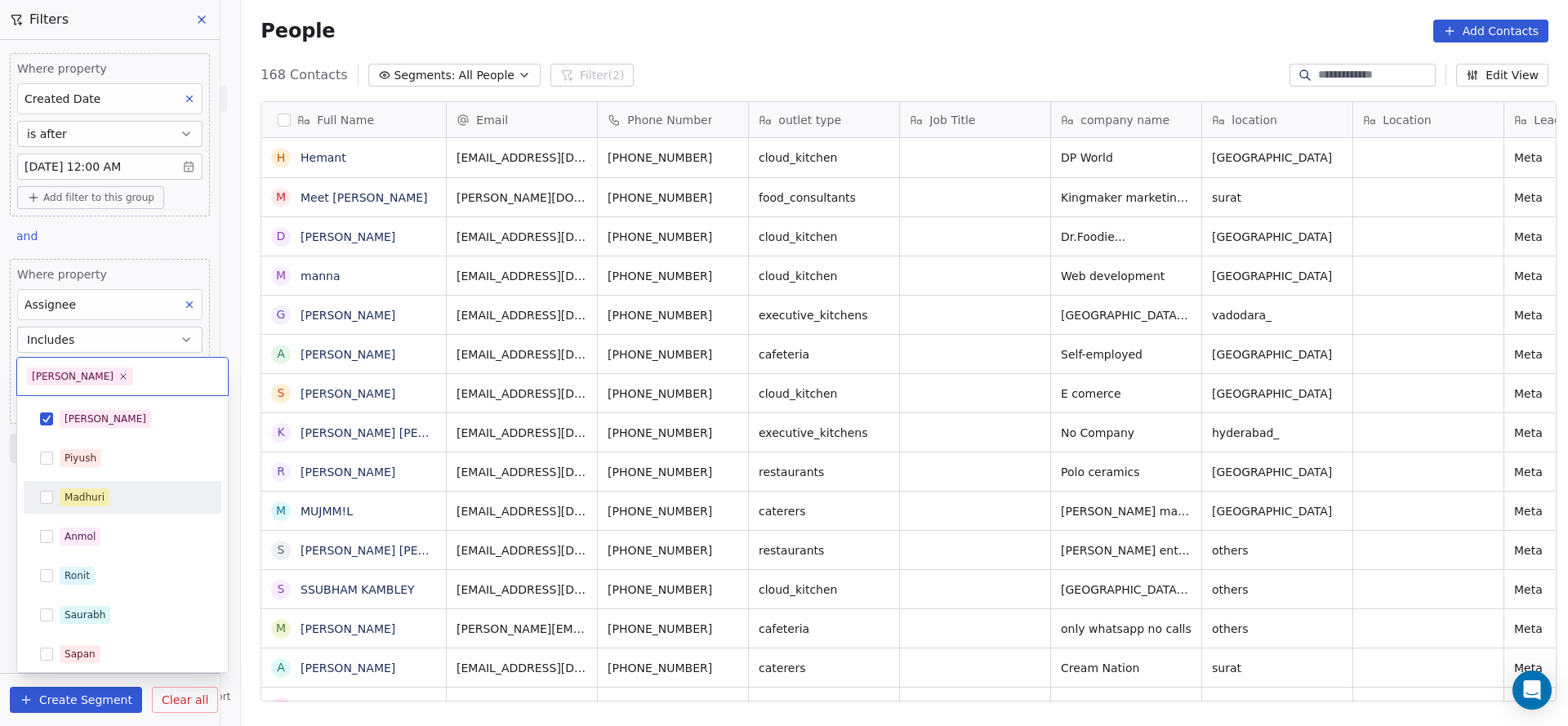
click at [333, 466] on html "On2Cook India Pvt. Ltd. Contacts People Marketing Workflows Campaigns Sales Pip…" at bounding box center [784, 363] width 1568 height 726
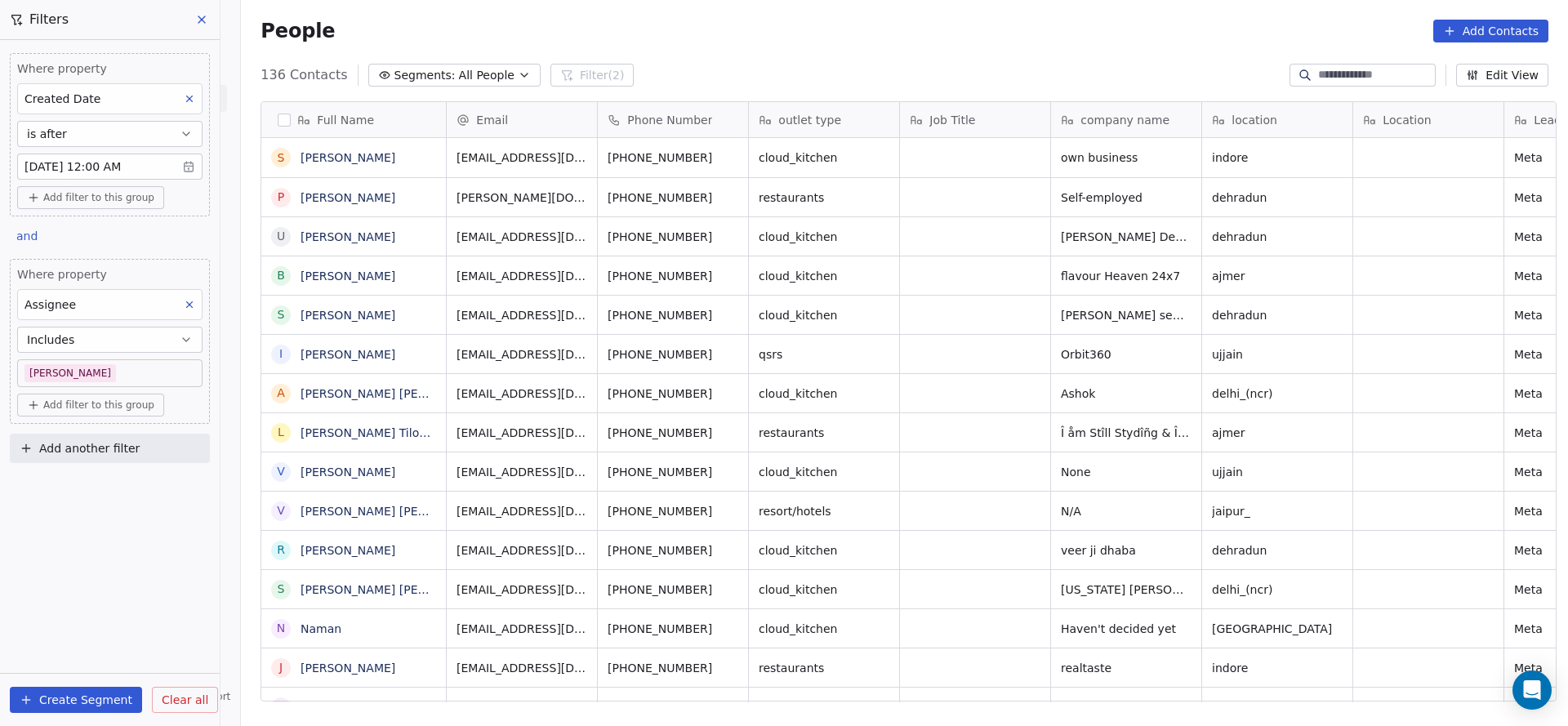
scroll to position [619, 1315]
click at [71, 367] on body "On2Cook India Pvt. Ltd. Contacts People Marketing Workflows Campaigns Sales Pip…" at bounding box center [784, 363] width 1568 height 726
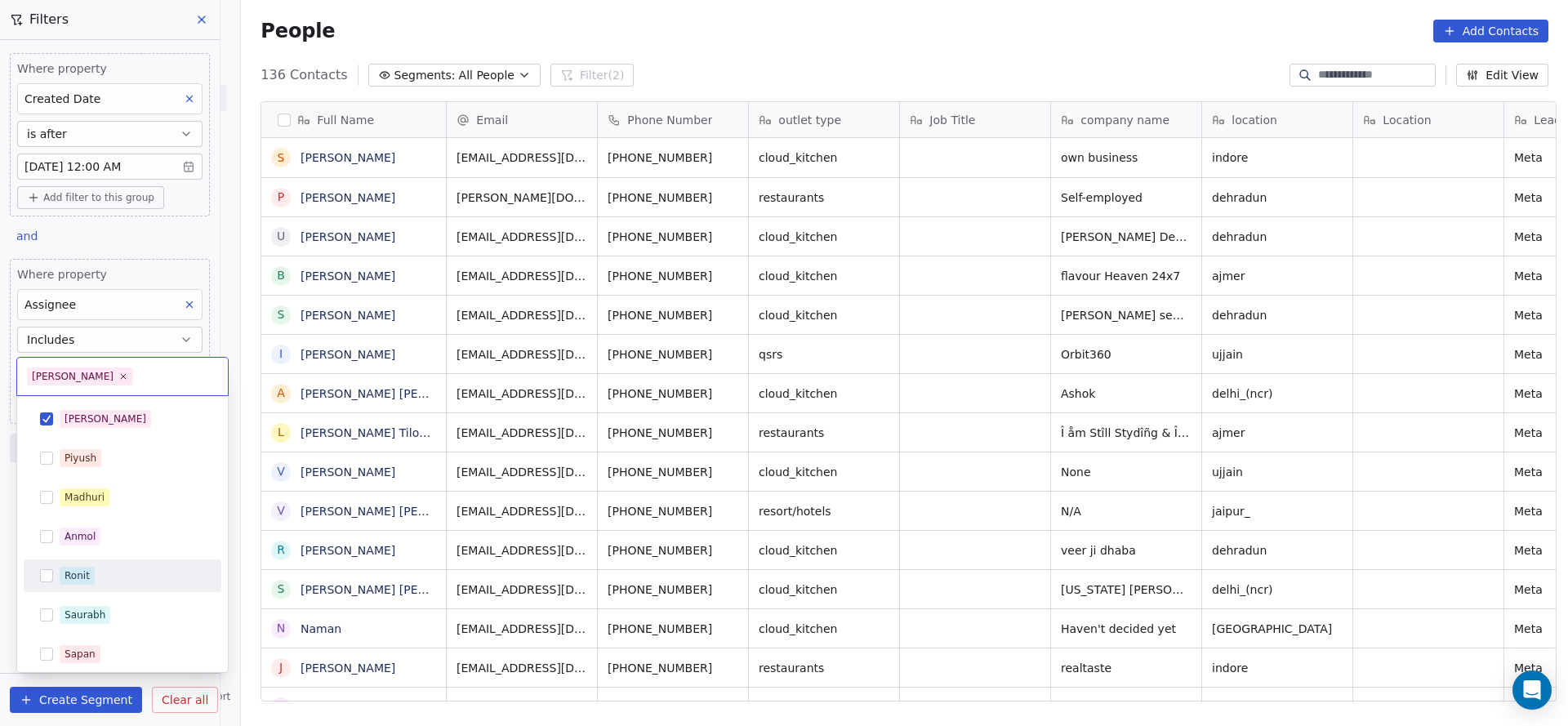
click at [77, 572] on div "Ronit" at bounding box center [77, 575] width 25 height 15
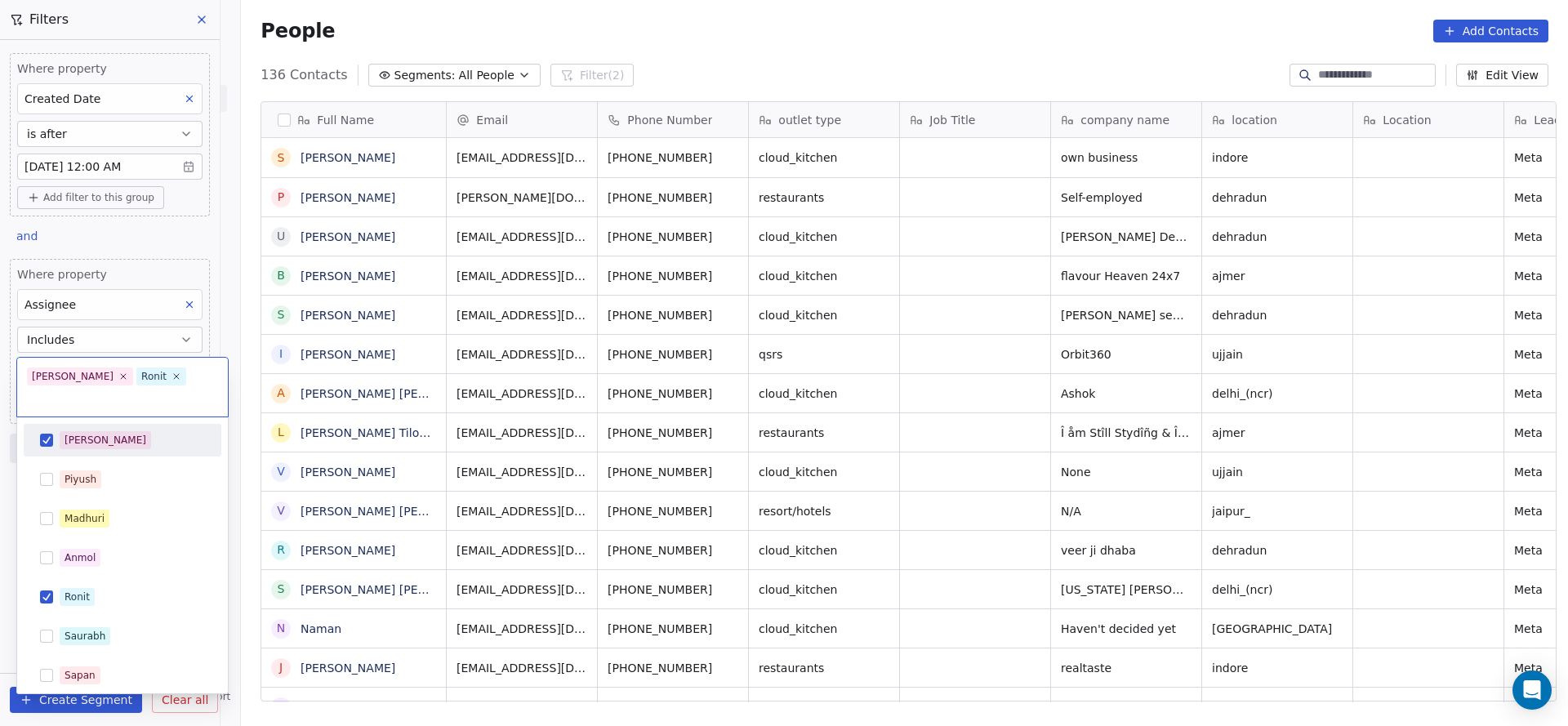
click at [94, 431] on div "[PERSON_NAME]" at bounding box center [132, 440] width 145 height 18
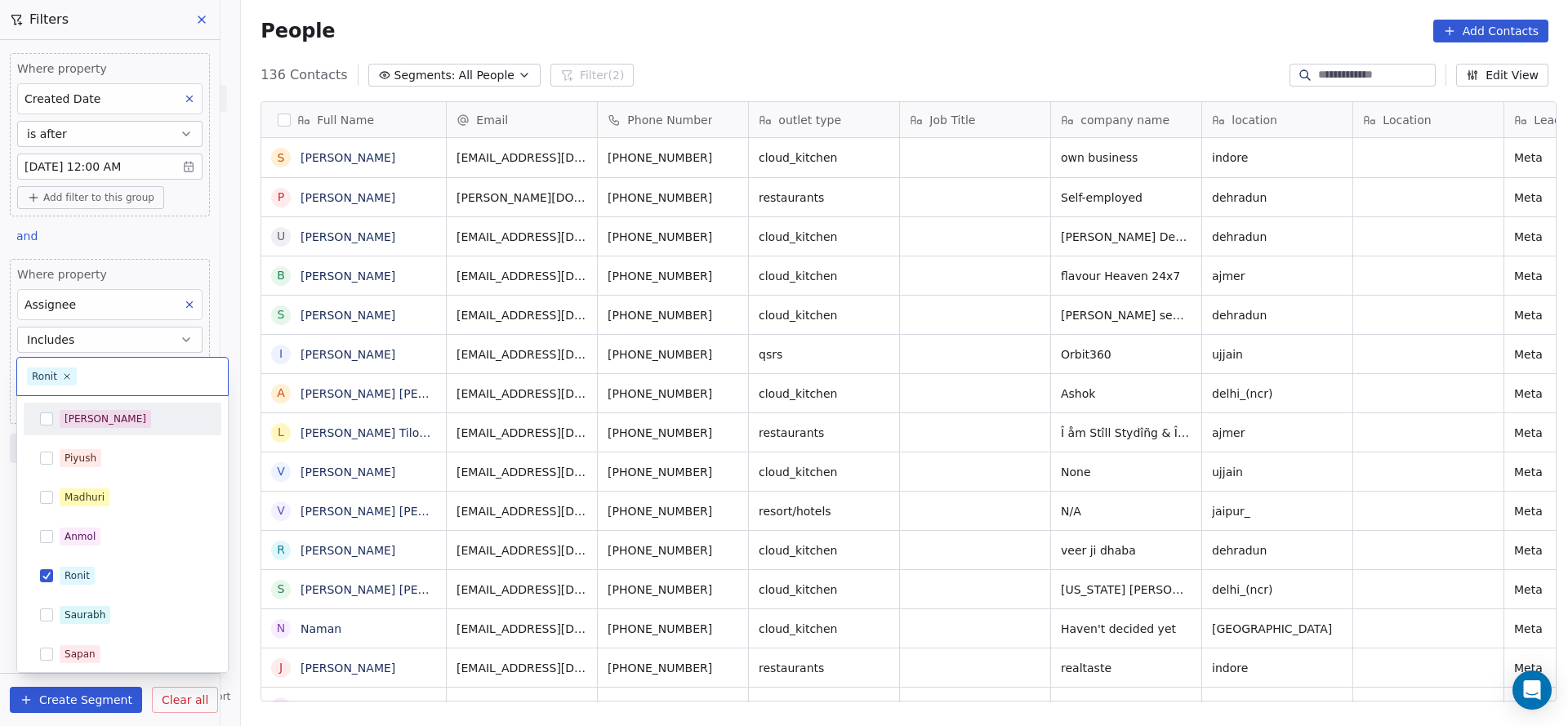
click at [312, 388] on html "On2Cook India Pvt. Ltd. Contacts People Marketing Workflows Campaigns Sales Pip…" at bounding box center [784, 363] width 1568 height 726
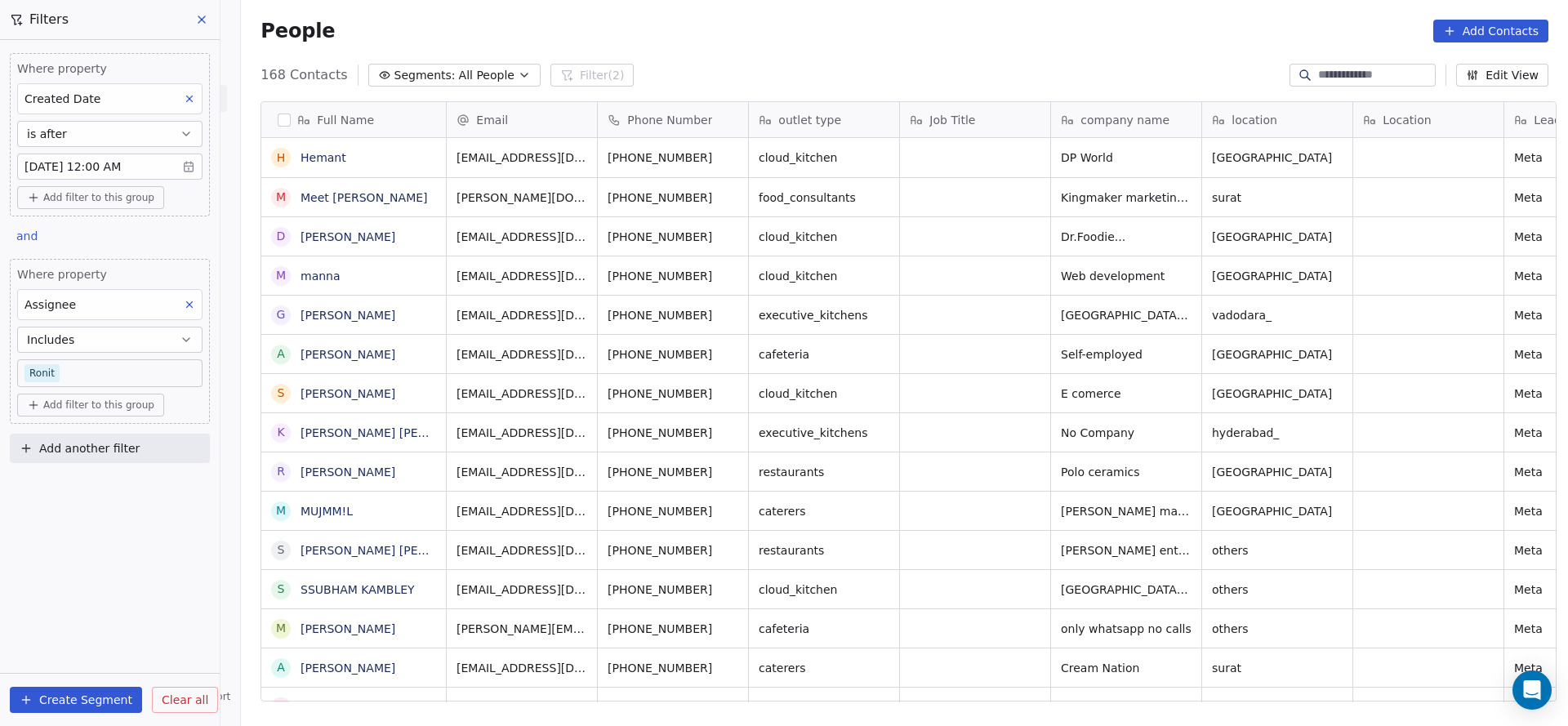
click at [48, 343] on span "Includes" at bounding box center [50, 339] width 47 height 16
click at [119, 444] on div "Has any value" at bounding box center [109, 456] width 171 height 26
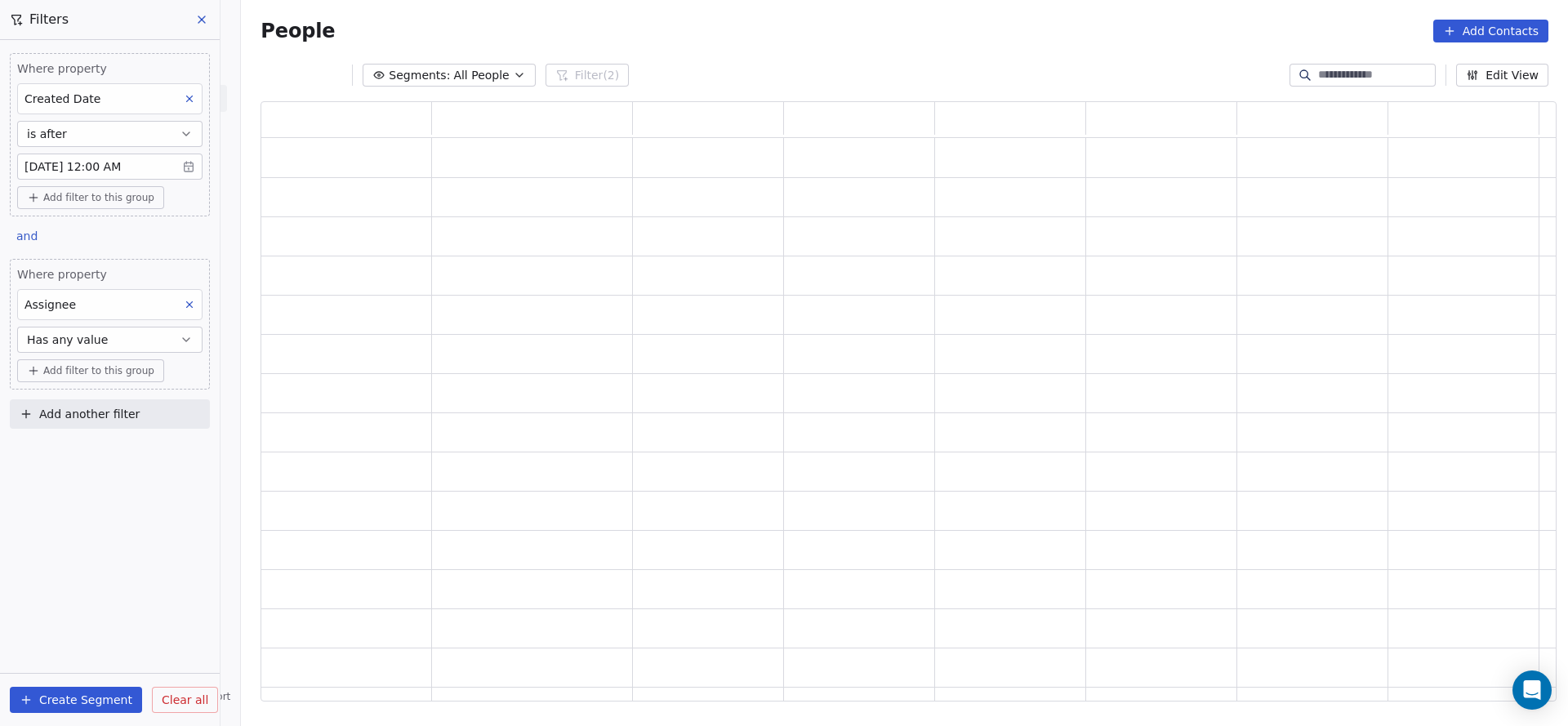
scroll to position [581, 1276]
click at [124, 335] on button "Has any value" at bounding box center [109, 340] width 185 height 26
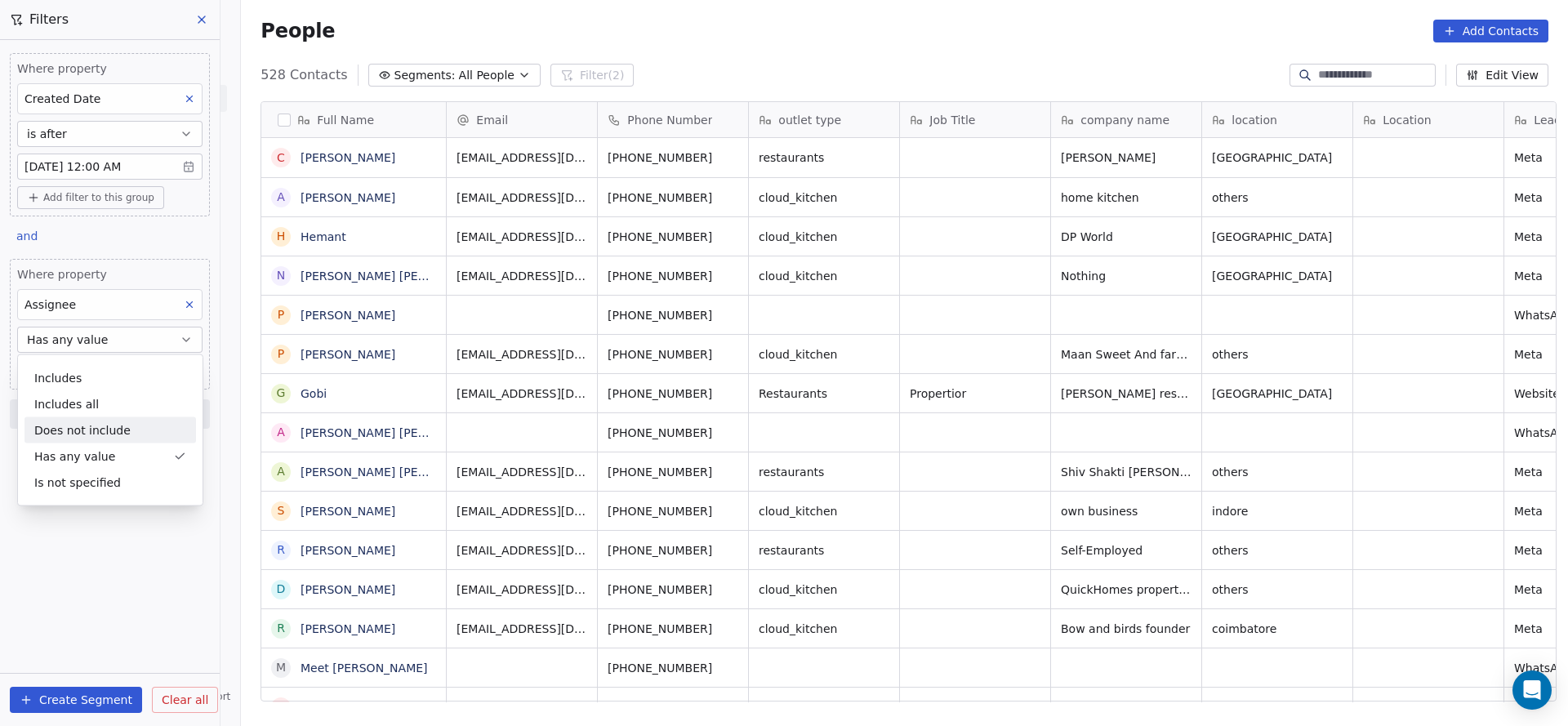
scroll to position [619, 1315]
click at [124, 421] on div "Does not include" at bounding box center [109, 430] width 171 height 26
click at [119, 367] on body "On2Cook India Pvt. Ltd. Contacts People Marketing Workflows Campaigns Sales Pip…" at bounding box center [784, 363] width 1568 height 726
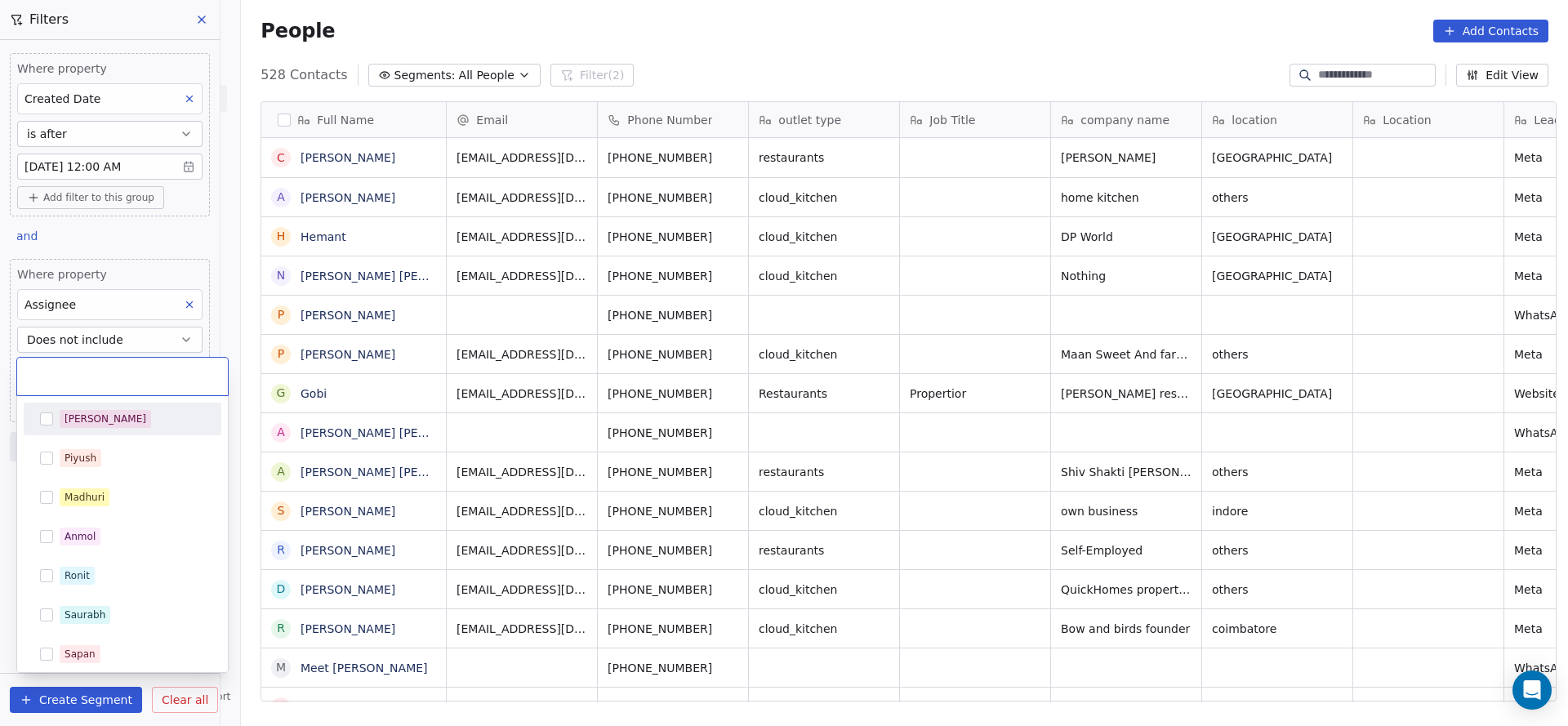
click at [94, 434] on div "[PERSON_NAME]" at bounding box center [123, 419] width 198 height 33
click at [94, 460] on span "Piyush" at bounding box center [80, 458] width 41 height 18
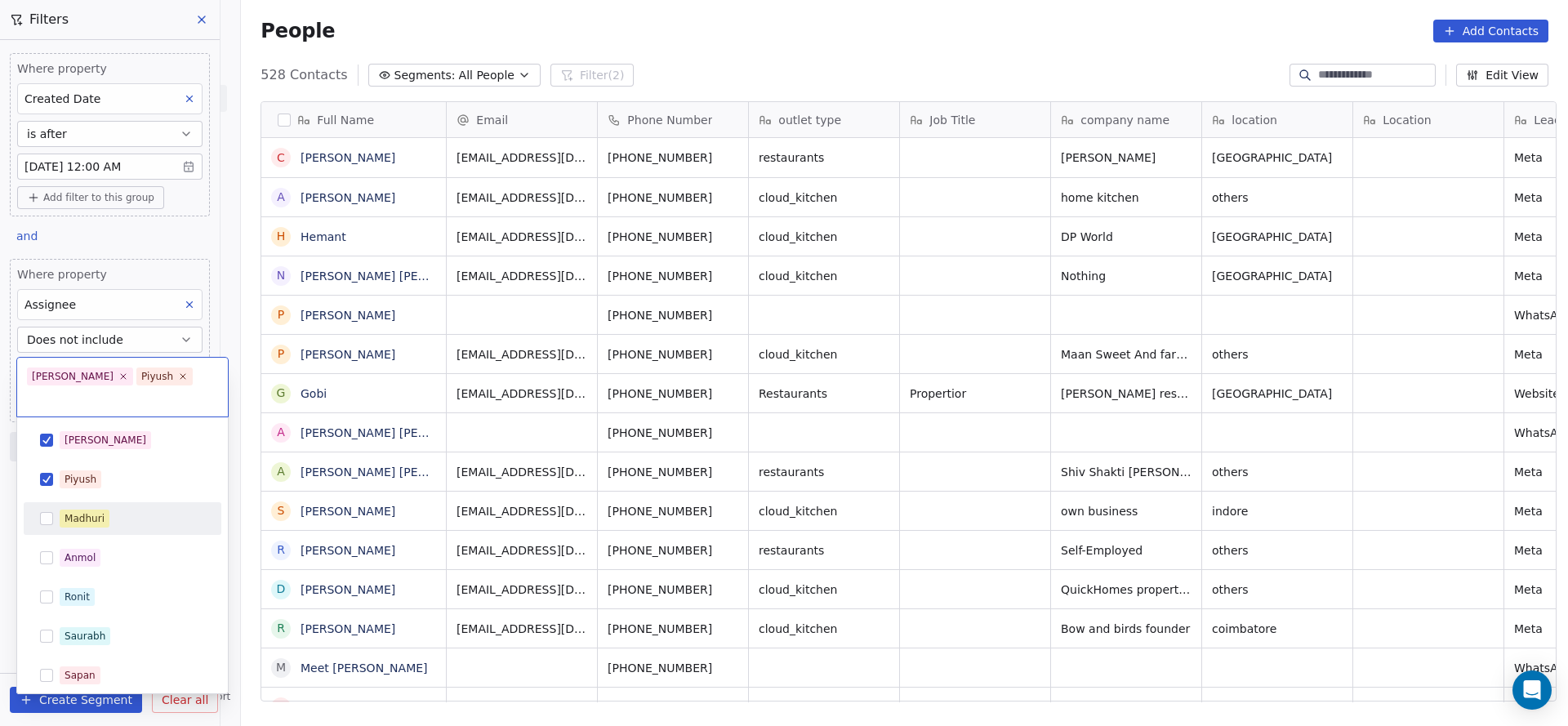
click at [94, 511] on div "Madhuri" at bounding box center [84, 518] width 40 height 15
click at [86, 566] on div "Anmol" at bounding box center [122, 557] width 185 height 26
click at [88, 589] on div "Ronit" at bounding box center [77, 596] width 25 height 15
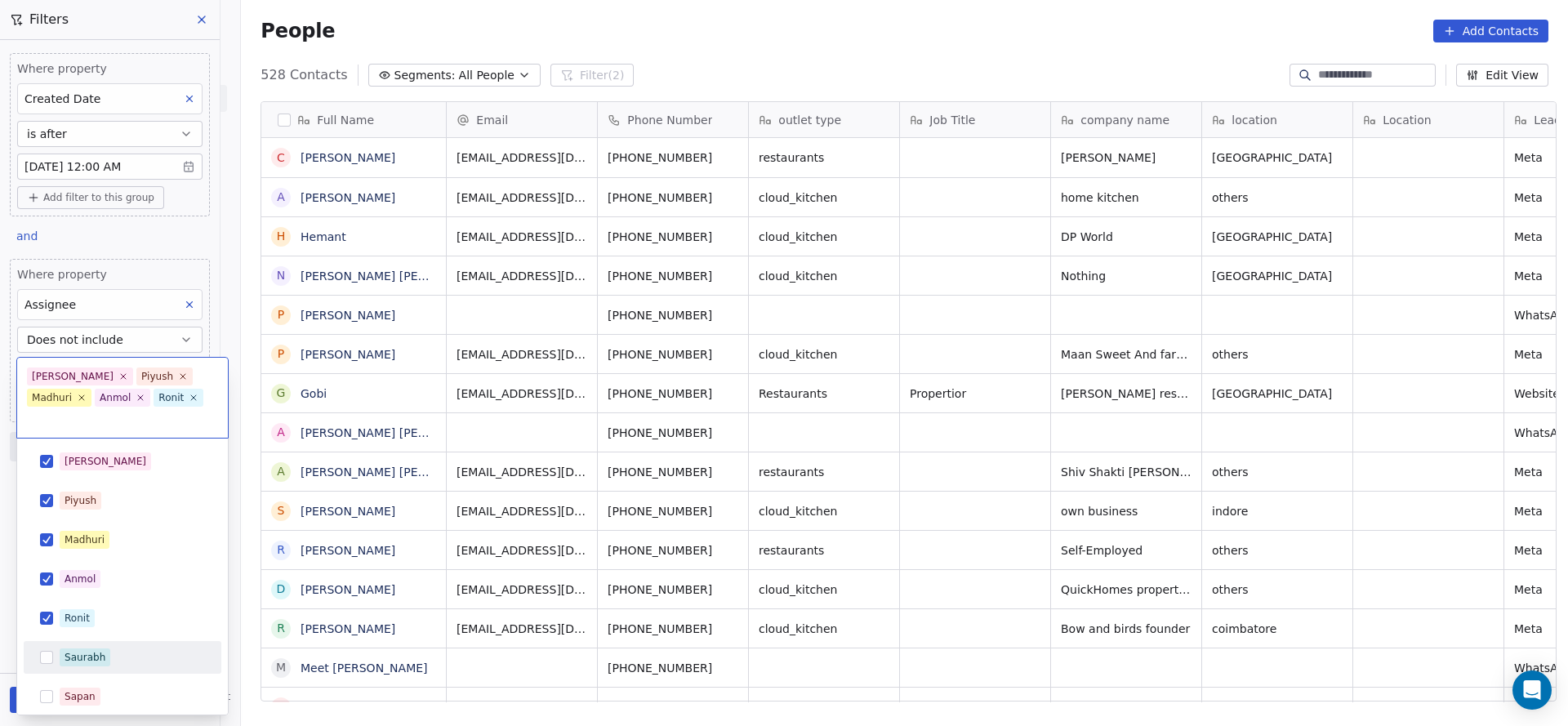
click at [91, 650] on div "Saurabh" at bounding box center [84, 657] width 40 height 15
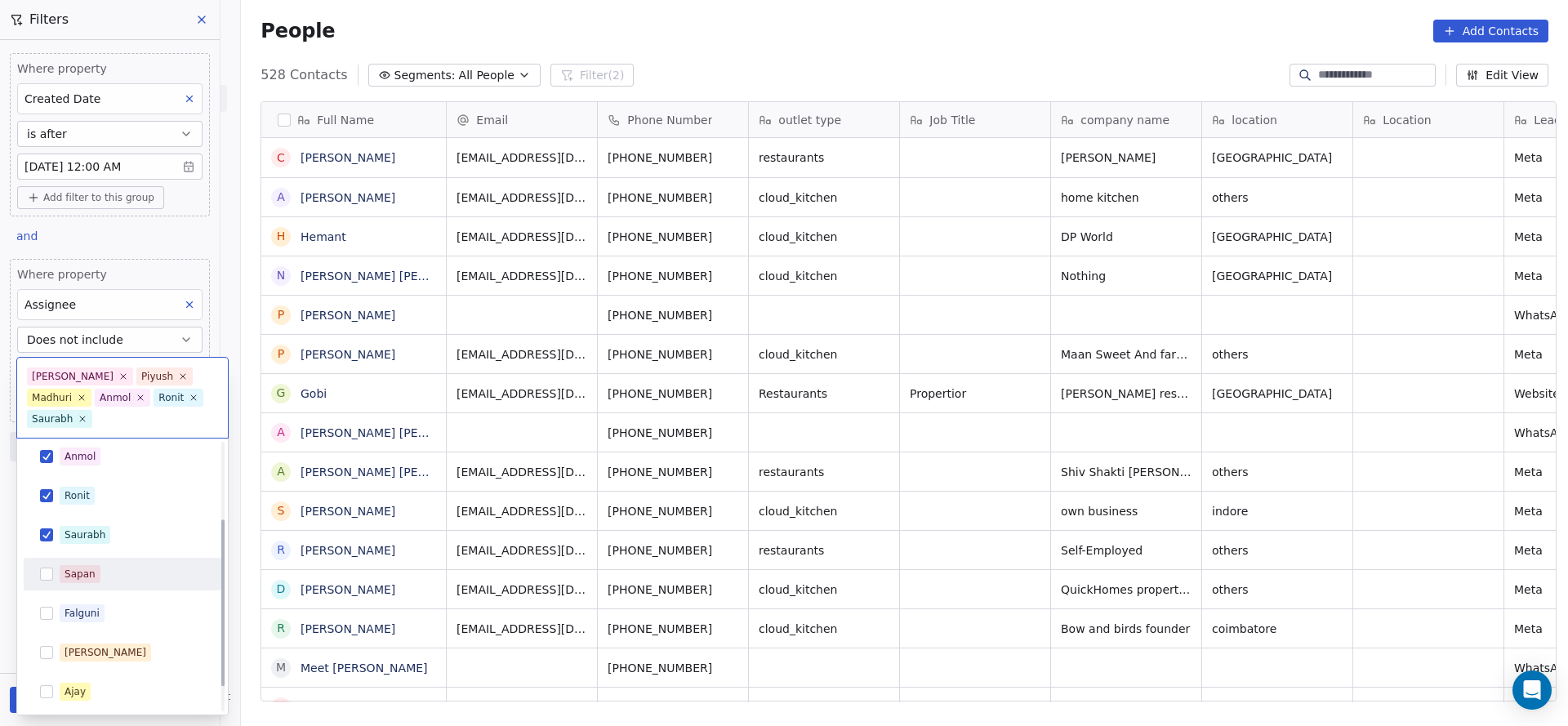
click at [101, 573] on div "Sapan" at bounding box center [132, 574] width 145 height 18
click at [97, 592] on div "Salim Piyush Madhuri Anmol Ronit Saurabh Sapan Falguni Mary Ajay Ankit" at bounding box center [123, 535] width 198 height 425
click at [90, 610] on div "Falguni" at bounding box center [82, 612] width 35 height 15
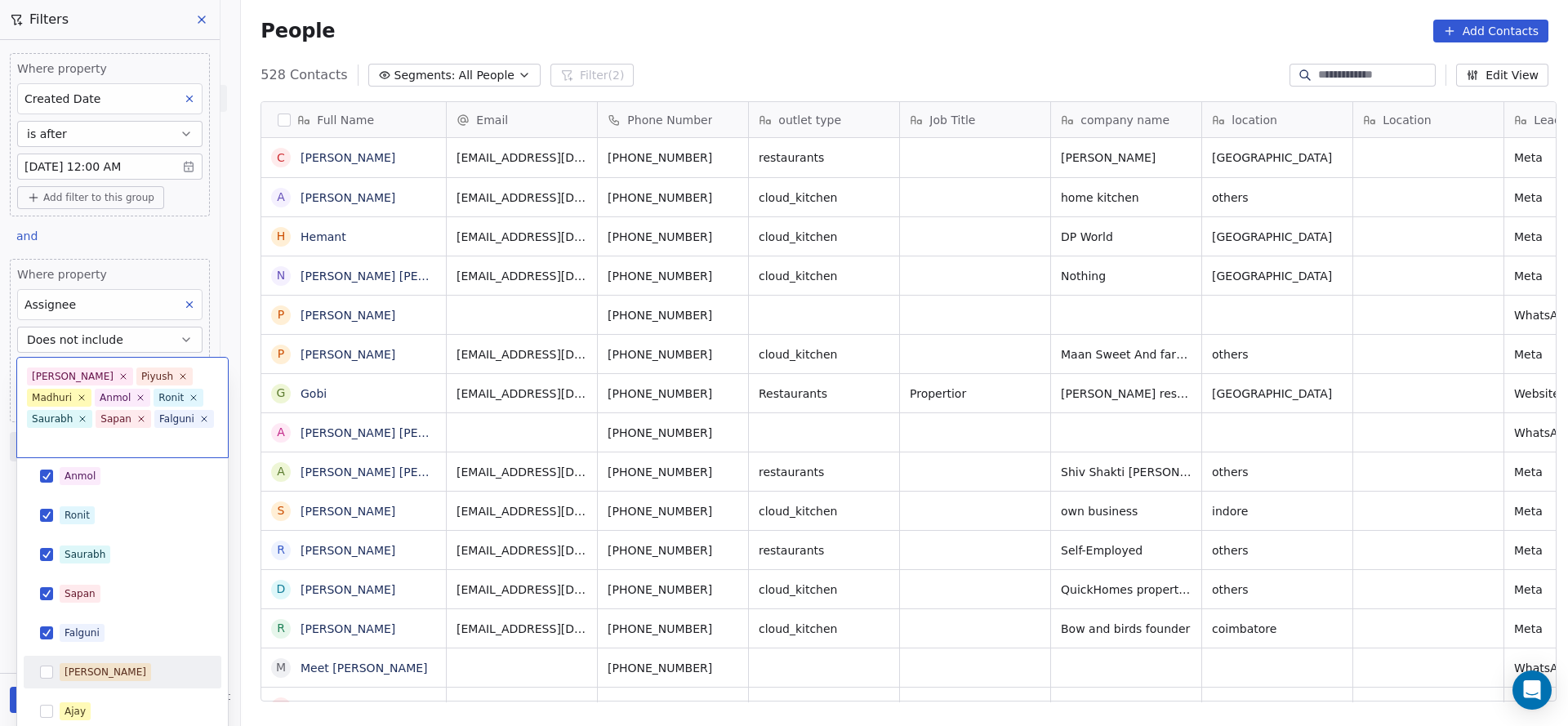
click at [83, 665] on div "Mary" at bounding box center [105, 672] width 82 height 15
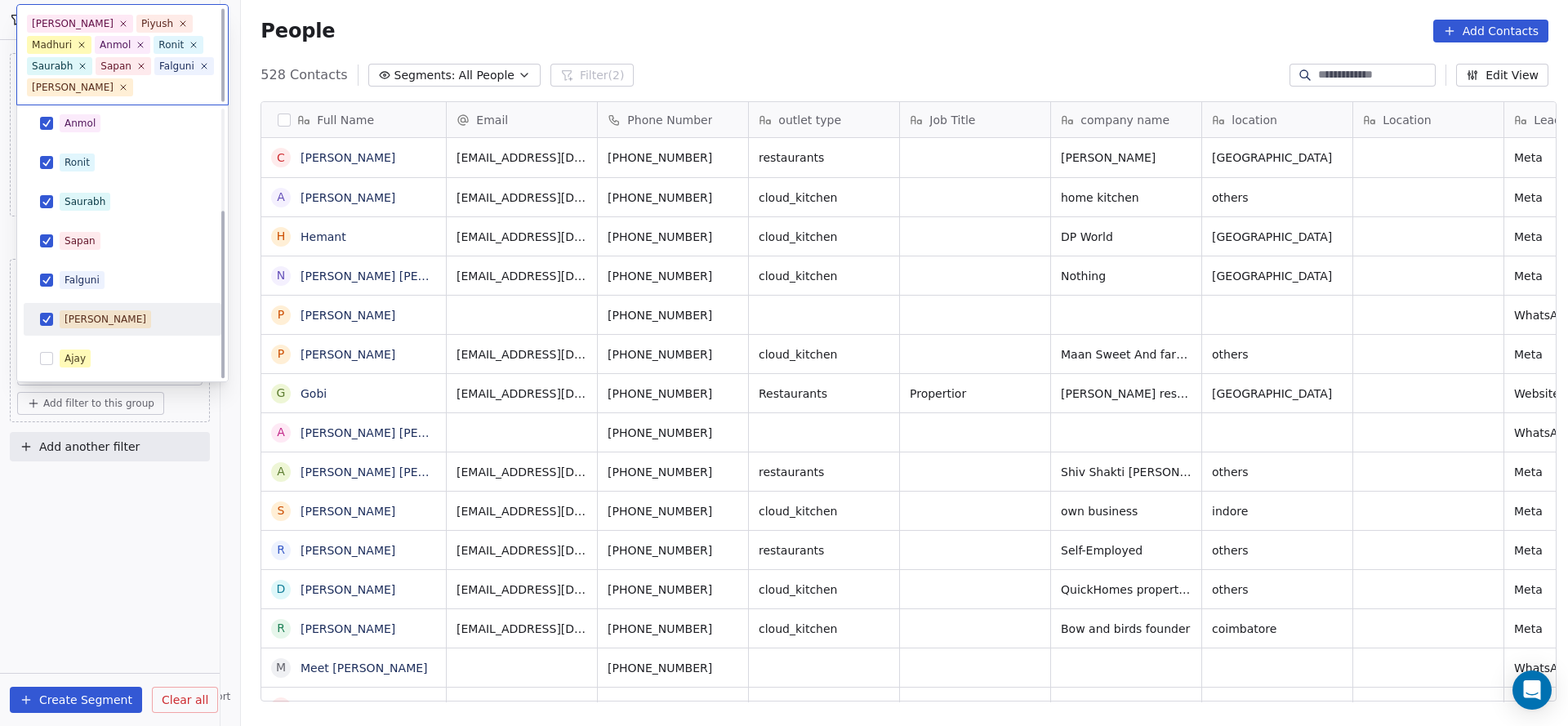
scroll to position [161, 0]
click at [83, 308] on div "Ajay" at bounding box center [122, 320] width 185 height 26
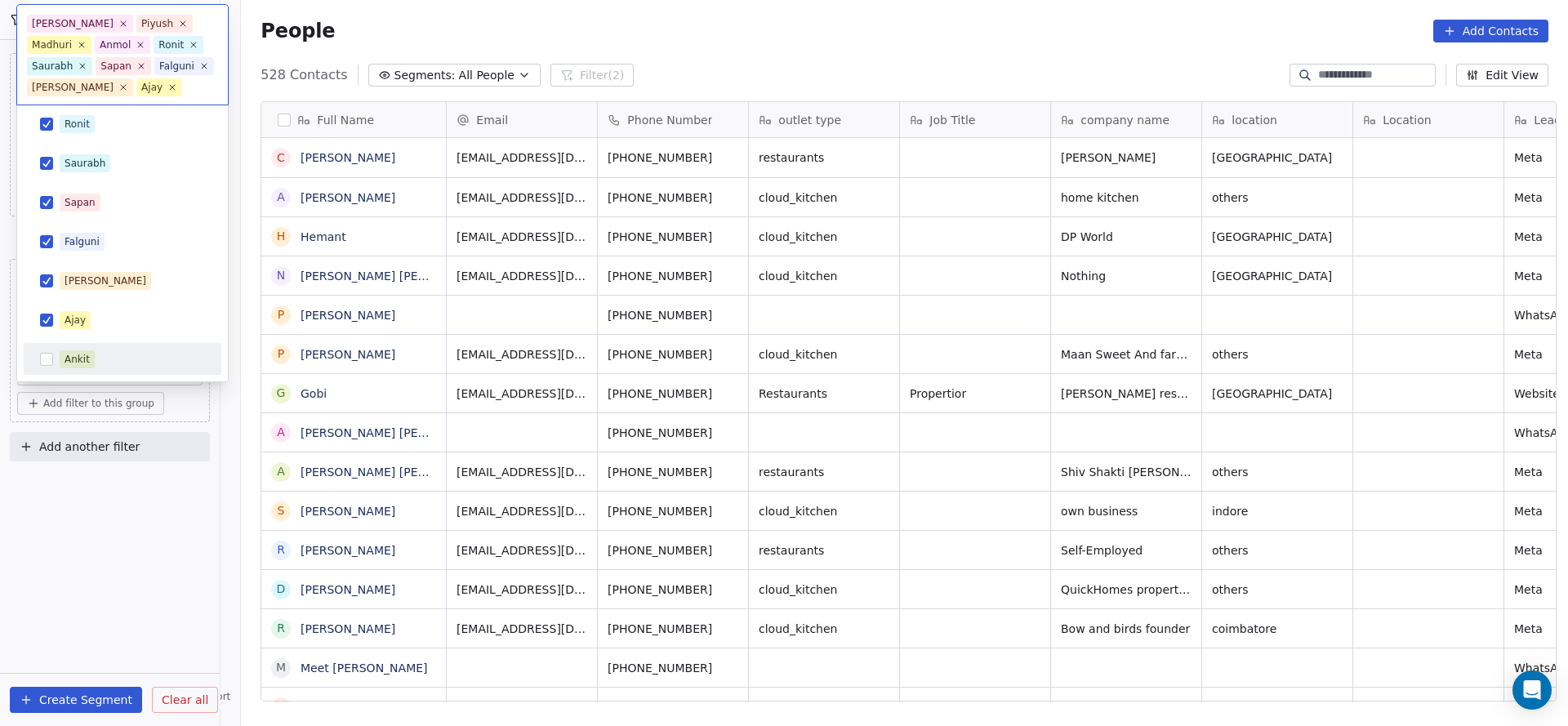
click at [93, 356] on span "Ankit" at bounding box center [77, 359] width 35 height 18
click at [709, 326] on html "On2Cook India Pvt. Ltd. Contacts People Marketing Workflows Campaigns Sales Pip…" at bounding box center [784, 363] width 1568 height 726
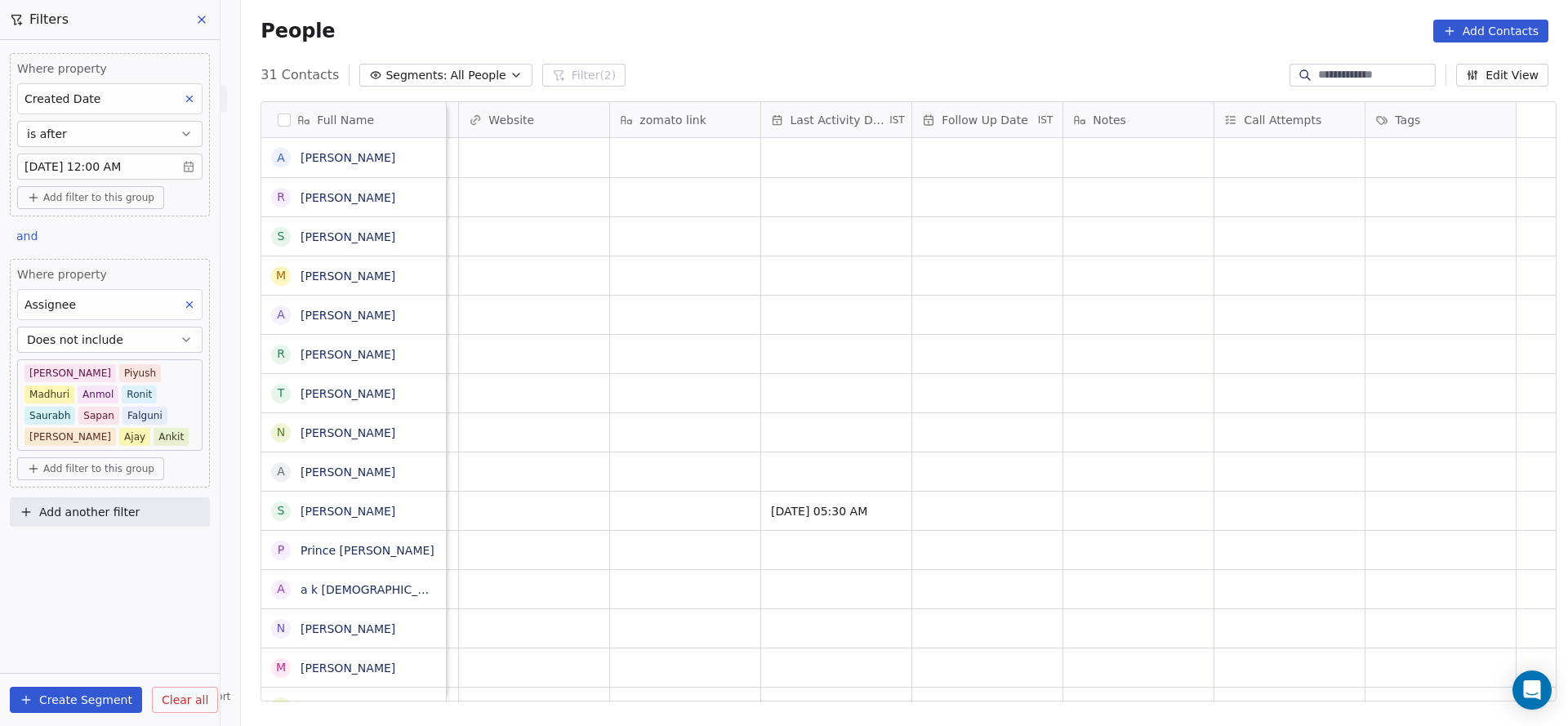
scroll to position [0, 1386]
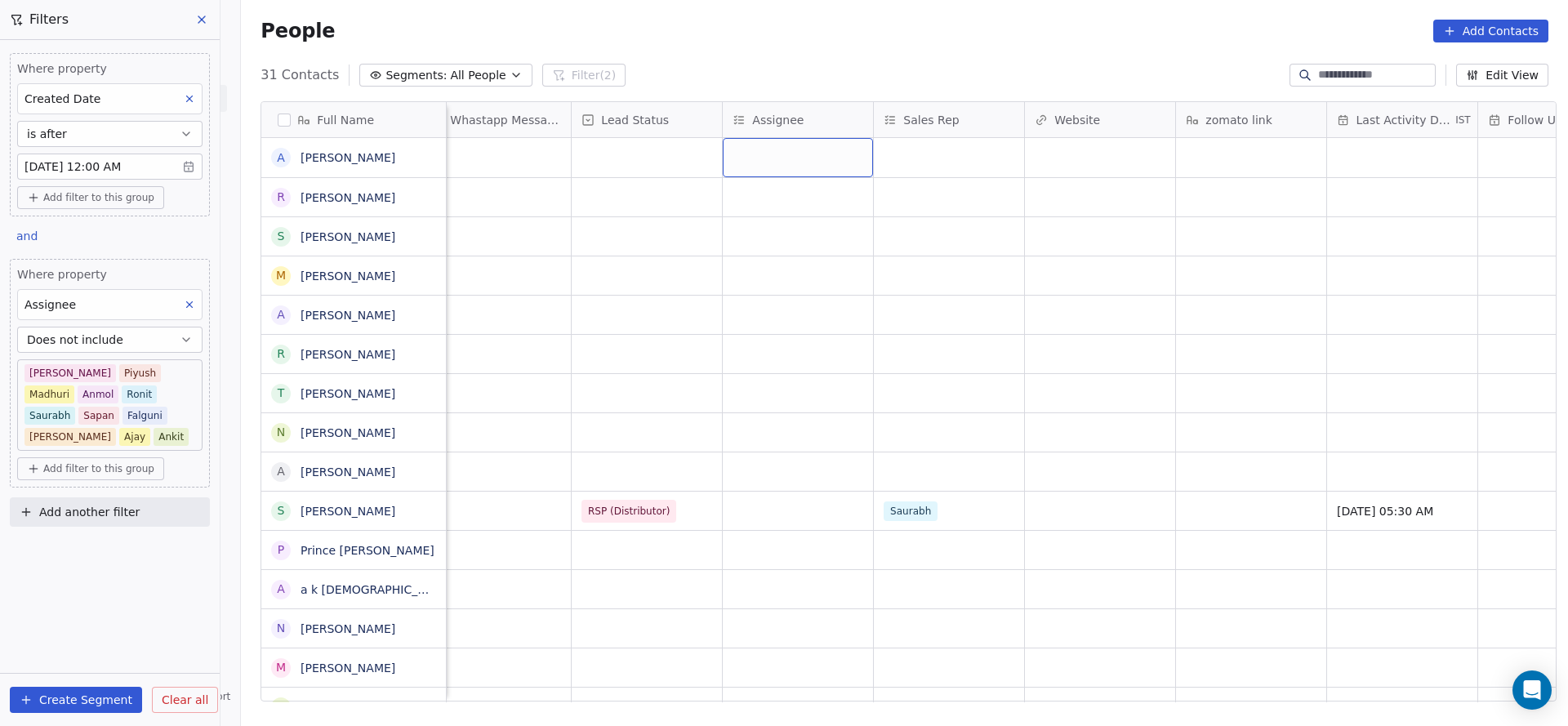
click at [769, 176] on div "grid" at bounding box center [797, 157] width 151 height 40
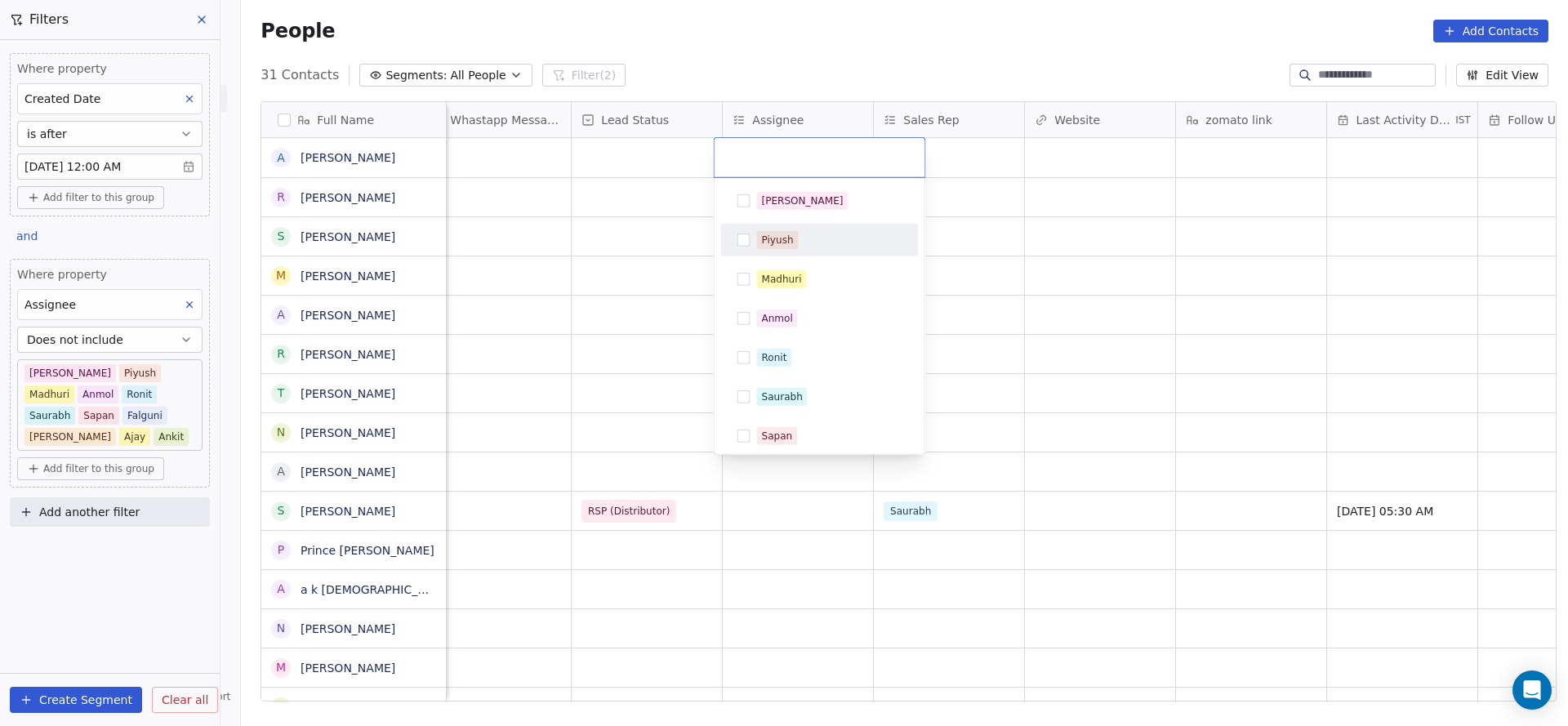
click at [581, 359] on html "On2Cook India Pvt. Ltd. Contacts People Marketing Workflows Campaigns Sales Pip…" at bounding box center [784, 363] width 1568 height 726
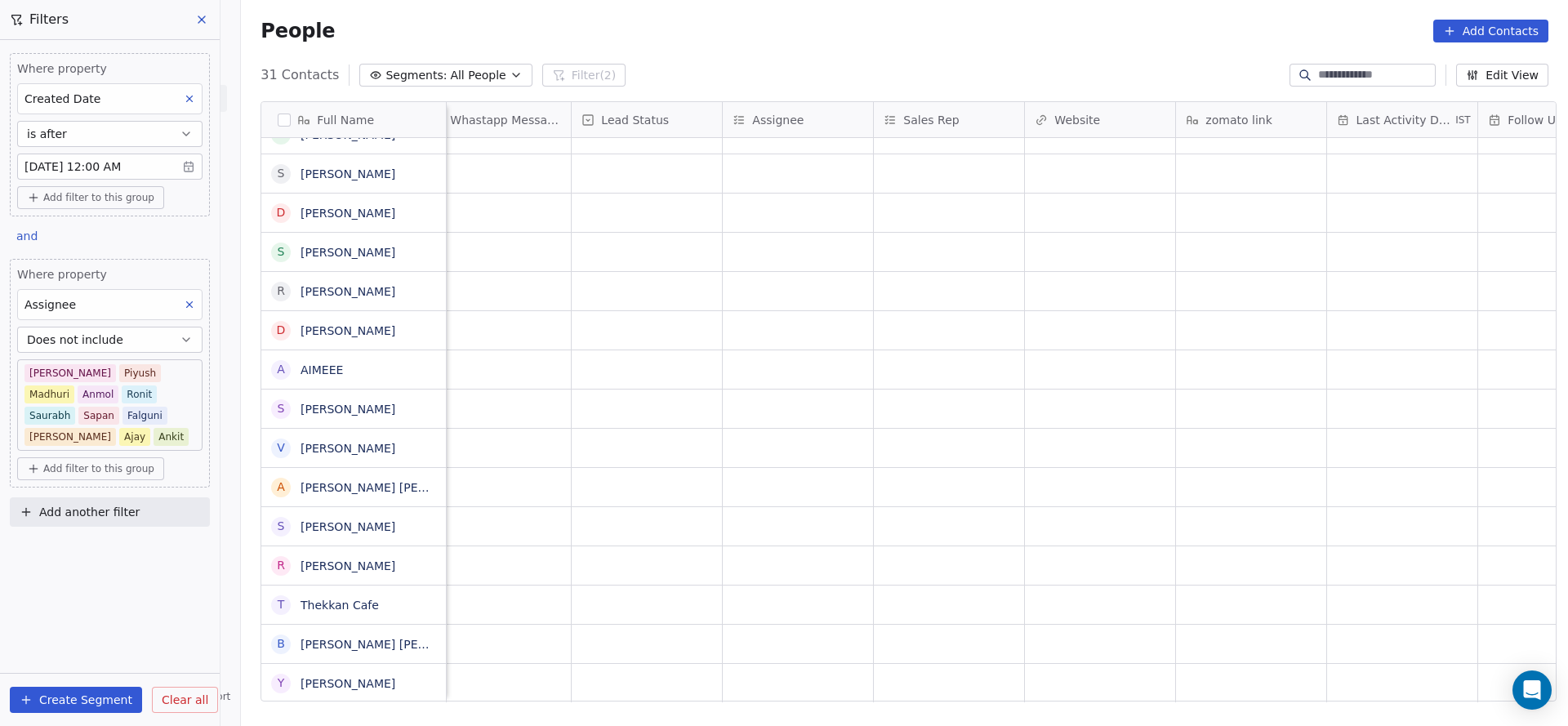
scroll to position [18, 1386]
click at [763, 664] on div "grid" at bounding box center [797, 683] width 151 height 39
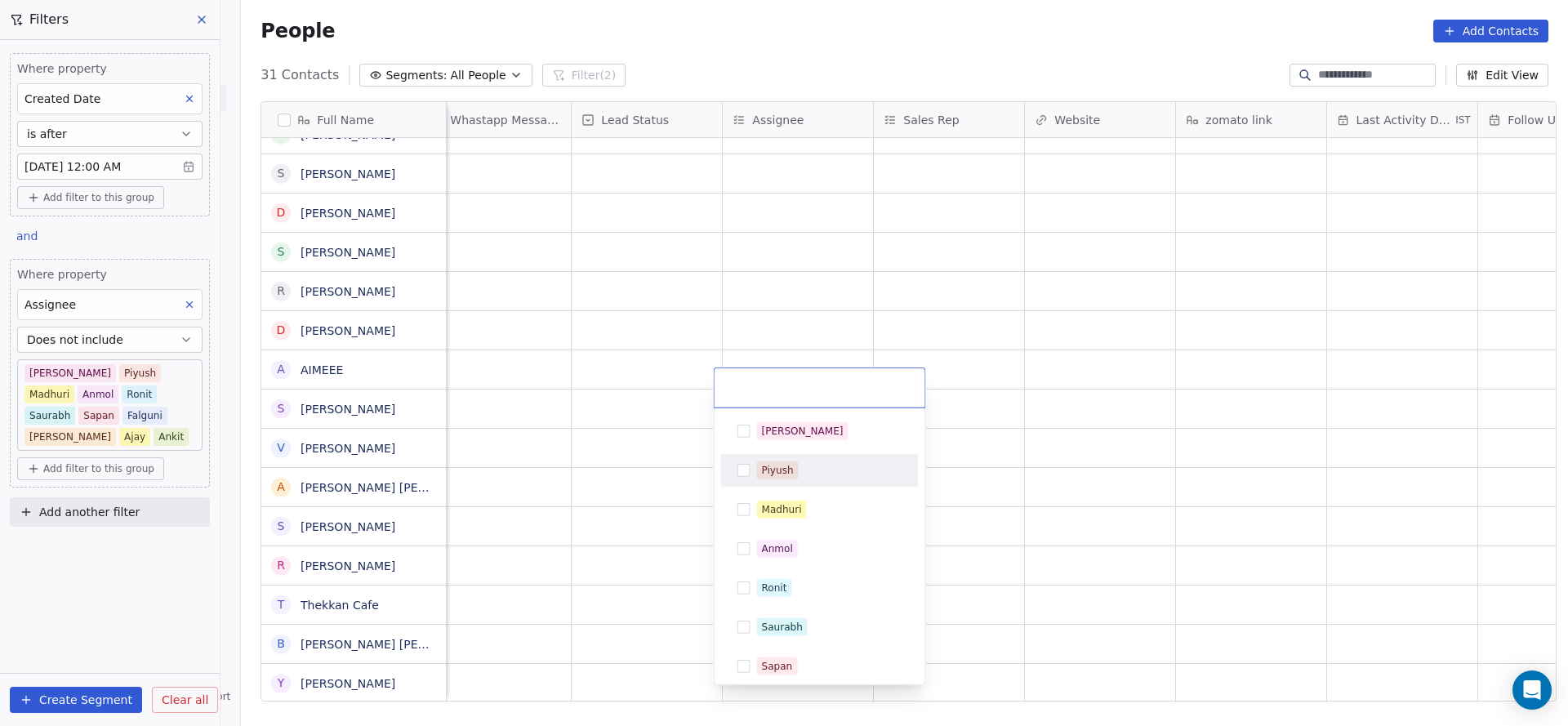
click at [810, 446] on div "Salim Piyush Madhuri Anmol Ronit Saurabh Sapan Falguni Mary Ajay Ankit" at bounding box center [820, 627] width 198 height 425
click at [509, 539] on html "On2Cook India Pvt. Ltd. Contacts People Marketing Workflows Campaigns Sales Pip…" at bounding box center [784, 363] width 1568 height 726
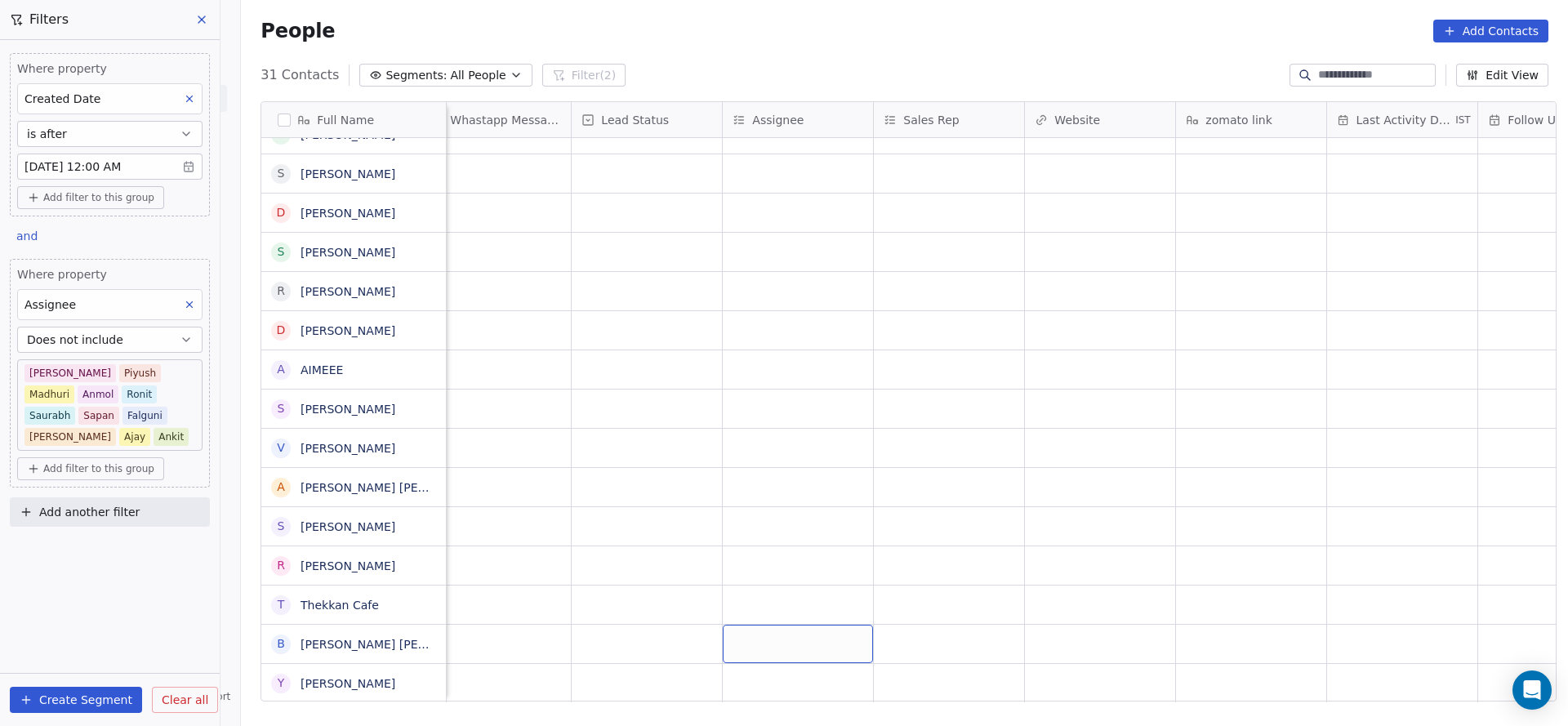
click at [784, 624] on div "grid" at bounding box center [797, 643] width 151 height 39
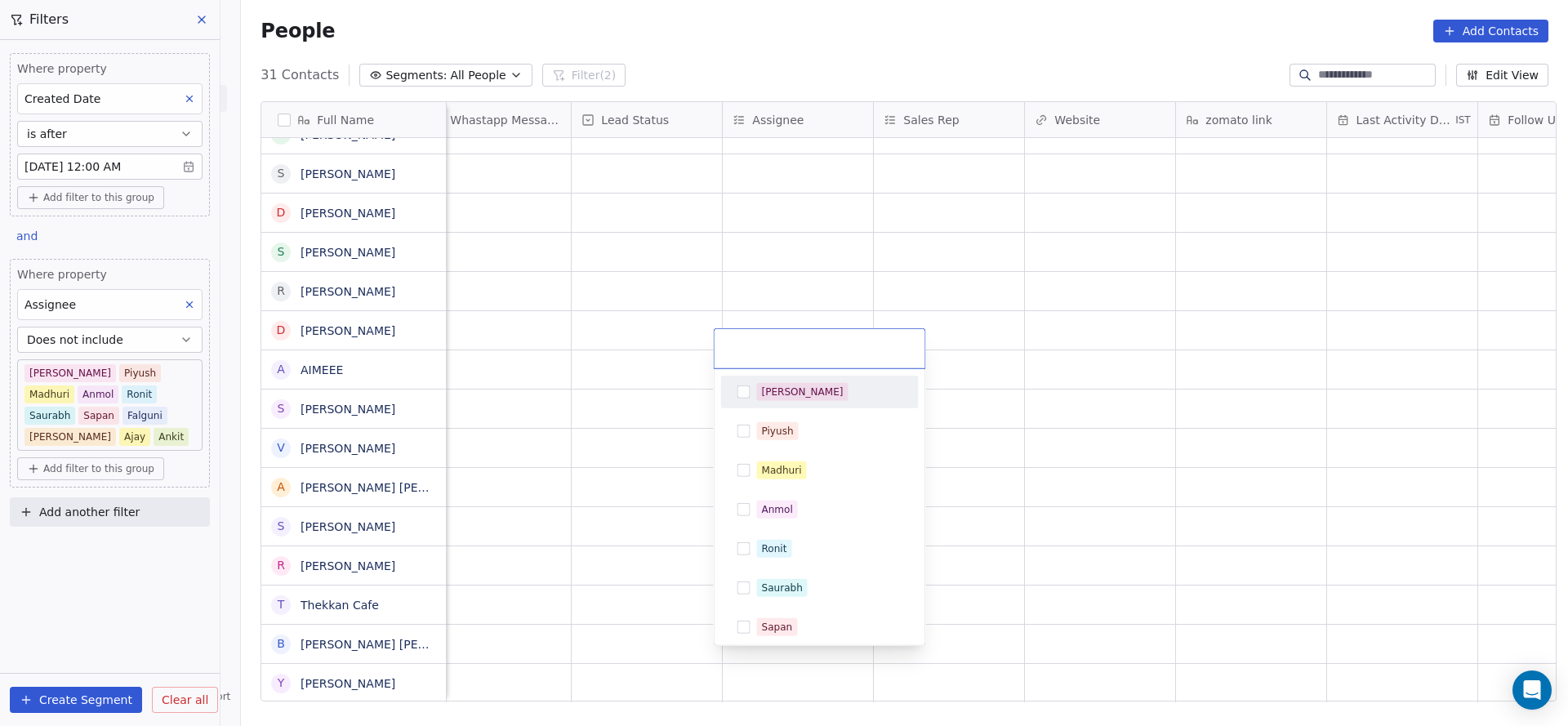
click at [815, 398] on div "[PERSON_NAME]" at bounding box center [829, 391] width 145 height 18
click at [481, 513] on html "On2Cook India Pvt. Ltd. Contacts People Marketing Workflows Campaigns Sales Pip…" at bounding box center [784, 363] width 1568 height 726
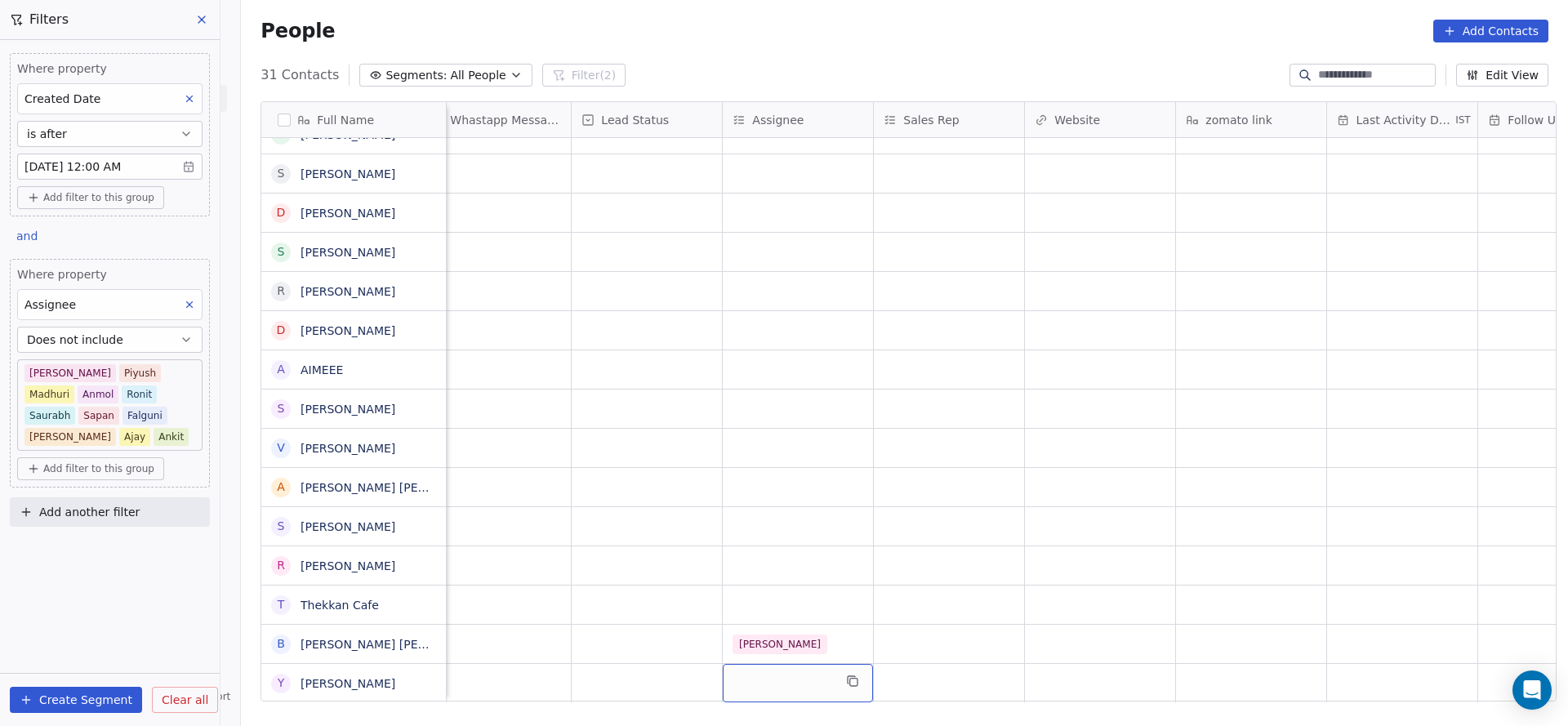
click at [732, 664] on div "grid" at bounding box center [797, 683] width 151 height 39
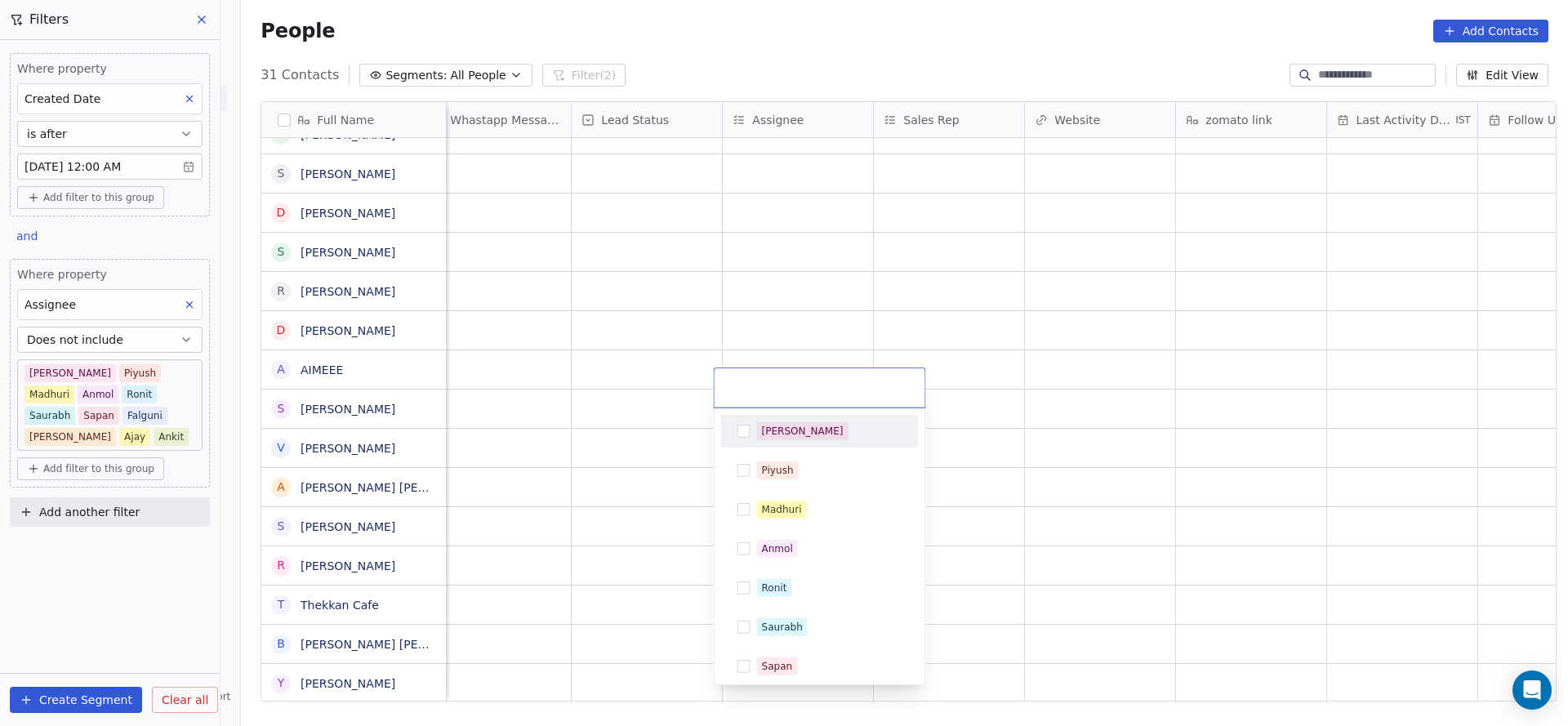
click at [823, 439] on div "[PERSON_NAME]" at bounding box center [829, 431] width 145 height 18
click at [407, 512] on html "On2Cook India Pvt. Ltd. Contacts People Marketing Workflows Campaigns Sales Pip…" at bounding box center [784, 363] width 1568 height 726
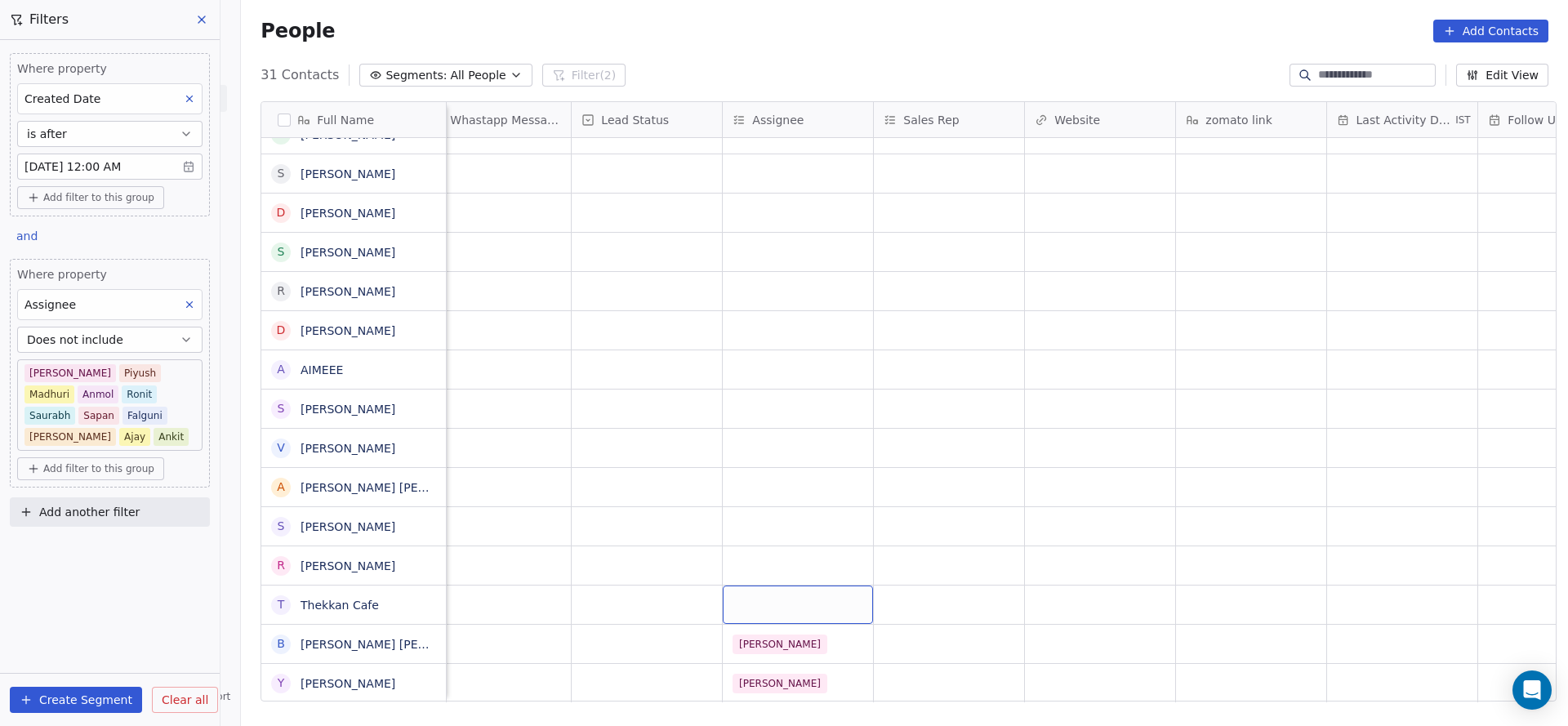
click at [753, 590] on div "grid" at bounding box center [797, 605] width 151 height 39
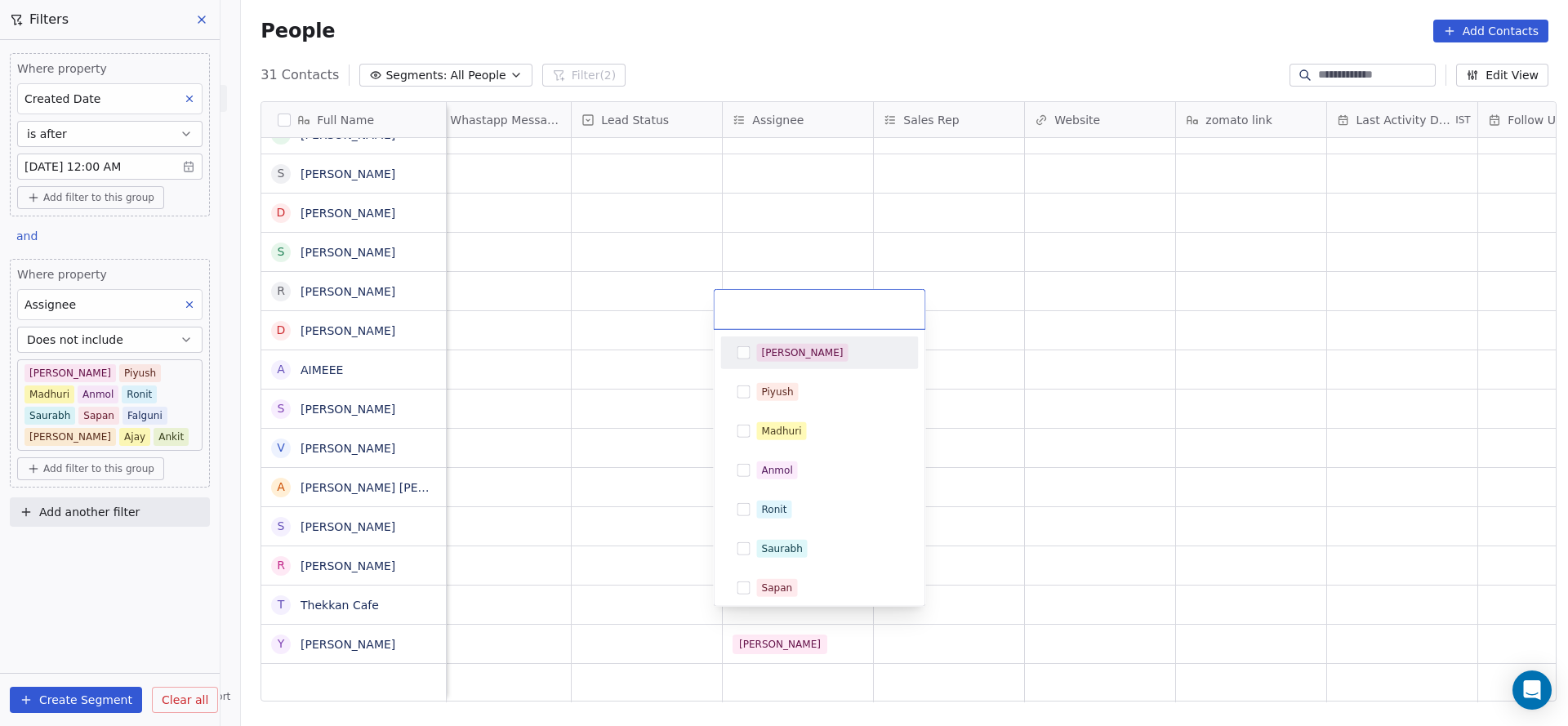
click at [813, 361] on div "[PERSON_NAME]" at bounding box center [820, 353] width 185 height 26
click at [600, 556] on html "On2Cook India Pvt. Ltd. Contacts People Marketing Workflows Campaigns Sales Pip…" at bounding box center [784, 363] width 1568 height 726
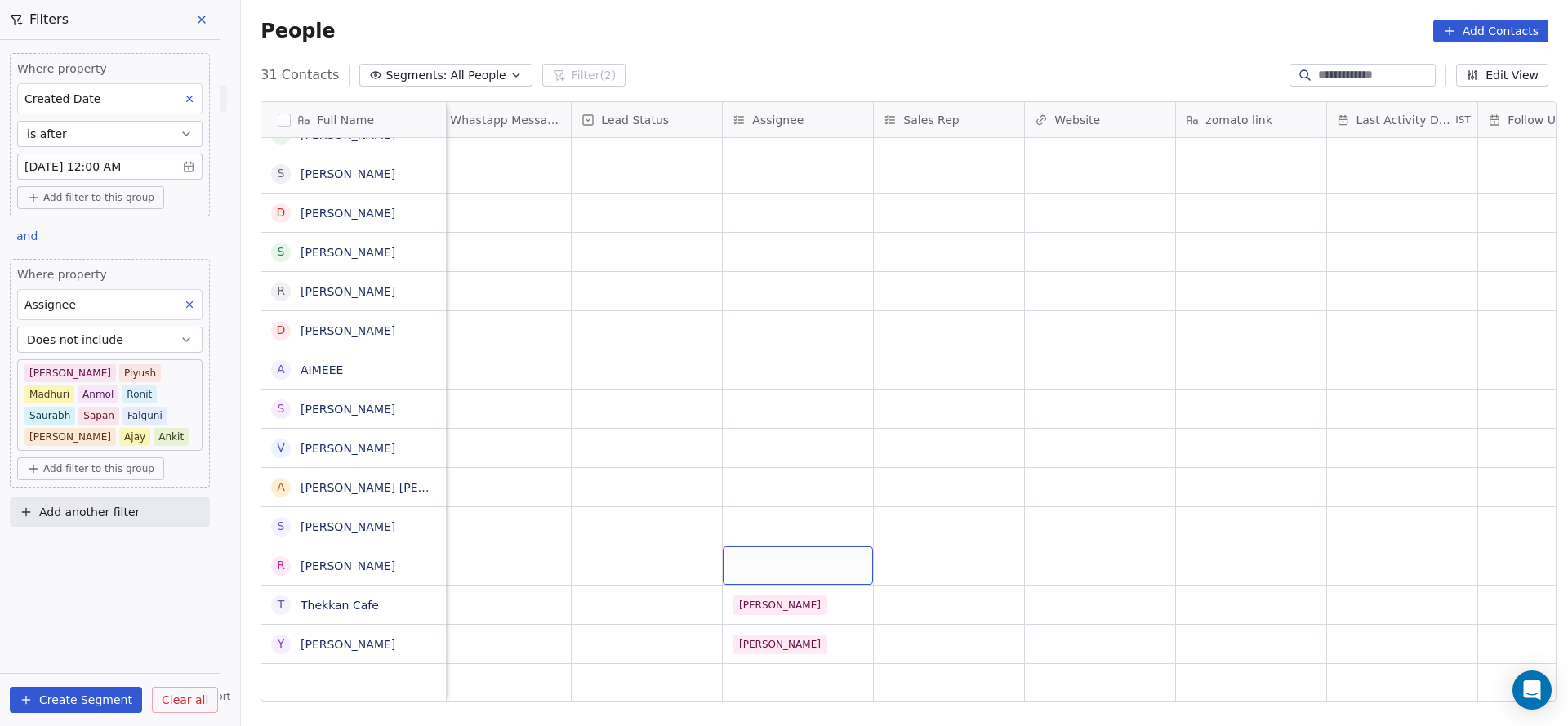
click at [794, 546] on div "grid" at bounding box center [797, 565] width 151 height 39
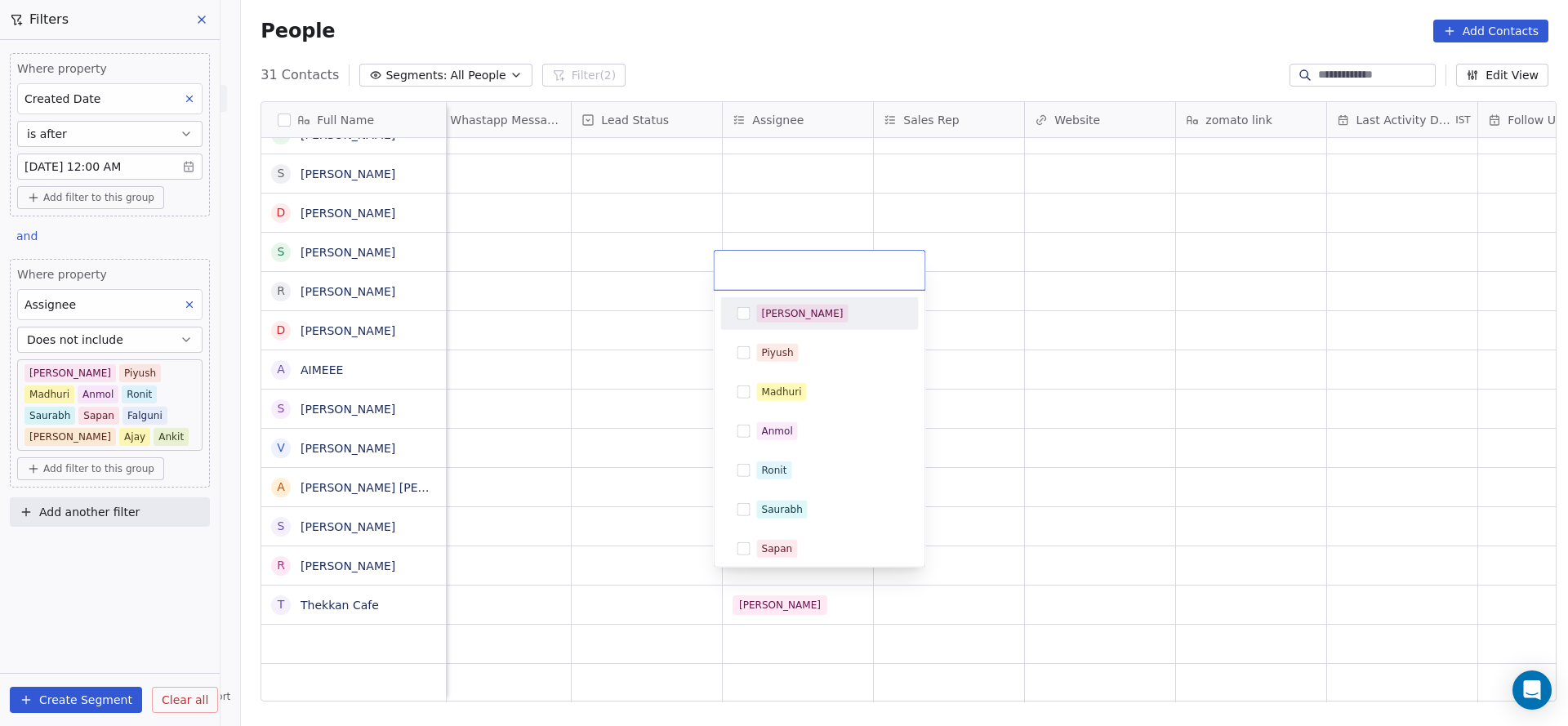
click at [807, 320] on div "[PERSON_NAME]" at bounding box center [829, 313] width 145 height 18
click at [589, 488] on html "On2Cook India Pvt. Ltd. Contacts People Marketing Workflows Campaigns Sales Pip…" at bounding box center [784, 363] width 1568 height 726
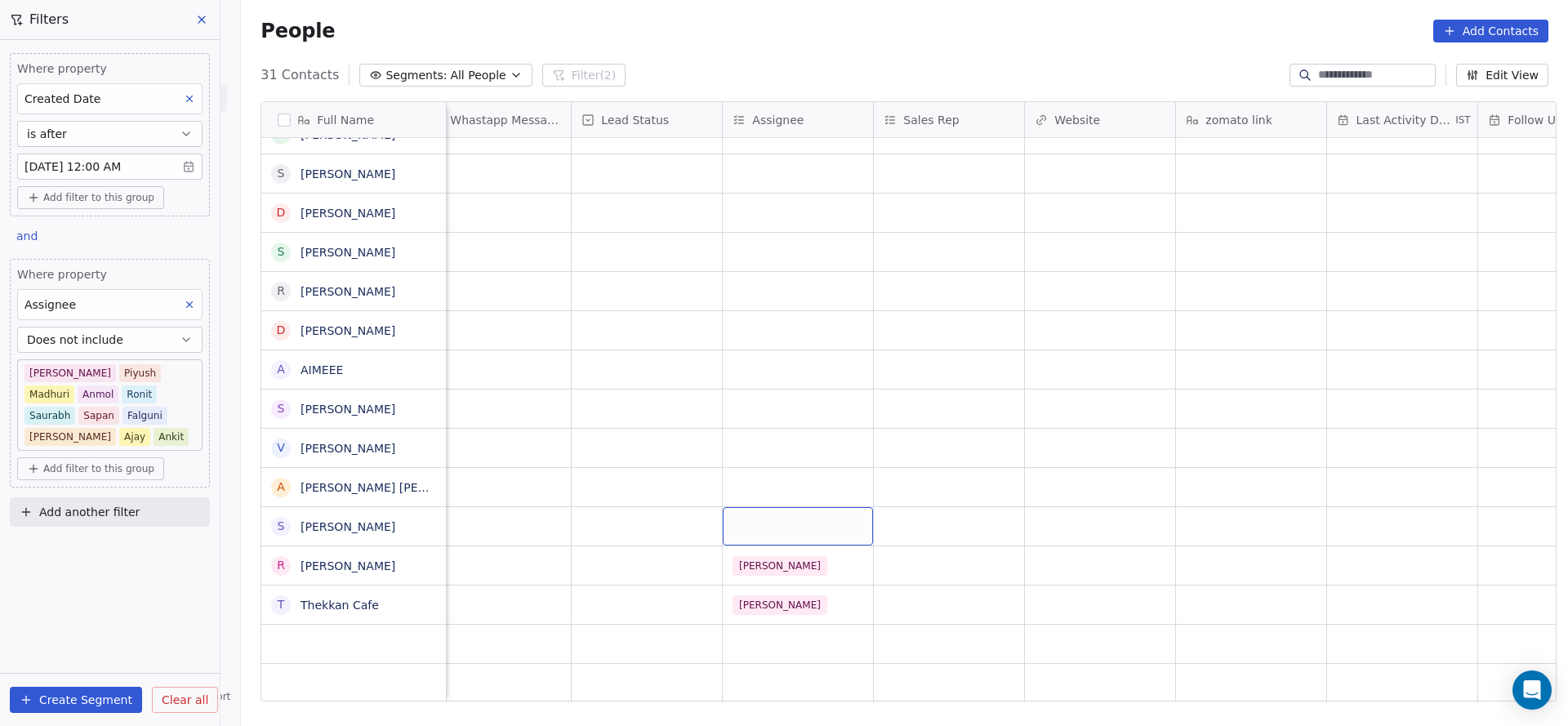
click at [791, 512] on div "grid" at bounding box center [797, 526] width 151 height 39
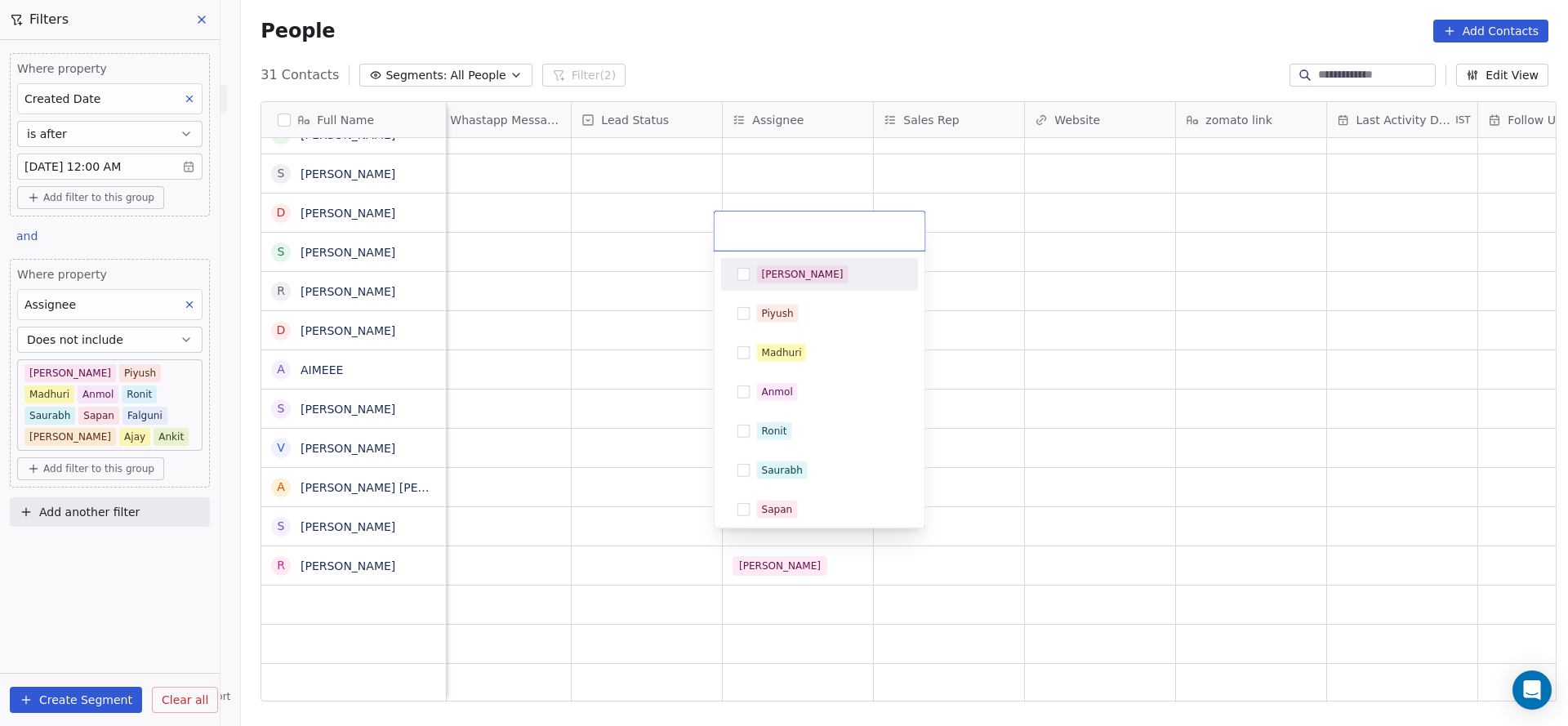
click at [793, 269] on div "[PERSON_NAME]" at bounding box center [829, 274] width 145 height 18
click at [329, 366] on html "On2Cook India Pvt. Ltd. Contacts People Marketing Workflows Campaigns Sales Pip…" at bounding box center [784, 363] width 1568 height 726
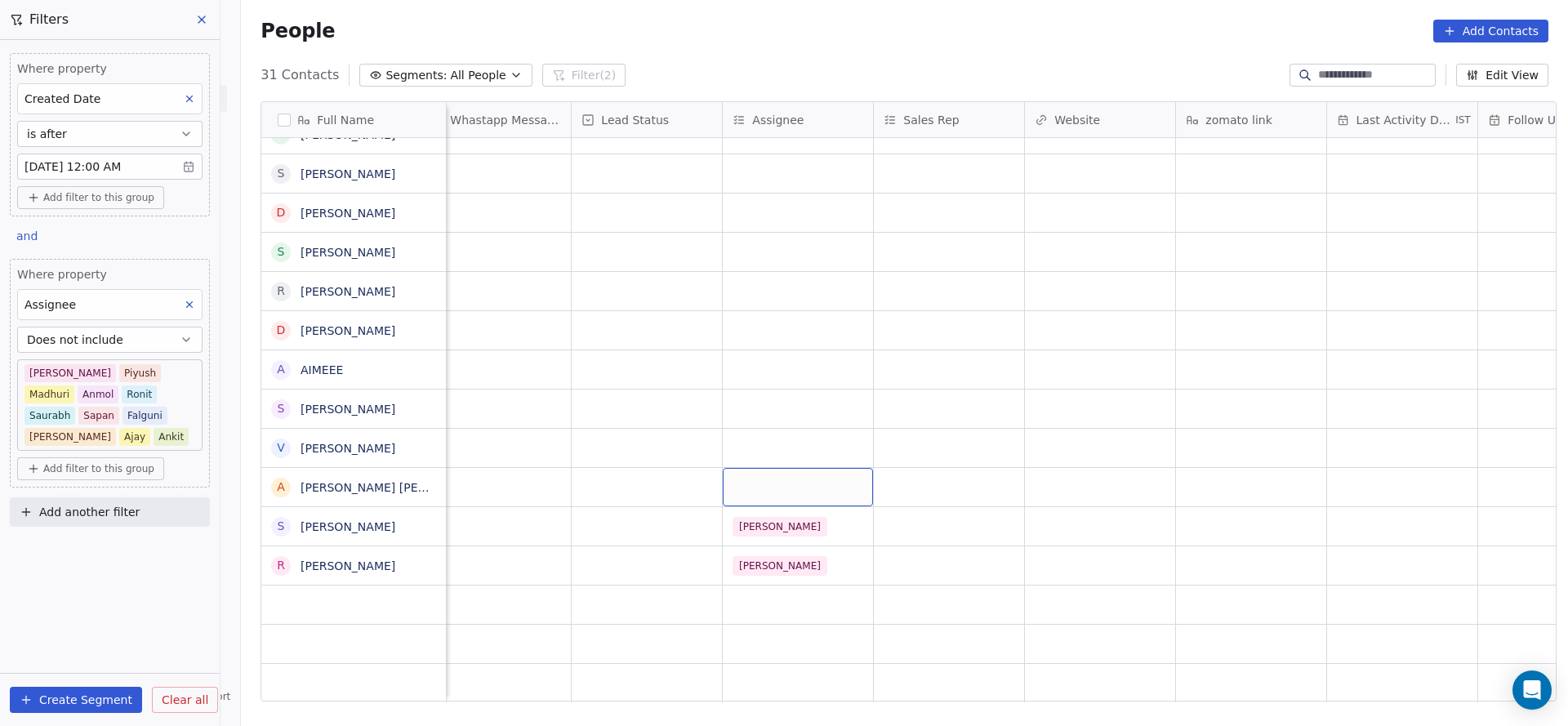
click at [750, 468] on div "grid" at bounding box center [797, 487] width 151 height 39
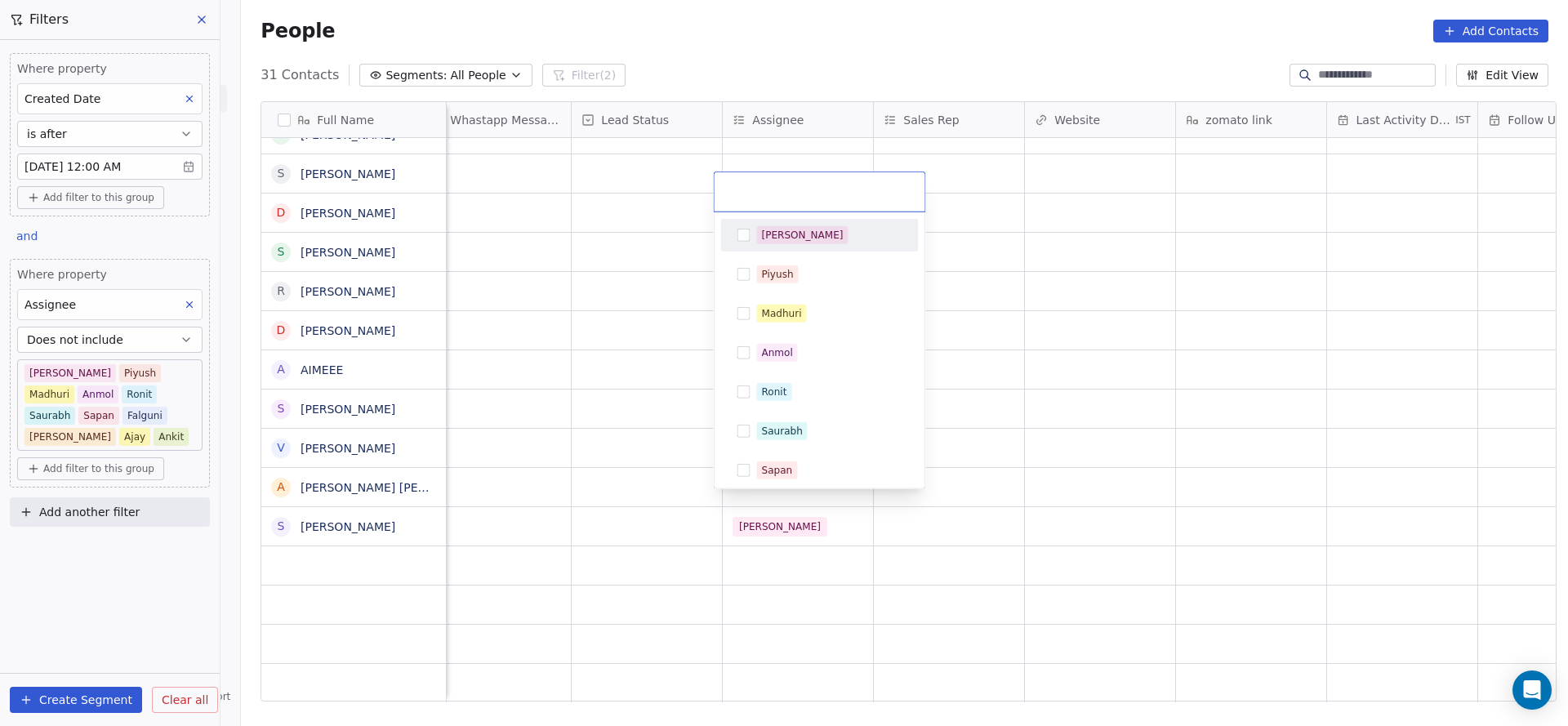
click at [781, 228] on div "[PERSON_NAME]" at bounding box center [802, 235] width 82 height 15
click at [441, 378] on html "On2Cook India Pvt. Ltd. Contacts People Marketing Workflows Campaigns Sales Pip…" at bounding box center [784, 363] width 1568 height 726
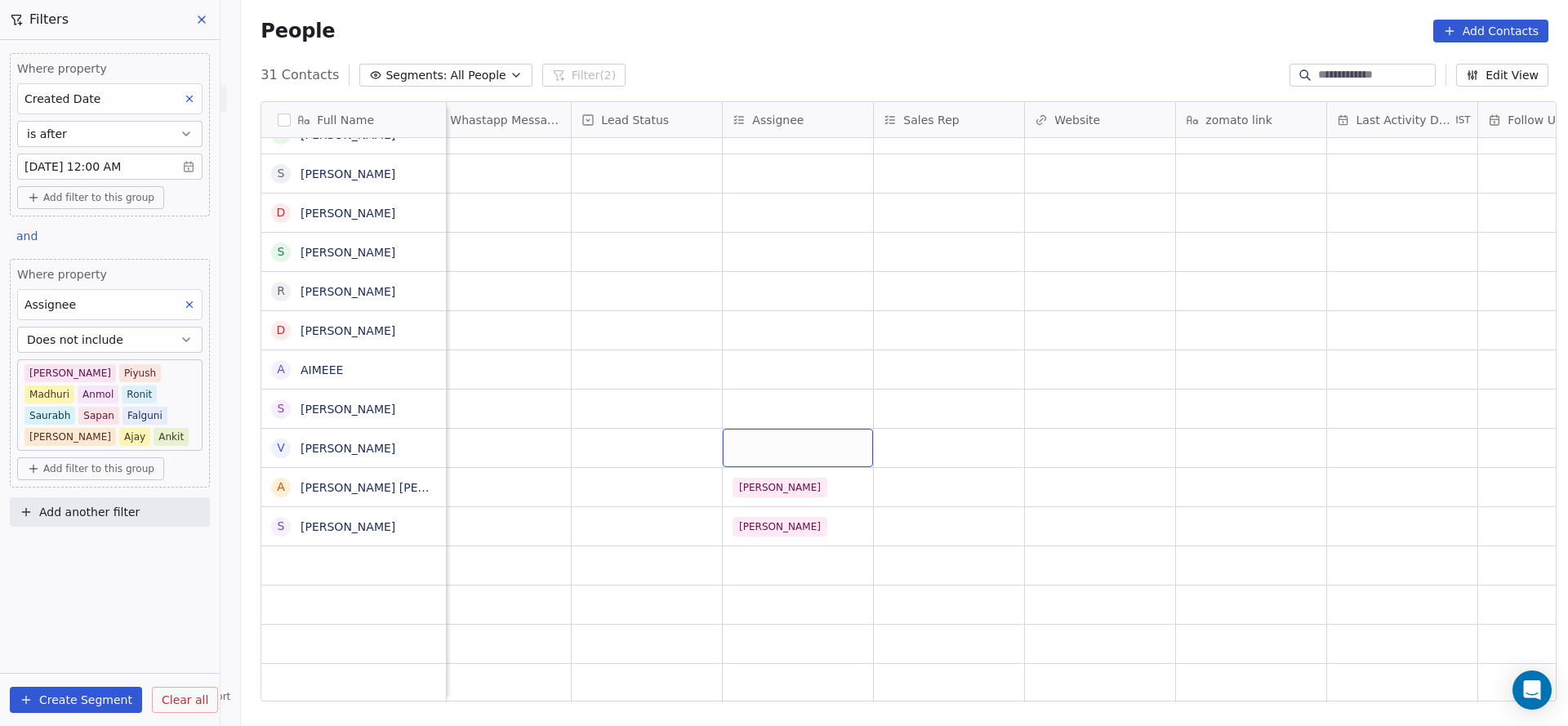
click at [801, 428] on div "grid" at bounding box center [797, 447] width 151 height 39
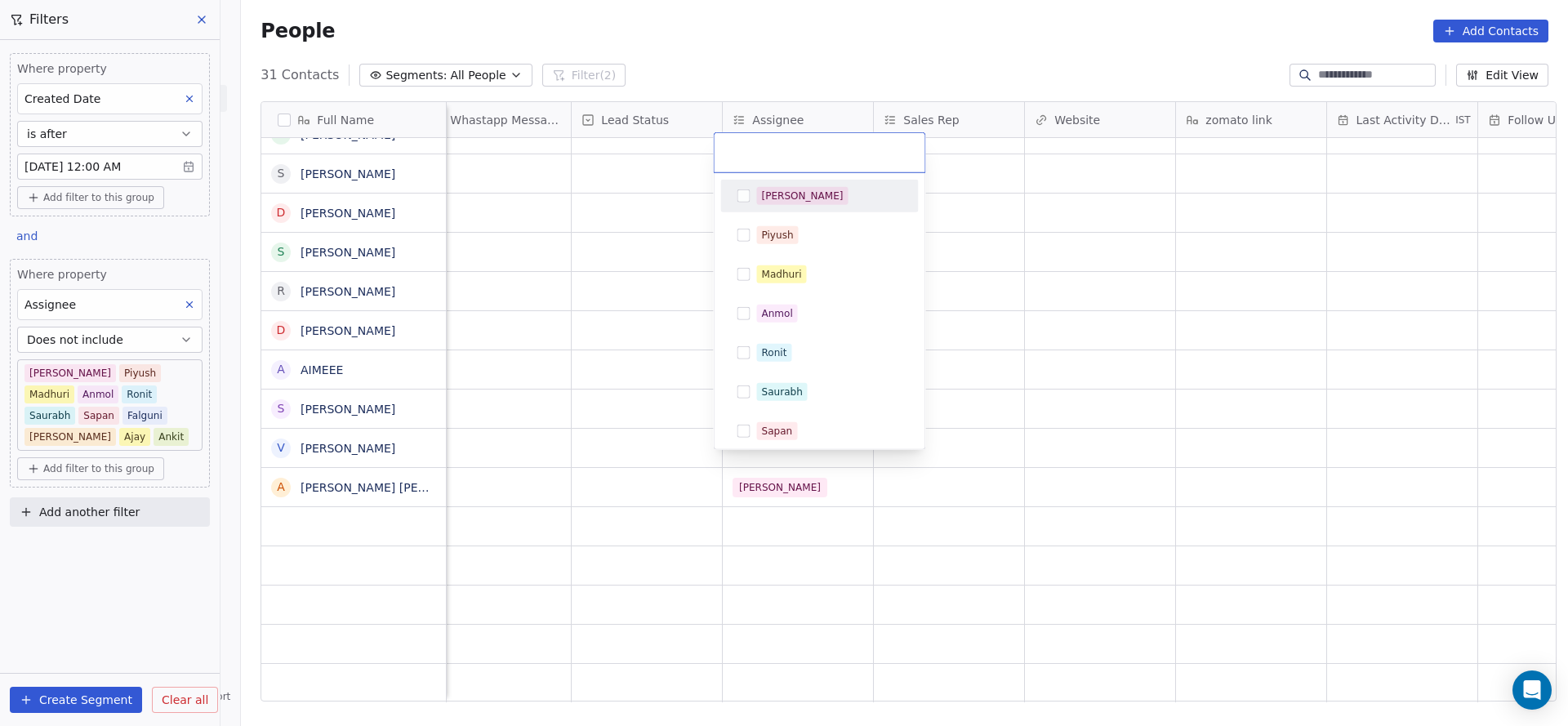
click at [748, 197] on button "Suggestions" at bounding box center [743, 195] width 13 height 13
click at [659, 266] on html "On2Cook India Pvt. Ltd. Contacts People Marketing Workflows Campaigns Sales Pip…" at bounding box center [784, 363] width 1568 height 726
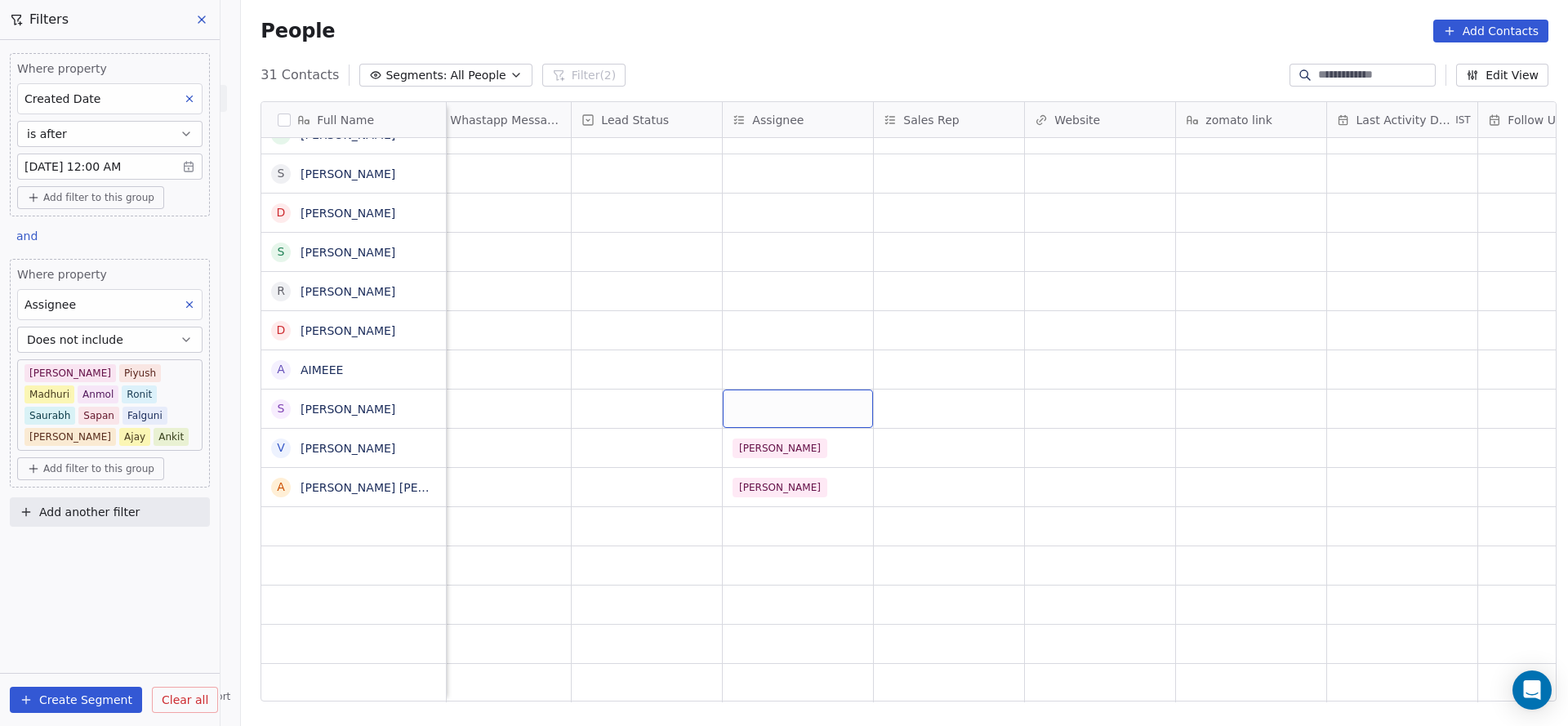
click at [740, 396] on div "grid" at bounding box center [797, 409] width 151 height 39
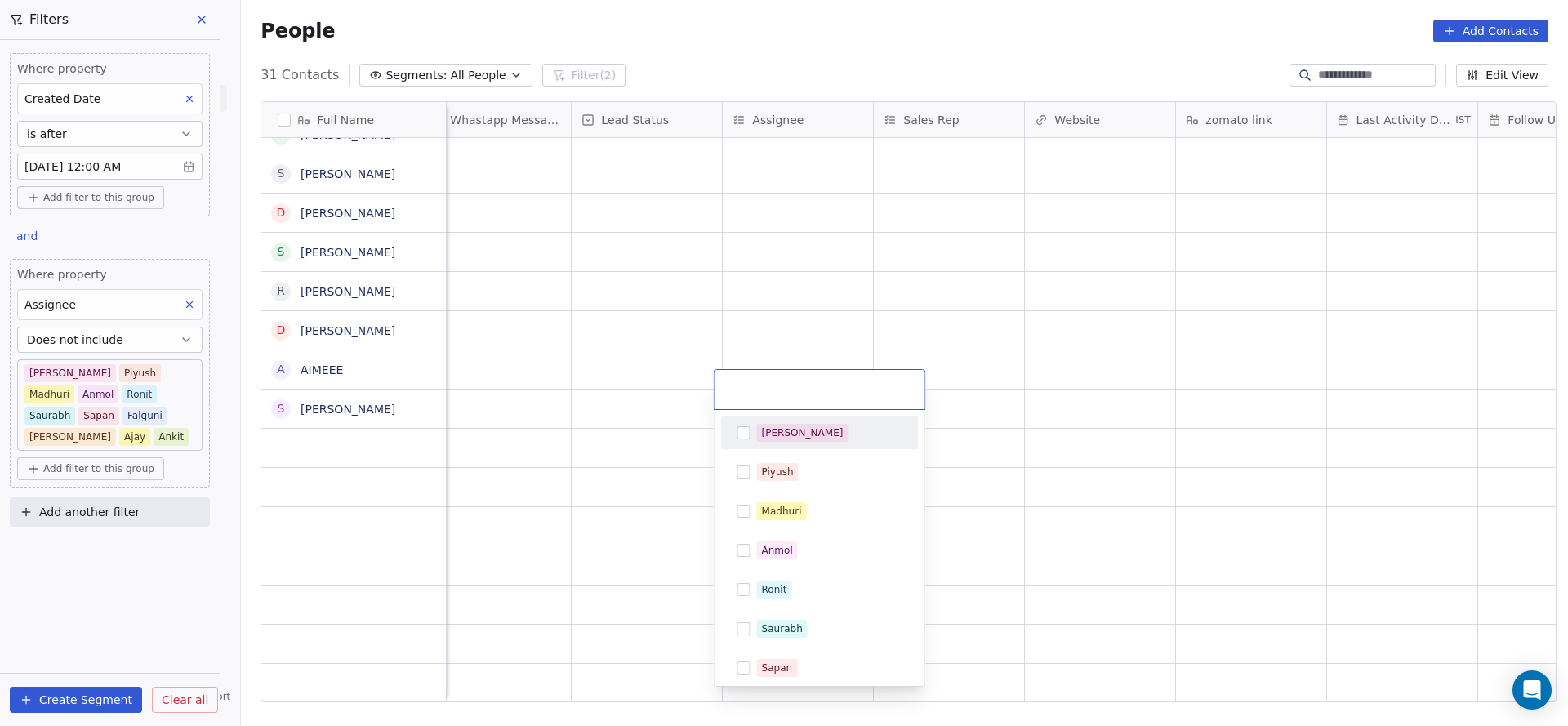
click at [776, 454] on div "Salim Piyush Madhuri Anmol Ronit Saurabh Sapan Falguni Mary Ajay Ankit" at bounding box center [820, 629] width 198 height 425
click at [791, 440] on div "[PERSON_NAME]" at bounding box center [829, 433] width 145 height 18
click at [546, 367] on html "On2Cook India Pvt. Ltd. Contacts People Marketing Workflows Campaigns Sales Pip…" at bounding box center [784, 363] width 1568 height 726
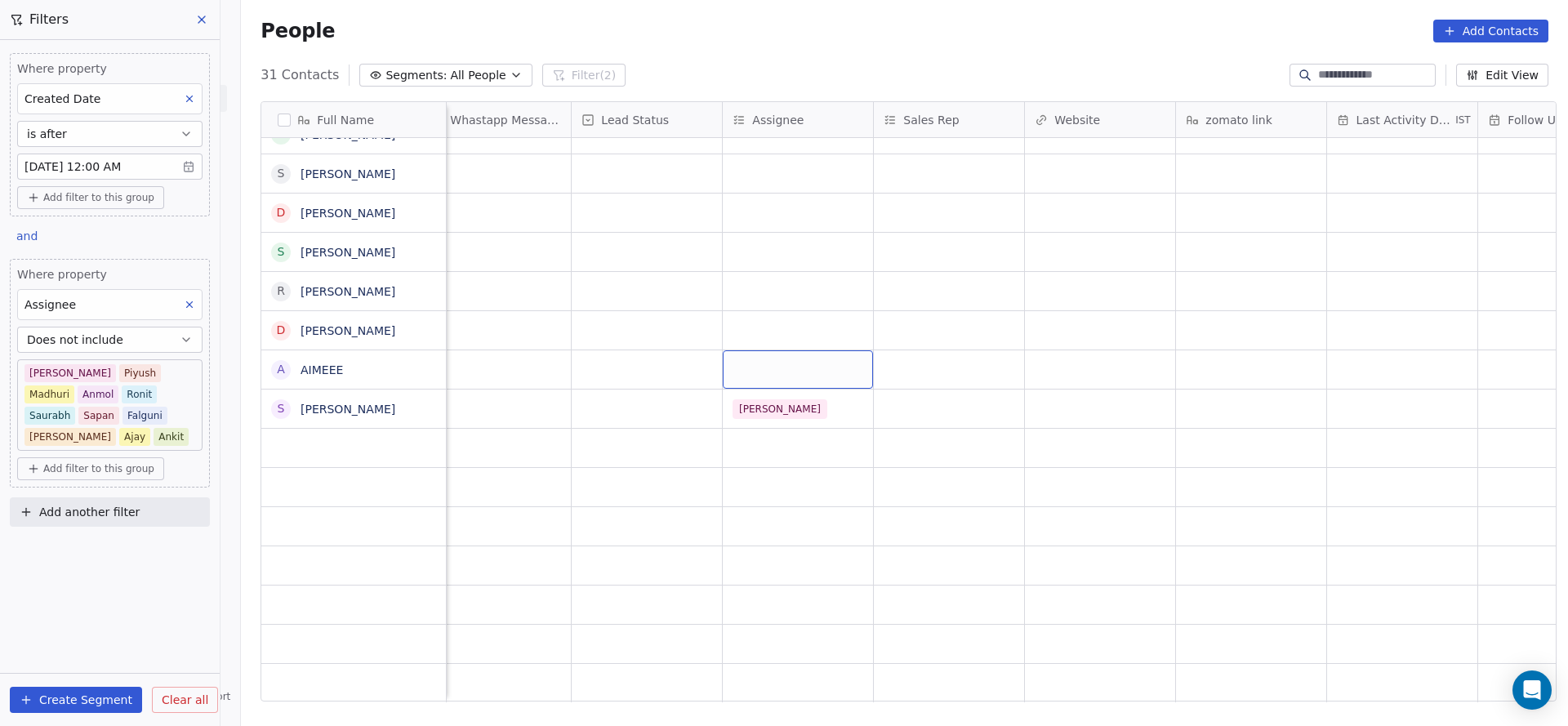
click at [733, 350] on div "grid" at bounding box center [797, 369] width 151 height 39
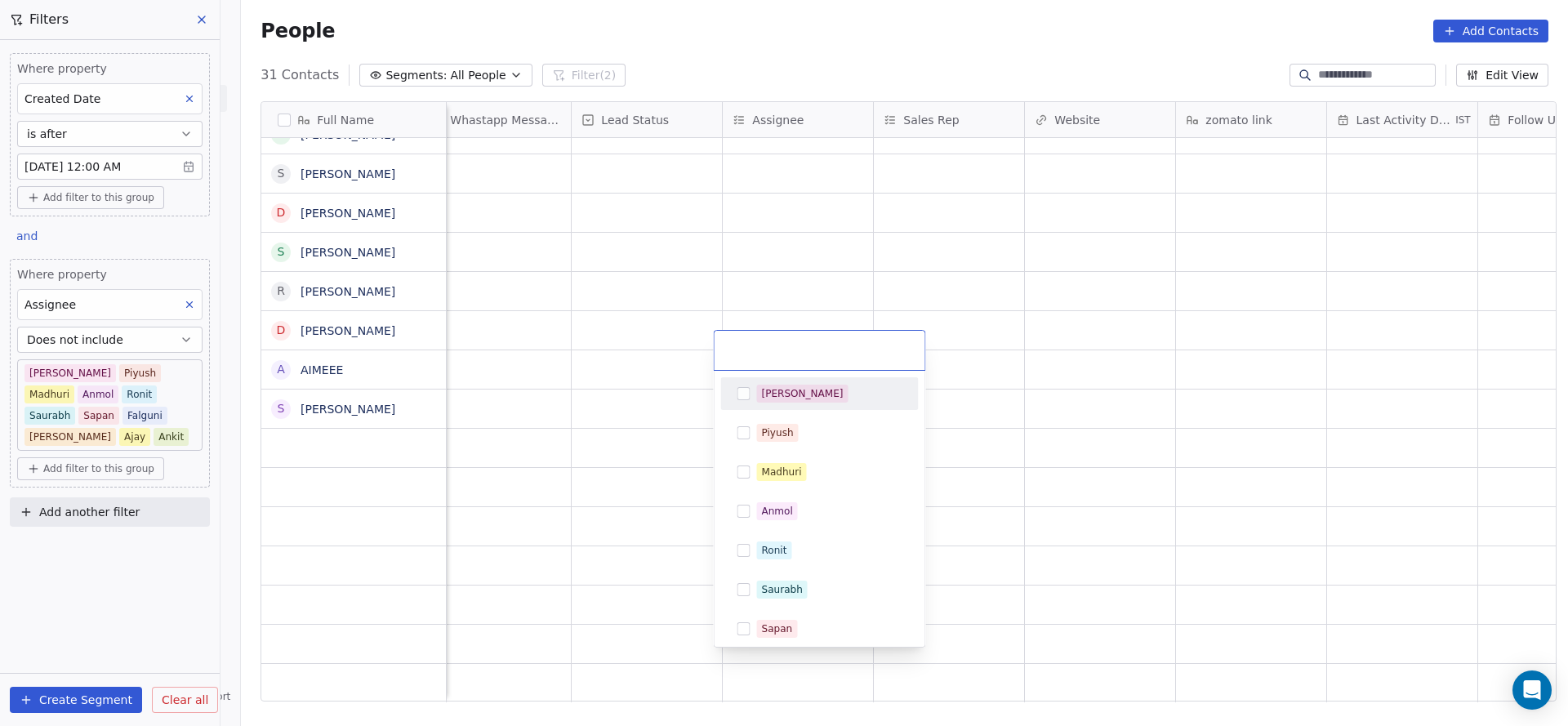
click at [786, 372] on div "Salim Piyush Madhuri Anmol Ronit Saurabh Sapan Falguni Mary Ajay Ankit" at bounding box center [820, 508] width 211 height 276
click at [774, 392] on div "[PERSON_NAME]" at bounding box center [802, 393] width 82 height 15
click at [777, 267] on html "On2Cook India Pvt. Ltd. Contacts People Marketing Workflows Campaigns Sales Pip…" at bounding box center [784, 363] width 1568 height 726
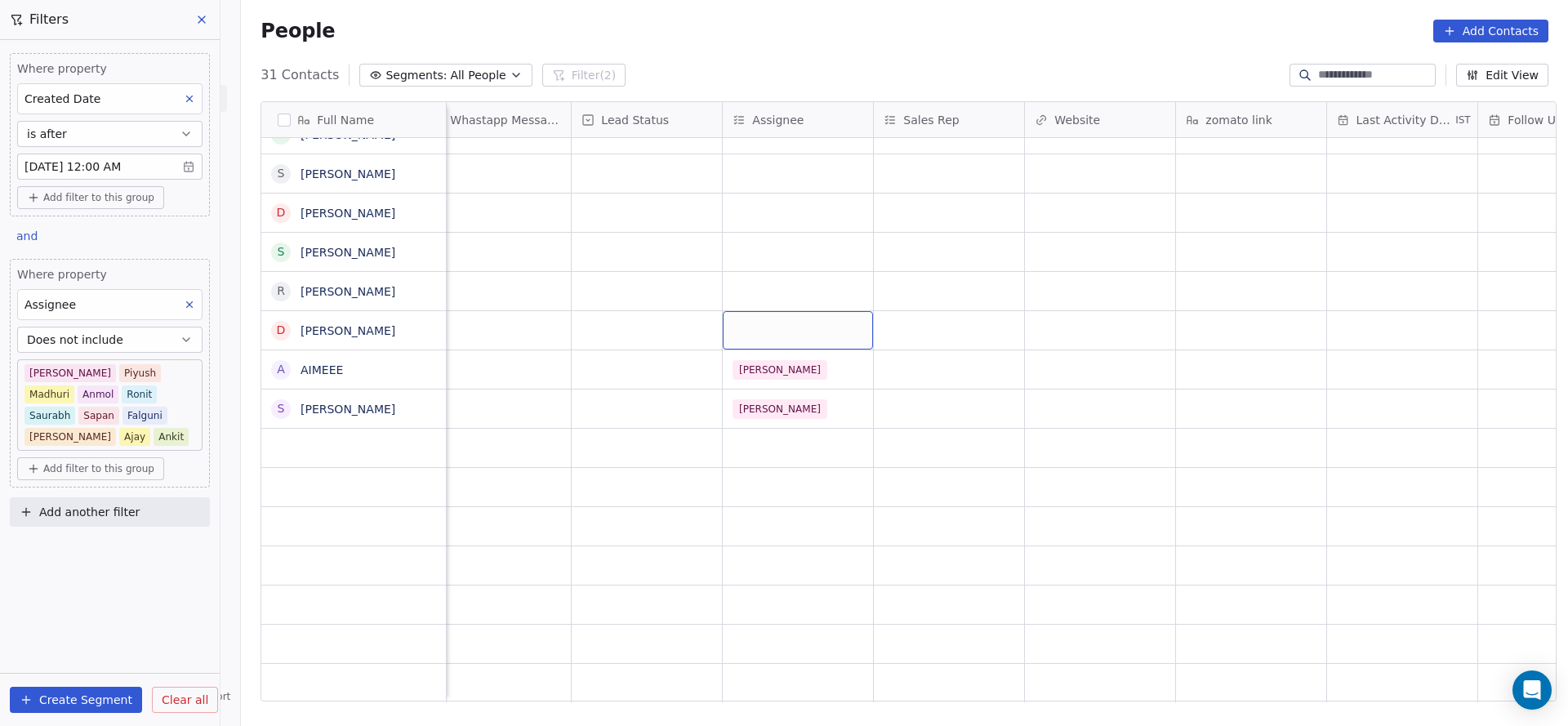
click at [750, 311] on div "grid" at bounding box center [797, 330] width 151 height 39
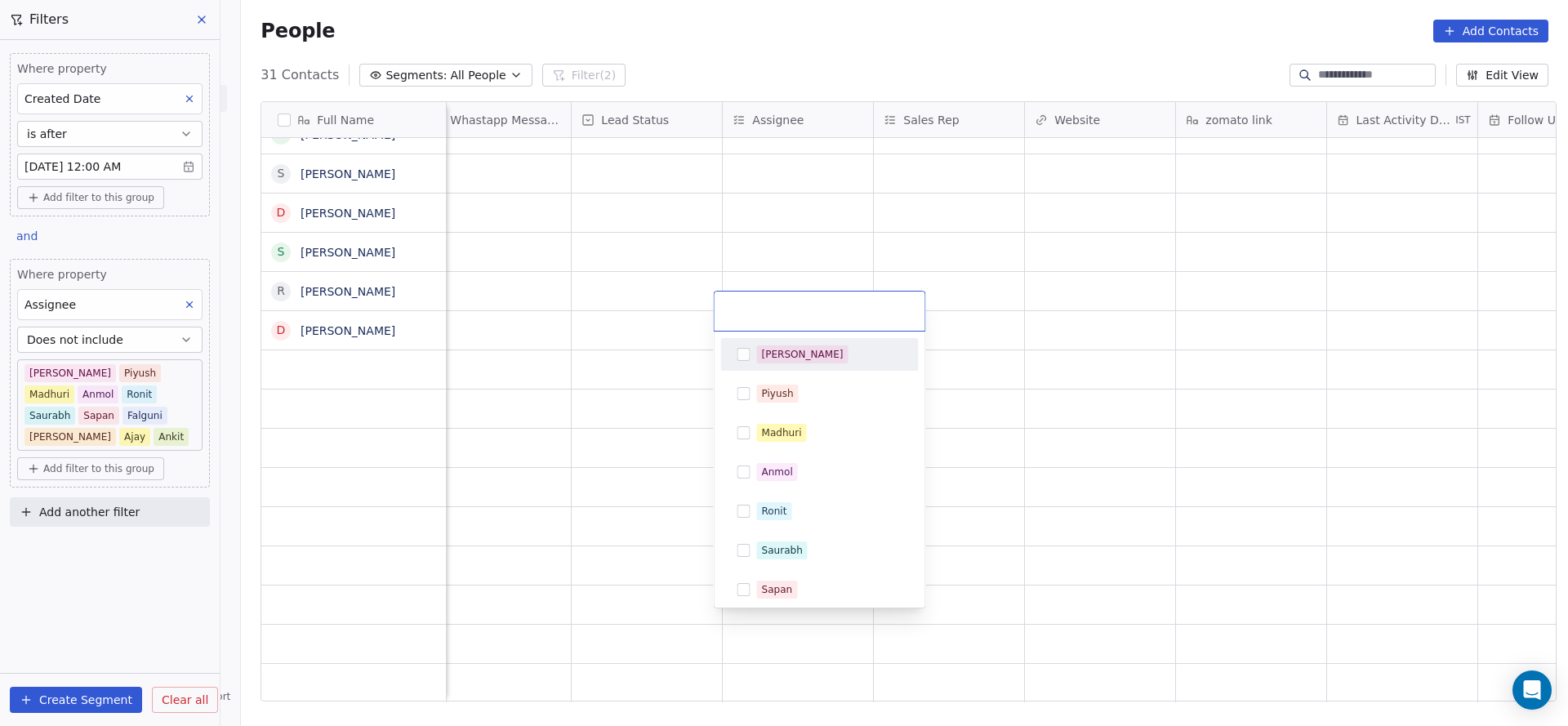
click at [772, 362] on span "[PERSON_NAME]" at bounding box center [802, 354] width 91 height 18
click at [595, 333] on html "On2Cook India Pvt. Ltd. Contacts People Marketing Workflows Campaigns Sales Pip…" at bounding box center [784, 363] width 1568 height 726
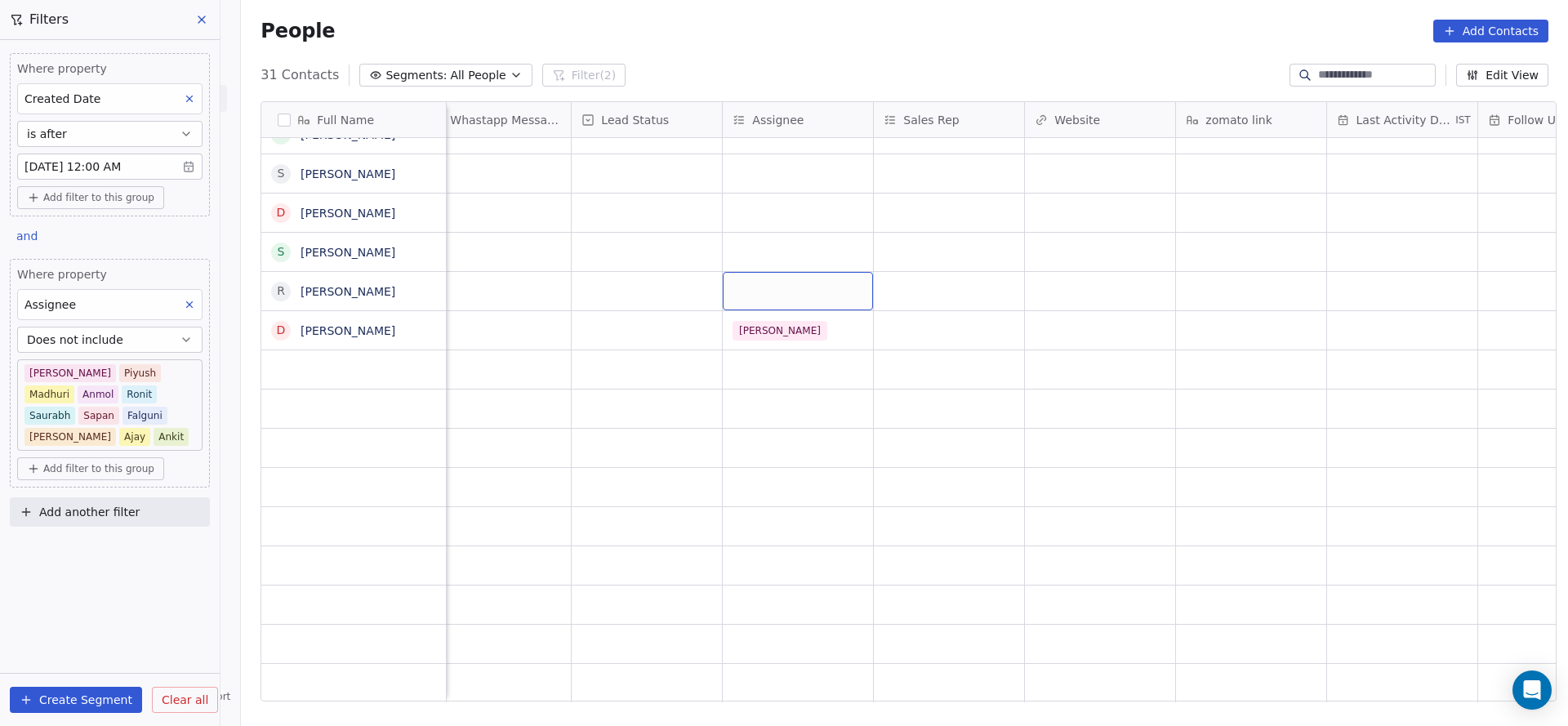
click at [775, 272] on div "grid" at bounding box center [797, 291] width 151 height 39
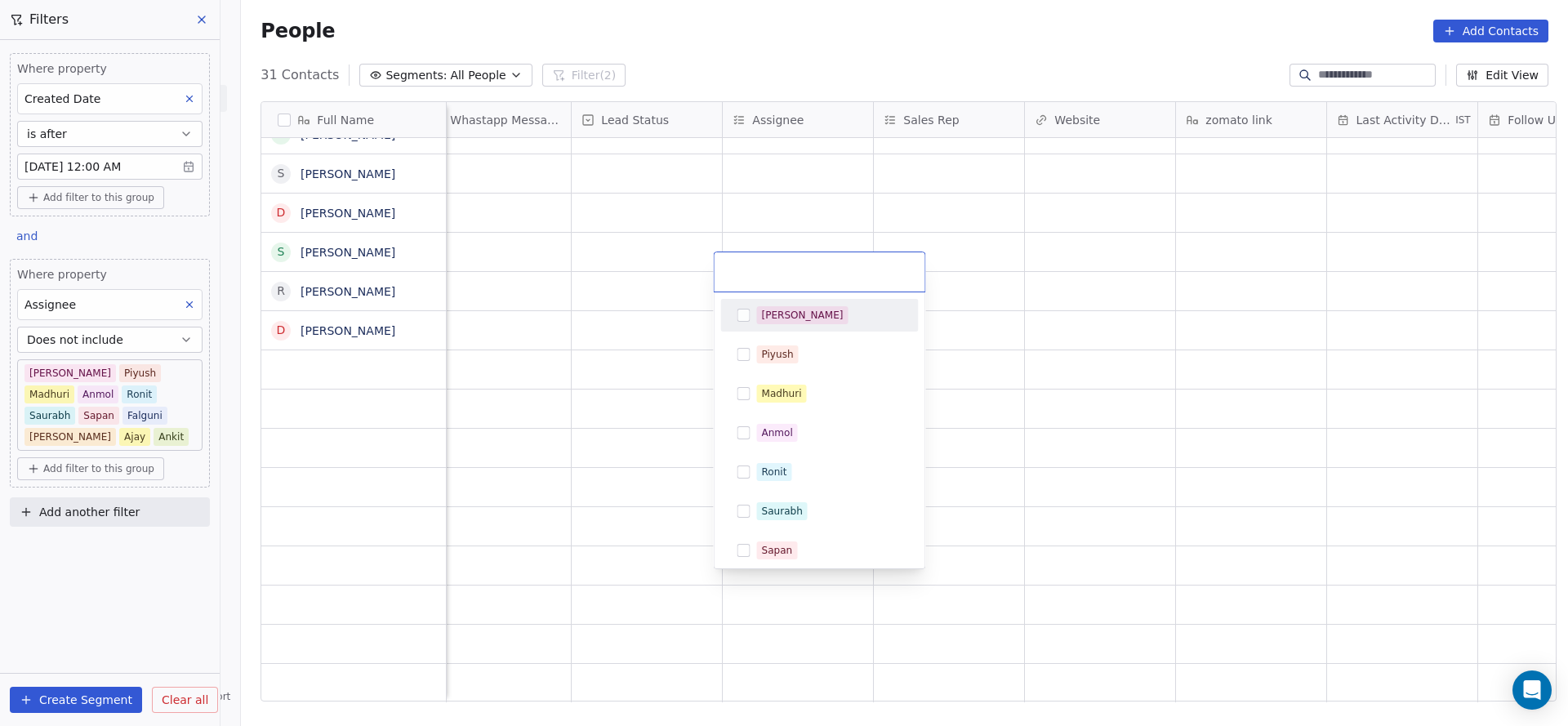
click at [793, 309] on div "[PERSON_NAME]" at bounding box center [829, 315] width 145 height 18
click at [571, 274] on html "On2Cook India Pvt. Ltd. Contacts People Marketing Workflows Campaigns Sales Pip…" at bounding box center [784, 363] width 1568 height 726
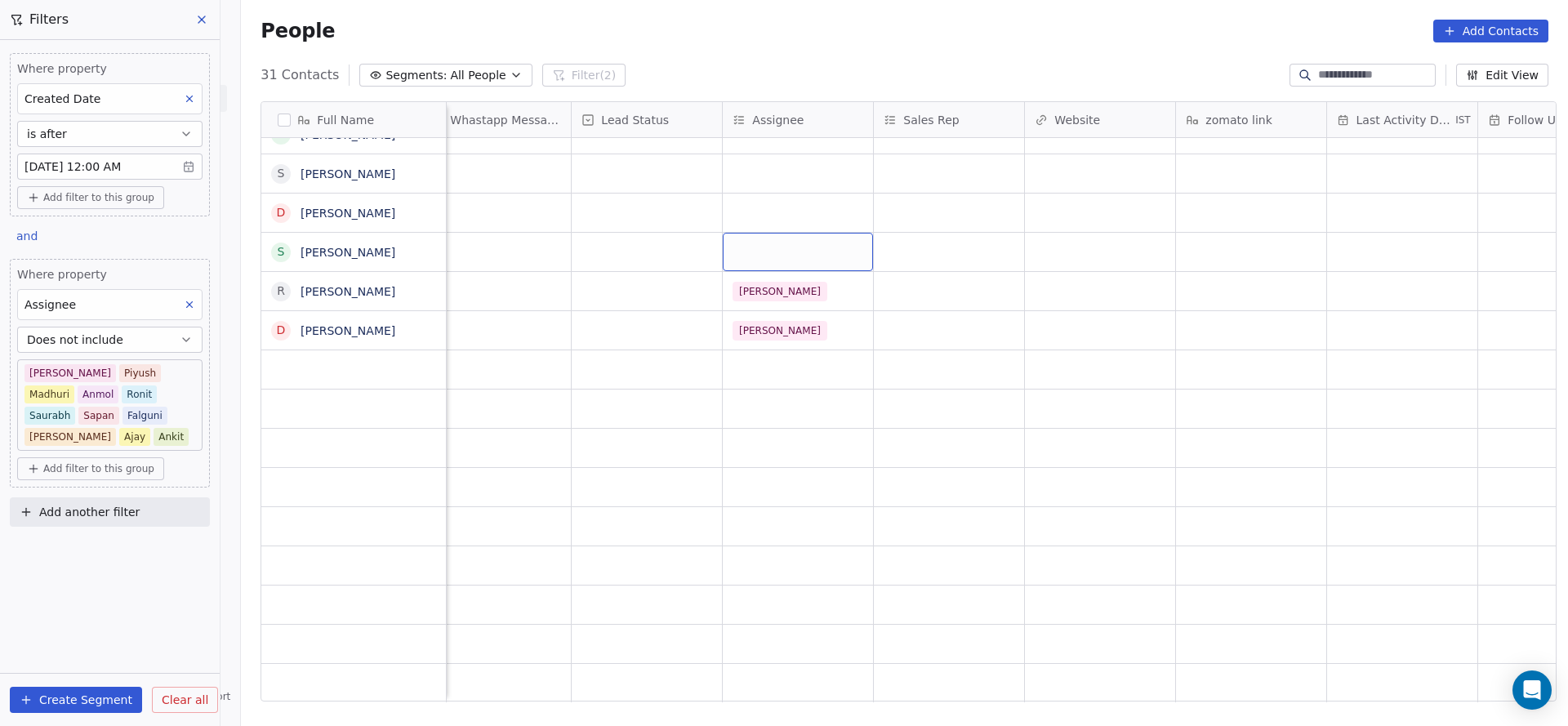
click at [757, 233] on div "grid" at bounding box center [797, 252] width 151 height 39
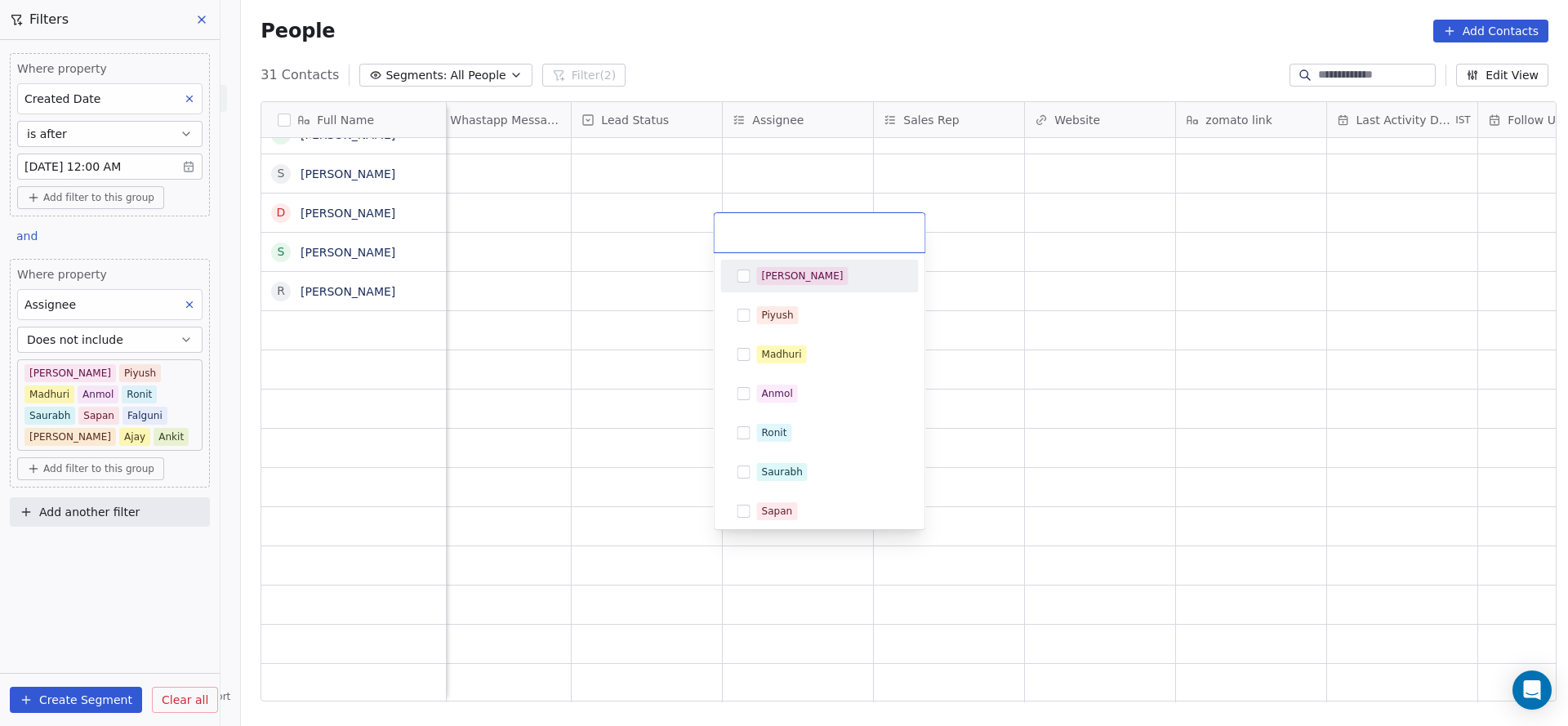
click at [790, 261] on div "[PERSON_NAME]" at bounding box center [820, 276] width 198 height 33
click at [581, 281] on html "On2Cook India Pvt. Ltd. Contacts People Marketing Workflows Campaigns Sales Pip…" at bounding box center [784, 363] width 1568 height 726
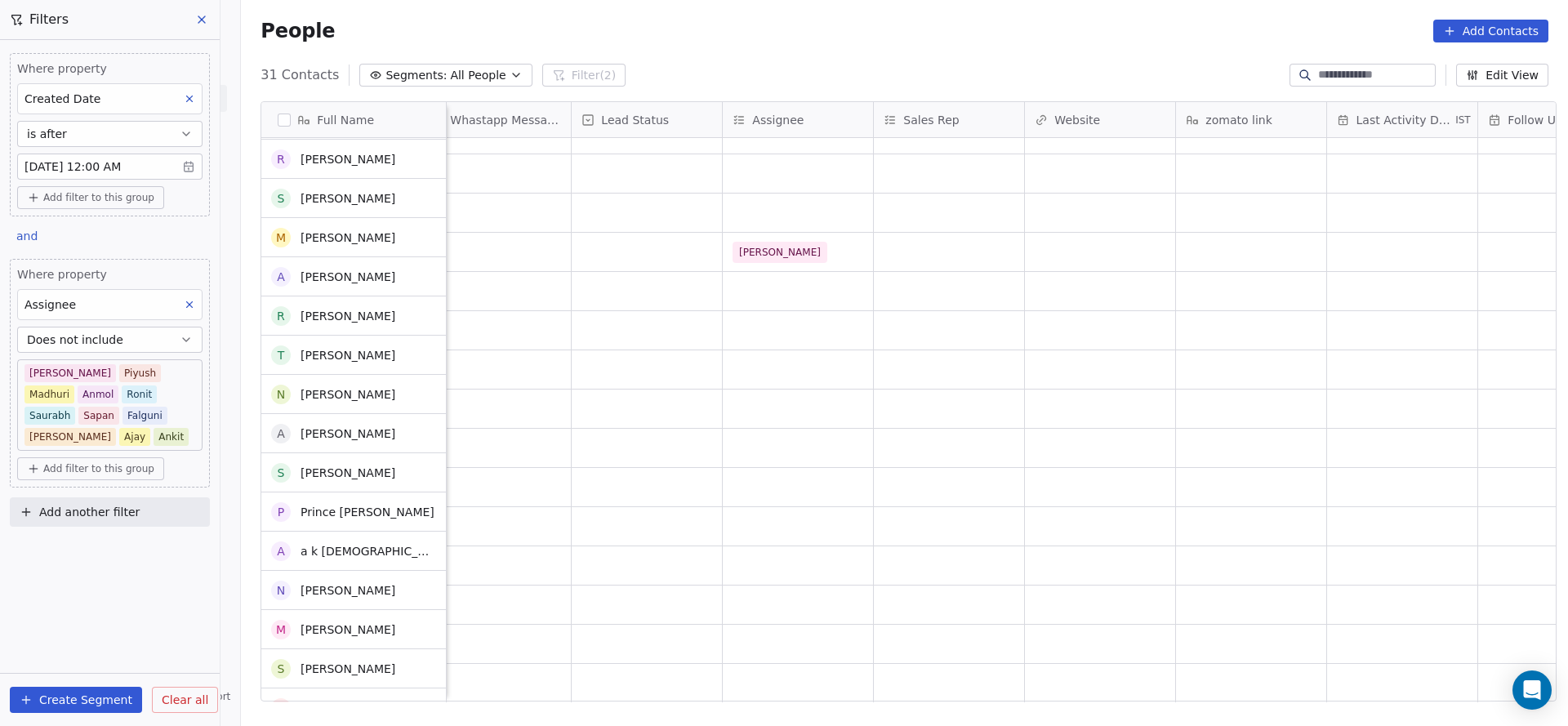
scroll to position [651, 0]
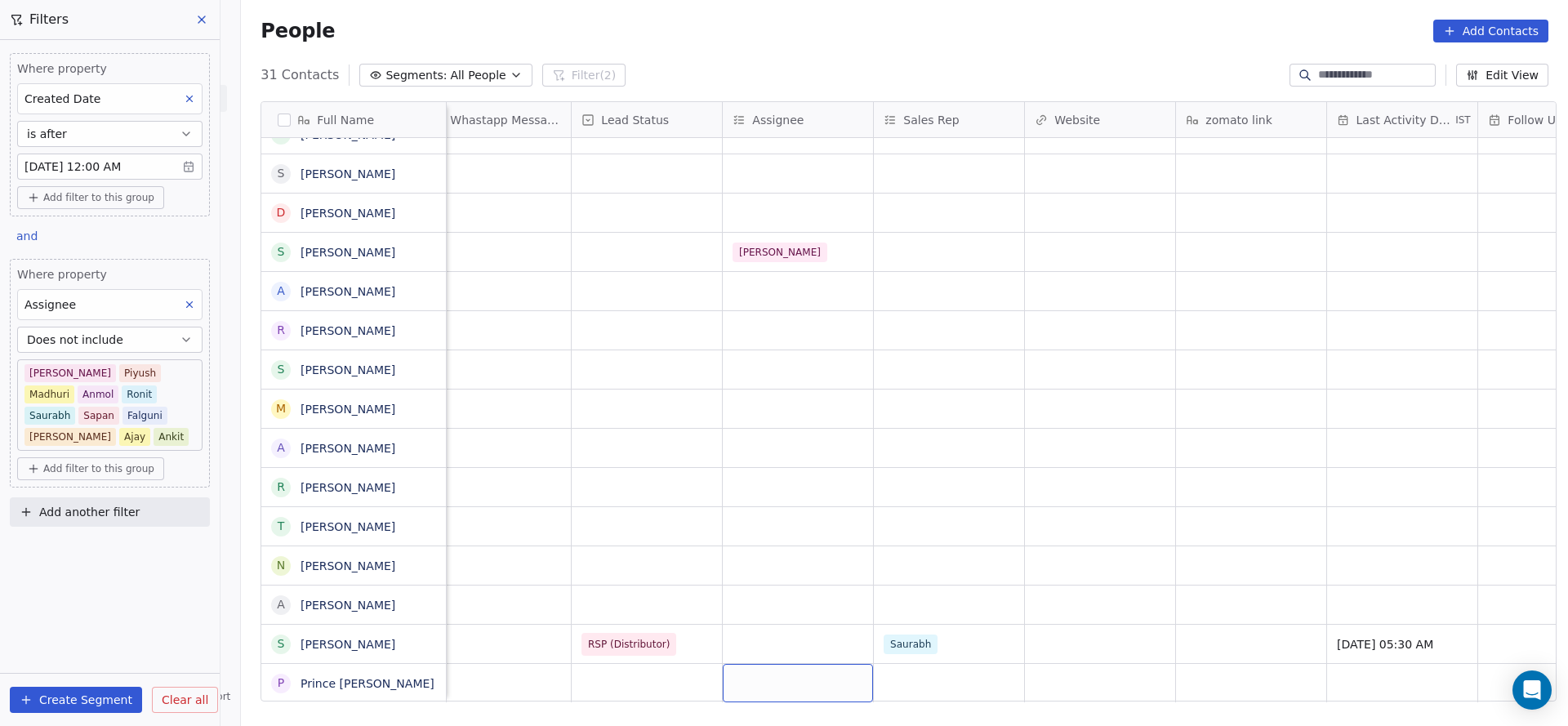
click at [826, 676] on div "grid" at bounding box center [797, 683] width 151 height 39
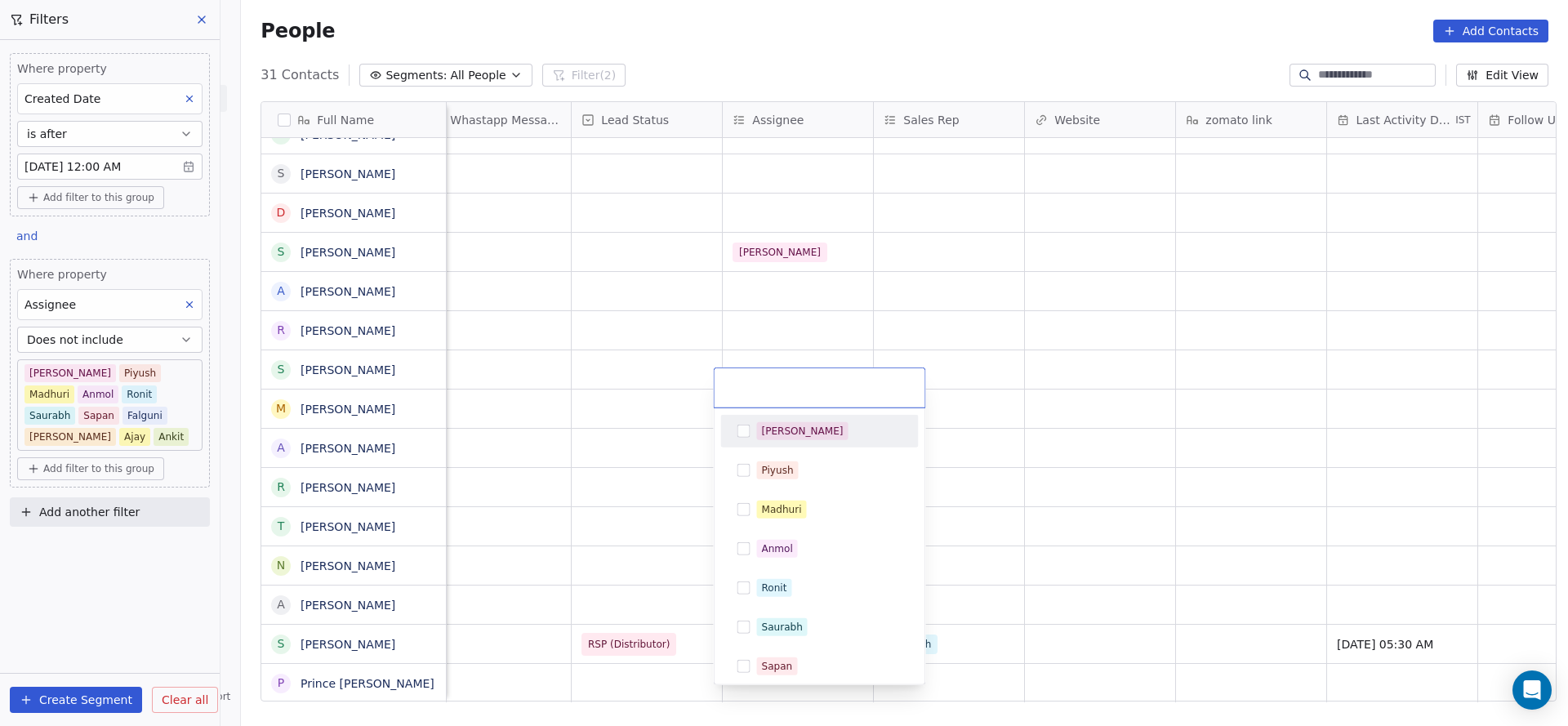
click at [820, 436] on div "[PERSON_NAME]" at bounding box center [829, 431] width 145 height 18
click at [530, 477] on html "On2Cook India Pvt. Ltd. Contacts People Marketing Workflows Campaigns Sales Pip…" at bounding box center [784, 363] width 1568 height 726
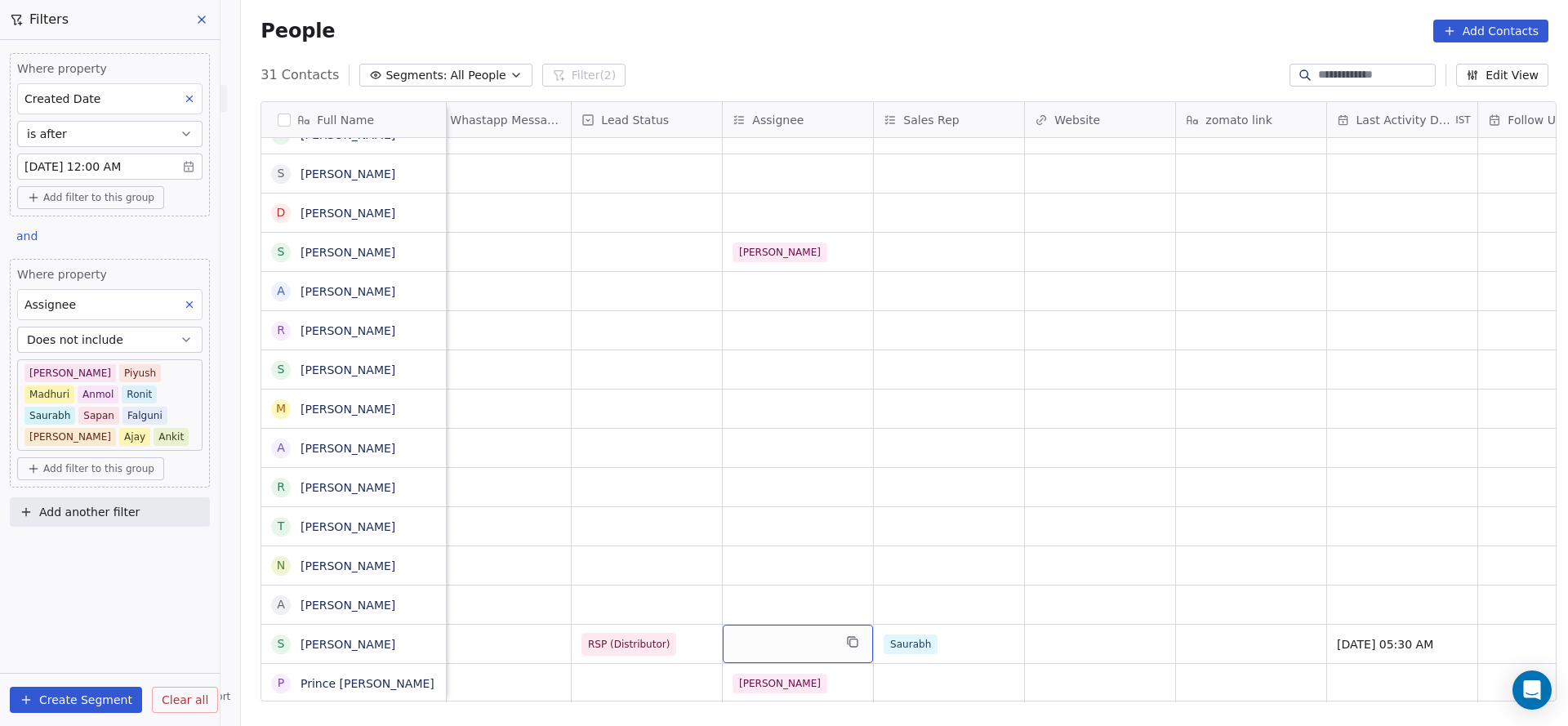
click at [752, 637] on div "grid" at bounding box center [797, 643] width 151 height 39
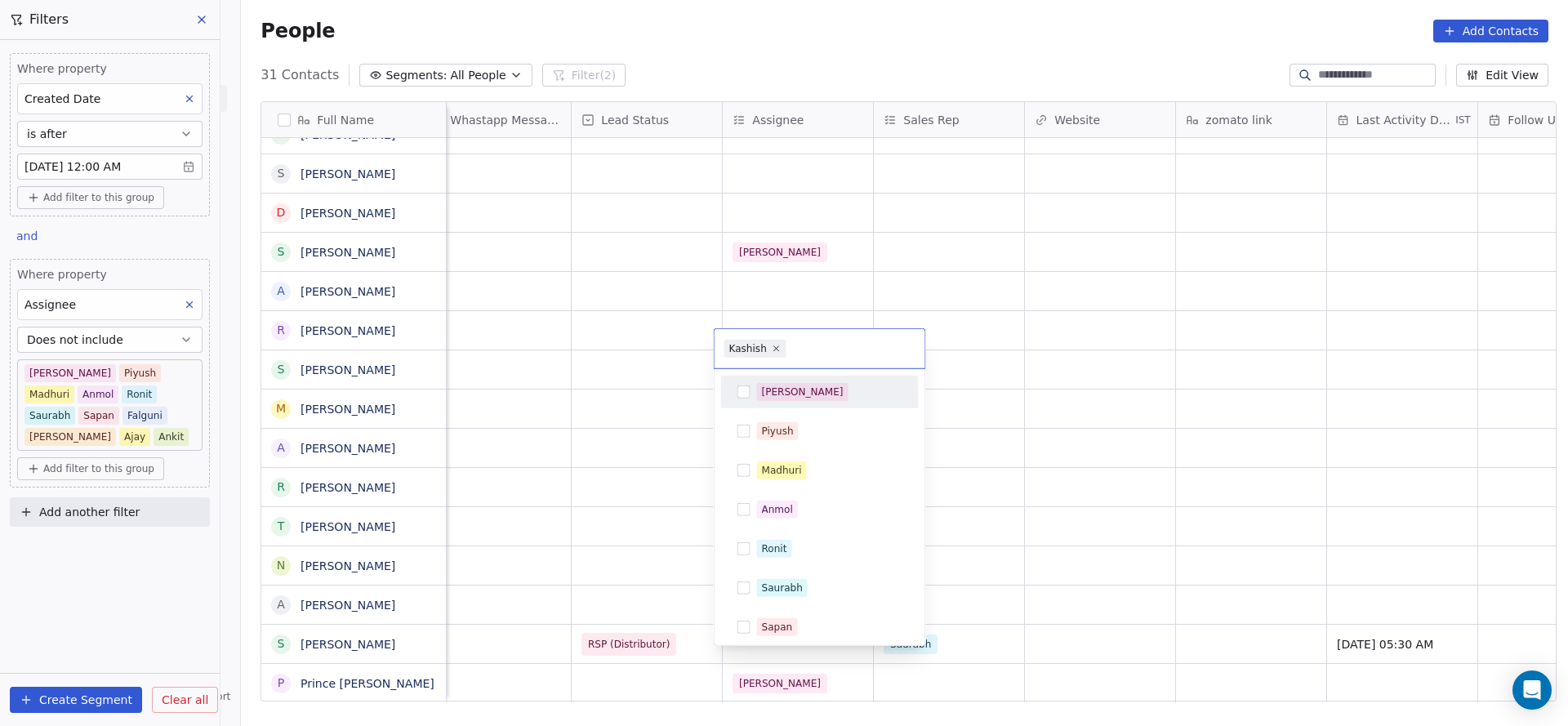
click at [789, 407] on div "[PERSON_NAME]" at bounding box center [820, 392] width 198 height 33
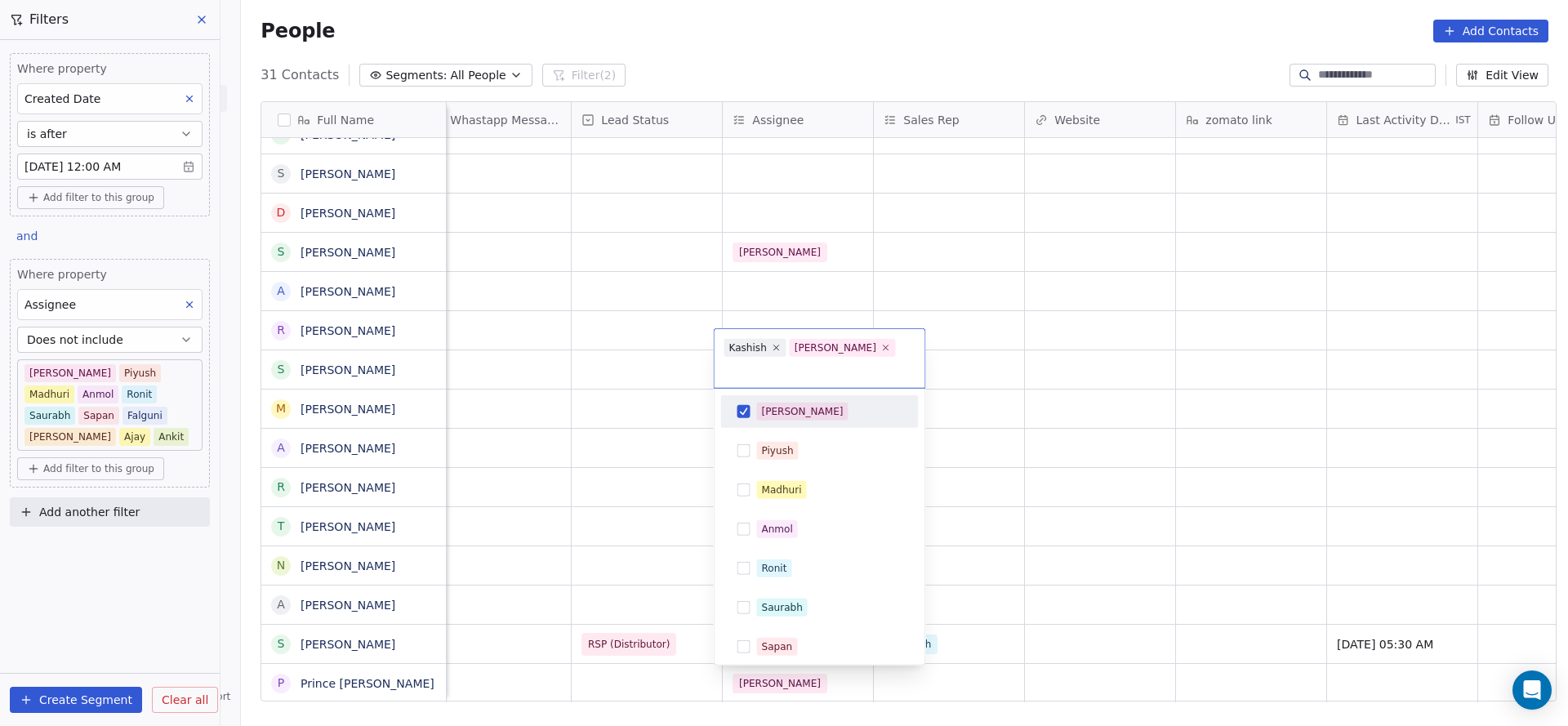
click at [475, 536] on html "On2Cook India Pvt. Ltd. Contacts People Marketing Workflows Campaigns Sales Pip…" at bounding box center [784, 363] width 1568 height 726
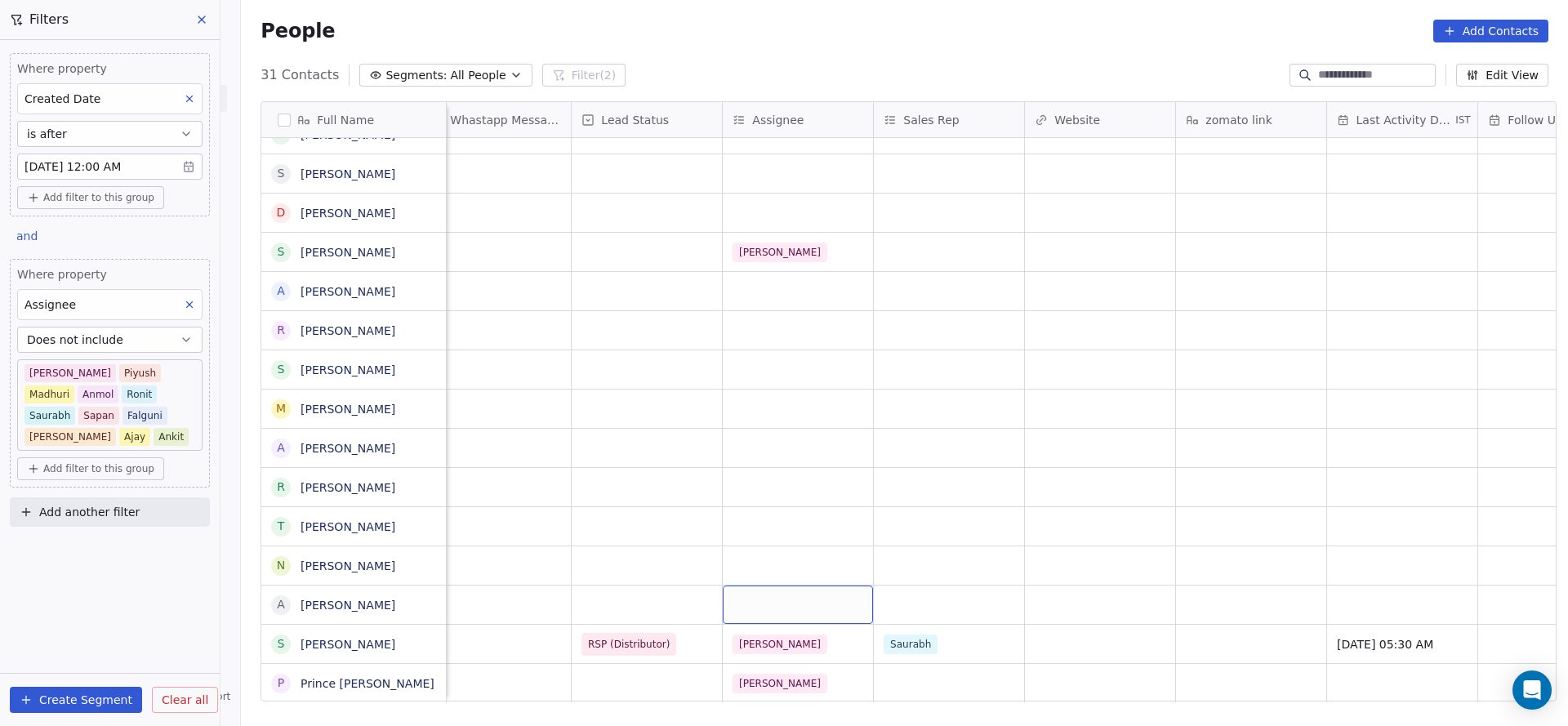
click at [730, 586] on div "grid" at bounding box center [797, 605] width 151 height 39
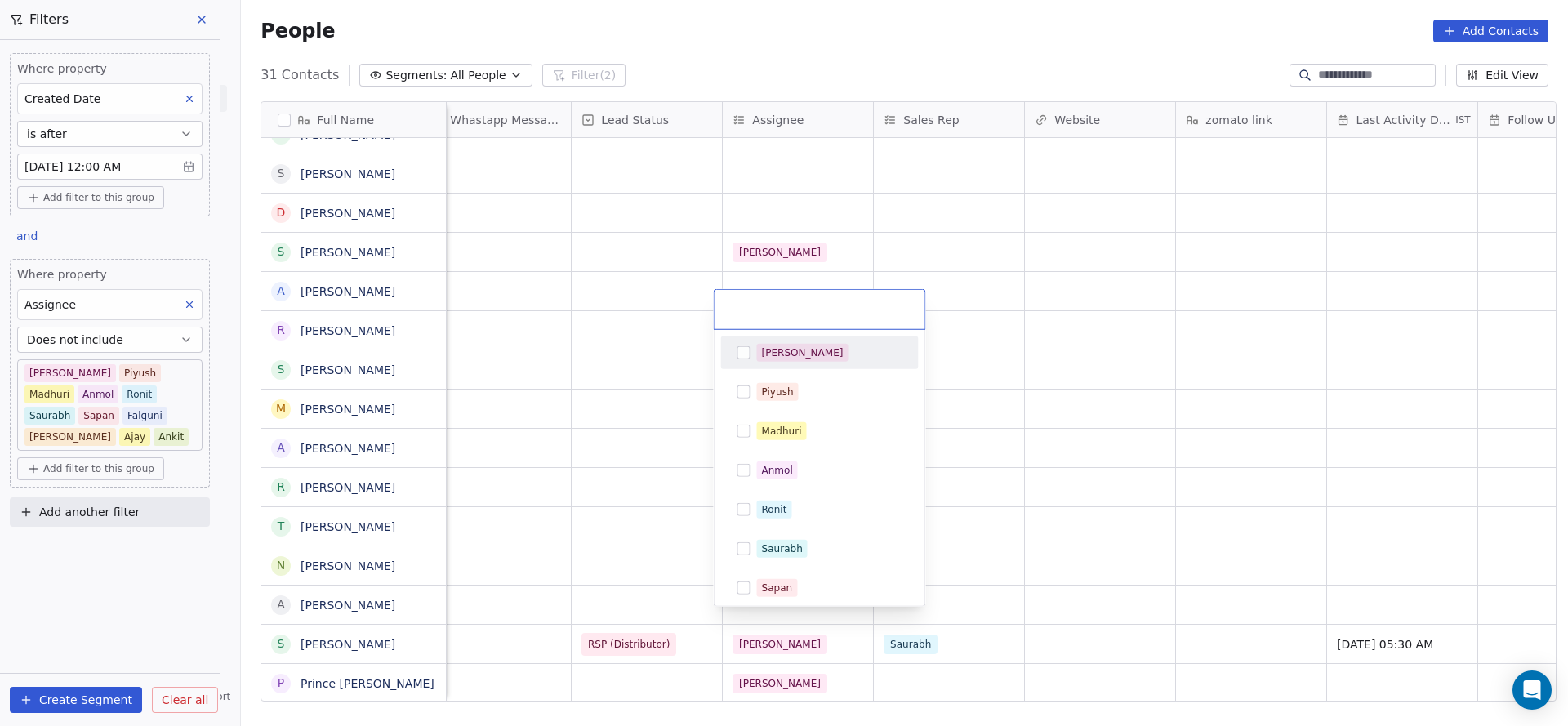
click at [796, 360] on div "[PERSON_NAME]" at bounding box center [829, 353] width 145 height 18
click at [465, 457] on html "On2Cook India Pvt. Ltd. Contacts People Marketing Workflows Campaigns Sales Pip…" at bounding box center [784, 363] width 1568 height 726
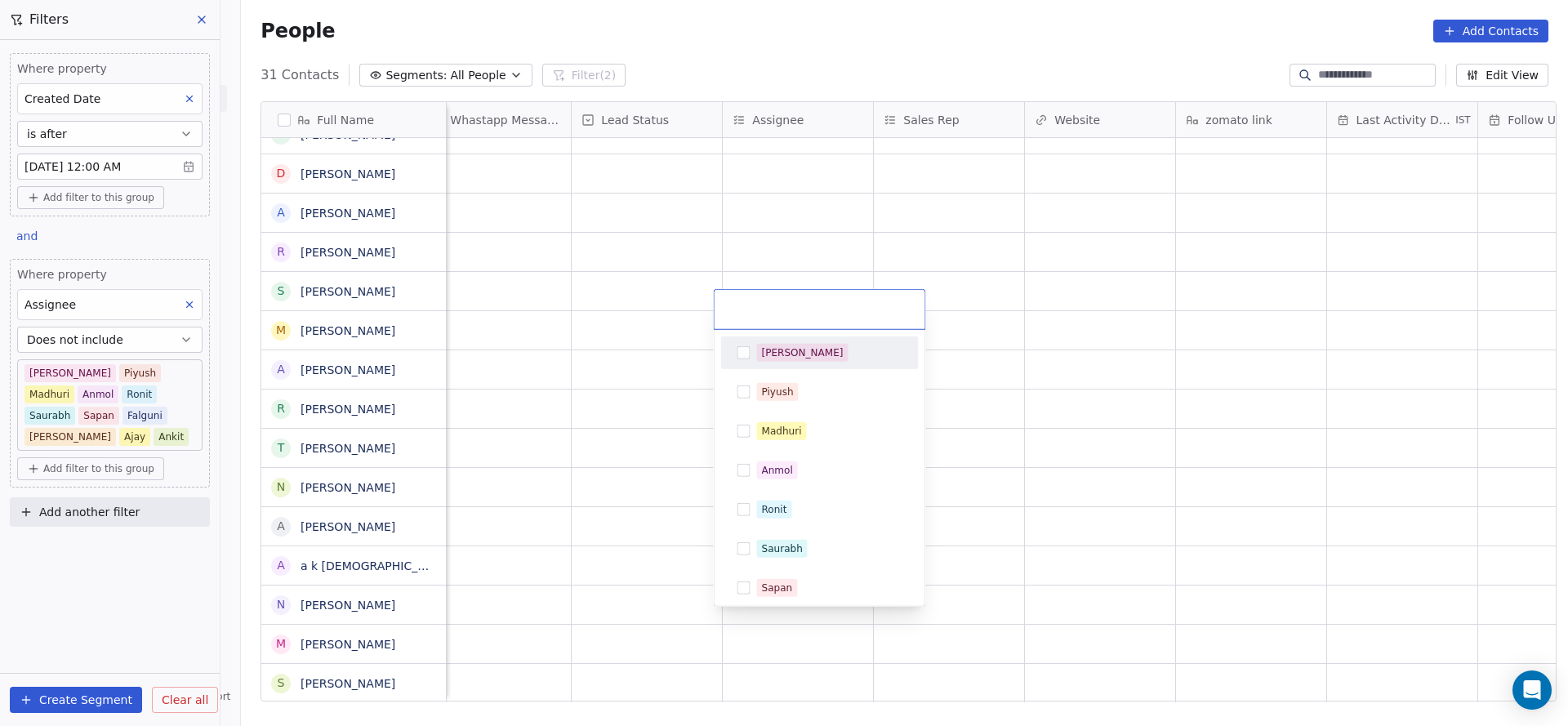
click at [666, 540] on html "On2Cook India Pvt. Ltd. Contacts People Marketing Workflows Campaigns Sales Pip…" at bounding box center [784, 363] width 1568 height 726
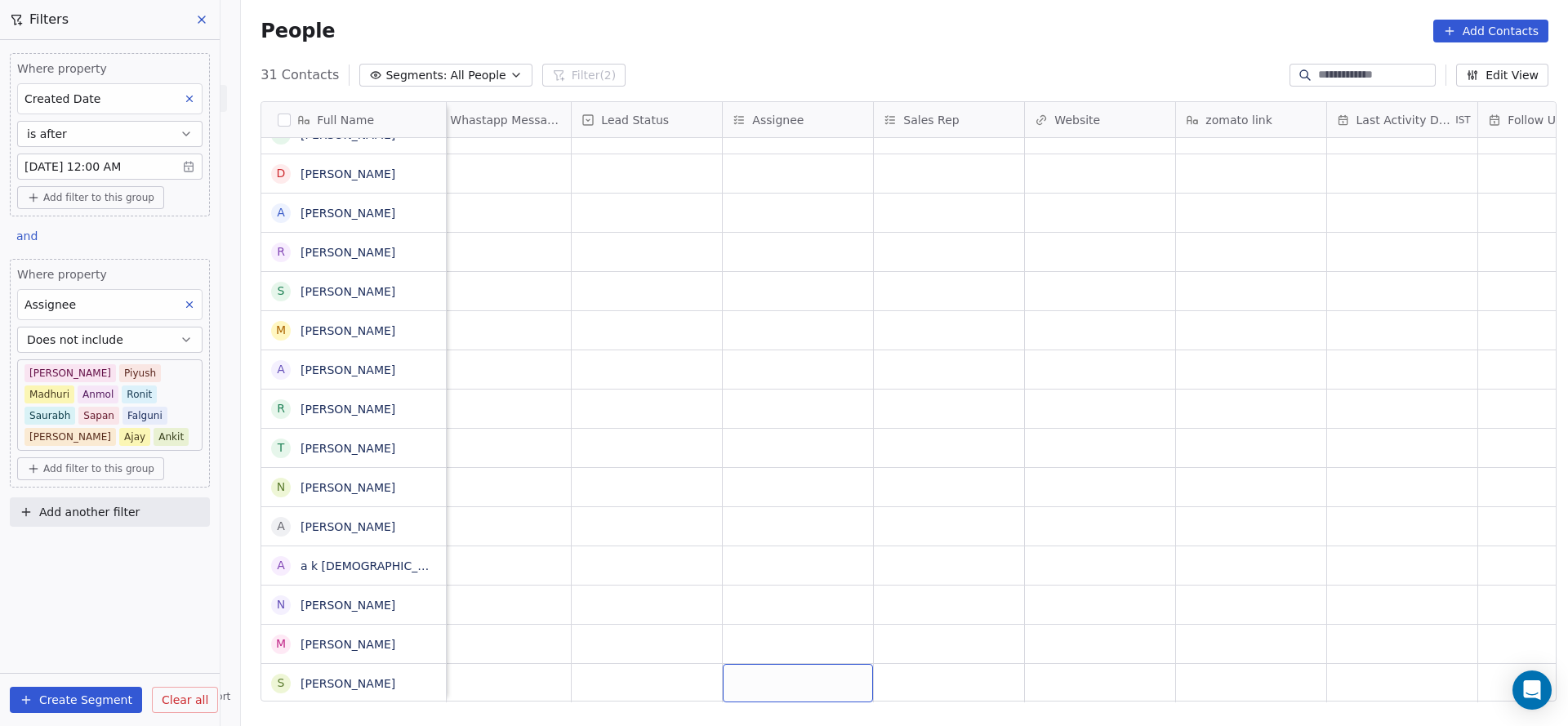
click at [772, 666] on div "grid" at bounding box center [797, 683] width 151 height 39
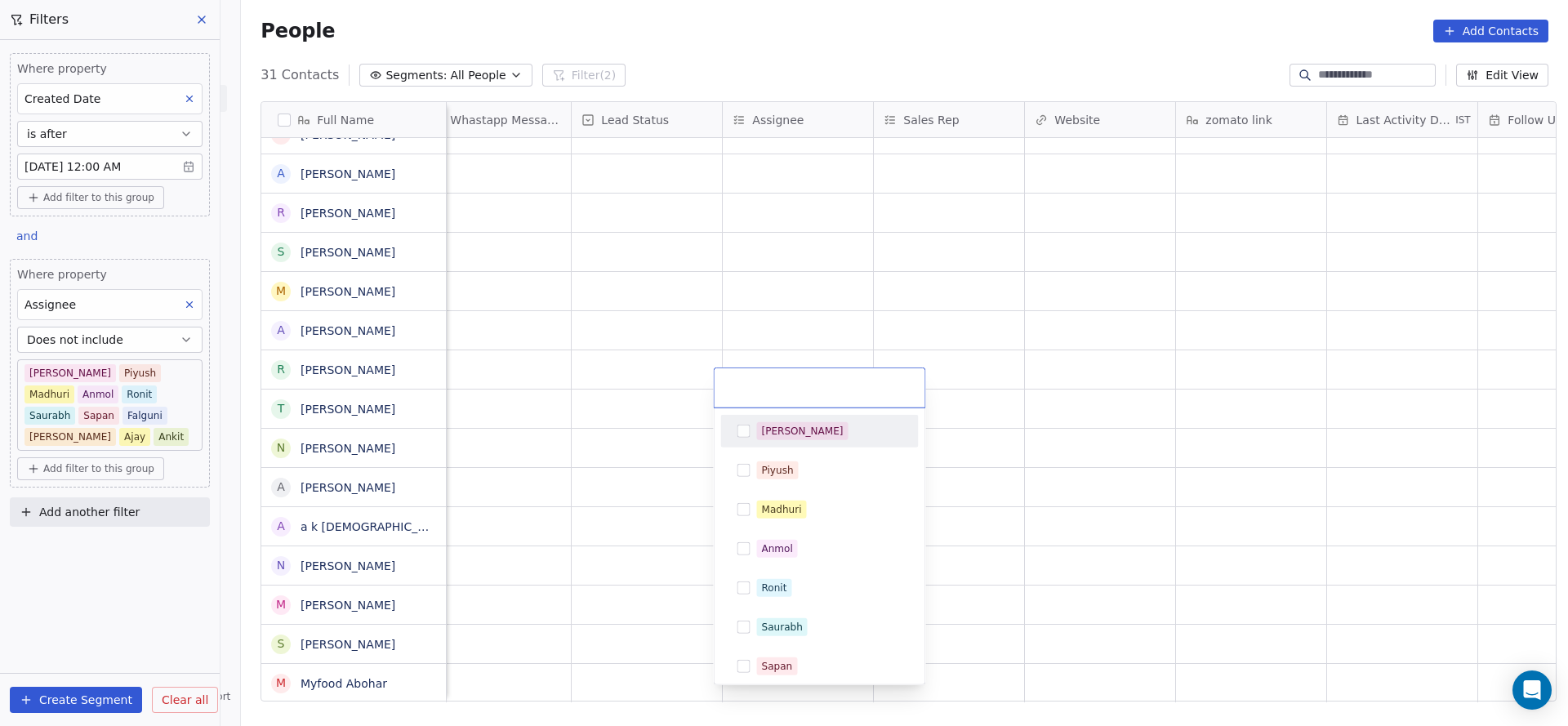
click at [767, 434] on div "[PERSON_NAME]" at bounding box center [802, 431] width 82 height 15
click at [593, 532] on html "On2Cook India Pvt. Ltd. Contacts People Marketing Workflows Campaigns Sales Pip…" at bounding box center [784, 363] width 1568 height 726
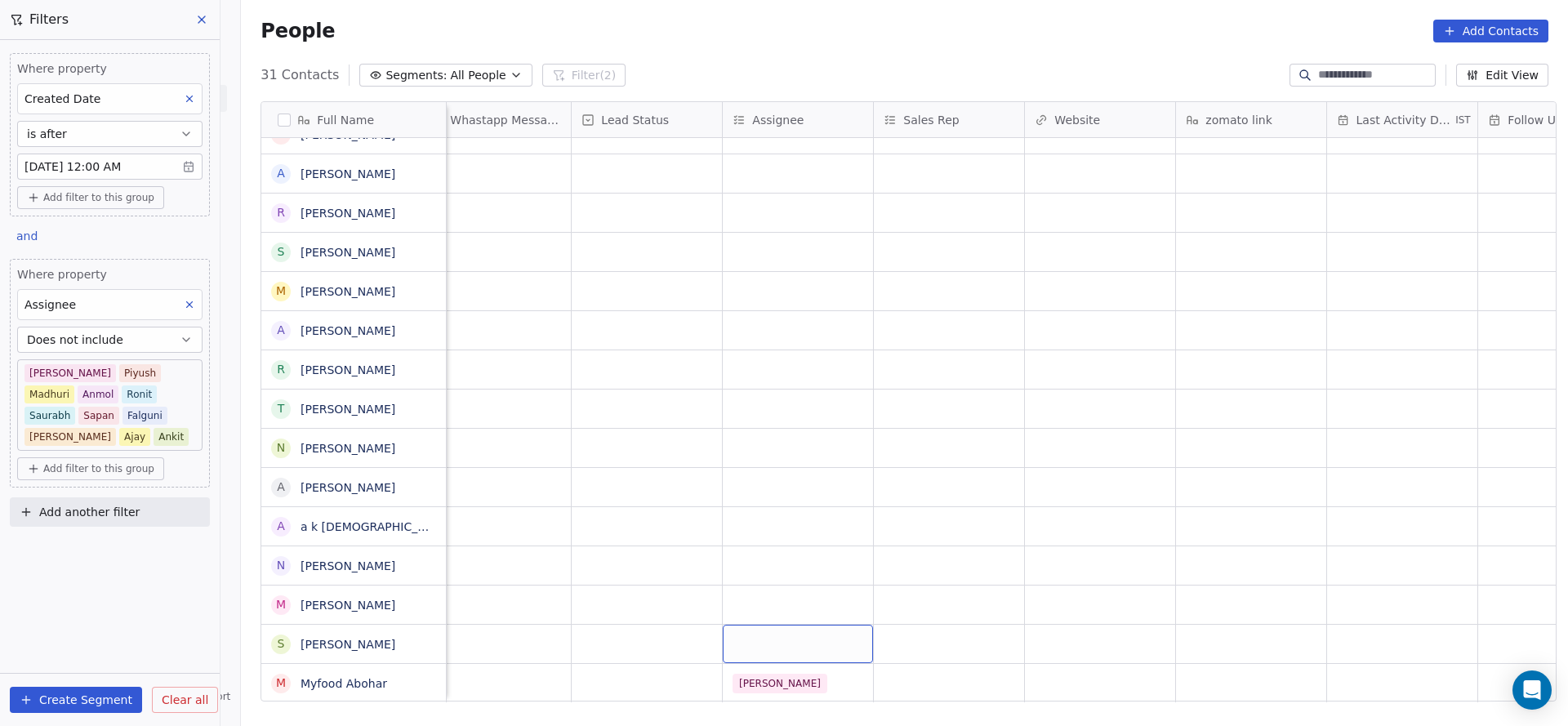
click at [775, 624] on div "grid" at bounding box center [797, 643] width 151 height 39
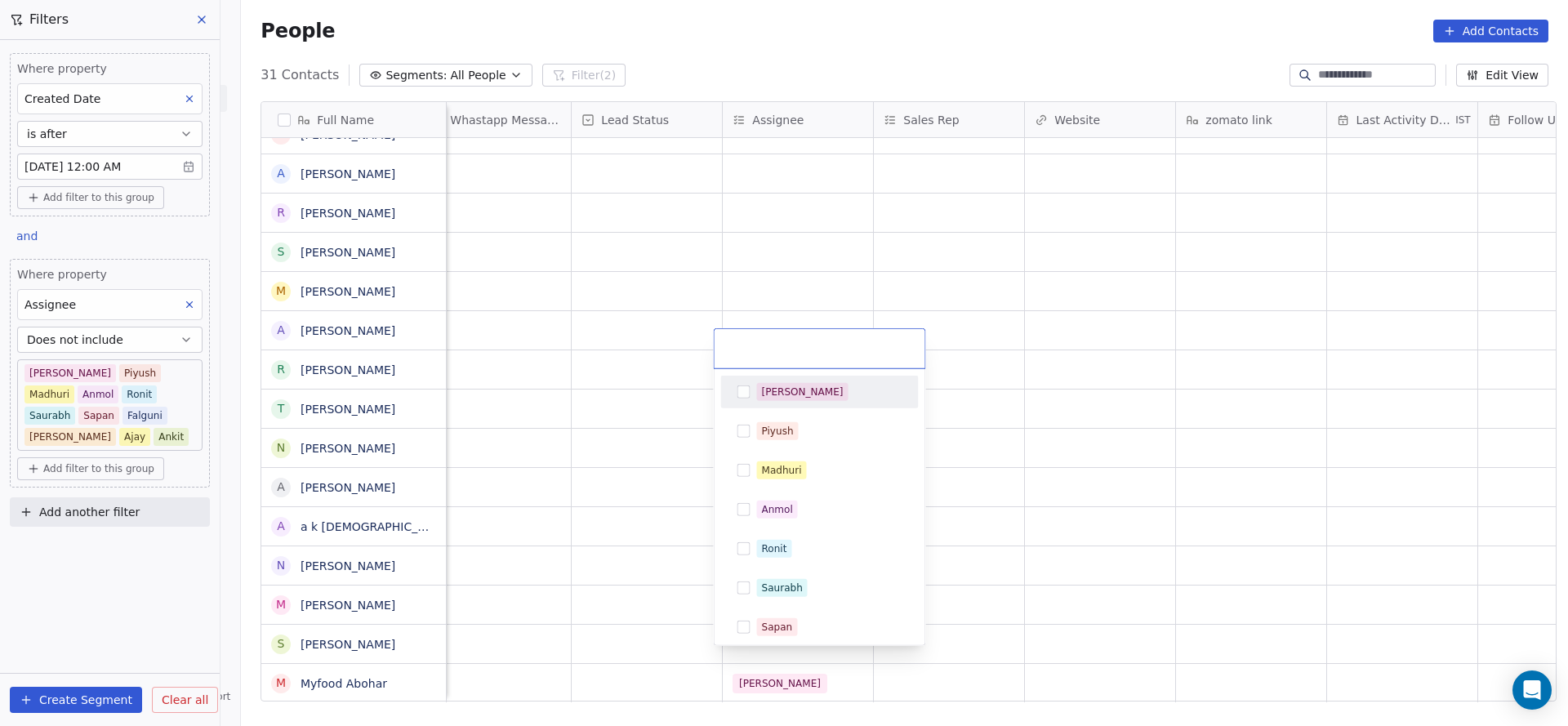
click at [796, 394] on div "[PERSON_NAME]" at bounding box center [829, 391] width 145 height 18
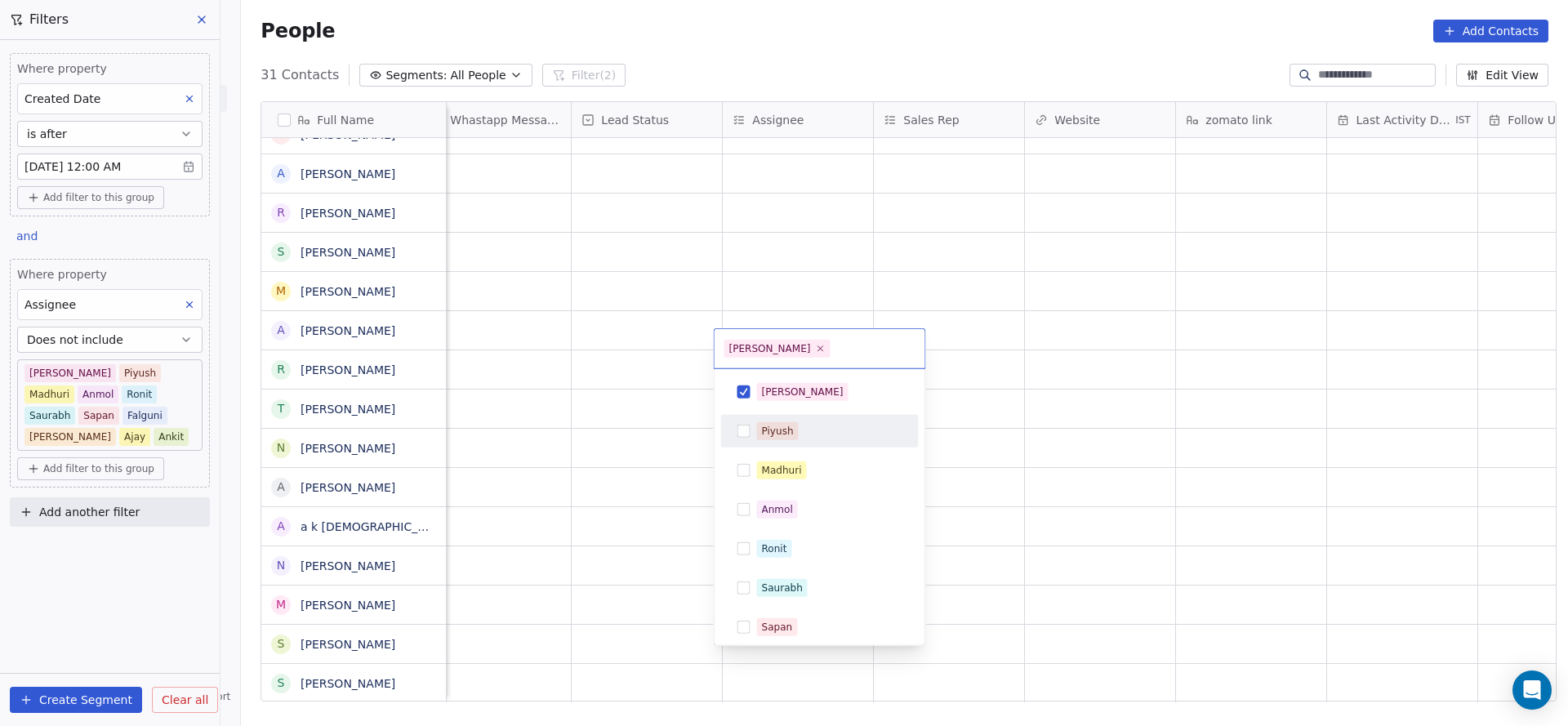
click at [573, 559] on html "On2Cook India Pvt. Ltd. Contacts People Marketing Workflows Campaigns Sales Pip…" at bounding box center [784, 363] width 1568 height 726
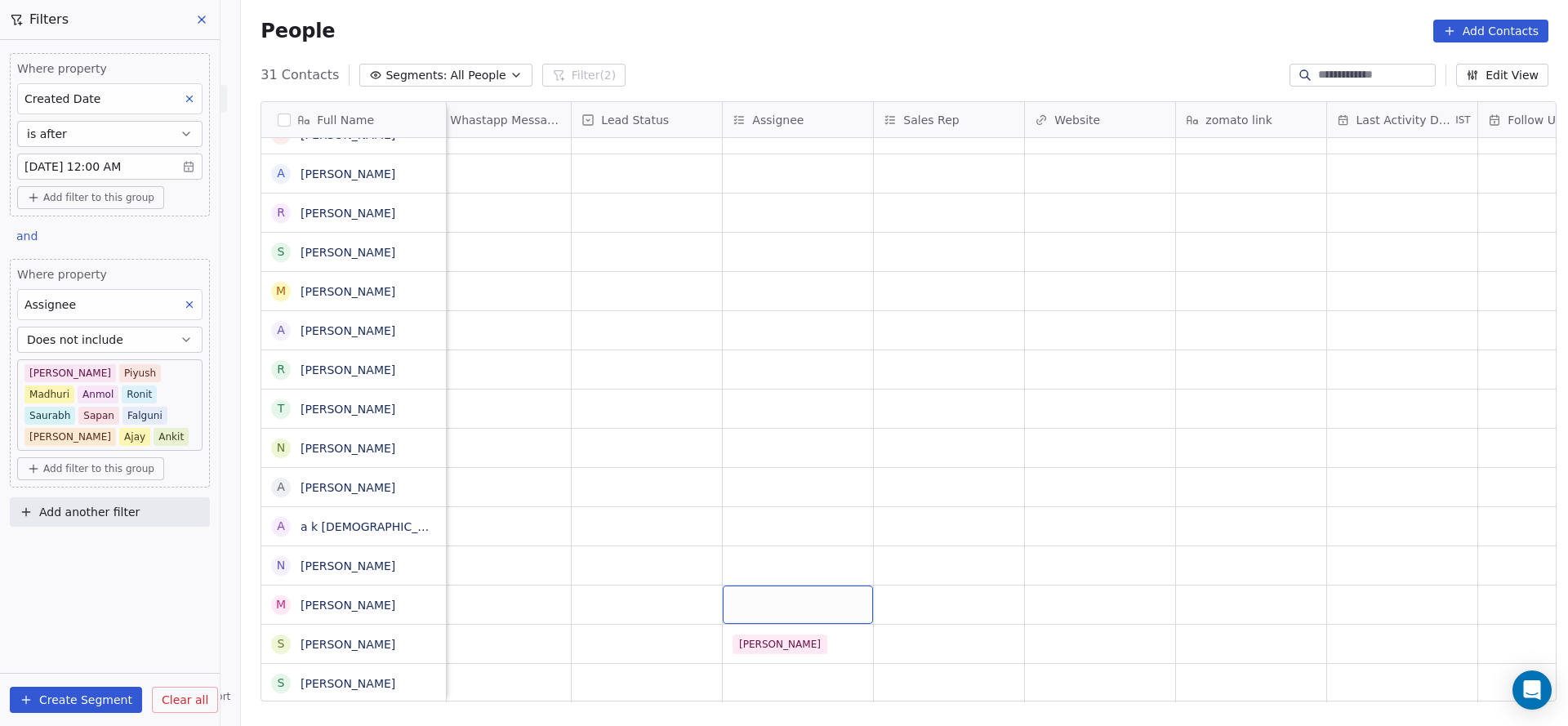
click at [784, 604] on div "grid" at bounding box center [797, 605] width 151 height 39
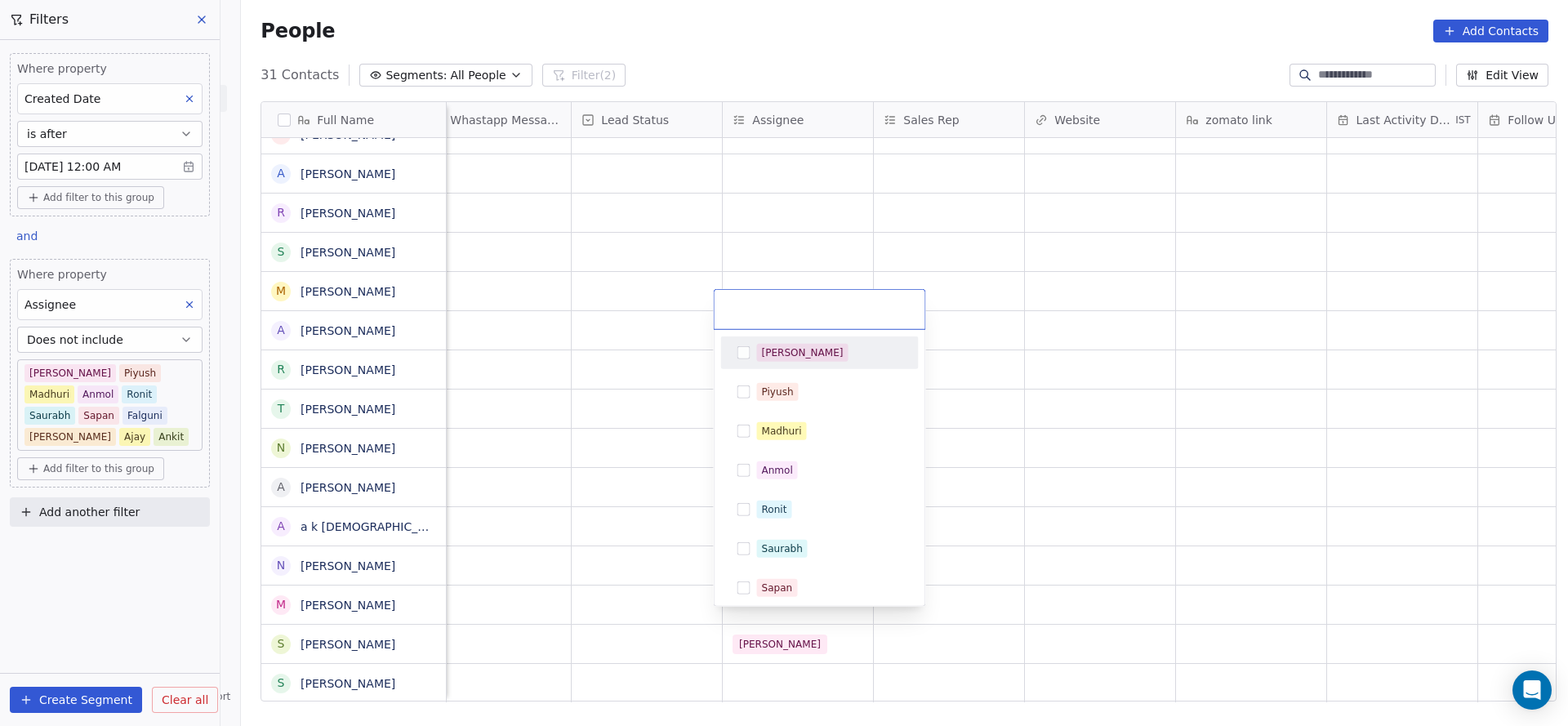
click at [805, 366] on div "[PERSON_NAME]" at bounding box center [820, 353] width 198 height 33
click at [612, 451] on html "On2Cook India Pvt. Ltd. Contacts People Marketing Workflows Campaigns Sales Pip…" at bounding box center [784, 363] width 1568 height 726
click at [757, 668] on html "On2Cook India Pvt. Ltd. Contacts People Marketing Workflows Campaigns Sales Pip…" at bounding box center [784, 363] width 1568 height 726
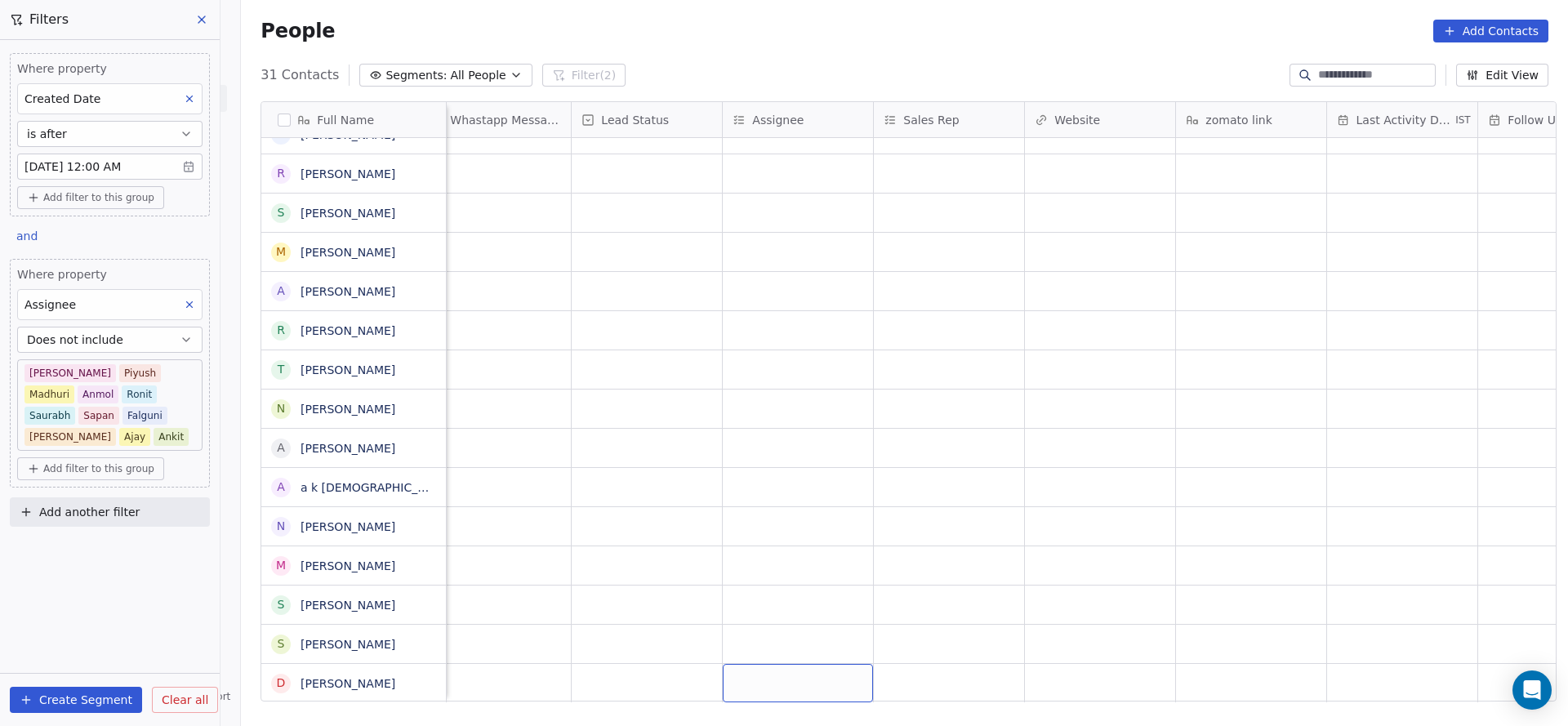
click at [757, 668] on div "grid" at bounding box center [797, 683] width 151 height 39
click at [732, 670] on div "grid" at bounding box center [797, 682] width 137 height 25
click at [743, 624] on div "grid" at bounding box center [797, 643] width 151 height 39
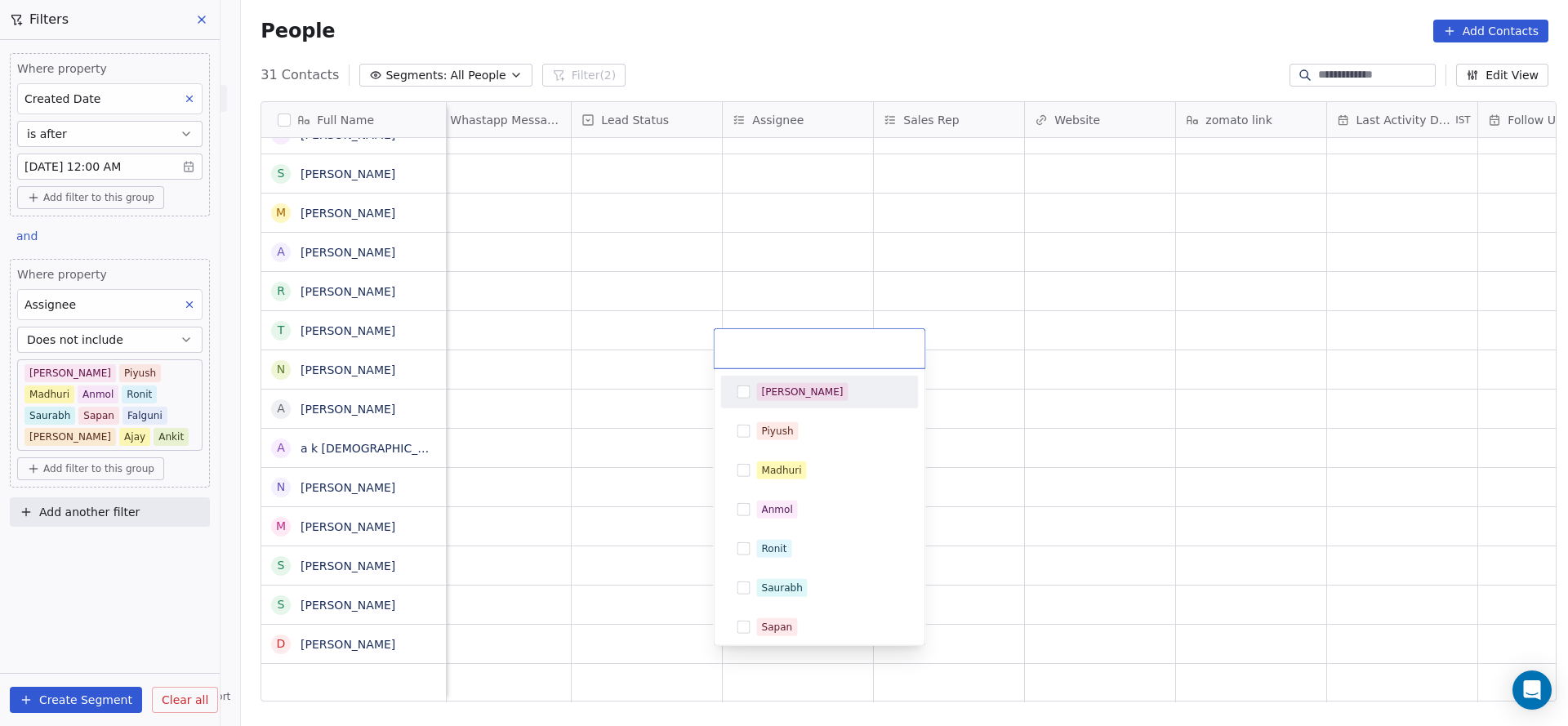
click at [798, 386] on div "[PERSON_NAME]" at bounding box center [829, 391] width 145 height 18
click at [501, 502] on html "On2Cook India Pvt. Ltd. Contacts People Marketing Workflows Campaigns Sales Pip…" at bounding box center [784, 363] width 1568 height 726
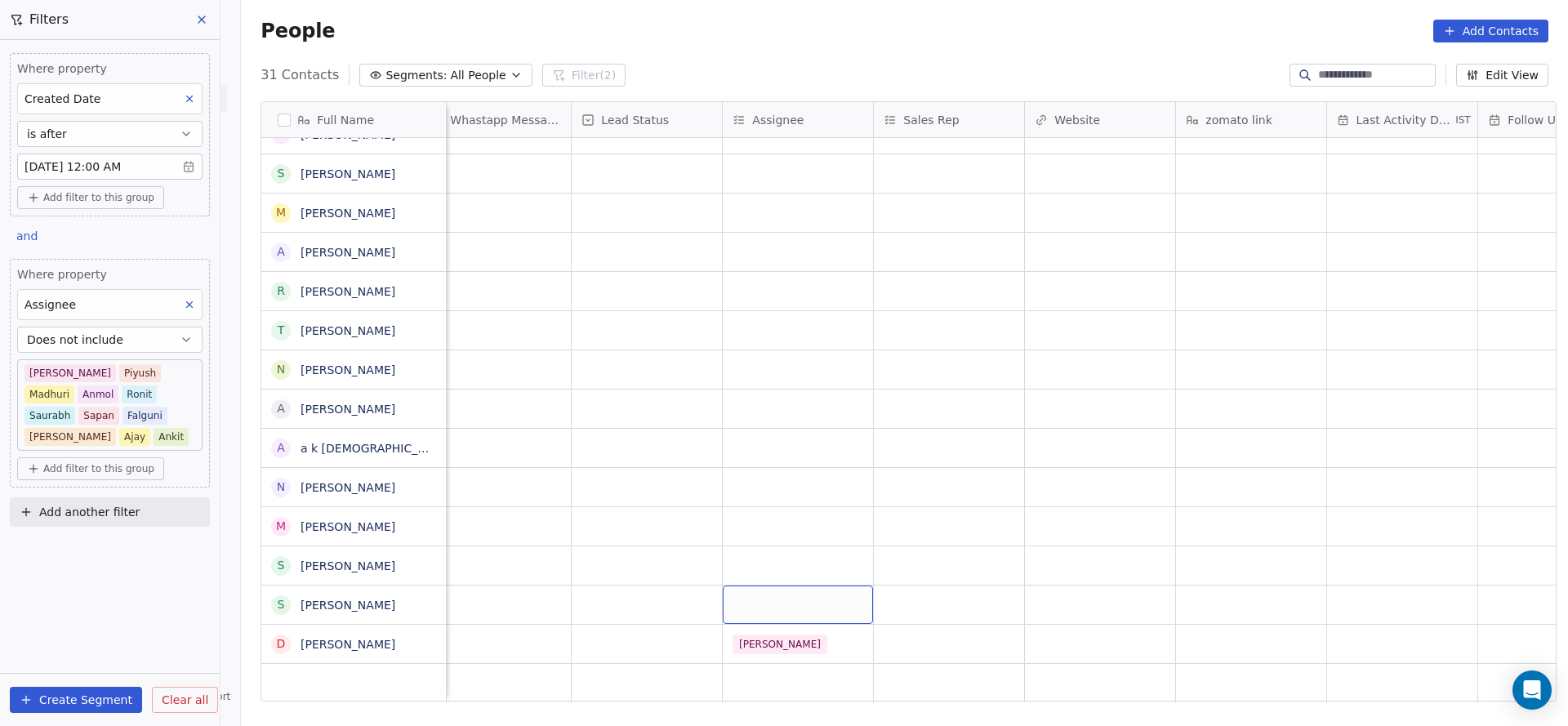
click at [748, 586] on div "grid" at bounding box center [797, 605] width 151 height 39
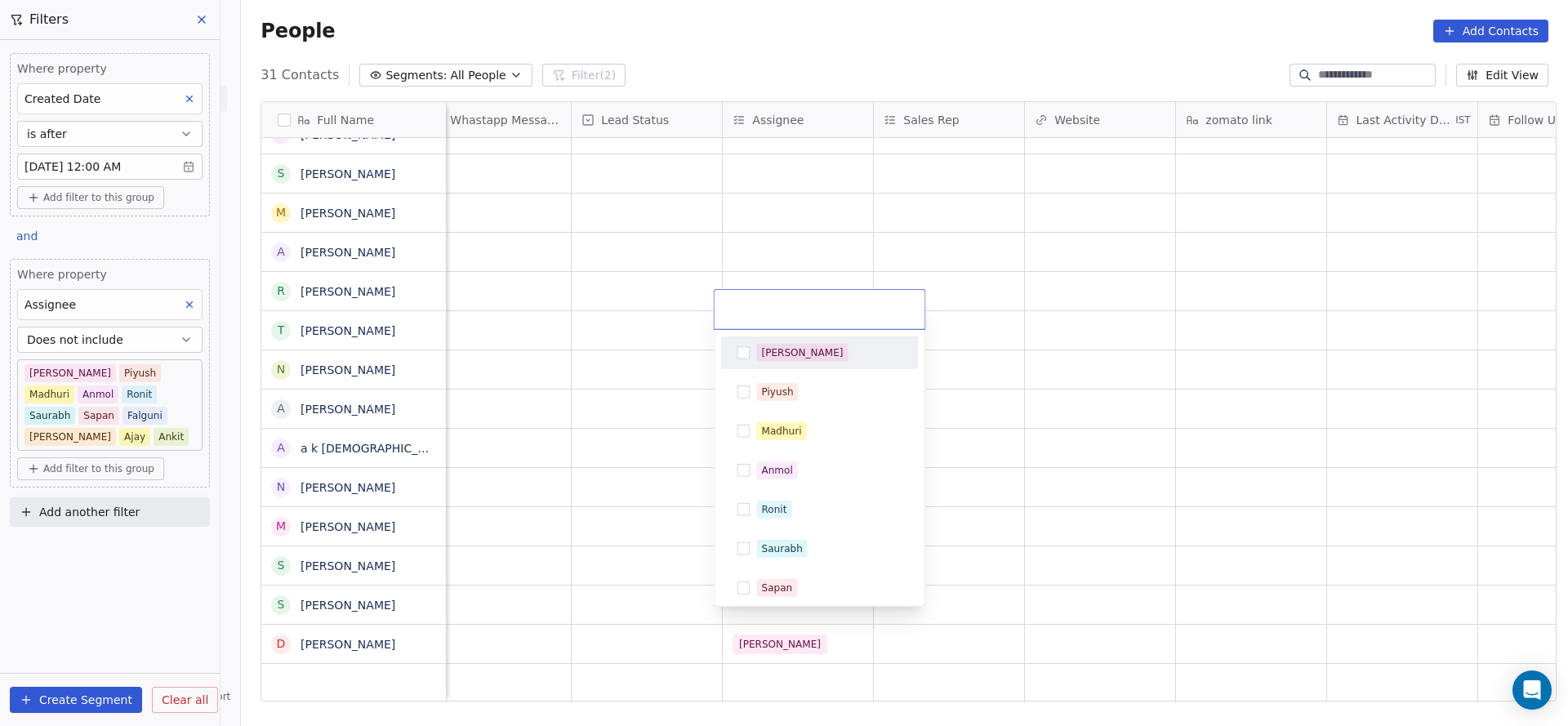
click at [789, 366] on div "[PERSON_NAME]" at bounding box center [820, 353] width 198 height 33
click at [608, 513] on html "On2Cook India Pvt. Ltd. Contacts People Marketing Workflows Campaigns Sales Pip…" at bounding box center [784, 363] width 1568 height 726
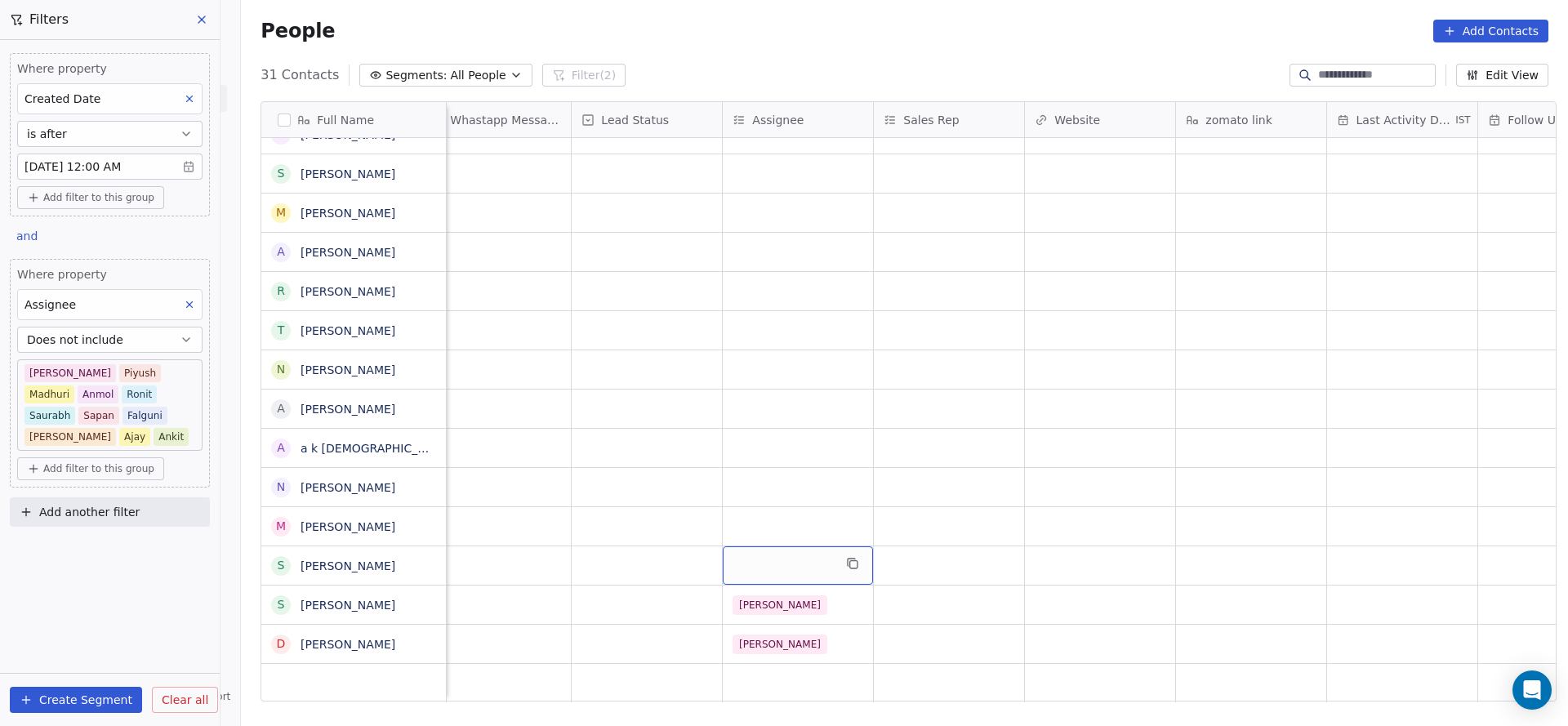
click at [768, 546] on div "grid" at bounding box center [797, 565] width 151 height 39
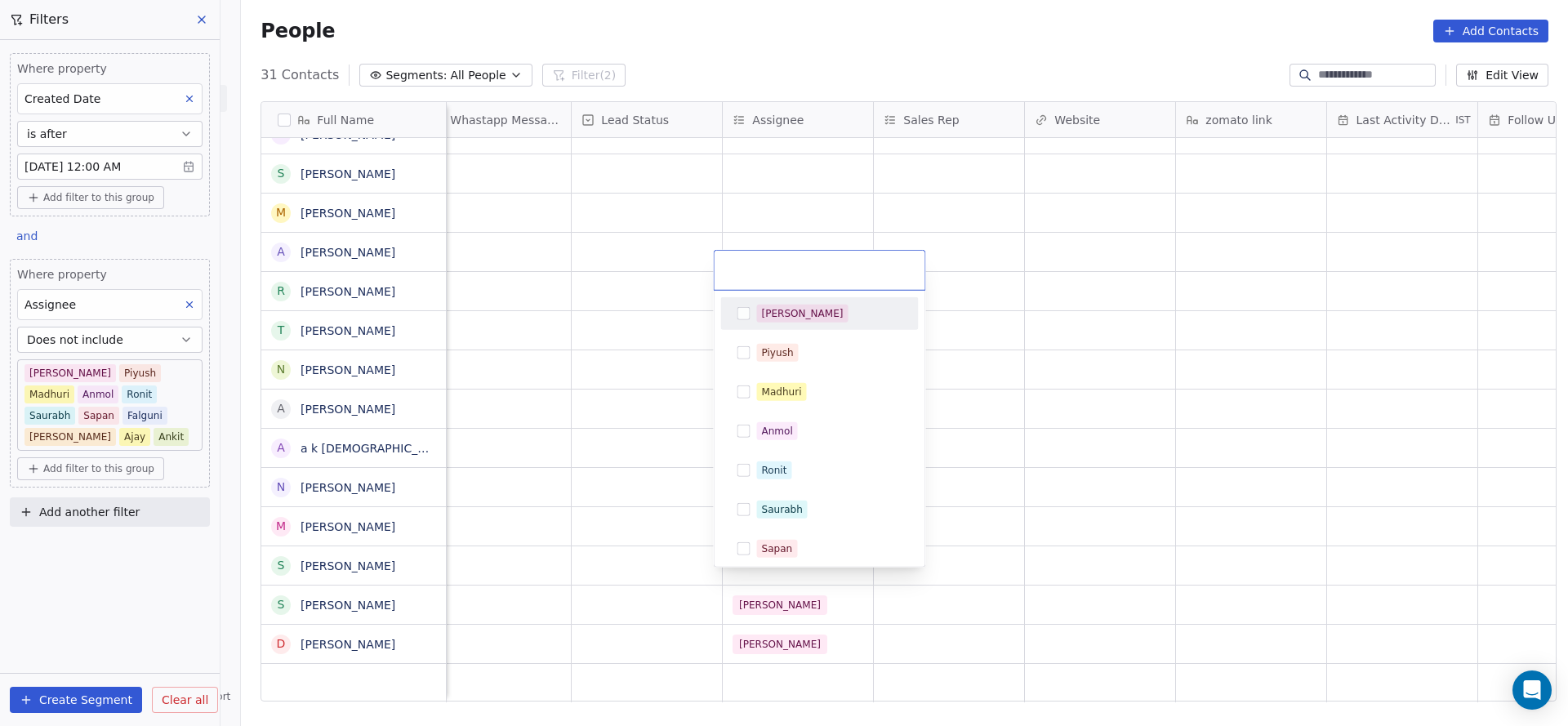
click at [781, 308] on div "[PERSON_NAME]" at bounding box center [802, 313] width 82 height 15
click at [430, 450] on html "On2Cook India Pvt. Ltd. Contacts People Marketing Workflows Campaigns Sales Pip…" at bounding box center [784, 363] width 1568 height 726
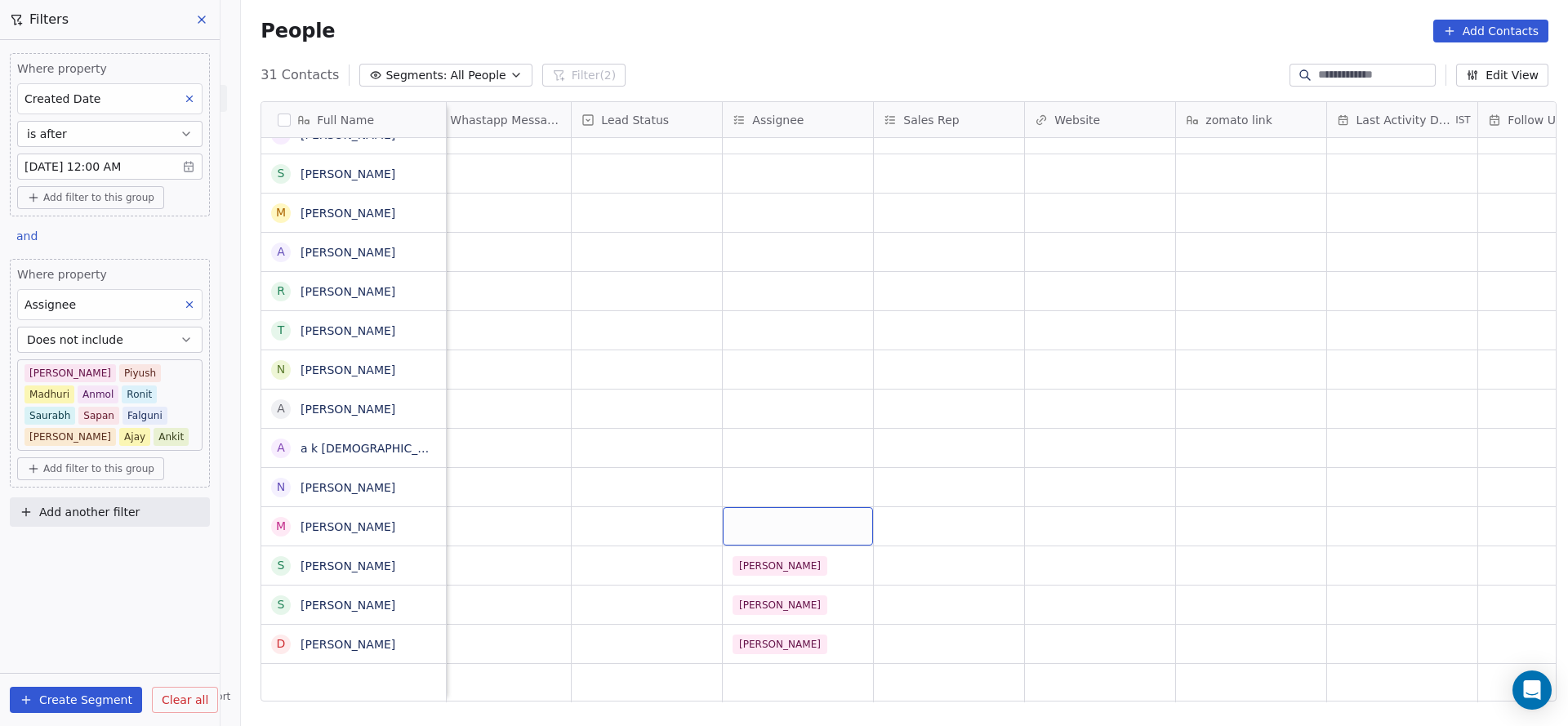
click at [740, 507] on div "grid" at bounding box center [797, 526] width 151 height 39
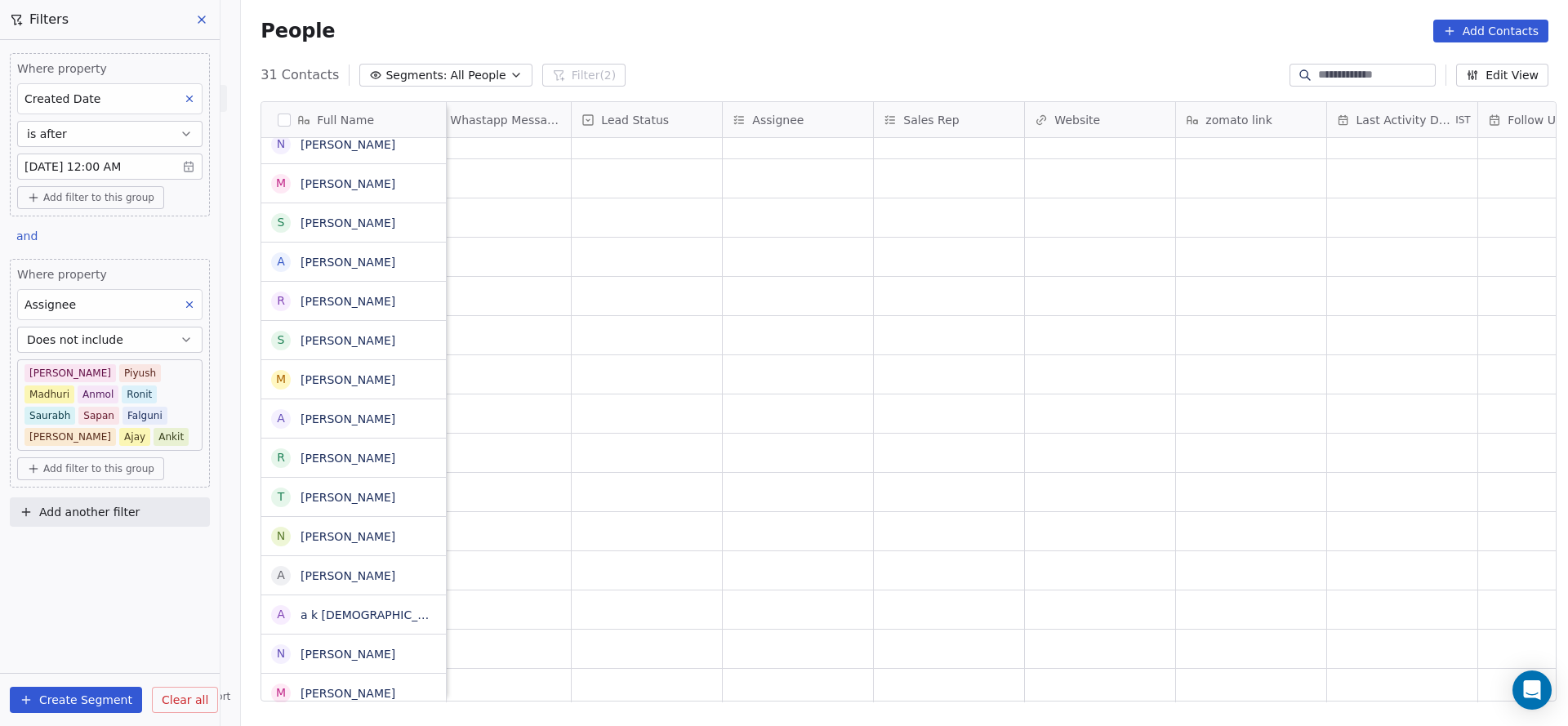
scroll to position [528, 0]
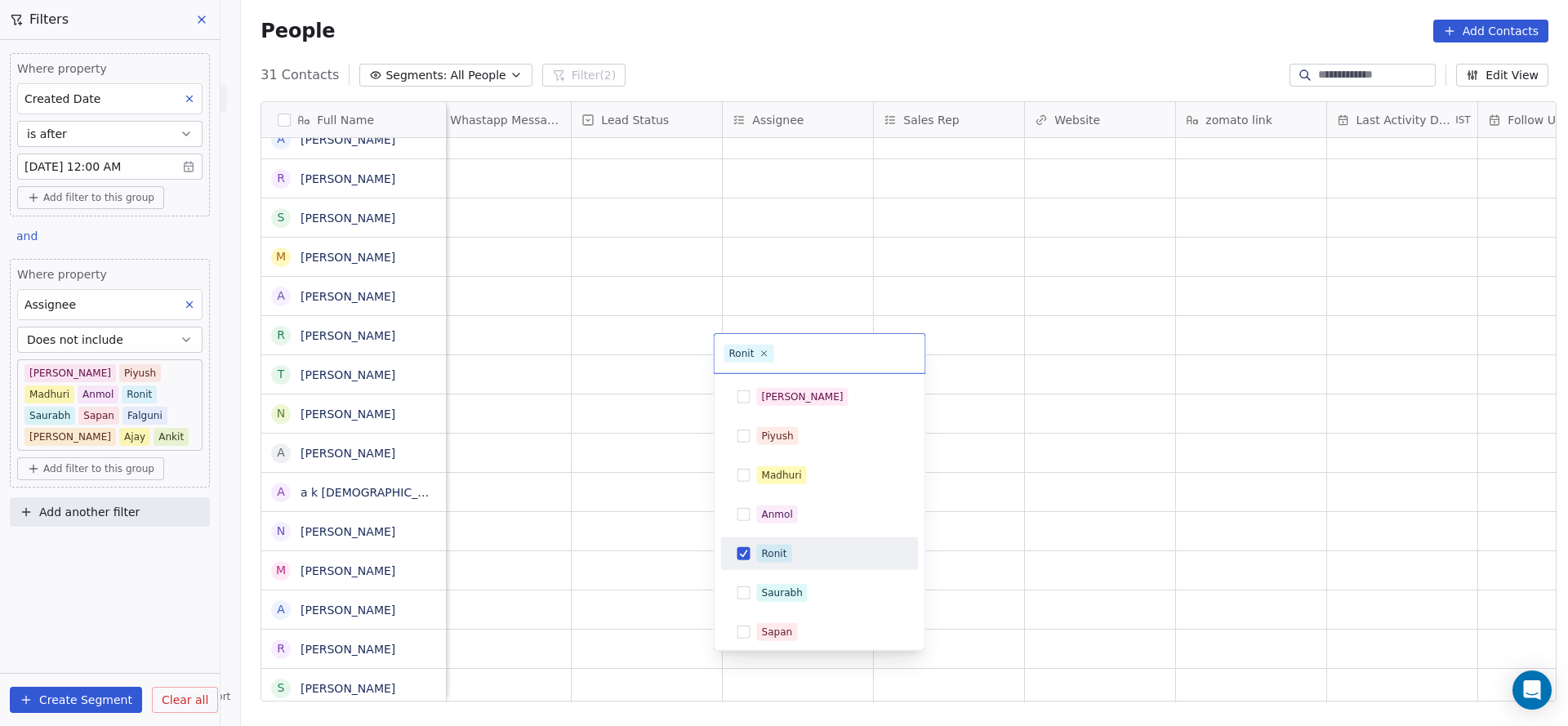
click at [767, 551] on div "Ronit" at bounding box center [774, 553] width 25 height 15
click at [776, 391] on div "[PERSON_NAME]" at bounding box center [802, 397] width 82 height 15
click at [464, 557] on html "On2Cook India Pvt. Ltd. Contacts People Marketing Workflows Campaigns Sales Pip…" at bounding box center [784, 363] width 1568 height 726
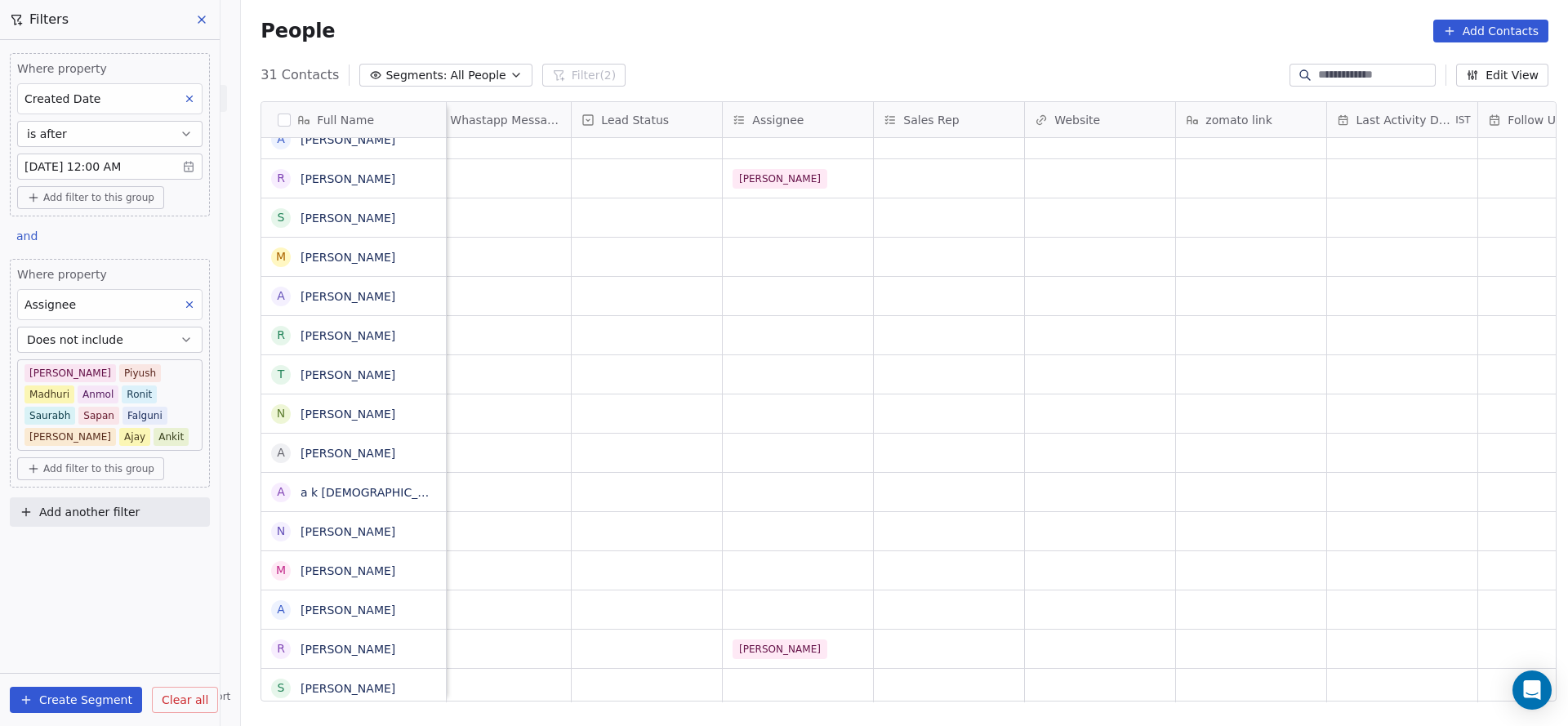
click at [744, 665] on div "Meta Aug 16, 2025 12:05 PM Meta Aug 16, 2025 11:39 AM Salim Meta Aug 16, 2025 1…" at bounding box center [591, 420] width 3060 height 564
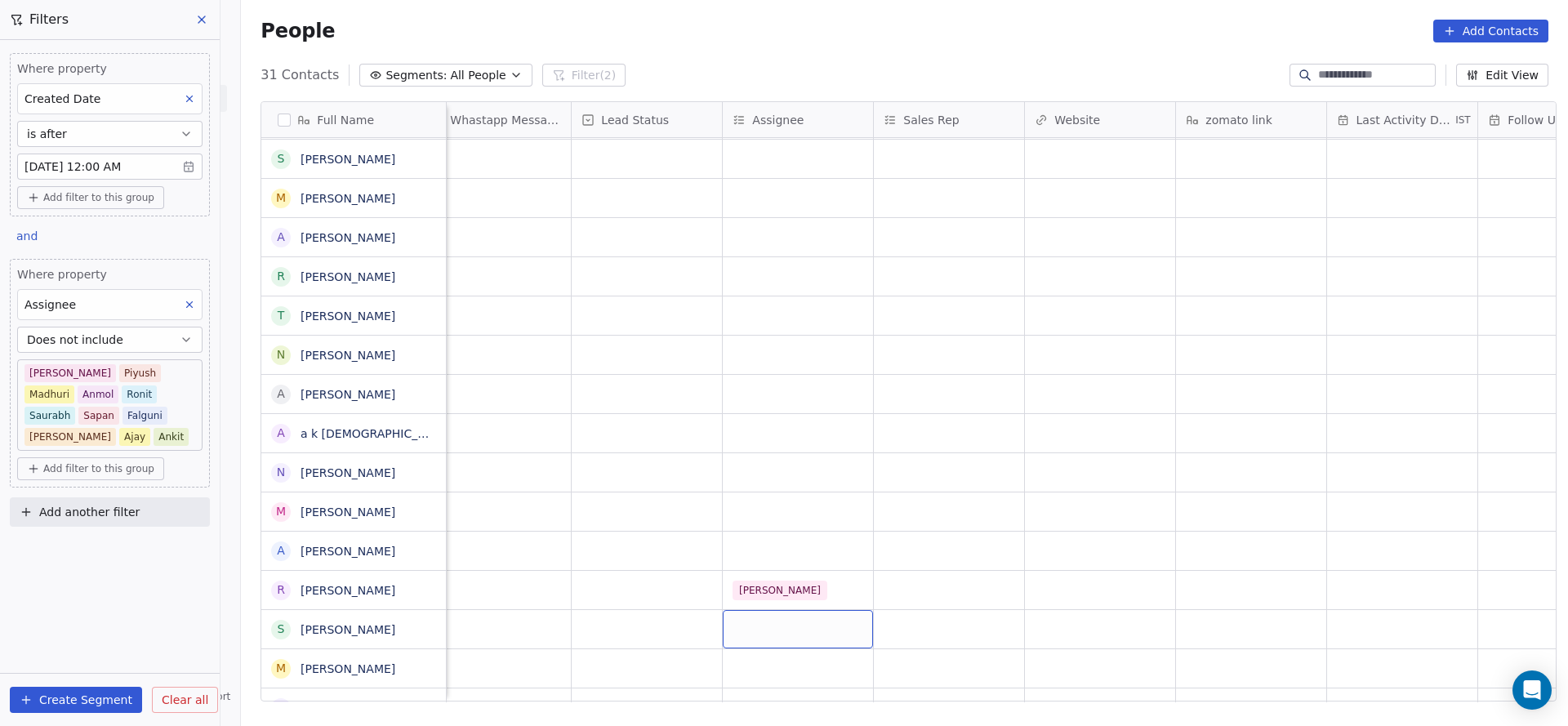
click at [749, 620] on div "grid" at bounding box center [797, 629] width 151 height 39
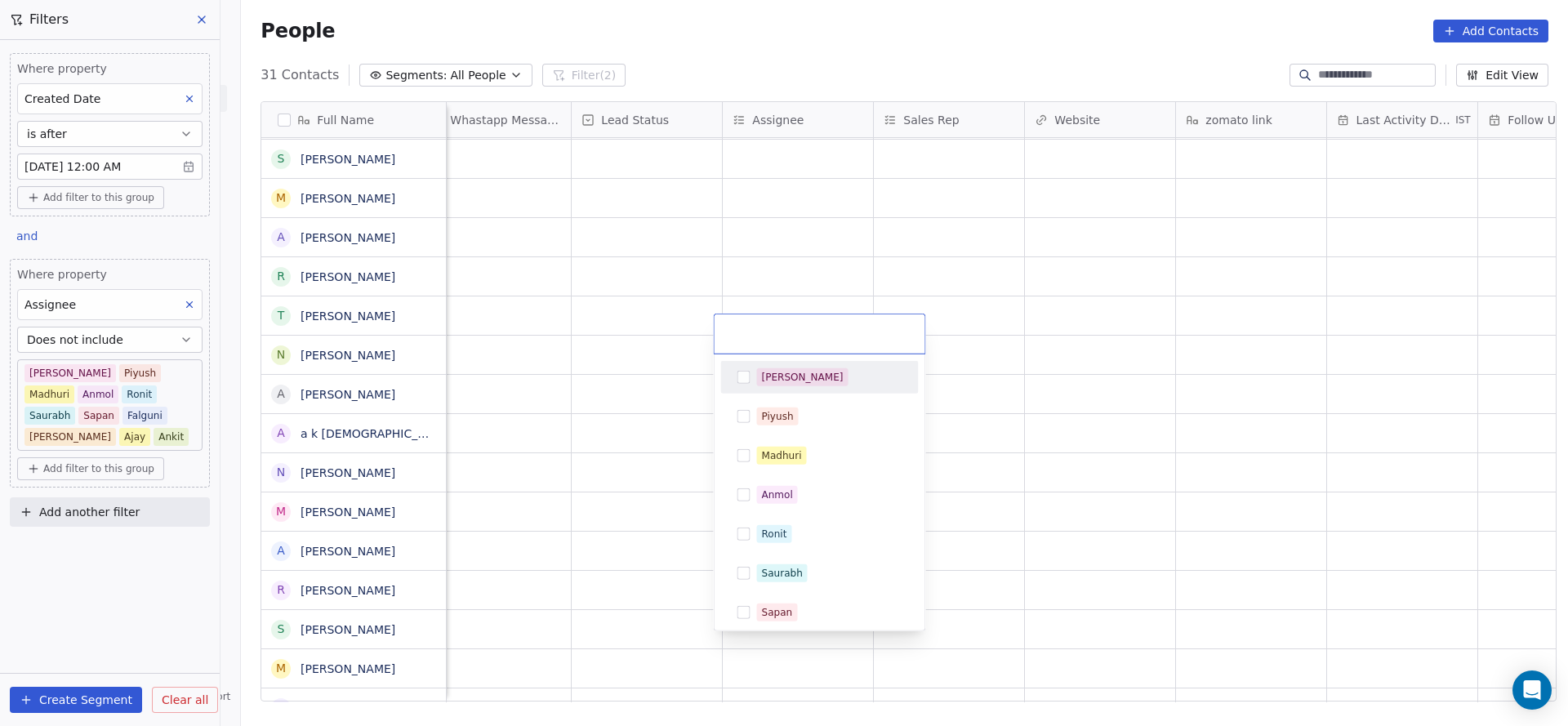
click at [772, 386] on div "[PERSON_NAME]" at bounding box center [820, 377] width 185 height 26
click at [572, 466] on html "On2Cook India Pvt. Ltd. Contacts People Marketing Workflows Campaigns Sales Pip…" at bounding box center [784, 363] width 1568 height 726
click at [740, 649] on html "On2Cook India Pvt. Ltd. Contacts People Marketing Workflows Campaigns Sales Pip…" at bounding box center [784, 363] width 1568 height 726
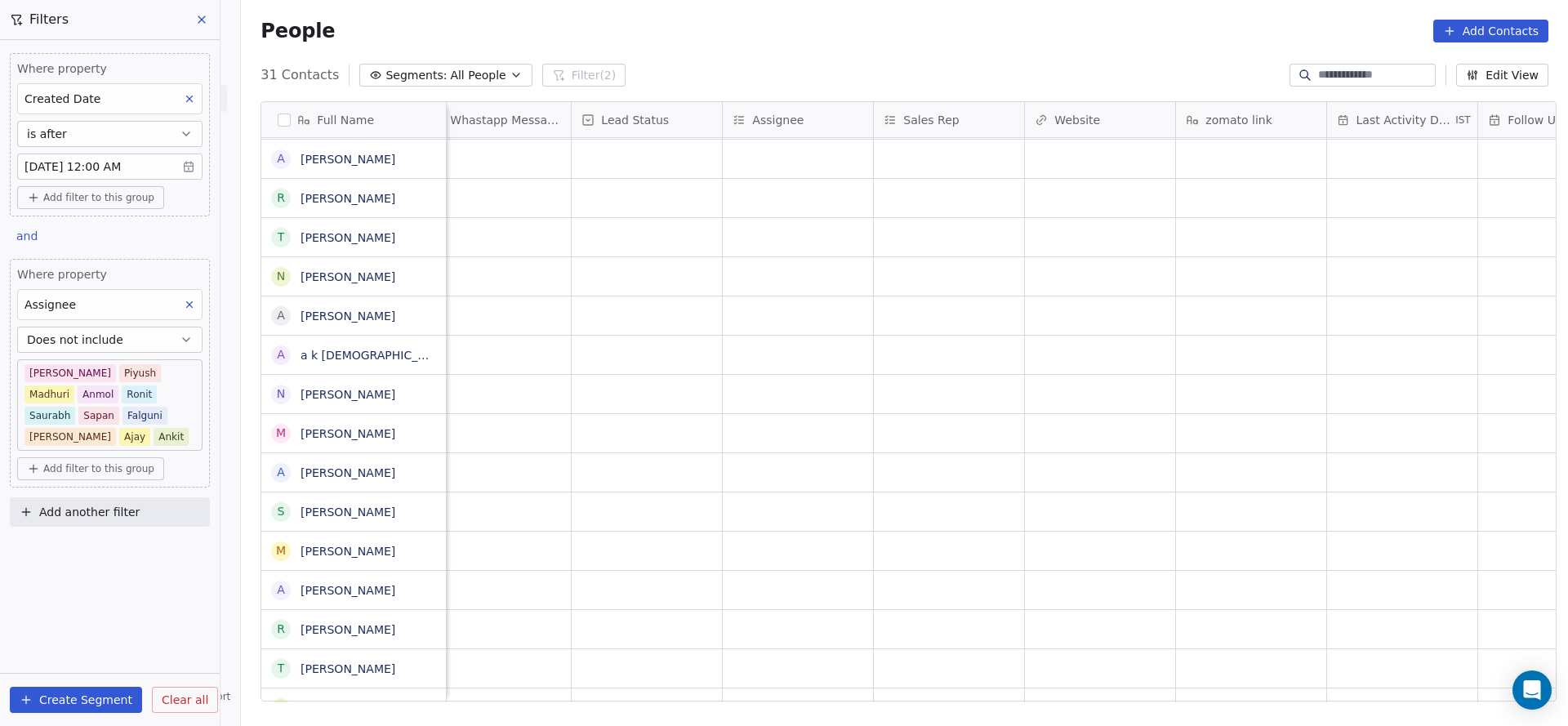
scroll to position [651, 0]
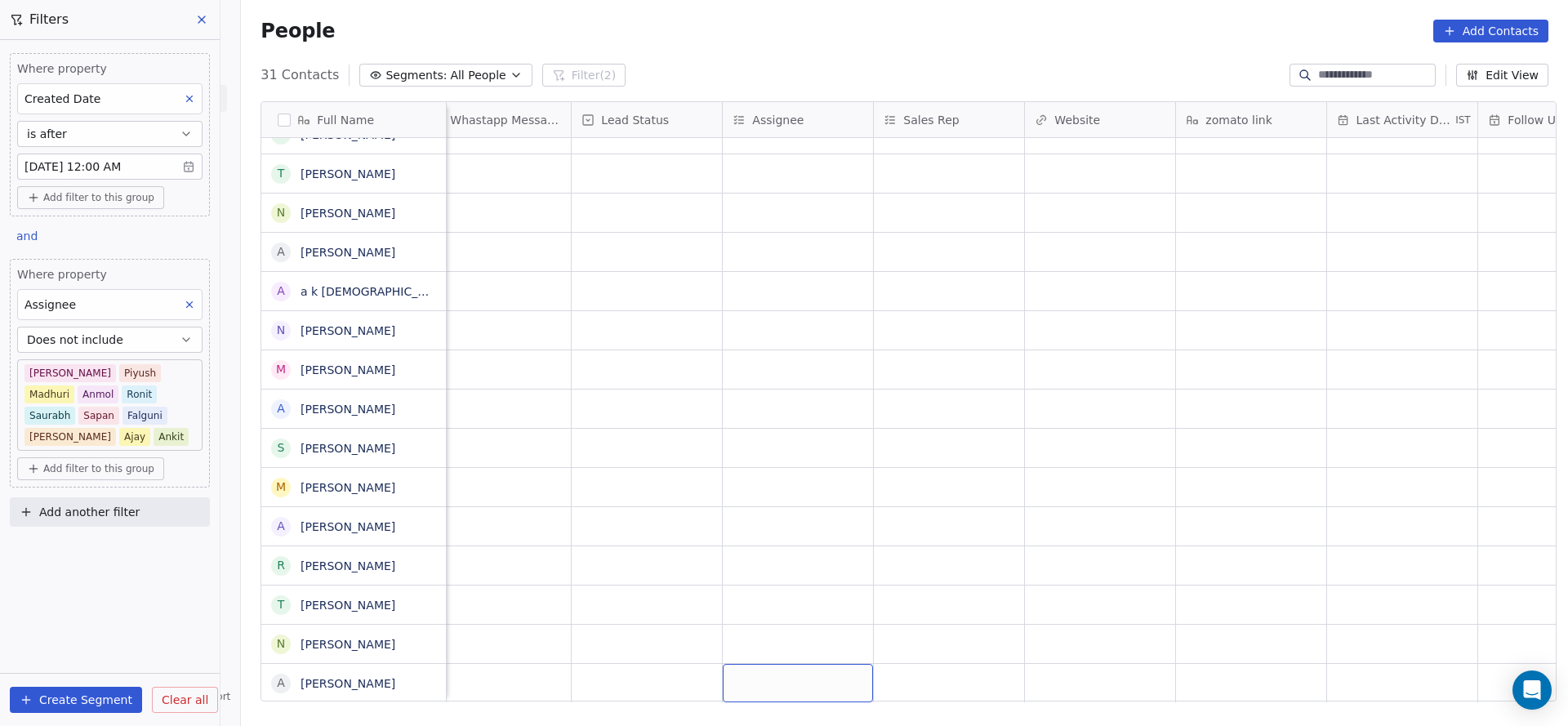
click at [793, 669] on div "grid" at bounding box center [797, 683] width 151 height 39
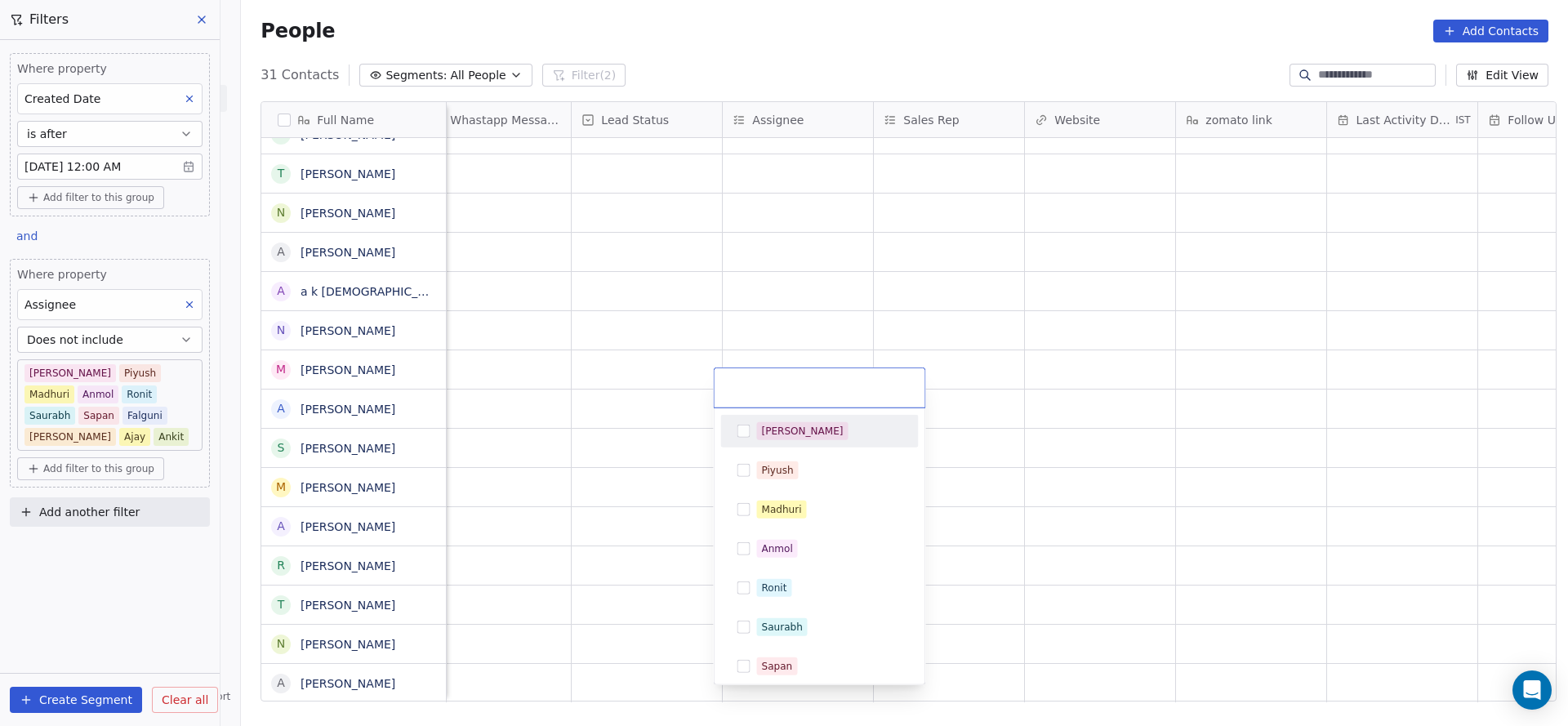
click at [778, 415] on div "[PERSON_NAME]" at bounding box center [820, 431] width 198 height 33
click at [604, 477] on html "On2Cook India Pvt. Ltd. Contacts People Marketing Workflows Campaigns Sales Pip…" at bounding box center [784, 363] width 1568 height 726
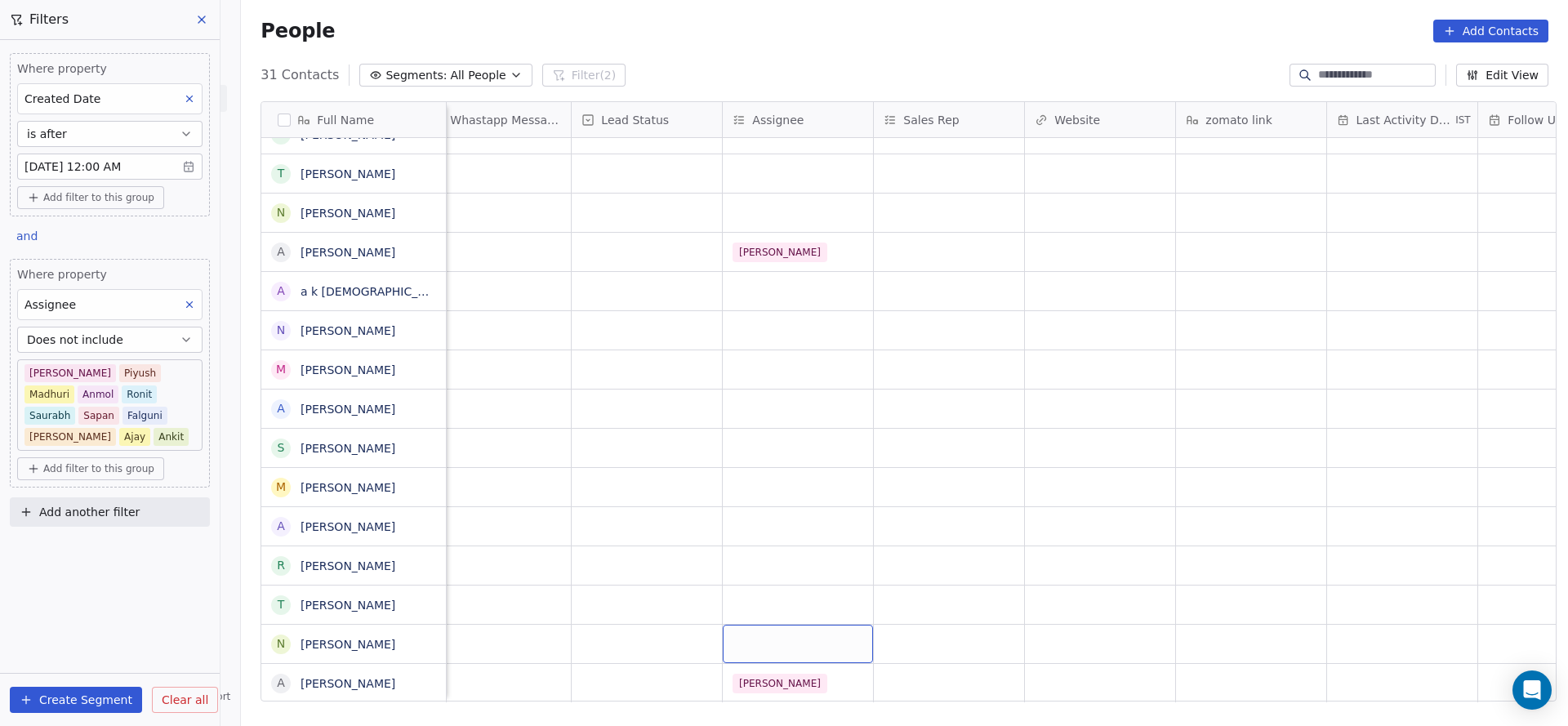
click at [752, 624] on div "grid" at bounding box center [797, 643] width 151 height 39
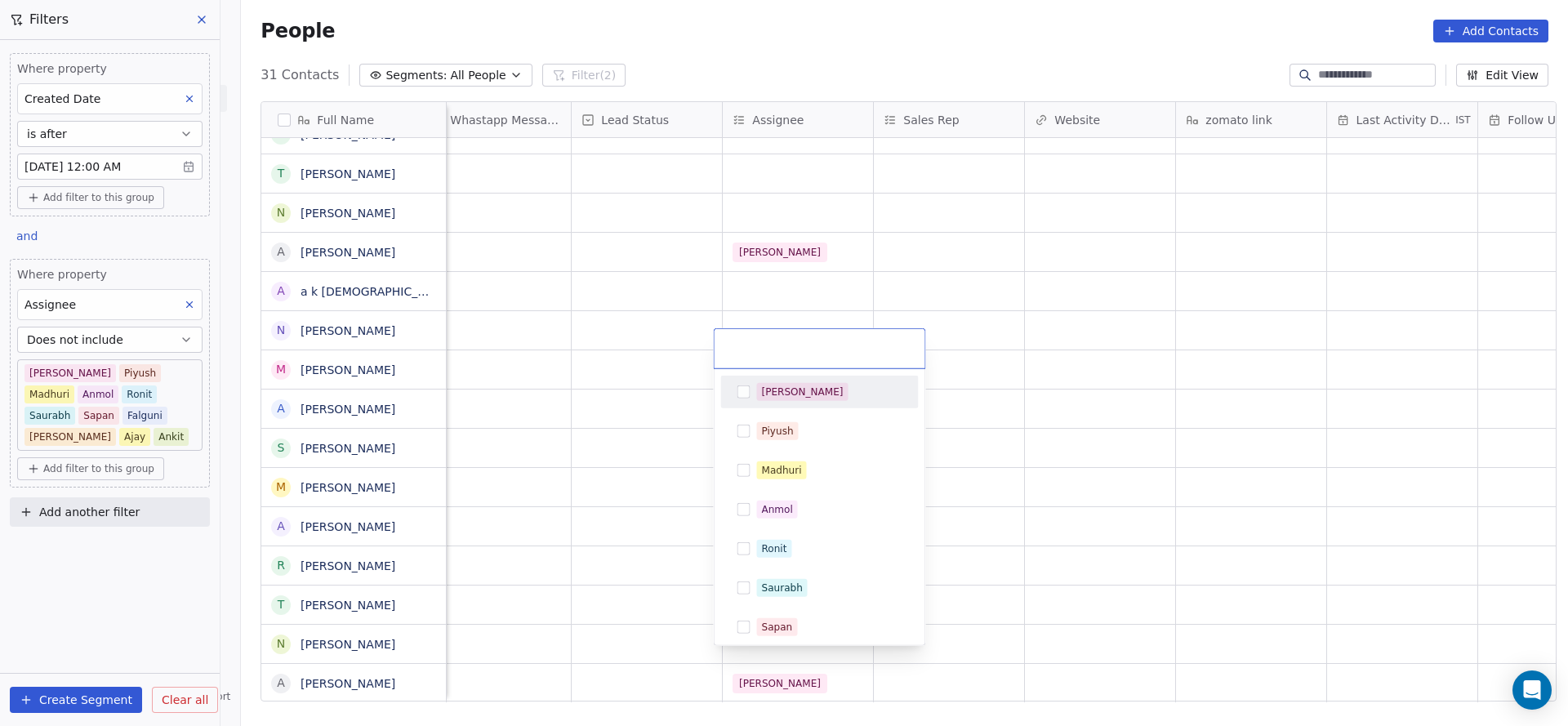
click at [765, 386] on div "[PERSON_NAME]" at bounding box center [802, 391] width 82 height 15
click at [443, 507] on html "On2Cook India Pvt. Ltd. Contacts People Marketing Workflows Campaigns Sales Pip…" at bounding box center [784, 363] width 1568 height 726
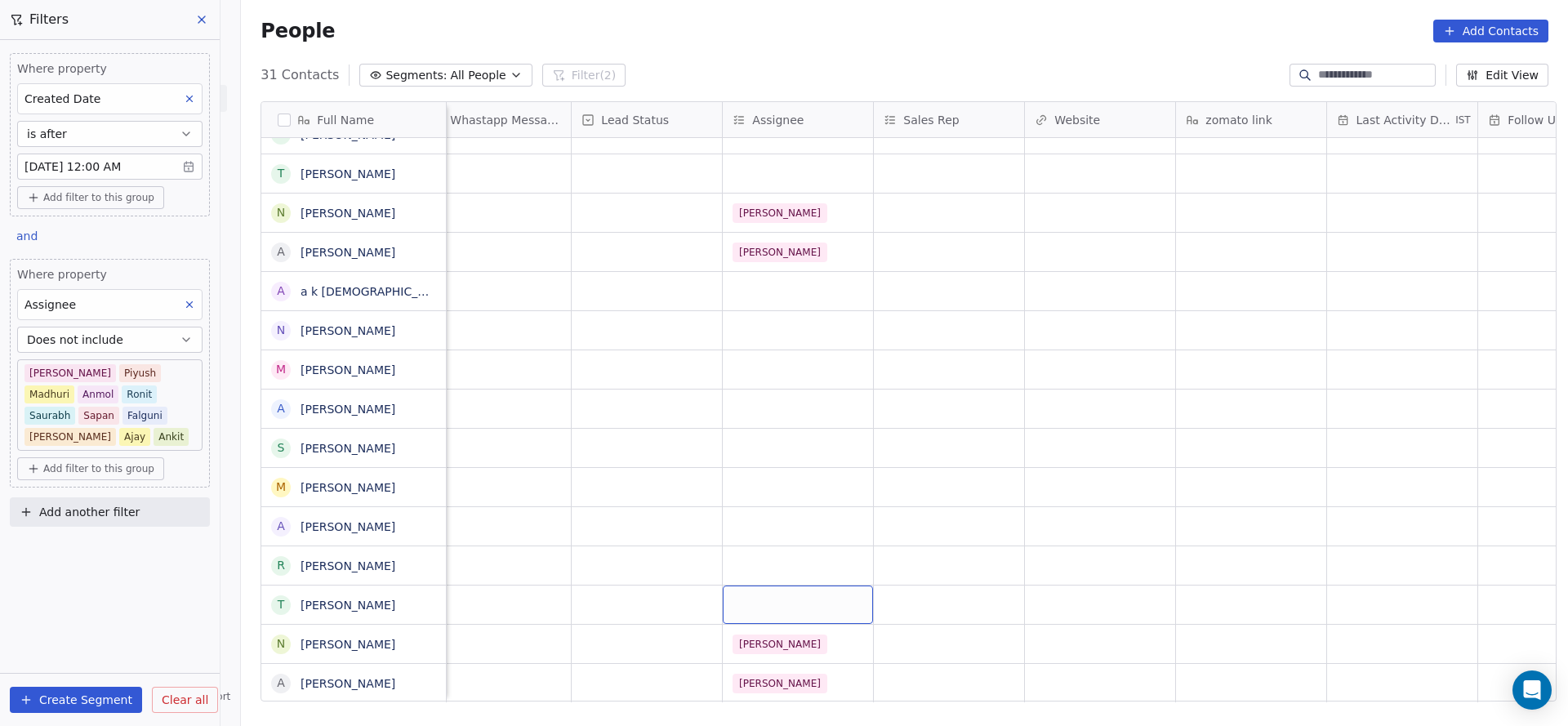
click at [729, 589] on div "grid" at bounding box center [797, 605] width 151 height 39
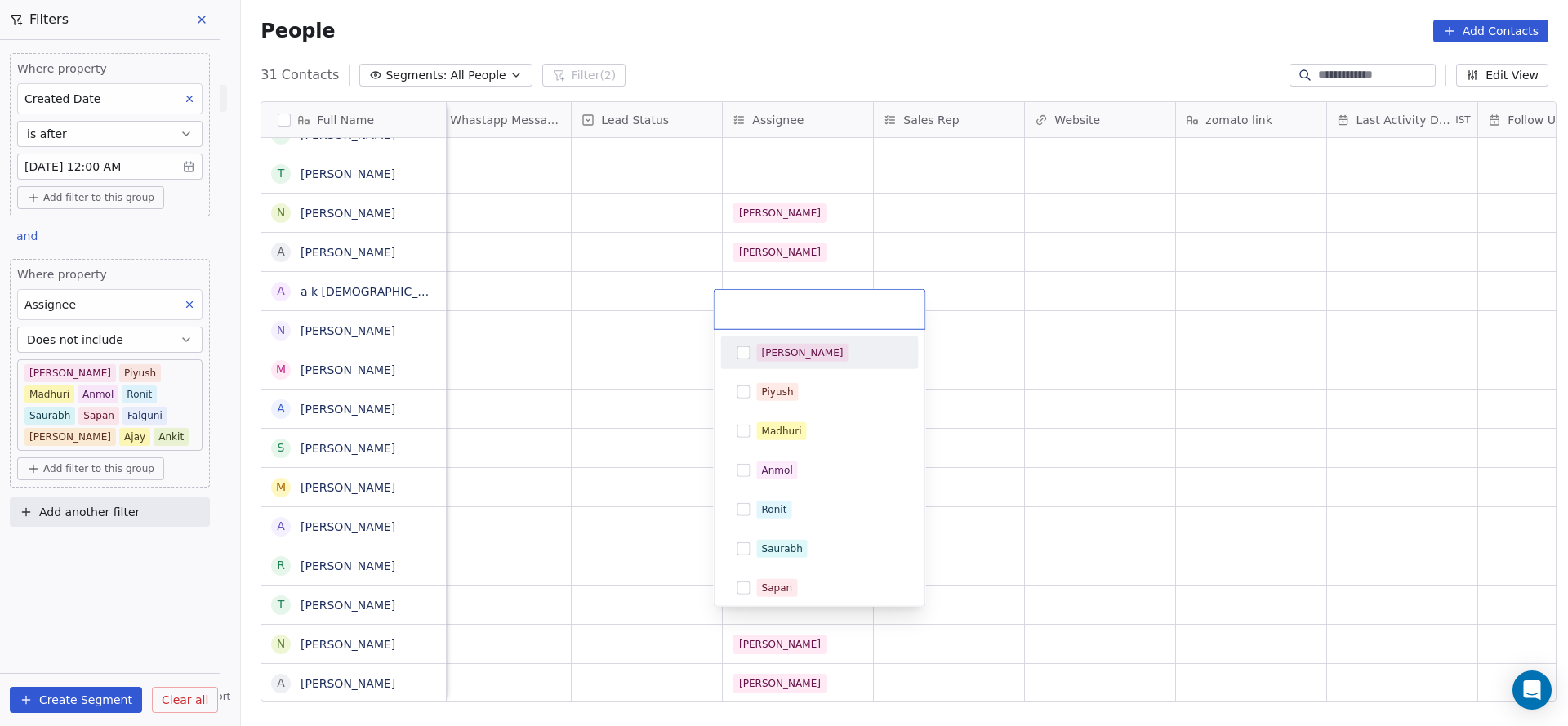
click at [778, 361] on div "[PERSON_NAME]" at bounding box center [820, 353] width 185 height 26
click at [539, 458] on html "On2Cook India Pvt. Ltd. Contacts People Marketing Workflows Campaigns Sales Pip…" at bounding box center [784, 363] width 1568 height 726
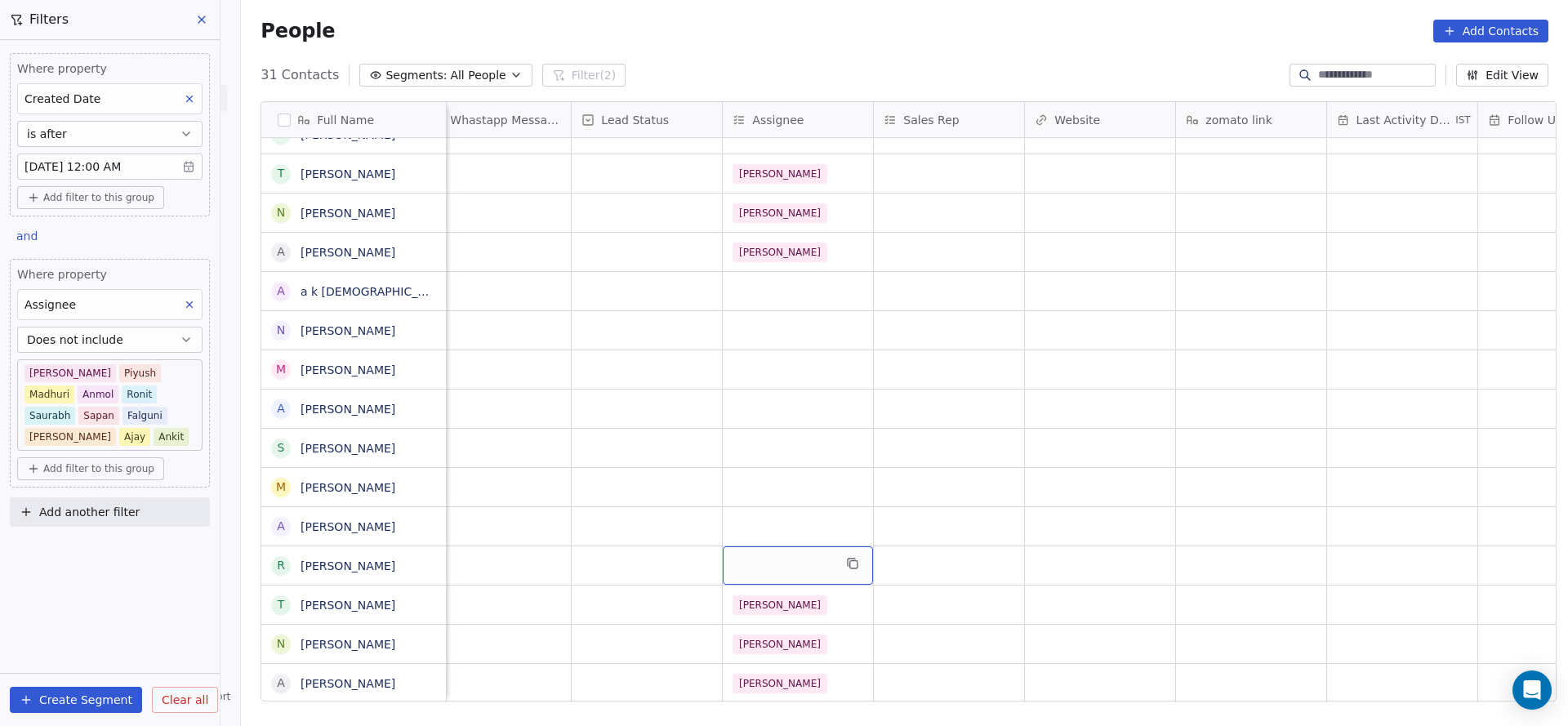
click at [765, 550] on div "grid" at bounding box center [797, 565] width 151 height 39
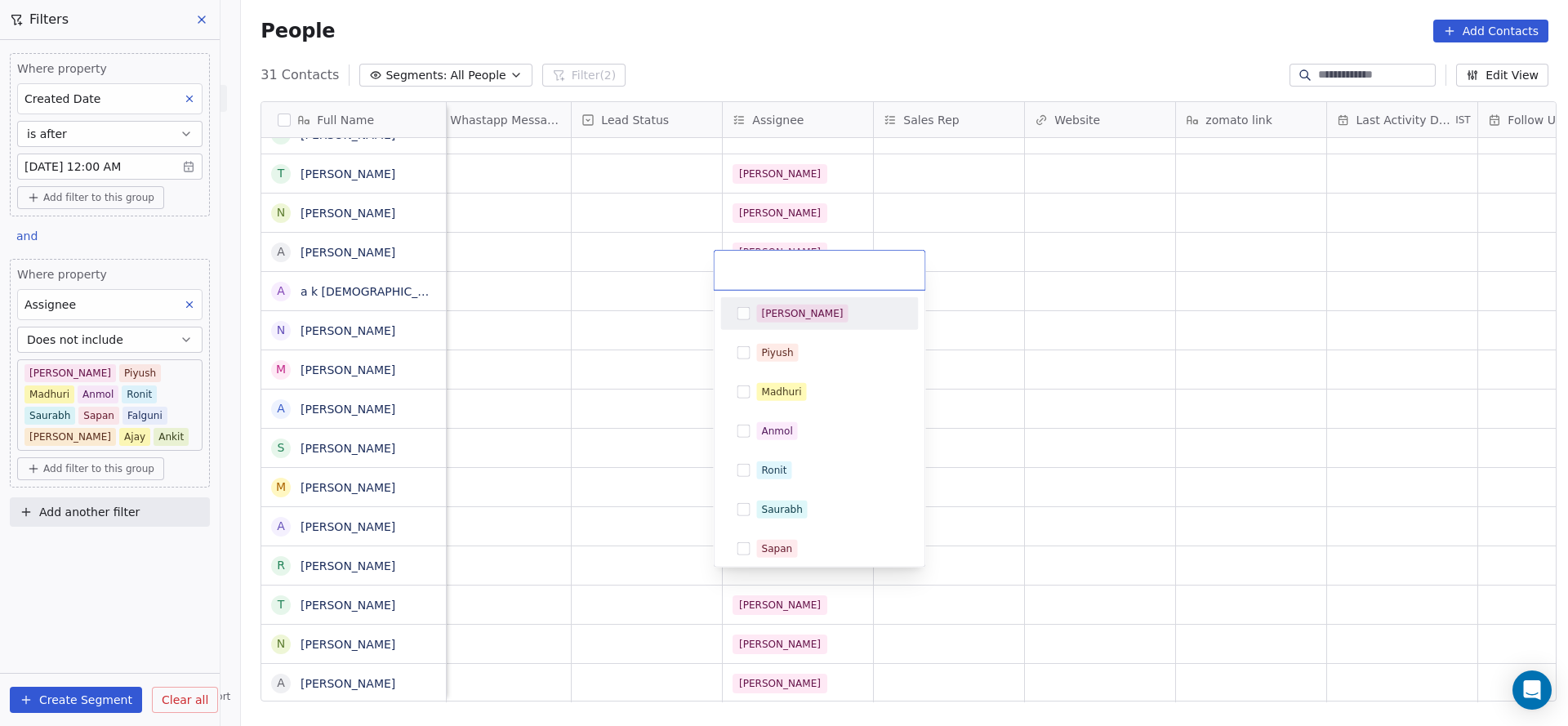
click at [786, 317] on span "[PERSON_NAME]" at bounding box center [802, 313] width 91 height 18
click at [542, 422] on html "On2Cook India Pvt. Ltd. Contacts People Marketing Workflows Campaigns Sales Pip…" at bounding box center [784, 363] width 1568 height 726
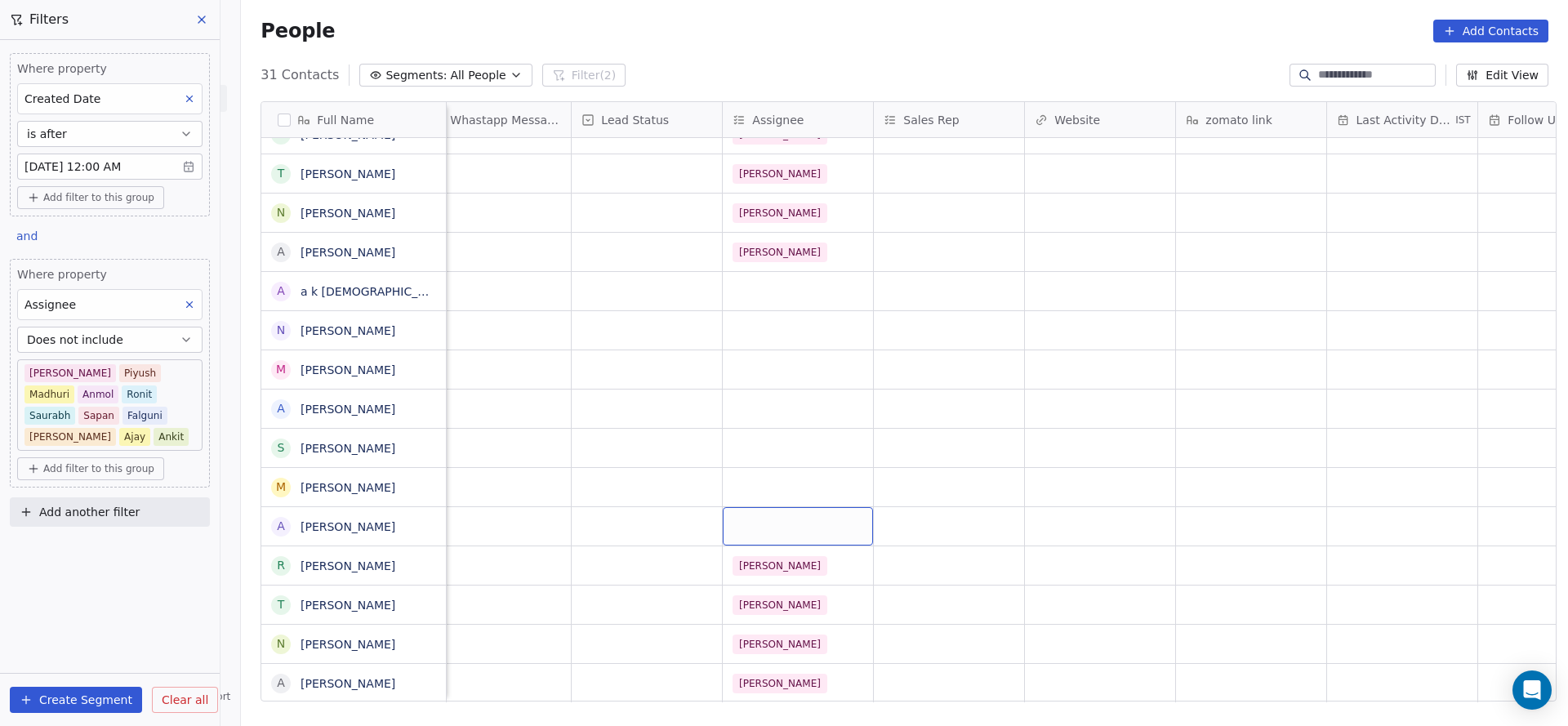
click at [732, 507] on div "grid" at bounding box center [797, 526] width 151 height 39
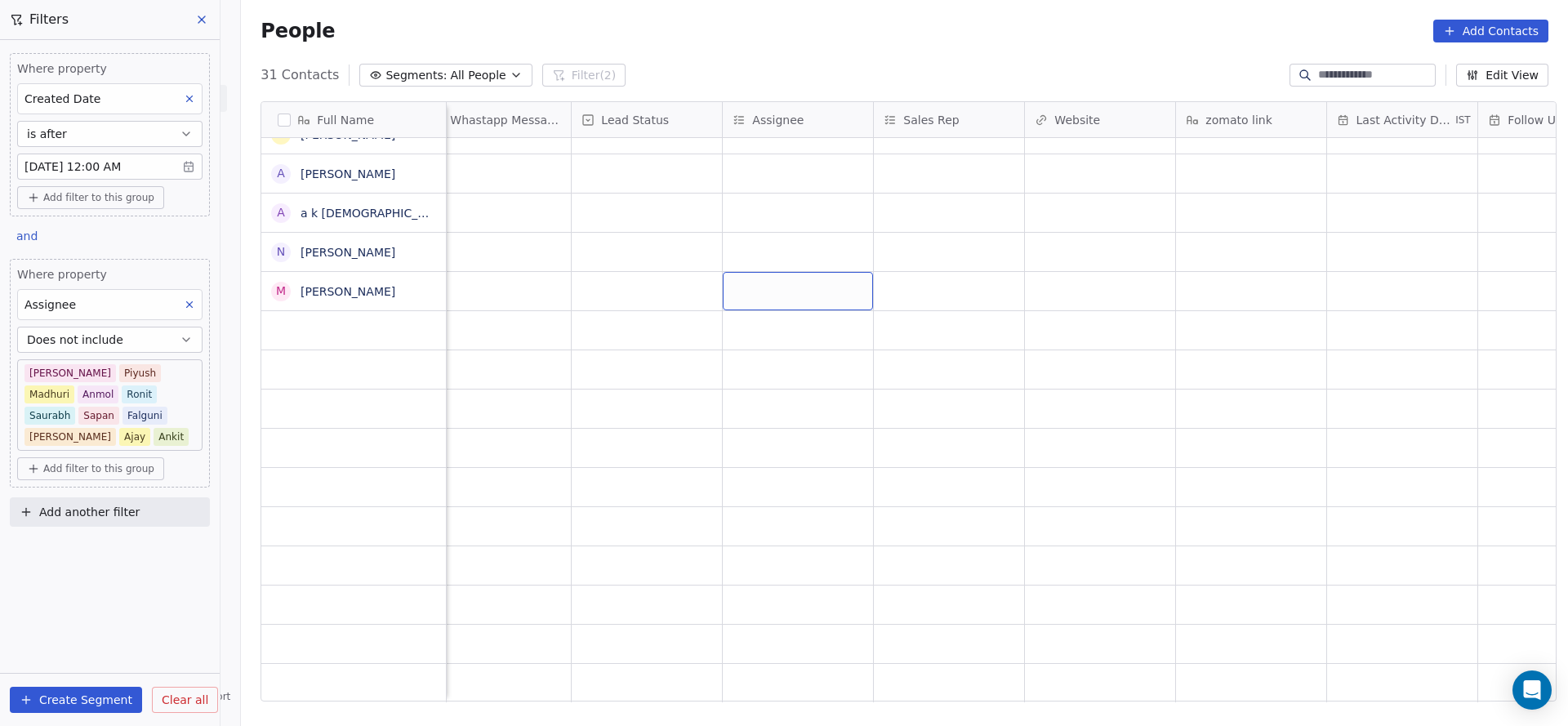
drag, startPoint x: 809, startPoint y: 258, endPoint x: 789, endPoint y: 275, distance: 26.2
click at [789, 275] on div "grid" at bounding box center [797, 291] width 151 height 39
click at [779, 272] on div "grid" at bounding box center [797, 291] width 151 height 39
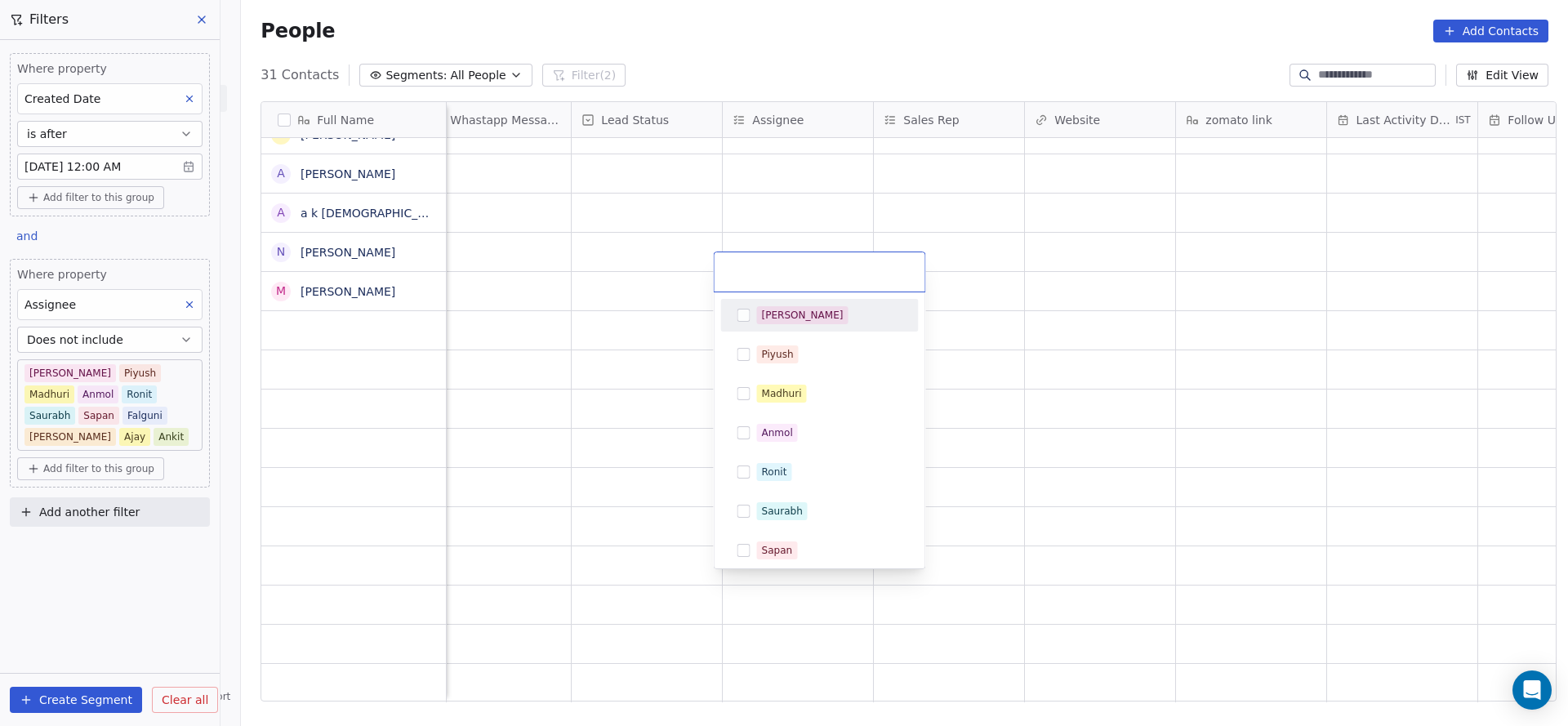
click at [779, 329] on div "[PERSON_NAME]" at bounding box center [820, 315] width 198 height 33
click at [556, 330] on html "On2Cook India Pvt. Ltd. Contacts People Marketing Workflows Campaigns Sales Pip…" at bounding box center [784, 363] width 1568 height 726
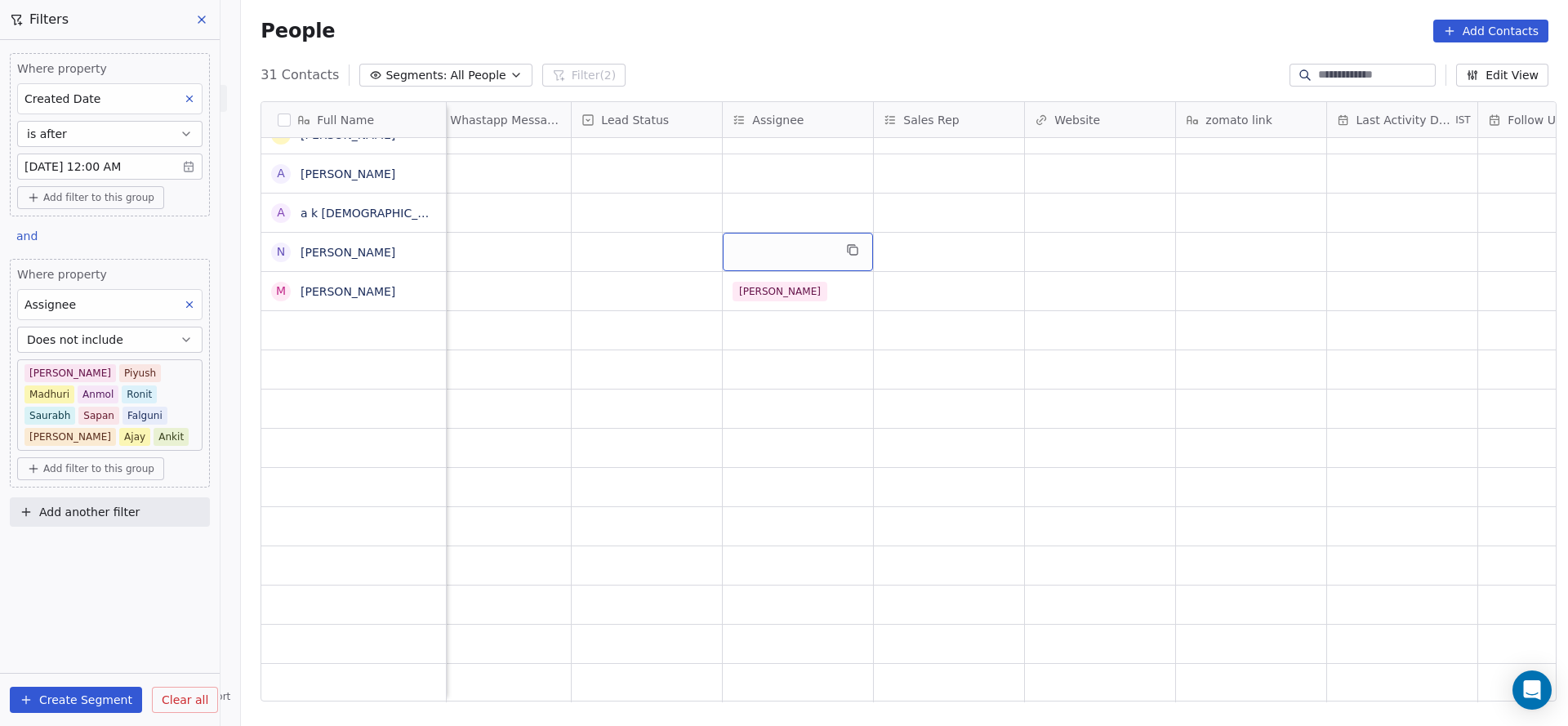
click at [732, 238] on div "grid" at bounding box center [797, 252] width 151 height 39
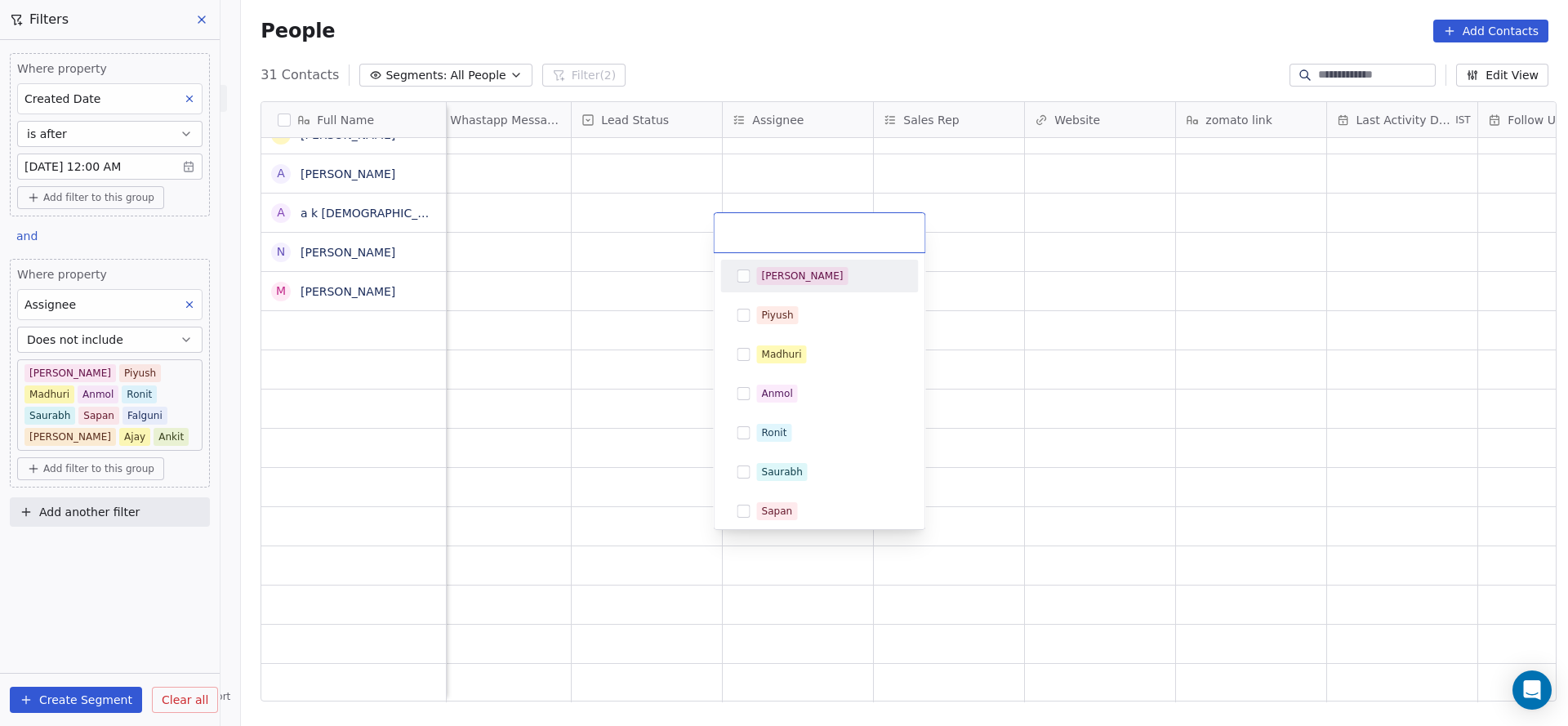
click at [790, 280] on span "[PERSON_NAME]" at bounding box center [802, 275] width 91 height 18
click at [583, 280] on html "On2Cook India Pvt. Ltd. Contacts People Marketing Workflows Campaigns Sales Pip…" at bounding box center [784, 363] width 1568 height 726
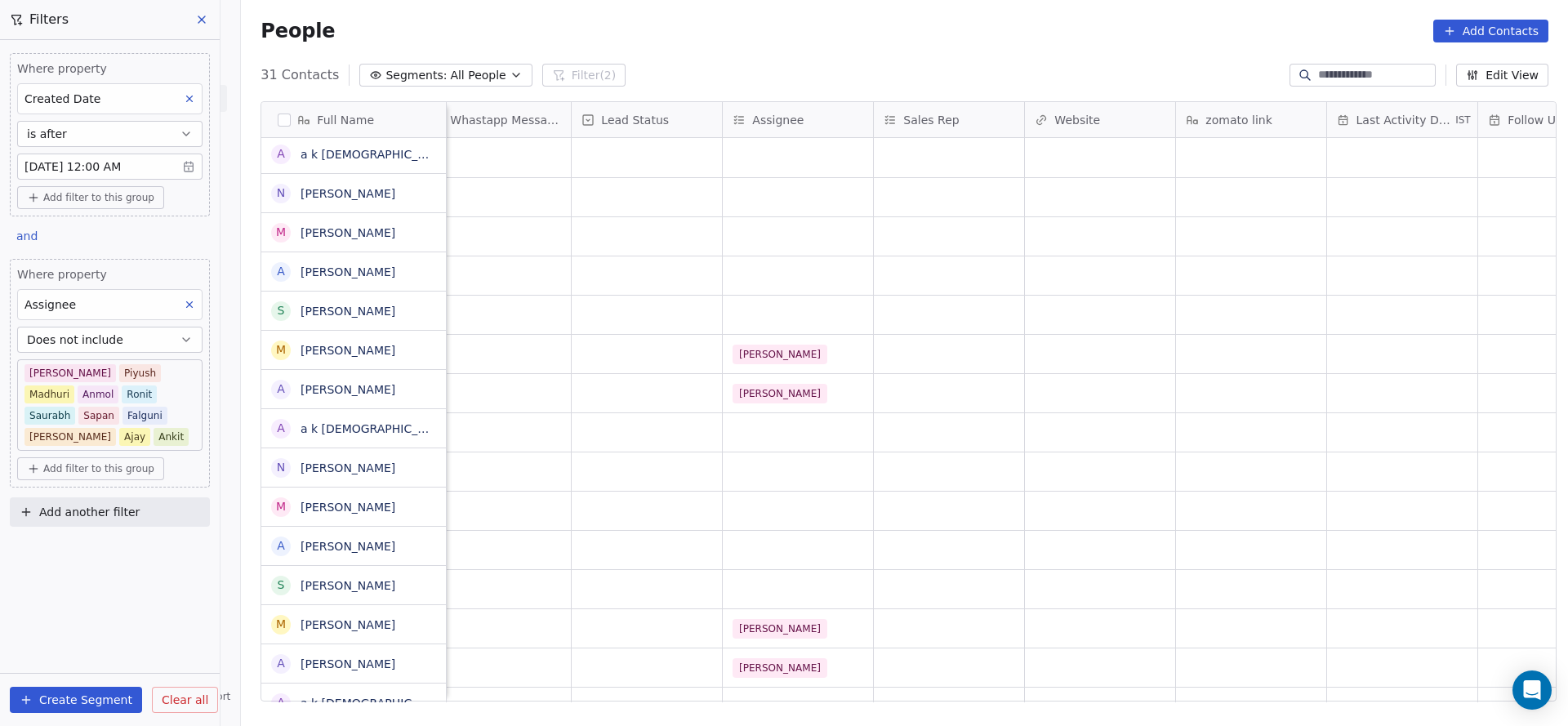
scroll to position [0, 0]
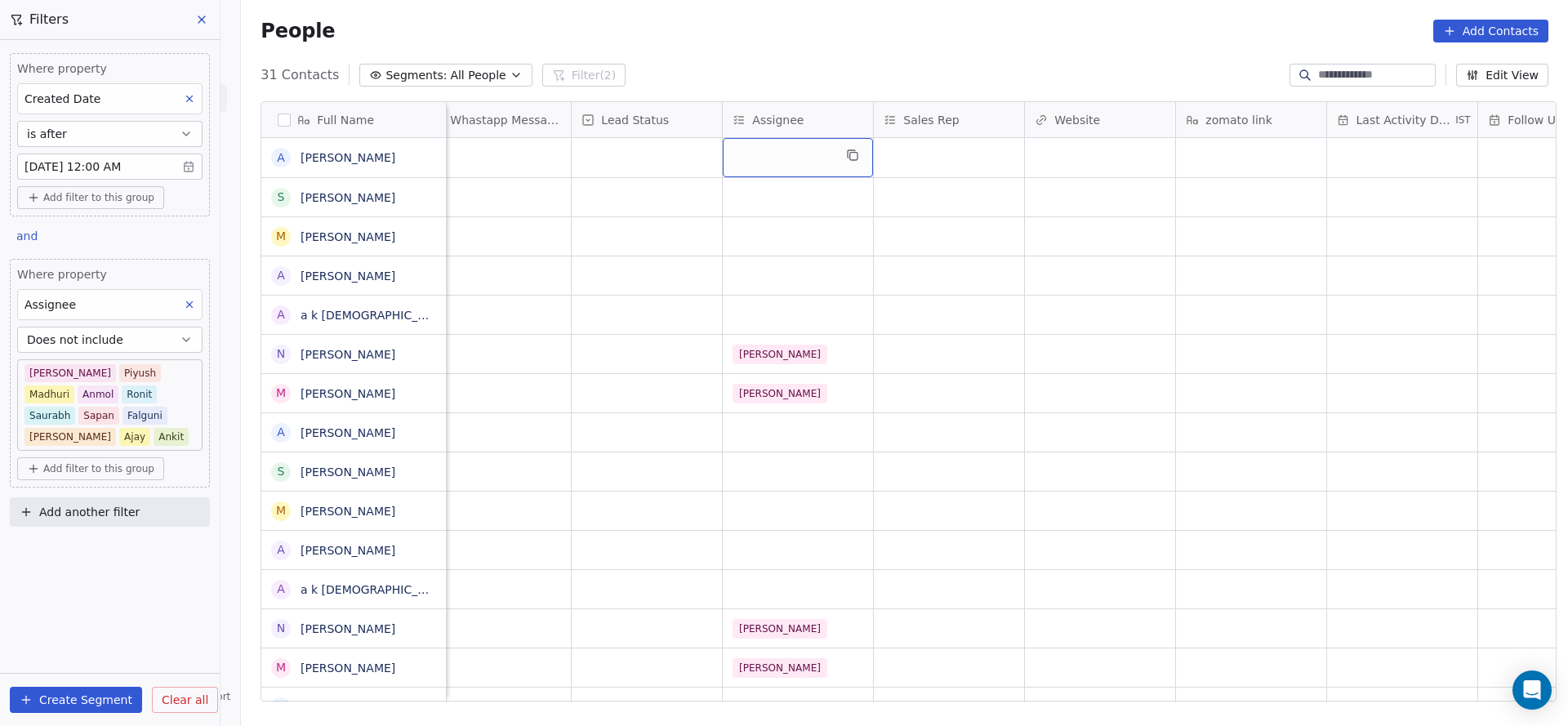
click at [771, 138] on div "grid" at bounding box center [797, 157] width 151 height 40
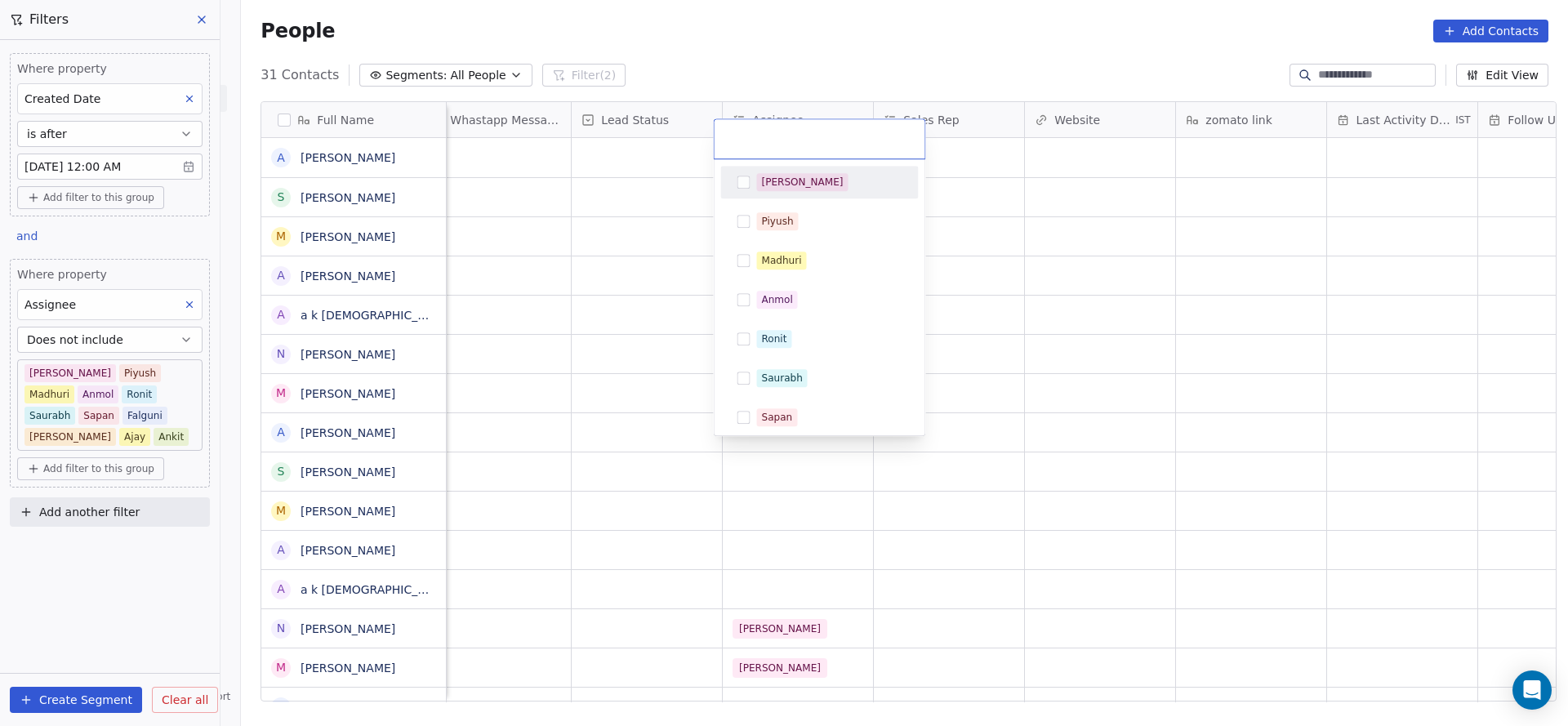
click at [813, 184] on div "[PERSON_NAME]" at bounding box center [829, 182] width 145 height 18
click at [602, 230] on html "On2Cook India Pvt. Ltd. Contacts People Marketing Workflows Campaigns Sales Pip…" at bounding box center [784, 363] width 1568 height 726
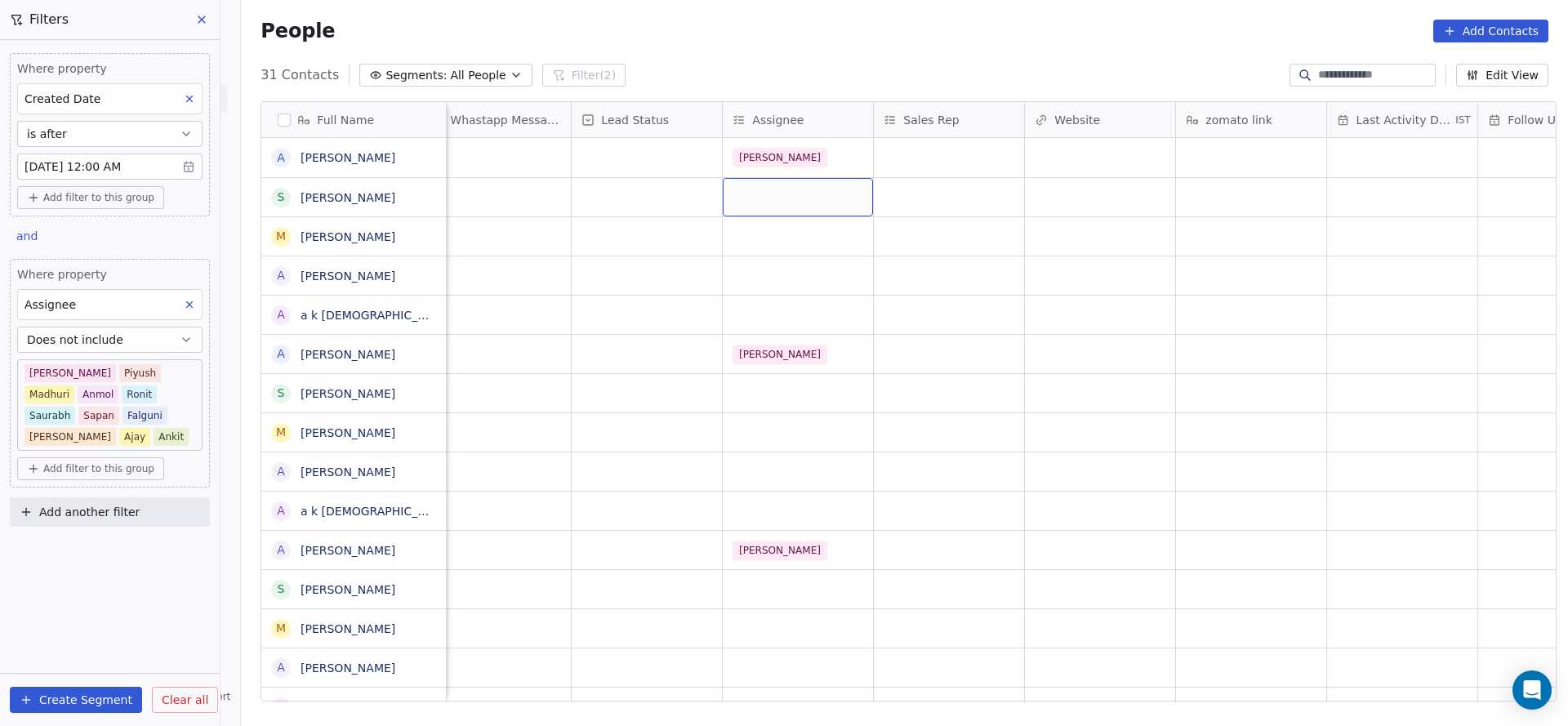
click at [790, 180] on div "grid" at bounding box center [797, 197] width 151 height 39
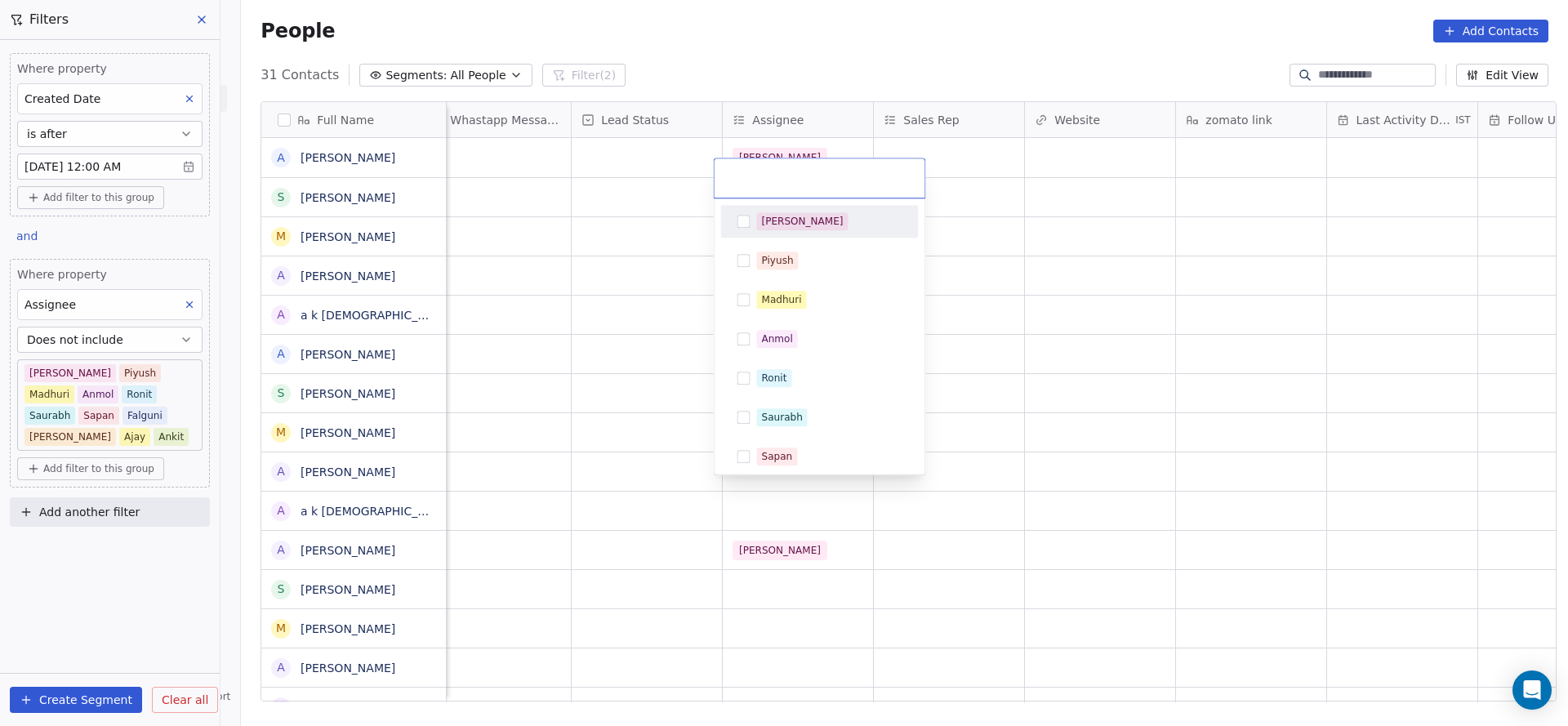
click at [819, 218] on div "[PERSON_NAME]" at bounding box center [829, 221] width 145 height 18
click at [549, 280] on html "On2Cook India Pvt. Ltd. Contacts People Marketing Workflows Campaigns Sales Pip…" at bounding box center [784, 363] width 1568 height 726
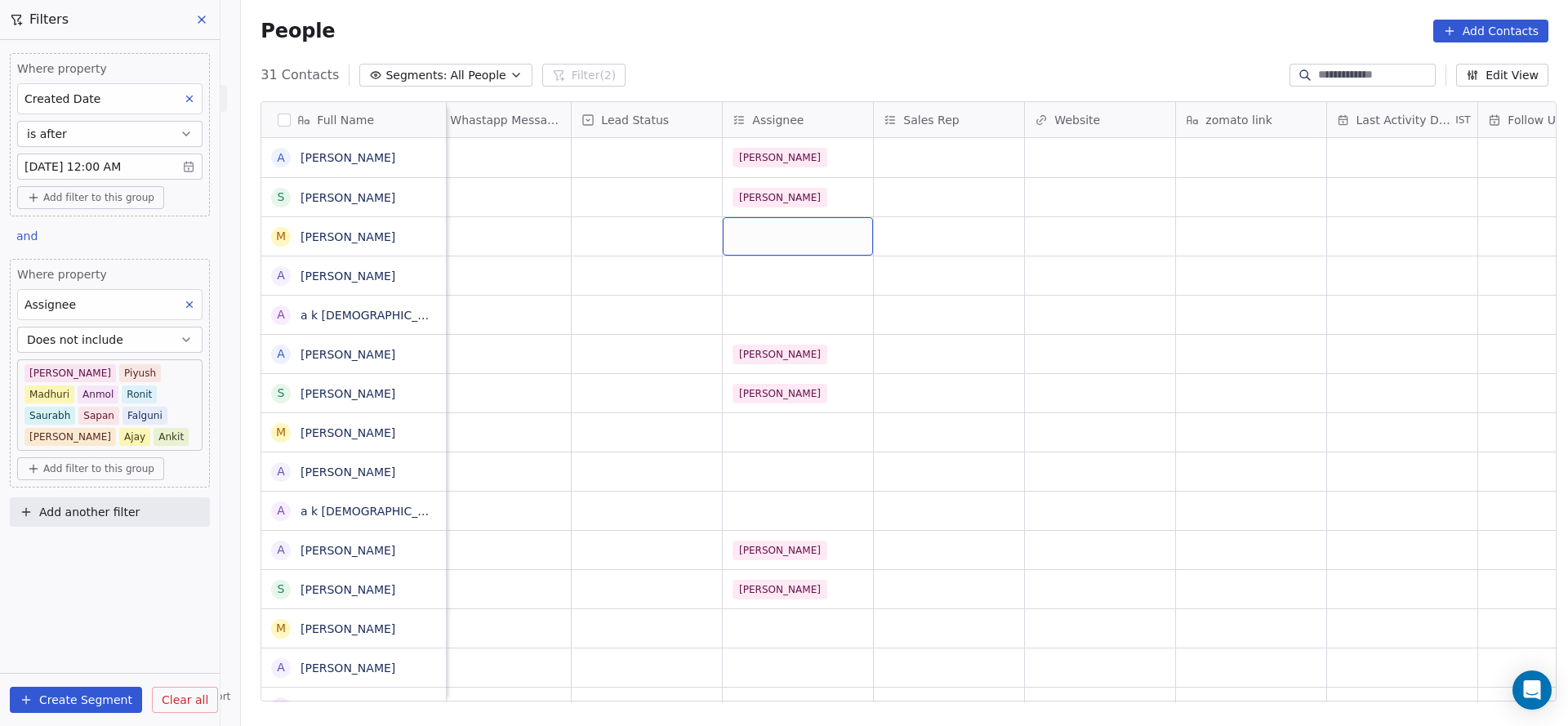
click at [747, 223] on div "grid" at bounding box center [797, 237] width 151 height 39
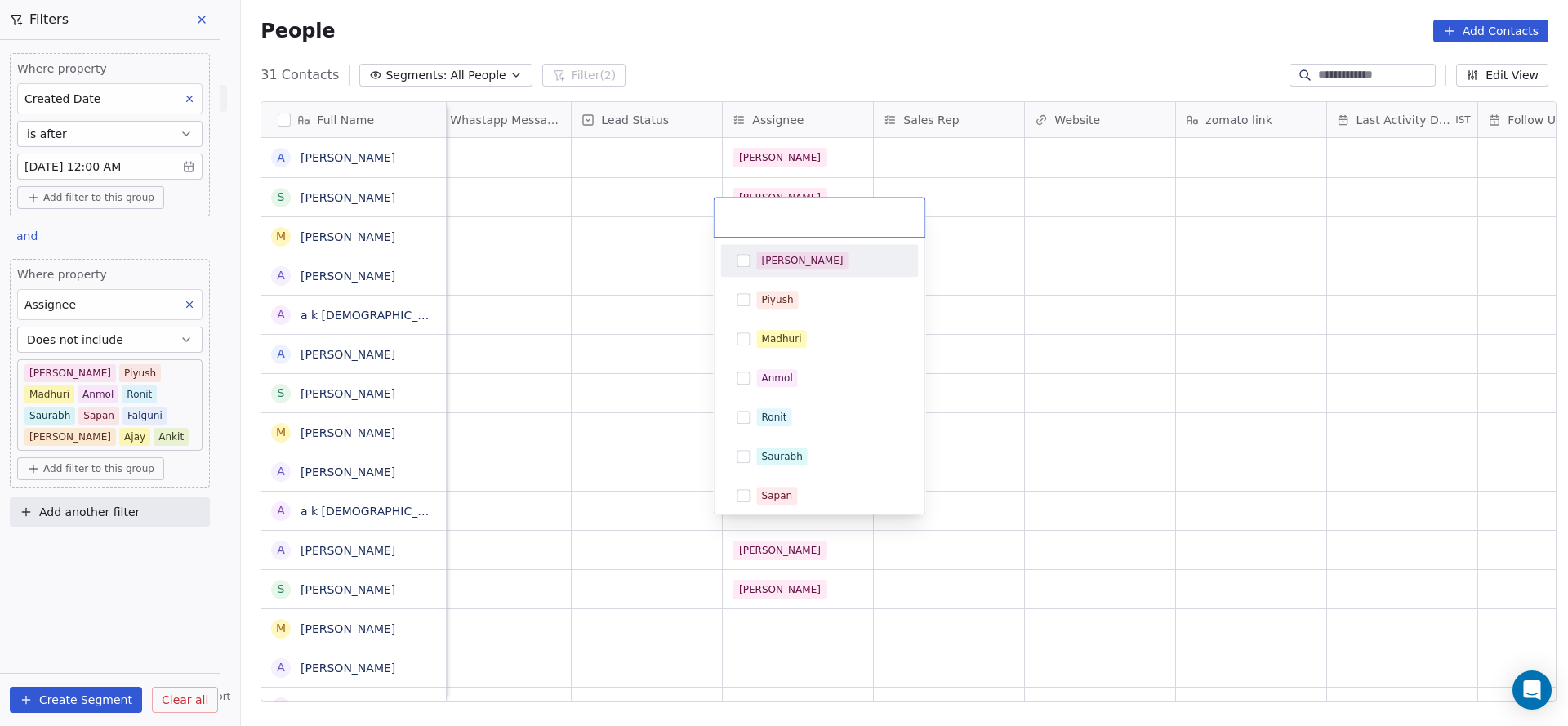
click at [787, 265] on span "[PERSON_NAME]" at bounding box center [802, 260] width 91 height 18
click at [618, 318] on html "On2Cook India Pvt. Ltd. Contacts People Marketing Workflows Campaigns Sales Pip…" at bounding box center [784, 363] width 1568 height 726
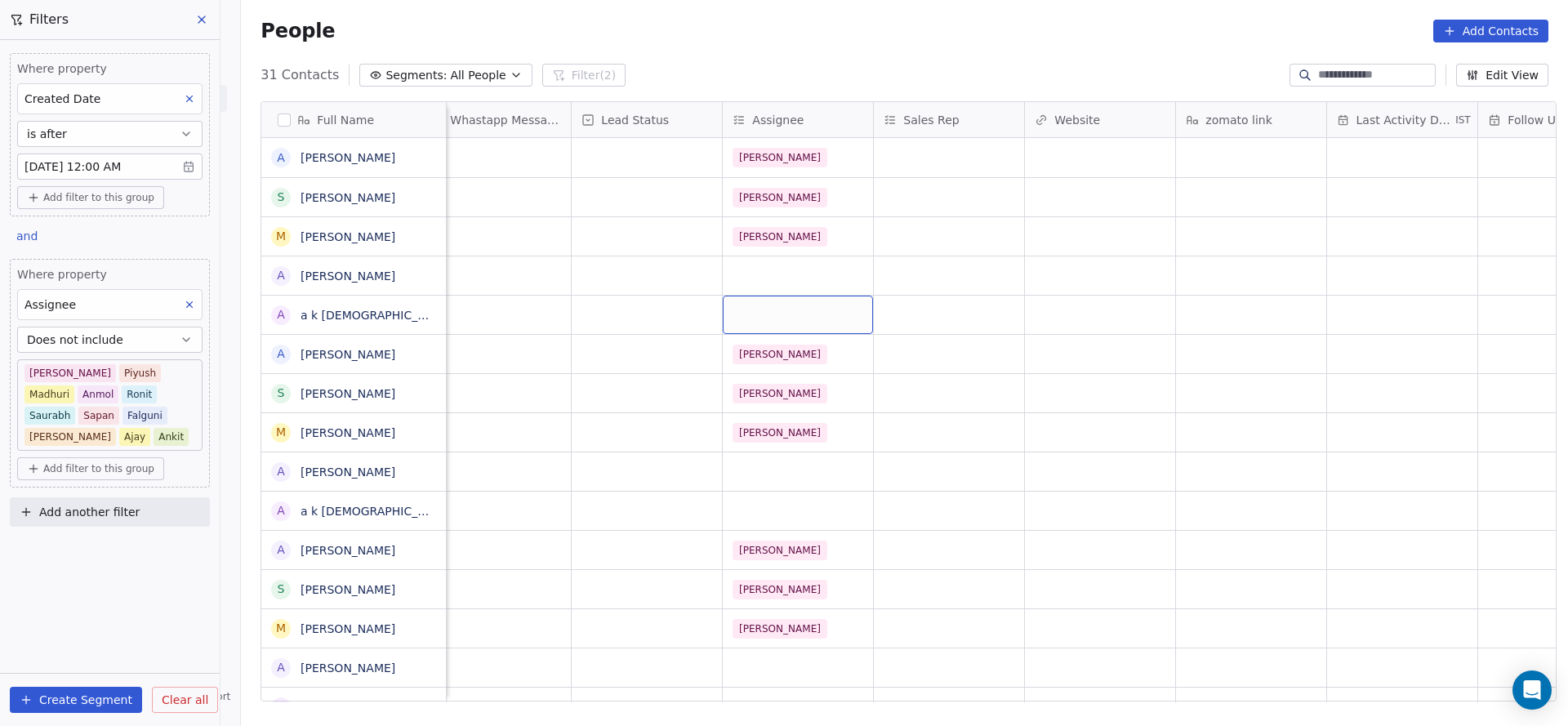
click at [769, 296] on div "grid" at bounding box center [797, 315] width 151 height 39
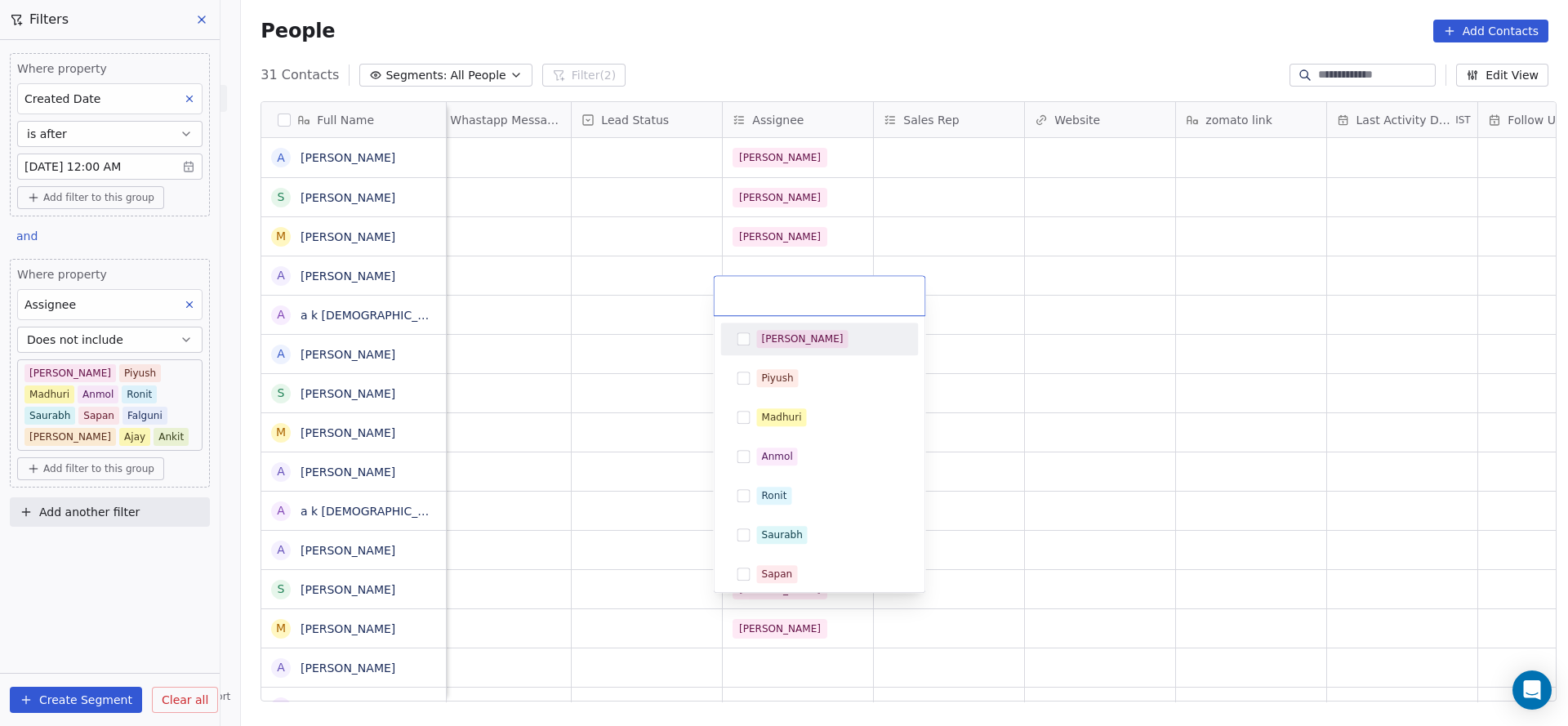
click at [780, 323] on div "[PERSON_NAME]" at bounding box center [820, 339] width 198 height 33
click at [742, 243] on html "On2Cook India Pvt. Ltd. Contacts People Marketing Workflows Campaigns Sales Pip…" at bounding box center [784, 363] width 1568 height 726
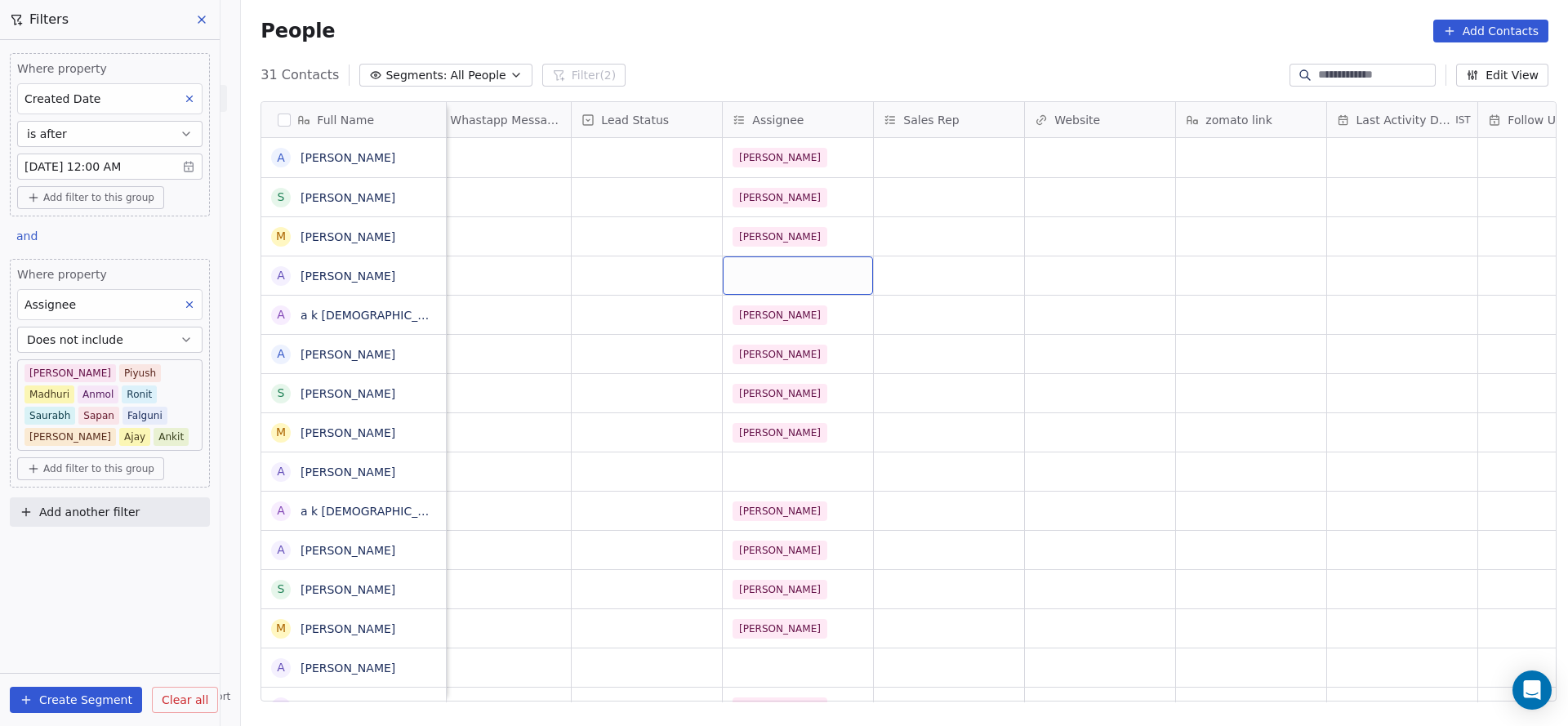
click at [742, 256] on div "grid" at bounding box center [797, 275] width 151 height 39
click at [767, 256] on div "grid" at bounding box center [797, 275] width 151 height 39
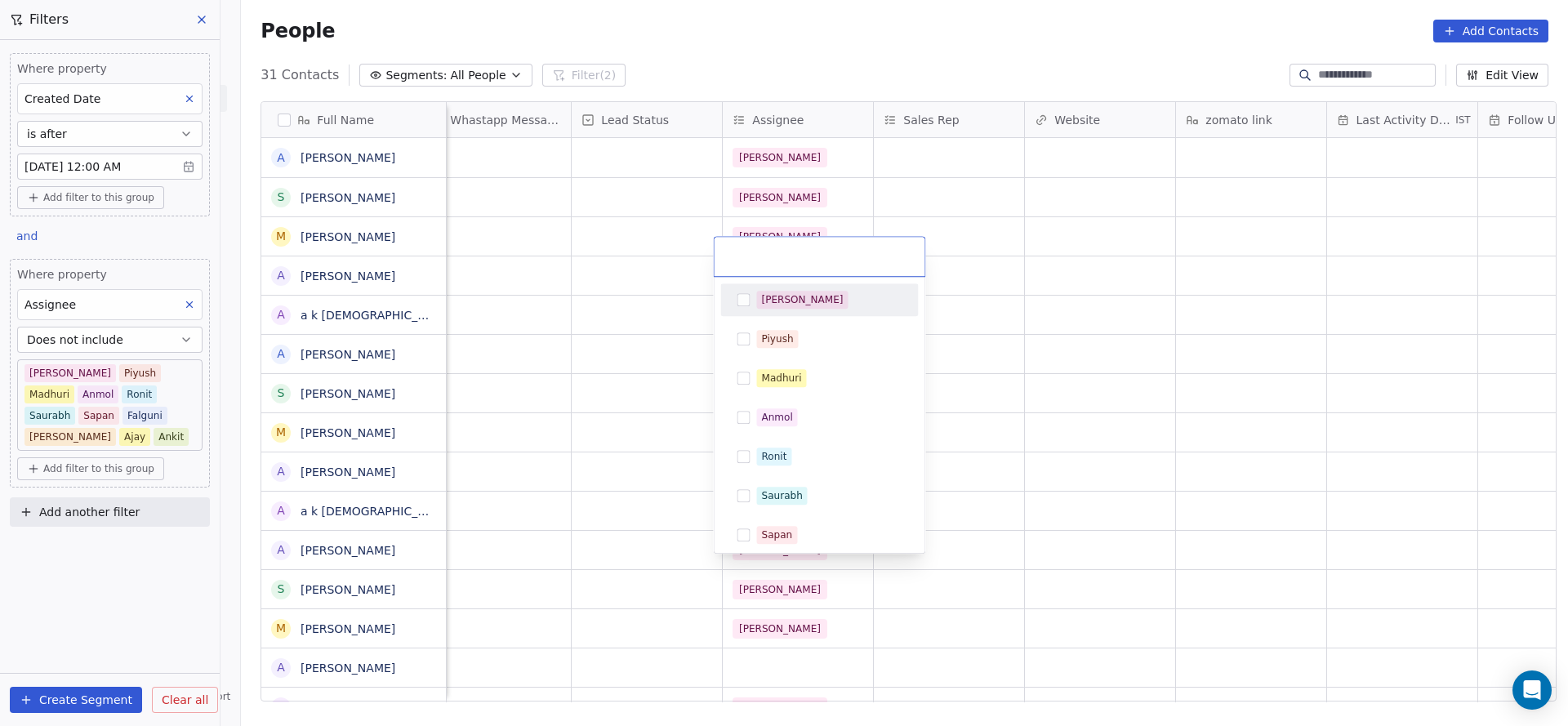
click at [777, 303] on div "[PERSON_NAME]" at bounding box center [802, 299] width 82 height 15
click at [617, 326] on html "On2Cook India Pvt. Ltd. Contacts People Marketing Workflows Campaigns Sales Pip…" at bounding box center [784, 363] width 1568 height 726
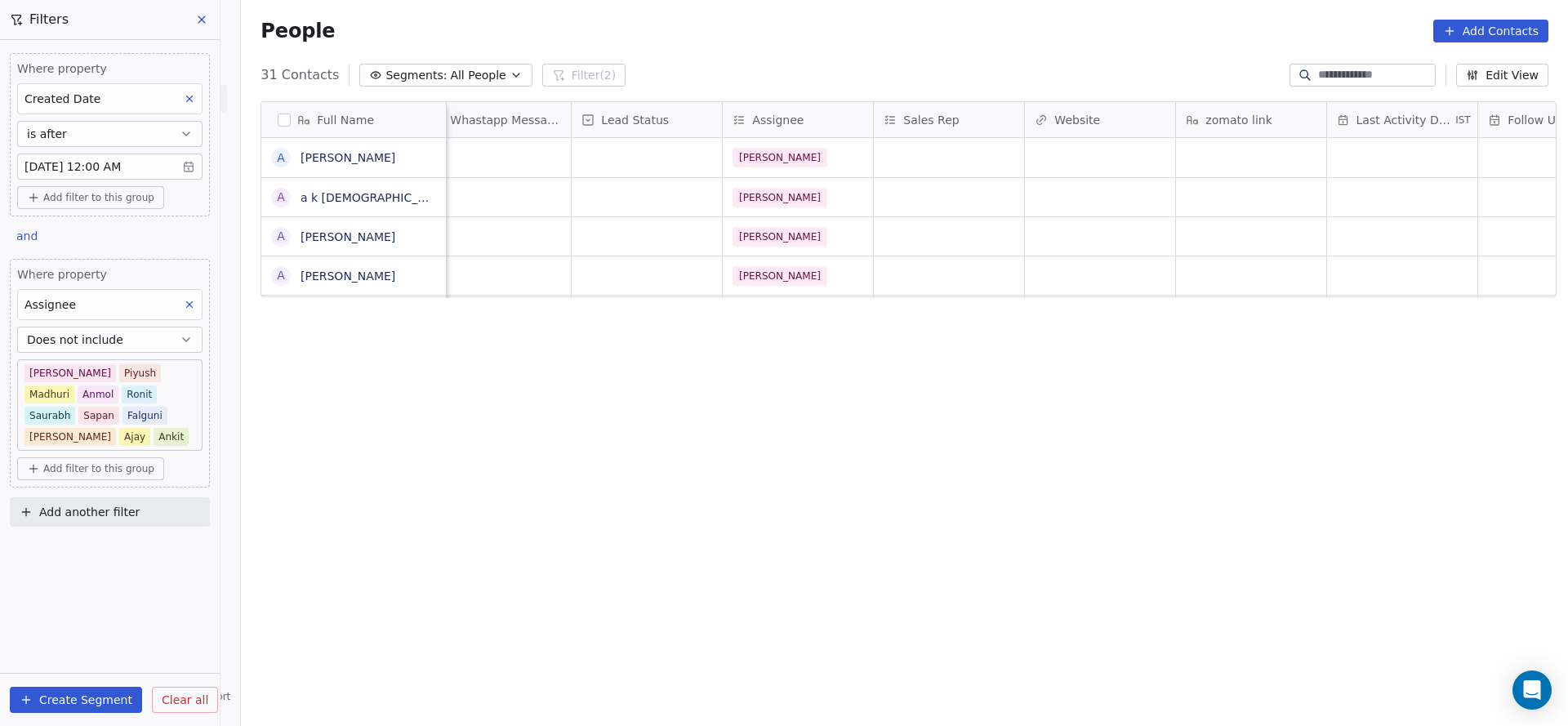
scroll to position [18, 1386]
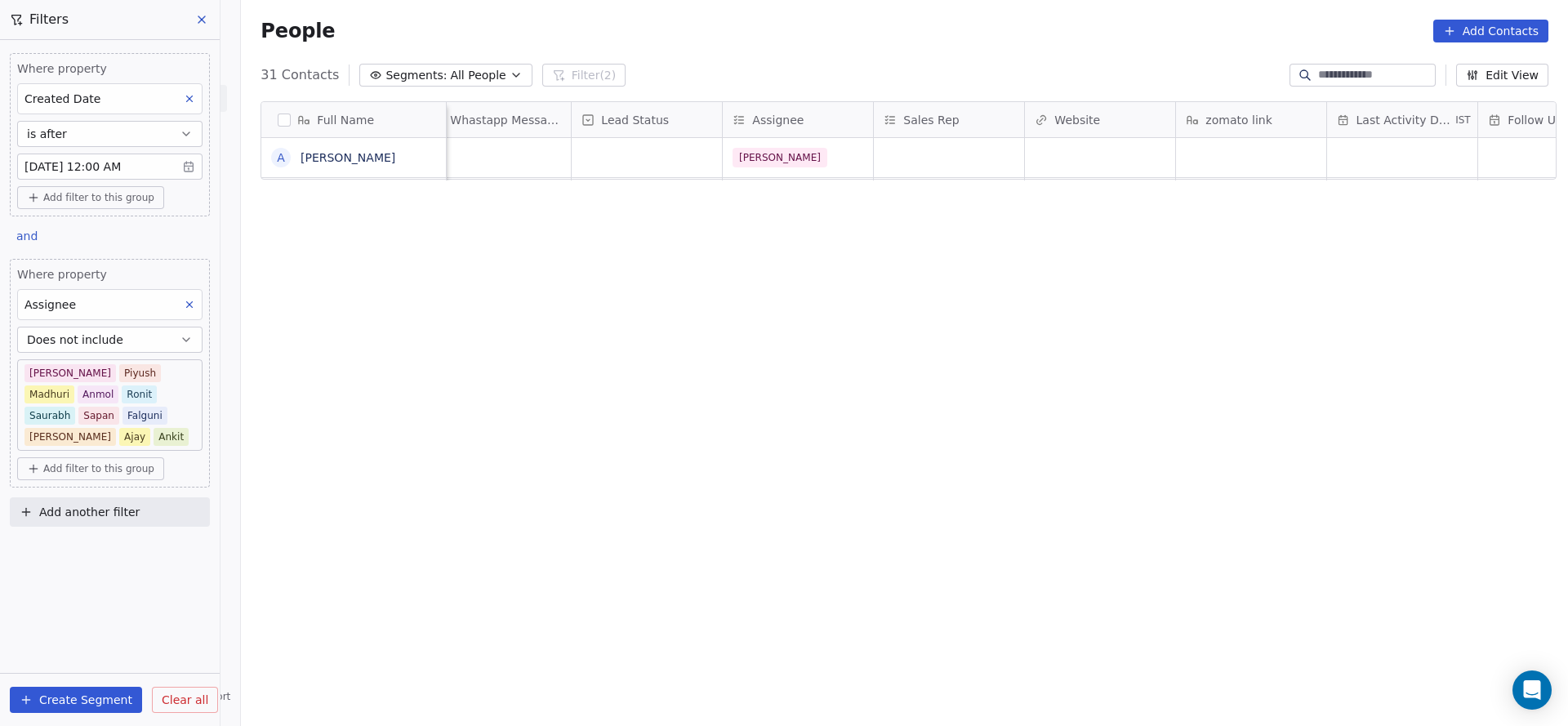
click at [470, 363] on div "Full Name A Ankush Monga Location Lead Source Created Date IST Whastapp Message…" at bounding box center [904, 408] width 1327 height 638
click at [141, 341] on button "Does not include" at bounding box center [109, 340] width 185 height 26
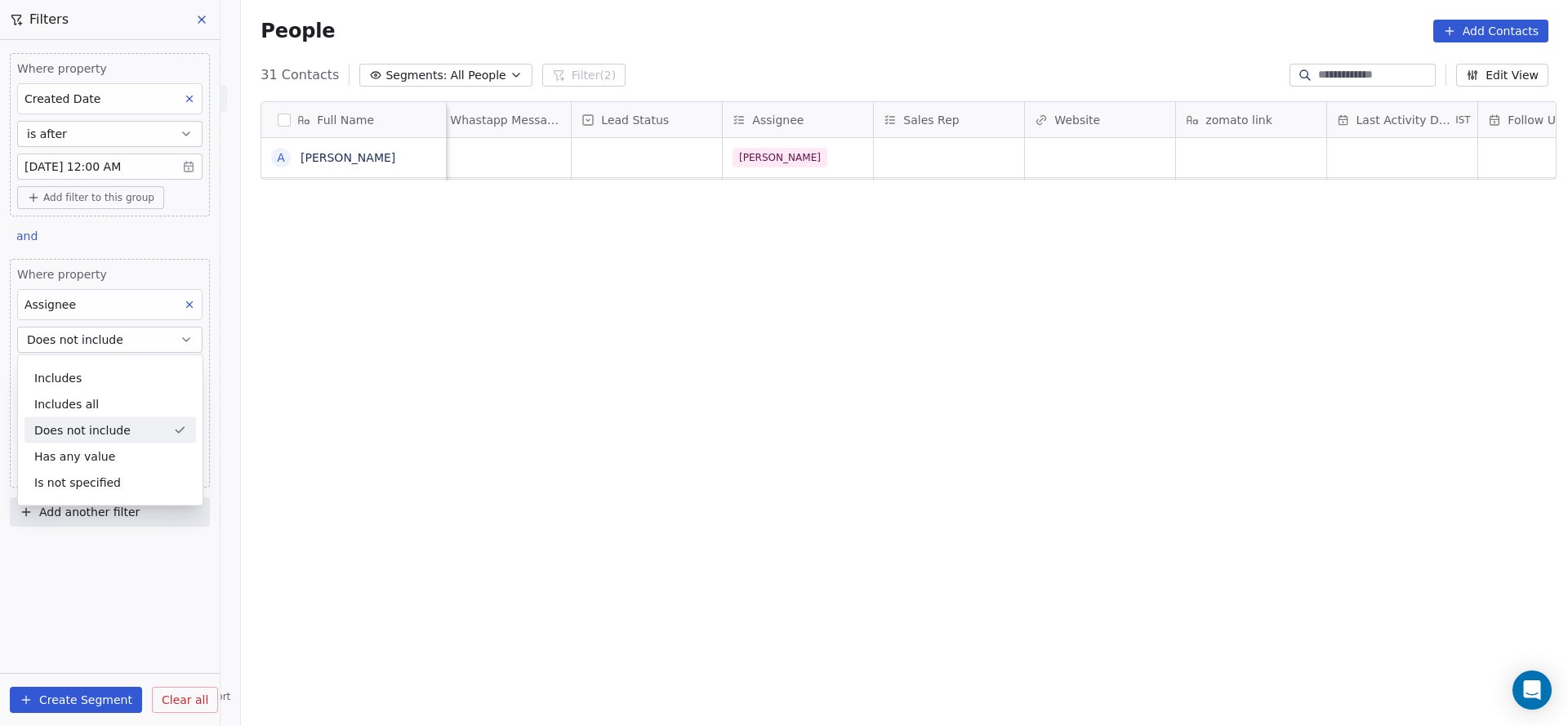
click at [103, 428] on div "Does not include" at bounding box center [109, 430] width 171 height 26
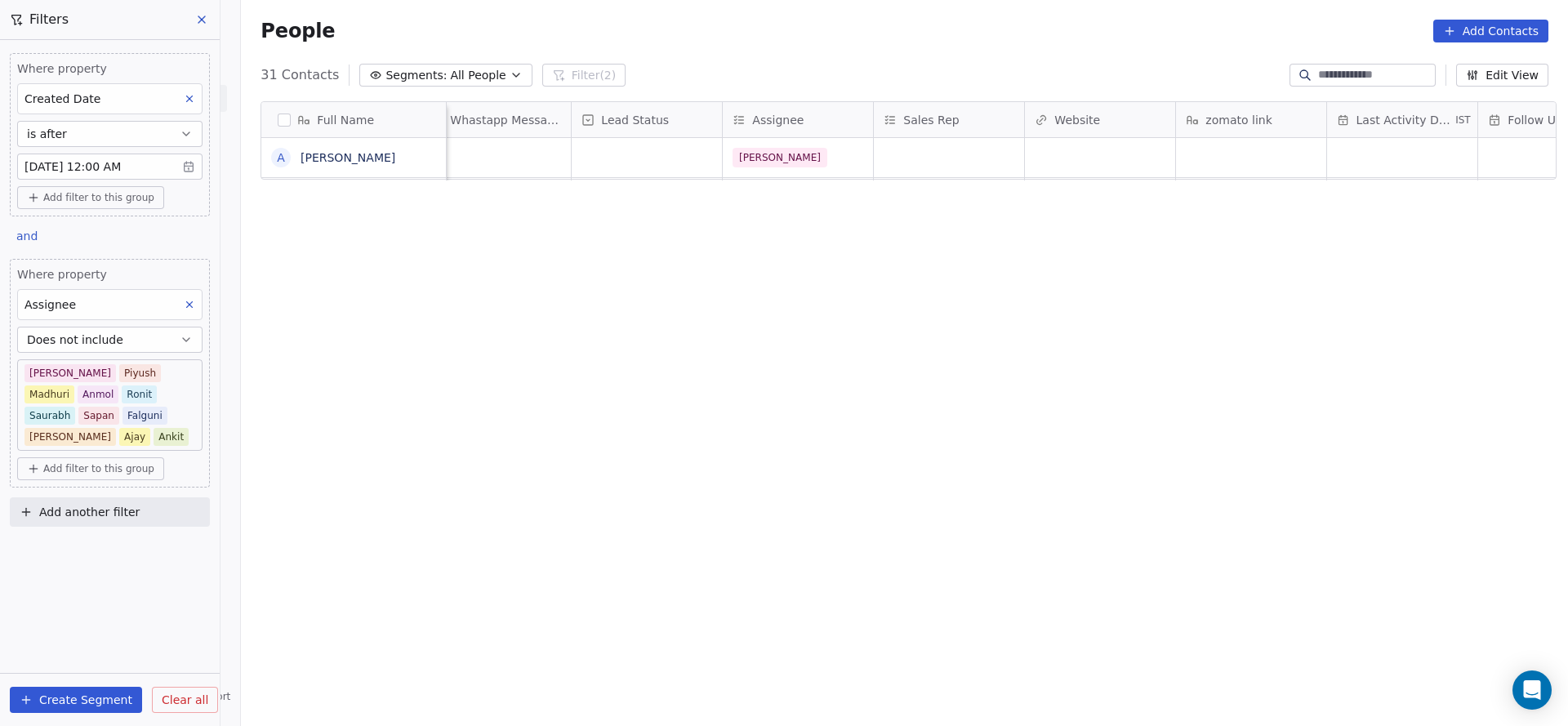
click at [194, 421] on body "On2Cook India Pvt. Ltd. Contacts People Marketing Workflows Campaigns Sales Pip…" at bounding box center [784, 363] width 1568 height 726
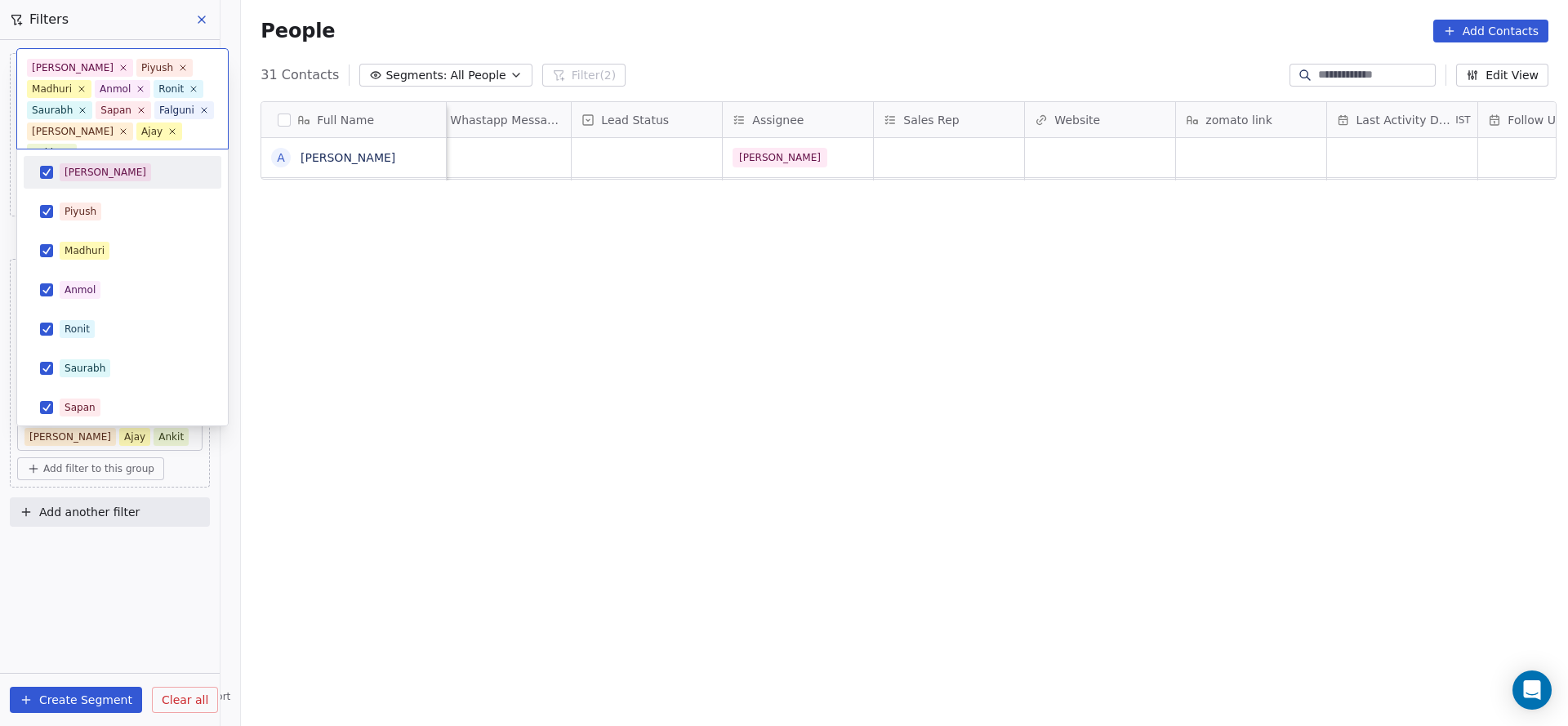
scroll to position [0, 0]
click at [118, 403] on div "Sapan" at bounding box center [132, 407] width 145 height 18
click at [117, 403] on div "Sapan" at bounding box center [132, 407] width 145 height 18
click at [501, 412] on html "On2Cook India Pvt. Ltd. Contacts People Marketing Workflows Campaigns Sales Pip…" at bounding box center [784, 363] width 1568 height 726
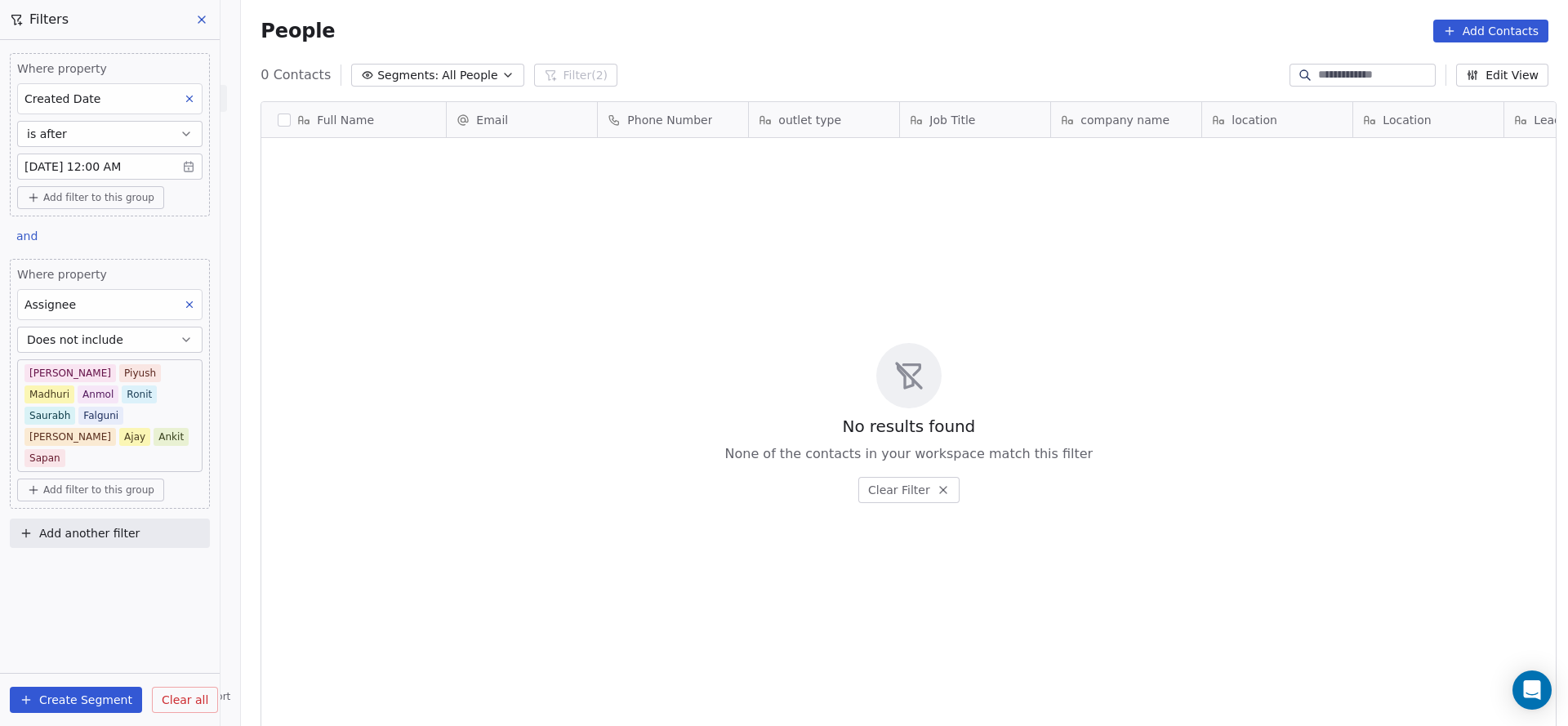
scroll to position [619, 1315]
click at [109, 341] on span "Does not include" at bounding box center [75, 339] width 96 height 16
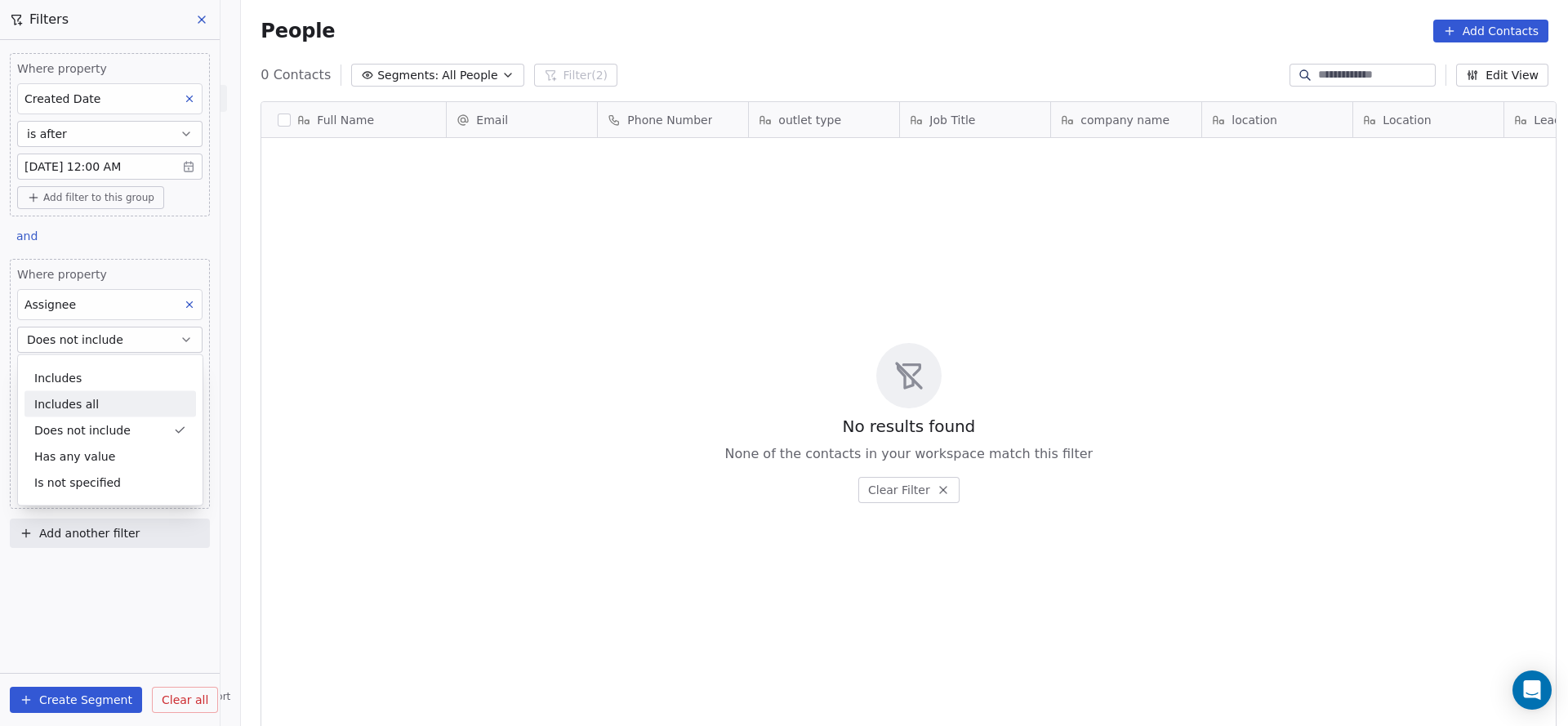
click at [116, 391] on div "Includes all" at bounding box center [109, 404] width 171 height 26
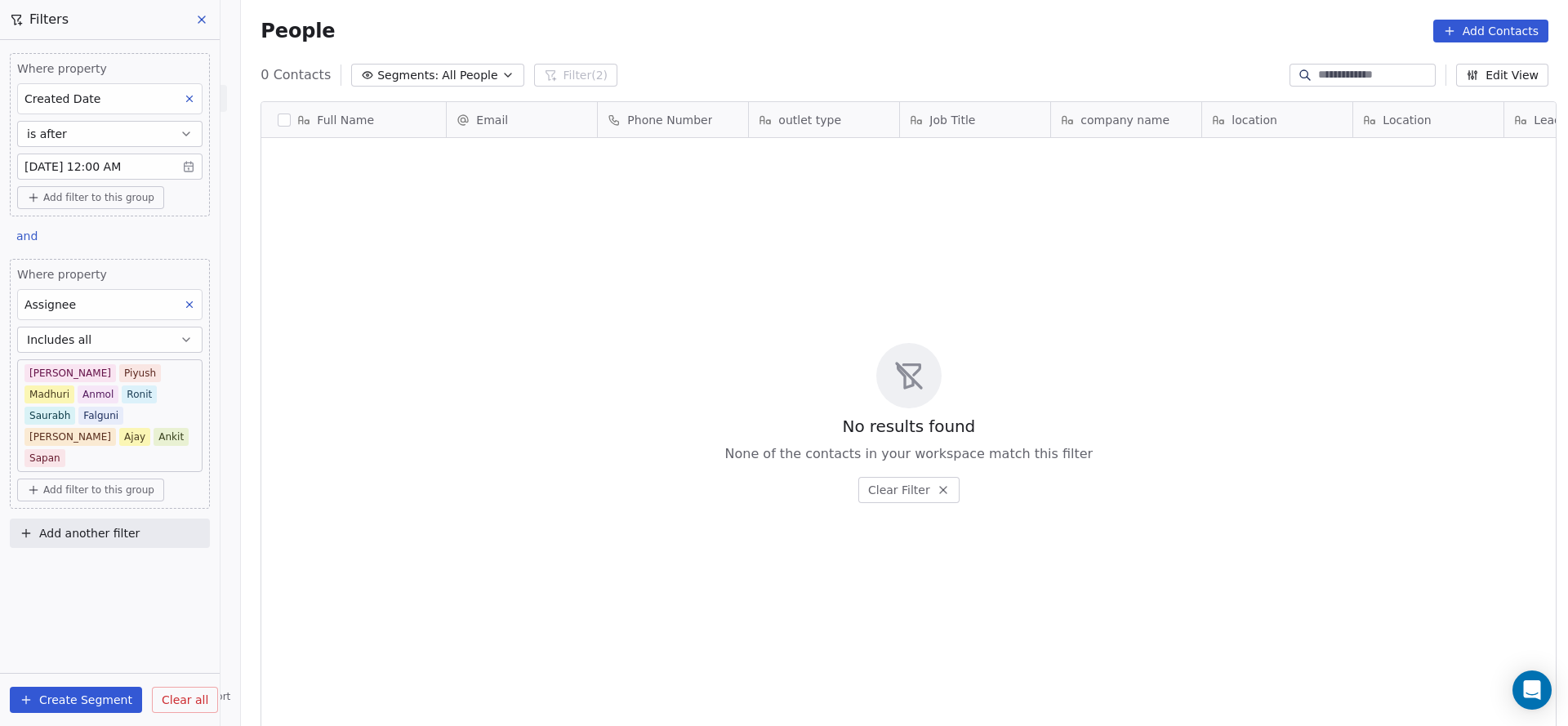
click at [122, 347] on button "Includes all" at bounding box center [109, 340] width 185 height 26
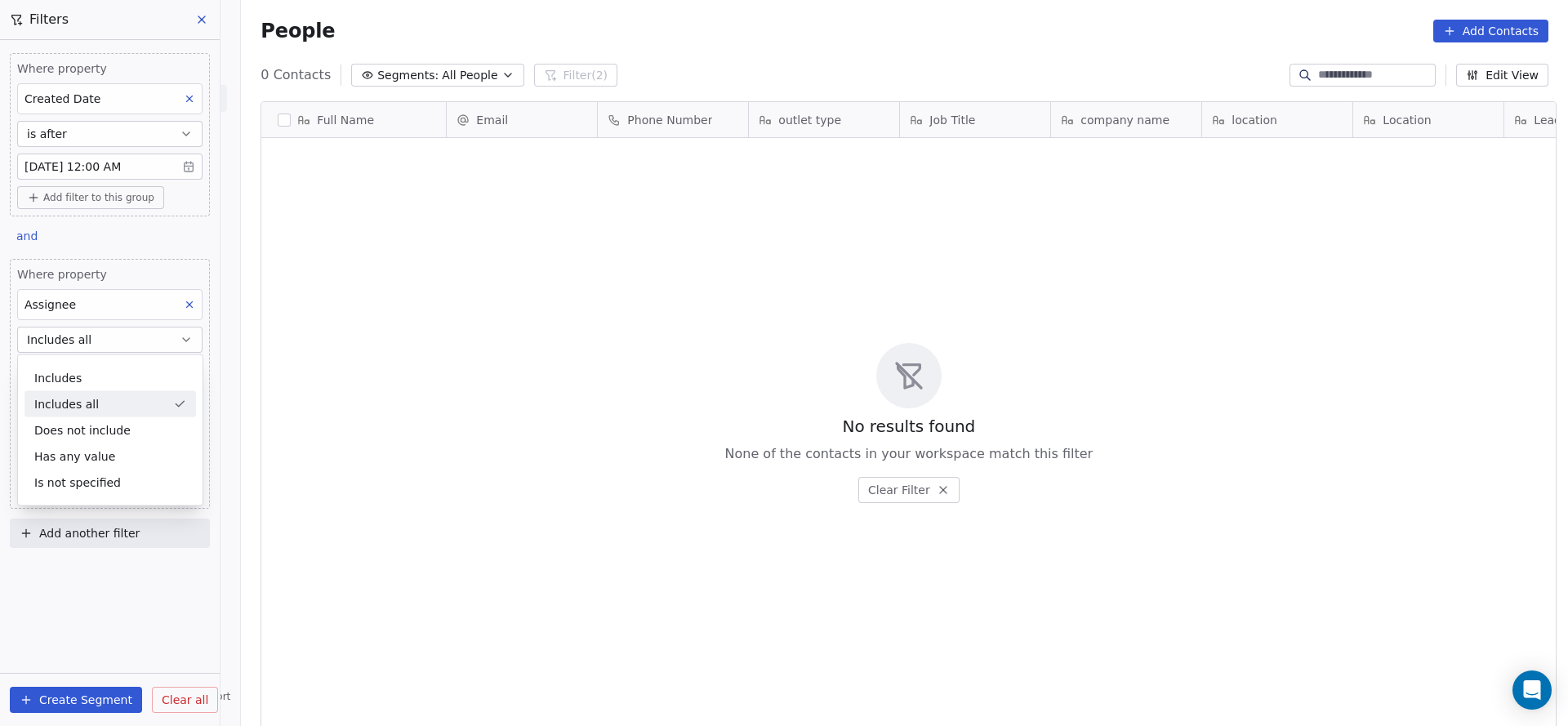
click at [92, 362] on div "Includes Includes all Does not include Has any value Is not specified" at bounding box center [110, 430] width 186 height 152
click at [89, 374] on div "Includes" at bounding box center [109, 378] width 171 height 26
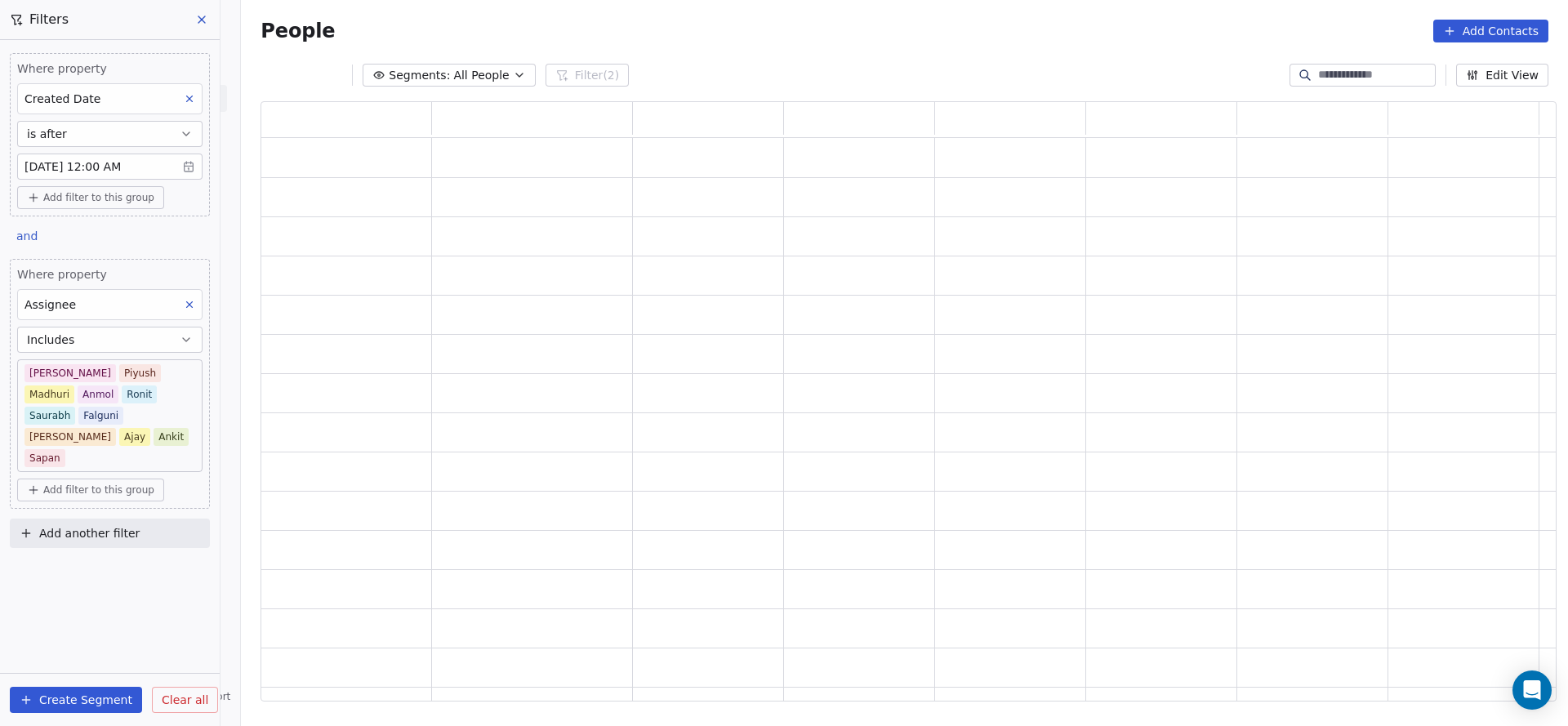
click at [89, 374] on body "On2Cook India Pvt. Ltd. Contacts People Marketing Workflows Campaigns Sales Pip…" at bounding box center [784, 363] width 1568 height 726
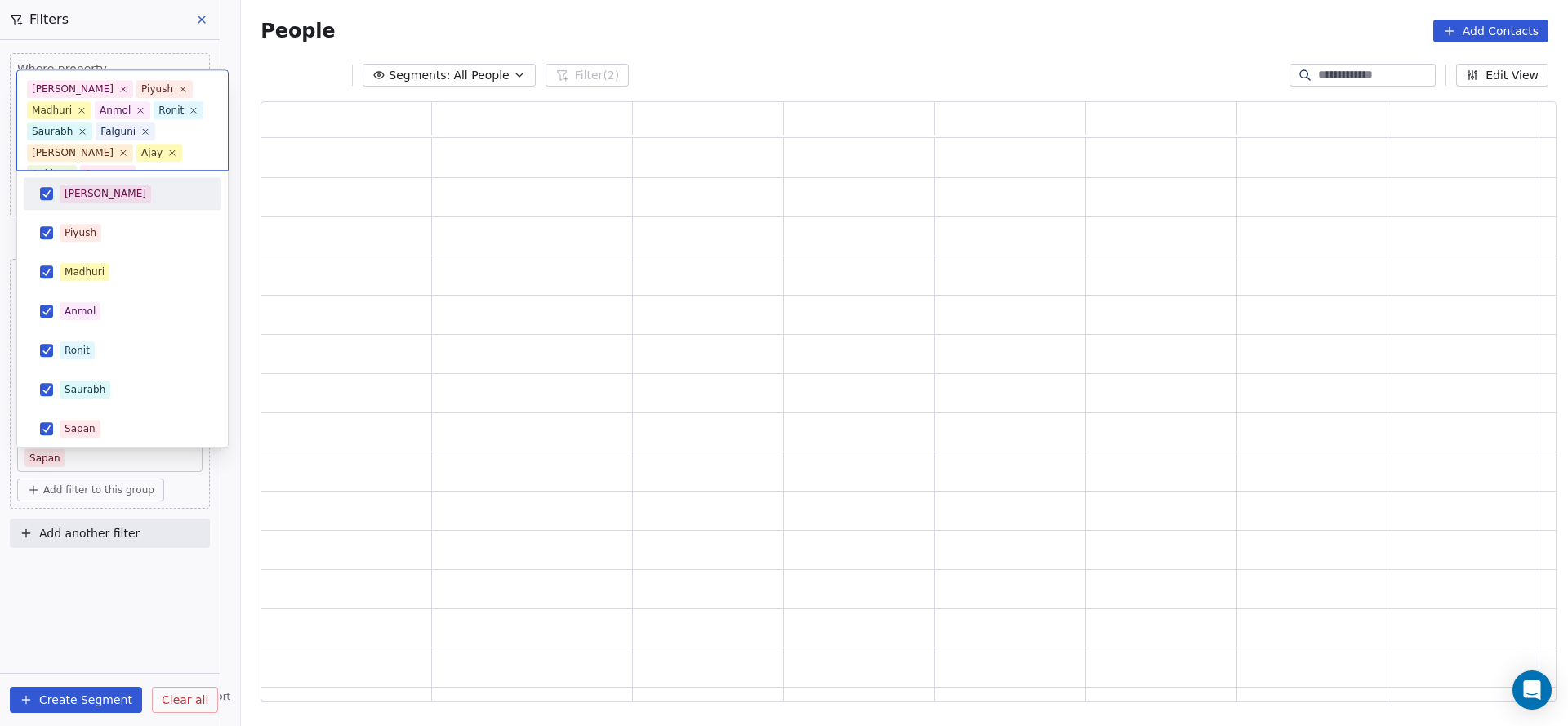
scroll to position [0, 0]
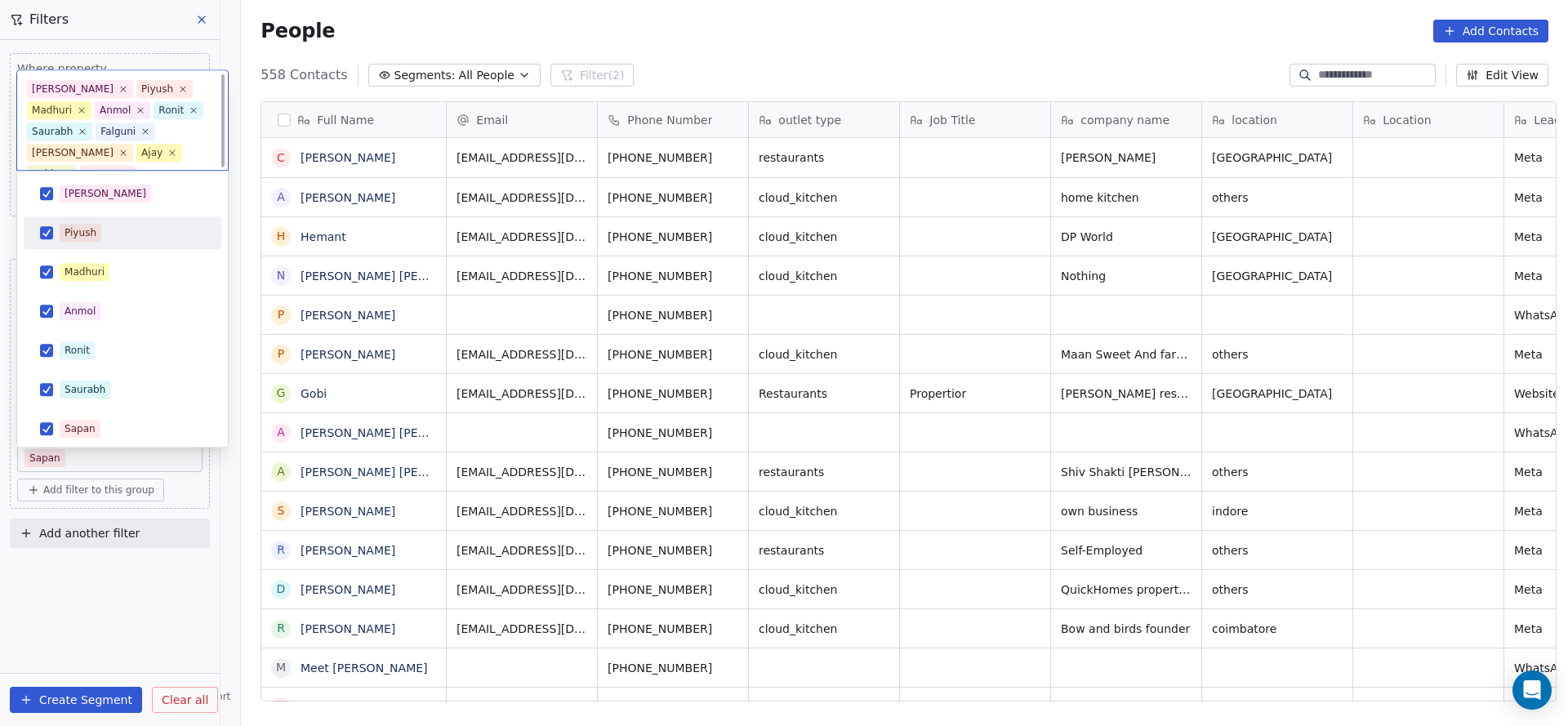
drag, startPoint x: 89, startPoint y: 373, endPoint x: 83, endPoint y: 258, distance: 115.2
click at [77, 227] on div "Piyush" at bounding box center [80, 233] width 32 height 15
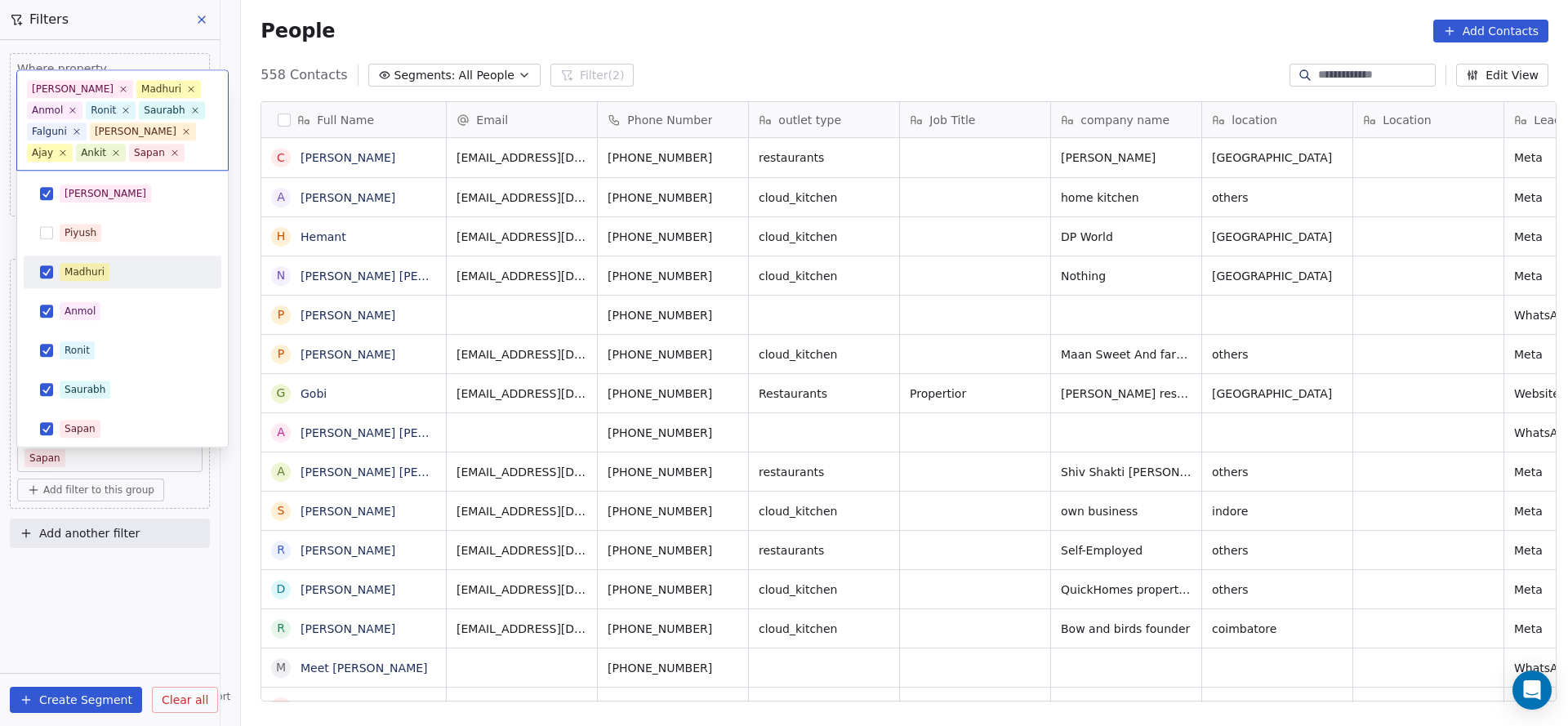
click at [72, 276] on div "Madhuri" at bounding box center [84, 273] width 40 height 15
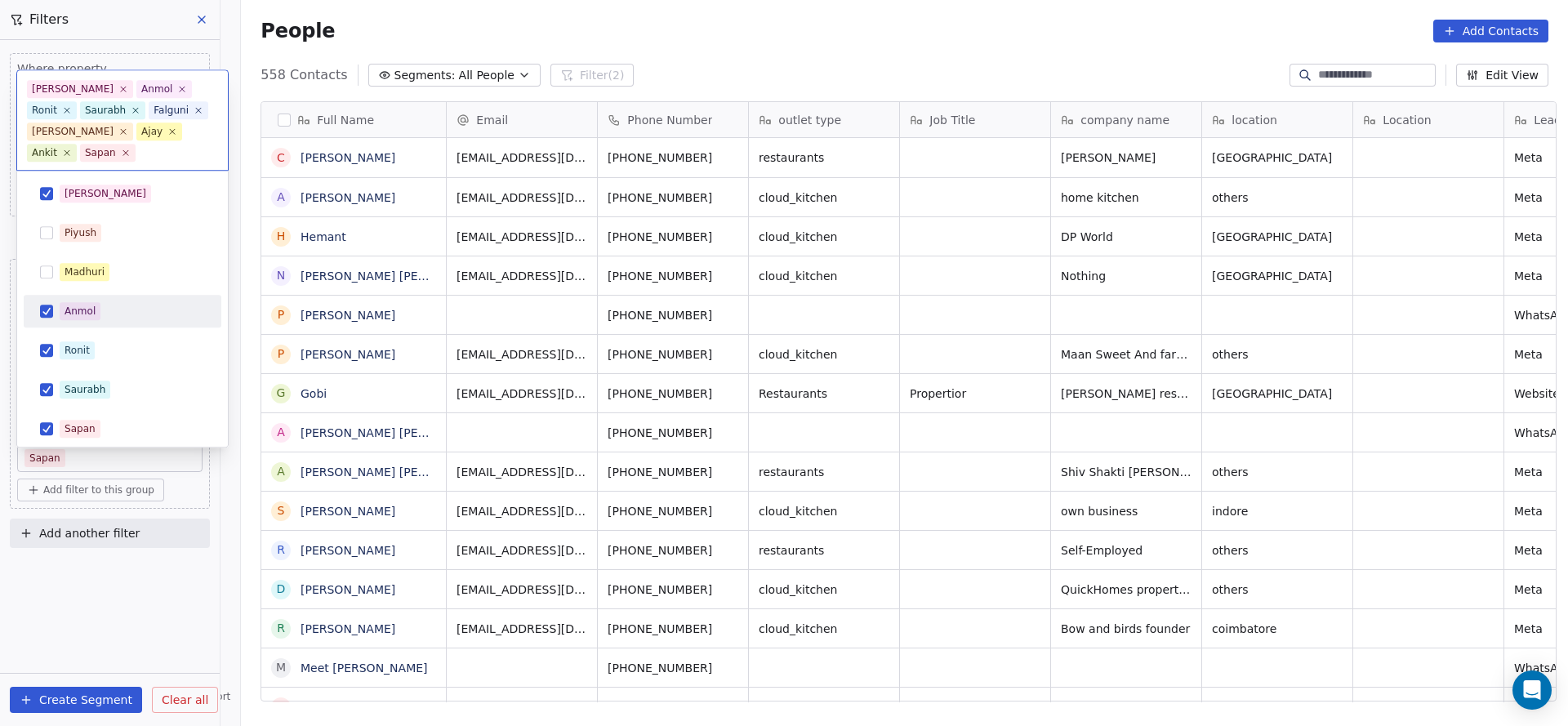
click at [64, 321] on div "Anmol" at bounding box center [122, 311] width 185 height 26
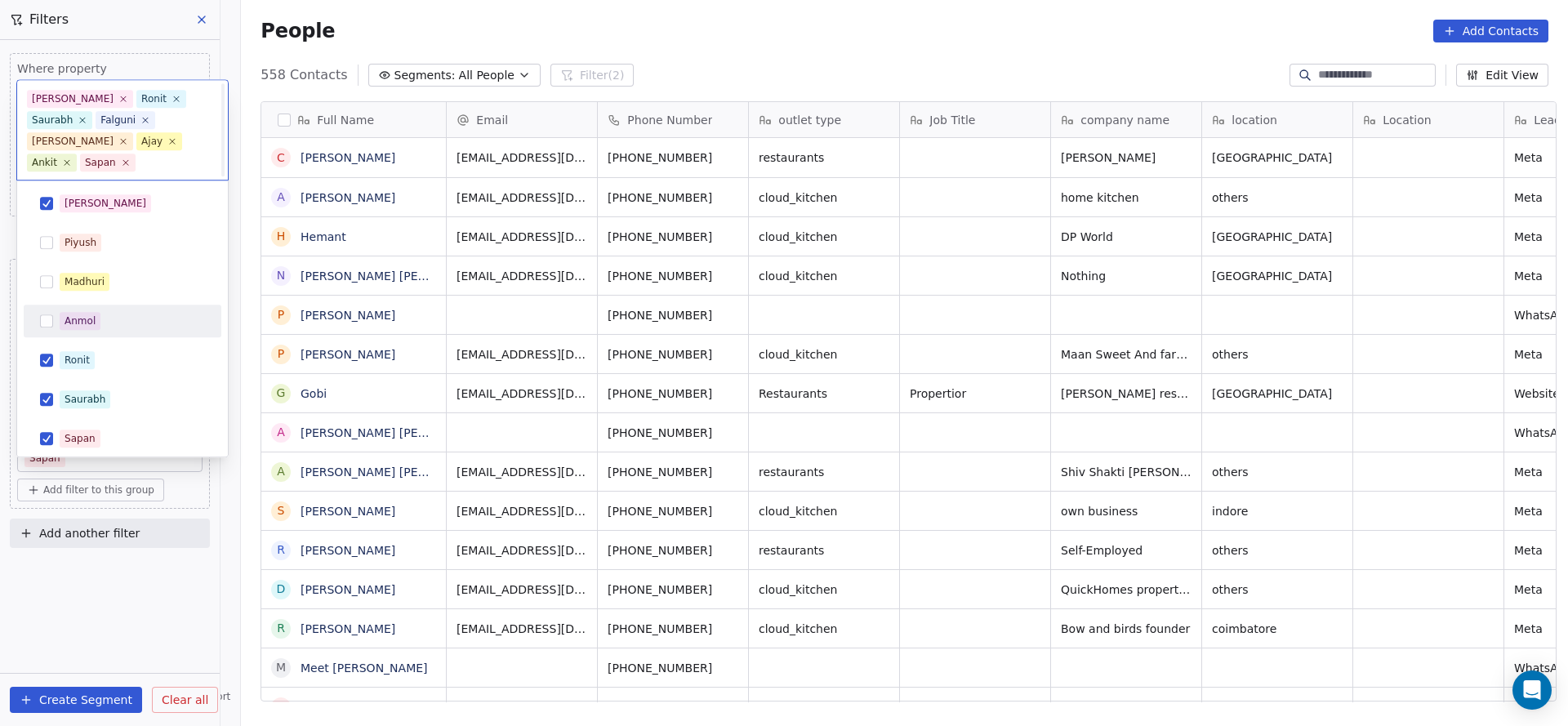
scroll to position [0, 0]
click at [65, 354] on div "Ronit" at bounding box center [77, 360] width 25 height 15
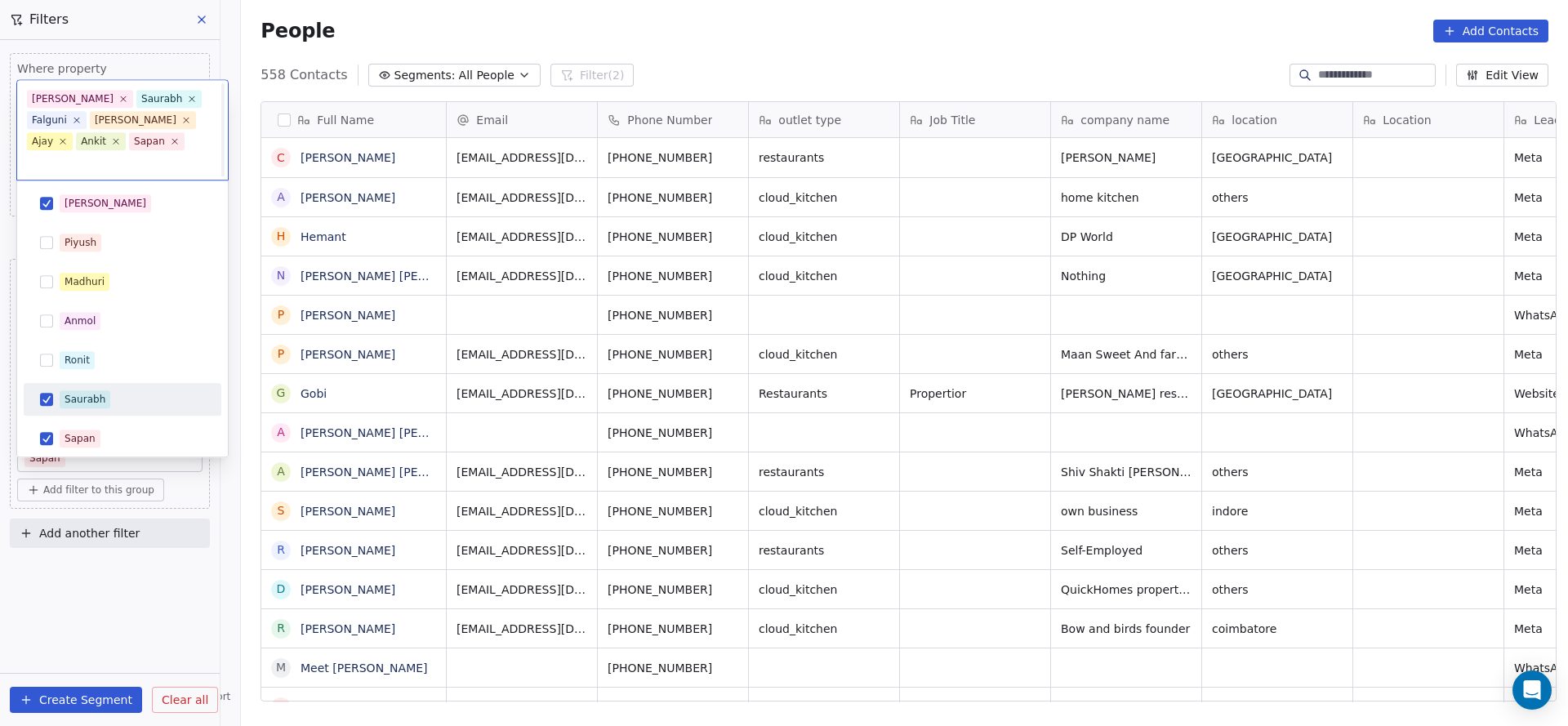
click at [65, 393] on div "Saurabh" at bounding box center [84, 400] width 40 height 15
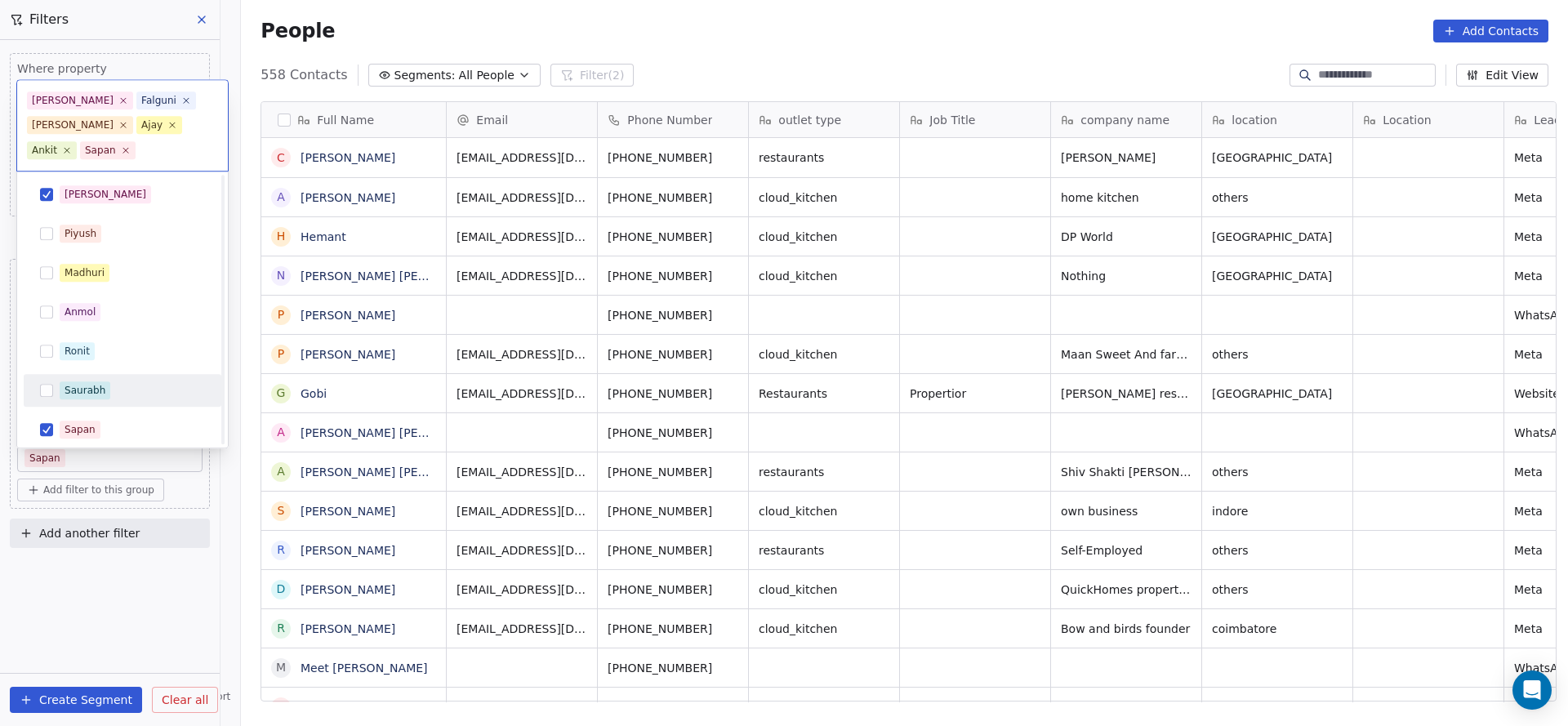
scroll to position [161, 0]
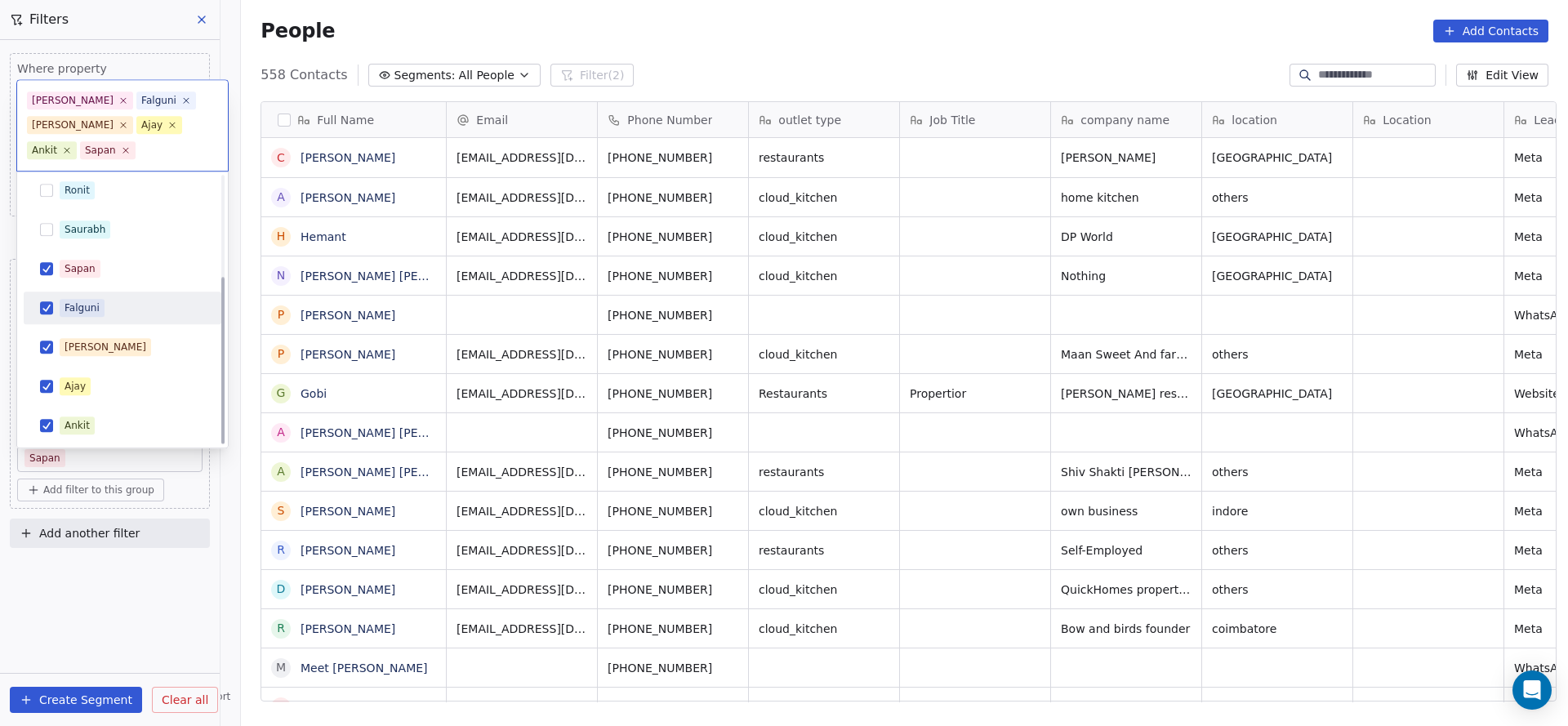
click at [97, 289] on div "Salim Piyush Madhuri Anmol Ronit Saurabh Sapan Falguni Mary Ajay Ankit" at bounding box center [123, 230] width 198 height 425
click at [89, 274] on div "Sapan" at bounding box center [80, 268] width 31 height 15
click at [85, 306] on div "Falguni" at bounding box center [82, 307] width 35 height 15
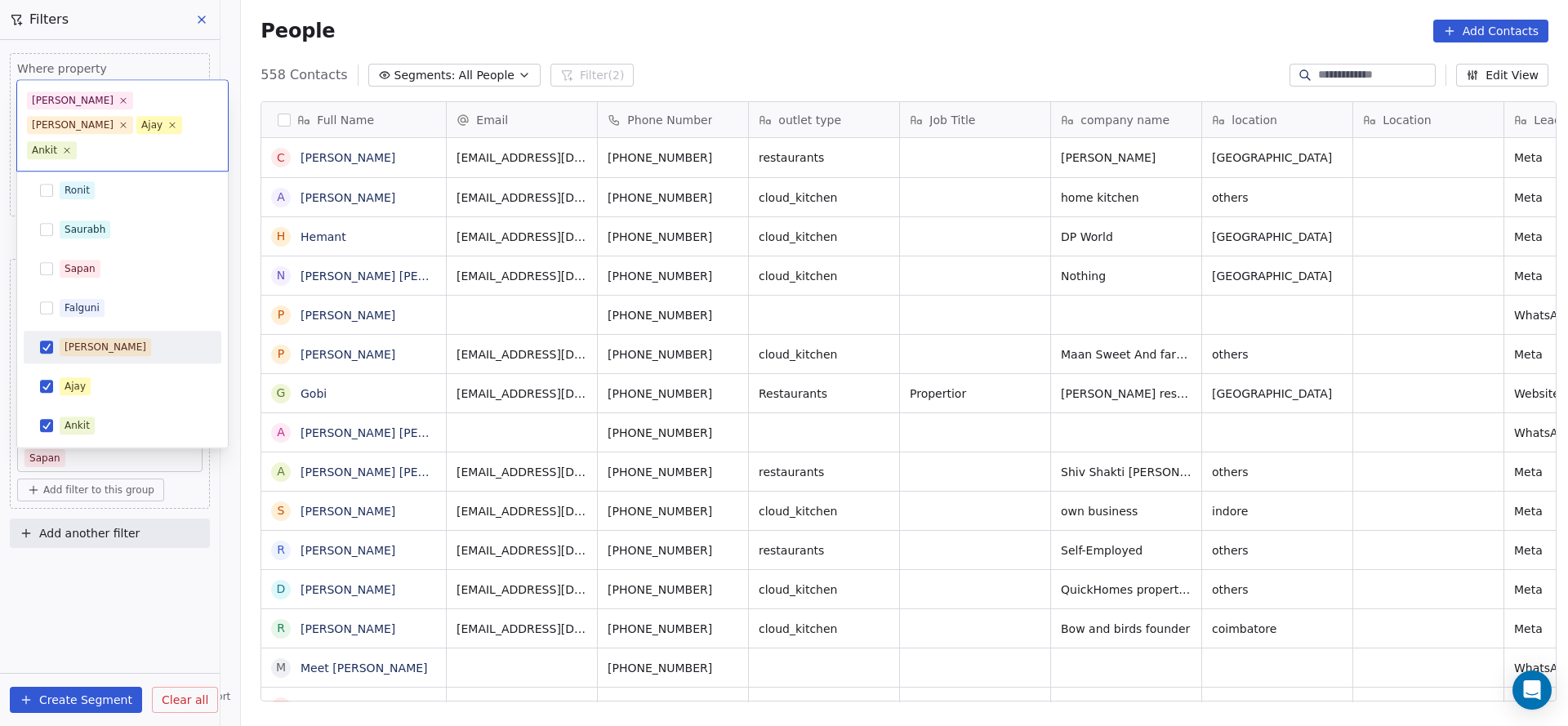
click at [82, 348] on div "Mary" at bounding box center [105, 347] width 82 height 15
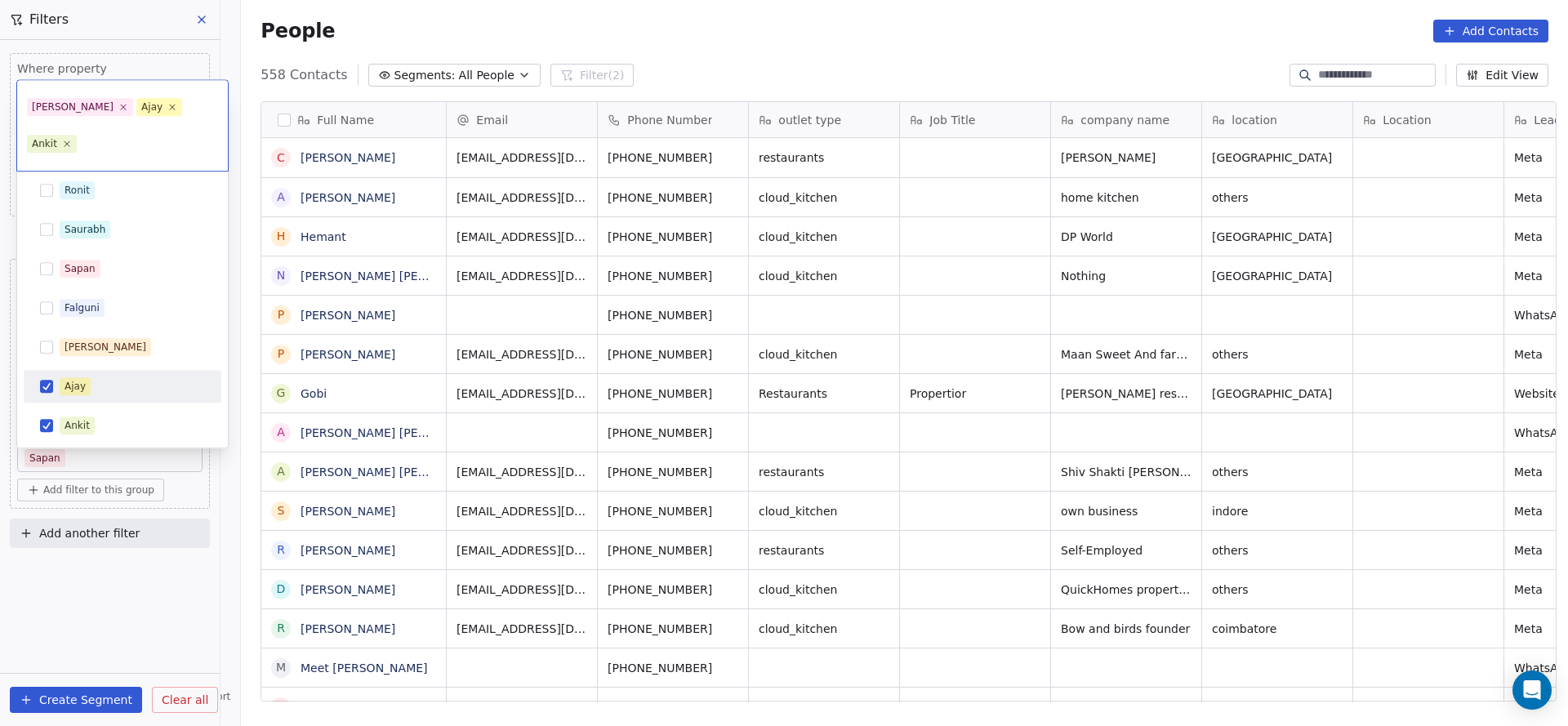
click at [75, 393] on span "Ajay" at bounding box center [75, 386] width 31 height 18
click at [75, 424] on div "Ankit" at bounding box center [77, 425] width 25 height 15
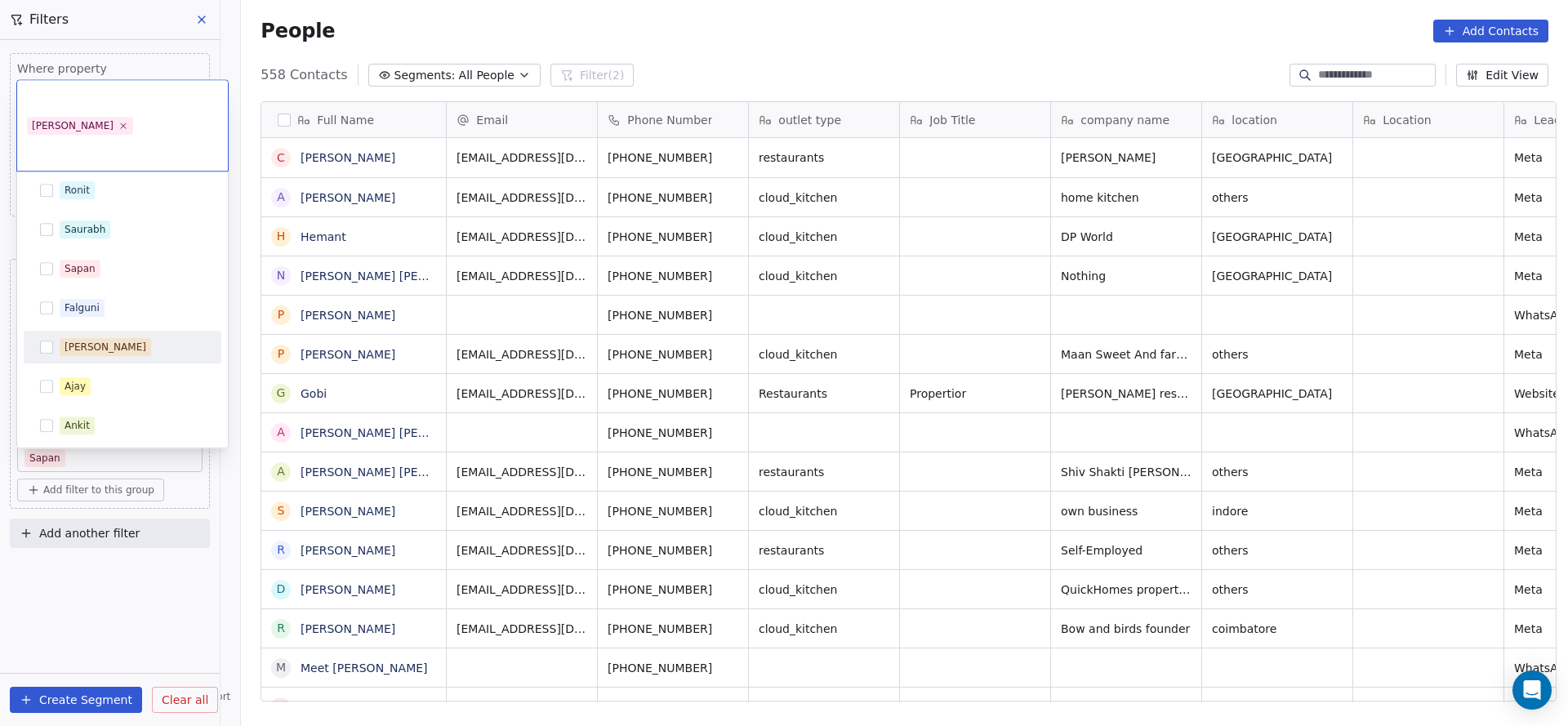
scroll to position [0, 0]
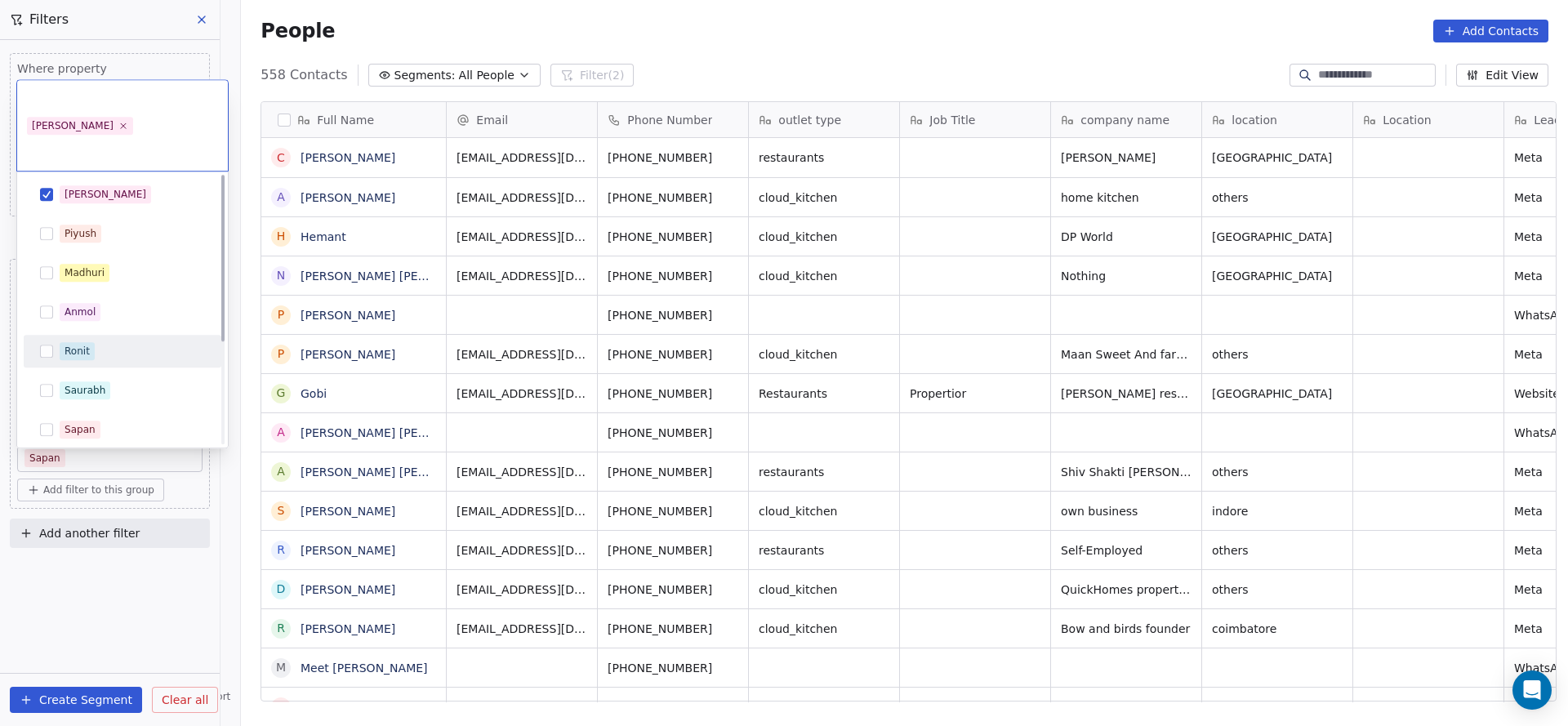
click at [601, 334] on html "On2Cook India Pvt. Ltd. Contacts People Marketing Workflows Campaigns Sales Pip…" at bounding box center [784, 363] width 1568 height 726
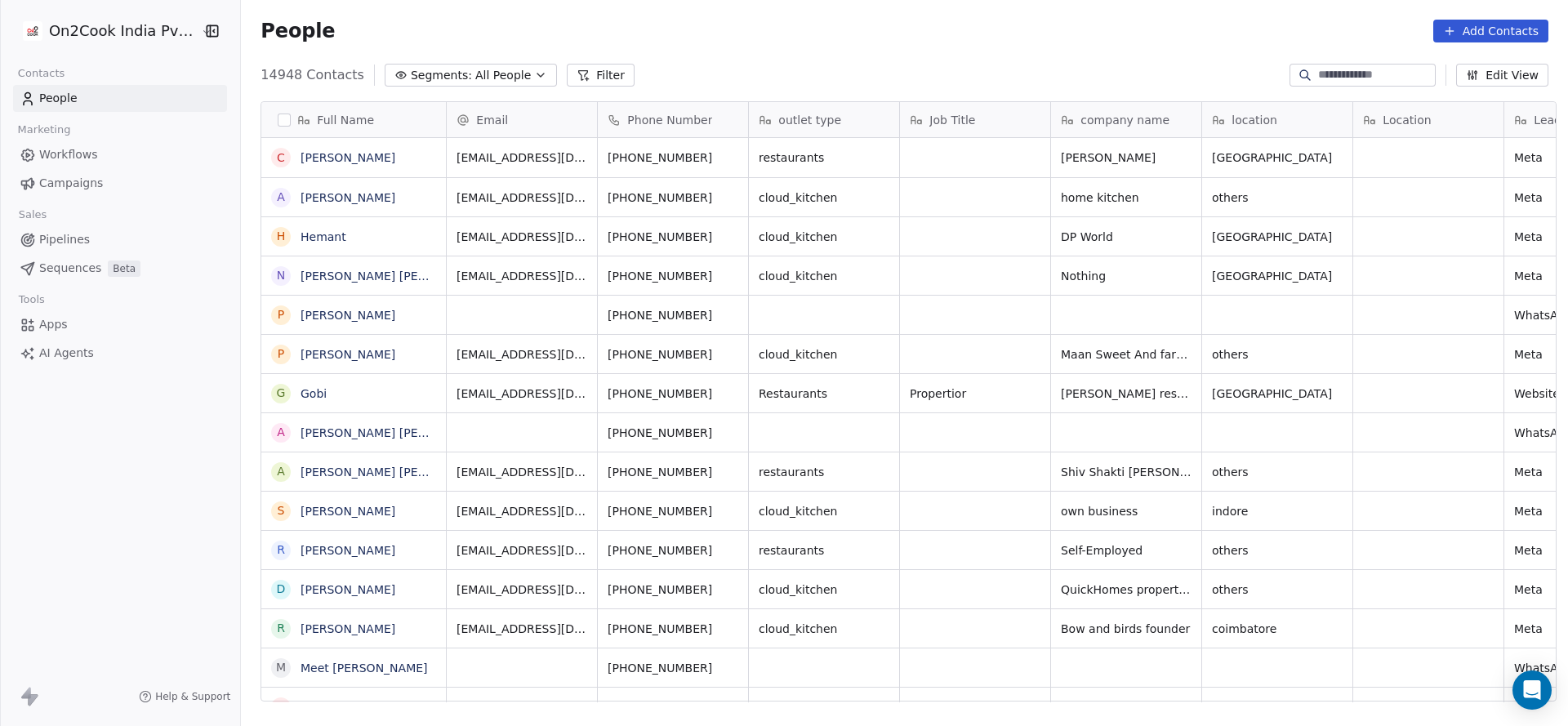
scroll to position [619, 1315]
click at [576, 69] on icon at bounding box center [582, 75] width 13 height 13
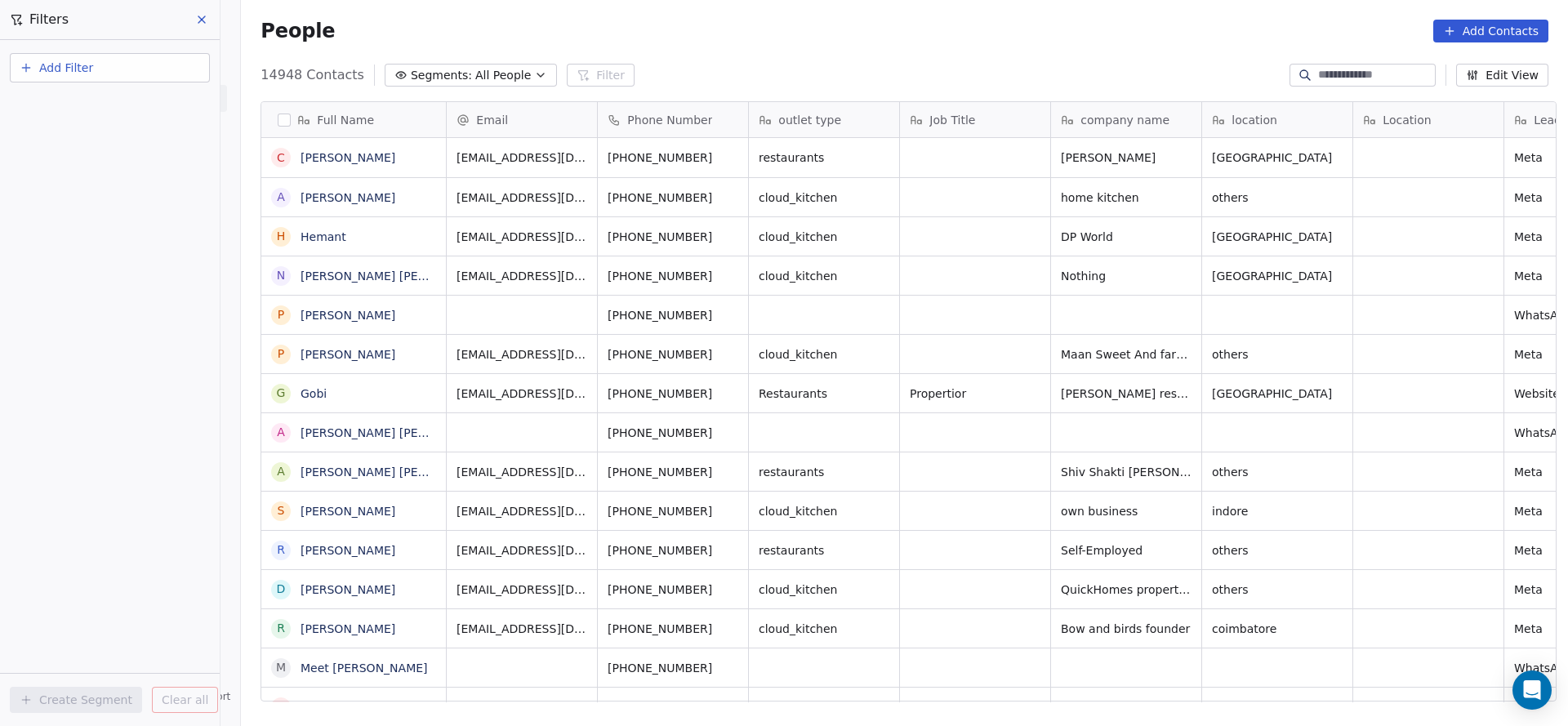
click at [75, 61] on span "Add Filter" at bounding box center [66, 68] width 54 height 17
click at [108, 114] on div "Contact properties" at bounding box center [109, 106] width 185 height 26
type input "*******"
click at [72, 171] on span "Created Date" at bounding box center [65, 164] width 76 height 16
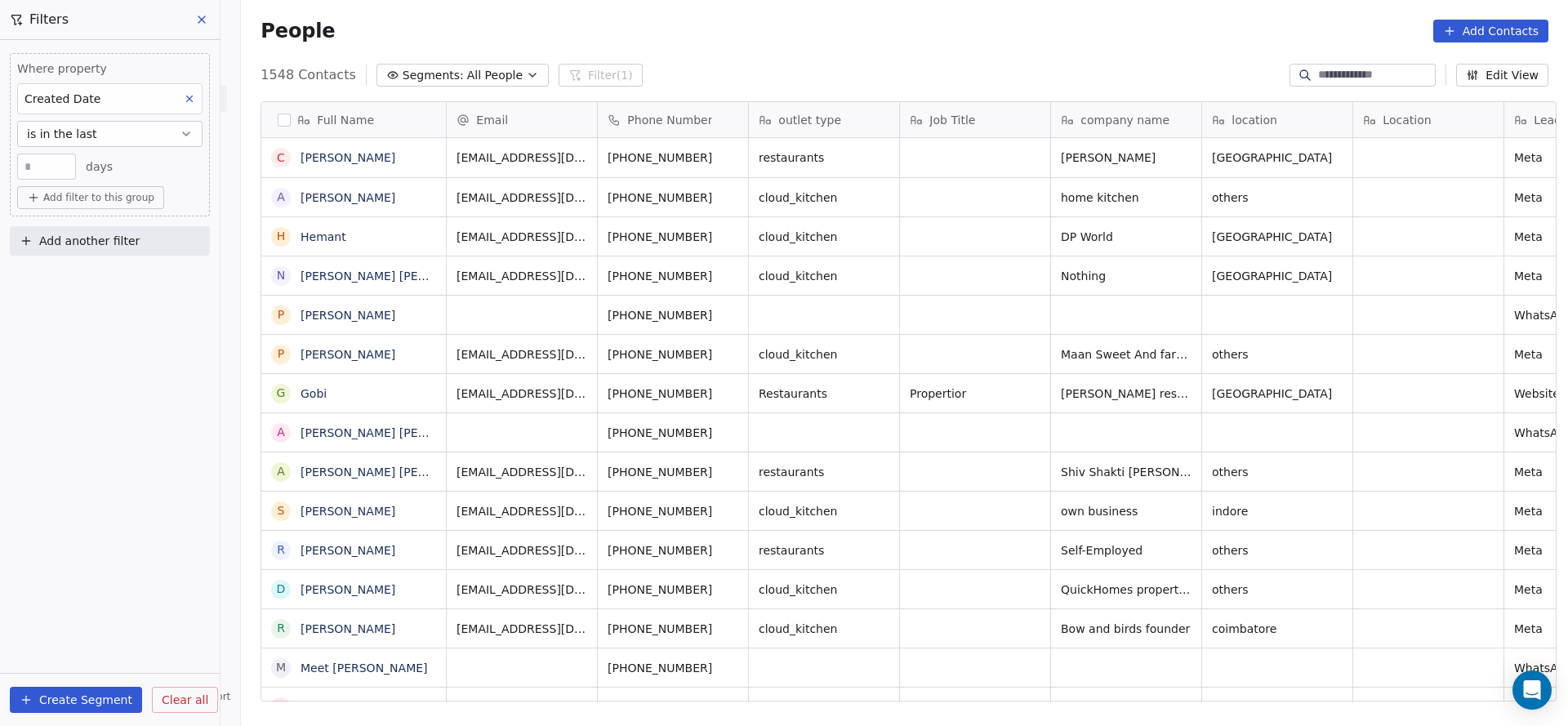
click at [153, 142] on button "is in the last" at bounding box center [109, 133] width 185 height 26
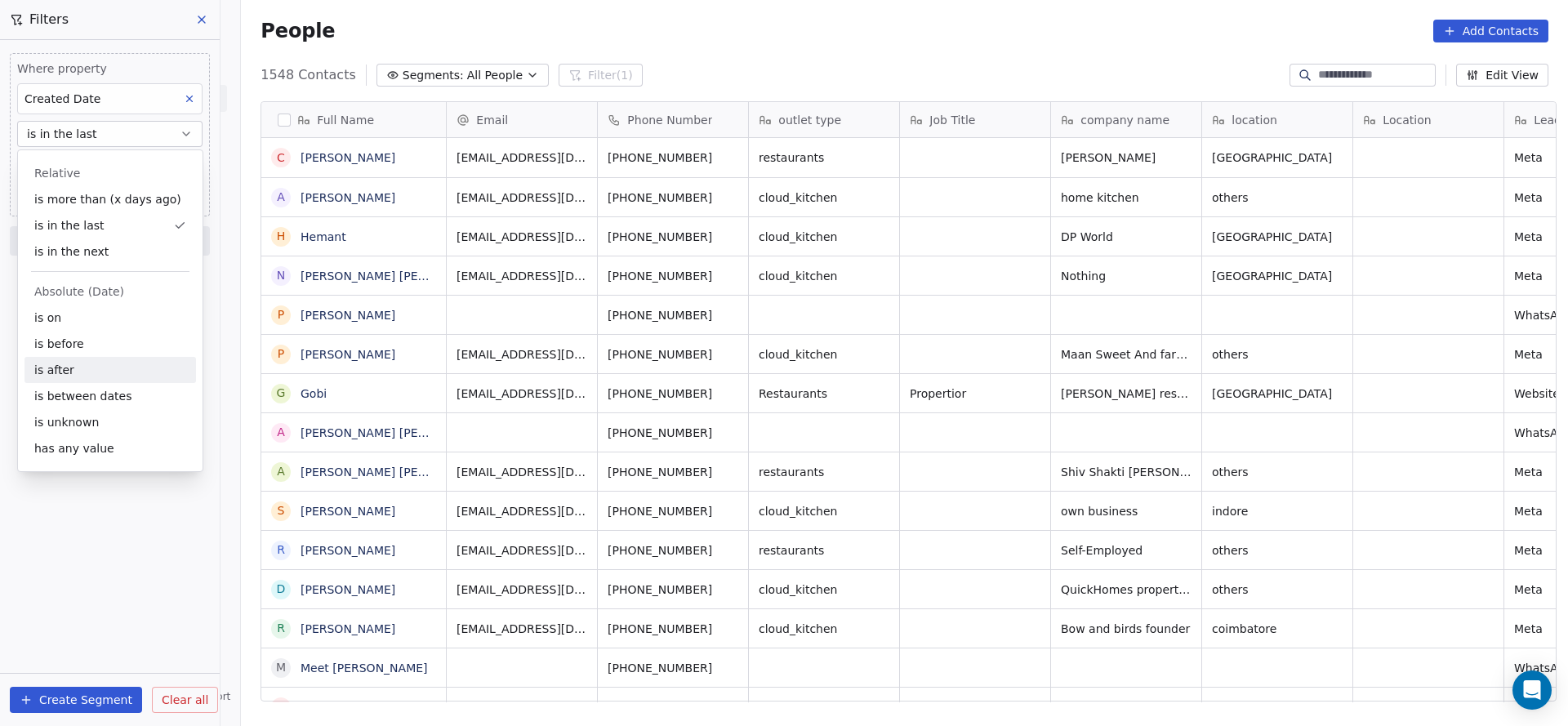
click at [95, 360] on div "is after" at bounding box center [109, 370] width 171 height 26
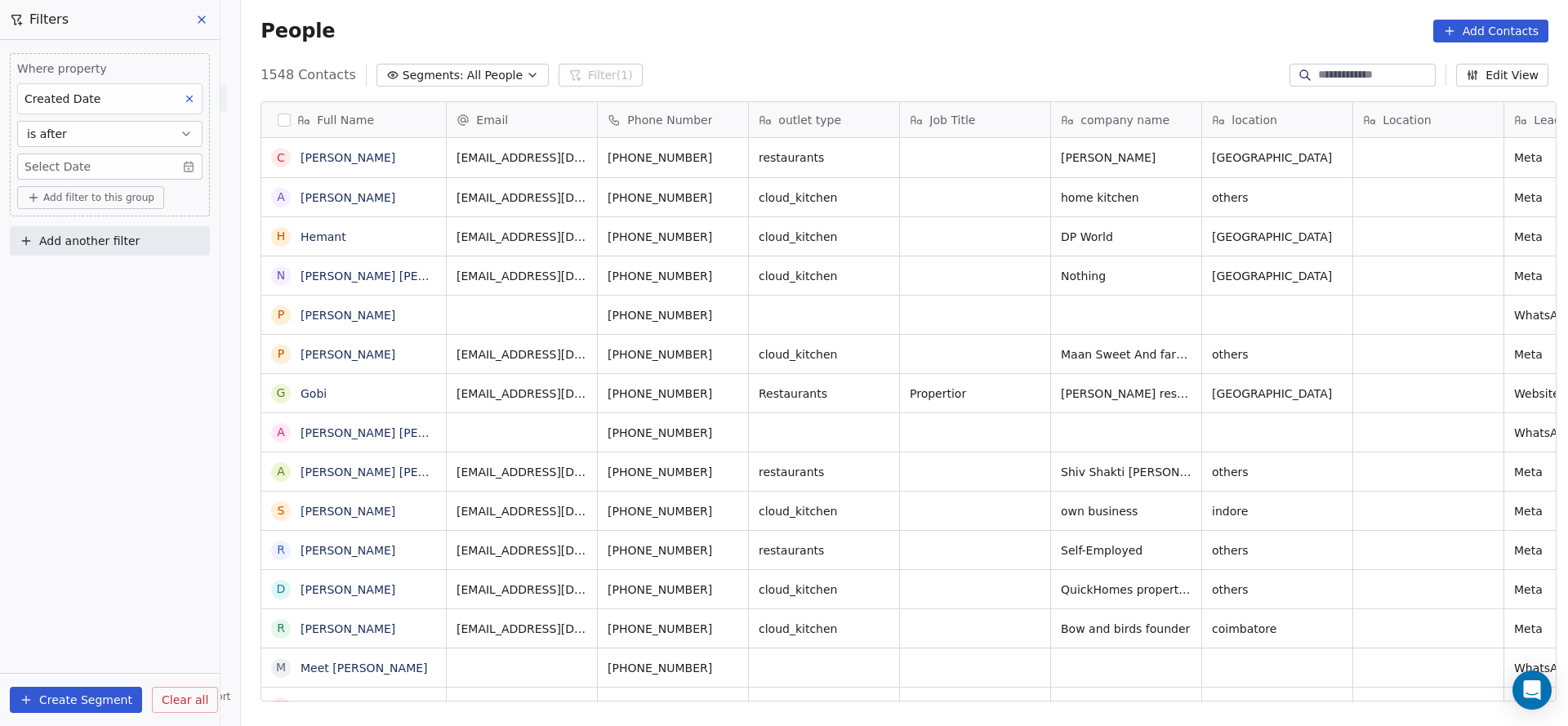
click at [125, 173] on body "On2Cook India Pvt. Ltd. Contacts People Marketing Workflows Campaigns Sales Pip…" at bounding box center [784, 363] width 1568 height 726
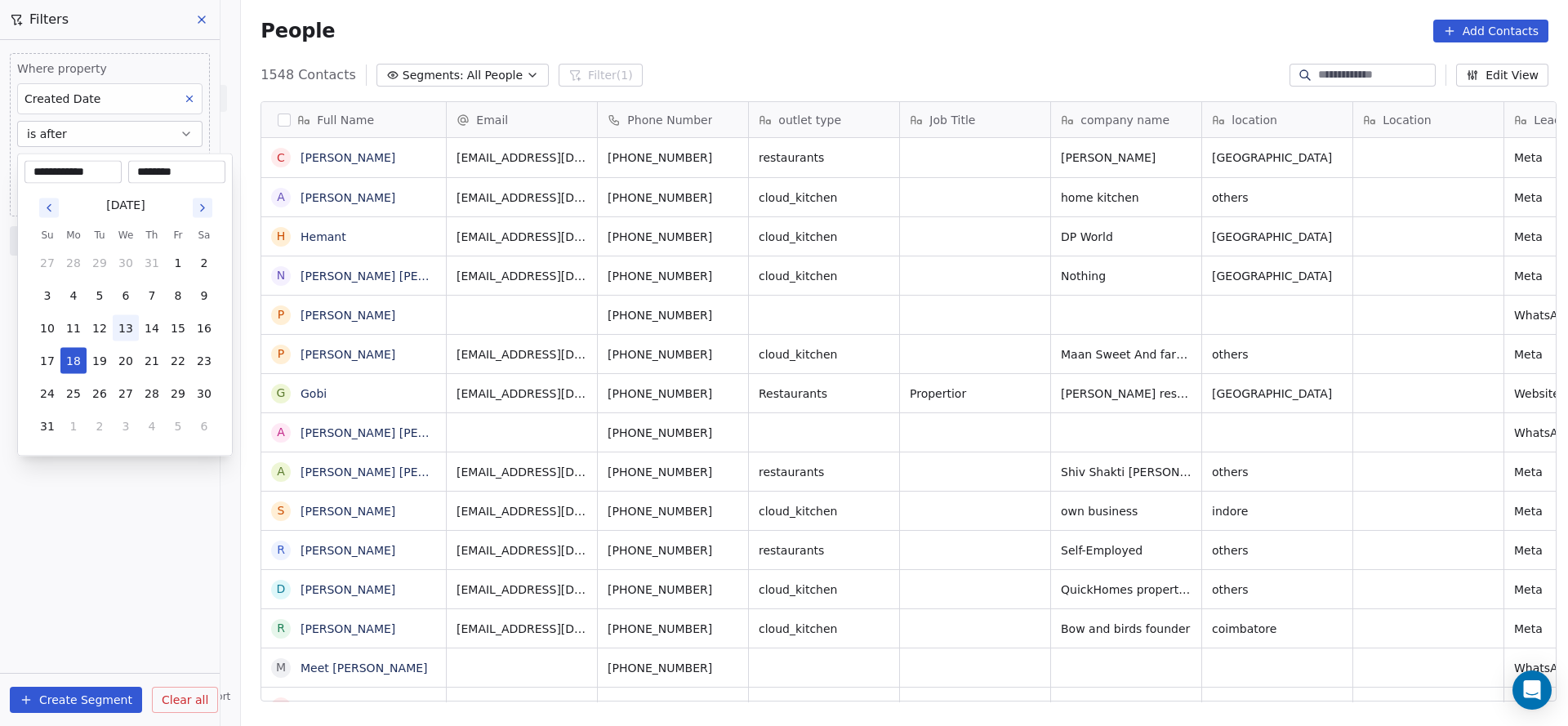
click at [134, 334] on button "13" at bounding box center [126, 328] width 26 height 26
click at [158, 328] on button "14" at bounding box center [151, 328] width 26 height 26
type input "**********"
click at [167, 163] on div "********" at bounding box center [176, 172] width 97 height 23
click at [165, 167] on input "********" at bounding box center [176, 172] width 90 height 16
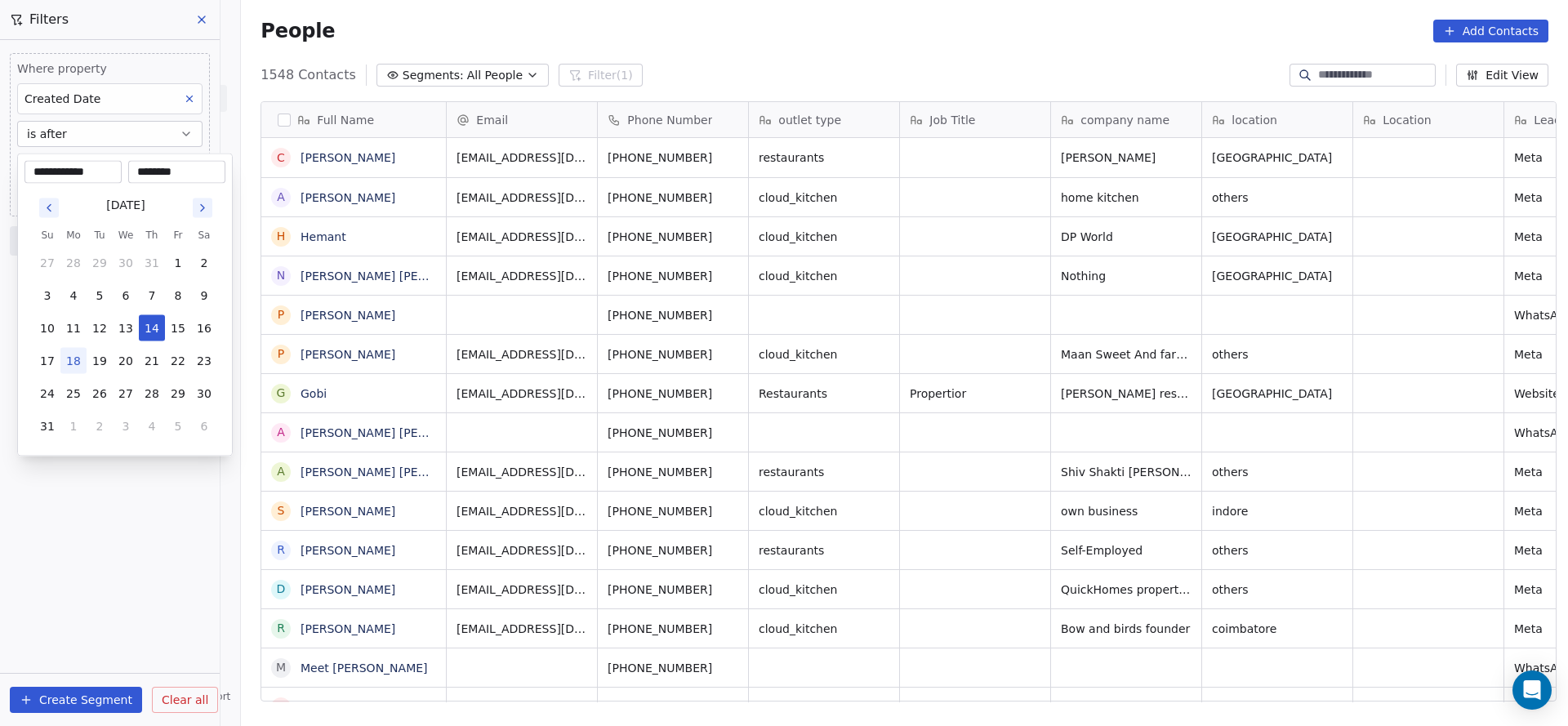
type input "********"
click at [767, 291] on html "On2Cook India Pvt. Ltd. Contacts People Marketing Workflows Campaigns Sales Pip…" at bounding box center [784, 363] width 1568 height 726
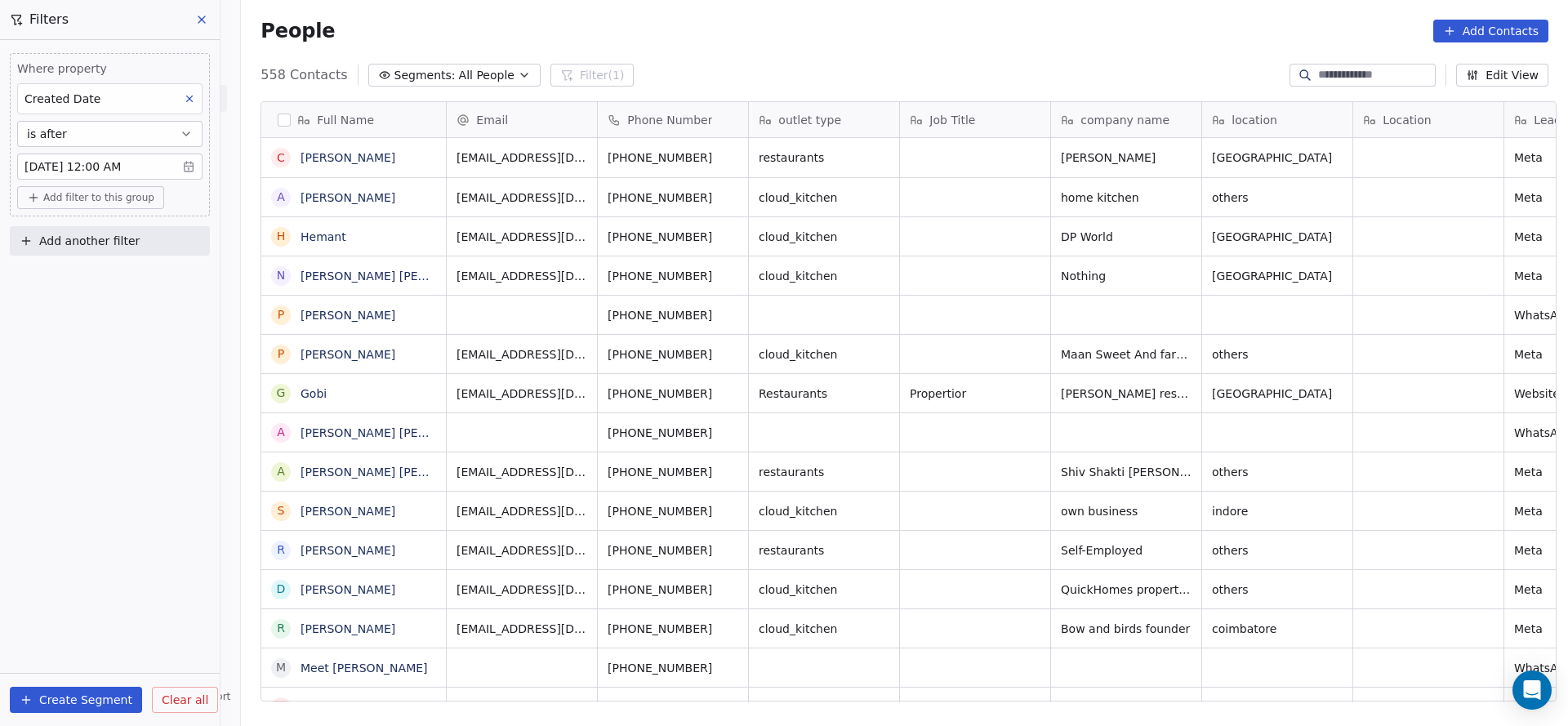
click at [127, 243] on span "Add another filter" at bounding box center [89, 242] width 101 height 17
click at [122, 272] on span "Contact properties" at bounding box center [79, 278] width 106 height 17
type input "***"
click at [77, 346] on div "Assignee" at bounding box center [109, 337] width 185 height 26
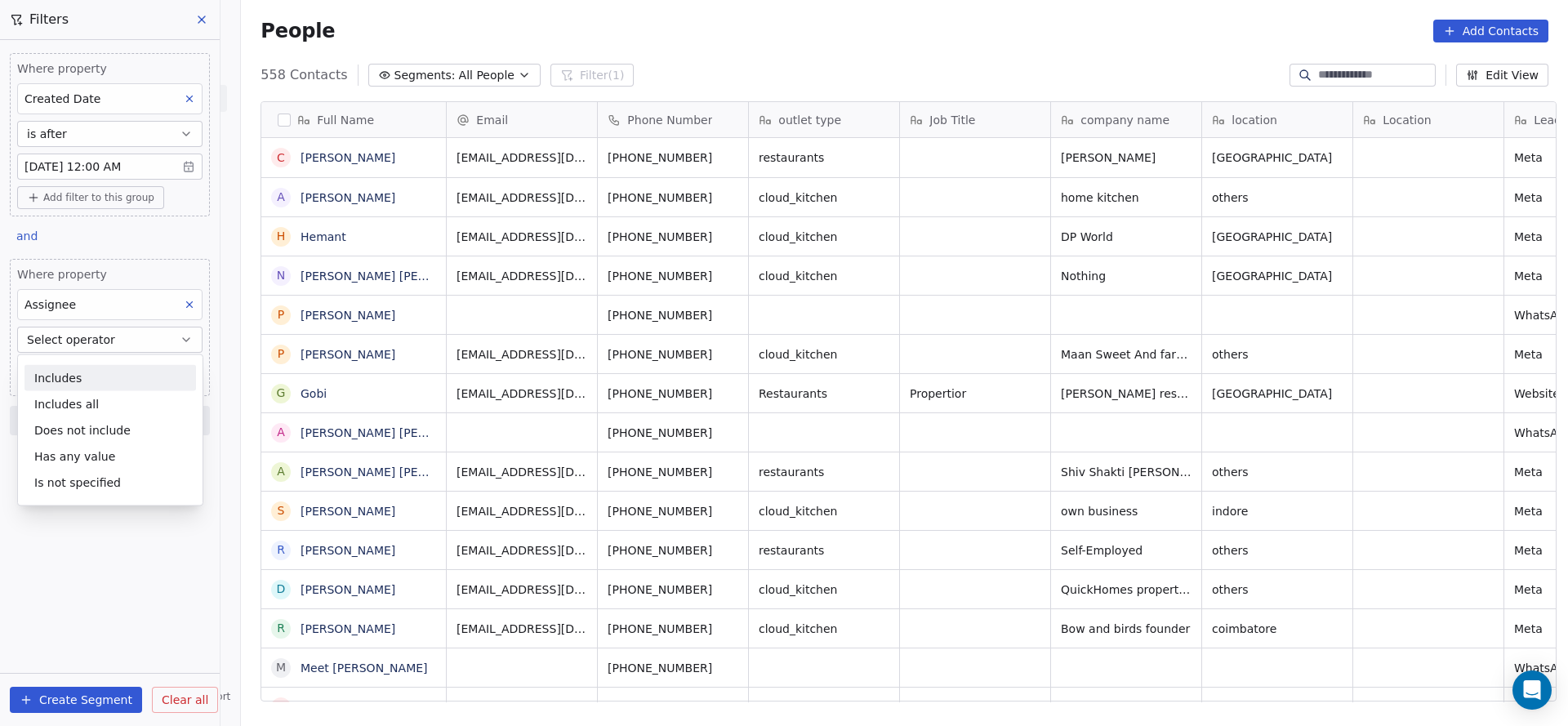
click at [66, 378] on div "Includes" at bounding box center [109, 378] width 171 height 26
click at [98, 362] on body "On2Cook India Pvt. Ltd. Contacts People Marketing Workflows Campaigns Sales Pip…" at bounding box center [784, 363] width 1568 height 726
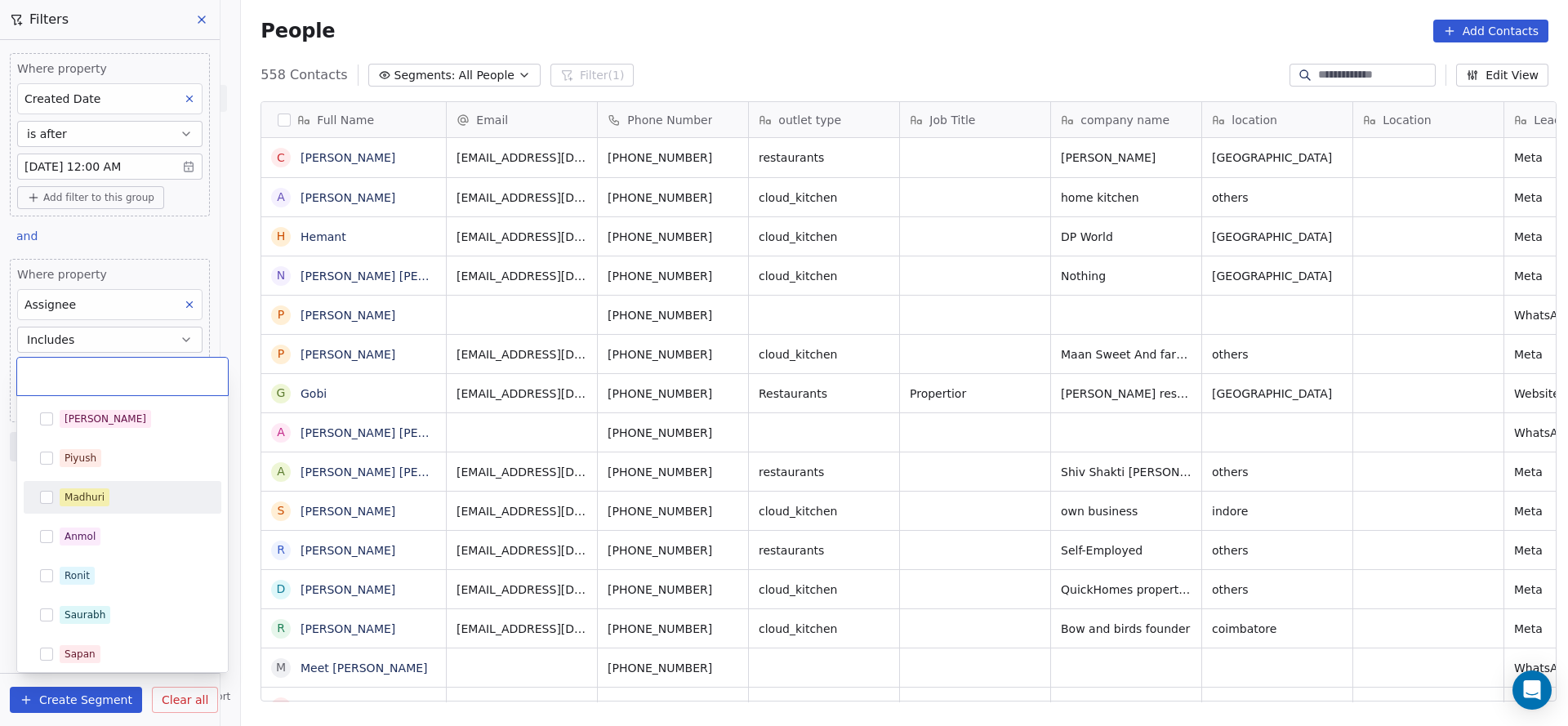
click at [95, 493] on div "Madhuri" at bounding box center [84, 497] width 40 height 15
click at [415, 461] on html "On2Cook India Pvt. Ltd. Contacts People Marketing Workflows Campaigns Sales Pip…" at bounding box center [784, 363] width 1568 height 726
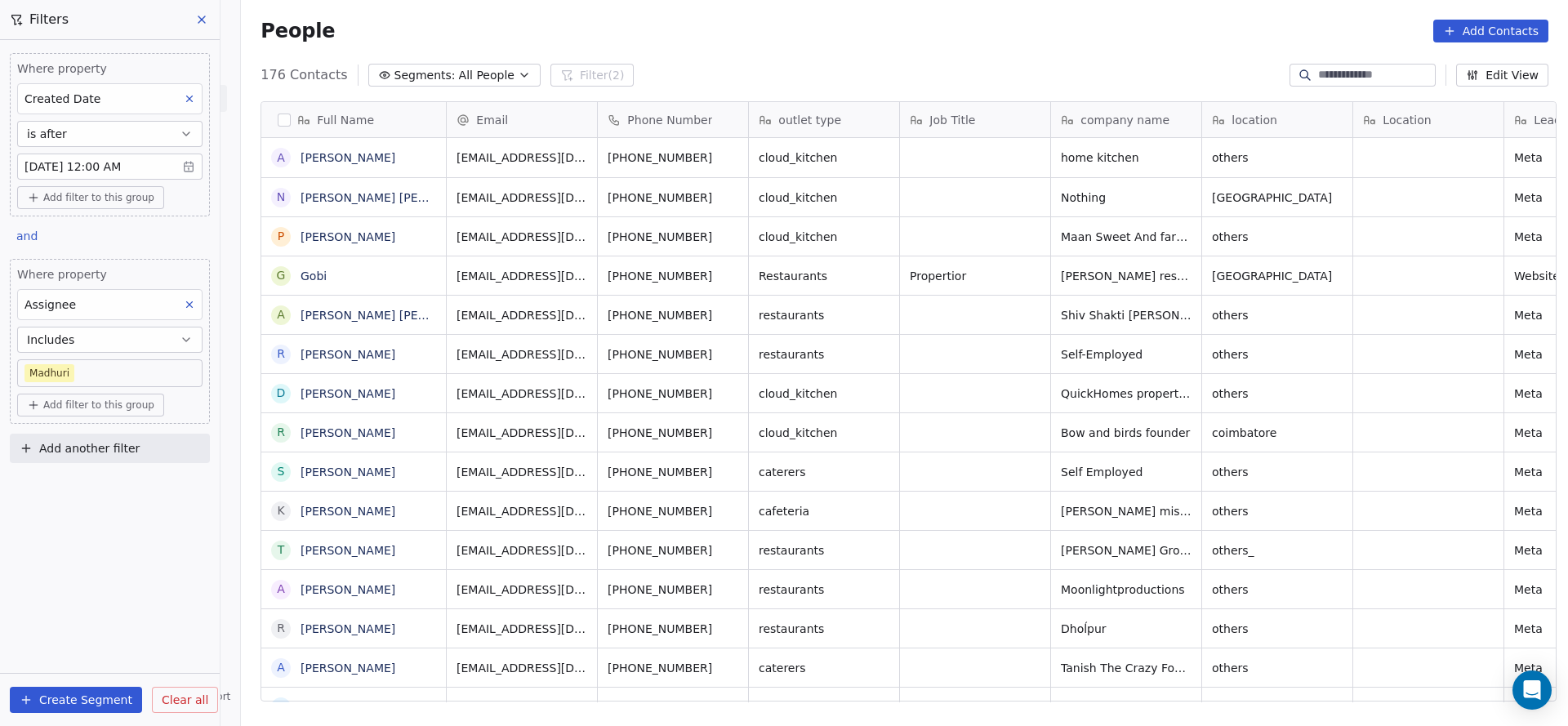
click at [108, 370] on body "On2Cook India Pvt. Ltd. Contacts People Marketing Workflows Campaigns Sales Pip…" at bounding box center [784, 363] width 1568 height 726
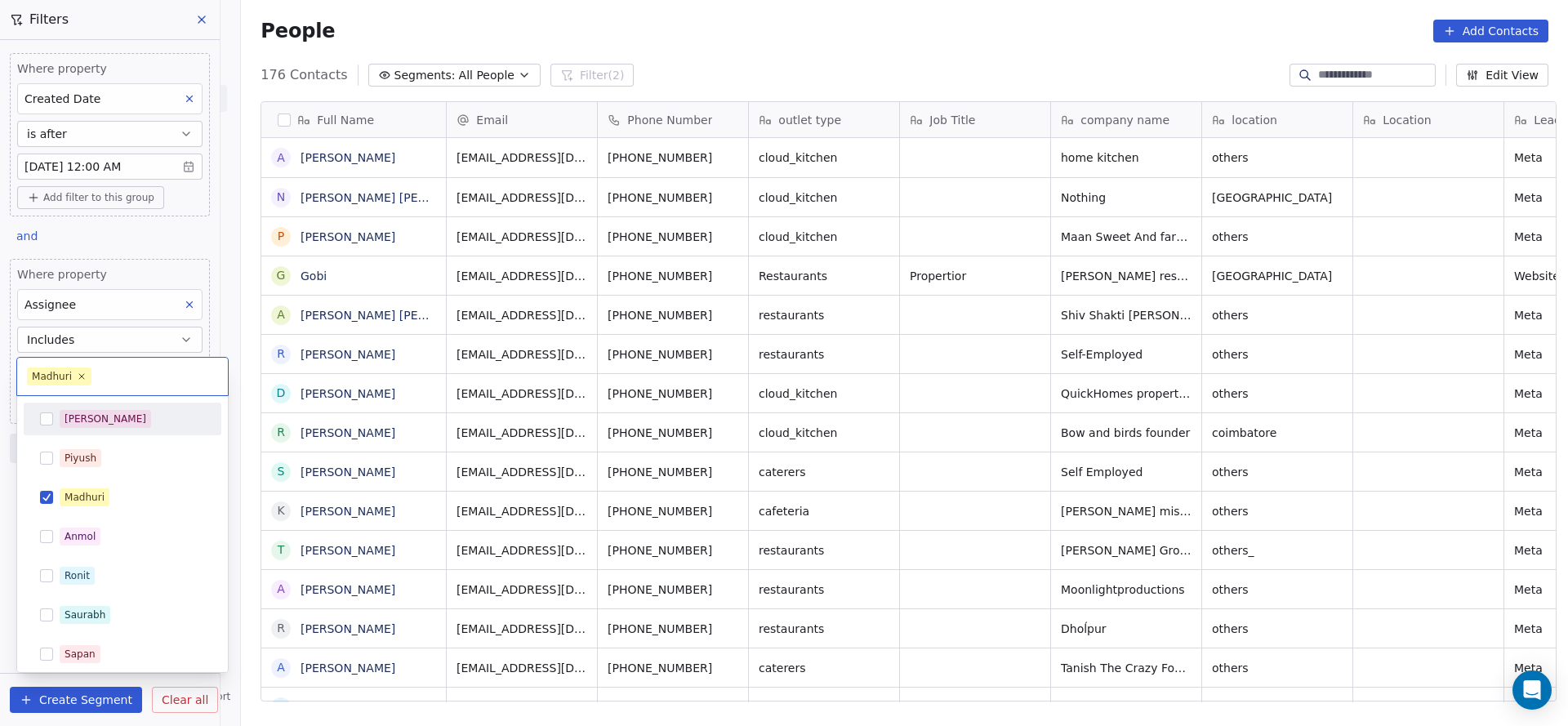
click at [93, 422] on span "[PERSON_NAME]" at bounding box center [105, 419] width 91 height 18
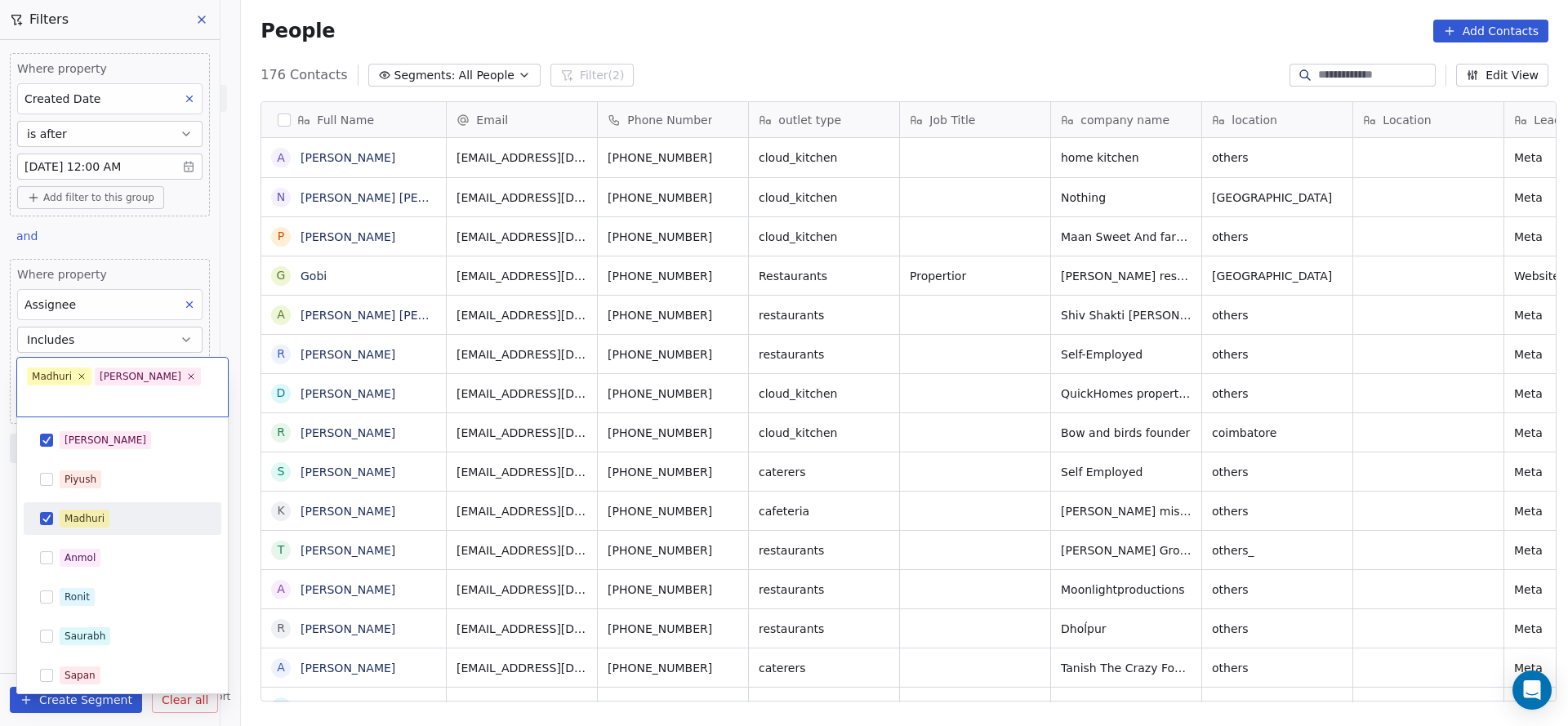
click at [97, 511] on div "Madhuri" at bounding box center [84, 518] width 40 height 15
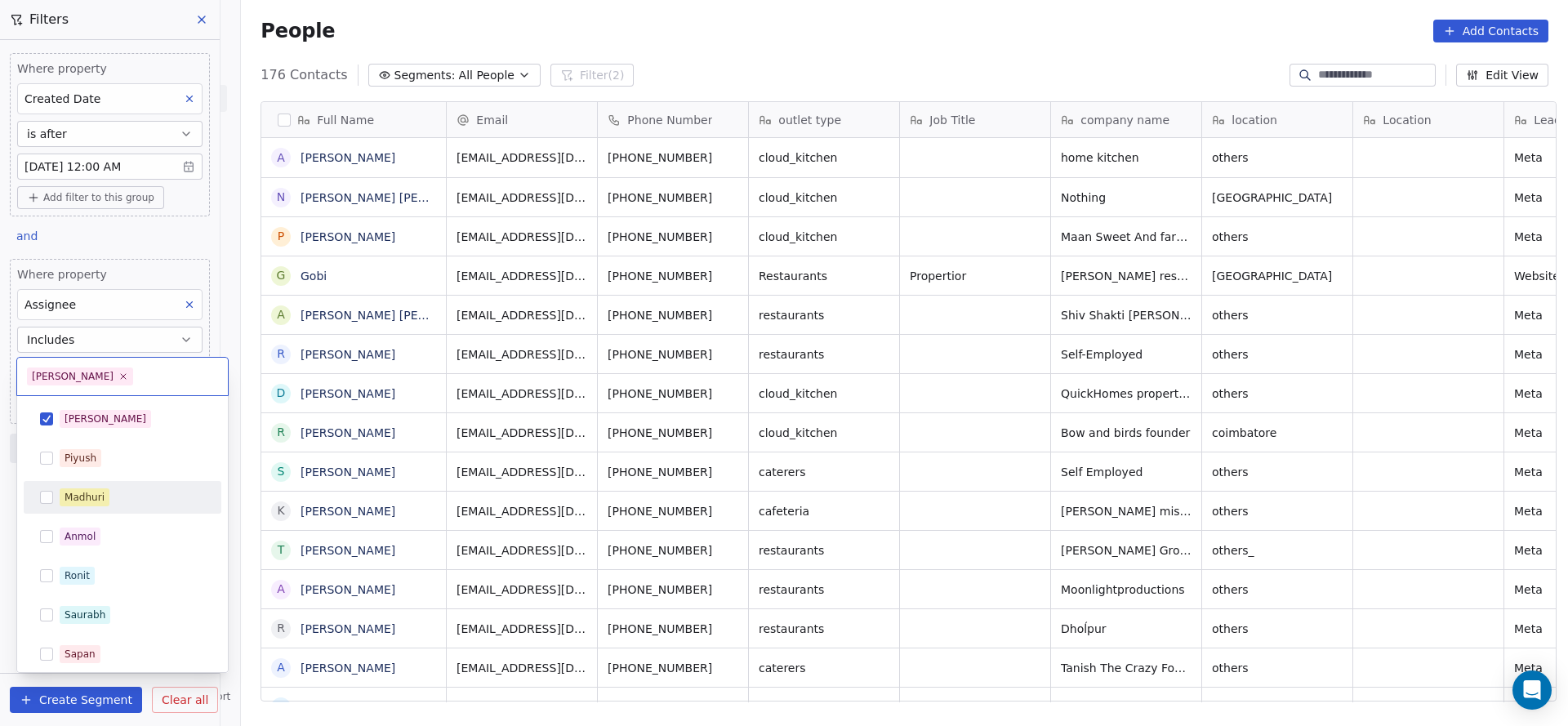
click at [606, 517] on html "On2Cook India Pvt. Ltd. Contacts People Marketing Workflows Campaigns Sales Pip…" at bounding box center [784, 363] width 1568 height 726
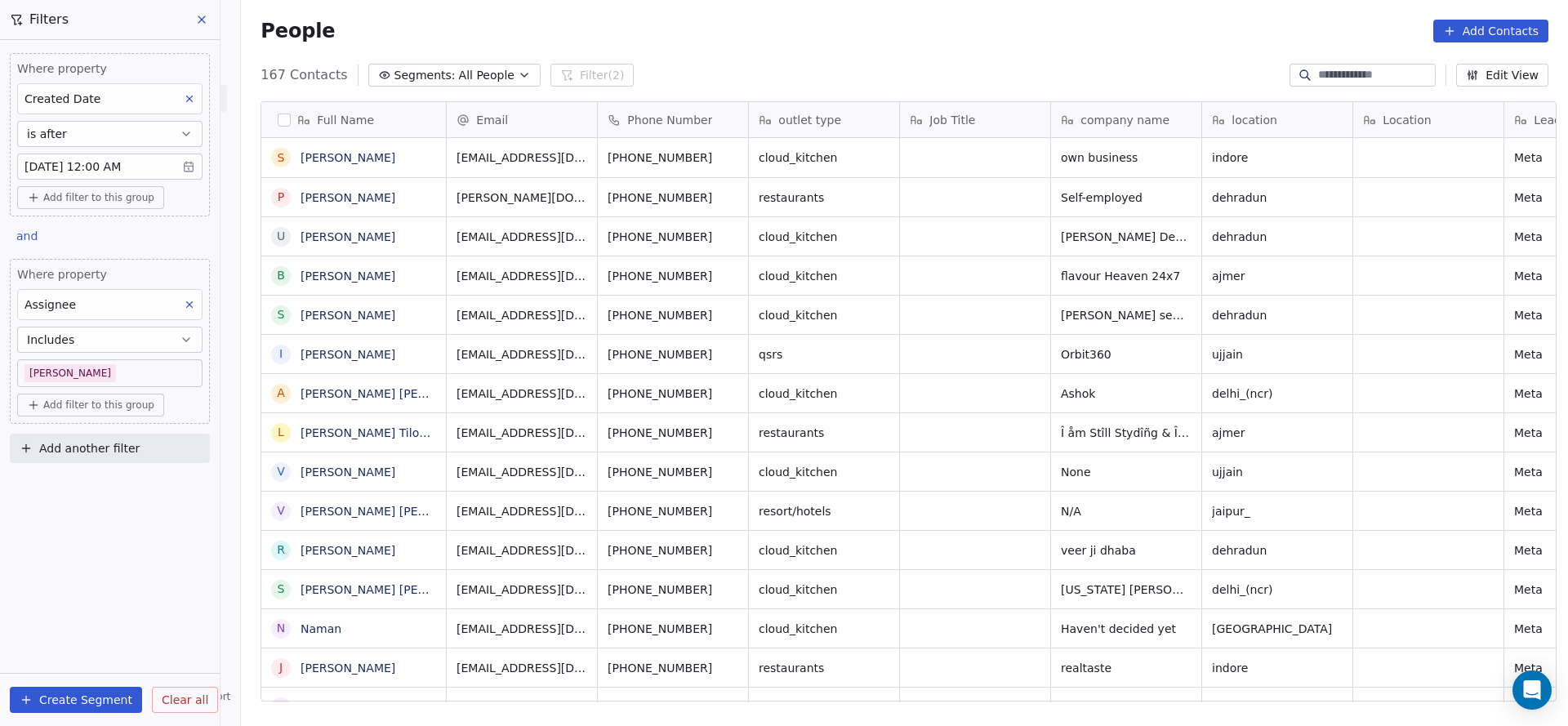
click at [83, 362] on body "On2Cook India Pvt. Ltd. Contacts People Marketing Workflows Campaigns Sales Pip…" at bounding box center [784, 363] width 1568 height 726
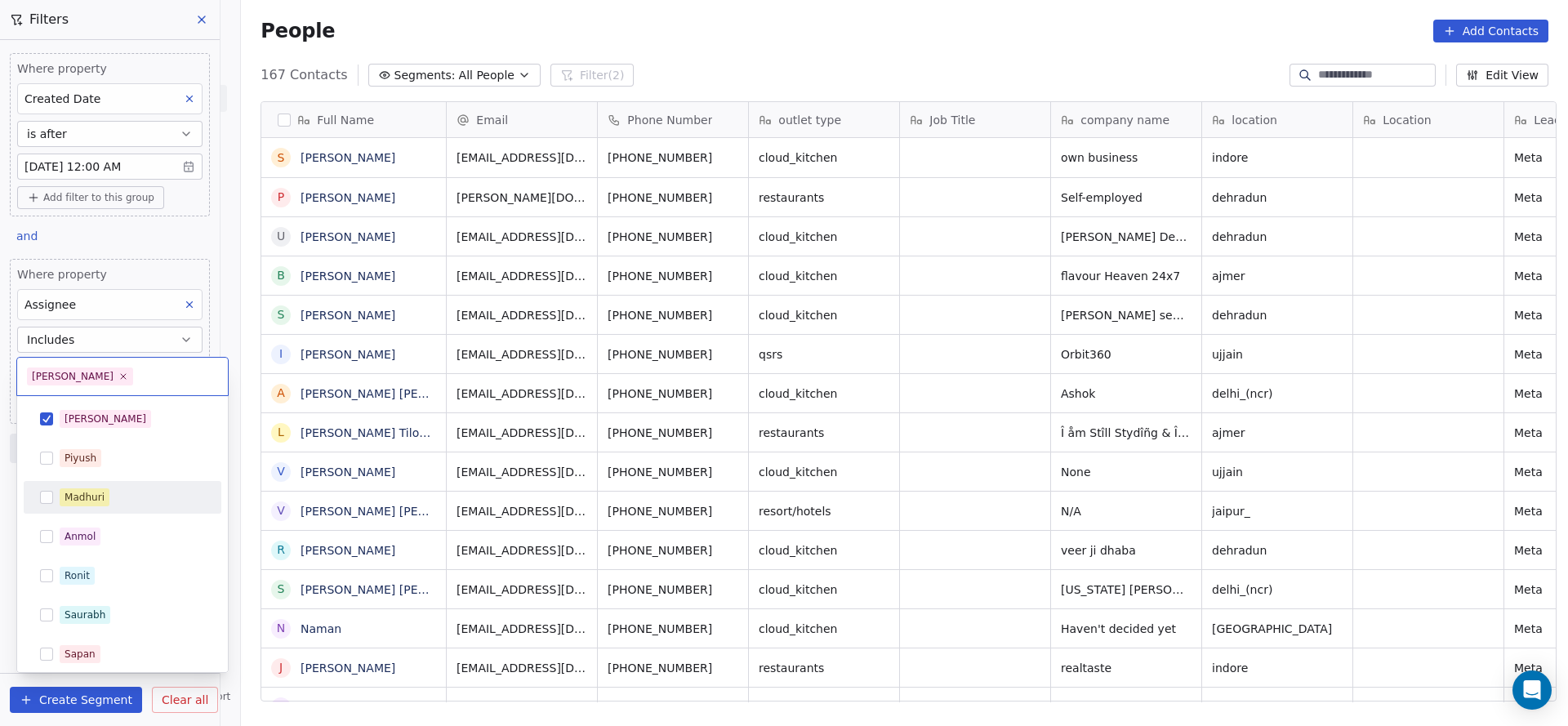
click at [81, 495] on div "Madhuri" at bounding box center [84, 497] width 40 height 15
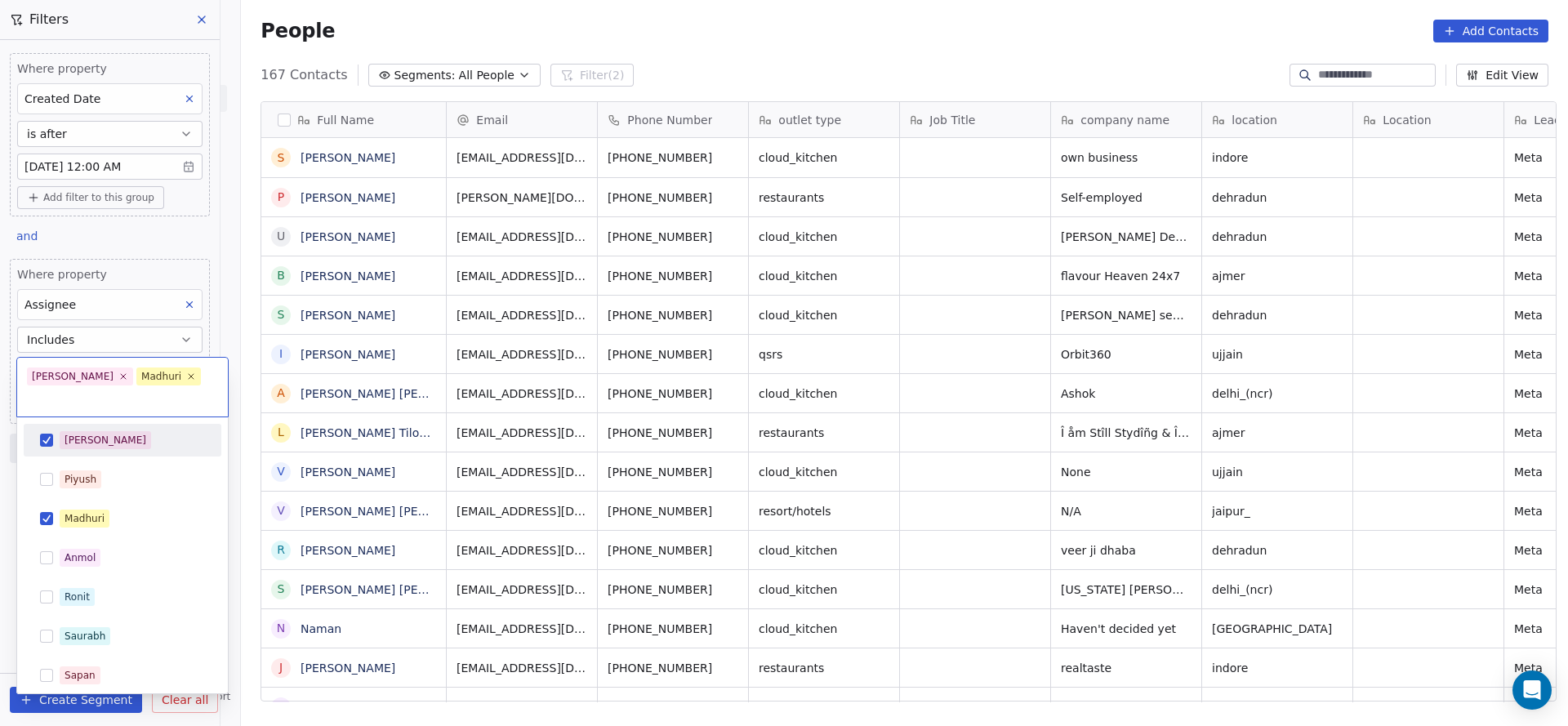
click at [101, 431] on div "[PERSON_NAME]" at bounding box center [132, 440] width 145 height 18
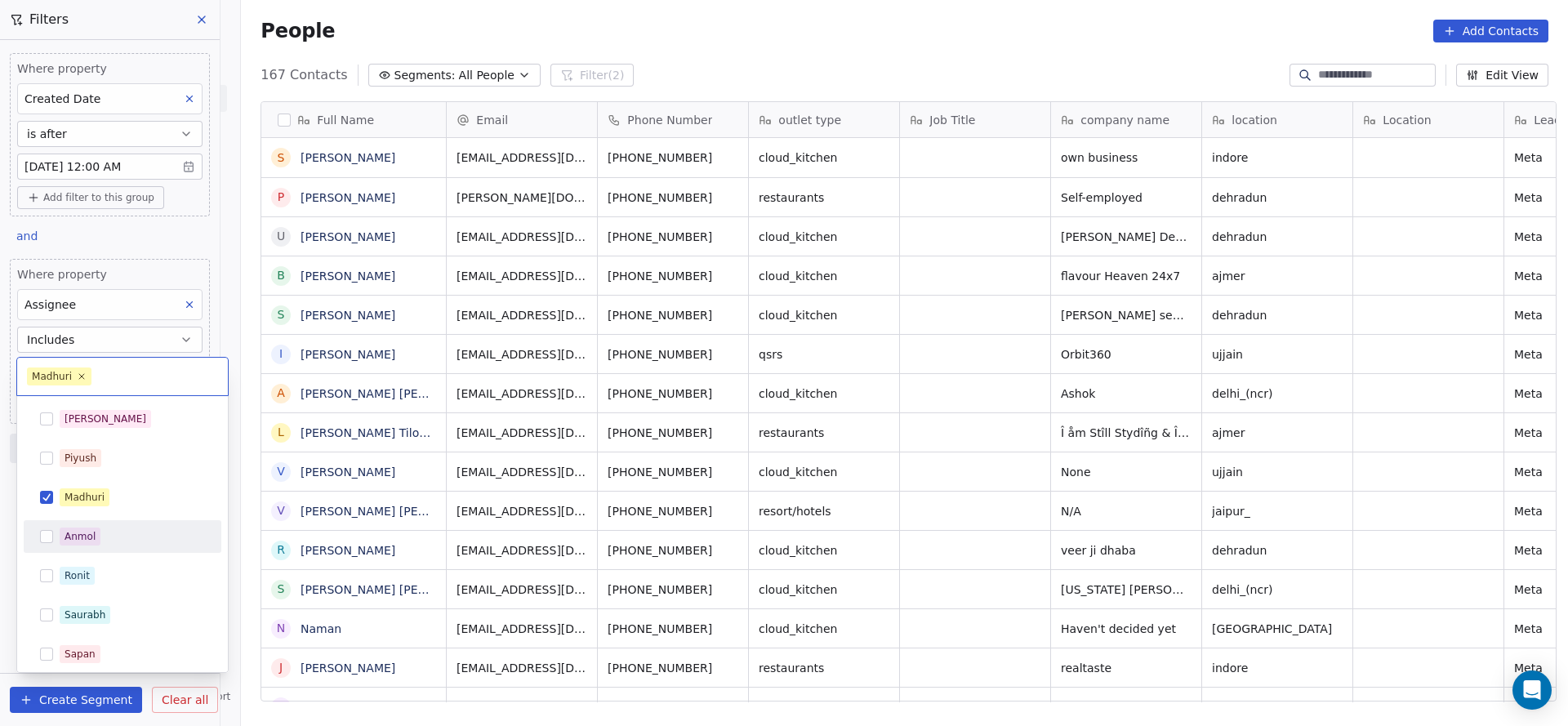
click at [619, 668] on html "On2Cook India Pvt. Ltd. Contacts People Marketing Workflows Campaigns Sales Pip…" at bounding box center [784, 363] width 1568 height 726
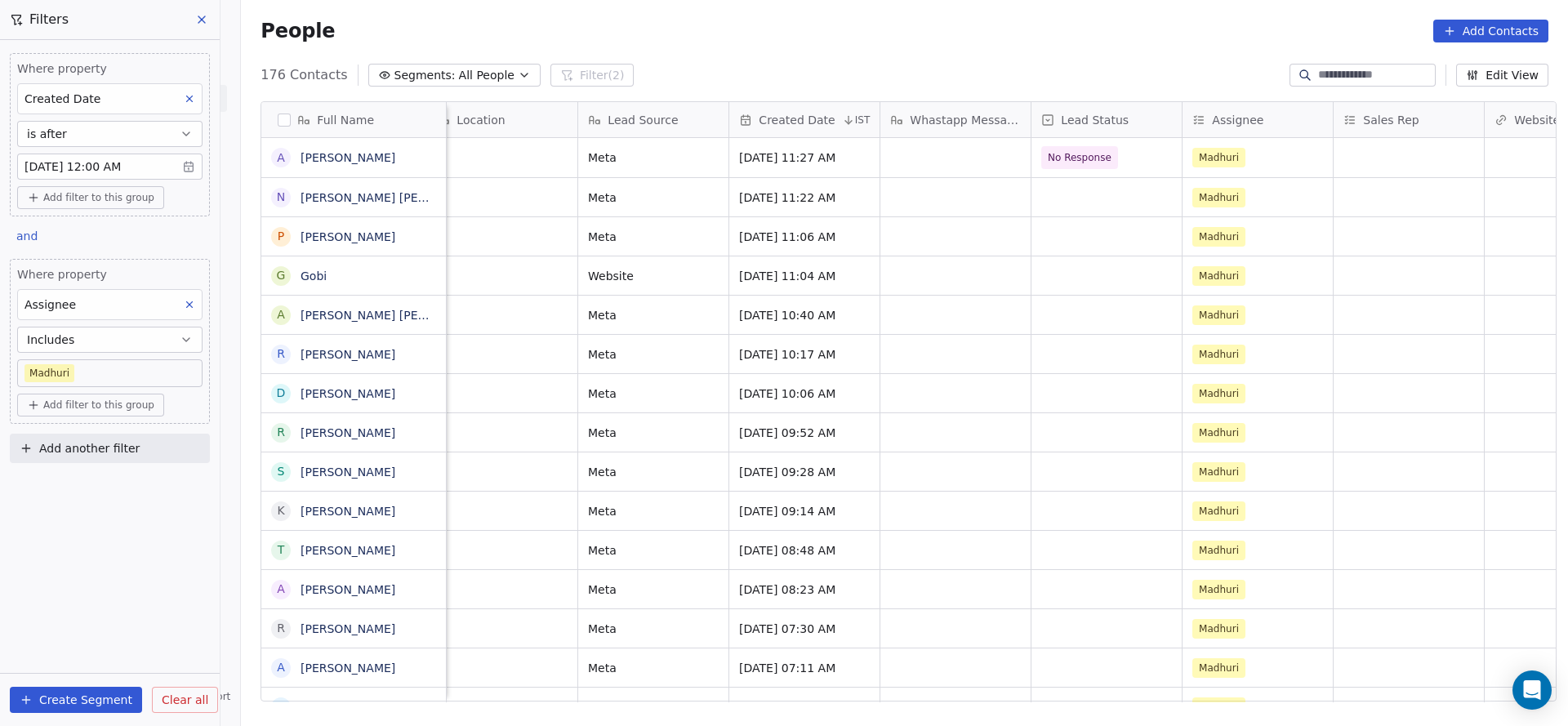
scroll to position [0, 952]
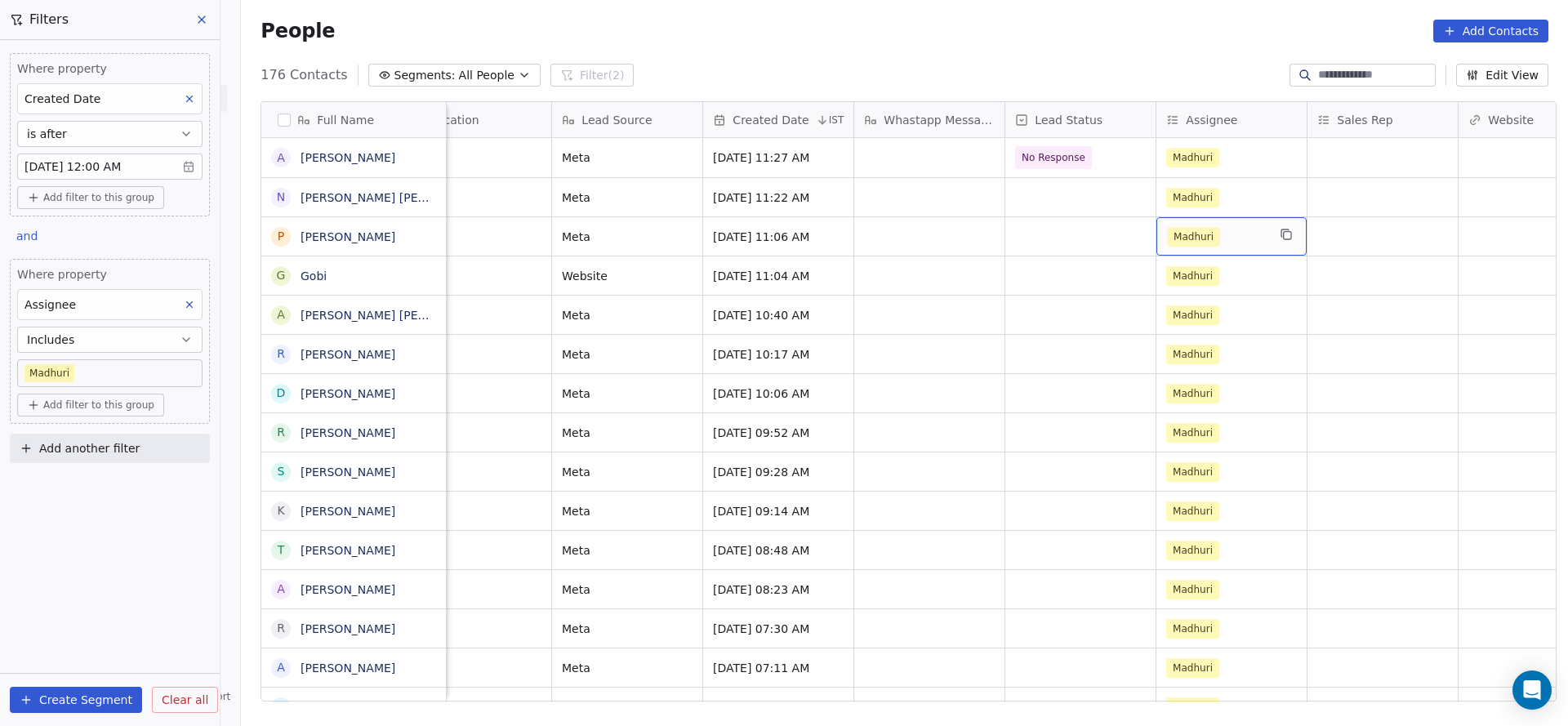
click at [1248, 244] on div "Madhuri" at bounding box center [1217, 237] width 100 height 20
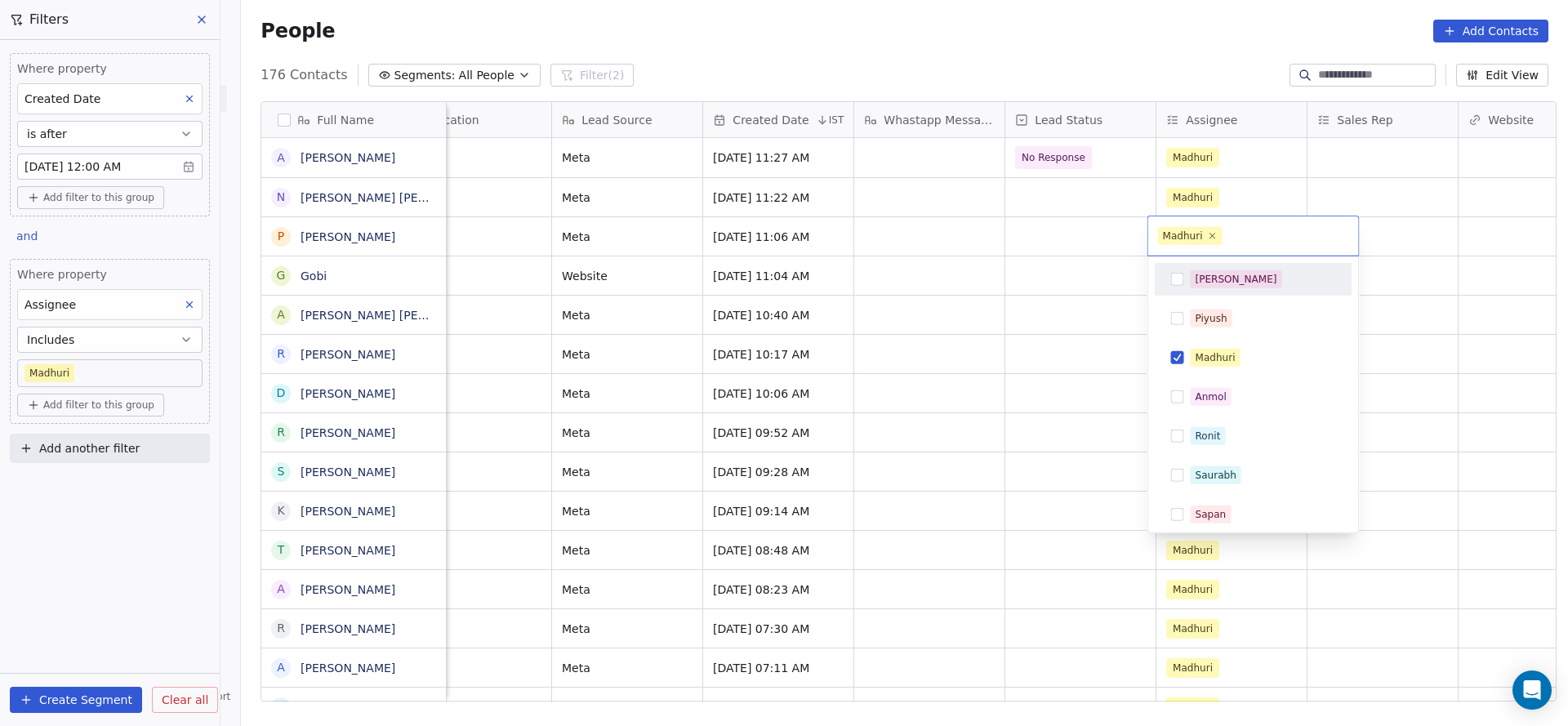
click at [1247, 282] on div "[PERSON_NAME]" at bounding box center [1263, 279] width 145 height 18
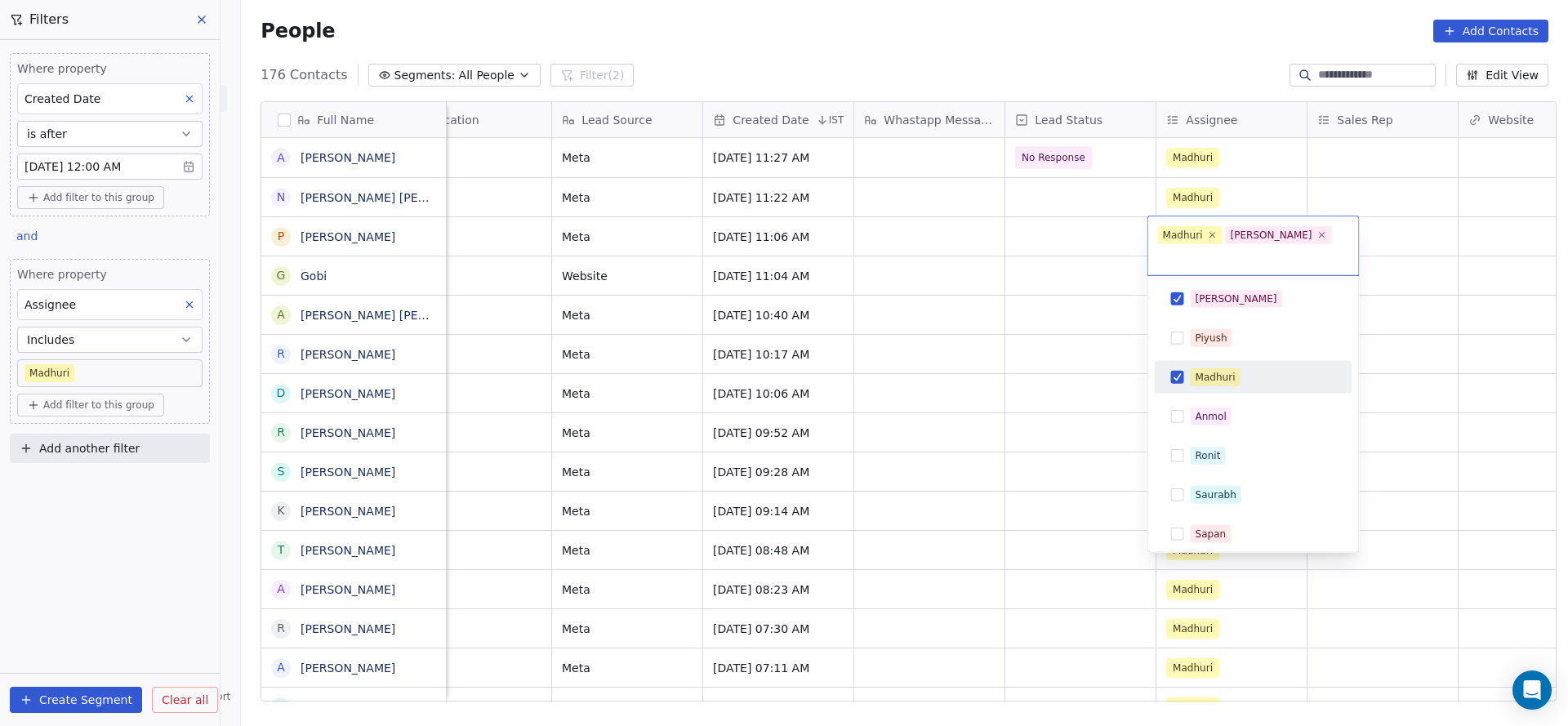
click at [1209, 370] on div "Madhuri" at bounding box center [1215, 377] width 40 height 15
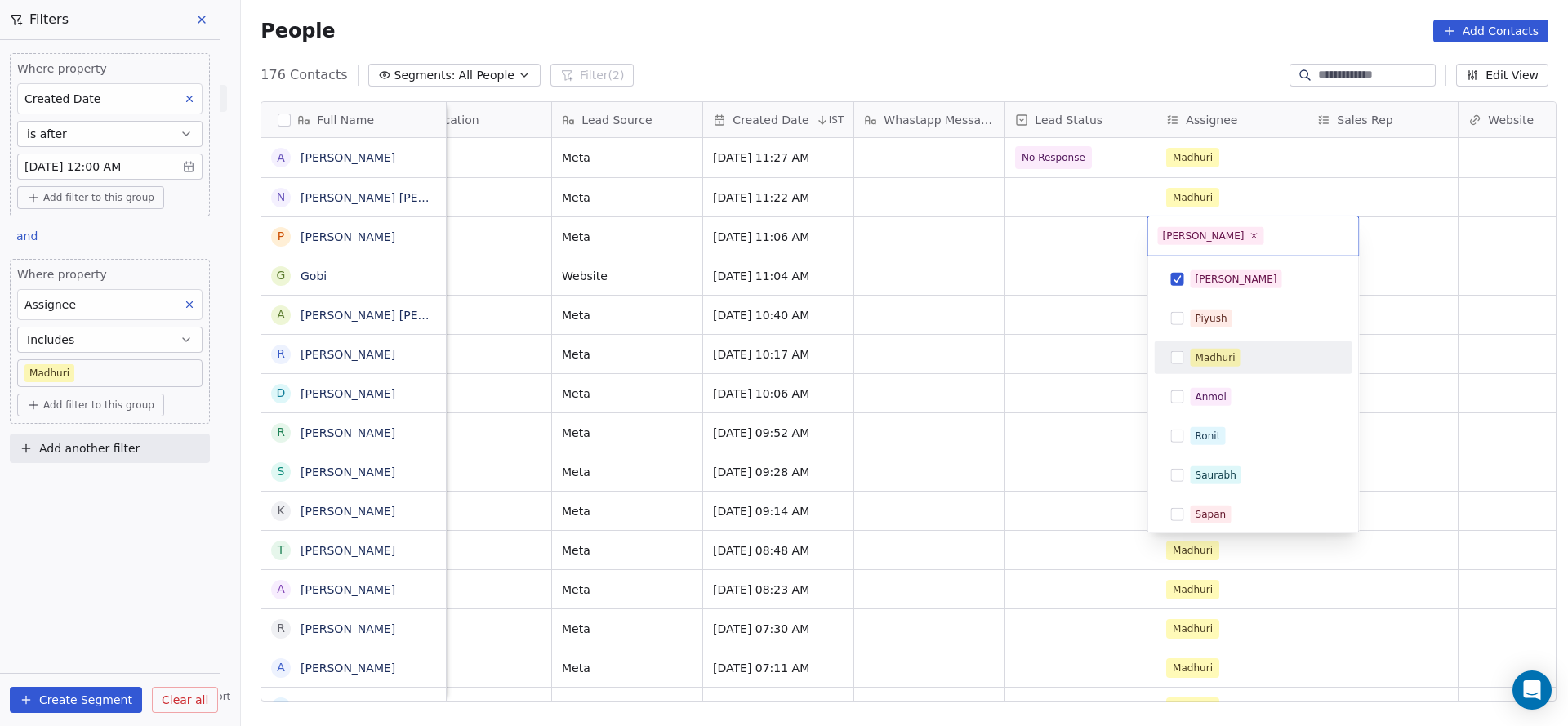
click at [1012, 378] on html "On2Cook India Pvt. Ltd. Contacts People Marketing Workflows Campaigns Sales Pip…" at bounding box center [784, 363] width 1568 height 726
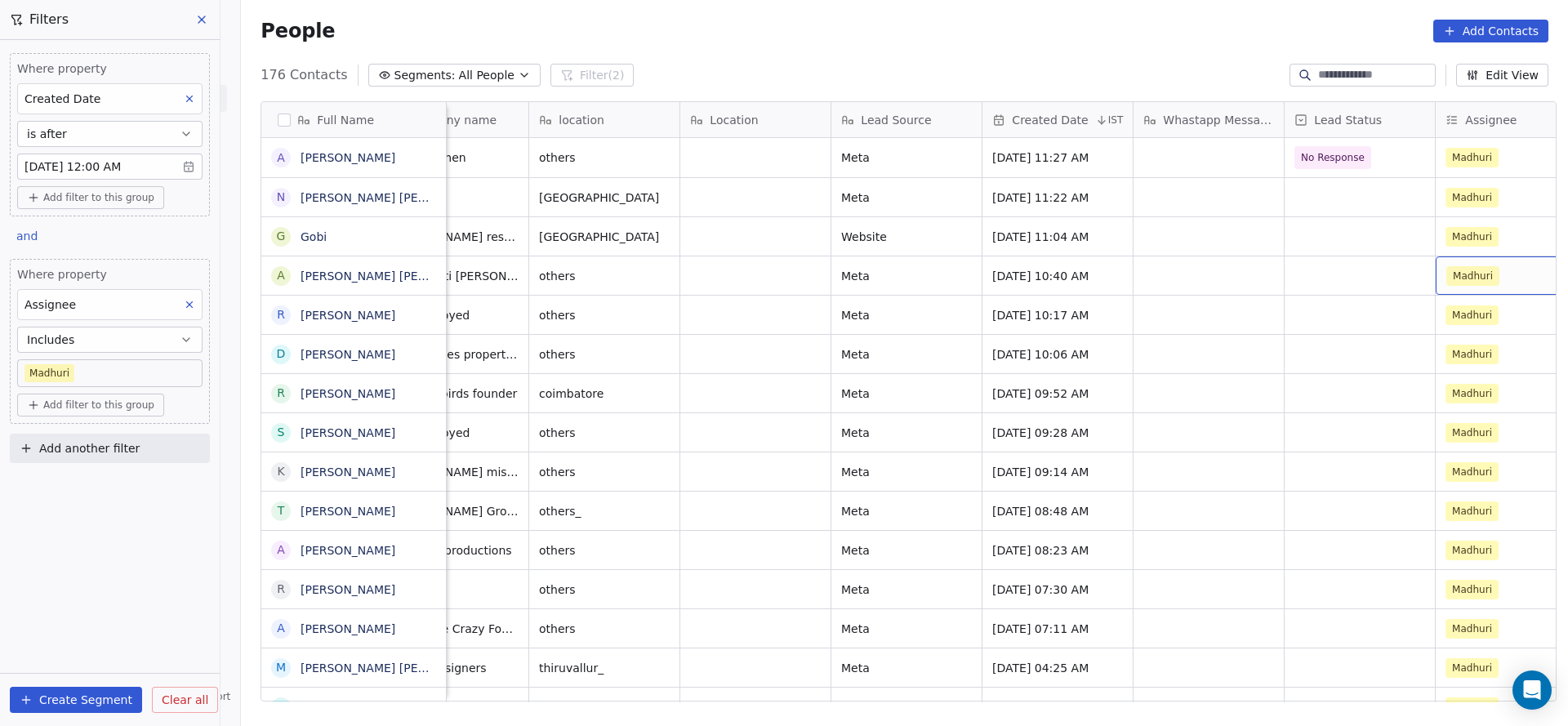
scroll to position [0, 722]
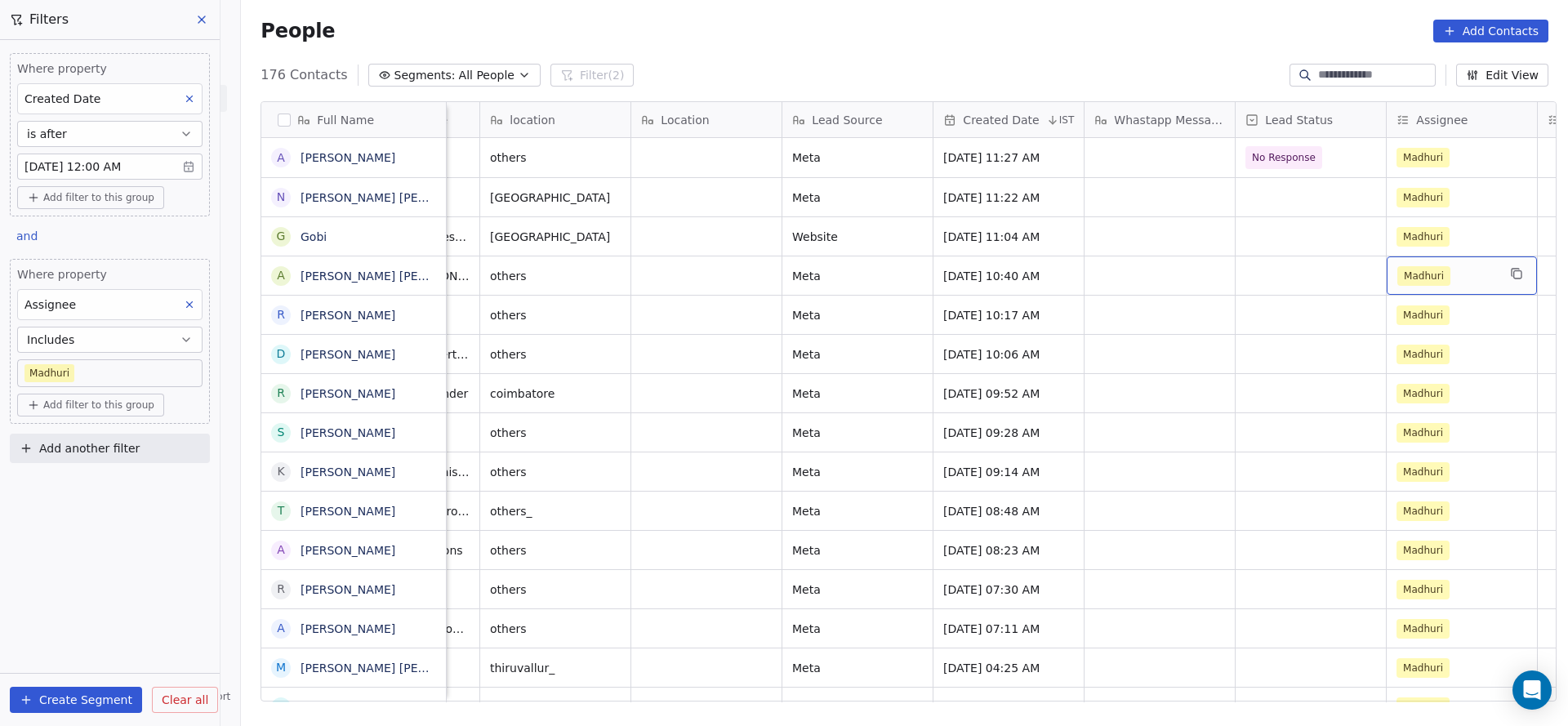
click at [1453, 267] on div "Madhuri" at bounding box center [1447, 275] width 100 height 20
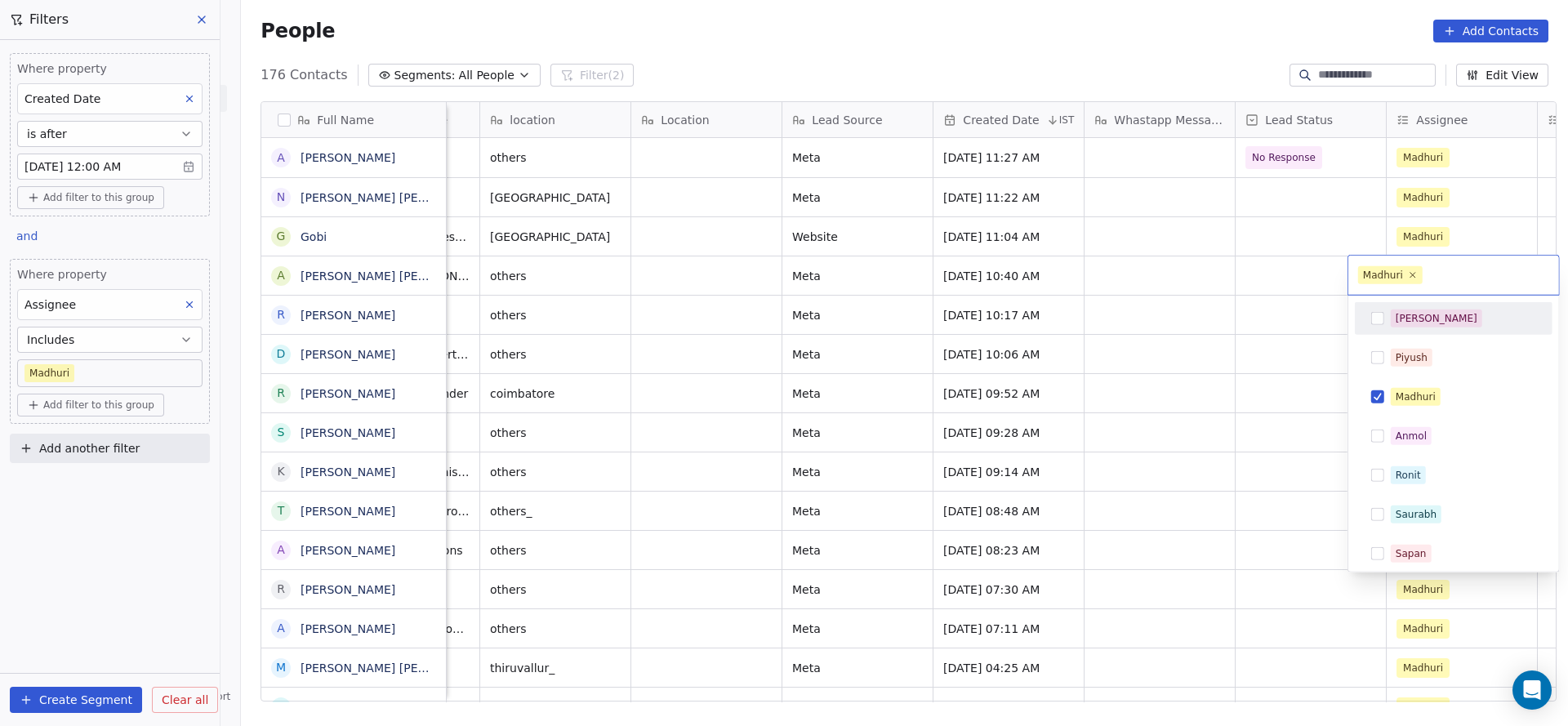
click at [1441, 318] on div "[PERSON_NAME]" at bounding box center [1463, 318] width 145 height 18
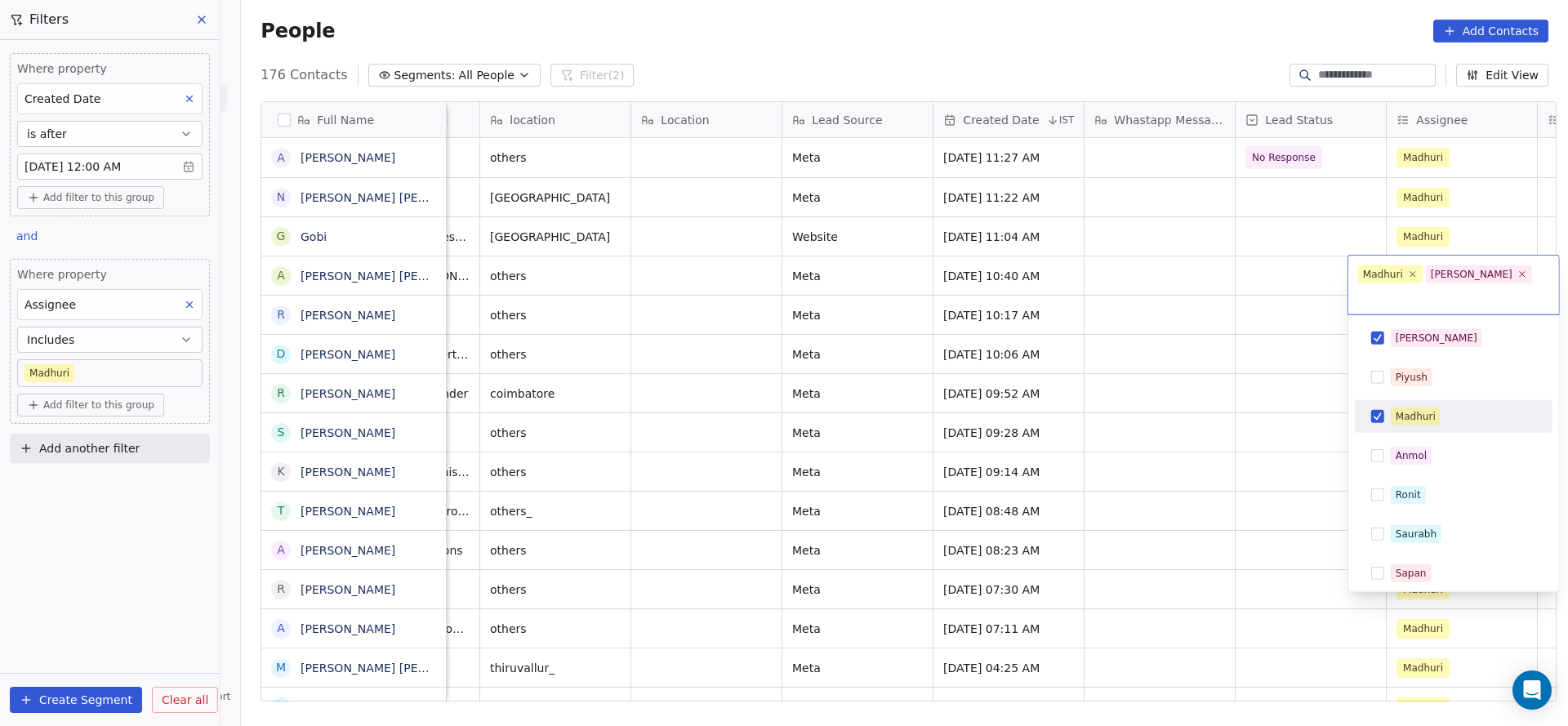
click at [1434, 408] on span "Madhuri" at bounding box center [1416, 416] width 50 height 18
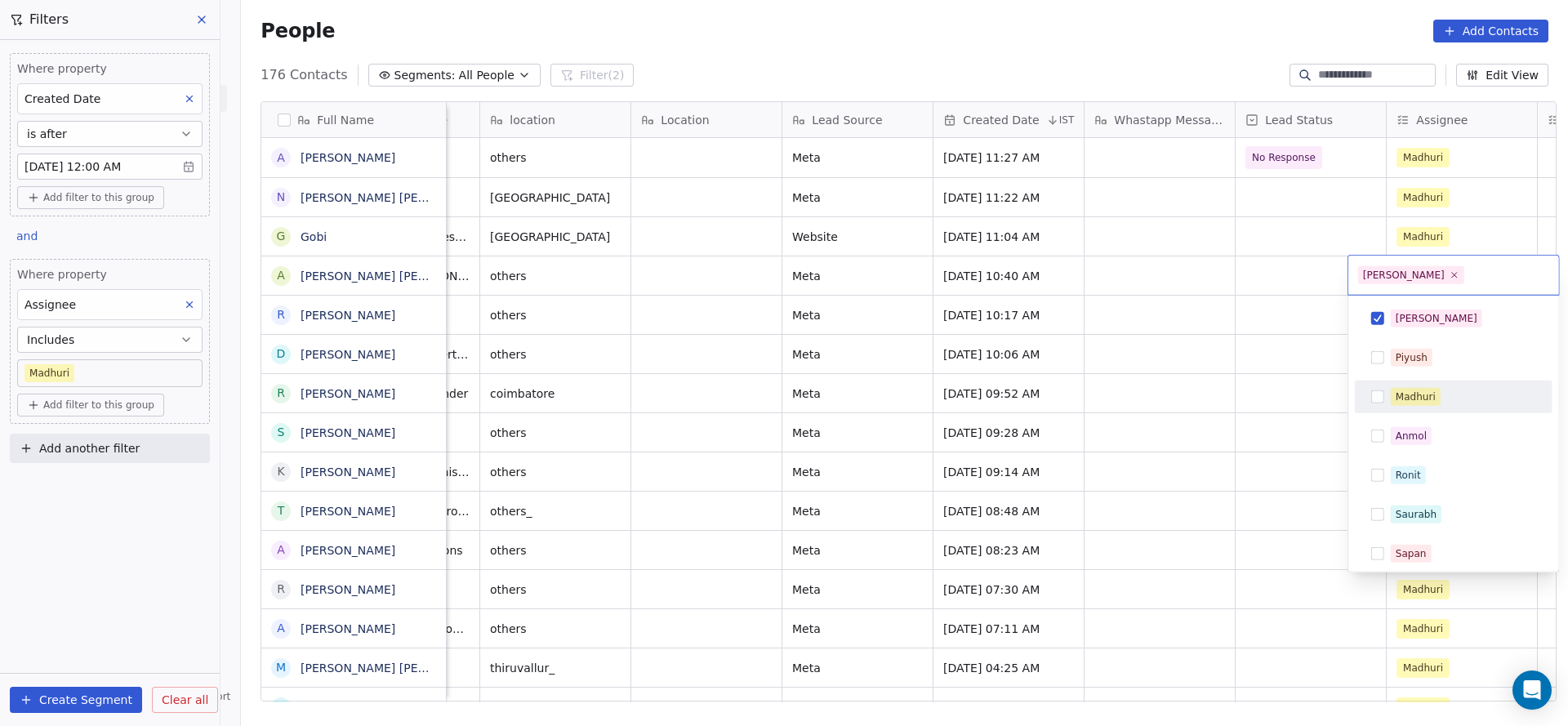
click at [1206, 458] on html "On2Cook India Pvt. Ltd. Contacts People Marketing Workflows Campaigns Sales Pip…" at bounding box center [784, 363] width 1568 height 726
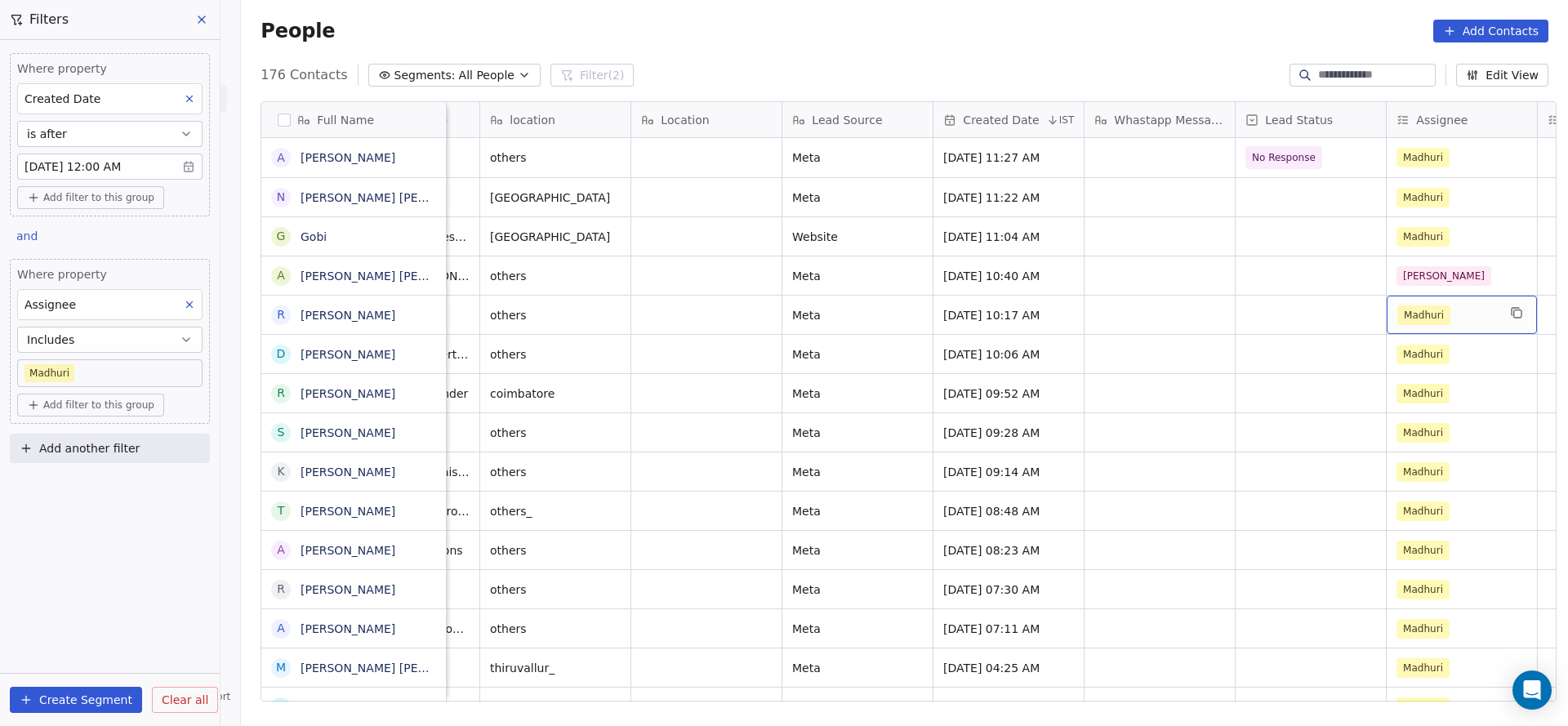
click at [1422, 312] on span "Madhuri" at bounding box center [1423, 315] width 53 height 20
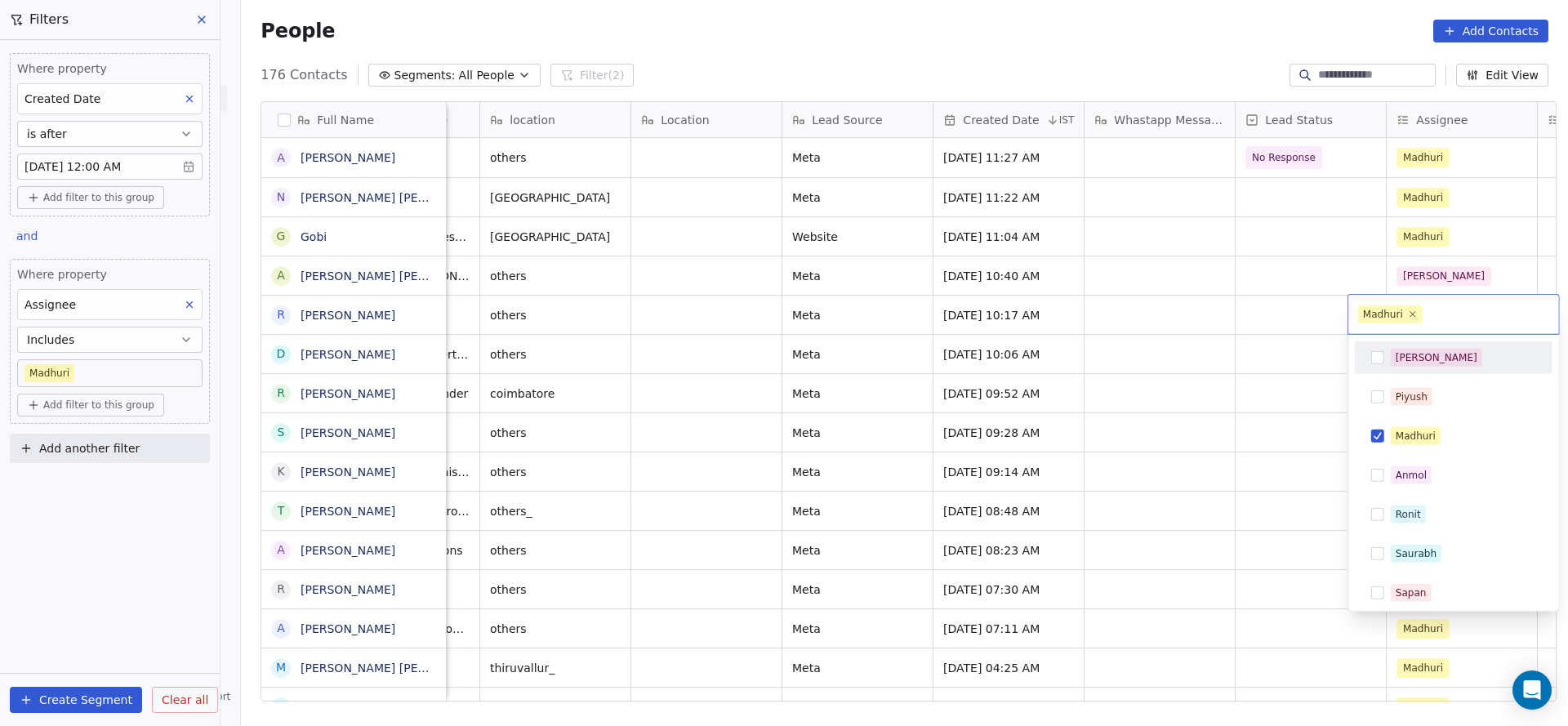
click at [1421, 350] on span "[PERSON_NAME]" at bounding box center [1436, 357] width 91 height 18
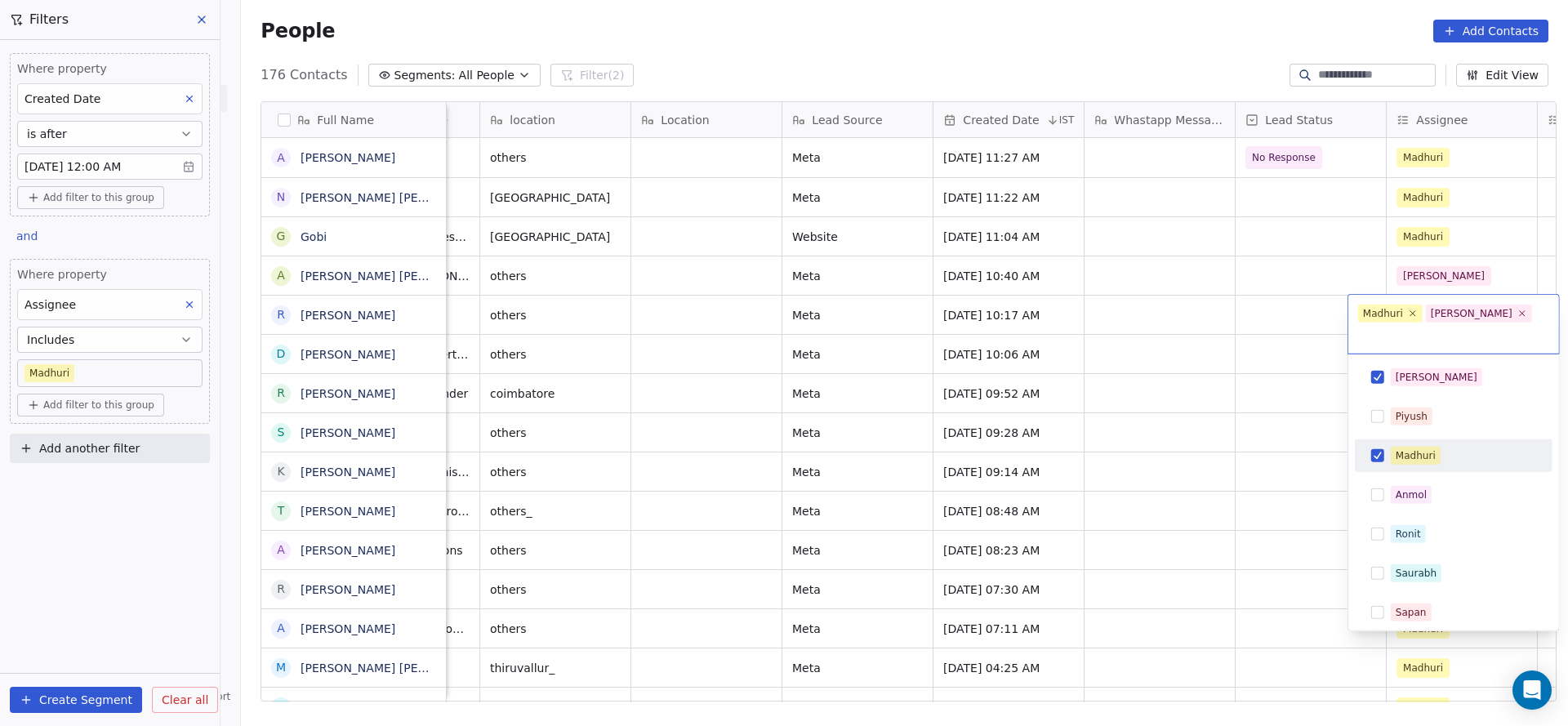
click at [1426, 448] on div "Madhuri" at bounding box center [1415, 455] width 40 height 15
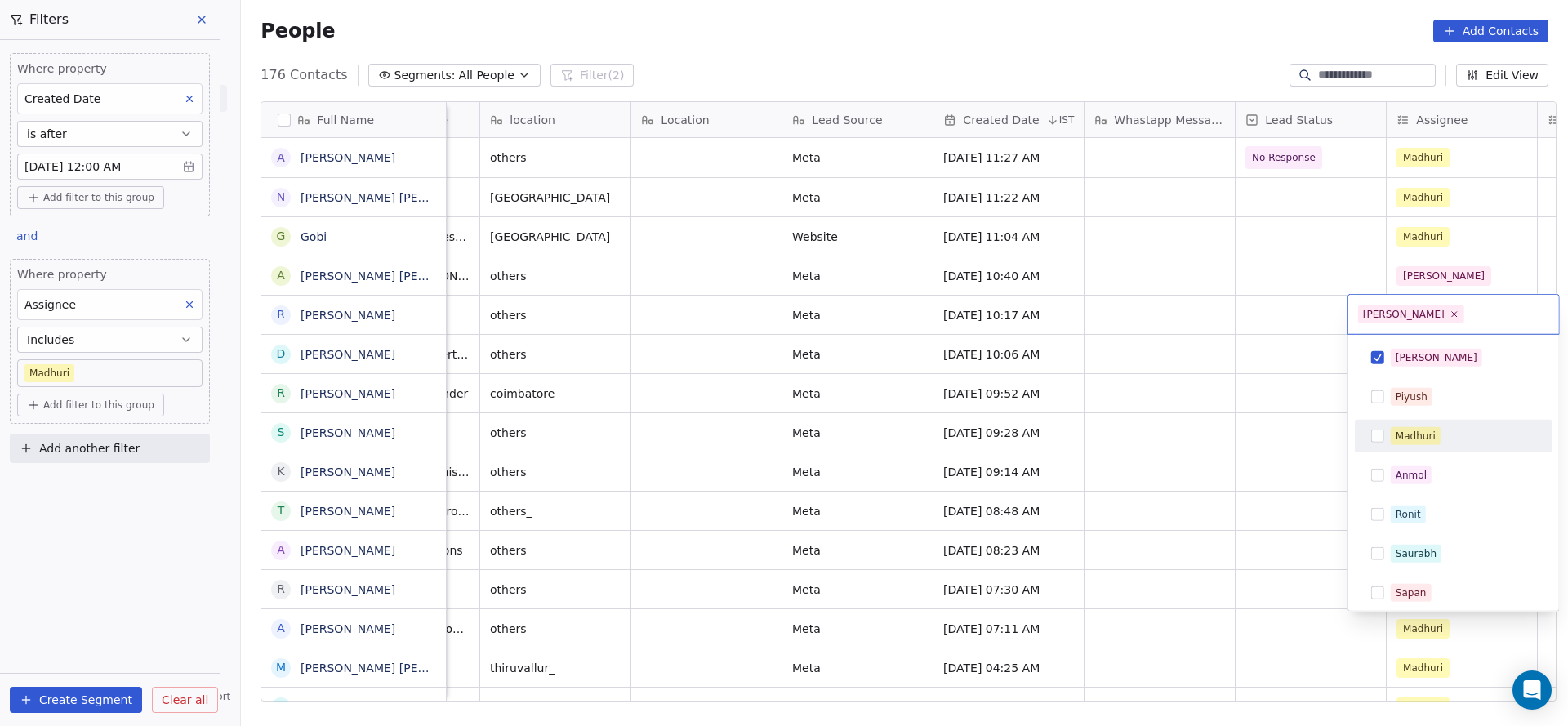
click at [1196, 452] on html "On2Cook India Pvt. Ltd. Contacts People Marketing Workflows Campaigns Sales Pip…" at bounding box center [784, 363] width 1568 height 726
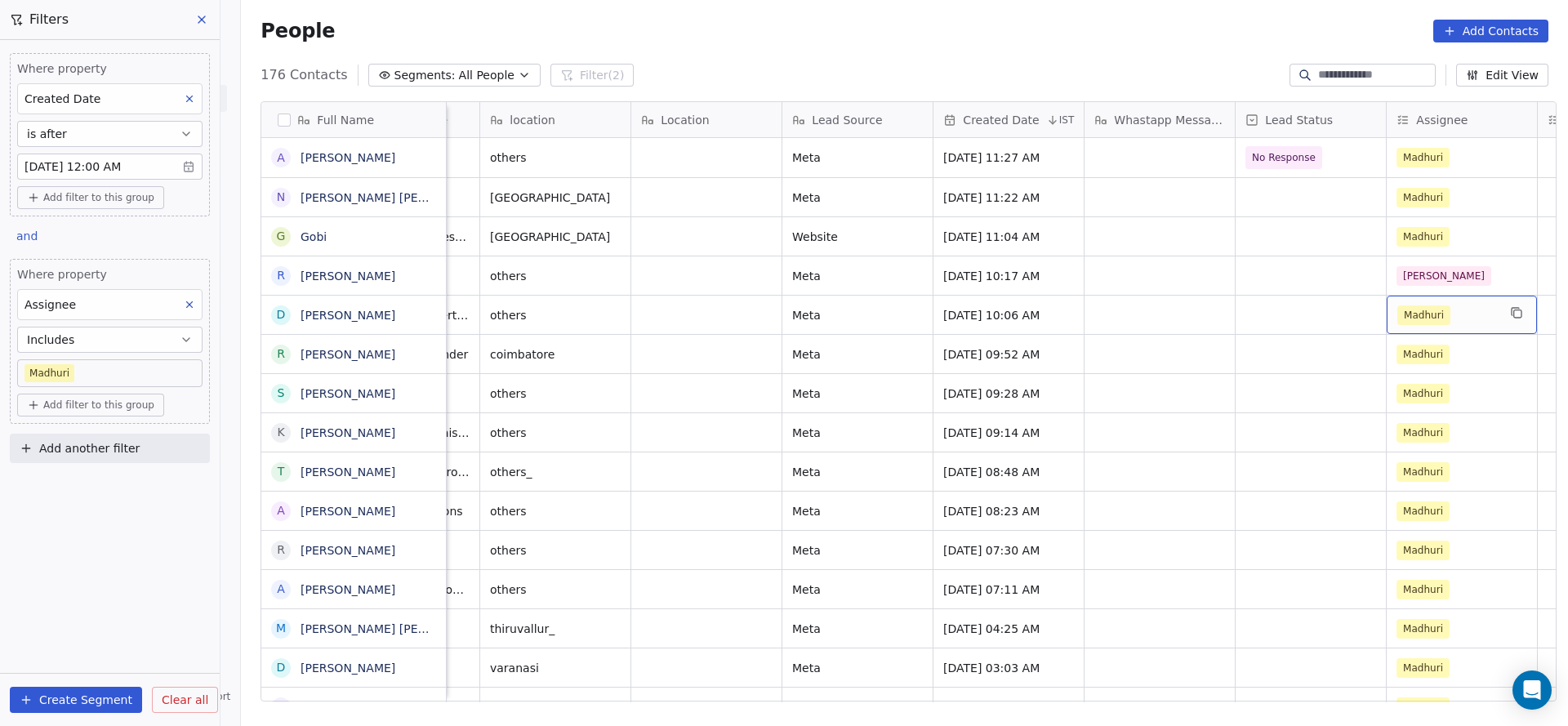
click at [1428, 322] on span "Madhuri" at bounding box center [1423, 315] width 53 height 20
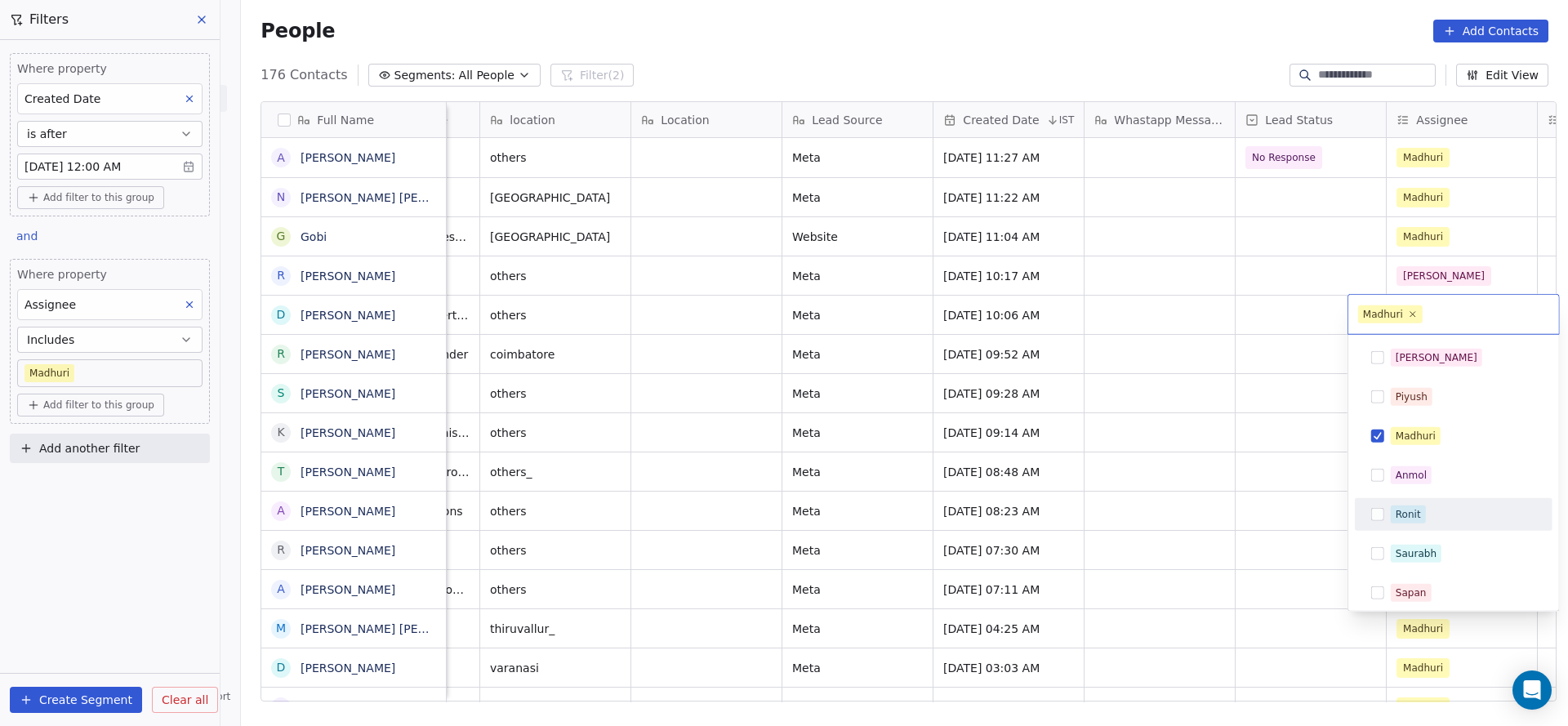
click at [1393, 507] on span "Ronit" at bounding box center [1408, 514] width 35 height 18
click at [1421, 434] on div "Madhuri" at bounding box center [1415, 435] width 40 height 15
click at [1200, 460] on html "On2Cook India Pvt. Ltd. Contacts People Marketing Workflows Campaigns Sales Pip…" at bounding box center [784, 363] width 1568 height 726
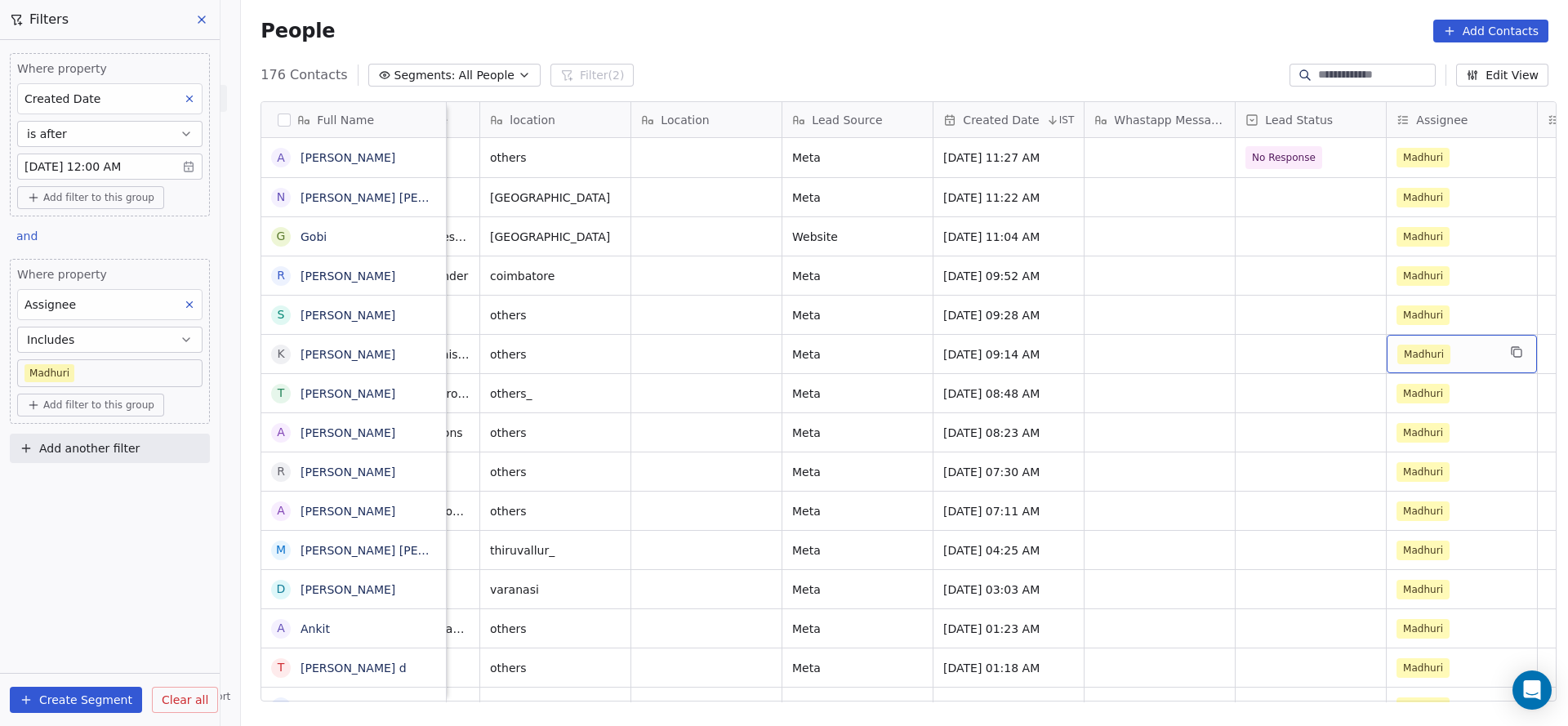
click at [1449, 353] on div "Madhuri" at bounding box center [1447, 354] width 100 height 20
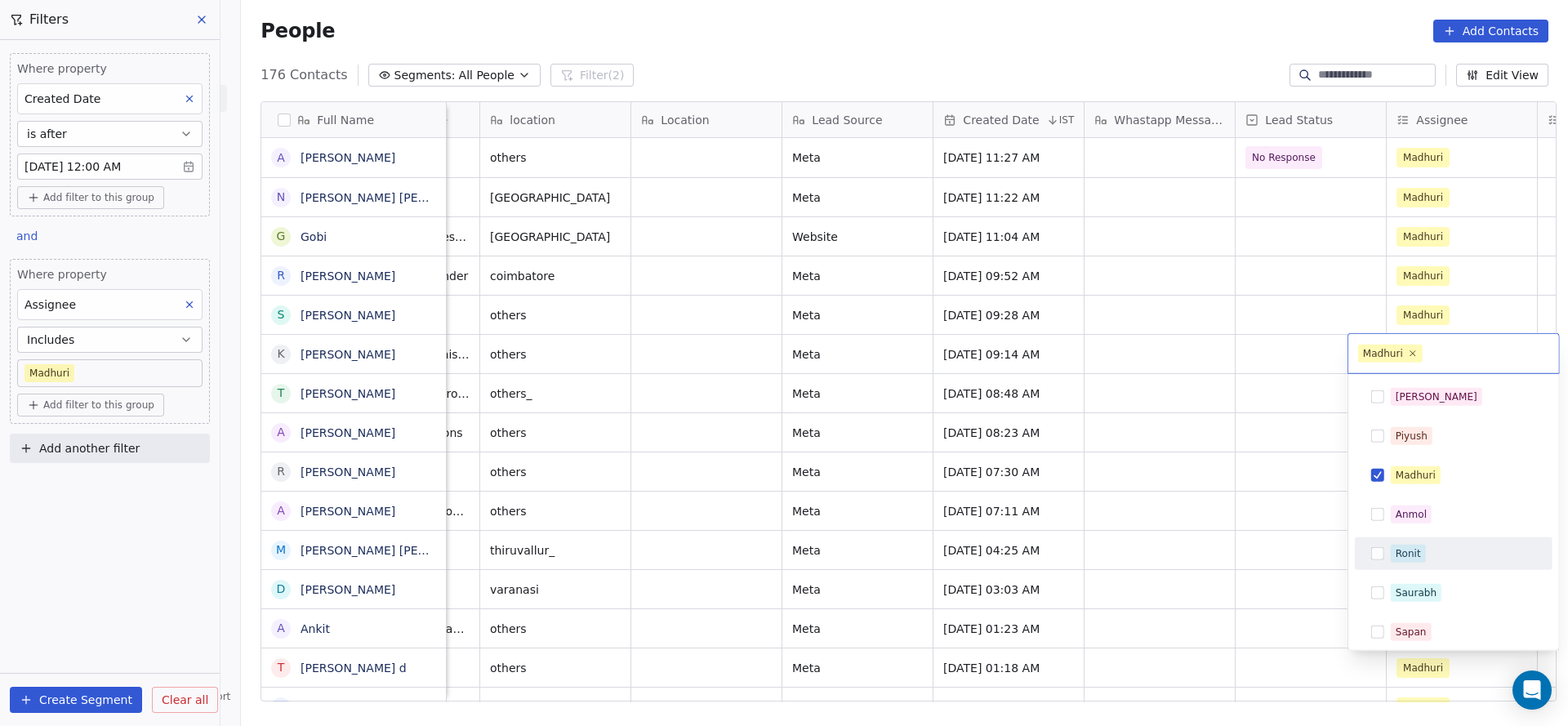
click at [1399, 546] on div "Ronit" at bounding box center [1407, 553] width 25 height 15
click at [1428, 477] on div "Madhuri" at bounding box center [1415, 475] width 40 height 15
click at [1176, 475] on html "On2Cook India Pvt. Ltd. Contacts People Marketing Workflows Campaigns Sales Pip…" at bounding box center [784, 363] width 1568 height 726
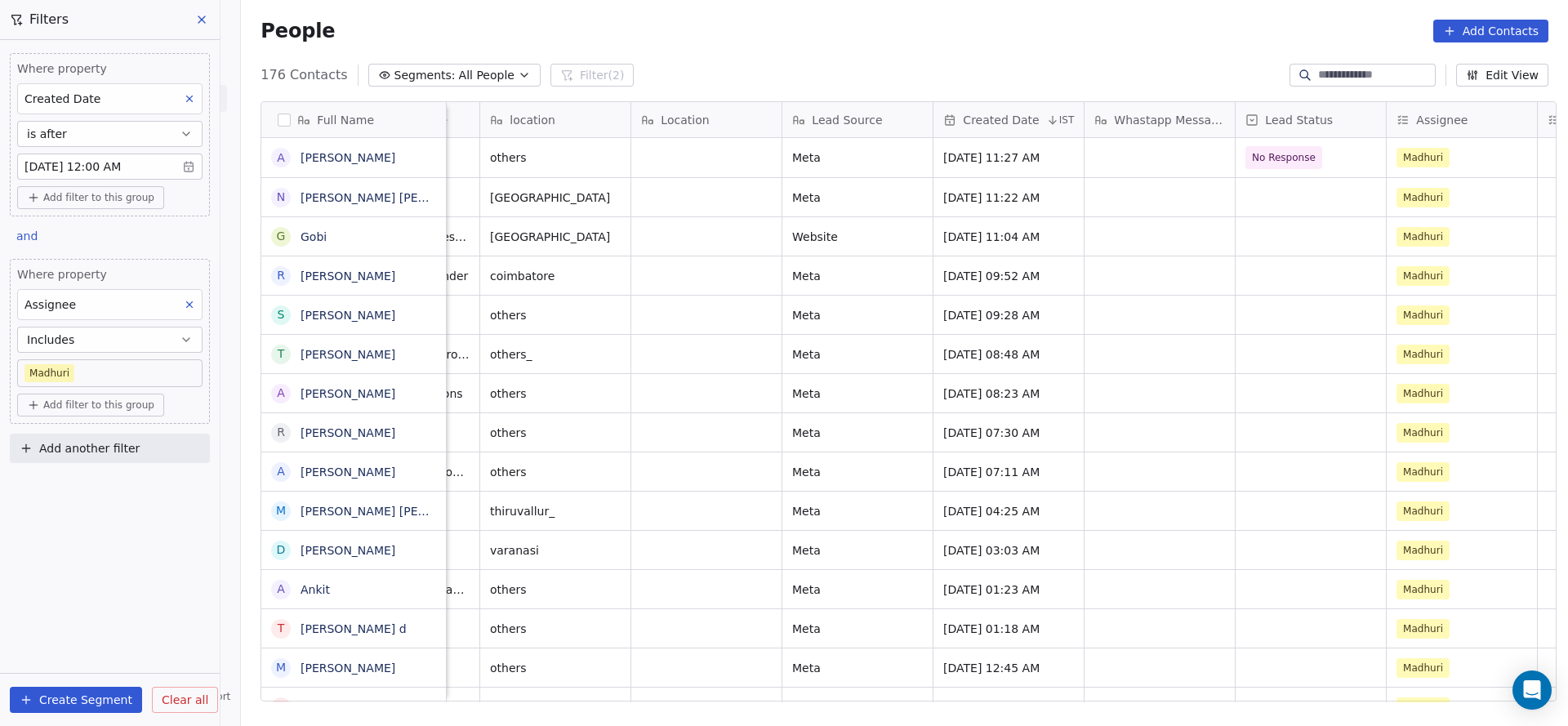
click at [108, 366] on body "On2Cook India Pvt. Ltd. Contacts People Marketing Workflows Campaigns Sales Pip…" at bounding box center [784, 363] width 1568 height 726
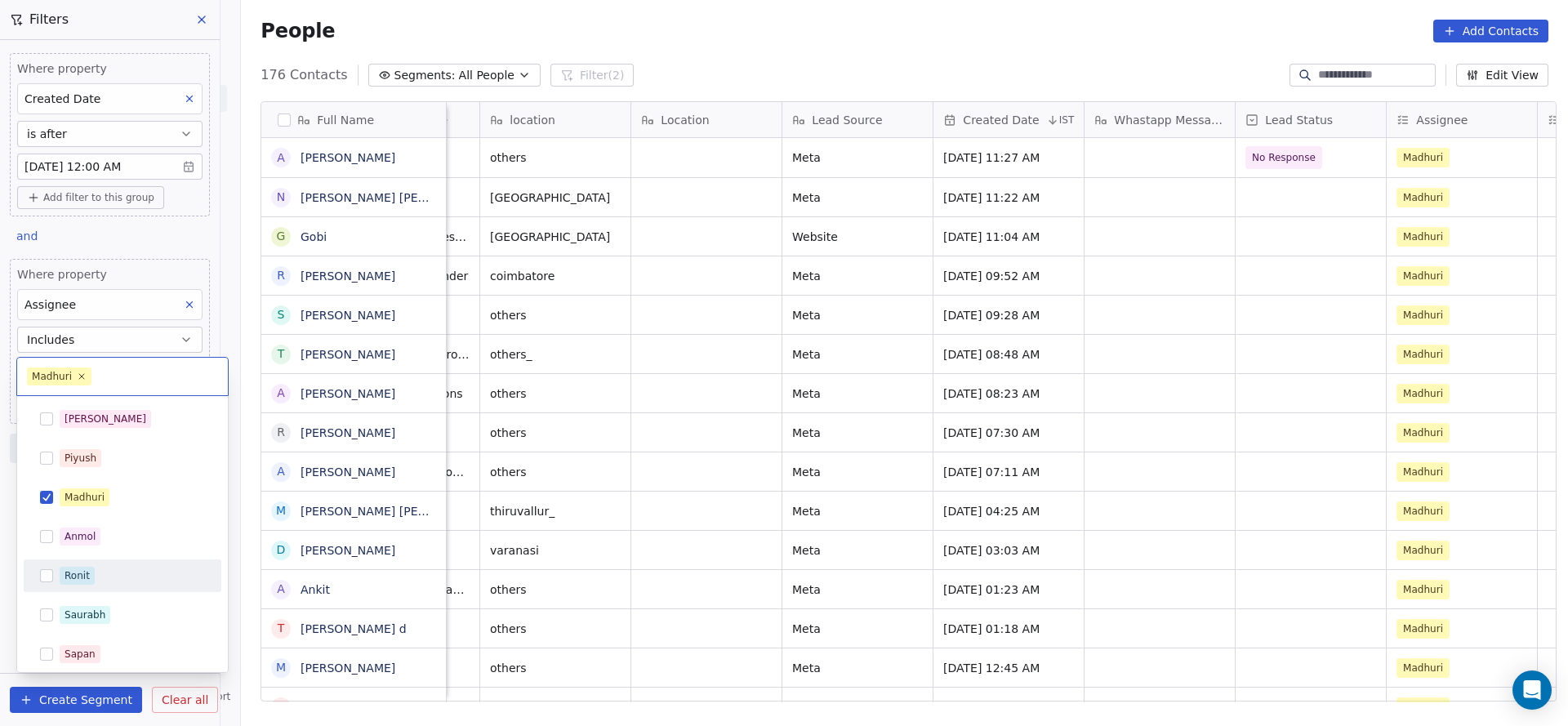
click at [74, 563] on div "Ronit" at bounding box center [122, 575] width 185 height 26
click at [107, 499] on span "Madhuri" at bounding box center [84, 497] width 50 height 18
click at [694, 403] on html "On2Cook India Pvt. Ltd. Contacts People Marketing Workflows Campaigns Sales Pip…" at bounding box center [784, 363] width 1568 height 726
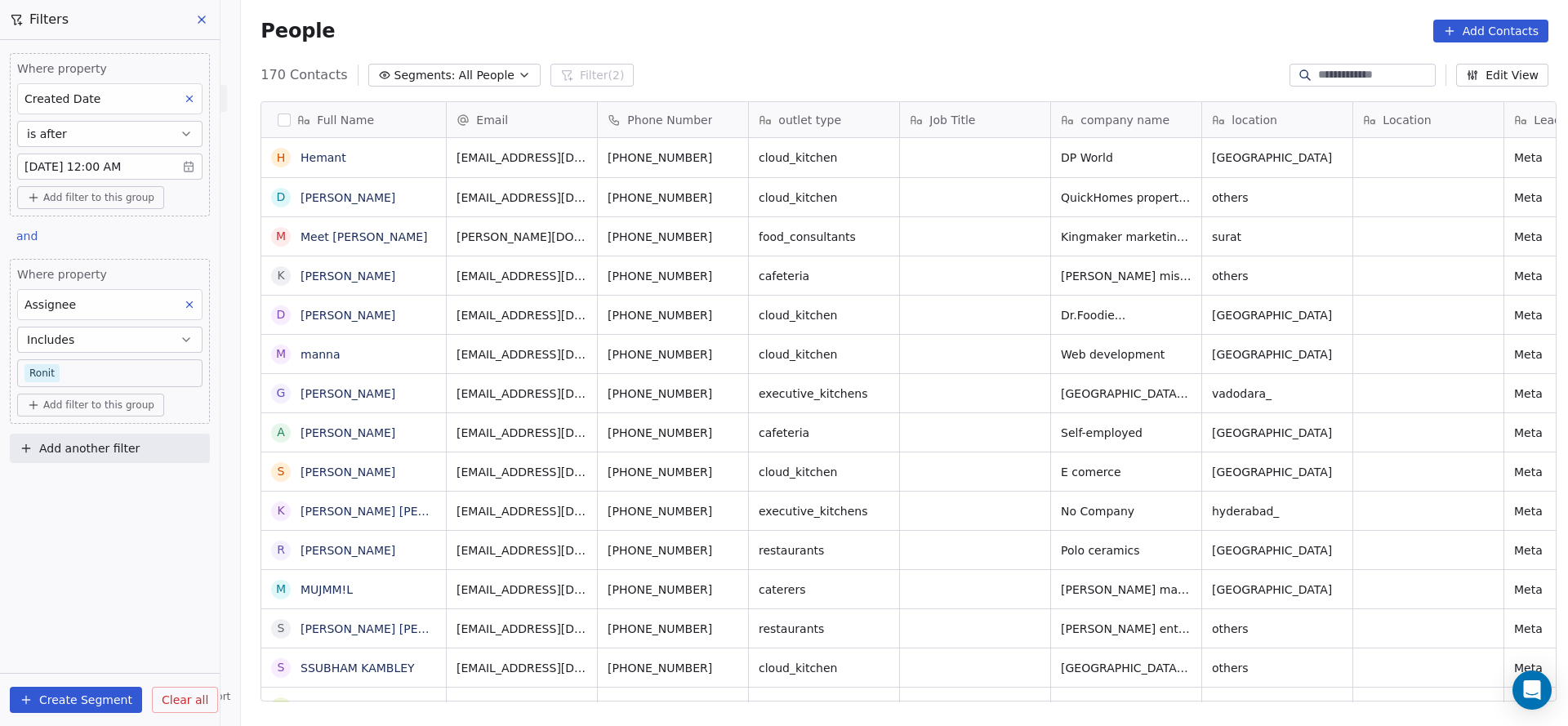
scroll to position [619, 1315]
click at [75, 378] on body "On2Cook India Pvt. Ltd. Contacts People Marketing Workflows Campaigns Sales Pip…" at bounding box center [784, 363] width 1568 height 726
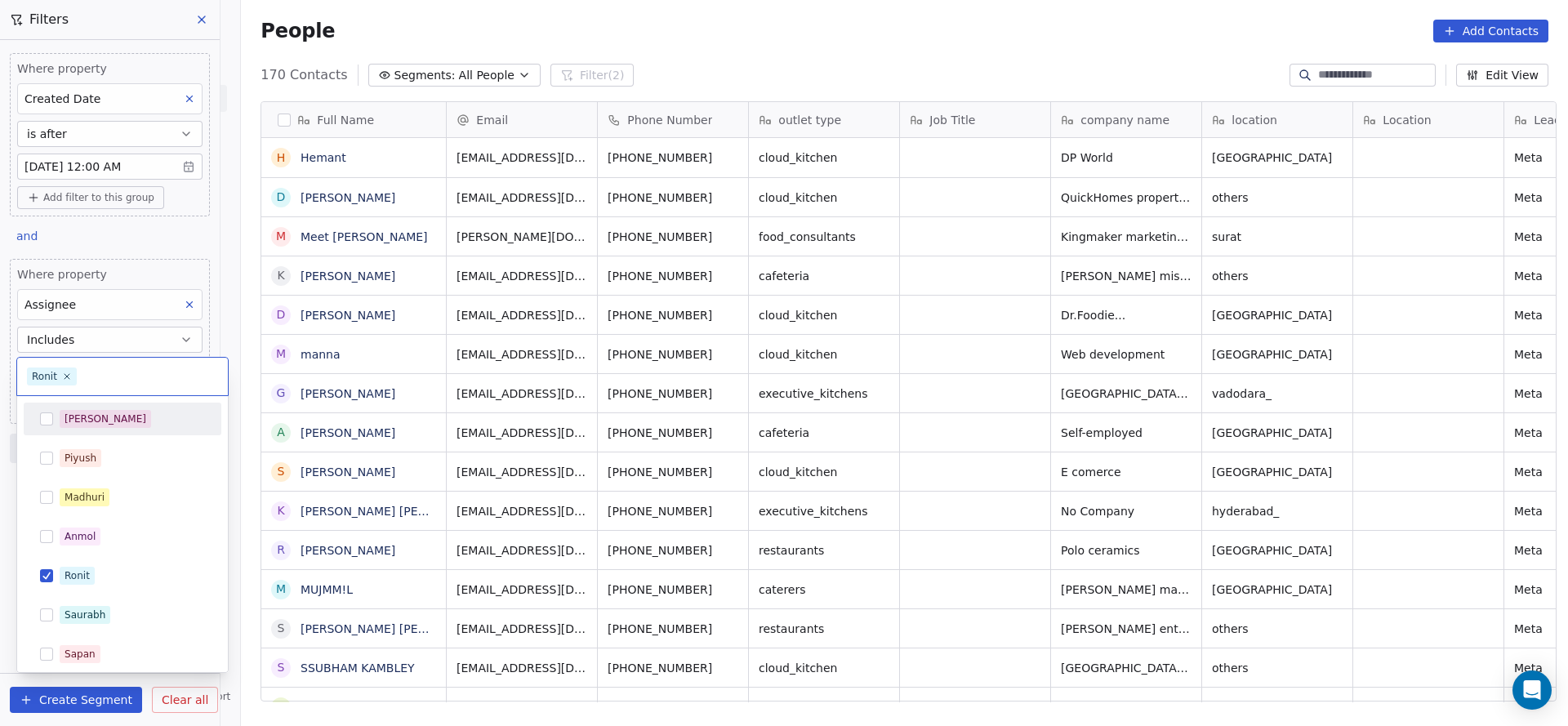
click at [140, 415] on div "[PERSON_NAME]" at bounding box center [132, 419] width 145 height 18
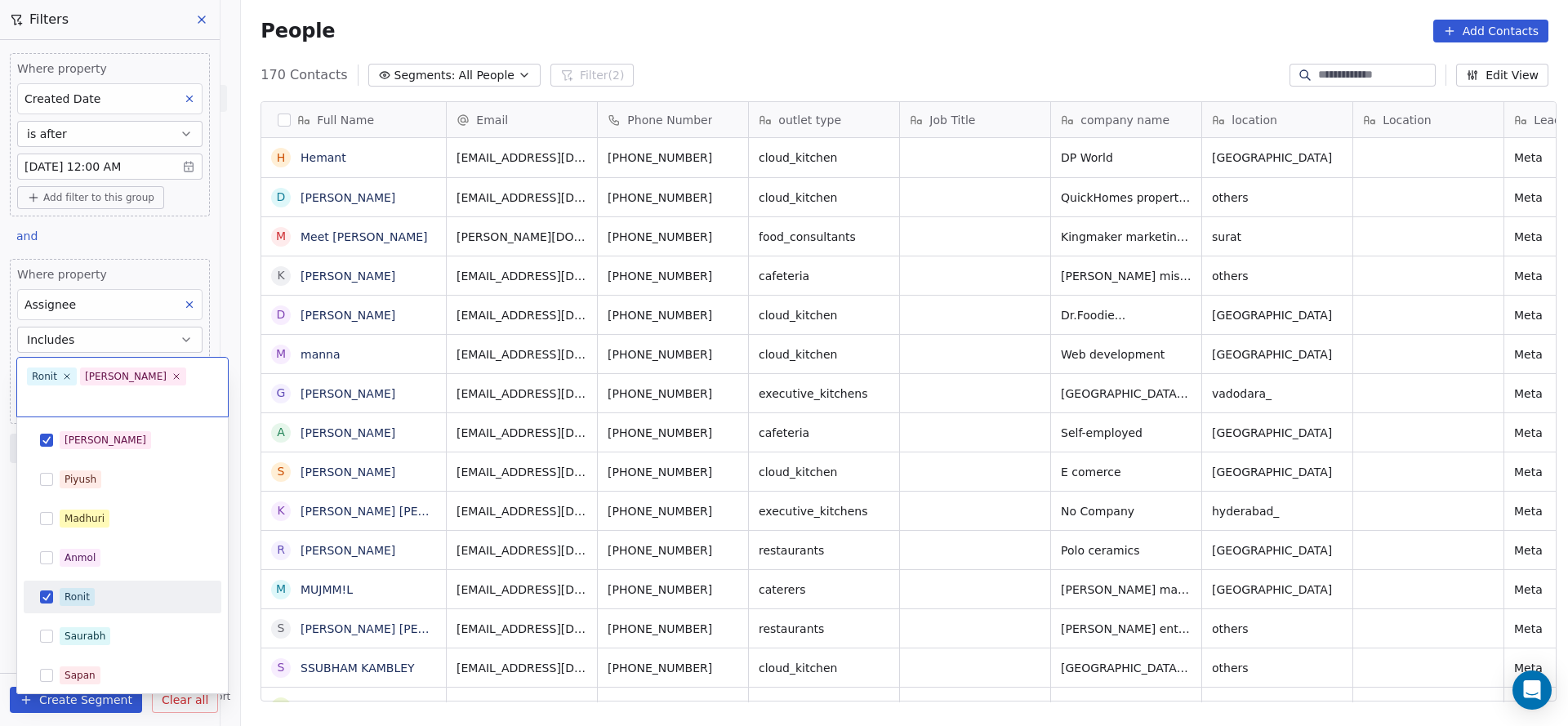
click at [107, 590] on div "Ronit" at bounding box center [123, 597] width 198 height 33
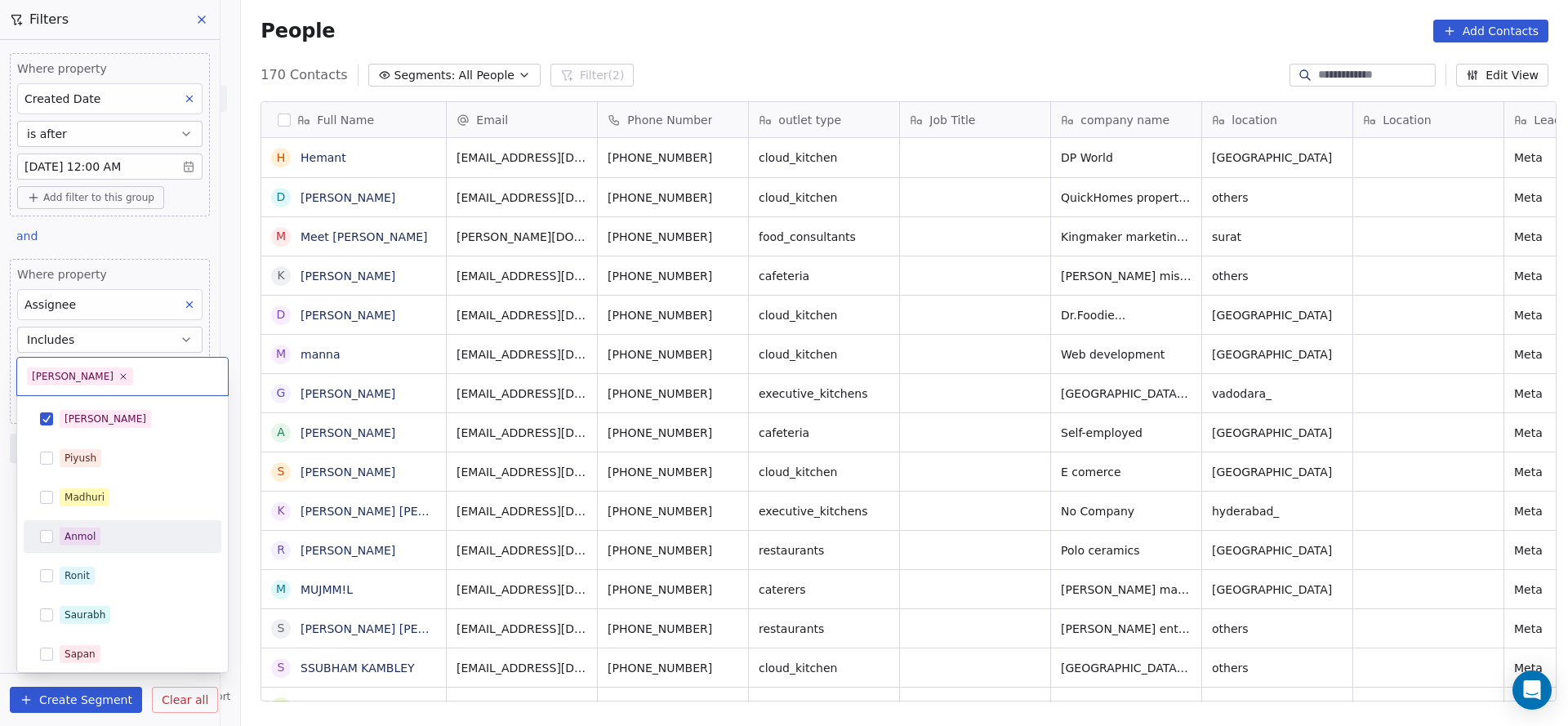
click at [486, 488] on html "On2Cook India Pvt. Ltd. Contacts People Marketing Workflows Campaigns Sales Pip…" at bounding box center [784, 363] width 1568 height 726
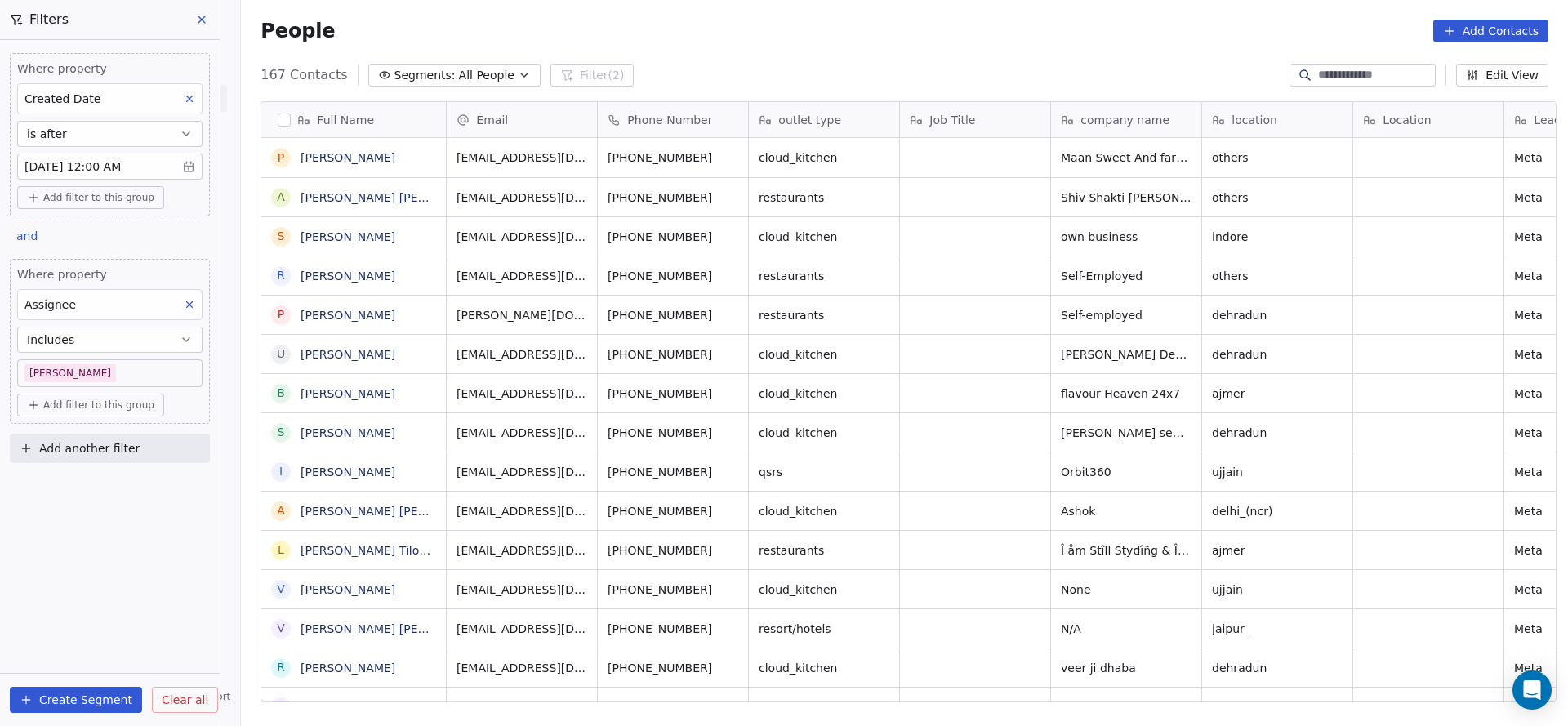
click at [121, 366] on body "On2Cook India Pvt. Ltd. Contacts People Marketing Workflows Campaigns Sales Pip…" at bounding box center [784, 363] width 1568 height 726
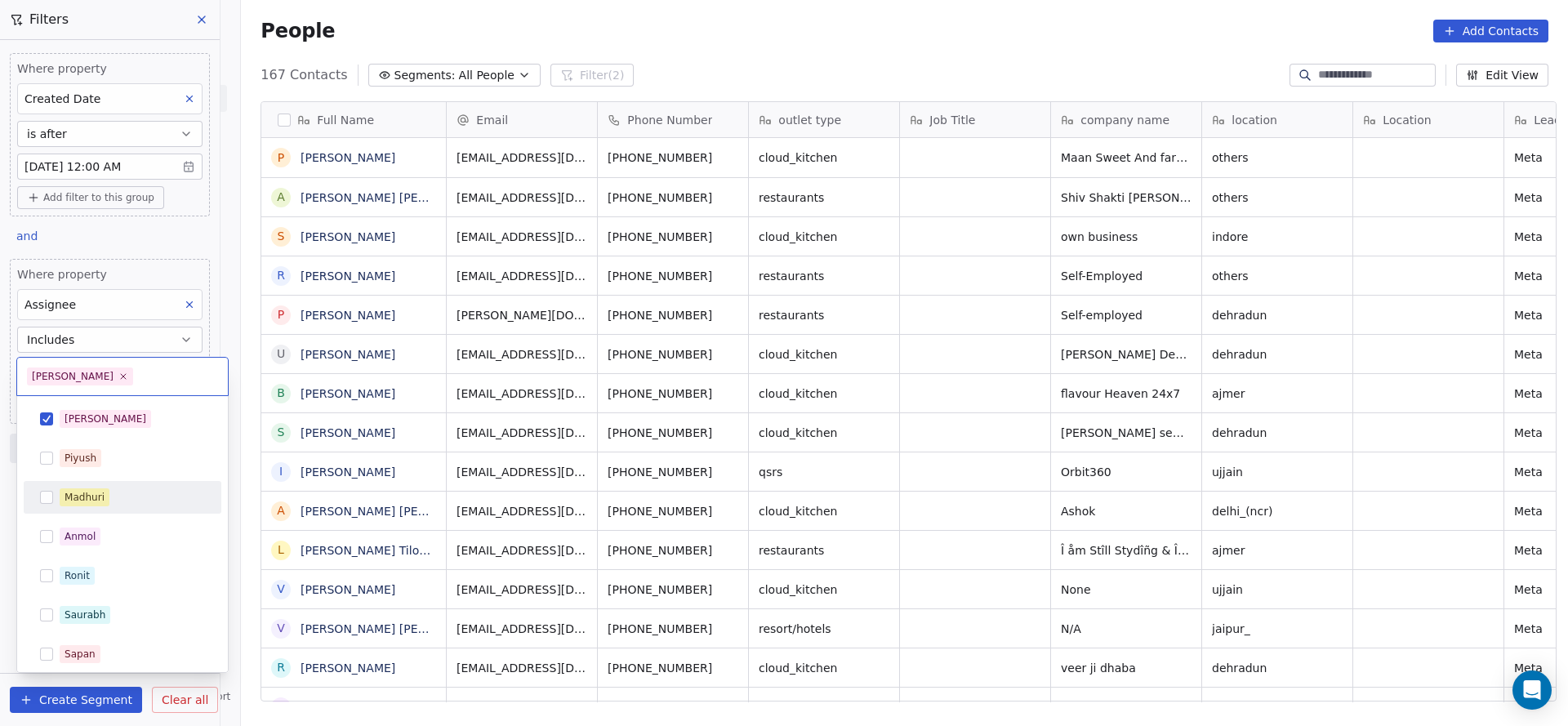
click at [108, 508] on div "Madhuri" at bounding box center [122, 497] width 185 height 26
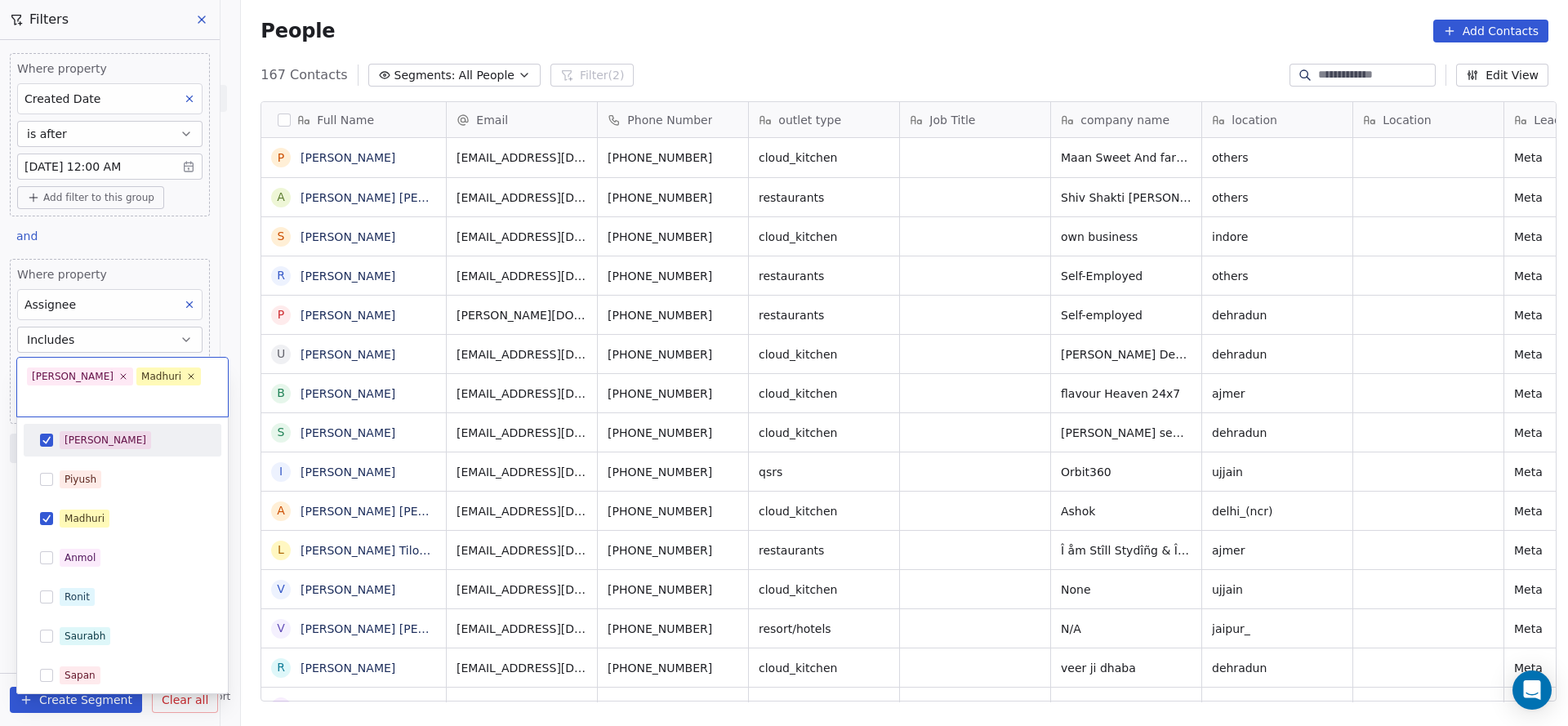
click at [121, 431] on div "[PERSON_NAME]" at bounding box center [132, 440] width 145 height 18
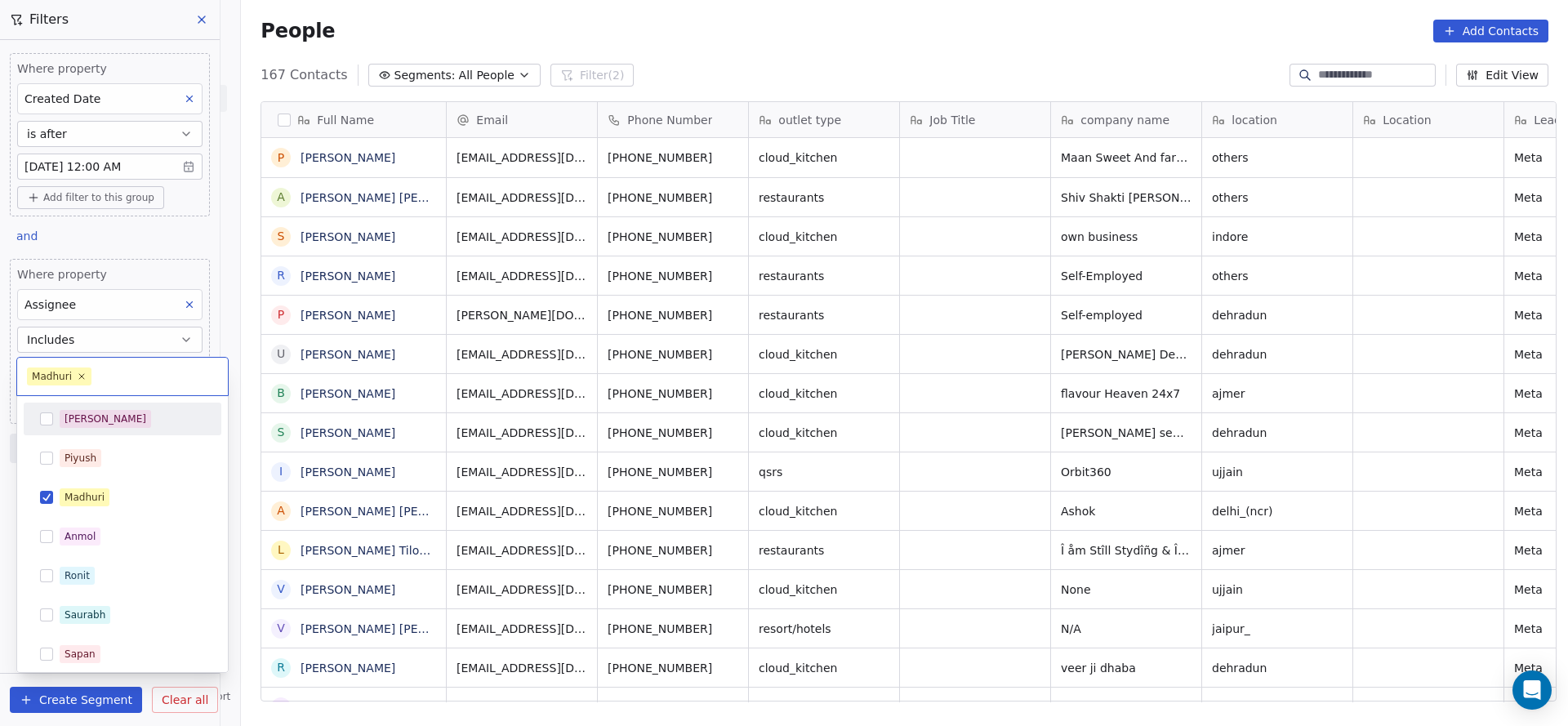
click at [401, 394] on html "On2Cook India Pvt. Ltd. Contacts People Marketing Workflows Campaigns Sales Pip…" at bounding box center [784, 363] width 1568 height 726
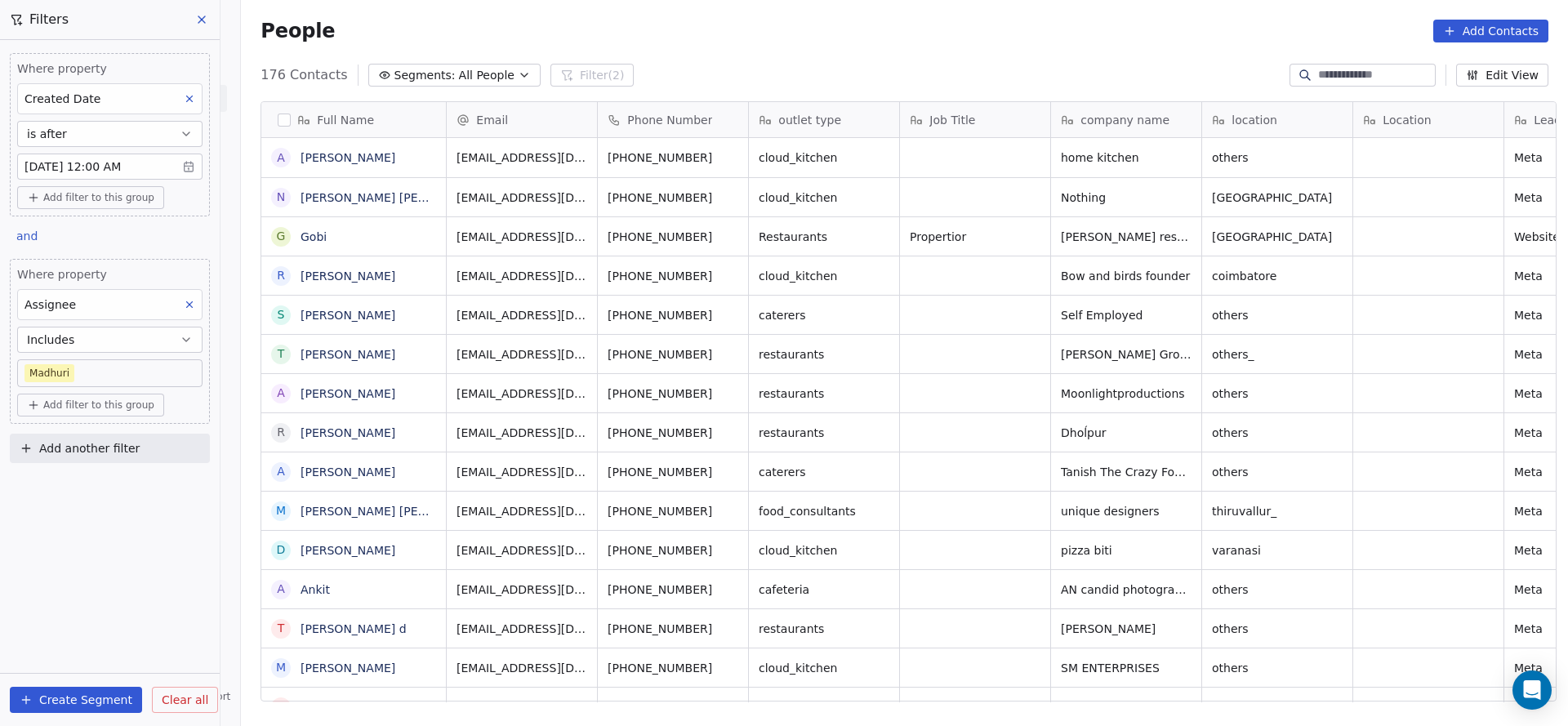
click at [104, 379] on body "On2Cook India Pvt. Ltd. Contacts People Marketing Workflows Campaigns Sales Pip…" at bounding box center [784, 363] width 1568 height 726
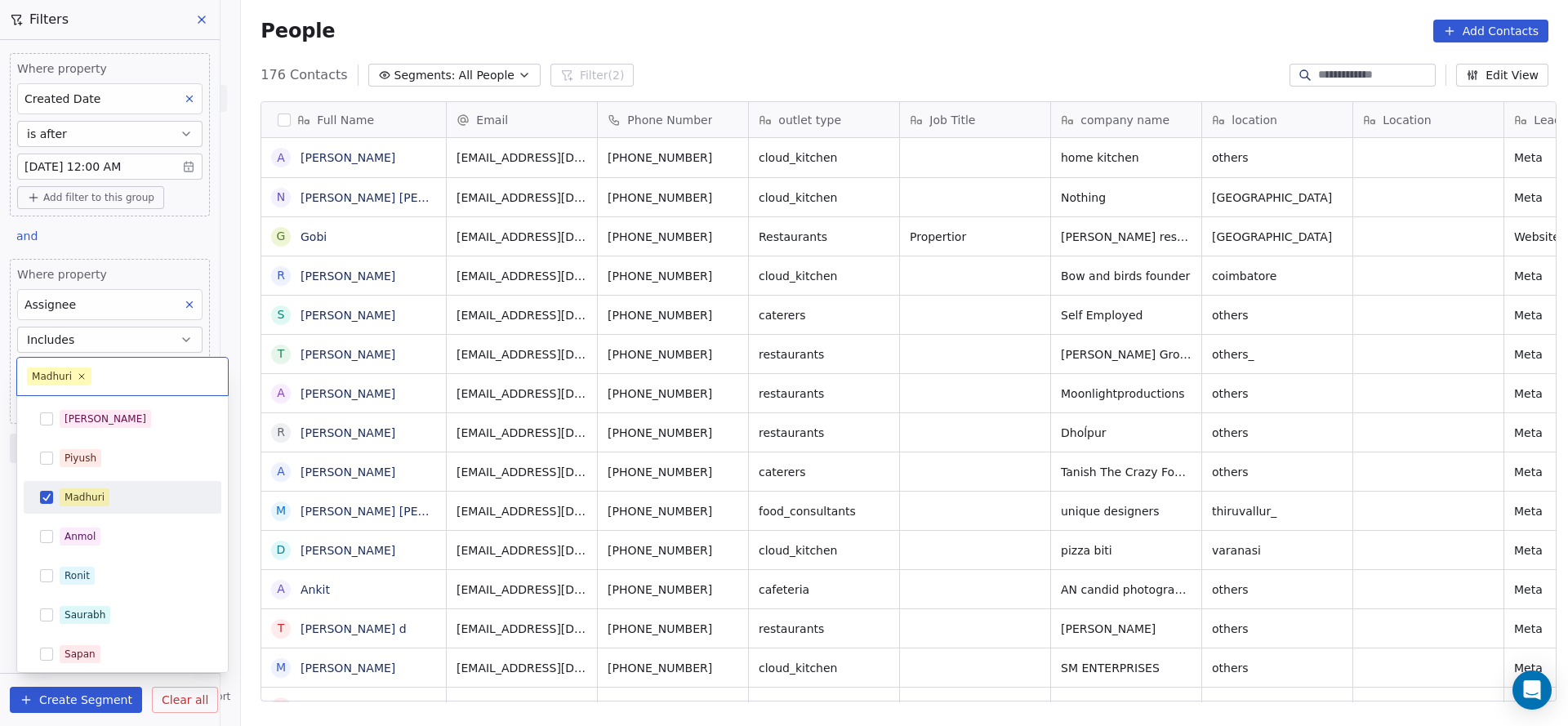
click at [195, 310] on html "On2Cook India Pvt. Ltd. Contacts People Marketing Workflows Campaigns Sales Pip…" at bounding box center [784, 363] width 1568 height 726
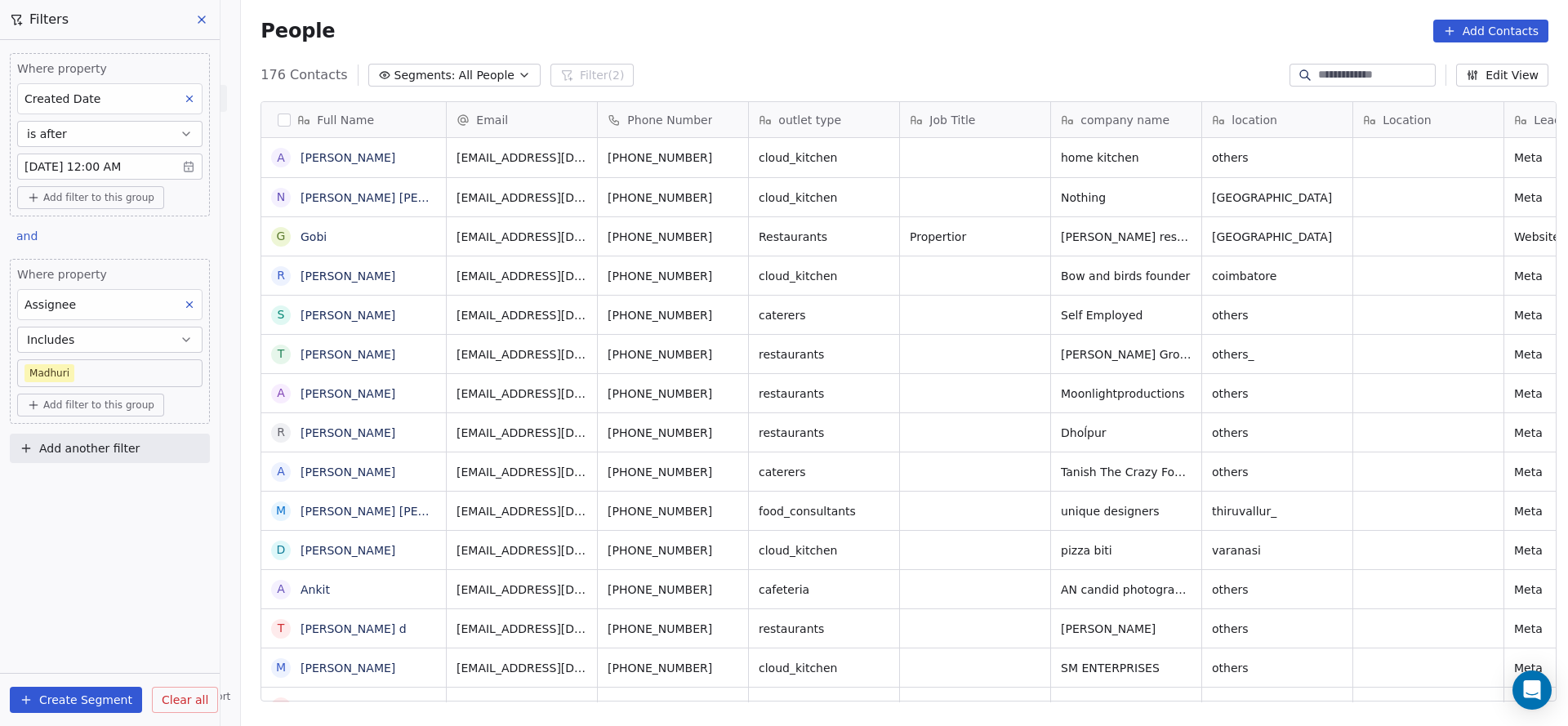
click at [195, 310] on button at bounding box center [189, 305] width 22 height 22
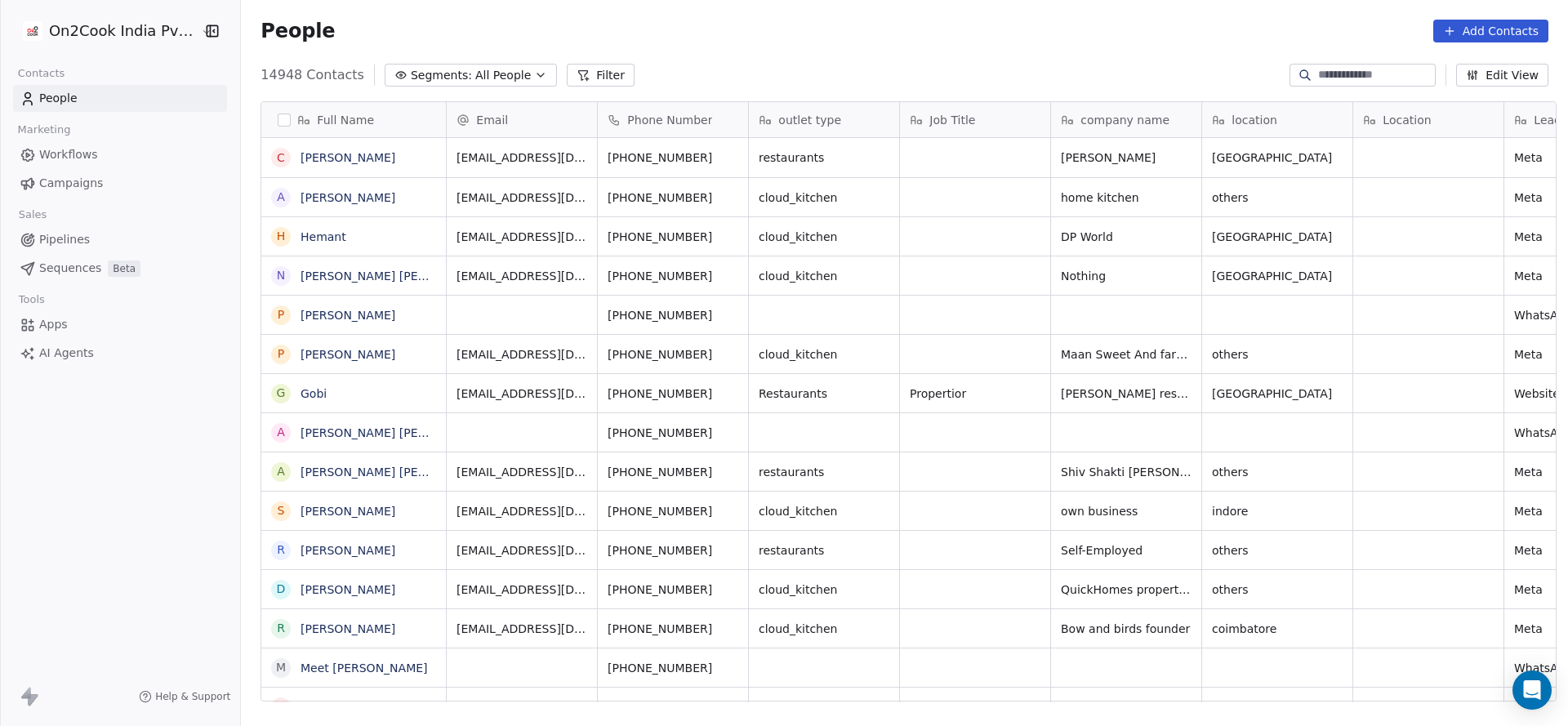
scroll to position [619, 1315]
click at [581, 79] on button "Filter" at bounding box center [600, 75] width 68 height 23
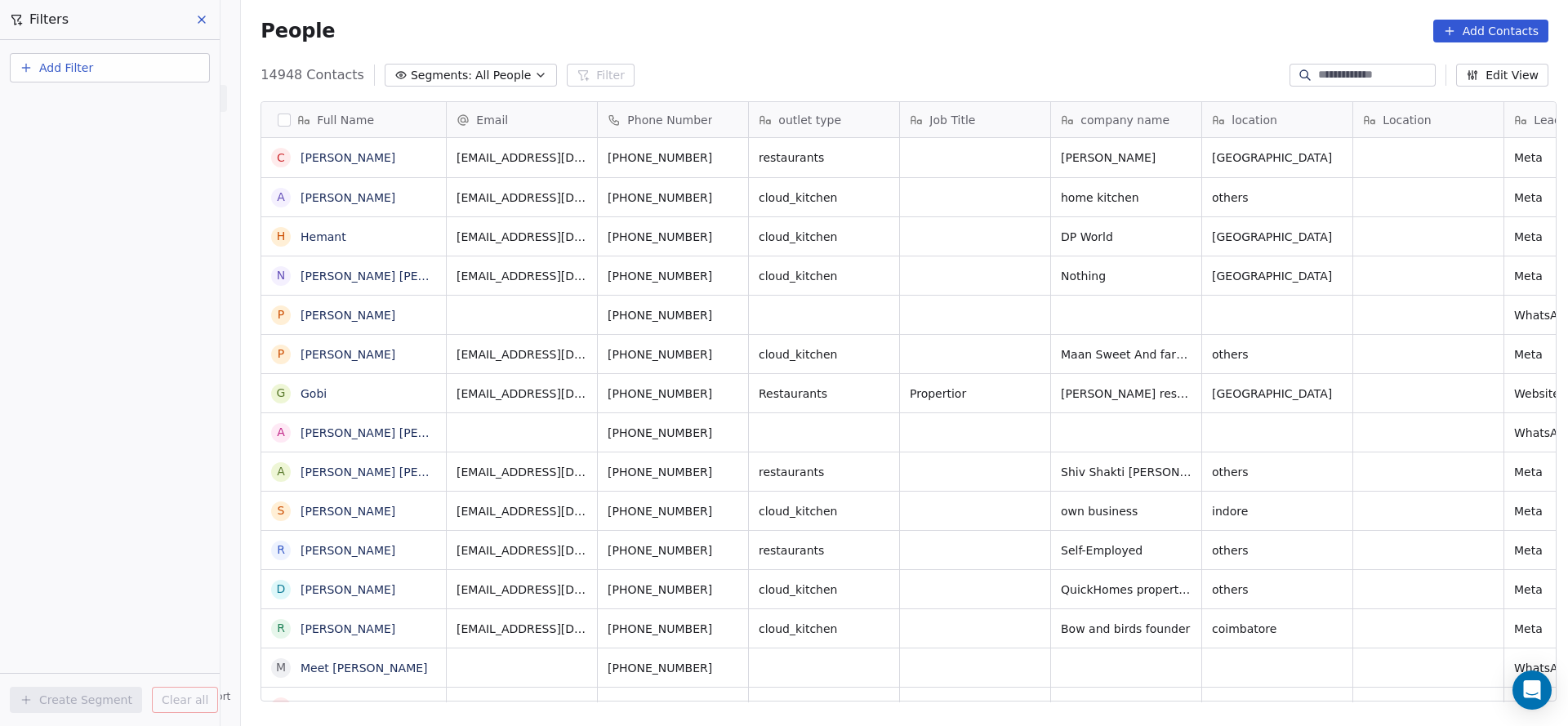
click at [118, 58] on button "Add Filter" at bounding box center [109, 68] width 200 height 29
click at [126, 102] on div "Contact properties" at bounding box center [109, 107] width 166 height 17
type input "***"
click at [109, 162] on div "Assignee" at bounding box center [109, 164] width 166 height 16
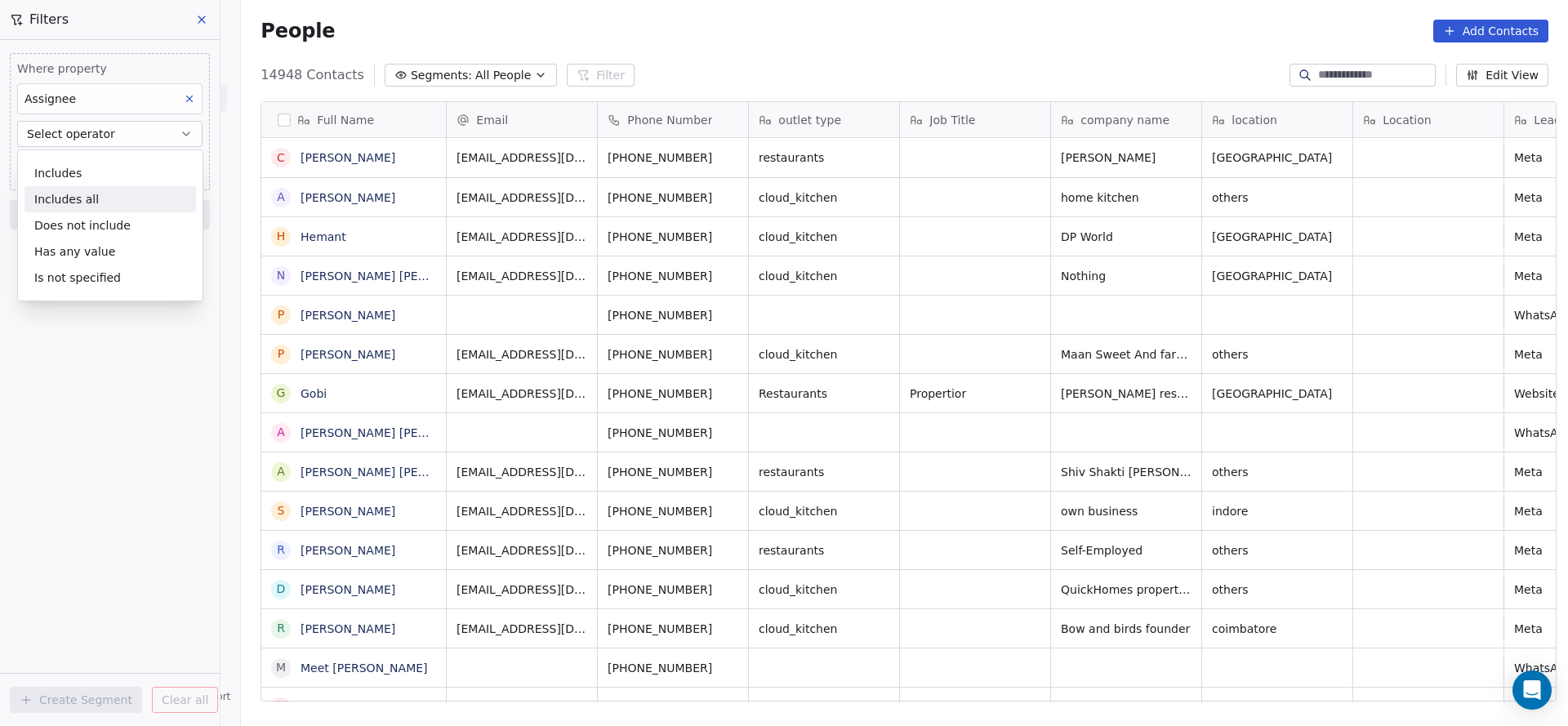
click at [118, 188] on div "Includes all" at bounding box center [109, 199] width 171 height 26
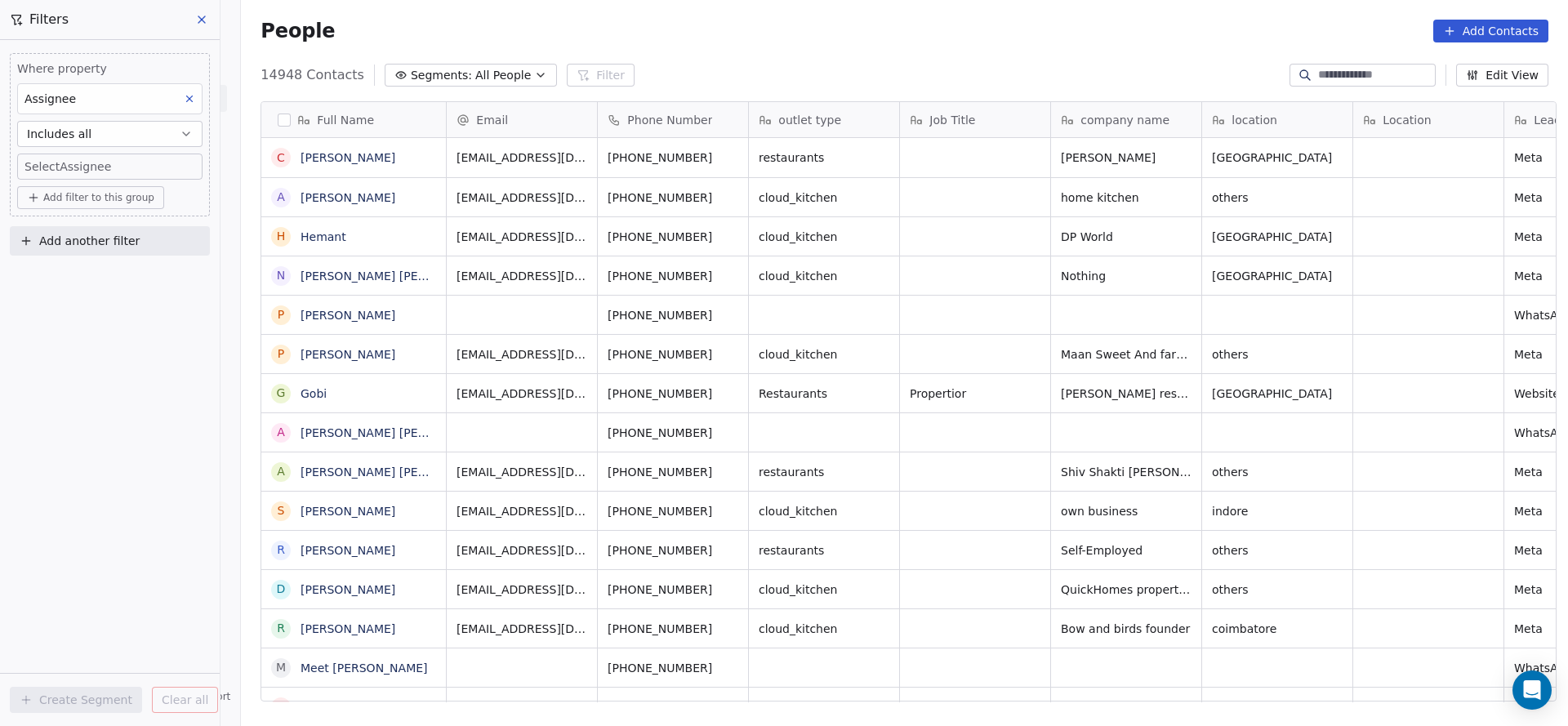
click at [144, 164] on body "On2Cook India Pvt. Ltd. Contacts People Marketing Workflows Campaigns Sales Pip…" at bounding box center [784, 363] width 1568 height 726
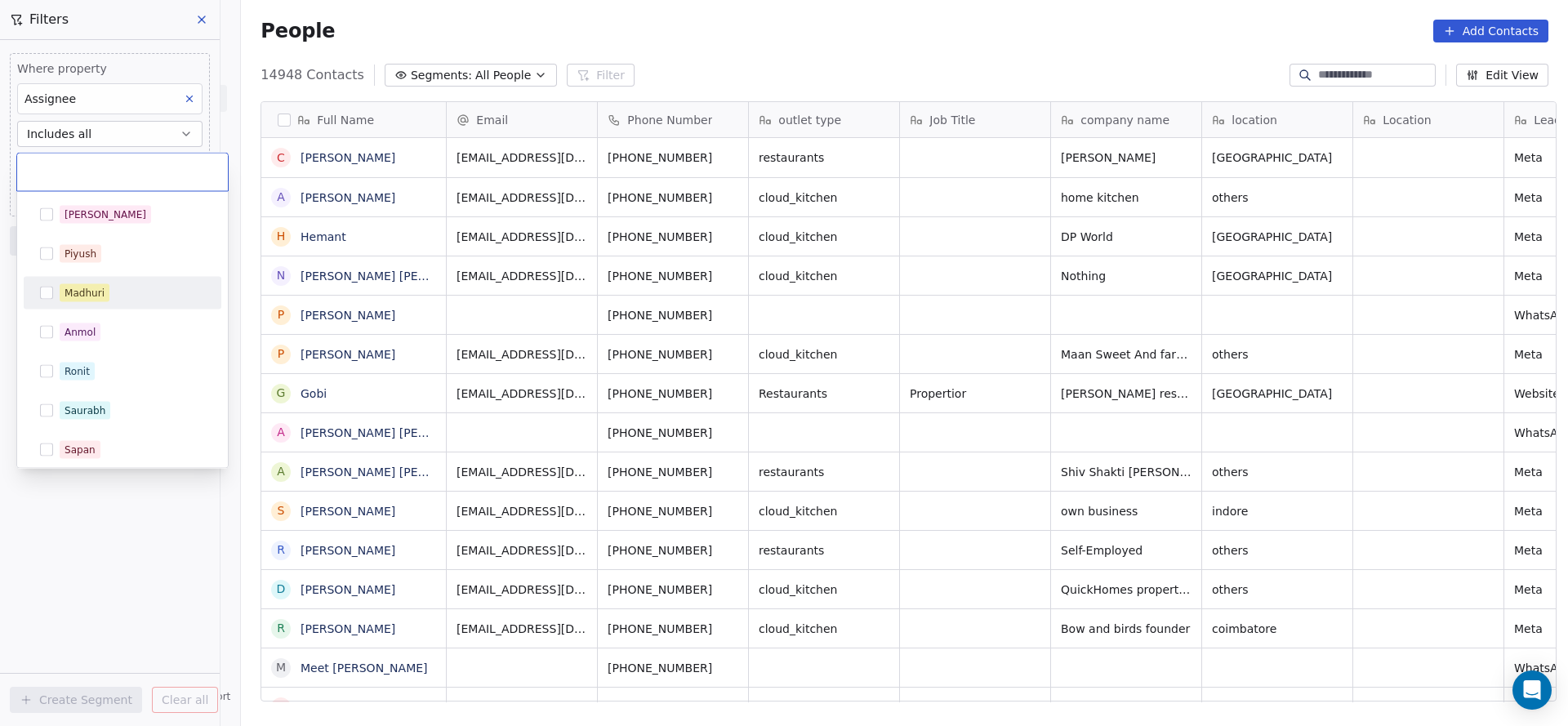
click at [113, 286] on div "Madhuri" at bounding box center [132, 292] width 145 height 18
click at [482, 225] on html "On2Cook India Pvt. Ltd. Contacts People Marketing Workflows Campaigns Sales Pip…" at bounding box center [784, 363] width 1568 height 726
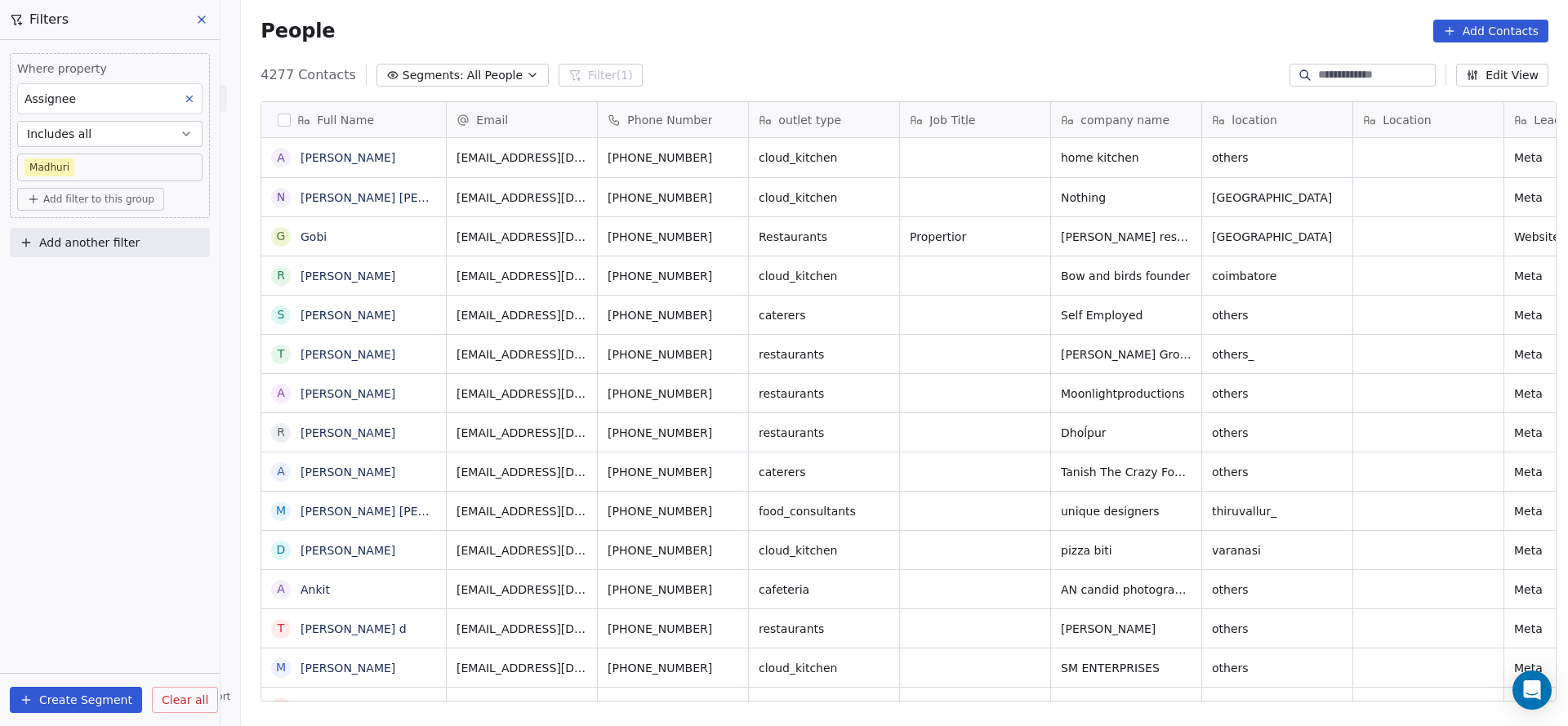
click at [114, 235] on span "Add another filter" at bounding box center [89, 243] width 101 height 17
click at [127, 283] on div "Contact properties" at bounding box center [109, 280] width 166 height 17
type input "***"
click at [106, 396] on div "Lead Status" at bounding box center [109, 390] width 166 height 16
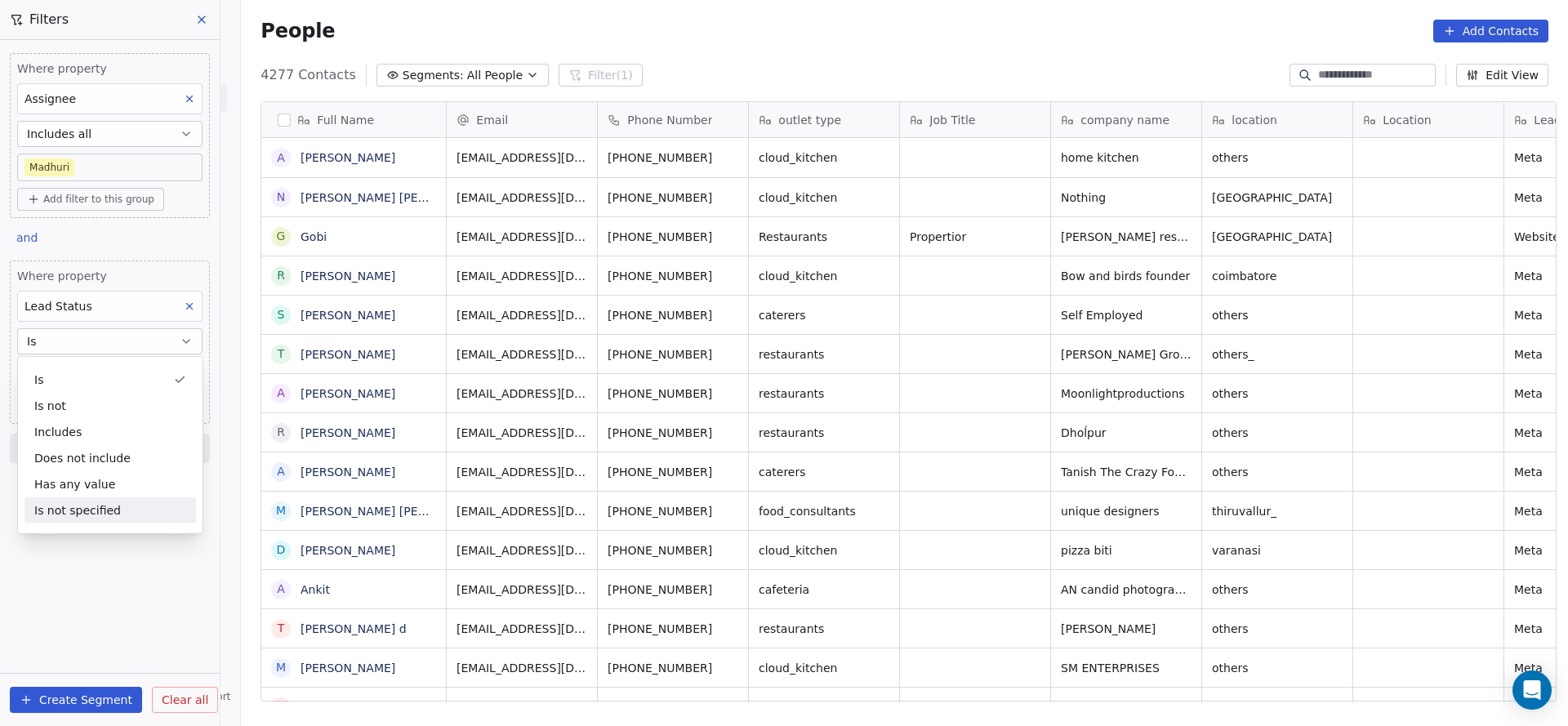
click at [105, 513] on div "Is not specified" at bounding box center [109, 510] width 171 height 26
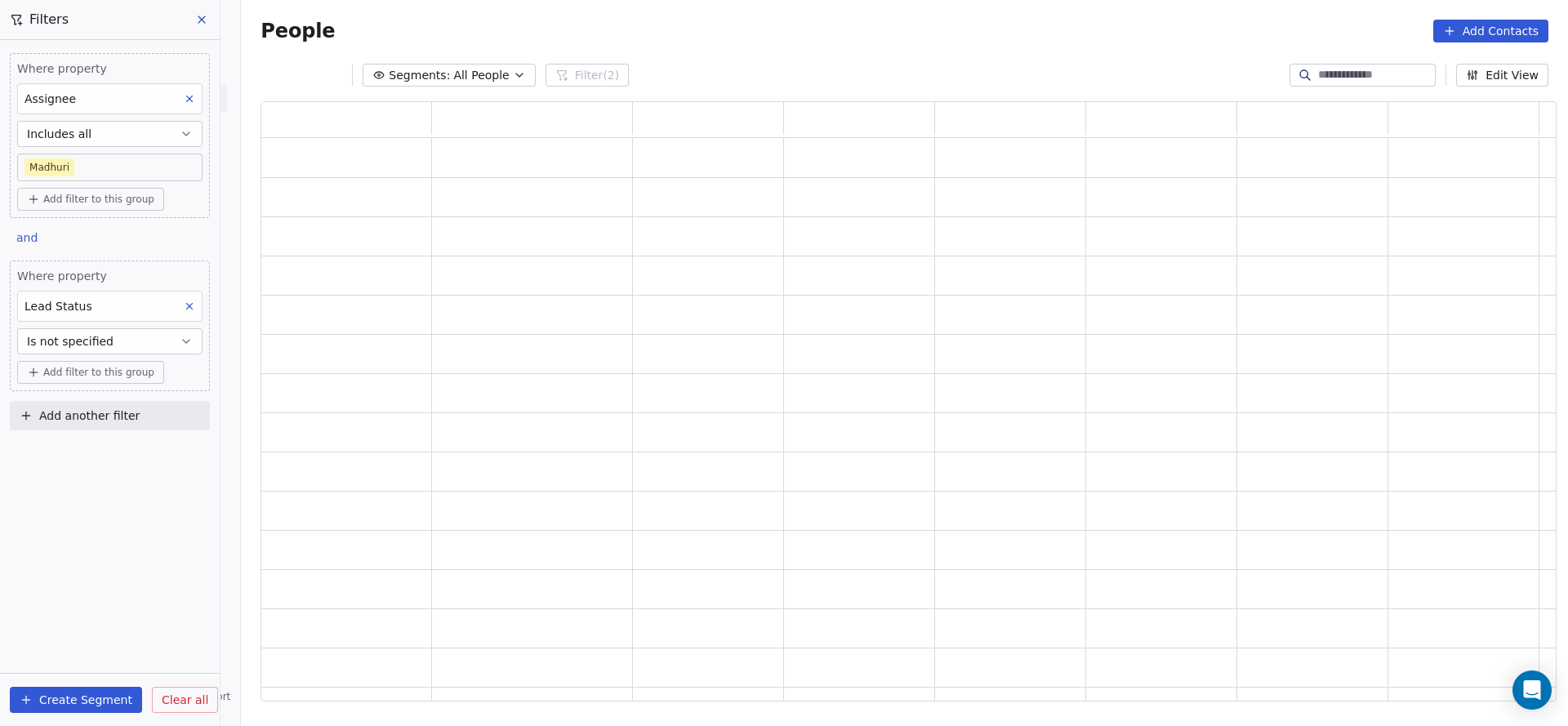
scroll to position [581, 1276]
click at [493, 434] on div "grid" at bounding box center [532, 432] width 187 height 25
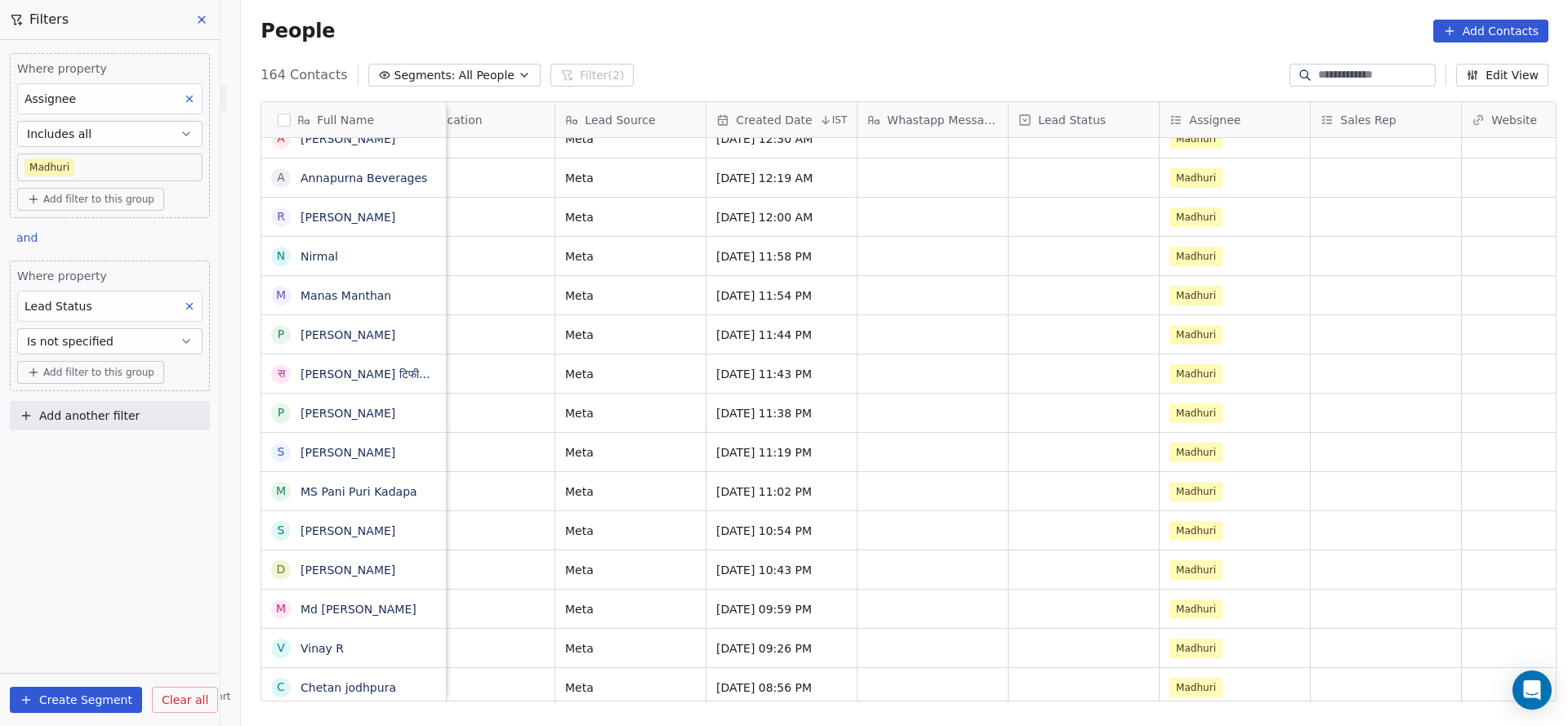
scroll to position [0, 1199]
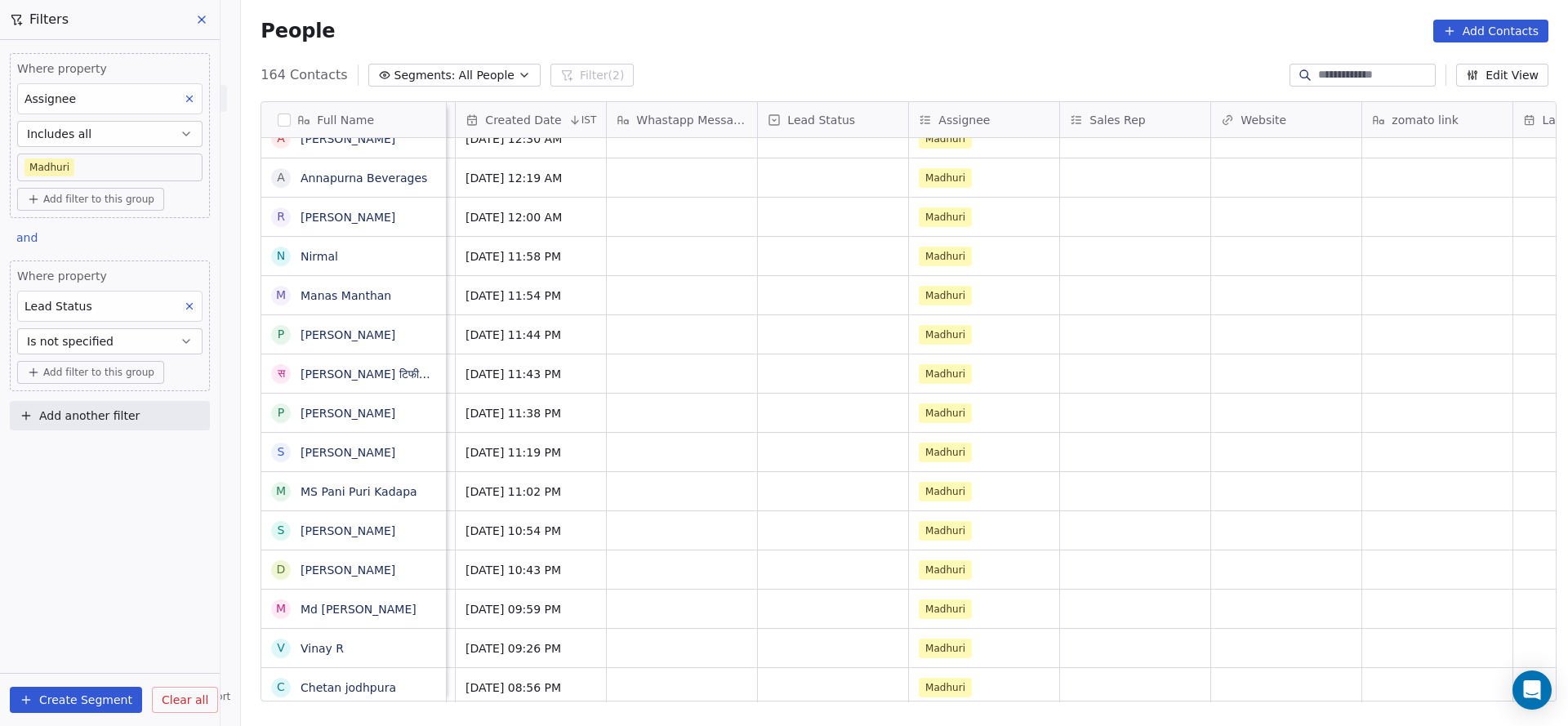
drag, startPoint x: 1110, startPoint y: 704, endPoint x: 1157, endPoint y: 704, distance: 47.0
click at [1157, 704] on div "Full Name N Namburi Sai Teja G Gobi R Rajesh S Shamindra Das A Anant patel R Ra…" at bounding box center [904, 408] width 1327 height 638
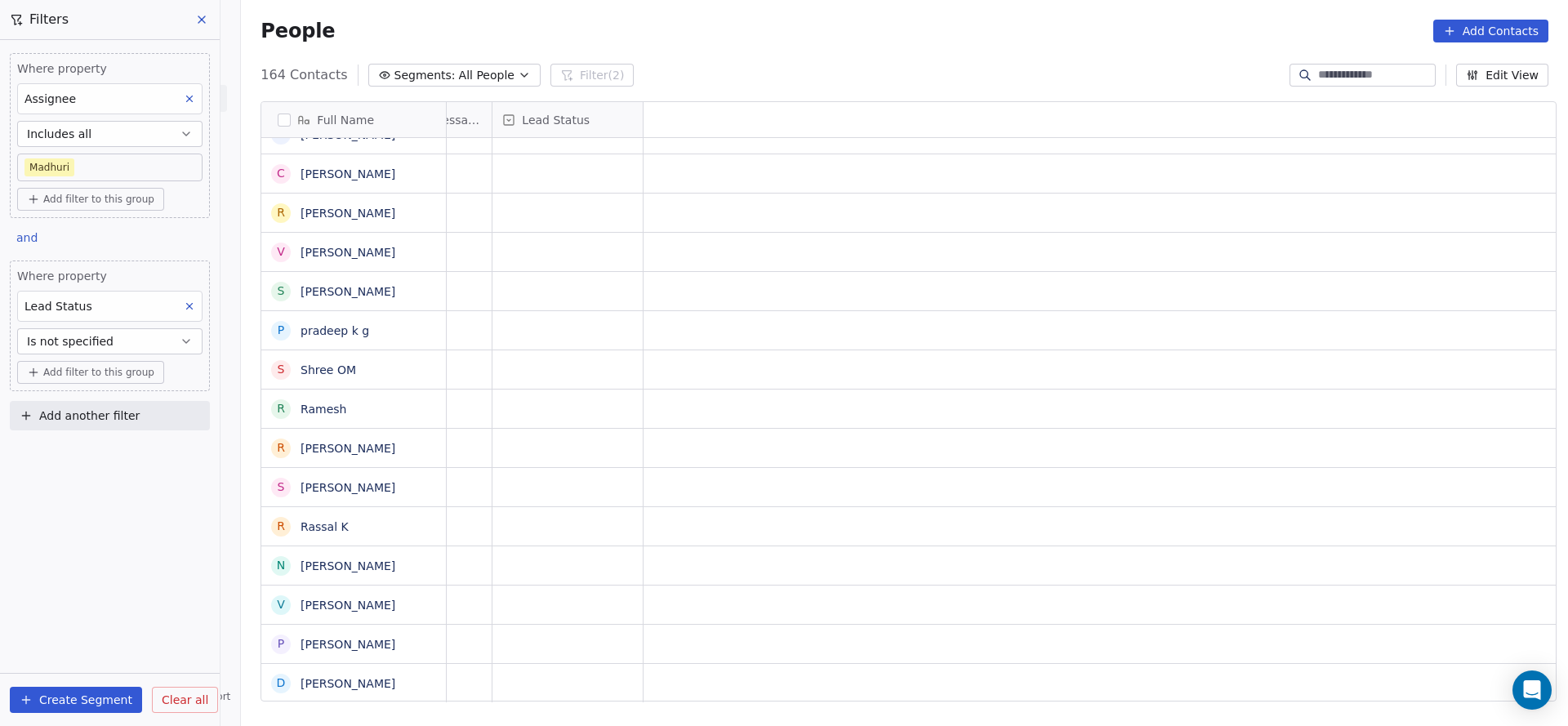
scroll to position [18, 0]
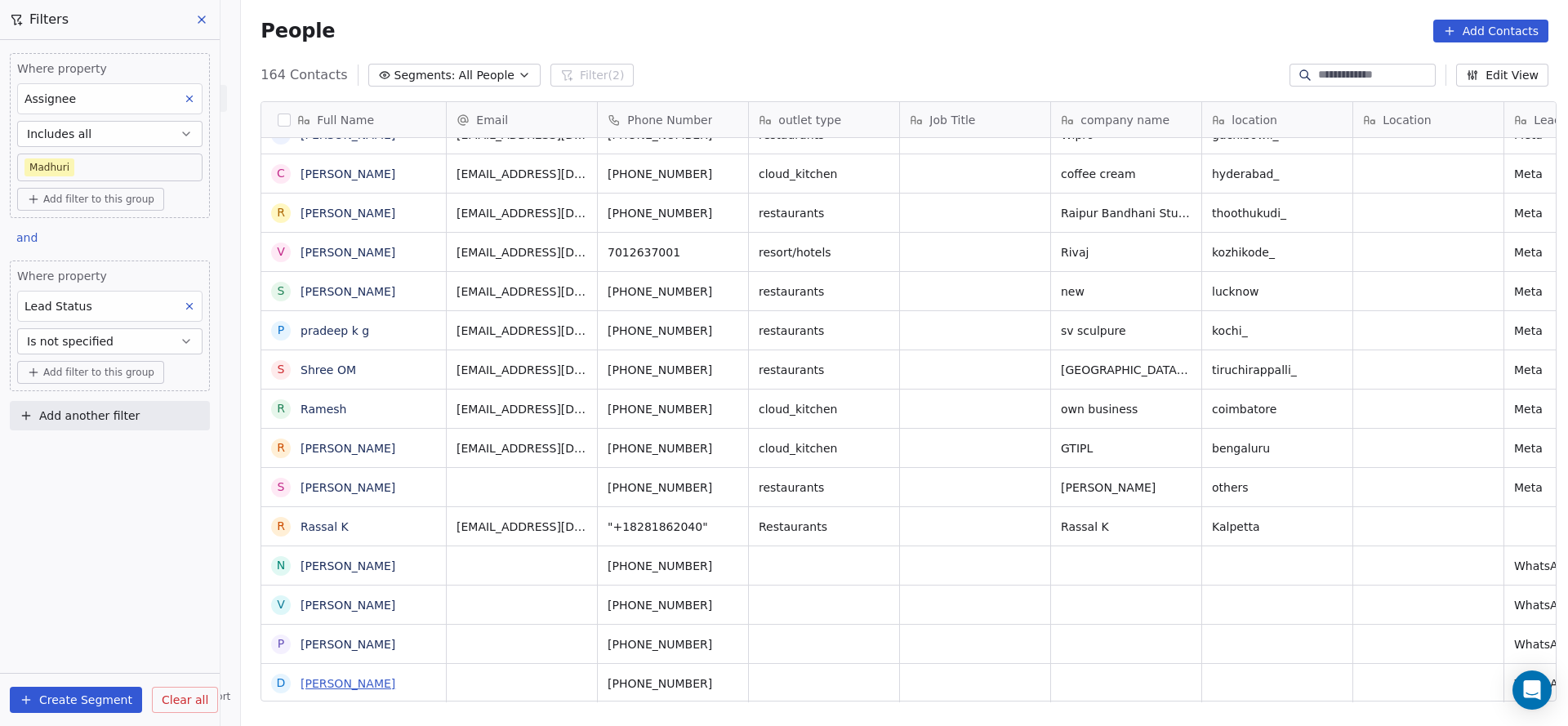
click at [337, 684] on link "Dayanand Subramani" at bounding box center [347, 683] width 95 height 13
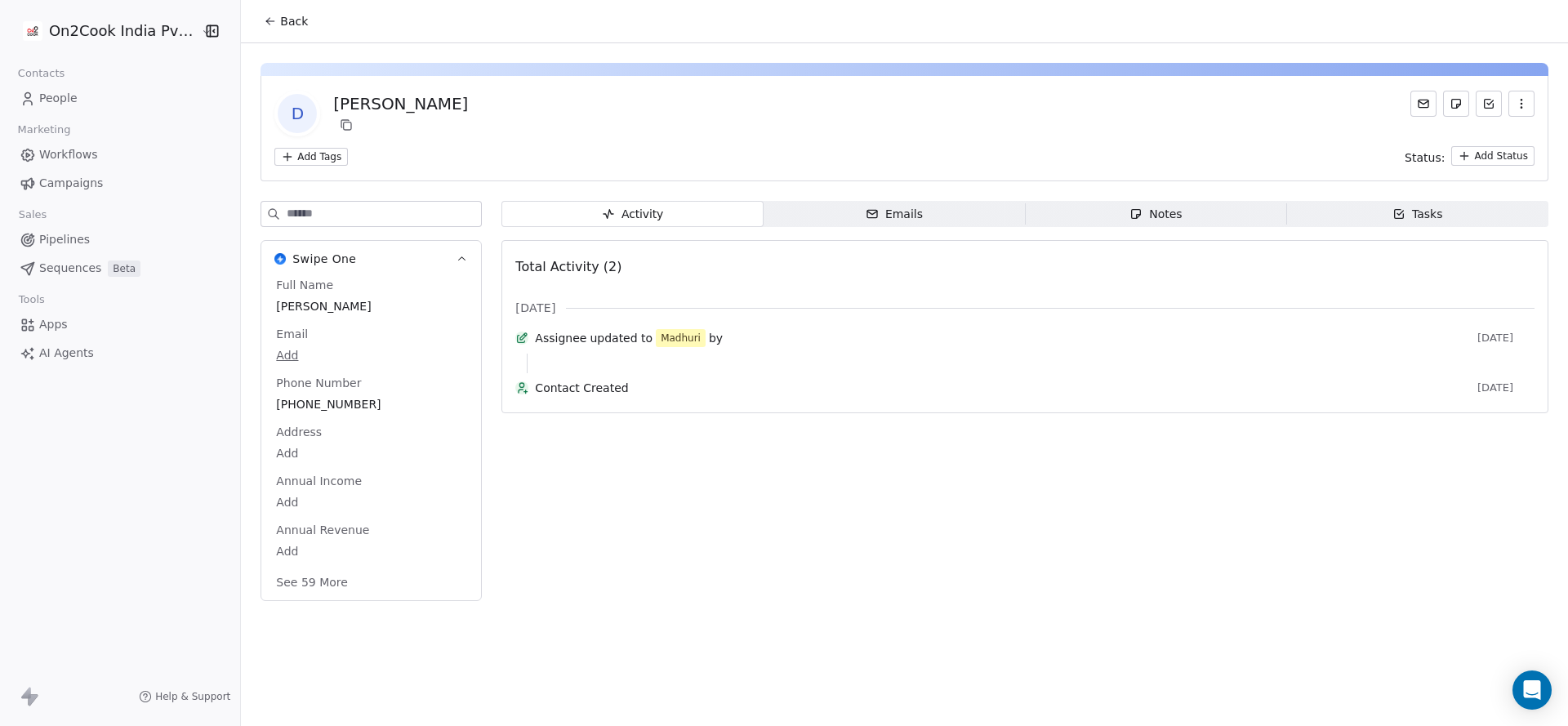
click at [261, 10] on button "Back" at bounding box center [286, 22] width 64 height 29
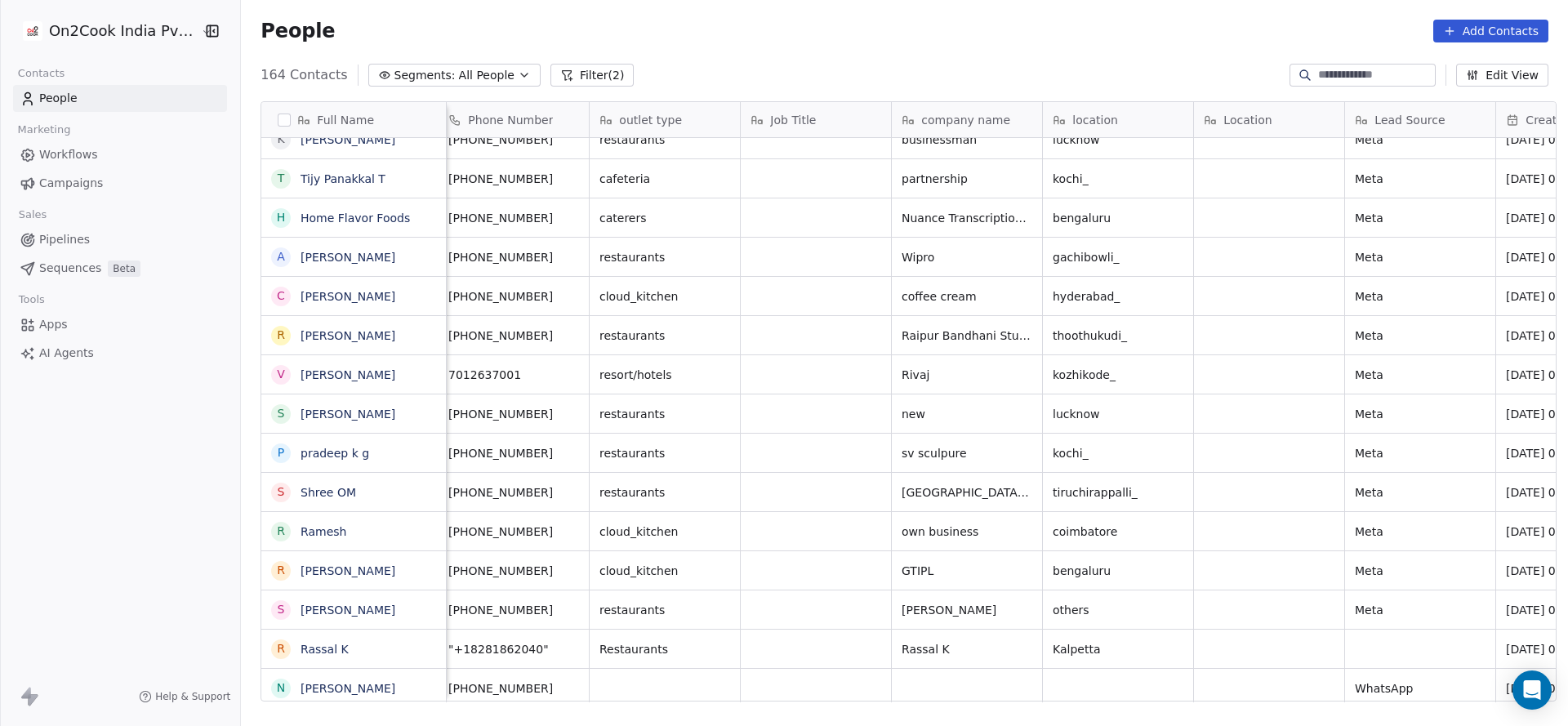
scroll to position [18, 260]
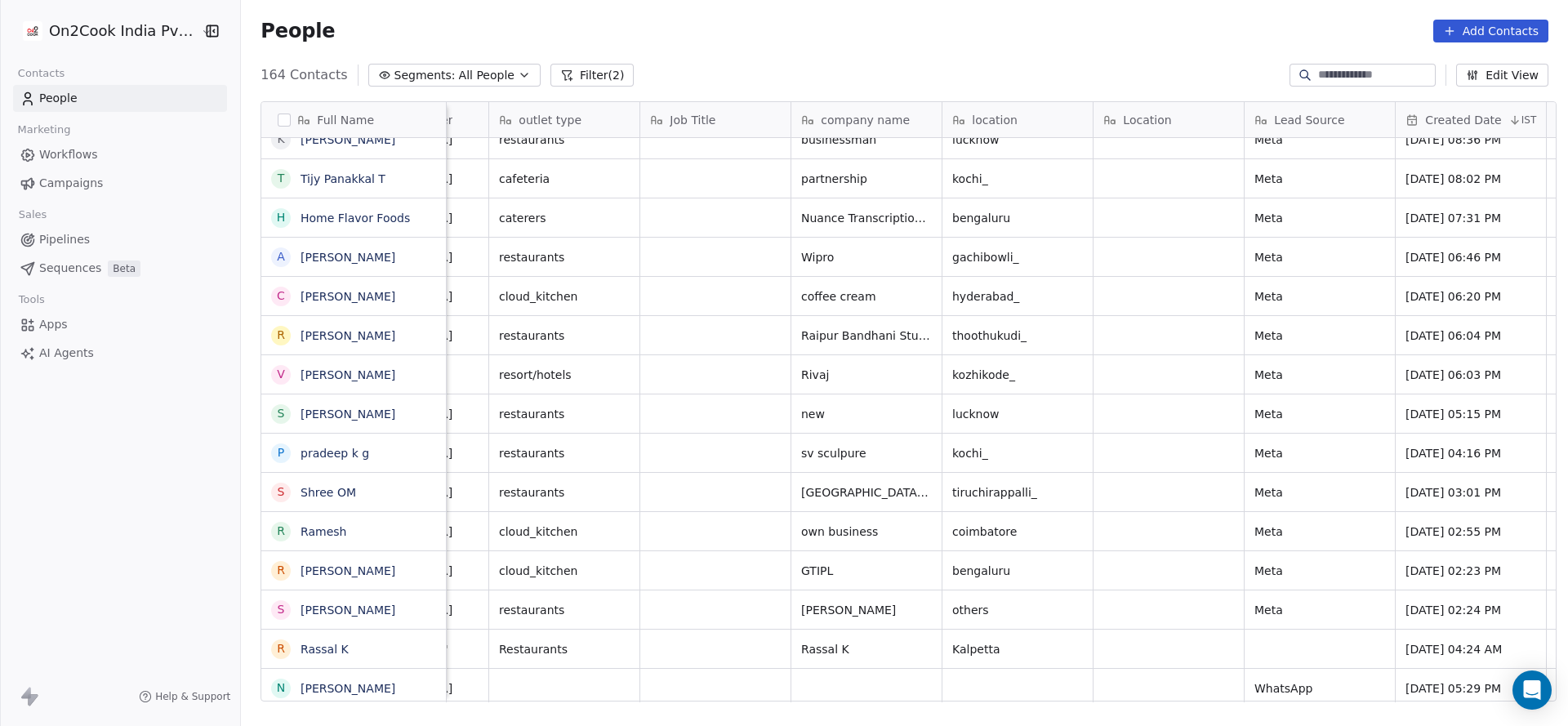
drag, startPoint x: 686, startPoint y: 703, endPoint x: 696, endPoint y: 700, distance: 10.4
click at [696, 700] on div "Full Name A Aneurin Salim S Srinivas Sri S Sumit Ray M Md Haroon Ansari A Akash…" at bounding box center [904, 408] width 1327 height 638
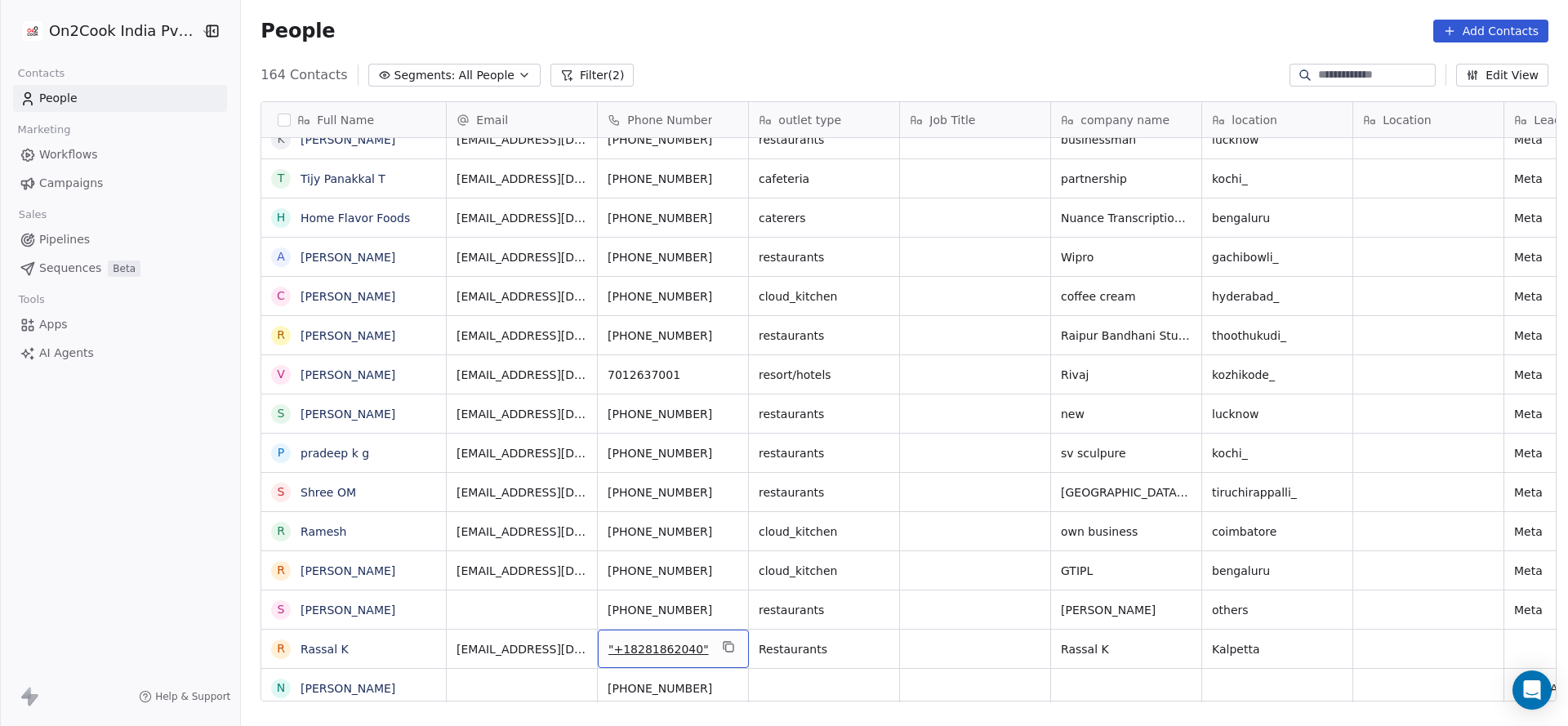
scroll to position [5761, 0]
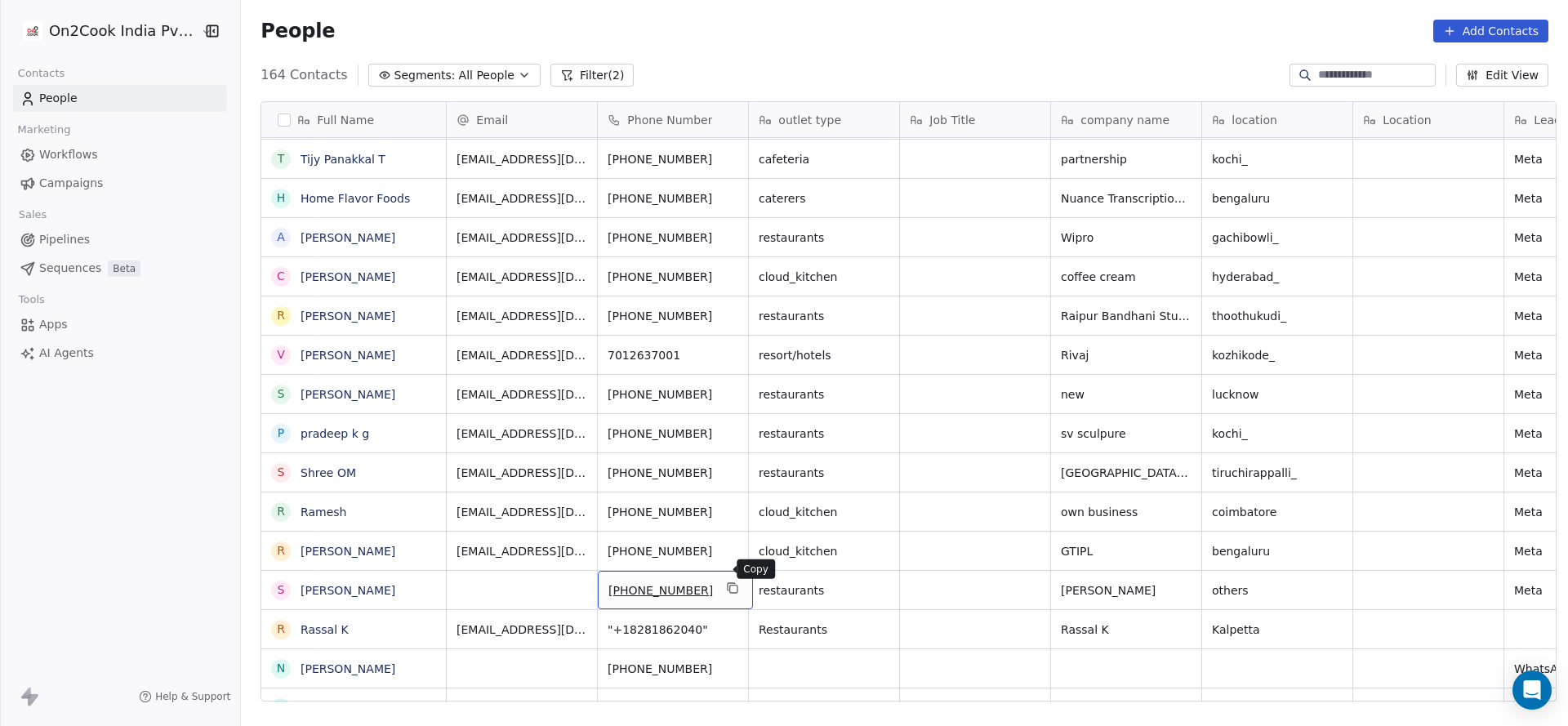
click at [727, 581] on icon "grid" at bounding box center [733, 588] width 13 height 13
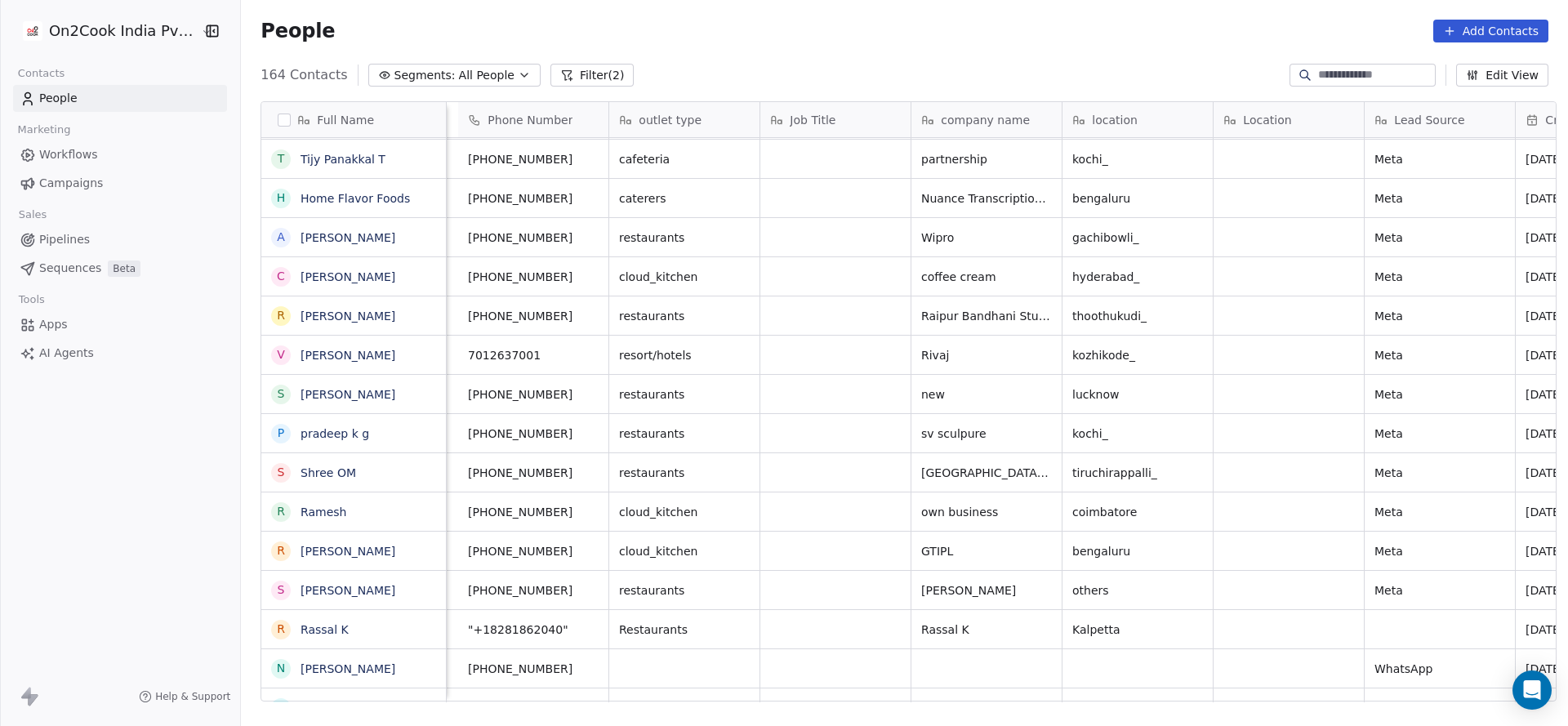
scroll to position [18, 850]
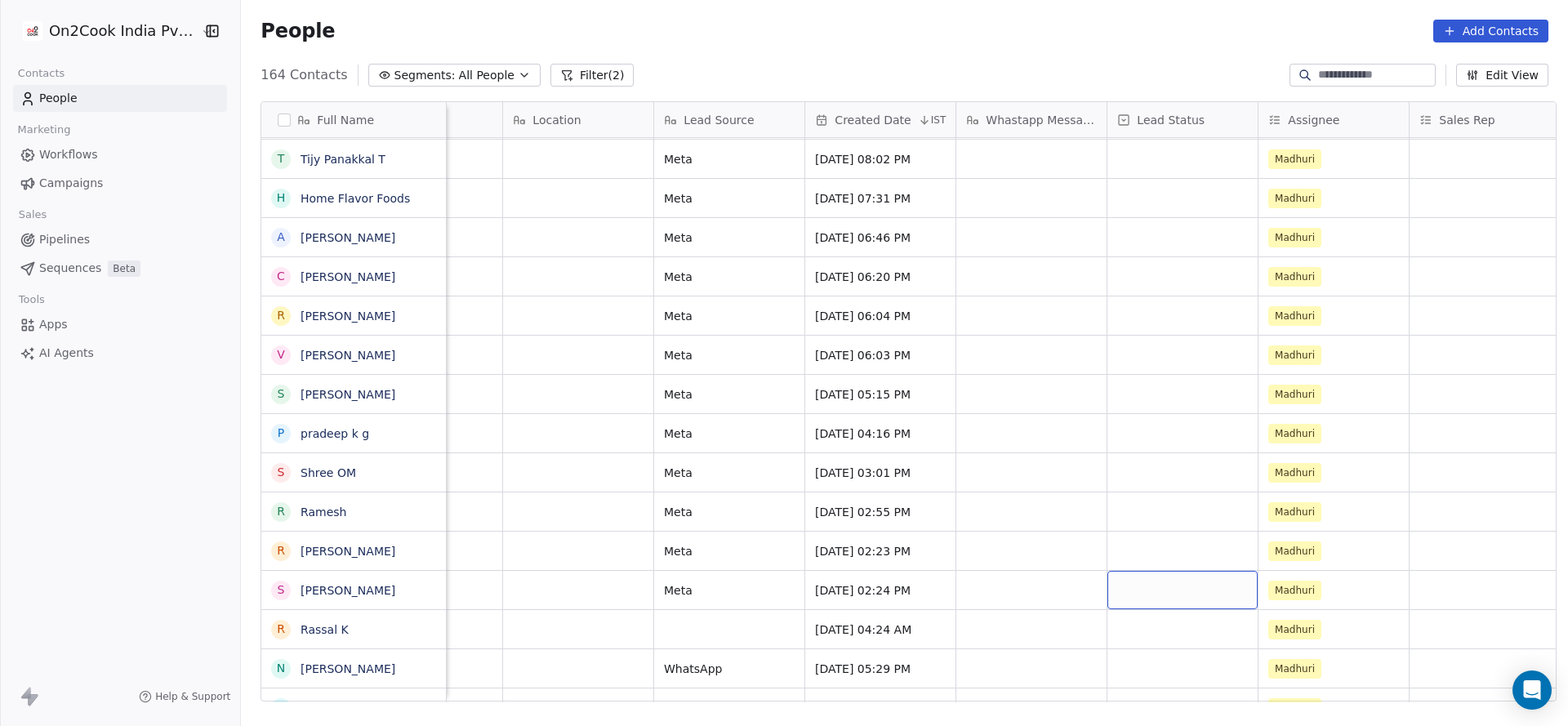
click at [1139, 572] on div "grid" at bounding box center [1182, 590] width 151 height 39
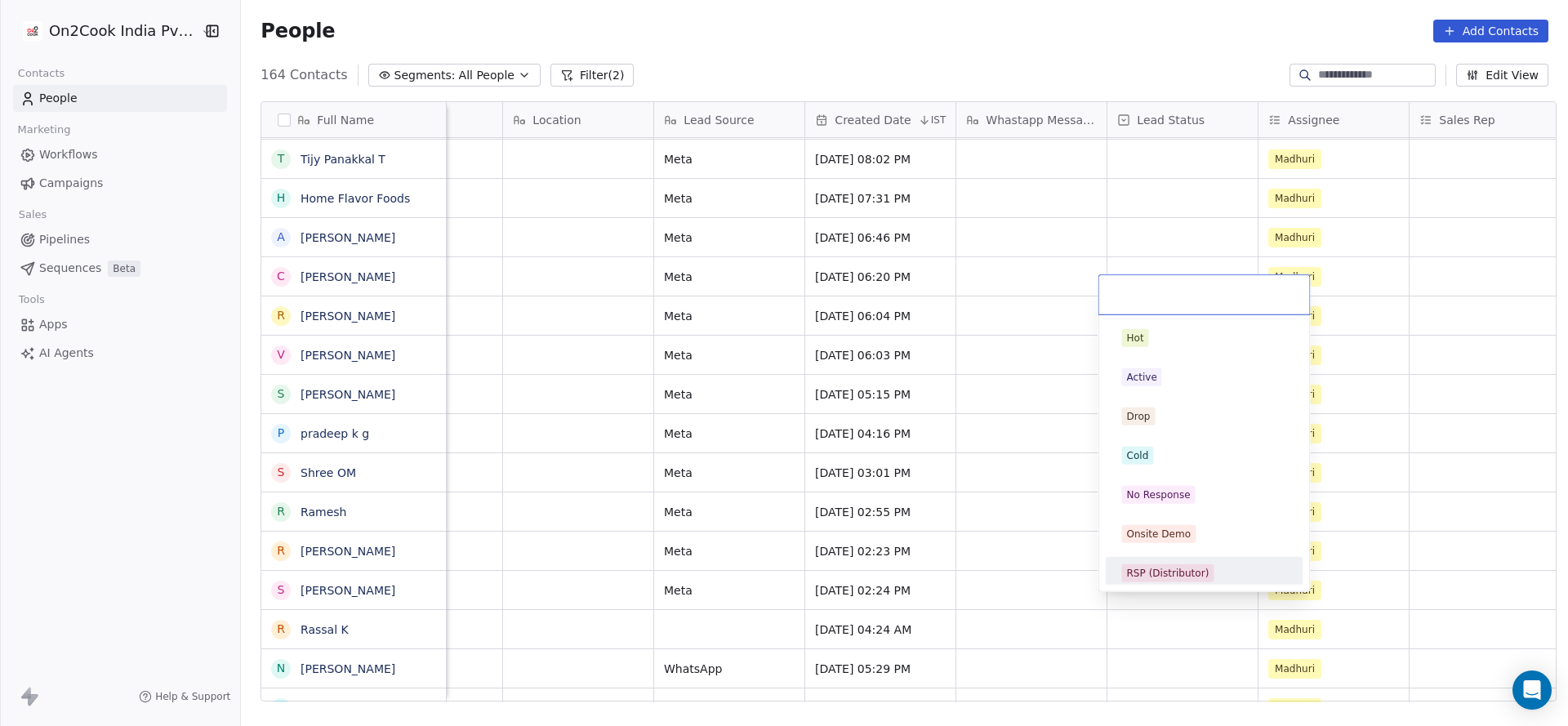
click at [794, 644] on html "On2Cook India Pvt. Ltd. Contacts People Marketing Workflows Campaigns Sales Pip…" at bounding box center [784, 363] width 1568 height 726
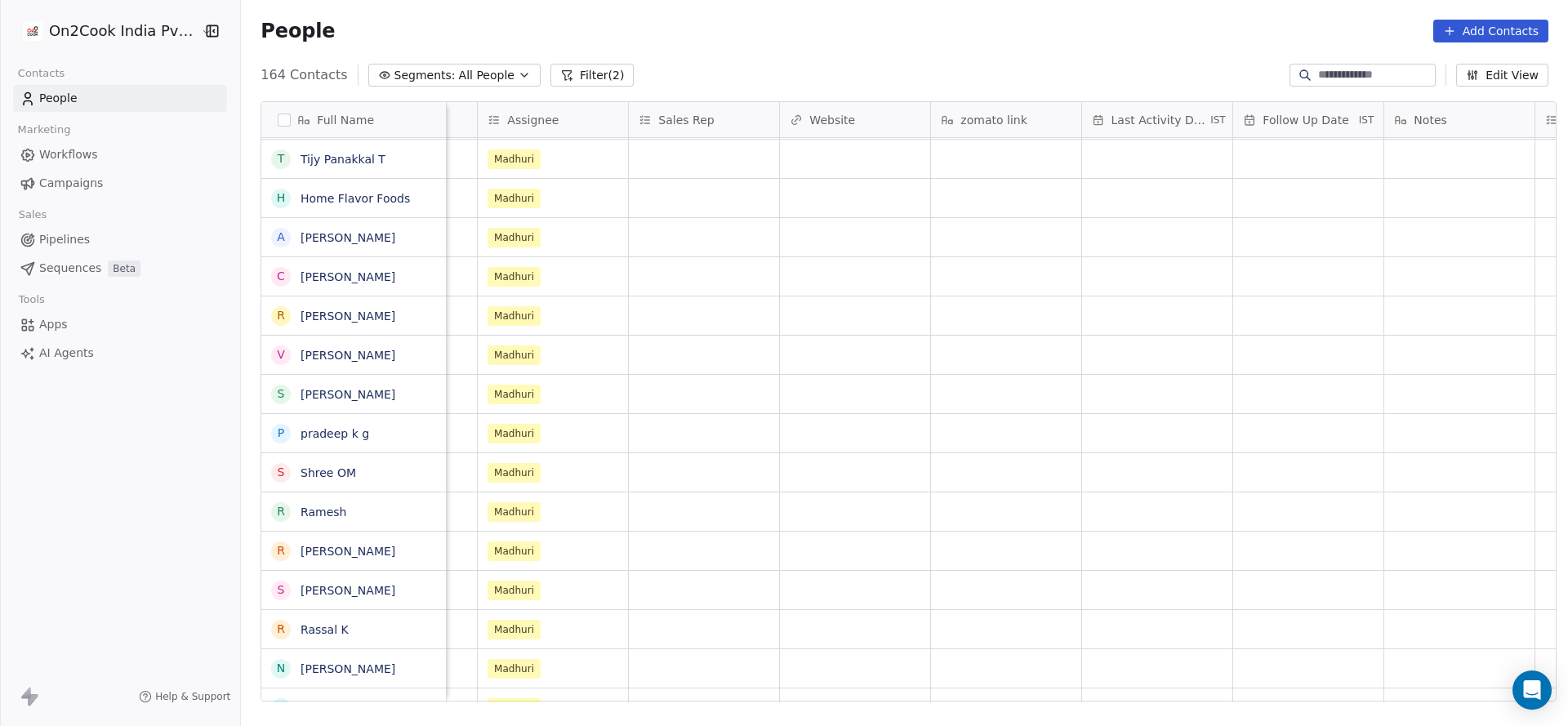
scroll to position [18, 1725]
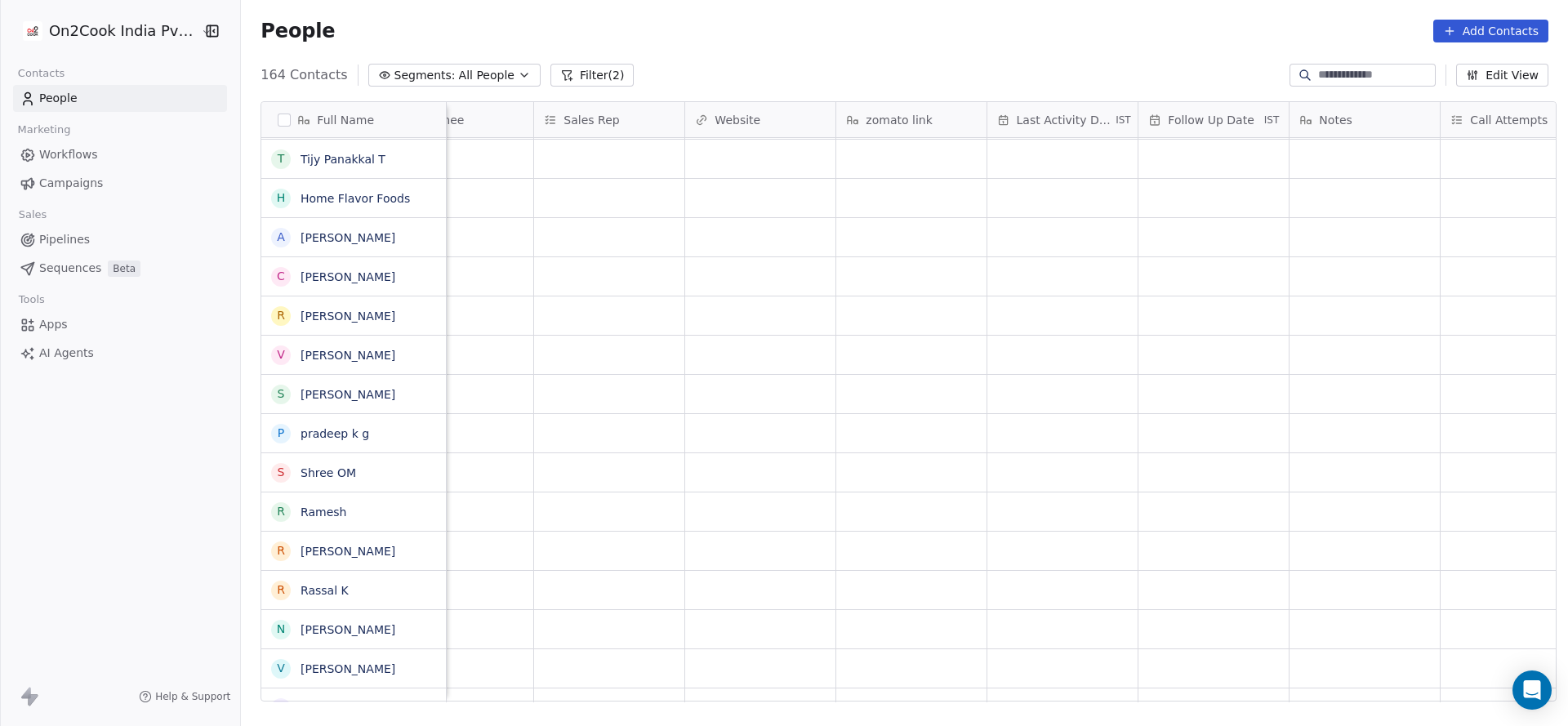
drag, startPoint x: 1096, startPoint y: 677, endPoint x: 889, endPoint y: 692, distance: 207.5
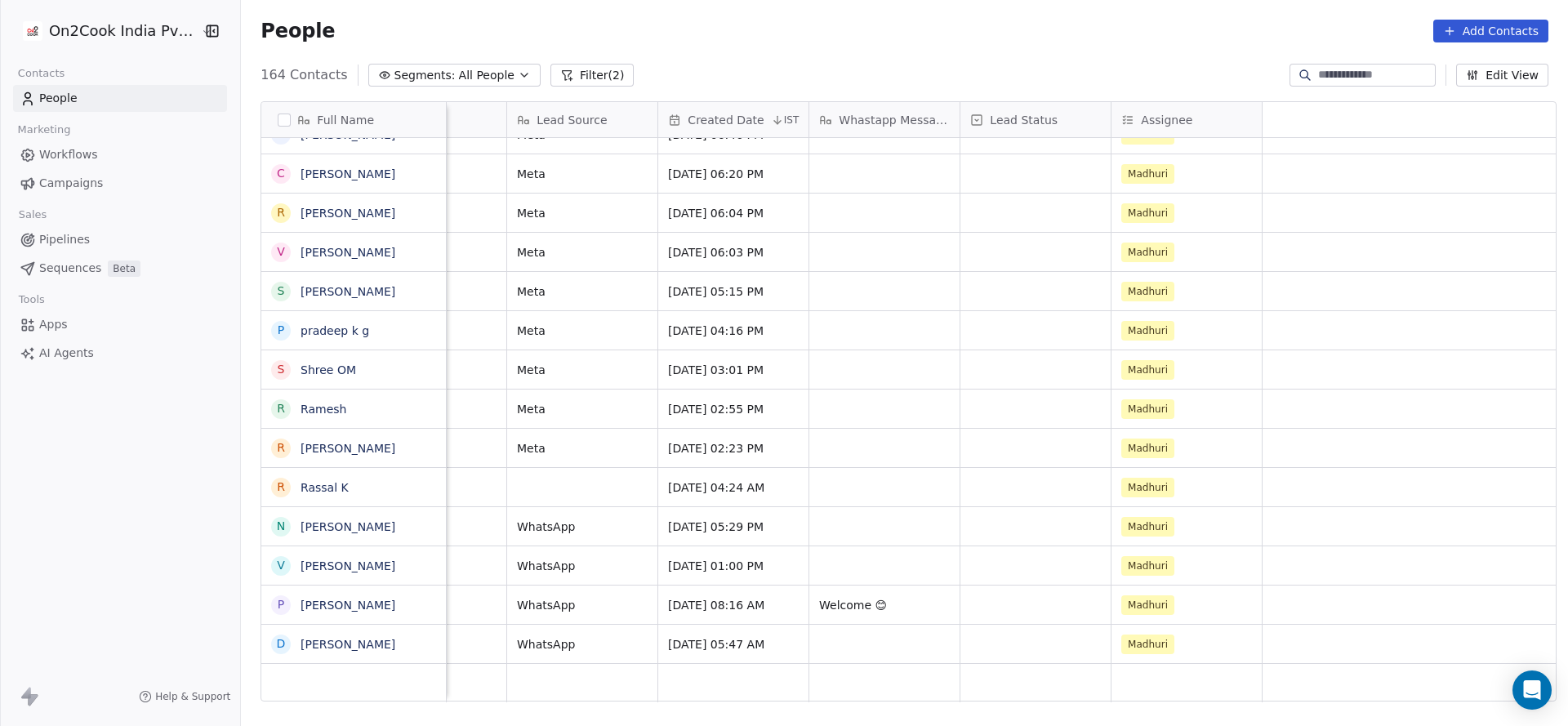
scroll to position [18, 240]
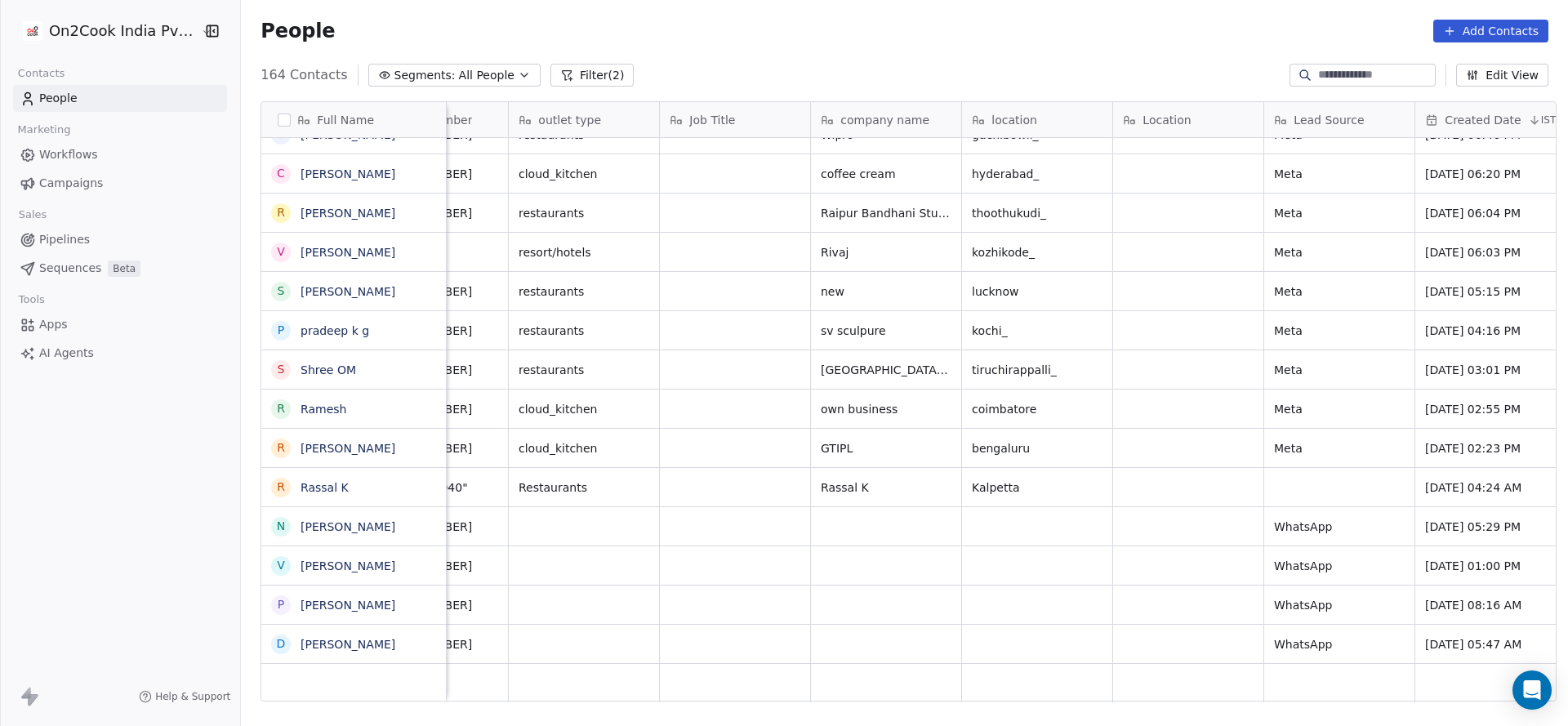
drag, startPoint x: 699, startPoint y: 704, endPoint x: 1018, endPoint y: 713, distance: 319.1
click at [1018, 713] on div "Full Name M Md Haroon Ansari A Akash ✦ V Veerendra K Komal Parikh J Jaspreet Si…" at bounding box center [904, 408] width 1327 height 638
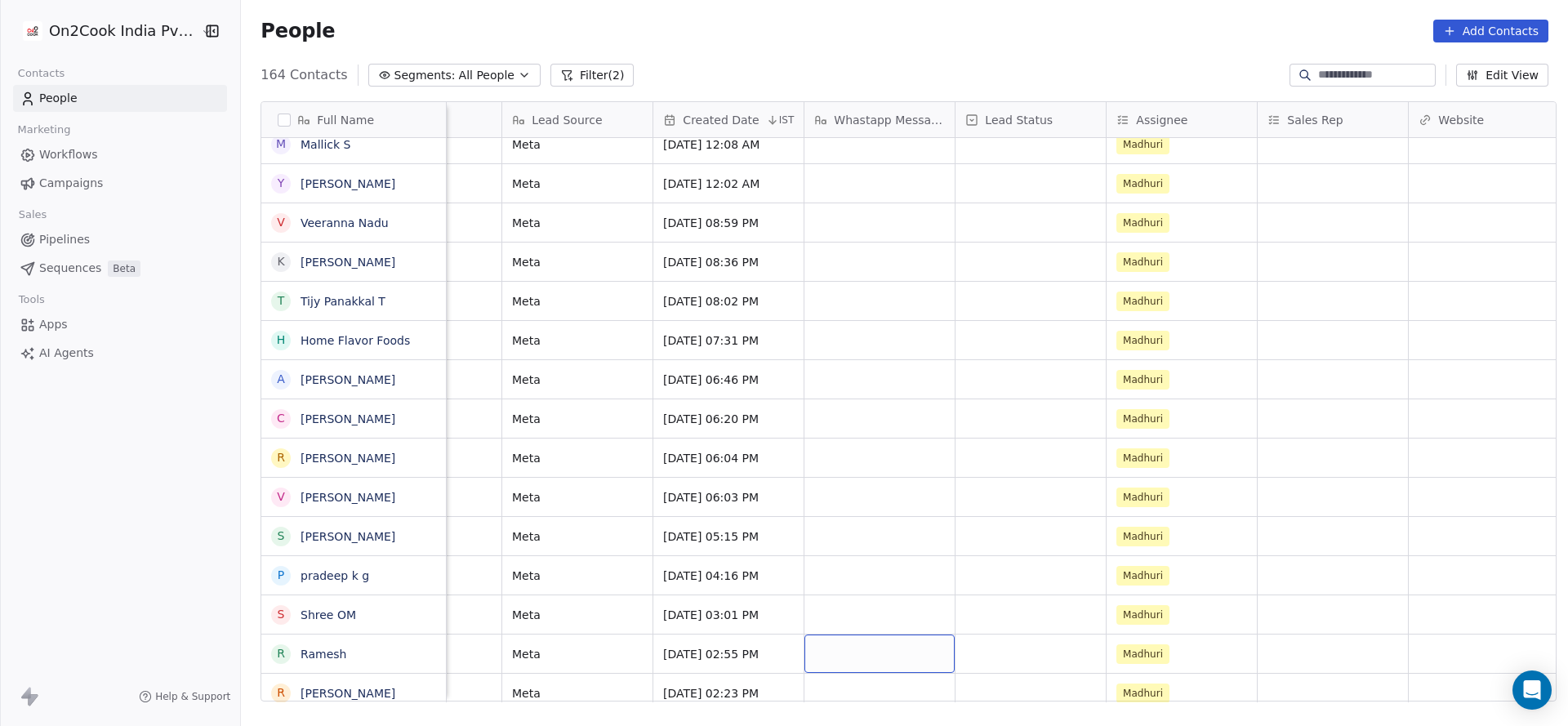
scroll to position [5643, 0]
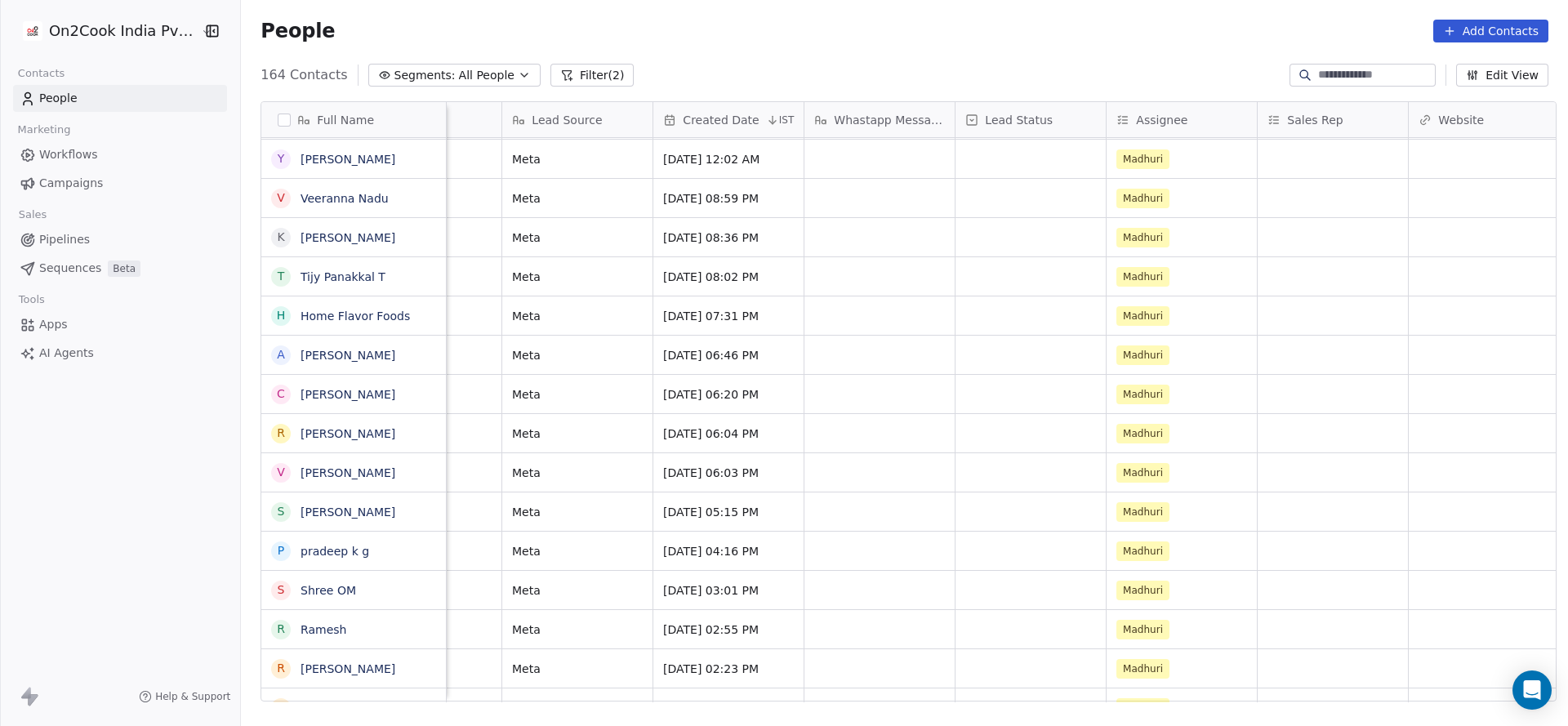
drag, startPoint x: 874, startPoint y: 702, endPoint x: 783, endPoint y: 709, distance: 91.3
click at [783, 709] on div "Full Name J Jawad Ahemad a amit kumar V Vishwanadhula Mahesh Guptha A Aneurin S…" at bounding box center [904, 408] width 1327 height 638
click at [567, 79] on button "Filter (2)" at bounding box center [593, 75] width 84 height 23
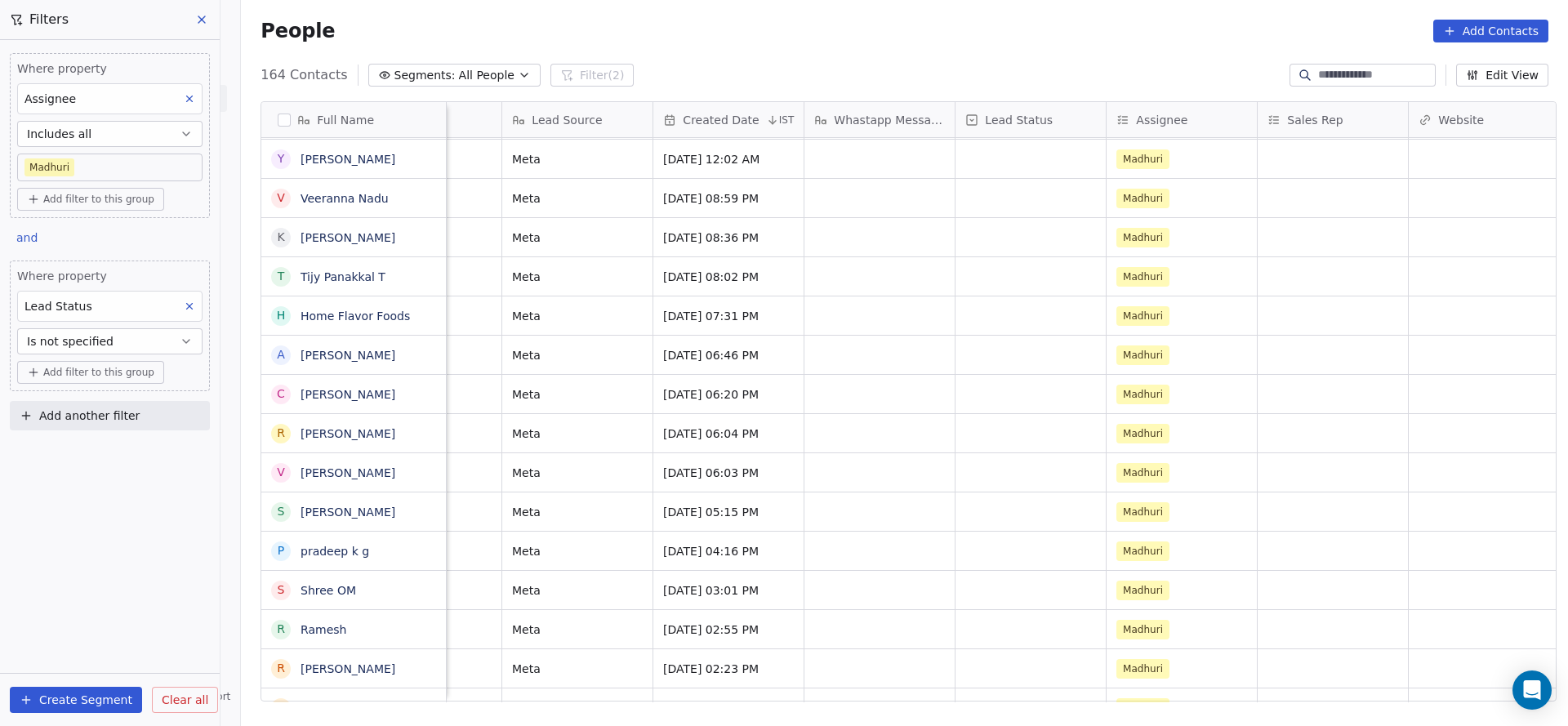
click at [200, 300] on button at bounding box center [189, 306] width 22 height 22
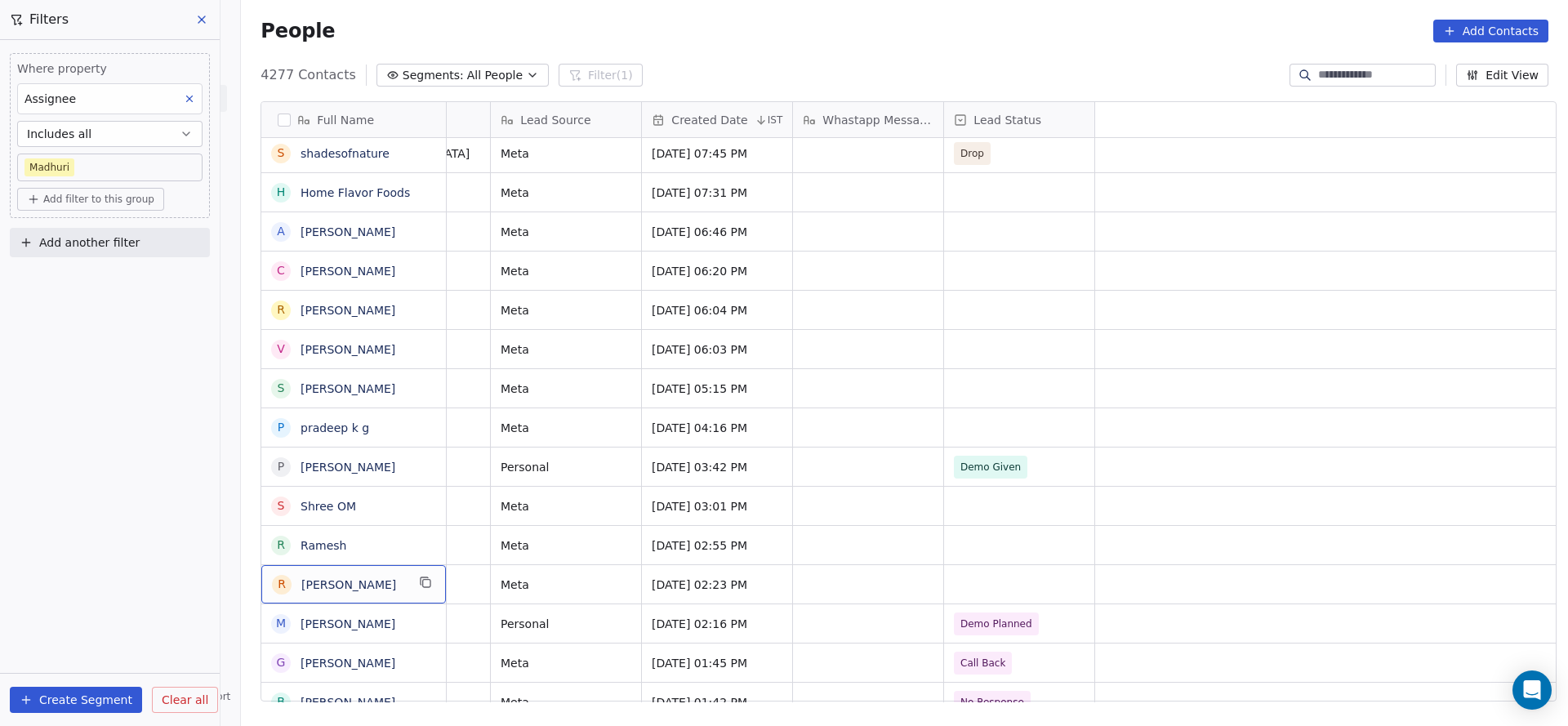
scroll to position [0, 0]
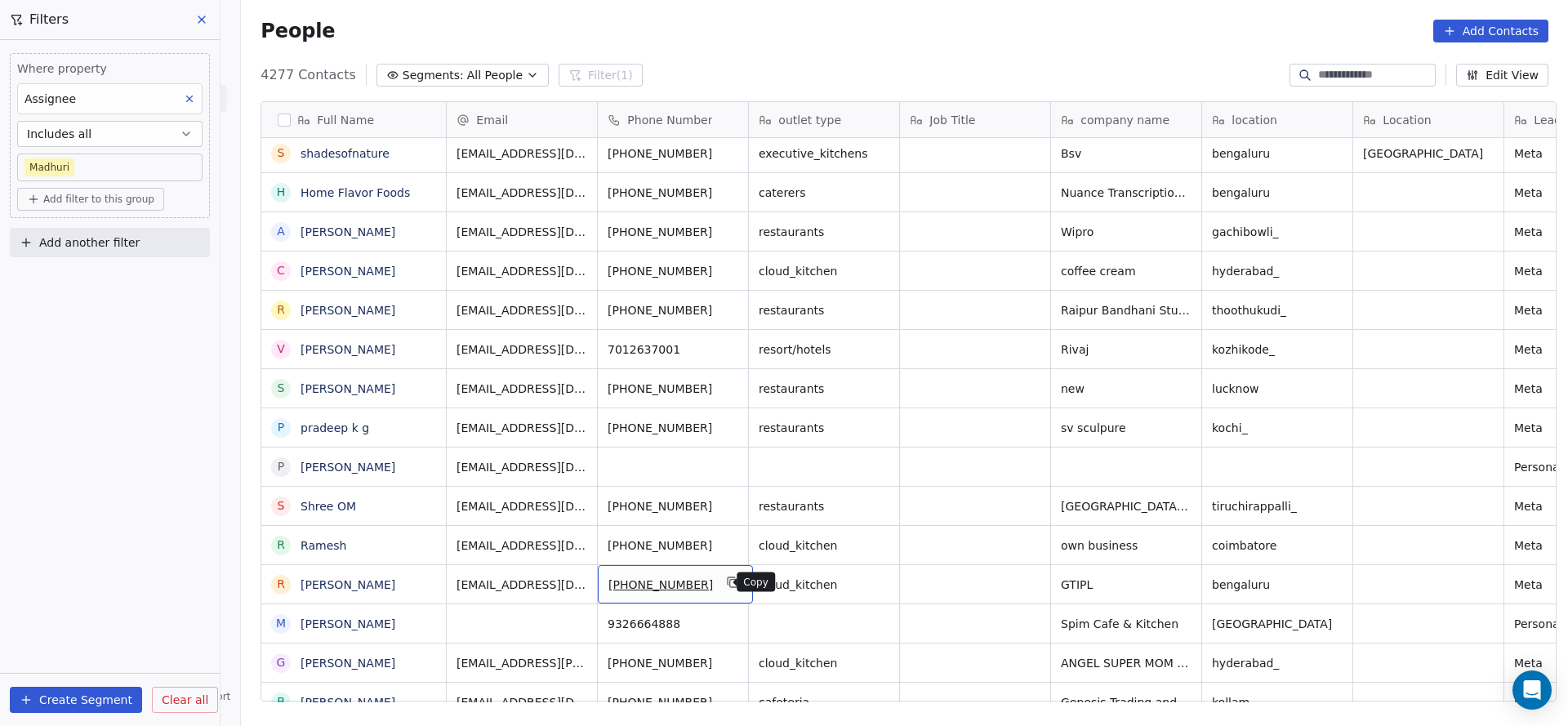
click at [730, 587] on icon "grid" at bounding box center [734, 583] width 8 height 8
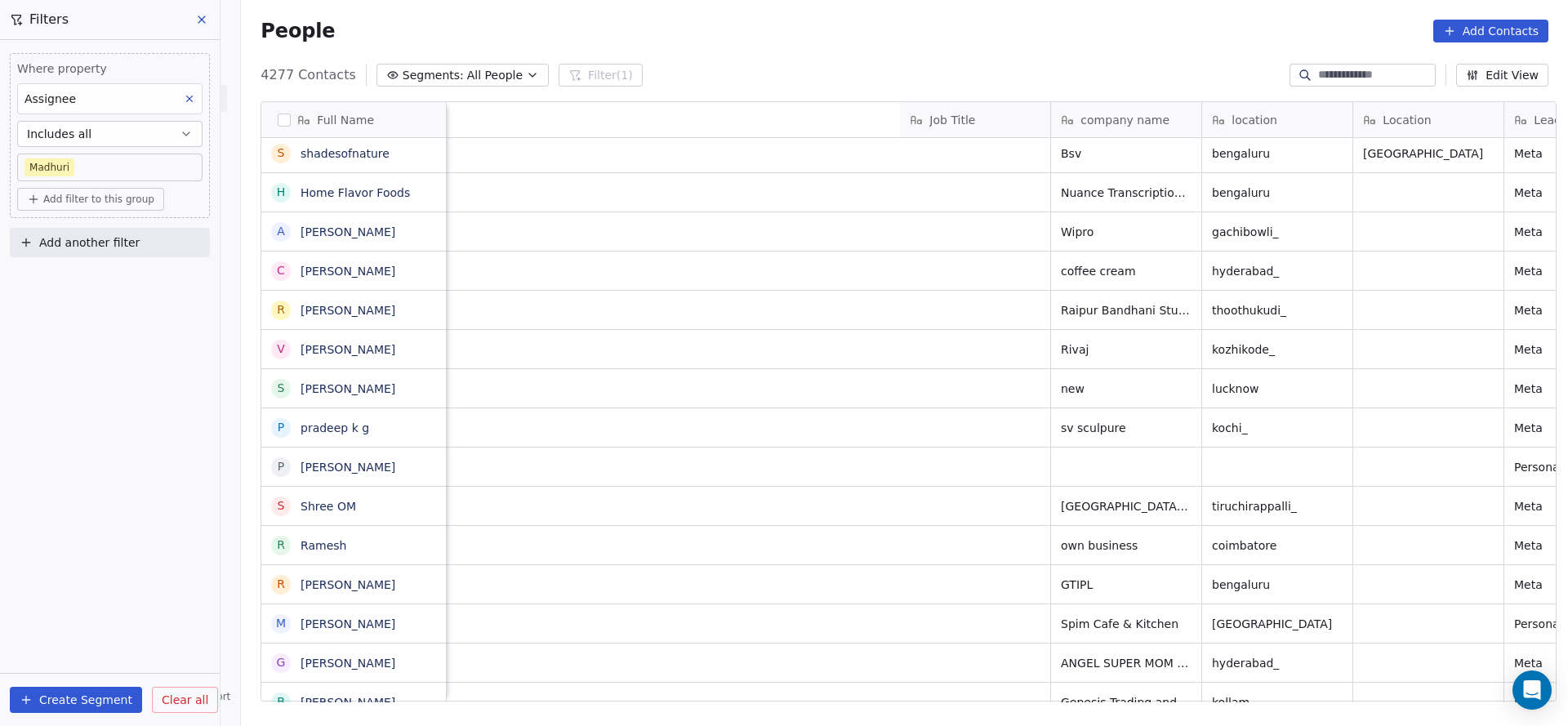
scroll to position [0, 970]
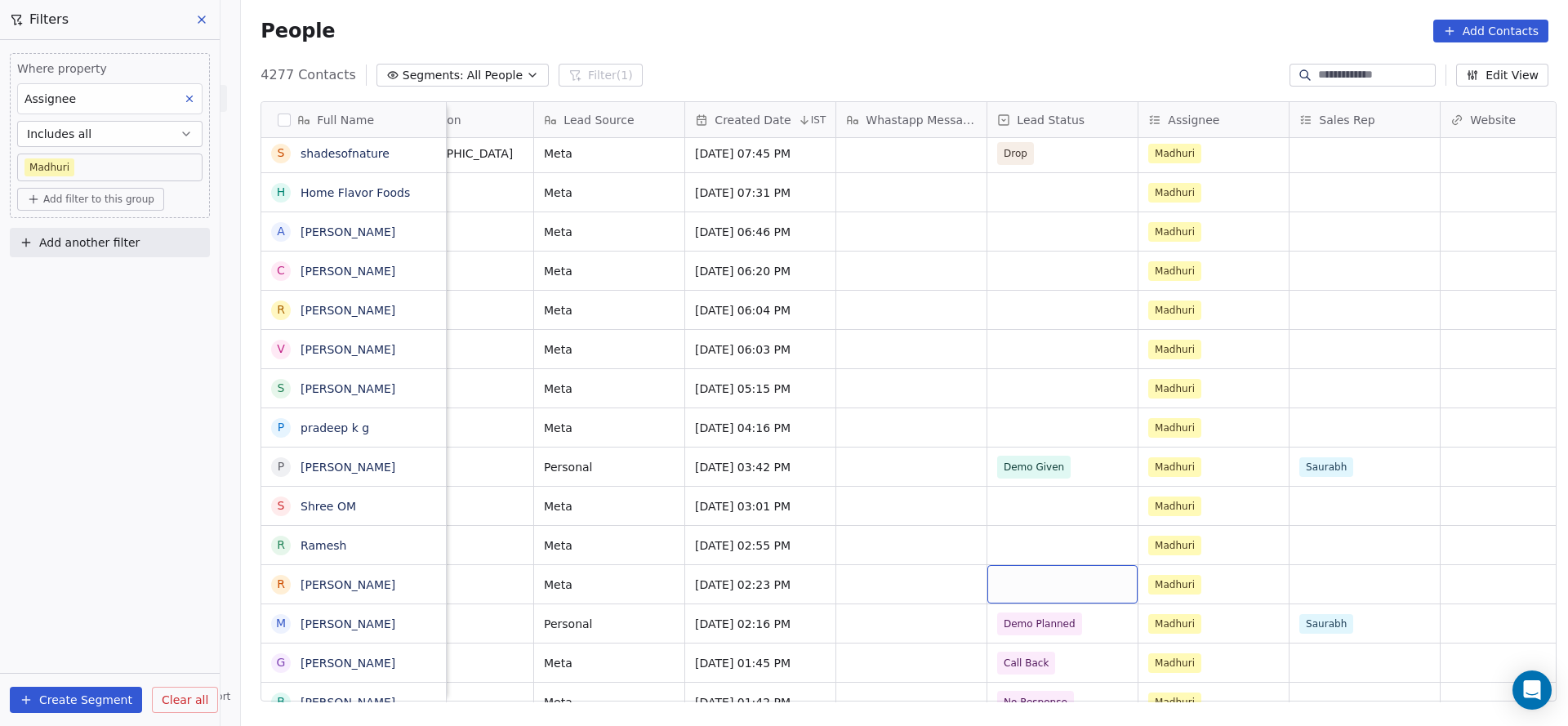
click at [1046, 572] on div "grid" at bounding box center [1062, 584] width 151 height 39
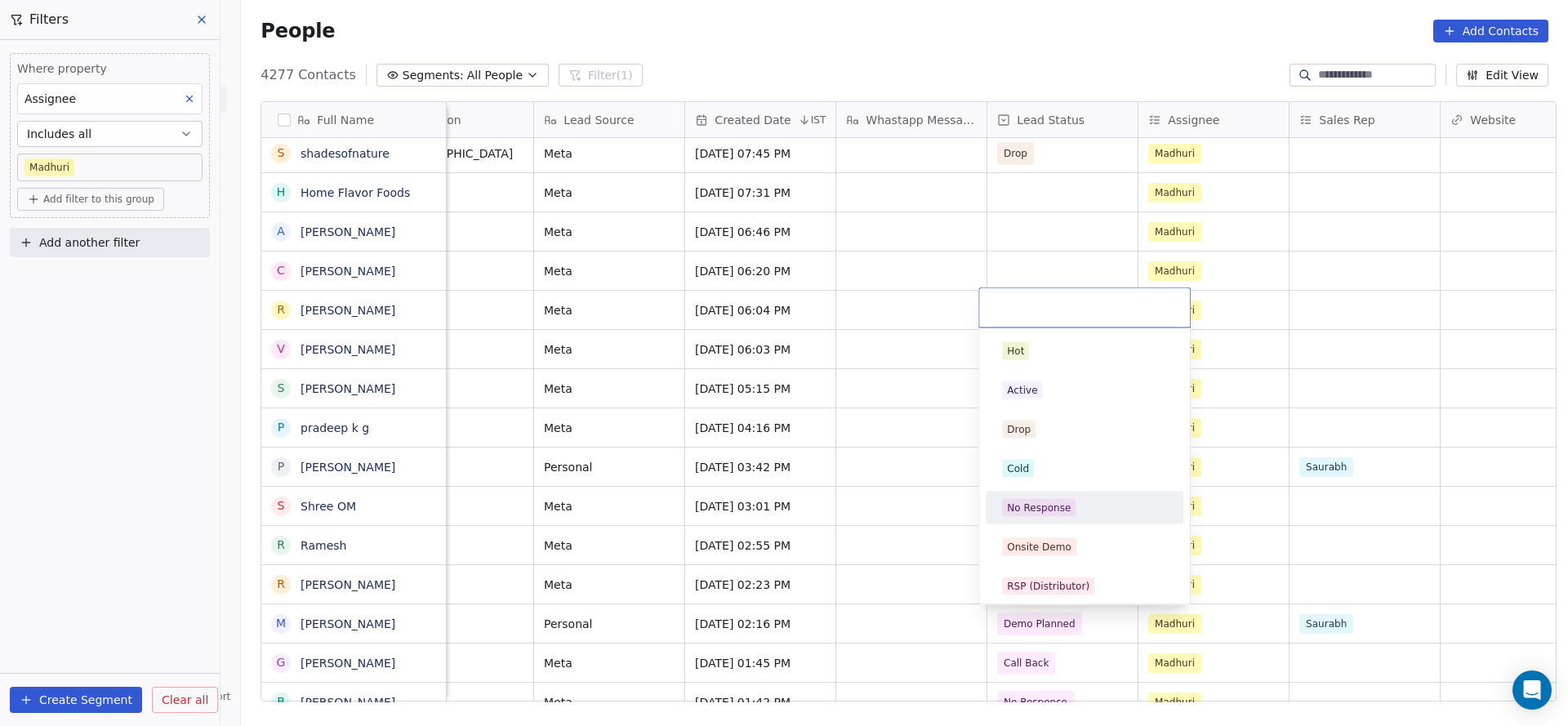
click at [1061, 517] on div "No Response" at bounding box center [1084, 508] width 185 height 26
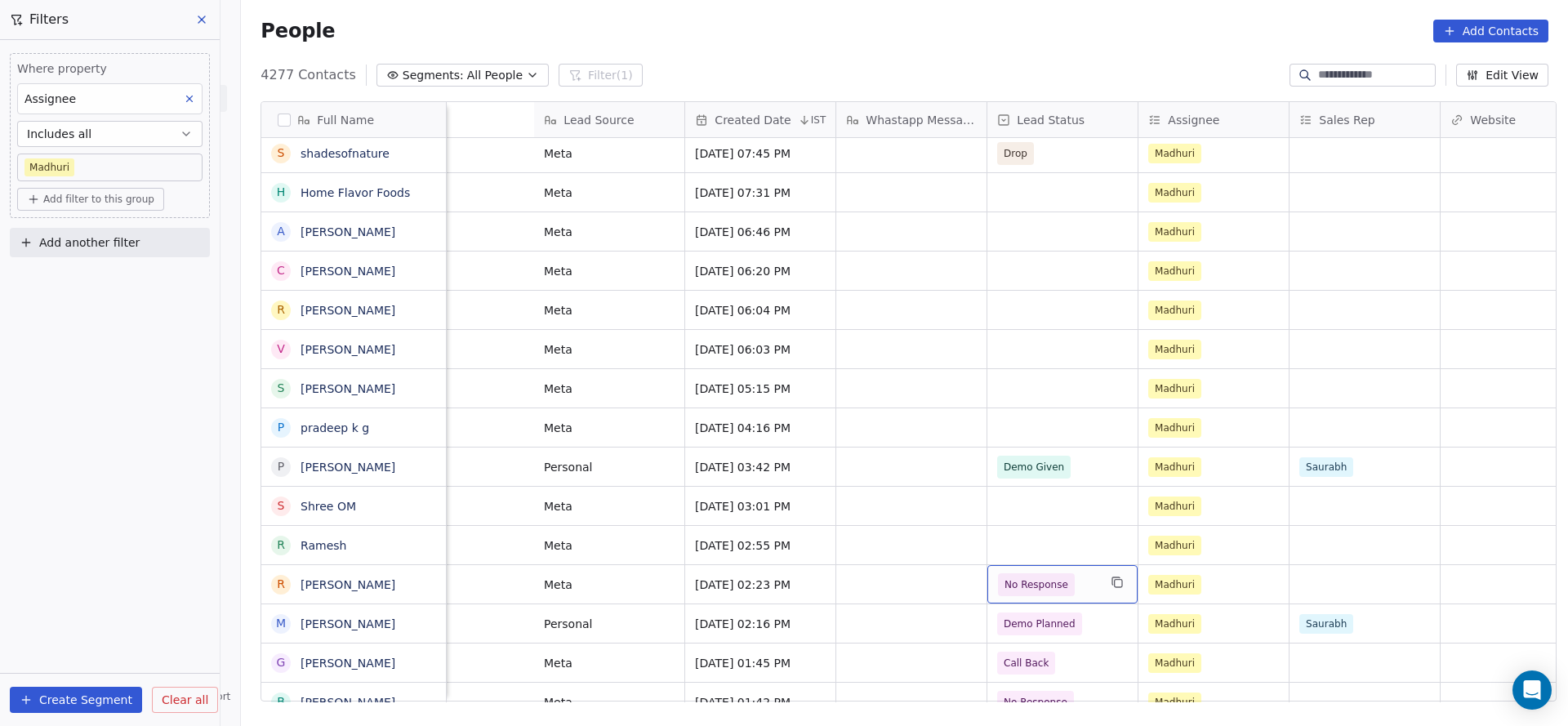
scroll to position [0, 1548]
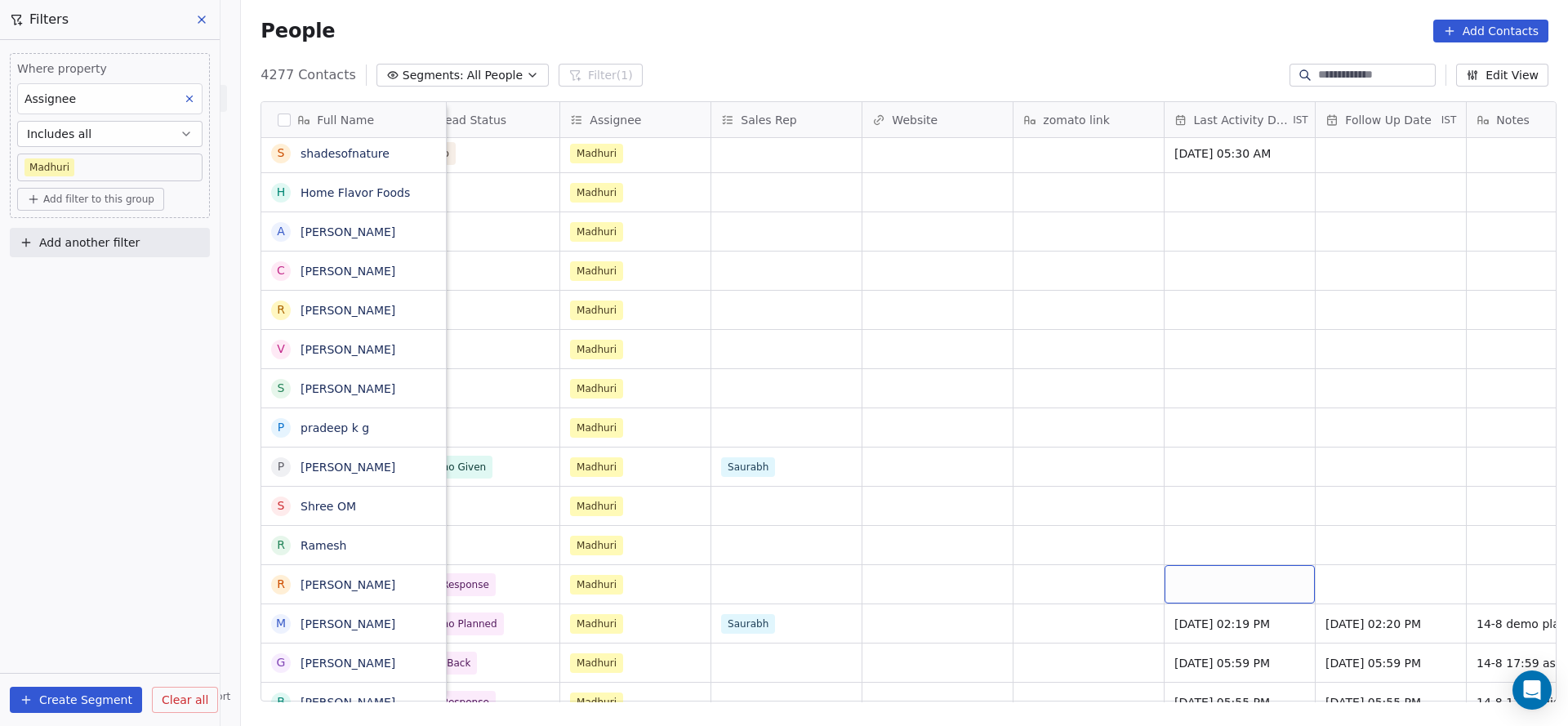
click at [1196, 574] on div "grid" at bounding box center [1239, 584] width 151 height 39
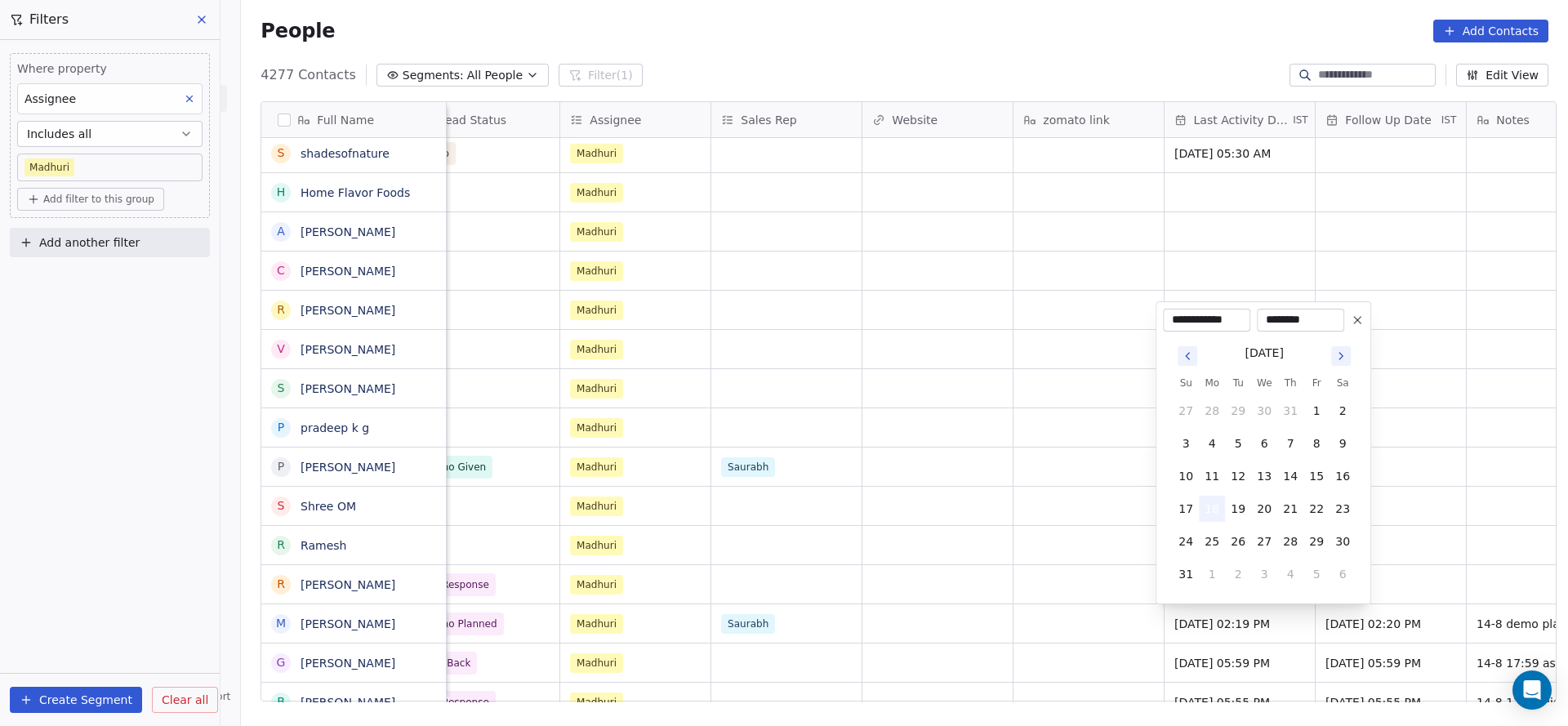
click at [1211, 513] on button "18" at bounding box center [1212, 508] width 26 height 26
click at [1014, 571] on html "On2Cook India Pvt. Ltd. Contacts People Marketing Workflows Campaigns Sales Pip…" at bounding box center [784, 363] width 1568 height 726
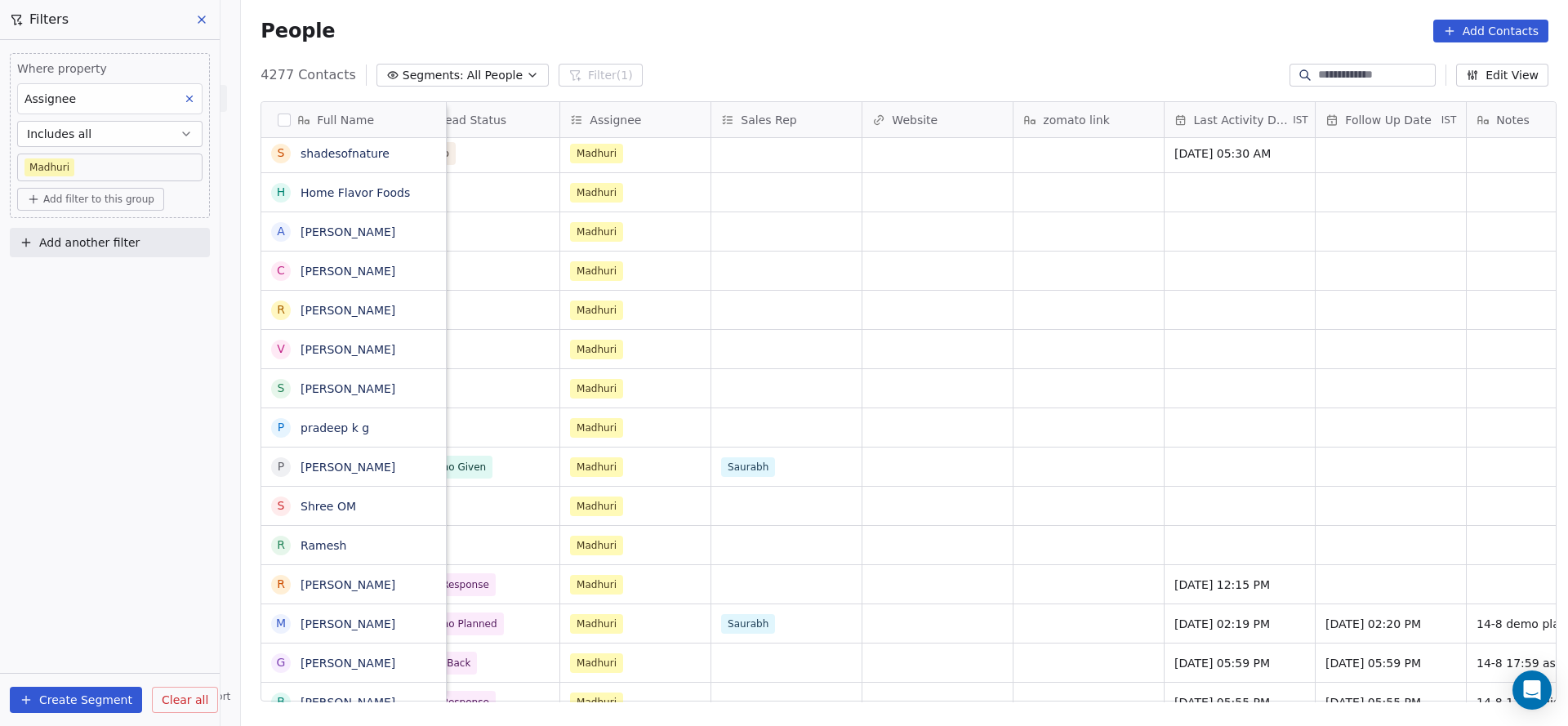
scroll to position [0, 1970]
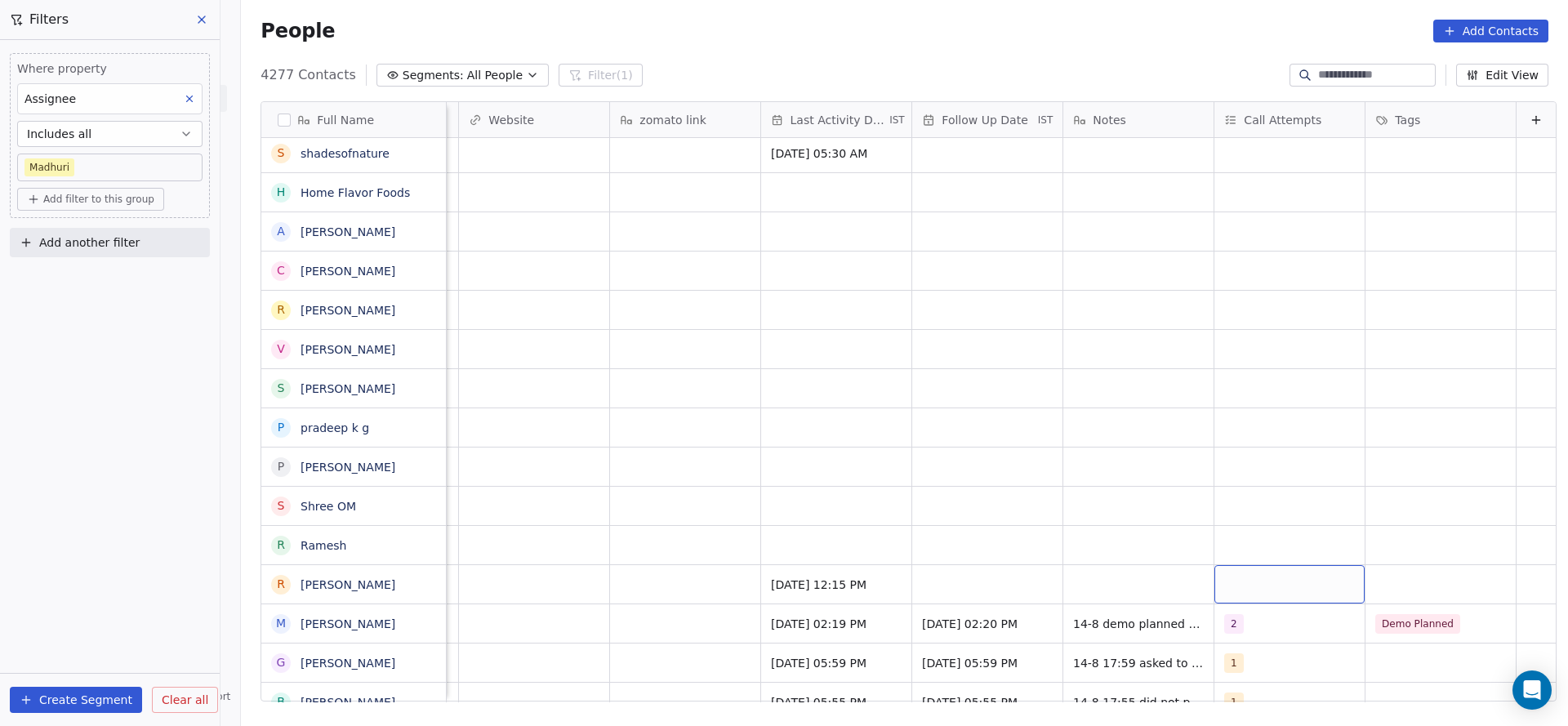
click at [1265, 581] on div "grid" at bounding box center [1289, 584] width 151 height 39
click at [1254, 355] on div "1" at bounding box center [1303, 351] width 145 height 18
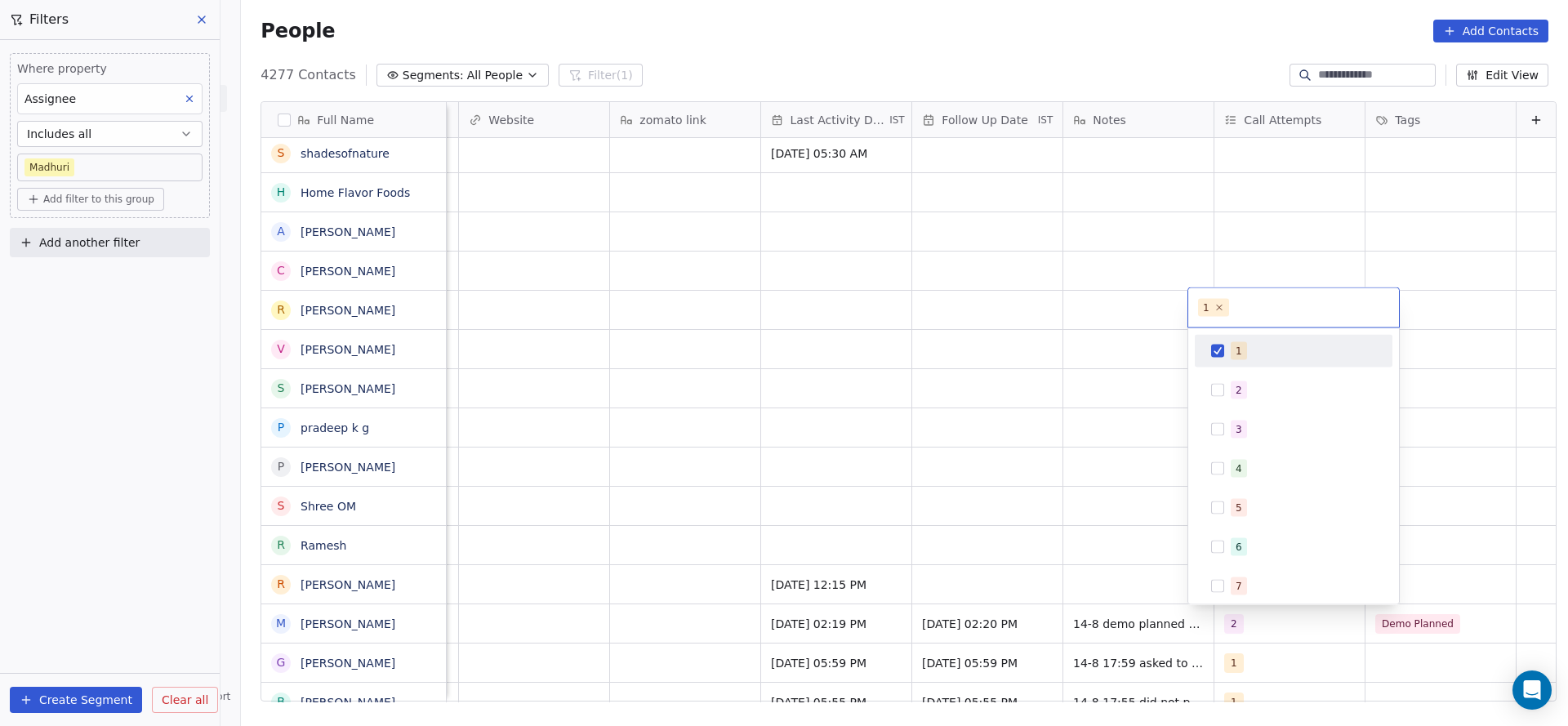
click at [898, 539] on html "On2Cook India Pvt. Ltd. Contacts People Marketing Workflows Campaigns Sales Pip…" at bounding box center [784, 363] width 1568 height 726
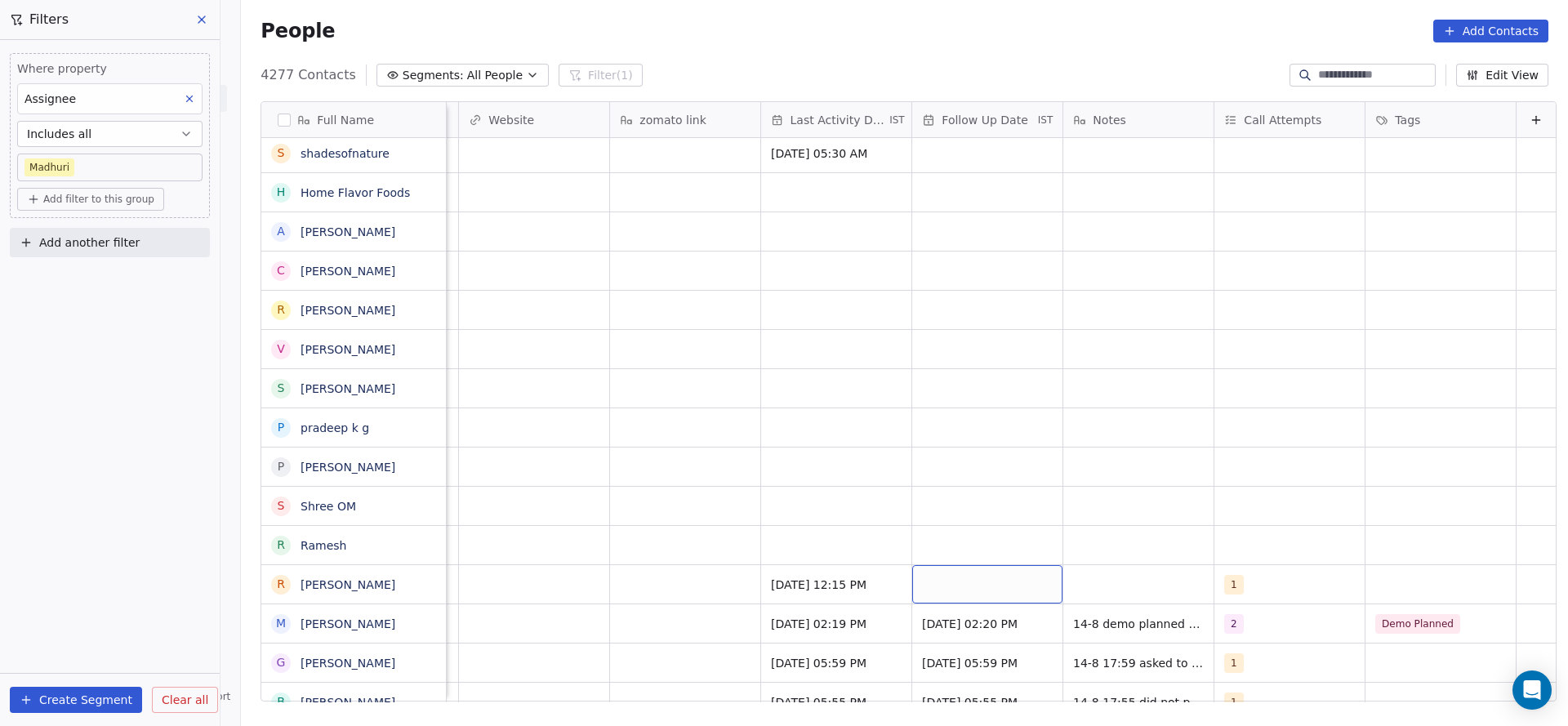
click at [916, 591] on div "grid" at bounding box center [987, 584] width 151 height 39
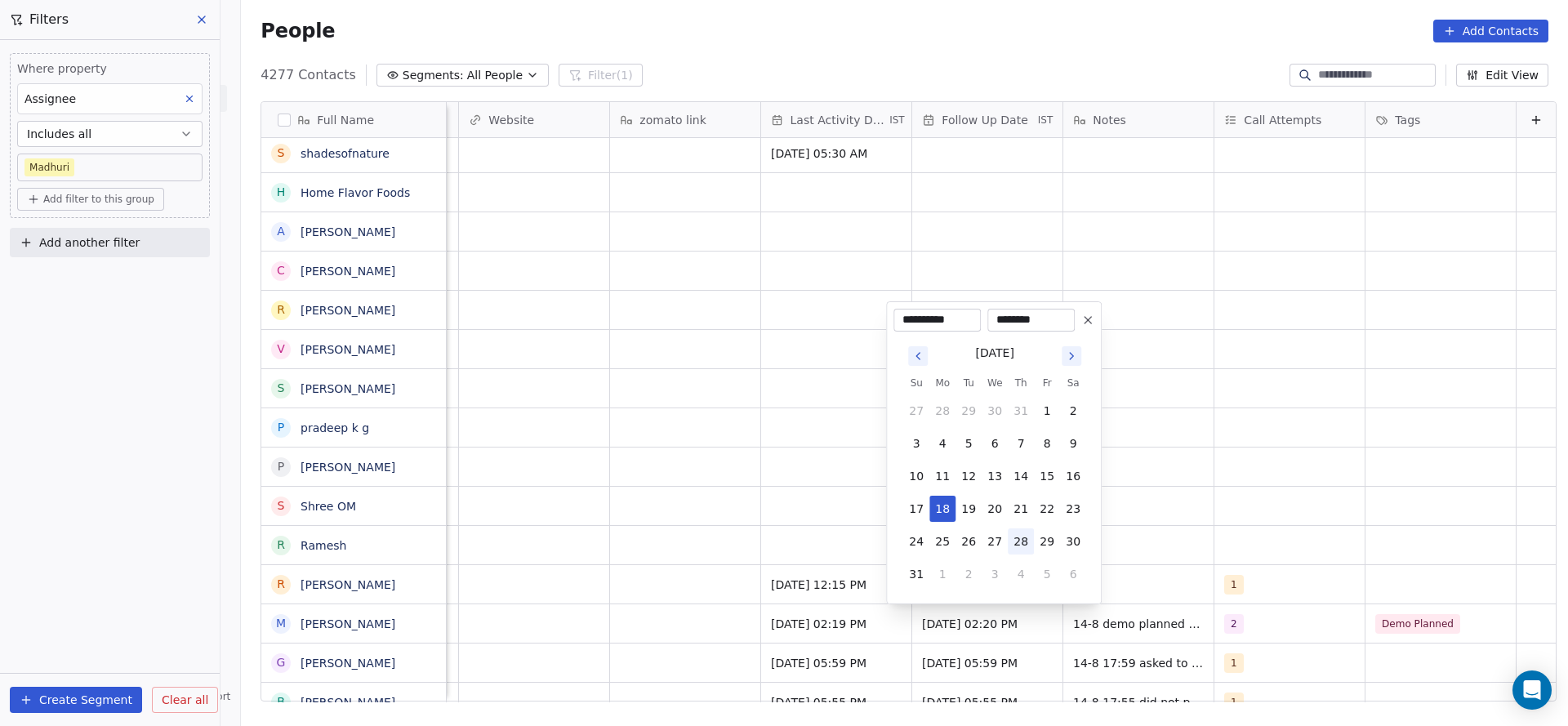
click at [1022, 544] on button "28" at bounding box center [1020, 541] width 26 height 26
type input "**********"
click at [1247, 488] on html "On2Cook India Pvt. Ltd. Contacts People Marketing Workflows Campaigns Sales Pip…" at bounding box center [784, 363] width 1568 height 726
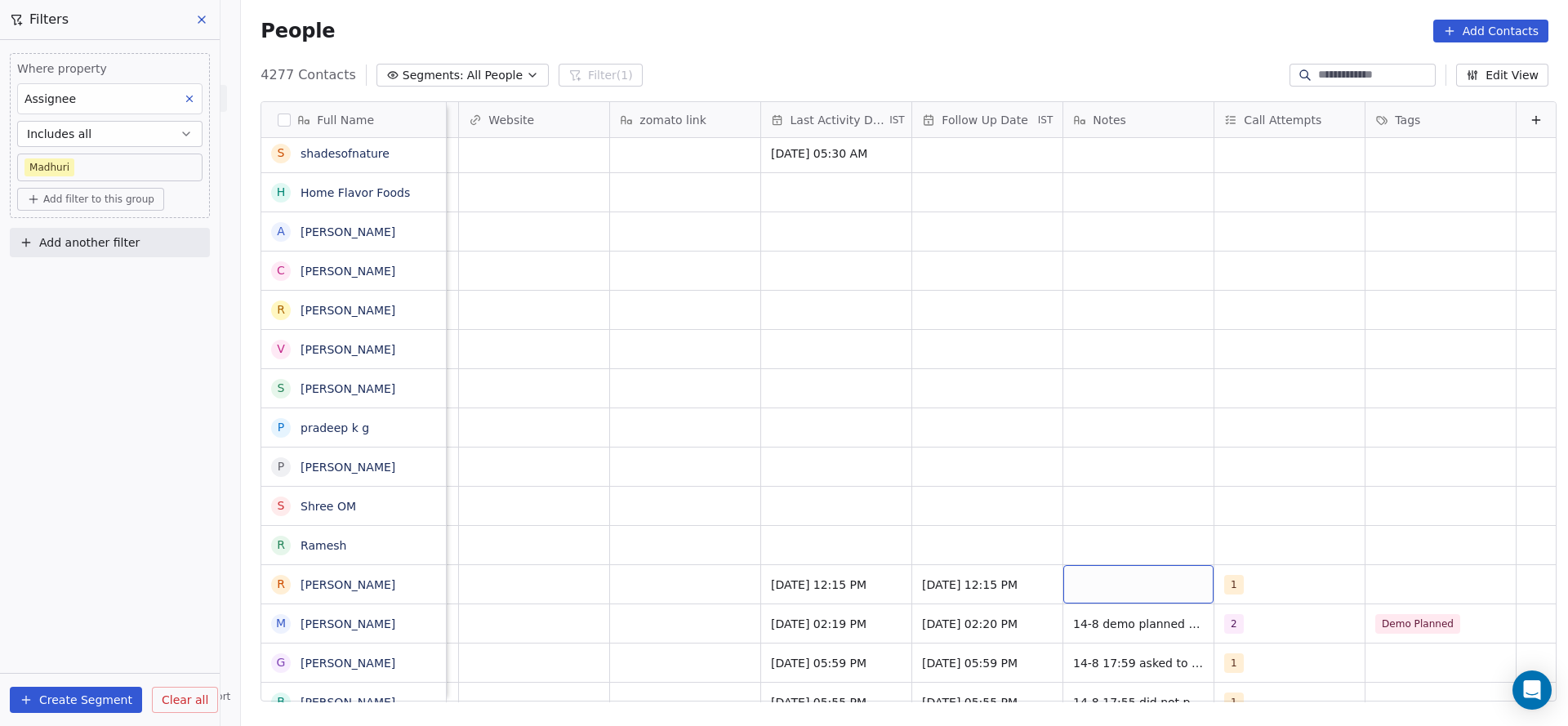
click at [1123, 578] on div "grid" at bounding box center [1138, 584] width 151 height 39
type textarea "**********"
click at [630, 506] on html "On2Cook India Pvt. Ltd. Contacts People Marketing Workflows Campaigns Sales Pip…" at bounding box center [784, 363] width 1568 height 726
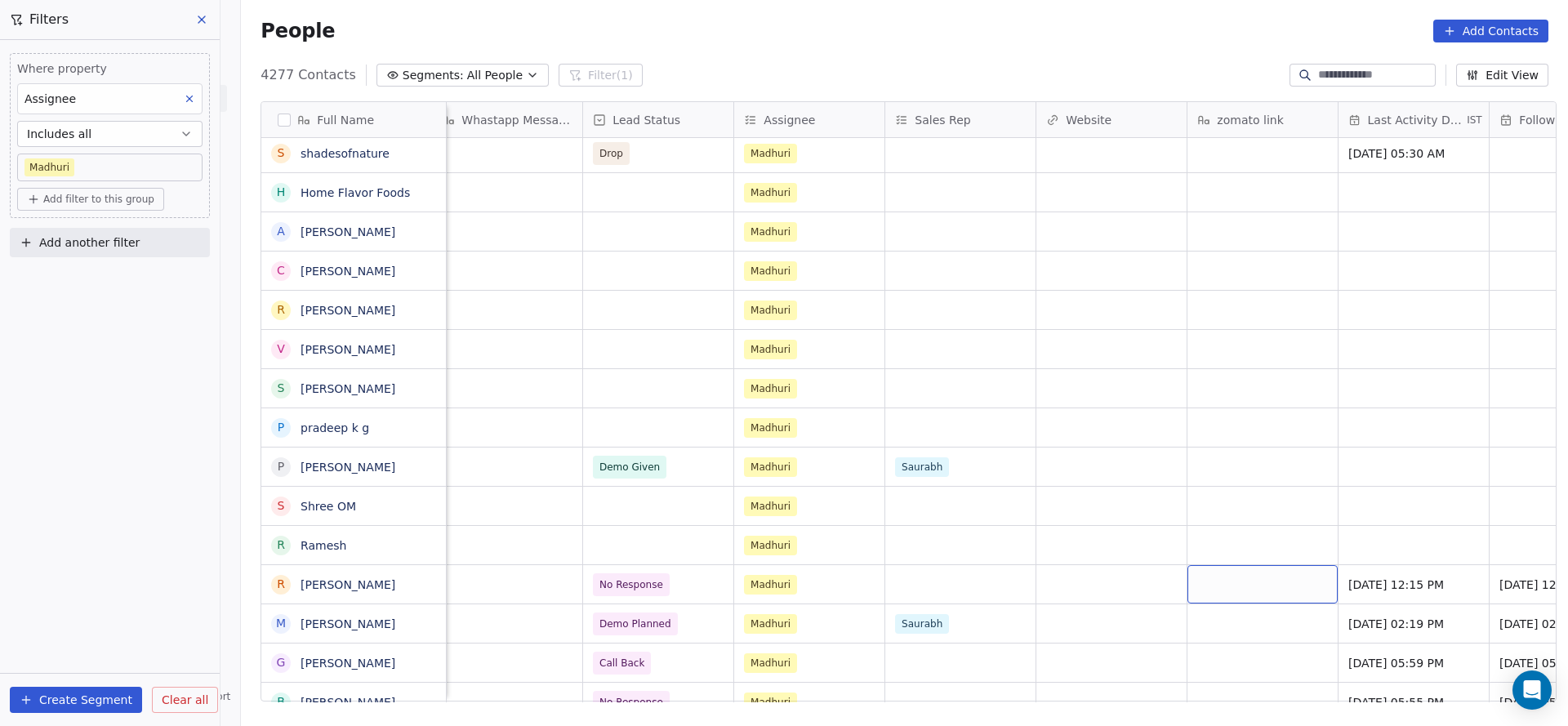
scroll to position [0, 1442]
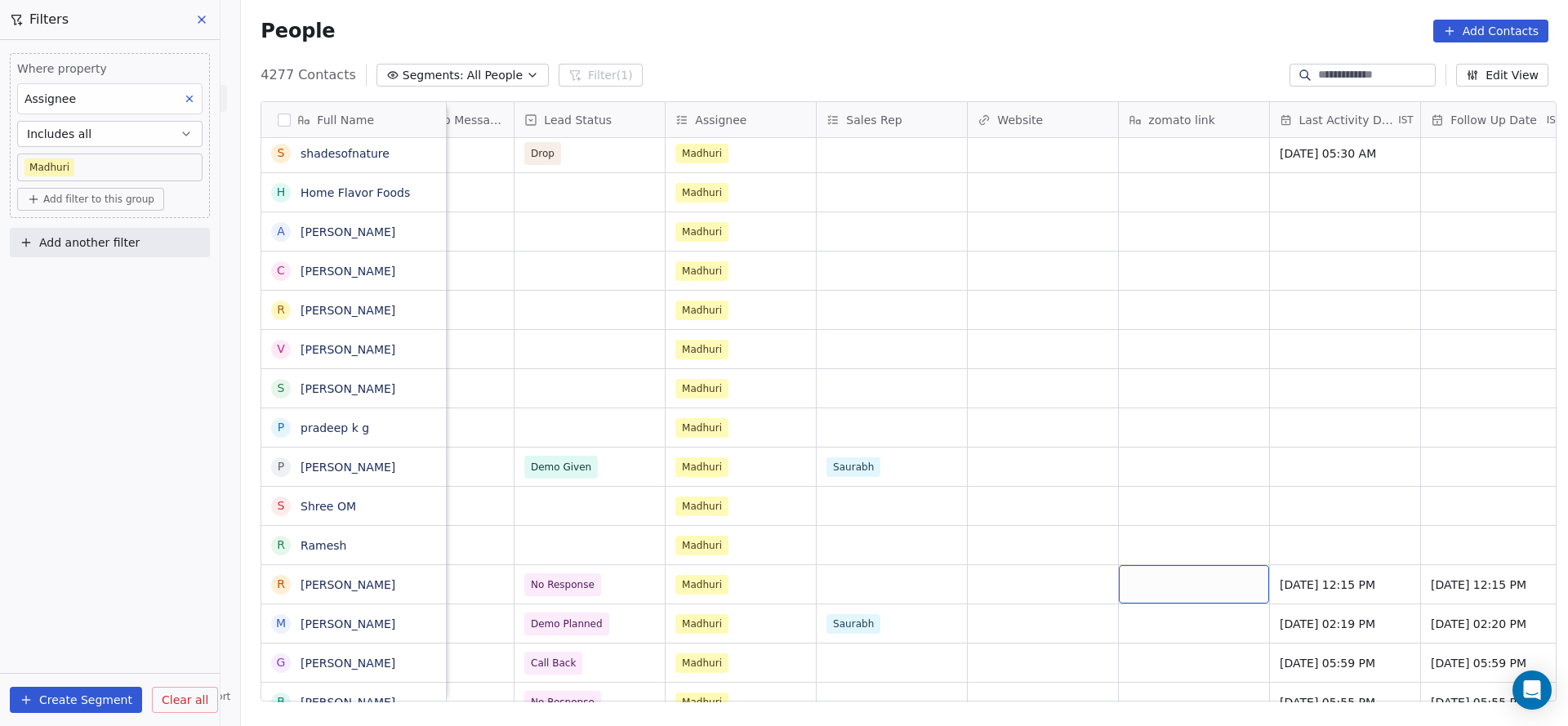
click at [1176, 597] on div "grid" at bounding box center [1194, 584] width 151 height 39
click at [1147, 582] on textarea "********" at bounding box center [1185, 590] width 149 height 51
type textarea "*********"
click at [836, 451] on html "On2Cook India Pvt. Ltd. Contacts People Marketing Workflows Campaigns Sales Pip…" at bounding box center [784, 363] width 1568 height 726
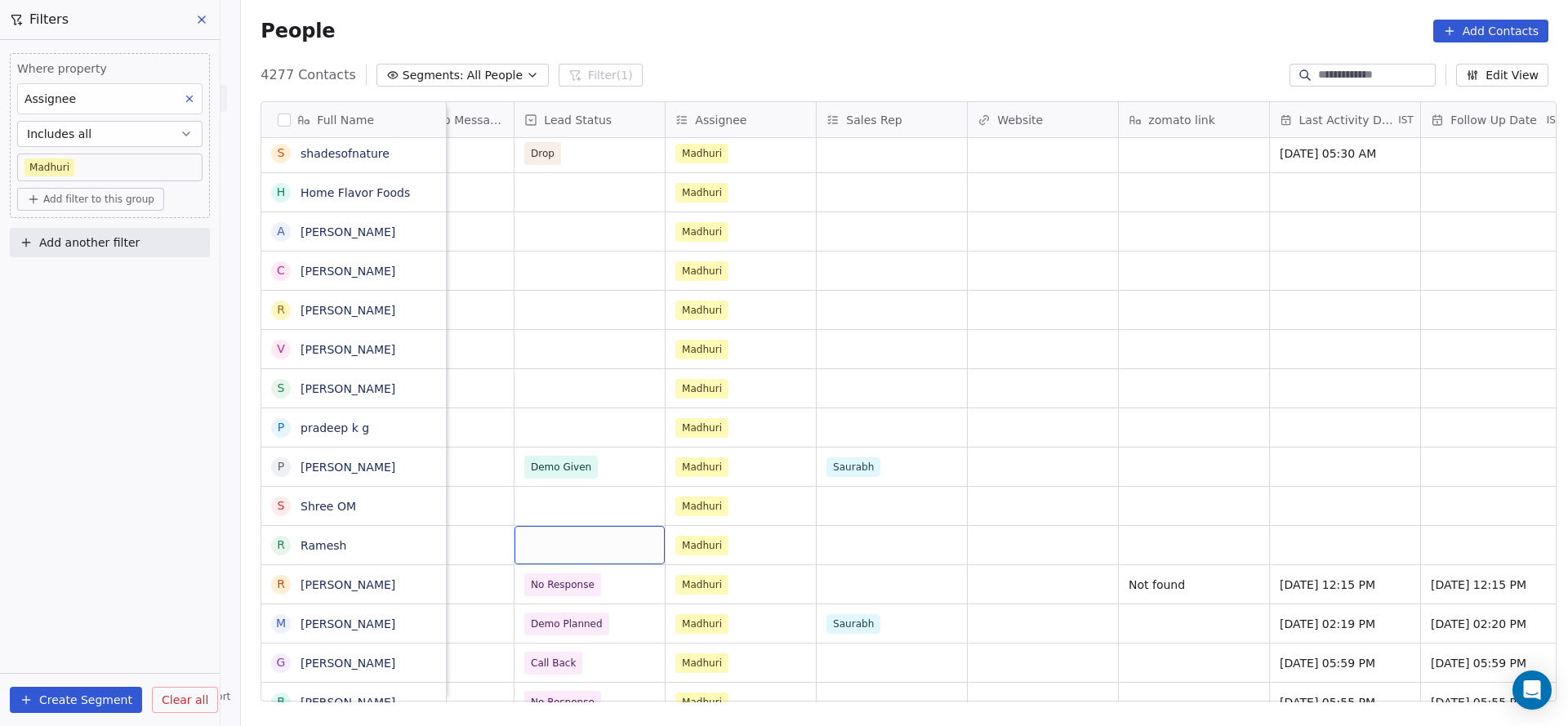
scroll to position [0, 0]
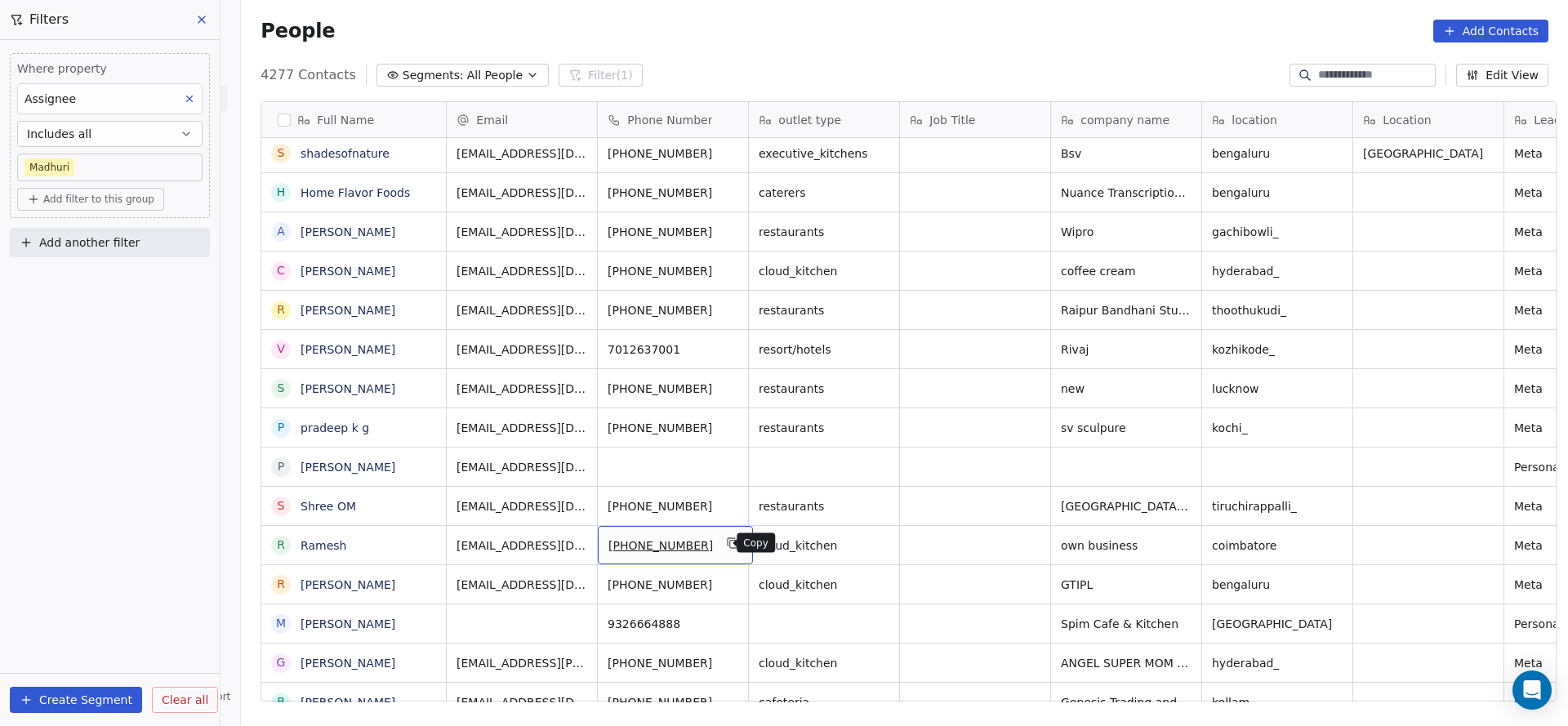
click at [729, 538] on icon "grid" at bounding box center [732, 542] width 8 height 8
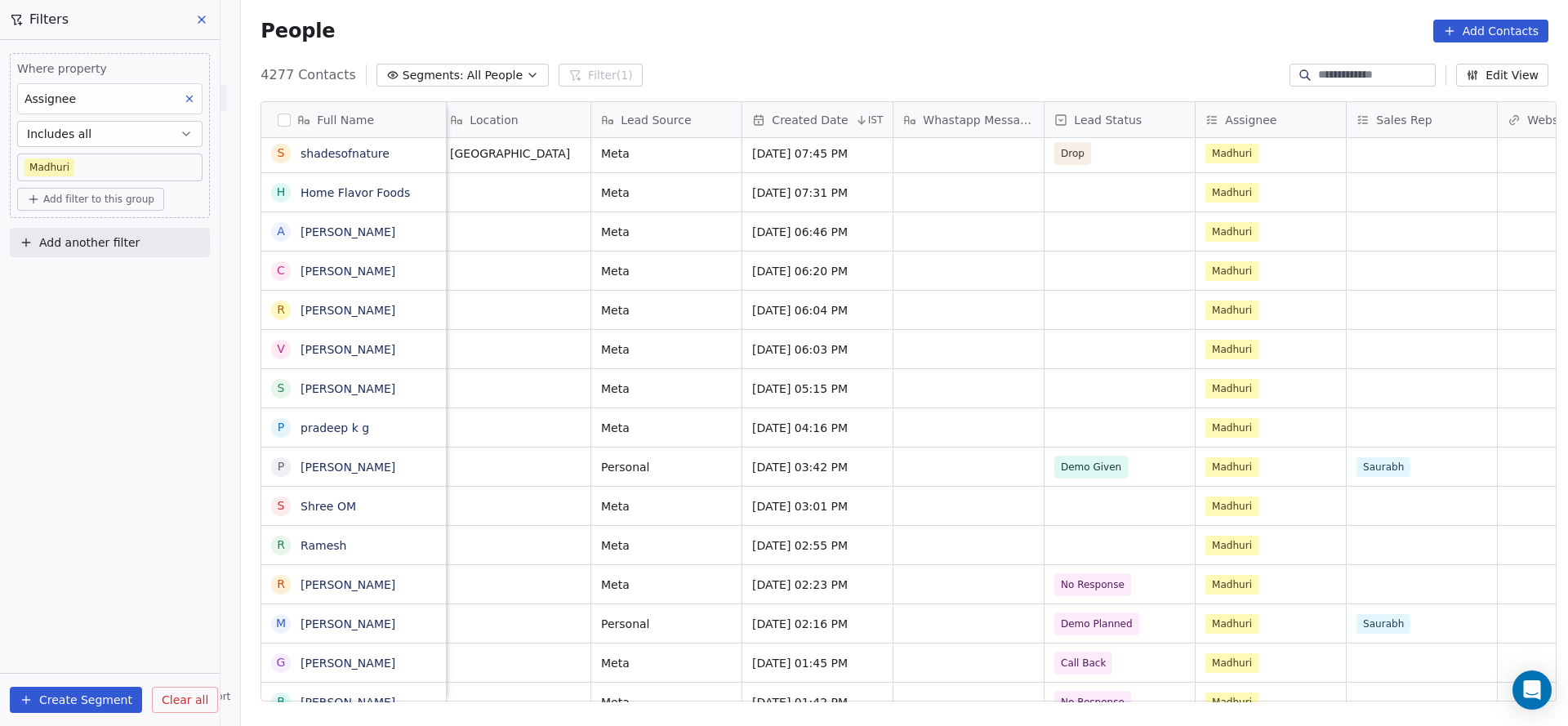
scroll to position [0, 1025]
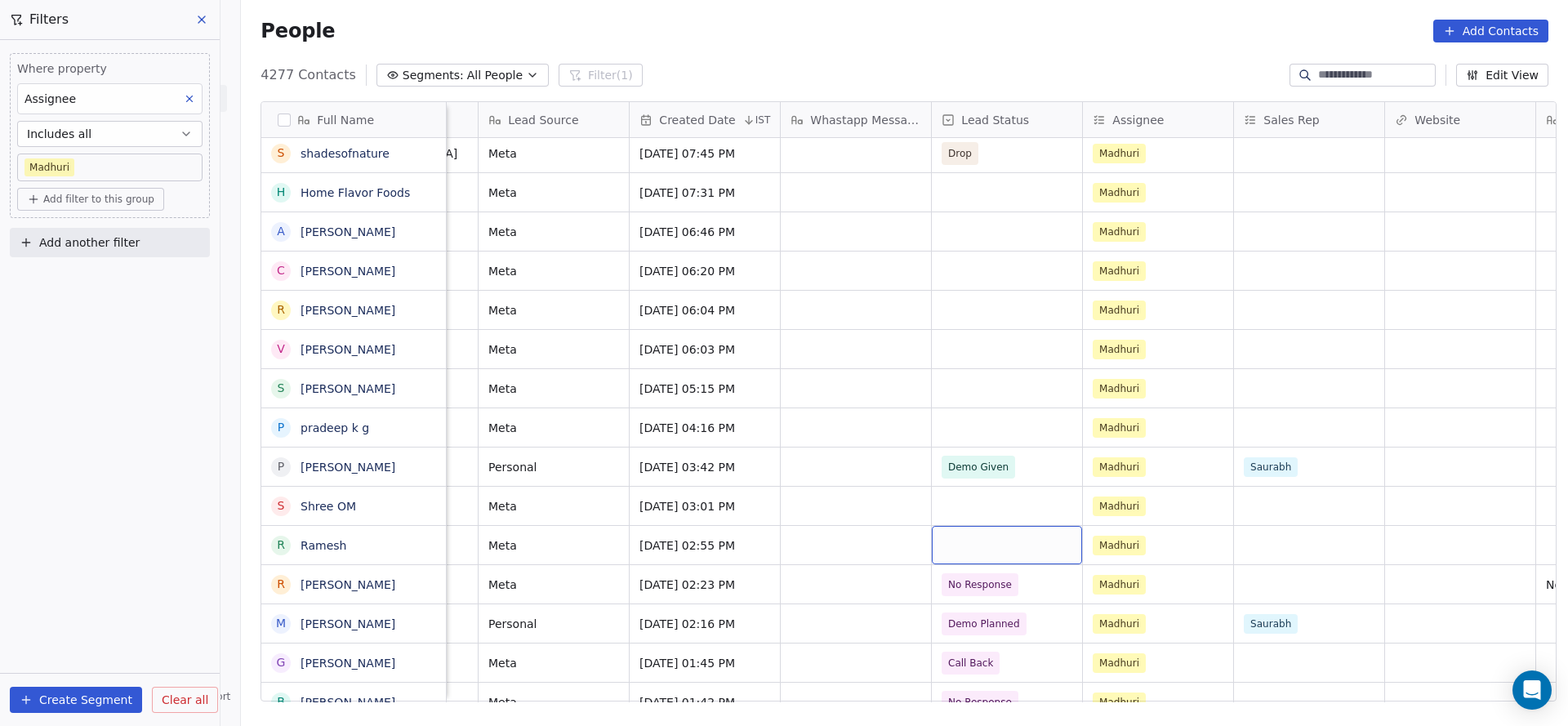
click at [987, 557] on div "grid" at bounding box center [1006, 544] width 151 height 39
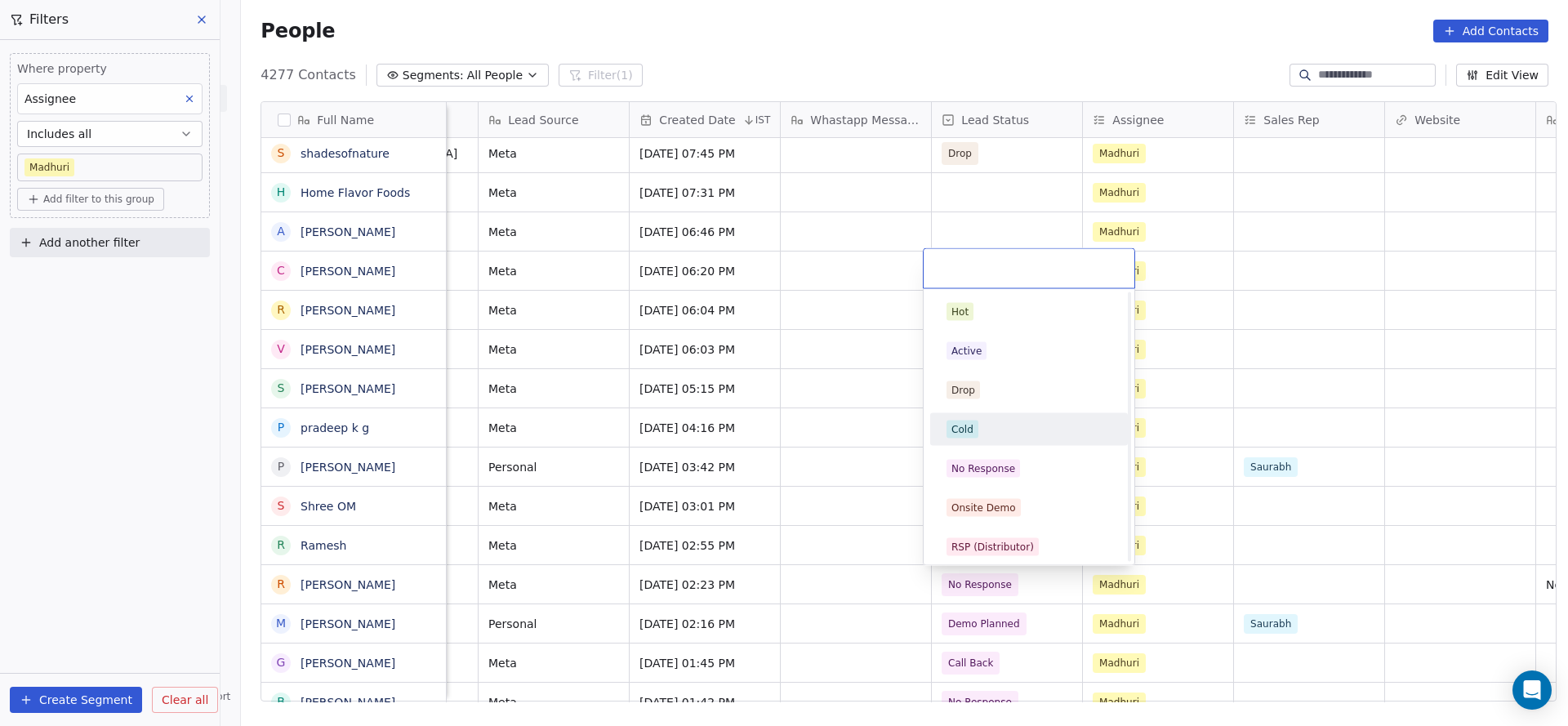
scroll to position [122, 0]
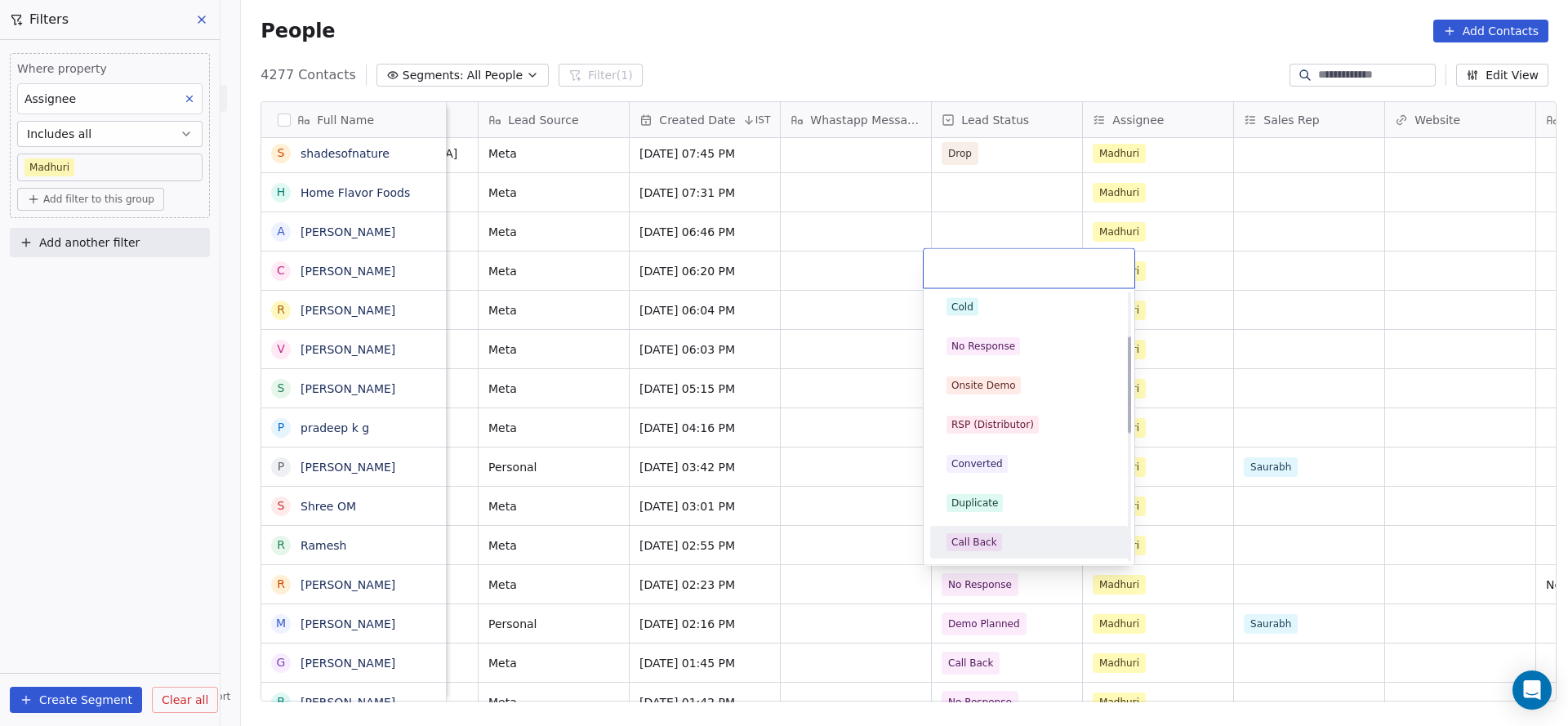
click at [975, 535] on div "Call Back" at bounding box center [974, 542] width 46 height 15
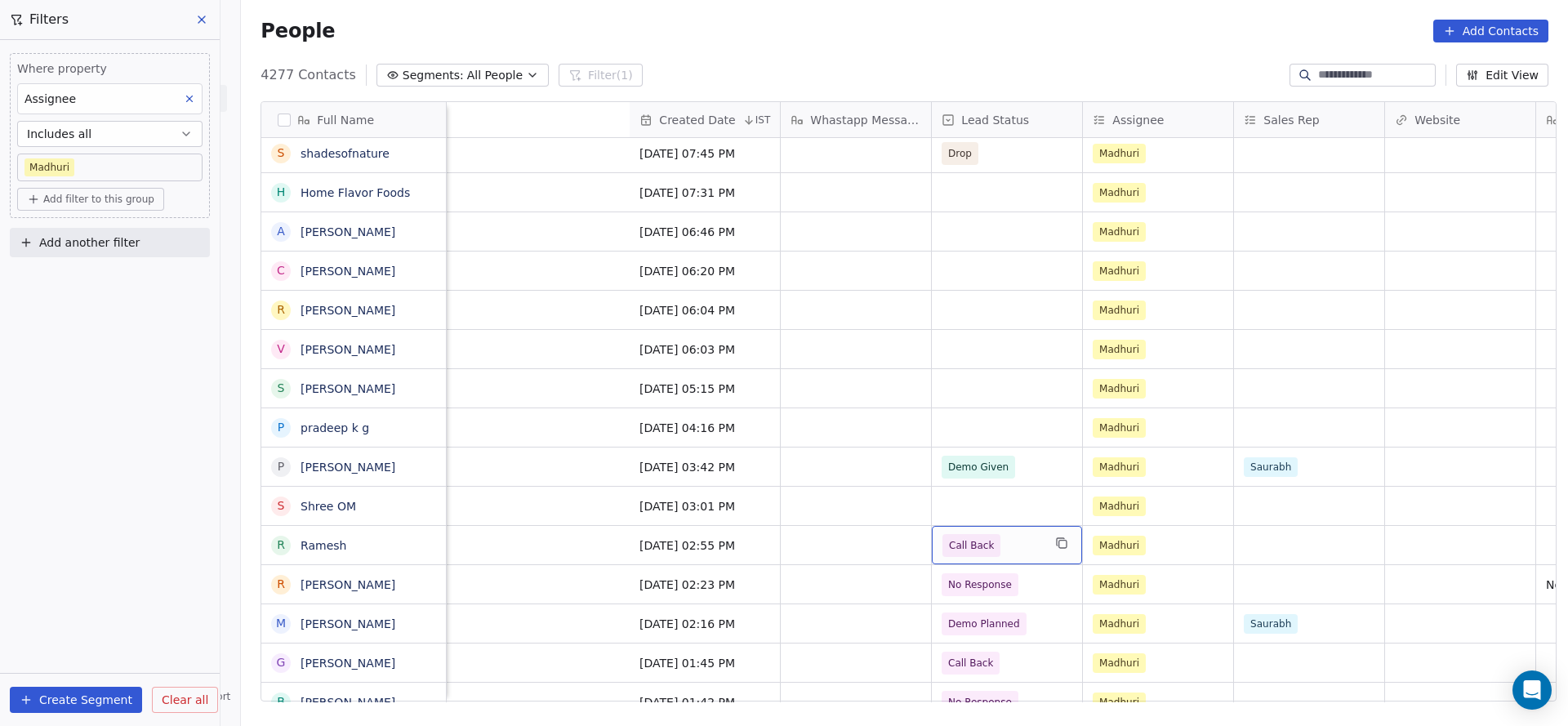
scroll to position [0, 1707]
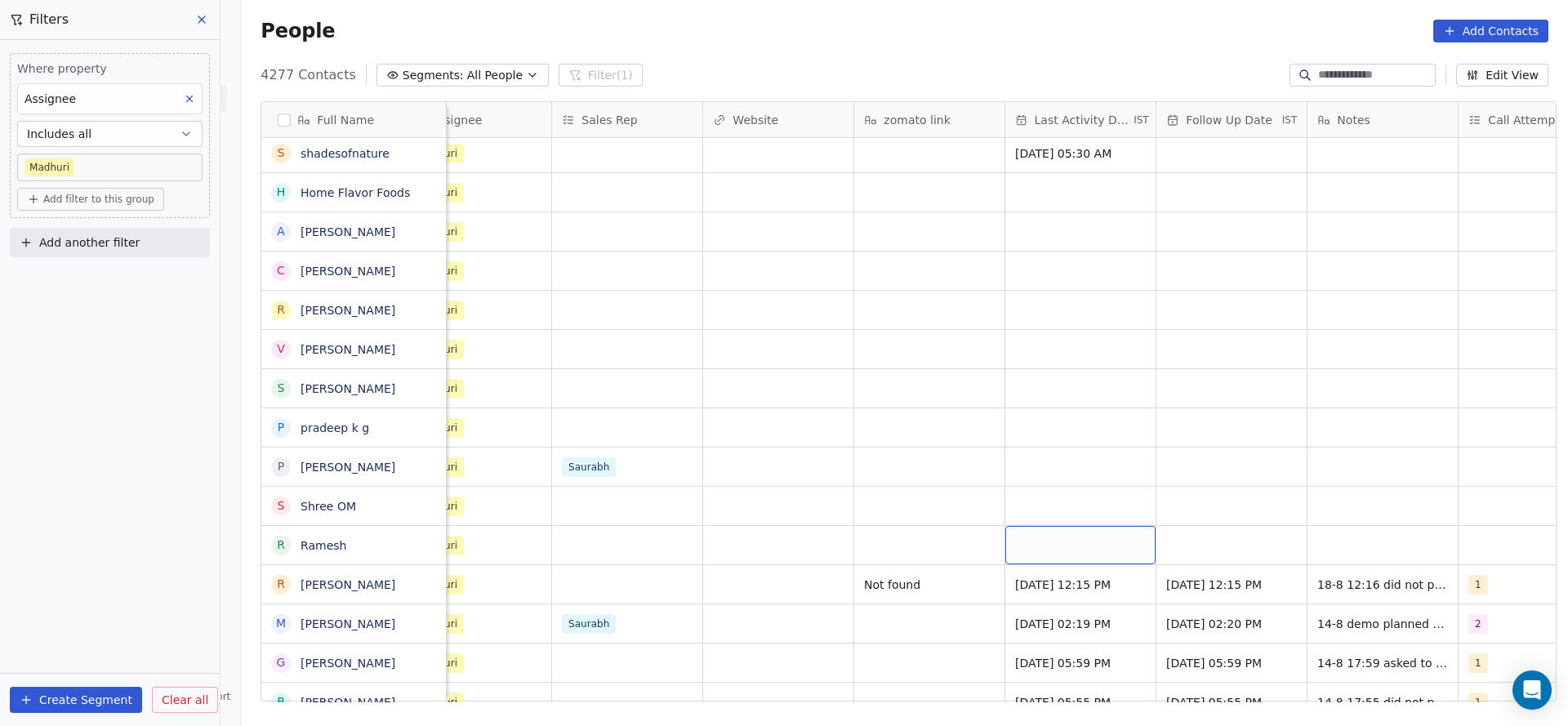
click at [1046, 548] on div "grid" at bounding box center [1080, 544] width 151 height 39
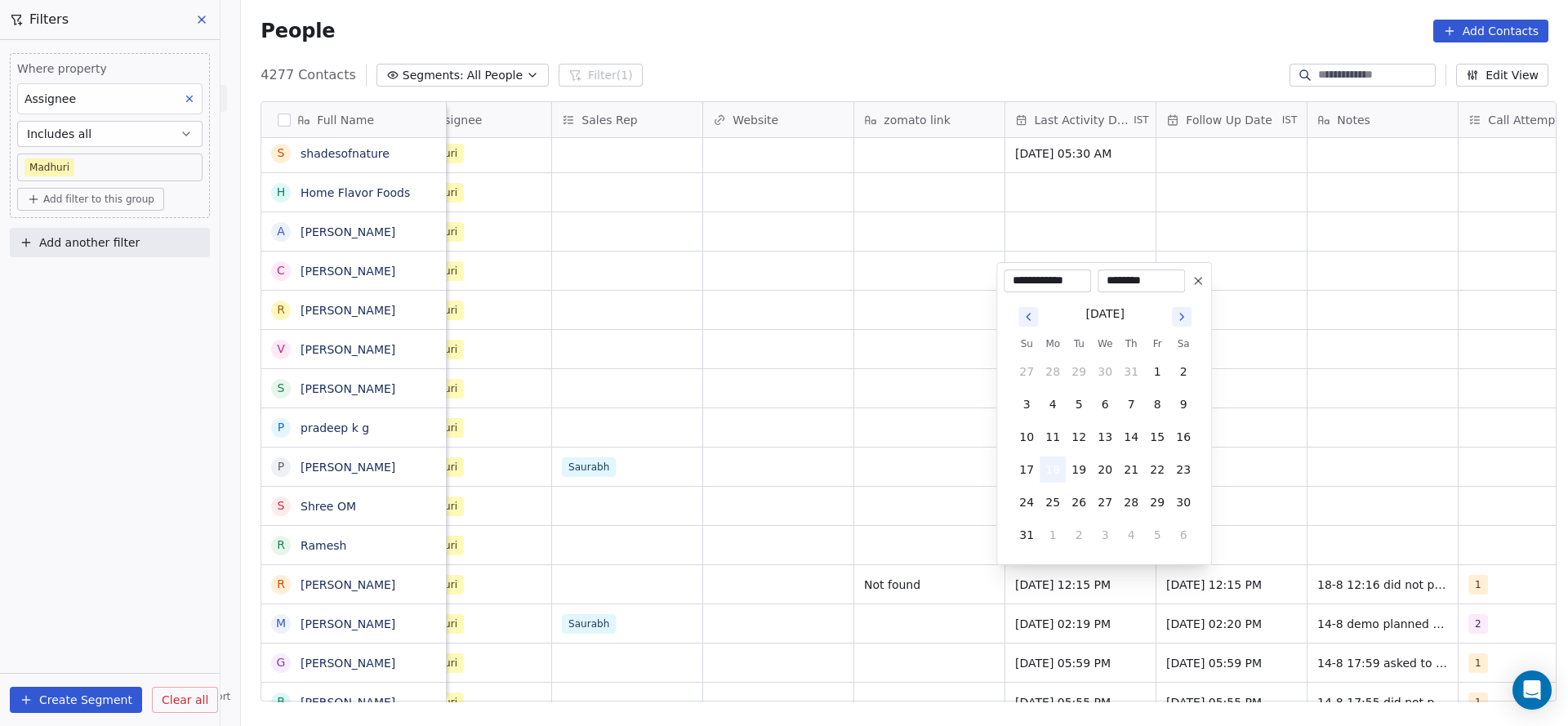
click at [1054, 472] on button "18" at bounding box center [1052, 470] width 26 height 26
click at [833, 518] on html "On2Cook India Pvt. Ltd. Contacts People Marketing Workflows Campaigns Sales Pip…" at bounding box center [784, 363] width 1568 height 726
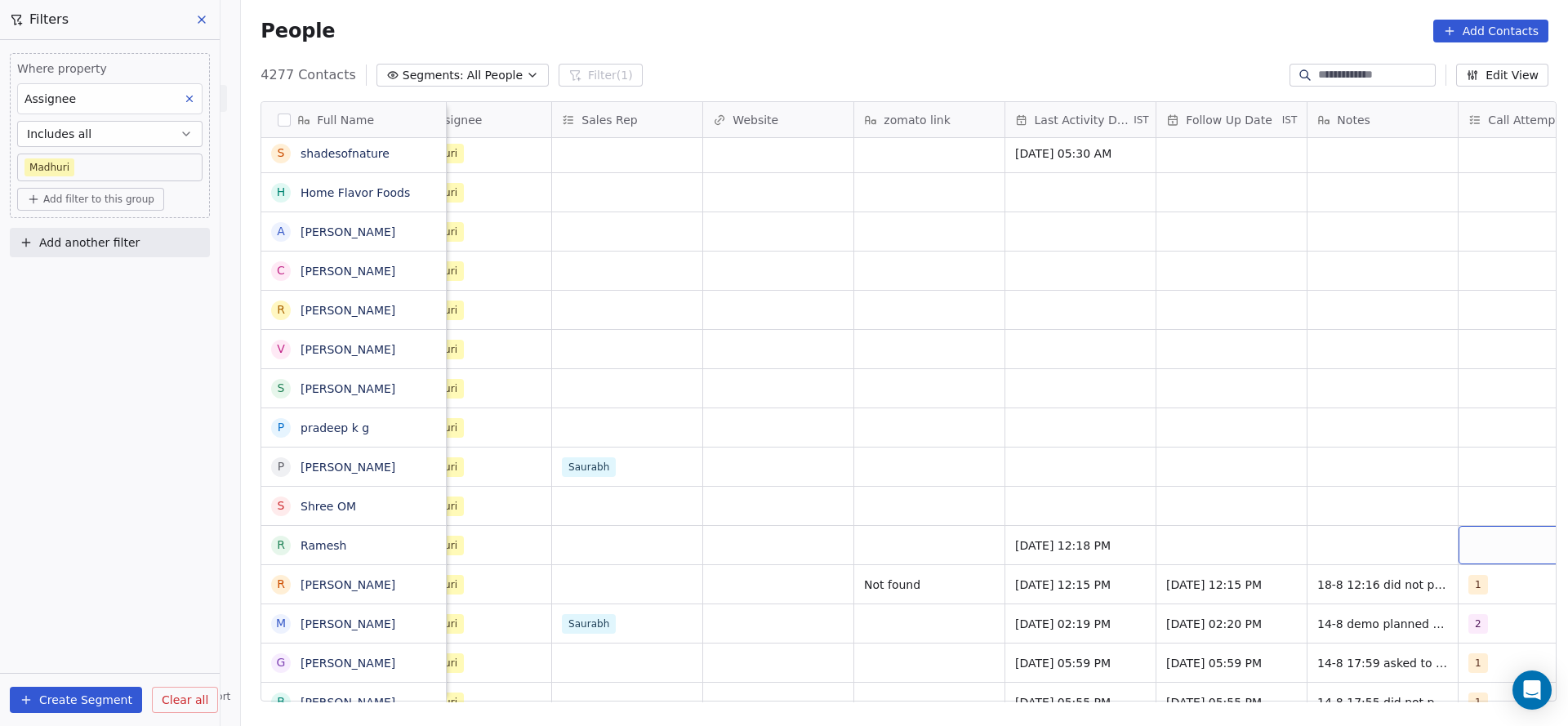
scroll to position [0, 1779]
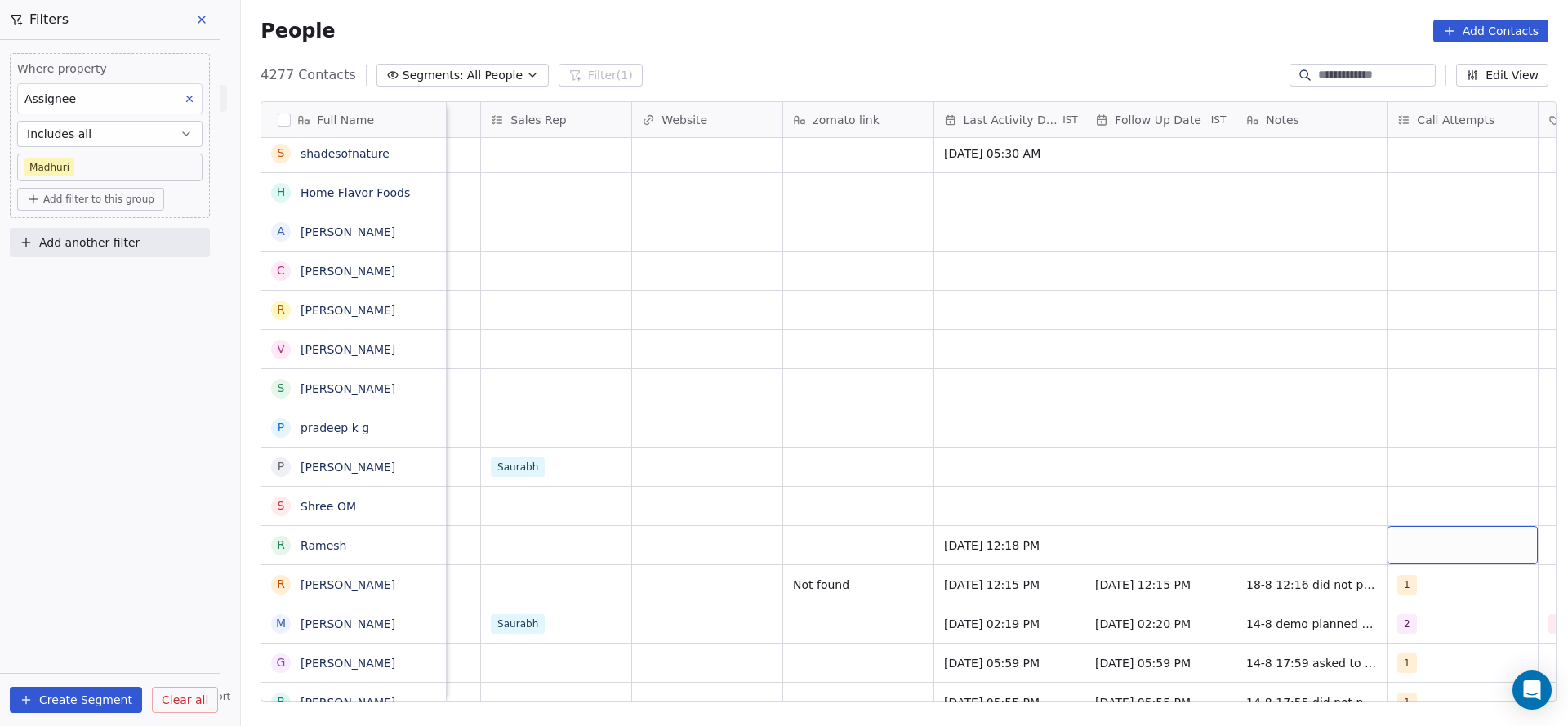
click at [1454, 541] on div "grid" at bounding box center [1462, 544] width 151 height 39
click at [1433, 335] on div "2" at bounding box center [1454, 351] width 198 height 33
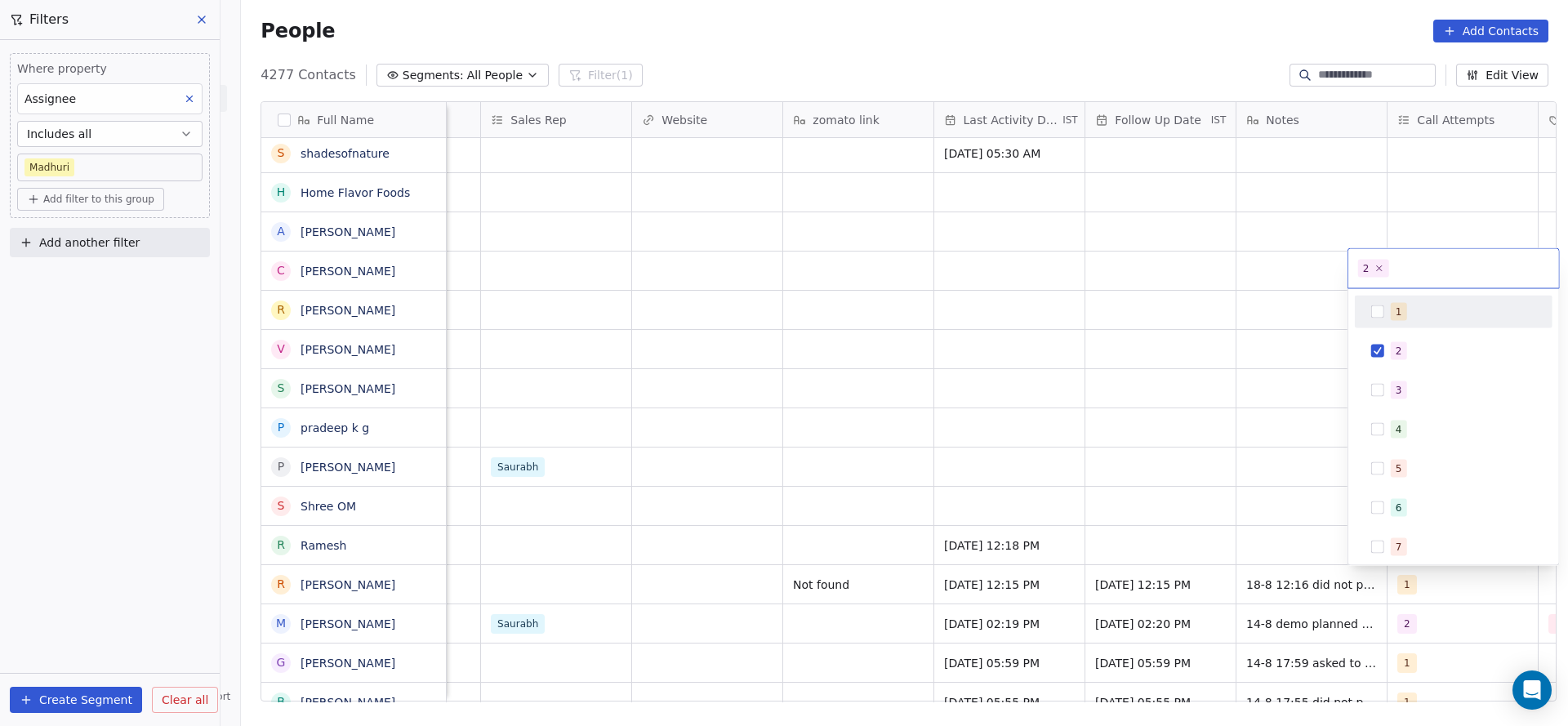
click at [1436, 323] on div "1" at bounding box center [1453, 311] width 185 height 26
click at [1406, 355] on div "2" at bounding box center [1463, 351] width 145 height 18
click at [1259, 399] on html "On2Cook India Pvt. Ltd. Contacts People Marketing Workflows Campaigns Sales Pip…" at bounding box center [784, 363] width 1568 height 726
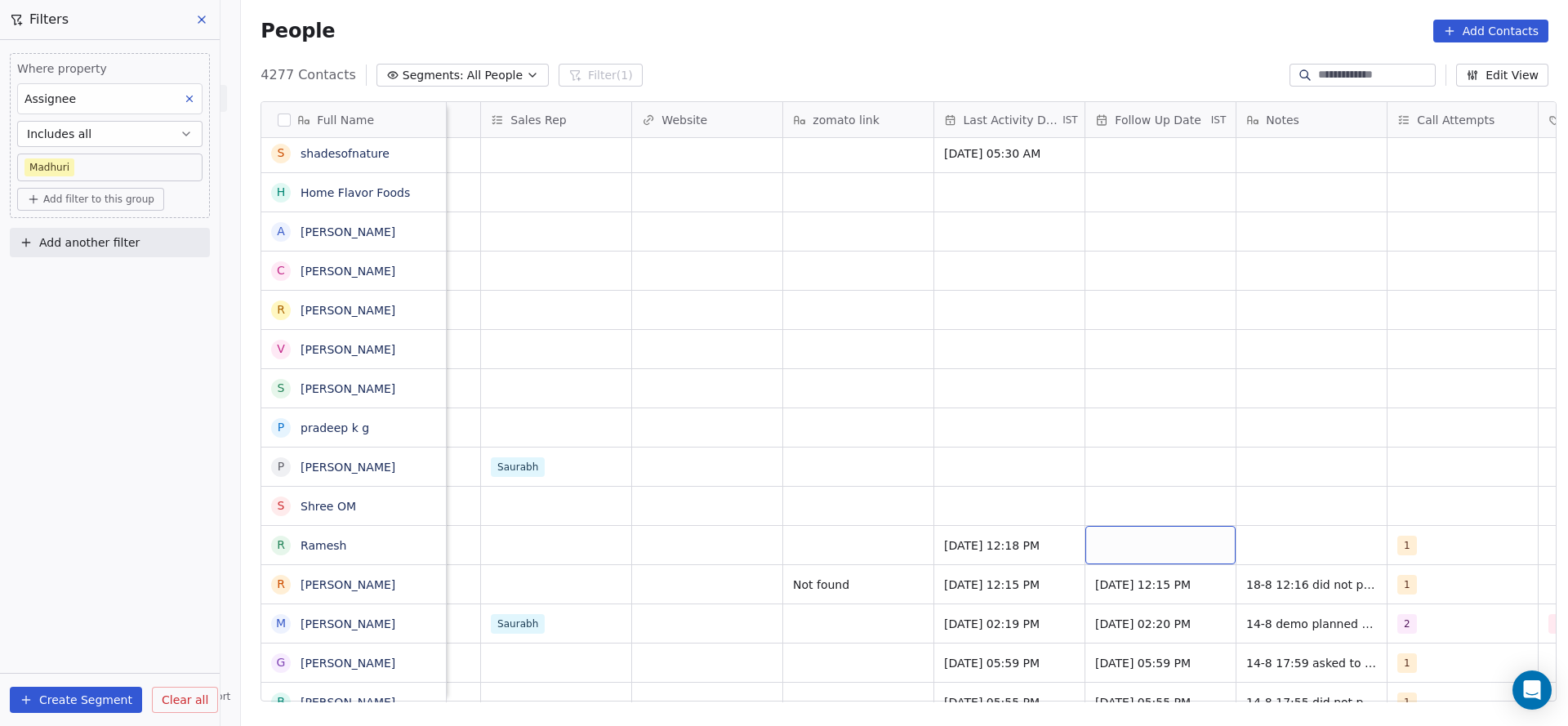
click at [1150, 538] on div "grid" at bounding box center [1160, 544] width 151 height 39
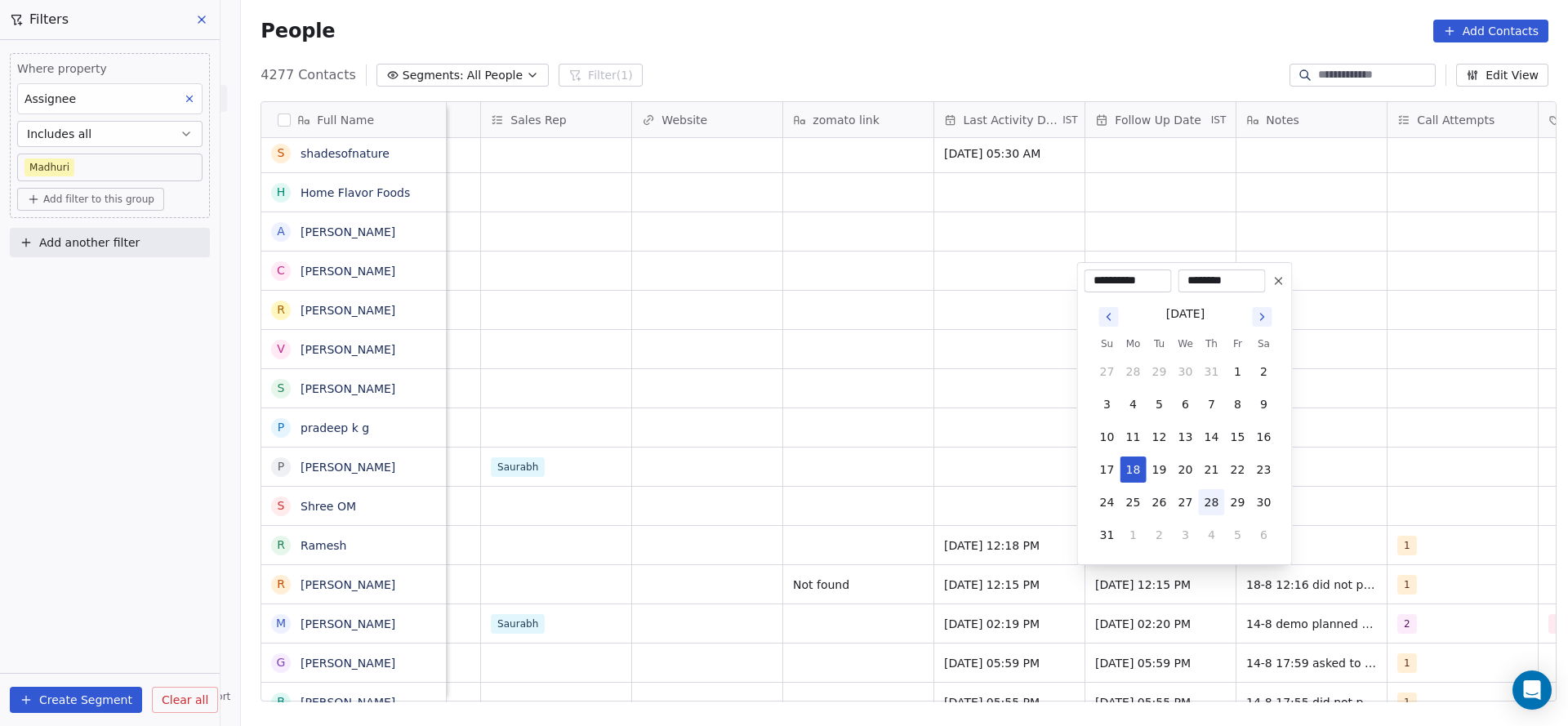
click at [1207, 495] on button "28" at bounding box center [1212, 502] width 26 height 26
type input "**********"
click at [867, 482] on html "On2Cook India Pvt. Ltd. Contacts People Marketing Workflows Campaigns Sales Pip…" at bounding box center [784, 363] width 1568 height 726
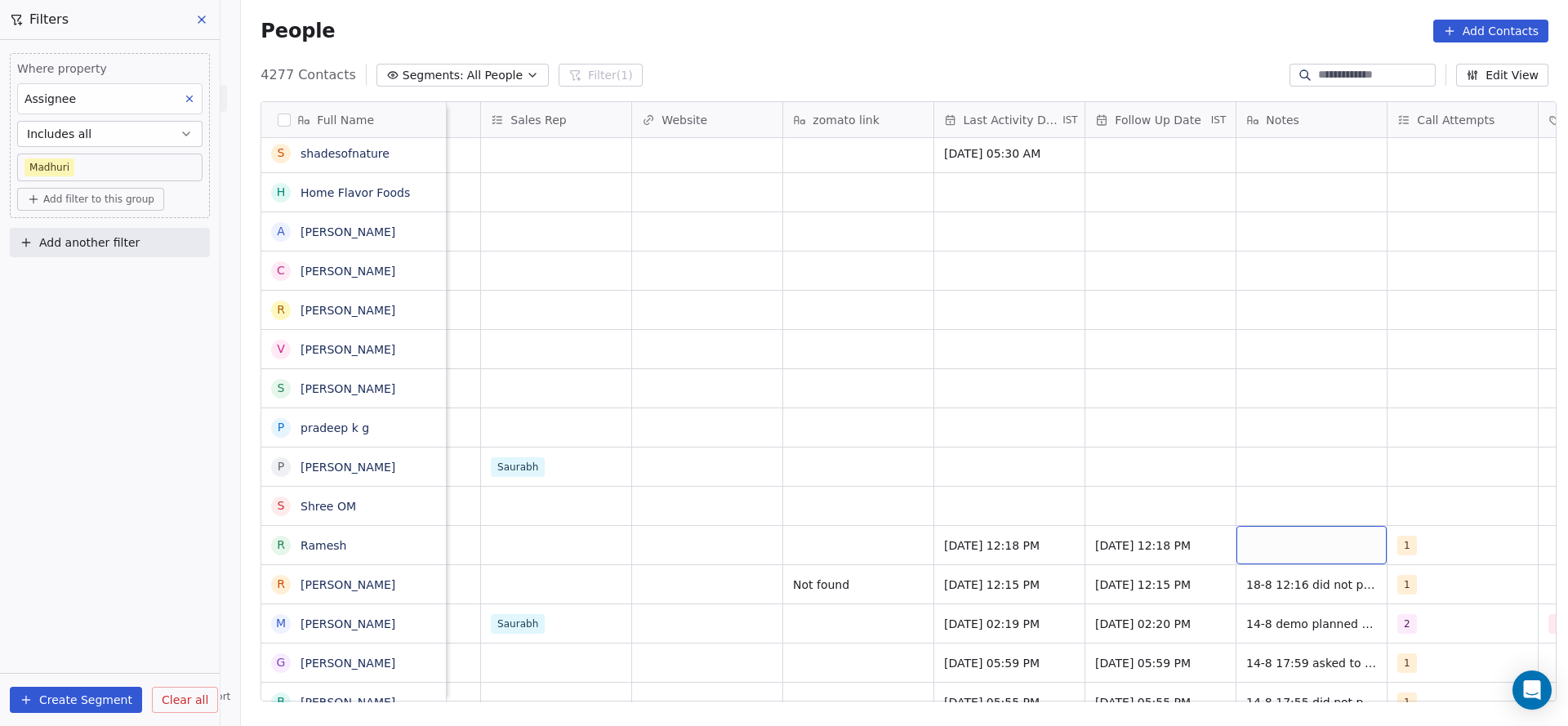
click at [1330, 533] on div "grid" at bounding box center [1311, 544] width 151 height 39
type textarea "**********"
click at [808, 519] on html "On2Cook India Pvt. Ltd. Contacts People Marketing Workflows Campaigns Sales Pip…" at bounding box center [784, 363] width 1568 height 726
drag, startPoint x: 1221, startPoint y: 703, endPoint x: 1184, endPoint y: 714, distance: 38.6
click at [1184, 714] on div "Full Name य यशो मोहन शर्मा v vikas Jain e e Abhishek S Sanjay Desai S Sadik Mal…" at bounding box center [904, 408] width 1327 height 638
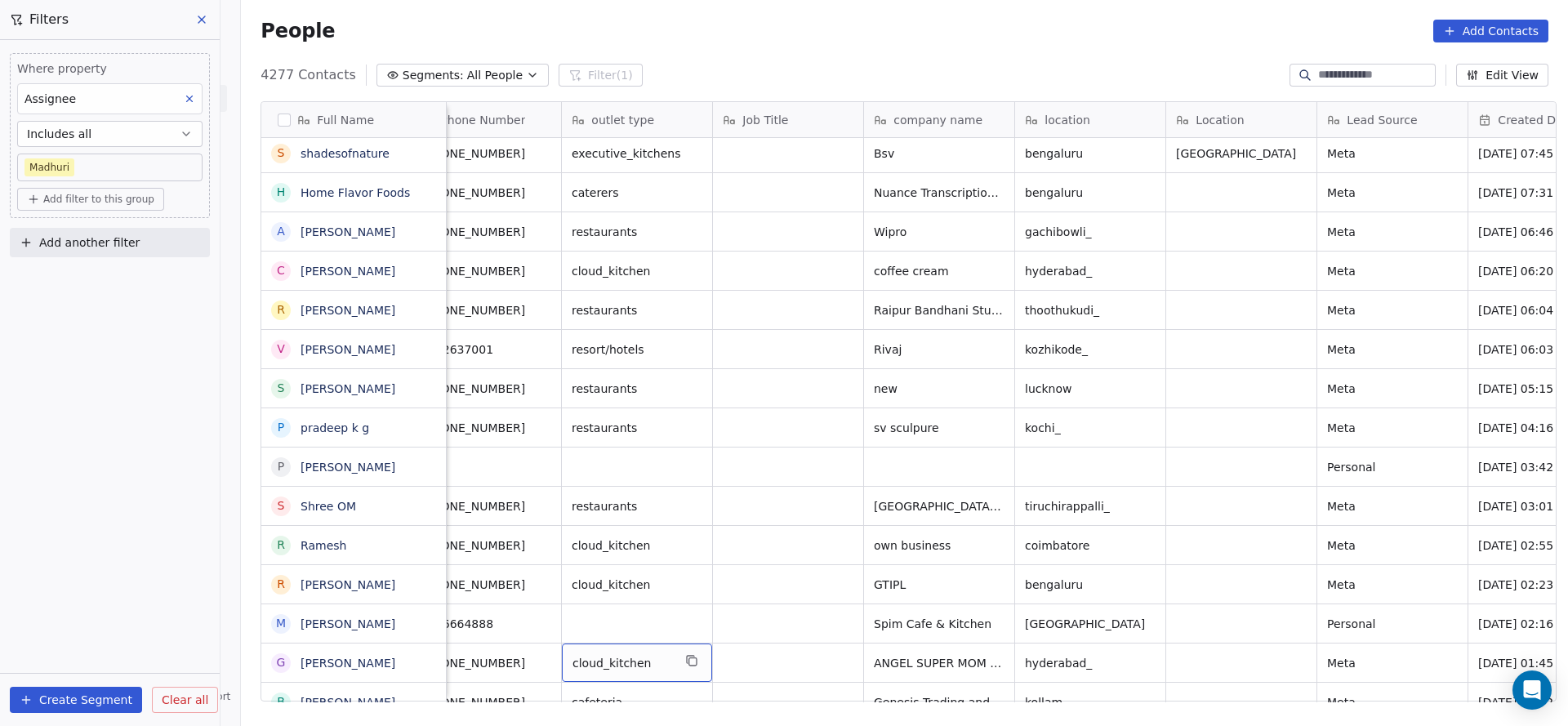
scroll to position [7015, 0]
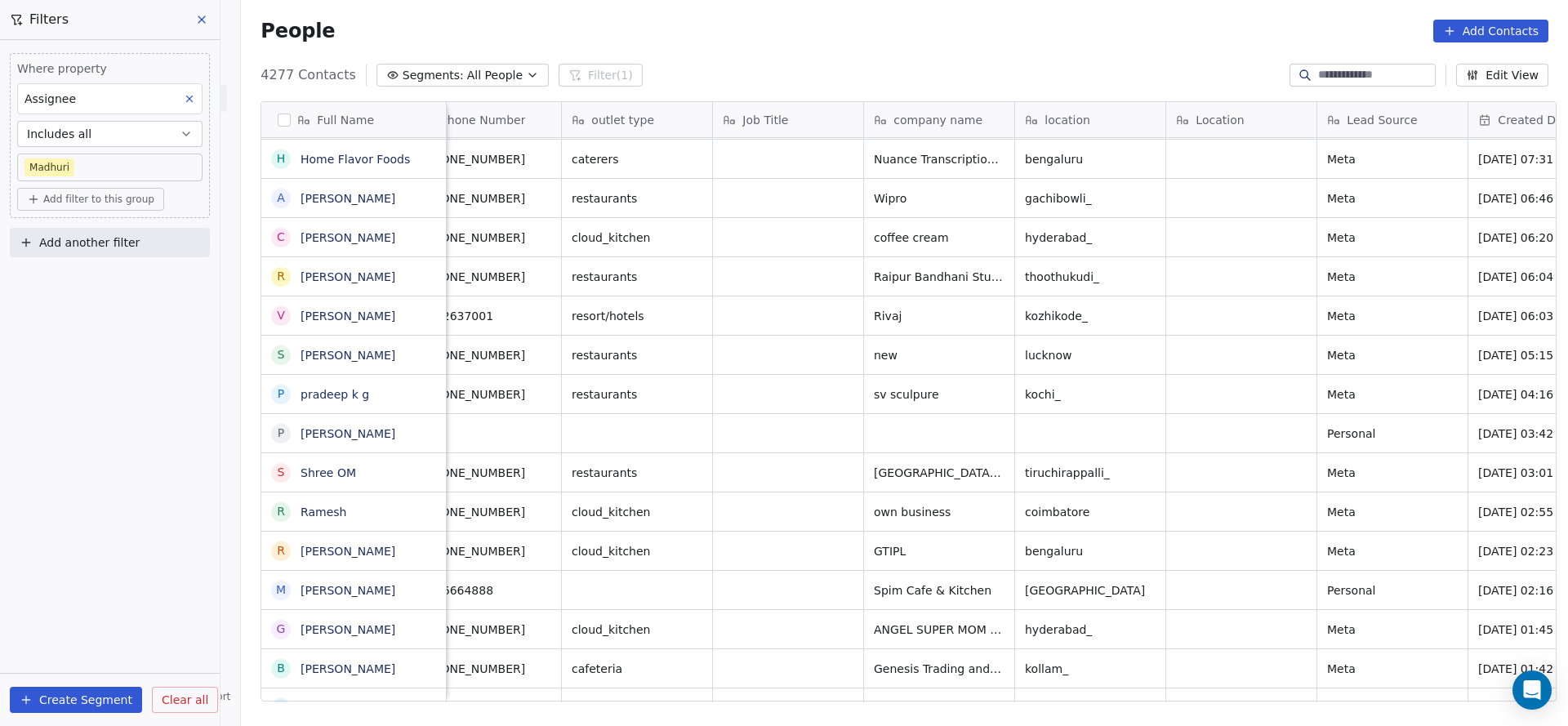
drag, startPoint x: 679, startPoint y: 703, endPoint x: 600, endPoint y: 700, distance: 79.1
click at [600, 700] on div "Full Name य यशो मोहन शर्मा v vikas Jain e e Abhishek S Sanjay Desai S Sadik Mal…" at bounding box center [904, 408] width 1327 height 638
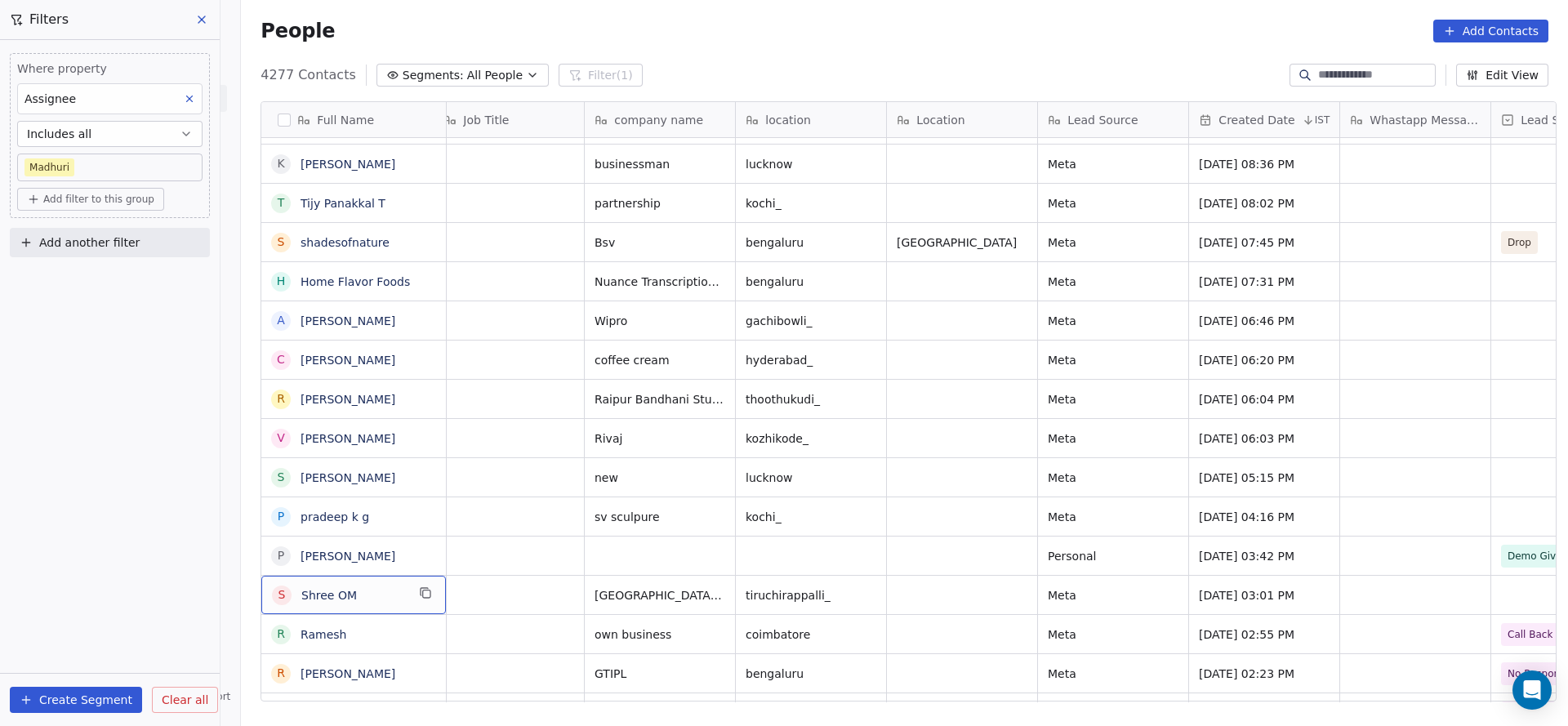
scroll to position [0, 0]
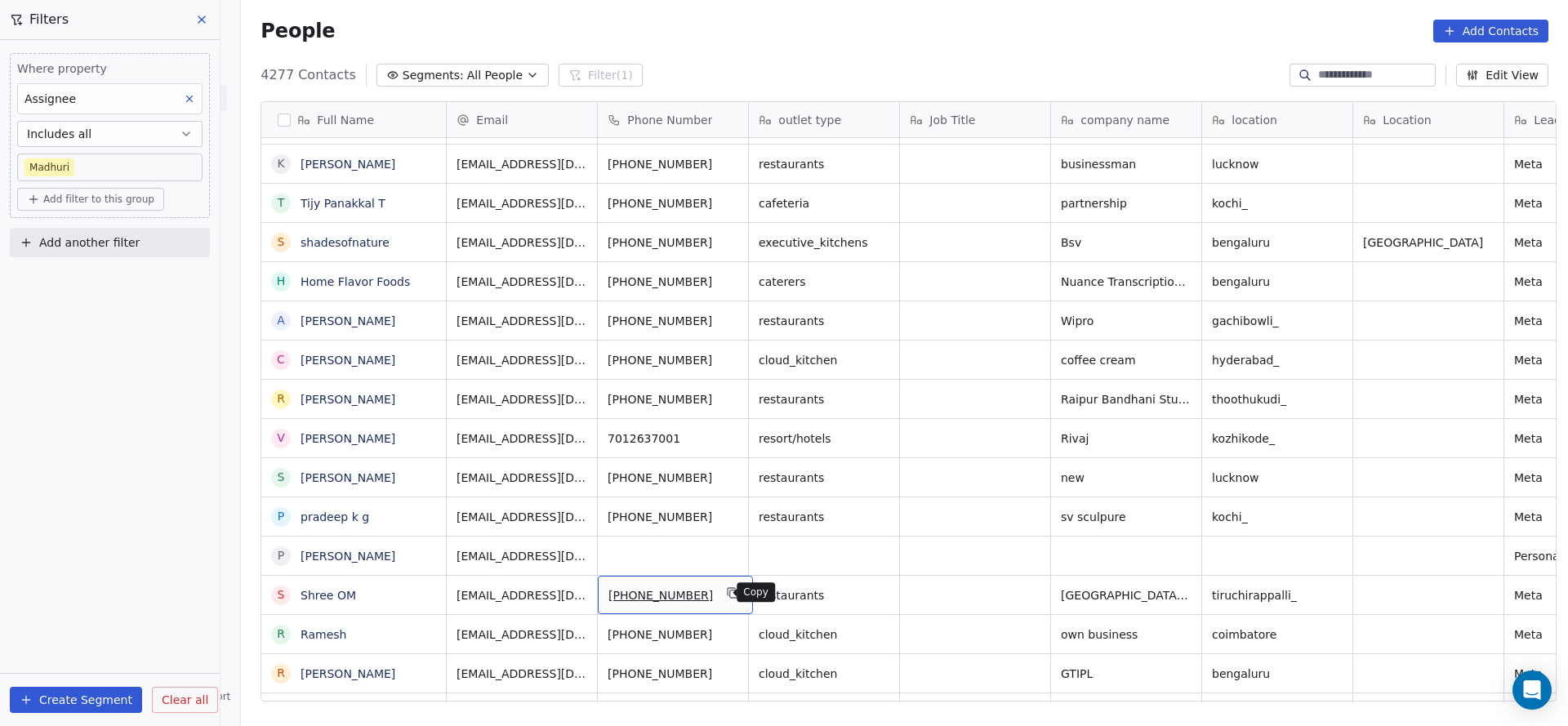
click at [727, 595] on icon "grid" at bounding box center [733, 593] width 13 height 13
drag, startPoint x: 703, startPoint y: 703, endPoint x: 1024, endPoint y: 695, distance: 321.1
click at [1024, 695] on div "Full Name V Veerendra K Komal Parikh J Jaspreet Singh Dahiya य यशो मोहन शर्मा v…" at bounding box center [904, 408] width 1327 height 638
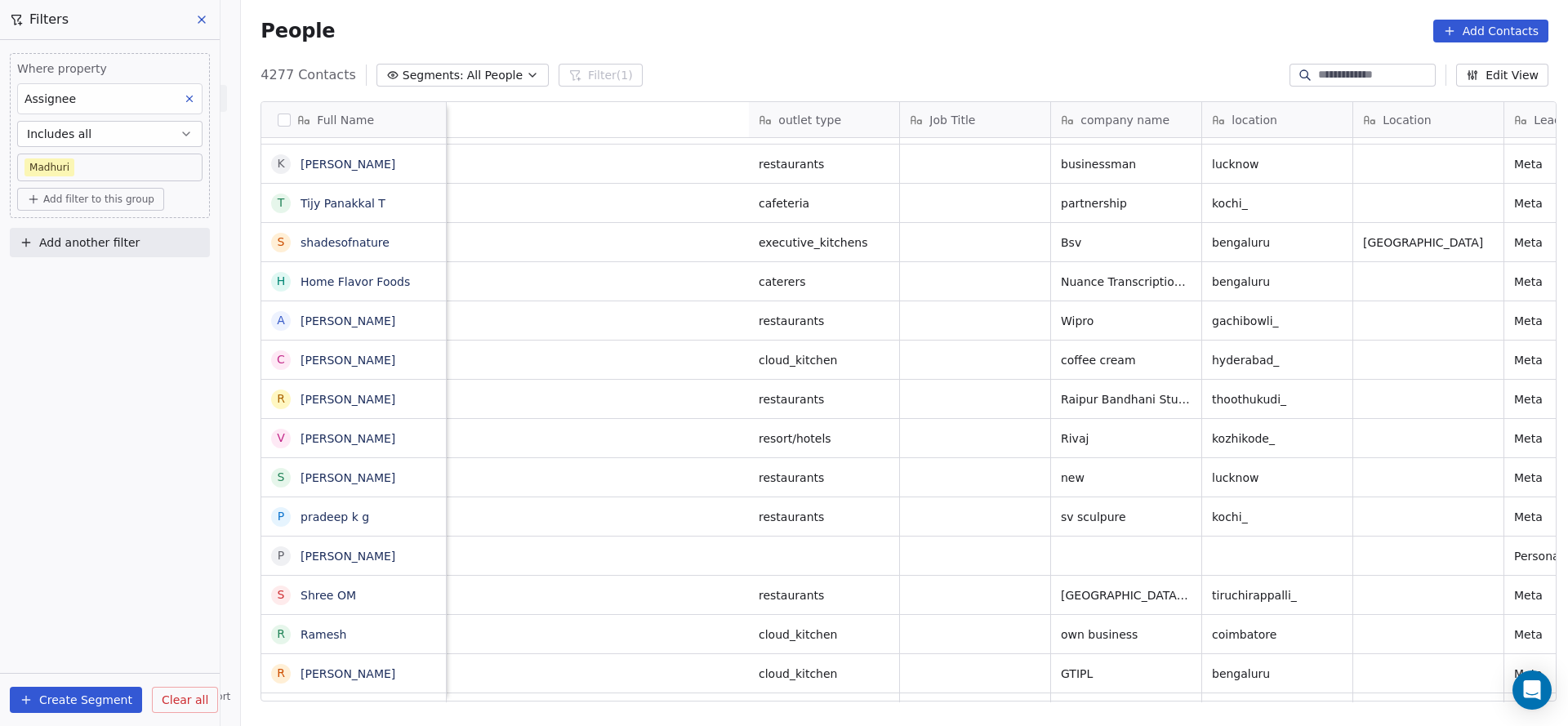
scroll to position [0, 861]
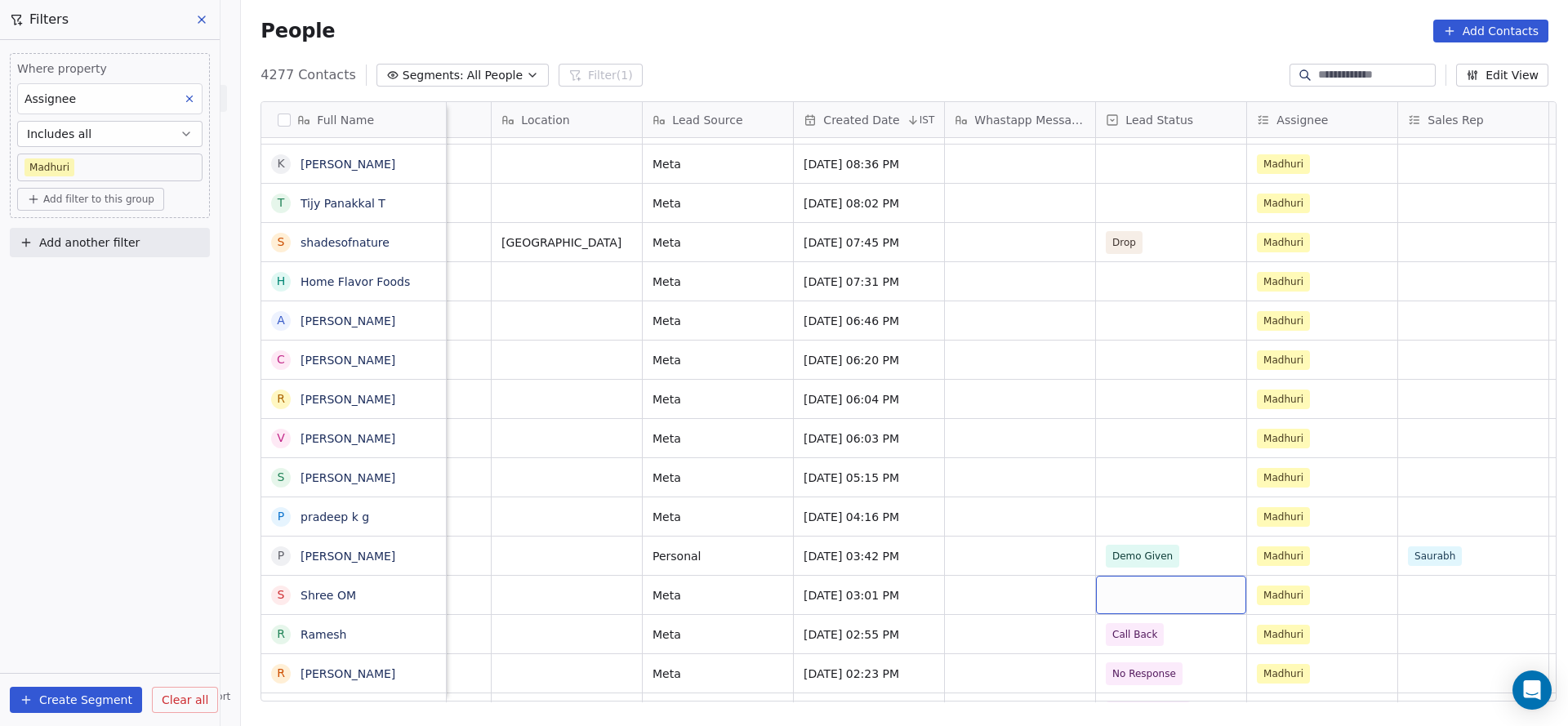
click at [1134, 575] on div "grid" at bounding box center [1171, 594] width 151 height 39
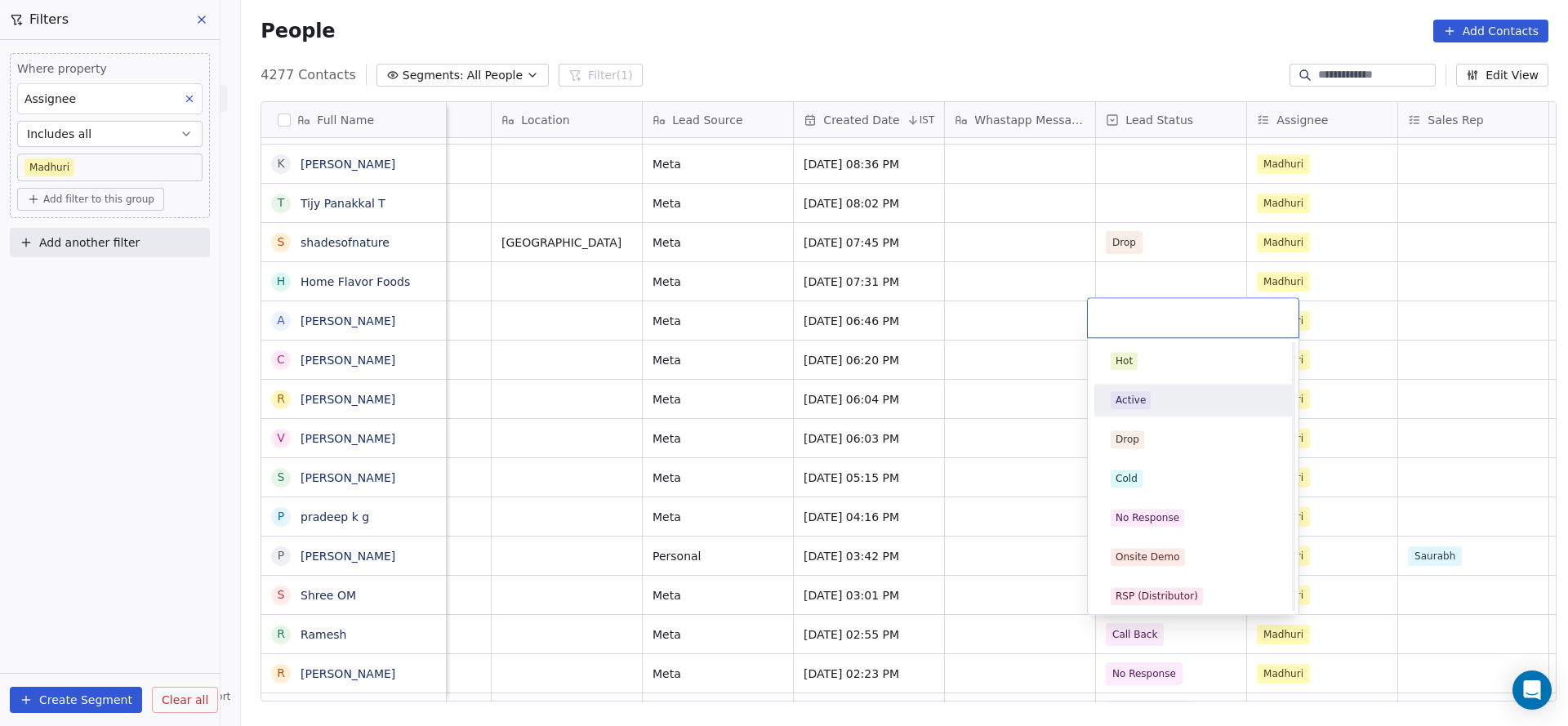
scroll to position [245, 0]
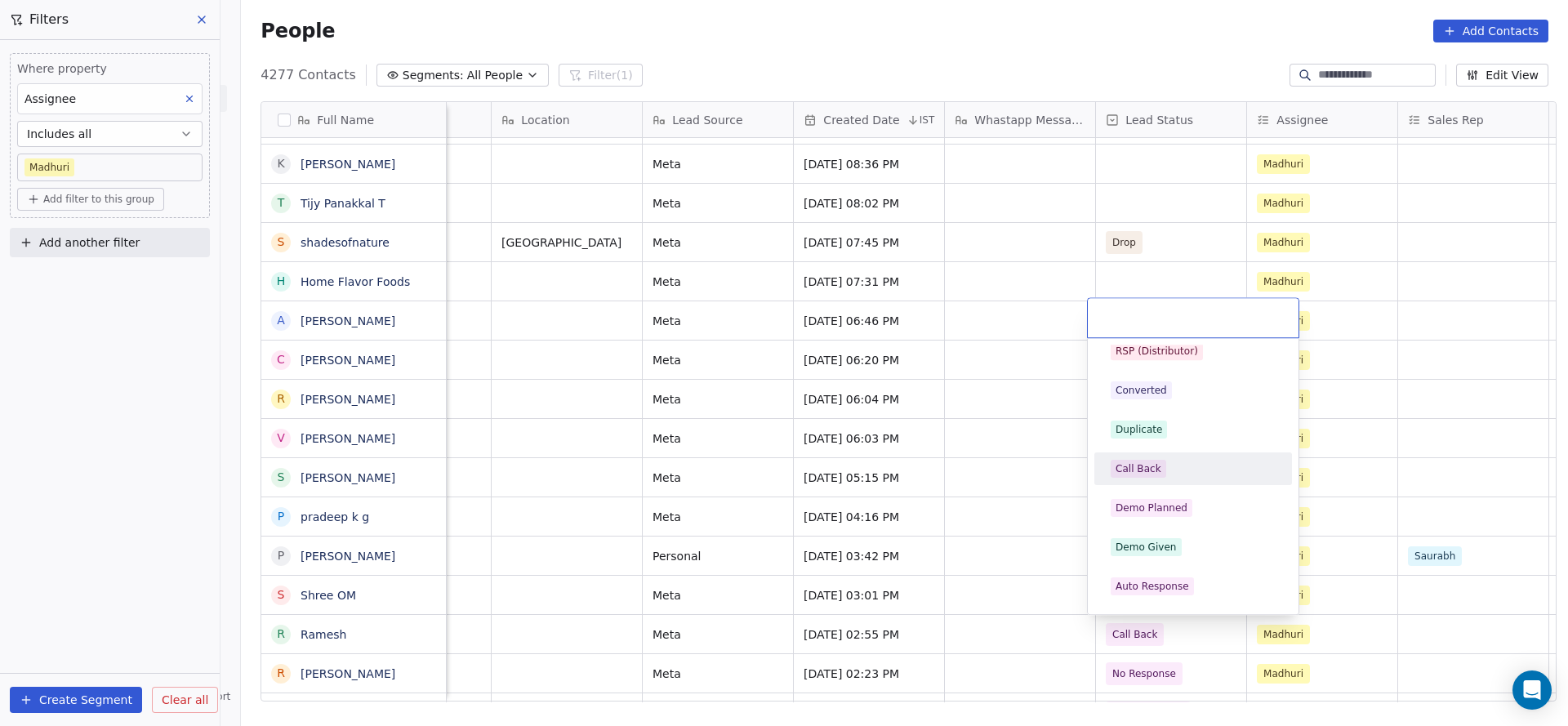
click at [1153, 453] on div "Call Back" at bounding box center [1193, 469] width 198 height 33
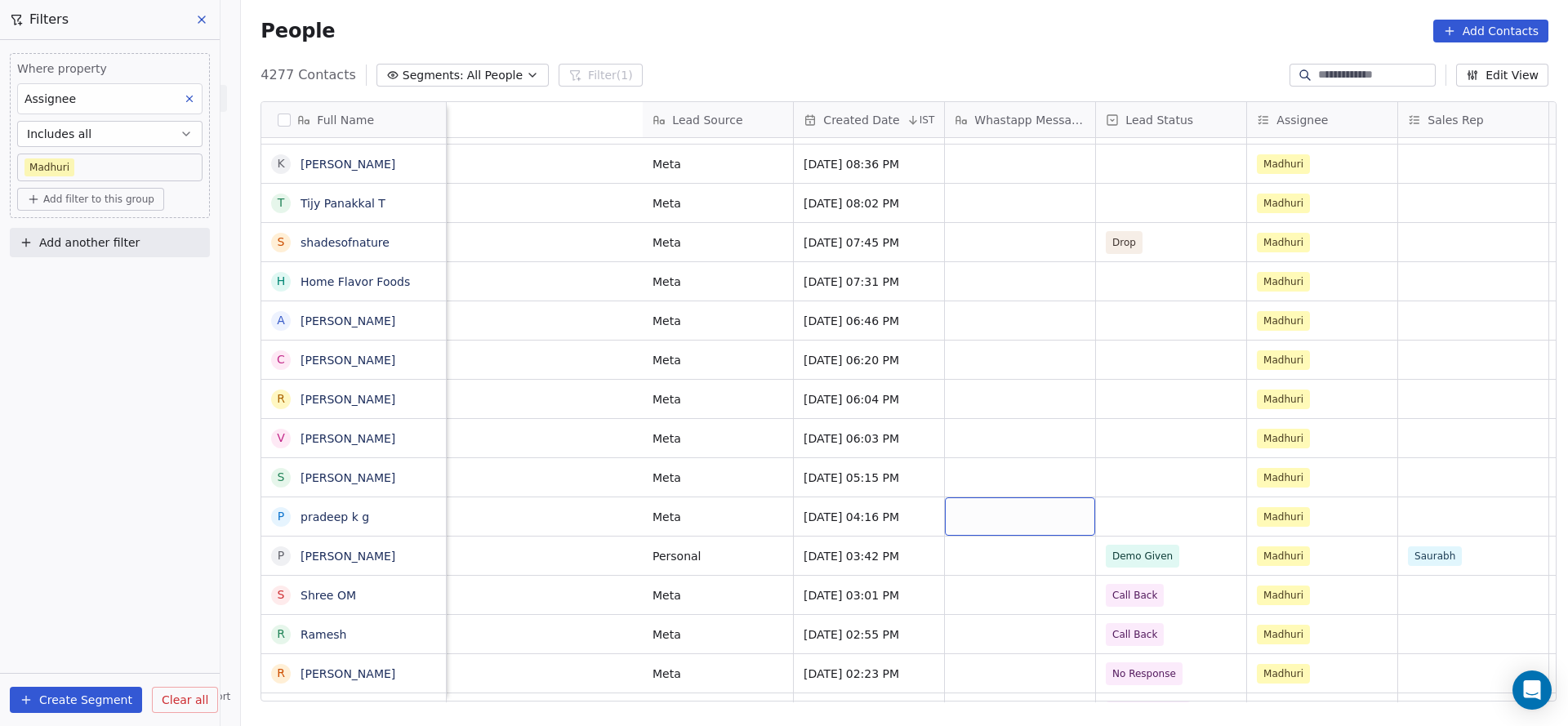
scroll to position [0, 1579]
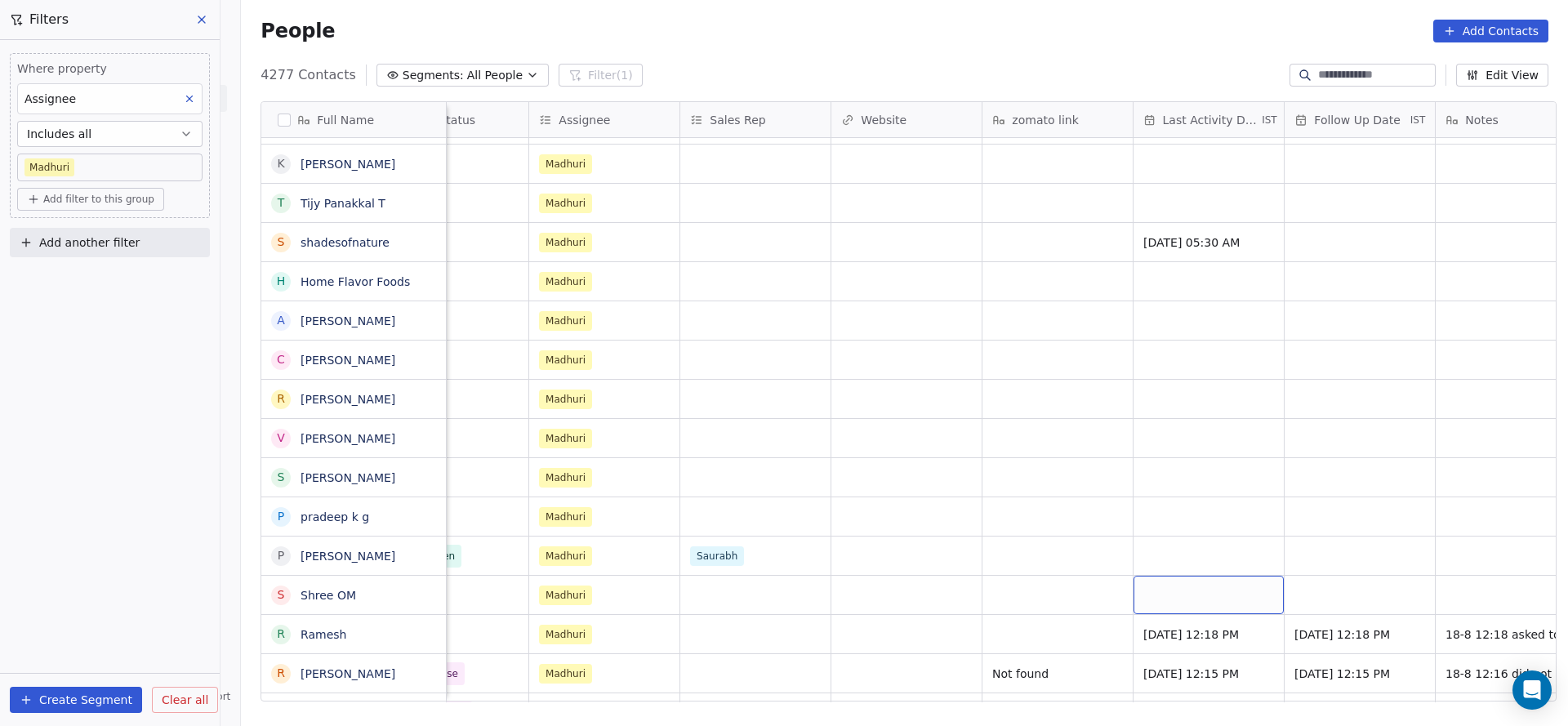
click at [1169, 579] on div "grid" at bounding box center [1208, 594] width 151 height 39
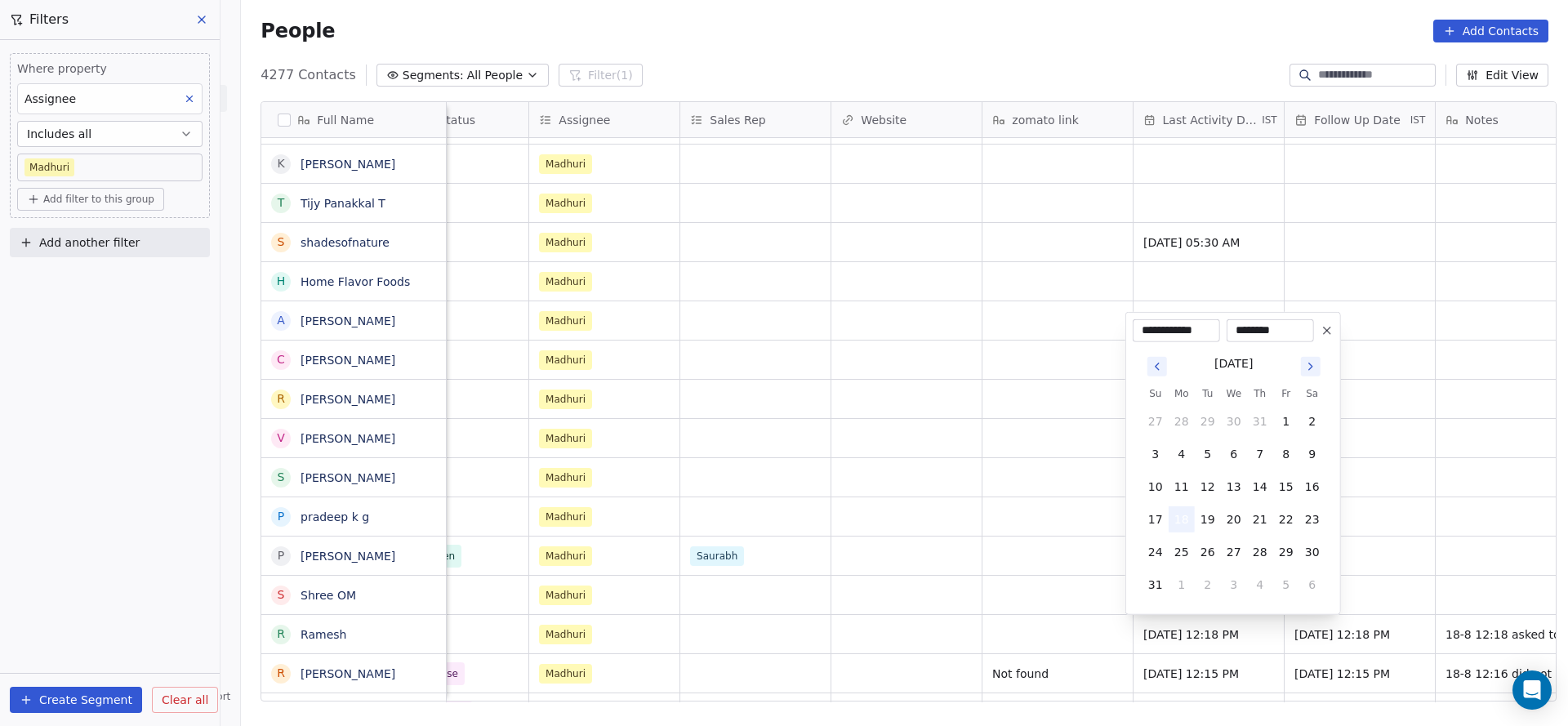
click at [1188, 526] on button "18" at bounding box center [1181, 520] width 26 height 26
click at [840, 606] on html "On2Cook India Pvt. Ltd. Contacts People Marketing Workflows Campaigns Sales Pip…" at bounding box center [784, 363] width 1568 height 726
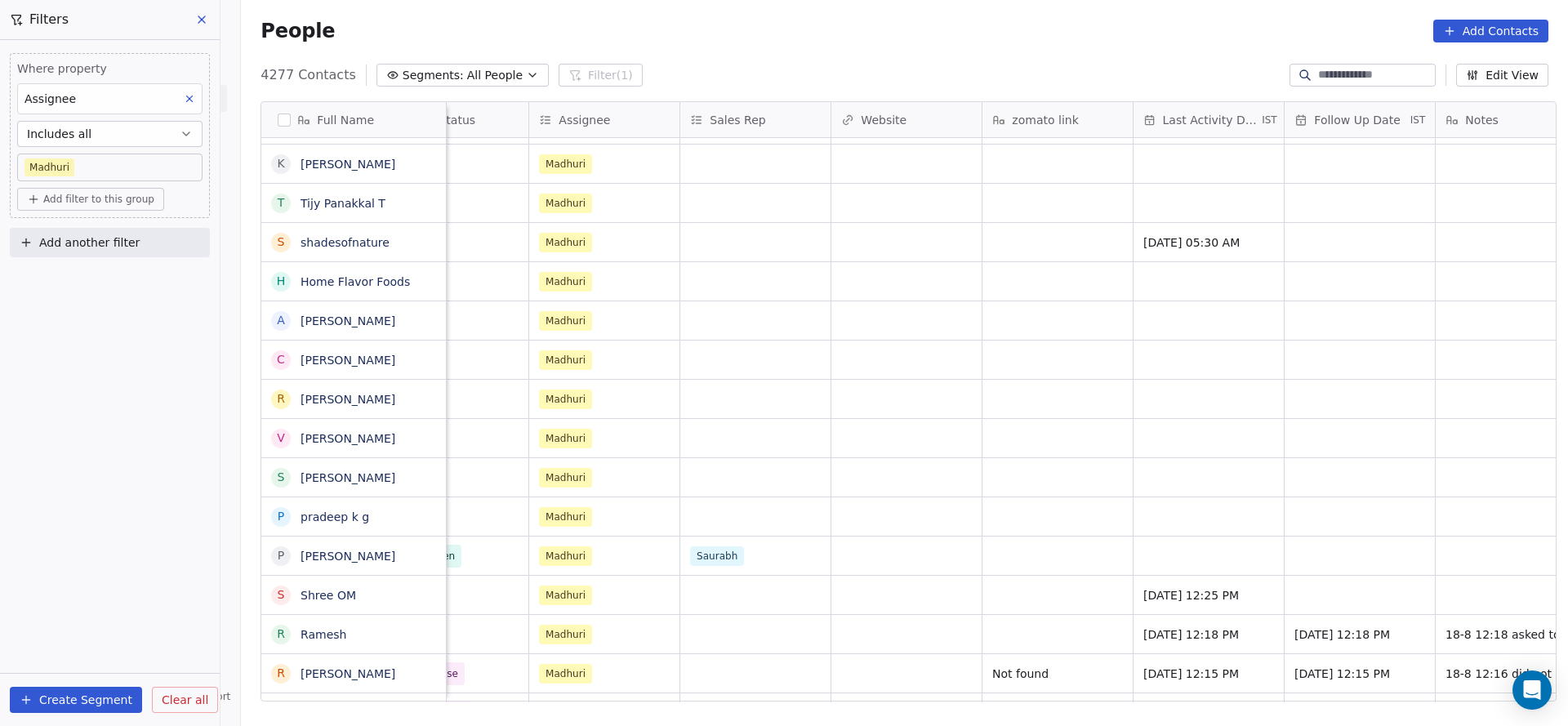
scroll to position [0, 1970]
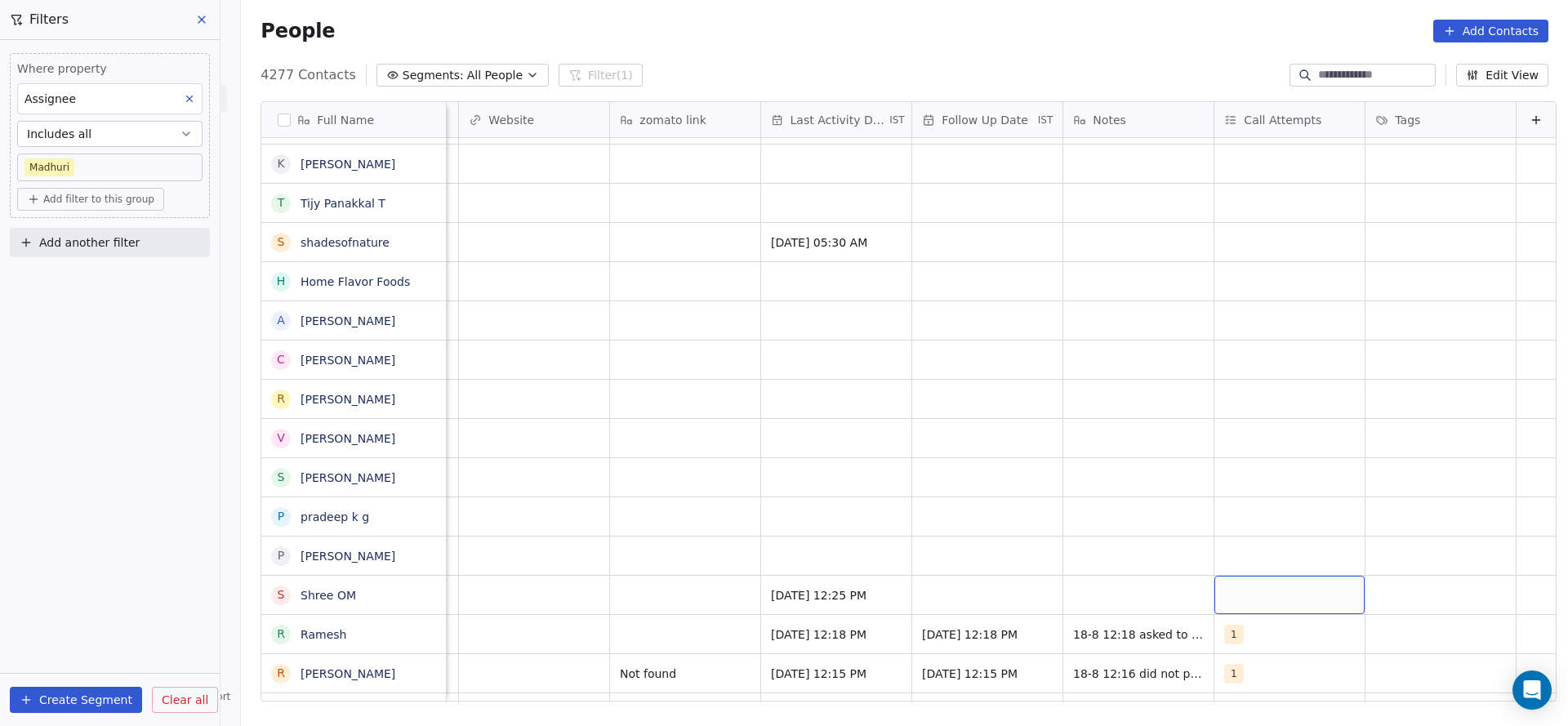
click at [1214, 590] on div "grid" at bounding box center [1289, 594] width 151 height 39
click at [1209, 359] on div "1" at bounding box center [1293, 360] width 185 height 26
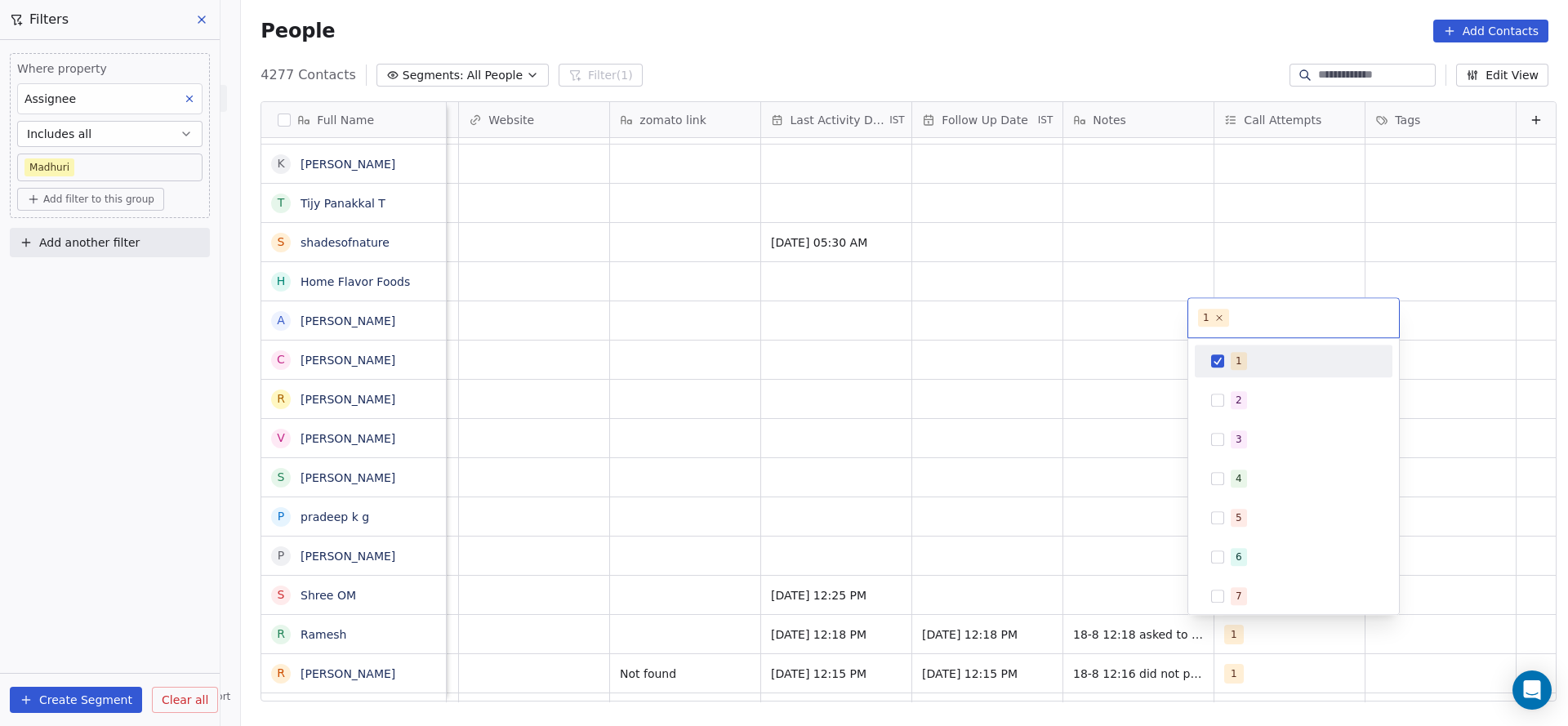
click at [1038, 488] on html "On2Cook India Pvt. Ltd. Contacts People Marketing Workflows Campaigns Sales Pip…" at bounding box center [784, 363] width 1568 height 726
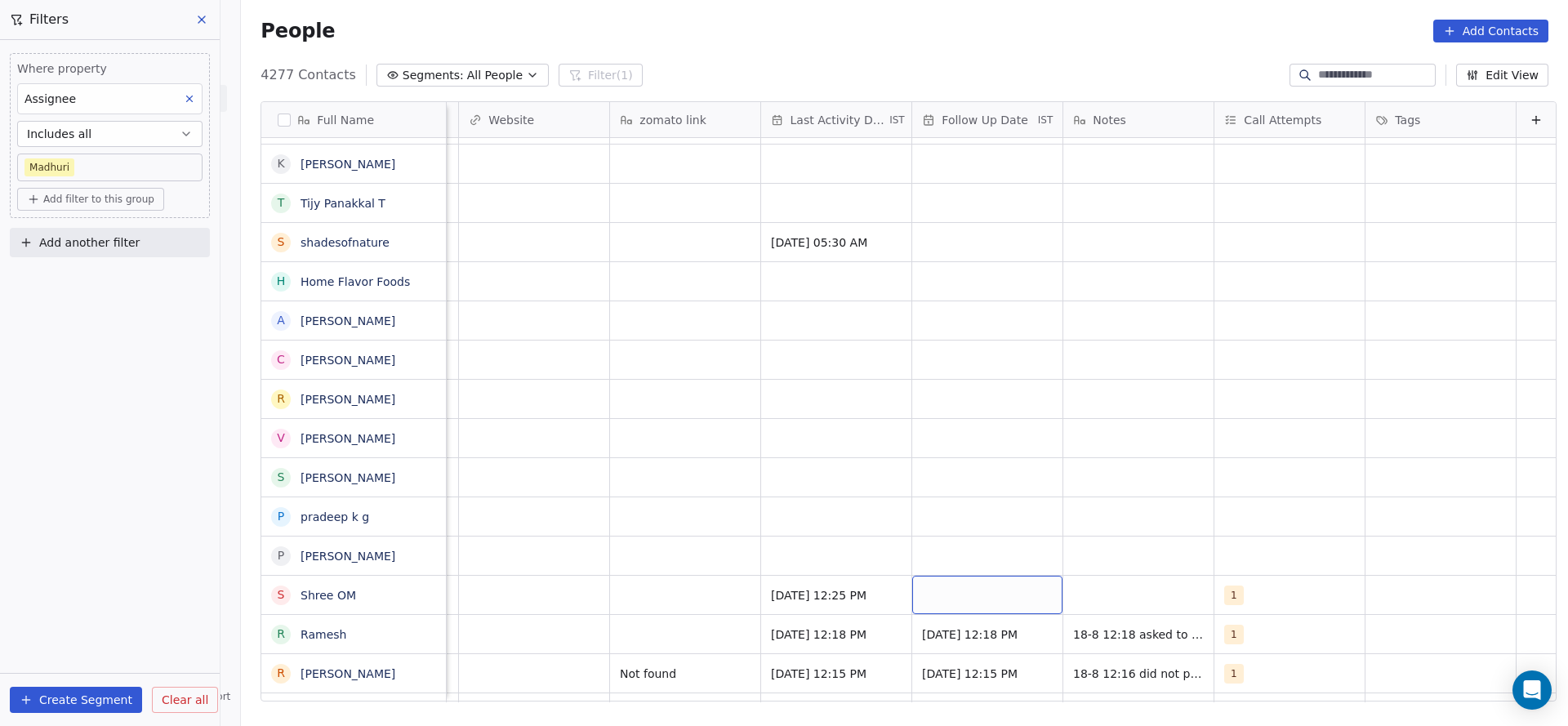
click at [938, 597] on div "grid" at bounding box center [987, 594] width 151 height 39
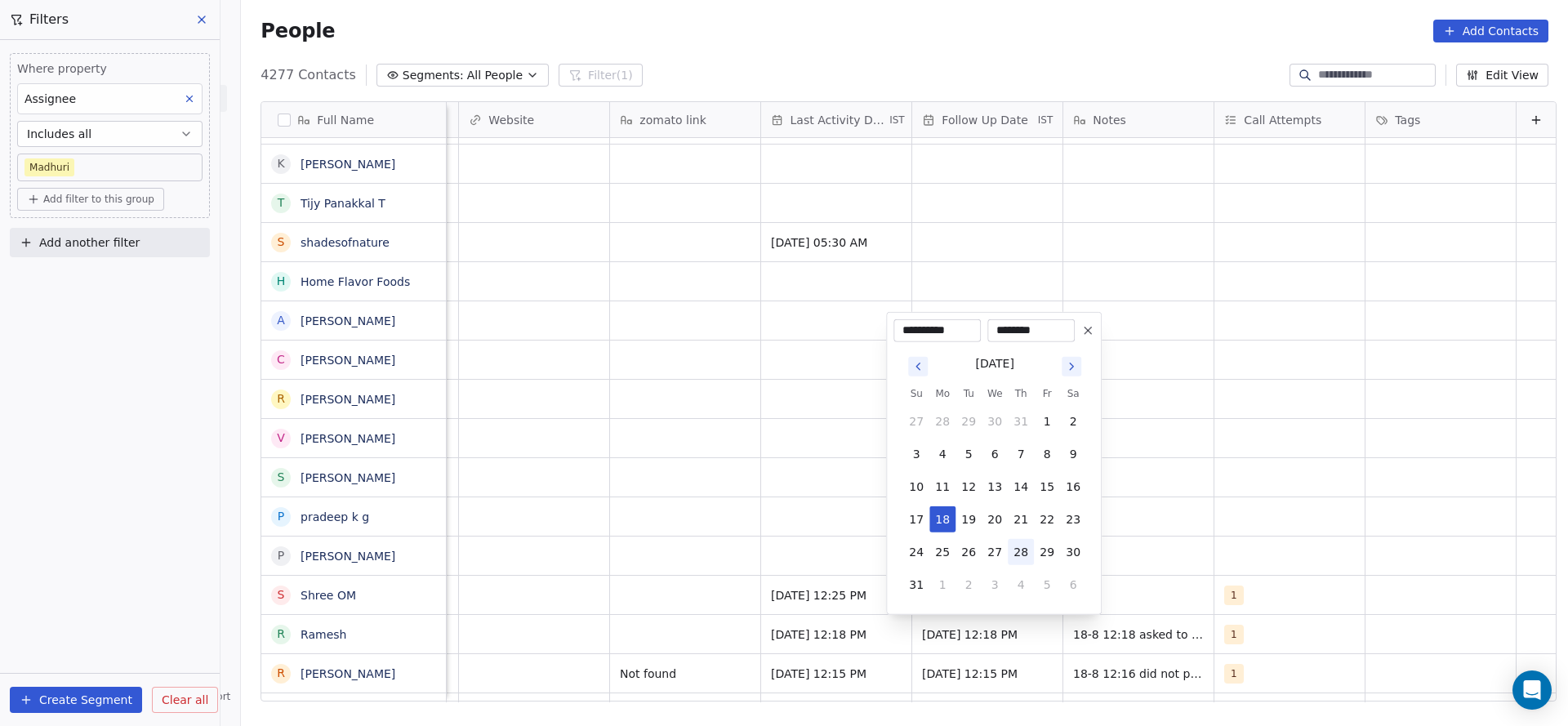
click at [1024, 544] on button "28" at bounding box center [1020, 552] width 26 height 26
type input "**********"
click at [627, 588] on html "On2Cook India Pvt. Ltd. Contacts People Marketing Workflows Campaigns Sales Pip…" at bounding box center [784, 363] width 1568 height 726
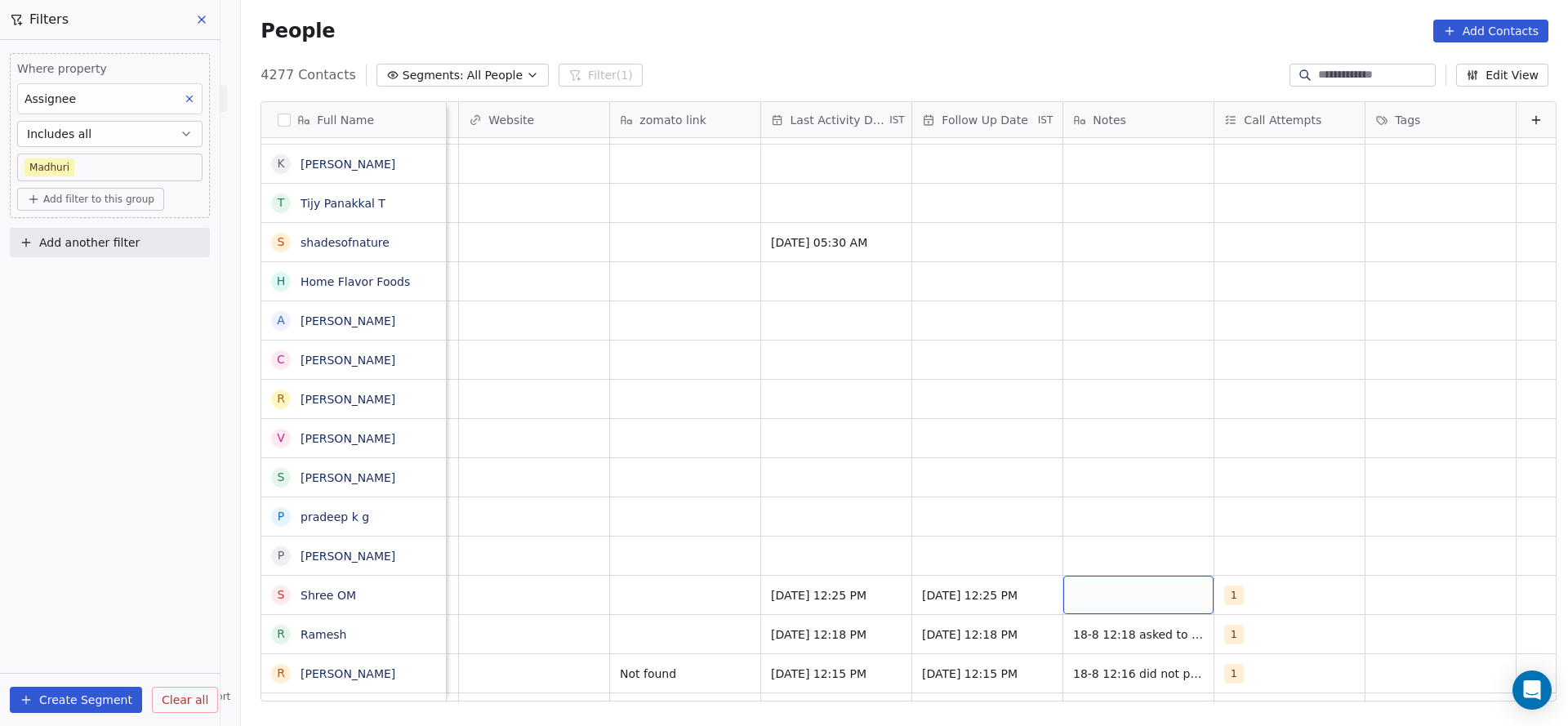
click at [1063, 588] on div "grid" at bounding box center [1138, 594] width 151 height 39
click at [1150, 619] on textarea "**********" at bounding box center [1112, 612] width 149 height 72
click at [1100, 636] on textarea "**********" at bounding box center [1112, 612] width 149 height 72
type textarea "**********"
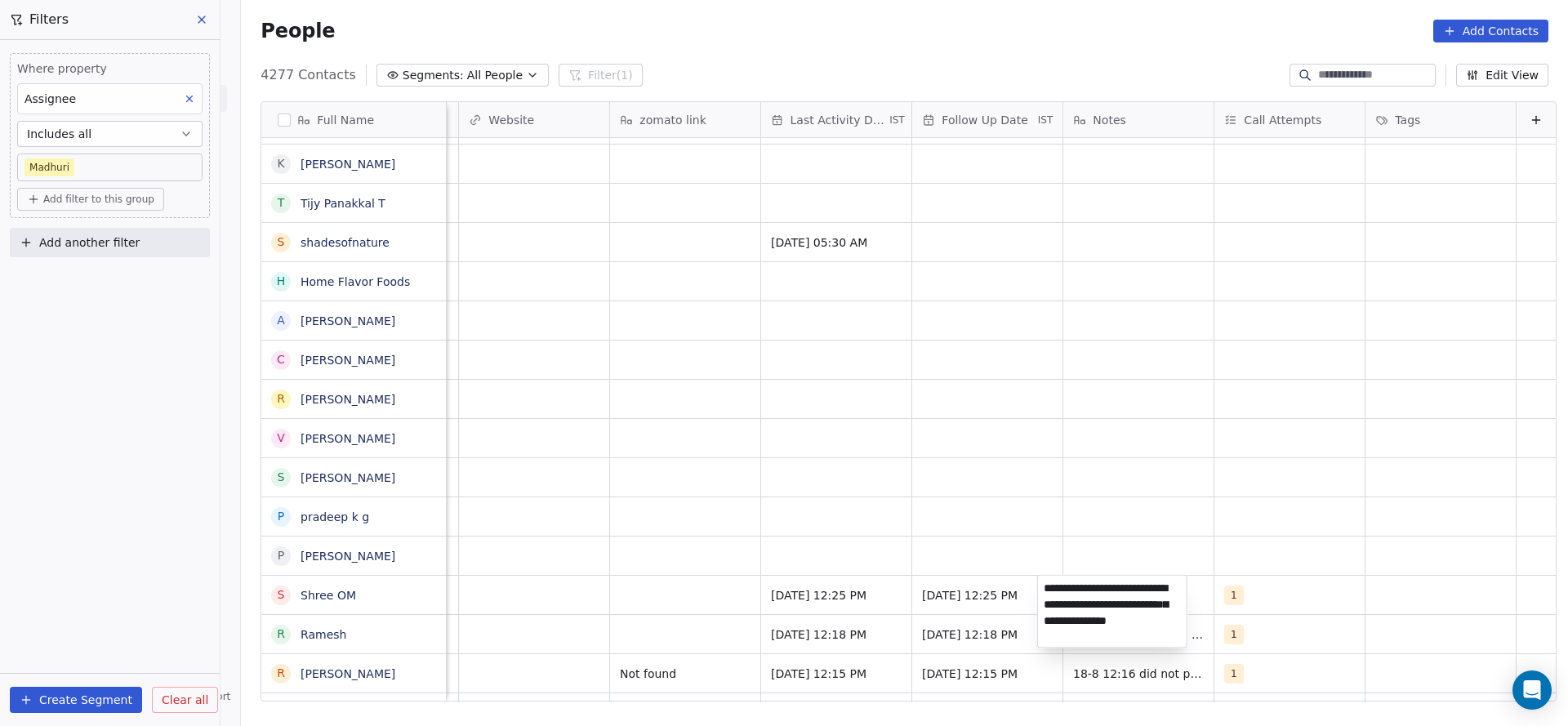
click at [599, 589] on html "On2Cook India Pvt. Ltd. Contacts People Marketing Workflows Campaigns Sales Pip…" at bounding box center [784, 363] width 1568 height 726
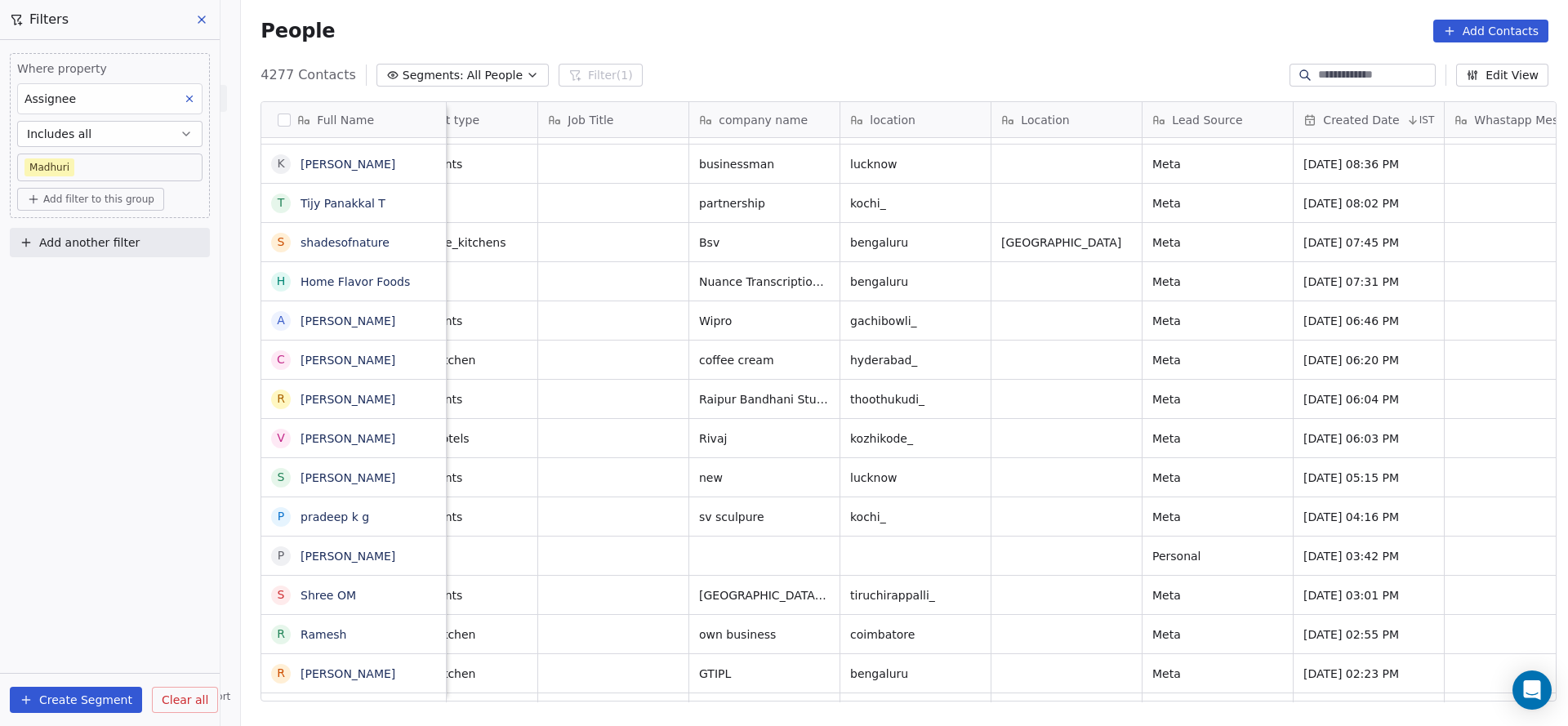
scroll to position [0, 0]
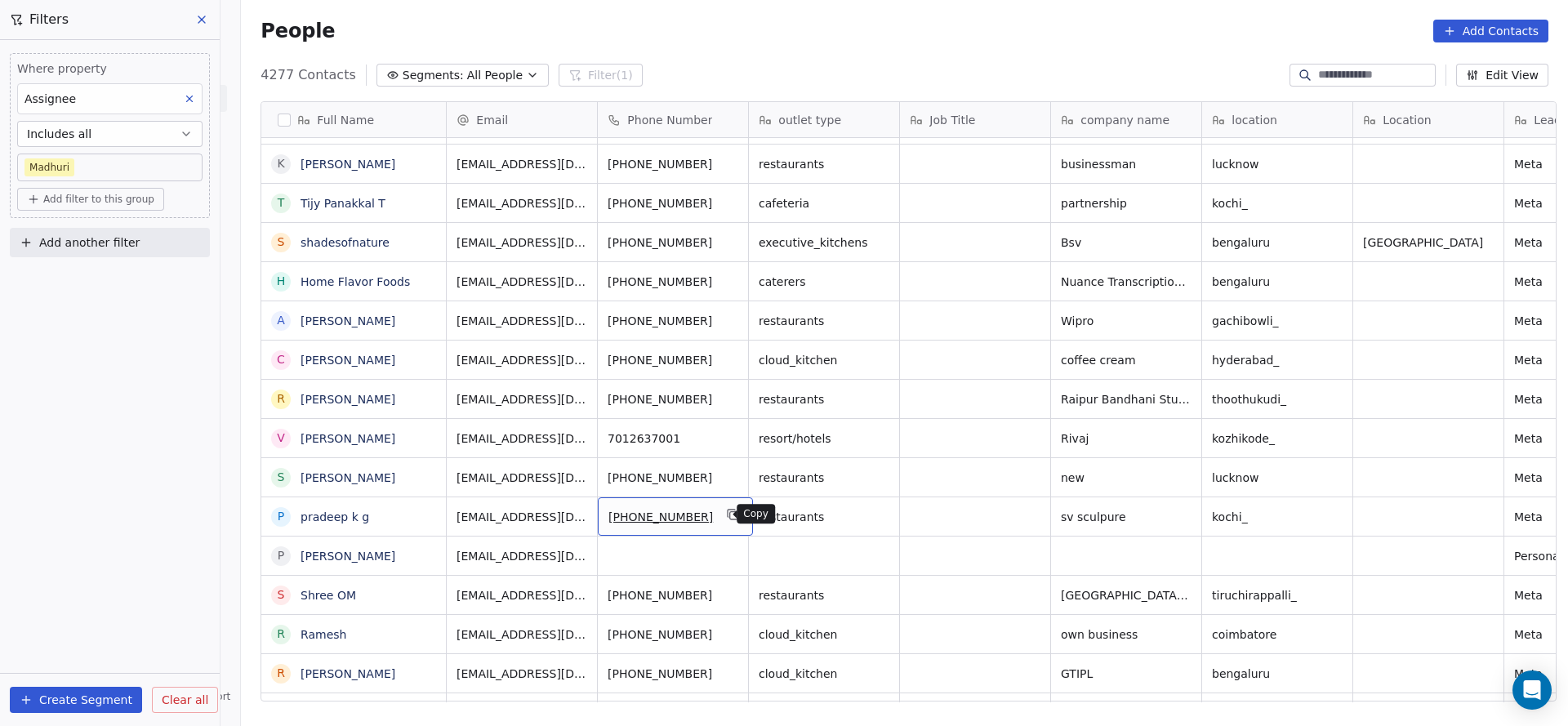
click at [727, 516] on icon "grid" at bounding box center [733, 514] width 13 height 13
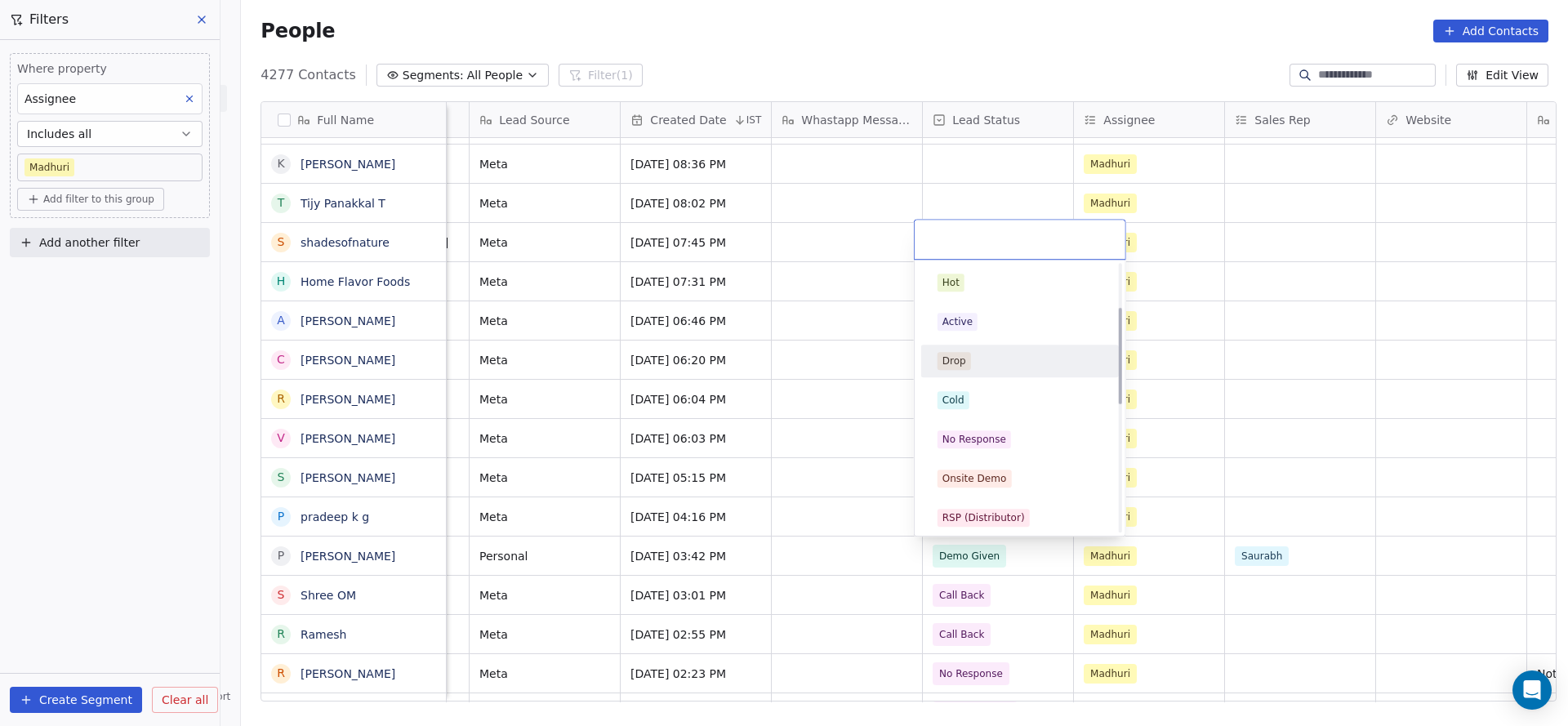
scroll to position [122, 0]
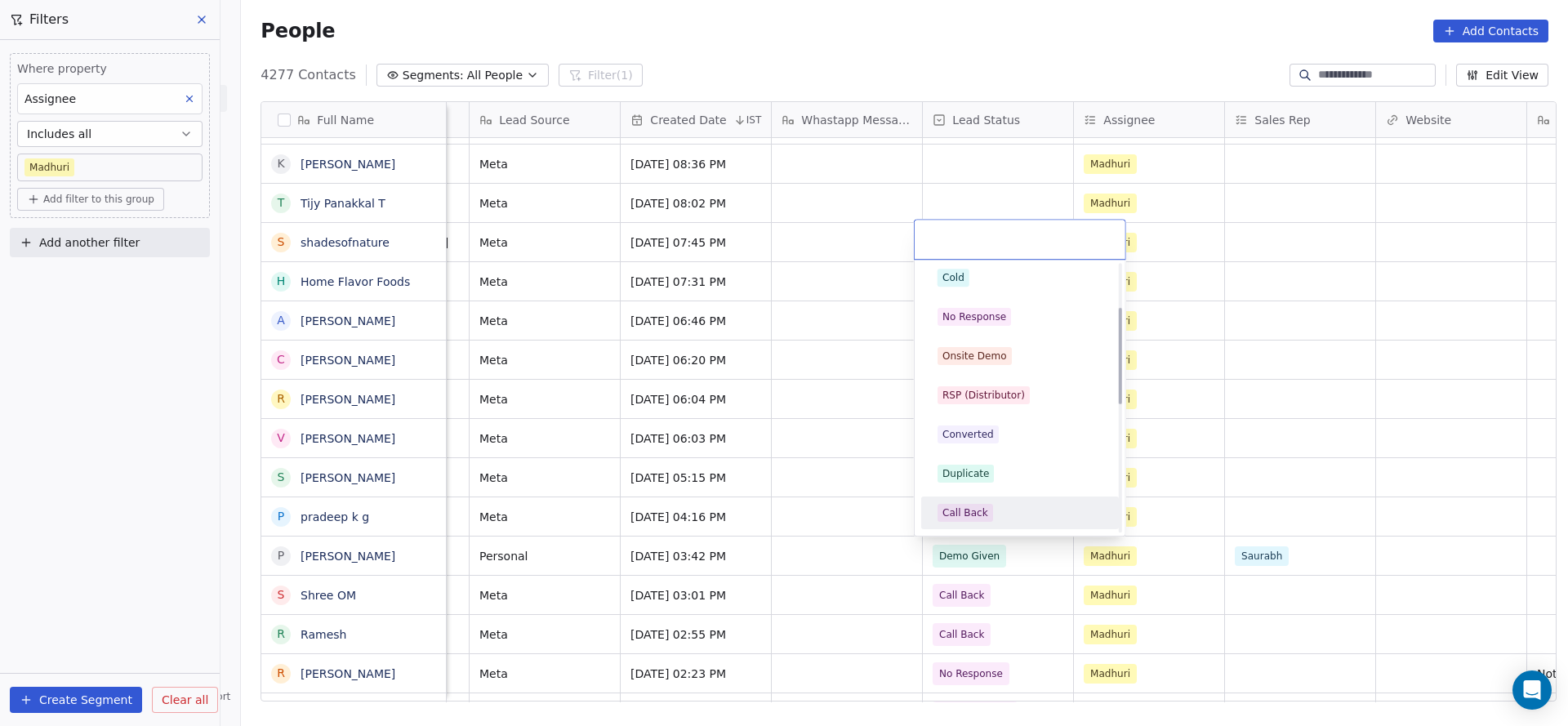
click at [962, 510] on div "Call Back" at bounding box center [964, 513] width 46 height 15
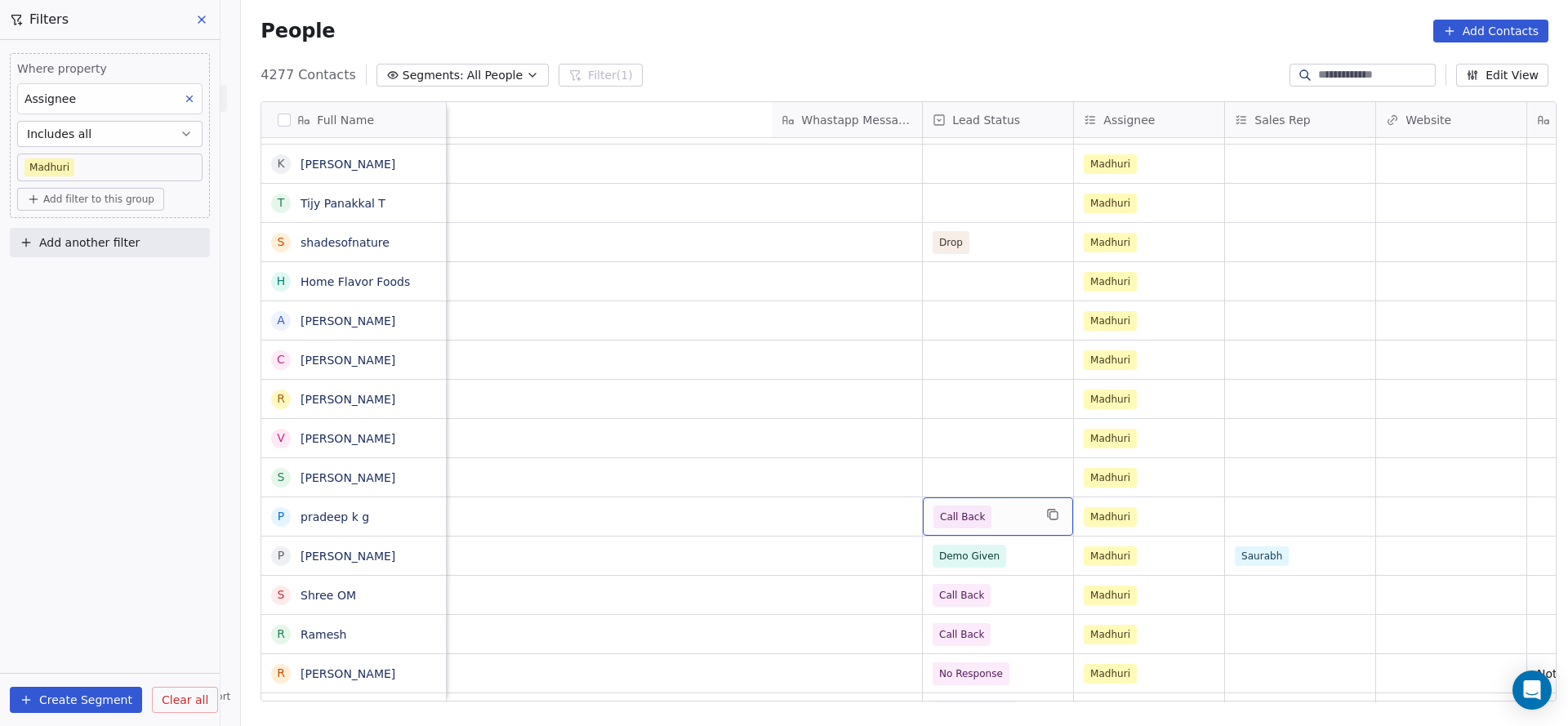
scroll to position [0, 1861]
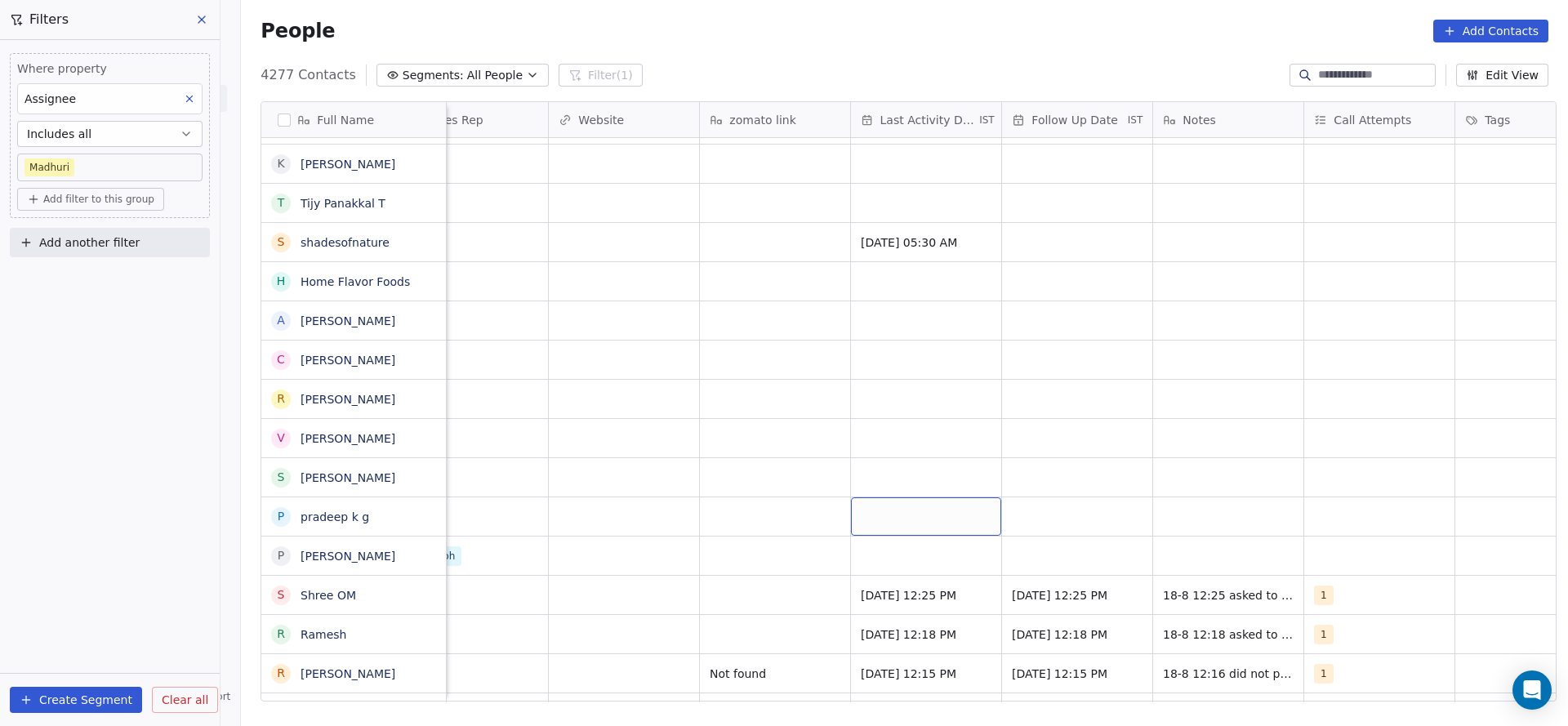
click at [889, 520] on div "grid" at bounding box center [925, 516] width 151 height 39
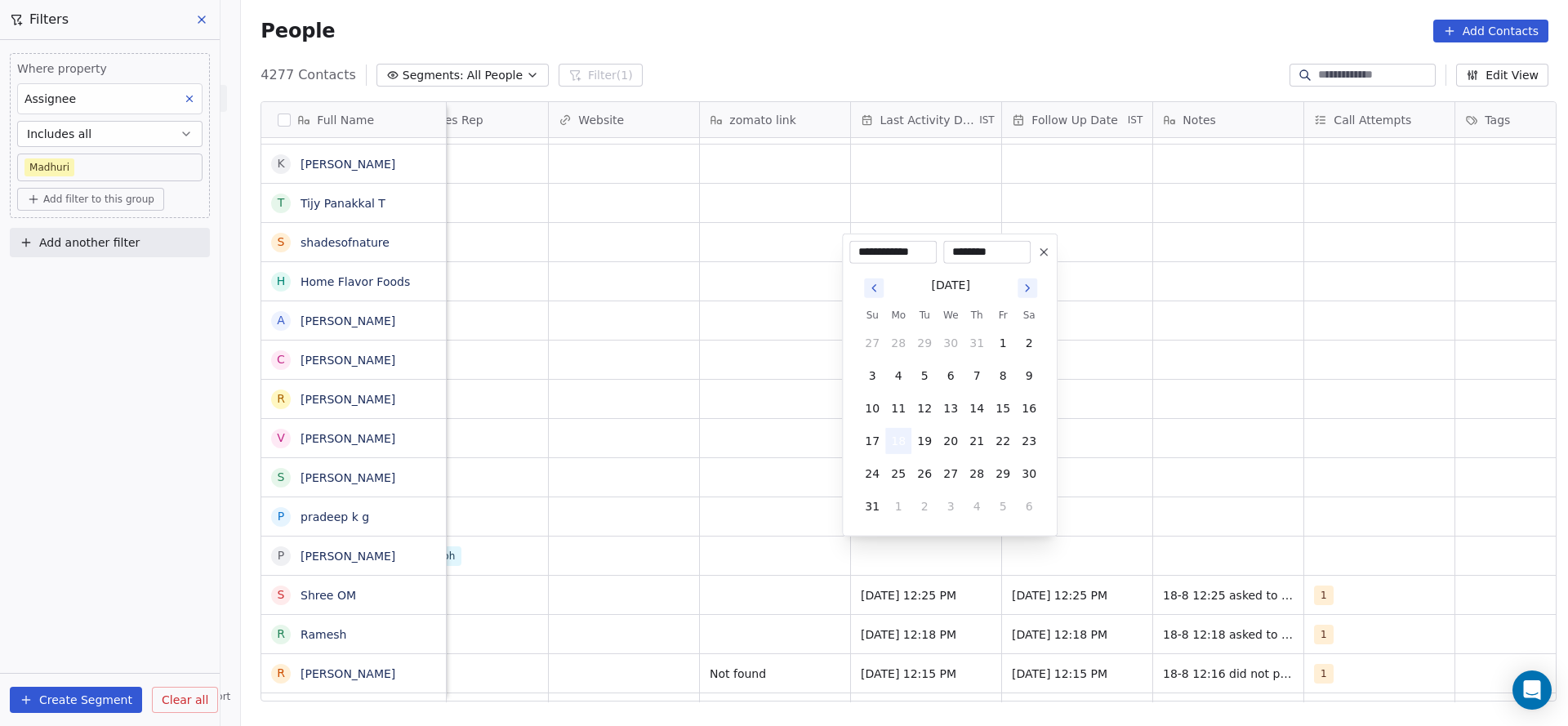
click at [901, 439] on button "18" at bounding box center [898, 440] width 26 height 26
click at [619, 477] on html "On2Cook India Pvt. Ltd. Contacts People Marketing Workflows Campaigns Sales Pip…" at bounding box center [784, 363] width 1568 height 726
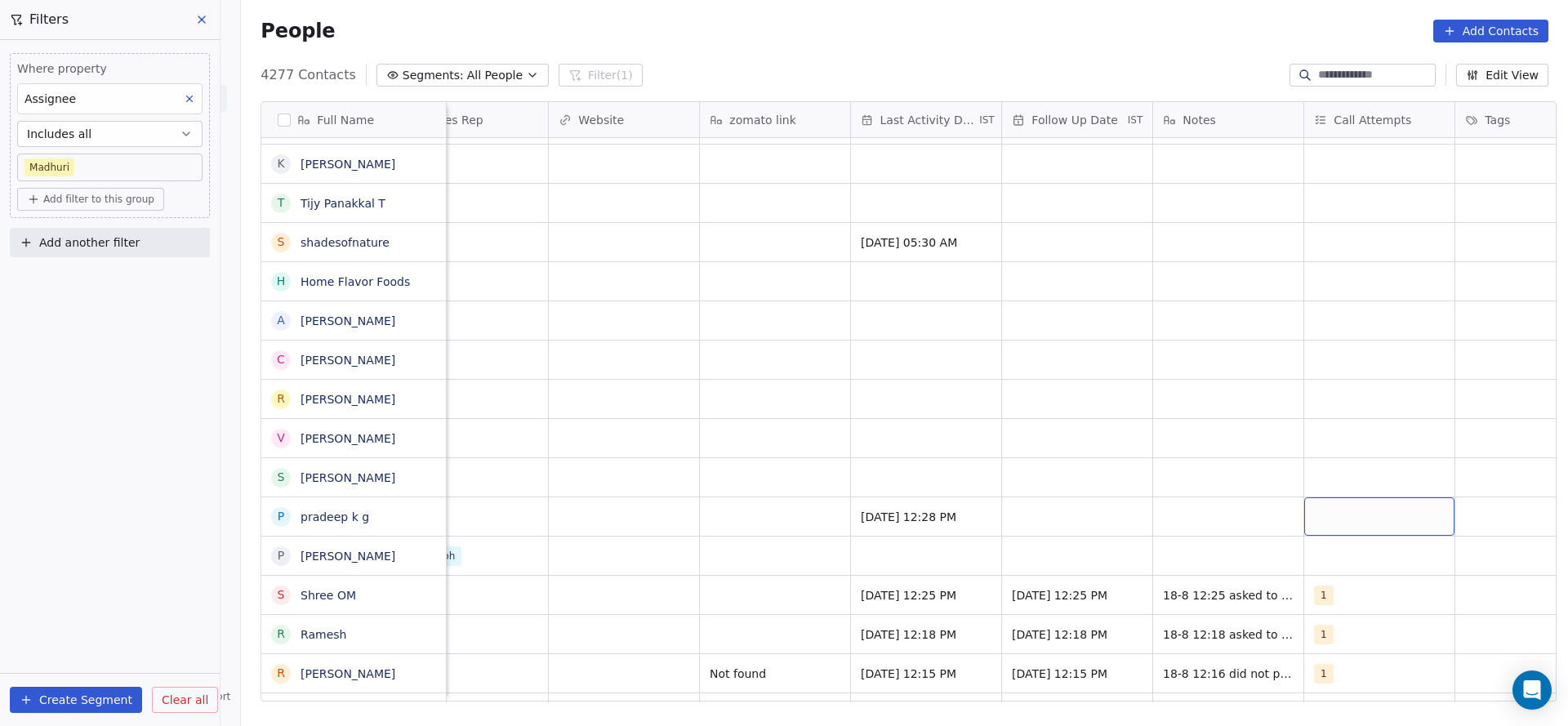
click at [1315, 519] on div "grid" at bounding box center [1379, 516] width 151 height 39
click at [1360, 267] on div "1" at bounding box center [1400, 282] width 198 height 33
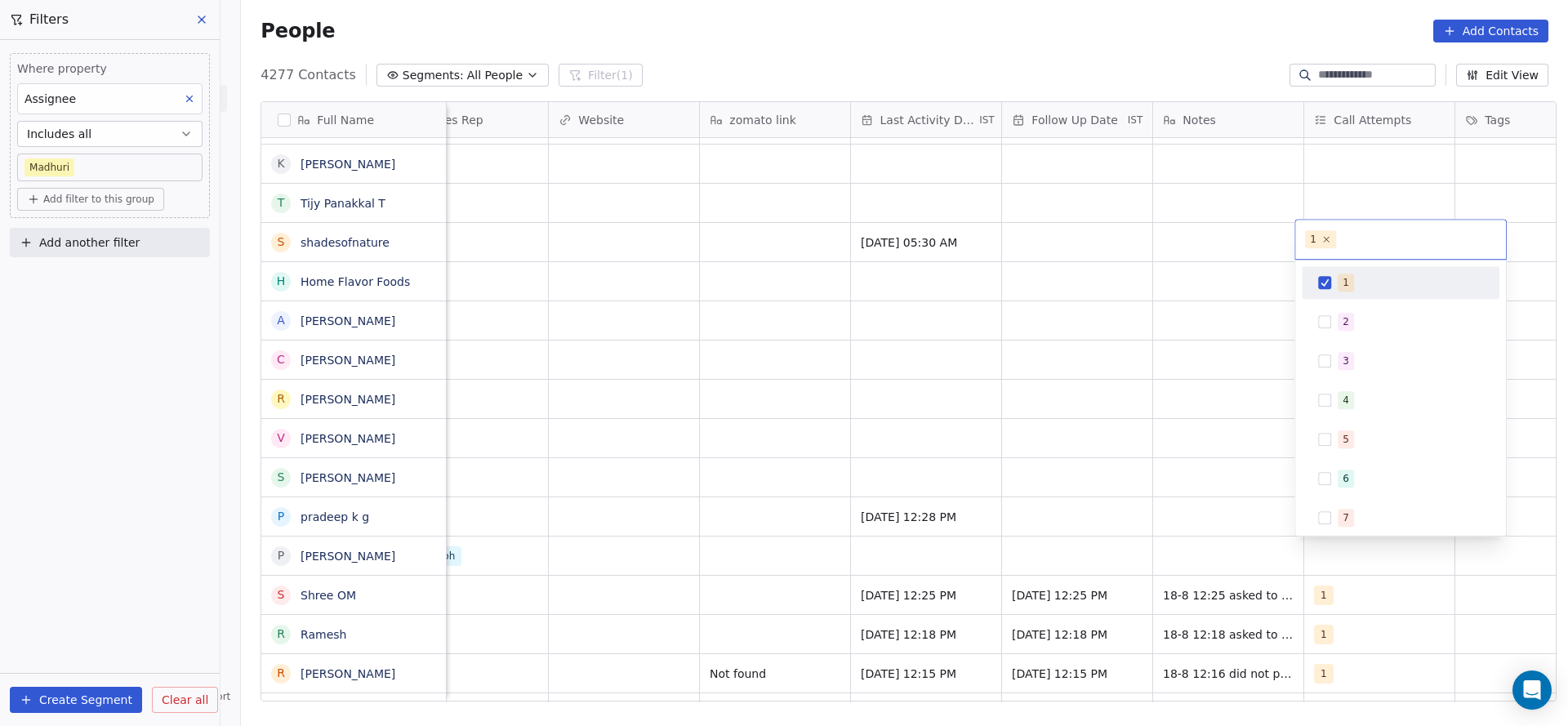
click at [1112, 404] on html "On2Cook India Pvt. Ltd. Contacts People Marketing Workflows Campaigns Sales Pip…" at bounding box center [784, 363] width 1568 height 726
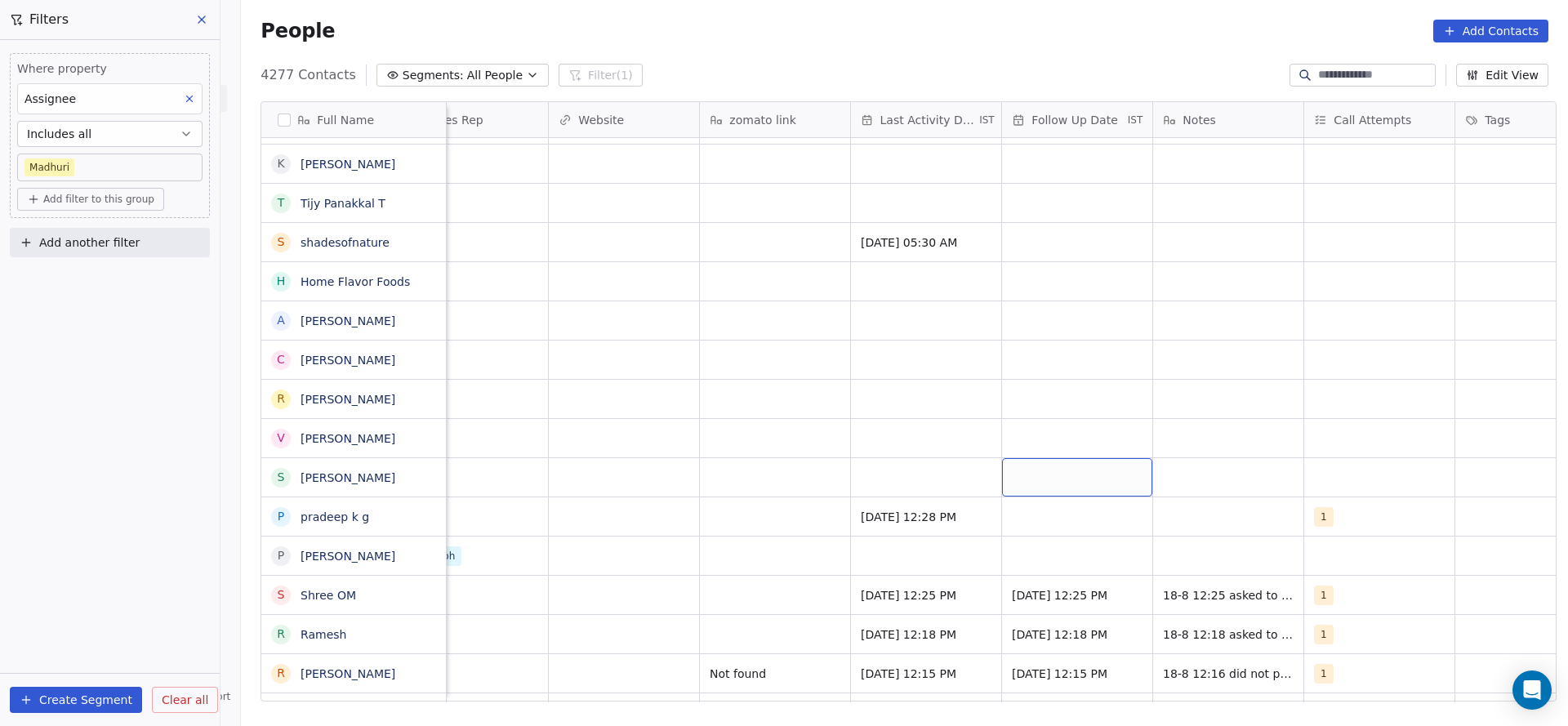
click at [1054, 491] on div "grid" at bounding box center [1077, 477] width 151 height 39
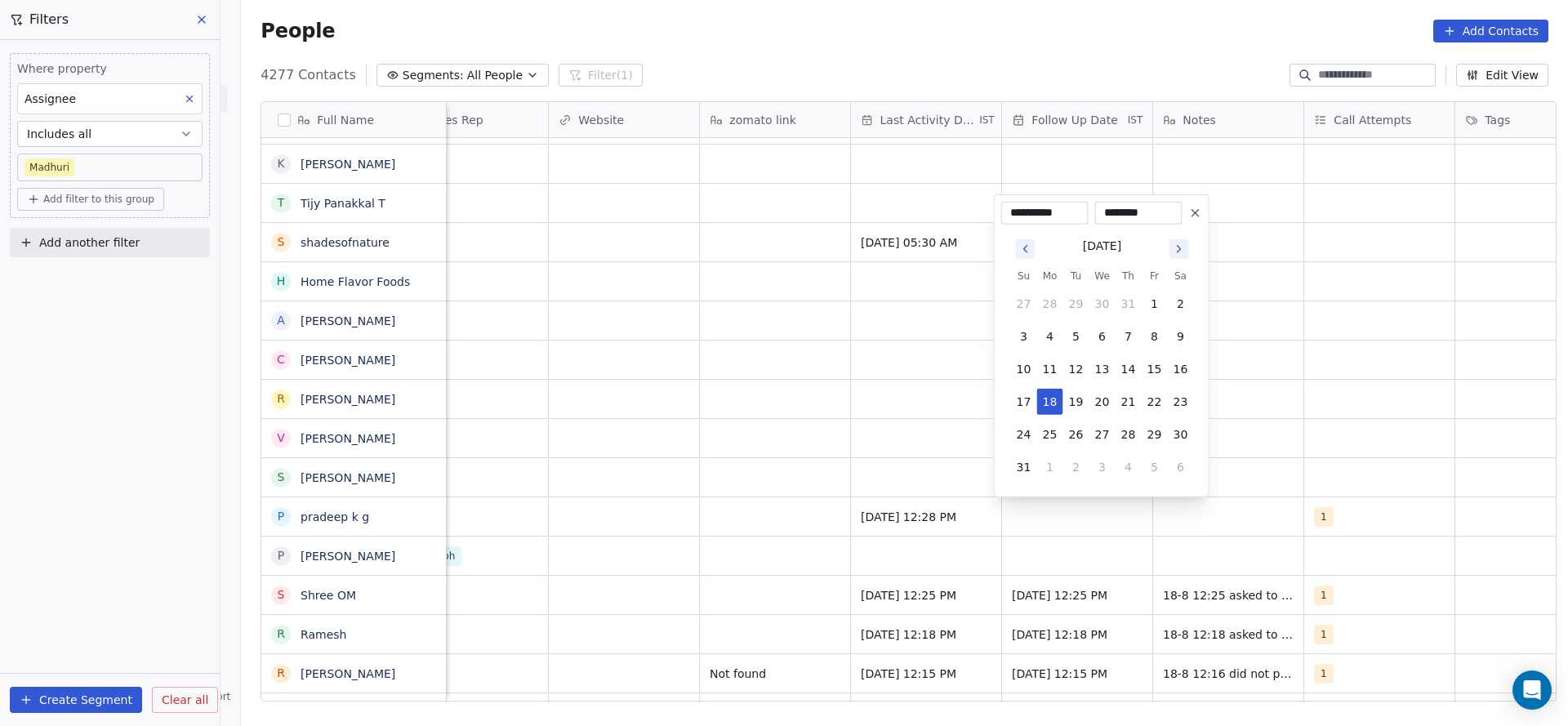
drag, startPoint x: 871, startPoint y: 491, endPoint x: 1023, endPoint y: 521, distance: 154.9
click at [870, 491] on html "On2Cook India Pvt. Ltd. Contacts People Marketing Workflows Campaigns Sales Pip…" at bounding box center [784, 363] width 1568 height 726
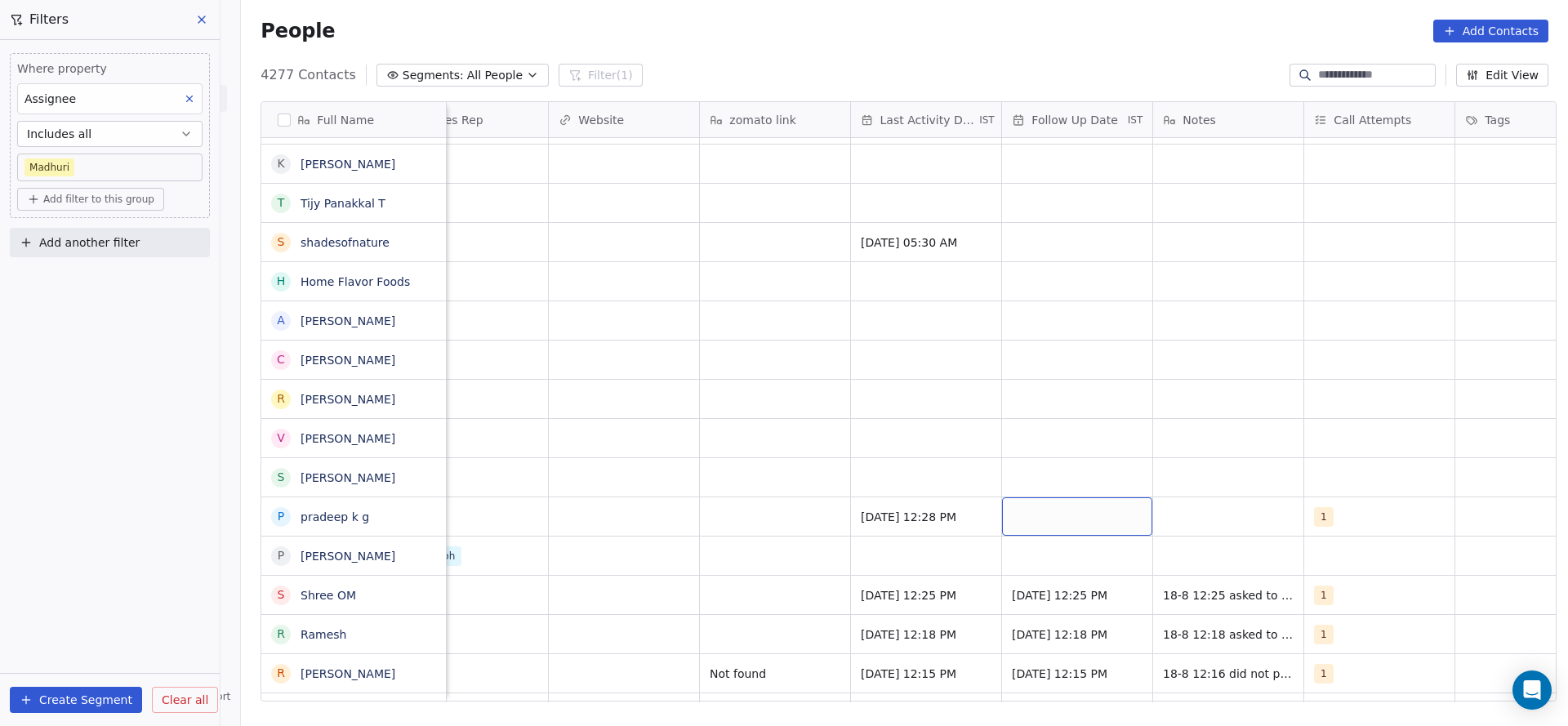
click at [1056, 531] on div "grid" at bounding box center [1077, 516] width 151 height 39
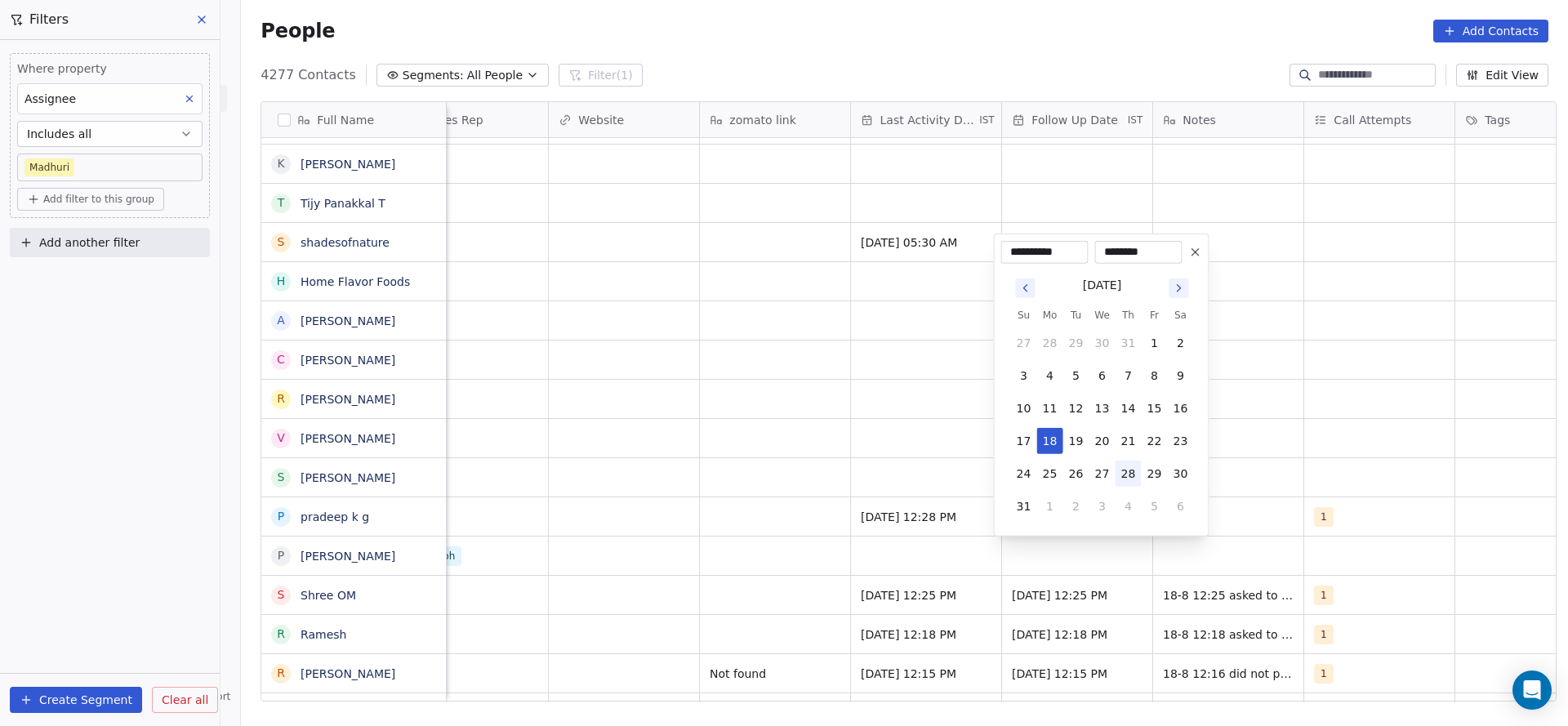
click at [1132, 471] on button "28" at bounding box center [1128, 473] width 26 height 26
type input "**********"
click at [865, 468] on html "On2Cook India Pvt. Ltd. Contacts People Marketing Workflows Campaigns Sales Pip…" at bounding box center [784, 363] width 1568 height 726
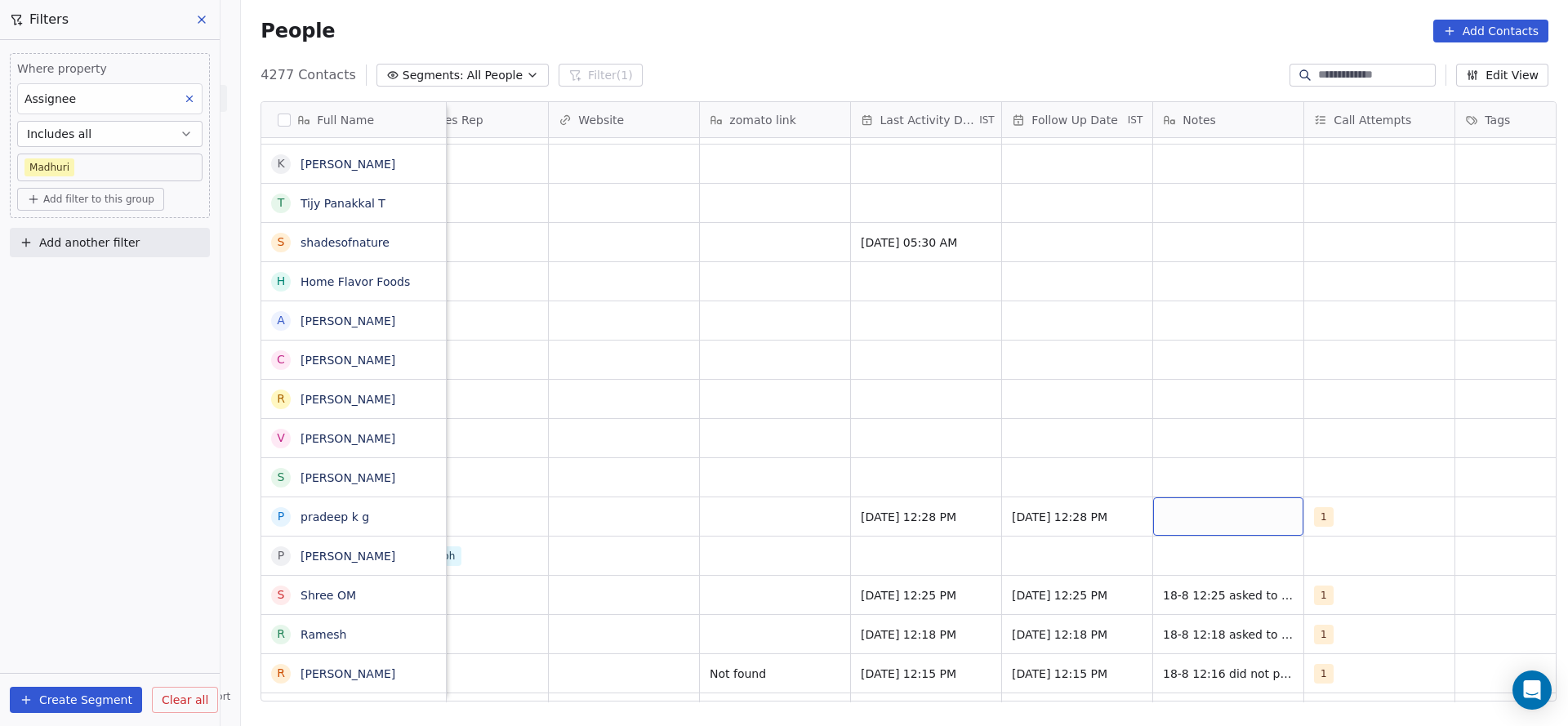
click at [1252, 518] on div "grid" at bounding box center [1227, 516] width 151 height 39
type textarea "**********"
click at [1040, 468] on html "On2Cook India Pvt. Ltd. Contacts People Marketing Workflows Campaigns Sales Pip…" at bounding box center [784, 363] width 1568 height 726
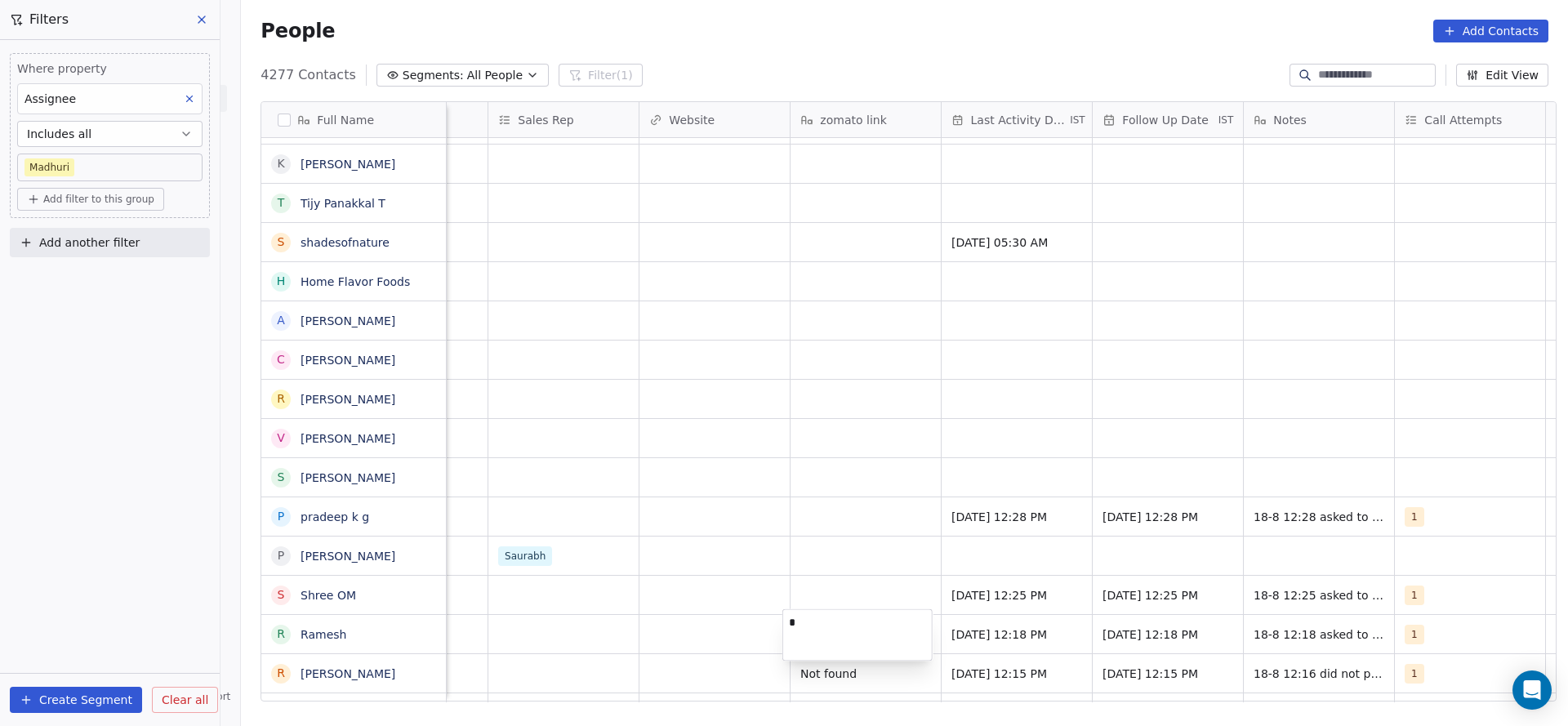
scroll to position [6898, 0]
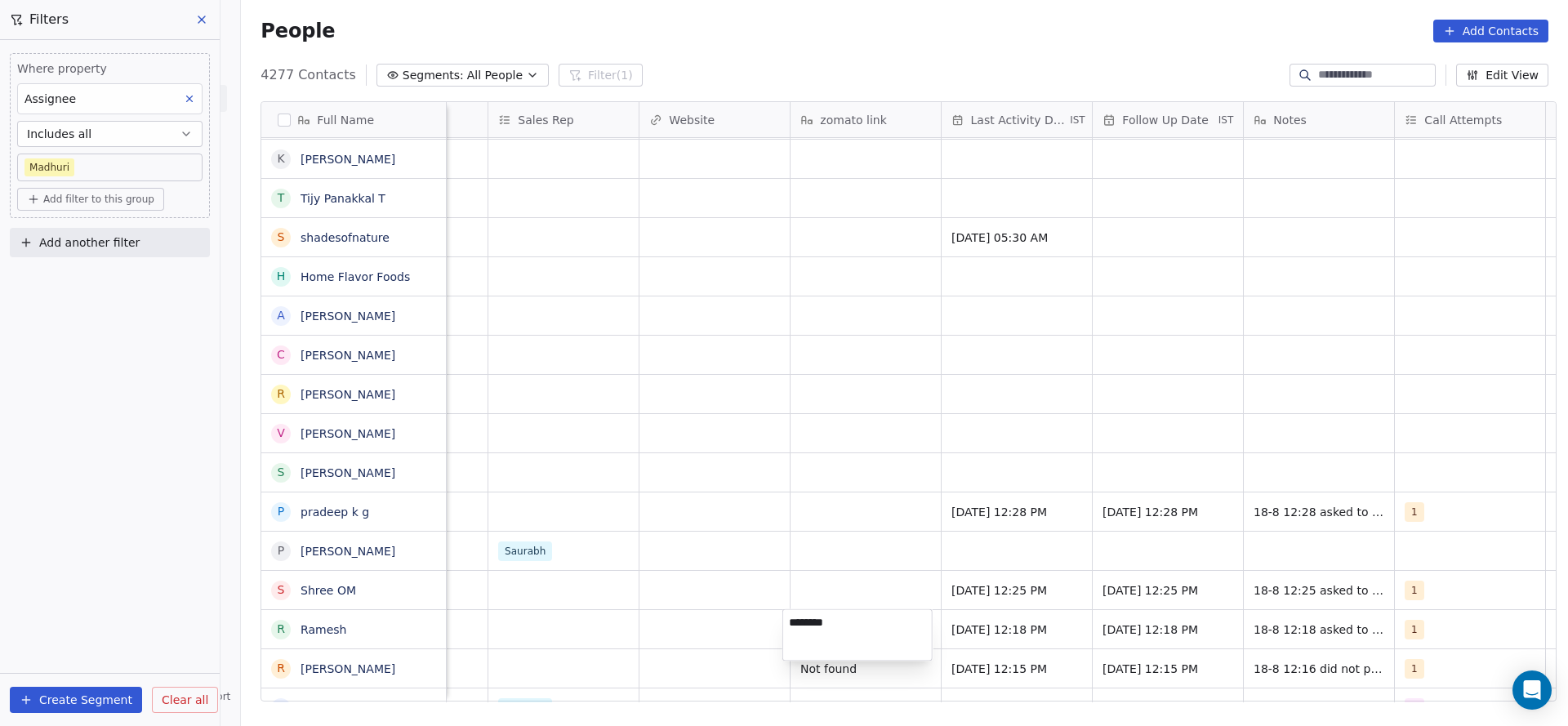
type textarea "*********"
click at [809, 574] on html "On2Cook India Pvt. Ltd. Contacts People Marketing Workflows Campaigns Sales Pip…" at bounding box center [784, 363] width 1568 height 726
click at [804, 589] on div "grid" at bounding box center [865, 590] width 151 height 39
type textarea "*********"
click at [842, 509] on html "On2Cook India Pvt. Ltd. Contacts People Marketing Workflows Campaigns Sales Pip…" at bounding box center [784, 363] width 1568 height 726
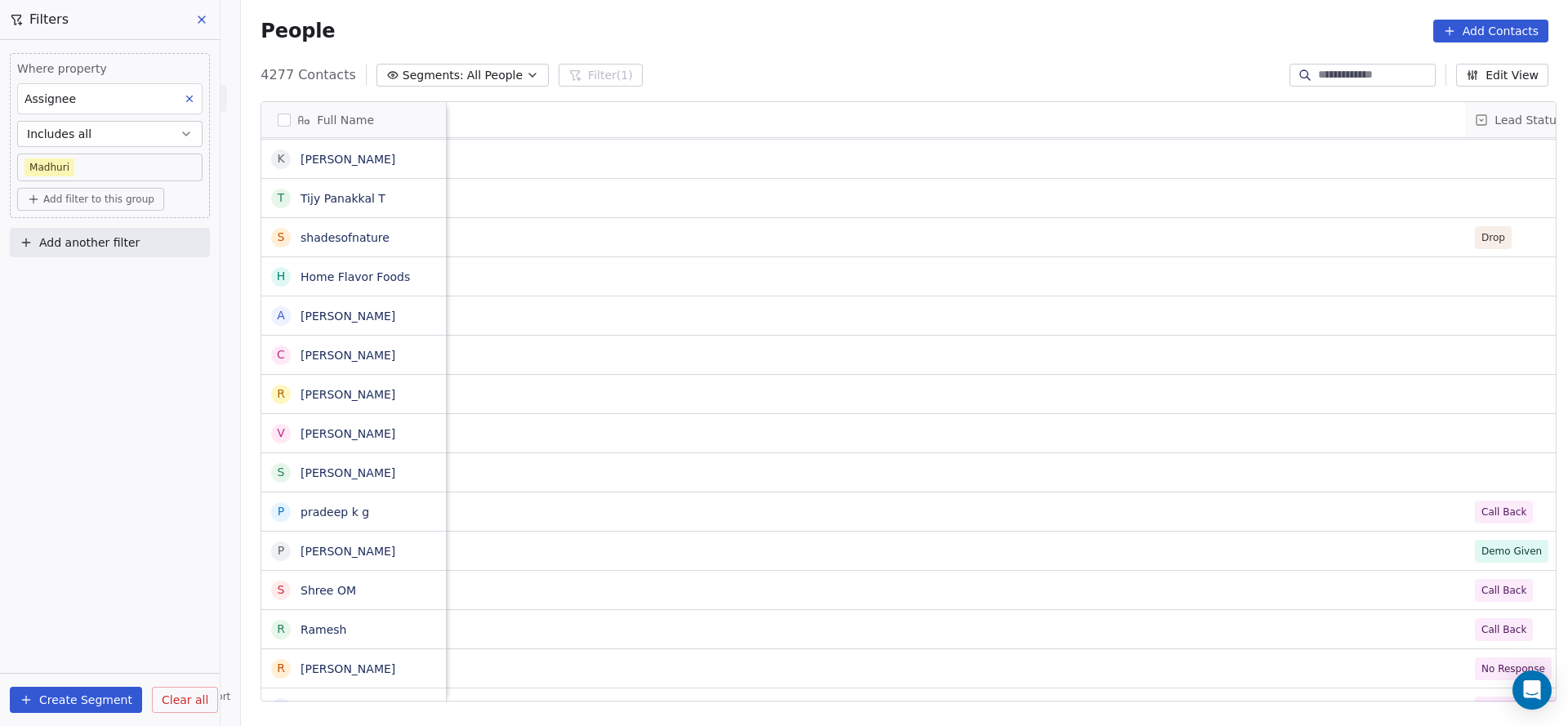
scroll to position [0, 1970]
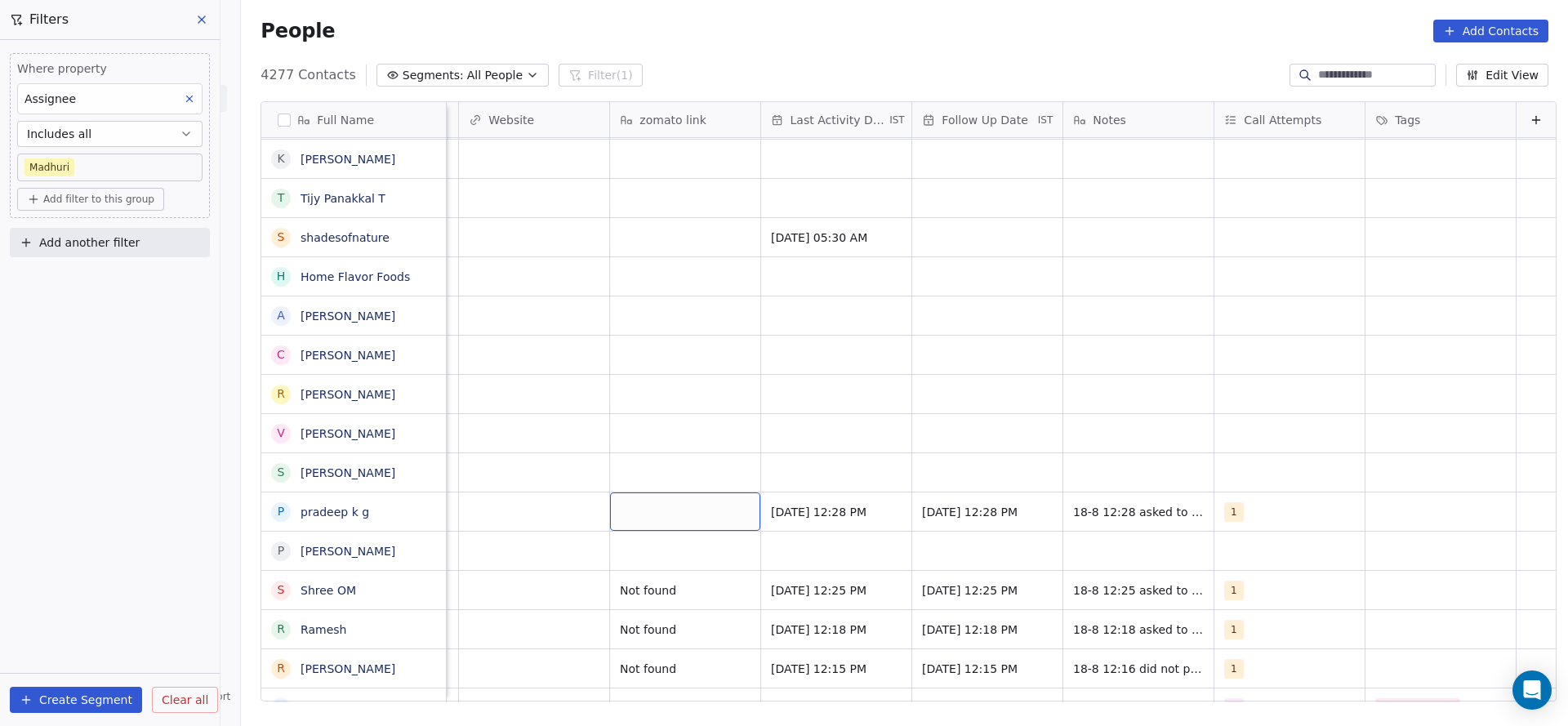
click at [645, 496] on div "grid" at bounding box center [685, 511] width 151 height 39
type textarea "*********"
click at [558, 428] on html "On2Cook India Pvt. Ltd. Contacts People Marketing Workflows Campaigns Sales Pip…" at bounding box center [784, 363] width 1568 height 726
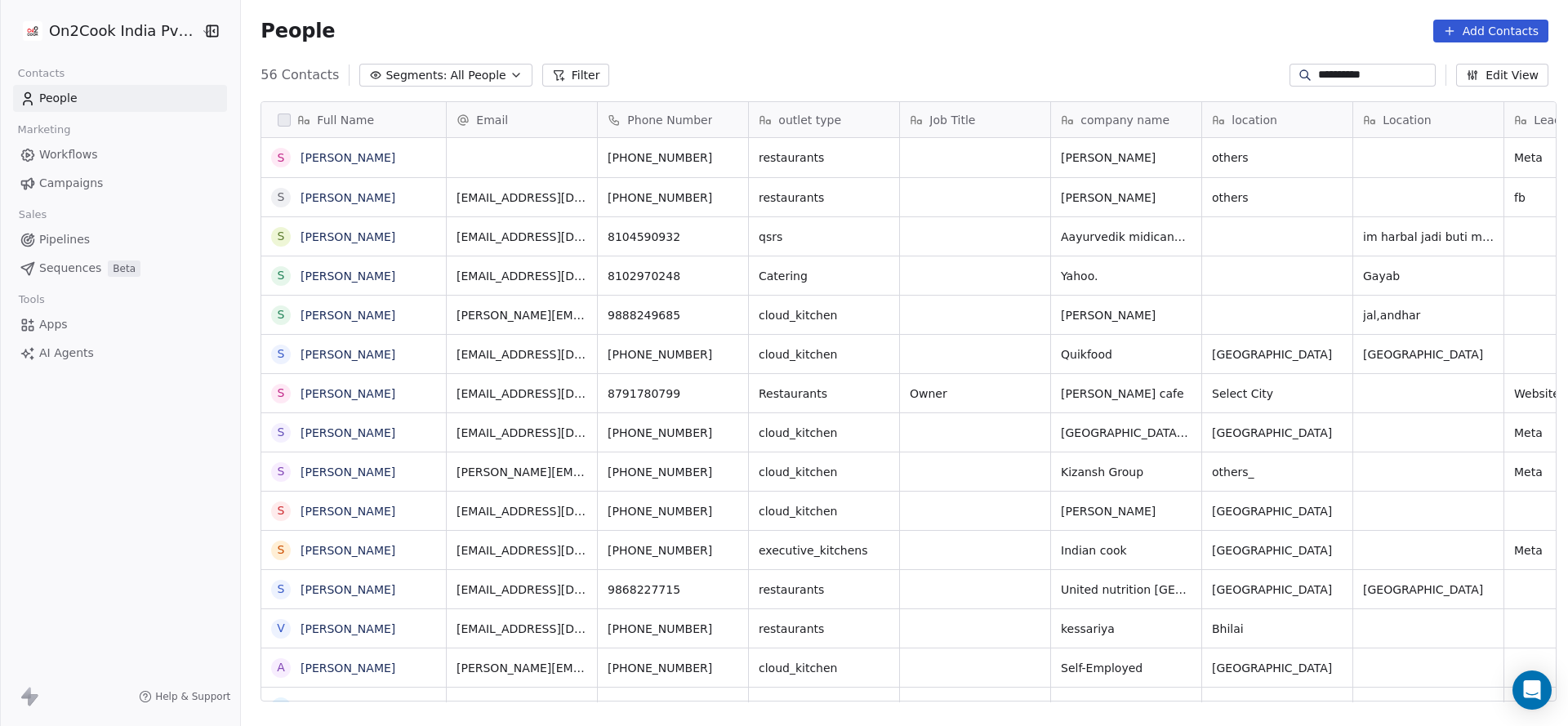
scroll to position [619, 1315]
type input "**********"
drag, startPoint x: 585, startPoint y: 701, endPoint x: 791, endPoint y: 688, distance: 206.4
click at [790, 689] on div "Email Phone Number outlet type Job Title company name location Location Lead So…" at bounding box center [1000, 403] width 1109 height 600
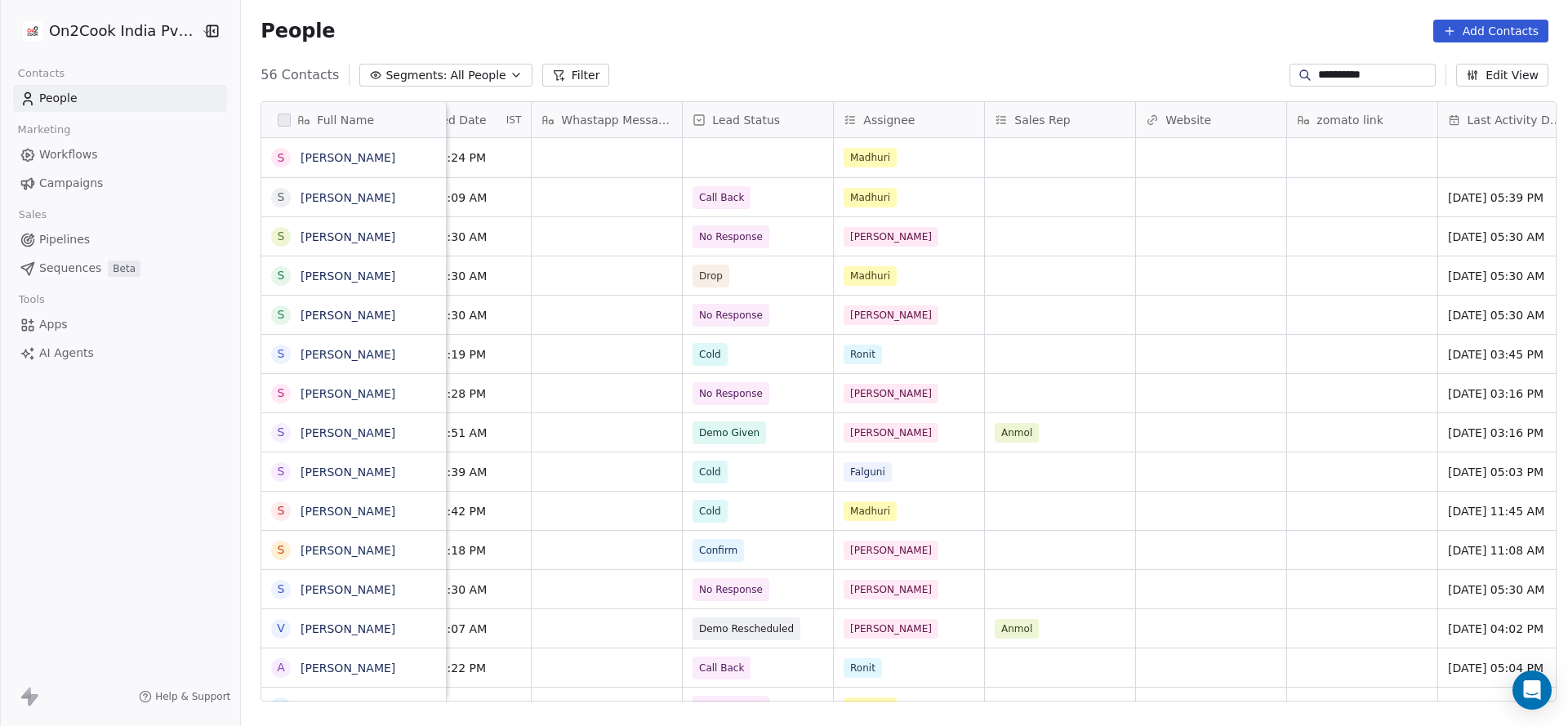
scroll to position [0, 1156]
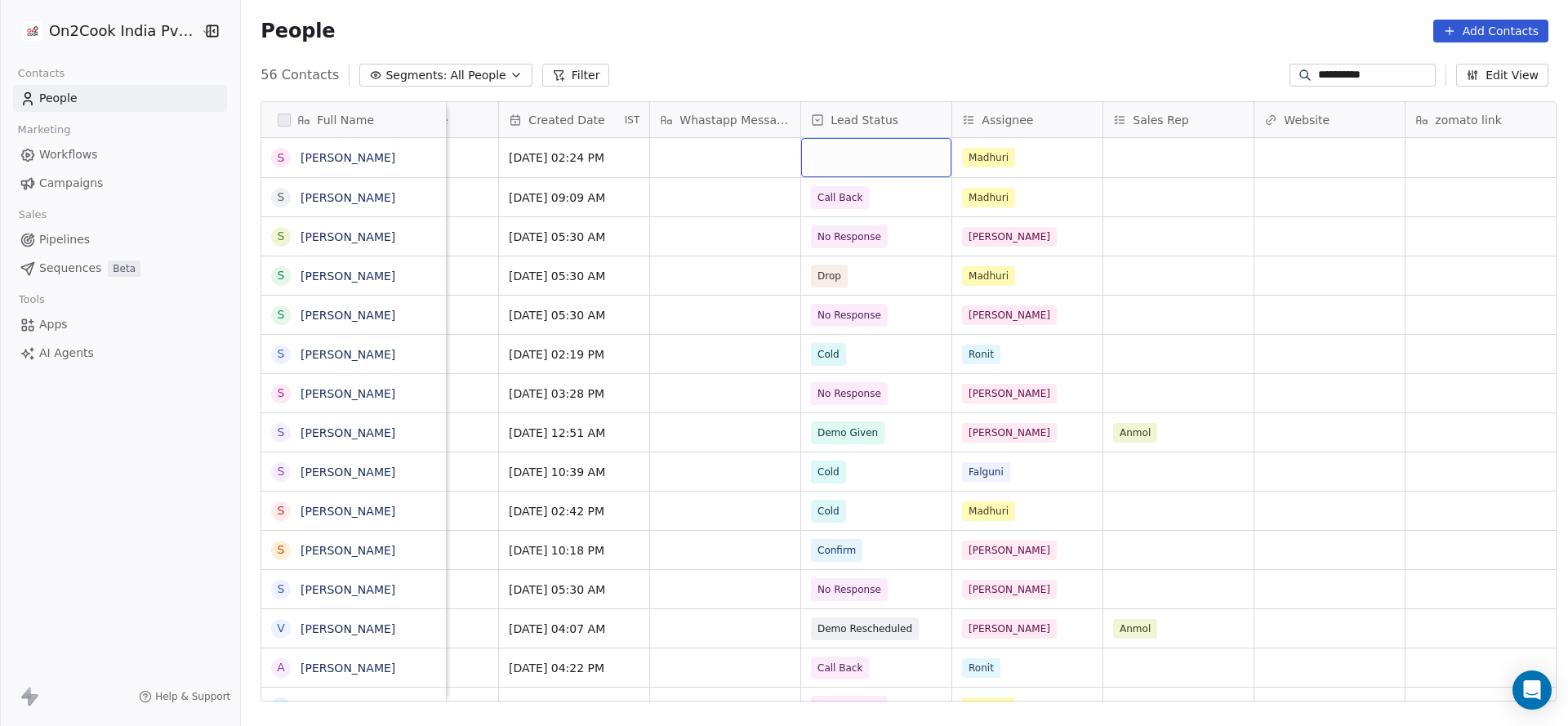
click at [847, 161] on div "grid" at bounding box center [876, 157] width 151 height 40
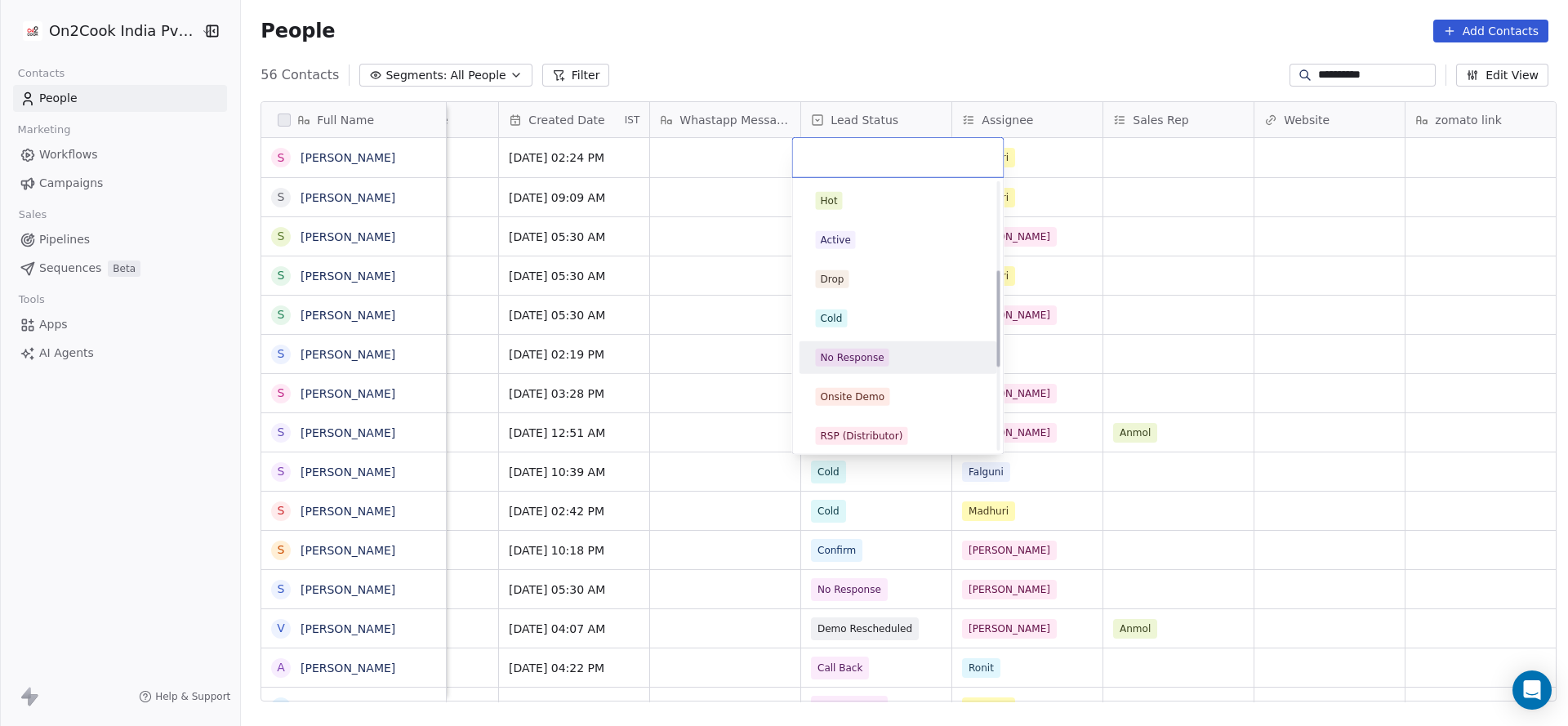
scroll to position [245, 0]
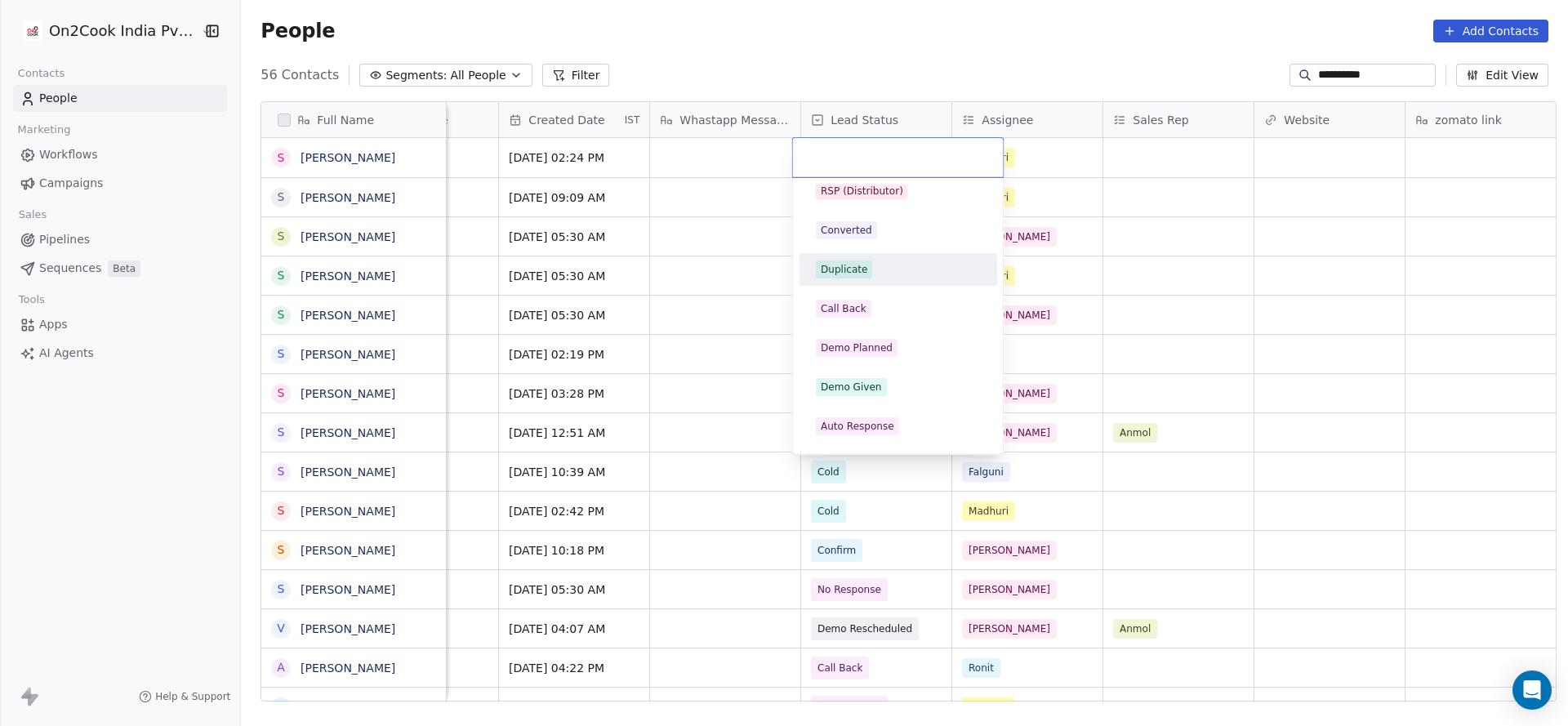
click at [882, 261] on div "Duplicate" at bounding box center [898, 269] width 165 height 18
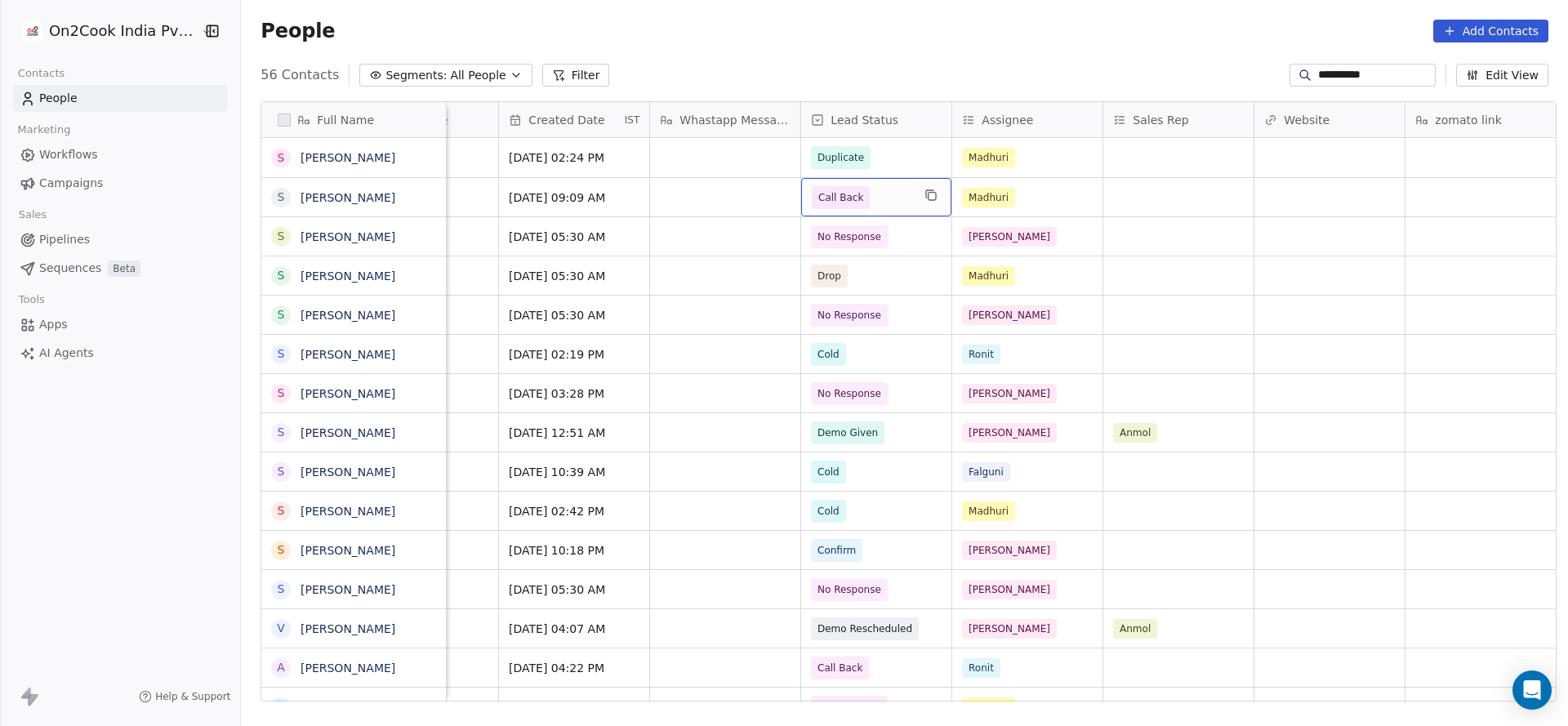
click at [867, 201] on span "Call Back" at bounding box center [862, 197] width 100 height 23
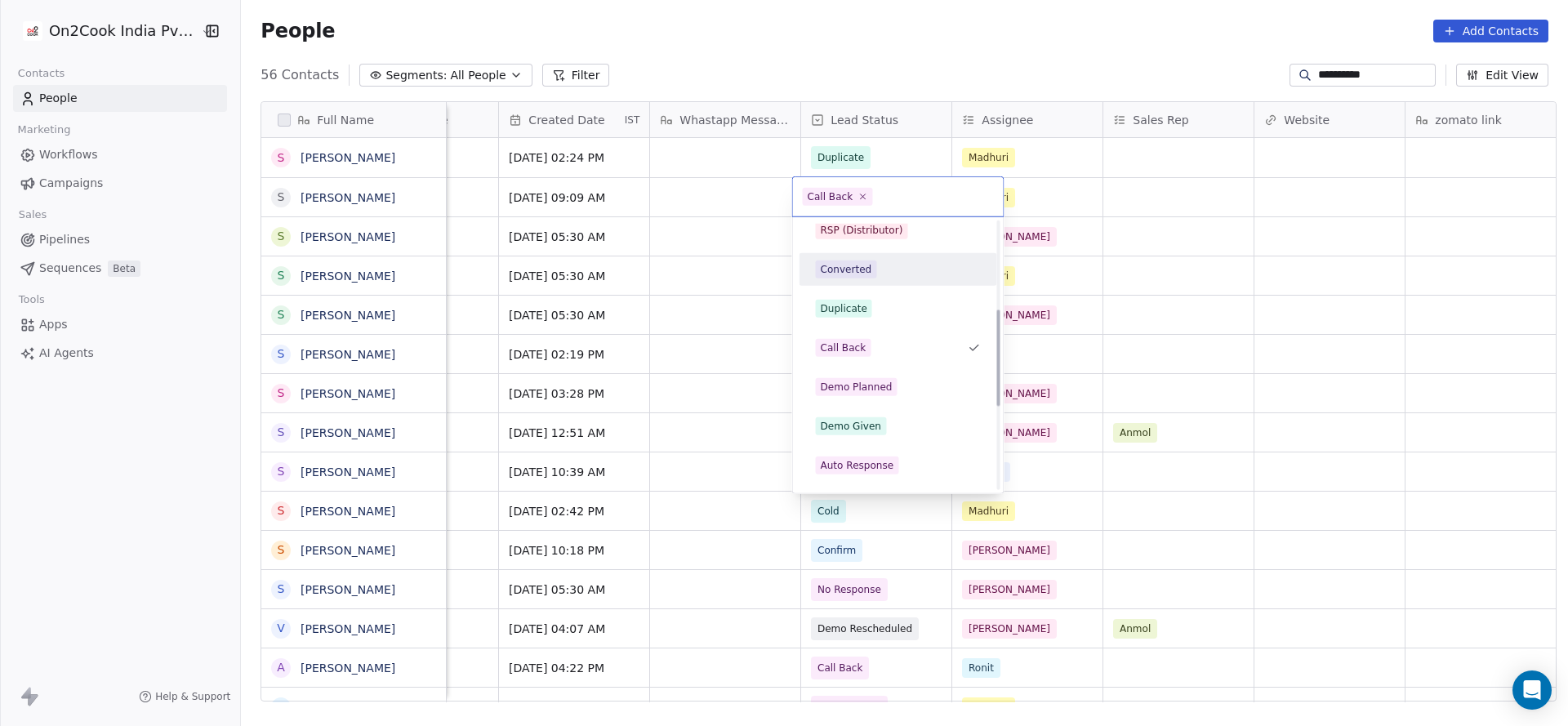
click at [1335, 192] on html "**********" at bounding box center [784, 363] width 1568 height 726
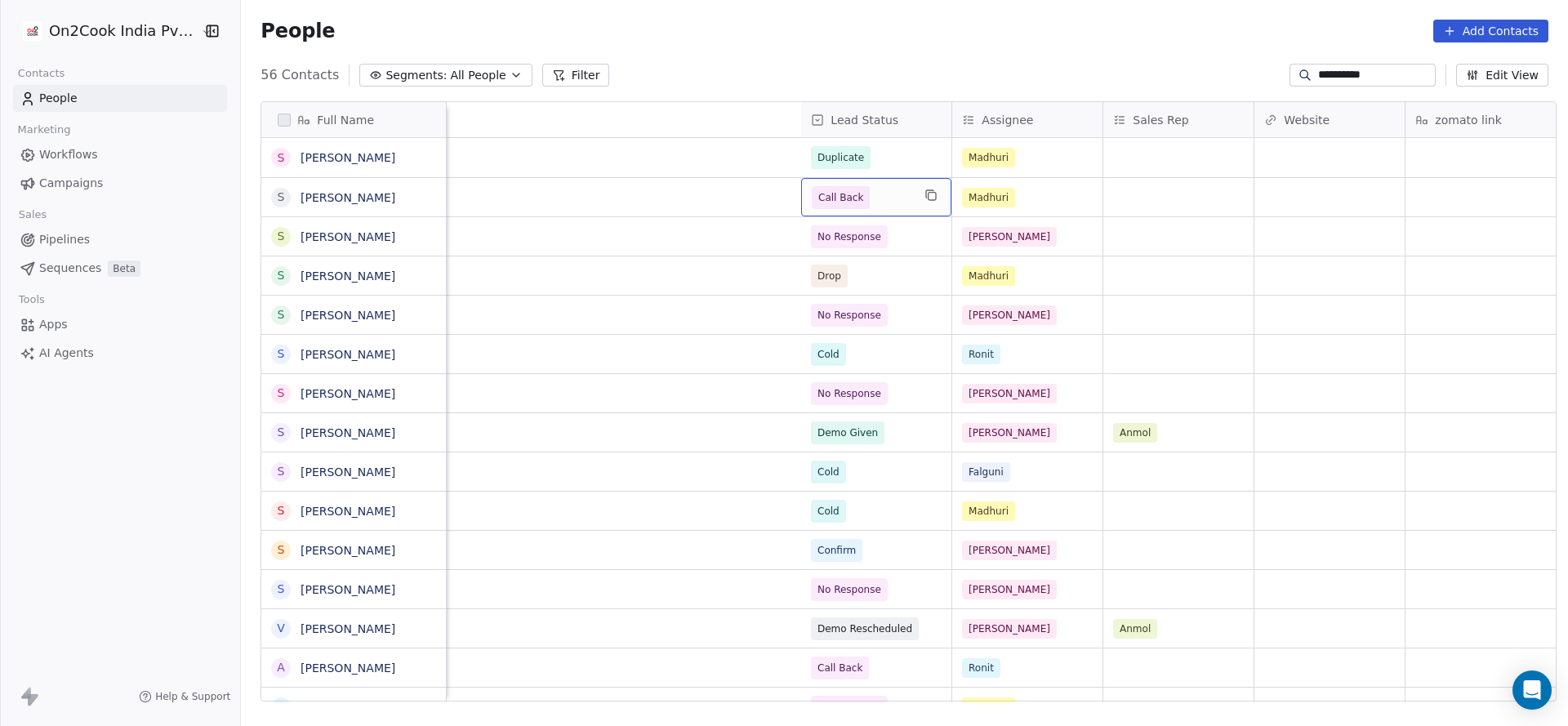
scroll to position [0, 1970]
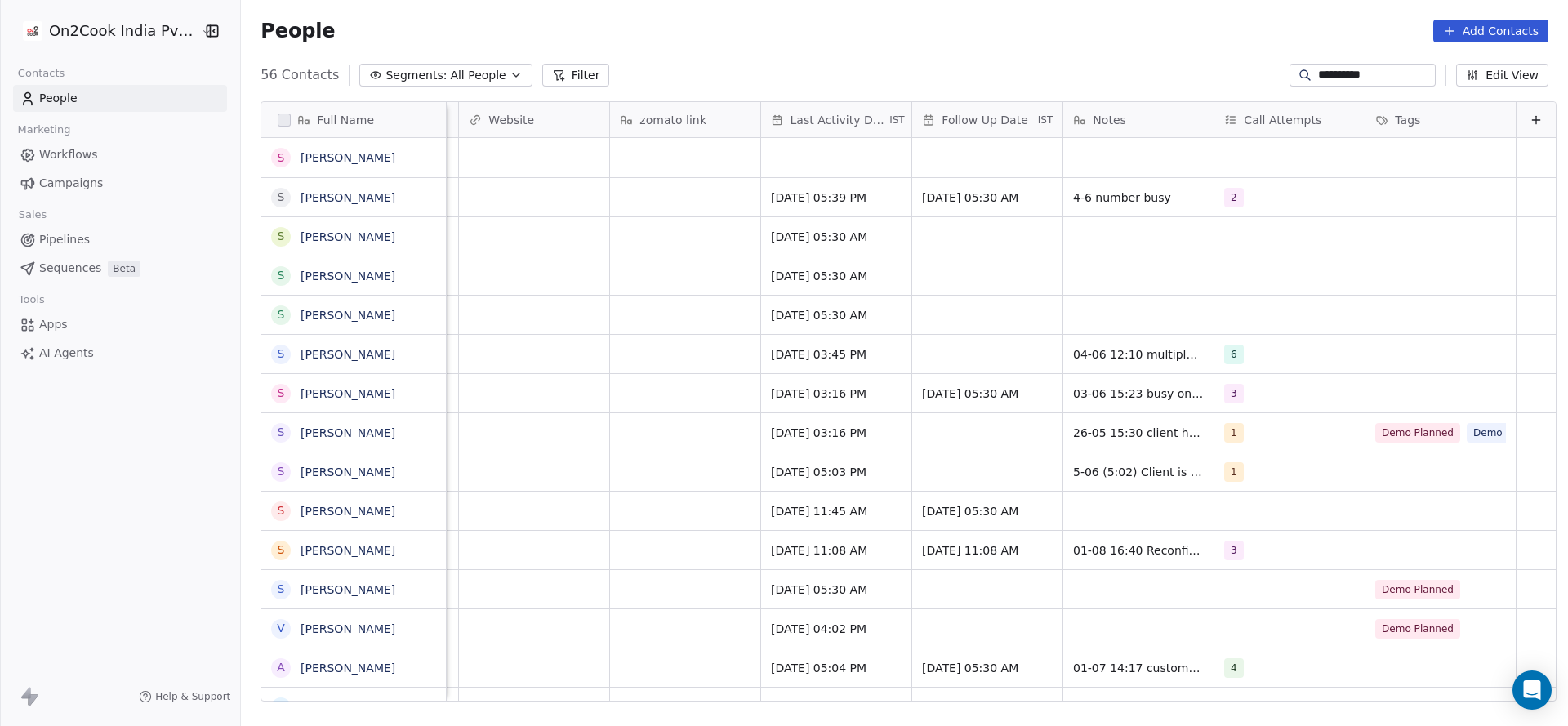
click at [1092, 217] on div "No Response [PERSON_NAME][DATE] 05:30 AM" at bounding box center [25, 237] width 3060 height 40
click at [1092, 205] on div "4-6 number busy" at bounding box center [1138, 197] width 151 height 39
click at [1029, 191] on html "**********" at bounding box center [784, 363] width 1568 height 726
click at [1073, 194] on span "4-6 number busy" at bounding box center [1123, 197] width 100 height 16
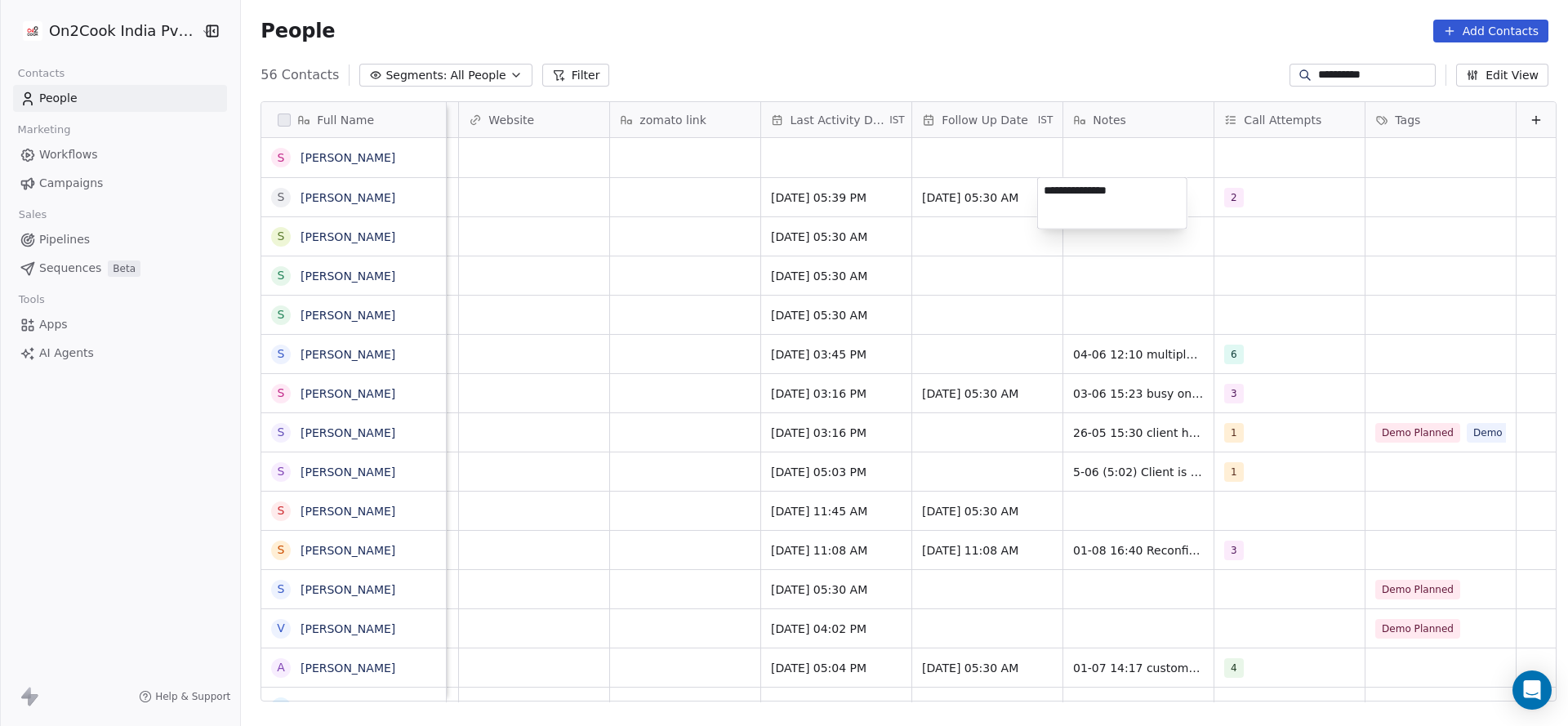
click at [1044, 194] on textarea "**********" at bounding box center [1112, 203] width 149 height 51
type textarea "**********"
click at [956, 289] on html "**********" at bounding box center [784, 363] width 1568 height 726
click at [808, 208] on div "[DATE] 05:39 PM" at bounding box center [836, 197] width 151 height 39
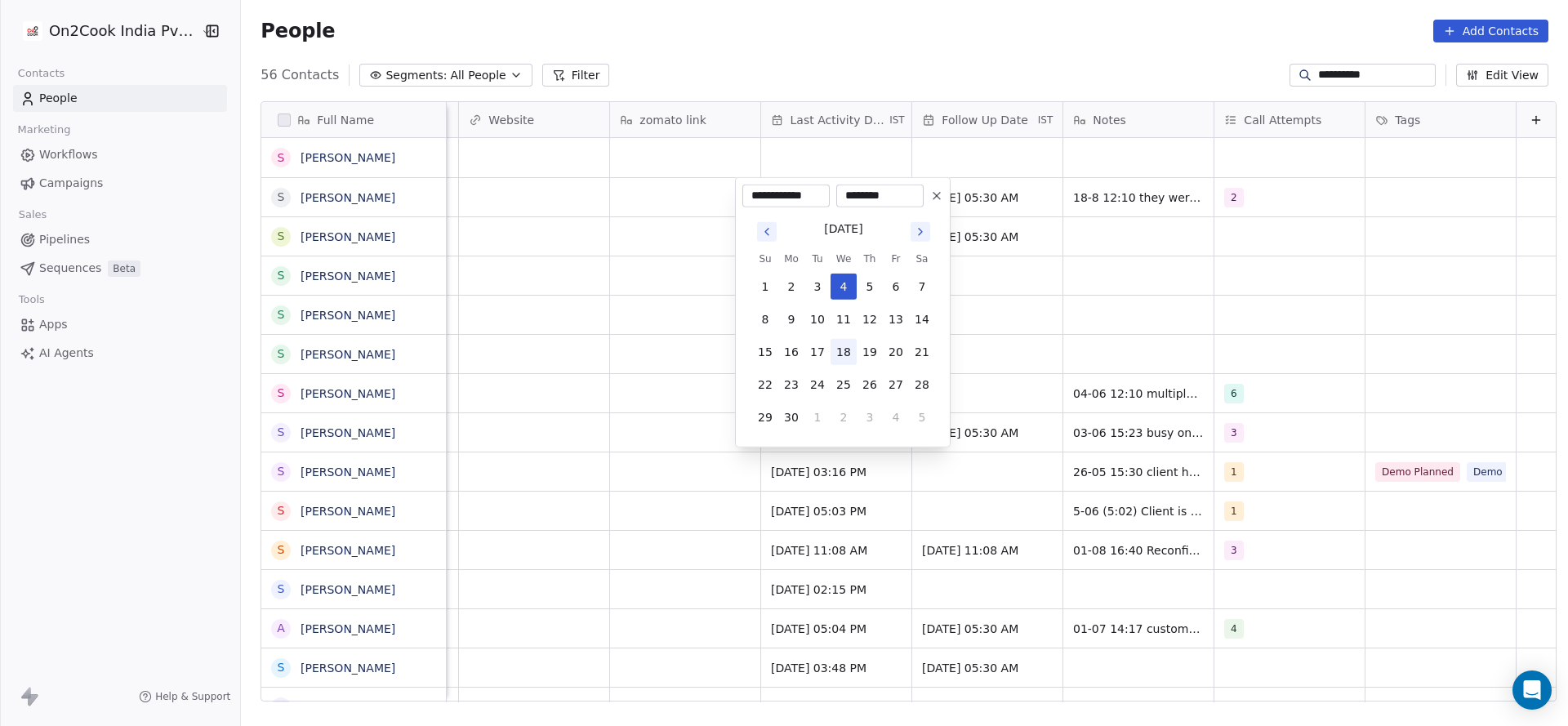
click at [845, 364] on button "18" at bounding box center [843, 352] width 26 height 26
click at [913, 237] on icon "Go to next month" at bounding box center [919, 231] width 13 height 13
click at [760, 225] on icon "Go to previous month" at bounding box center [766, 231] width 13 height 13
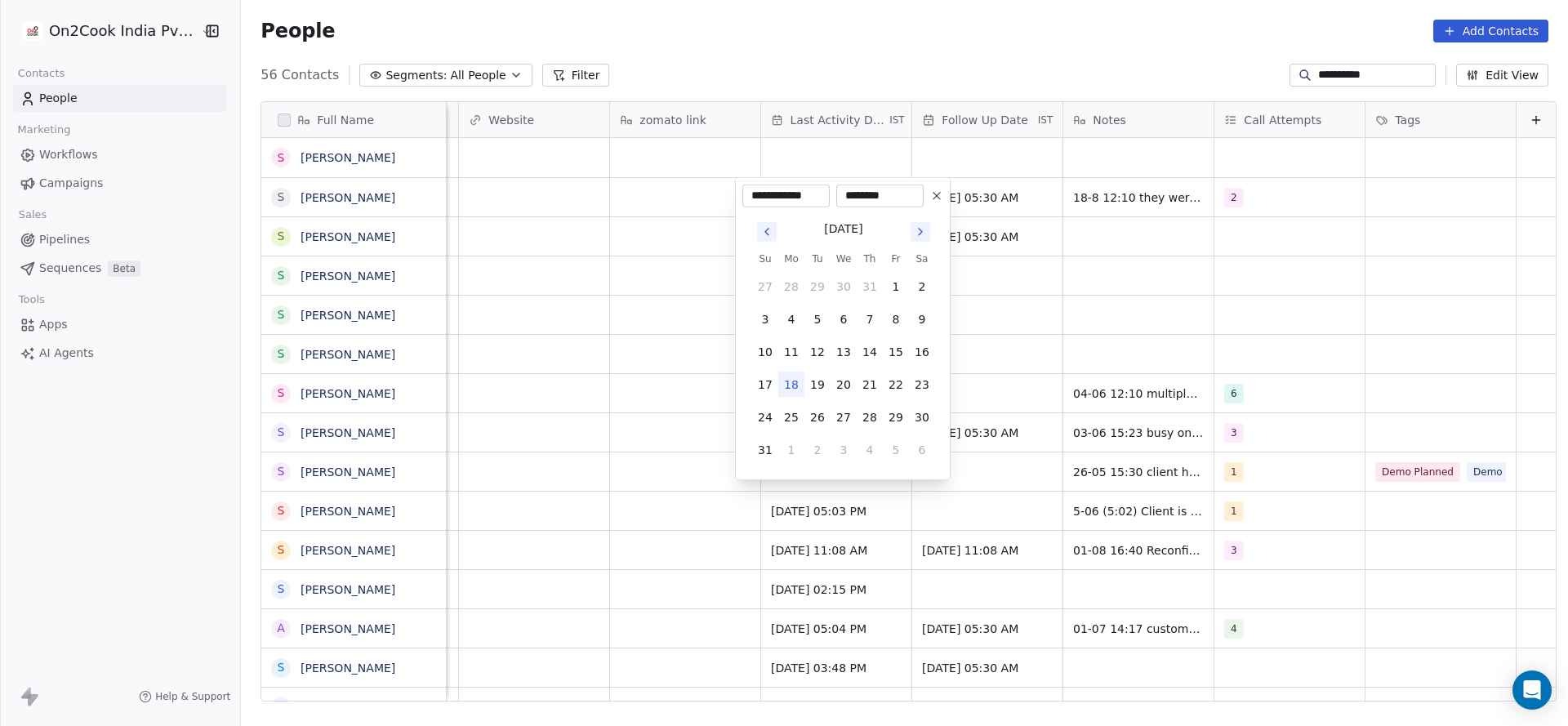
click at [796, 378] on button "18" at bounding box center [791, 385] width 26 height 26
type input "**********"
click at [698, 353] on html "**********" at bounding box center [784, 363] width 1568 height 726
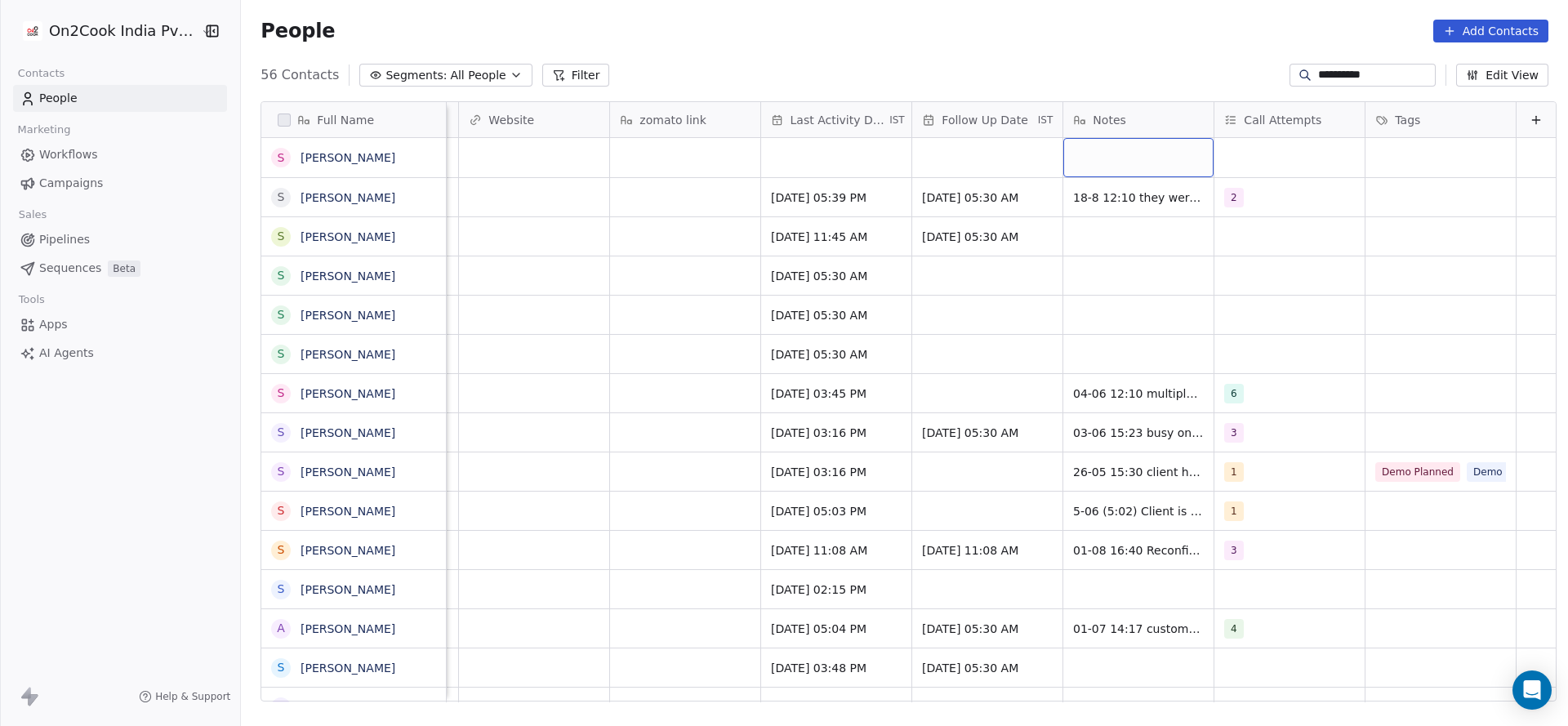
click at [1094, 162] on div "grid" at bounding box center [1138, 157] width 151 height 40
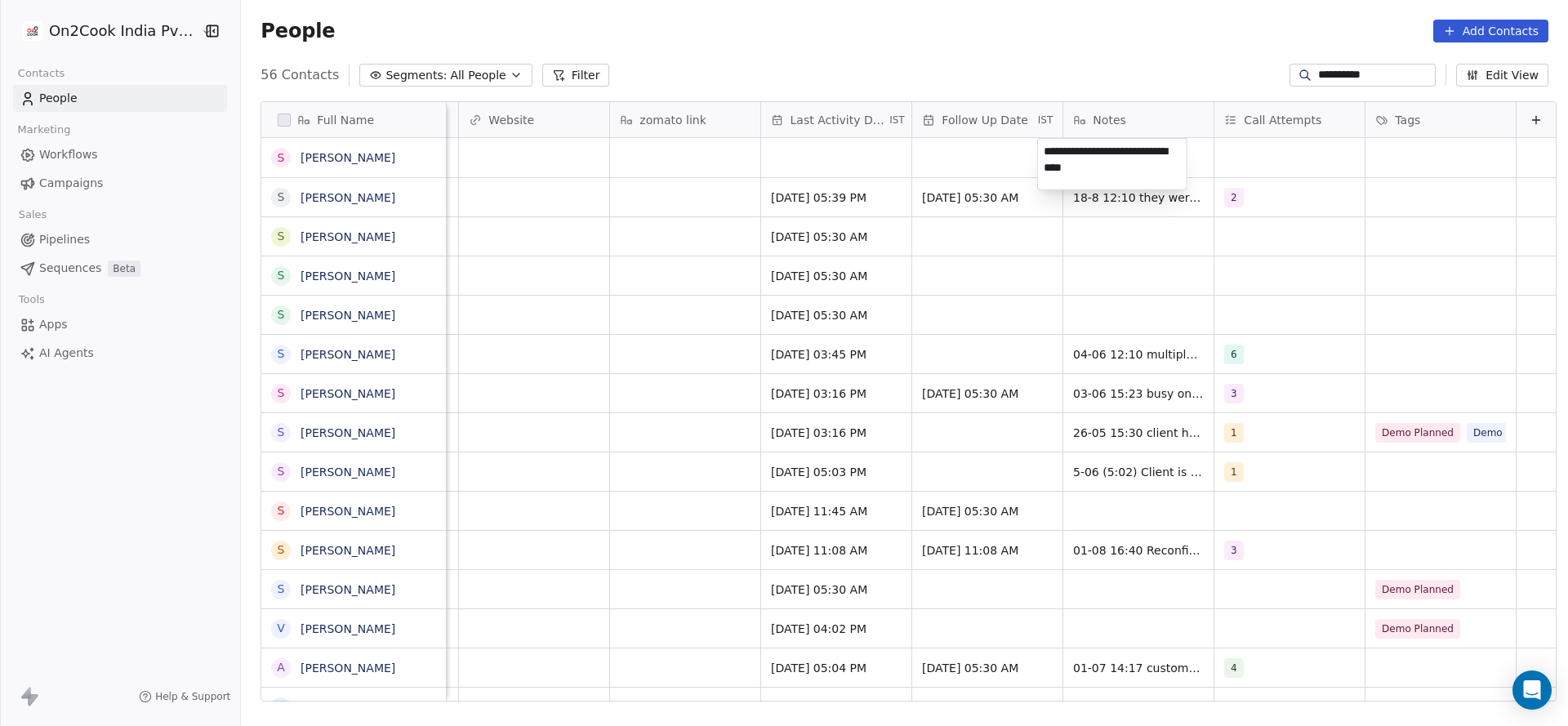
type textarea "**********"
click at [616, 281] on html "**********" at bounding box center [784, 363] width 1568 height 726
